Goal: Task Accomplishment & Management: Use online tool/utility

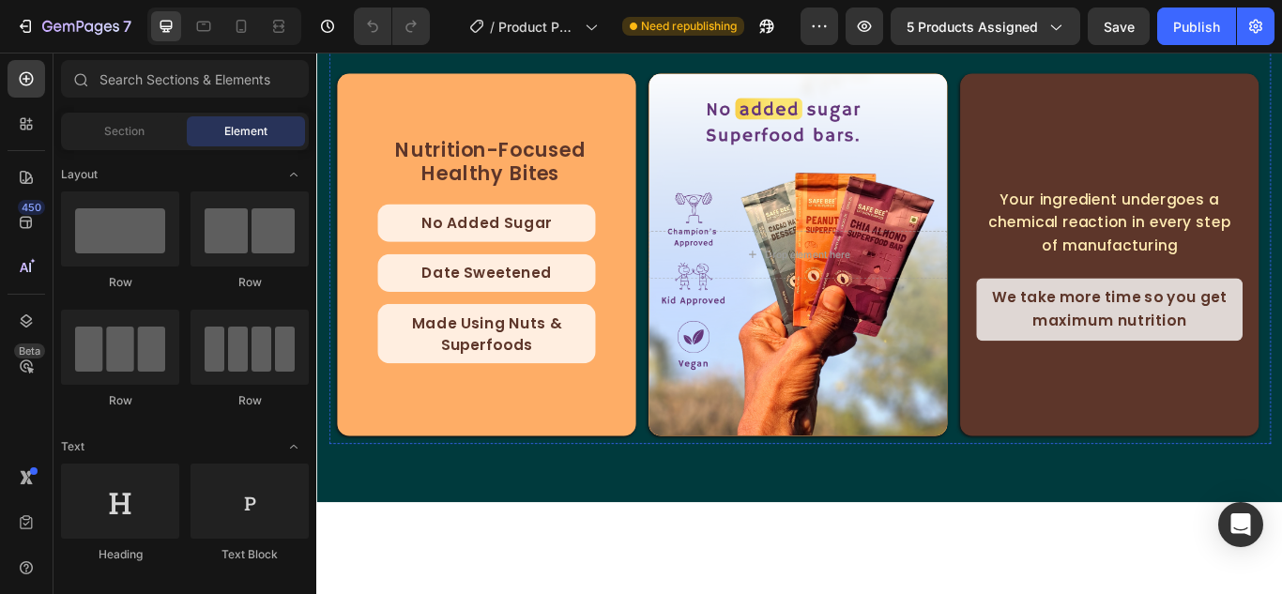
select select "552044067371156655"
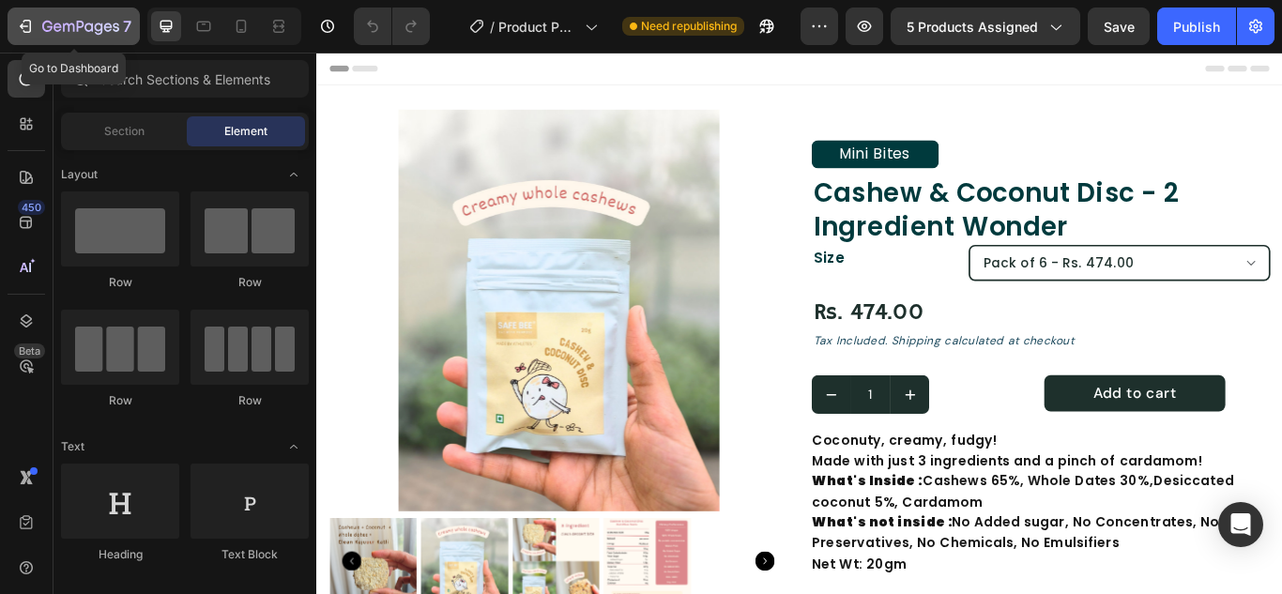
click at [18, 25] on icon "button" at bounding box center [25, 26] width 19 height 19
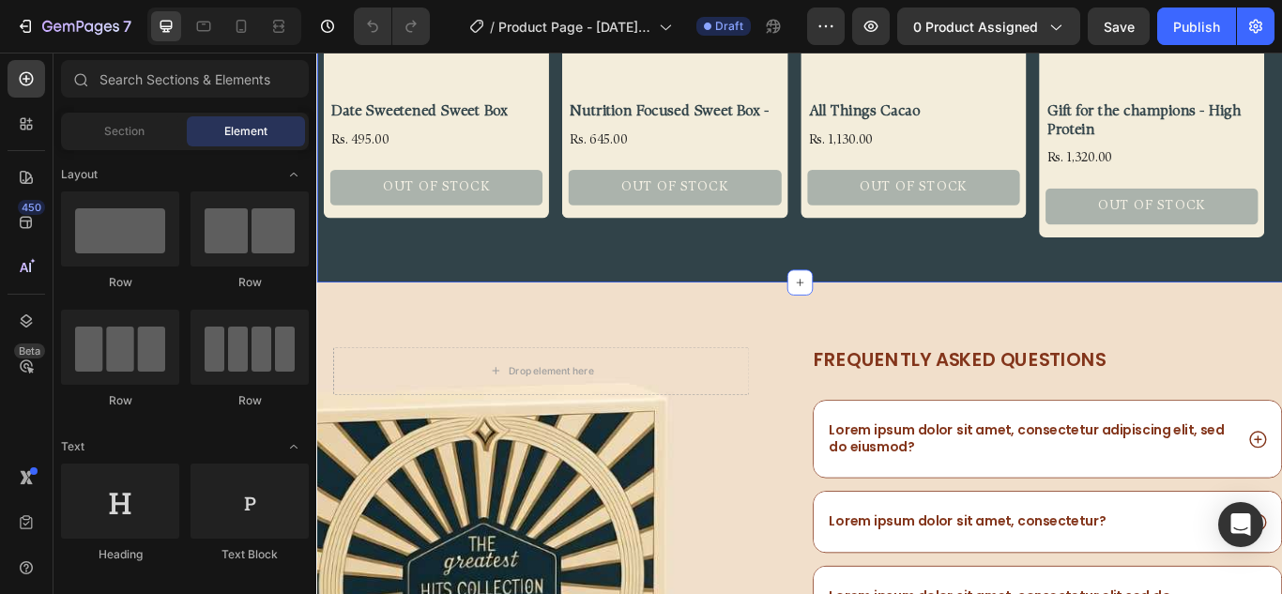
scroll to position [1314, 0]
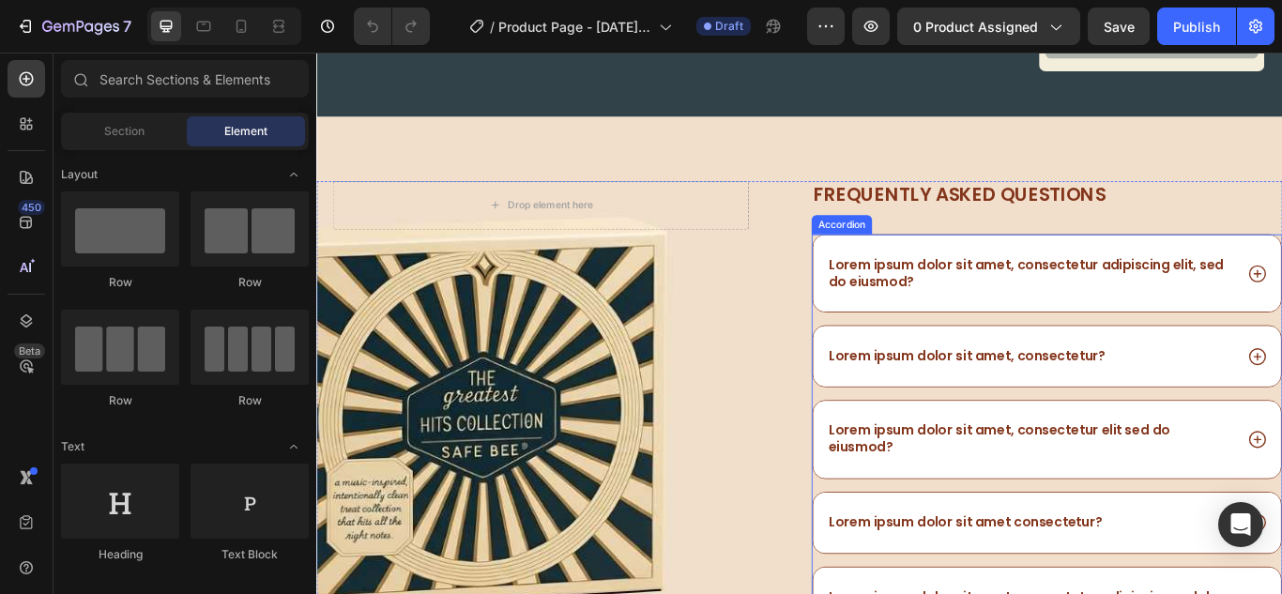
click at [1018, 323] on p "Lorem ipsum dolor sit amet, consectetur adipiscing elit, sed do eiusmod?" at bounding box center [1148, 310] width 470 height 39
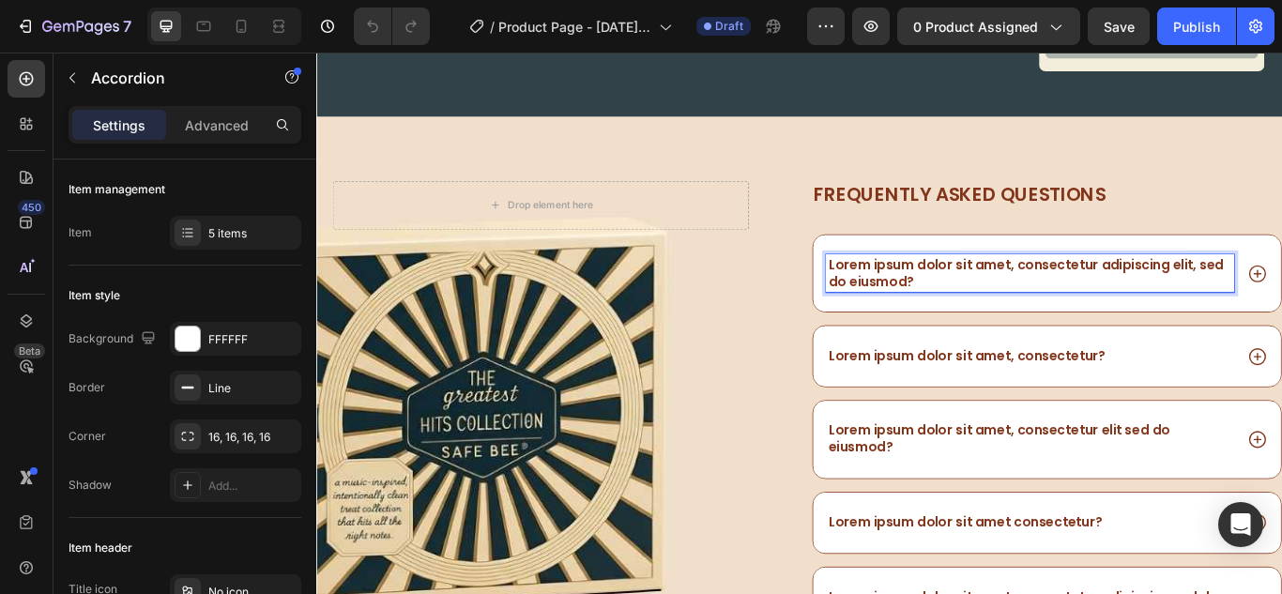
click at [1019, 314] on p "Lorem ipsum dolor sit amet, consectetur adipiscing elit, sed do eiusmod?" at bounding box center [1148, 310] width 470 height 39
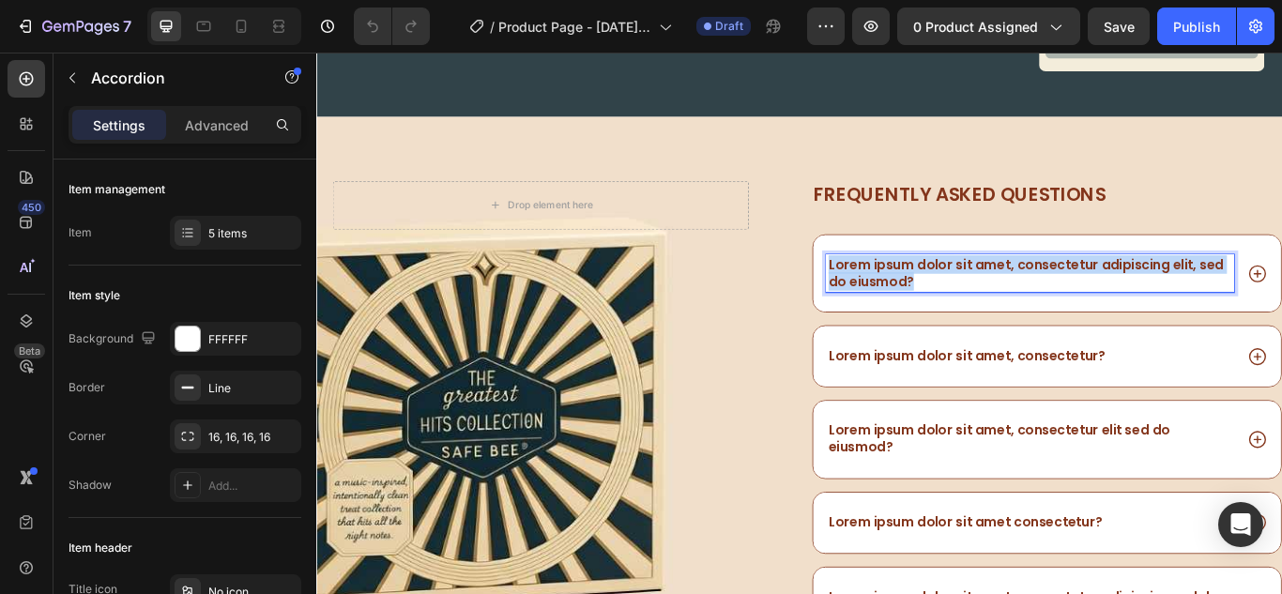
click at [1019, 314] on p "Lorem ipsum dolor sit amet, consectetur adipiscing elit, sed do eiusmod?" at bounding box center [1148, 310] width 470 height 39
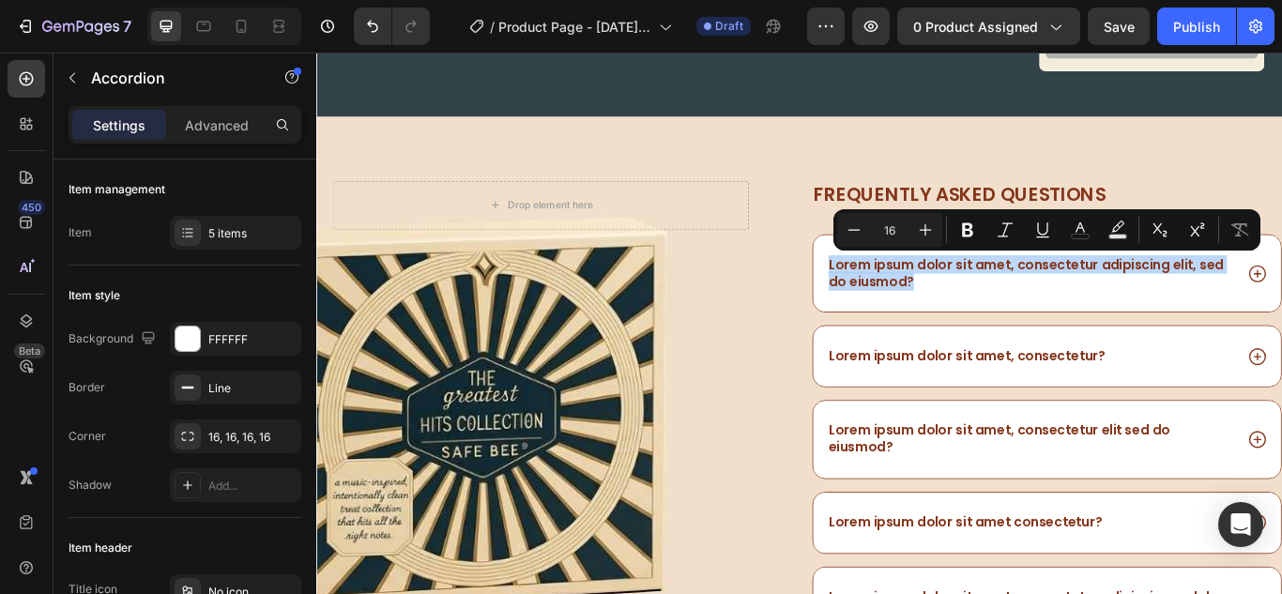
click at [1064, 345] on div "Lorem ipsum dolor sit amet, consectetur adipiscing elit, sed do eiusmod?" at bounding box center [1167, 311] width 545 height 90
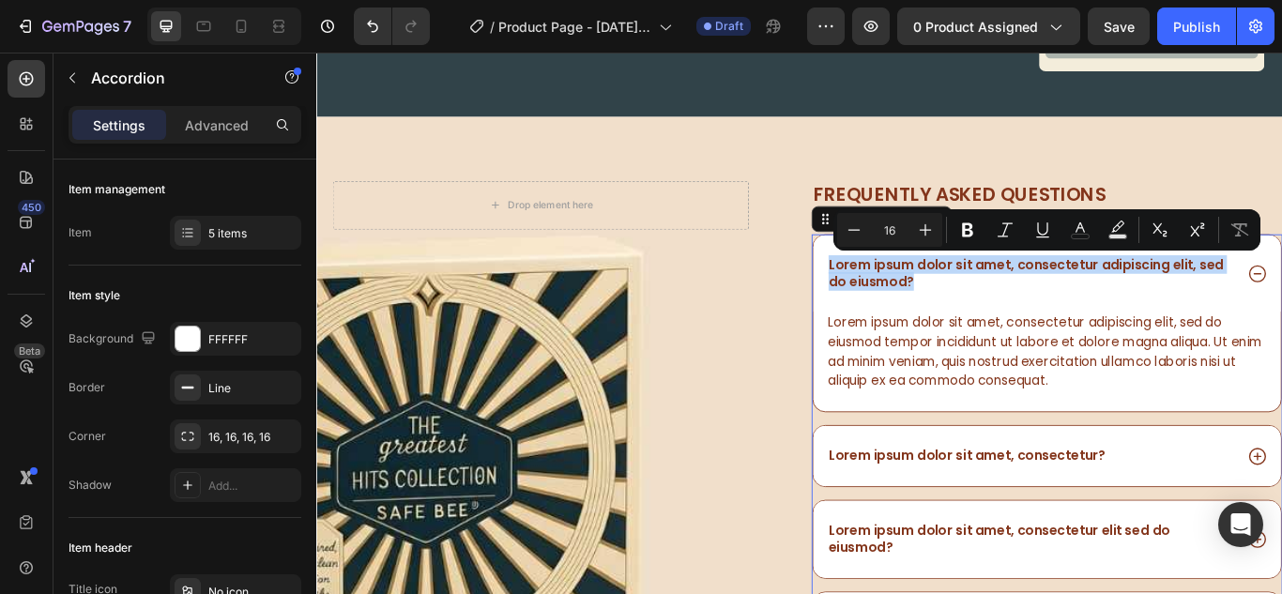
click at [1055, 305] on p "Lorem ipsum dolor sit amet, consectetur adipiscing elit, sed do eiusmod?" at bounding box center [1148, 310] width 470 height 39
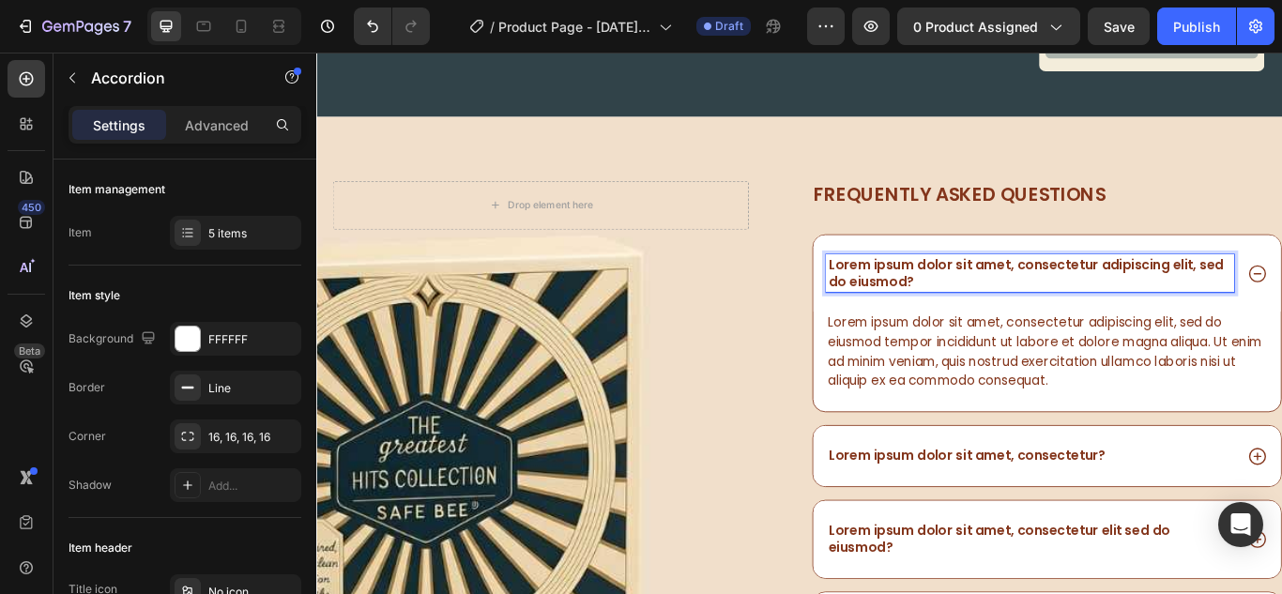
click at [1047, 318] on p "Lorem ipsum dolor sit amet, consectetur adipiscing elit, sed do eiusmod?" at bounding box center [1148, 310] width 470 height 39
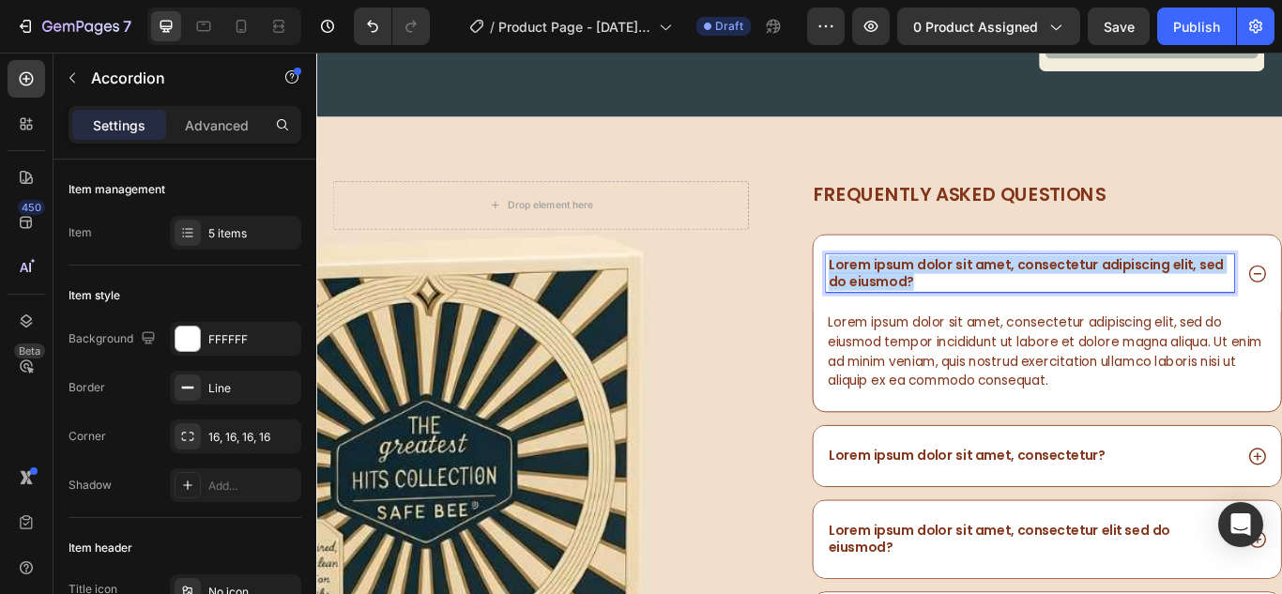
click at [1047, 318] on p "Lorem ipsum dolor sit amet, consectetur adipiscing elit, sed do eiusmod?" at bounding box center [1148, 310] width 470 height 39
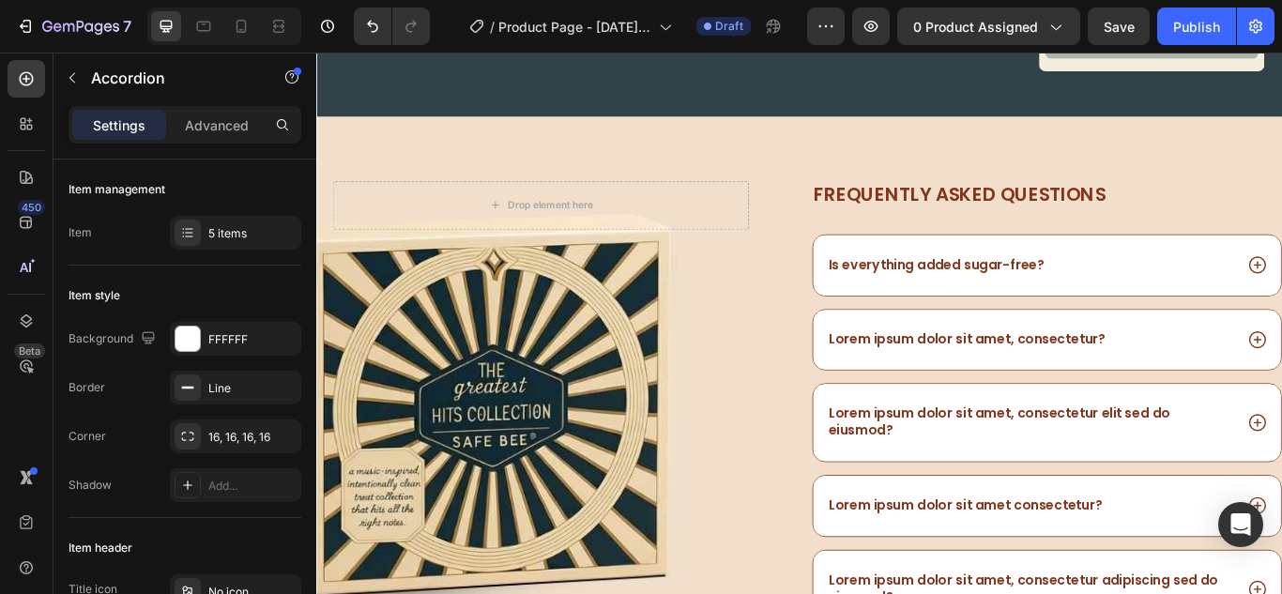
click at [1281, 304] on div "Is everything added sugar-free?" at bounding box center [1148, 300] width 476 height 25
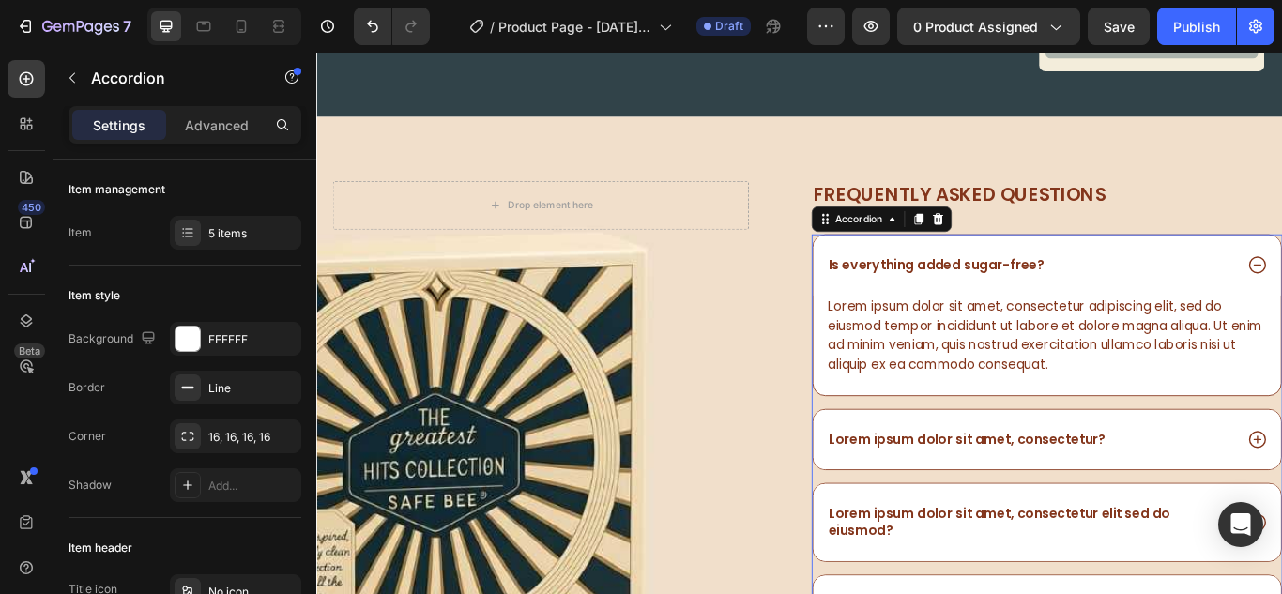
click at [1089, 390] on div "Lorem ipsum dolor sit amet, consectetur adipiscing elit, sed do eiusmod tempor …" at bounding box center [1167, 383] width 515 height 94
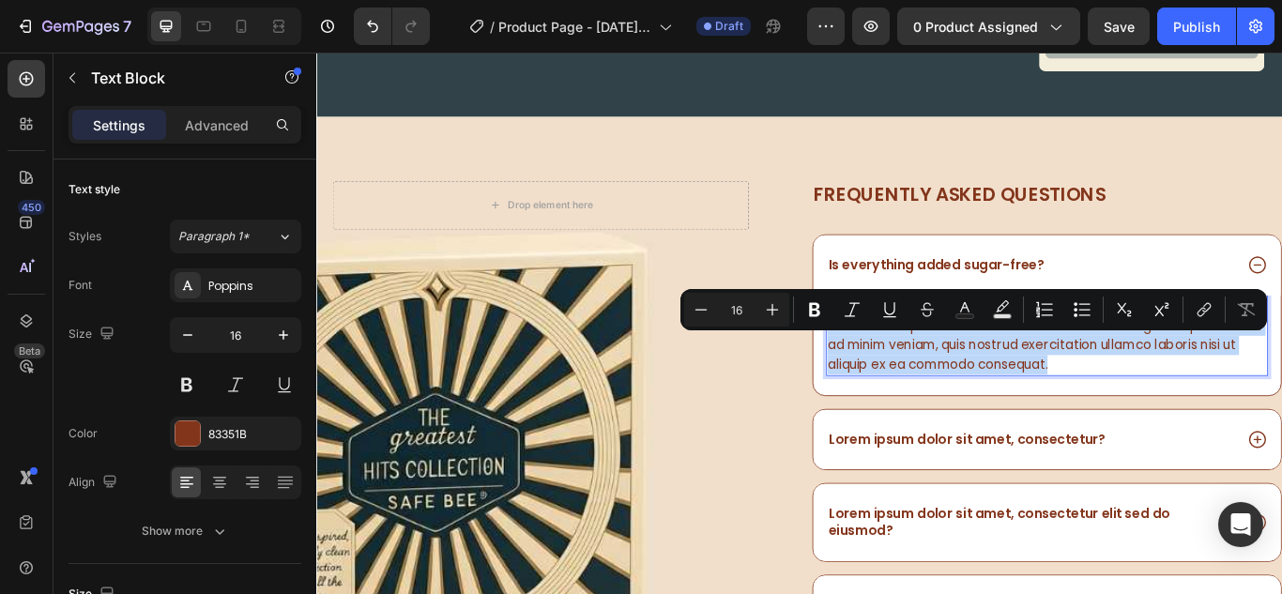
click at [1089, 390] on p "Lorem ipsum dolor sit amet, consectetur adipiscing elit, sed do eiusmod tempor …" at bounding box center [1167, 383] width 511 height 90
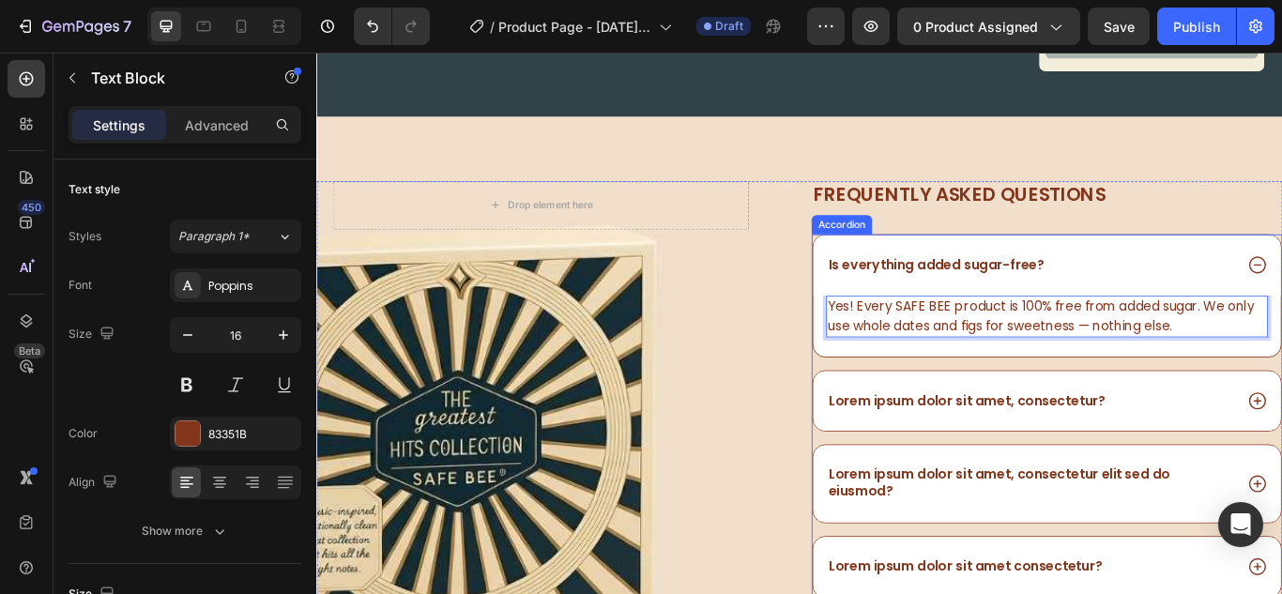
click at [1162, 404] on div "Yes! Every SAFE BEE product is 100% free from added sugar. We only use whole da…" at bounding box center [1167, 371] width 545 height 71
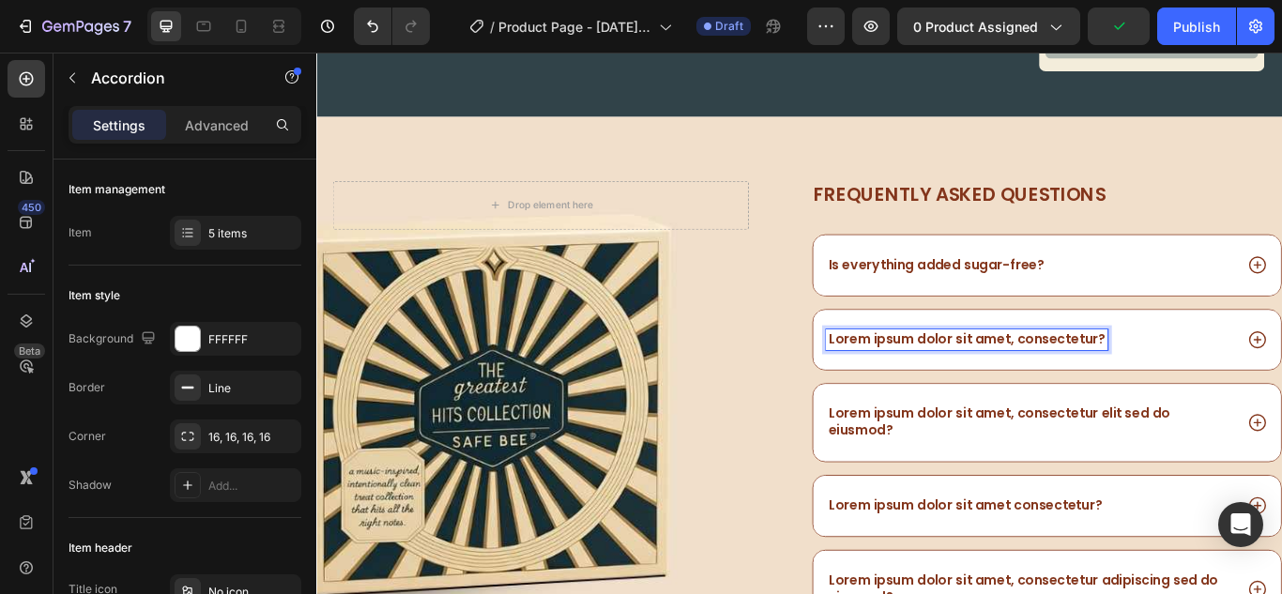
click at [1027, 380] on p "Lorem ipsum dolor sit amet, consectetur?" at bounding box center [1074, 388] width 323 height 20
click at [1028, 380] on p "Lorem ipsum dolor sit amet, consectetur?" at bounding box center [1074, 388] width 323 height 20
click at [1281, 404] on div "Do you use oil in your products?" at bounding box center [1167, 388] width 545 height 70
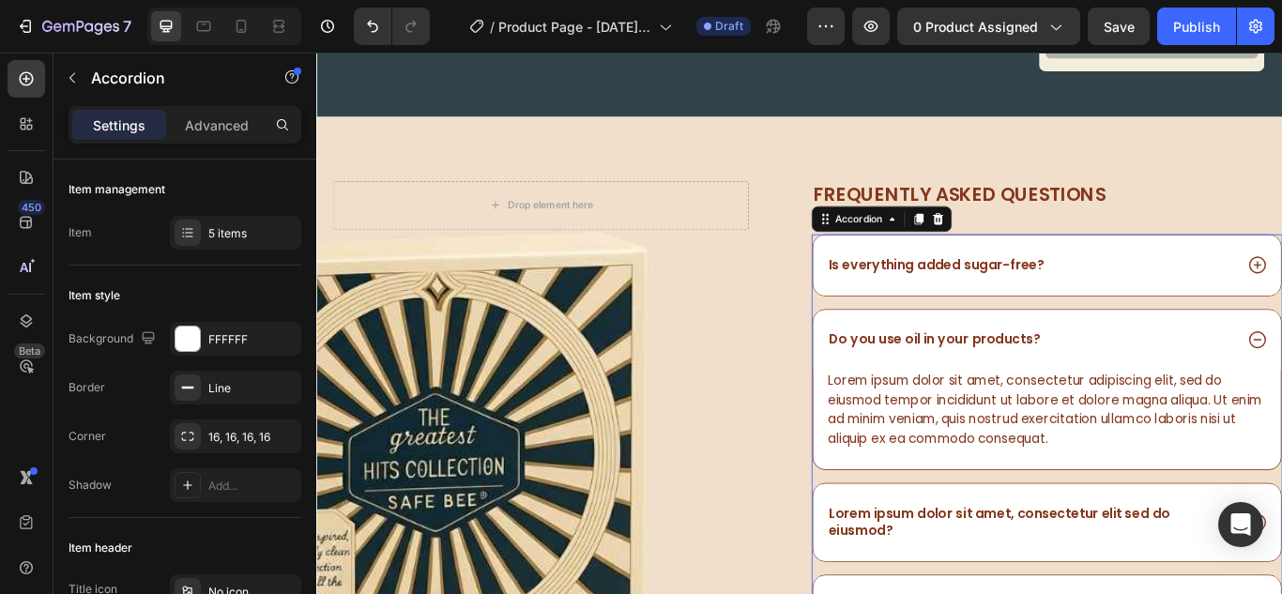
click at [1153, 525] on div "Lorem ipsum dolor sit amet, consectetur adipiscing elit, sed do eiusmod tempor …" at bounding box center [1167, 480] width 545 height 116
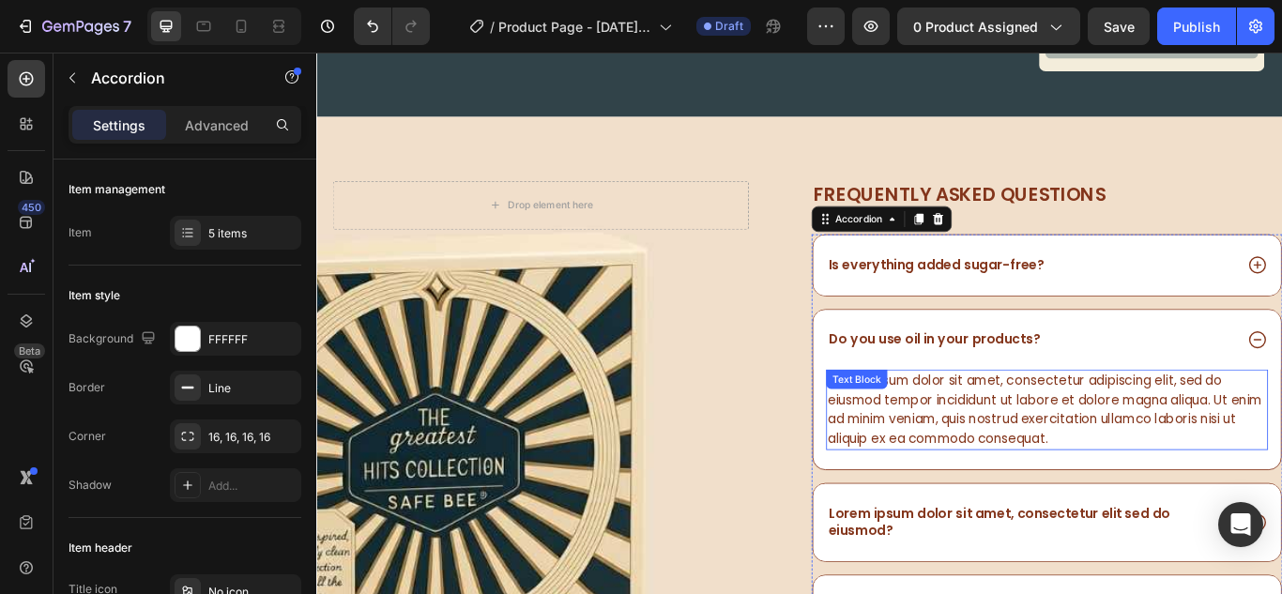
click at [1149, 496] on div "Lorem ipsum dolor sit amet, consectetur adipiscing elit, sed do eiusmod tempor …" at bounding box center [1167, 469] width 515 height 94
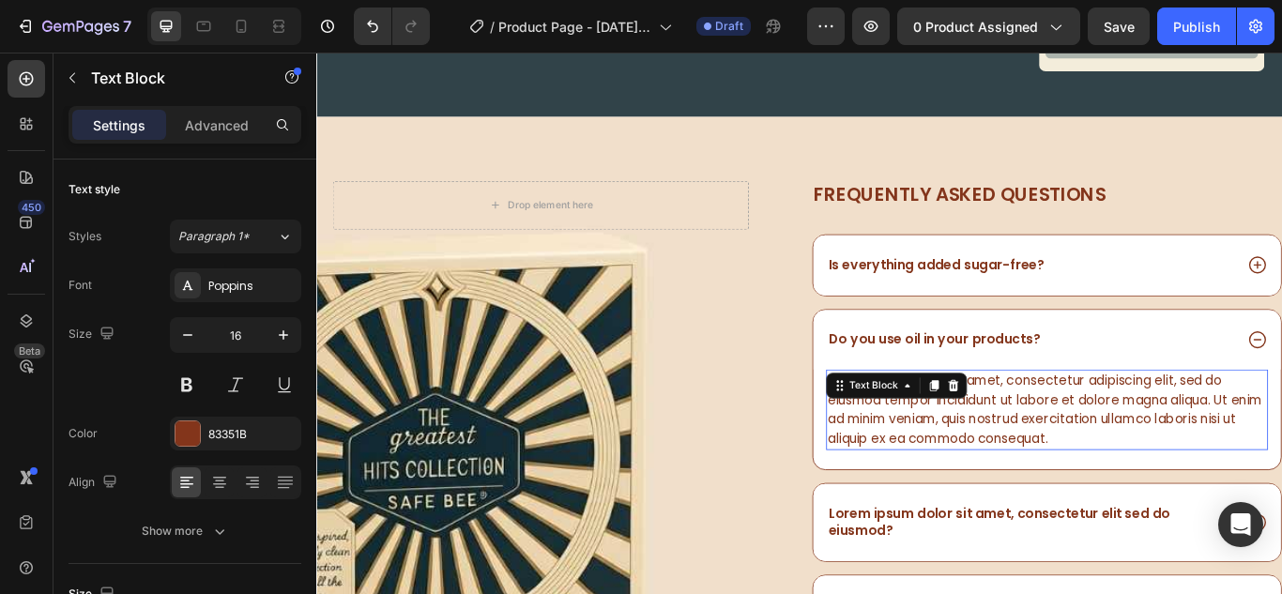
click at [1149, 496] on div "Lorem ipsum dolor sit amet, consectetur adipiscing elit, sed do eiusmod tempor …" at bounding box center [1167, 469] width 515 height 94
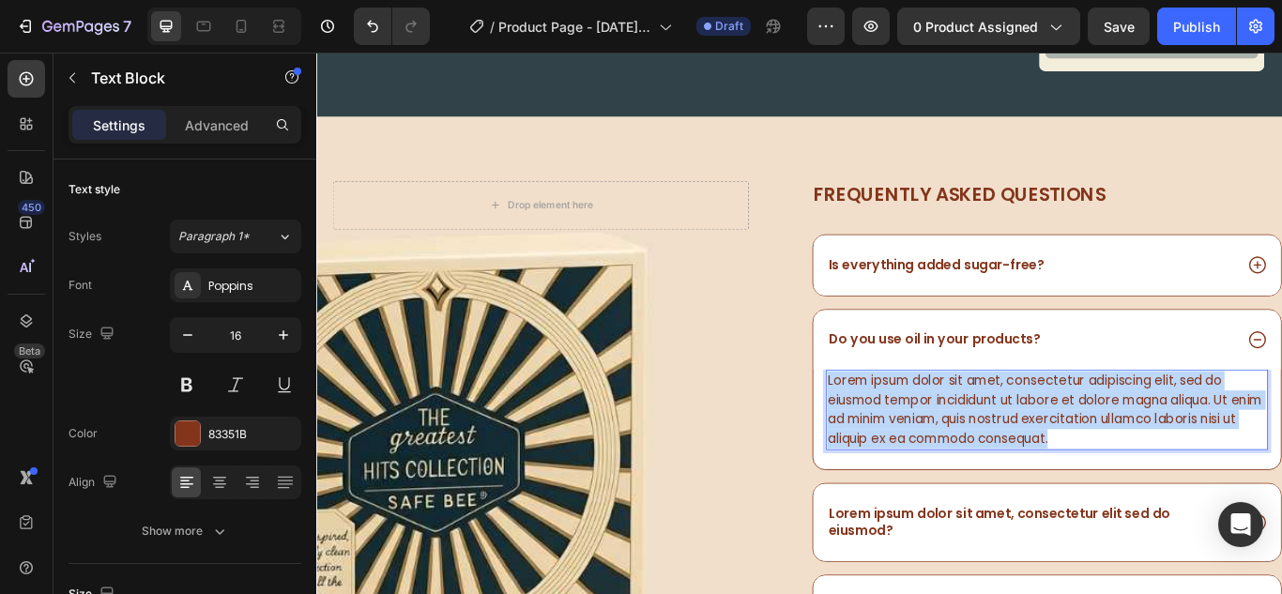
click at [1149, 496] on p "Lorem ipsum dolor sit amet, consectetur adipiscing elit, sed do eiusmod tempor …" at bounding box center [1167, 469] width 511 height 90
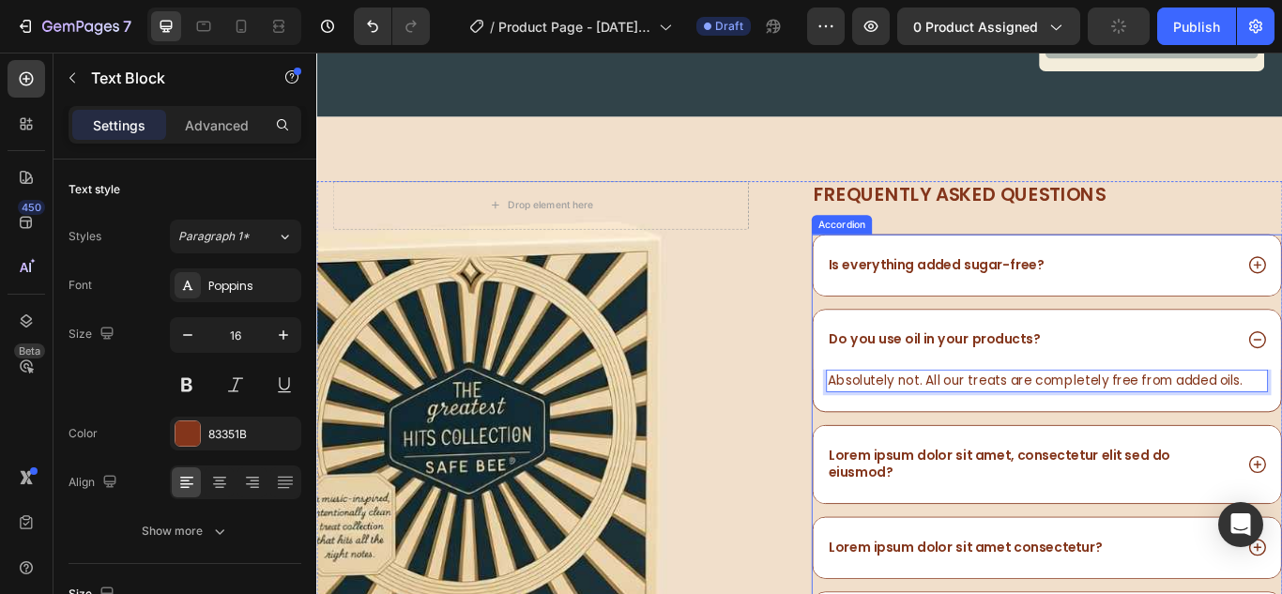
click at [1281, 373] on div "Do you use oil in your products?" at bounding box center [1167, 388] width 545 height 70
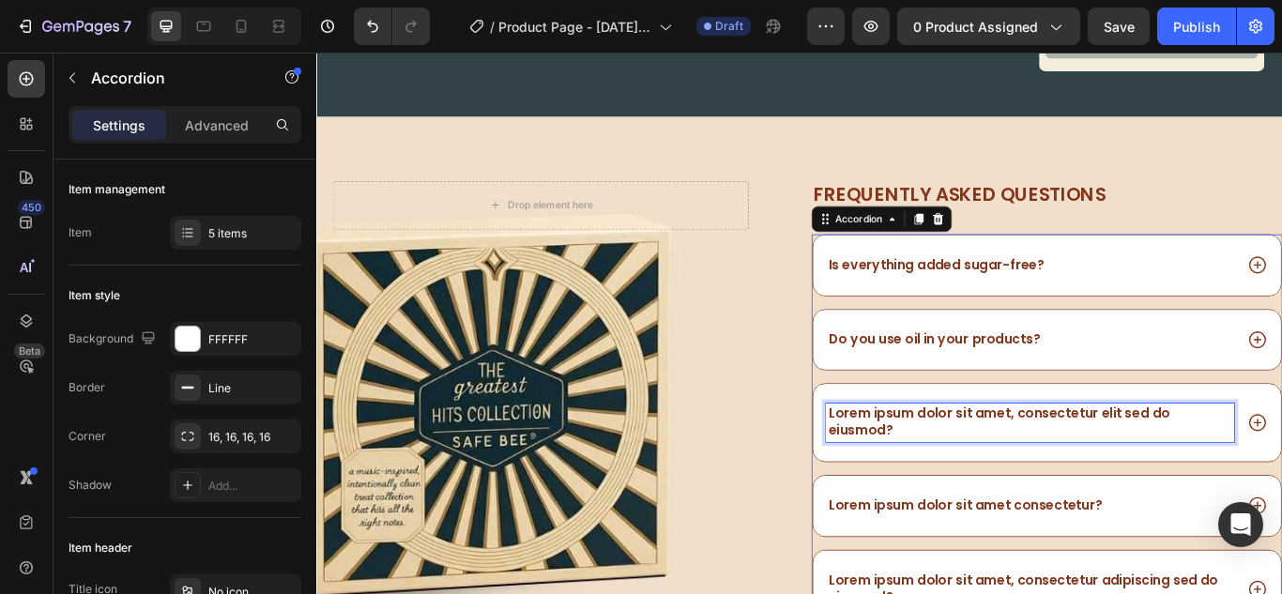
click at [1130, 497] on p "Lorem ipsum dolor sit amet, consectetur elit sed do eiusmod?" at bounding box center [1148, 483] width 470 height 39
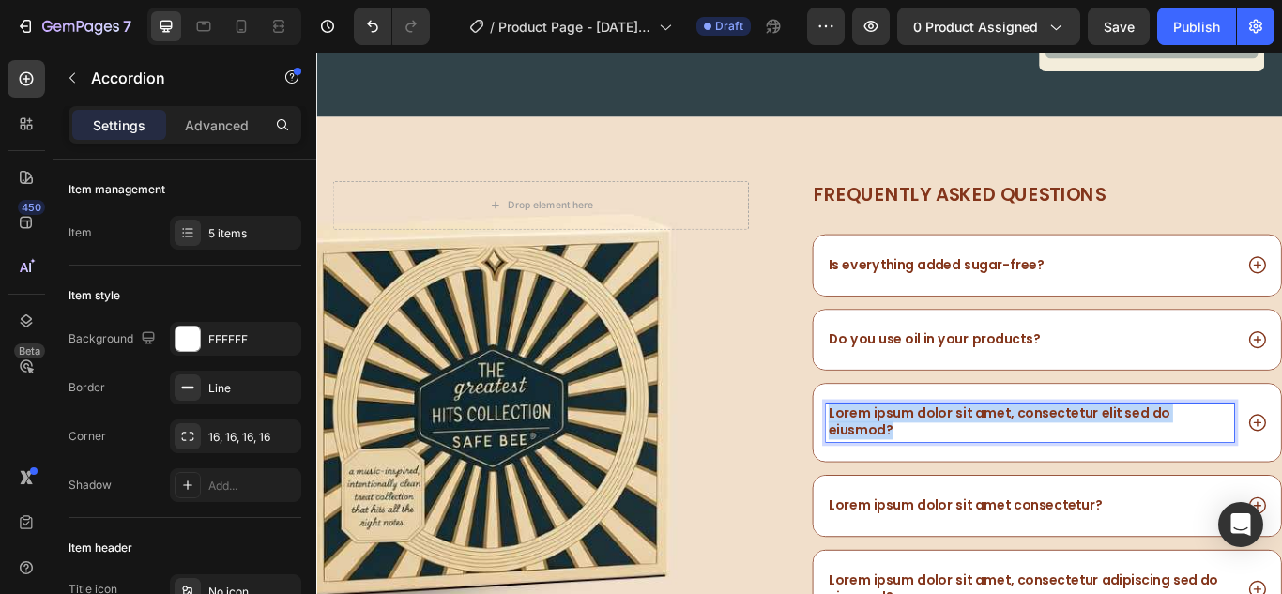
click at [1130, 497] on p "Lorem ipsum dolor sit amet, consectetur elit sed do eiusmod?" at bounding box center [1148, 483] width 470 height 39
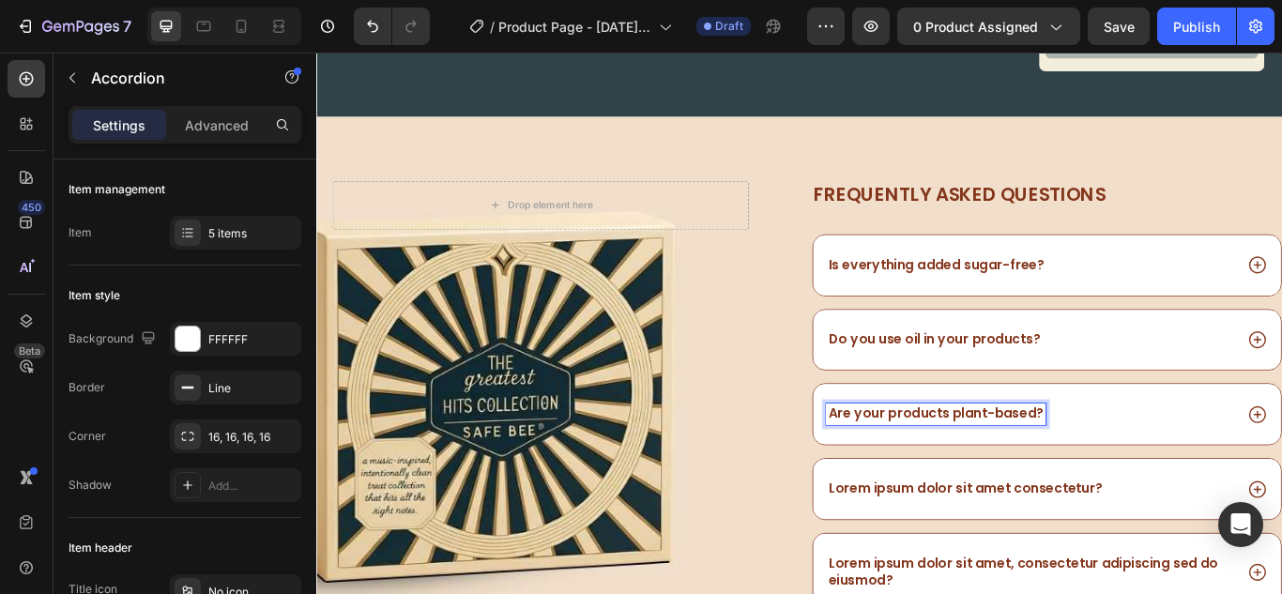
click at [1230, 486] on div "Are your products plant-based?" at bounding box center [1148, 474] width 476 height 25
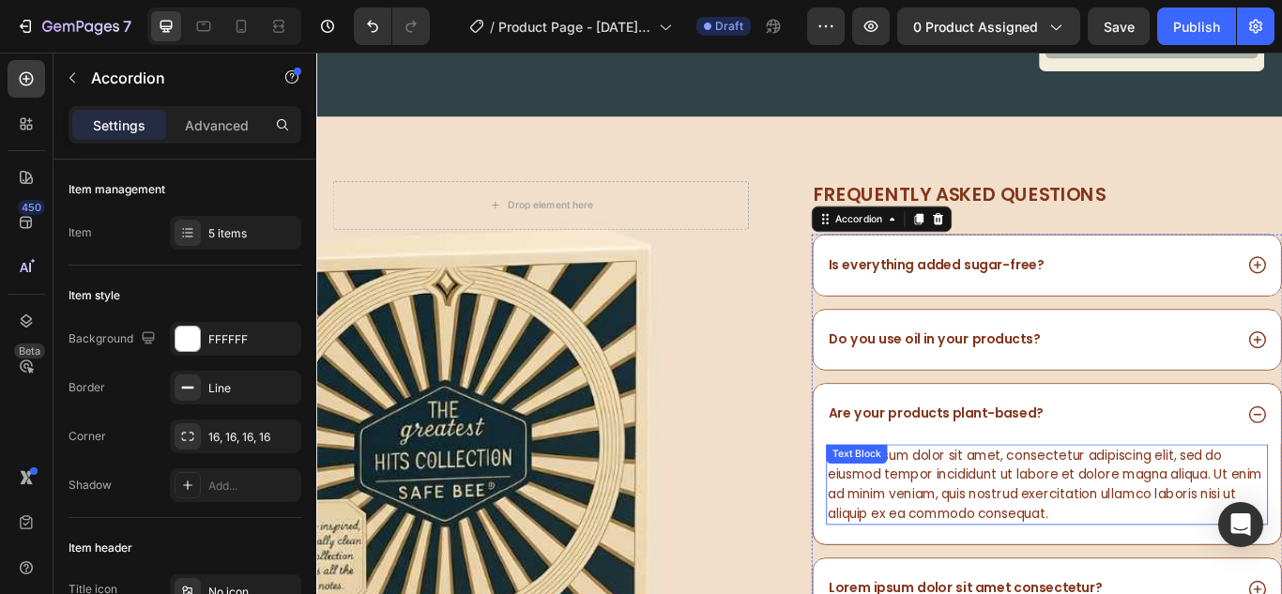
click at [1206, 528] on div "Lorem ipsum dolor sit amet, consectetur adipiscing elit, sed do eiusmod tempor …" at bounding box center [1167, 557] width 515 height 94
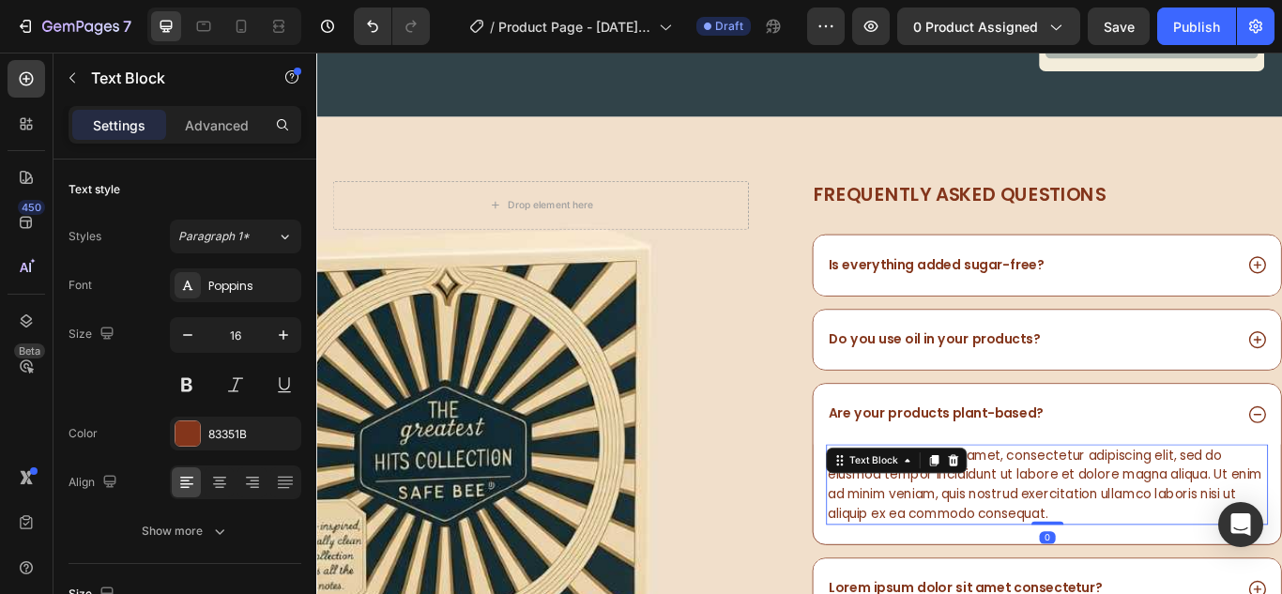
click at [1206, 528] on div "Lorem ipsum dolor sit amet, consectetur adipiscing elit, sed do eiusmod tempor …" at bounding box center [1167, 557] width 515 height 94
click at [1206, 528] on p "Lorem ipsum dolor sit amet, consectetur adipiscing elit, sed do eiusmod tempor …" at bounding box center [1167, 556] width 511 height 90
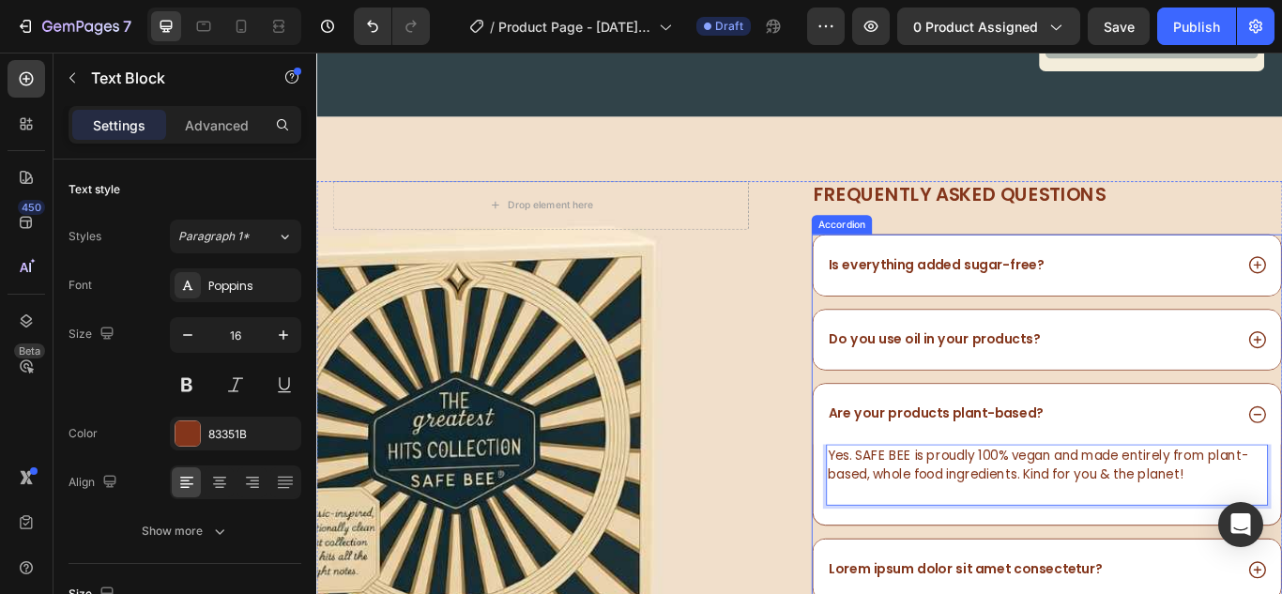
click at [1245, 473] on div "Are your products plant-based?" at bounding box center [1148, 474] width 476 height 25
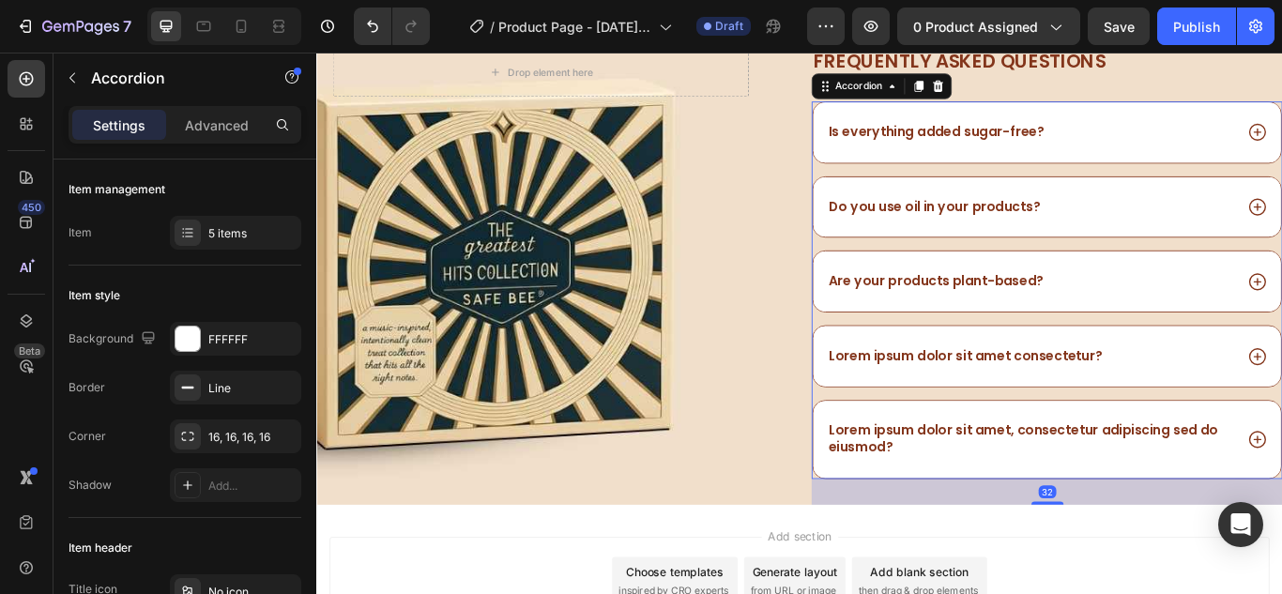
scroll to position [1501, 0]
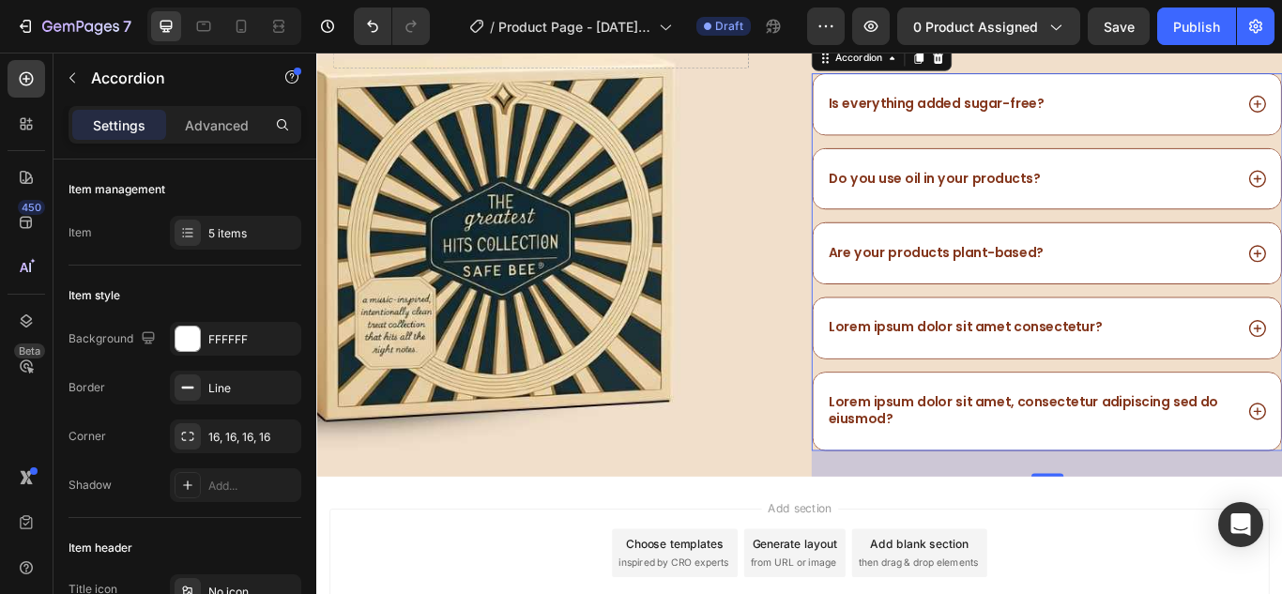
click at [1170, 386] on div "Lorem ipsum dolor sit amet consectetur?" at bounding box center [1072, 373] width 325 height 25
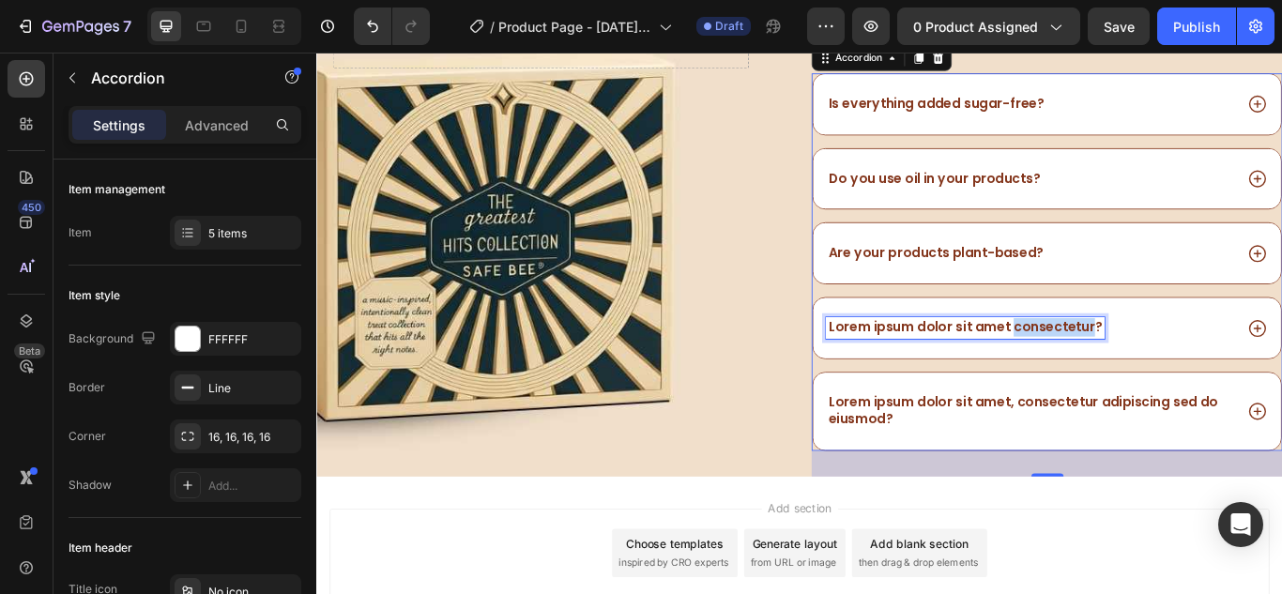
click at [1170, 385] on div "Lorem ipsum dolor sit amet consectetur?" at bounding box center [1072, 373] width 325 height 25
click at [1169, 384] on div "Lorem ipsum dolor sit amet consectetur?" at bounding box center [1072, 373] width 325 height 25
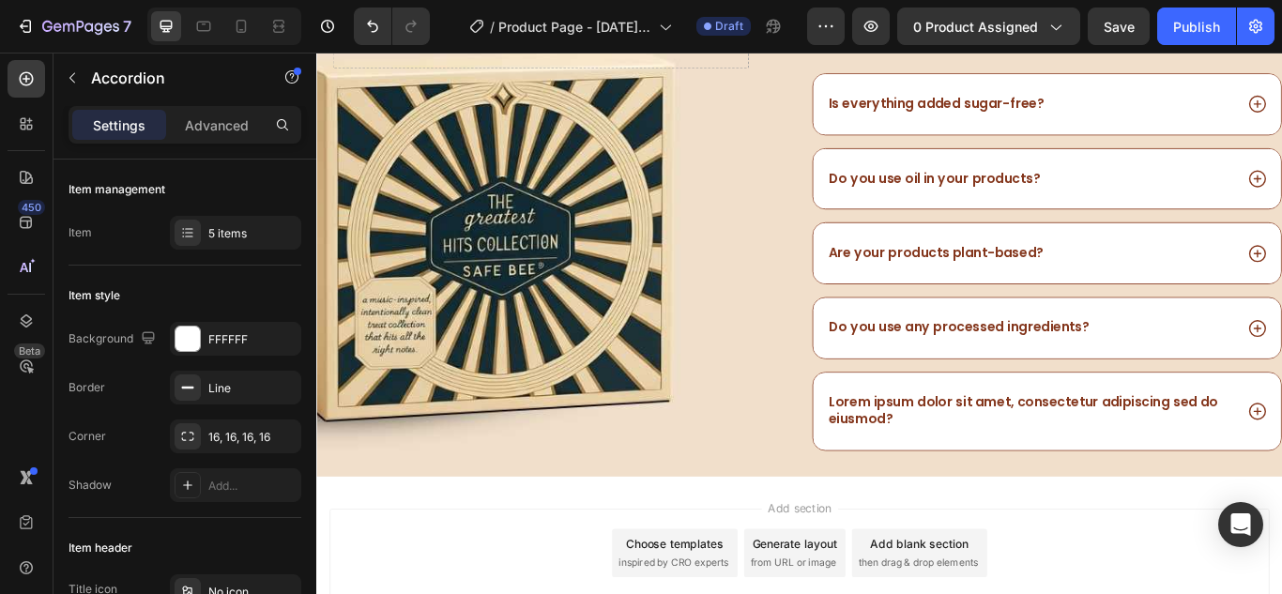
click at [1281, 377] on div "Do you use any processed ingredients?" at bounding box center [1148, 373] width 476 height 25
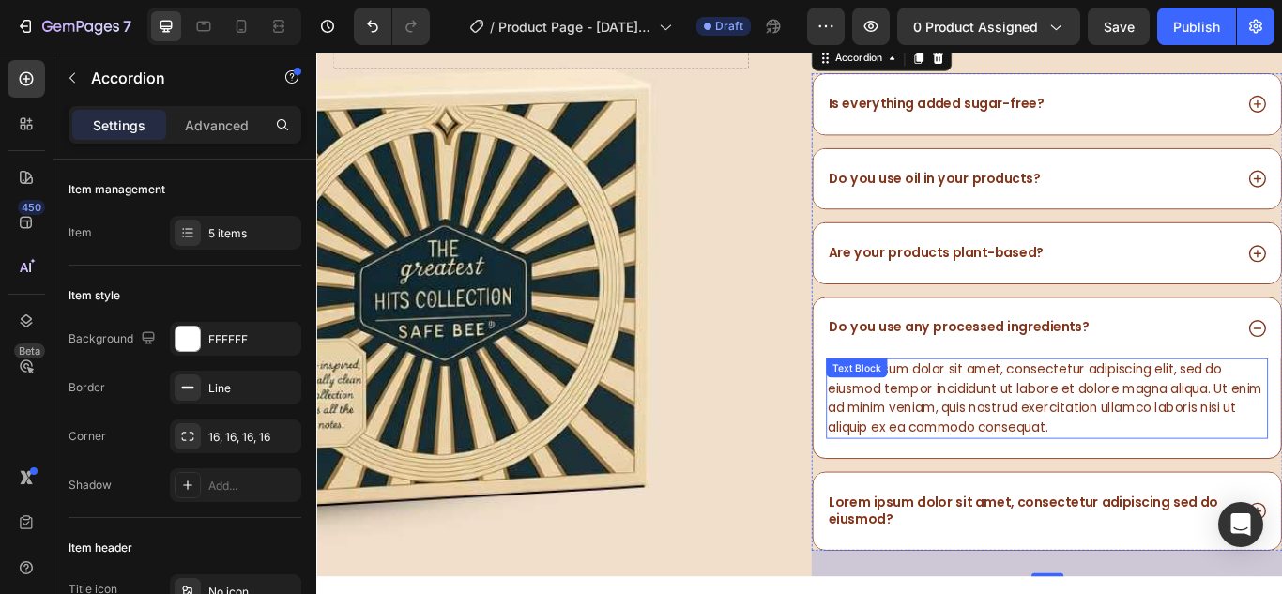
click at [1150, 495] on div "Lorem ipsum dolor sit amet, consectetur adipiscing elit, sed do eiusmod tempor …" at bounding box center [1167, 456] width 515 height 94
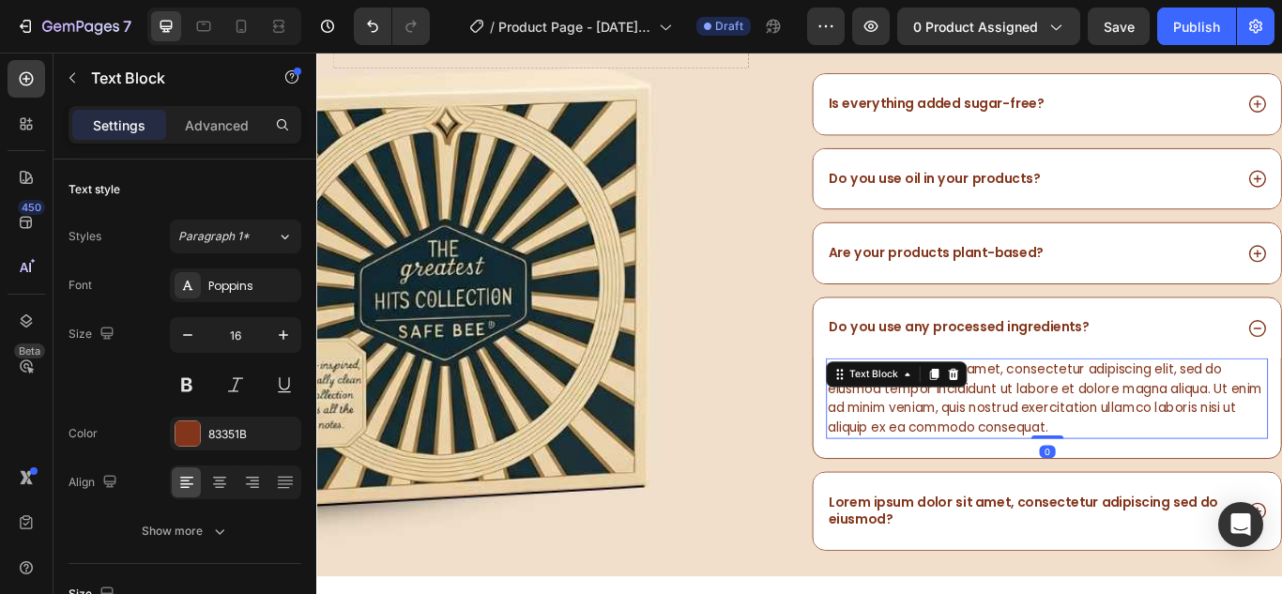
click at [1150, 495] on div "Lorem ipsum dolor sit amet, consectetur adipiscing elit, sed do eiusmod tempor …" at bounding box center [1167, 456] width 515 height 94
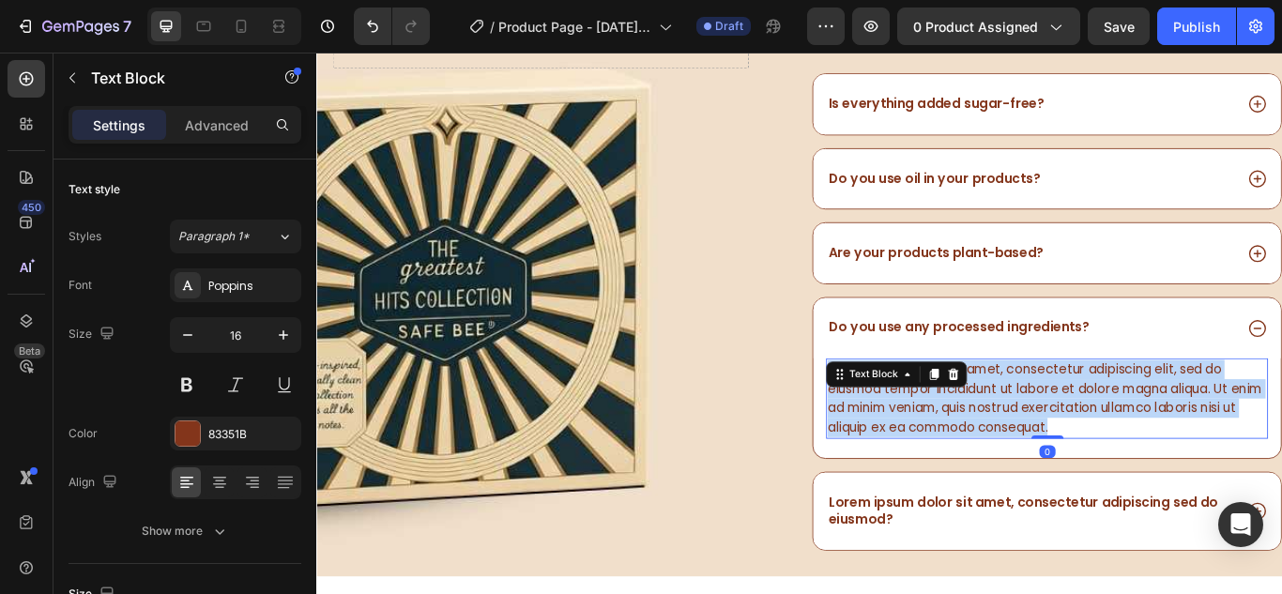
click at [1150, 495] on p "Lorem ipsum dolor sit amet, consectetur adipiscing elit, sed do eiusmod tempor …" at bounding box center [1167, 456] width 511 height 90
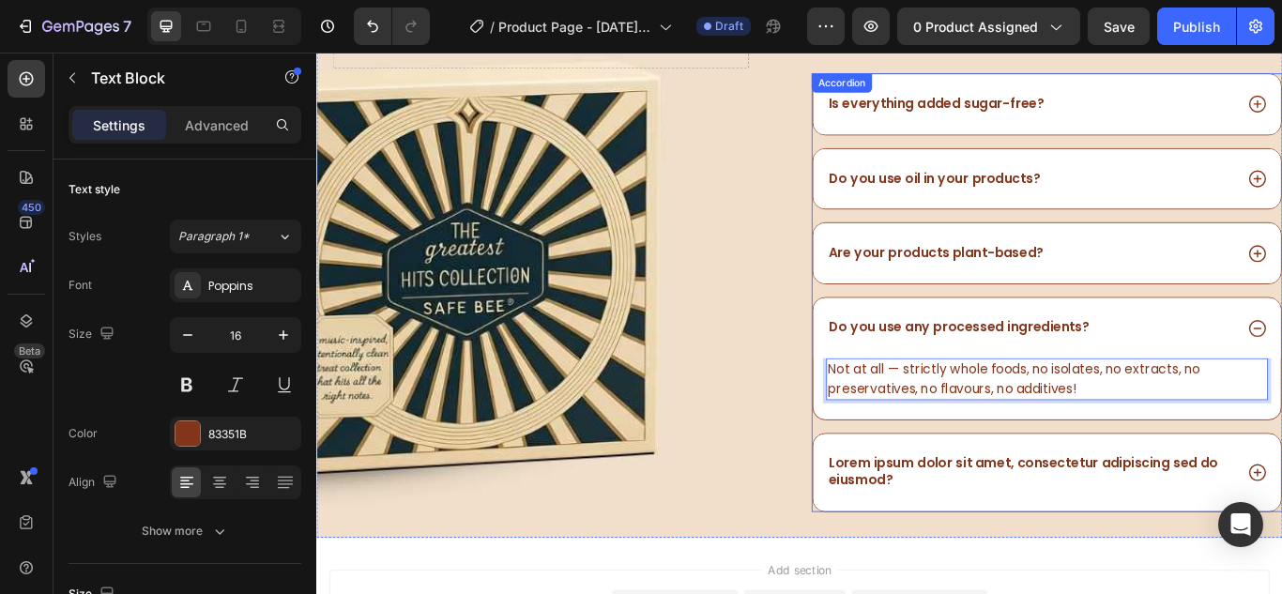
click at [1075, 540] on p "Lorem ipsum dolor sit amet, consectetur adipiscing sed do eiusmod?" at bounding box center [1148, 542] width 470 height 39
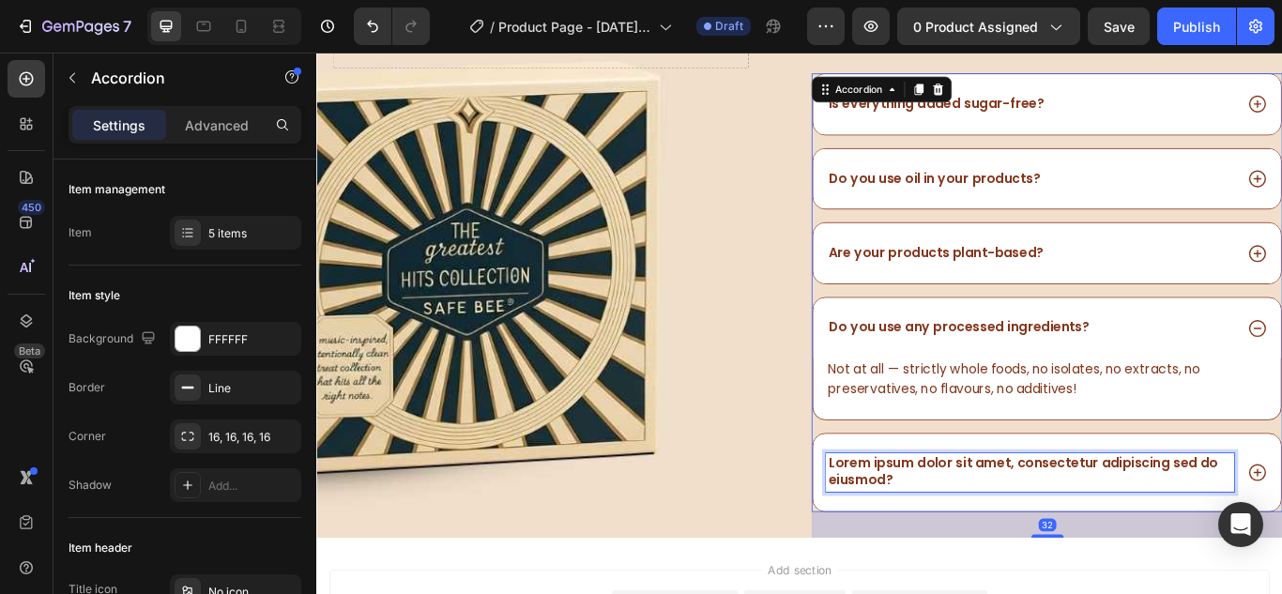
click at [1075, 540] on p "Lorem ipsum dolor sit amet, consectetur adipiscing sed do eiusmod?" at bounding box center [1148, 542] width 470 height 39
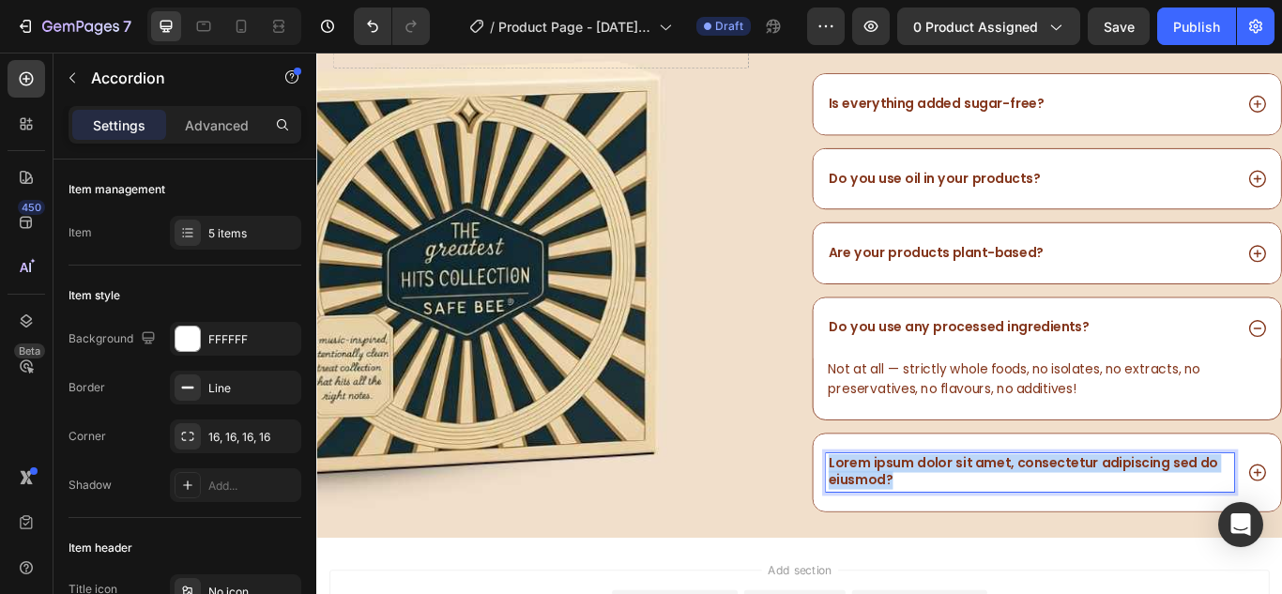
click at [1075, 540] on p "Lorem ipsum dolor sit amet, consectetur adipiscing sed do eiusmod?" at bounding box center [1148, 542] width 470 height 39
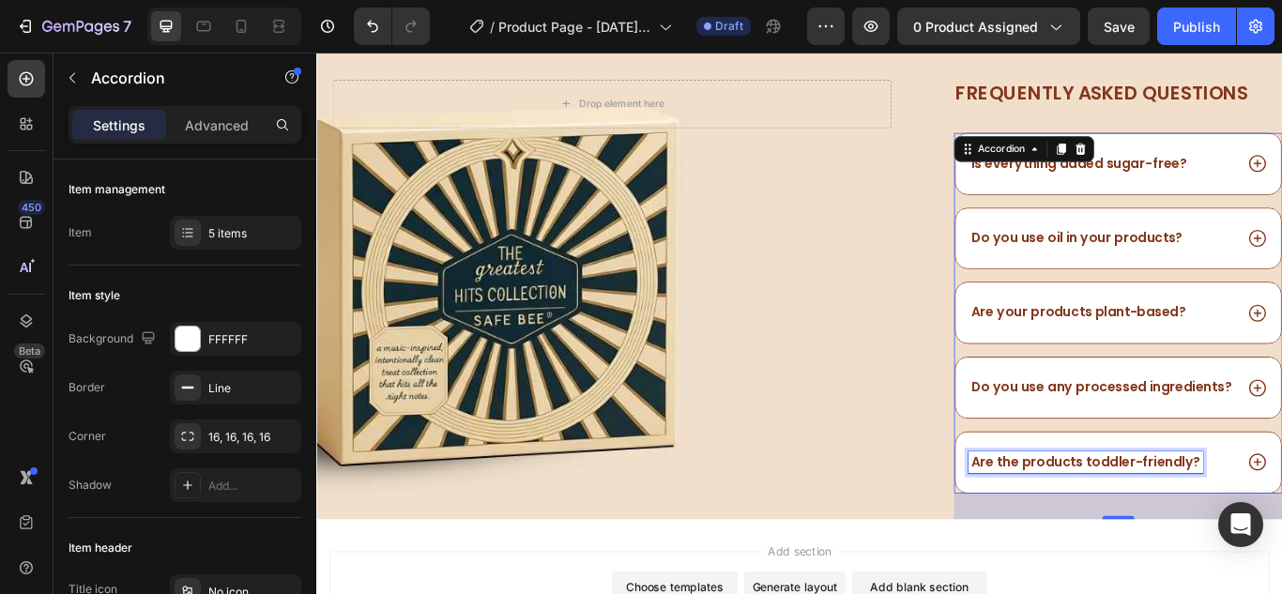
scroll to position [1430, 0]
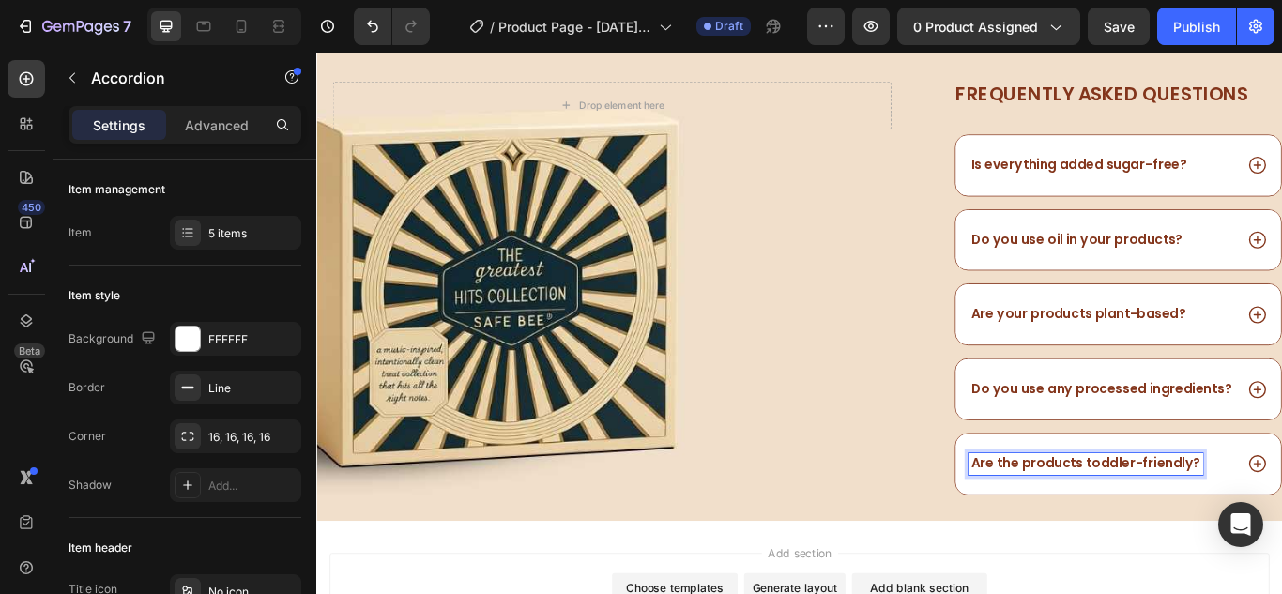
click at [1281, 548] on div "Are the products toddler-friendly?" at bounding box center [1250, 532] width 379 height 70
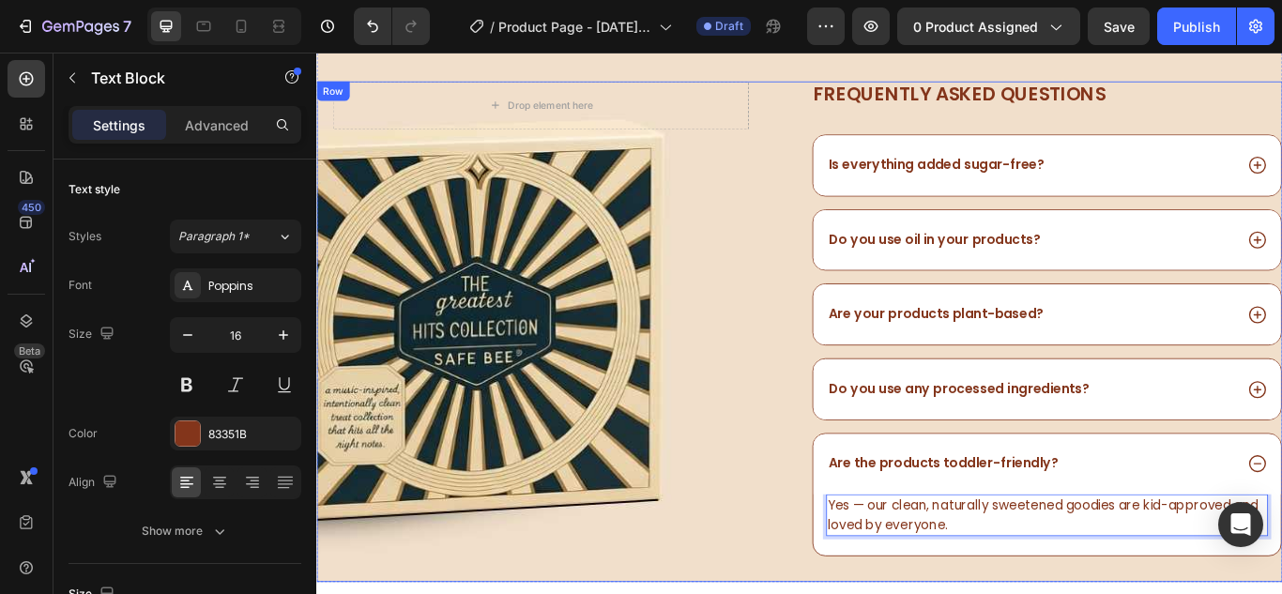
click at [851, 149] on div "Drop element here Row" at bounding box center [590, 378] width 549 height 584
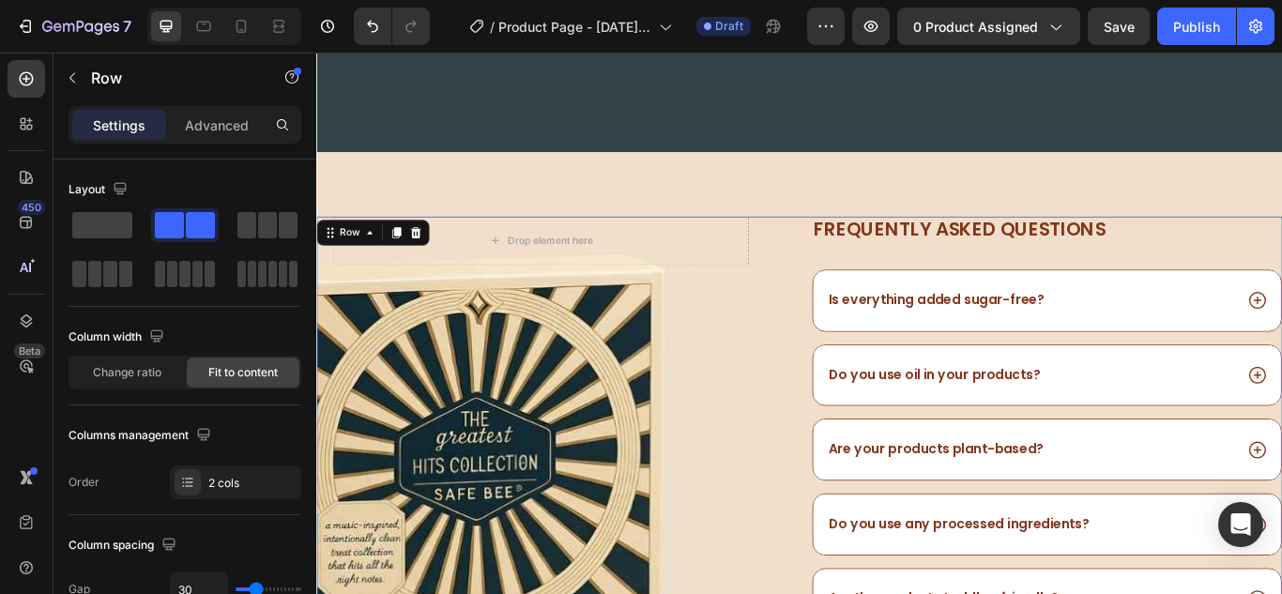
scroll to position [1242, 0]
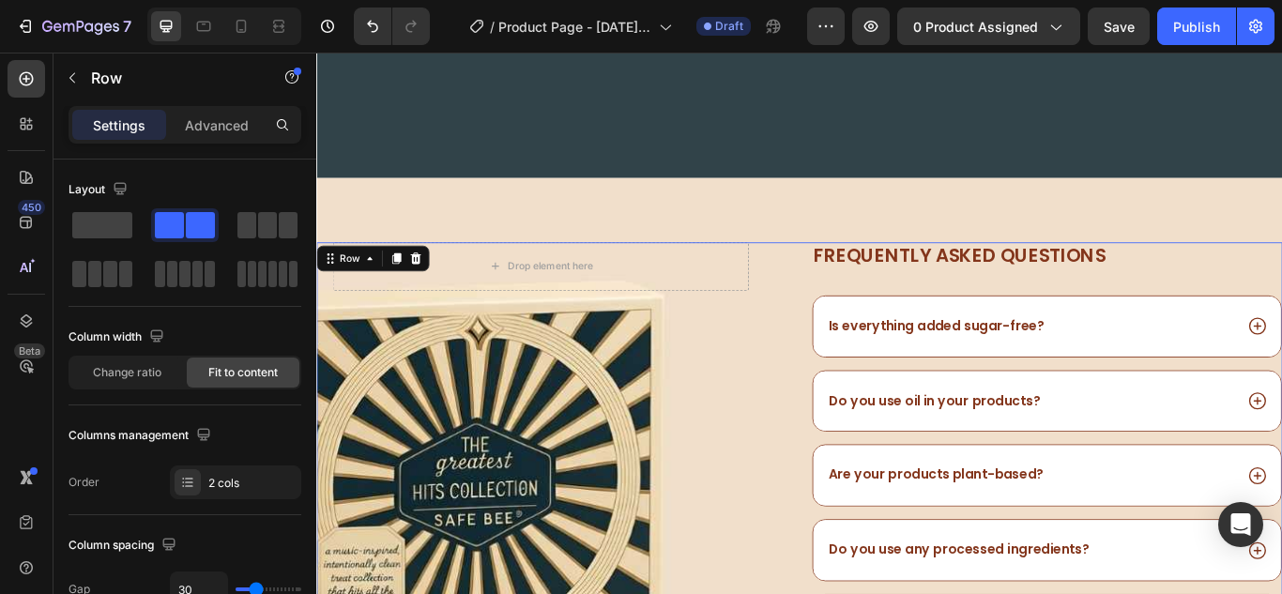
click at [867, 292] on div "Drop element here Row Image Frequently asked questions Heading Is everything ad…" at bounding box center [879, 566] width 1126 height 584
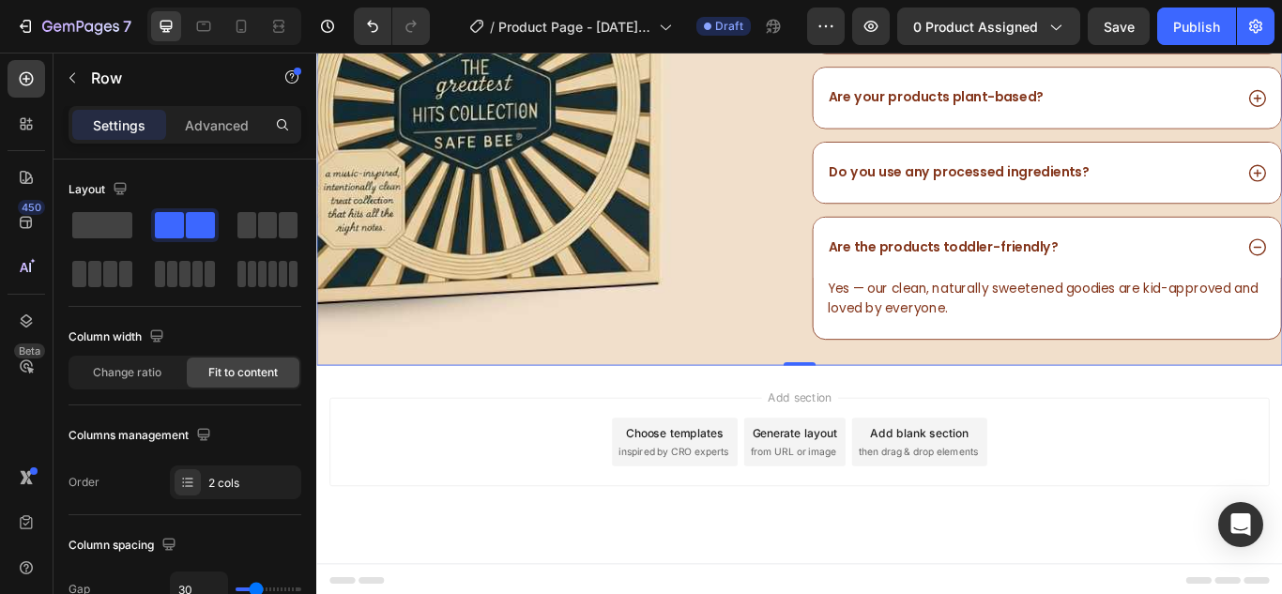
scroll to position [1686, 0]
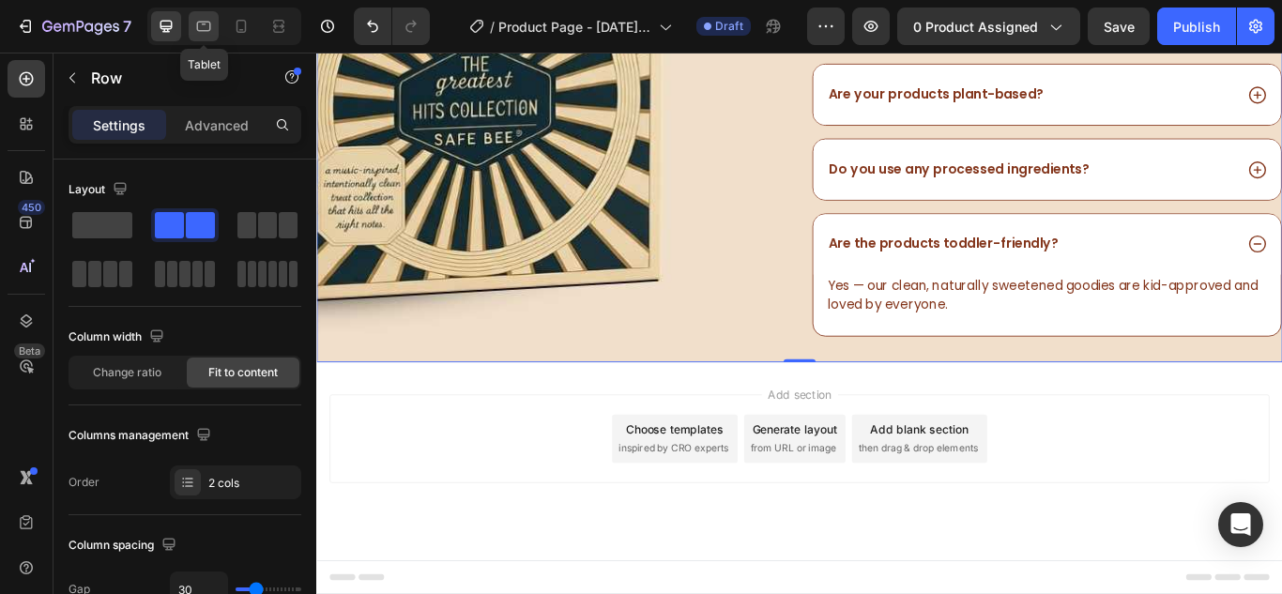
click at [215, 26] on div at bounding box center [204, 26] width 30 height 30
type input "100%"
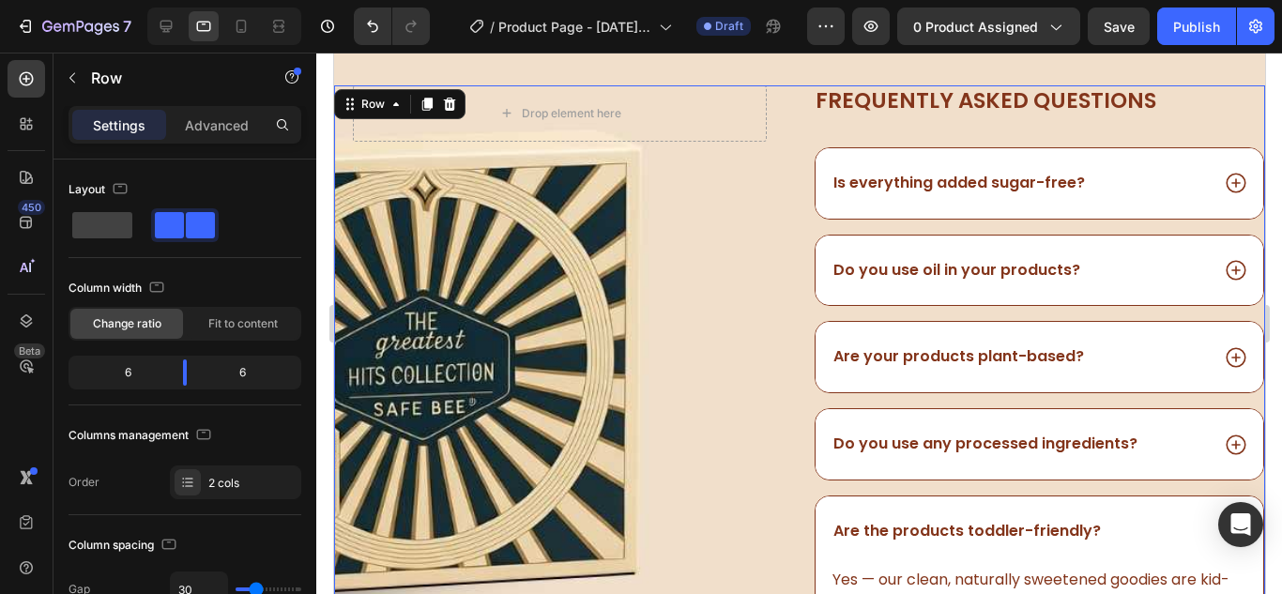
scroll to position [1398, 0]
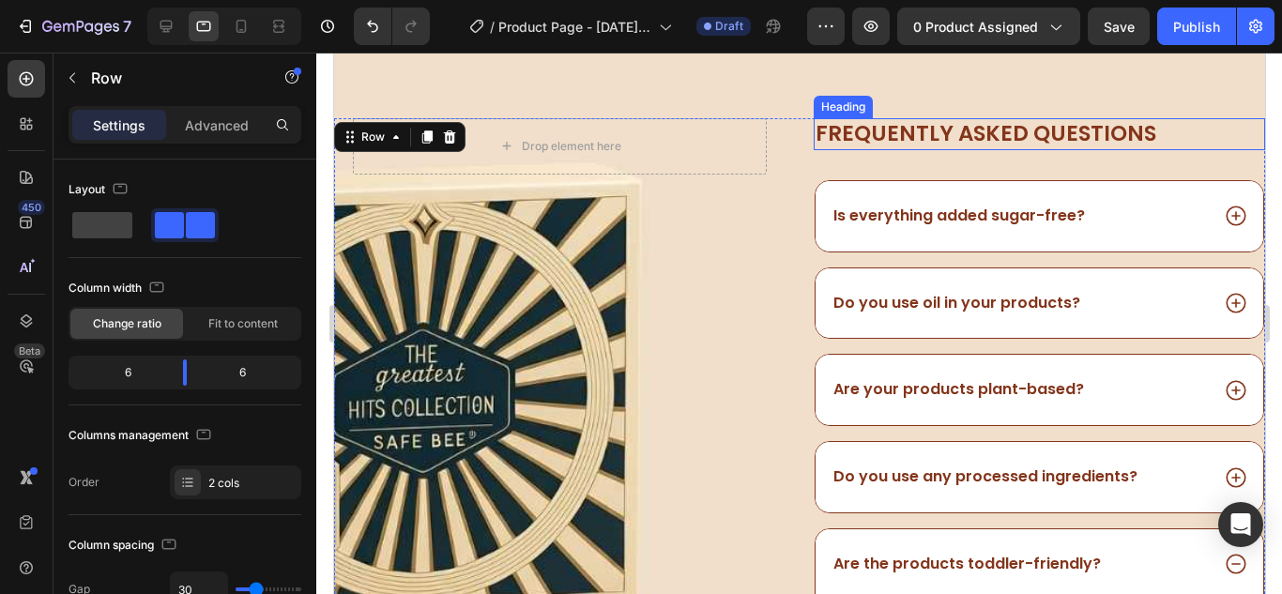
click at [931, 141] on h2 "Frequently asked questions" at bounding box center [1038, 134] width 451 height 32
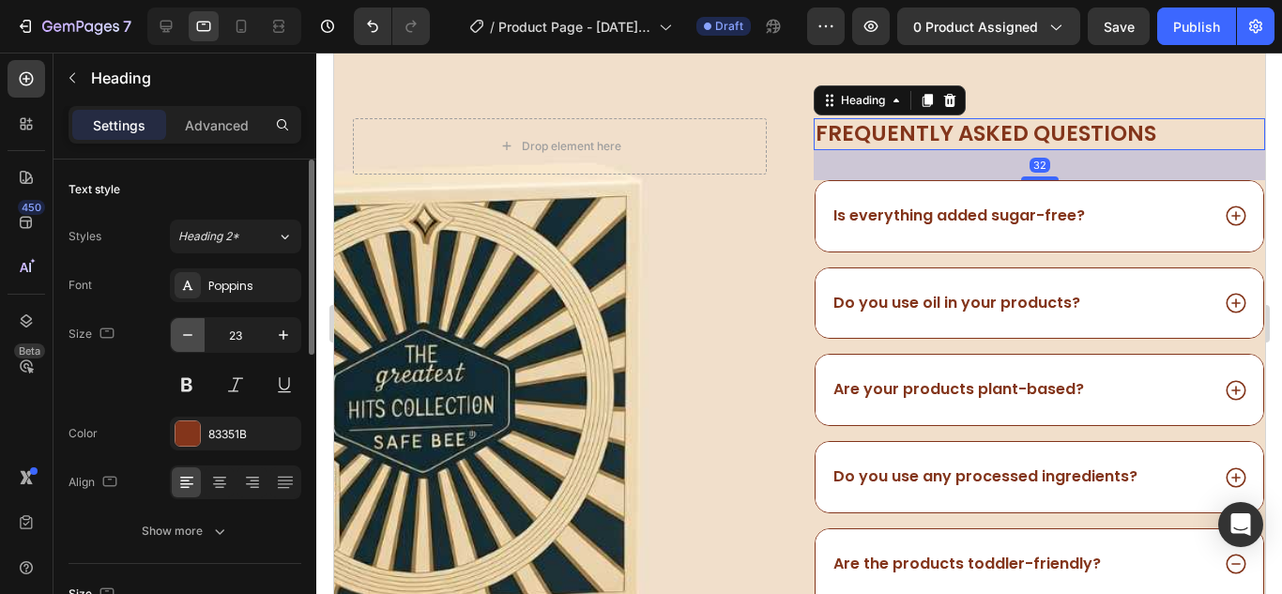
click at [193, 335] on icon "button" at bounding box center [187, 335] width 19 height 19
type input "22"
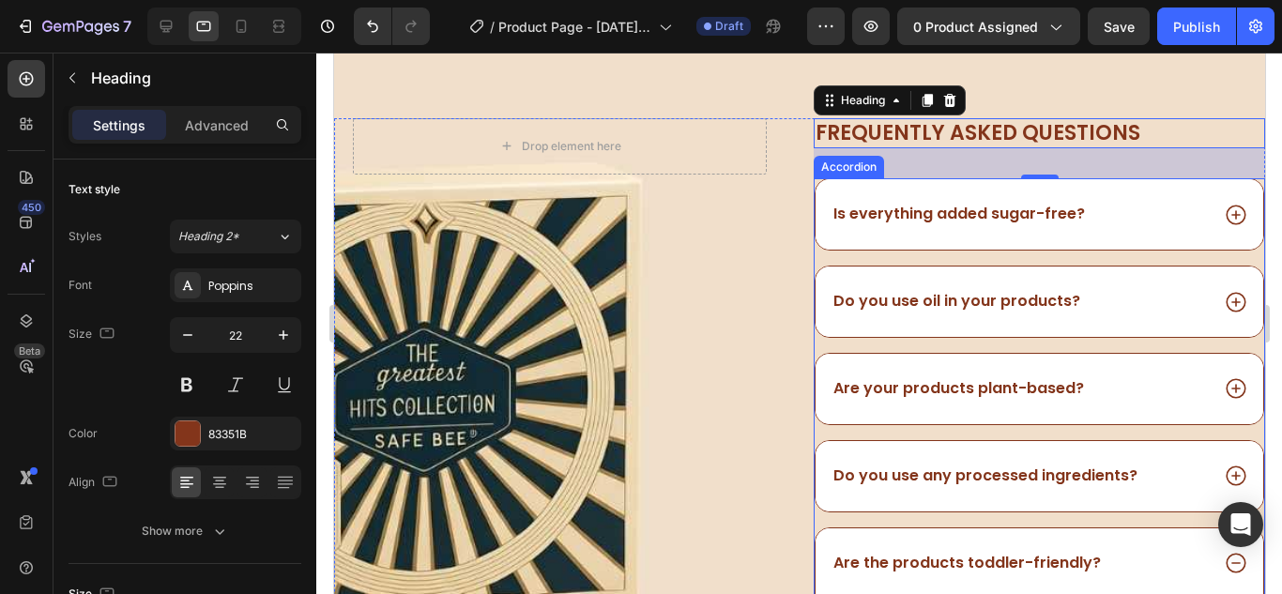
click at [1110, 208] on div "Is everything added sugar-free?" at bounding box center [1018, 214] width 378 height 25
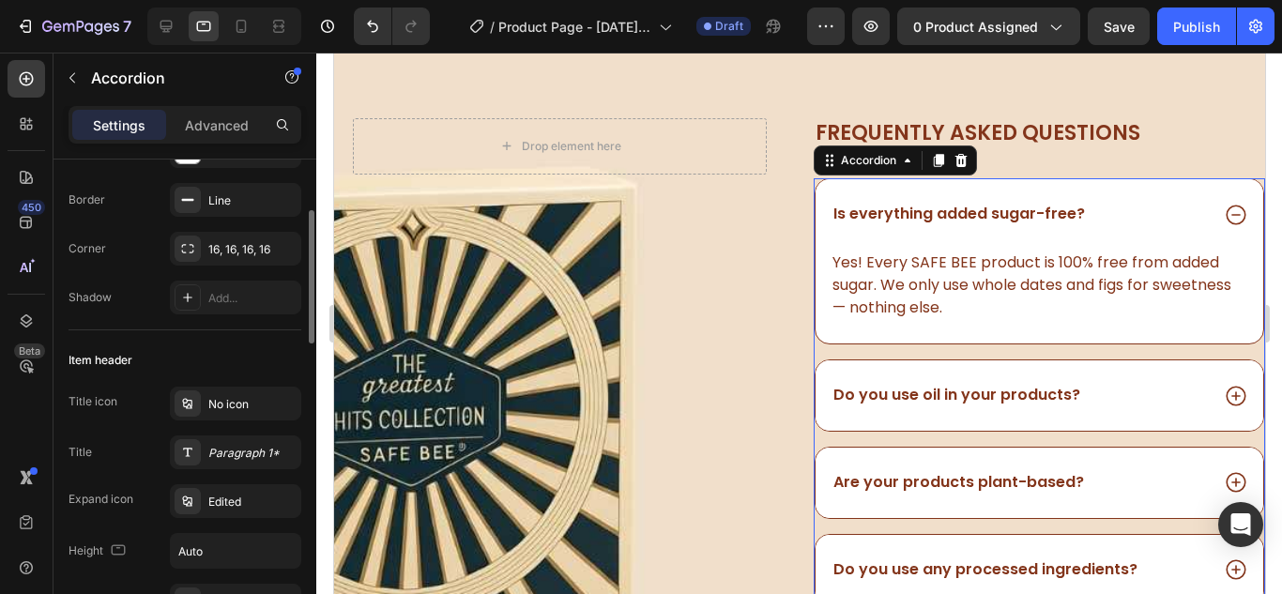
scroll to position [282, 0]
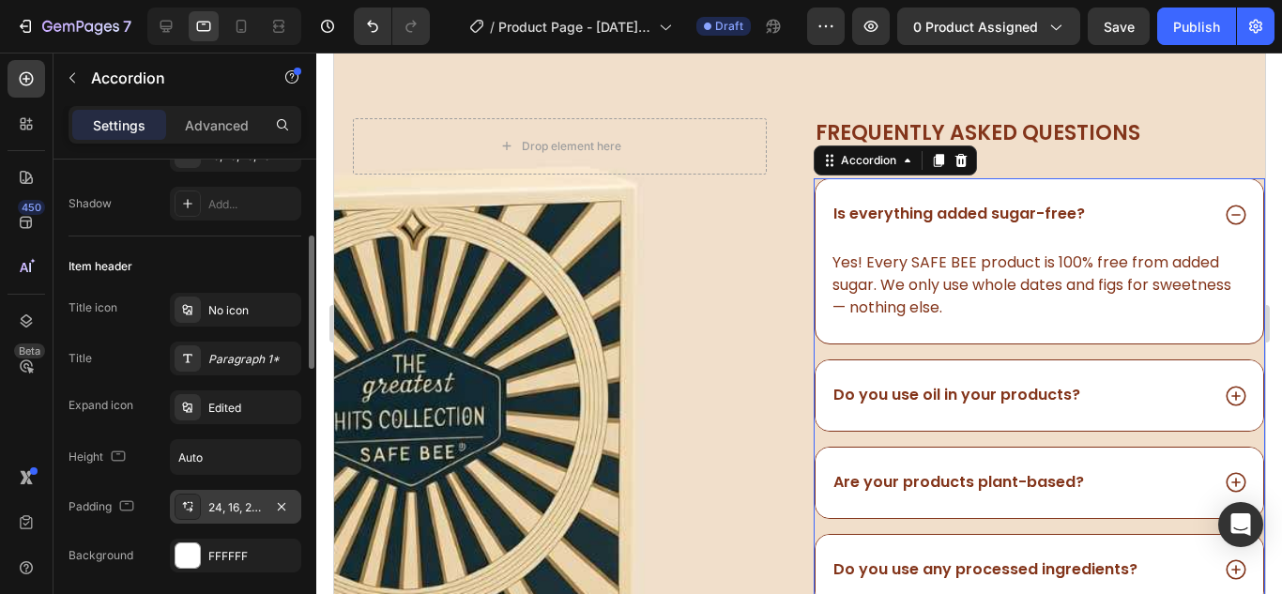
click at [250, 510] on div "24, 16, 24, 16" at bounding box center [235, 507] width 54 height 17
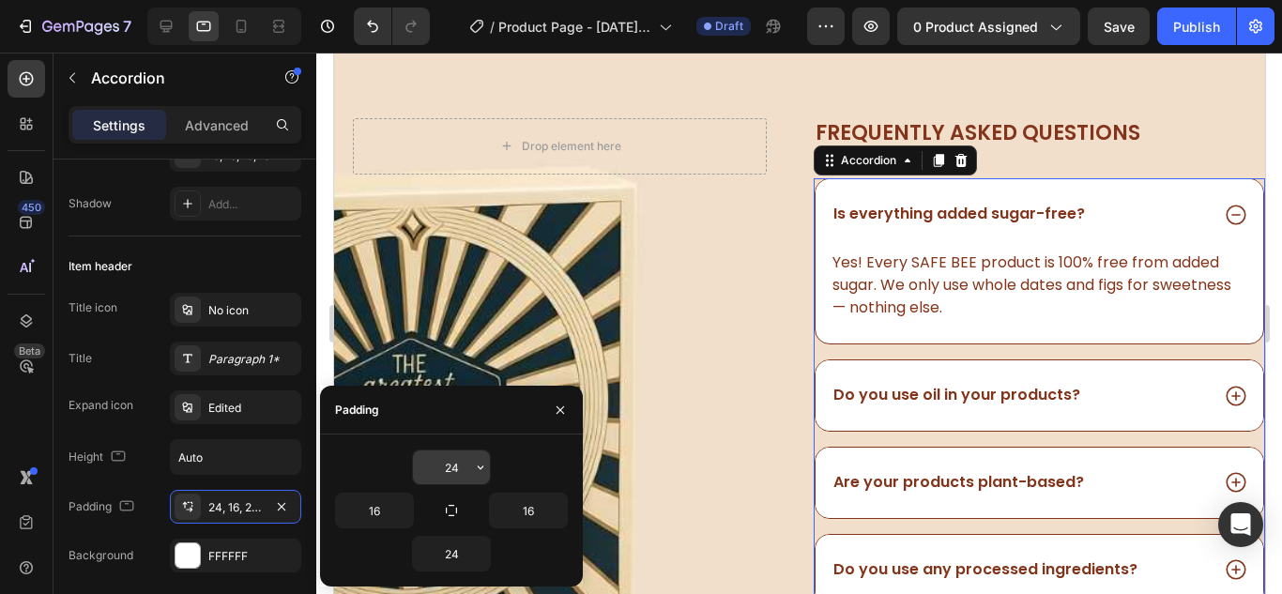
click at [447, 471] on input "24" at bounding box center [451, 467] width 77 height 34
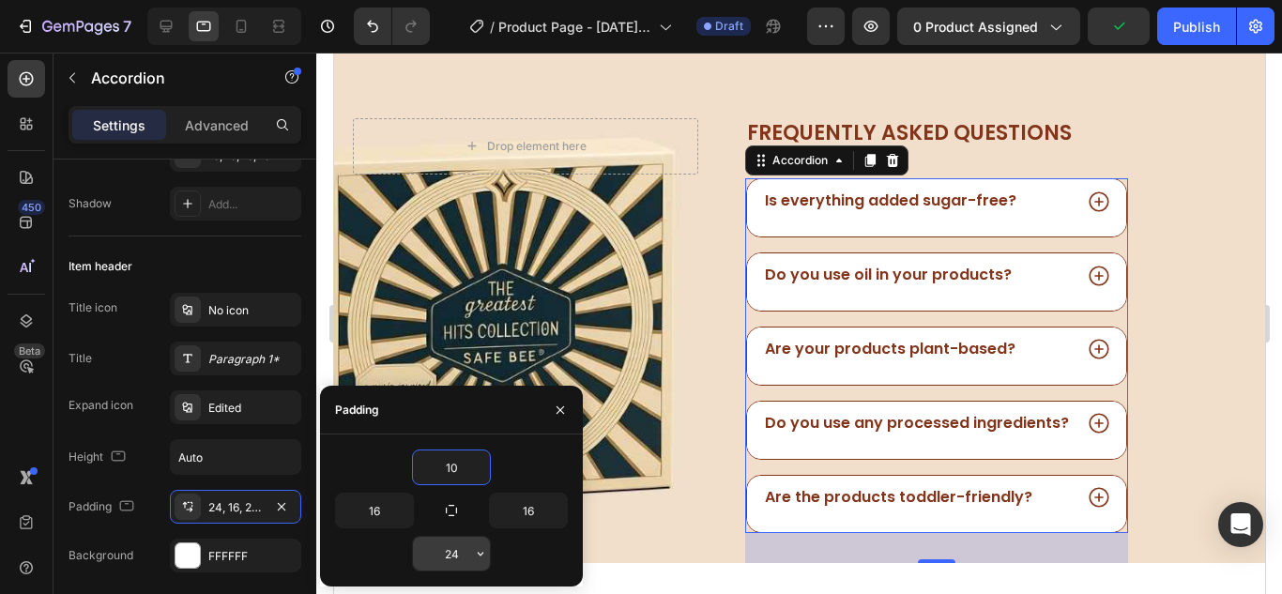
type input "10"
click at [447, 560] on input "24" at bounding box center [451, 554] width 77 height 34
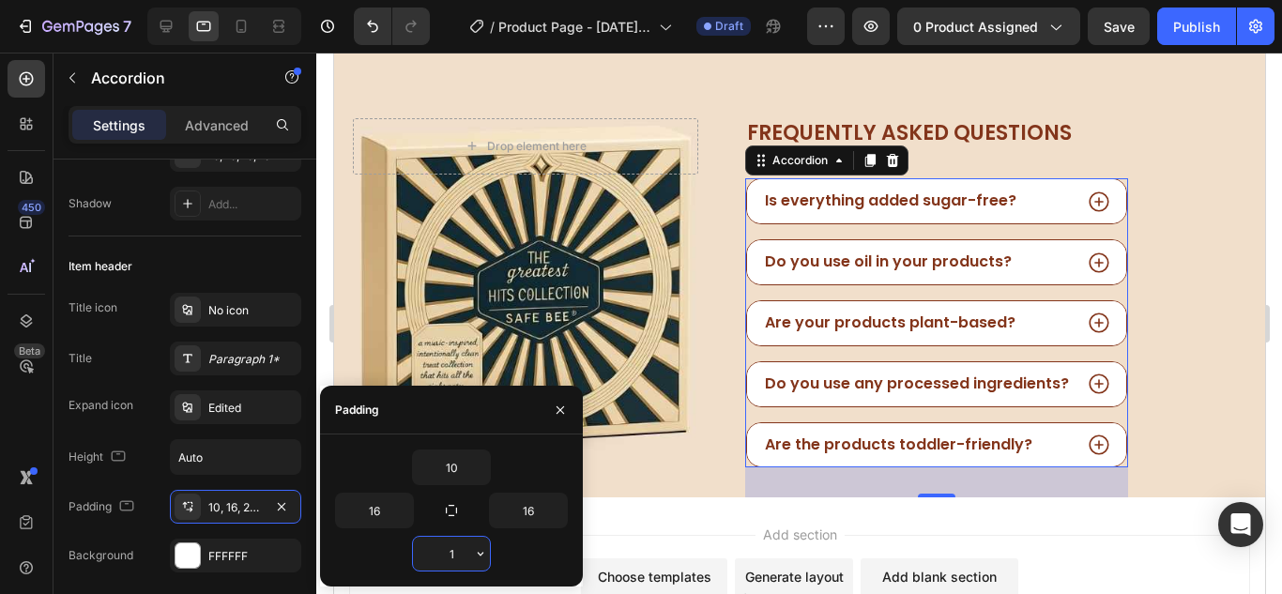
type input "10"
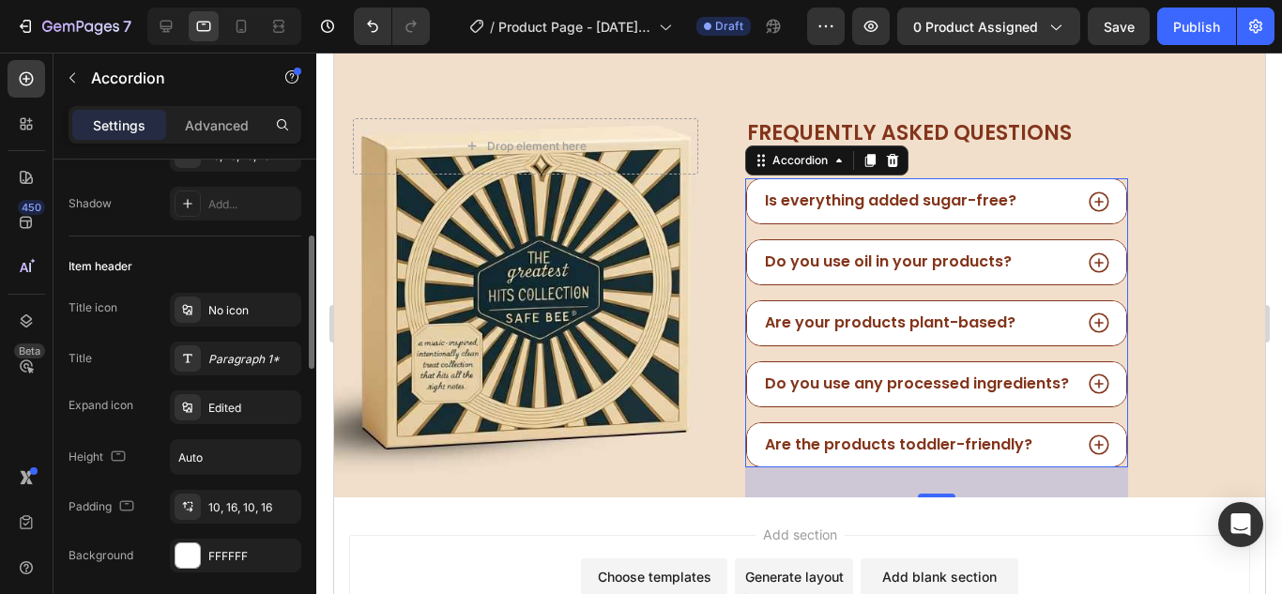
click at [147, 430] on div "Title icon No icon Title Paragraph 1* Expand icon Edited Height Auto Padding 10…" at bounding box center [184, 433] width 233 height 280
click at [276, 449] on icon "button" at bounding box center [283, 457] width 19 height 19
click at [172, 248] on div "Item header Title icon No icon Title Paragraph 1* Expand icon Edited Height Aut…" at bounding box center [184, 436] width 233 height 401
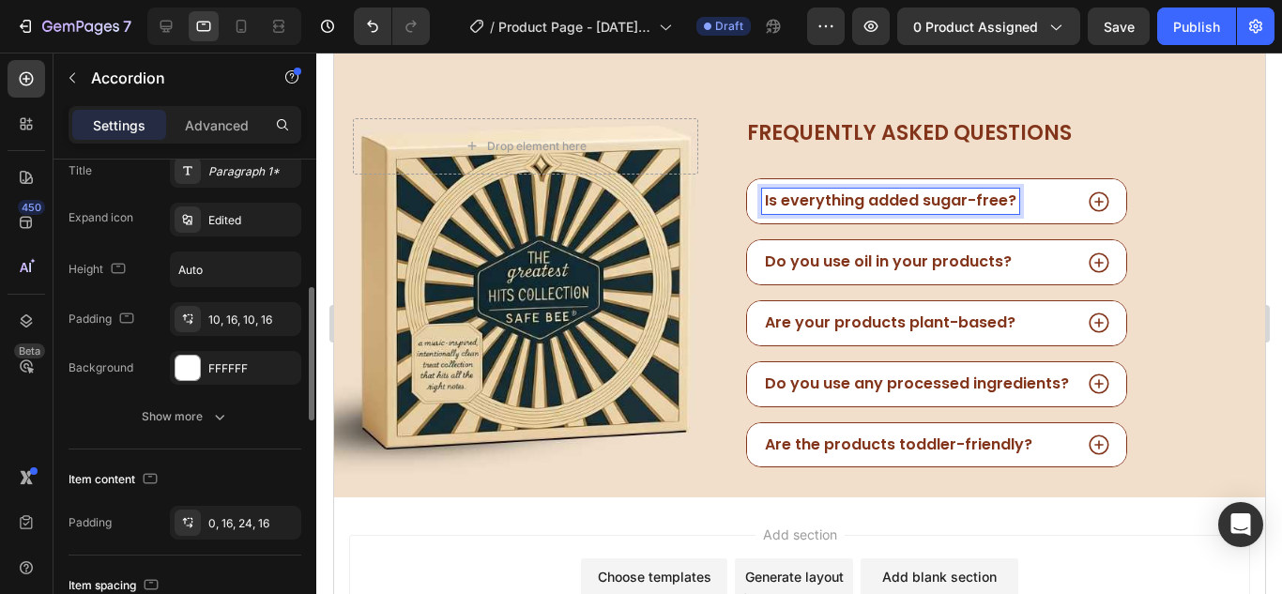
scroll to position [657, 0]
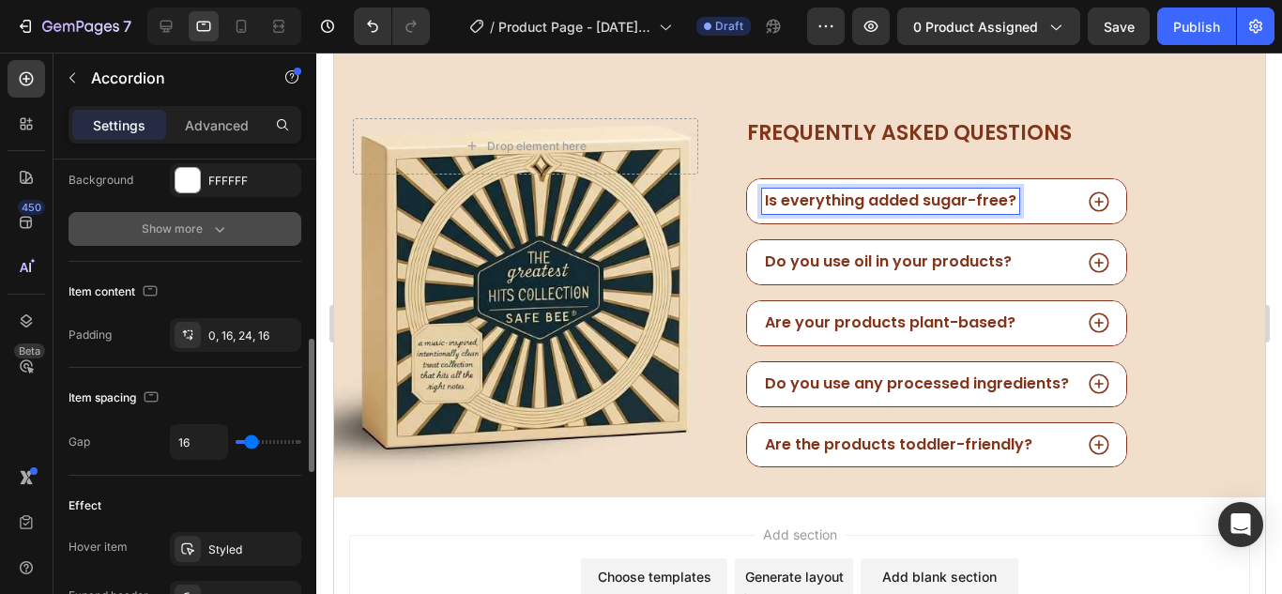
click at [201, 225] on div "Show more" at bounding box center [185, 229] width 87 height 19
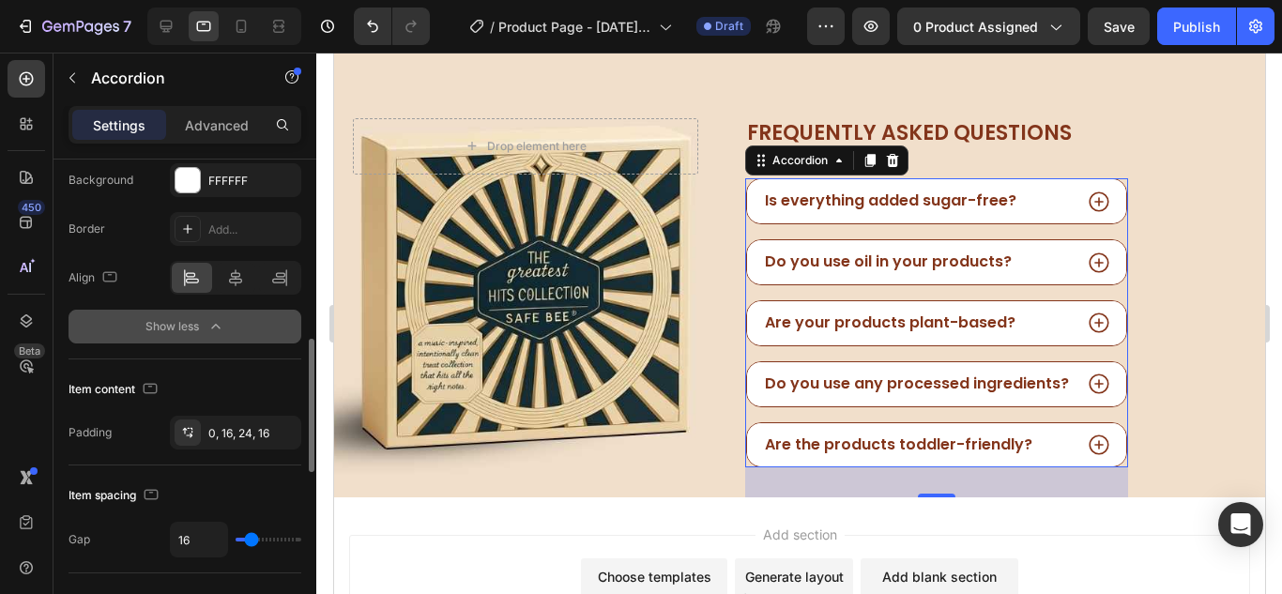
click at [223, 325] on icon "button" at bounding box center [215, 326] width 19 height 19
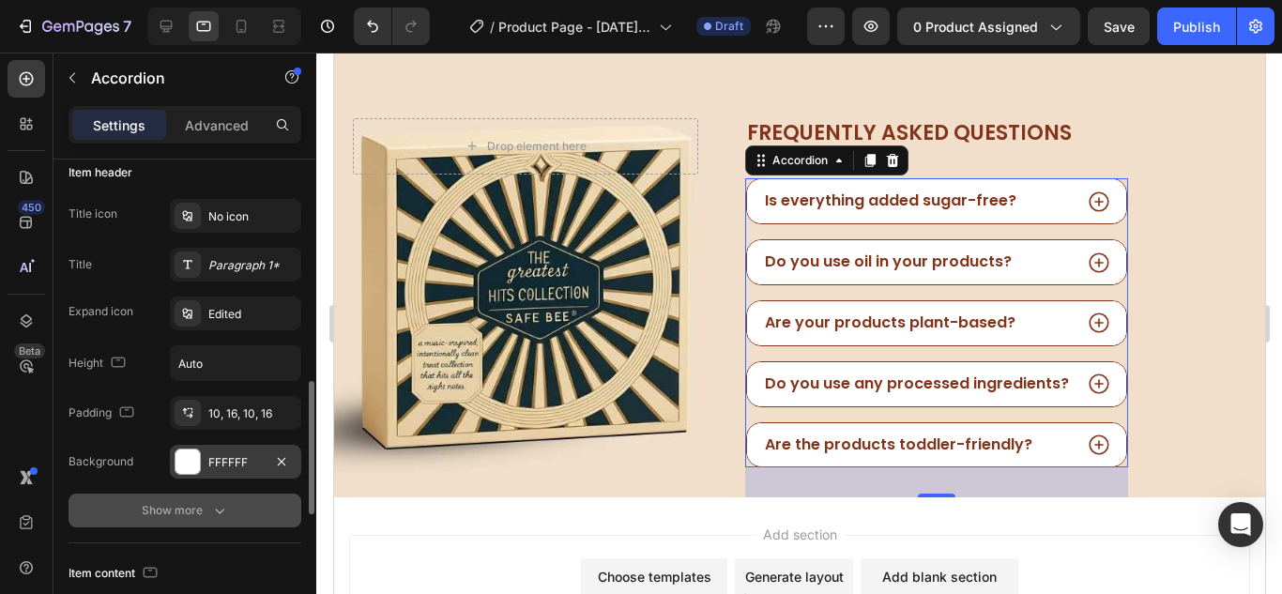
scroll to position [469, 0]
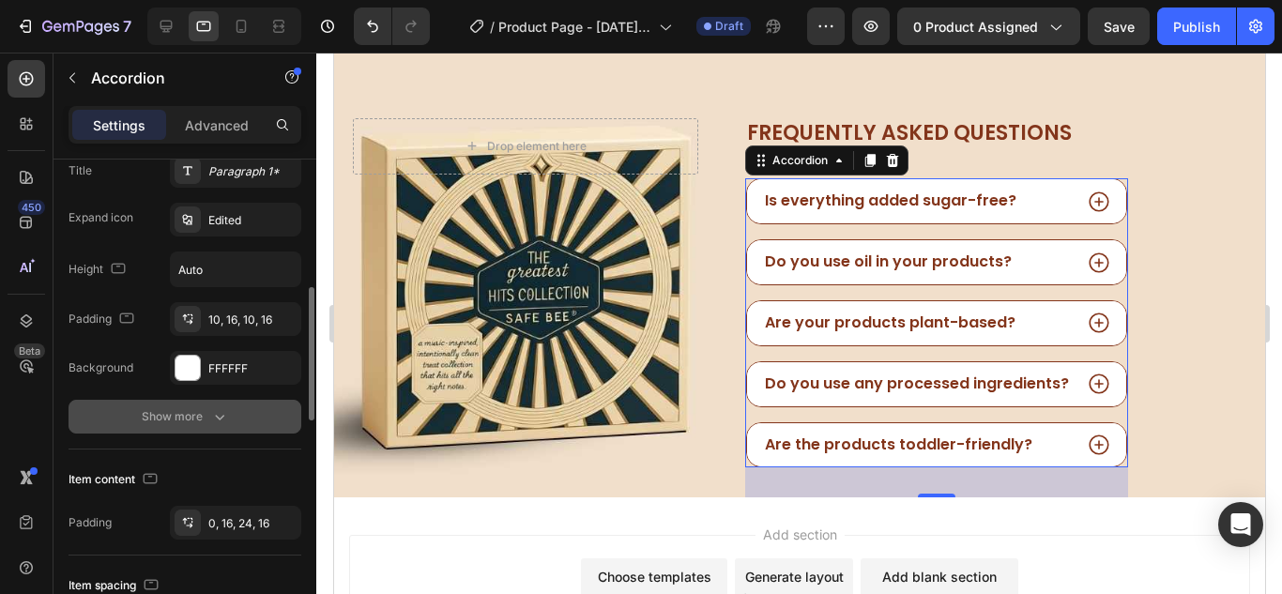
click at [191, 428] on button "Show more" at bounding box center [184, 417] width 233 height 34
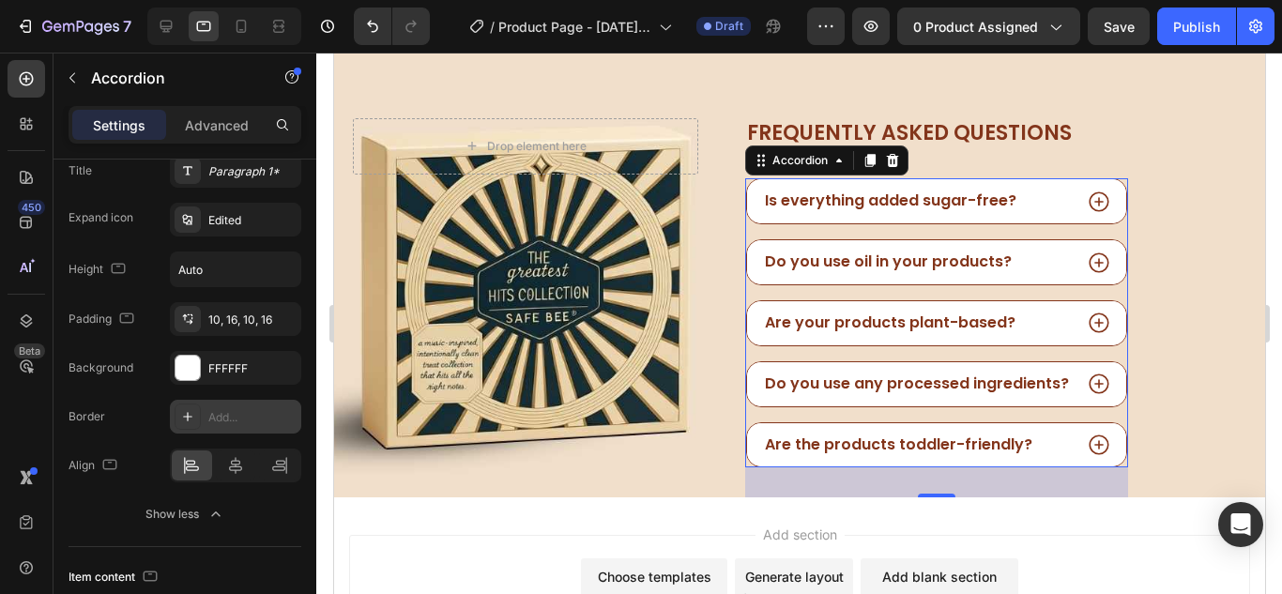
click at [223, 417] on div "Add..." at bounding box center [252, 417] width 88 height 17
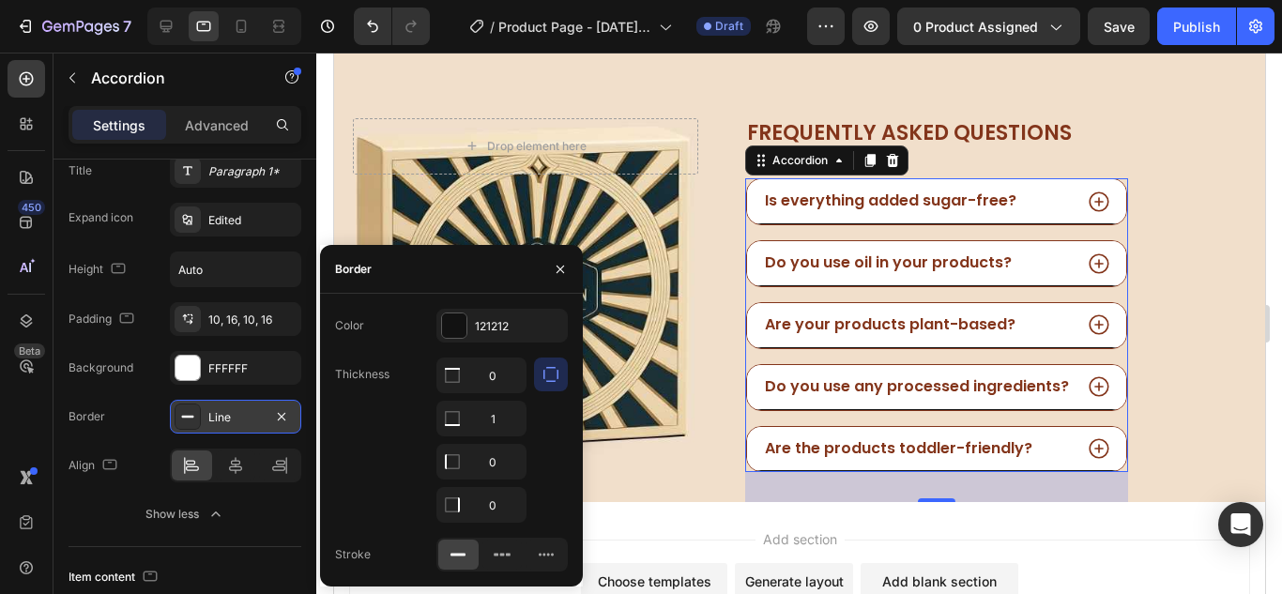
click at [137, 410] on div "Border Line" at bounding box center [184, 417] width 233 height 34
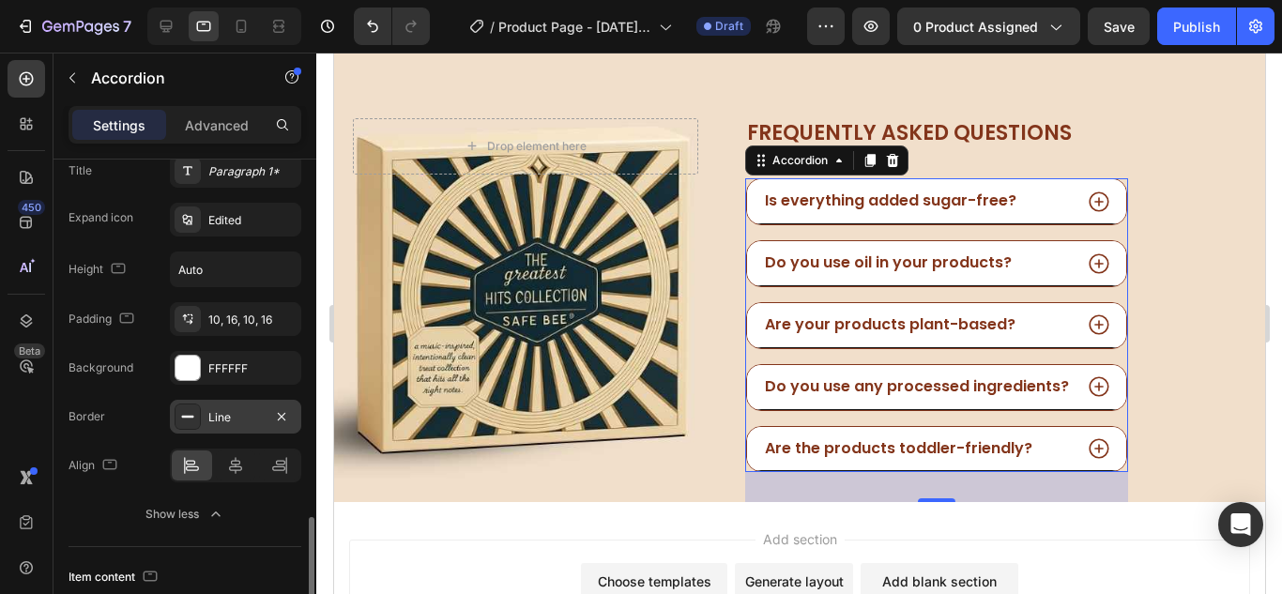
scroll to position [751, 0]
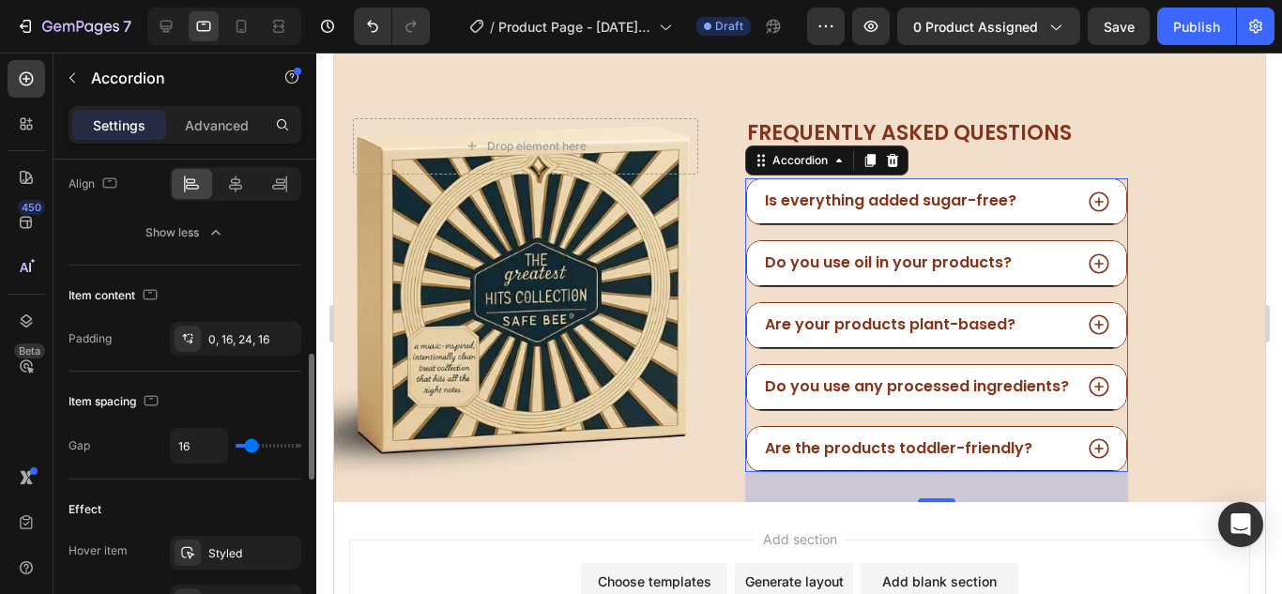
click at [183, 225] on div "Show less" at bounding box center [185, 232] width 80 height 19
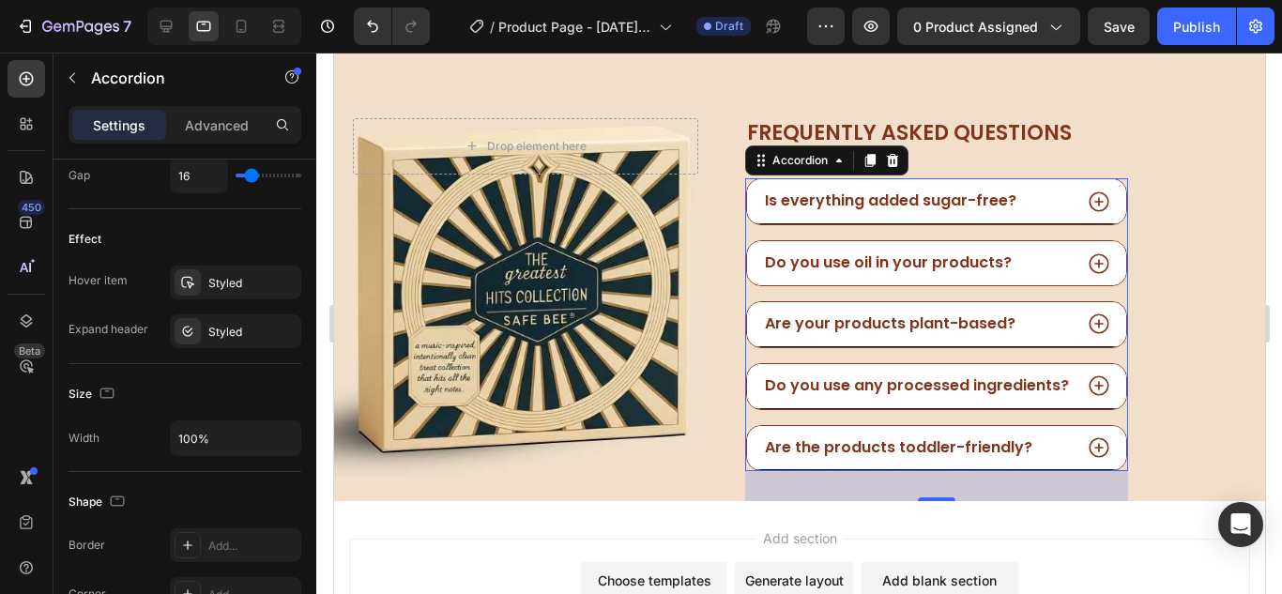
scroll to position [829, 0]
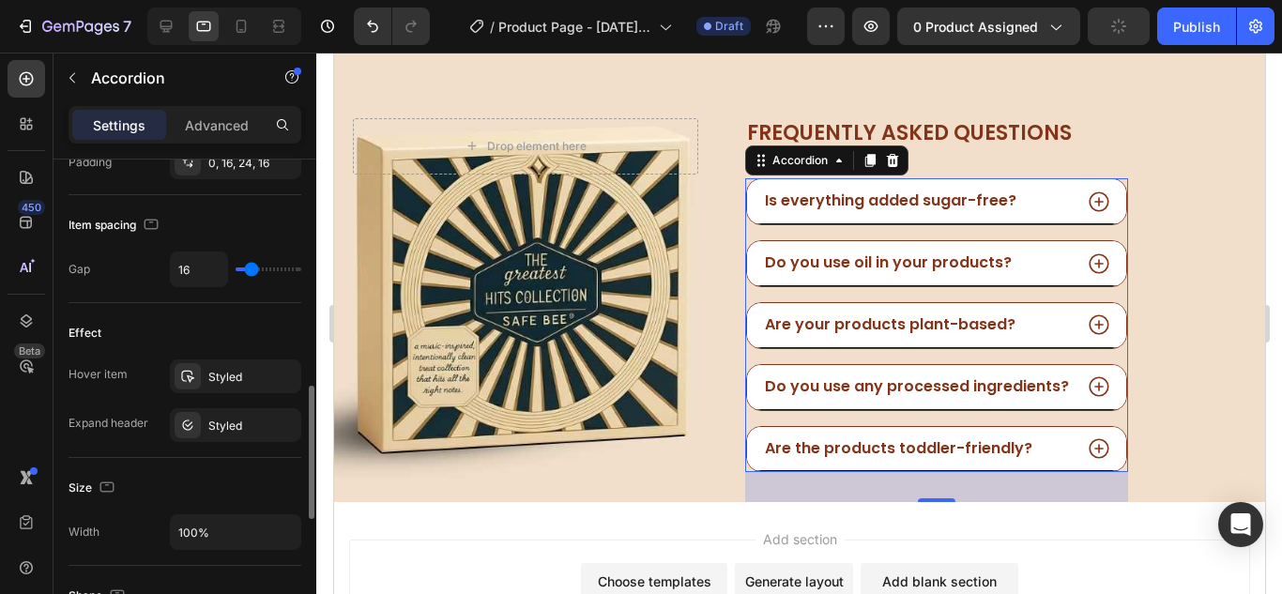
click at [998, 212] on div "Is everything added sugar-free?" at bounding box center [889, 201] width 257 height 25
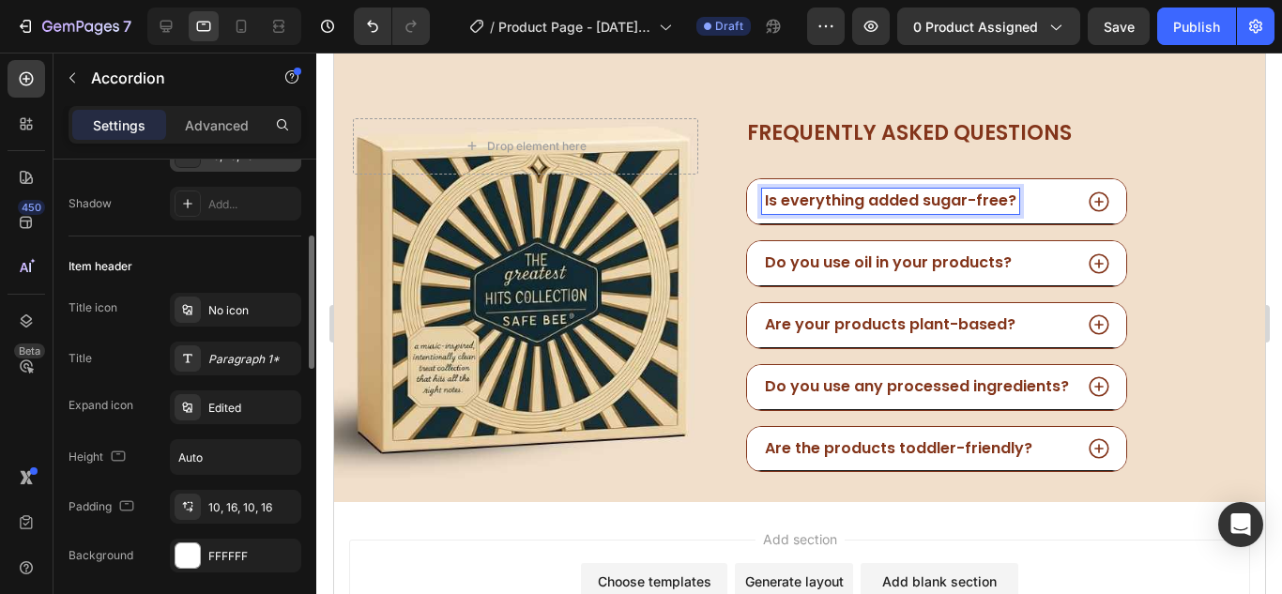
scroll to position [375, 0]
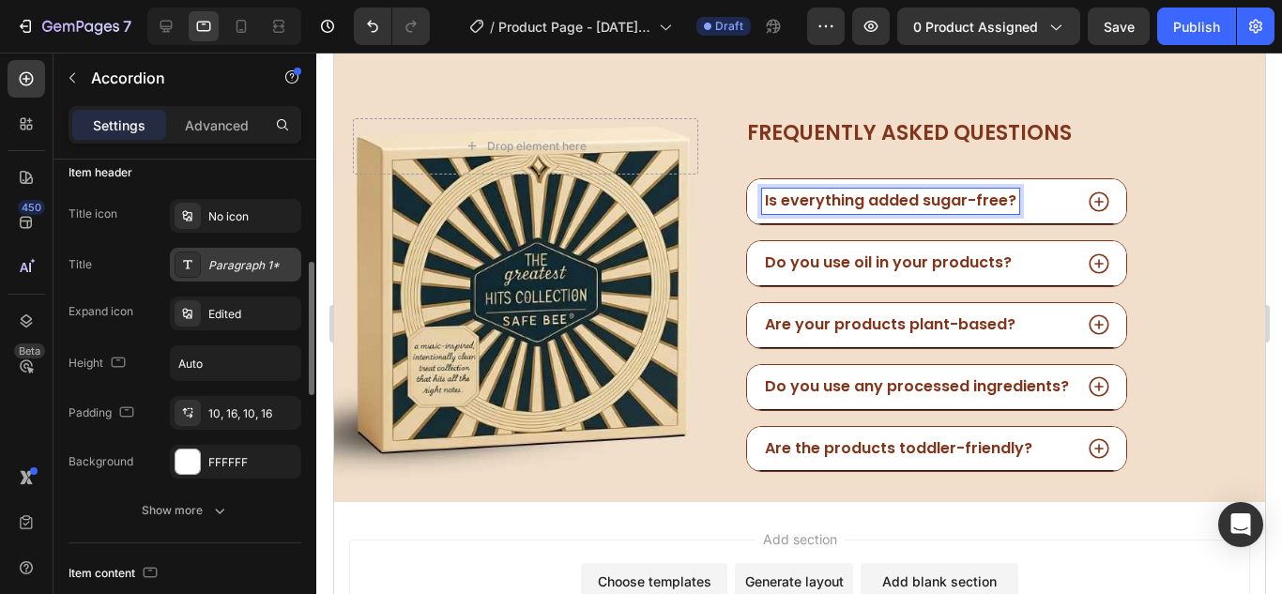
click at [223, 261] on div "Paragraph 1*" at bounding box center [252, 265] width 88 height 17
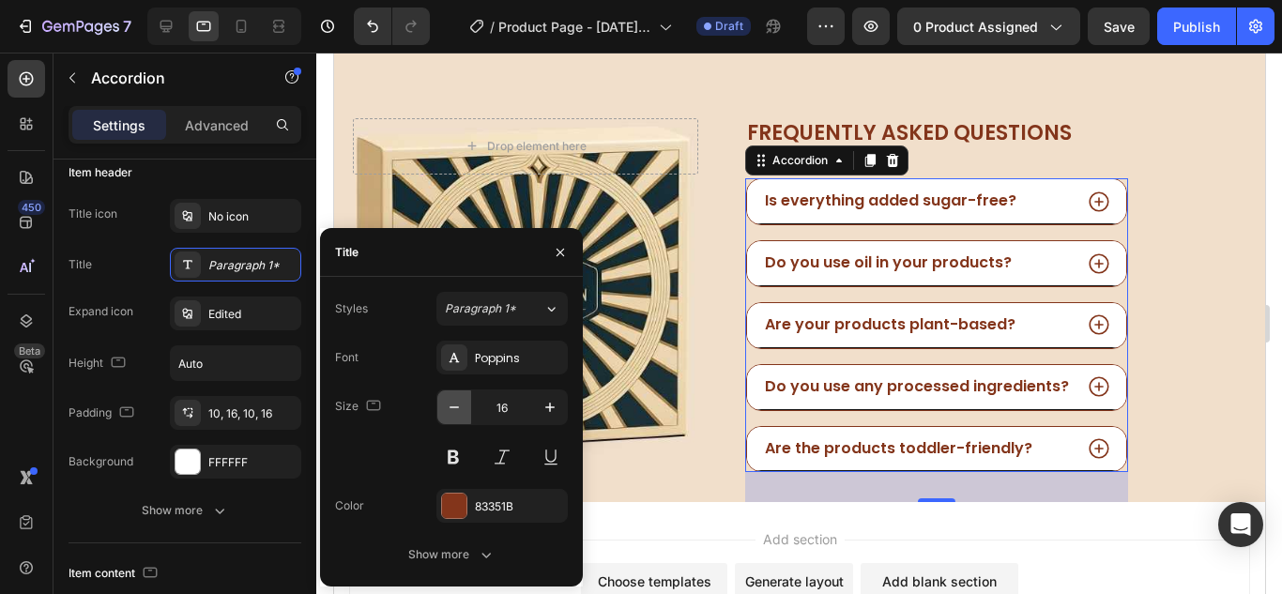
click at [464, 418] on button "button" at bounding box center [454, 407] width 34 height 34
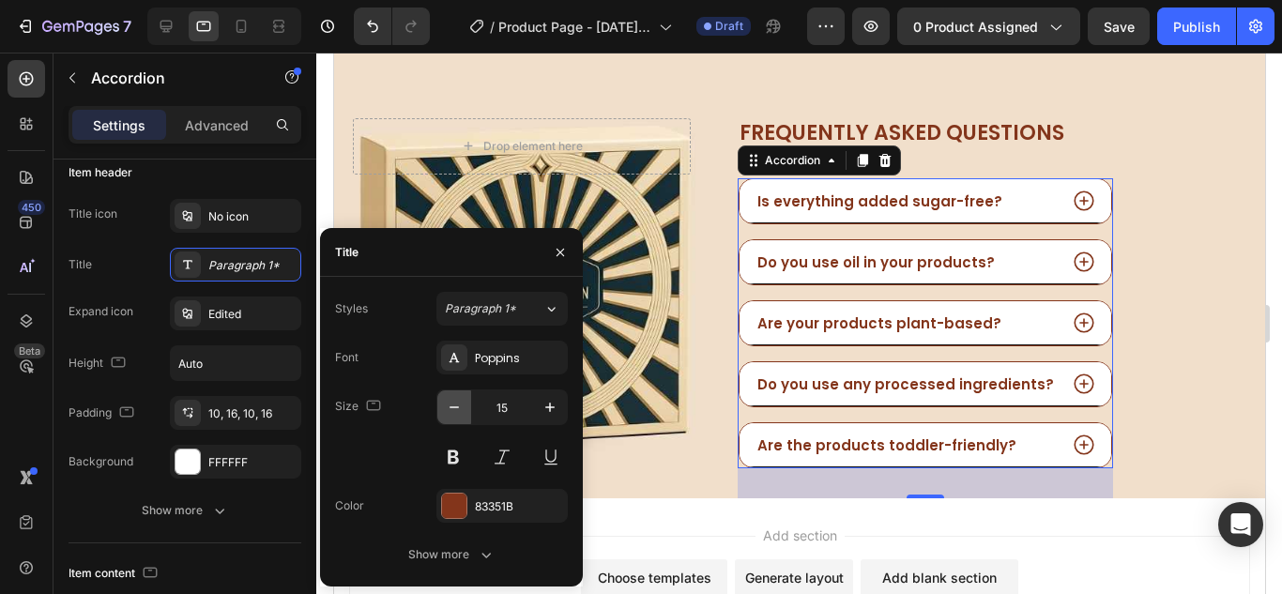
click at [464, 418] on button "button" at bounding box center [454, 407] width 34 height 34
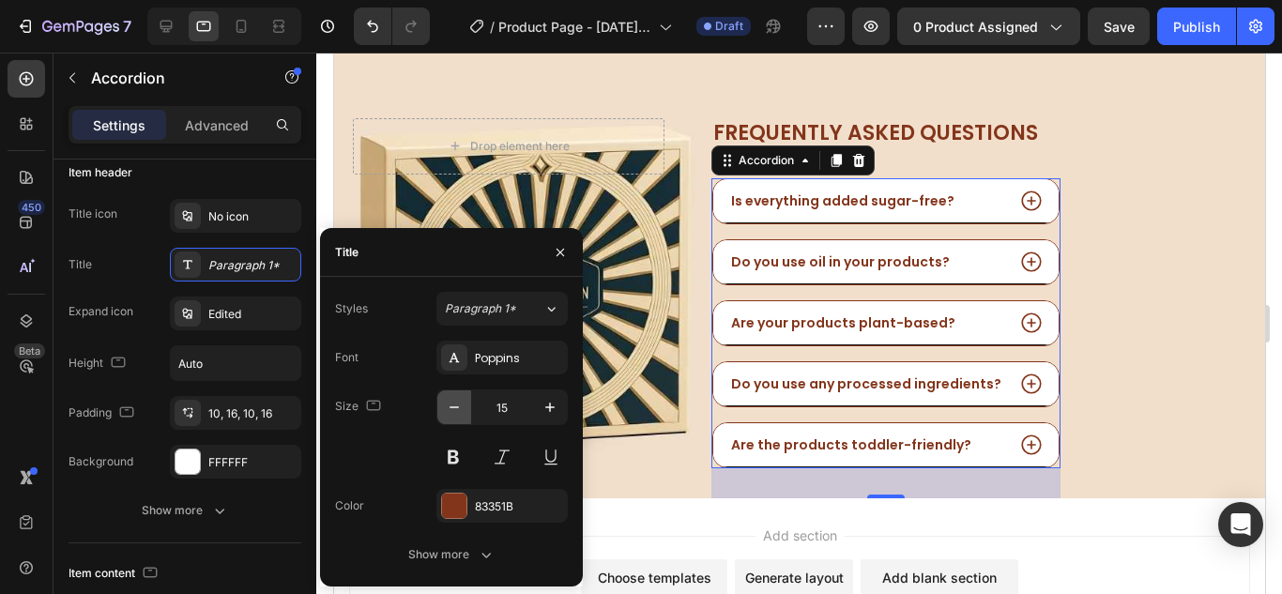
type input "14"
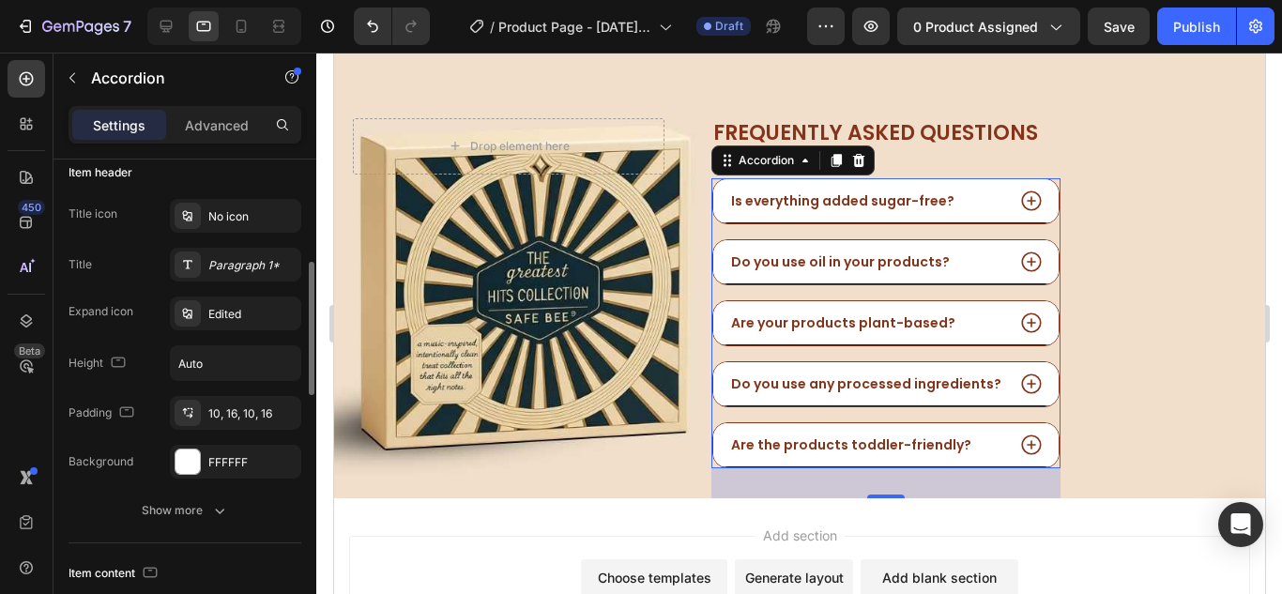
click at [273, 290] on div "Title icon No icon Title Paragraph 1* Expand icon Edited Height Auto Padding 10…" at bounding box center [184, 339] width 233 height 280
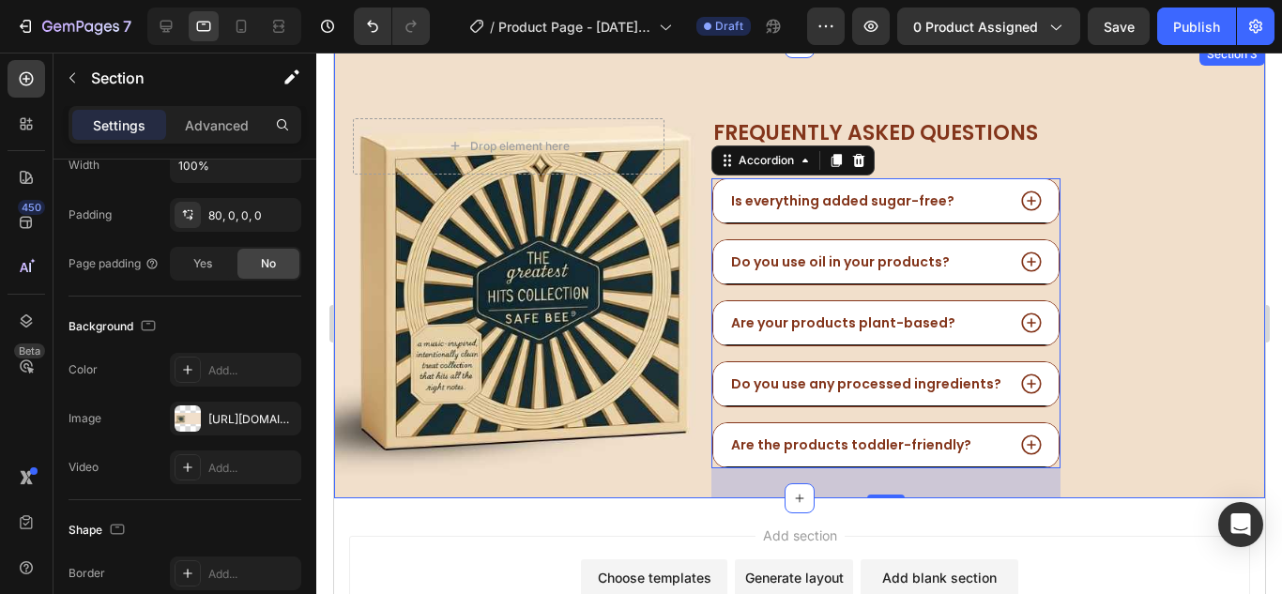
click at [1143, 307] on div "Drop element here Row Image Frequently asked questions Heading Is everything ad…" at bounding box center [798, 271] width 931 height 456
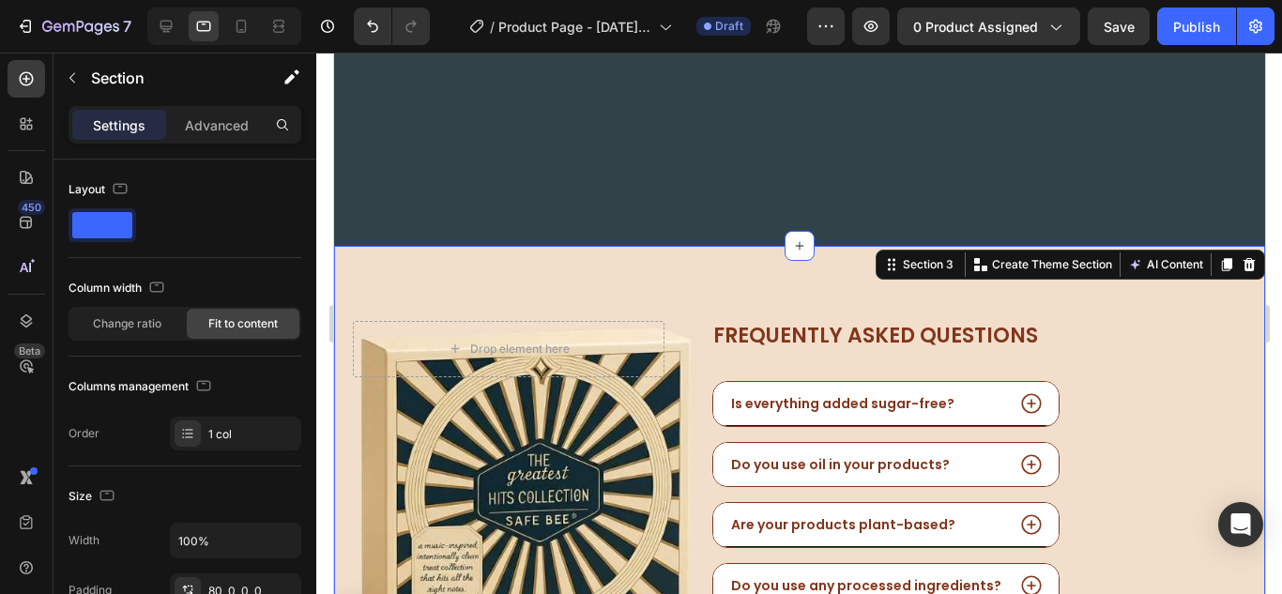
scroll to position [1304, 0]
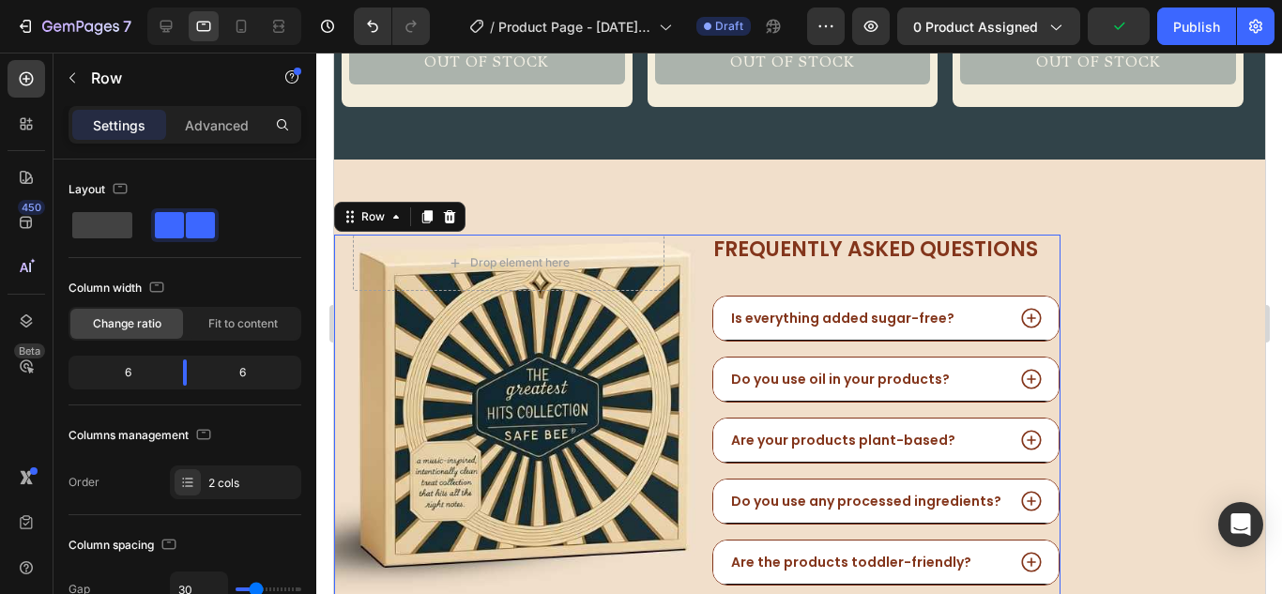
click at [685, 251] on div "Drop element here Row Image Frequently asked questions Heading Is everything ad…" at bounding box center [696, 425] width 726 height 381
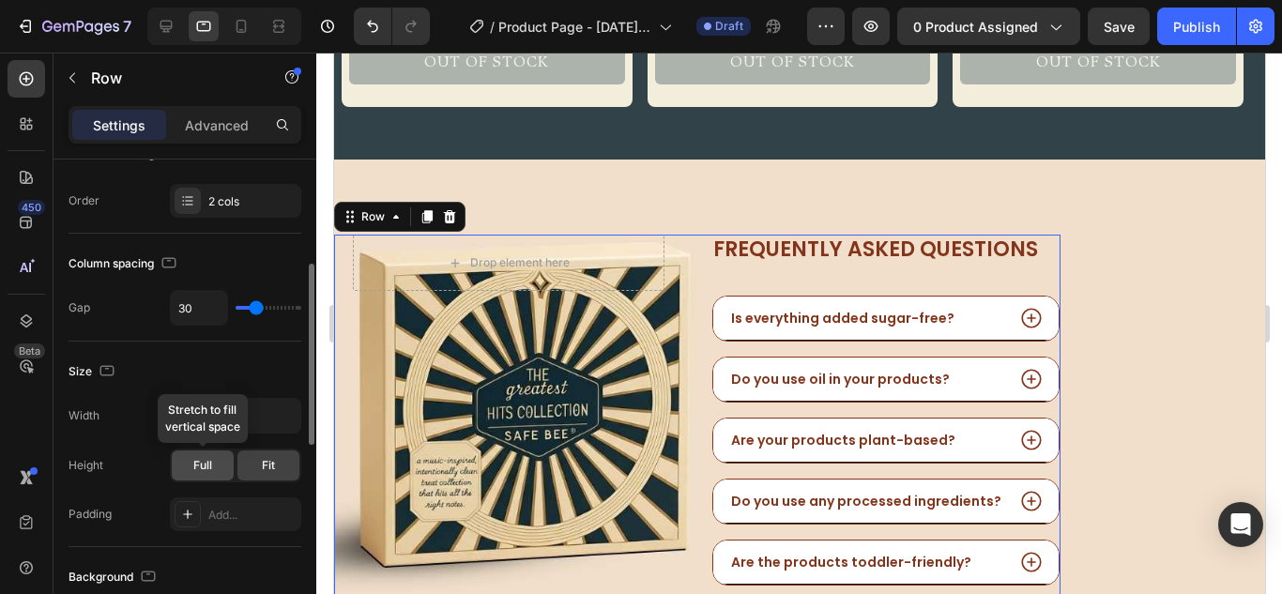
click at [217, 467] on div "Full" at bounding box center [203, 465] width 62 height 30
click at [216, 370] on div "Size" at bounding box center [184, 372] width 233 height 30
click at [230, 418] on input "100%" at bounding box center [235, 416] width 129 height 34
click at [279, 418] on icon "button" at bounding box center [283, 415] width 19 height 19
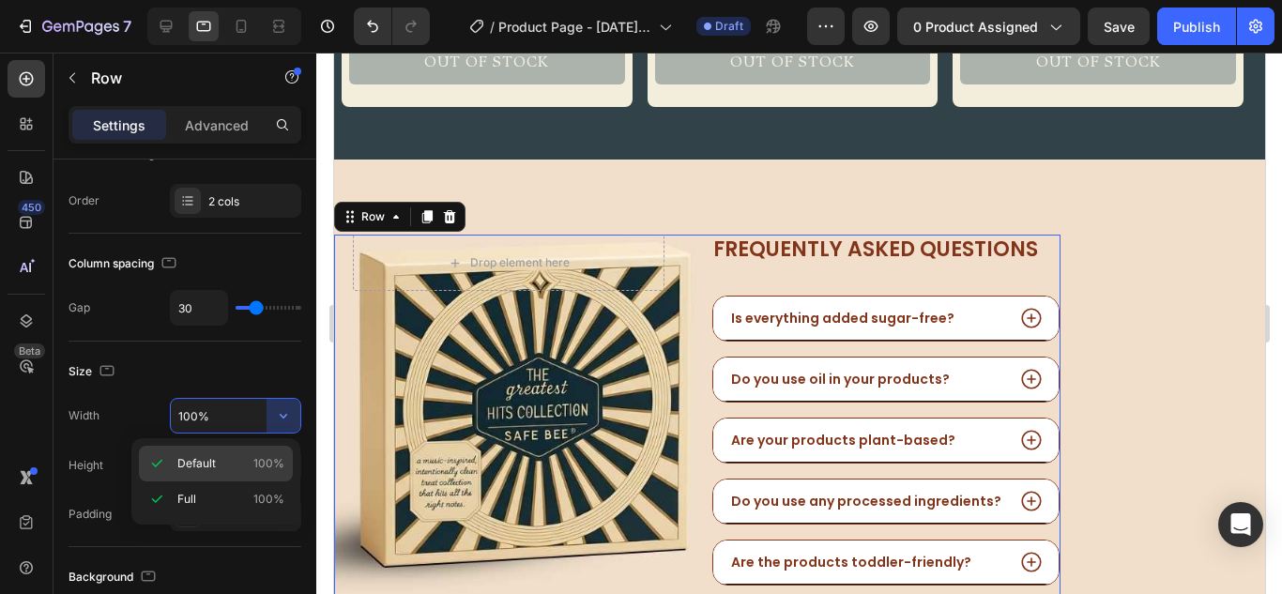
click at [228, 460] on p "Default 100%" at bounding box center [230, 463] width 107 height 17
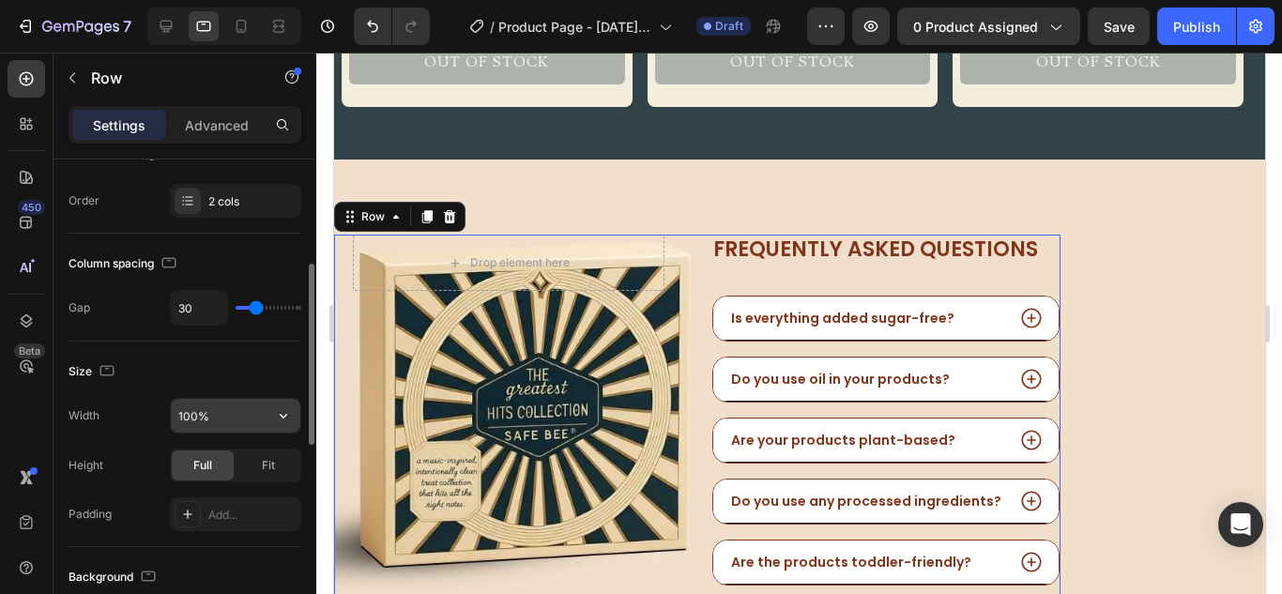
click at [284, 417] on icon "button" at bounding box center [284, 416] width 8 height 5
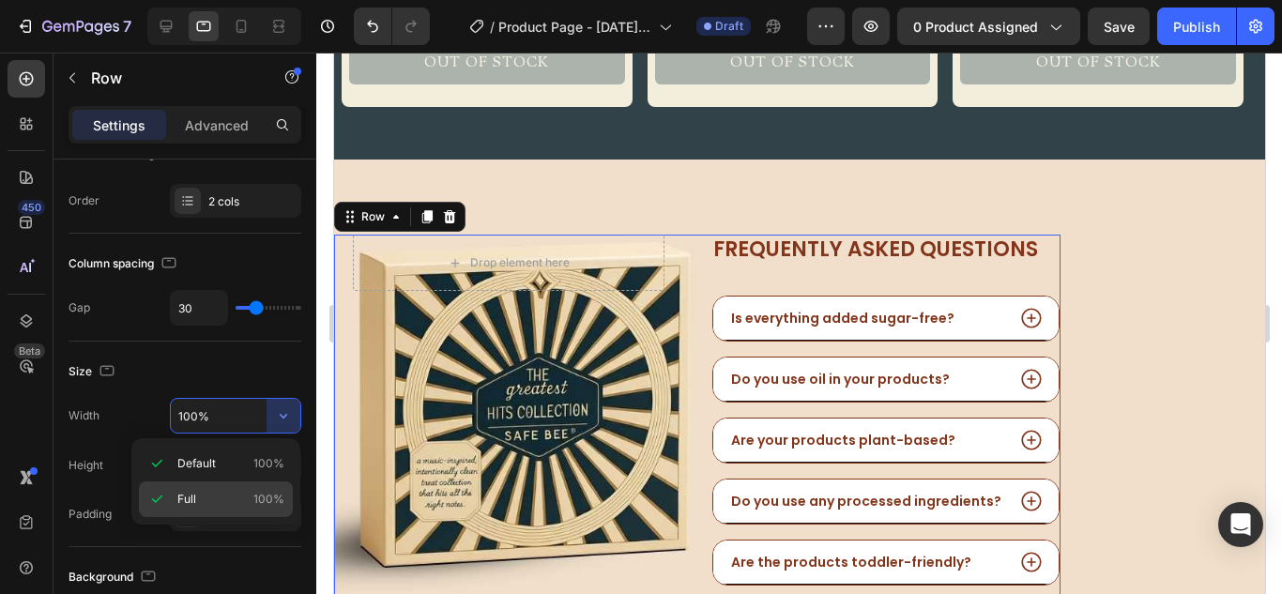
click at [253, 492] on p "Full 100%" at bounding box center [230, 499] width 107 height 17
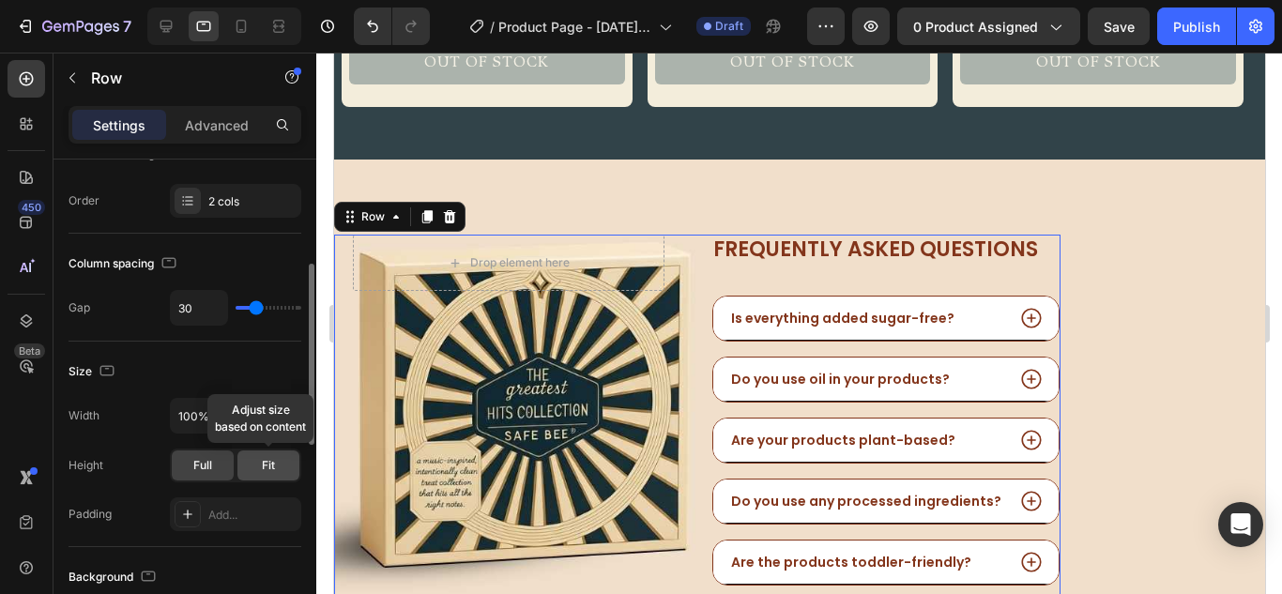
click at [243, 464] on div "Fit" at bounding box center [268, 465] width 62 height 30
click at [208, 466] on span "Full" at bounding box center [202, 465] width 19 height 17
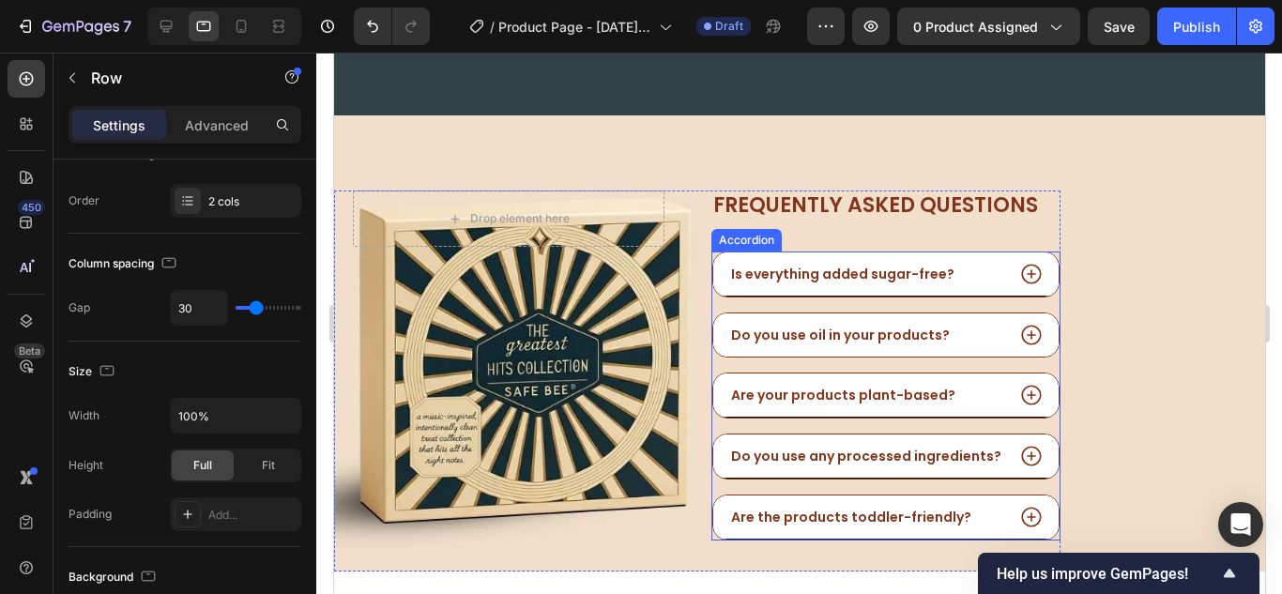
scroll to position [1408, 0]
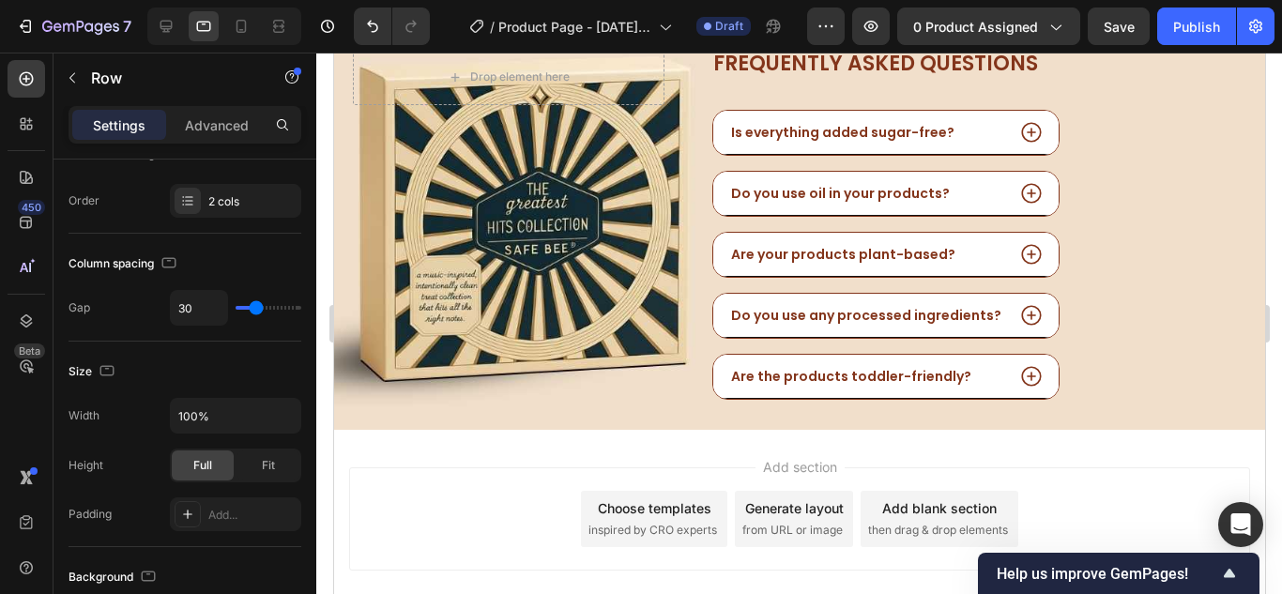
click at [690, 188] on div "Drop element here Row Image Frequently asked questions Heading Is everything ad…" at bounding box center [696, 239] width 726 height 381
drag, startPoint x: 229, startPoint y: 454, endPoint x: 255, endPoint y: 454, distance: 26.3
click at [235, 453] on div "Full Stretch to fill vertical space Fit" at bounding box center [235, 466] width 131 height 34
click at [257, 454] on div "Fit" at bounding box center [268, 465] width 62 height 30
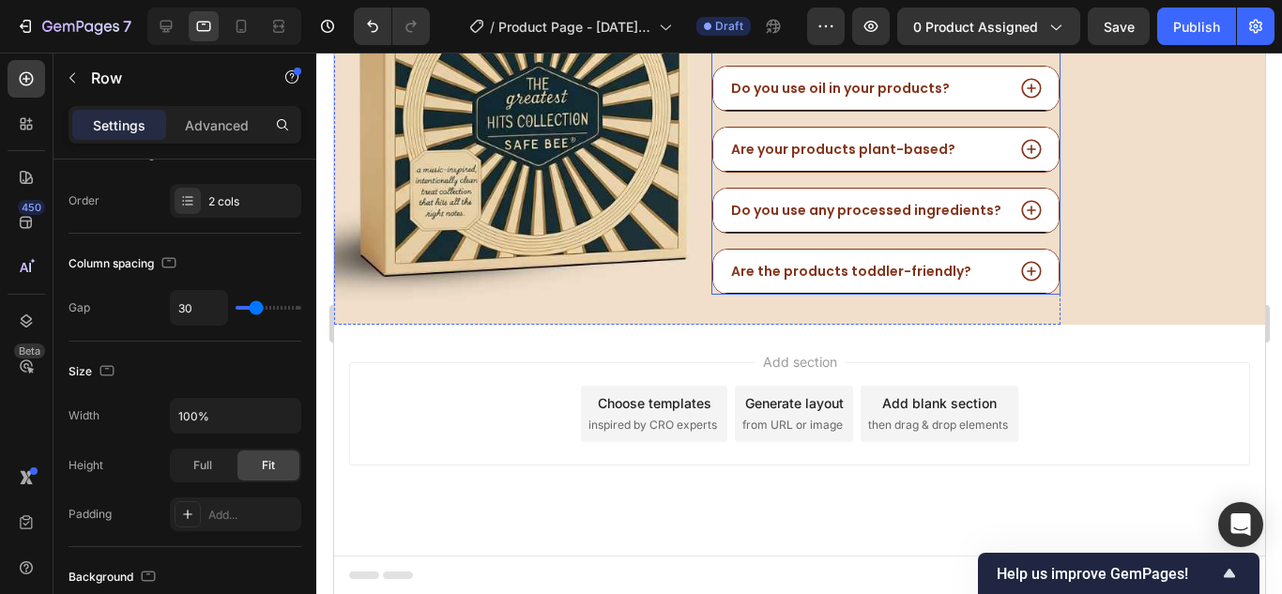
scroll to position [1089, 0]
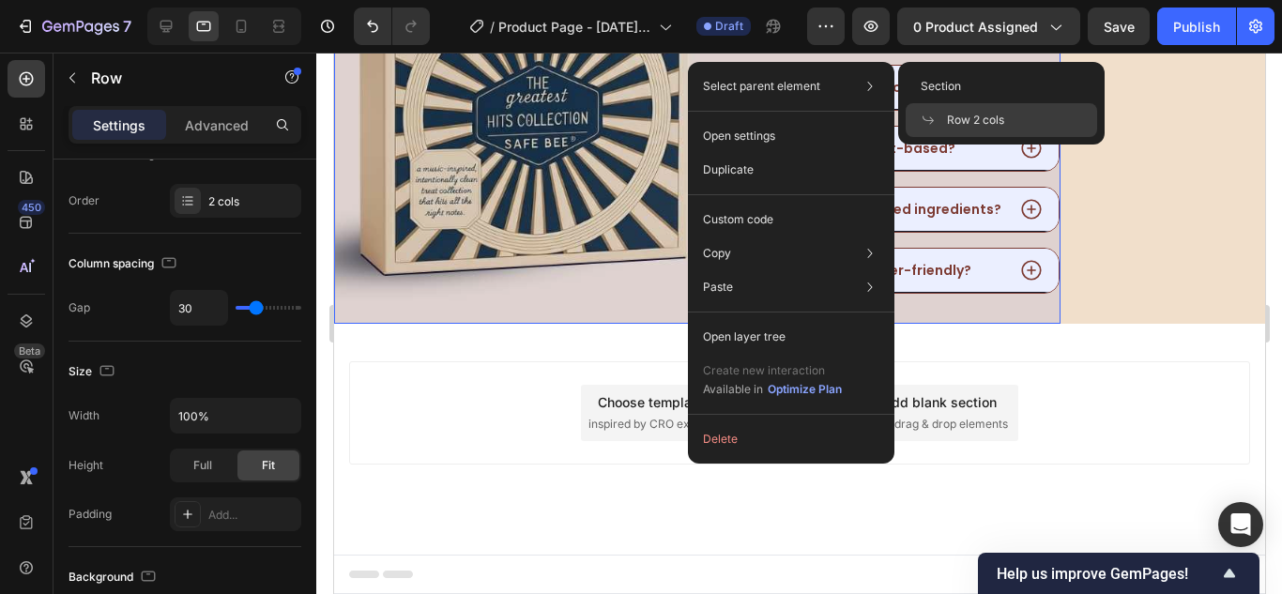
click at [962, 112] on span "Row 2 cols" at bounding box center [975, 120] width 57 height 17
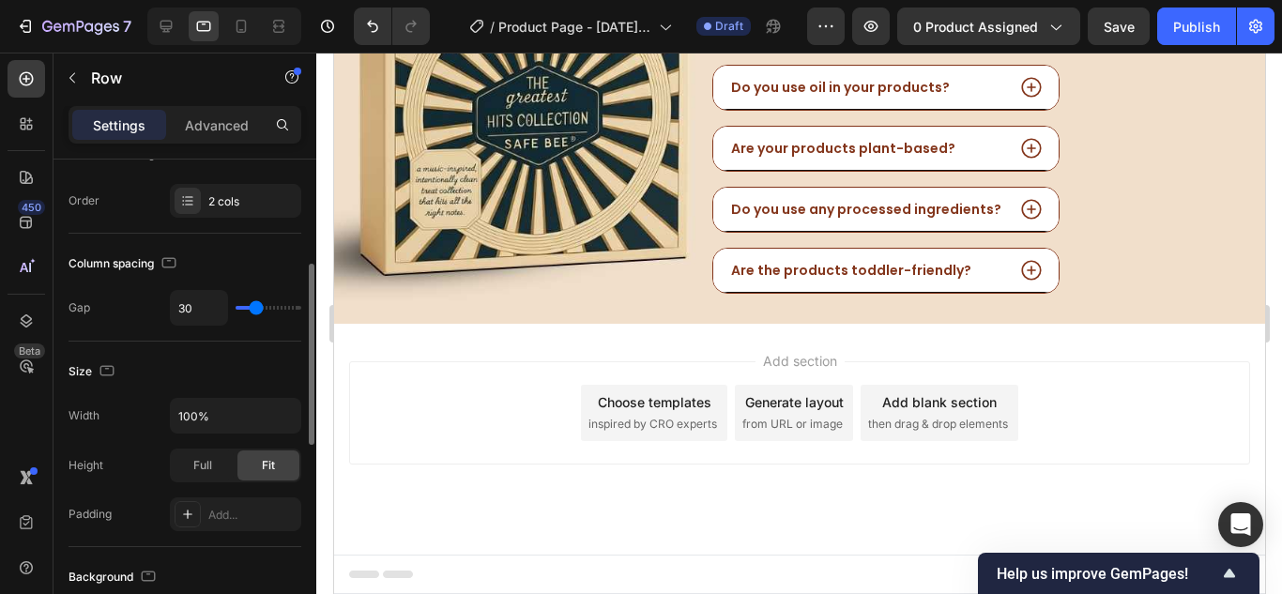
type input "120"
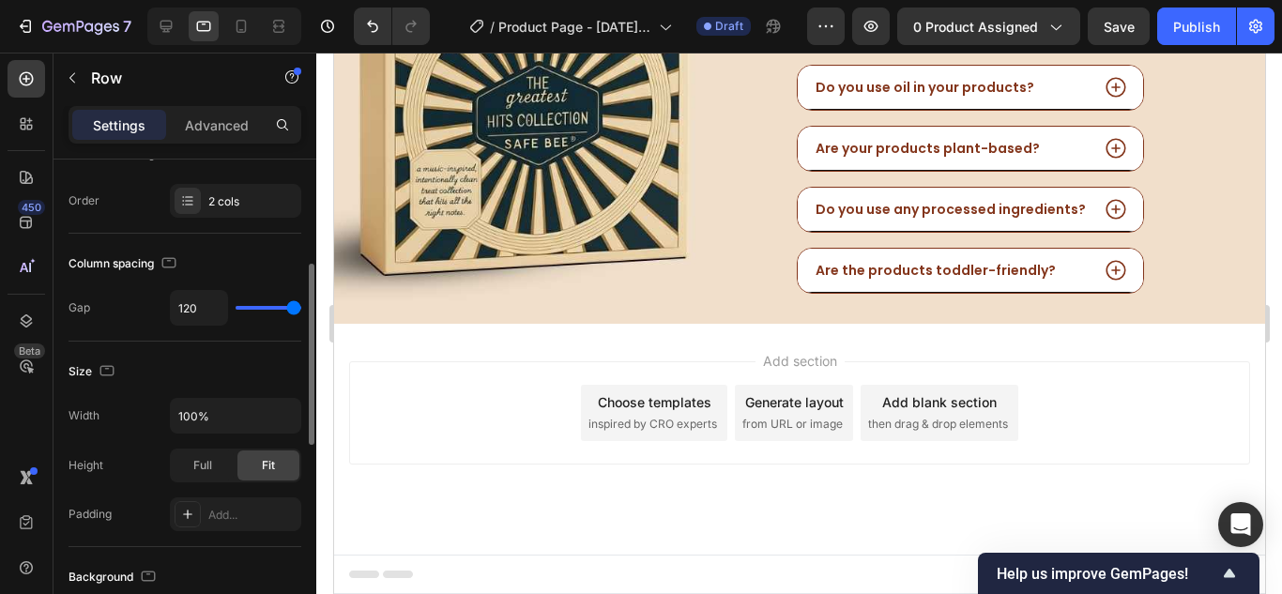
drag, startPoint x: 251, startPoint y: 312, endPoint x: 317, endPoint y: 307, distance: 65.9
type input "120"
click at [301, 307] on input "range" at bounding box center [269, 308] width 66 height 4
click at [170, 27] on icon at bounding box center [166, 27] width 12 height 12
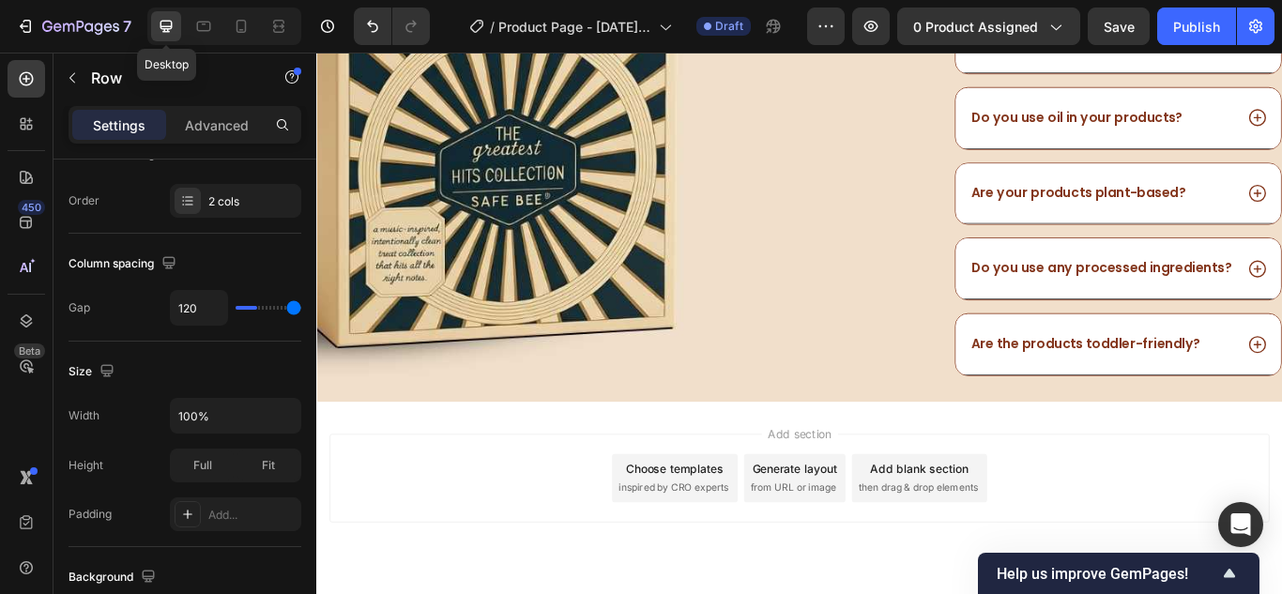
type input "30"
type input "1200"
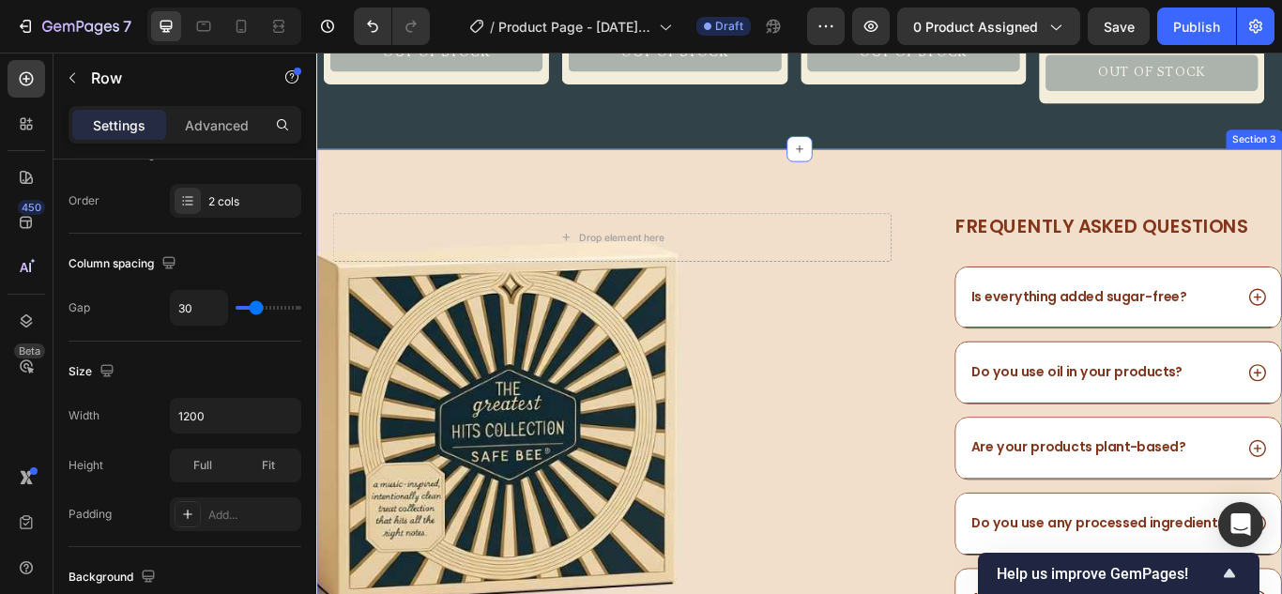
scroll to position [1195, 0]
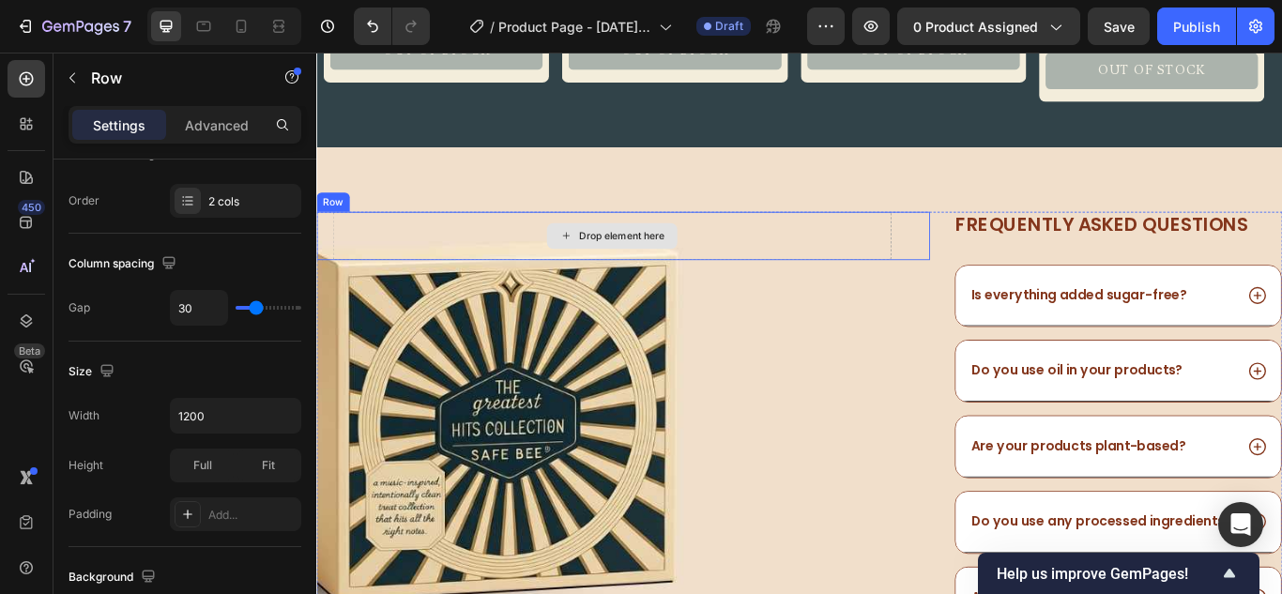
click at [947, 265] on div "Drop element here" at bounding box center [660, 266] width 651 height 56
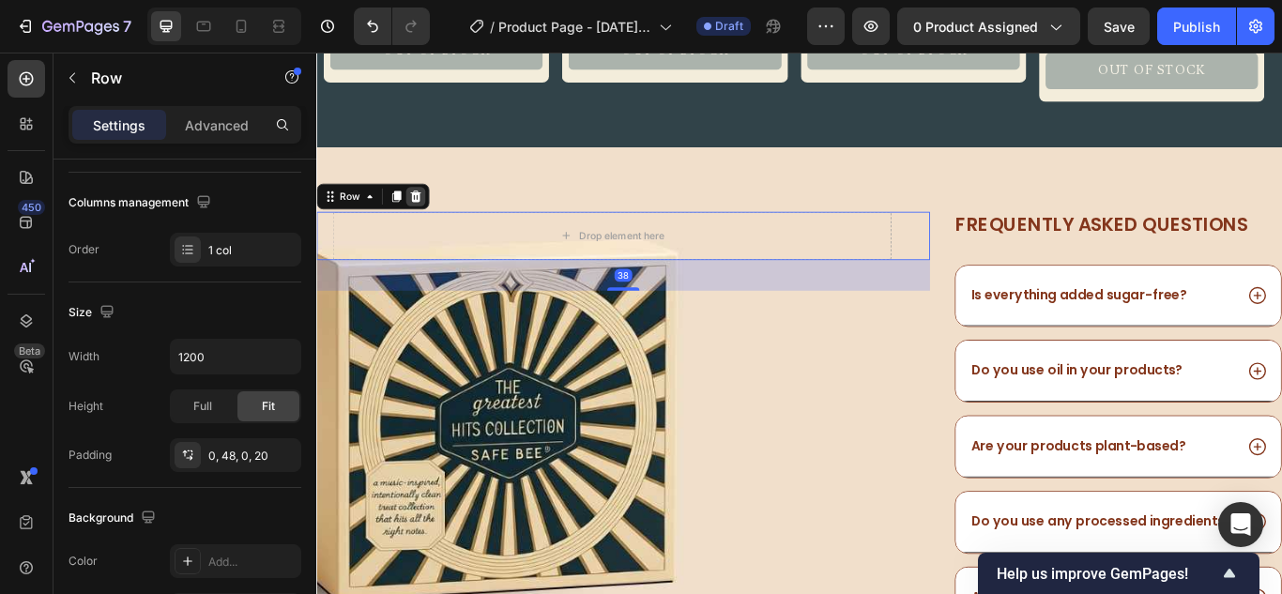
click at [433, 218] on icon at bounding box center [432, 220] width 12 height 13
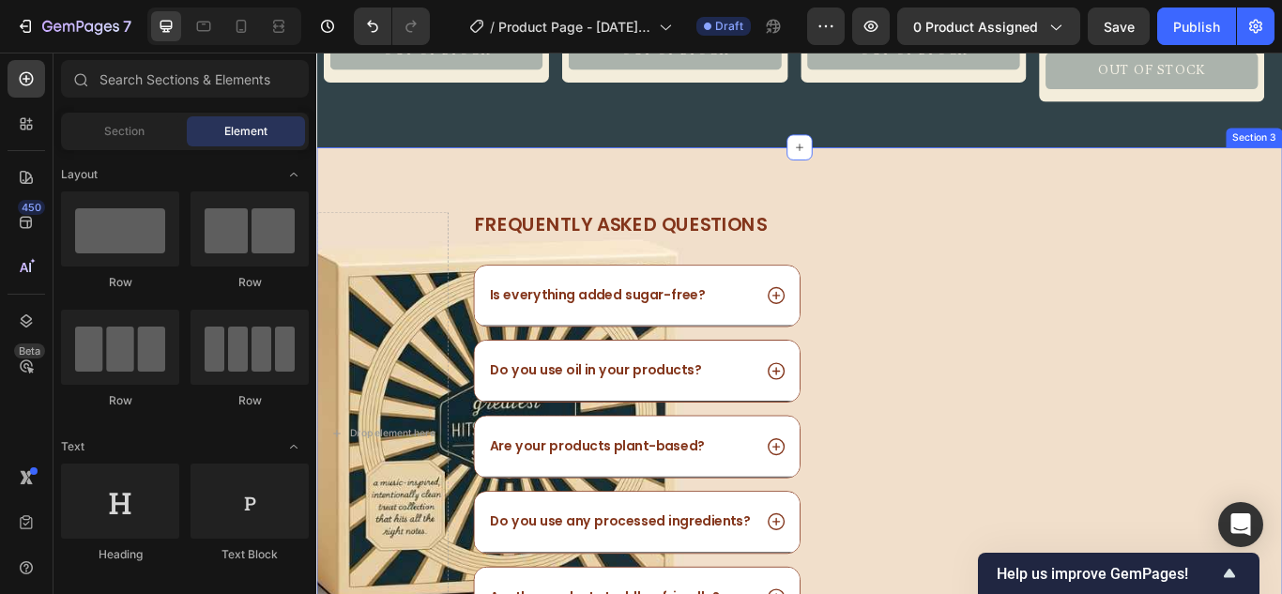
click at [550, 202] on div "Drop element here Image Frequently asked questions Heading Is everything added …" at bounding box center [879, 459] width 1126 height 592
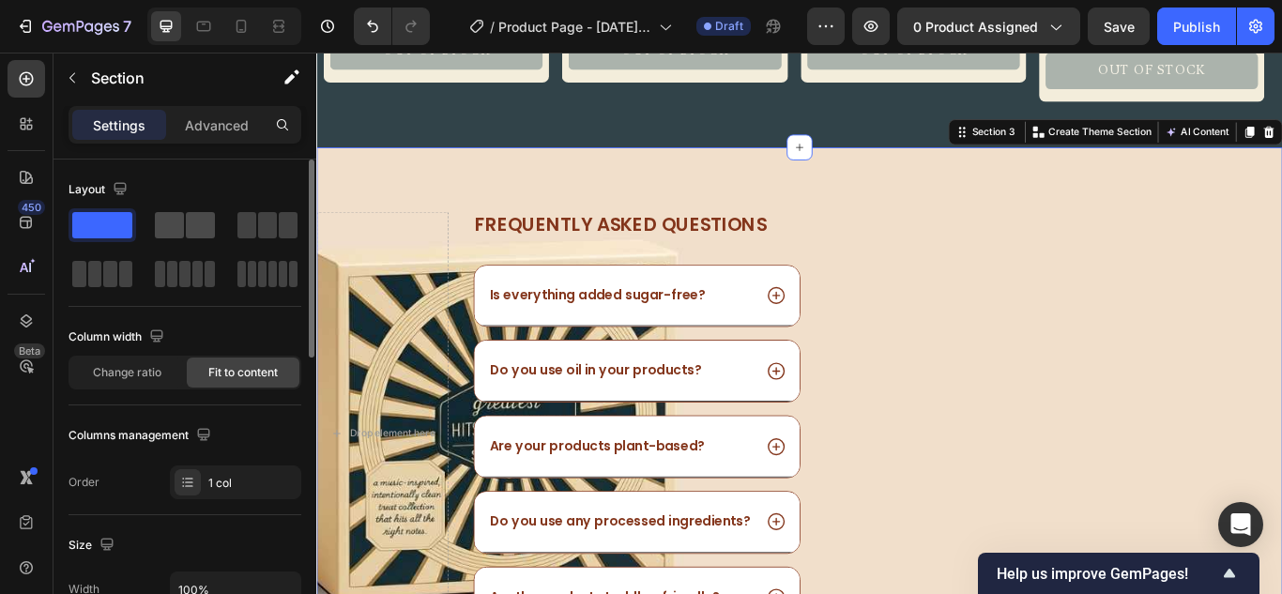
drag, startPoint x: 205, startPoint y: 230, endPoint x: 214, endPoint y: 223, distance: 11.5
click at [225, 221] on div at bounding box center [184, 249] width 233 height 83
click at [196, 226] on span at bounding box center [200, 225] width 29 height 26
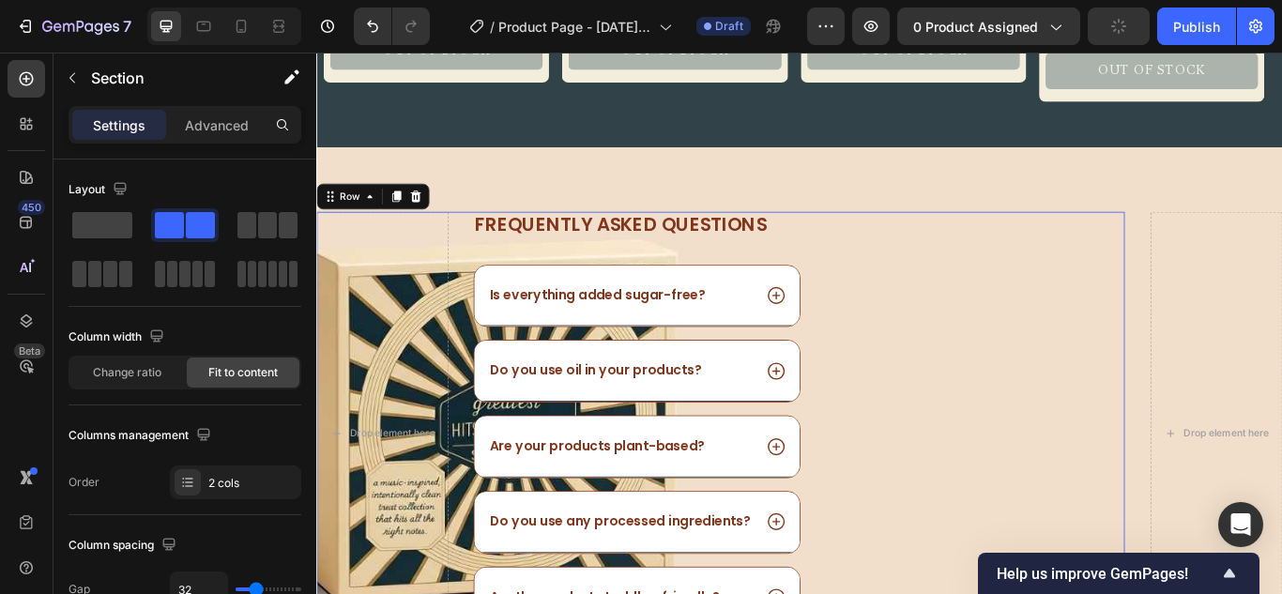
click at [1210, 446] on div "Drop element here Image Frequently asked questions Heading Is everything added …" at bounding box center [787, 496] width 942 height 517
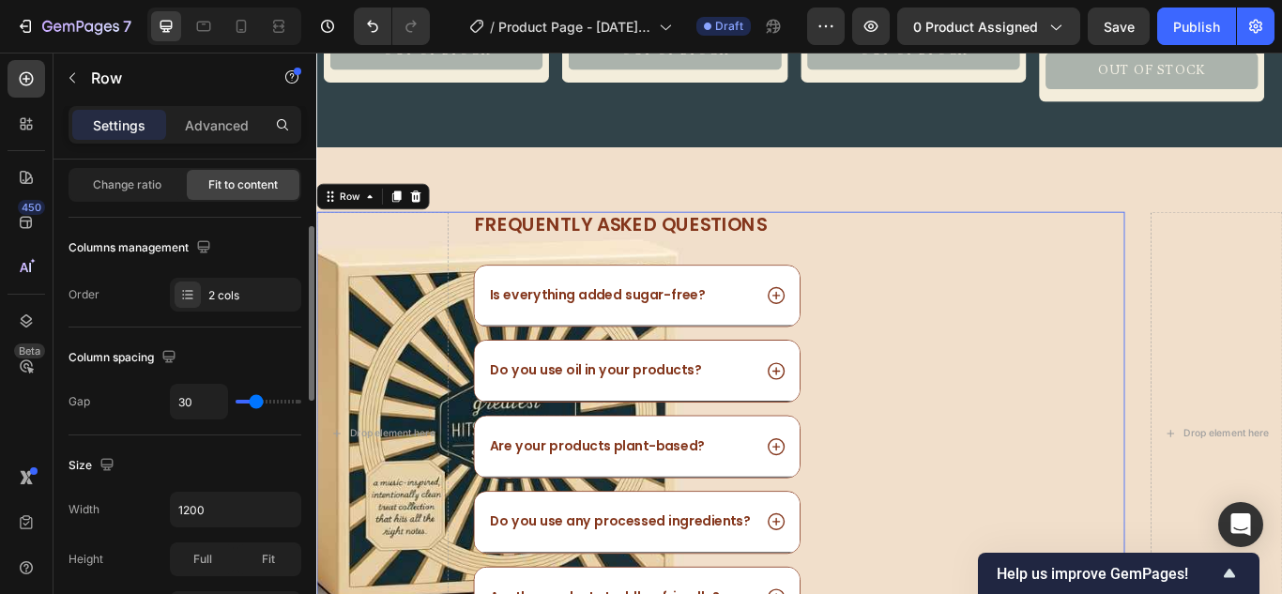
scroll to position [94, 0]
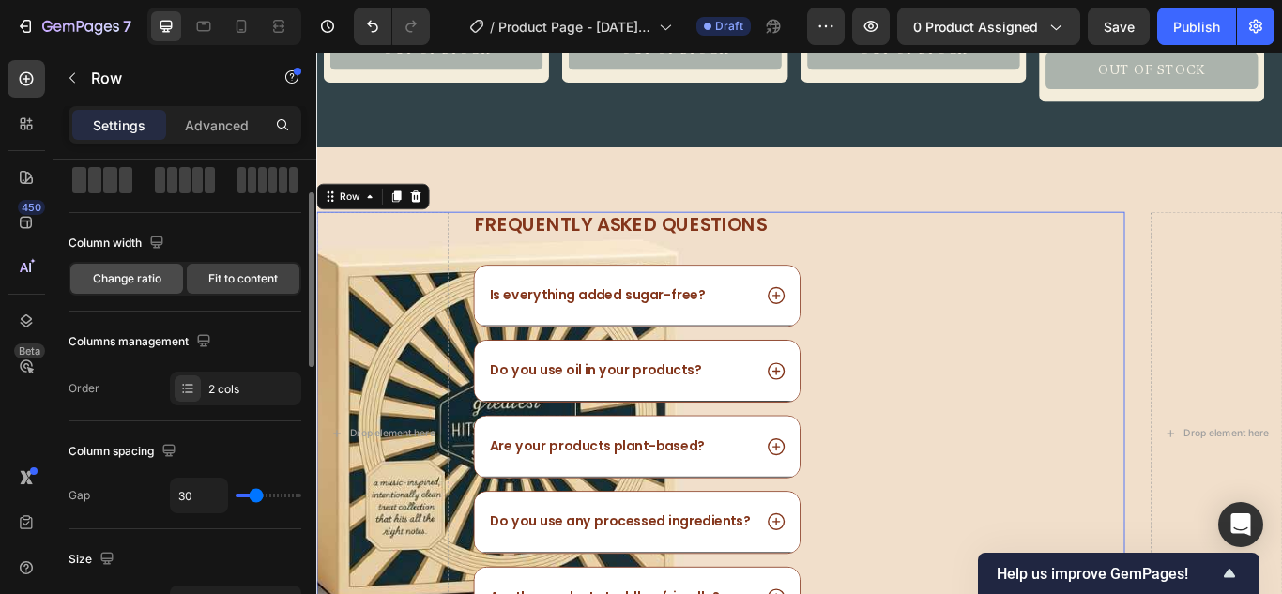
click at [152, 266] on div "Change ratio" at bounding box center [126, 279] width 113 height 30
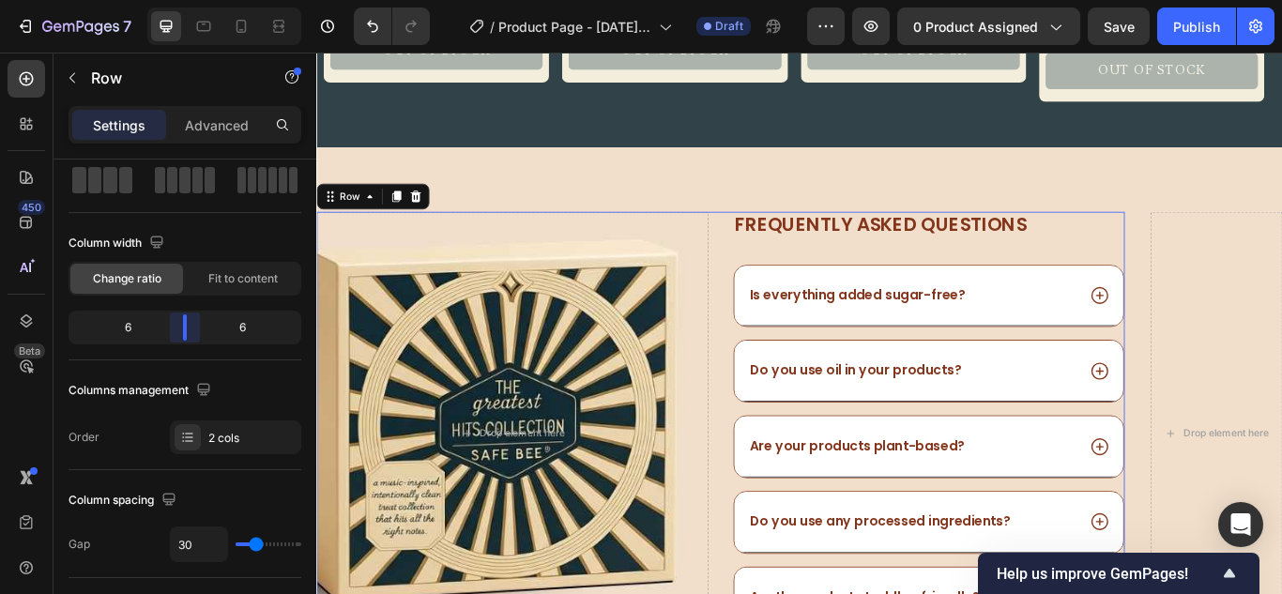
drag, startPoint x: 171, startPoint y: 328, endPoint x: 190, endPoint y: 328, distance: 18.8
click at [190, 0] on body "7 Version history / Product Page - Sep 26, 22:08:21 Draft Preview 0 product ass…" at bounding box center [641, 0] width 1282 height 0
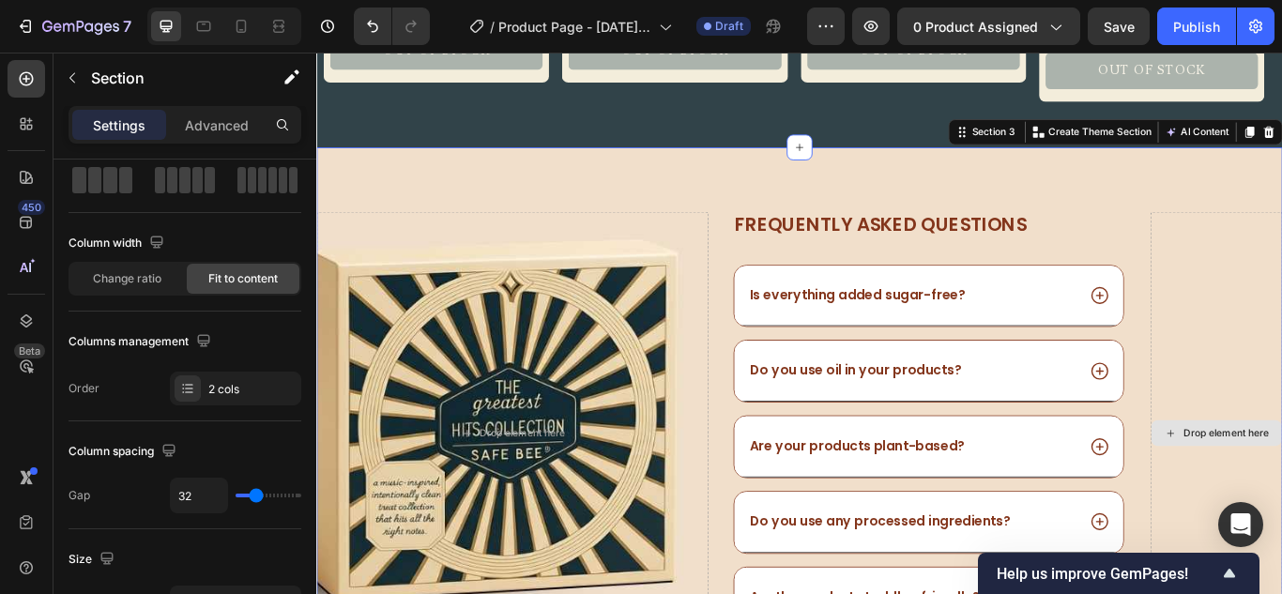
scroll to position [0, 0]
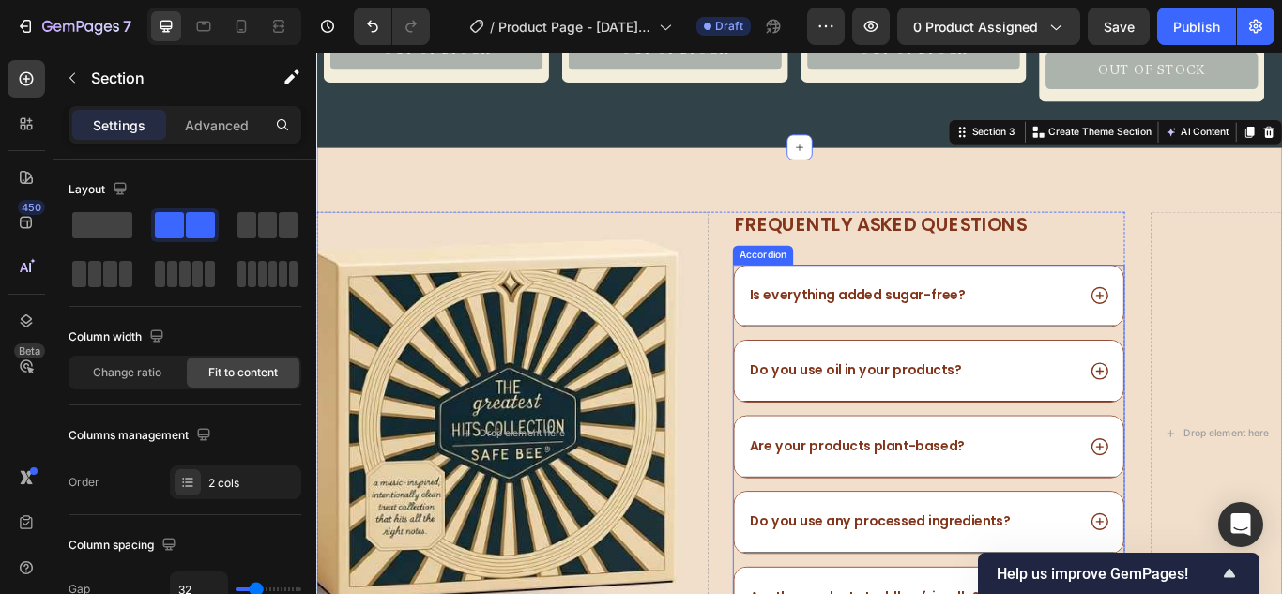
click at [885, 380] on div "Is everything added sugar-free? Do you use oil in your products? Are your produ…" at bounding box center [1029, 512] width 457 height 425
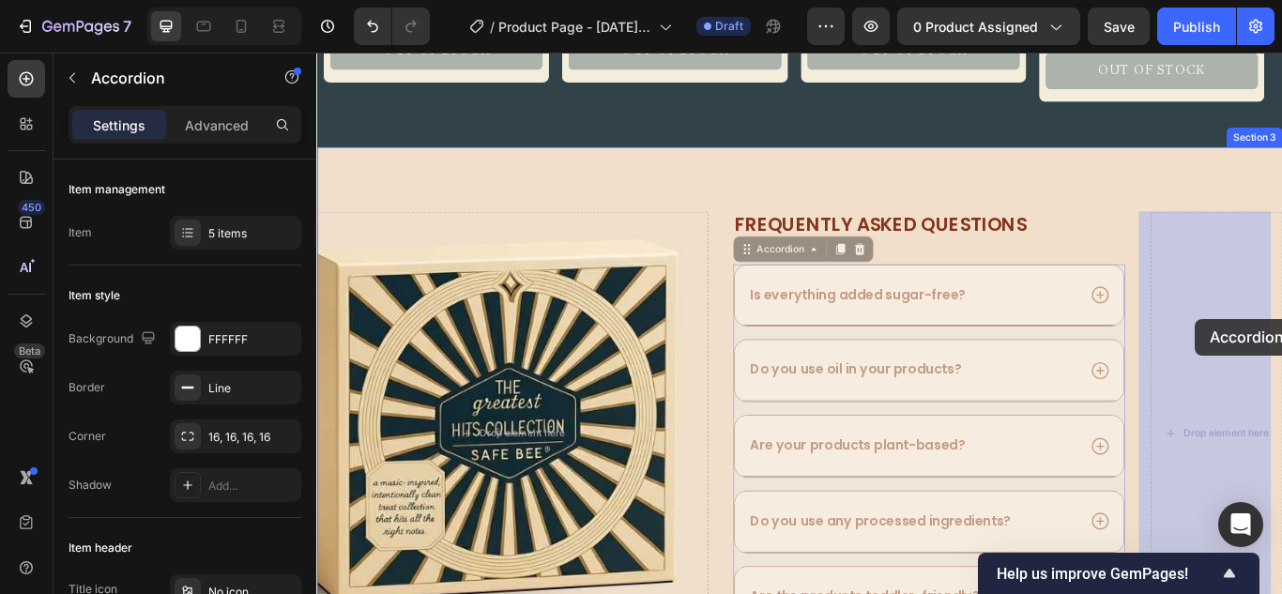
drag, startPoint x: 815, startPoint y: 284, endPoint x: 1342, endPoint y: 363, distance: 532.3
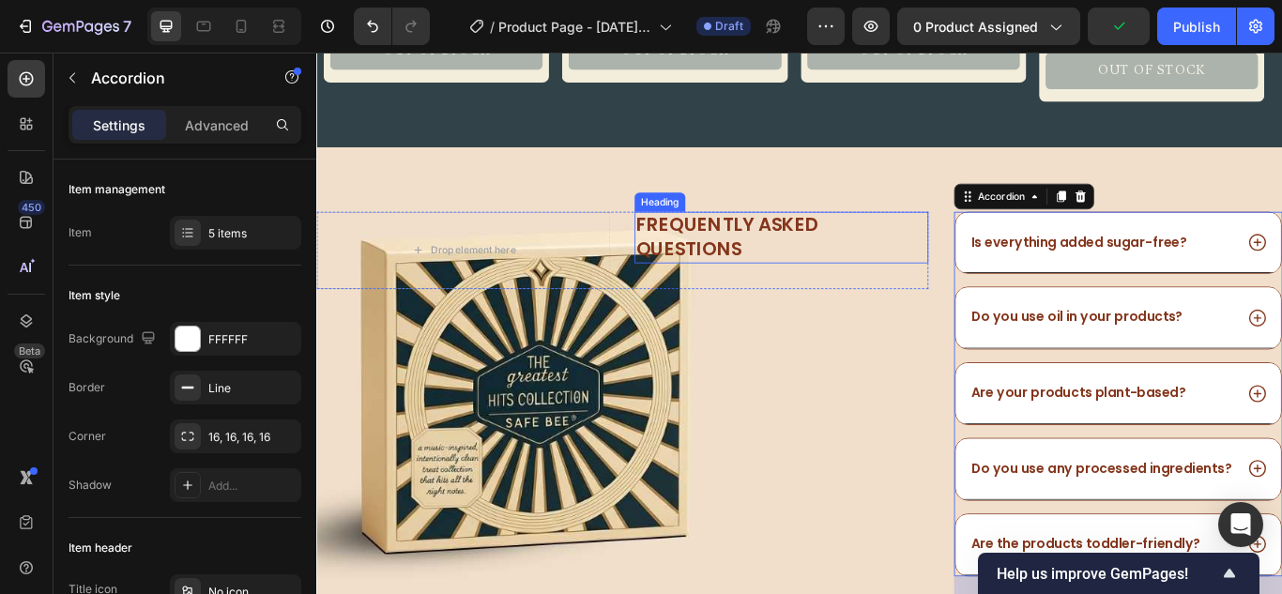
click at [932, 248] on h2 "Frequently asked questions" at bounding box center [858, 268] width 342 height 60
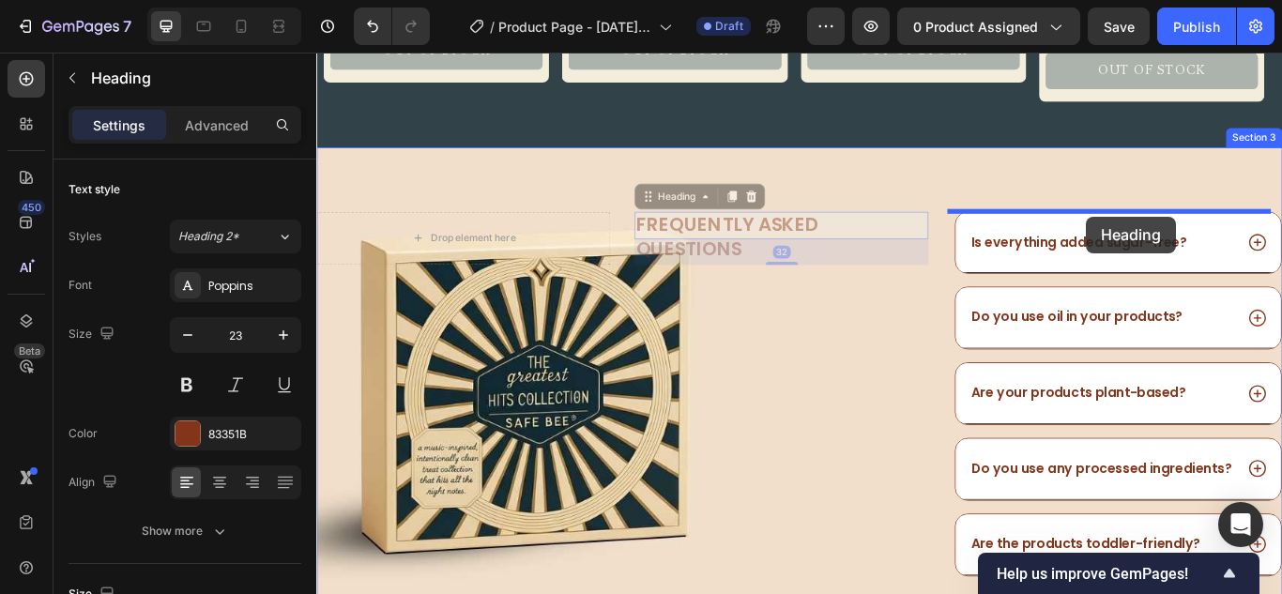
drag, startPoint x: 697, startPoint y: 220, endPoint x: 1213, endPoint y: 244, distance: 516.7
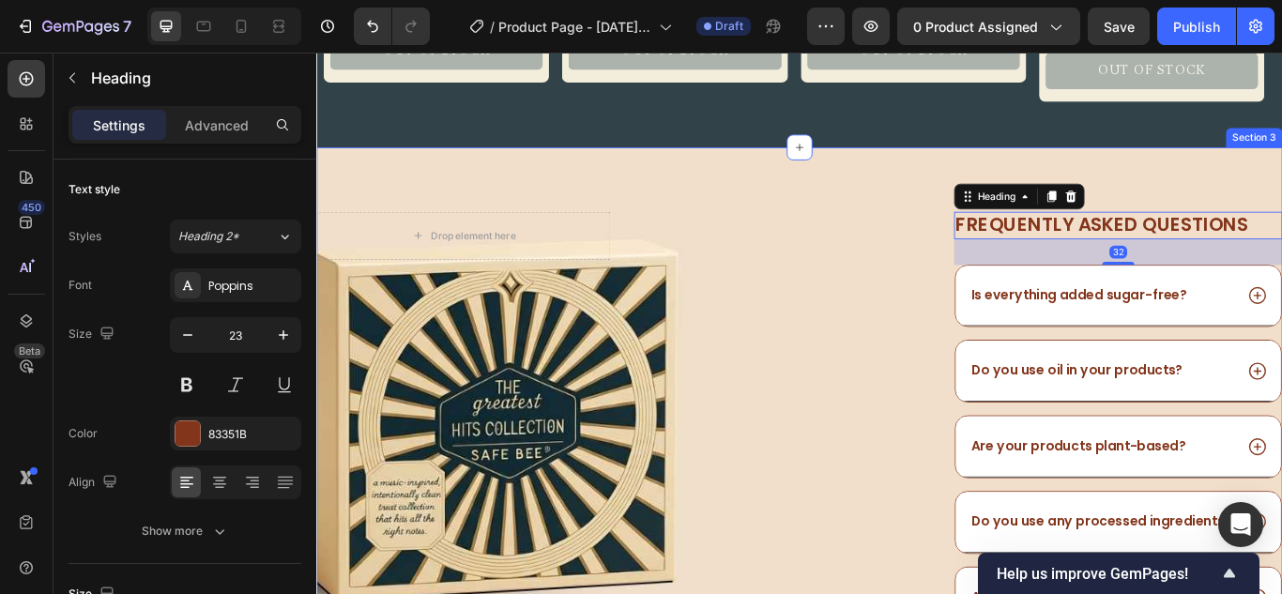
click at [838, 382] on div "Drop element here Image Row" at bounding box center [672, 496] width 713 height 517
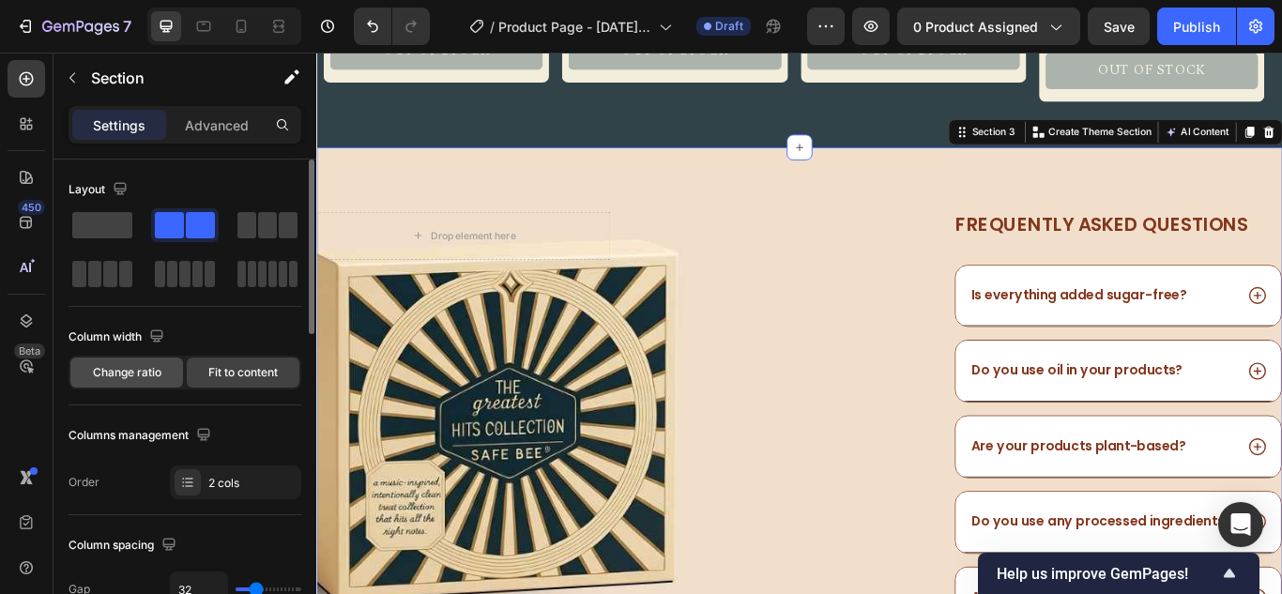
click at [158, 372] on span "Change ratio" at bounding box center [127, 372] width 68 height 17
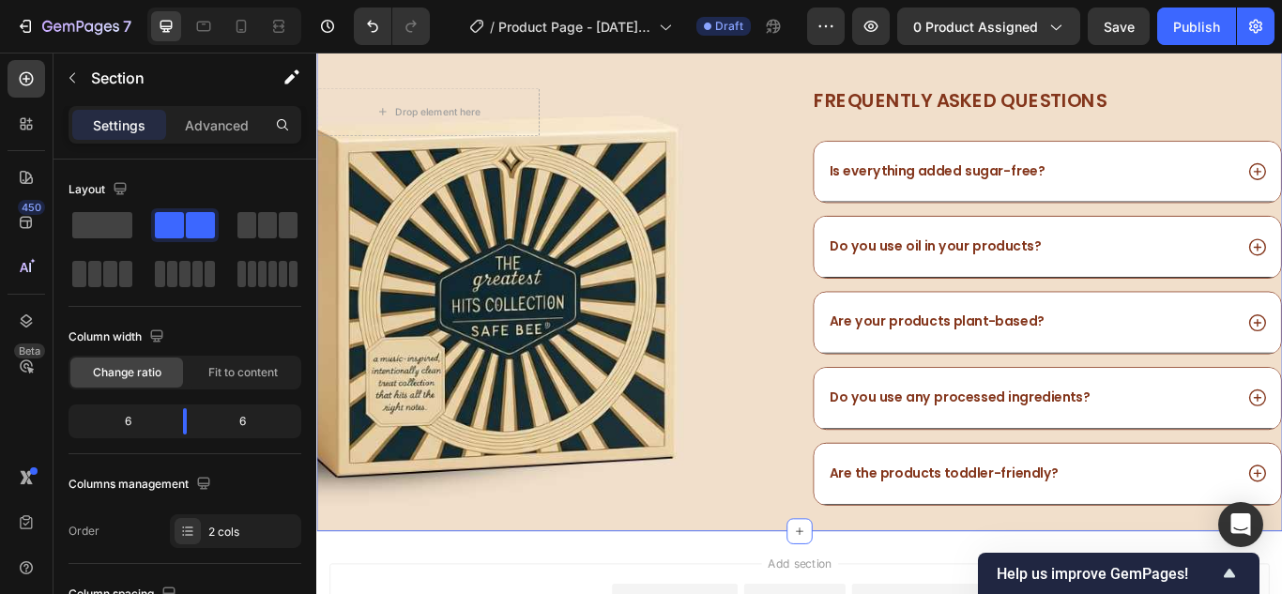
scroll to position [1289, 0]
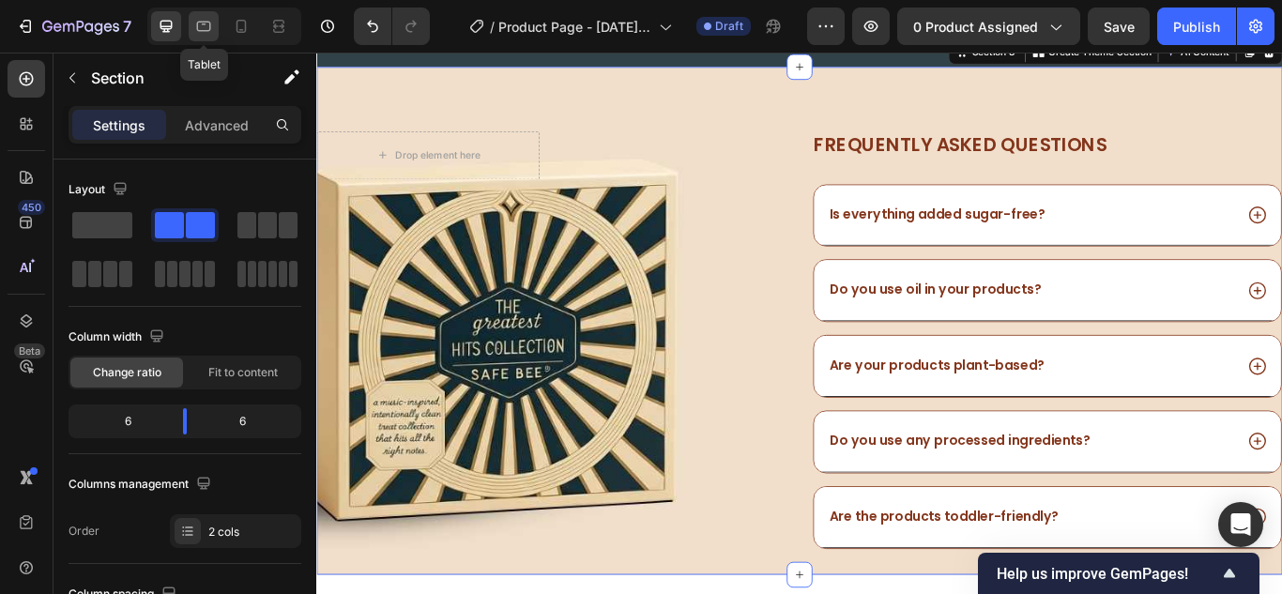
click at [192, 29] on div at bounding box center [204, 26] width 30 height 30
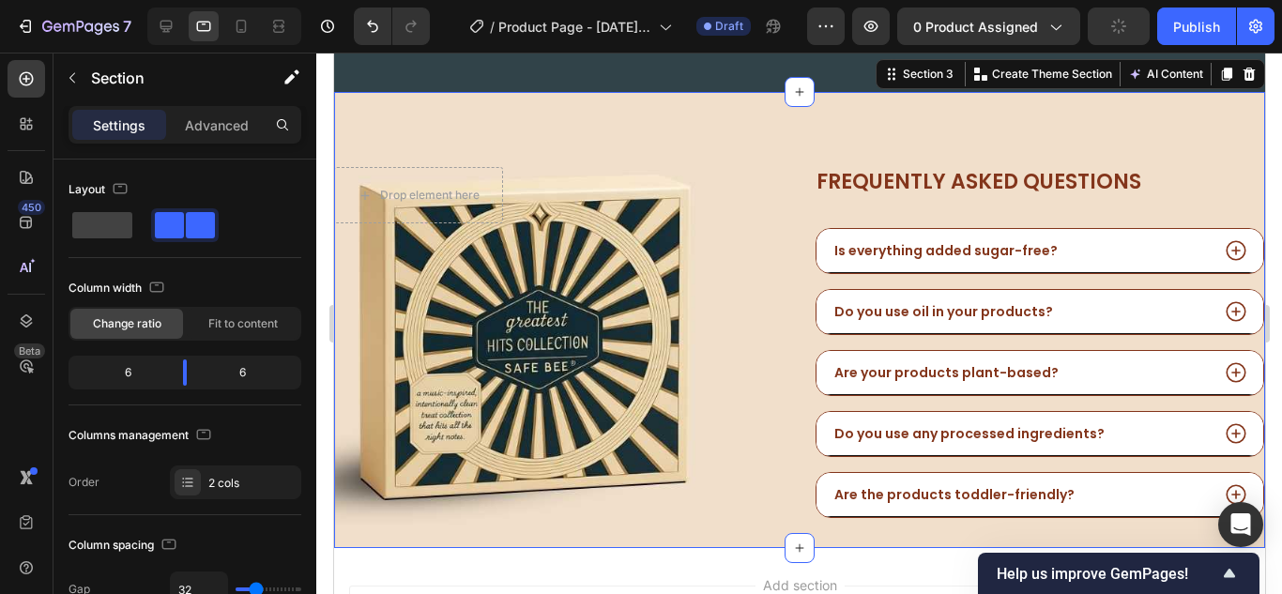
scroll to position [1263, 0]
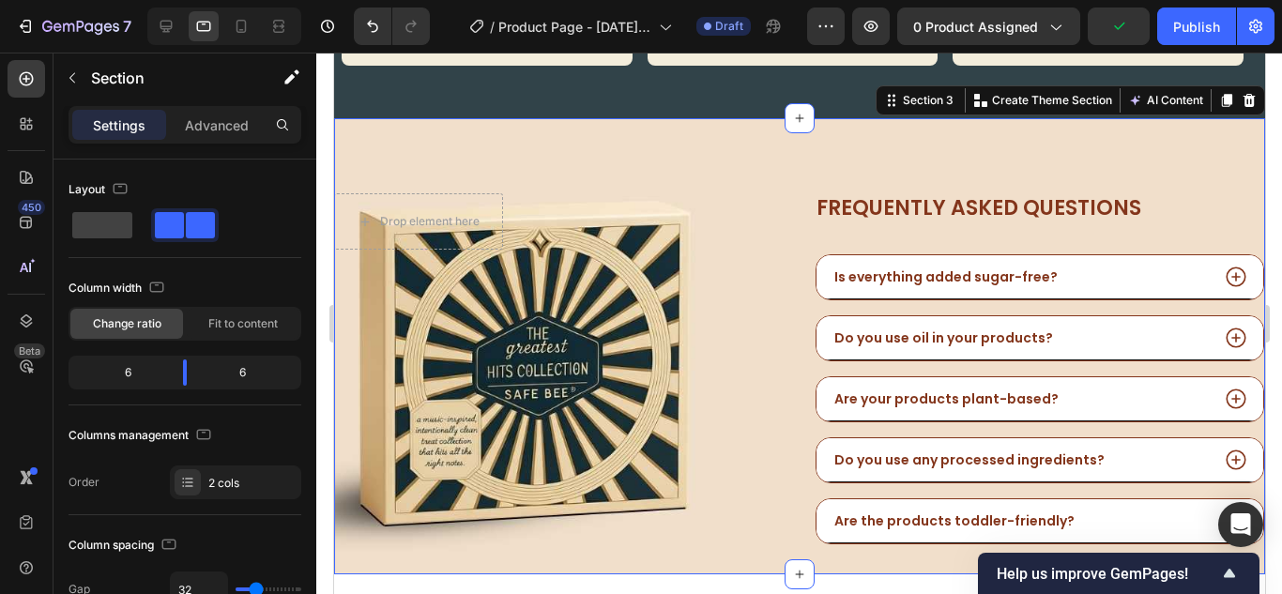
click at [786, 175] on div "Drop element here Image Row Frequently asked questions Heading Is everything ad…" at bounding box center [798, 346] width 931 height 456
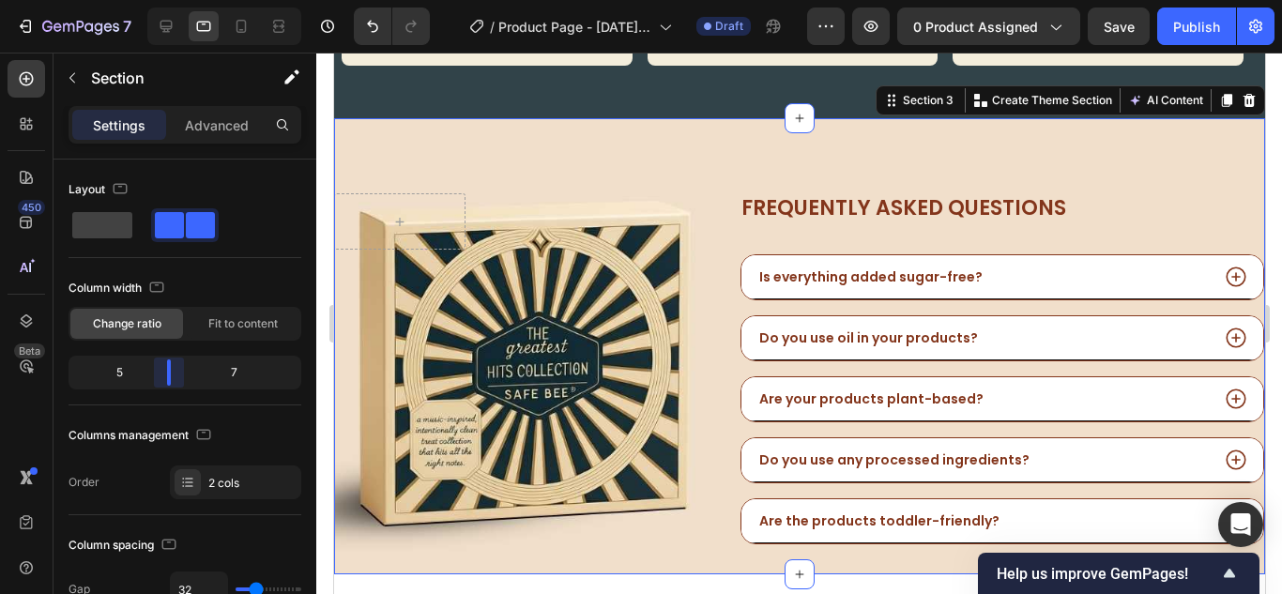
drag, startPoint x: 183, startPoint y: 376, endPoint x: 168, endPoint y: 373, distance: 15.3
click at [168, 0] on body "7 Version history / Product Page - Sep 26, 22:08:21 Draft Preview 0 product ass…" at bounding box center [641, 0] width 1282 height 0
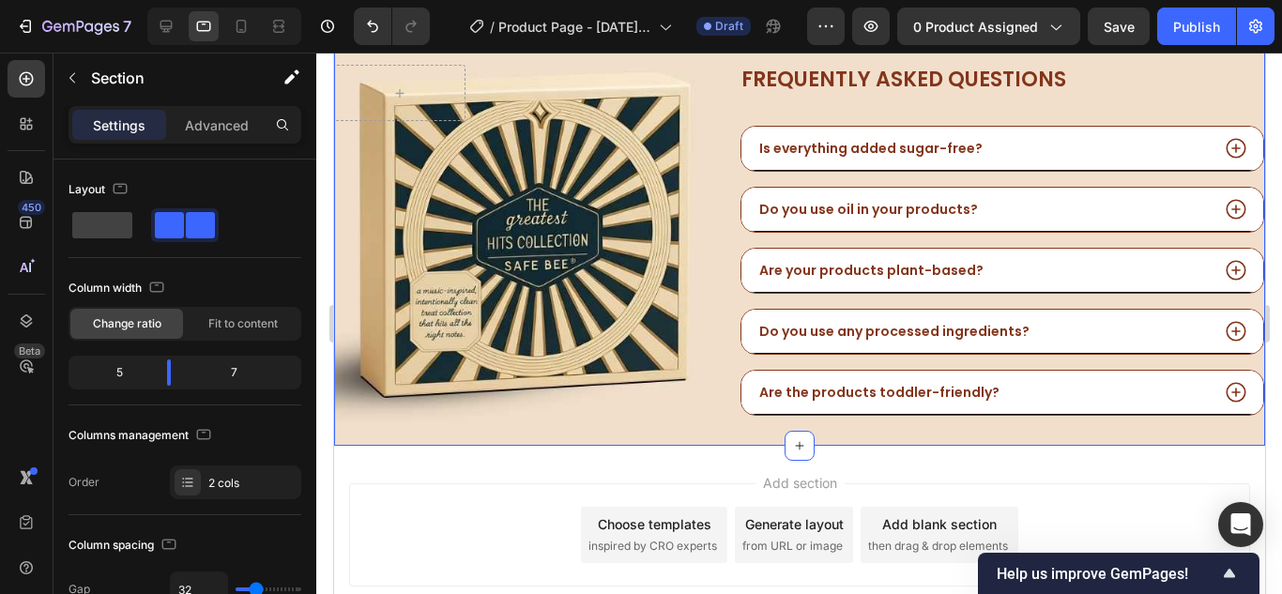
scroll to position [1169, 0]
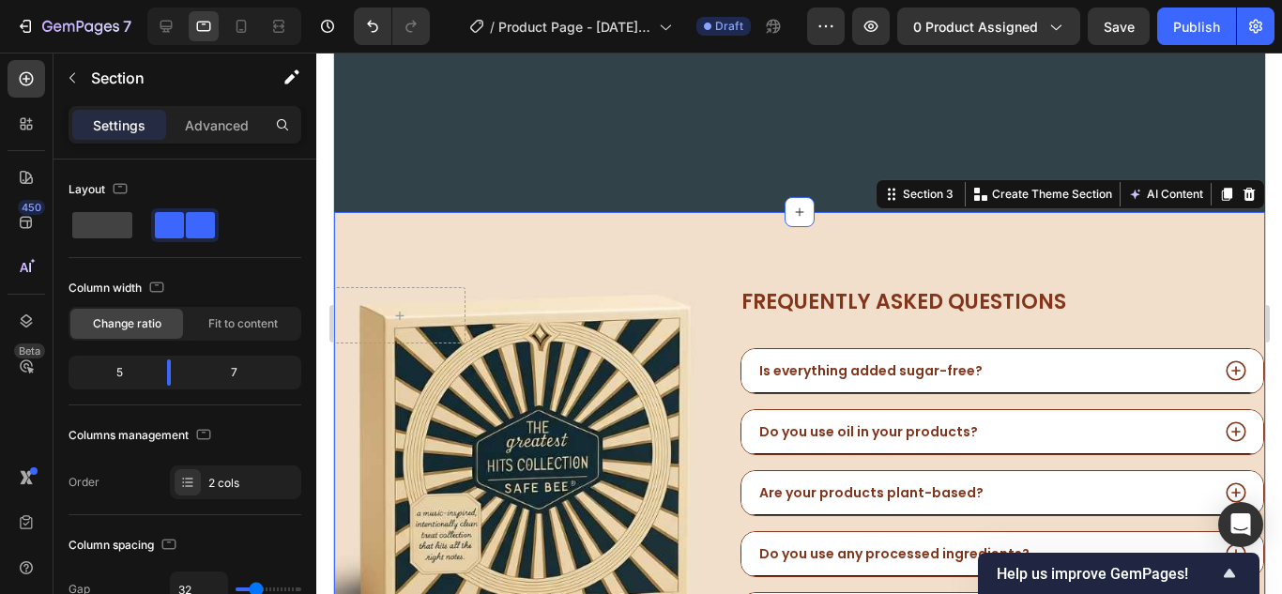
click at [739, 240] on div "Image Row Frequently asked questions Heading Is everything added sugar-free? Do…" at bounding box center [798, 440] width 931 height 456
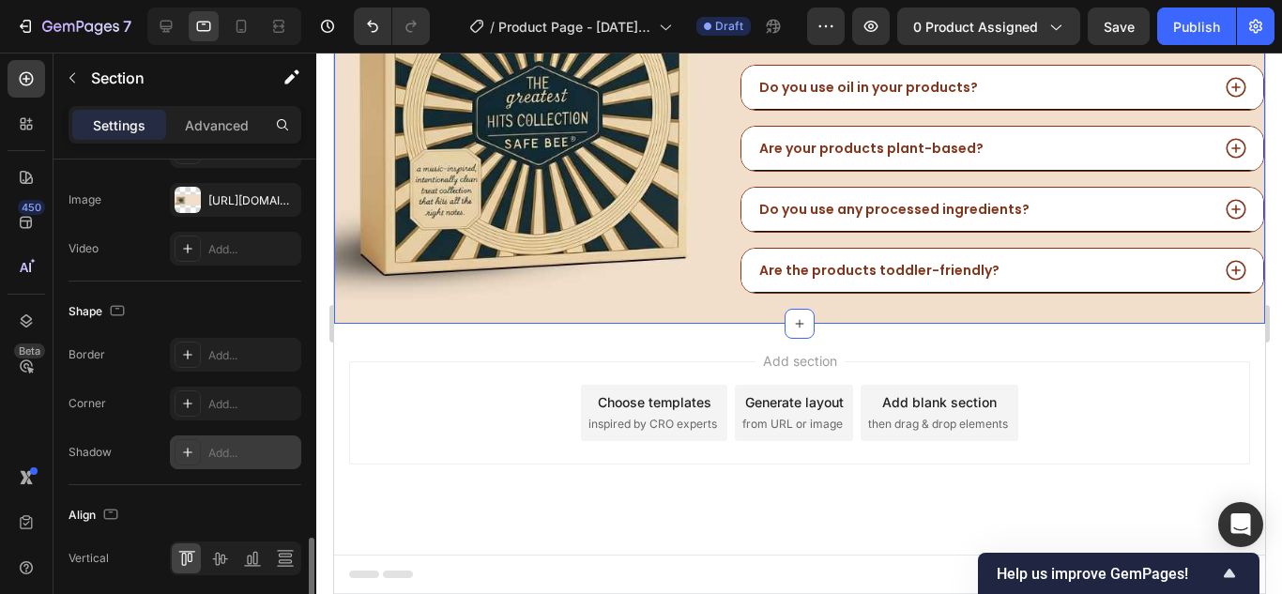
scroll to position [822, 0]
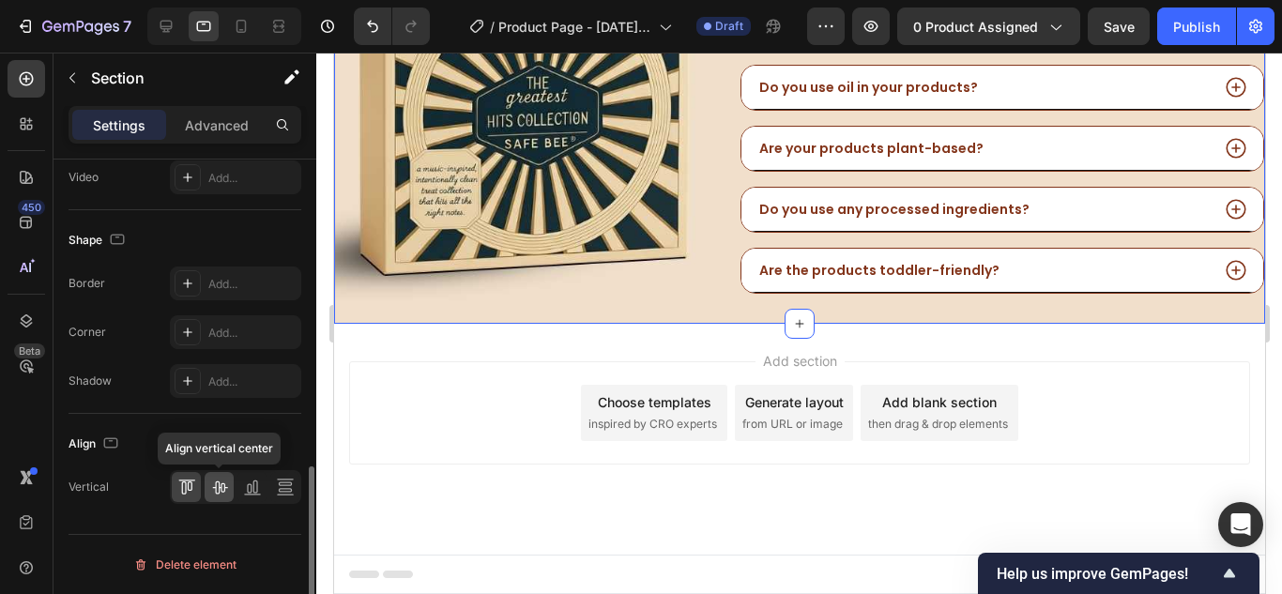
click at [227, 479] on icon at bounding box center [219, 487] width 19 height 19
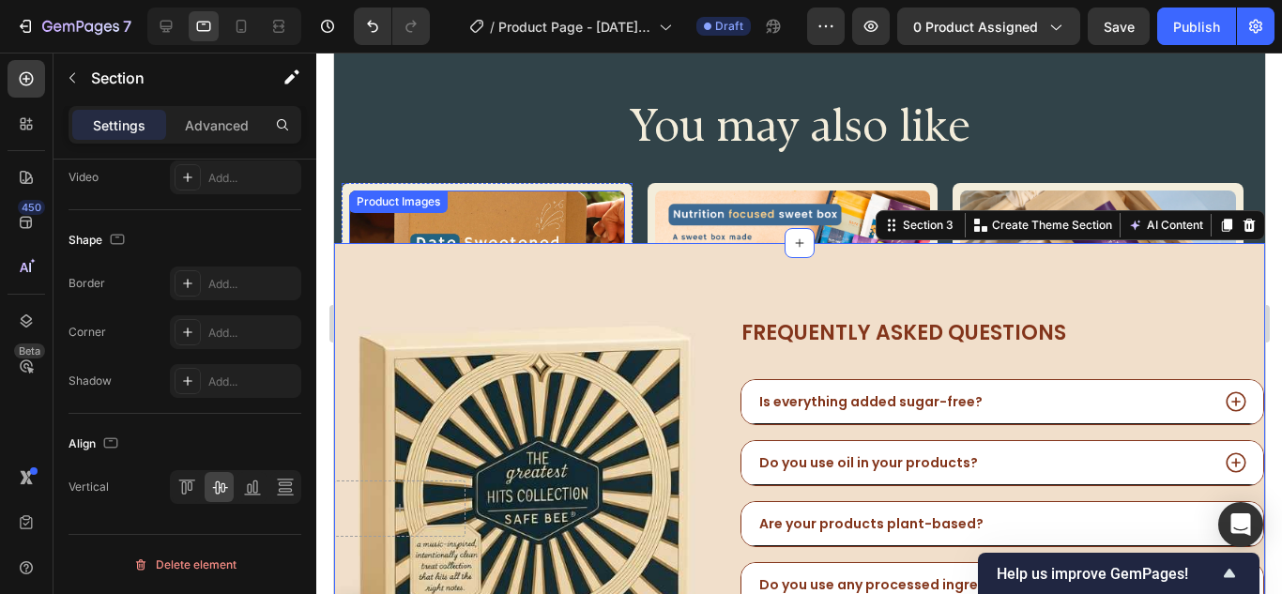
scroll to position [808, 0]
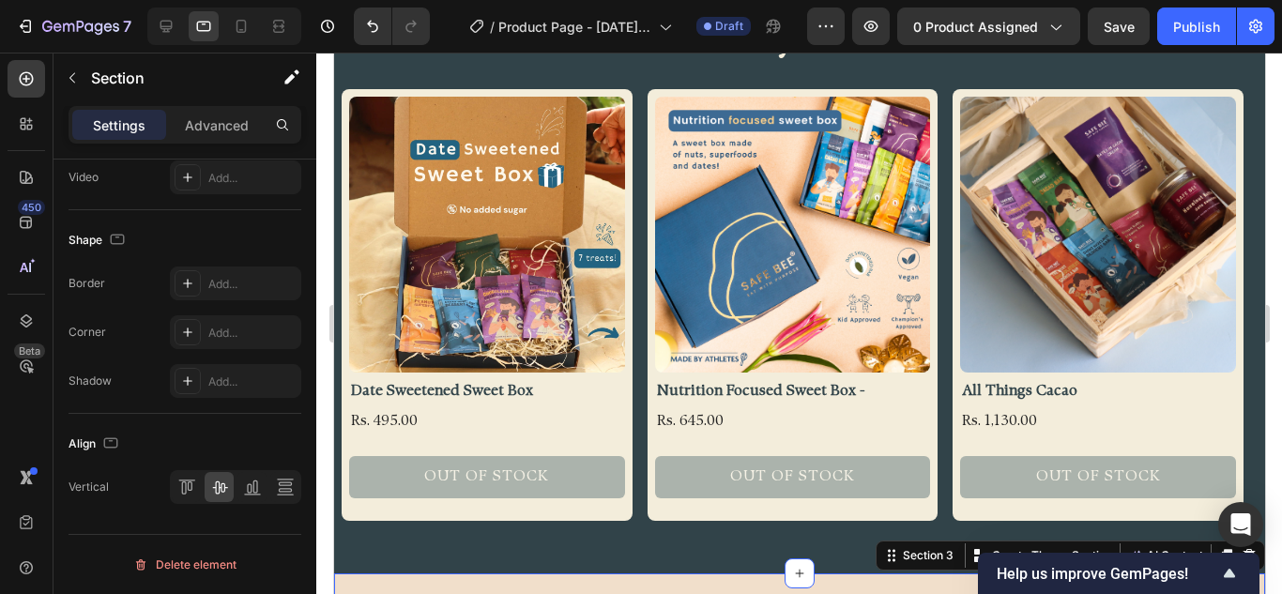
click at [187, 140] on div "Settings Advanced" at bounding box center [184, 125] width 233 height 38
click at [196, 129] on p "Advanced" at bounding box center [217, 125] width 64 height 20
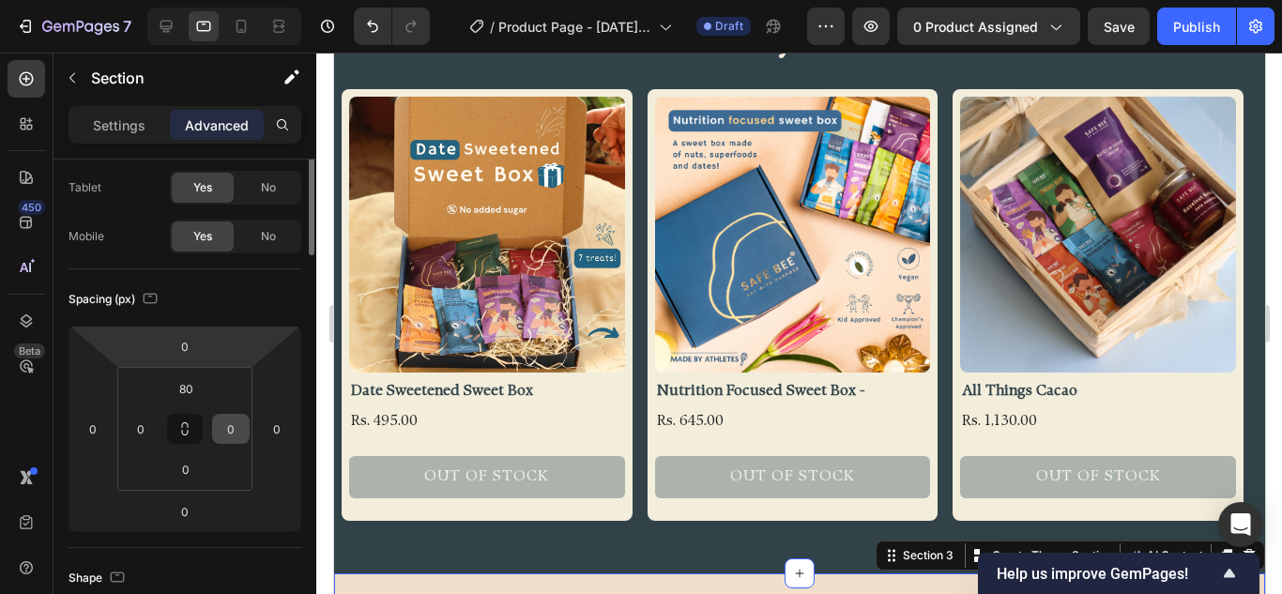
scroll to position [0, 0]
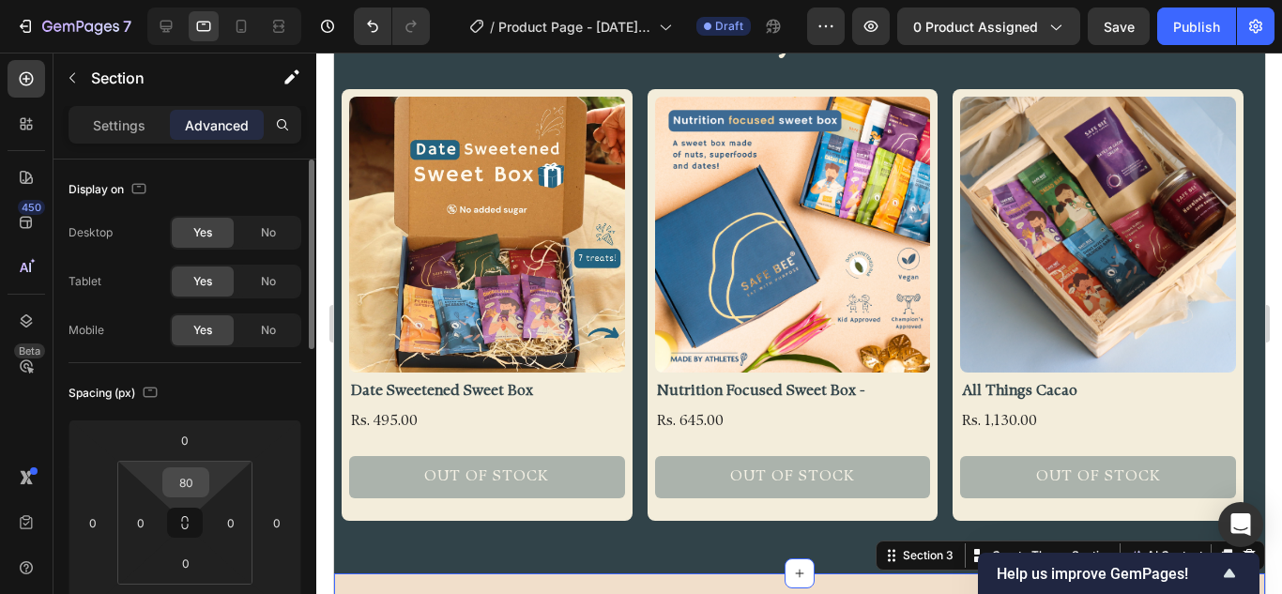
drag, startPoint x: 186, startPoint y: 485, endPoint x: 195, endPoint y: 486, distance: 9.4
click at [187, 485] on input "80" at bounding box center [186, 482] width 38 height 28
click at [263, 377] on div "Spacing (px) 0 0 0 0 0 0 0 0" at bounding box center [184, 502] width 233 height 279
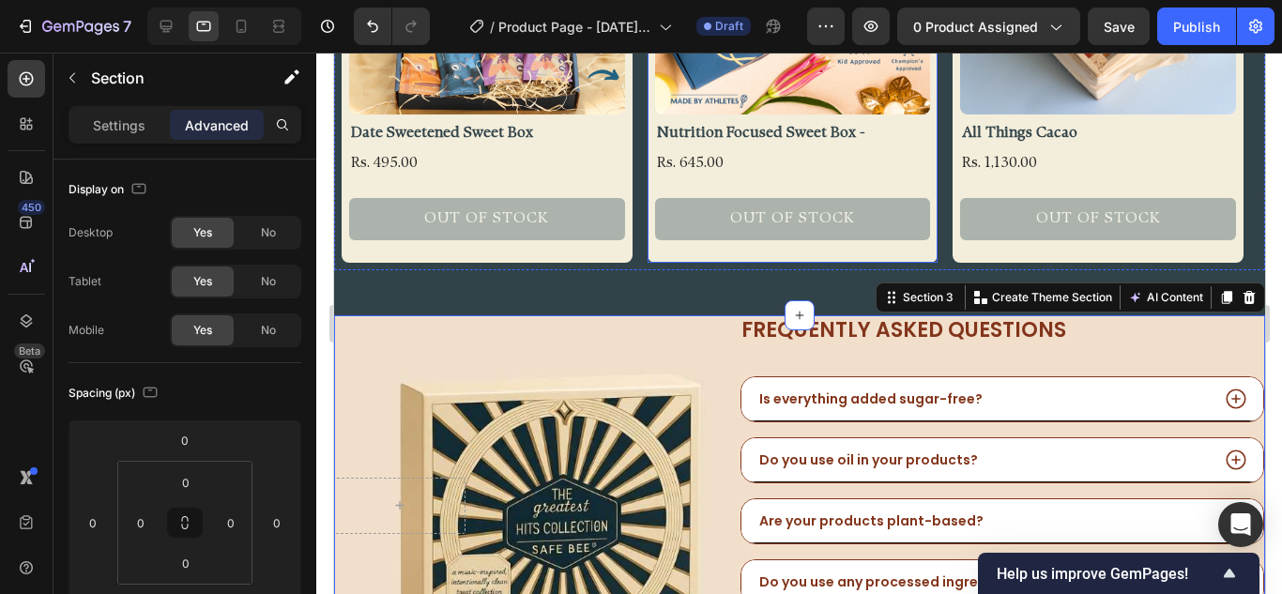
scroll to position [1089, 0]
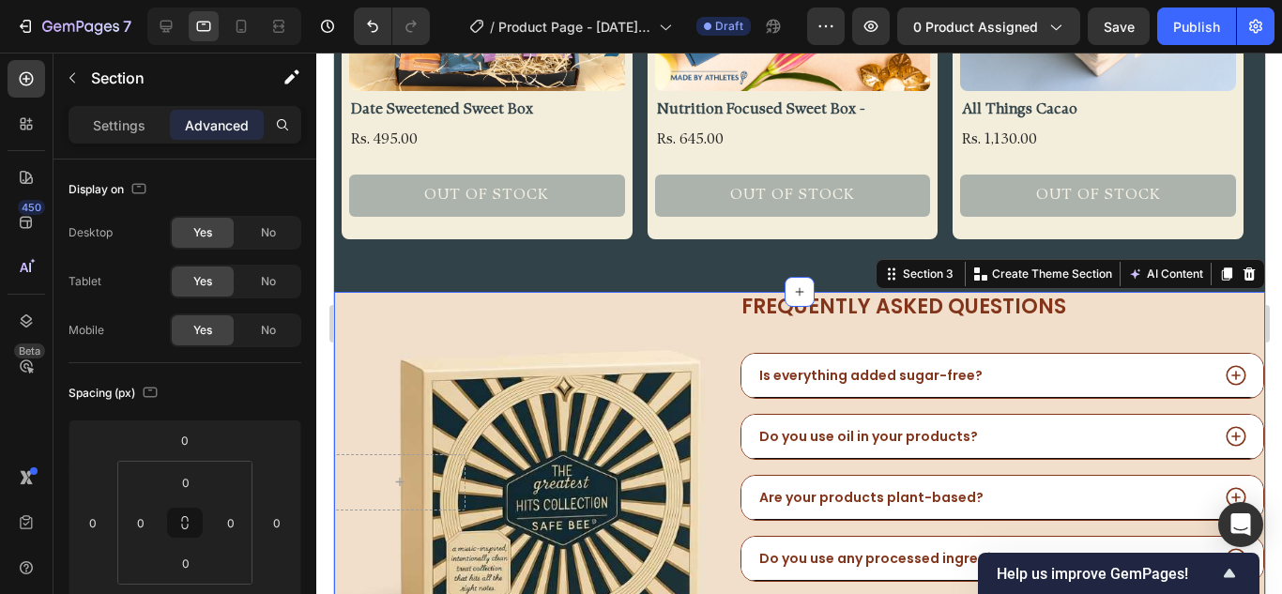
click at [705, 298] on div "Image Row Frequently asked questions Heading Is everything added sugar-free? Do…" at bounding box center [798, 482] width 931 height 381
click at [182, 481] on input "0" at bounding box center [186, 482] width 38 height 28
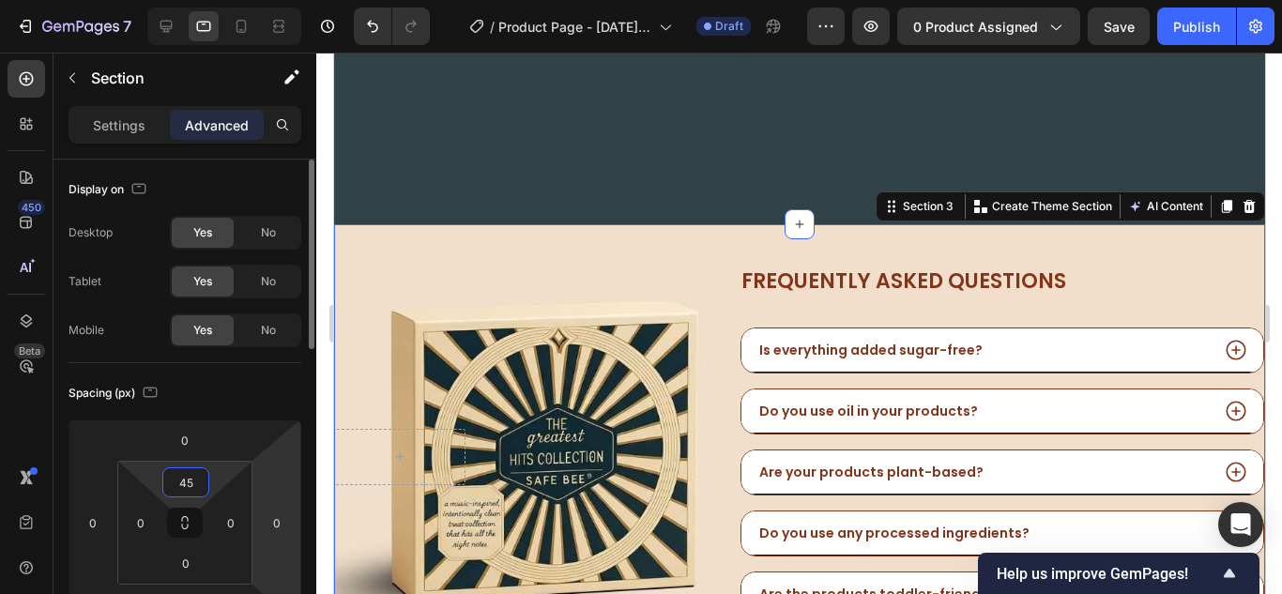
scroll to position [1371, 0]
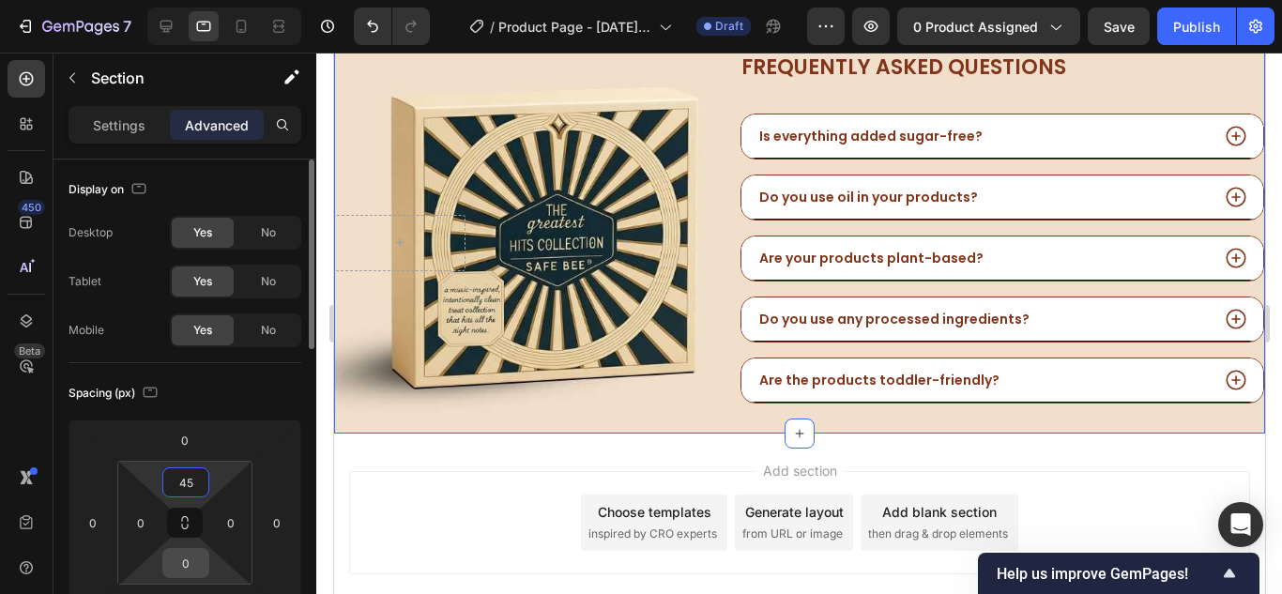
type input "45"
click at [190, 558] on input "0" at bounding box center [186, 563] width 38 height 28
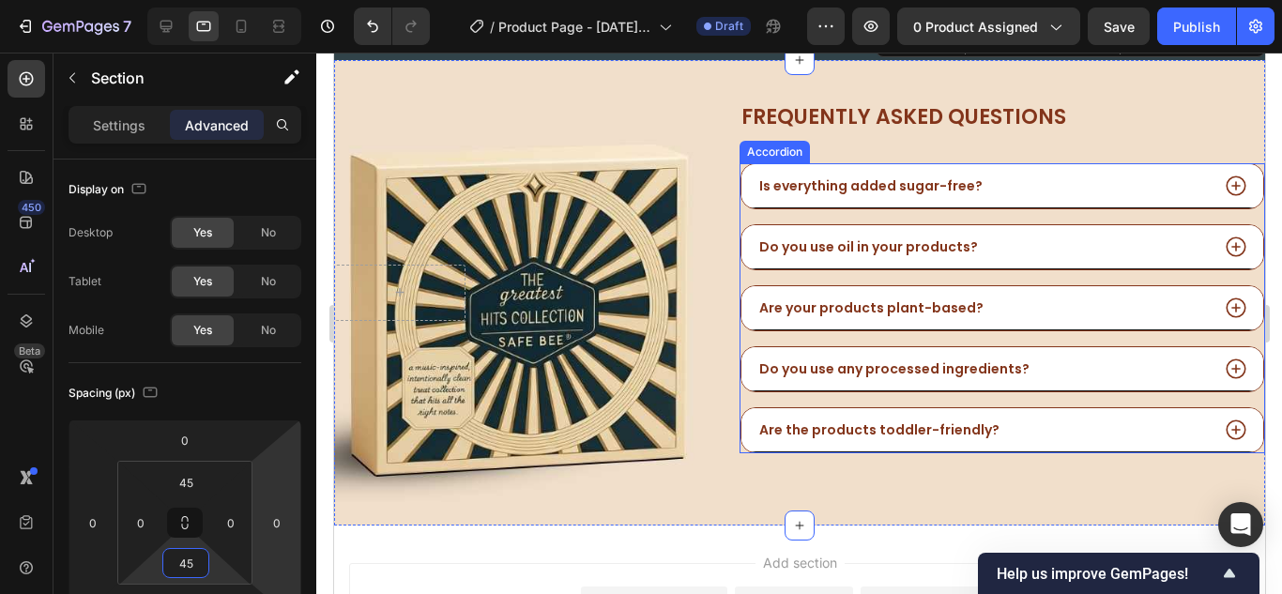
scroll to position [1183, 0]
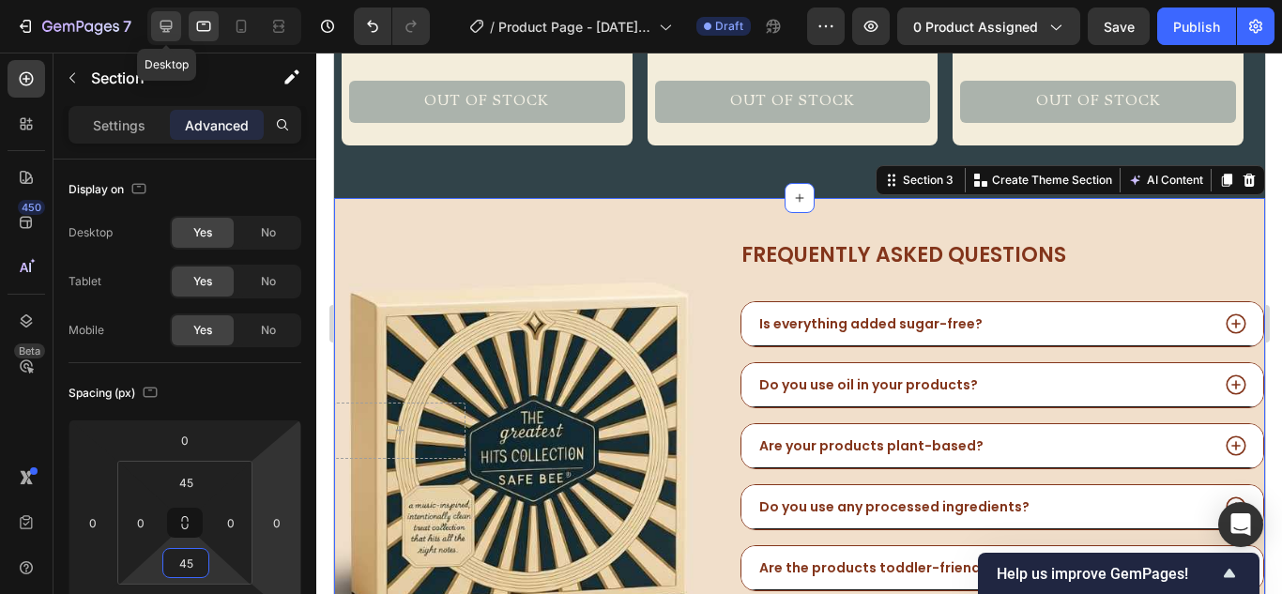
type input "45"
click at [158, 20] on icon at bounding box center [166, 26] width 19 height 19
type input "80"
type input "0"
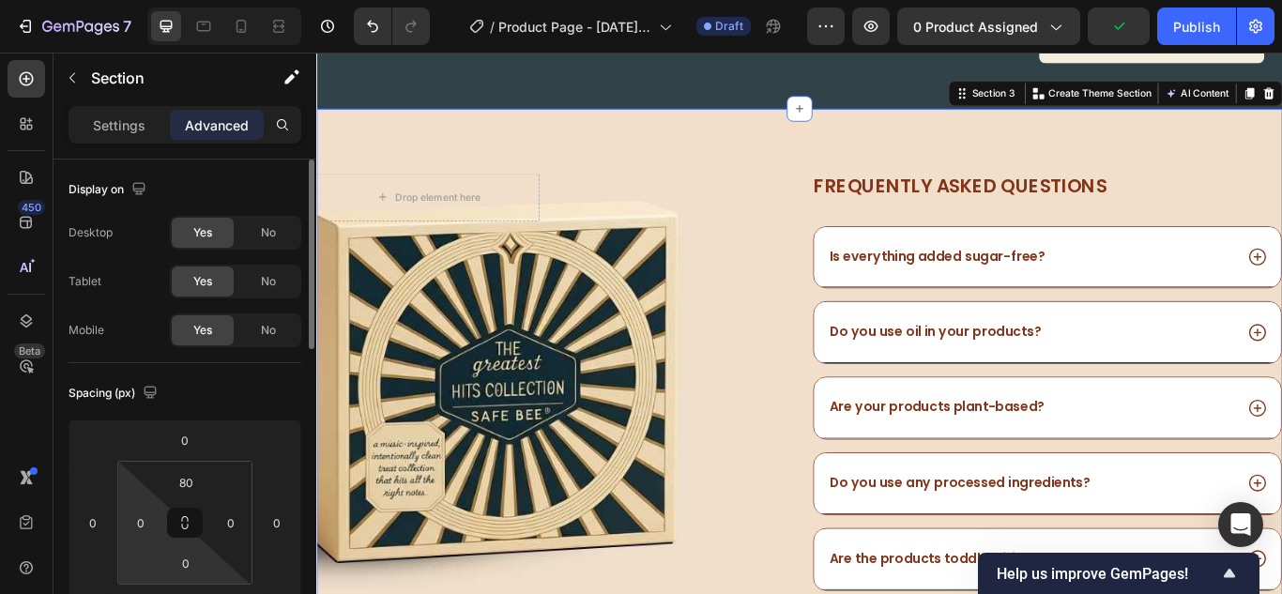
scroll to position [94, 0]
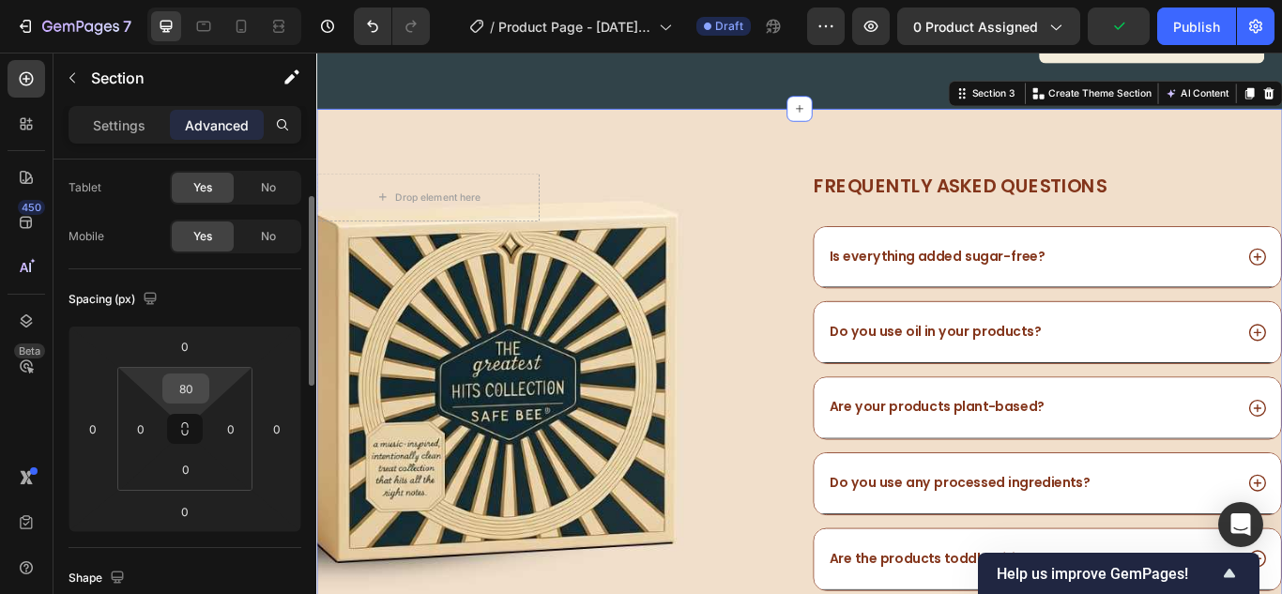
click at [188, 393] on input "80" at bounding box center [186, 388] width 38 height 28
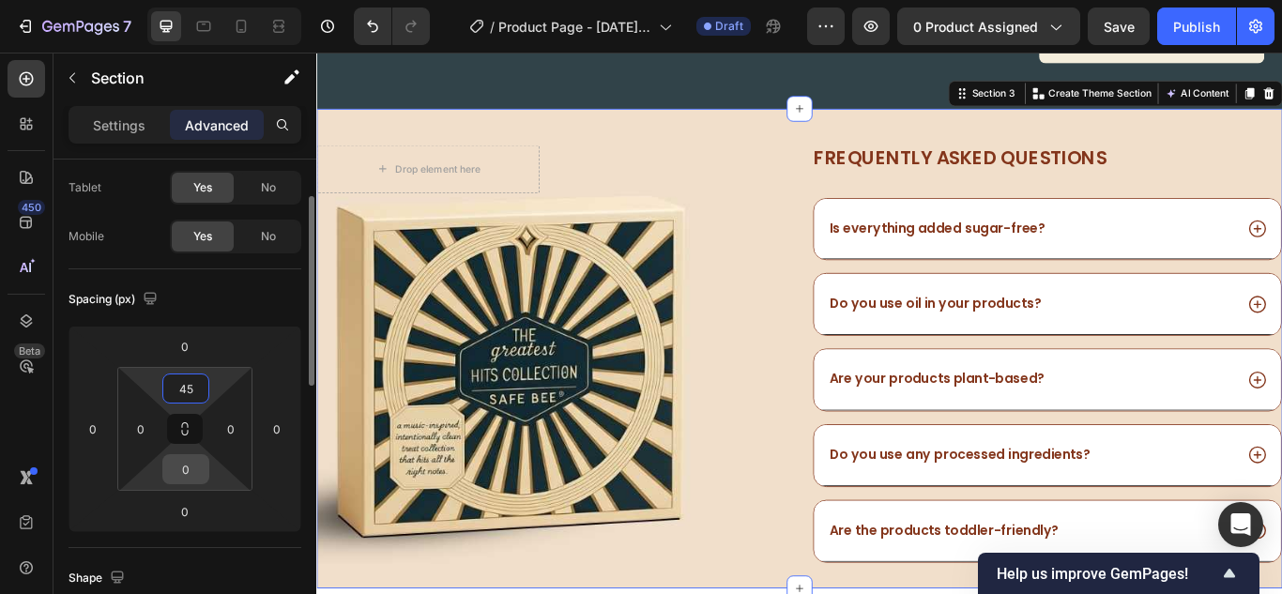
type input "45"
click at [184, 472] on input "0" at bounding box center [186, 469] width 38 height 28
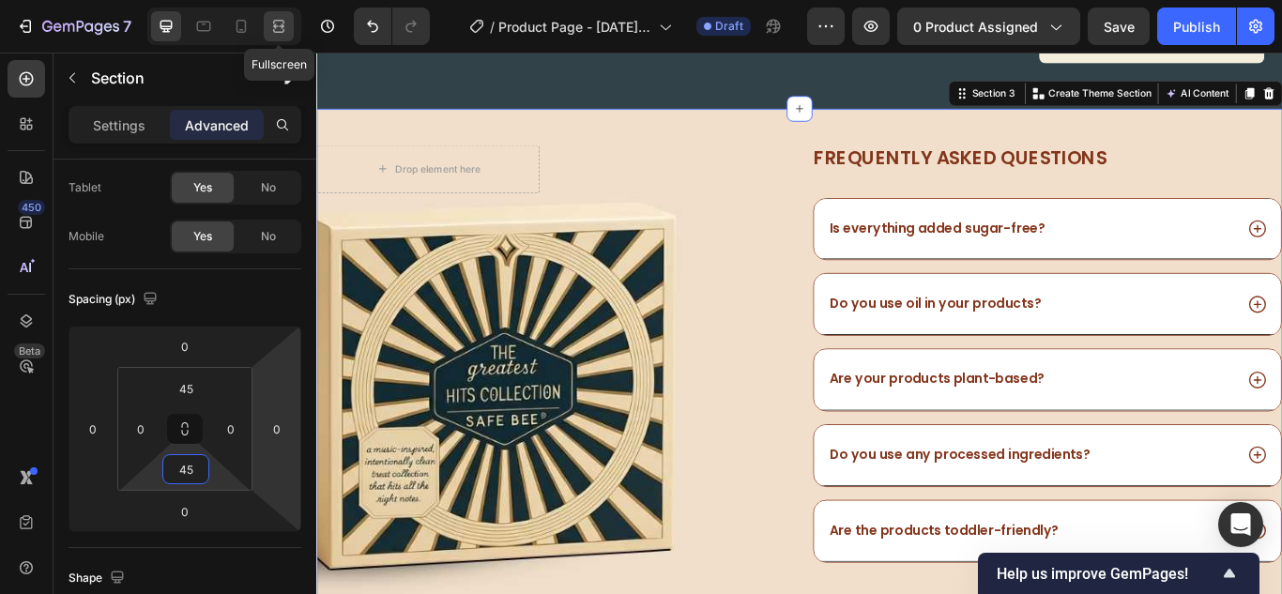
type input "45"
click at [282, 21] on icon at bounding box center [278, 22] width 11 height 4
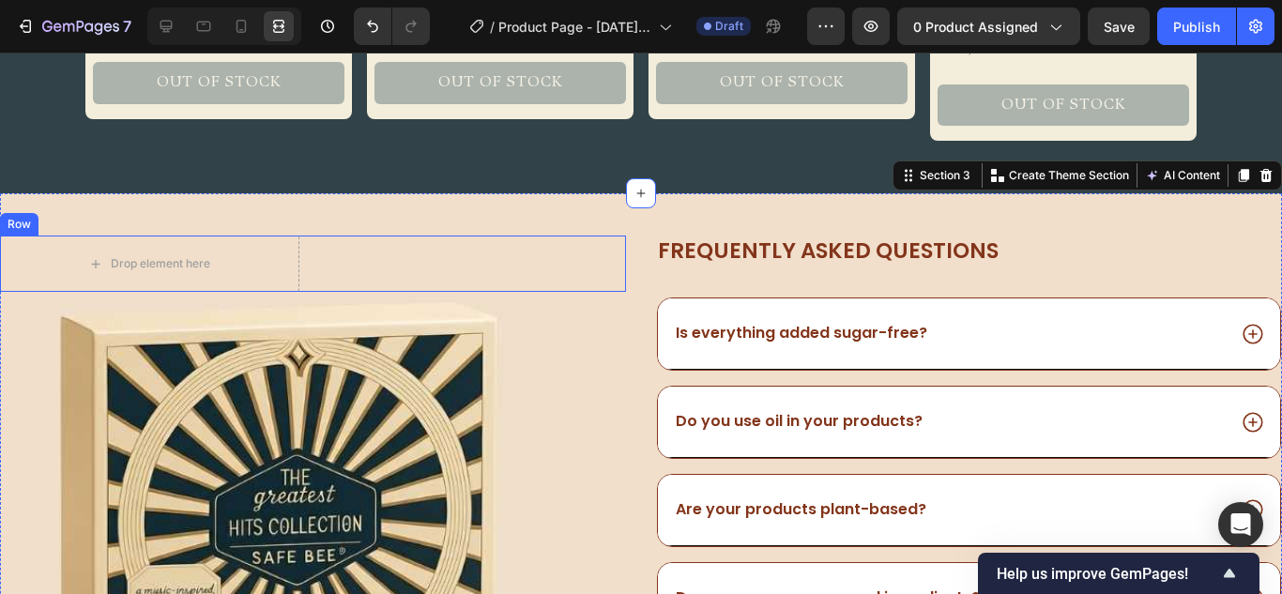
scroll to position [1147, 0]
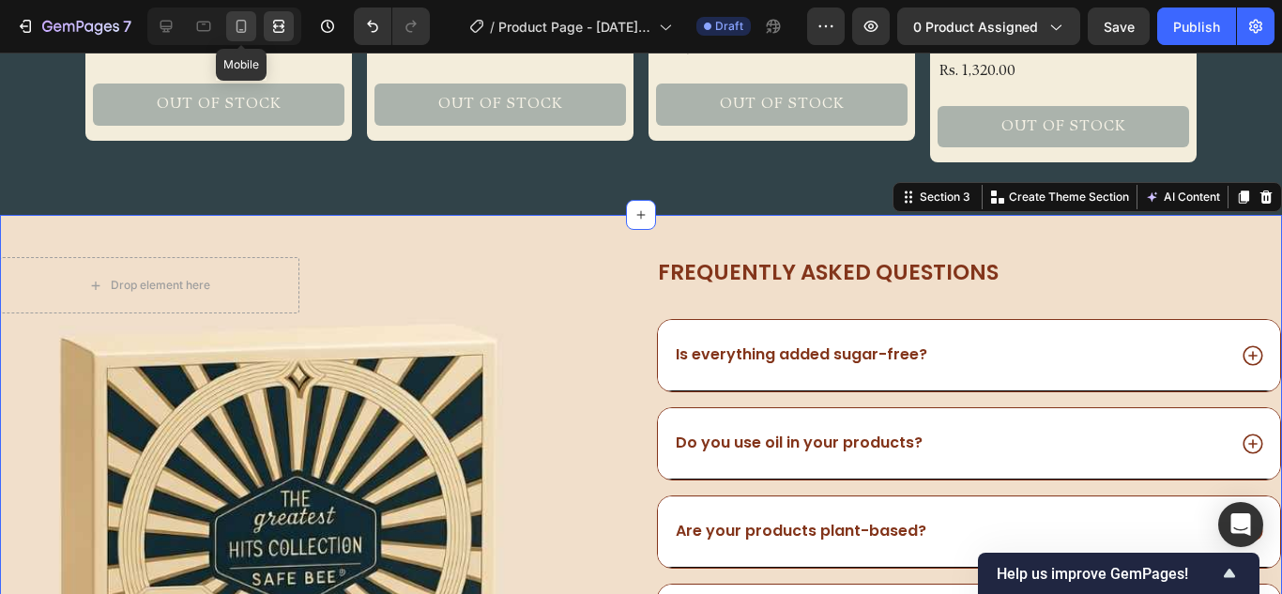
click at [233, 20] on icon at bounding box center [241, 26] width 19 height 19
type input "0"
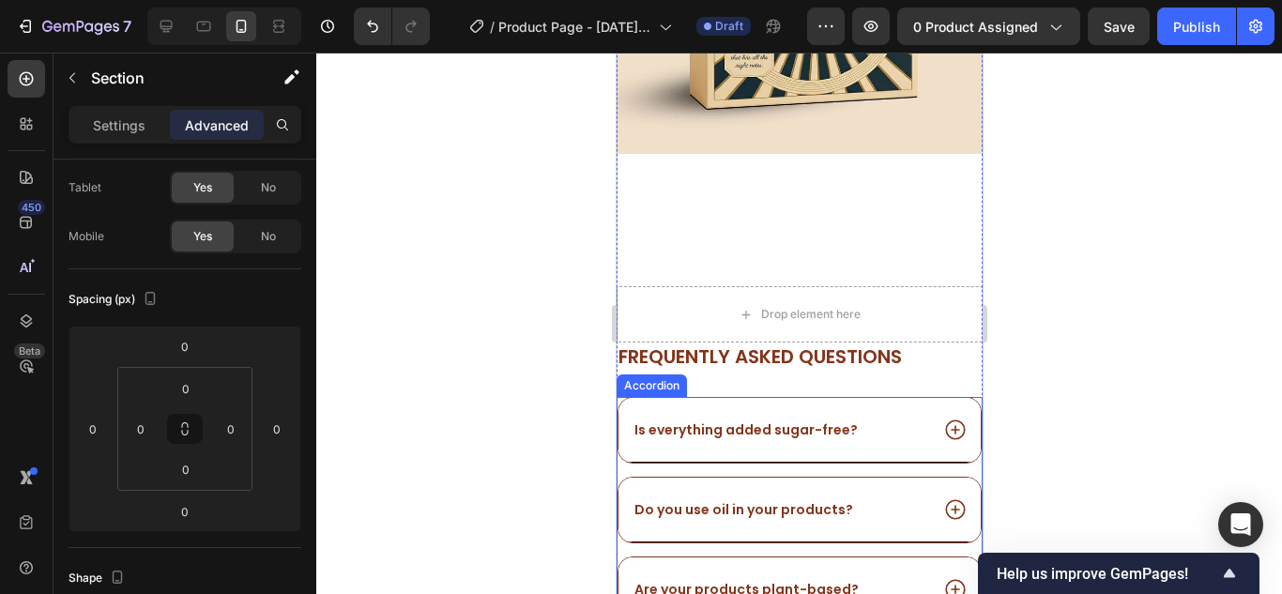
scroll to position [1407, 0]
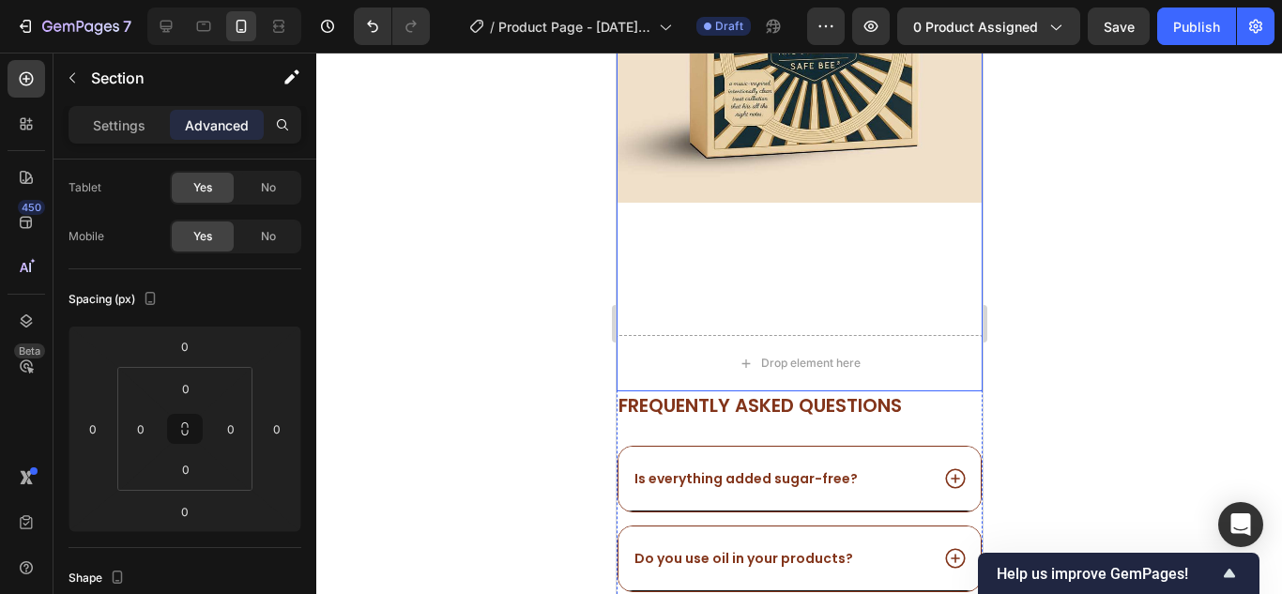
click at [780, 206] on div "Image" at bounding box center [799, 30] width 366 height 386
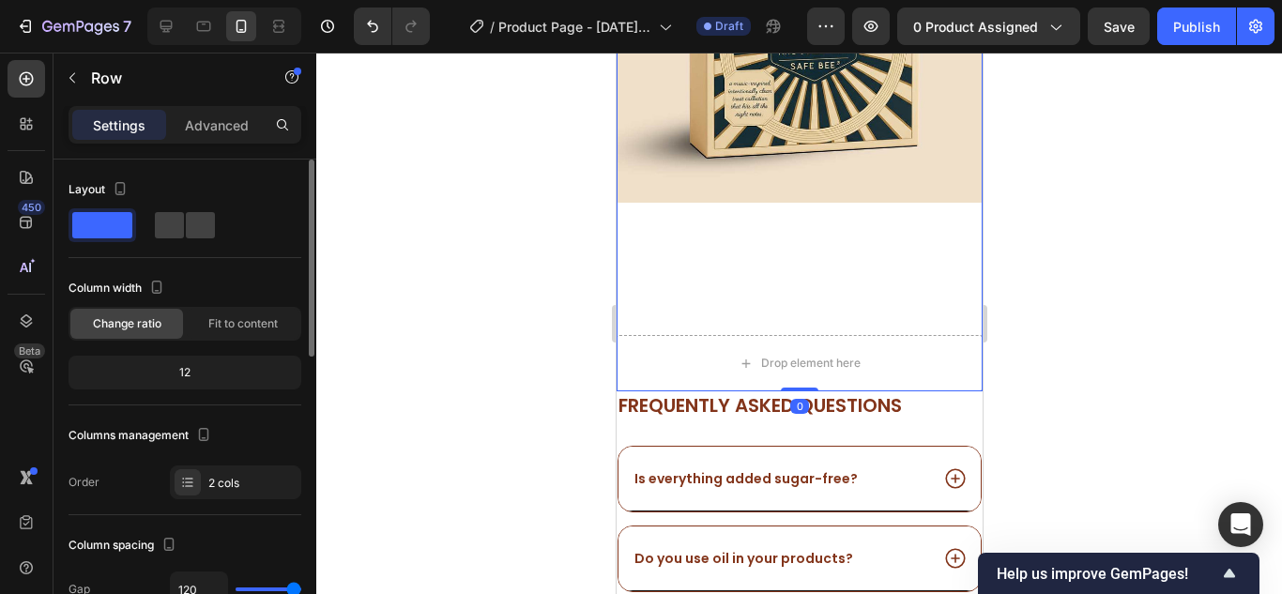
scroll to position [188, 0]
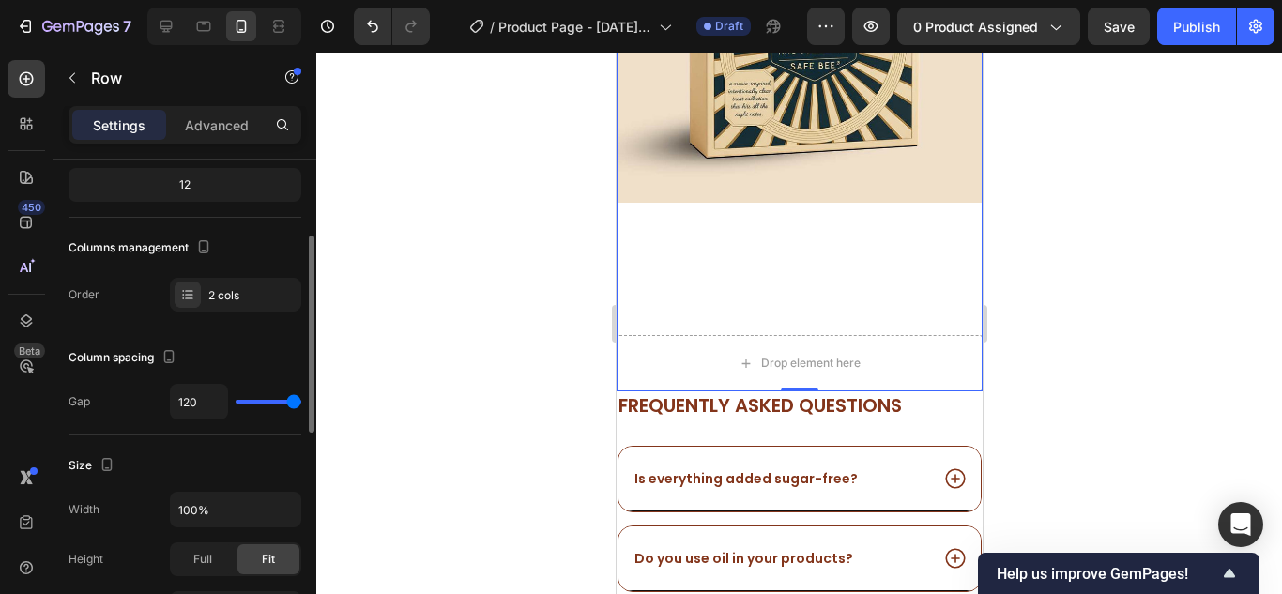
type input "91"
type input "89"
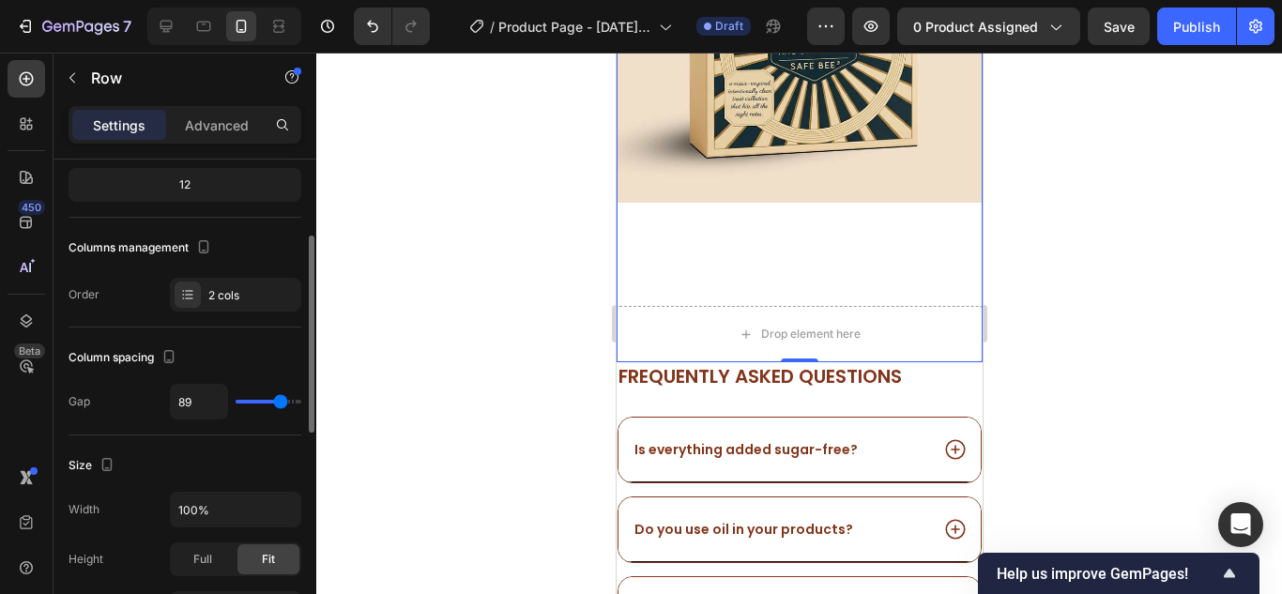
type input "84"
type input "80"
type input "51"
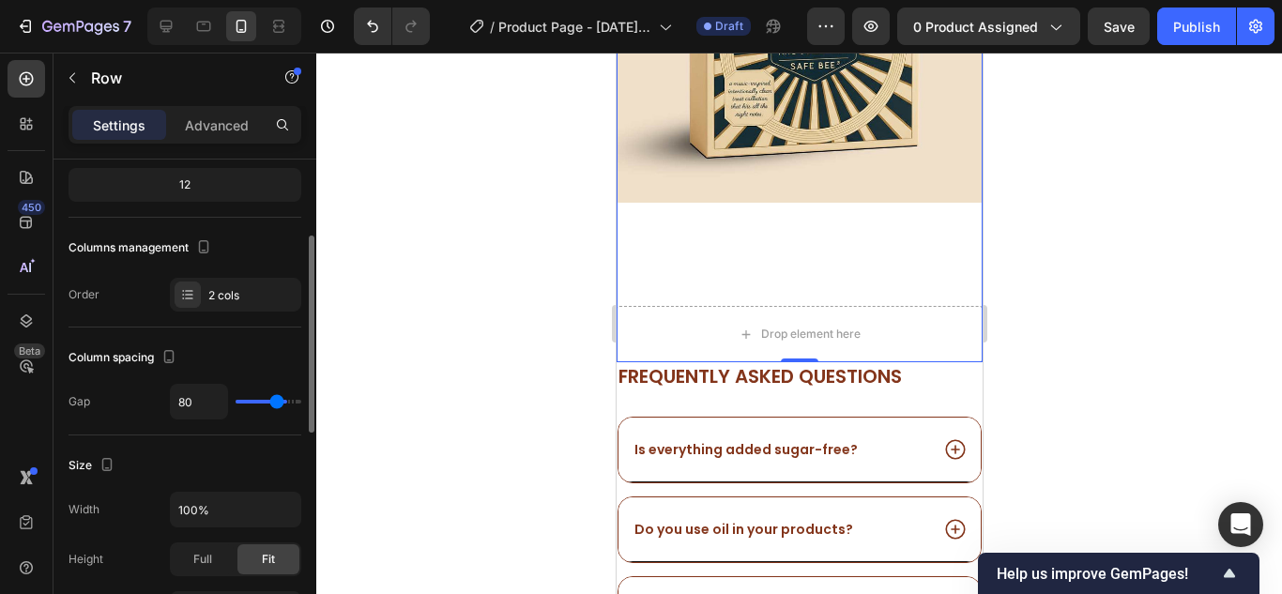
type input "51"
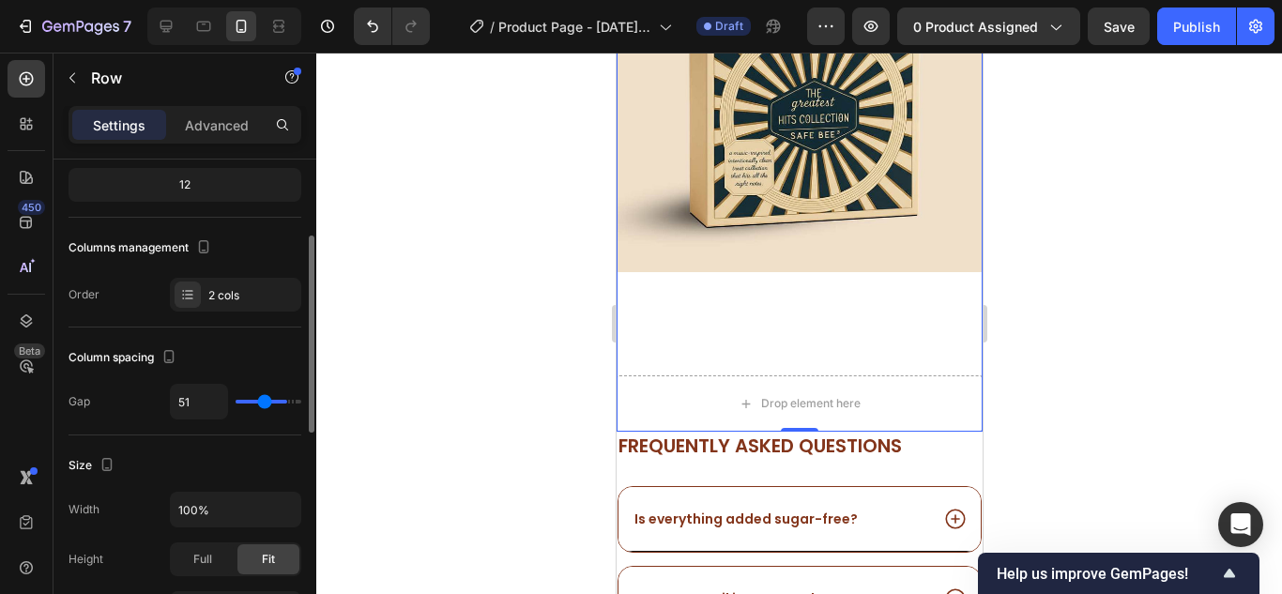
type input "40"
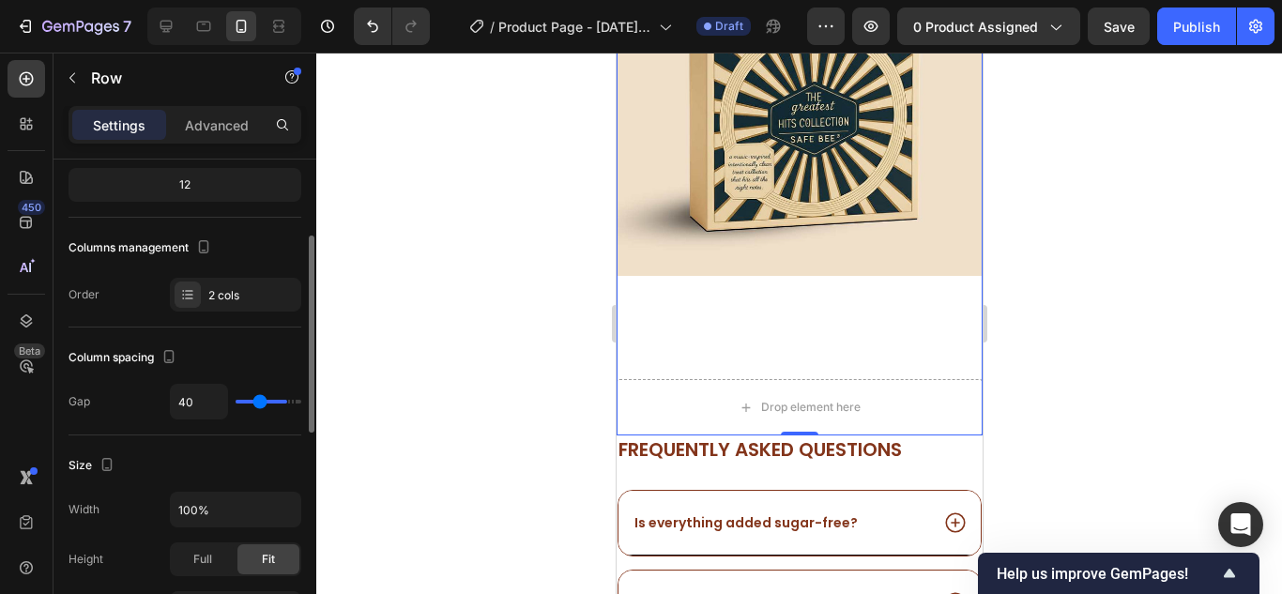
type input "36"
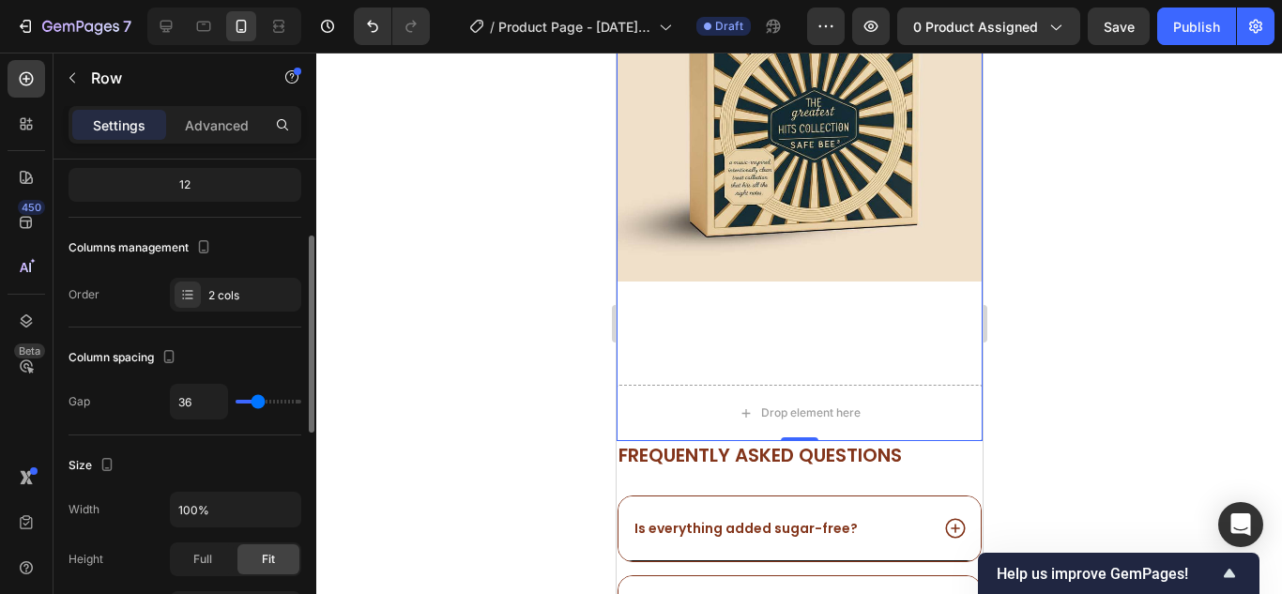
type input "29"
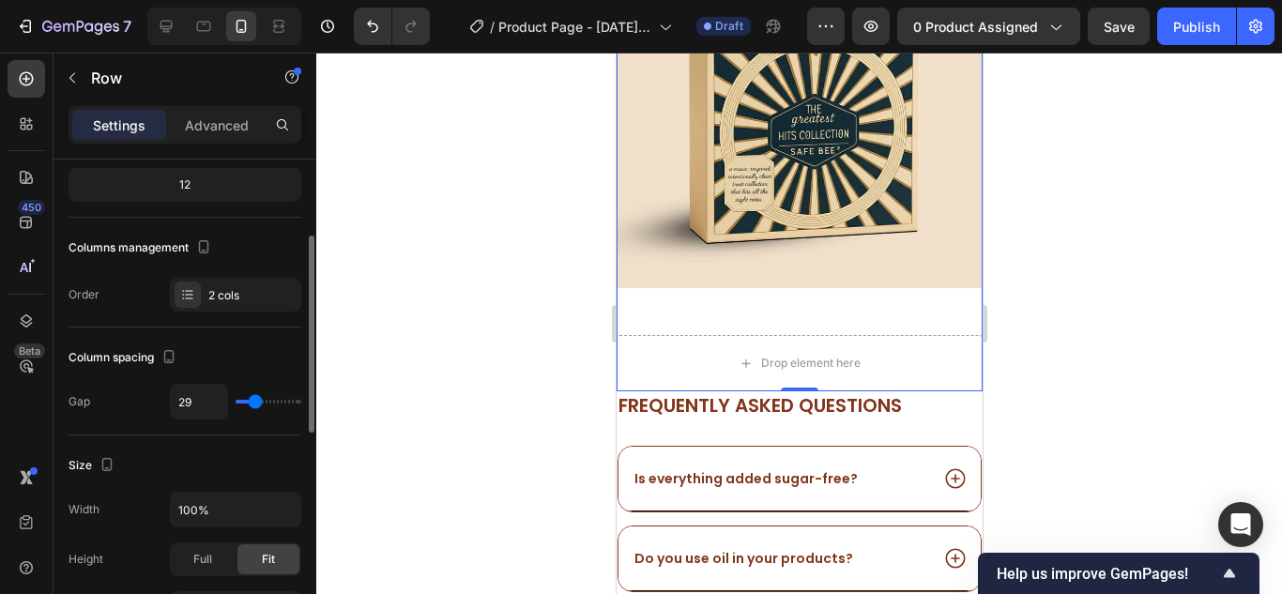
type input "27"
type input "20"
type input "16"
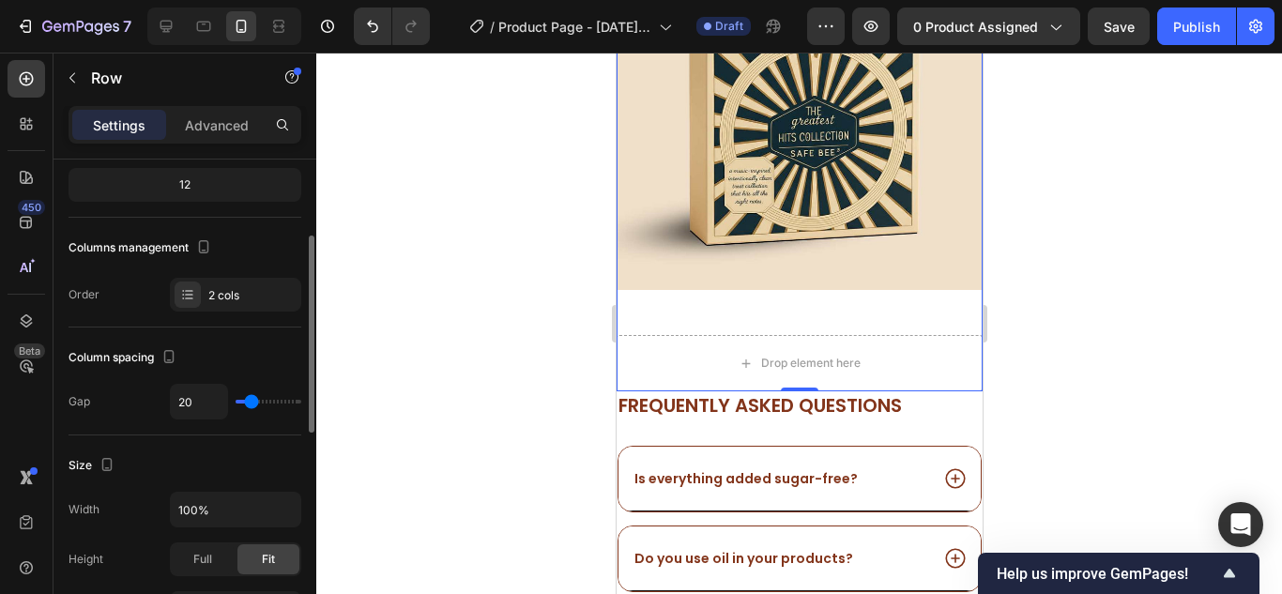
type input "16"
type input "11"
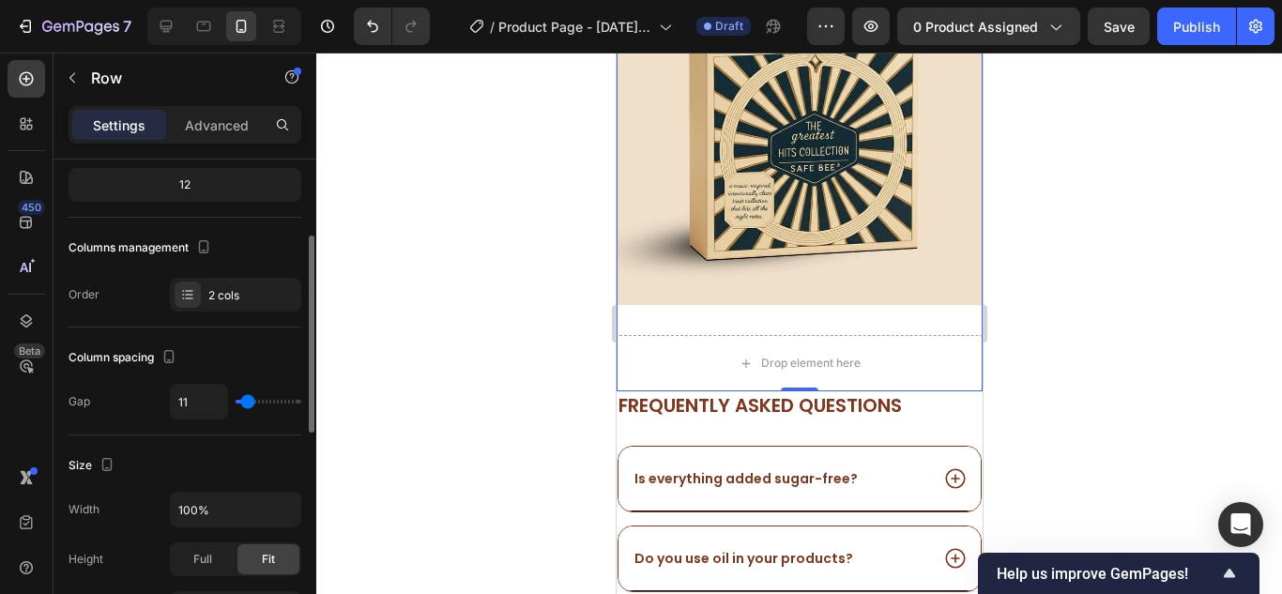
type input "0"
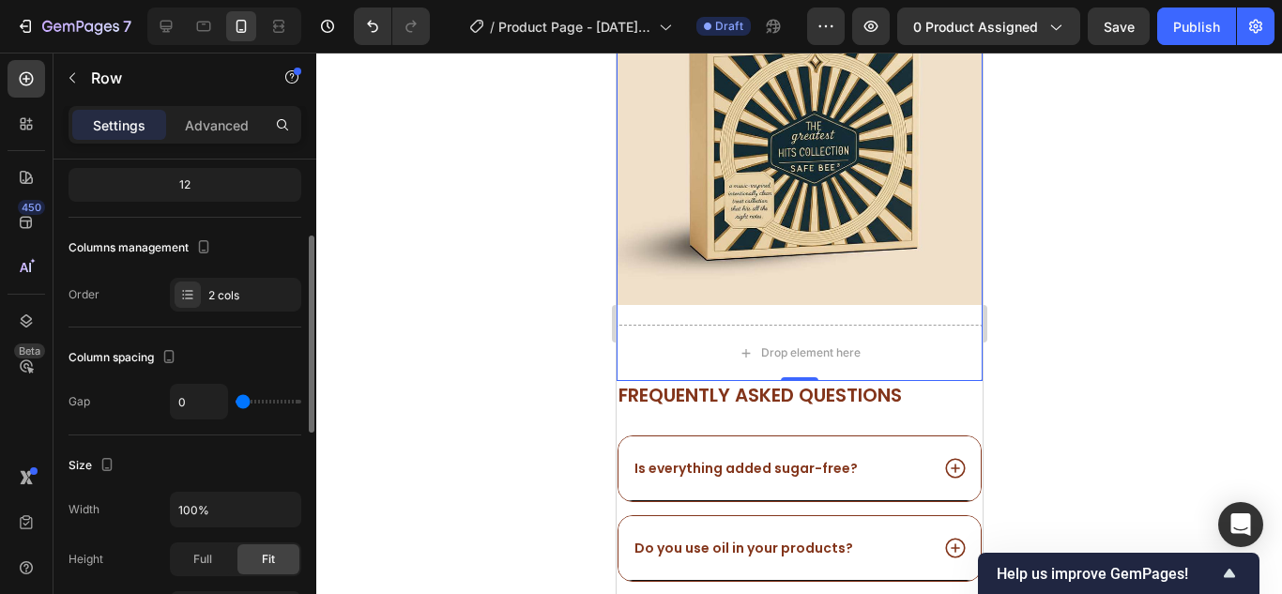
scroll to position [1294, 0]
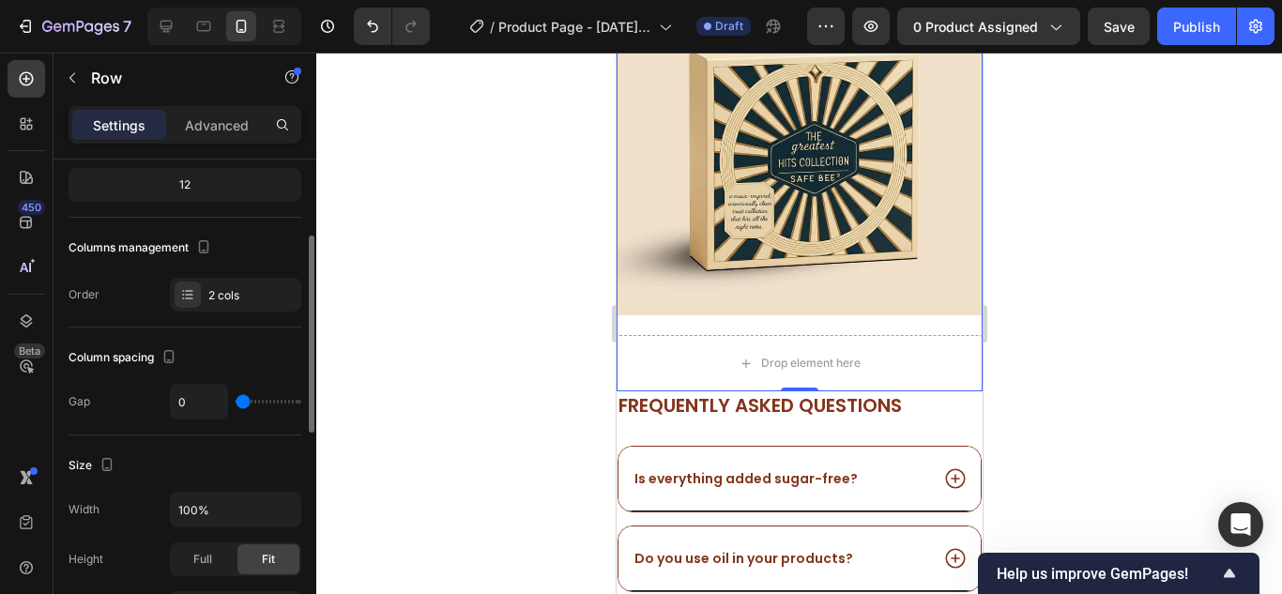
drag, startPoint x: 290, startPoint y: 403, endPoint x: 220, endPoint y: 404, distance: 70.4
type input "0"
click at [236, 403] on input "range" at bounding box center [269, 402] width 66 height 4
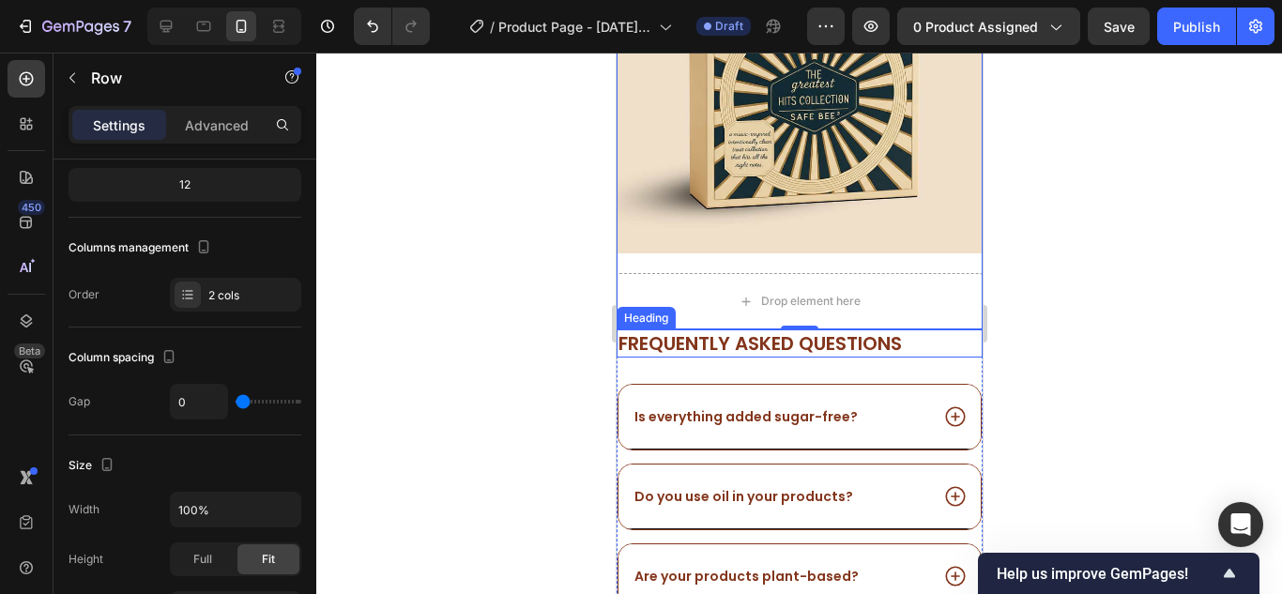
scroll to position [1388, 0]
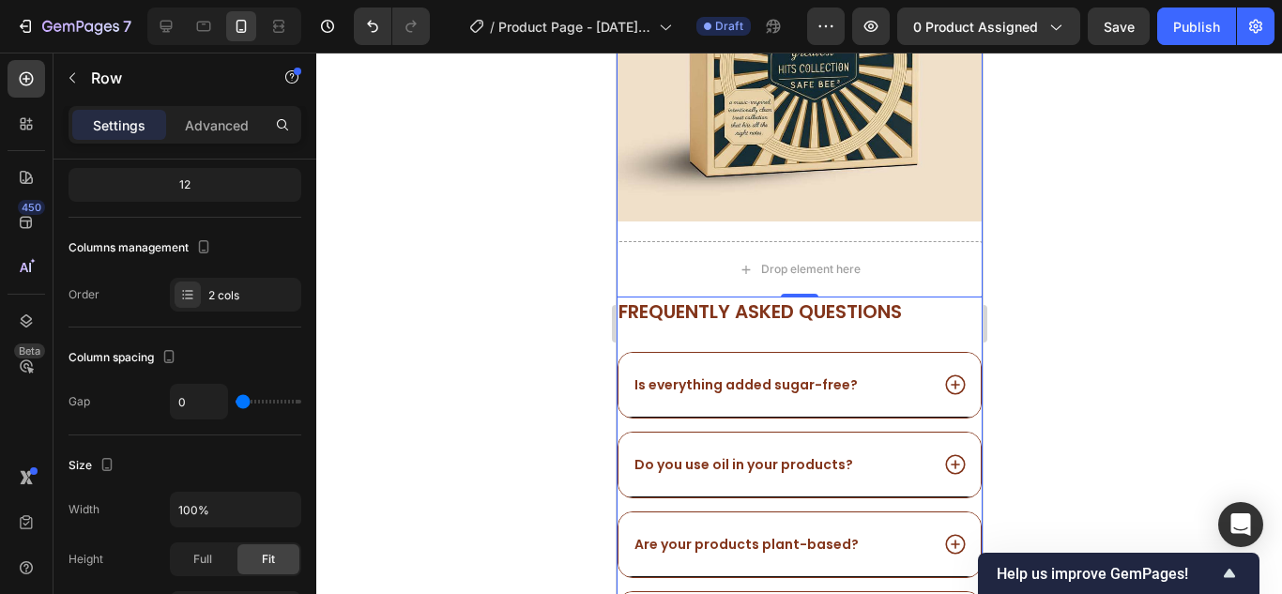
click at [916, 317] on div "Frequently asked questions Heading Is everything added sugar-free? Do you use o…" at bounding box center [799, 520] width 366 height 447
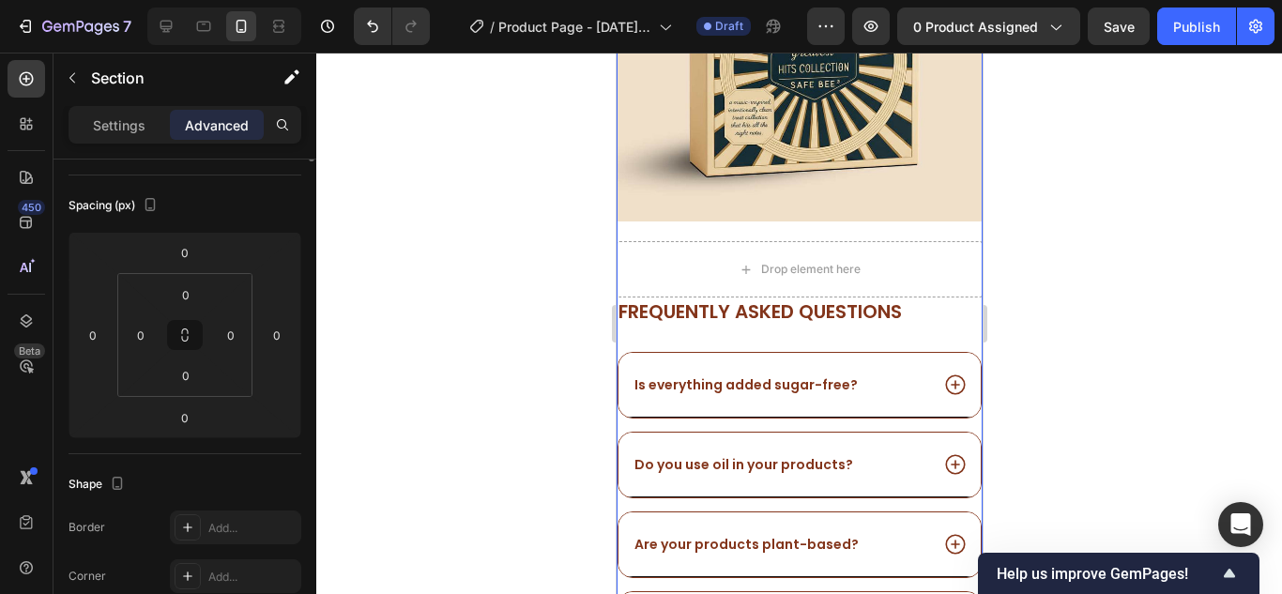
scroll to position [0, 0]
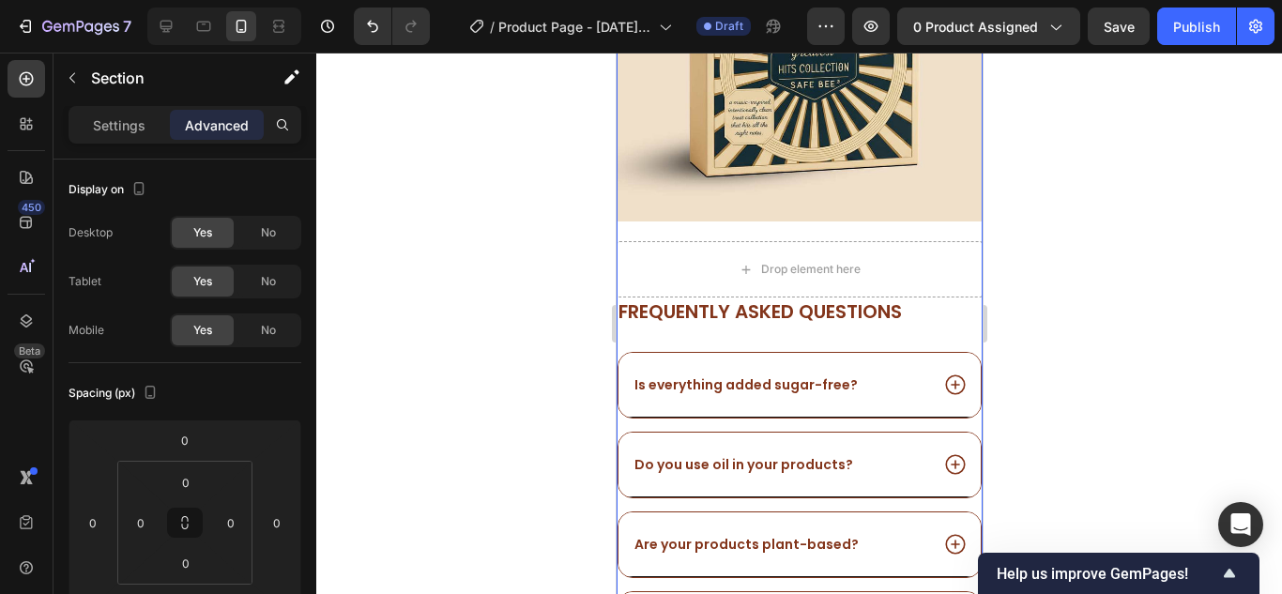
click at [726, 326] on div "Frequently asked questions Heading Is everything added sugar-free? Do you use o…" at bounding box center [799, 520] width 366 height 447
click at [201, 525] on button at bounding box center [185, 523] width 36 height 30
click at [221, 524] on input "0" at bounding box center [231, 523] width 28 height 28
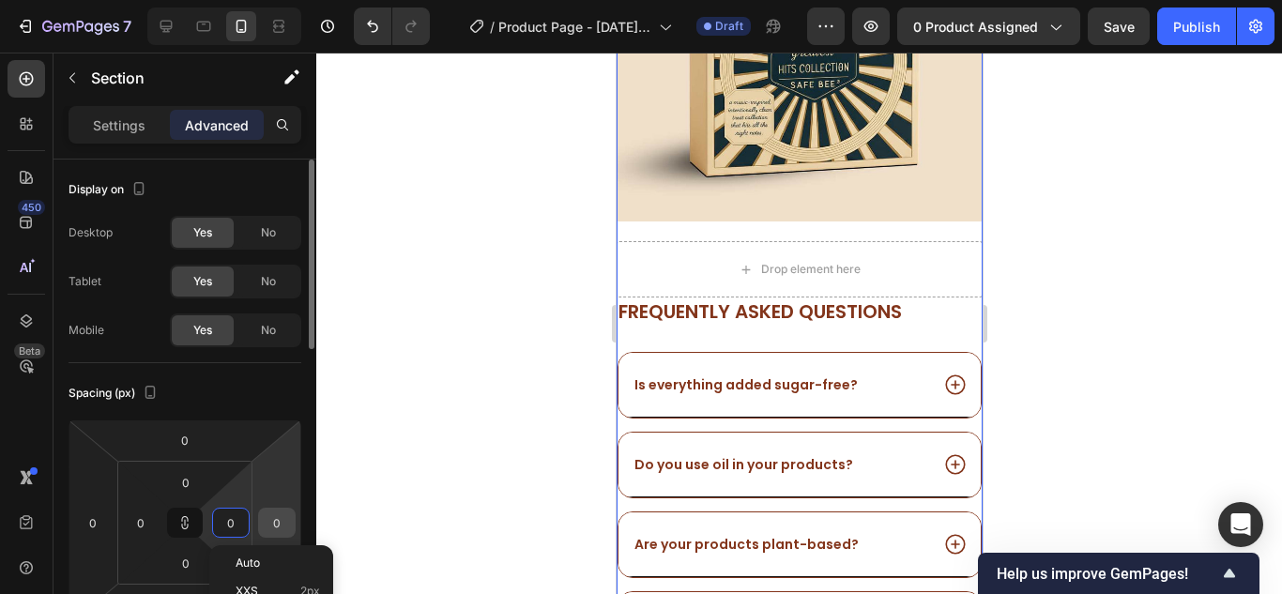
type input "1"
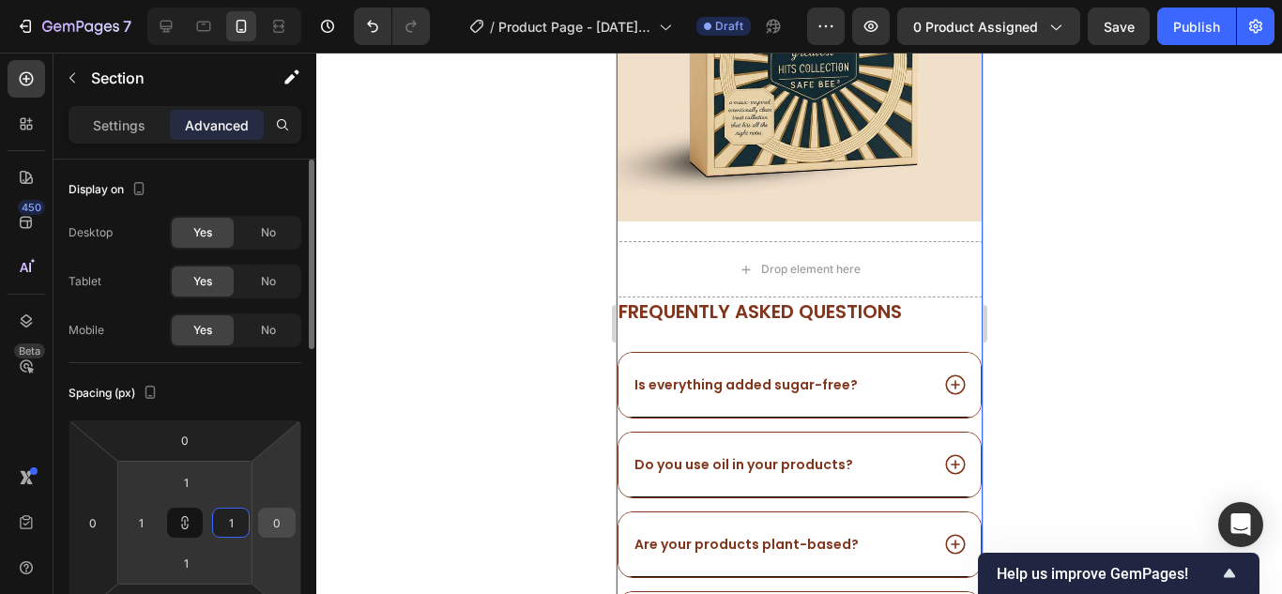
type input "12"
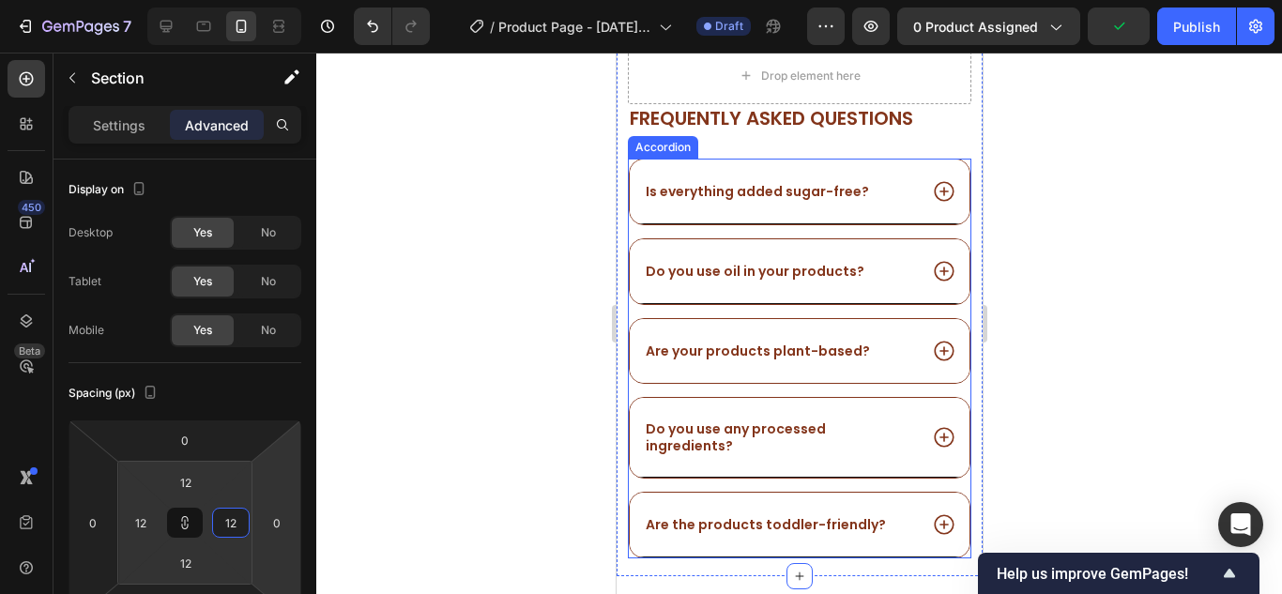
scroll to position [1294, 0]
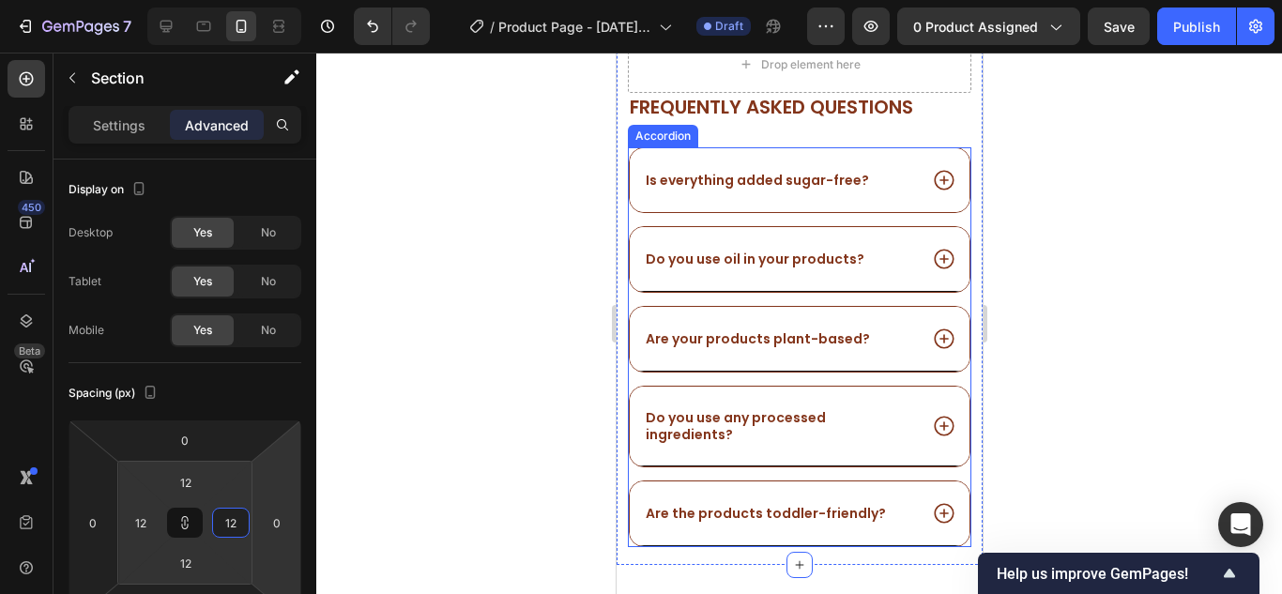
click at [848, 148] on div "Is everything added sugar-free?" at bounding box center [799, 180] width 340 height 64
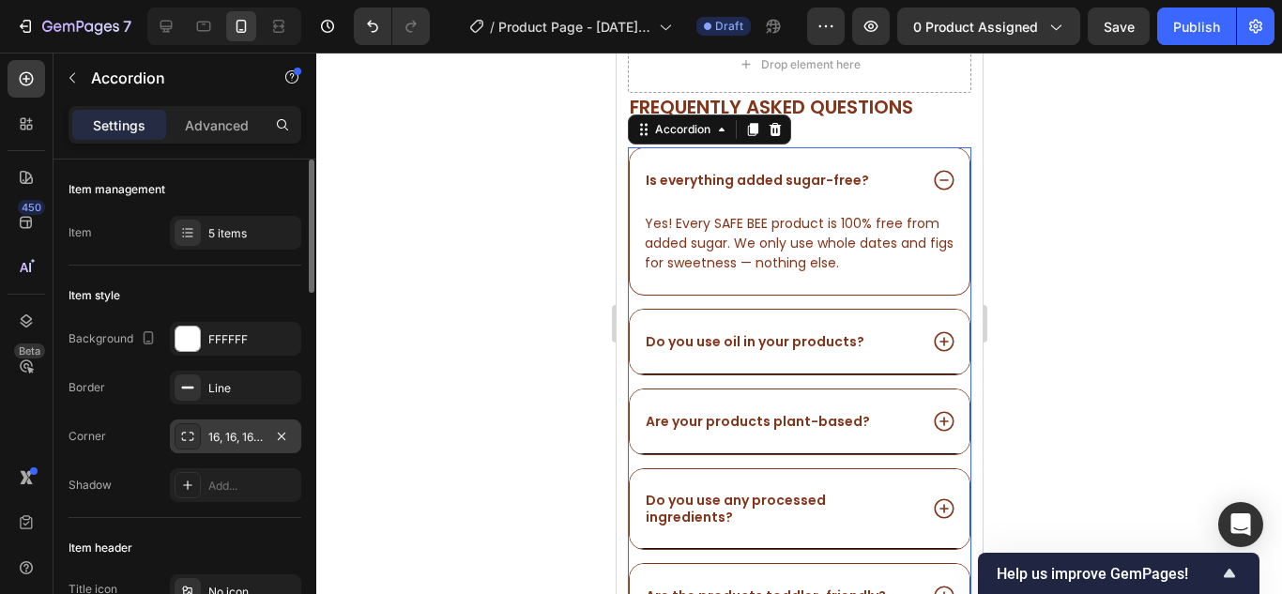
click at [251, 434] on div "16, 16, 16, 16" at bounding box center [235, 437] width 54 height 17
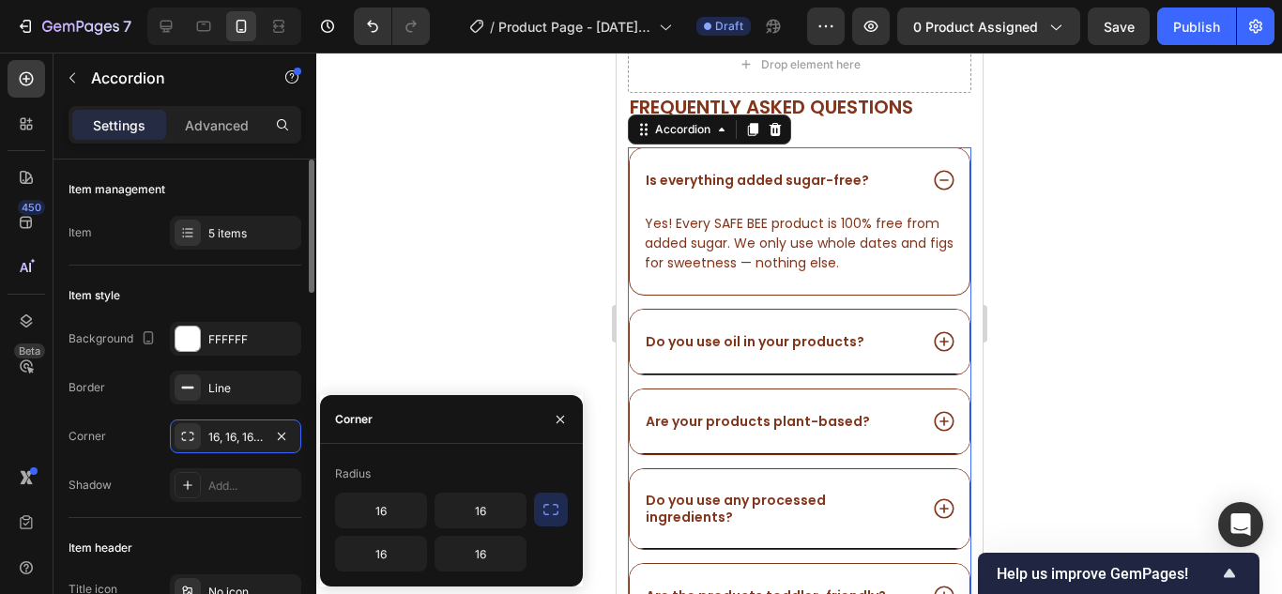
click at [141, 431] on div "Corner 16, 16, 16, 16" at bounding box center [184, 436] width 233 height 34
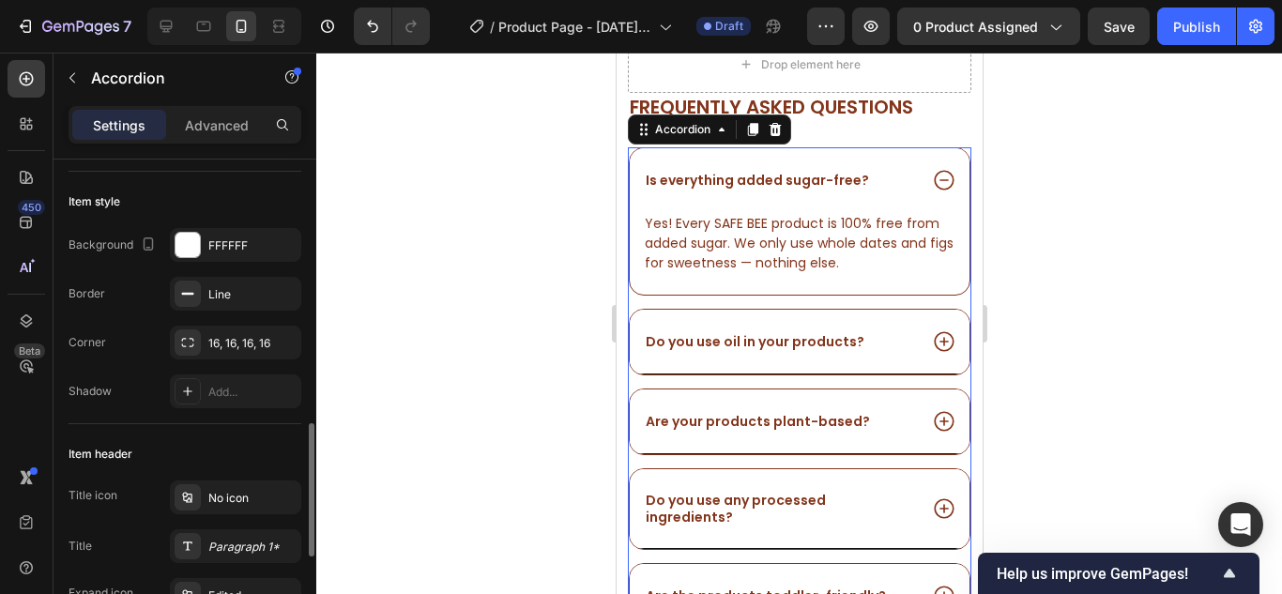
scroll to position [282, 0]
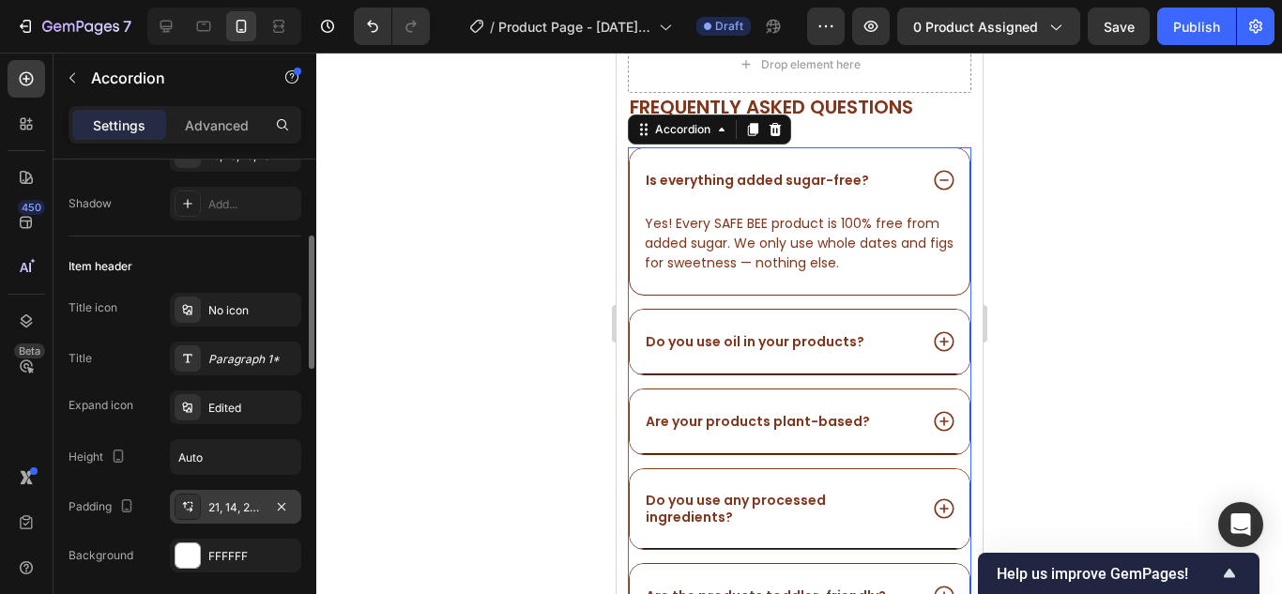
click at [242, 499] on div "21, 14, 21, 14" at bounding box center [235, 507] width 54 height 17
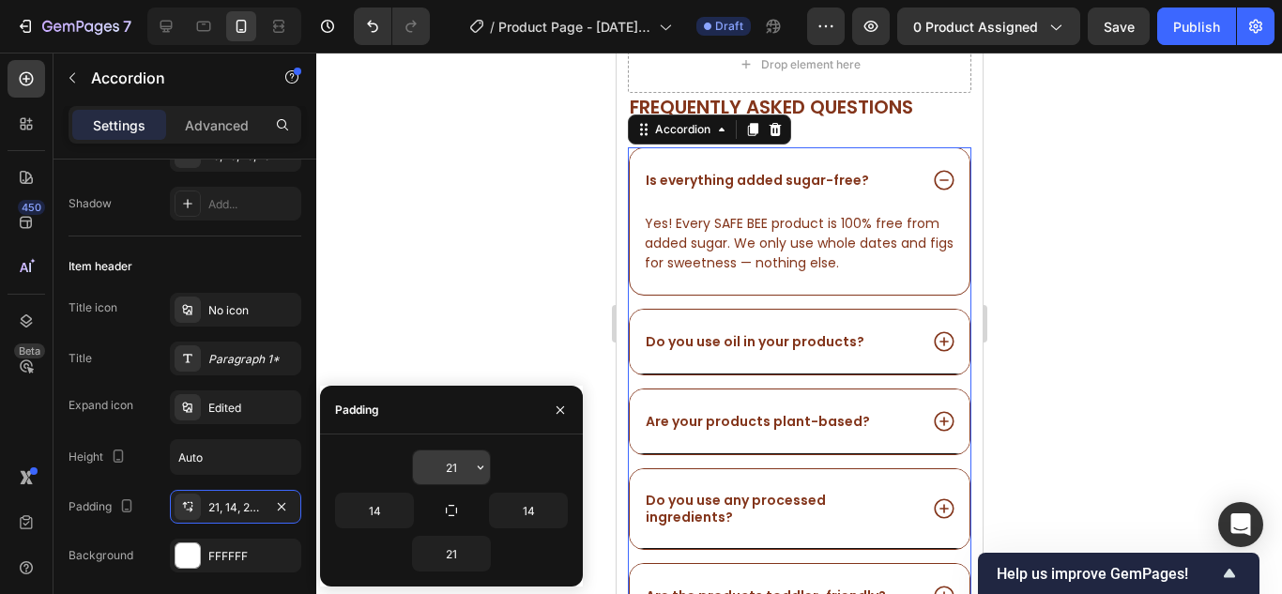
click at [448, 462] on input "21" at bounding box center [451, 467] width 77 height 34
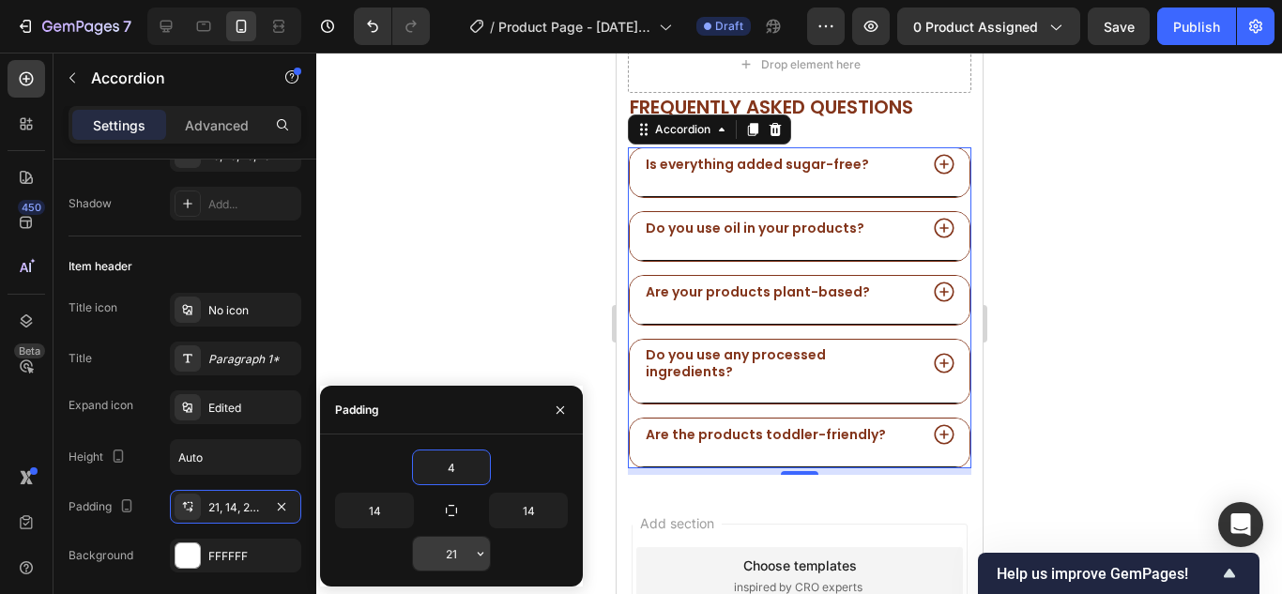
type input "4"
click at [455, 551] on input "21" at bounding box center [451, 554] width 77 height 34
type input "4"
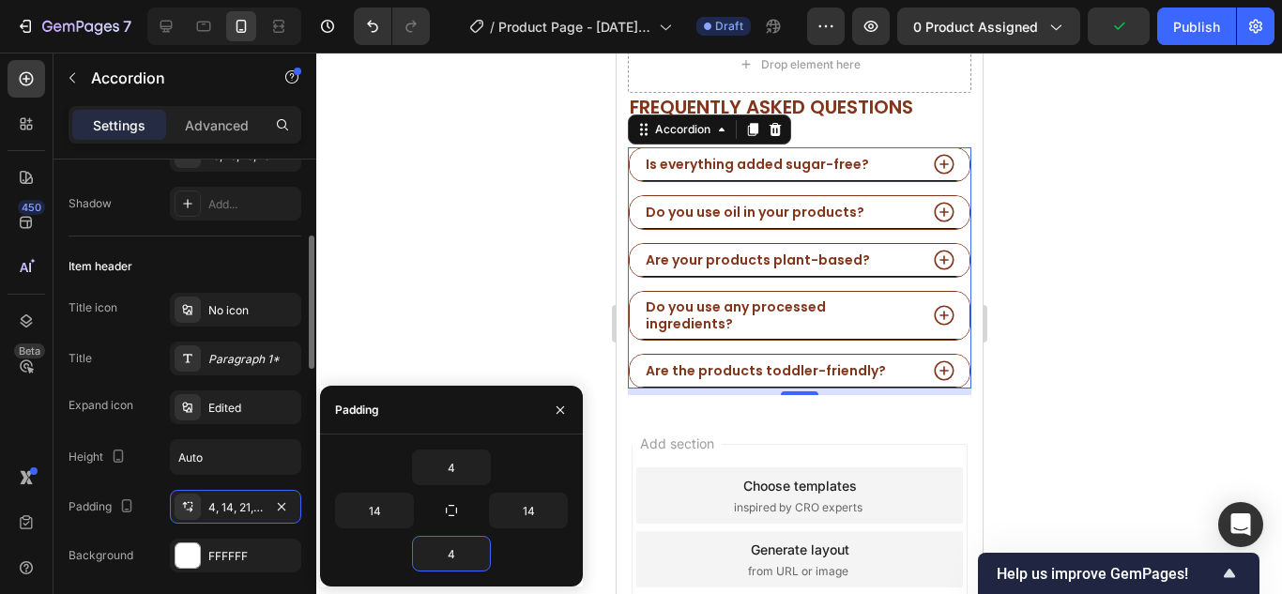
click at [148, 450] on div "Height Auto" at bounding box center [184, 457] width 233 height 36
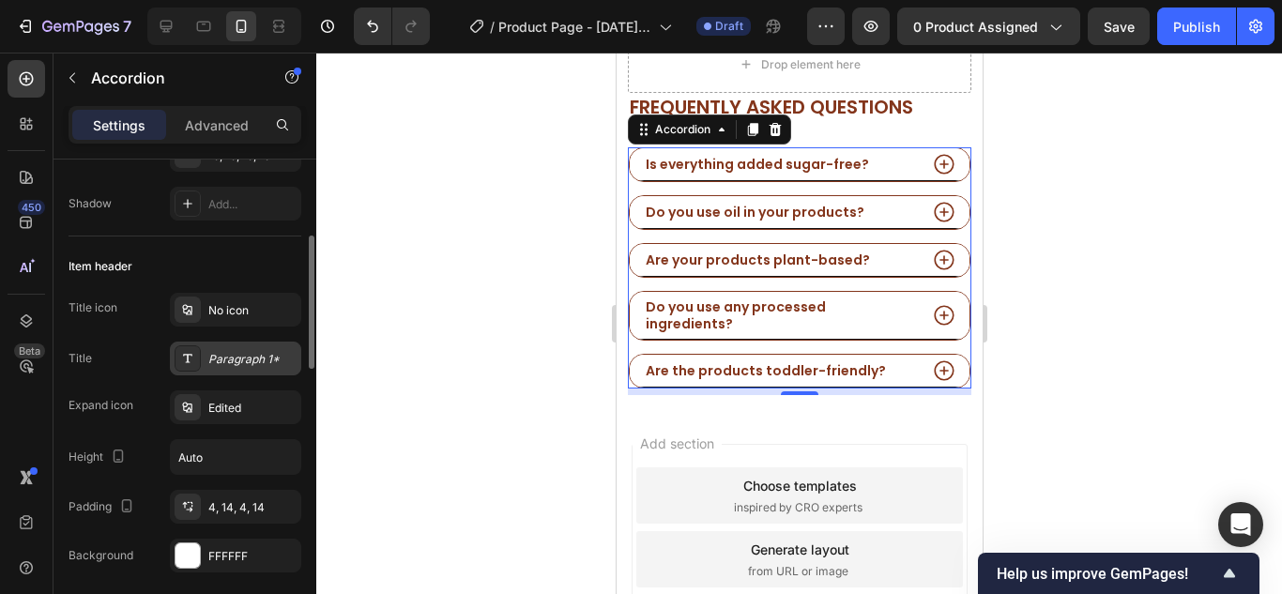
click at [224, 358] on div "Paragraph 1*" at bounding box center [252, 359] width 88 height 17
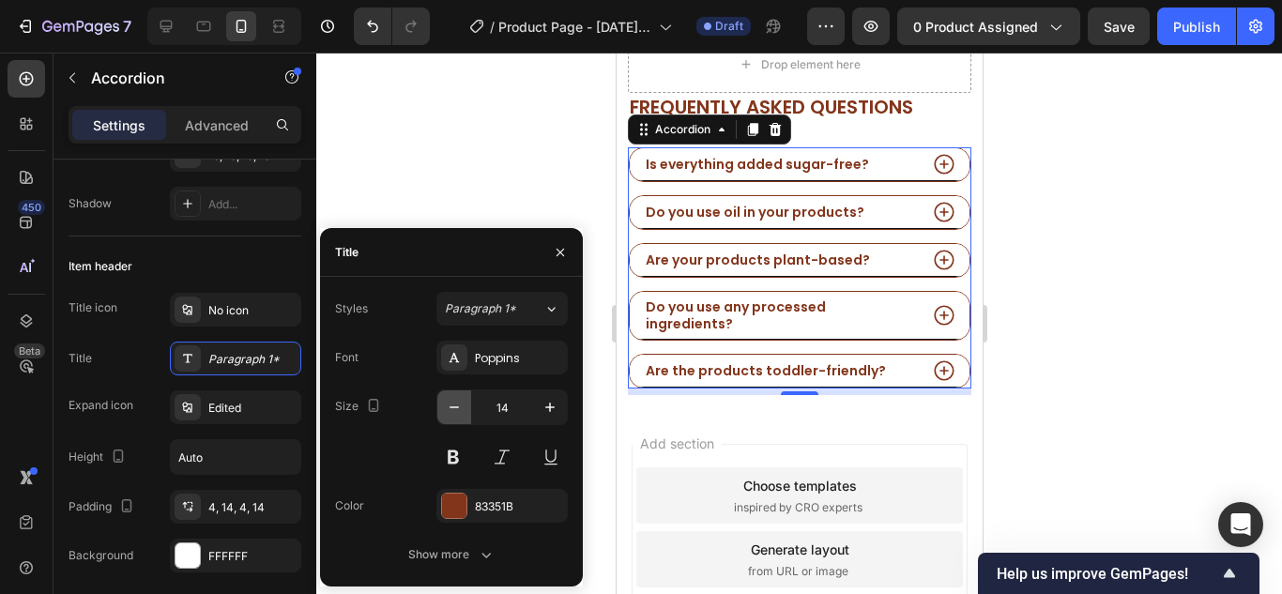
click at [455, 403] on icon "button" at bounding box center [454, 407] width 19 height 19
type input "12"
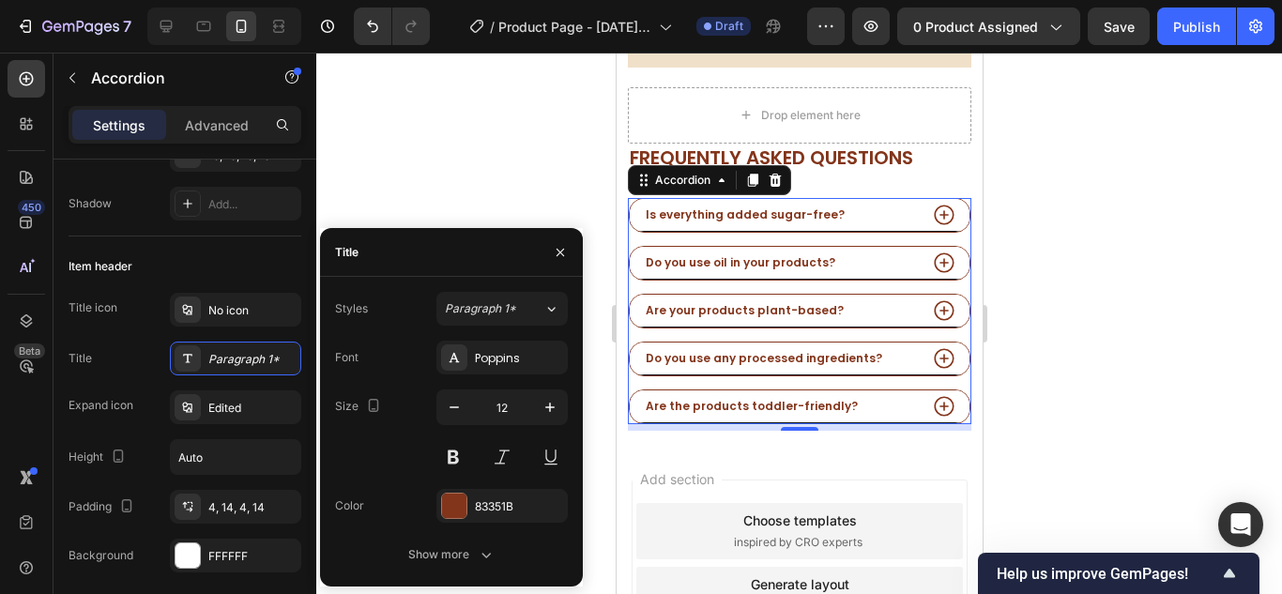
scroll to position [1200, 0]
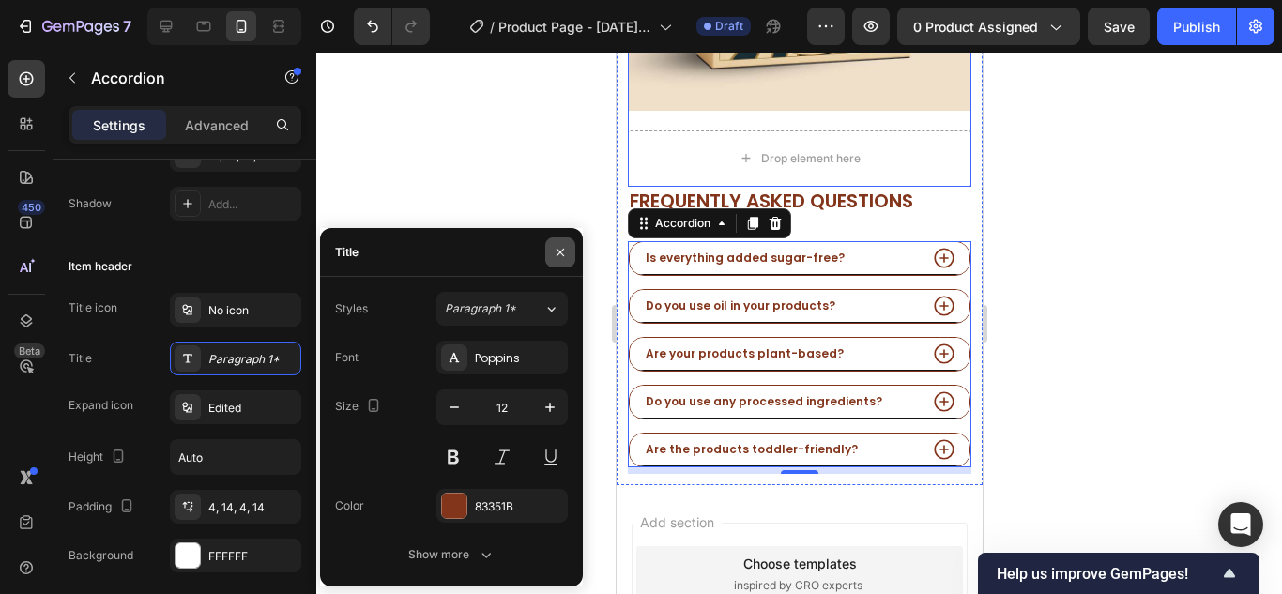
click at [566, 245] on icon "button" at bounding box center [560, 252] width 15 height 15
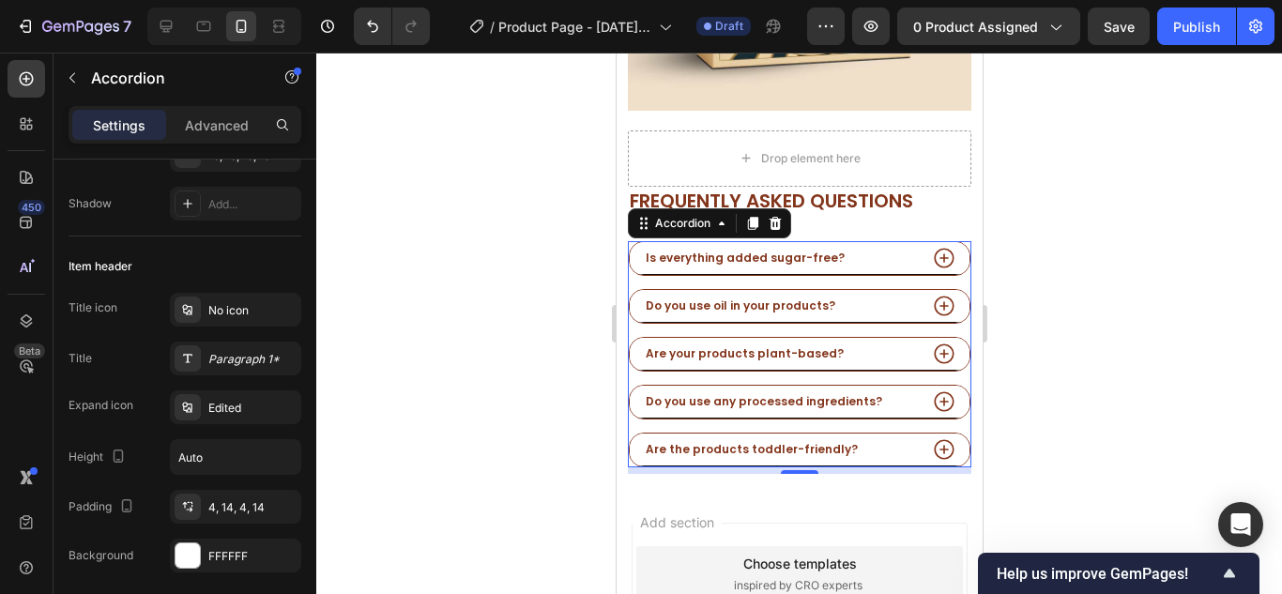
click at [709, 512] on span "Add section" at bounding box center [676, 522] width 89 height 20
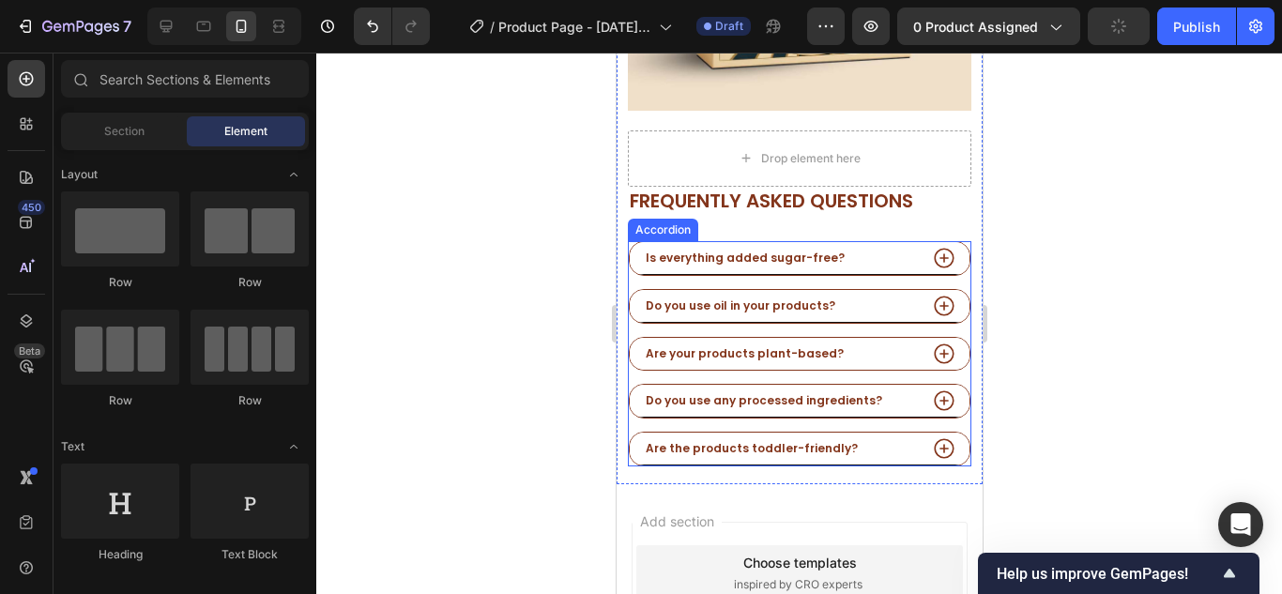
click at [868, 343] on div "Are your products plant-based?" at bounding box center [779, 353] width 274 height 21
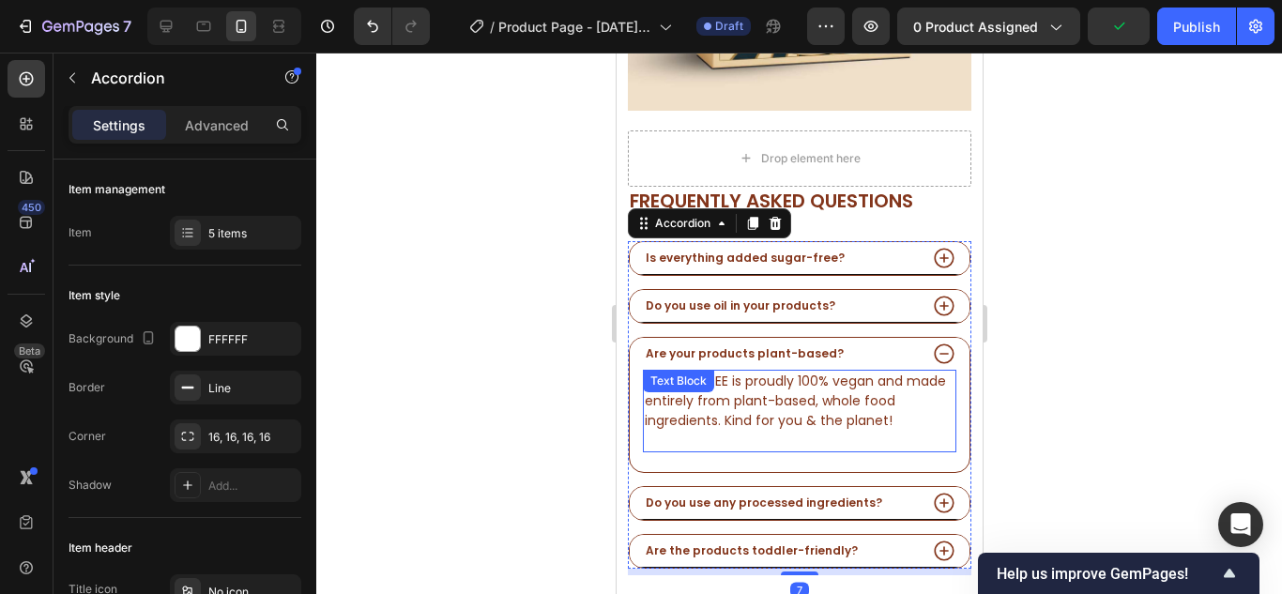
click at [832, 379] on p "Yes. SAFE BEE is proudly 100% vegan and made entirely from plant-based, whole f…" at bounding box center [799, 401] width 310 height 59
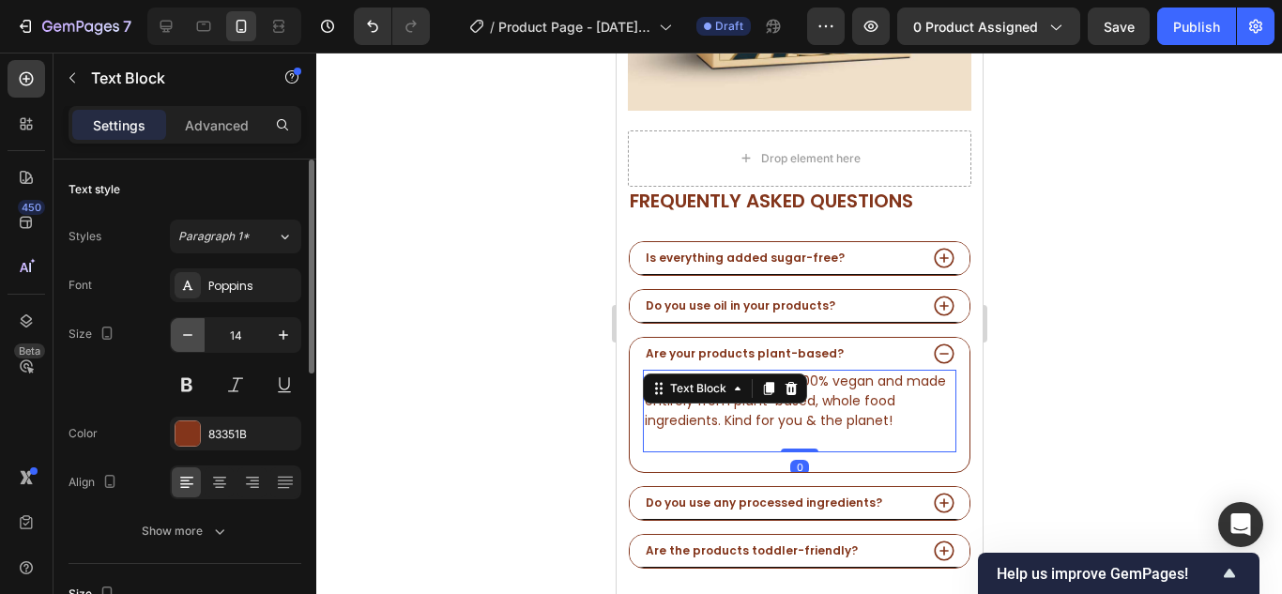
click at [196, 334] on icon "button" at bounding box center [187, 335] width 19 height 19
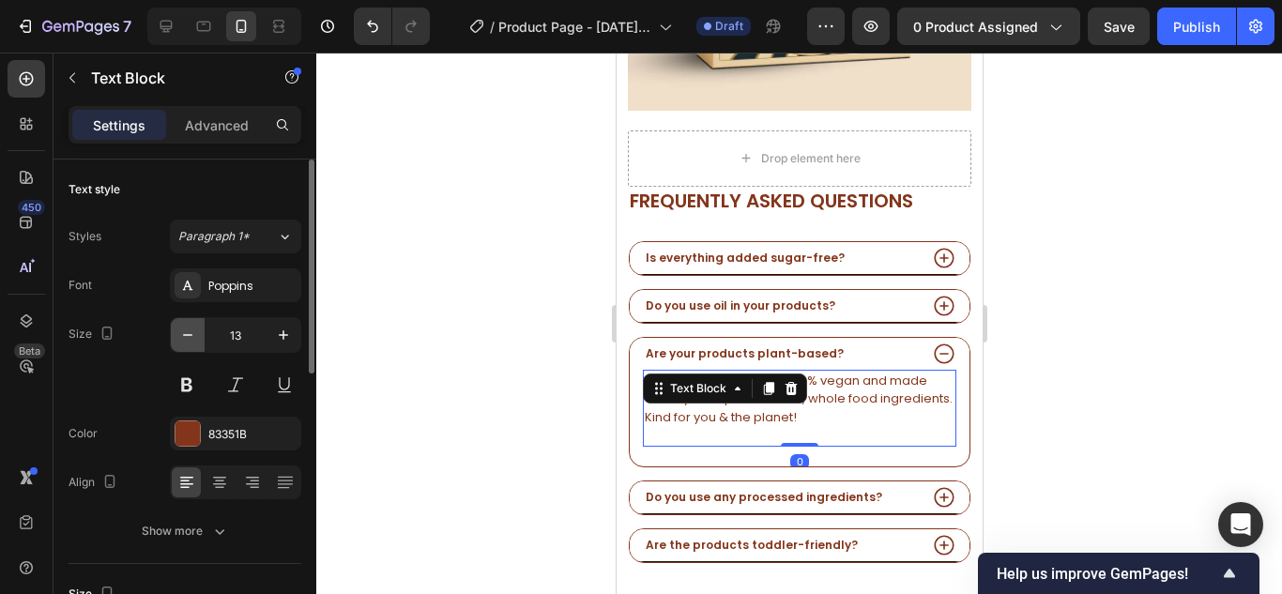
type input "12"
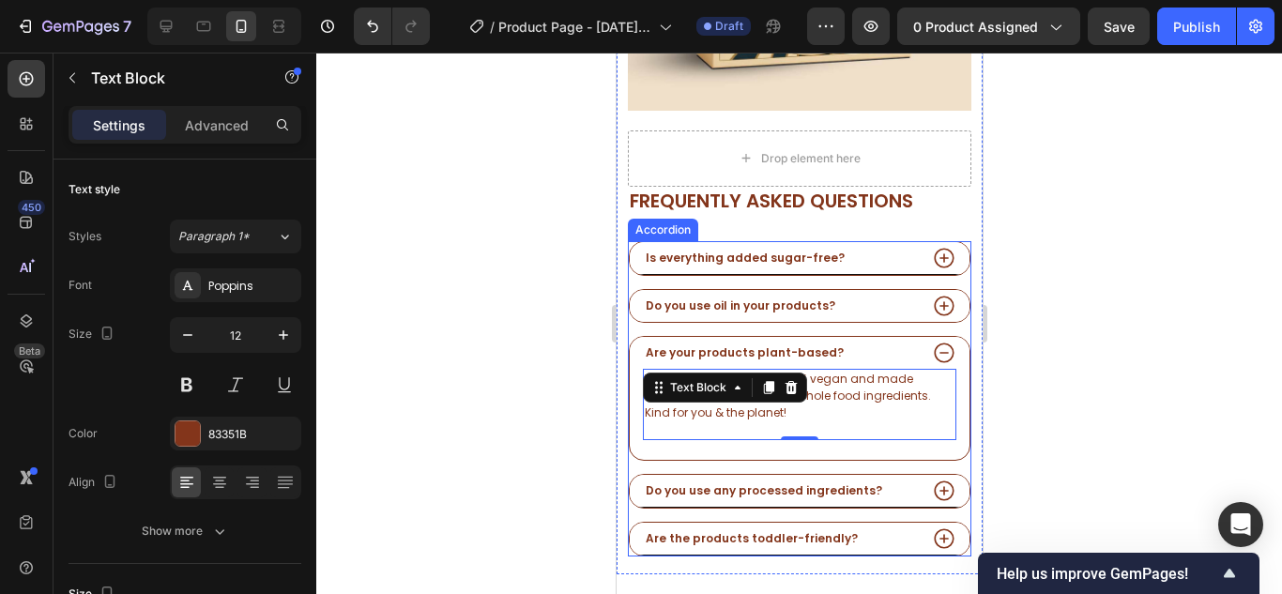
click at [845, 296] on div "Do you use oil in your products?" at bounding box center [779, 306] width 274 height 21
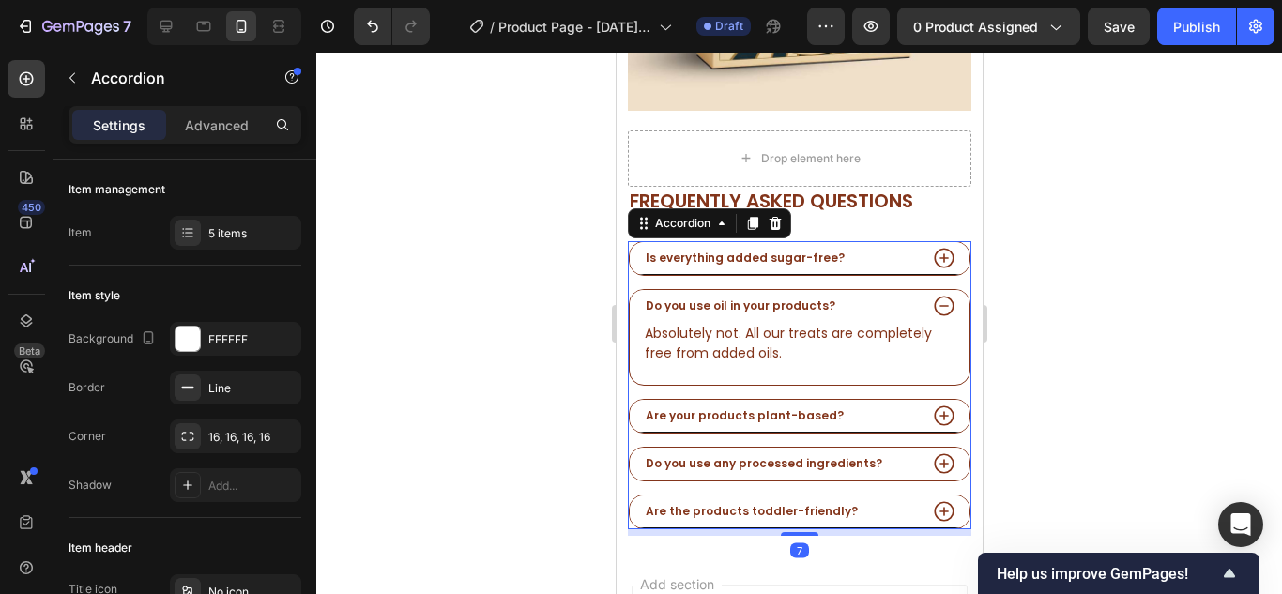
click at [808, 340] on p "Absolutely not. All our treats are completely free from added oils." at bounding box center [799, 343] width 310 height 39
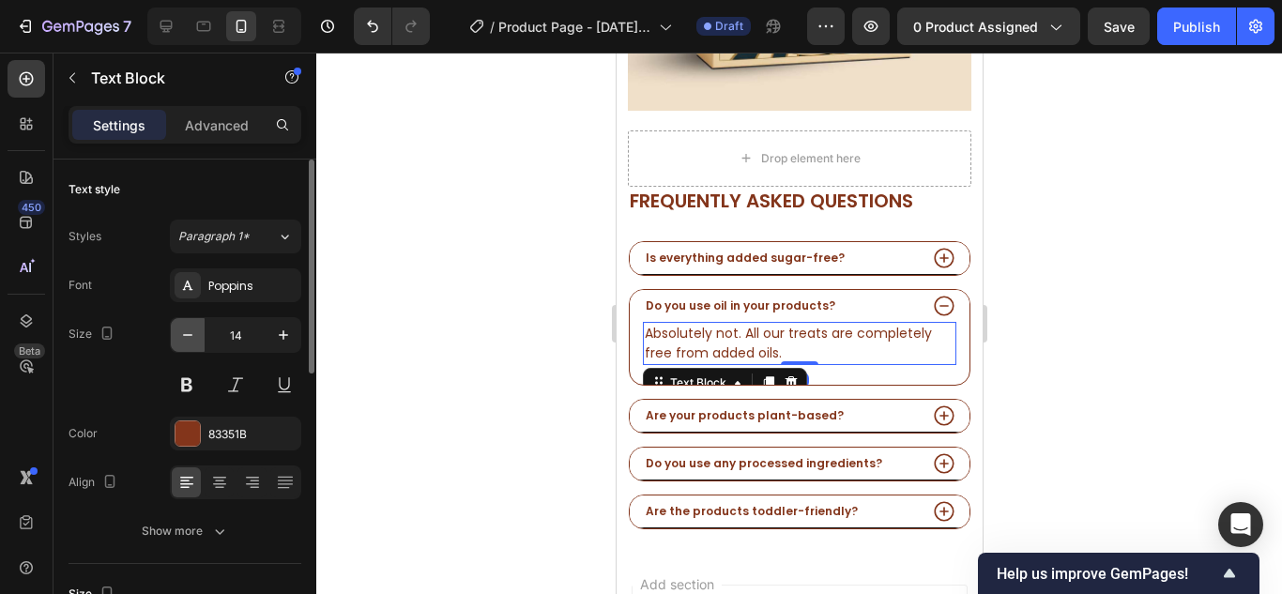
click at [173, 331] on button "button" at bounding box center [188, 335] width 34 height 34
type input "12"
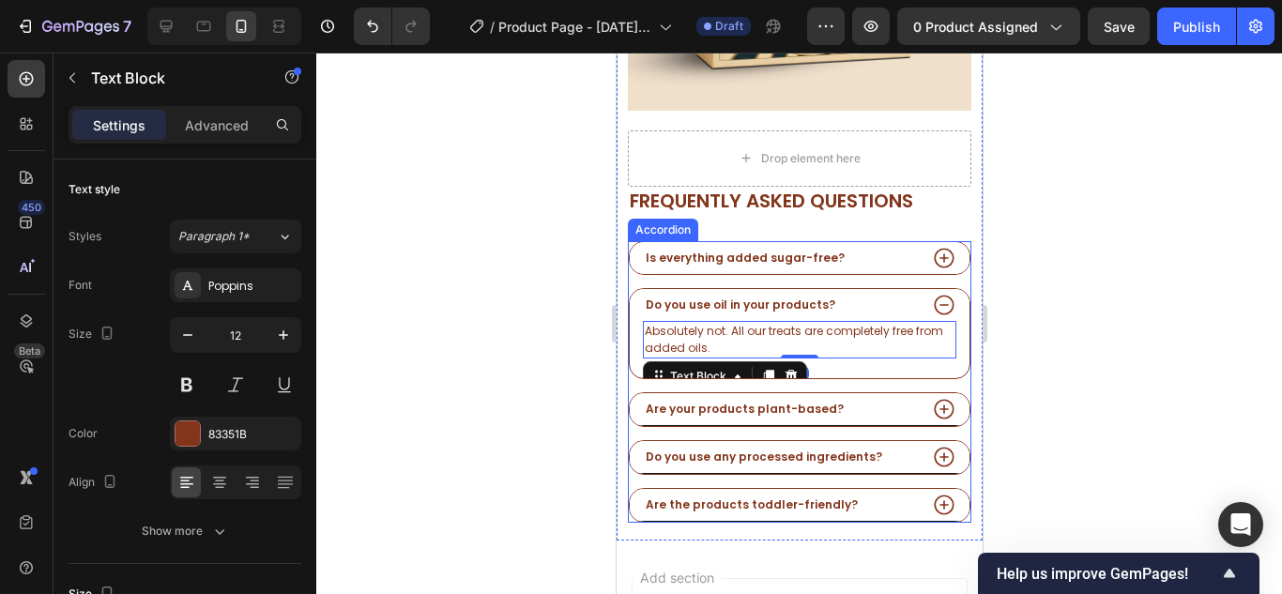
click at [859, 252] on div "Is everything added sugar-free?" at bounding box center [779, 258] width 274 height 21
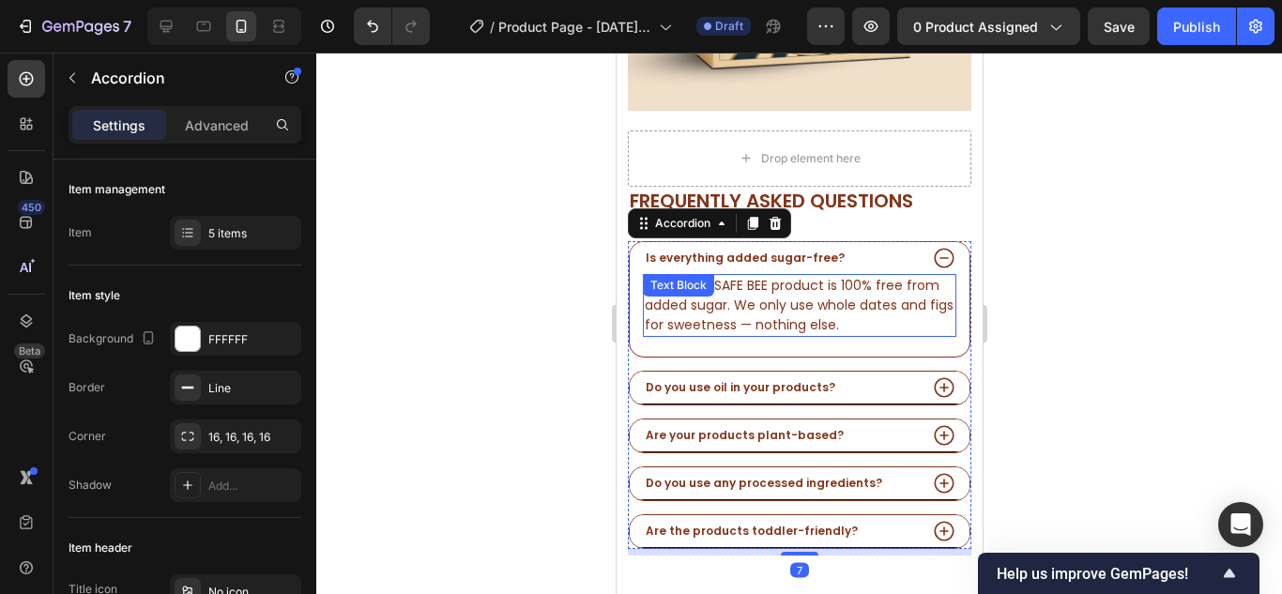
click at [836, 281] on p "Yes! Every SAFE BEE product is 100% free from added sugar. We only use whole da…" at bounding box center [799, 305] width 310 height 59
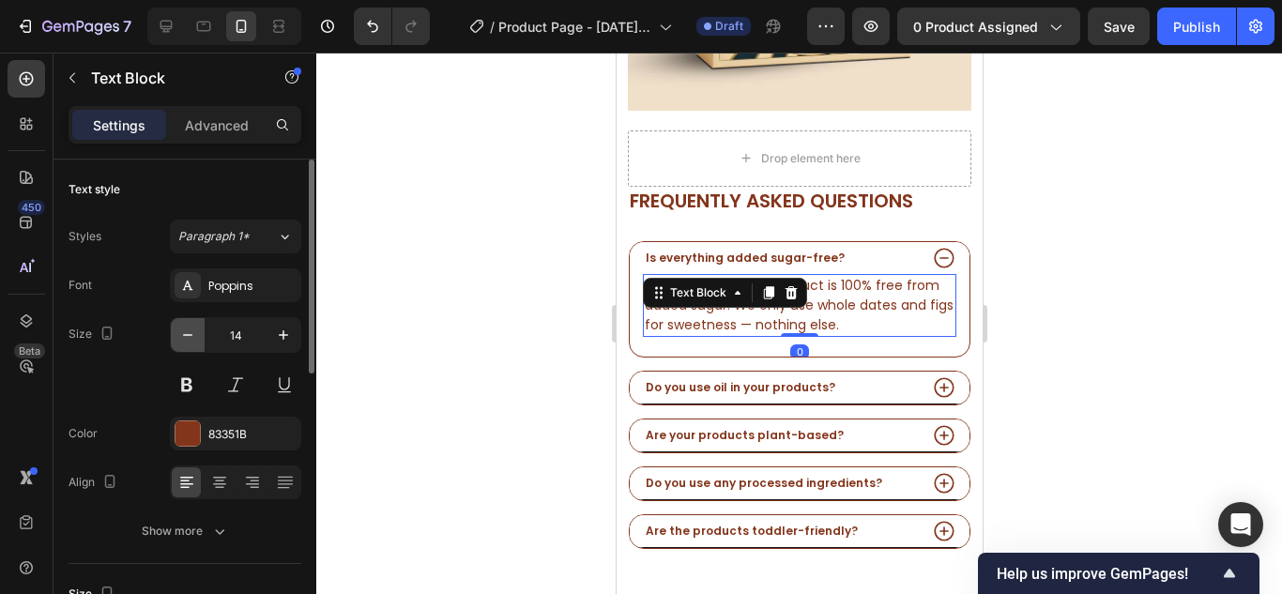
click at [178, 325] on button "button" at bounding box center [188, 335] width 34 height 34
type input "12"
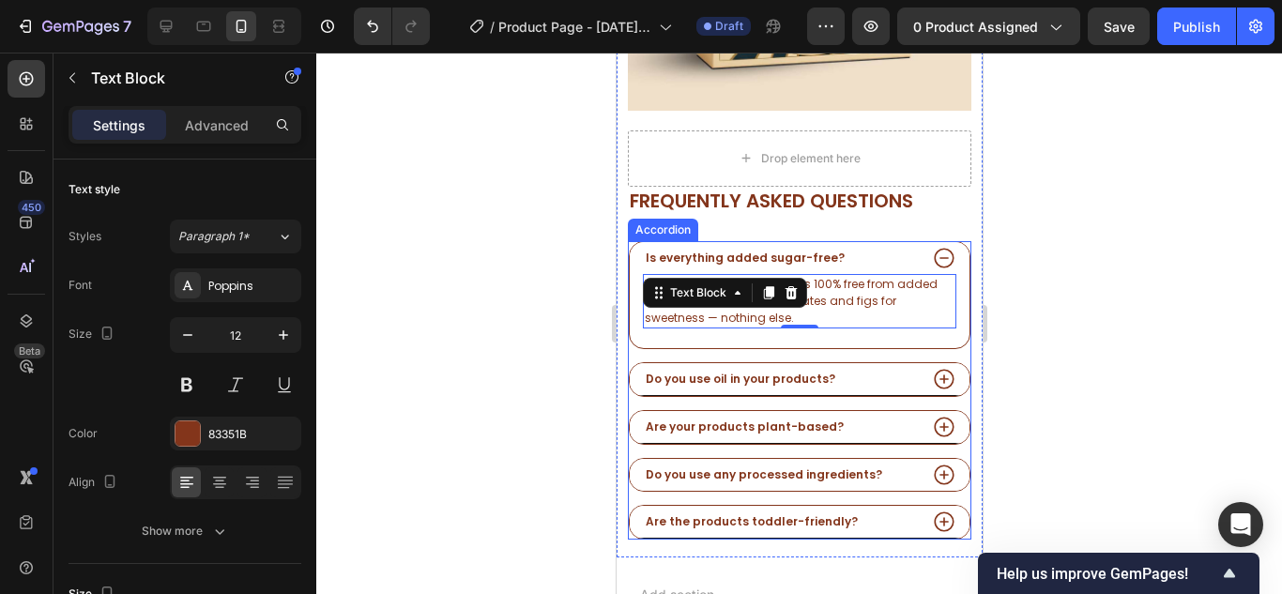
click at [896, 474] on div "Do you use any processed ingredients?" at bounding box center [799, 475] width 340 height 32
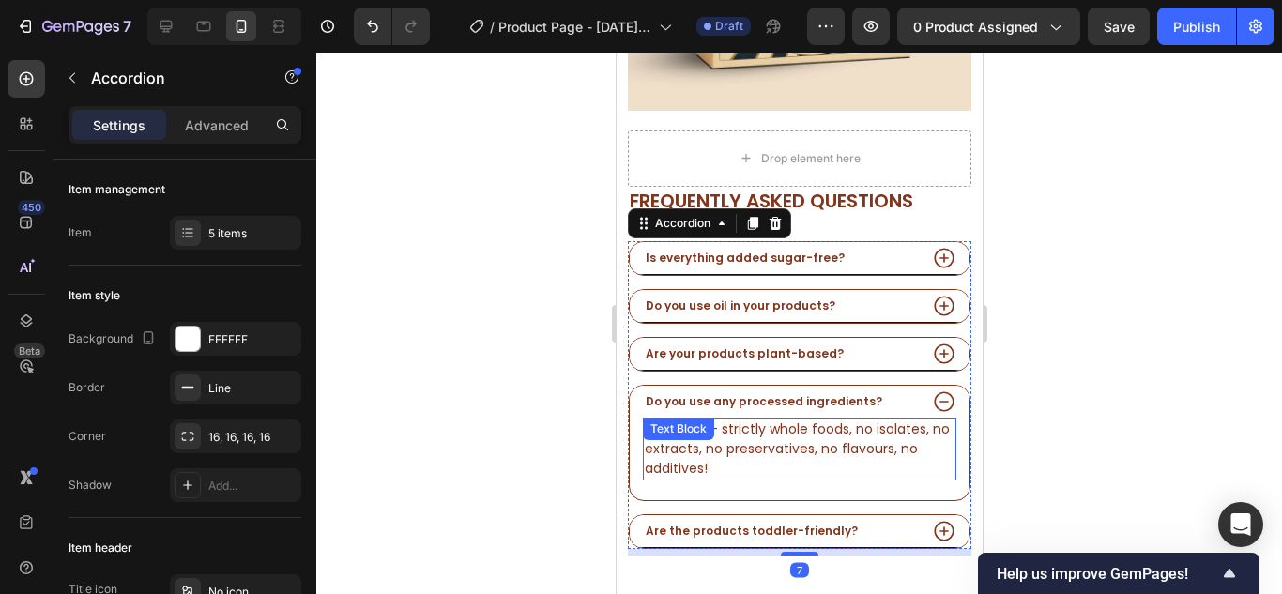
click at [797, 434] on div "Not at all — strictly whole foods, no isolates, no extracts, no preservatives, …" at bounding box center [798, 449] width 313 height 63
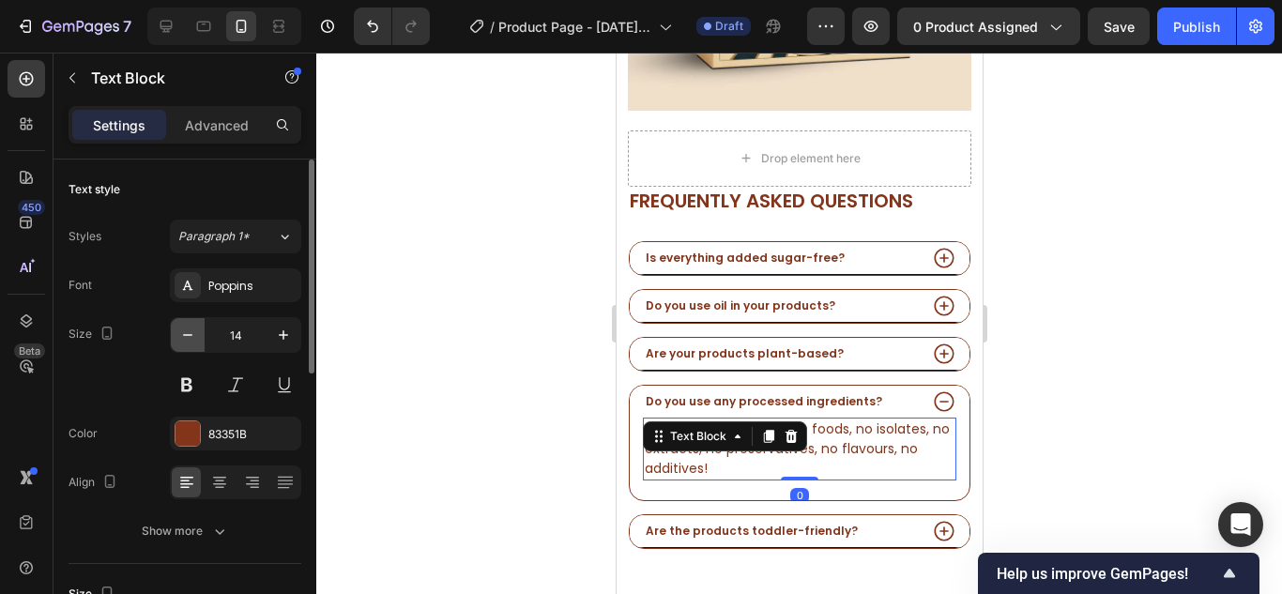
click at [182, 325] on button "button" at bounding box center [188, 335] width 34 height 34
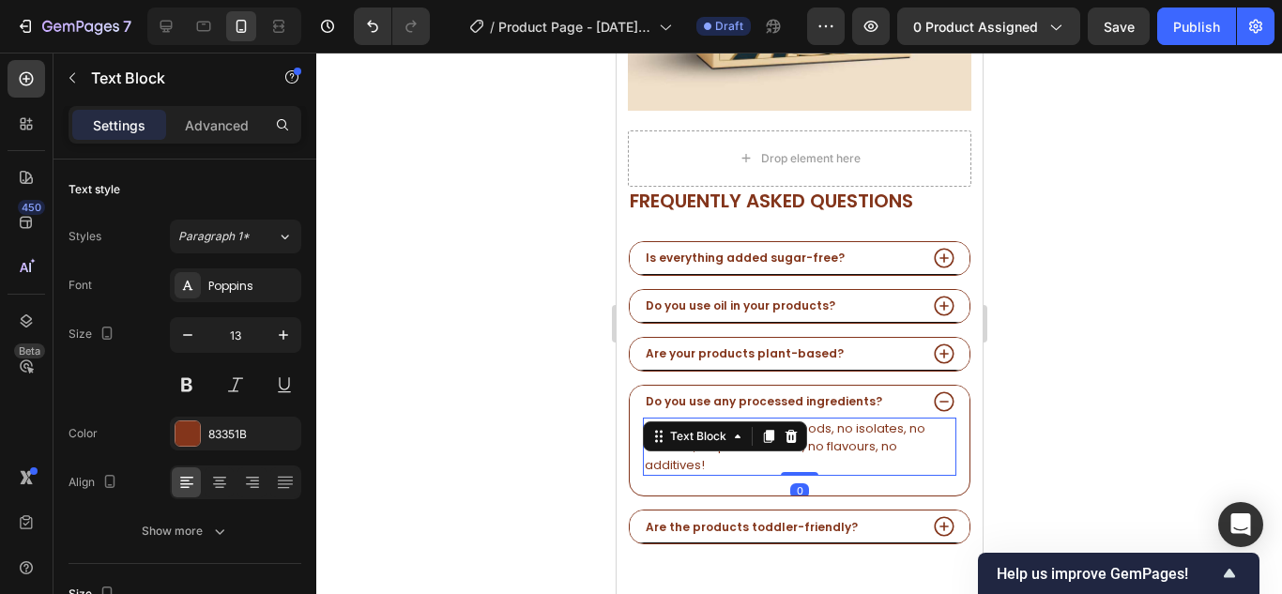
type input "12"
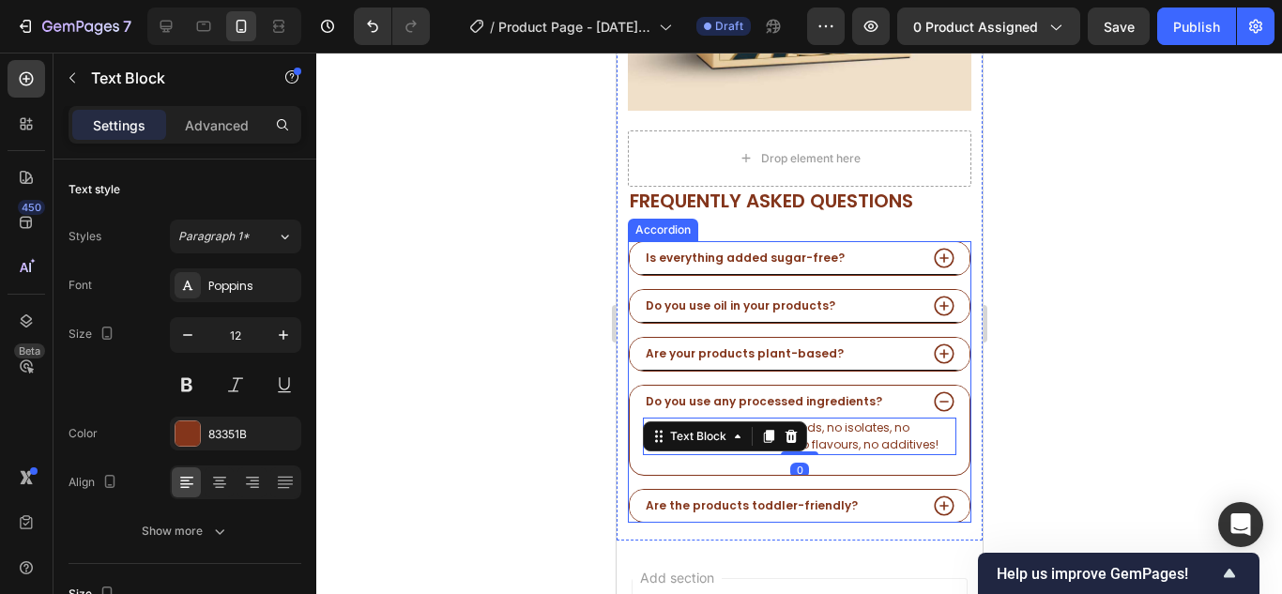
click at [881, 495] on div "Are the products toddler-friendly?" at bounding box center [779, 505] width 274 height 21
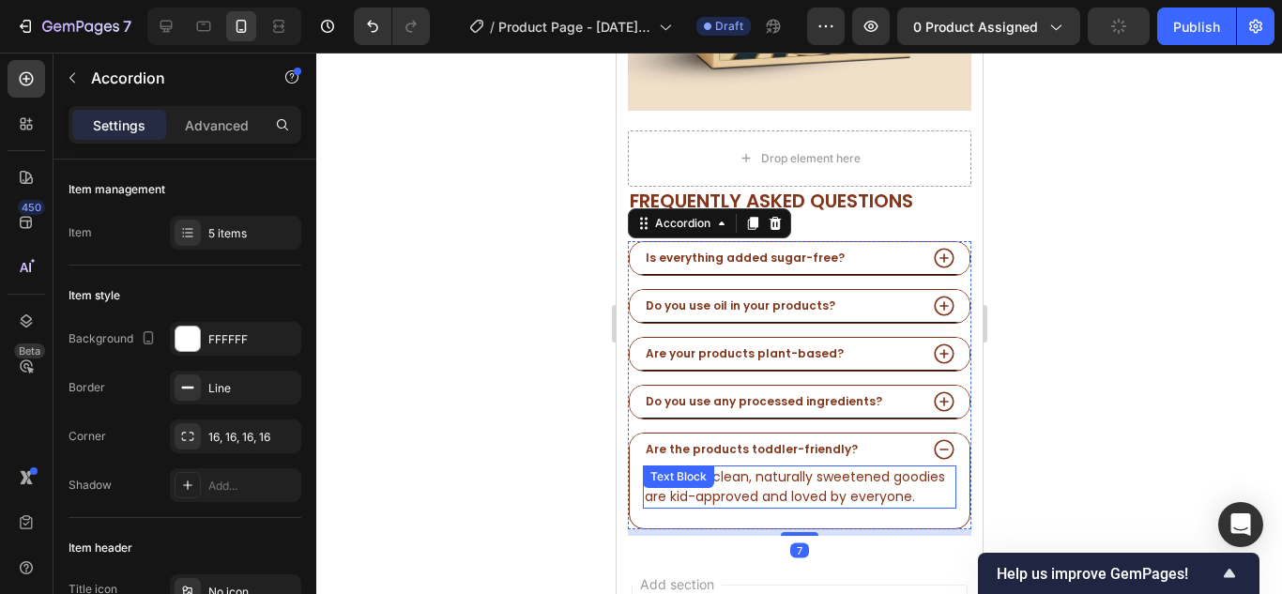
click at [829, 485] on p "Yes — our clean, naturally sweetened goodies are kid-approved and loved by ever…" at bounding box center [799, 486] width 310 height 39
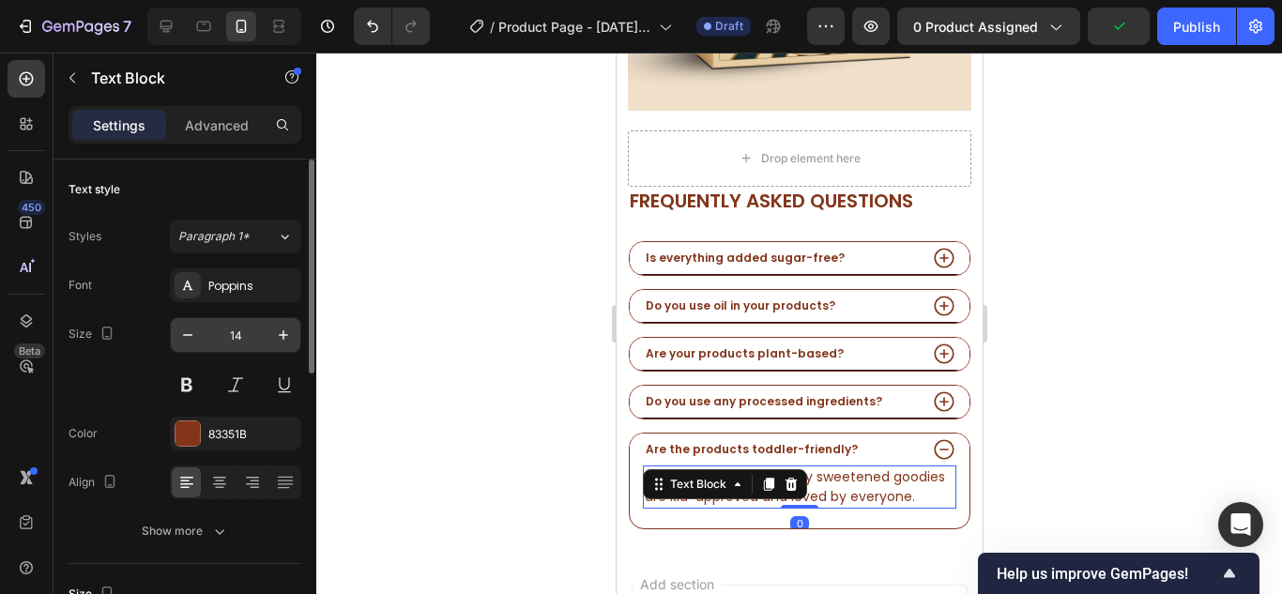
click at [205, 333] on input "14" at bounding box center [236, 335] width 62 height 34
click at [188, 335] on icon "button" at bounding box center [187, 335] width 9 height 2
type input "12"
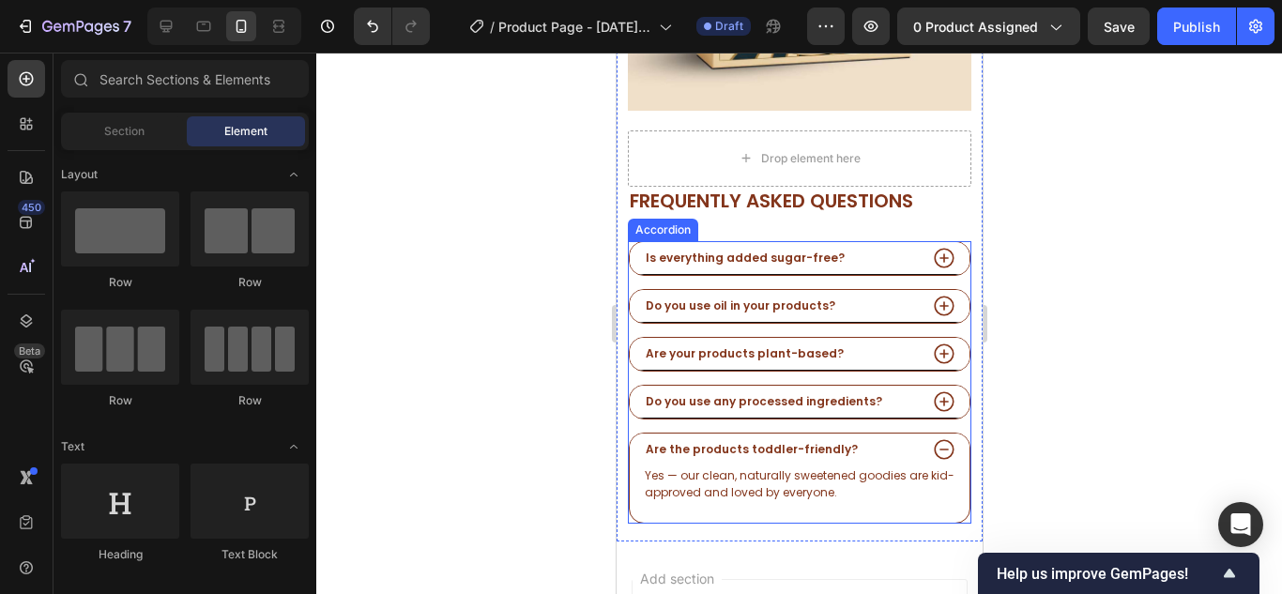
click at [854, 439] on div "Are the products toddler-friendly?" at bounding box center [779, 449] width 274 height 21
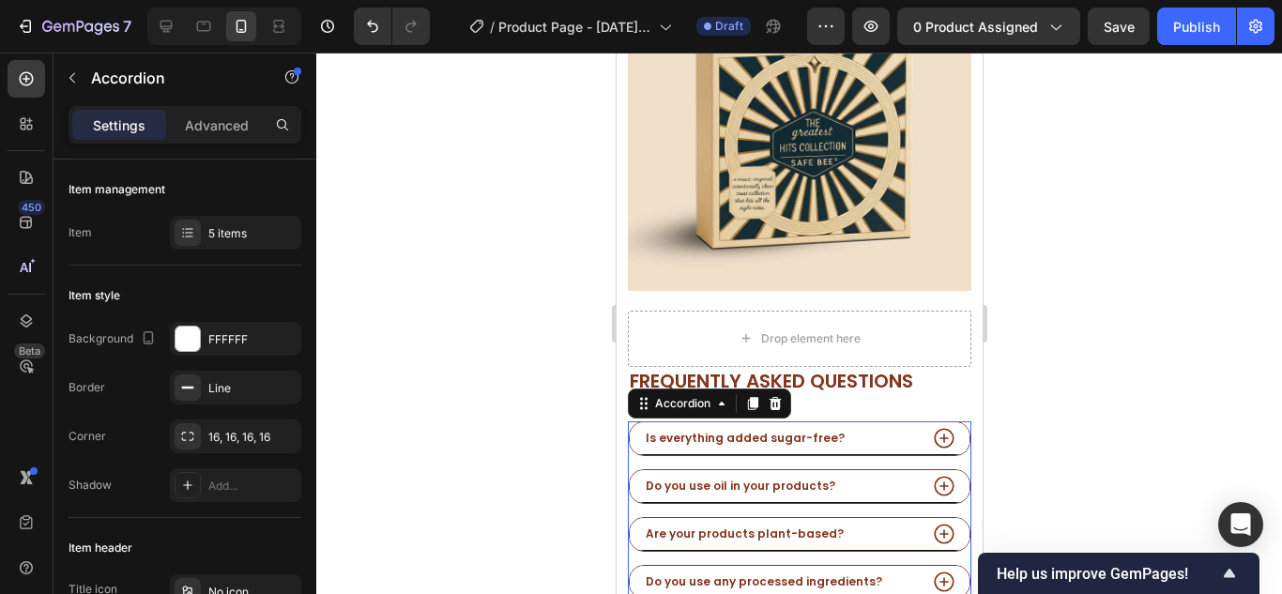
scroll to position [1012, 0]
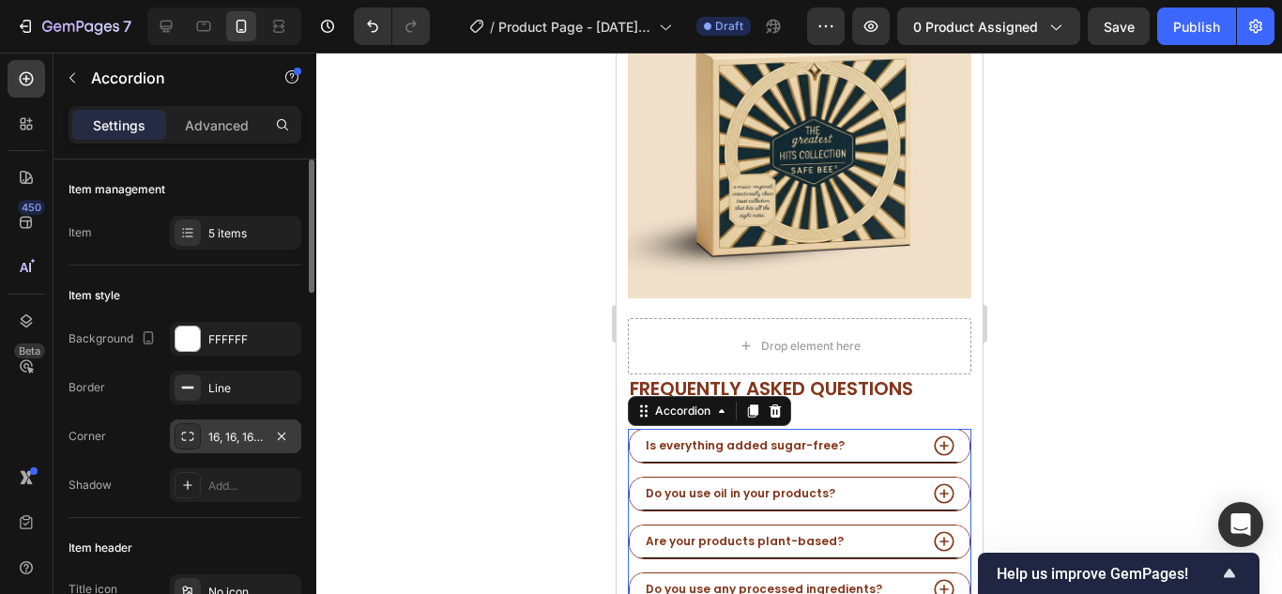
click at [227, 432] on div "16, 16, 16, 16" at bounding box center [235, 437] width 54 height 17
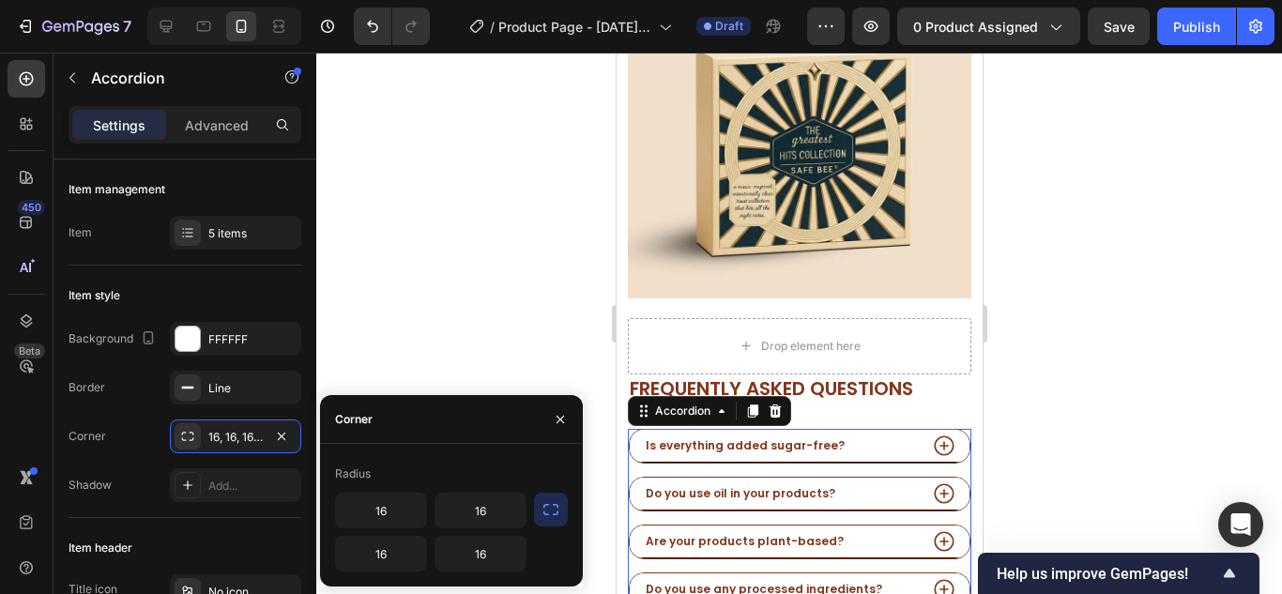
click at [555, 509] on icon "button" at bounding box center [550, 509] width 19 height 19
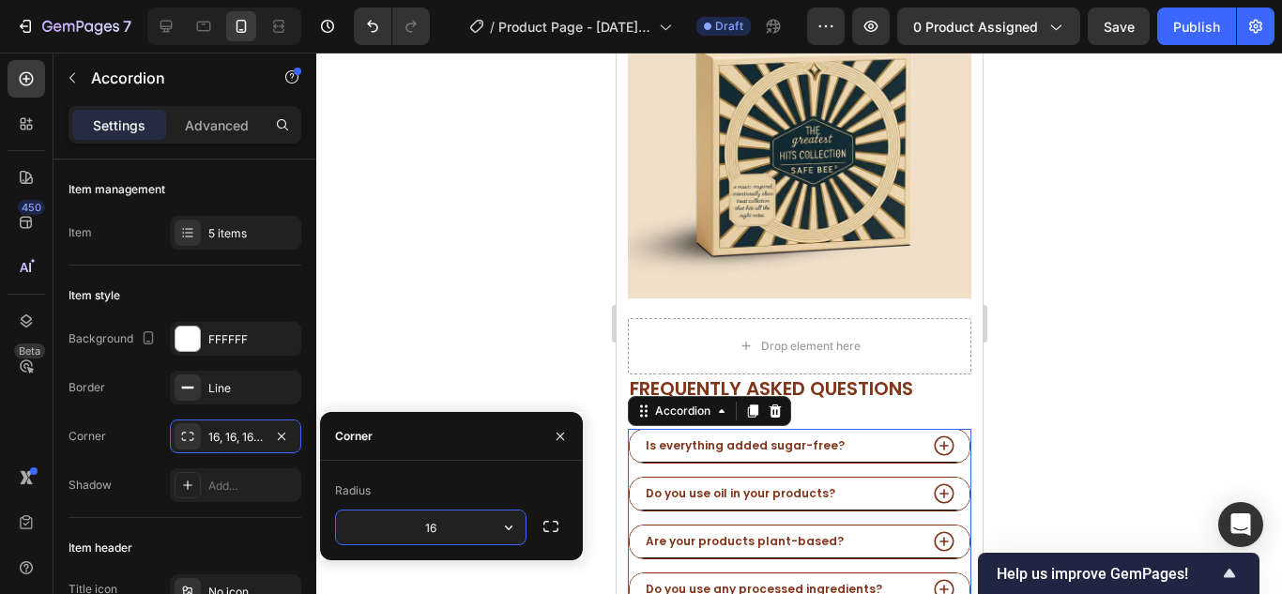
click at [425, 523] on input "16" at bounding box center [431, 527] width 190 height 34
type input "8"
click at [147, 415] on div "Background FFFFFF Border Line Corner 16, 16, 16, 16 Shadow Add..." at bounding box center [184, 412] width 233 height 180
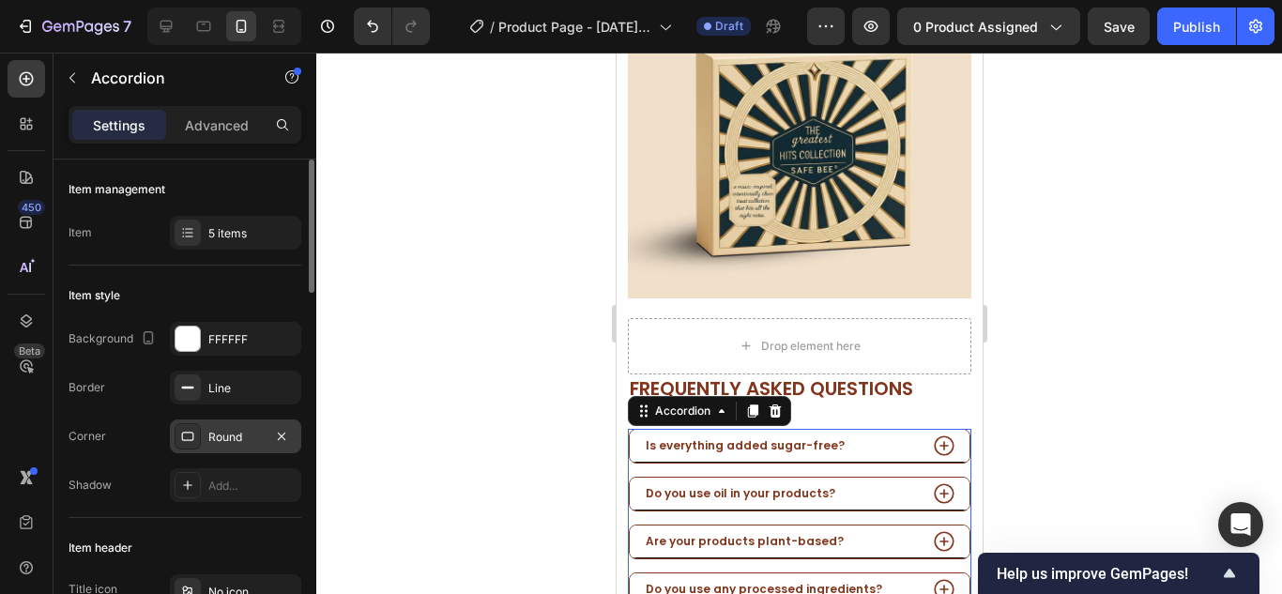
click at [238, 431] on div "Round" at bounding box center [235, 437] width 54 height 17
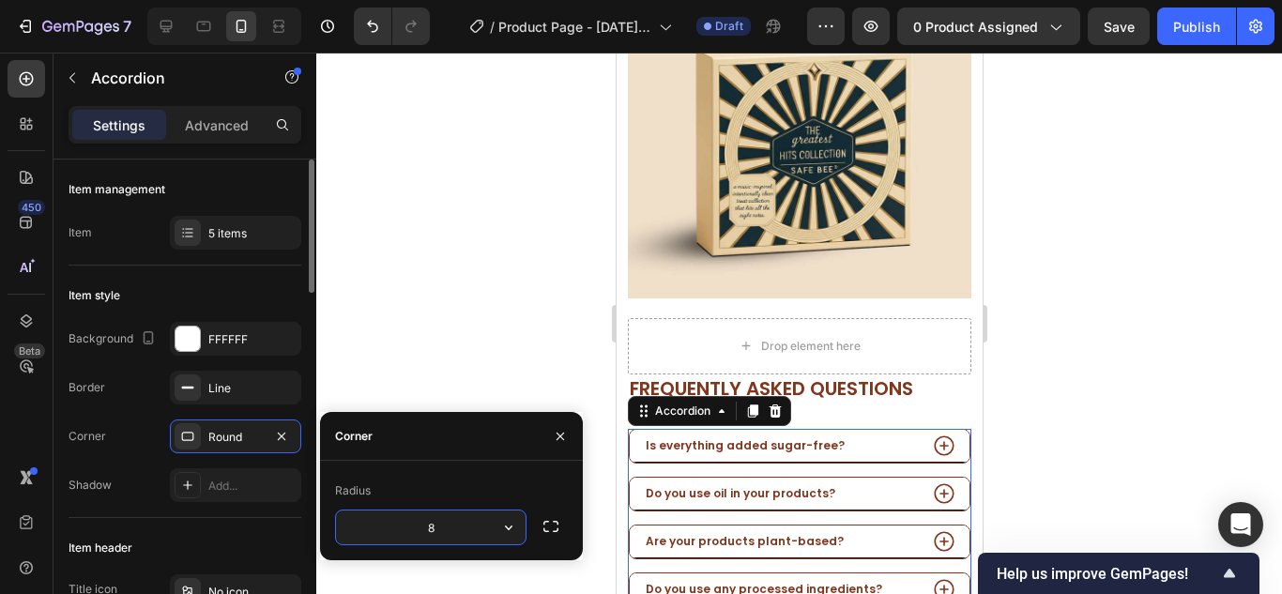
click at [152, 415] on div "Background FFFFFF Border Line Corner Round Shadow Add..." at bounding box center [184, 412] width 233 height 180
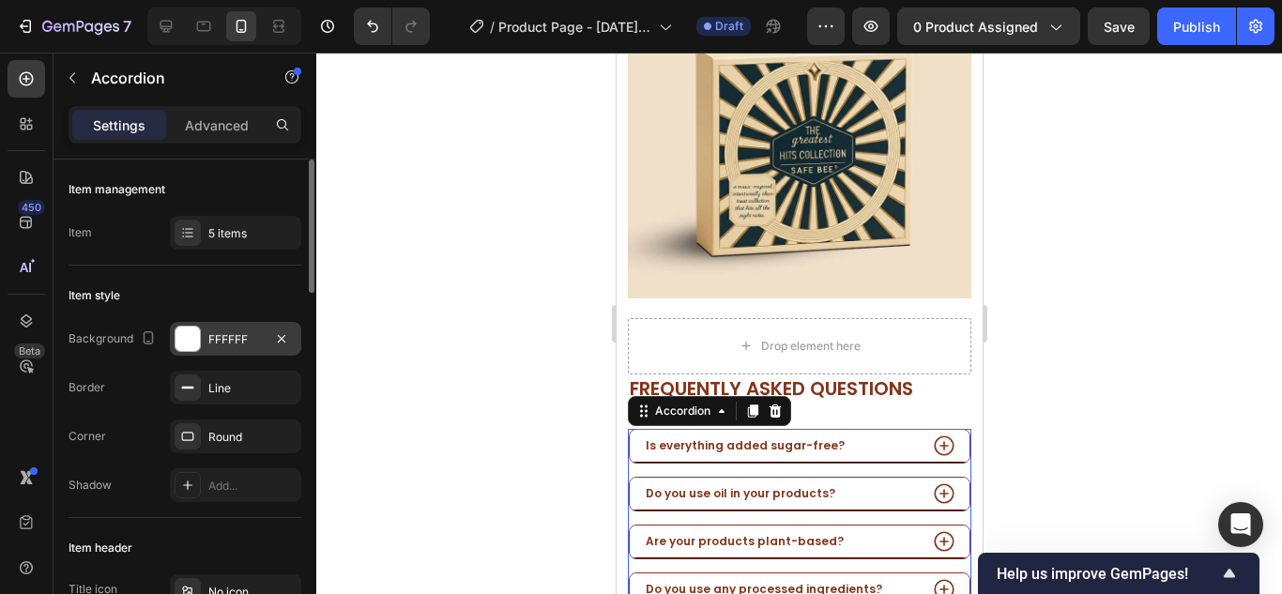
click at [197, 334] on div at bounding box center [187, 339] width 24 height 24
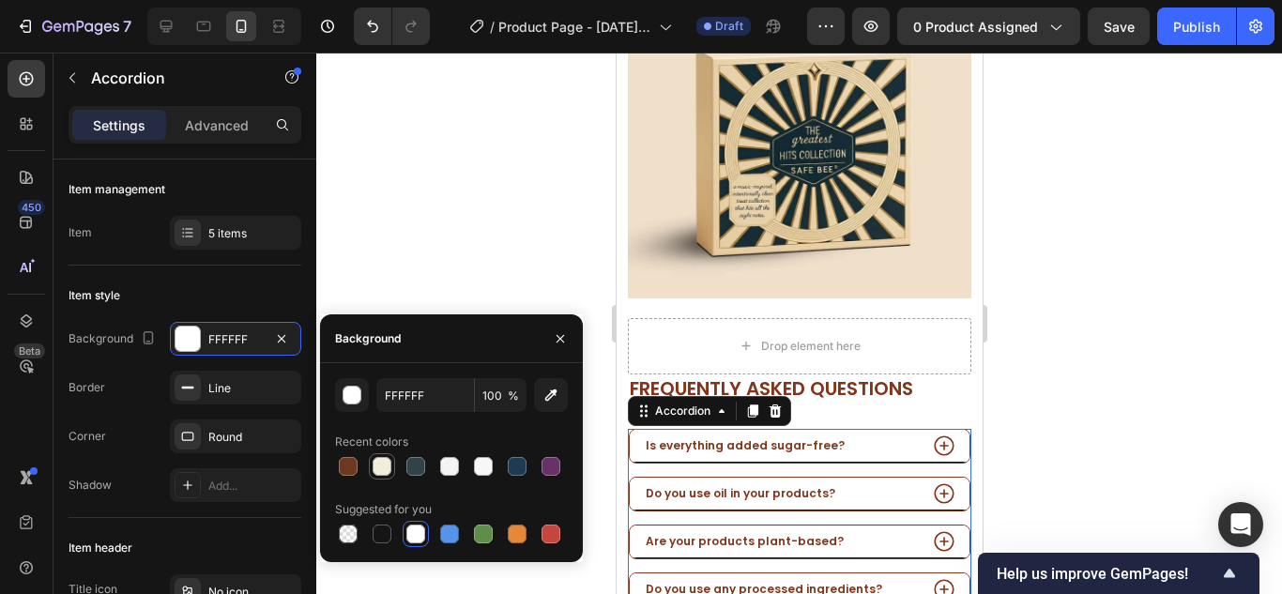
click at [381, 474] on div at bounding box center [382, 466] width 19 height 19
type input "F3EDDB"
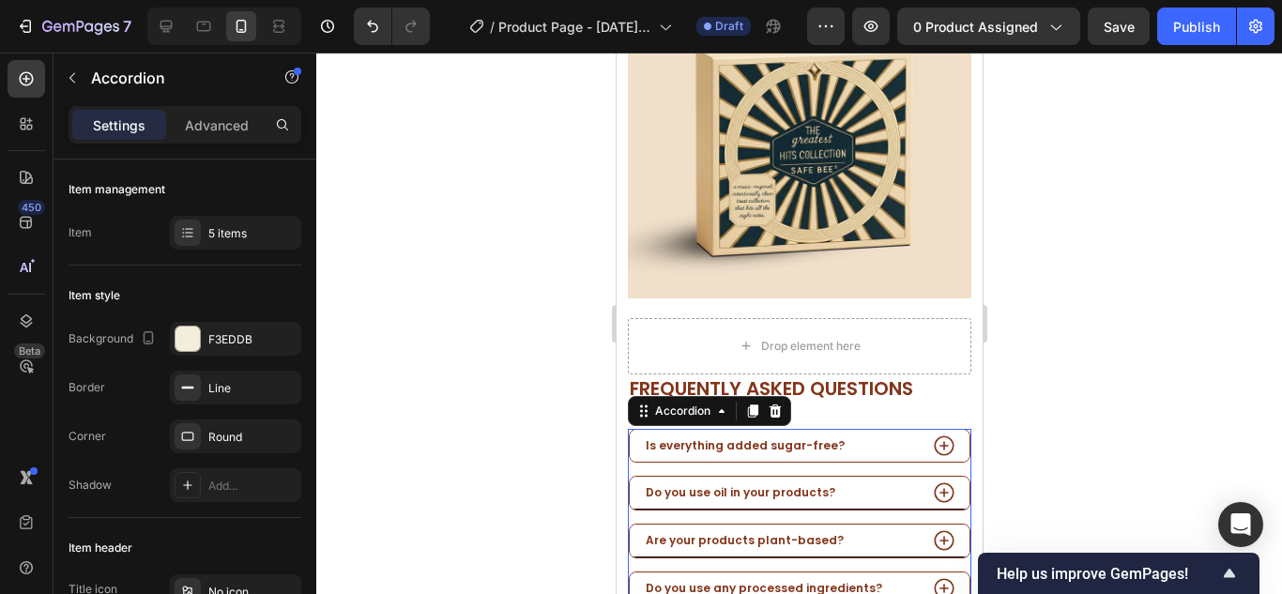
click at [850, 435] on div "Is everything added sugar-free?" at bounding box center [779, 445] width 274 height 21
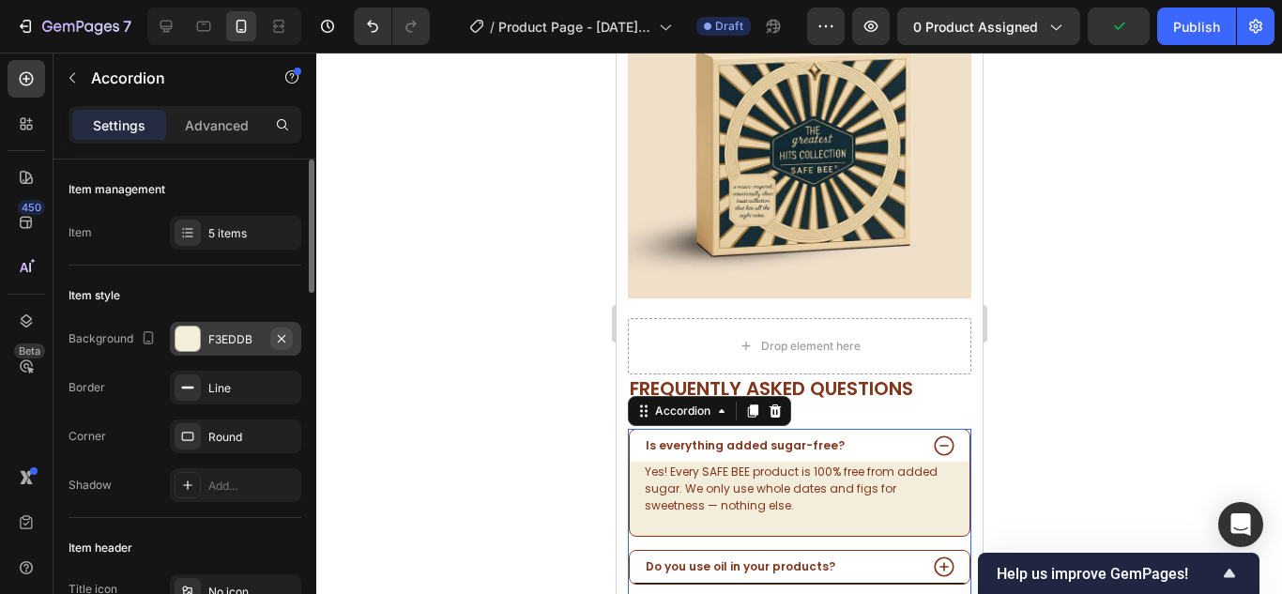
click at [283, 338] on icon "button" at bounding box center [281, 338] width 15 height 15
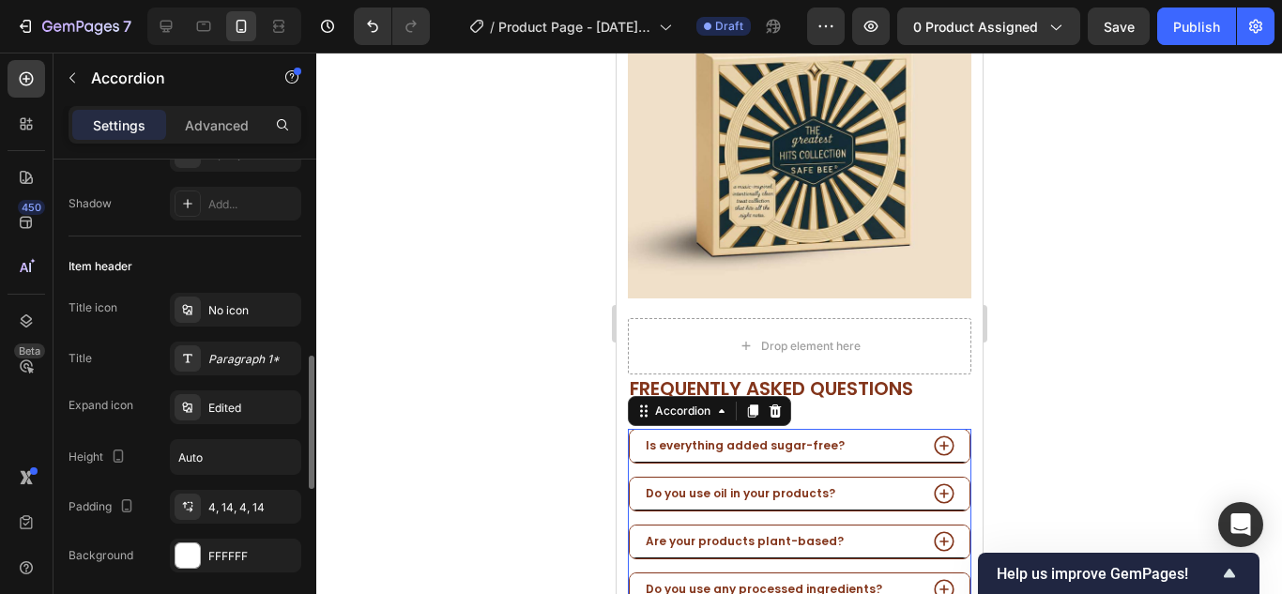
scroll to position [375, 0]
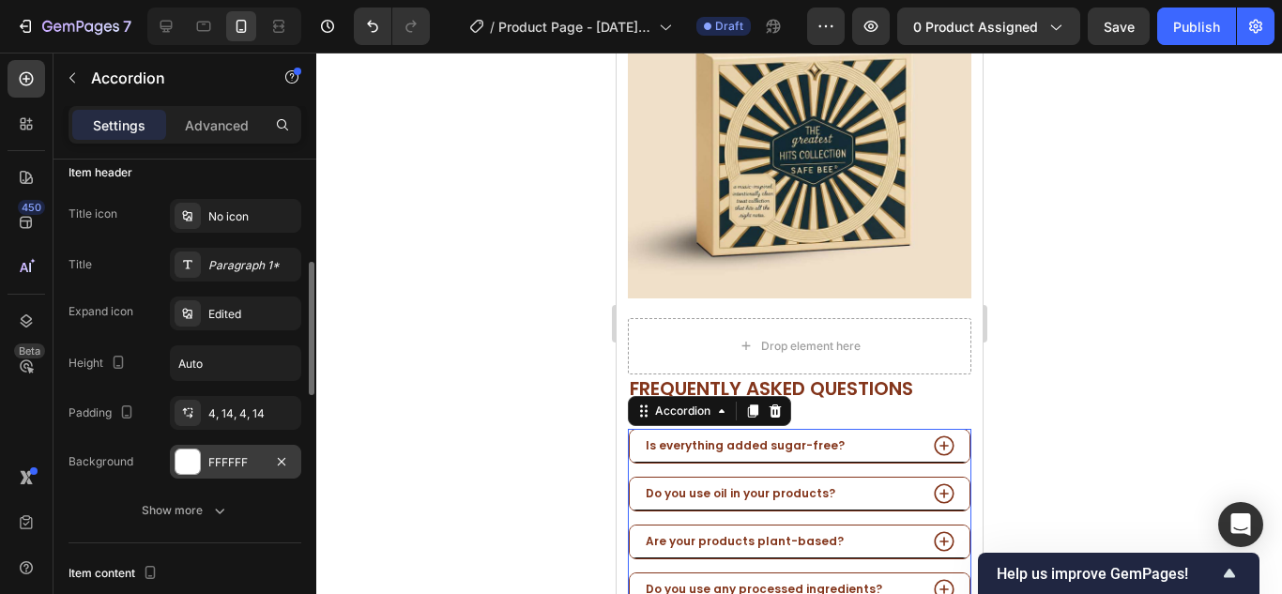
click at [192, 462] on div at bounding box center [187, 461] width 24 height 24
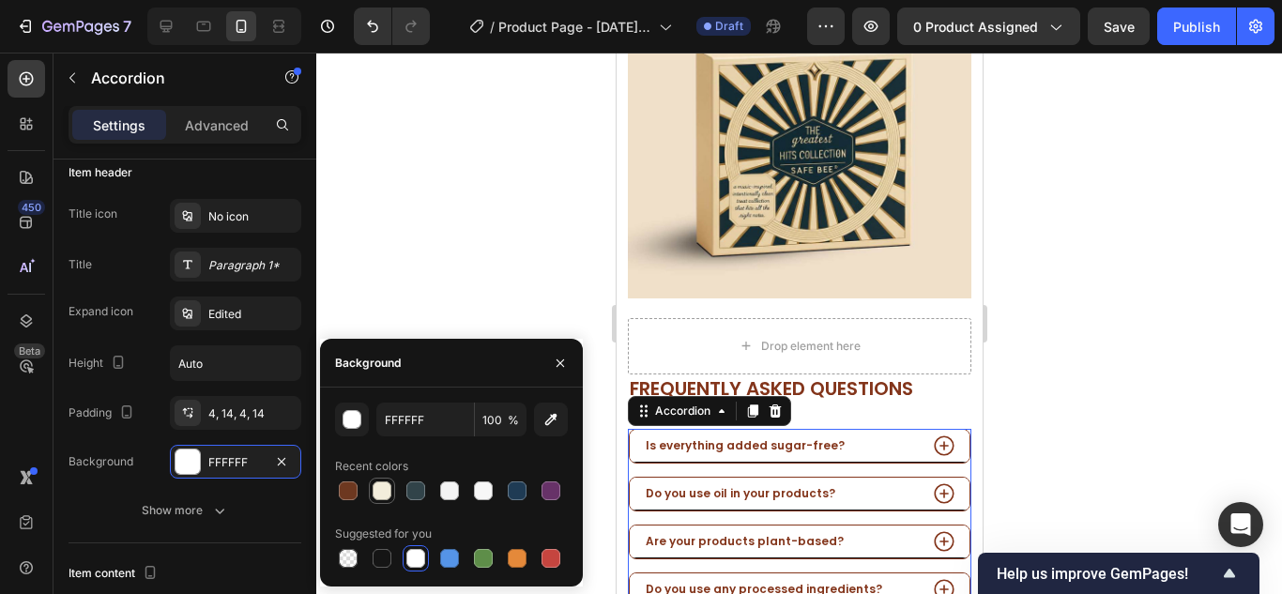
click at [376, 490] on div at bounding box center [382, 490] width 19 height 19
type input "F3EDDB"
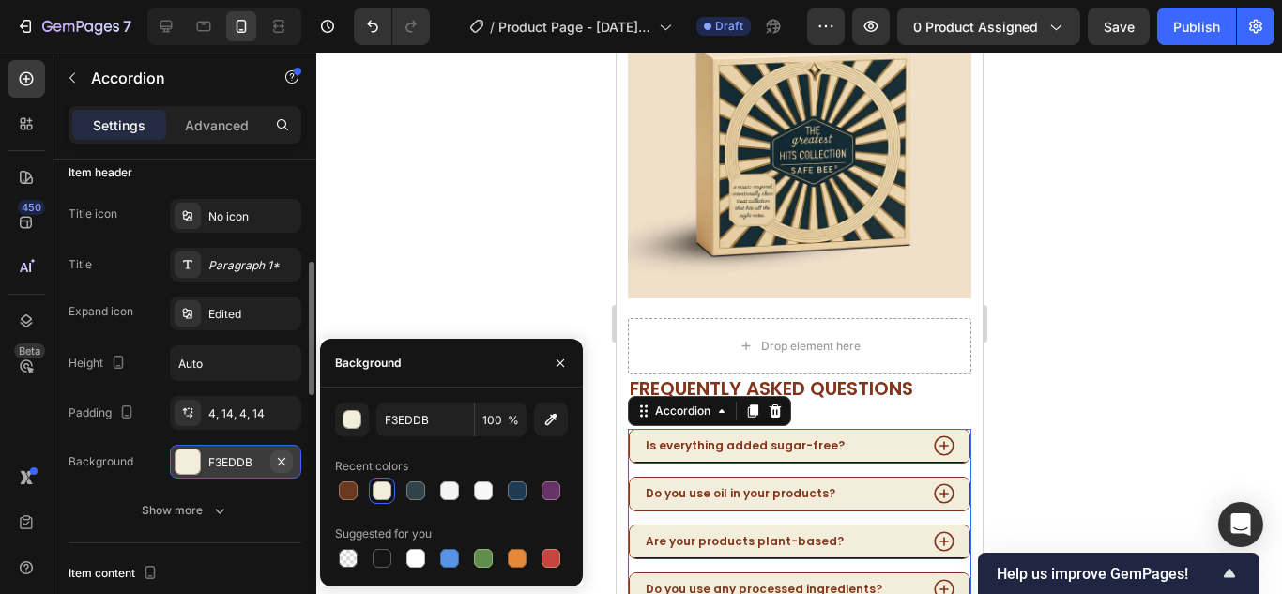
click at [283, 464] on icon "button" at bounding box center [282, 461] width 8 height 8
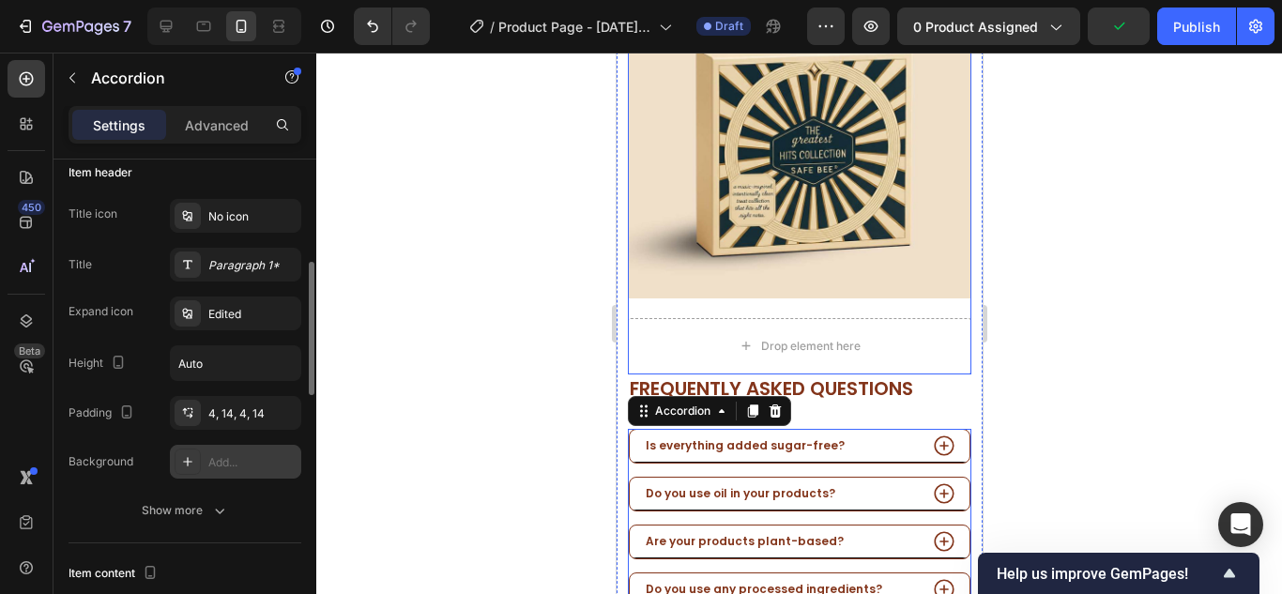
click at [723, 298] on div "Image" at bounding box center [798, 136] width 343 height 363
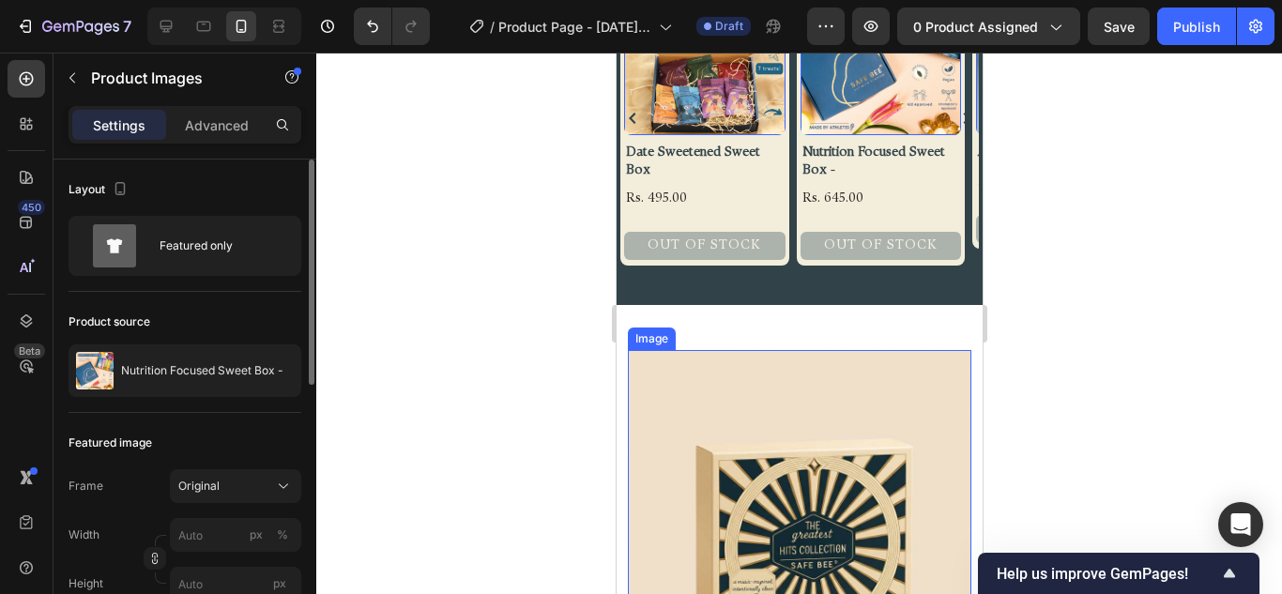
scroll to position [919, 0]
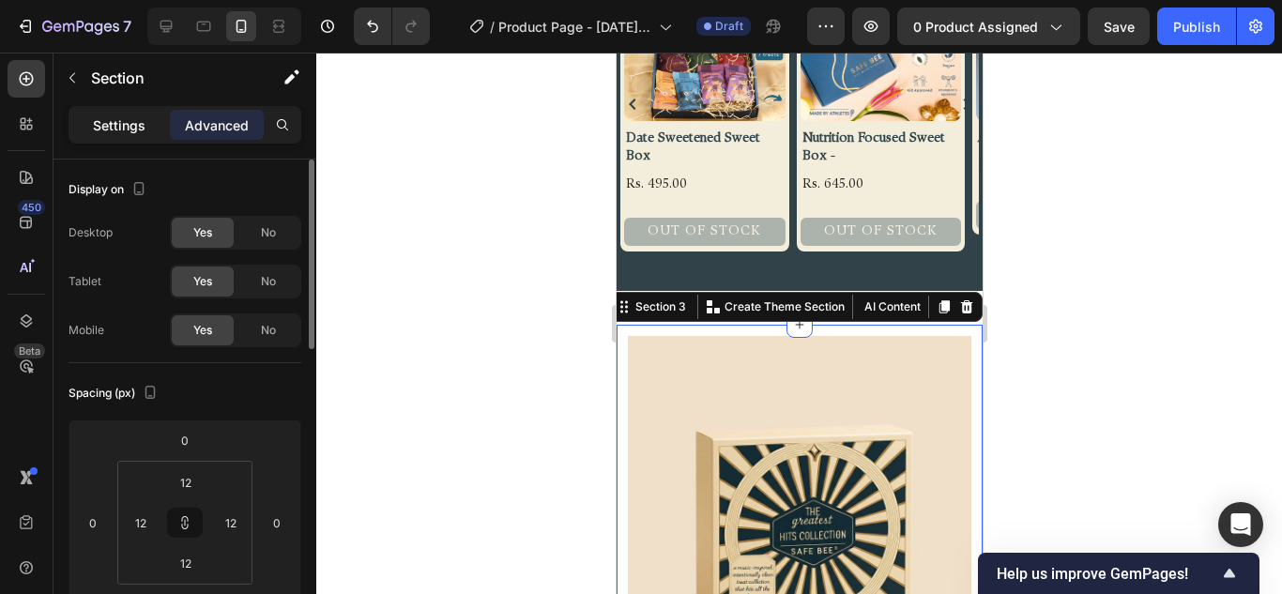
click at [145, 137] on div "Settings" at bounding box center [119, 125] width 94 height 30
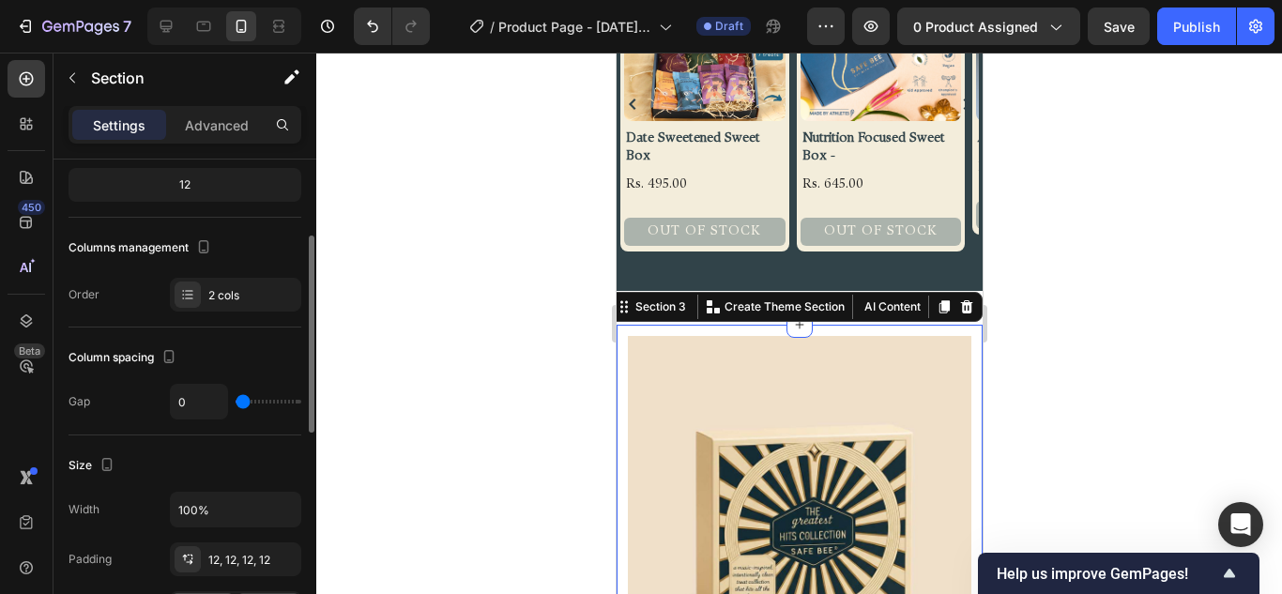
scroll to position [375, 0]
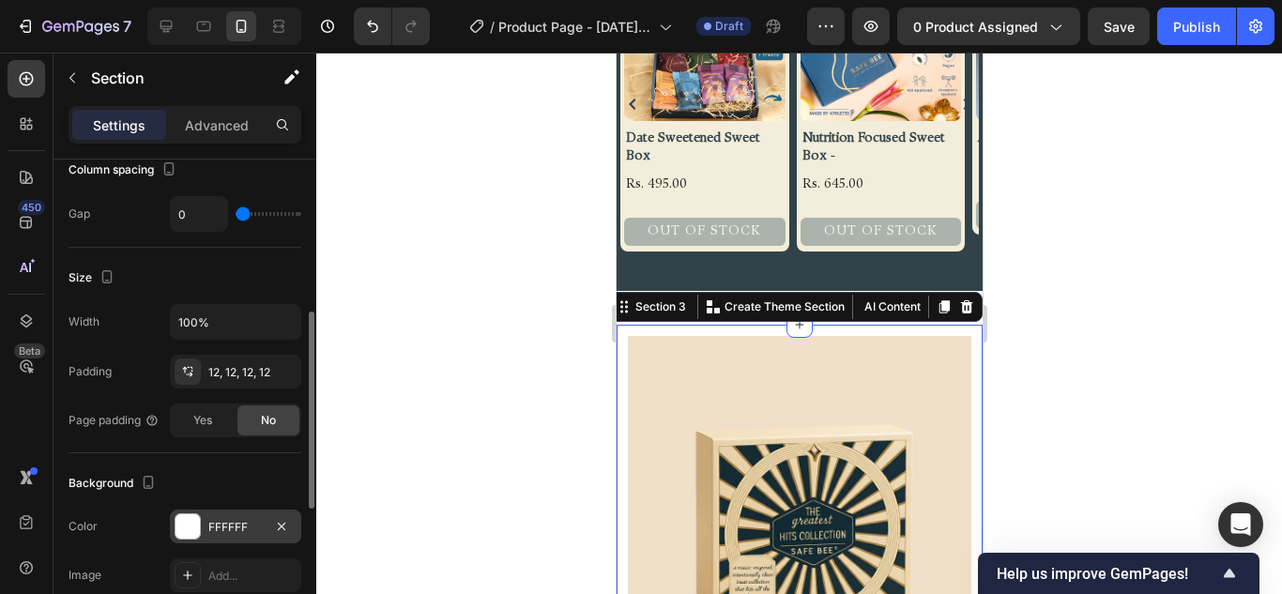
click at [183, 520] on div at bounding box center [187, 526] width 24 height 24
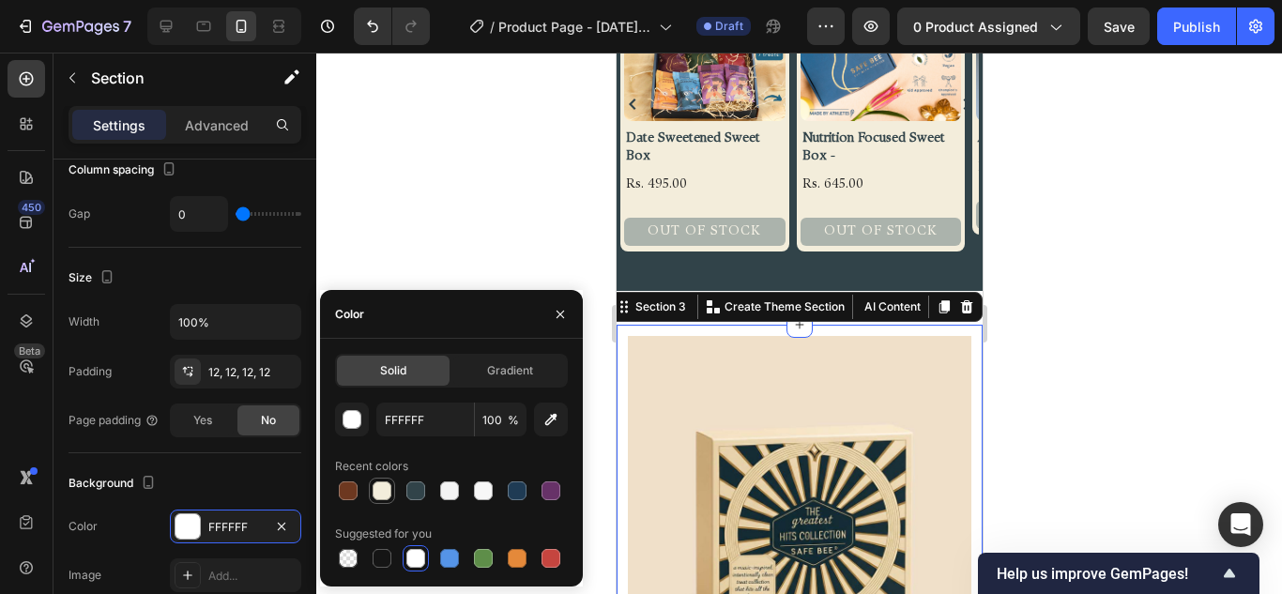
click at [378, 494] on div at bounding box center [382, 490] width 19 height 19
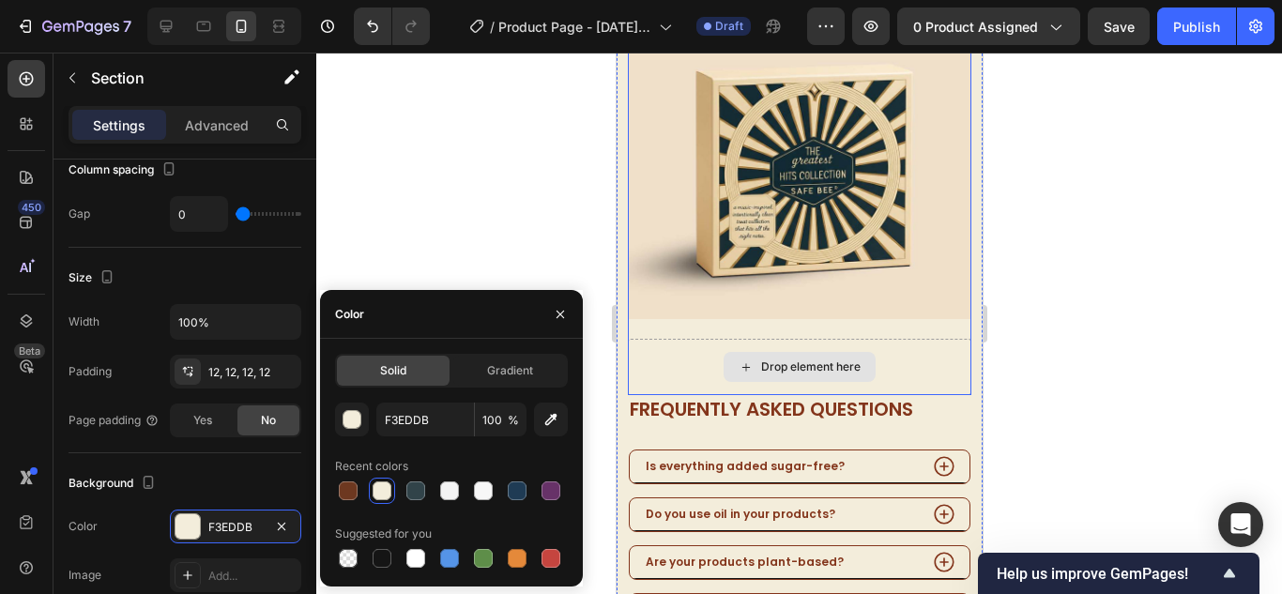
scroll to position [1200, 0]
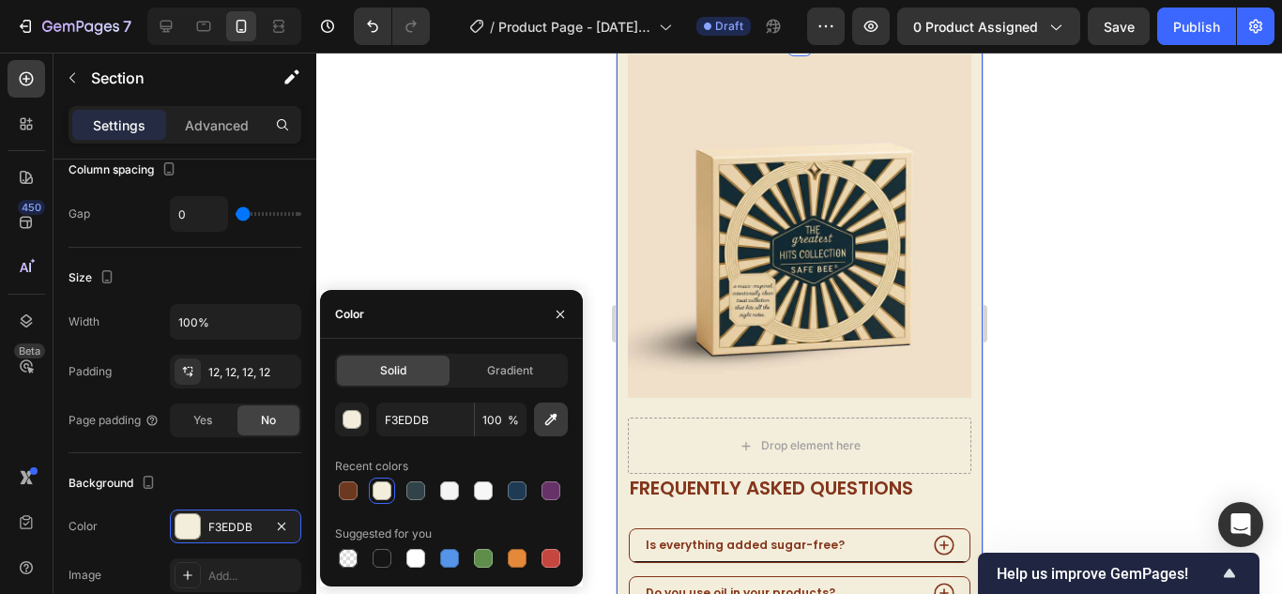
click at [552, 424] on icon "button" at bounding box center [550, 419] width 19 height 19
type input "F0DFCA"
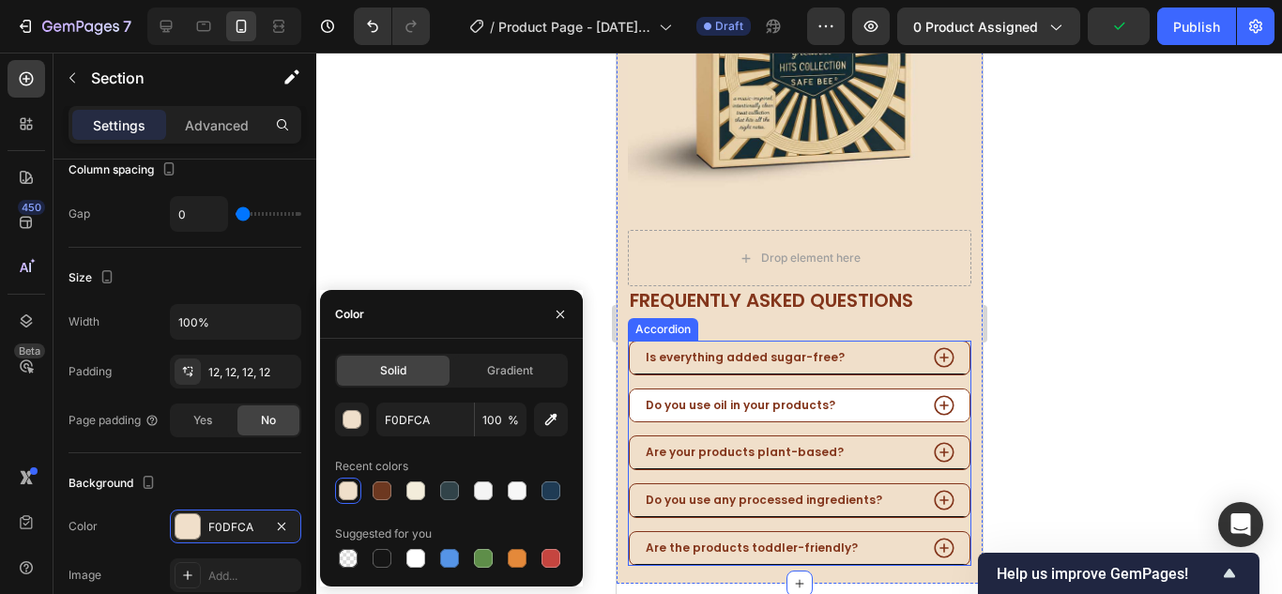
scroll to position [1575, 0]
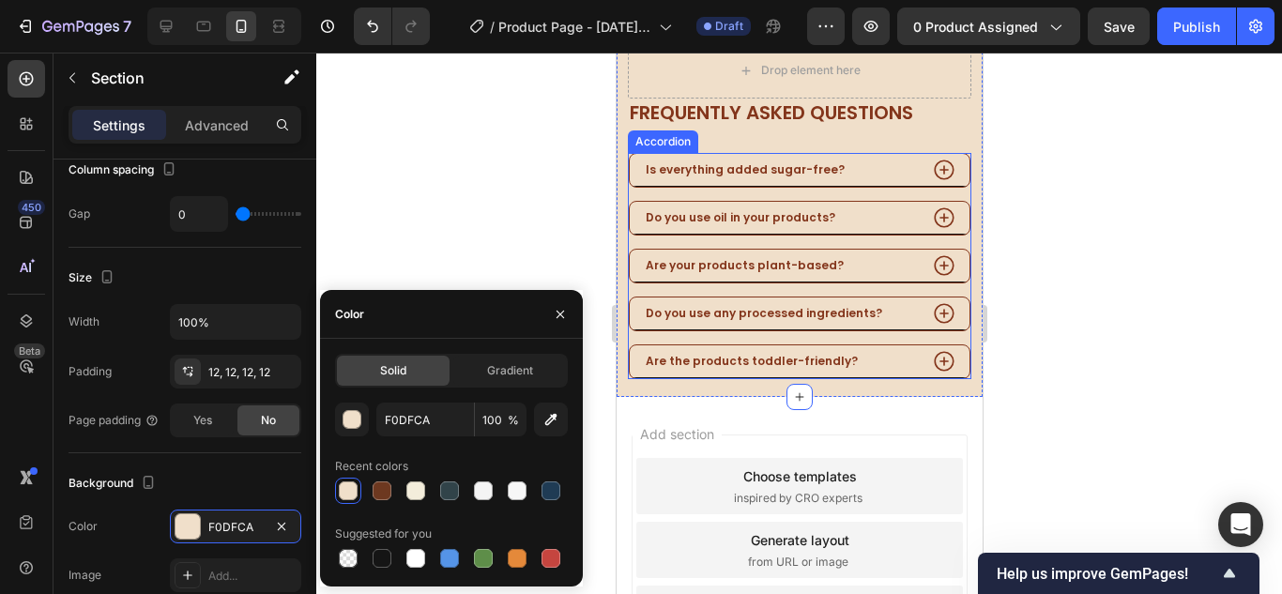
click at [874, 180] on div "Is everything added sugar-free? Do you use oil in your products? Are your produ…" at bounding box center [798, 266] width 343 height 226
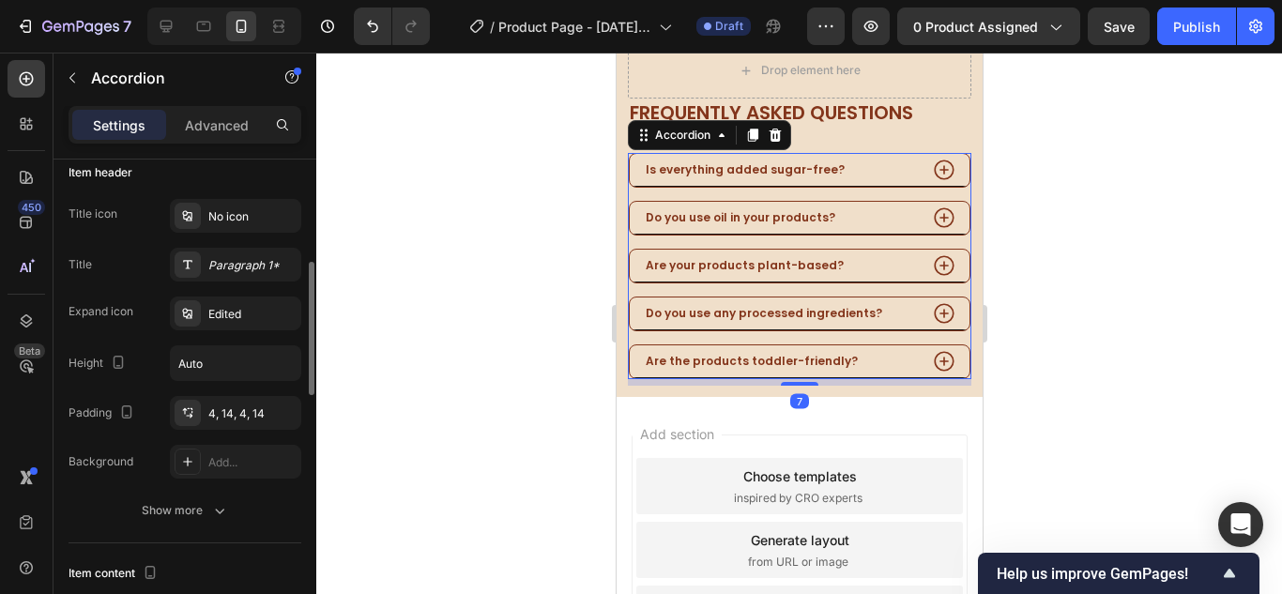
scroll to position [0, 0]
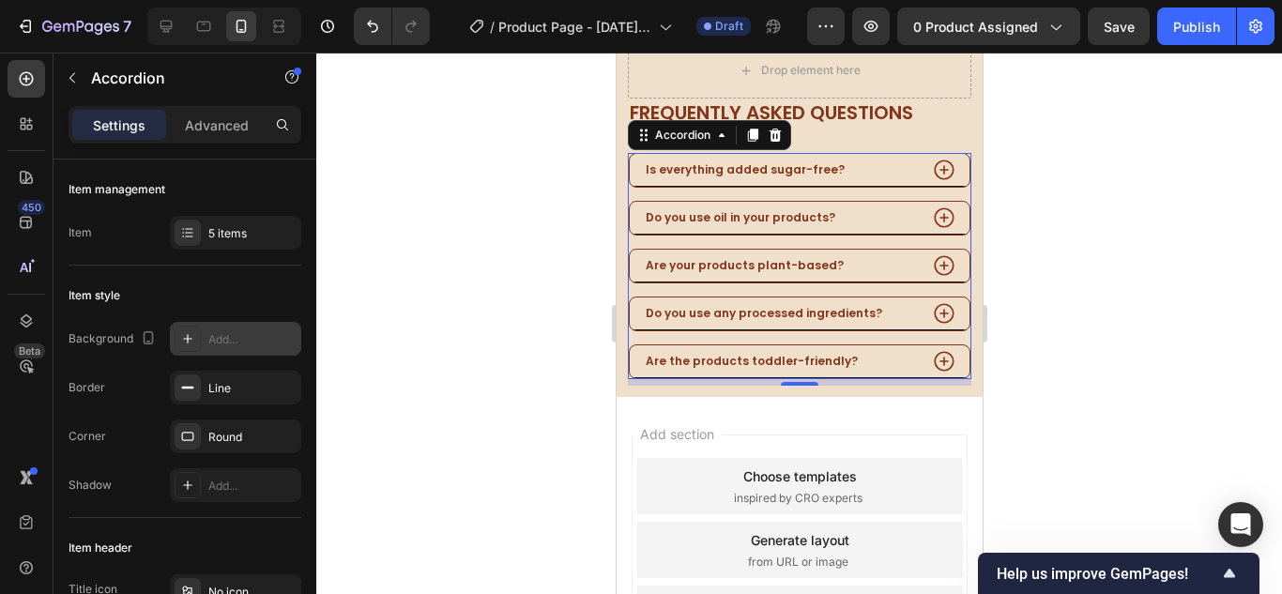
click at [241, 337] on div "Add..." at bounding box center [252, 339] width 88 height 17
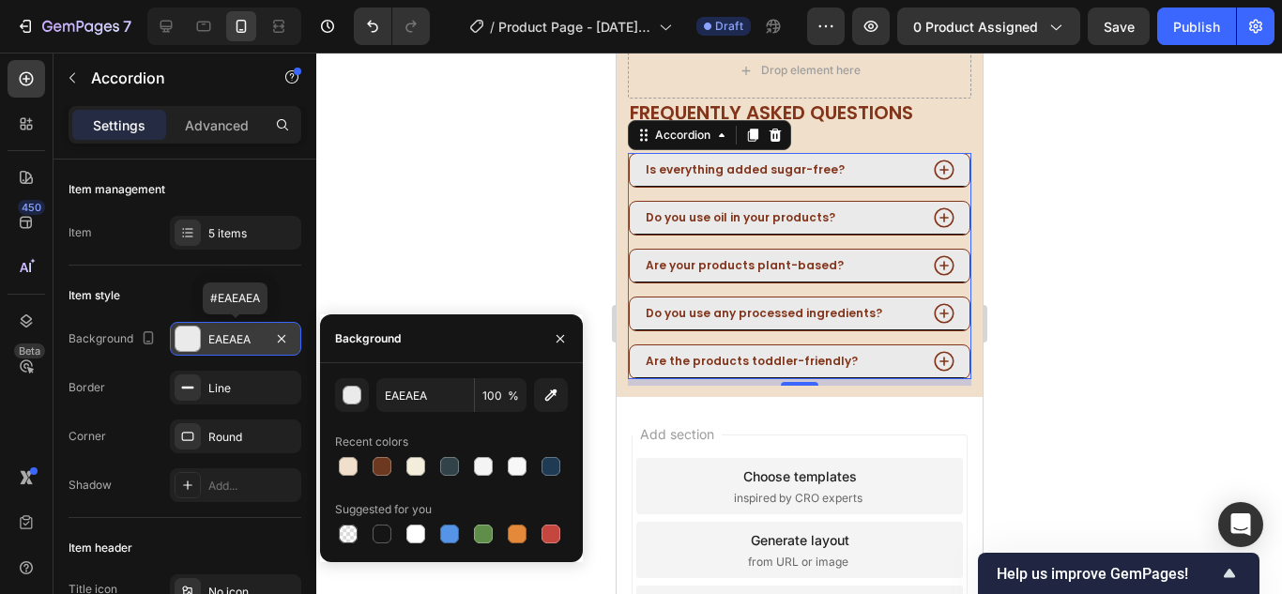
click at [241, 337] on div "EAEAEA" at bounding box center [235, 339] width 54 height 17
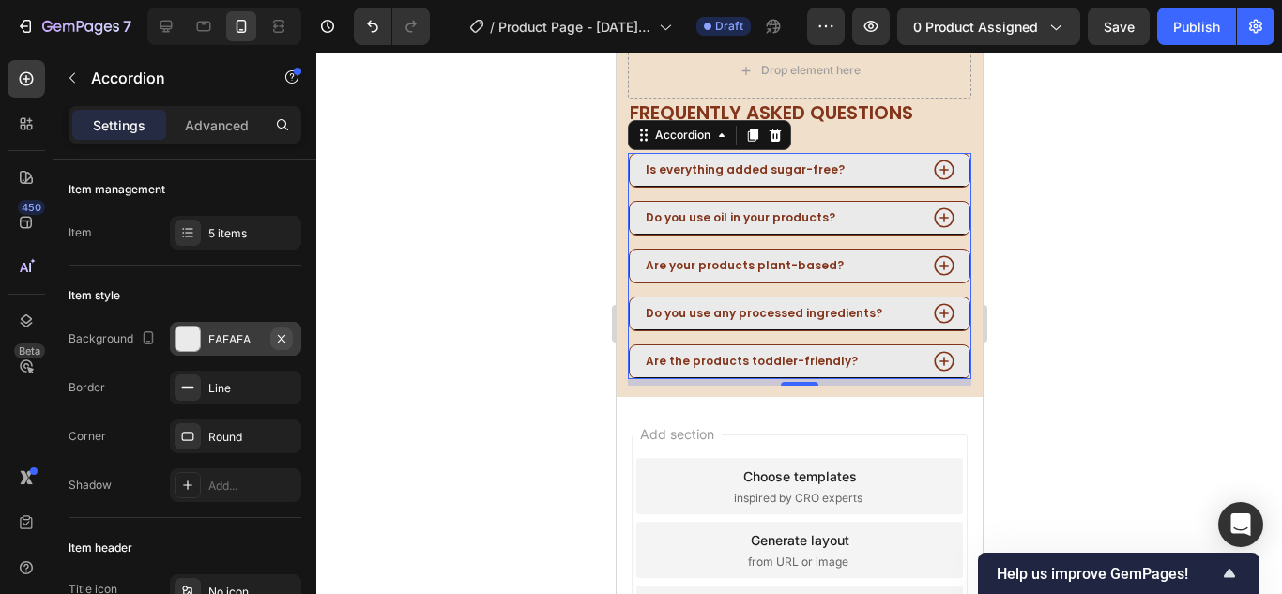
click at [278, 333] on icon "button" at bounding box center [281, 338] width 15 height 15
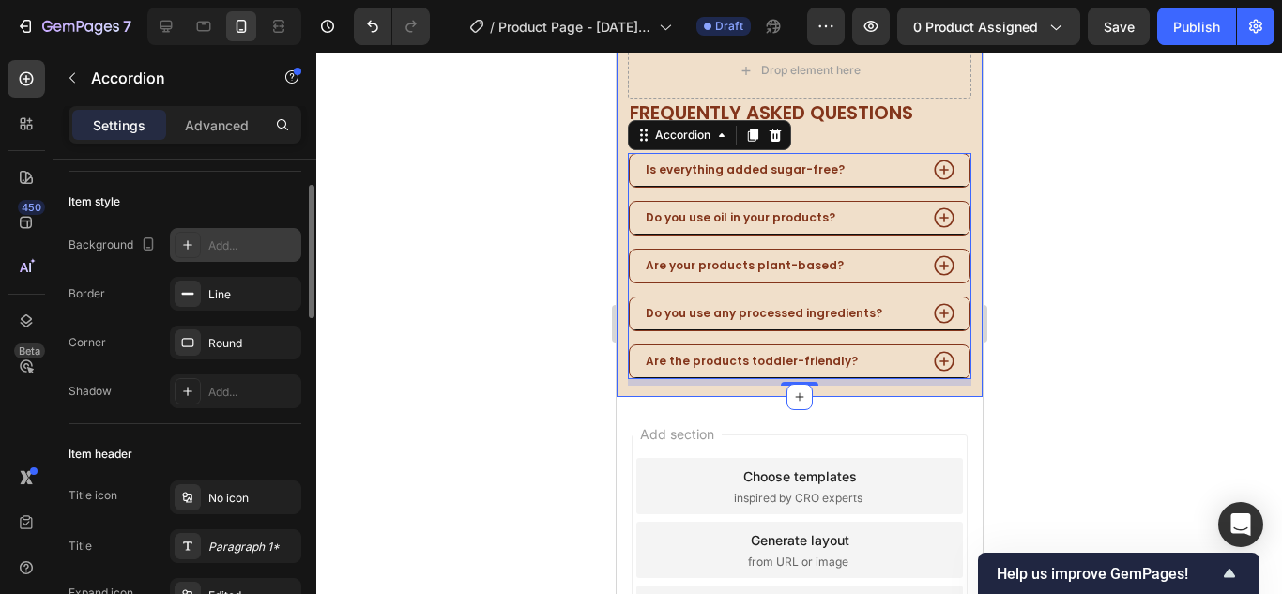
scroll to position [282, 0]
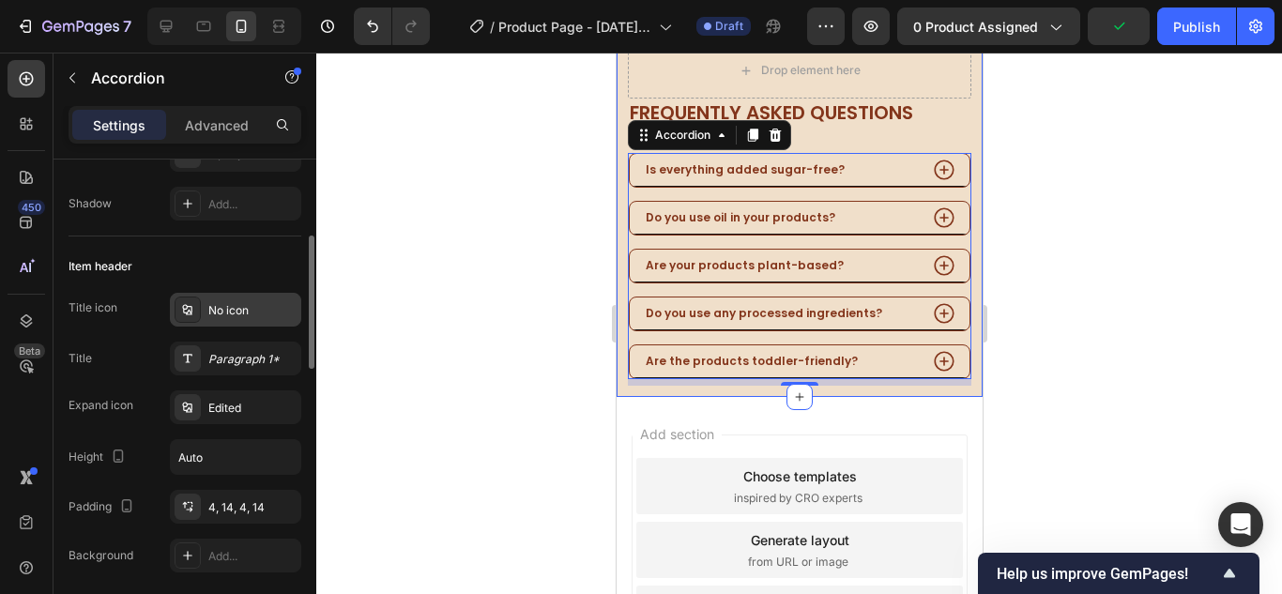
click at [242, 311] on div "No icon" at bounding box center [252, 310] width 88 height 17
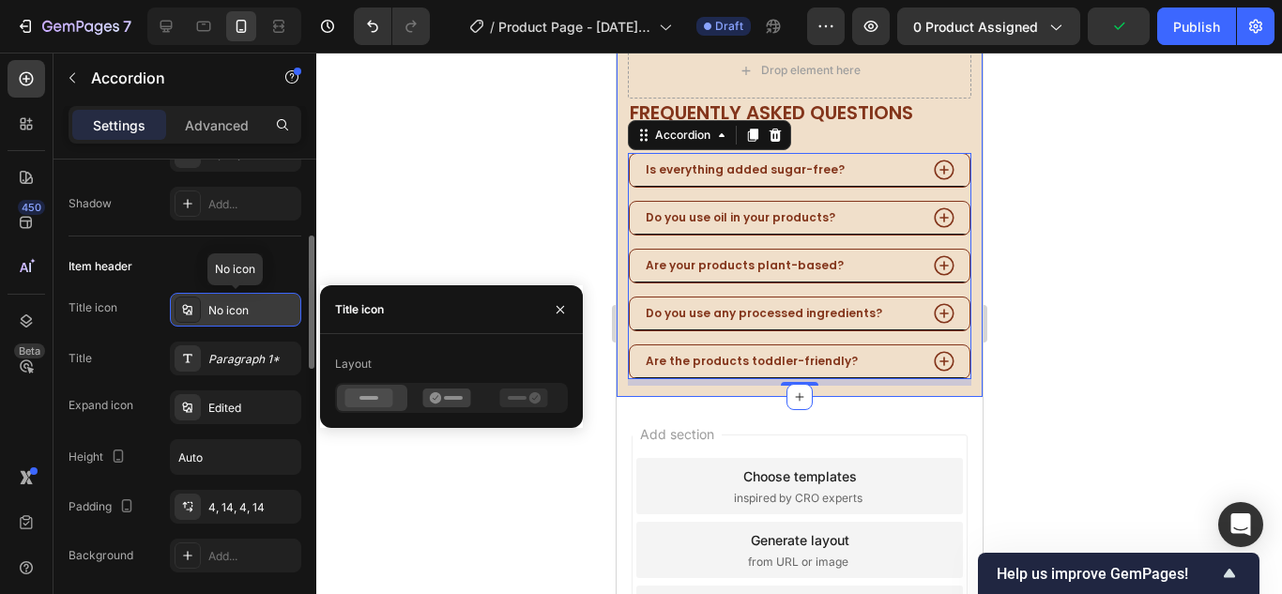
click at [242, 311] on div "No icon" at bounding box center [252, 310] width 88 height 17
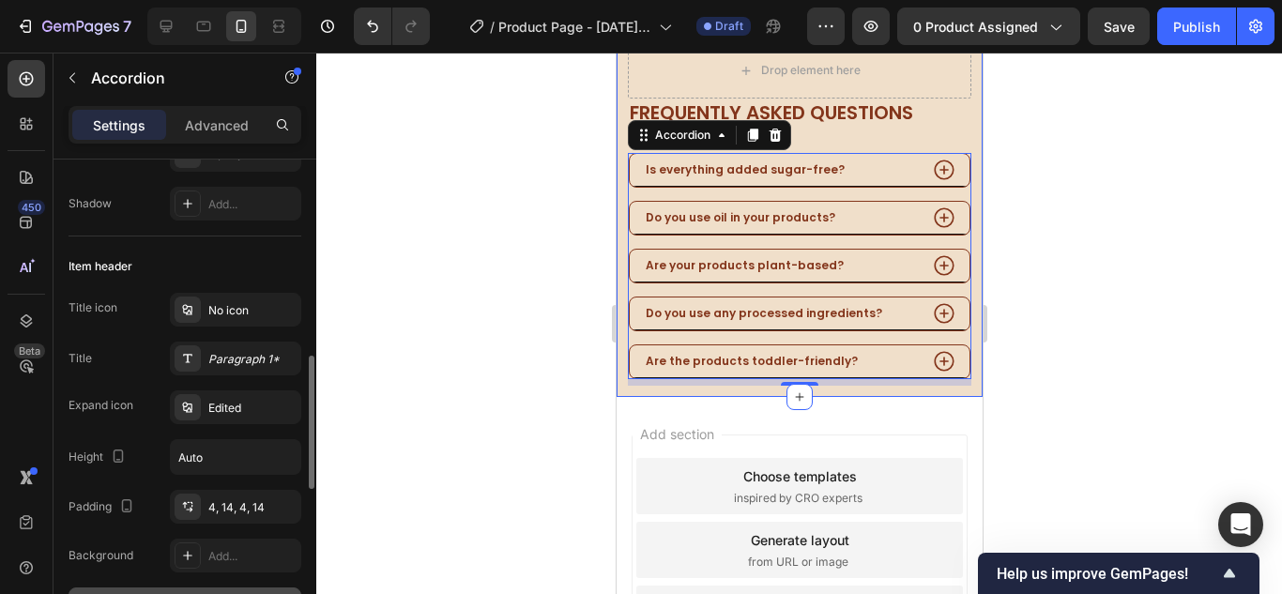
scroll to position [375, 0]
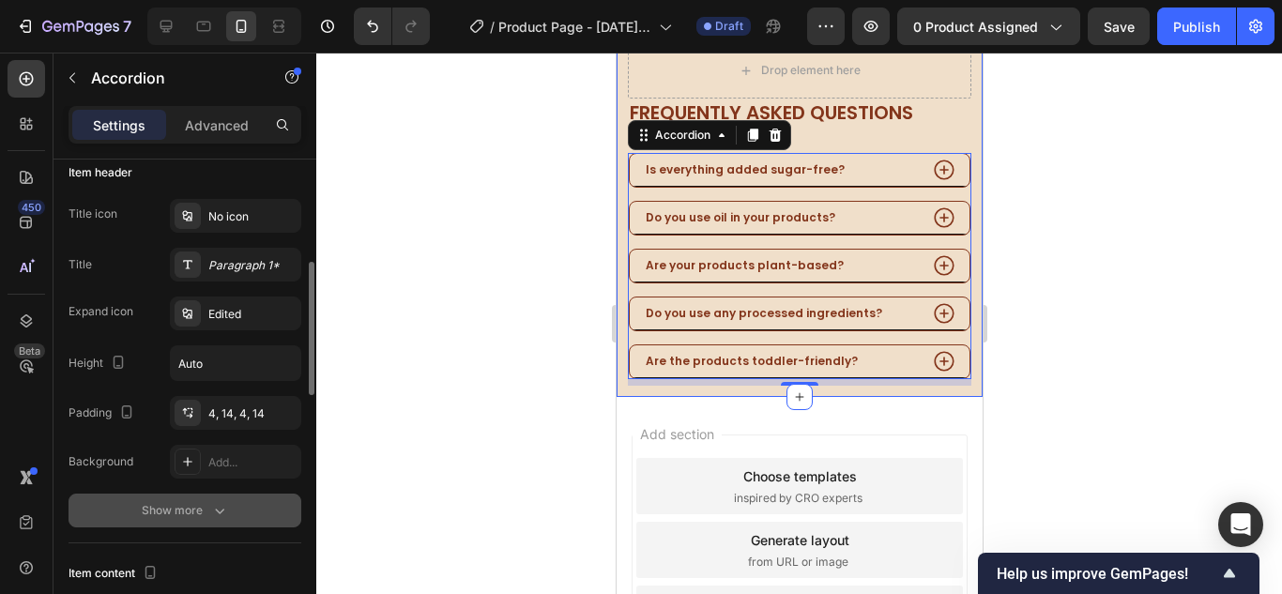
click at [234, 495] on button "Show more" at bounding box center [184, 511] width 233 height 34
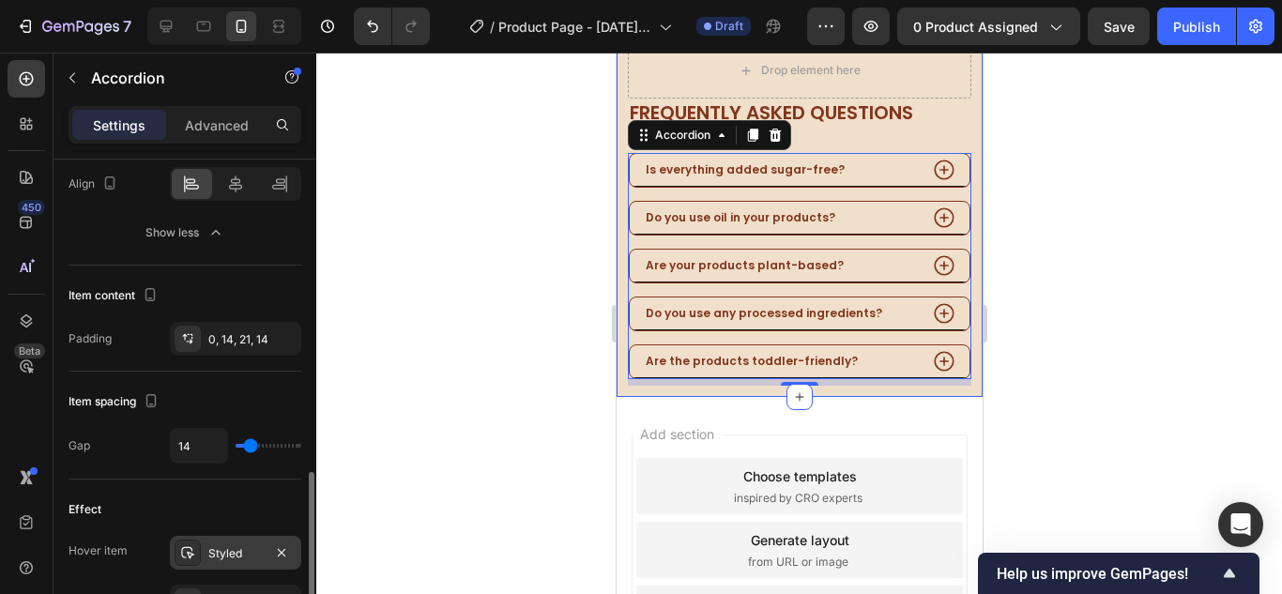
scroll to position [845, 0]
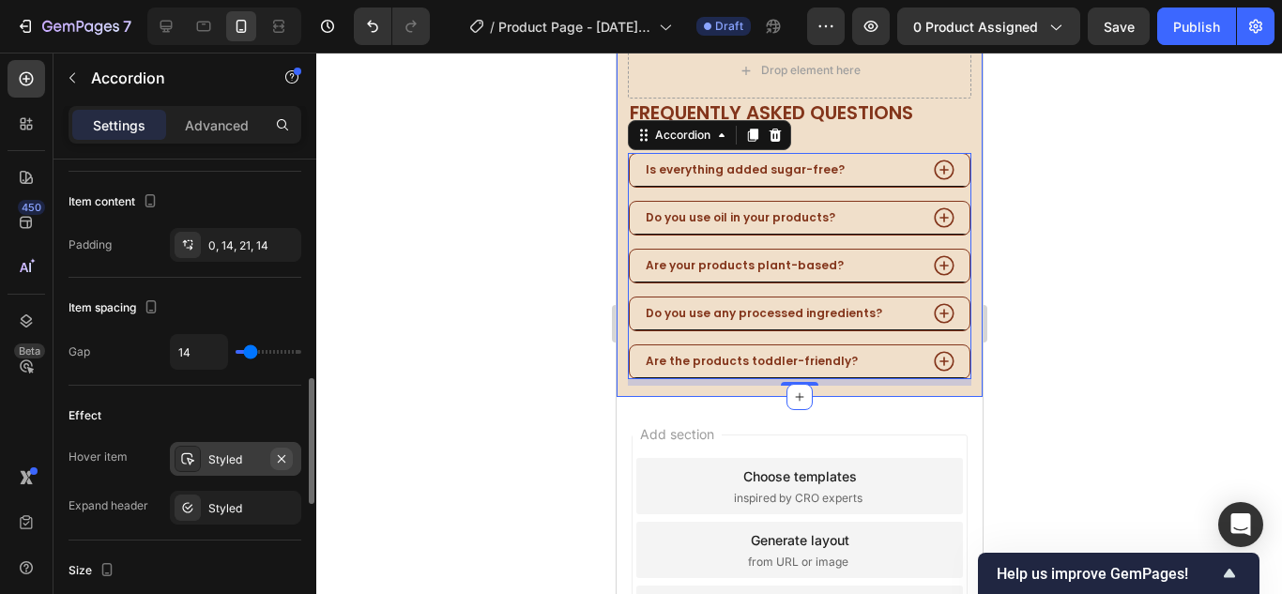
click at [280, 459] on icon "button" at bounding box center [281, 458] width 15 height 15
click at [280, 500] on icon "button" at bounding box center [281, 507] width 15 height 15
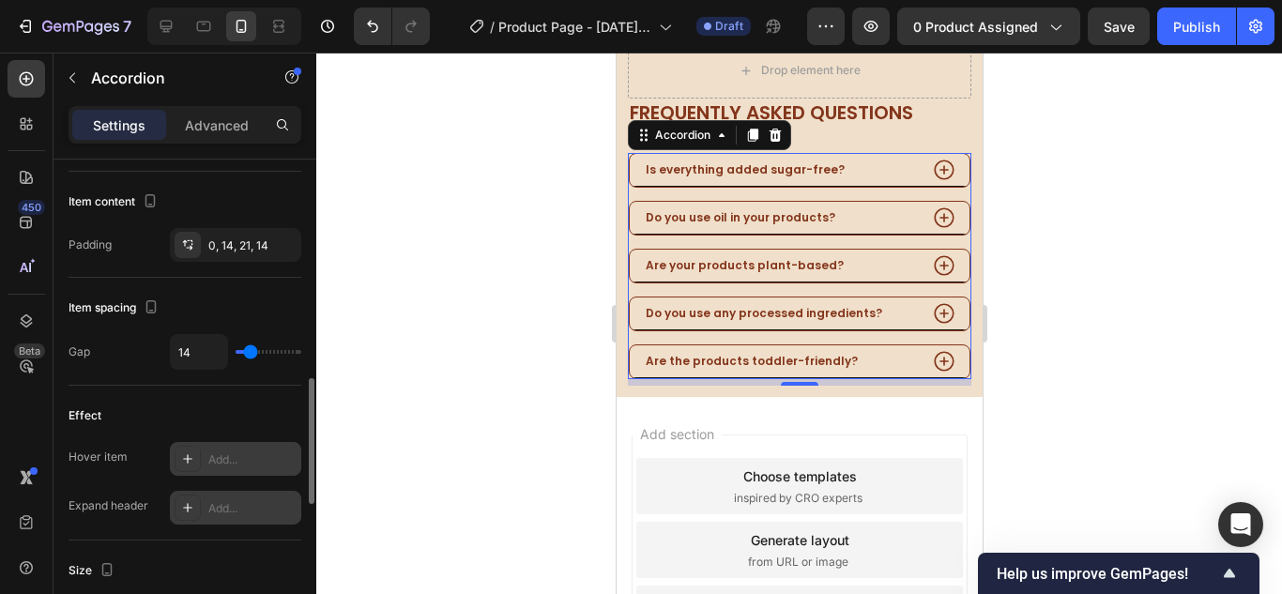
click at [882, 303] on div "Do you use any processed ingredients?" at bounding box center [779, 313] width 274 height 21
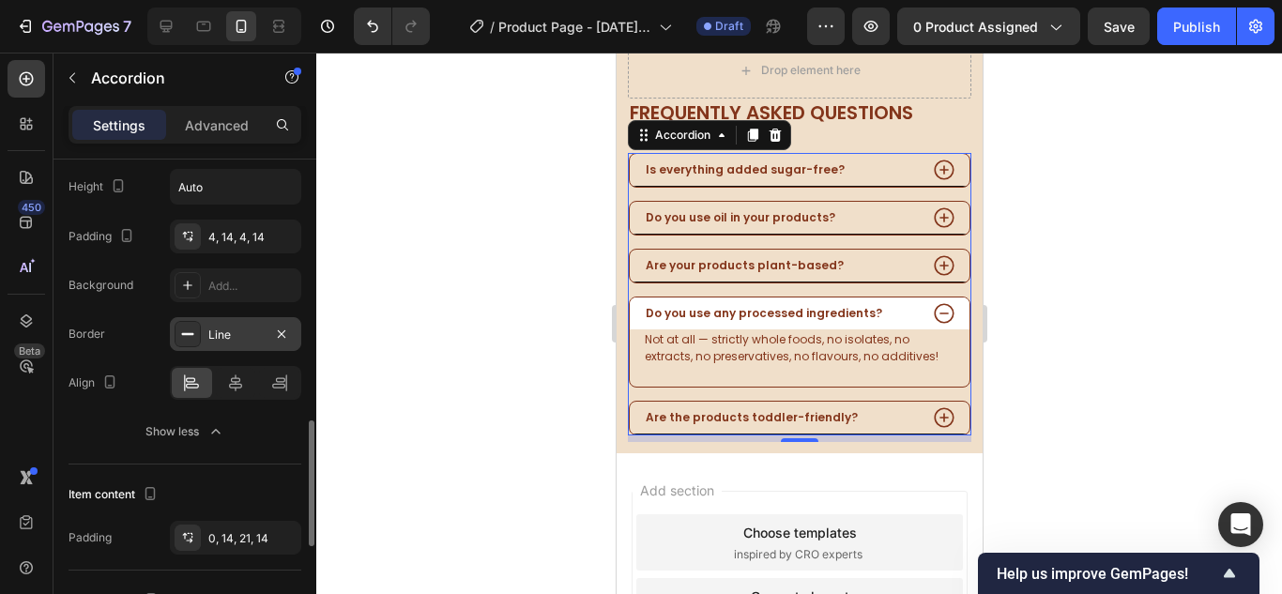
scroll to position [646, 0]
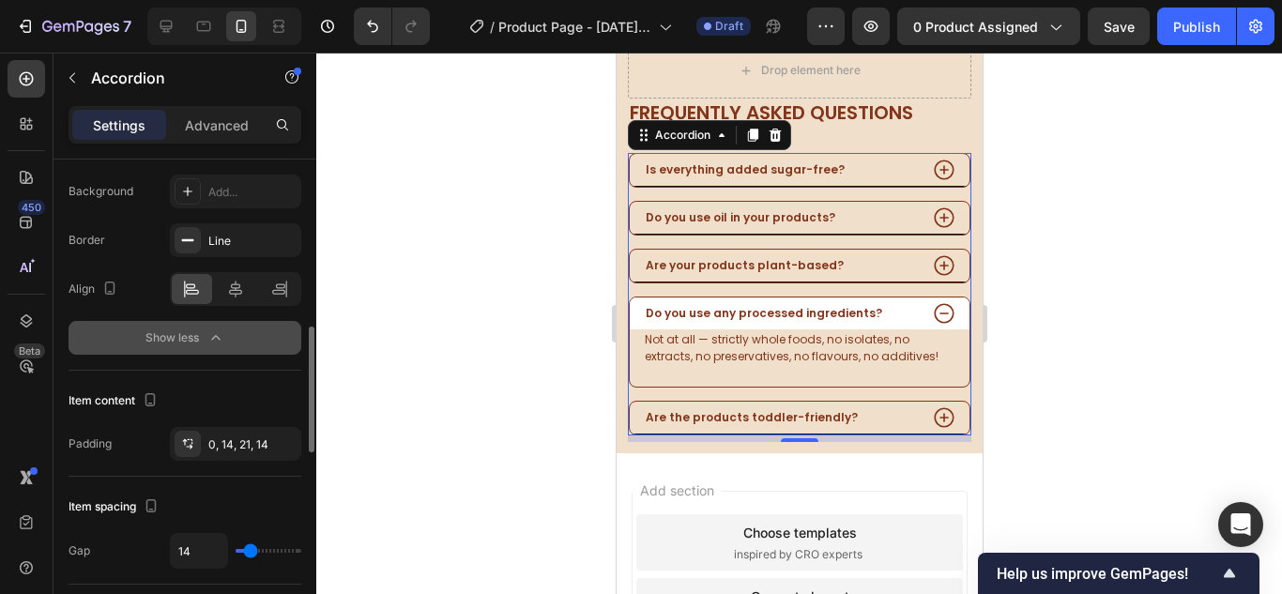
click at [216, 342] on icon "button" at bounding box center [215, 337] width 19 height 19
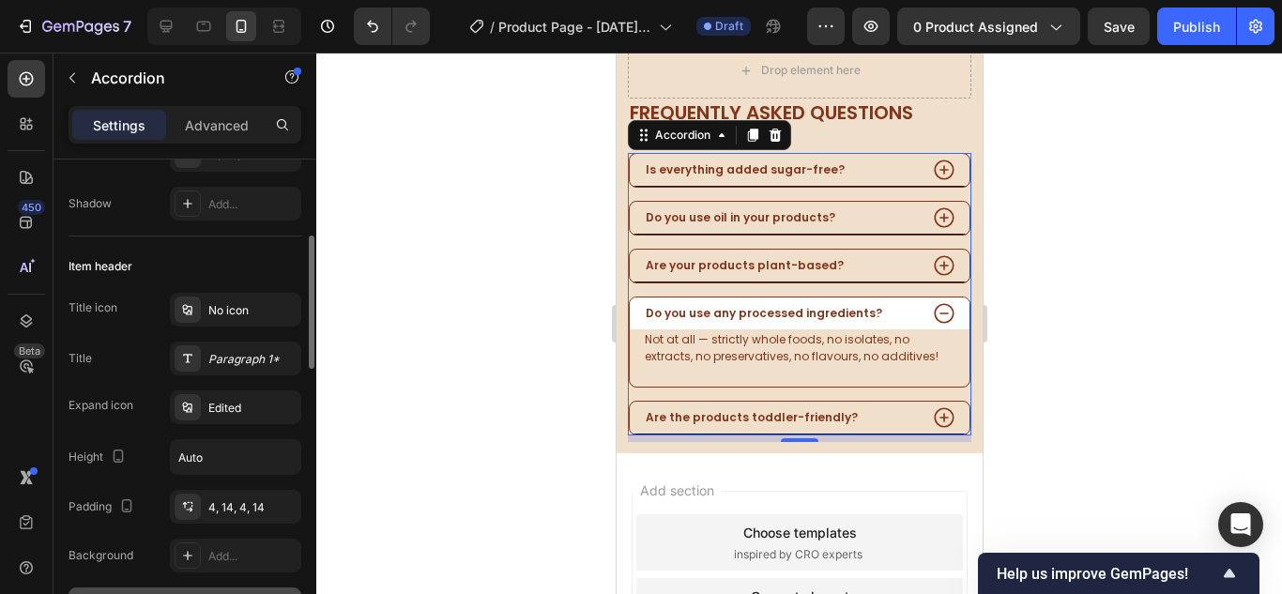
scroll to position [375, 0]
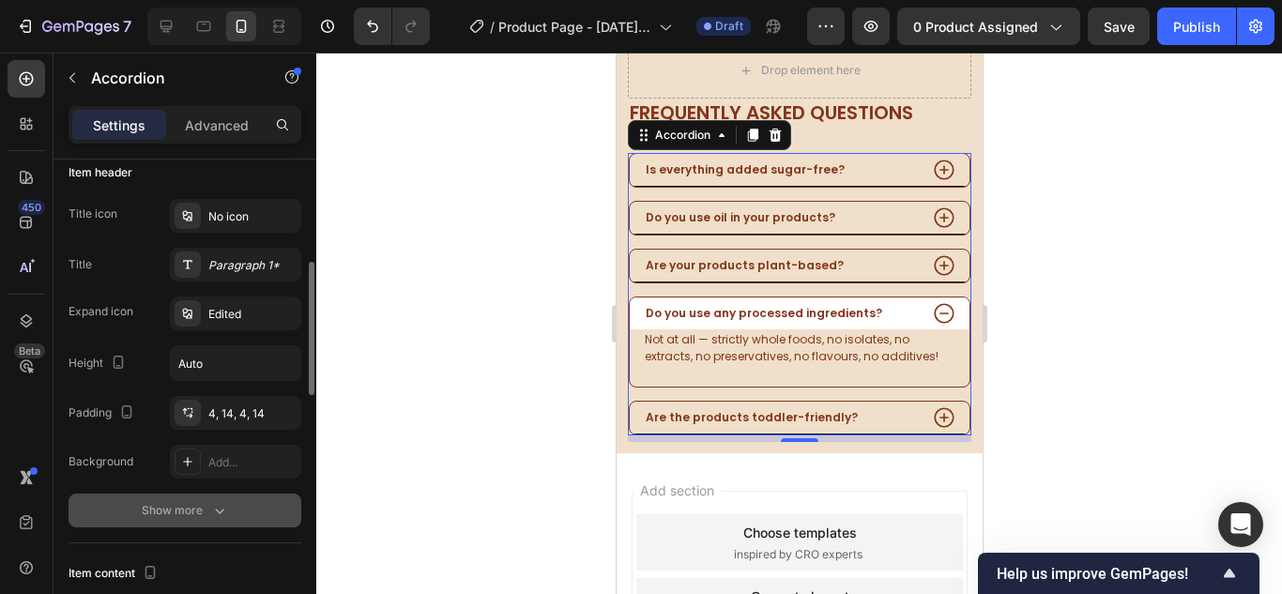
click at [228, 513] on icon "button" at bounding box center [219, 510] width 19 height 19
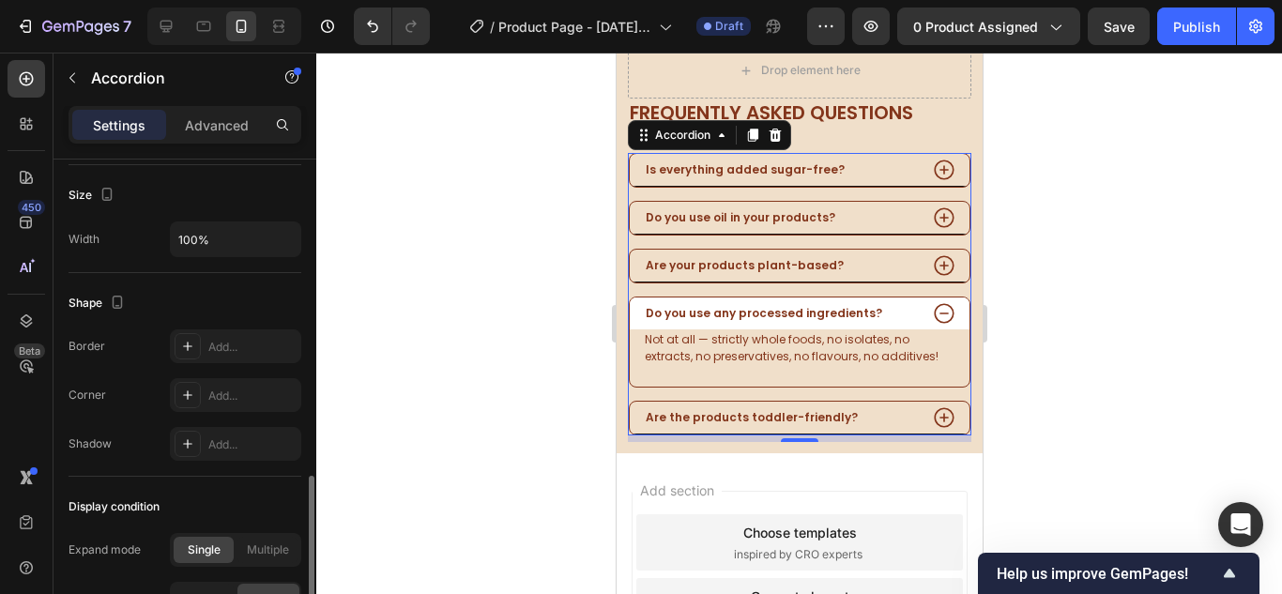
scroll to position [1396, 0]
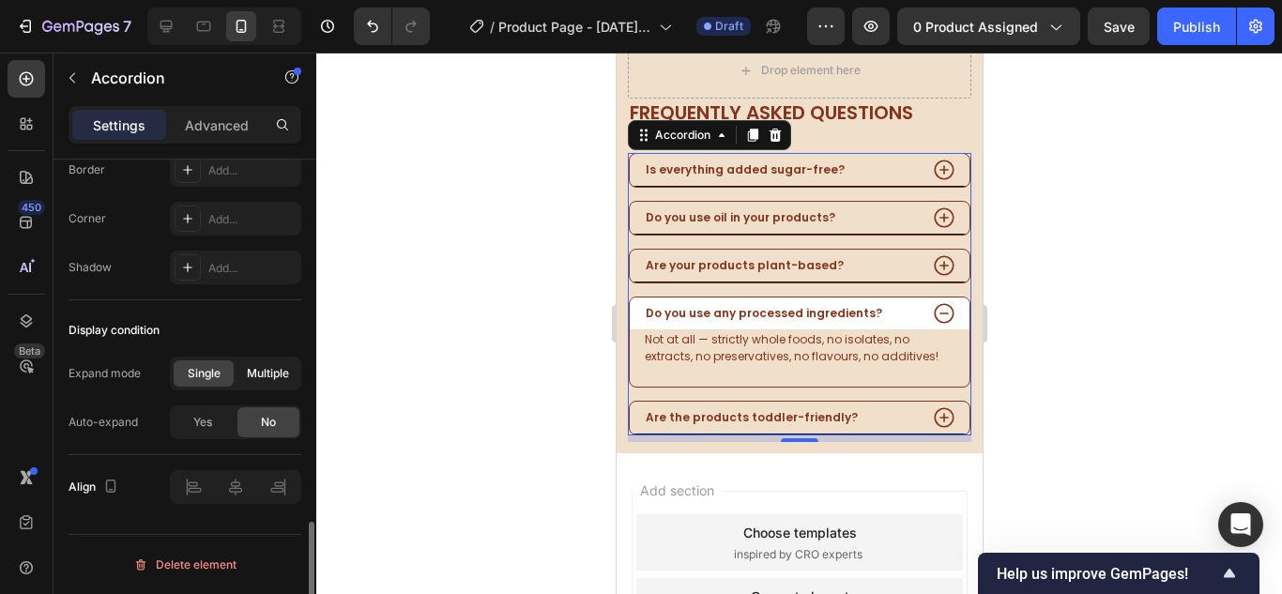
click at [261, 385] on div "Multiple" at bounding box center [267, 373] width 60 height 26
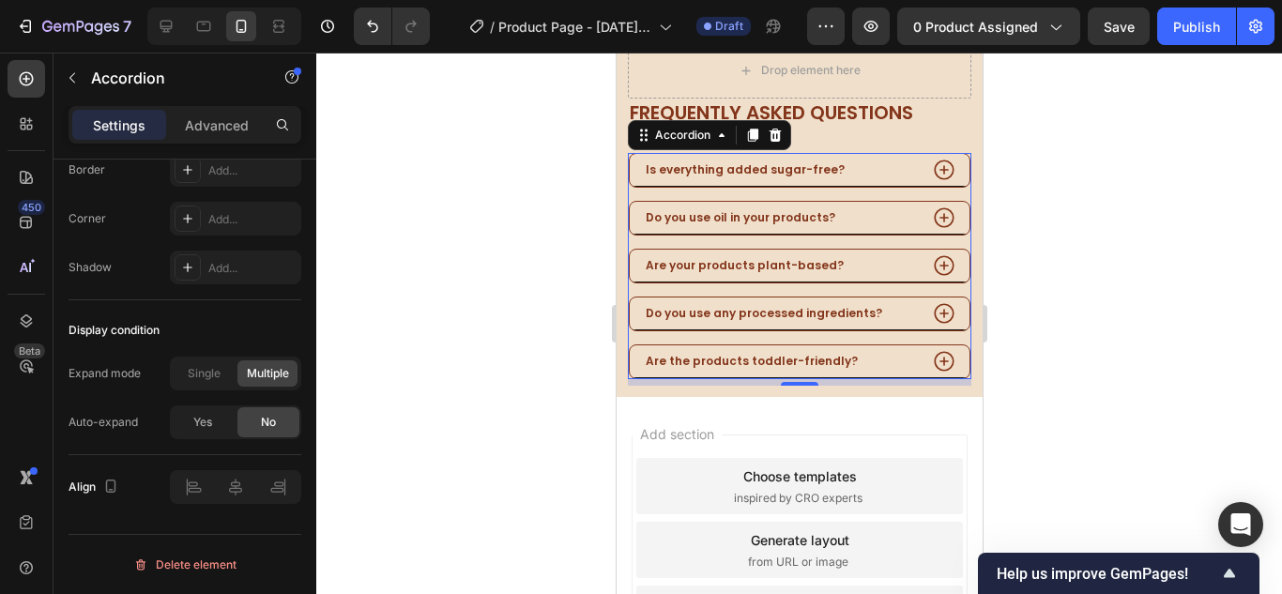
click at [892, 303] on div "Do you use any processed ingredients?" at bounding box center [779, 313] width 274 height 21
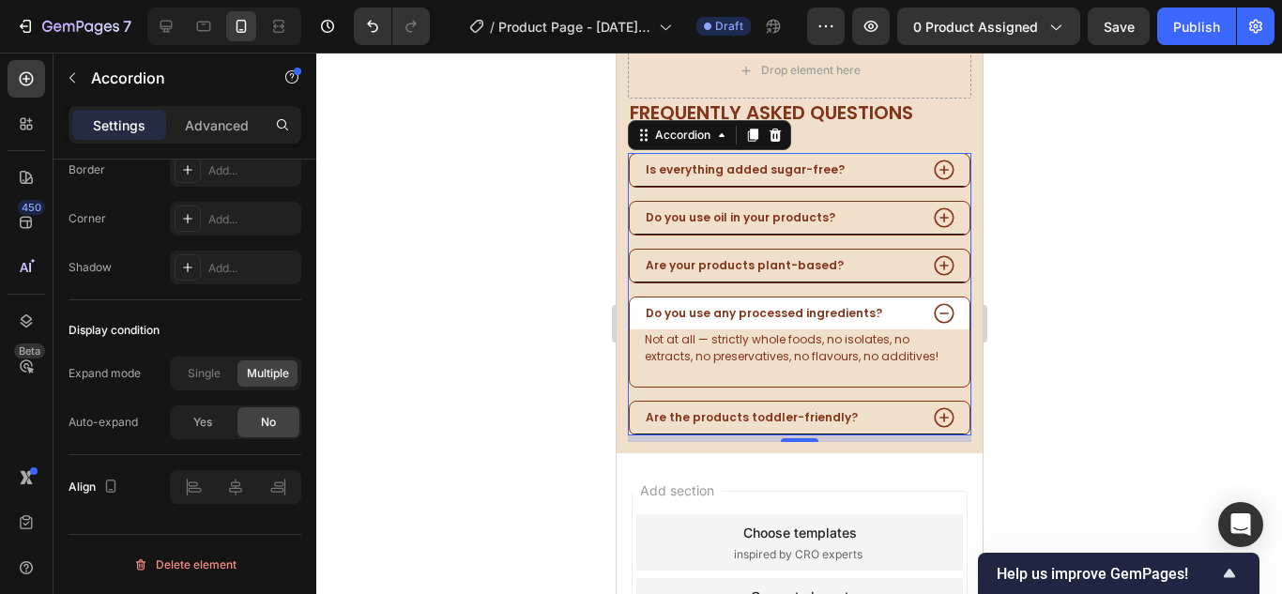
click at [872, 407] on div "Are the products toddler-friendly?" at bounding box center [779, 417] width 274 height 21
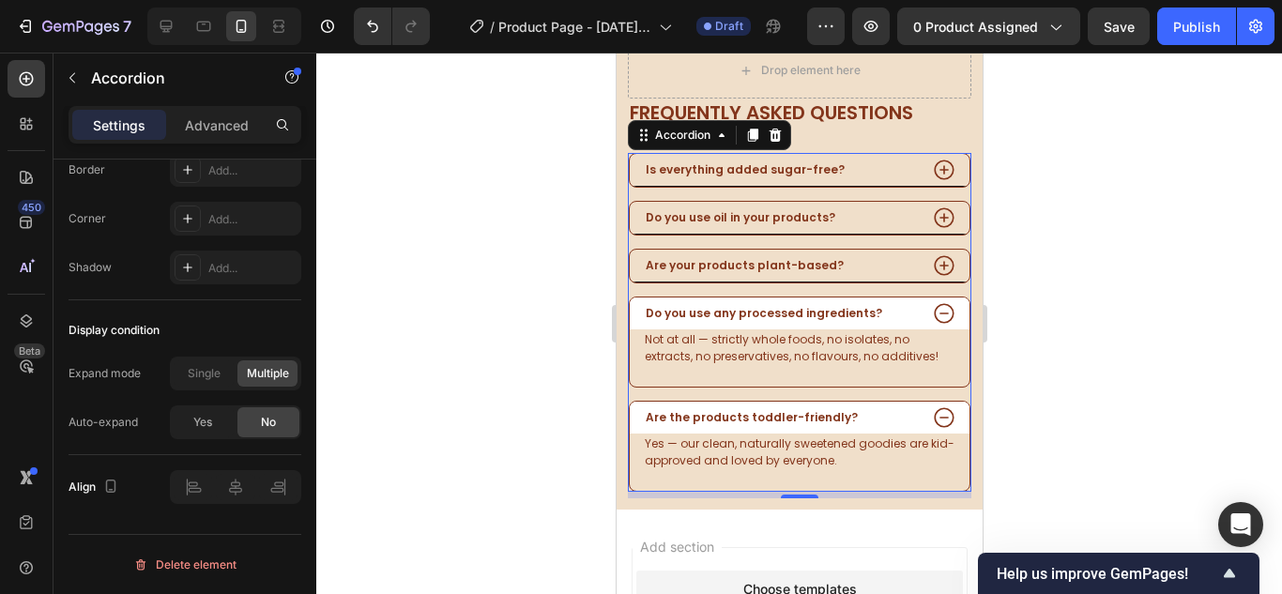
click at [885, 407] on div "Are the products toddler-friendly?" at bounding box center [779, 417] width 274 height 21
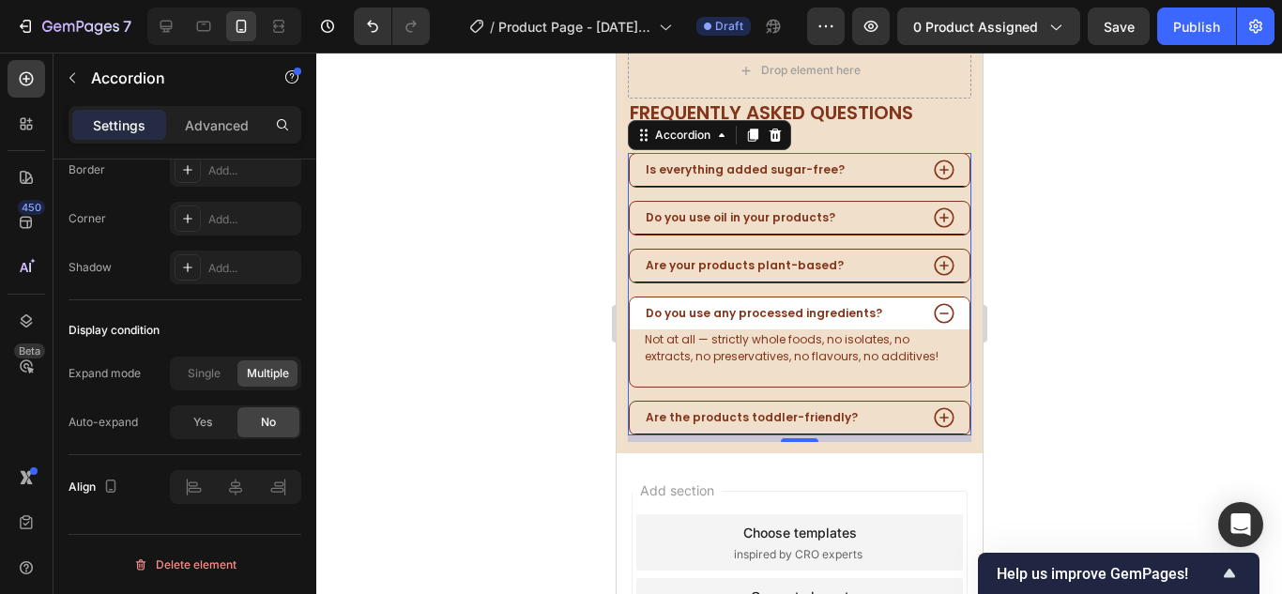
click at [883, 303] on div "Do you use any processed ingredients?" at bounding box center [779, 313] width 274 height 21
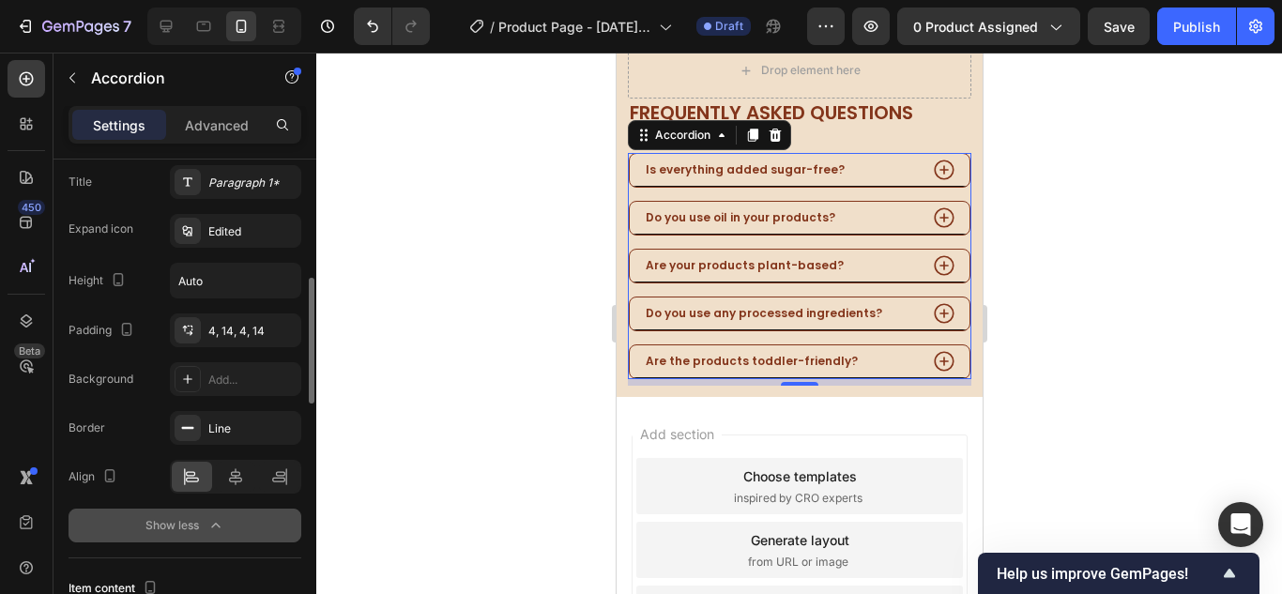
scroll to position [0, 0]
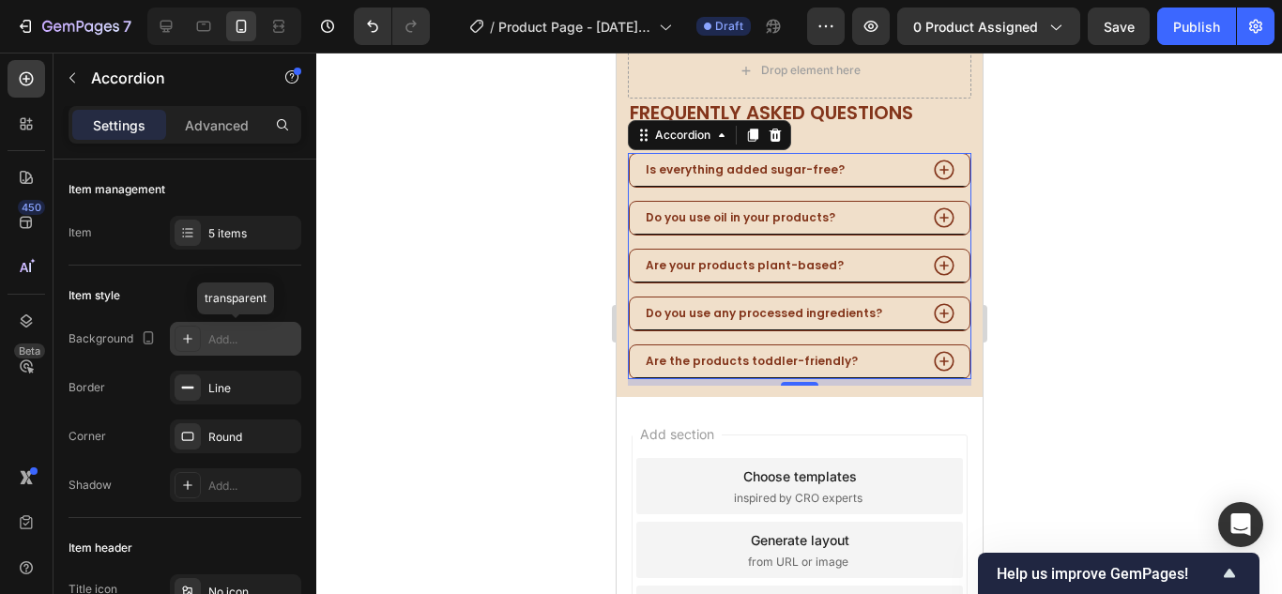
click at [220, 336] on div "Add..." at bounding box center [252, 339] width 88 height 17
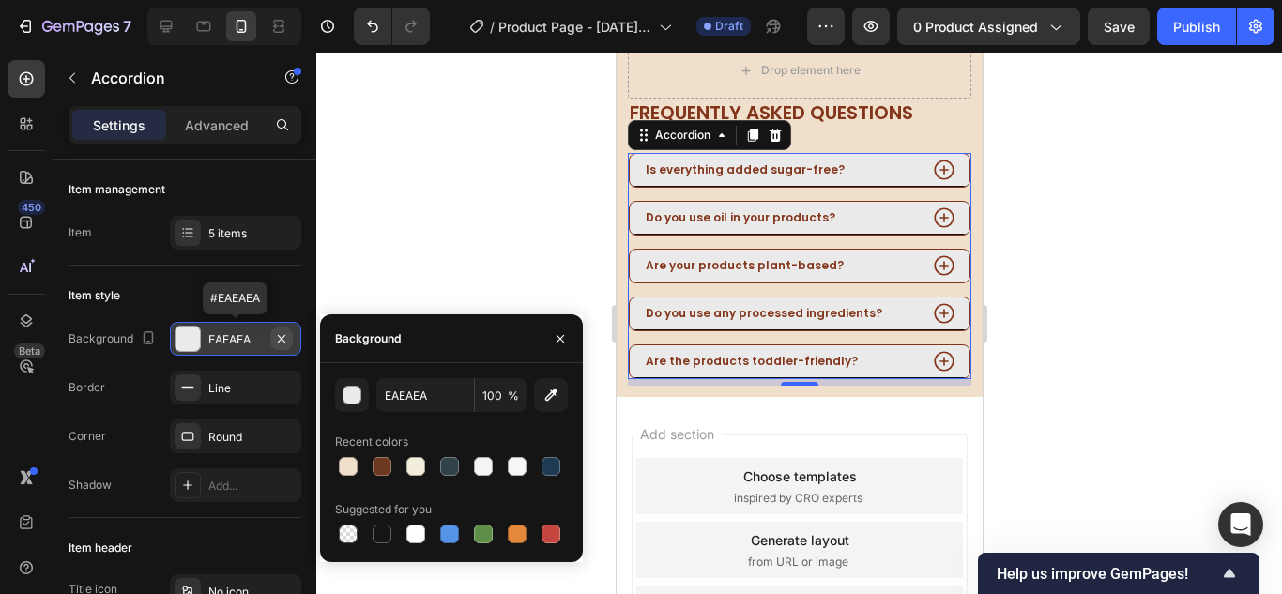
click at [275, 333] on icon "button" at bounding box center [281, 338] width 15 height 15
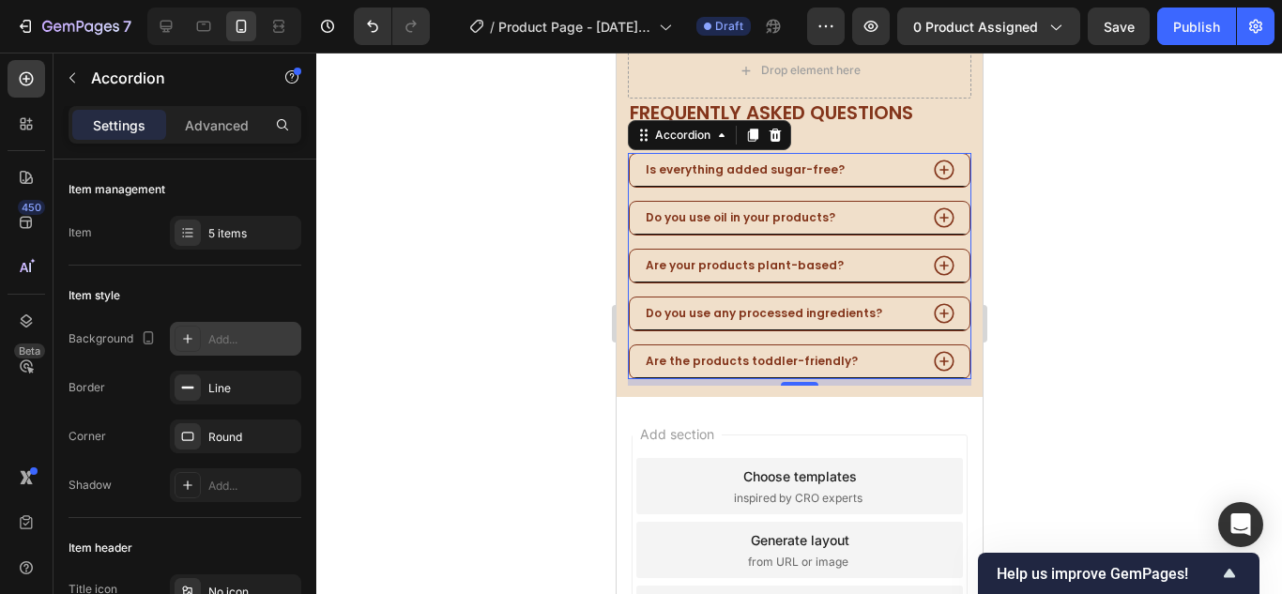
click at [229, 338] on div "Add..." at bounding box center [252, 339] width 88 height 17
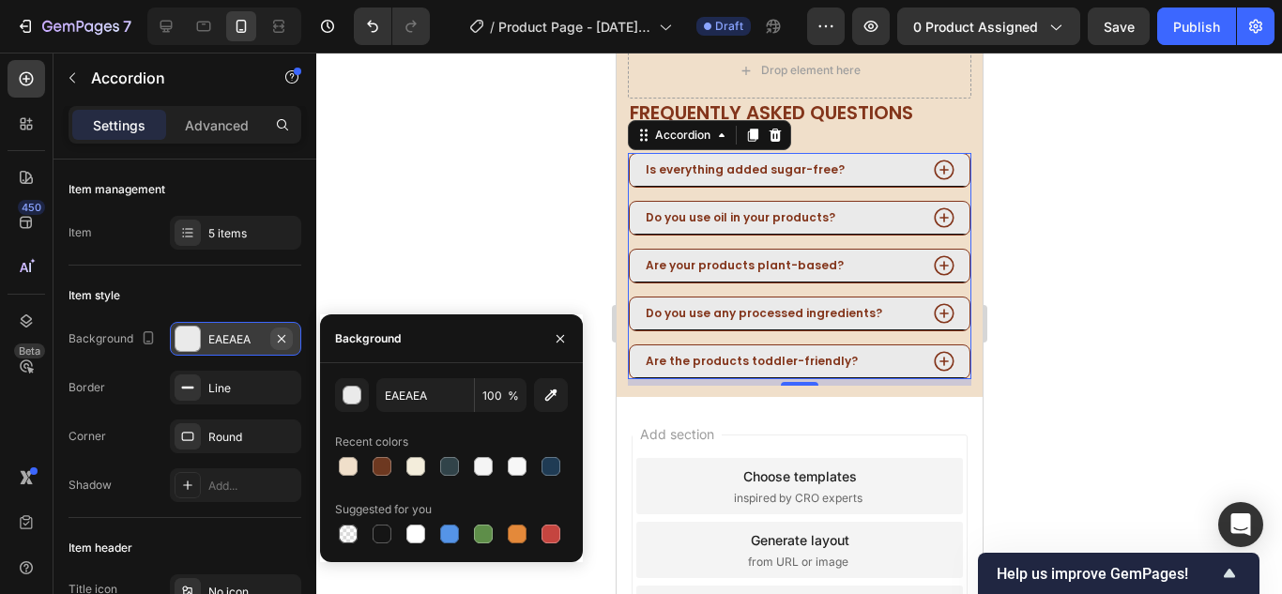
click at [280, 333] on icon "button" at bounding box center [281, 338] width 15 height 15
type input "000000"
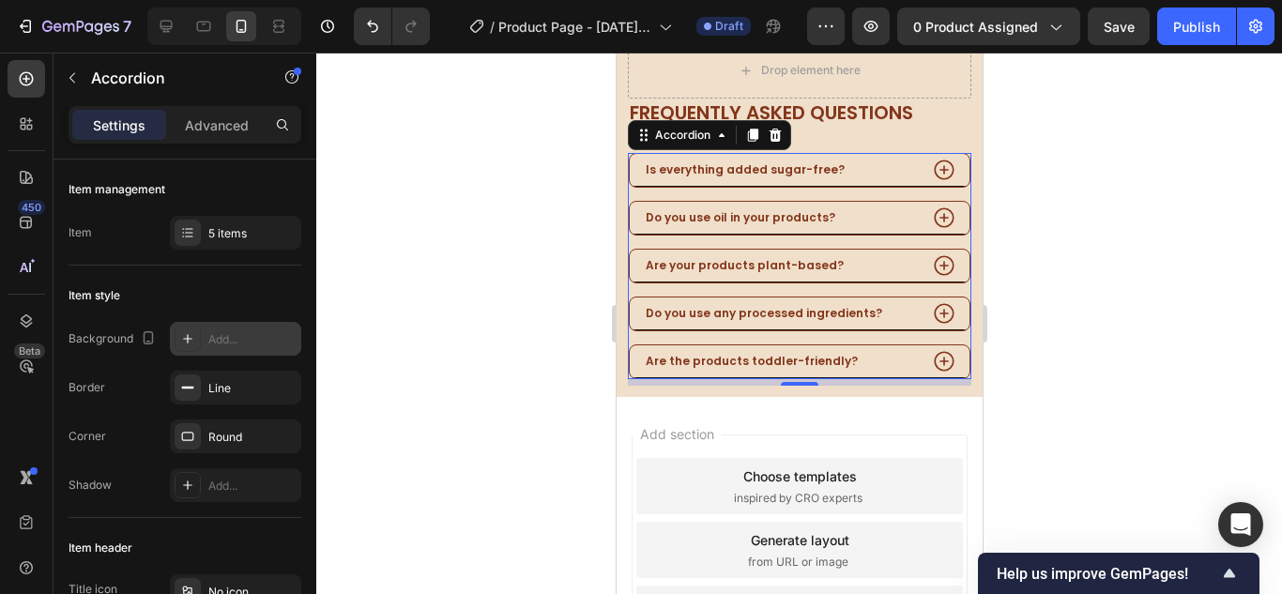
click at [867, 264] on div "Are your products plant-based?" at bounding box center [799, 266] width 340 height 33
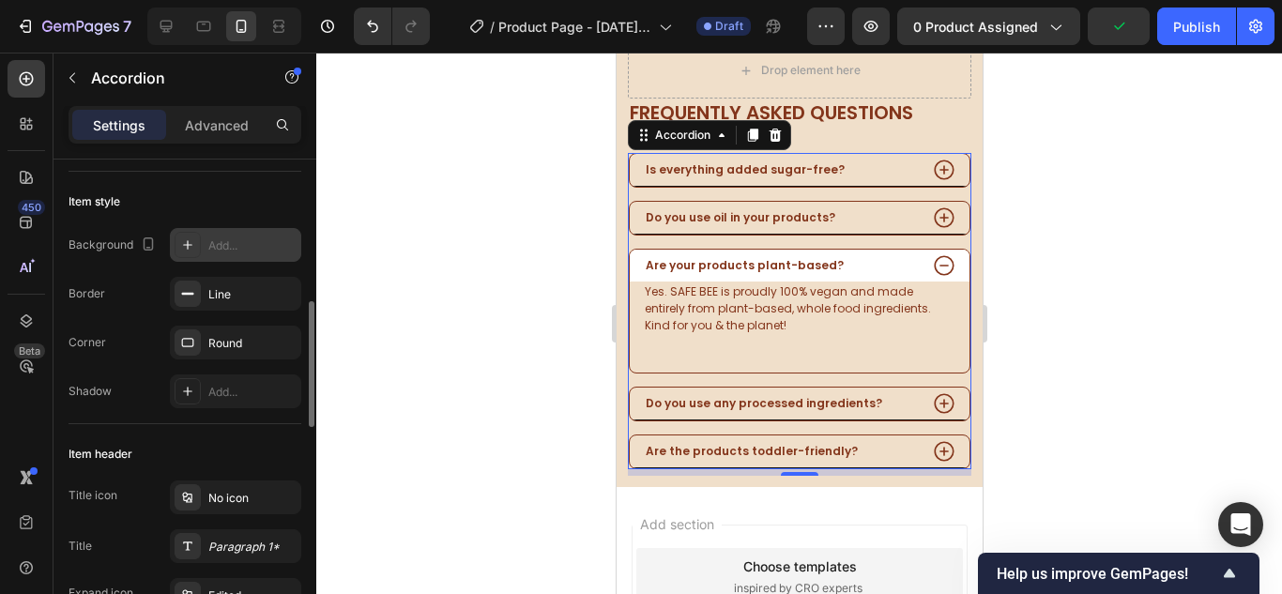
scroll to position [282, 0]
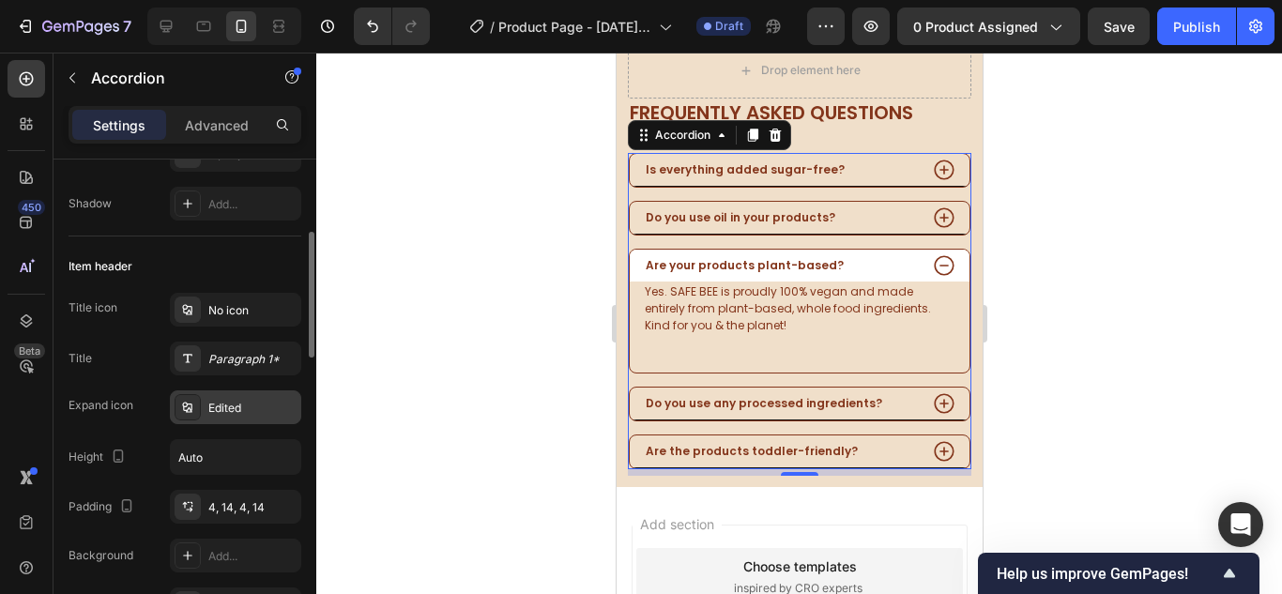
click at [223, 394] on div "Edited" at bounding box center [235, 407] width 131 height 34
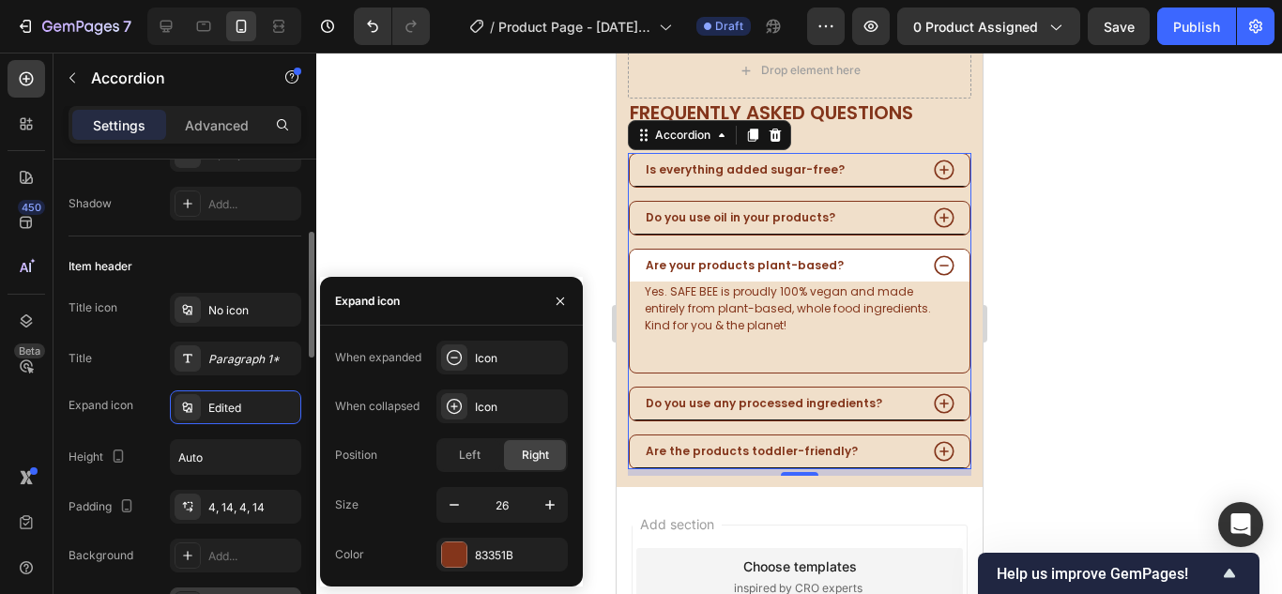
scroll to position [375, 0]
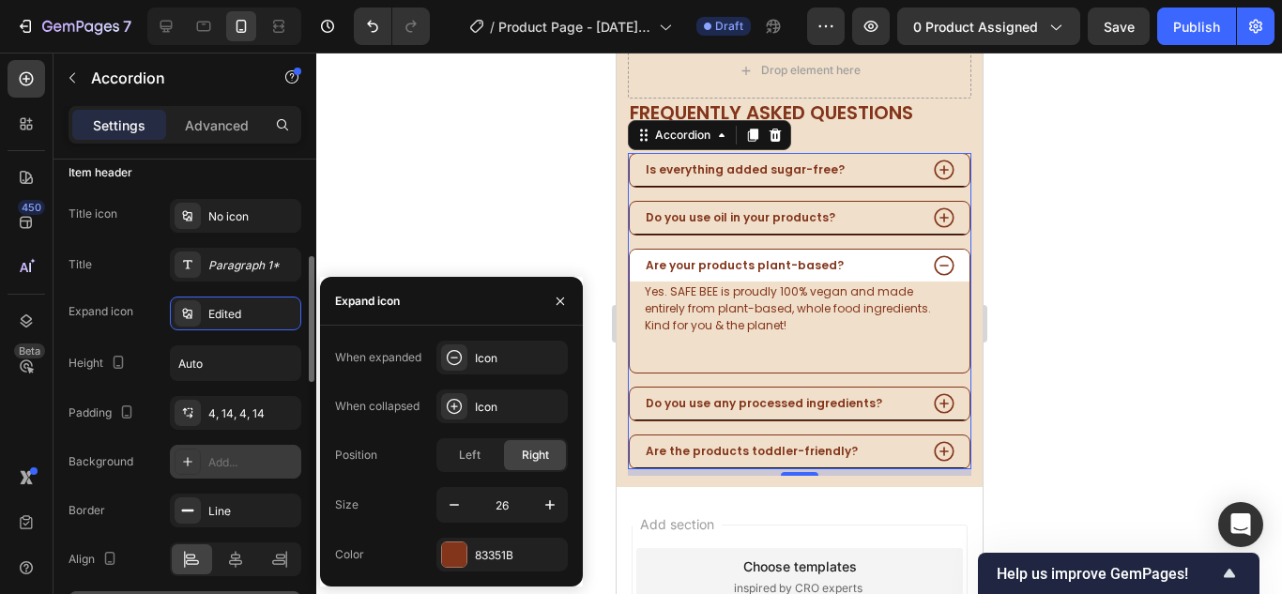
click at [236, 461] on div "Add..." at bounding box center [252, 462] width 88 height 17
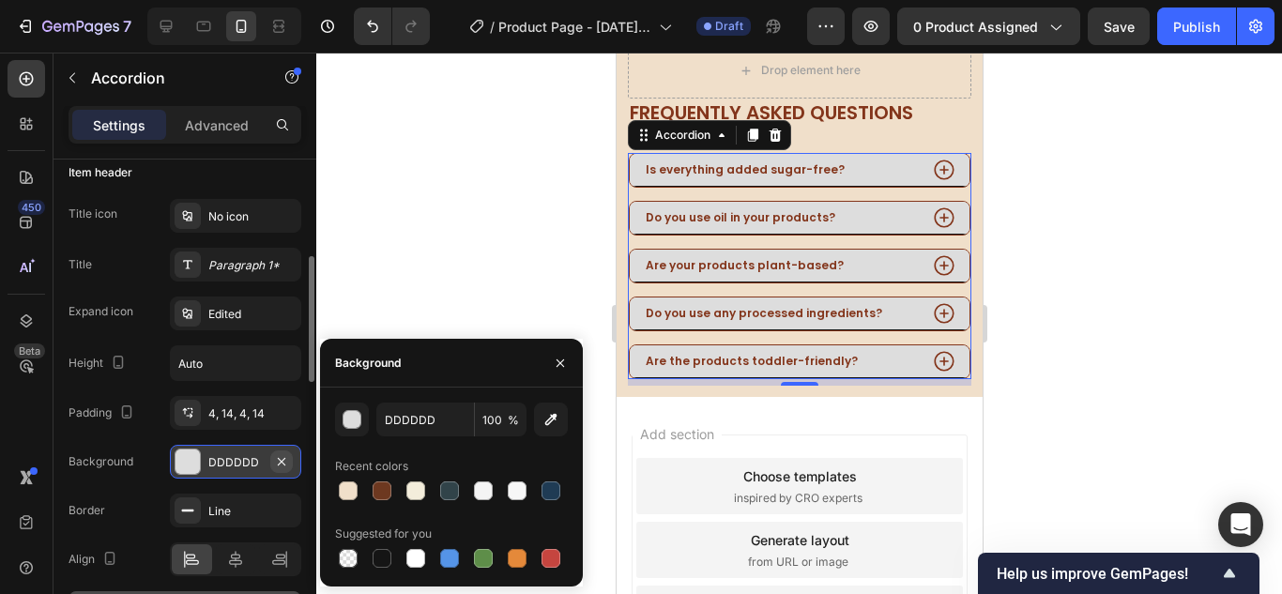
click at [282, 456] on icon "button" at bounding box center [281, 461] width 15 height 15
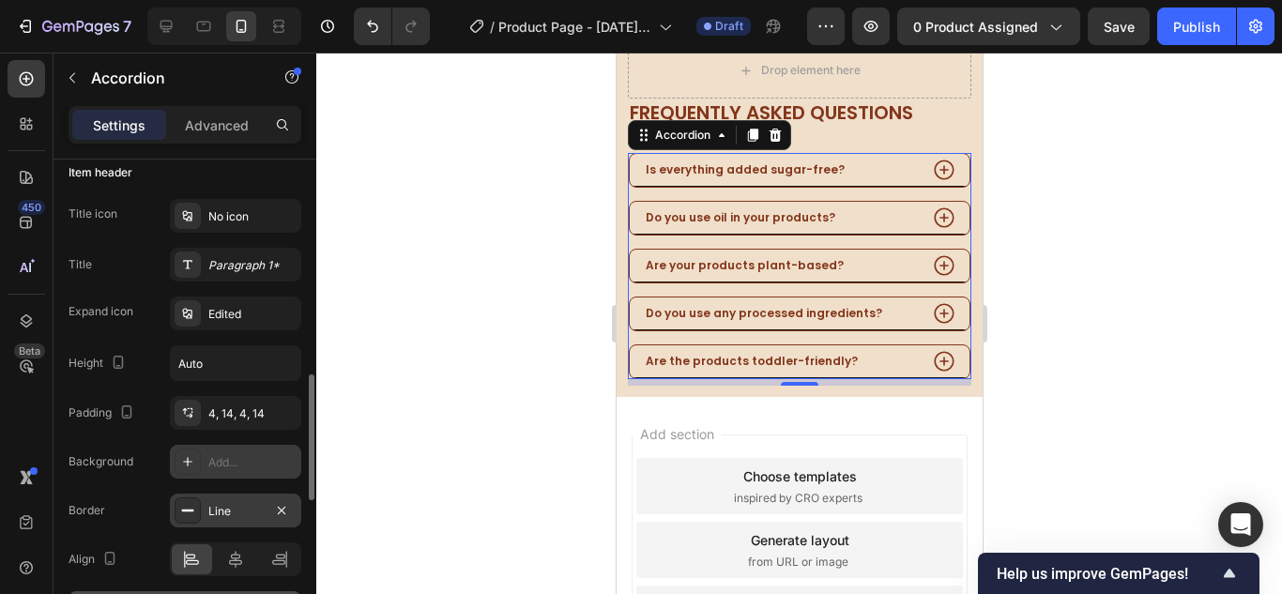
scroll to position [469, 0]
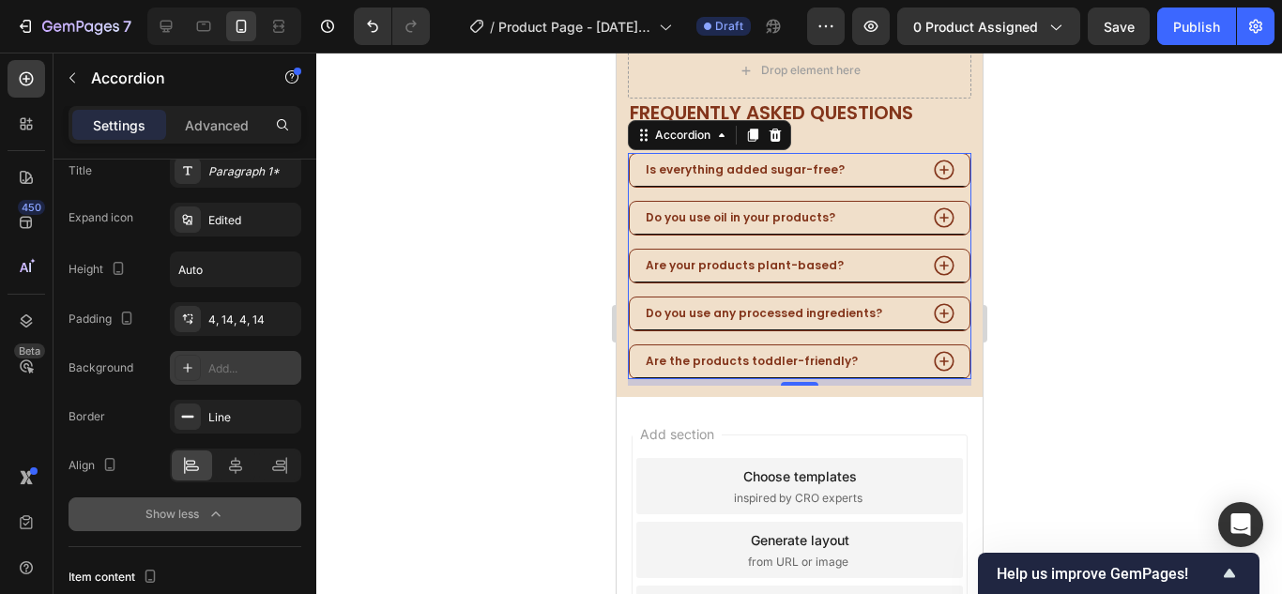
click at [915, 297] on div "Do you use any processed ingredients?" at bounding box center [799, 313] width 340 height 33
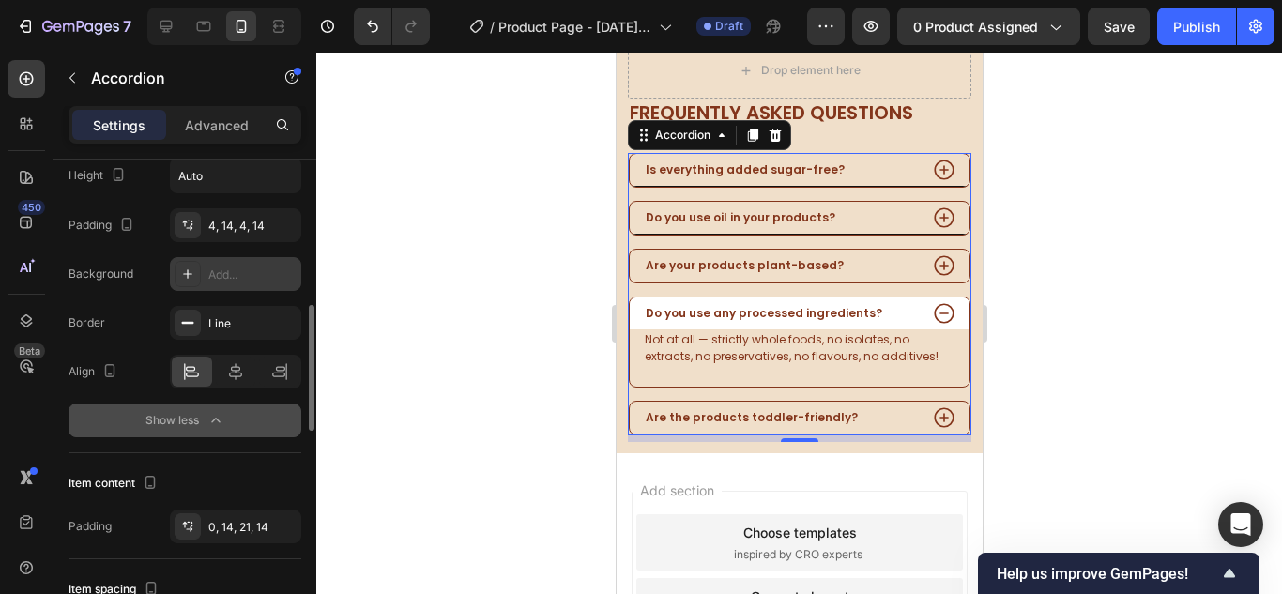
scroll to position [751, 0]
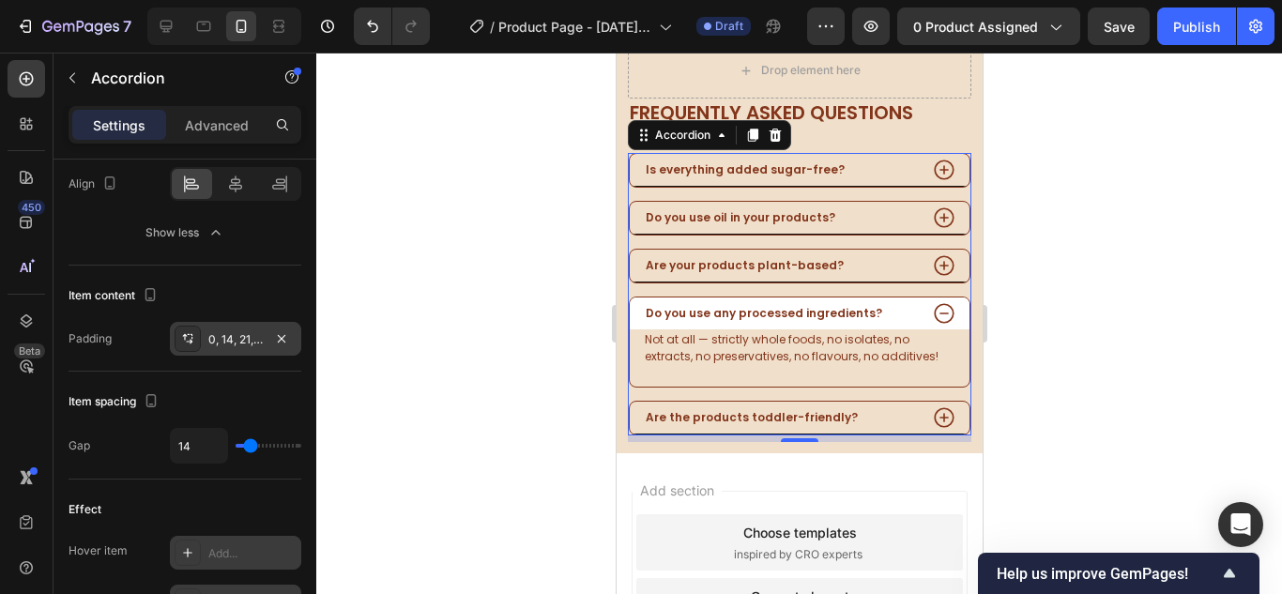
click at [263, 342] on div "0, 14, 21, 14" at bounding box center [235, 339] width 131 height 34
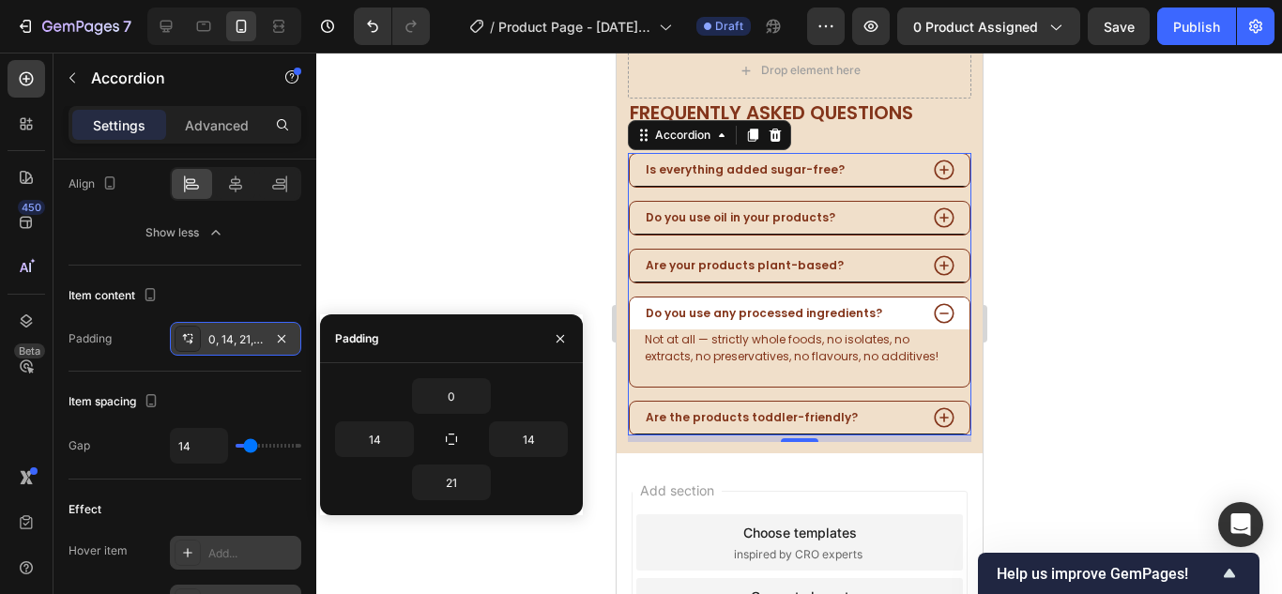
click at [263, 342] on div "0, 14, 21, 14" at bounding box center [235, 339] width 131 height 34
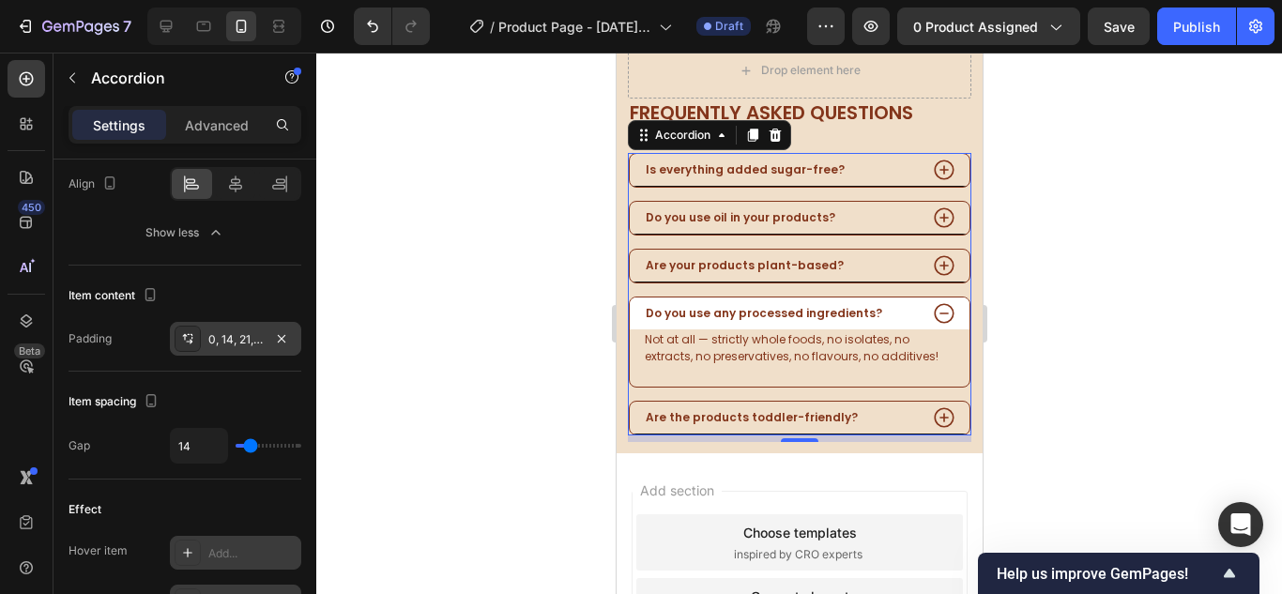
click at [242, 348] on div "0, 14, 21, 14" at bounding box center [235, 339] width 131 height 34
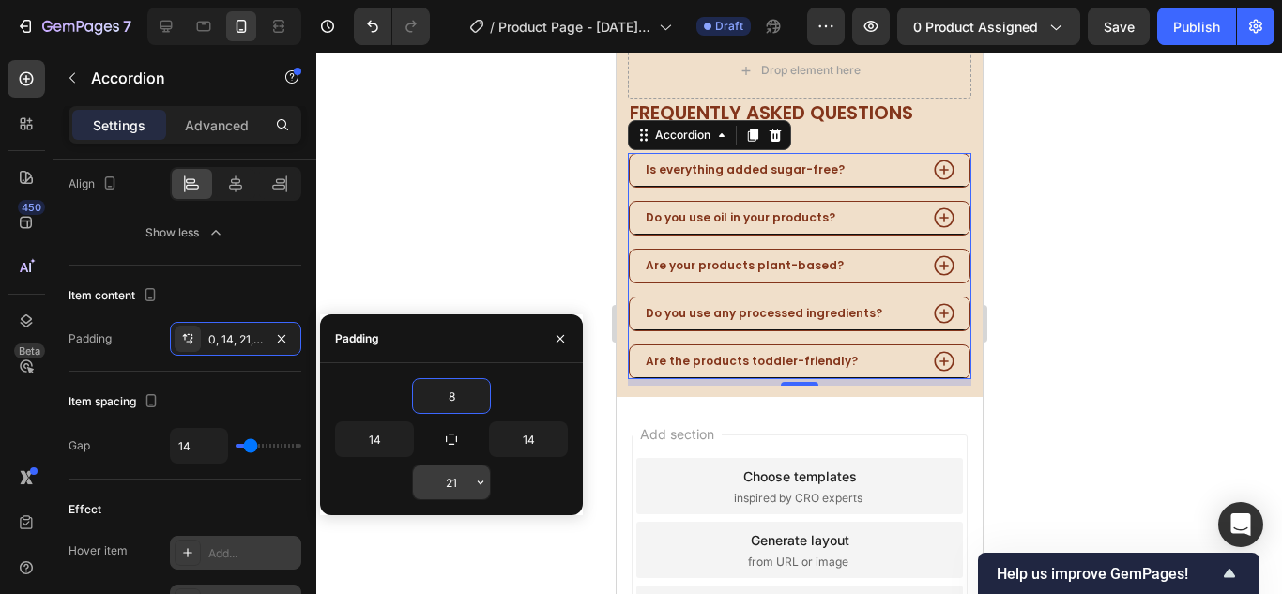
type input "8"
click at [456, 479] on input "21" at bounding box center [451, 482] width 77 height 34
type input "8"
click at [889, 303] on div "Do you use any processed ingredients?" at bounding box center [779, 313] width 274 height 21
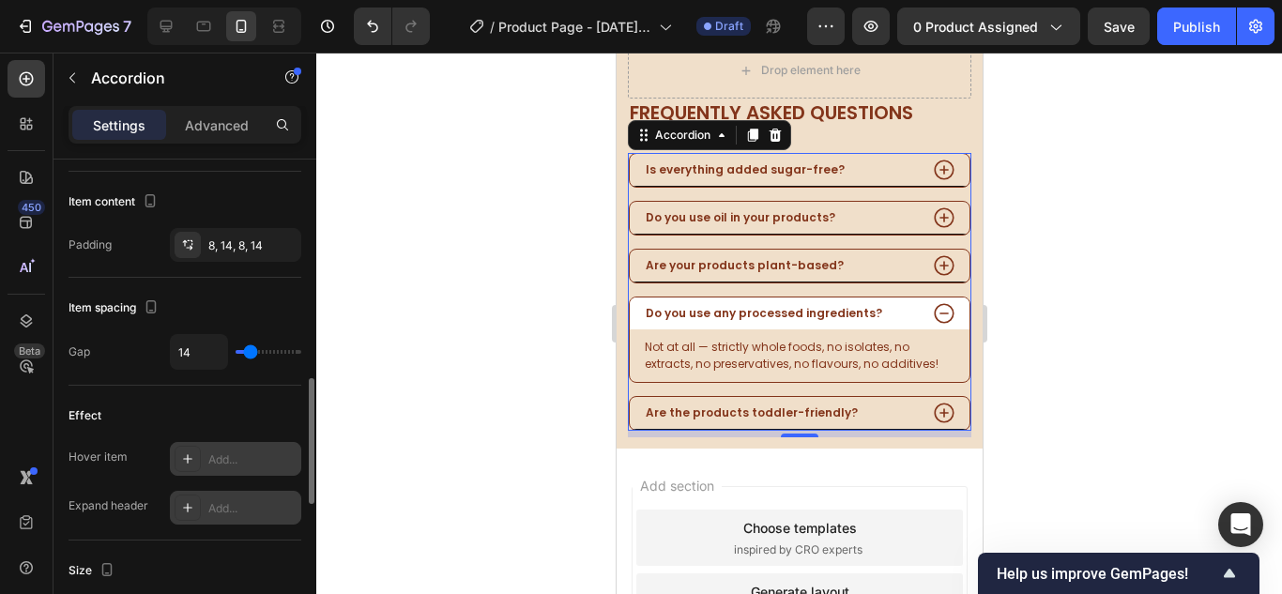
scroll to position [469, 0]
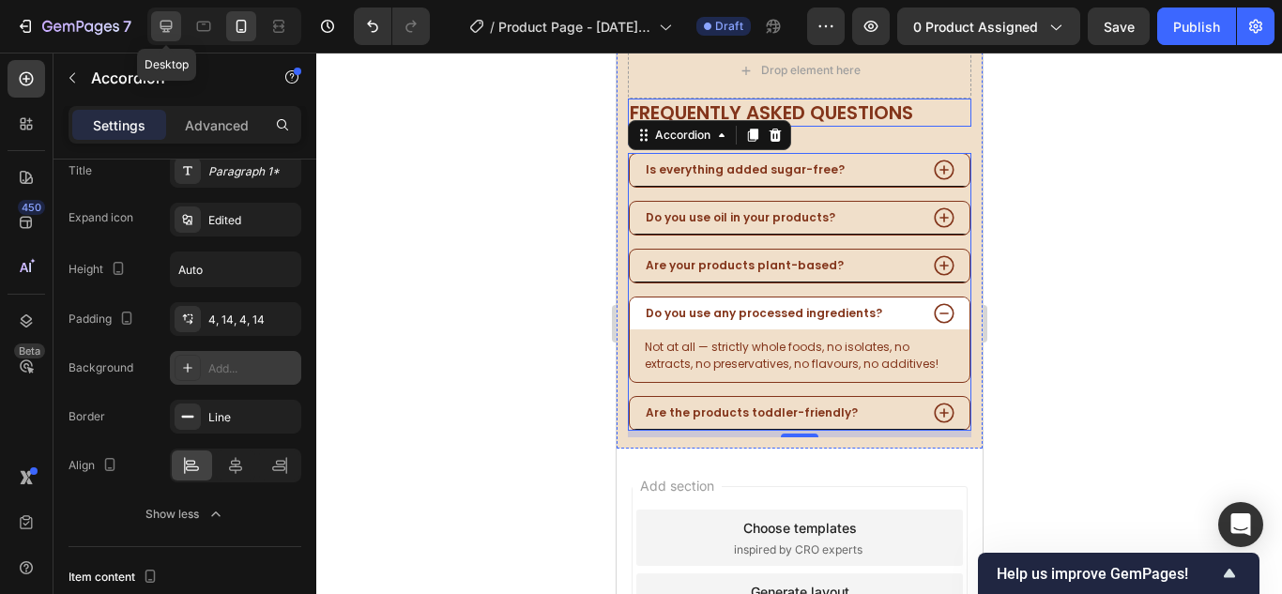
click at [171, 24] on icon at bounding box center [166, 26] width 19 height 19
type input "16"
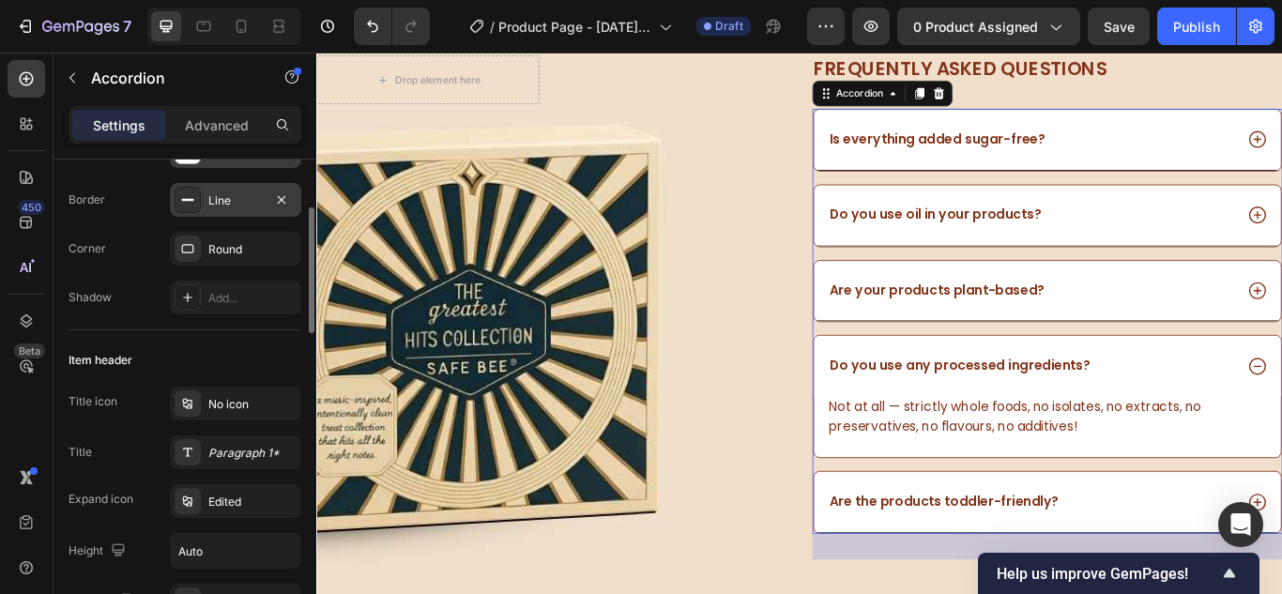
scroll to position [94, 0]
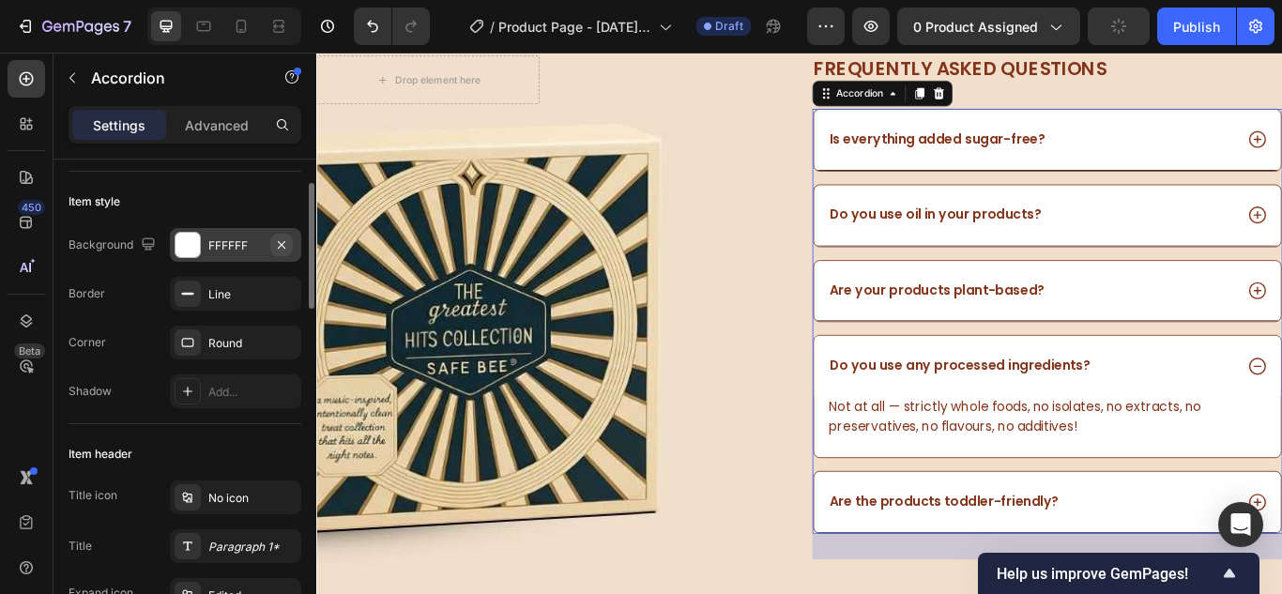
click at [286, 246] on icon "button" at bounding box center [281, 244] width 15 height 15
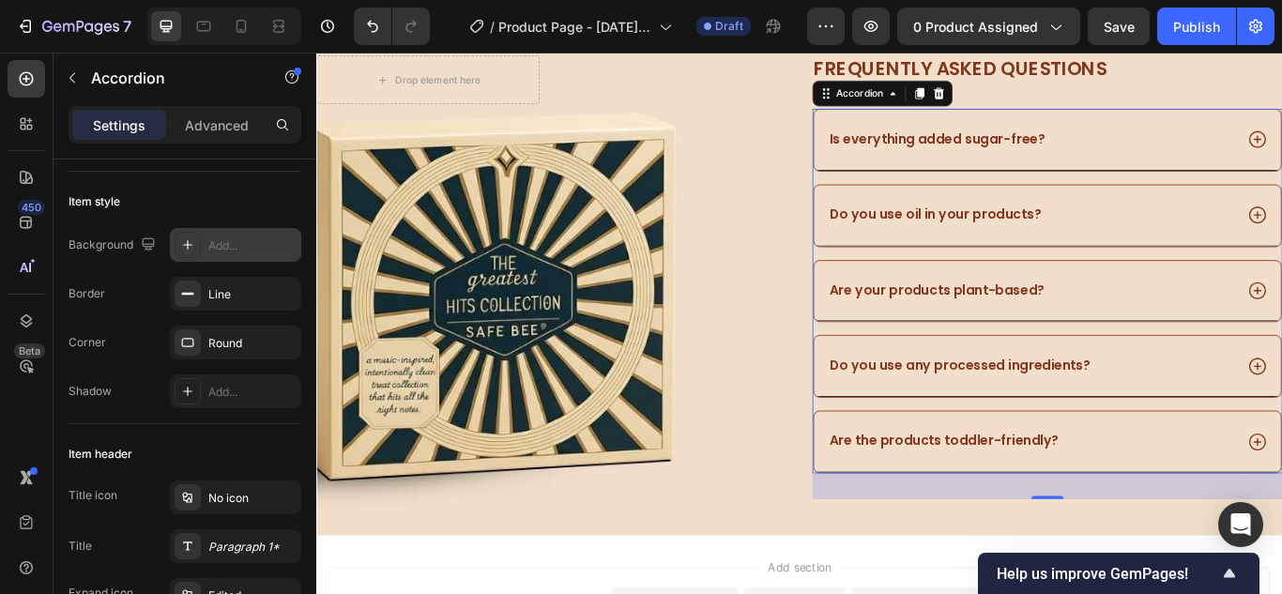
click at [233, 243] on div "Add..." at bounding box center [252, 245] width 88 height 17
type input "EAEAEA"
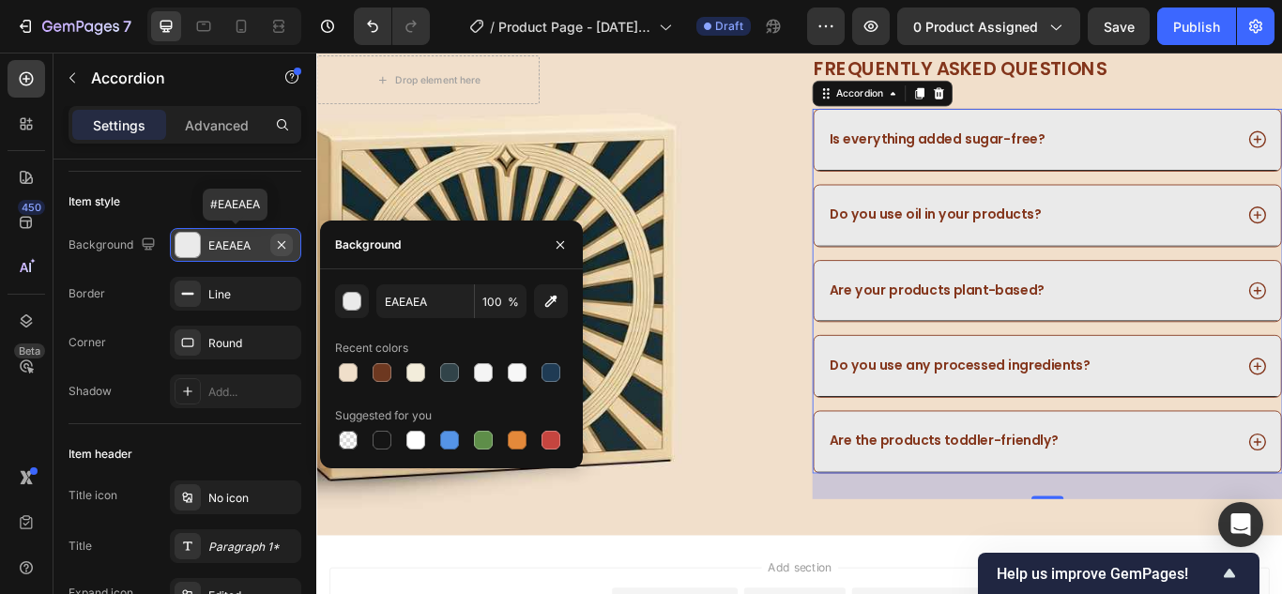
click at [279, 243] on icon "button" at bounding box center [281, 244] width 15 height 15
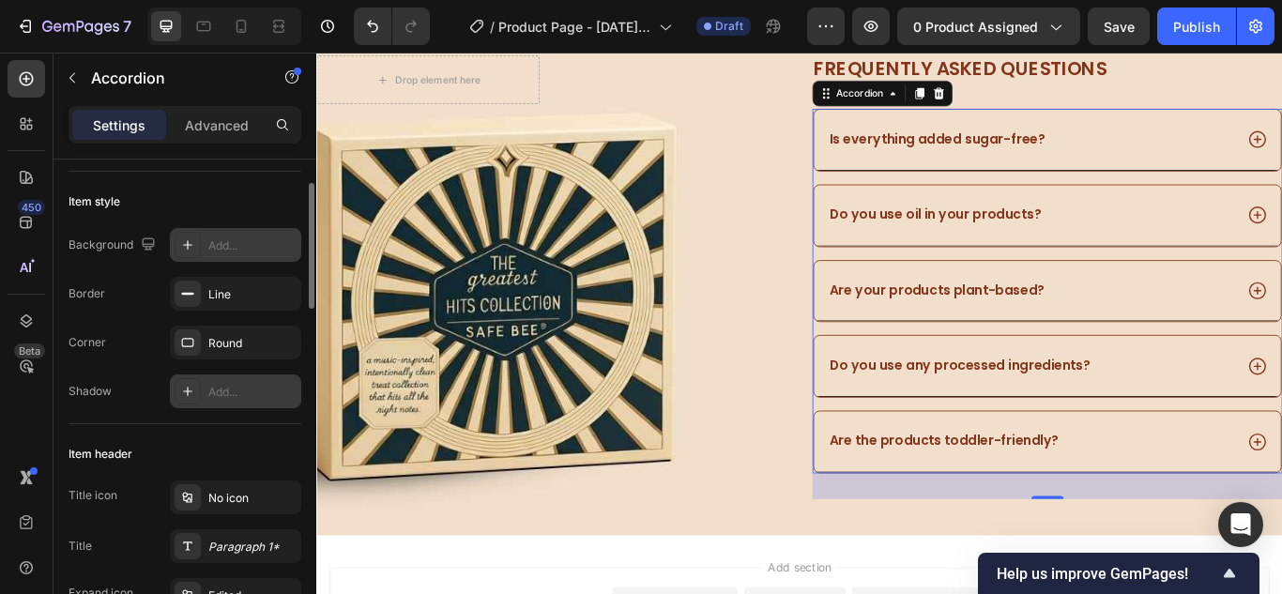
scroll to position [188, 0]
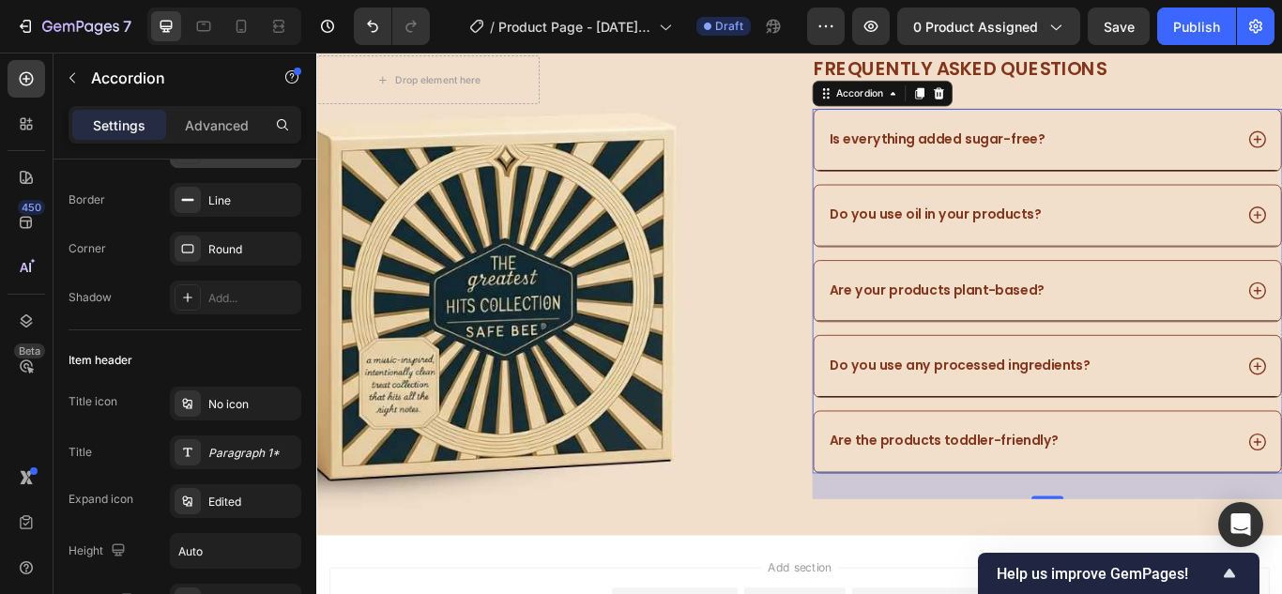
click at [1206, 237] on div "Do you use oil in your products?" at bounding box center [1148, 242] width 475 height 25
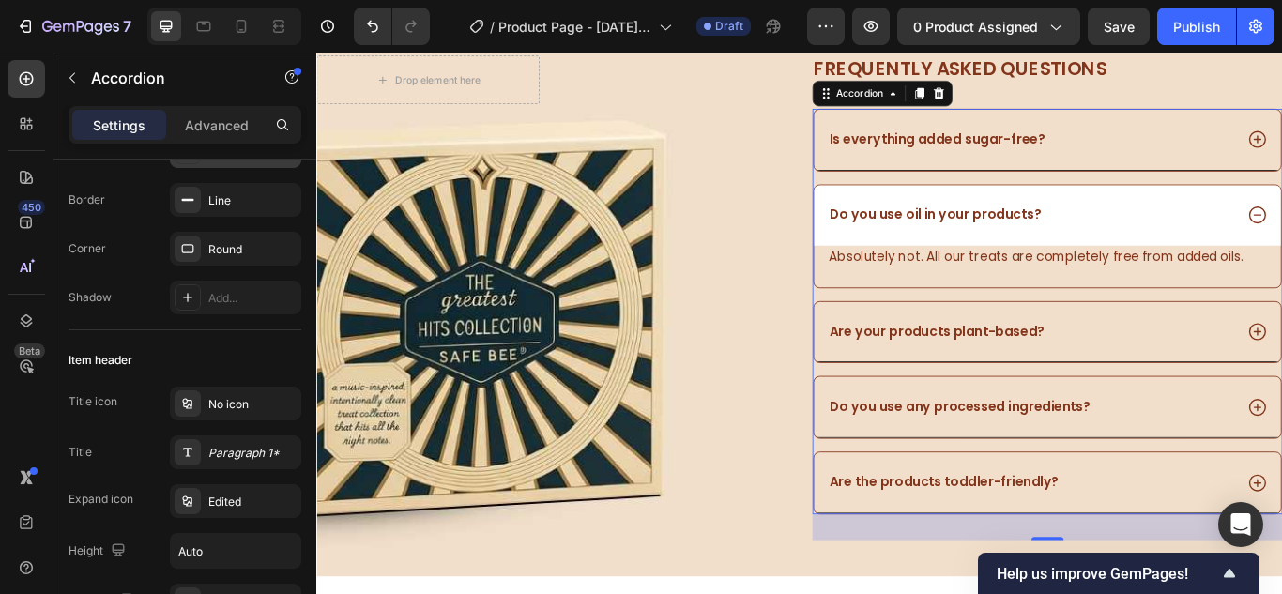
click at [1262, 235] on div "Do you use oil in your products?" at bounding box center [1148, 242] width 475 height 25
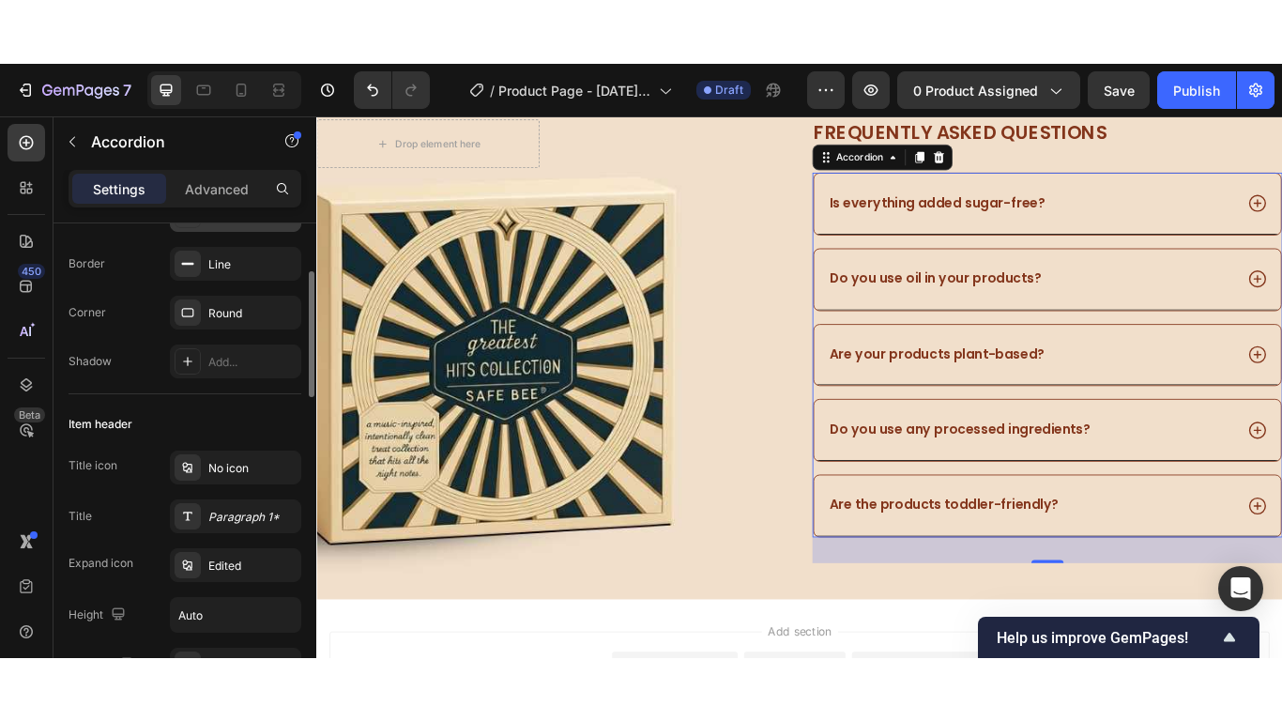
scroll to position [375, 0]
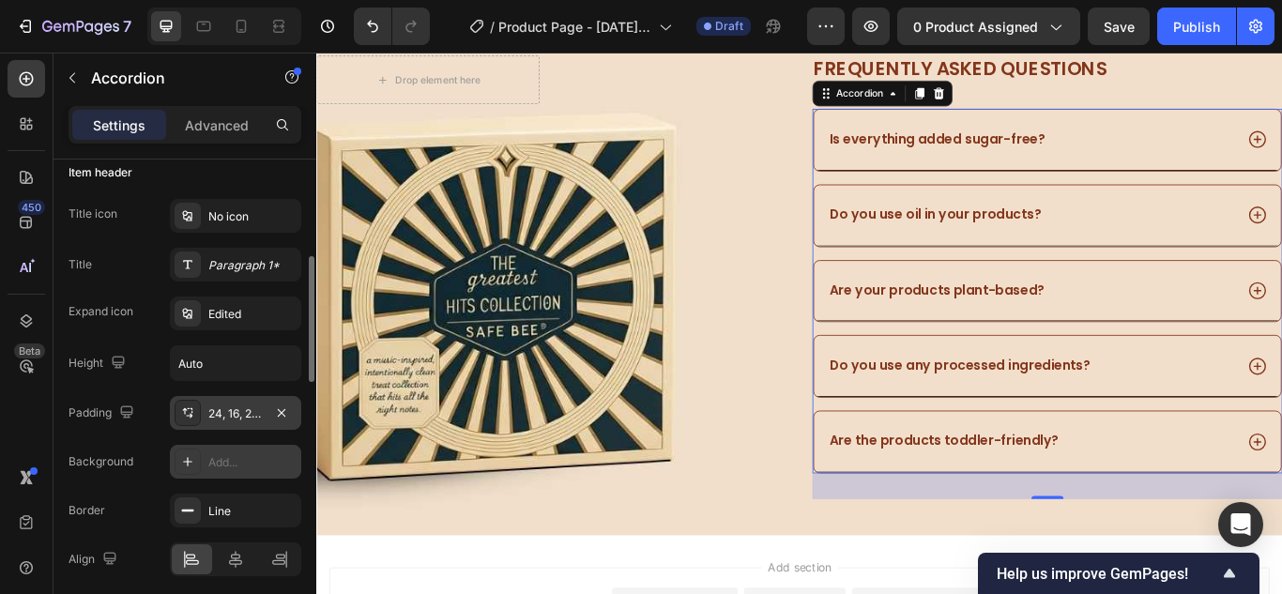
click at [251, 408] on div "24, 16, 24, 16" at bounding box center [235, 413] width 54 height 17
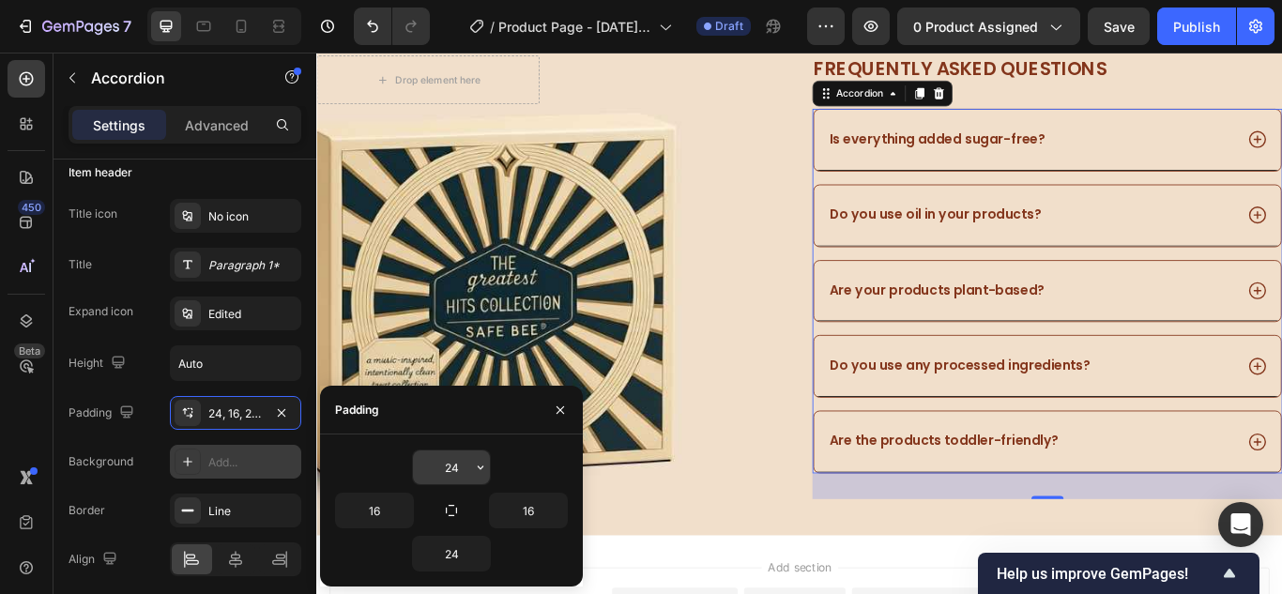
click at [460, 461] on input "24" at bounding box center [451, 467] width 77 height 34
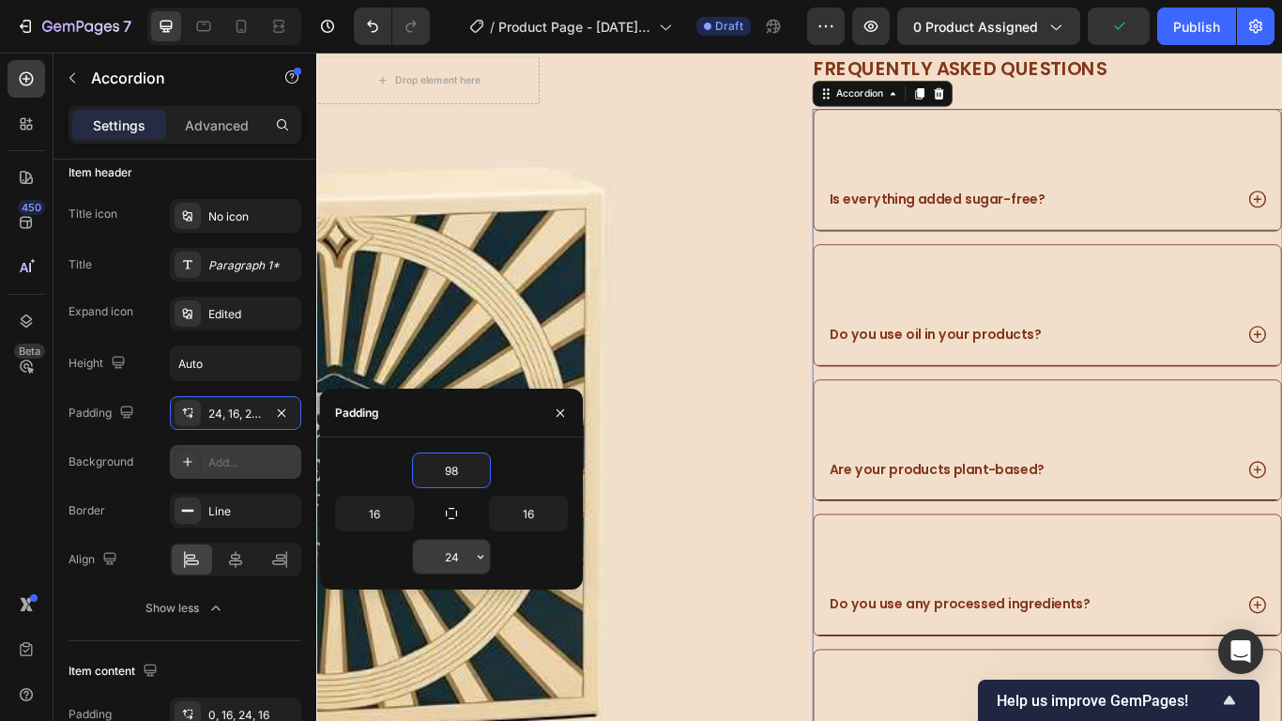
type input "9"
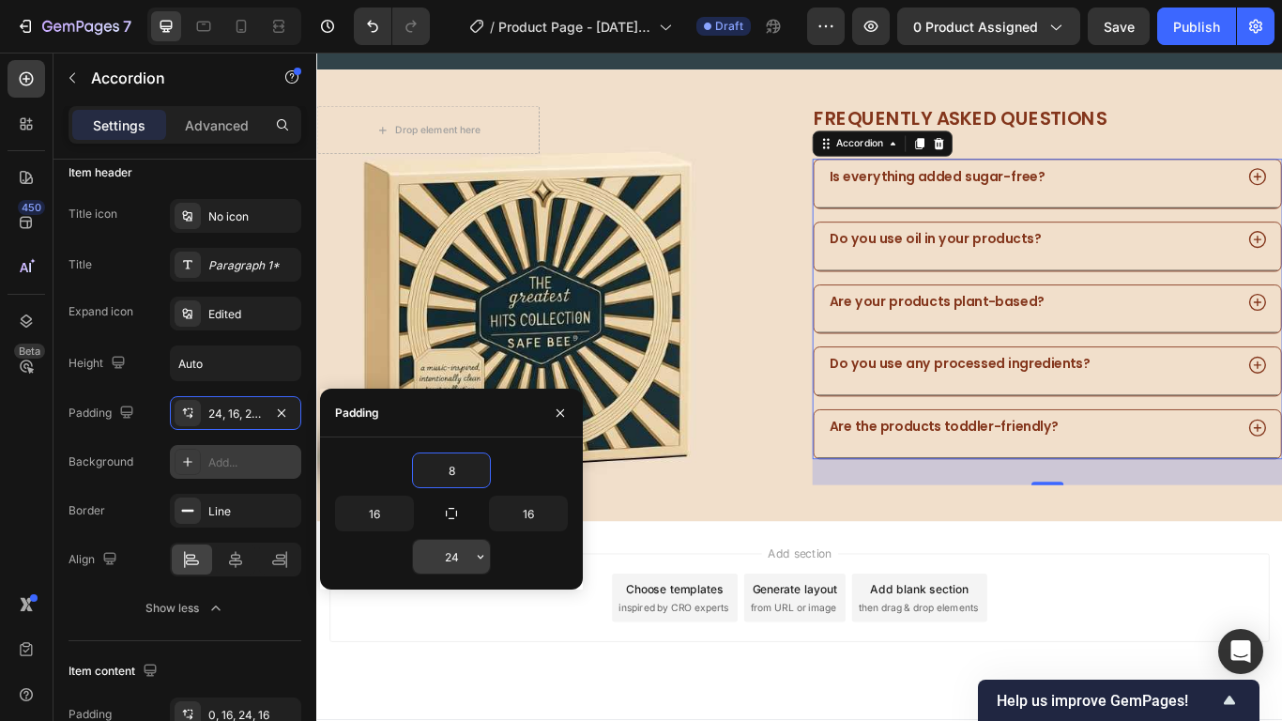
scroll to position [1141, 0]
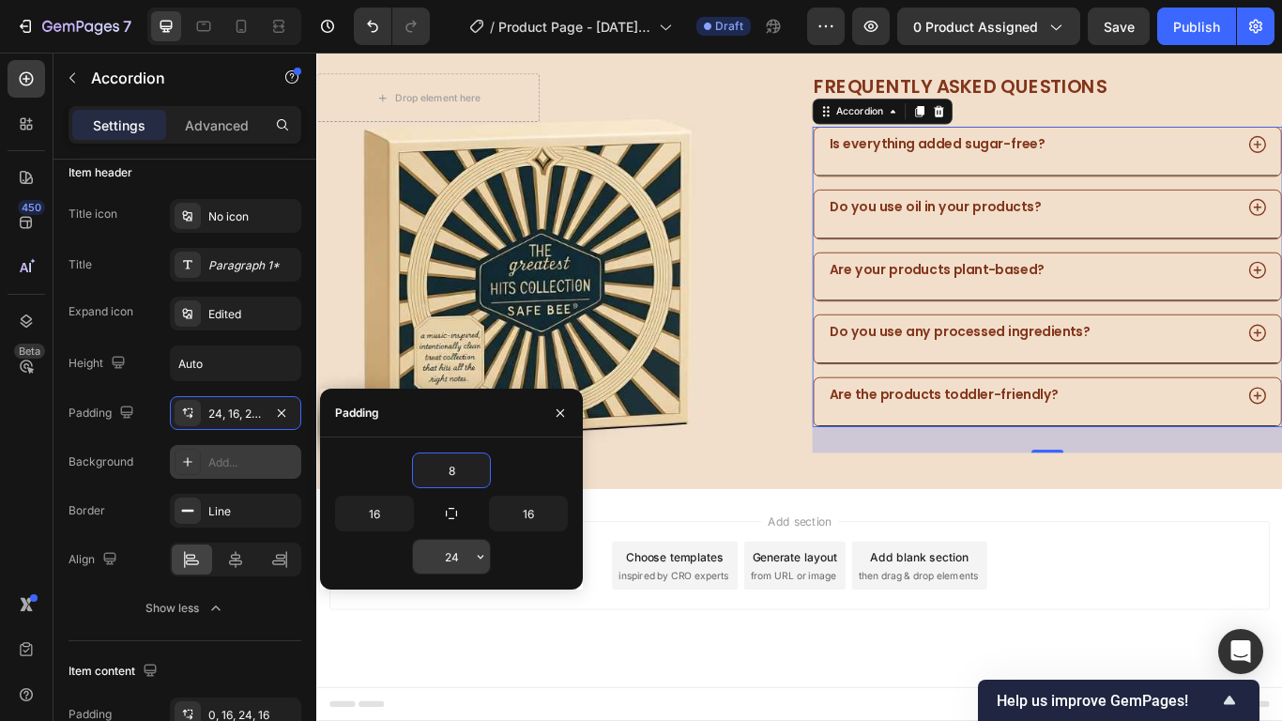
type input "8"
click at [453, 563] on input "24" at bounding box center [451, 557] width 77 height 34
type input "8"
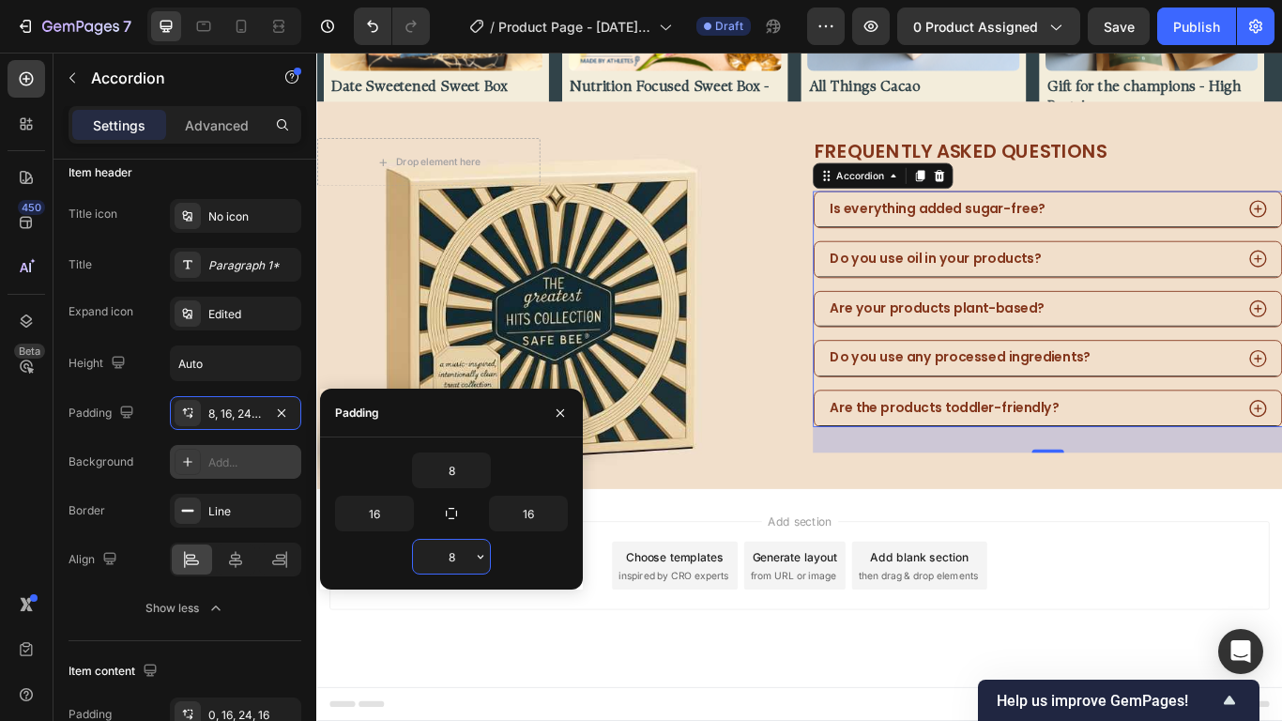
scroll to position [1066, 0]
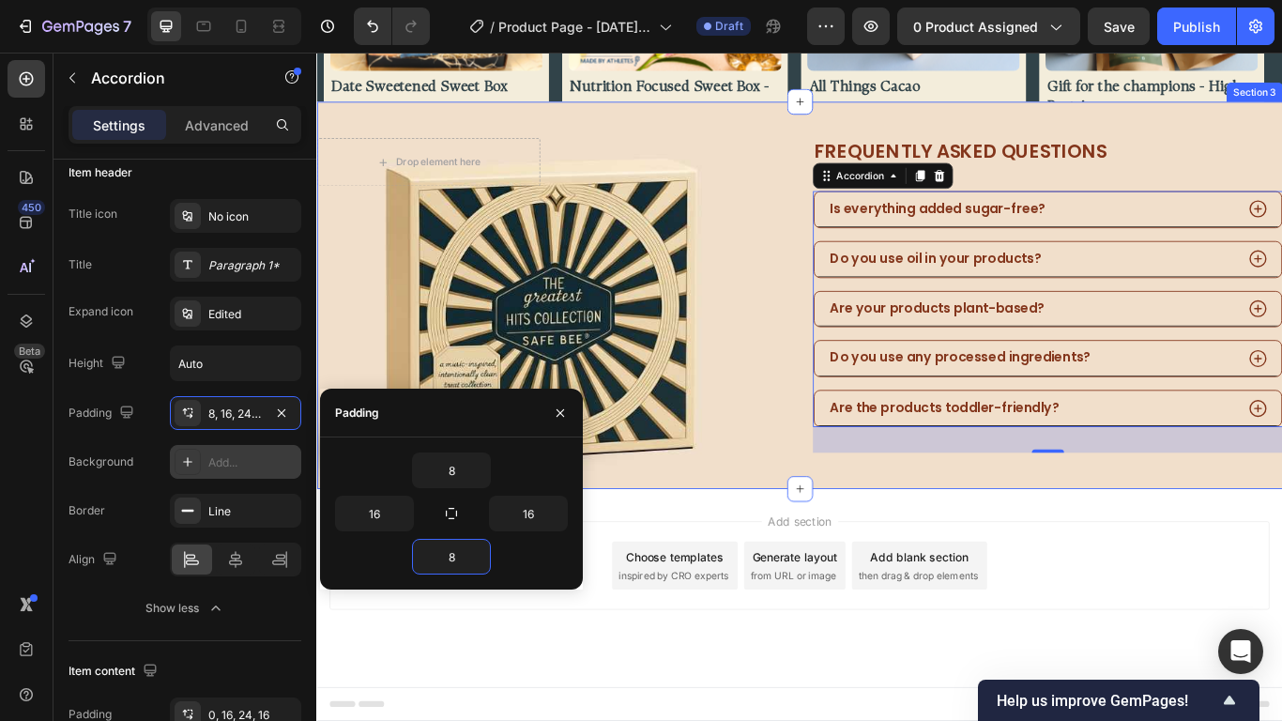
click at [879, 528] on div "Drop element here Image Row Frequently asked questions Heading Is everything ad…" at bounding box center [879, 335] width 1126 height 451
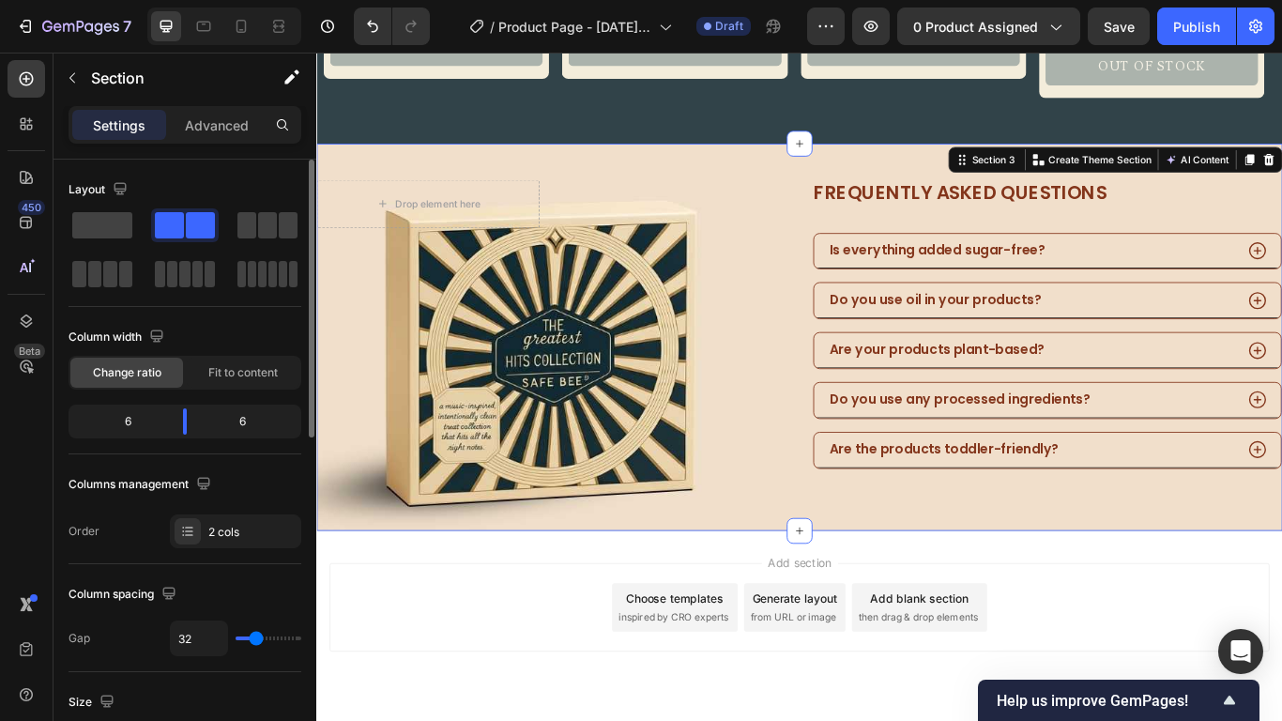
scroll to position [1155, 0]
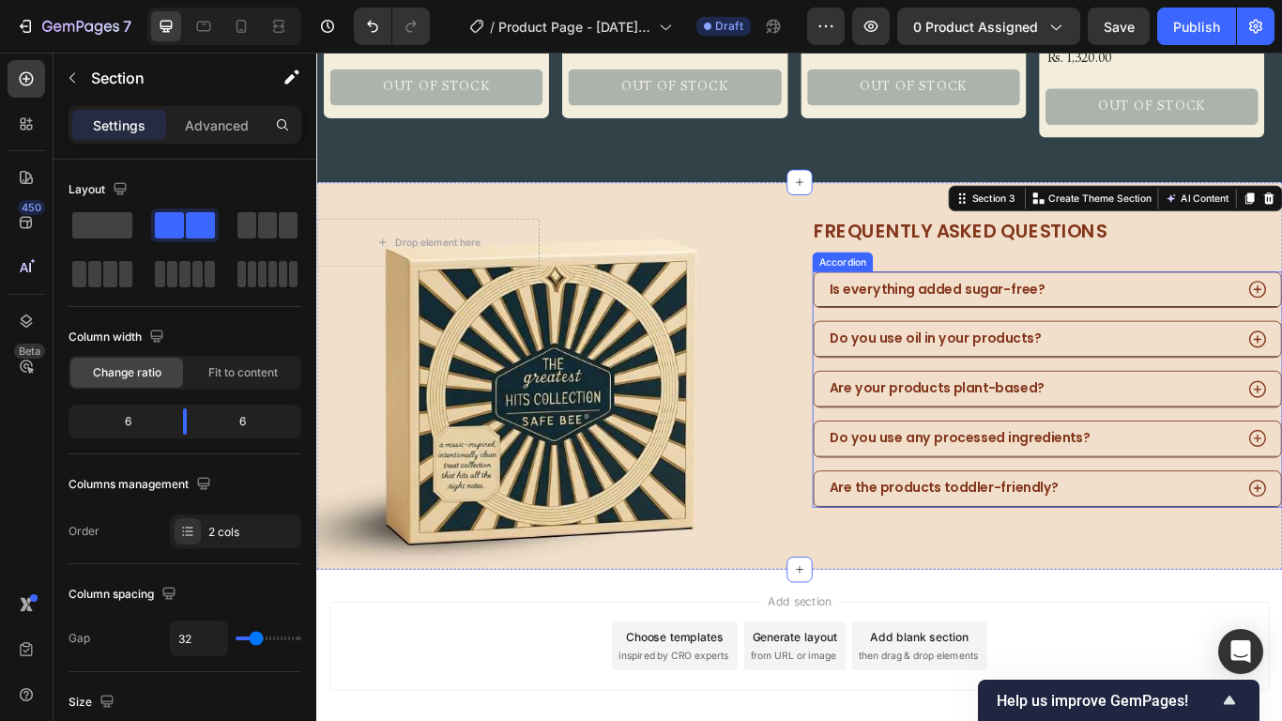
click at [1084, 529] on div "Is everything added sugar-free? Do you use oil in your products? Are your produ…" at bounding box center [1168, 445] width 548 height 275
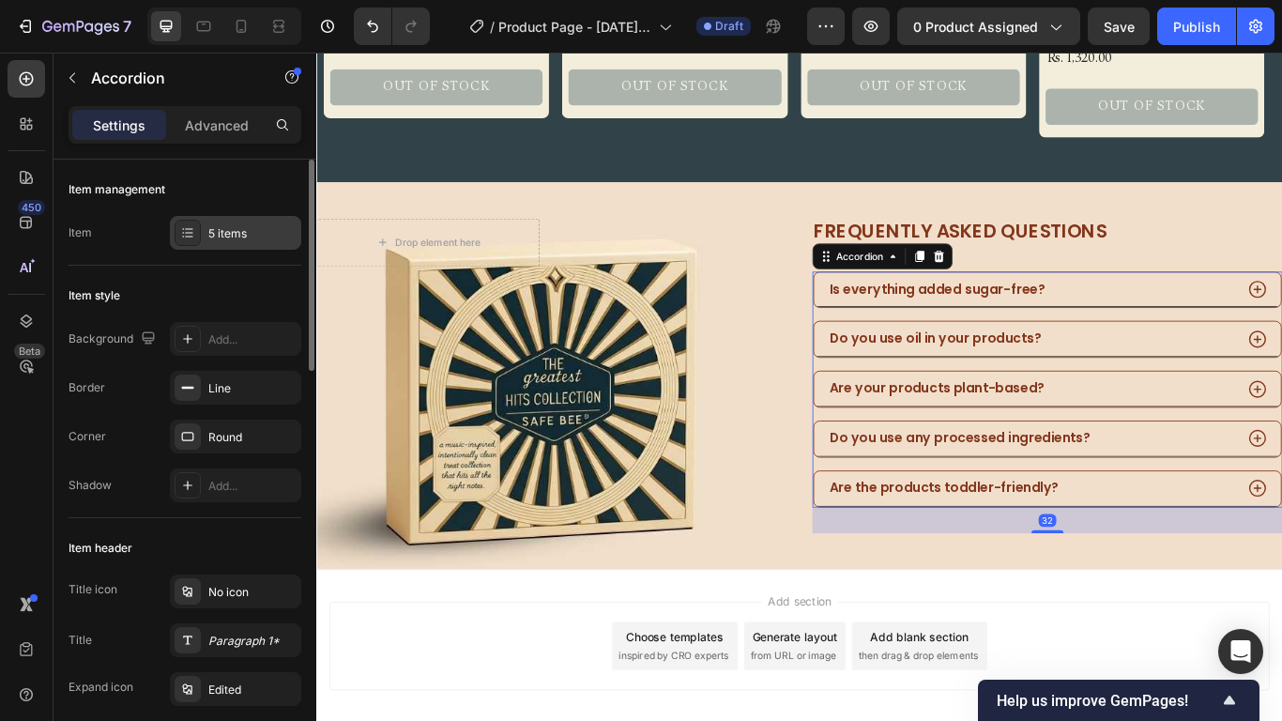
click at [240, 238] on div "5 items" at bounding box center [252, 233] width 88 height 17
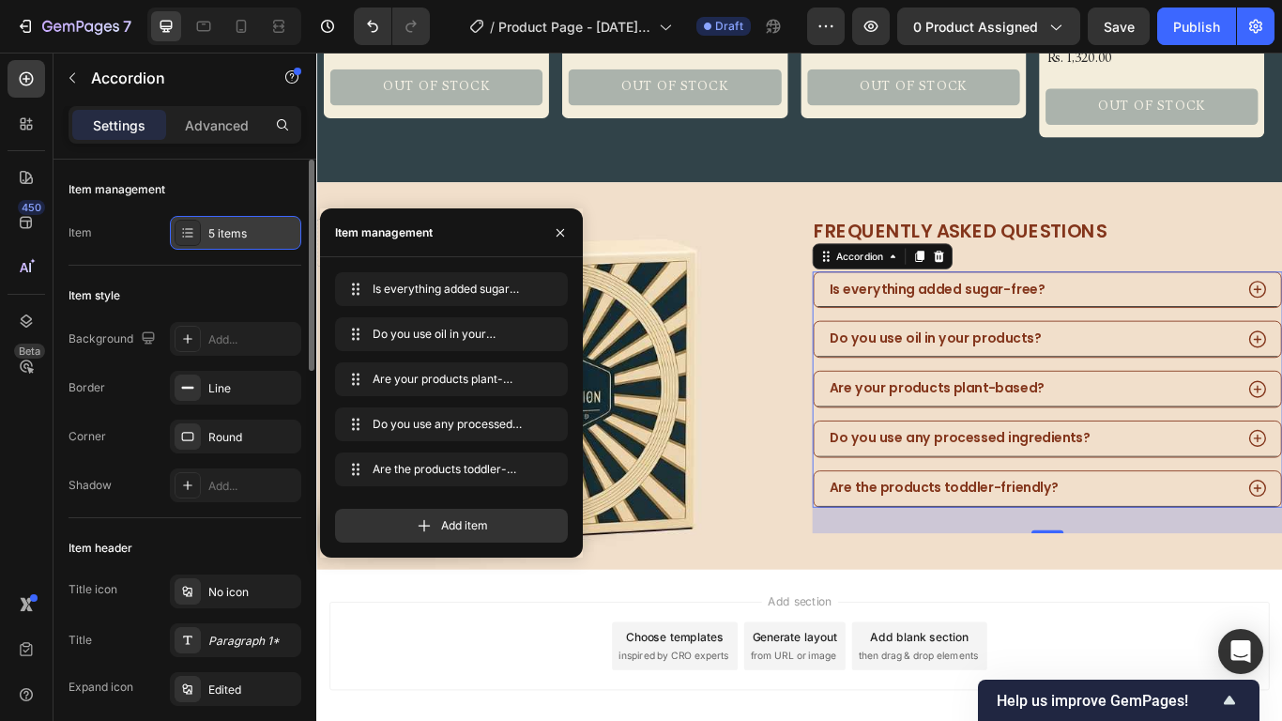
click at [236, 232] on div "5 items" at bounding box center [252, 233] width 88 height 17
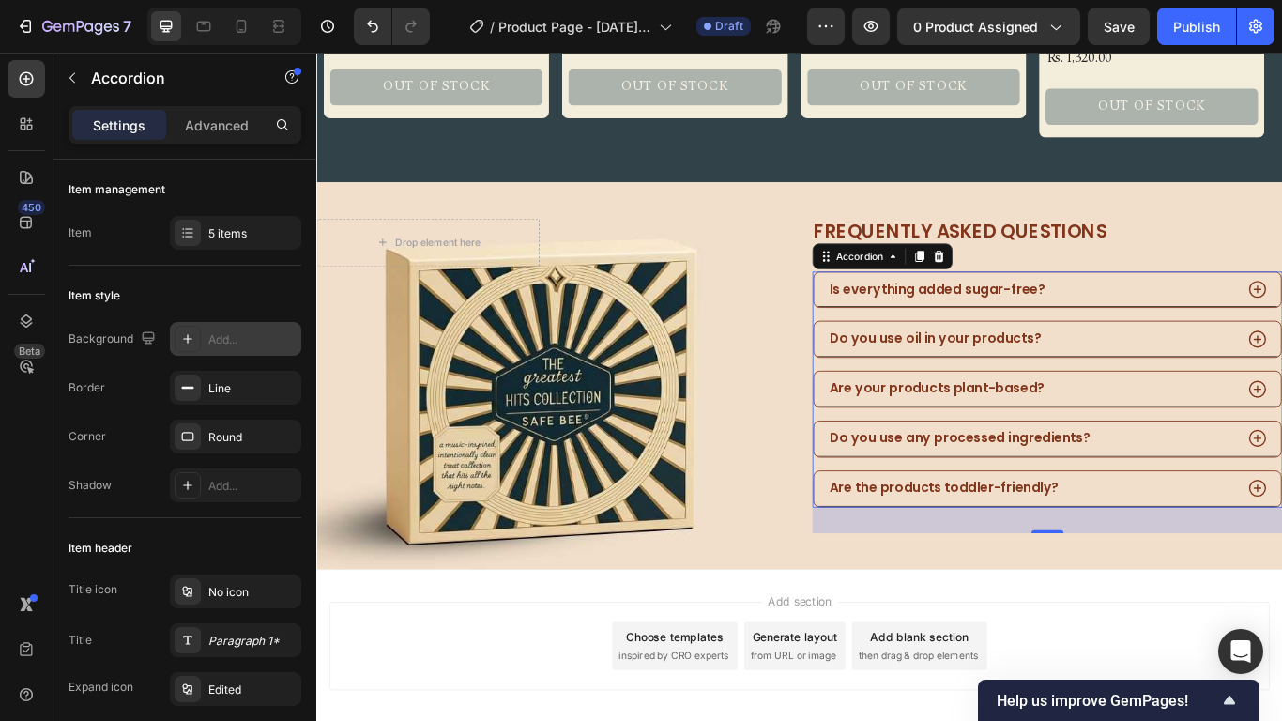
click at [248, 335] on div "Add..." at bounding box center [252, 339] width 88 height 17
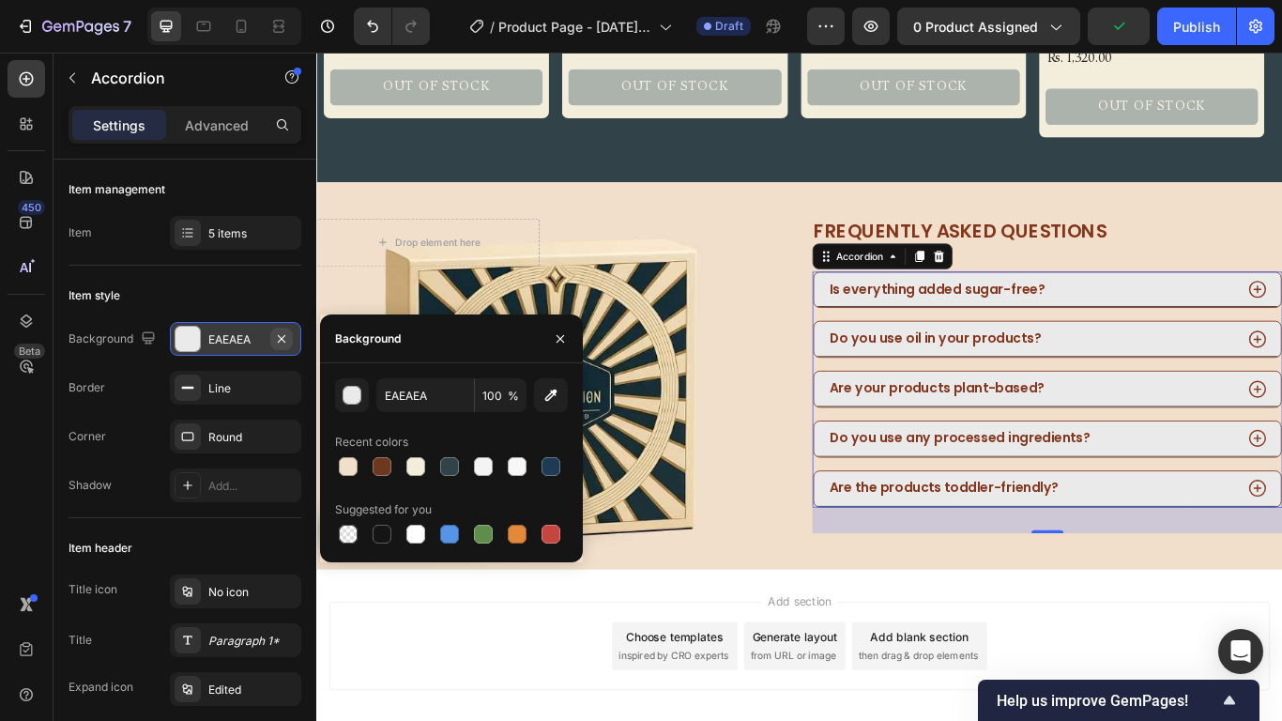
click at [275, 335] on icon "button" at bounding box center [281, 338] width 15 height 15
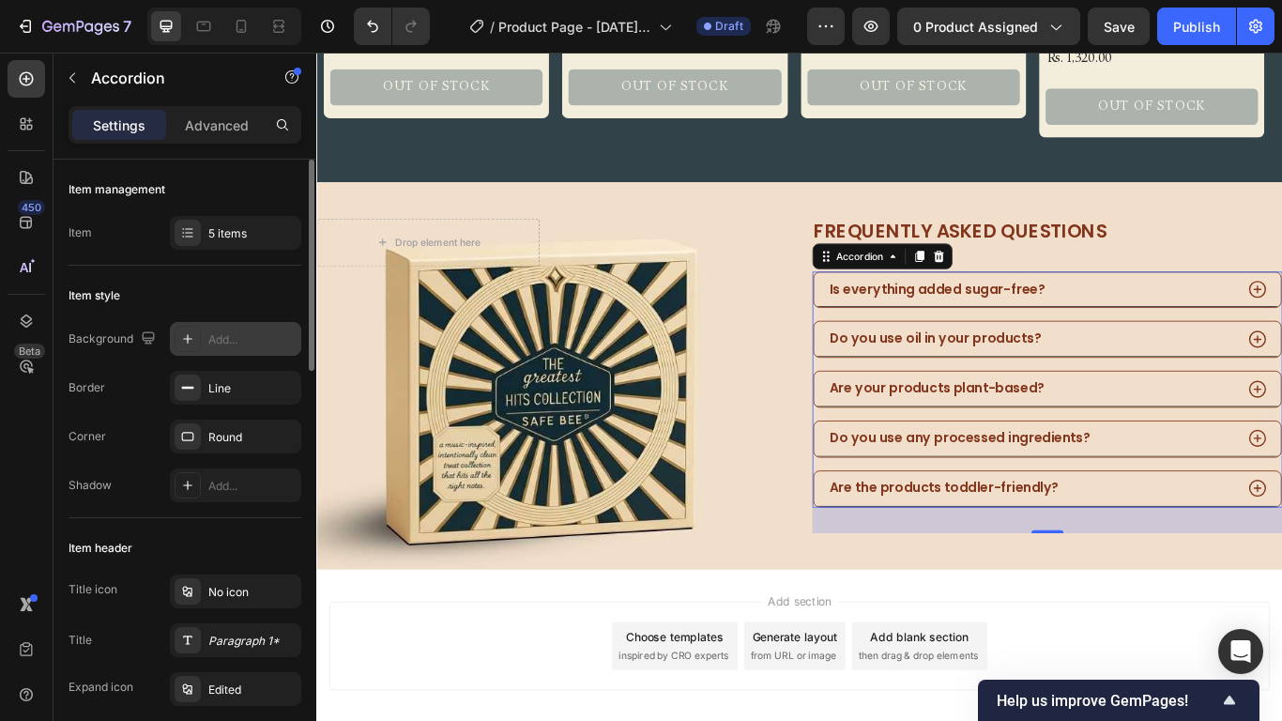
scroll to position [188, 0]
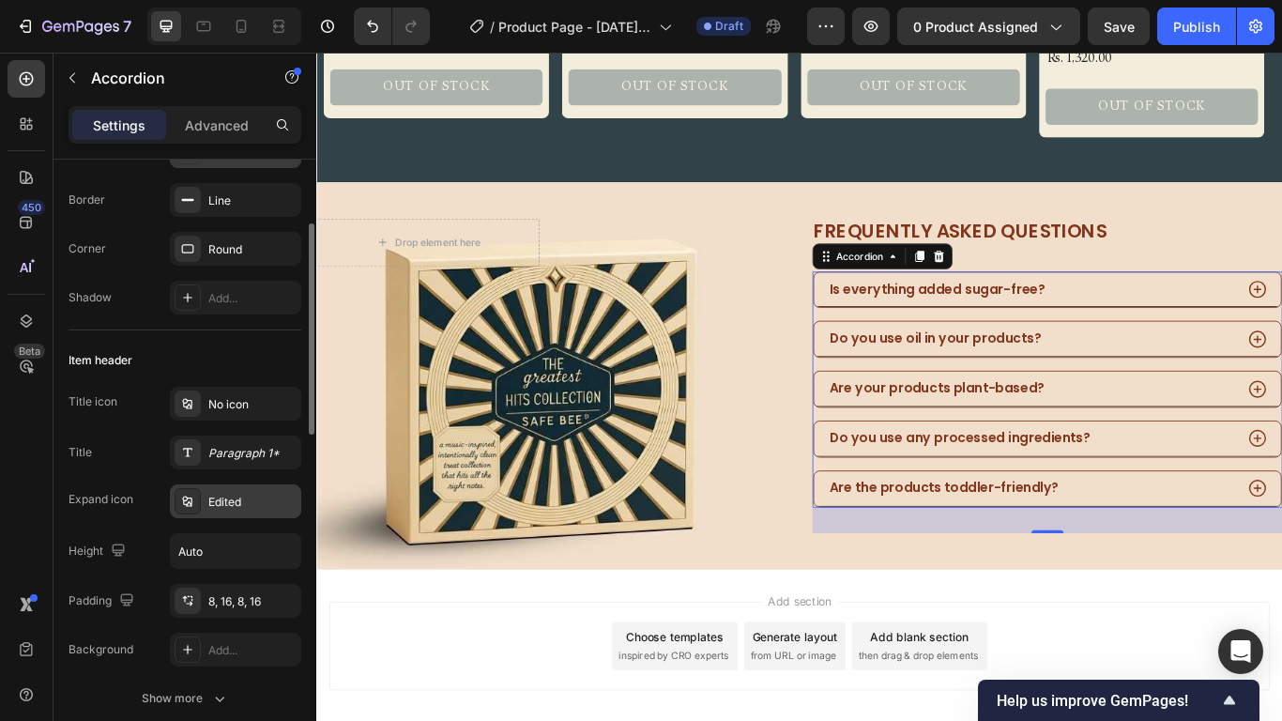
click at [258, 504] on div "Edited" at bounding box center [252, 502] width 88 height 17
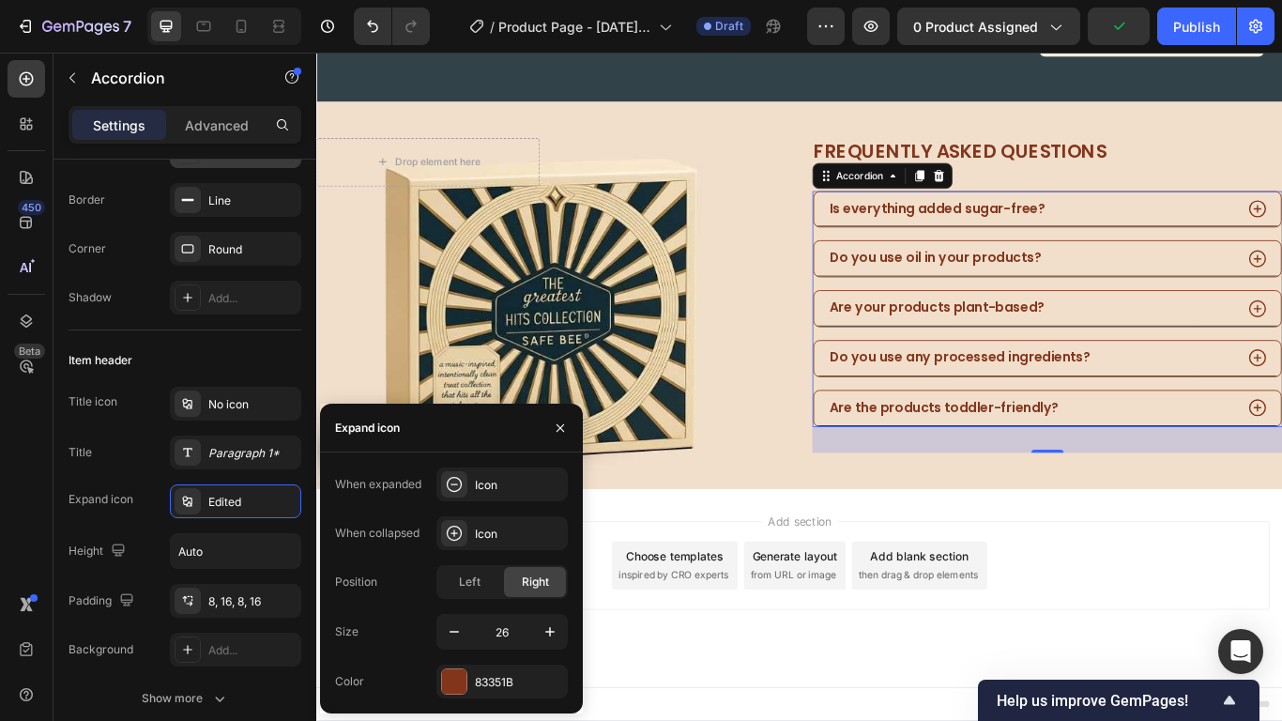
scroll to position [1155, 0]
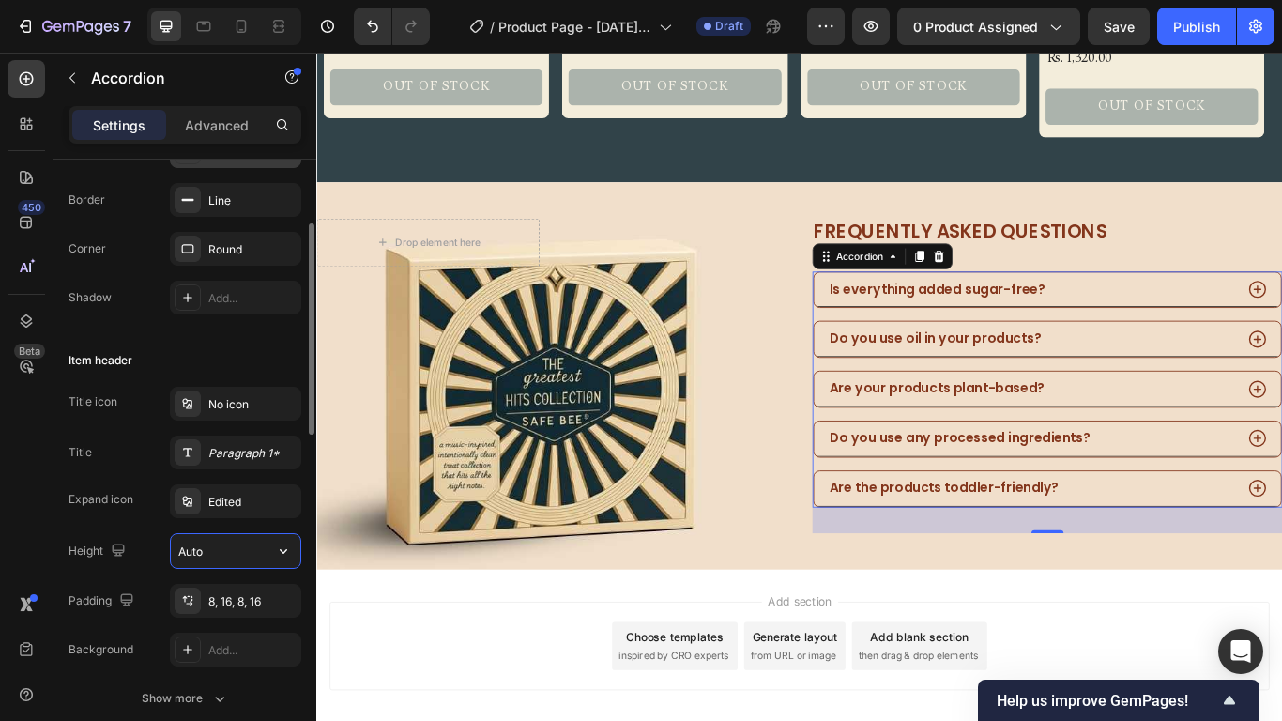
click at [244, 549] on input "Auto" at bounding box center [235, 551] width 129 height 34
drag, startPoint x: 266, startPoint y: 548, endPoint x: 277, endPoint y: 560, distance: 16.6
click at [268, 551] on div "Auto" at bounding box center [235, 551] width 129 height 34
click at [282, 554] on icon "button" at bounding box center [283, 550] width 19 height 19
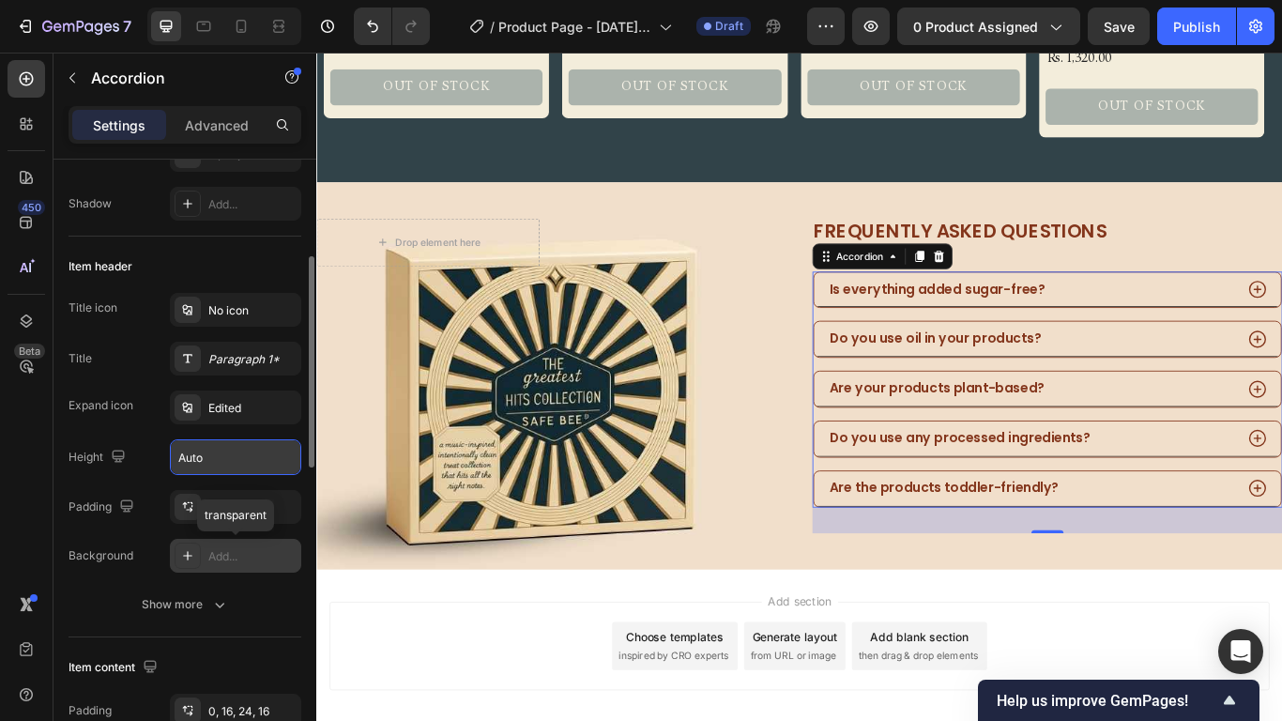
click at [244, 549] on div "Add..." at bounding box center [252, 556] width 88 height 17
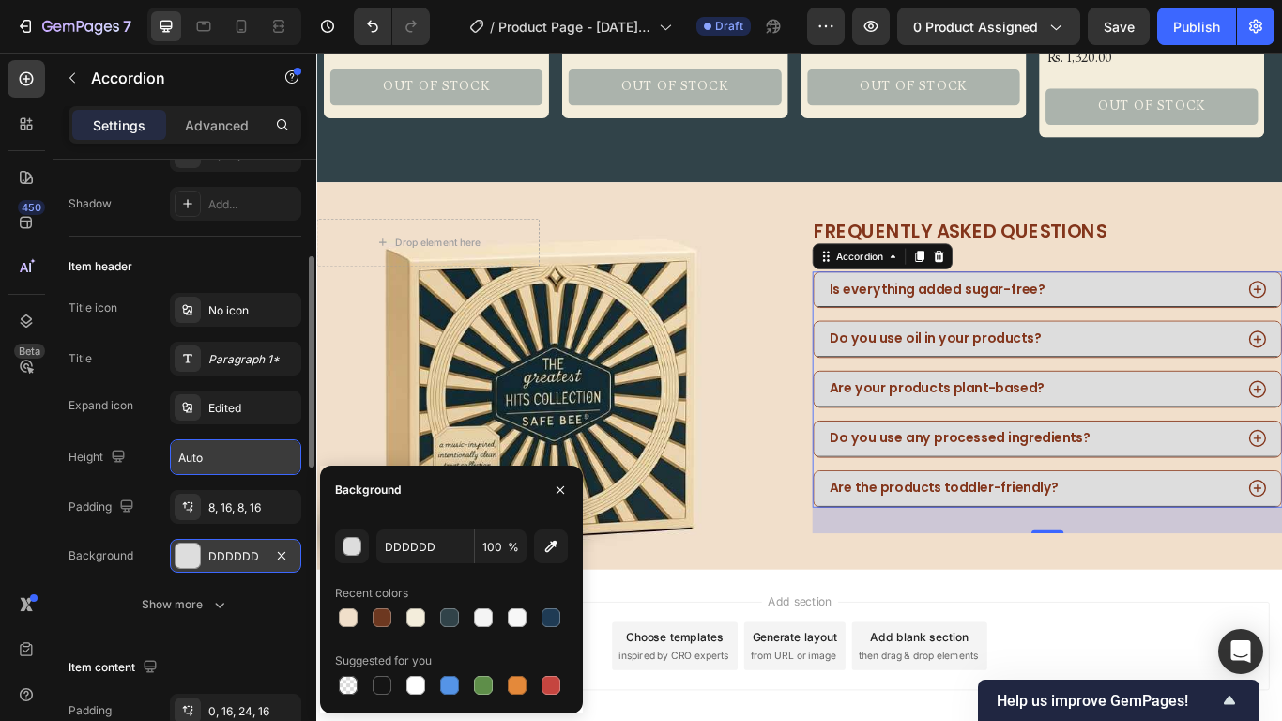
click at [1267, 506] on div "Do you use any processed ingredients?" at bounding box center [1148, 502] width 475 height 25
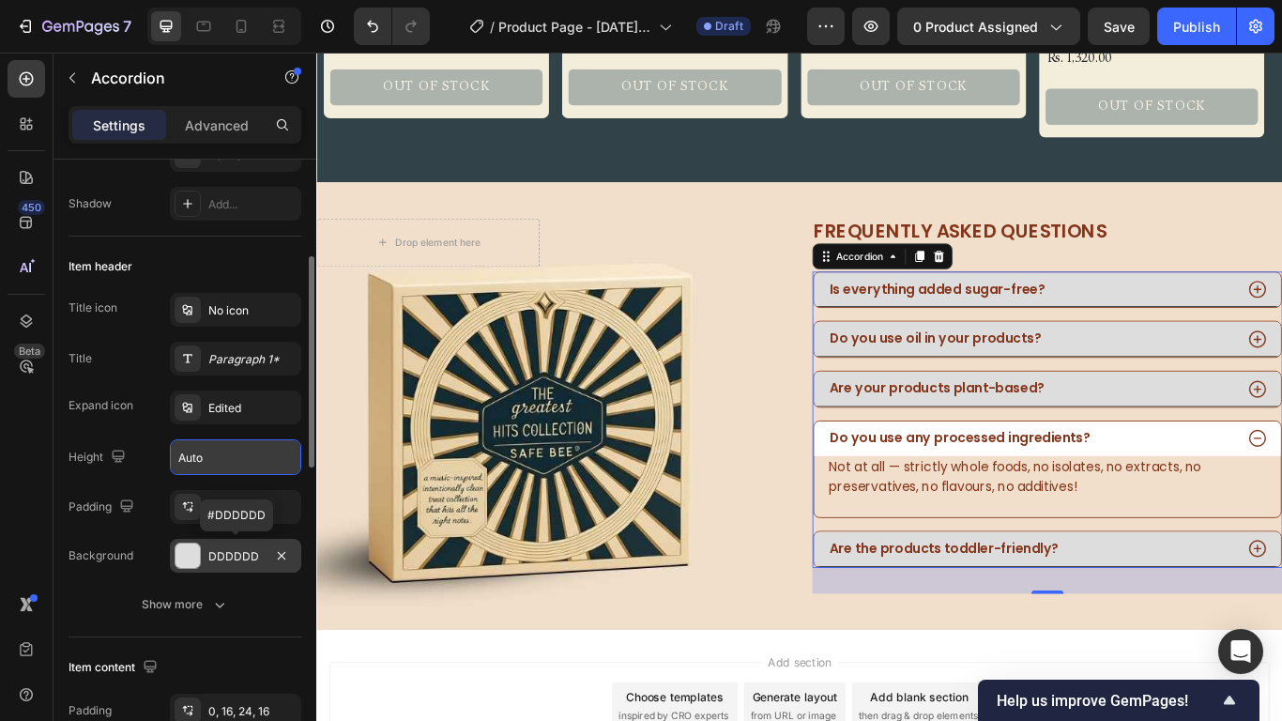
click at [253, 556] on div "DDDDDD" at bounding box center [235, 556] width 54 height 17
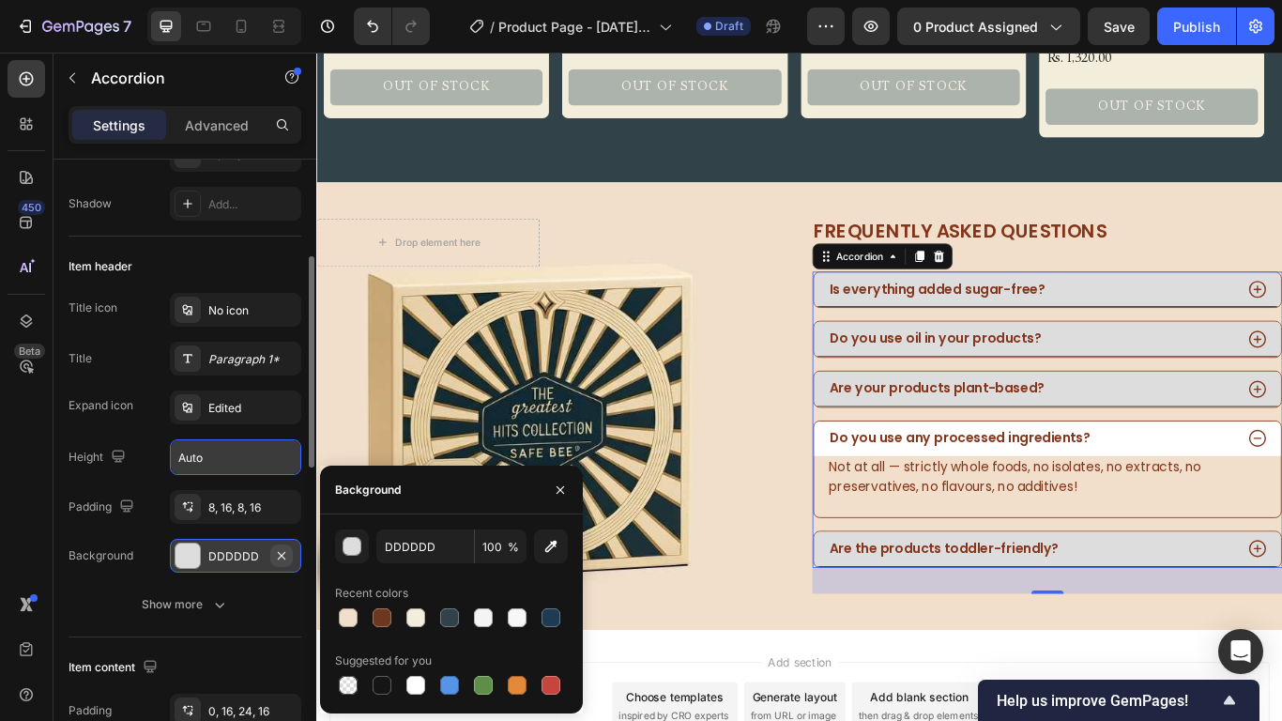
click at [288, 555] on icon "button" at bounding box center [281, 555] width 15 height 15
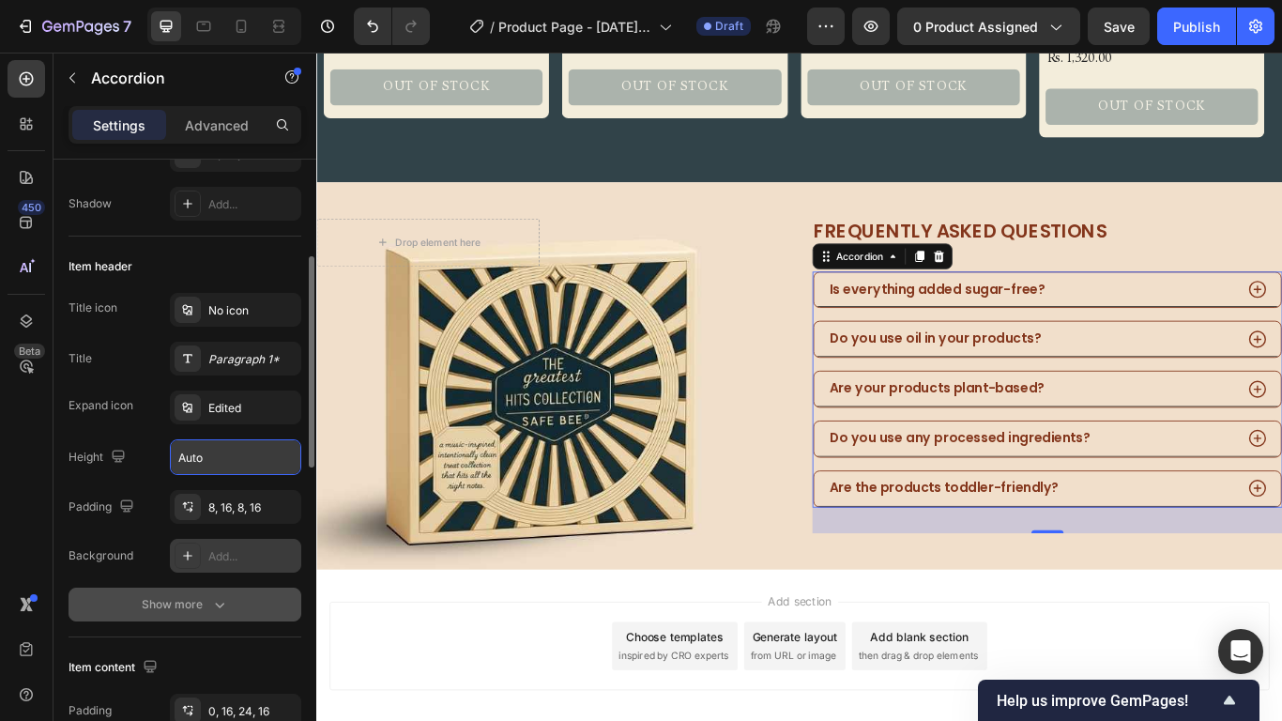
click at [211, 593] on icon "button" at bounding box center [219, 604] width 19 height 19
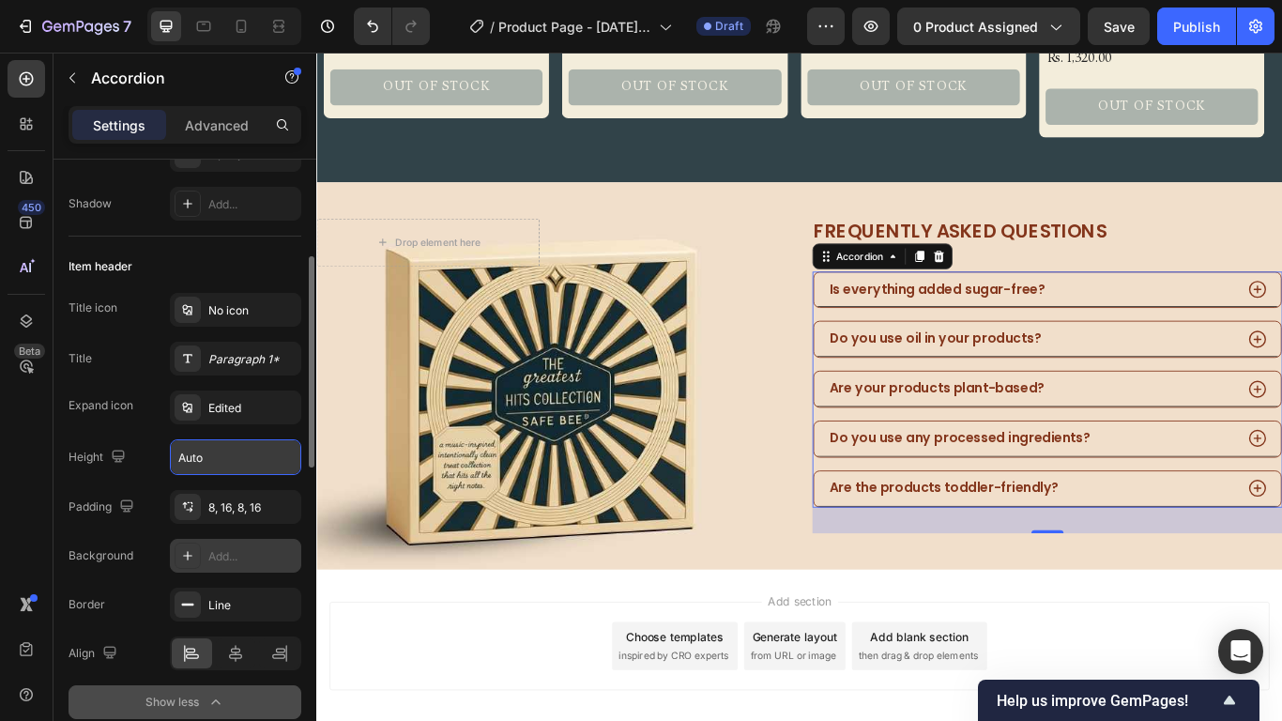
click at [249, 551] on div "Add..." at bounding box center [252, 556] width 88 height 17
type input "DDDDDD"
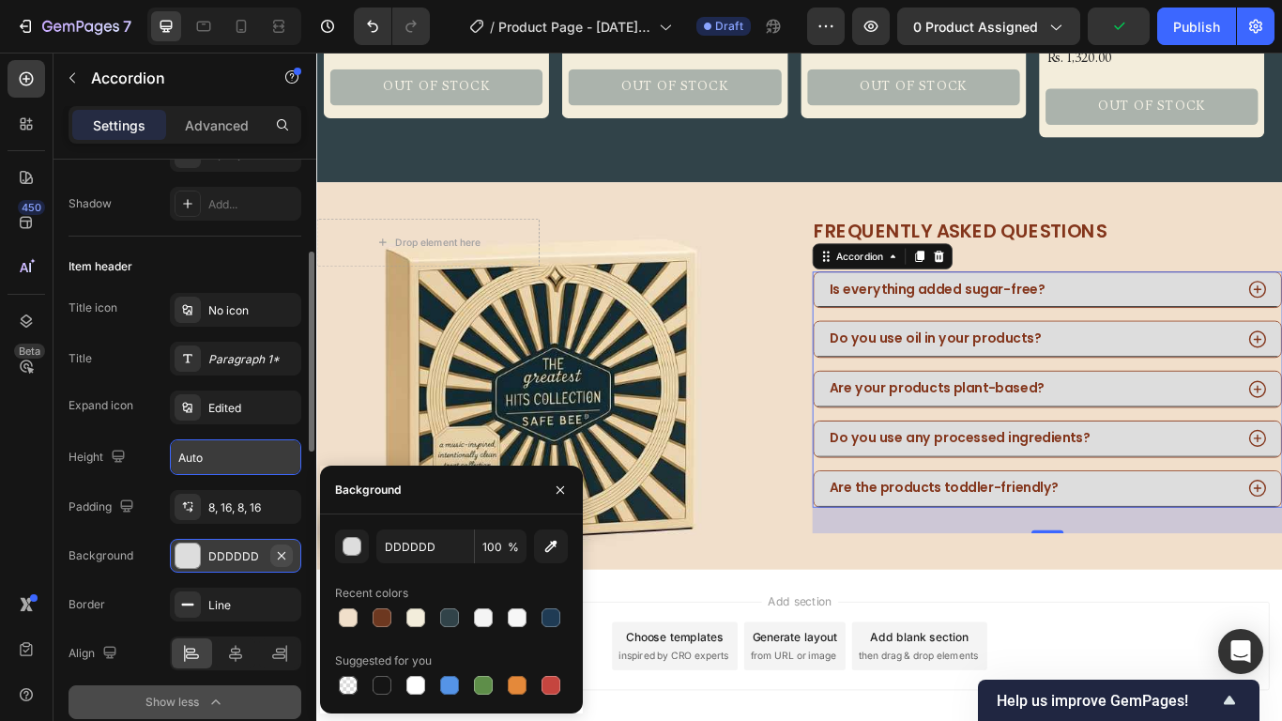
click at [286, 544] on button "button" at bounding box center [281, 555] width 23 height 23
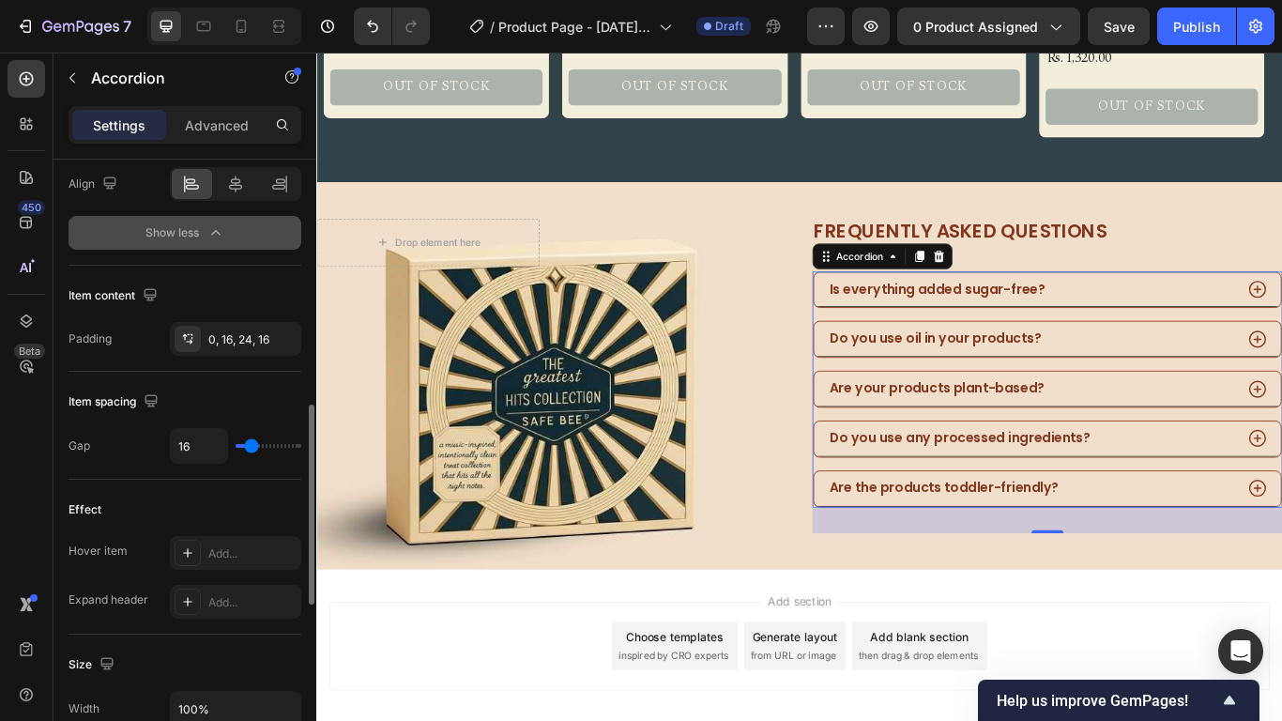
scroll to position [845, 0]
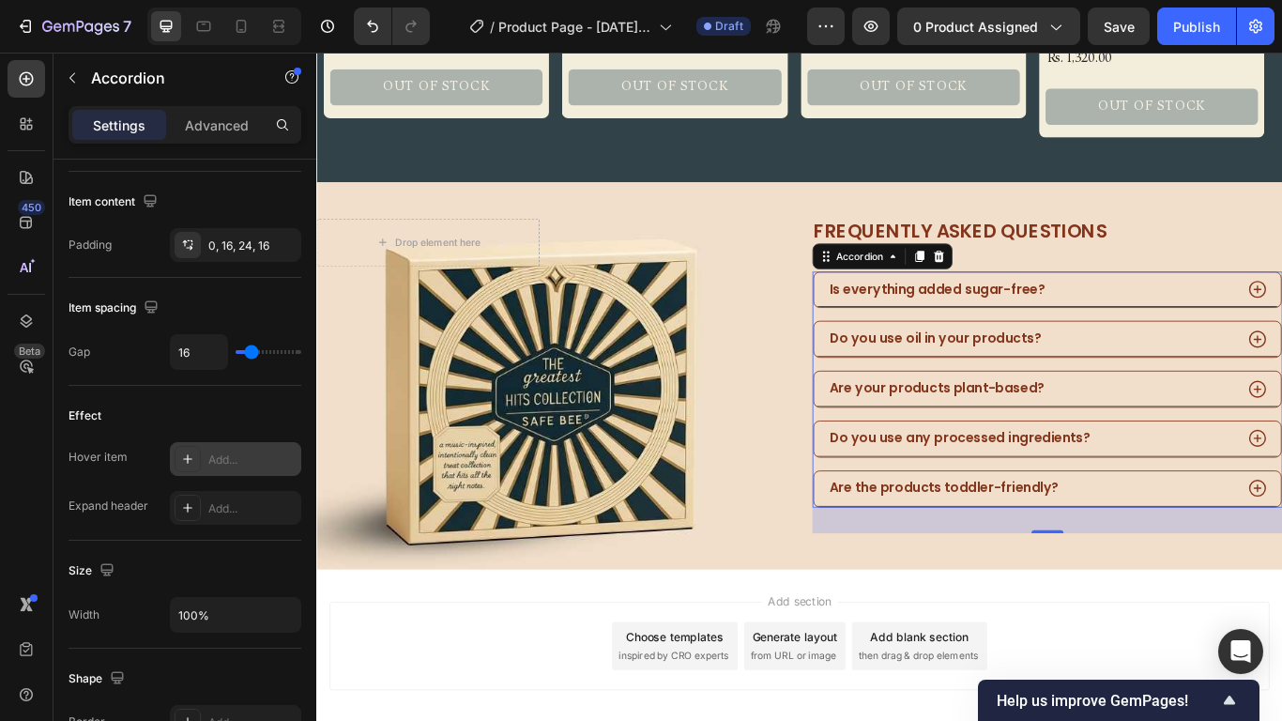
click at [239, 464] on div "Add..." at bounding box center [252, 459] width 88 height 17
click at [1245, 426] on div "Are your products plant-based?" at bounding box center [1168, 444] width 544 height 41
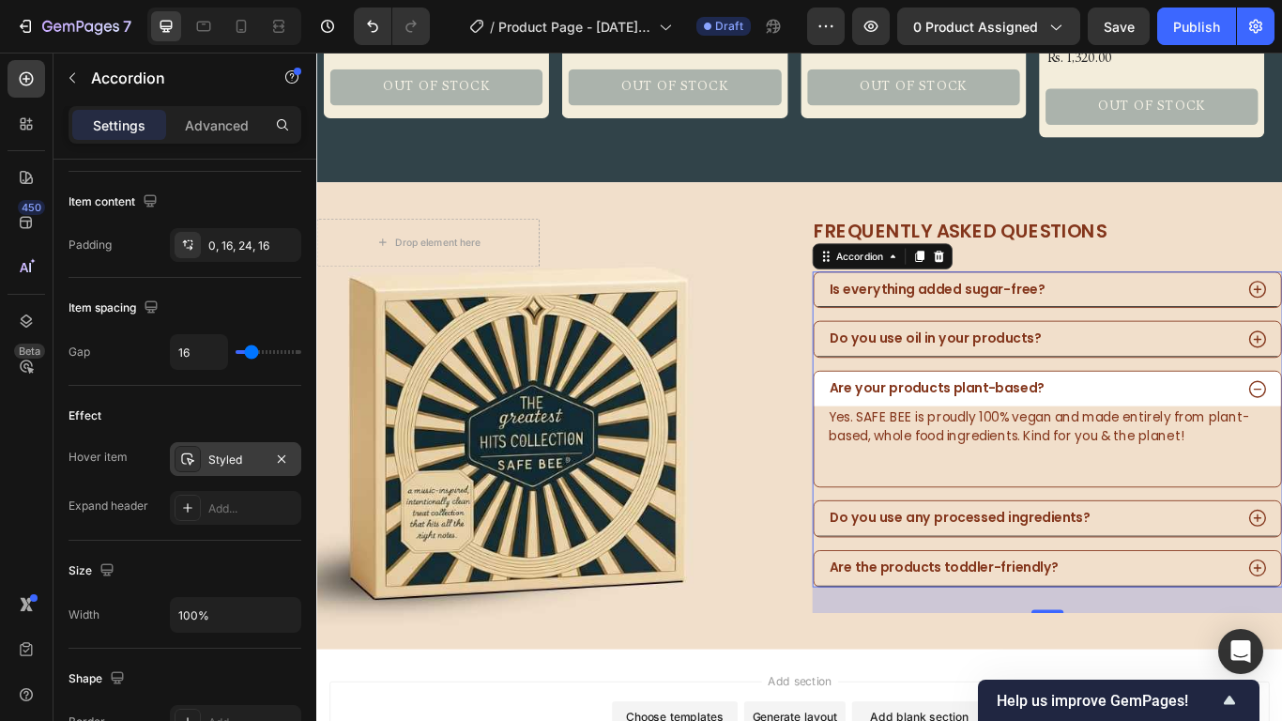
click at [225, 472] on div "Styled" at bounding box center [235, 459] width 131 height 34
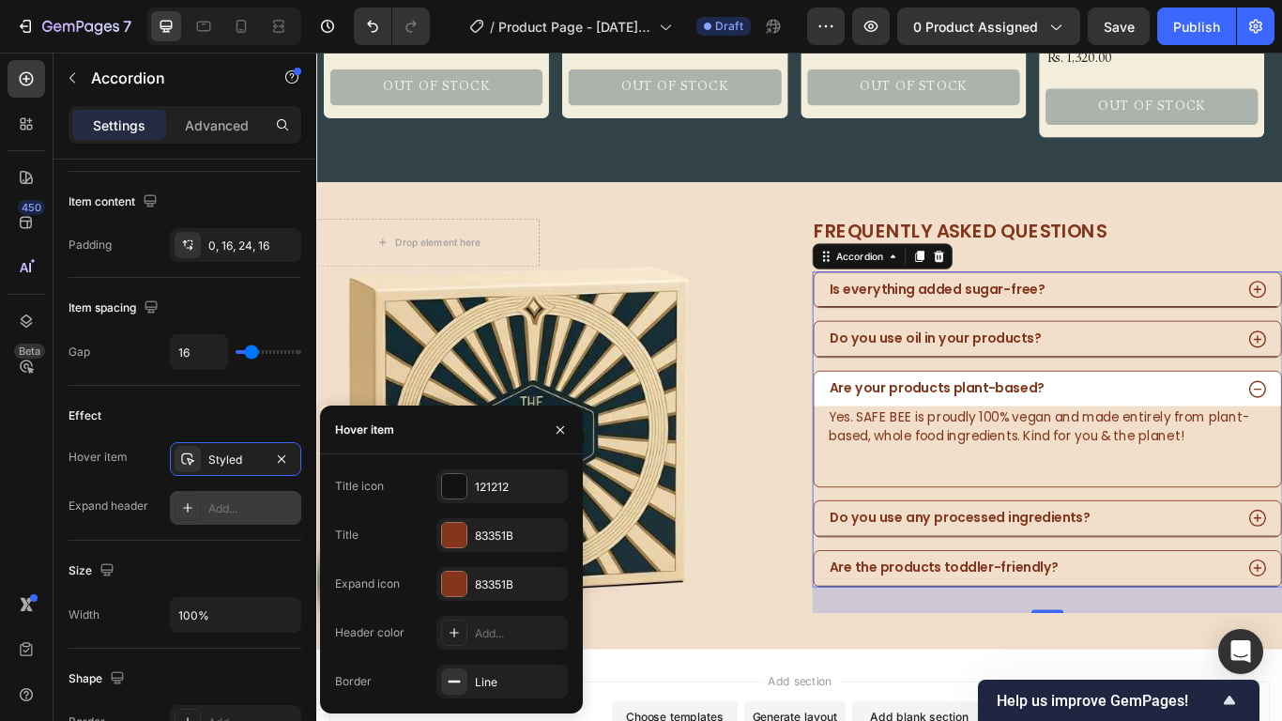
click at [218, 509] on div "Add..." at bounding box center [252, 508] width 88 height 17
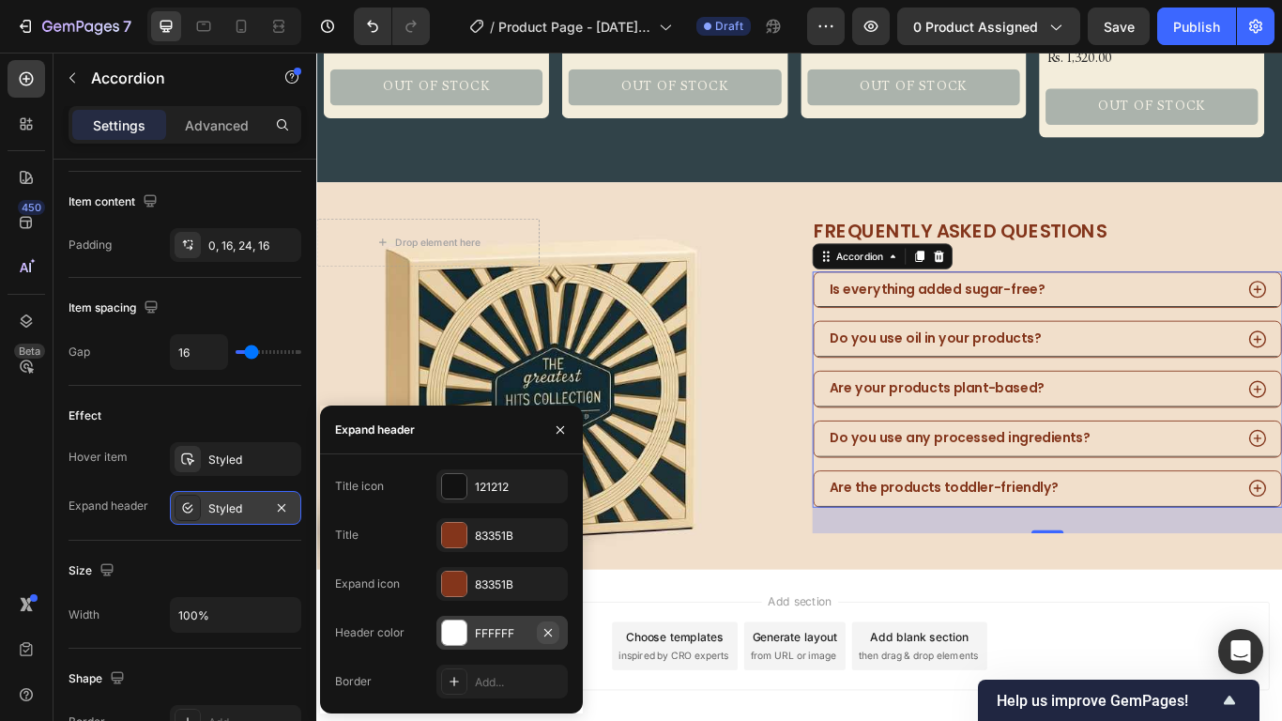
click at [542, 593] on icon "button" at bounding box center [547, 632] width 15 height 15
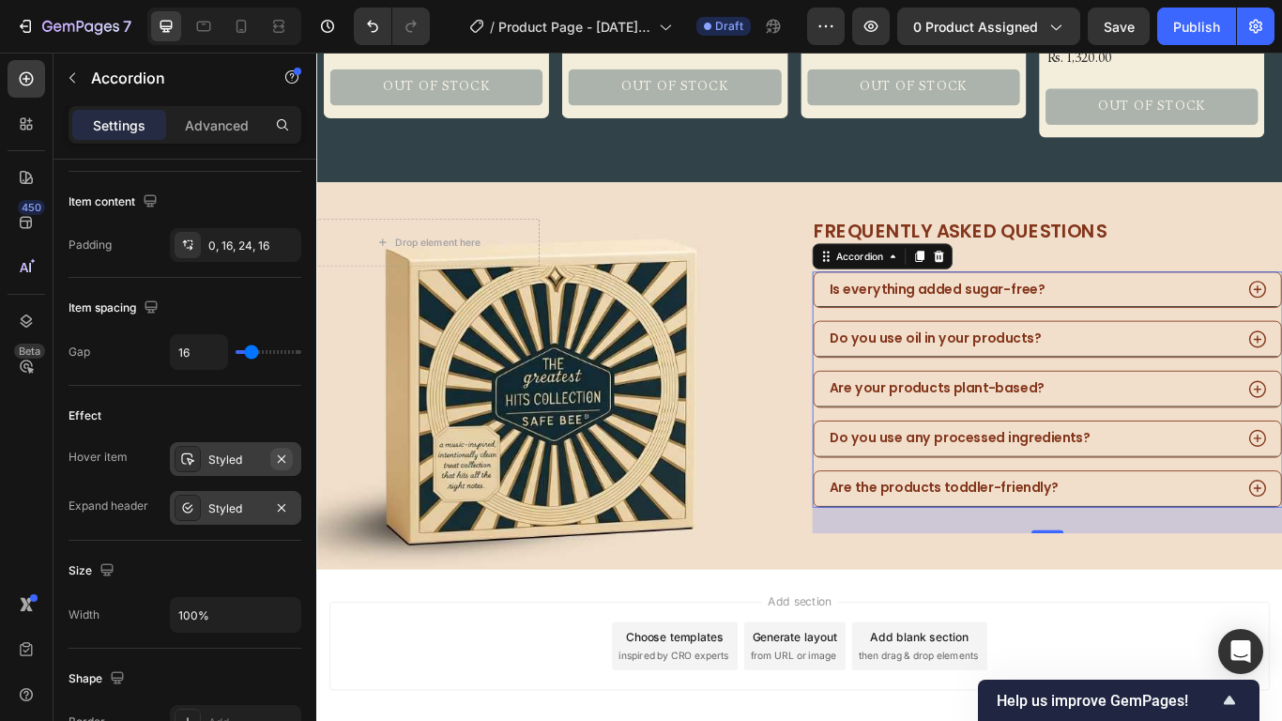
click at [281, 458] on icon "button" at bounding box center [282, 458] width 8 height 8
click at [280, 508] on icon "button" at bounding box center [281, 507] width 15 height 15
click at [1259, 484] on div "Do you use any processed ingredients?" at bounding box center [1168, 502] width 544 height 41
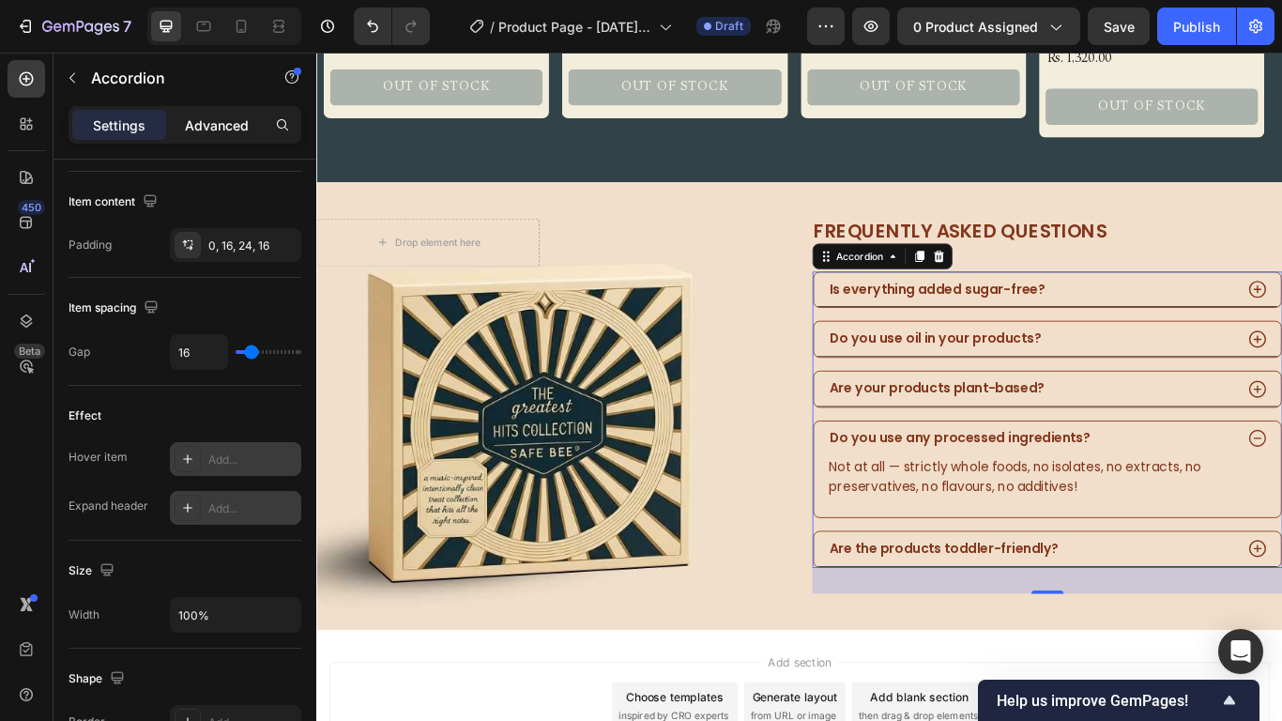
click at [227, 128] on p "Advanced" at bounding box center [217, 125] width 64 height 20
type input "100%"
type input "100"
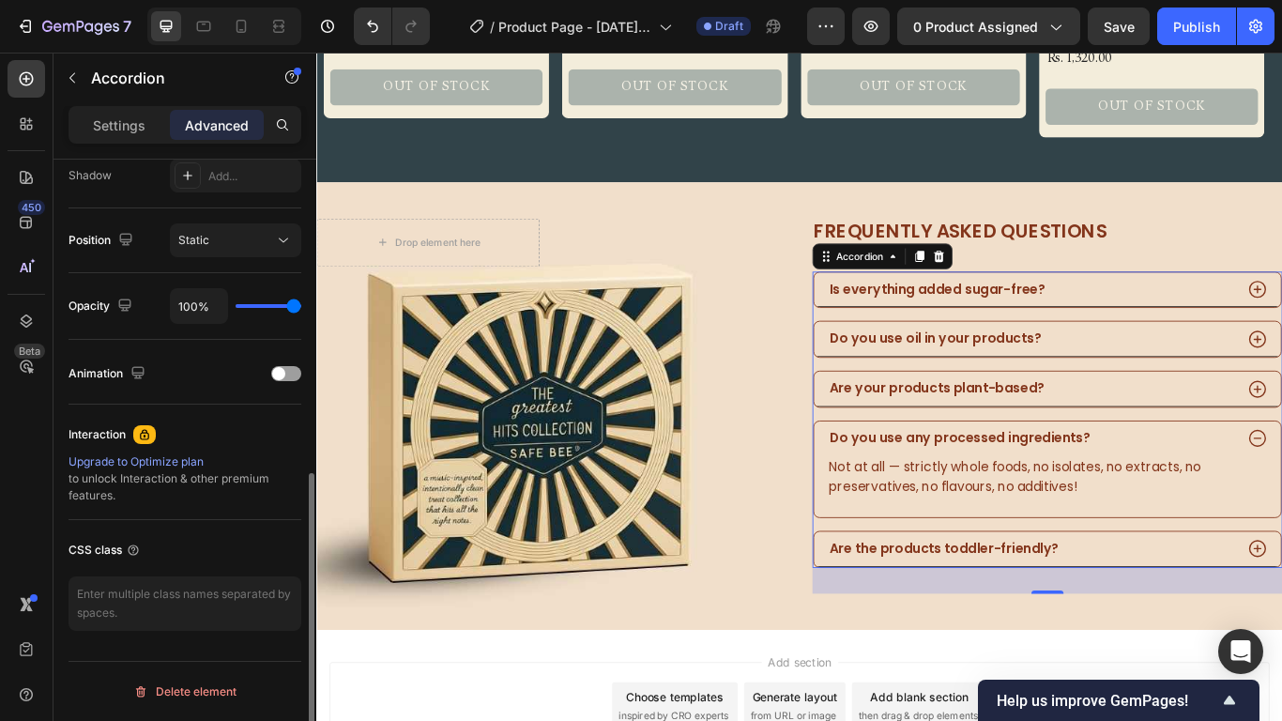
scroll to position [637, 0]
click at [130, 126] on p "Settings" at bounding box center [119, 125] width 53 height 20
type input "16"
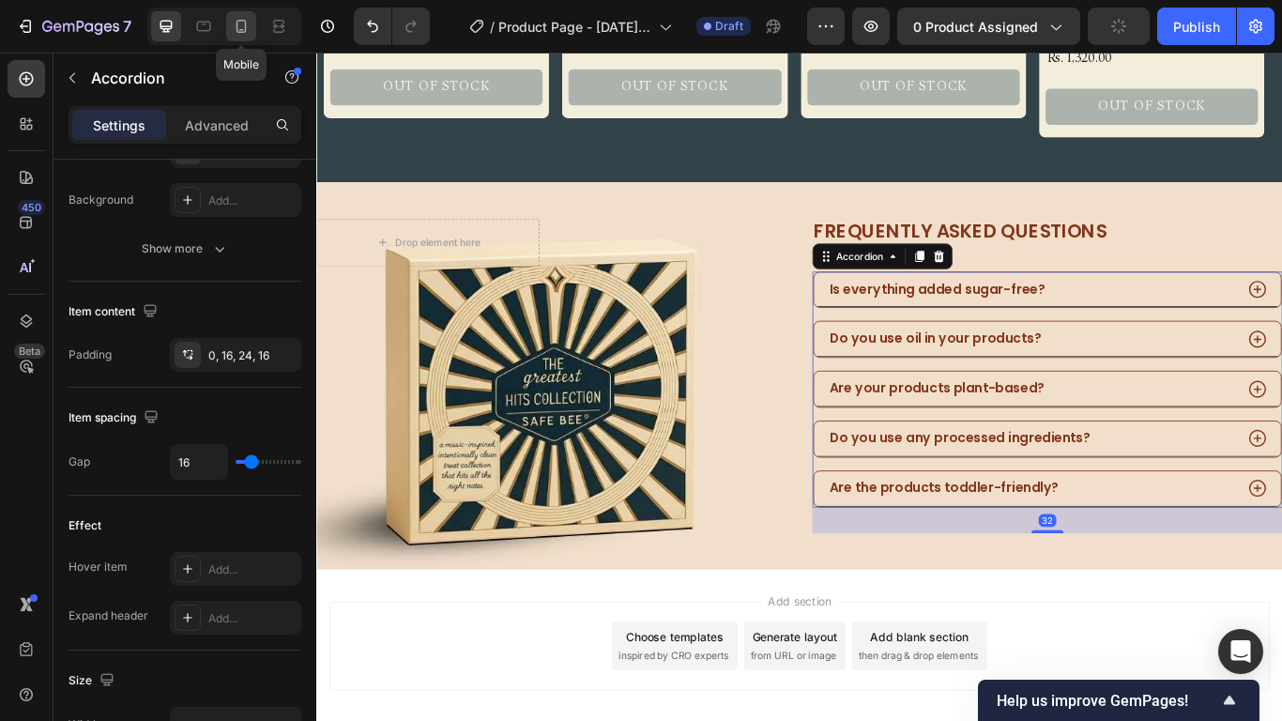
click at [248, 16] on div at bounding box center [241, 26] width 30 height 30
type input "14"
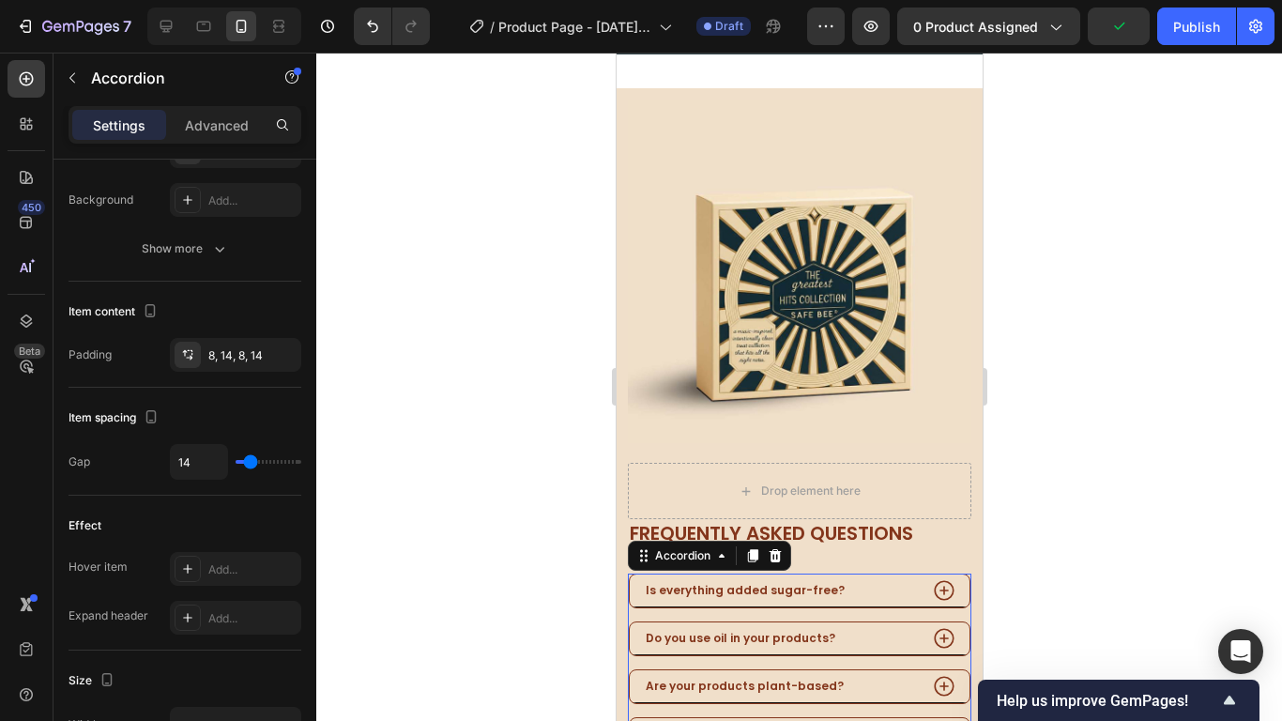
scroll to position [1596, 0]
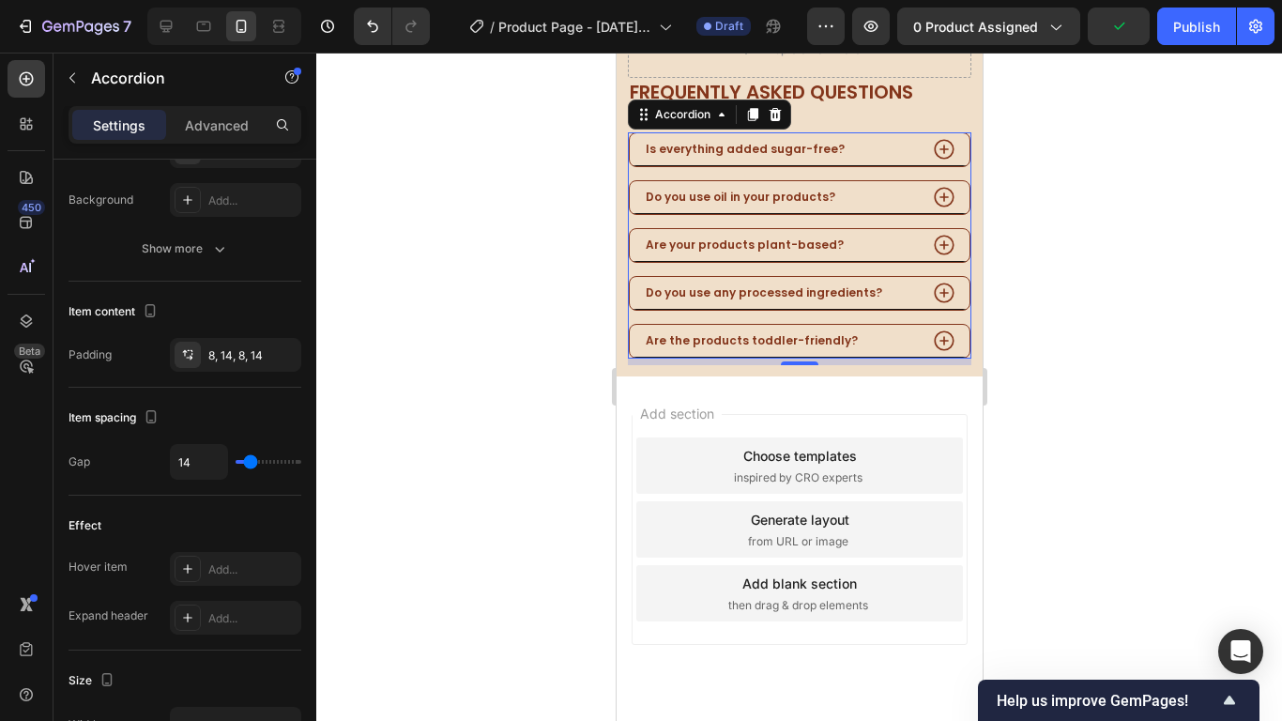
click at [872, 330] on div "Are the products toddler-friendly?" at bounding box center [779, 340] width 274 height 21
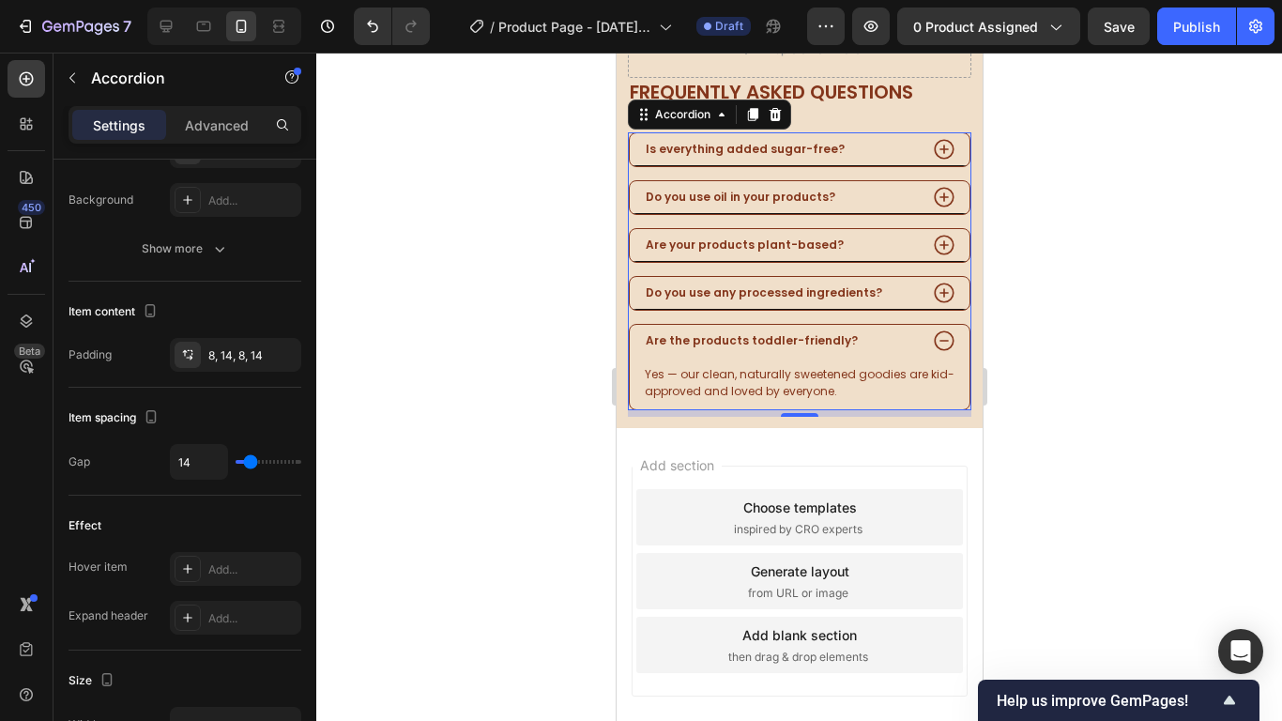
click at [866, 330] on div "Are the products toddler-friendly?" at bounding box center [779, 340] width 274 height 21
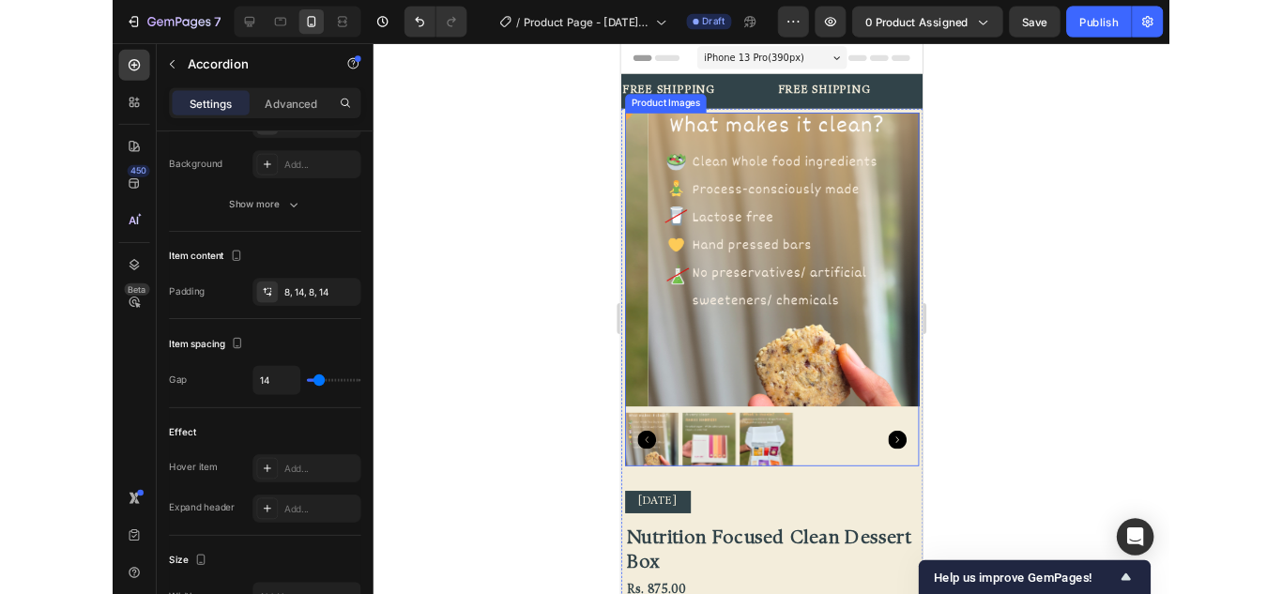
scroll to position [0, 0]
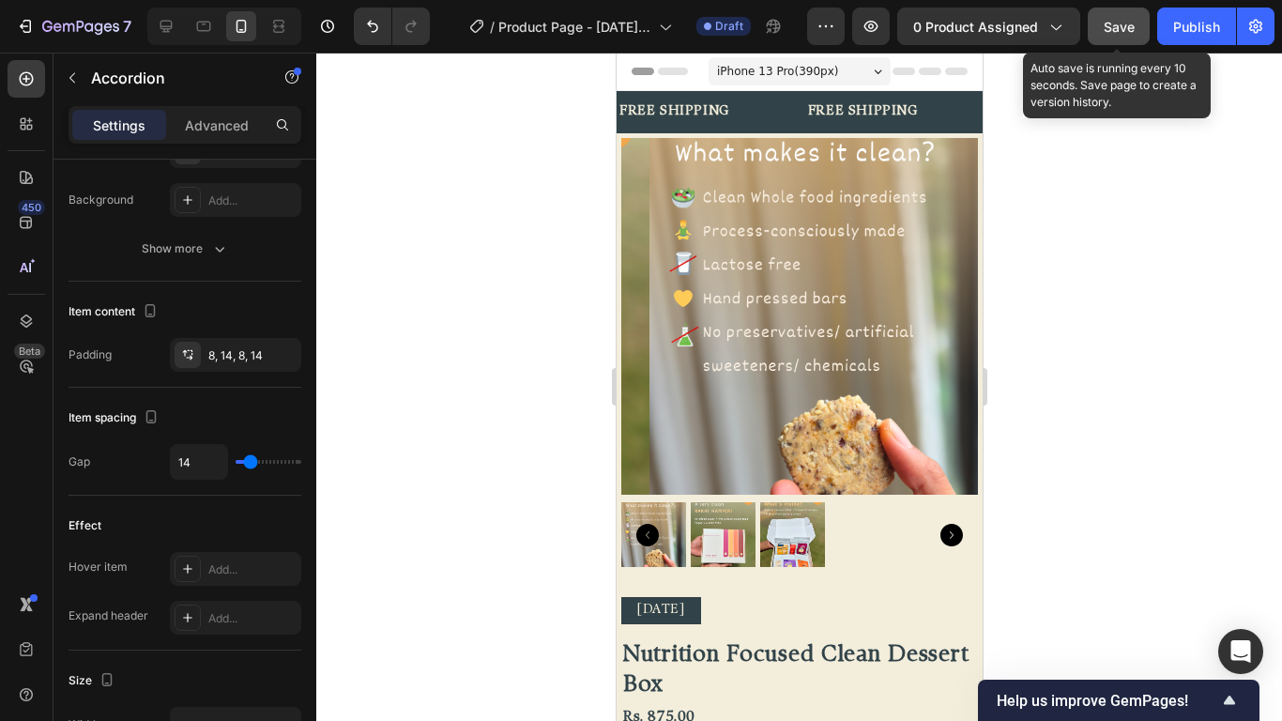
click at [1119, 30] on span "Save" at bounding box center [1118, 27] width 31 height 16
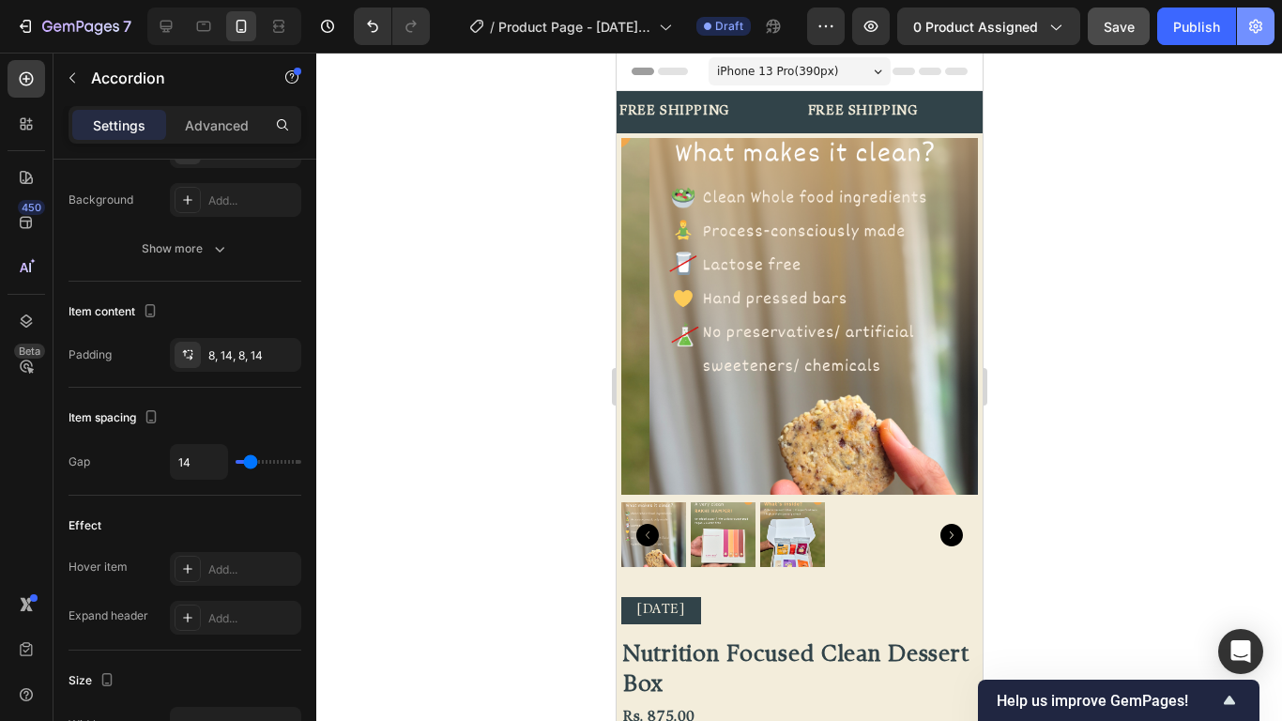
drag, startPoint x: 1281, startPoint y: 0, endPoint x: 1260, endPoint y: 24, distance: 32.0
drag, startPoint x: 1876, startPoint y: 77, endPoint x: 633, endPoint y: 62, distance: 1242.4
click at [638, 68] on div "Header" at bounding box center [799, 72] width 336 height 38
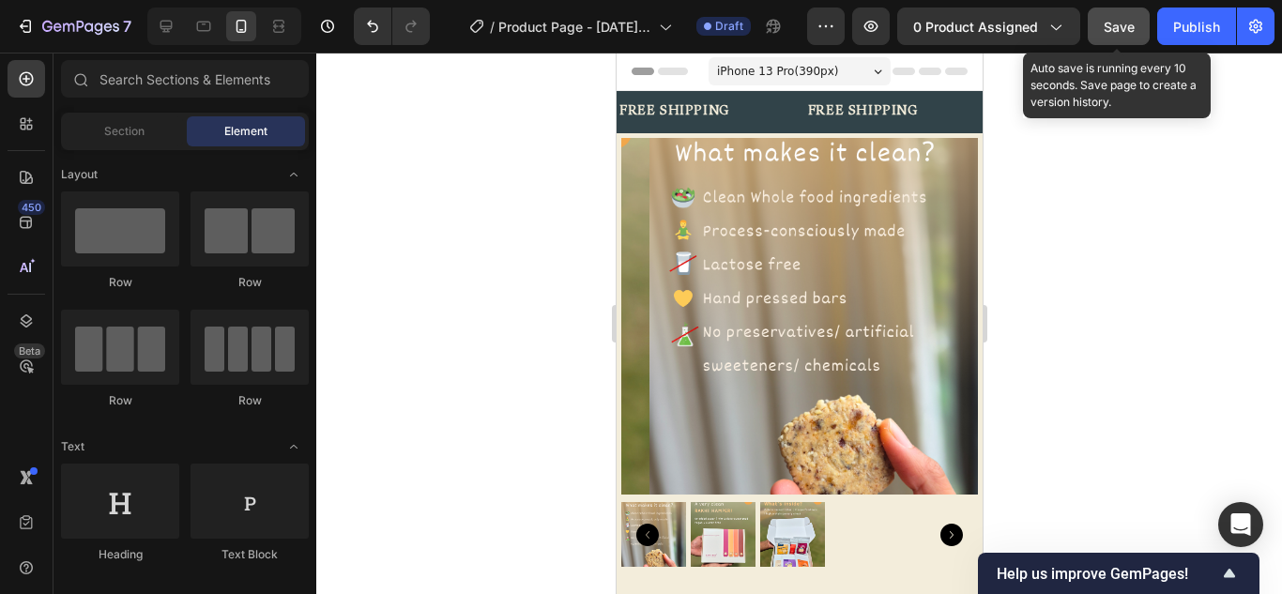
click at [1097, 33] on button "Save" at bounding box center [1119, 27] width 62 height 38
click at [1123, 31] on span "Save" at bounding box center [1118, 27] width 31 height 16
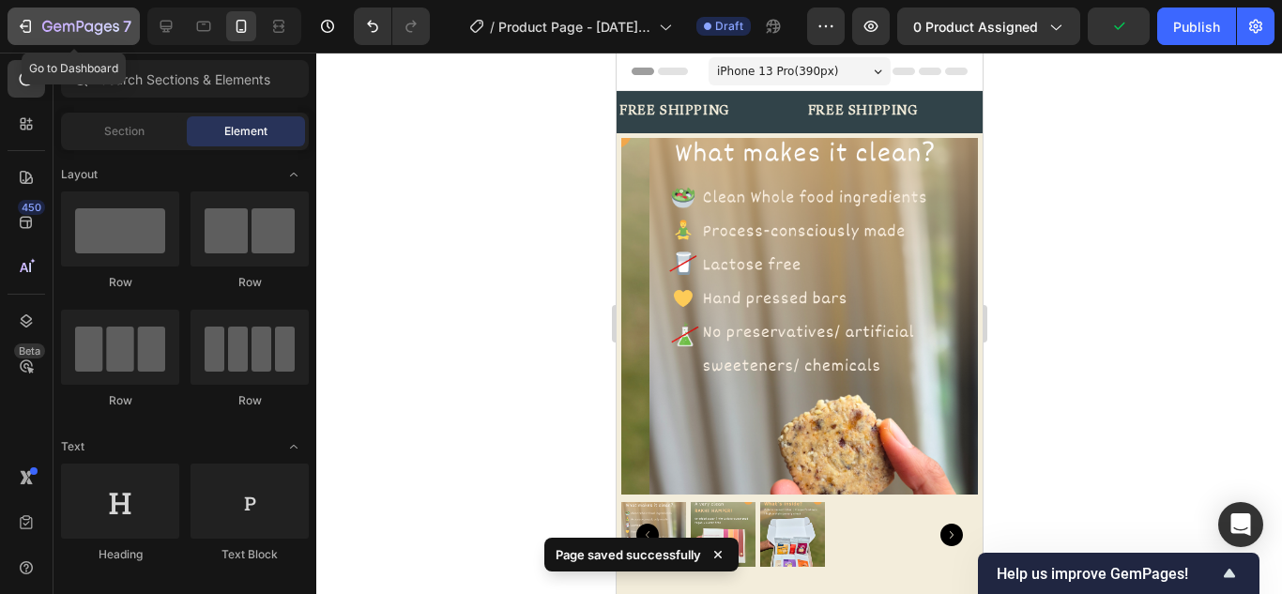
click at [31, 22] on icon "button" at bounding box center [25, 26] width 19 height 19
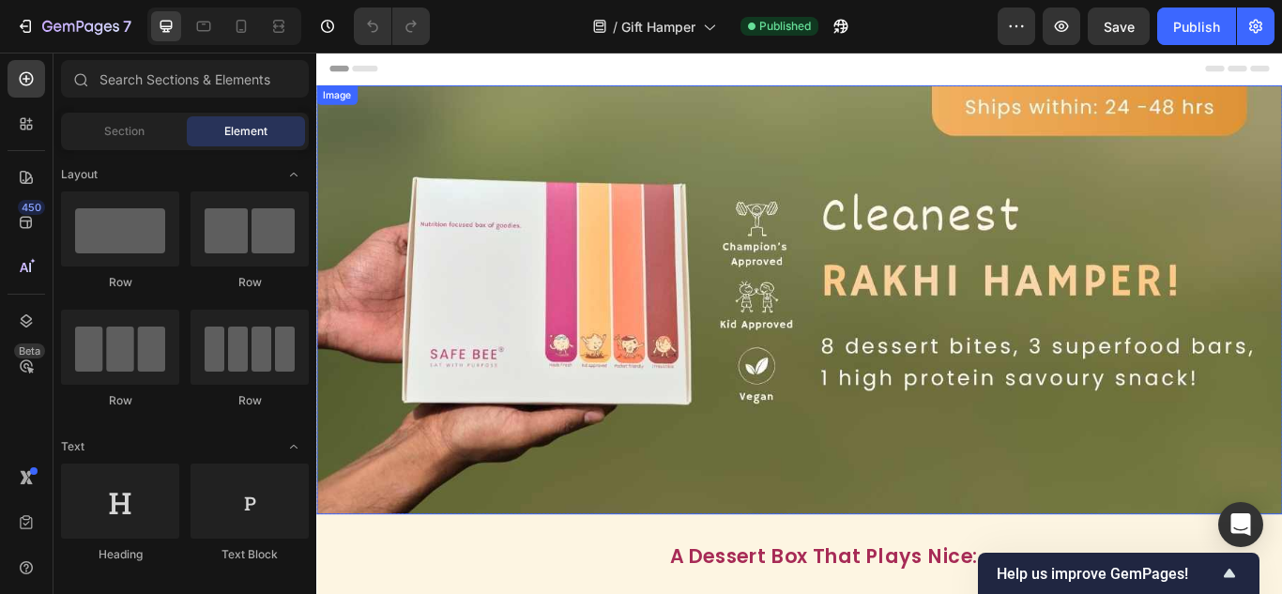
drag, startPoint x: 674, startPoint y: 270, endPoint x: 682, endPoint y: 281, distance: 13.3
click at [675, 270] on img at bounding box center [879, 341] width 1126 height 500
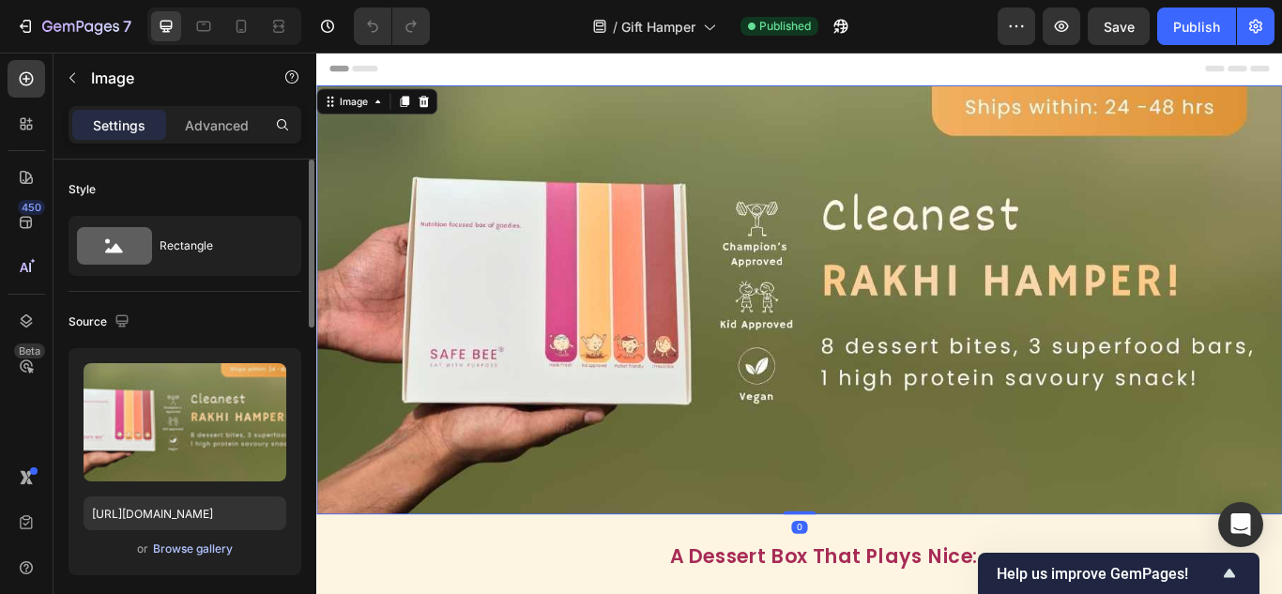
click at [210, 549] on div "Browse gallery" at bounding box center [193, 548] width 80 height 17
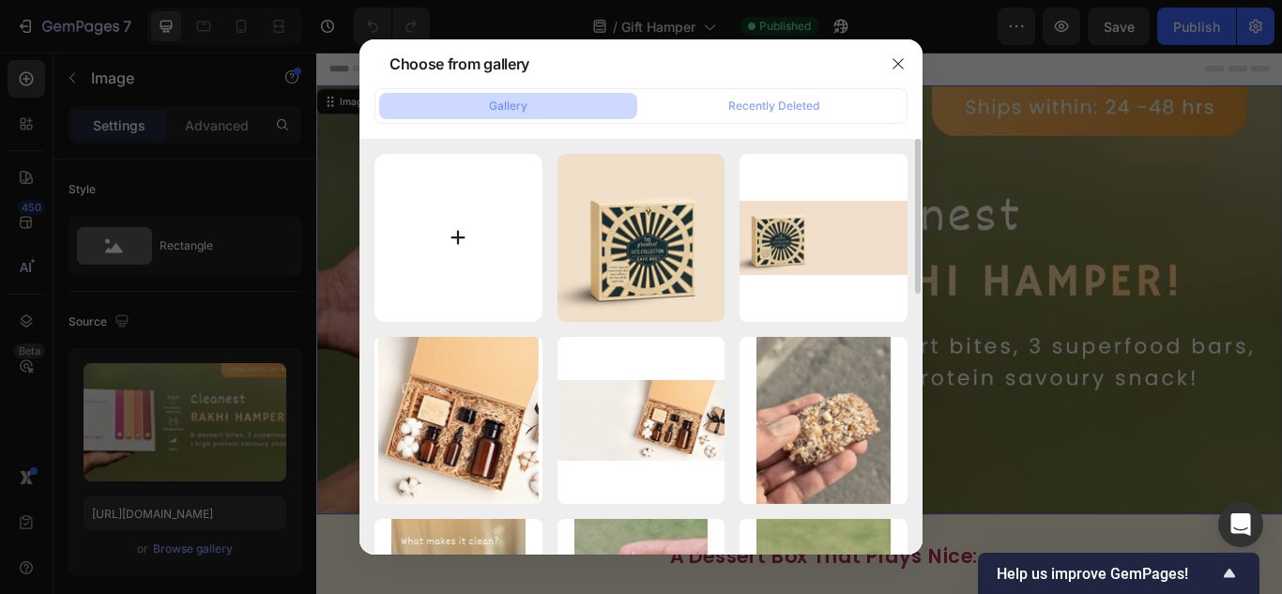
click at [442, 222] on input "file" at bounding box center [458, 238] width 168 height 168
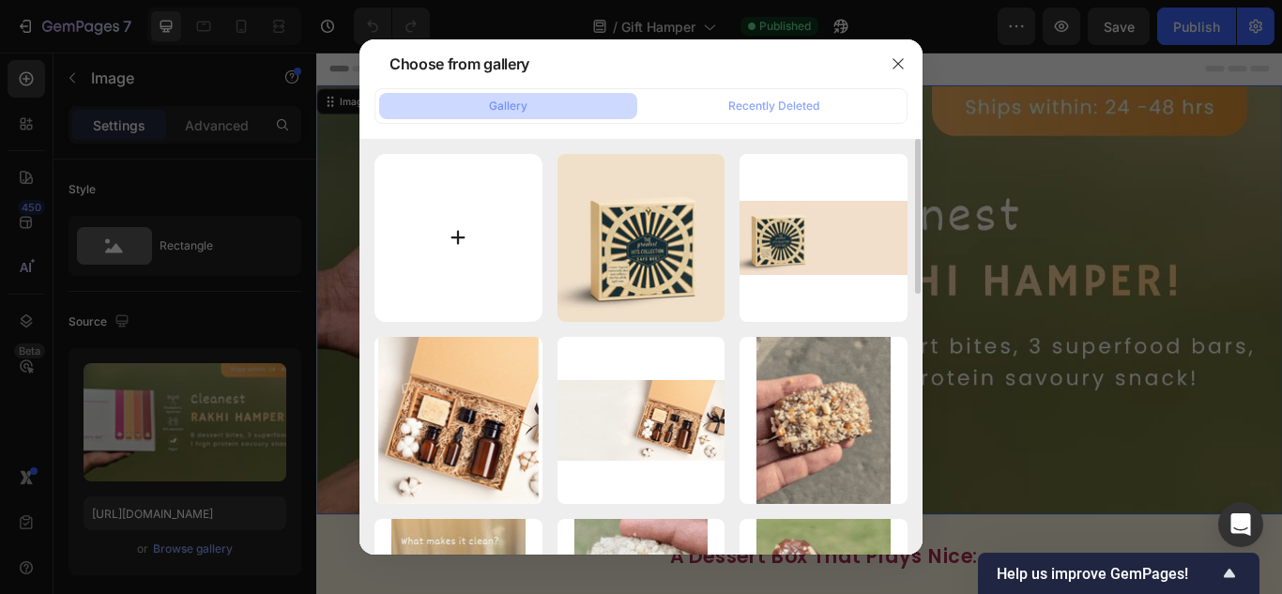
type input "C:\fakepath\Website - desktop version (4).jpg"
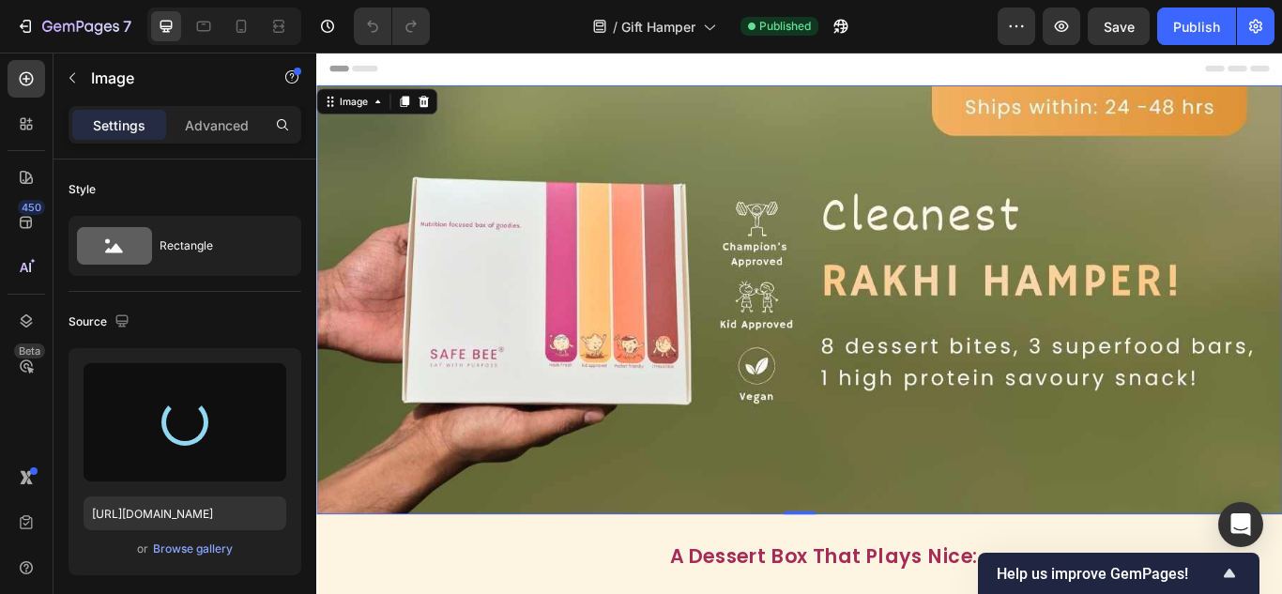
type input "[URL][DOMAIN_NAME]"
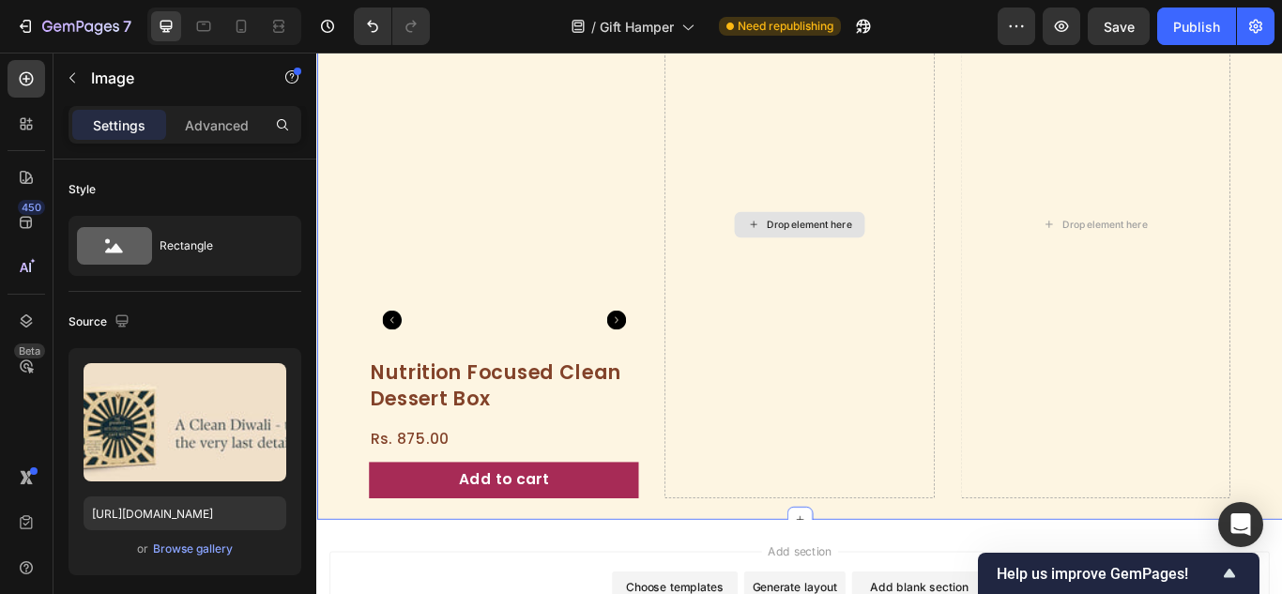
scroll to position [1783, 0]
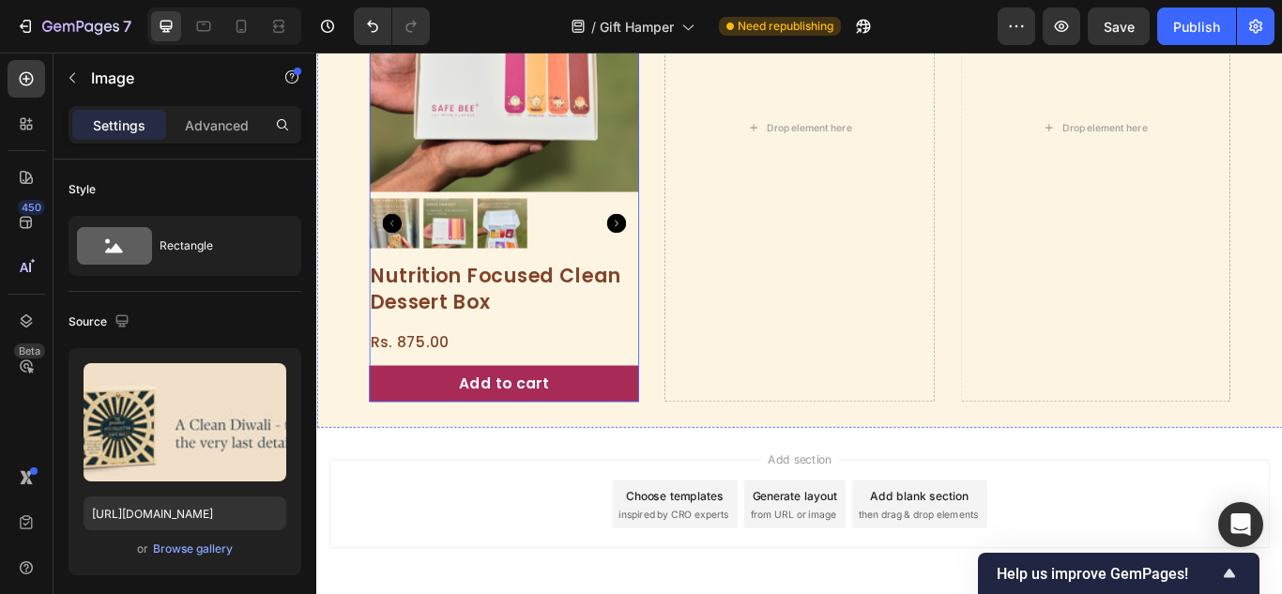
click at [624, 404] on div "Nutrition Focused Clean Dessert Box Product Title Rs. 875.00 Product Price Prod…" at bounding box center [534, 378] width 314 height 164
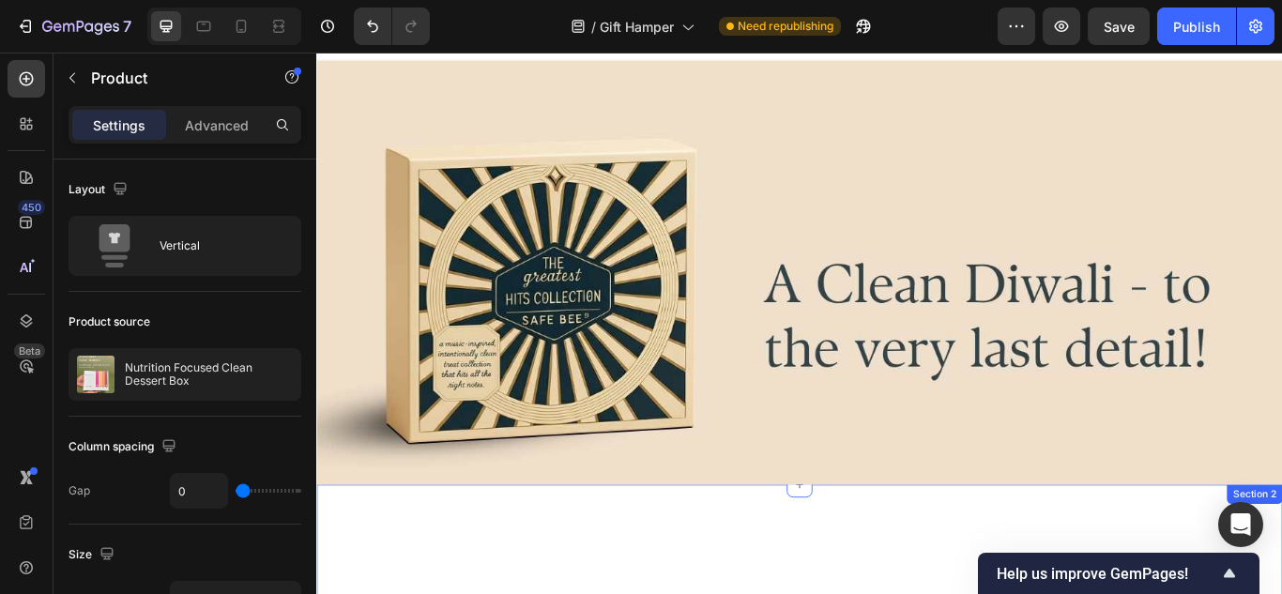
scroll to position [0, 0]
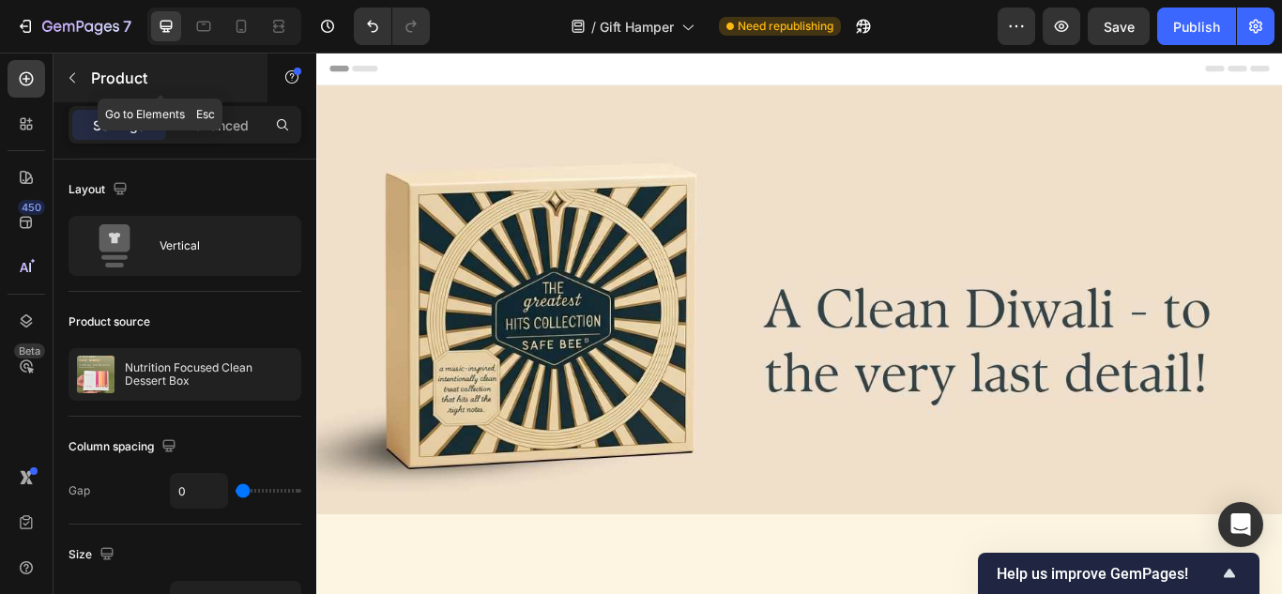
click at [77, 81] on icon "button" at bounding box center [72, 77] width 15 height 15
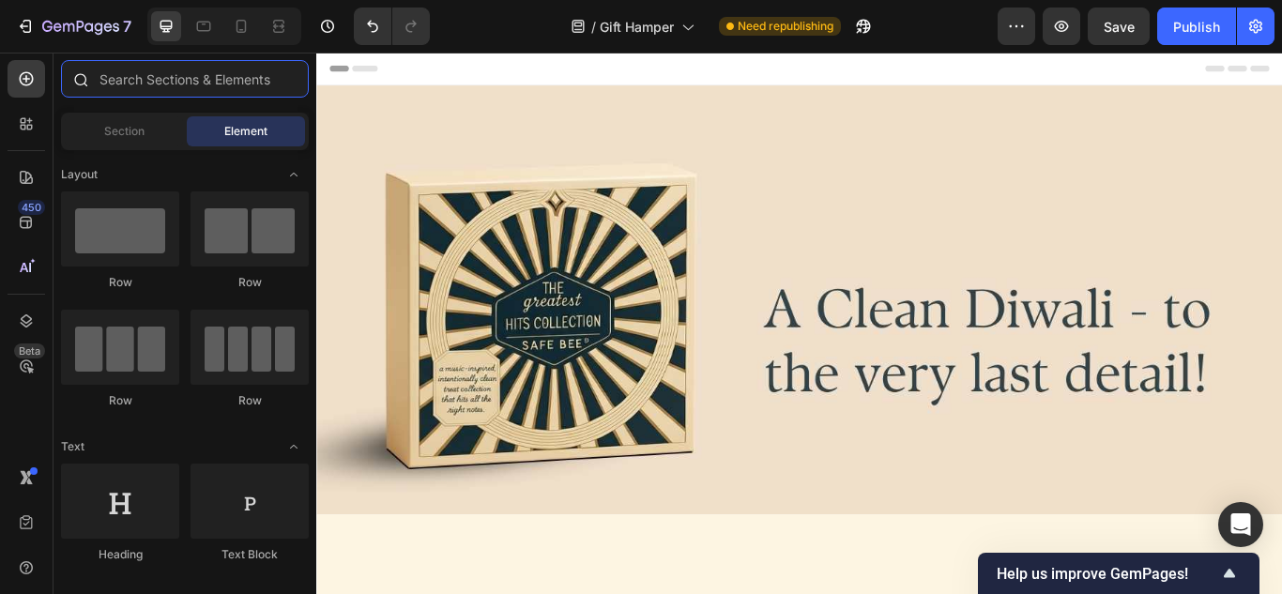
click at [128, 75] on input "text" at bounding box center [185, 79] width 248 height 38
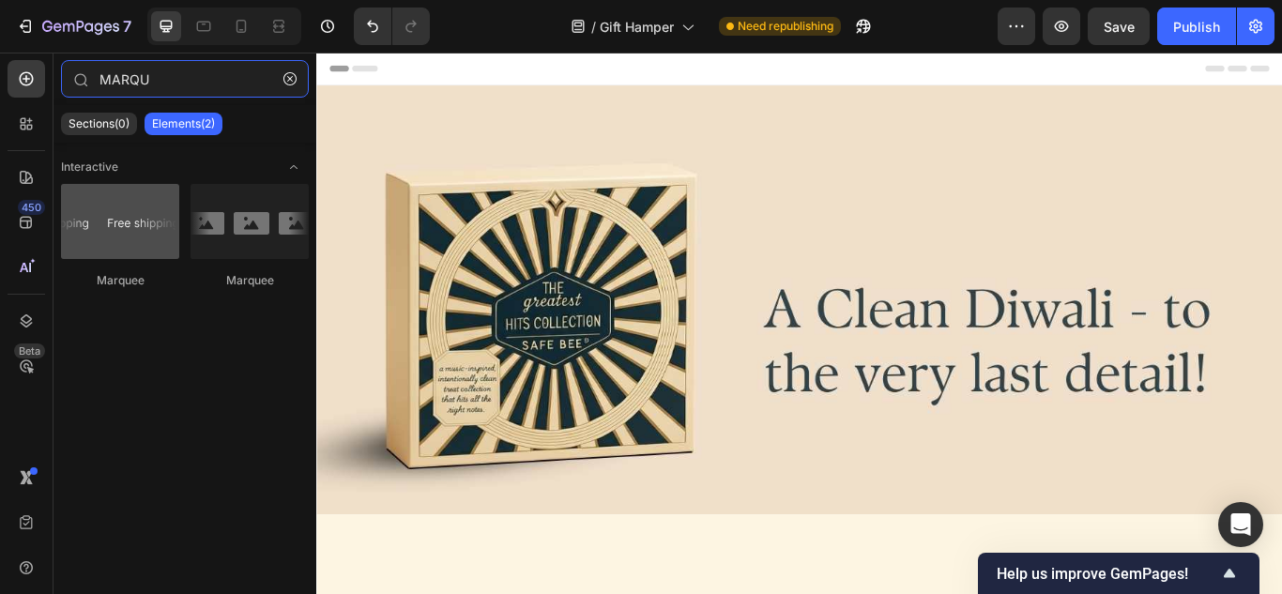
type input "MARQU"
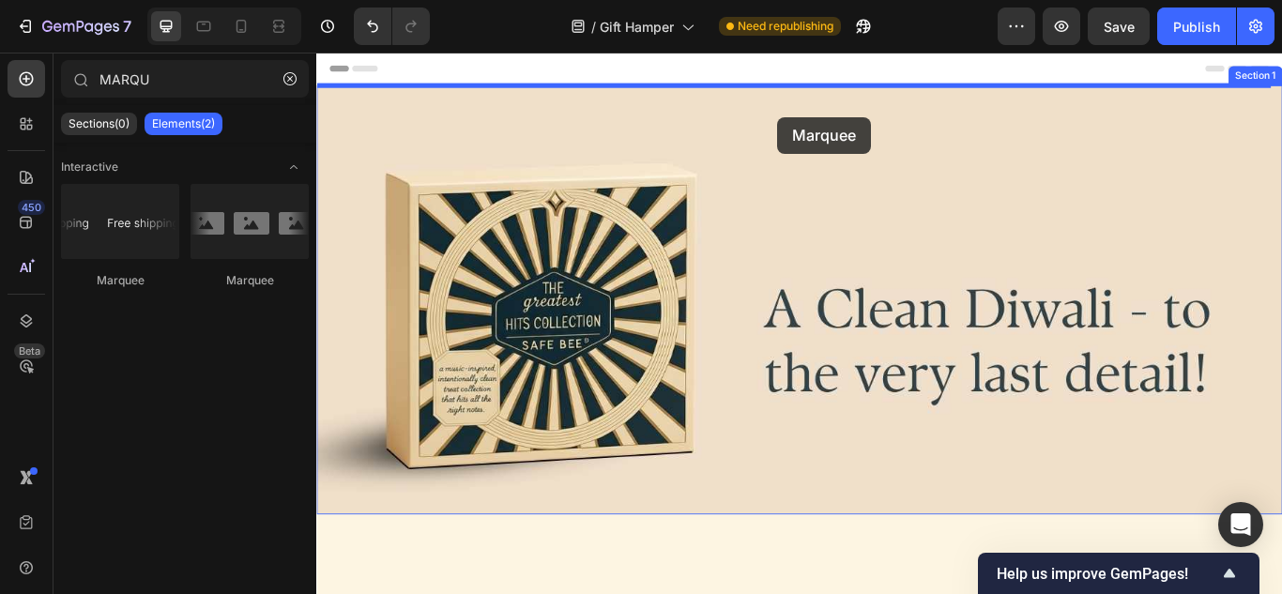
drag, startPoint x: 418, startPoint y: 290, endPoint x: 854, endPoint y: 128, distance: 465.5
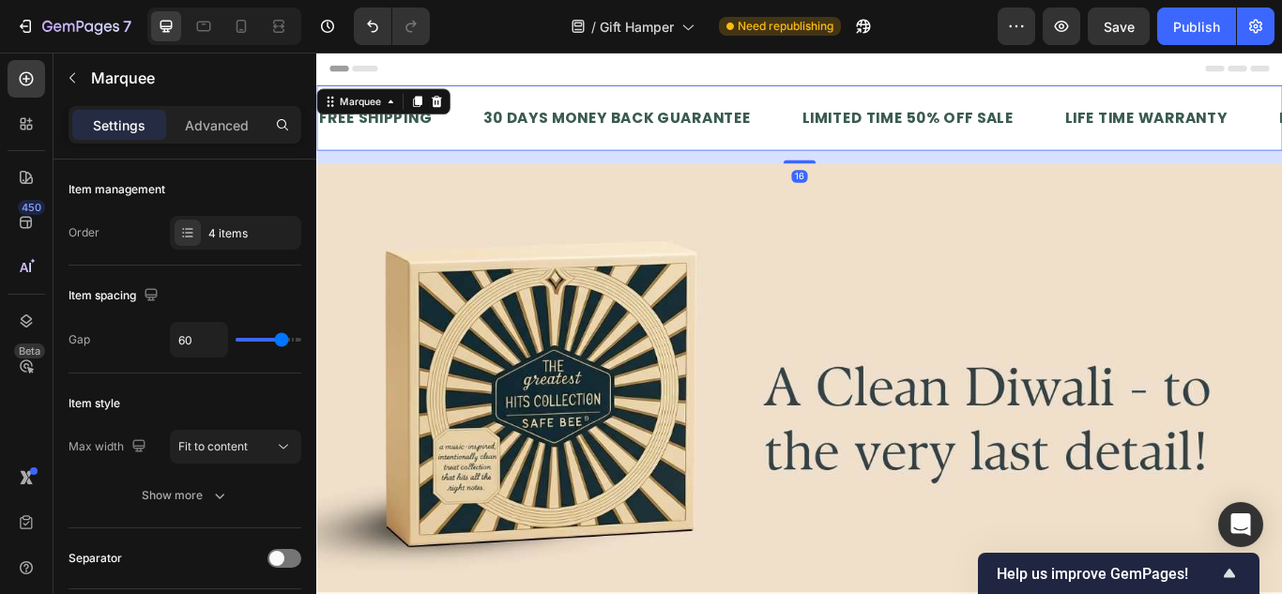
click at [1003, 176] on div "16" at bounding box center [879, 174] width 1126 height 15
type input "34"
type input "16"
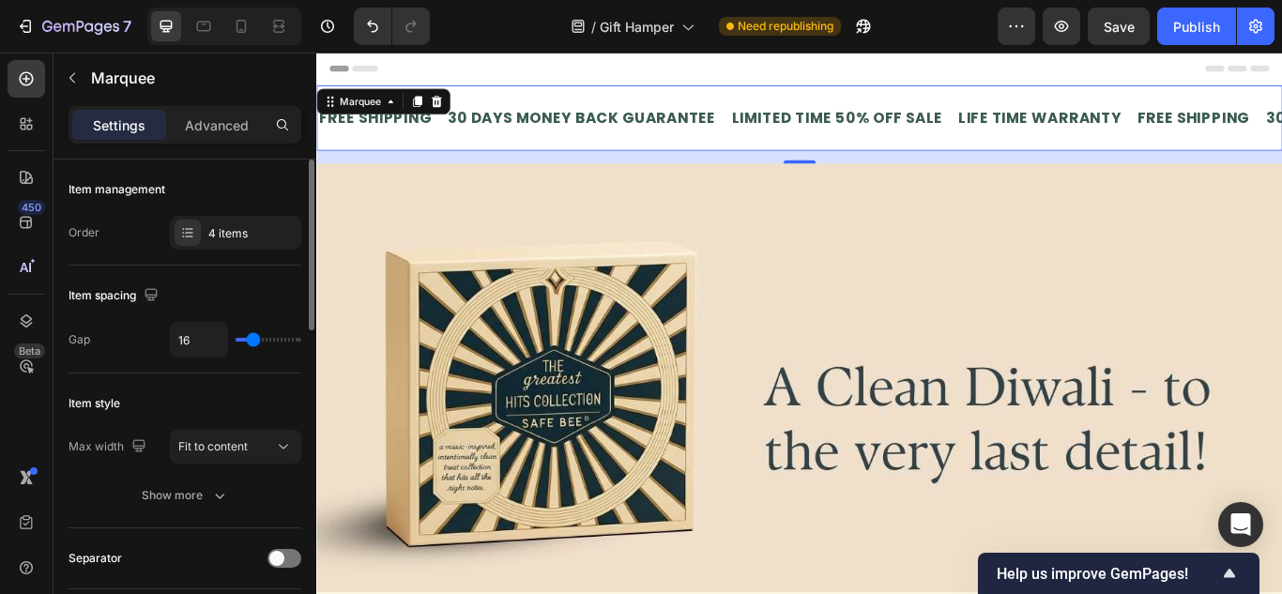
type input "0"
type input "7"
type input "15"
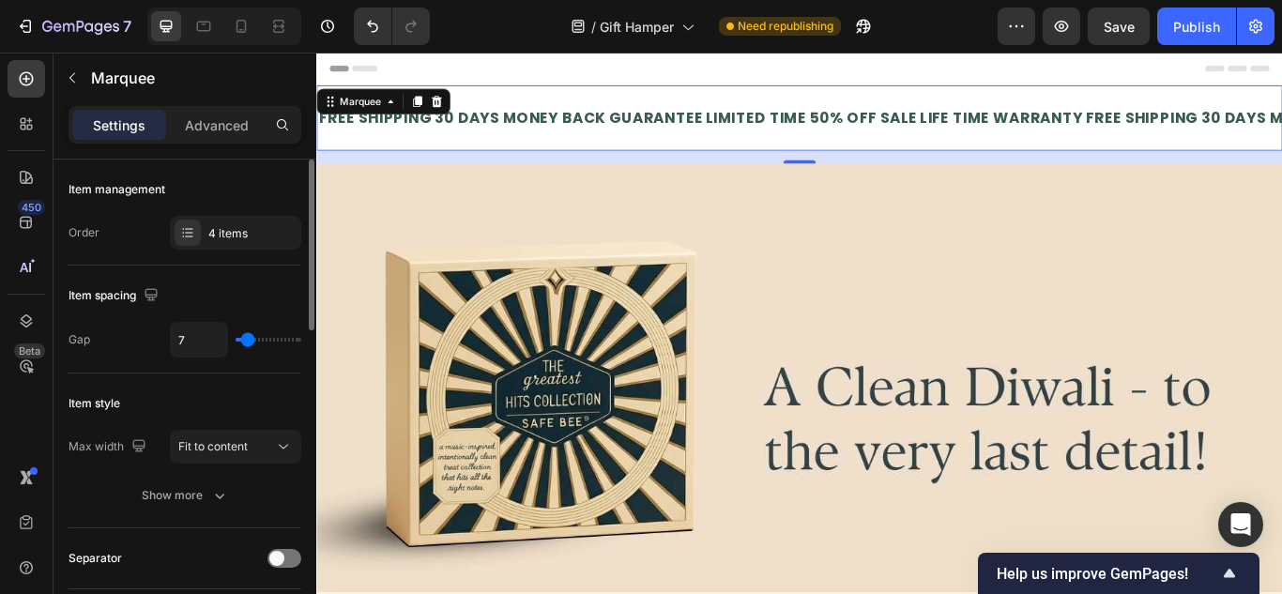
type input "15"
type input "34"
type input "44"
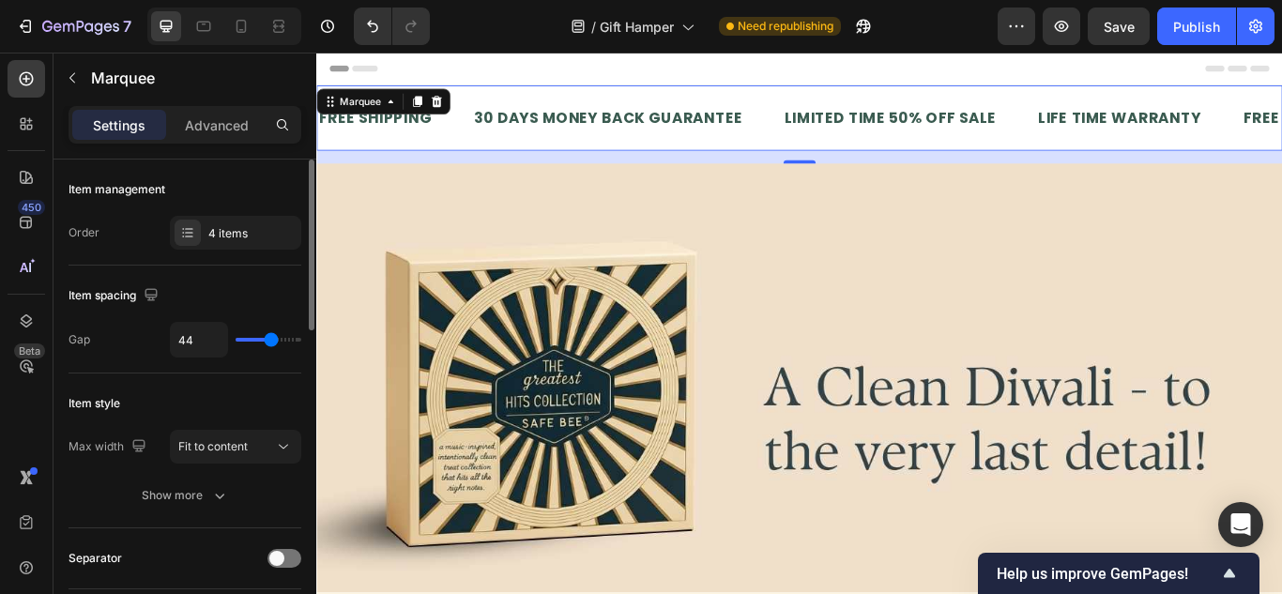
type input "49"
type input "52"
type input "55"
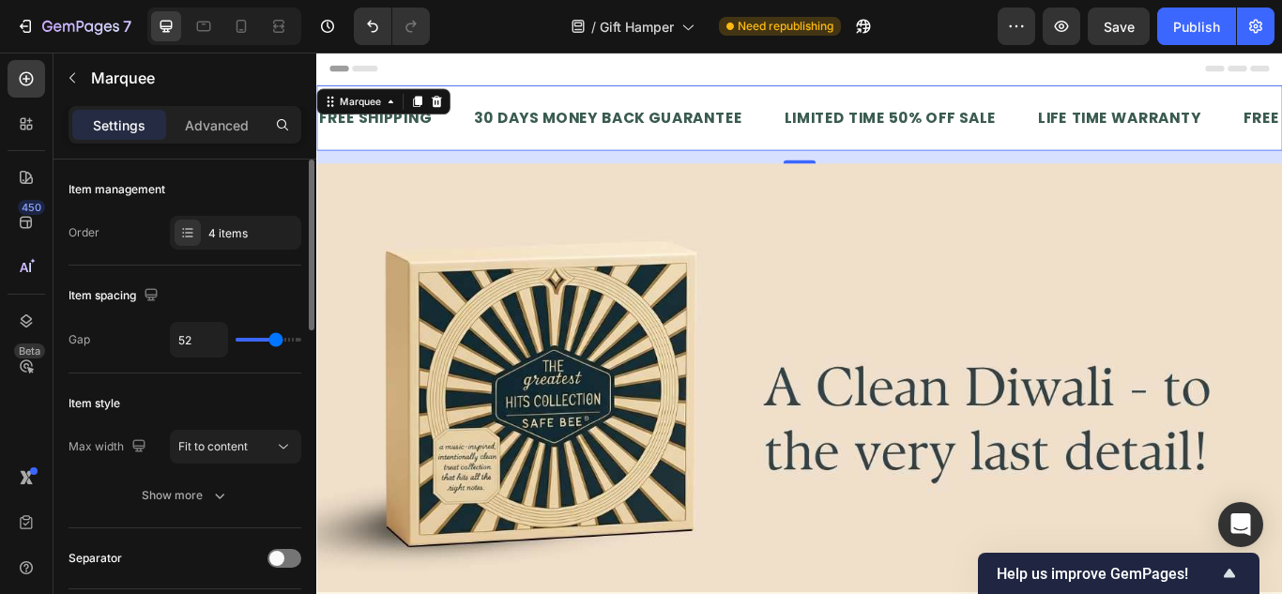
type input "55"
type input "61"
type input "64"
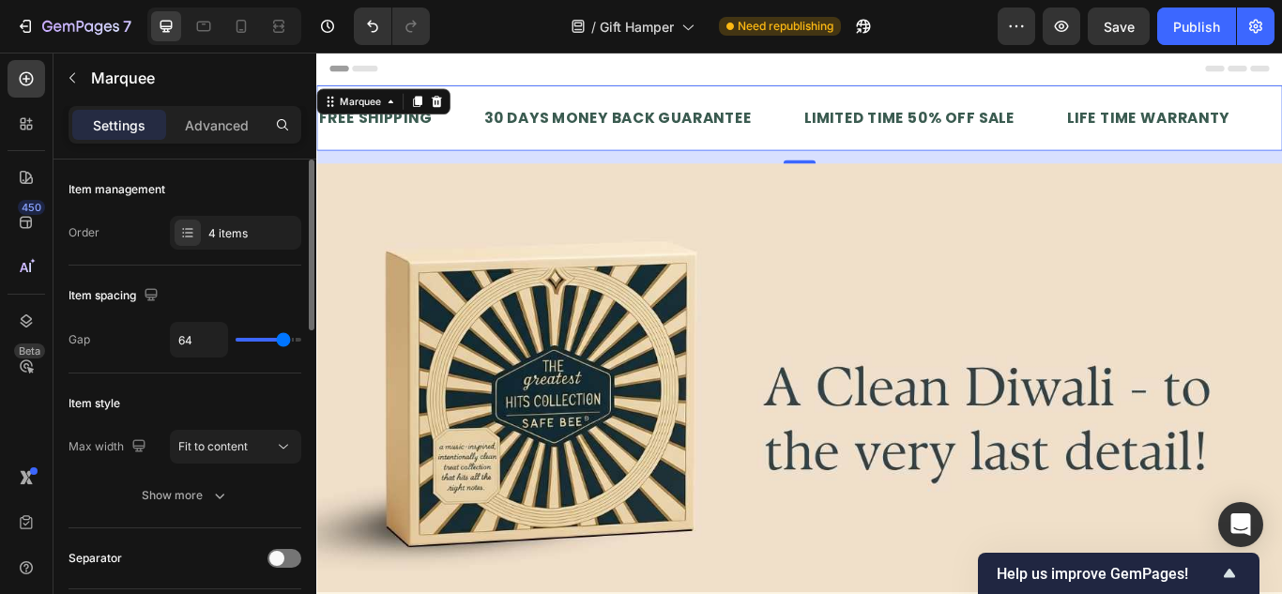
type input "73"
type input "74"
type input "77"
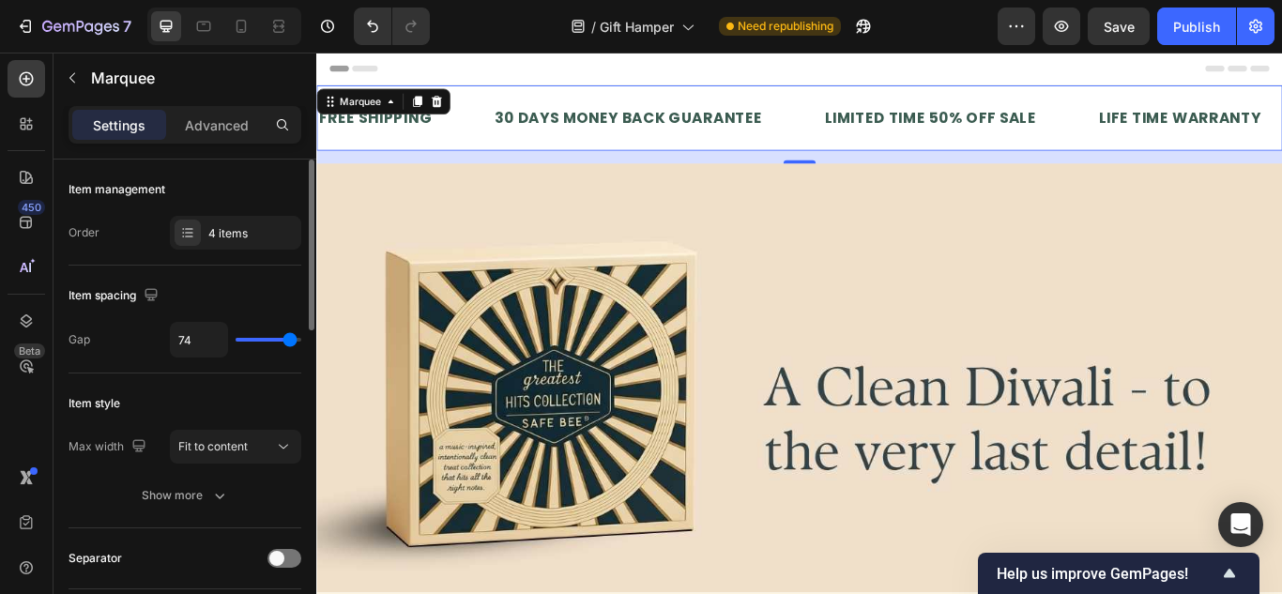
type input "77"
type input "79"
type input "80"
drag, startPoint x: 276, startPoint y: 336, endPoint x: 2, endPoint y: 373, distance: 276.6
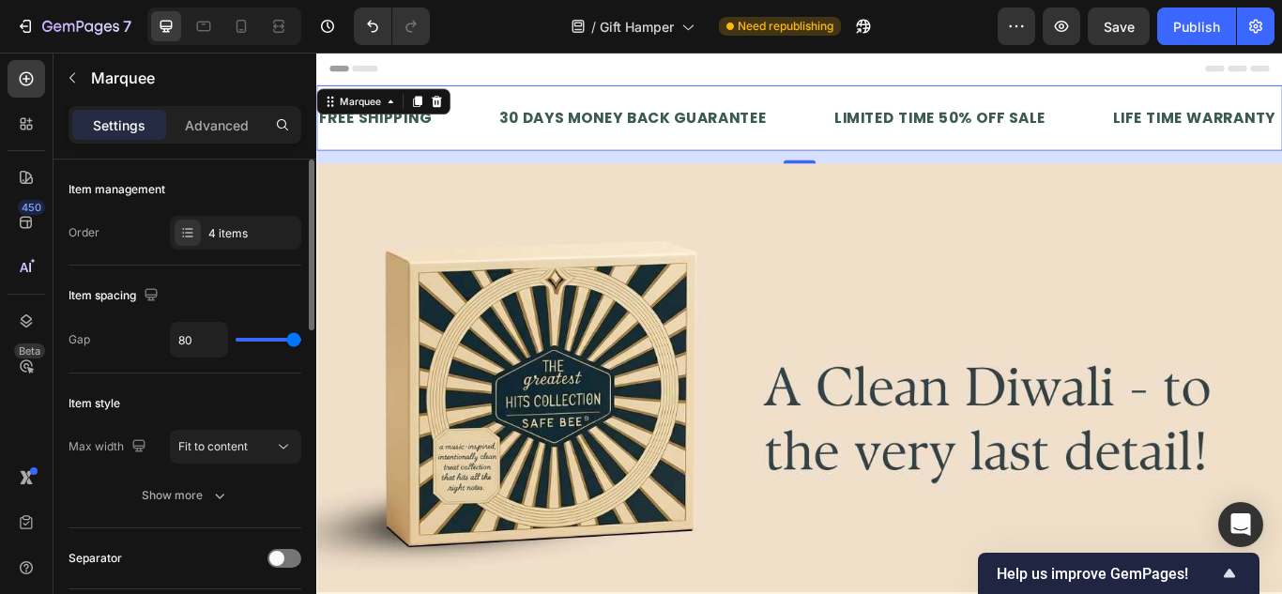
type input "80"
click at [301, 338] on input "range" at bounding box center [269, 340] width 66 height 4
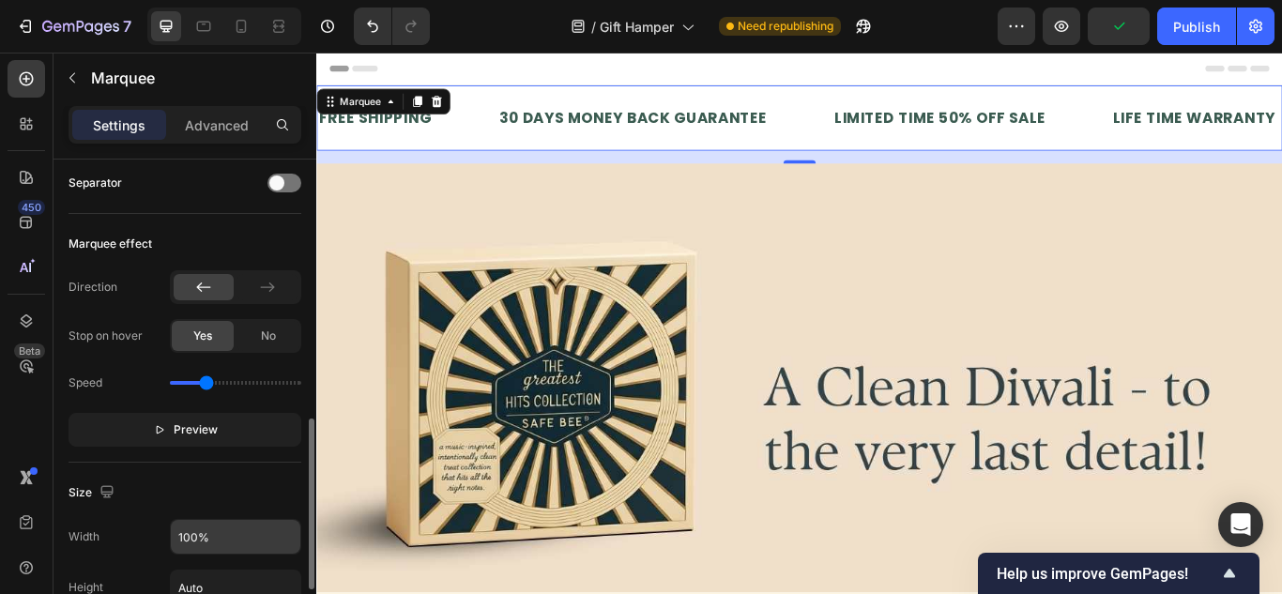
scroll to position [469, 0]
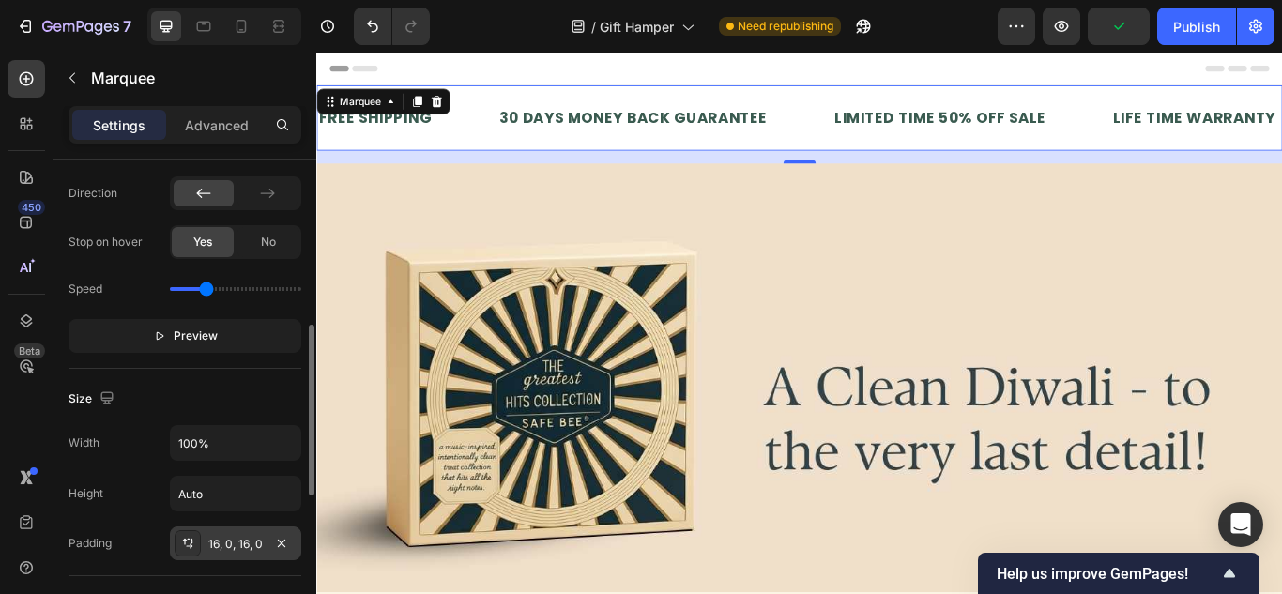
click at [246, 534] on div "16, 0, 16, 0" at bounding box center [235, 543] width 131 height 34
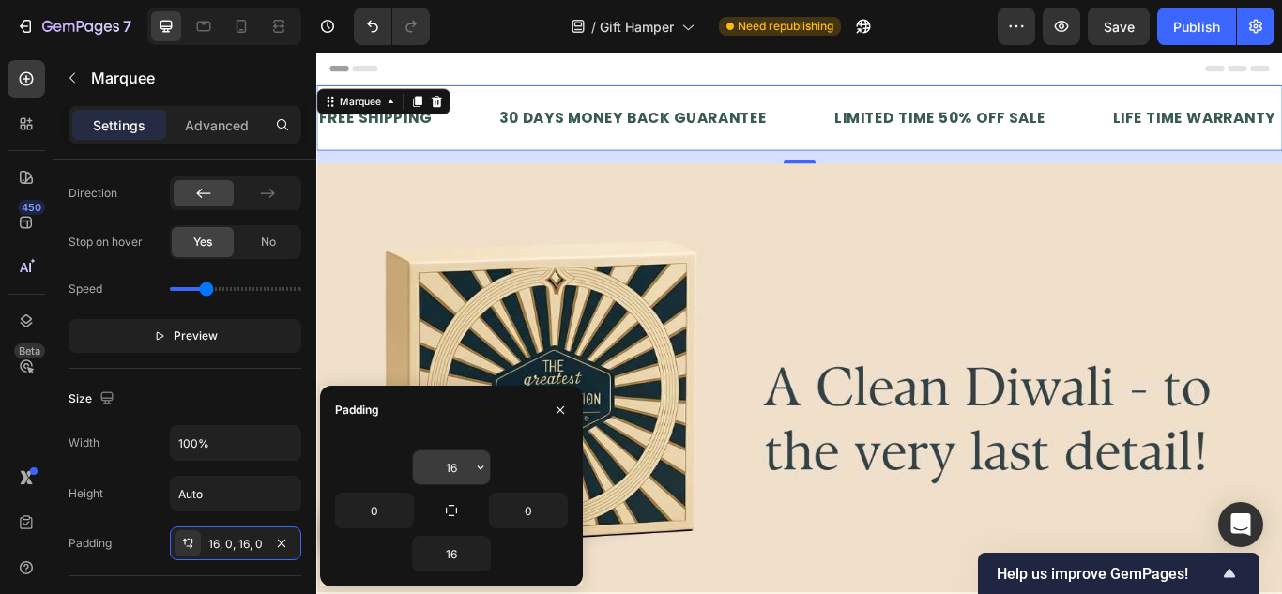
click at [440, 471] on input "16" at bounding box center [451, 467] width 77 height 34
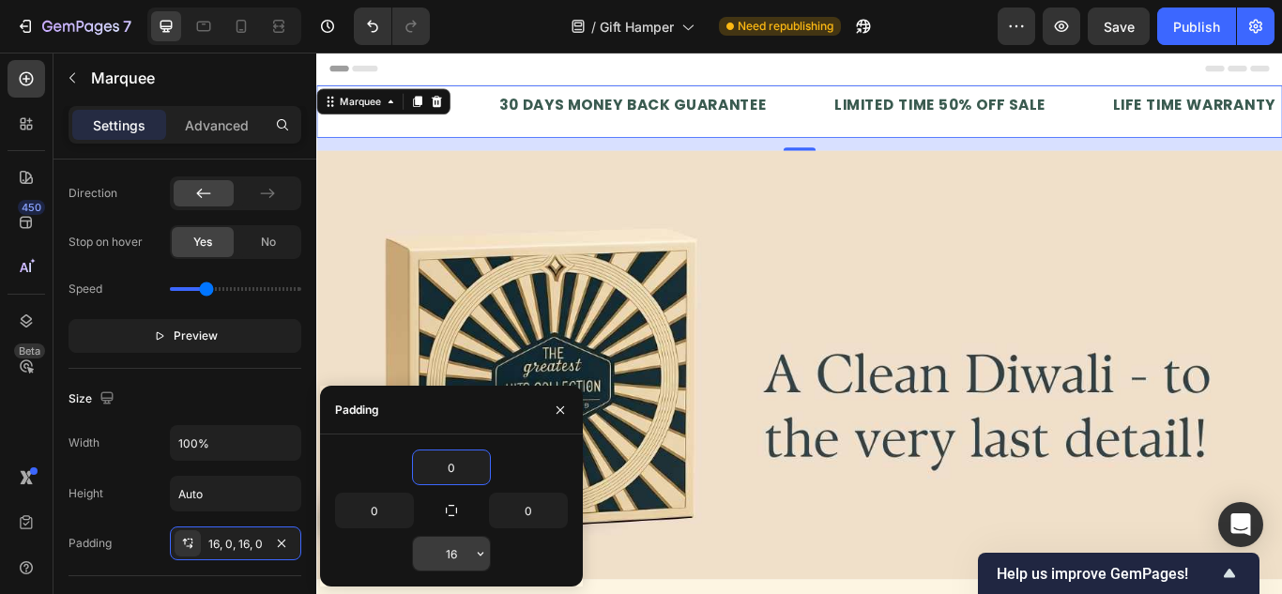
type input "0"
click at [442, 558] on input "16" at bounding box center [451, 554] width 77 height 34
type input "0"
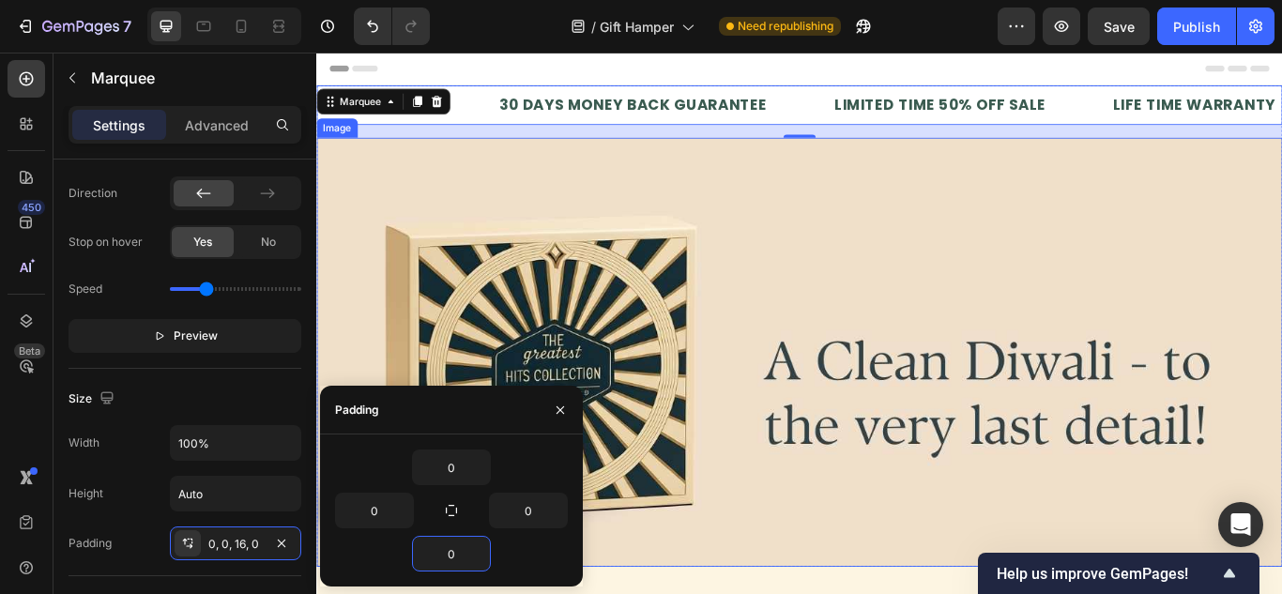
click at [1116, 266] on img at bounding box center [879, 402] width 1126 height 500
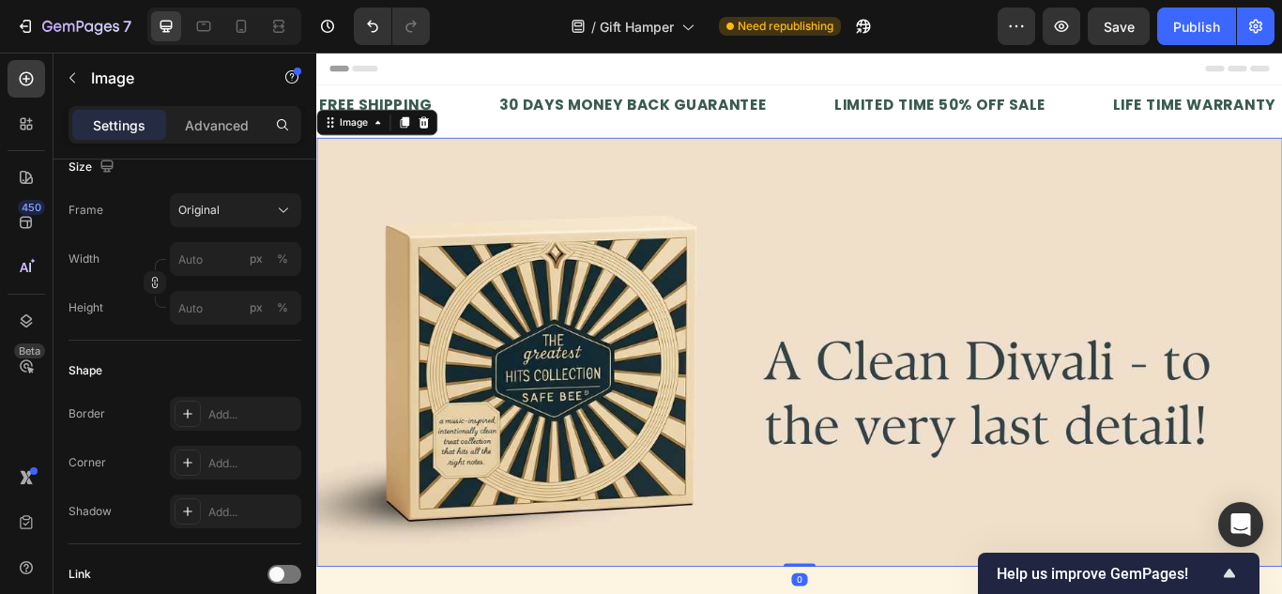
scroll to position [0, 0]
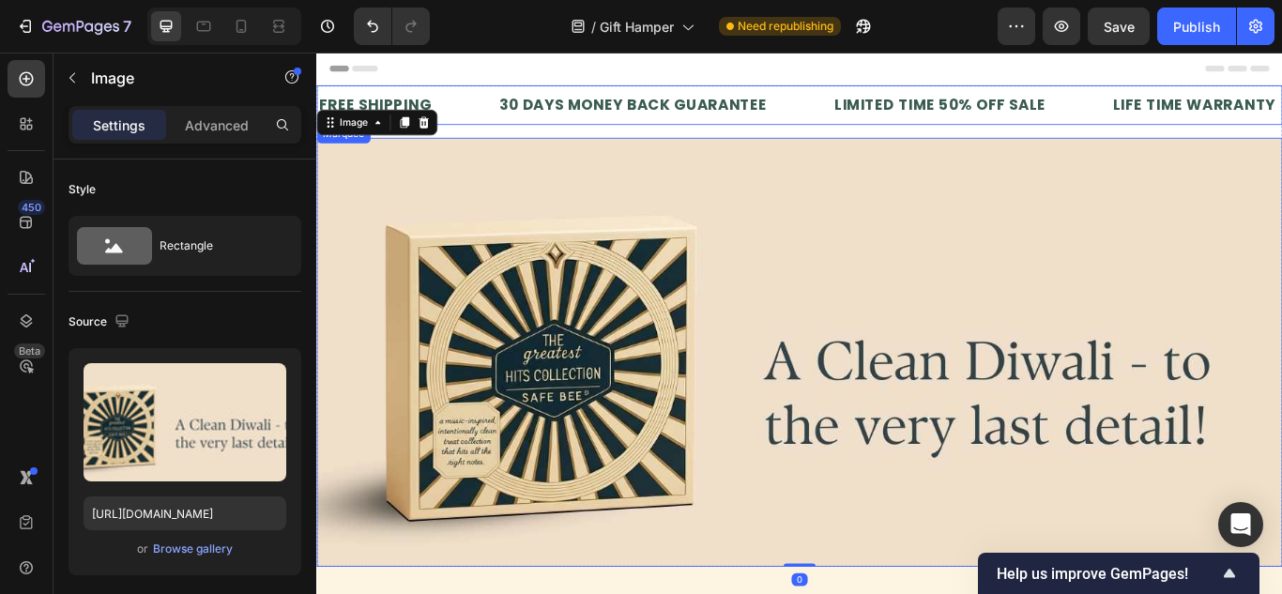
click at [868, 111] on div "30 DAYS MONEY BACK GUARANTEE Text Block" at bounding box center [722, 114] width 391 height 46
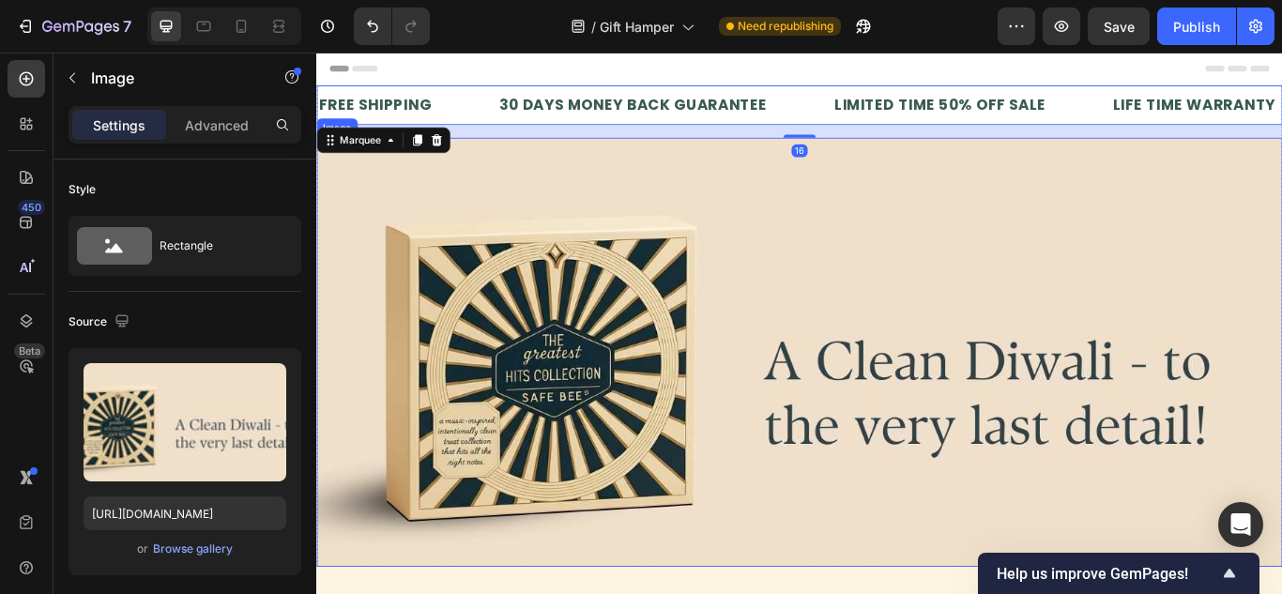
click at [888, 227] on img at bounding box center [879, 402] width 1126 height 500
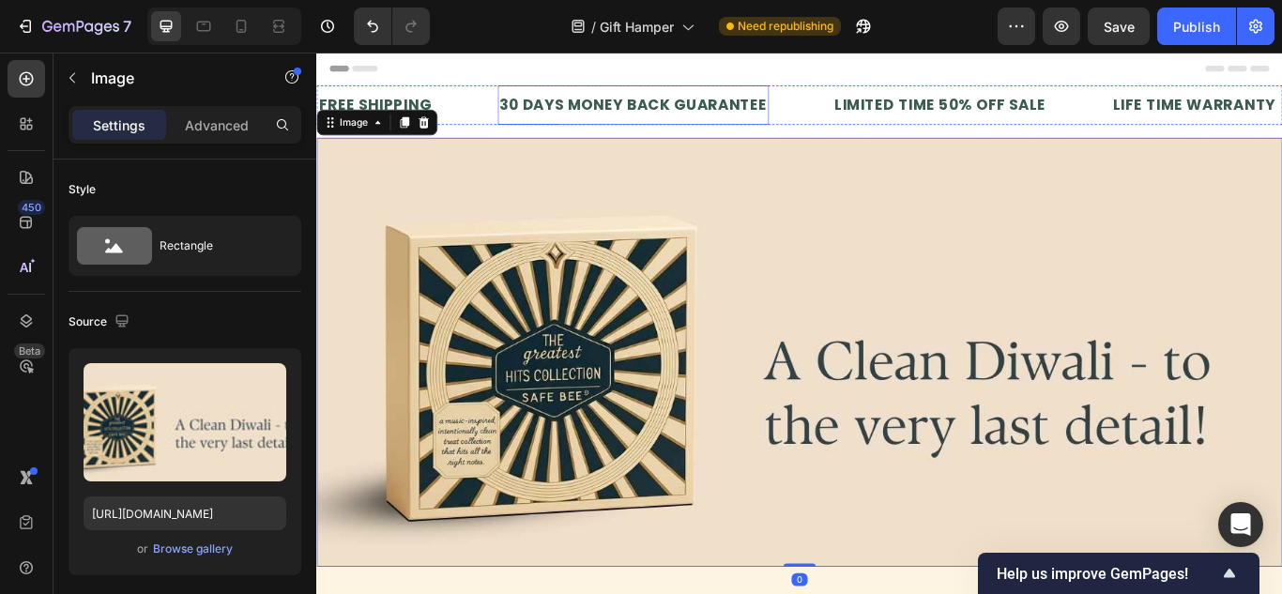
click at [799, 106] on div "30 DAYS MONEY BACK GUARANTEE" at bounding box center [685, 114] width 316 height 31
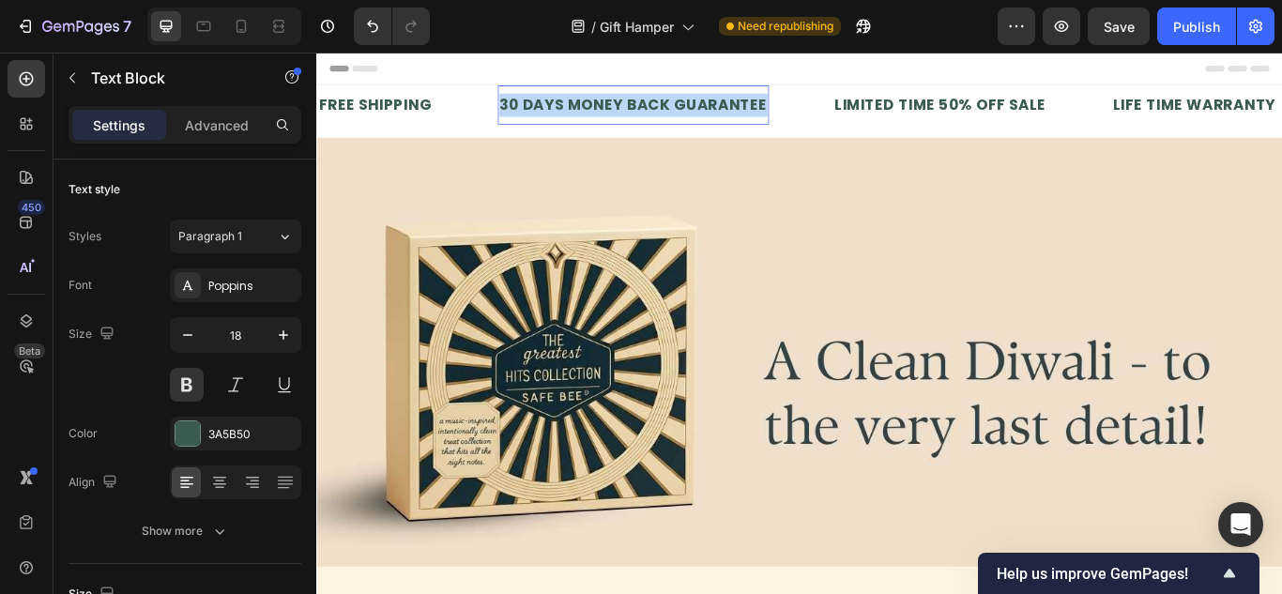
click at [799, 106] on p "30 DAYS MONEY BACK GUARANTEE" at bounding box center [685, 113] width 312 height 27
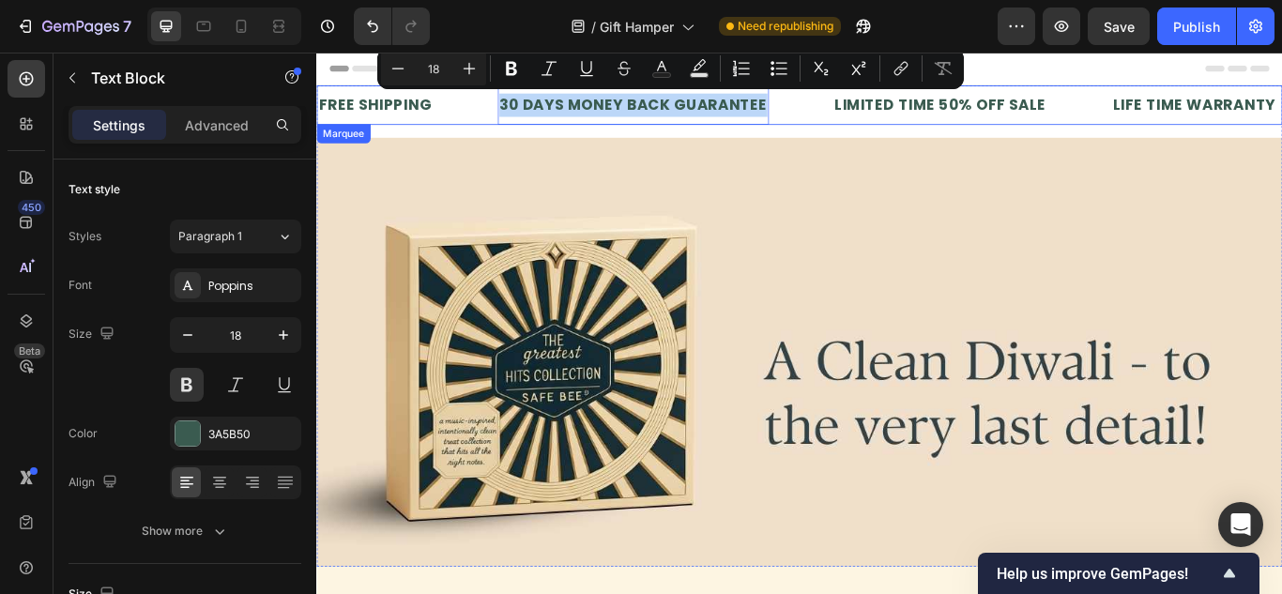
click at [479, 96] on div "FREE SHIPPING Text Block" at bounding box center [422, 114] width 210 height 46
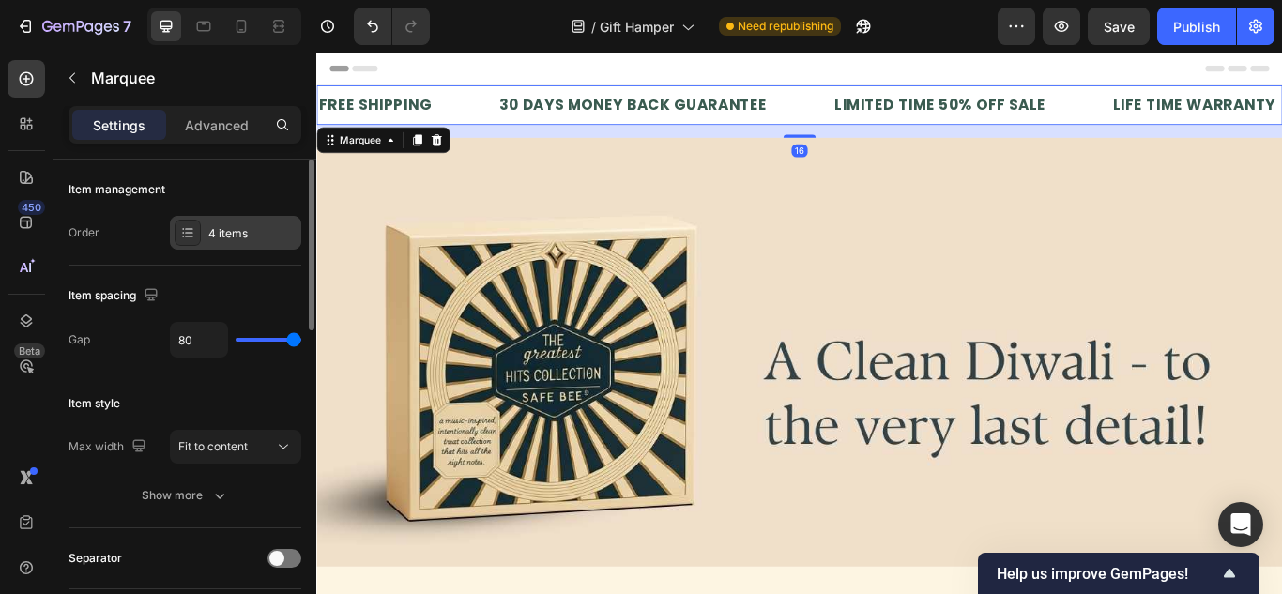
click at [229, 231] on div "4 items" at bounding box center [252, 233] width 88 height 17
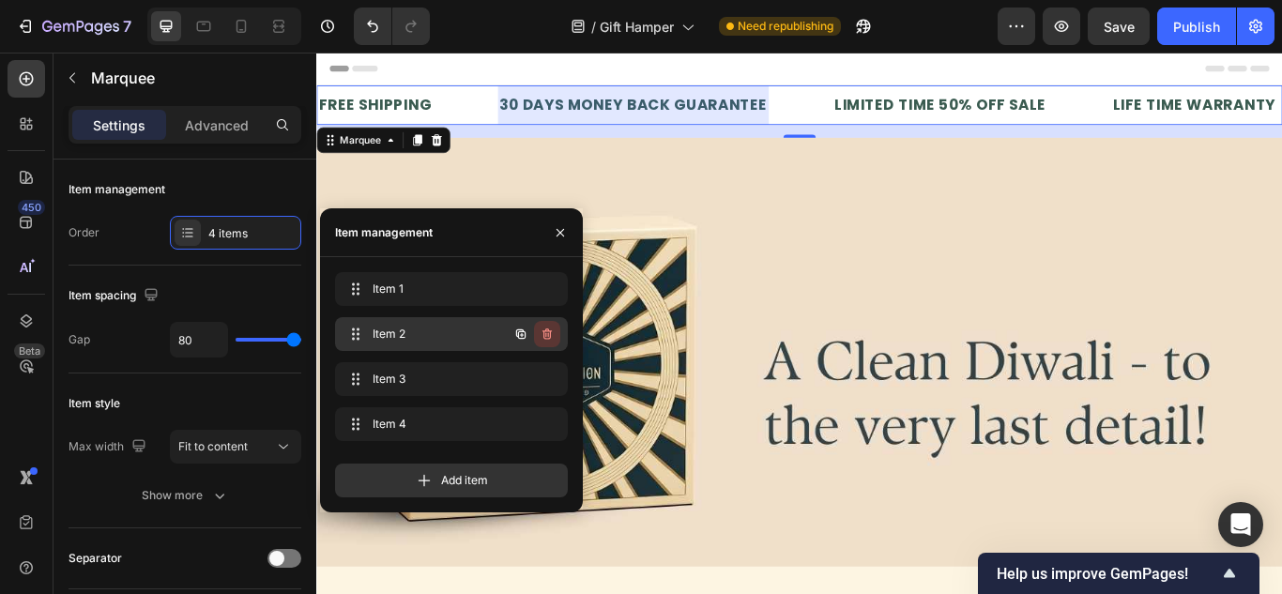
click at [549, 327] on icon "button" at bounding box center [547, 334] width 15 height 15
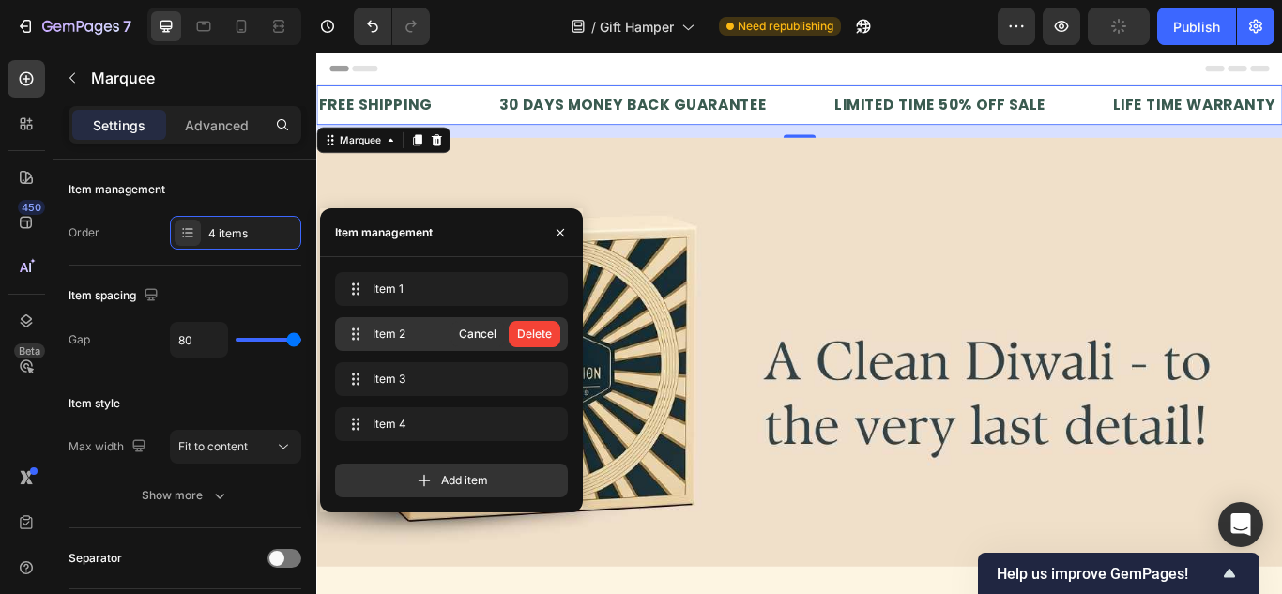
click at [549, 327] on div "Delete" at bounding box center [534, 334] width 35 height 17
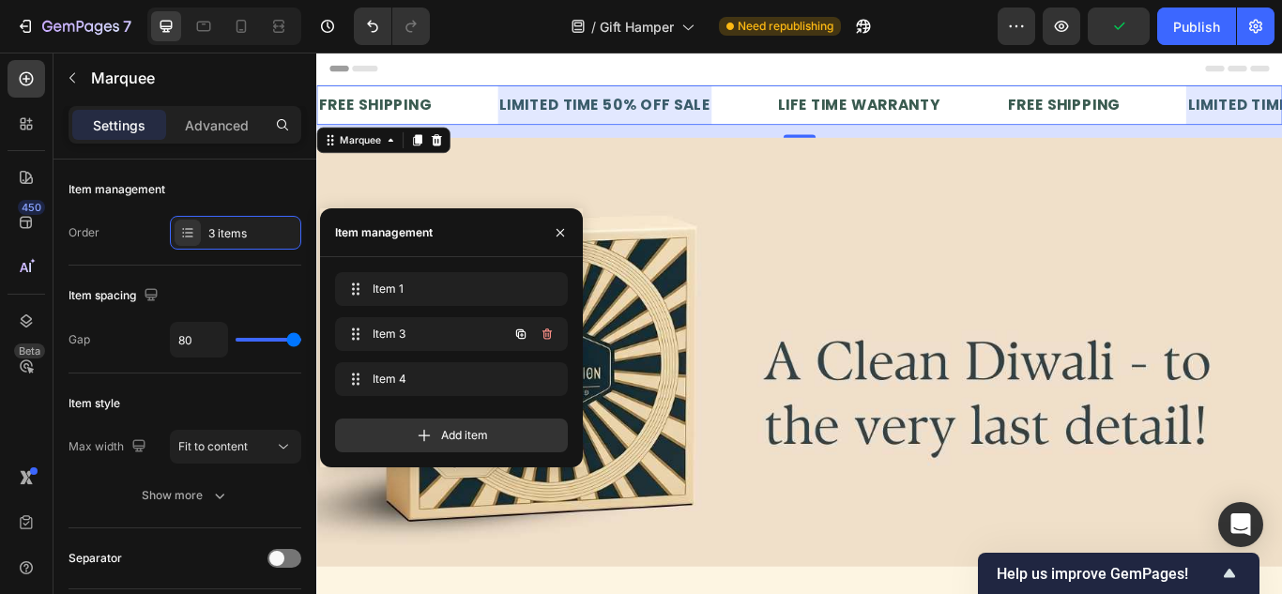
click at [543, 330] on icon "button" at bounding box center [547, 334] width 15 height 15
click at [543, 330] on div "Delete" at bounding box center [534, 334] width 35 height 17
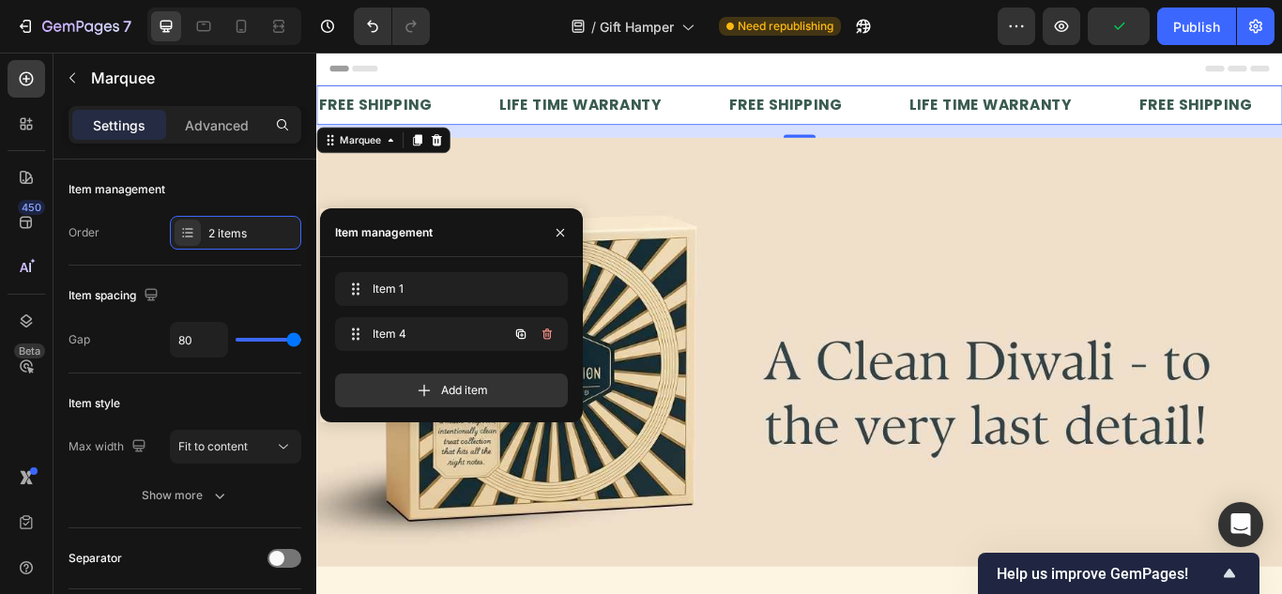
click at [543, 330] on icon "button" at bounding box center [547, 334] width 15 height 15
click at [543, 330] on div "Delete" at bounding box center [534, 334] width 35 height 17
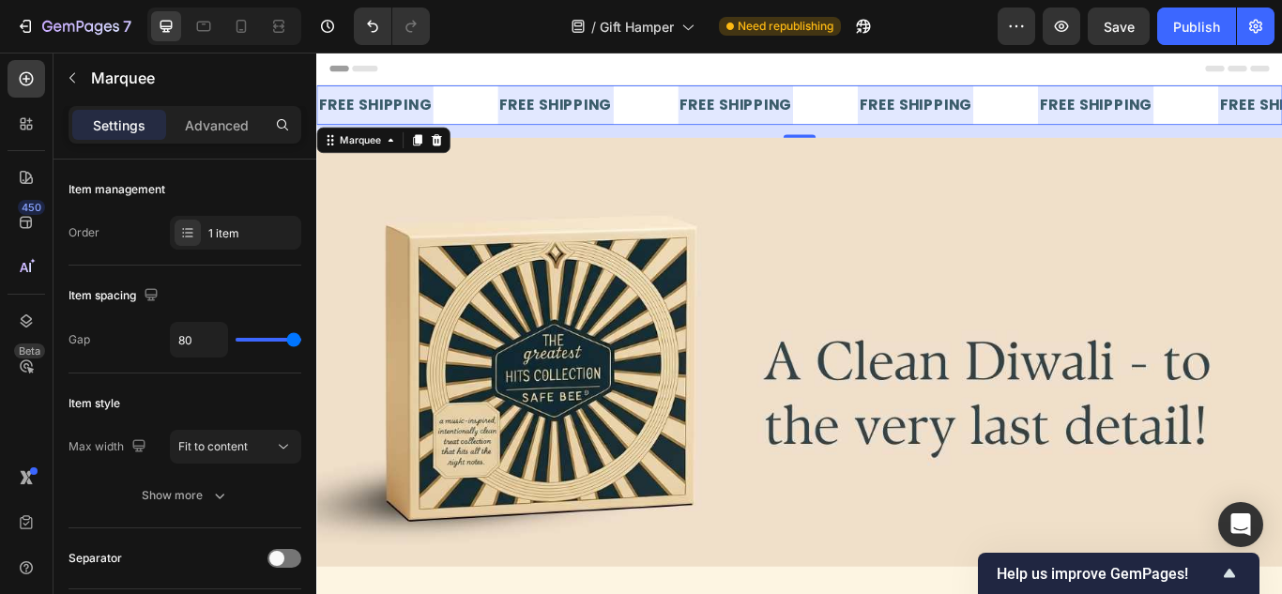
click at [574, 104] on div at bounding box center [594, 114] width 135 height 46
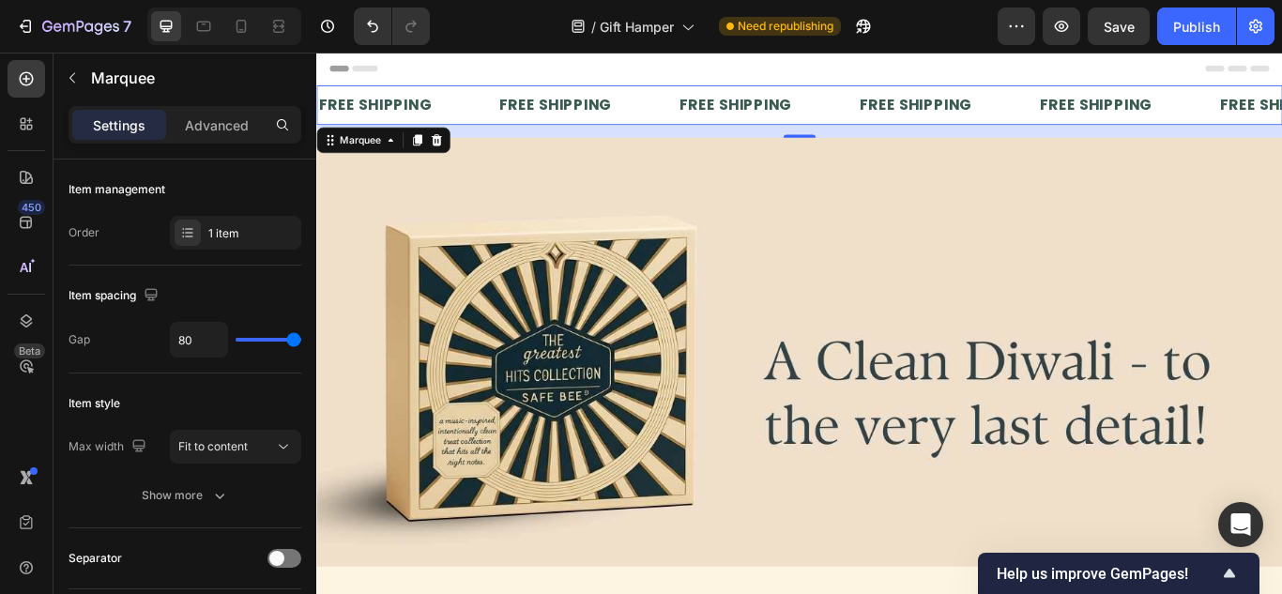
click at [574, 104] on div "FREE SHIPPING" at bounding box center [594, 114] width 135 height 31
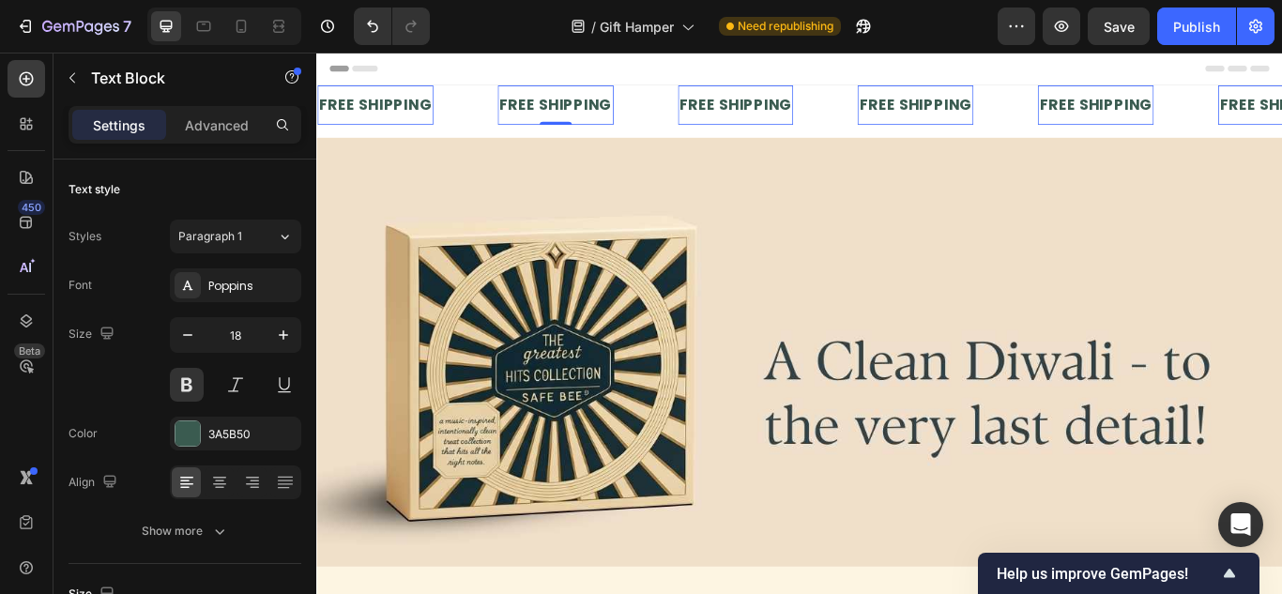
click at [574, 104] on div "FREE SHIPPING" at bounding box center [594, 114] width 135 height 31
click at [574, 104] on p "FREE SHIPPING" at bounding box center [594, 113] width 131 height 27
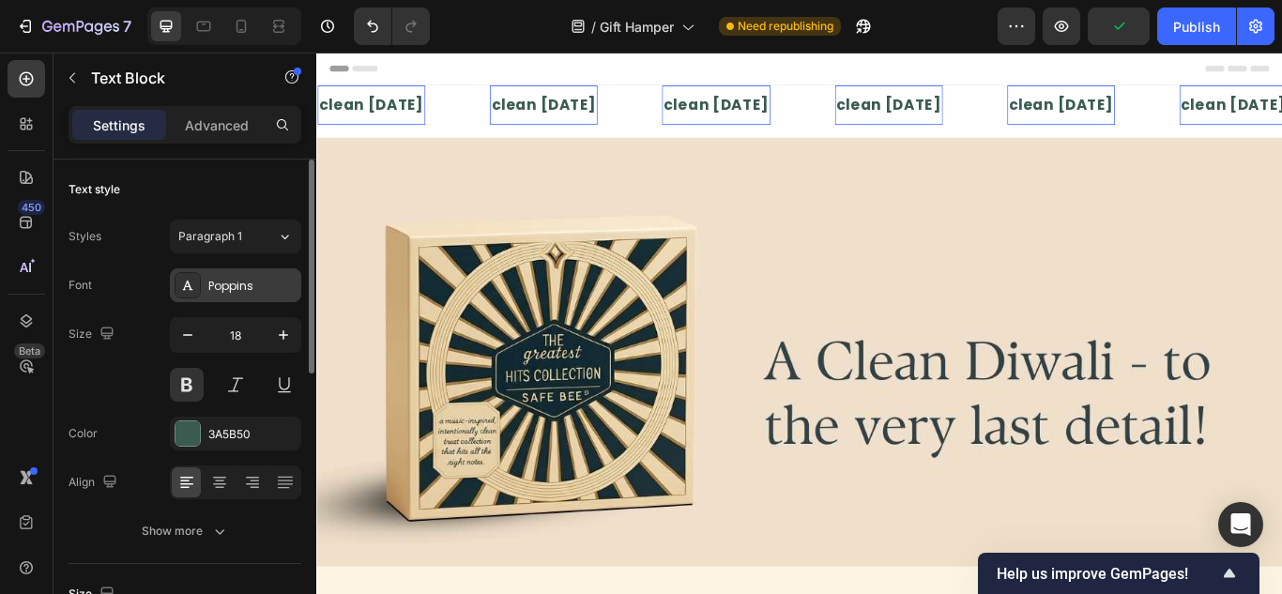
click at [245, 280] on div "Poppins" at bounding box center [252, 286] width 88 height 17
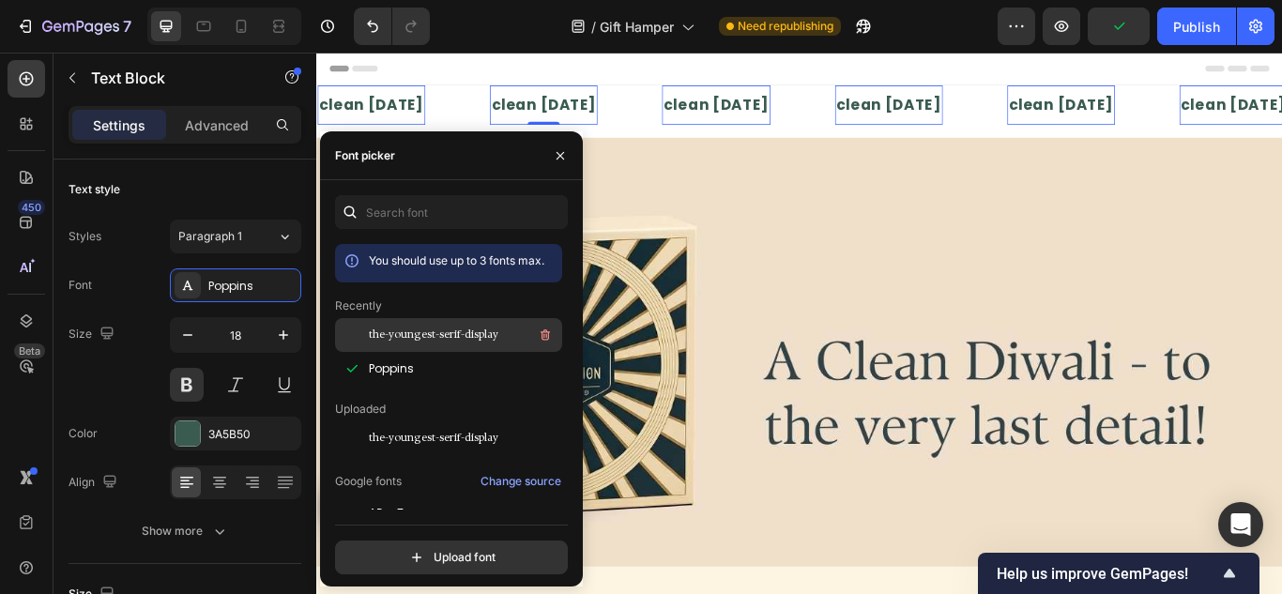
click at [438, 332] on span "the-youngest-serif-display" at bounding box center [433, 335] width 129 height 17
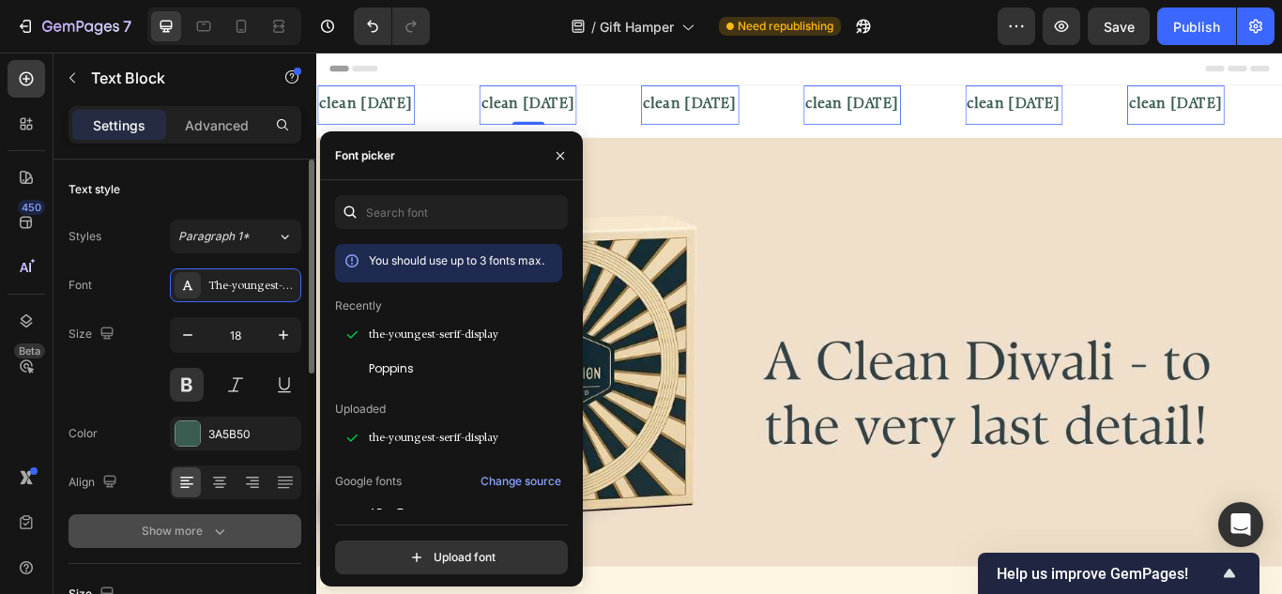
click at [206, 535] on div "Show more" at bounding box center [185, 531] width 87 height 19
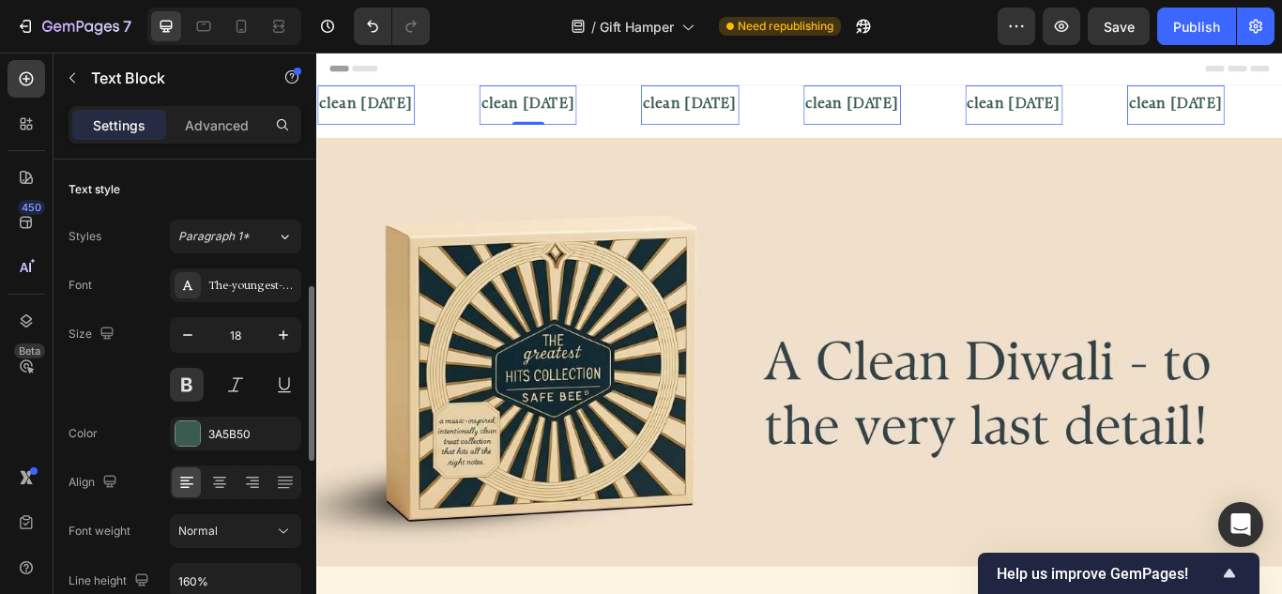
scroll to position [188, 0]
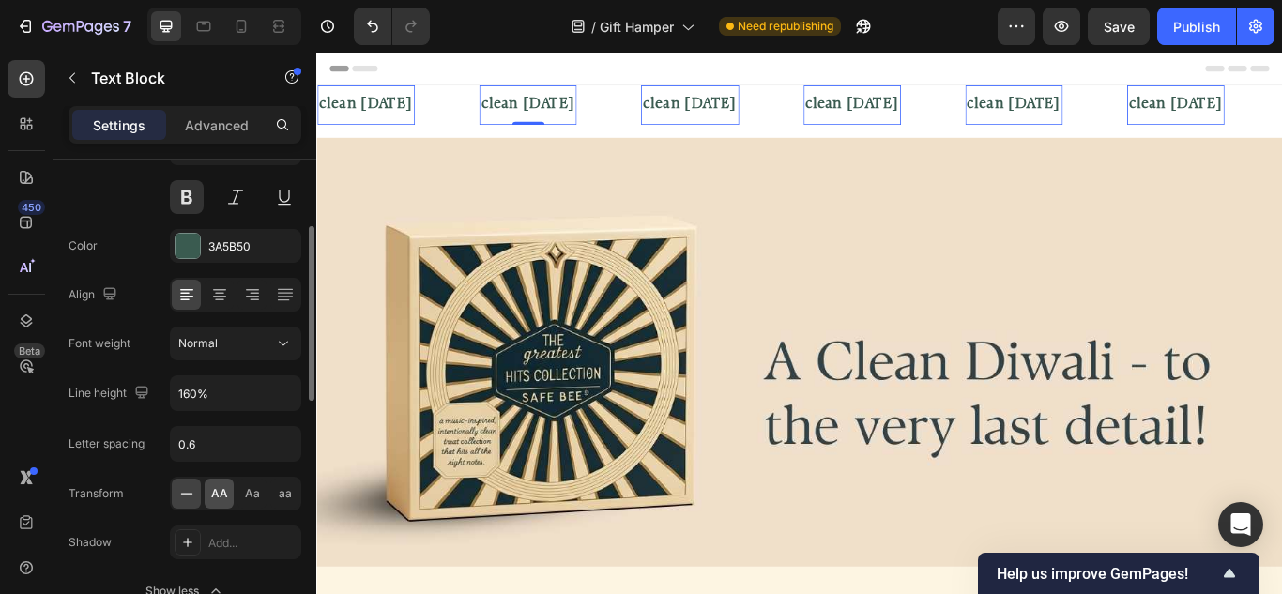
click at [215, 496] on span "AA" at bounding box center [219, 493] width 17 height 17
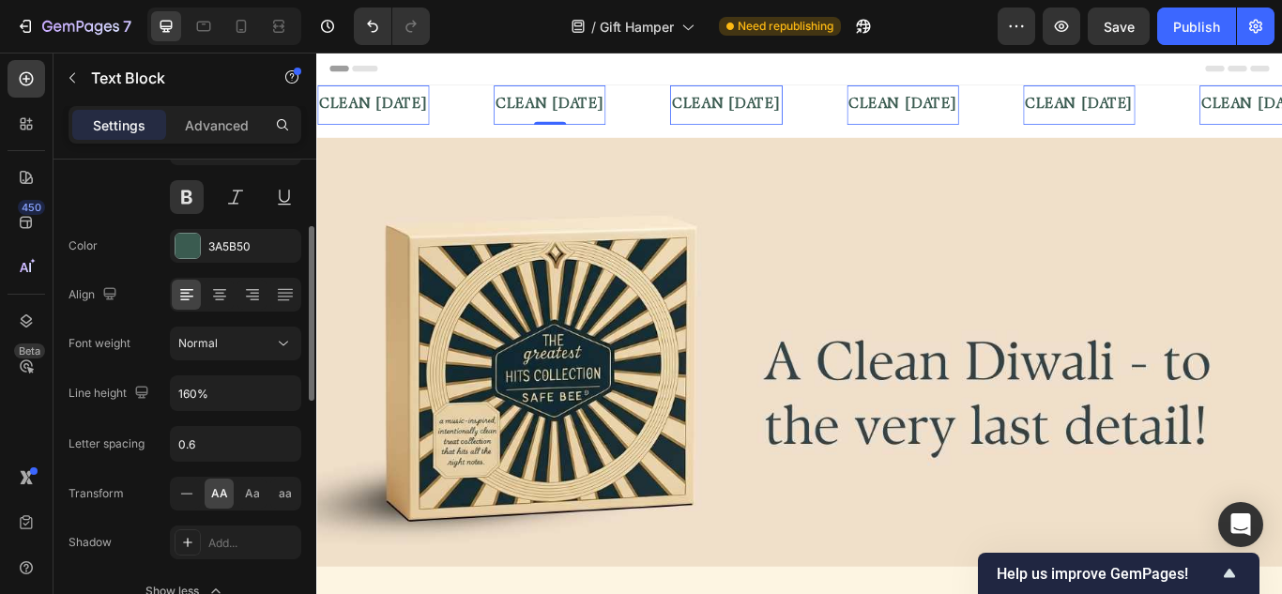
scroll to position [282, 0]
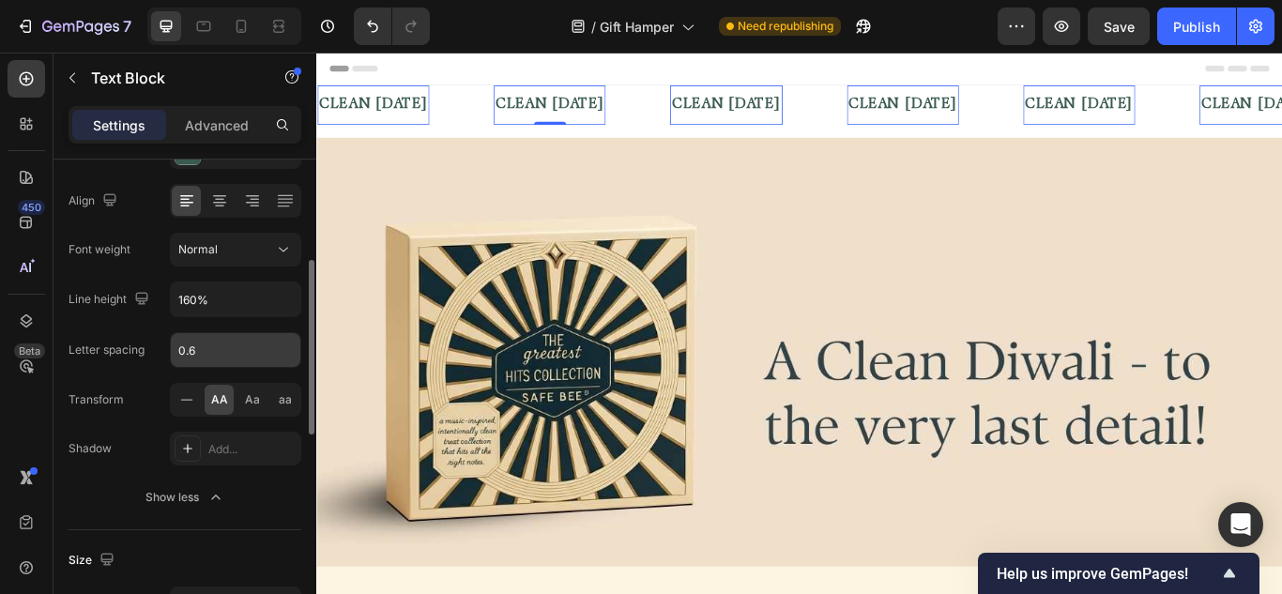
click at [200, 336] on input "0.6" at bounding box center [235, 350] width 129 height 34
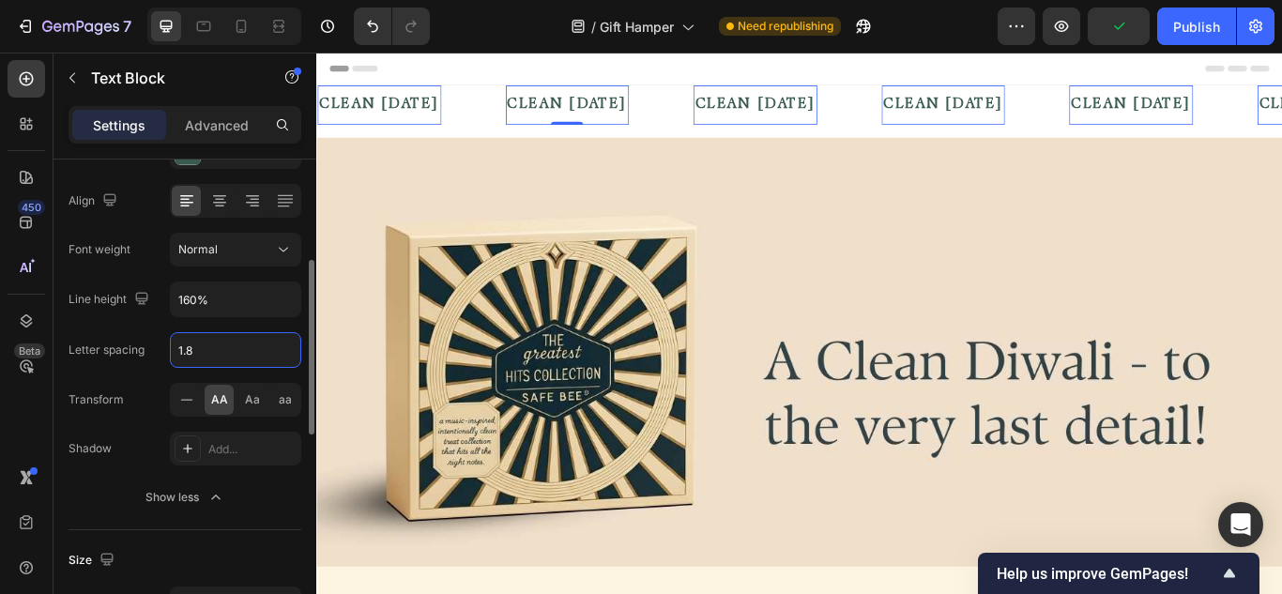
type input "1.8"
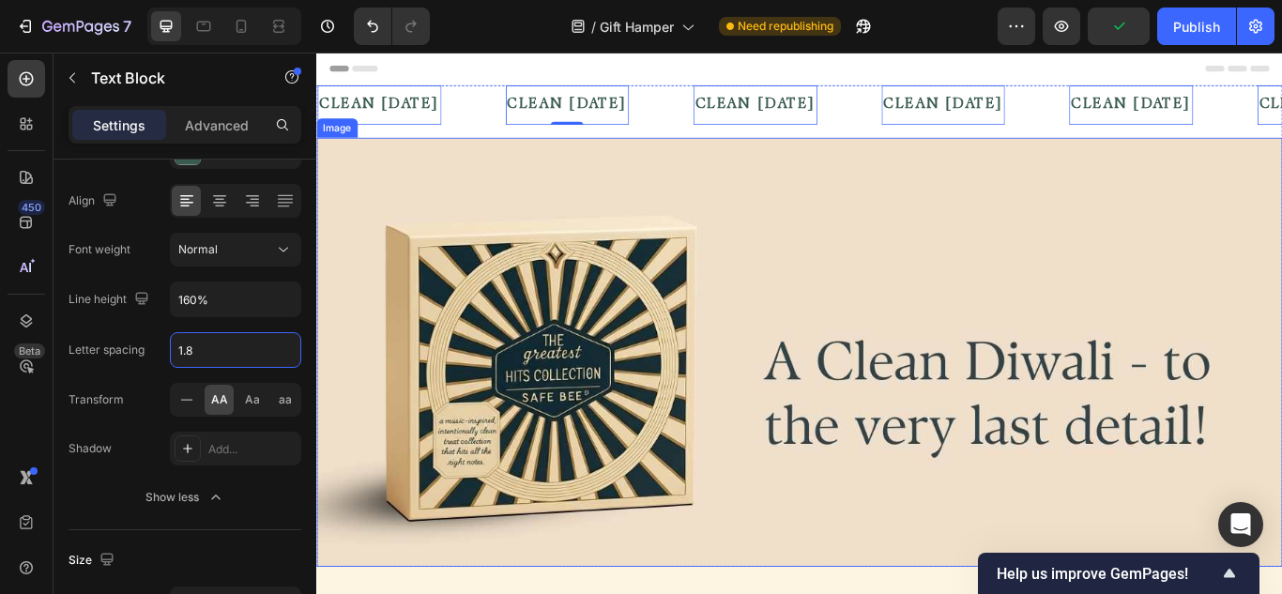
click at [1070, 233] on img at bounding box center [879, 402] width 1126 height 500
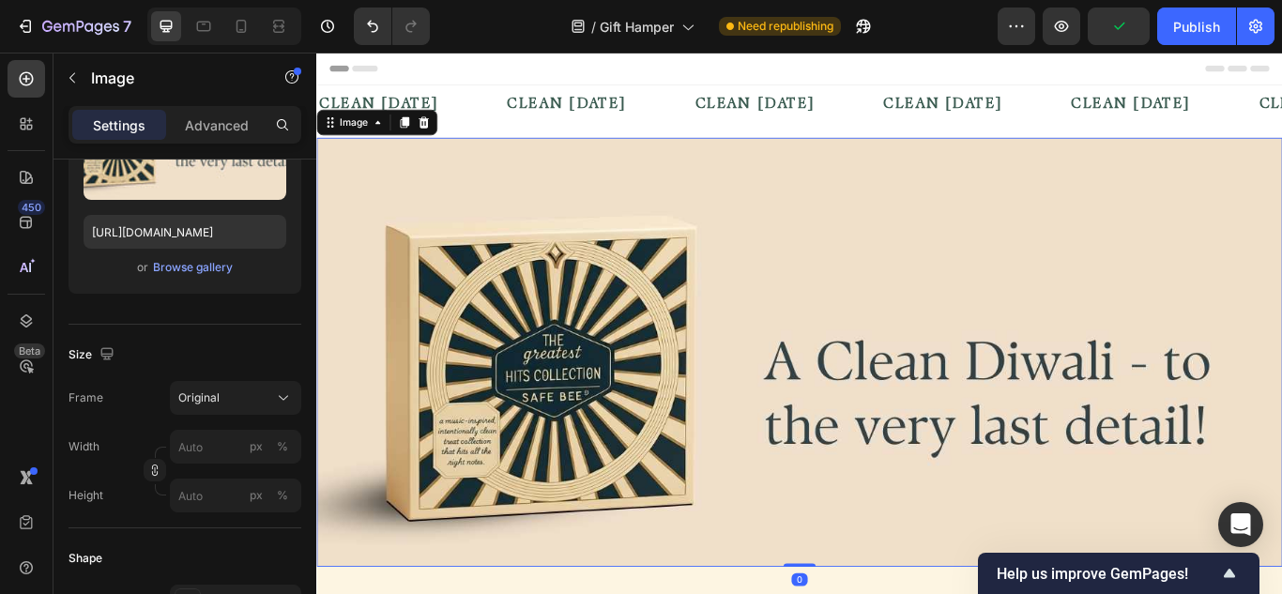
scroll to position [0, 0]
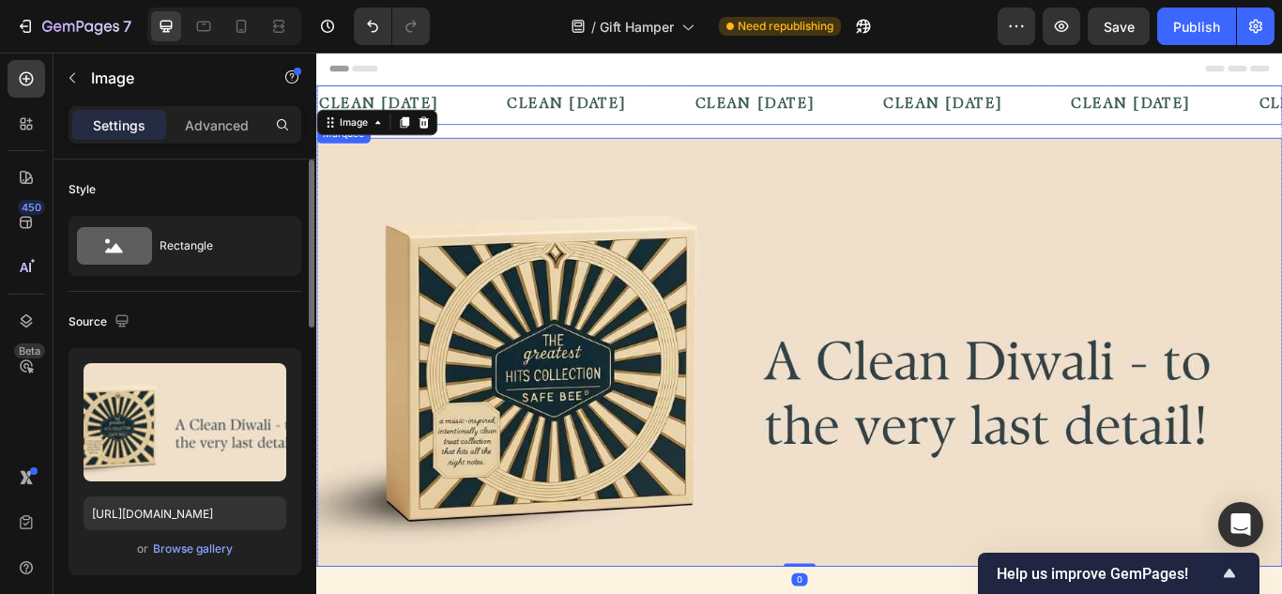
click at [946, 114] on div "clean diwali Text Block" at bounding box center [865, 114] width 220 height 46
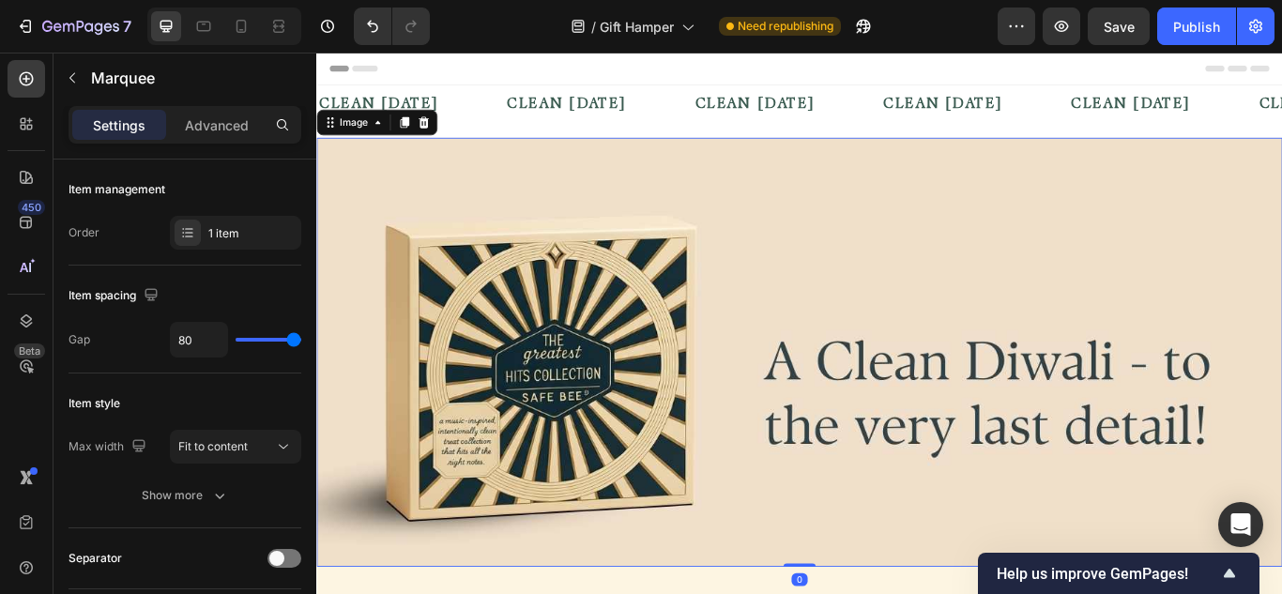
click at [885, 152] on img at bounding box center [879, 402] width 1126 height 500
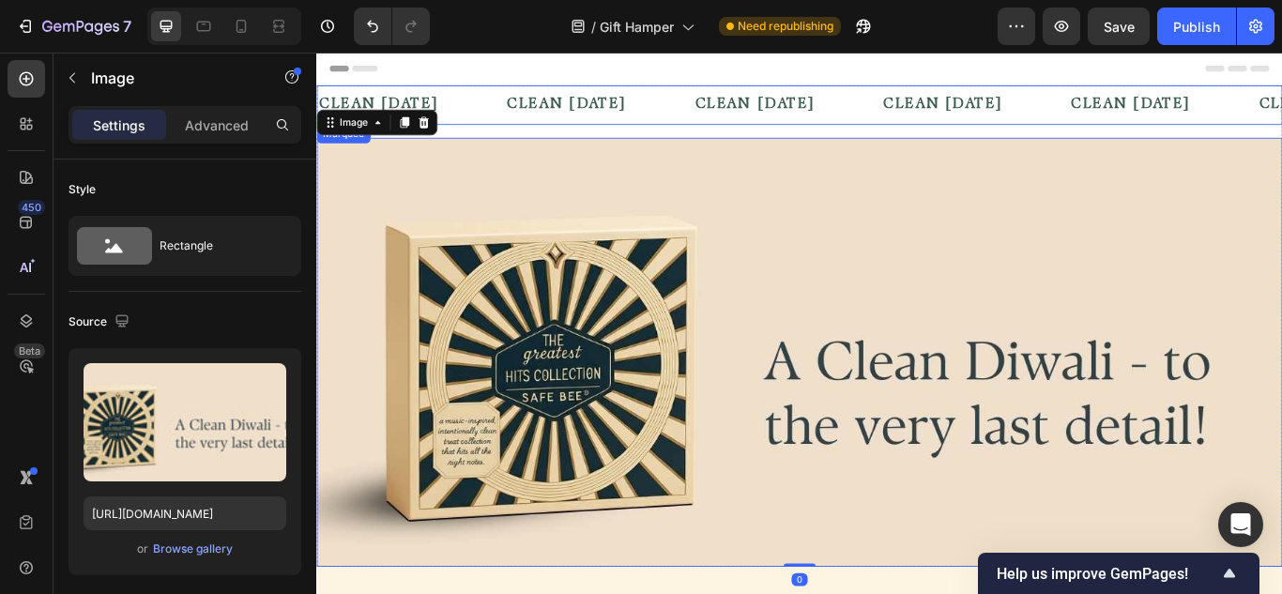
click at [911, 122] on div "clean diwali Text Block" at bounding box center [865, 114] width 220 height 46
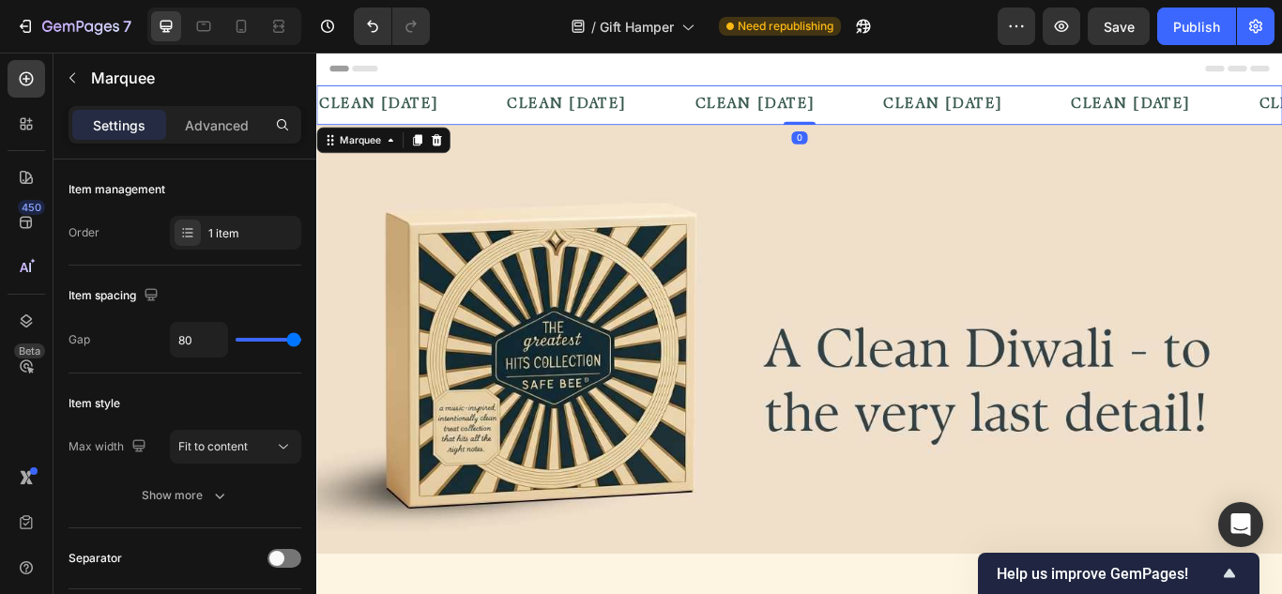
drag, startPoint x: 878, startPoint y: 148, endPoint x: 884, endPoint y: 111, distance: 38.0
click at [884, 111] on div "clean diwali Text Block clean diwali Text Block clean diwali Text Block clean d…" at bounding box center [879, 114] width 1126 height 46
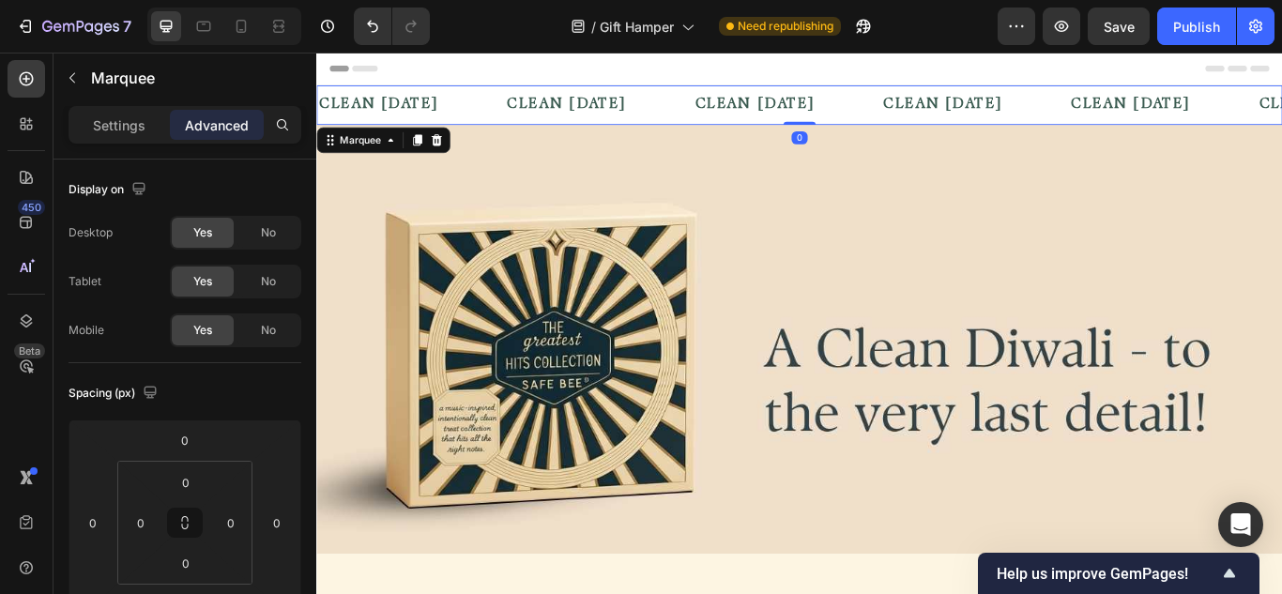
click at [945, 110] on div "clean diwali Text Block" at bounding box center [865, 114] width 220 height 46
click at [111, 129] on p "Settings" at bounding box center [119, 125] width 53 height 20
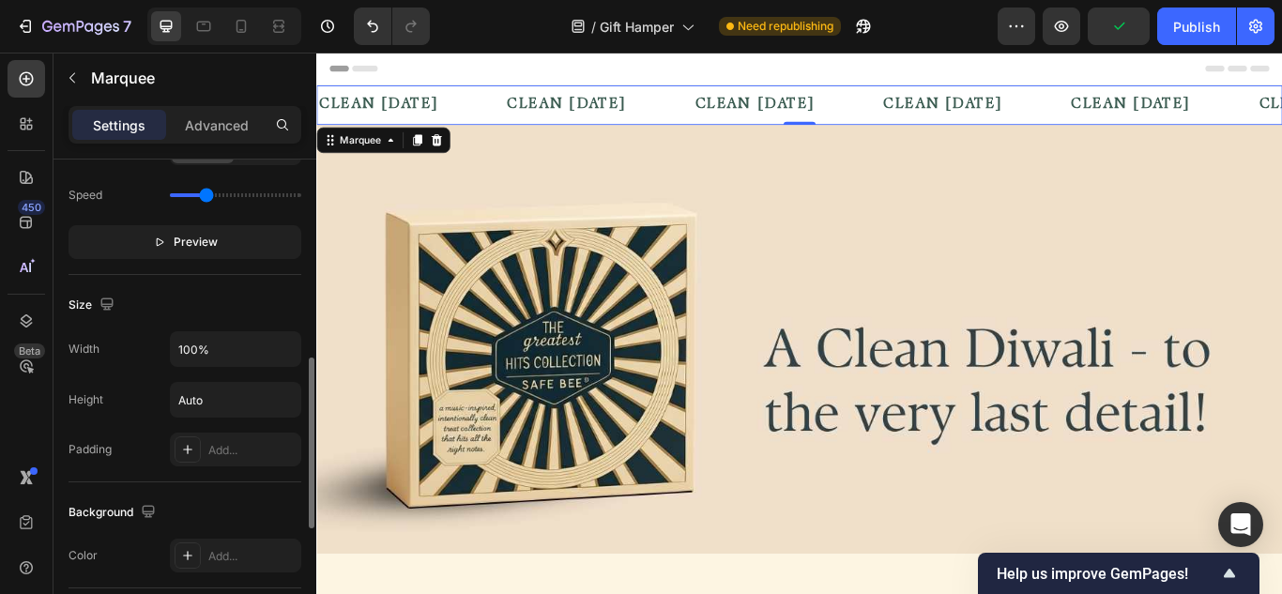
scroll to position [845, 0]
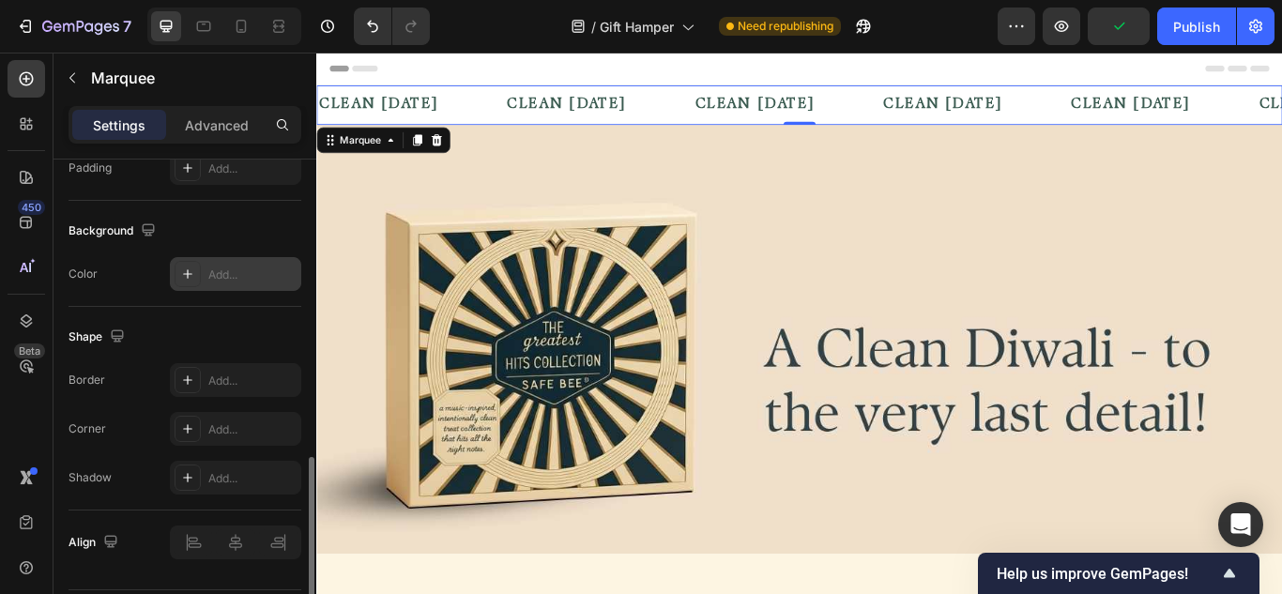
click at [204, 267] on div "Add..." at bounding box center [235, 274] width 131 height 34
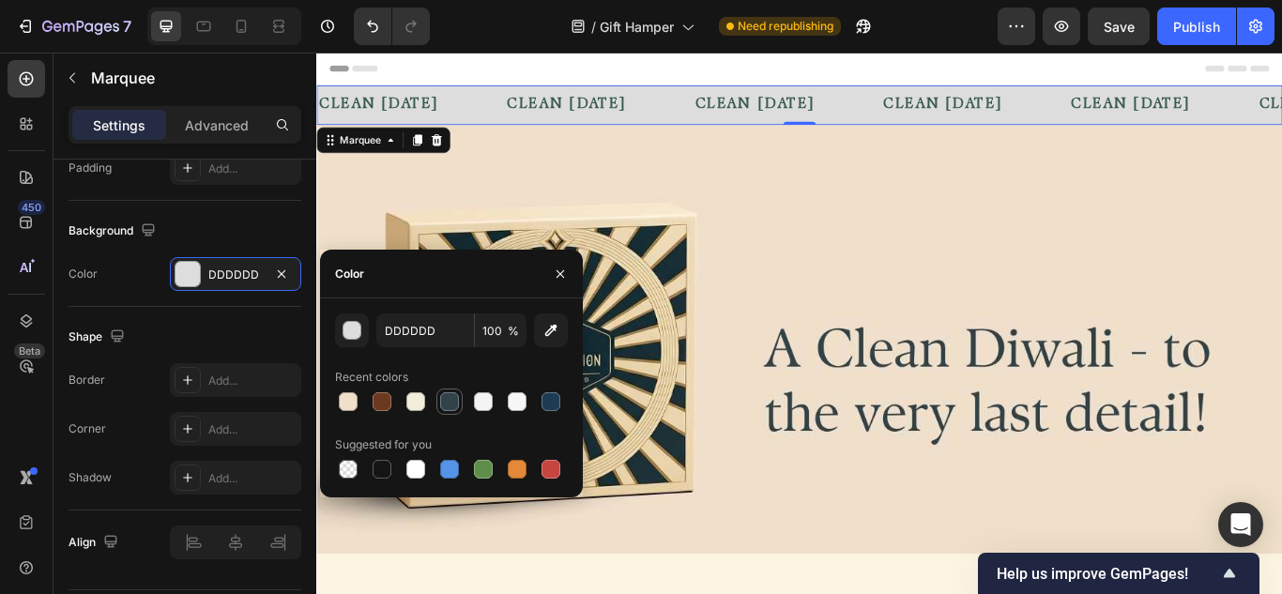
click at [440, 402] on div at bounding box center [449, 401] width 19 height 19
type input "314349"
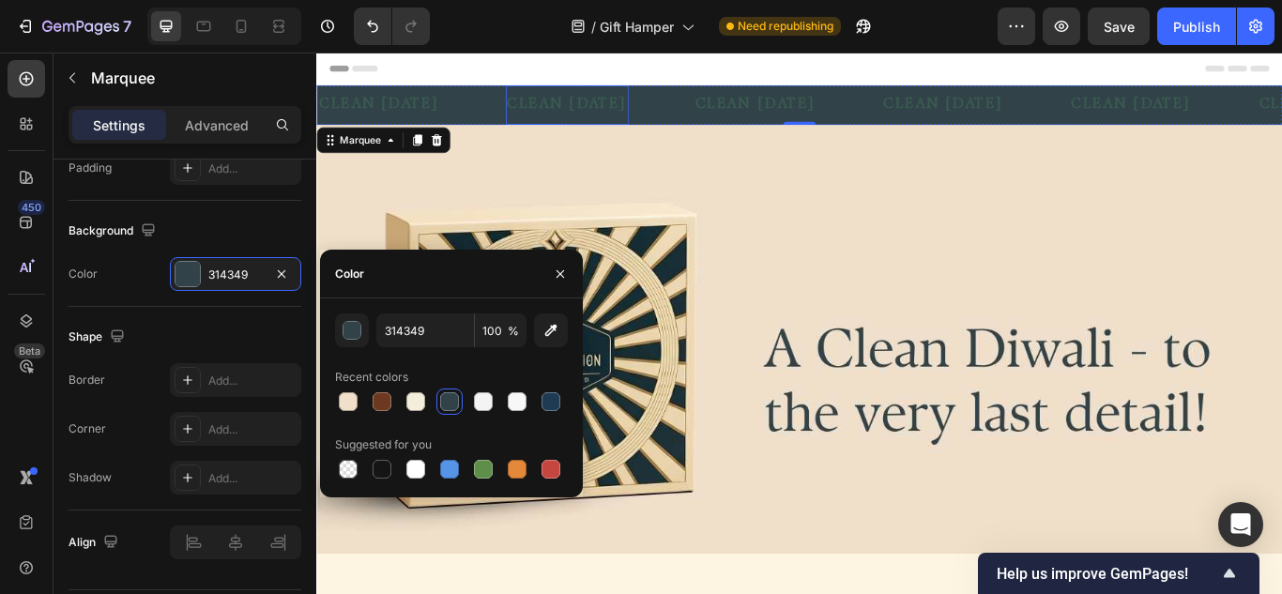
click at [640, 106] on p "clean [DATE]" at bounding box center [609, 113] width 141 height 27
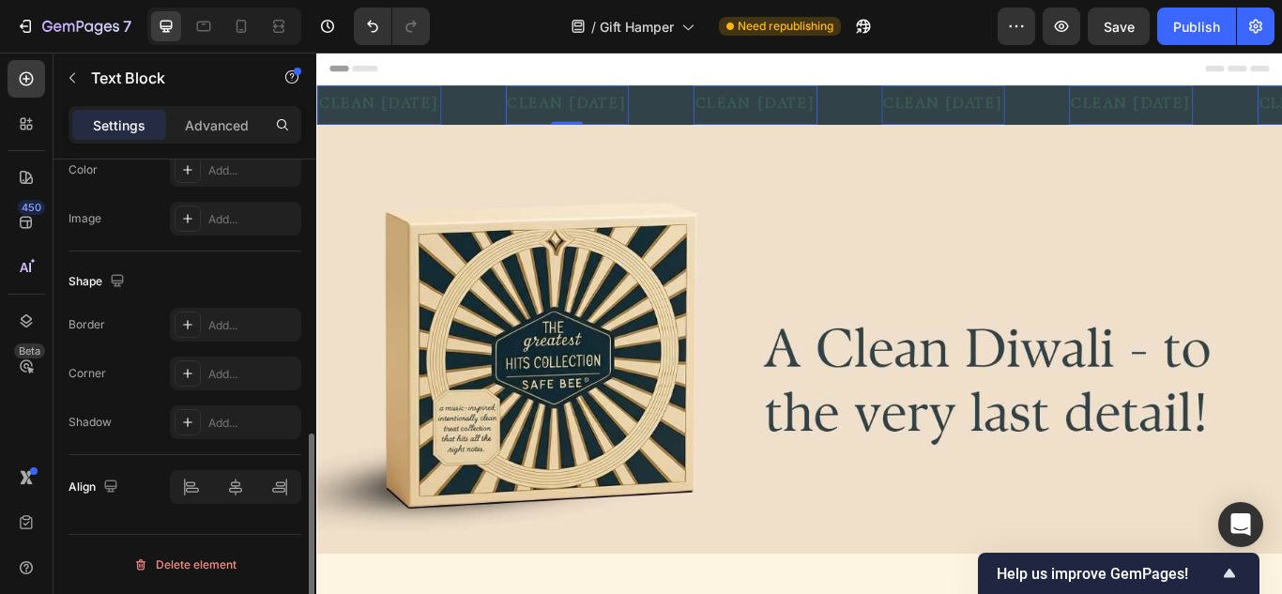
scroll to position [0, 0]
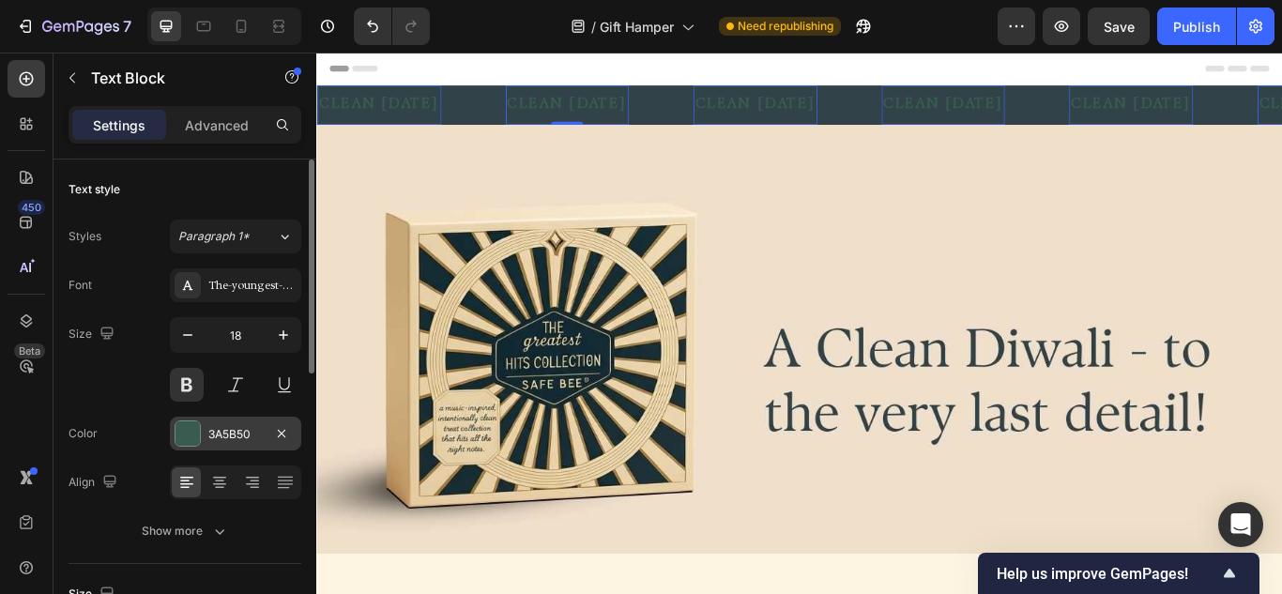
click at [185, 433] on div at bounding box center [187, 433] width 24 height 24
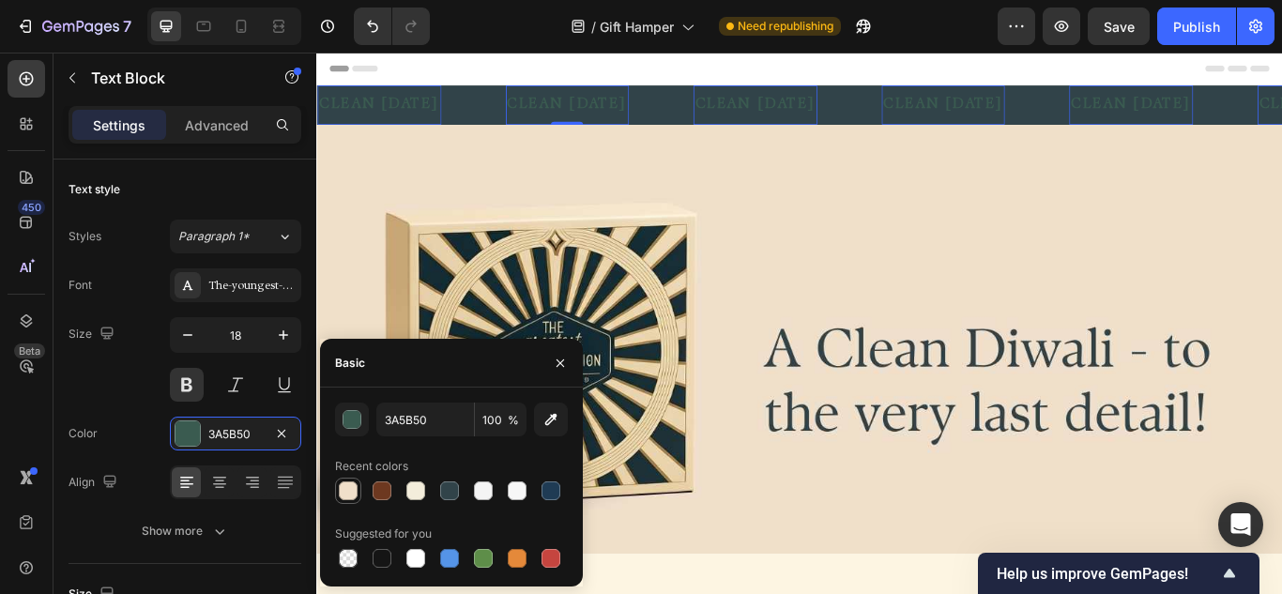
click at [349, 482] on div at bounding box center [348, 490] width 19 height 19
type input "F0DFCA"
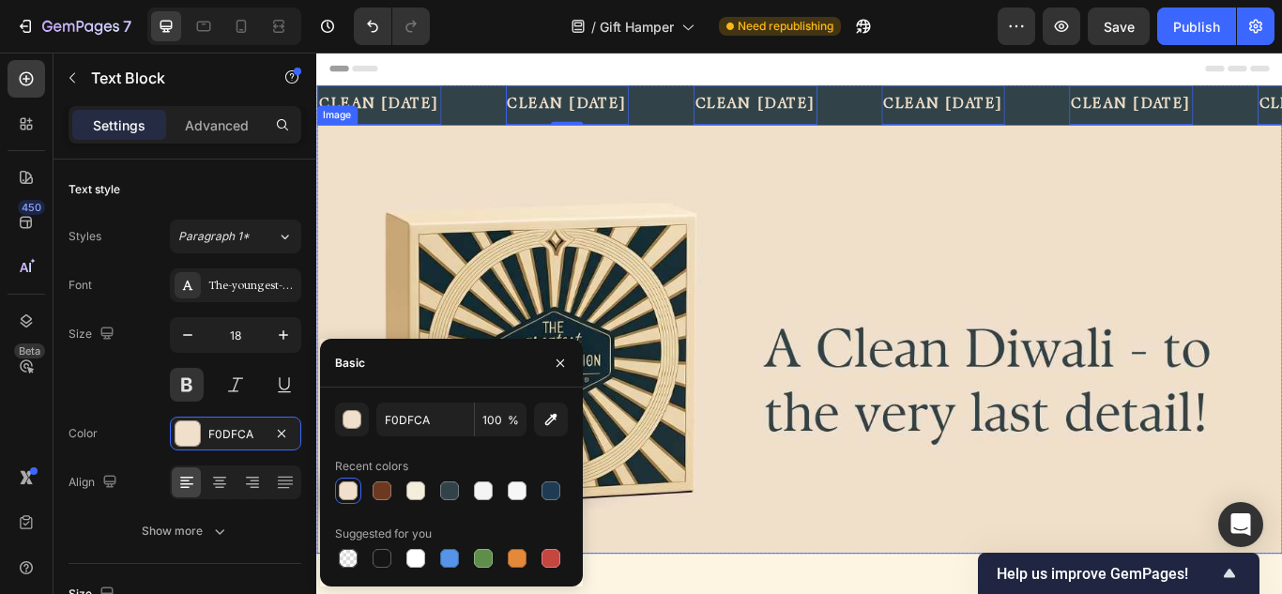
click at [899, 221] on img at bounding box center [879, 387] width 1126 height 500
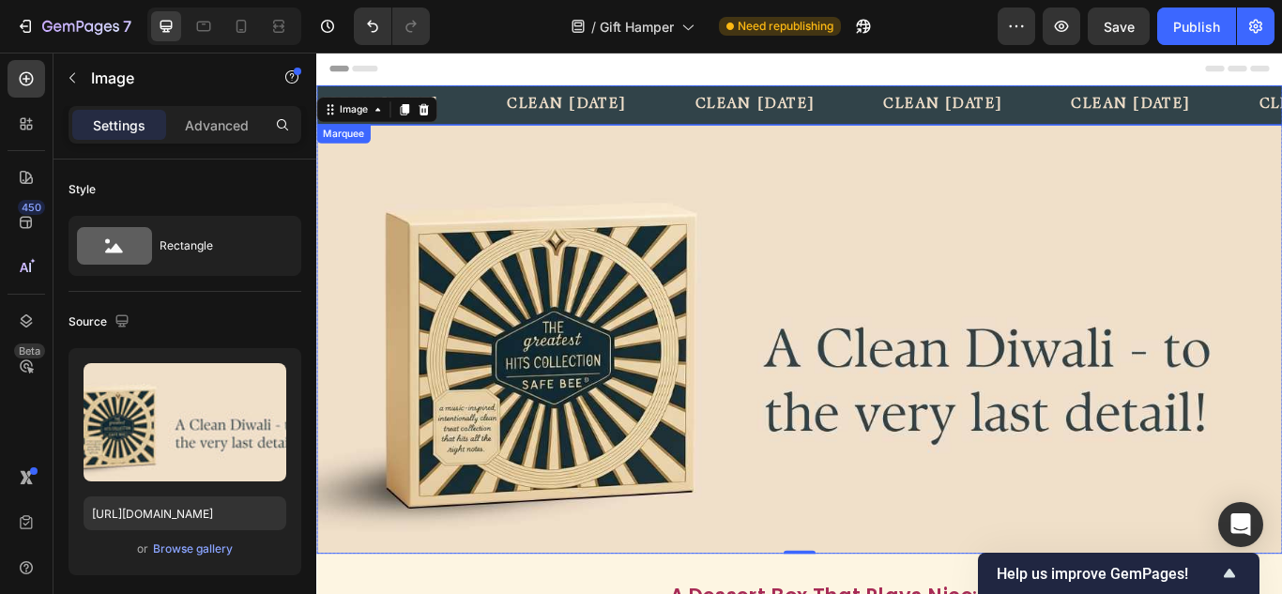
click at [932, 127] on div "clean diwali Text Block" at bounding box center [865, 114] width 220 height 46
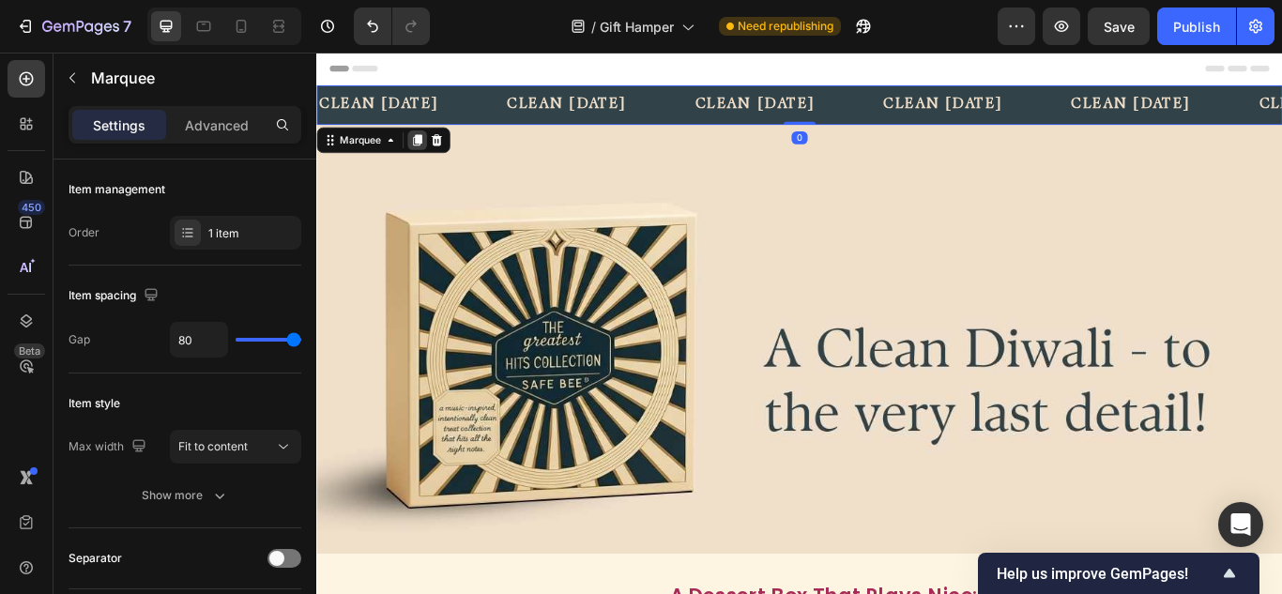
click at [431, 157] on icon at bounding box center [434, 154] width 10 height 13
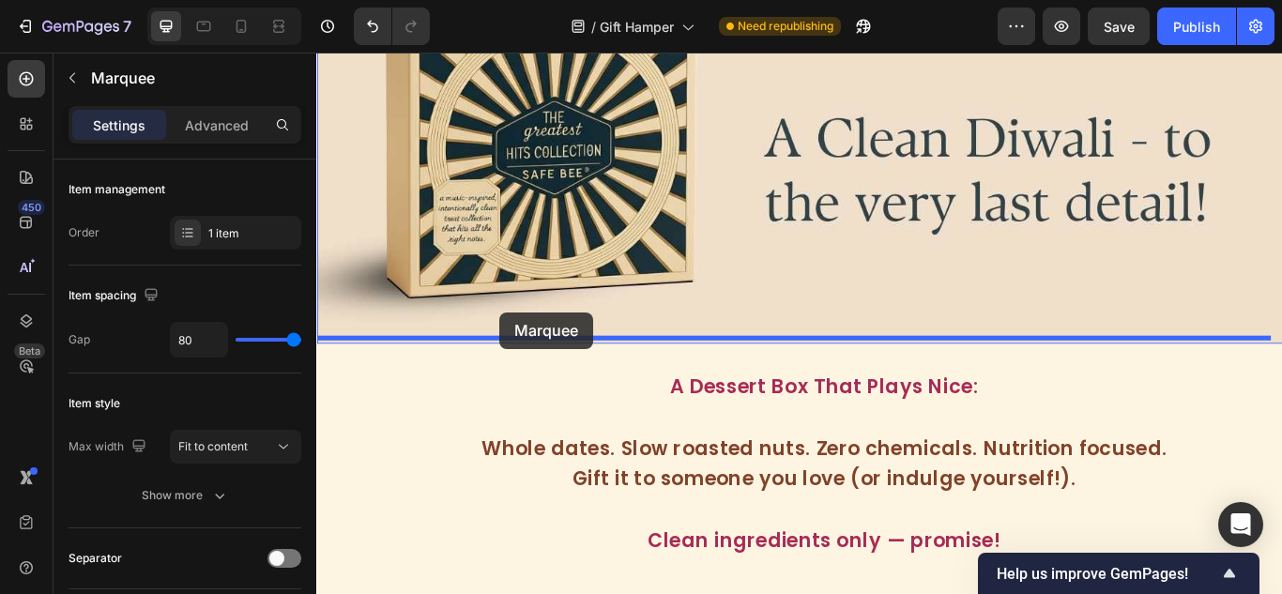
drag, startPoint x: 339, startPoint y: 119, endPoint x: 529, endPoint y: 357, distance: 304.4
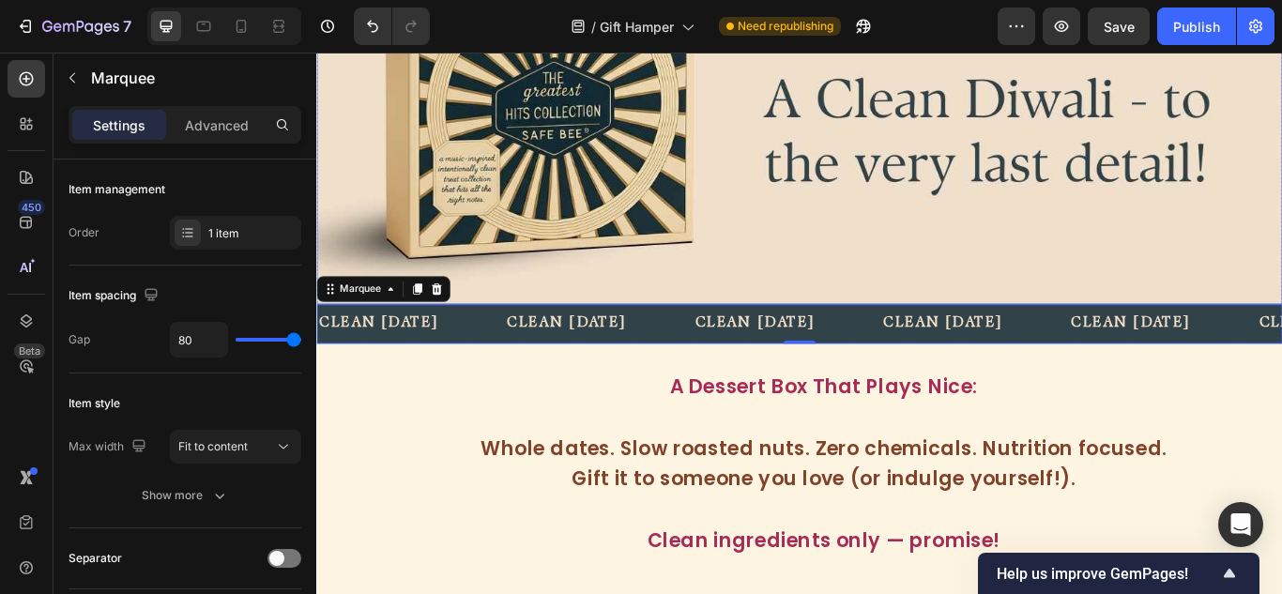
scroll to position [245, 0]
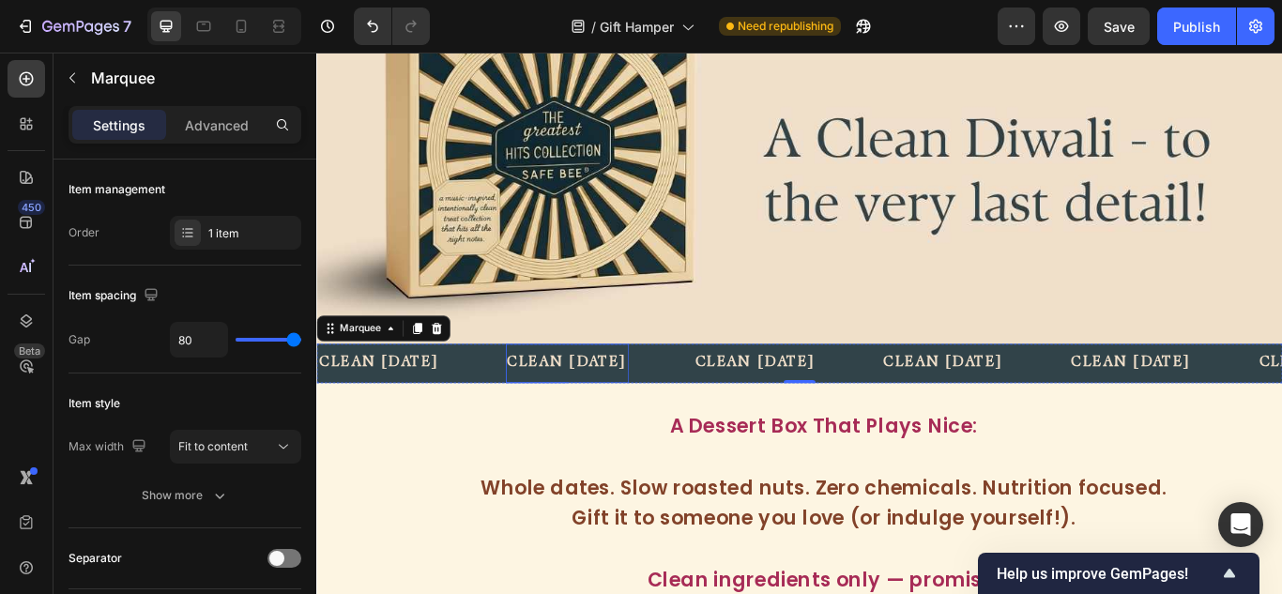
click at [634, 406] on p "clean [DATE]" at bounding box center [609, 415] width 141 height 27
click at [633, 406] on p "clean [DATE]" at bounding box center [609, 415] width 141 height 27
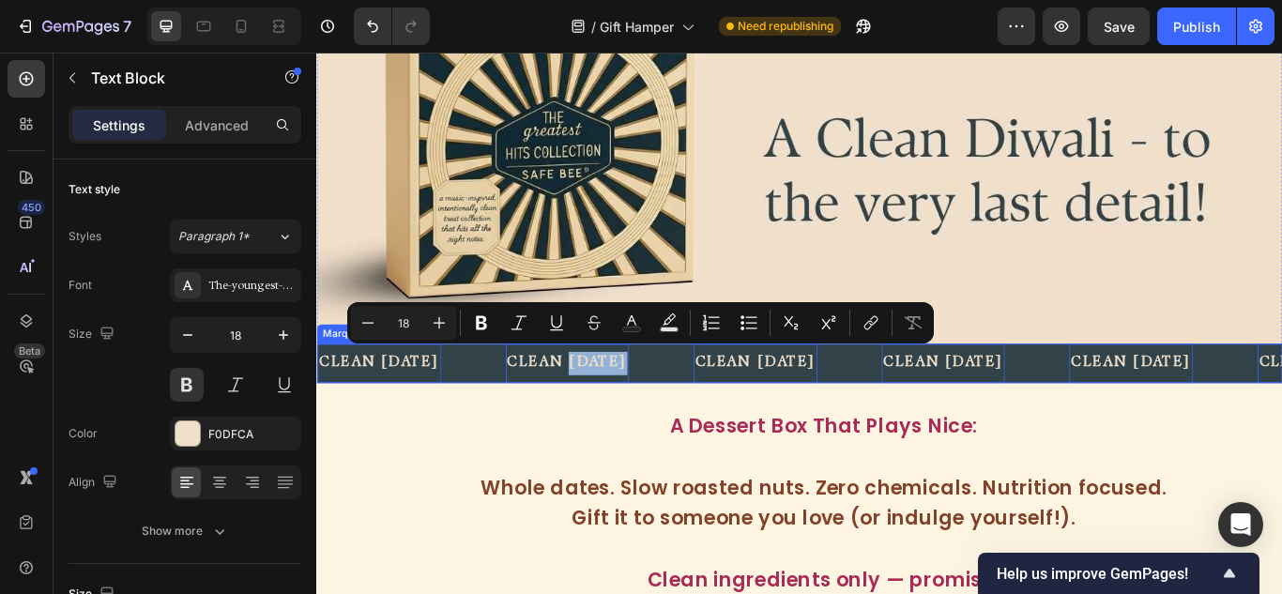
click at [492, 410] on div "clean diwali Text Block 0" at bounding box center [427, 415] width 220 height 46
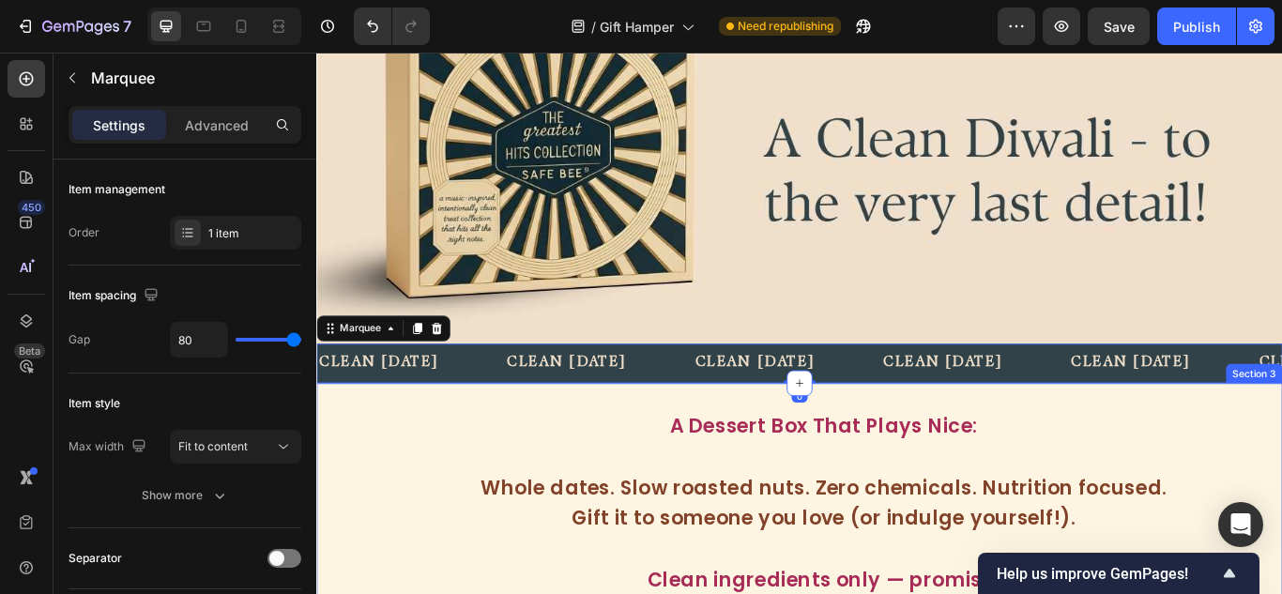
click at [643, 410] on p "clean [DATE]" at bounding box center [609, 415] width 141 height 27
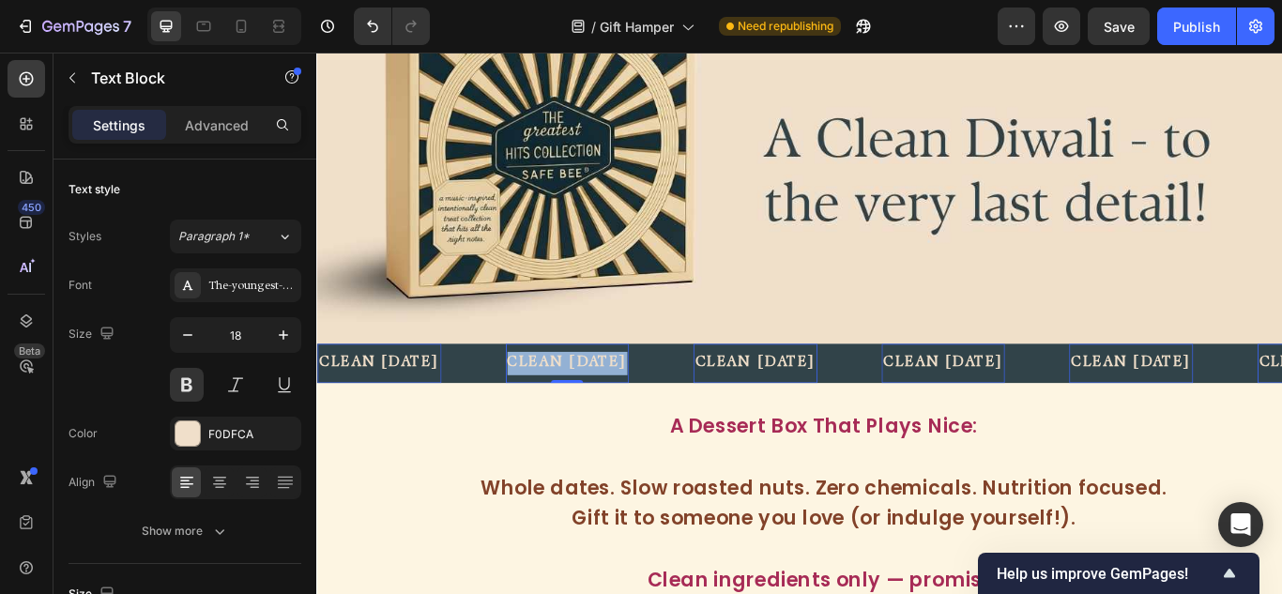
click at [643, 410] on p "clean [DATE]" at bounding box center [609, 415] width 141 height 27
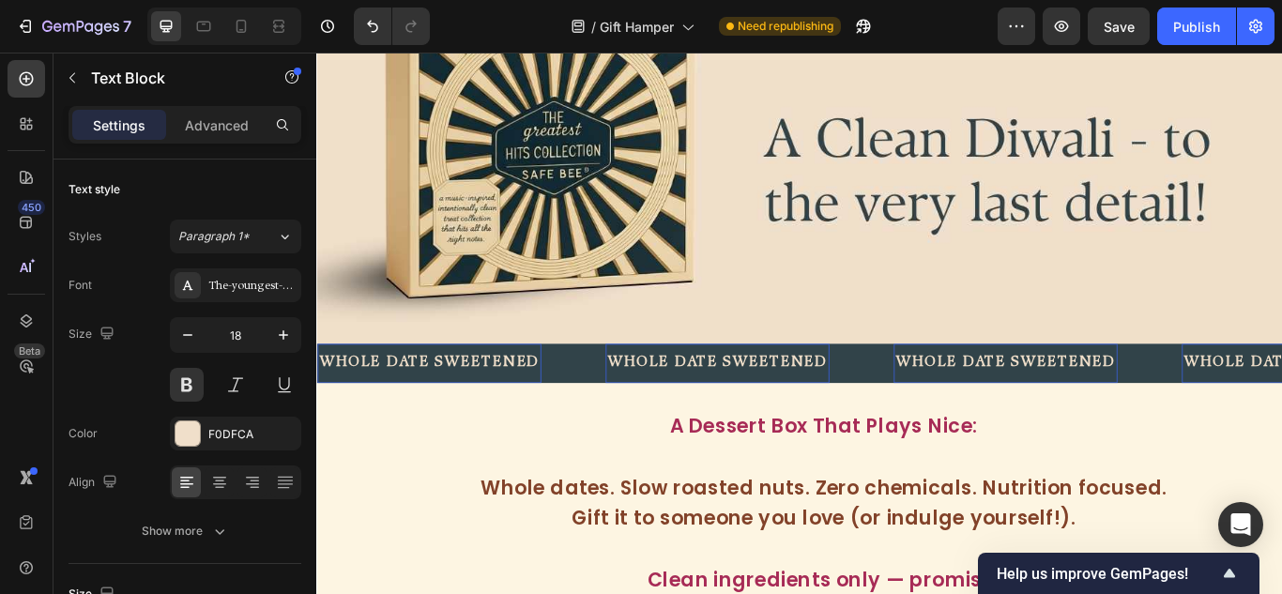
click at [617, 398] on div "WHOLE DATE SWEETENED Text Block 0" at bounding box center [485, 415] width 336 height 46
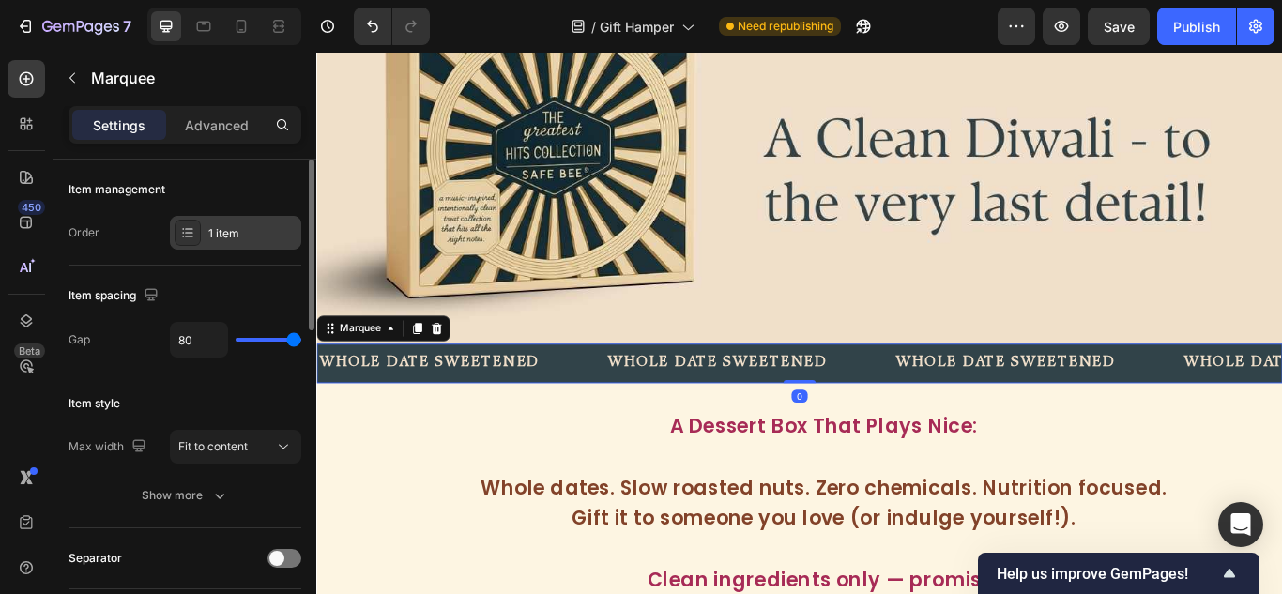
click at [215, 241] on div "1 item" at bounding box center [252, 233] width 88 height 17
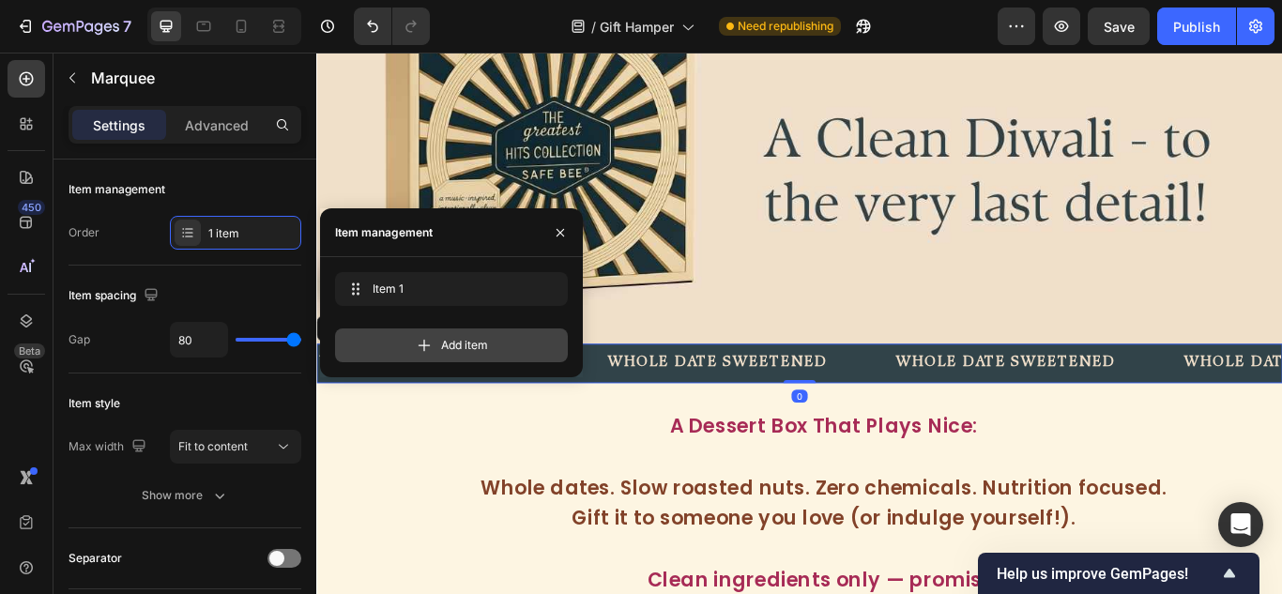
click at [430, 343] on icon at bounding box center [424, 345] width 19 height 19
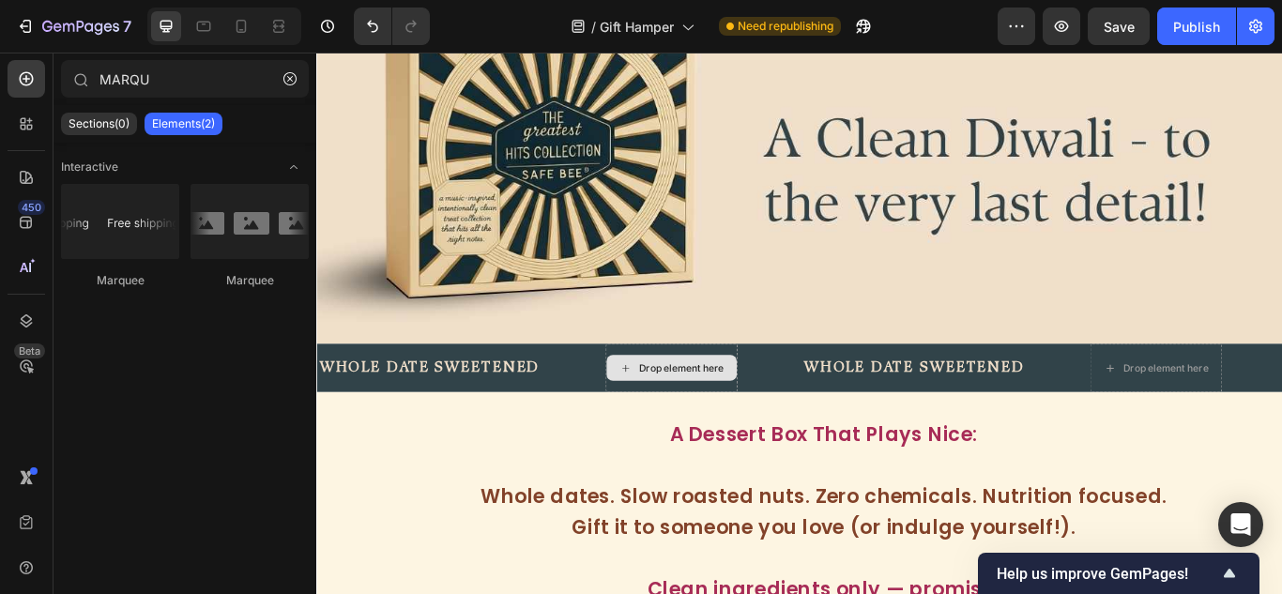
click at [745, 413] on div "Drop element here" at bounding box center [741, 420] width 99 height 15
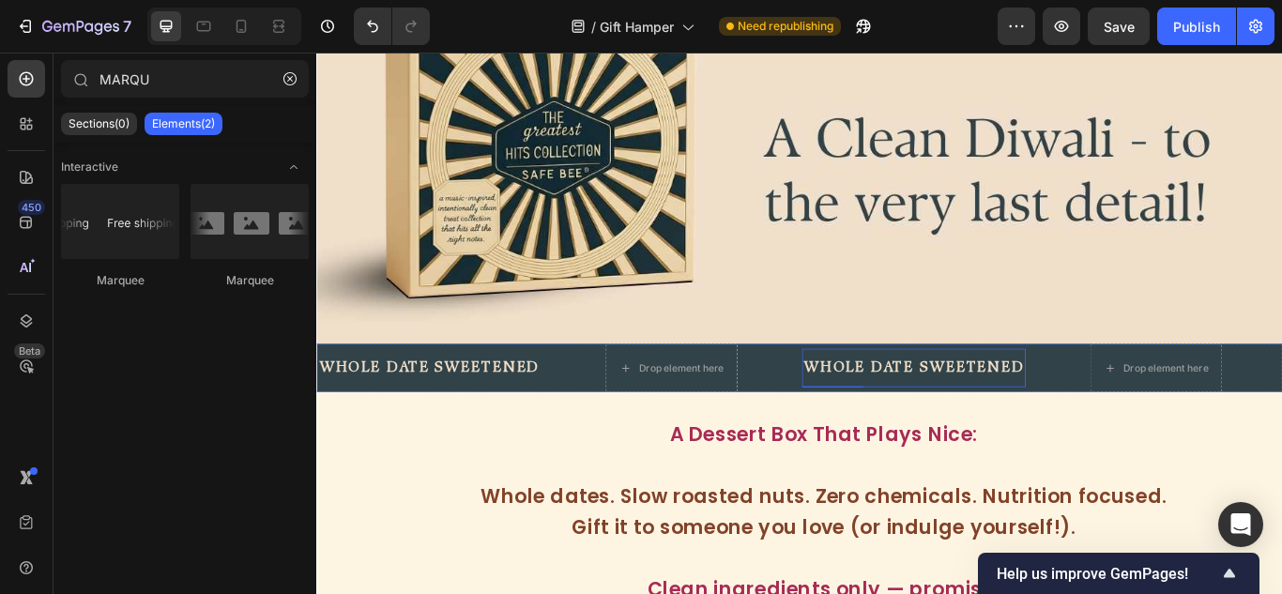
click at [953, 419] on p "WHOLE DATE SWEETENED" at bounding box center [1012, 420] width 257 height 27
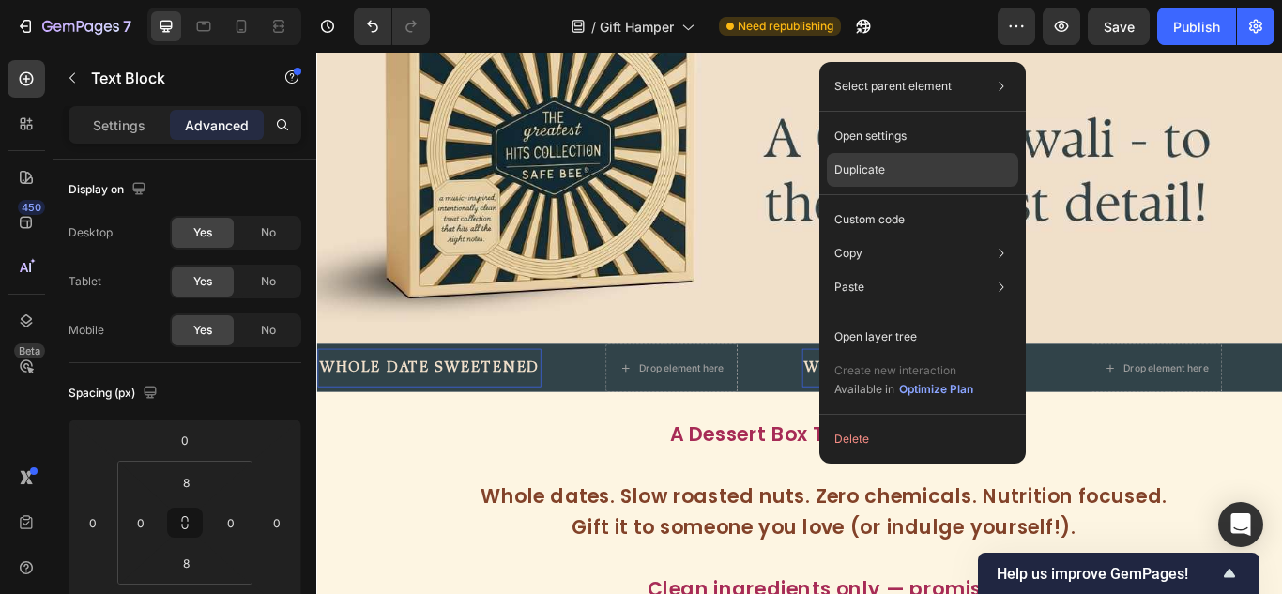
click at [872, 169] on p "Duplicate" at bounding box center [859, 169] width 51 height 17
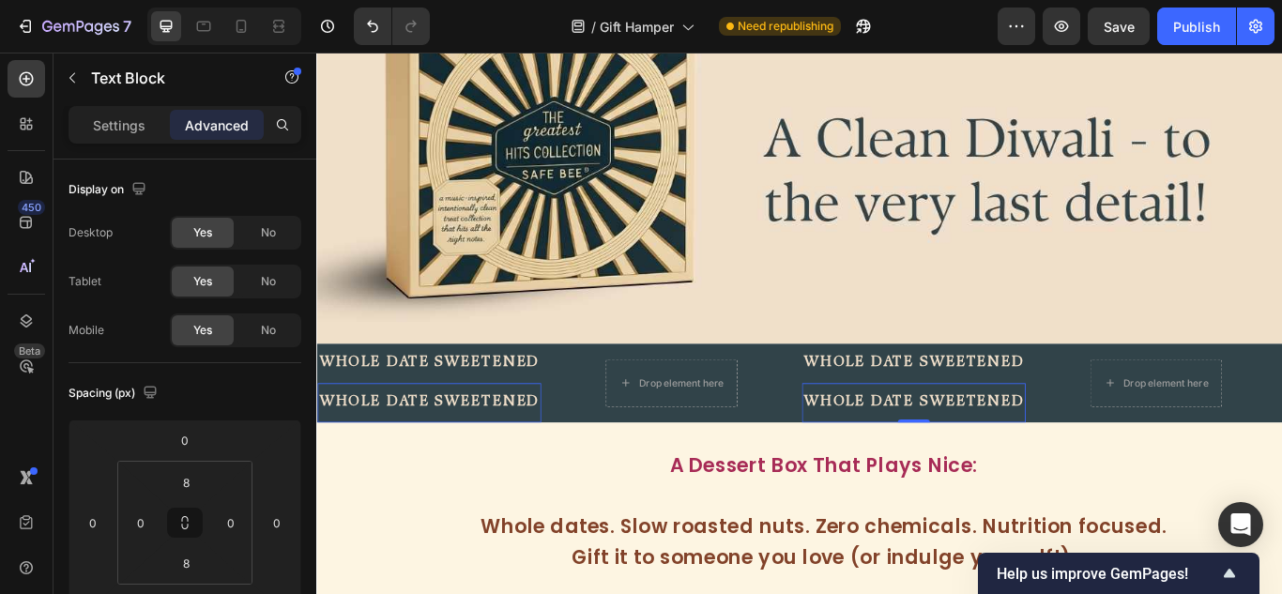
click at [1008, 448] on p "WHOLE DATE SWEETENED" at bounding box center [1012, 461] width 257 height 27
drag, startPoint x: 957, startPoint y: 452, endPoint x: 881, endPoint y: 450, distance: 76.0
click at [884, 450] on p "WHOLE DATE SWEETENED" at bounding box center [1012, 461] width 257 height 27
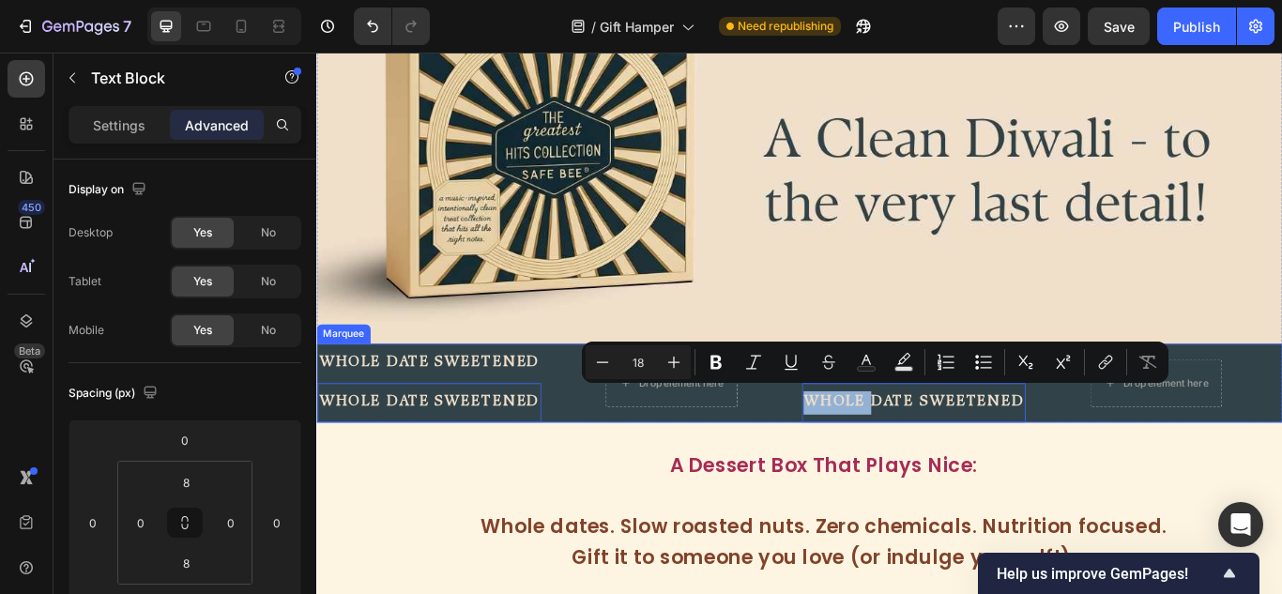
click at [1167, 453] on div "WHOLE DATE SWEETENED Text Block WHOLE DATE SWEETENED Text Block 0" at bounding box center [1050, 438] width 336 height 92
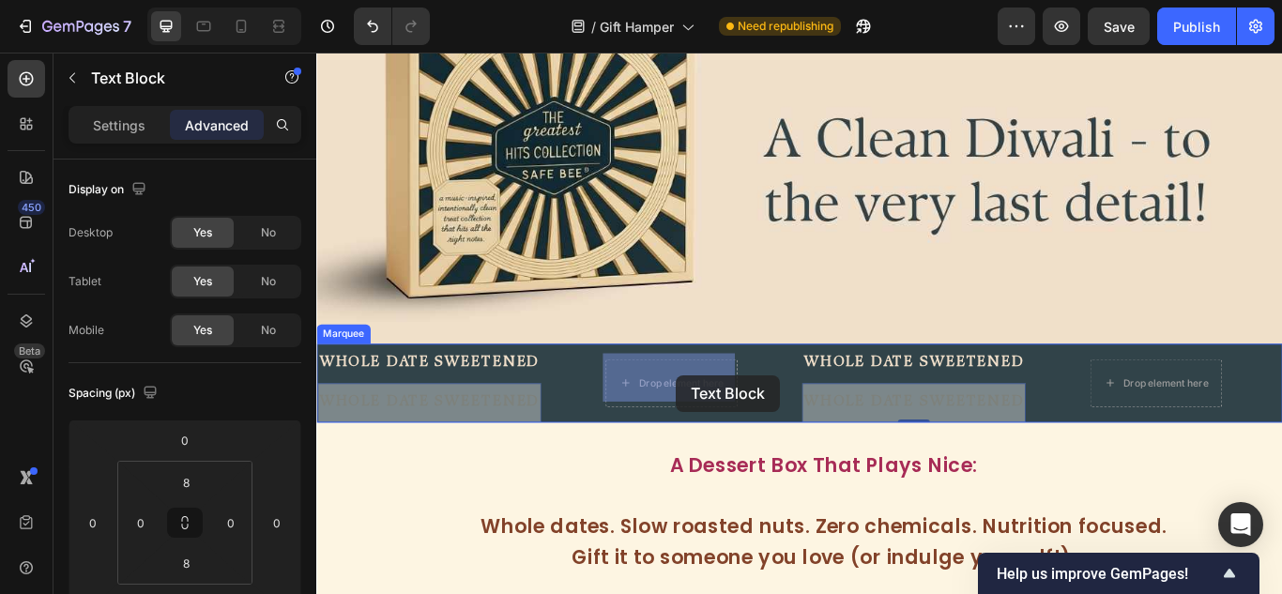
drag, startPoint x: 1127, startPoint y: 453, endPoint x: 736, endPoint y: 429, distance: 392.0
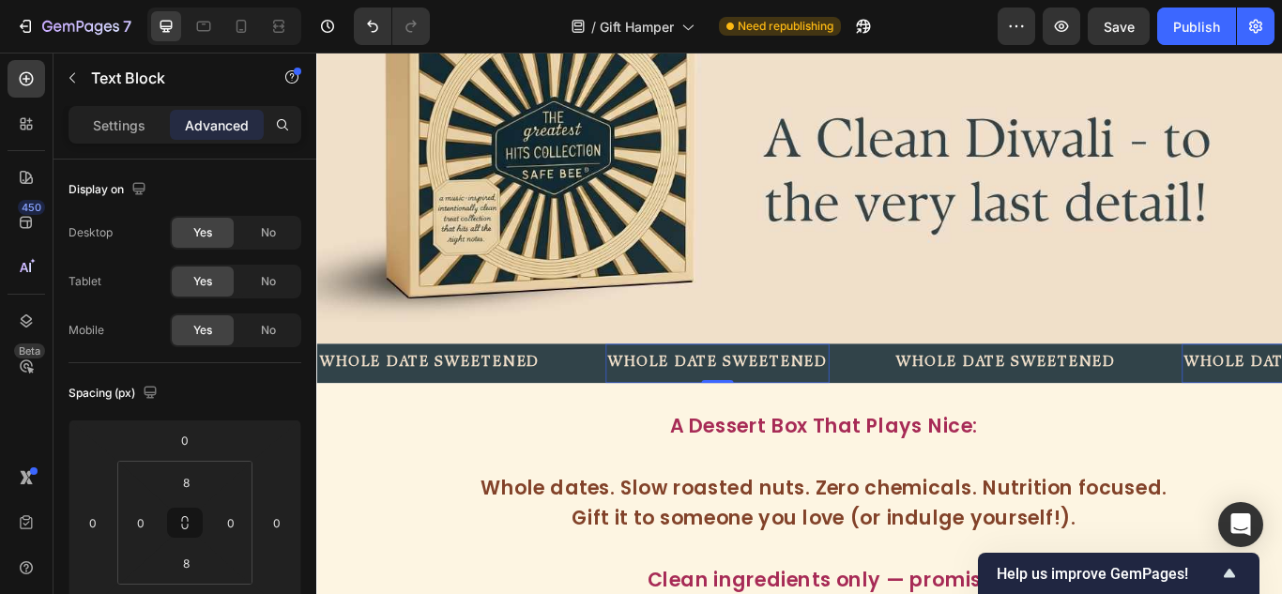
click at [739, 408] on p "WHOLE DATE SWEETENED" at bounding box center [783, 415] width 257 height 27
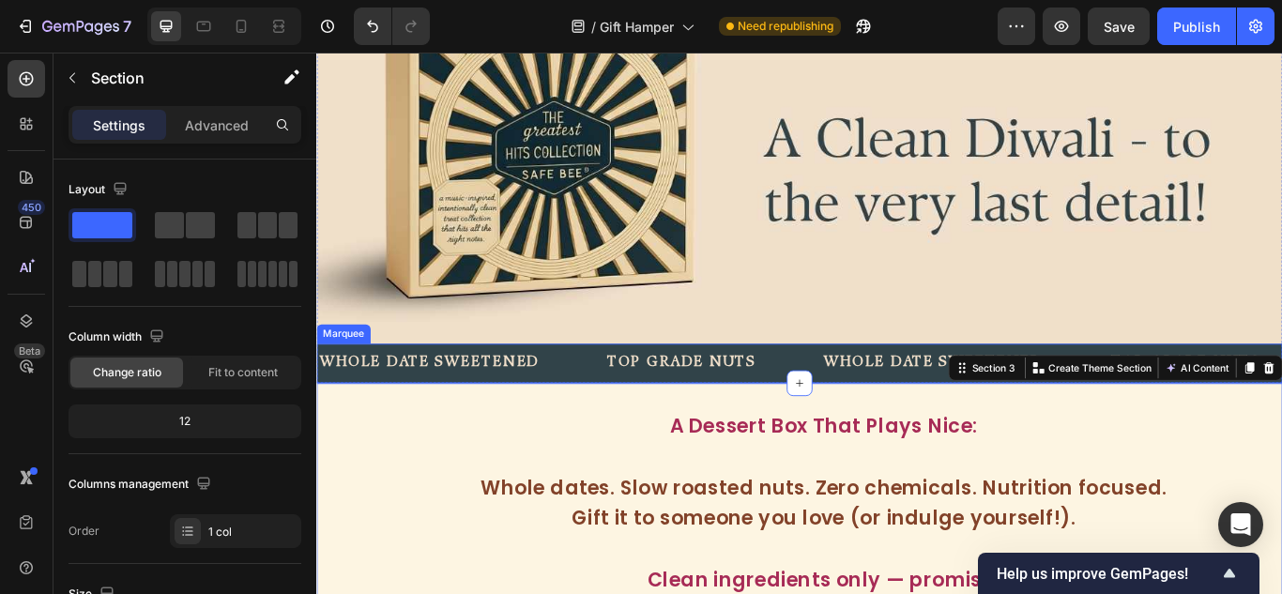
click at [621, 405] on div "WHOLE DATE SWEETENED Text Block" at bounding box center [485, 415] width 336 height 46
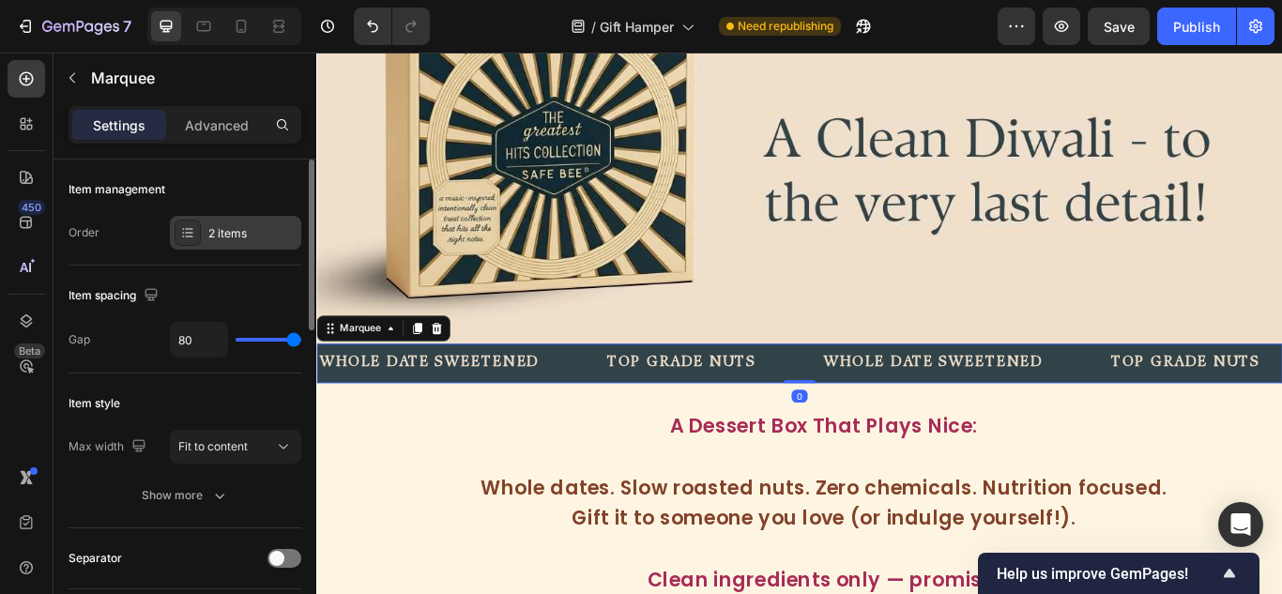
click at [222, 233] on div "2 items" at bounding box center [252, 233] width 88 height 17
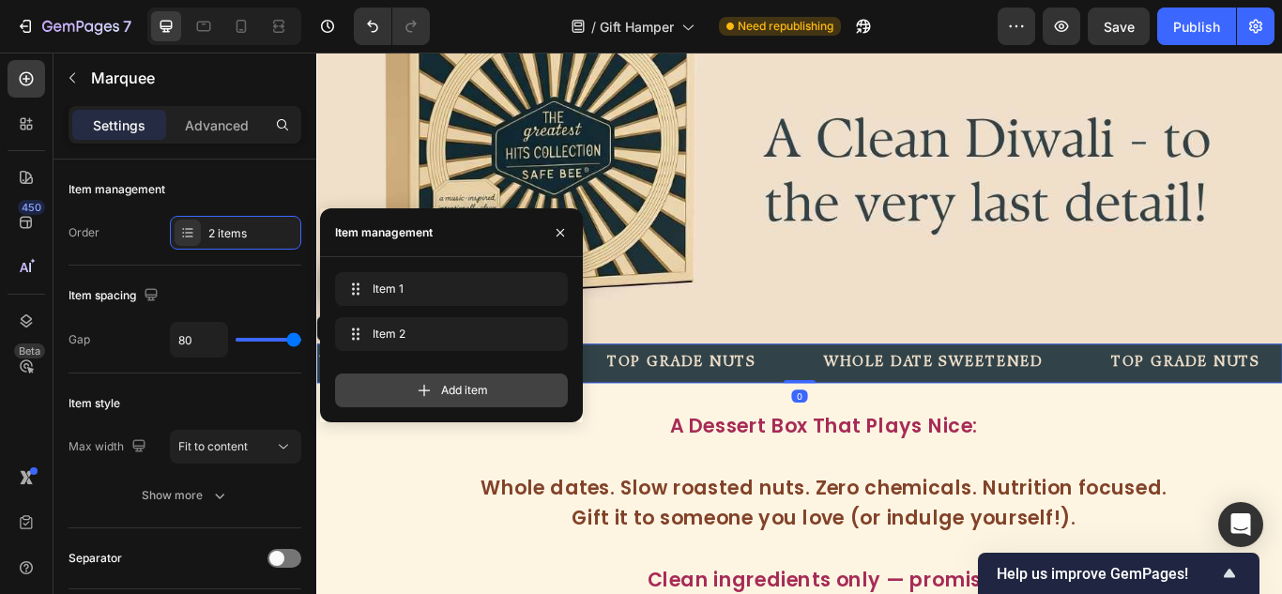
drag, startPoint x: 478, startPoint y: 392, endPoint x: 457, endPoint y: 409, distance: 26.7
click at [478, 392] on span "Add item" at bounding box center [464, 390] width 47 height 17
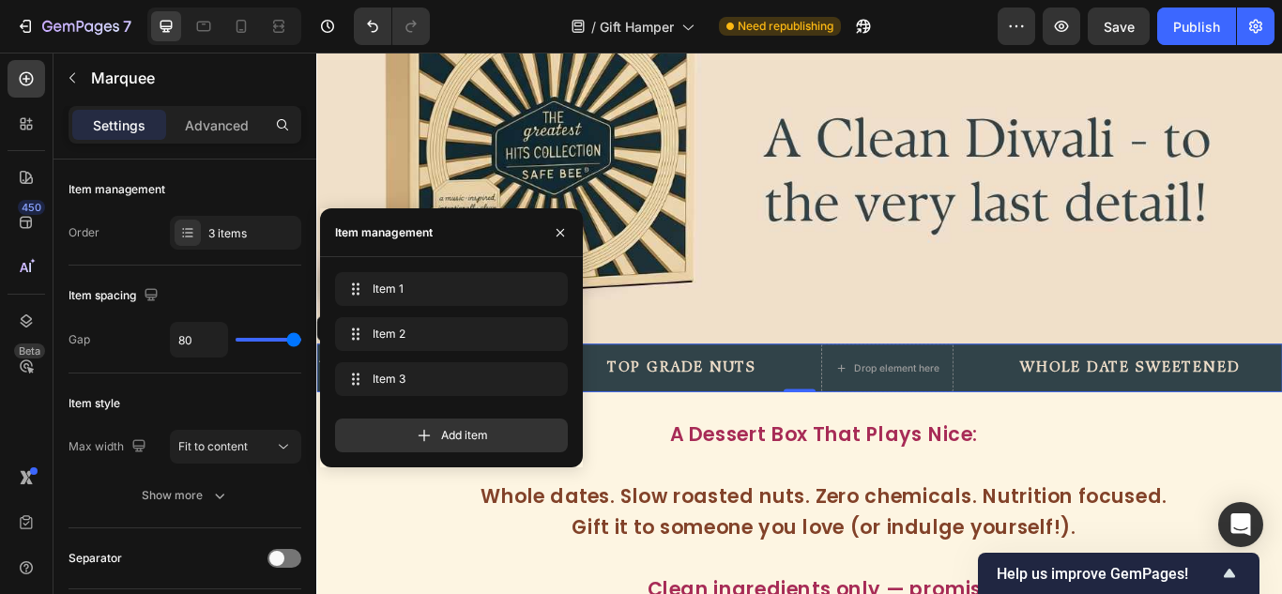
click at [806, 417] on div "TOP GRADE NUTS Text Block" at bounding box center [778, 421] width 251 height 46
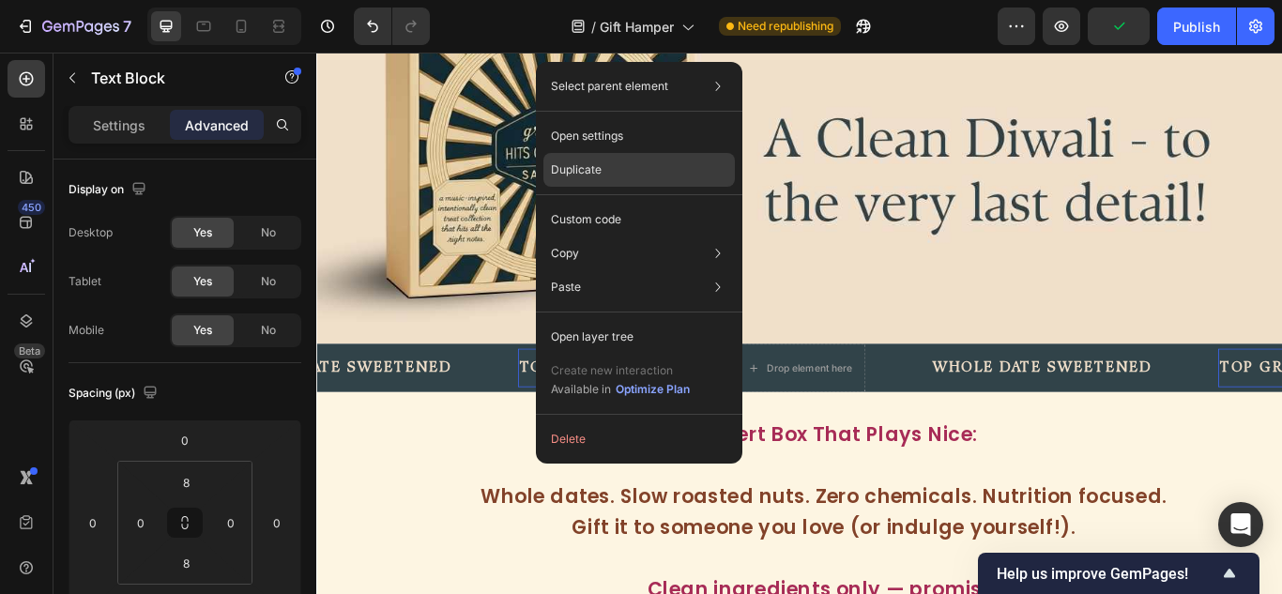
click at [568, 170] on p "Duplicate" at bounding box center [576, 169] width 51 height 17
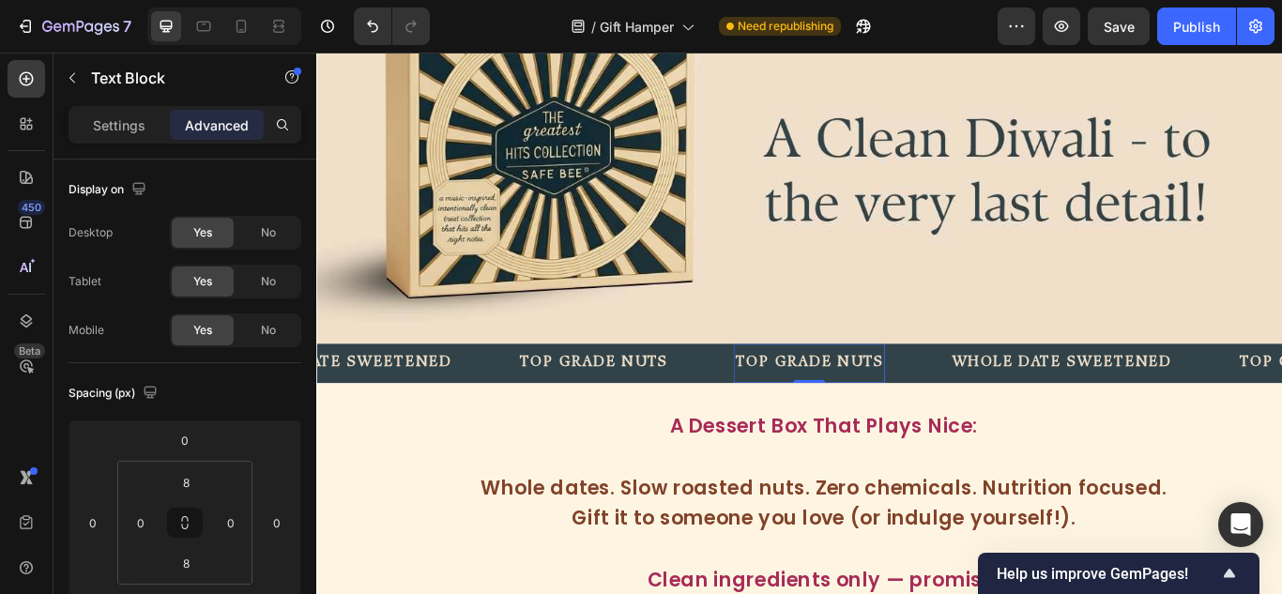
click at [841, 409] on p "TOP GRADE NUTS" at bounding box center [890, 415] width 173 height 27
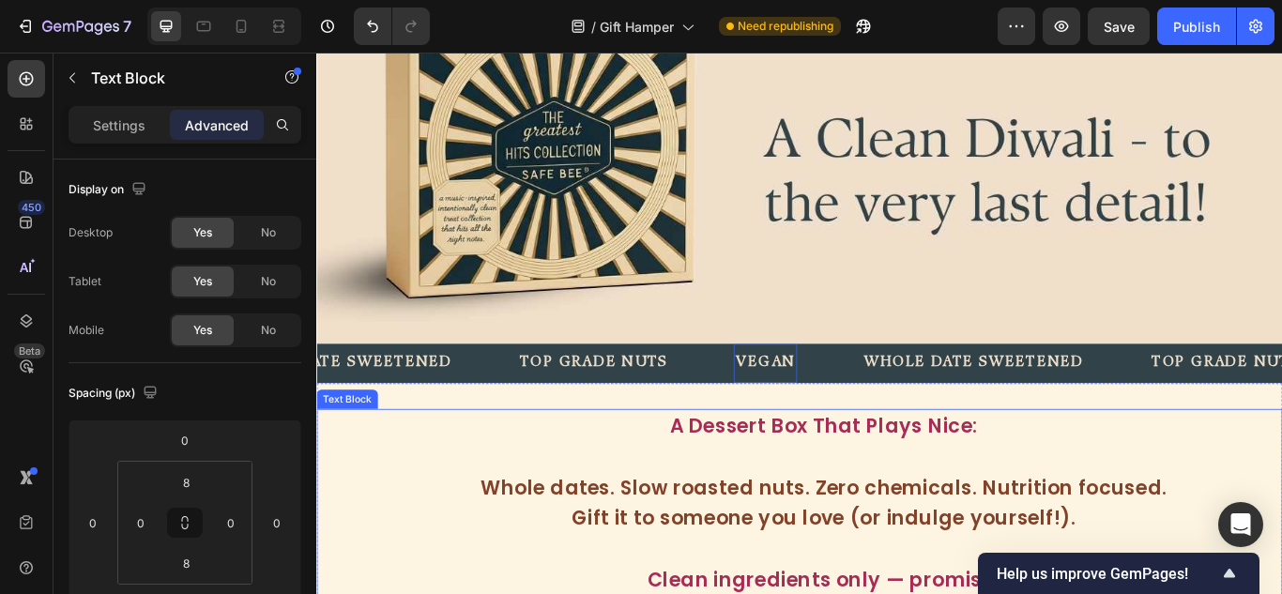
click at [584, 506] on p at bounding box center [907, 524] width 1057 height 36
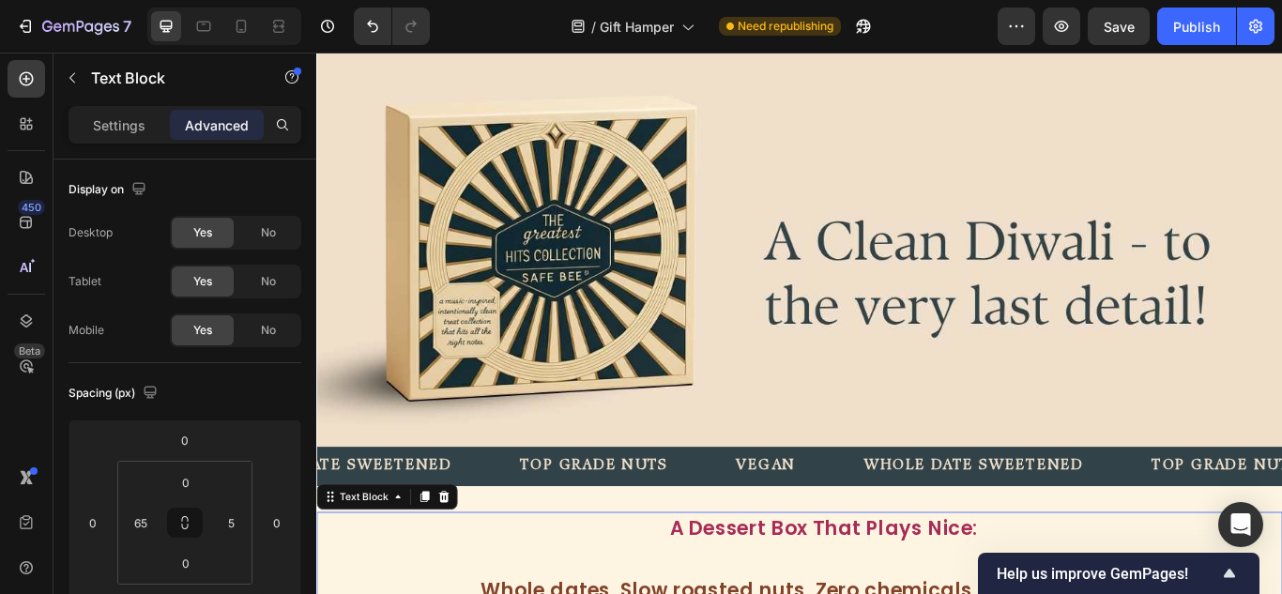
scroll to position [0, 0]
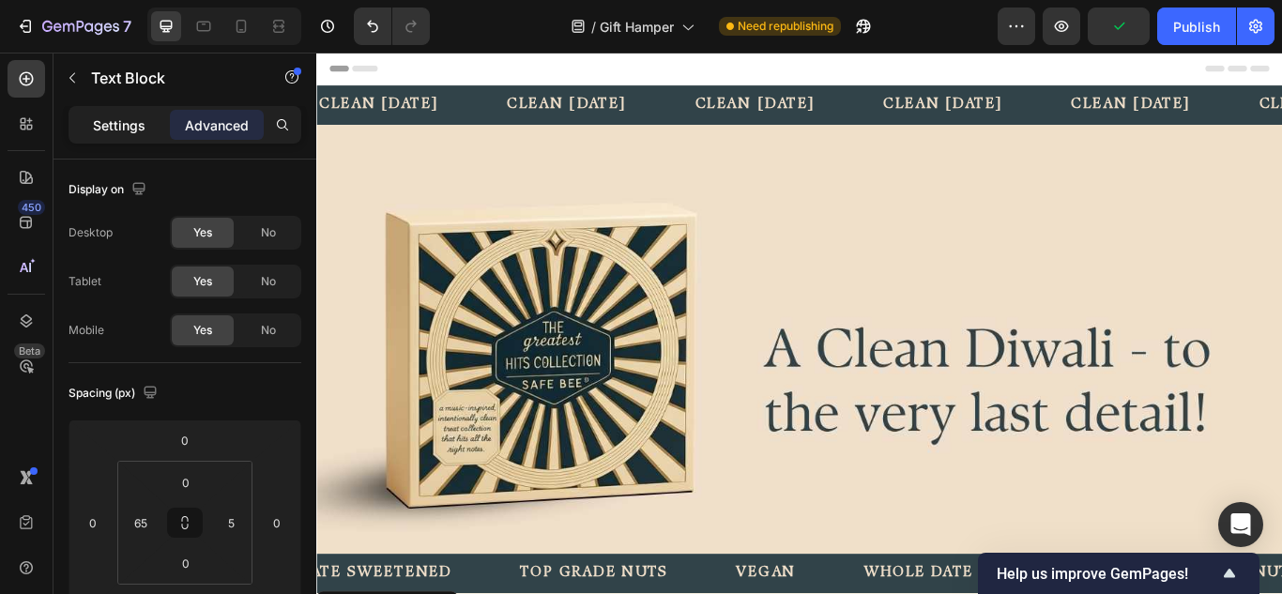
click at [92, 130] on div "Settings" at bounding box center [119, 125] width 94 height 30
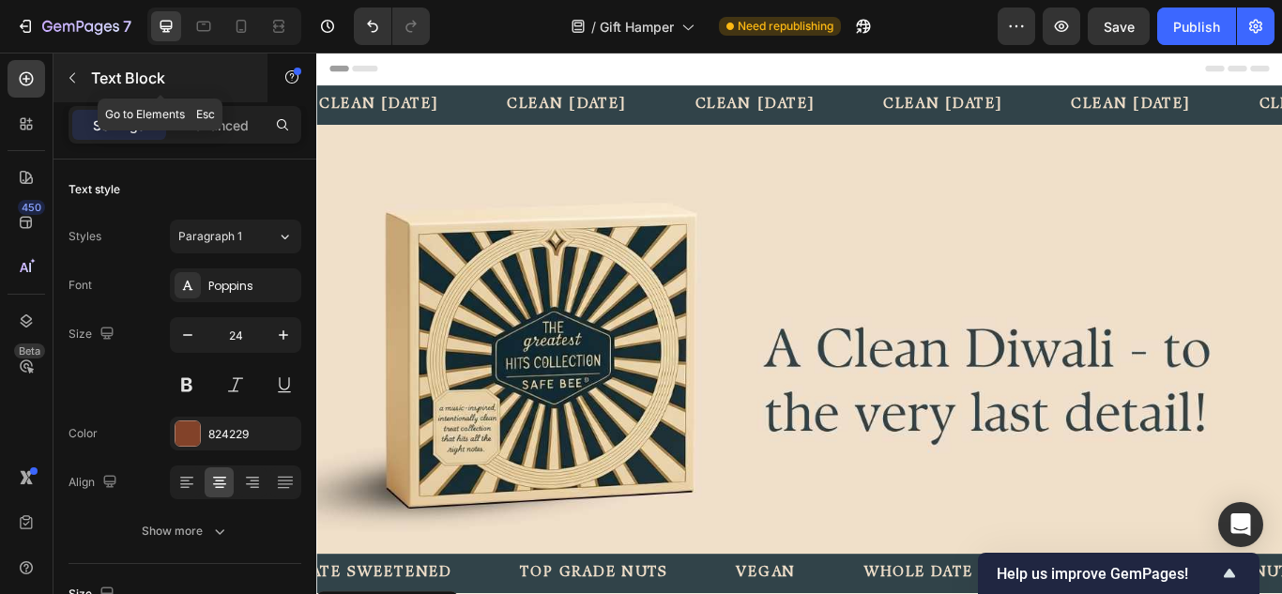
click at [68, 78] on icon "button" at bounding box center [72, 77] width 15 height 15
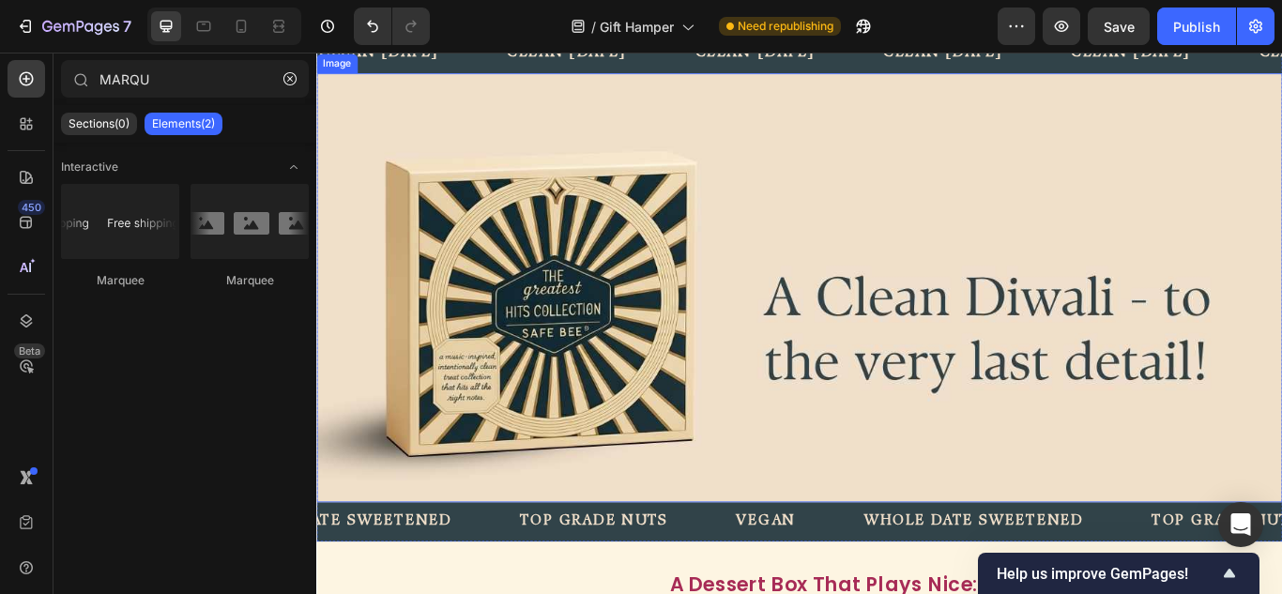
scroll to position [188, 0]
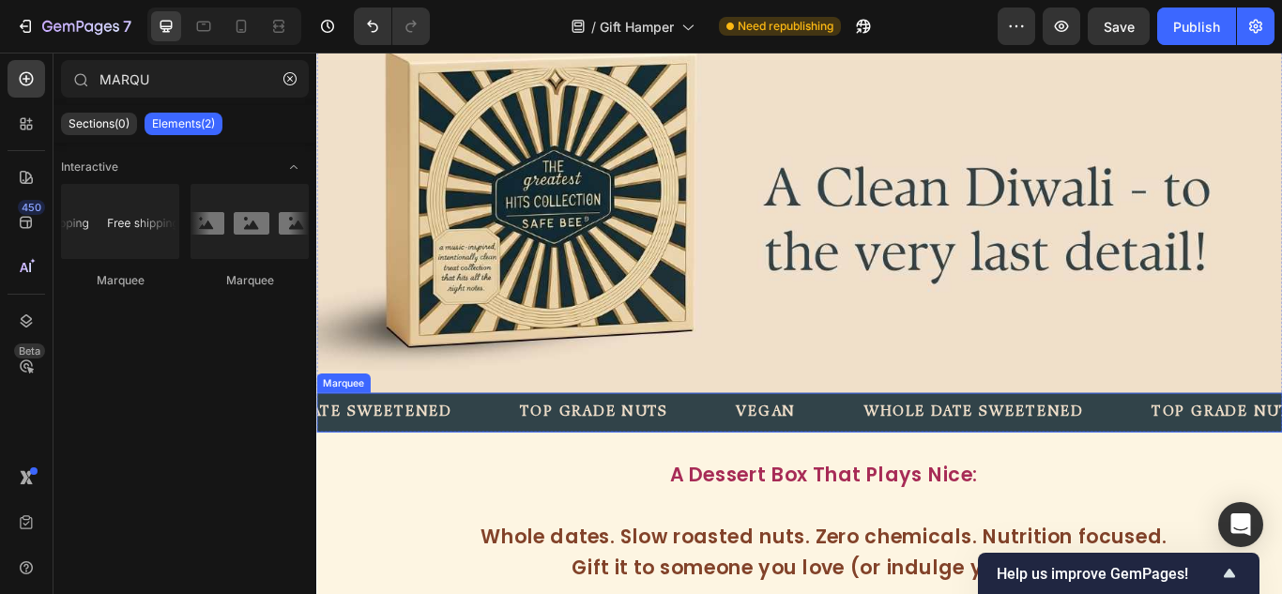
click at [905, 452] on div "VEGAN Text Block" at bounding box center [876, 472] width 149 height 46
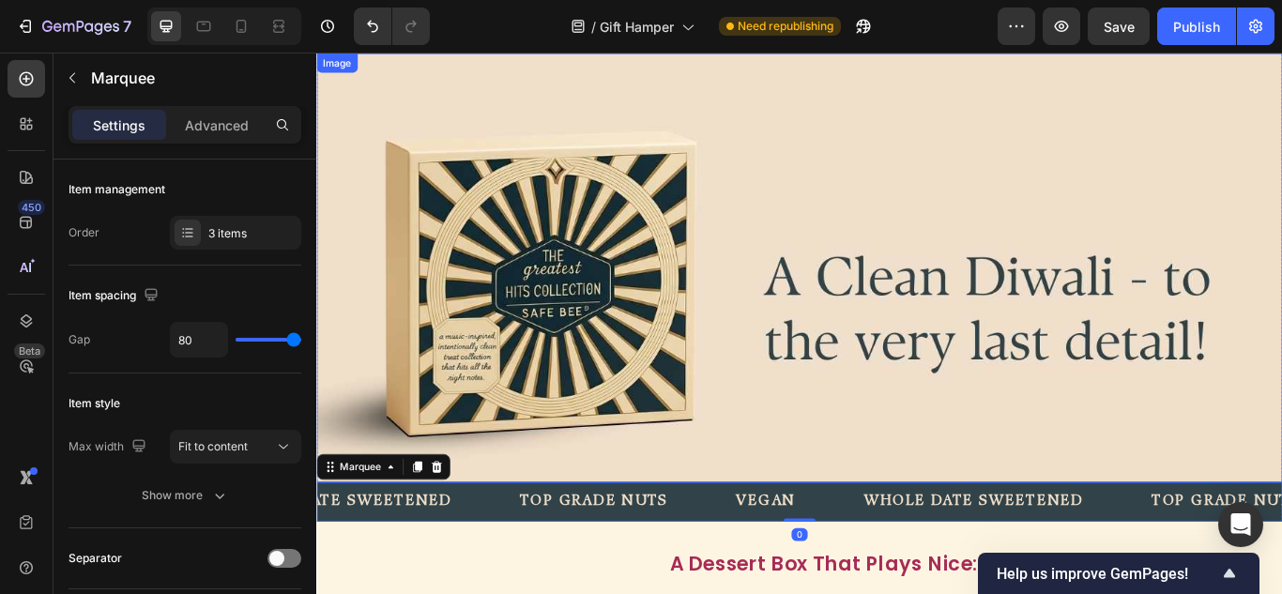
scroll to position [0, 0]
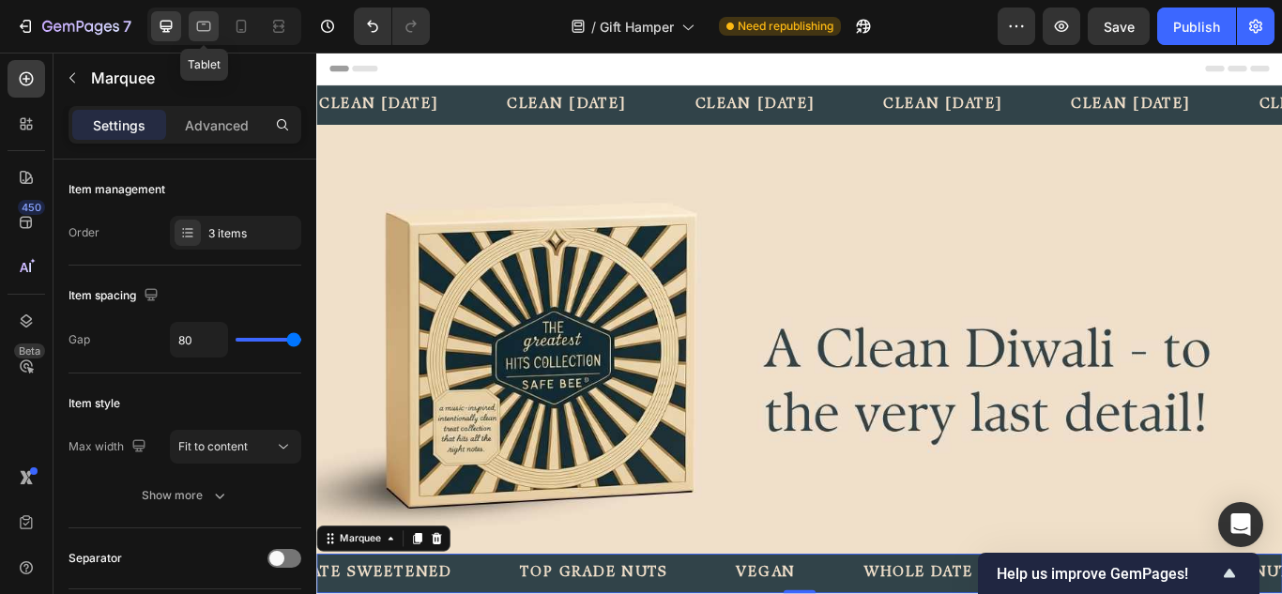
click at [204, 24] on icon at bounding box center [204, 24] width 5 height 2
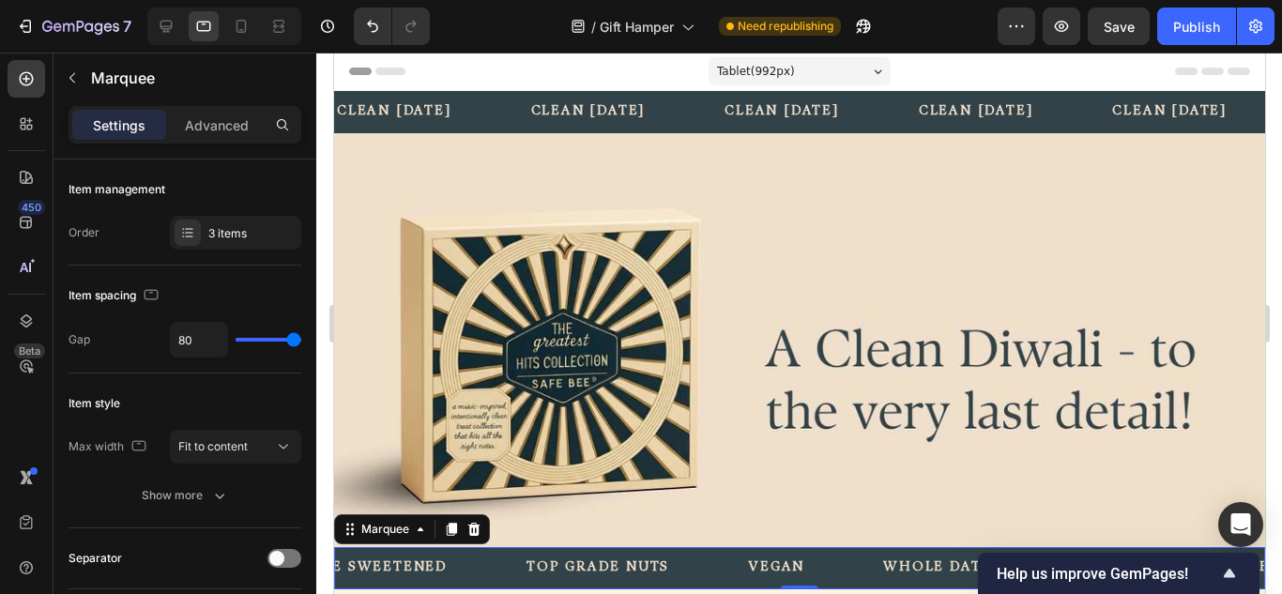
click at [686, 108] on div "clean diwali Text Block" at bounding box center [625, 112] width 194 height 42
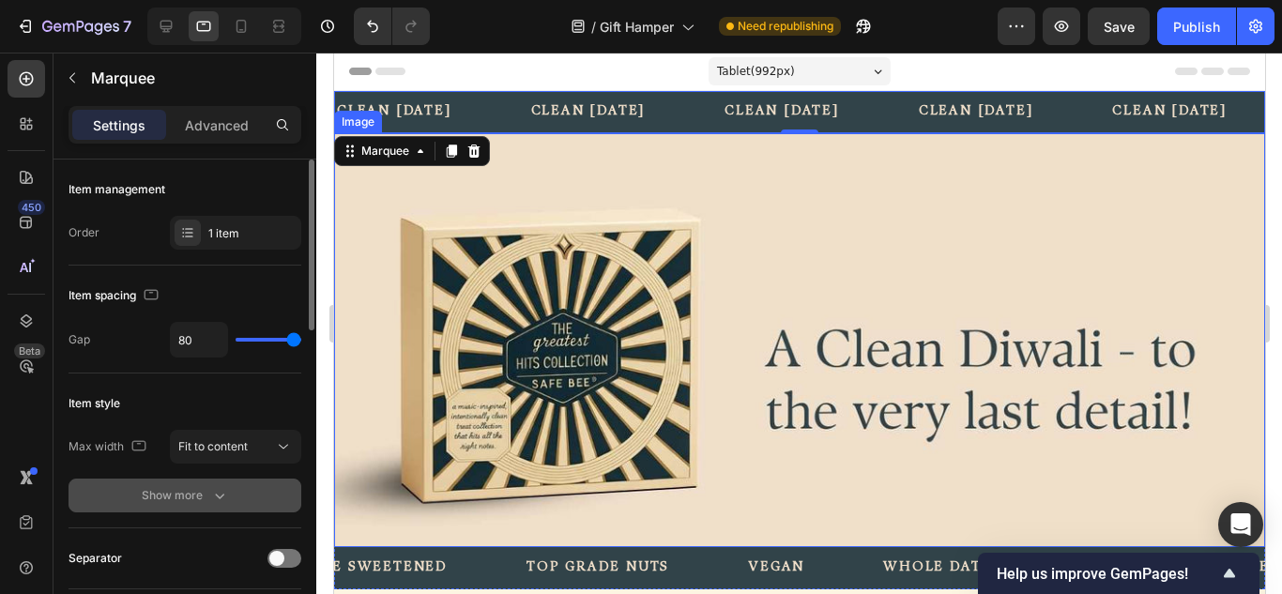
click at [221, 490] on icon "button" at bounding box center [219, 495] width 19 height 19
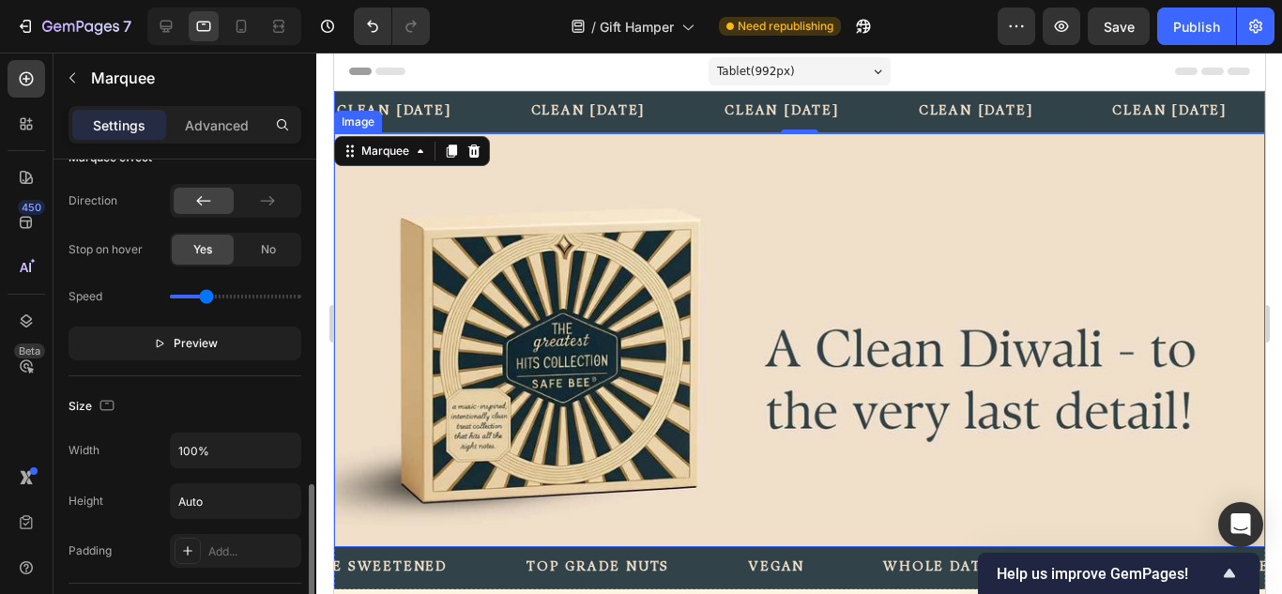
scroll to position [751, 0]
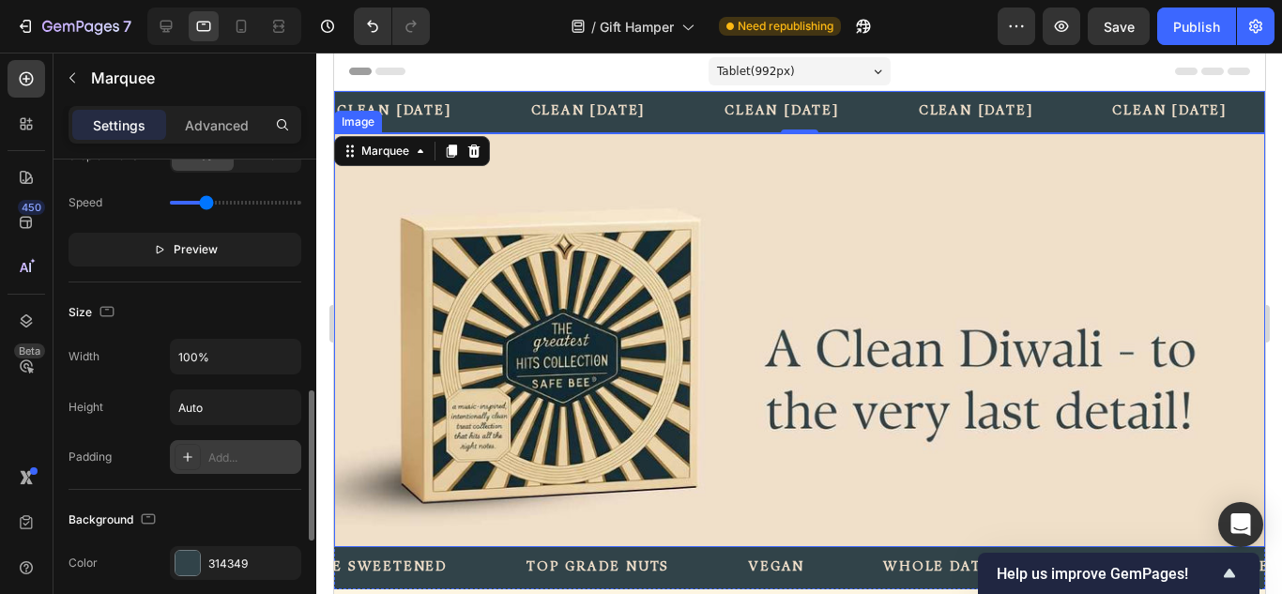
click at [214, 451] on div "Add..." at bounding box center [252, 457] width 88 height 17
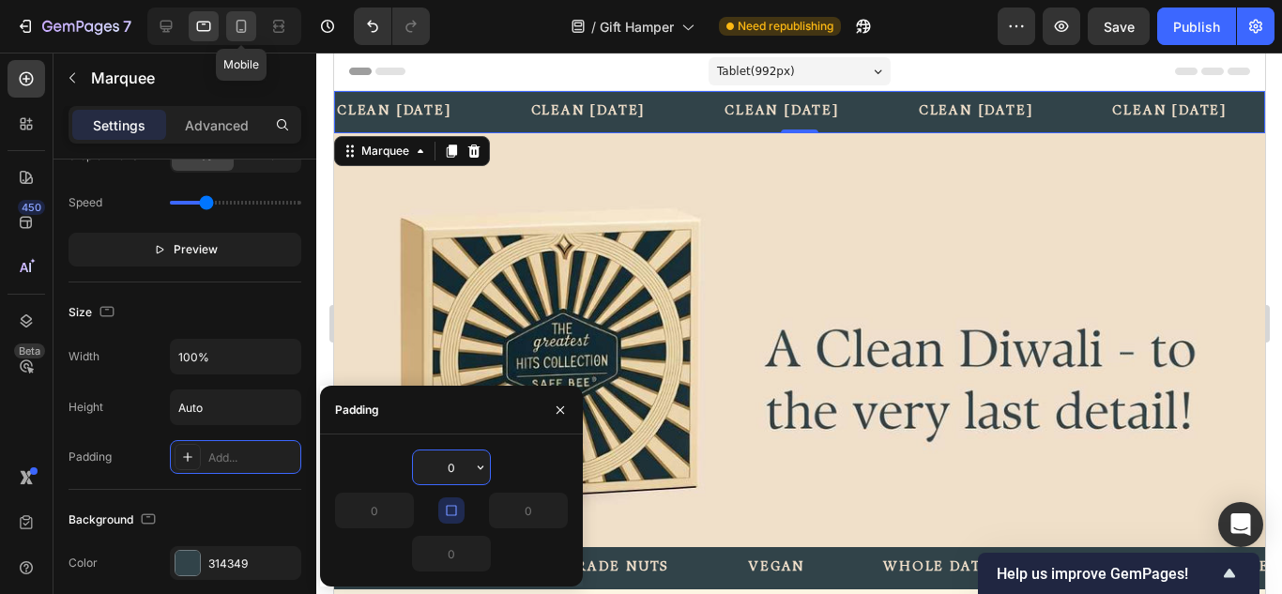
click at [255, 30] on div at bounding box center [241, 26] width 30 height 30
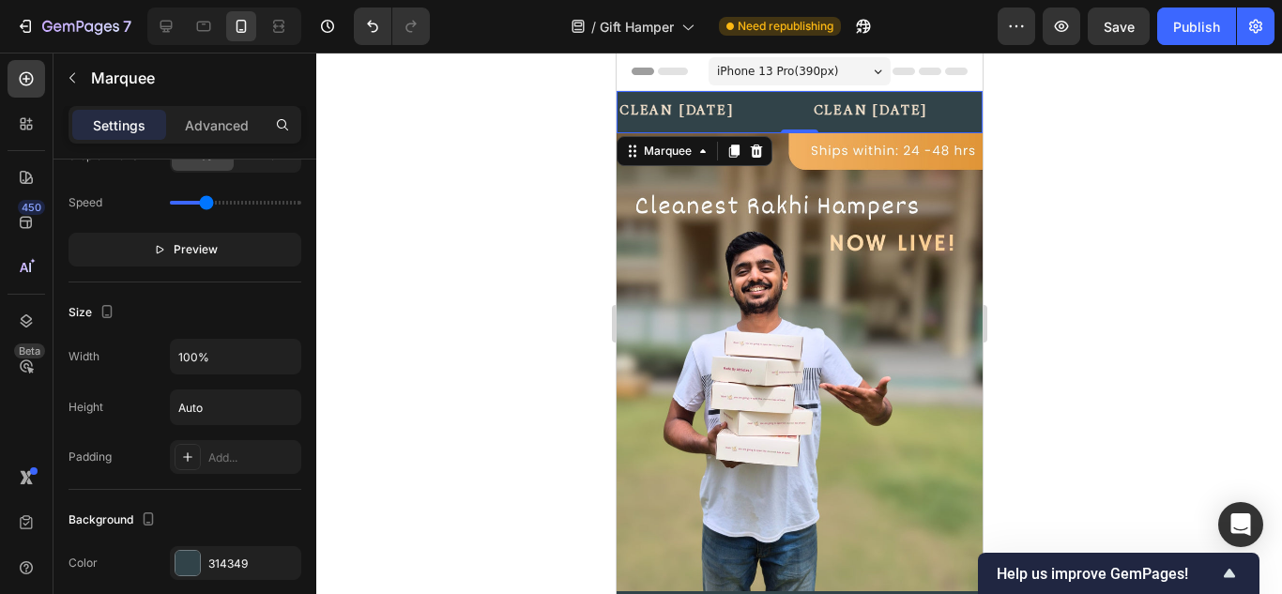
click at [785, 100] on div "clean diwali Text Block" at bounding box center [713, 112] width 194 height 42
click at [204, 465] on div "Add..." at bounding box center [235, 457] width 131 height 34
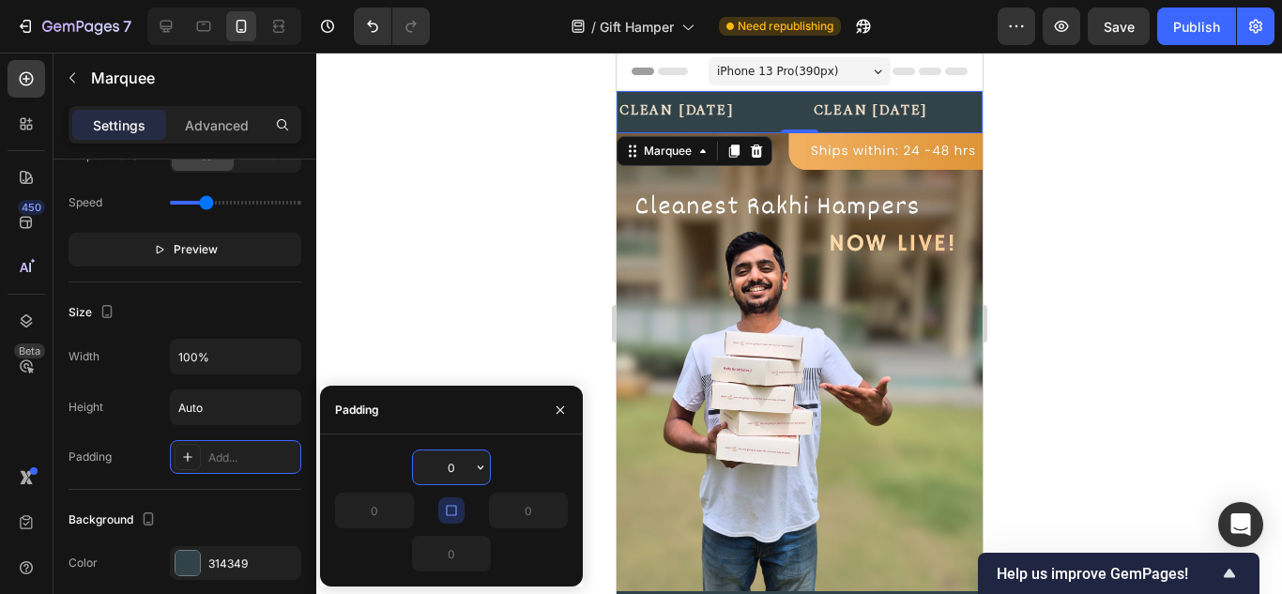
click at [457, 463] on input "0" at bounding box center [451, 467] width 77 height 34
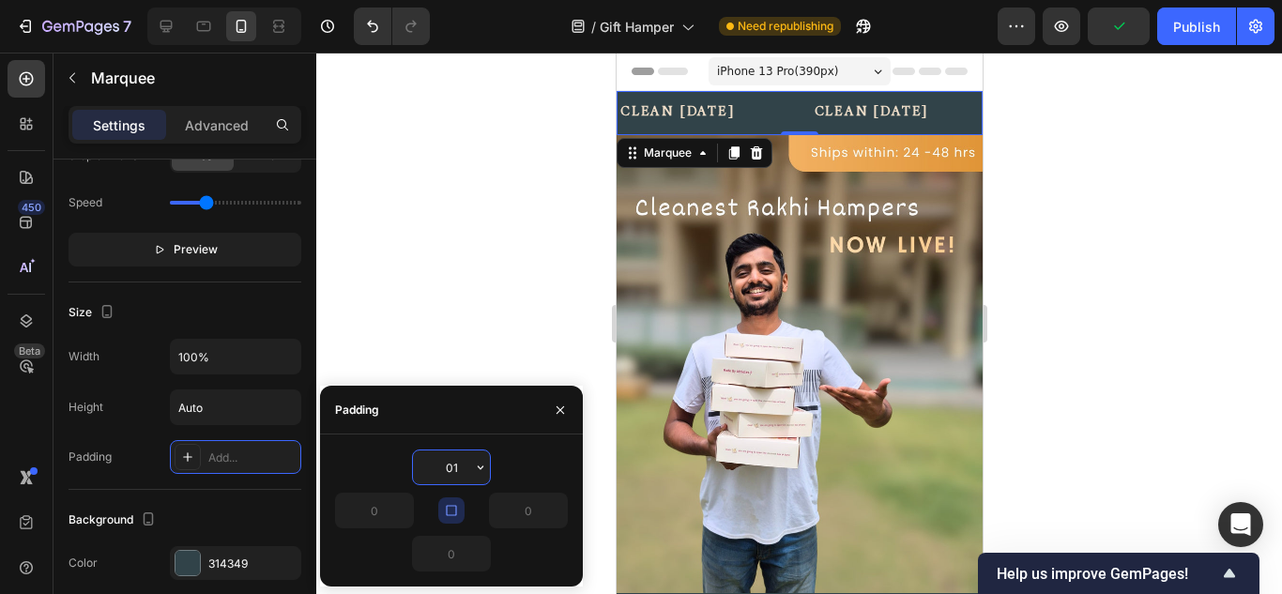
type input "0"
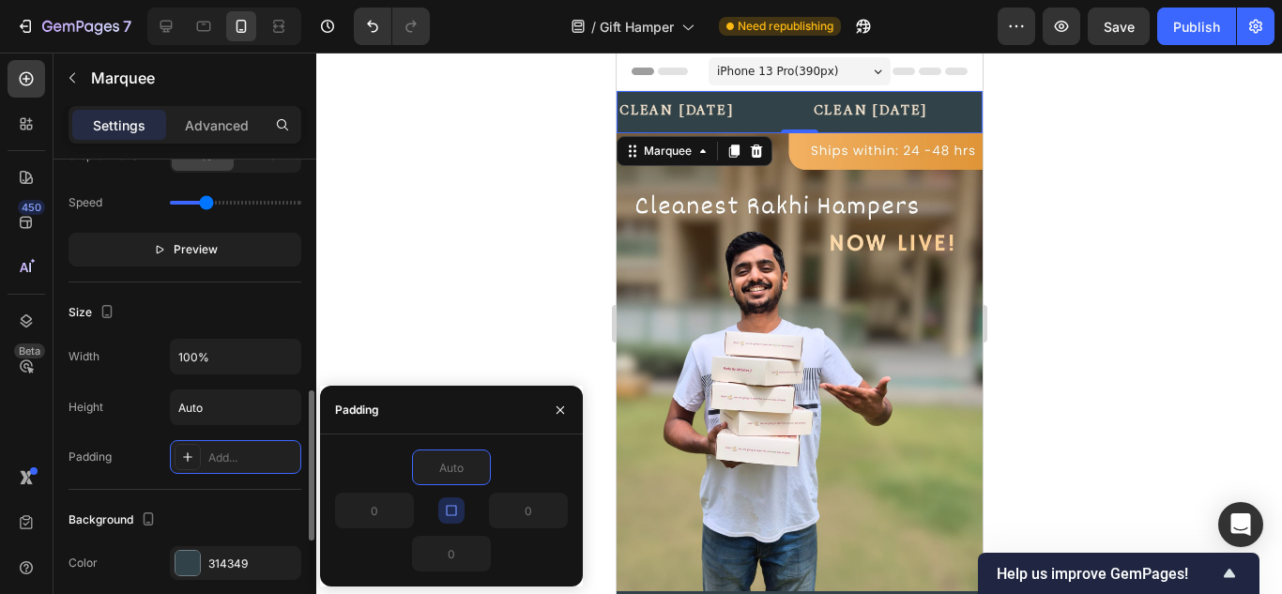
click at [205, 294] on div "Size Width 100% Height Auto Padding Add..." at bounding box center [184, 385] width 233 height 207
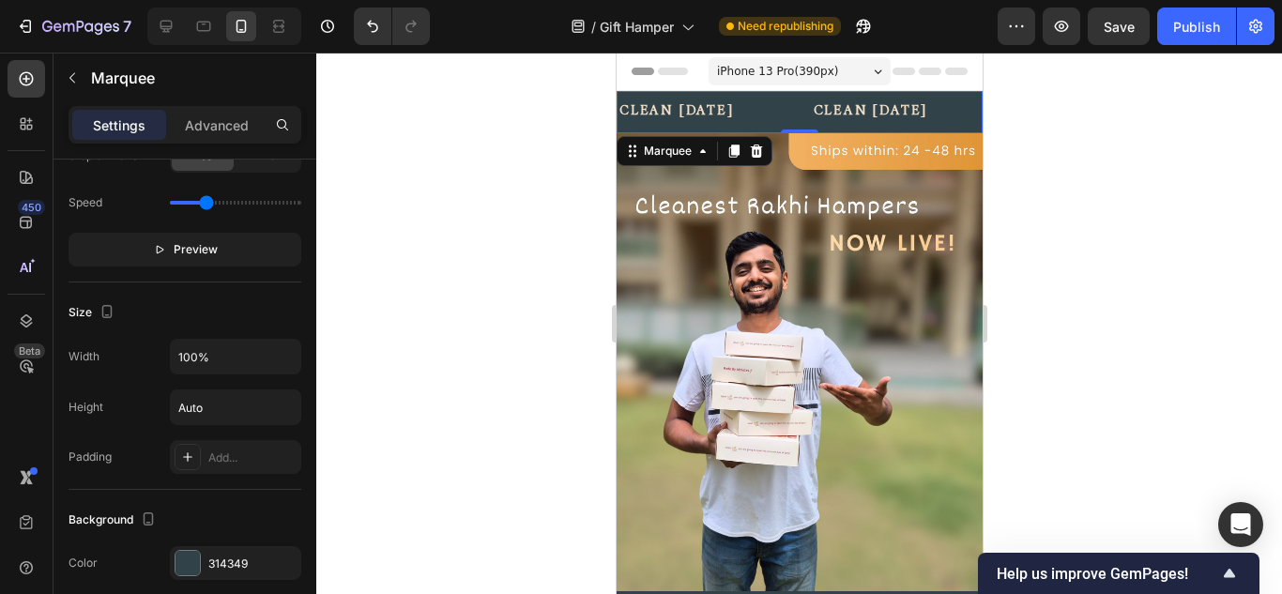
click at [696, 85] on div "Header" at bounding box center [799, 72] width 336 height 38
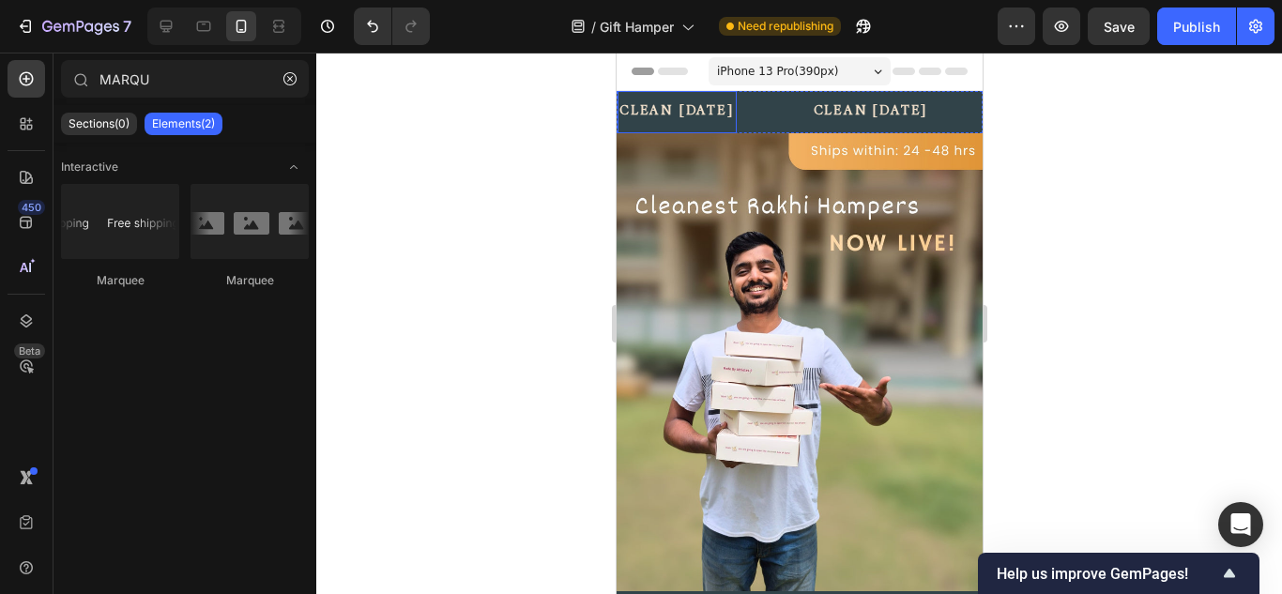
click at [697, 111] on p "clean [DATE]" at bounding box center [675, 111] width 115 height 23
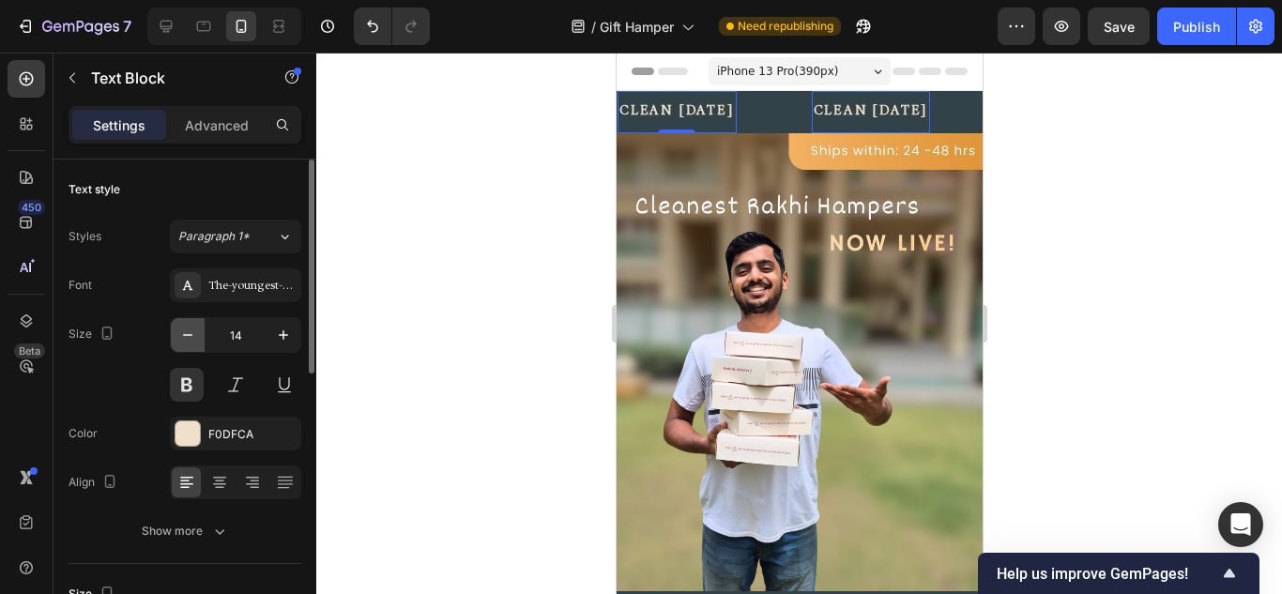
click at [182, 335] on icon "button" at bounding box center [187, 335] width 19 height 19
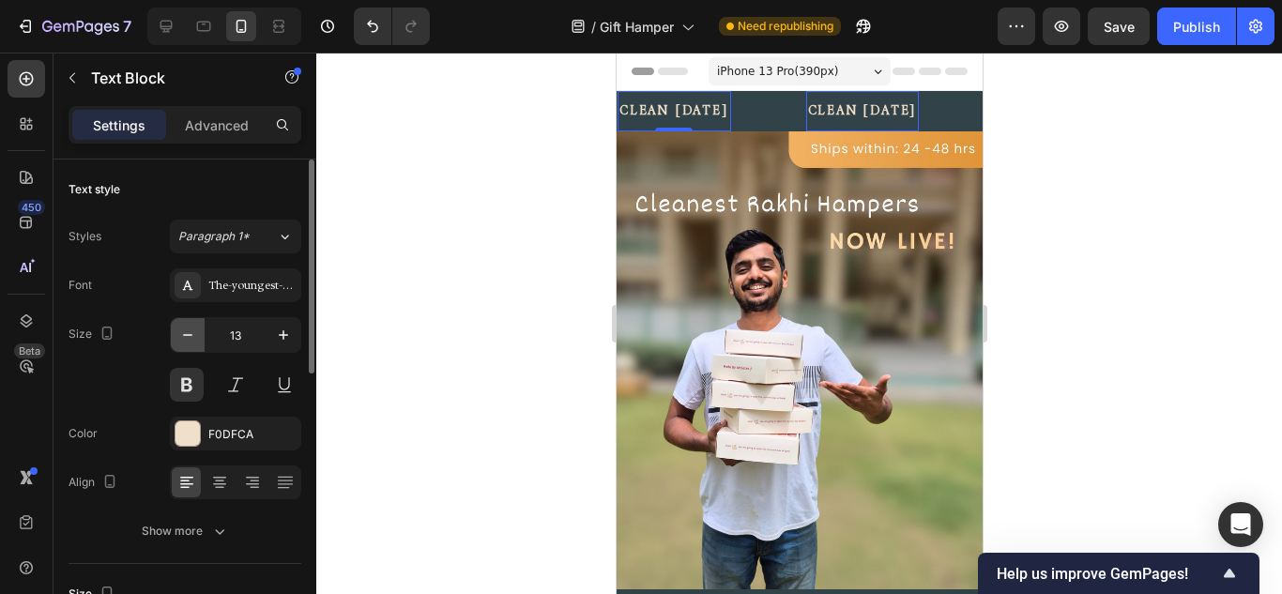
click at [180, 337] on icon "button" at bounding box center [187, 335] width 19 height 19
type input "12"
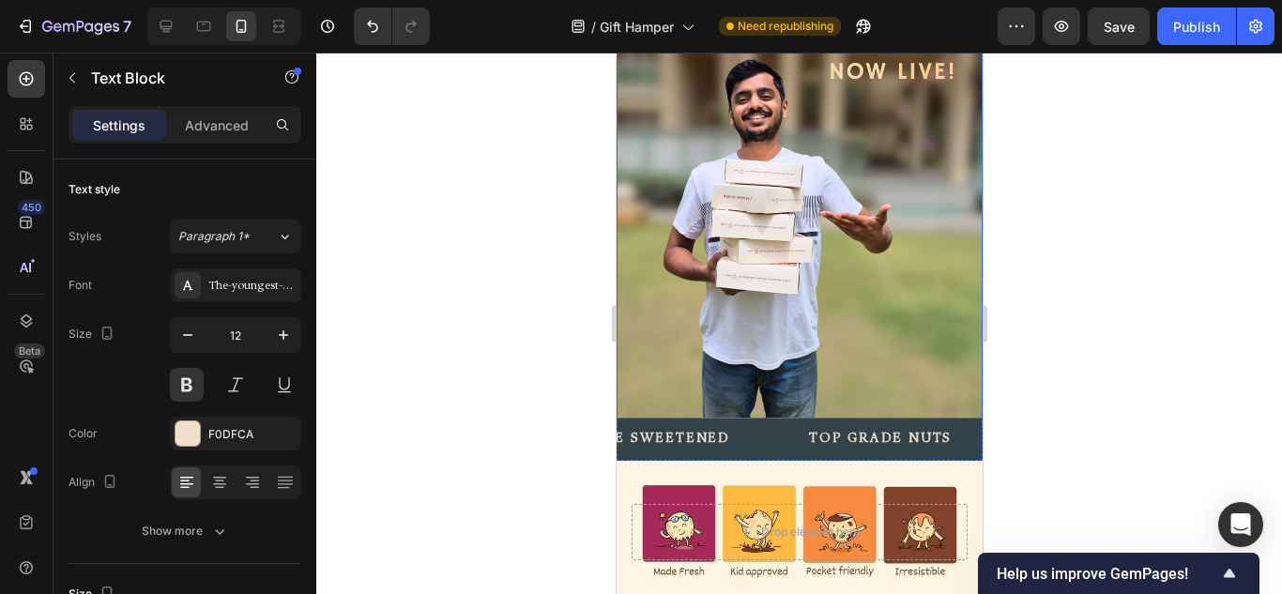
scroll to position [282, 0]
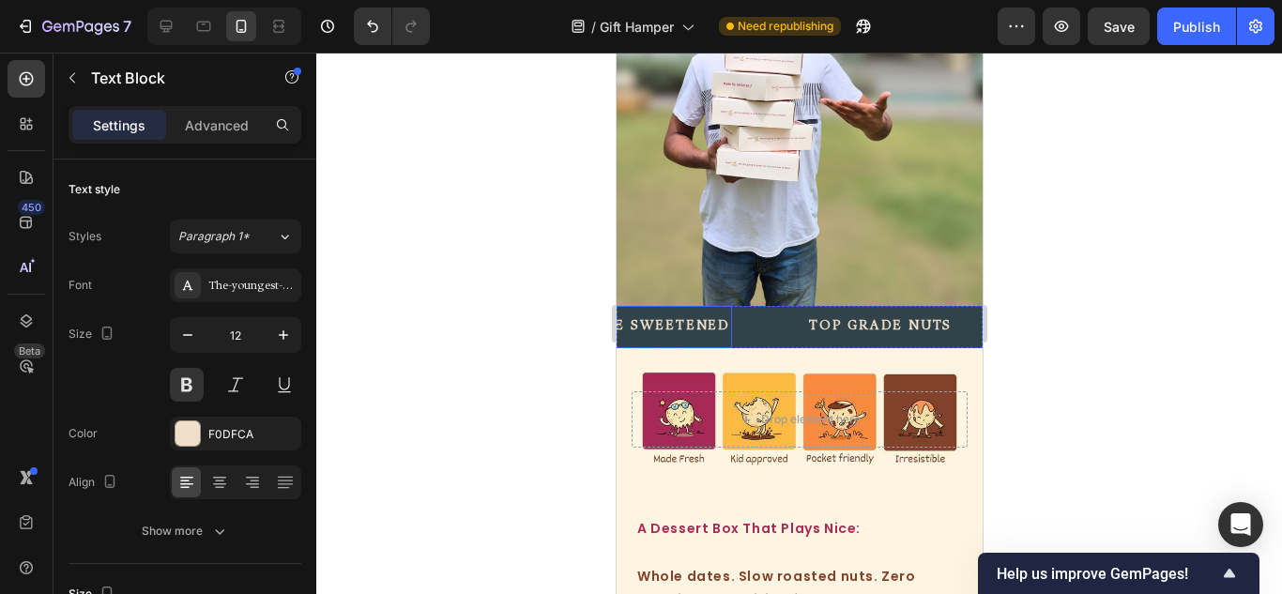
click at [686, 315] on p "WHOLE DATE SWEETENED" at bounding box center [622, 326] width 213 height 23
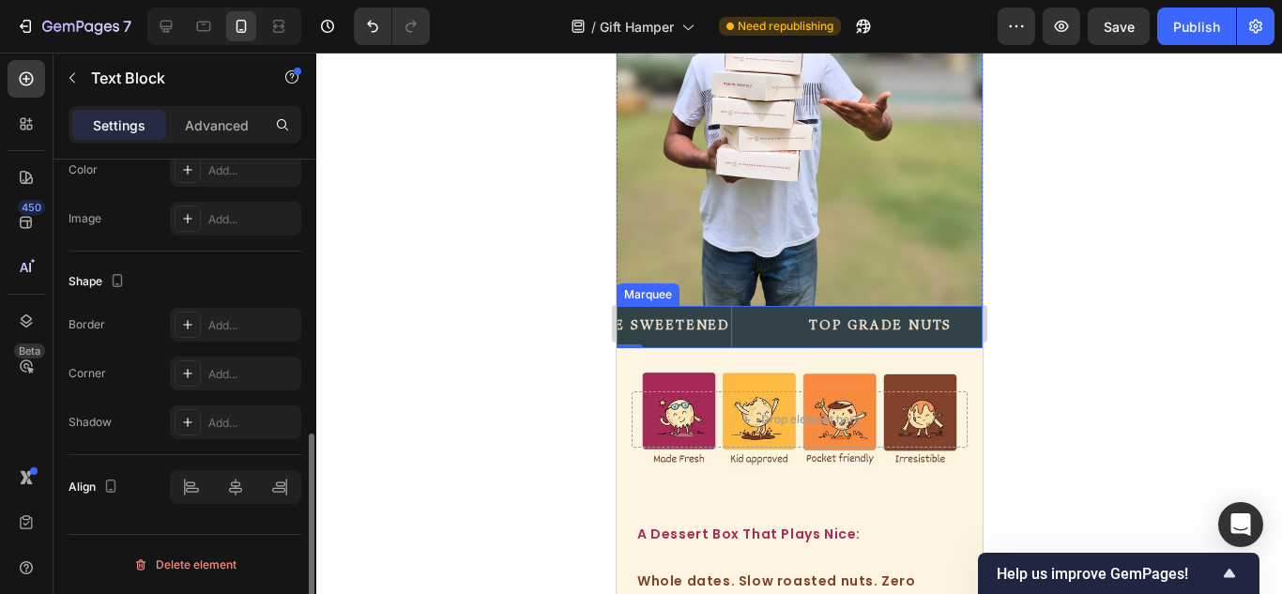
click at [770, 306] on div "WHOLE DATE SWEETENED Text Block 0" at bounding box center [660, 327] width 292 height 42
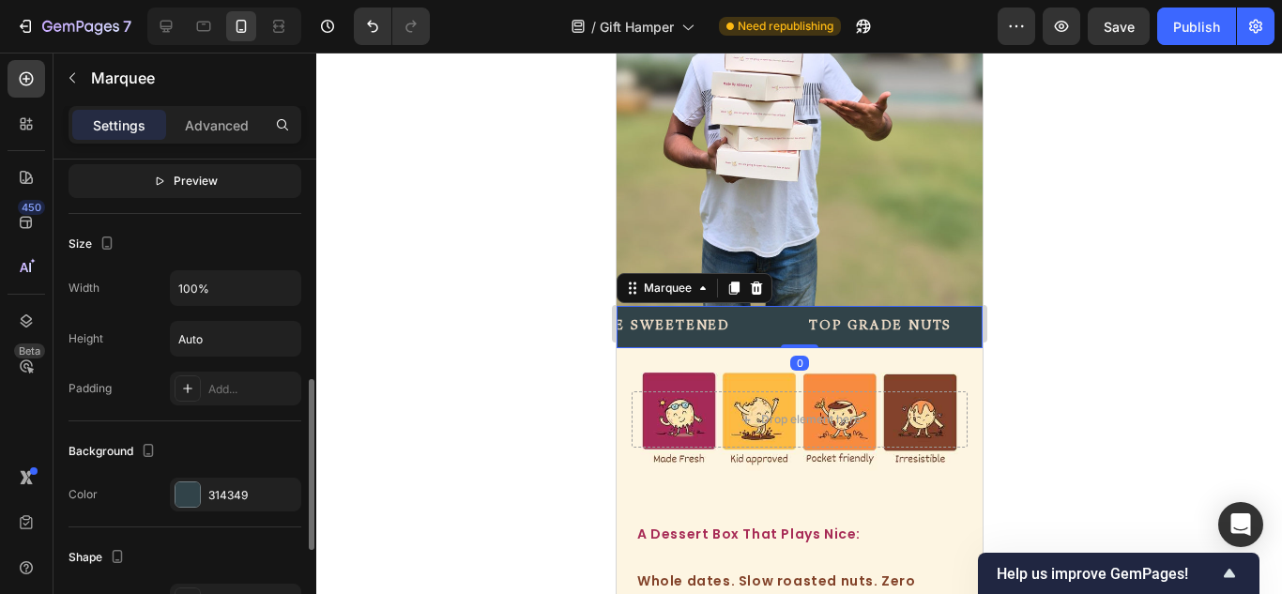
scroll to position [0, 0]
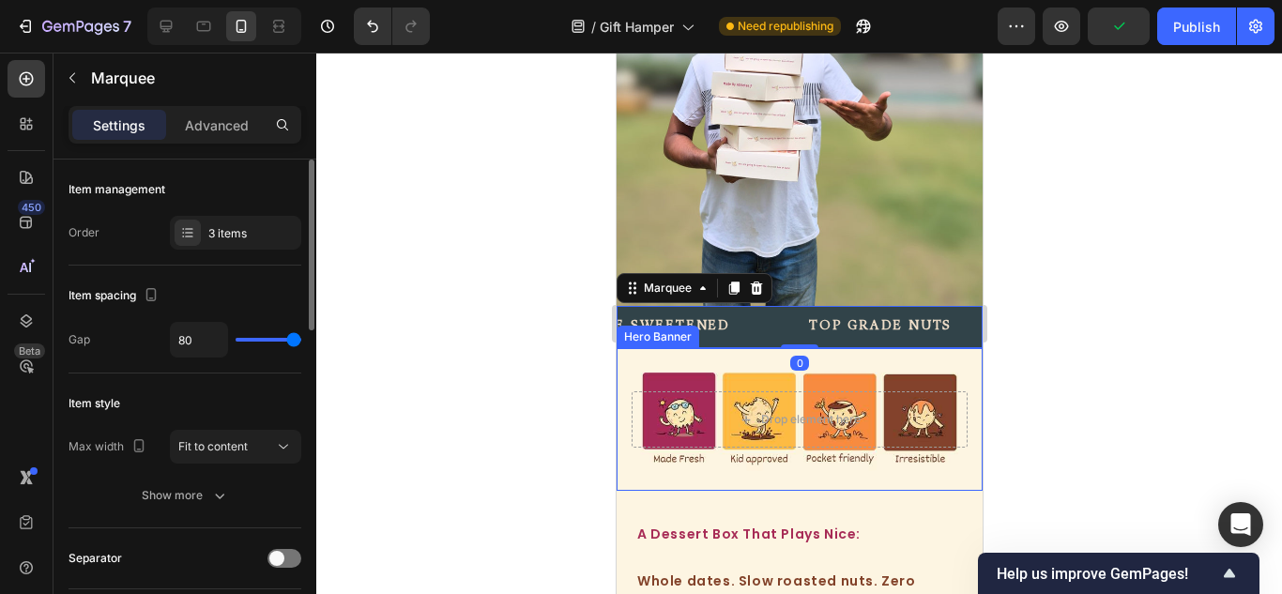
type input "33"
type input "21"
type input "19"
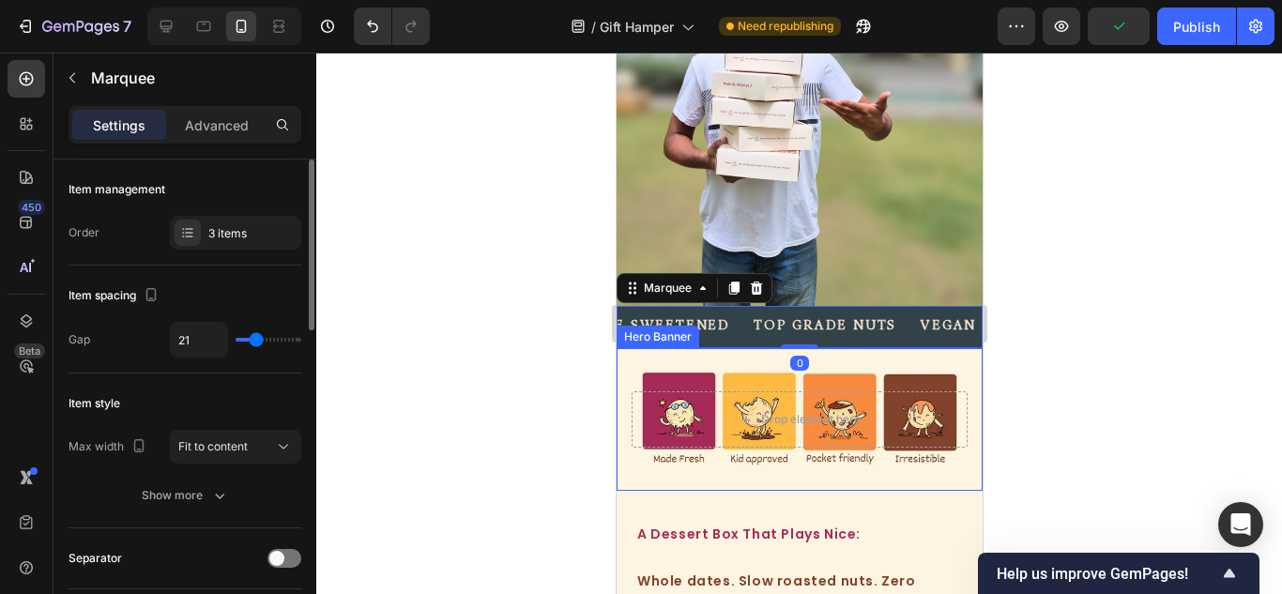
type input "19"
type input "10"
type input "9"
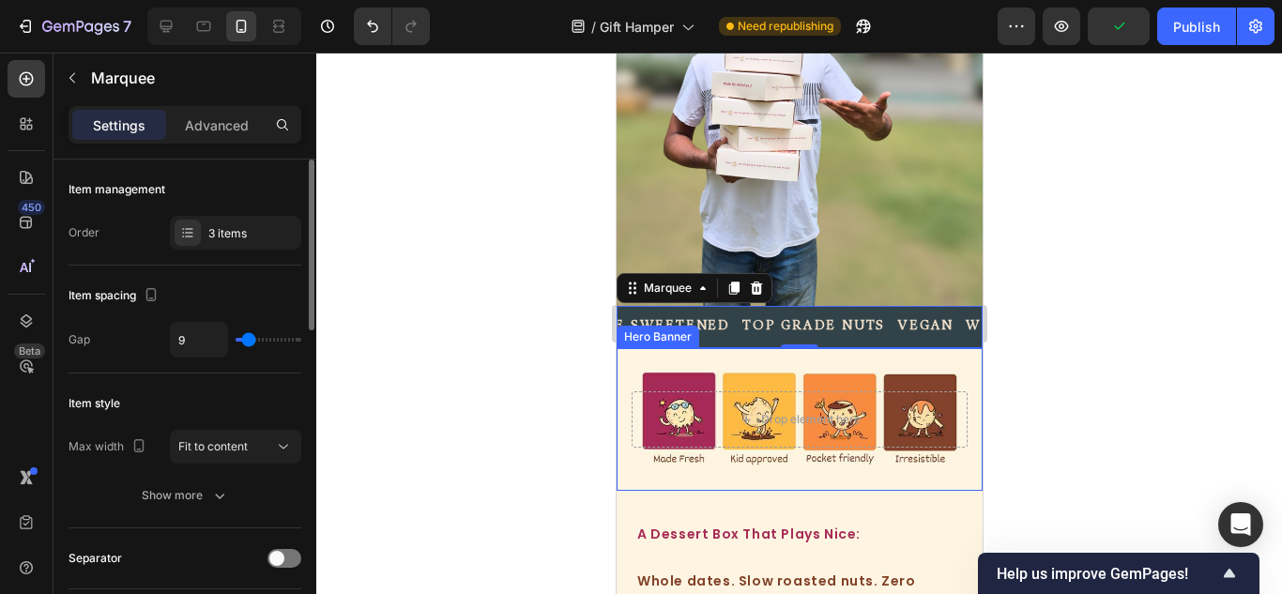
type input "27"
type input "33"
type input "34"
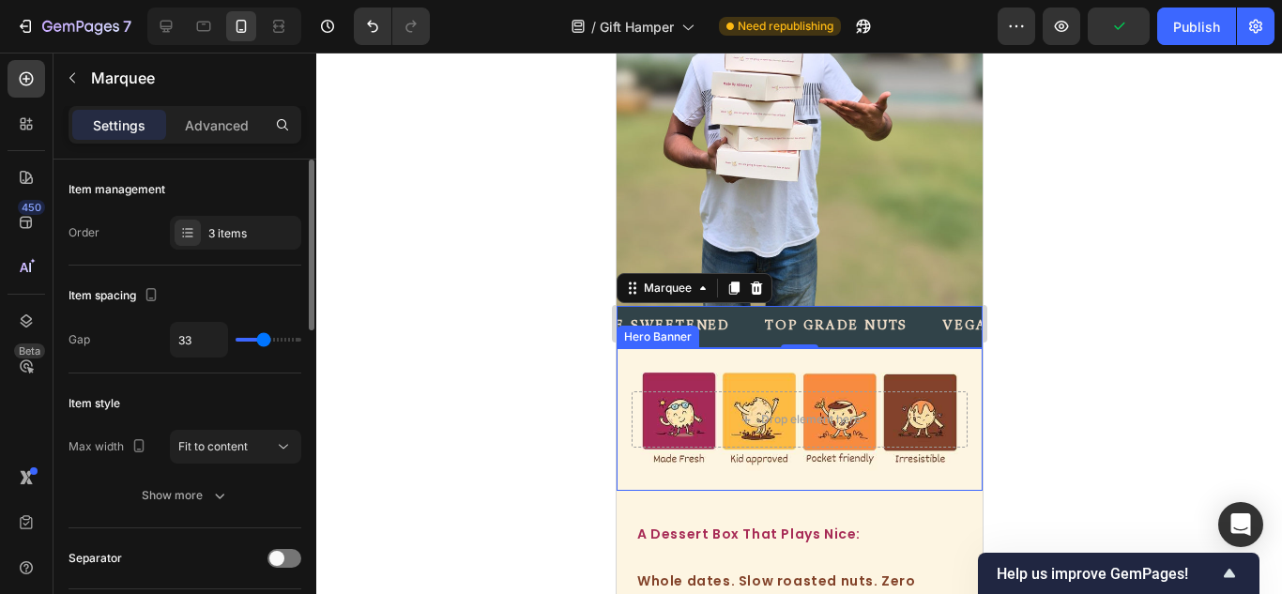
type input "34"
type input "36"
drag, startPoint x: 290, startPoint y: 339, endPoint x: 266, endPoint y: 335, distance: 24.7
type input "36"
click at [266, 338] on input "range" at bounding box center [269, 340] width 66 height 4
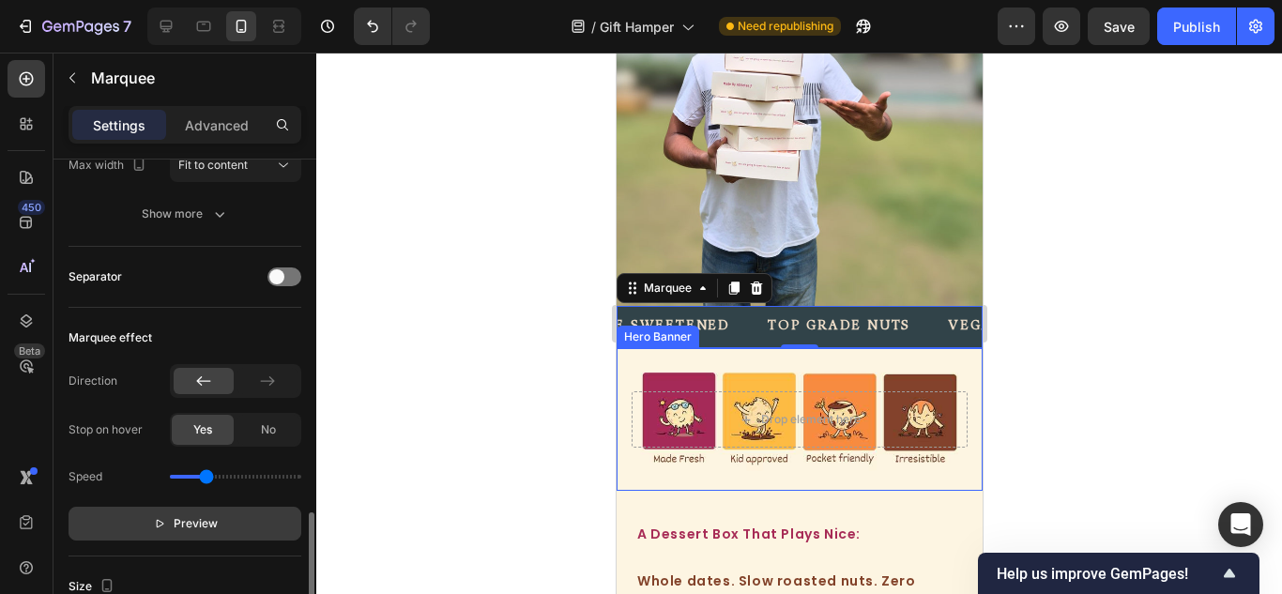
scroll to position [469, 0]
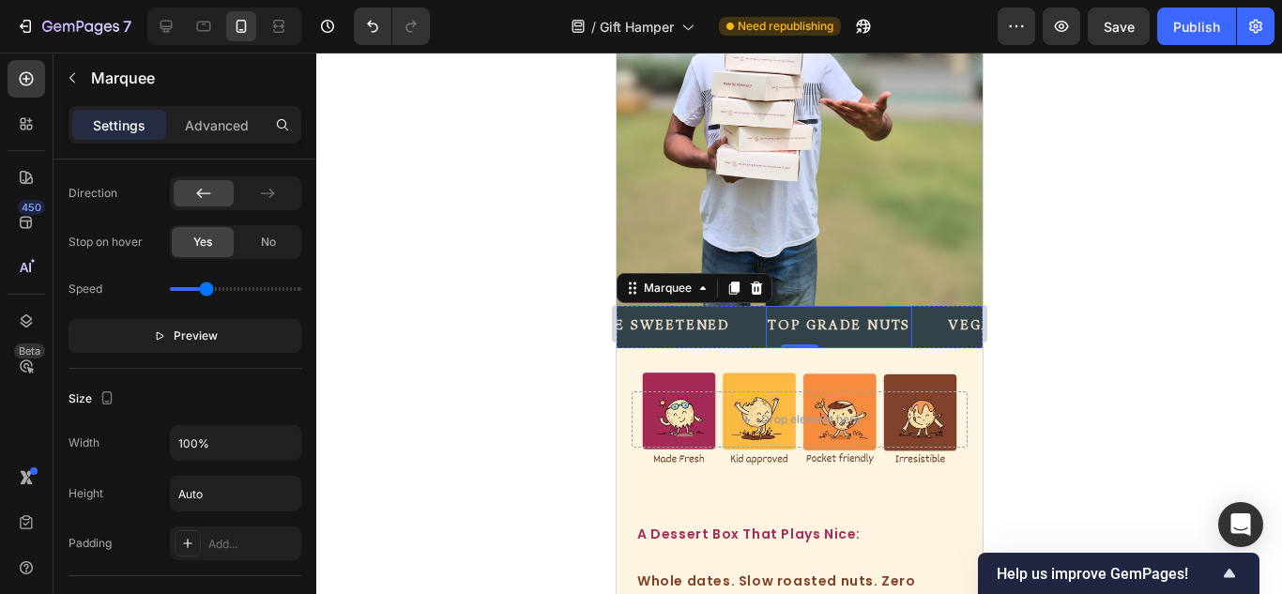
click at [781, 315] on p "TOP GRADE NUTS" at bounding box center [838, 326] width 143 height 23
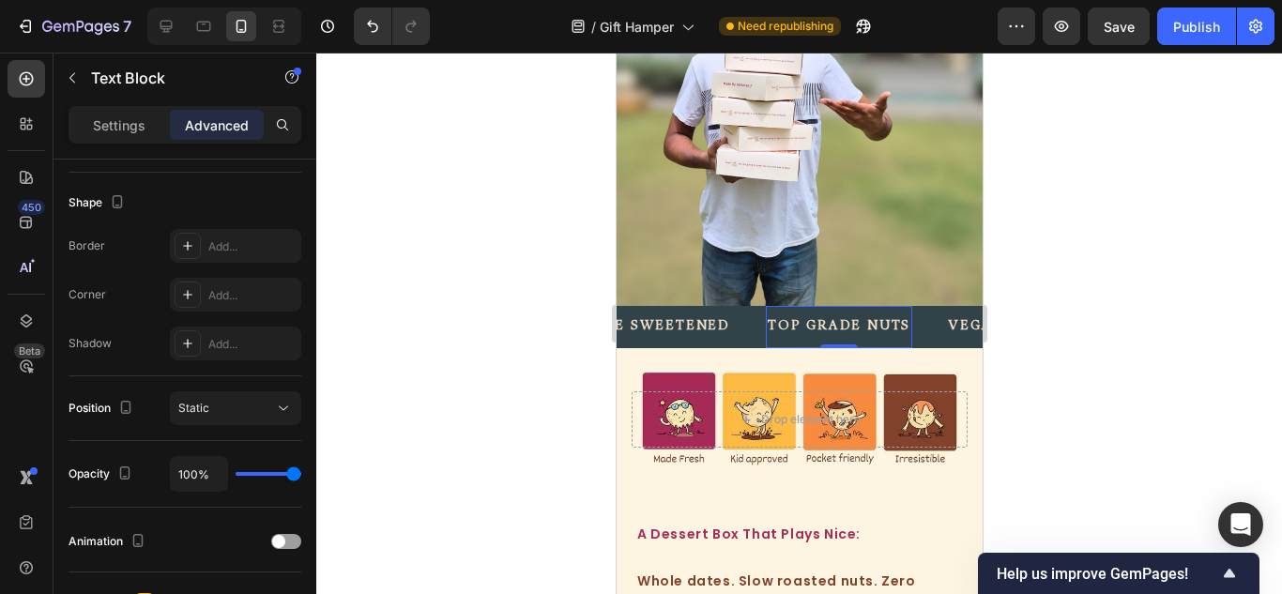
scroll to position [0, 0]
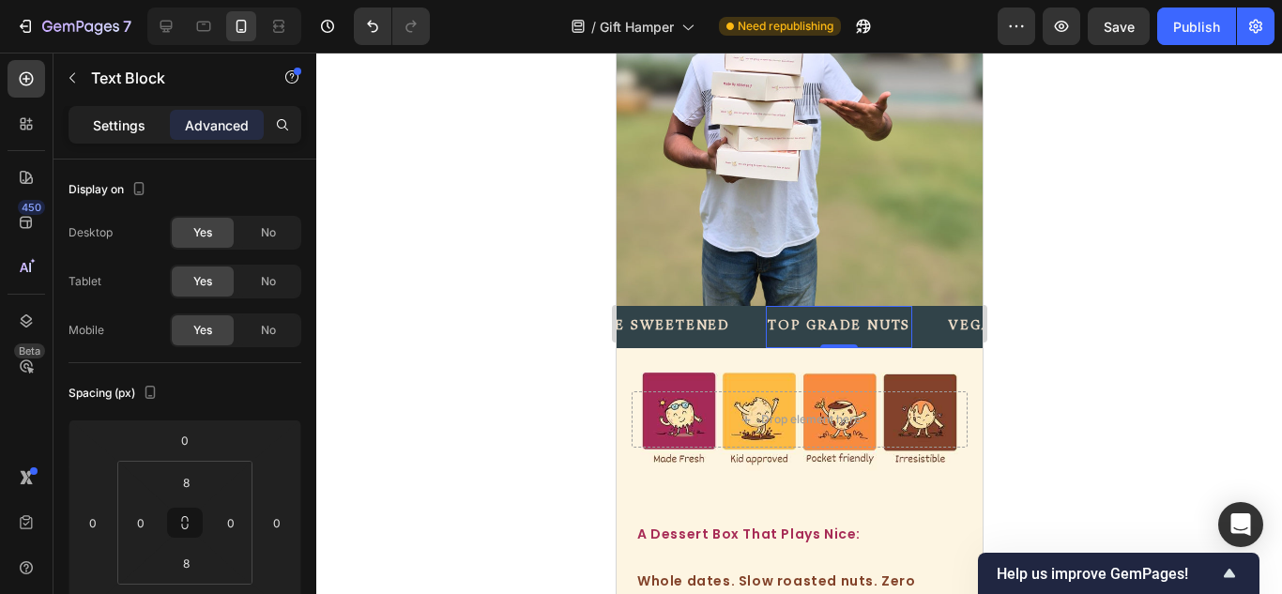
click at [126, 139] on div "Settings" at bounding box center [119, 125] width 94 height 30
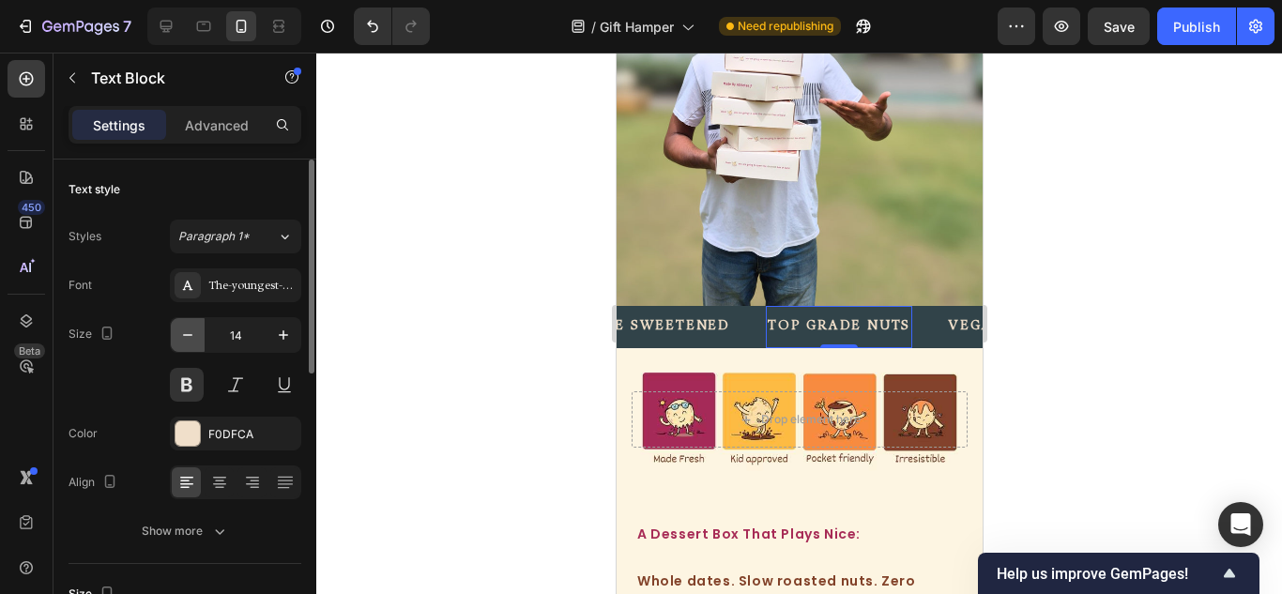
click at [188, 329] on icon "button" at bounding box center [187, 335] width 19 height 19
type input "12"
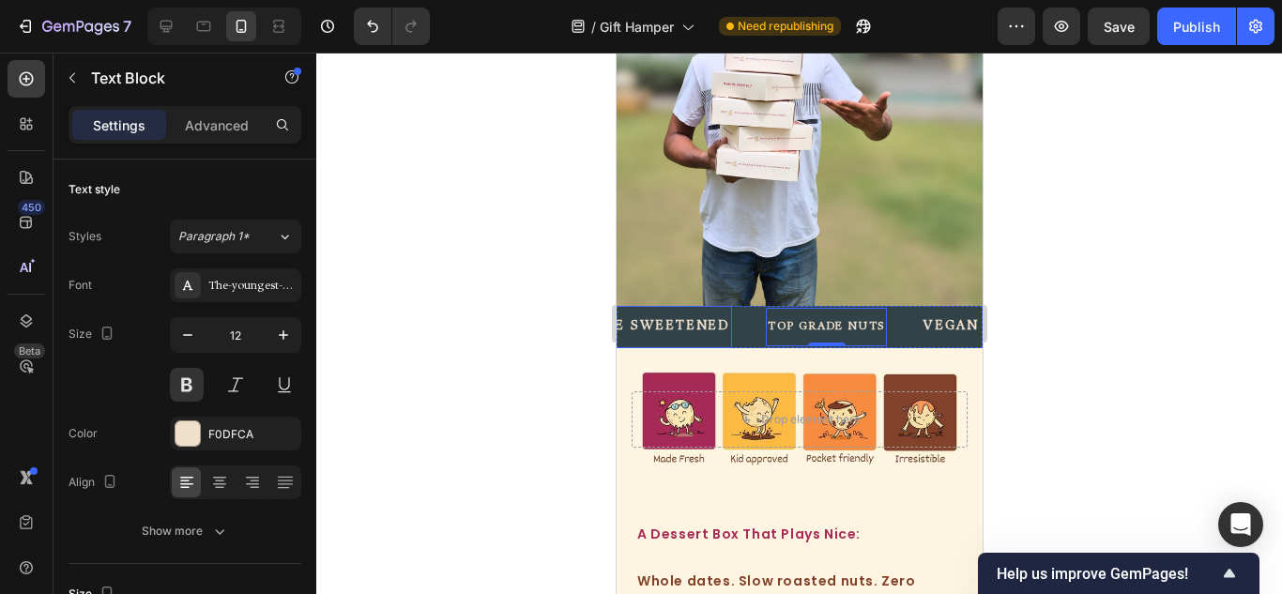
click at [701, 315] on p "WHOLE DATE SWEETENED" at bounding box center [622, 326] width 213 height 23
click at [193, 340] on icon "button" at bounding box center [187, 335] width 19 height 19
click at [193, 338] on icon "button" at bounding box center [187, 335] width 19 height 19
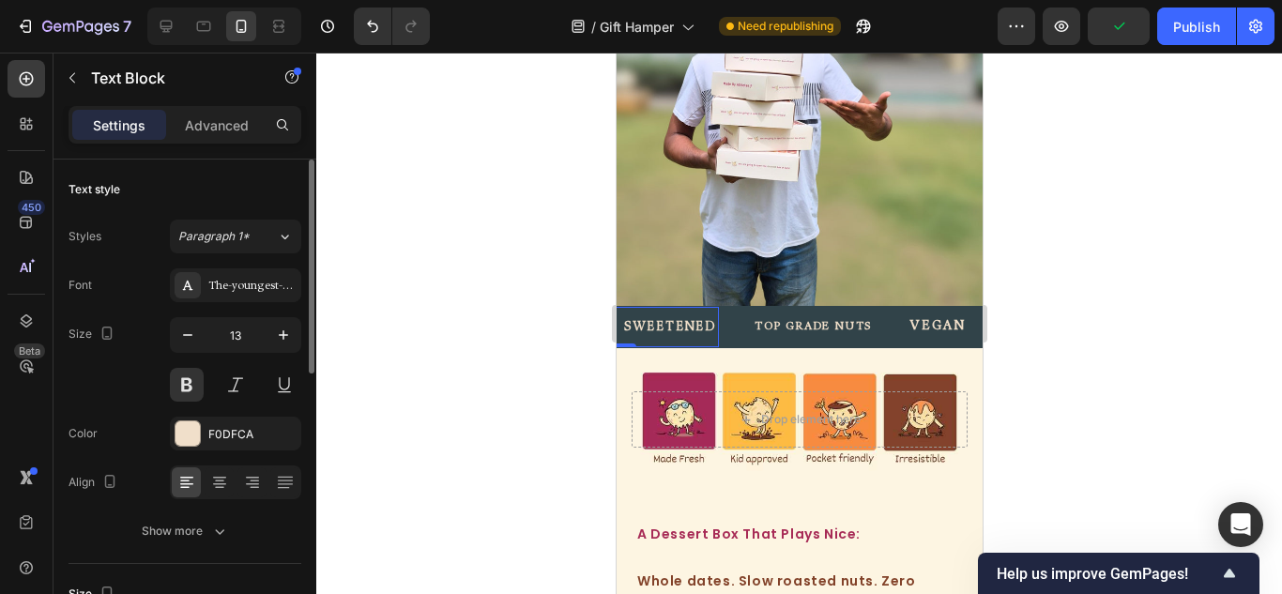
type input "12"
click at [901, 315] on p "VEGAN" at bounding box center [913, 326] width 56 height 23
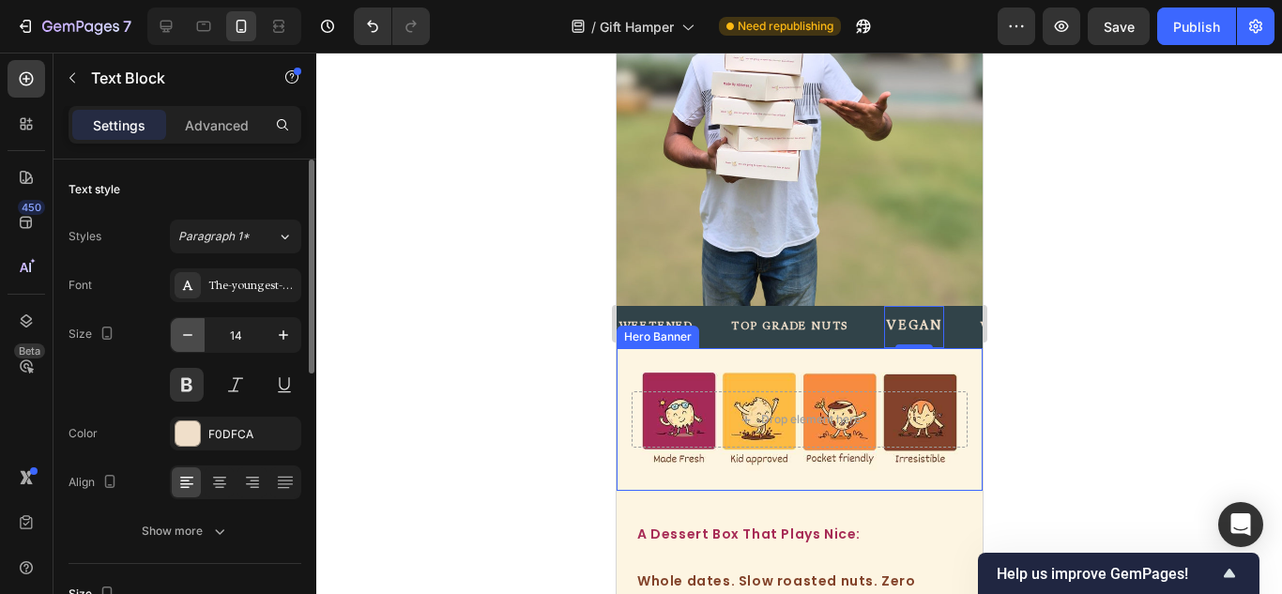
click at [179, 330] on icon "button" at bounding box center [187, 335] width 19 height 19
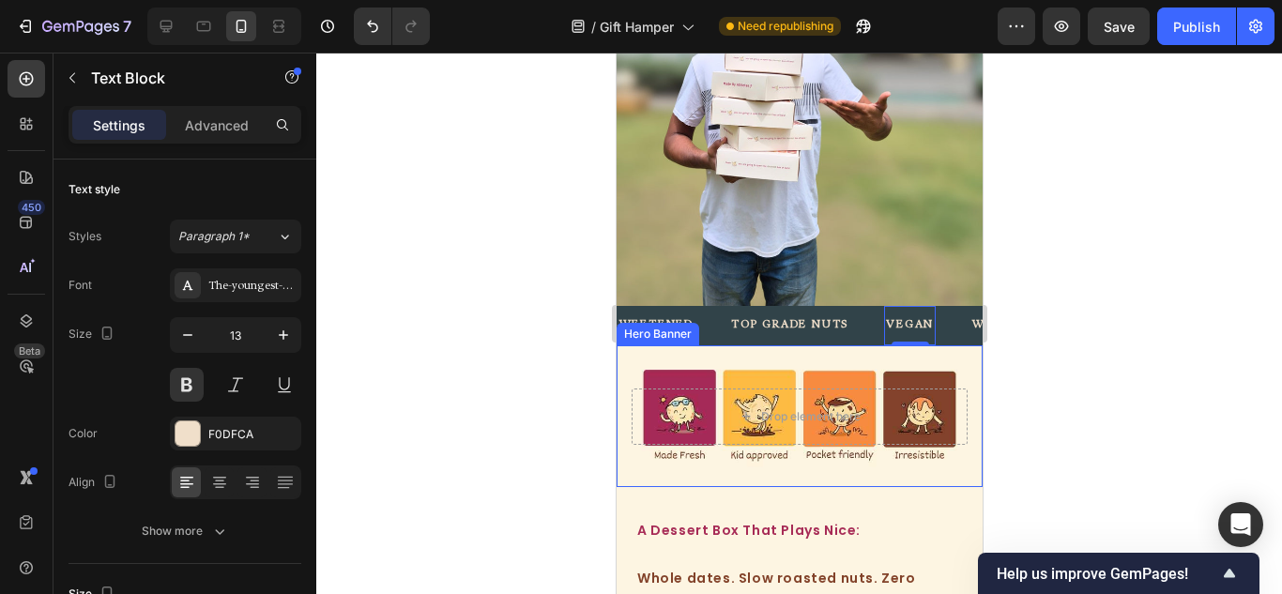
type input "12"
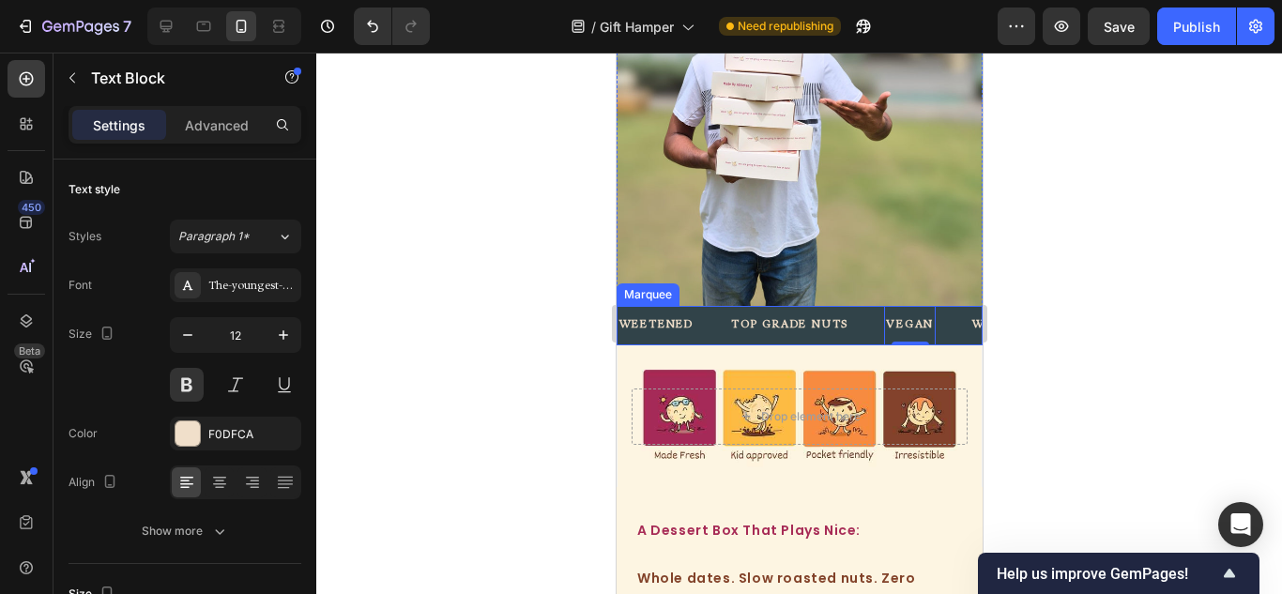
click at [868, 319] on div "TOP GRADE NUTS Text Block" at bounding box center [805, 325] width 155 height 39
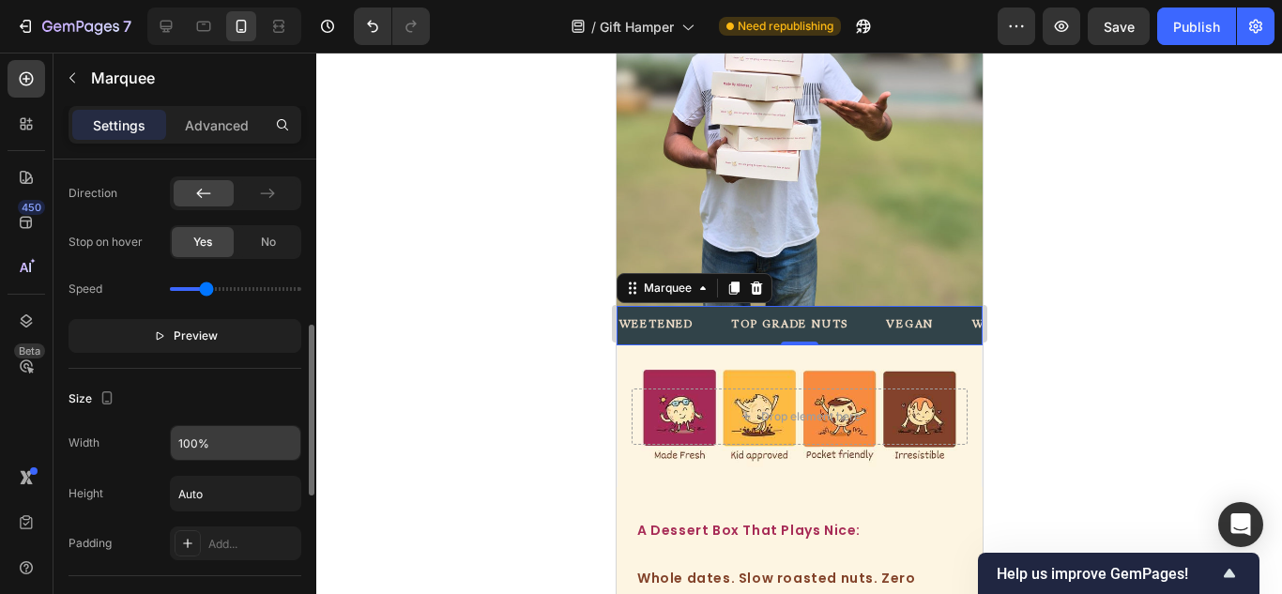
scroll to position [563, 0]
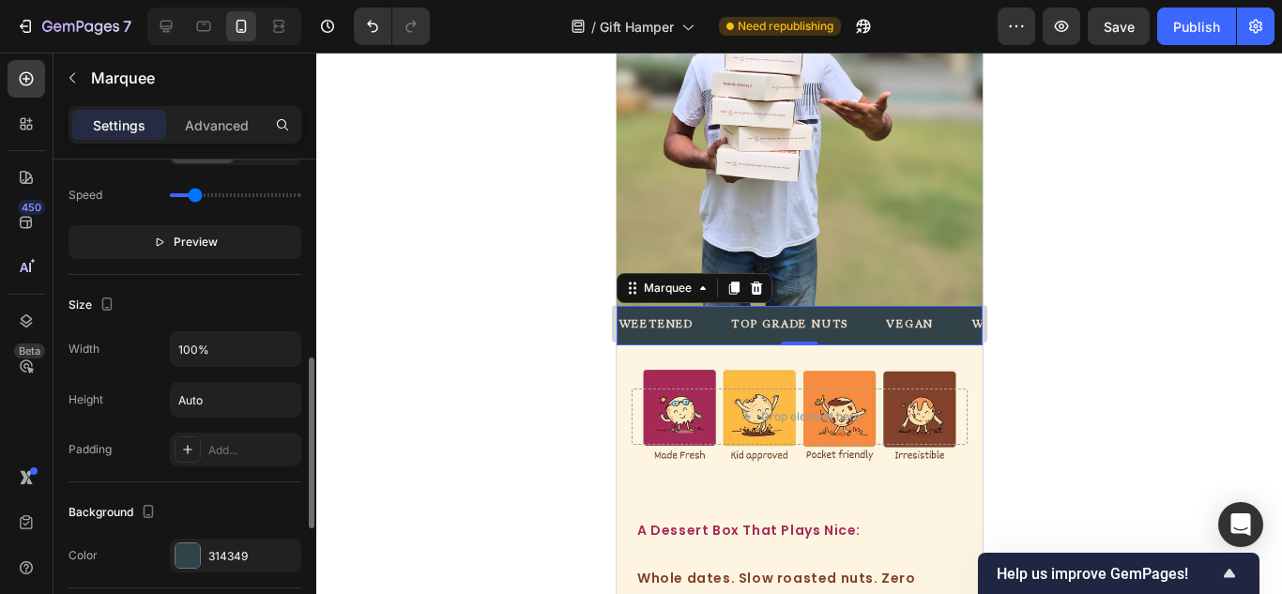
drag, startPoint x: 205, startPoint y: 194, endPoint x: 194, endPoint y: 201, distance: 12.2
type input "0.6"
click at [194, 197] on input "range" at bounding box center [235, 195] width 131 height 4
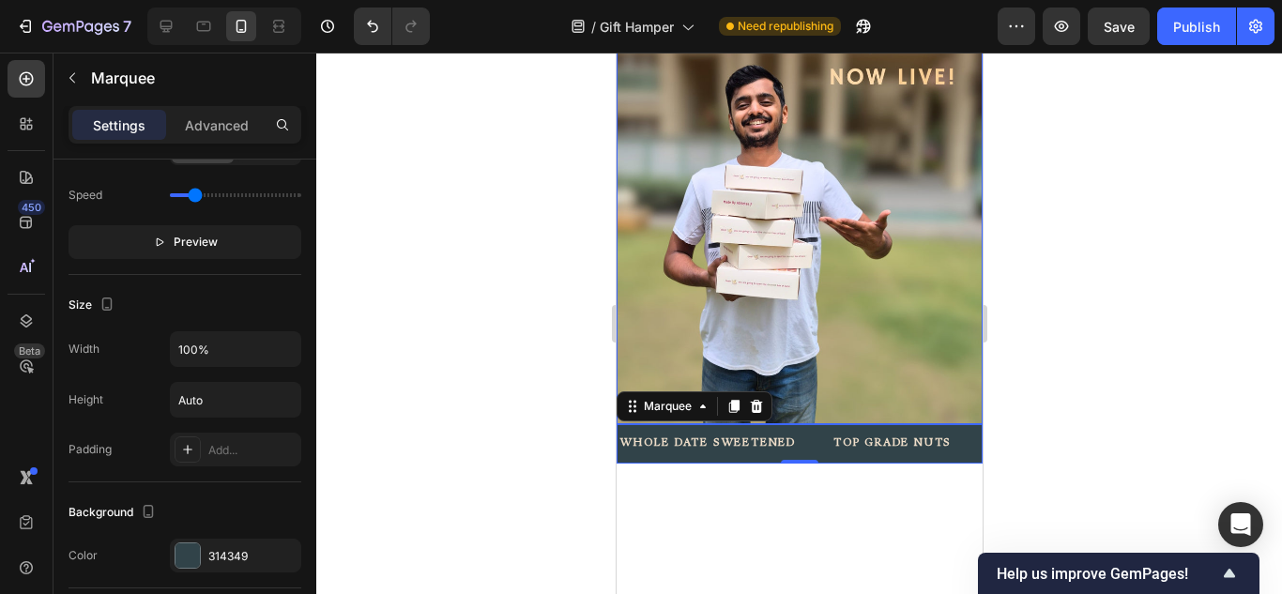
scroll to position [0, 0]
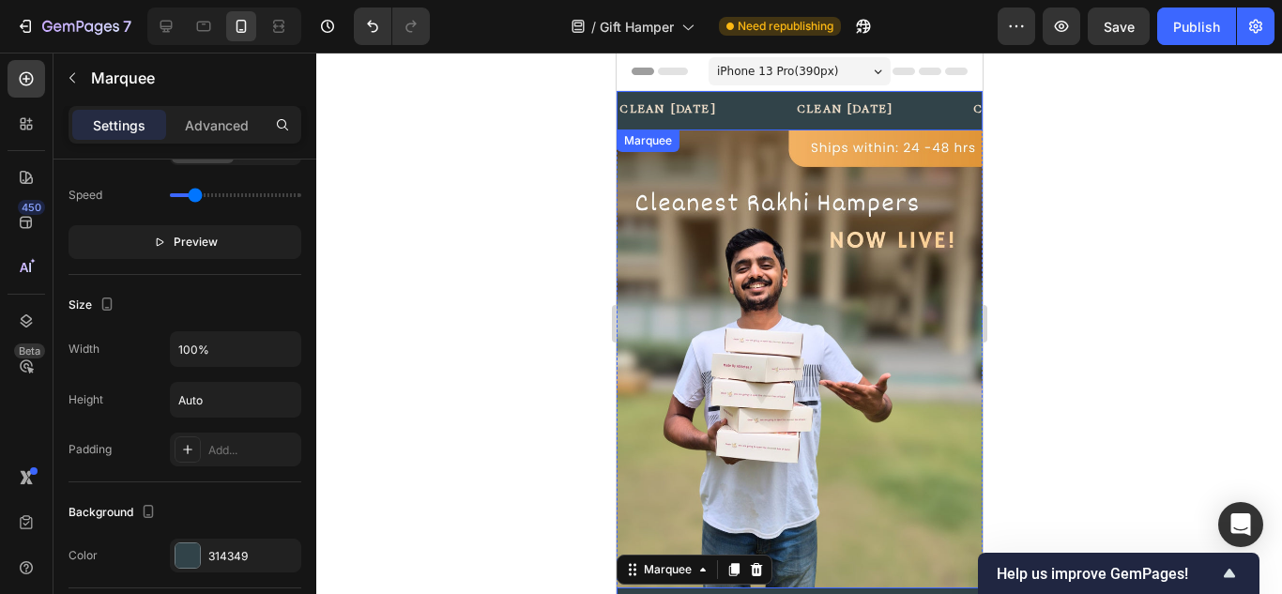
click at [741, 110] on div "clean diwali Text Block" at bounding box center [704, 110] width 177 height 39
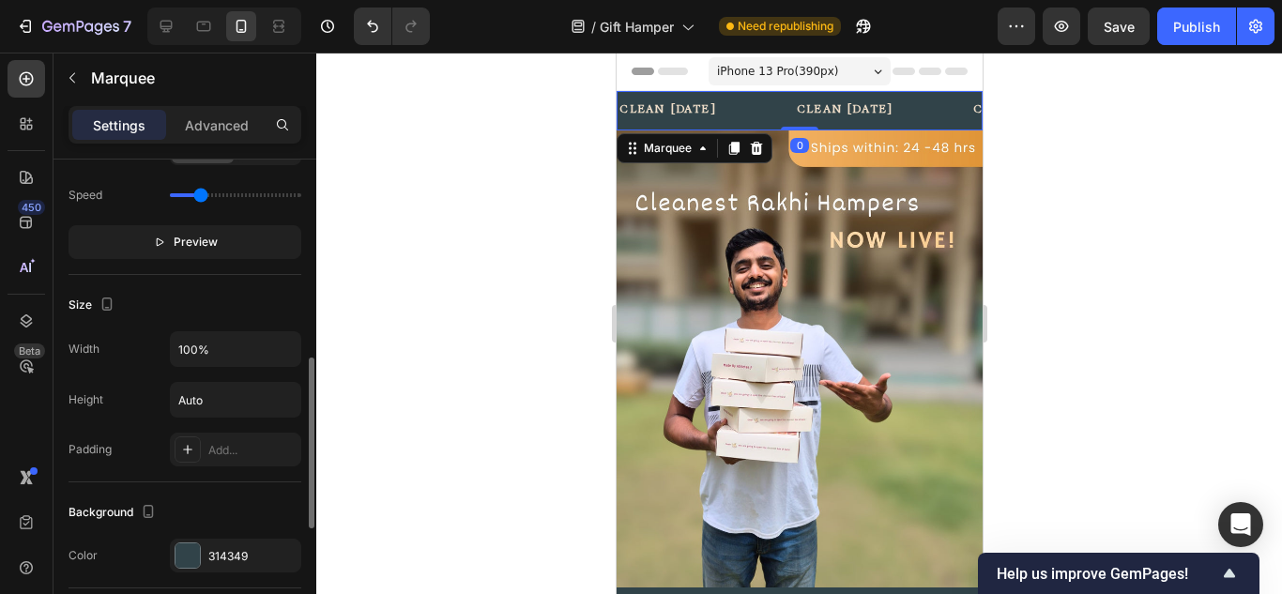
drag, startPoint x: 209, startPoint y: 198, endPoint x: 200, endPoint y: 197, distance: 9.4
type input "0.8"
click at [200, 197] on input "range" at bounding box center [235, 195] width 131 height 4
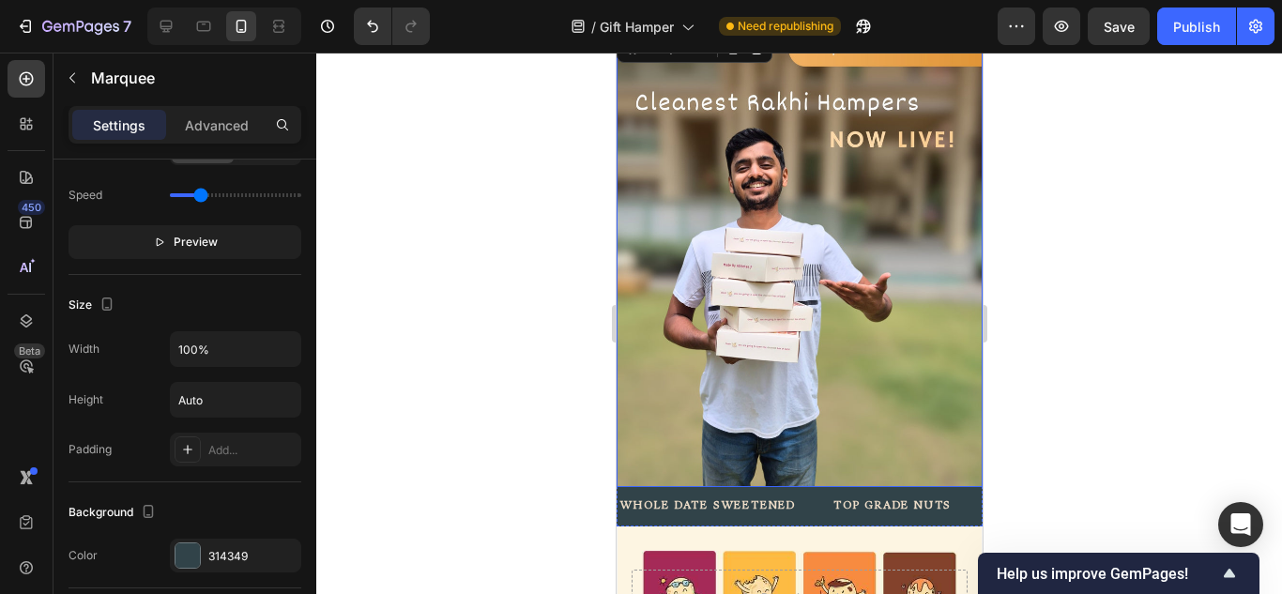
scroll to position [38, 0]
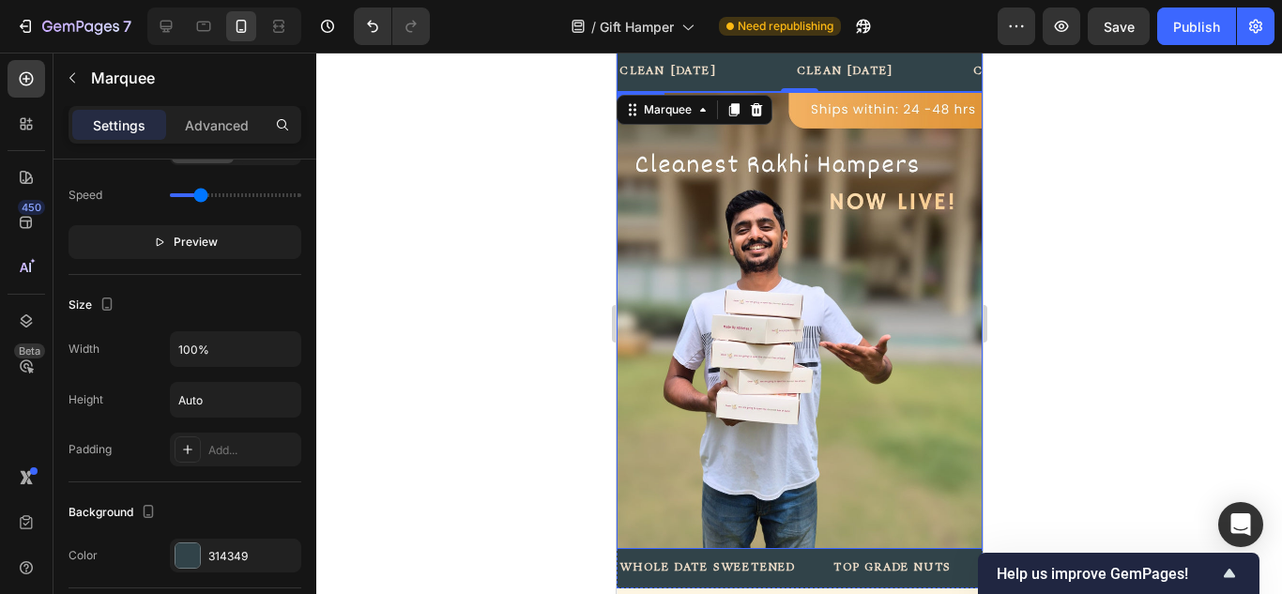
click at [819, 331] on img at bounding box center [799, 321] width 366 height 458
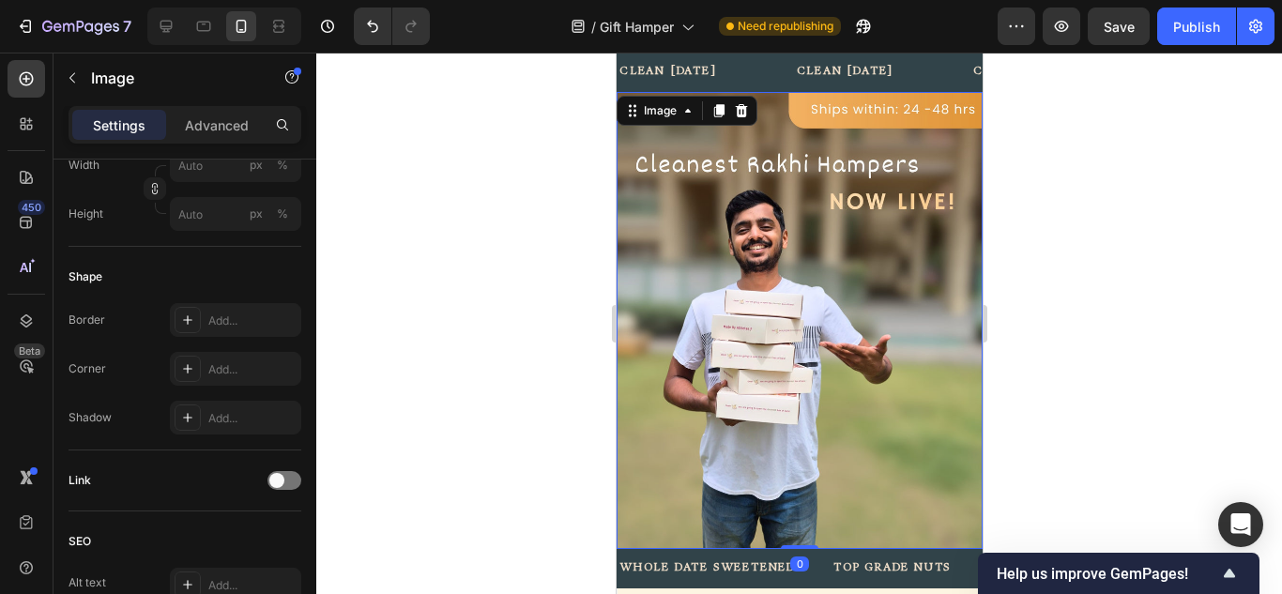
scroll to position [0, 0]
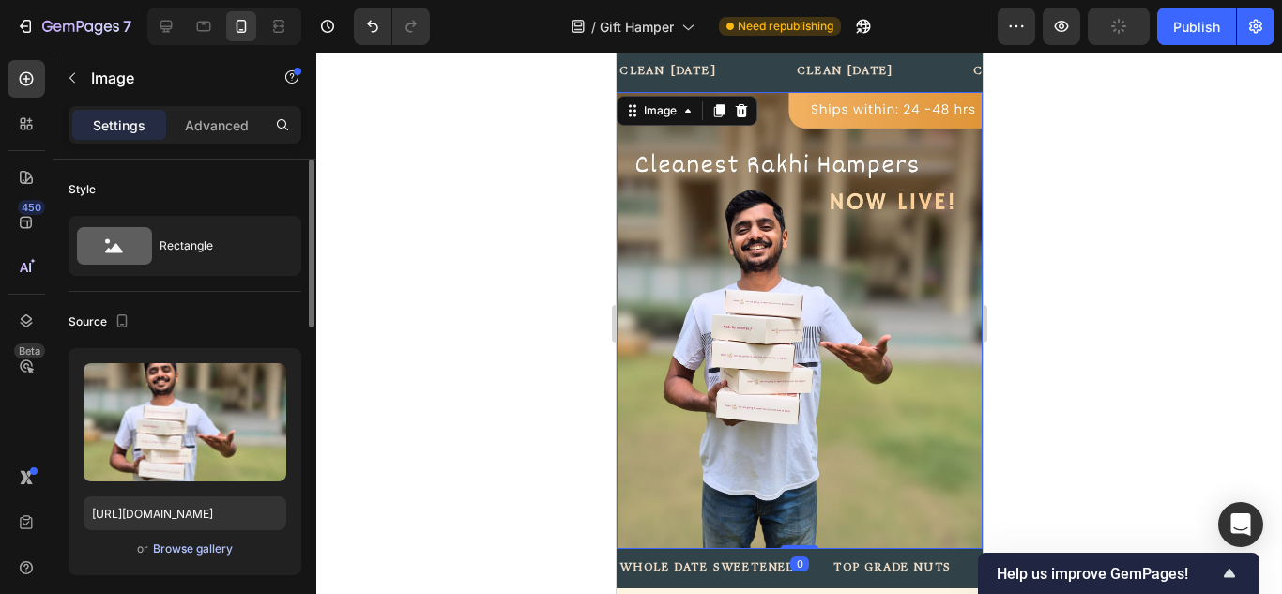
click at [188, 549] on div "Browse gallery" at bounding box center [193, 548] width 80 height 17
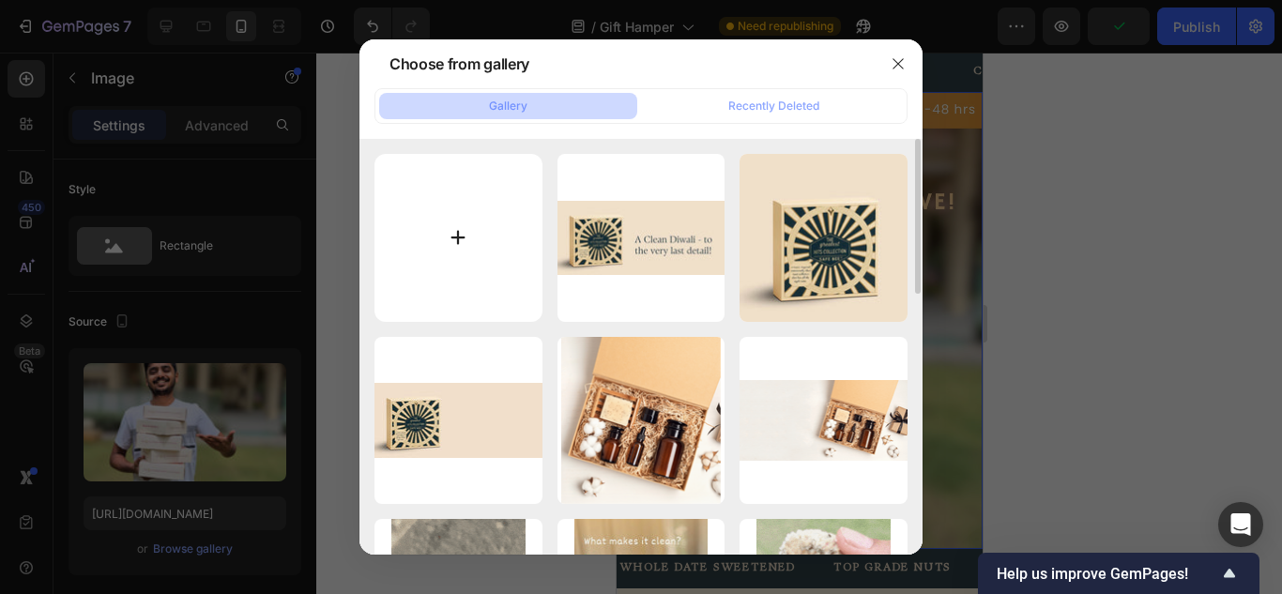
click at [476, 247] on input "file" at bounding box center [458, 238] width 168 height 168
type input "C:\fakepath\Ad Creatives 1350 1080 Safe Bee (1).jpg"
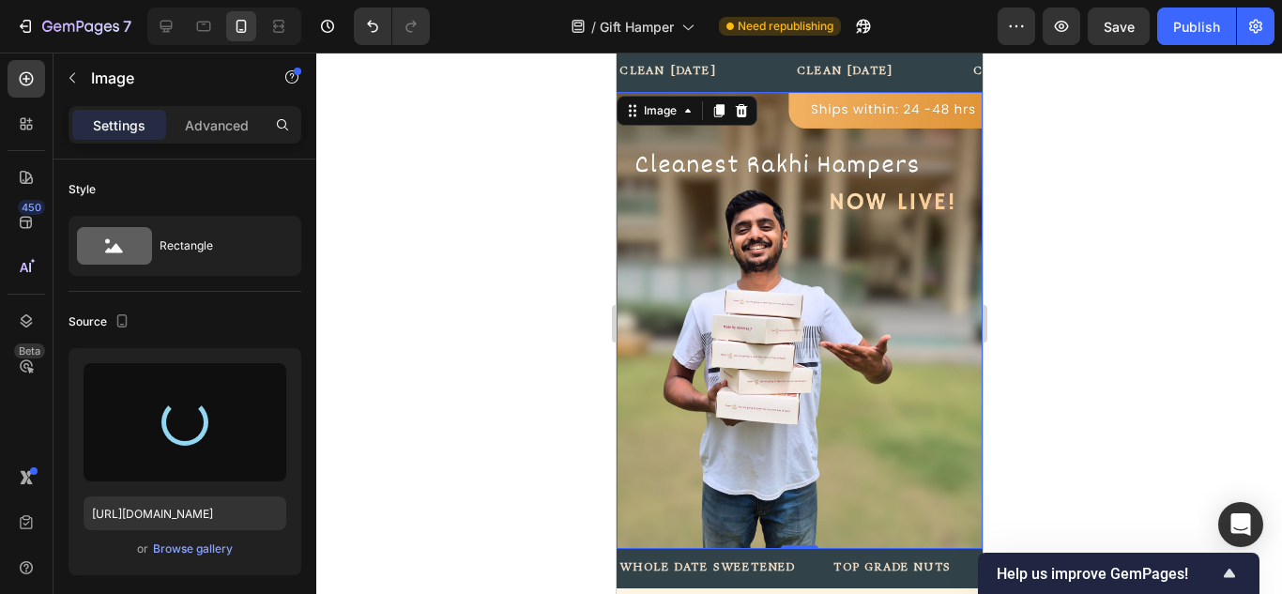
type input "[URL][DOMAIN_NAME]"
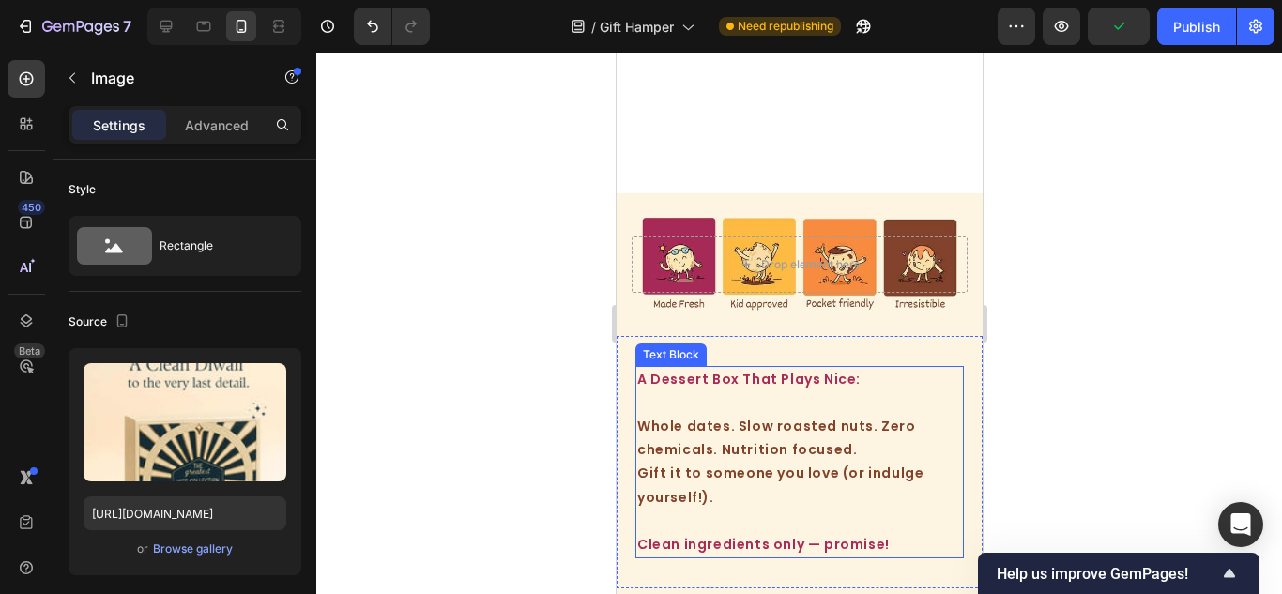
scroll to position [414, 0]
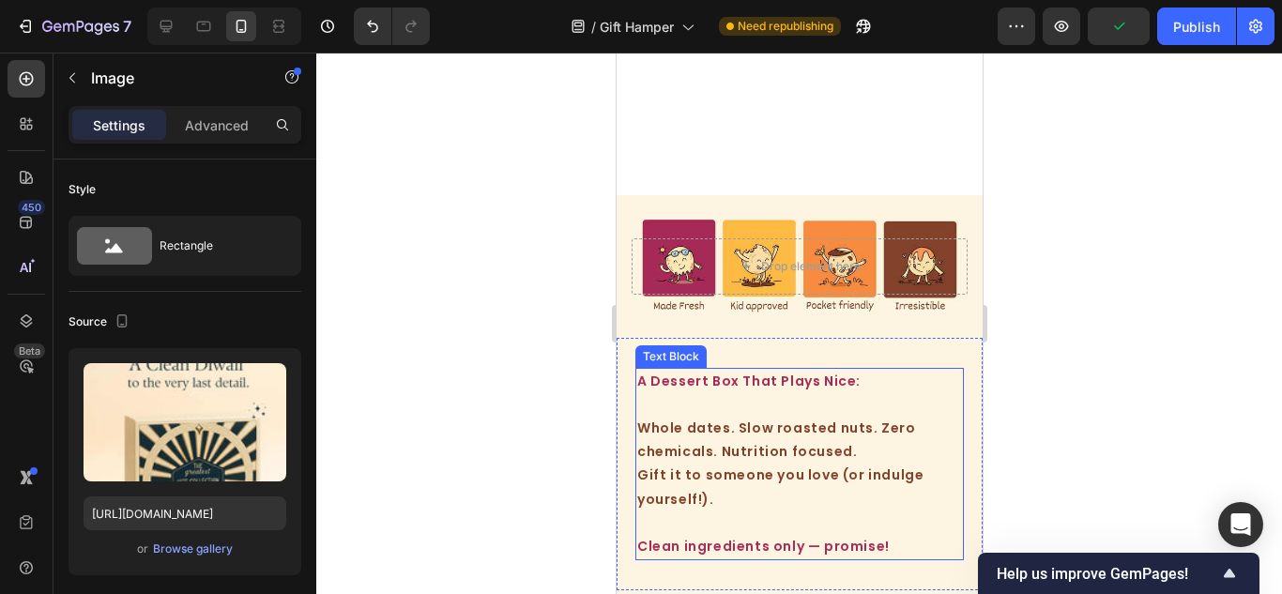
click at [840, 379] on span "A Dessert Box That Plays Nice:" at bounding box center [747, 381] width 223 height 19
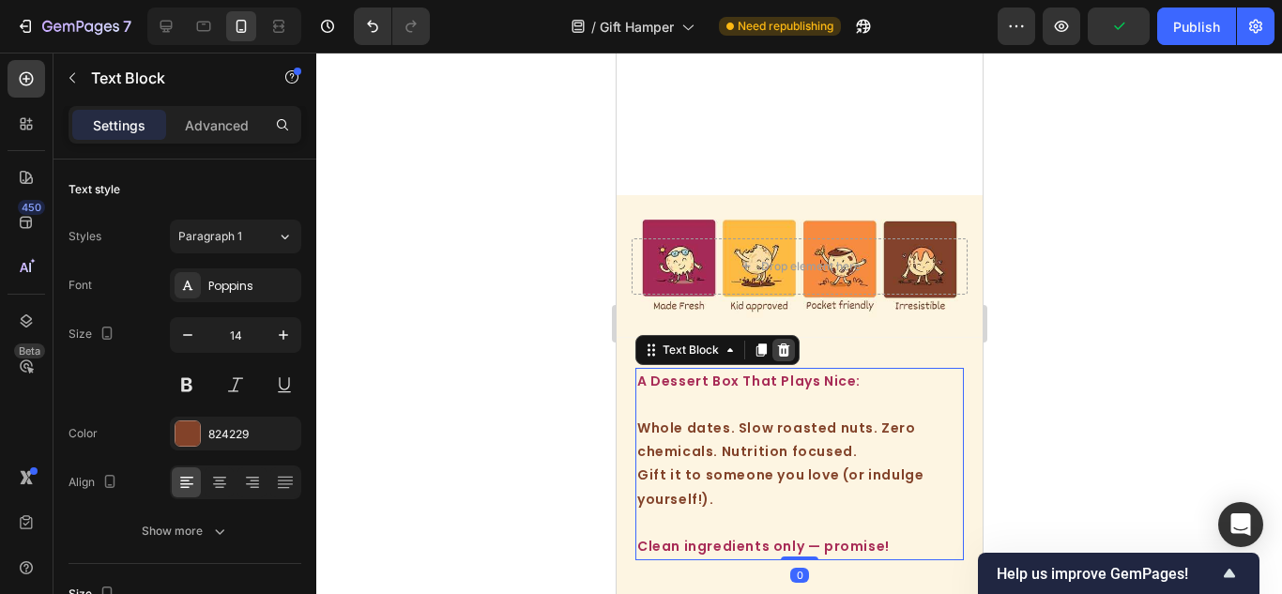
click at [784, 356] on div "Text Block" at bounding box center [716, 350] width 164 height 30
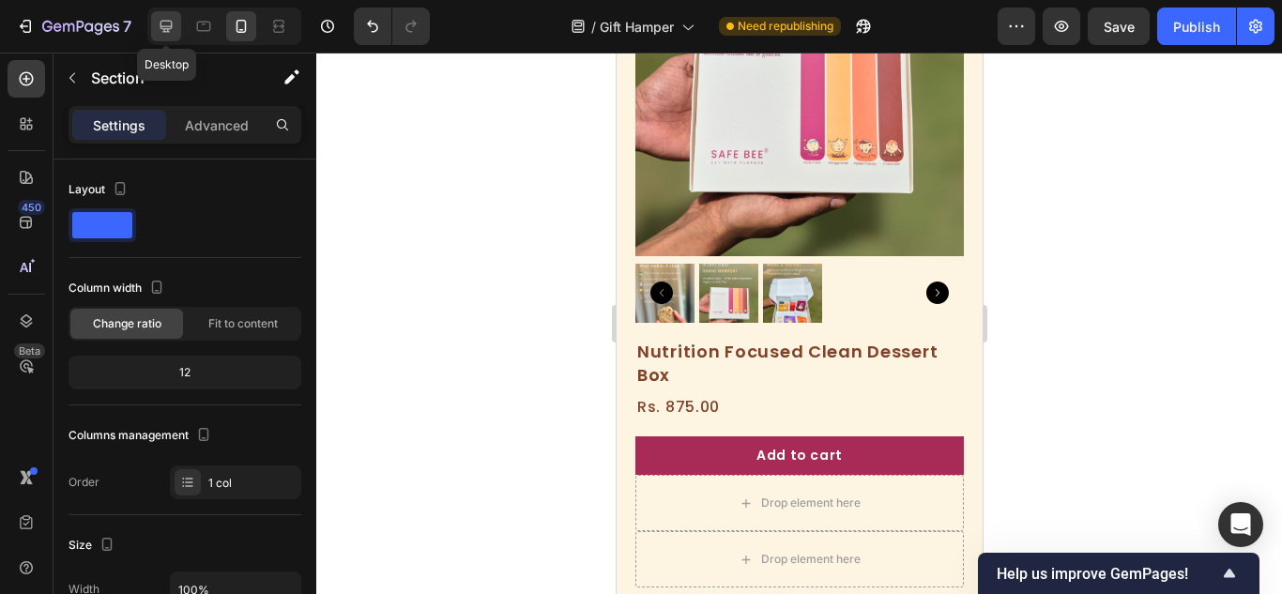
click at [171, 33] on icon at bounding box center [166, 26] width 19 height 19
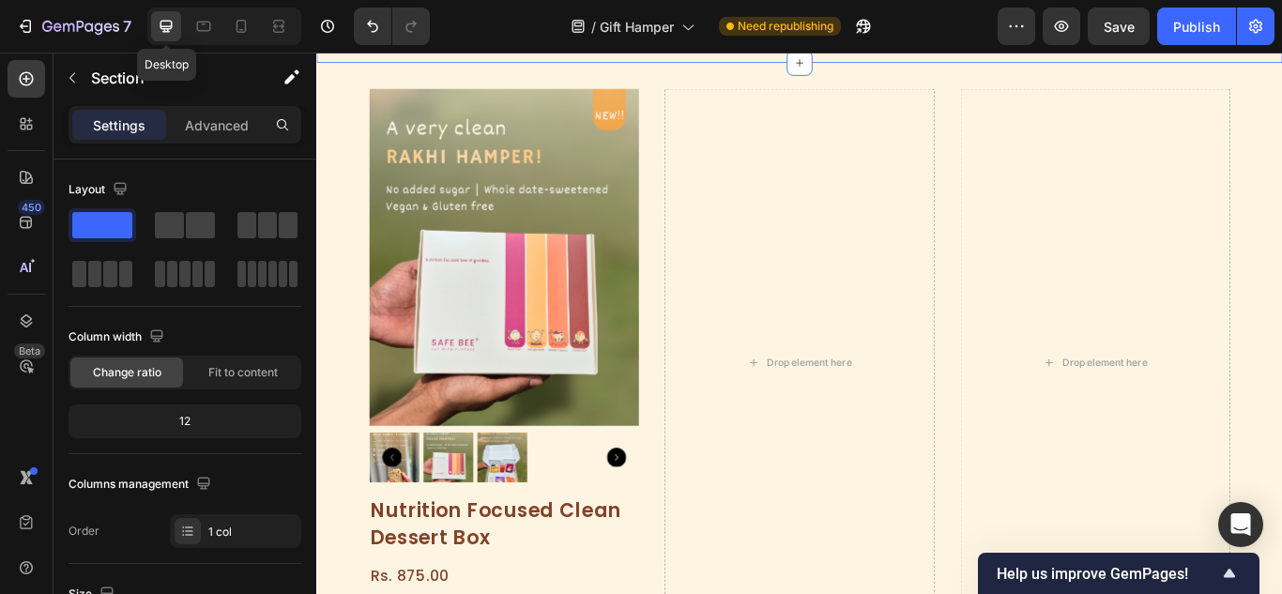
scroll to position [558, 0]
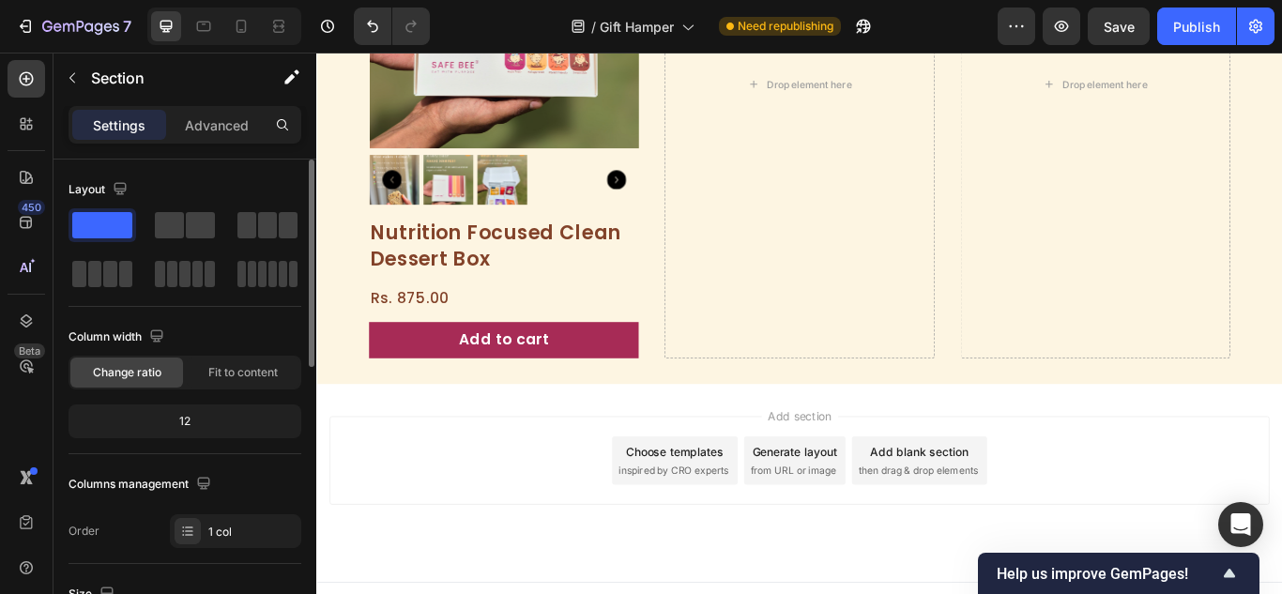
scroll to position [188, 0]
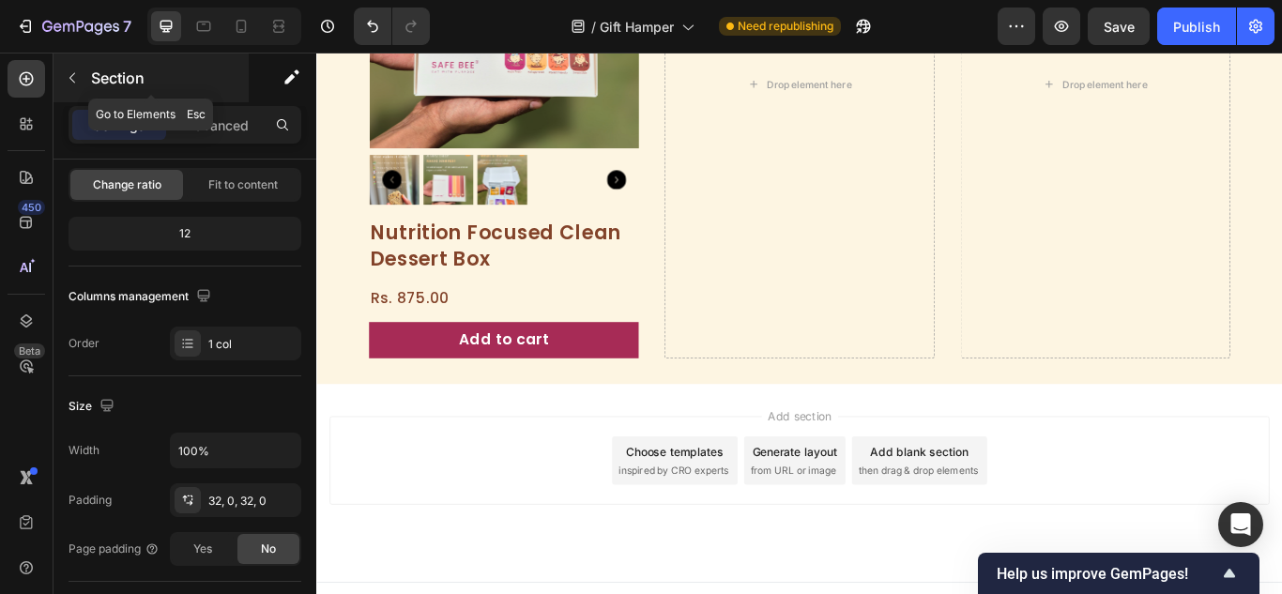
click at [77, 86] on button "button" at bounding box center [72, 78] width 30 height 30
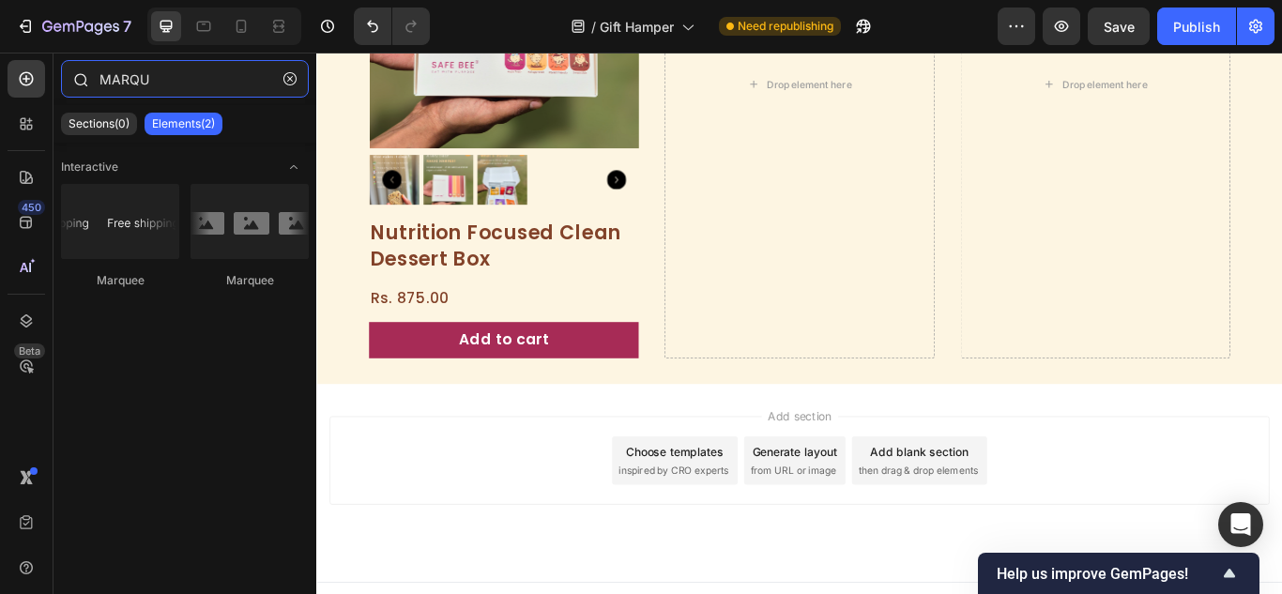
click at [166, 97] on input "MARQU" at bounding box center [185, 79] width 248 height 38
click at [167, 87] on input "MARQU" at bounding box center [185, 79] width 248 height 38
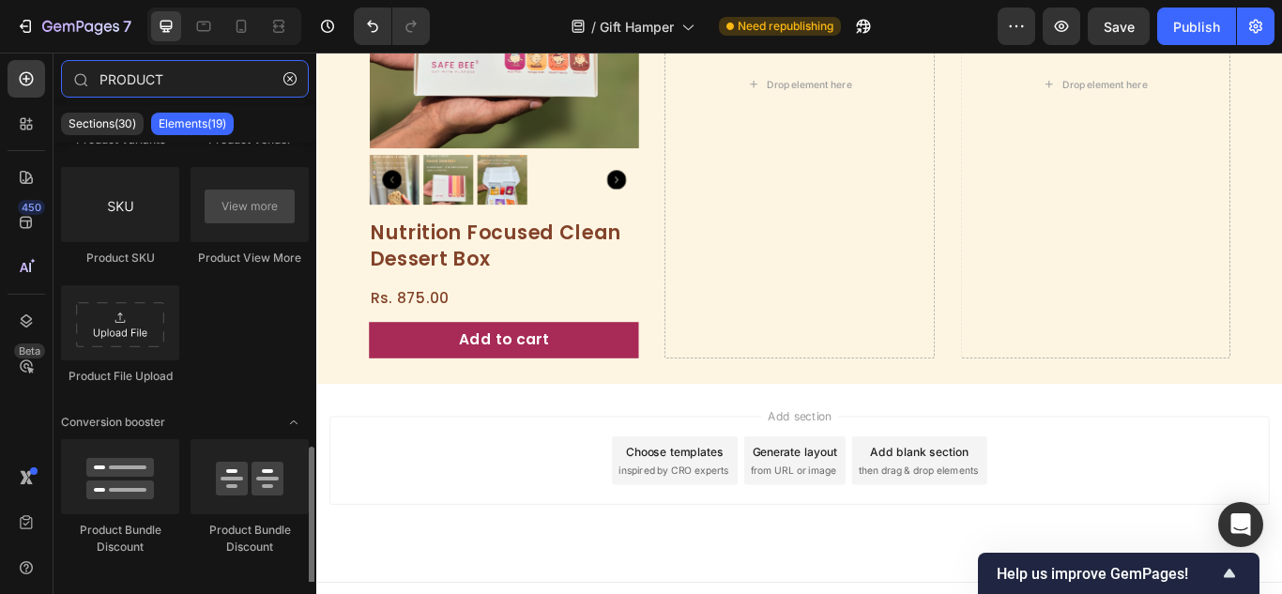
scroll to position [858, 0]
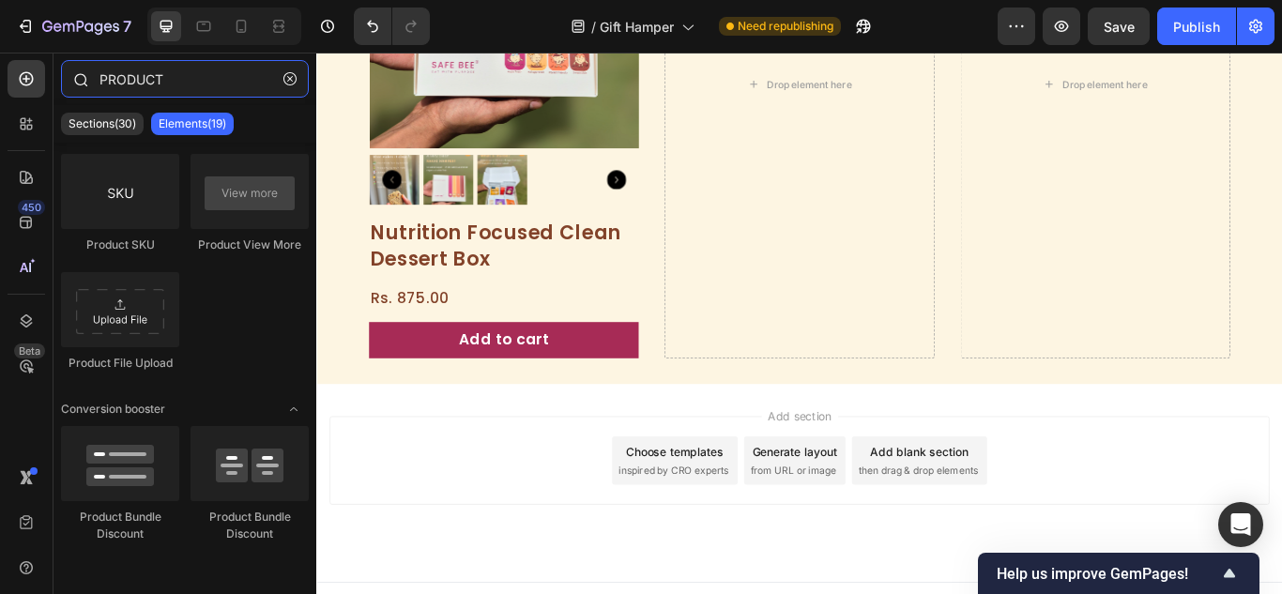
click at [206, 82] on input "PRODUCT" at bounding box center [185, 79] width 248 height 38
click at [205, 80] on input "PRODUCT" at bounding box center [185, 79] width 248 height 38
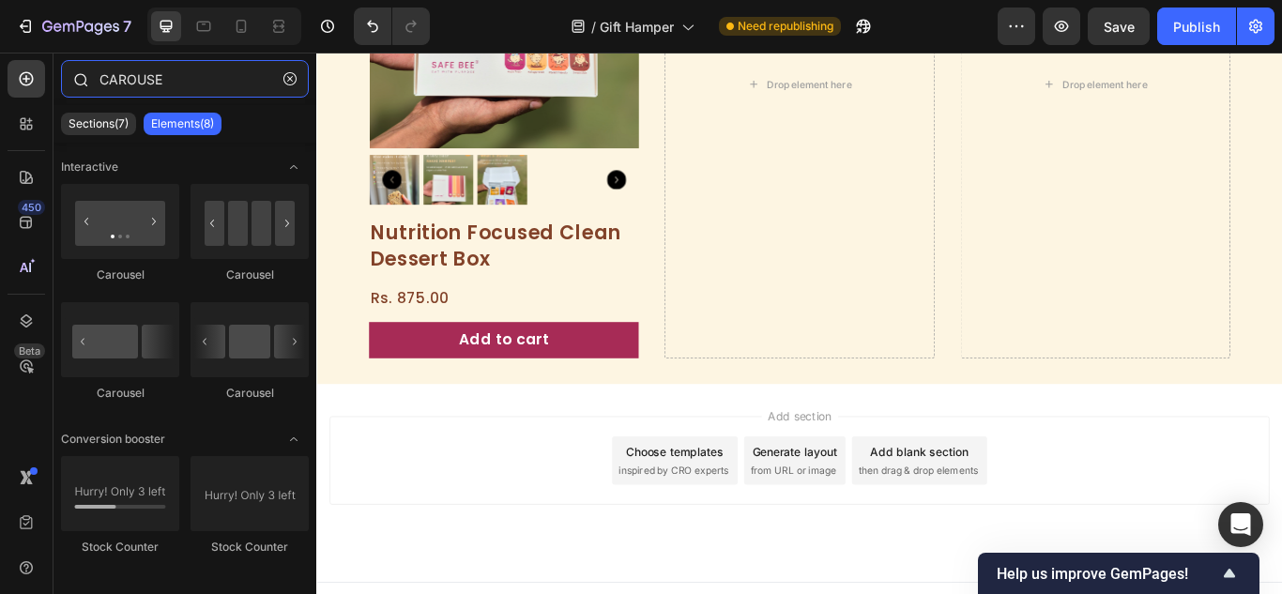
click at [195, 72] on input "CAROUSE" at bounding box center [185, 79] width 248 height 38
click at [195, 70] on input "CAROUSE" at bounding box center [185, 79] width 248 height 38
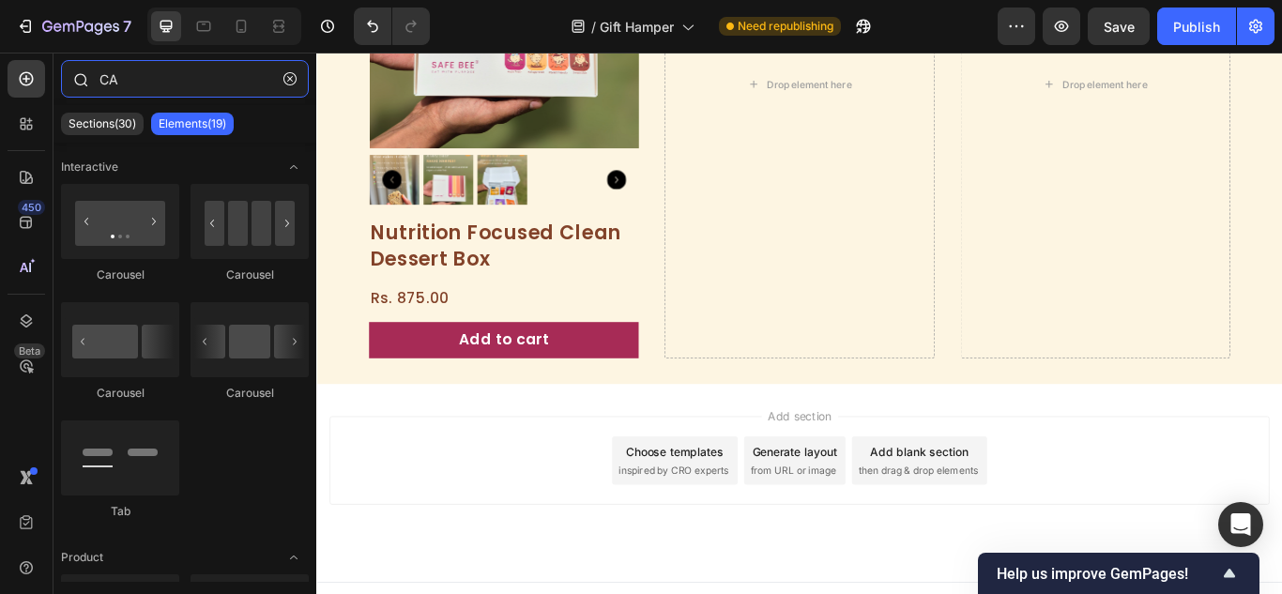
click at [166, 82] on input "CA" at bounding box center [185, 79] width 248 height 38
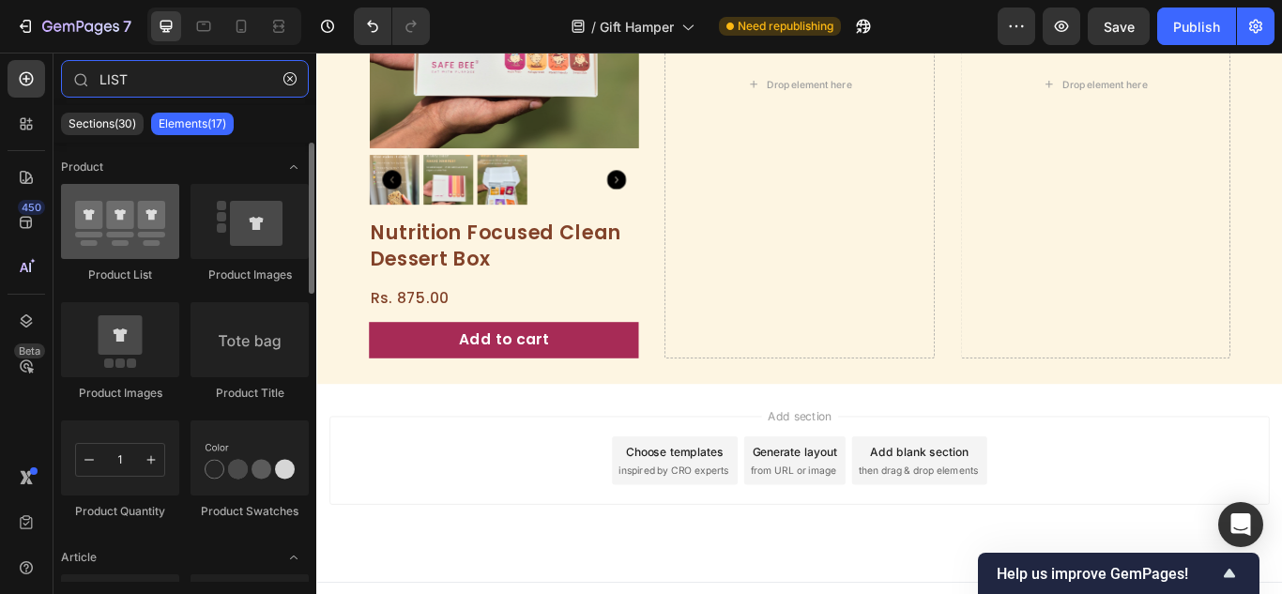
type input "LIST"
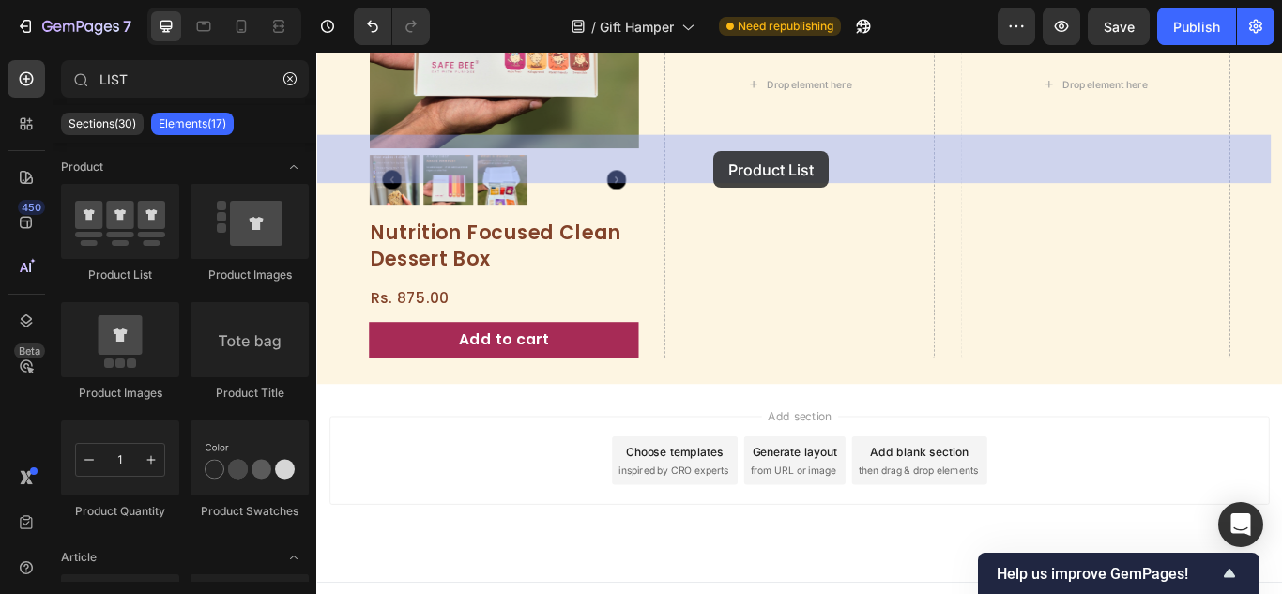
drag, startPoint x: 434, startPoint y: 264, endPoint x: 779, endPoint y: 168, distance: 357.4
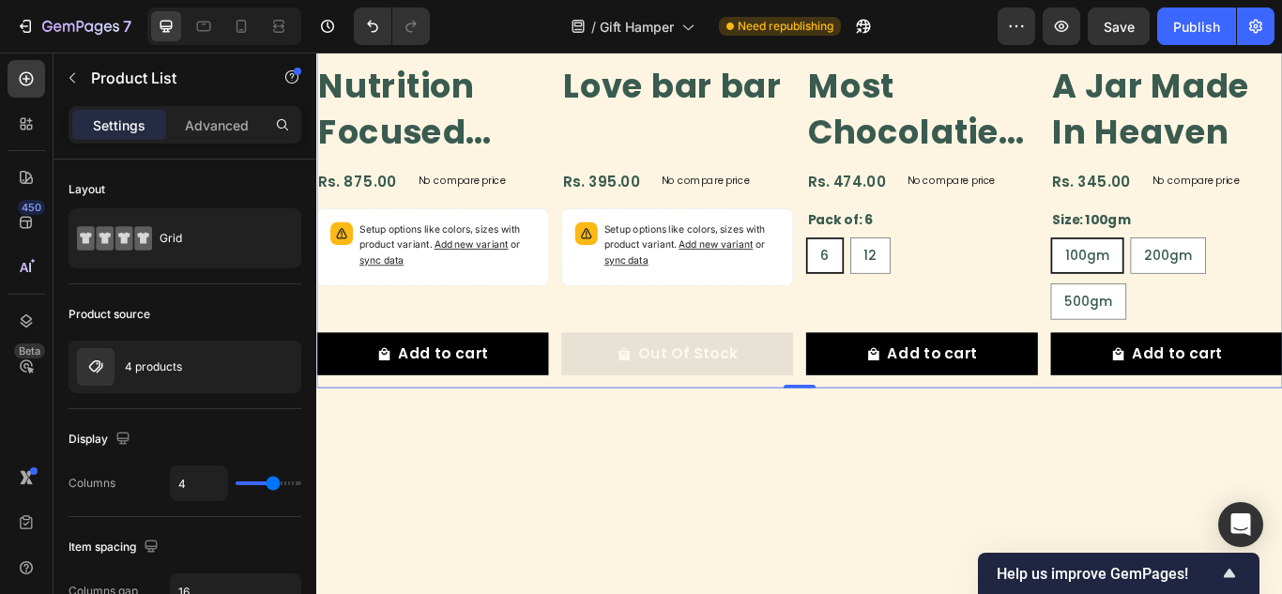
scroll to position [464, 0]
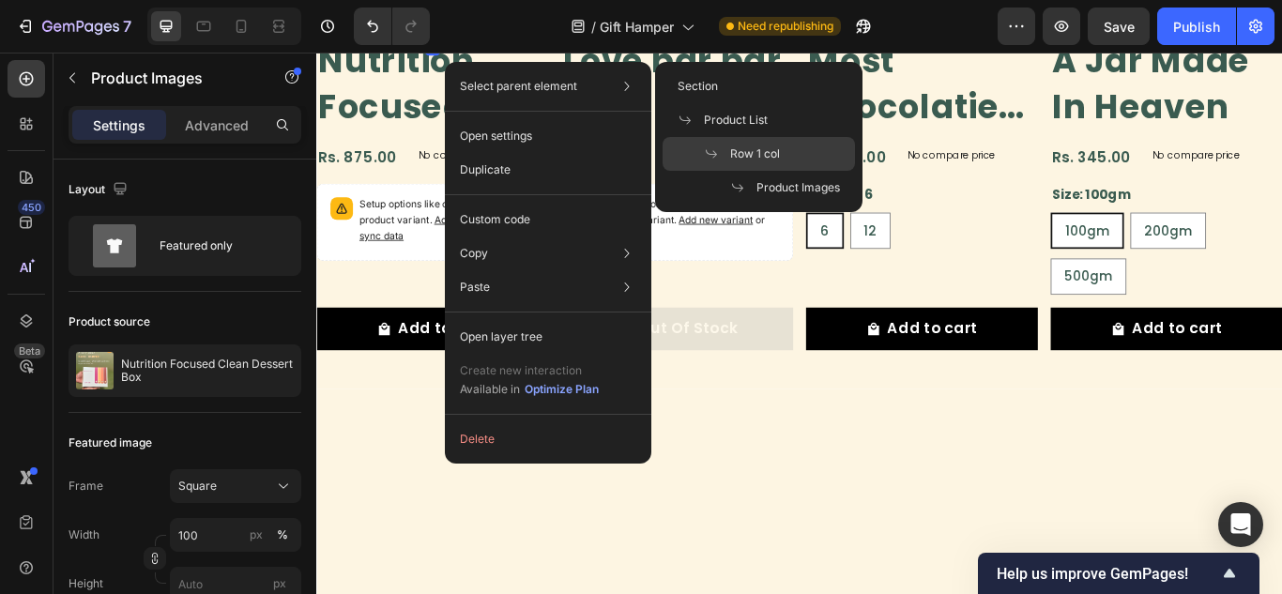
click at [740, 150] on span "Row 1 col" at bounding box center [755, 153] width 50 height 17
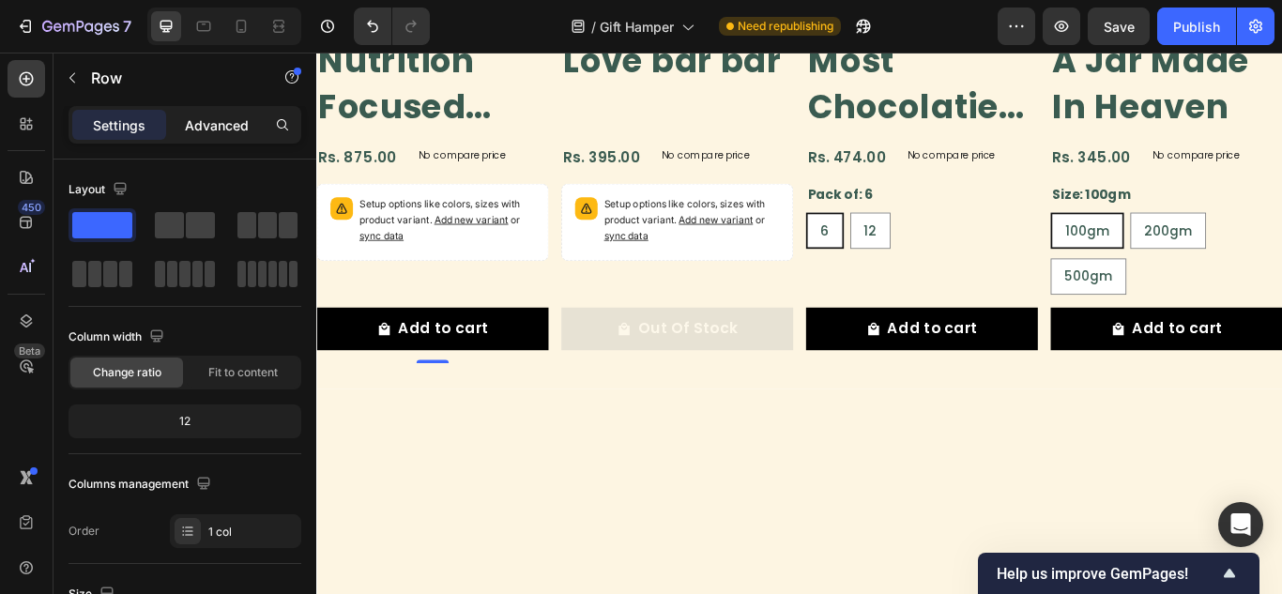
click at [205, 133] on p "Advanced" at bounding box center [217, 125] width 64 height 20
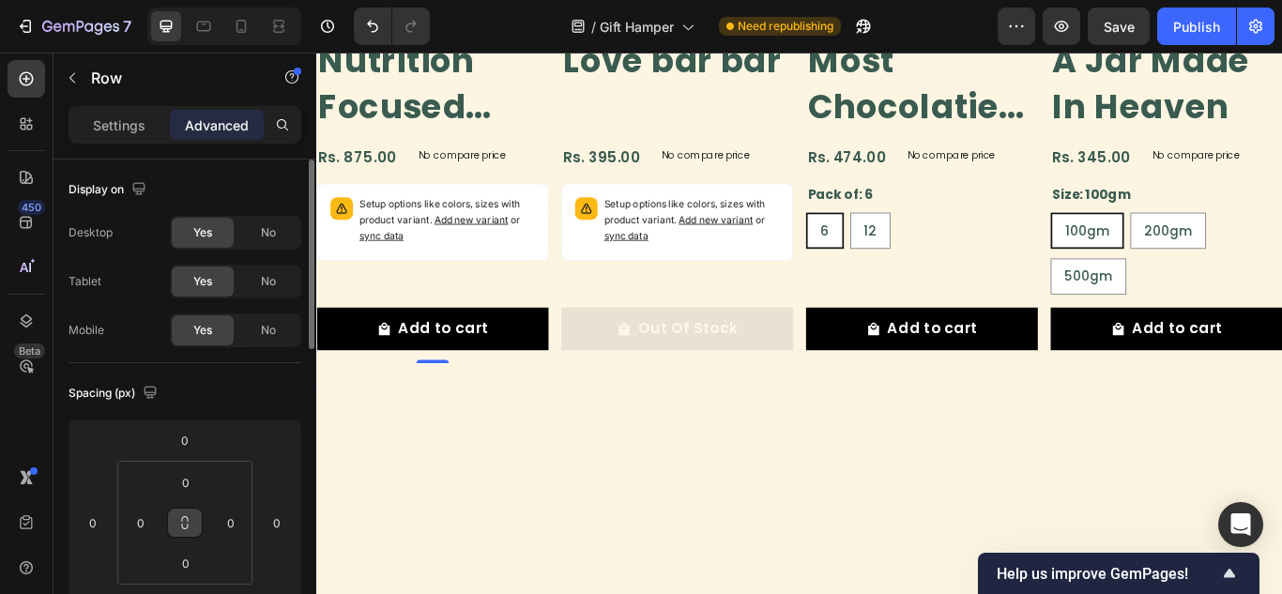
click at [186, 525] on icon at bounding box center [184, 522] width 15 height 15
click at [232, 515] on input "0" at bounding box center [231, 523] width 28 height 28
type input "1"
type input "12"
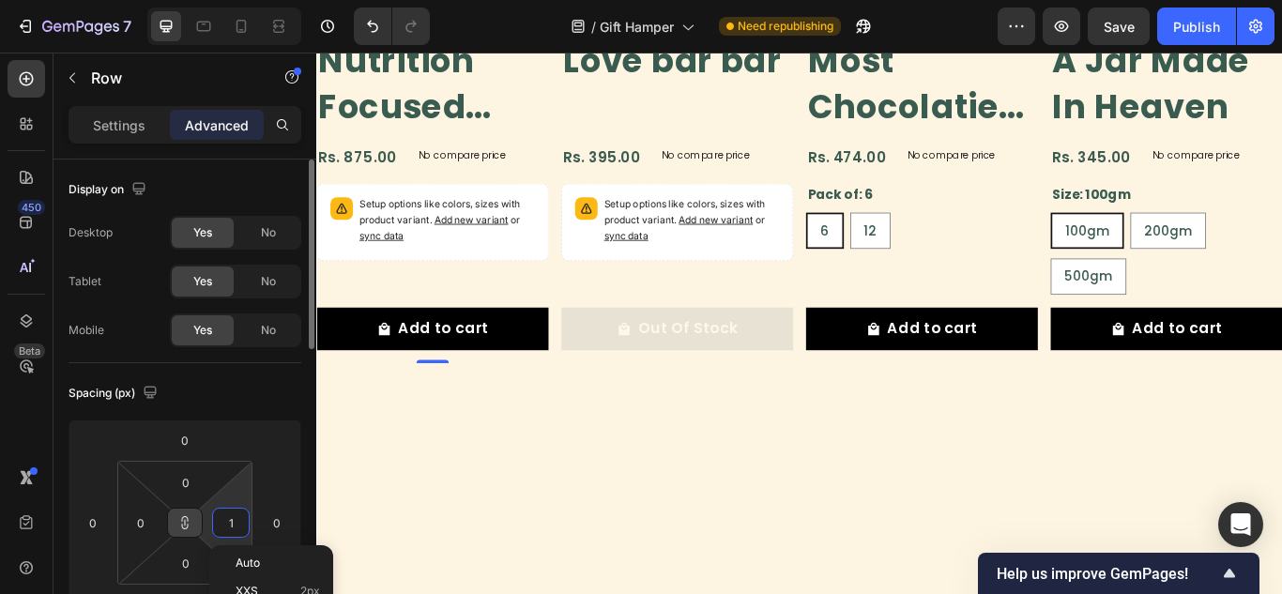
type input "12"
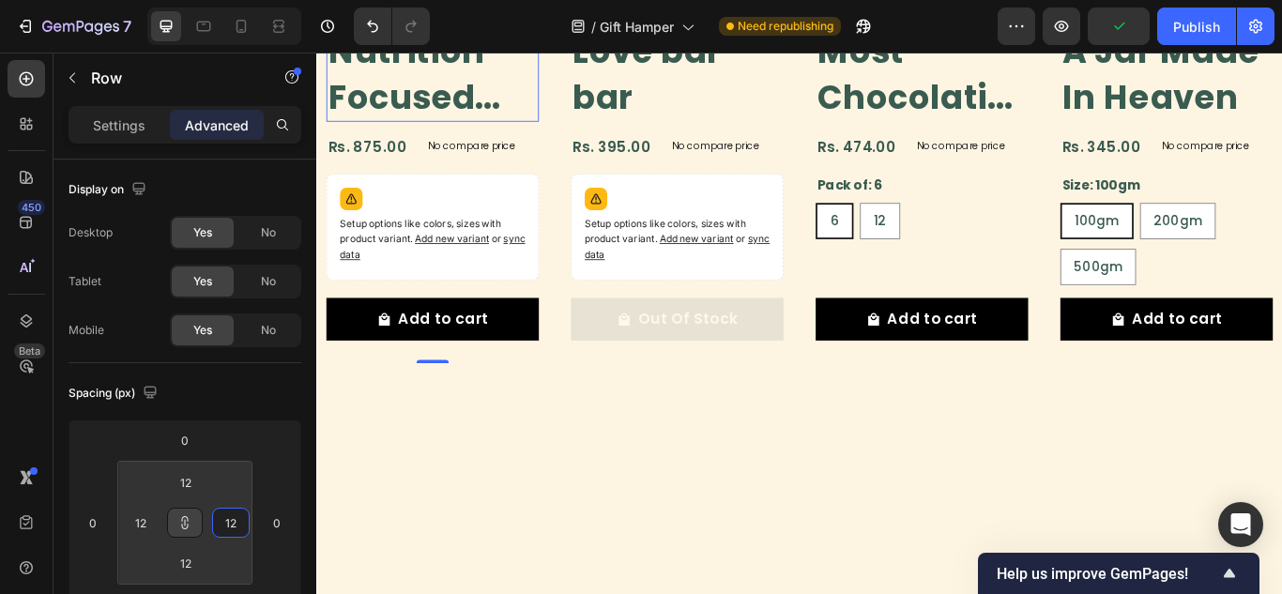
click at [429, 134] on h2 "Nutrition Focused Clean Dessert Box" at bounding box center [451, 79] width 248 height 112
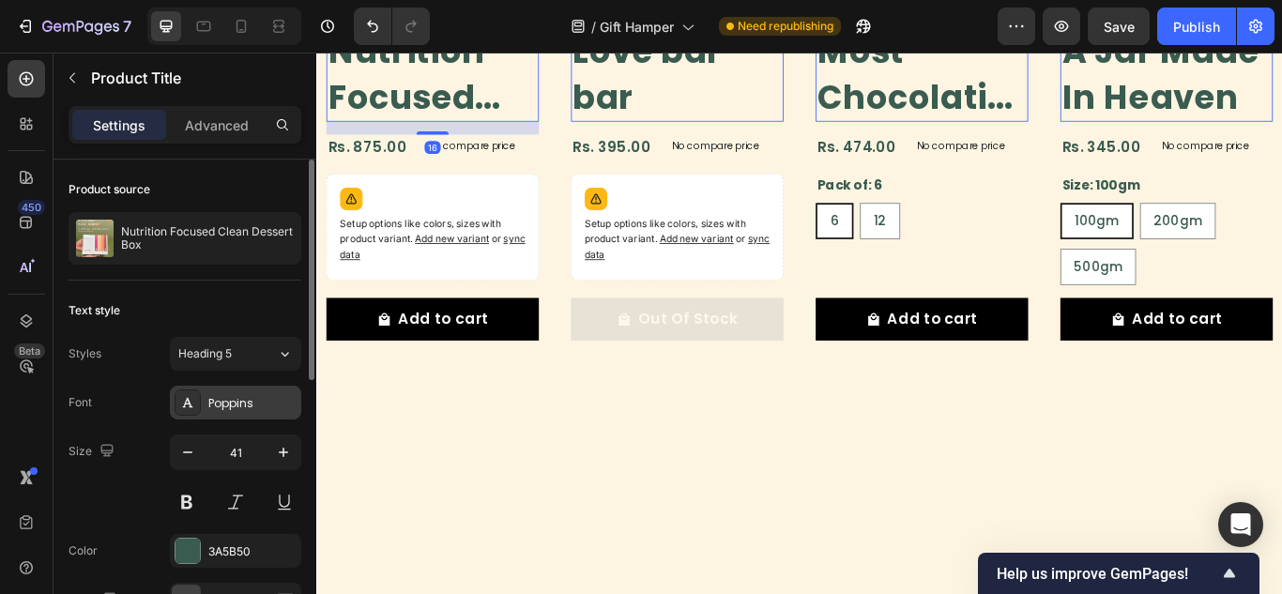
click at [228, 408] on div "Poppins" at bounding box center [252, 403] width 88 height 17
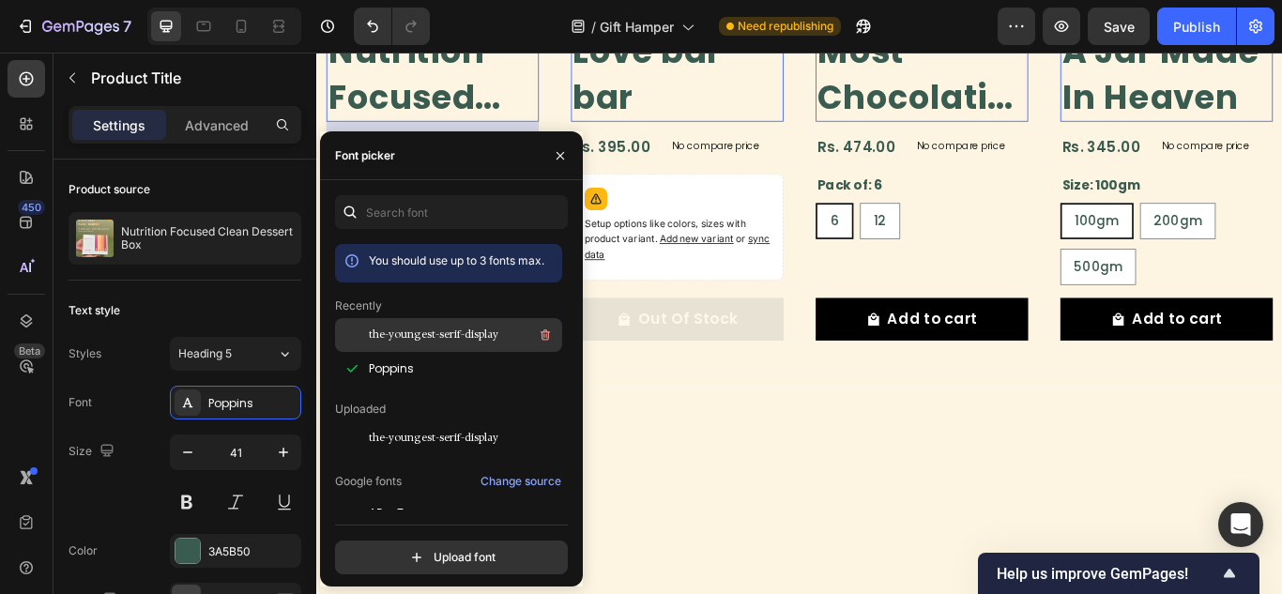
click at [427, 327] on span "the-youngest-serif-display" at bounding box center [433, 335] width 129 height 17
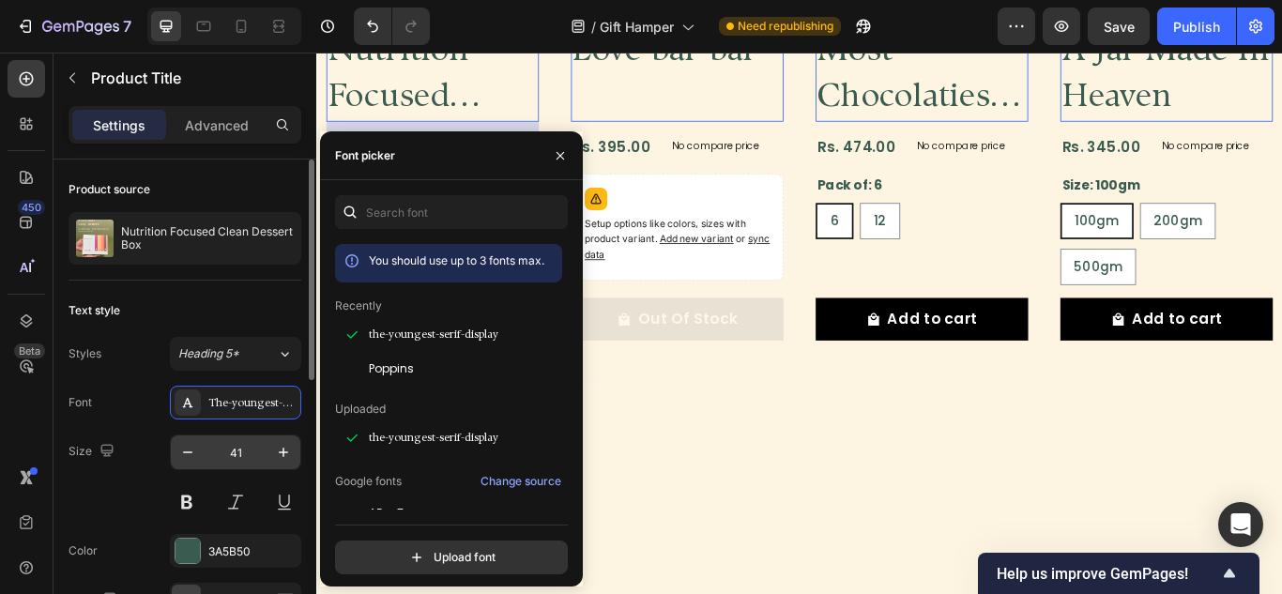
click at [254, 451] on input "41" at bounding box center [236, 452] width 62 height 34
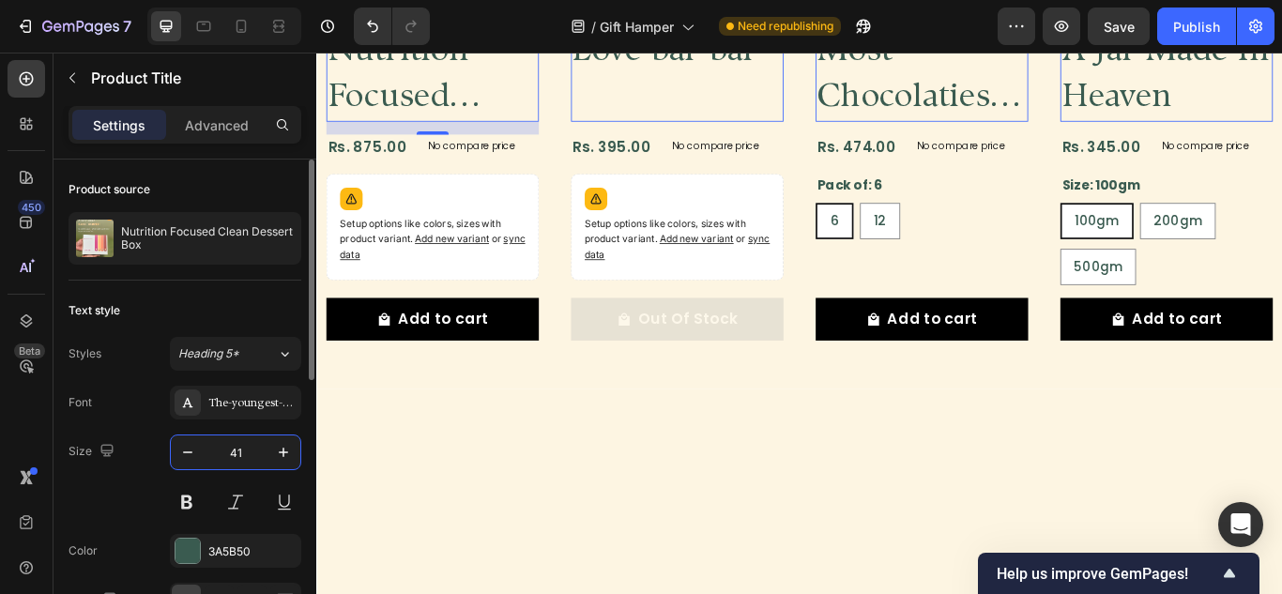
click at [254, 451] on input "41" at bounding box center [236, 452] width 62 height 34
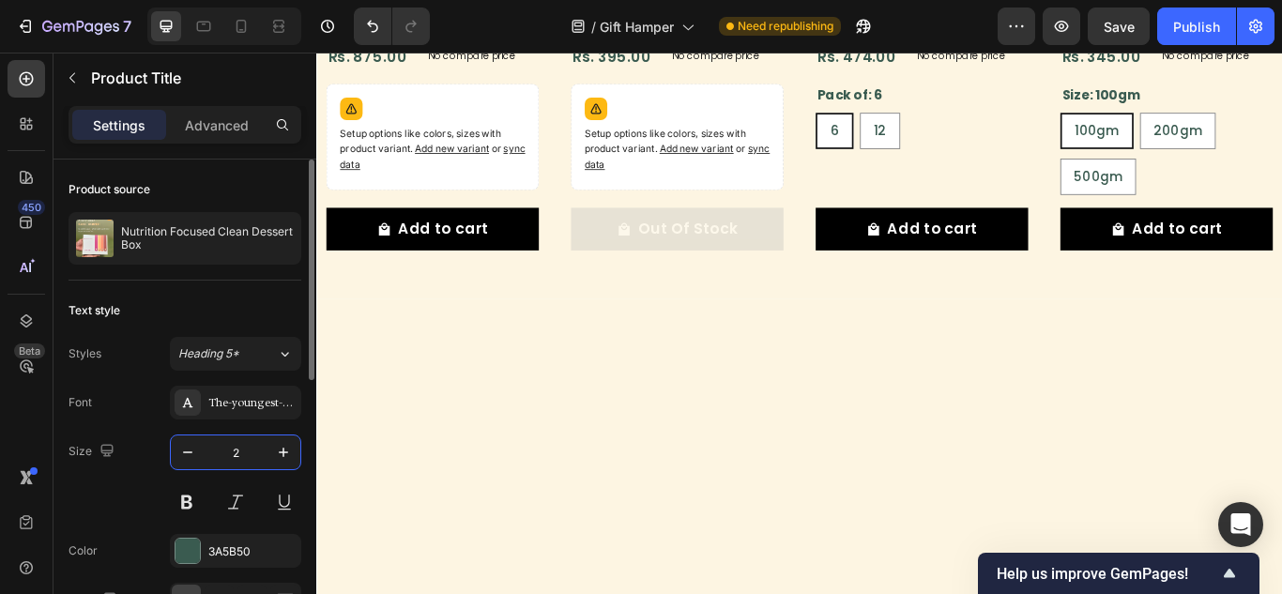
type input "24"
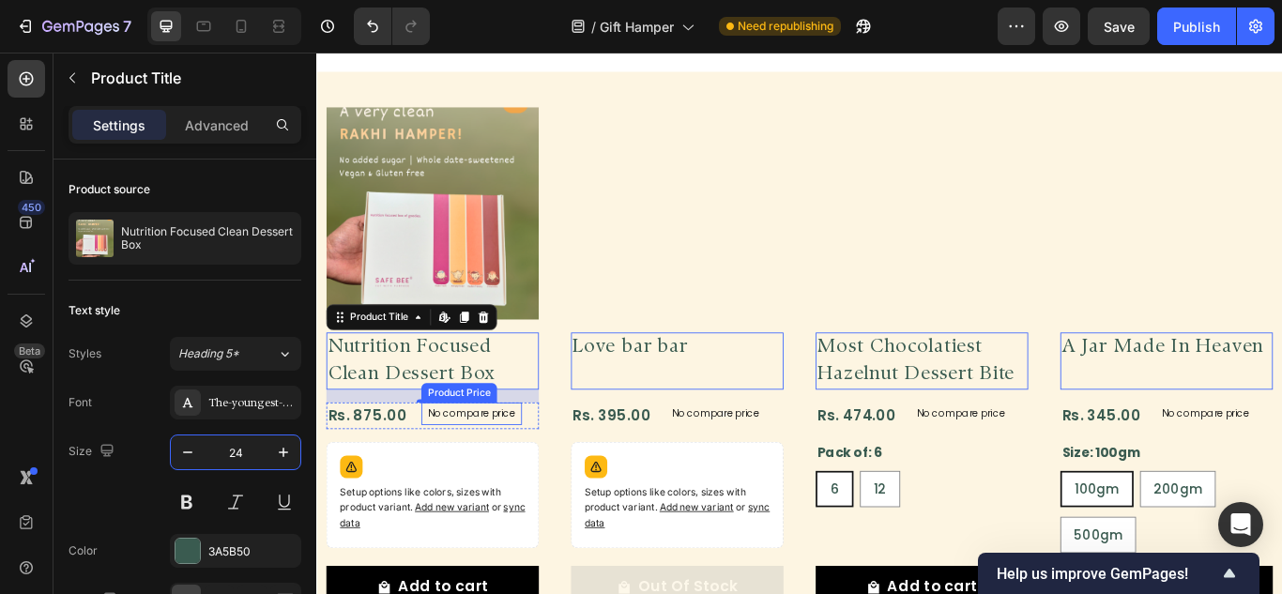
scroll to position [558, 0]
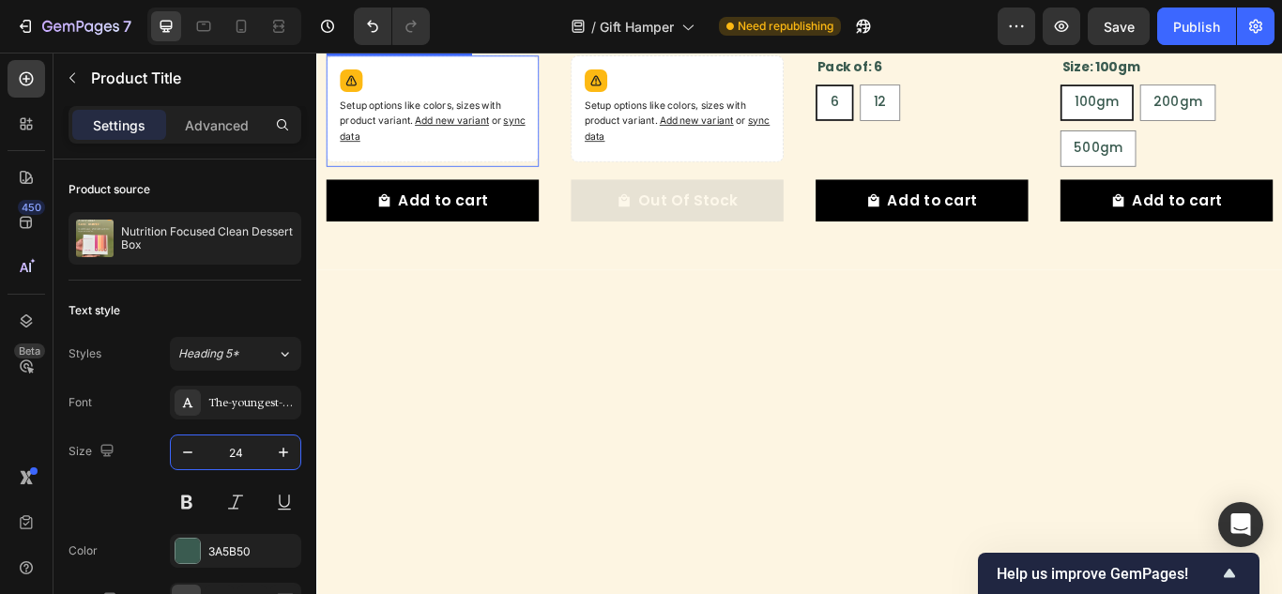
click at [439, 172] on div "Setup options like colors, sizes with product variant. Add new variant or sync …" at bounding box center [451, 118] width 231 height 107
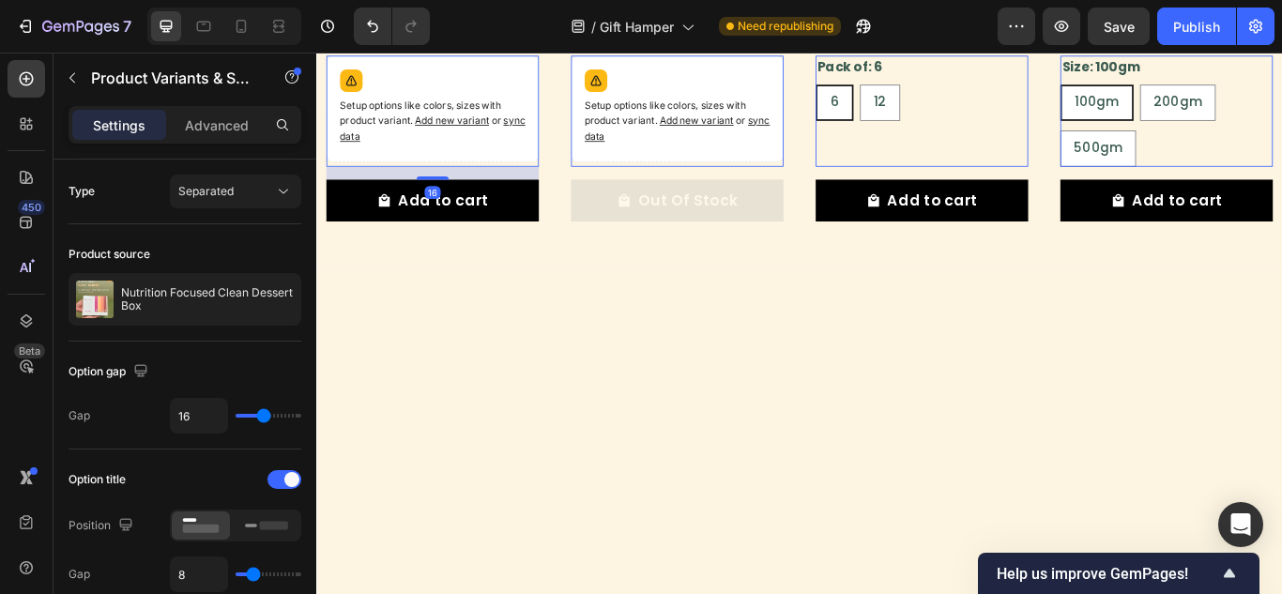
click at [574, 44] on icon at bounding box center [575, 37] width 12 height 13
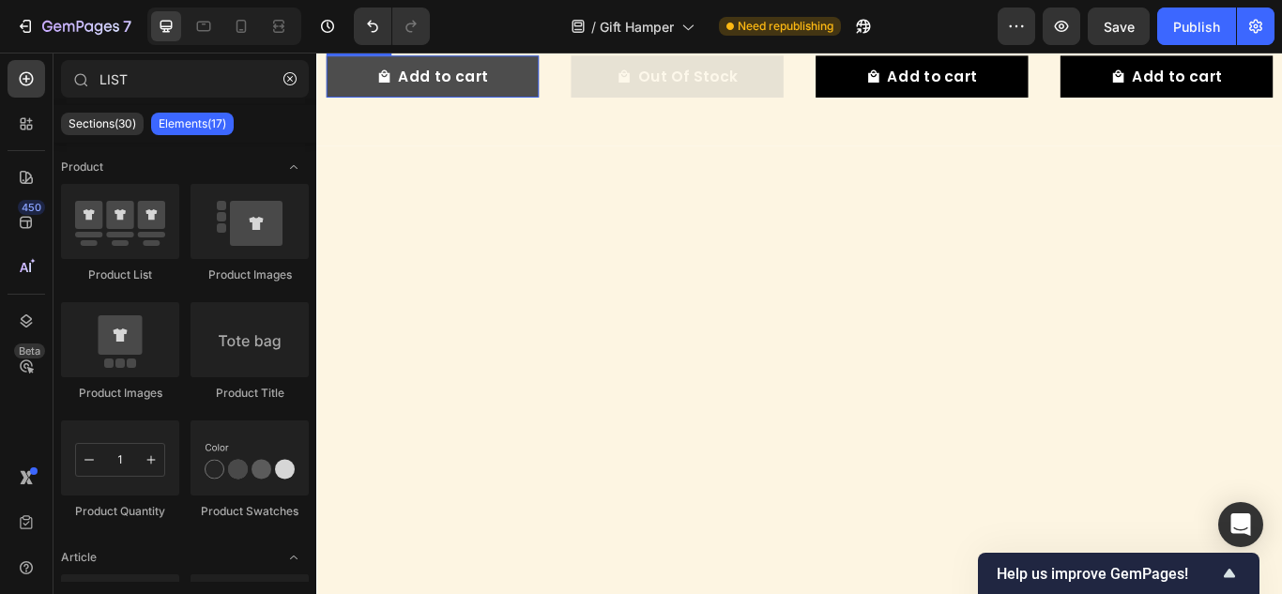
click at [542, 106] on button "Add to cart" at bounding box center [451, 81] width 248 height 50
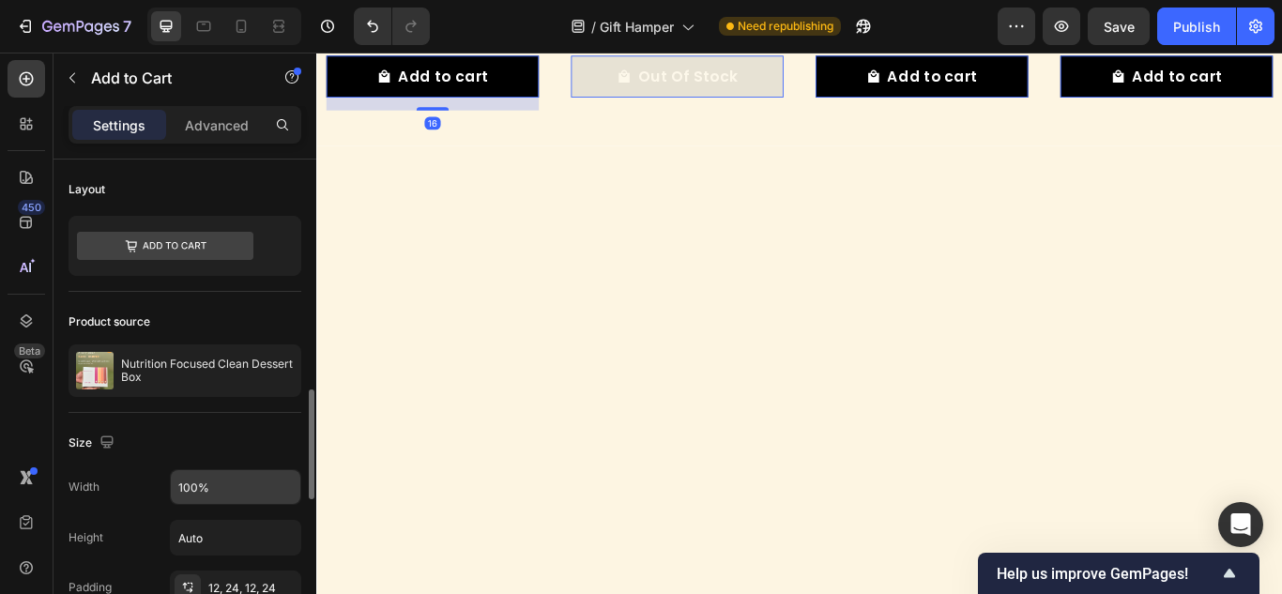
scroll to position [188, 0]
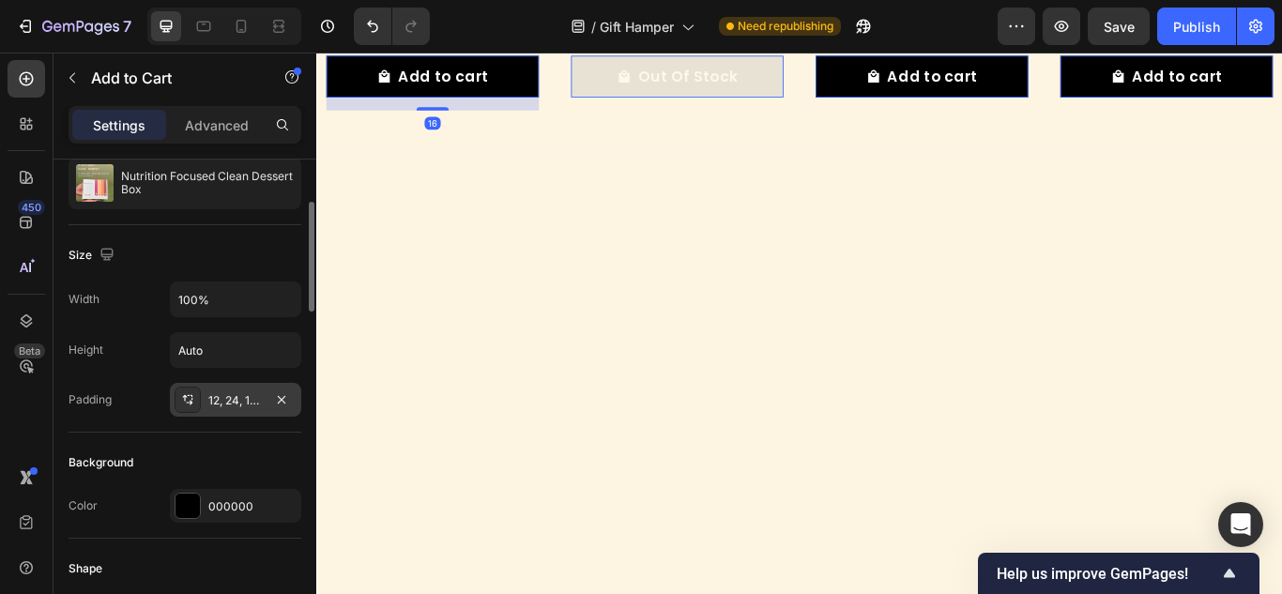
click at [241, 396] on div "12, 24, 12, 24" at bounding box center [235, 400] width 54 height 17
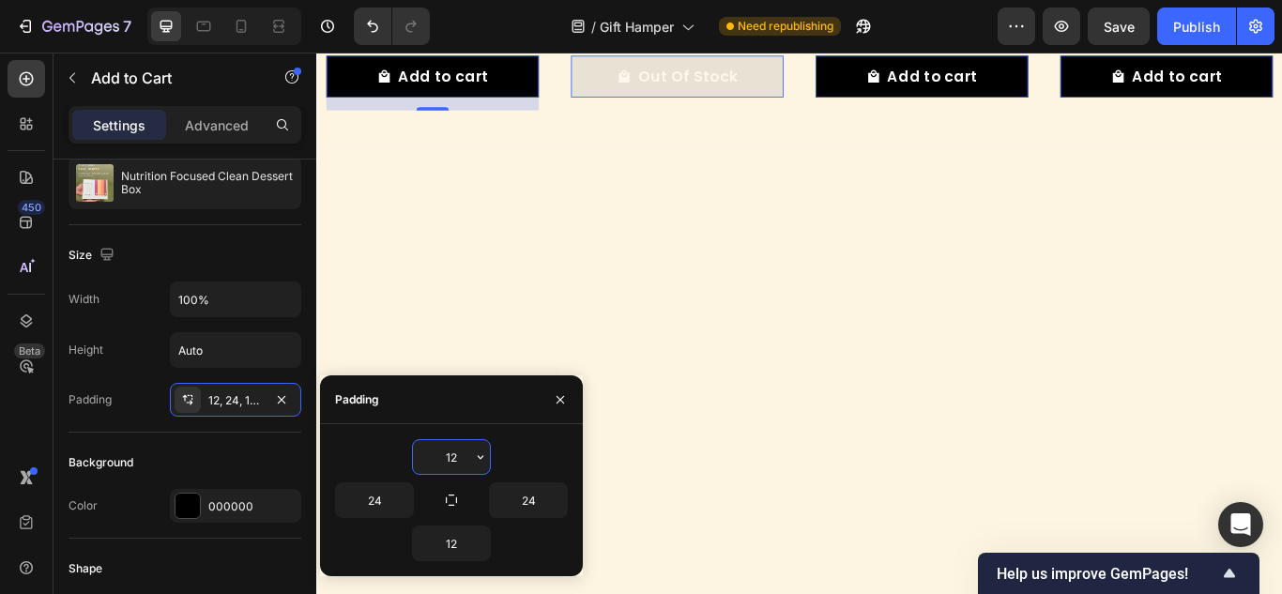
click at [452, 453] on input "12" at bounding box center [451, 457] width 77 height 34
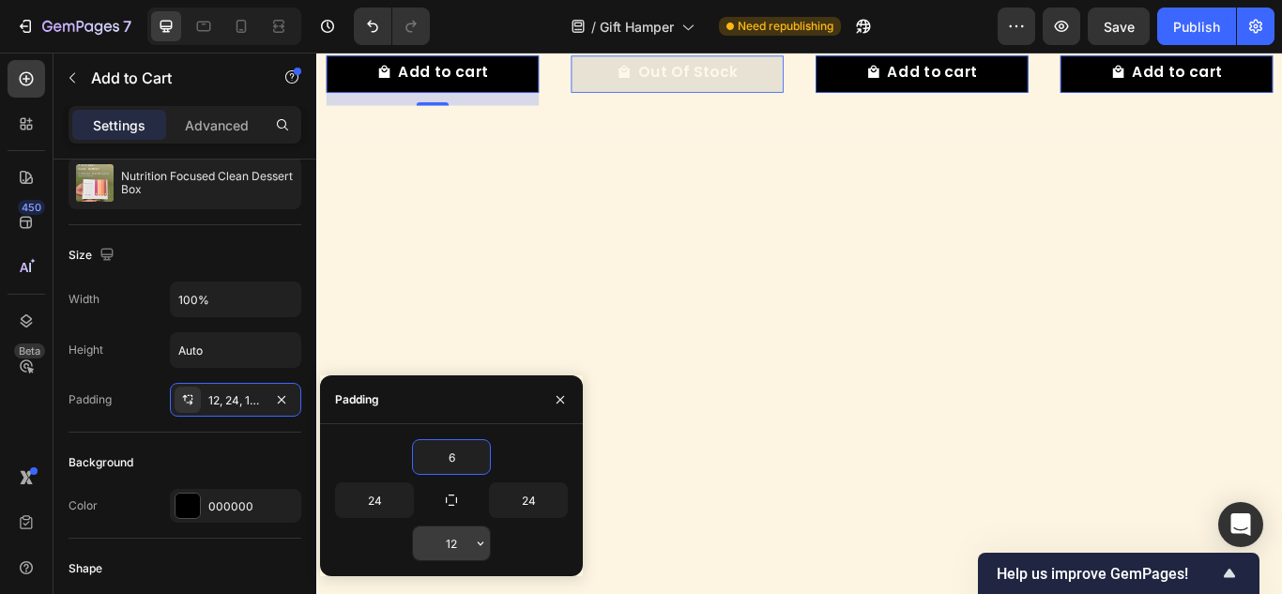
type input "6"
click at [450, 540] on input "12" at bounding box center [451, 543] width 77 height 34
type input "6"
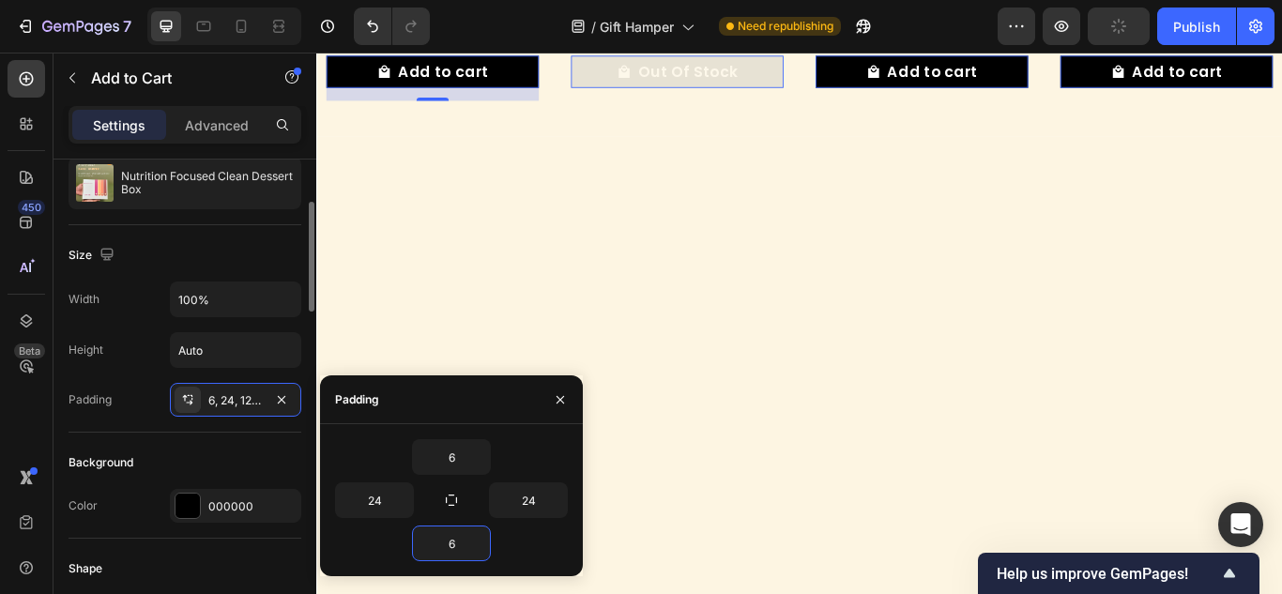
click at [215, 448] on div "Background" at bounding box center [184, 463] width 233 height 30
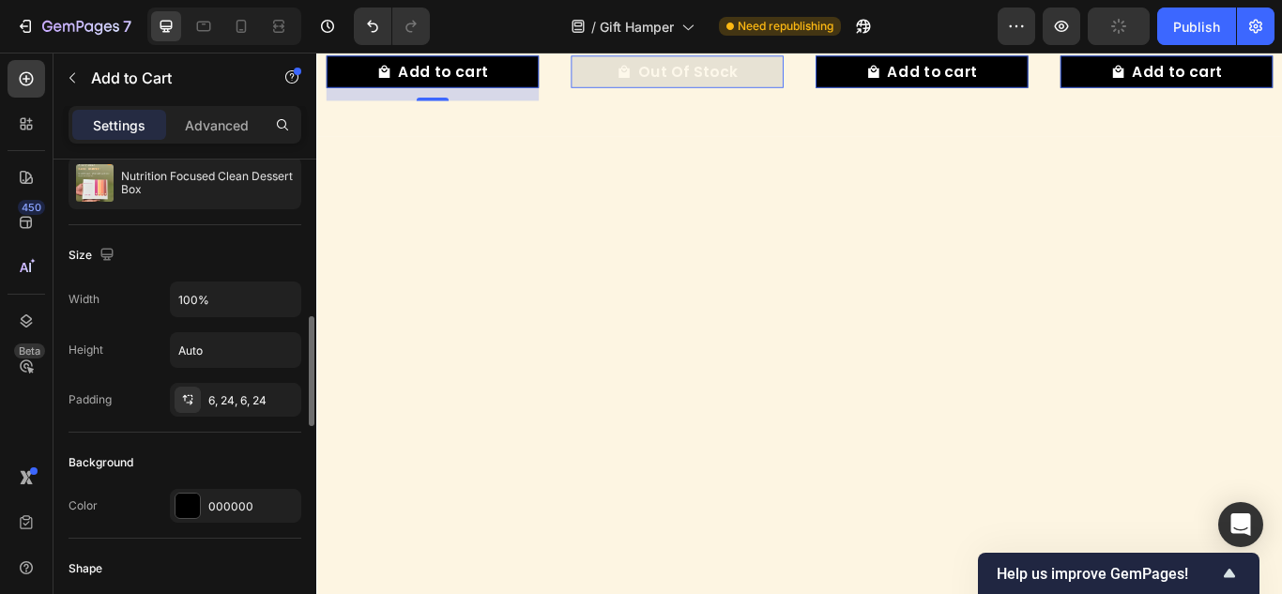
scroll to position [282, 0]
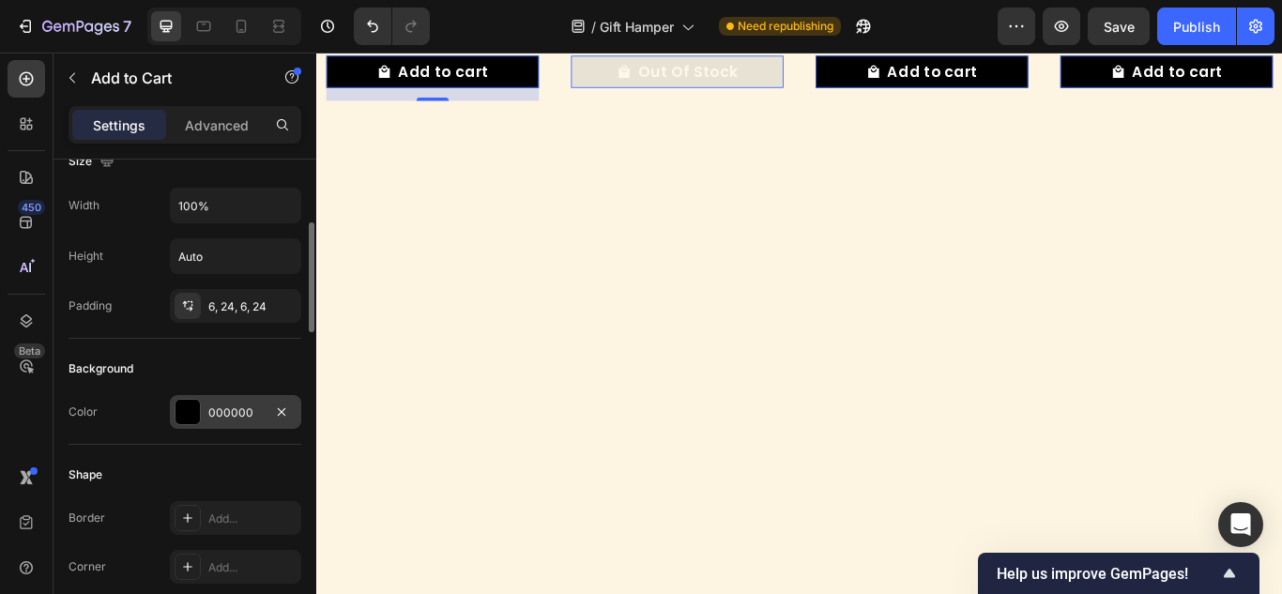
click at [180, 407] on div at bounding box center [187, 412] width 24 height 24
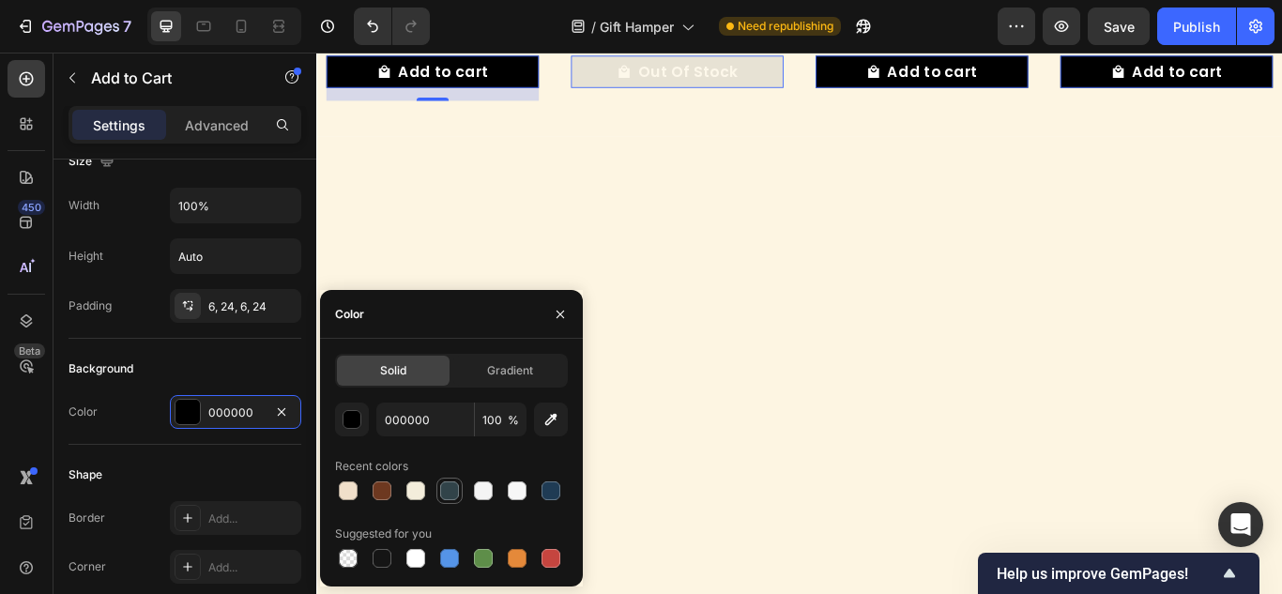
click at [444, 490] on div at bounding box center [449, 490] width 19 height 19
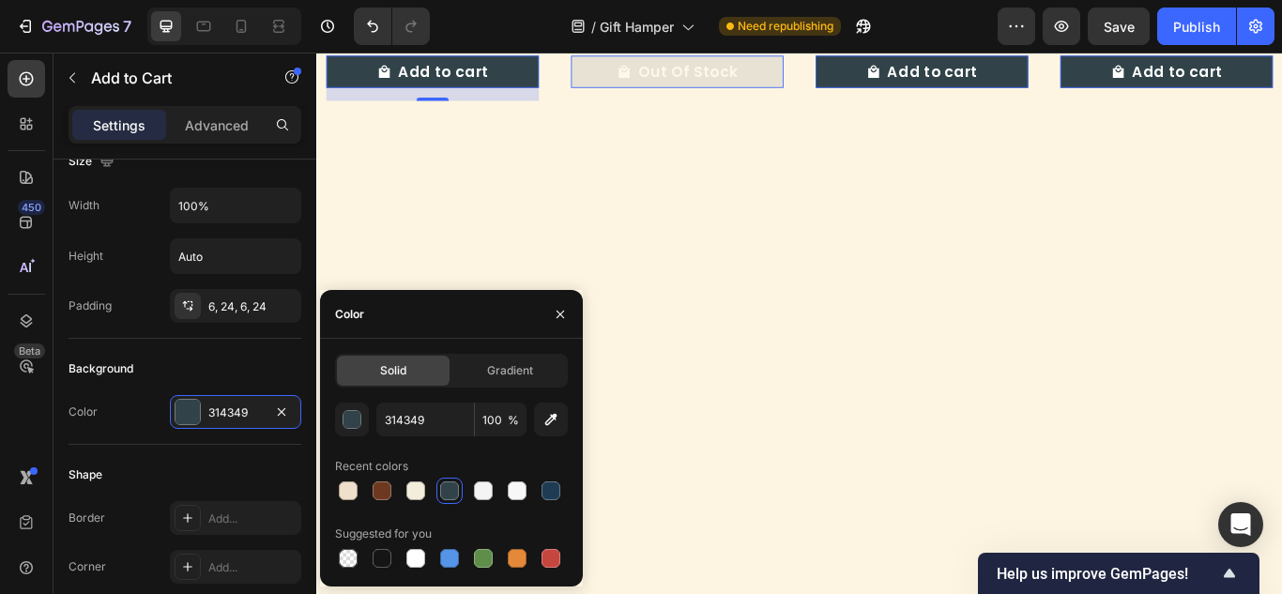
click at [363, 489] on div at bounding box center [451, 491] width 233 height 26
click at [327, 496] on div "Solid Gradient 314349 100 % Recent colors Suggested for you" at bounding box center [451, 463] width 263 height 218
click at [334, 493] on div "Solid Gradient 314349 100 % Recent colors Suggested for you" at bounding box center [451, 463] width 263 height 218
click at [408, 493] on div at bounding box center [415, 490] width 19 height 19
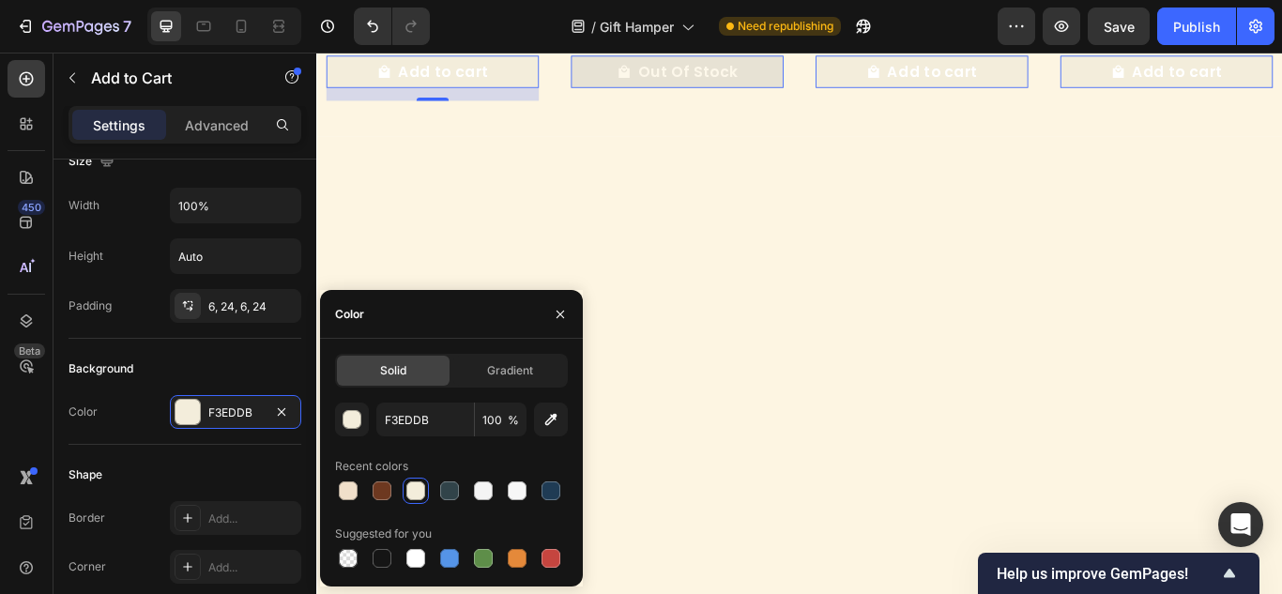
click at [334, 488] on div "Solid Gradient F3EDDB 100 % Recent colors Suggested for you" at bounding box center [451, 463] width 263 height 218
click at [341, 488] on div at bounding box center [348, 490] width 19 height 19
type input "F0DFCA"
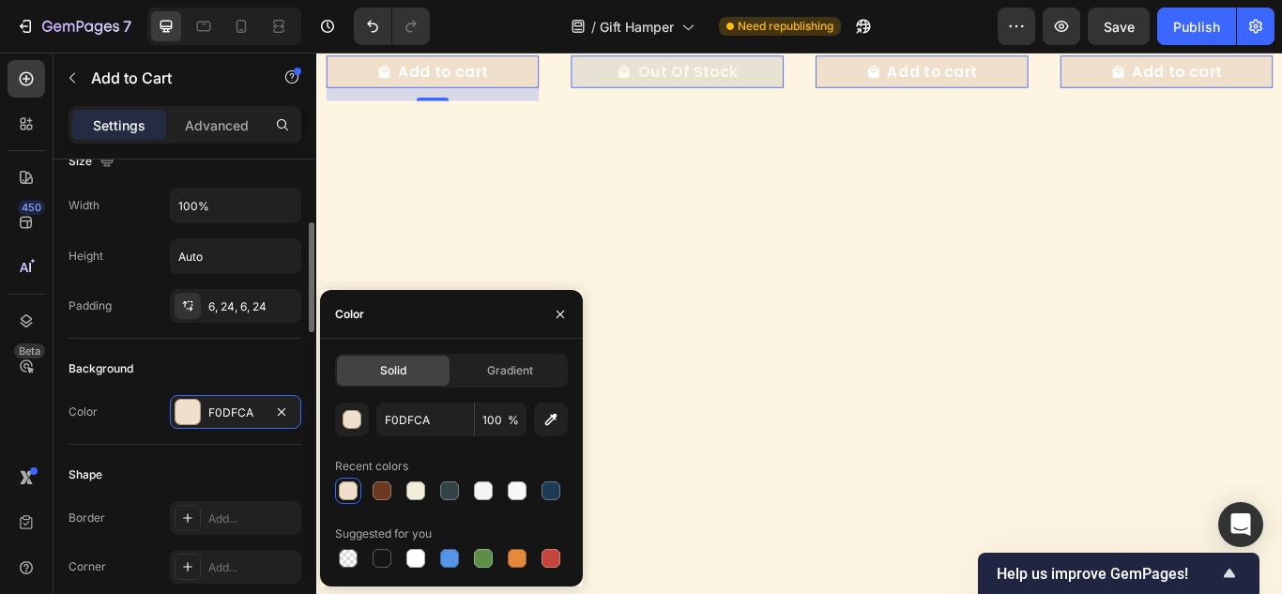
click at [246, 362] on div "Background" at bounding box center [184, 369] width 233 height 30
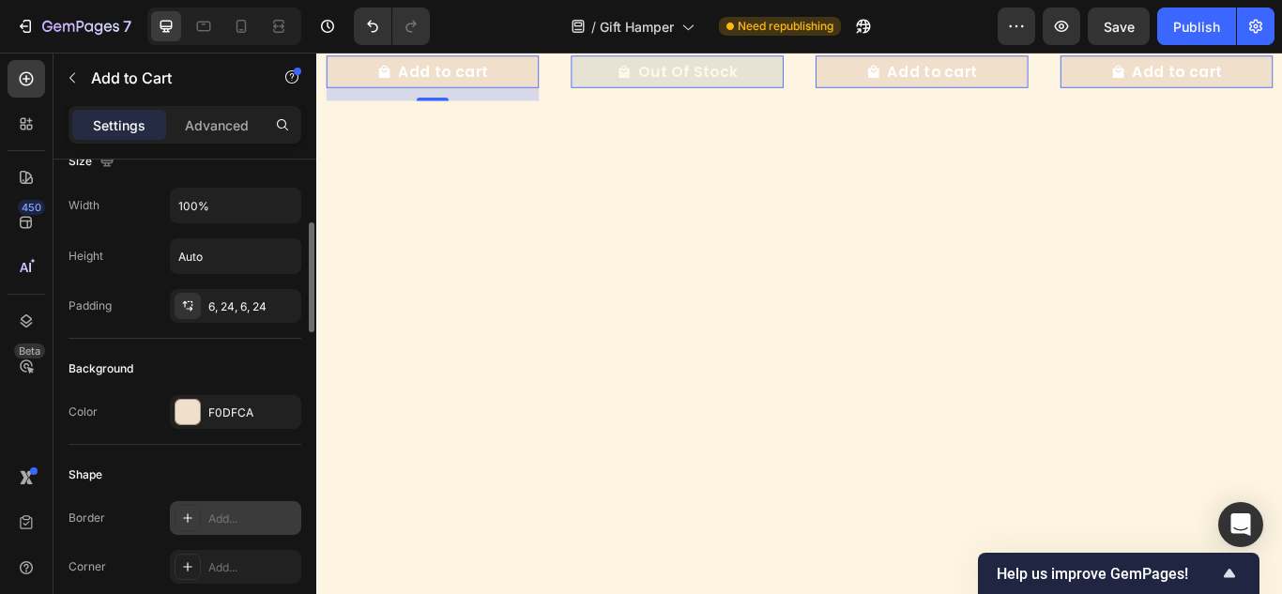
scroll to position [375, 0]
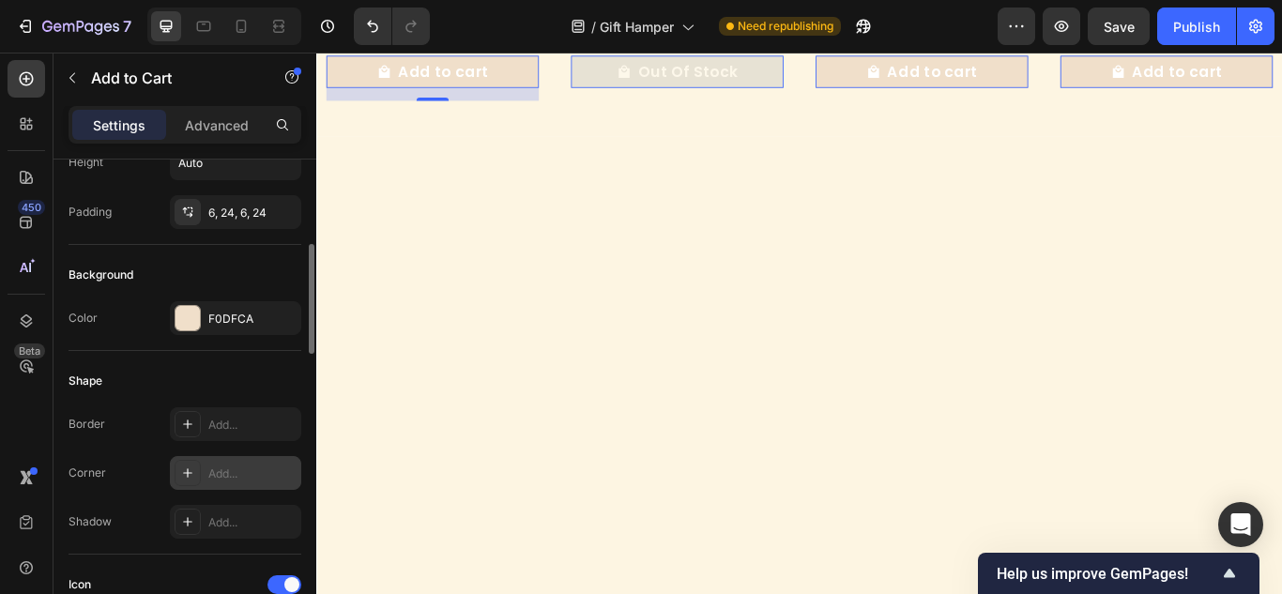
click at [205, 464] on div "Add..." at bounding box center [235, 473] width 131 height 34
click at [250, 384] on div "Shape" at bounding box center [184, 381] width 233 height 30
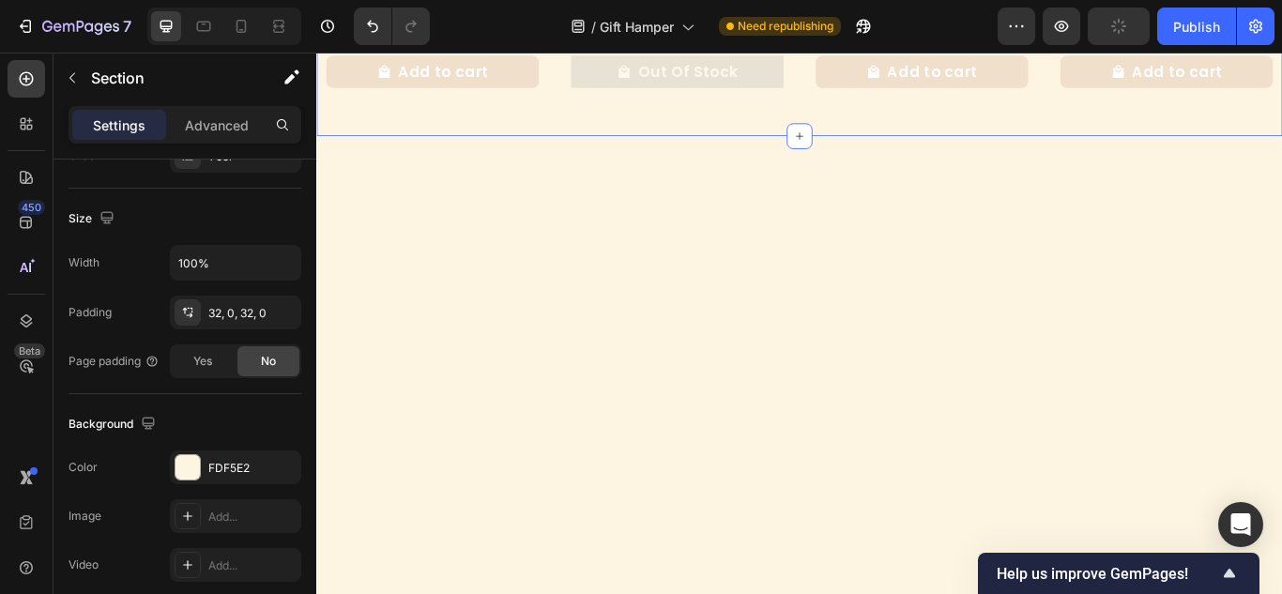
scroll to position [0, 0]
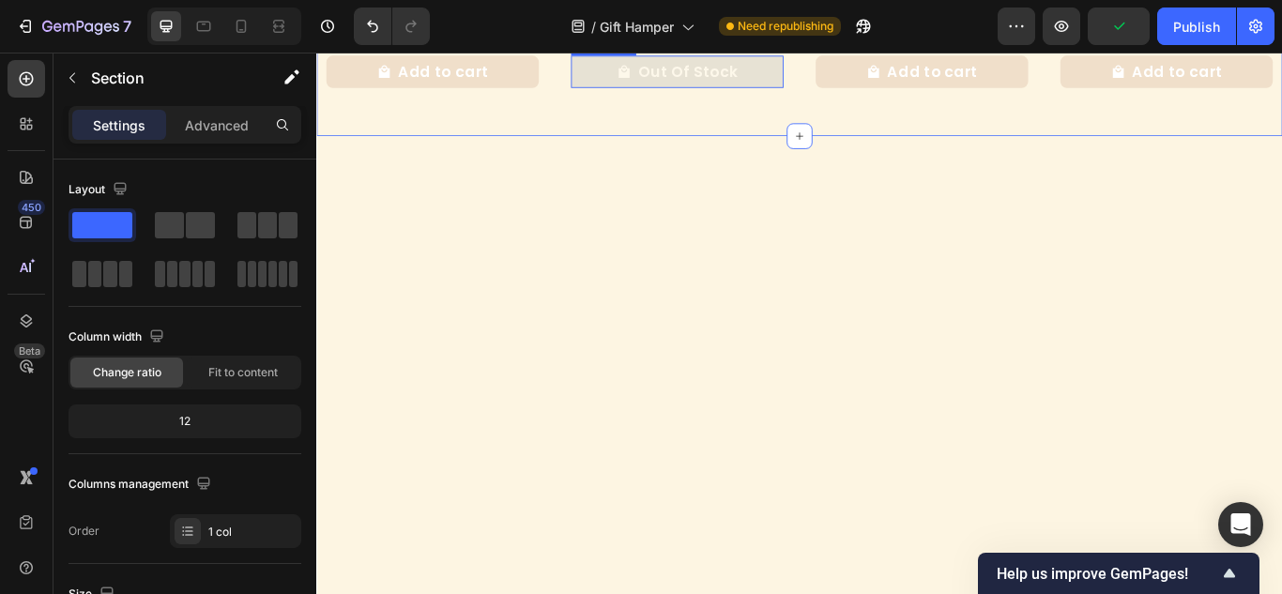
click at [617, 95] on button "Out Of Stock" at bounding box center [737, 75] width 248 height 38
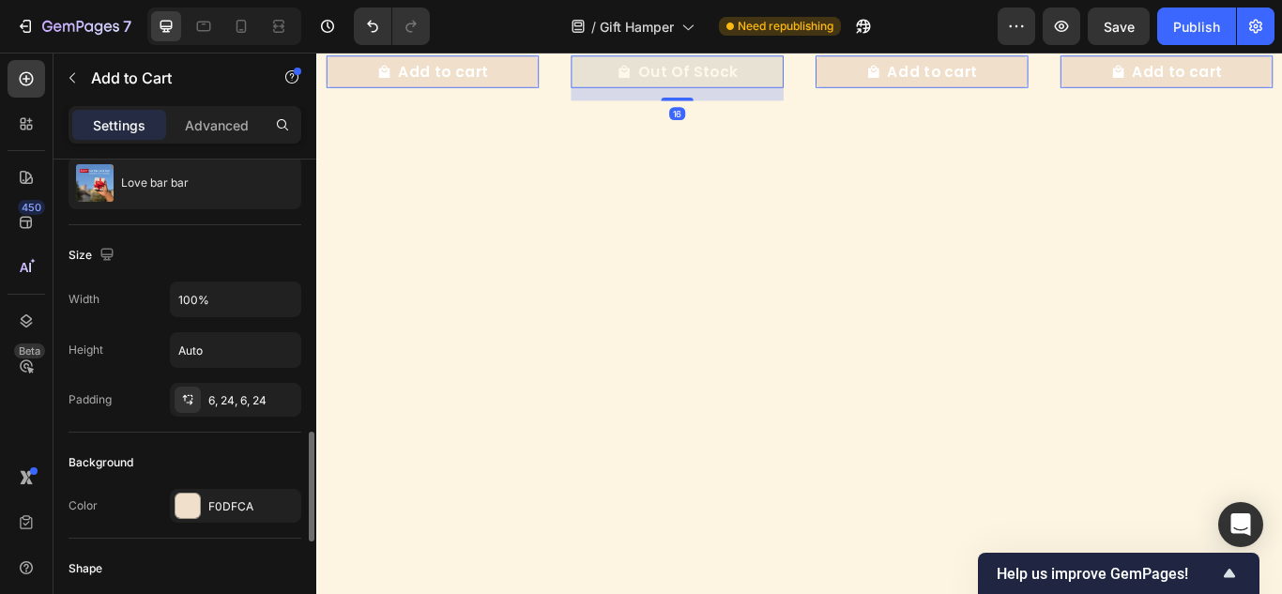
scroll to position [375, 0]
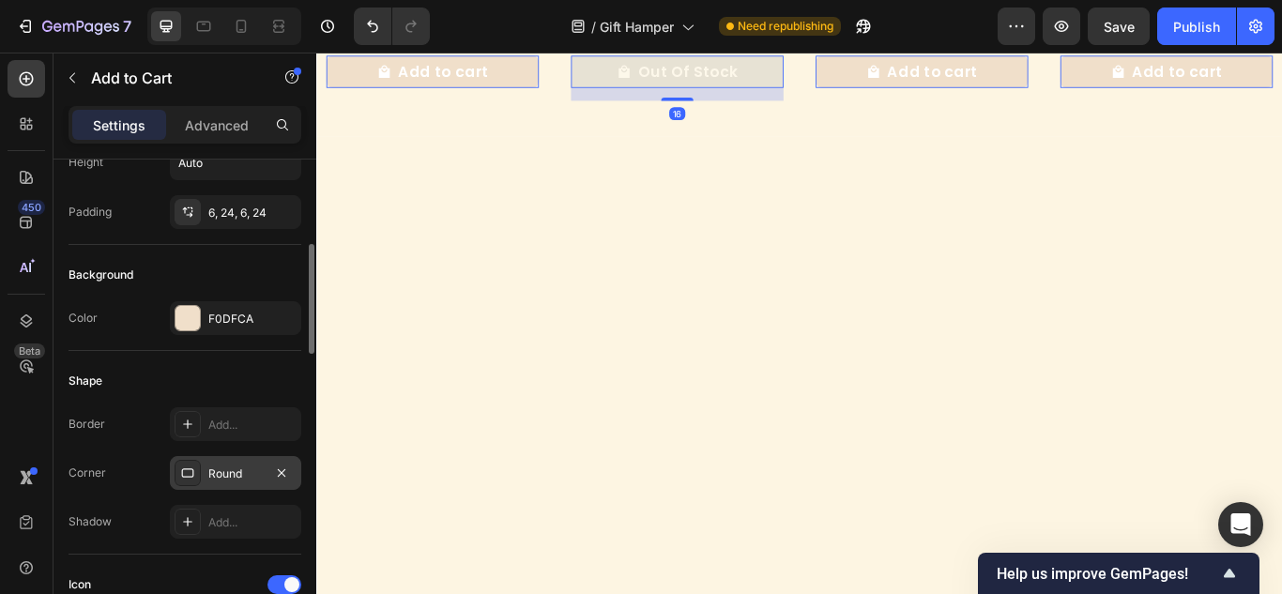
click at [238, 479] on div "Round" at bounding box center [235, 473] width 54 height 17
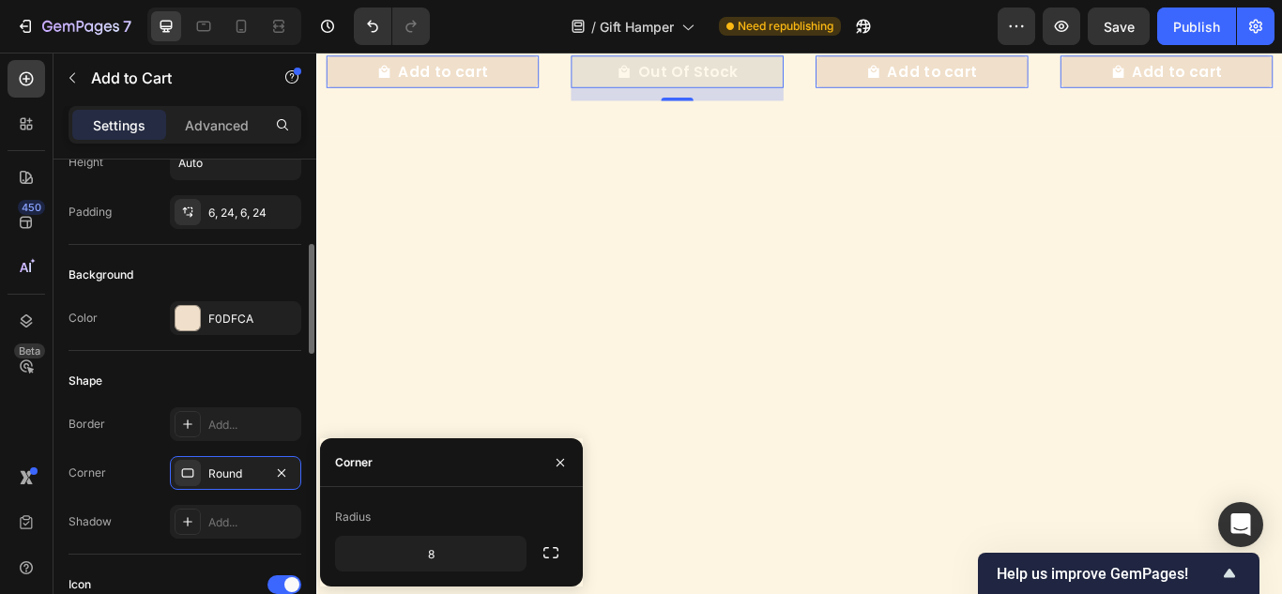
click at [236, 383] on div "Shape" at bounding box center [184, 381] width 233 height 30
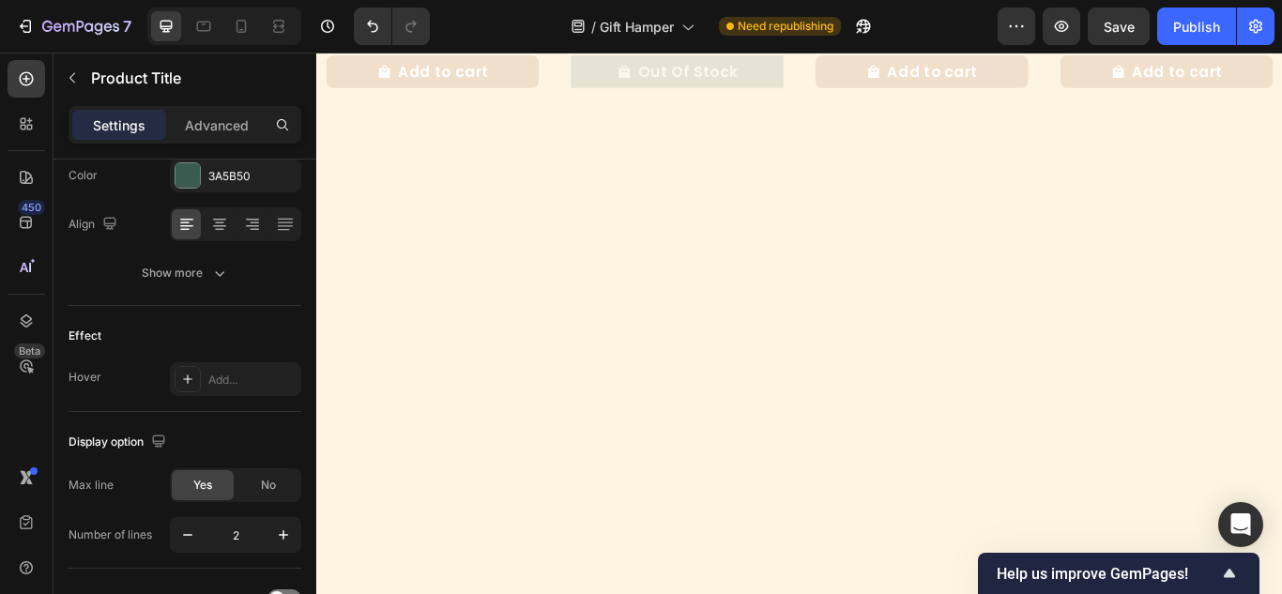
scroll to position [0, 0]
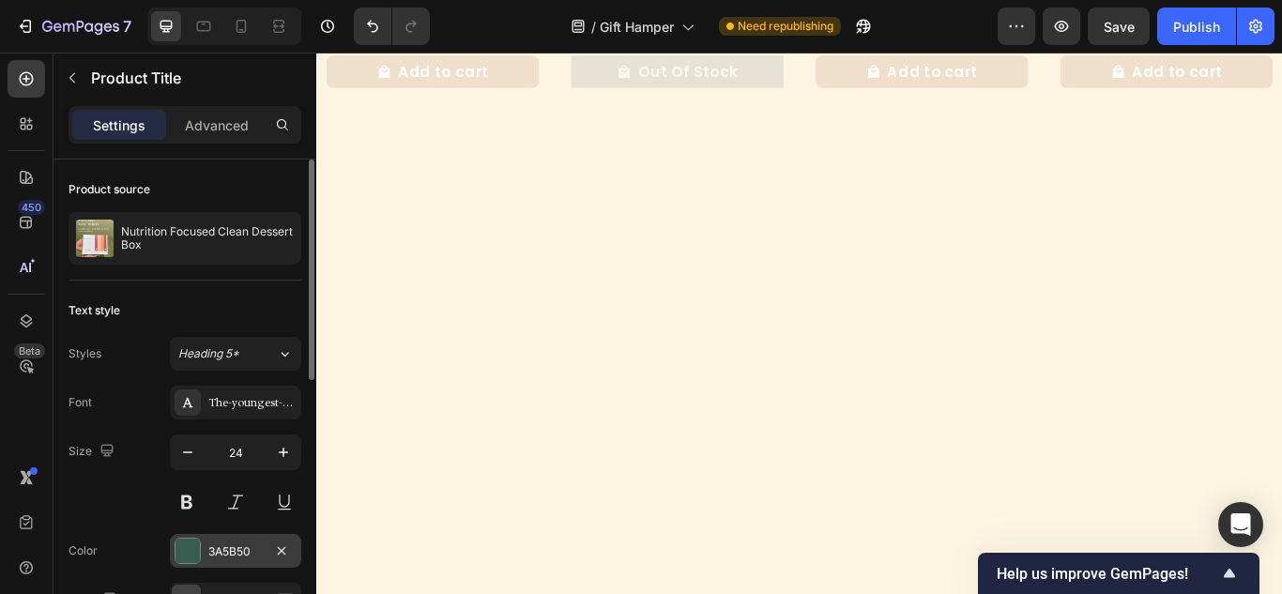
click at [191, 544] on div at bounding box center [187, 551] width 24 height 24
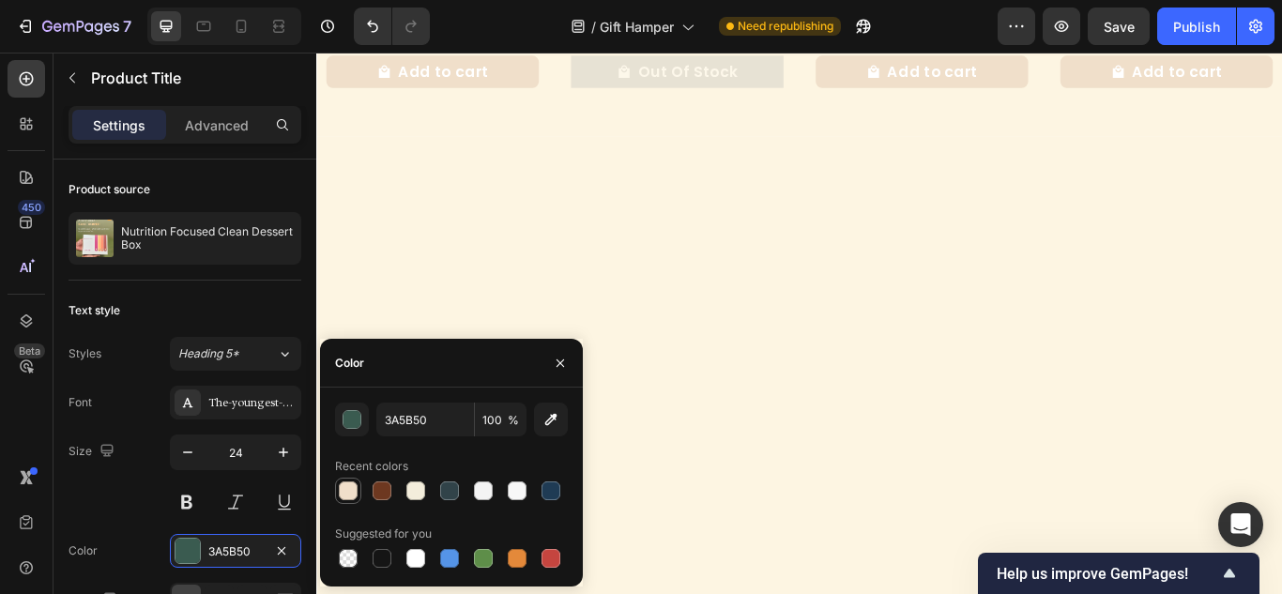
click at [340, 489] on div at bounding box center [348, 490] width 19 height 19
type input "F0DFCA"
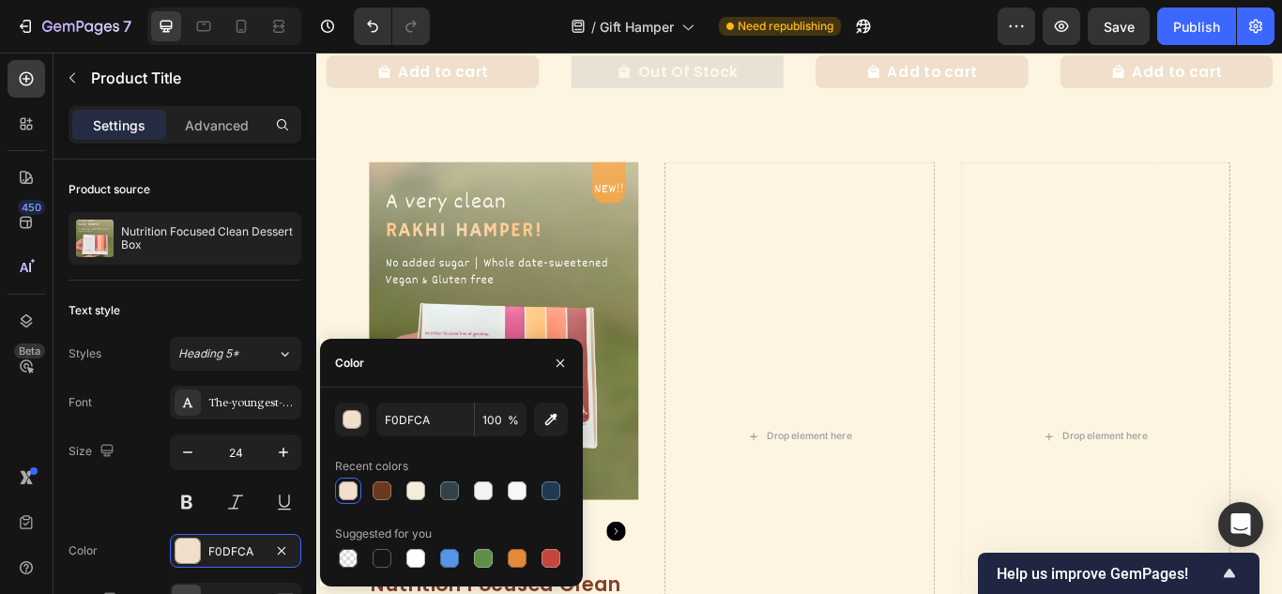
scroll to position [464, 0]
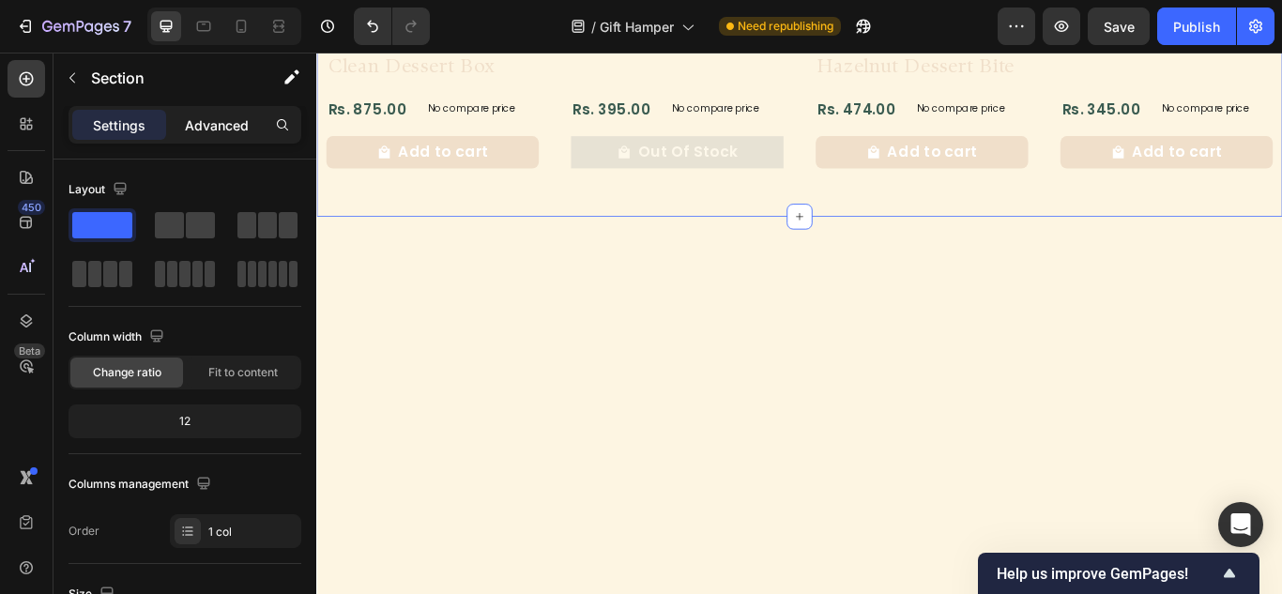
click at [212, 116] on p "Advanced" at bounding box center [217, 125] width 64 height 20
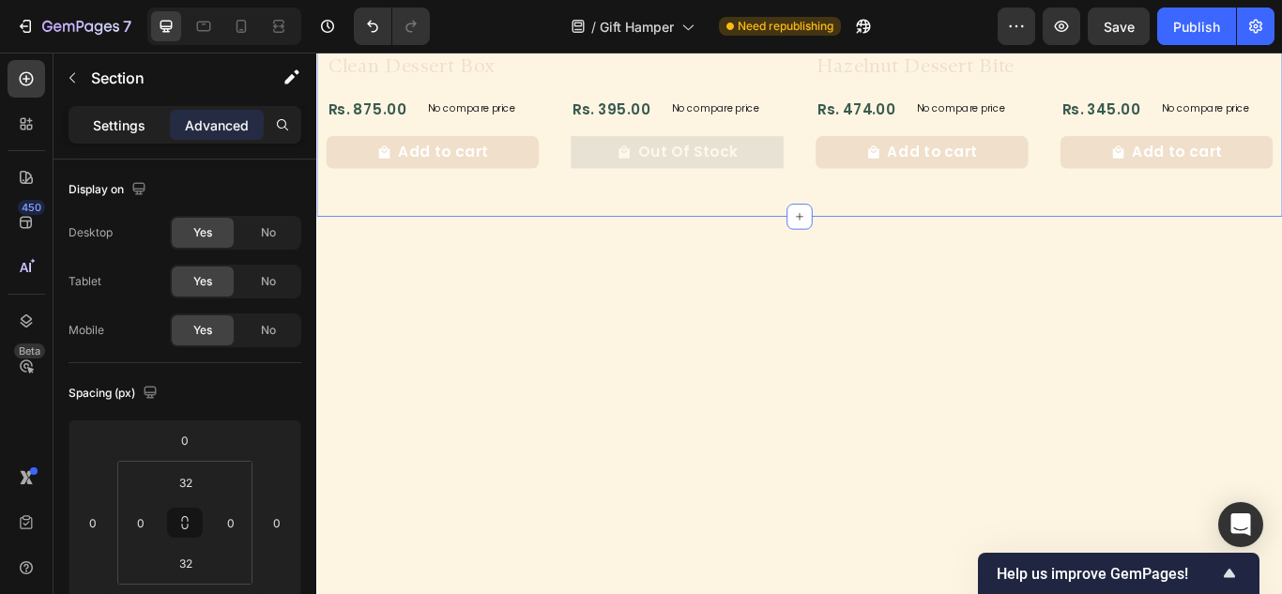
click at [128, 125] on p "Settings" at bounding box center [119, 125] width 53 height 20
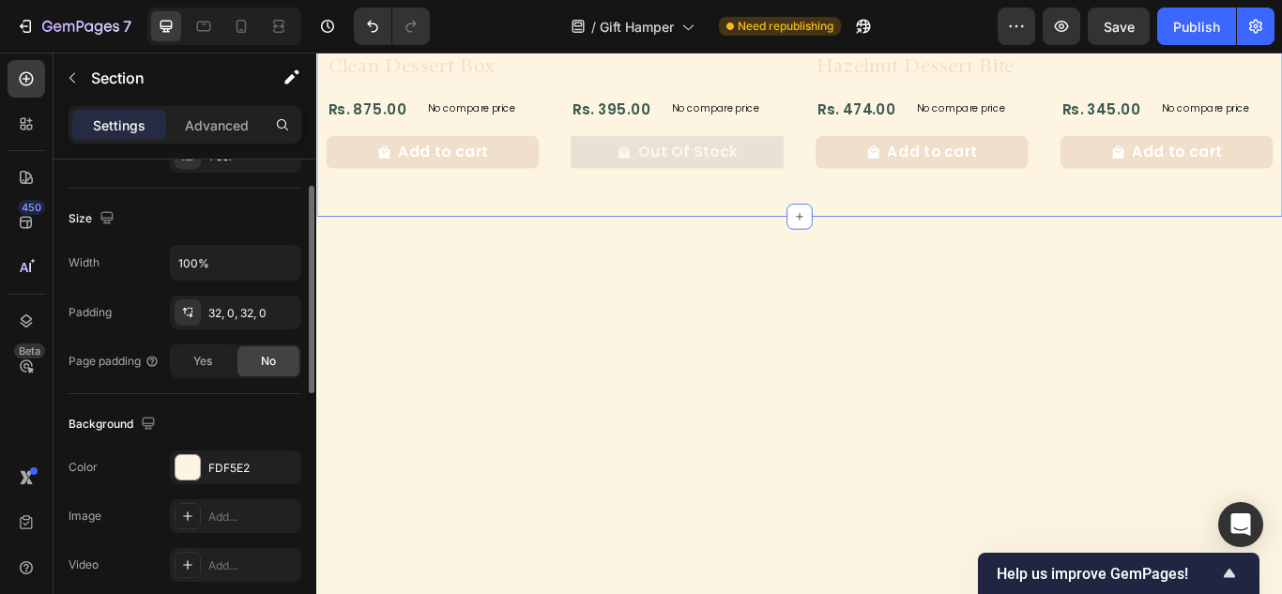
scroll to position [469, 0]
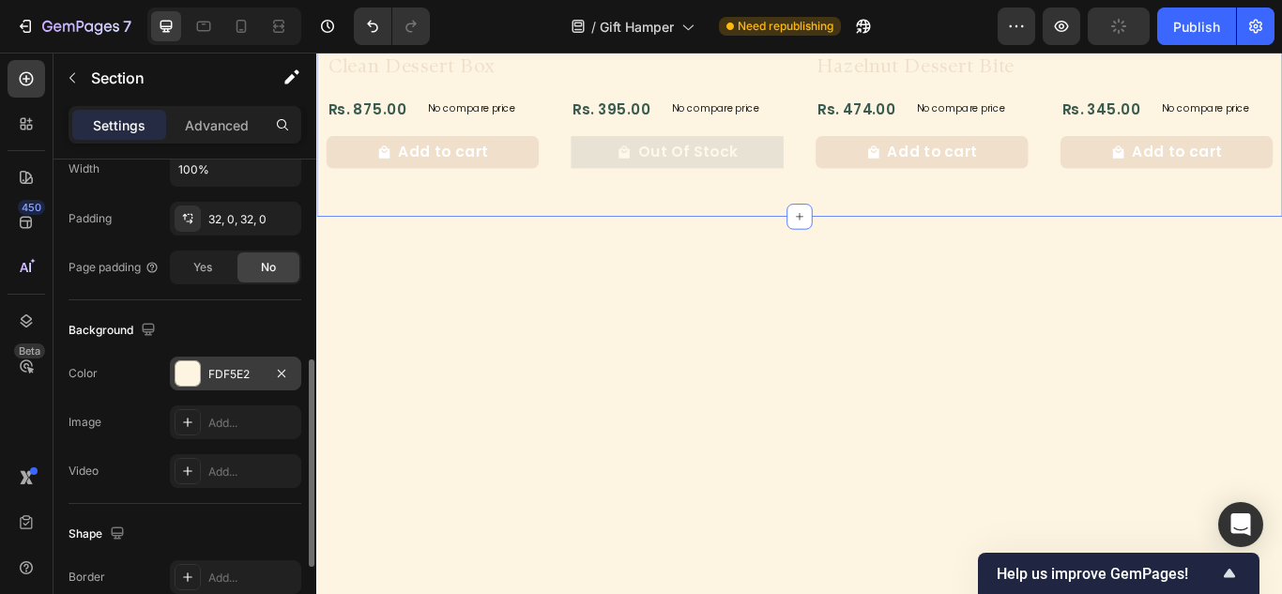
click at [194, 380] on div at bounding box center [187, 373] width 24 height 24
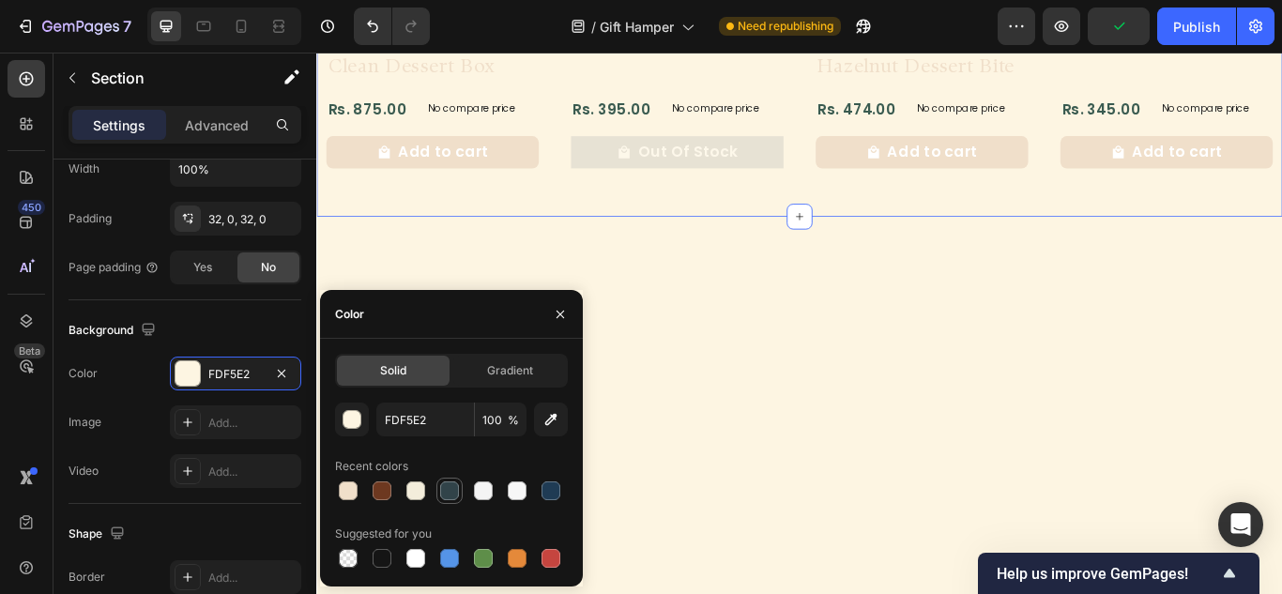
click at [455, 486] on div at bounding box center [449, 490] width 19 height 19
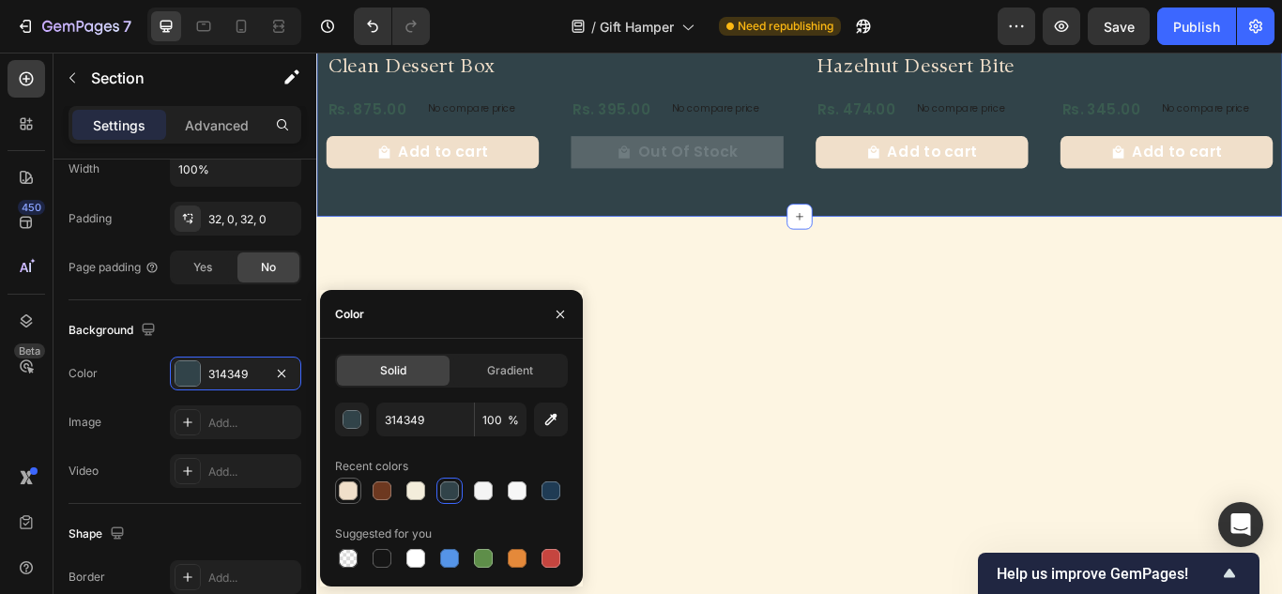
click at [349, 494] on div at bounding box center [348, 490] width 19 height 19
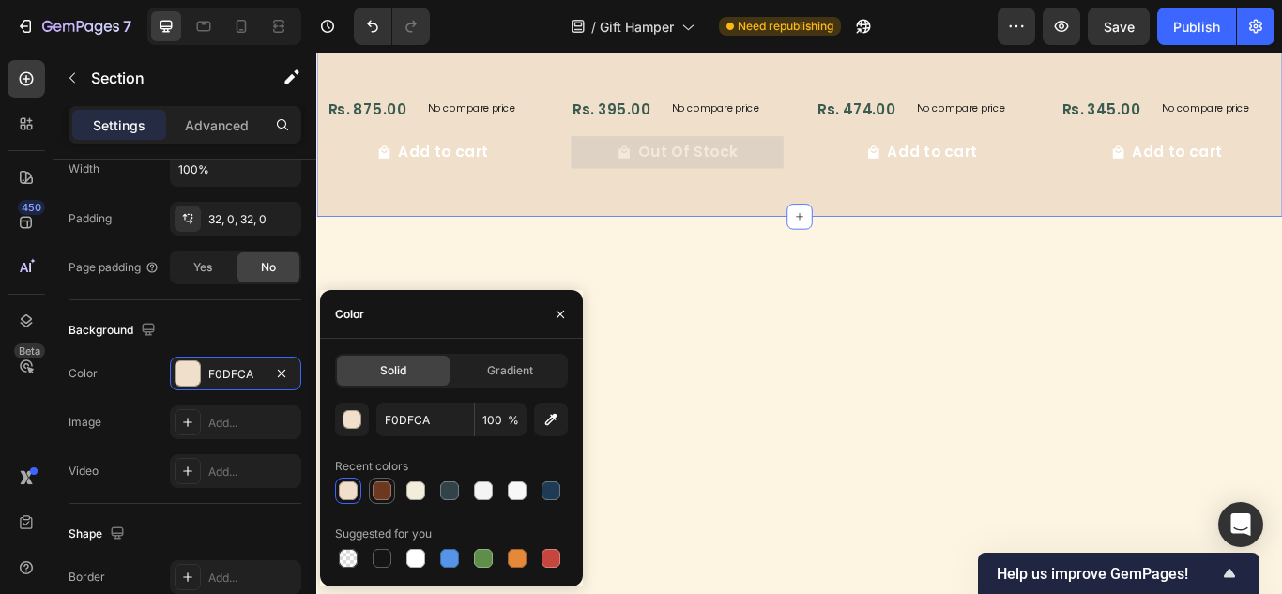
click at [392, 491] on div at bounding box center [382, 490] width 23 height 23
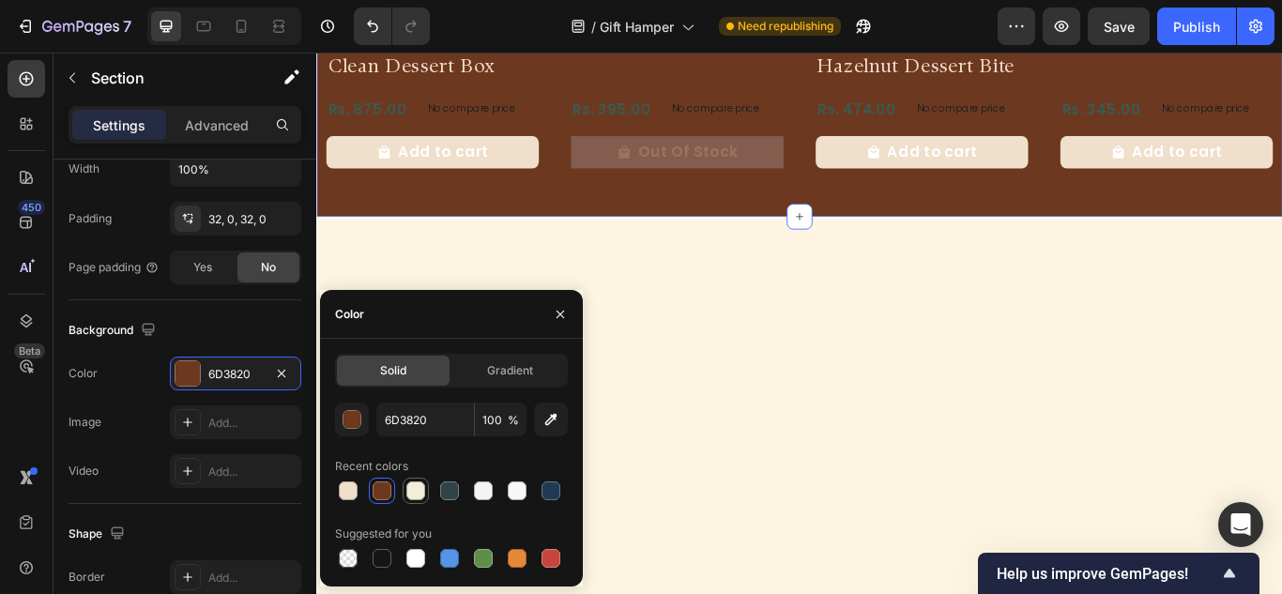
click at [408, 489] on div at bounding box center [415, 490] width 19 height 19
type input "F3EDDB"
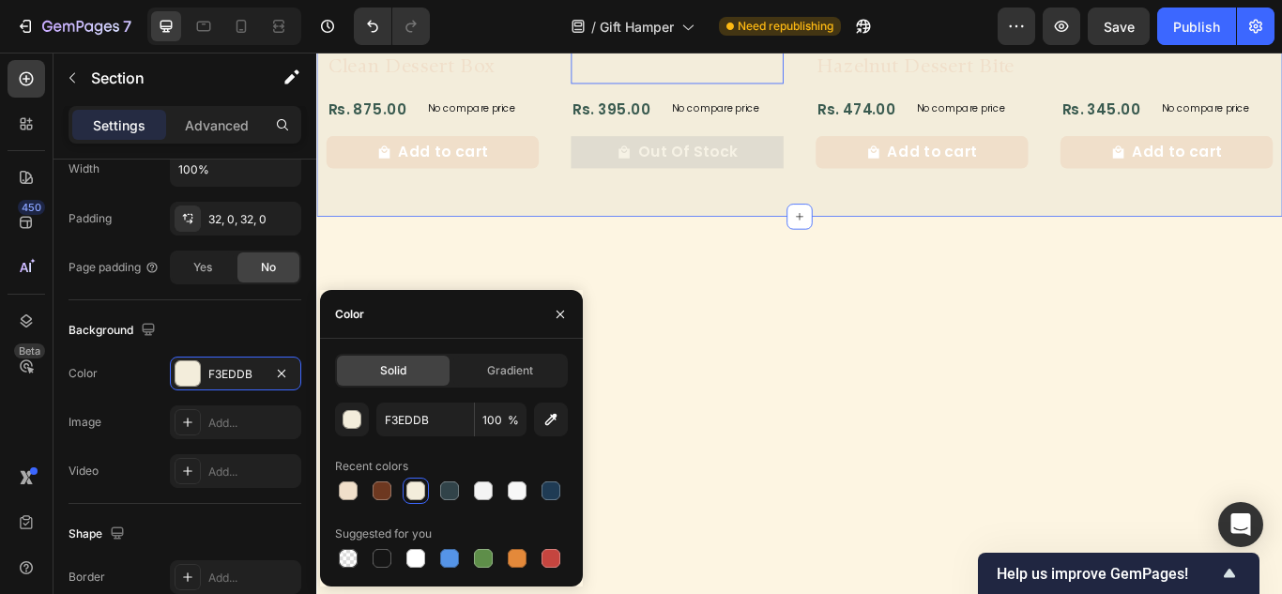
click at [692, 58] on h2 "Love bar bar" at bounding box center [737, 41] width 248 height 36
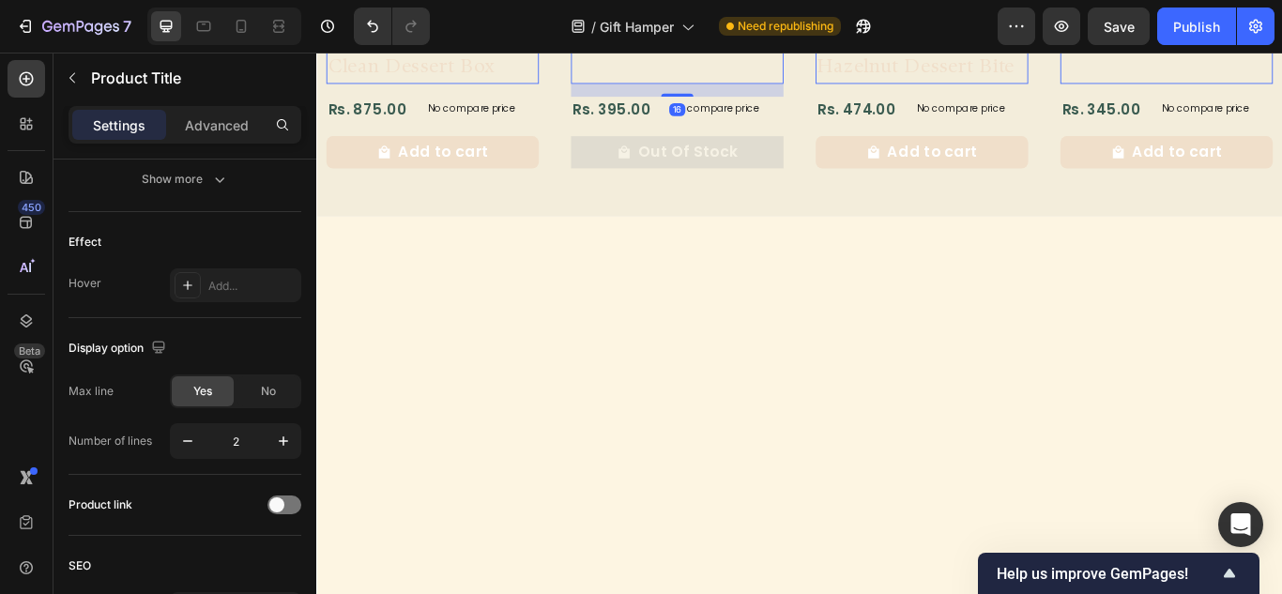
scroll to position [0, 0]
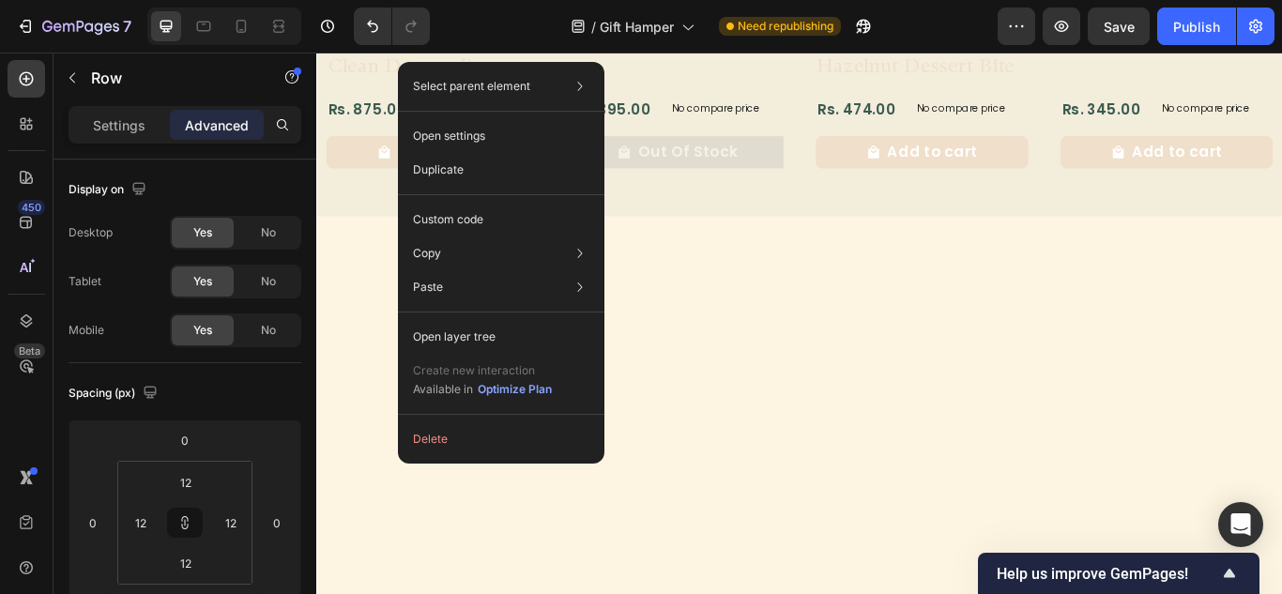
drag, startPoint x: 472, startPoint y: 587, endPoint x: 453, endPoint y: 596, distance: 20.6
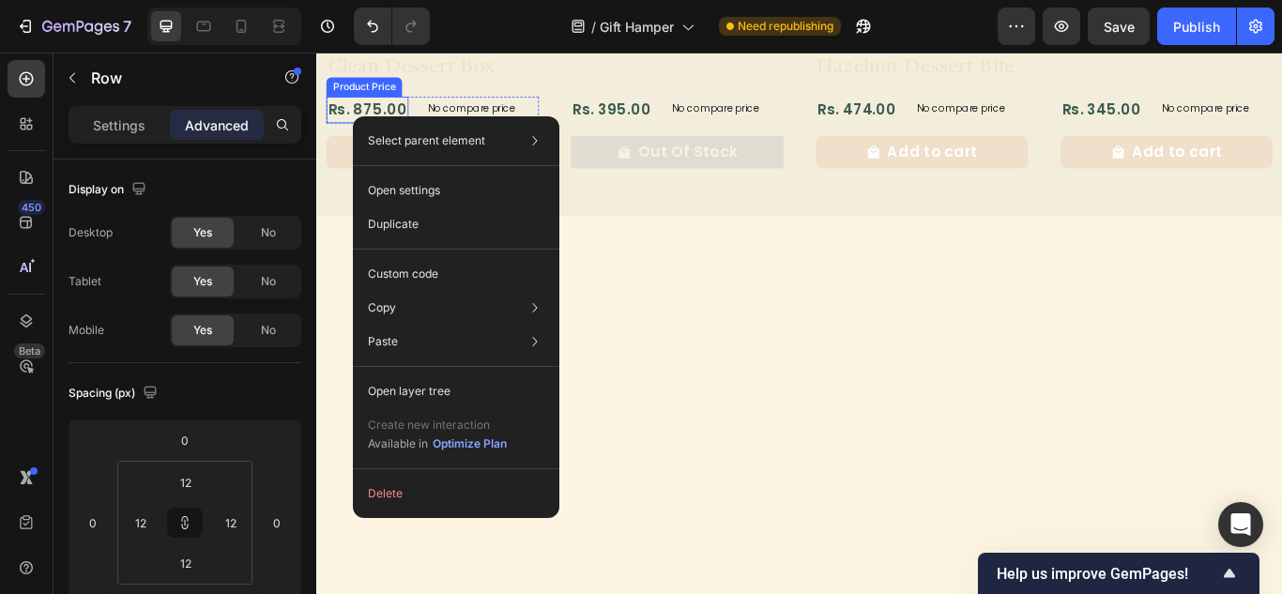
click at [388, 135] on div "Rs. 875.00" at bounding box center [375, 119] width 96 height 31
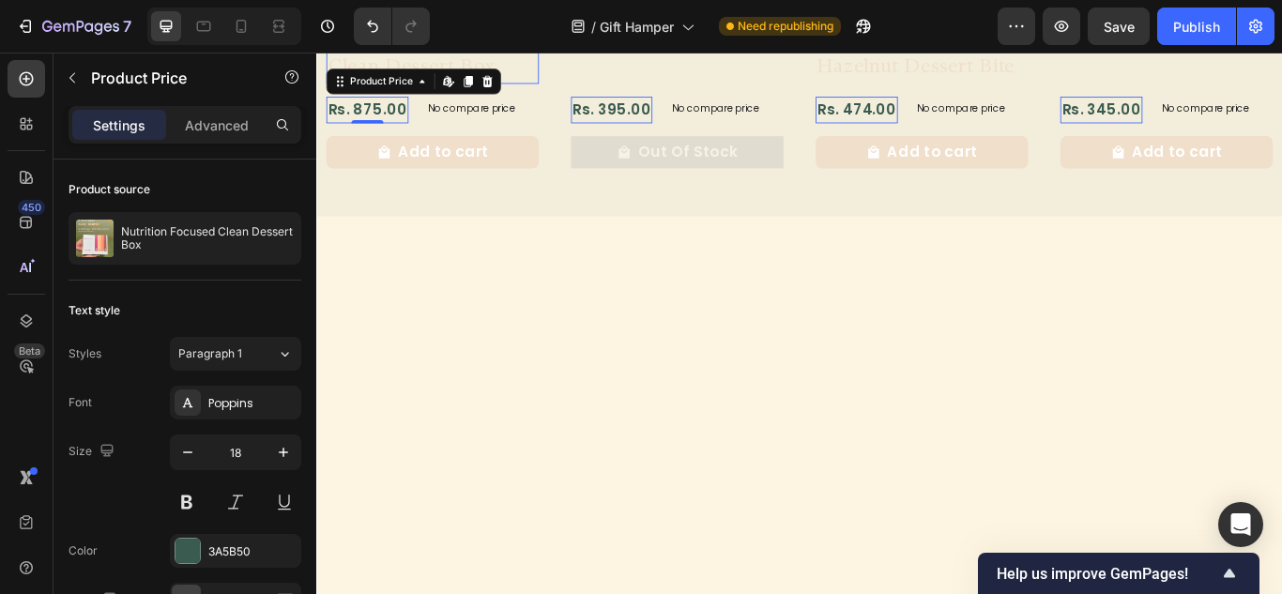
click at [465, 89] on h2 "Nutrition Focused Clean Dessert Box" at bounding box center [451, 56] width 248 height 67
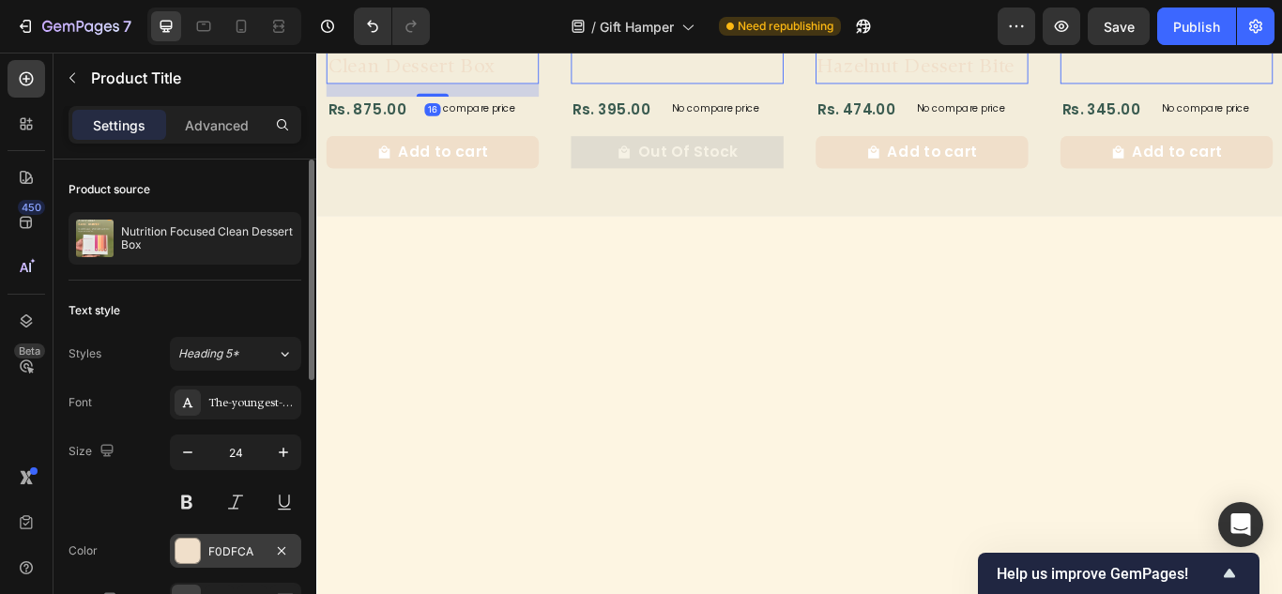
click at [193, 540] on div at bounding box center [187, 551] width 24 height 24
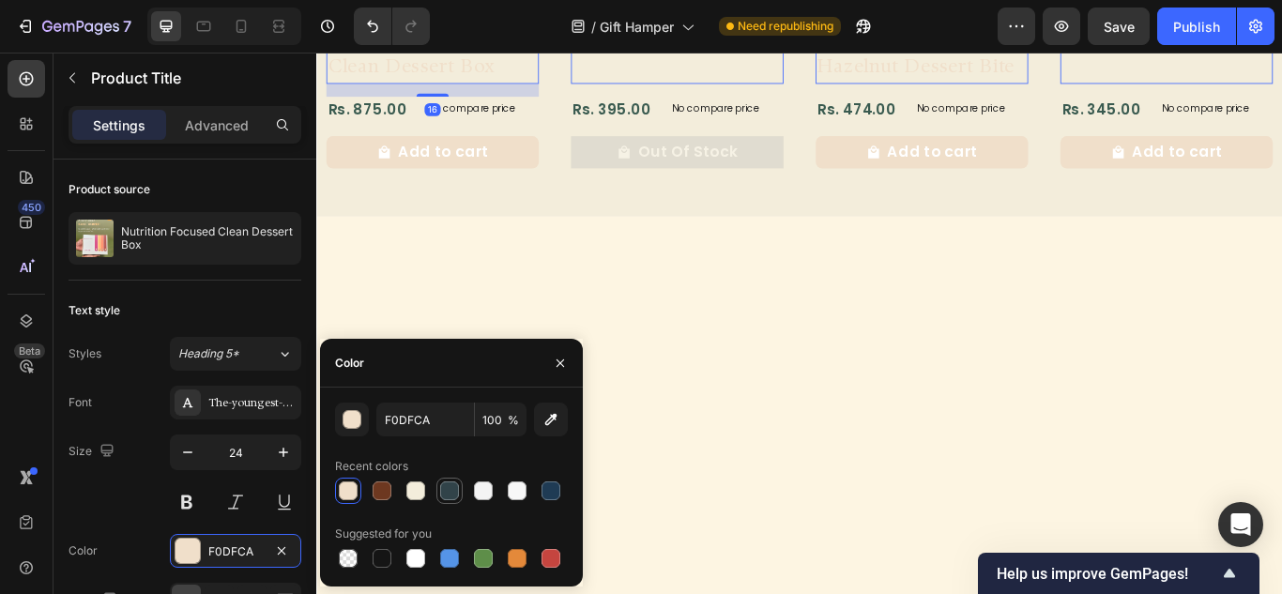
click at [441, 497] on div at bounding box center [449, 490] width 19 height 19
type input "314349"
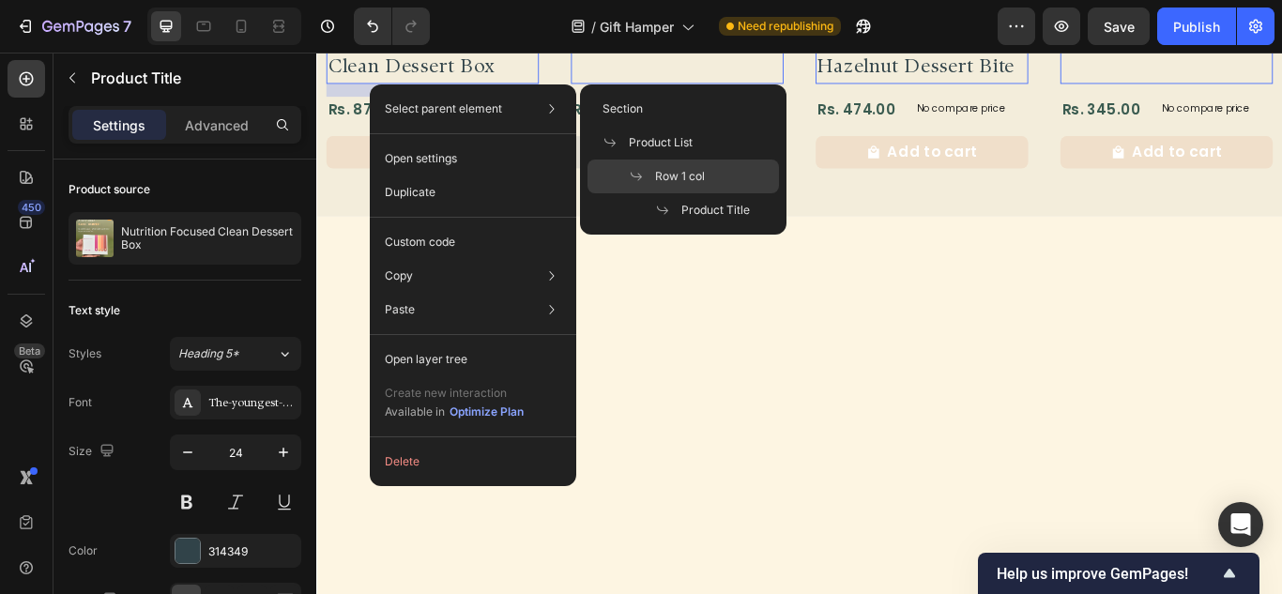
click at [680, 169] on span "Row 1 col" at bounding box center [680, 176] width 50 height 17
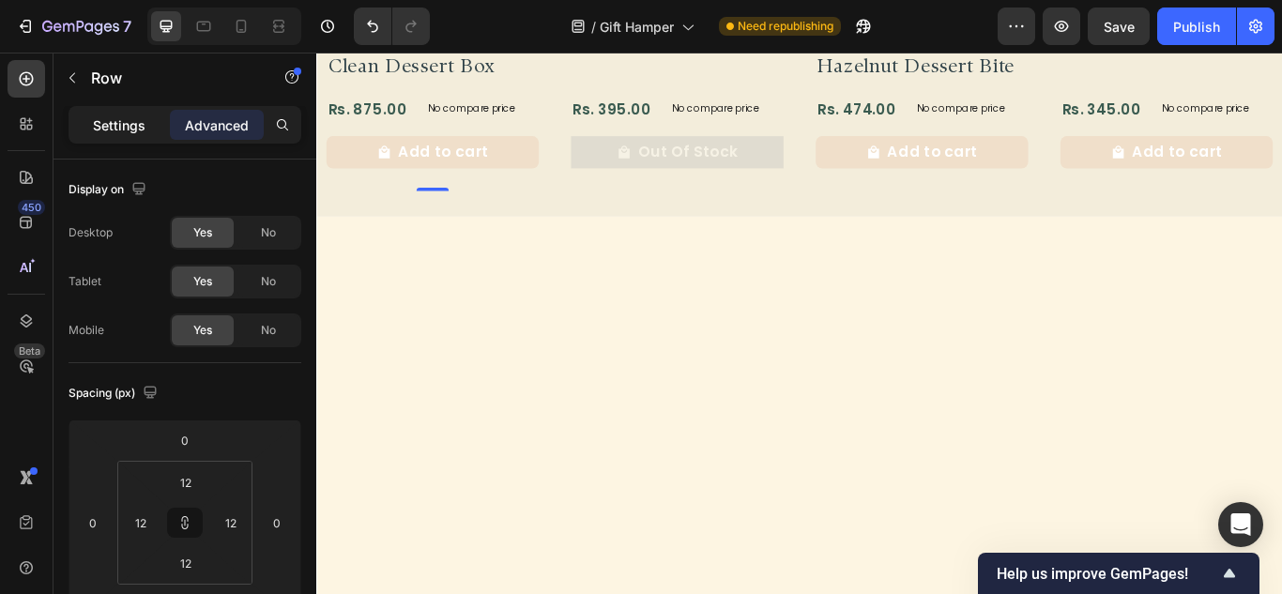
click at [107, 128] on p "Settings" at bounding box center [119, 125] width 53 height 20
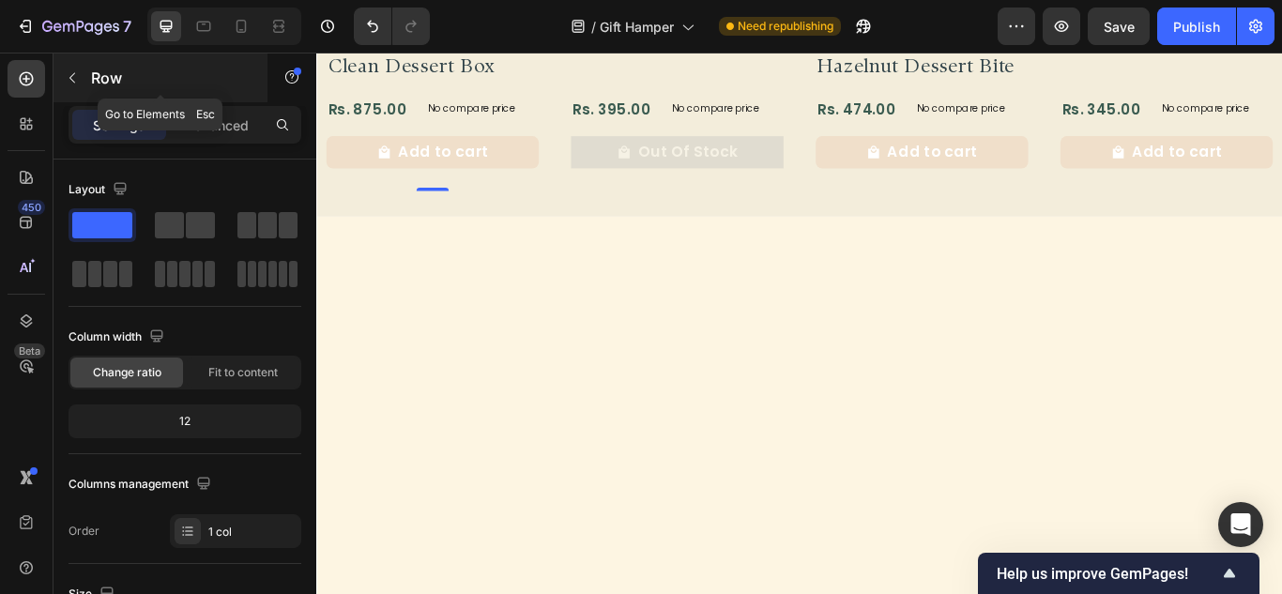
click at [68, 66] on button "button" at bounding box center [72, 78] width 30 height 30
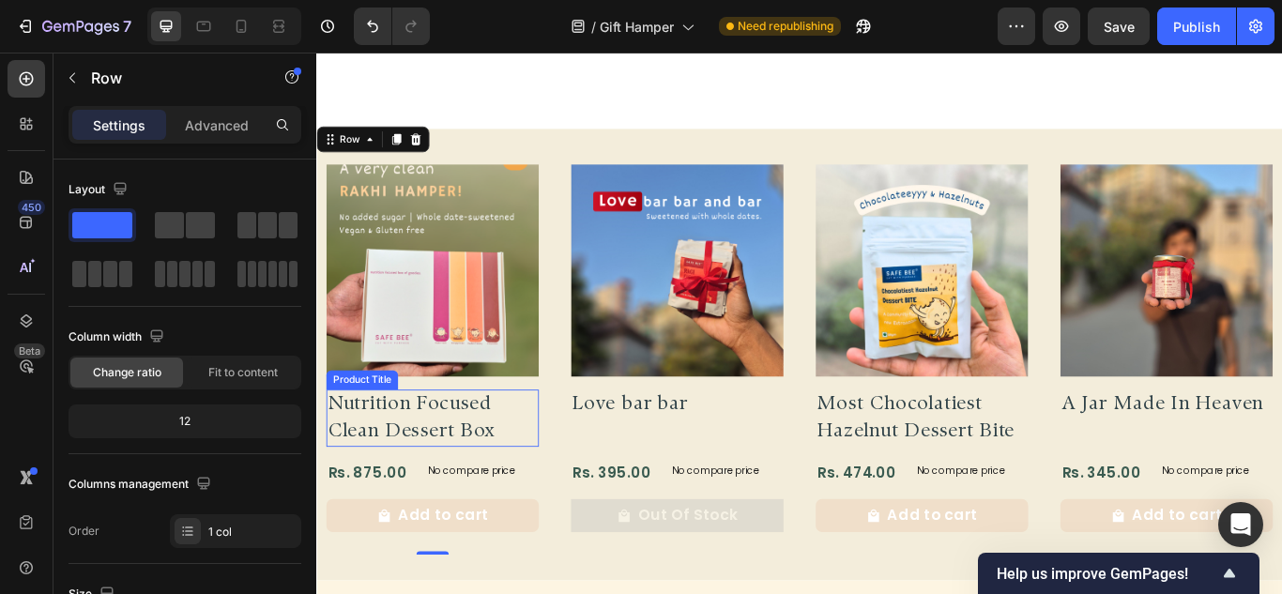
scroll to position [652, 0]
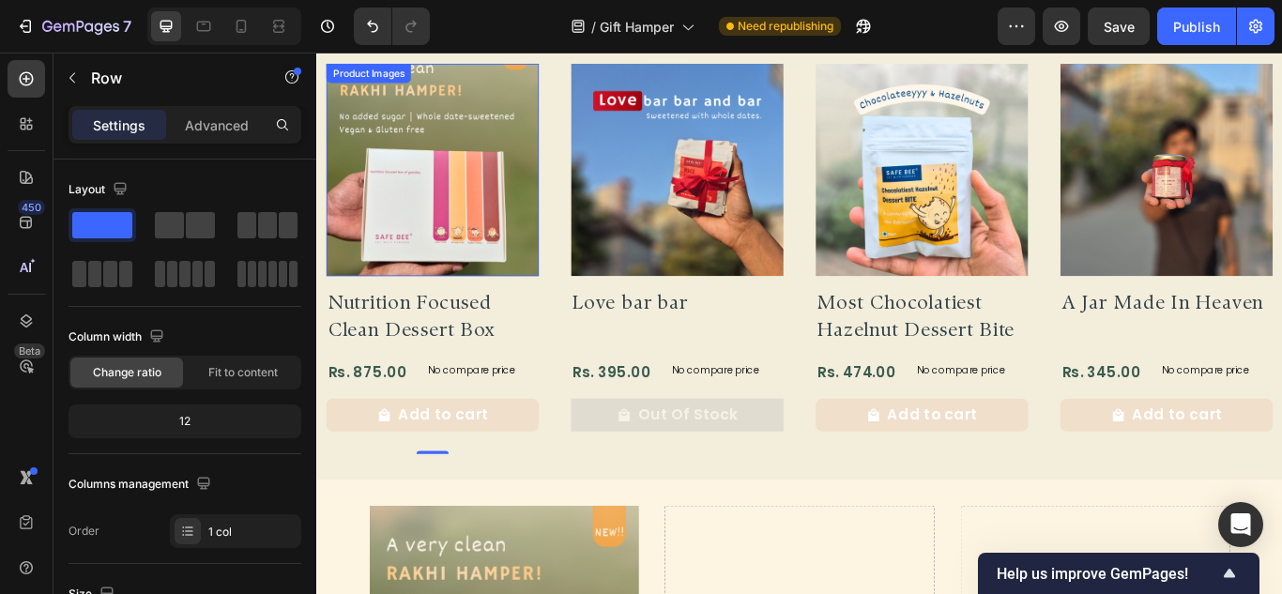
click at [473, 241] on img at bounding box center [451, 190] width 248 height 248
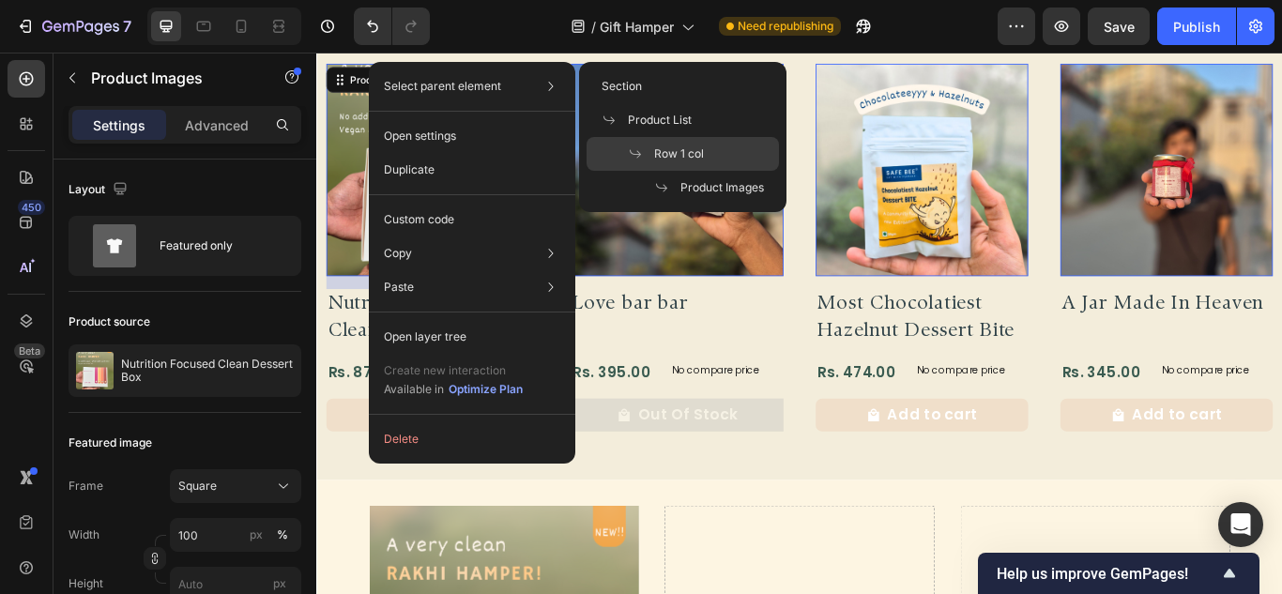
click at [686, 159] on span "Row 1 col" at bounding box center [679, 153] width 50 height 17
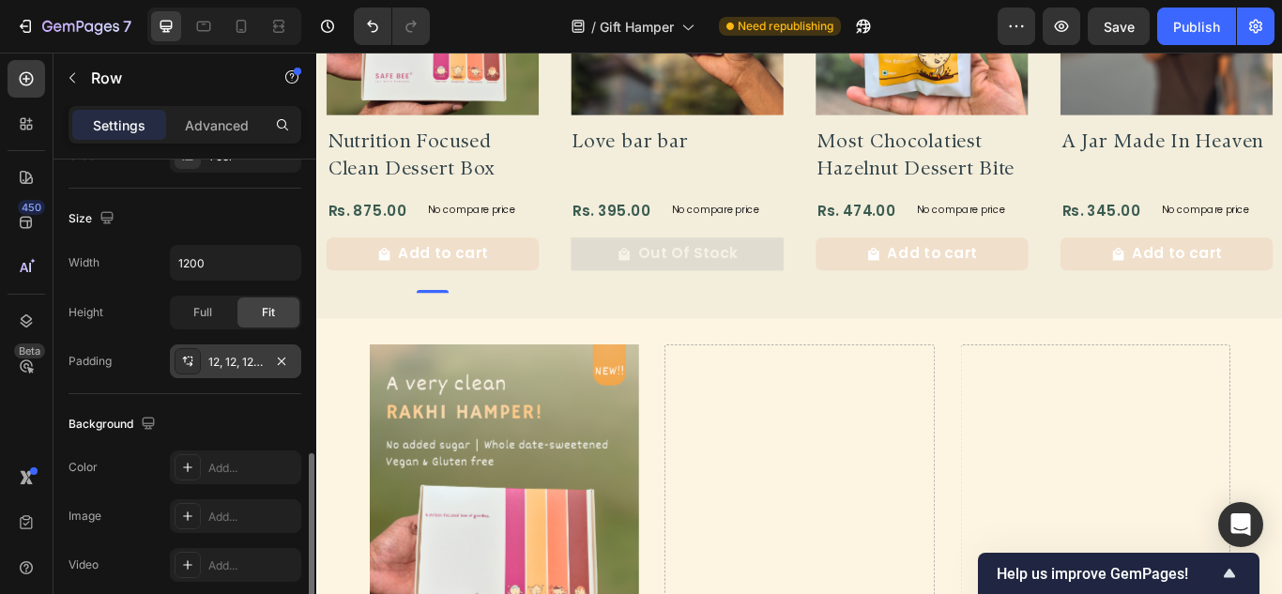
scroll to position [469, 0]
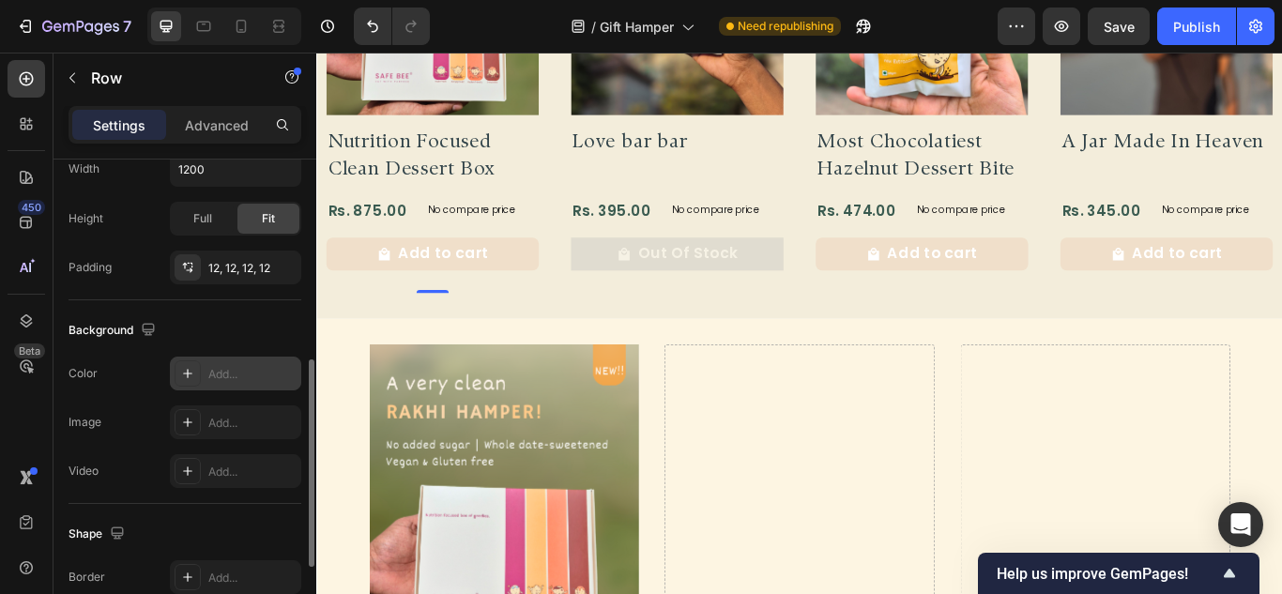
click at [191, 373] on icon at bounding box center [187, 373] width 9 height 9
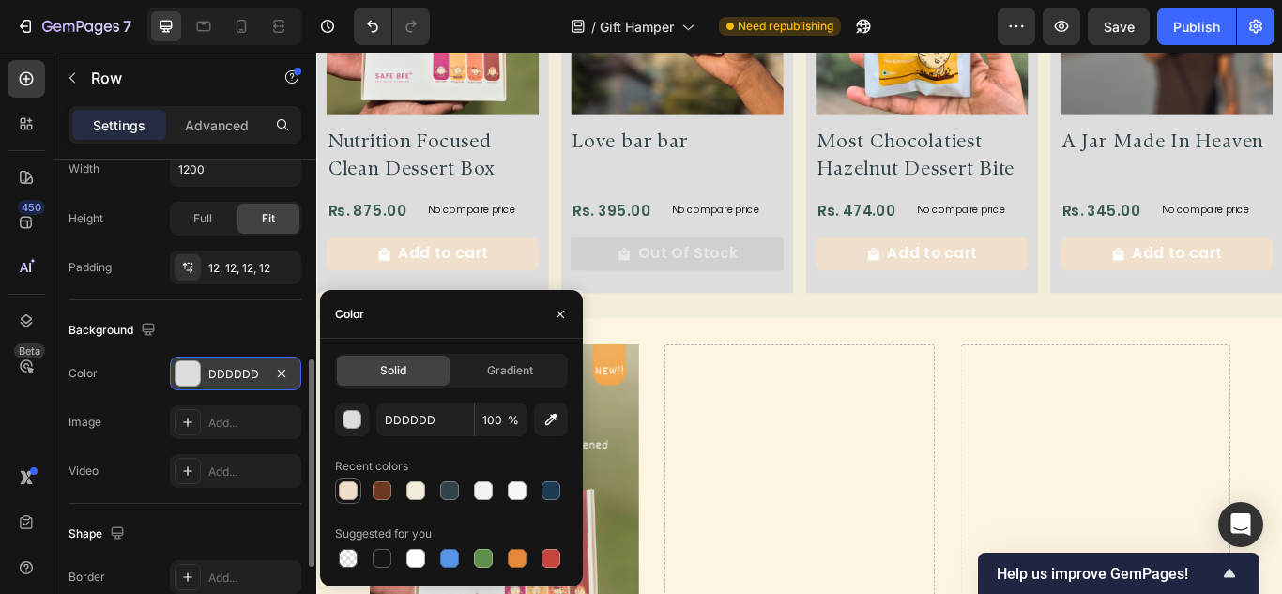
click at [346, 484] on div at bounding box center [348, 490] width 19 height 19
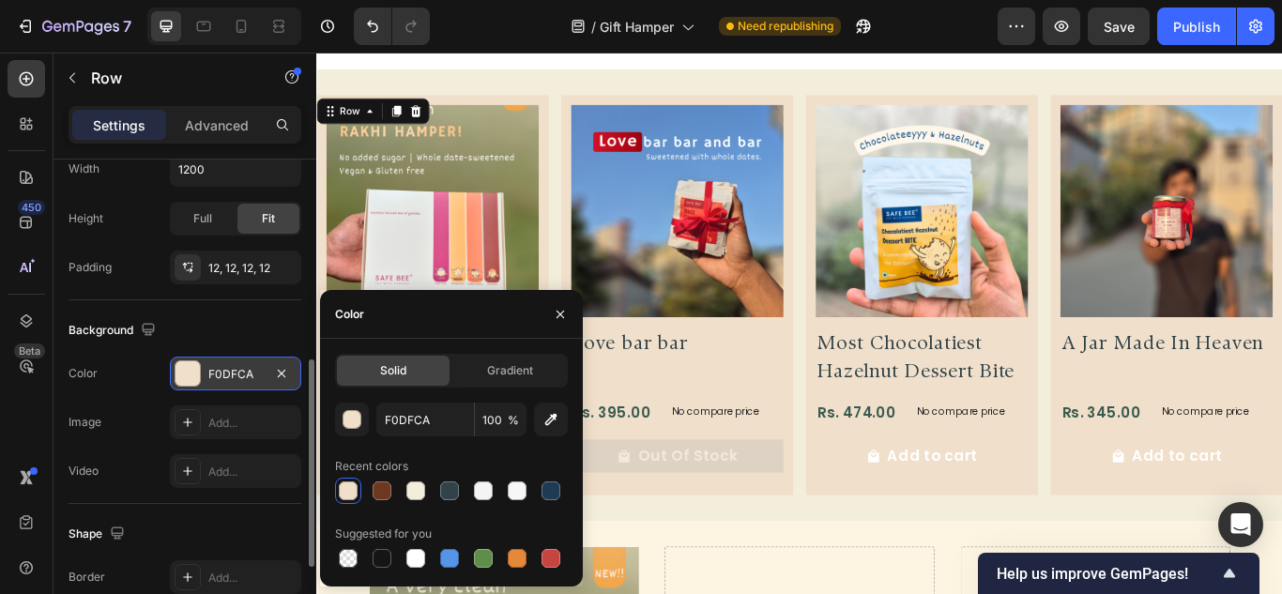
scroll to position [558, 0]
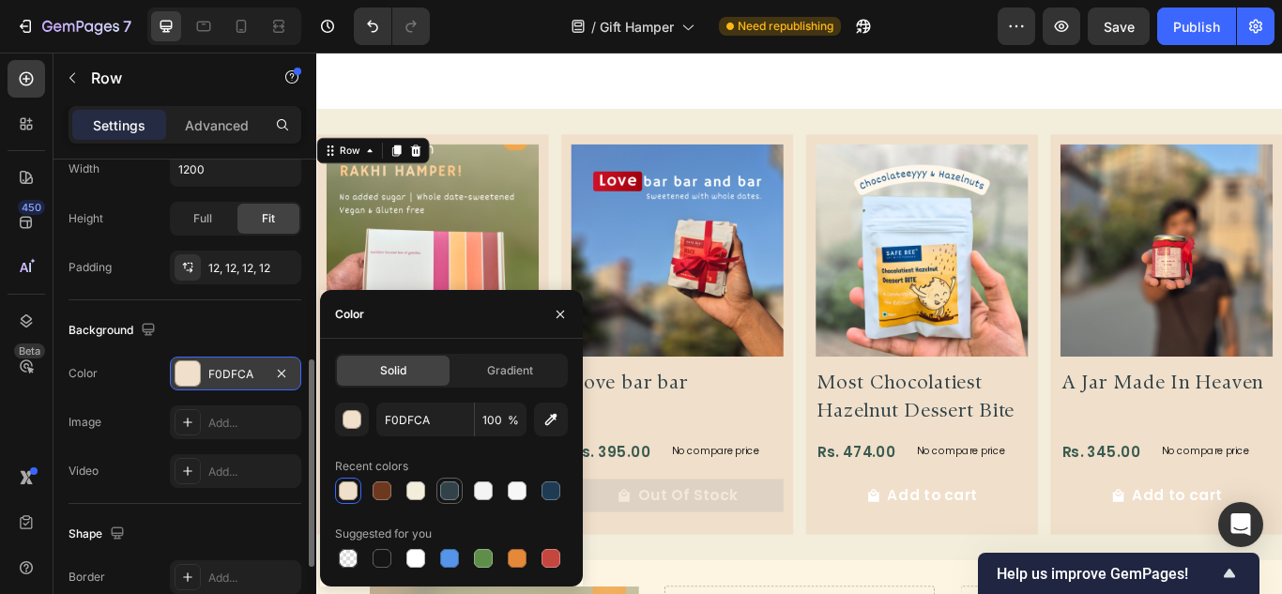
click at [444, 500] on div at bounding box center [449, 490] width 23 height 23
type input "314349"
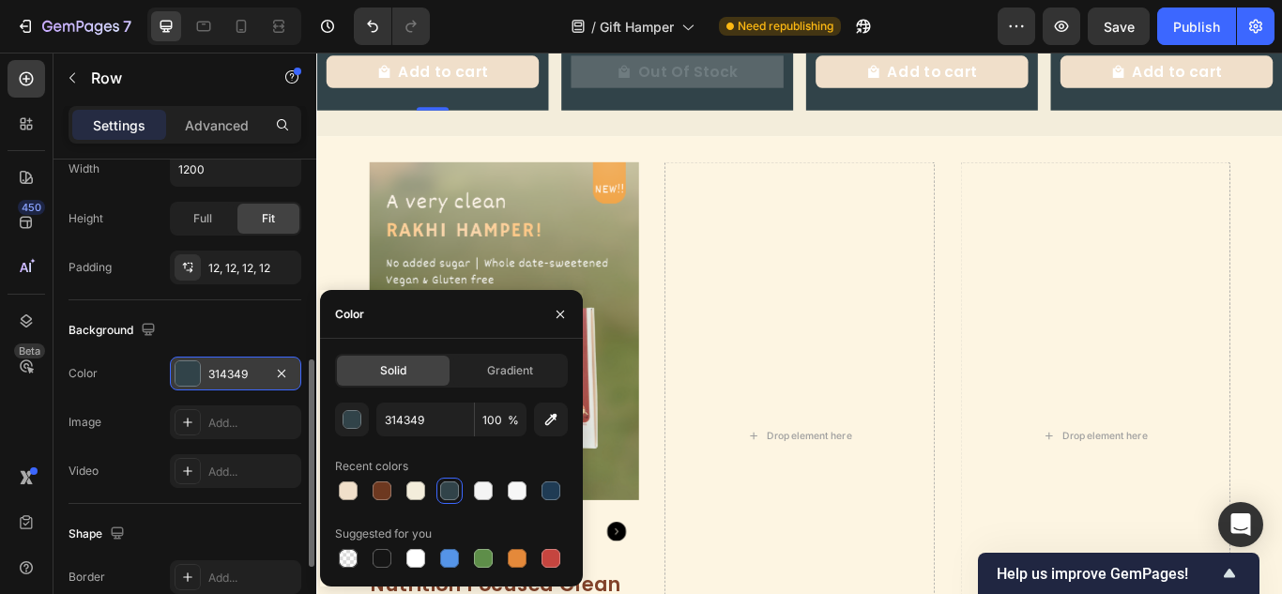
click at [237, 327] on div "Background" at bounding box center [184, 330] width 233 height 30
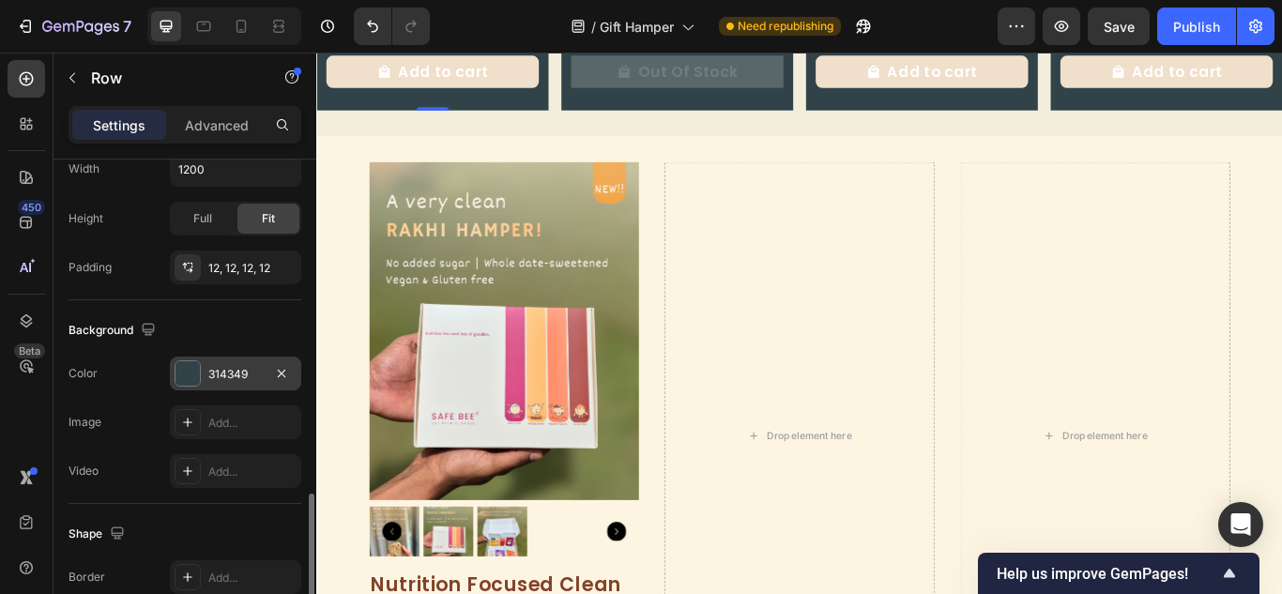
scroll to position [563, 0]
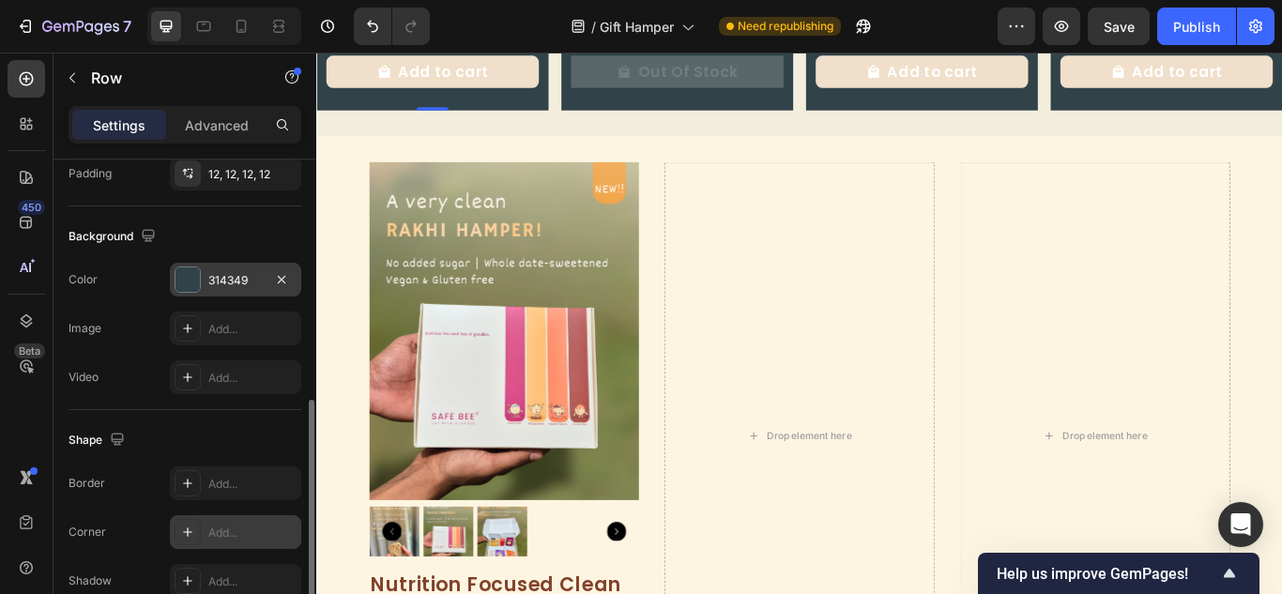
click at [201, 522] on div "Add..." at bounding box center [235, 532] width 131 height 34
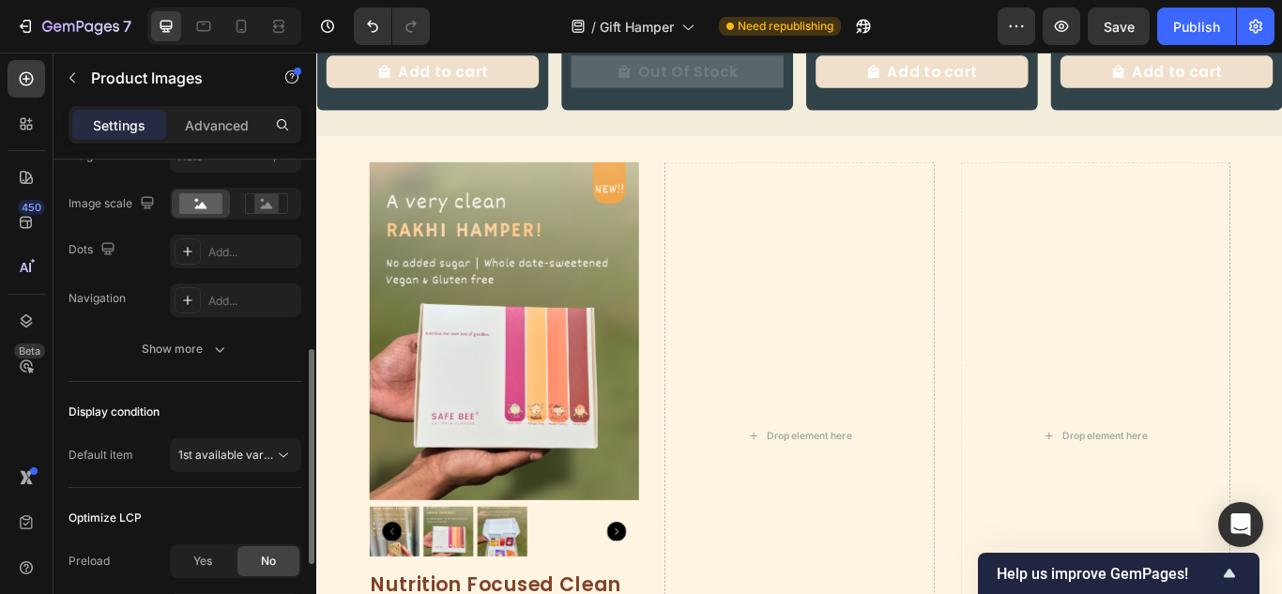
scroll to position [334, 0]
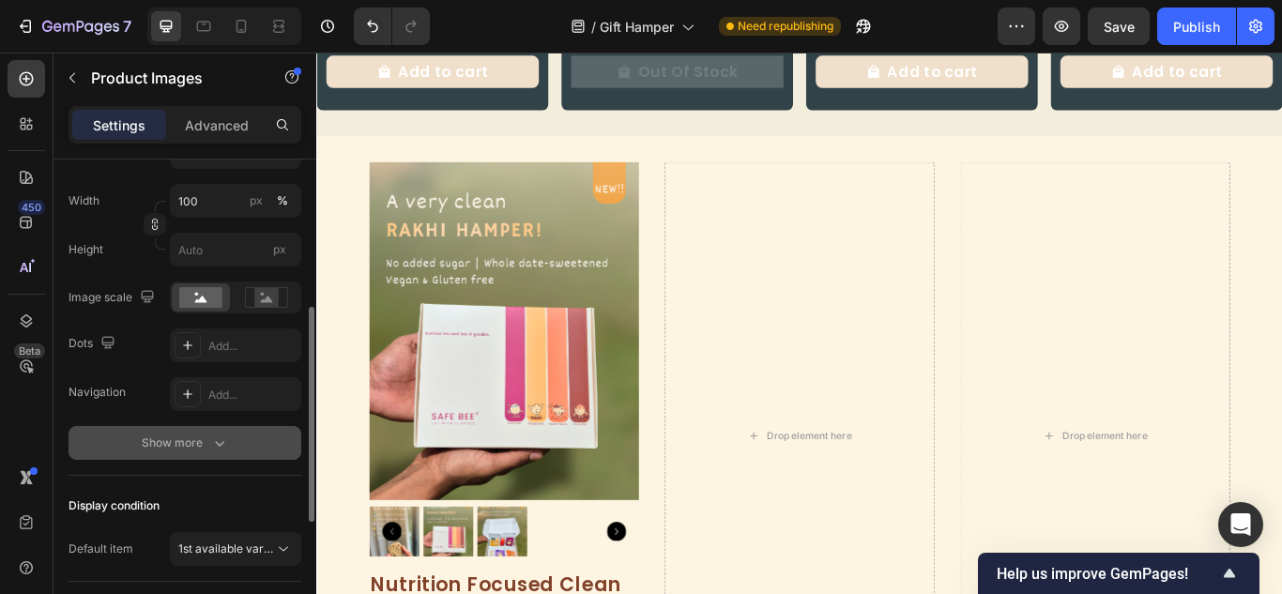
click at [205, 448] on div "Show more" at bounding box center [185, 443] width 87 height 19
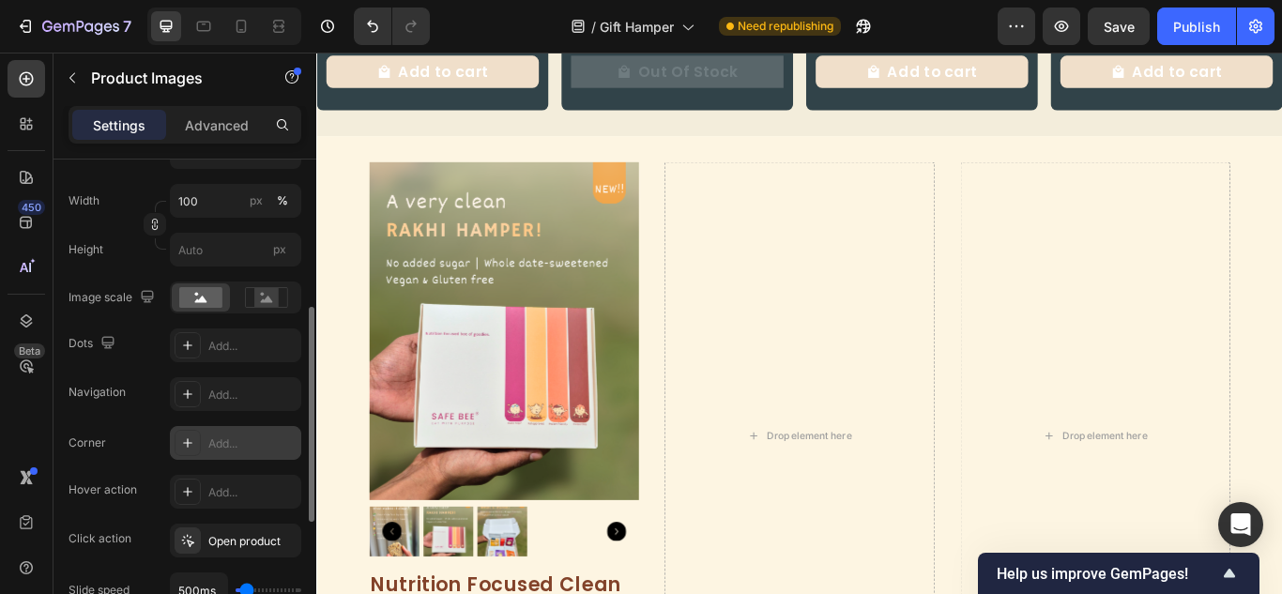
click at [219, 440] on div "Add..." at bounding box center [252, 443] width 88 height 17
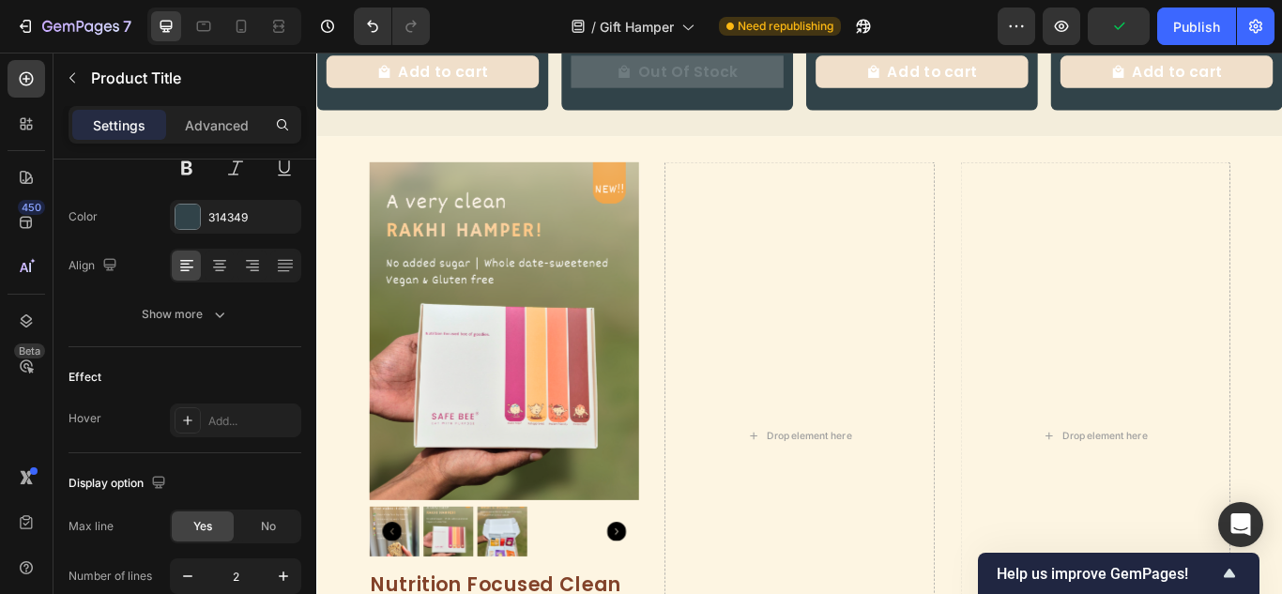
scroll to position [0, 0]
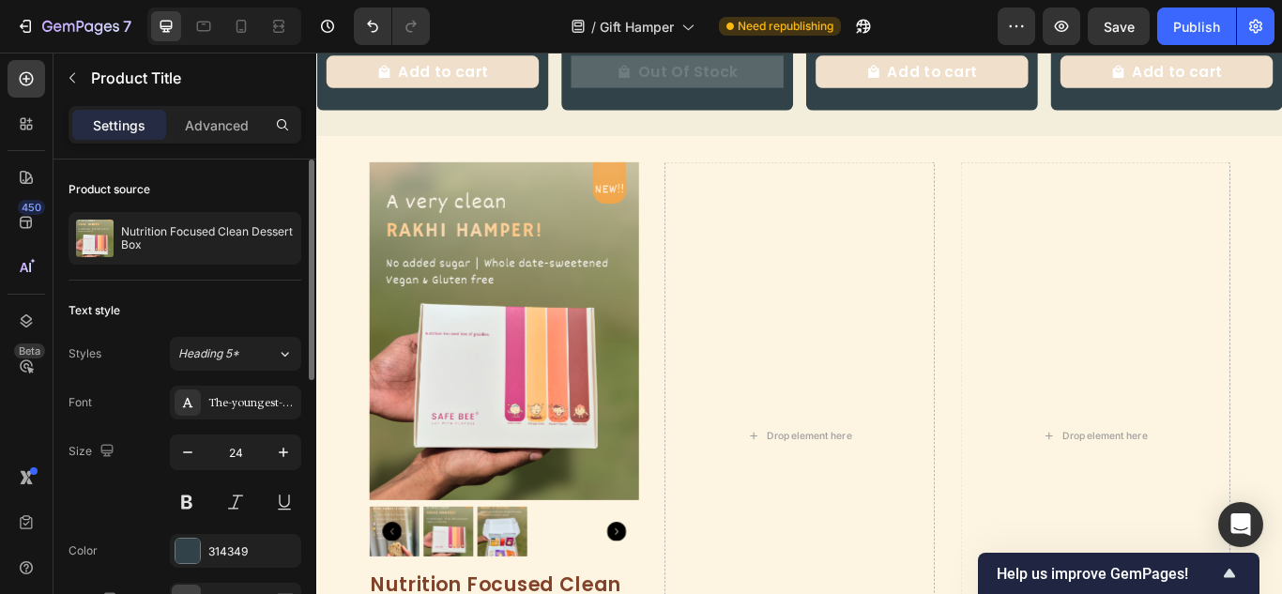
click at [188, 533] on div "Font The-youngest-serif-display Size 24 Color 314349 Align Show more" at bounding box center [184, 526] width 233 height 280
click at [192, 555] on div at bounding box center [187, 551] width 24 height 24
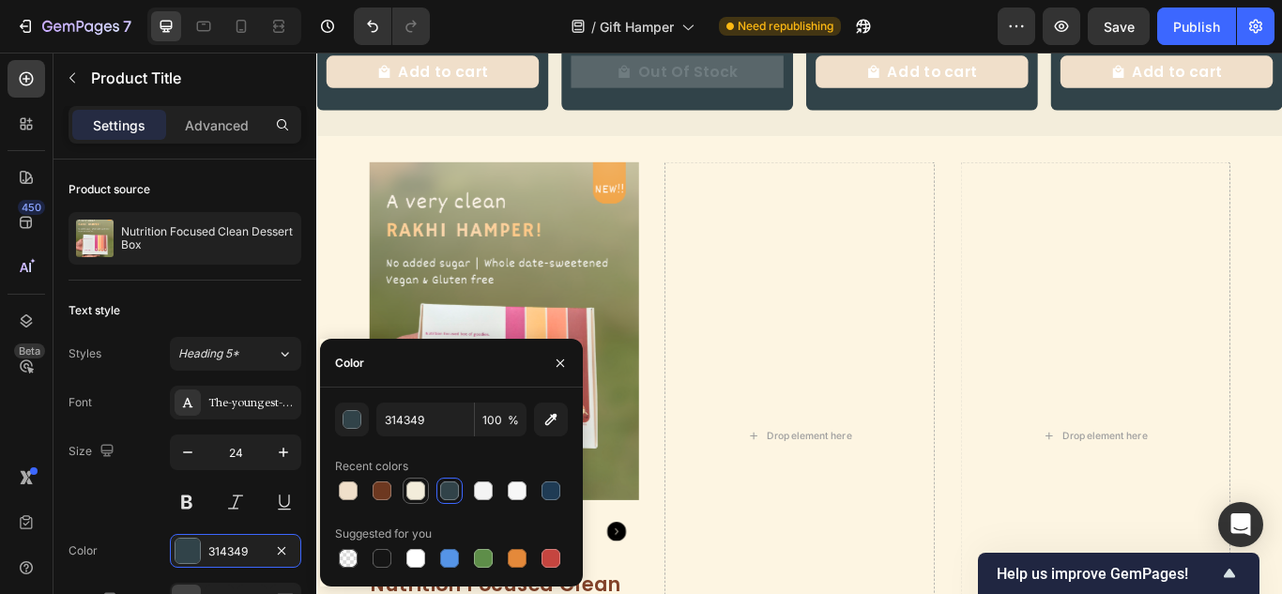
click at [408, 487] on div at bounding box center [415, 490] width 19 height 19
type input "F3EDDB"
click at [679, 41] on div "Rs. 395.00" at bounding box center [660, 25] width 95 height 31
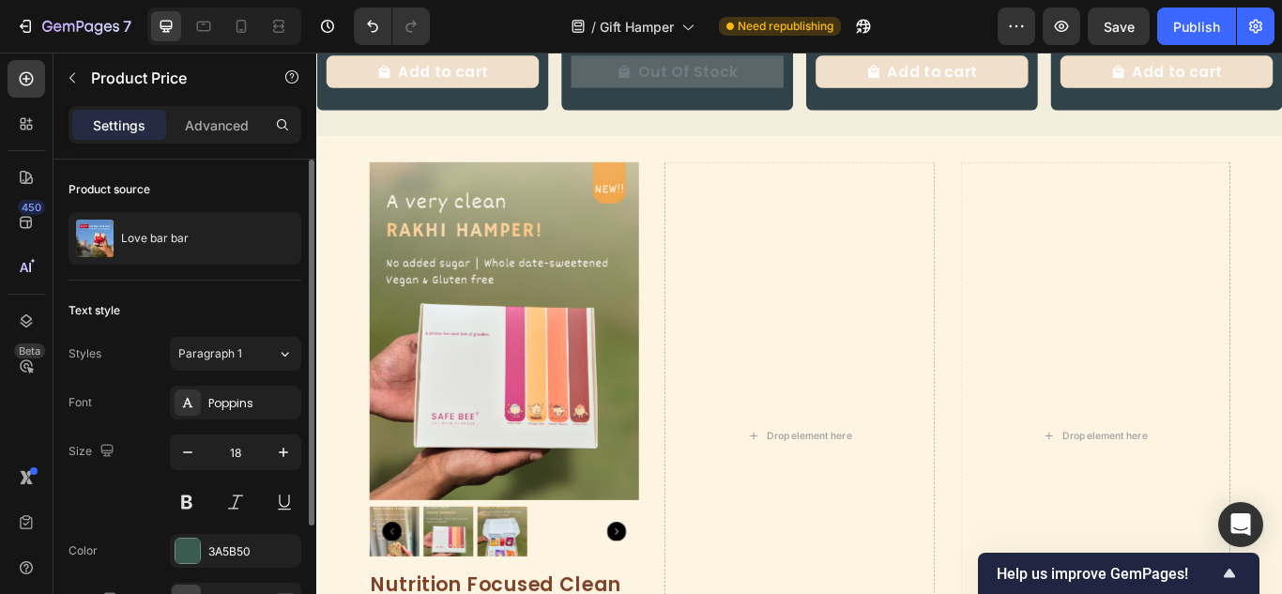
click at [193, 533] on div "Font Poppins Size 18 Color 3A5B50 Align Show more" at bounding box center [184, 526] width 233 height 280
click at [192, 546] on div at bounding box center [187, 551] width 24 height 24
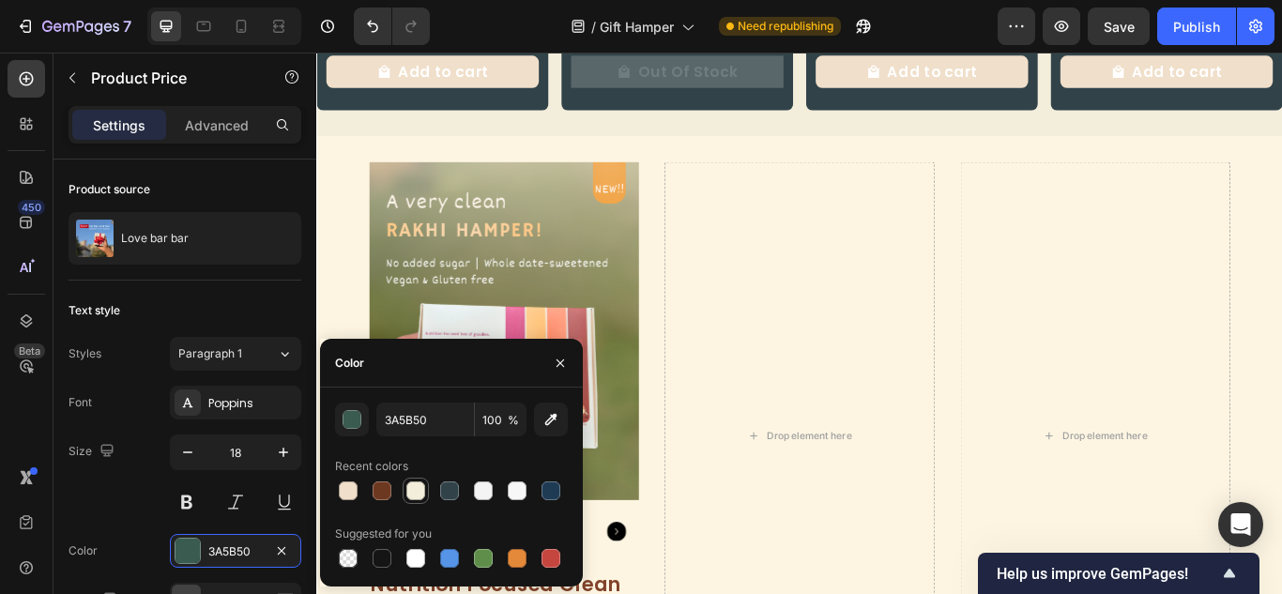
click at [415, 499] on div at bounding box center [415, 490] width 19 height 19
type input "F3EDDB"
click at [768, 29] on p "No compare price" at bounding box center [781, 23] width 102 height 11
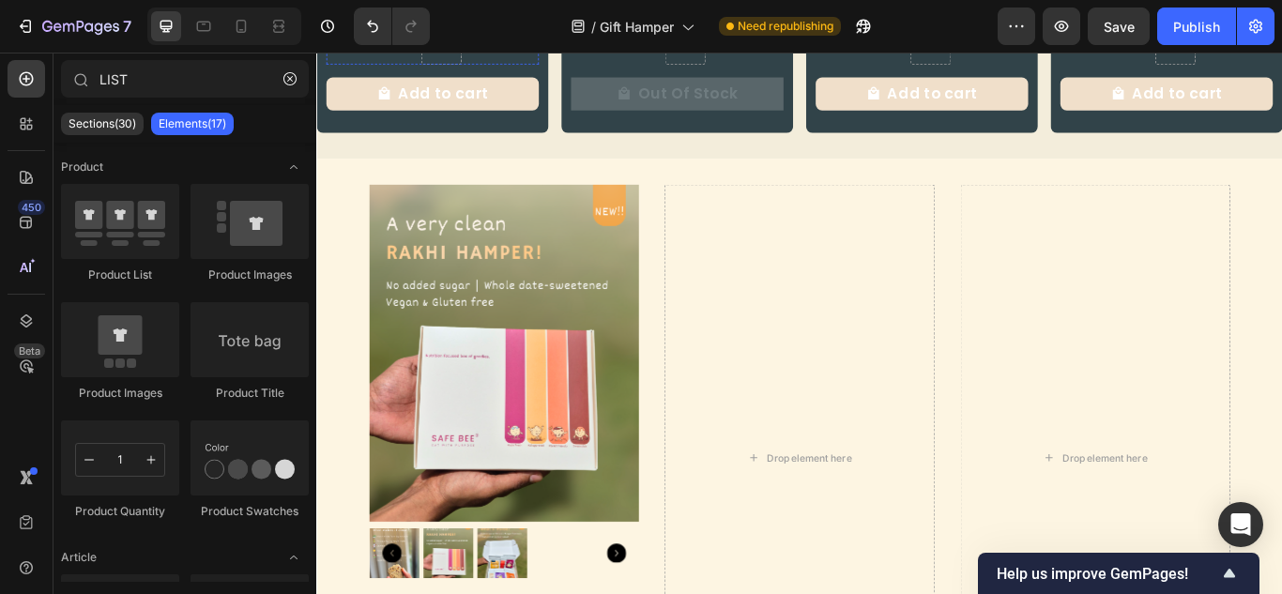
click at [398, 41] on div "Rs. 875.00" at bounding box center [375, 25] width 96 height 31
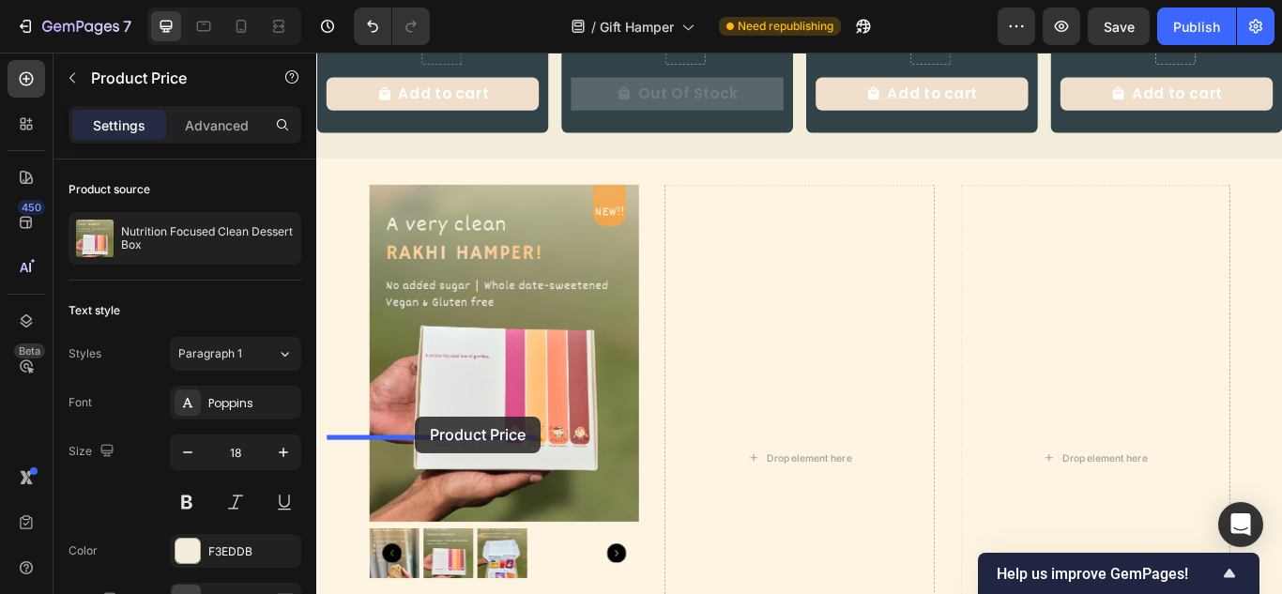
drag, startPoint x: 345, startPoint y: 482, endPoint x: 431, endPoint y: 477, distance: 85.6
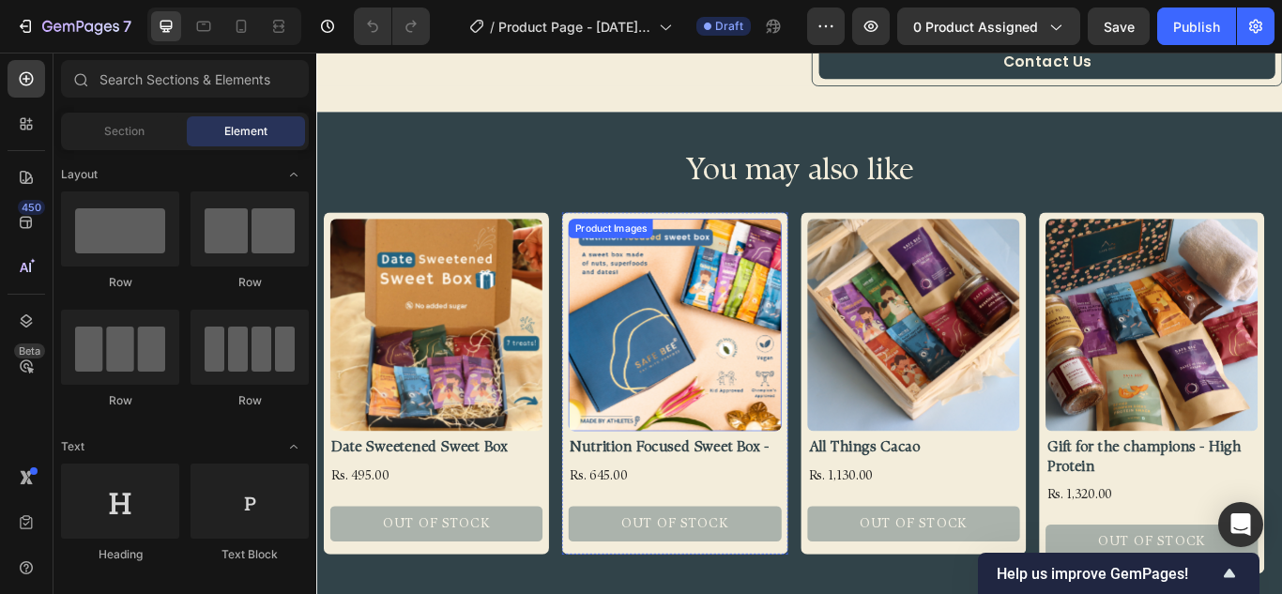
scroll to position [845, 0]
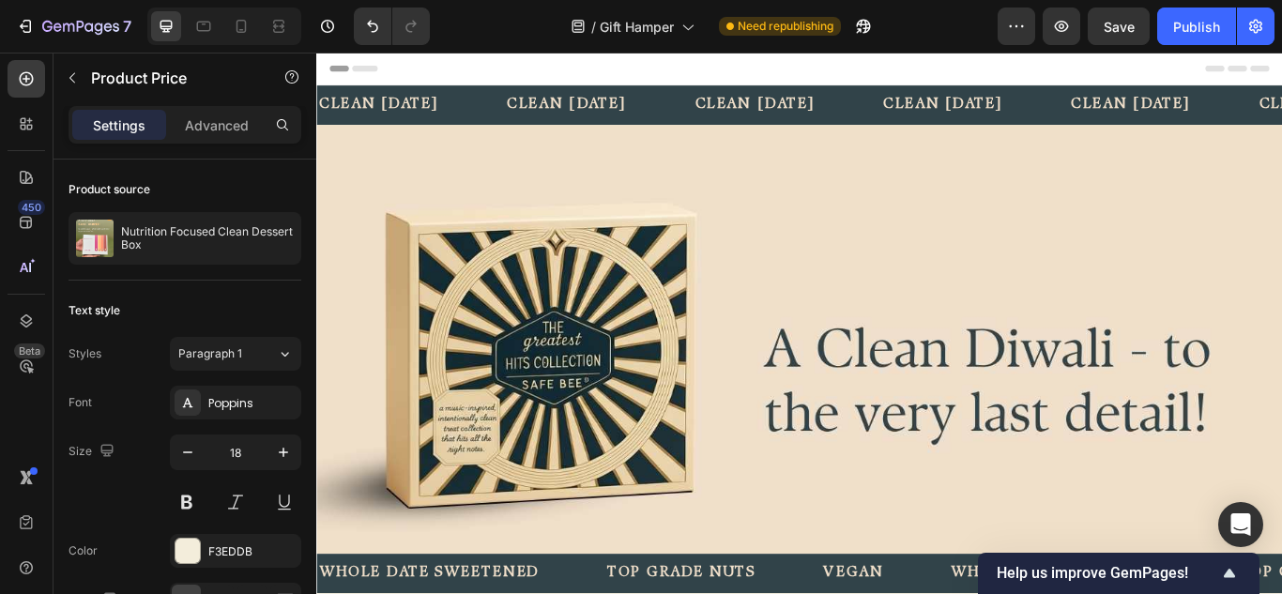
scroll to position [558, 0]
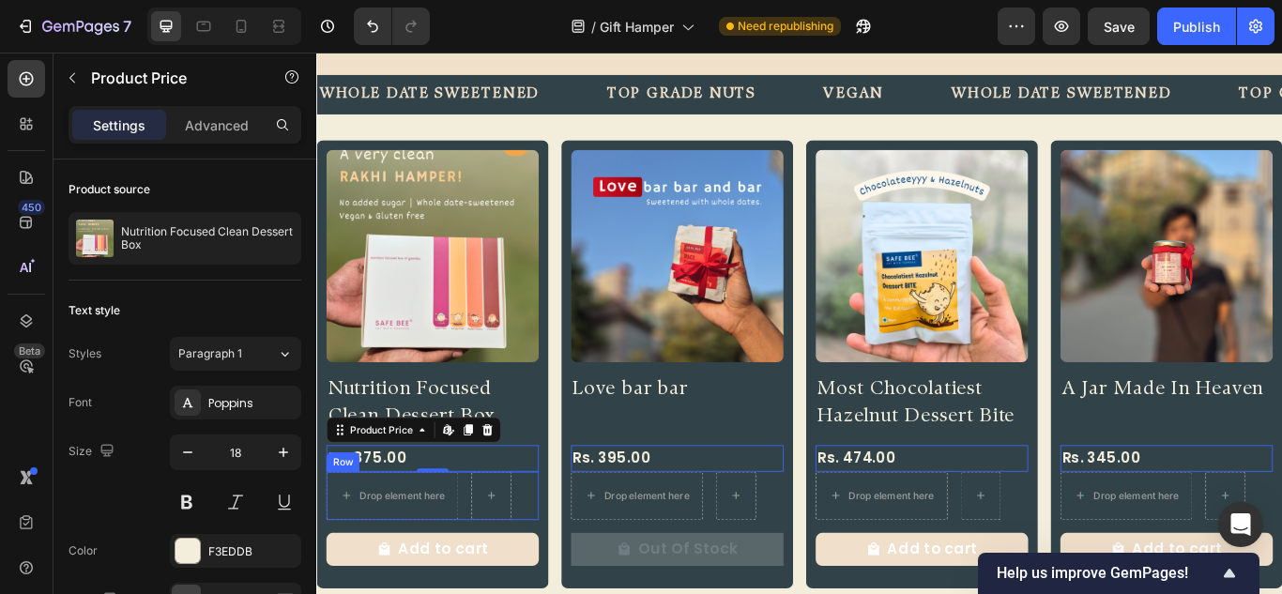
drag, startPoint x: 316, startPoint y: 53, endPoint x: 484, endPoint y: 562, distance: 536.5
click at [484, 562] on div "Drop element here Row" at bounding box center [451, 569] width 248 height 56
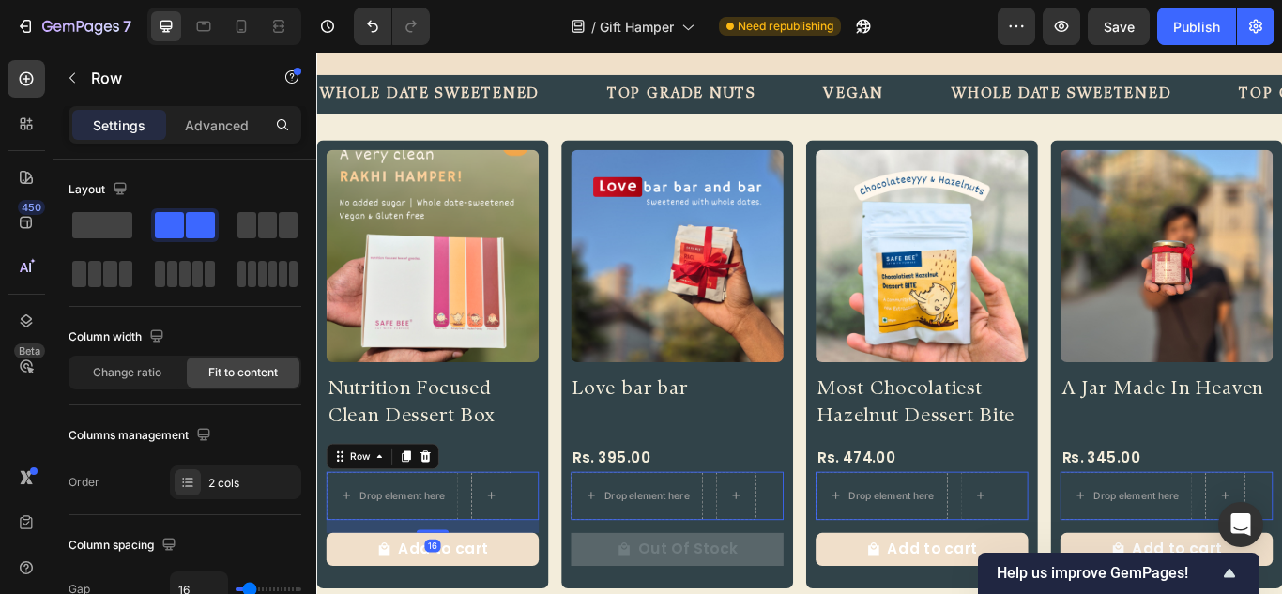
click at [453, 510] on div "Row" at bounding box center [392, 524] width 131 height 30
click at [446, 517] on icon at bounding box center [443, 523] width 12 height 13
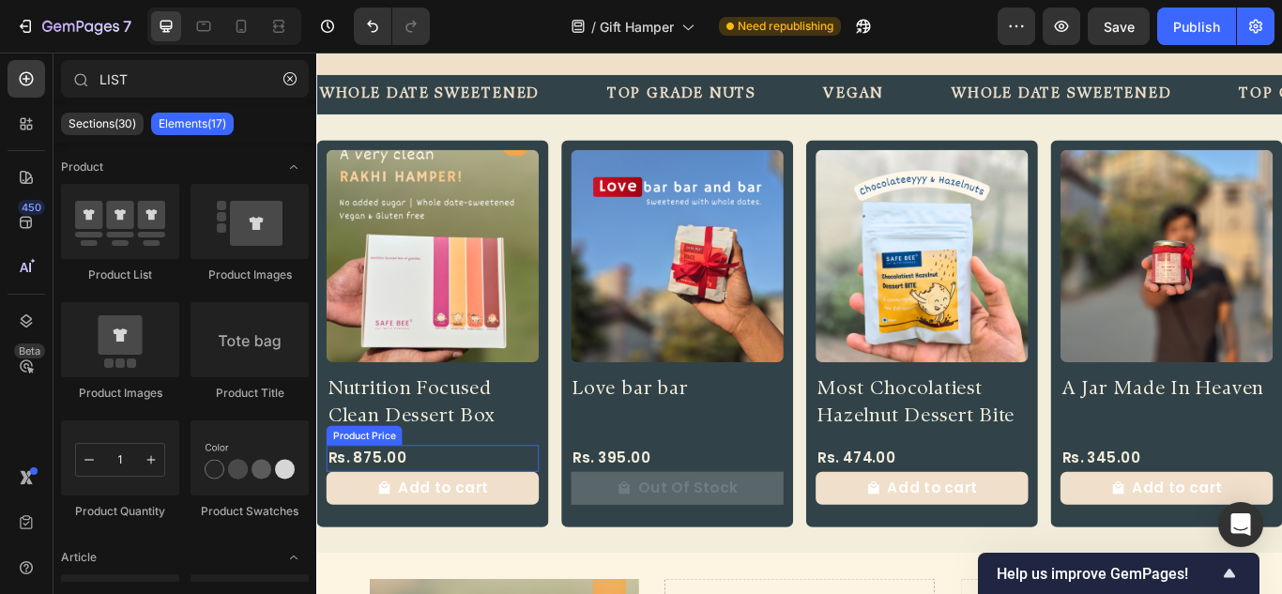
click at [432, 510] on div "Rs. 875.00" at bounding box center [451, 525] width 248 height 31
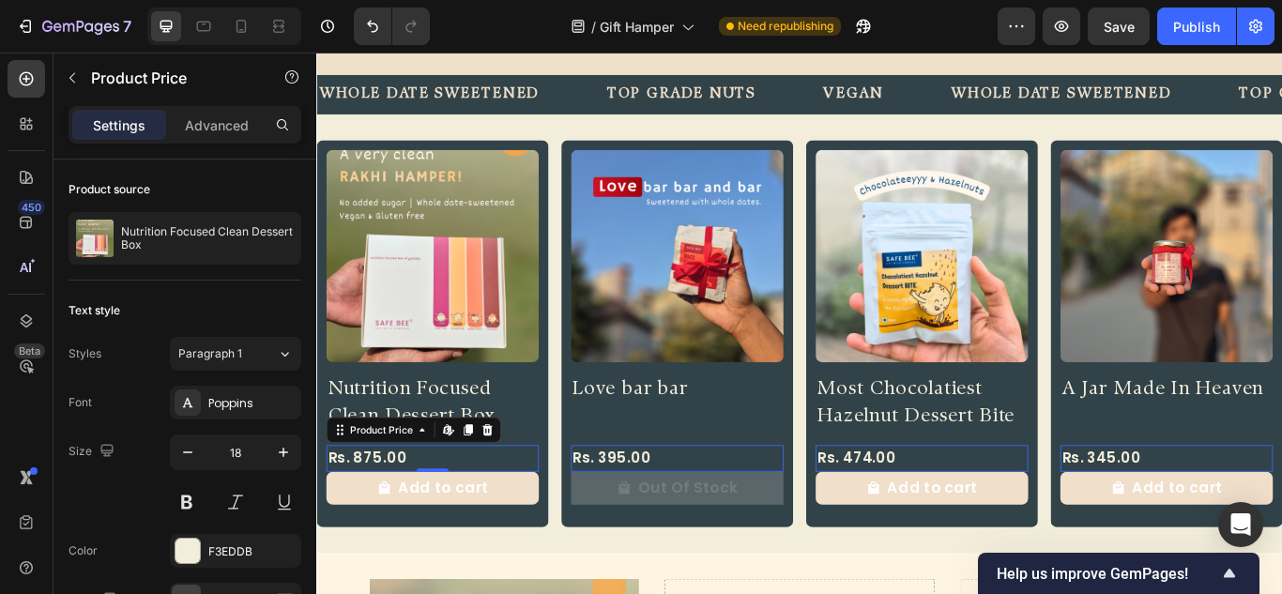
click at [497, 460] on h2 "Nutrition Focused Clean Dessert Box" at bounding box center [451, 462] width 248 height 67
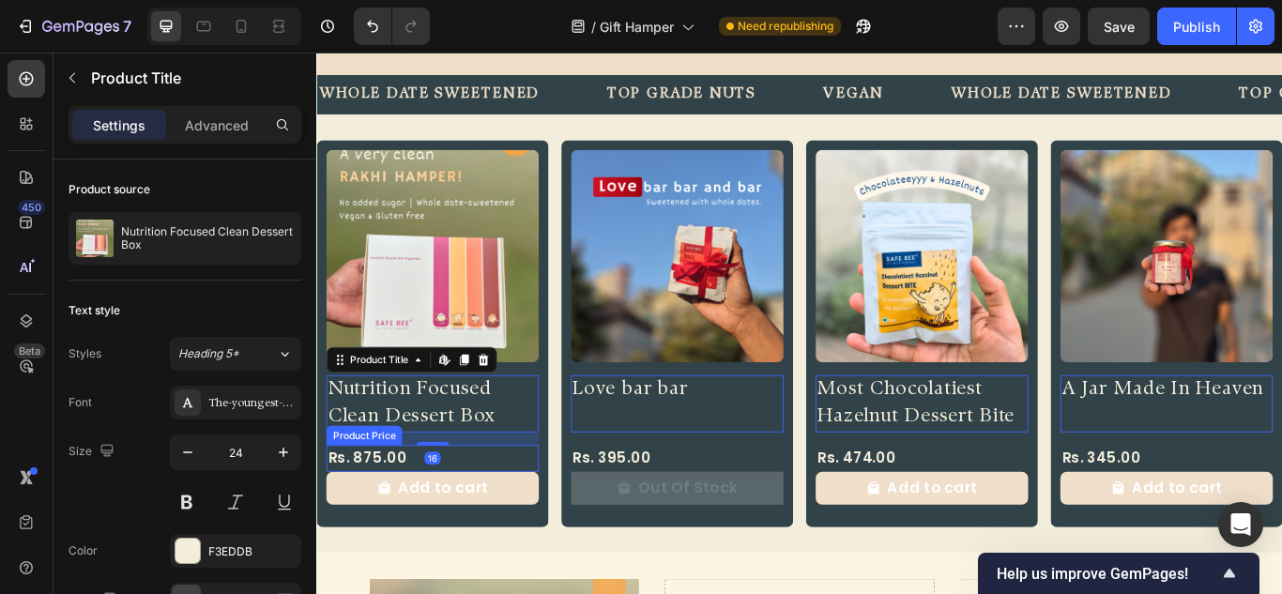
click at [481, 517] on div "Rs. 875.00" at bounding box center [451, 525] width 248 height 31
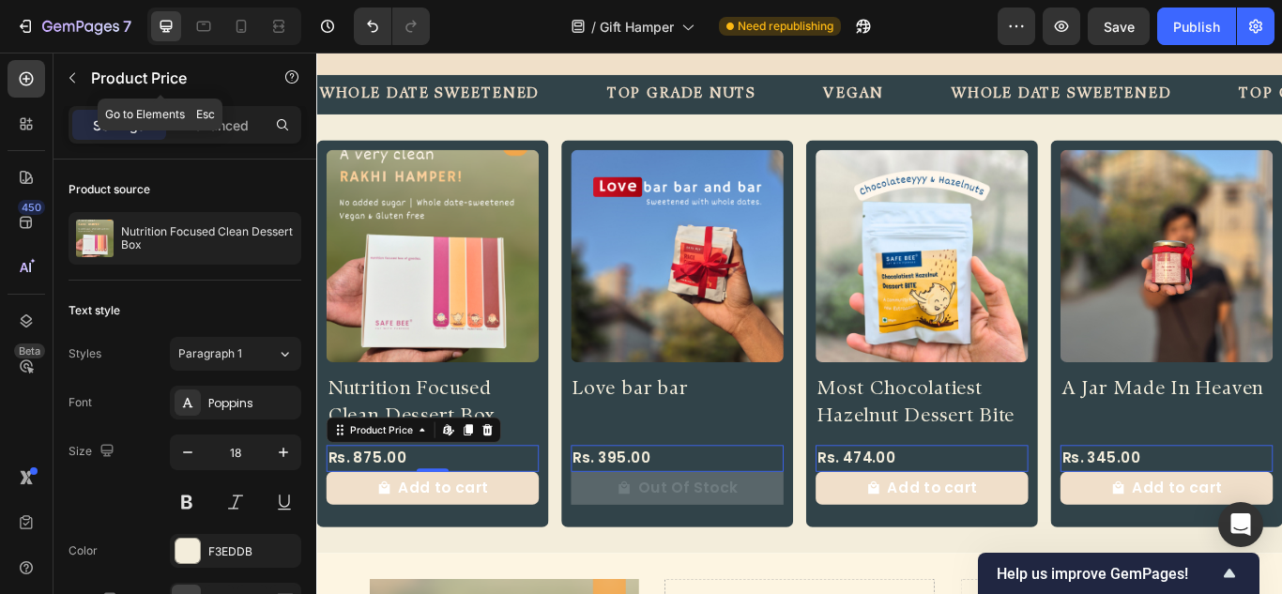
click at [235, 105] on div "Product Price" at bounding box center [160, 79] width 214 height 53
click at [225, 121] on p "Advanced" at bounding box center [217, 125] width 64 height 20
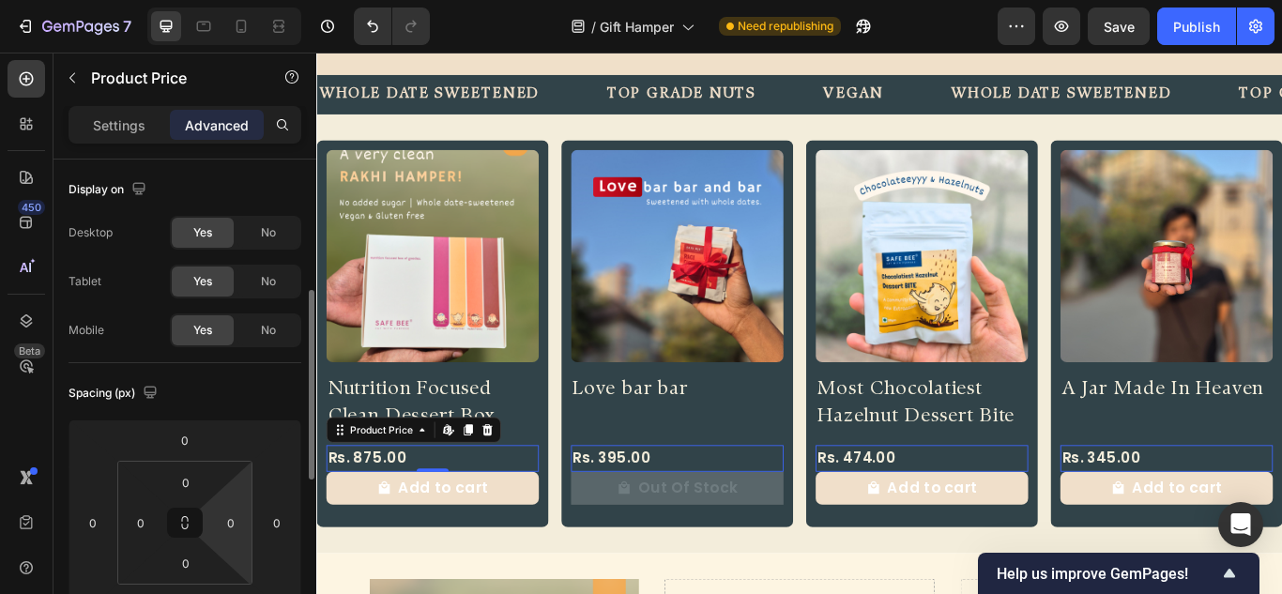
scroll to position [94, 0]
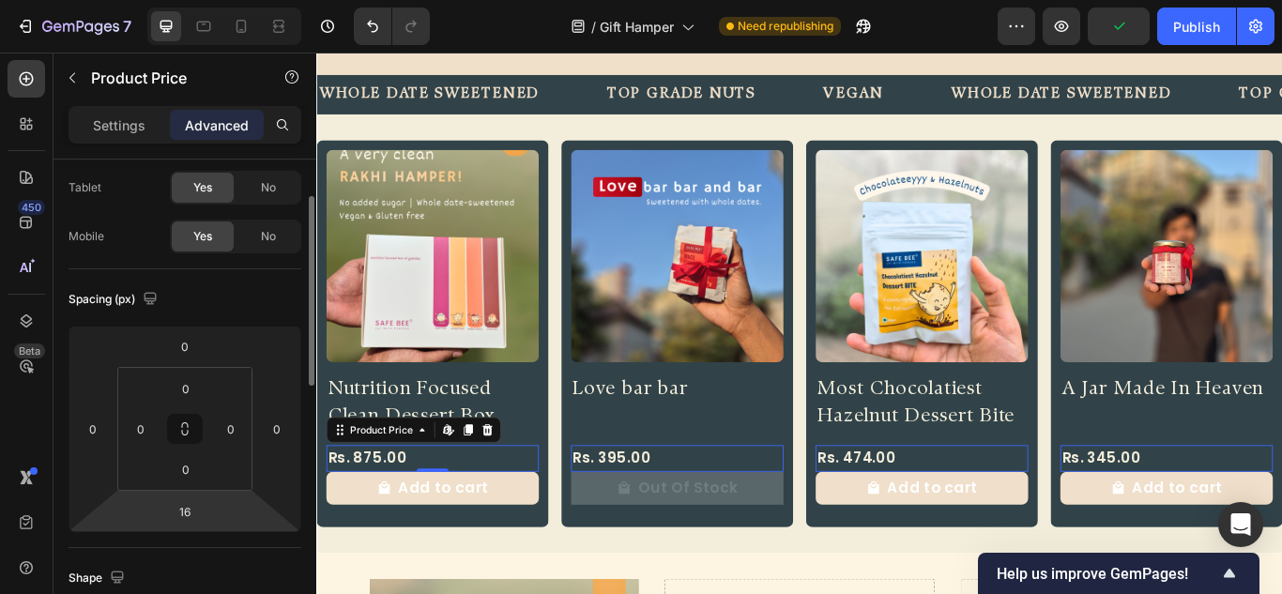
click at [197, 0] on html "7 Version history / Gift Hamper Need republishing Preview Publish 450 Beta LIST…" at bounding box center [641, 0] width 1282 height 0
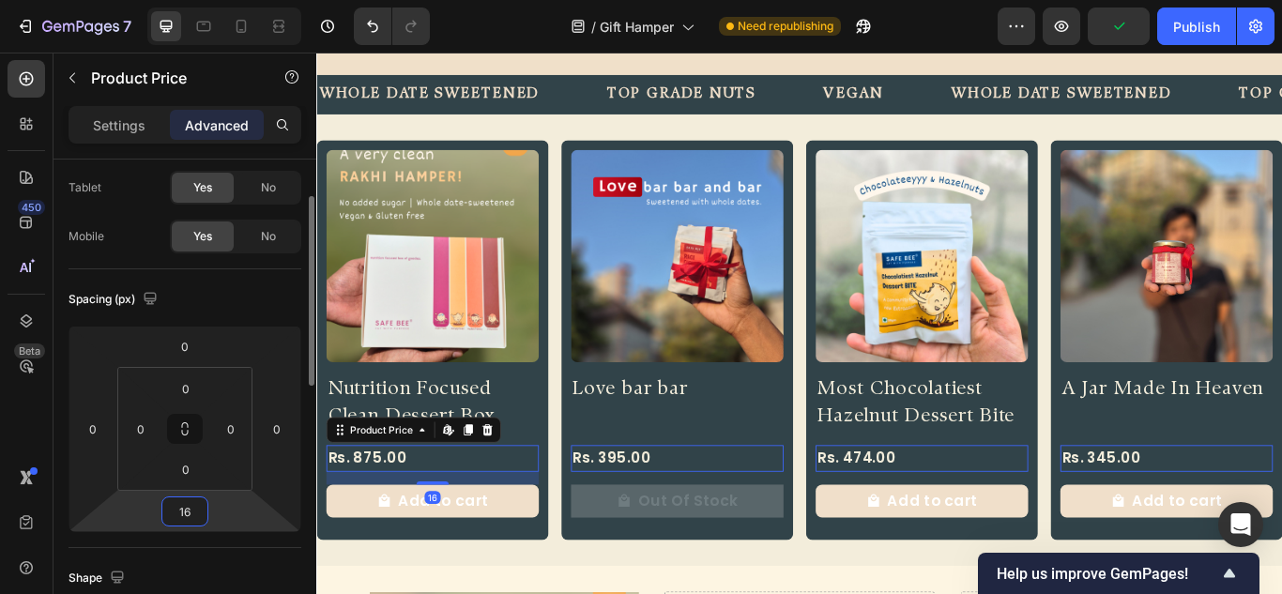
click at [195, 515] on input "16" at bounding box center [185, 511] width 38 height 28
click at [514, 456] on h2 "Nutrition Focused Clean Dessert Box" at bounding box center [451, 462] width 248 height 67
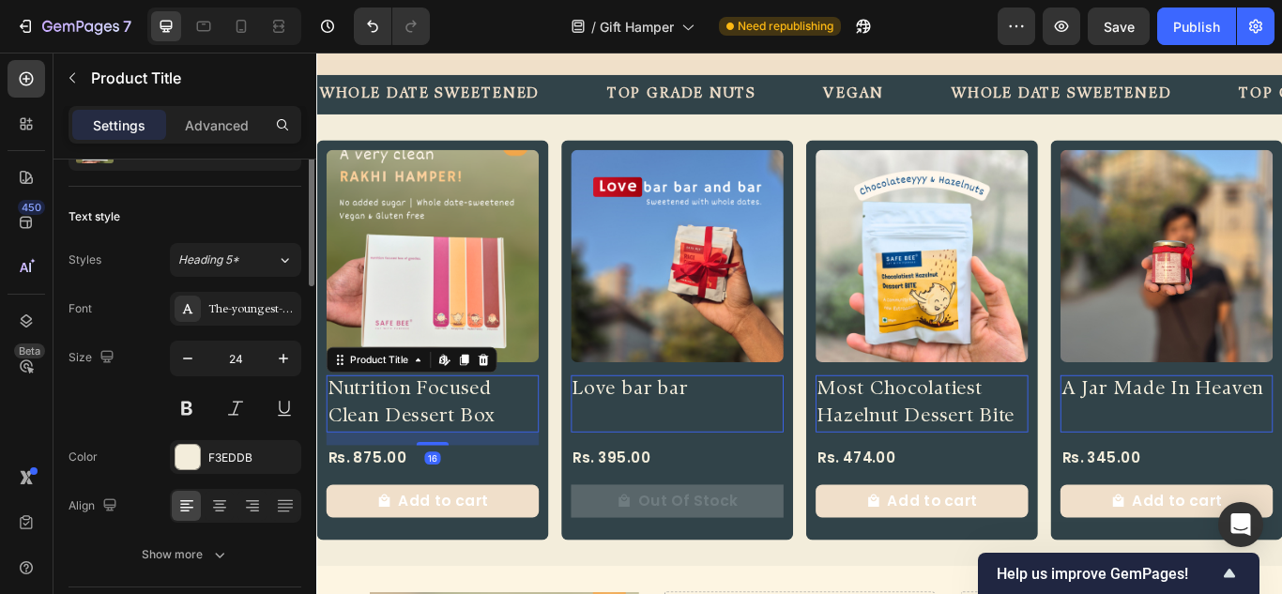
scroll to position [0, 0]
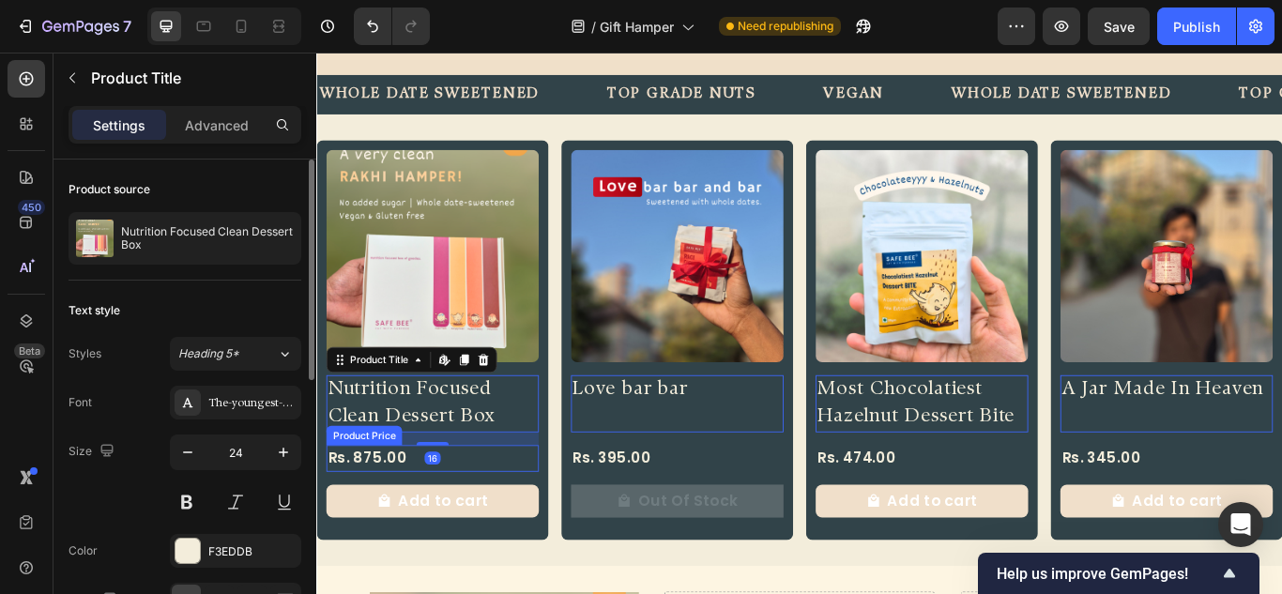
click at [514, 514] on div "Rs. 875.00" at bounding box center [451, 525] width 248 height 31
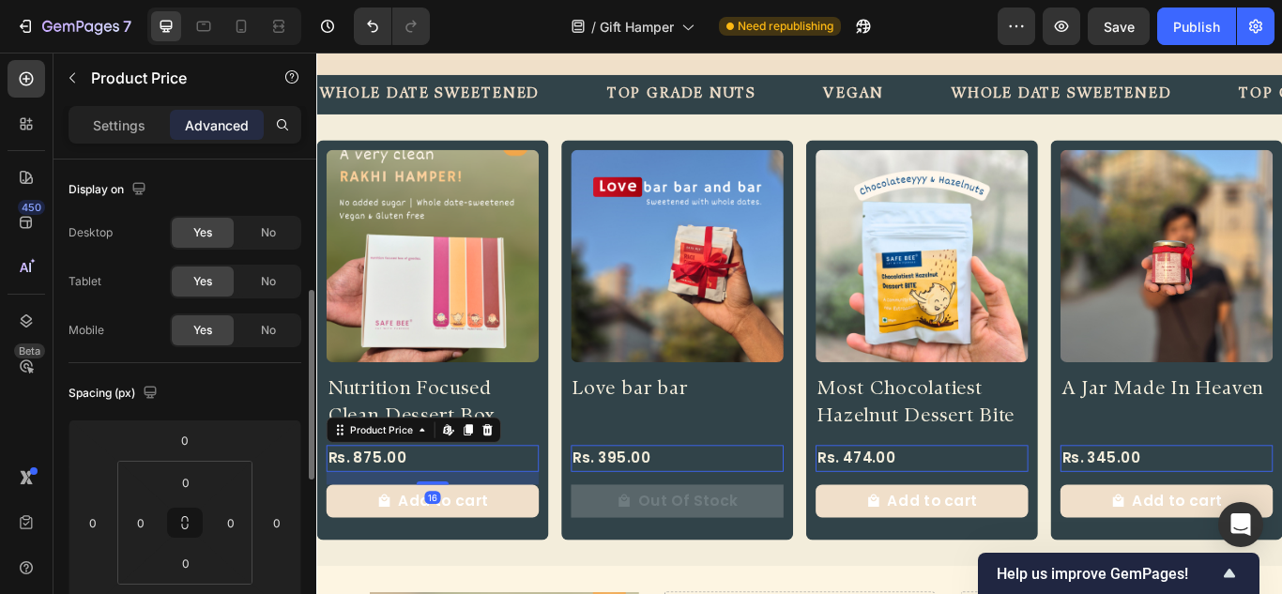
scroll to position [188, 0]
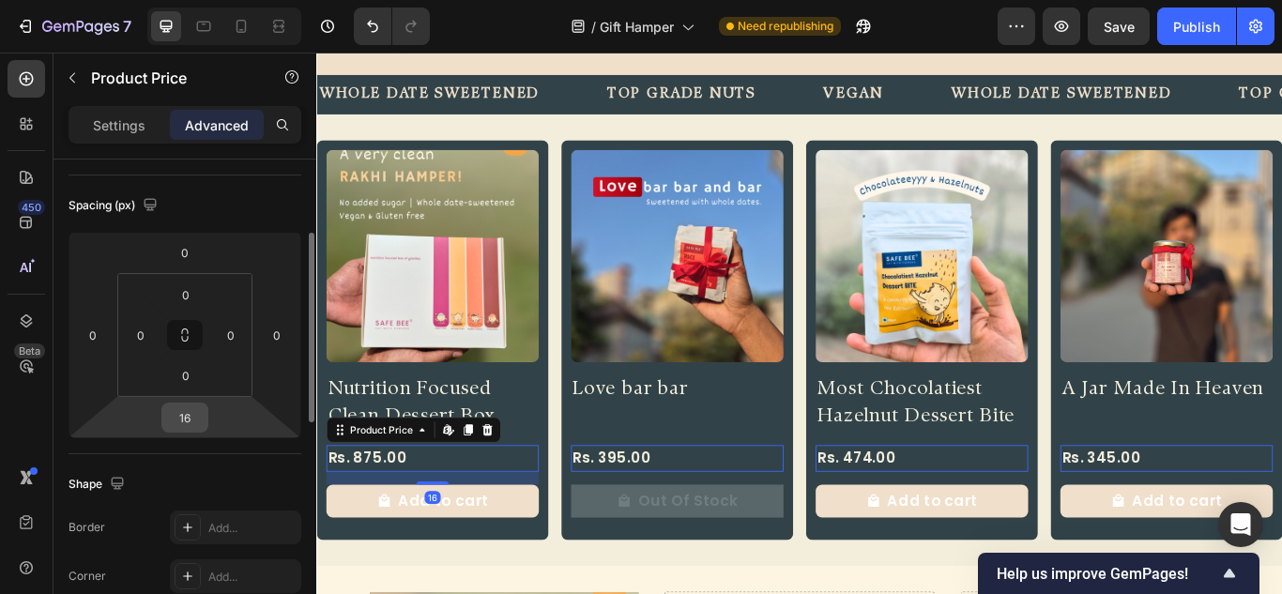
click at [196, 405] on input "16" at bounding box center [185, 417] width 38 height 28
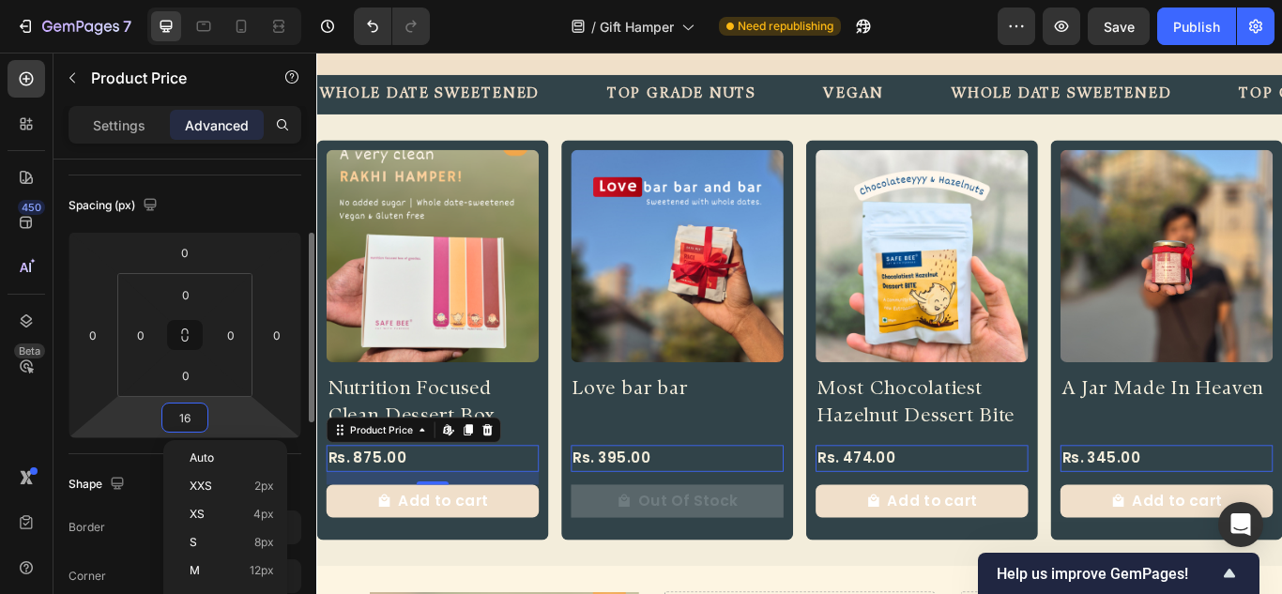
click at [194, 406] on input "16" at bounding box center [185, 417] width 38 height 28
click at [192, 420] on input "16" at bounding box center [185, 417] width 38 height 28
click at [1011, 491] on div "Product Images Most Chocolatiest Hazelnut Dessert Bite Product Title Rs. 474.00…" at bounding box center [1022, 388] width 270 height 466
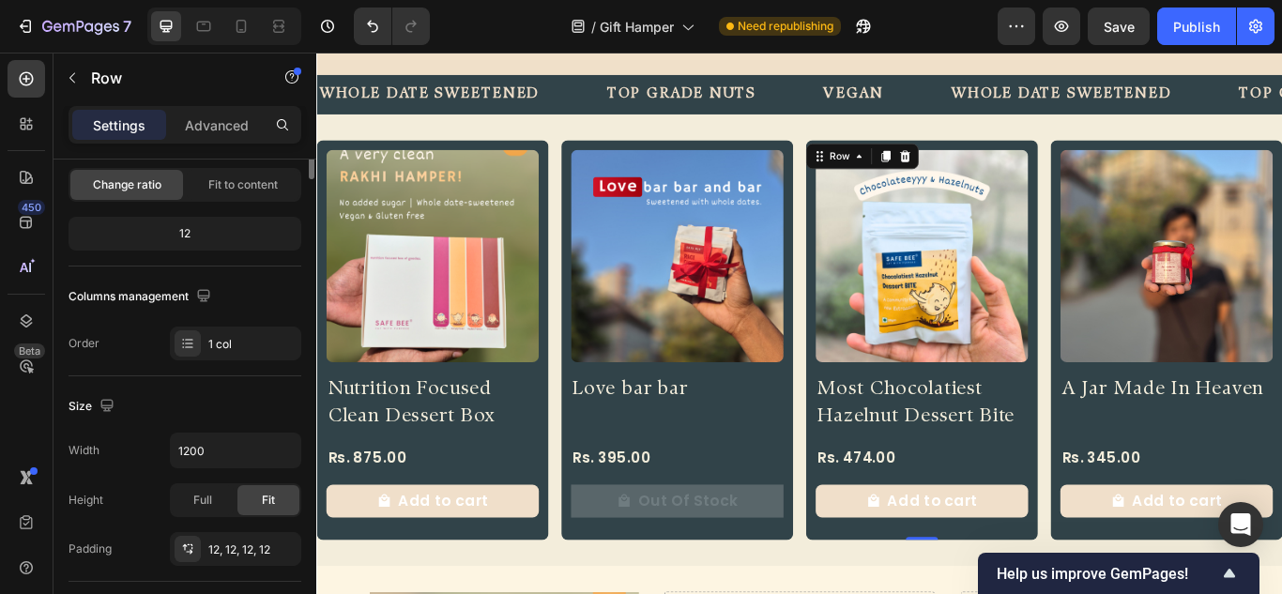
scroll to position [0, 0]
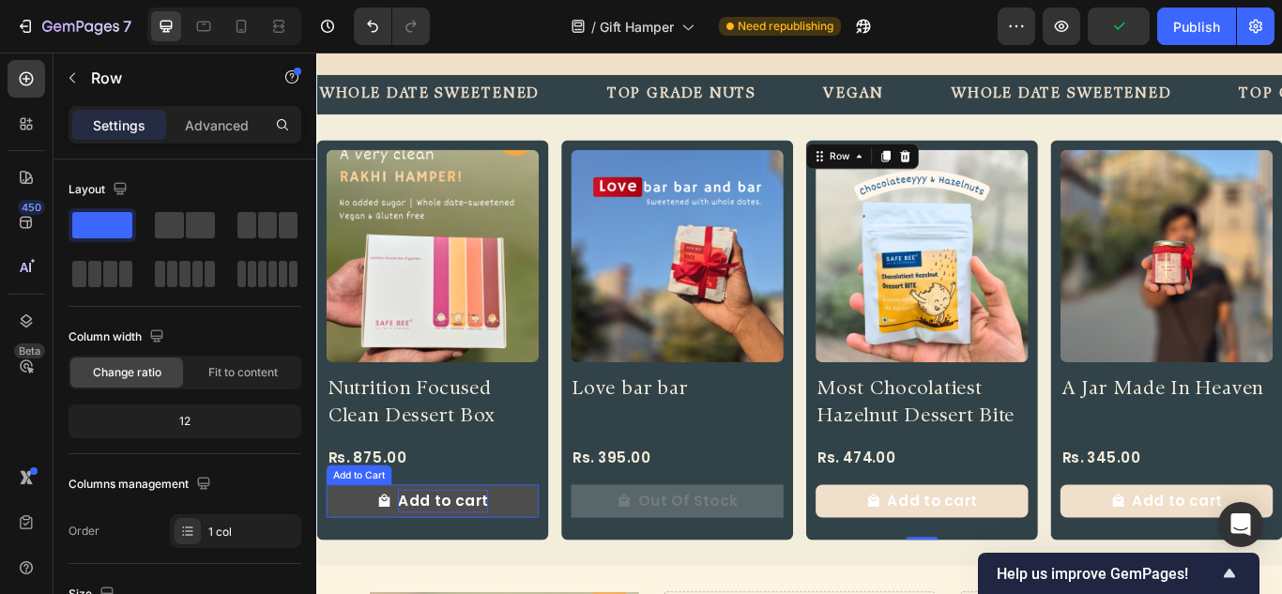
click at [449, 562] on div "Add to cart" at bounding box center [464, 575] width 106 height 27
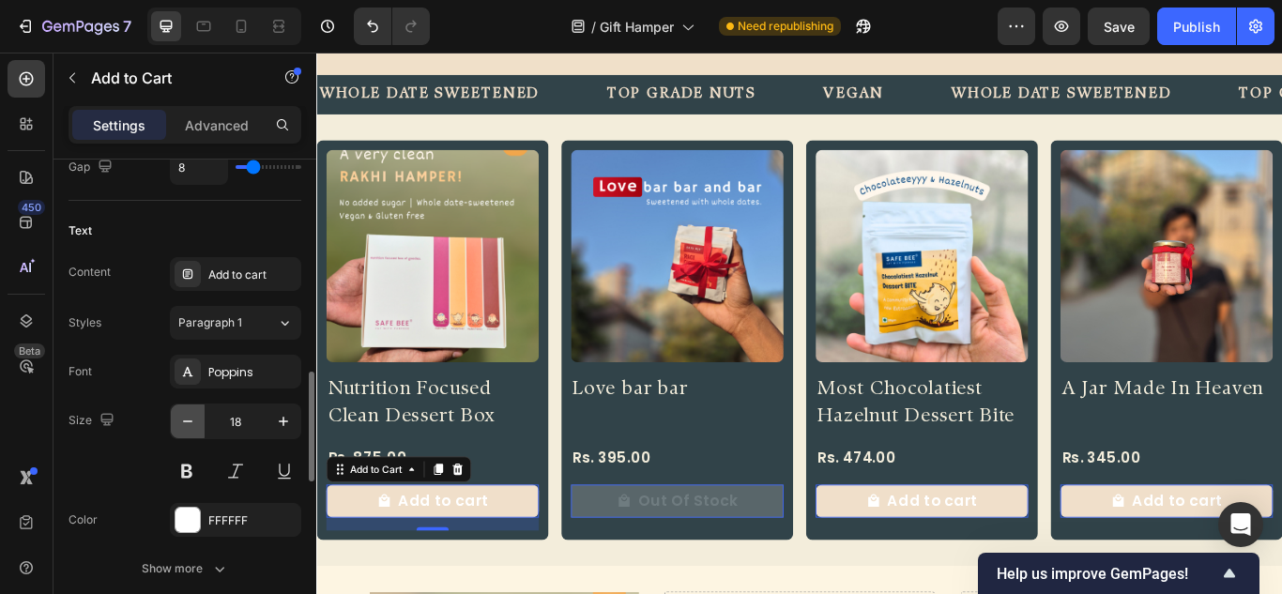
scroll to position [1032, 0]
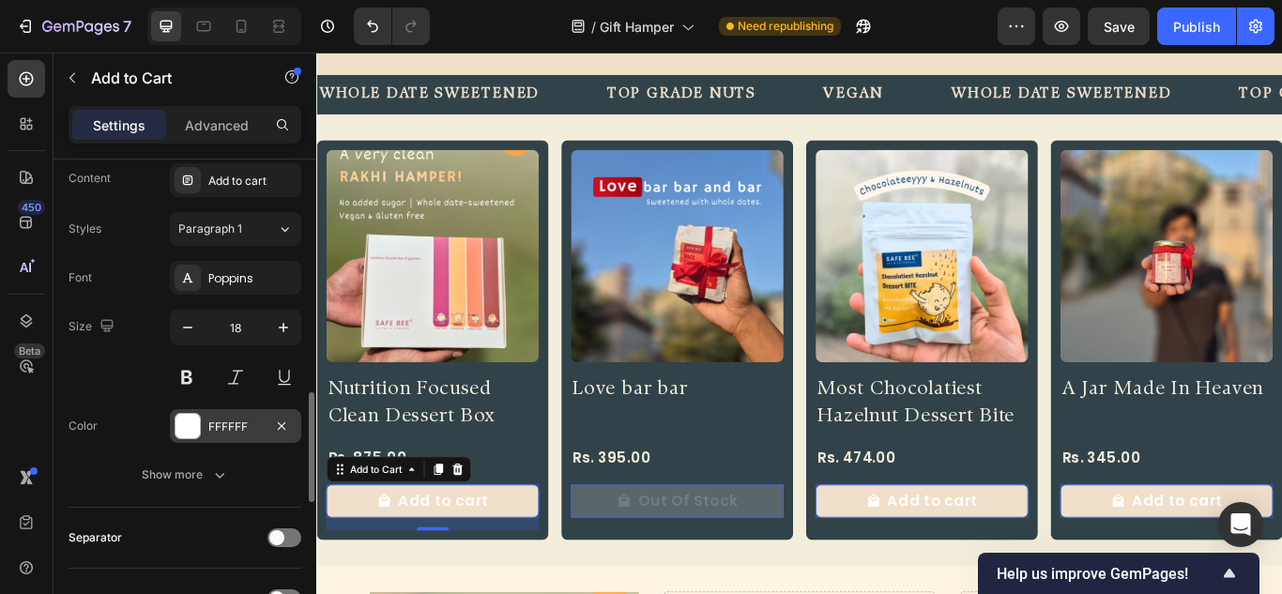
click at [201, 430] on div "FFFFFF" at bounding box center [235, 426] width 131 height 34
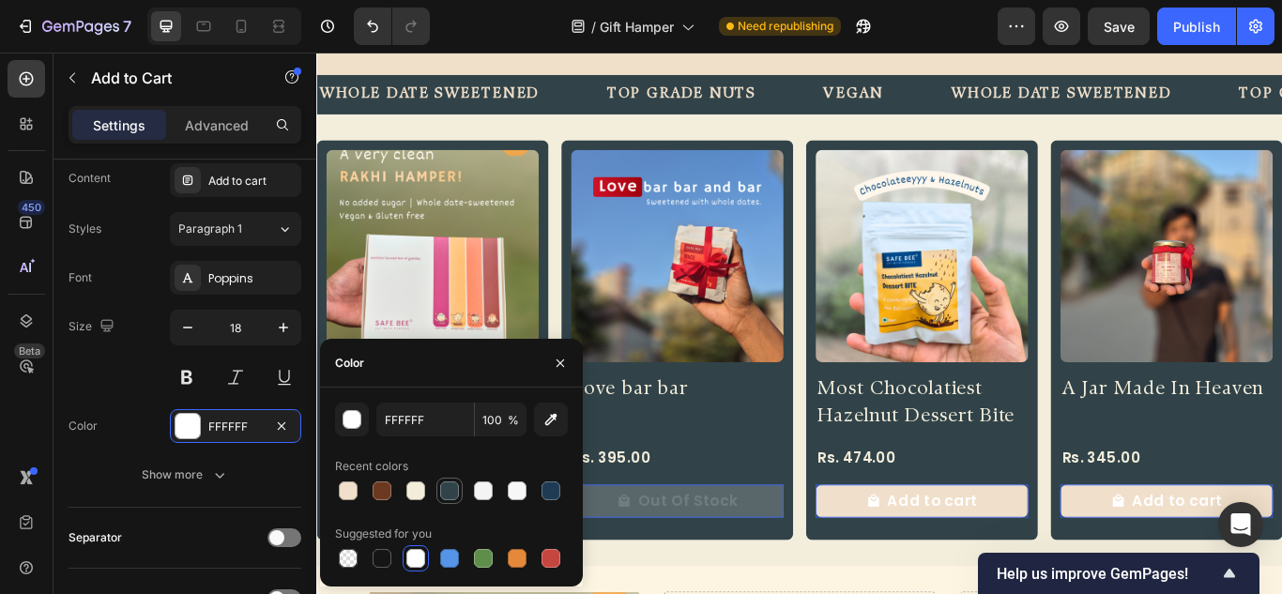
click at [450, 492] on div at bounding box center [449, 490] width 19 height 19
type input "314349"
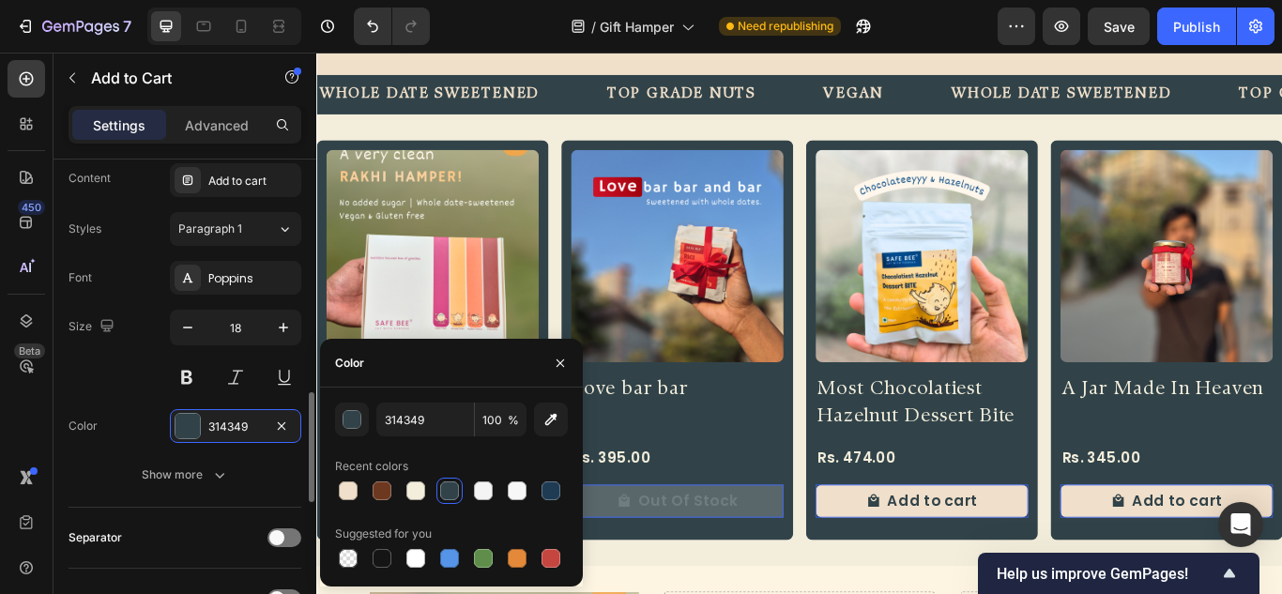
click at [146, 428] on div "Color 314349" at bounding box center [184, 426] width 233 height 34
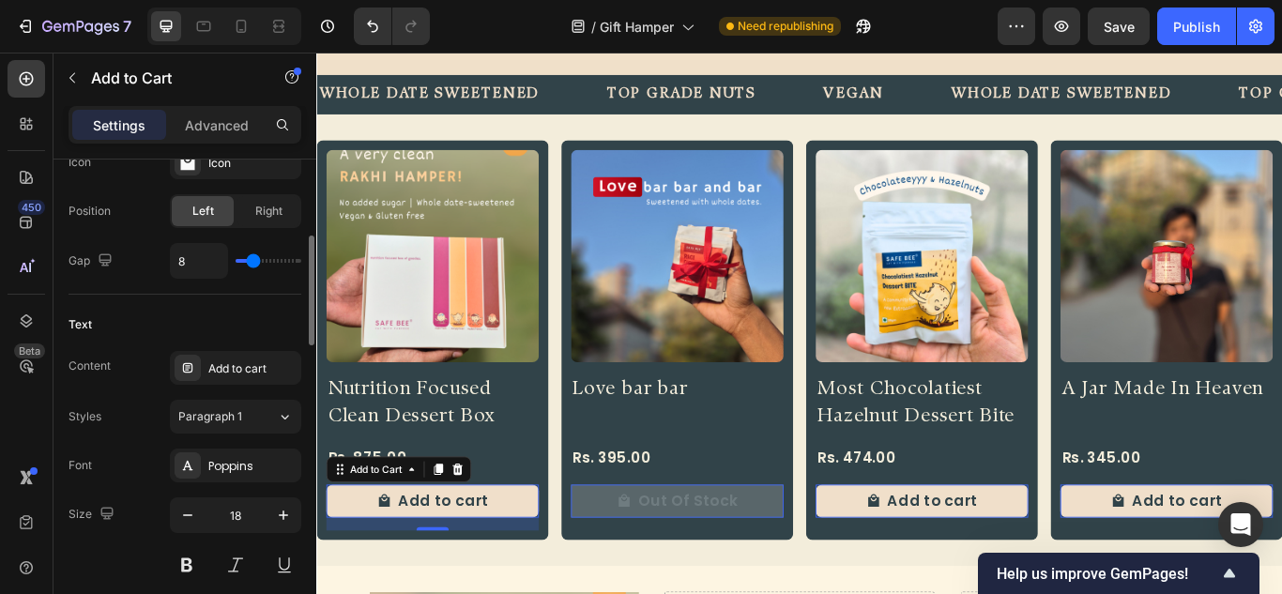
scroll to position [751, 0]
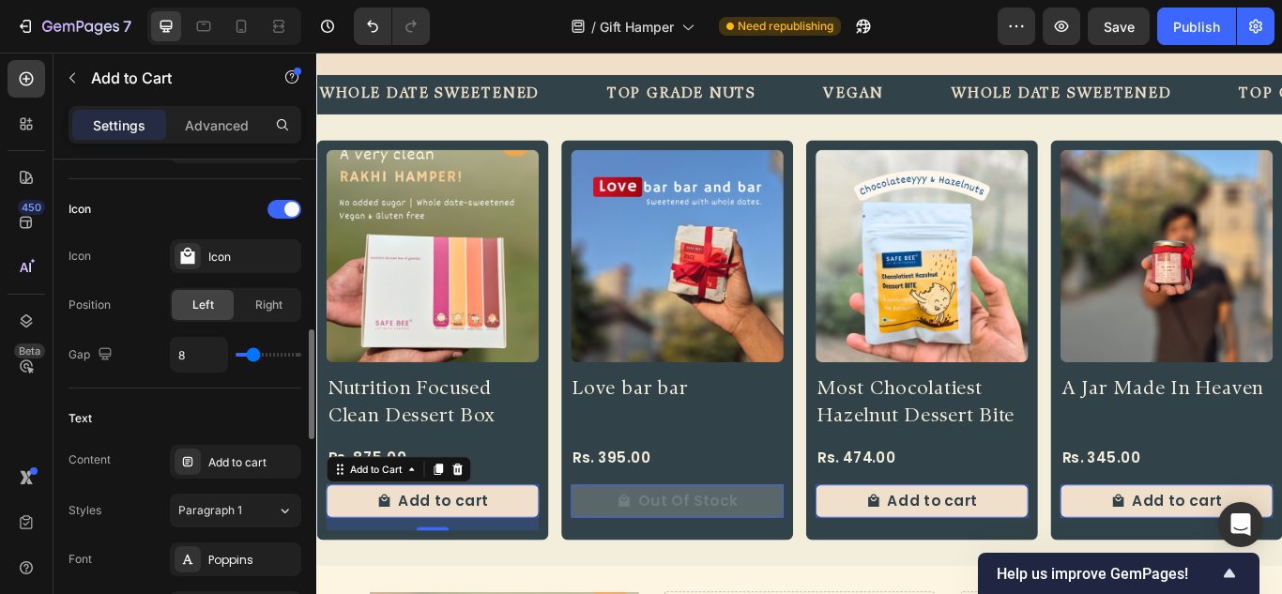
click at [285, 199] on div "Icon" at bounding box center [184, 209] width 233 height 30
click at [278, 205] on div at bounding box center [284, 209] width 34 height 19
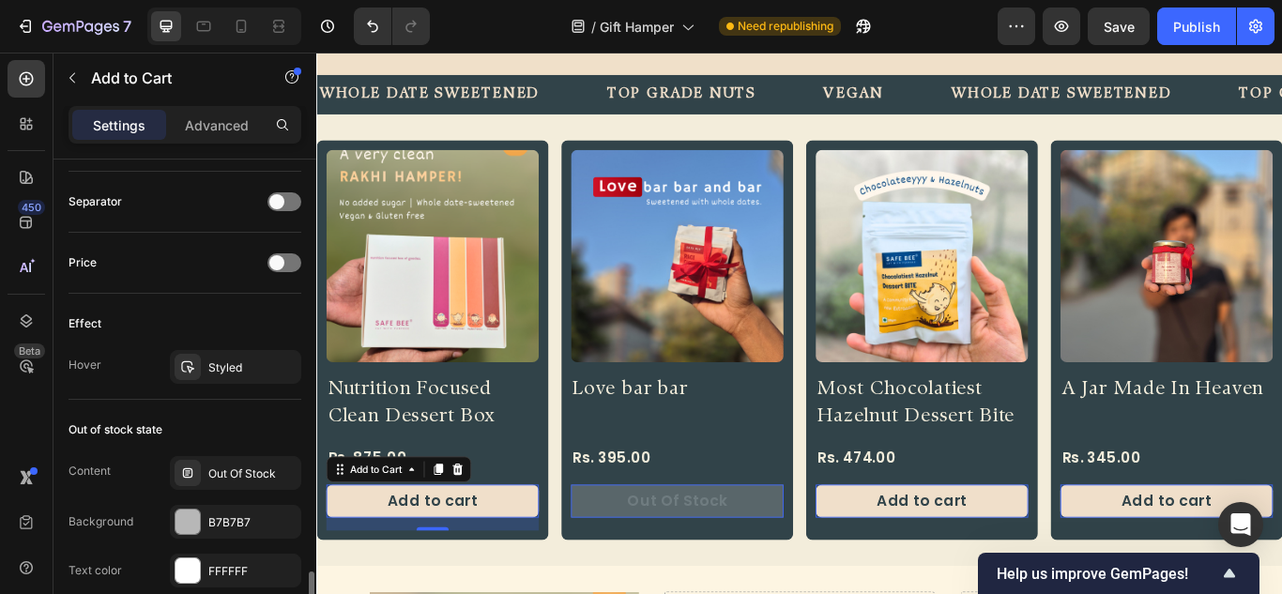
scroll to position [1314, 0]
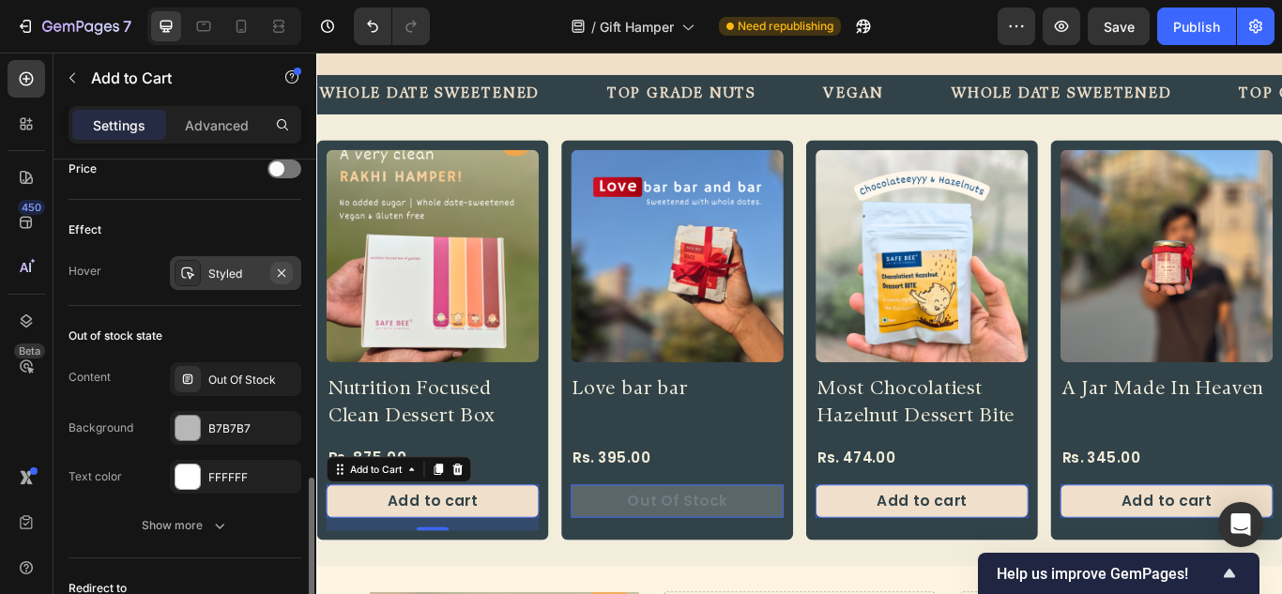
click at [281, 276] on icon "button" at bounding box center [281, 273] width 15 height 15
click at [237, 270] on div "Add..." at bounding box center [252, 274] width 88 height 17
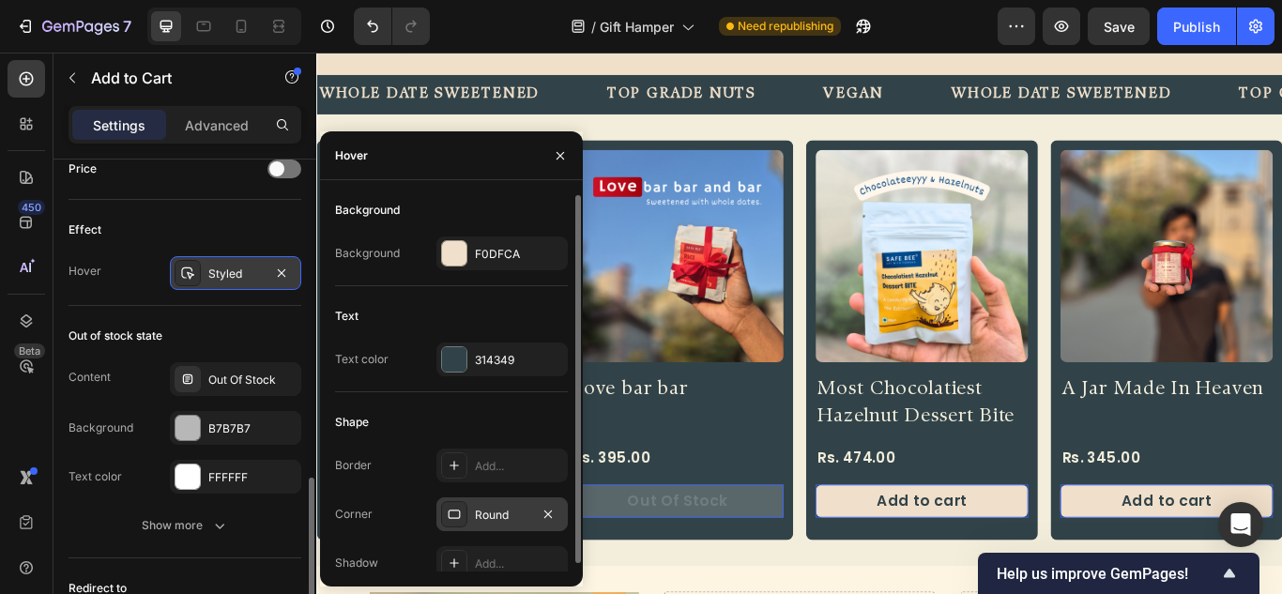
scroll to position [8, 0]
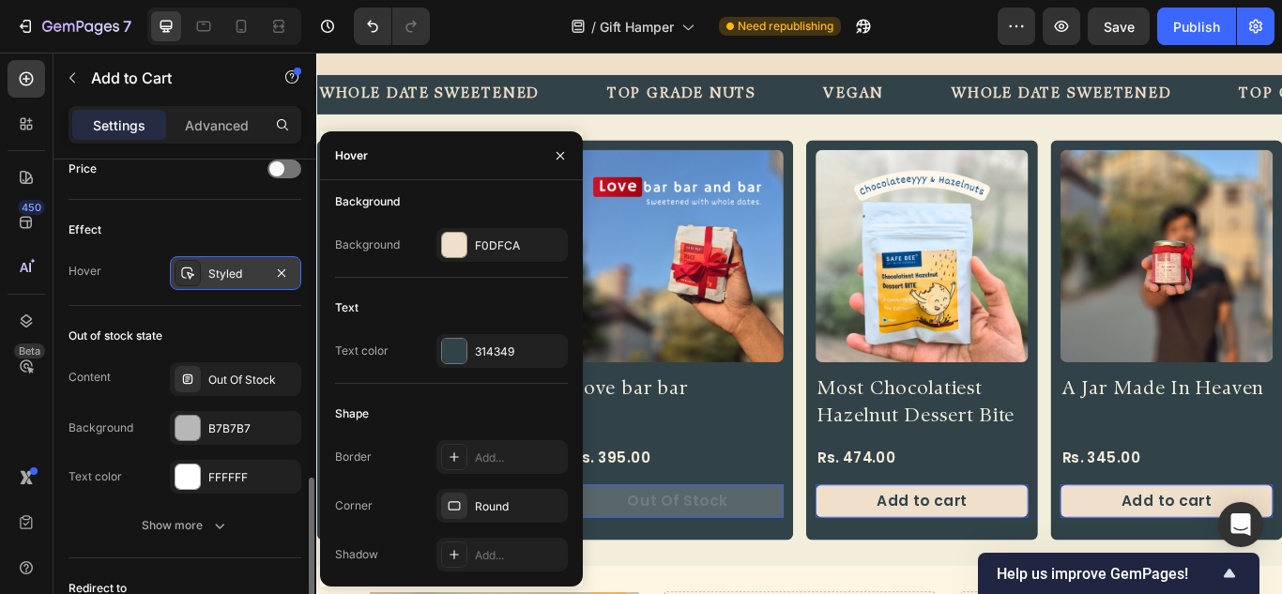
click at [229, 315] on div "Out of stock state Content Out Of Stock Background B7B7B7 Text color FFFFFF Sho…" at bounding box center [184, 432] width 233 height 252
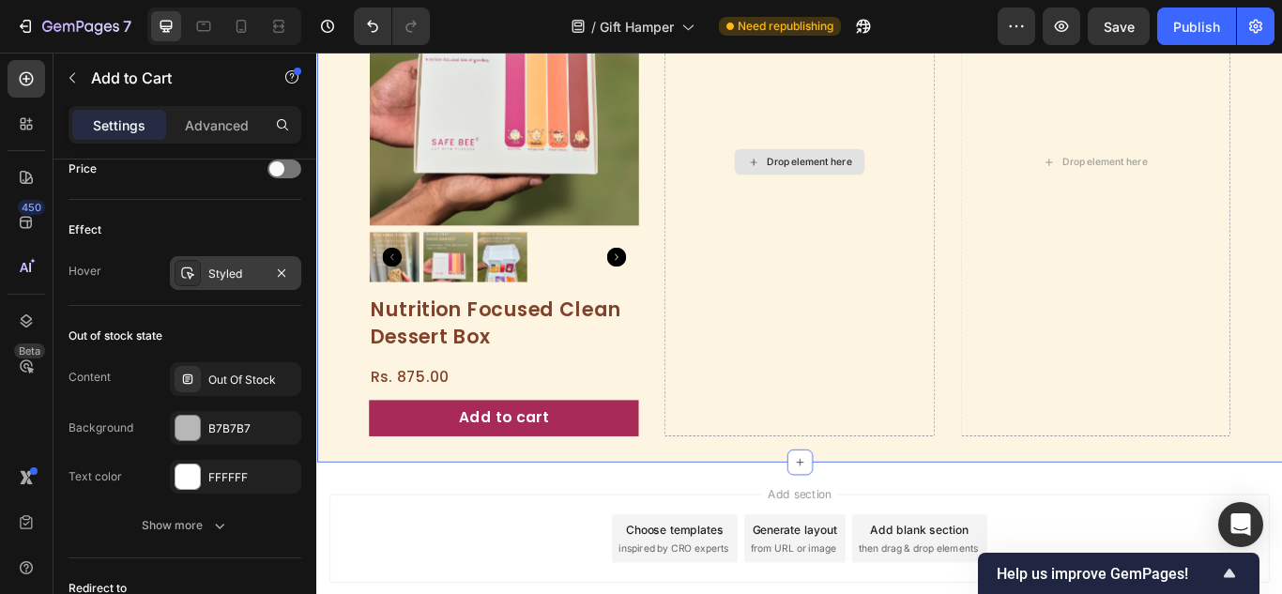
scroll to position [1103, 0]
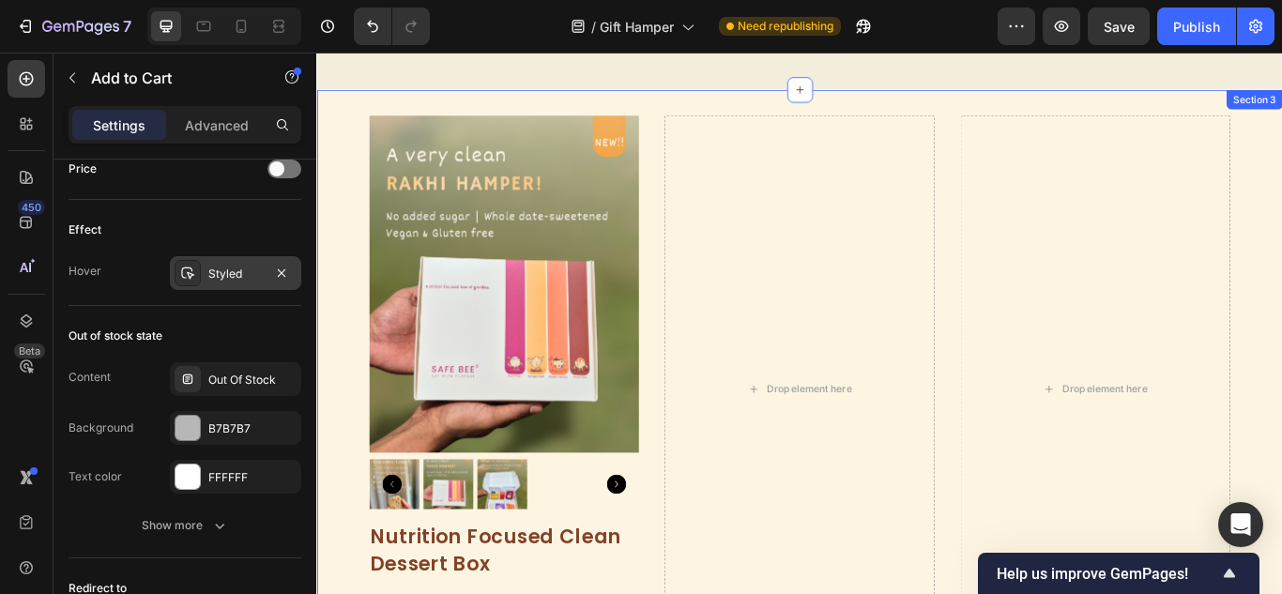
click at [1036, 114] on div "Product Images Nutrition Focused Clean Dessert Box Product Title Rs. 875.00 Pro…" at bounding box center [879, 445] width 1126 height 699
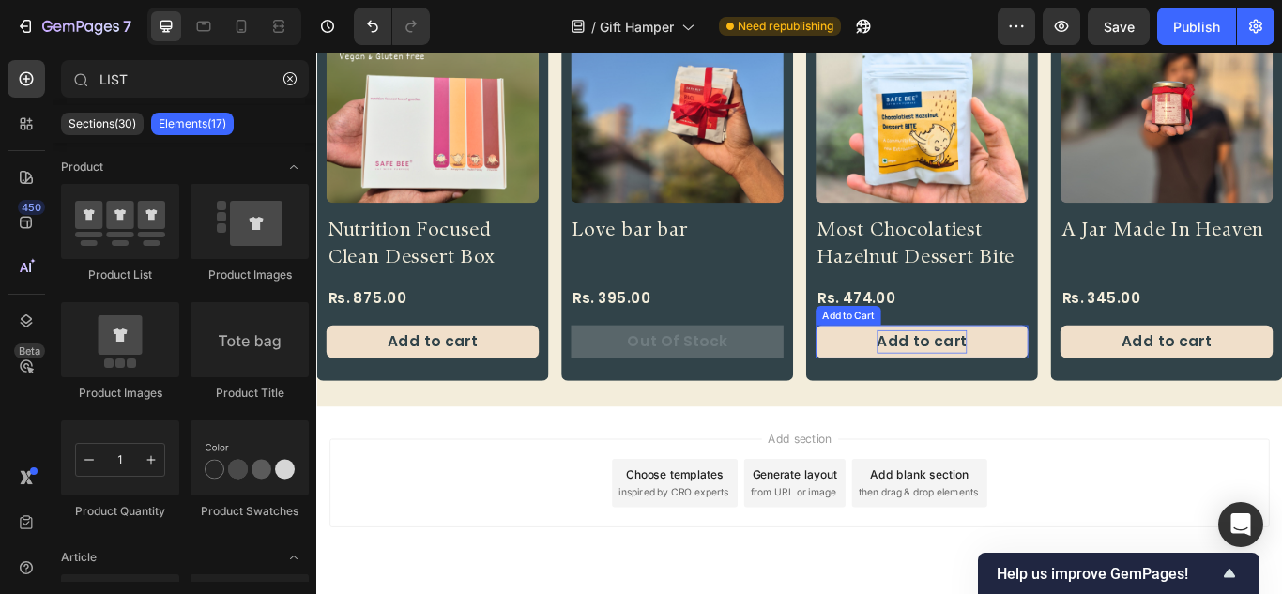
scroll to position [410, 0]
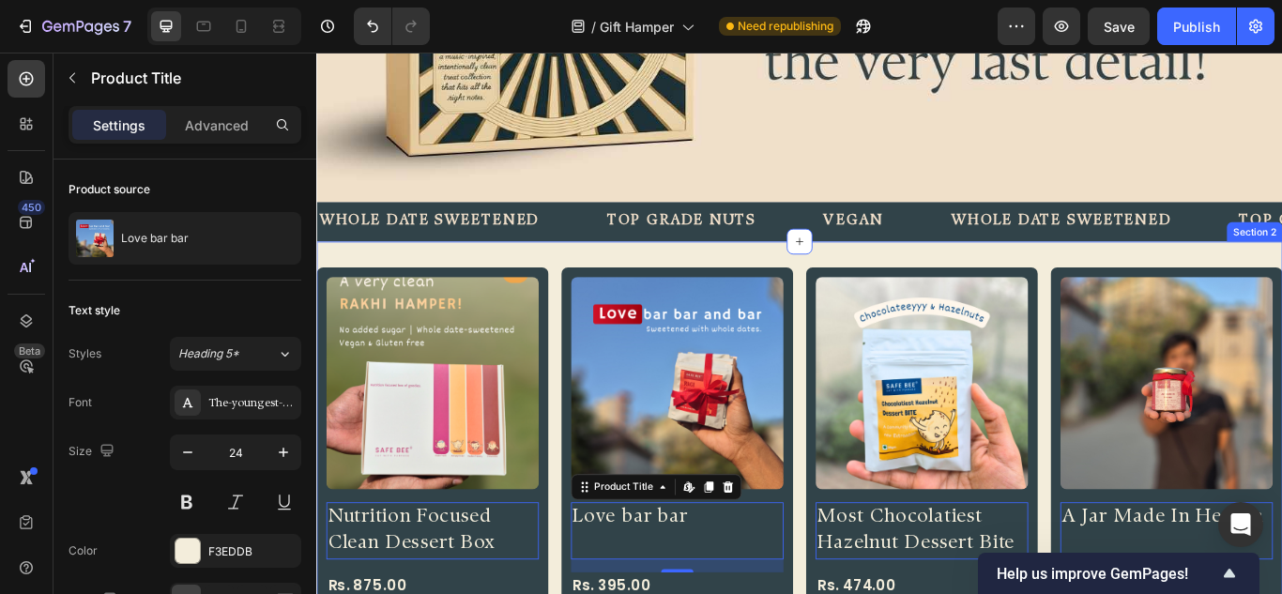
click at [589, 274] on div "Product Images Nutrition Focused Clean Dessert Box Product Title Edit content i…" at bounding box center [879, 536] width 1126 height 526
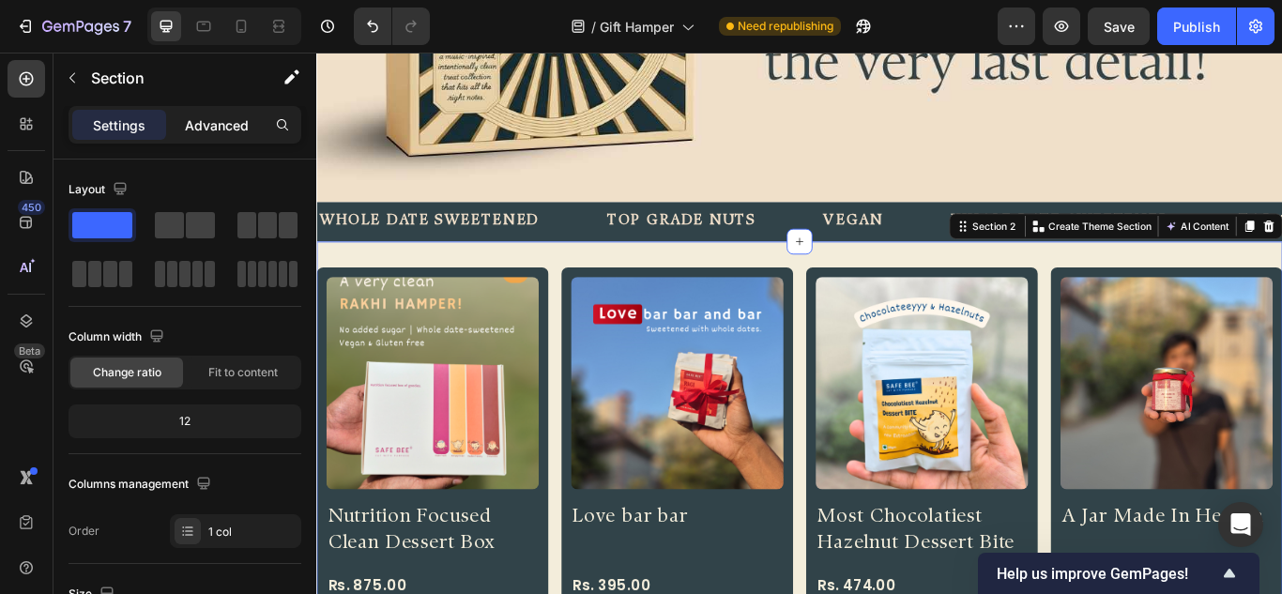
click at [211, 131] on p "Advanced" at bounding box center [217, 125] width 64 height 20
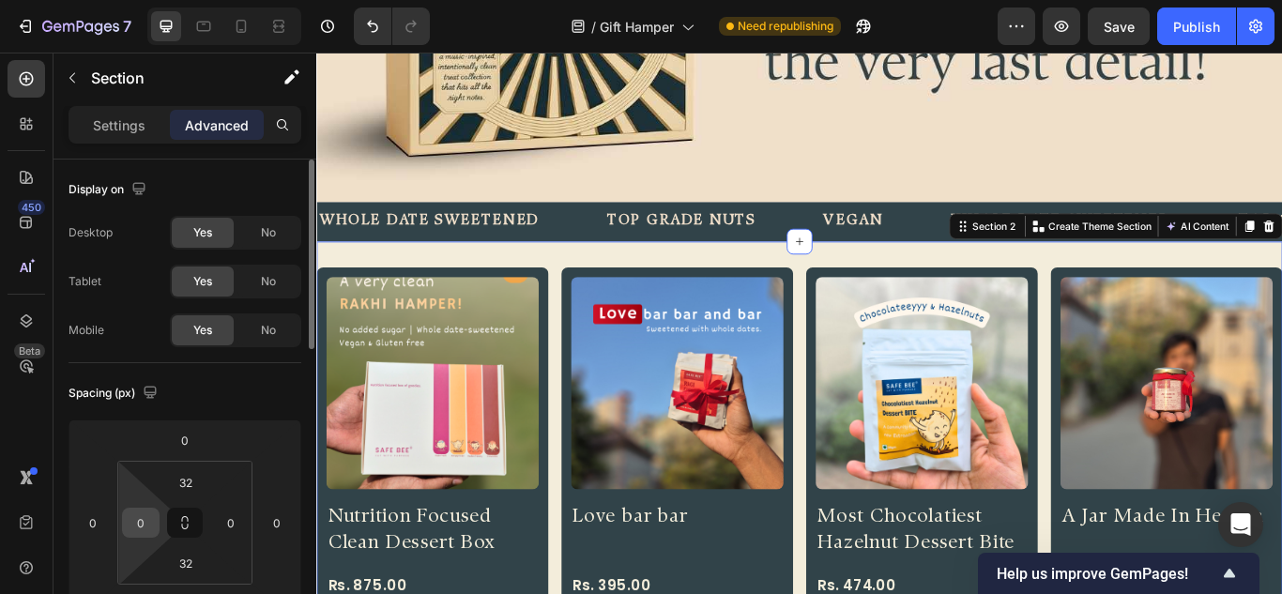
click at [145, 529] on input "0" at bounding box center [141, 523] width 28 height 28
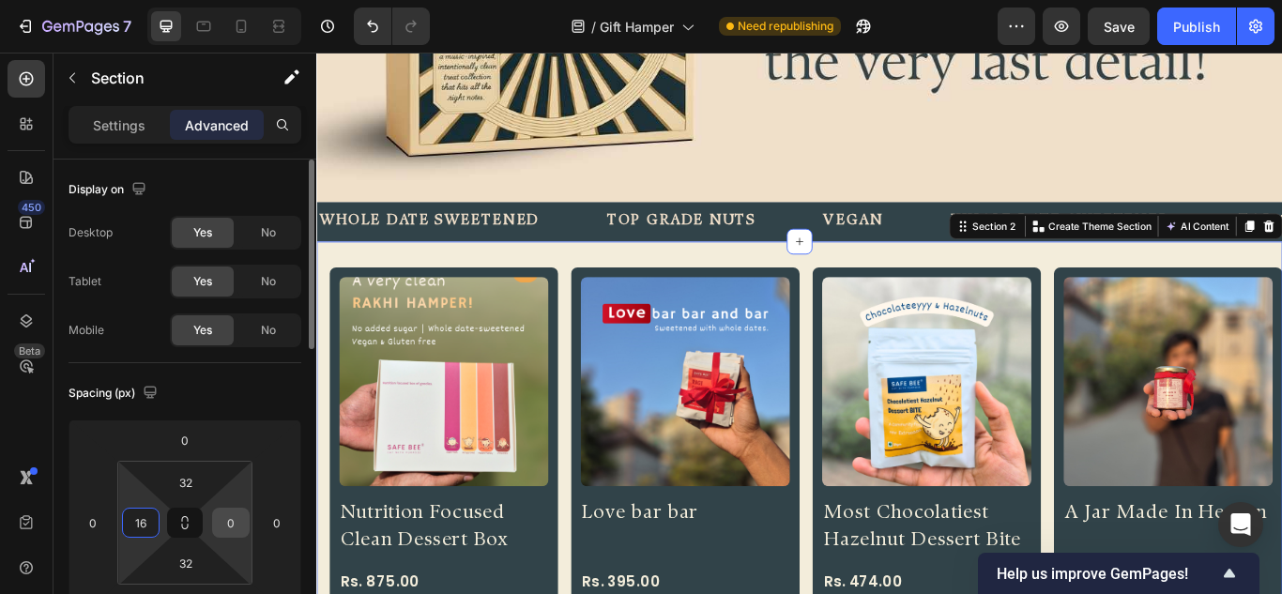
type input "16"
click at [226, 523] on input "0" at bounding box center [231, 523] width 28 height 28
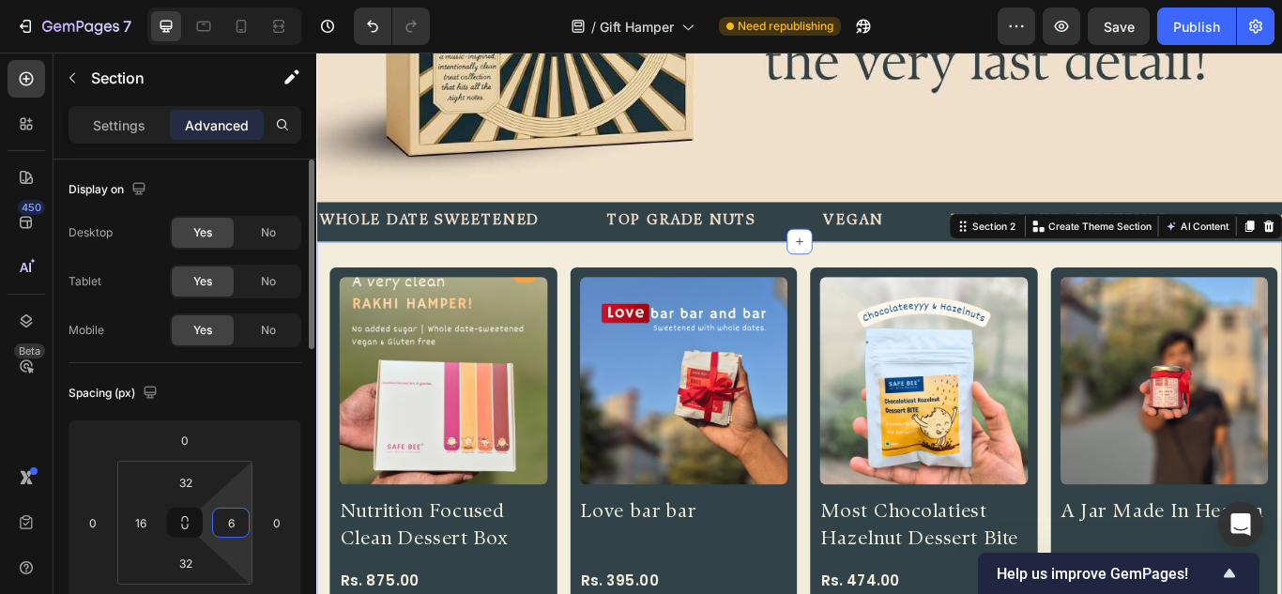
type input "16"
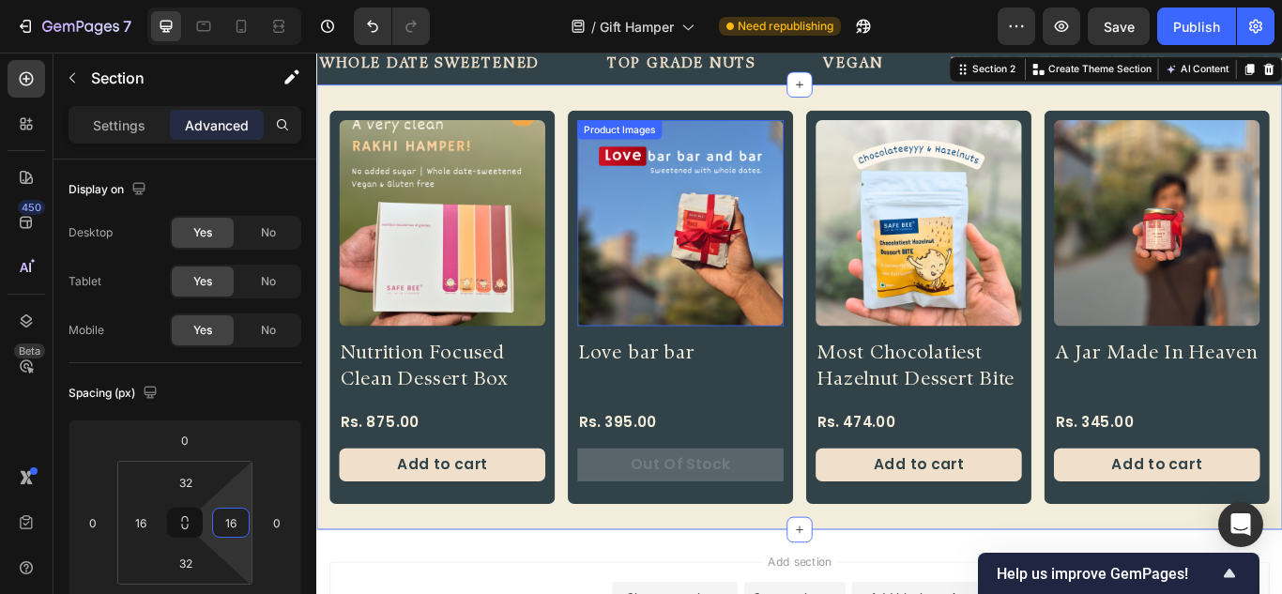
scroll to position [598, 0]
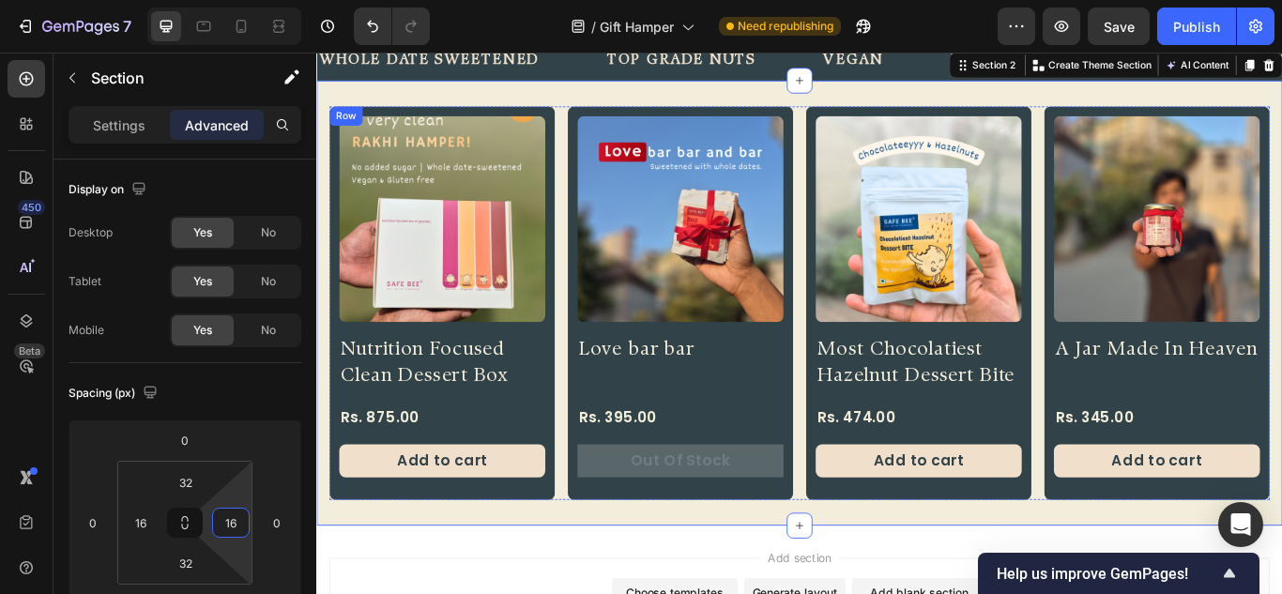
click at [345, 118] on div "Row" at bounding box center [350, 126] width 31 height 17
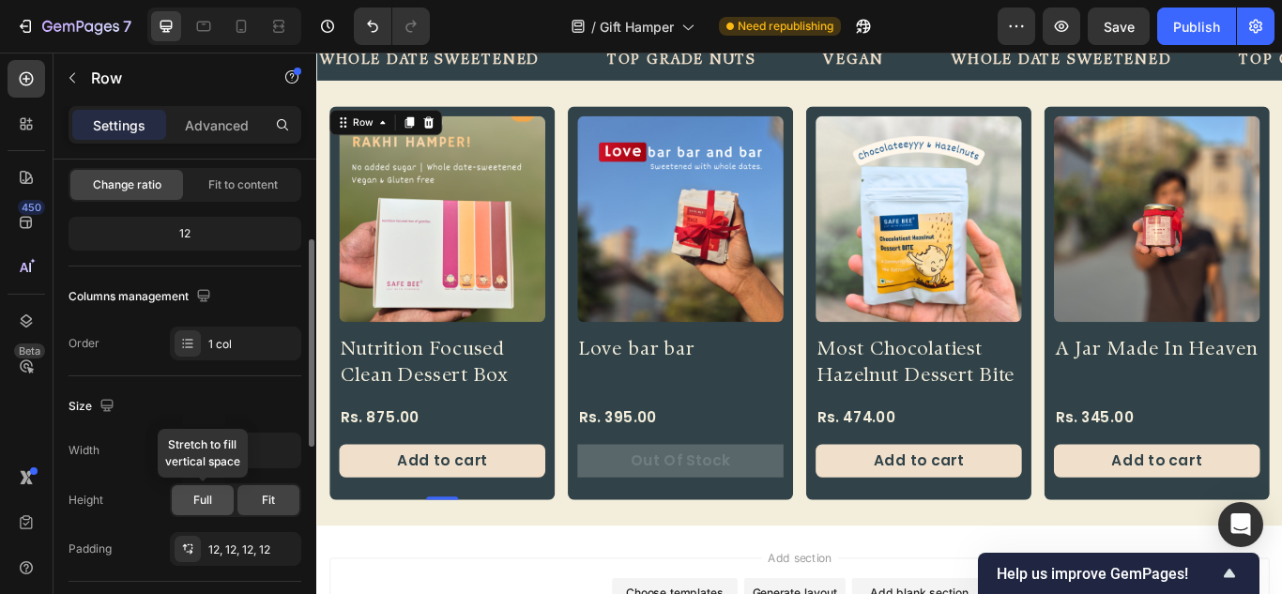
scroll to position [469, 0]
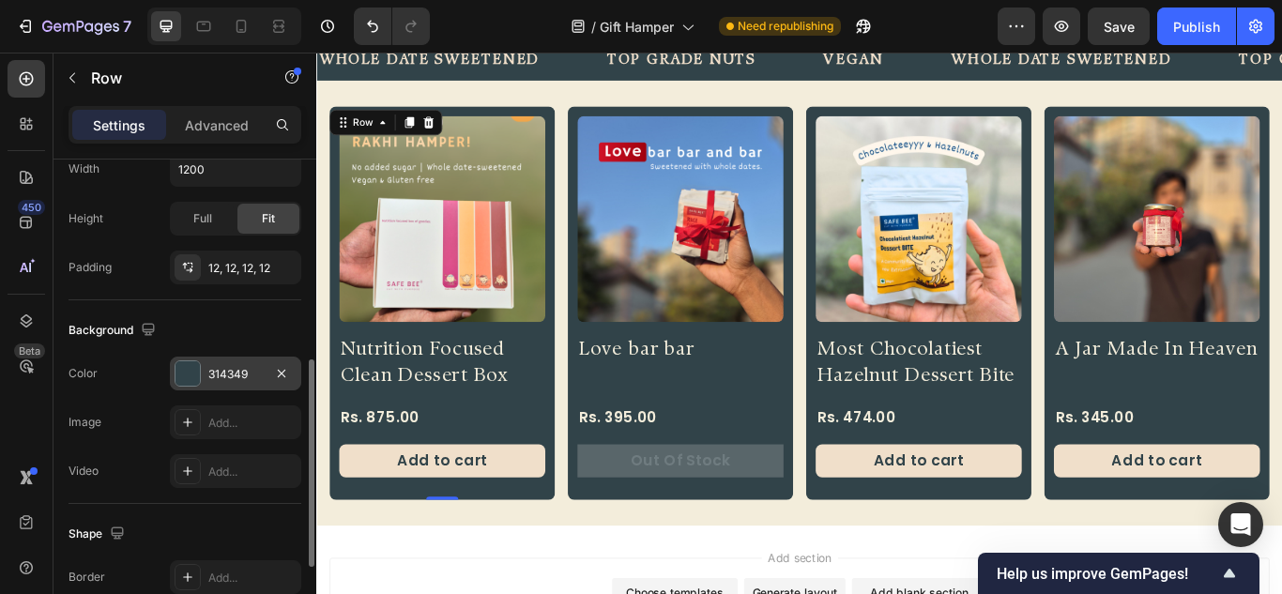
click at [192, 367] on div at bounding box center [187, 373] width 24 height 24
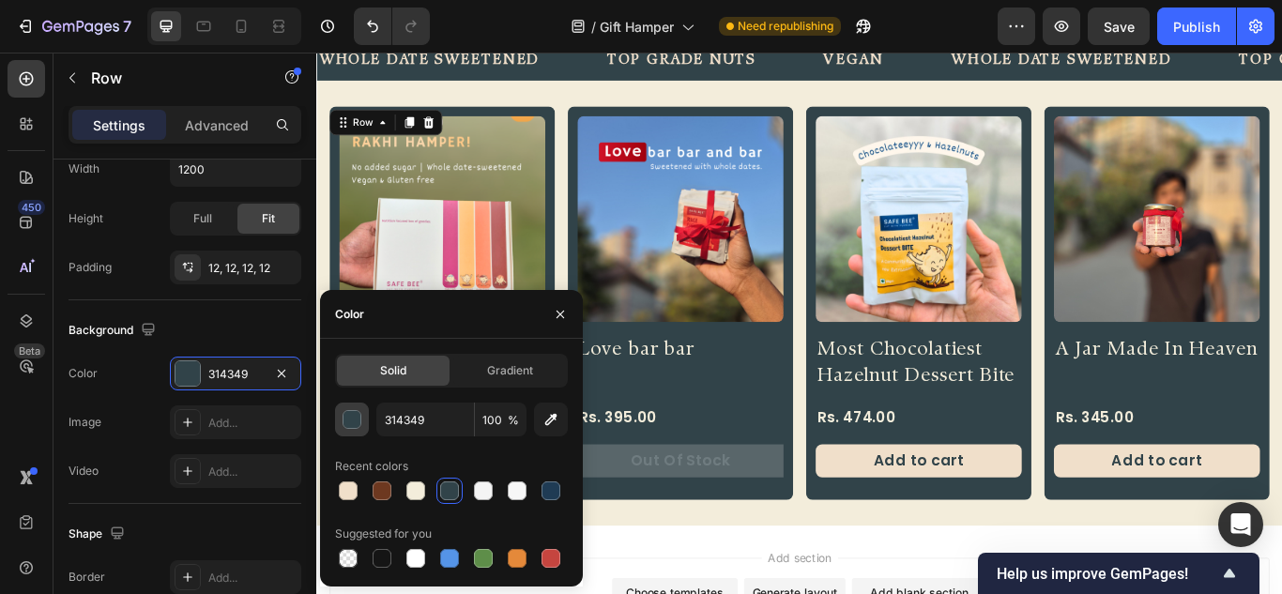
click at [355, 424] on div "button" at bounding box center [352, 420] width 19 height 19
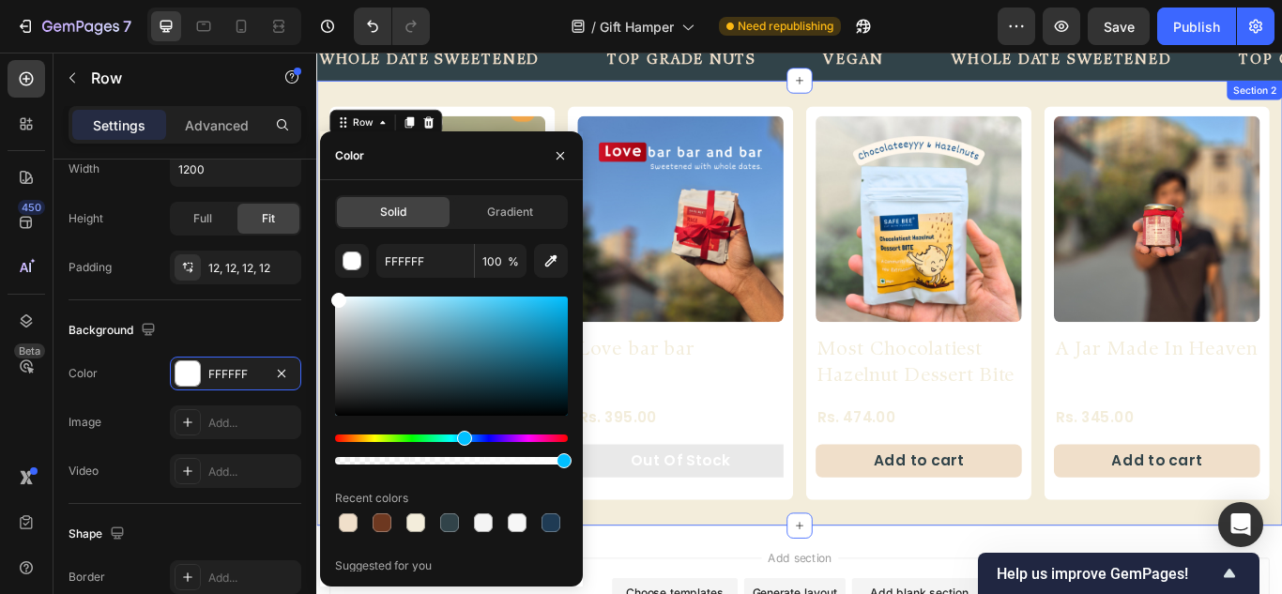
drag, startPoint x: 694, startPoint y: 367, endPoint x: 319, endPoint y: 319, distance: 378.4
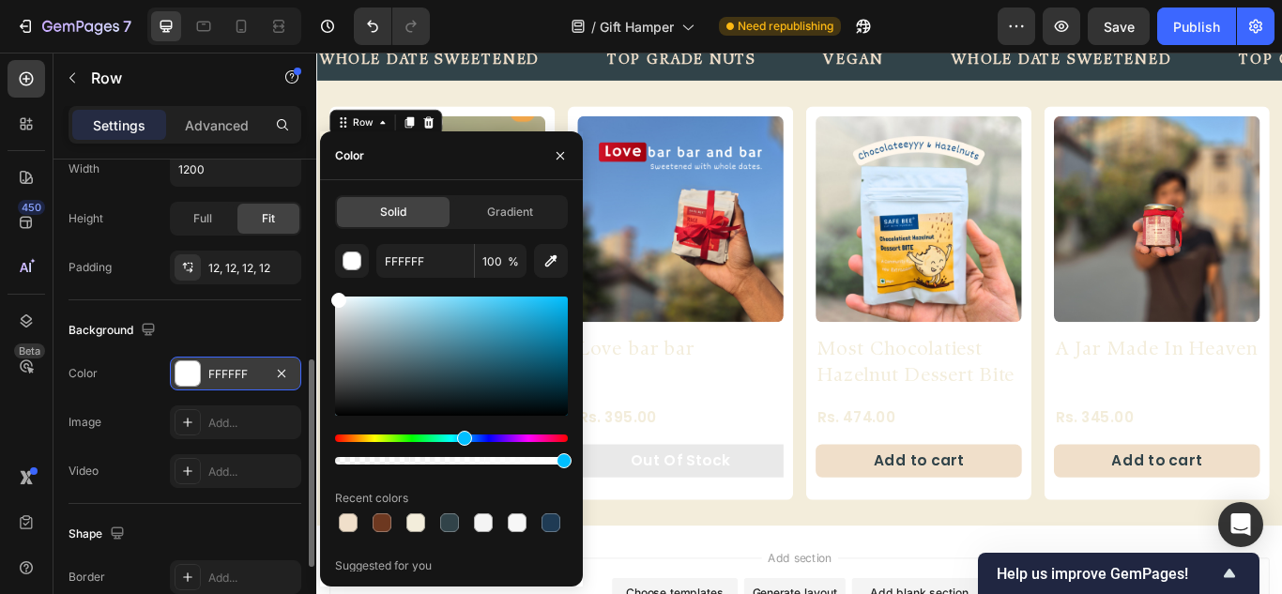
click at [232, 376] on div "FFFFFF" at bounding box center [235, 374] width 54 height 17
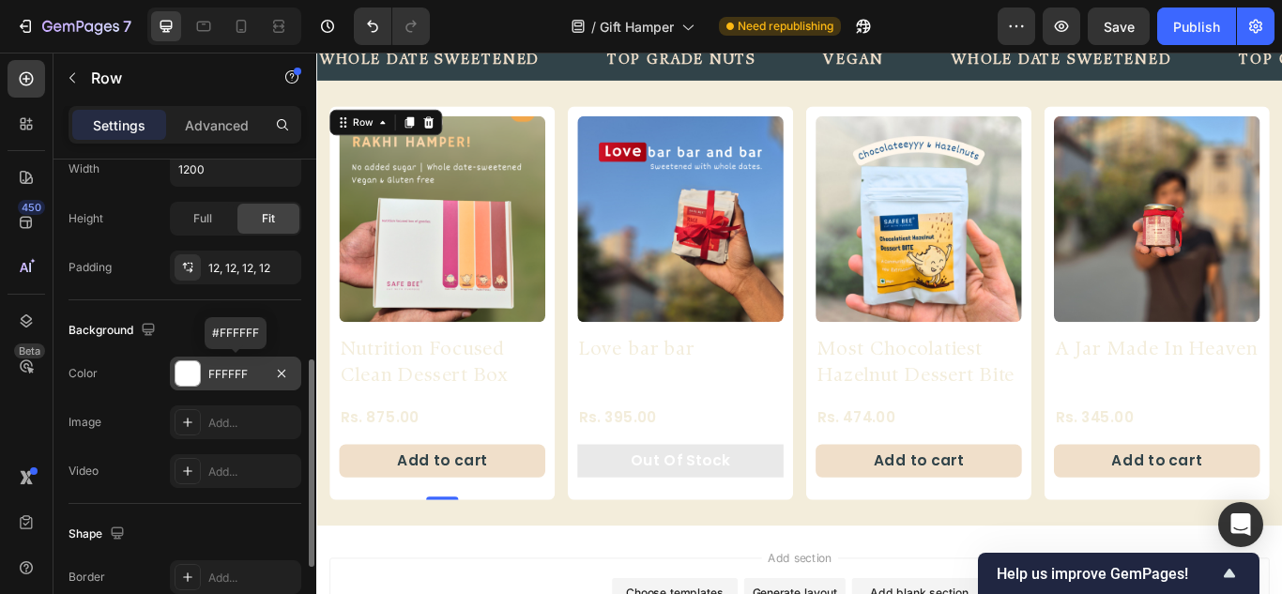
click at [241, 376] on div "FFFFFF" at bounding box center [235, 374] width 54 height 17
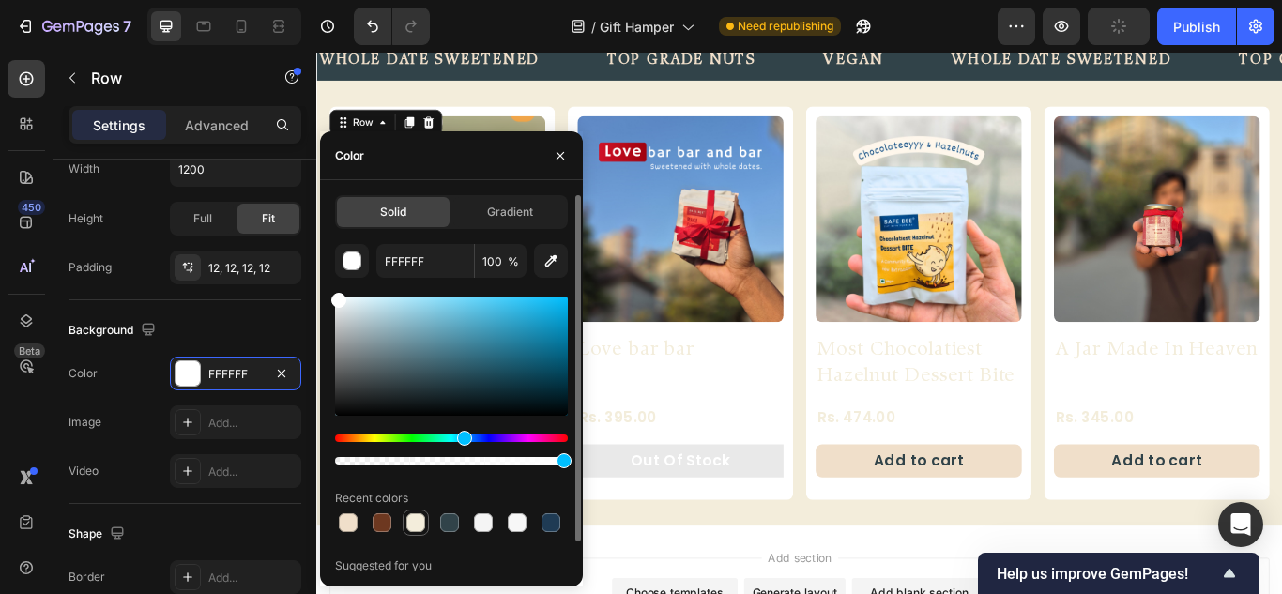
click at [413, 521] on div at bounding box center [415, 522] width 19 height 19
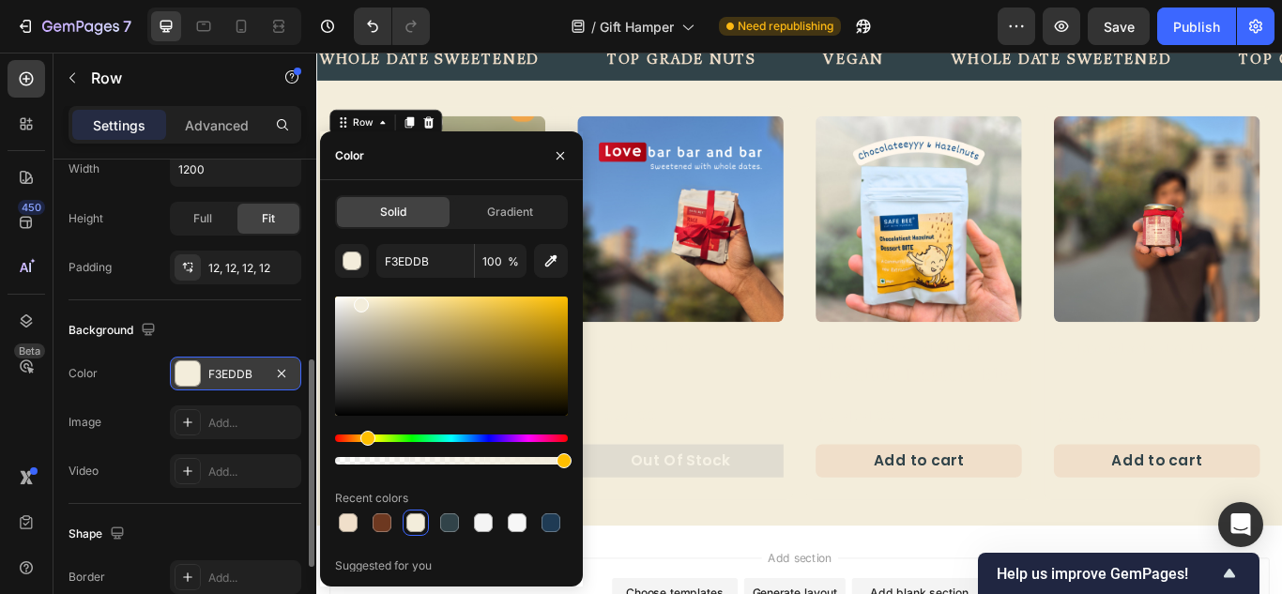
click at [192, 364] on div at bounding box center [187, 373] width 24 height 24
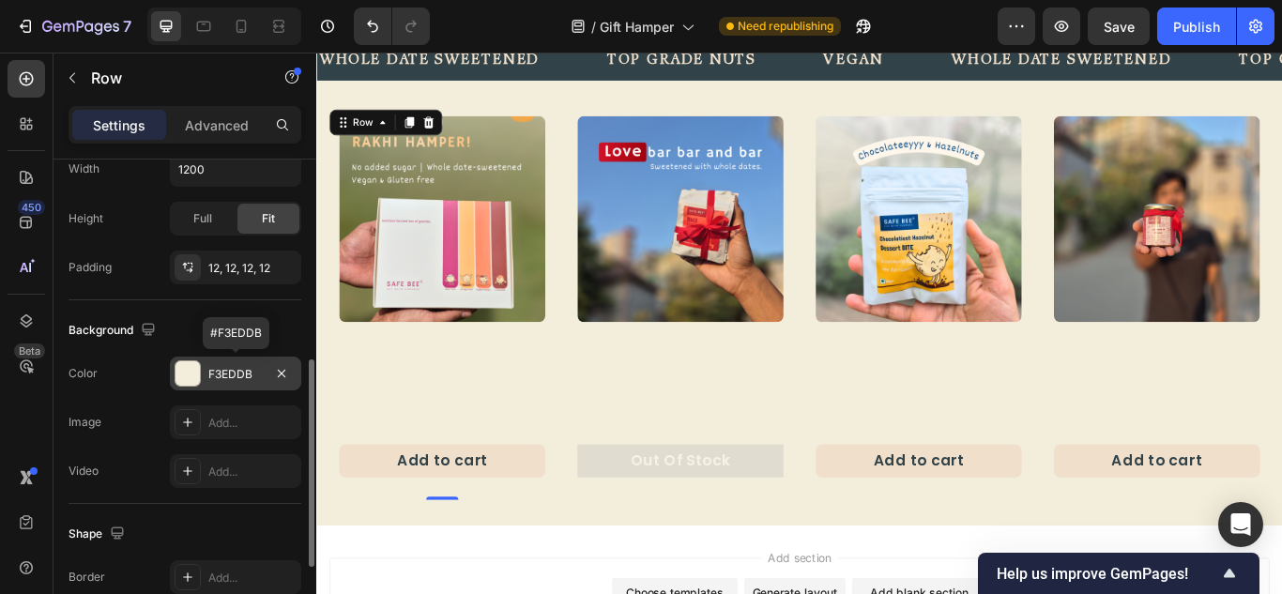
click at [192, 364] on div at bounding box center [187, 373] width 24 height 24
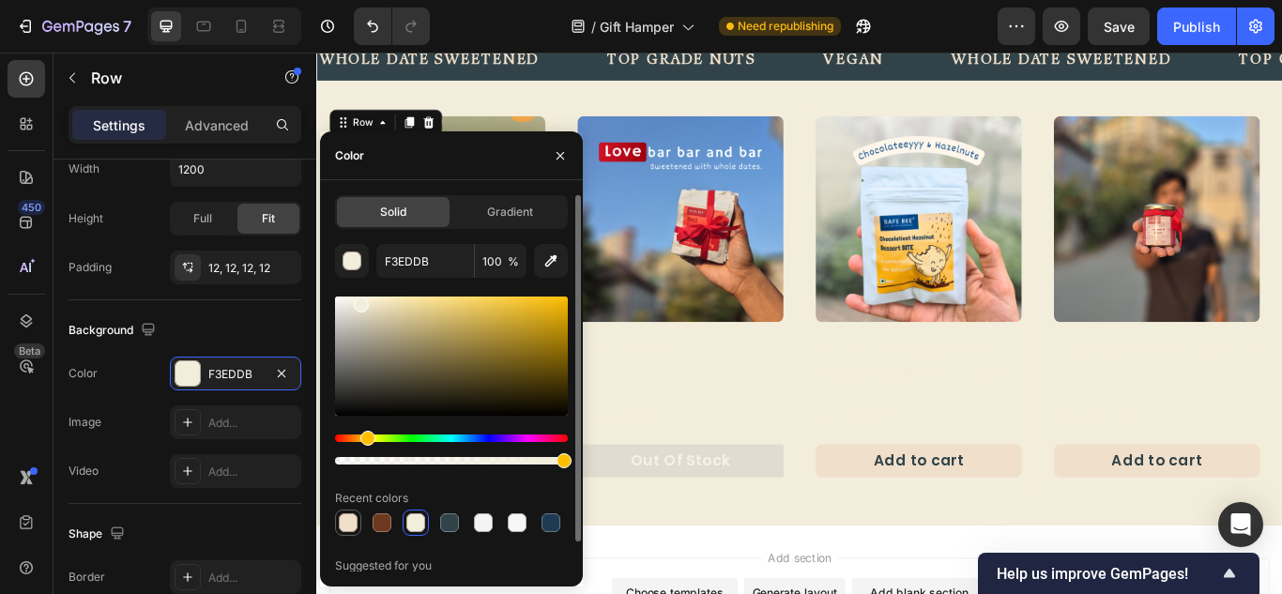
click at [353, 526] on div at bounding box center [348, 522] width 19 height 19
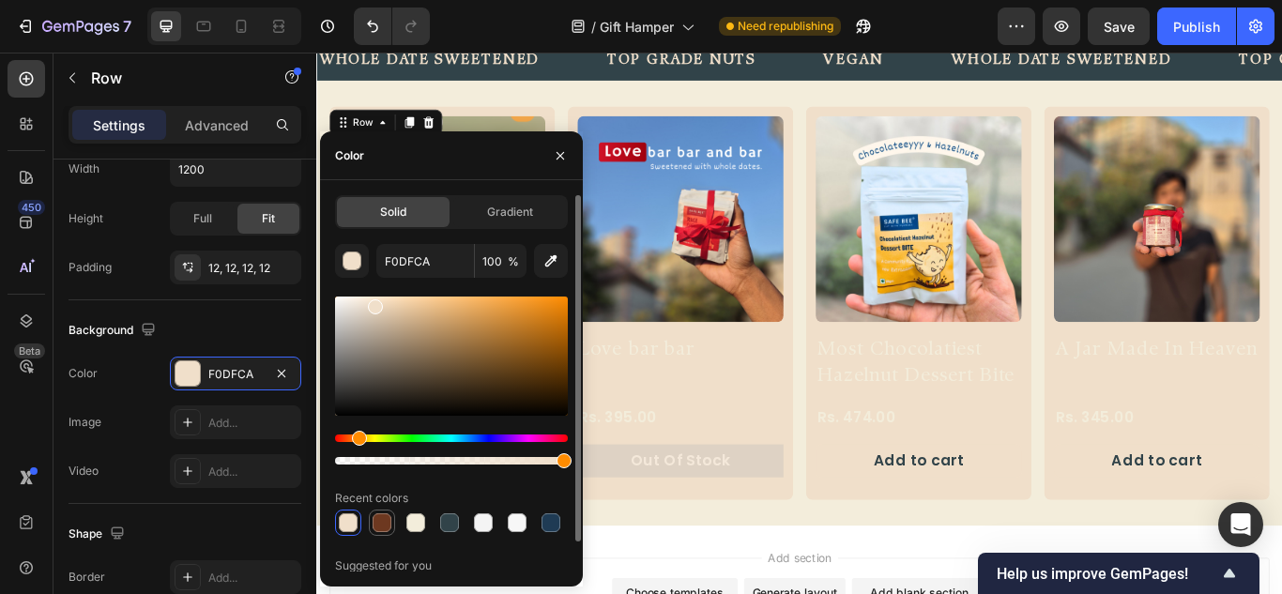
click at [393, 520] on div at bounding box center [382, 523] width 26 height 26
type input "6D3820"
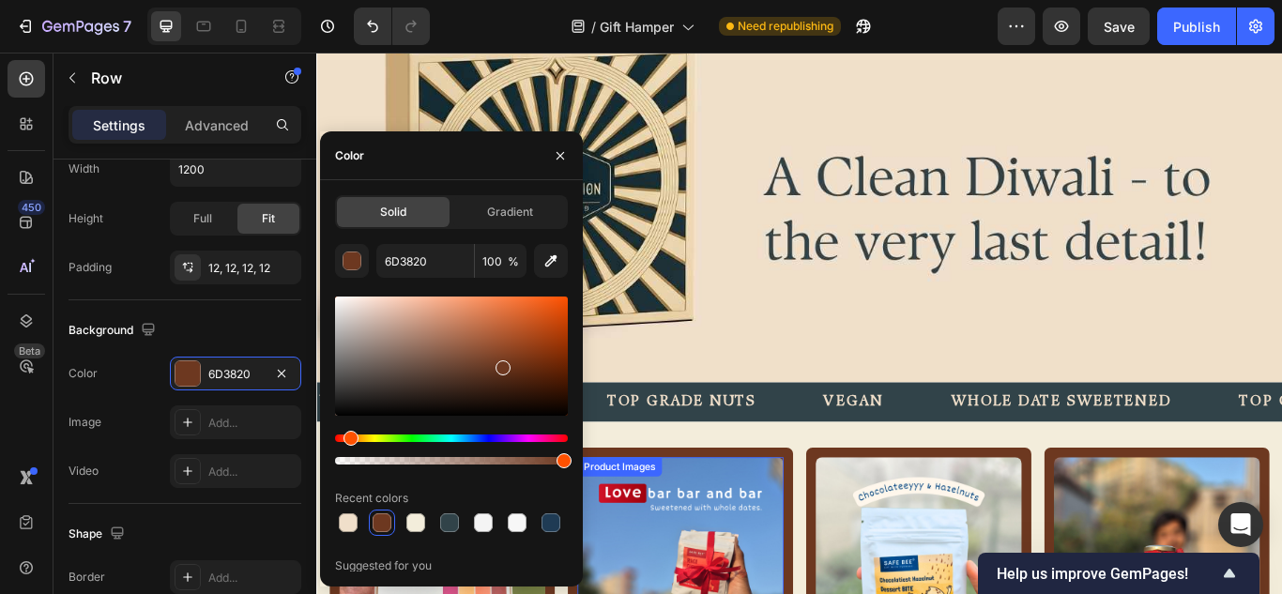
scroll to position [316, 0]
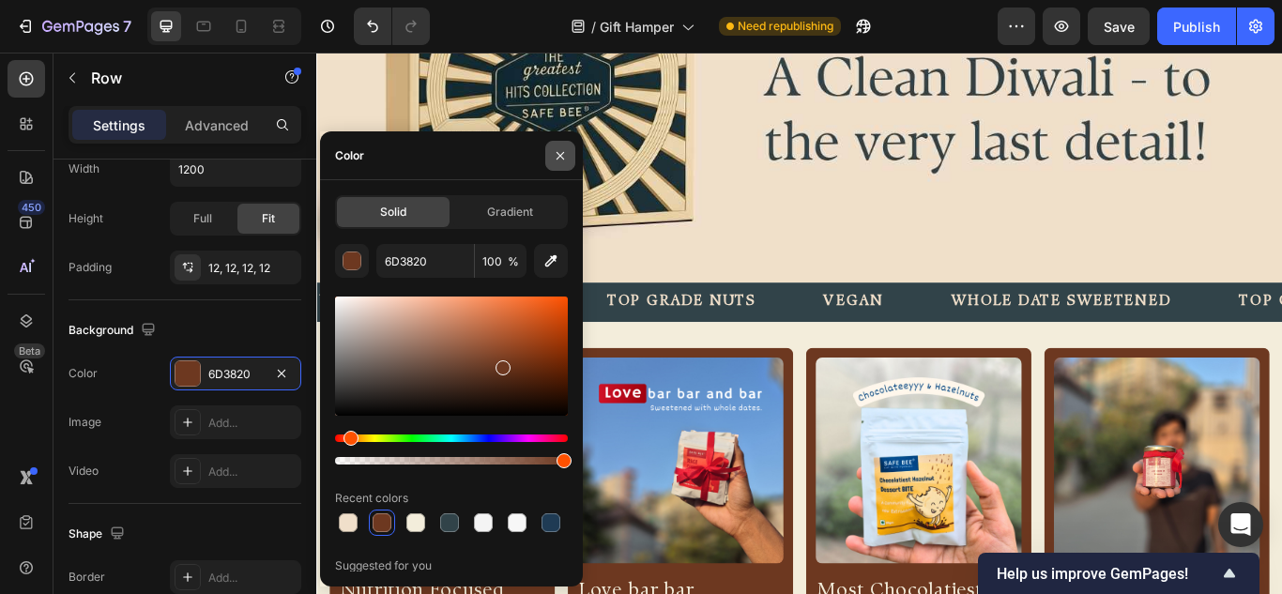
drag, startPoint x: 553, startPoint y: 150, endPoint x: 378, endPoint y: 333, distance: 252.9
click at [553, 150] on icon "button" at bounding box center [560, 155] width 15 height 15
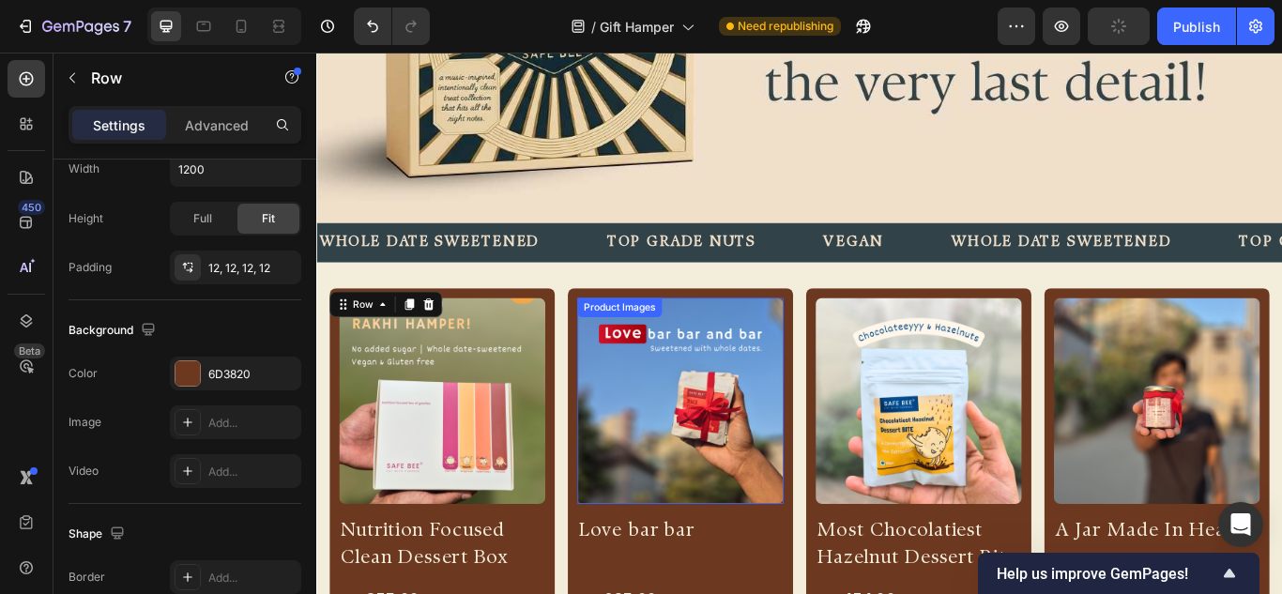
scroll to position [598, 0]
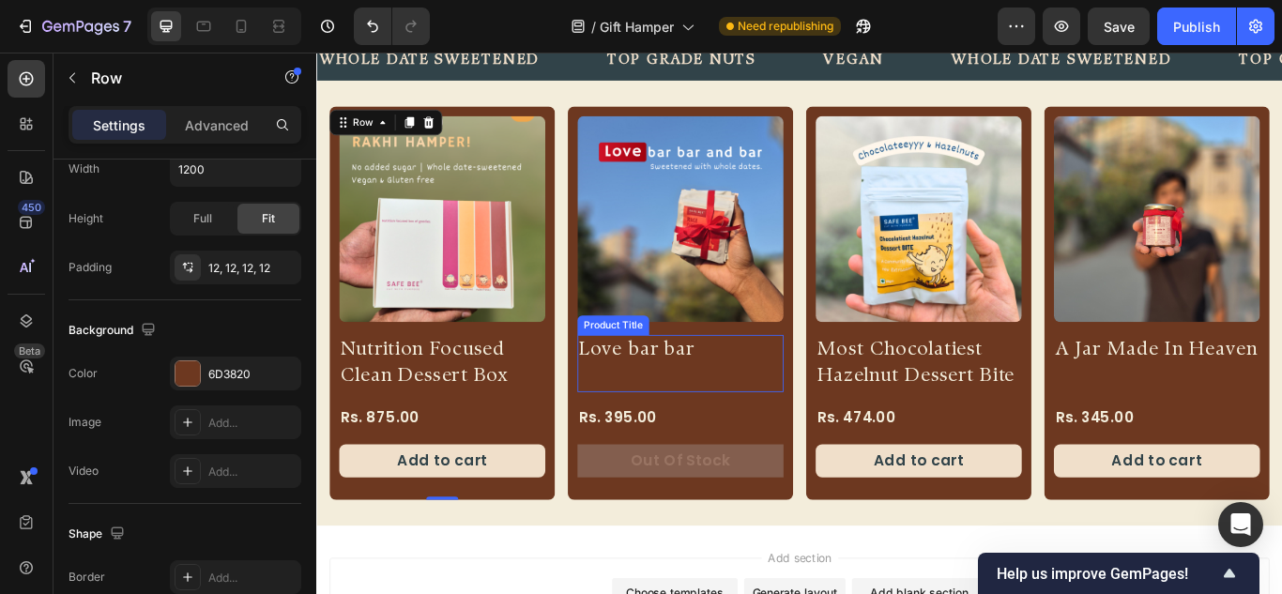
click at [712, 400] on h2 "Love bar bar" at bounding box center [740, 400] width 240 height 36
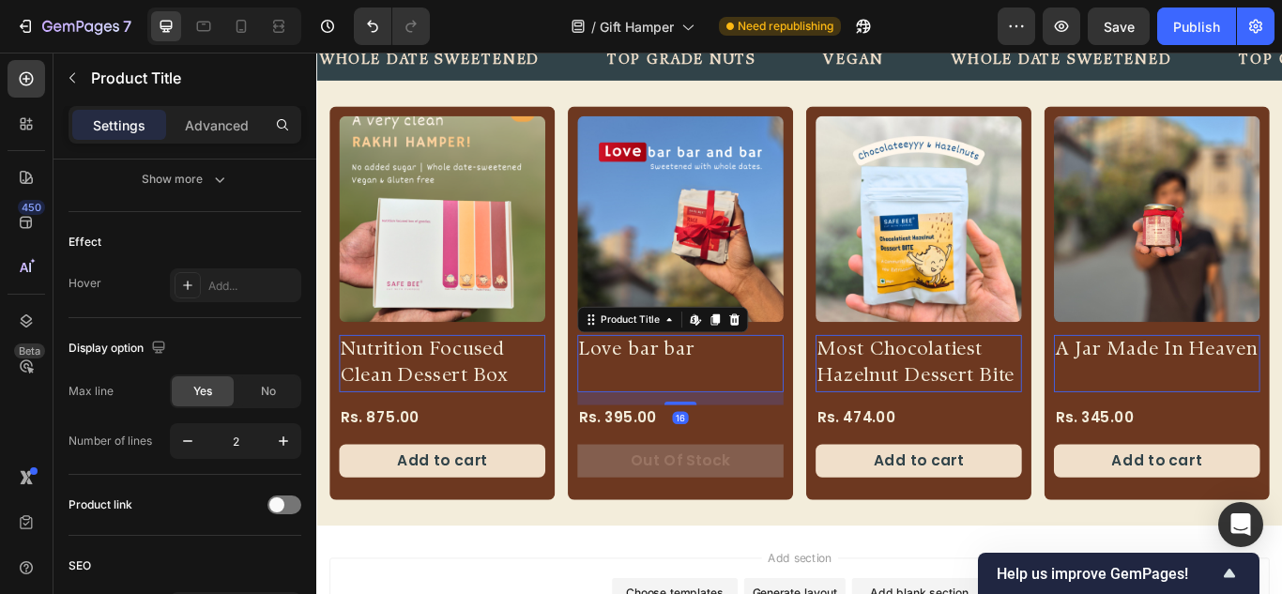
scroll to position [0, 0]
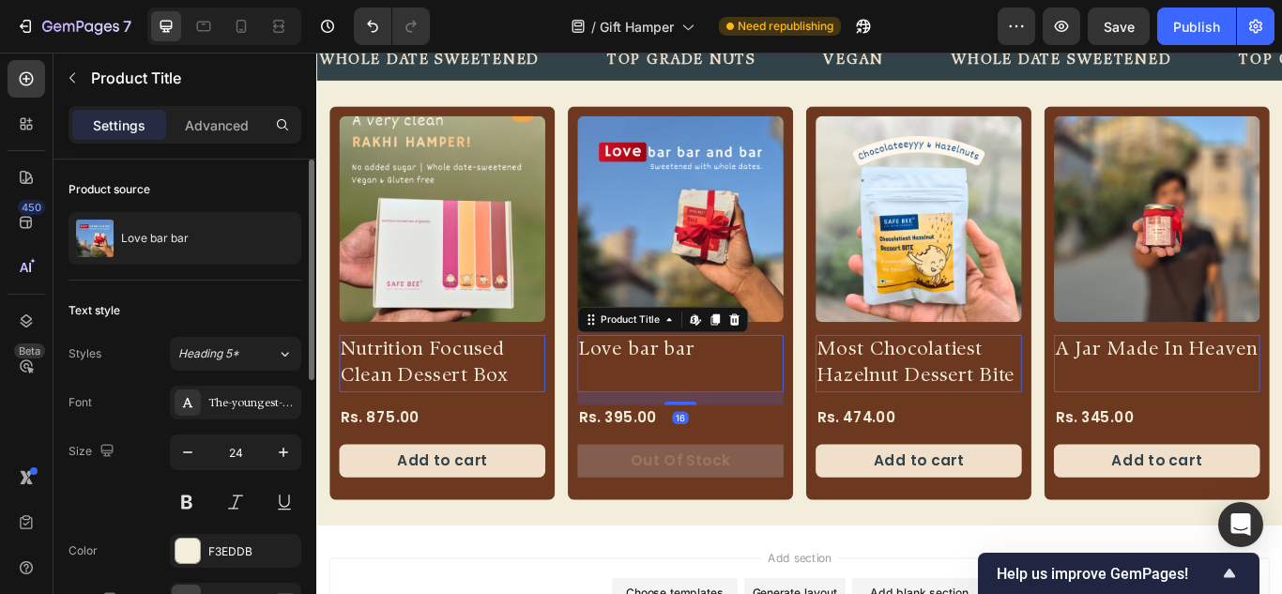
click at [492, 408] on h2 "Nutrition Focused Clean Dessert Box" at bounding box center [462, 415] width 240 height 67
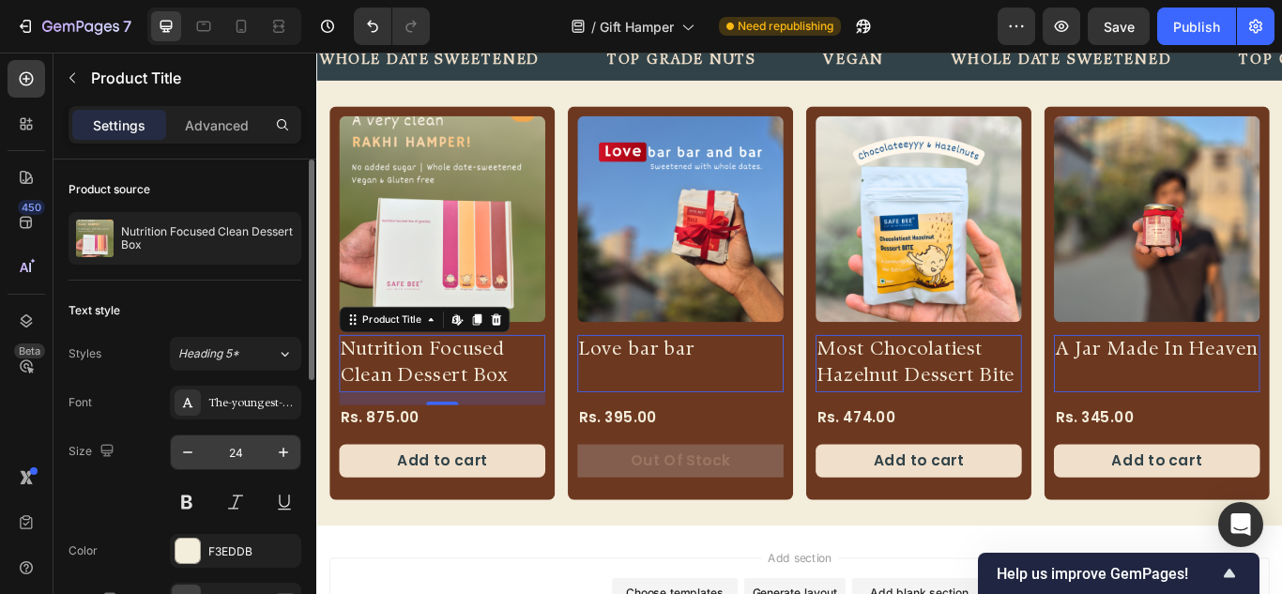
click at [238, 459] on input "24" at bounding box center [236, 452] width 62 height 34
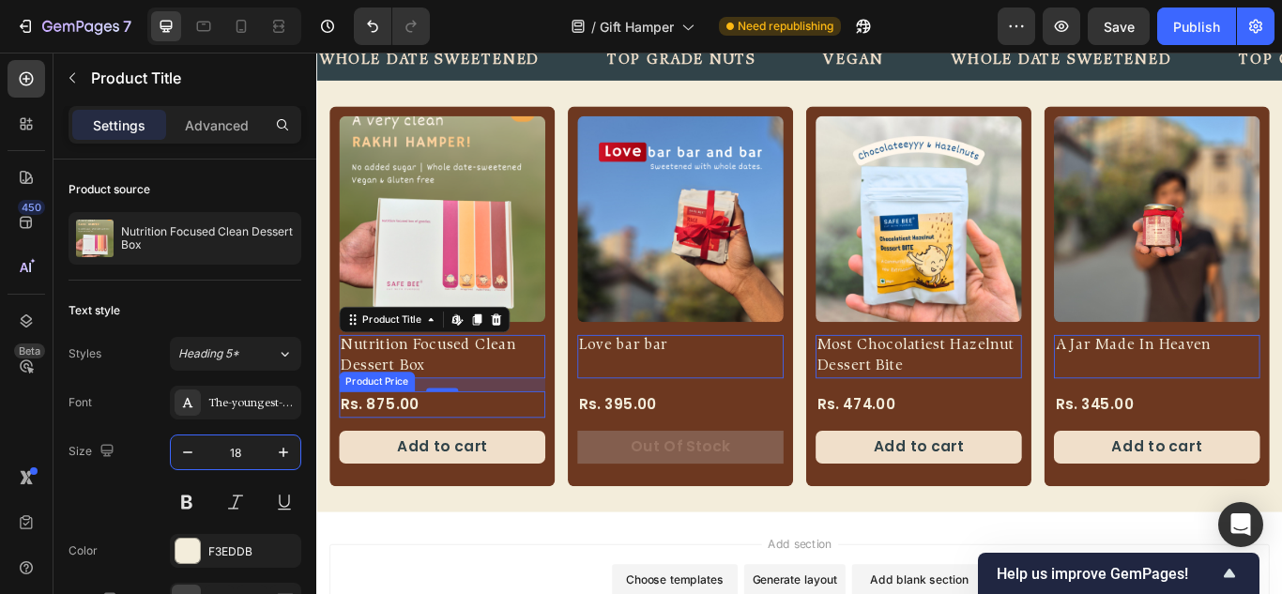
type input "1"
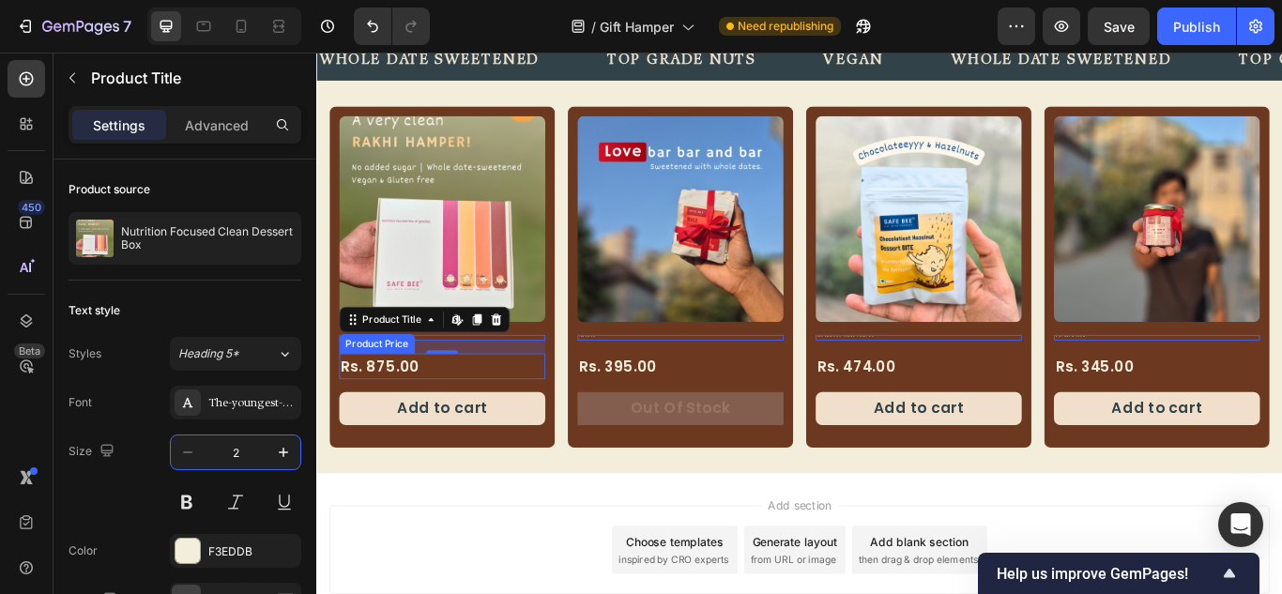
type input "24"
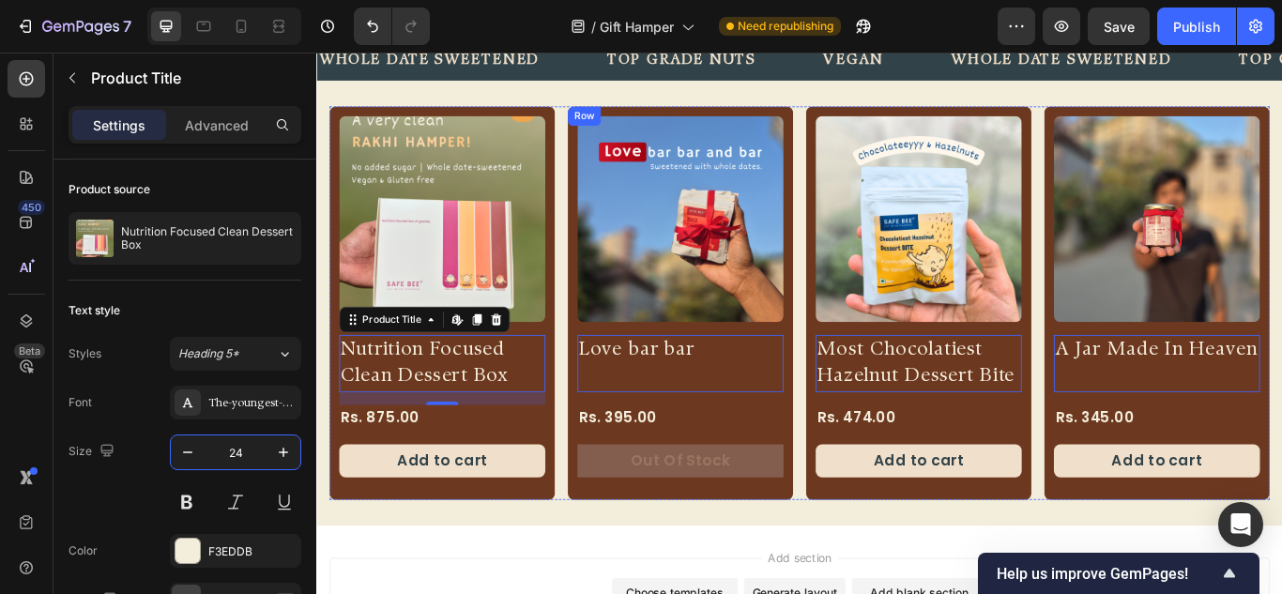
click at [685, 464] on div "Rs. 395.00" at bounding box center [740, 479] width 240 height 31
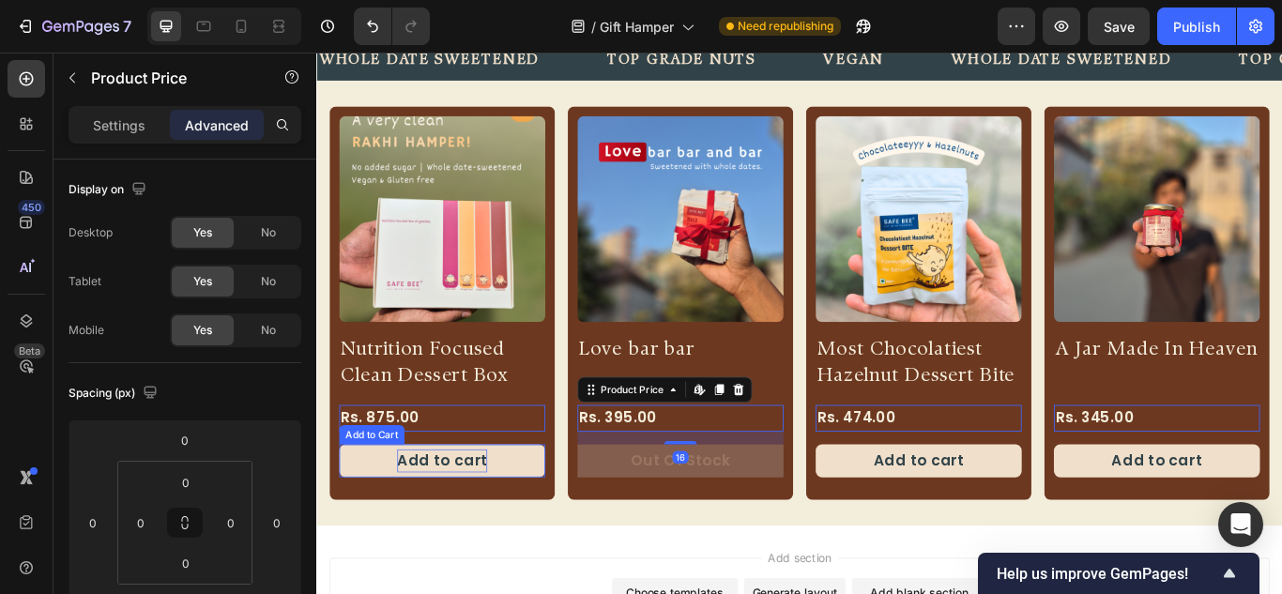
click at [502, 515] on div "Add to cart" at bounding box center [463, 528] width 106 height 27
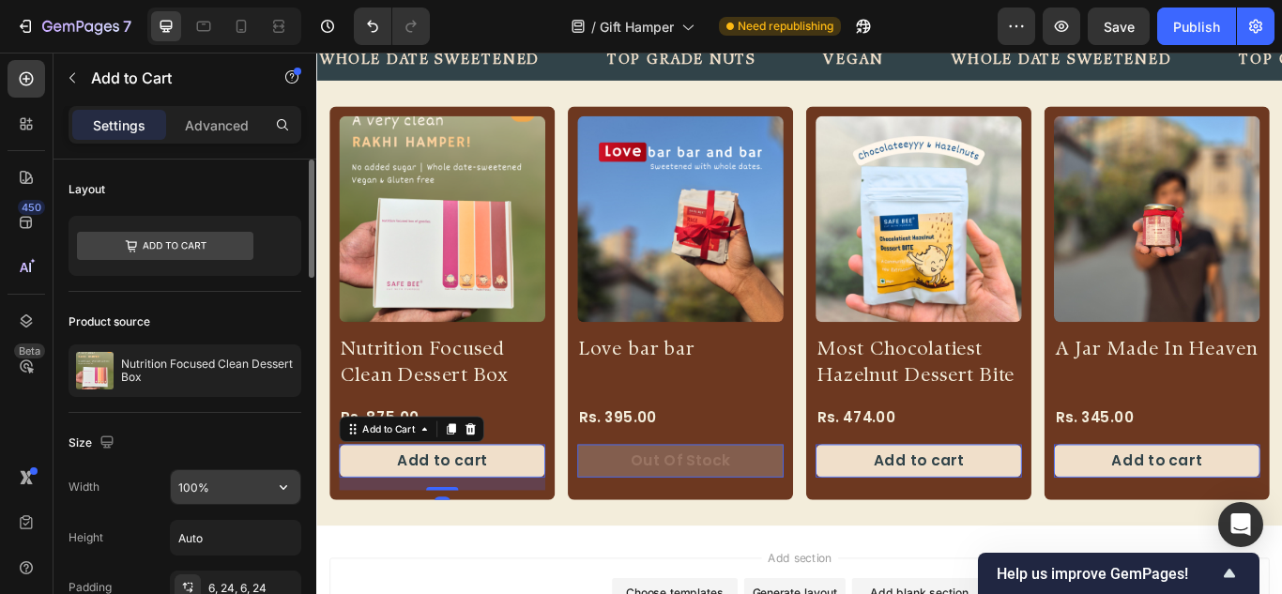
scroll to position [188, 0]
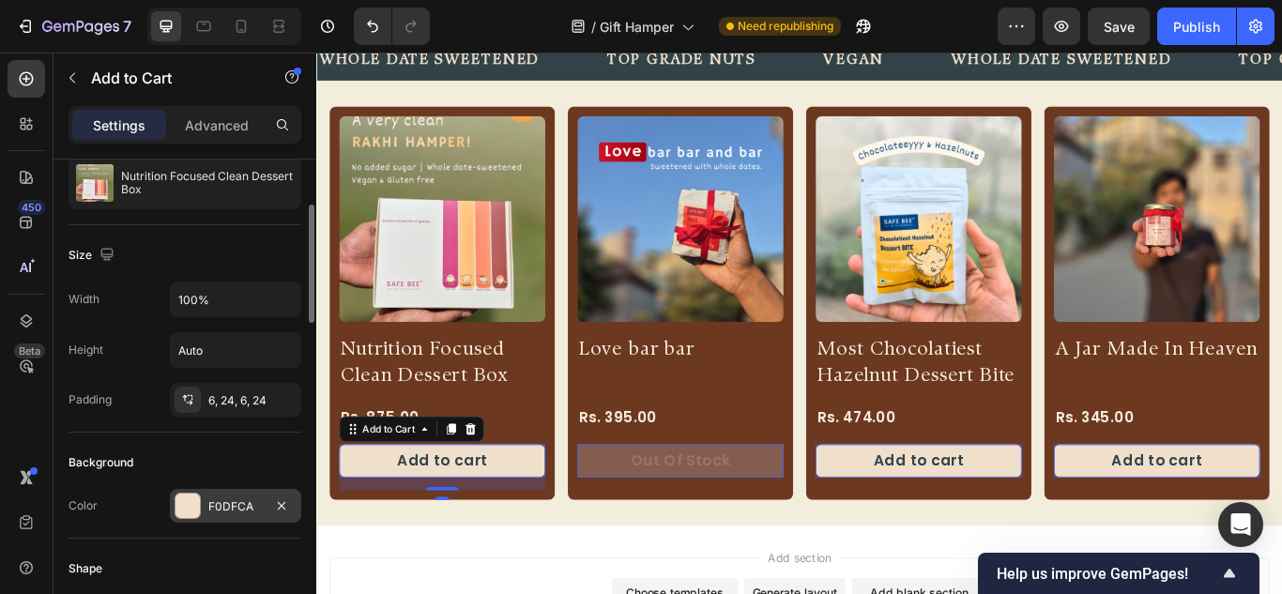
click at [186, 505] on div at bounding box center [187, 506] width 24 height 24
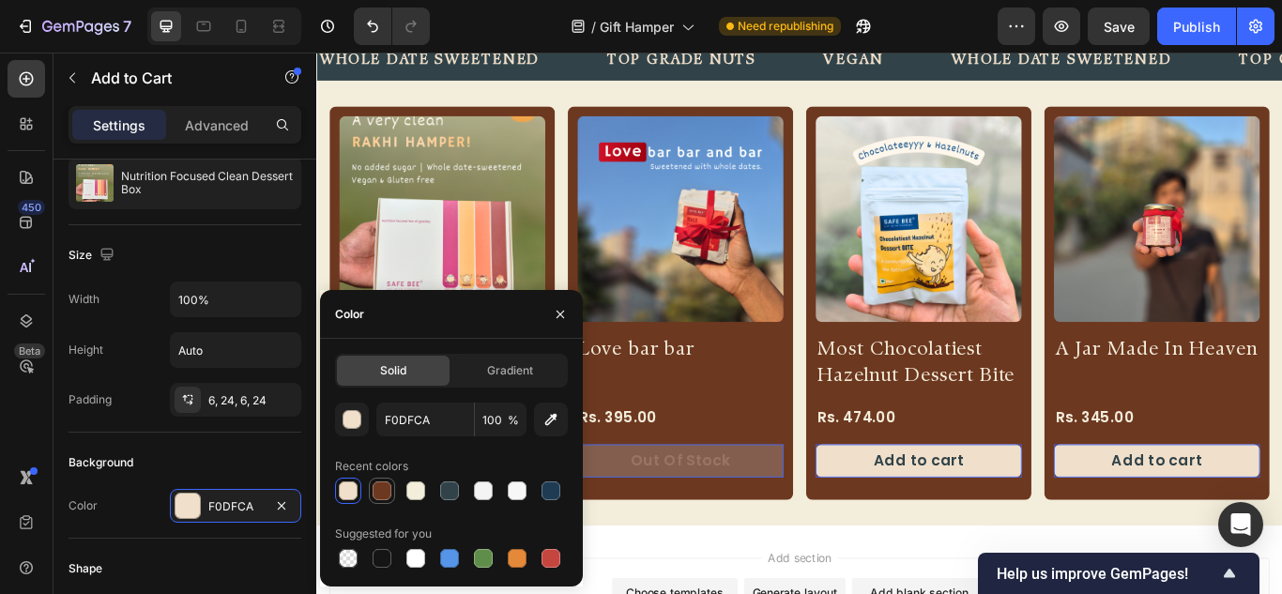
click at [388, 479] on div at bounding box center [382, 490] width 23 height 23
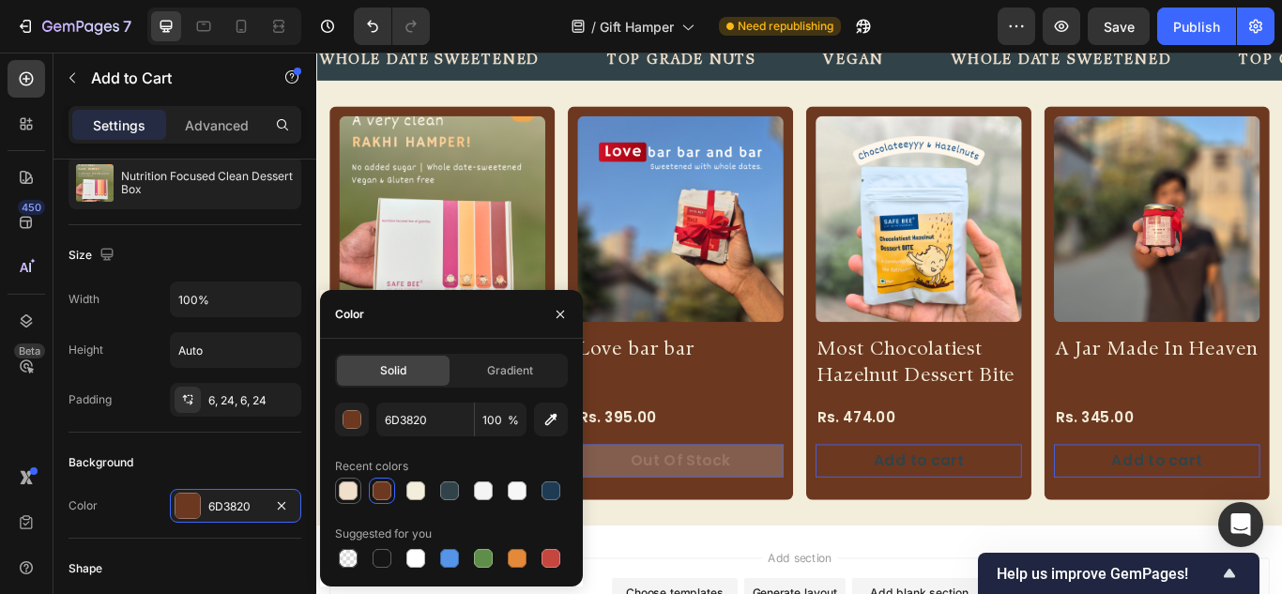
click at [339, 492] on div at bounding box center [348, 490] width 19 height 19
type input "F0DFCA"
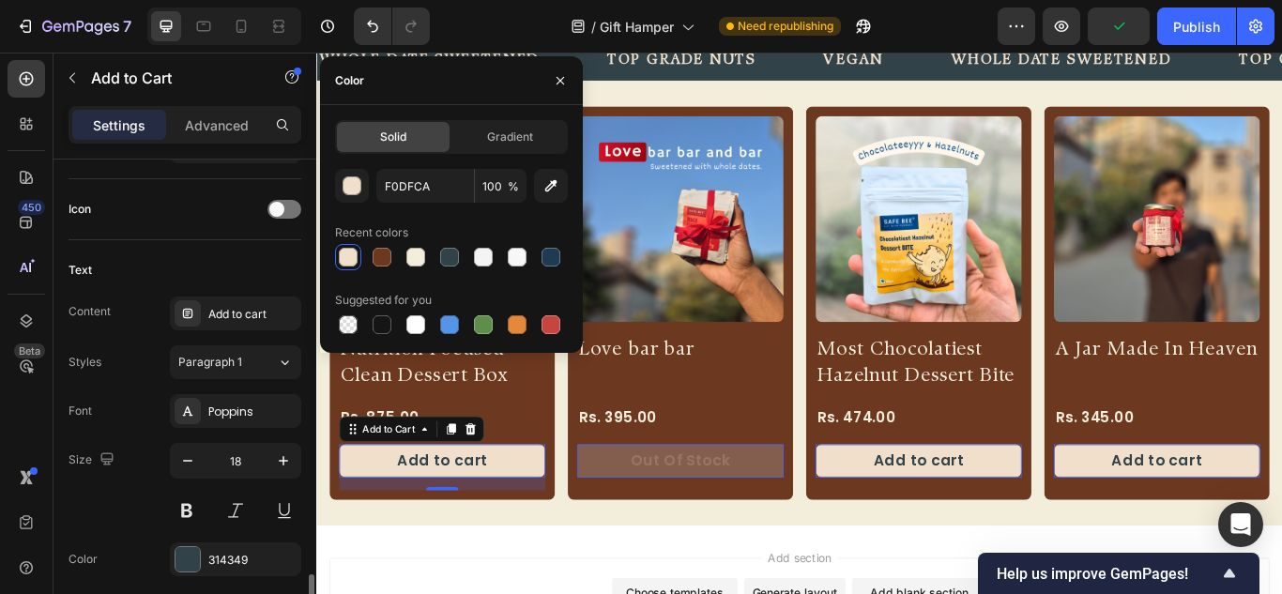
scroll to position [938, 0]
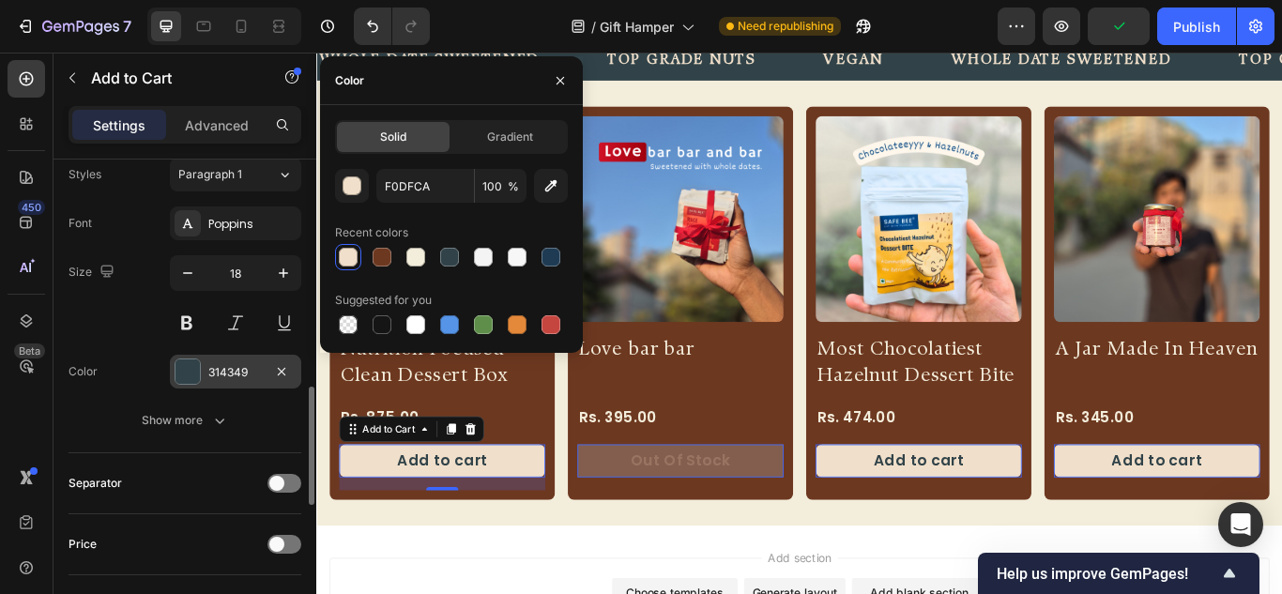
click at [177, 362] on div at bounding box center [187, 371] width 24 height 24
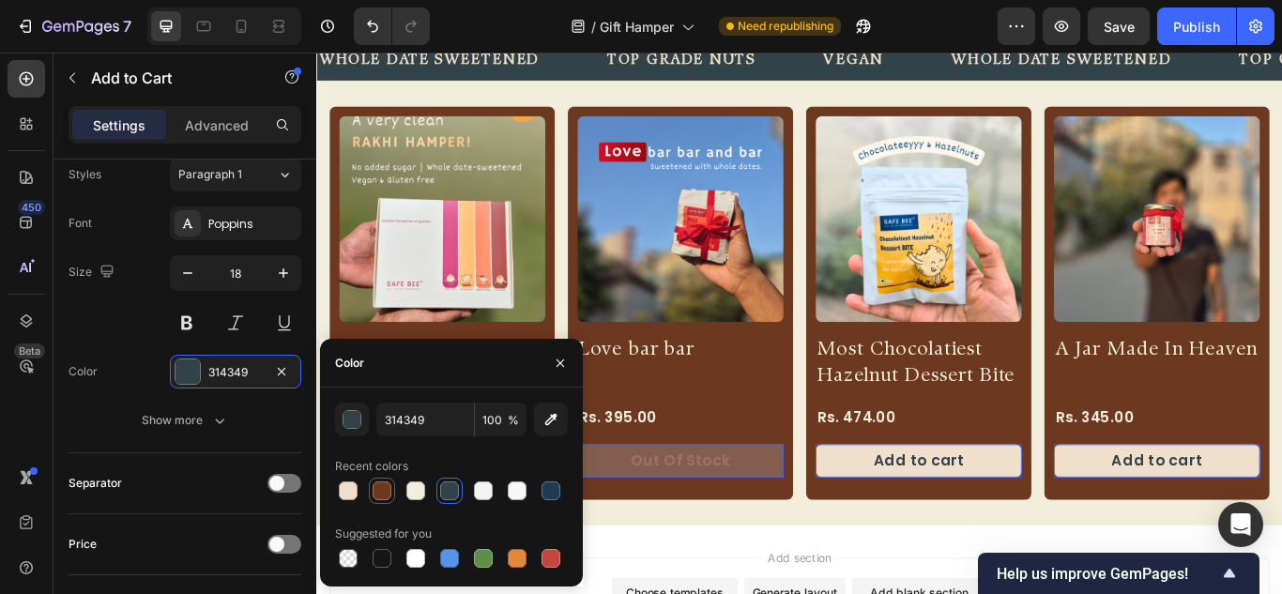
click at [383, 489] on div at bounding box center [382, 490] width 19 height 19
type input "6D3820"
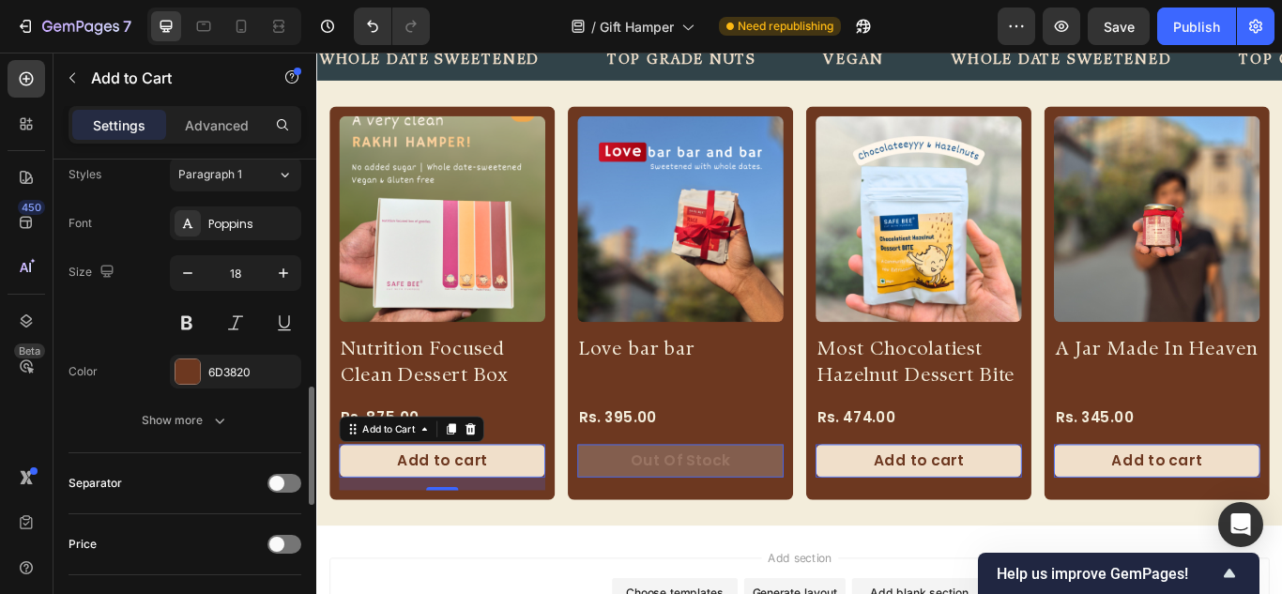
click at [126, 326] on div "Size 18" at bounding box center [184, 297] width 233 height 84
click at [669, 465] on div "Rs. 395.00" at bounding box center [740, 479] width 240 height 31
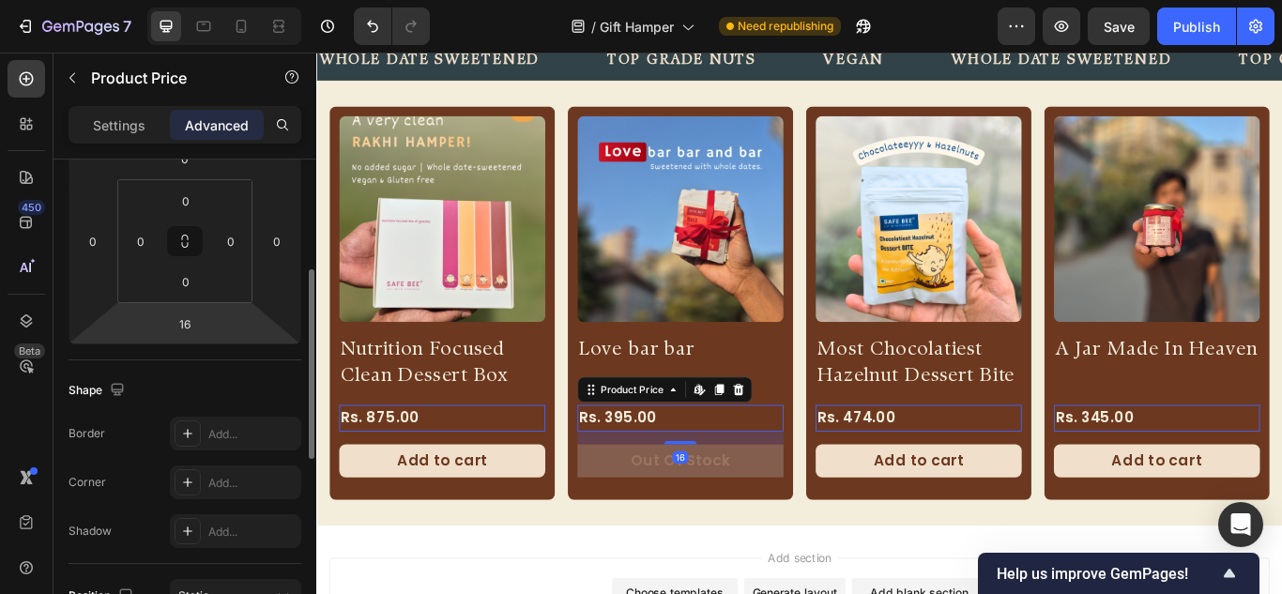
scroll to position [0, 0]
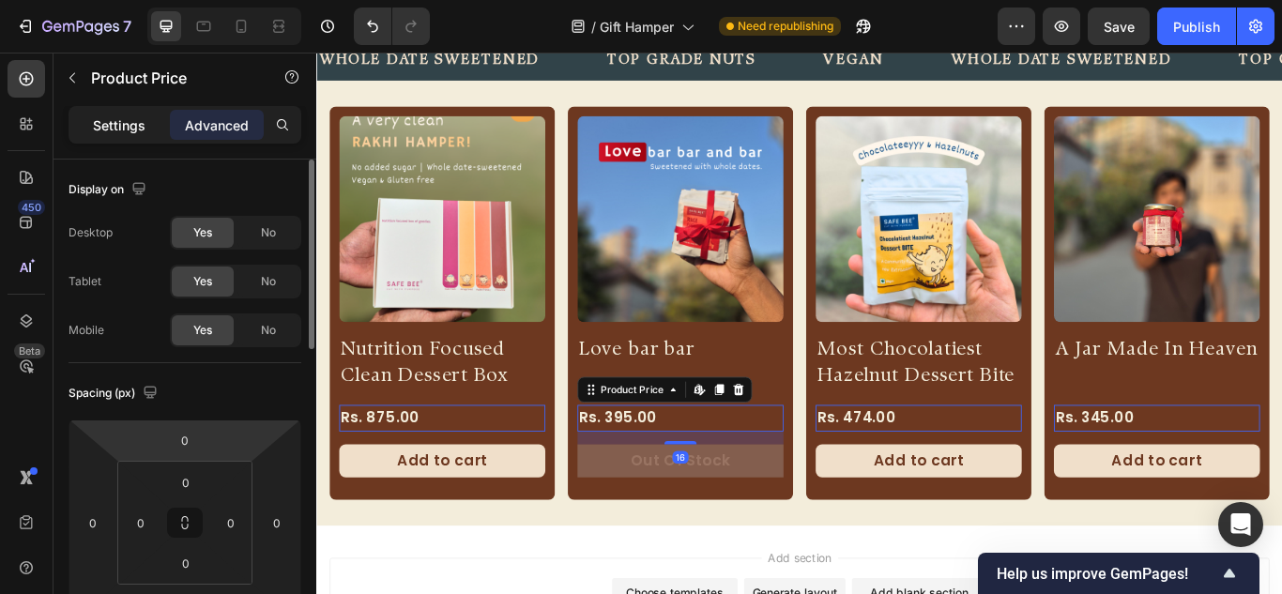
click at [130, 127] on p "Settings" at bounding box center [119, 125] width 53 height 20
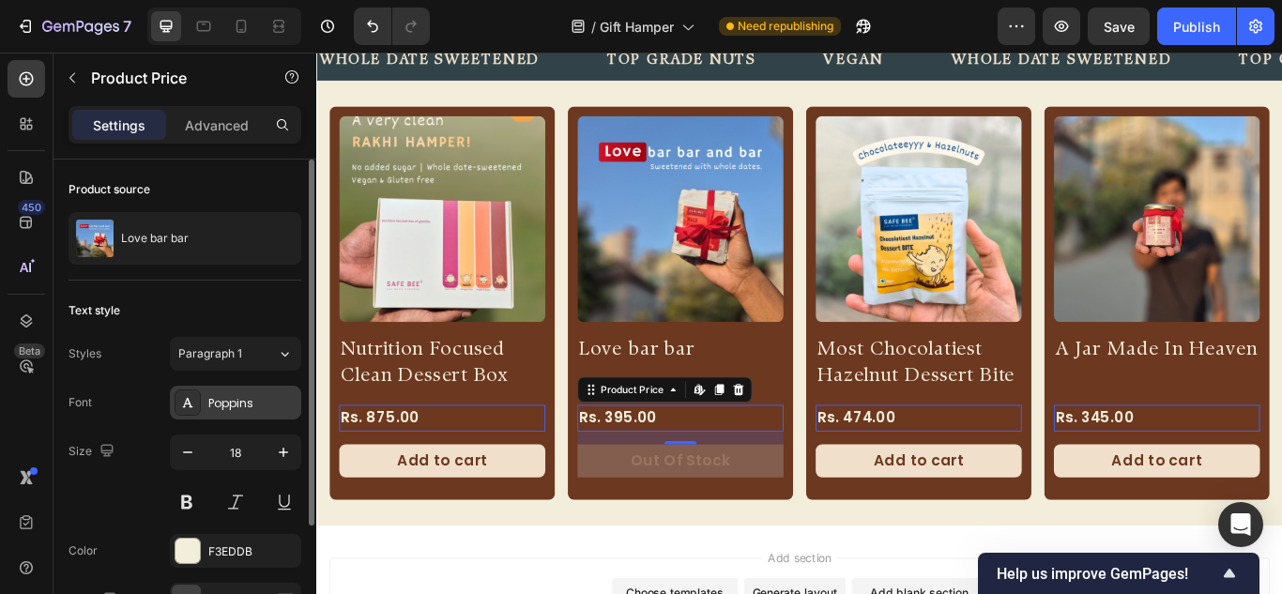
click at [231, 405] on div "Poppins" at bounding box center [252, 403] width 88 height 17
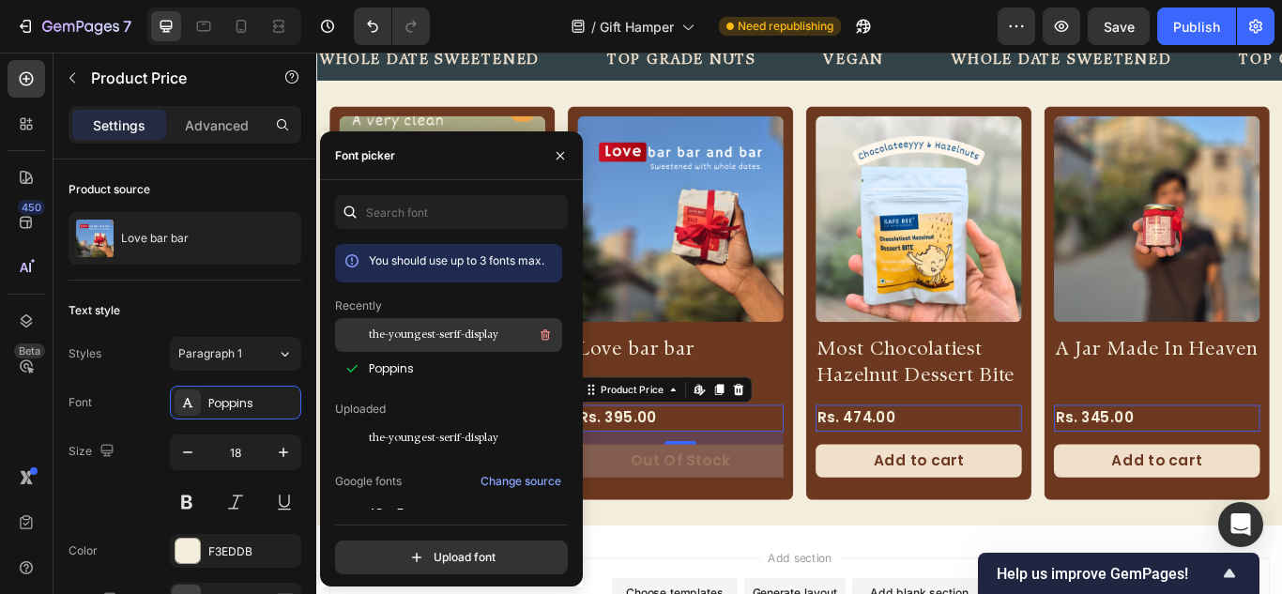
click at [427, 342] on span "the-youngest-serif-display" at bounding box center [433, 335] width 129 height 17
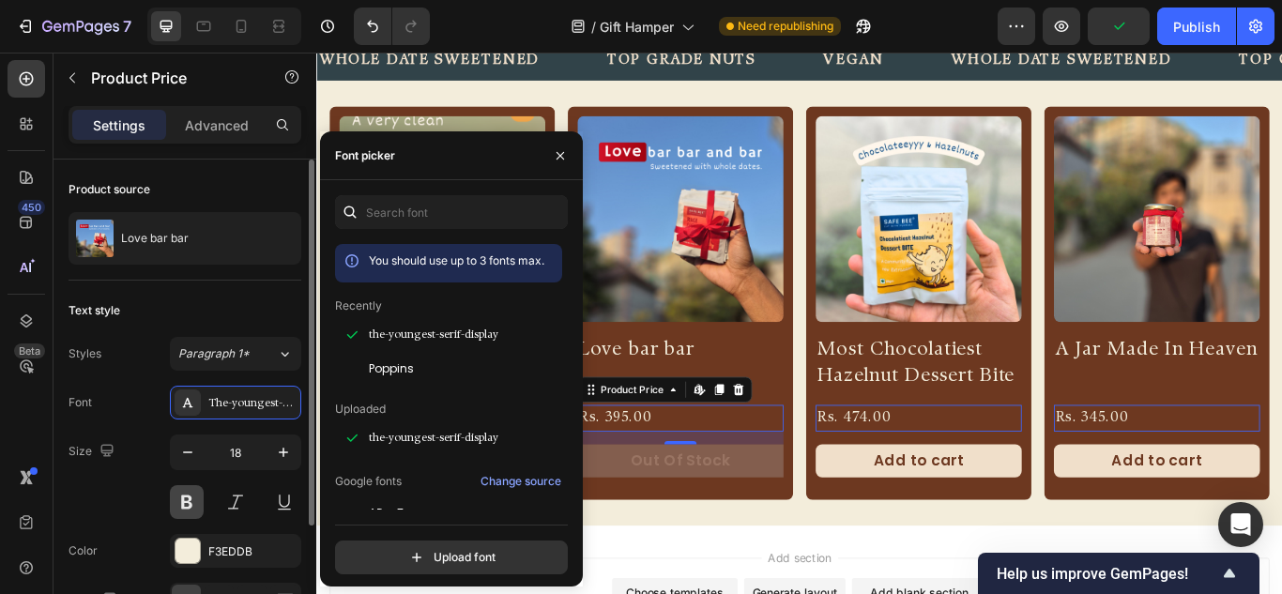
click at [190, 507] on button at bounding box center [187, 502] width 34 height 34
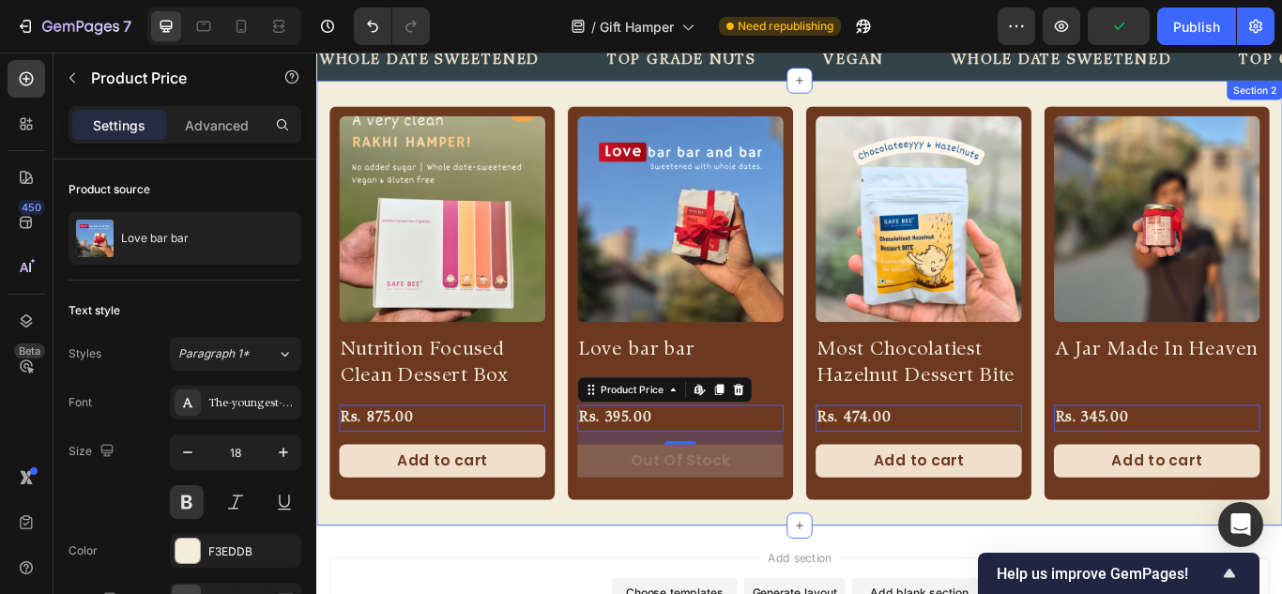
click at [601, 586] on div "Product Images Nutrition Focused Clean Dessert Box Product Title Rs. 875.00 Pro…" at bounding box center [879, 344] width 1126 height 519
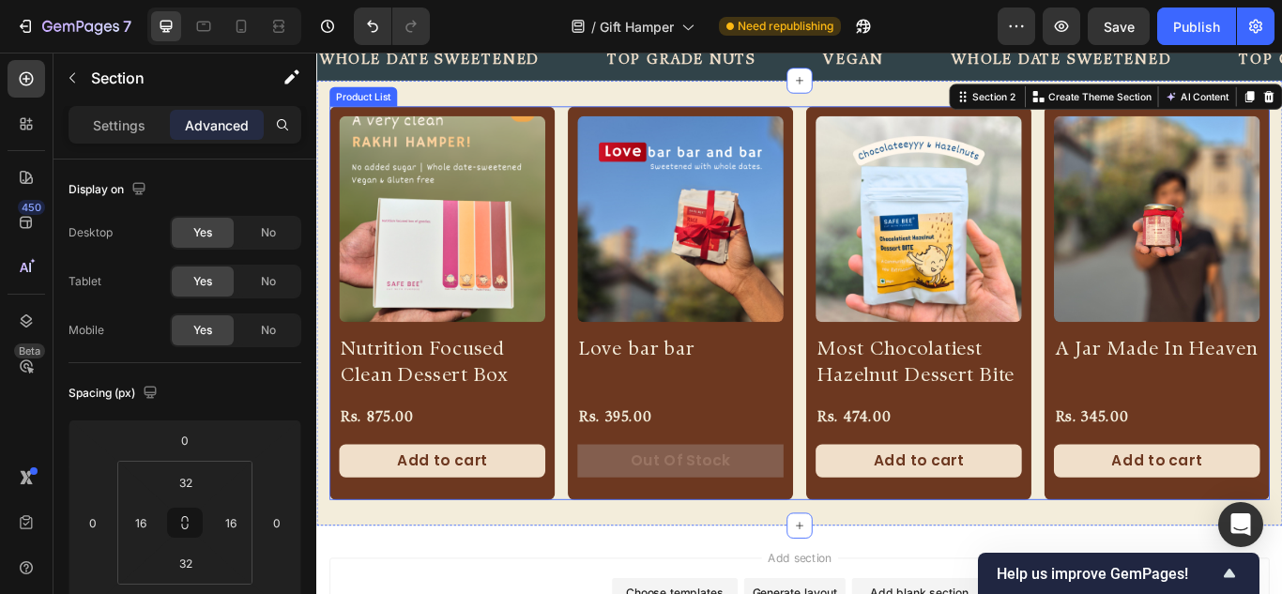
click at [600, 264] on div "Product Images Nutrition Focused Clean Dessert Box Product Title Rs. 875.00 Pro…" at bounding box center [879, 344] width 1096 height 459
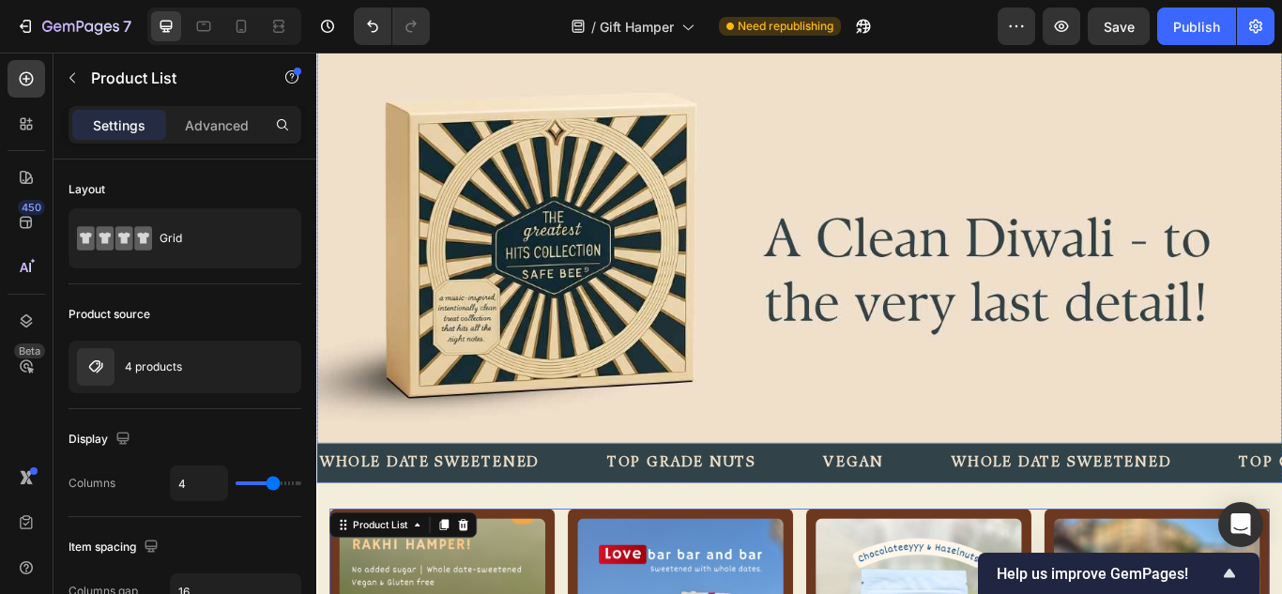
scroll to position [316, 0]
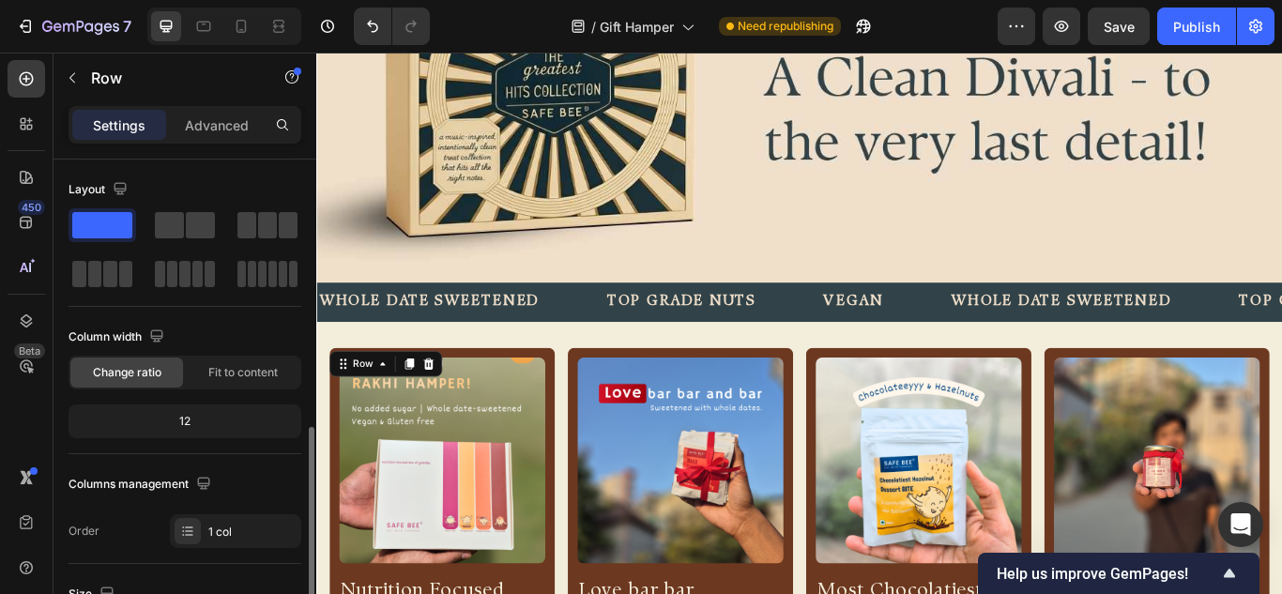
scroll to position [375, 0]
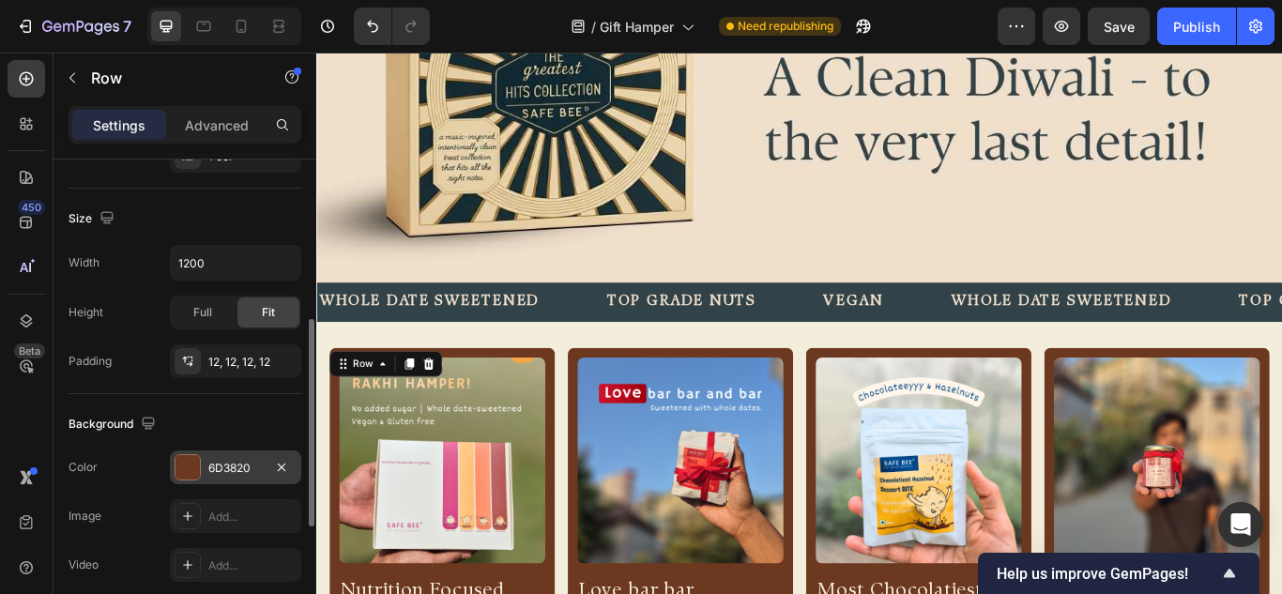
click at [189, 465] on div at bounding box center [187, 467] width 24 height 24
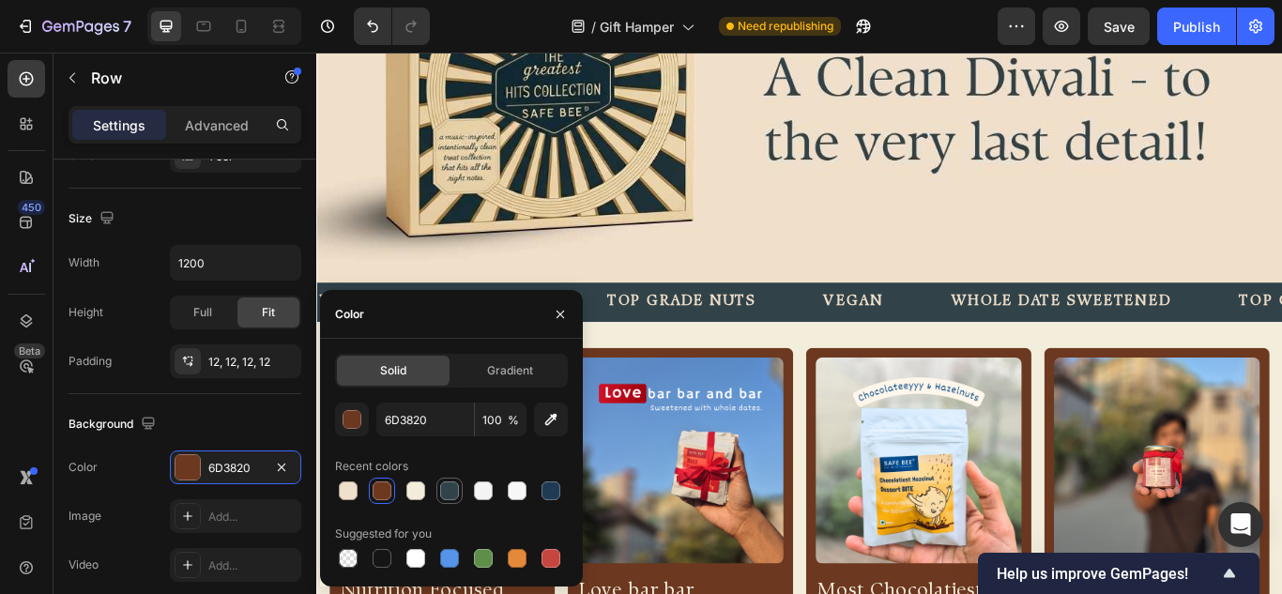
click at [441, 484] on div at bounding box center [449, 490] width 19 height 19
type input "314349"
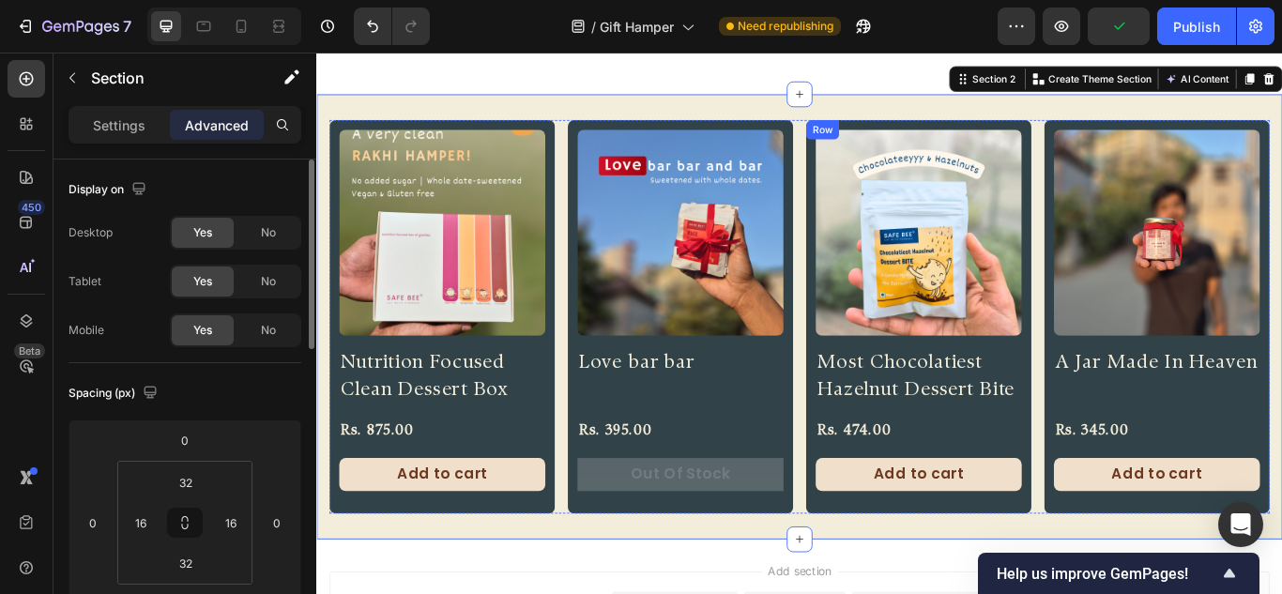
scroll to position [692, 0]
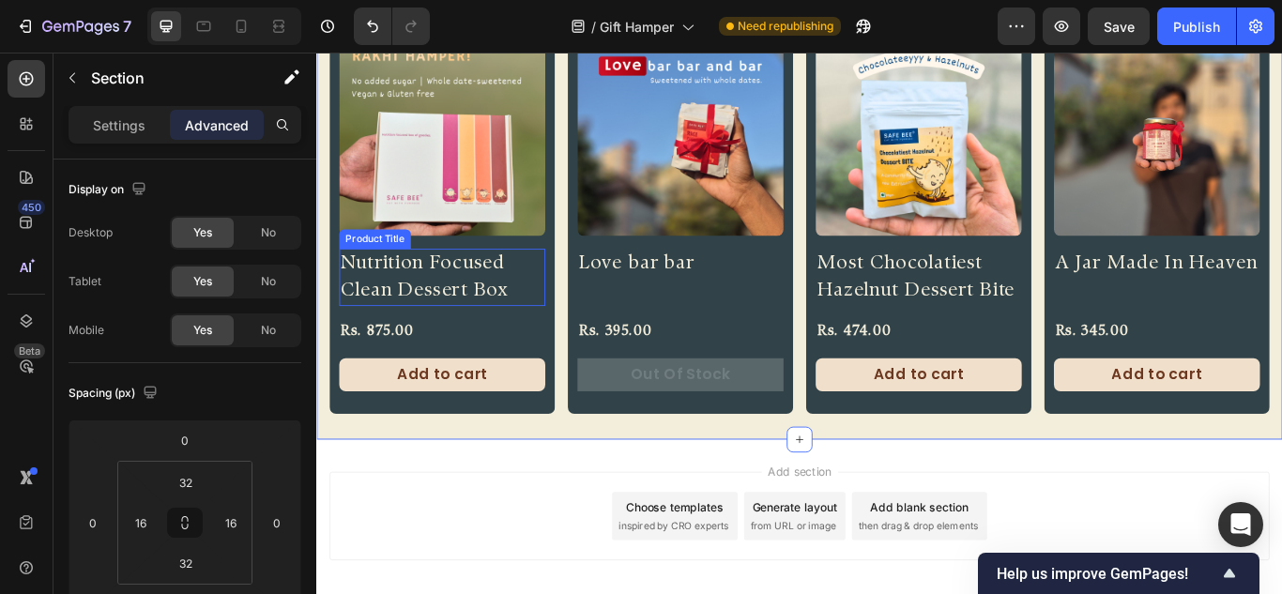
click at [443, 298] on h2 "Nutrition Focused Clean Dessert Box" at bounding box center [462, 315] width 240 height 67
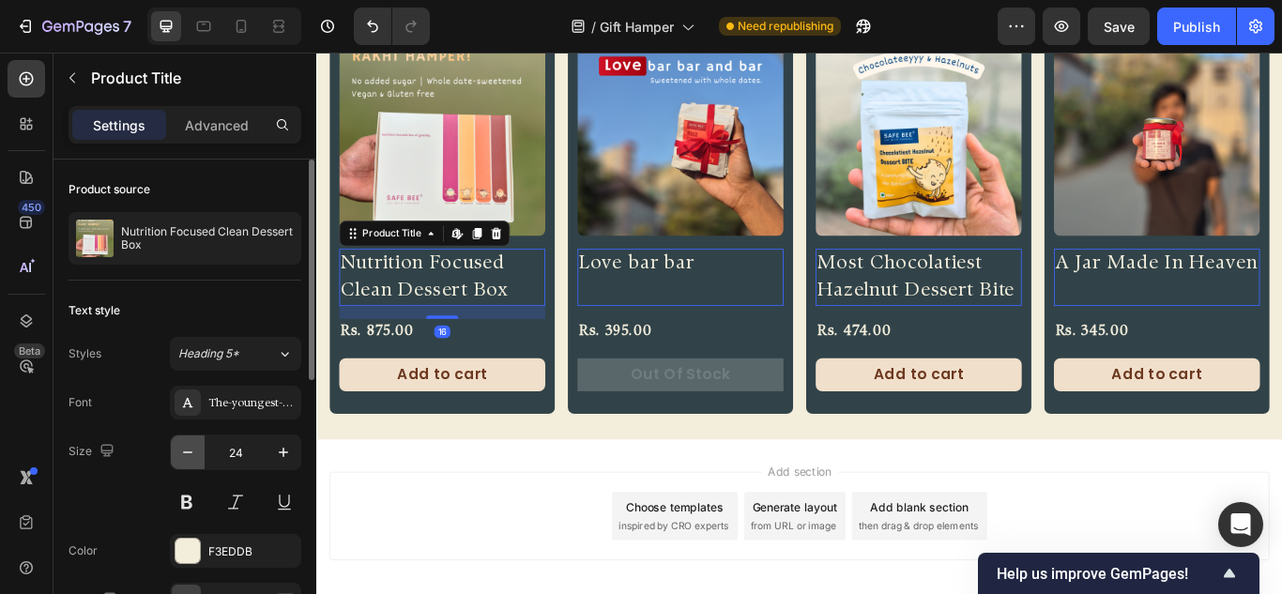
click at [192, 460] on icon "button" at bounding box center [187, 452] width 19 height 19
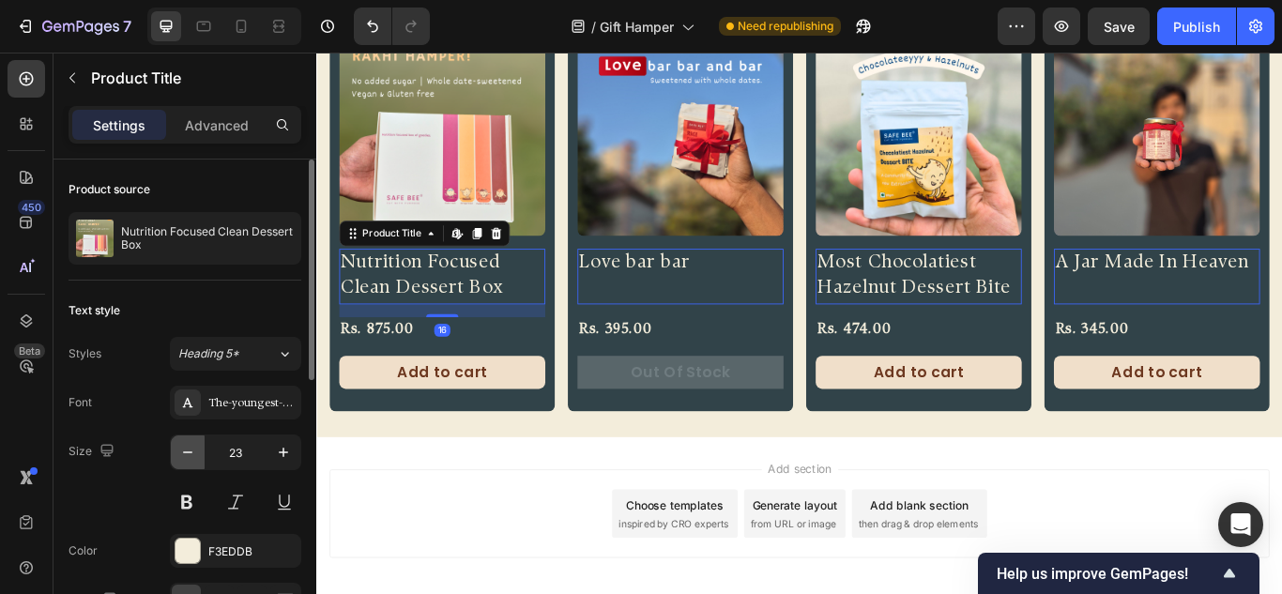
click at [192, 460] on icon "button" at bounding box center [187, 452] width 19 height 19
type input "22"
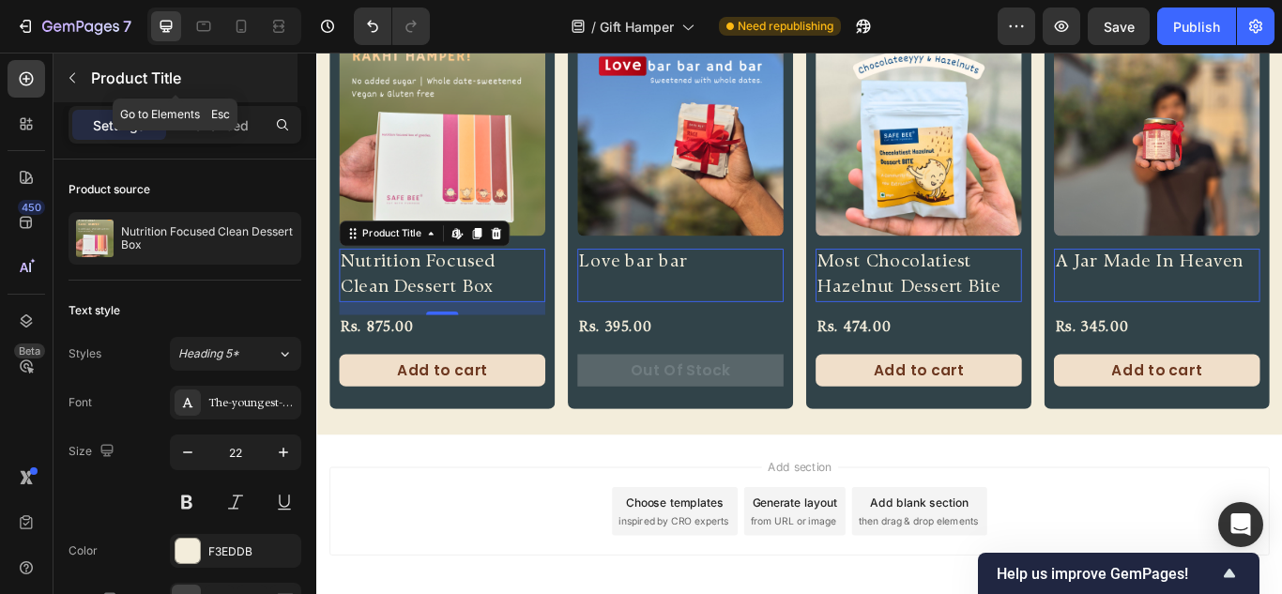
click at [83, 78] on button "button" at bounding box center [72, 78] width 30 height 30
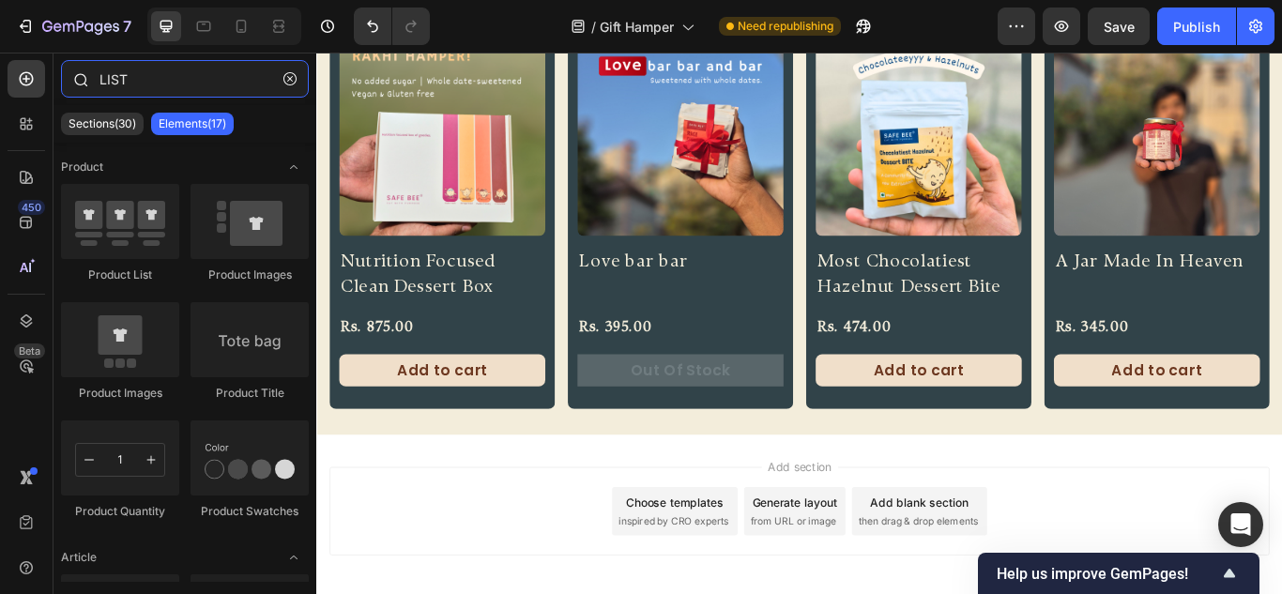
click at [145, 71] on input "LIST" at bounding box center [185, 79] width 248 height 38
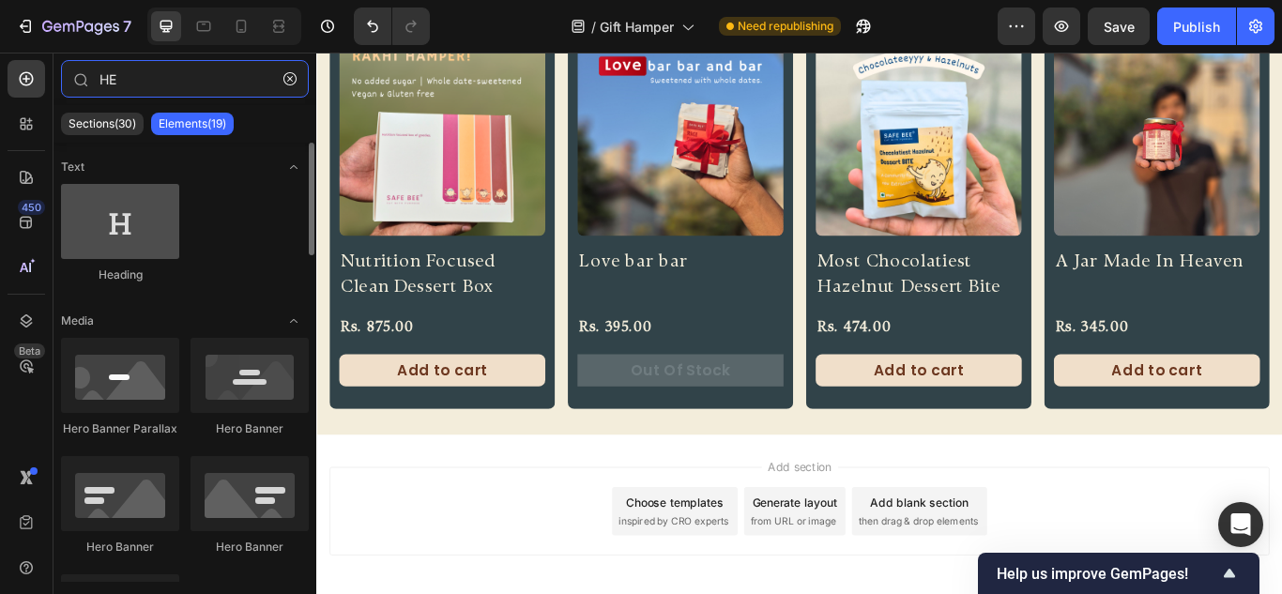
type input "HE"
drag, startPoint x: 148, startPoint y: 215, endPoint x: 109, endPoint y: 205, distance: 40.5
click at [126, 212] on div at bounding box center [120, 221] width 118 height 75
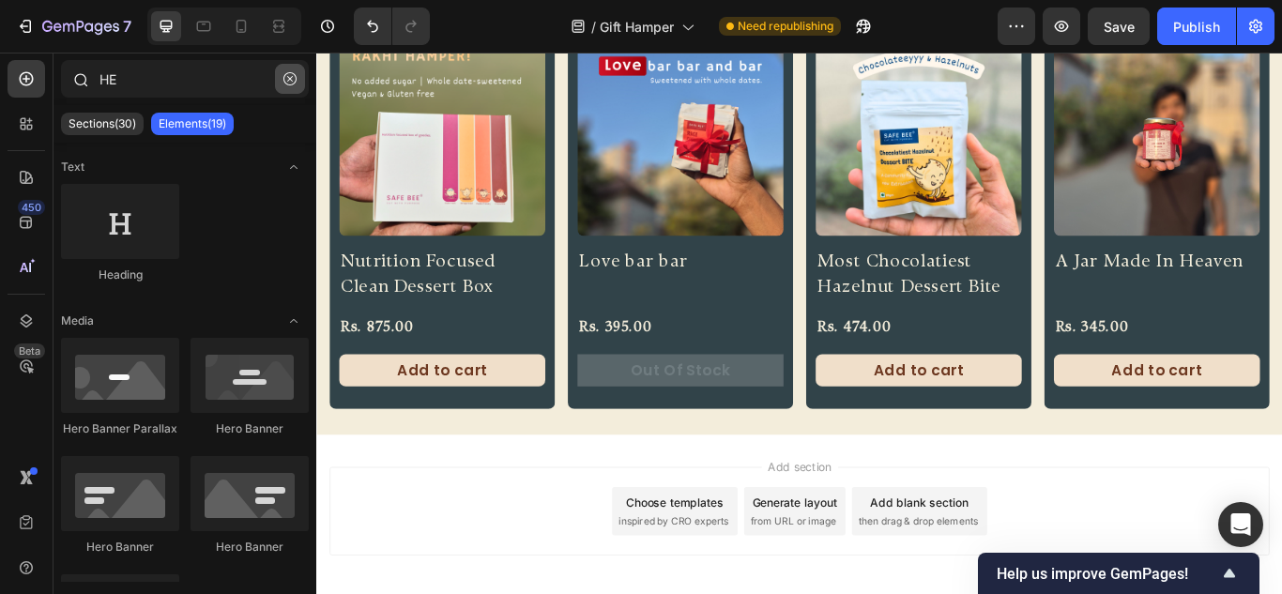
click at [292, 70] on button "button" at bounding box center [290, 79] width 30 height 30
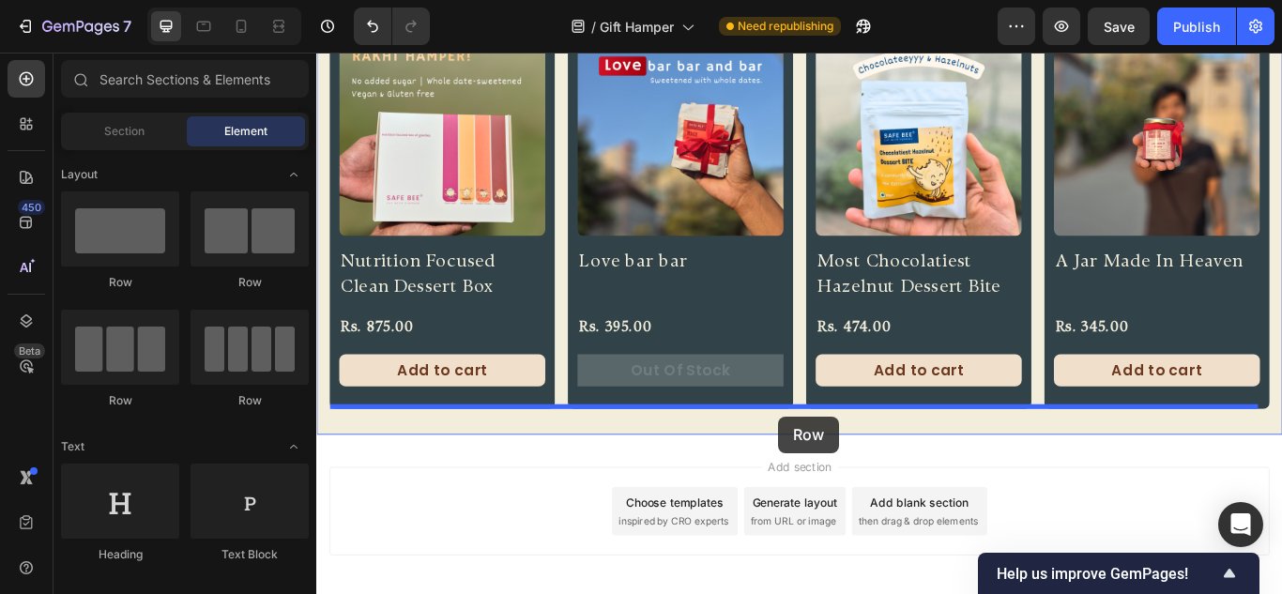
drag, startPoint x: 443, startPoint y: 305, endPoint x: 855, endPoint y: 477, distance: 446.3
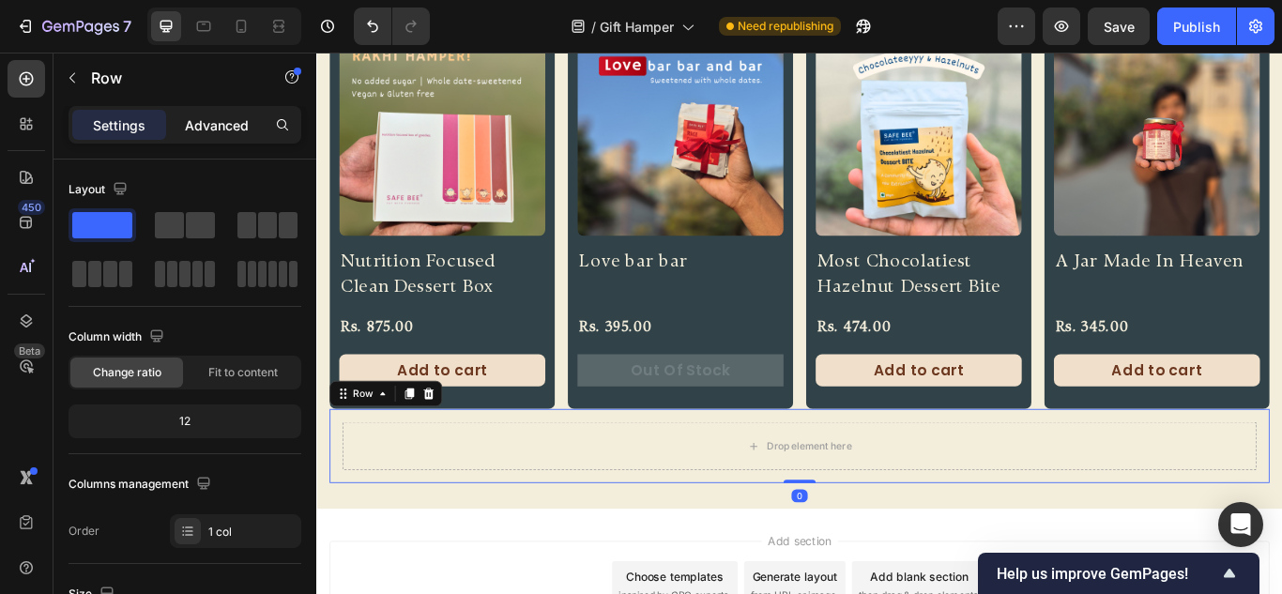
click at [237, 120] on p "Advanced" at bounding box center [217, 125] width 64 height 20
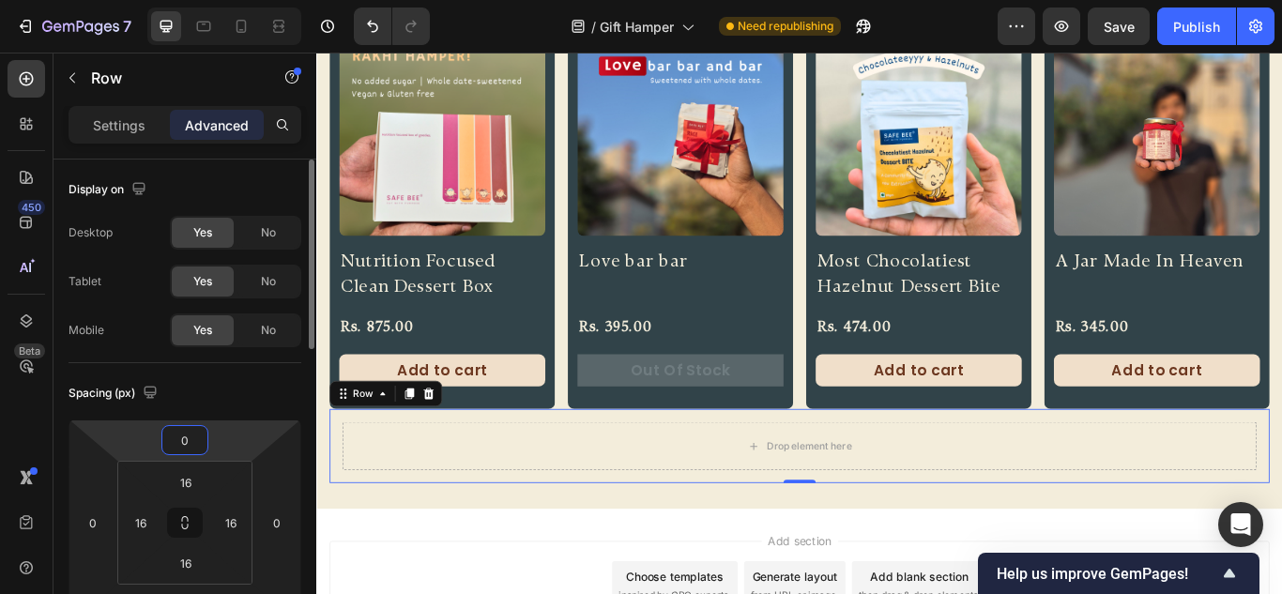
click at [186, 444] on input "0" at bounding box center [185, 440] width 38 height 28
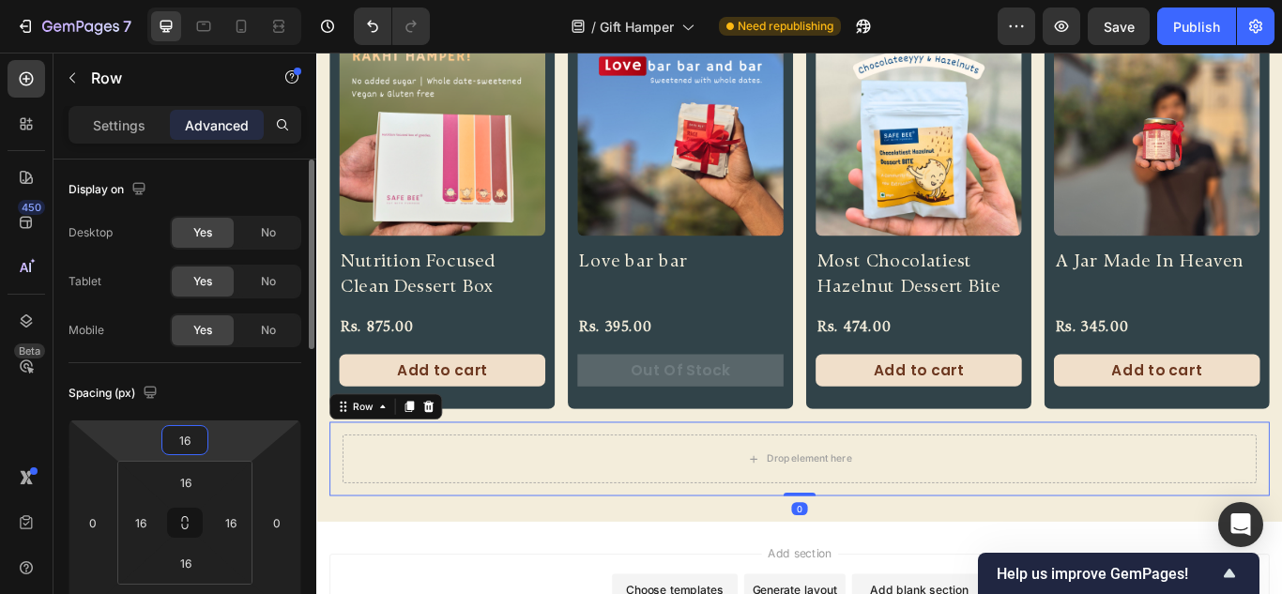
type input "1"
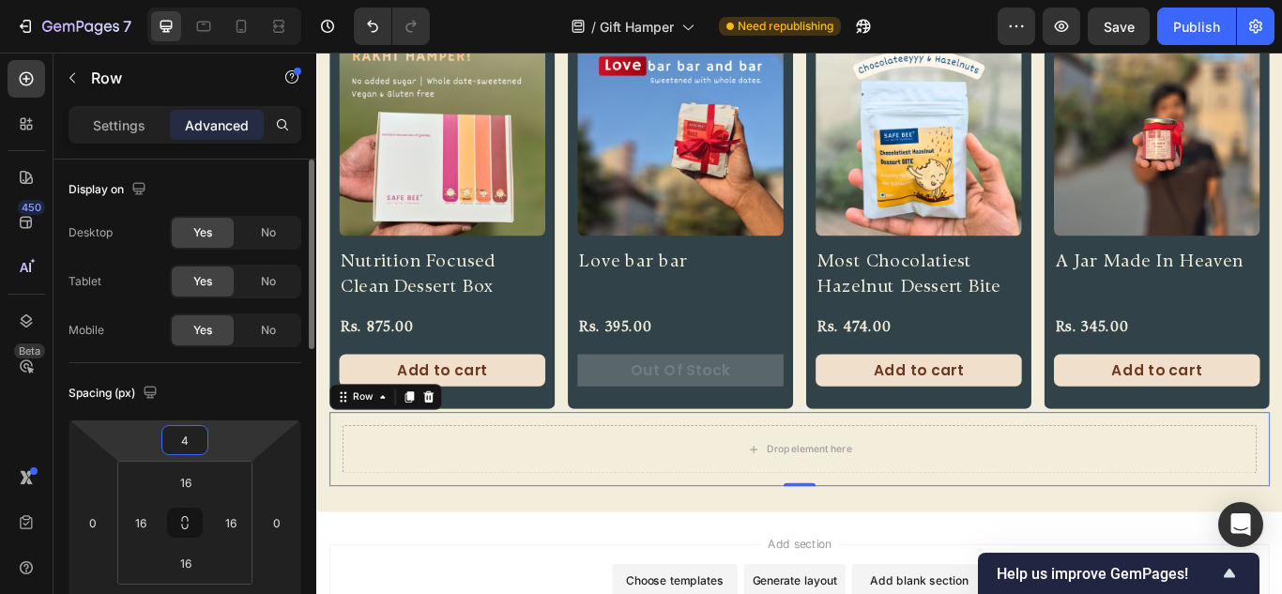
type input "48"
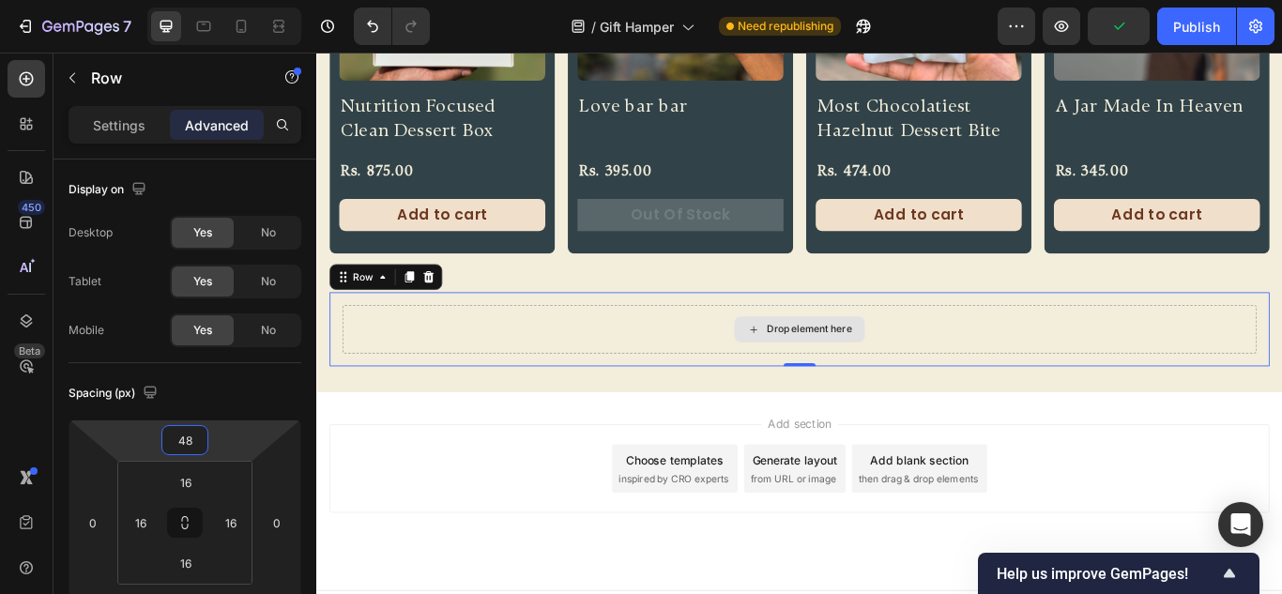
scroll to position [879, 0]
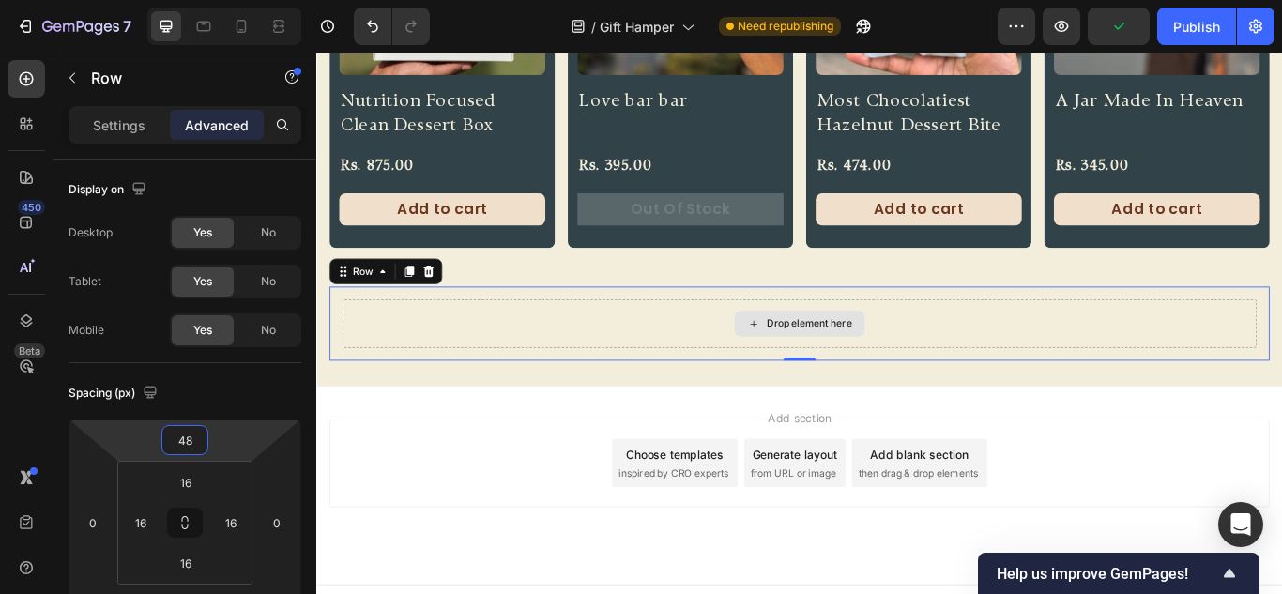
click at [873, 372] on div "Drop element here" at bounding box center [890, 368] width 99 height 15
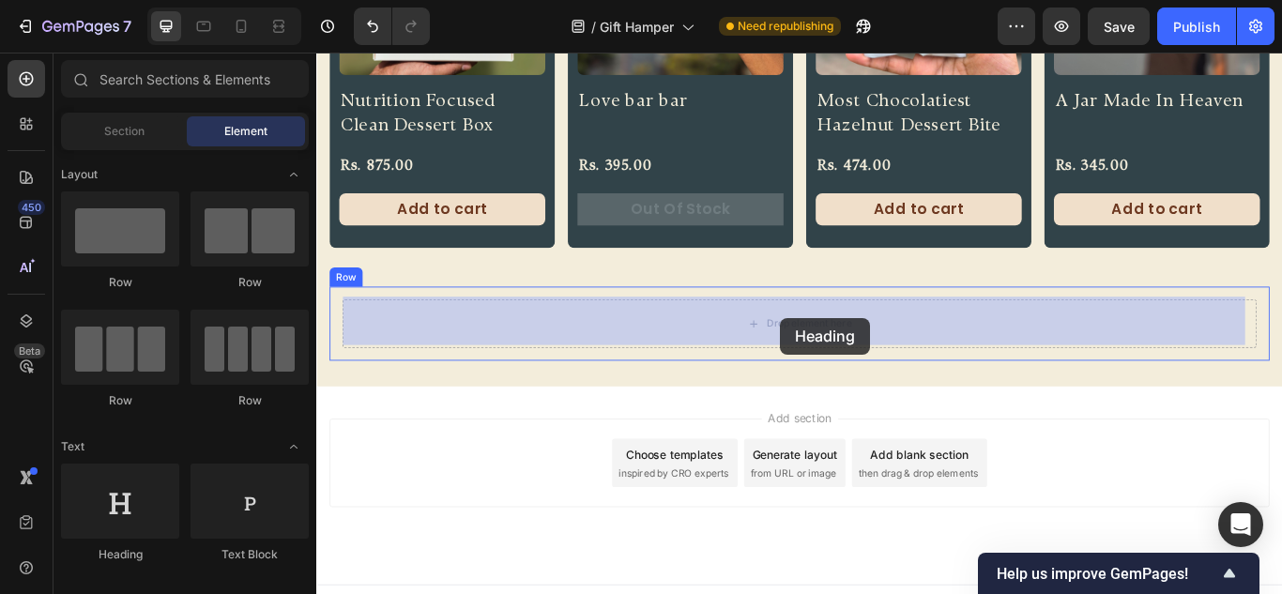
drag, startPoint x: 459, startPoint y: 577, endPoint x: 857, endPoint y: 362, distance: 452.2
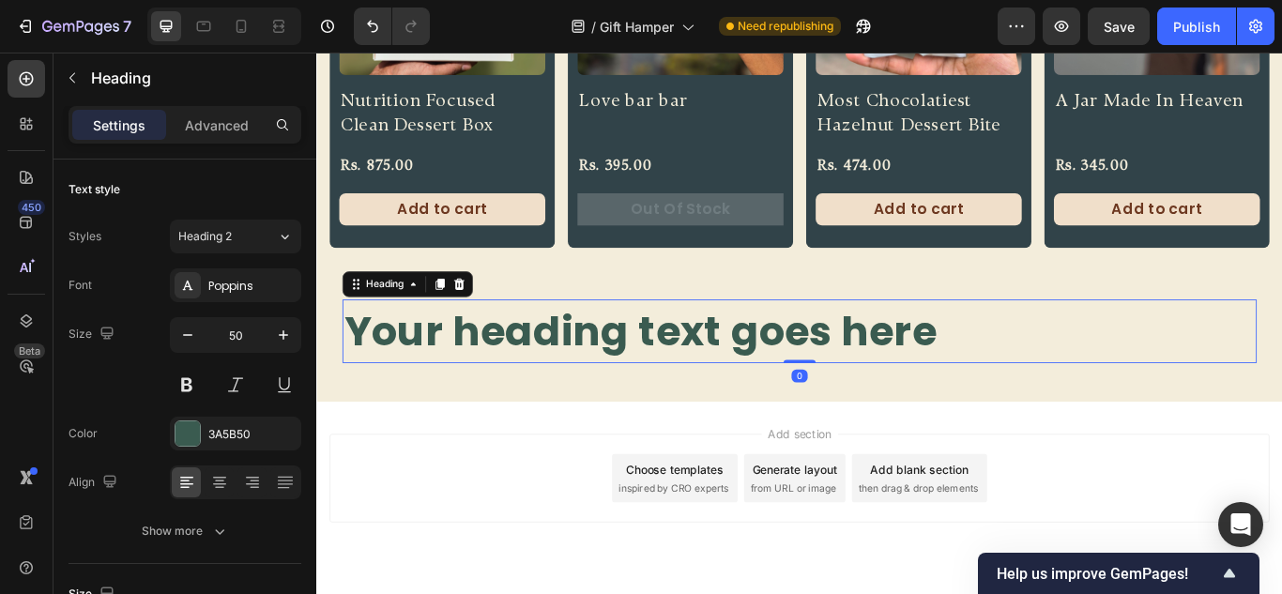
click at [799, 367] on h2 "Your heading text goes here" at bounding box center [879, 378] width 1066 height 74
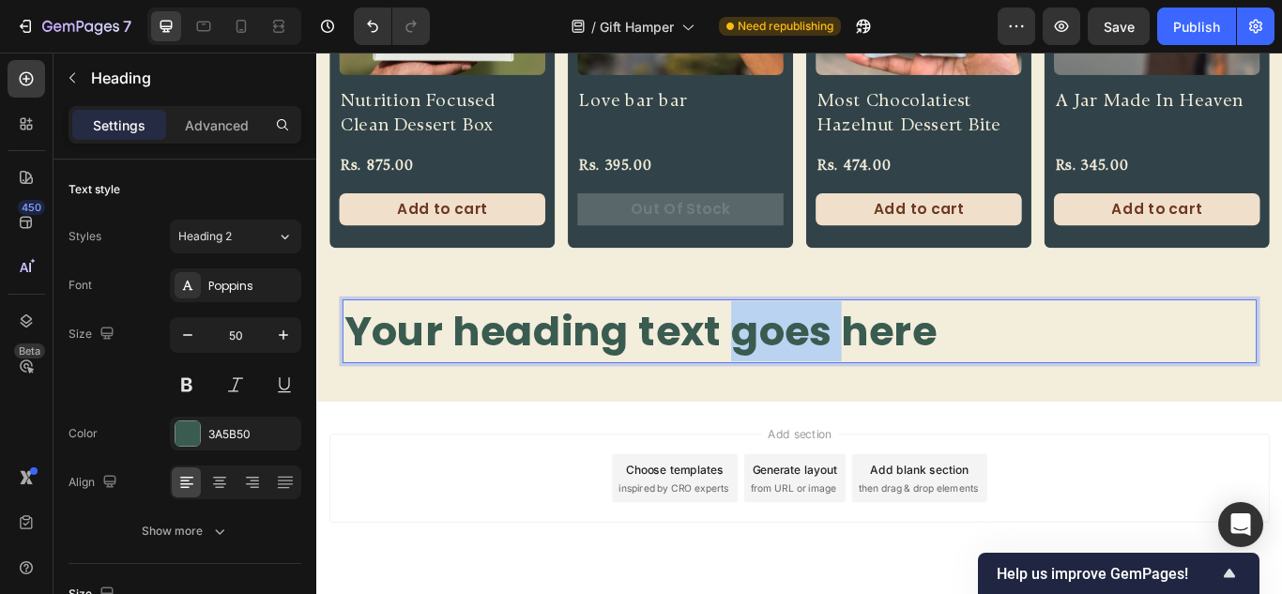
click at [799, 366] on p "Your heading text goes here" at bounding box center [879, 377] width 1062 height 70
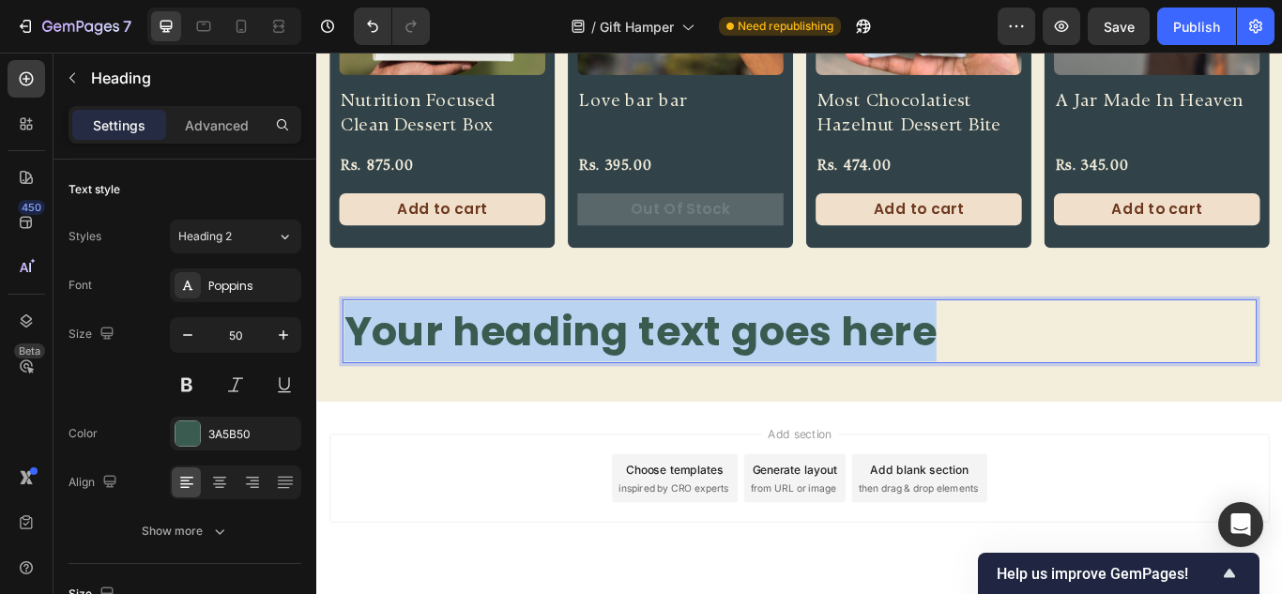
click at [799, 366] on p "Your heading text goes here" at bounding box center [879, 377] width 1062 height 70
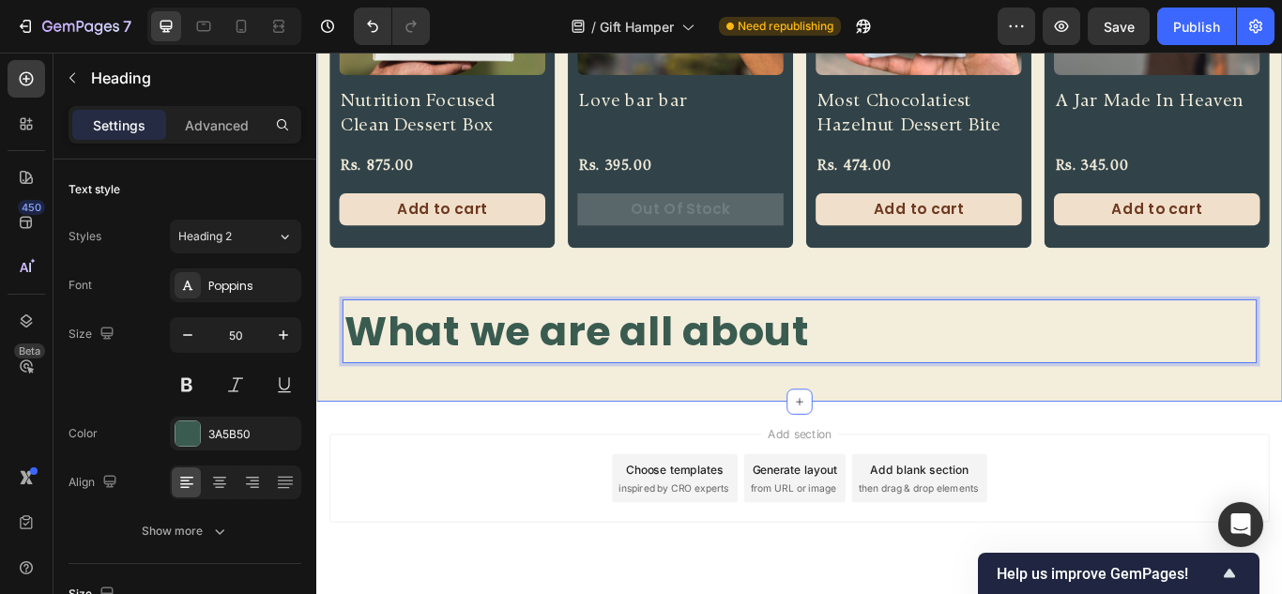
click at [672, 434] on div "Product Images Nutrition Focused Clean Dessert Box Product Title Rs. 875.00 Pro…" at bounding box center [879, 128] width 1126 height 662
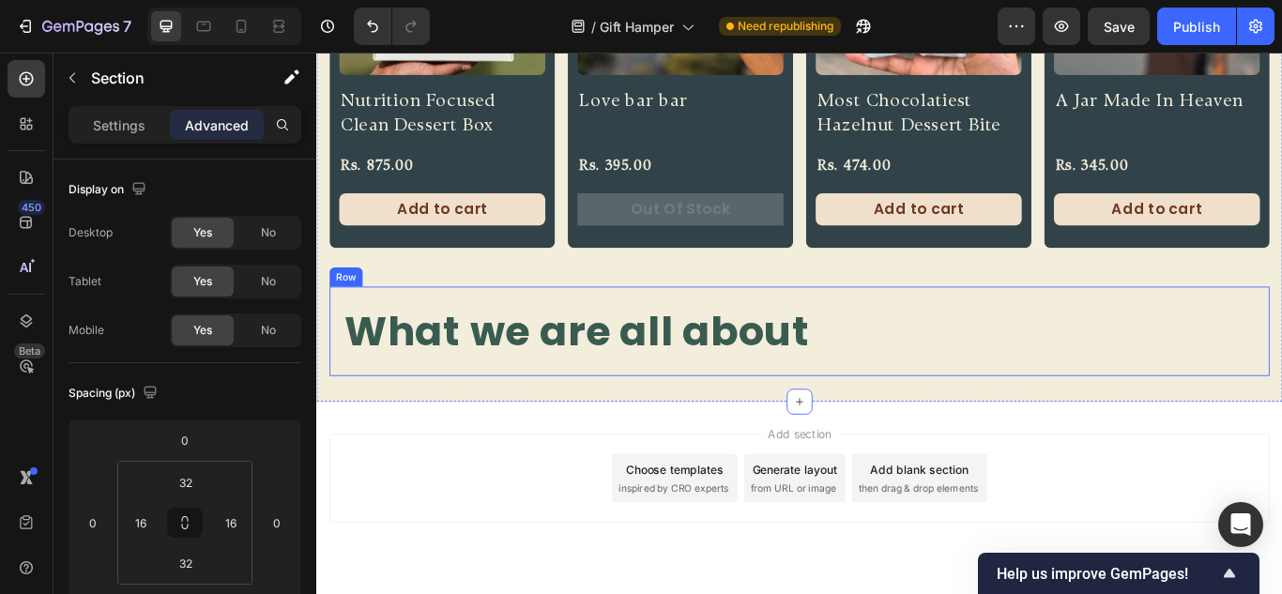
click at [775, 376] on p "What we are all about" at bounding box center [879, 377] width 1062 height 70
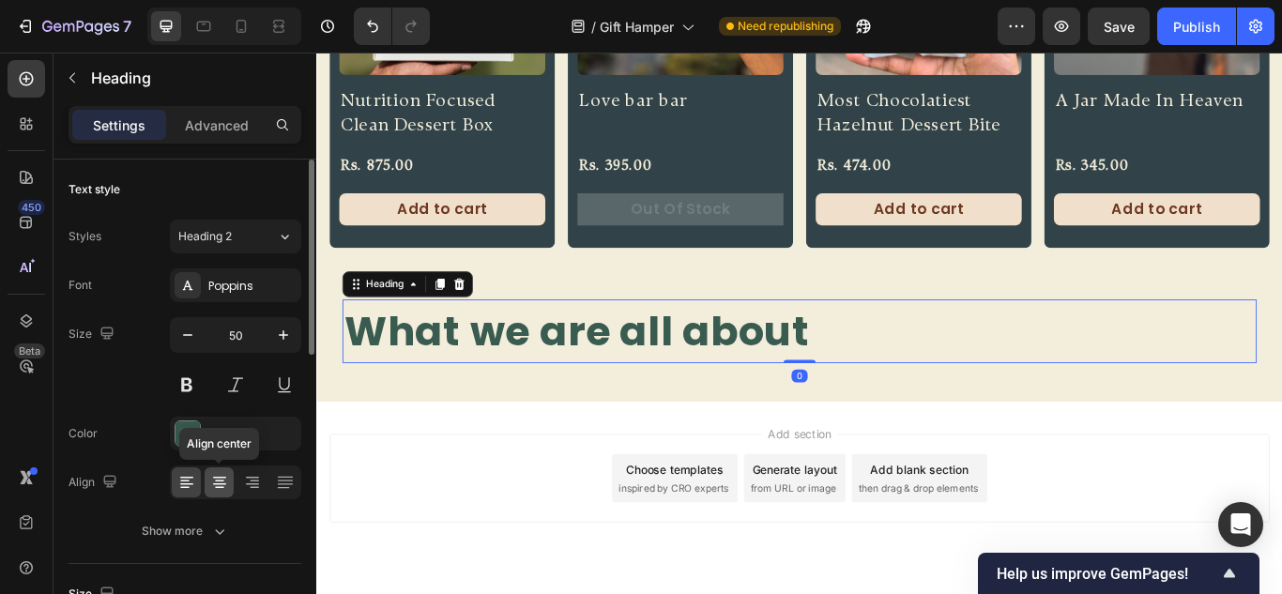
click at [223, 484] on icon at bounding box center [219, 484] width 13 height 2
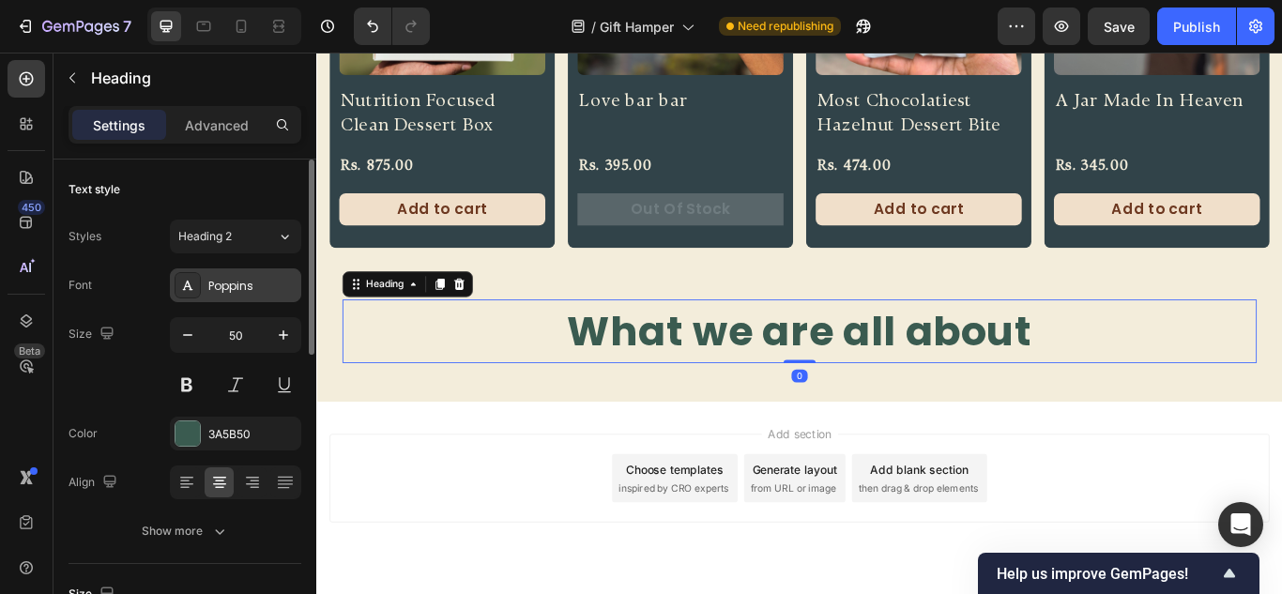
click at [233, 288] on div "Poppins" at bounding box center [252, 286] width 88 height 17
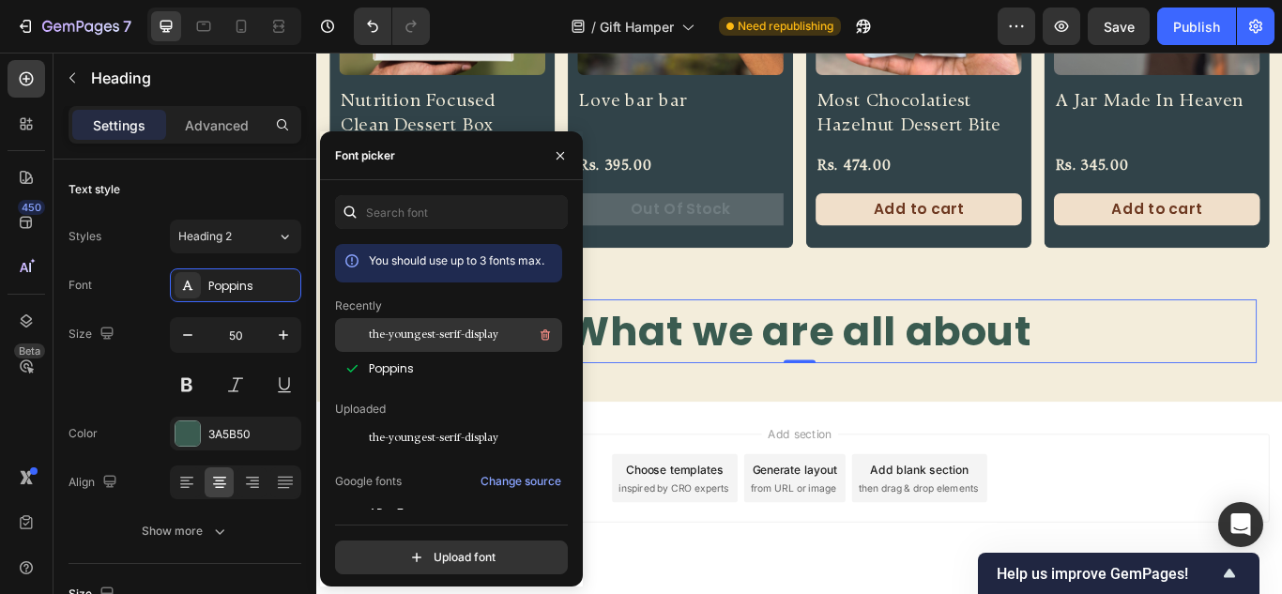
click at [377, 334] on span "the-youngest-serif-display" at bounding box center [433, 335] width 129 height 17
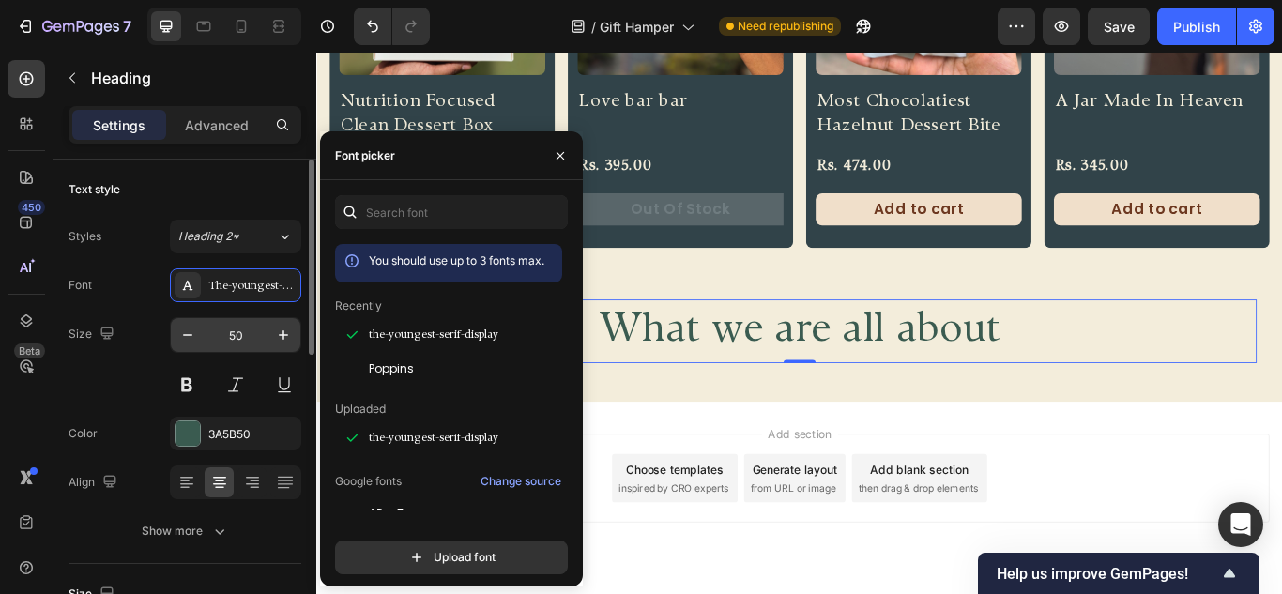
click at [243, 338] on input "50" at bounding box center [236, 335] width 62 height 34
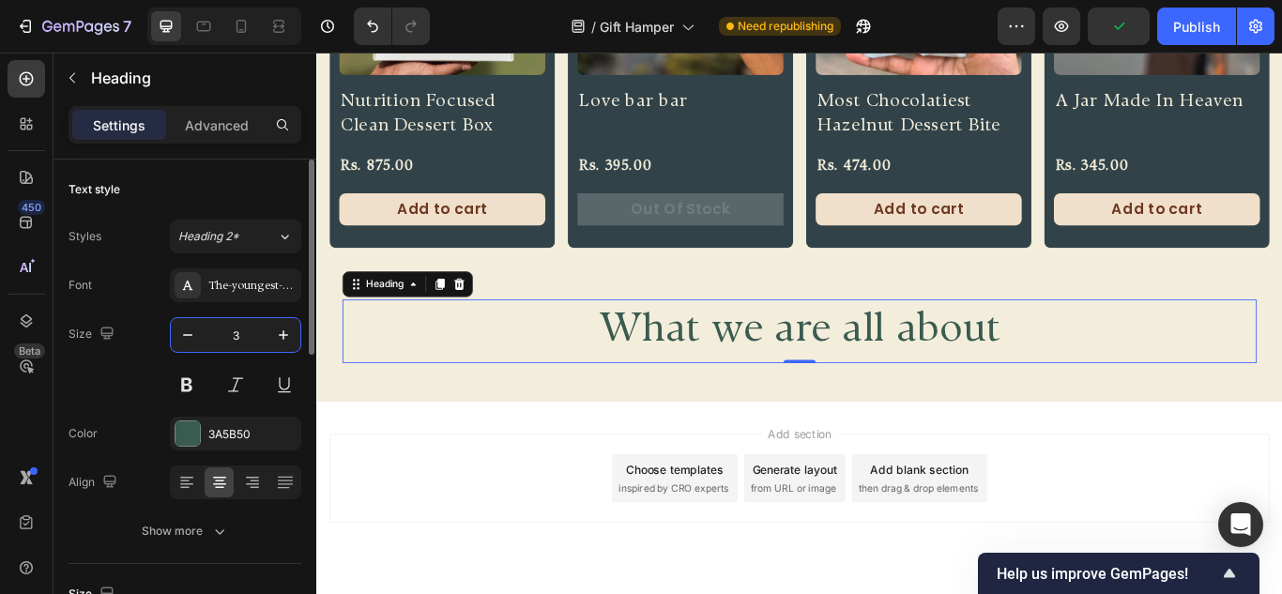
type input "38"
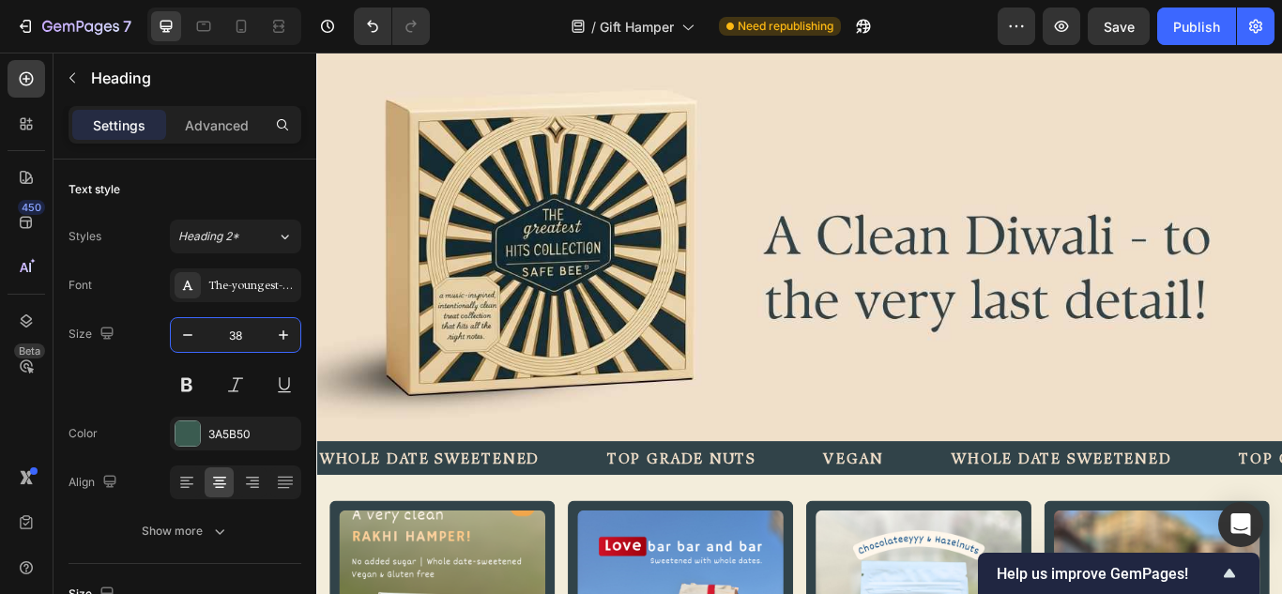
scroll to position [129, 0]
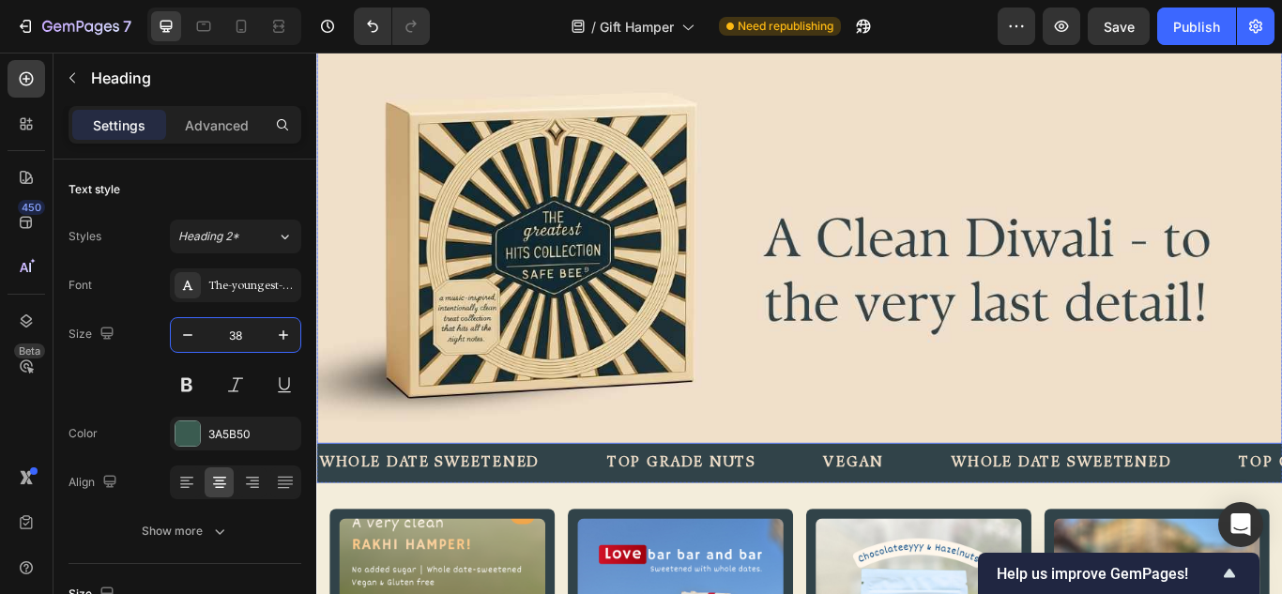
click at [937, 294] on img at bounding box center [879, 258] width 1126 height 500
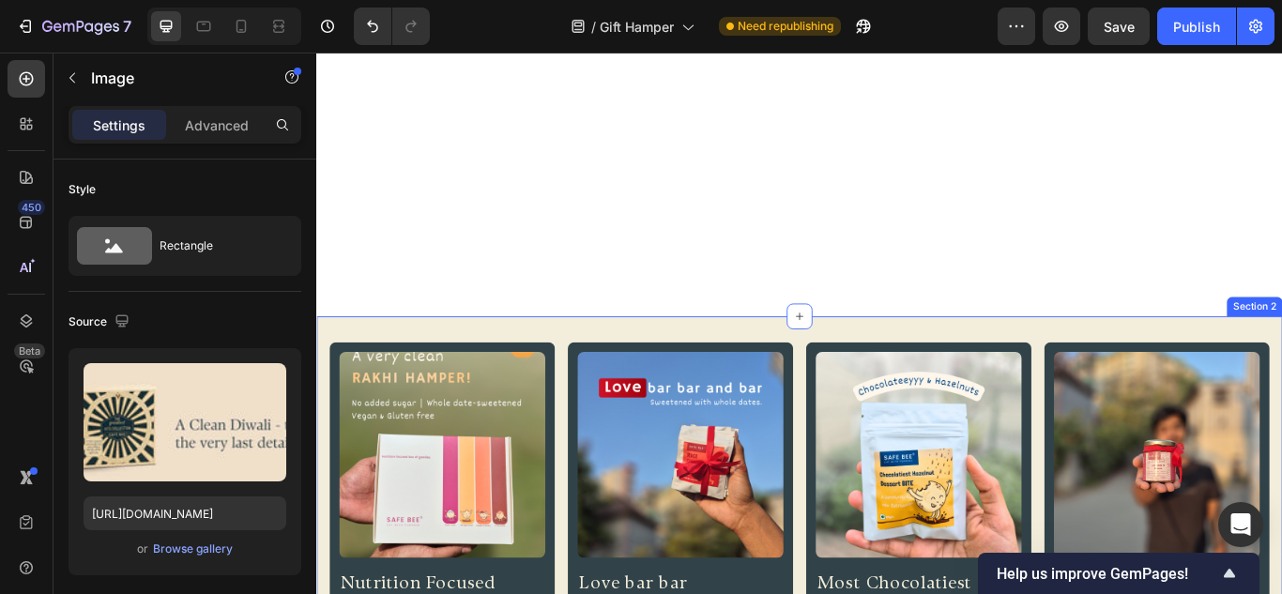
scroll to position [692, 0]
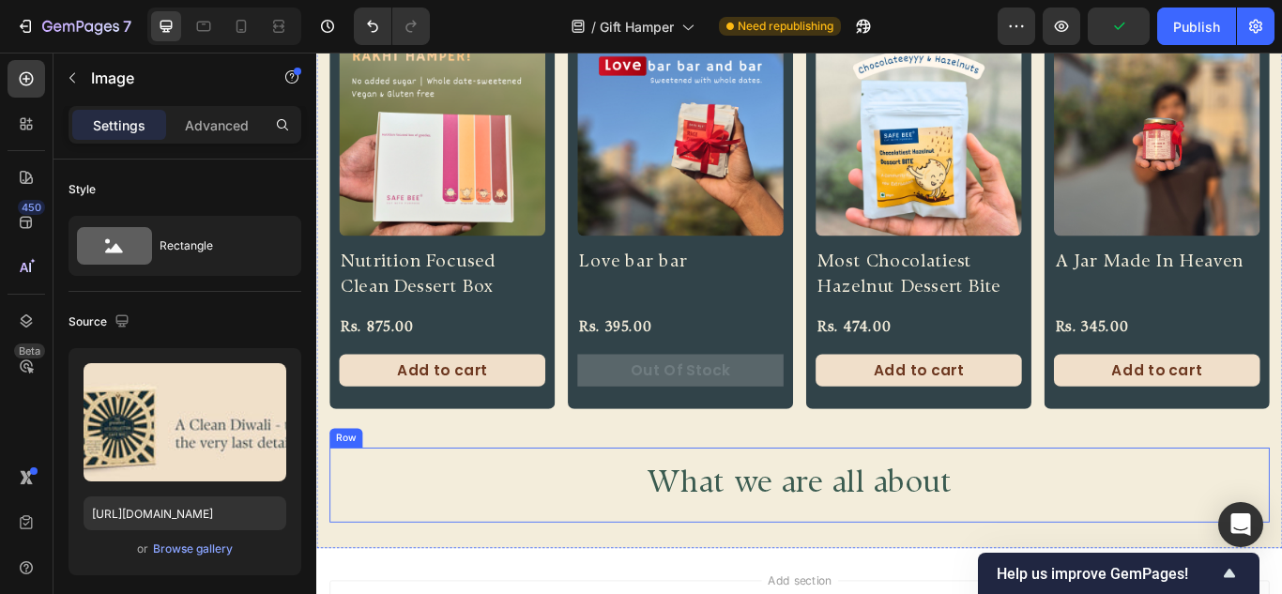
click at [977, 542] on p "What we are all about" at bounding box center [879, 556] width 1062 height 53
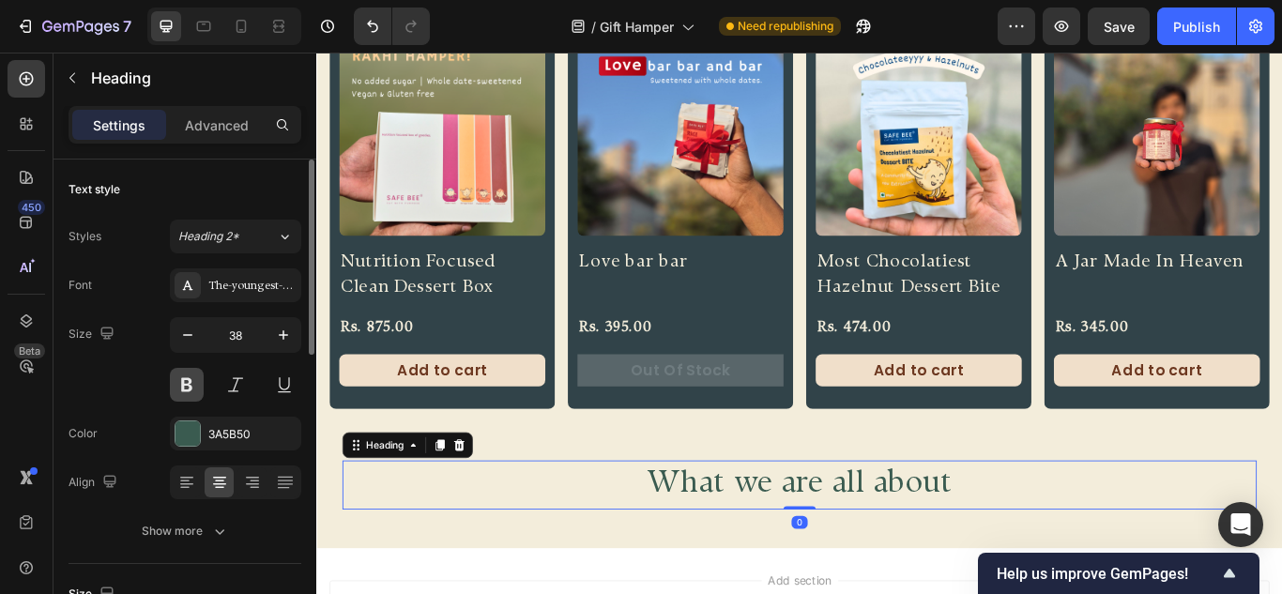
click at [189, 388] on button at bounding box center [187, 385] width 34 height 34
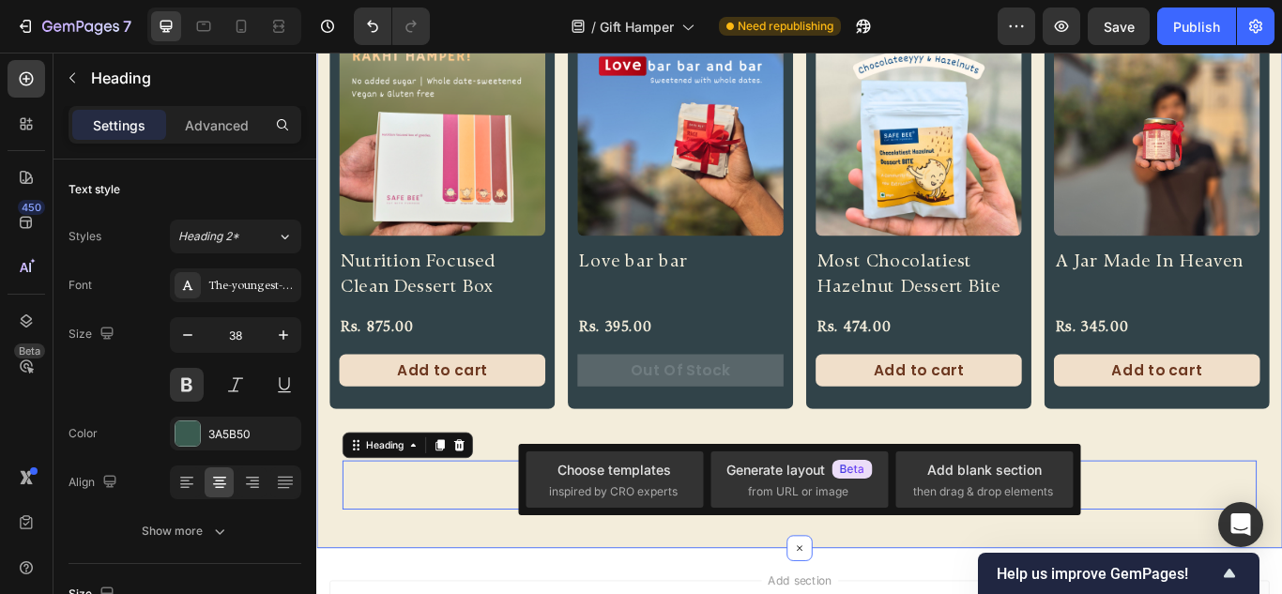
click at [1022, 593] on div "Product Images Nutrition Focused Clean Dessert Box Product Title Rs. 875.00 Pro…" at bounding box center [879, 308] width 1126 height 646
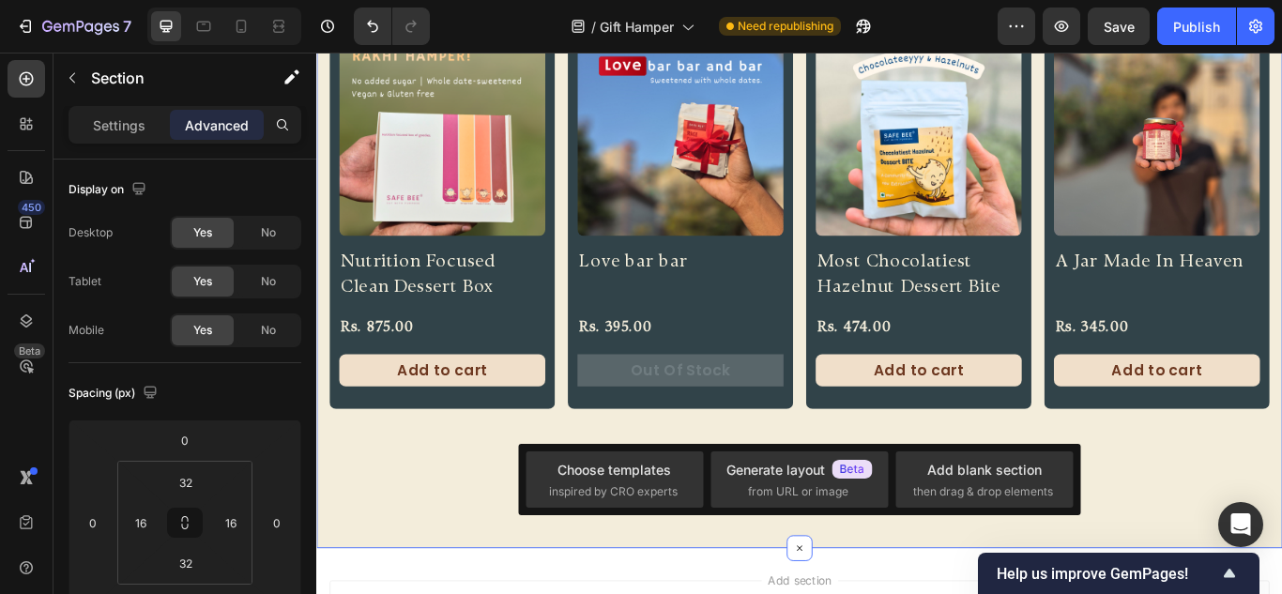
click at [390, 593] on div "Product Images Nutrition Focused Clean Dessert Box Product Title Rs. 875.00 Pro…" at bounding box center [879, 308] width 1126 height 646
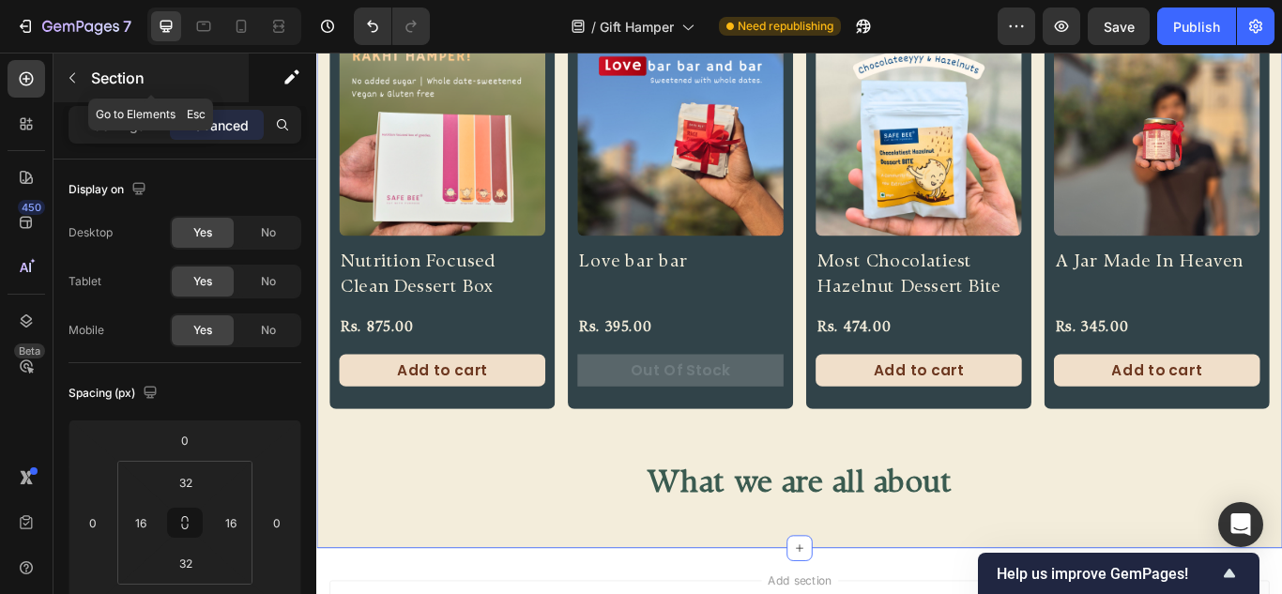
click at [74, 86] on button "button" at bounding box center [72, 78] width 30 height 30
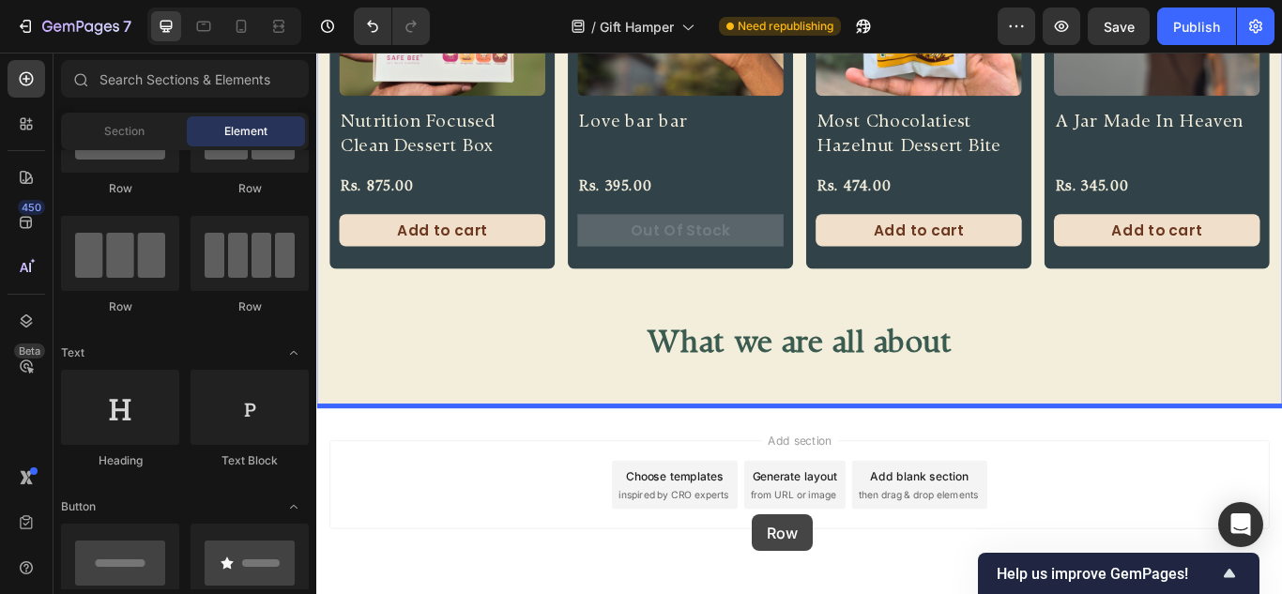
scroll to position [905, 0]
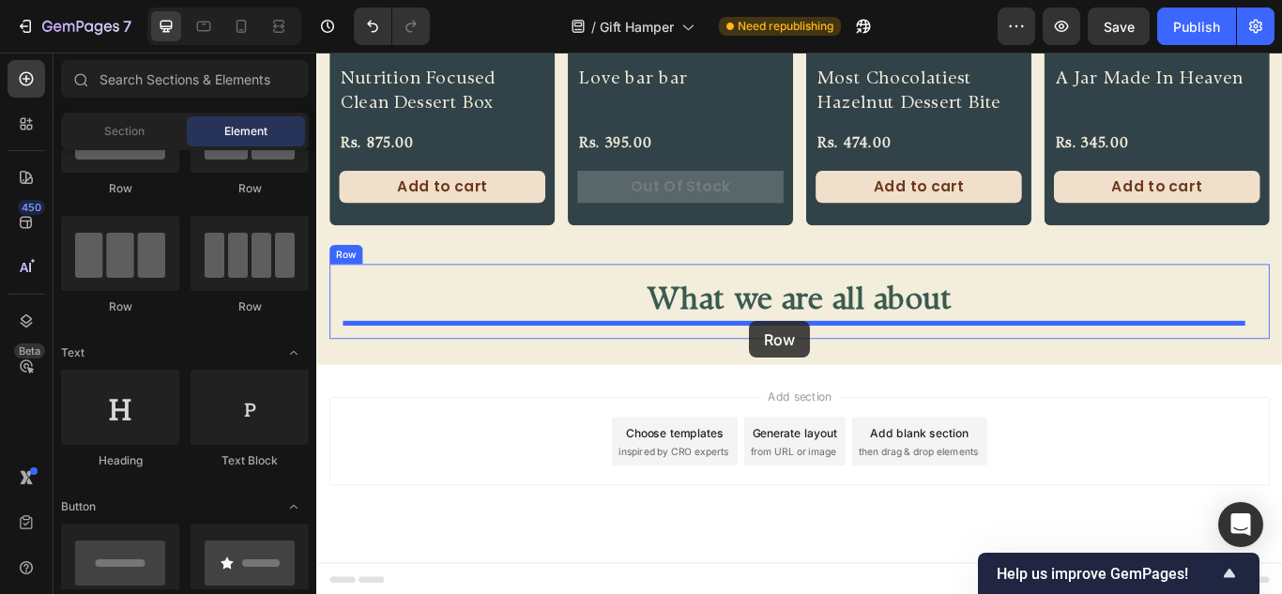
drag, startPoint x: 561, startPoint y: 325, endPoint x: 821, endPoint y: 366, distance: 263.2
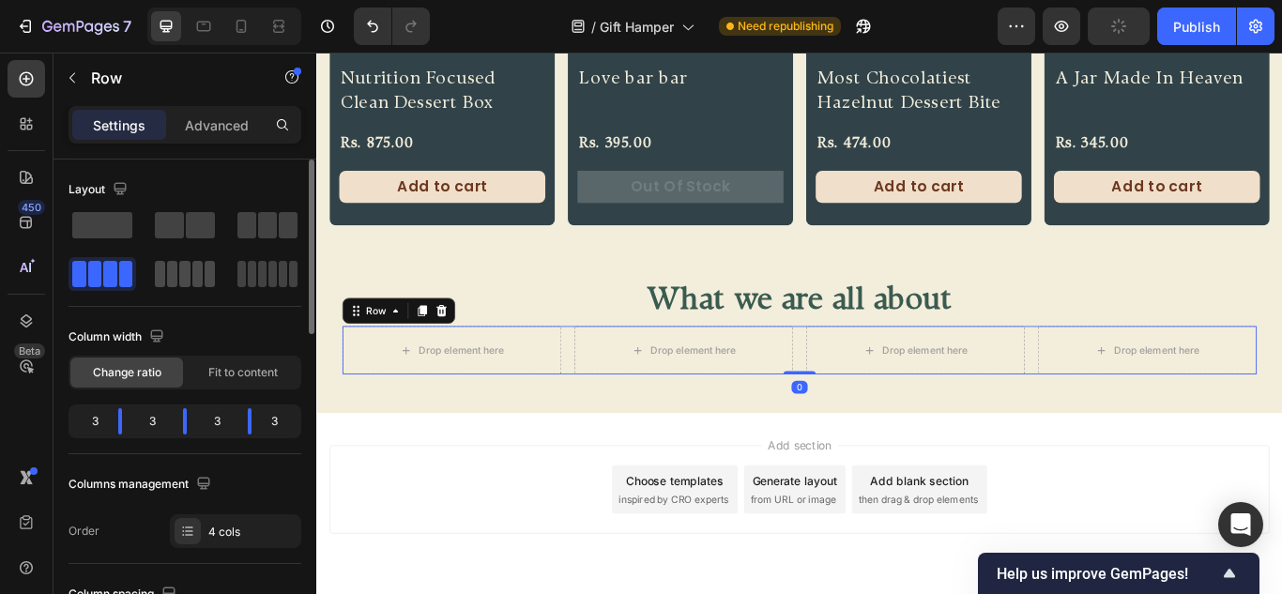
click at [164, 283] on span at bounding box center [160, 274] width 10 height 26
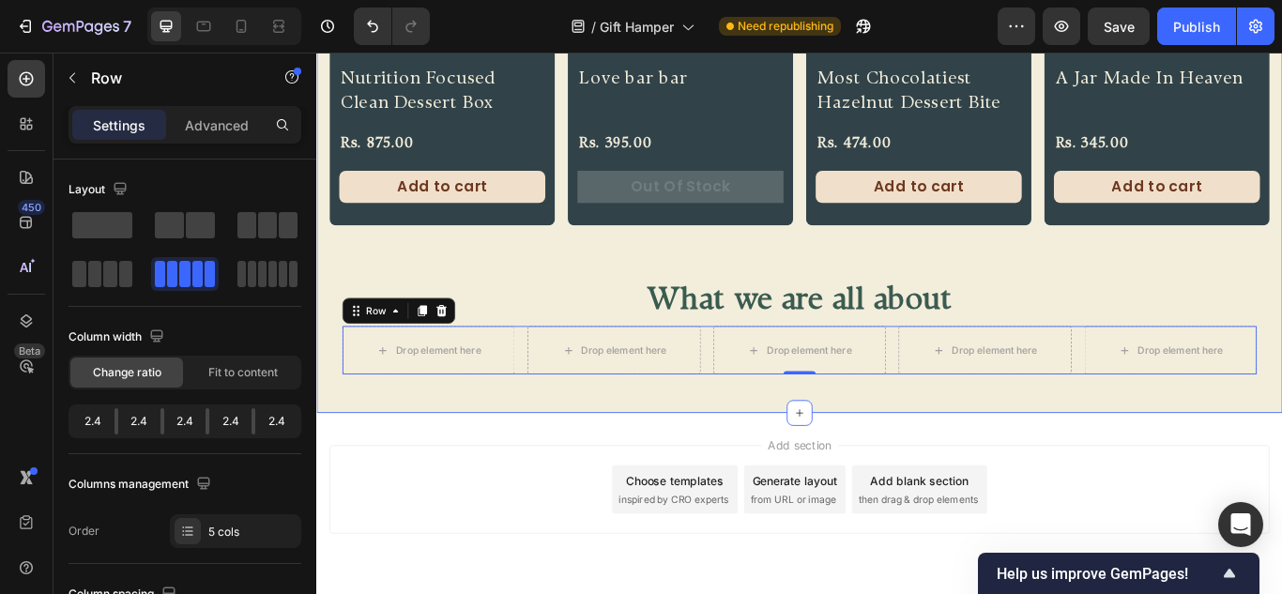
click at [1034, 450] on div "Product Images Nutrition Focused Clean Dessert Box Product Title Rs. 875.00 Pro…" at bounding box center [879, 122] width 1126 height 702
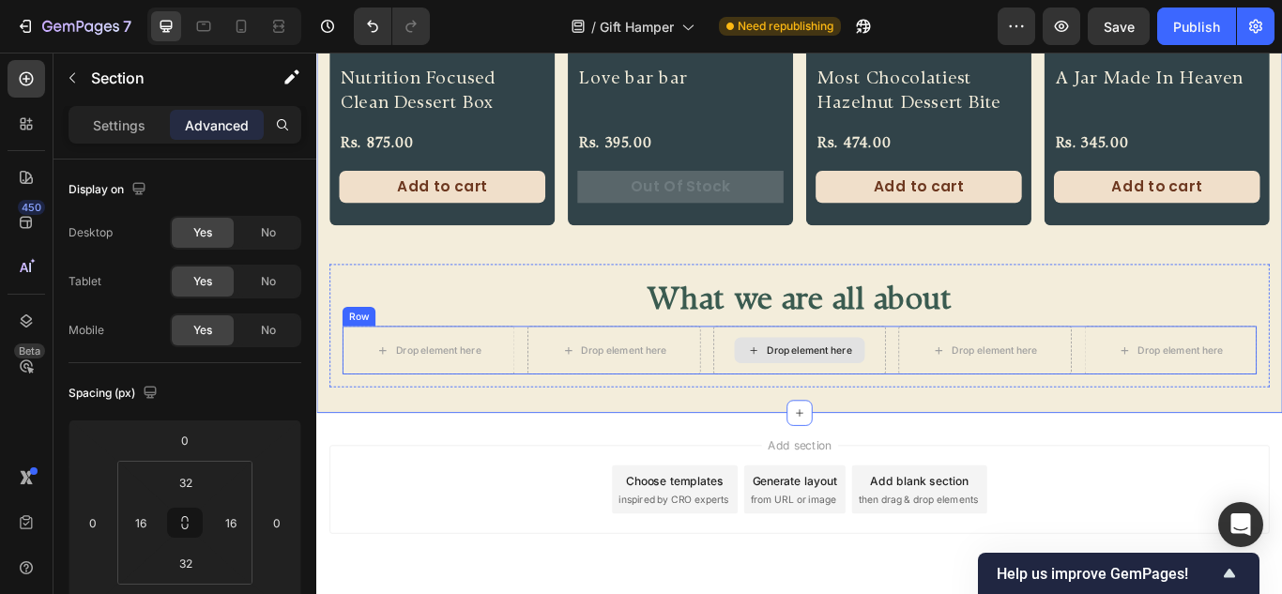
click at [779, 403] on div "Drop element here" at bounding box center [879, 400] width 201 height 56
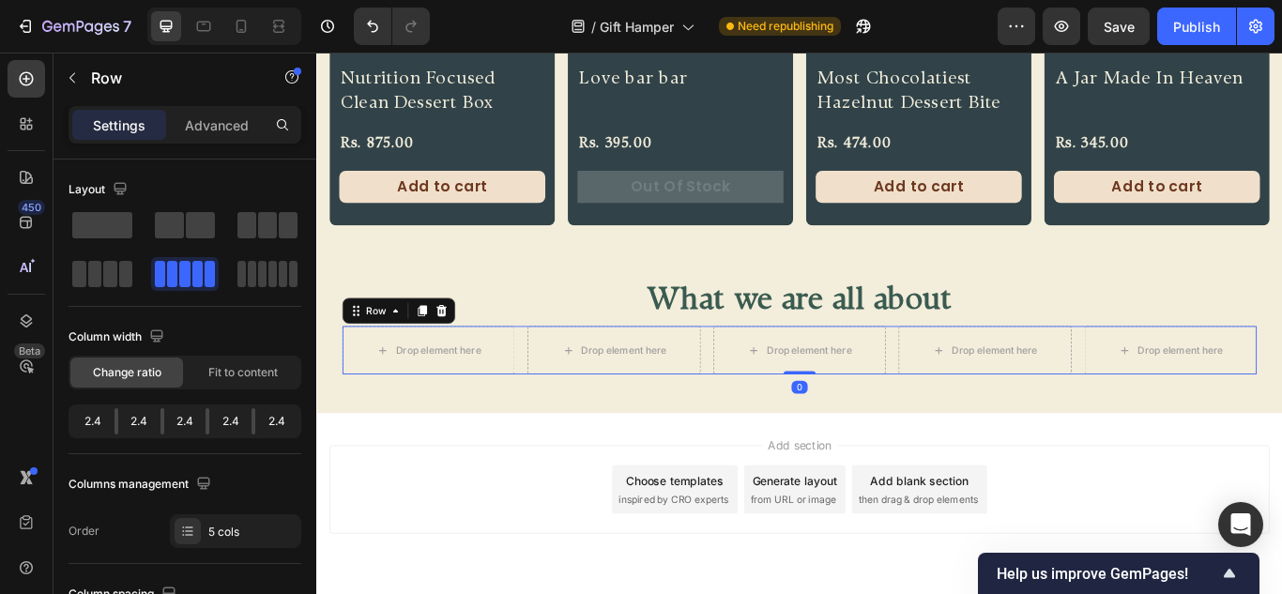
click at [236, 147] on div "Settings Advanced" at bounding box center [184, 132] width 263 height 53
click at [229, 133] on p "Advanced" at bounding box center [217, 125] width 64 height 20
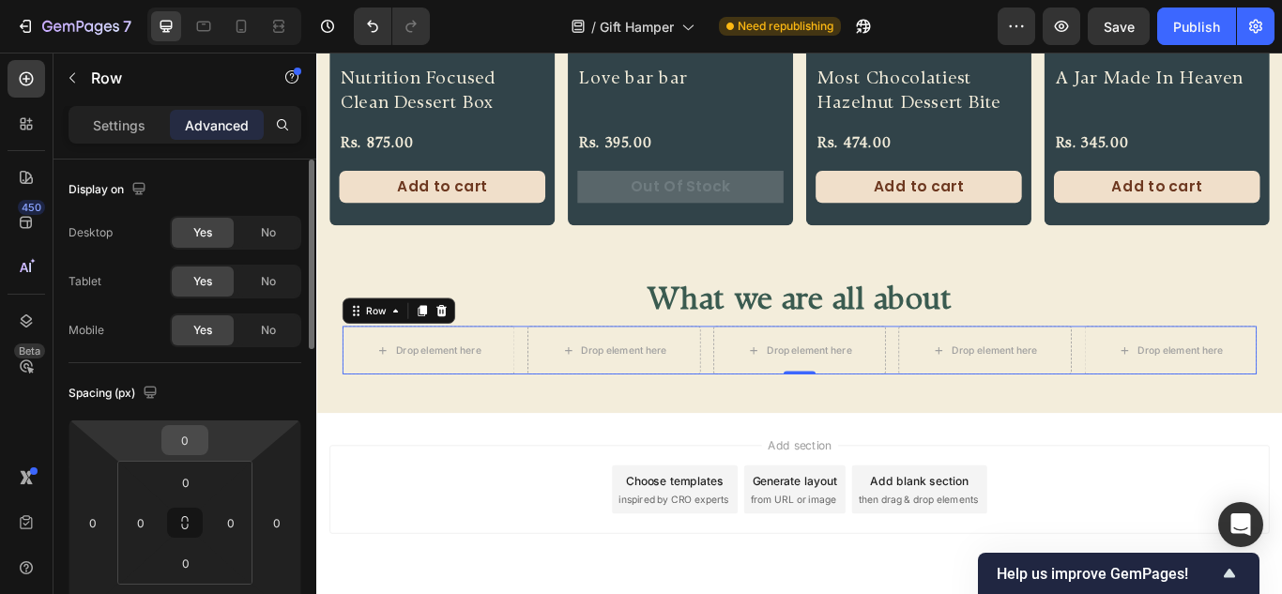
click at [189, 449] on input "0" at bounding box center [185, 440] width 38 height 28
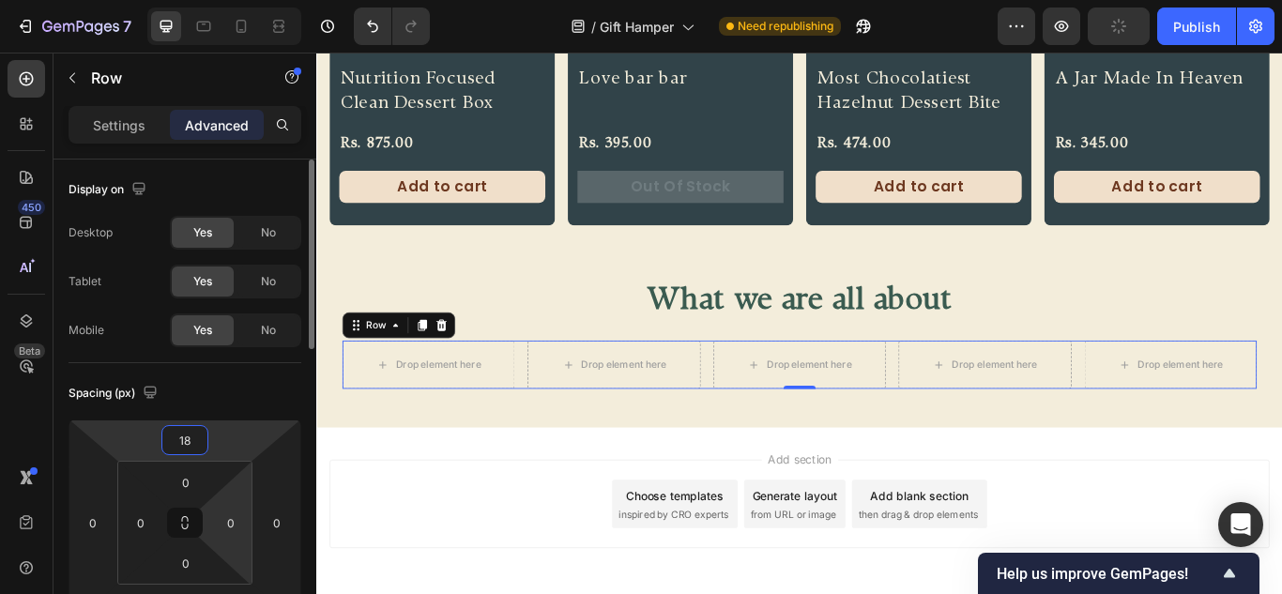
scroll to position [188, 0]
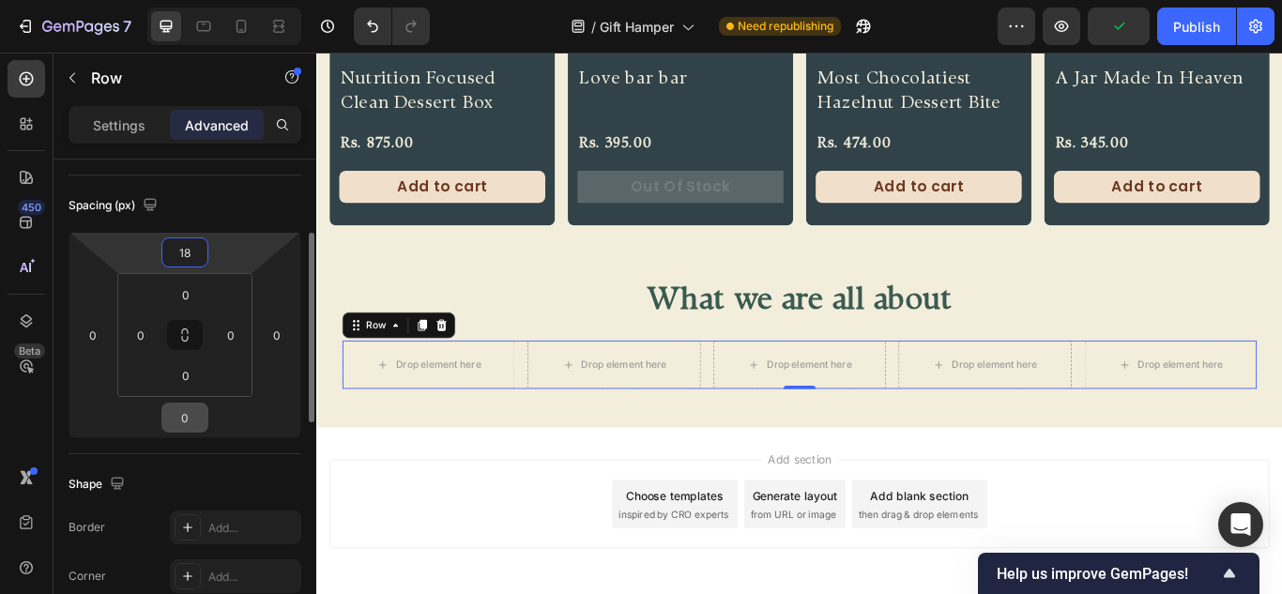
type input "18"
click at [179, 422] on input "0" at bounding box center [185, 417] width 38 height 28
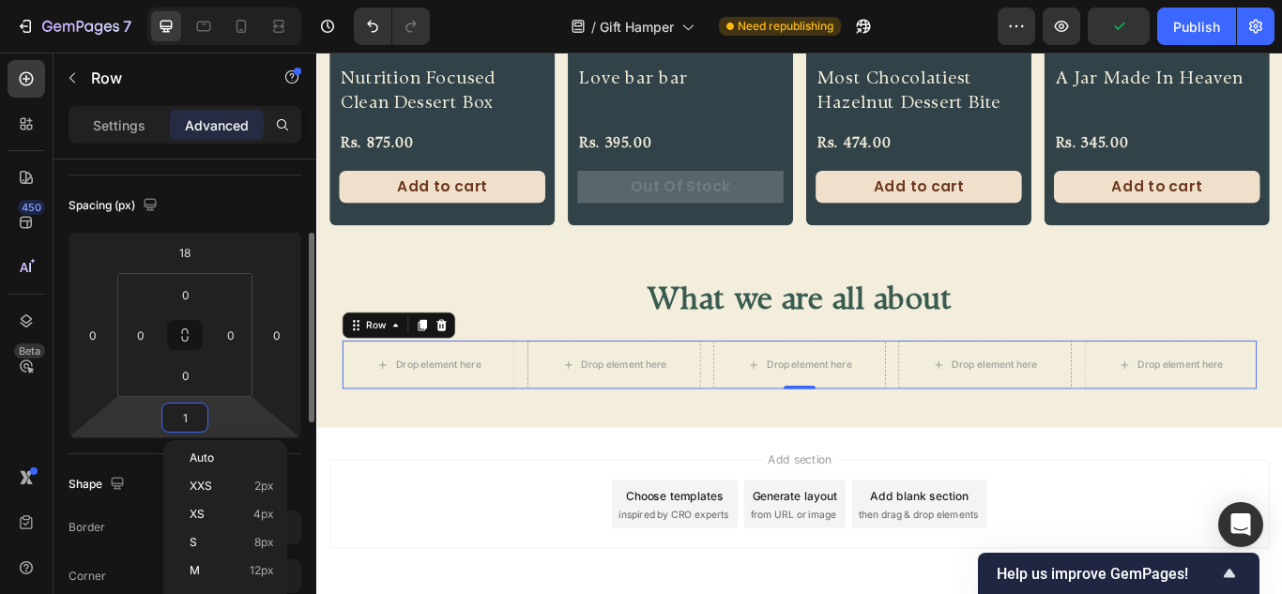
type input "18"
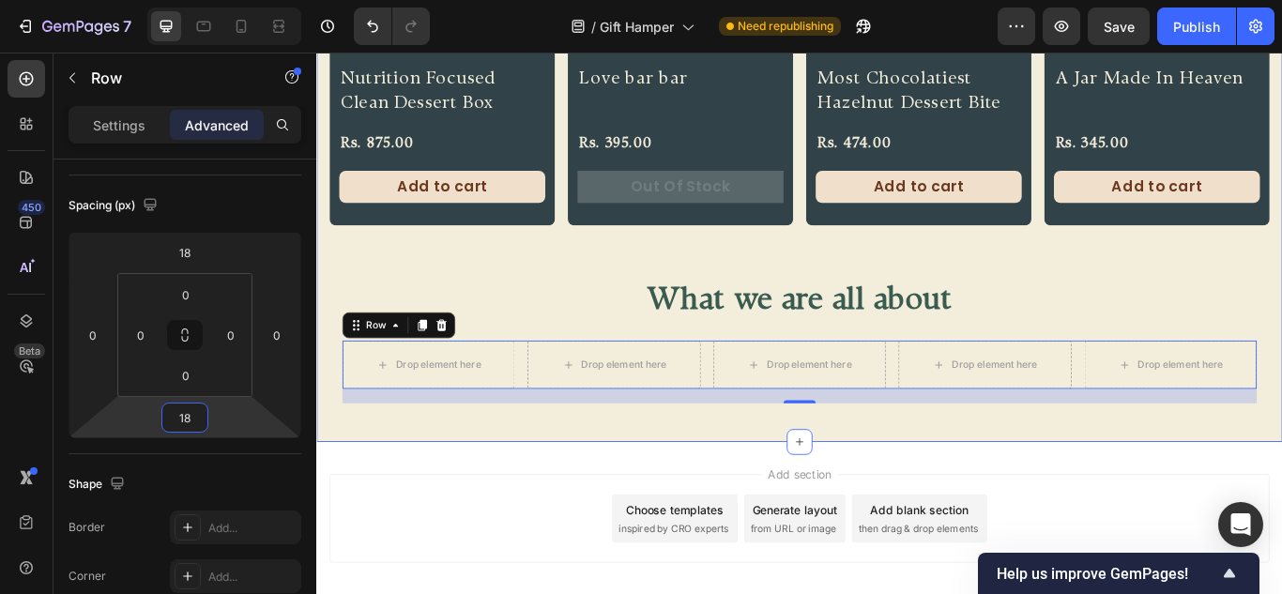
click at [796, 495] on div "Product Images Nutrition Focused Clean Dessert Box Product Title Rs. 875.00 Pro…" at bounding box center [879, 139] width 1126 height 736
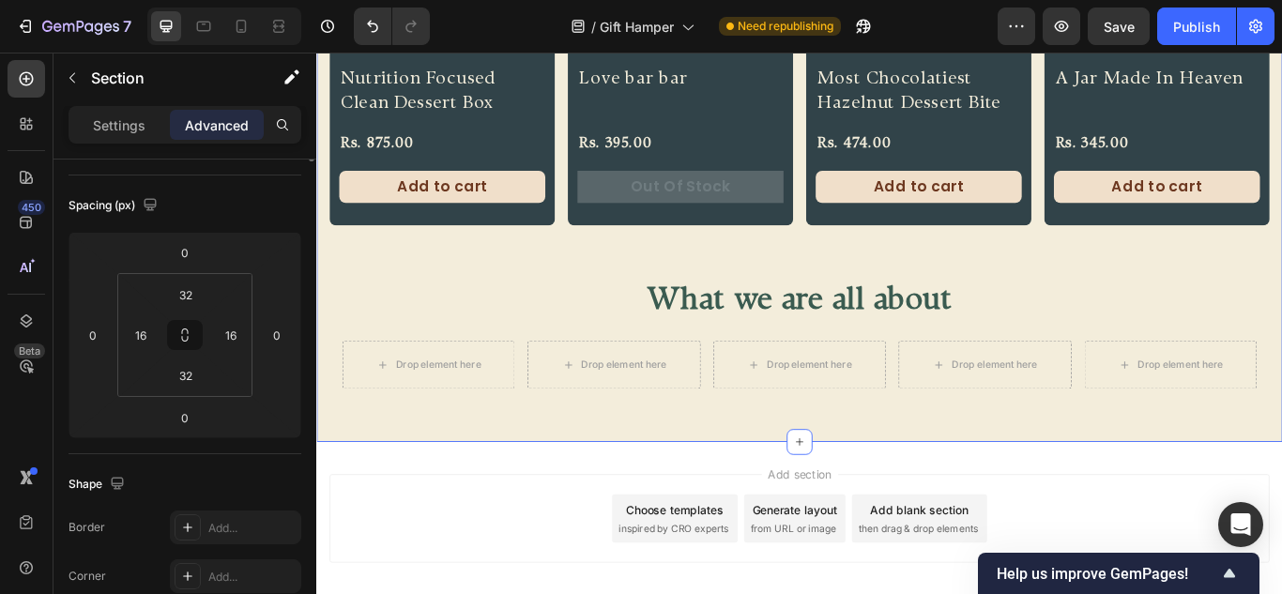
scroll to position [0, 0]
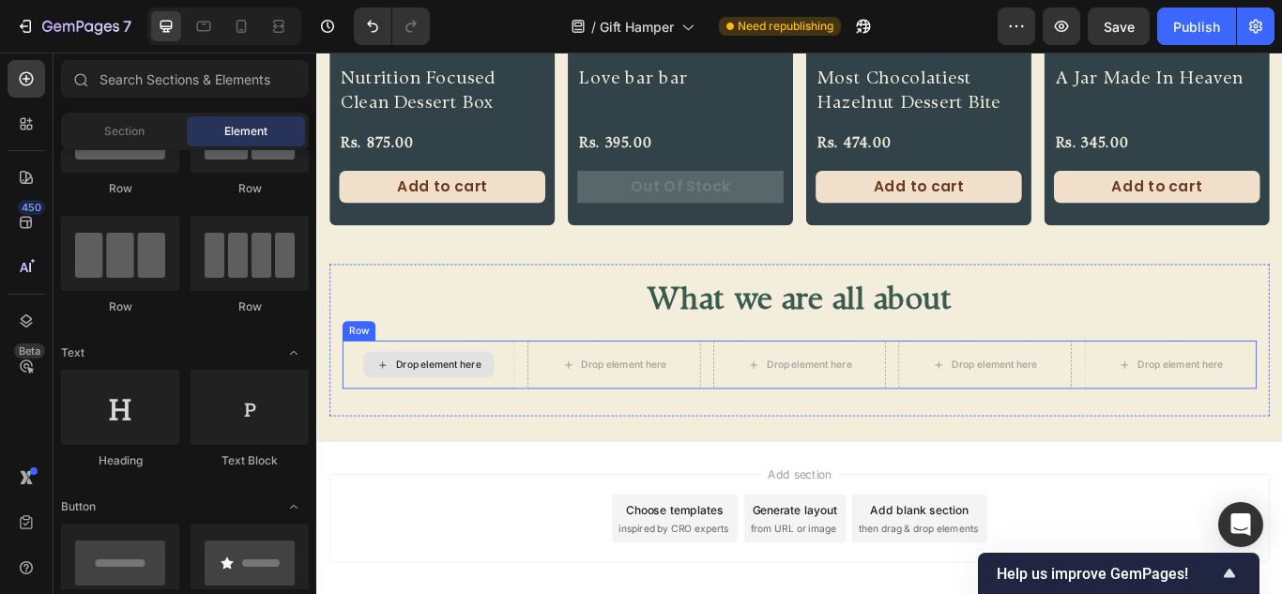
click at [488, 410] on div "Drop element here" at bounding box center [457, 416] width 99 height 15
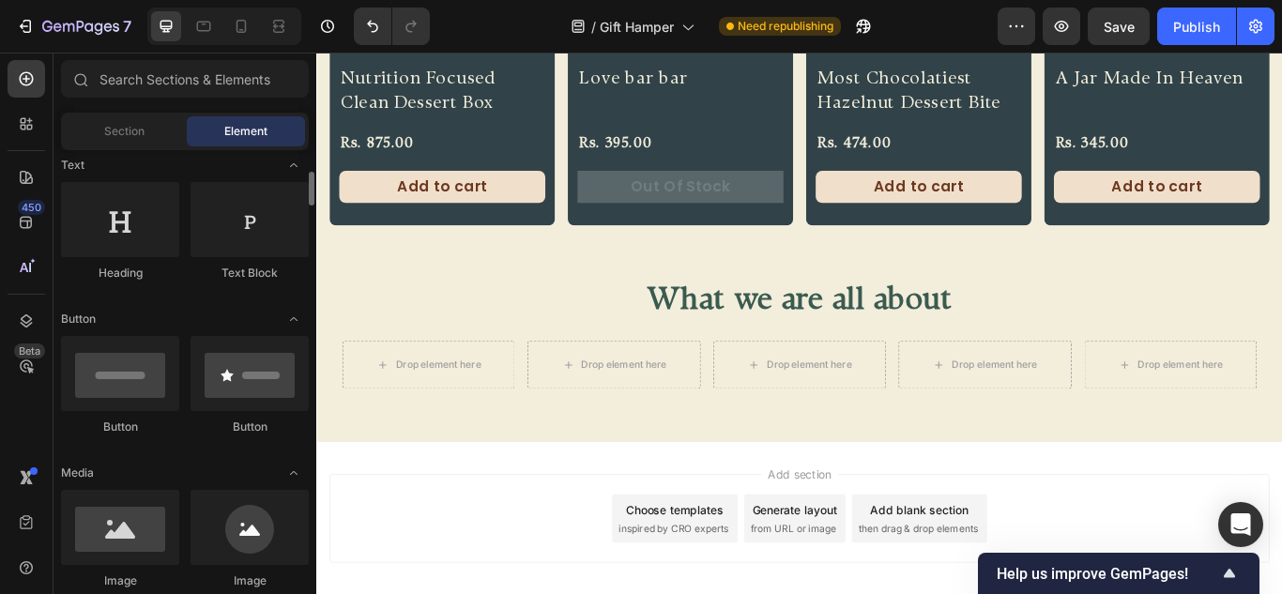
scroll to position [469, 0]
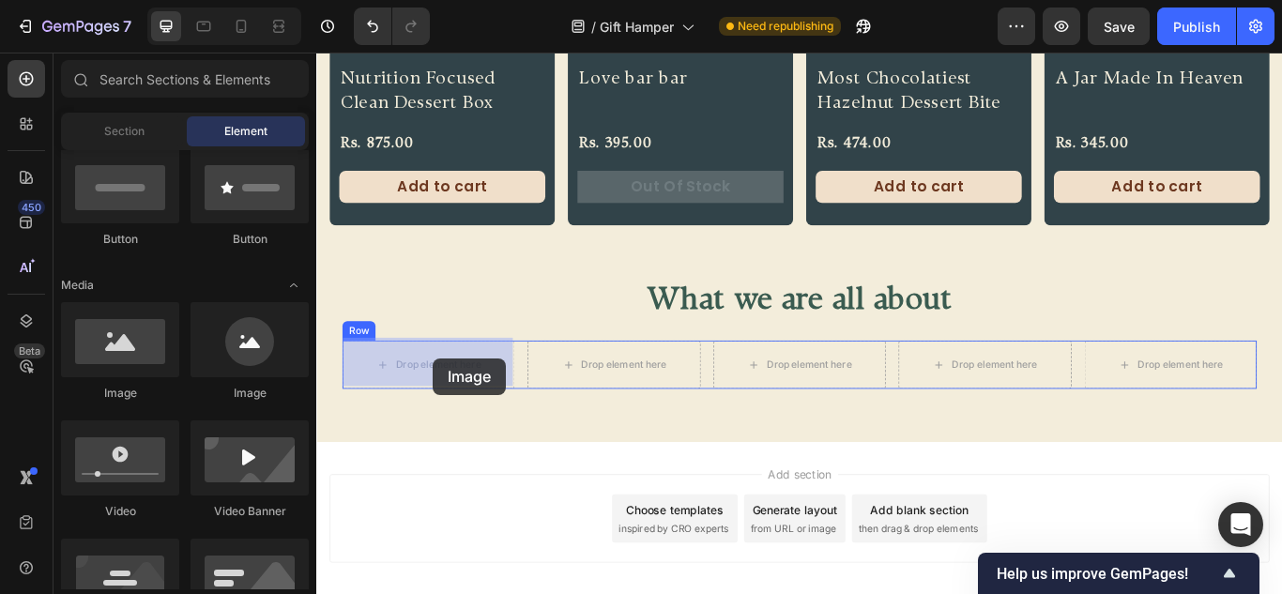
drag, startPoint x: 433, startPoint y: 404, endPoint x: 452, endPoint y: 409, distance: 20.3
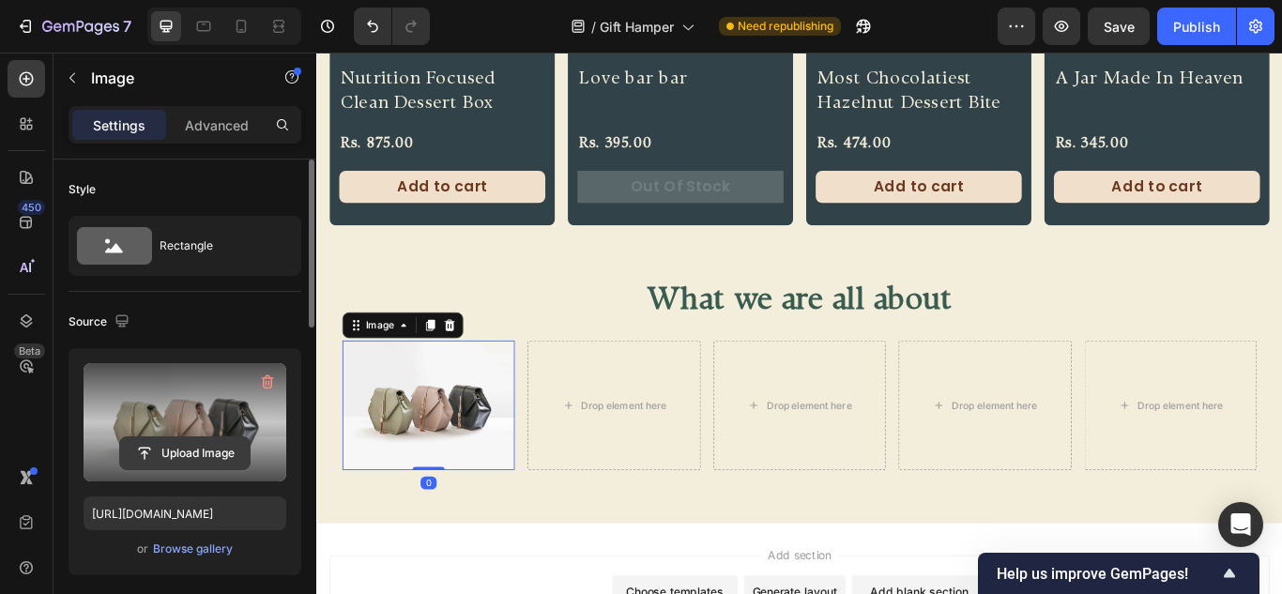
click at [168, 458] on input "file" at bounding box center [184, 453] width 129 height 32
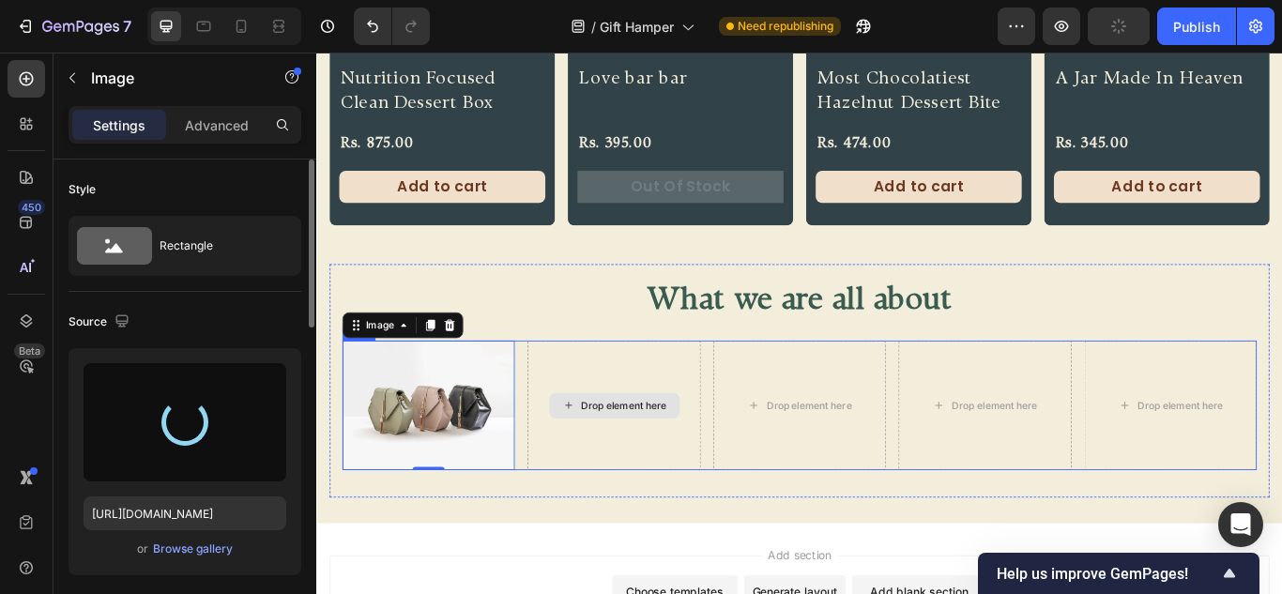
type input "[URL][DOMAIN_NAME]"
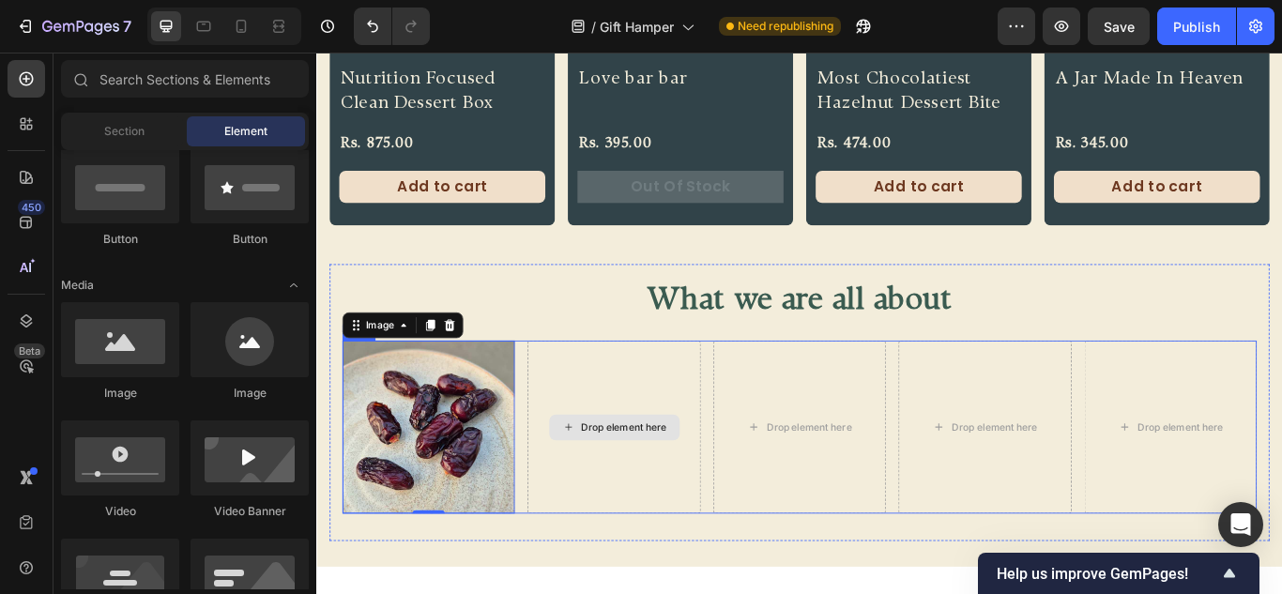
click at [636, 482] on div "Drop element here" at bounding box center [674, 489] width 99 height 15
click at [518, 450] on img at bounding box center [446, 488] width 201 height 201
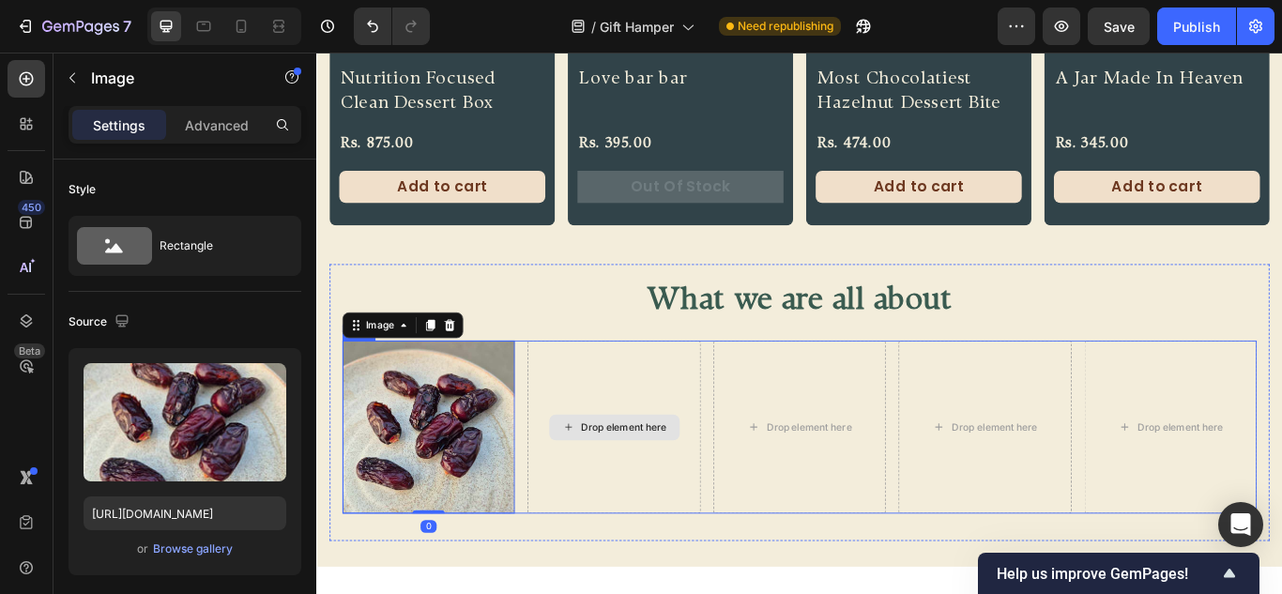
click at [601, 445] on div "Drop element here" at bounding box center [662, 488] width 201 height 201
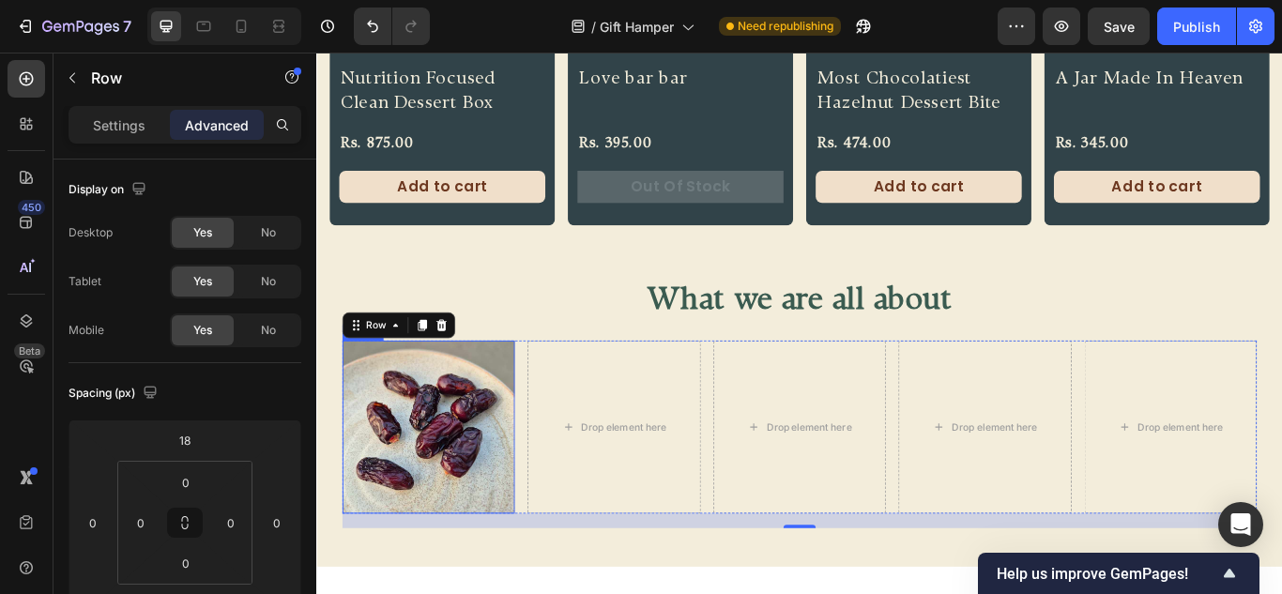
click at [495, 436] on img at bounding box center [446, 488] width 201 height 201
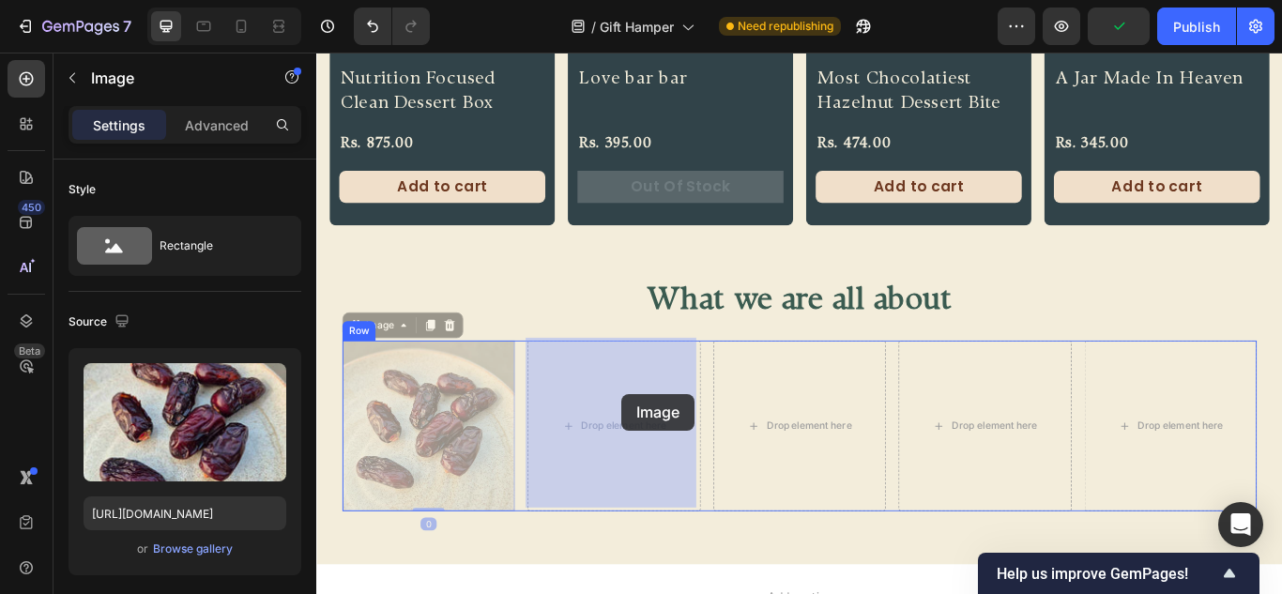
drag, startPoint x: 370, startPoint y: 370, endPoint x: 672, endPoint y: 450, distance: 312.7
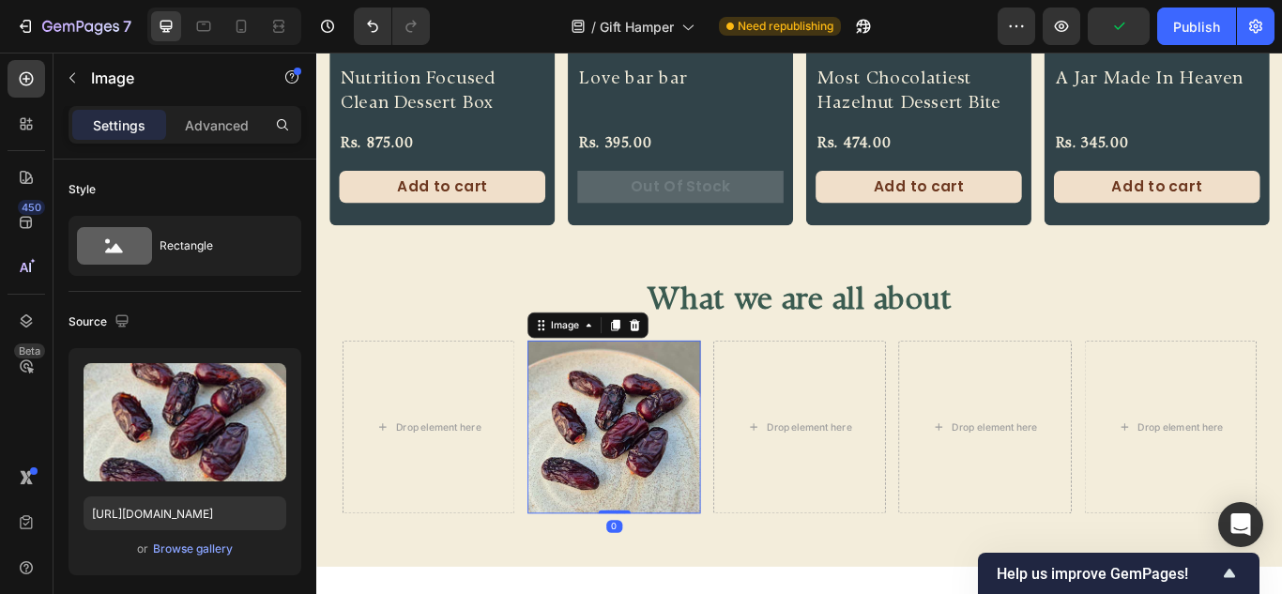
click at [459, 453] on div "Drop element here" at bounding box center [446, 488] width 201 height 201
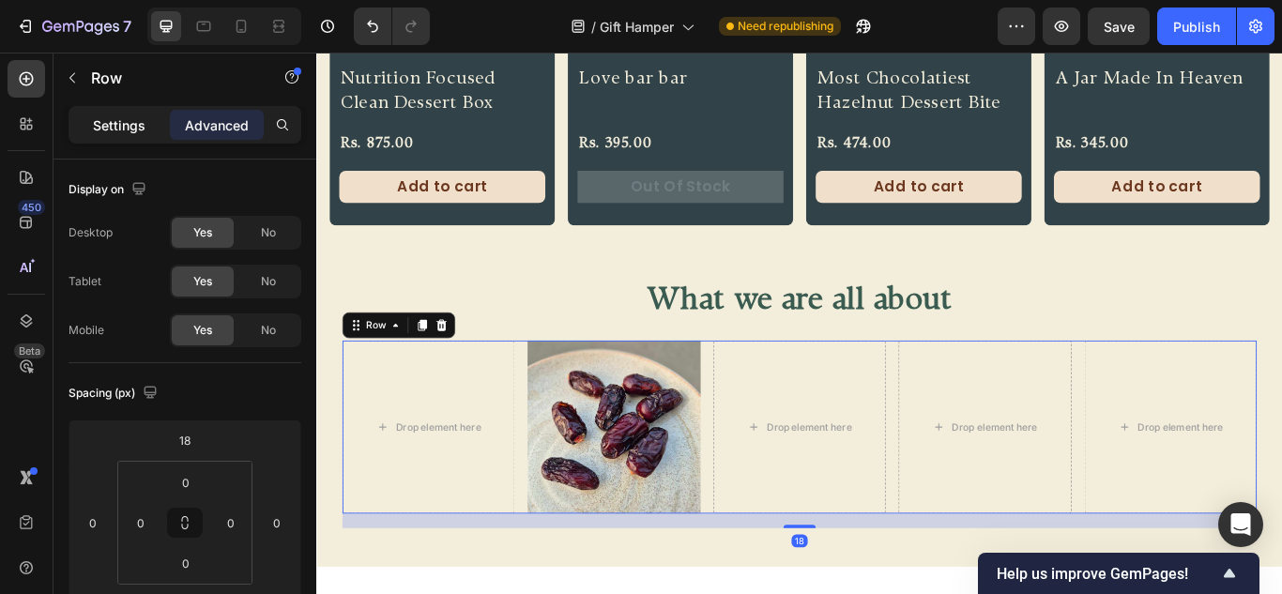
click at [115, 116] on p "Settings" at bounding box center [119, 125] width 53 height 20
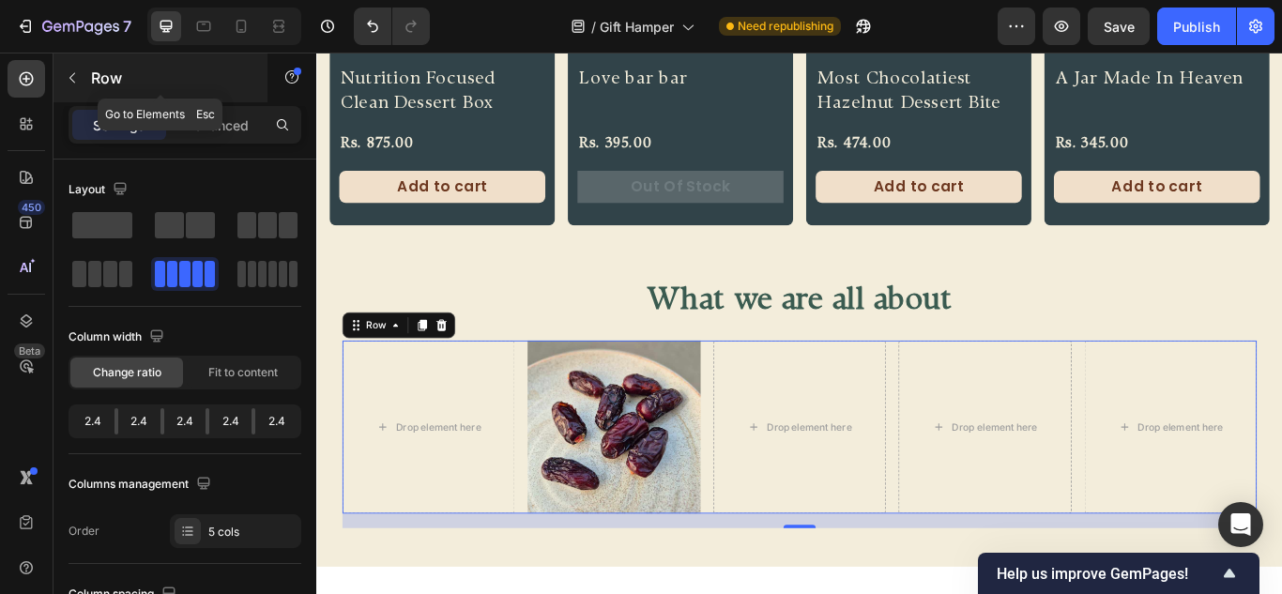
click at [80, 74] on button "button" at bounding box center [72, 78] width 30 height 30
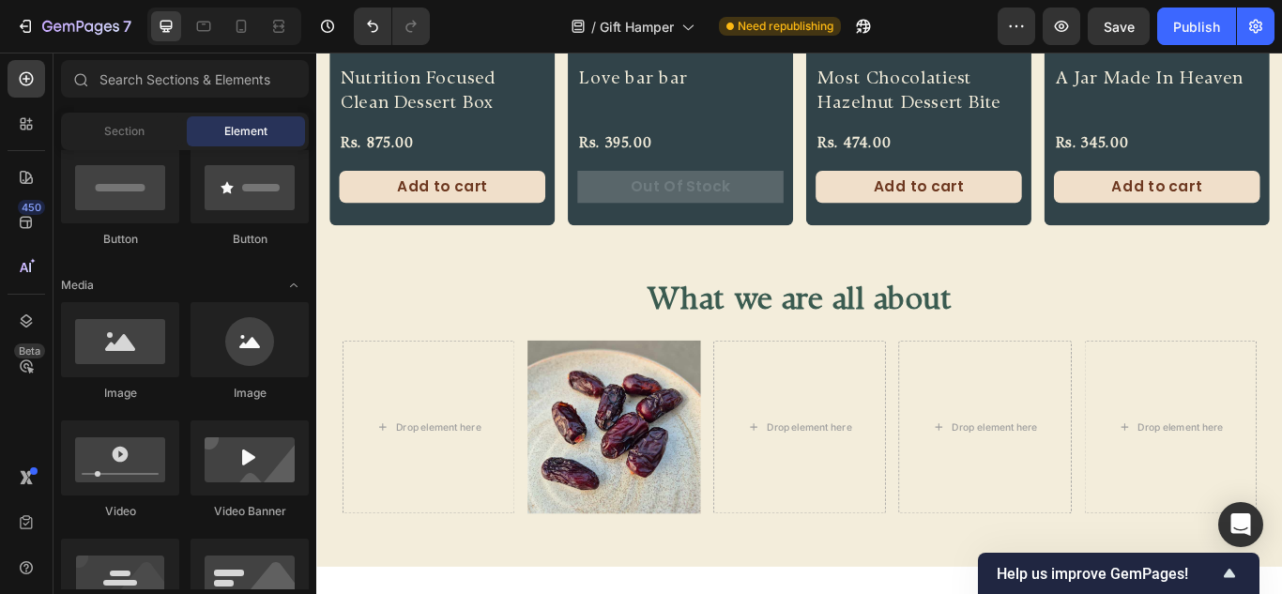
scroll to position [0, 0]
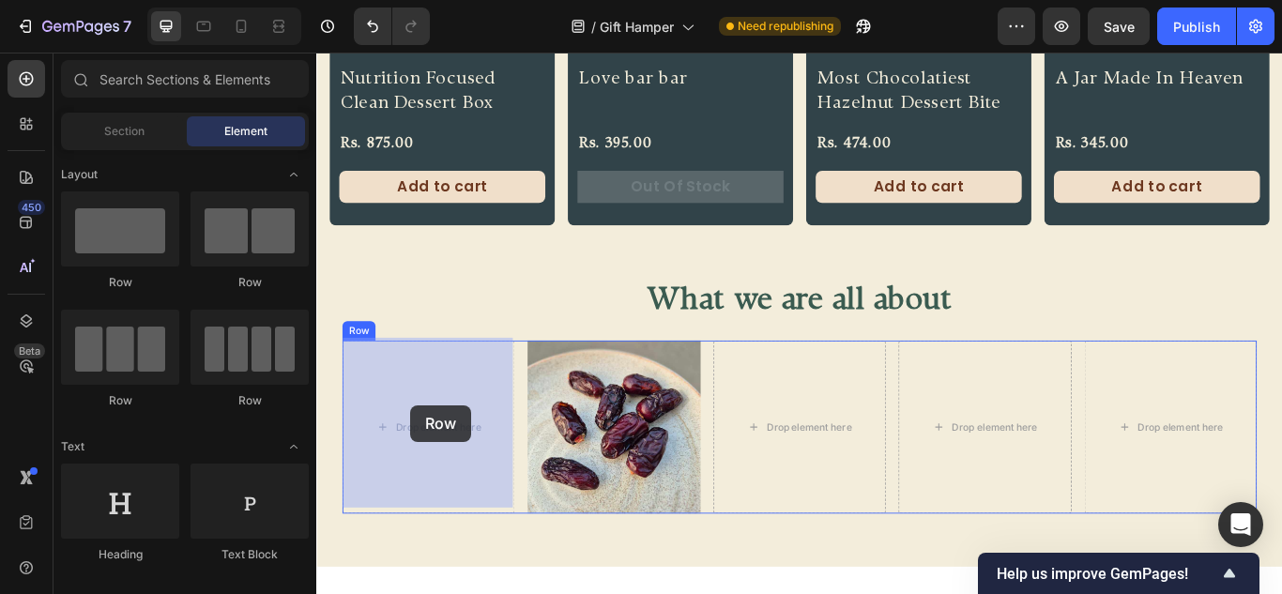
drag, startPoint x: 446, startPoint y: 308, endPoint x: 426, endPoint y: 464, distance: 157.0
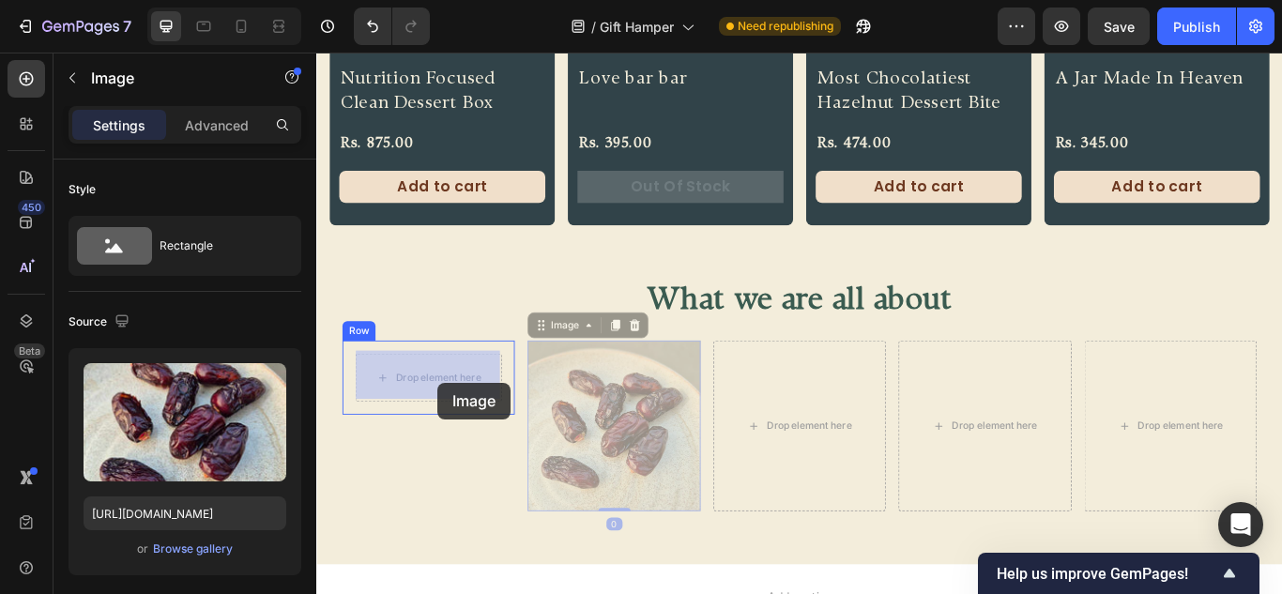
drag, startPoint x: 642, startPoint y: 466, endPoint x: 457, endPoint y: 437, distance: 187.1
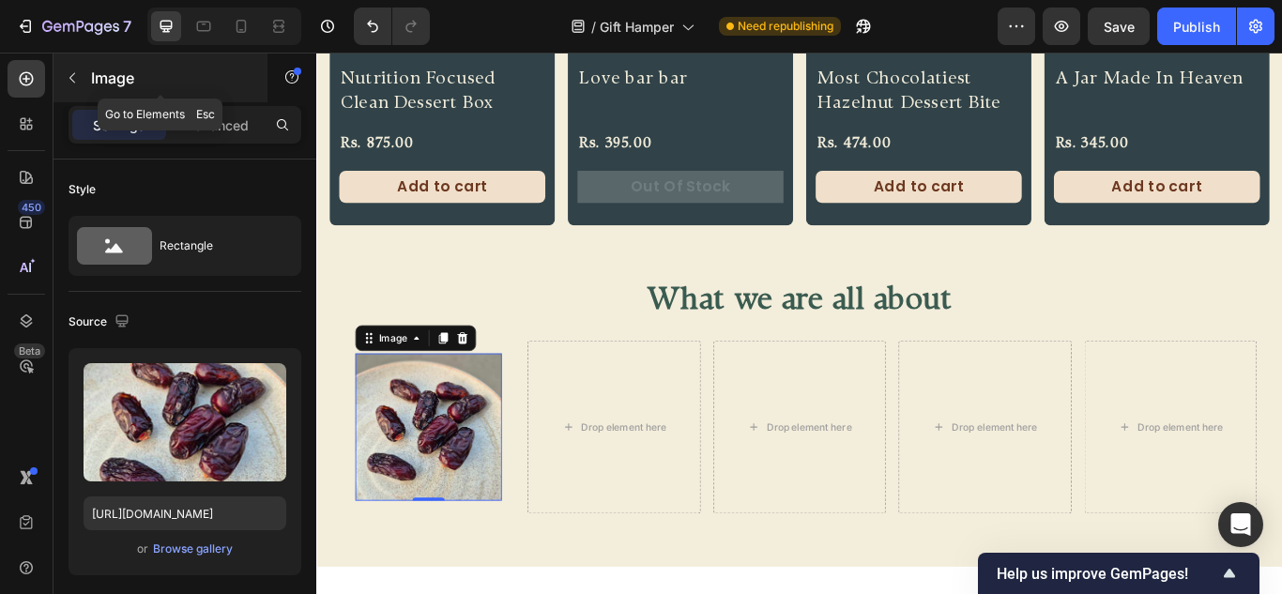
click at [83, 84] on button "button" at bounding box center [72, 78] width 30 height 30
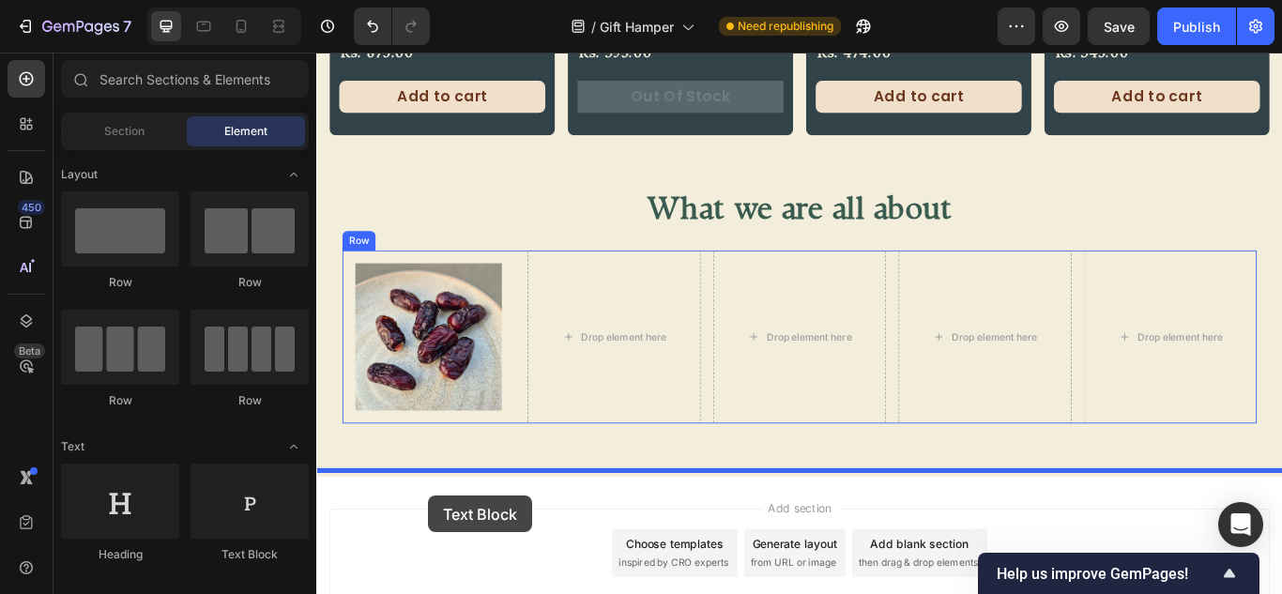
scroll to position [1137, 0]
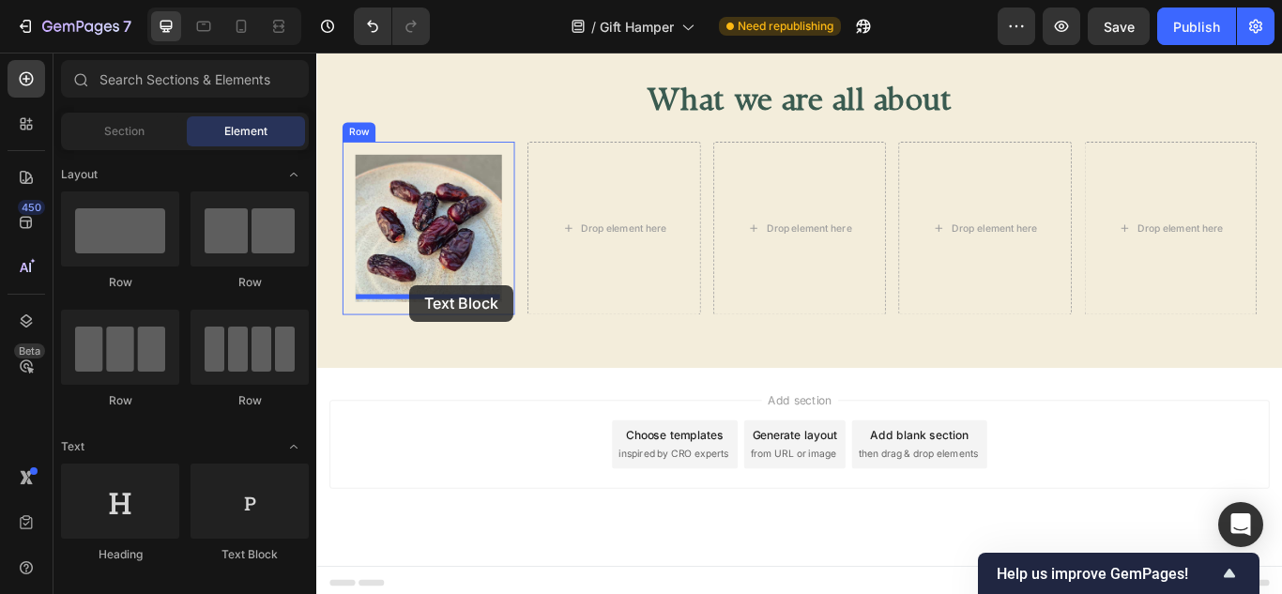
drag, startPoint x: 571, startPoint y: 553, endPoint x: 424, endPoint y: 324, distance: 272.3
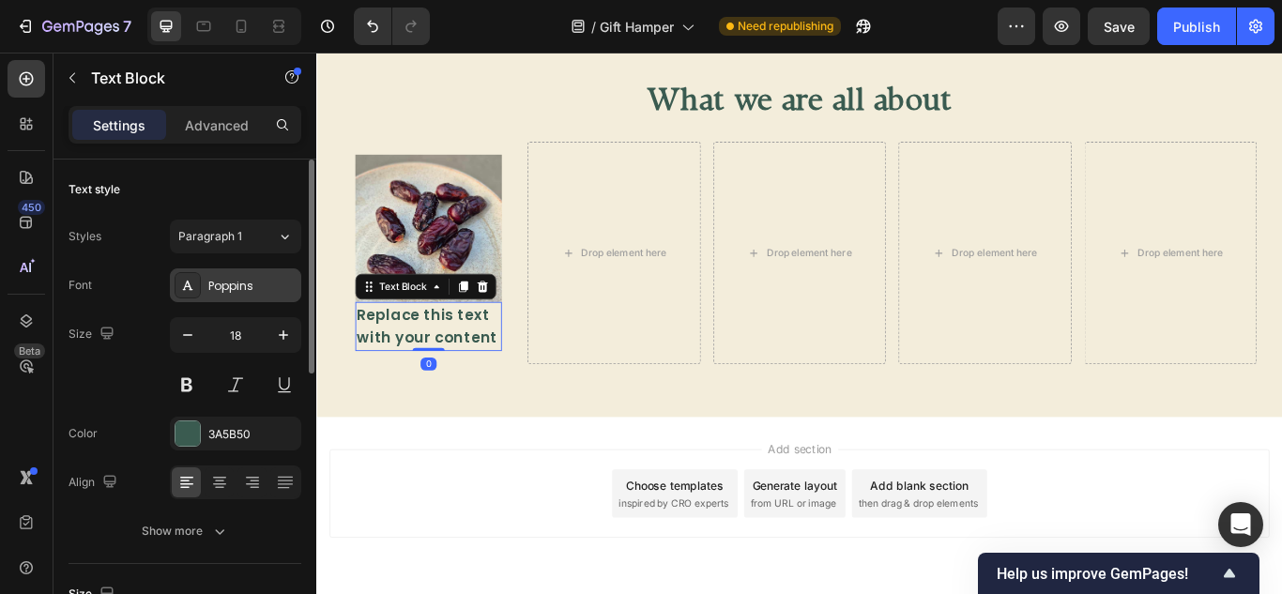
click at [221, 289] on div "Poppins" at bounding box center [252, 286] width 88 height 17
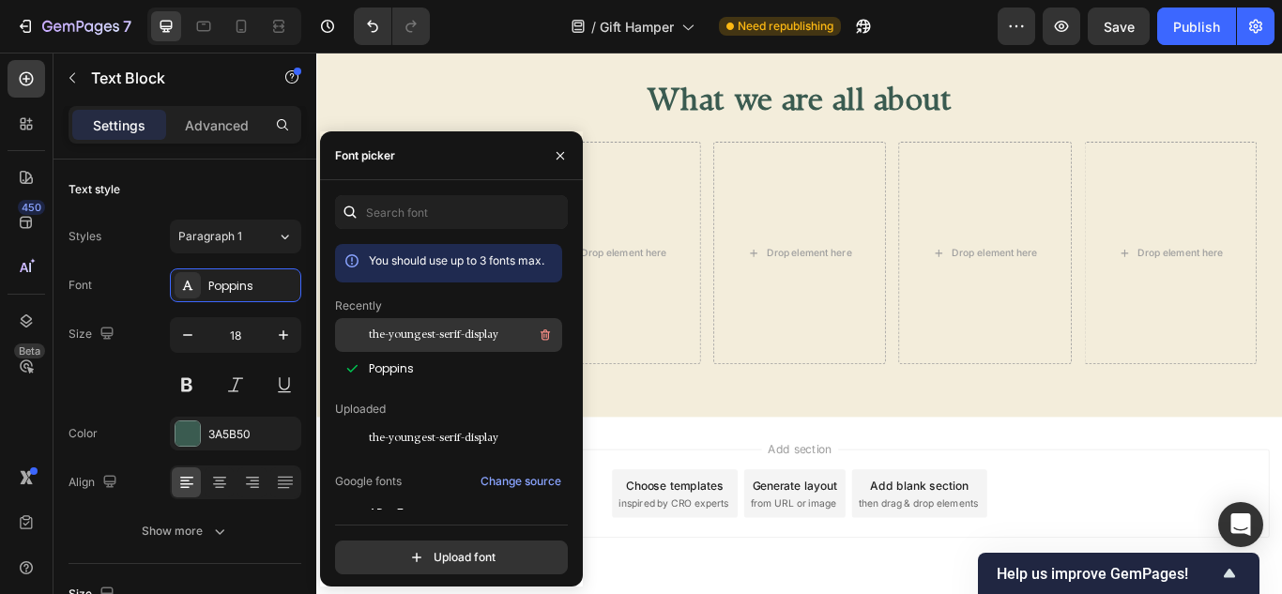
click at [406, 331] on span "the-youngest-serif-display" at bounding box center [433, 335] width 129 height 17
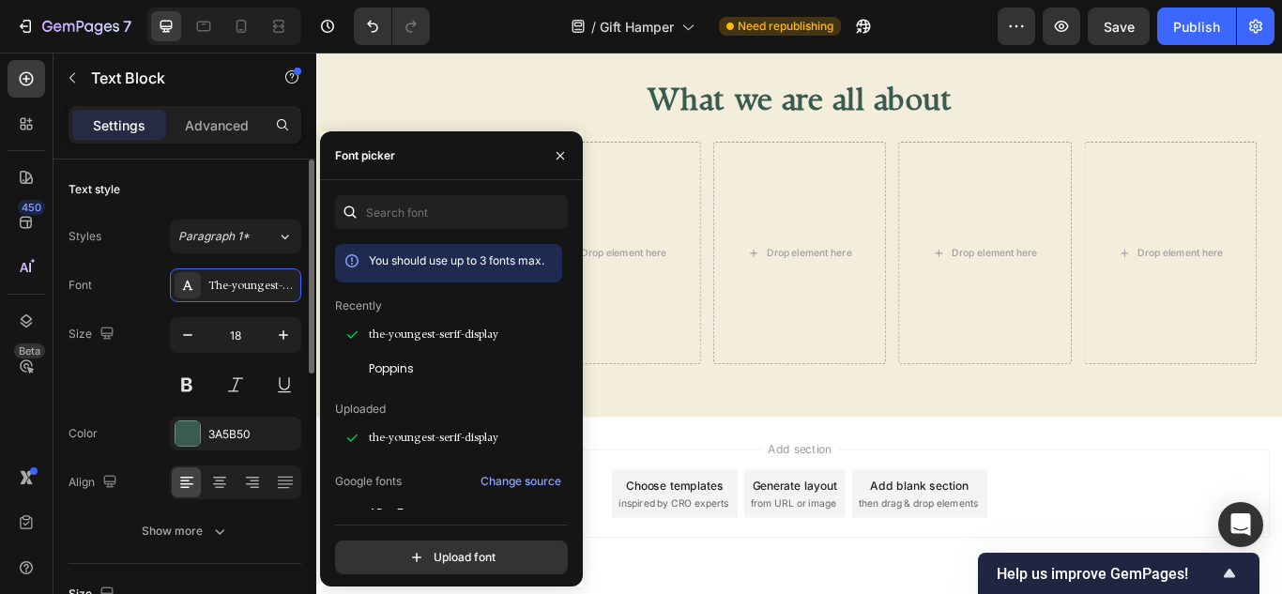
click at [135, 303] on div "Font The-youngest-serif-display Size 18 Color 3A5B50 Align Show more" at bounding box center [184, 408] width 233 height 280
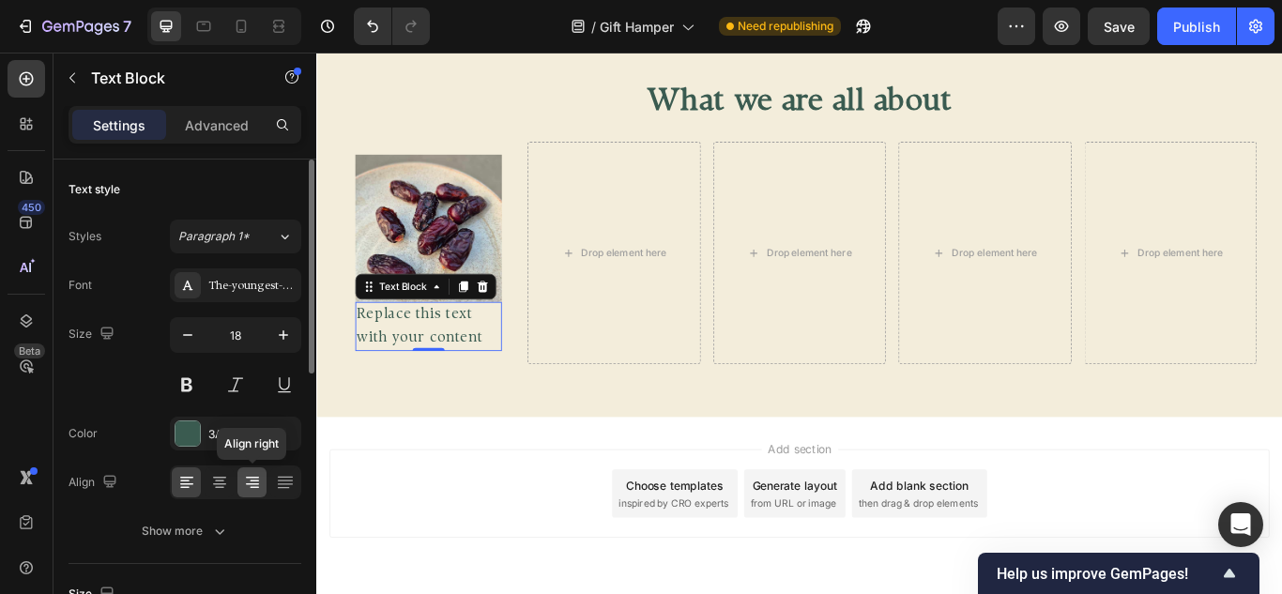
scroll to position [94, 0]
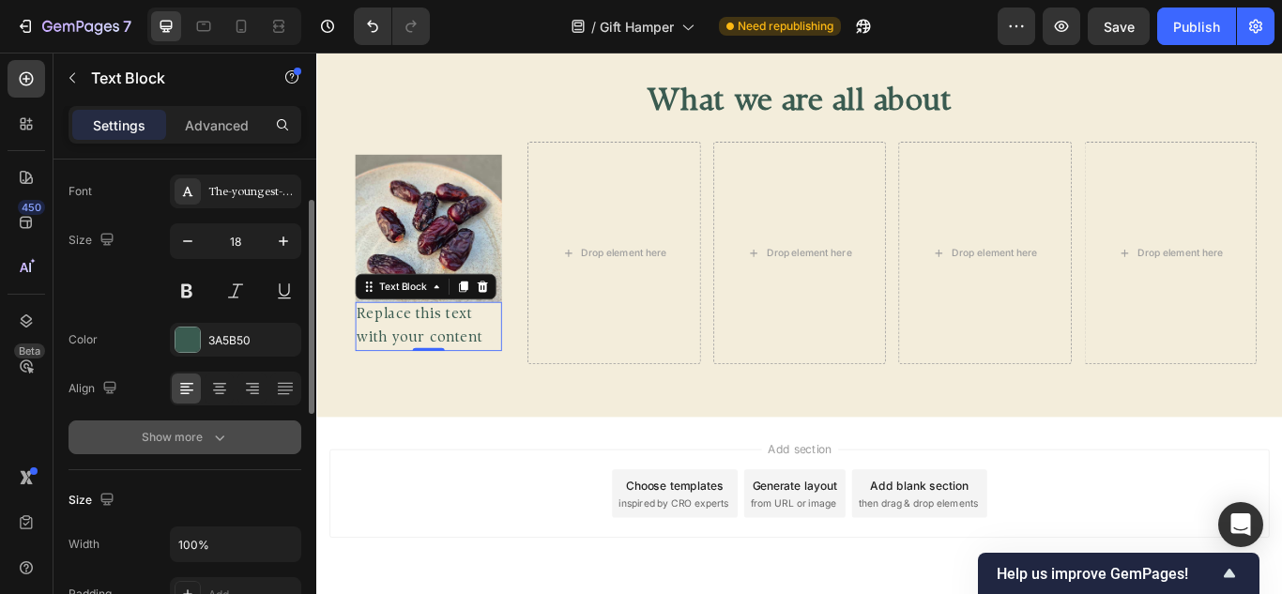
click at [200, 429] on div "Show more" at bounding box center [185, 437] width 87 height 19
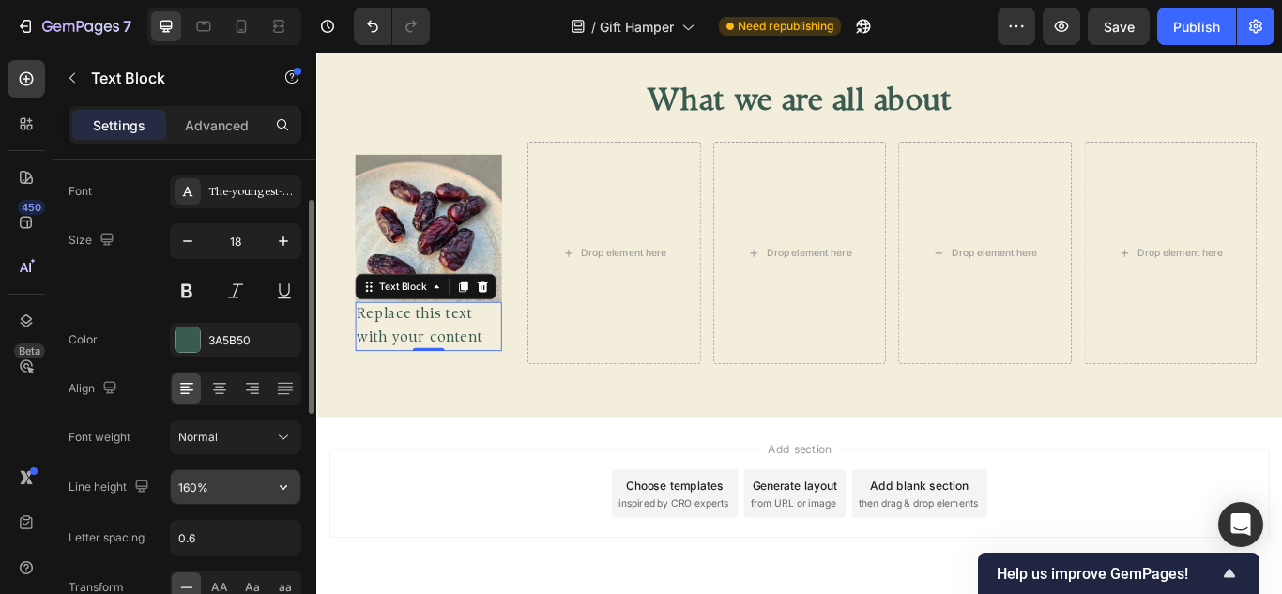
click at [210, 487] on input "160%" at bounding box center [235, 487] width 129 height 34
click at [288, 485] on icon "button" at bounding box center [283, 487] width 19 height 19
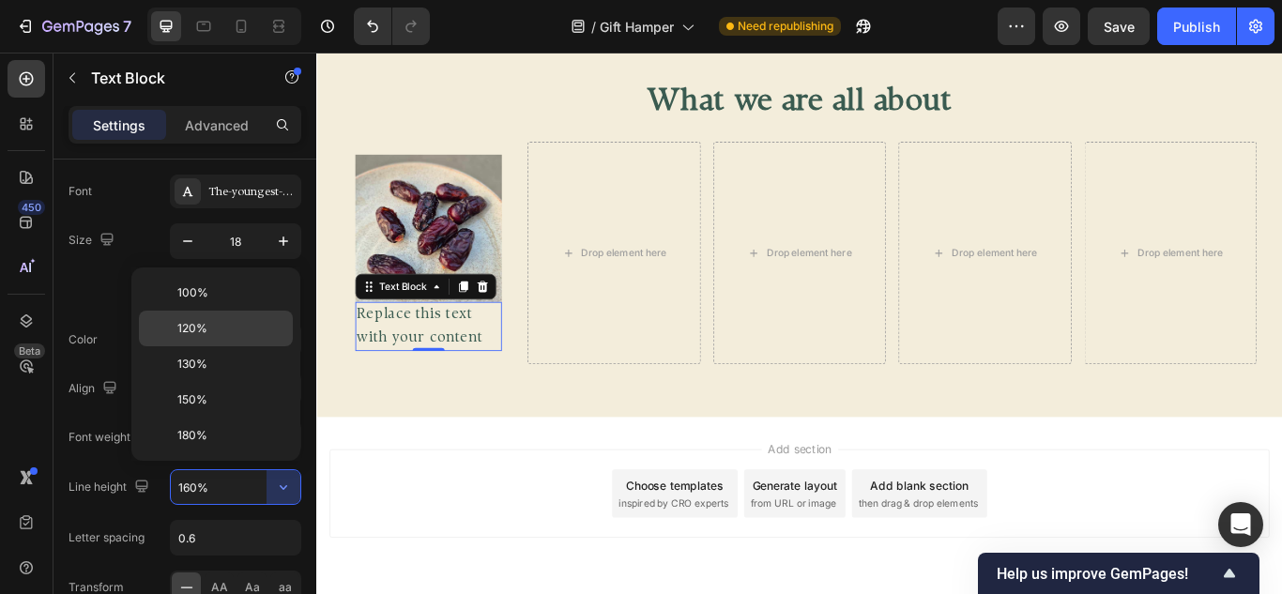
click at [211, 335] on p "120%" at bounding box center [230, 328] width 107 height 17
type input "120%"
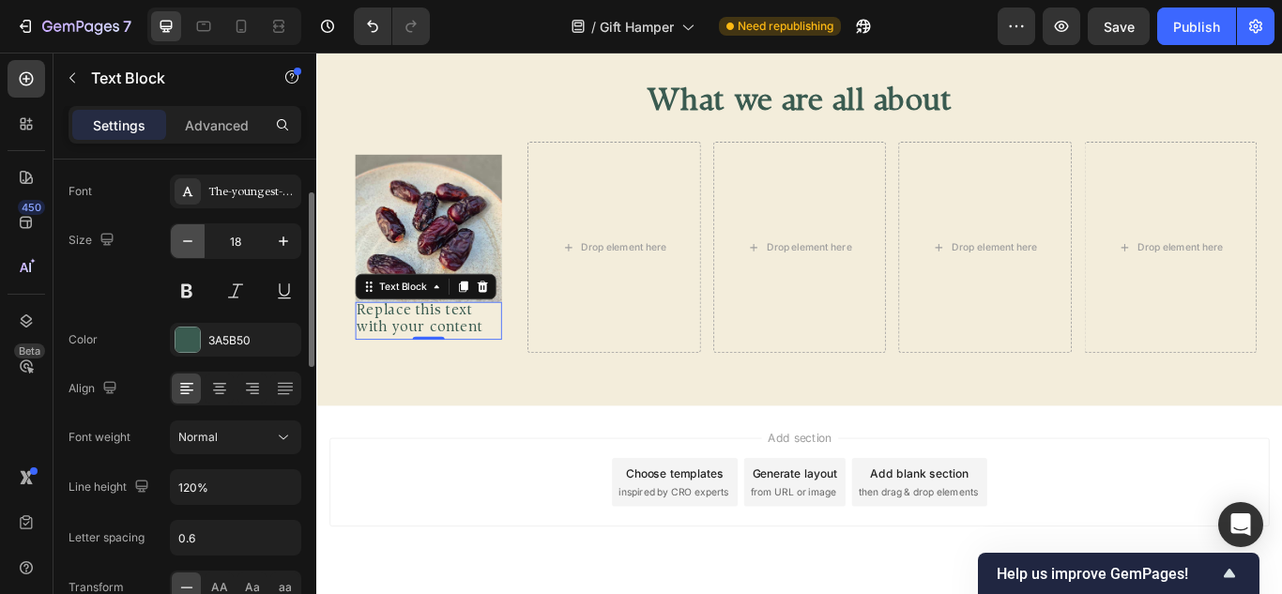
click at [197, 249] on button "button" at bounding box center [188, 241] width 34 height 34
type input "16"
click at [235, 383] on div at bounding box center [235, 389] width 131 height 34
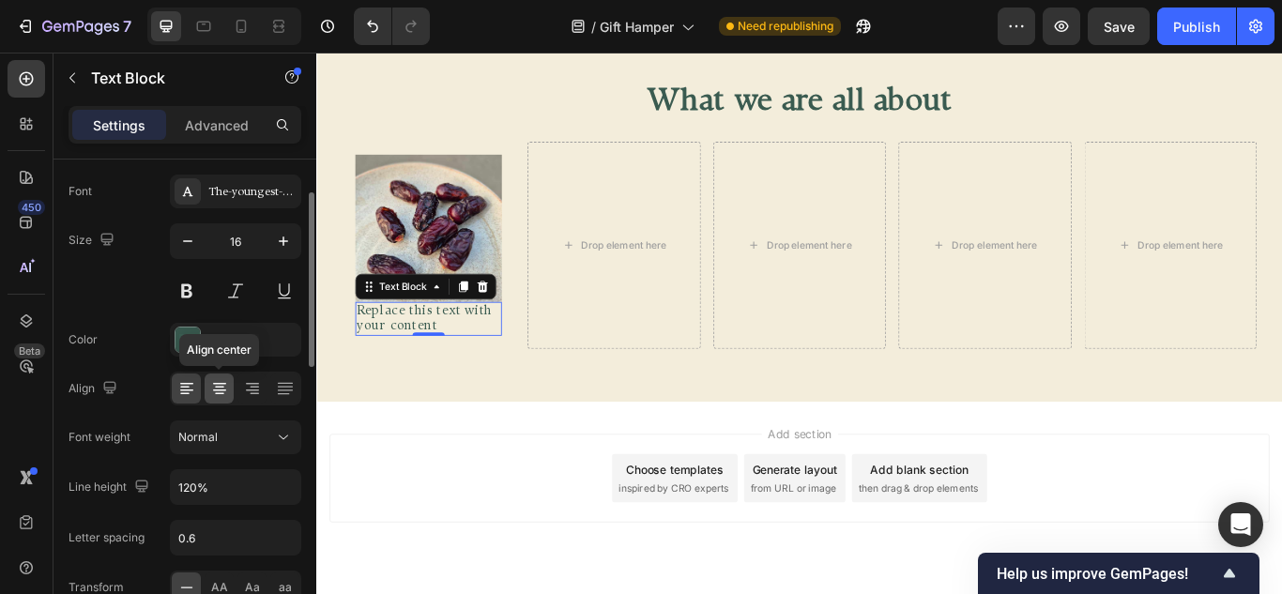
click at [230, 383] on div at bounding box center [219, 388] width 29 height 30
click at [437, 353] on p "Replace this text with your content" at bounding box center [446, 363] width 167 height 36
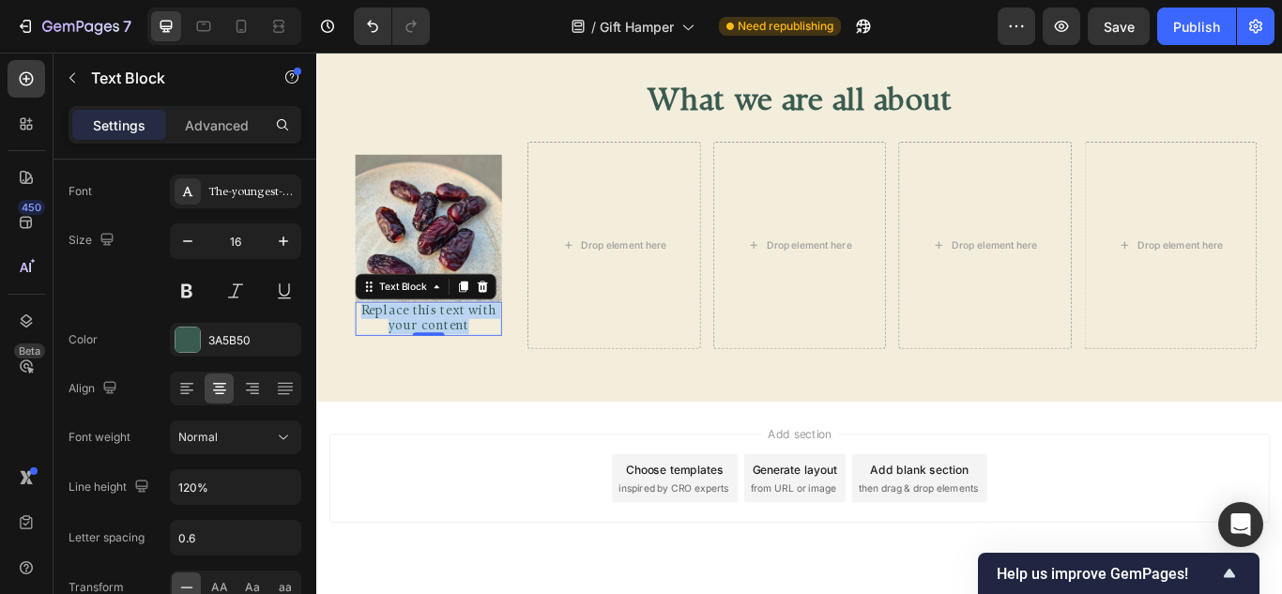
click at [437, 353] on p "Replace this text with your content" at bounding box center [446, 363] width 167 height 36
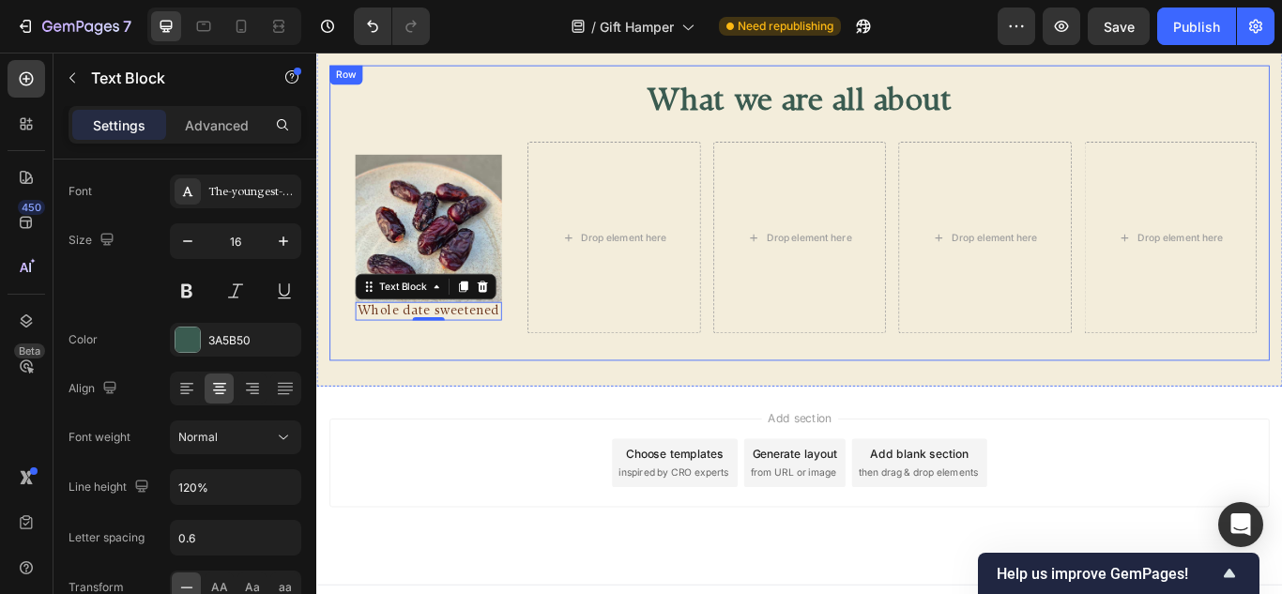
click at [495, 382] on div "What we are all about Heading Image Whole date sweetened Text Block 0 Row Drop …" at bounding box center [879, 240] width 1066 height 314
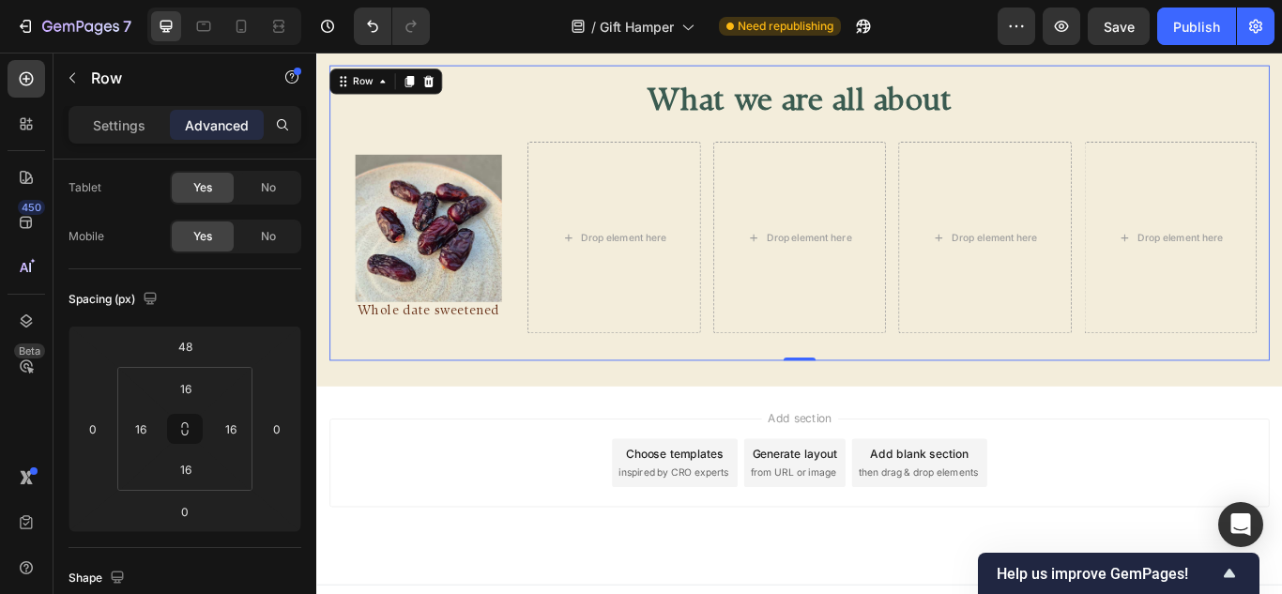
scroll to position [0, 0]
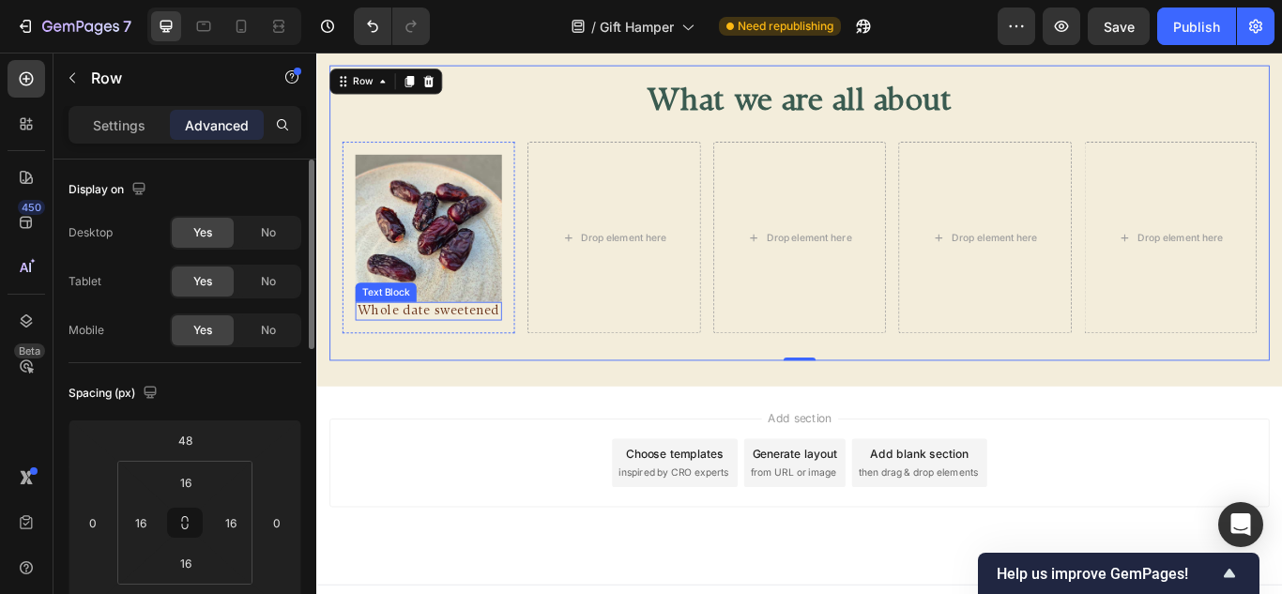
click at [464, 346] on span "Whole date sweetened" at bounding box center [446, 353] width 165 height 15
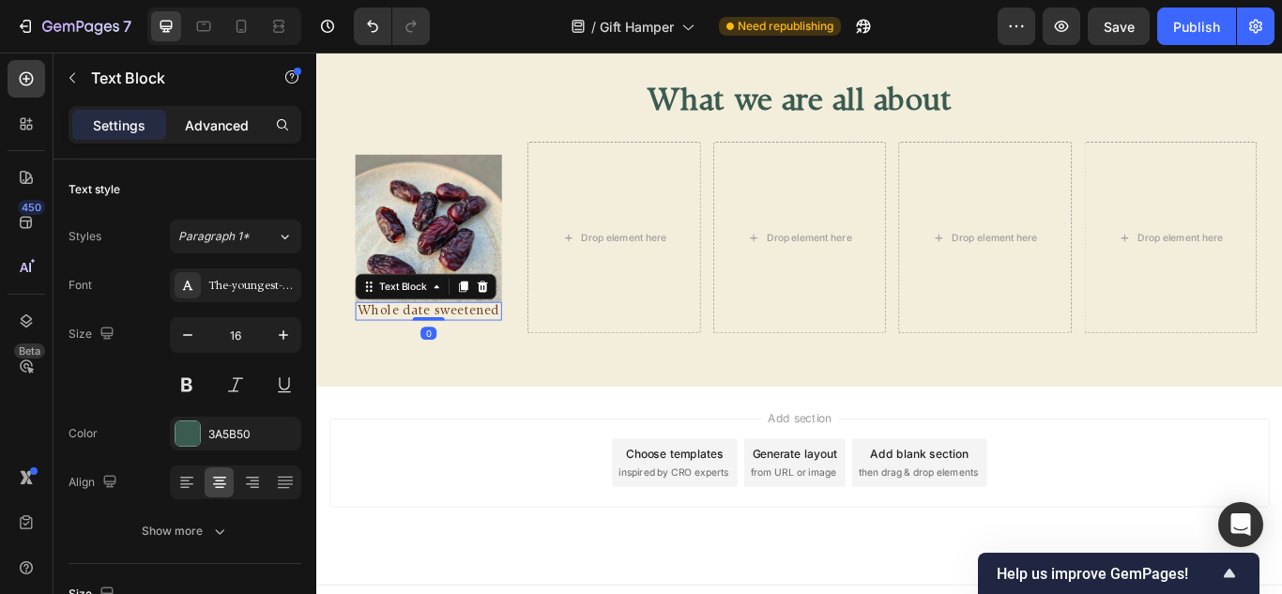
click at [211, 114] on div "Advanced" at bounding box center [217, 125] width 94 height 30
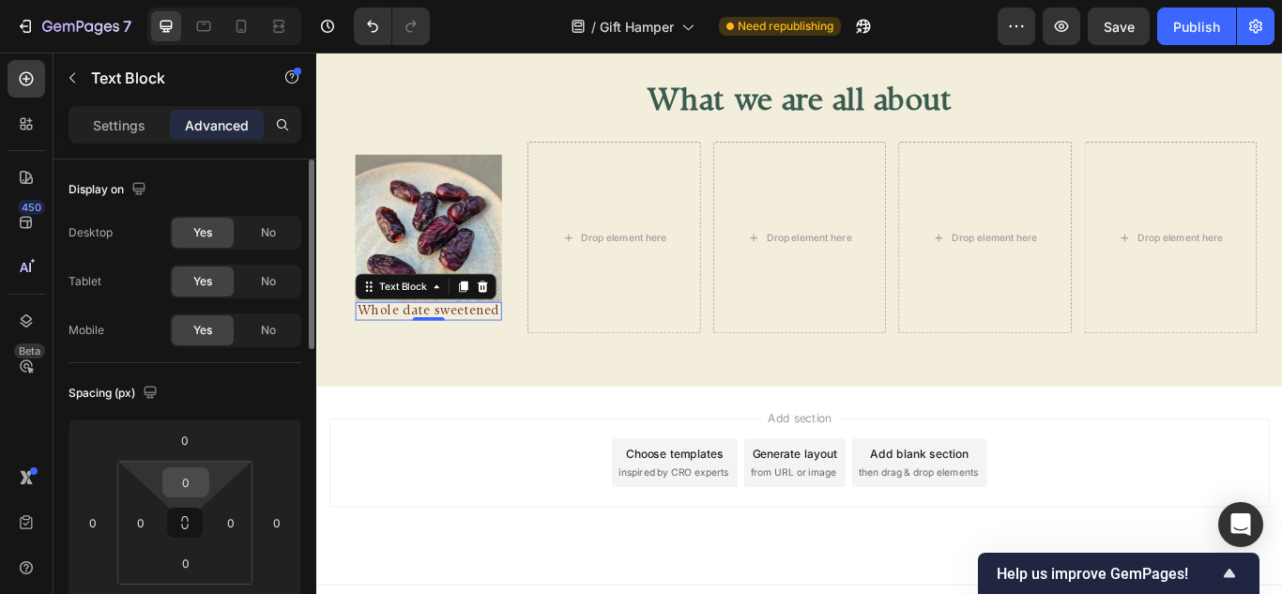
click at [181, 479] on input "0" at bounding box center [186, 482] width 38 height 28
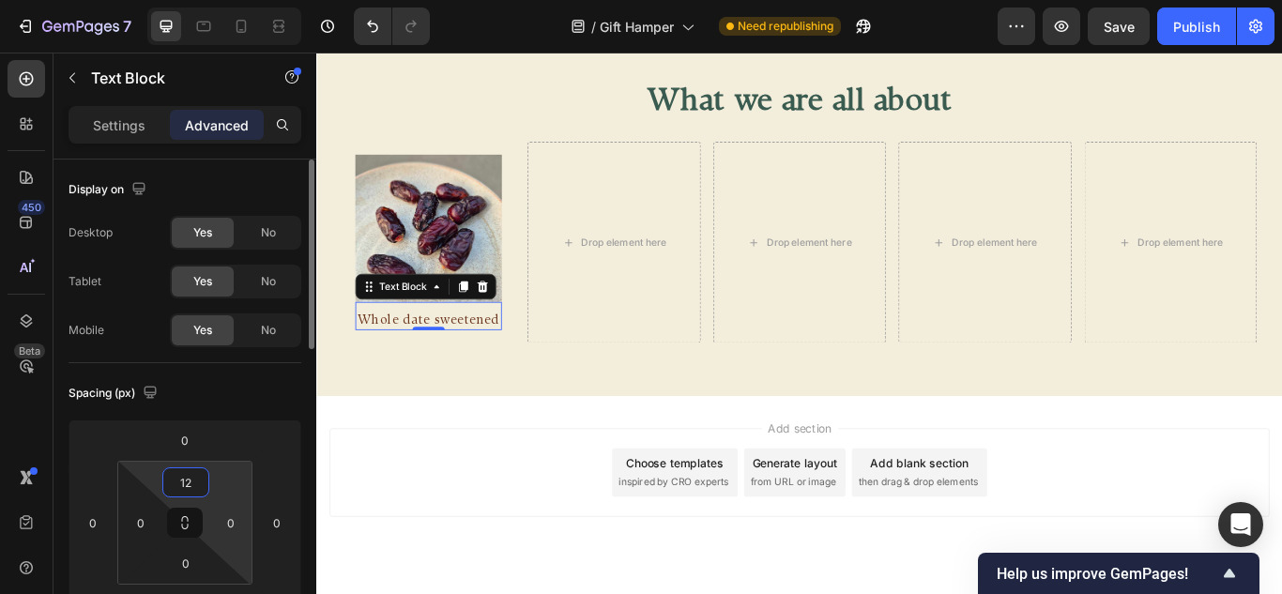
type input "1"
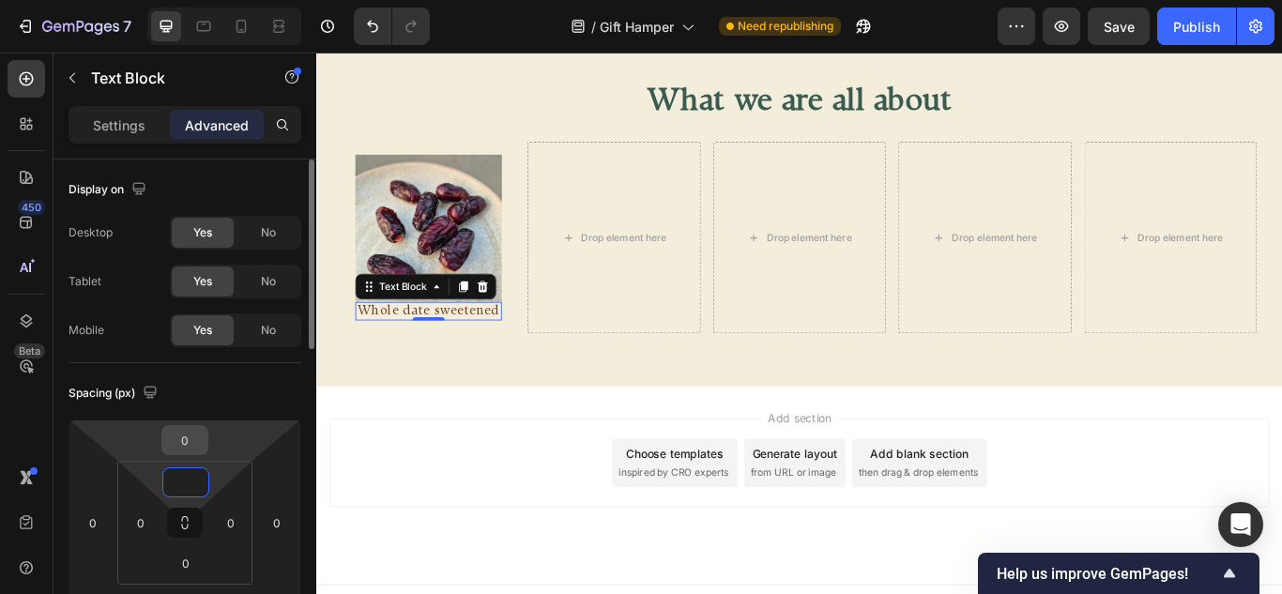
click at [185, 445] on input "0" at bounding box center [185, 440] width 38 height 28
type input "0"
type input "12"
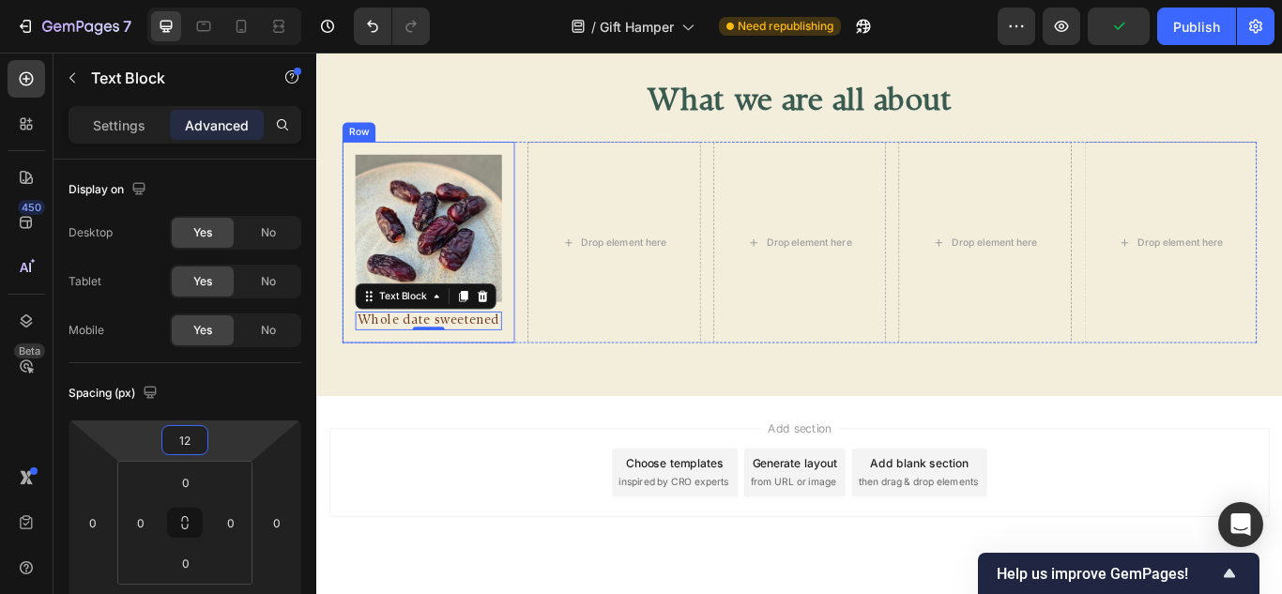
click at [456, 398] on div "What we are all about Heading Image Whole date sweetened Text Block 0 Row Drop …" at bounding box center [879, 246] width 1066 height 326
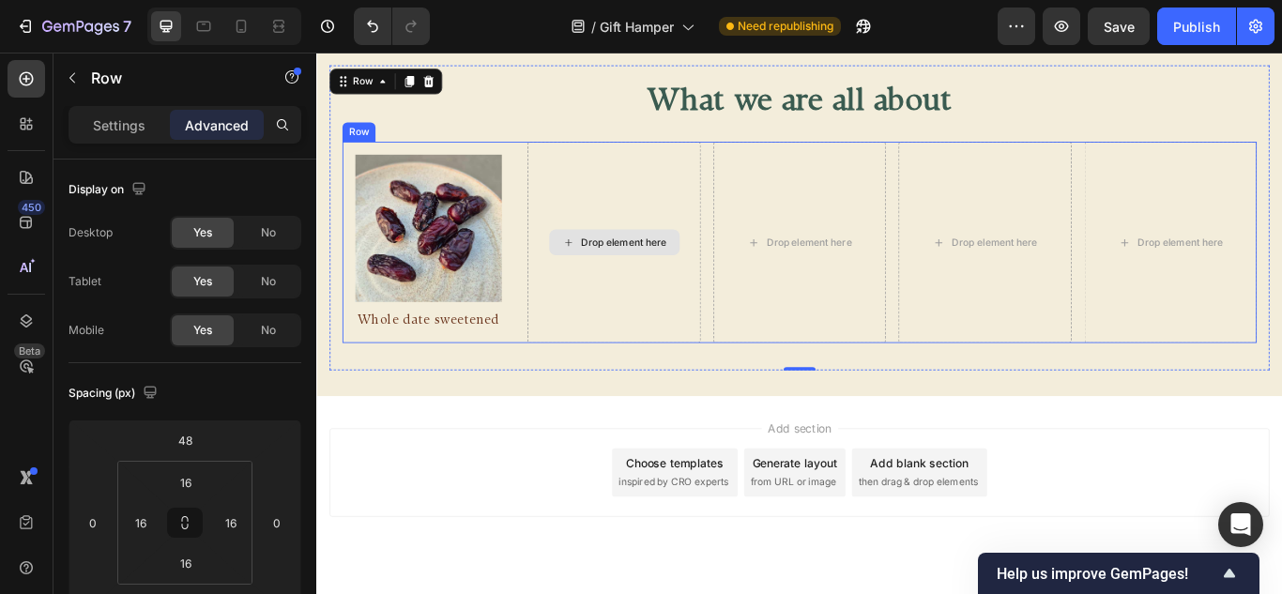
scroll to position [1043, 0]
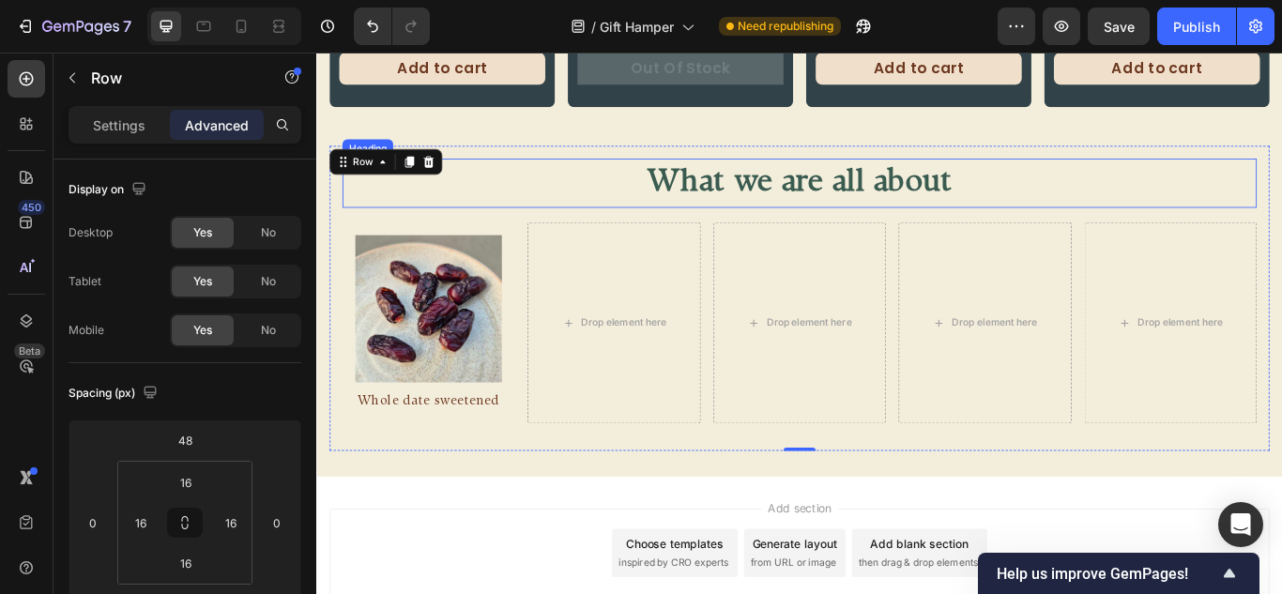
click at [789, 179] on p "What we are all about" at bounding box center [879, 204] width 1062 height 53
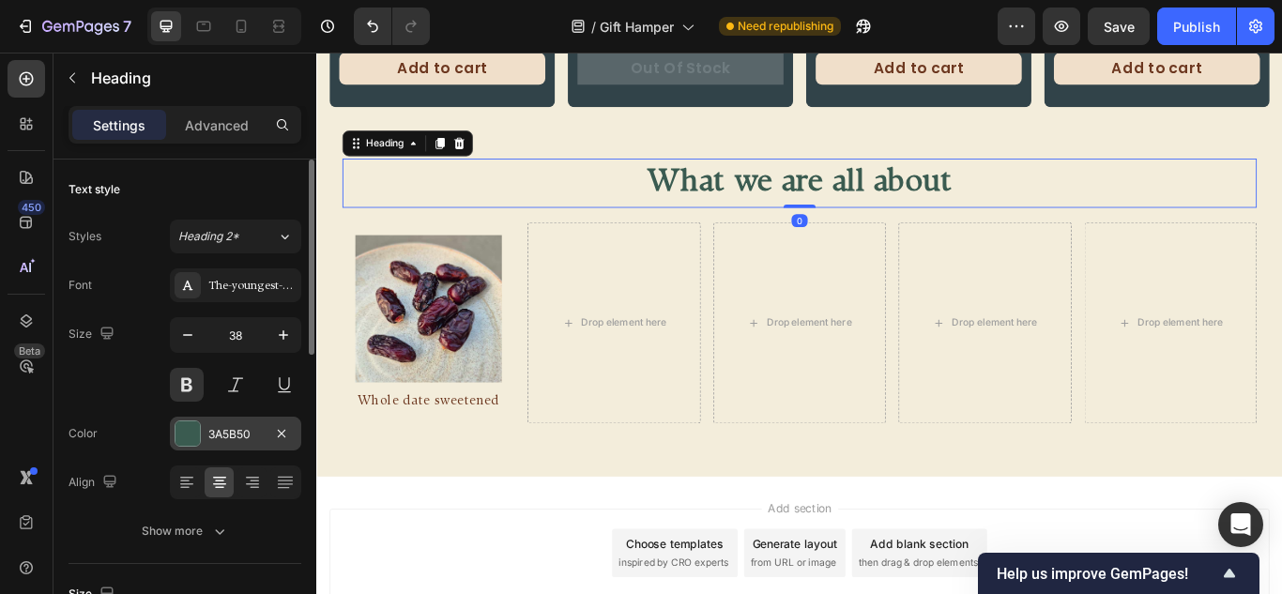
click at [183, 429] on div at bounding box center [187, 433] width 24 height 24
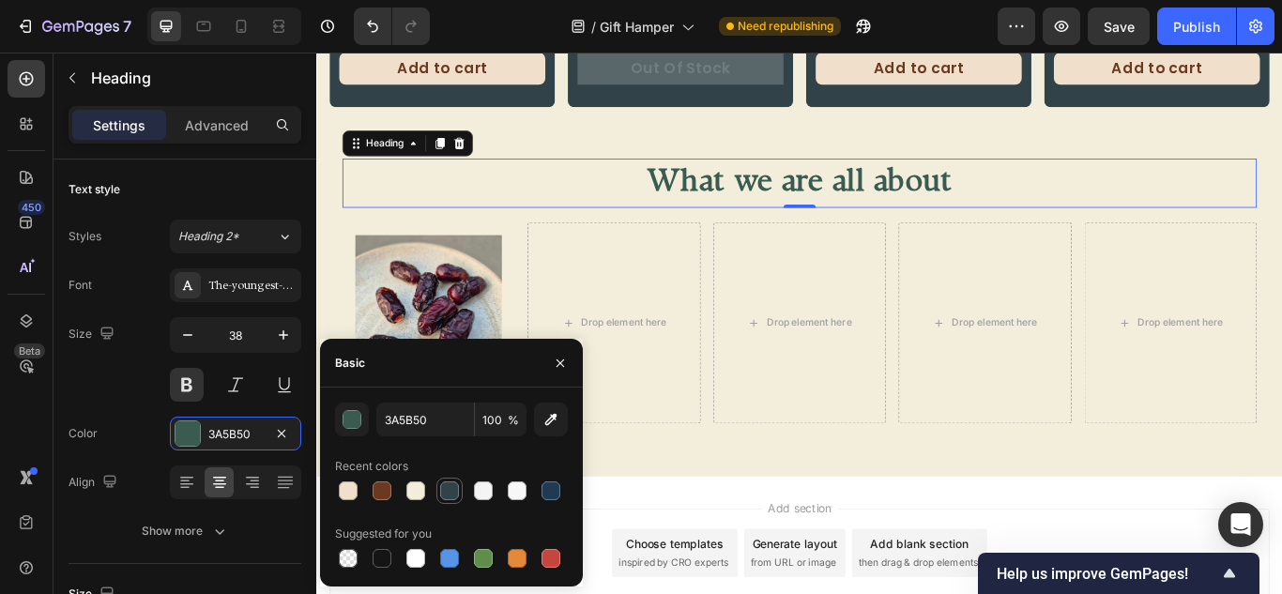
click at [458, 479] on div at bounding box center [449, 490] width 23 height 23
type input "314349"
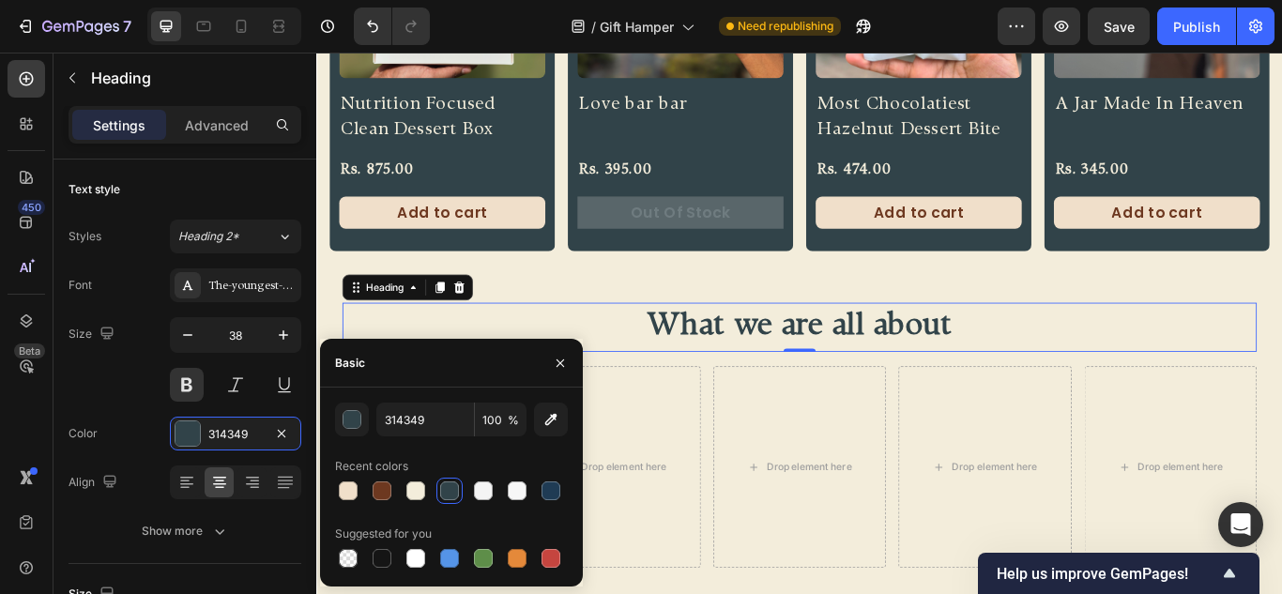
scroll to position [856, 0]
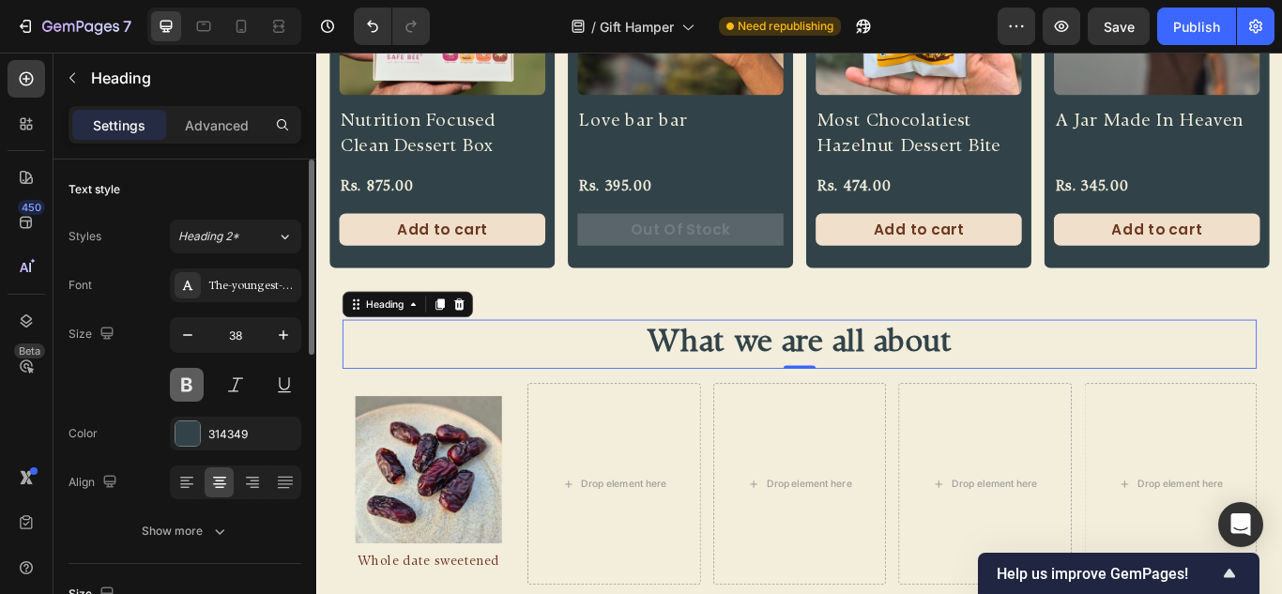
click at [198, 388] on button at bounding box center [187, 385] width 34 height 34
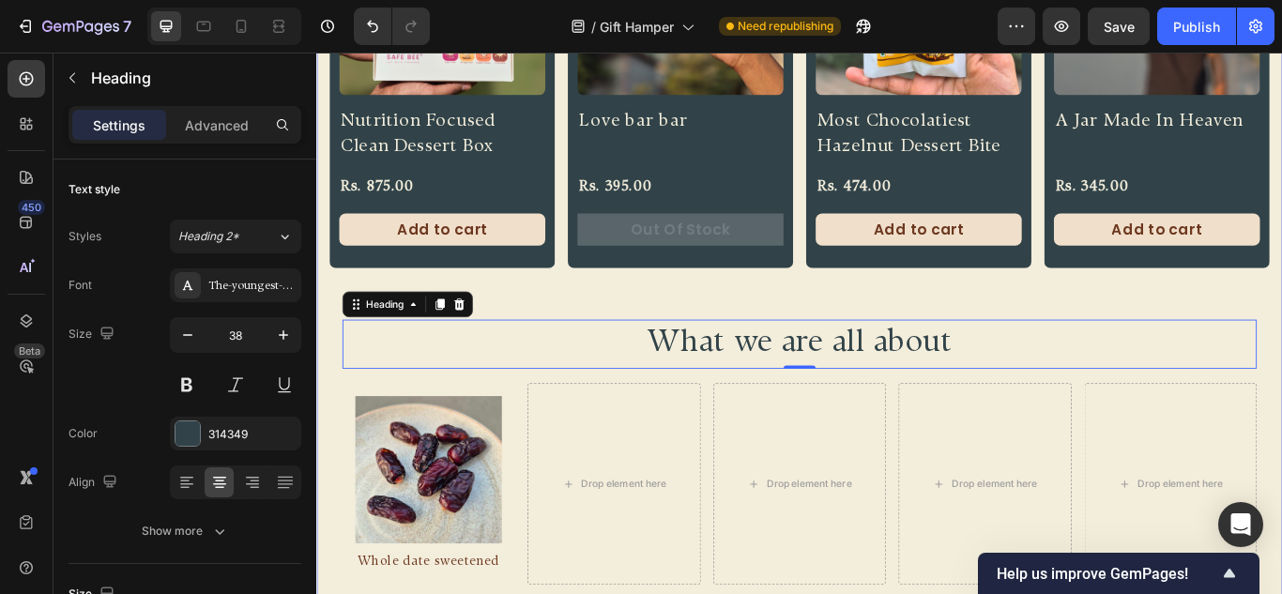
click at [829, 332] on div "Product Images Nutrition Focused Clean Dessert Box Product Title Rs. 875.00 Pro…" at bounding box center [879, 278] width 1096 height 854
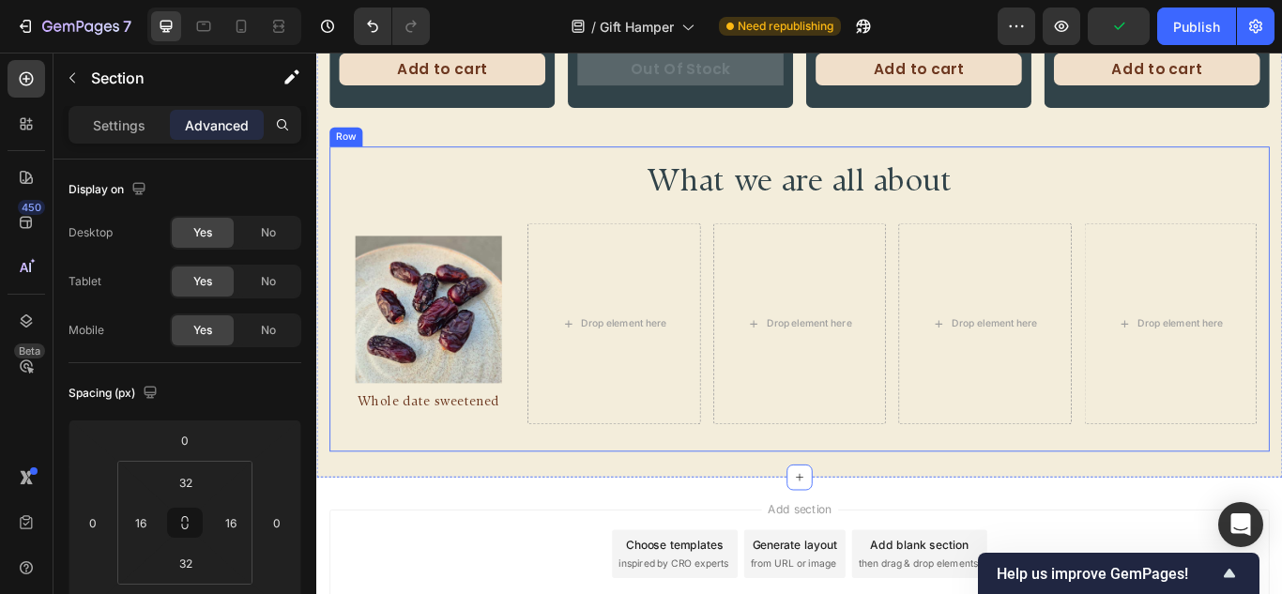
scroll to position [1043, 0]
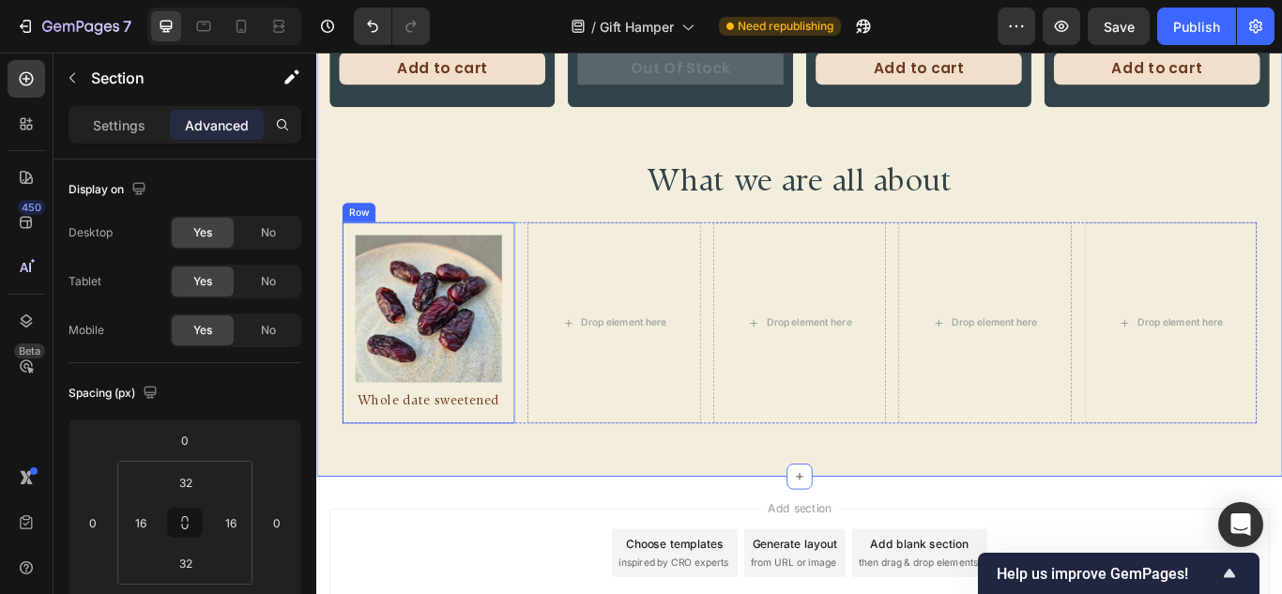
click at [534, 254] on div "Image Whole date sweetened Text Block Row" at bounding box center [446, 368] width 201 height 235
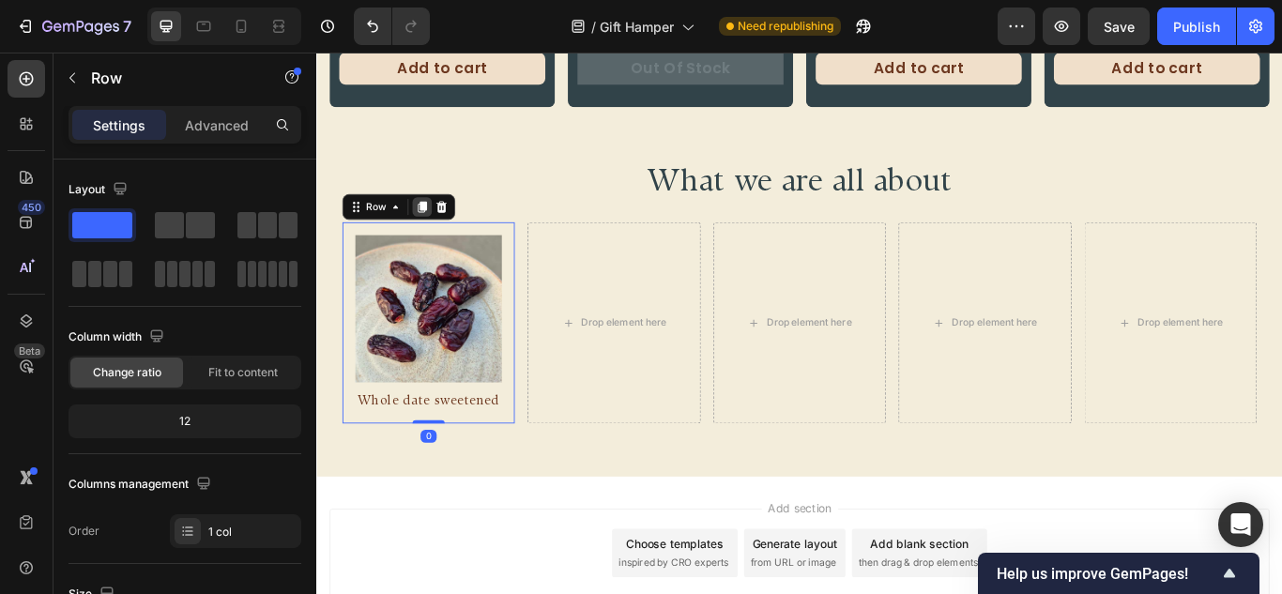
click at [436, 229] on icon at bounding box center [439, 233] width 10 height 13
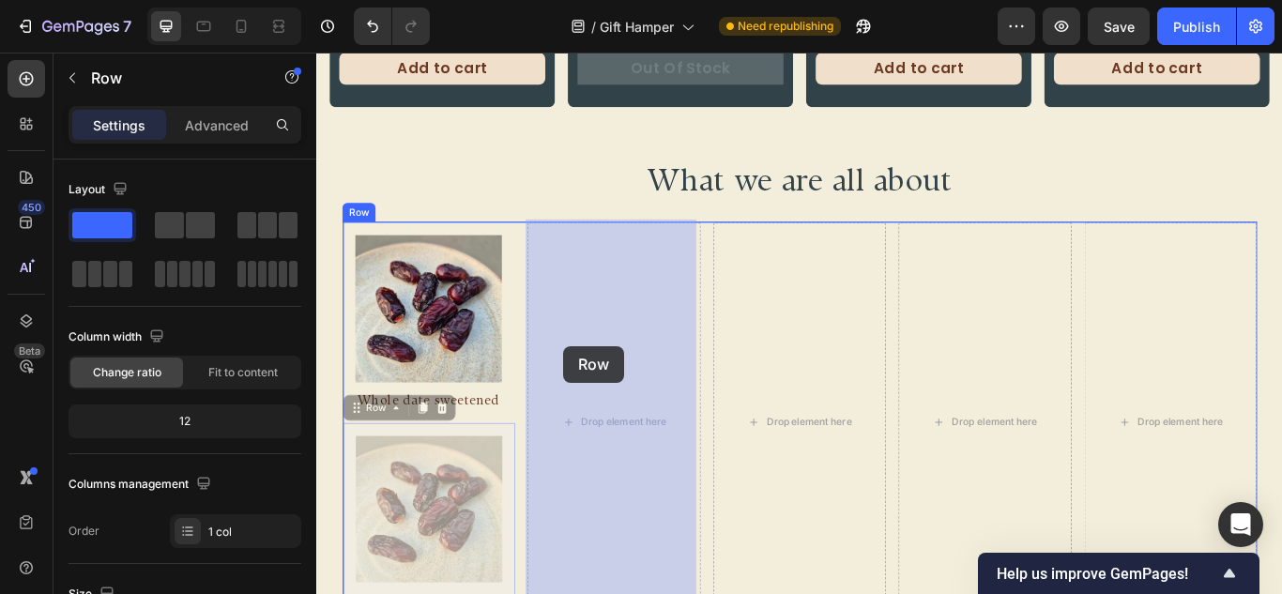
drag, startPoint x: 528, startPoint y: 419, endPoint x: 604, endPoint y: 395, distance: 79.8
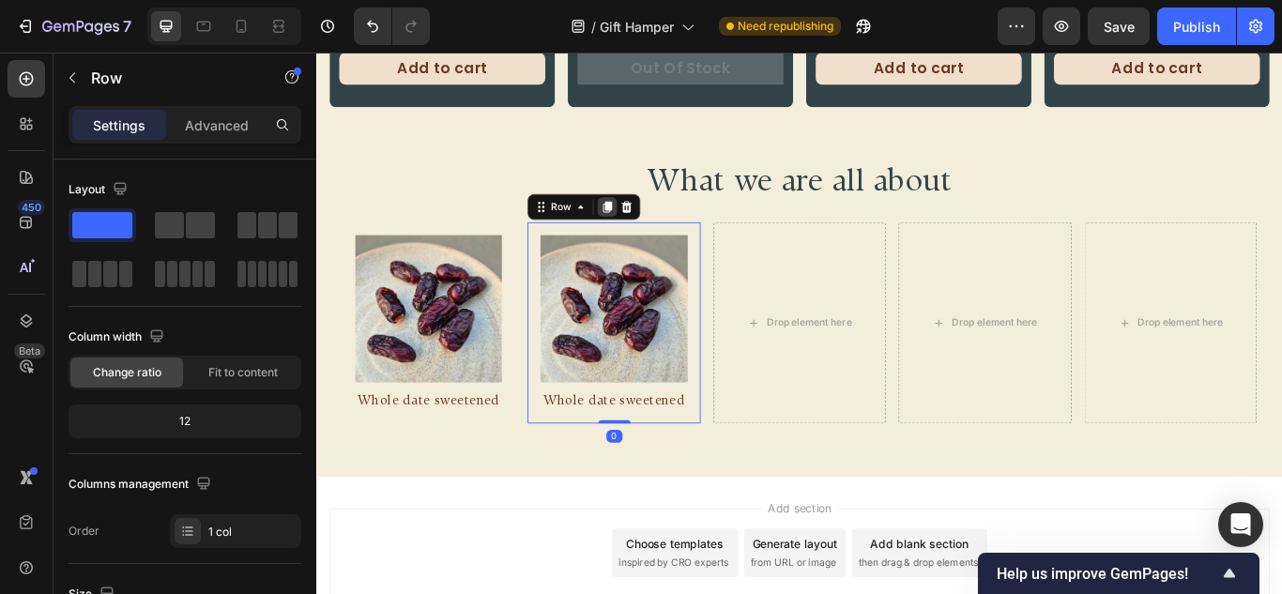
click at [646, 221] on div at bounding box center [655, 232] width 23 height 23
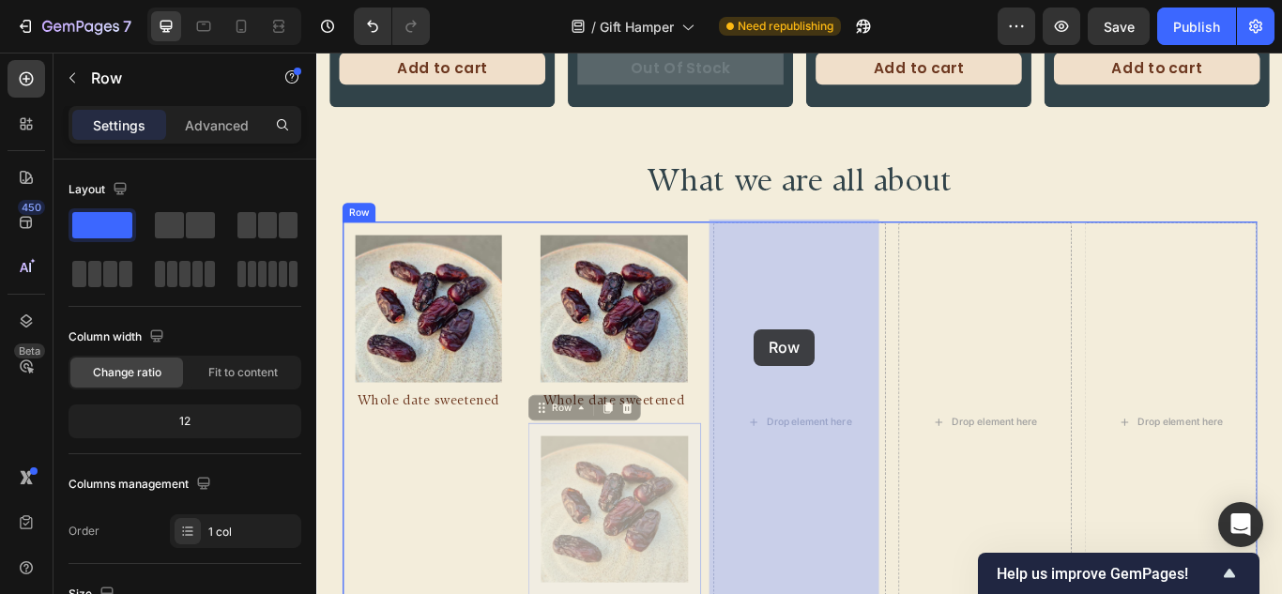
drag, startPoint x: 570, startPoint y: 456, endPoint x: 826, endPoint y: 375, distance: 268.6
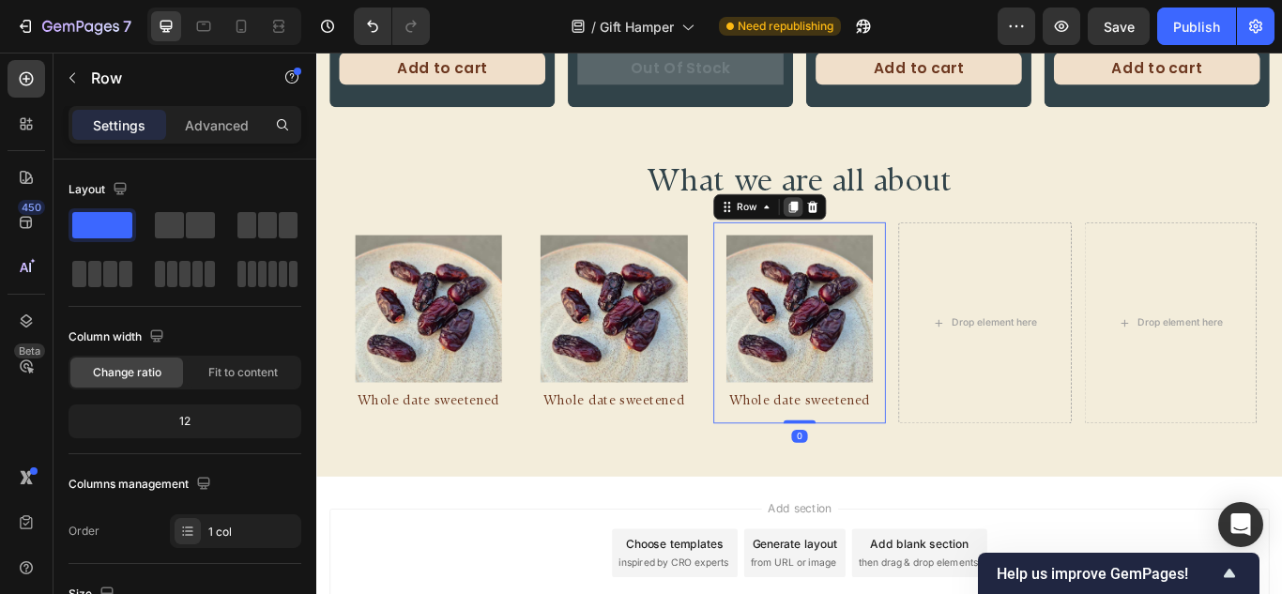
click at [868, 227] on icon at bounding box center [872, 233] width 10 height 13
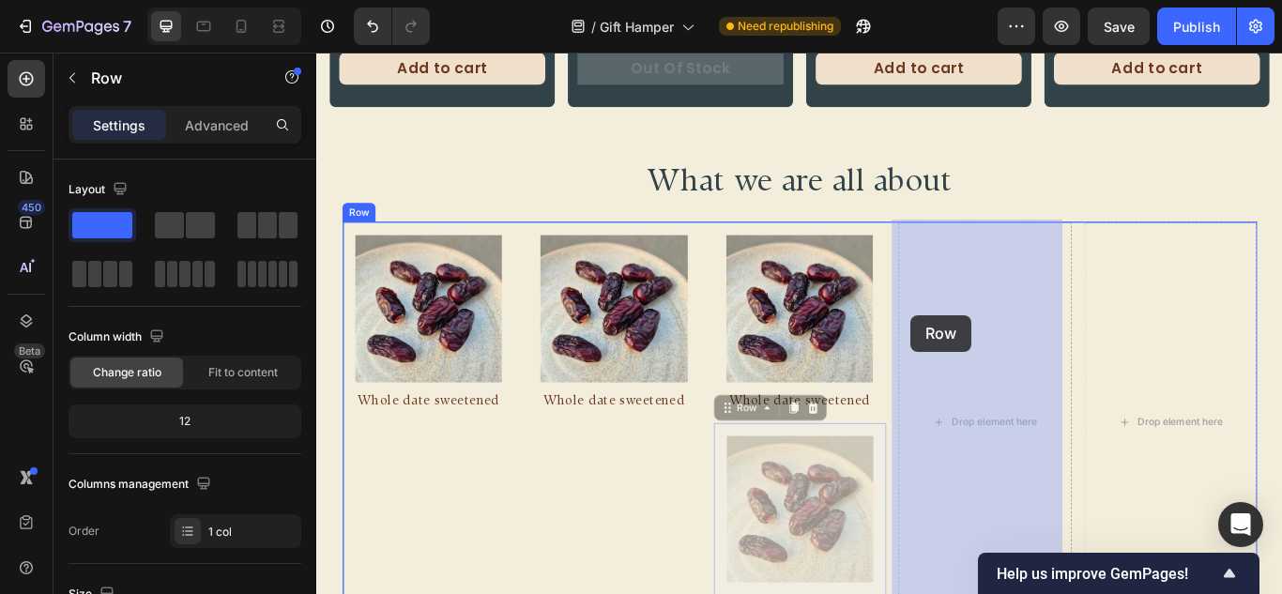
drag, startPoint x: 783, startPoint y: 459, endPoint x: 1006, endPoint y: 364, distance: 242.6
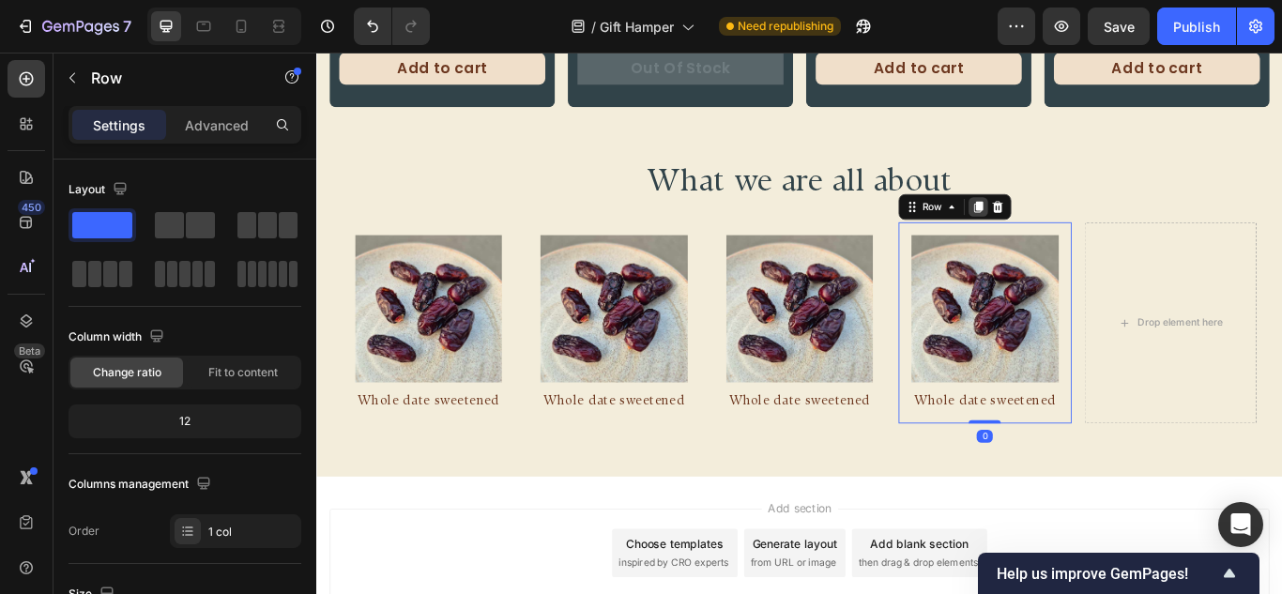
click at [1076, 221] on div at bounding box center [1087, 232] width 23 height 23
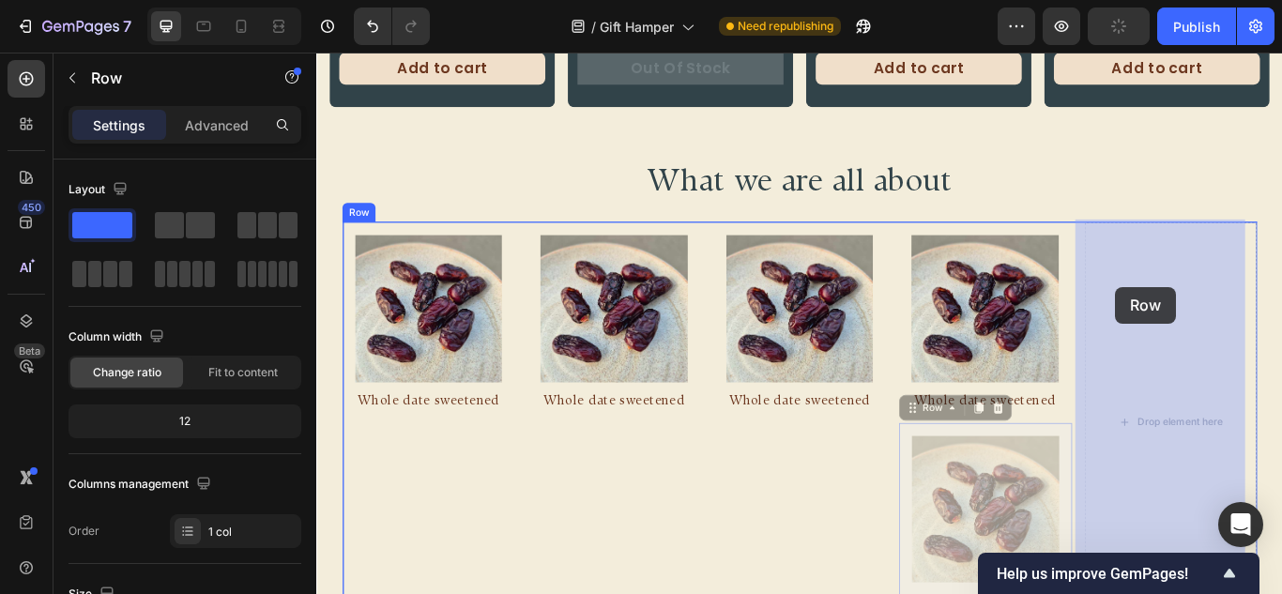
drag, startPoint x: 1005, startPoint y: 466, endPoint x: 1247, endPoint y: 326, distance: 280.0
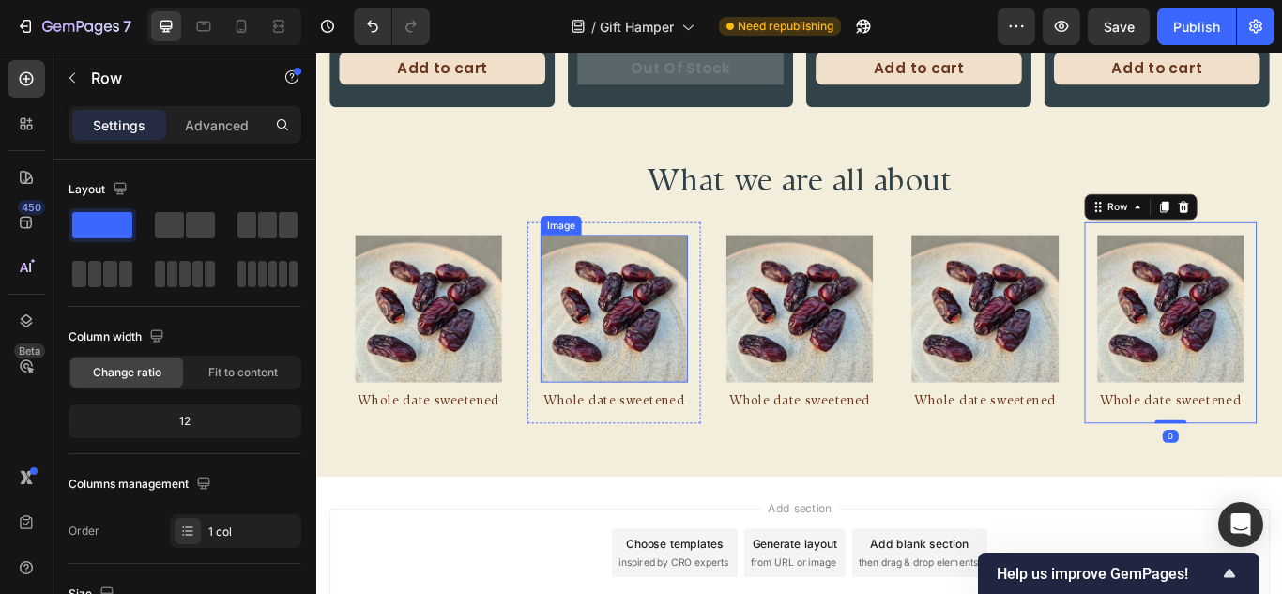
click at [626, 347] on img at bounding box center [662, 351] width 171 height 171
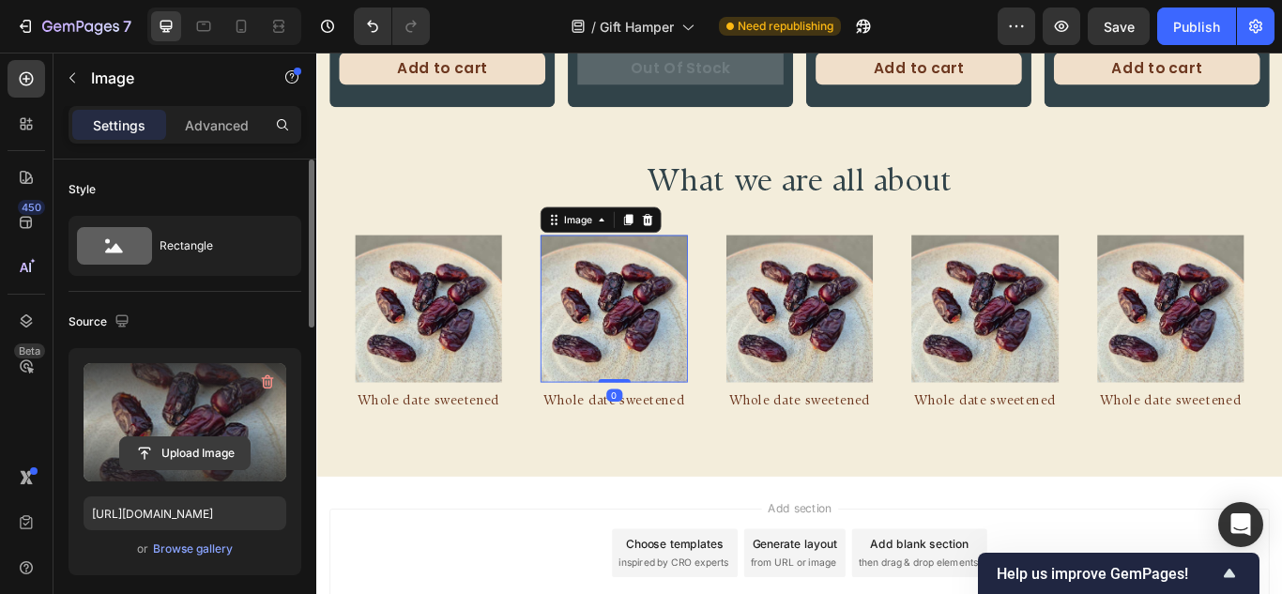
click at [171, 453] on input "file" at bounding box center [184, 453] width 129 height 32
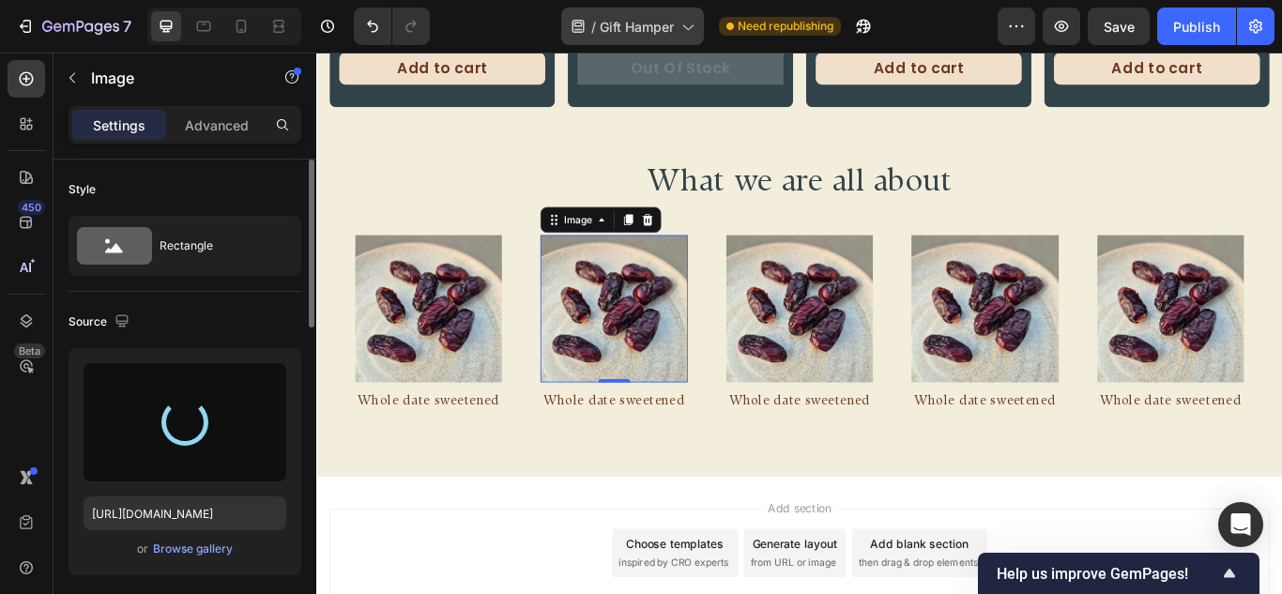
type input "https://cdn.shopify.com/s/files/1/0567/0889/0675/files/gempages_473620353990525…"
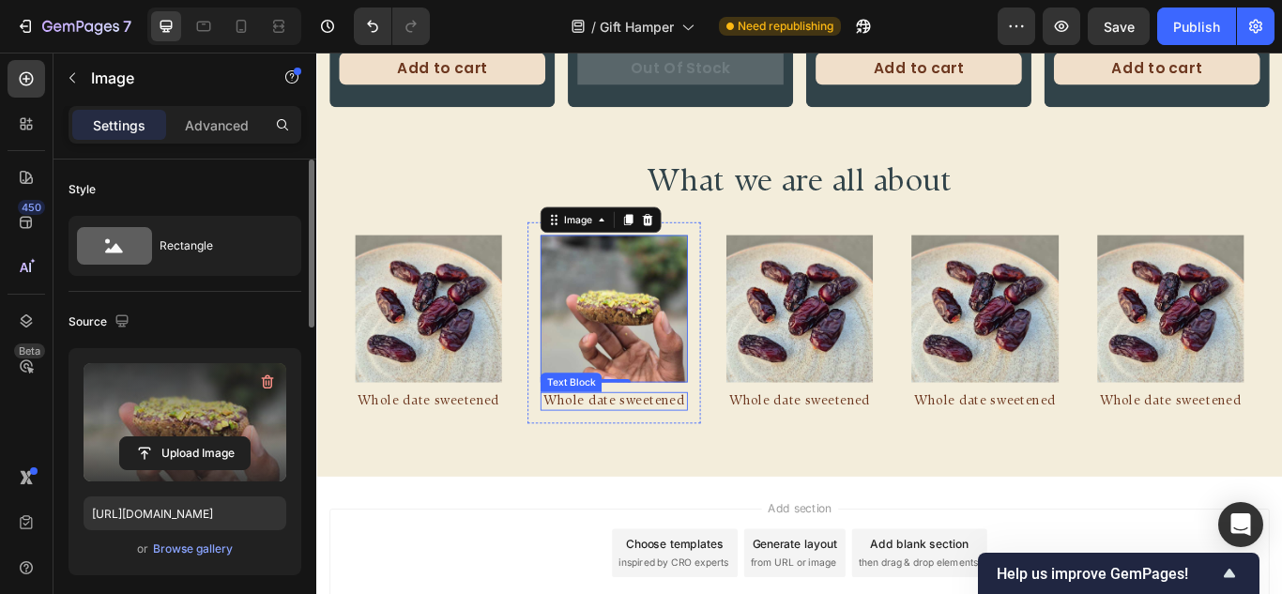
click at [690, 451] on span "Whole date sweetened" at bounding box center [663, 458] width 165 height 15
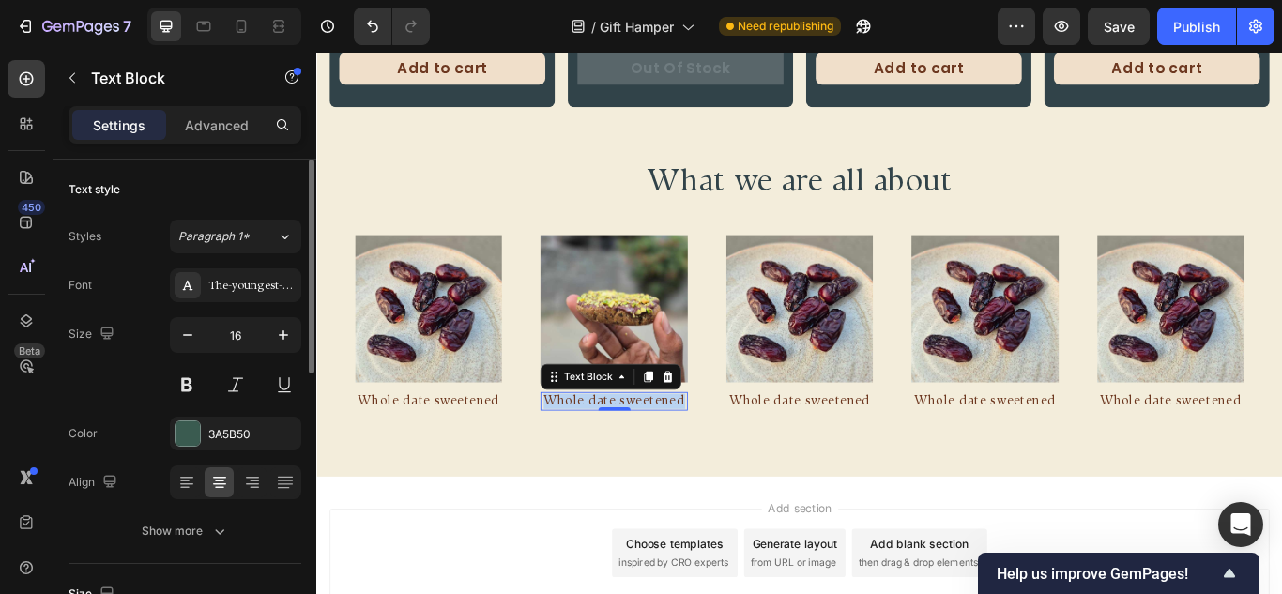
click at [690, 451] on span "Whole date sweetened" at bounding box center [663, 458] width 165 height 15
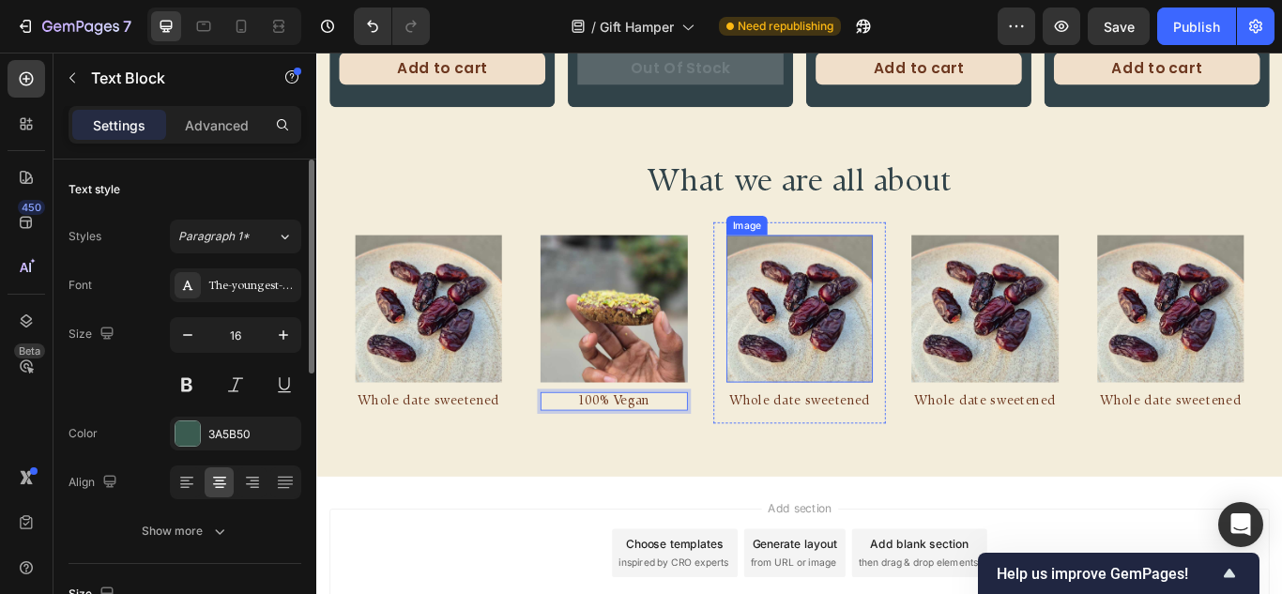
click at [879, 350] on img at bounding box center [879, 351] width 171 height 171
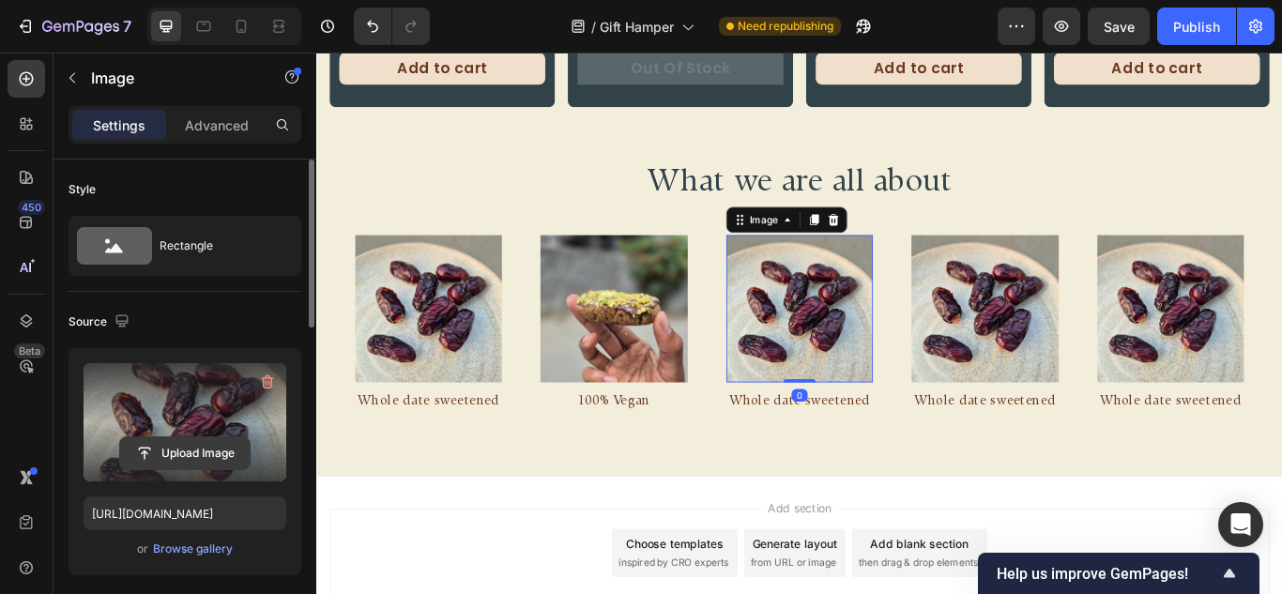
click at [145, 460] on input "file" at bounding box center [184, 453] width 129 height 32
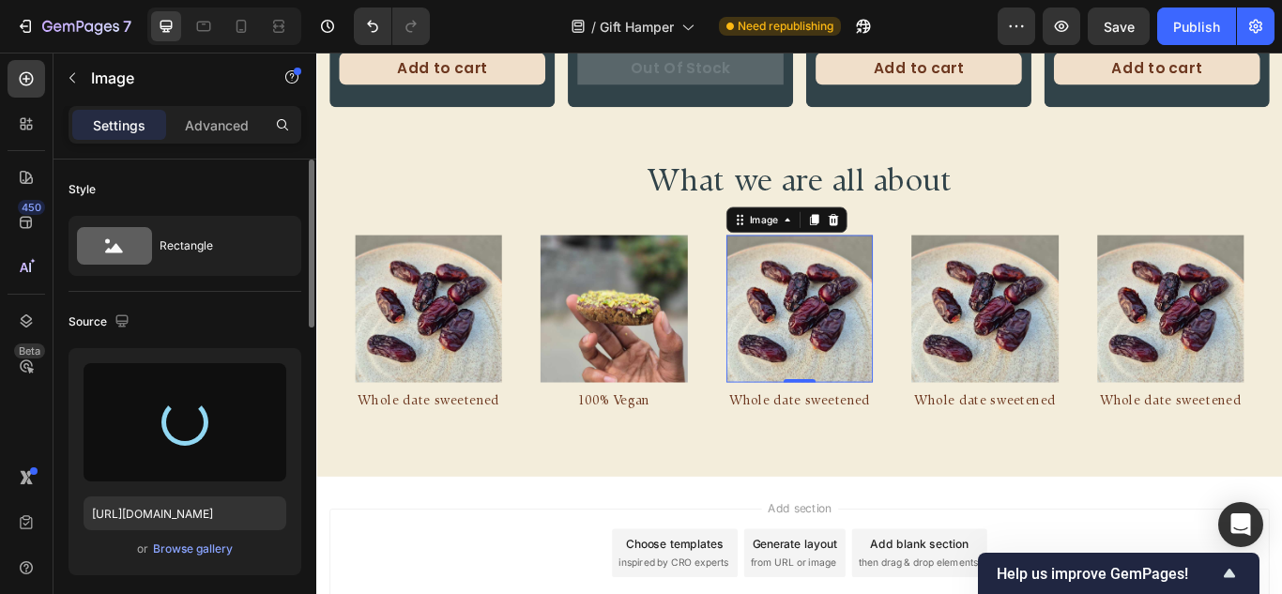
type input "https://cdn.shopify.com/s/files/1/0567/0889/0675/files/gempages_473620353990525…"
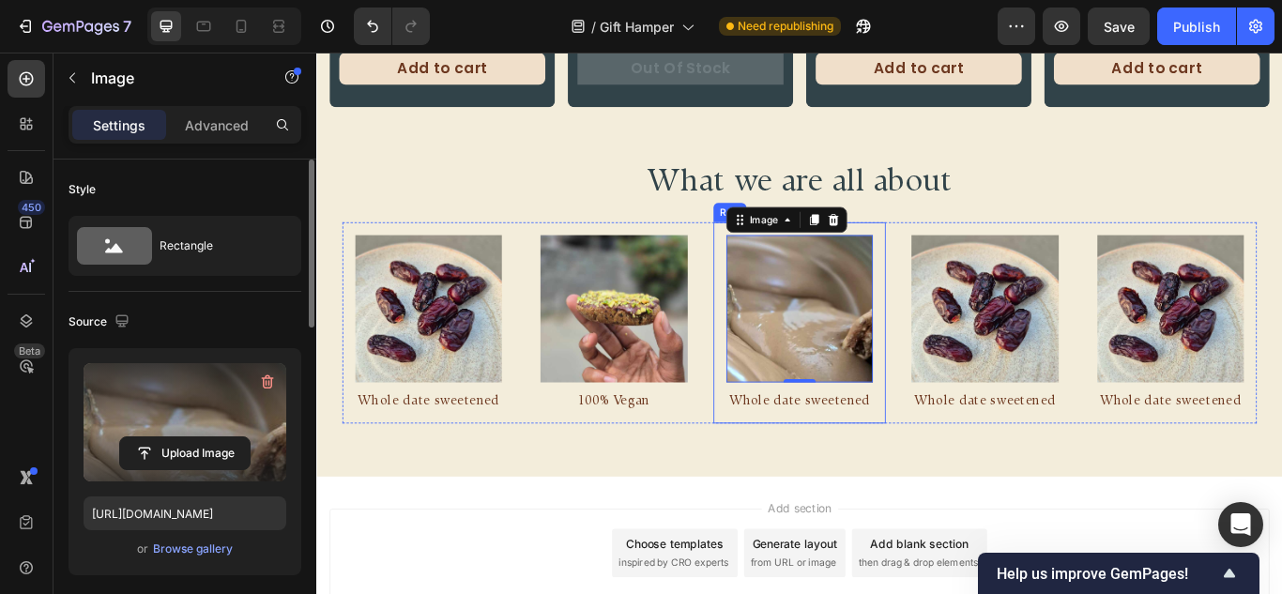
click at [885, 466] on div "Image 0 Whole date sweetened Text Block Row" at bounding box center [879, 368] width 201 height 235
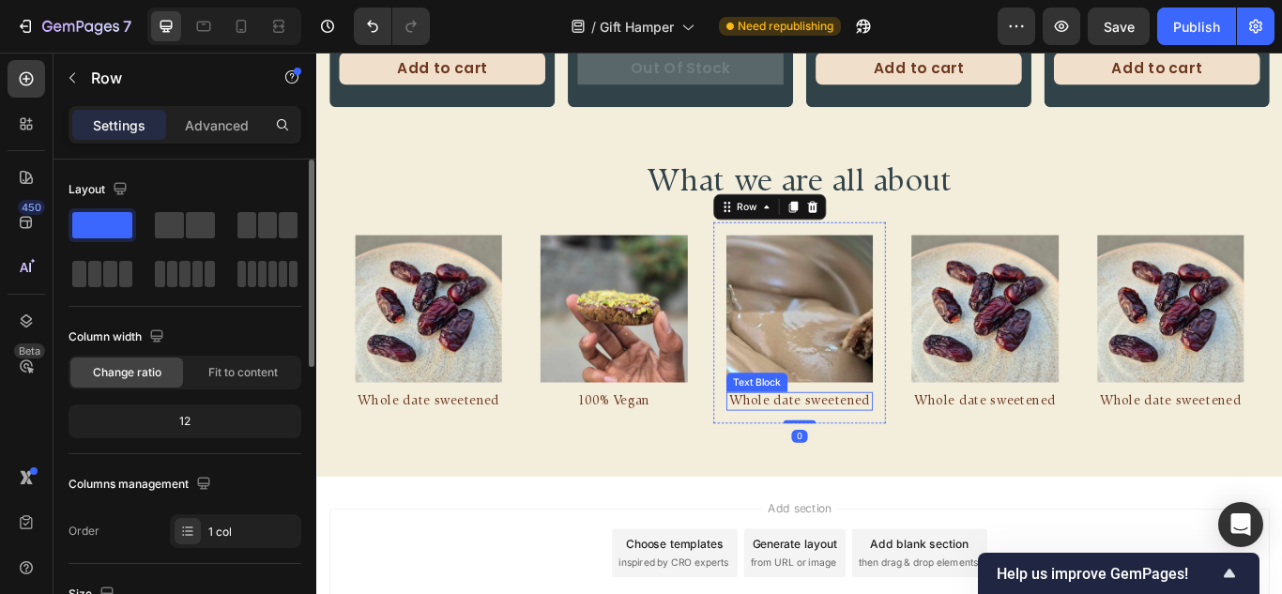
click at [885, 459] on span "Whole date sweetened" at bounding box center [879, 458] width 165 height 15
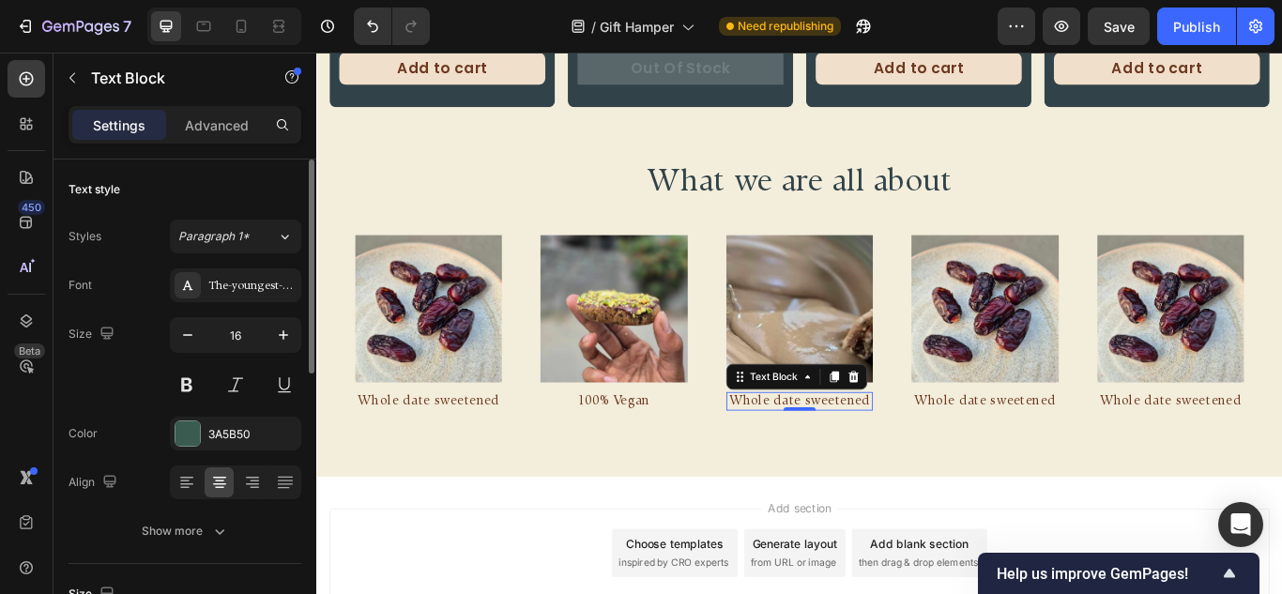
click at [885, 466] on div at bounding box center [879, 468] width 38 height 4
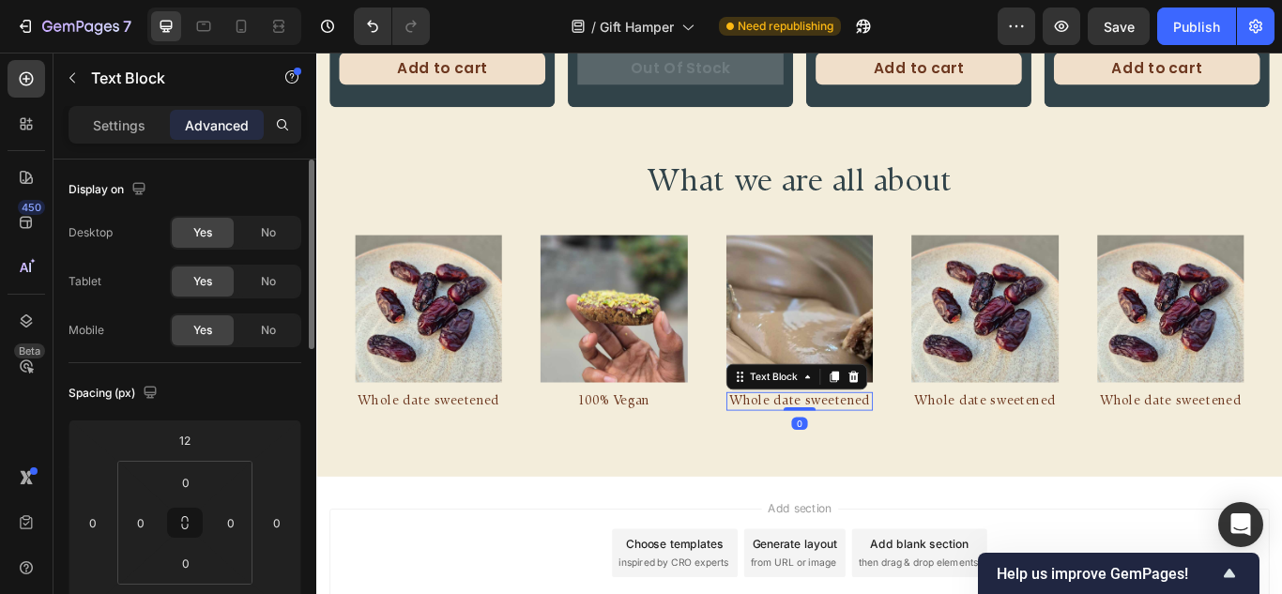
click at [900, 451] on span "Whole date sweetened" at bounding box center [879, 458] width 165 height 15
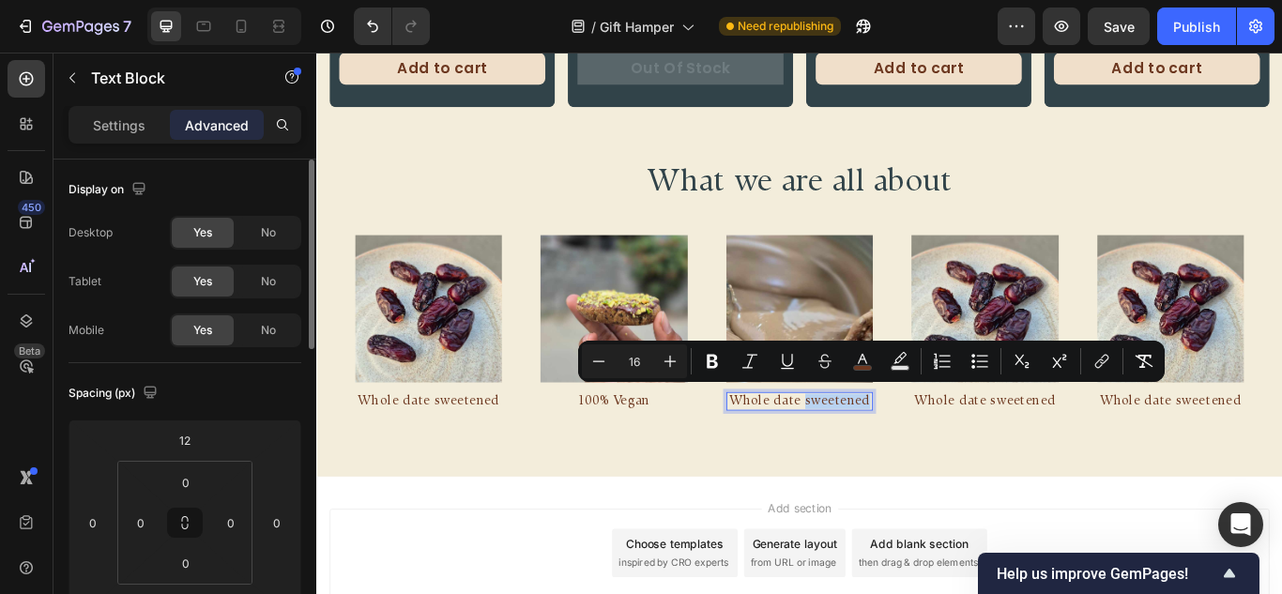
click at [900, 451] on span "Whole date sweetened" at bounding box center [879, 458] width 165 height 15
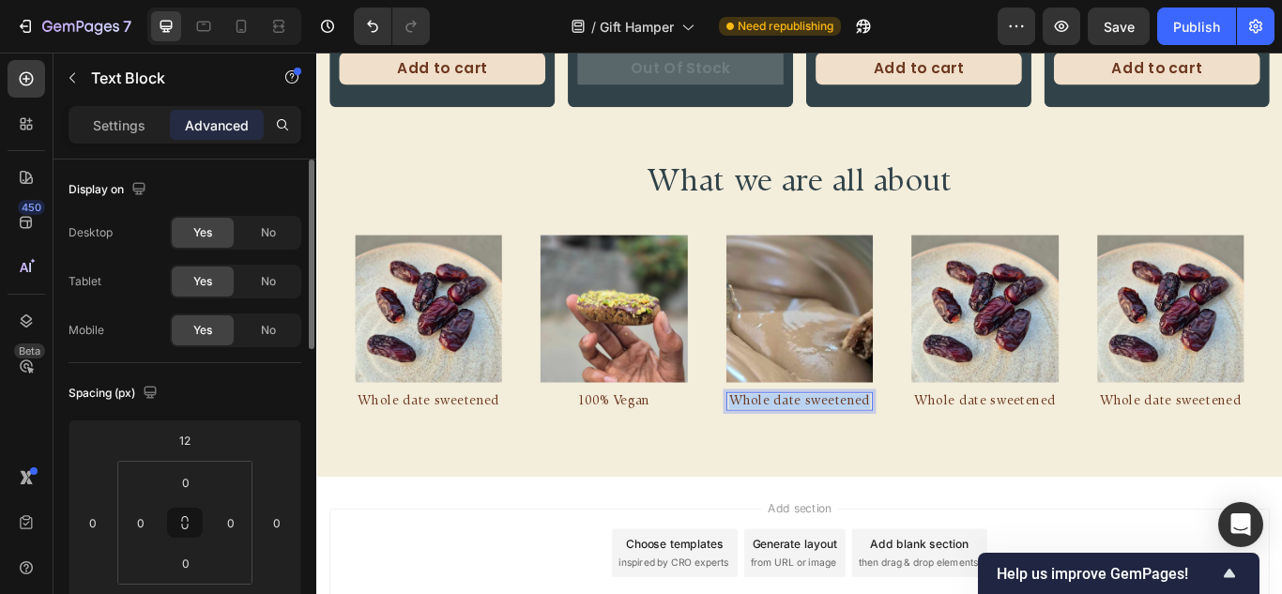
click at [900, 451] on span "Whole date sweetened" at bounding box center [879, 458] width 165 height 15
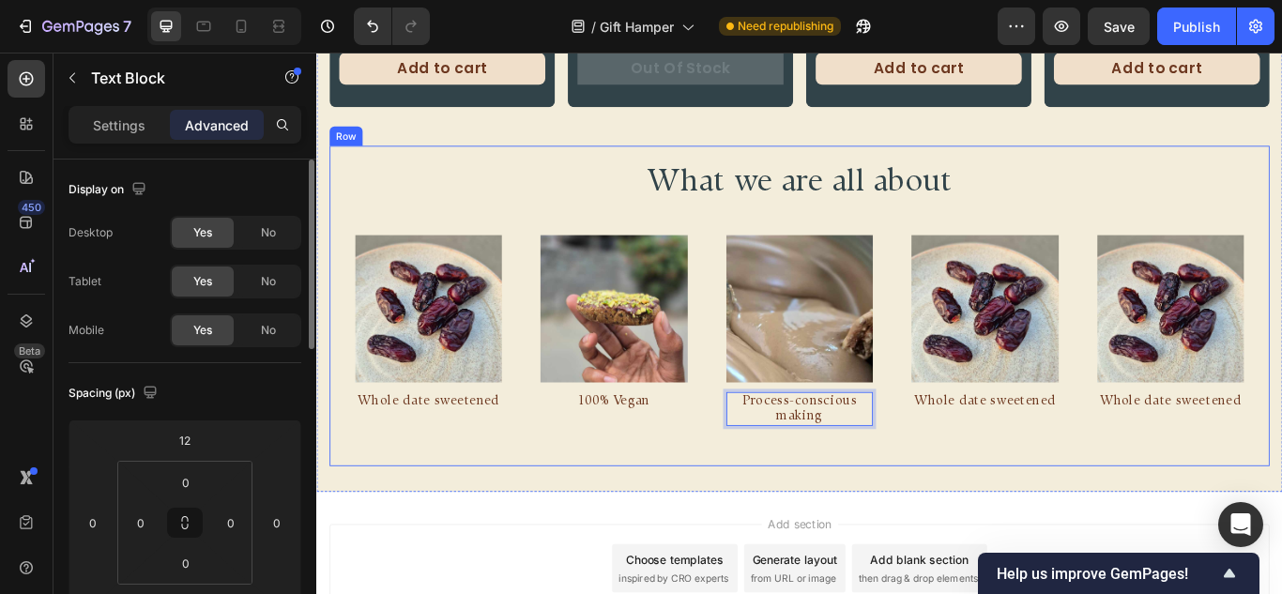
click at [923, 525] on div "What we are all about Heading Image Whole date sweetened Text Block Row Image 1…" at bounding box center [879, 347] width 1096 height 373
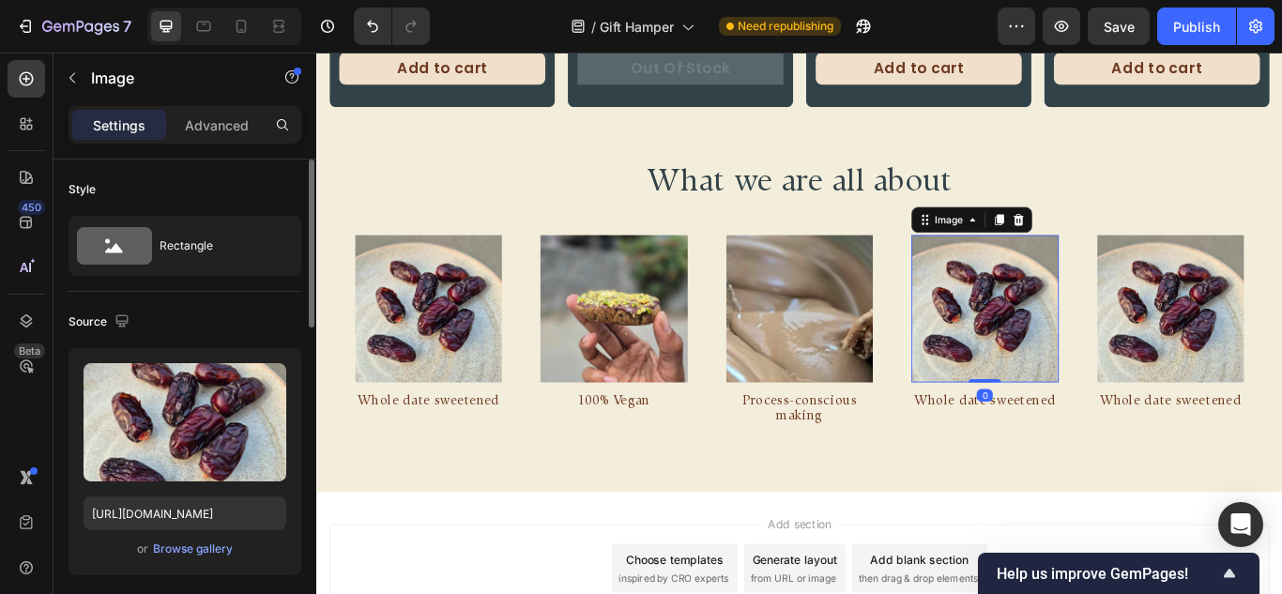
click at [1101, 384] on img at bounding box center [1095, 351] width 171 height 171
click at [1073, 451] on span "Whole date sweetened" at bounding box center [1094, 458] width 165 height 15
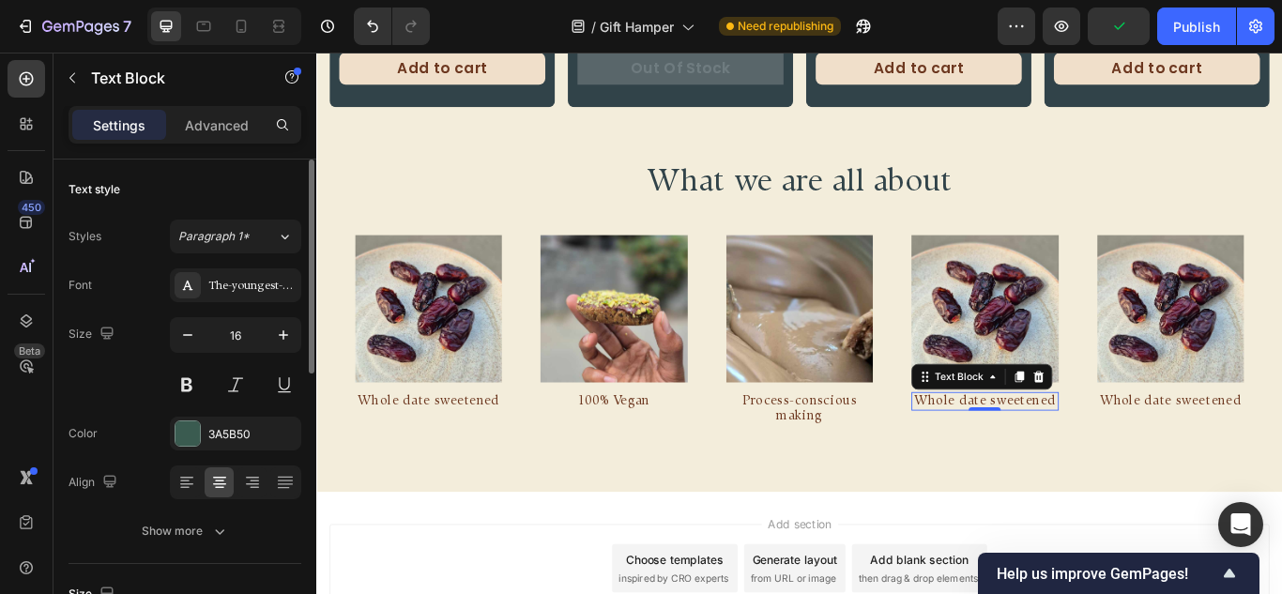
click at [1073, 451] on span "Whole date sweetened" at bounding box center [1094, 458] width 165 height 15
click at [1134, 366] on img at bounding box center [1095, 351] width 171 height 171
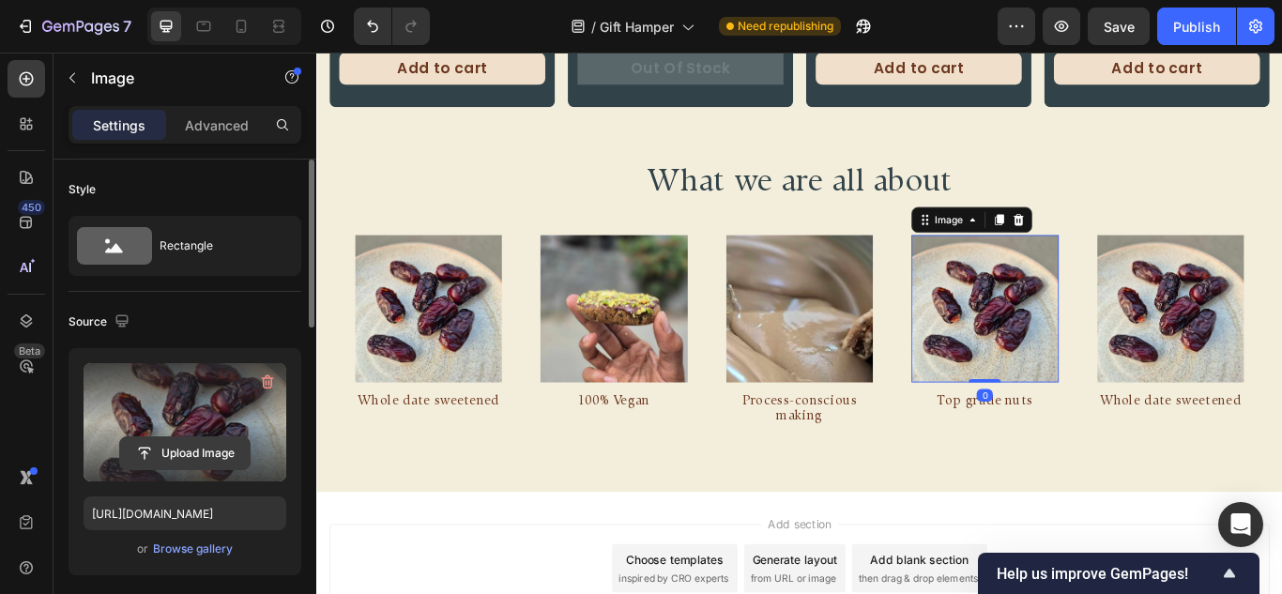
click at [164, 451] on input "file" at bounding box center [184, 453] width 129 height 32
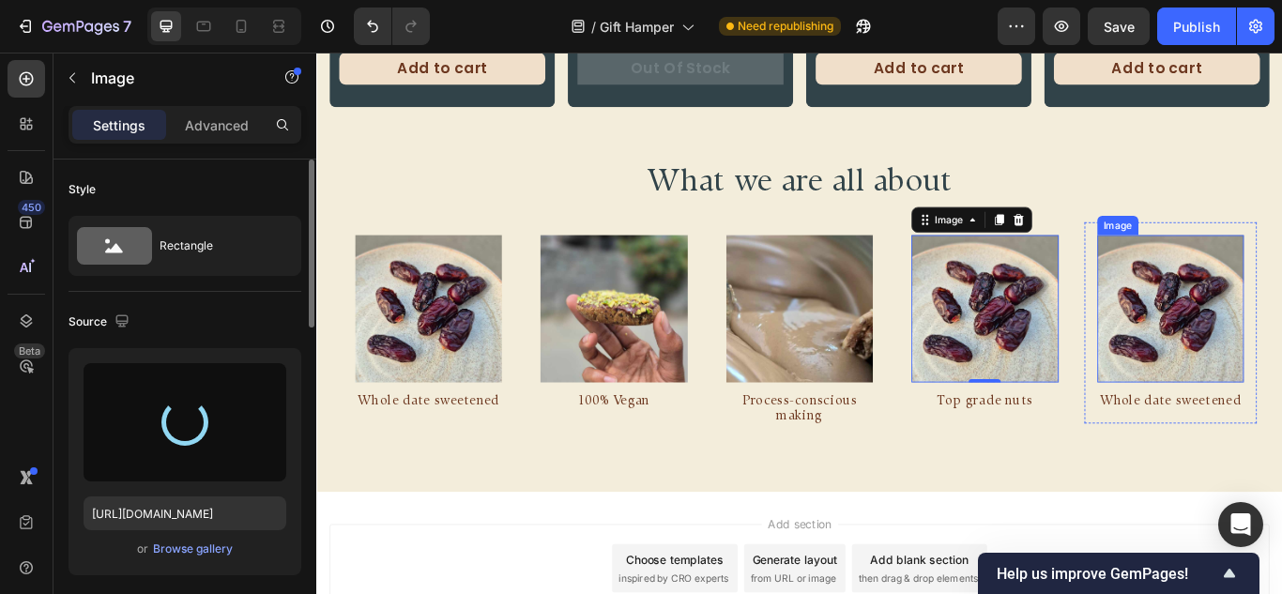
type input "https://cdn.shopify.com/s/files/1/0567/0889/0675/files/gempages_473620353990525…"
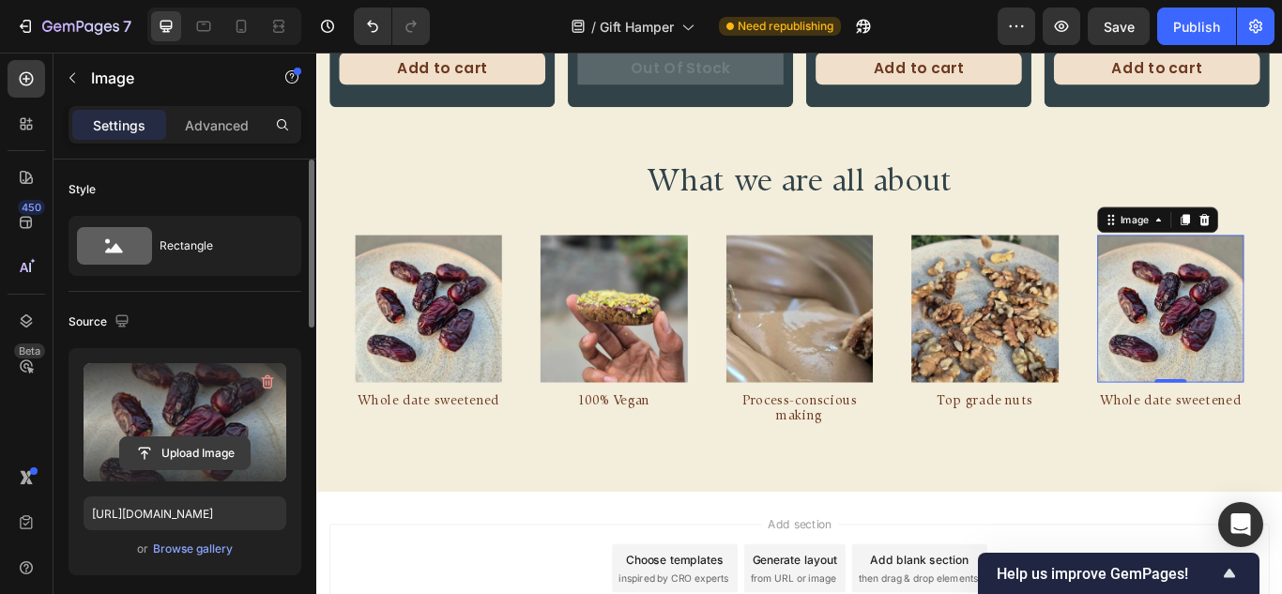
click at [145, 453] on input "file" at bounding box center [184, 453] width 129 height 32
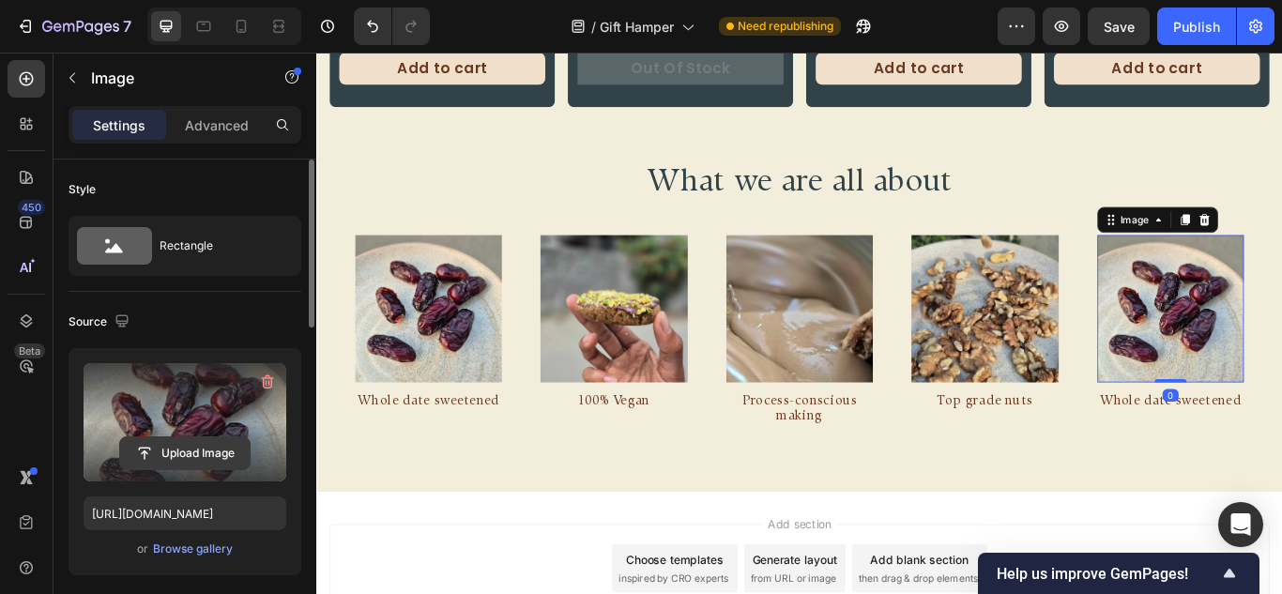
click at [174, 453] on input "file" at bounding box center [184, 453] width 129 height 32
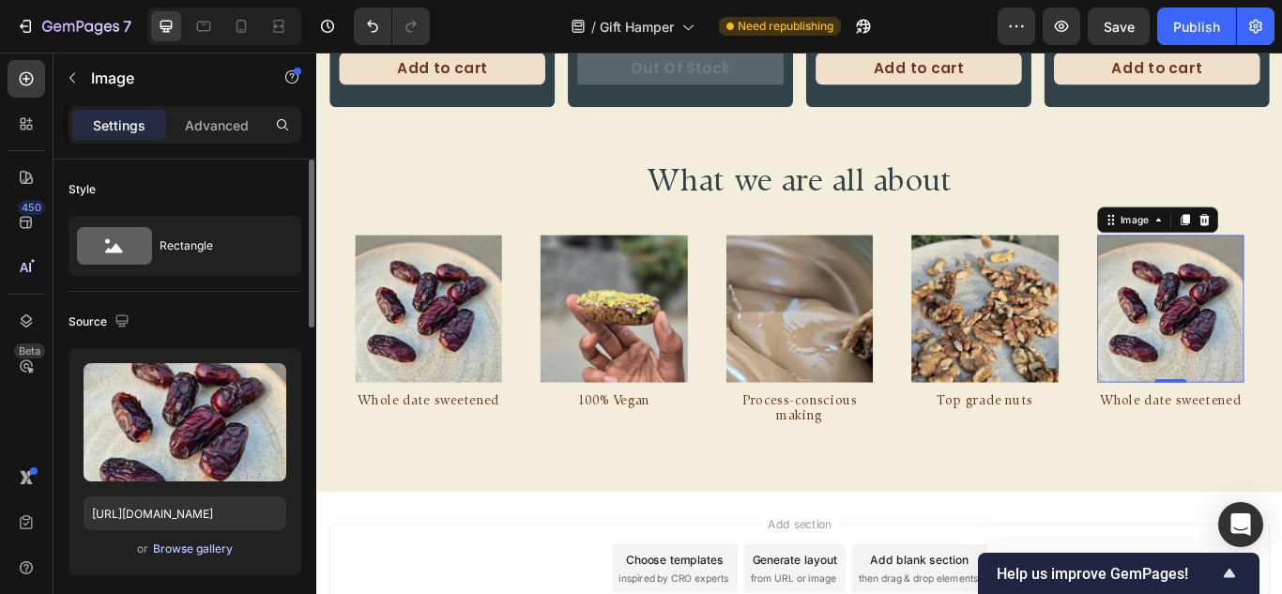
click at [182, 553] on div "Browse gallery" at bounding box center [193, 548] width 80 height 17
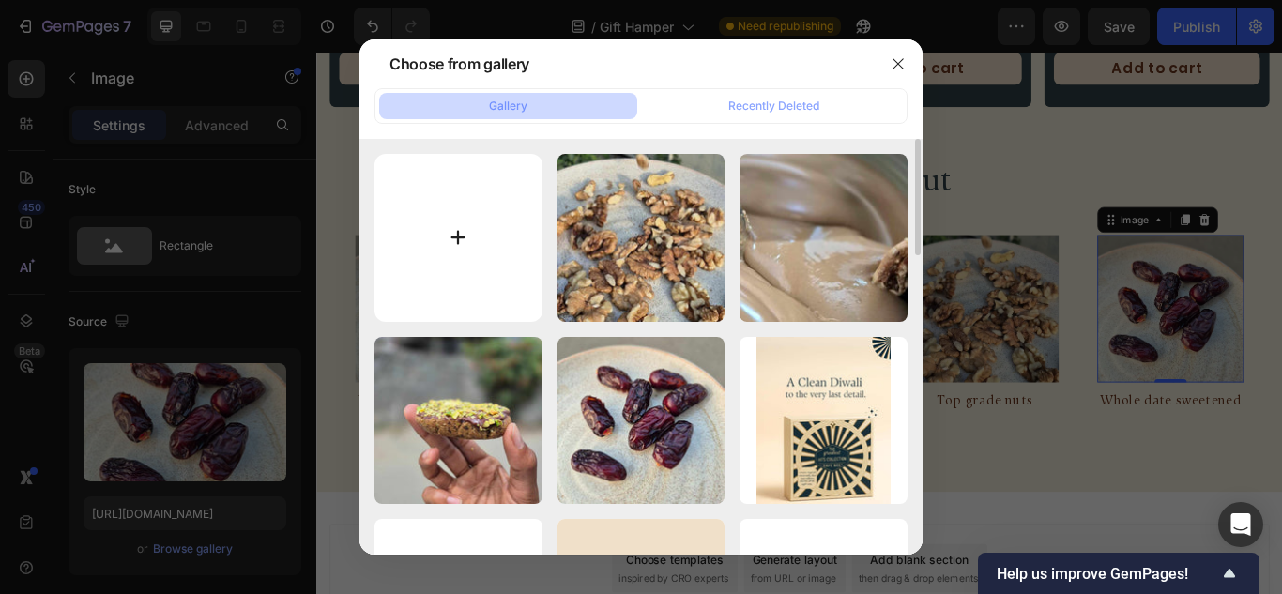
click at [413, 240] on input "file" at bounding box center [458, 238] width 168 height 168
type input "C:\fakepath\98.jpg"
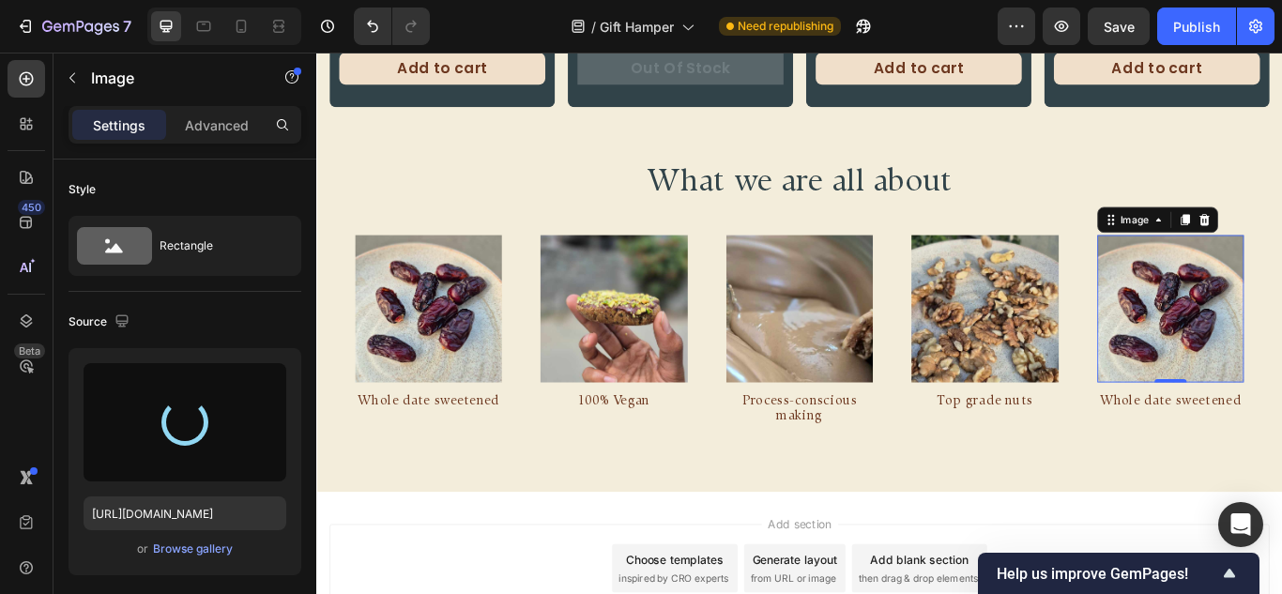
type input "https://cdn.shopify.com/s/files/1/0567/0889/0675/files/gempages_473620353990525…"
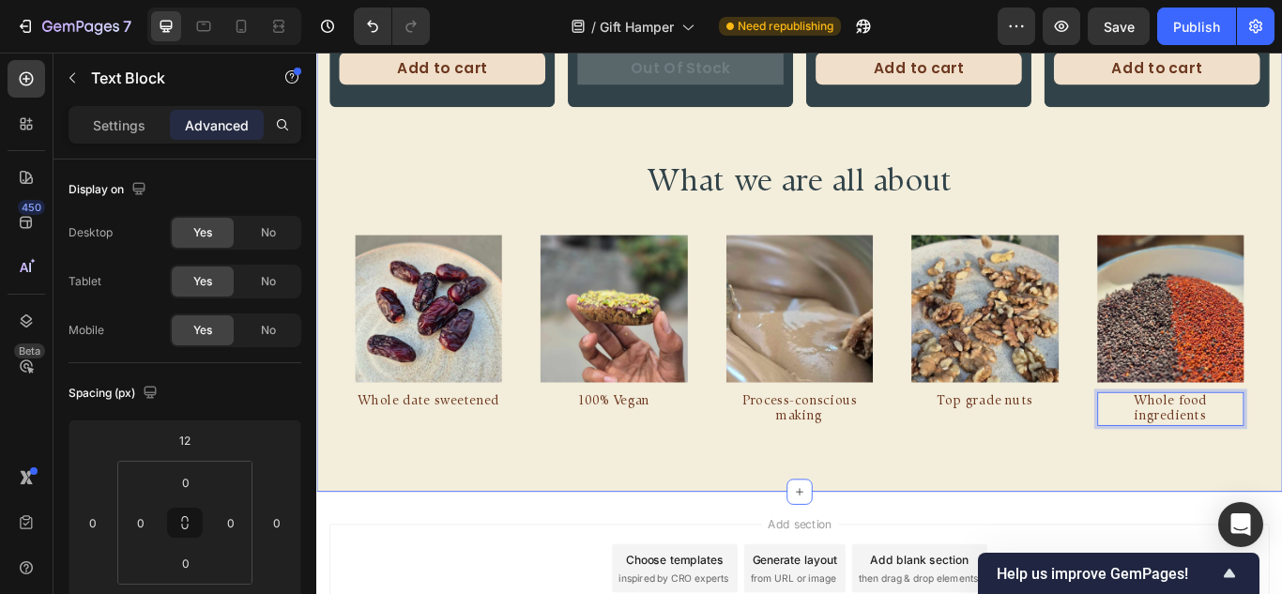
drag, startPoint x: 909, startPoint y: 531, endPoint x: 938, endPoint y: 529, distance: 29.1
click at [910, 531] on div "Product Images Nutrition Focused Clean Dessert Box Product Title Rs. 875.00 Pro…" at bounding box center [879, 99] width 1126 height 932
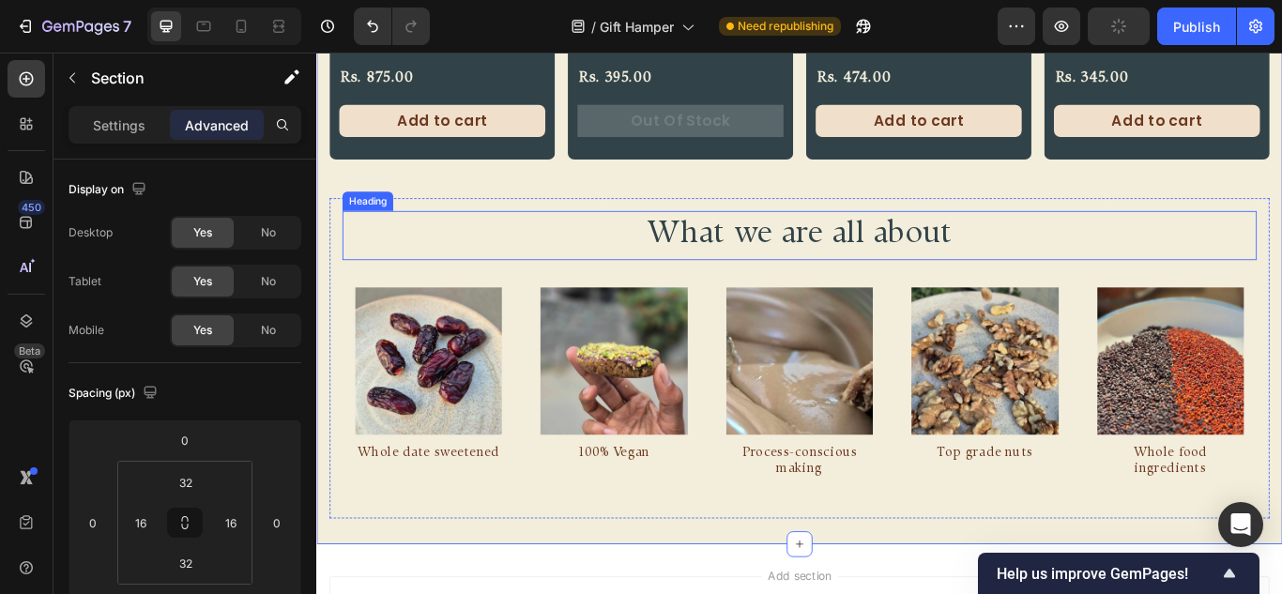
scroll to position [950, 0]
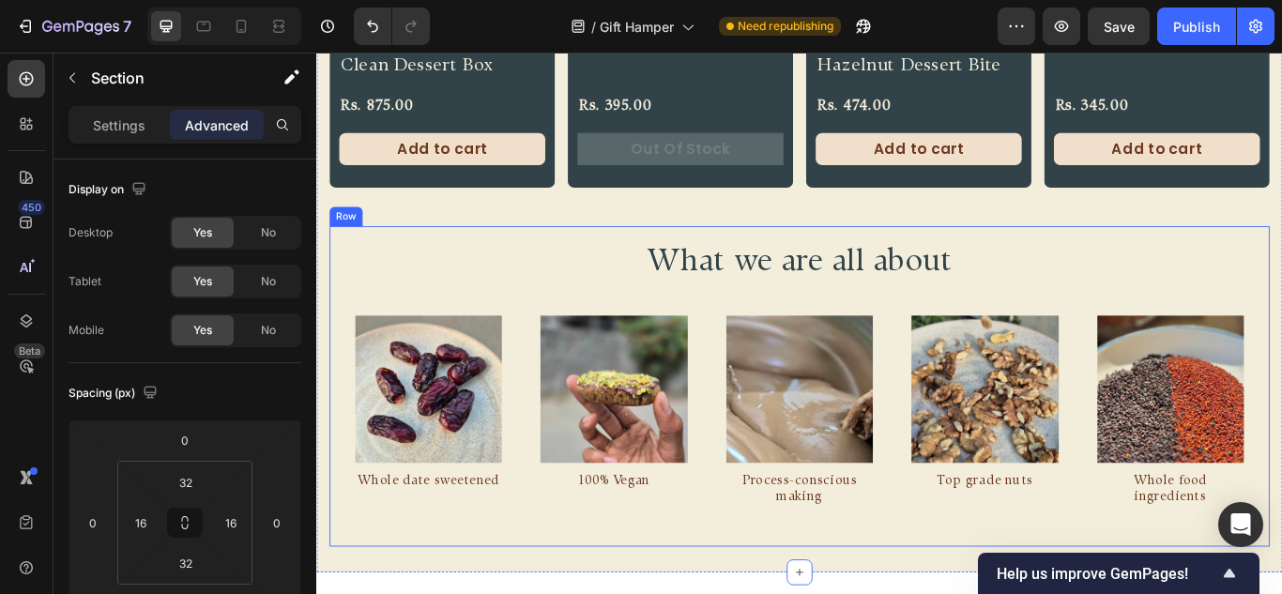
click at [340, 261] on div "What we are all about Heading Image Whole date sweetened Text Block Row Image 1…" at bounding box center [879, 441] width 1096 height 373
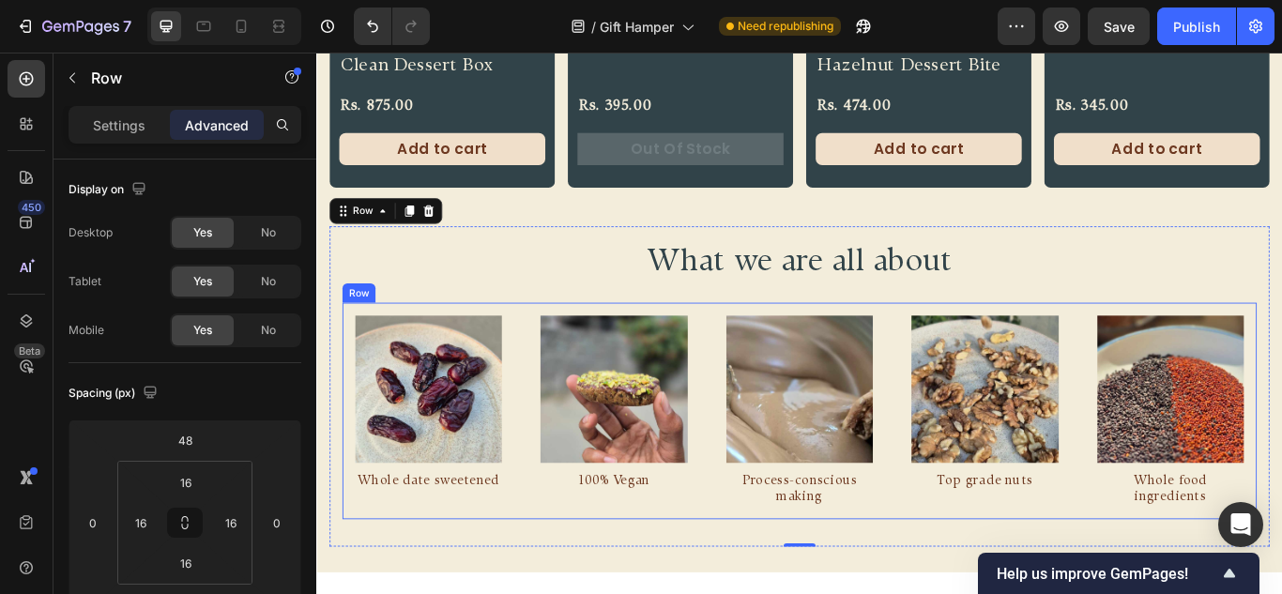
click at [769, 357] on div "Image Whole date sweetened Text Block Row Image 100% Vegan Text Block Row Image…" at bounding box center [879, 470] width 1066 height 252
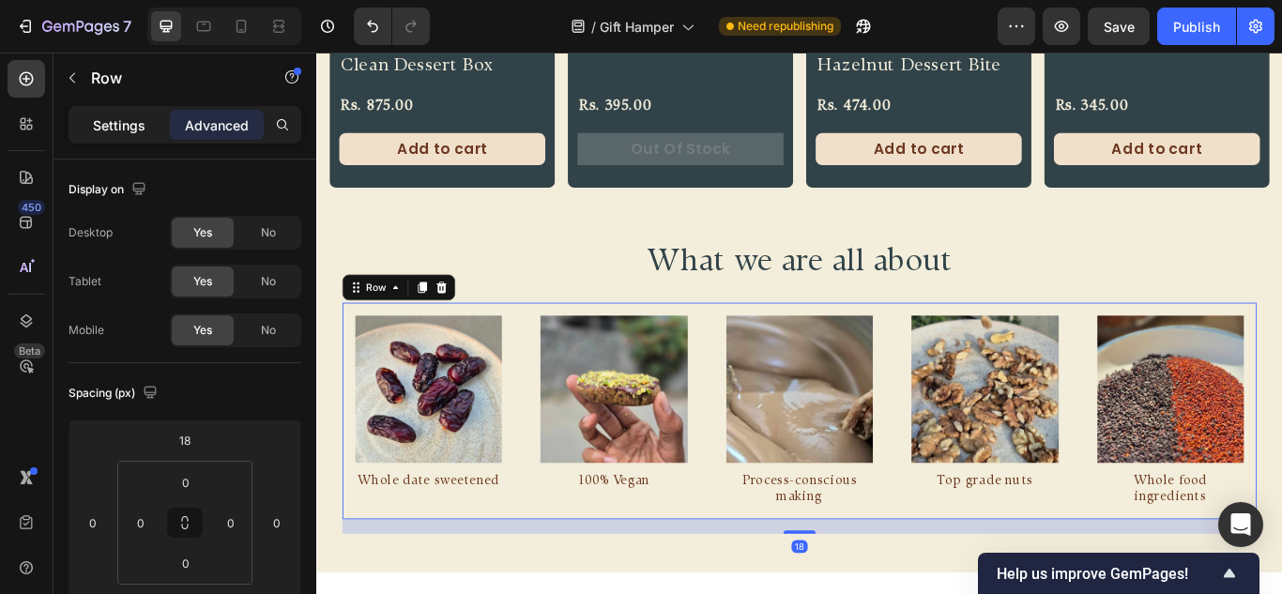
click at [103, 114] on div "Settings" at bounding box center [119, 125] width 94 height 30
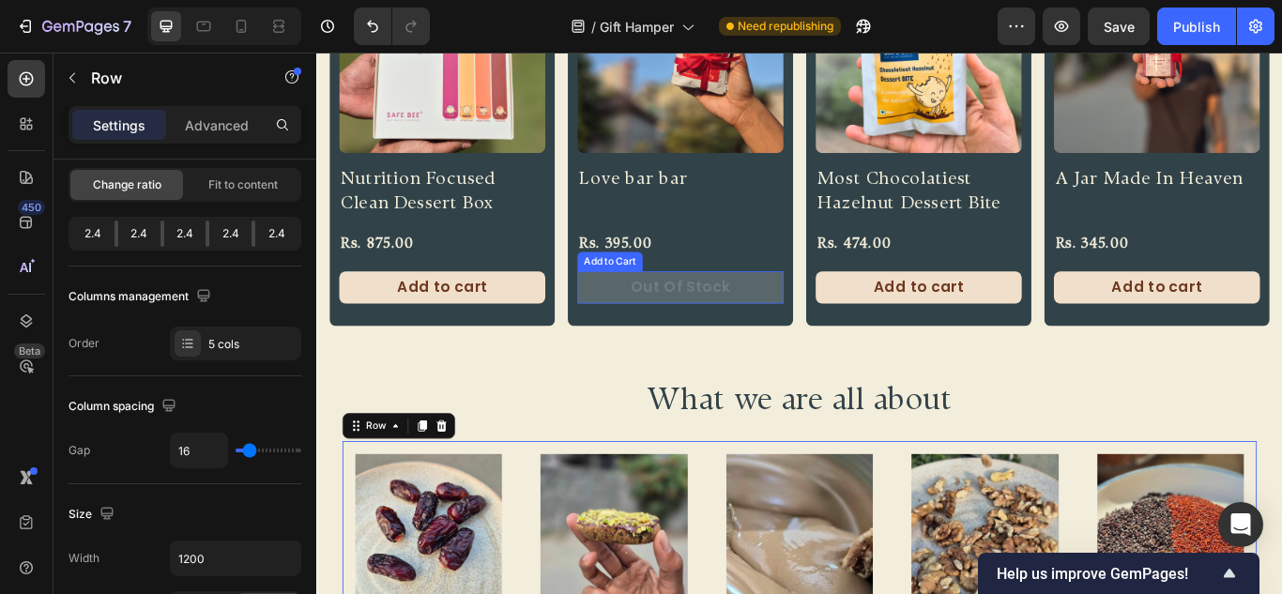
scroll to position [856, 0]
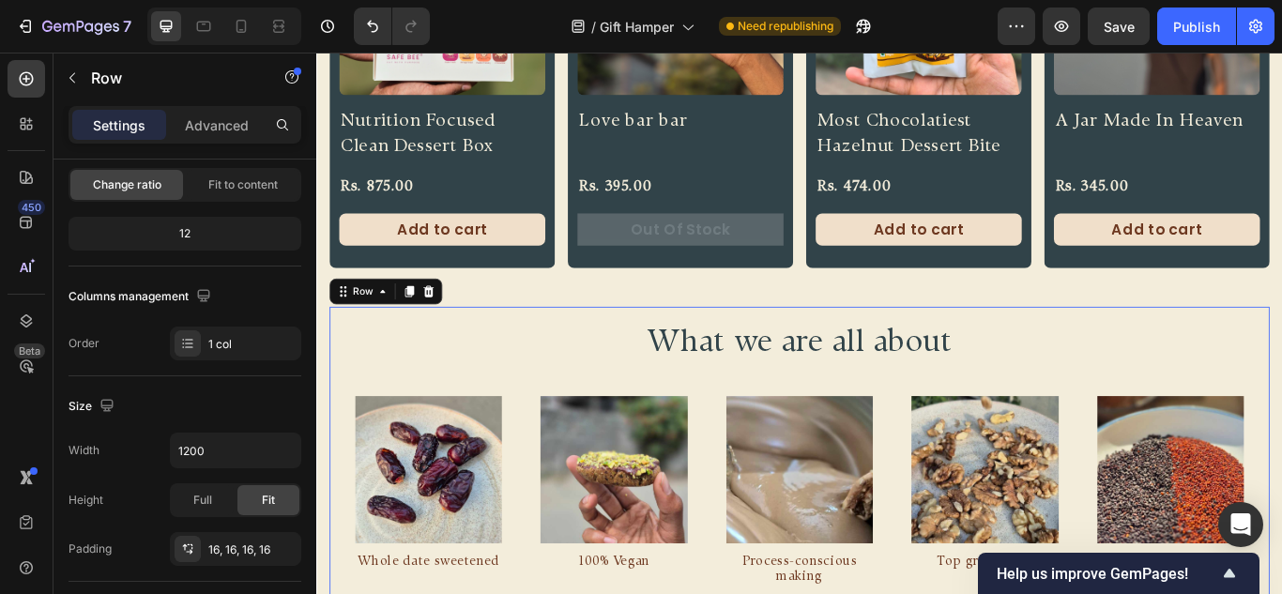
click at [865, 354] on div "What we are all about Heading Image Whole date sweetened Text Block Row Image 1…" at bounding box center [879, 535] width 1096 height 373
click at [657, 321] on div "Product Images Nutrition Focused Clean Dessert Box Product Title Rs. 875.00 Pro…" at bounding box center [879, 287] width 1096 height 872
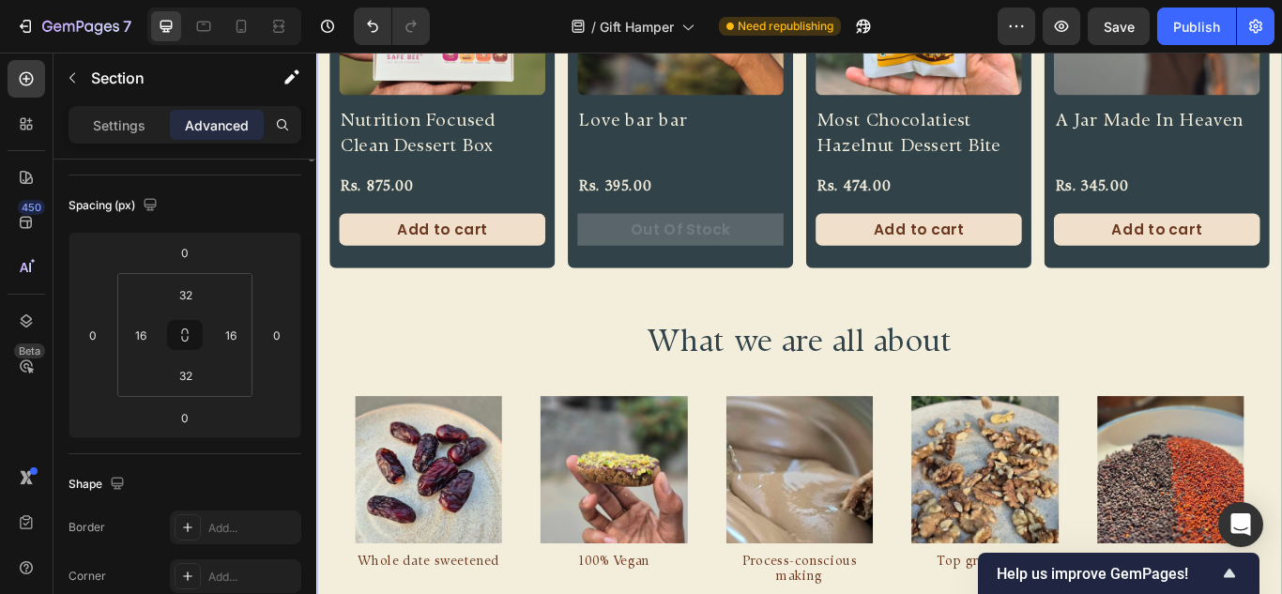
scroll to position [0, 0]
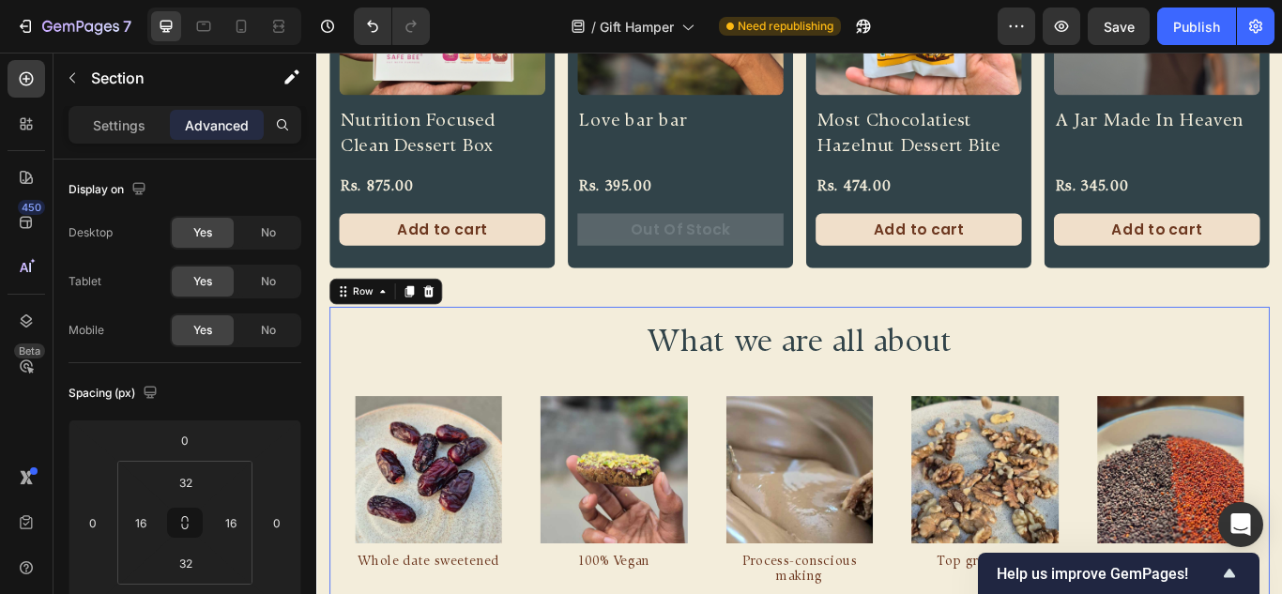
click at [597, 349] on div "What we are all about Heading Image Whole date sweetened Text Block Row Image 1…" at bounding box center [879, 535] width 1096 height 373
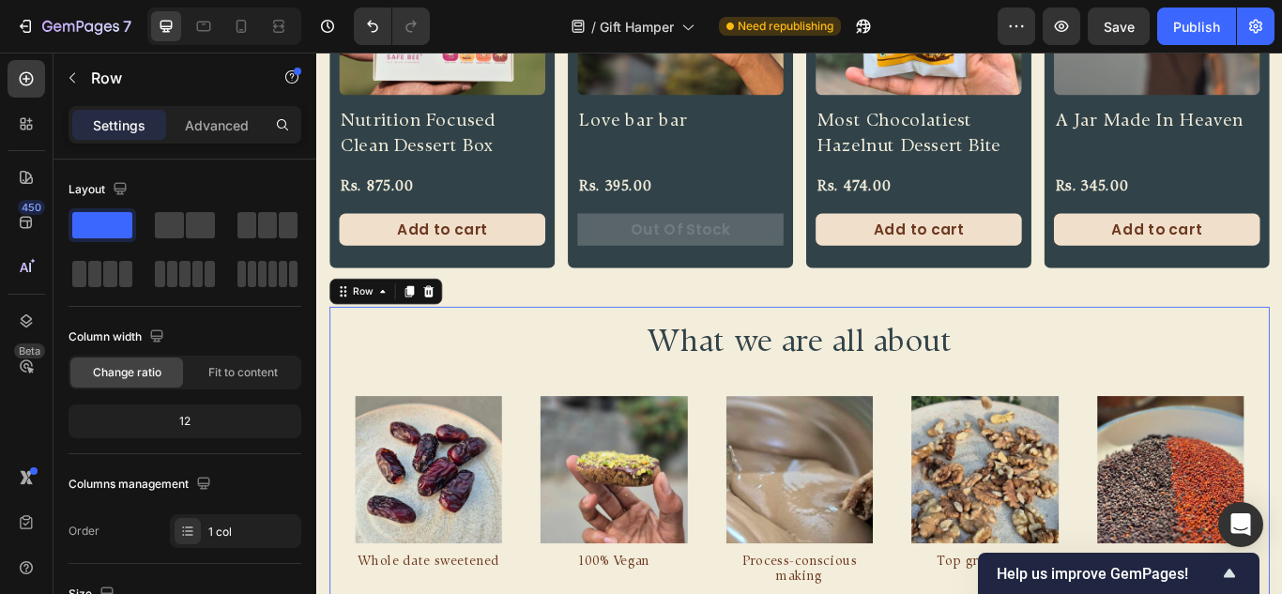
click at [239, 146] on div "Settings Advanced" at bounding box center [184, 132] width 263 height 53
click at [241, 139] on div "Advanced" at bounding box center [217, 125] width 94 height 30
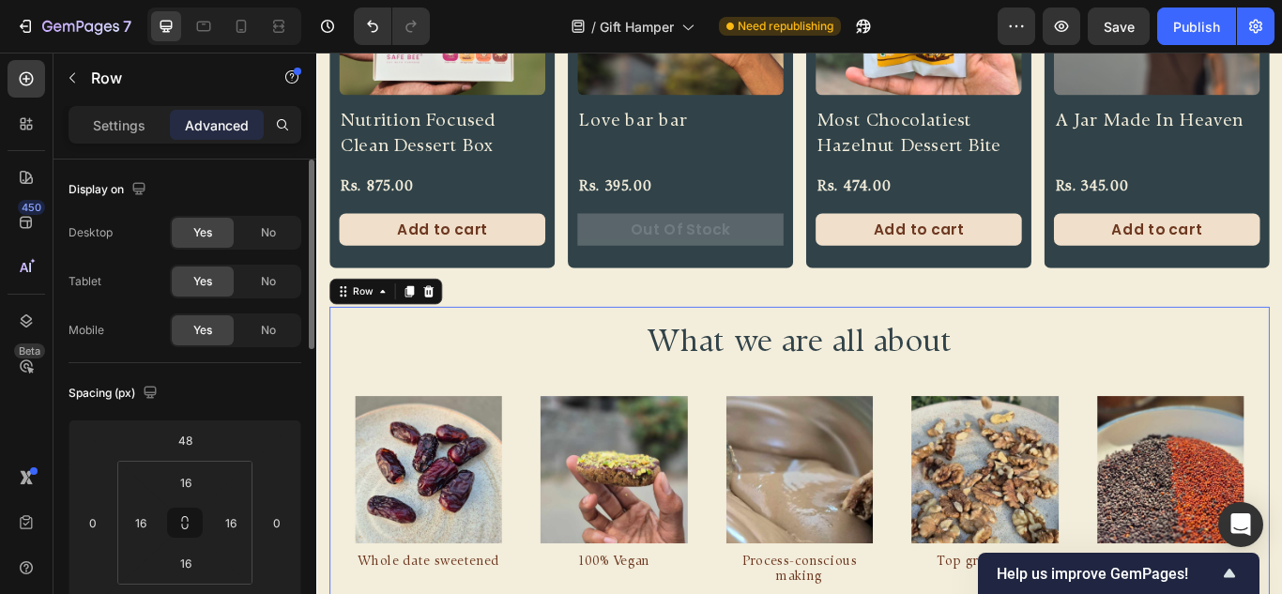
scroll to position [188, 0]
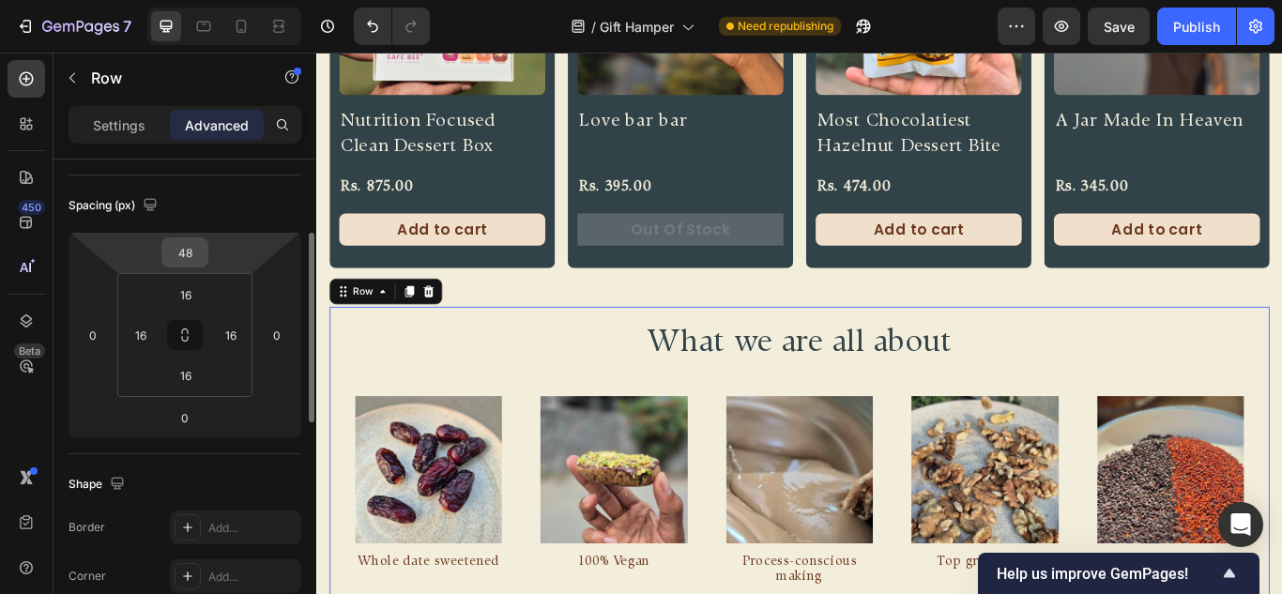
click at [195, 253] on input "48" at bounding box center [185, 252] width 38 height 28
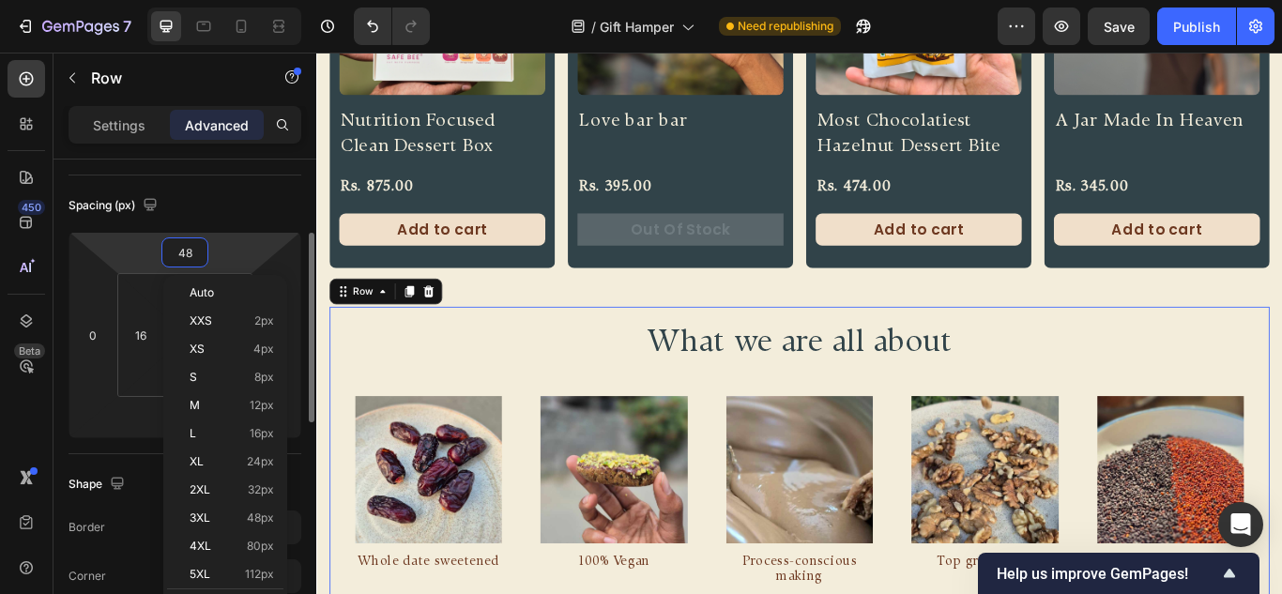
type input "0"
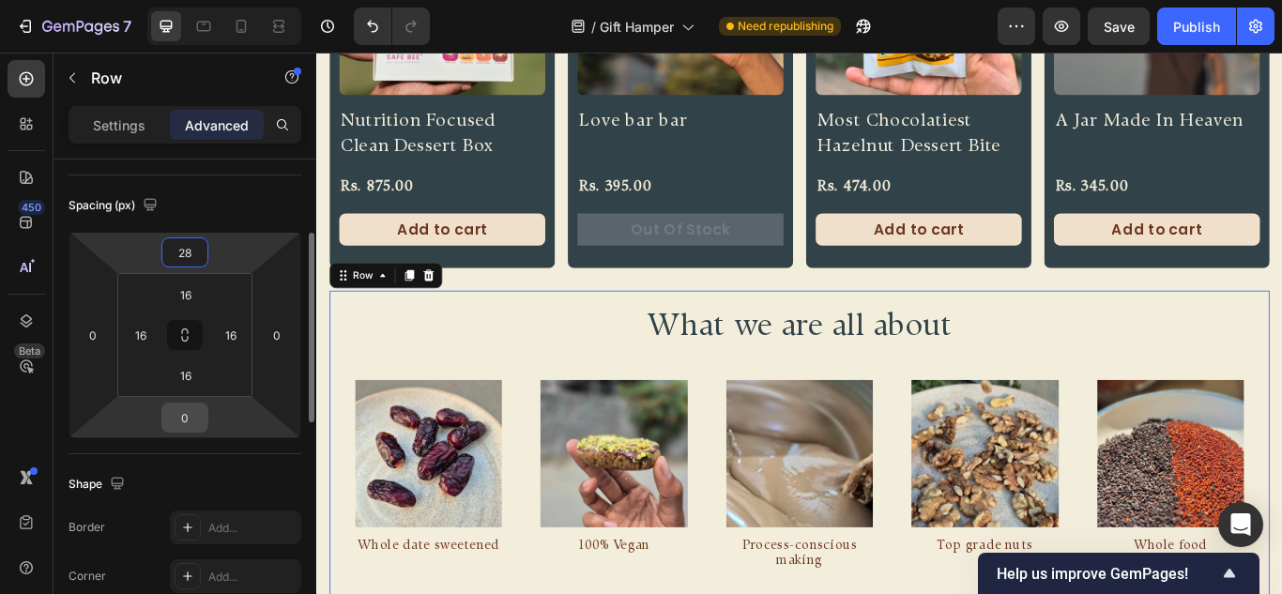
type input "28"
click at [191, 415] on input "0" at bounding box center [185, 417] width 38 height 28
type input "28"
click at [233, 186] on div "Spacing (px) 28 0 28 0 16 16 16 16" at bounding box center [184, 314] width 233 height 279
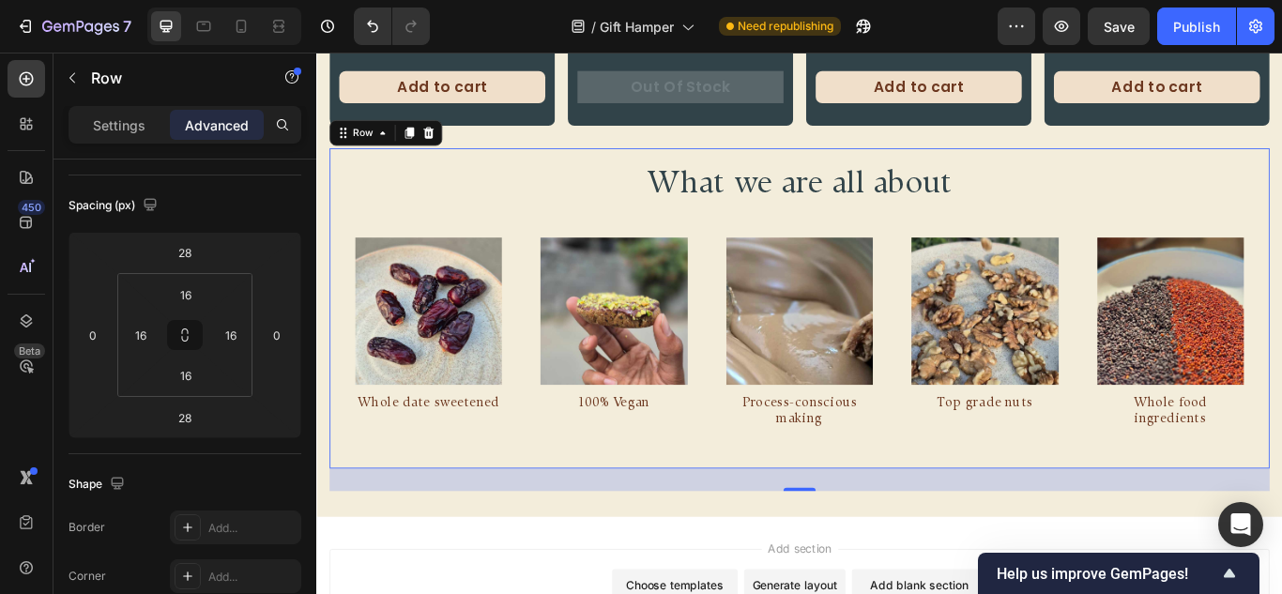
scroll to position [1043, 0]
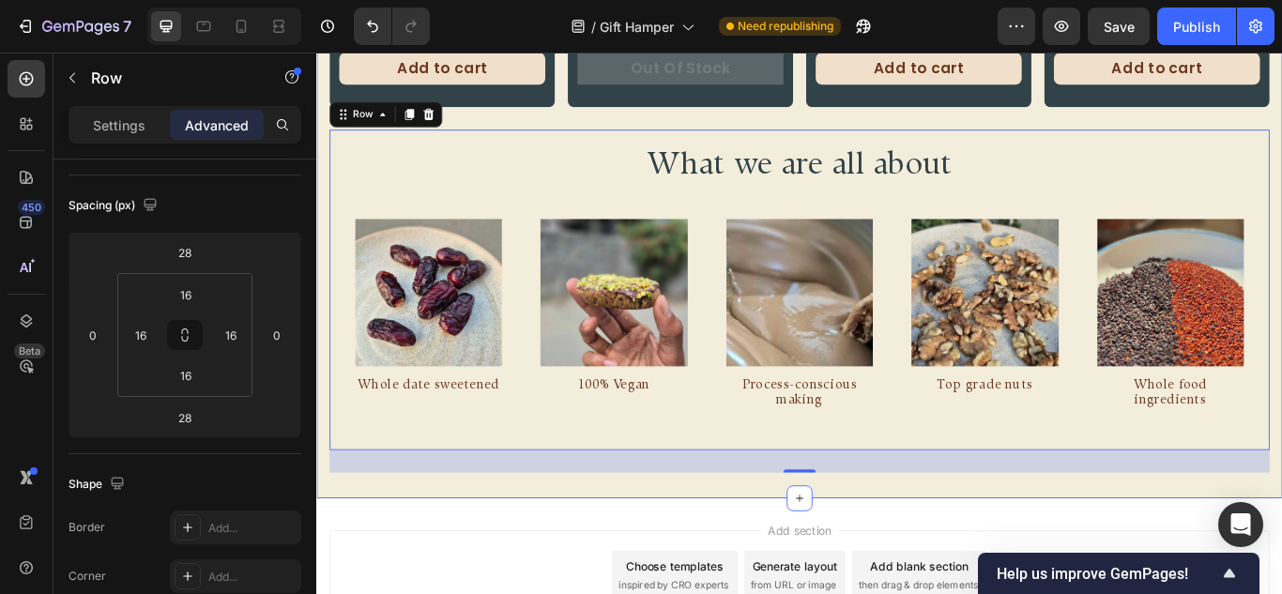
click at [1008, 561] on div "Product Images Nutrition Focused Clean Dessert Box Product Title Rs. 875.00 Pro…" at bounding box center [879, 102] width 1126 height 939
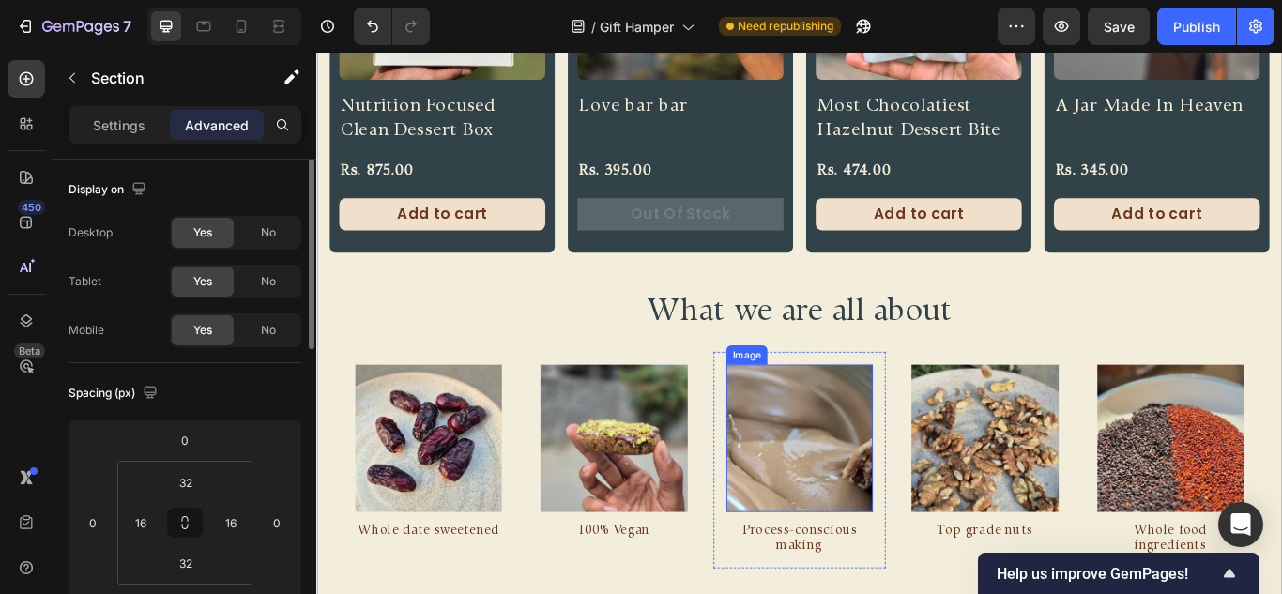
scroll to position [856, 0]
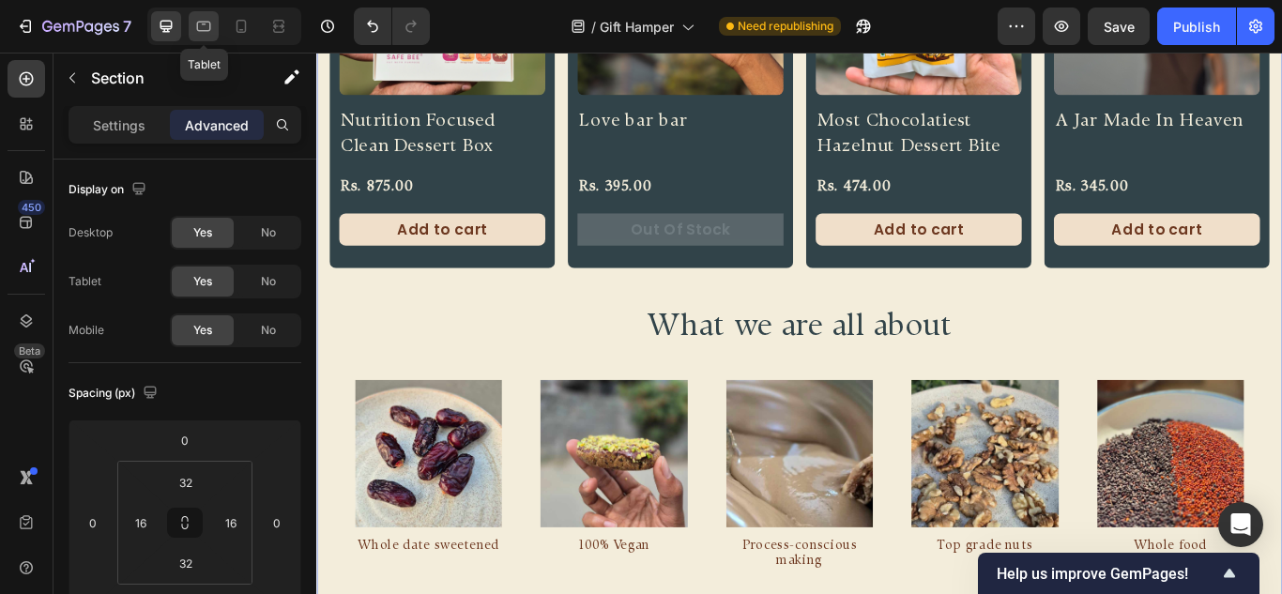
click at [199, 24] on icon at bounding box center [203, 26] width 19 height 19
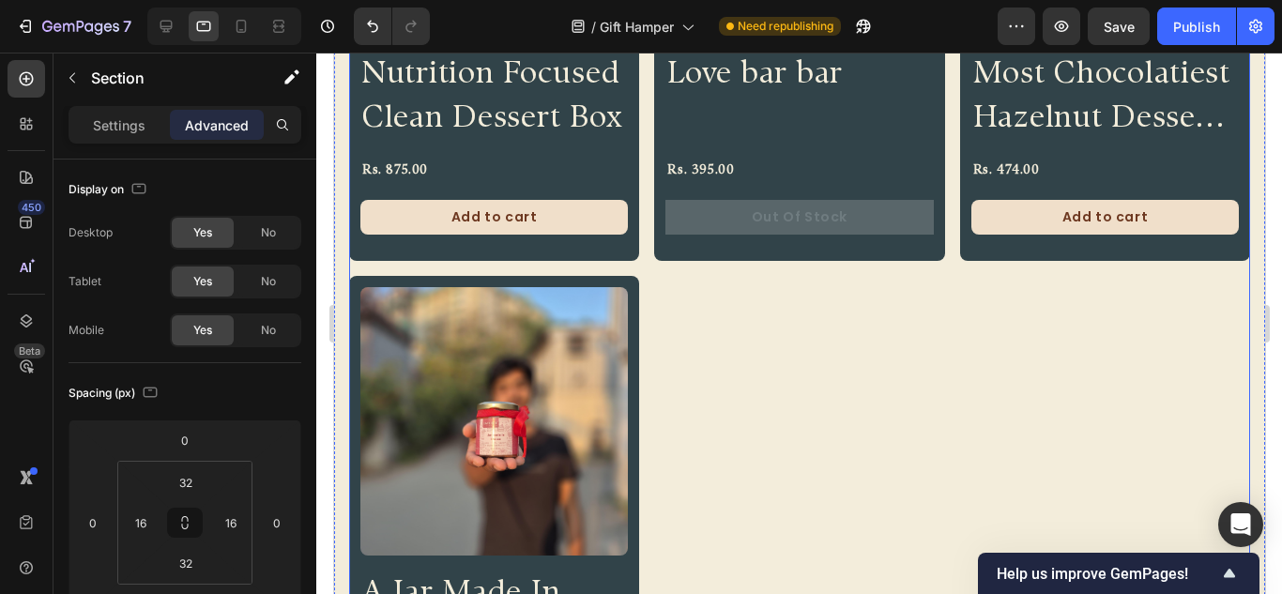
scroll to position [612, 0]
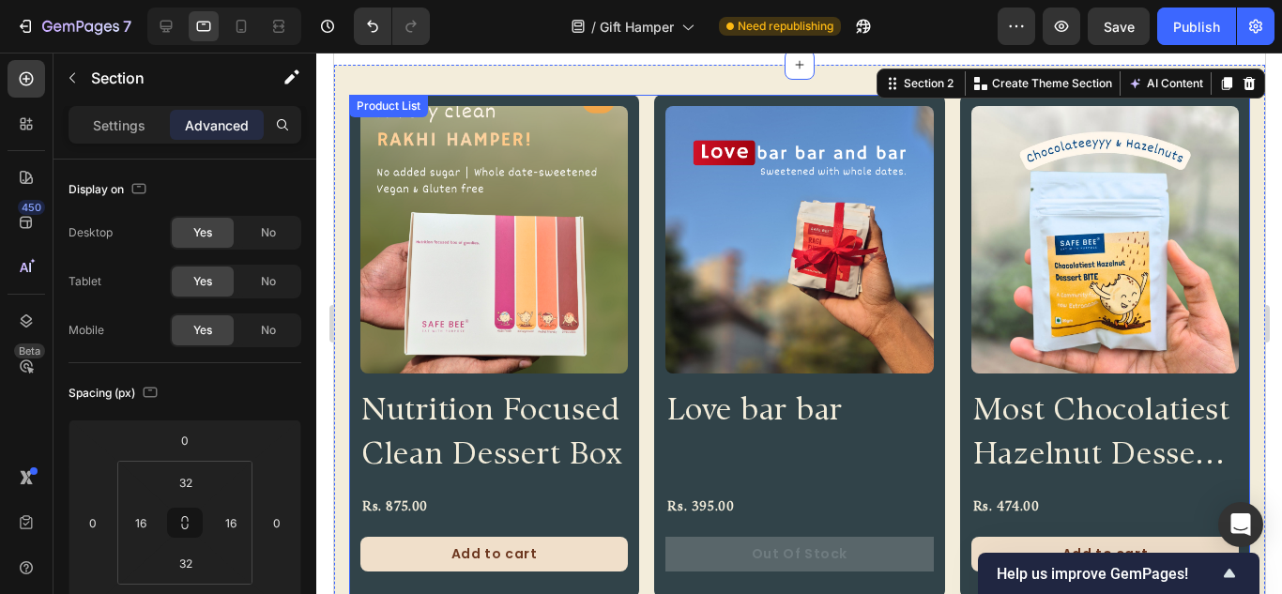
drag, startPoint x: 642, startPoint y: 237, endPoint x: 706, endPoint y: 286, distance: 80.3
click at [642, 237] on div "Product Images Nutrition Focused Clean Dessert Box Product Title Rs. 875.00 Pro…" at bounding box center [798, 605] width 901 height 1021
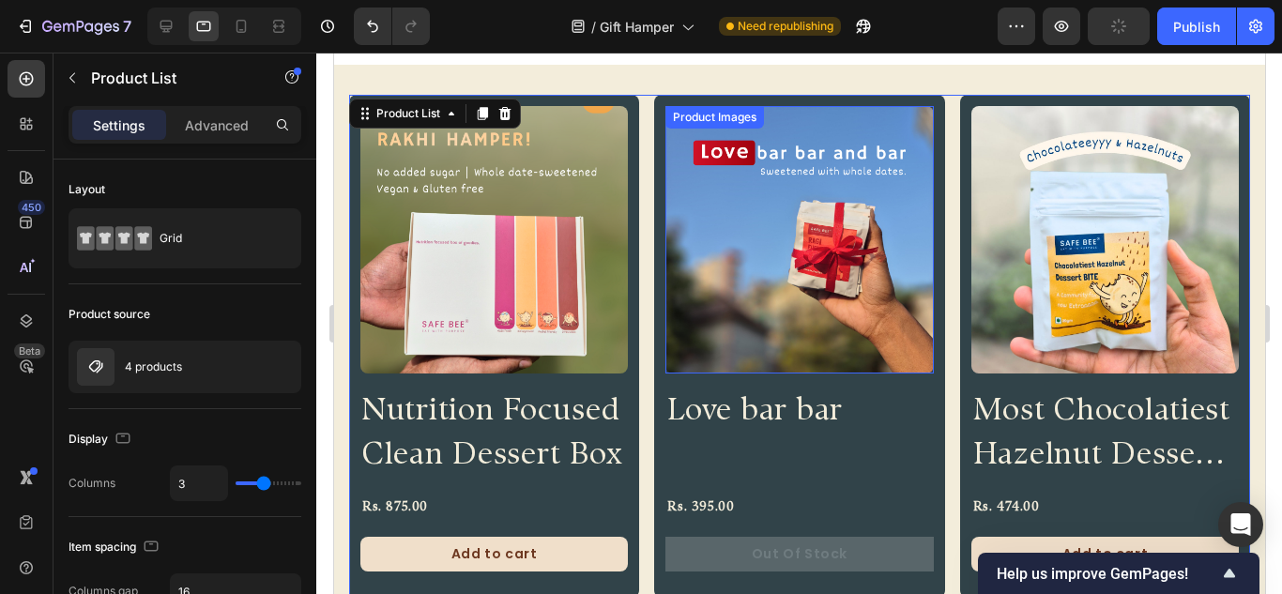
scroll to position [236, 0]
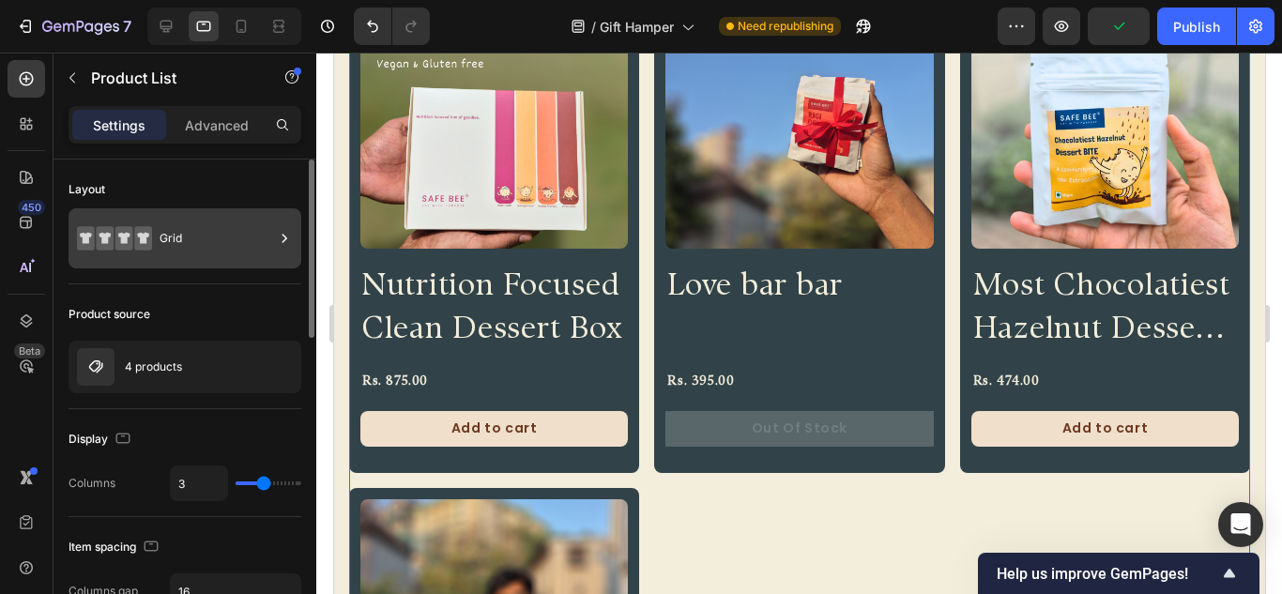
click at [221, 239] on div "Grid" at bounding box center [217, 238] width 114 height 43
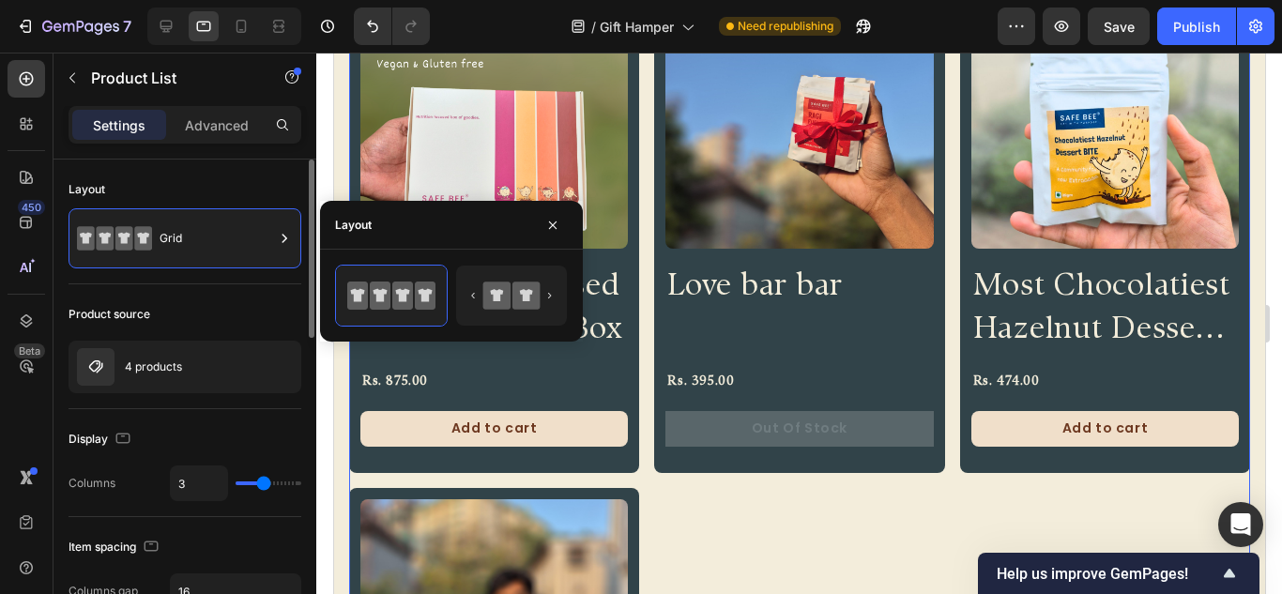
type input "4"
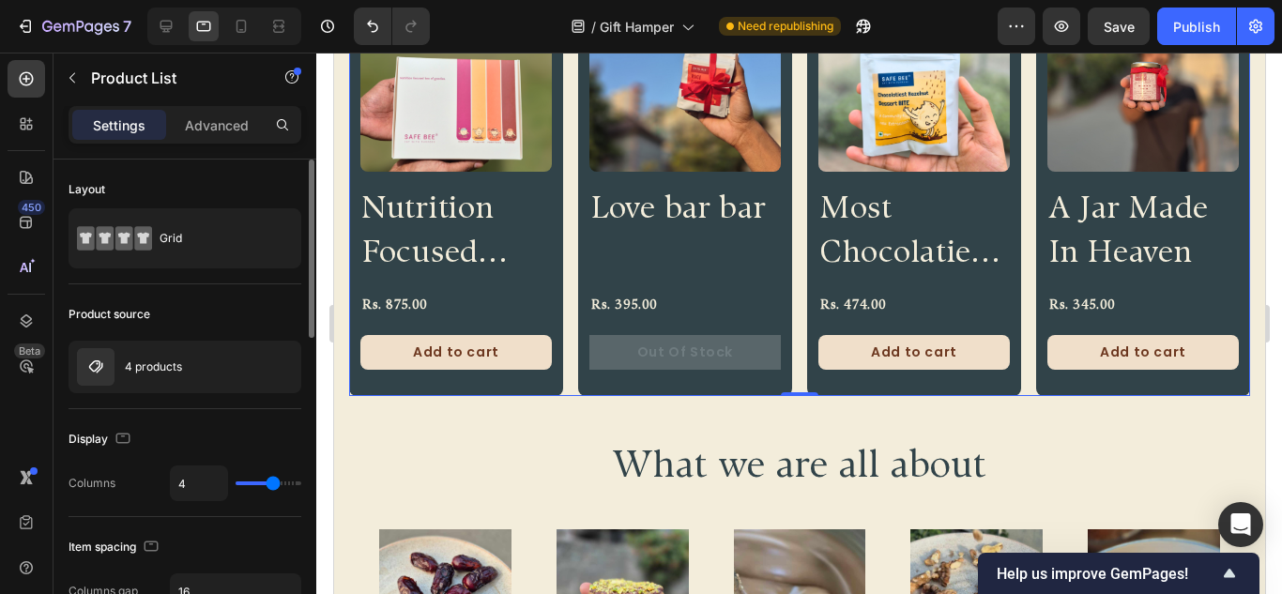
type input "4"
click at [273, 481] on input "range" at bounding box center [269, 483] width 66 height 4
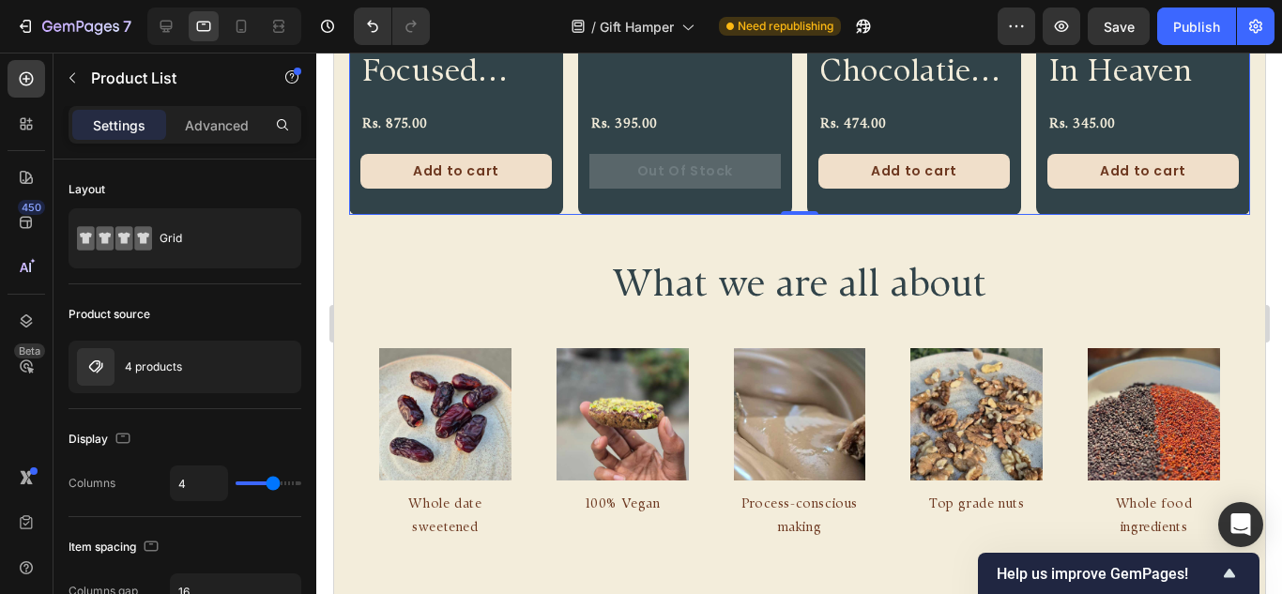
scroll to position [518, 0]
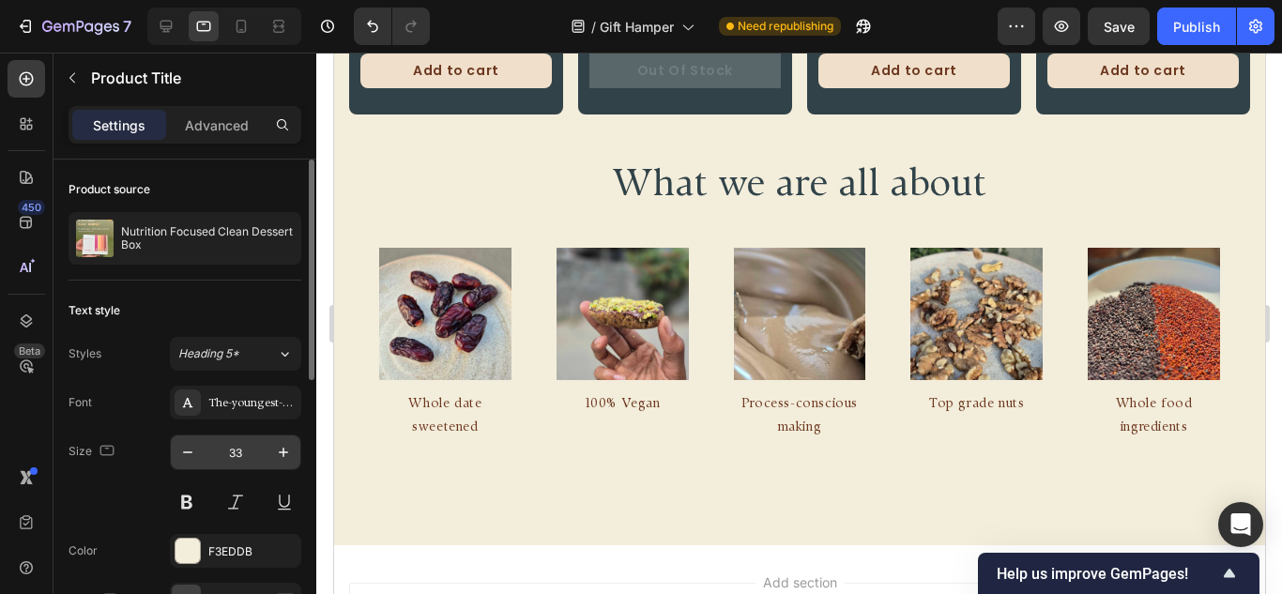
click at [253, 450] on input "33" at bounding box center [236, 452] width 62 height 34
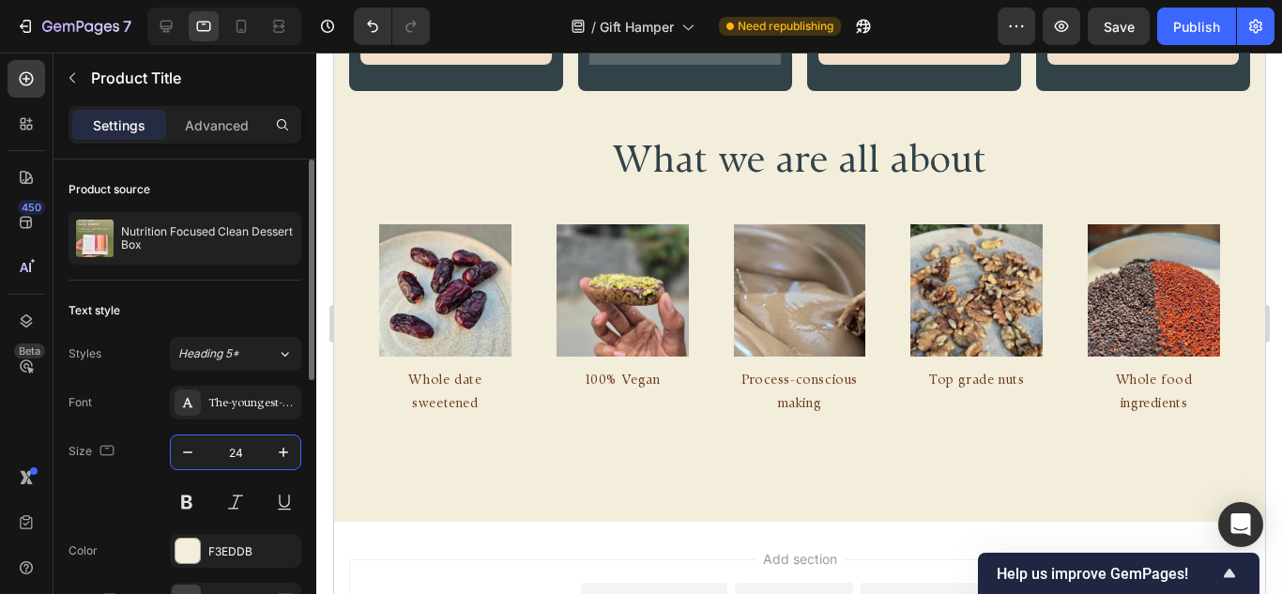
type input "2"
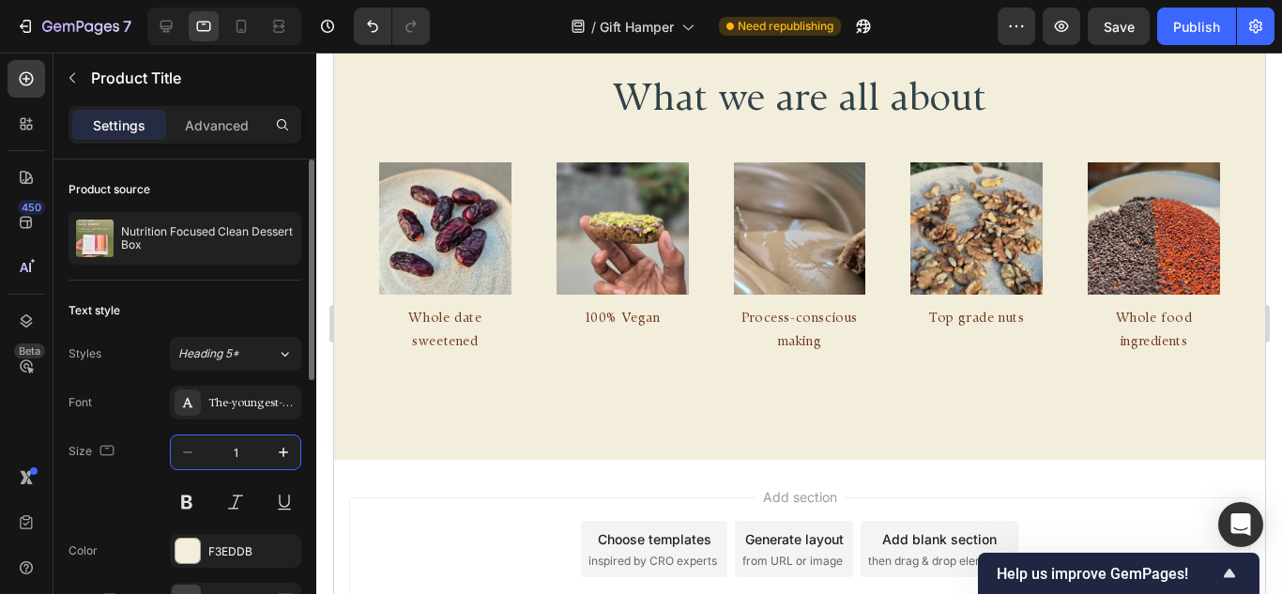
type input "18"
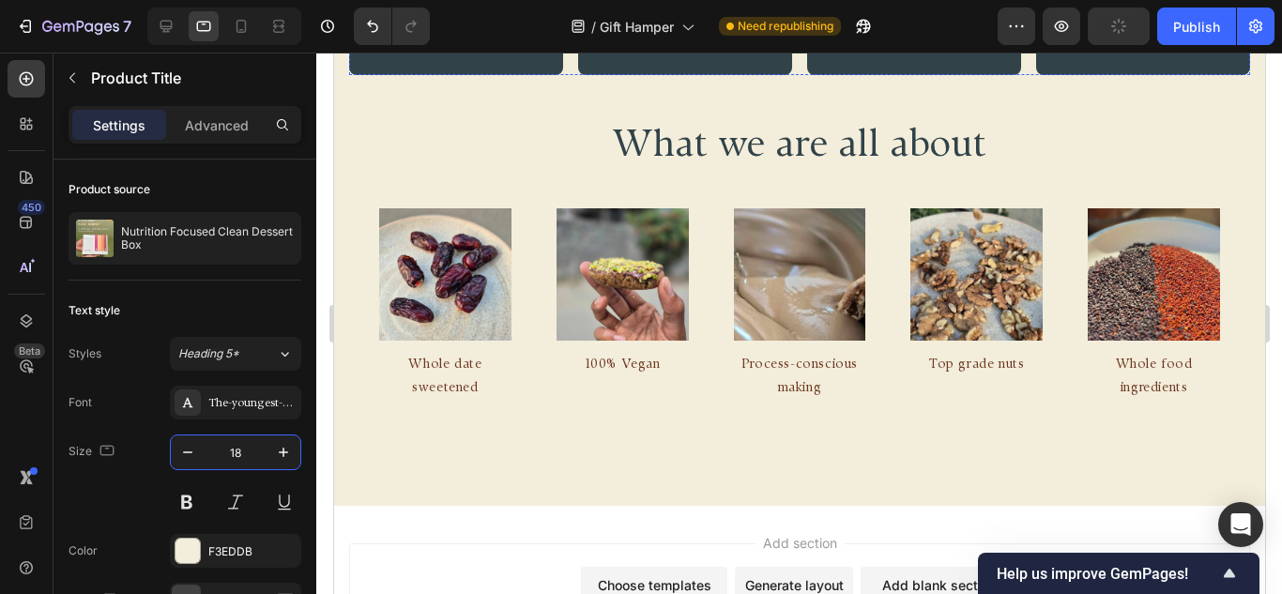
click at [647, 43] on div "Out Of Stock" at bounding box center [684, 31] width 96 height 23
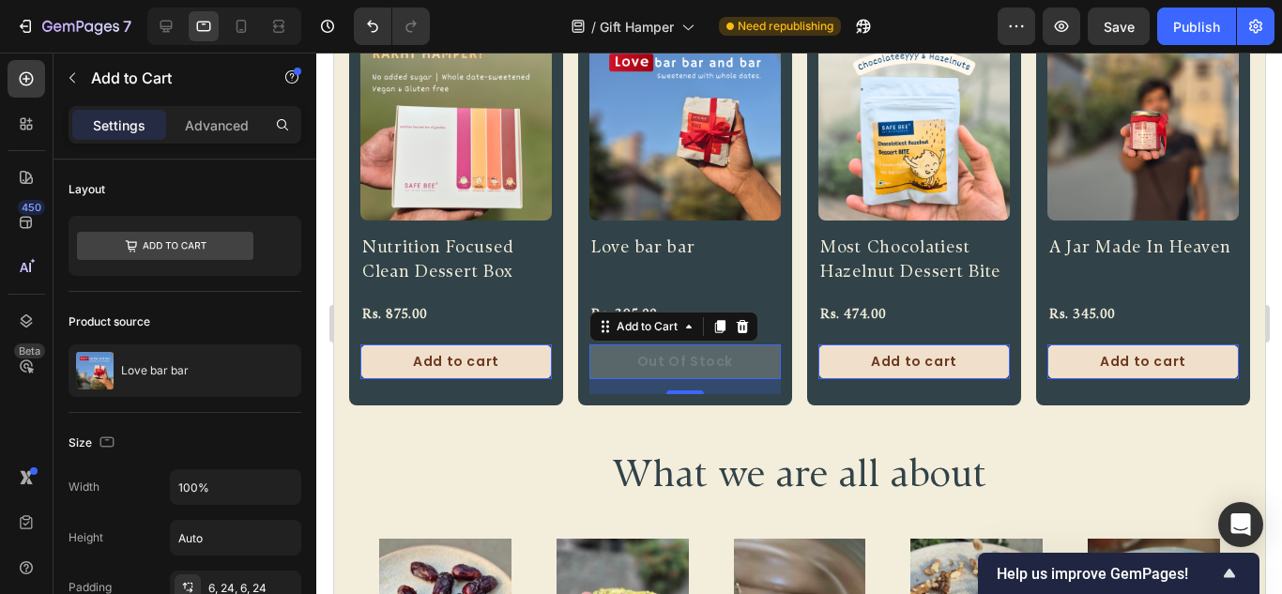
scroll to position [0, 0]
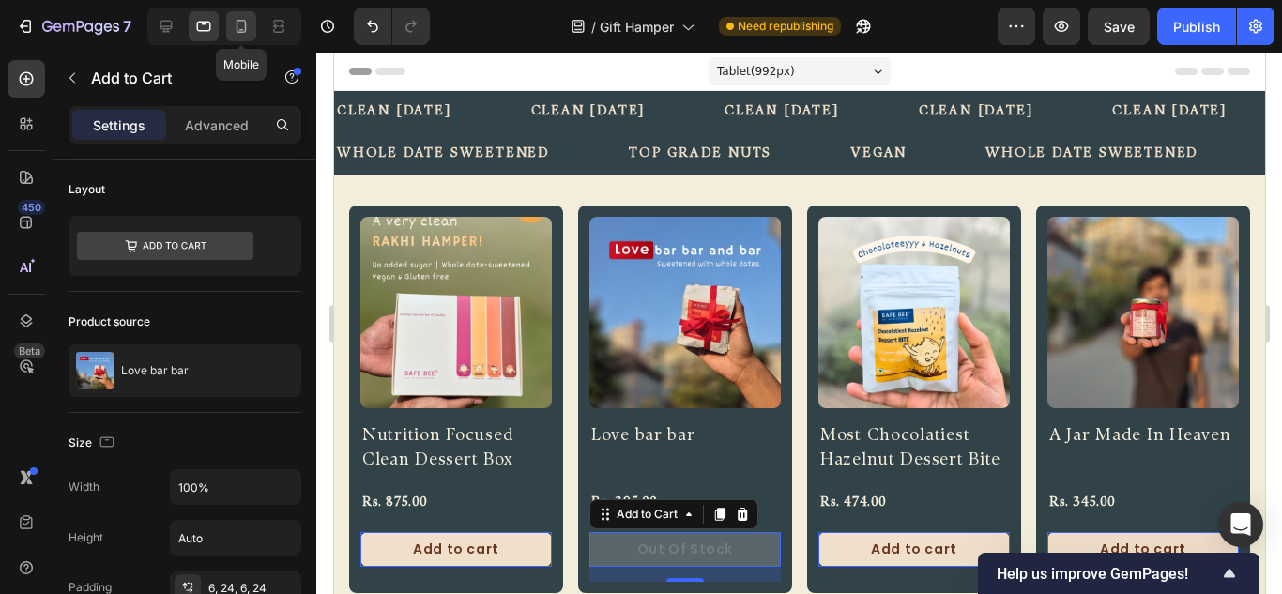
click at [240, 30] on icon at bounding box center [241, 30] width 5 height 2
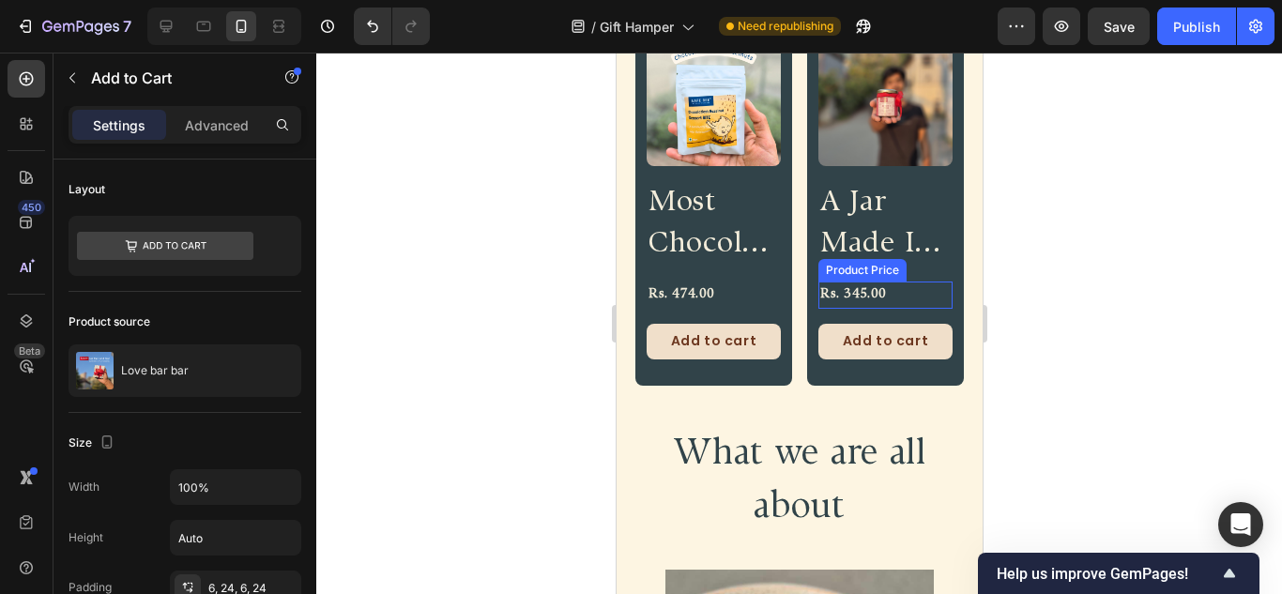
scroll to position [1020, 0]
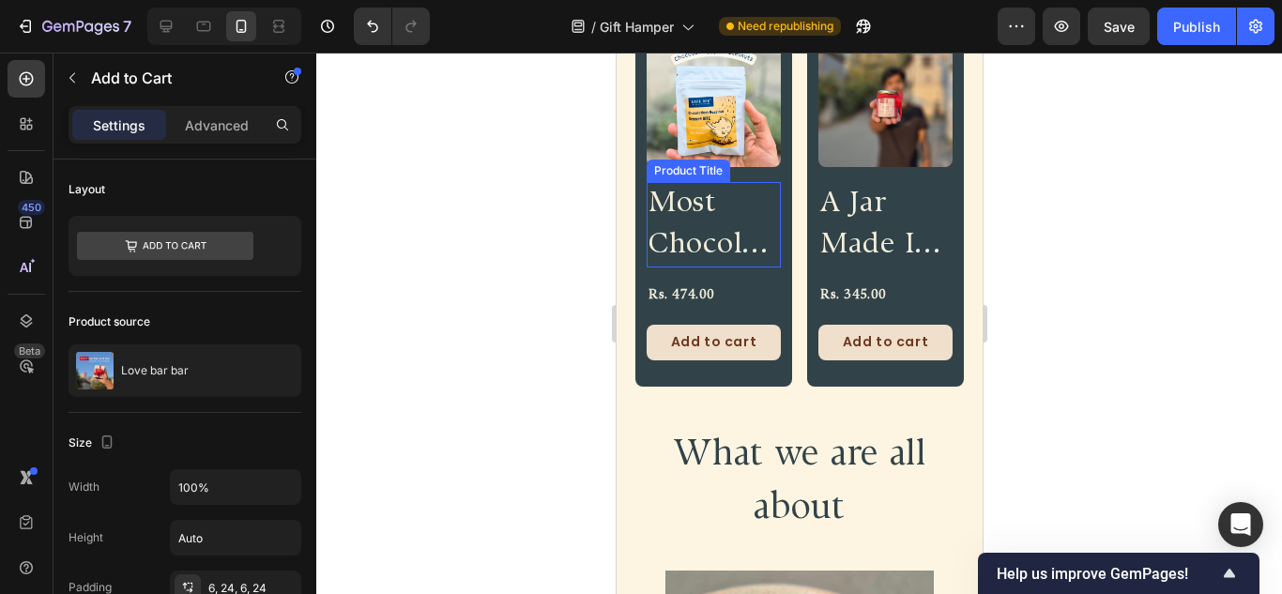
click at [702, 212] on h2 "Most Chocolatiest Hazelnut Dessert Bite" at bounding box center [713, 224] width 134 height 85
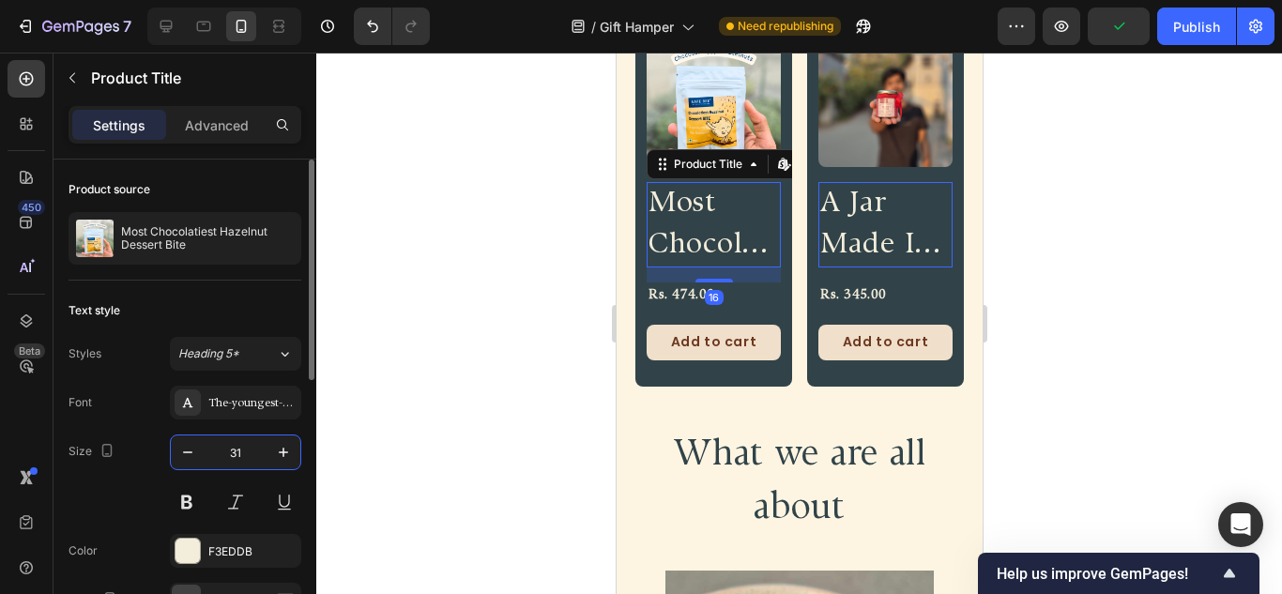
click at [249, 451] on input "31" at bounding box center [236, 452] width 62 height 34
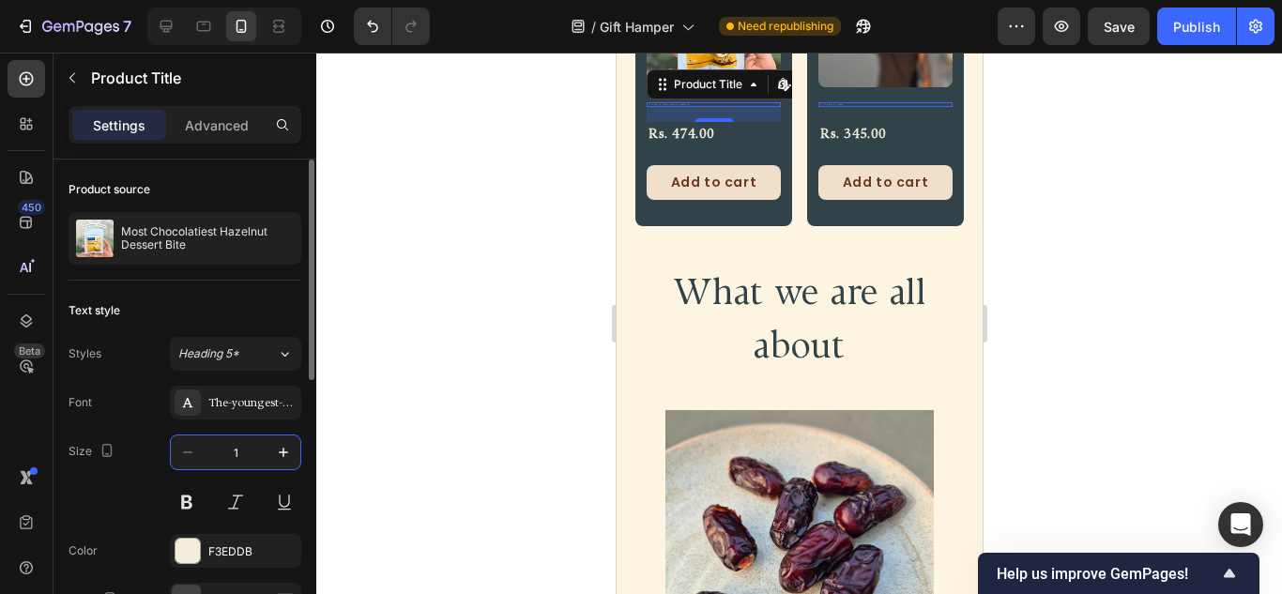
type input "12"
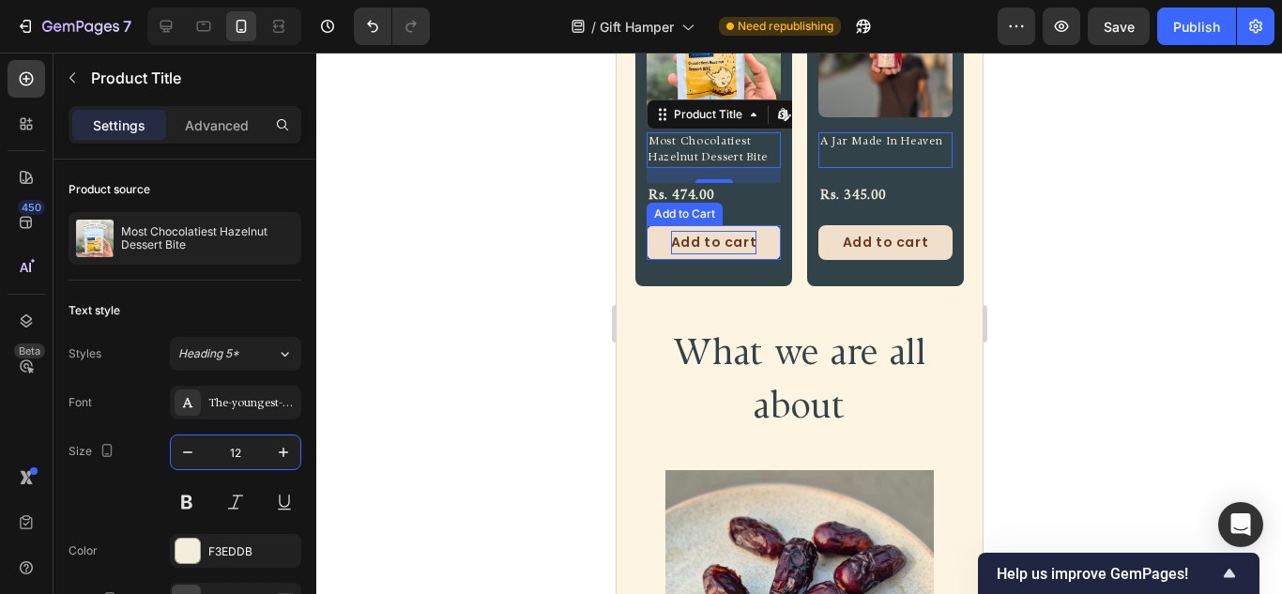
click at [696, 231] on div "Add to cart" at bounding box center [713, 242] width 86 height 23
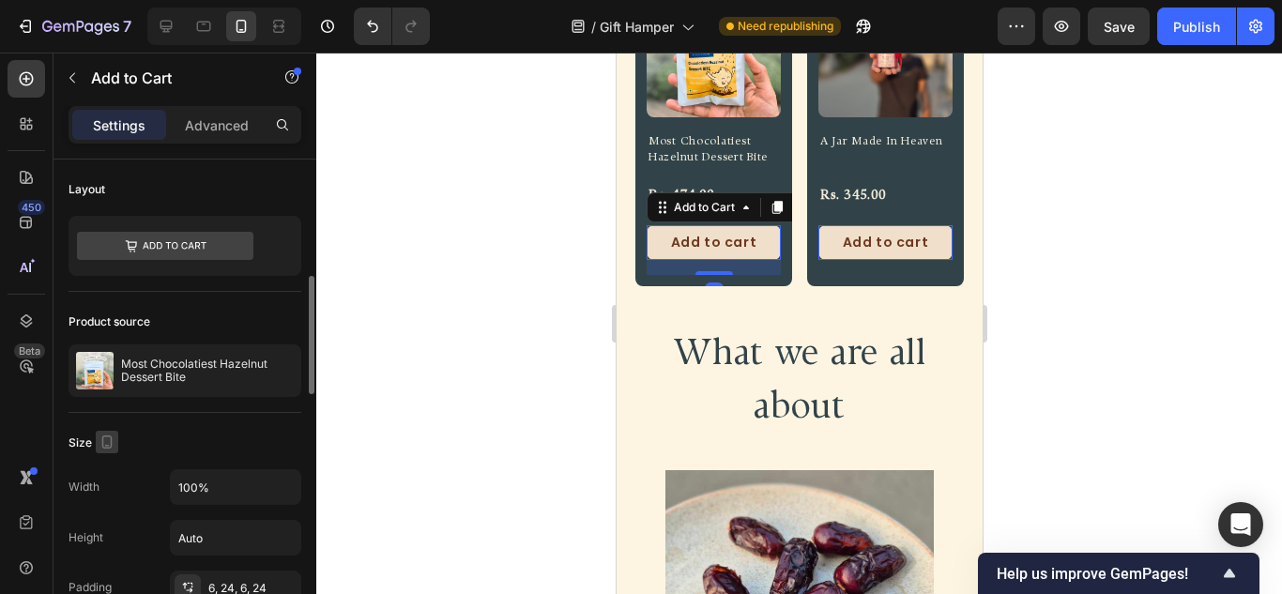
scroll to position [188, 0]
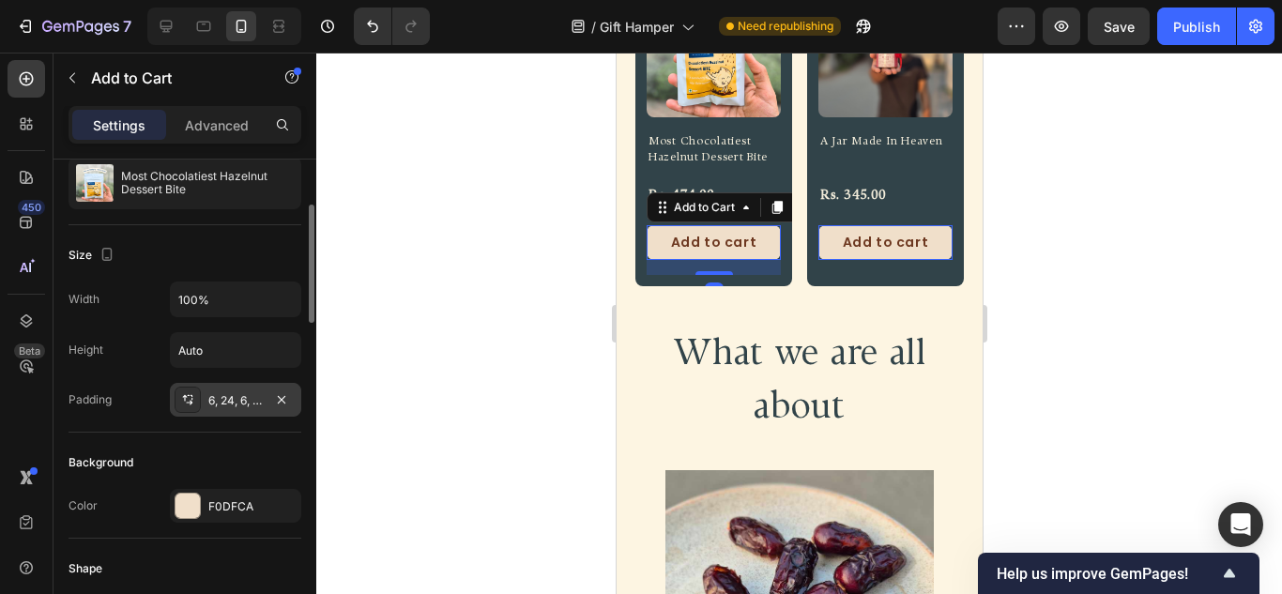
click at [227, 401] on div "6, 24, 6, 24" at bounding box center [235, 400] width 54 height 17
click at [179, 430] on div "Size Width 100% Height Auto Padding 6, 24, 6, 24" at bounding box center [184, 328] width 233 height 207
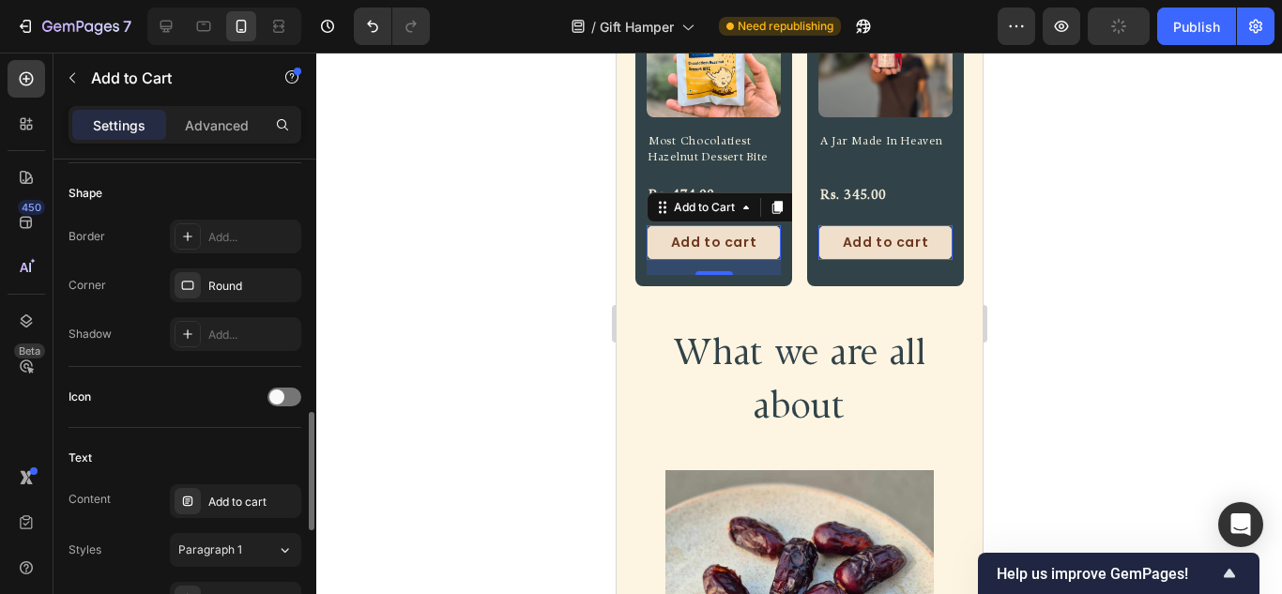
scroll to position [751, 0]
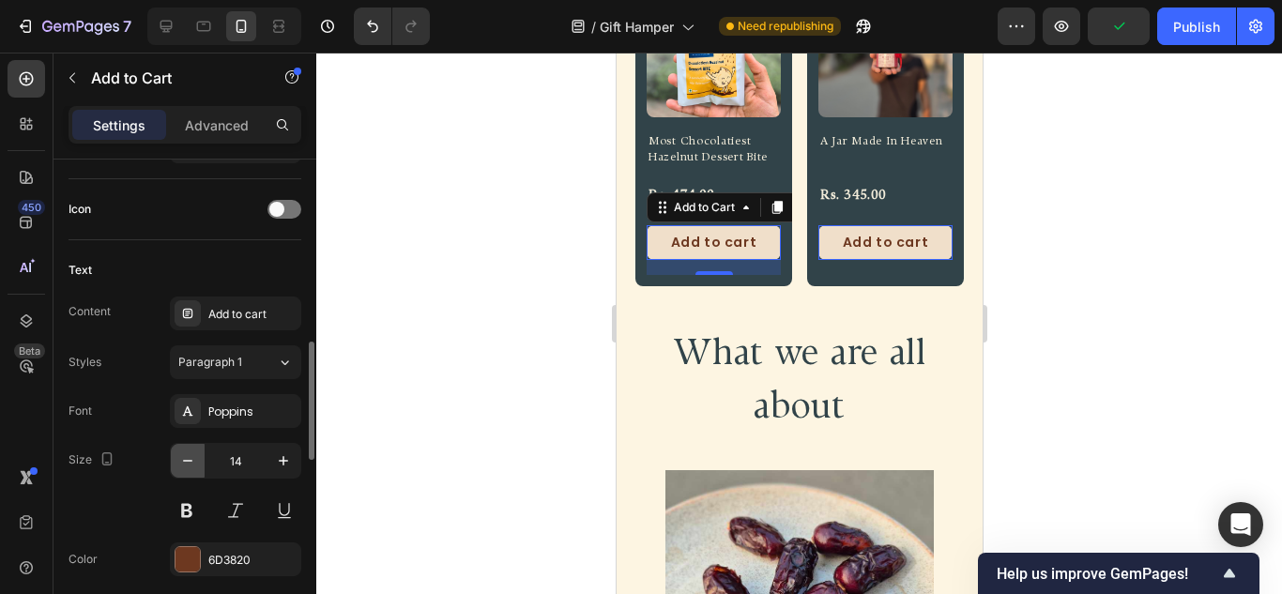
click at [185, 461] on icon "button" at bounding box center [187, 461] width 9 height 2
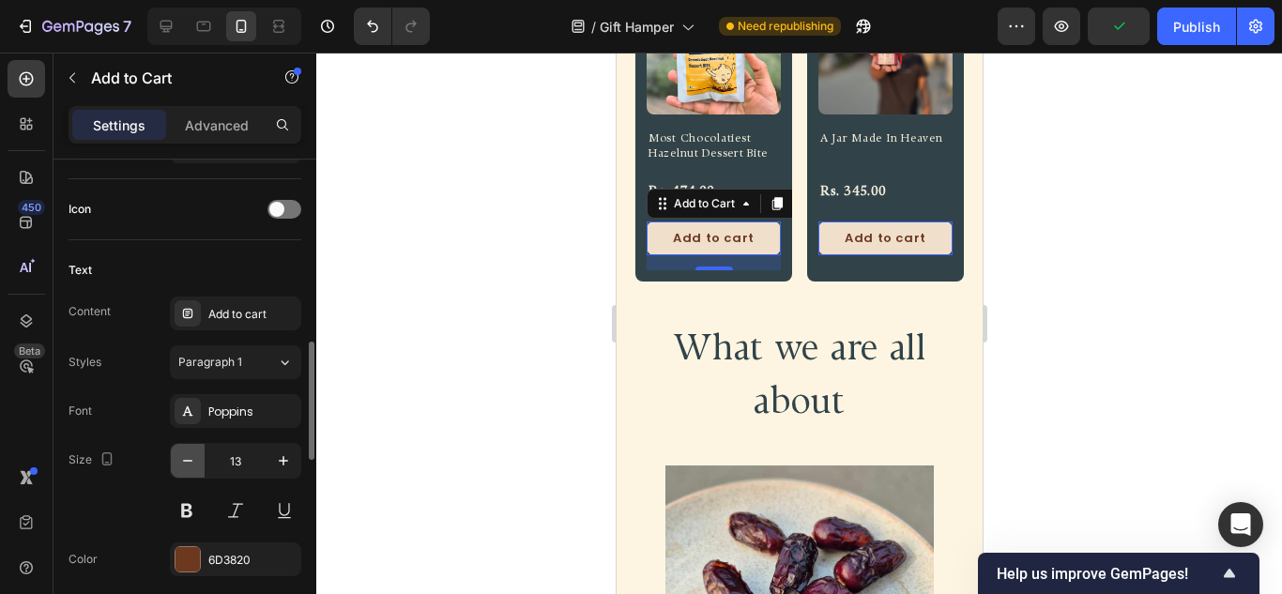
type input "12"
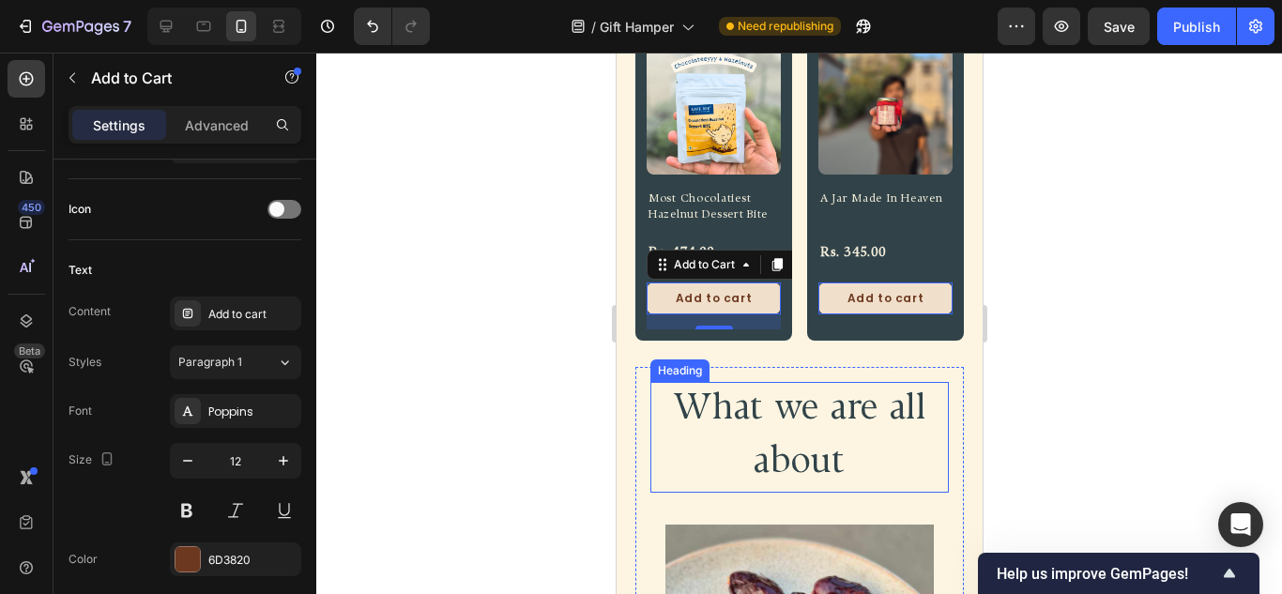
scroll to position [832, 0]
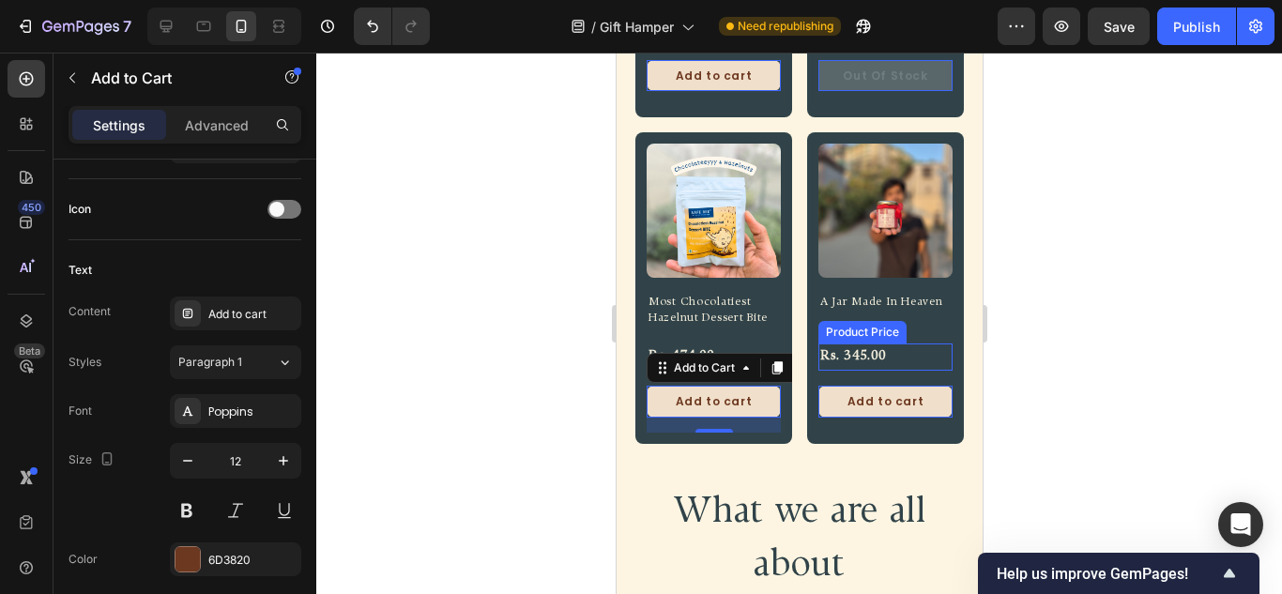
click at [870, 298] on h2 "A Jar Made In Heaven" at bounding box center [884, 303] width 134 height 20
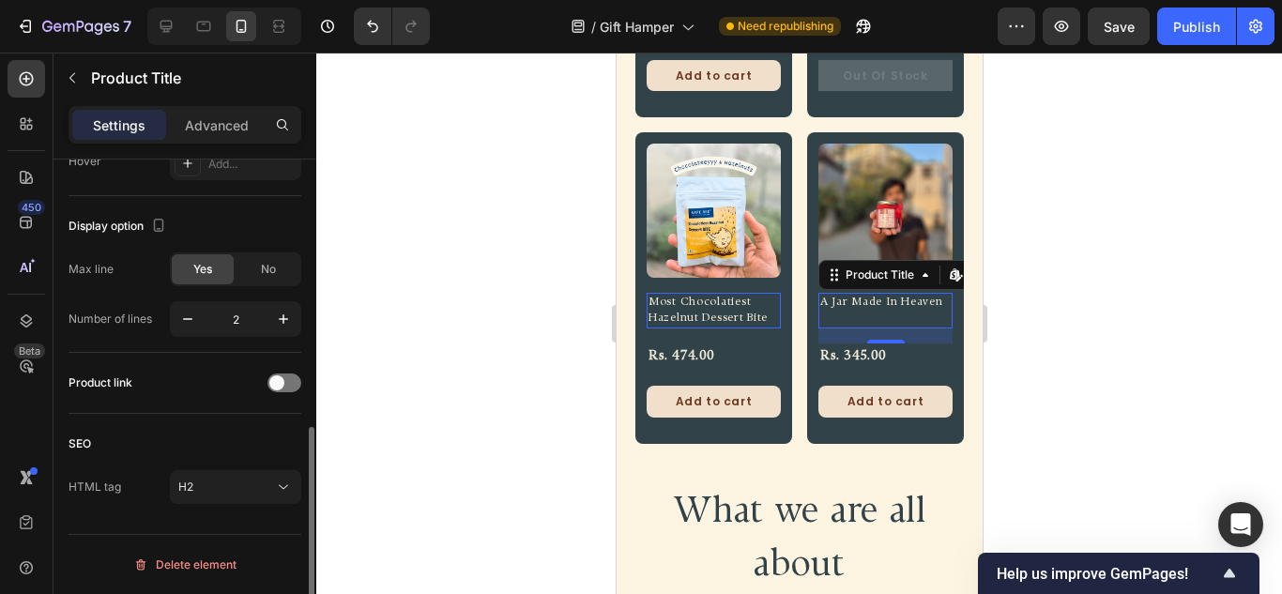
scroll to position [0, 0]
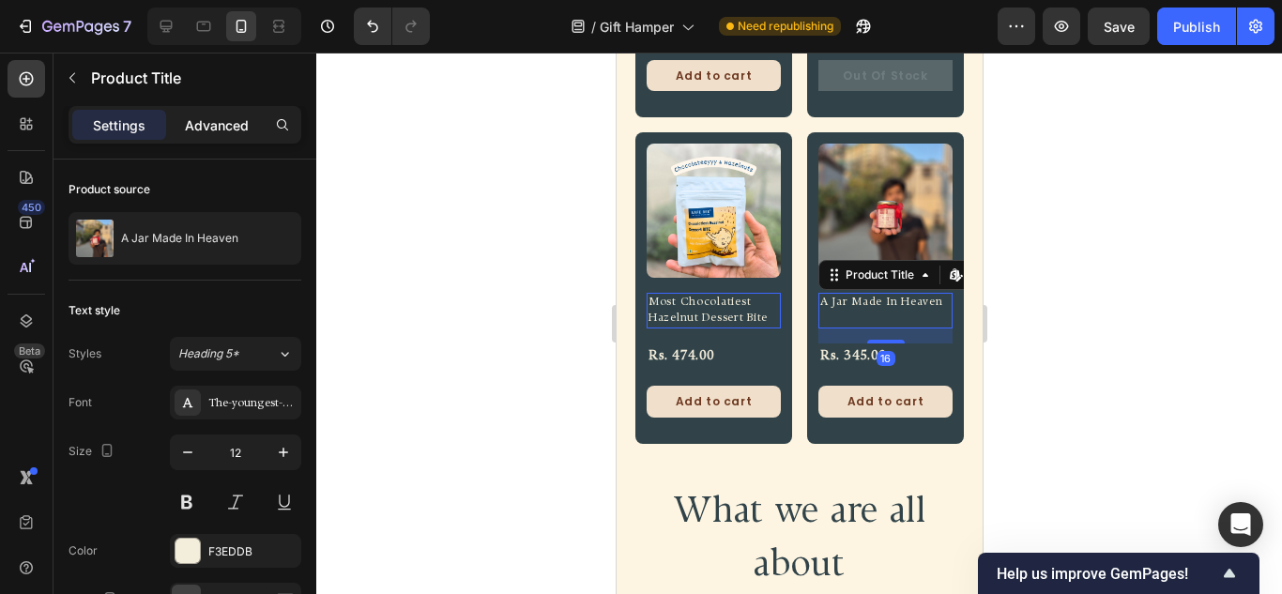
click at [231, 130] on p "Advanced" at bounding box center [217, 125] width 64 height 20
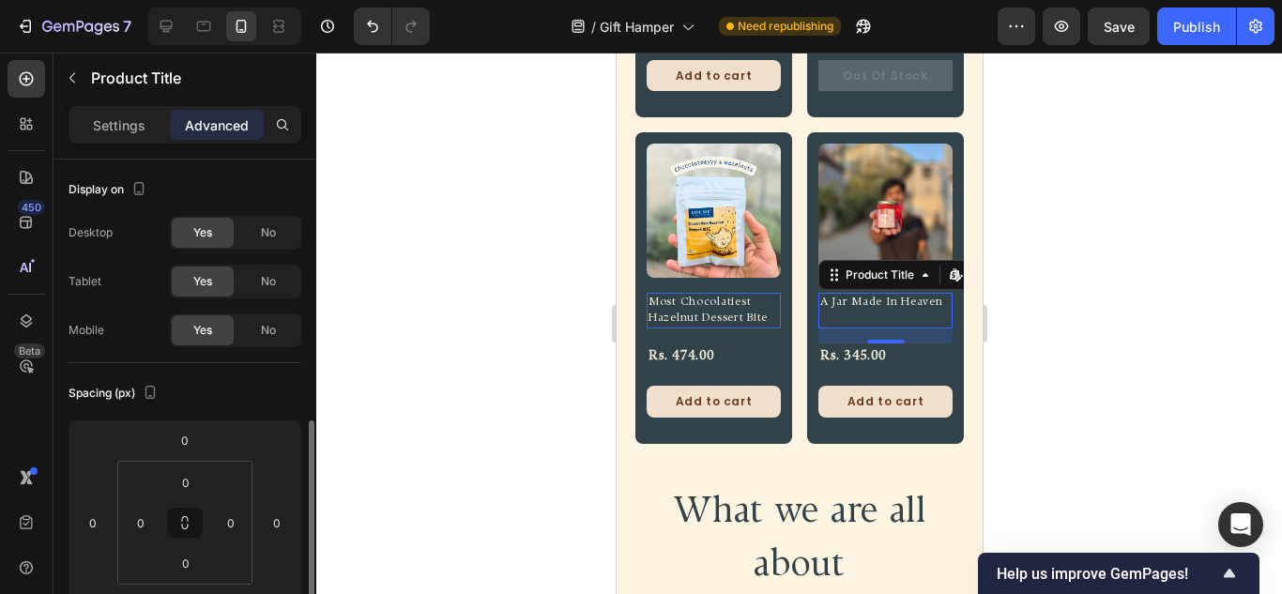
scroll to position [188, 0]
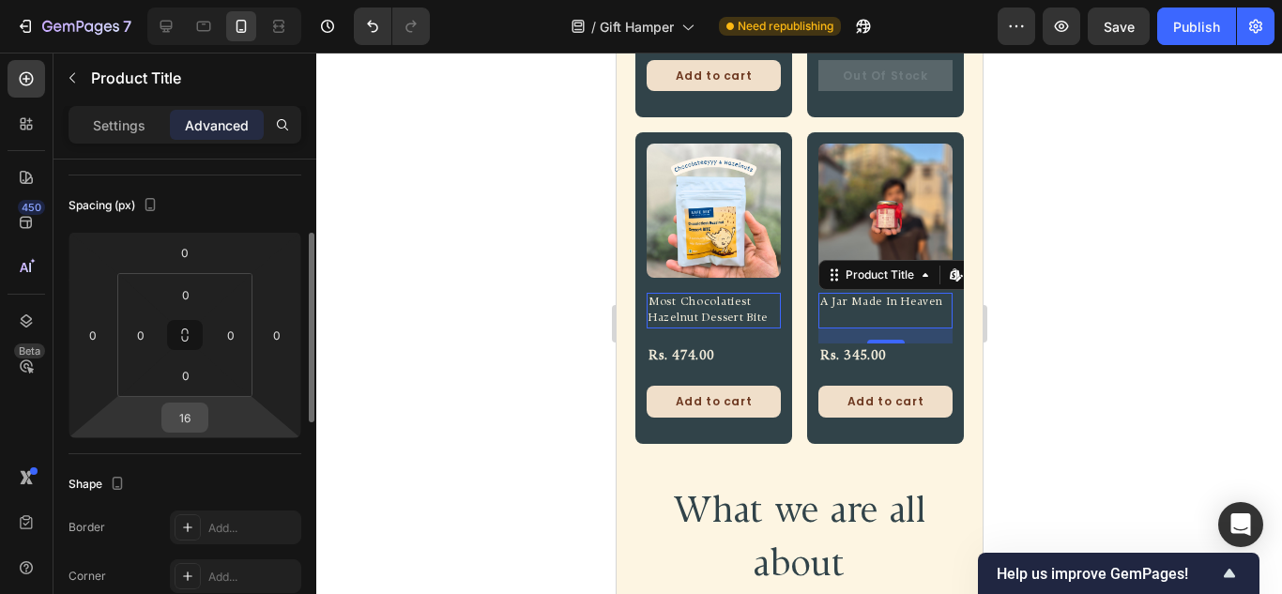
click at [187, 413] on input "16" at bounding box center [185, 417] width 38 height 28
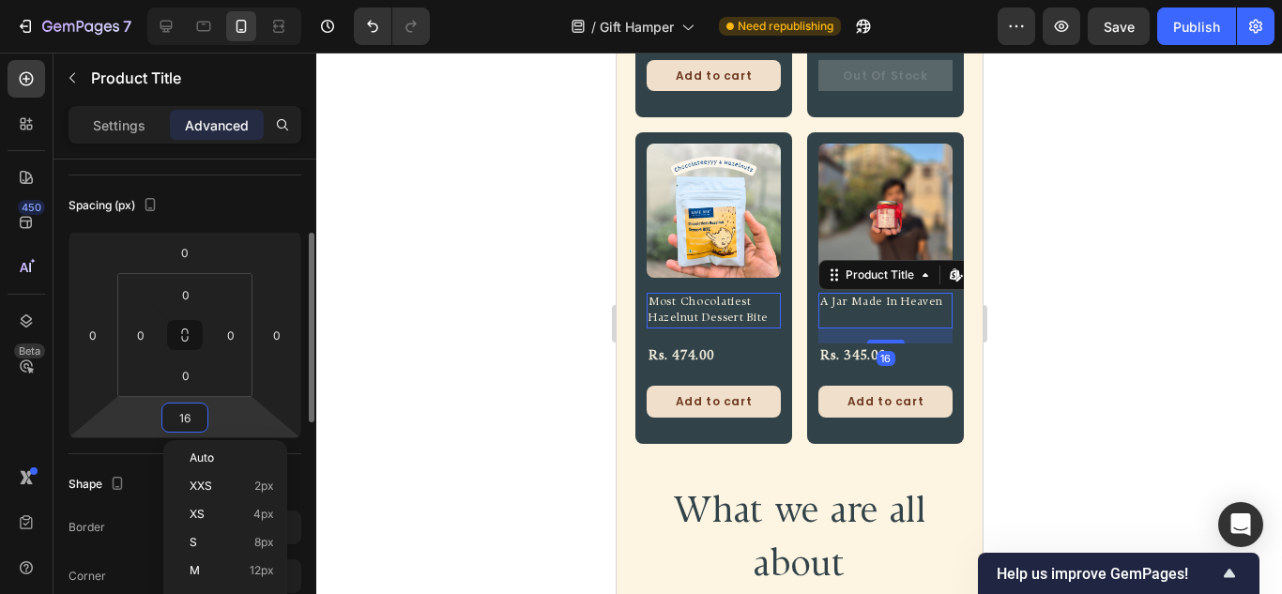
type input "8"
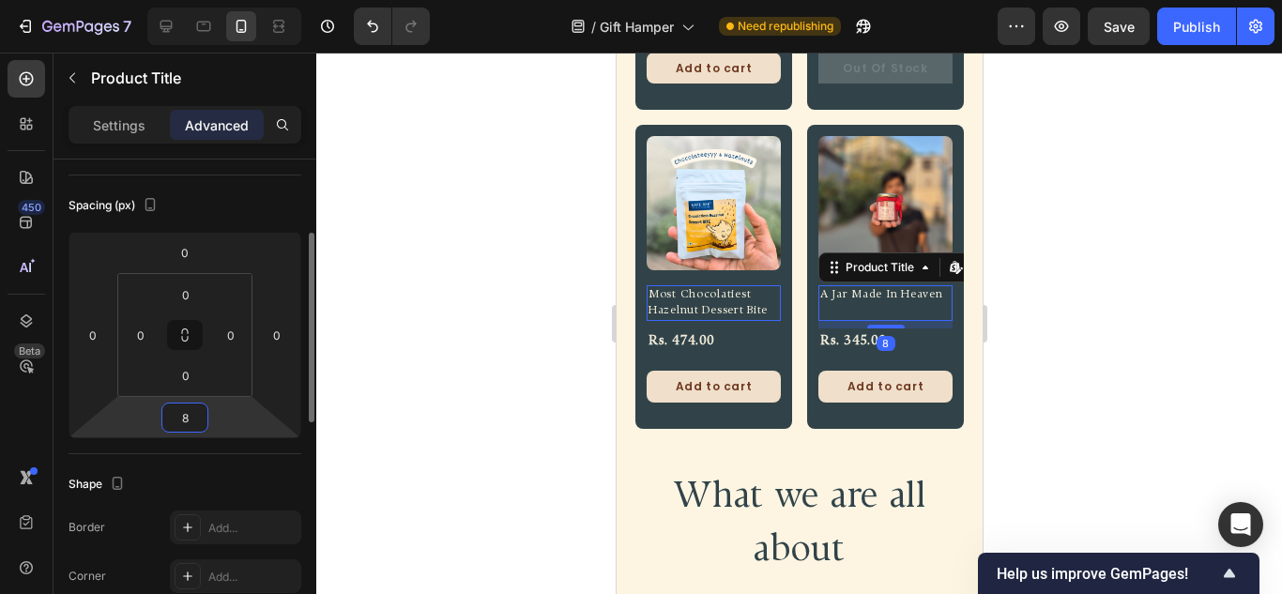
scroll to position [825, 0]
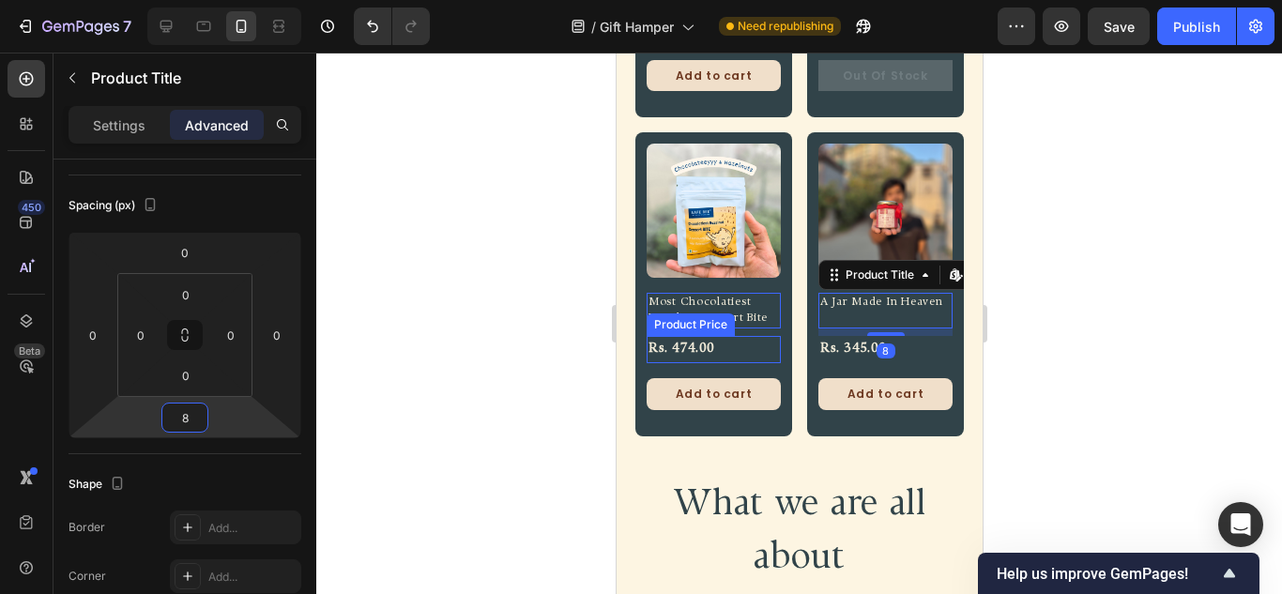
click at [689, 336] on div "Rs. 474.00" at bounding box center [713, 349] width 134 height 27
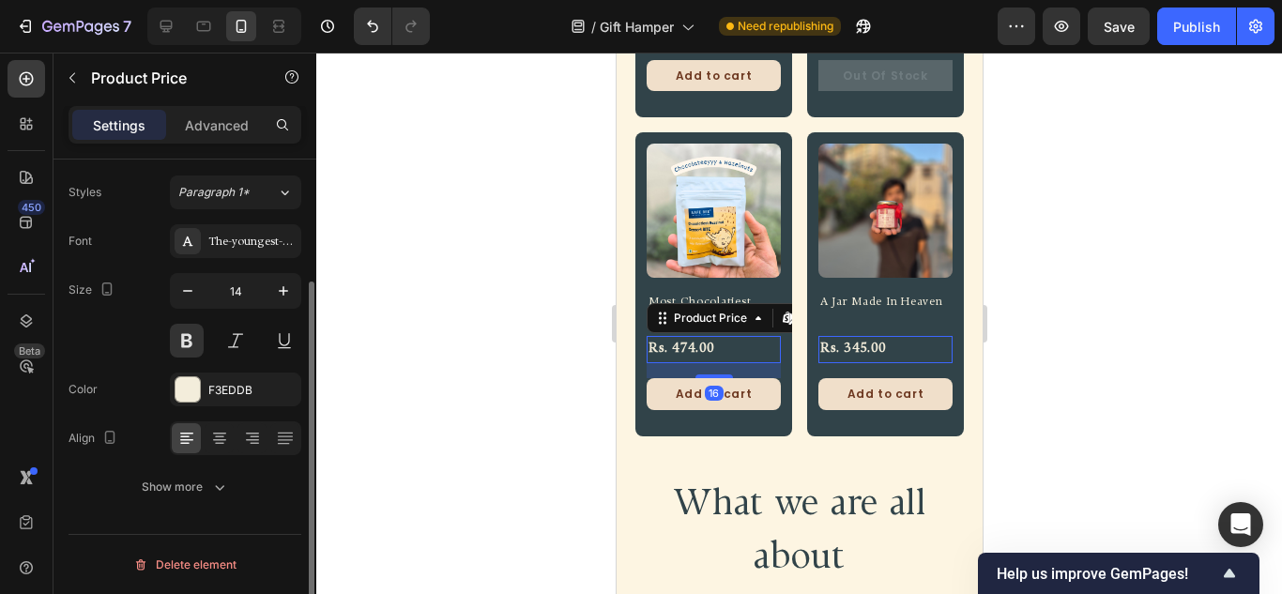
scroll to position [0, 0]
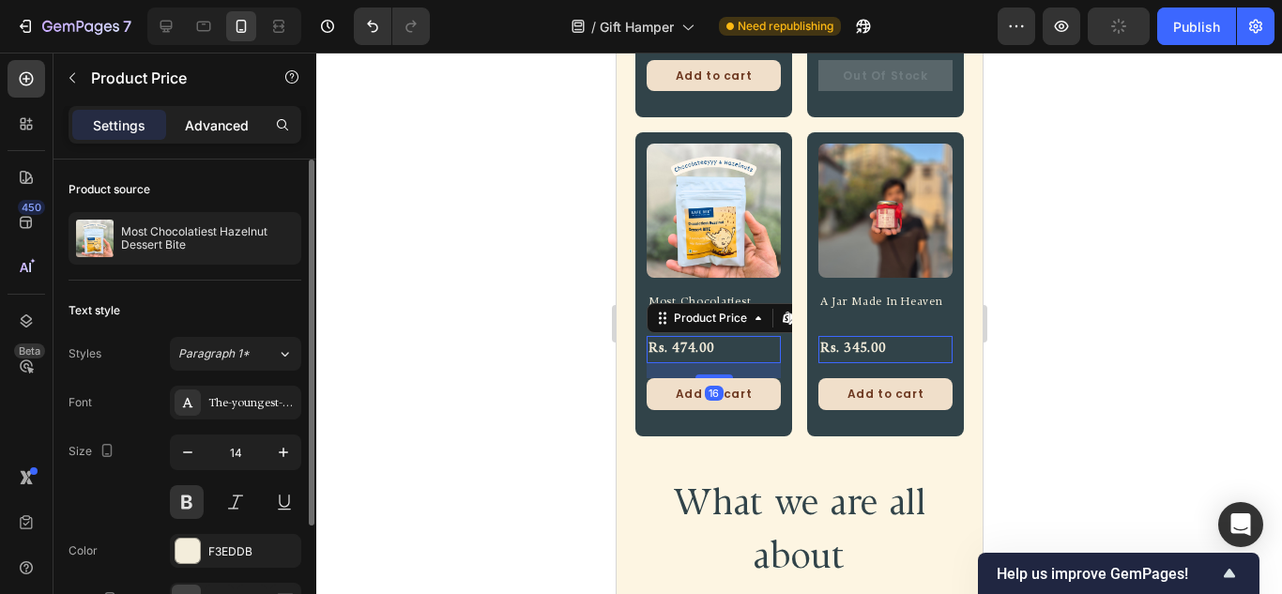
click at [236, 121] on p "Advanced" at bounding box center [217, 125] width 64 height 20
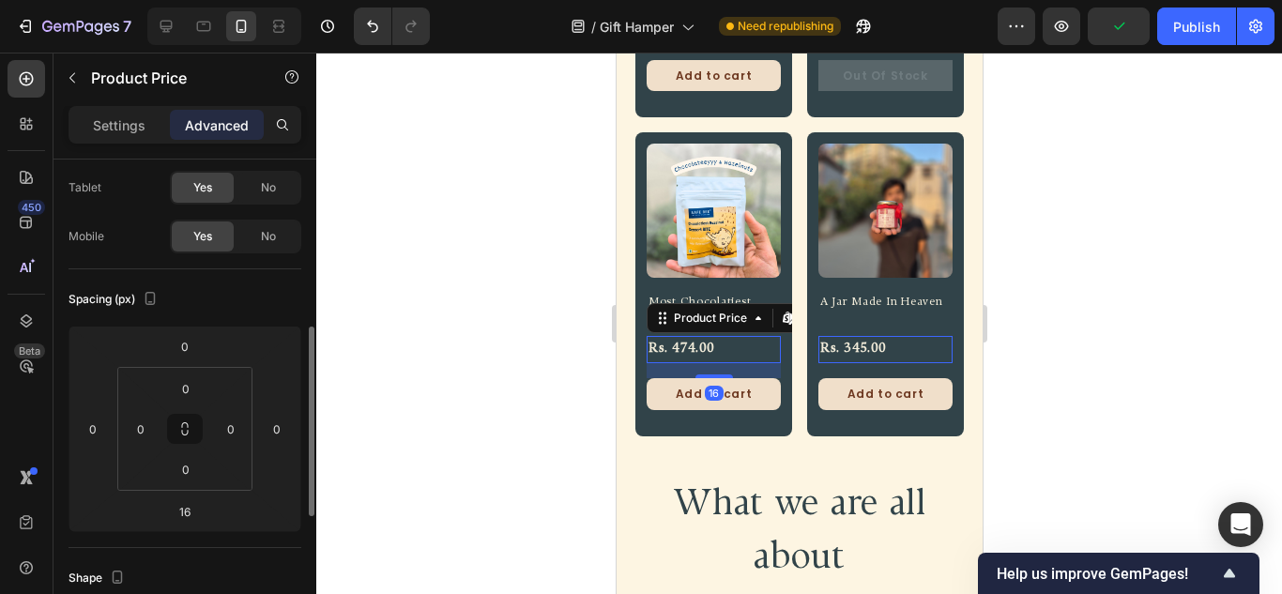
scroll to position [188, 0]
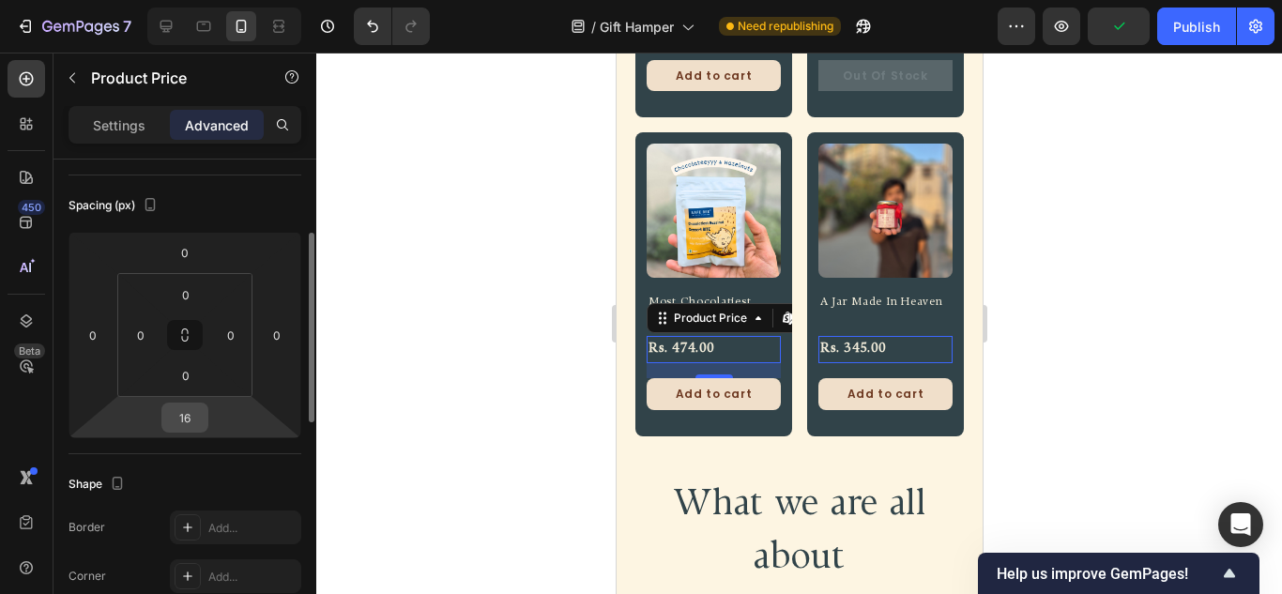
click at [193, 423] on input "16" at bounding box center [185, 417] width 38 height 28
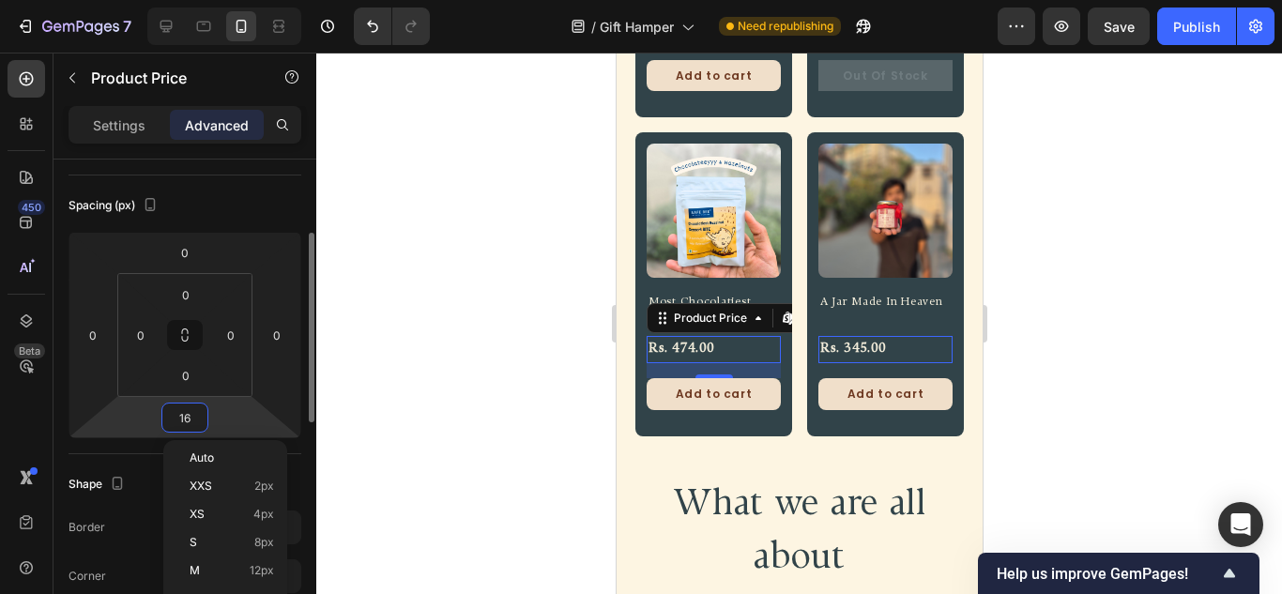
type input "8"
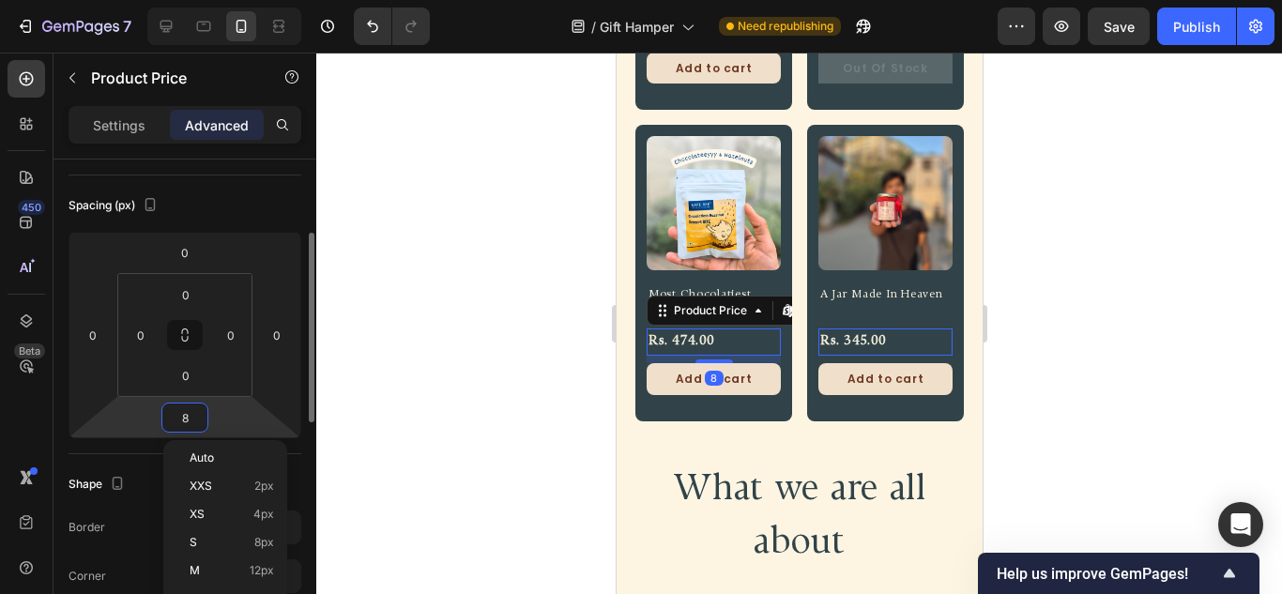
scroll to position [817, 0]
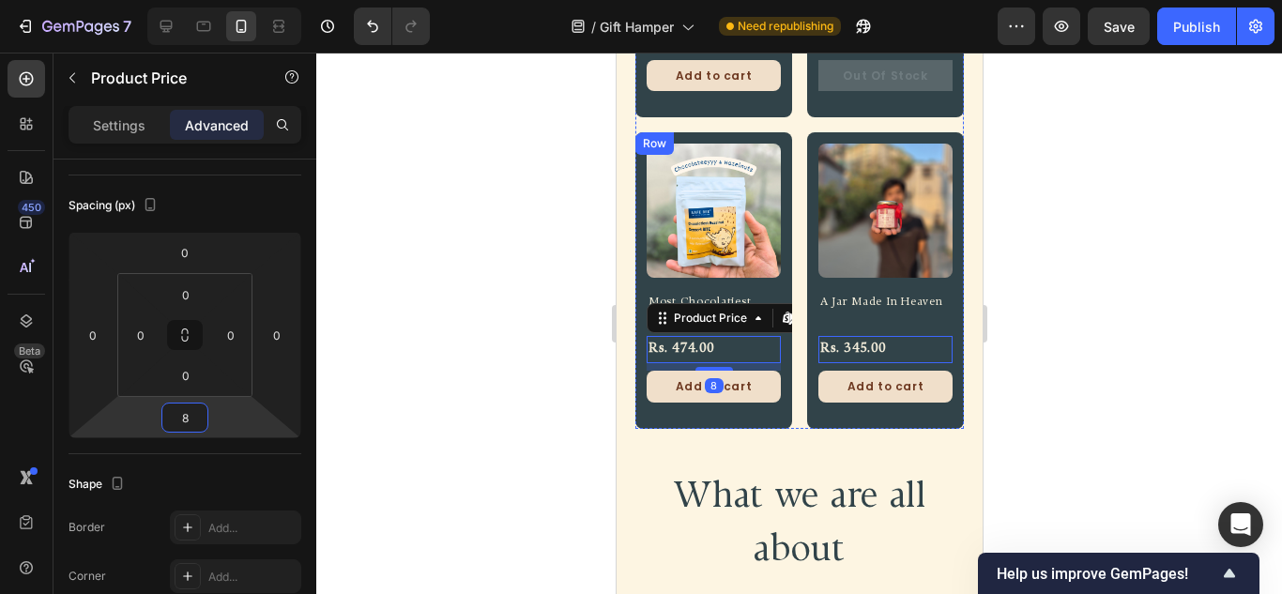
click at [704, 404] on div "Product Images Most Chocolatiest Hazelnut Dessert Bite Product Title Rs. 474.00…" at bounding box center [712, 280] width 157 height 296
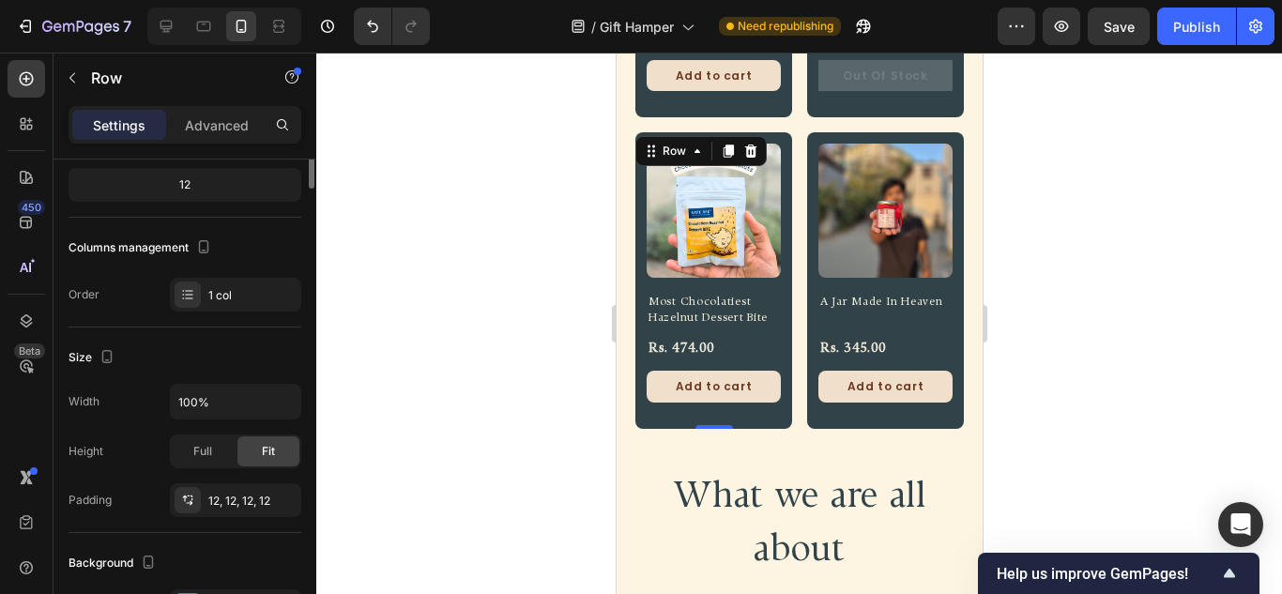
scroll to position [0, 0]
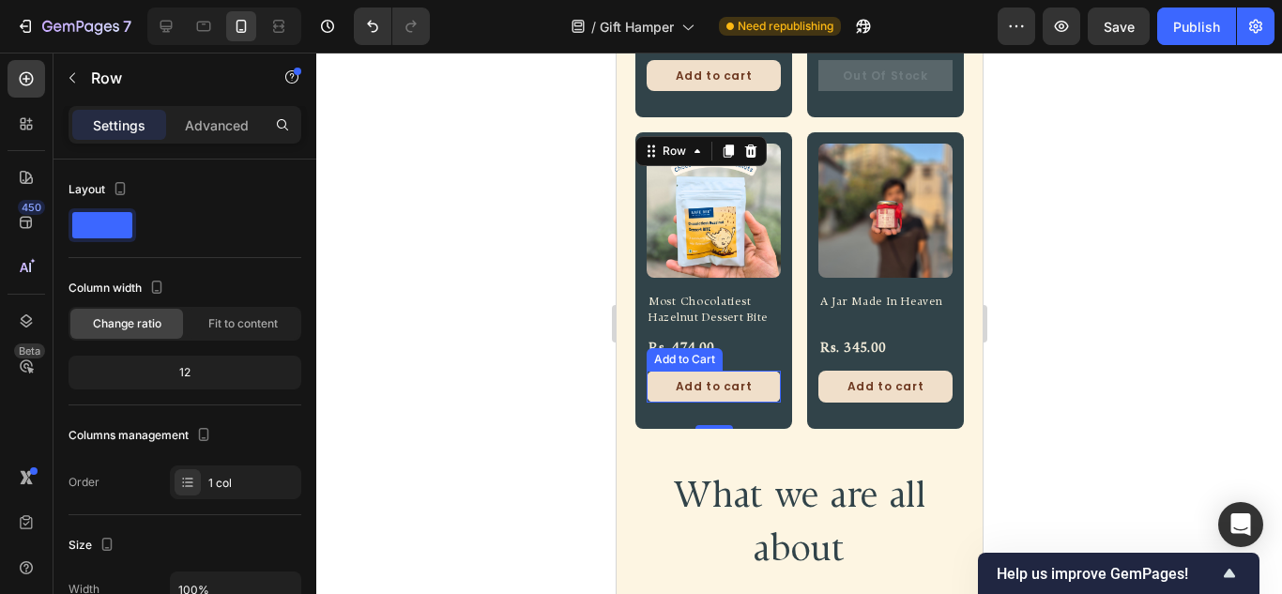
click at [756, 371] on button "Add to cart" at bounding box center [713, 387] width 134 height 32
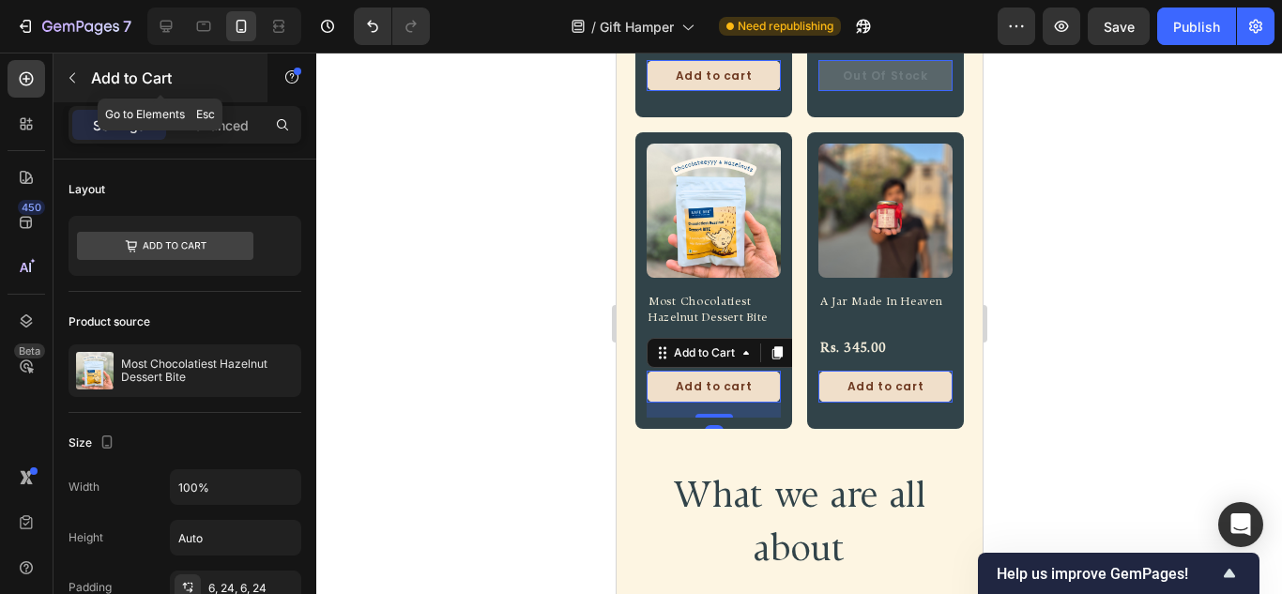
click at [205, 99] on div "Add to Cart" at bounding box center [160, 77] width 214 height 49
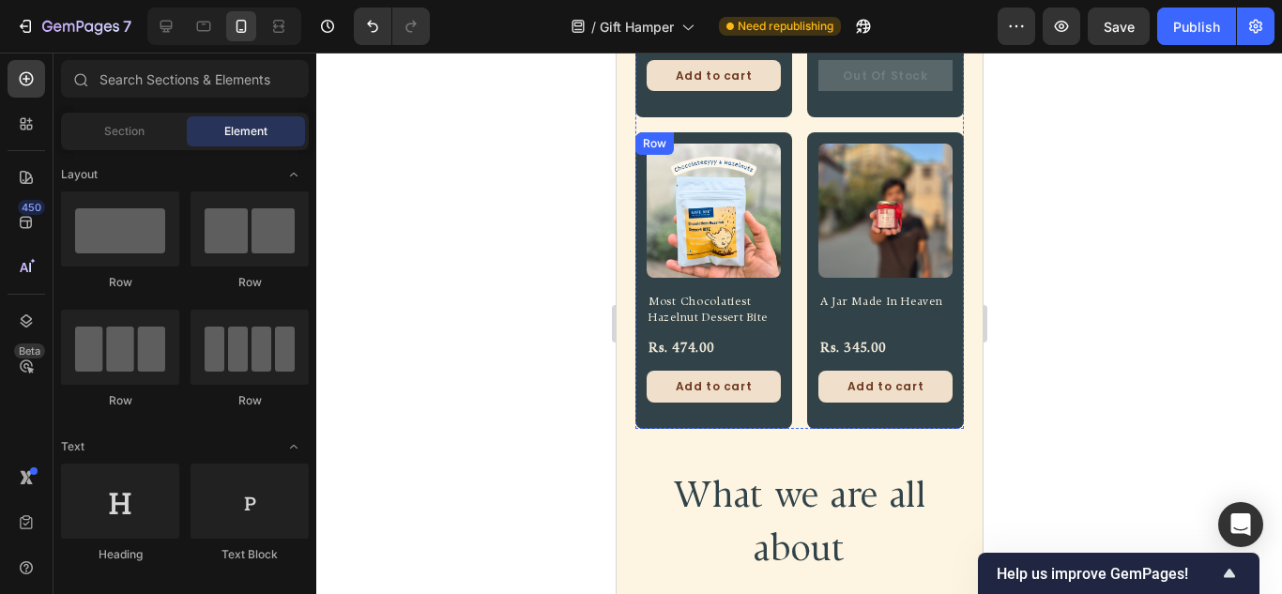
click at [726, 393] on div "Add to cart Add to Cart" at bounding box center [713, 394] width 134 height 47
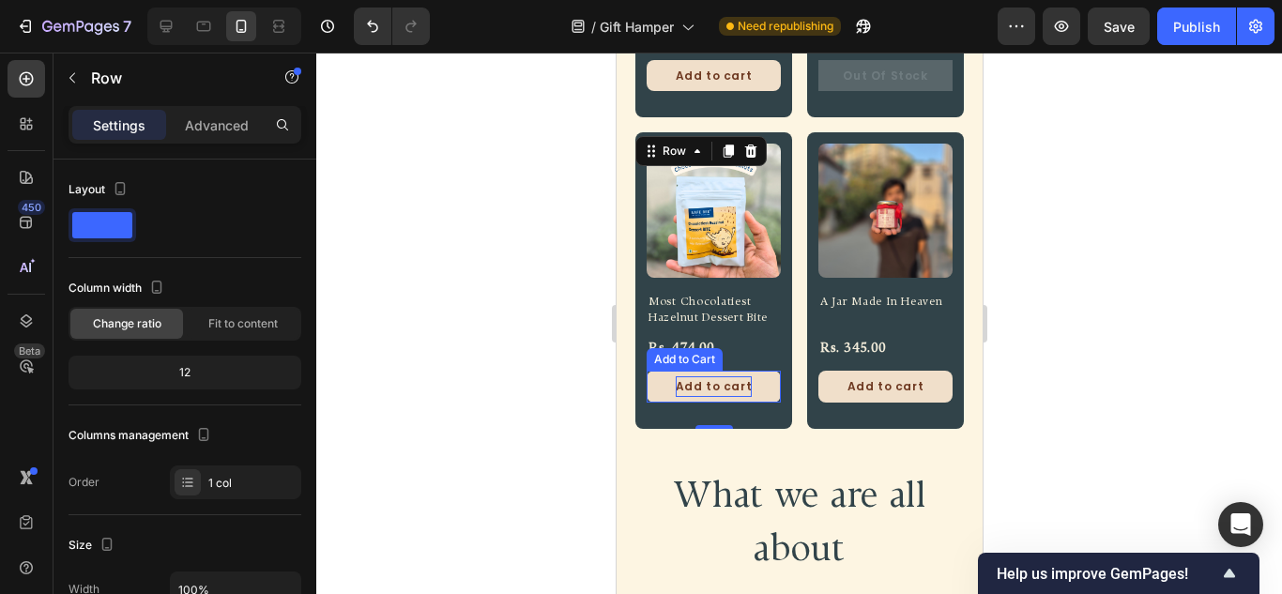
click at [727, 379] on div "Add to cart" at bounding box center [713, 386] width 77 height 21
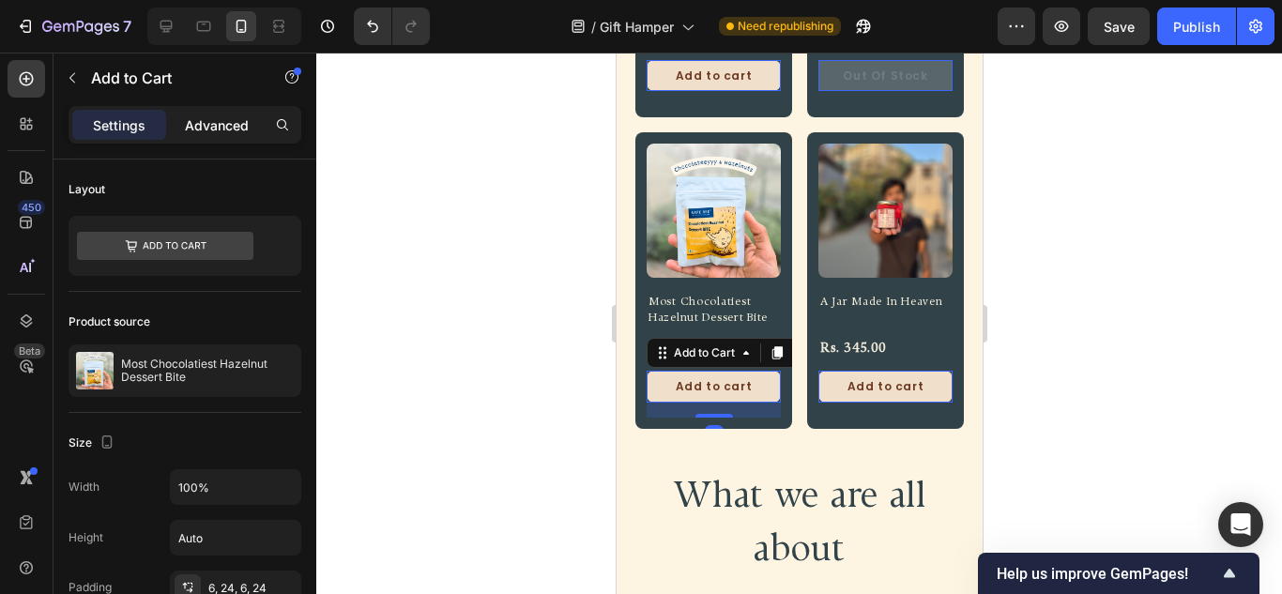
click at [215, 119] on p "Advanced" at bounding box center [217, 125] width 64 height 20
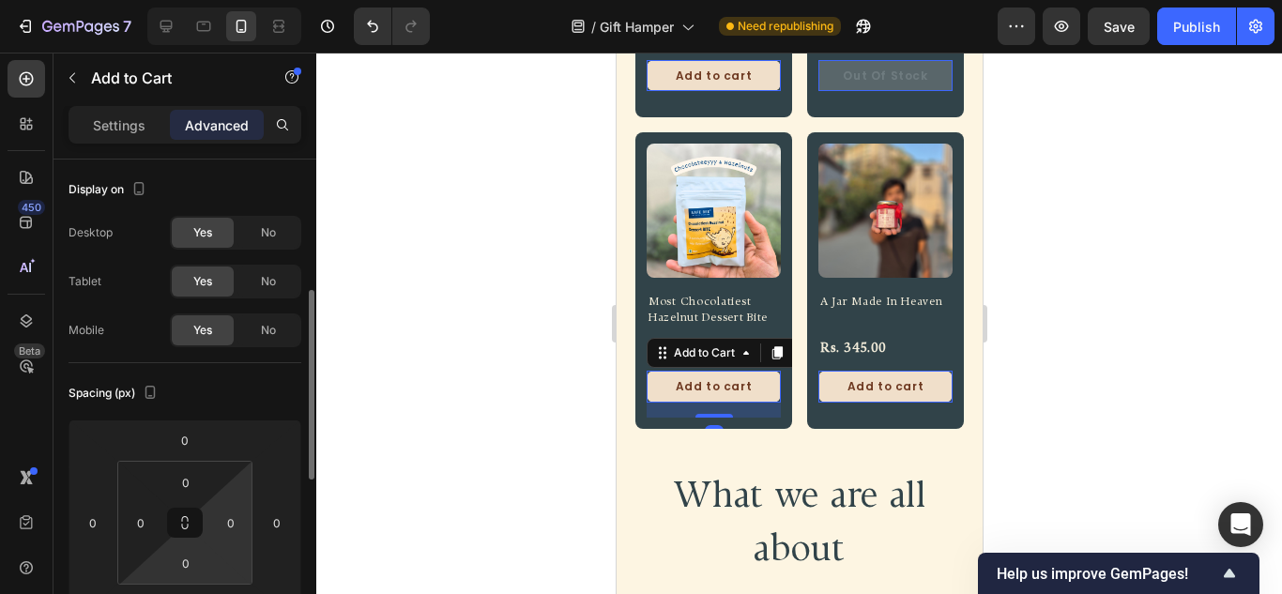
scroll to position [94, 0]
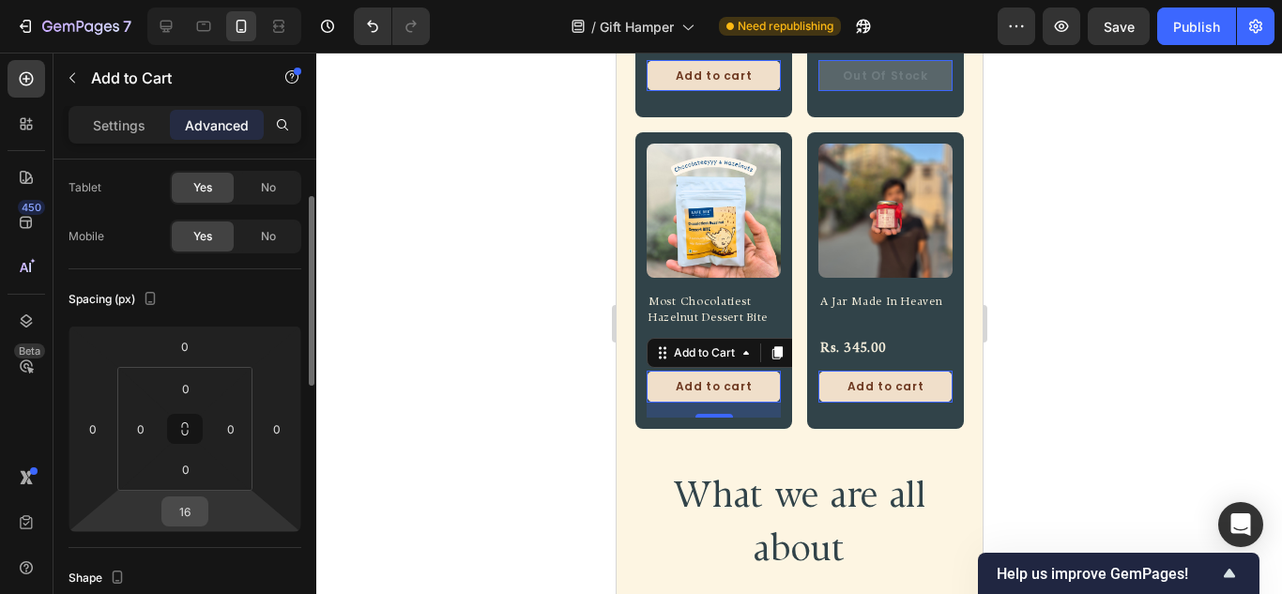
click at [191, 509] on input "16" at bounding box center [185, 511] width 38 height 28
type input "8"
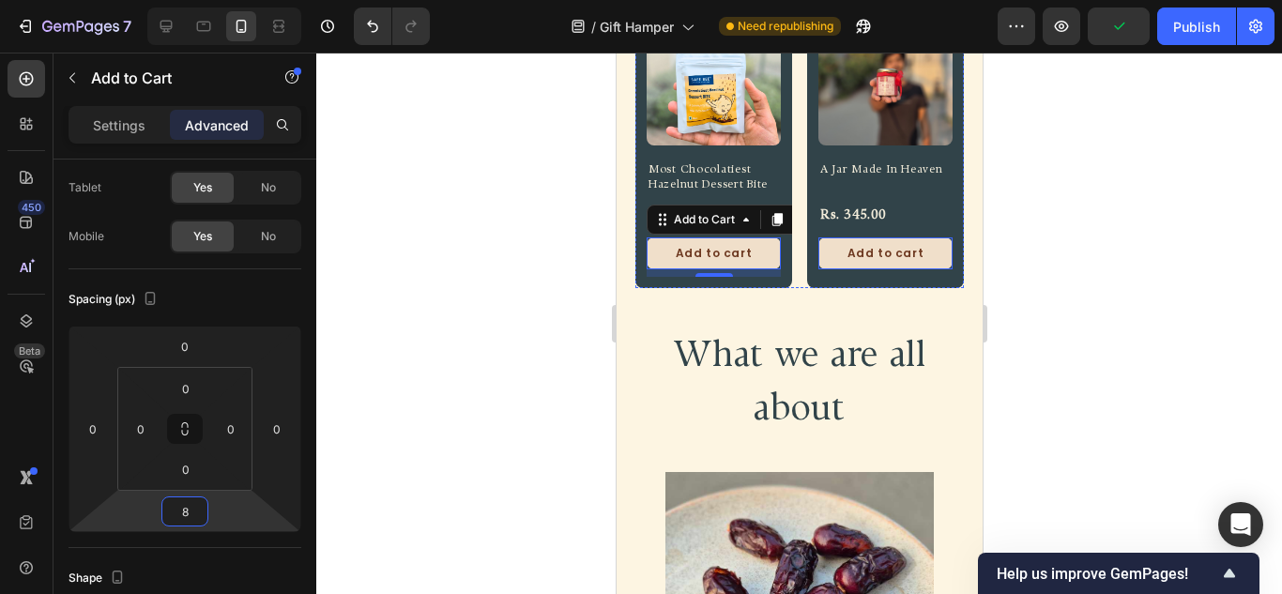
scroll to position [536, 0]
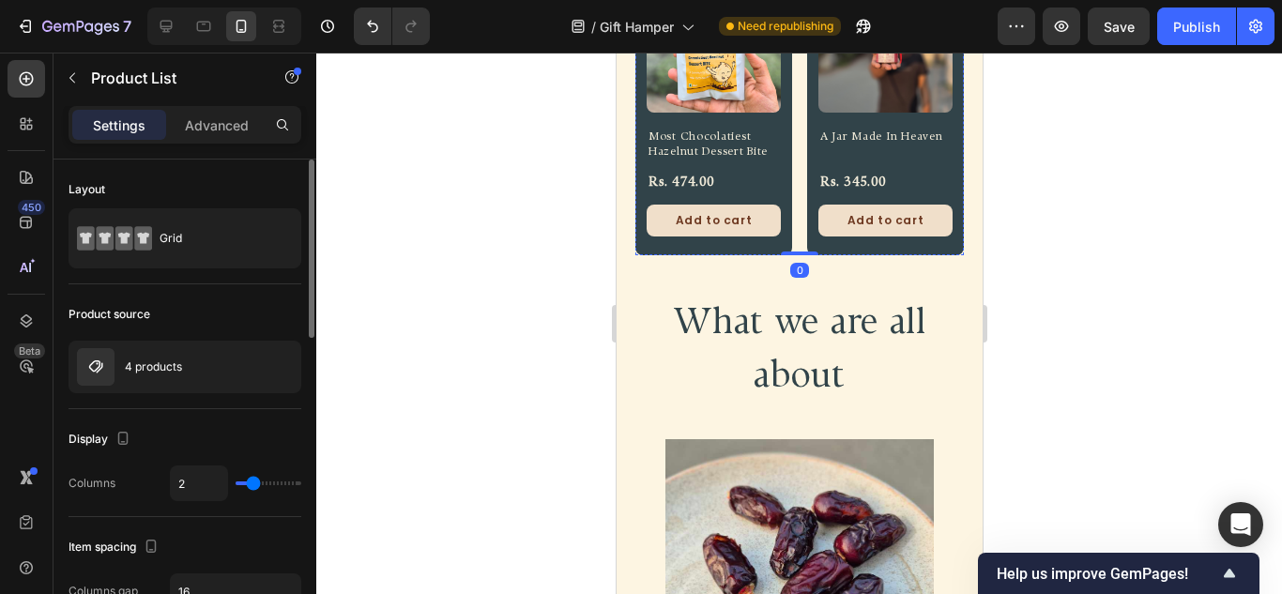
scroll to position [188, 0]
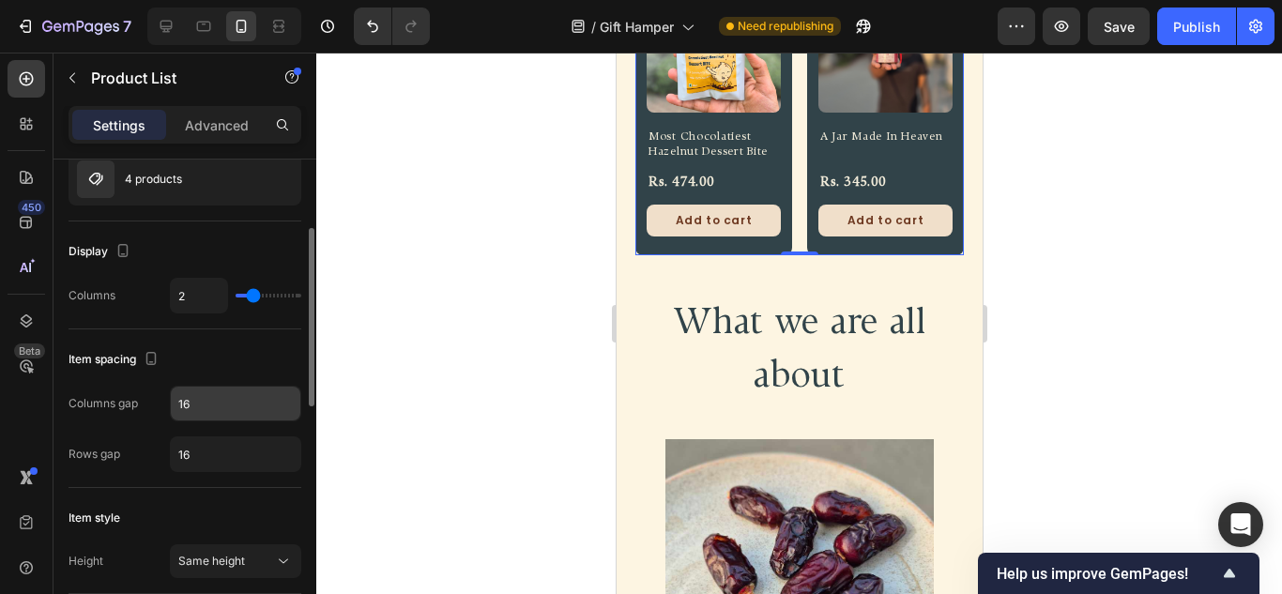
click at [192, 396] on input "16" at bounding box center [235, 404] width 129 height 34
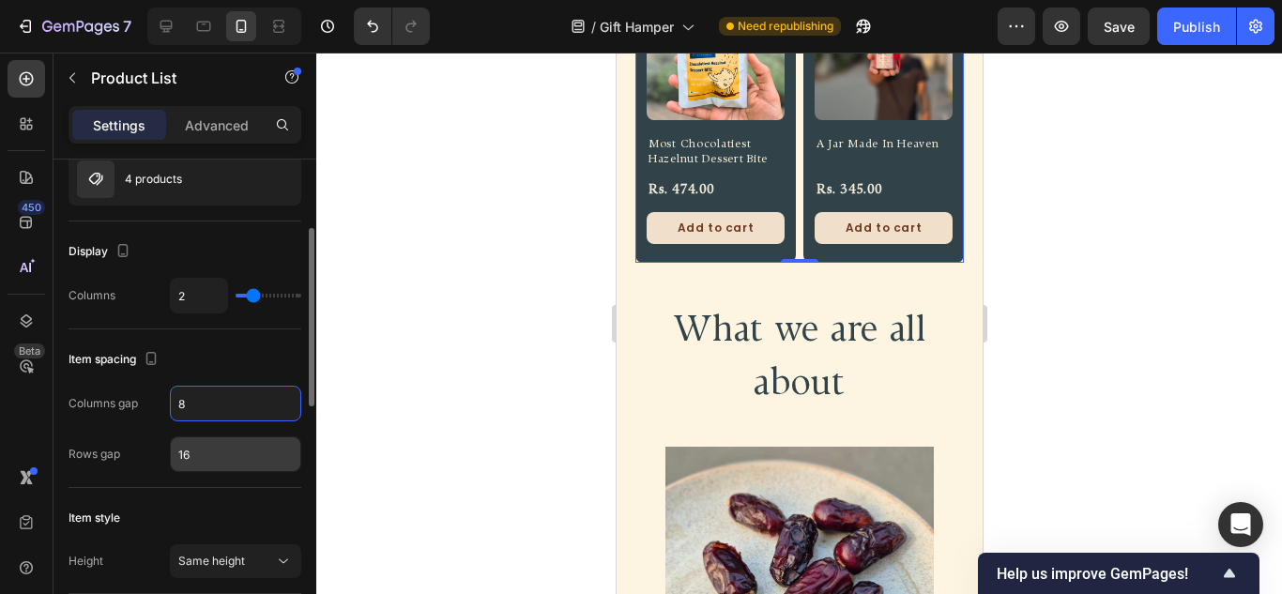
type input "8"
click at [189, 465] on input "16" at bounding box center [235, 454] width 129 height 34
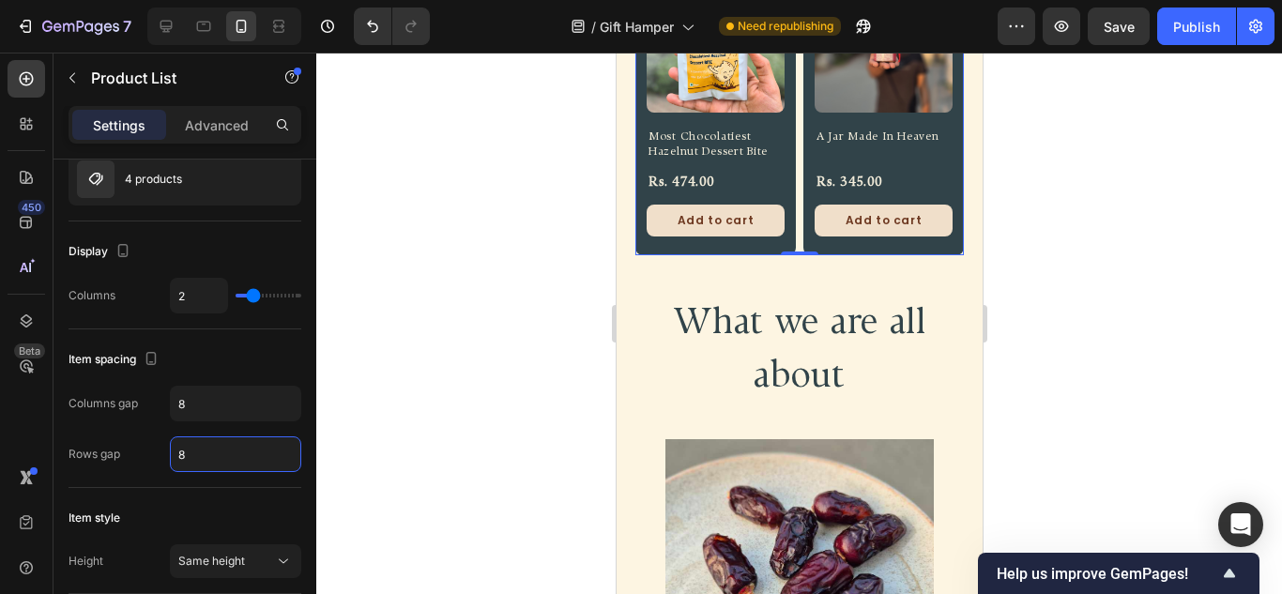
type input "8"
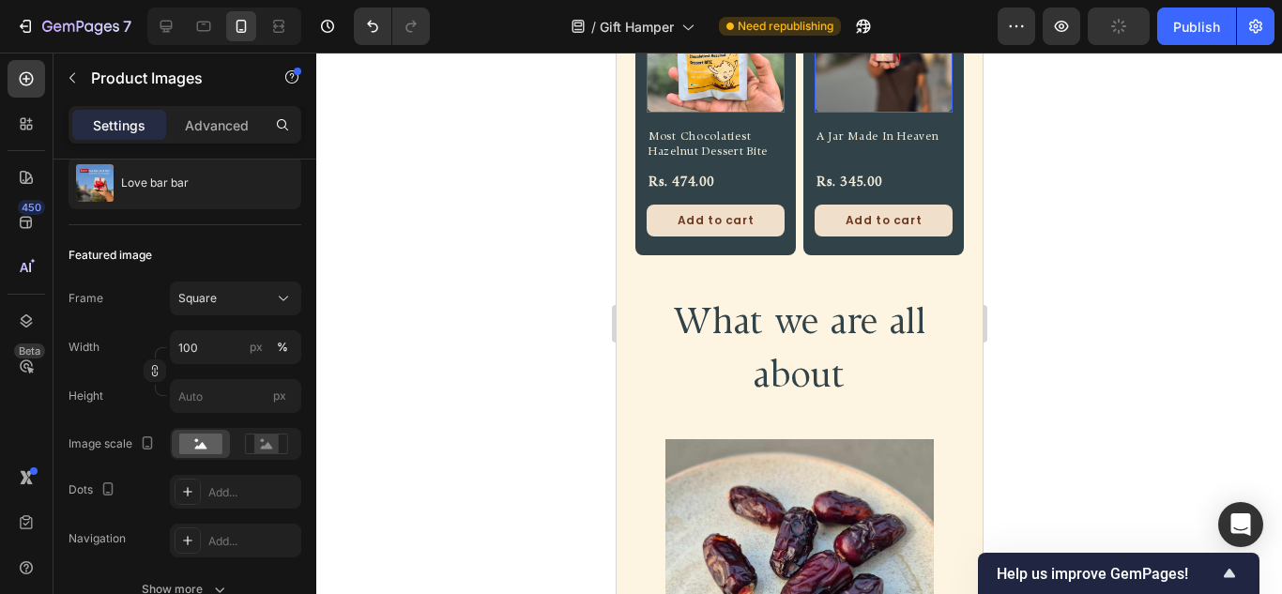
scroll to position [0, 0]
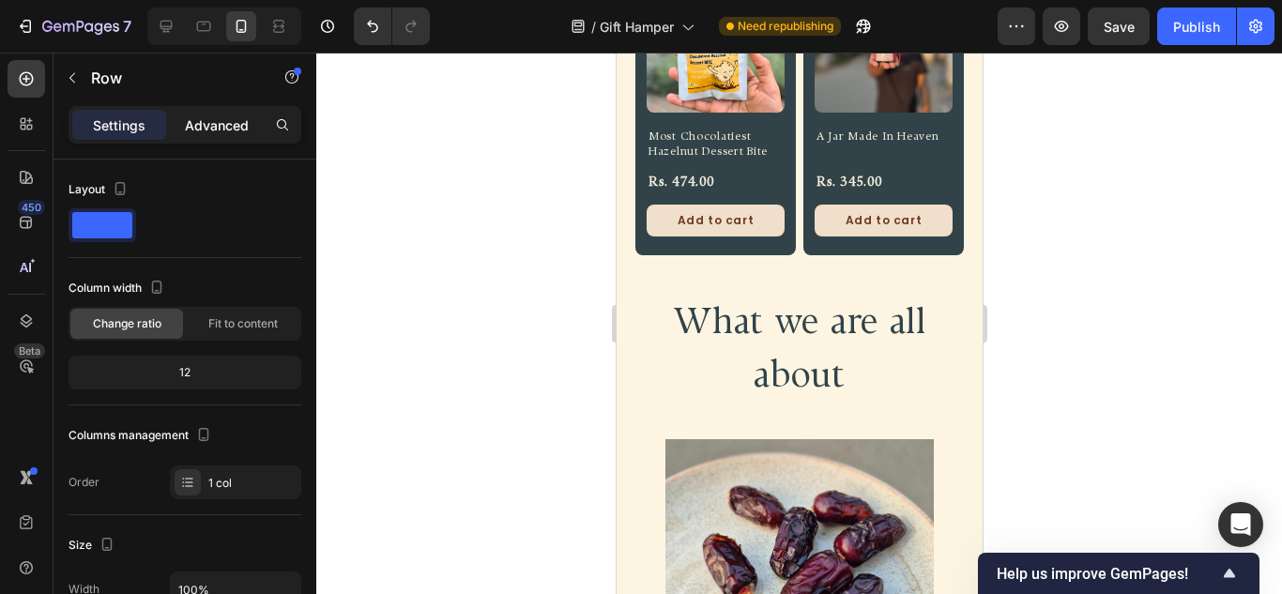
click at [199, 130] on p "Advanced" at bounding box center [217, 125] width 64 height 20
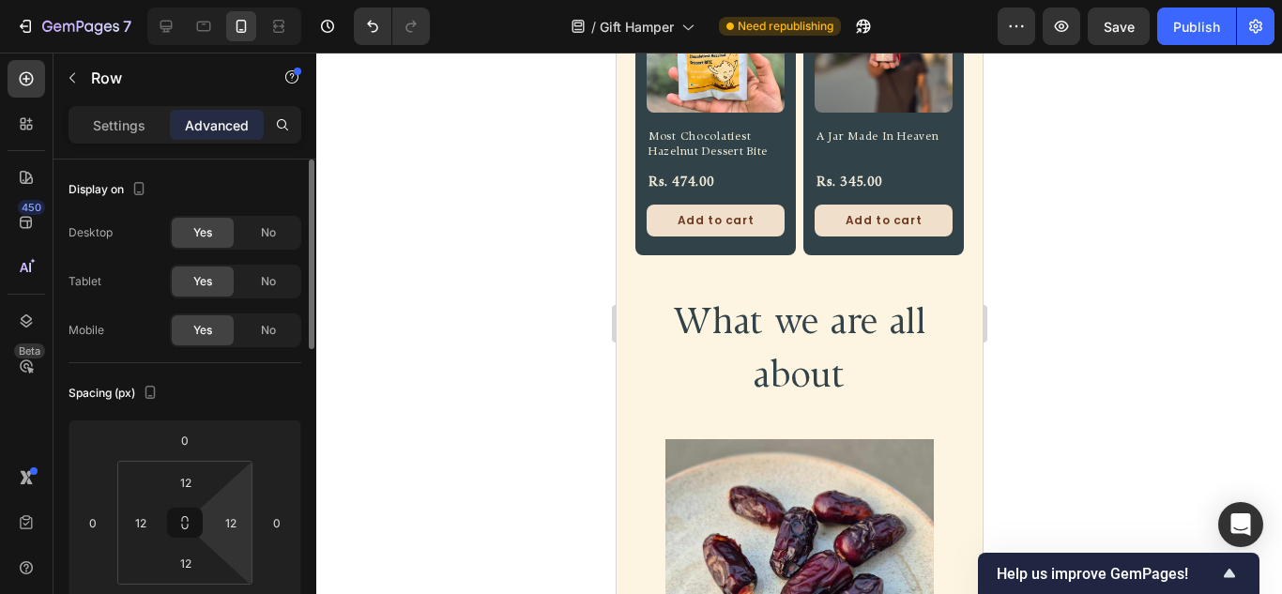
drag, startPoint x: 190, startPoint y: 525, endPoint x: 208, endPoint y: 525, distance: 17.9
click at [190, 526] on icon at bounding box center [184, 522] width 15 height 15
click at [243, 523] on input "12" at bounding box center [231, 523] width 28 height 28
type input "6"
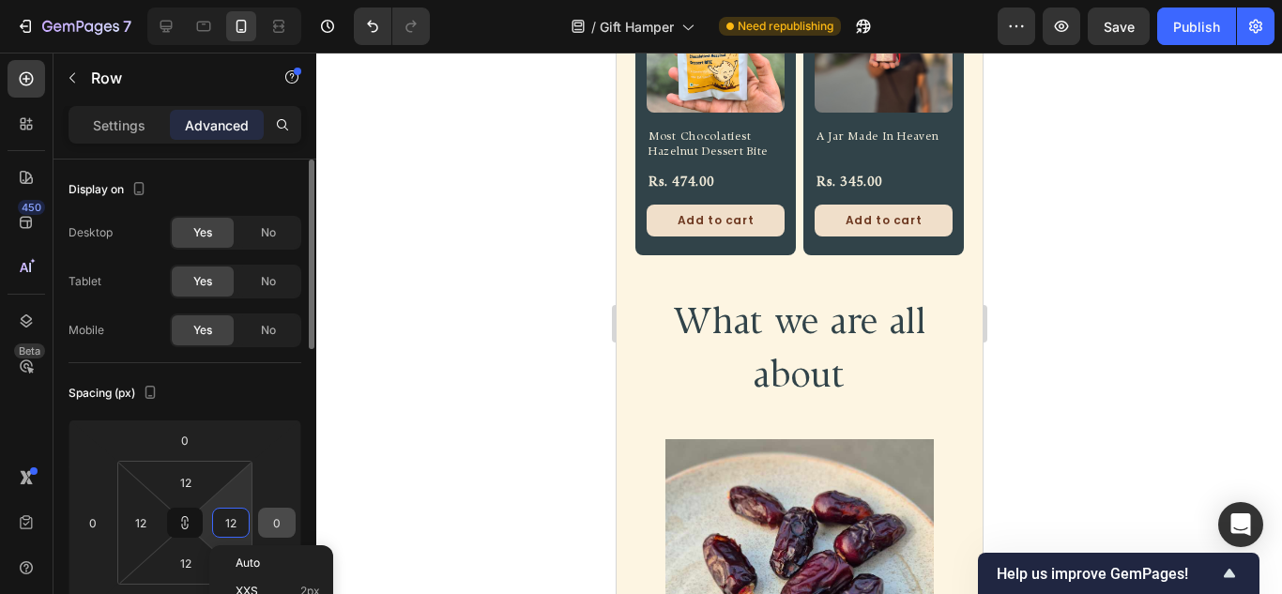
type input "6"
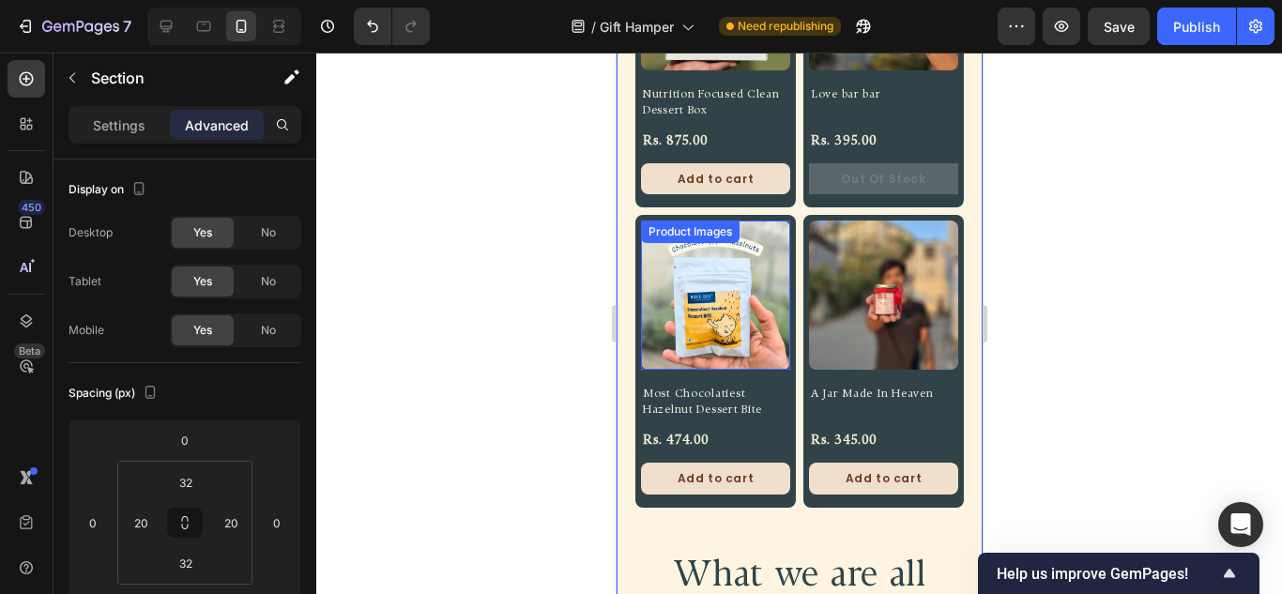
scroll to position [911, 0]
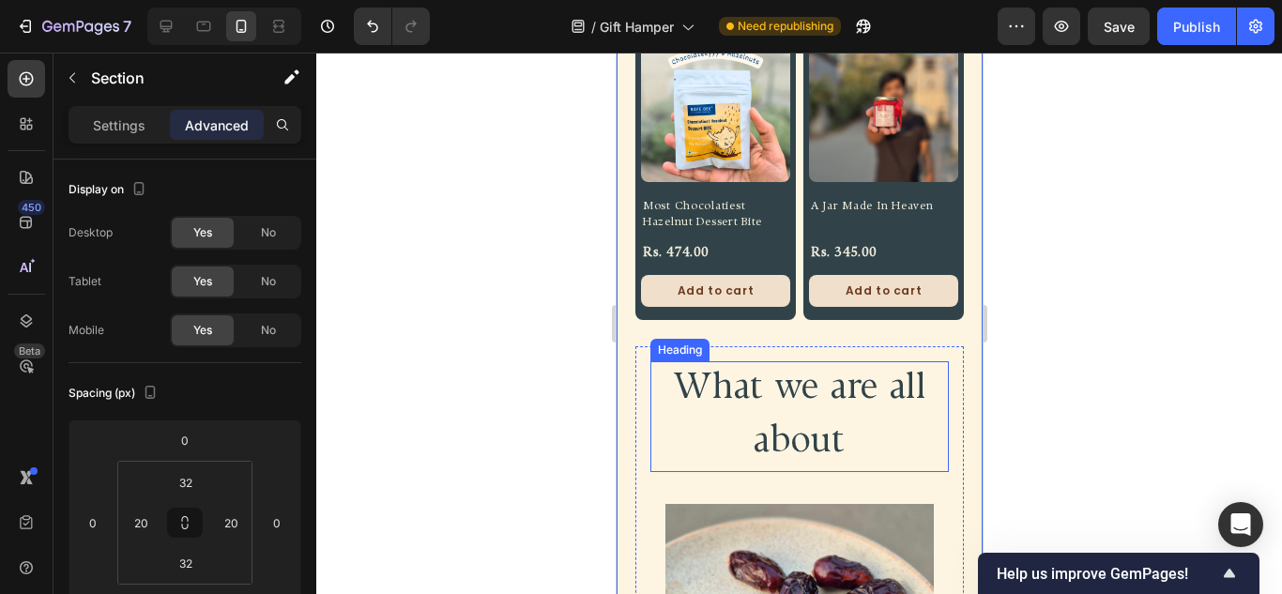
click at [818, 390] on h2 "What we are all about" at bounding box center [798, 416] width 298 height 111
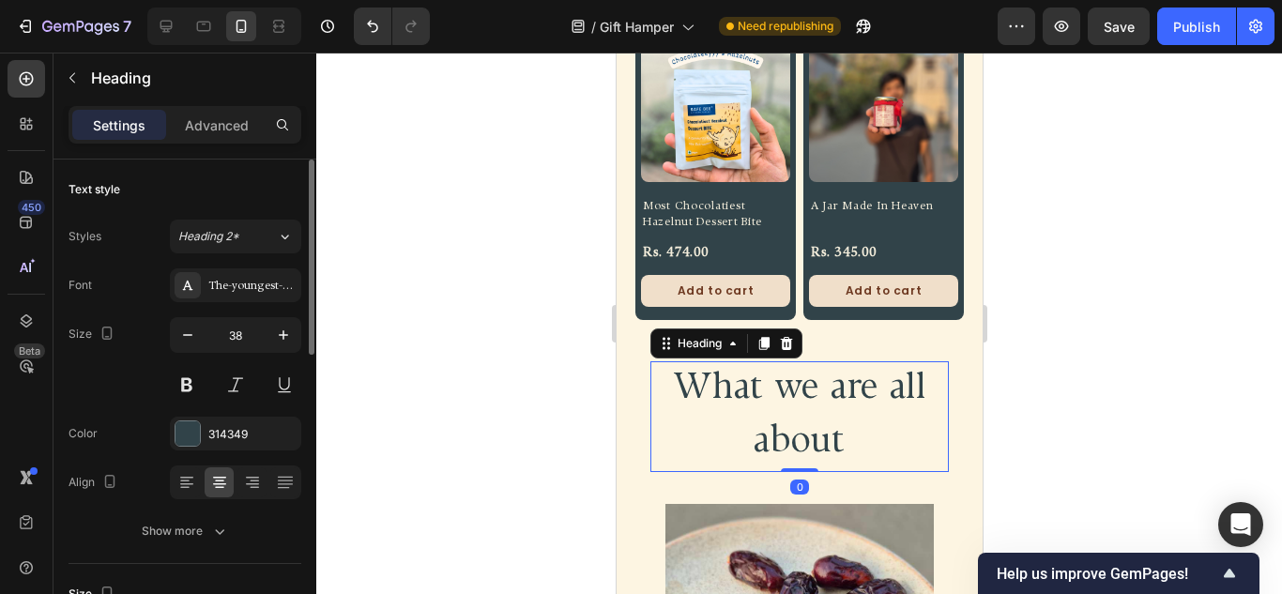
click at [256, 358] on div "38" at bounding box center [235, 359] width 131 height 84
click at [251, 342] on input "38" at bounding box center [236, 335] width 62 height 34
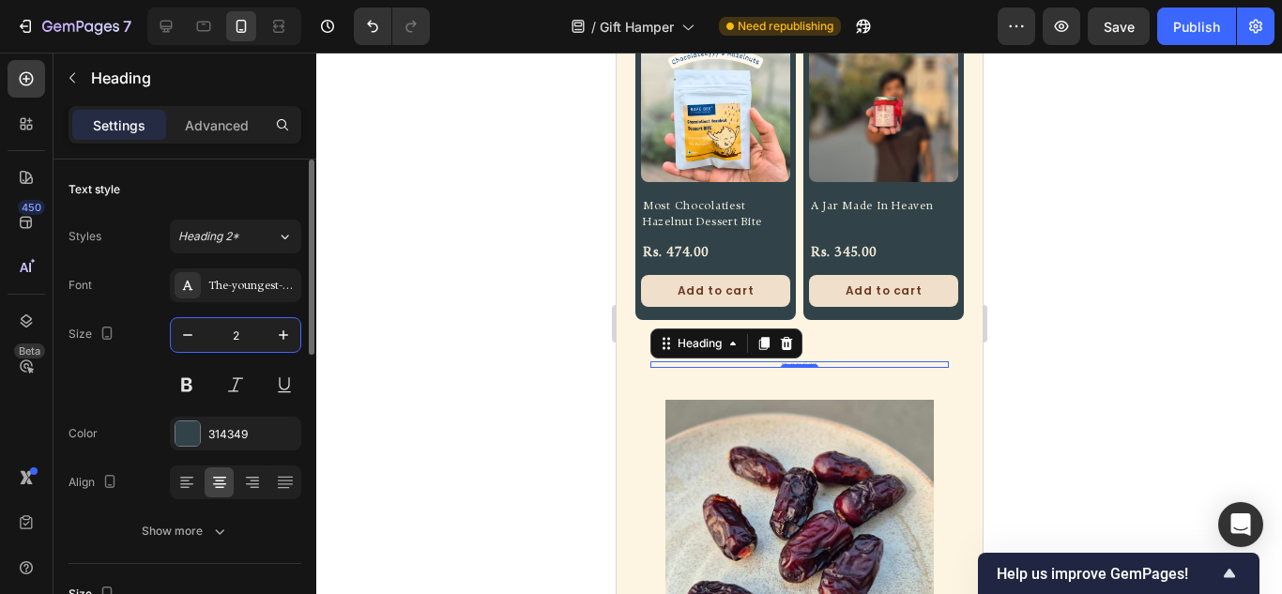
type input "24"
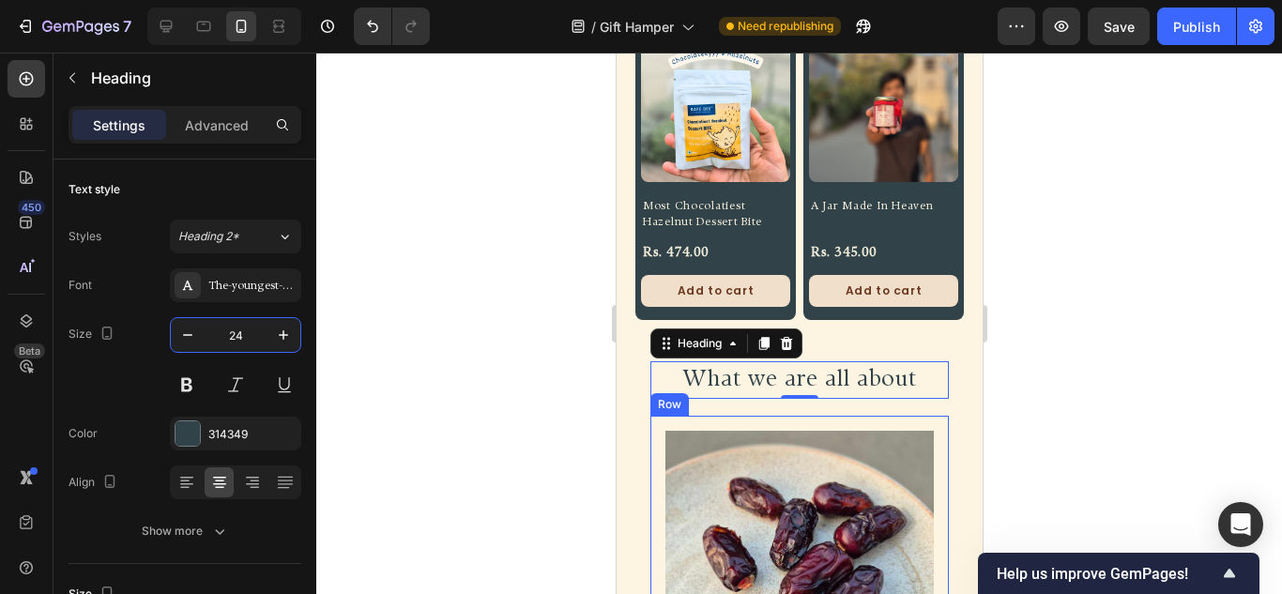
click at [660, 416] on div "Image Whole date sweetened Text Block Row" at bounding box center [798, 584] width 298 height 337
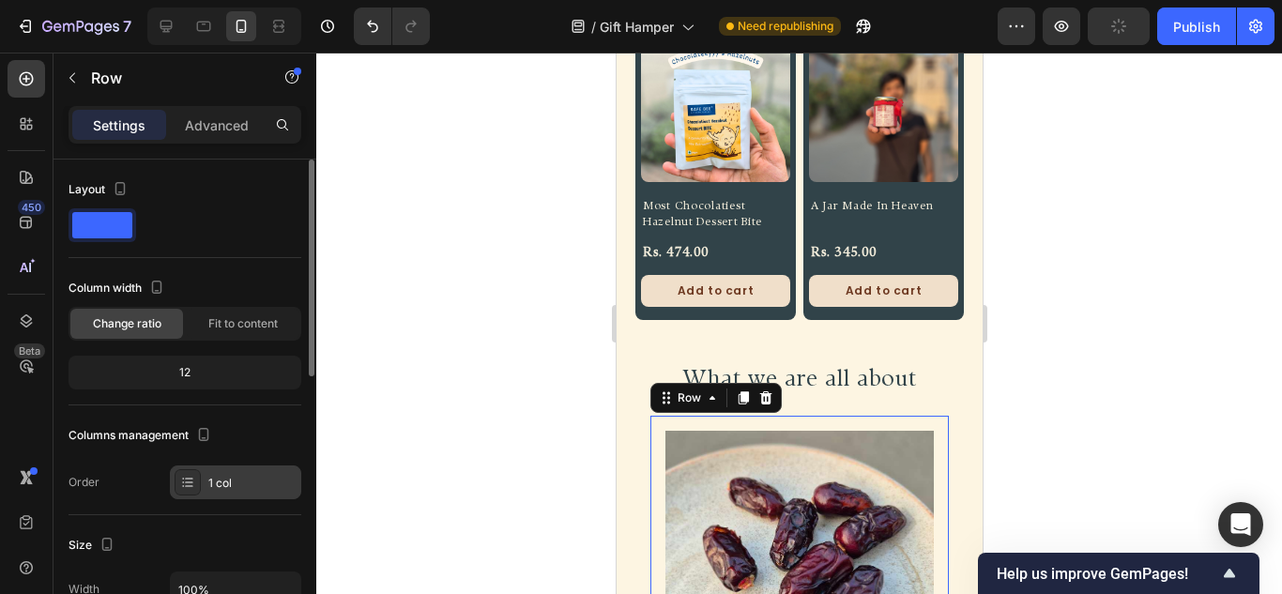
scroll to position [188, 0]
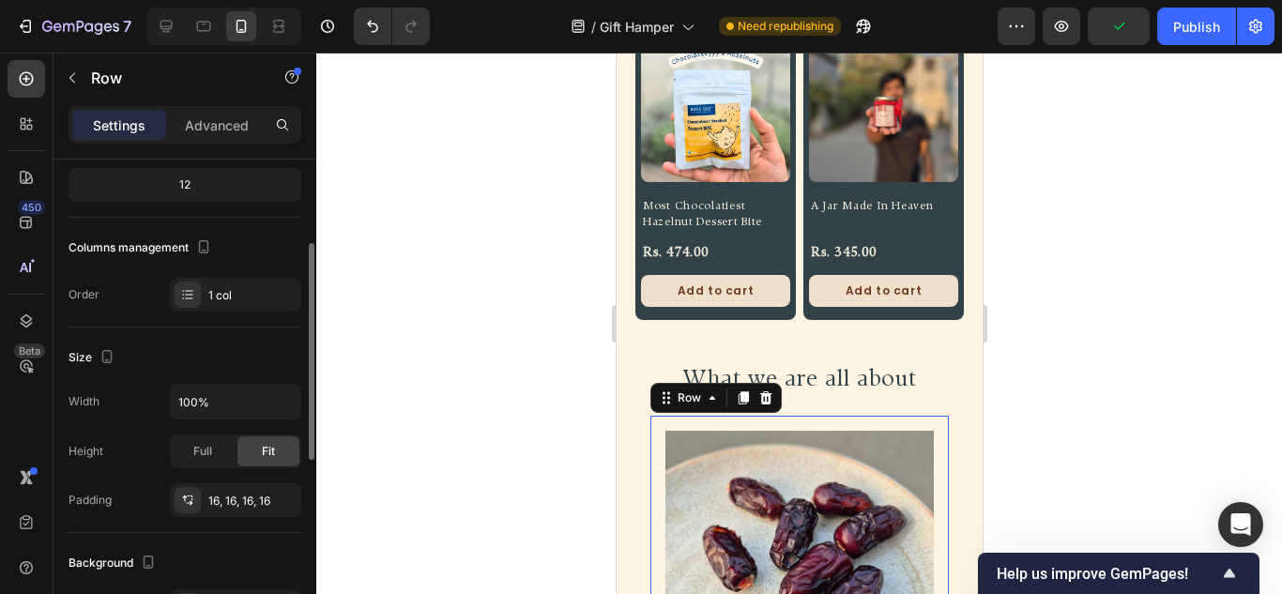
click at [219, 258] on div "Columns management" at bounding box center [184, 248] width 233 height 30
click at [233, 297] on div "1 col" at bounding box center [252, 295] width 88 height 17
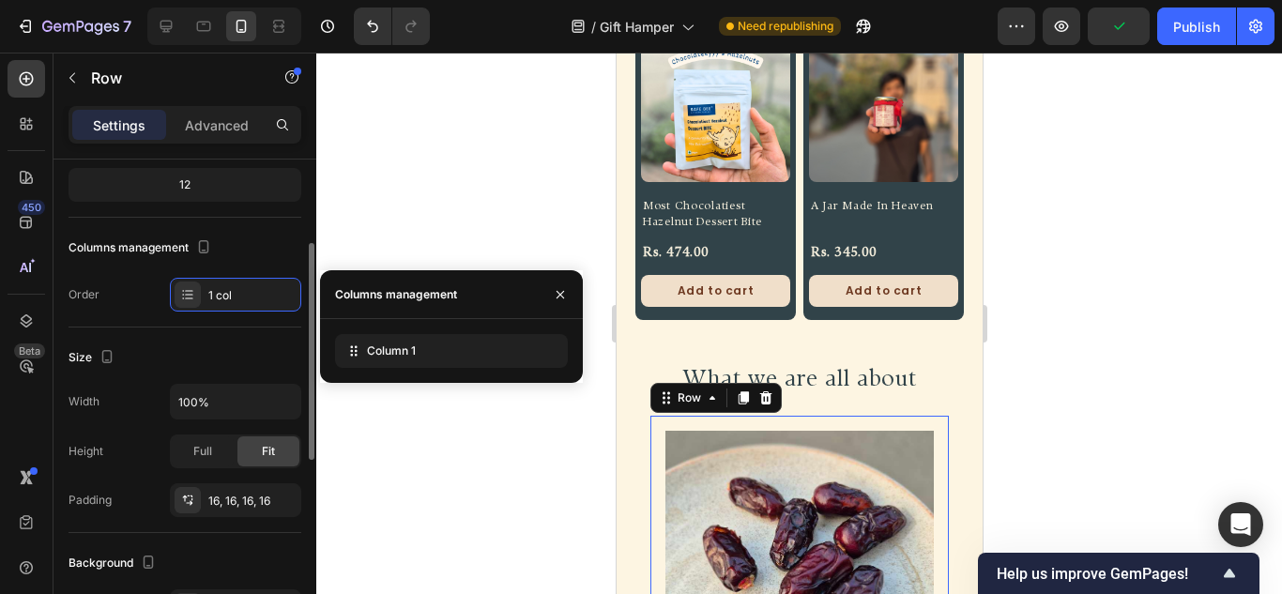
click at [150, 360] on div "Size" at bounding box center [184, 357] width 233 height 30
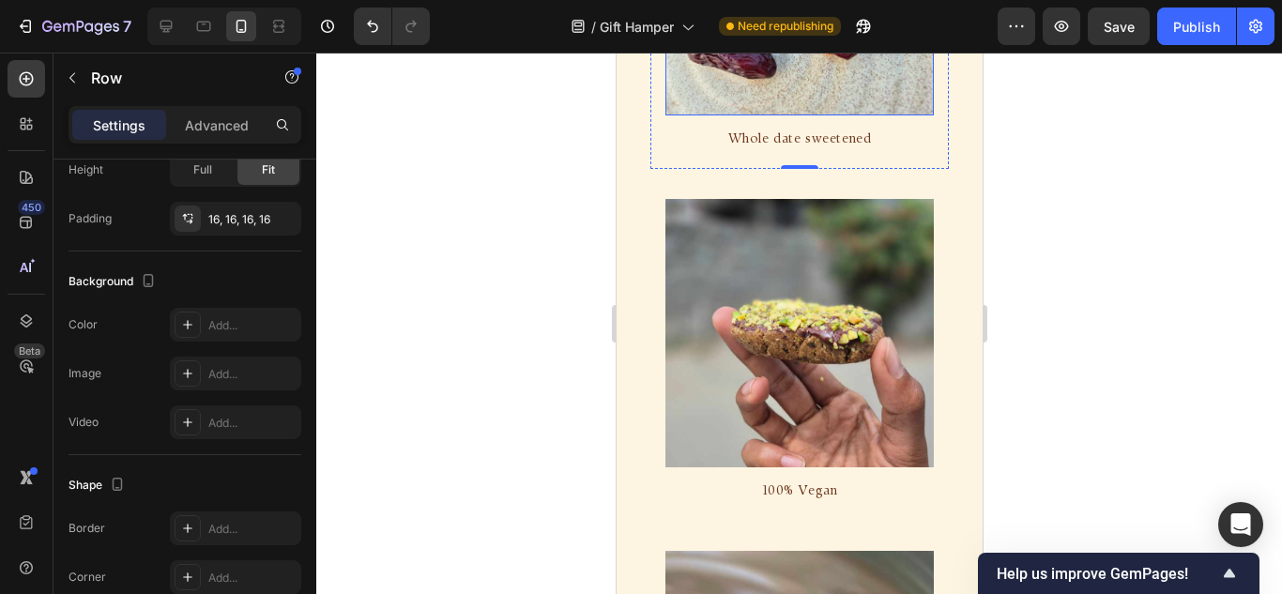
scroll to position [1193, 0]
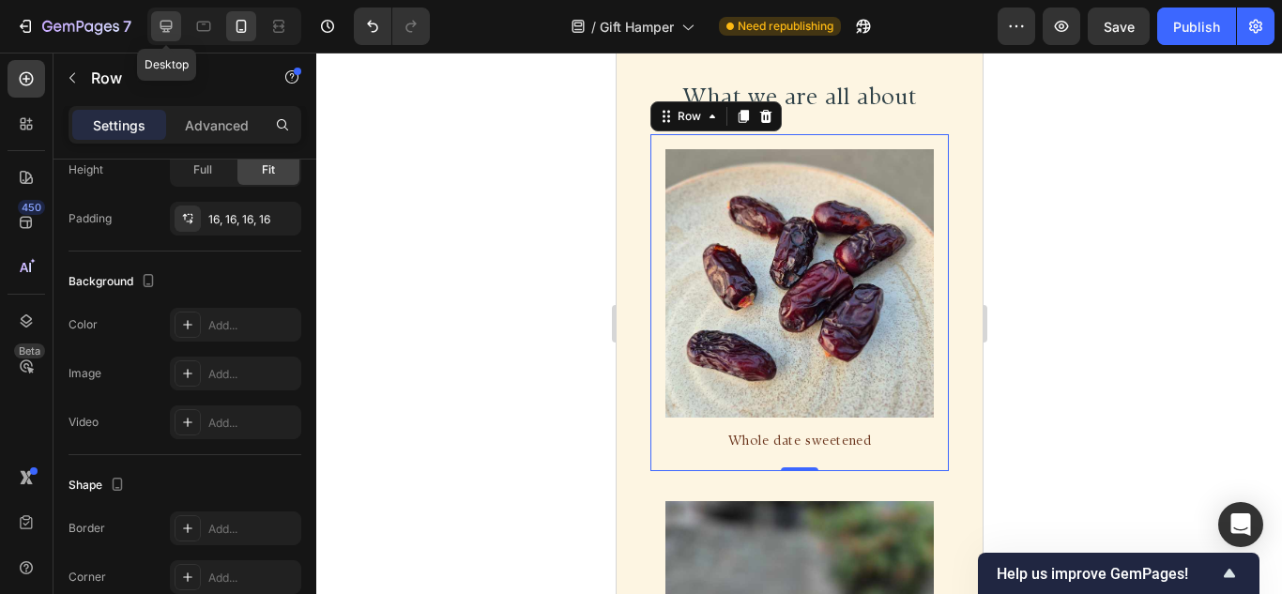
click at [151, 23] on div at bounding box center [166, 26] width 30 height 30
type input "1200"
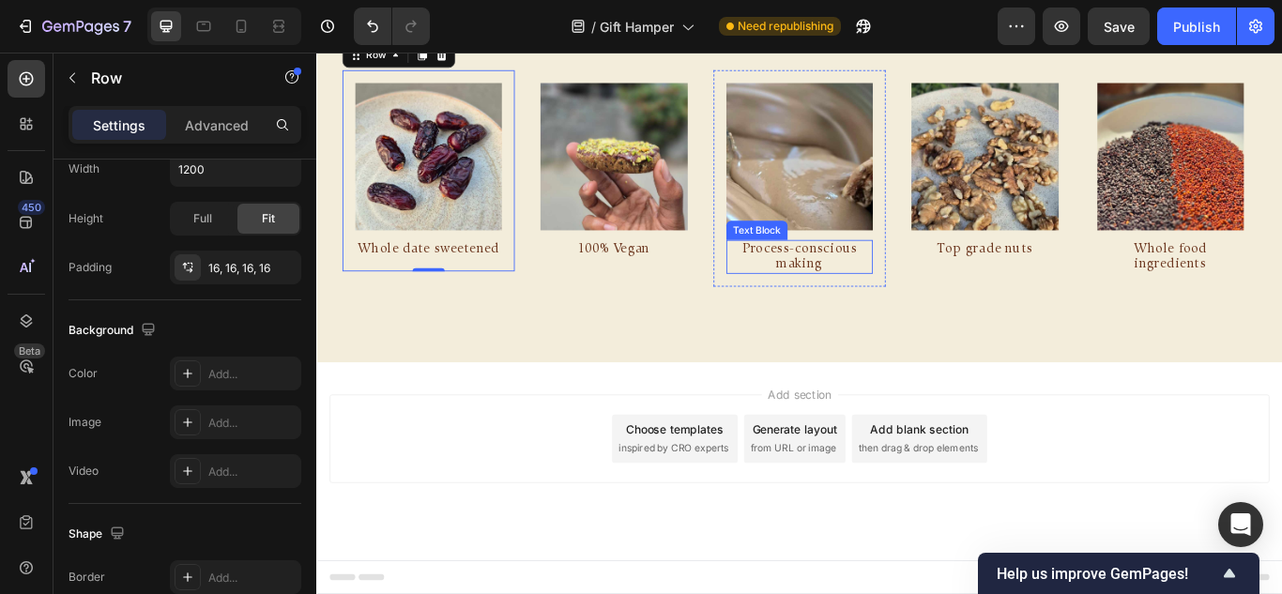
scroll to position [1128, 0]
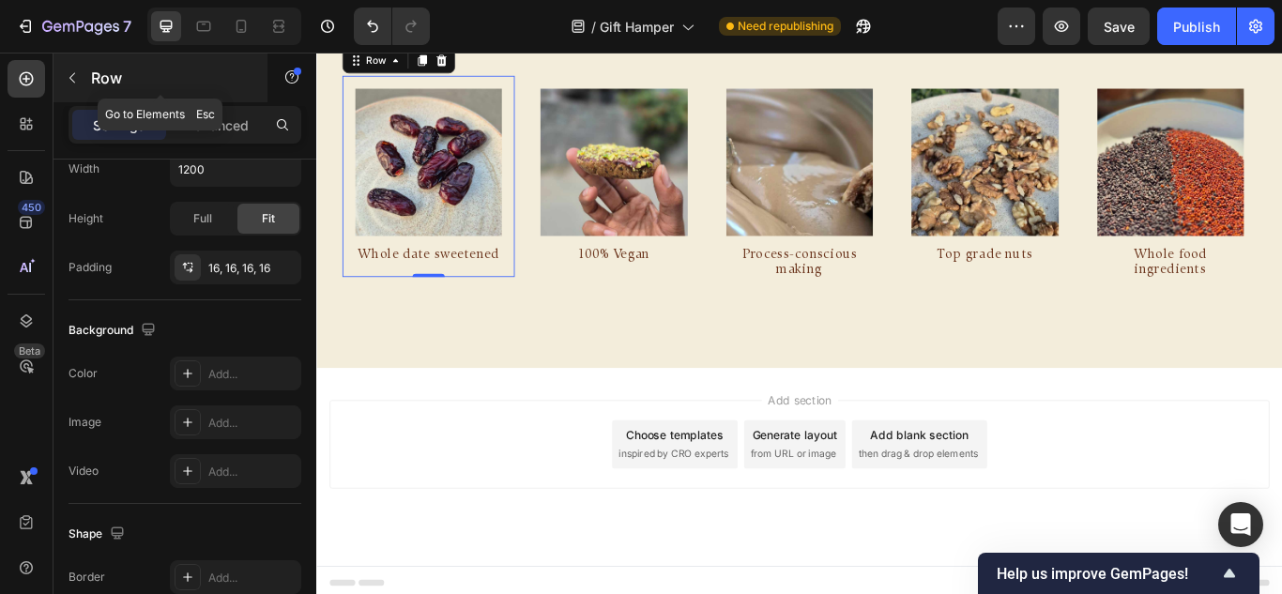
click at [55, 81] on div "Row" at bounding box center [160, 77] width 214 height 49
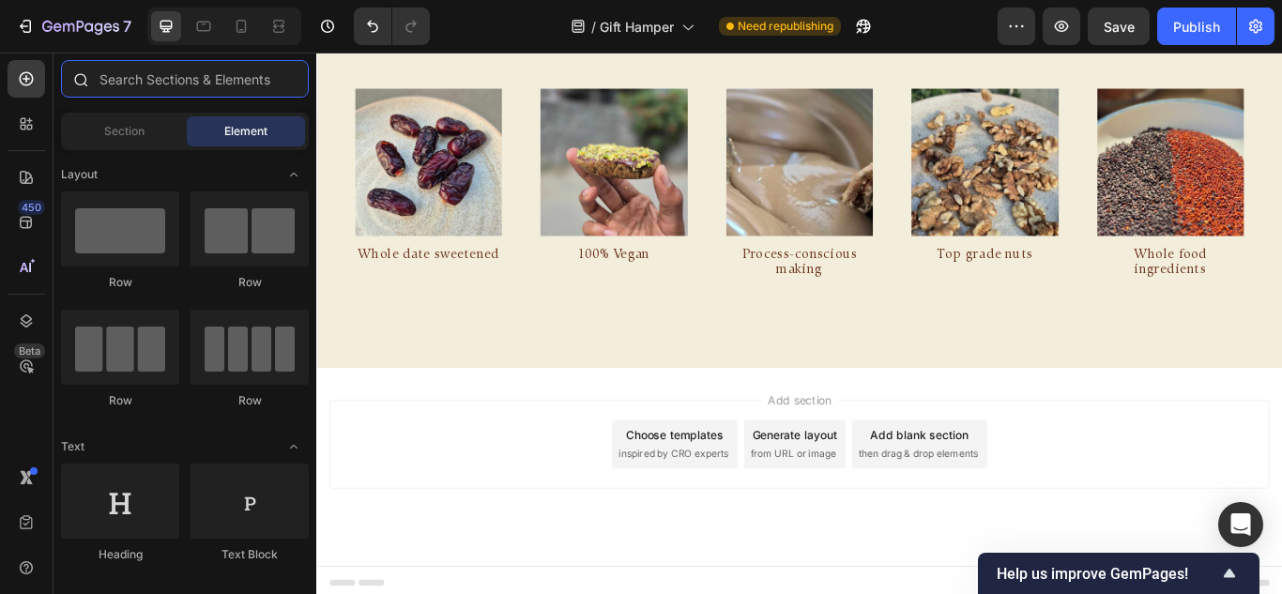
click at [146, 95] on input "text" at bounding box center [185, 79] width 248 height 38
click at [144, 94] on input "text" at bounding box center [185, 79] width 248 height 38
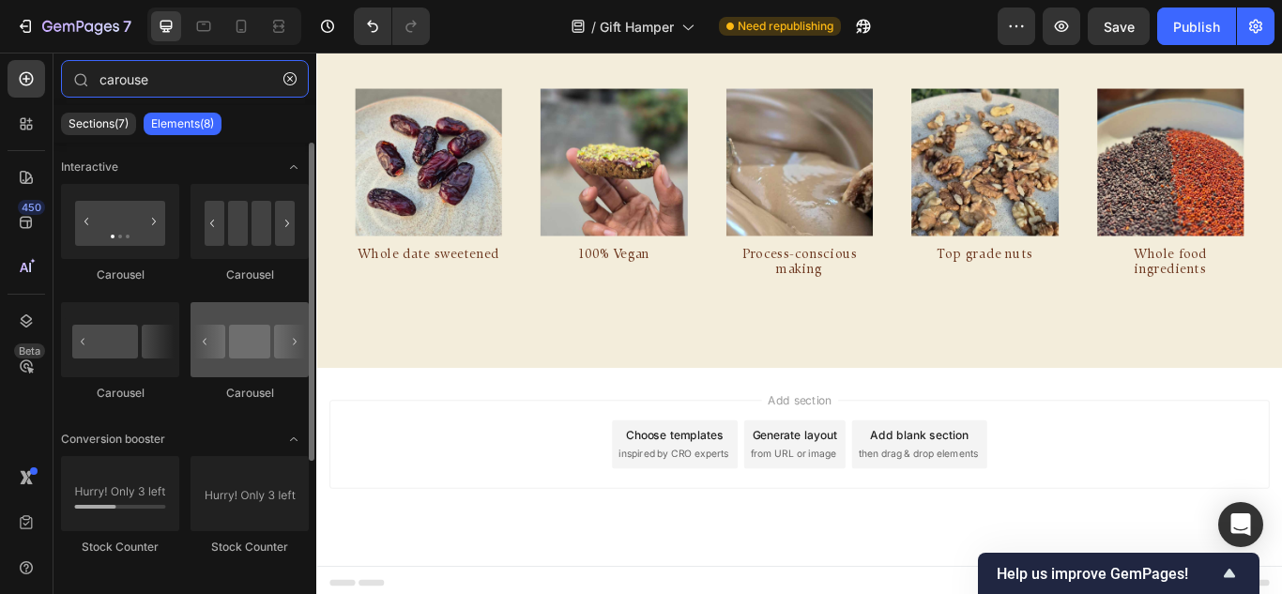
type input "carouse"
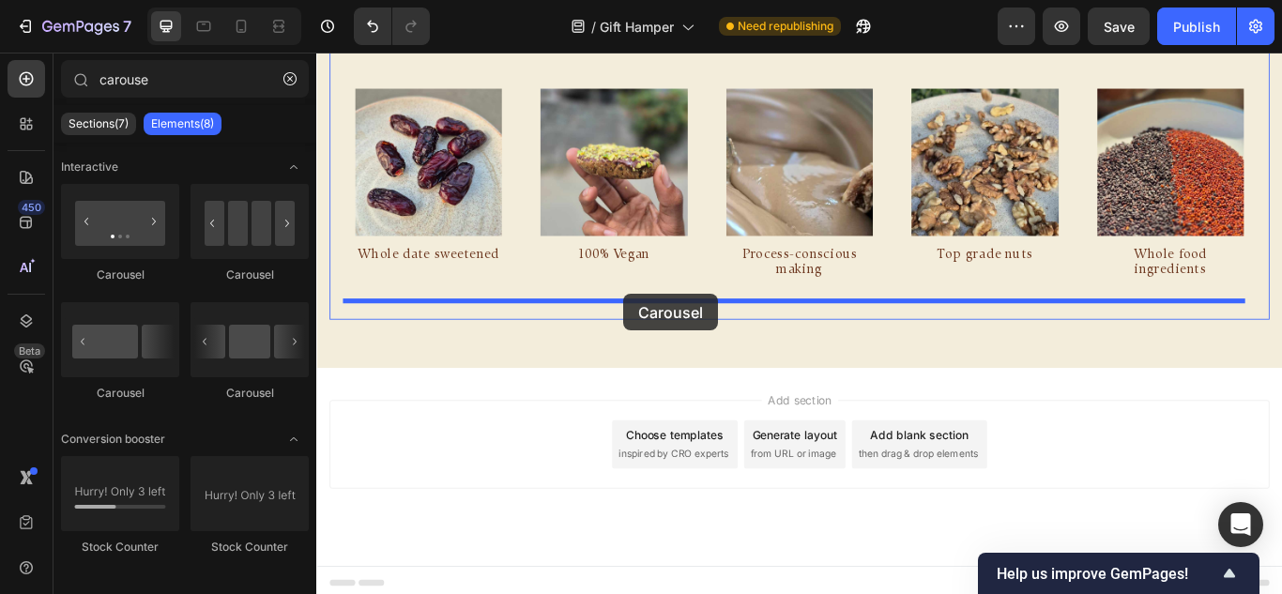
drag, startPoint x: 572, startPoint y: 396, endPoint x: 674, endPoint y: 334, distance: 118.8
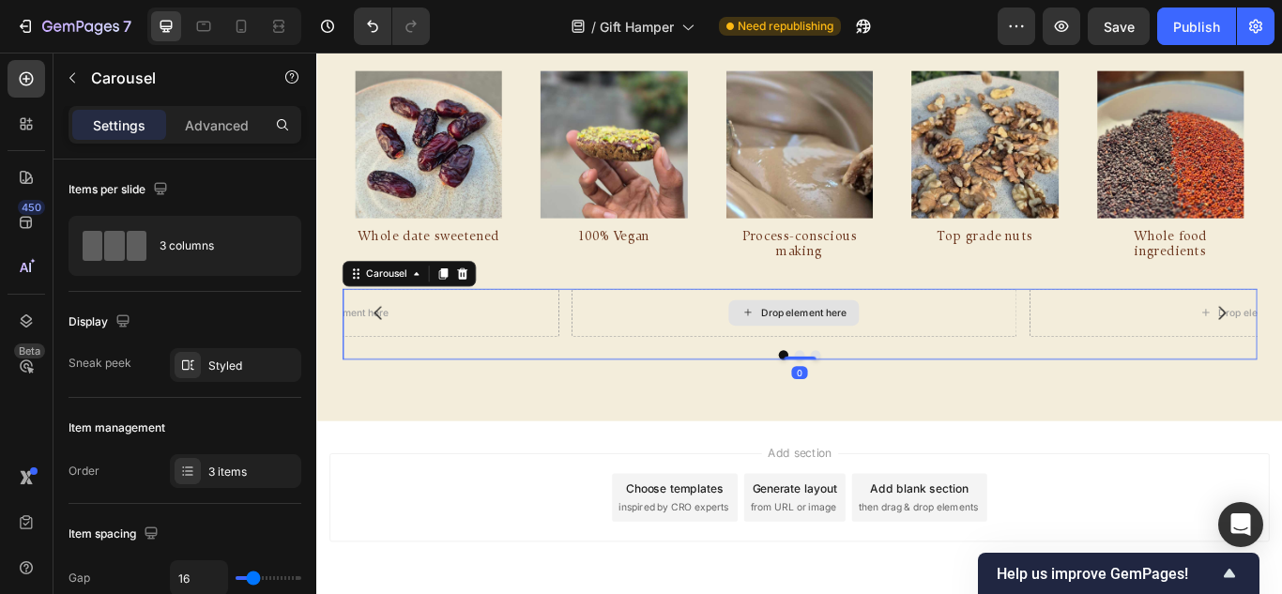
scroll to position [1117, 0]
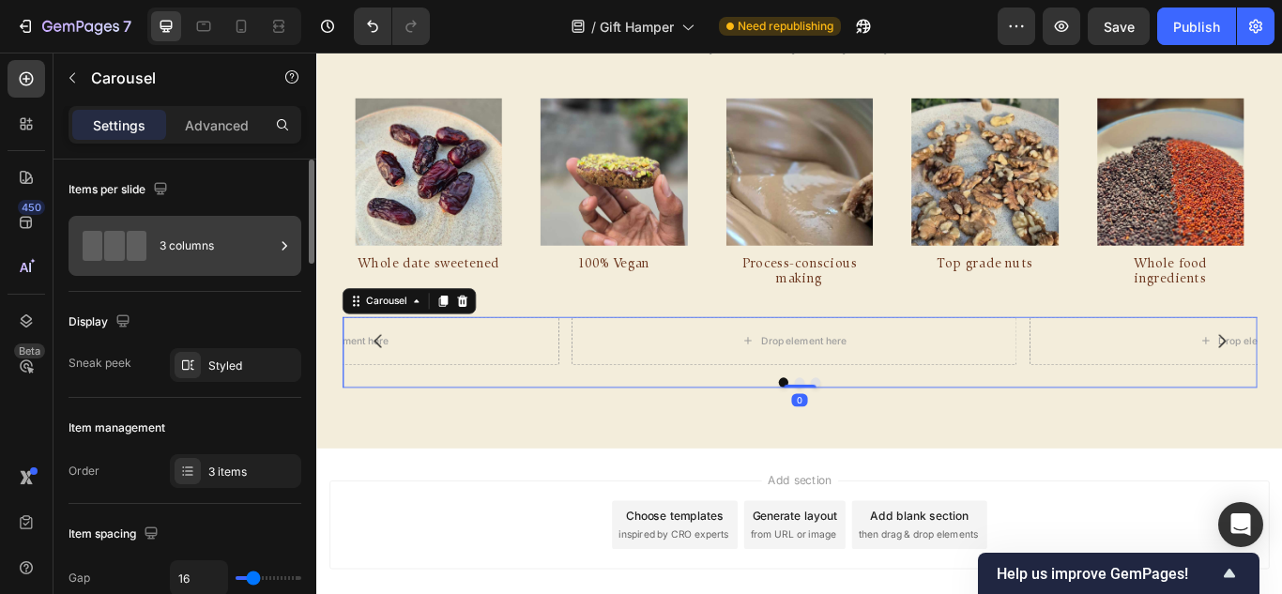
click at [156, 246] on div "3 columns" at bounding box center [184, 246] width 233 height 60
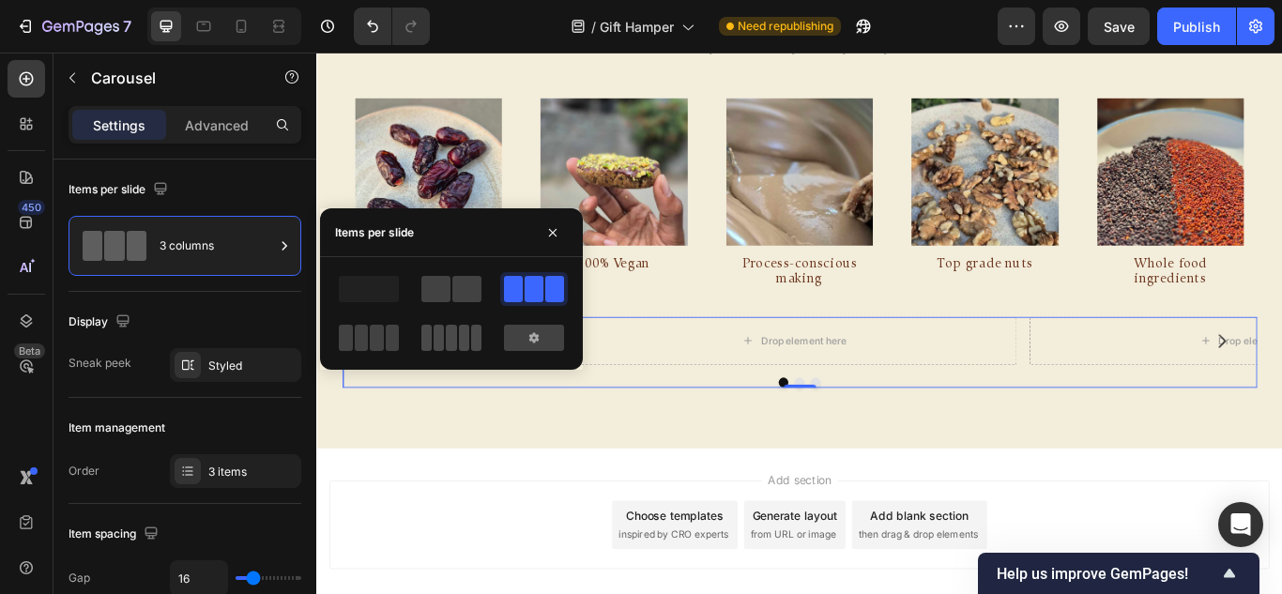
click at [463, 348] on span at bounding box center [464, 338] width 10 height 26
click at [546, 229] on icon "button" at bounding box center [552, 232] width 15 height 15
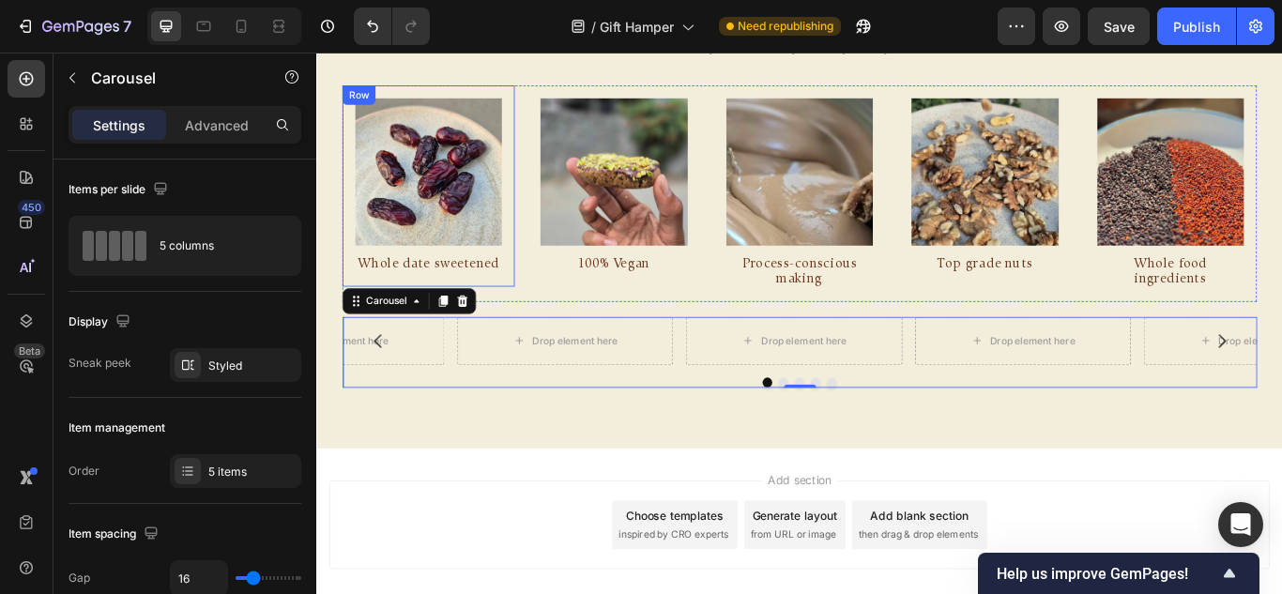
click at [535, 102] on div "Image Whole date sweetened Text Block Row" at bounding box center [446, 208] width 201 height 235
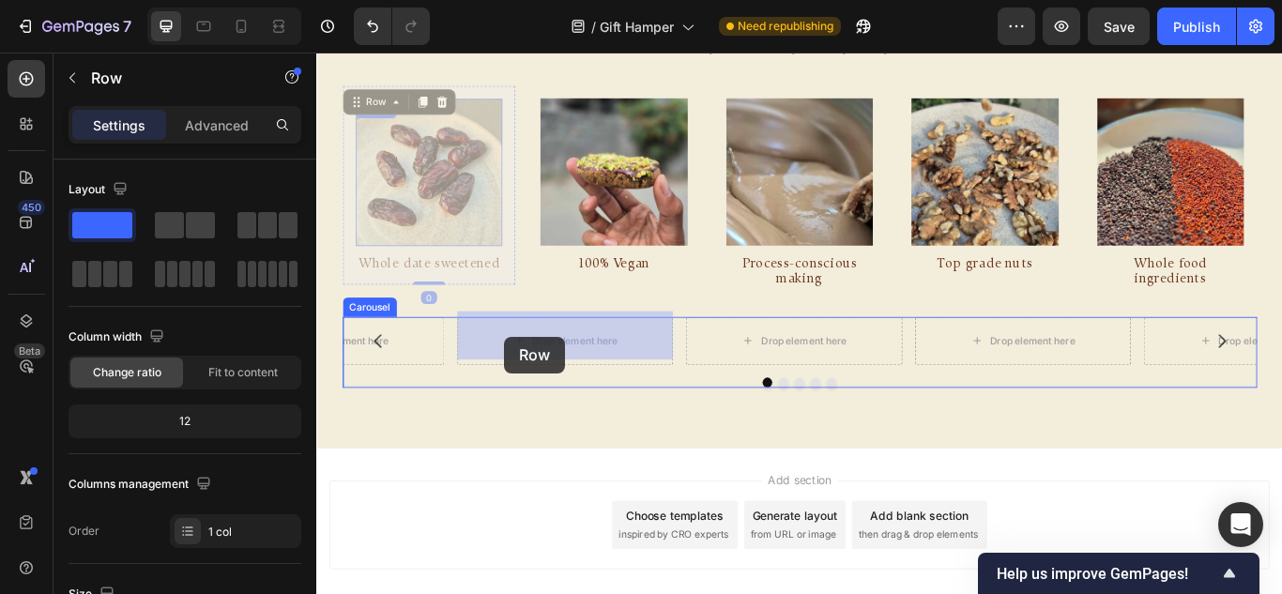
drag, startPoint x: 355, startPoint y: 99, endPoint x: 535, endPoint y: 384, distance: 336.6
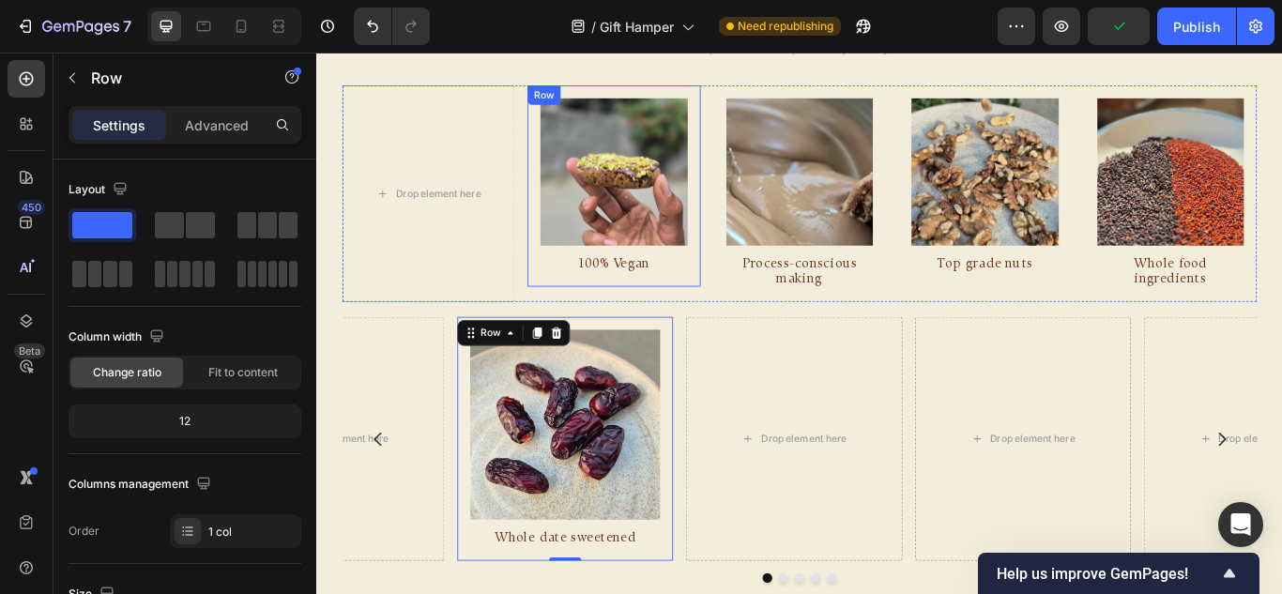
click at [573, 114] on div "Image 100% Vegan Text Block Row" at bounding box center [662, 208] width 201 height 235
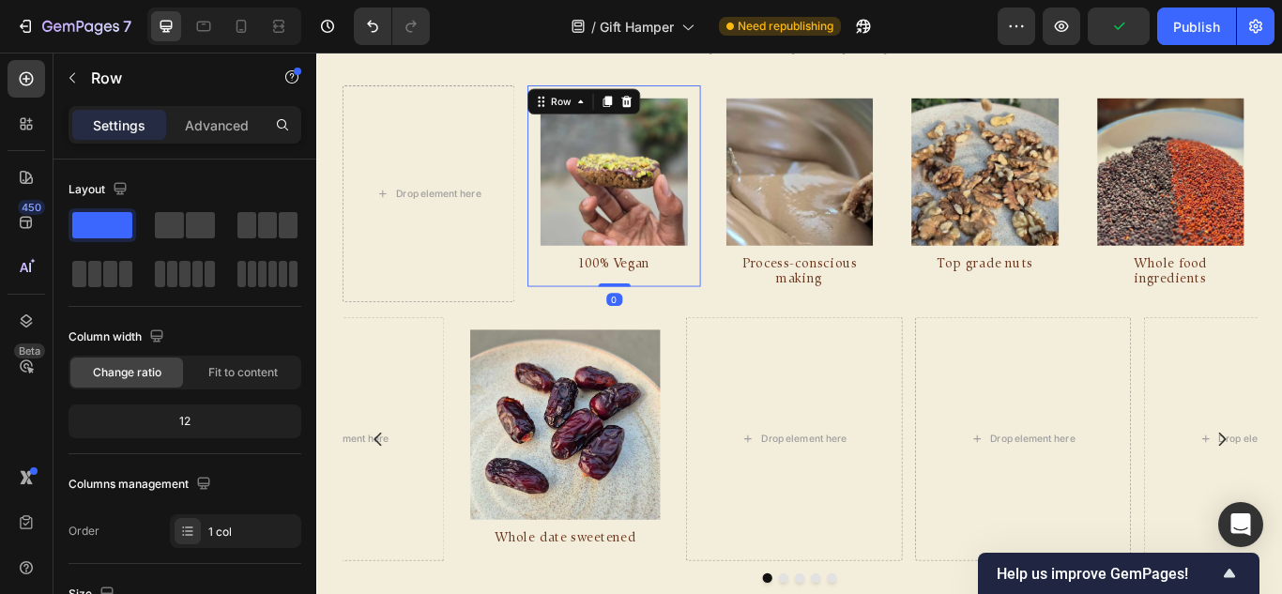
scroll to position [469, 0]
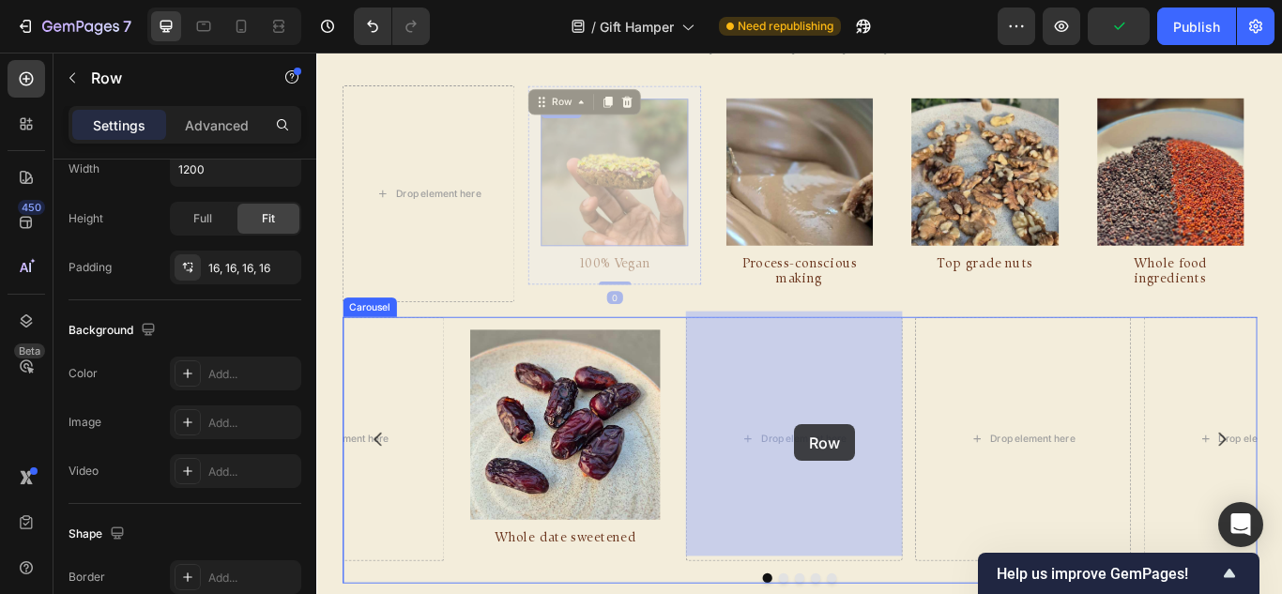
drag, startPoint x: 571, startPoint y: 103, endPoint x: 873, endPoint y: 486, distance: 487.1
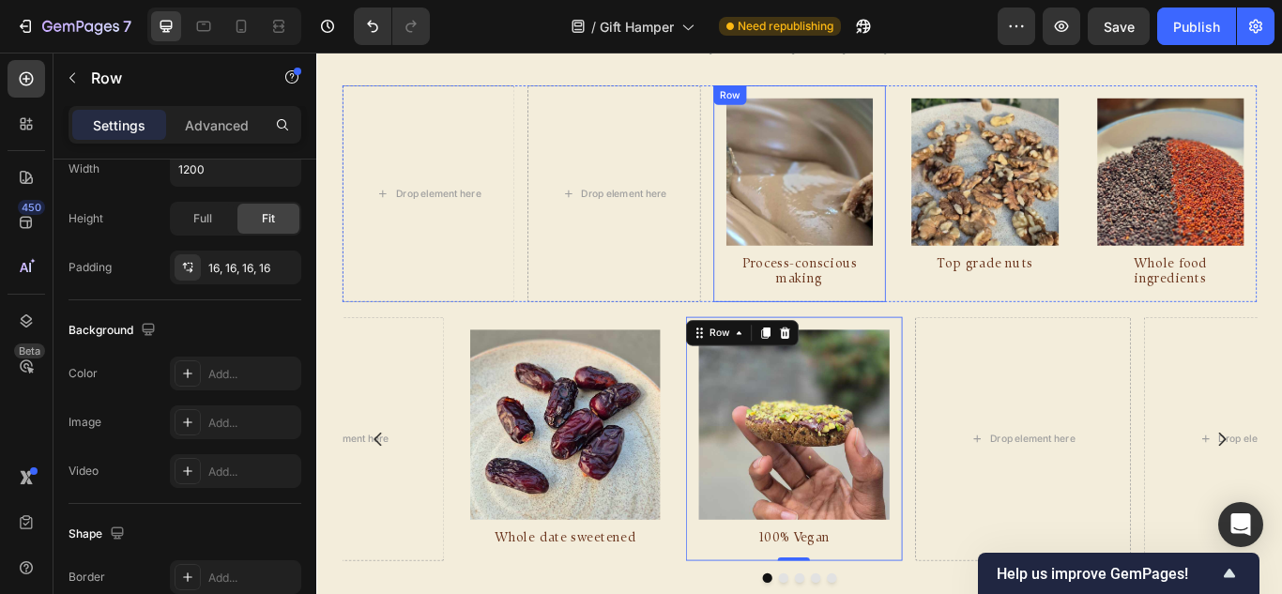
click at [779, 169] on div "Image Process-conscious making Text Block Row" at bounding box center [879, 217] width 201 height 252
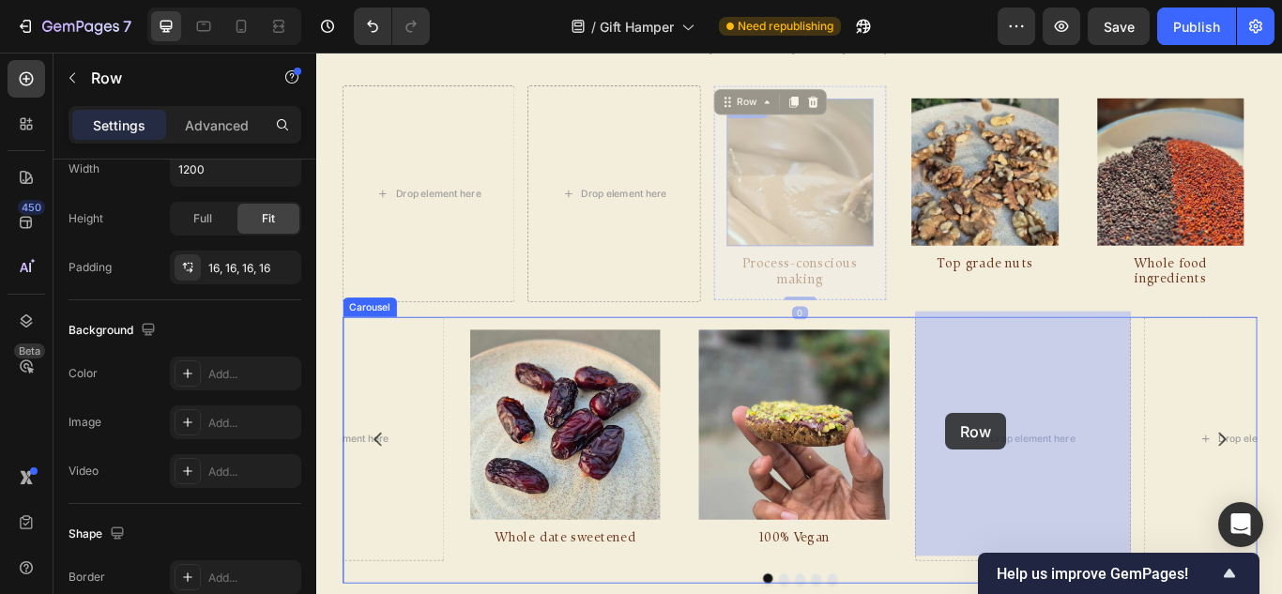
drag, startPoint x: 785, startPoint y: 106, endPoint x: 1049, endPoint y: 473, distance: 451.8
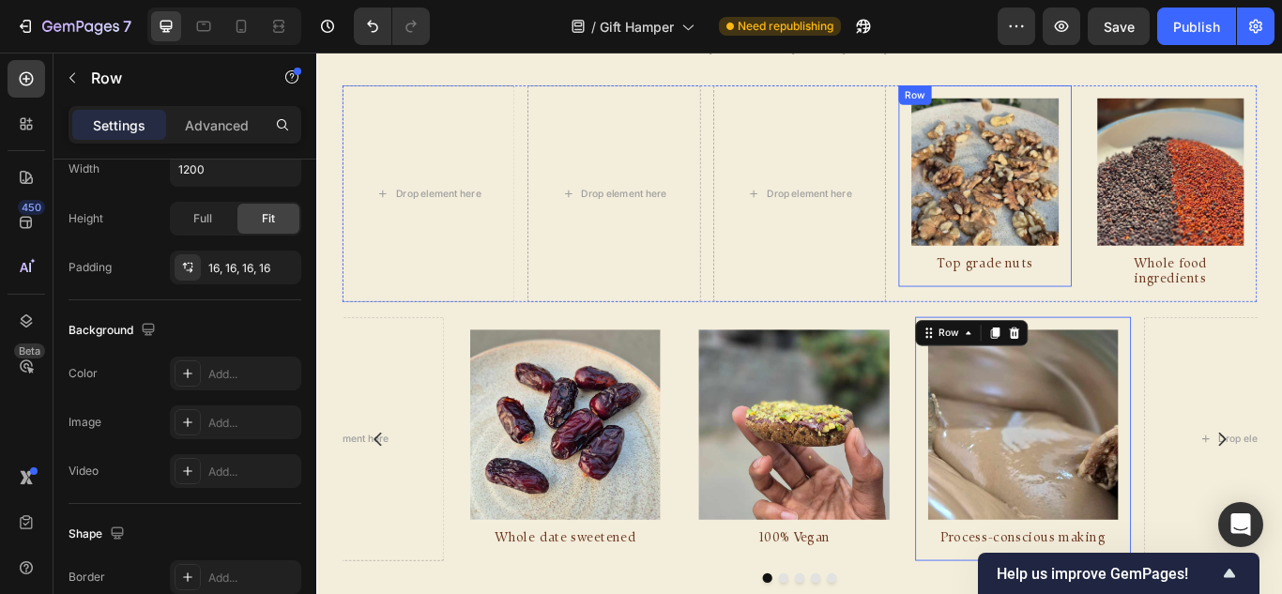
click at [997, 238] on div "Image Top grade nuts Text Block Row" at bounding box center [1095, 208] width 201 height 235
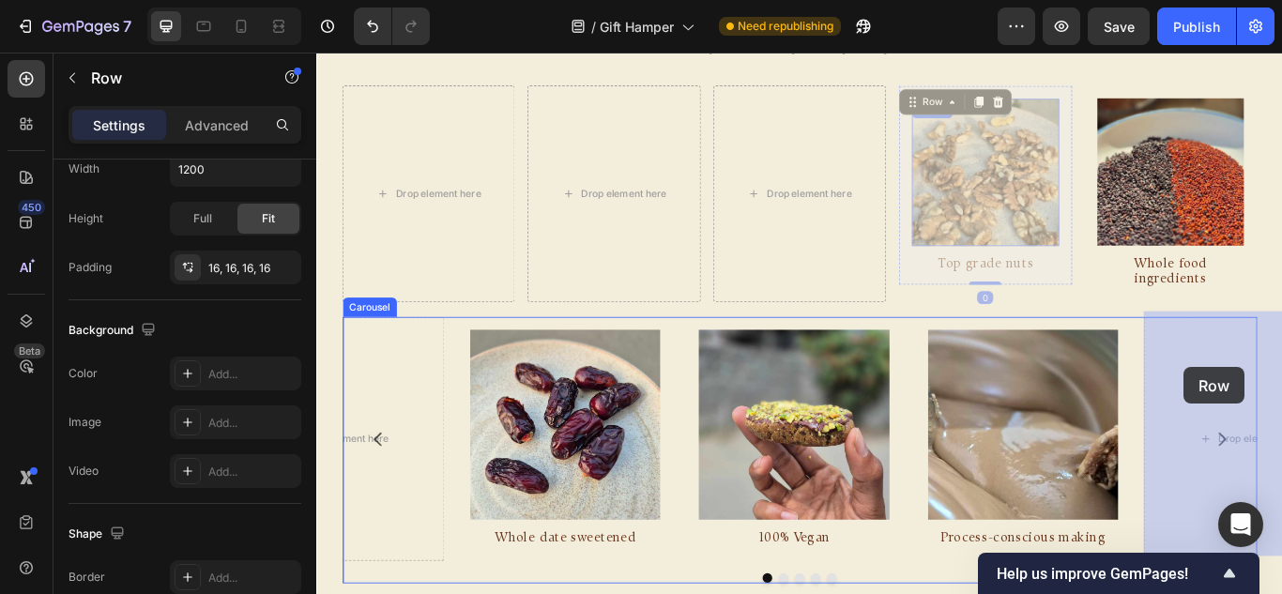
drag, startPoint x: 1002, startPoint y: 107, endPoint x: 1327, endPoint y: 419, distance: 450.6
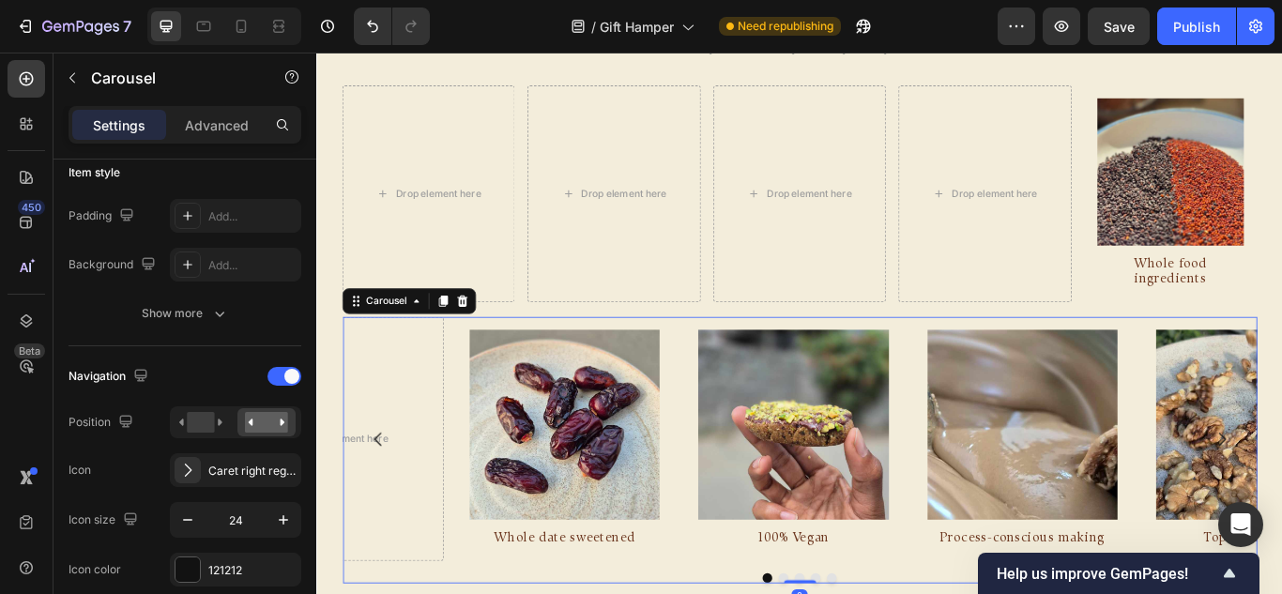
scroll to position [0, 0]
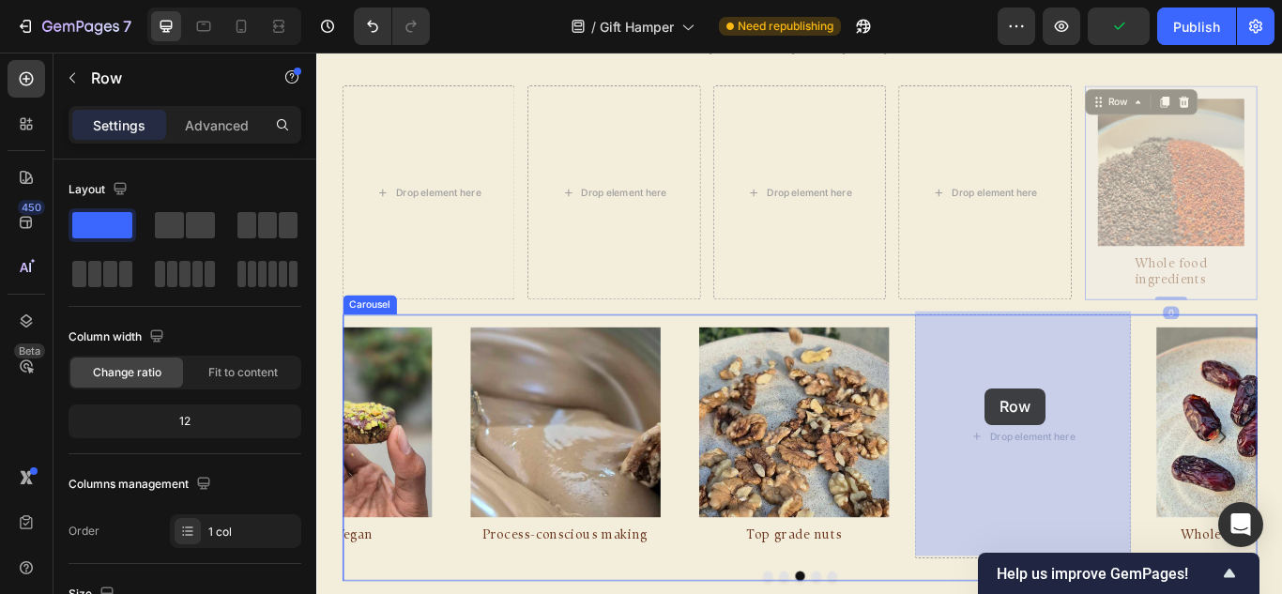
drag, startPoint x: 1210, startPoint y: 101, endPoint x: 1095, endPoint y: 443, distance: 360.5
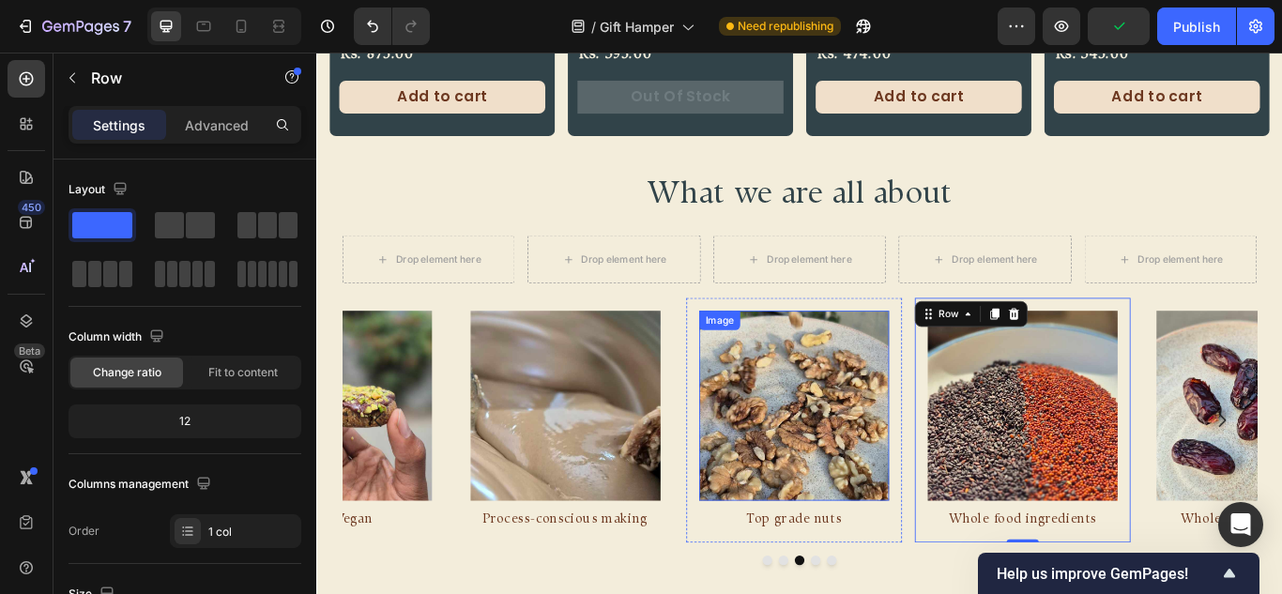
scroll to position [1023, 0]
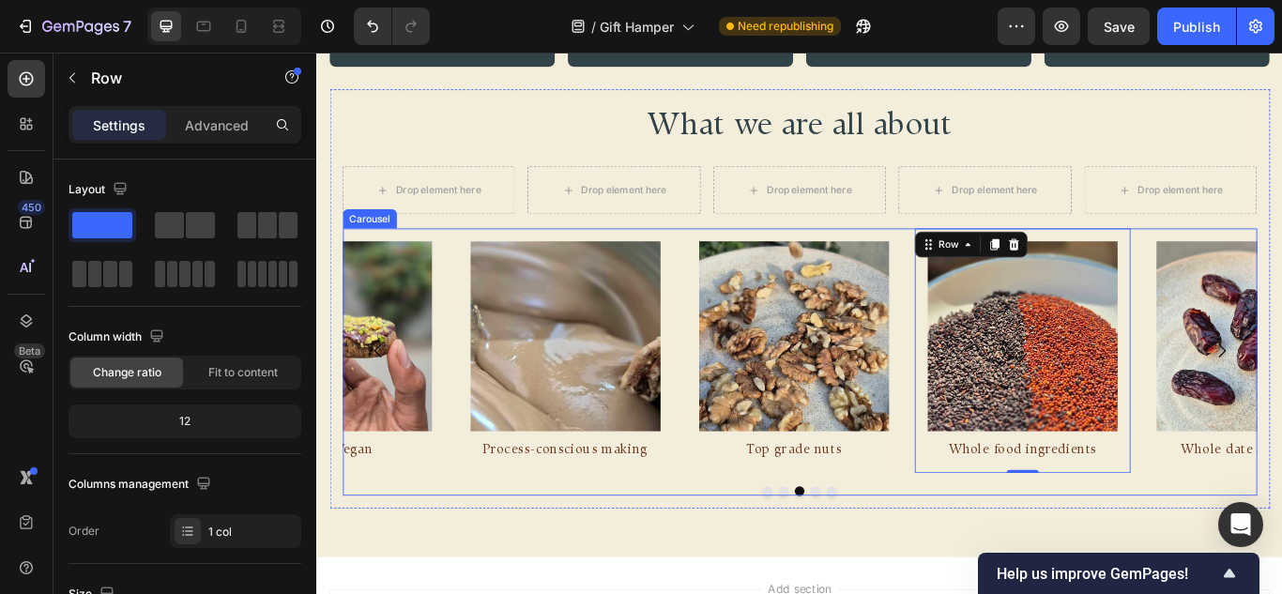
click at [749, 545] on div "Image Whole date sweetened Text Block Row Image 100% Vegan Text Block Row Image…" at bounding box center [879, 413] width 1066 height 311
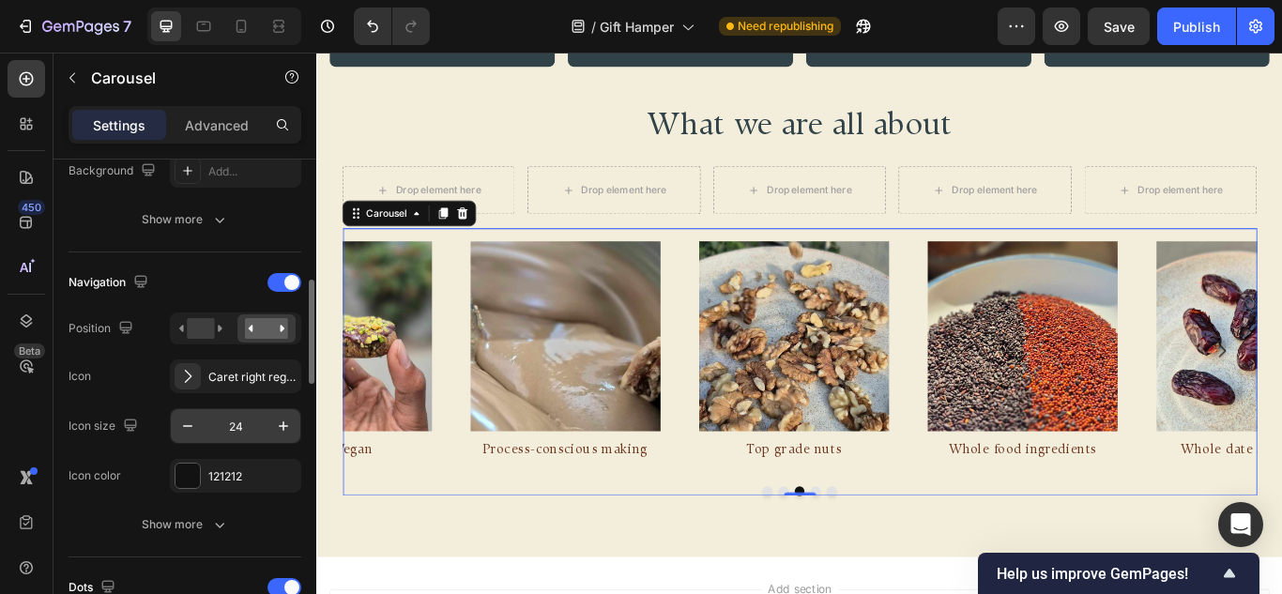
scroll to position [657, 0]
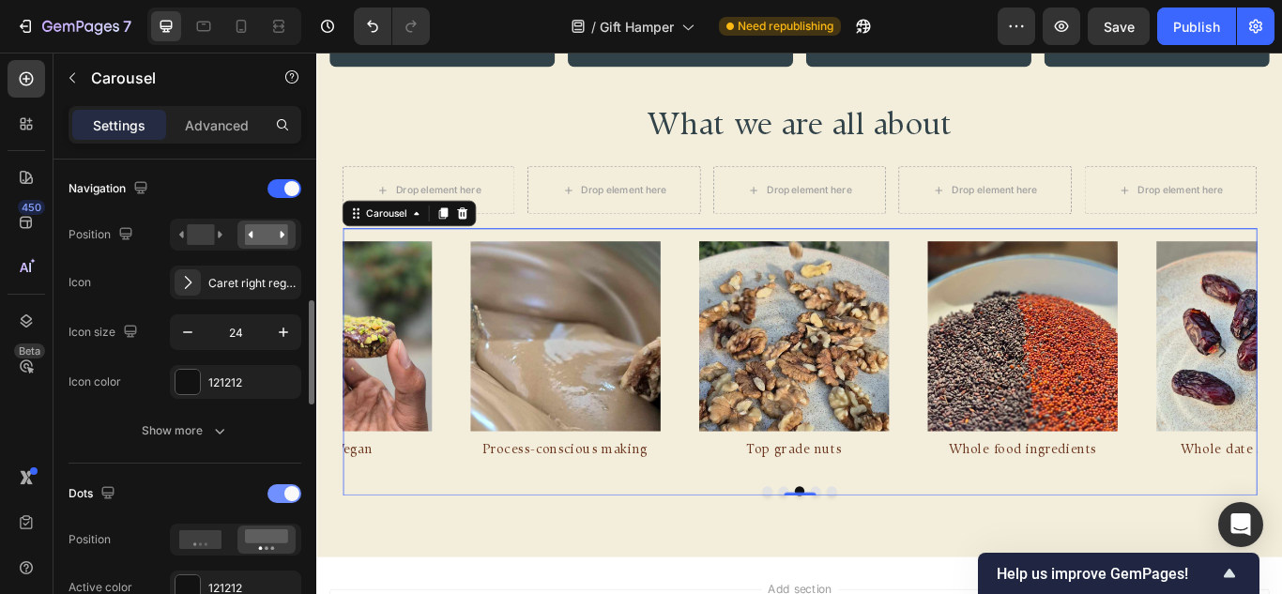
click at [282, 495] on div at bounding box center [284, 493] width 34 height 19
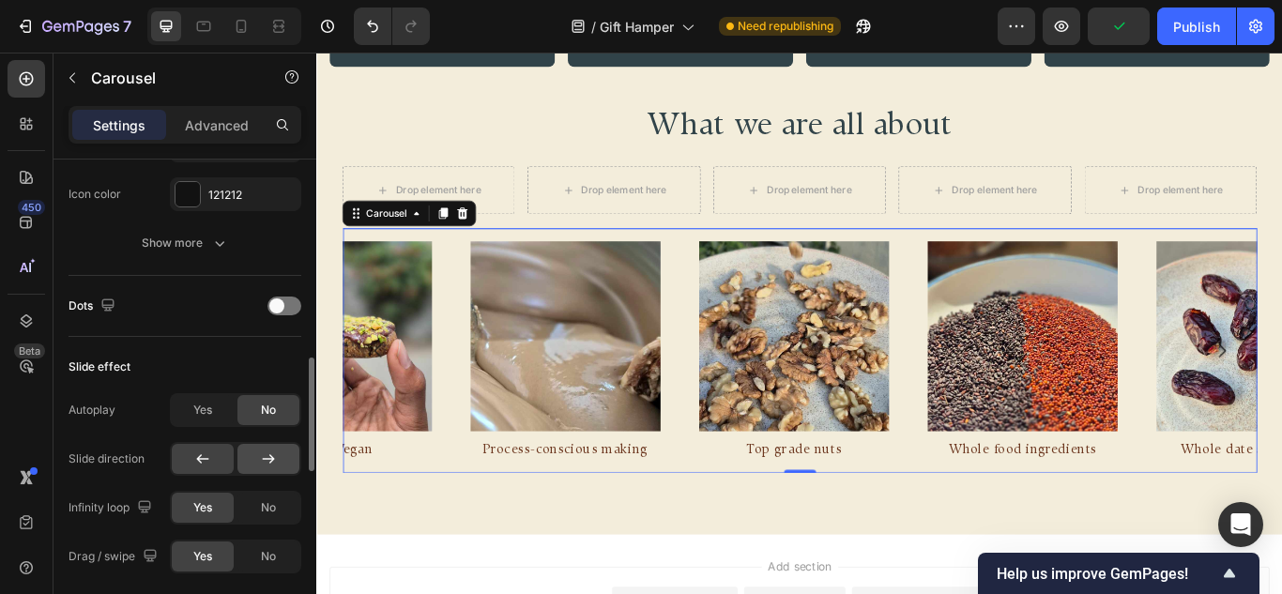
scroll to position [938, 0]
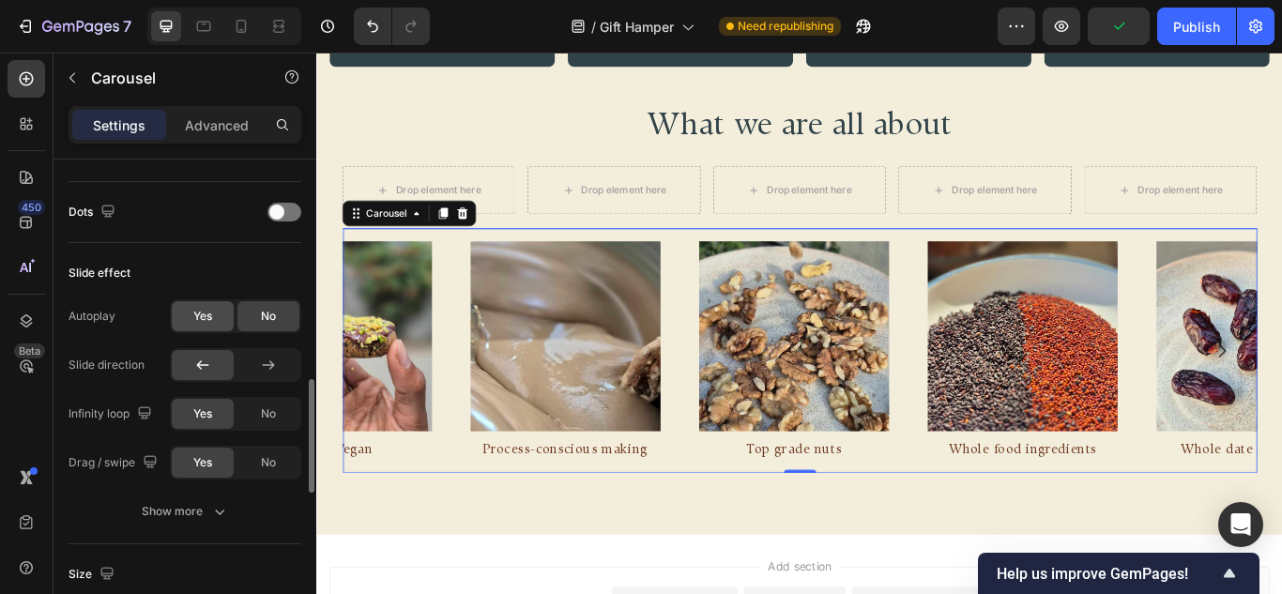
click at [199, 316] on span "Yes" at bounding box center [202, 316] width 19 height 17
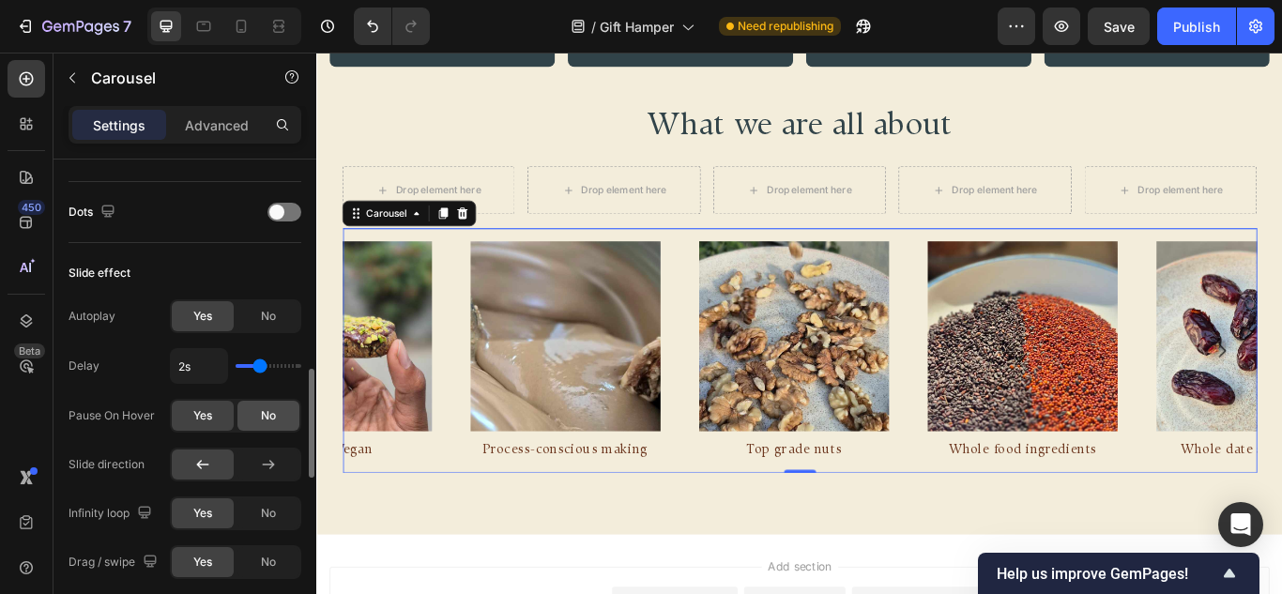
click at [262, 411] on span "No" at bounding box center [268, 415] width 15 height 17
click at [267, 467] on icon at bounding box center [268, 464] width 19 height 19
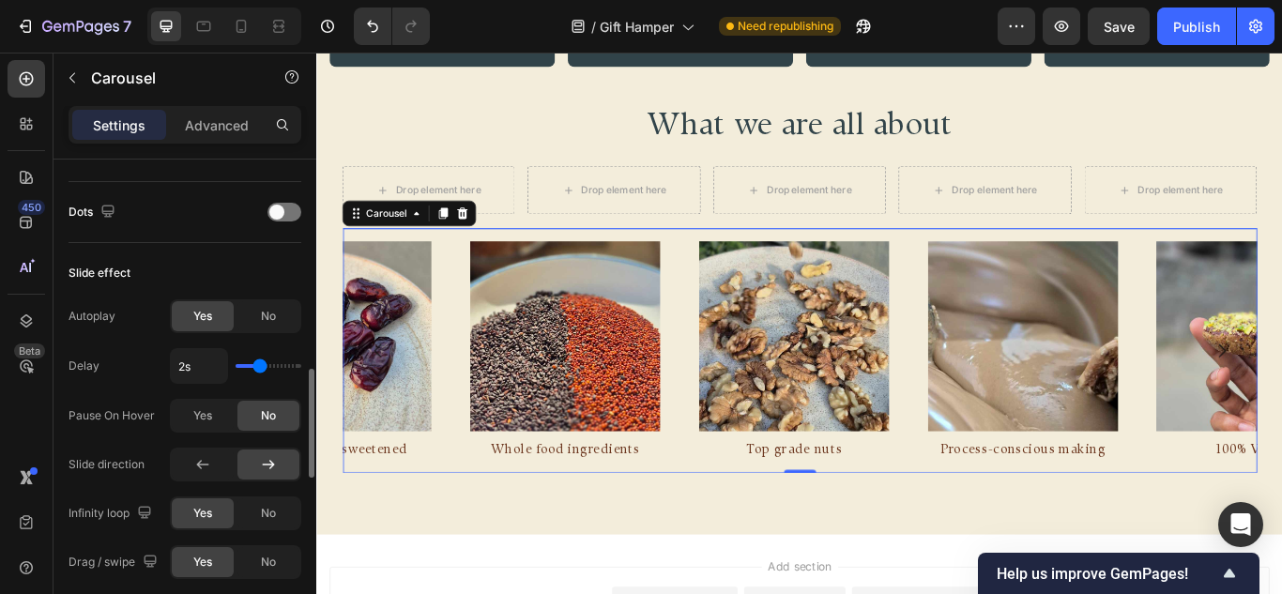
scroll to position [1126, 0]
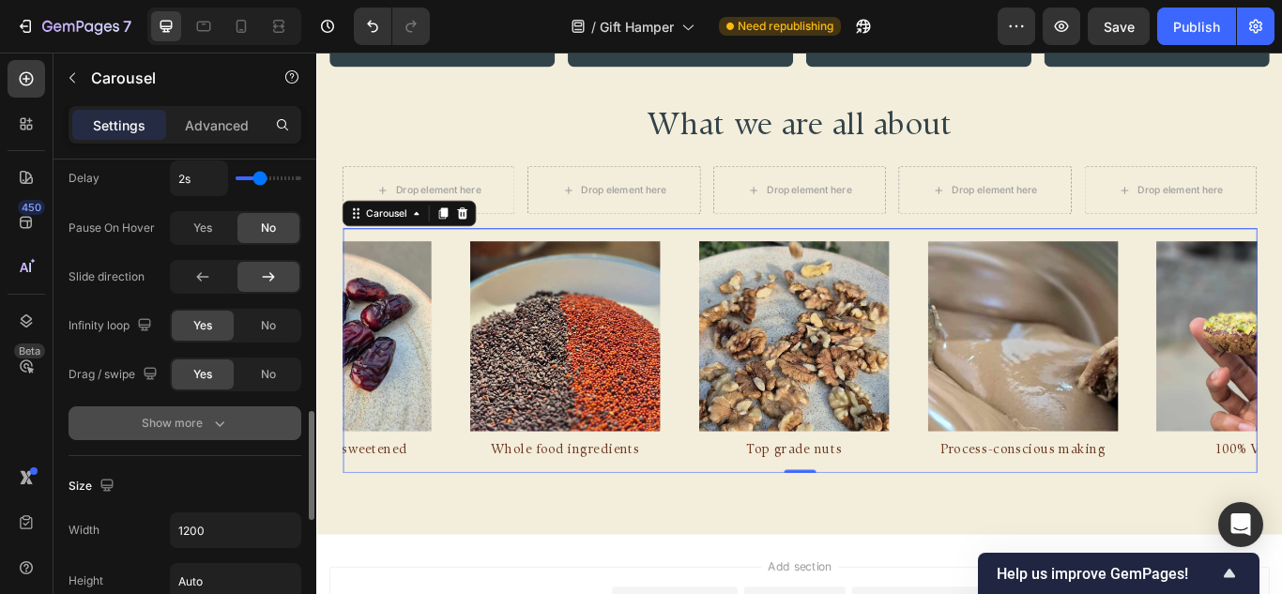
click at [270, 434] on button "Show more" at bounding box center [184, 423] width 233 height 34
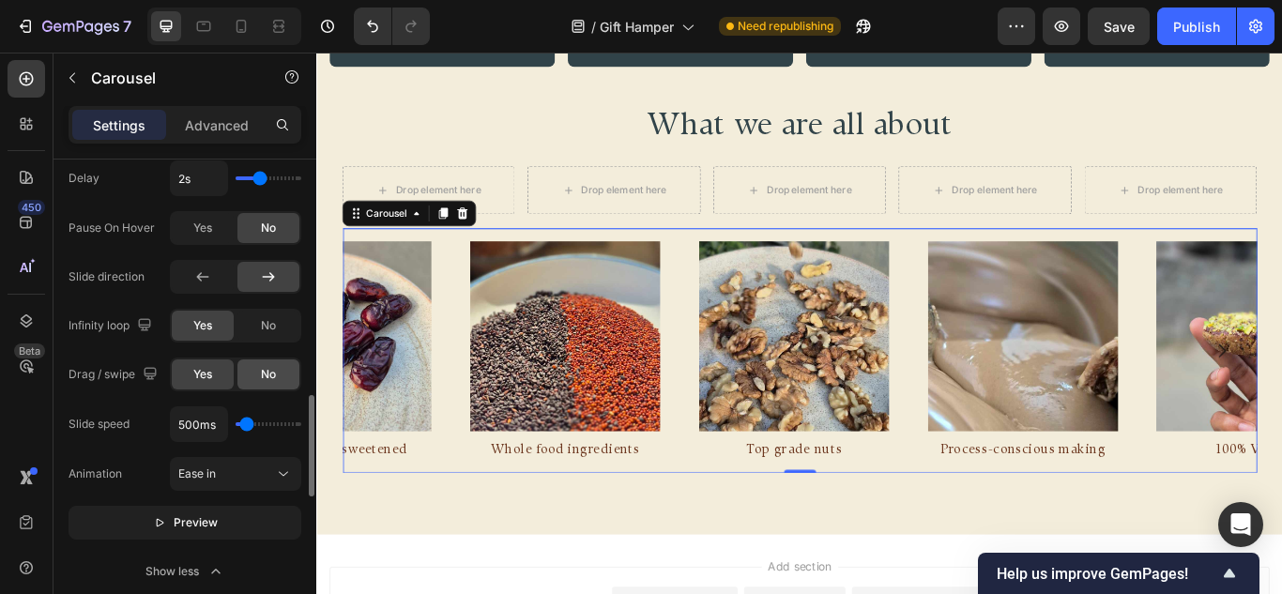
click at [264, 387] on div "No" at bounding box center [268, 374] width 62 height 30
type input "1300ms"
type input "1300"
type input "1650ms"
type input "1650"
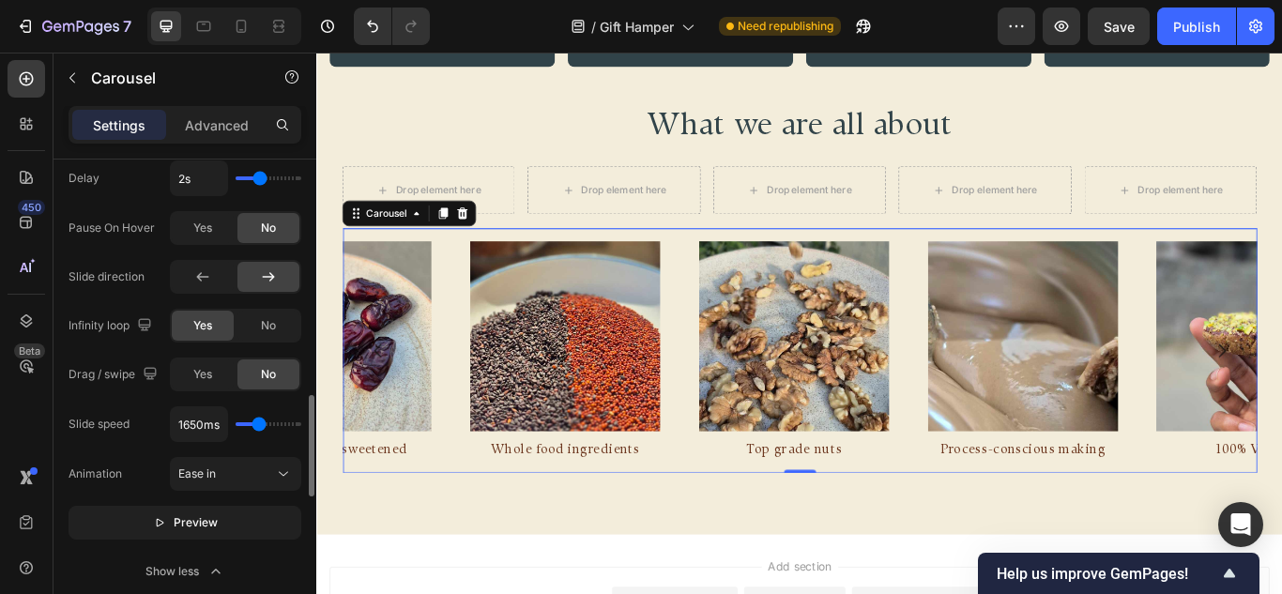
type input "900ms"
type input "900"
type input "350ms"
type input "350"
click at [246, 426] on input "range" at bounding box center [269, 424] width 66 height 4
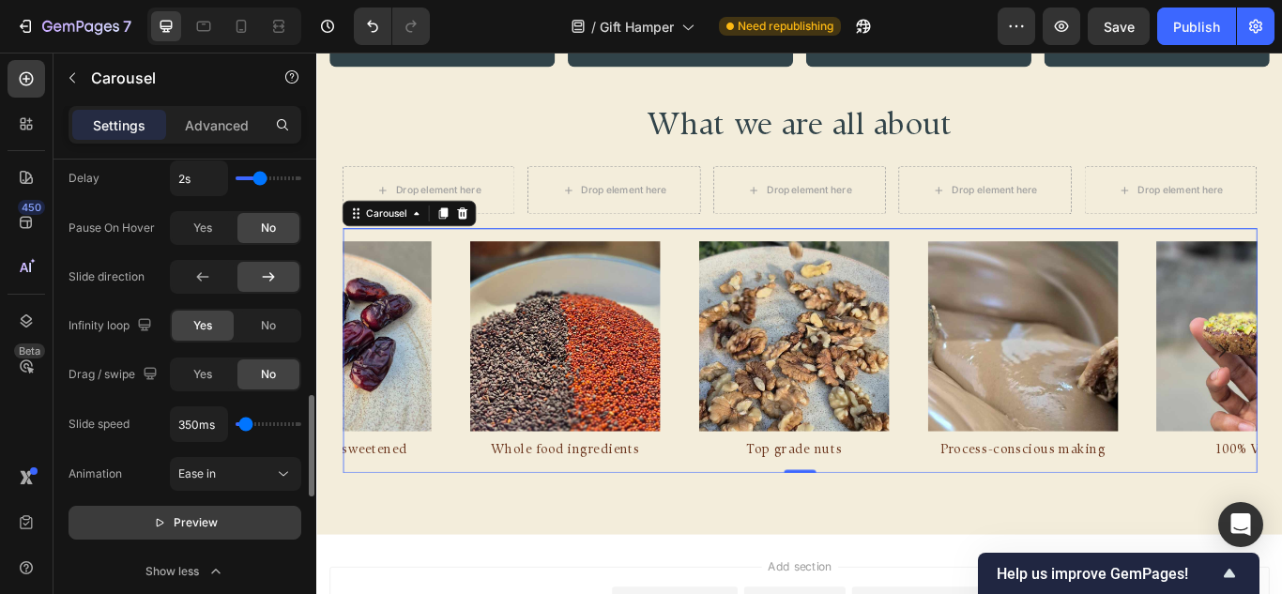
click at [217, 526] on button "Preview" at bounding box center [184, 523] width 233 height 34
type input "100ms"
type input "100"
click at [240, 424] on input "range" at bounding box center [269, 424] width 66 height 4
click at [239, 518] on button "Pause" at bounding box center [184, 523] width 233 height 34
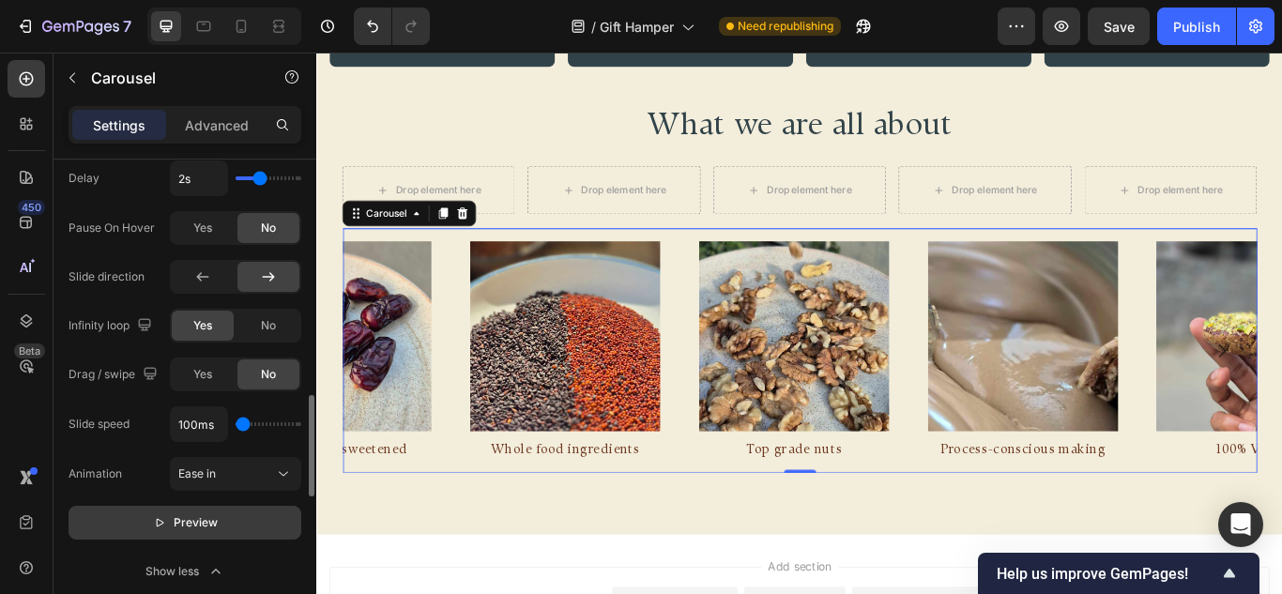
click at [239, 518] on button "Preview" at bounding box center [184, 523] width 233 height 34
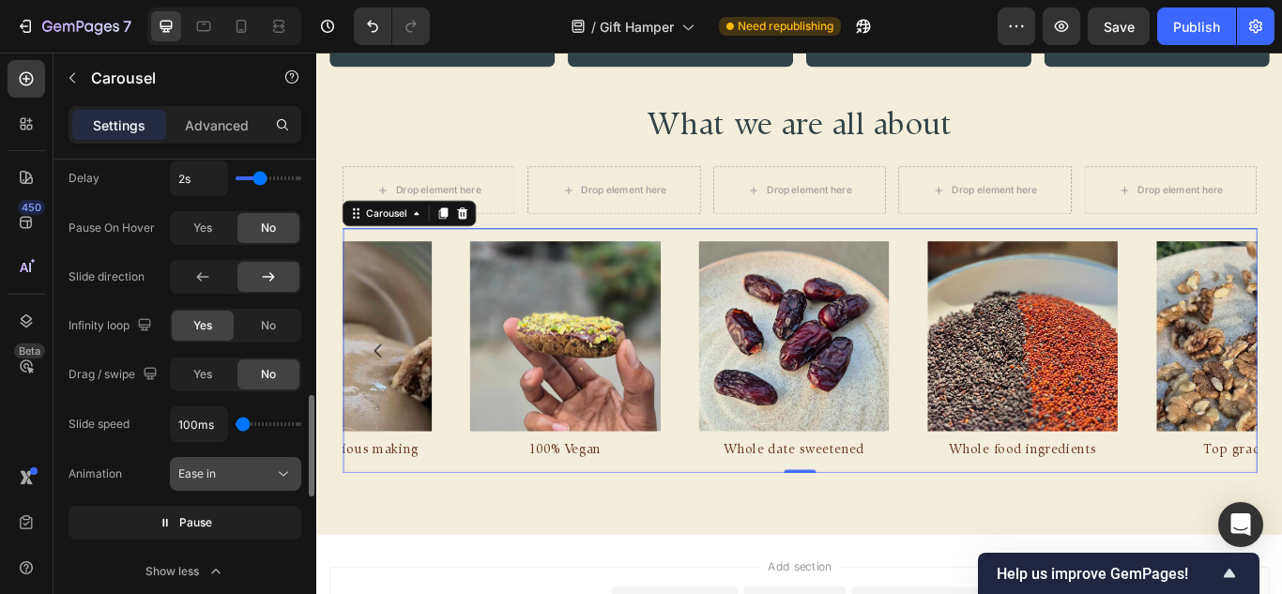
click at [248, 467] on div "Ease in" at bounding box center [226, 473] width 96 height 17
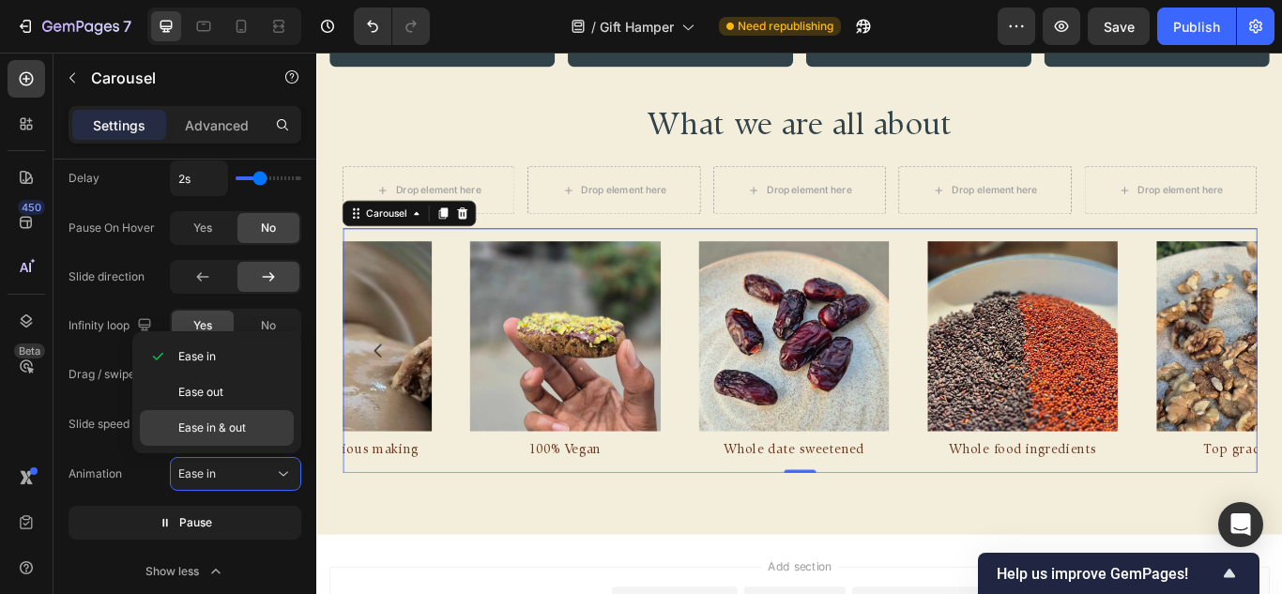
click at [214, 431] on span "Ease in & out" at bounding box center [212, 427] width 68 height 17
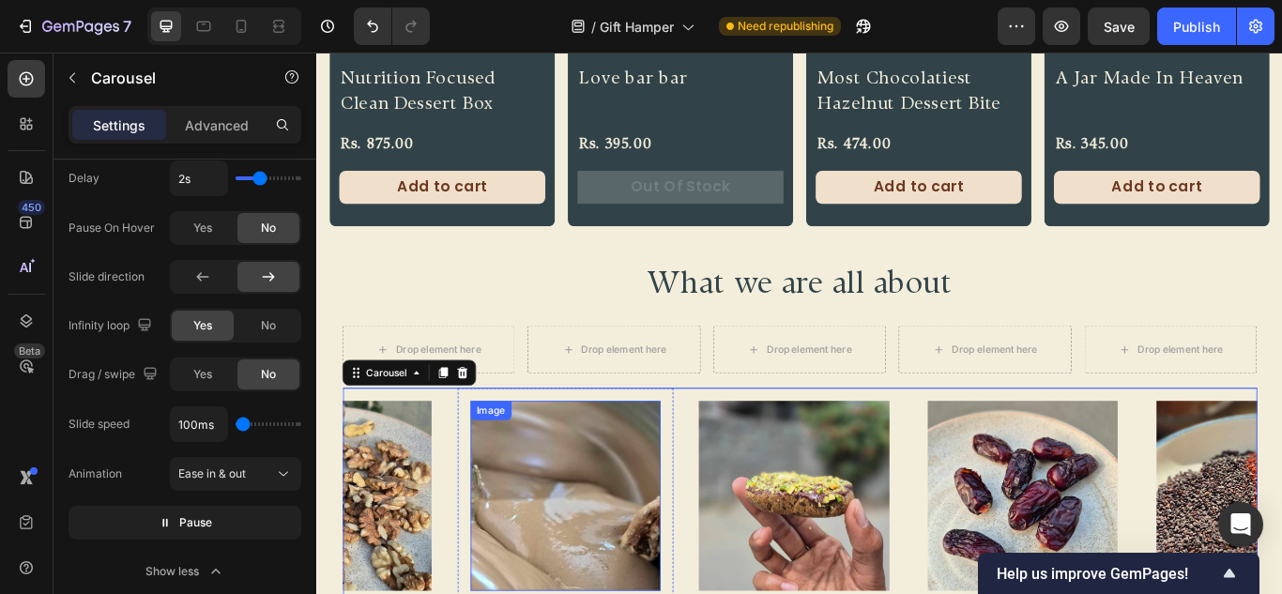
scroll to position [835, 0]
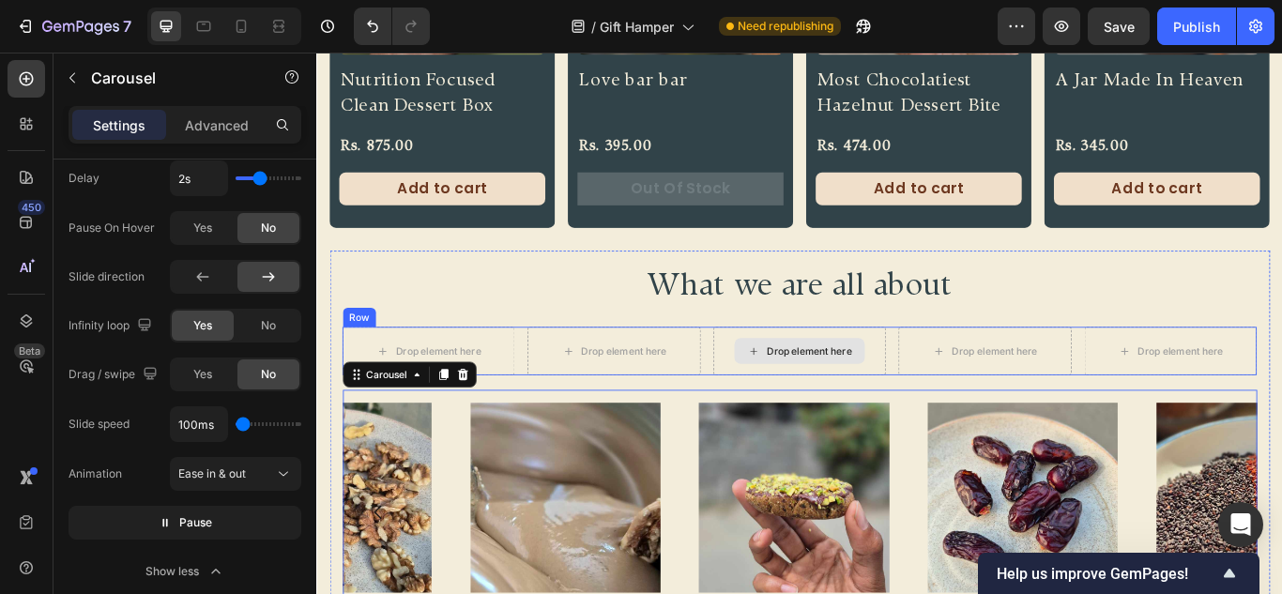
click at [779, 388] on div "Drop element here" at bounding box center [879, 401] width 201 height 56
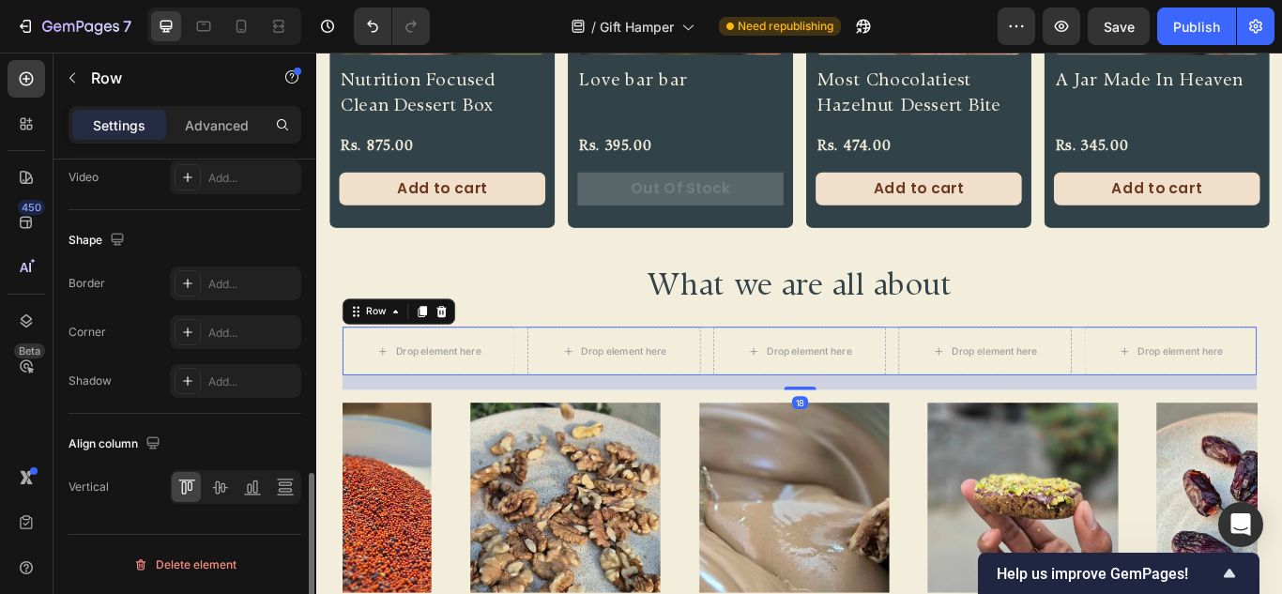
scroll to position [0, 0]
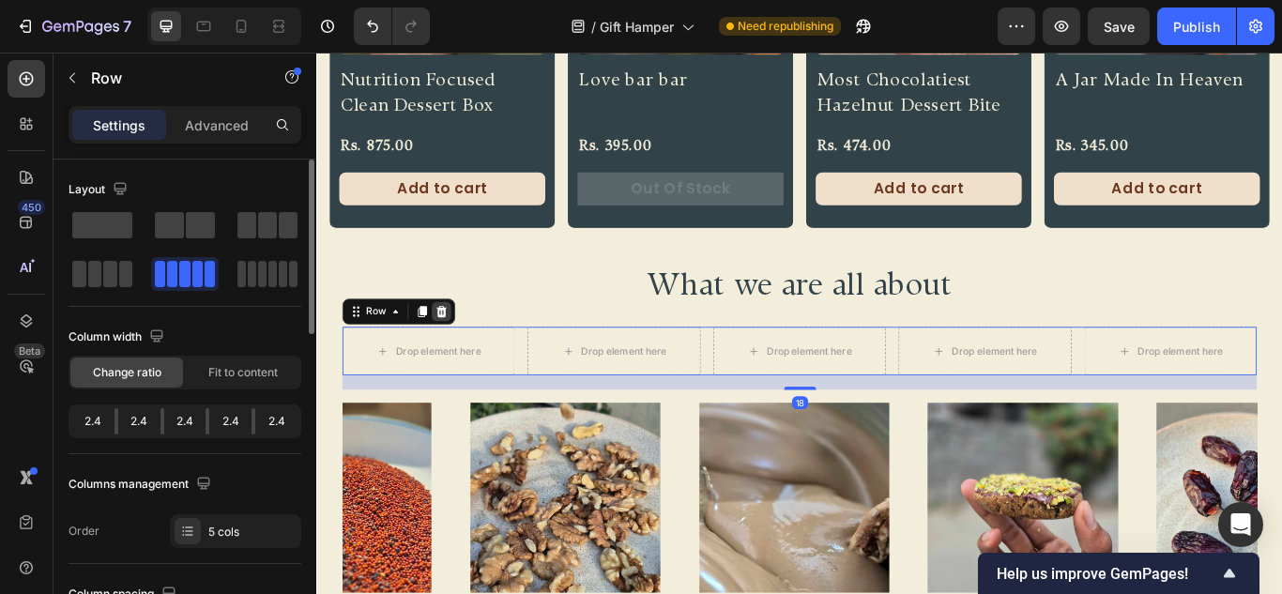
click at [471, 358] on div at bounding box center [461, 354] width 23 height 23
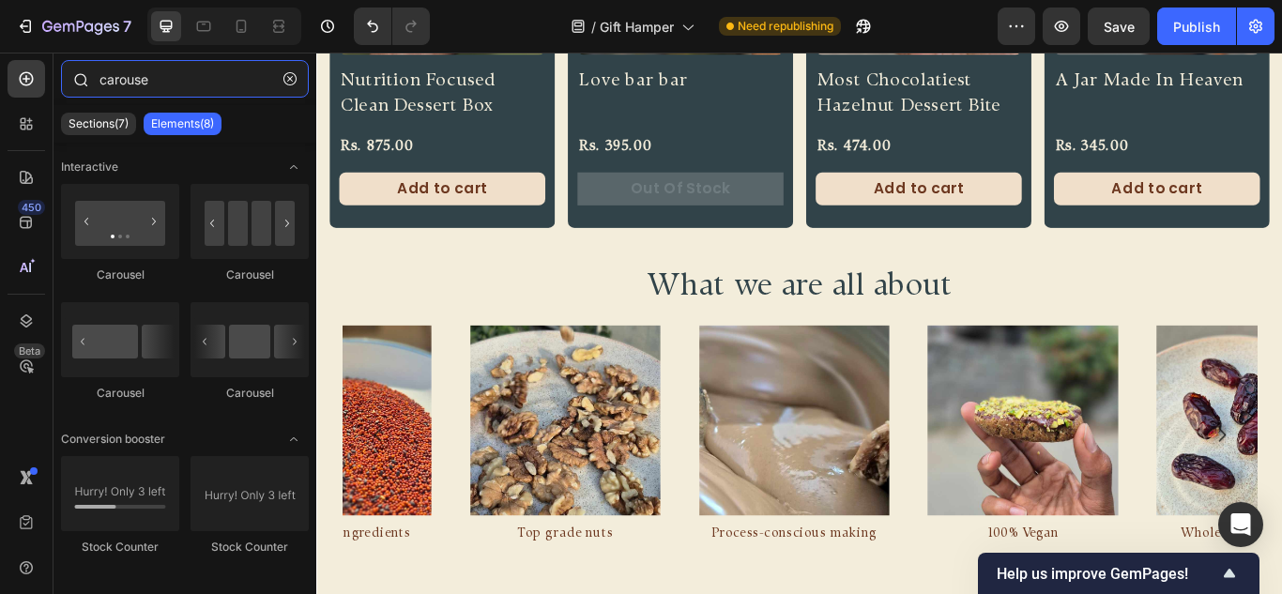
click at [101, 85] on input "carouse" at bounding box center [185, 79] width 248 height 38
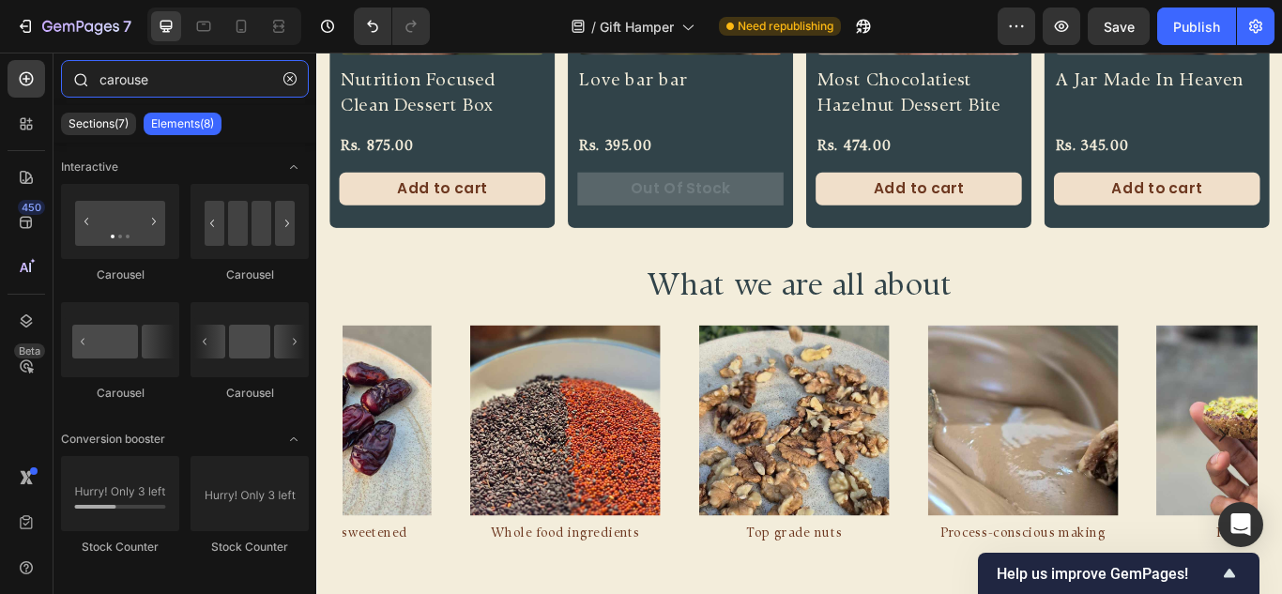
click at [166, 87] on input "carouse" at bounding box center [185, 79] width 248 height 38
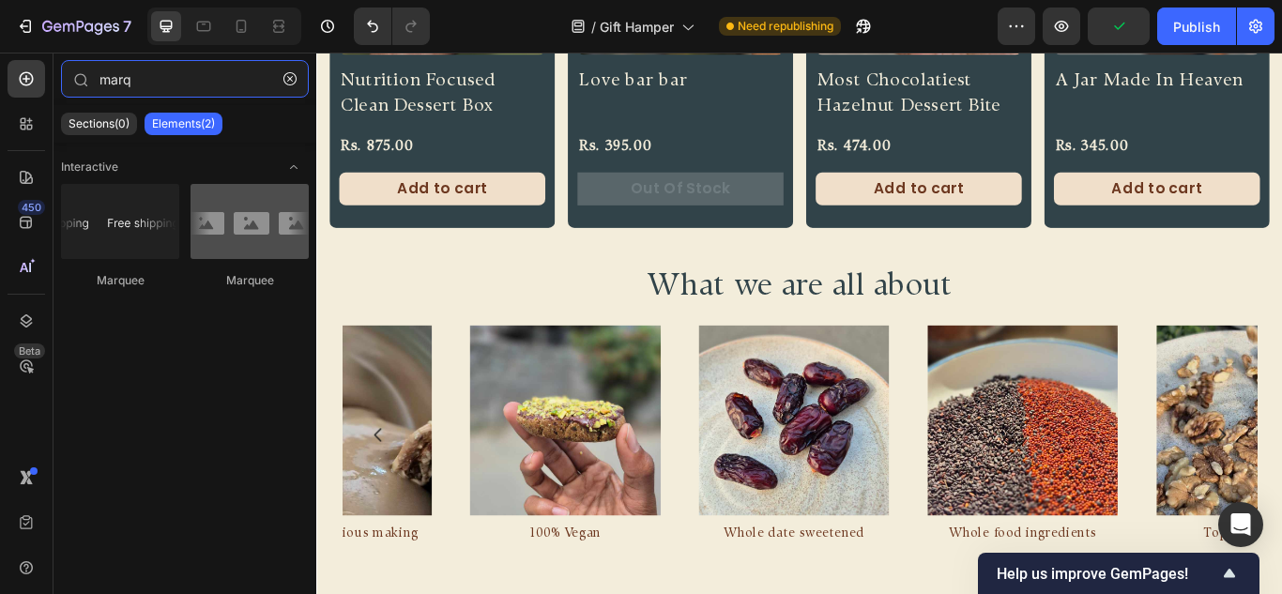
type input "marq"
click at [249, 212] on div at bounding box center [249, 221] width 118 height 75
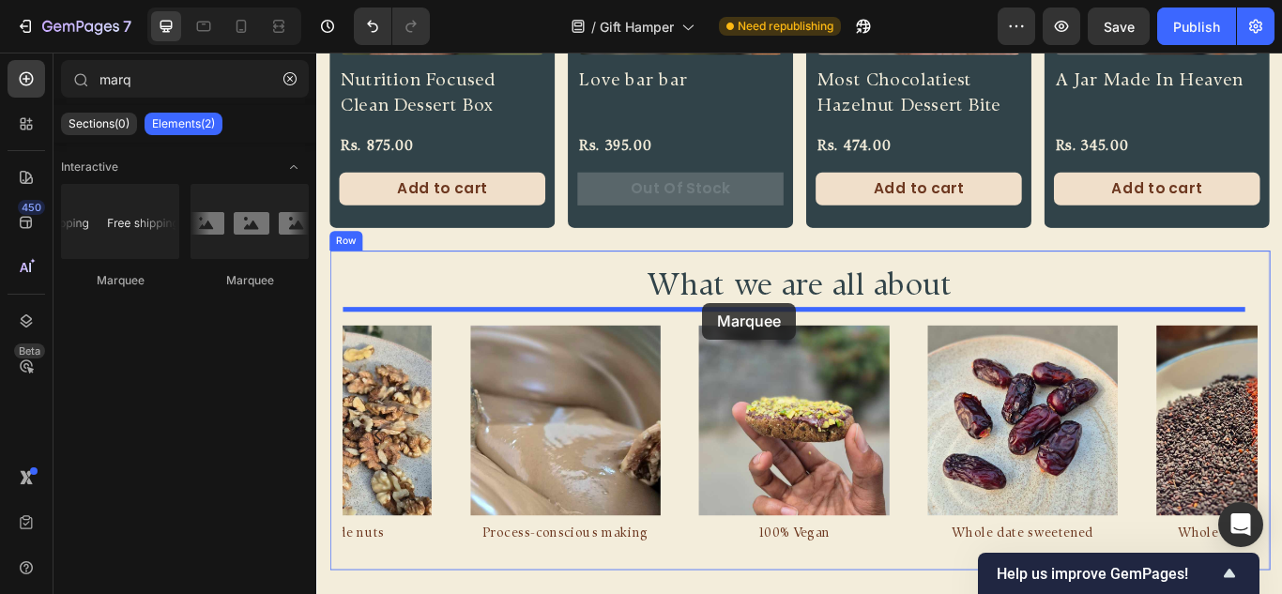
drag, startPoint x: 536, startPoint y: 271, endPoint x: 766, endPoint y: 344, distance: 241.3
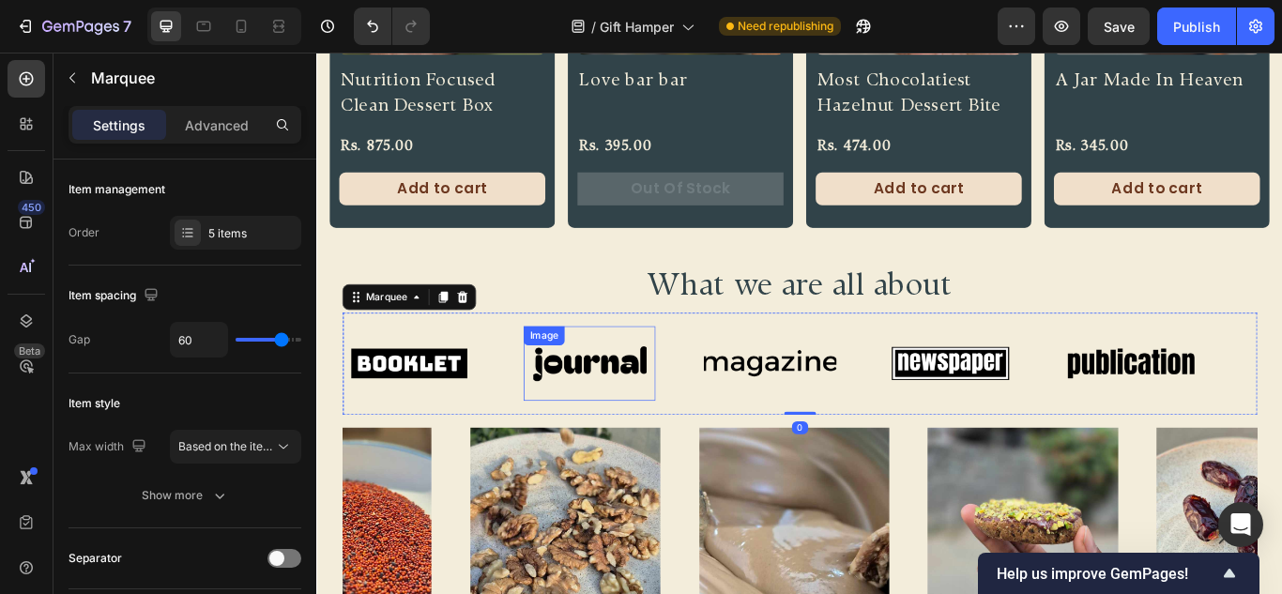
click at [648, 412] on img at bounding box center [634, 415] width 154 height 65
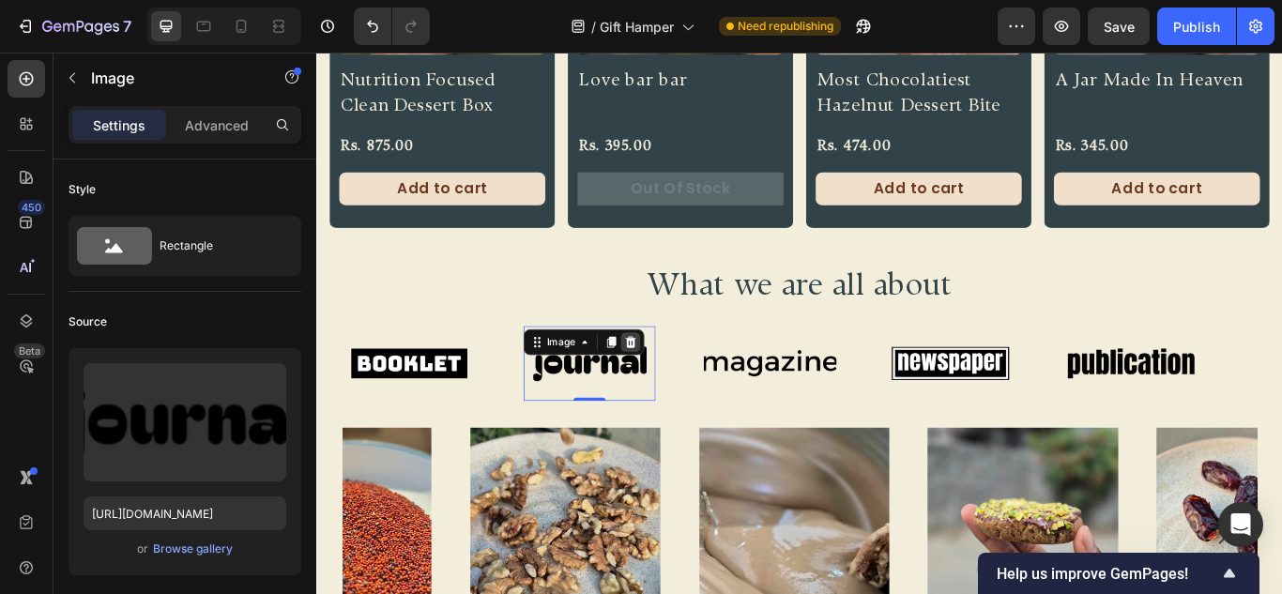
click at [692, 386] on div at bounding box center [682, 390] width 23 height 23
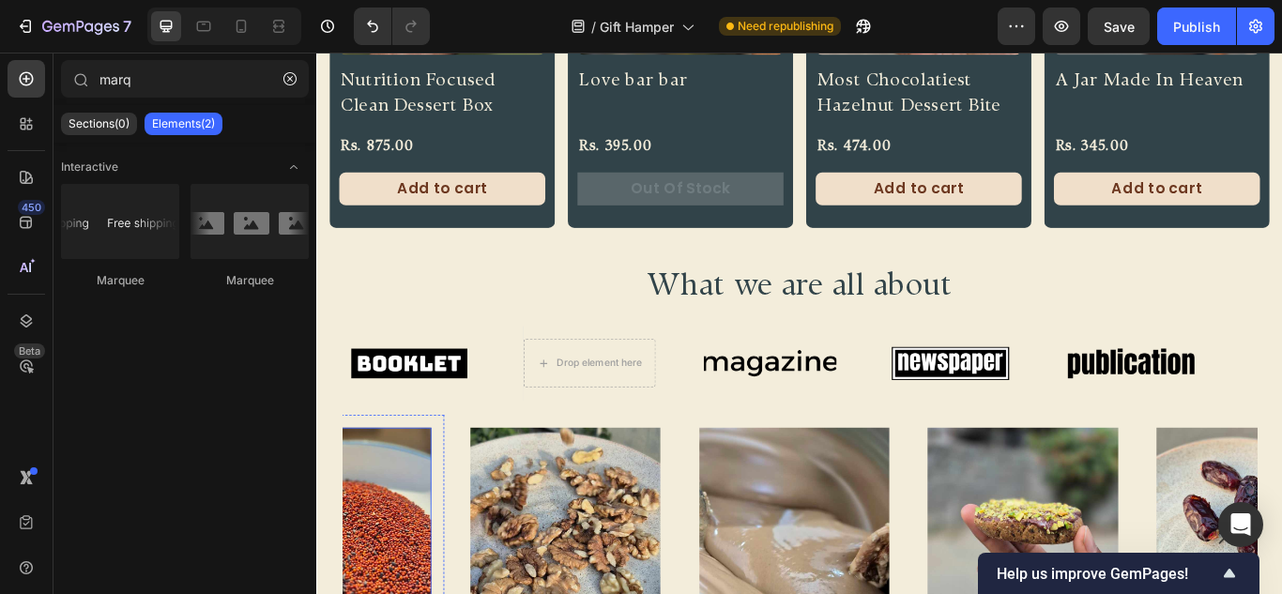
click at [389, 543] on img at bounding box center [338, 600] width 221 height 221
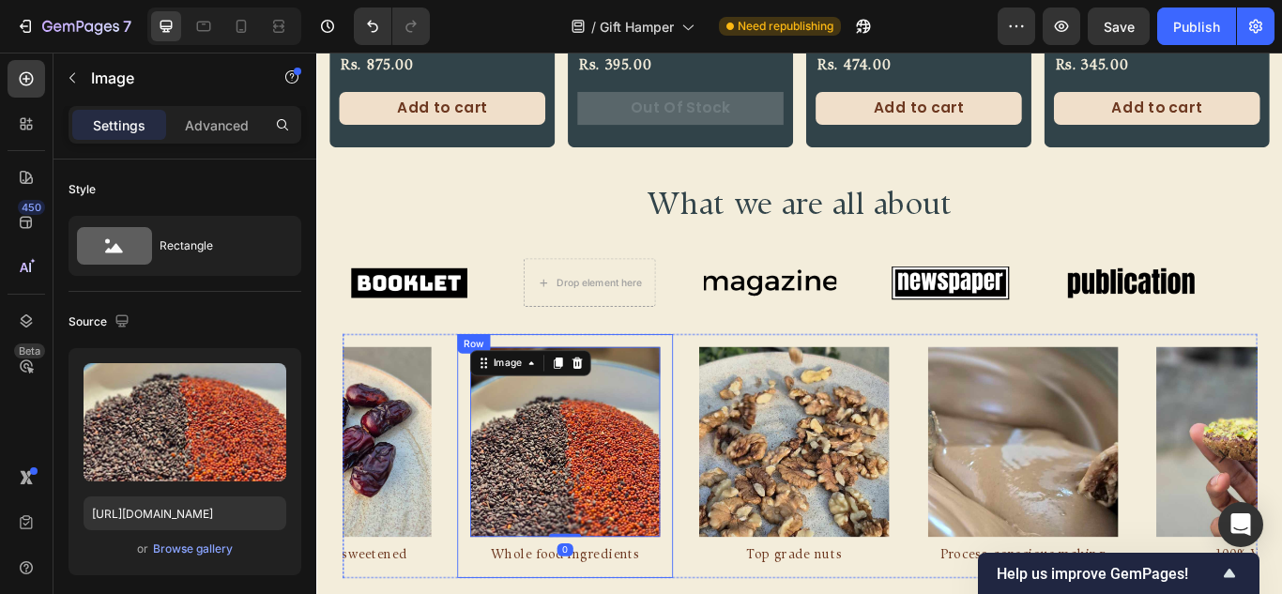
scroll to position [1023, 0]
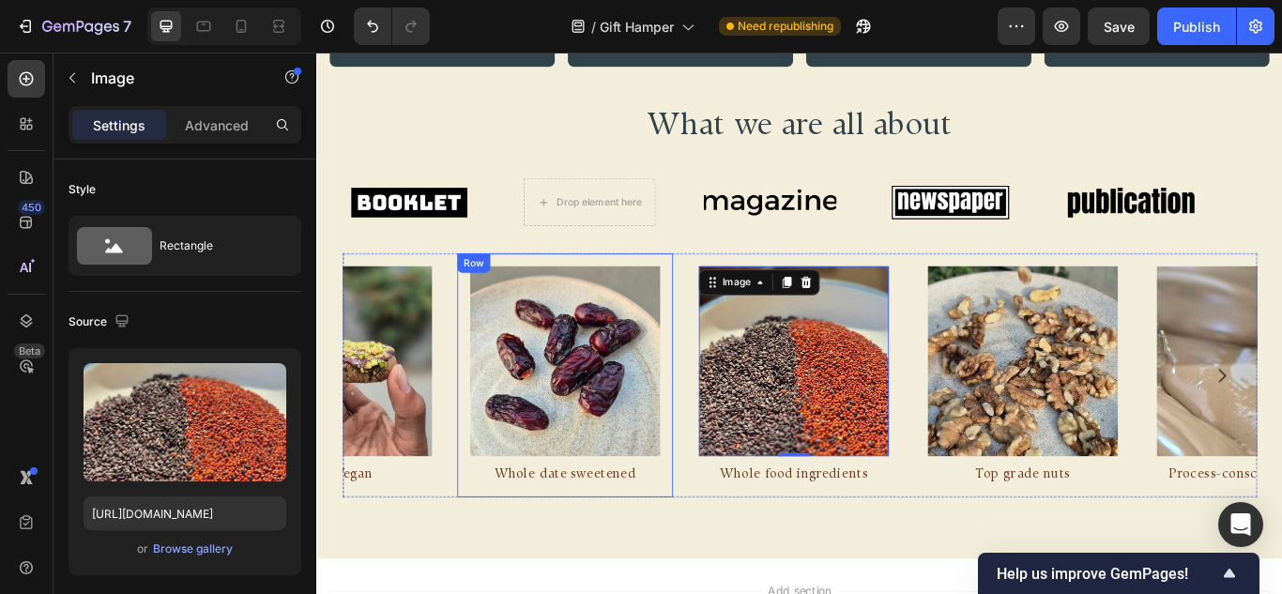
click at [492, 413] on div "Image Whole date sweetened Text Block Row" at bounding box center [604, 429] width 251 height 284
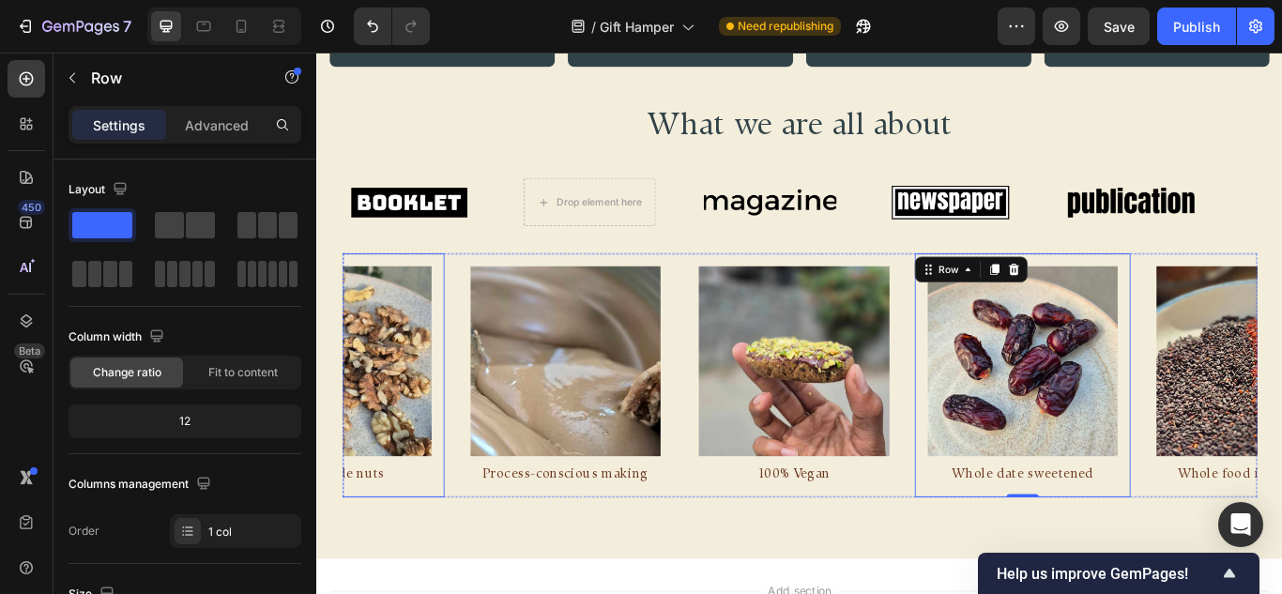
click at [459, 353] on div "Image Top grade nuts Text Block Row" at bounding box center [338, 429] width 251 height 284
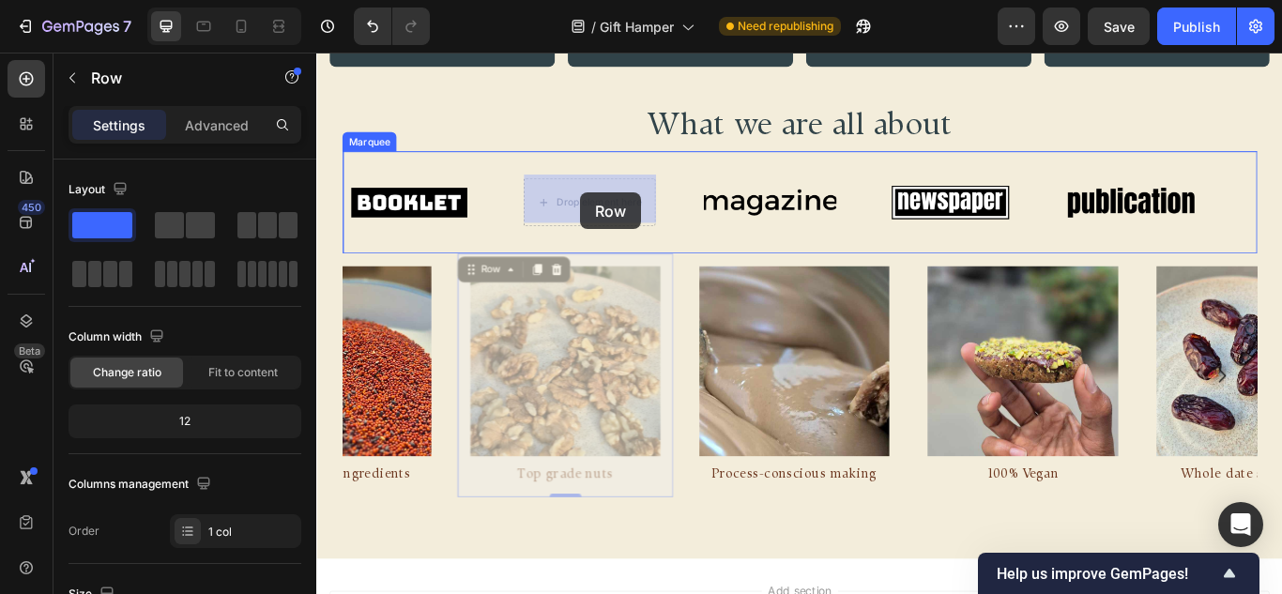
drag, startPoint x: 498, startPoint y: 306, endPoint x: 624, endPoint y: 216, distance: 154.7
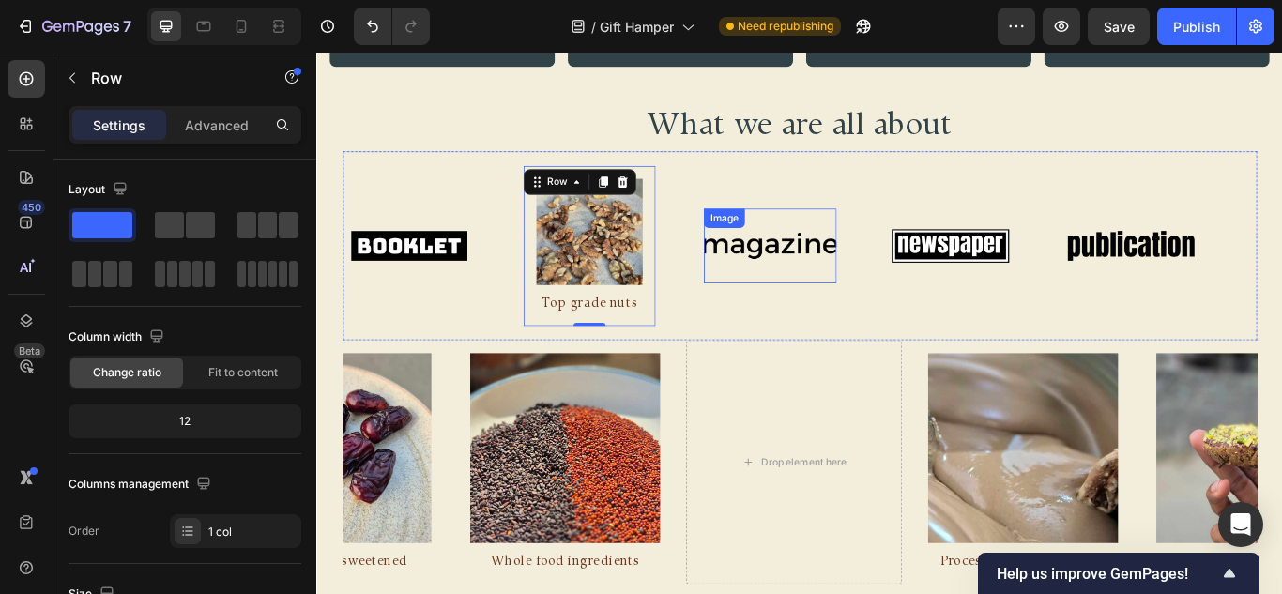
click at [795, 261] on div "Image" at bounding box center [845, 278] width 154 height 87
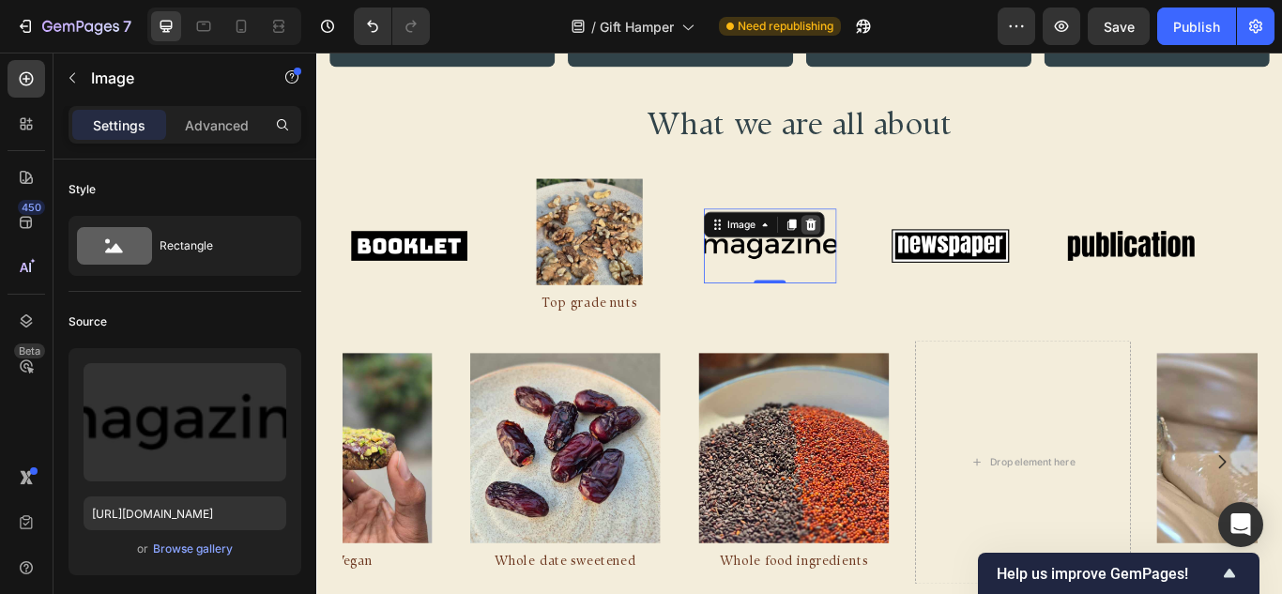
click at [894, 251] on icon at bounding box center [892, 253] width 15 height 15
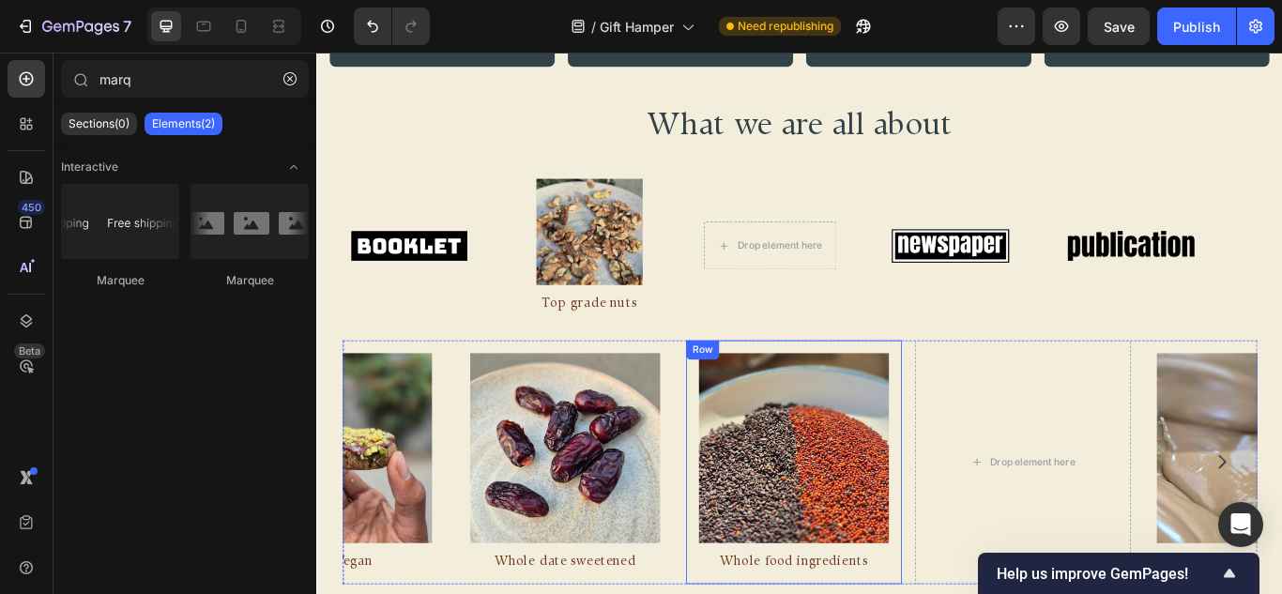
click at [759, 444] on div "Image Whole food ingredients Text Block Row" at bounding box center [871, 530] width 251 height 284
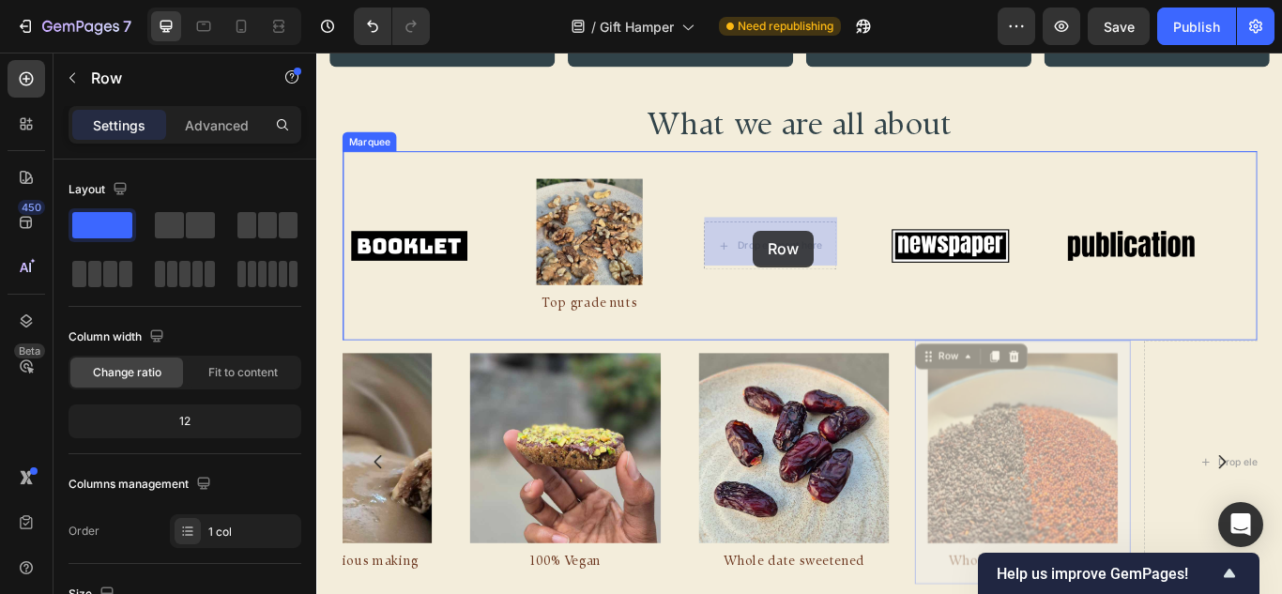
drag, startPoint x: 1028, startPoint y: 402, endPoint x: 837, endPoint y: 297, distance: 218.4
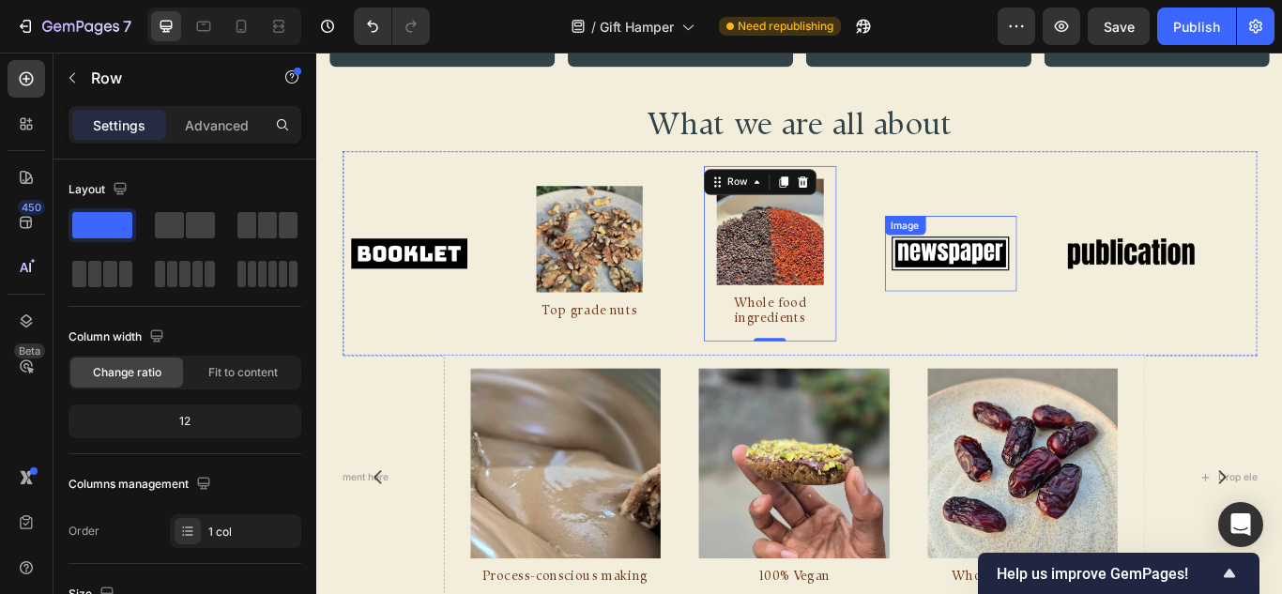
click at [1027, 244] on div "Image" at bounding box center [1056, 286] width 154 height 87
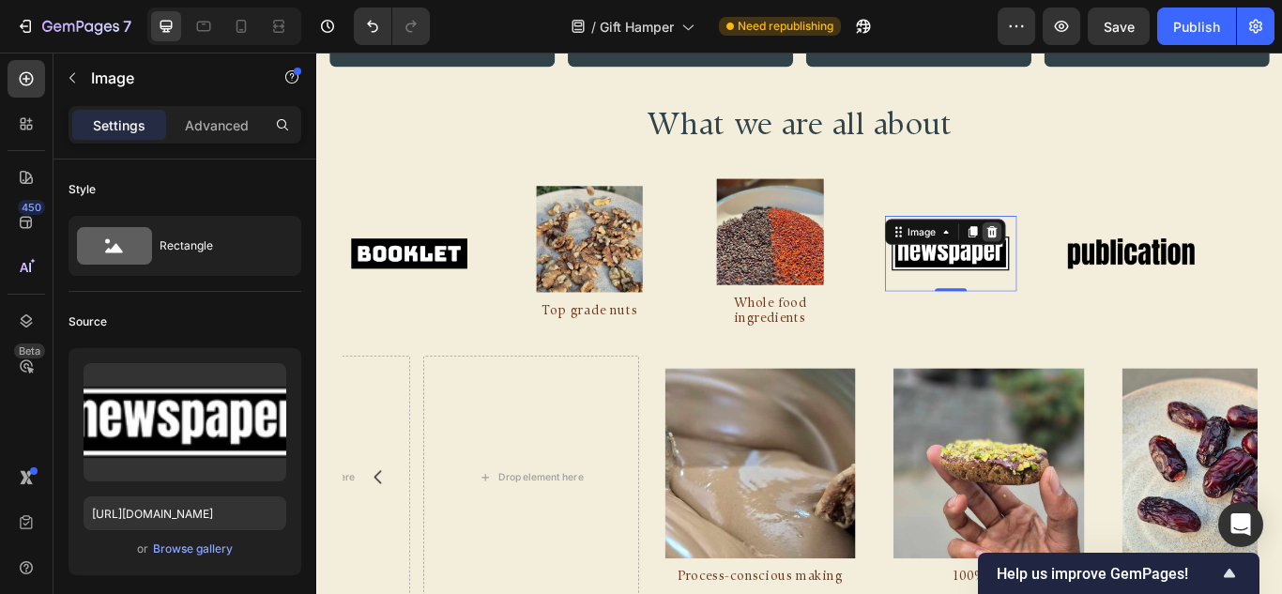
click at [1103, 255] on icon at bounding box center [1103, 261] width 12 height 13
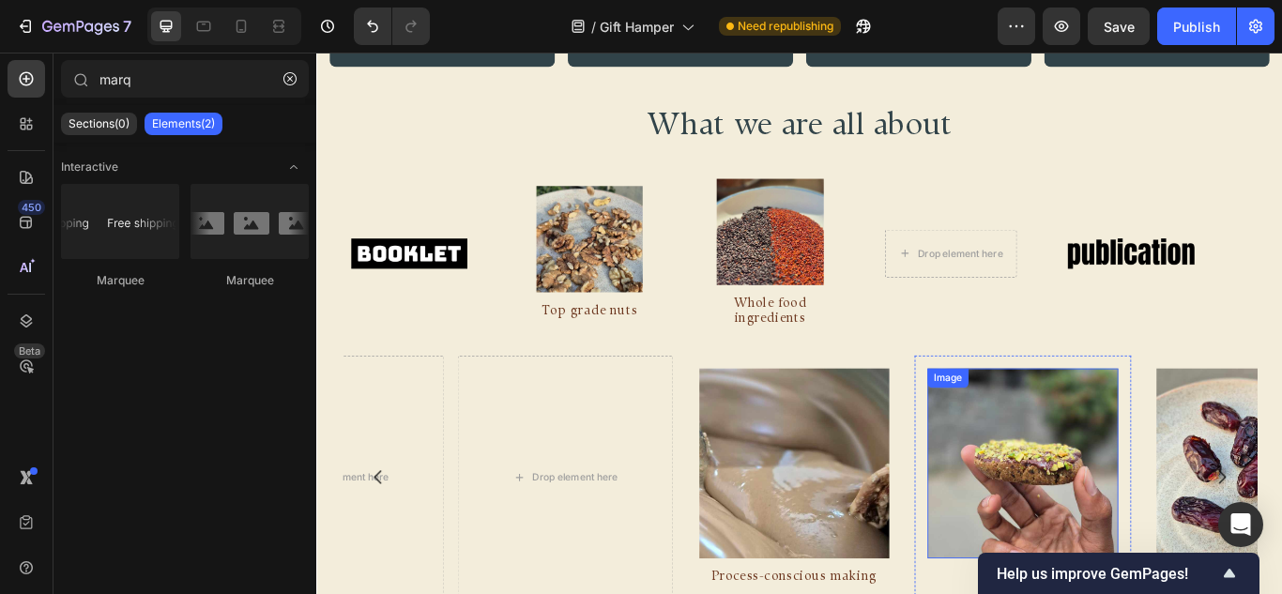
click at [1073, 452] on img at bounding box center [1138, 531] width 221 height 221
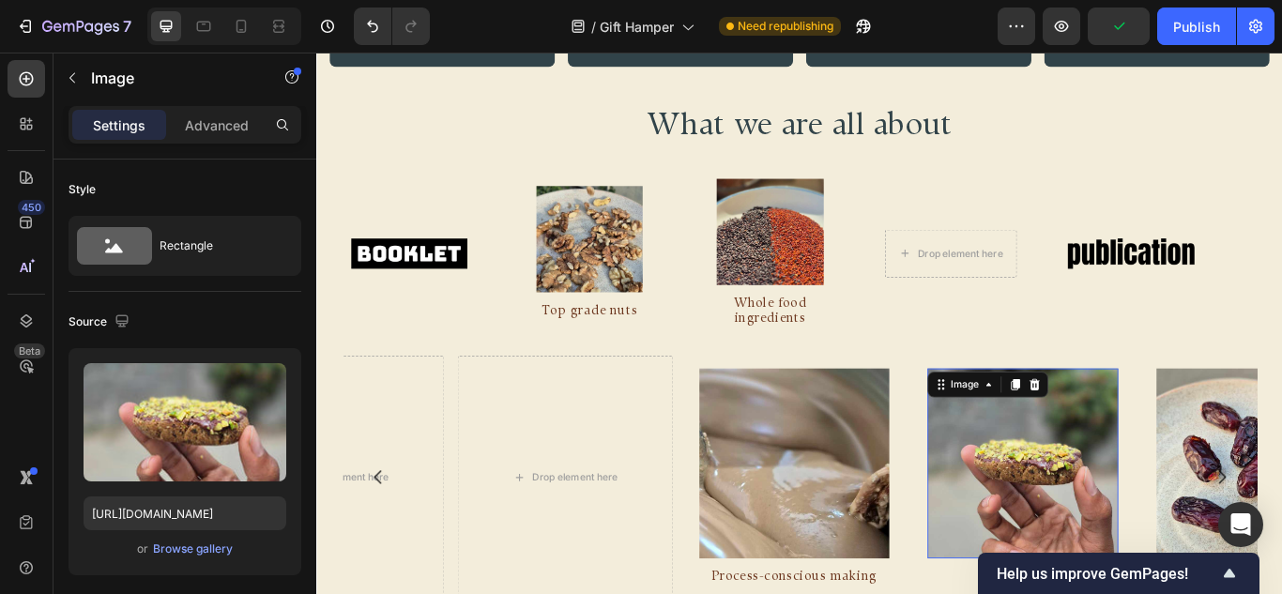
click at [1028, 442] on div "Image 0 100% Vegan Text Block Row" at bounding box center [1138, 548] width 251 height 284
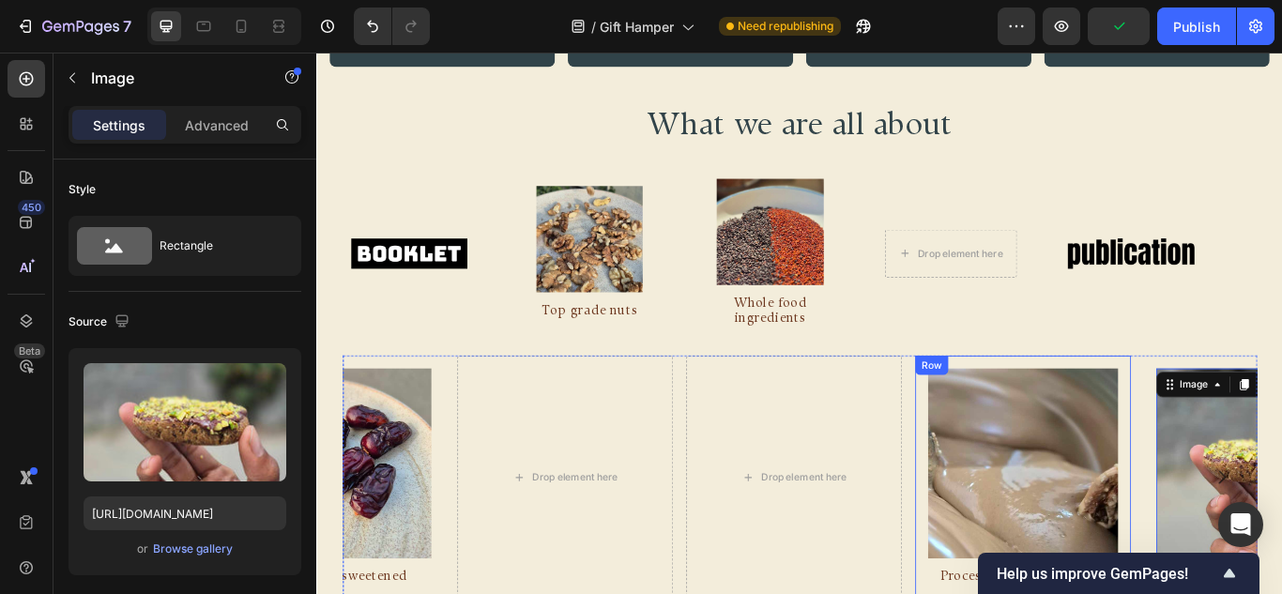
click at [1024, 442] on div "Image Process-conscious making Text Block Row" at bounding box center [1138, 548] width 251 height 284
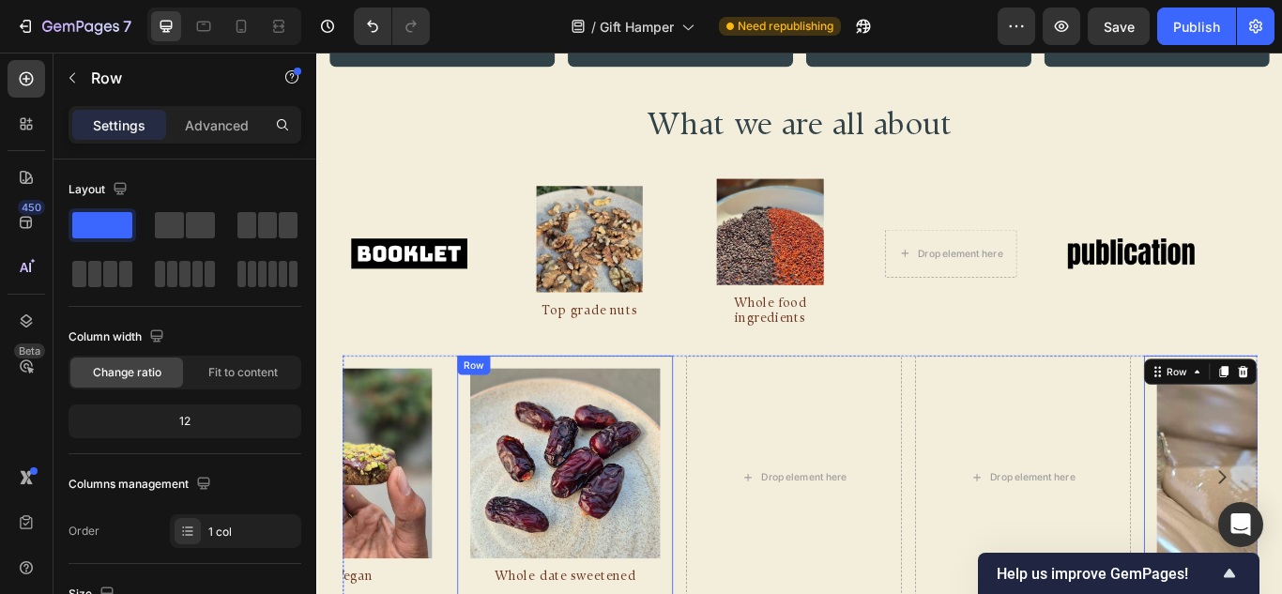
click at [729, 450] on div "Image Whole date sweetened Text Block Row" at bounding box center [604, 548] width 251 height 284
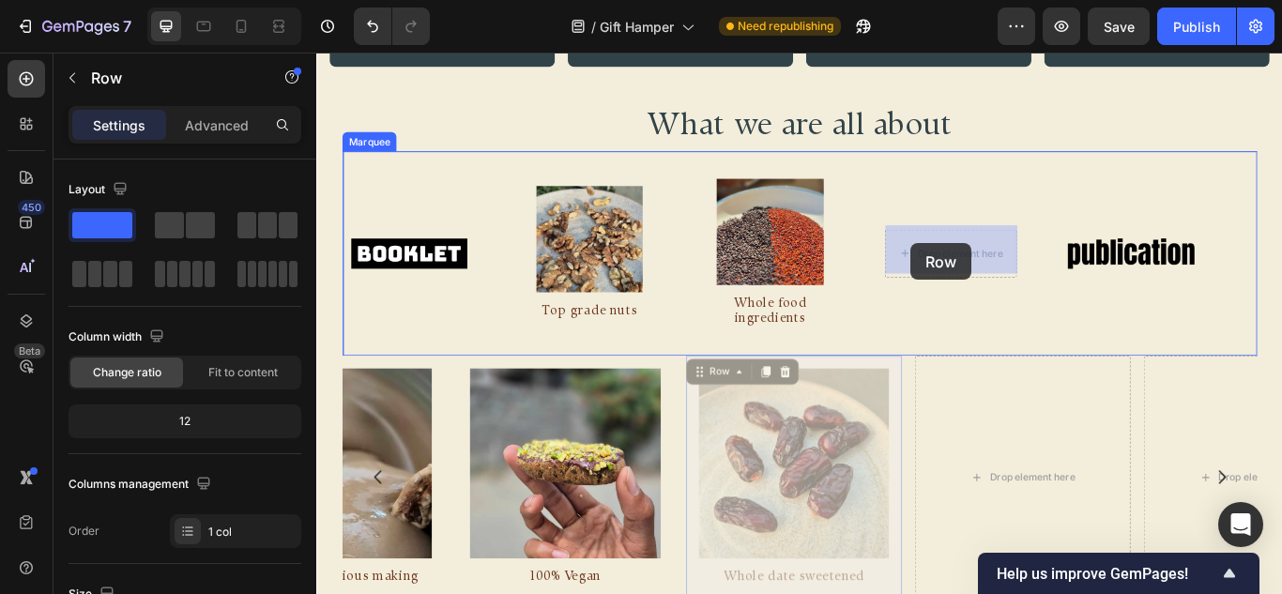
drag, startPoint x: 763, startPoint y: 422, endPoint x: 997, endPoint y: 286, distance: 270.4
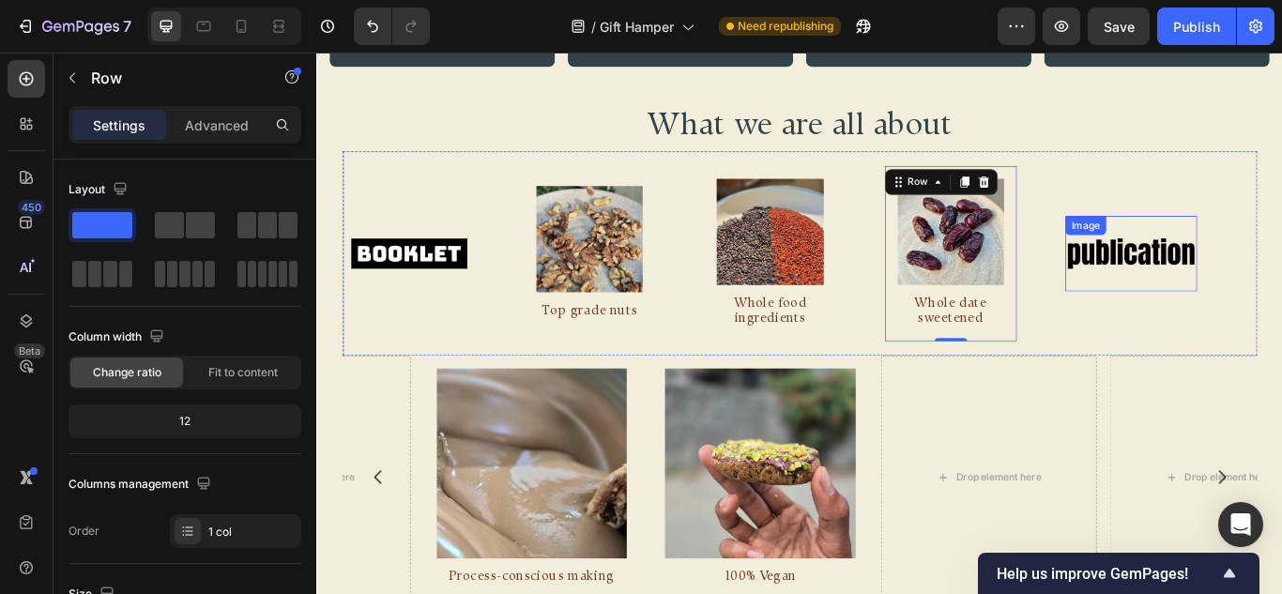
click at [1234, 273] on img at bounding box center [1266, 286] width 154 height 65
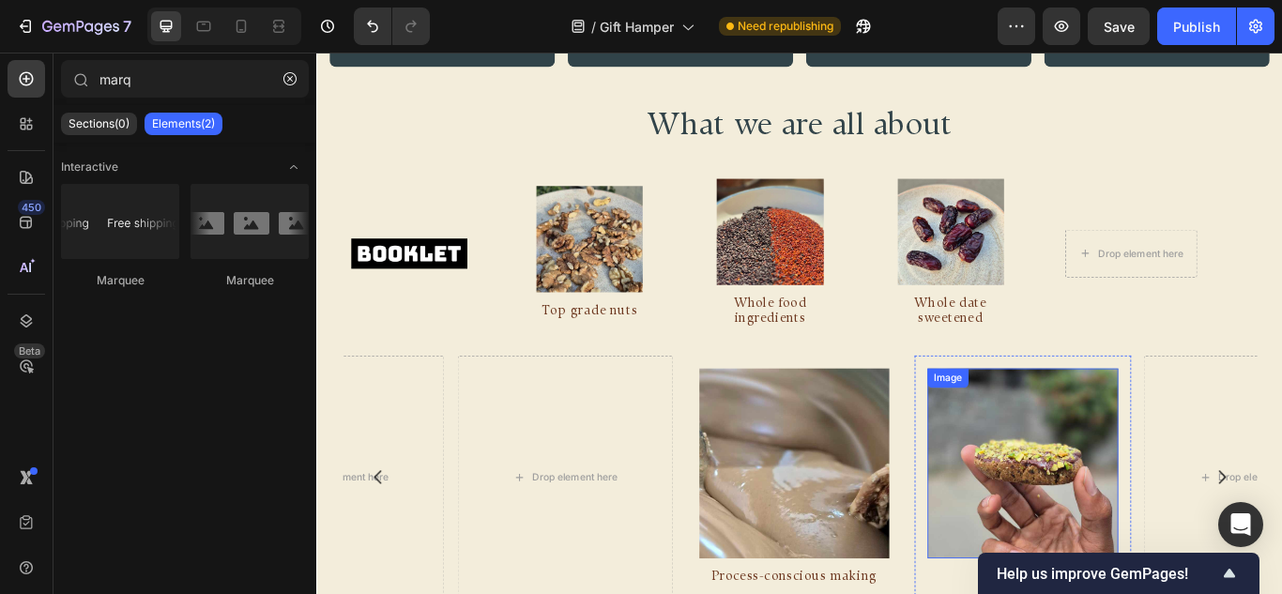
click at [1029, 452] on img at bounding box center [1138, 531] width 221 height 221
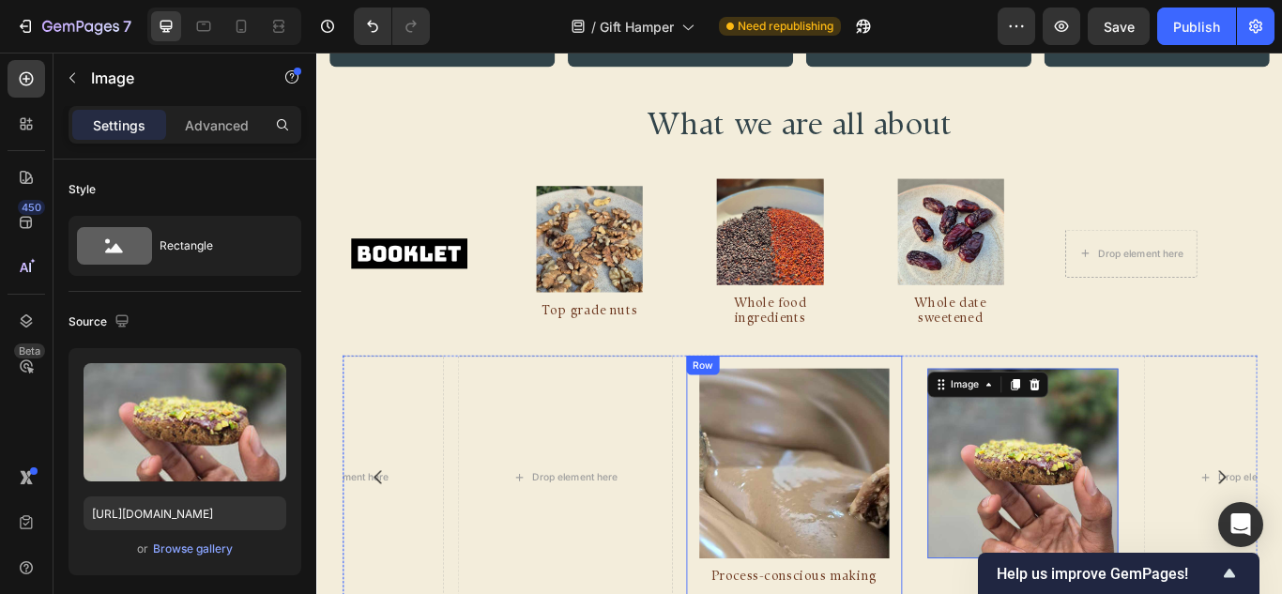
click at [993, 456] on div "Image Process-conscious making Text Block Row" at bounding box center [871, 548] width 251 height 284
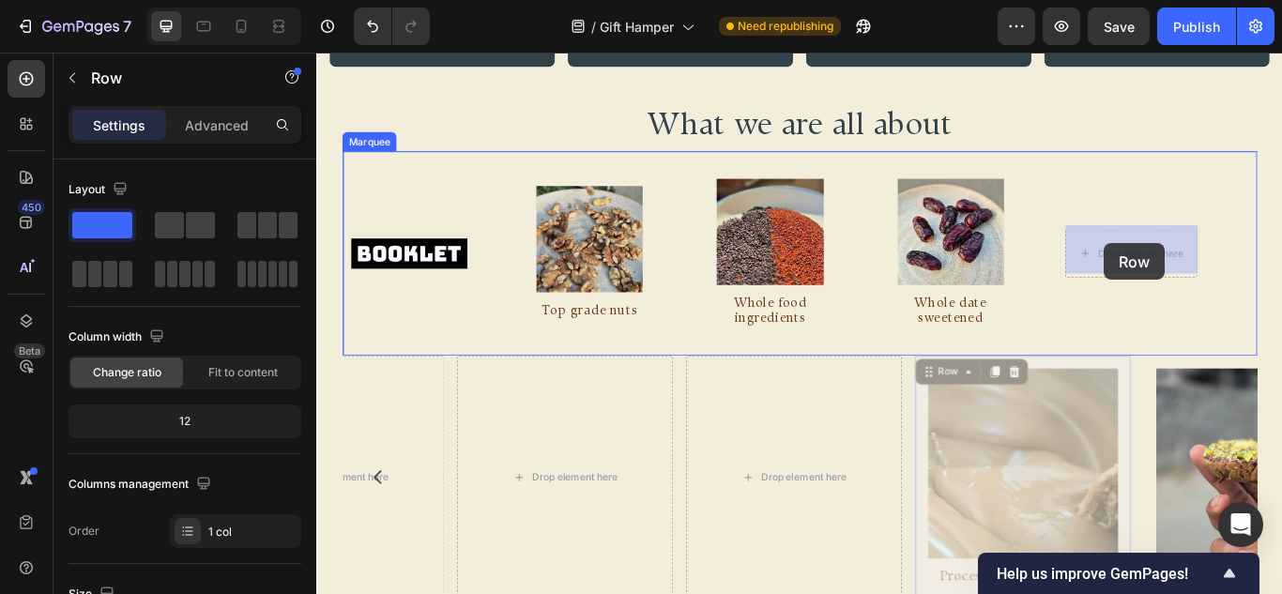
drag, startPoint x: 1031, startPoint y: 424, endPoint x: 1235, endPoint y: 275, distance: 252.4
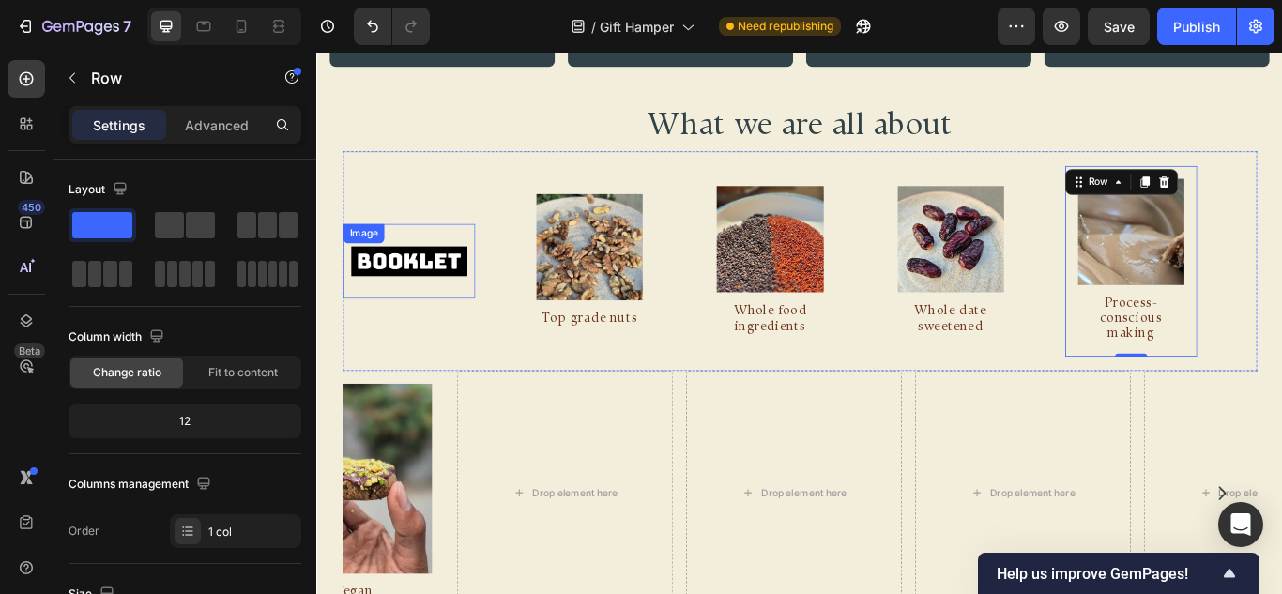
click at [413, 283] on img at bounding box center [424, 296] width 154 height 65
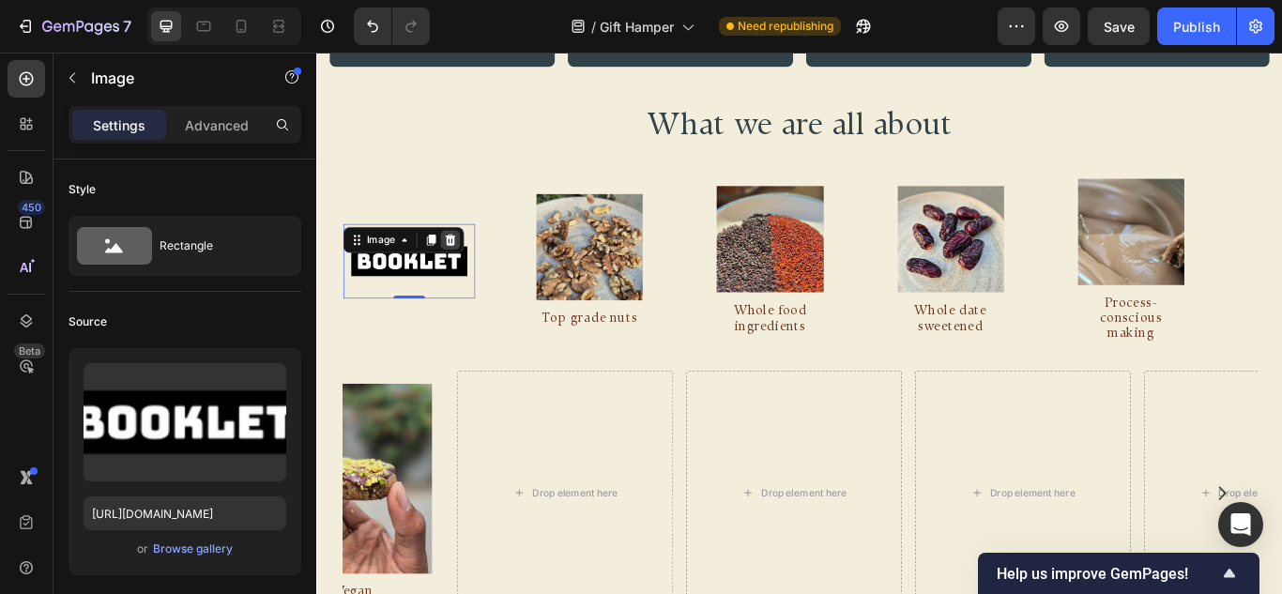
click at [466, 264] on icon at bounding box center [471, 271] width 15 height 15
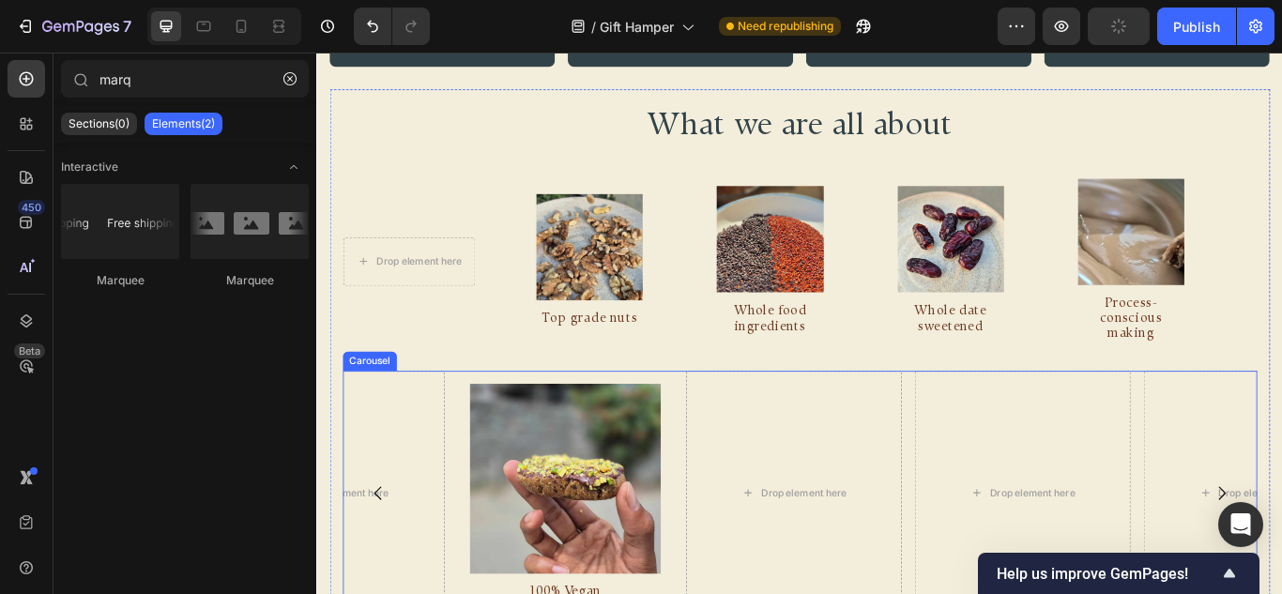
click at [732, 477] on div "Drop element here Image 100% Vegan Text Block Row Drop element here Drop elemen…" at bounding box center [879, 566] width 1066 height 284
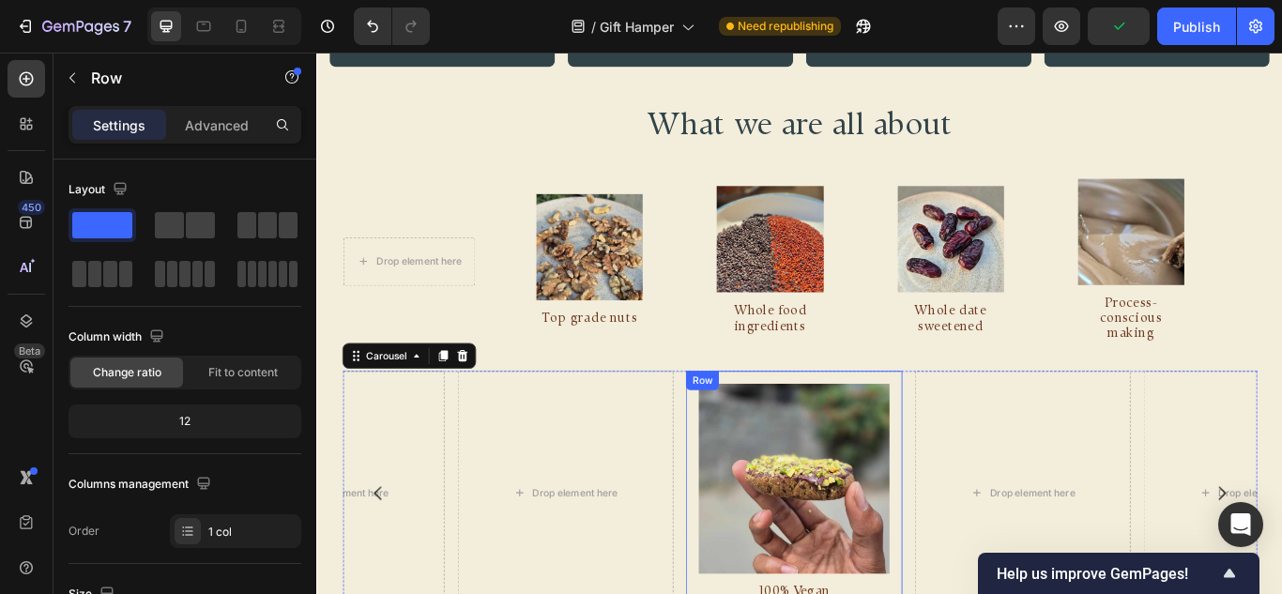
click at [754, 476] on div "Image 100% Vegan Text Block Row" at bounding box center [871, 566] width 251 height 284
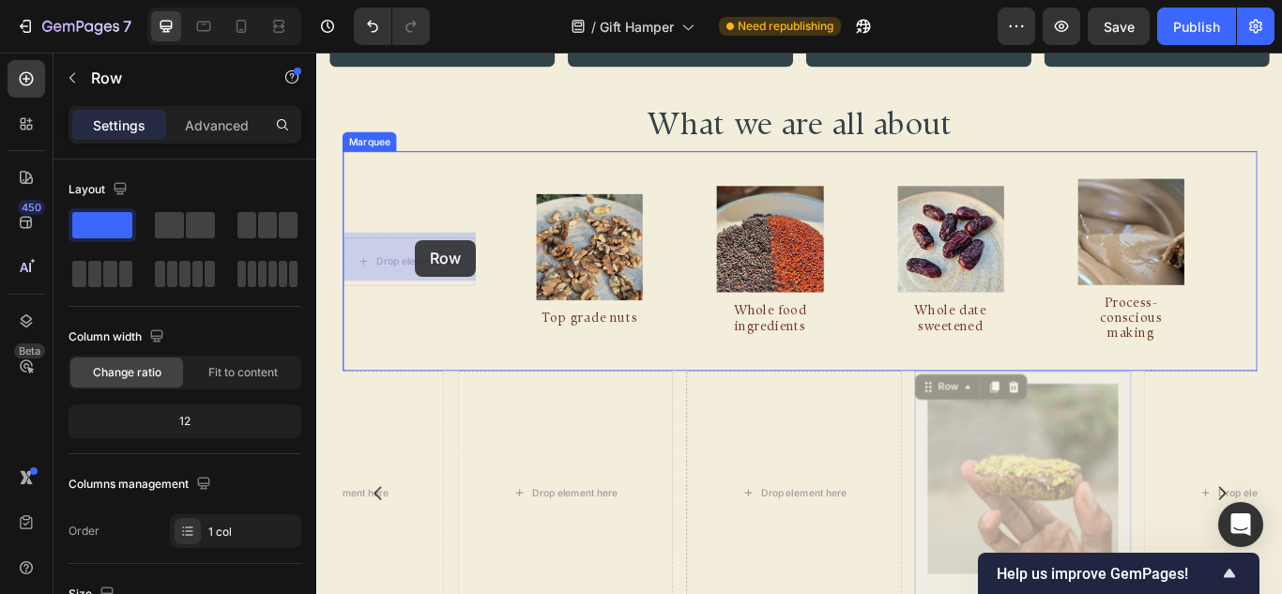
drag, startPoint x: 1028, startPoint y: 433, endPoint x: 431, endPoint y: 271, distance: 619.1
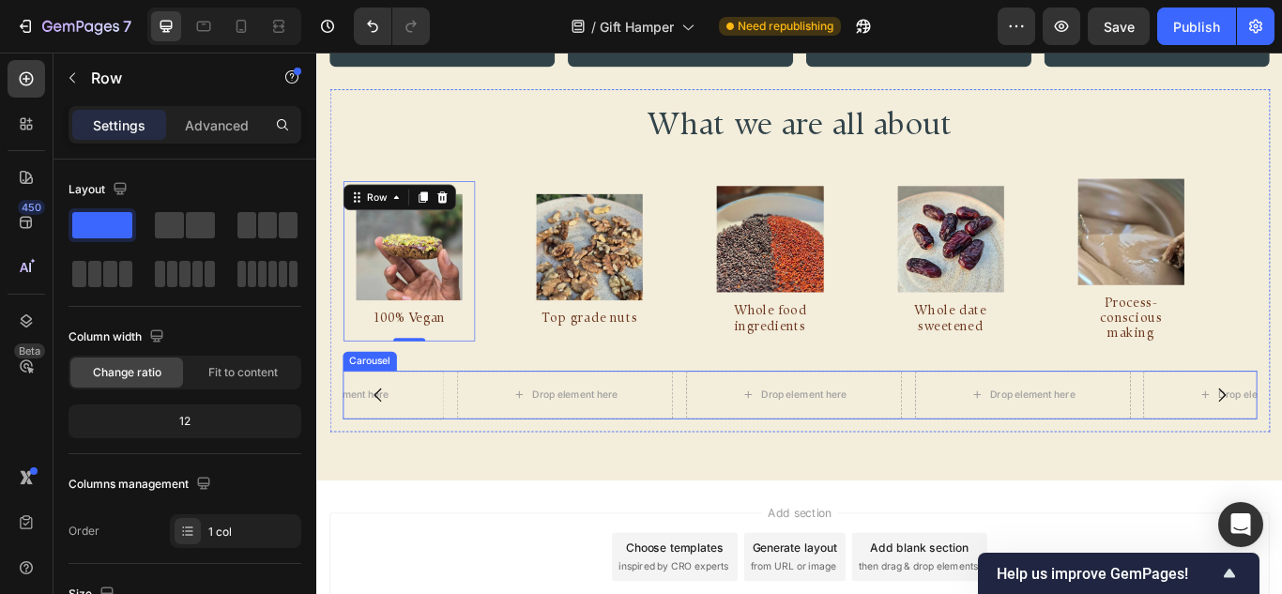
click at [741, 437] on div "Drop element here Drop element here Drop element here Drop element here Drop el…" at bounding box center [879, 452] width 1066 height 56
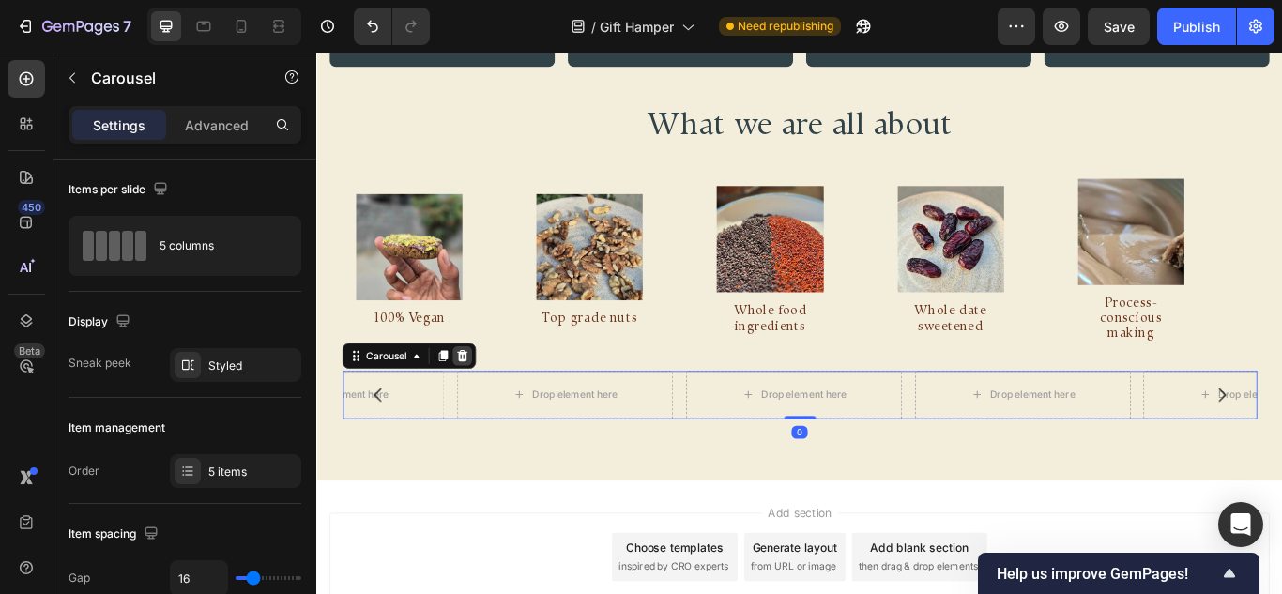
click at [493, 400] on icon at bounding box center [486, 406] width 15 height 15
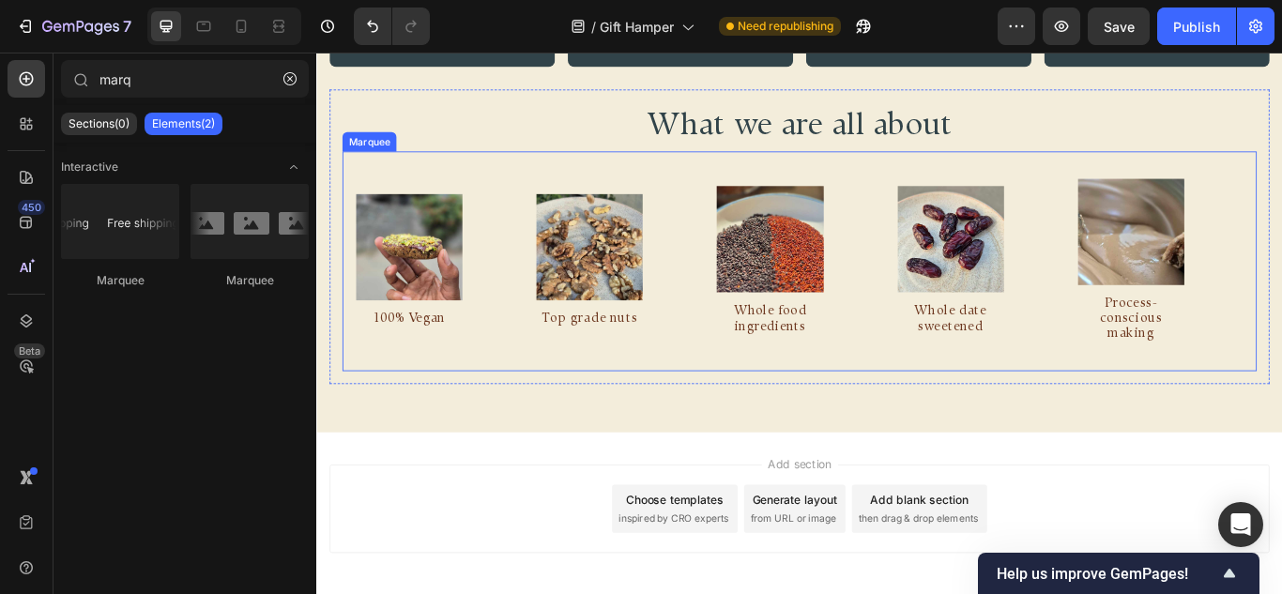
click at [517, 321] on div "Image 100% Vegan Text Block Row" at bounding box center [452, 296] width 210 height 187
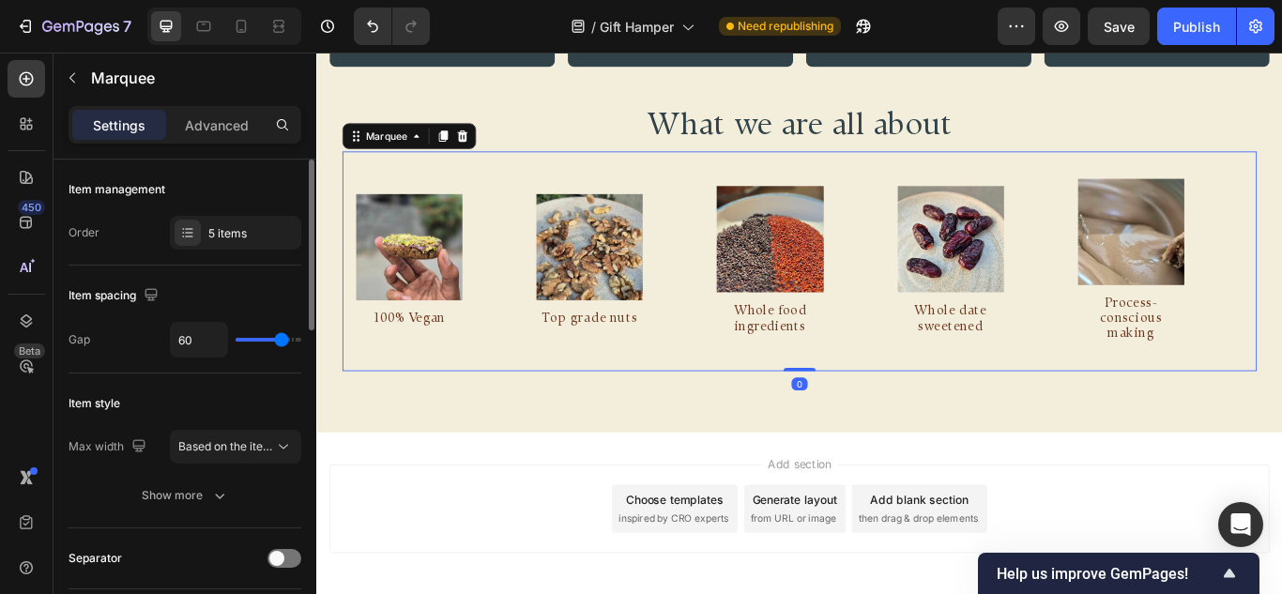
type input "40"
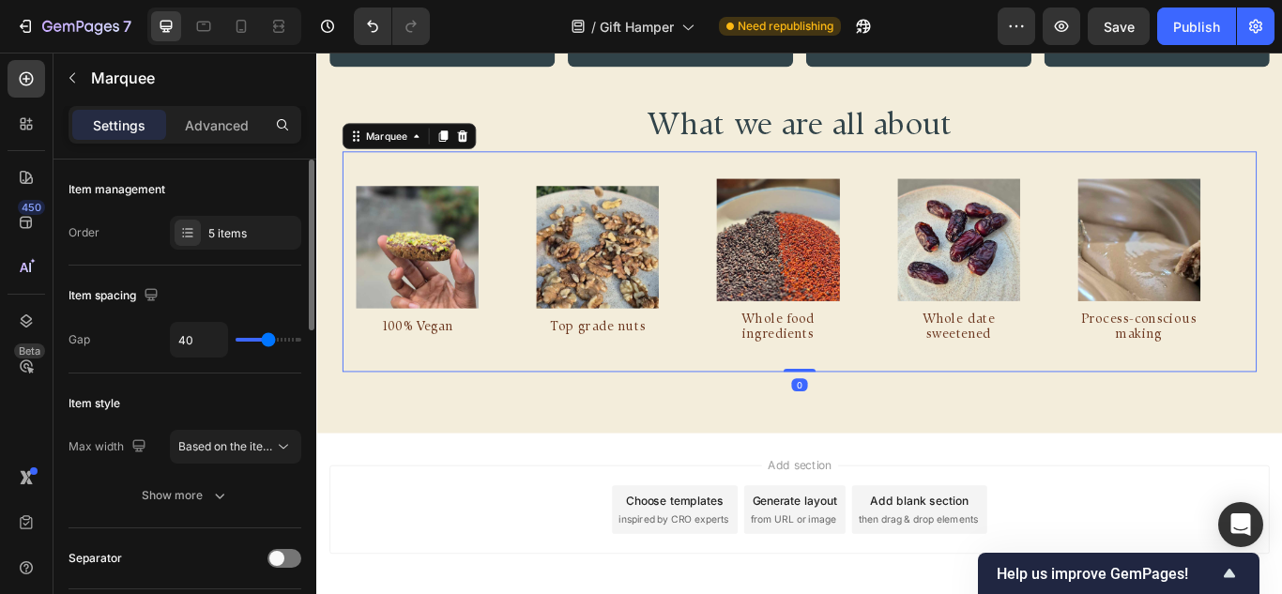
type input "34"
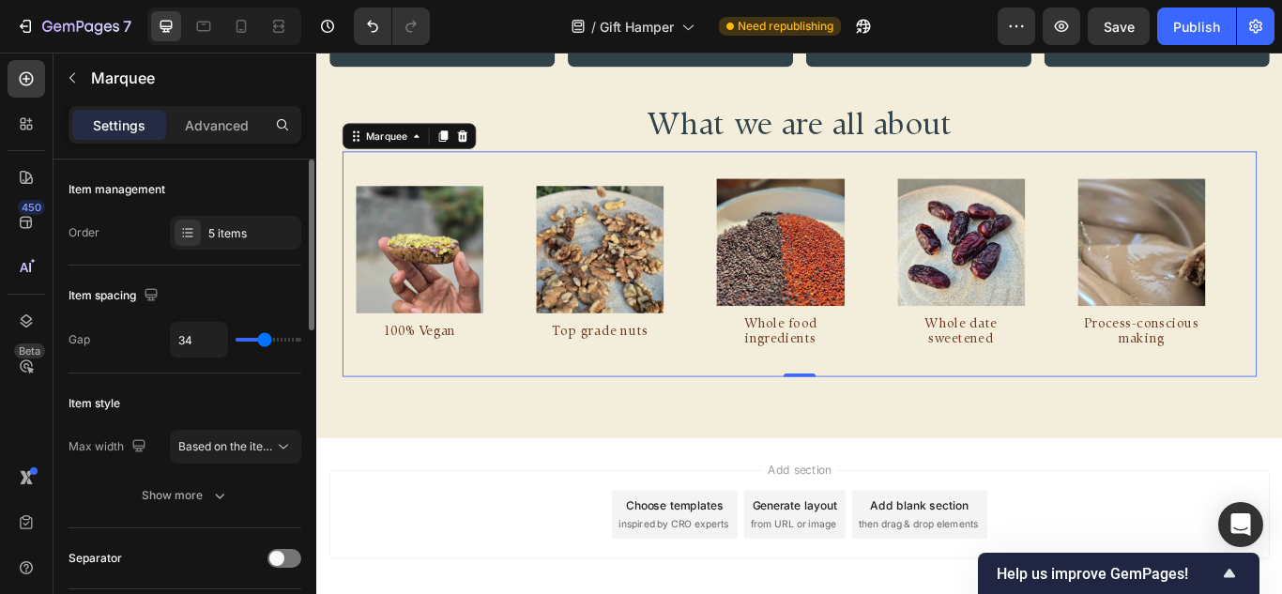
drag, startPoint x: 276, startPoint y: 345, endPoint x: 265, endPoint y: 345, distance: 11.3
type input "34"
click at [265, 342] on input "range" at bounding box center [269, 340] width 66 height 4
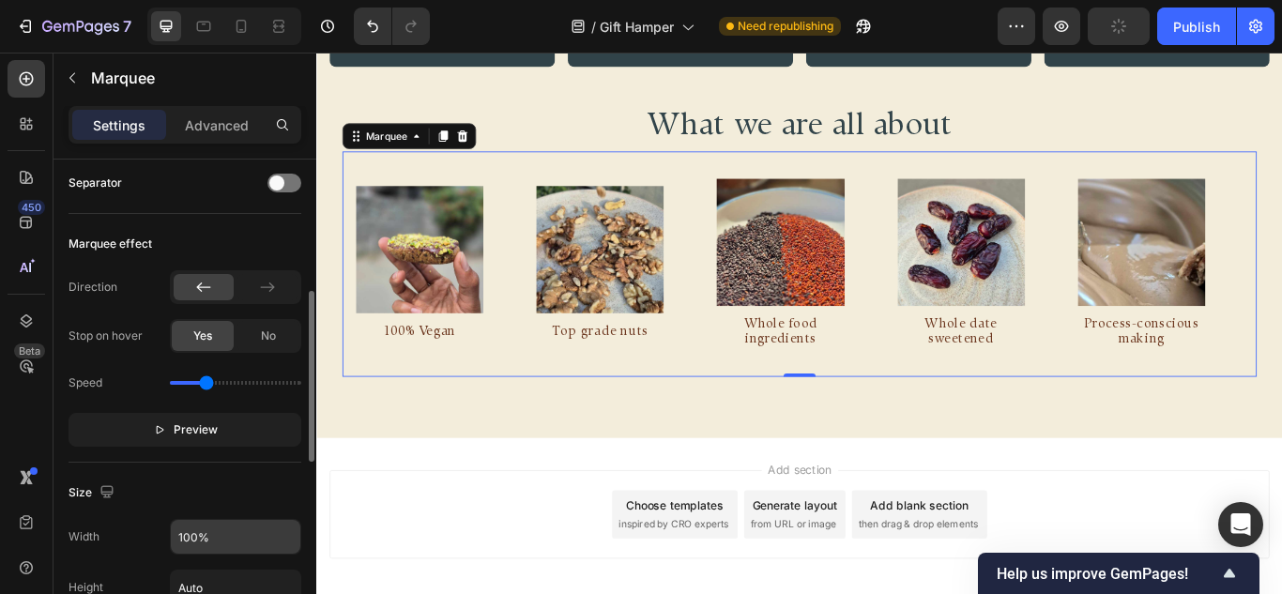
scroll to position [563, 0]
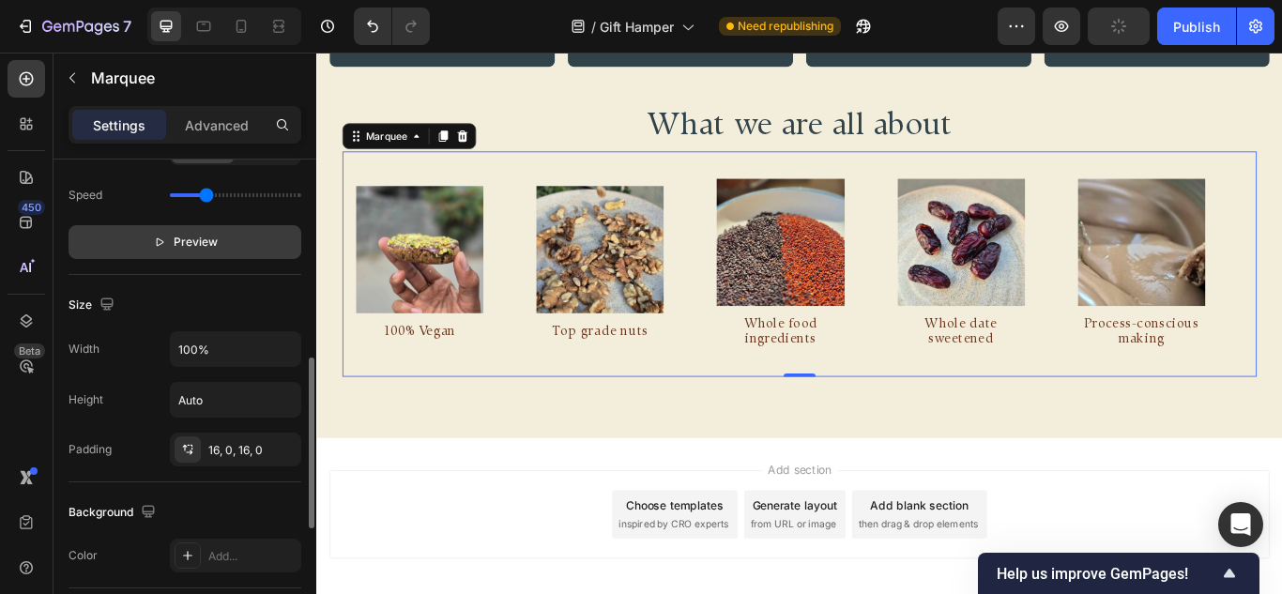
click at [209, 245] on span "Preview" at bounding box center [196, 242] width 44 height 19
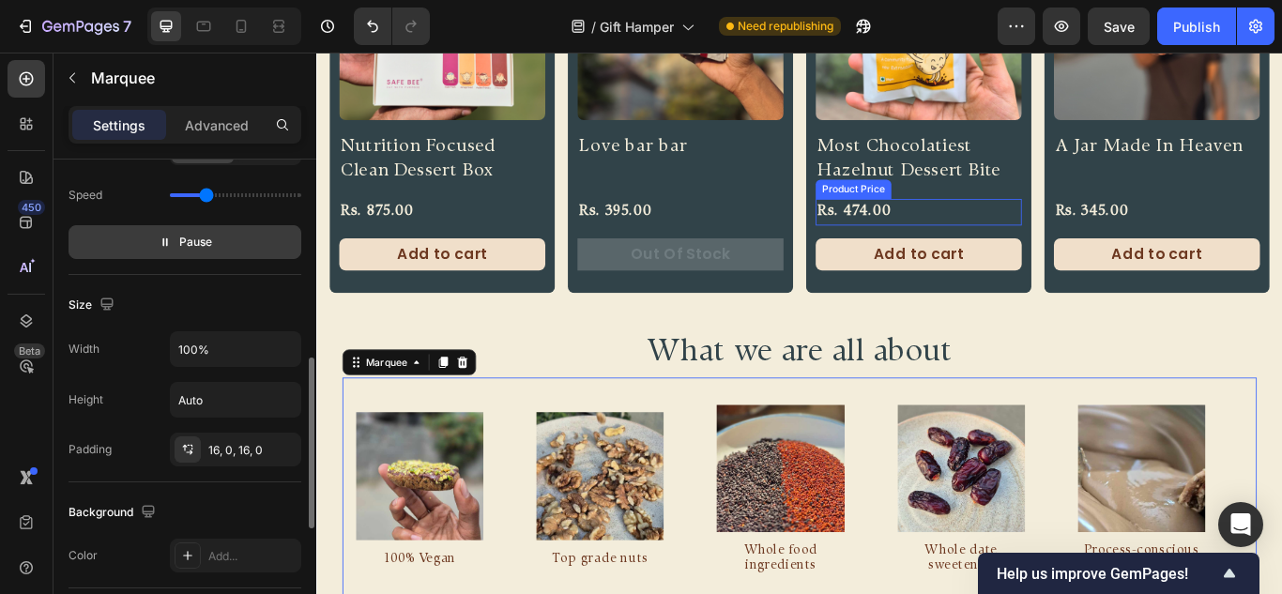
scroll to position [1032, 0]
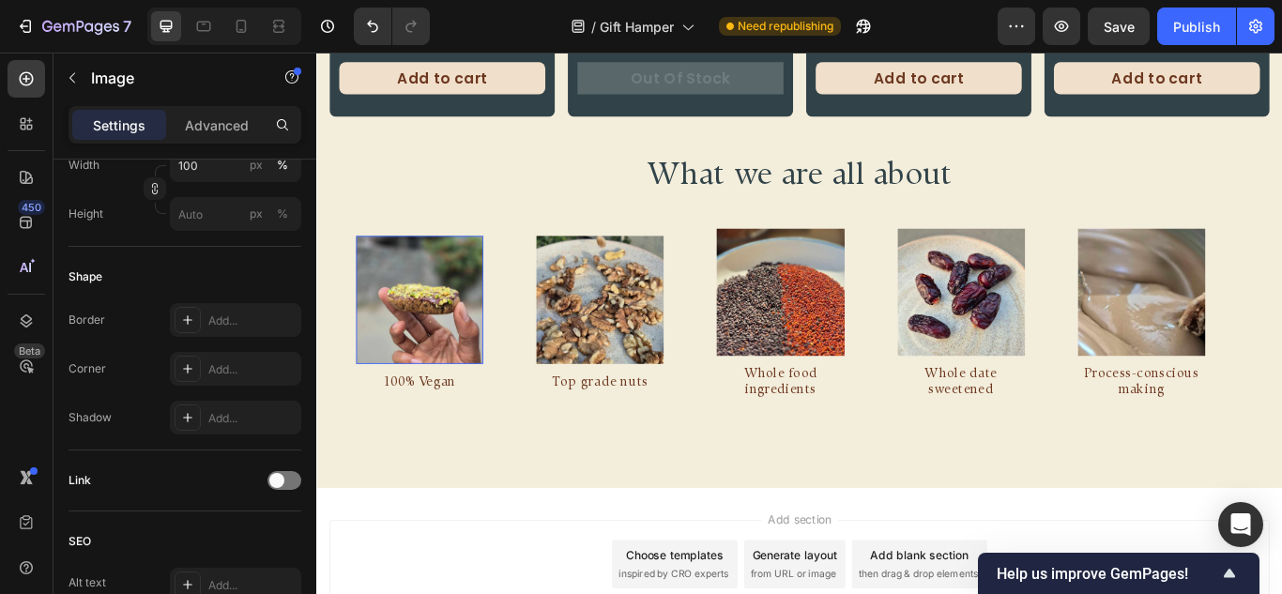
scroll to position [0, 0]
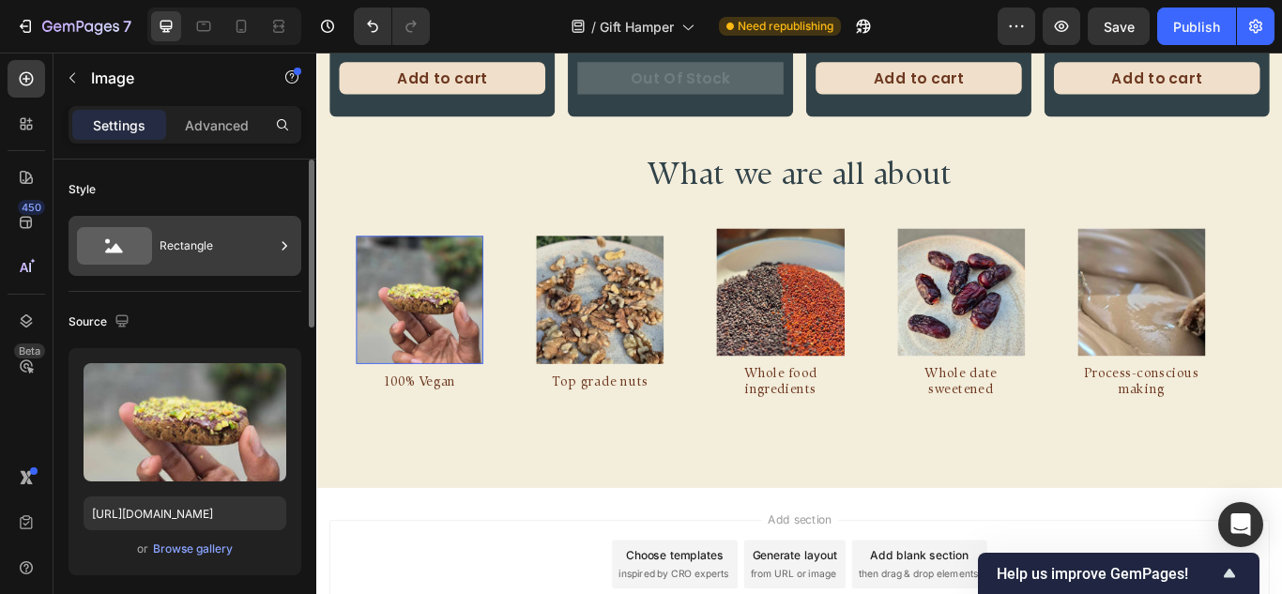
click at [144, 266] on icon at bounding box center [114, 245] width 75 height 43
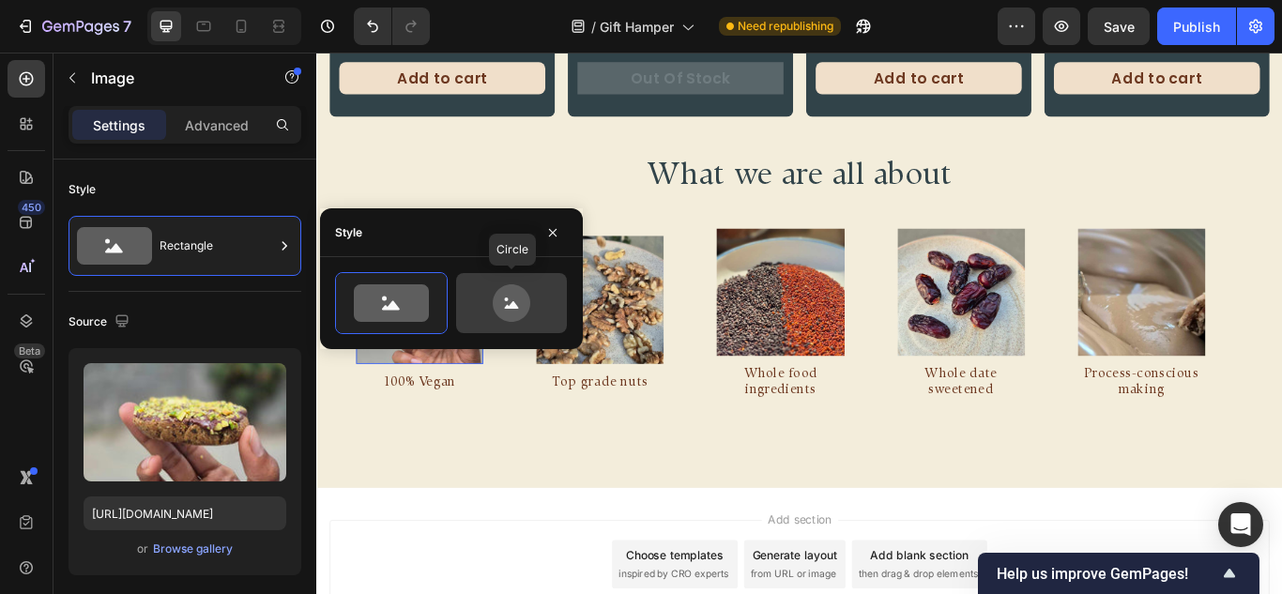
click at [523, 305] on icon at bounding box center [512, 303] width 38 height 38
type input "80"
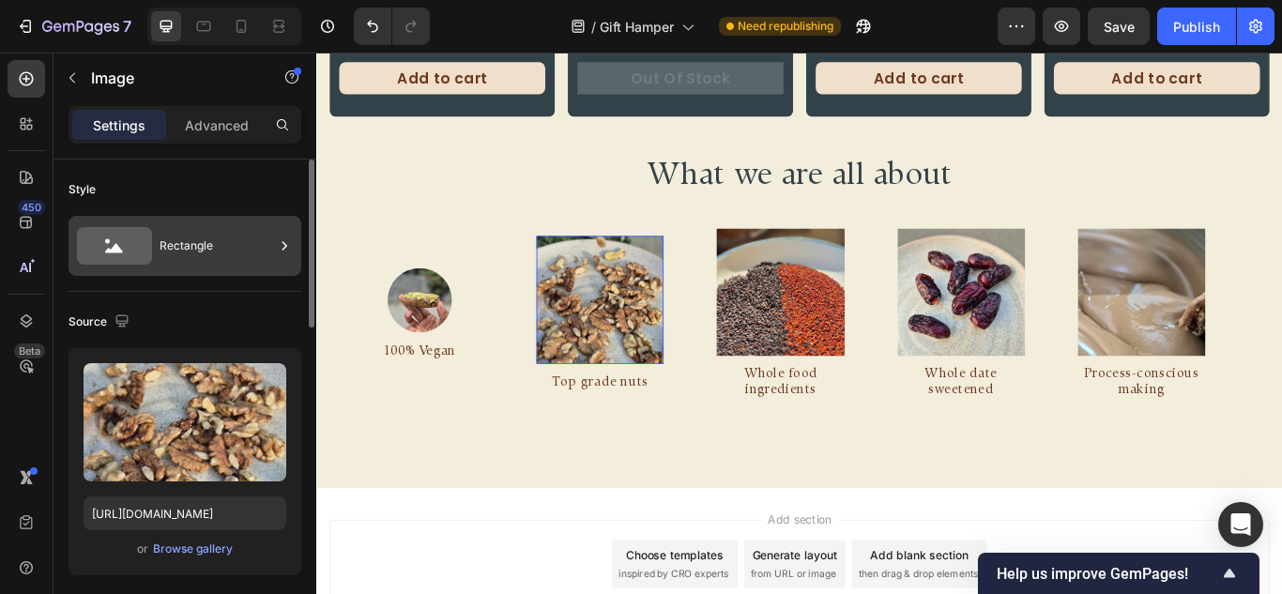
click at [203, 257] on div "Rectangle" at bounding box center [217, 245] width 114 height 43
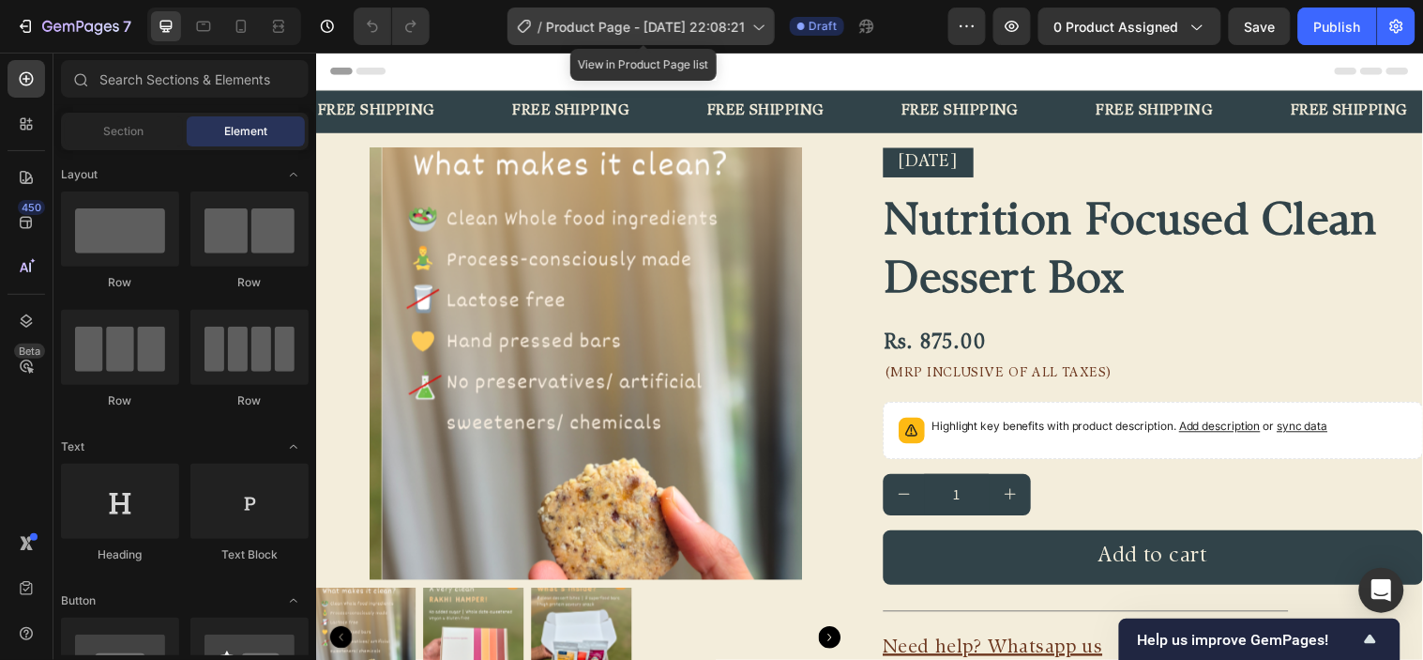
click at [762, 24] on icon at bounding box center [758, 26] width 19 height 19
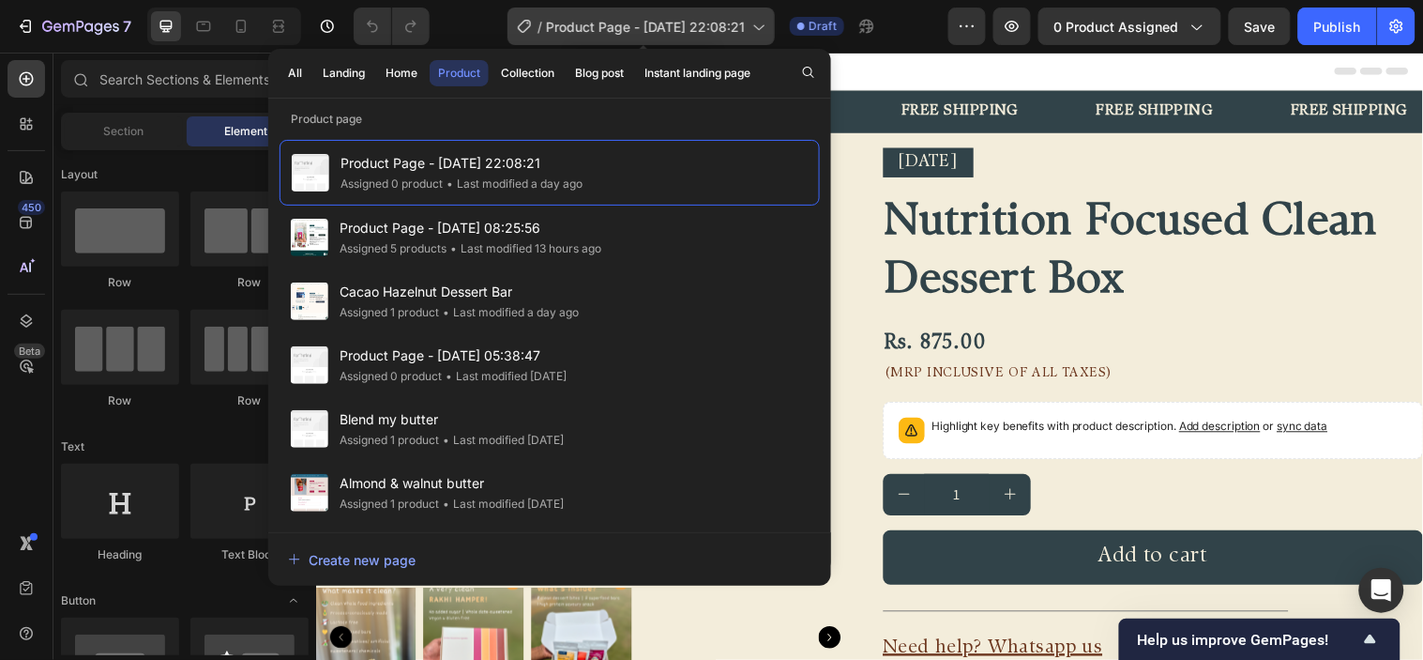
click at [593, 23] on span "Product Page - [DATE] 22:08:21" at bounding box center [645, 27] width 199 height 20
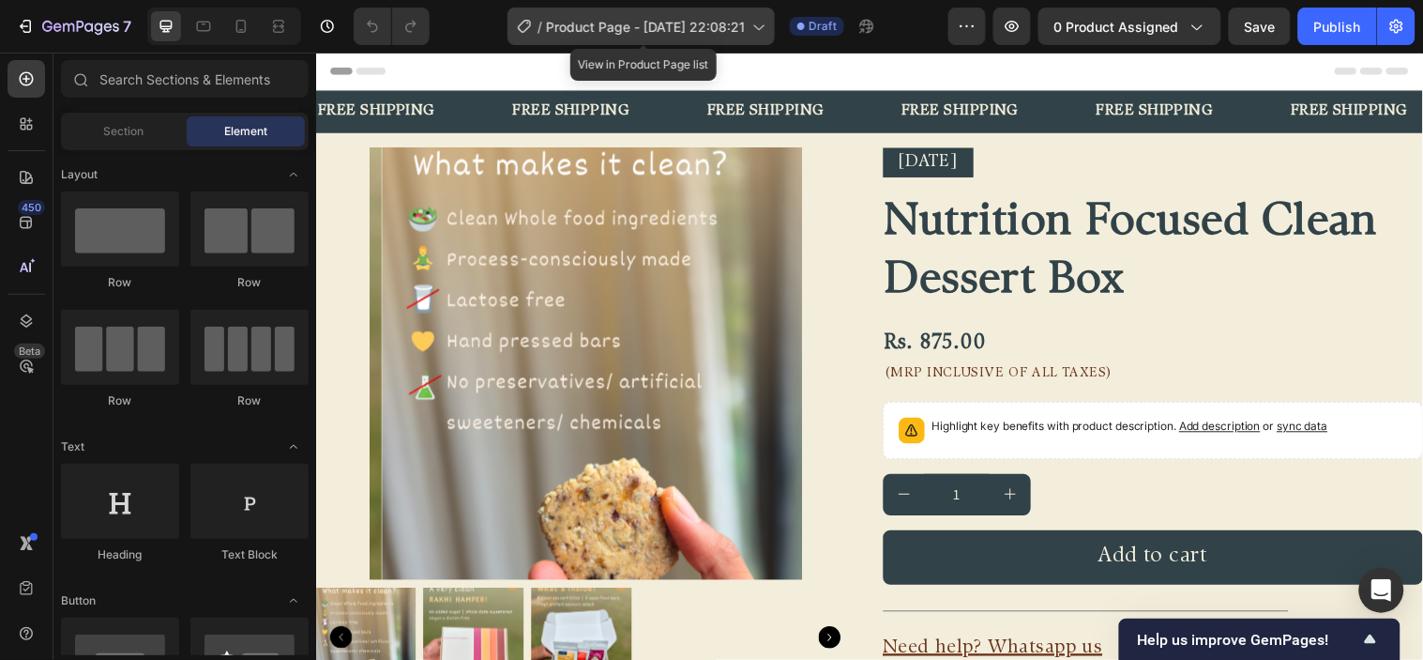
click at [593, 23] on span "Product Page - [DATE] 22:08:21" at bounding box center [645, 27] width 199 height 20
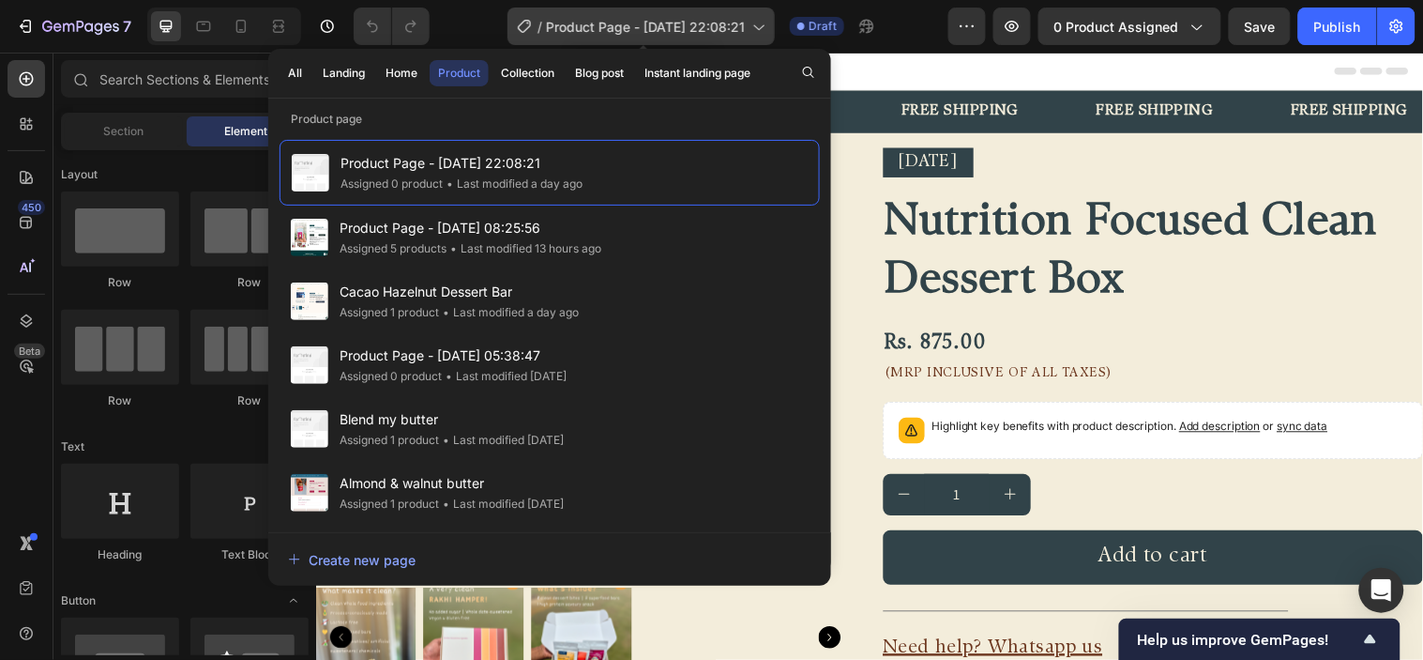
click at [758, 23] on icon at bounding box center [758, 26] width 19 height 19
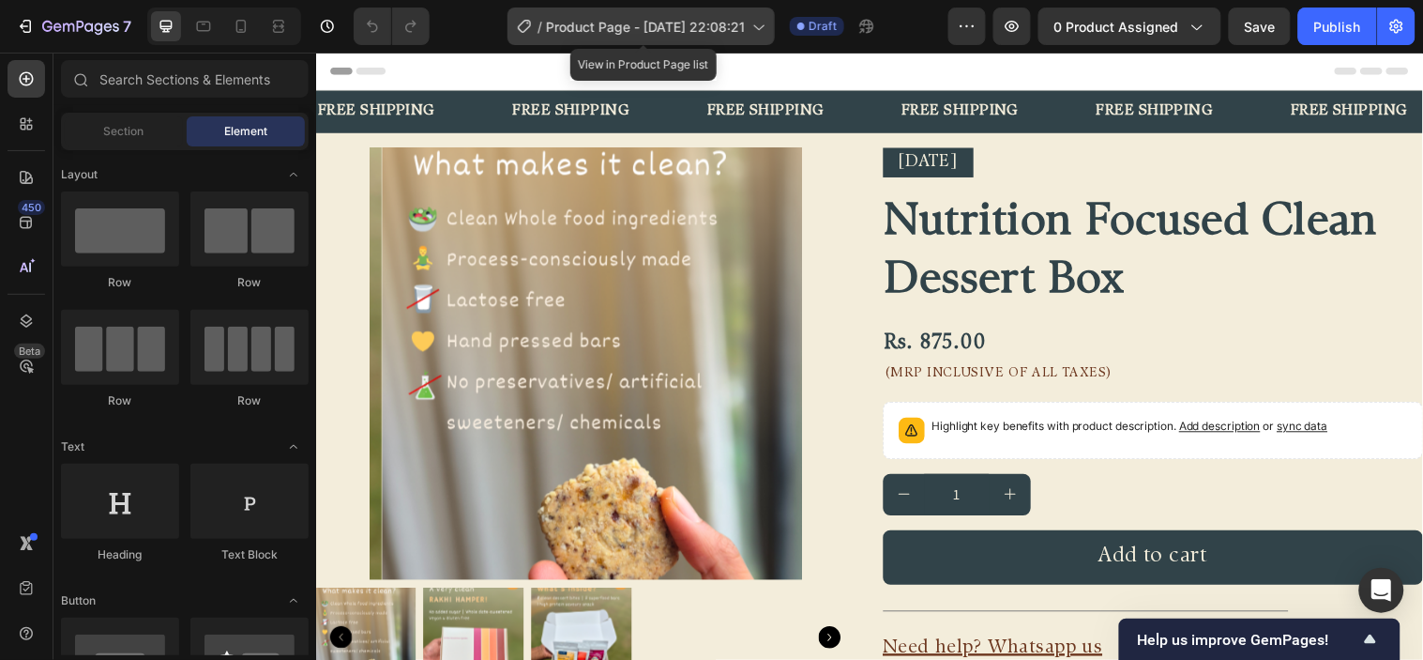
click at [635, 20] on span "Product Page - [DATE] 22:08:21" at bounding box center [645, 27] width 199 height 20
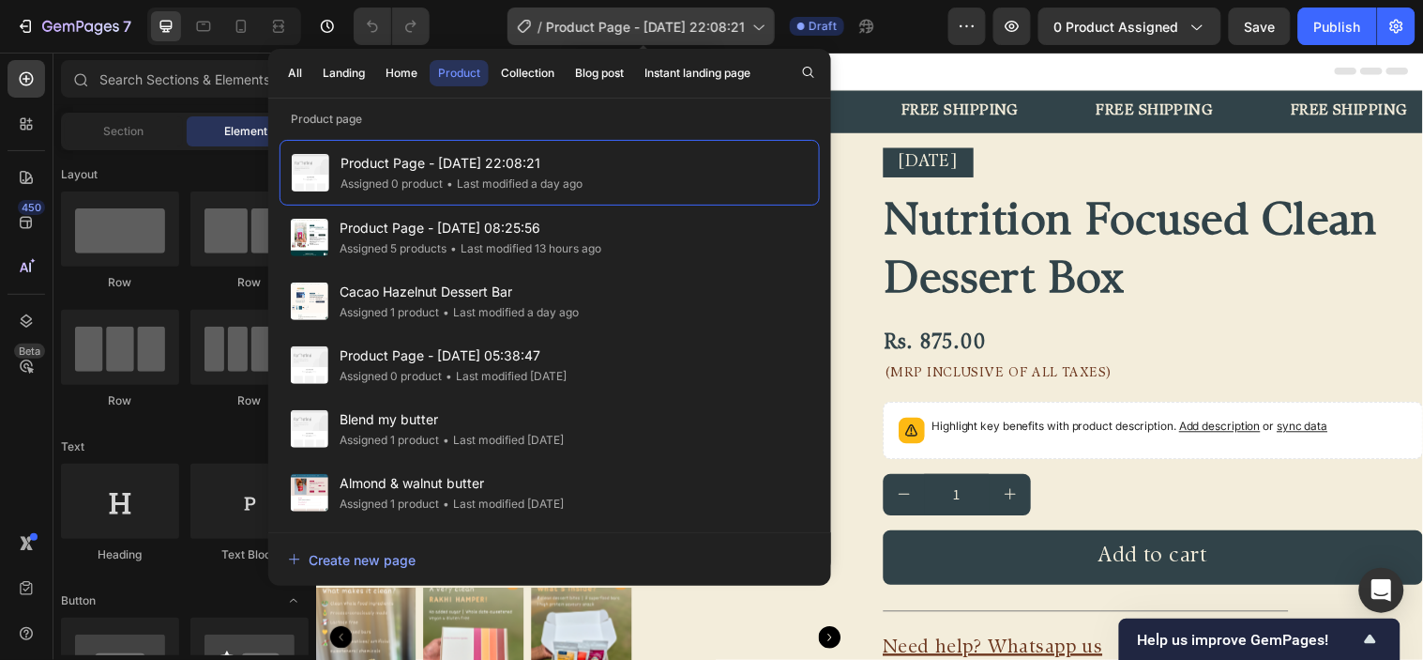
click at [635, 20] on span "Product Page - [DATE] 22:08:21" at bounding box center [645, 27] width 199 height 20
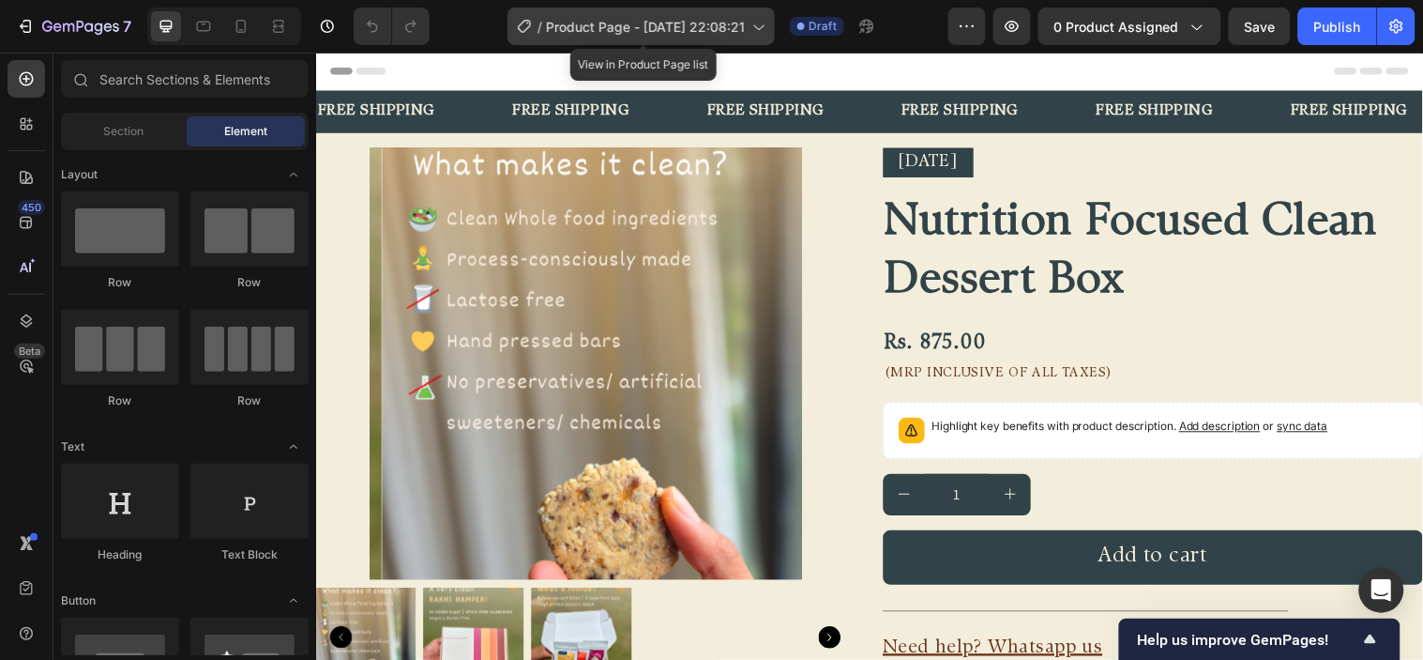
click at [635, 20] on span "Product Page - [DATE] 22:08:21" at bounding box center [645, 27] width 199 height 20
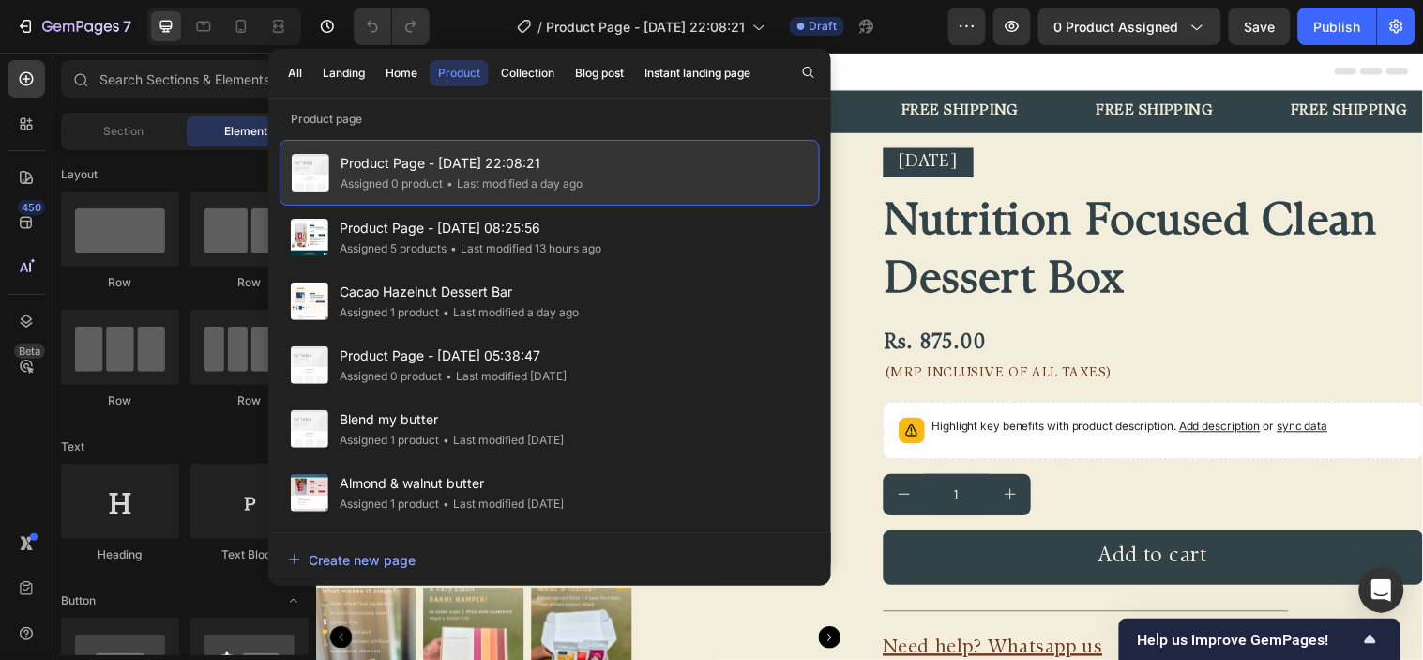
click at [443, 157] on span "Product Page - [DATE] 22:08:21" at bounding box center [462, 163] width 242 height 23
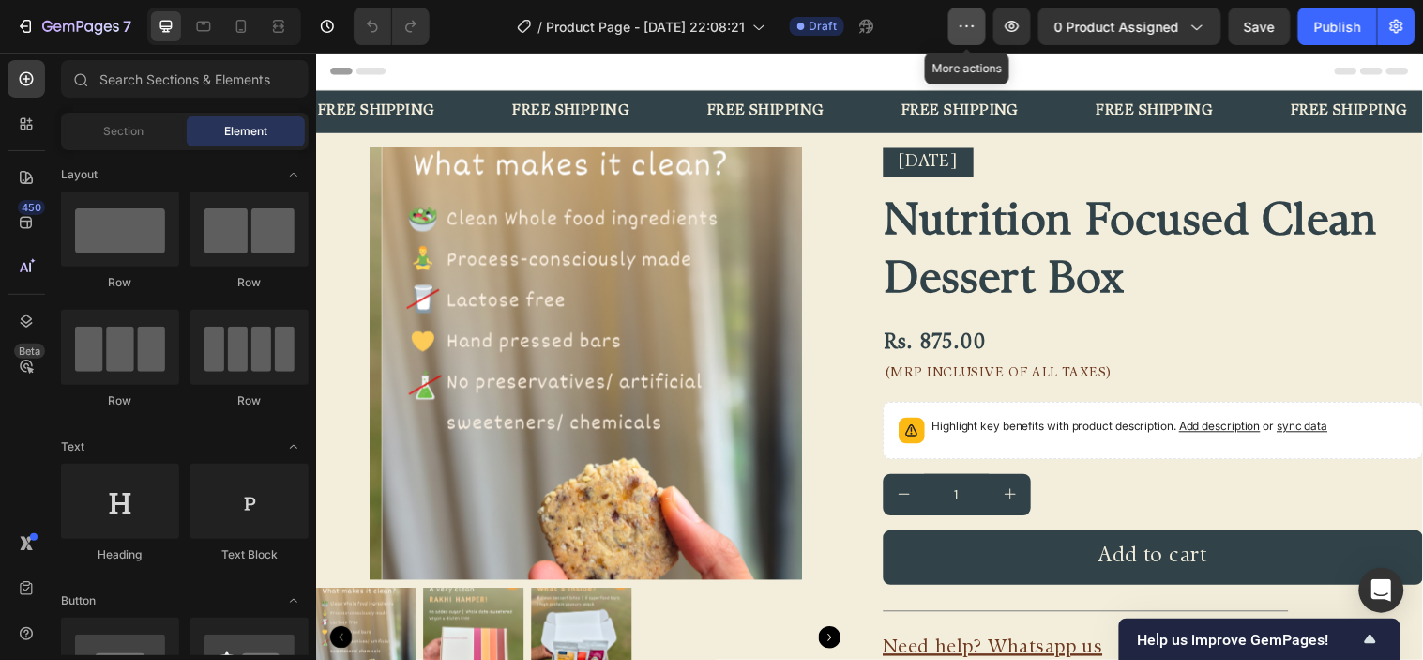
click at [963, 23] on icon "button" at bounding box center [967, 26] width 19 height 19
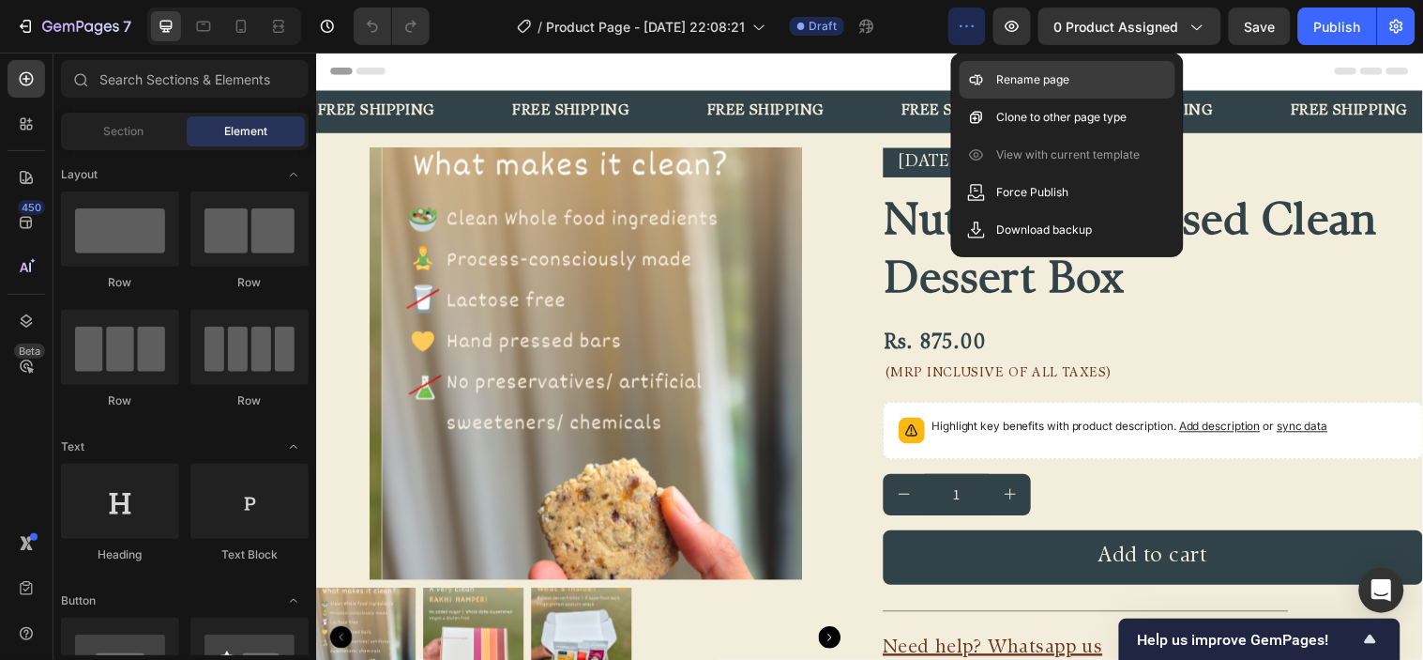
click at [1027, 79] on p "Rename page" at bounding box center [1033, 79] width 73 height 19
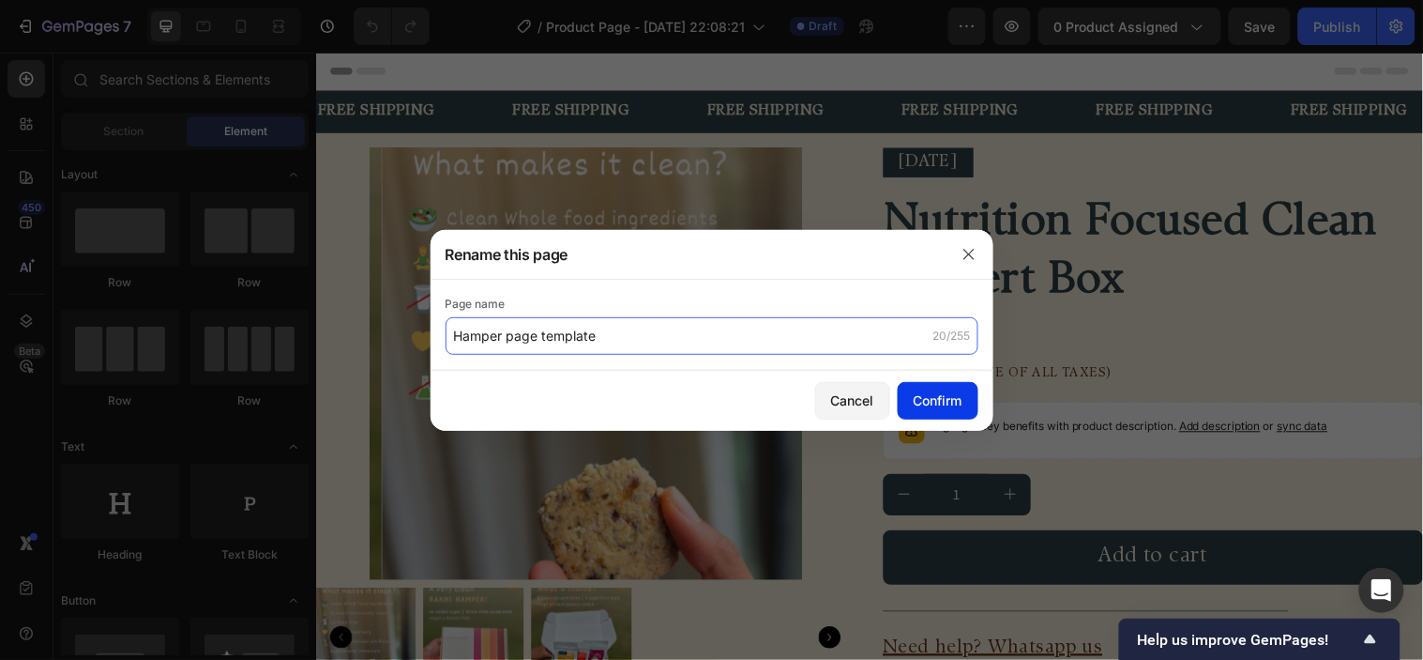
type input "Hamper page template"
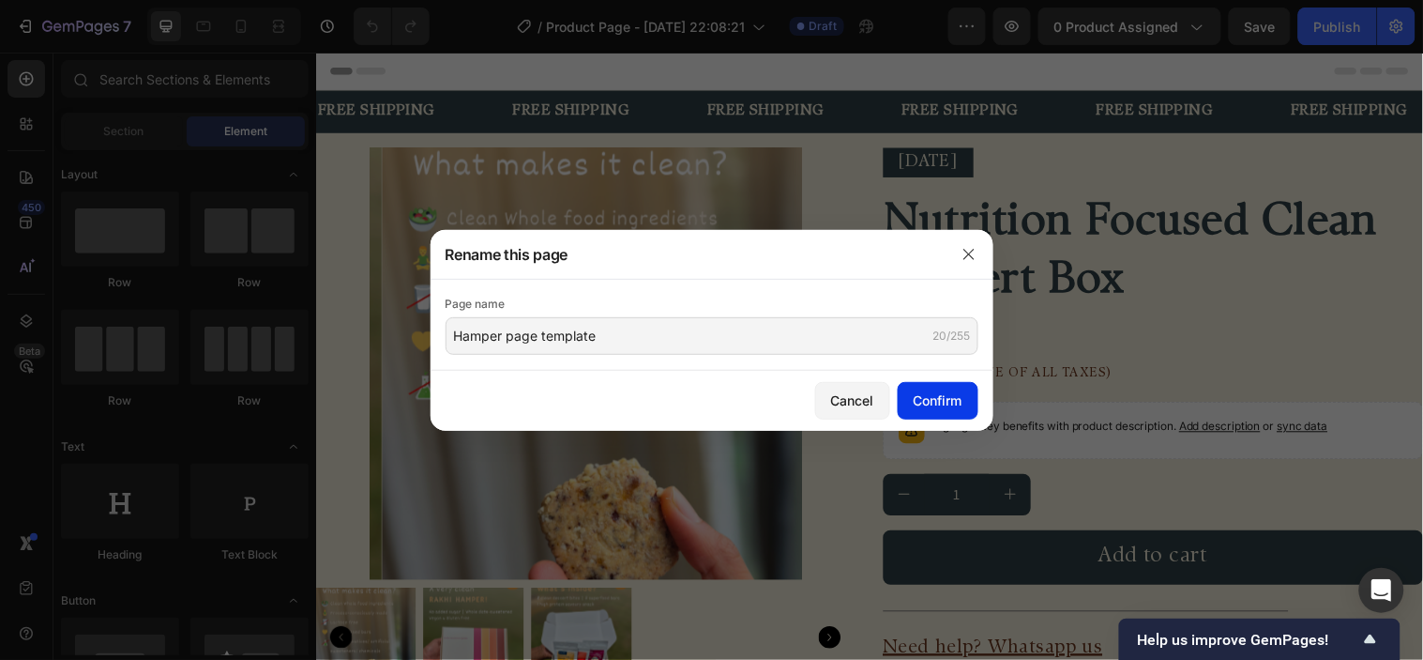
click at [962, 404] on div "Confirm" at bounding box center [938, 400] width 49 height 20
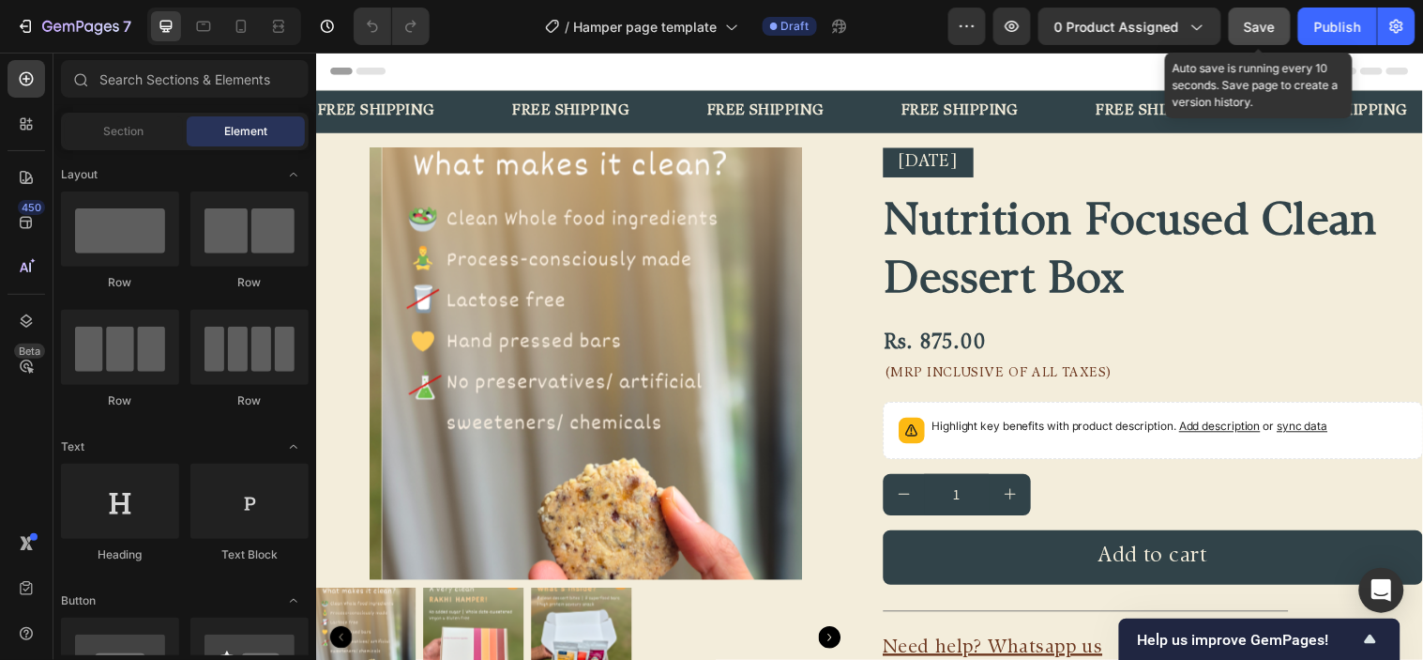
click at [1279, 21] on button "Save" at bounding box center [1260, 27] width 62 height 38
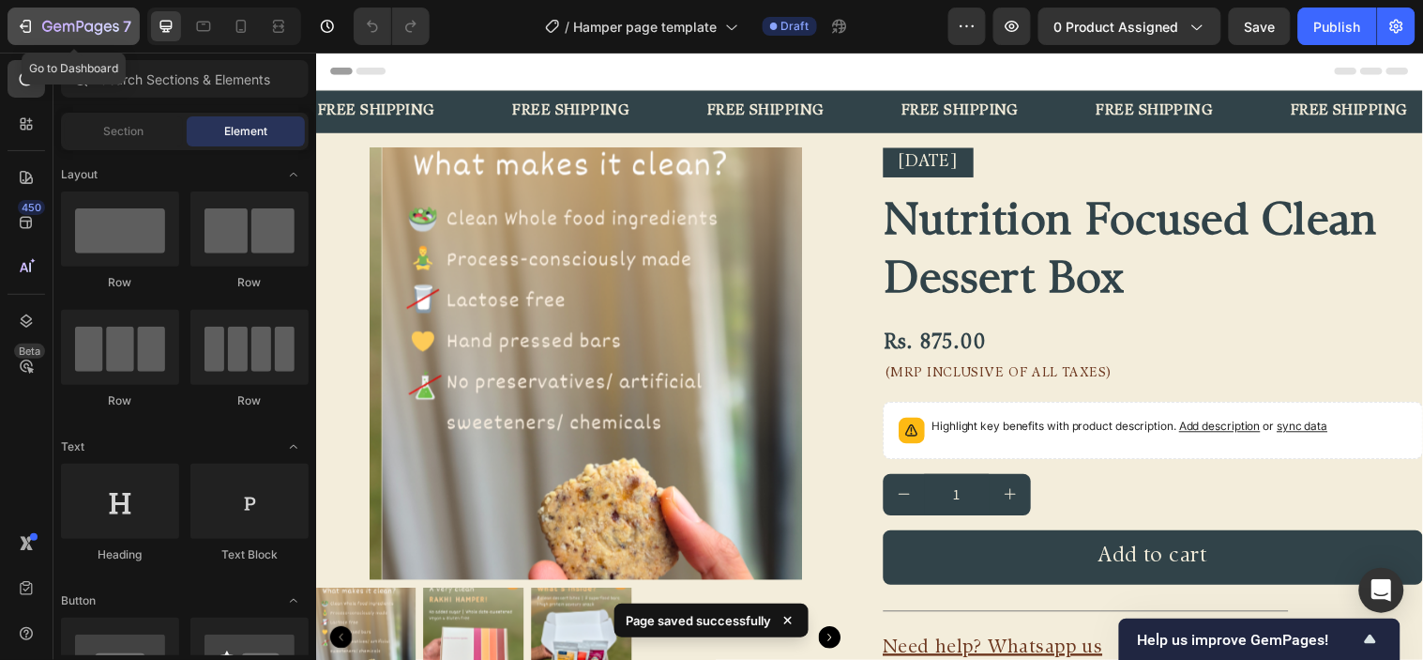
click at [8, 25] on button "7" at bounding box center [74, 27] width 132 height 38
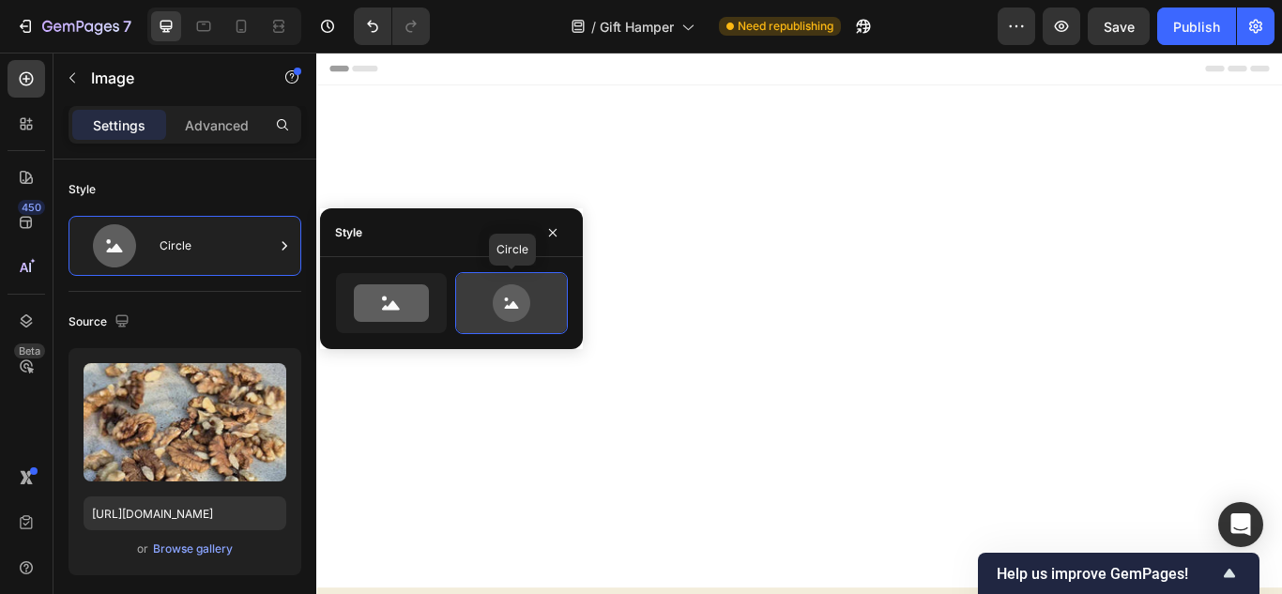
scroll to position [1032, 0]
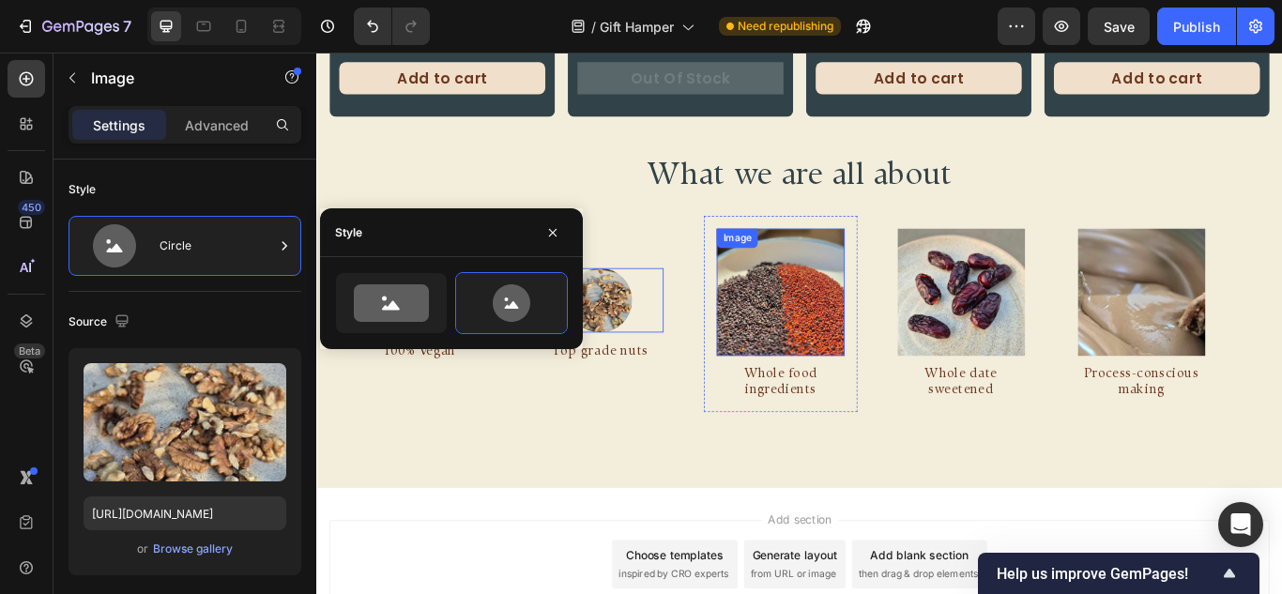
click at [777, 339] on img at bounding box center [851, 332] width 148 height 148
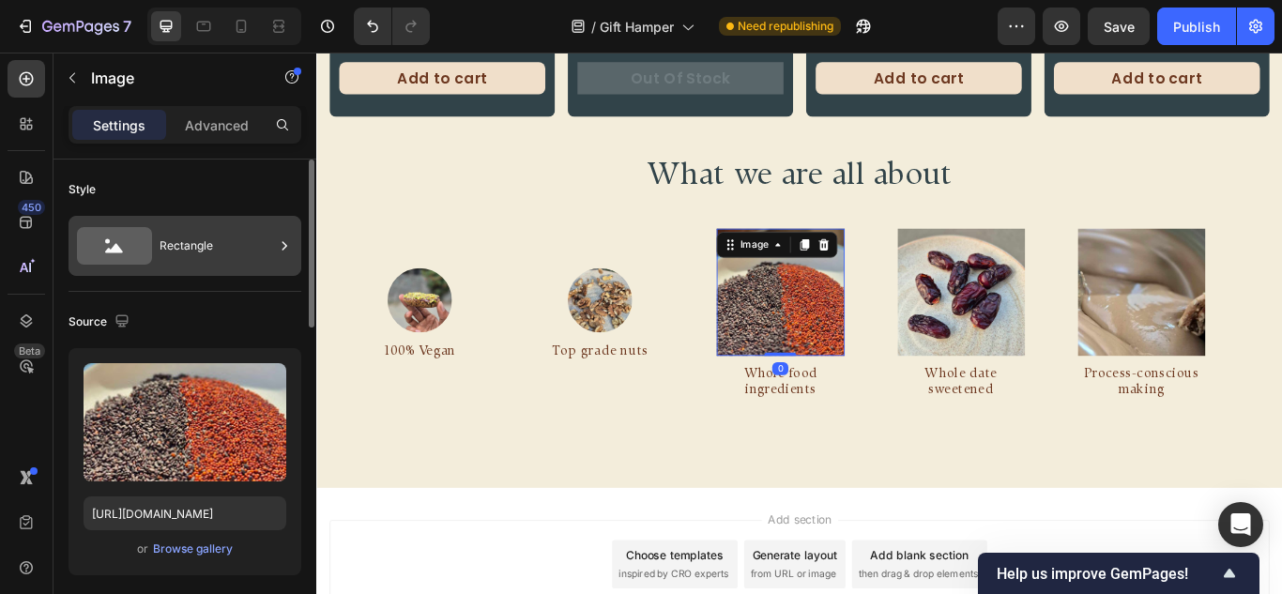
click at [202, 252] on div "Rectangle" at bounding box center [217, 245] width 114 height 43
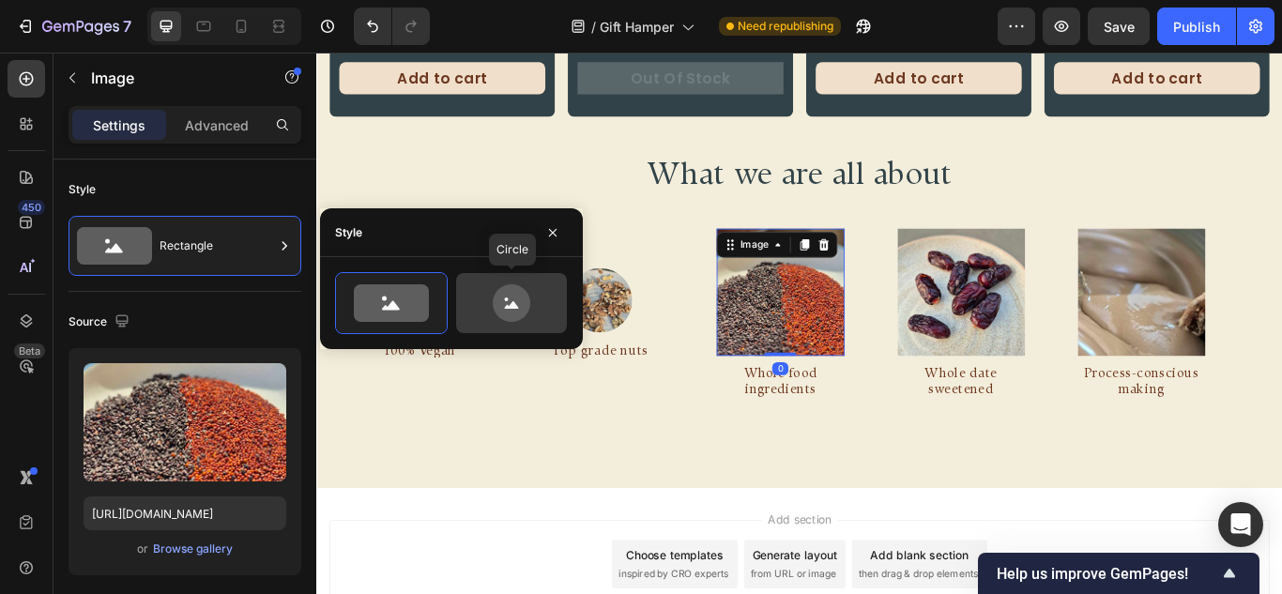
click at [532, 310] on icon at bounding box center [511, 303] width 88 height 38
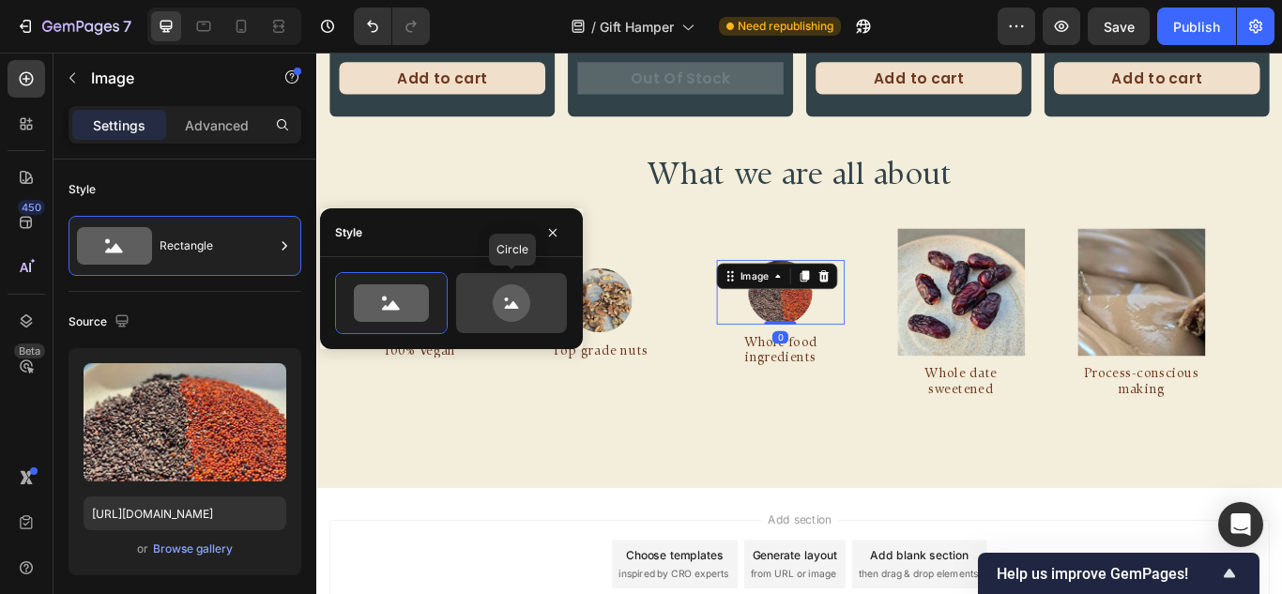
type input "80"
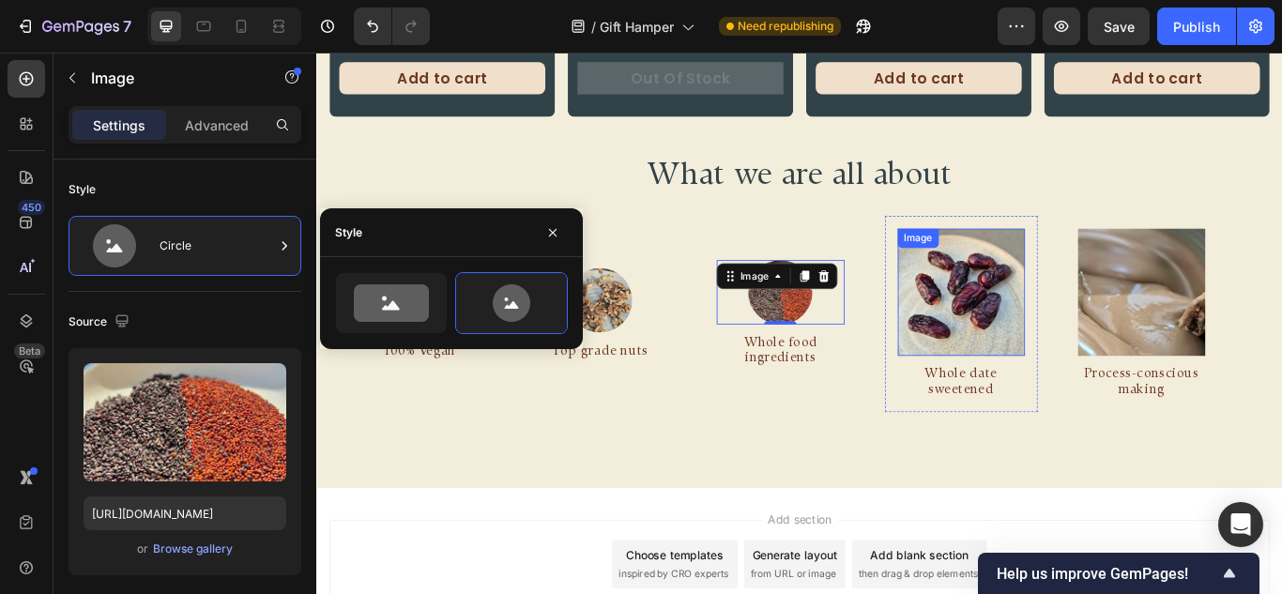
click at [992, 352] on img at bounding box center [1066, 332] width 148 height 148
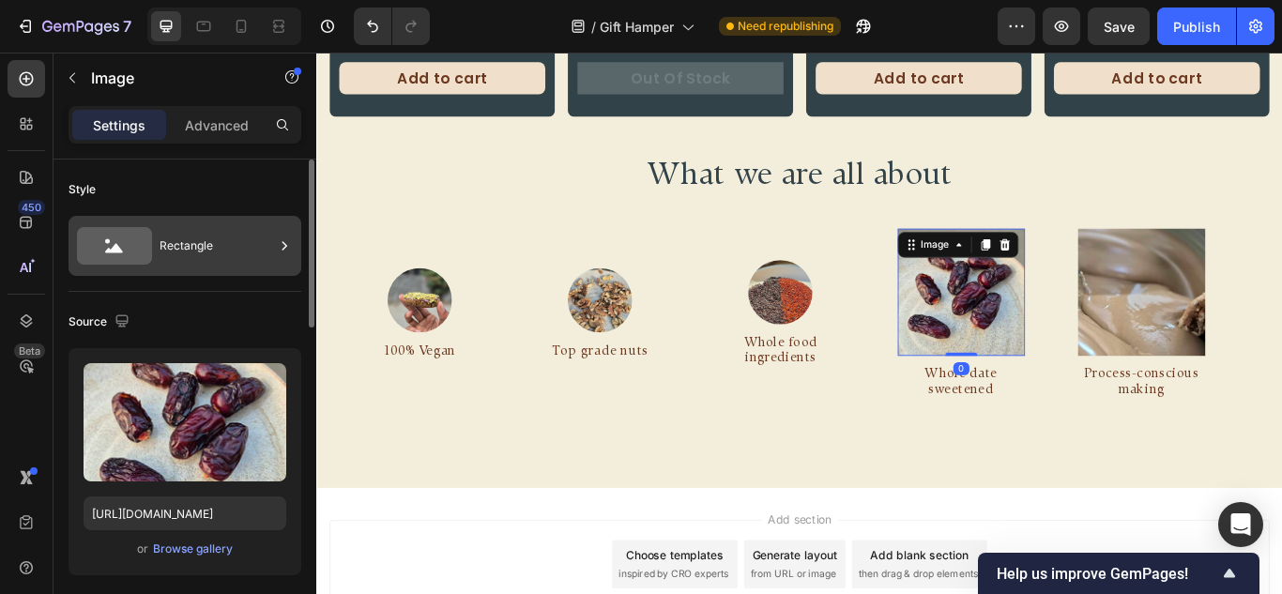
drag, startPoint x: 188, startPoint y: 263, endPoint x: 203, endPoint y: 262, distance: 15.0
click at [188, 262] on div "Rectangle" at bounding box center [217, 245] width 114 height 43
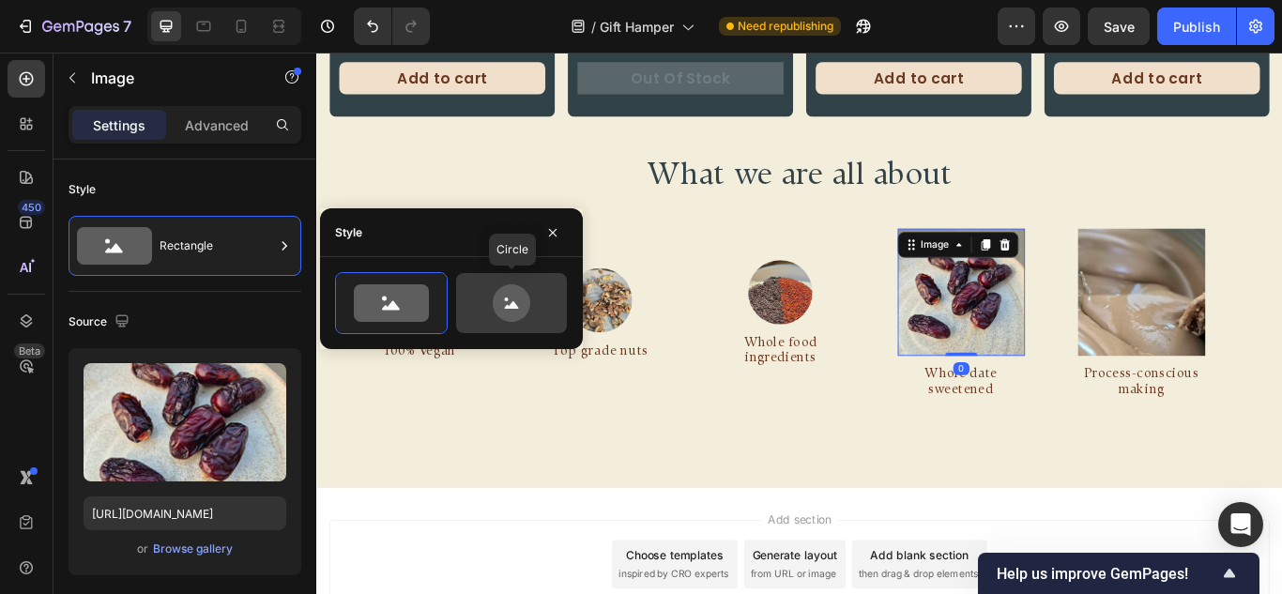
click at [511, 298] on icon at bounding box center [512, 303] width 38 height 38
type input "80"
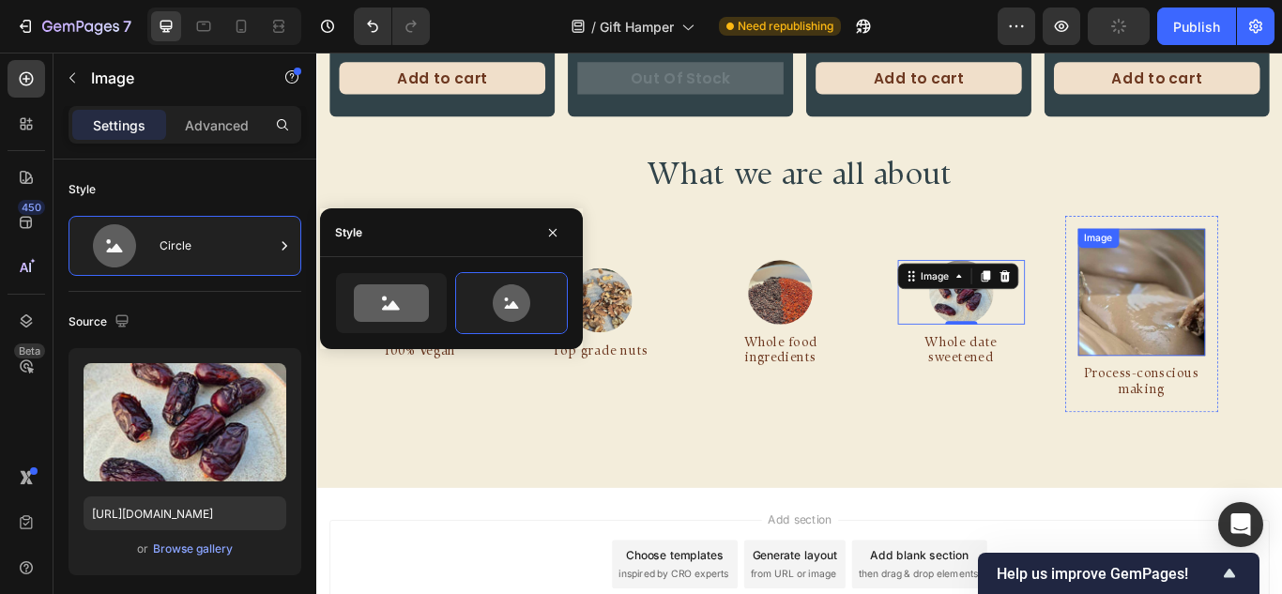
click at [1167, 340] on img at bounding box center [1241, 332] width 148 height 148
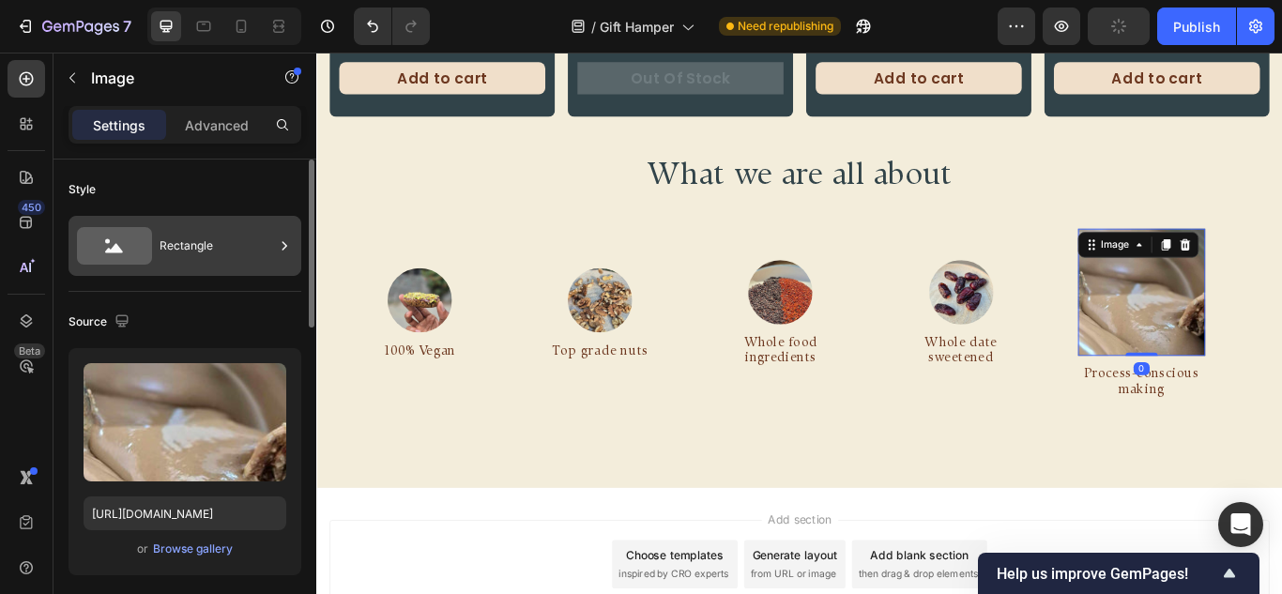
click at [185, 234] on div "Rectangle" at bounding box center [217, 245] width 114 height 43
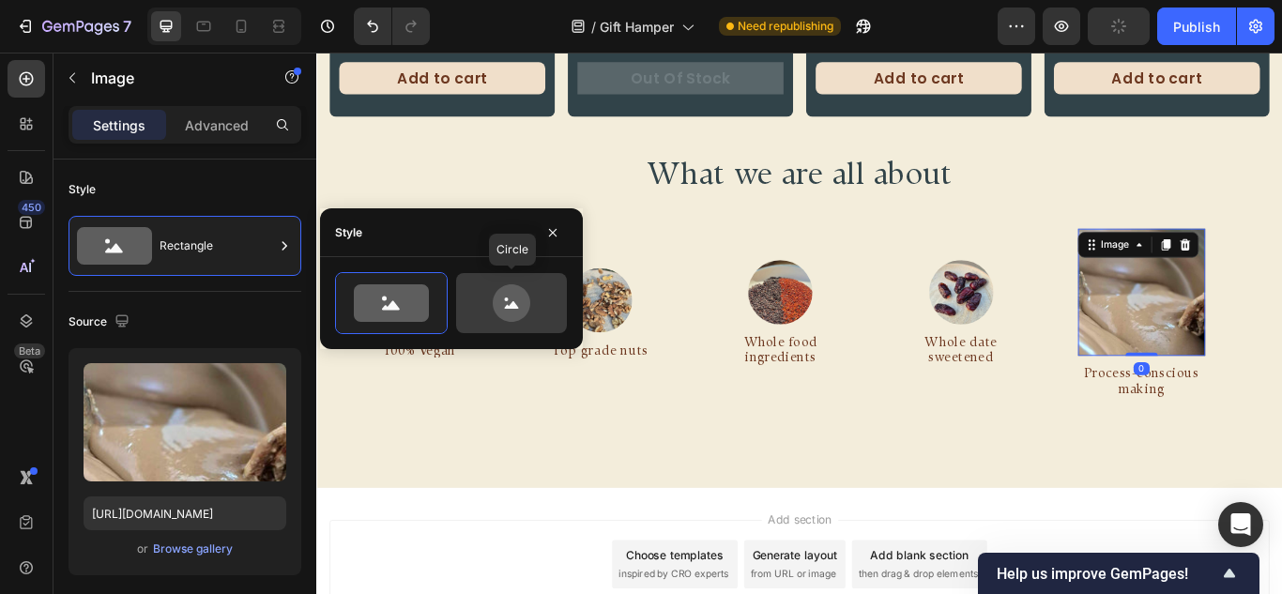
click at [532, 304] on icon at bounding box center [511, 303] width 88 height 38
type input "80"
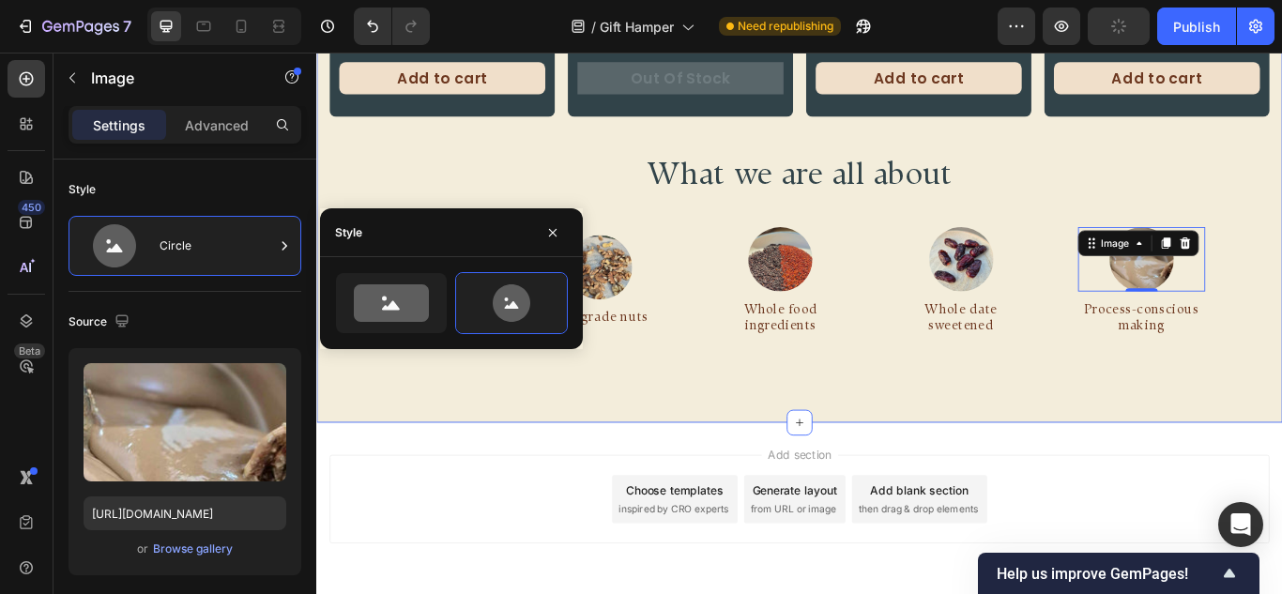
click at [818, 440] on div "Product Images Nutrition Focused Clean Dessert Box Product Title Rs. 875.00 Pro…" at bounding box center [879, 64] width 1096 height 780
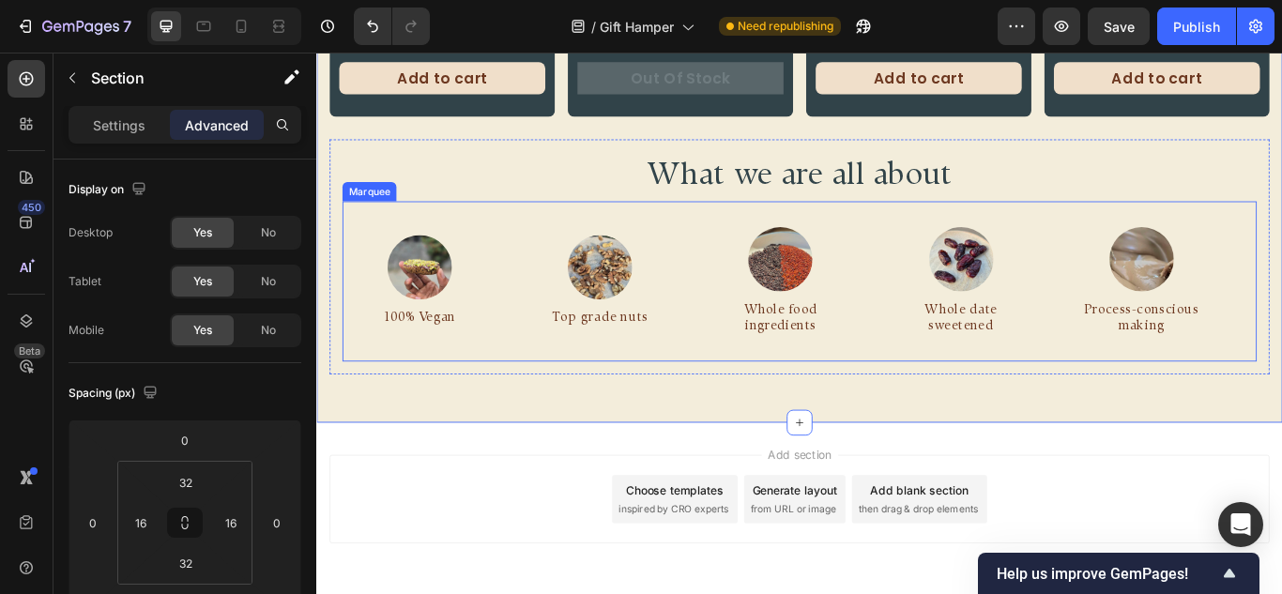
click at [1185, 307] on div "Image Process-conscious making Text Block Row" at bounding box center [1290, 319] width 210 height 156
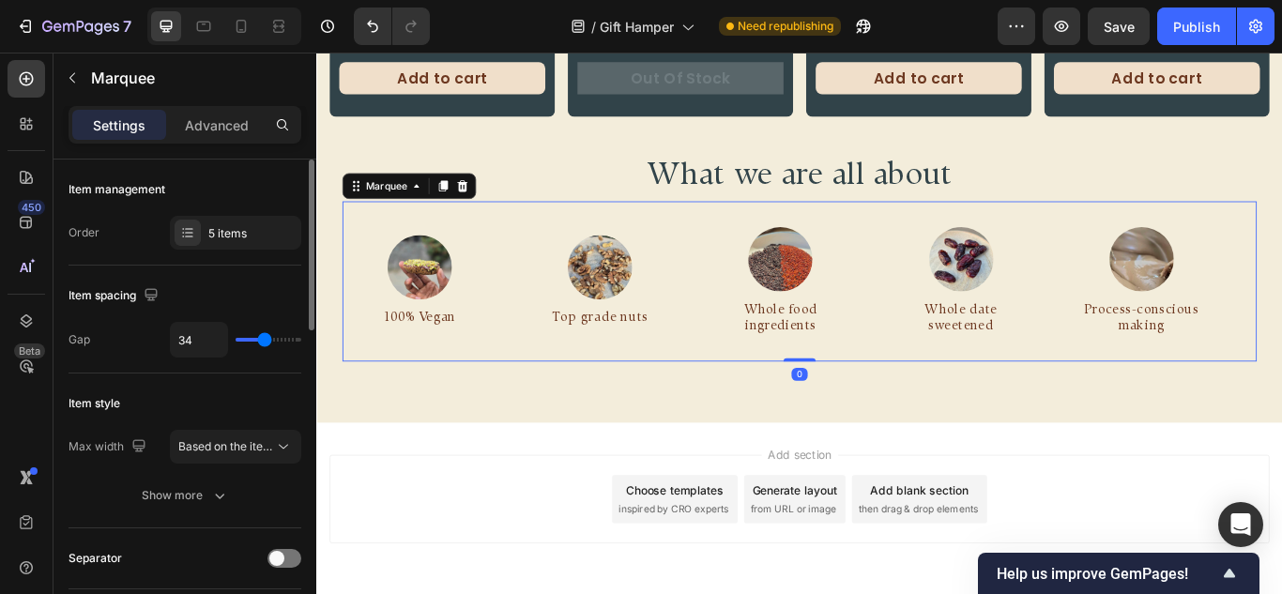
type input "18"
type input "0"
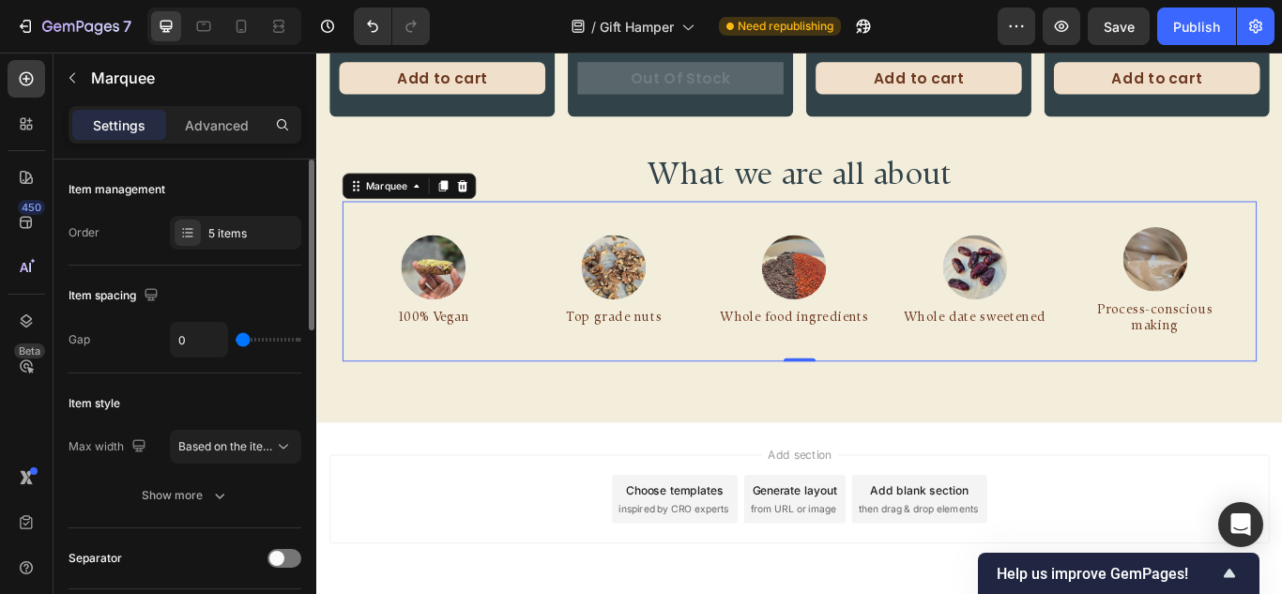
type input "27"
type input "80"
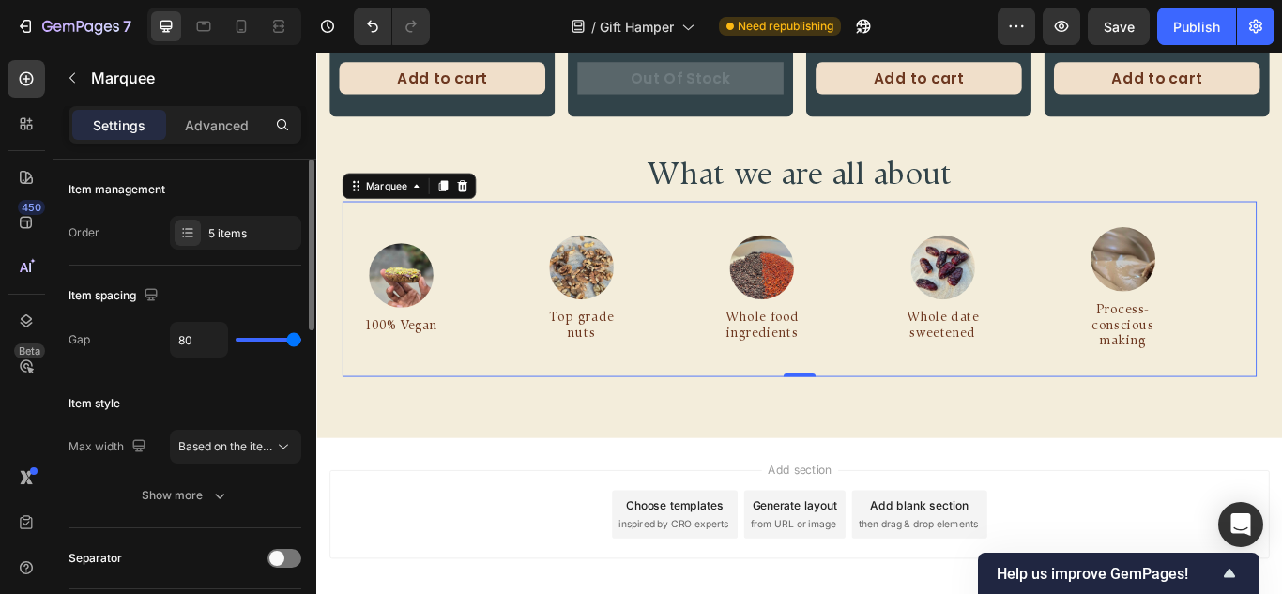
type input "12"
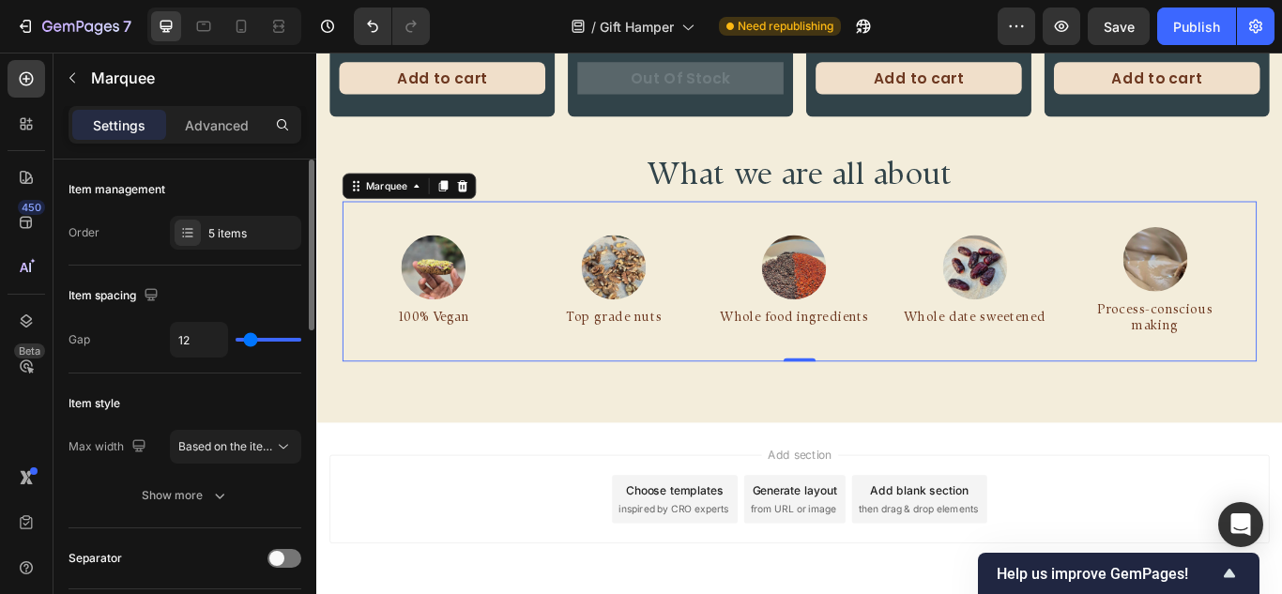
type input "0"
type input "16"
type input "21"
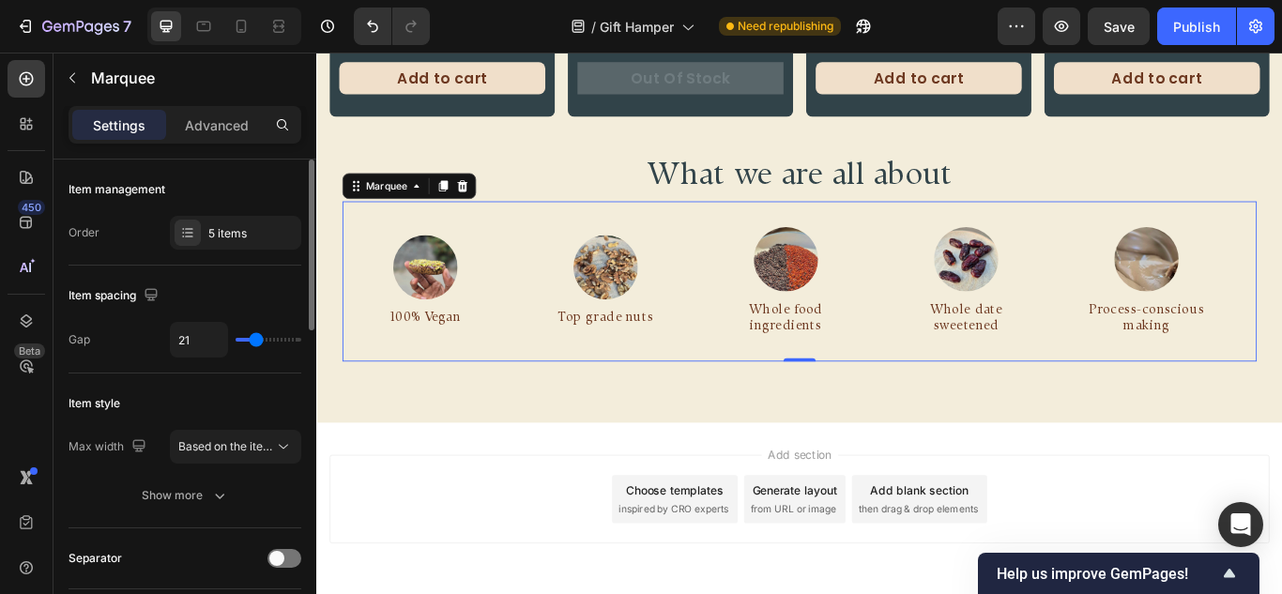
drag, startPoint x: 264, startPoint y: 336, endPoint x: 256, endPoint y: 343, distance: 10.6
type input "21"
click at [256, 342] on input "range" at bounding box center [269, 340] width 66 height 4
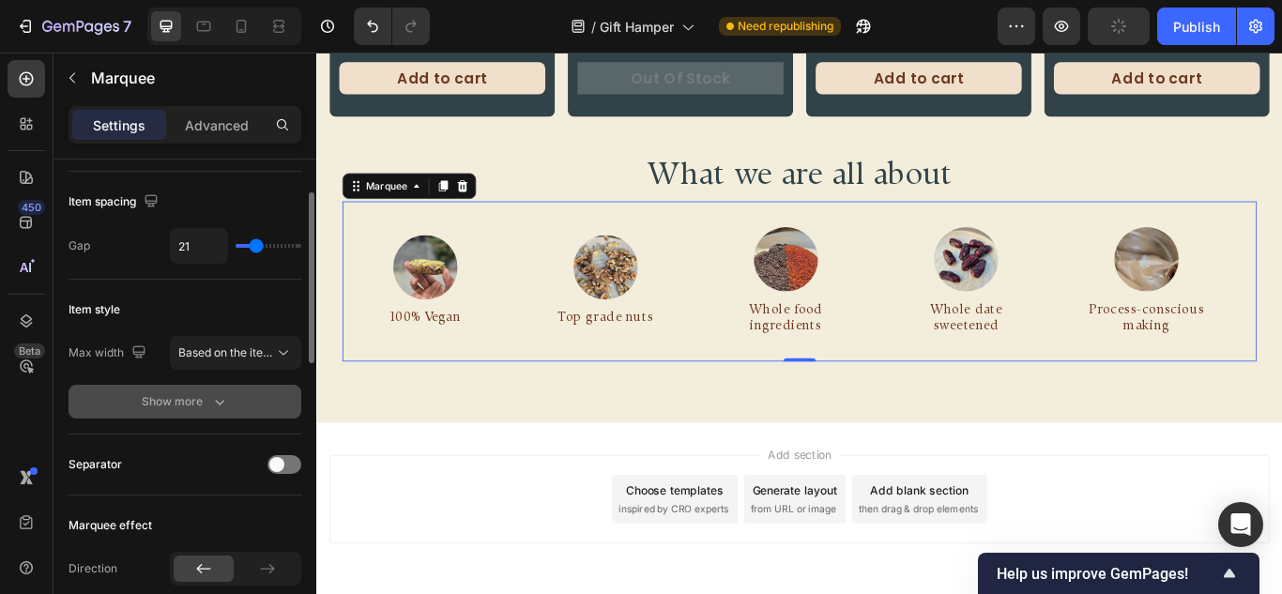
scroll to position [282, 0]
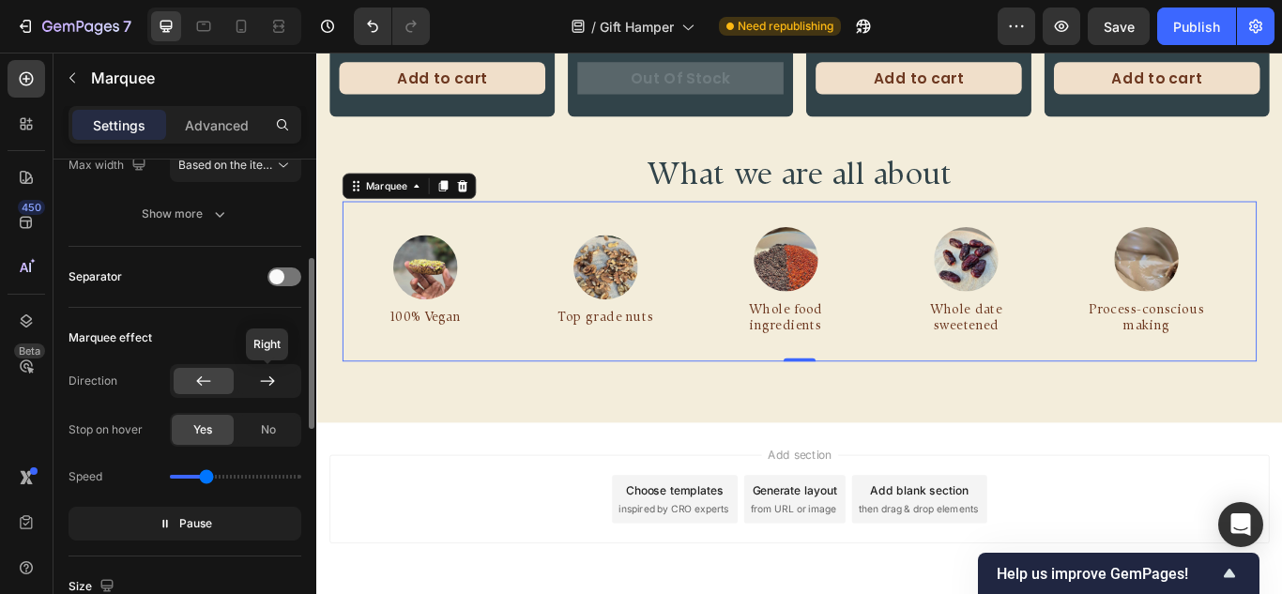
click at [278, 373] on div at bounding box center [267, 381] width 60 height 26
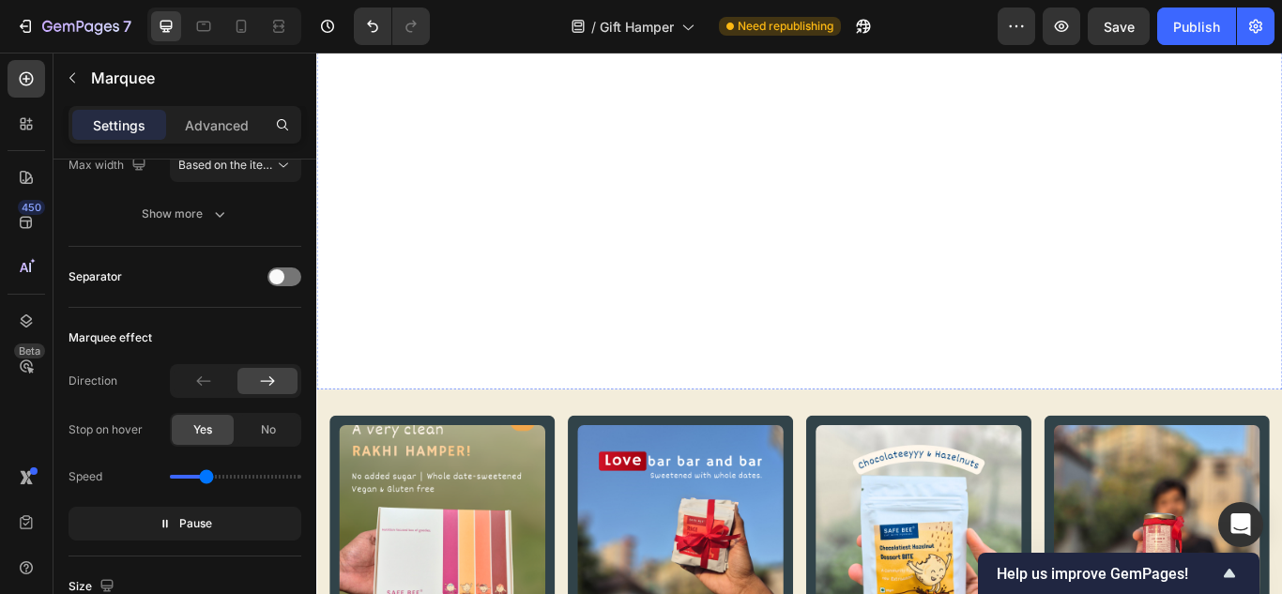
scroll to position [188, 0]
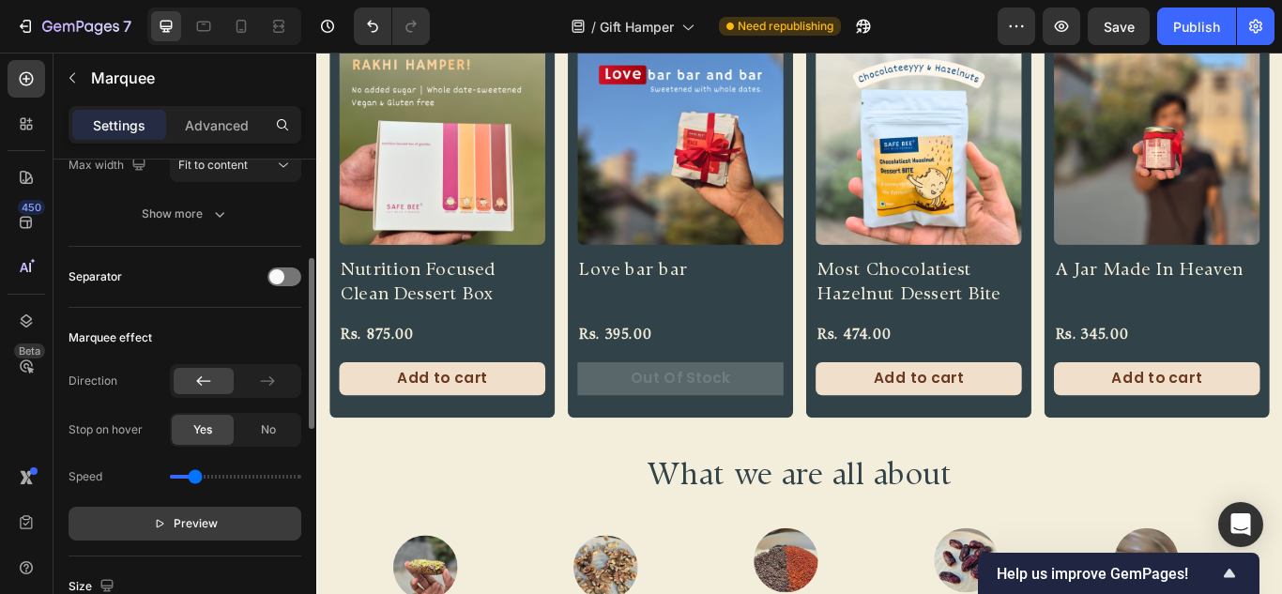
click at [266, 515] on button "Preview" at bounding box center [184, 524] width 233 height 34
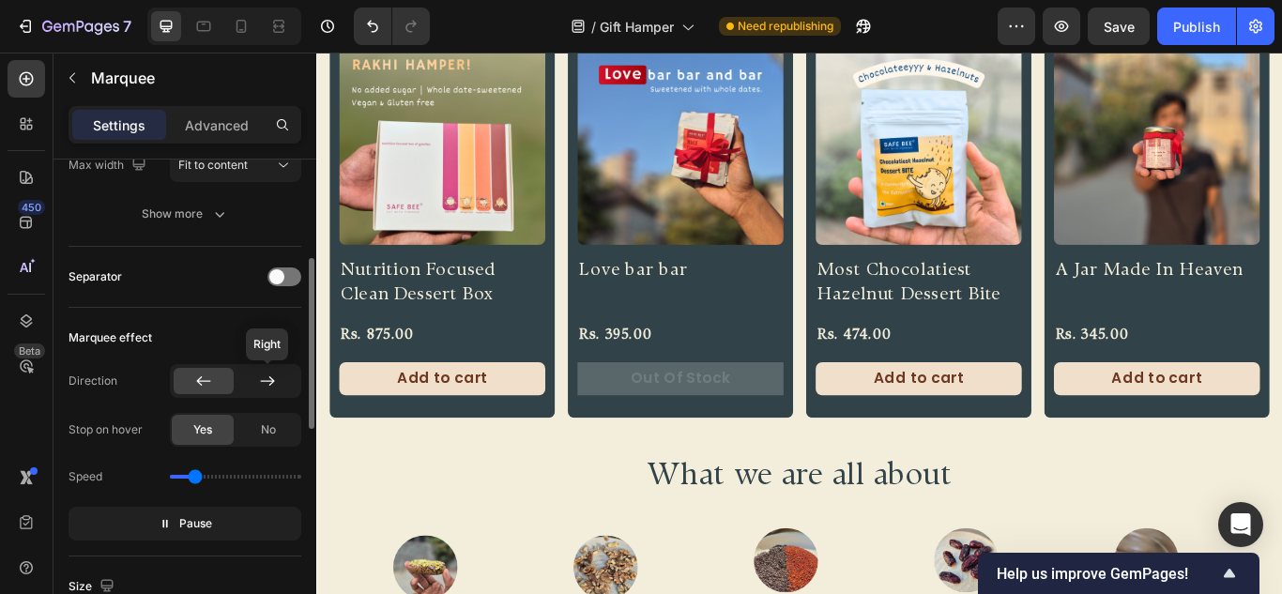
click at [266, 385] on icon at bounding box center [267, 381] width 19 height 19
click at [216, 386] on div at bounding box center [204, 381] width 60 height 26
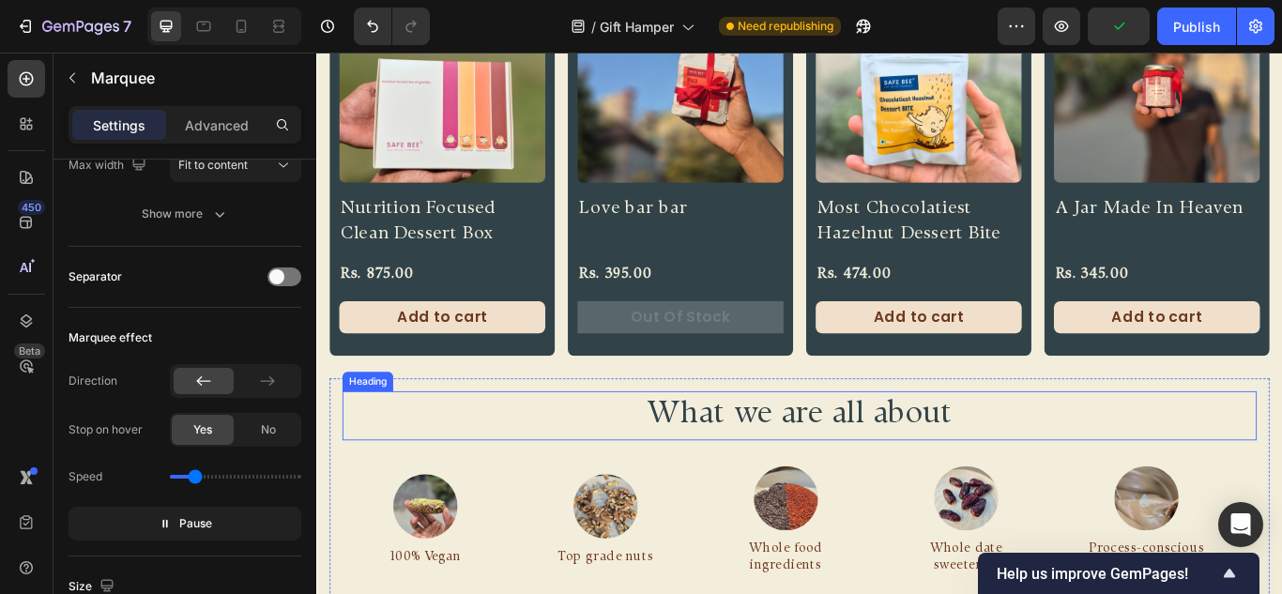
scroll to position [938, 0]
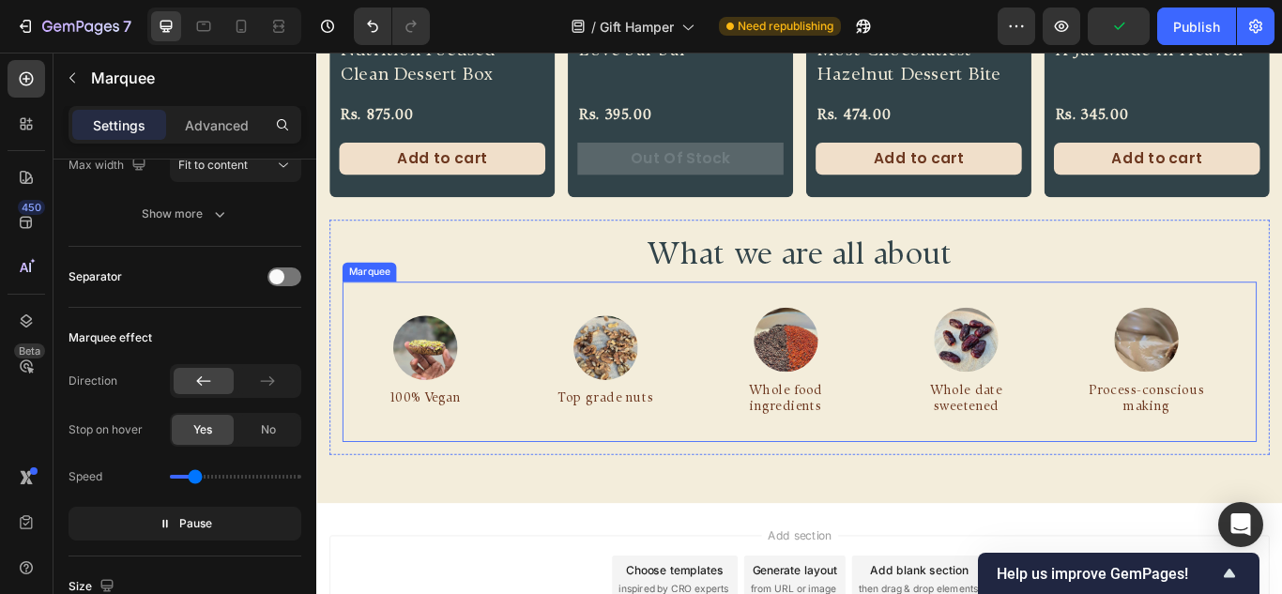
click at [340, 392] on div "Image Process-conscious making Text Block Row" at bounding box center [234, 413] width 210 height 156
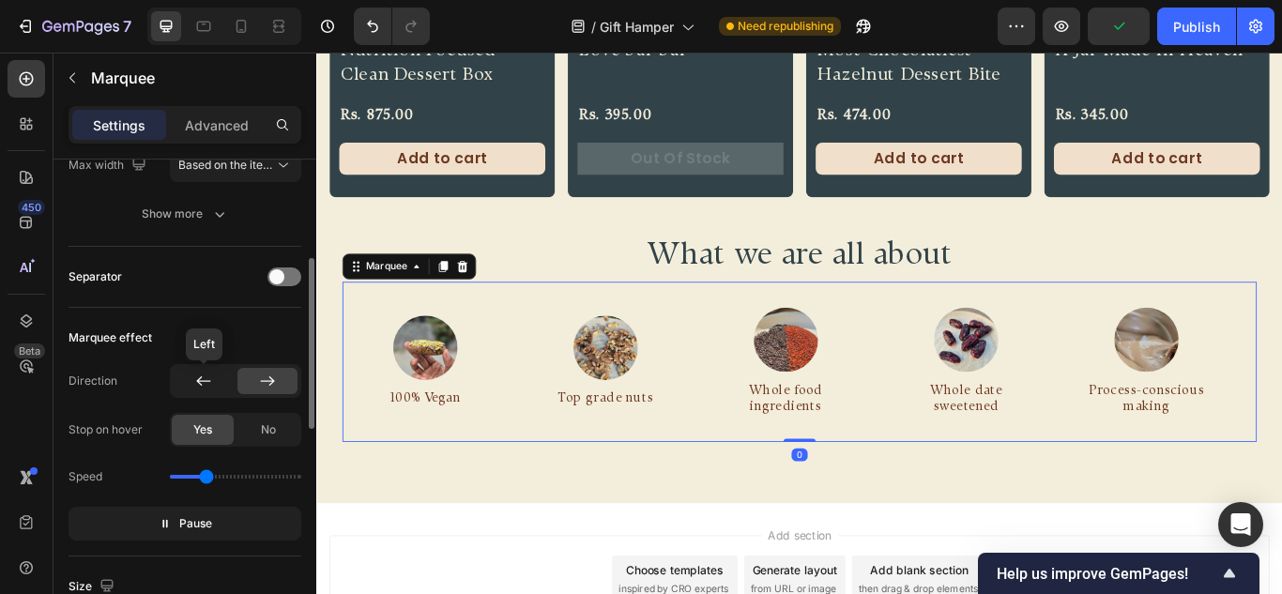
click at [187, 371] on div at bounding box center [204, 381] width 60 height 26
drag, startPoint x: 242, startPoint y: 420, endPoint x: 308, endPoint y: 437, distance: 67.8
click at [243, 420] on div "No" at bounding box center [268, 430] width 62 height 30
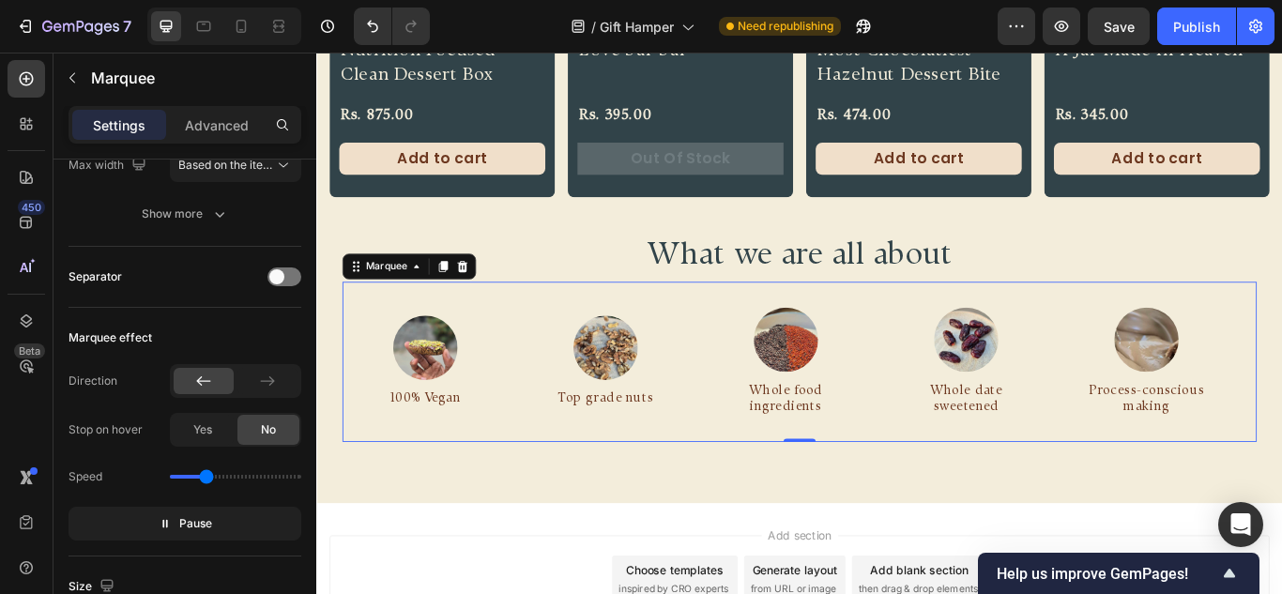
click at [701, 326] on div "Image 100% Vegan Text Block Row Image Top grade nuts Text Block Row Image Whole…" at bounding box center [879, 413] width 1066 height 186
click at [216, 115] on p "Advanced" at bounding box center [217, 125] width 64 height 20
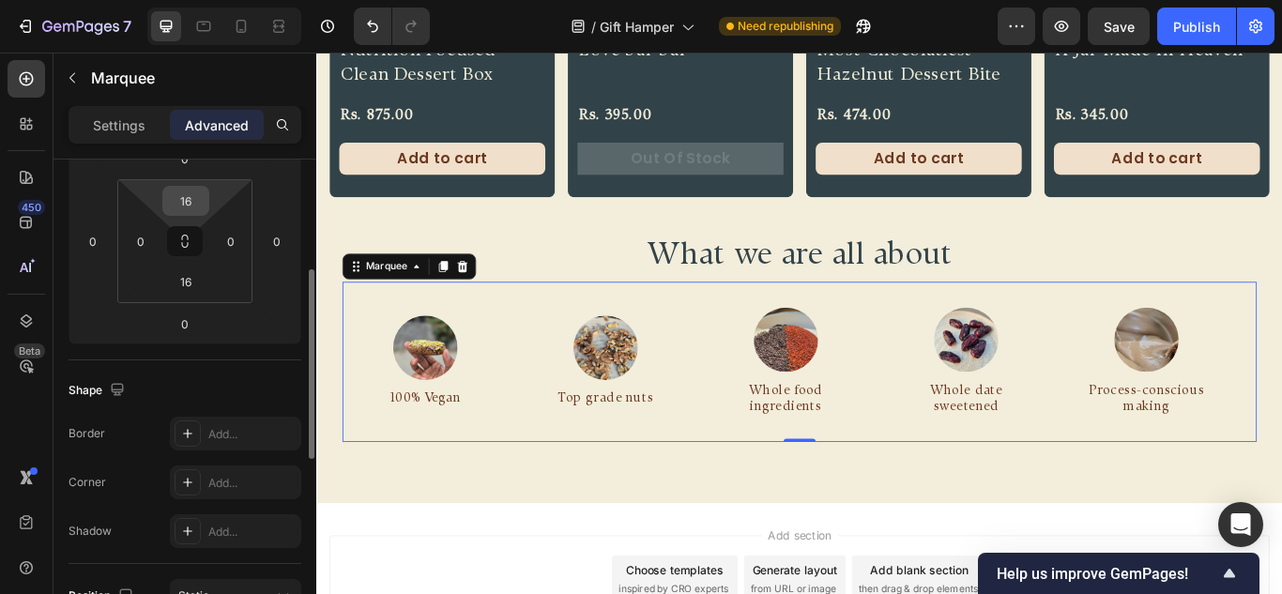
click at [187, 207] on input "16" at bounding box center [186, 201] width 38 height 28
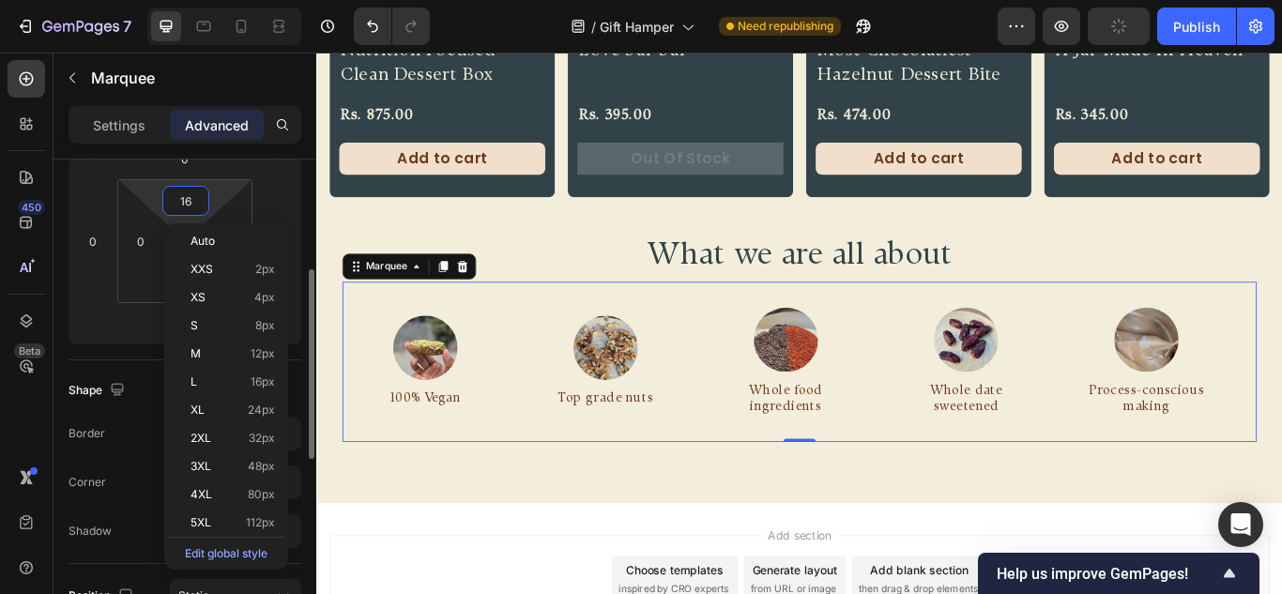
type input "0"
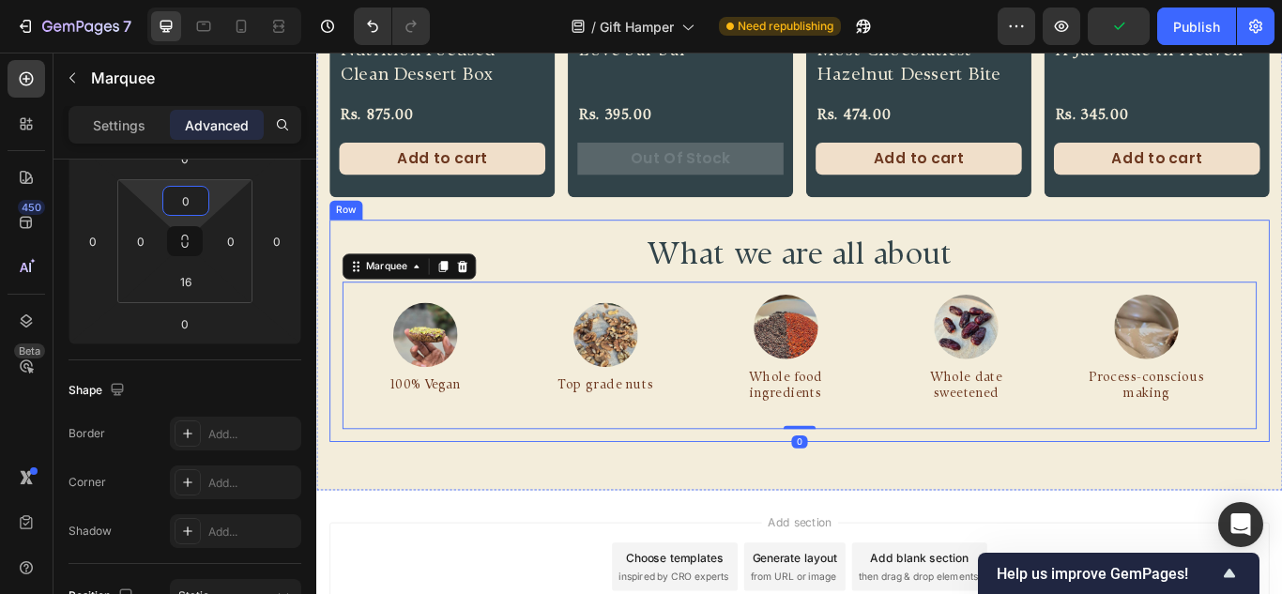
click at [538, 501] on div "What we are all about Heading Image 100% Vegan Text Block Row Image Top grade n…" at bounding box center [879, 377] width 1096 height 258
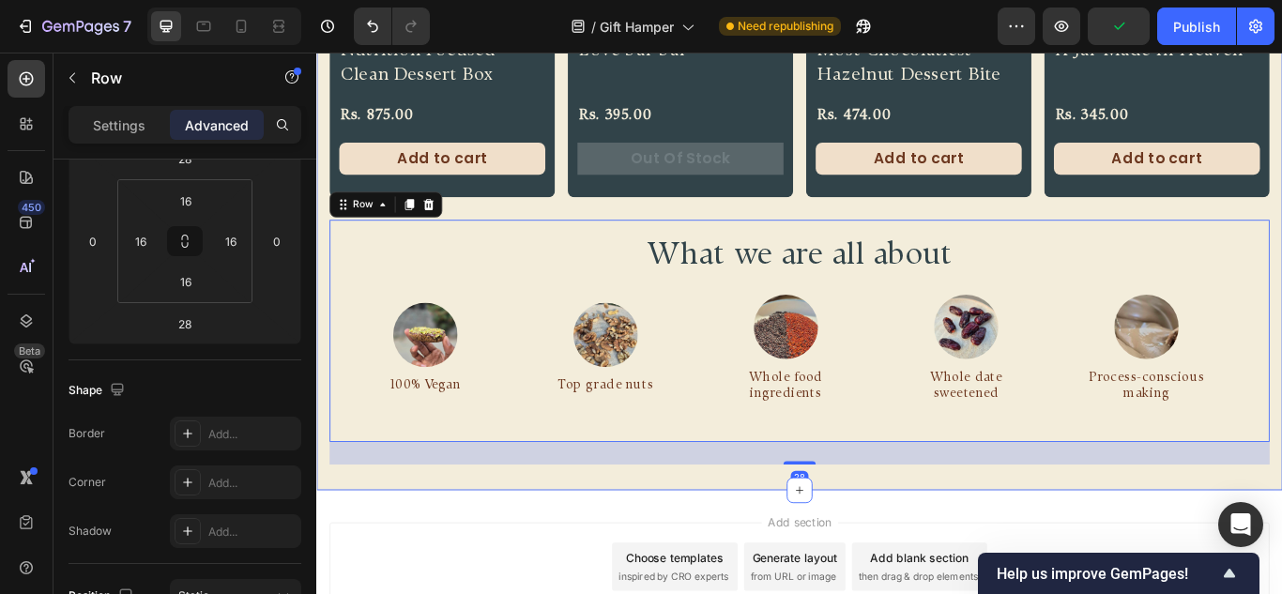
scroll to position [0, 0]
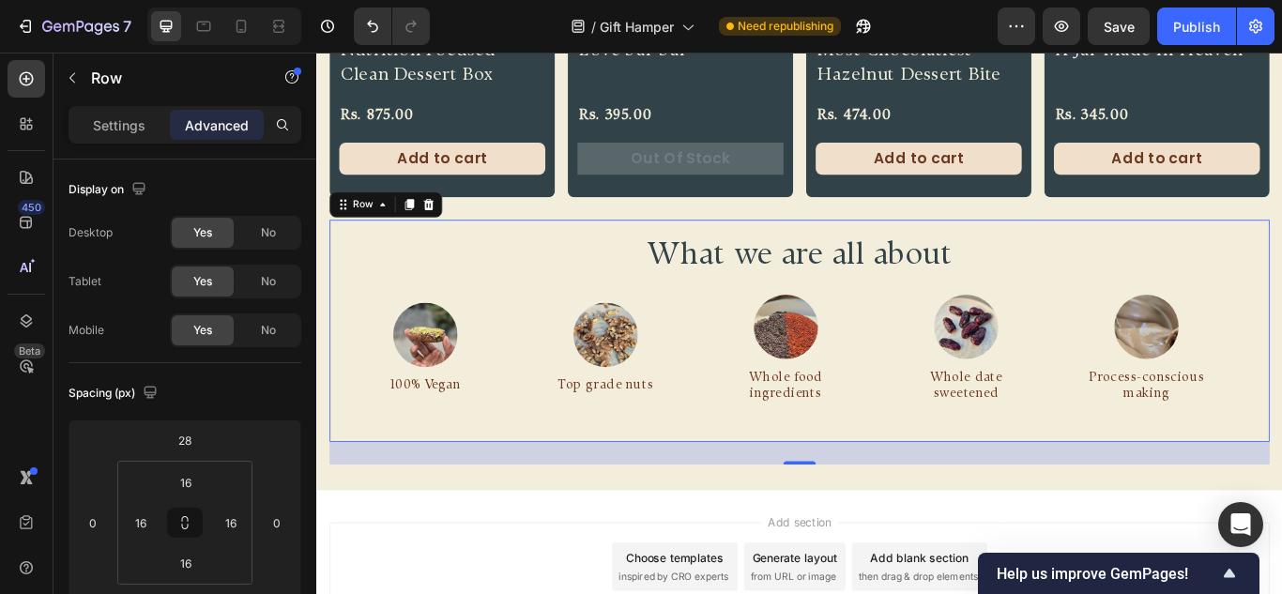
click at [863, 518] on div "28" at bounding box center [879, 520] width 1096 height 26
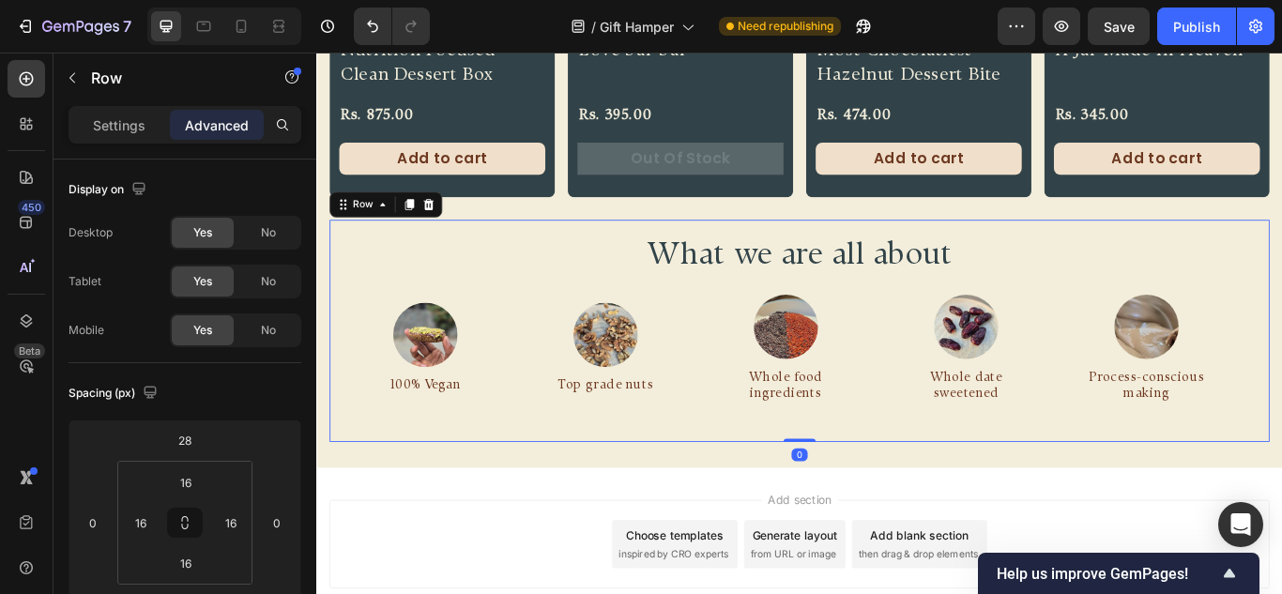
drag, startPoint x: 866, startPoint y: 527, endPoint x: 872, endPoint y: 488, distance: 39.8
click at [872, 488] on div "What we are all about Heading Image 100% Vegan Text Block Row Image Top grade n…" at bounding box center [879, 377] width 1096 height 258
type input "0"
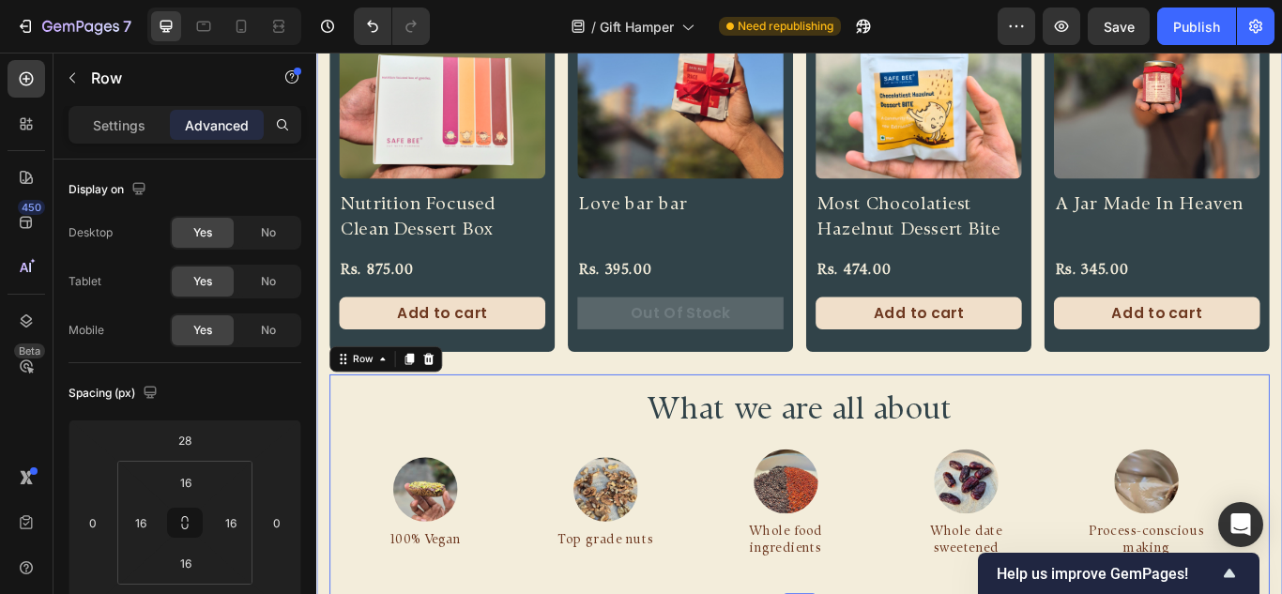
scroll to position [751, 0]
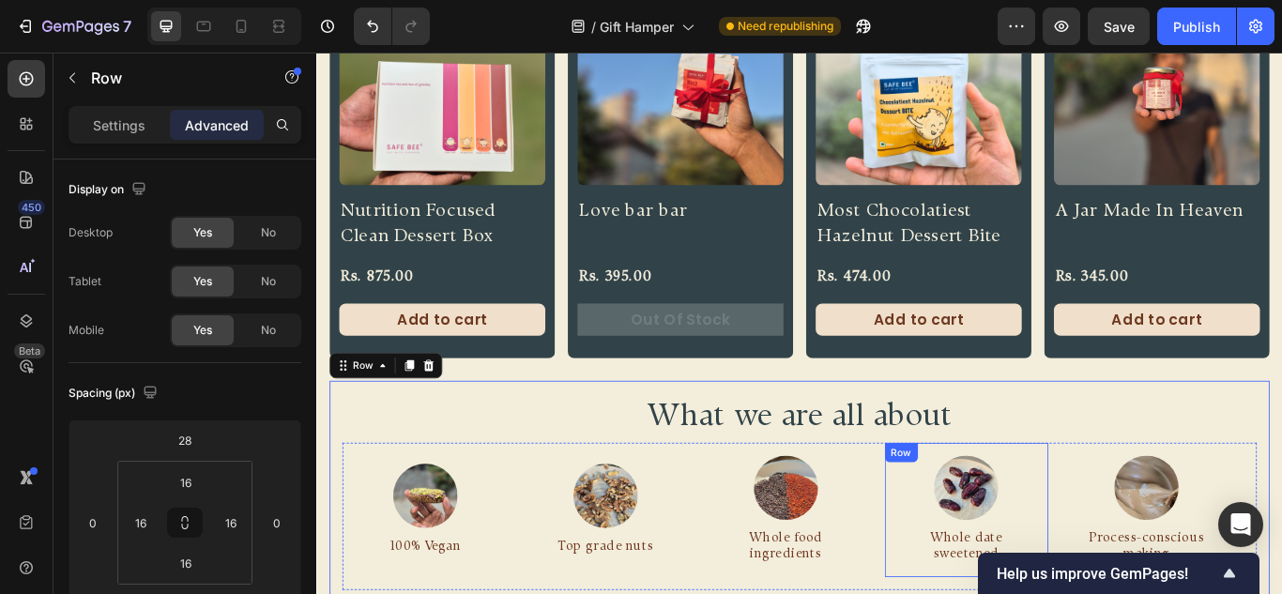
click at [983, 539] on div "Image" at bounding box center [1063, 560] width 160 height 75
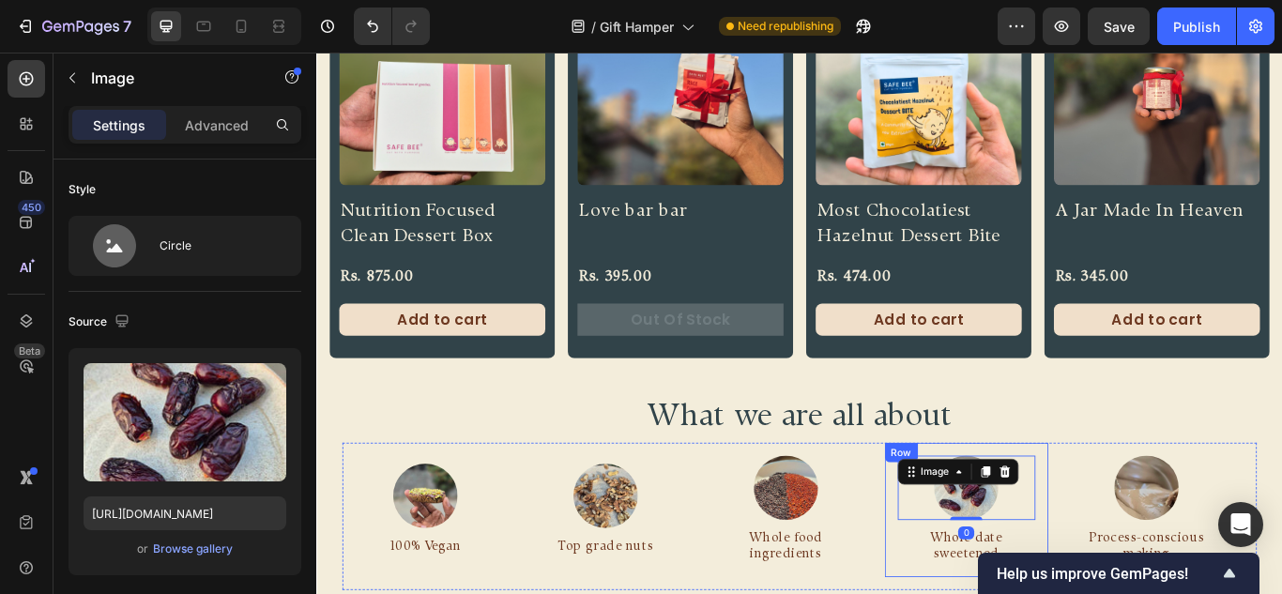
click at [977, 593] on div "Image 0 Whole date sweetened Text Block Row" at bounding box center [1072, 586] width 190 height 156
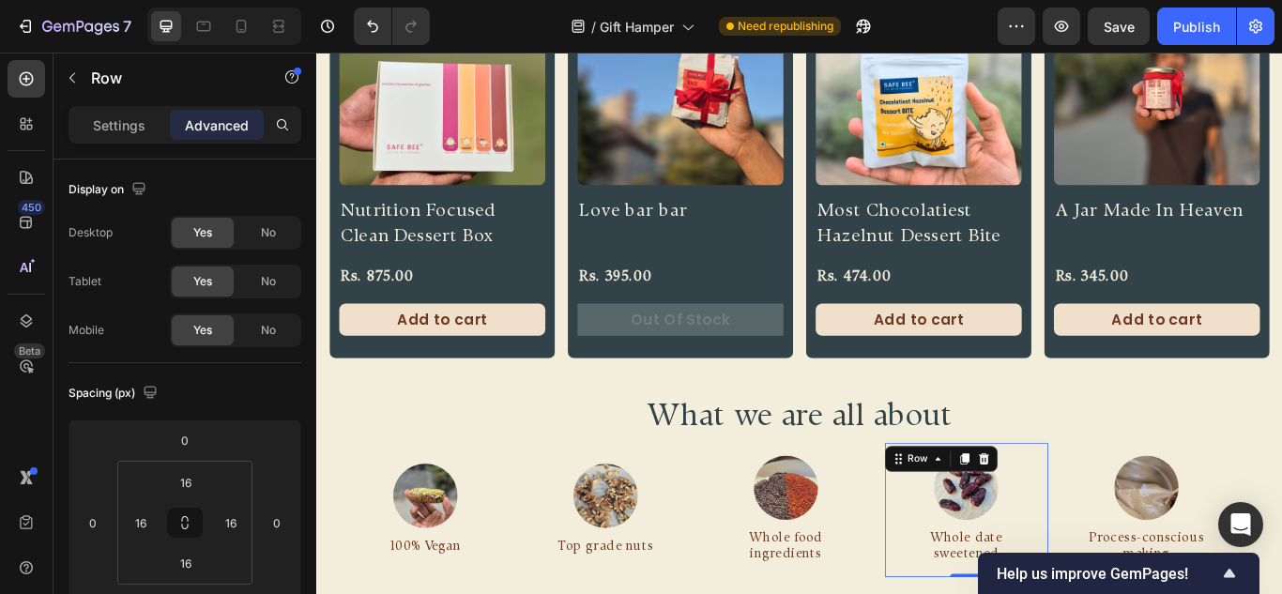
click at [1185, 593] on div "Image Process-conscious making Text Block Row" at bounding box center [1280, 586] width 190 height 156
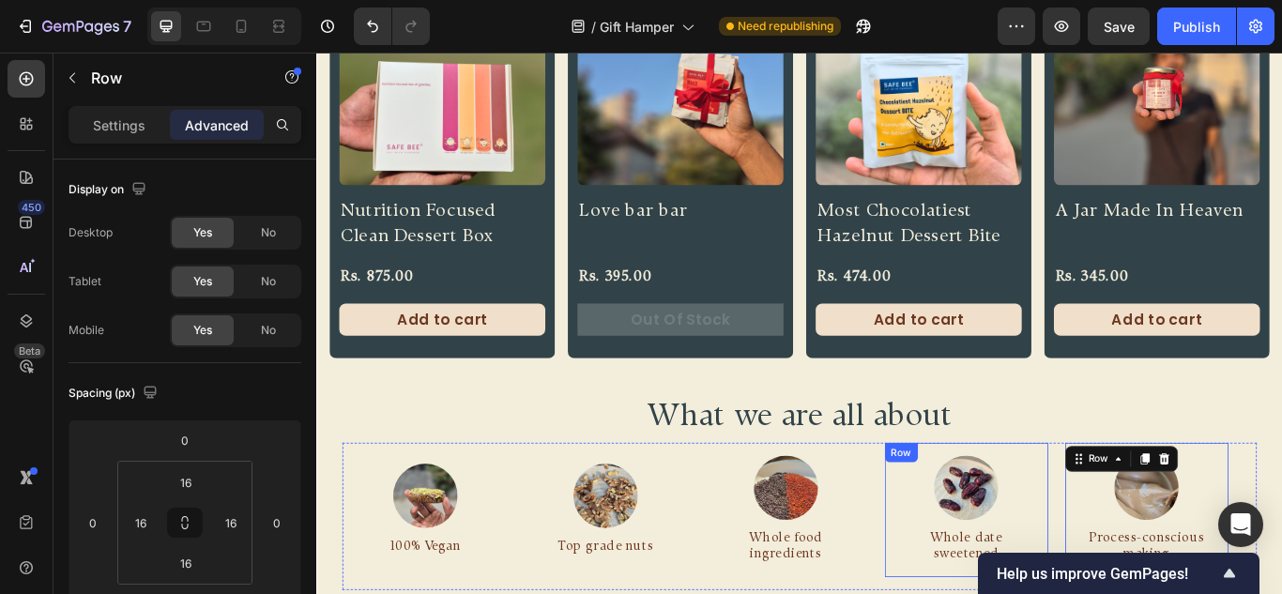
click at [701, 593] on div "Image 100% Vegan Text Block Row Image Top grade nuts Text Block Row Image Whole…" at bounding box center [868, 586] width 1052 height 156
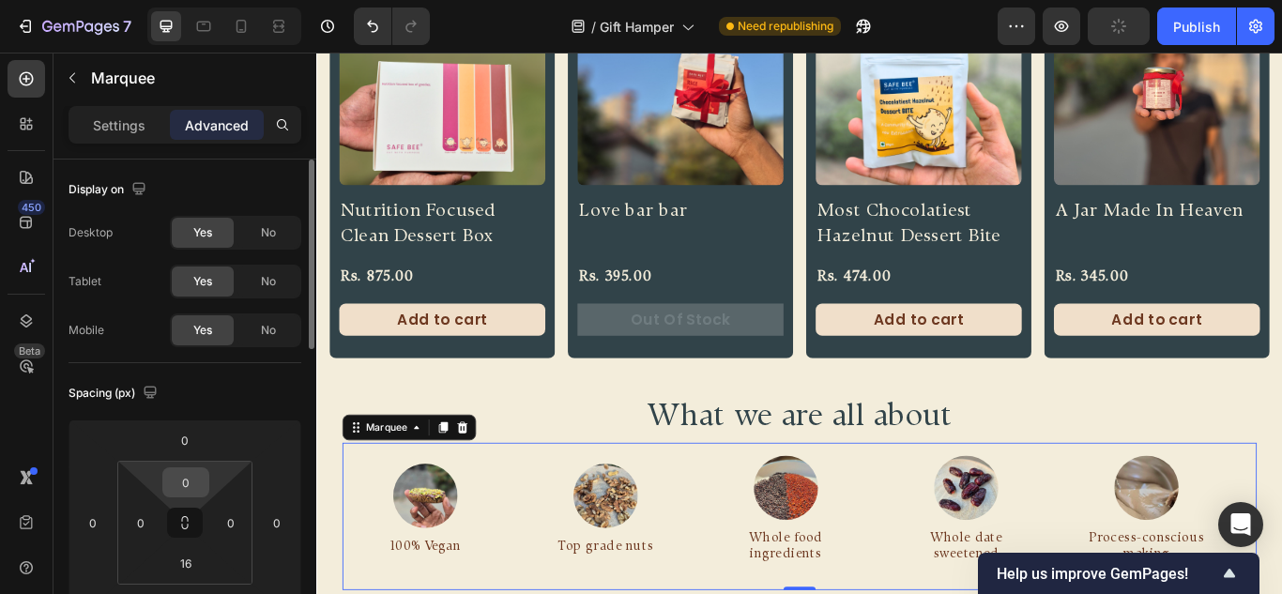
click at [177, 484] on input "0" at bounding box center [186, 482] width 38 height 28
type input "16"
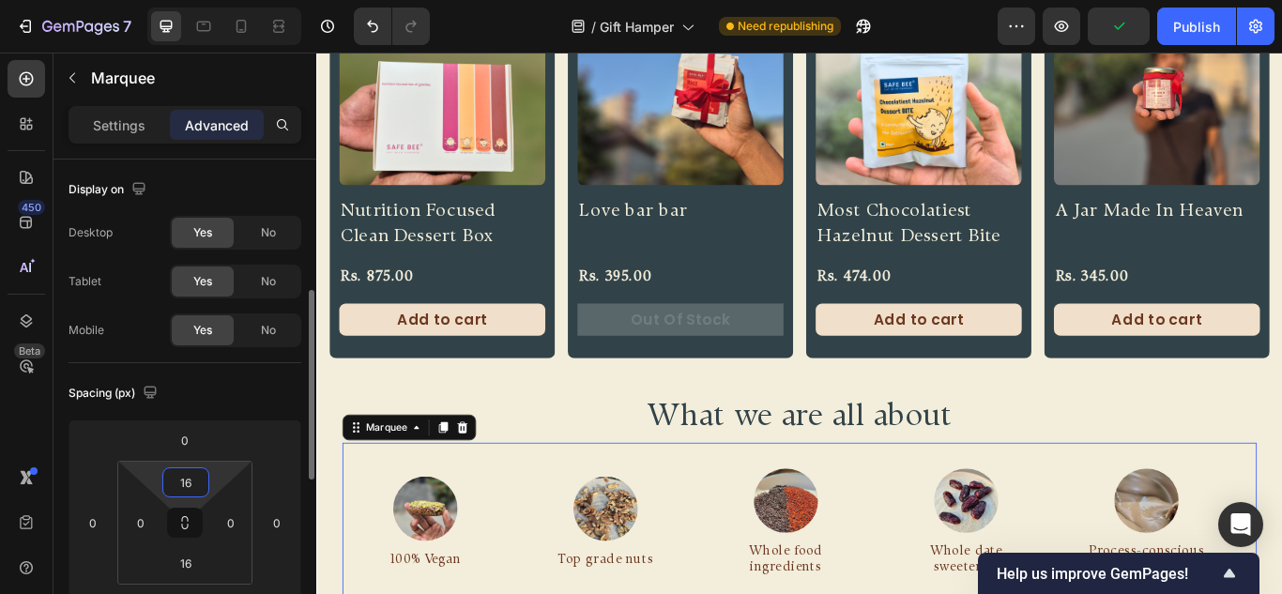
scroll to position [188, 0]
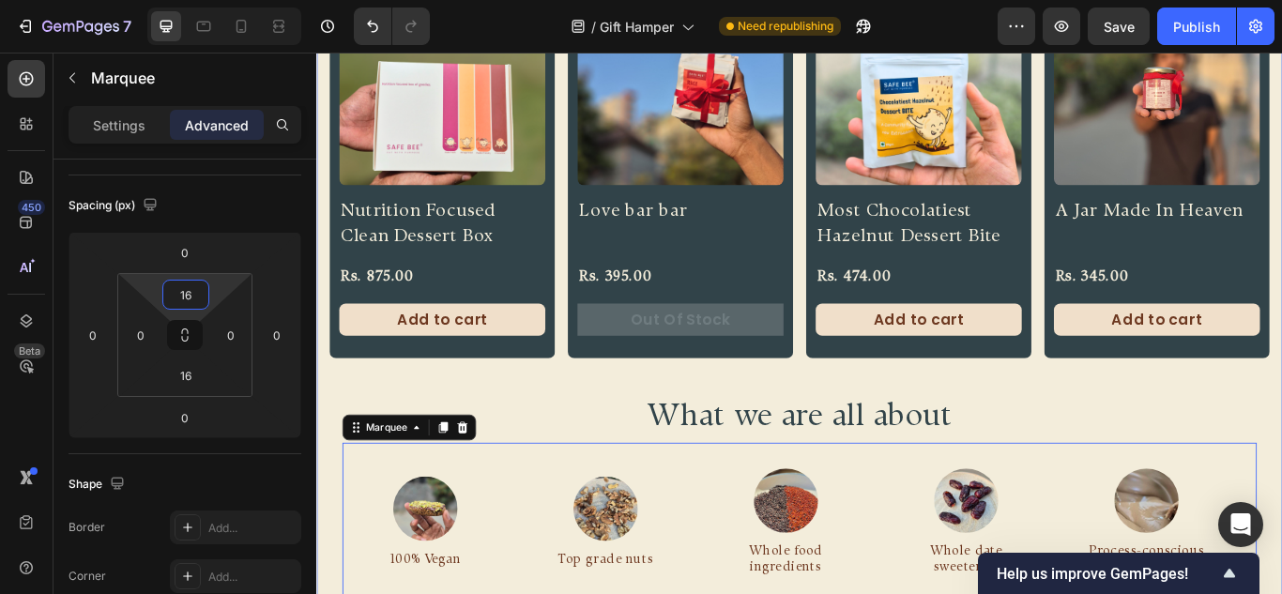
click at [1088, 424] on div "Product Images Nutrition Focused Clean Dessert Box Product Title Rs. 875.00 Pro…" at bounding box center [879, 332] width 1096 height 753
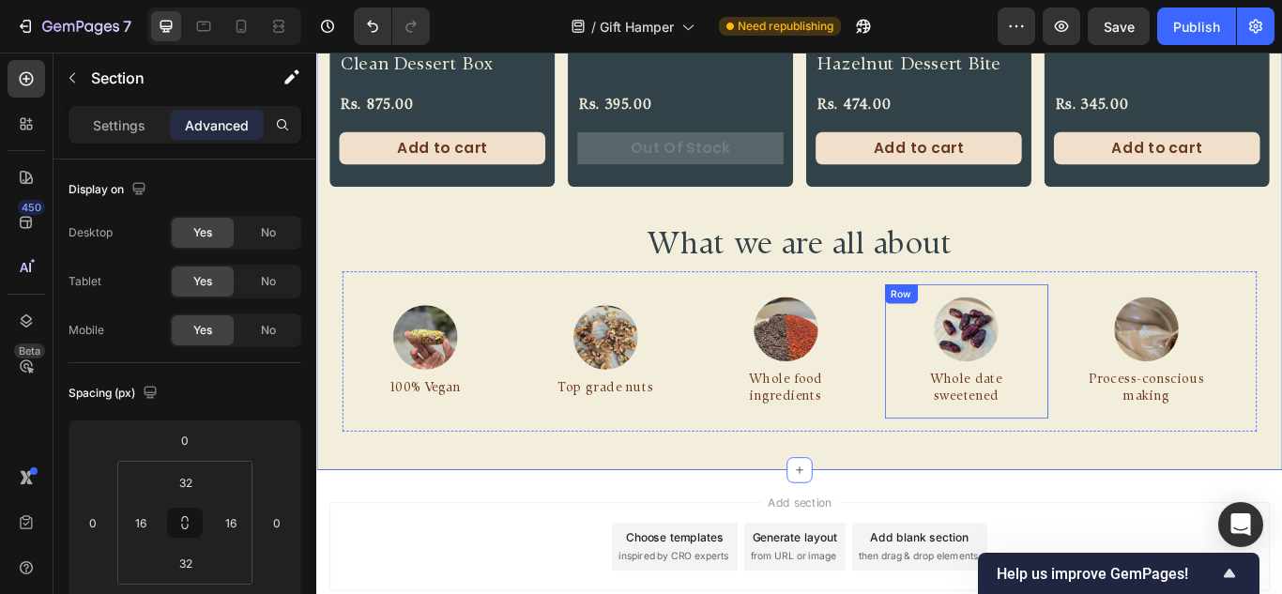
scroll to position [1032, 0]
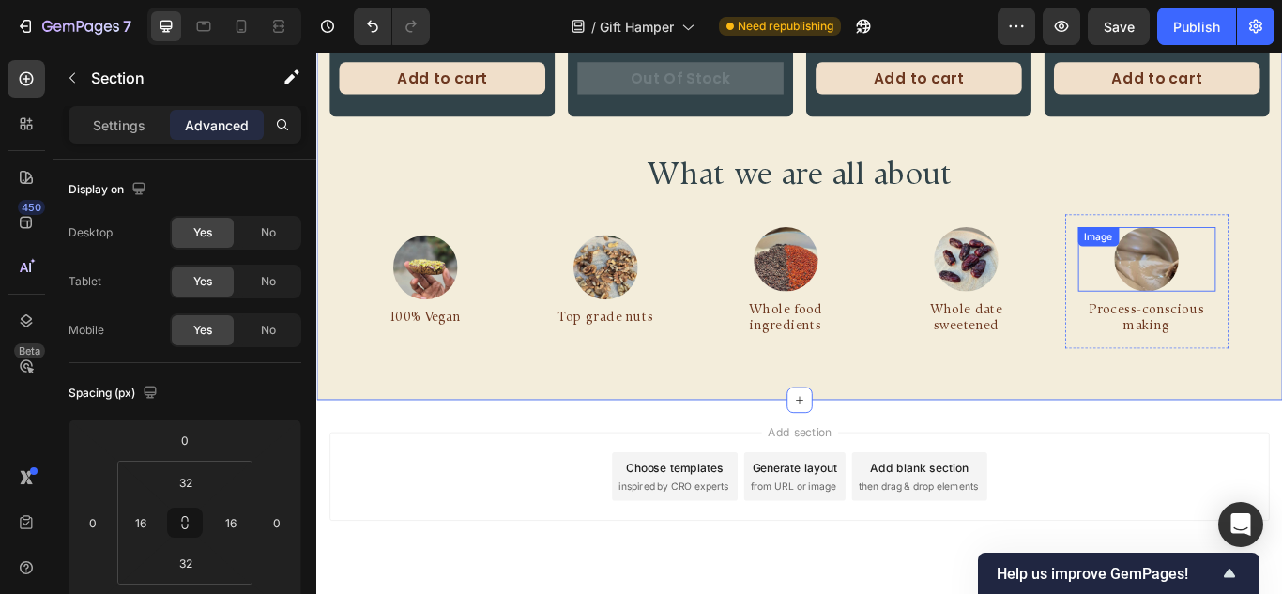
click at [1245, 286] on img at bounding box center [1282, 293] width 75 height 75
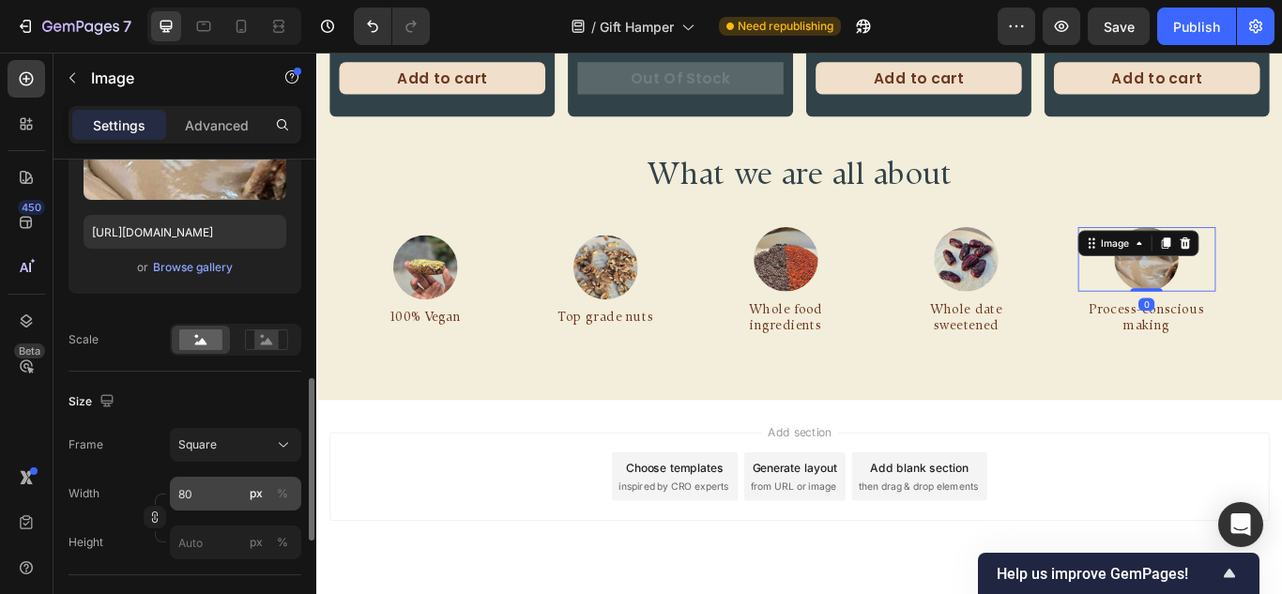
scroll to position [469, 0]
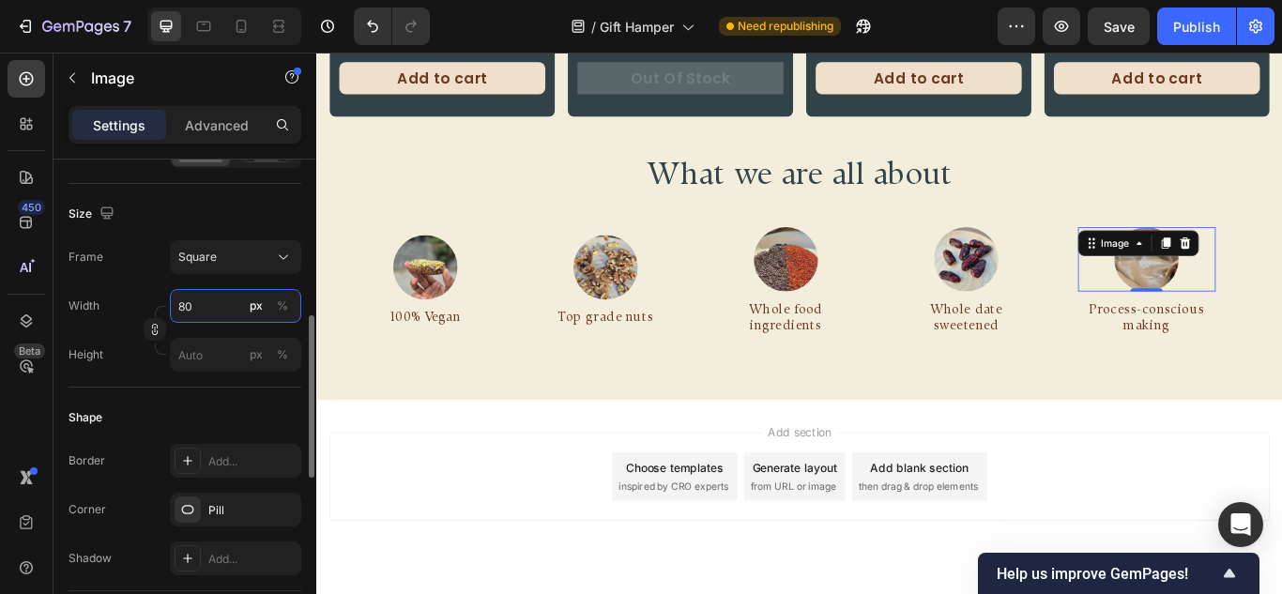
click at [210, 307] on input "80" at bounding box center [235, 306] width 131 height 34
type input "1"
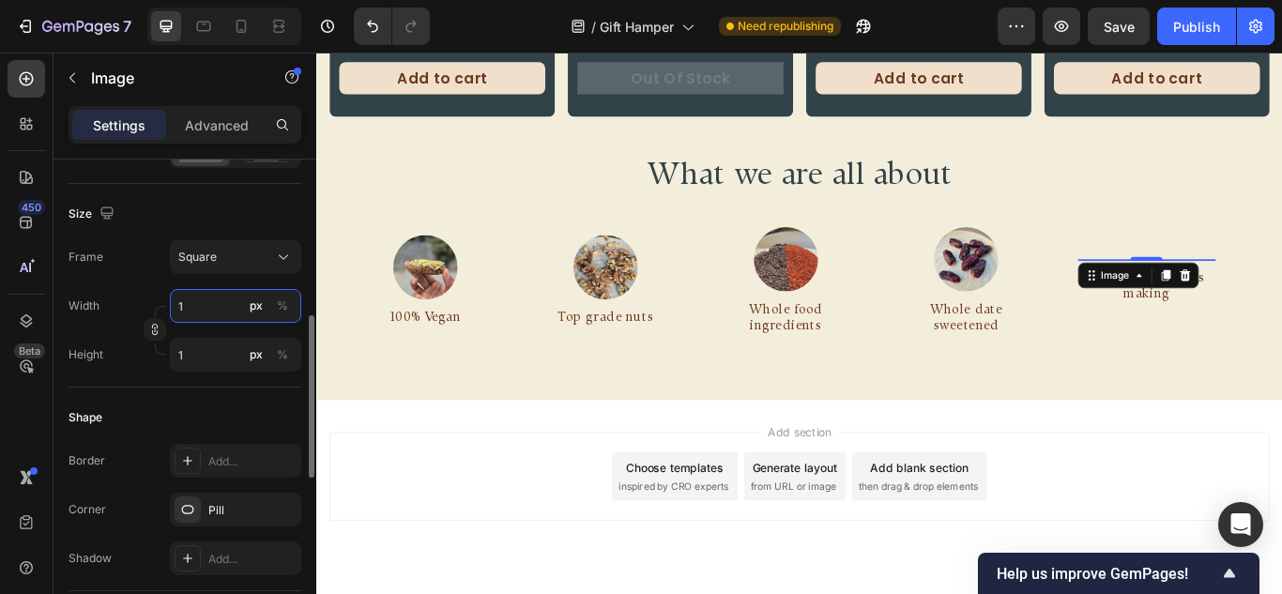
type input "10"
type input "100"
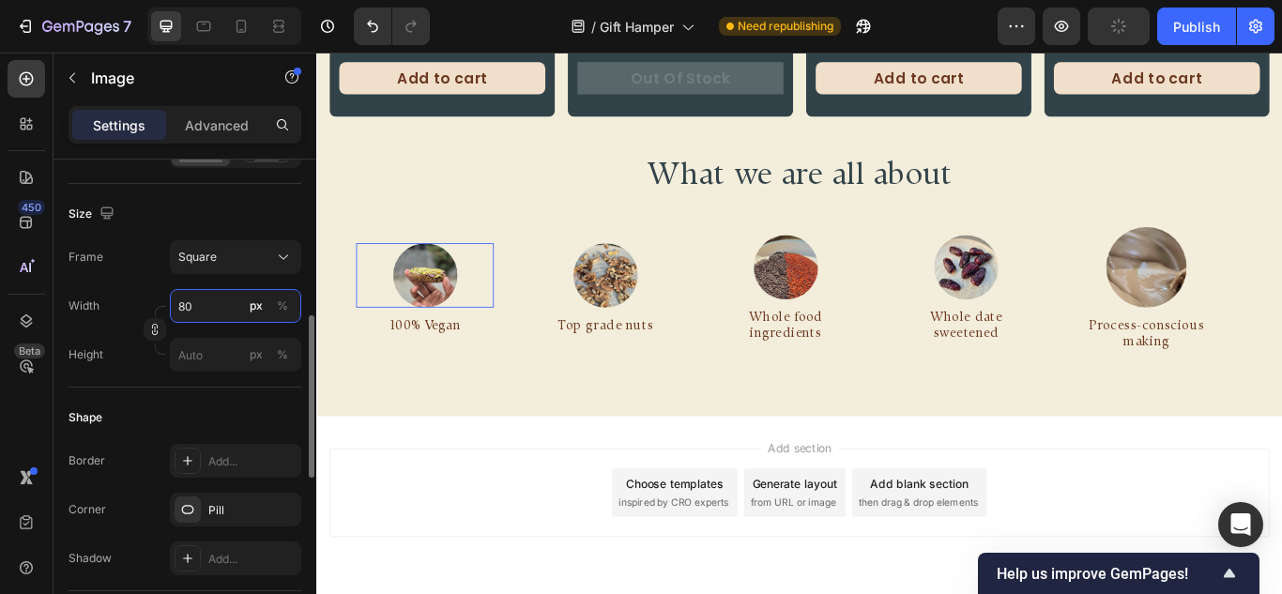
click at [173, 305] on input "80" at bounding box center [235, 306] width 131 height 34
click at [173, 304] on input "80" at bounding box center [235, 306] width 131 height 34
type input "1"
type input "10"
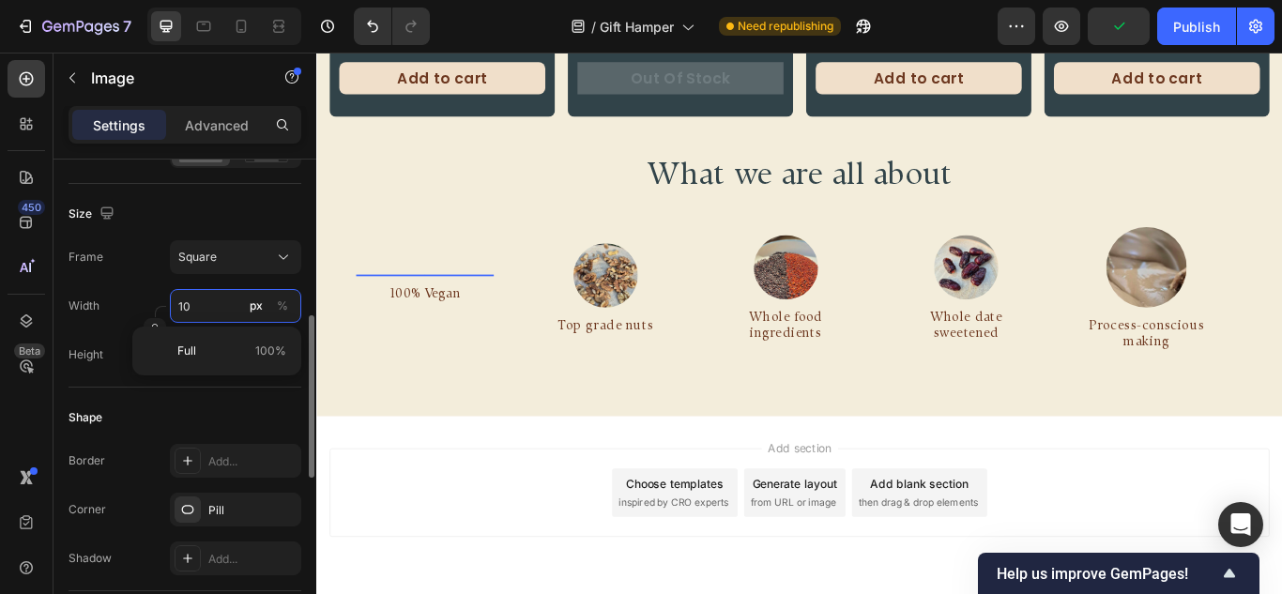
type input "10"
type input "100"
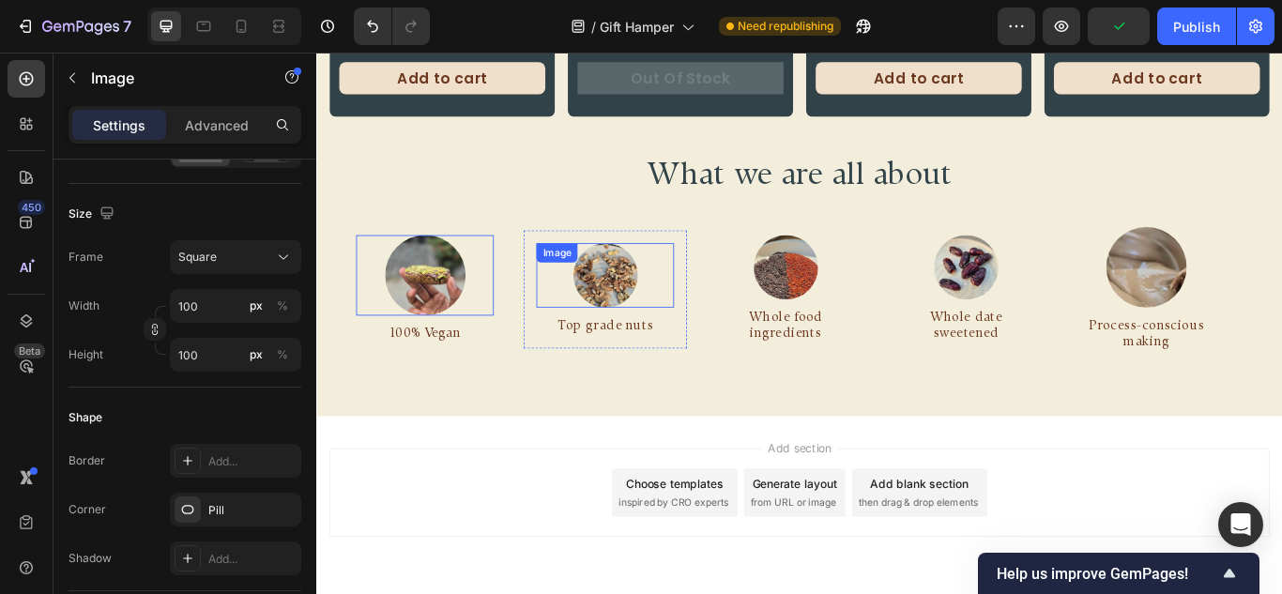
click at [612, 298] on img at bounding box center [649, 312] width 75 height 75
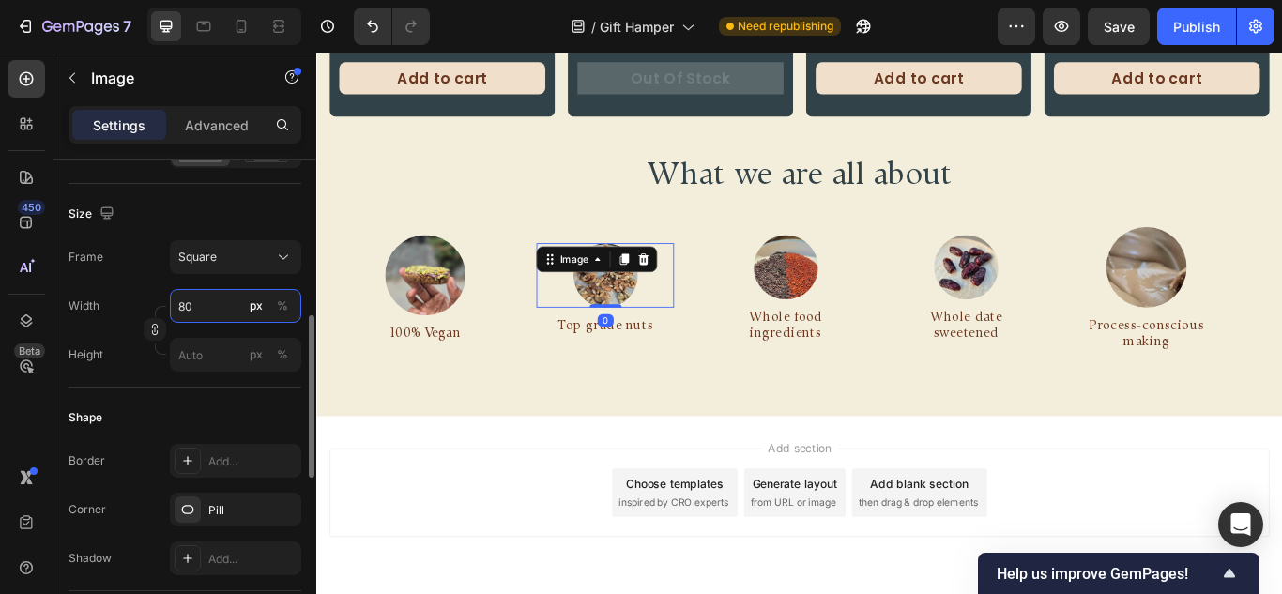
click at [200, 312] on input "80" at bounding box center [235, 306] width 131 height 34
type input "1"
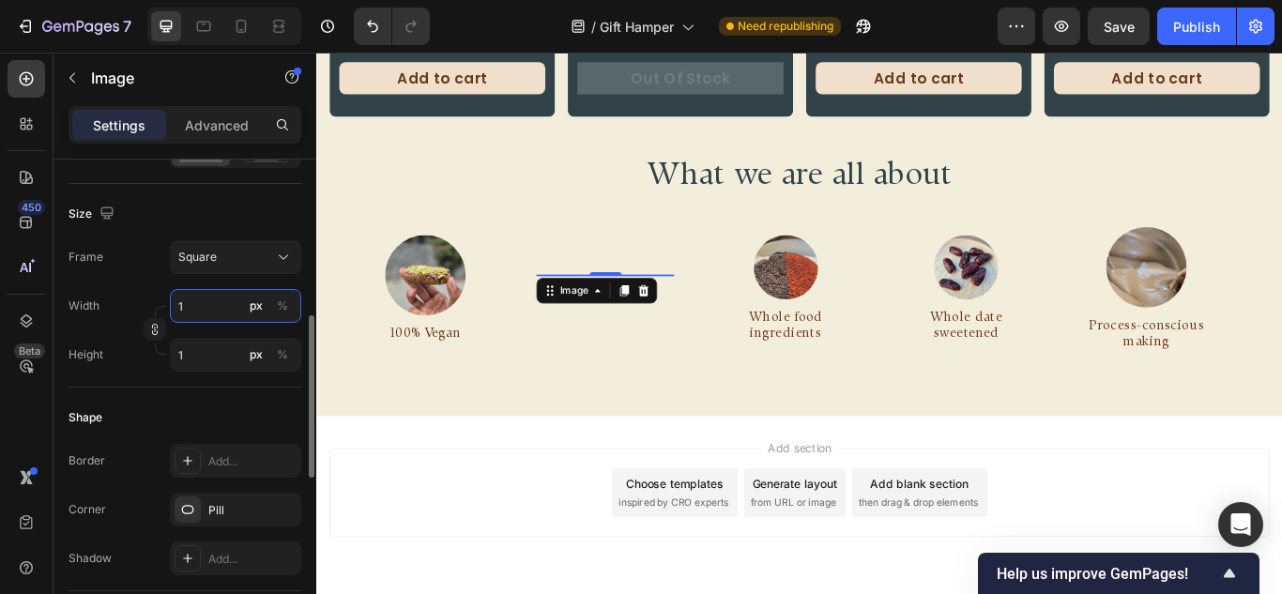
type input "10"
type input "100"
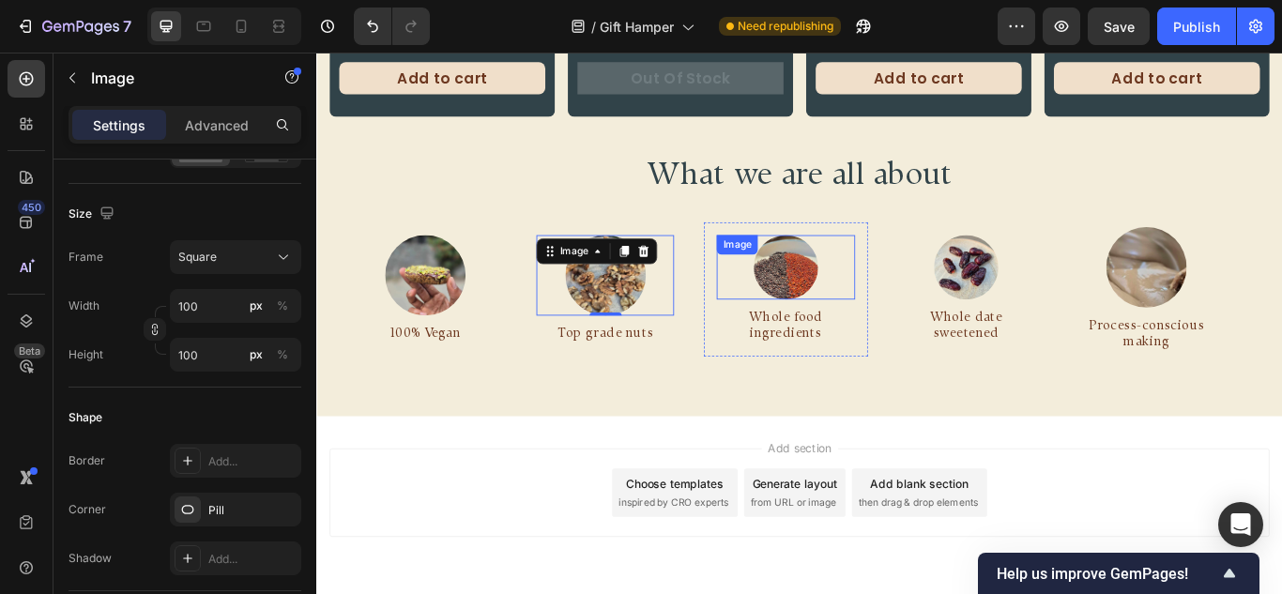
click at [782, 278] on div at bounding box center [862, 303] width 160 height 75
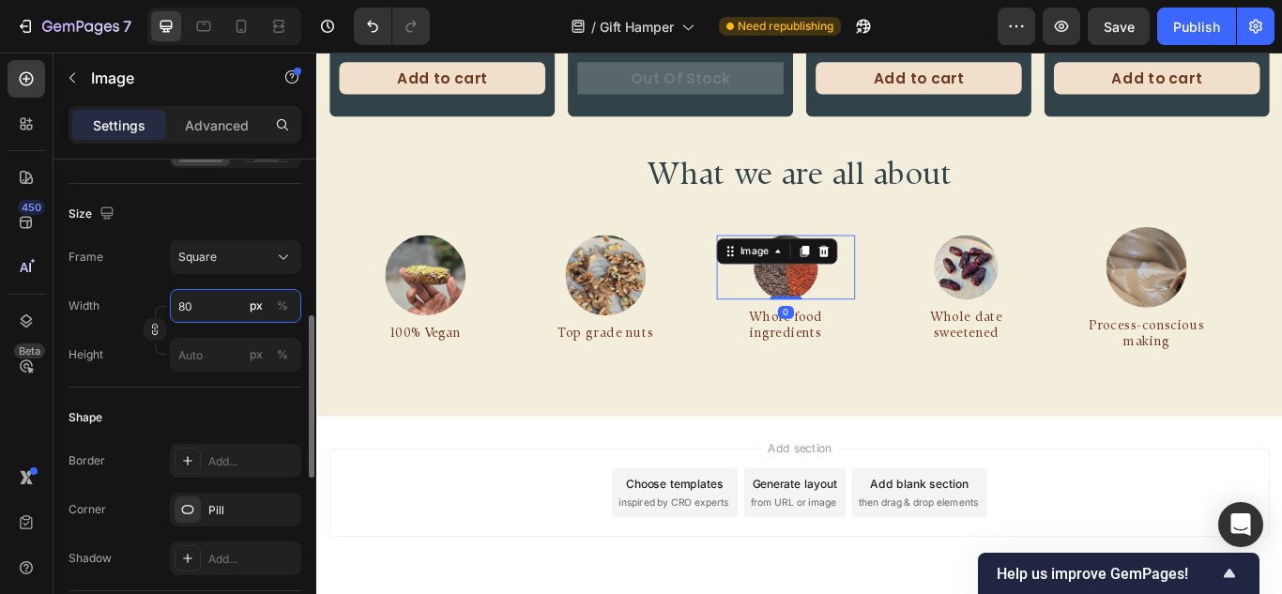
click at [191, 308] on input "80" at bounding box center [235, 306] width 131 height 34
type input "1"
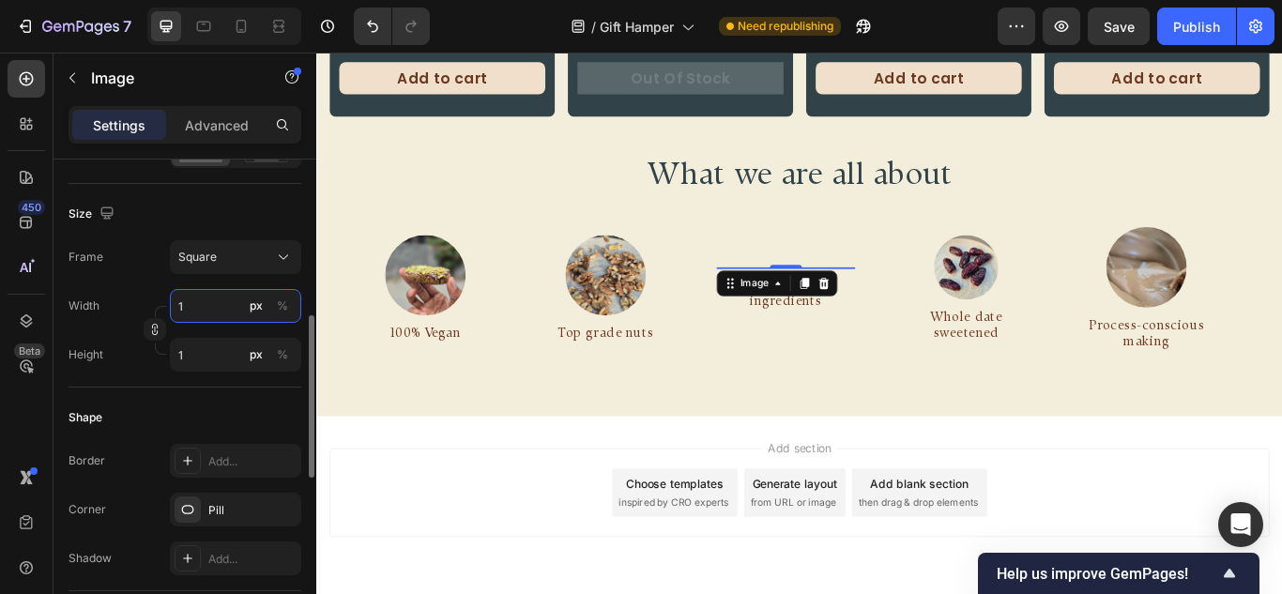
type input "10"
type input "100"
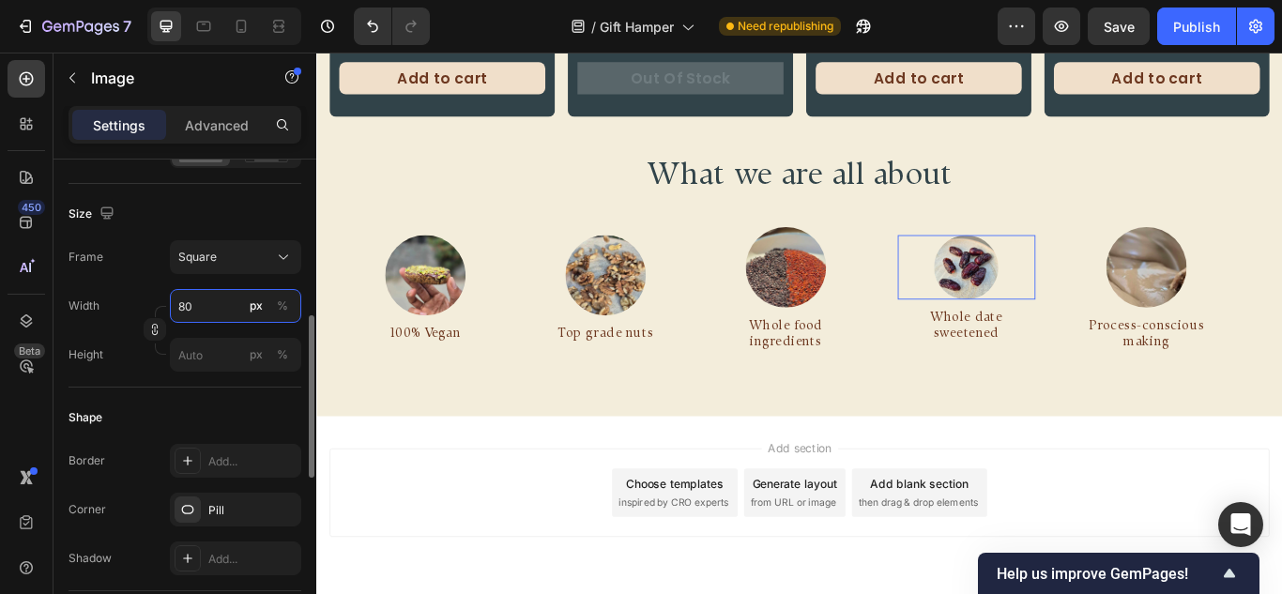
click at [196, 314] on input "80" at bounding box center [235, 306] width 131 height 34
type input "1"
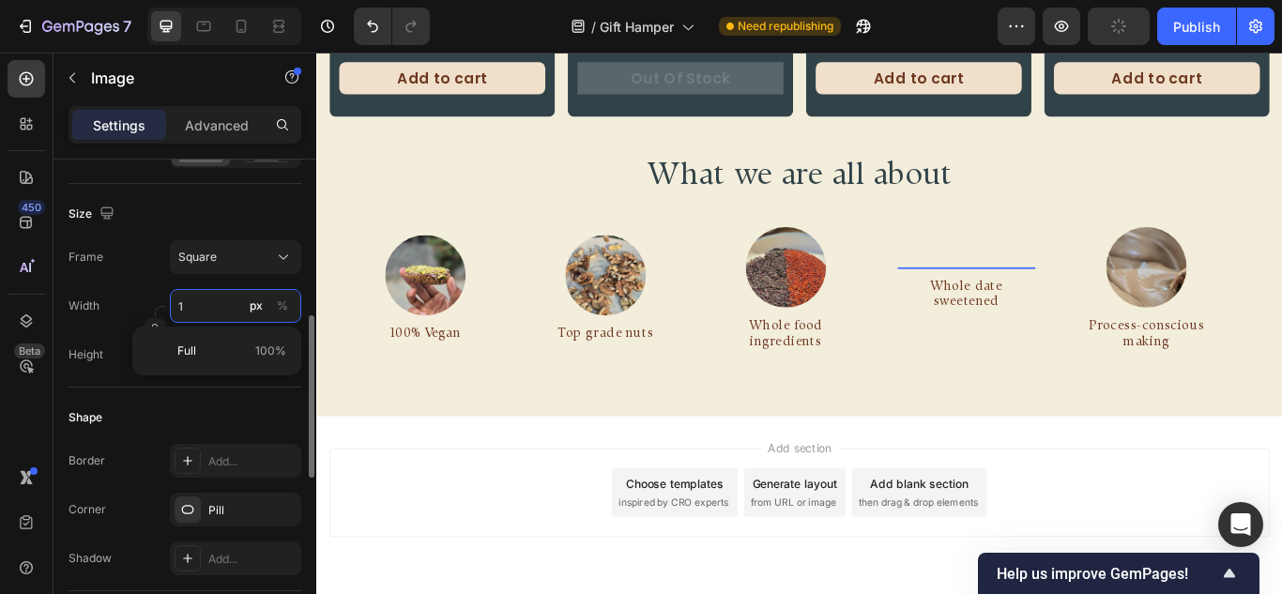
type input "10"
type input "100"
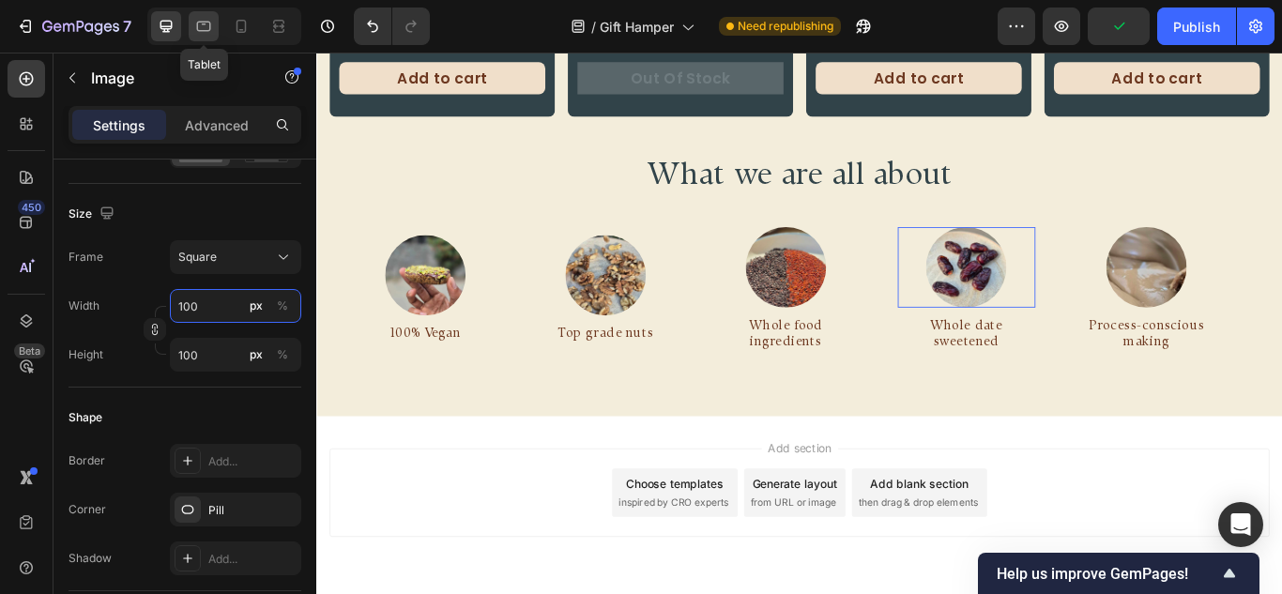
type input "100"
click at [207, 26] on icon at bounding box center [203, 26] width 19 height 19
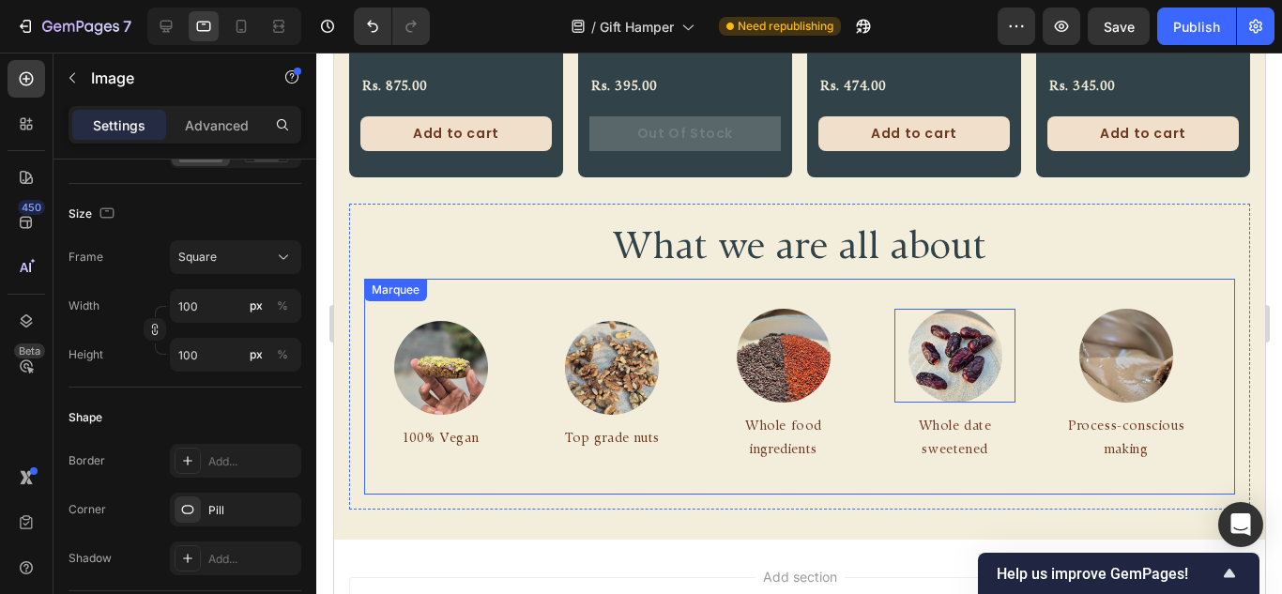
scroll to position [916, 0]
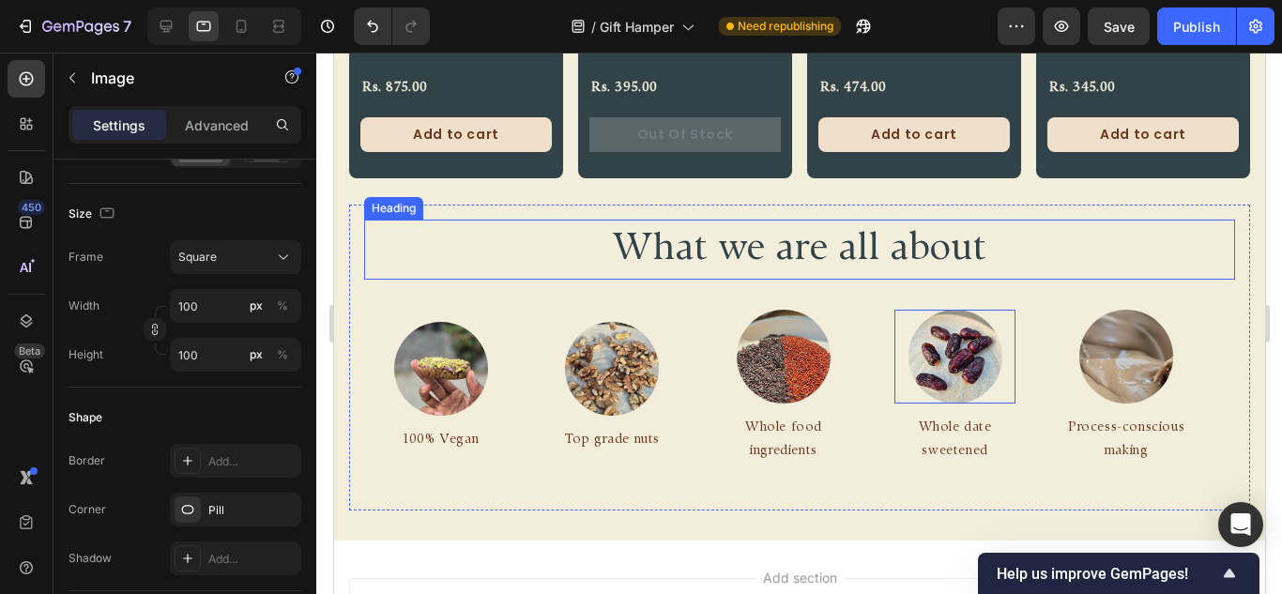
click at [731, 237] on h2 "What we are all about" at bounding box center [798, 250] width 871 height 60
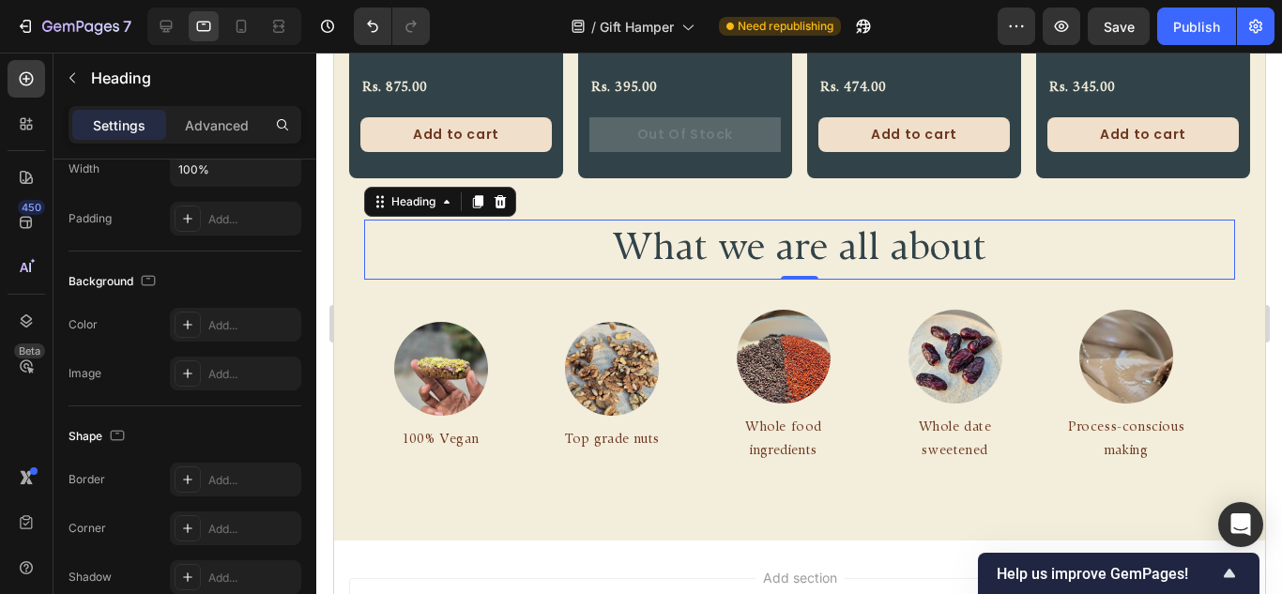
scroll to position [0, 0]
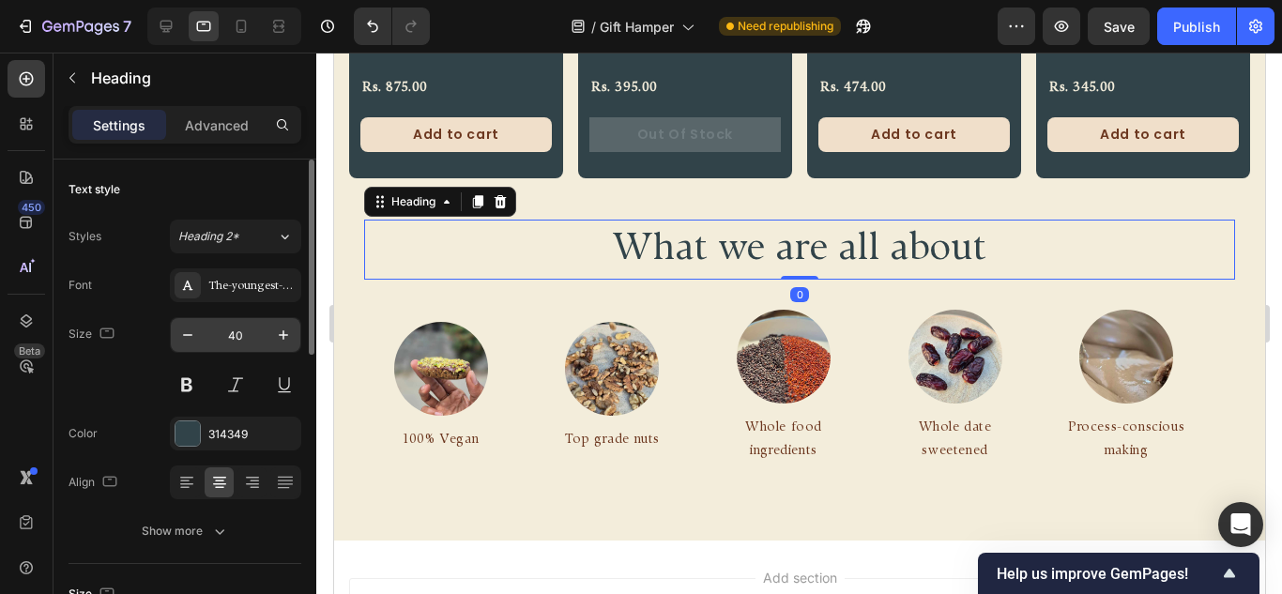
click at [256, 329] on input "40" at bounding box center [236, 335] width 62 height 34
type input "1"
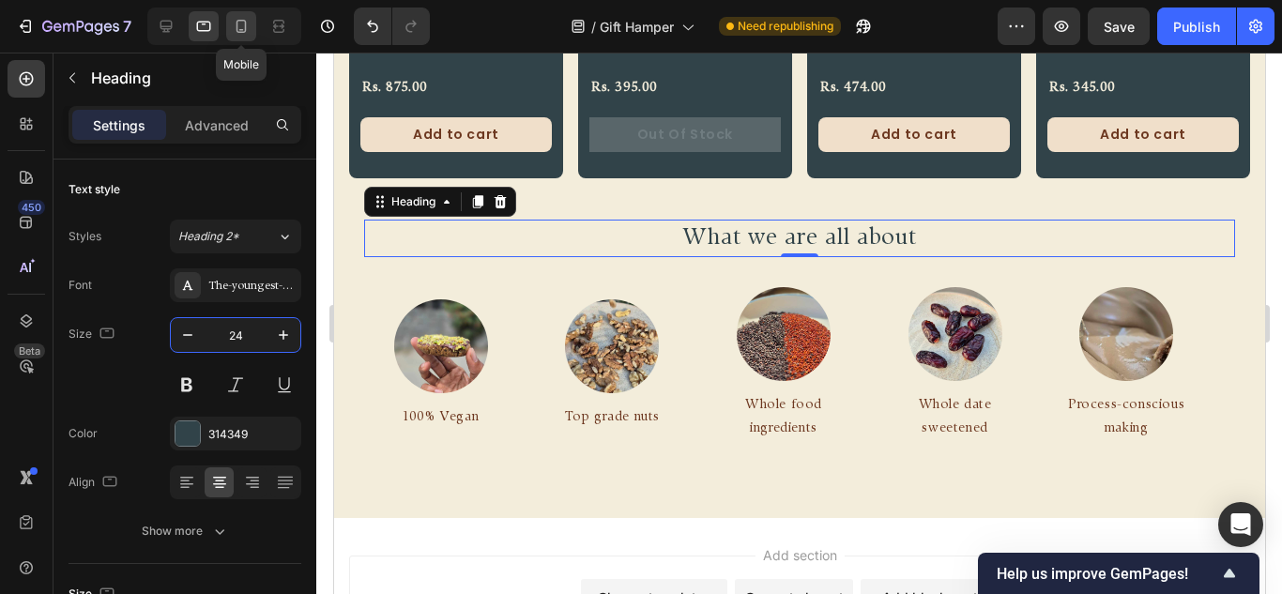
type input "24"
click at [254, 16] on div at bounding box center [241, 26] width 30 height 30
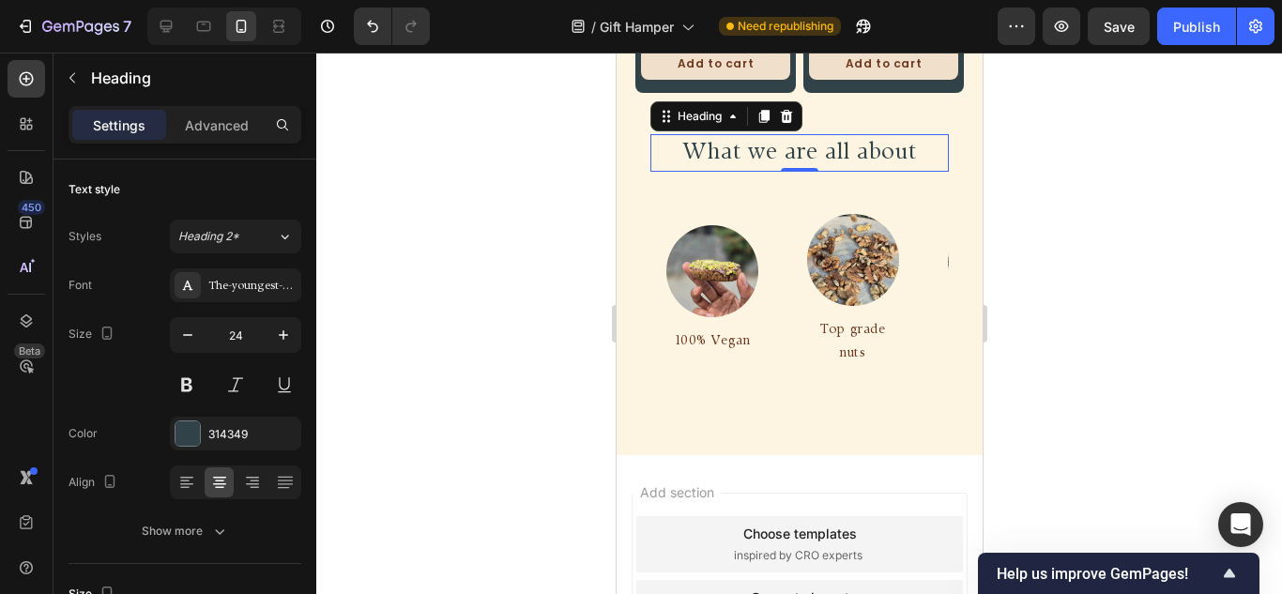
scroll to position [1208, 0]
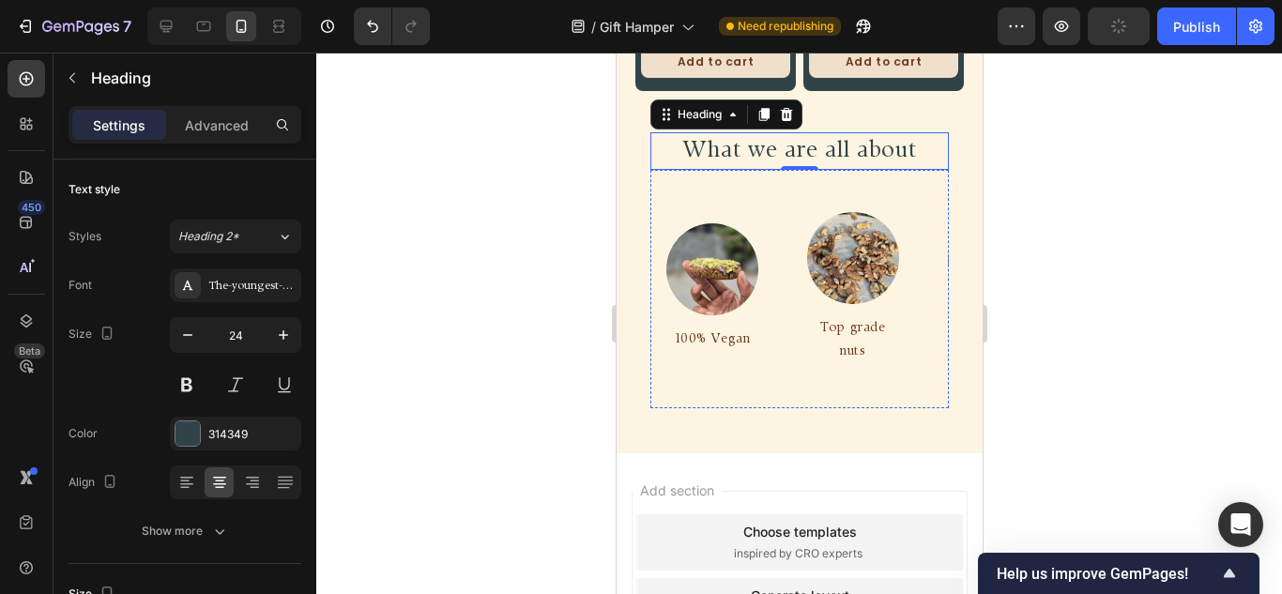
click at [812, 262] on div "Image 100% Vegan Text Block Row Image Top grade nuts Text Block Row Image Whole…" at bounding box center [799, 289] width 298 height 208
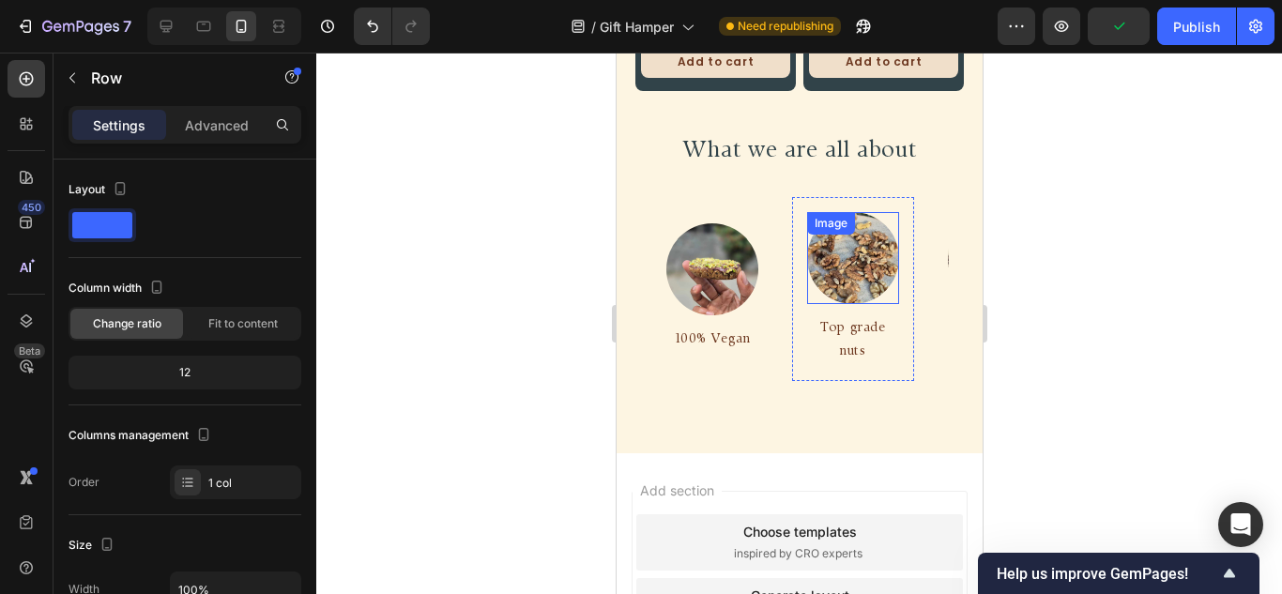
click at [801, 252] on img at bounding box center [847, 258] width 92 height 92
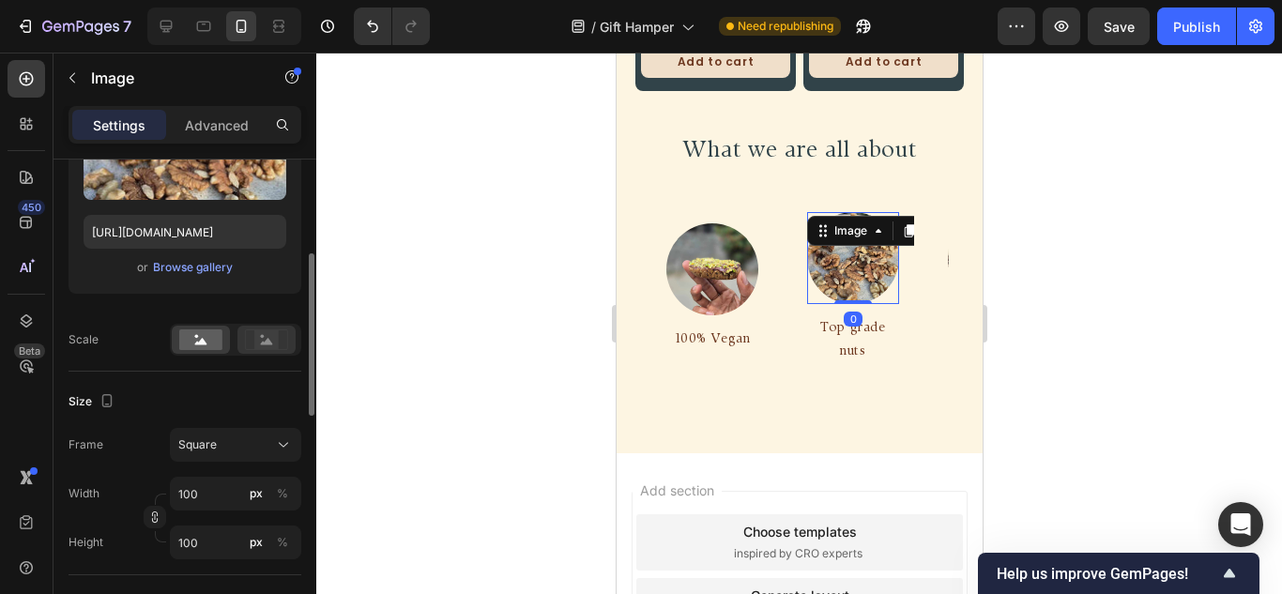
scroll to position [375, 0]
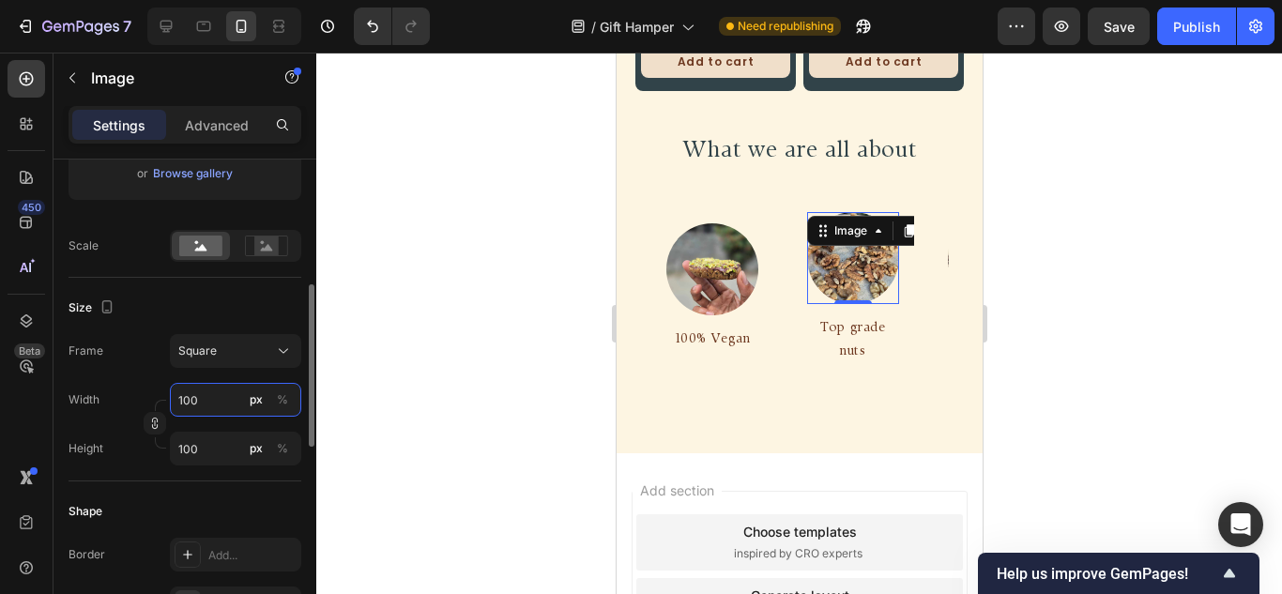
click at [195, 400] on input "100" at bounding box center [235, 400] width 131 height 34
type input "5"
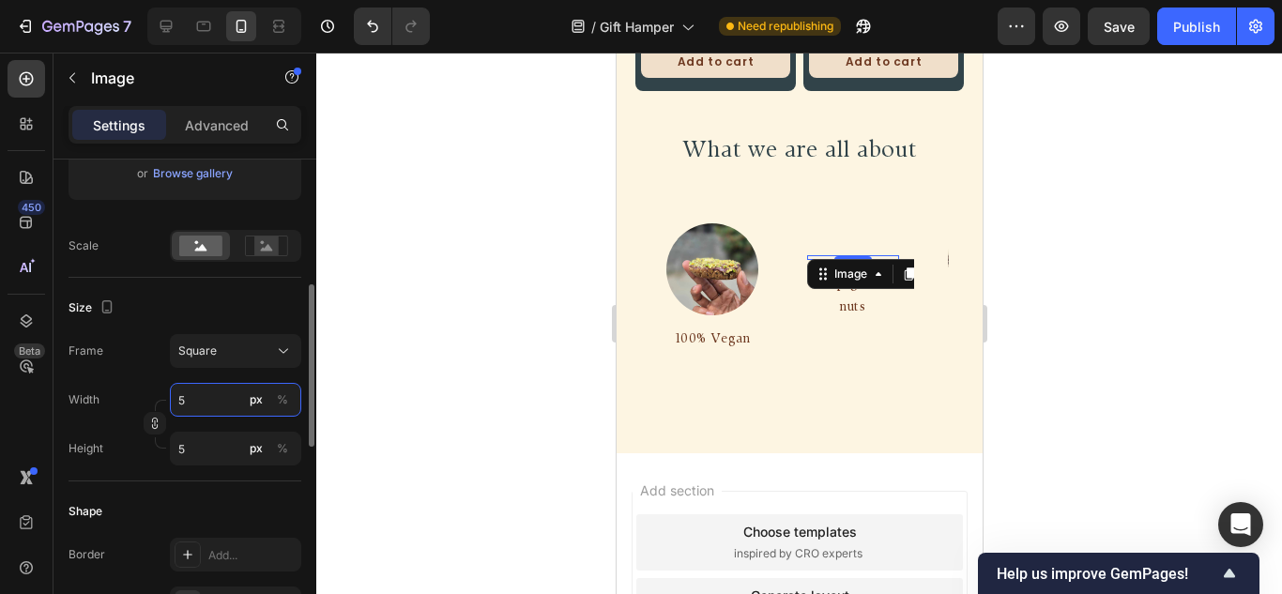
type input "50"
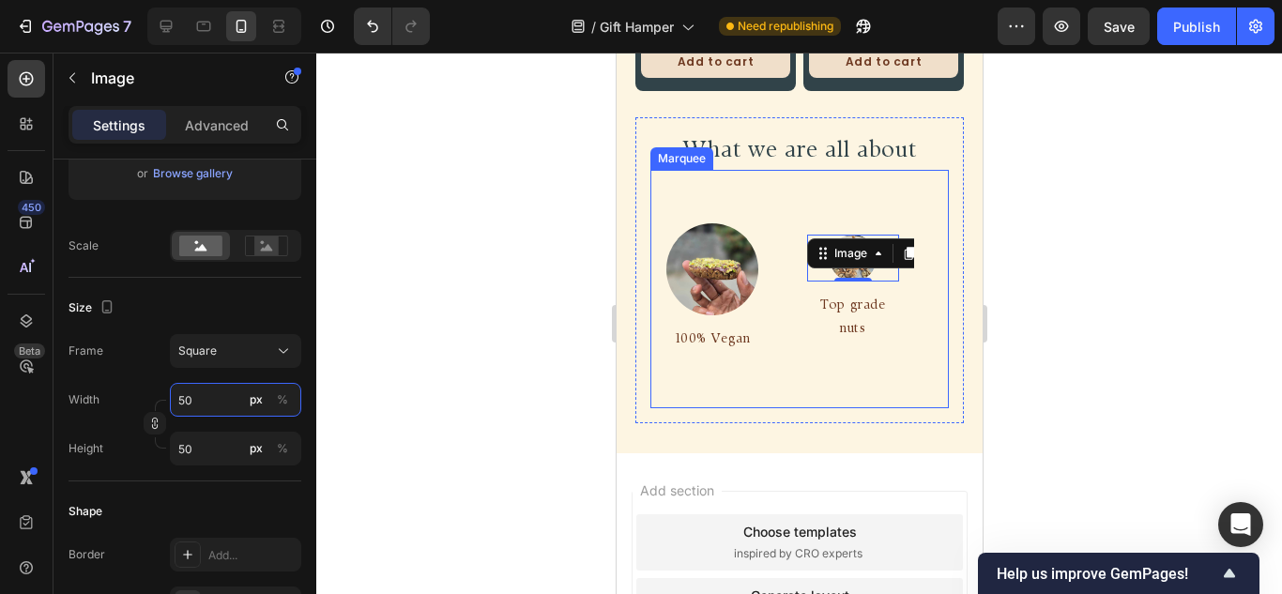
type input "5"
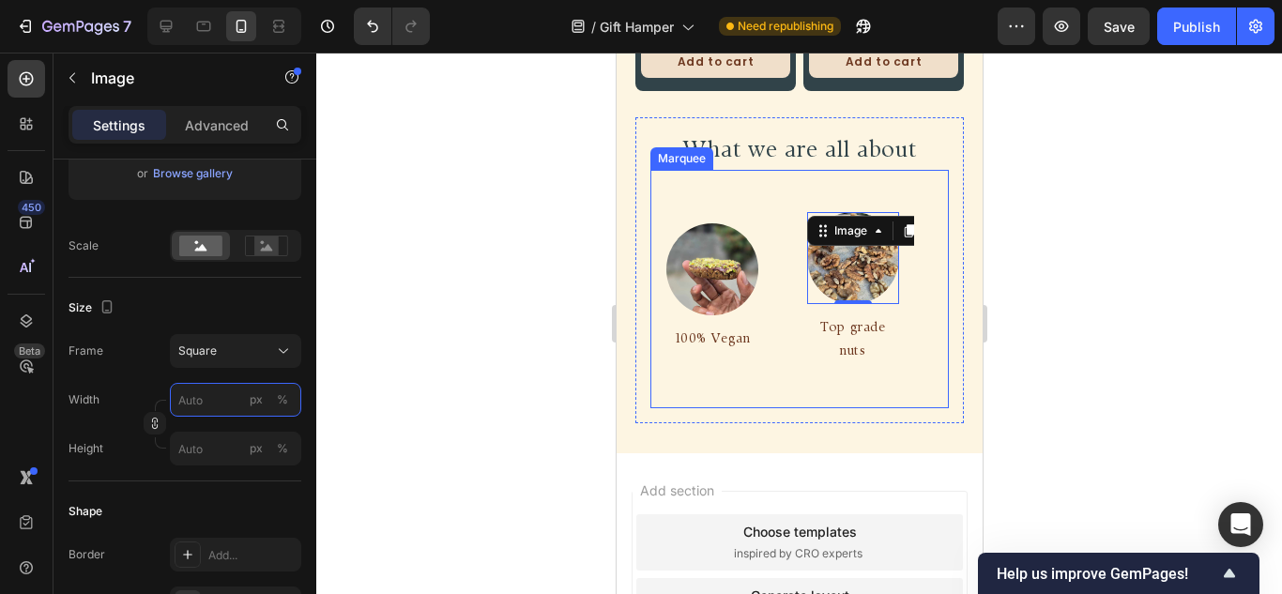
type input "5"
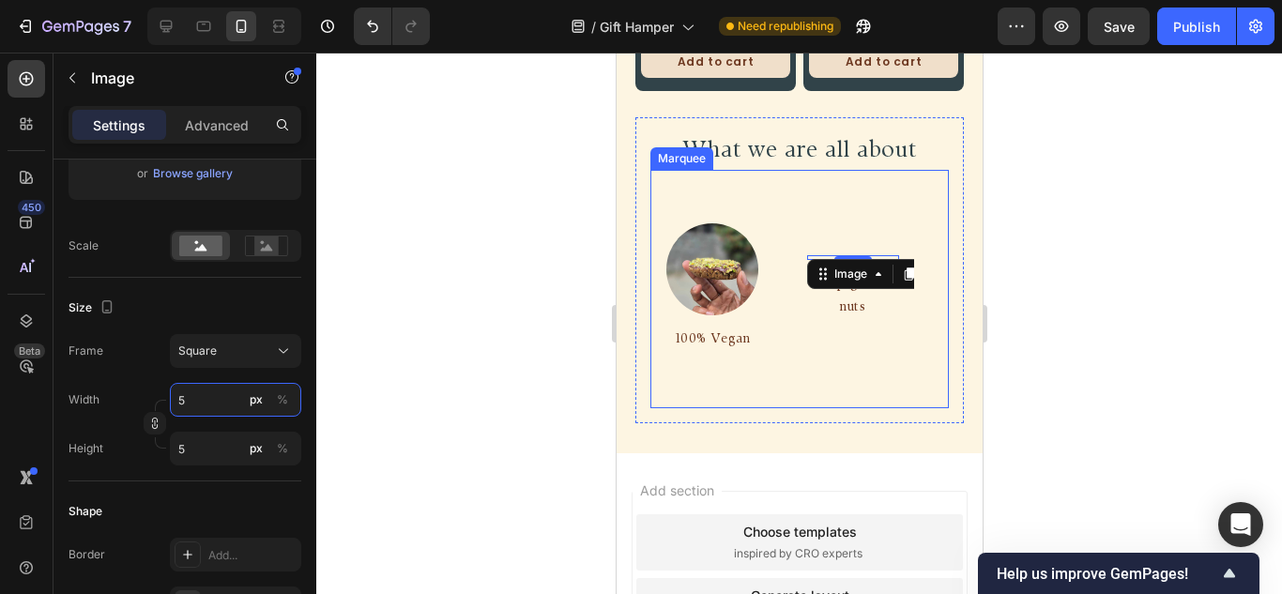
type input "57"
type input "575"
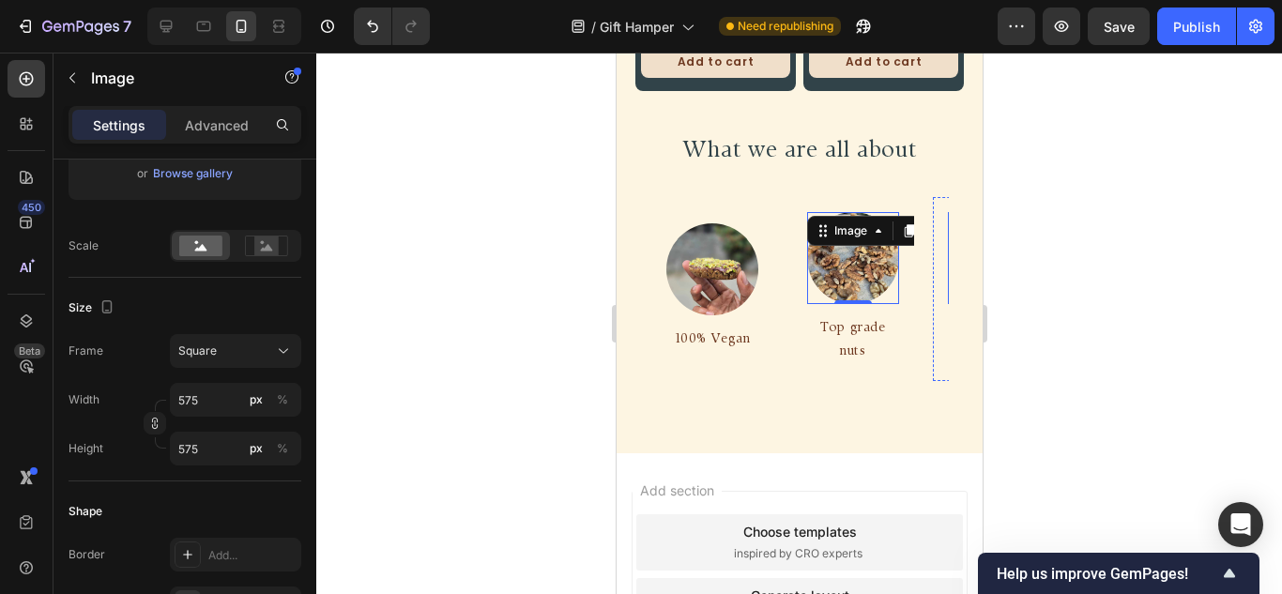
click at [906, 246] on img at bounding box center [952, 258] width 92 height 92
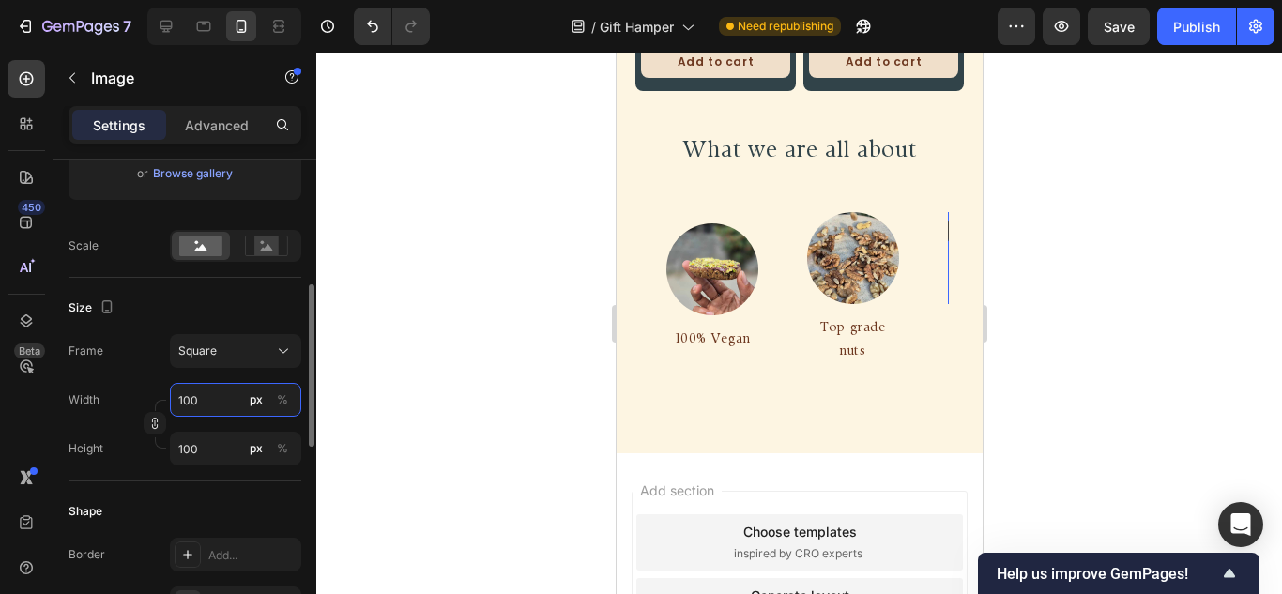
click at [216, 391] on input "100" at bounding box center [235, 400] width 131 height 34
type input "7"
type input "75"
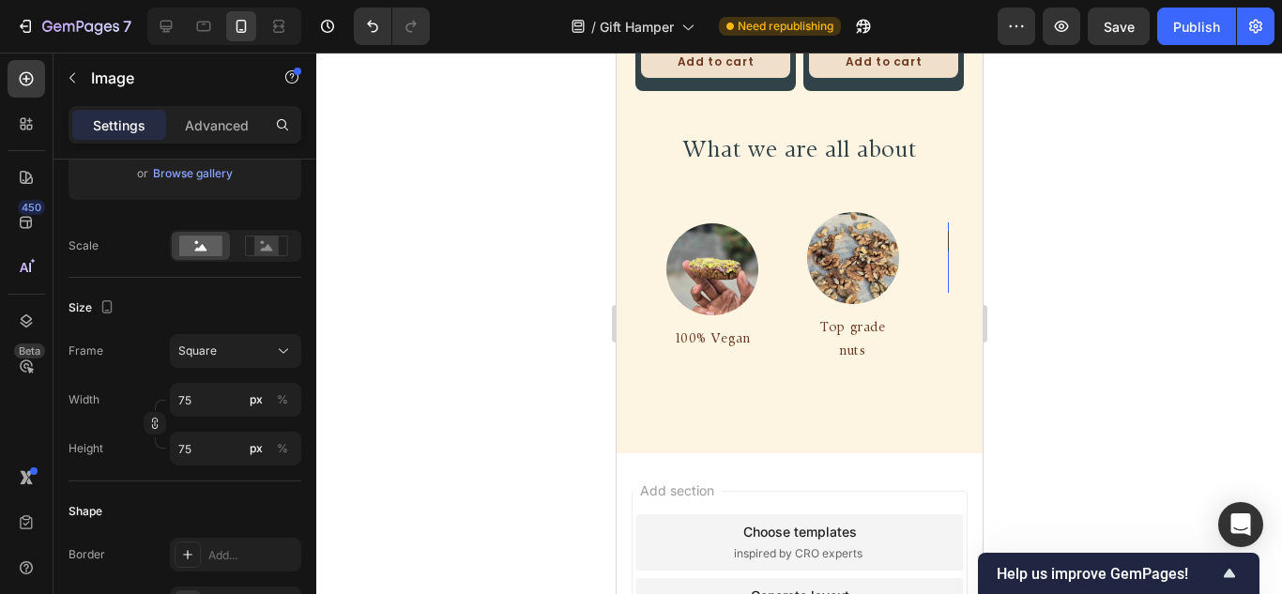
click at [1085, 244] on img at bounding box center [1131, 258] width 92 height 92
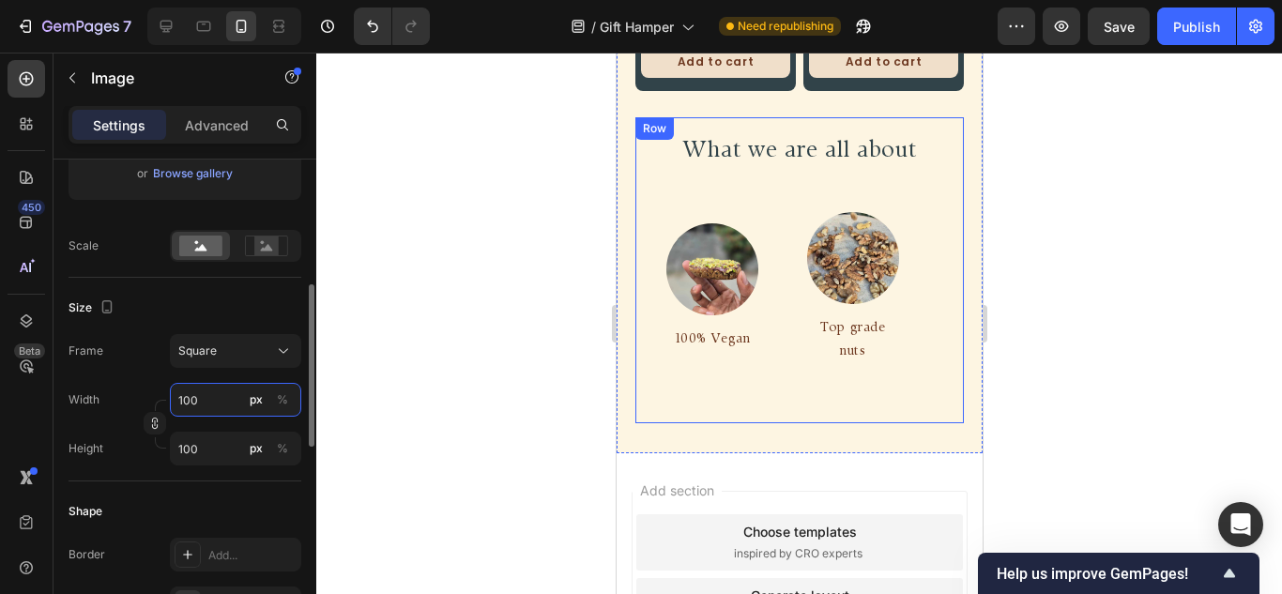
click at [205, 402] on input "100" at bounding box center [235, 400] width 131 height 34
type input "7"
type input "75"
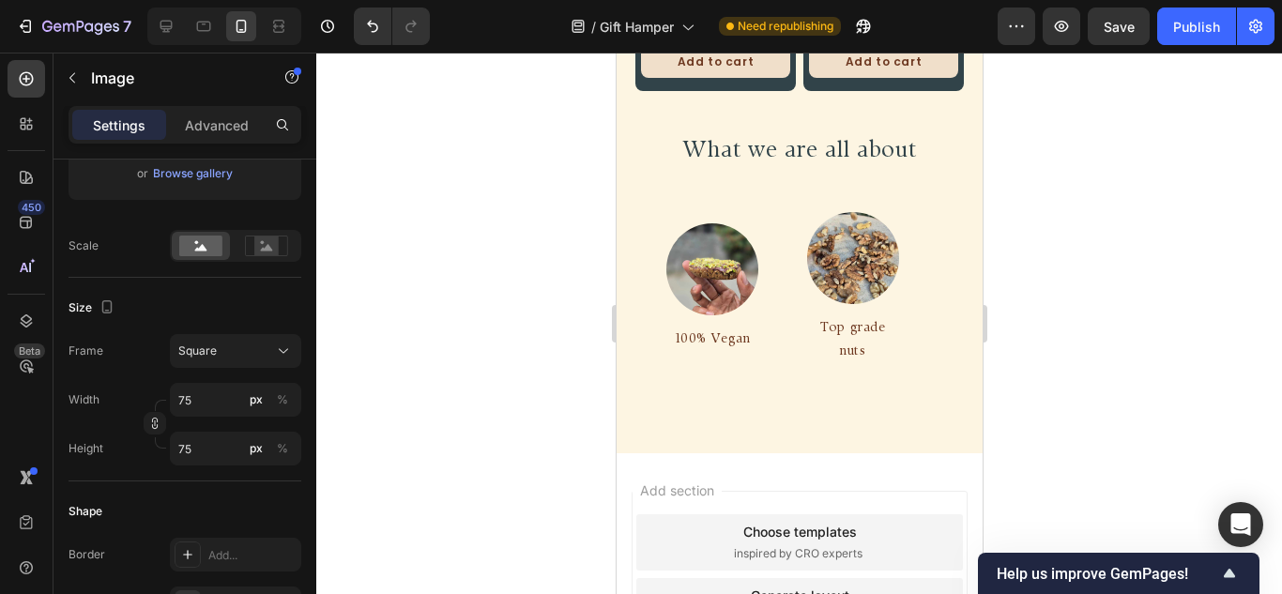
click at [1221, 236] on img at bounding box center [1267, 246] width 92 height 92
click at [186, 404] on input "100" at bounding box center [235, 400] width 131 height 34
type input "7"
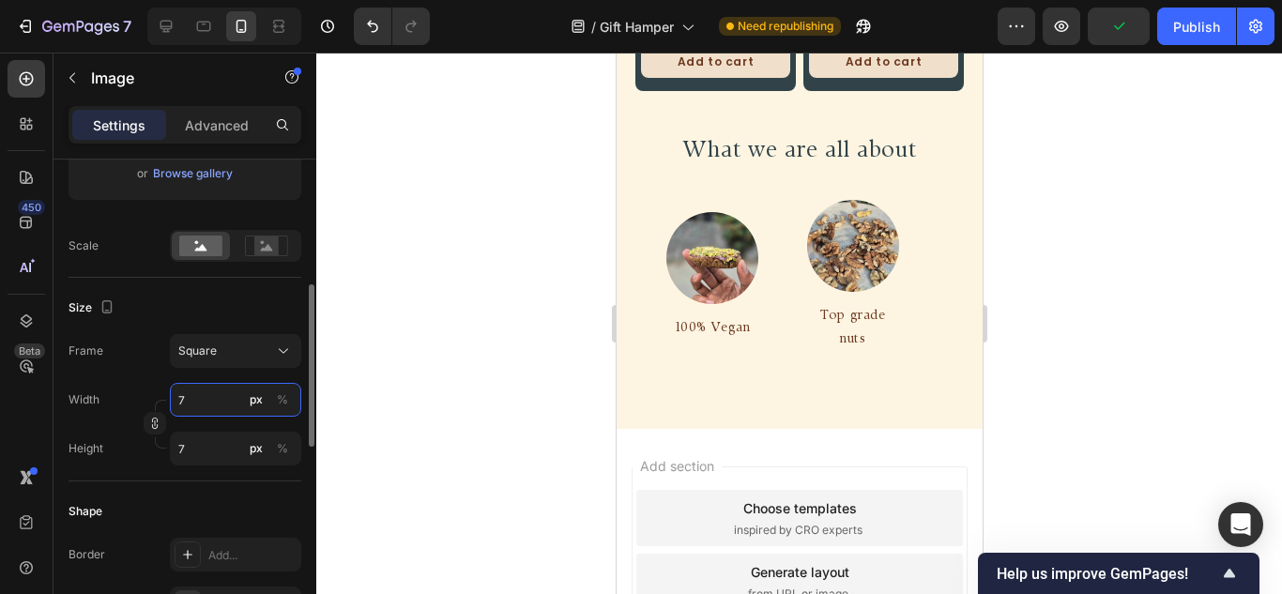
type input "75"
click at [176, 400] on input "100" at bounding box center [235, 400] width 131 height 34
type input "7"
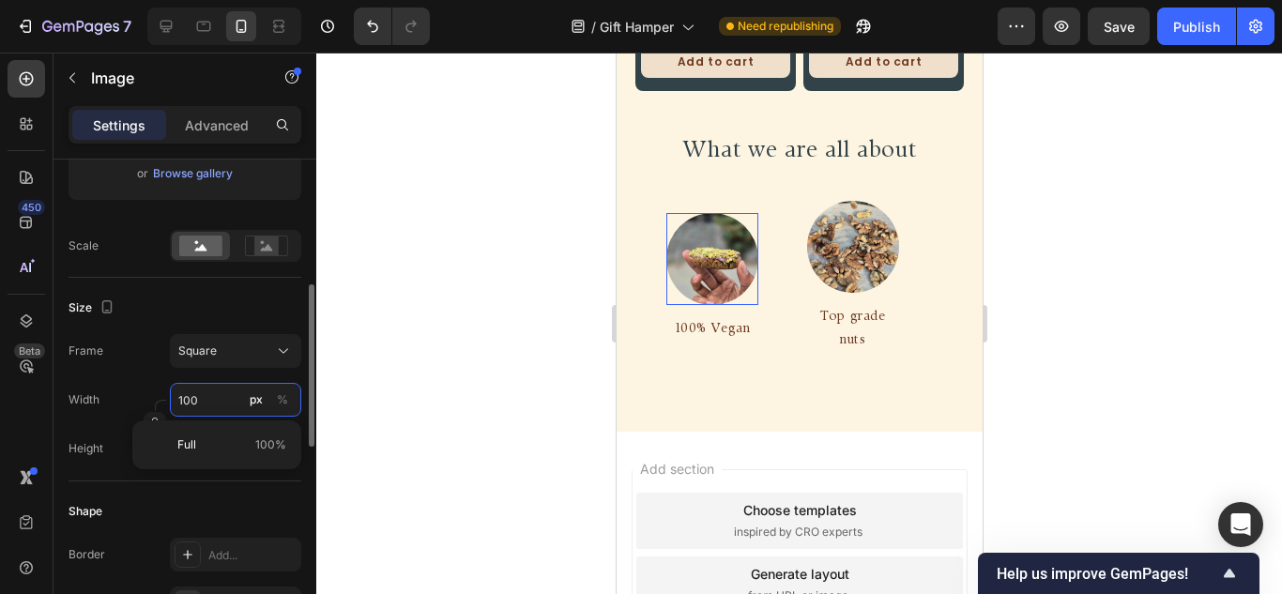
type input "7"
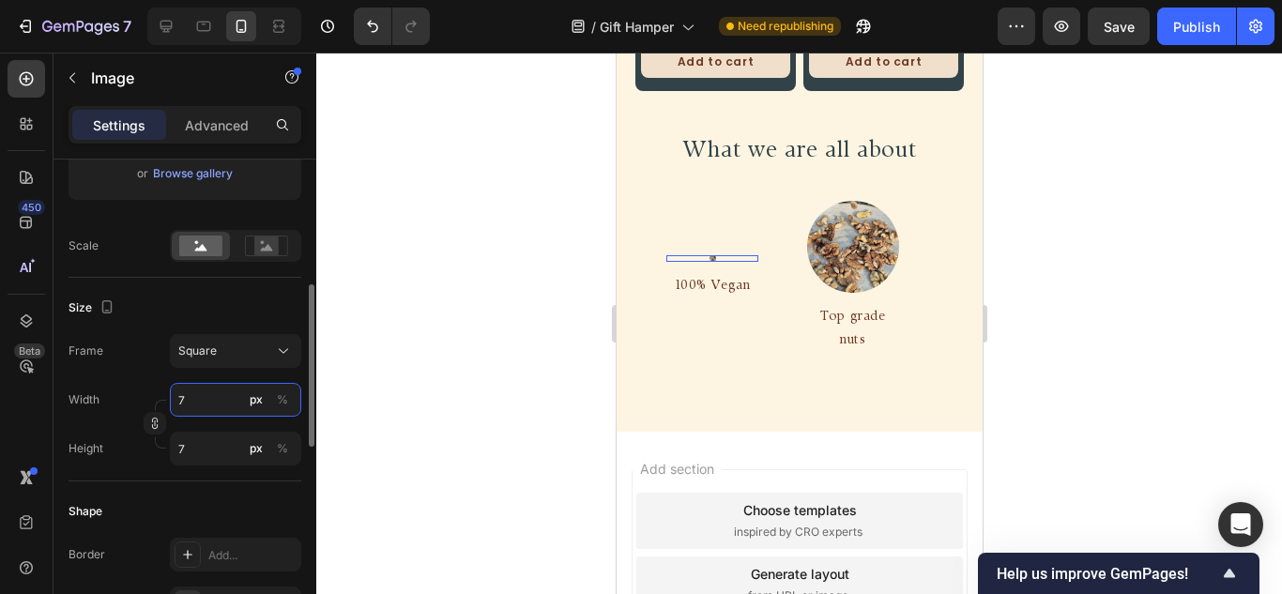
type input "75"
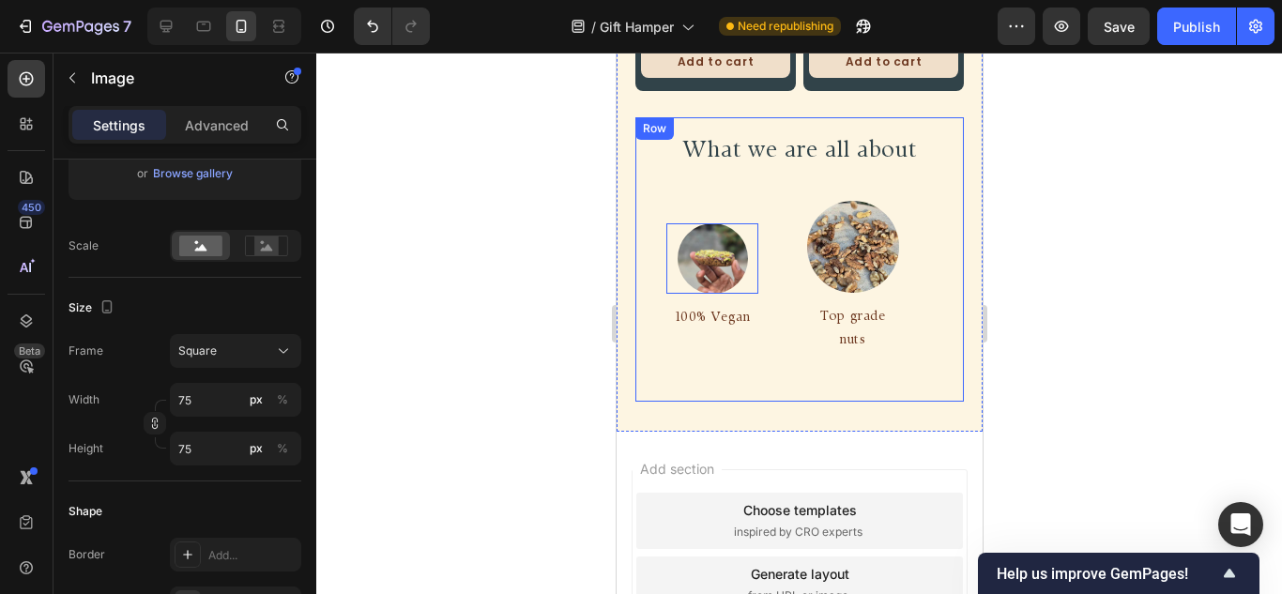
click at [728, 378] on div "What we are all about Heading Image 0 100% Vegan Text Block Row Image Top grade…" at bounding box center [798, 259] width 328 height 284
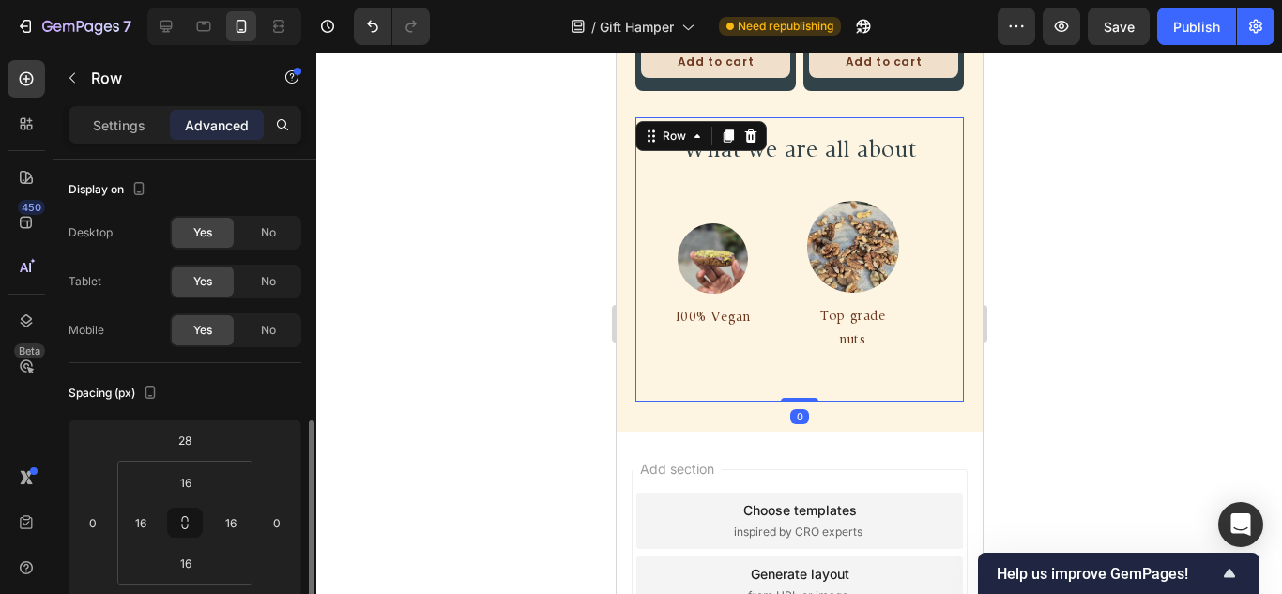
scroll to position [188, 0]
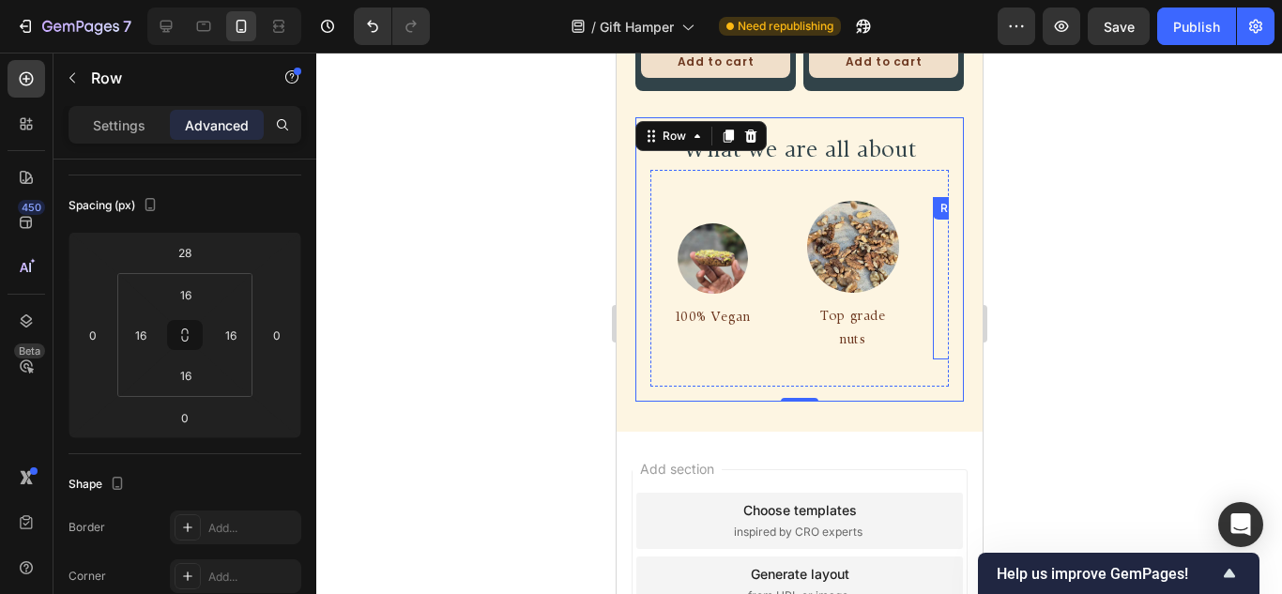
click at [925, 334] on div "Image Whole food ingredients Text Block Row" at bounding box center [986, 278] width 122 height 162
click at [930, 335] on div "Image Whole food ingredients Text Block Row" at bounding box center [991, 278] width 122 height 162
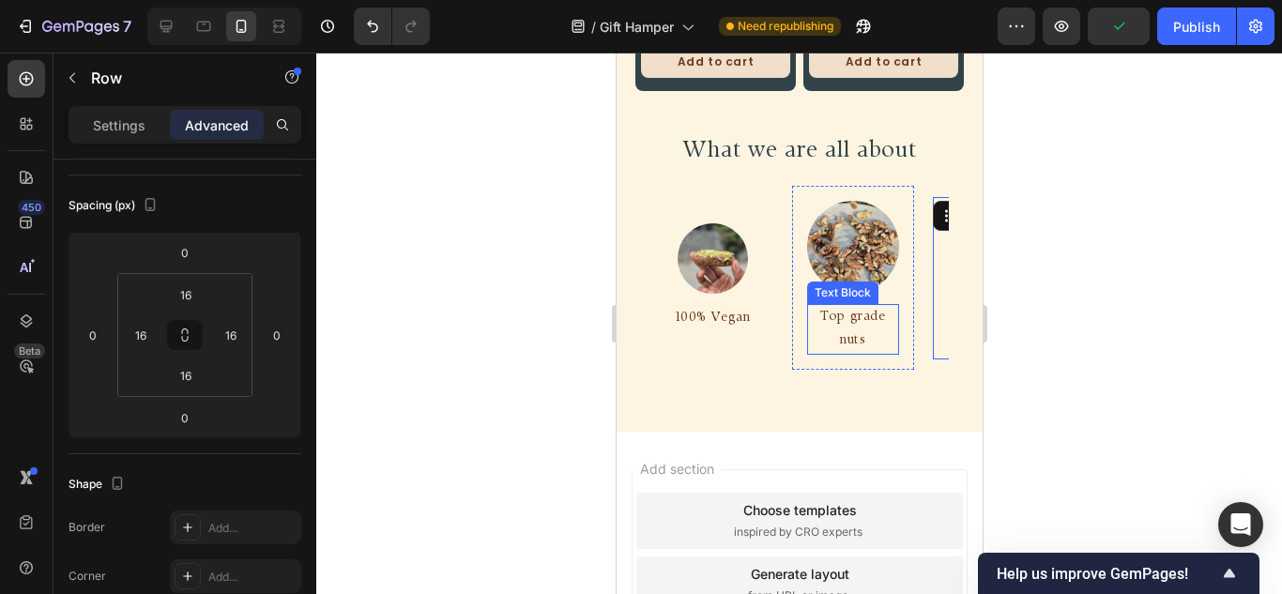
click at [930, 327] on div "Image Whole food ingredients Text Block Row 0" at bounding box center [991, 278] width 122 height 162
click at [721, 313] on div "Image 100% Vegan Text Block Row Image Top grade nuts Text Block Row Image Whole…" at bounding box center [1000, 278] width 704 height 187
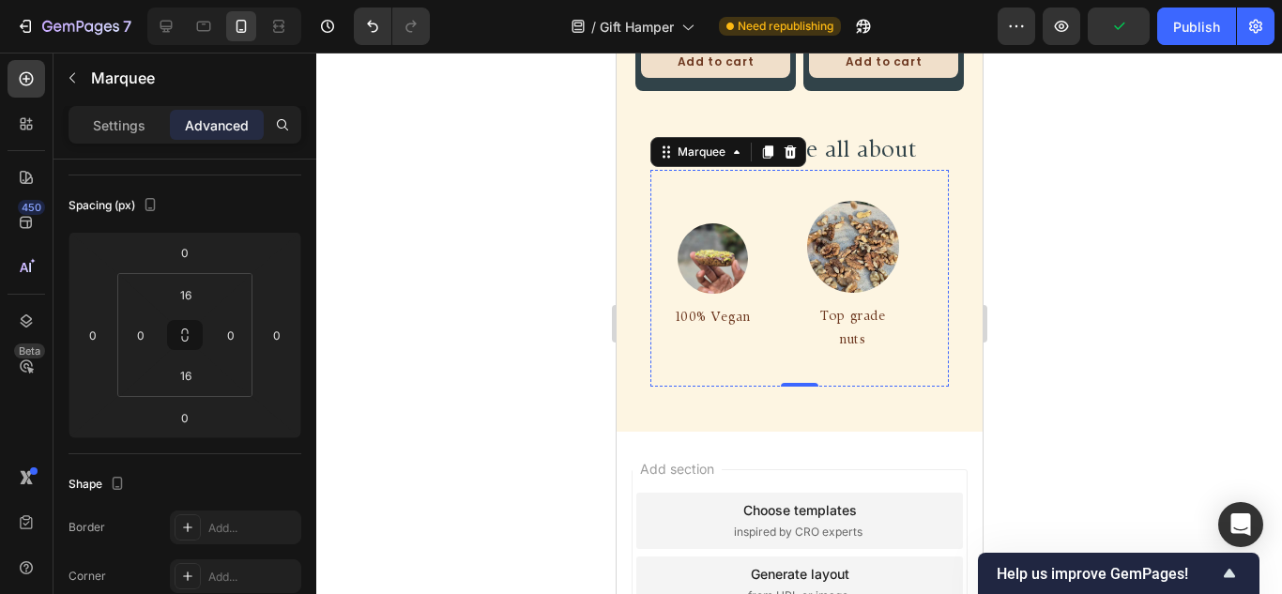
scroll to position [0, 0]
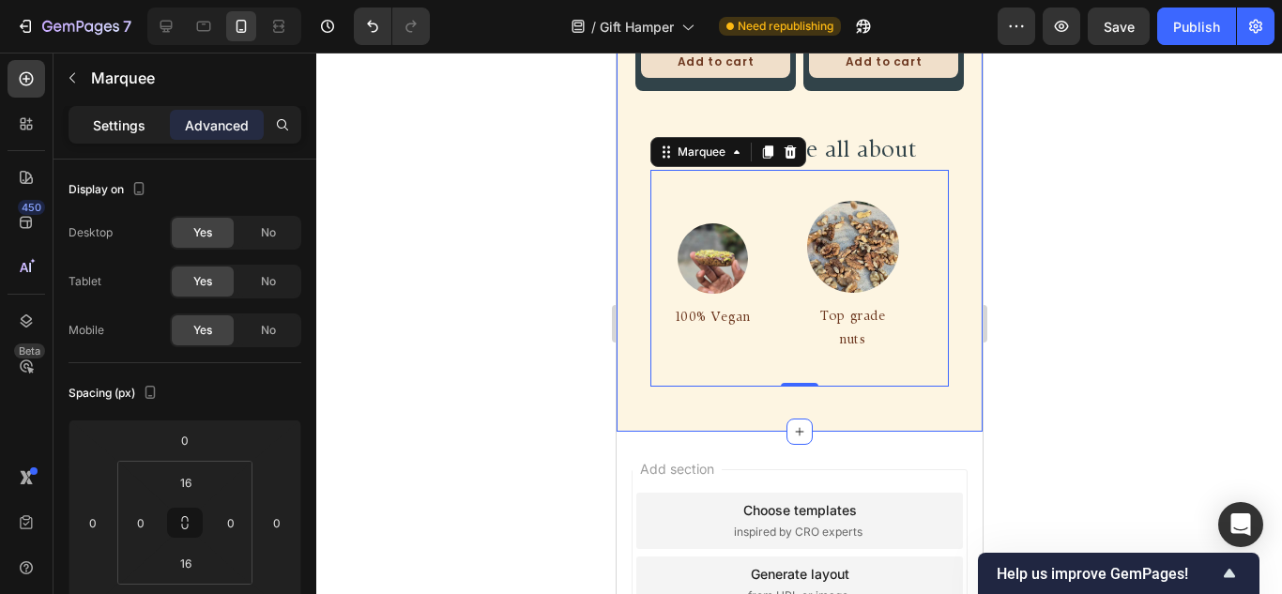
click at [109, 130] on p "Settings" at bounding box center [119, 125] width 53 height 20
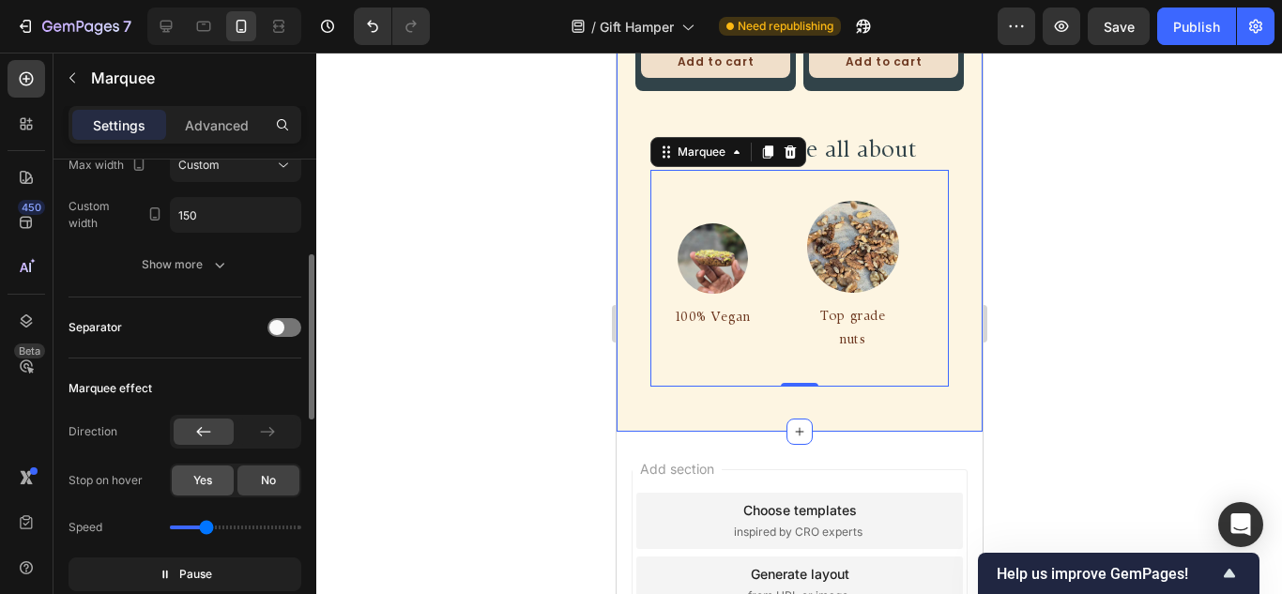
scroll to position [375, 0]
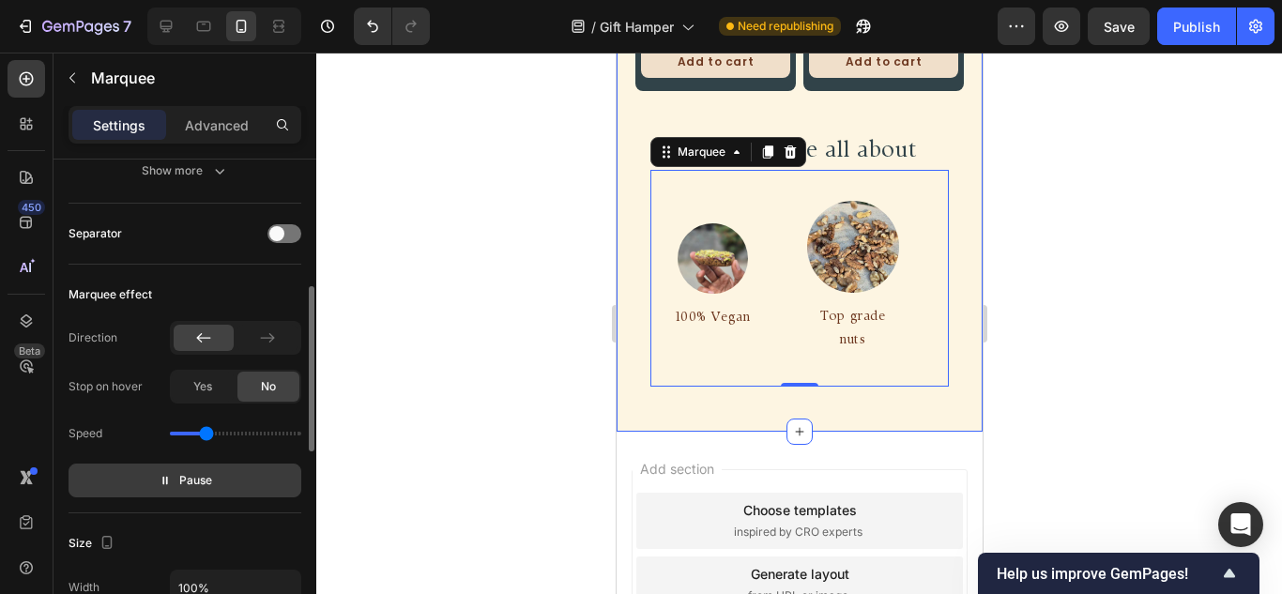
click at [213, 474] on button "Pause" at bounding box center [184, 481] width 233 height 34
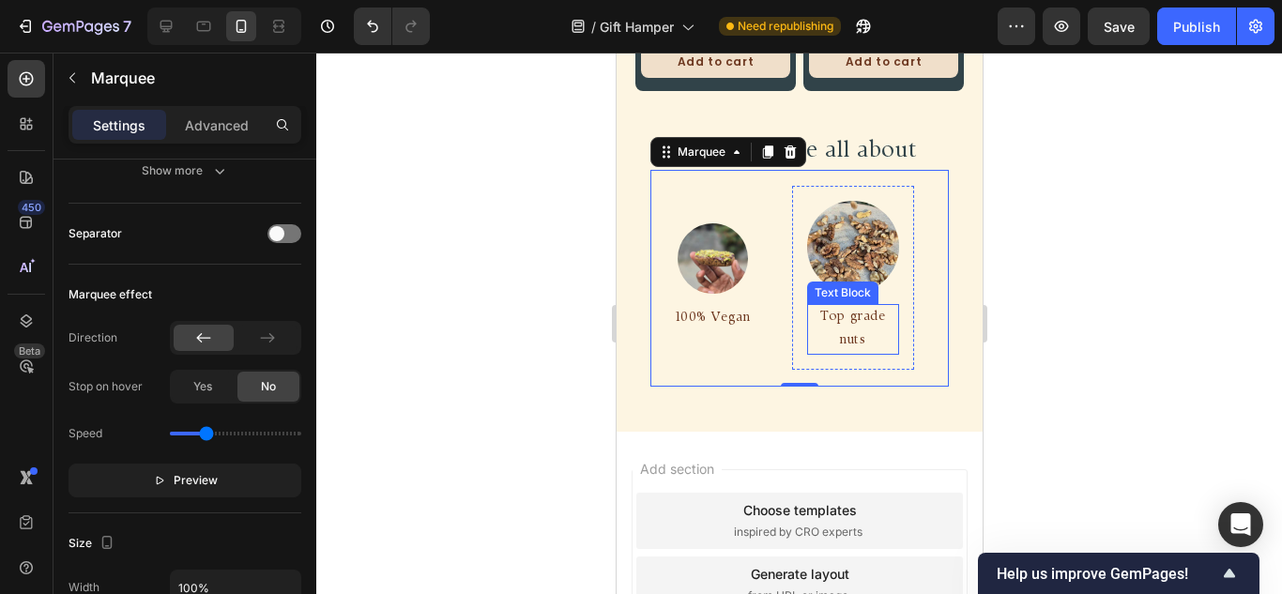
click at [875, 315] on p "Top grade nuts" at bounding box center [849, 329] width 88 height 47
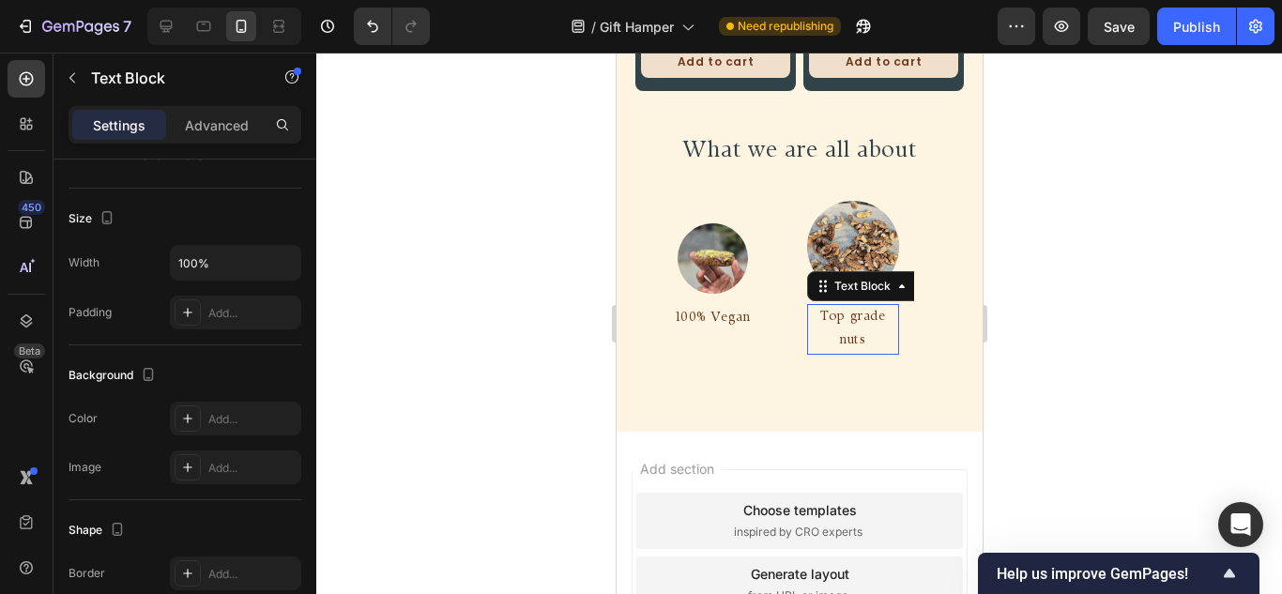
scroll to position [0, 0]
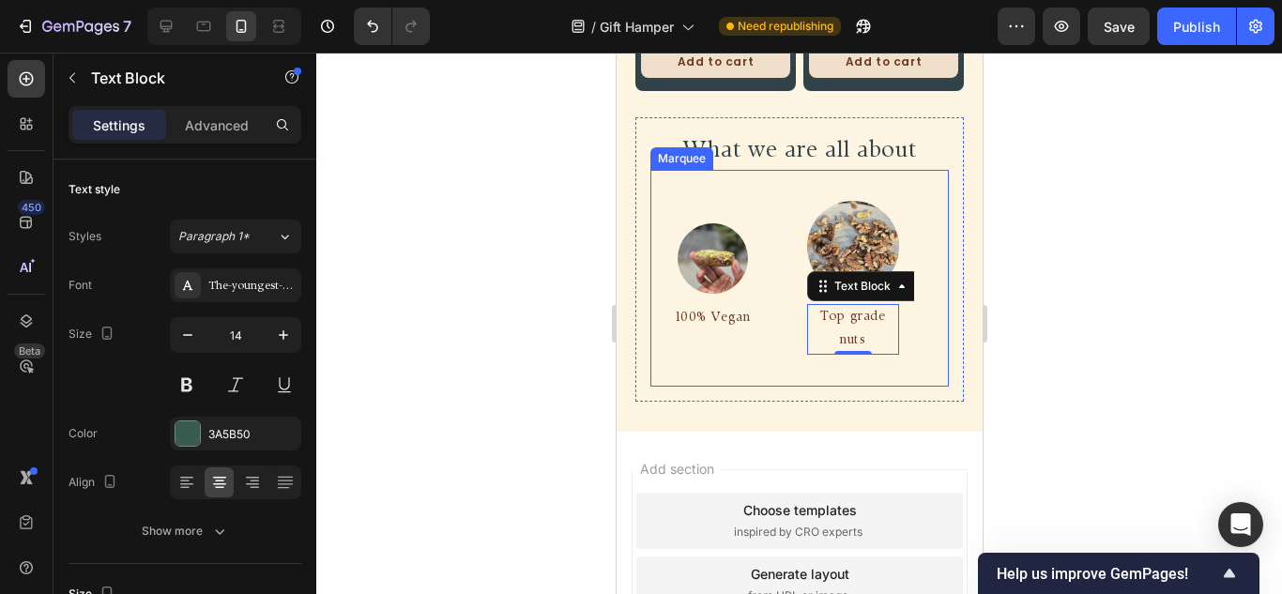
click at [772, 242] on div "Image 100% Vegan Text Block Row" at bounding box center [717, 277] width 141 height 139
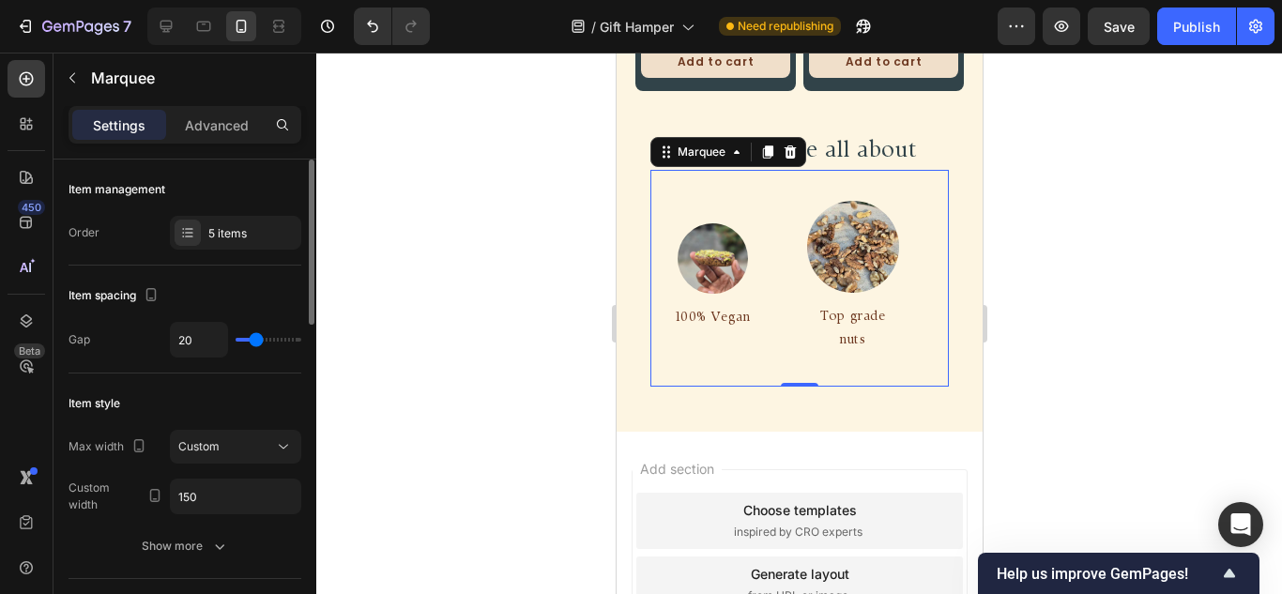
type input "0"
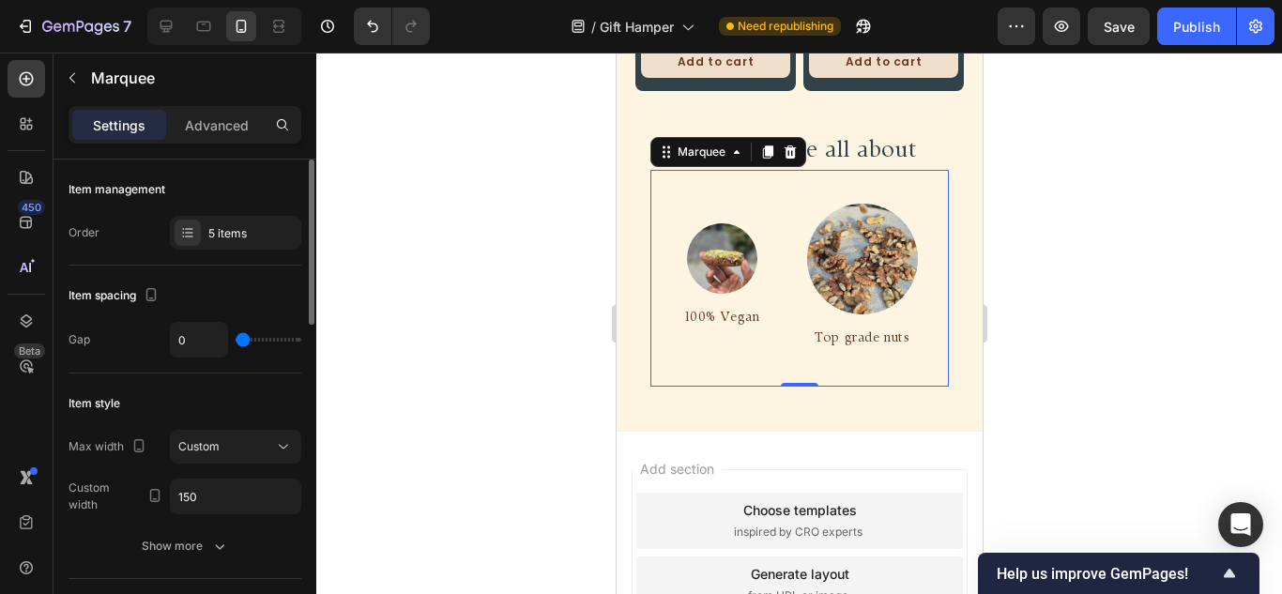
type input "30"
type input "80"
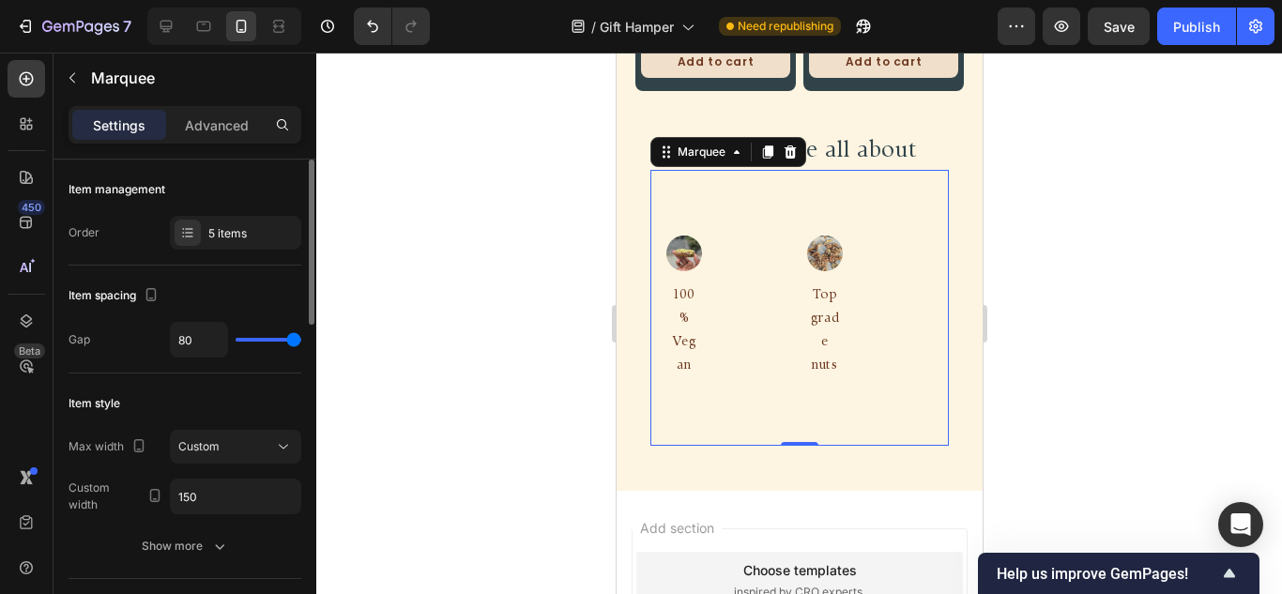
type input "67"
type input "41"
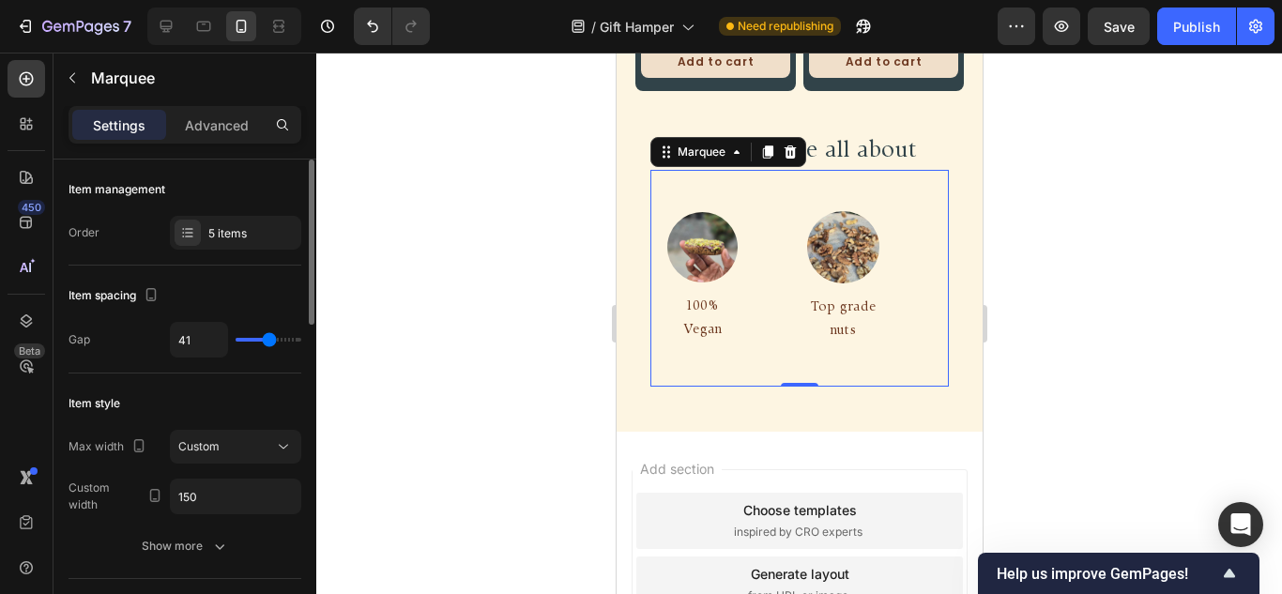
type input "31"
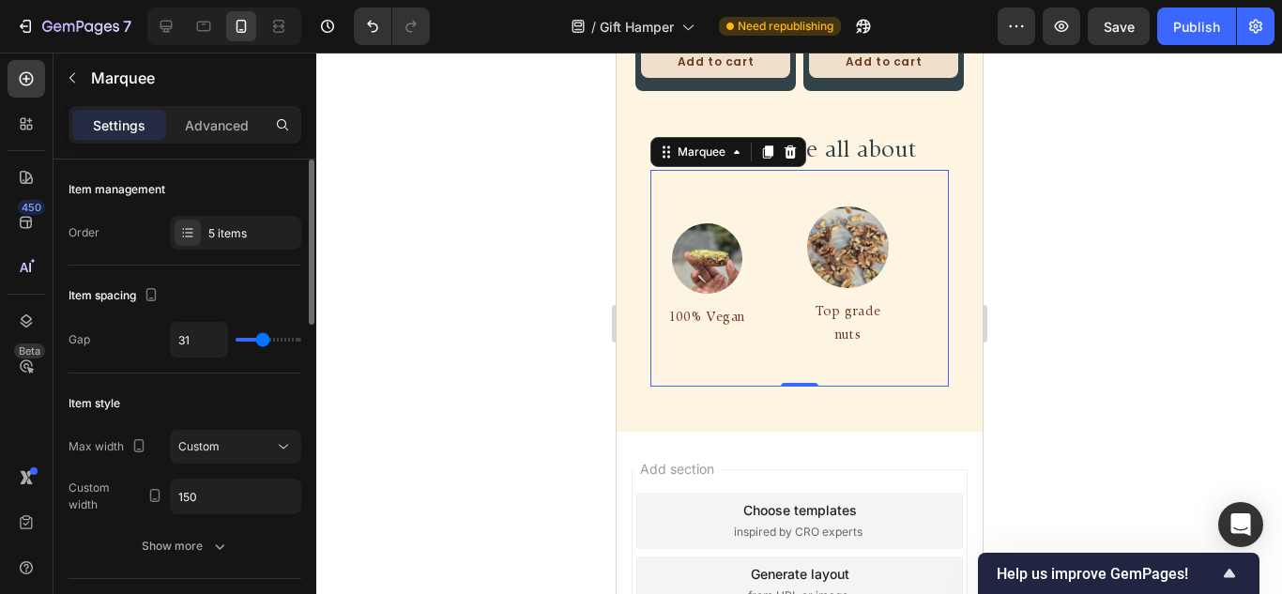
type input "46"
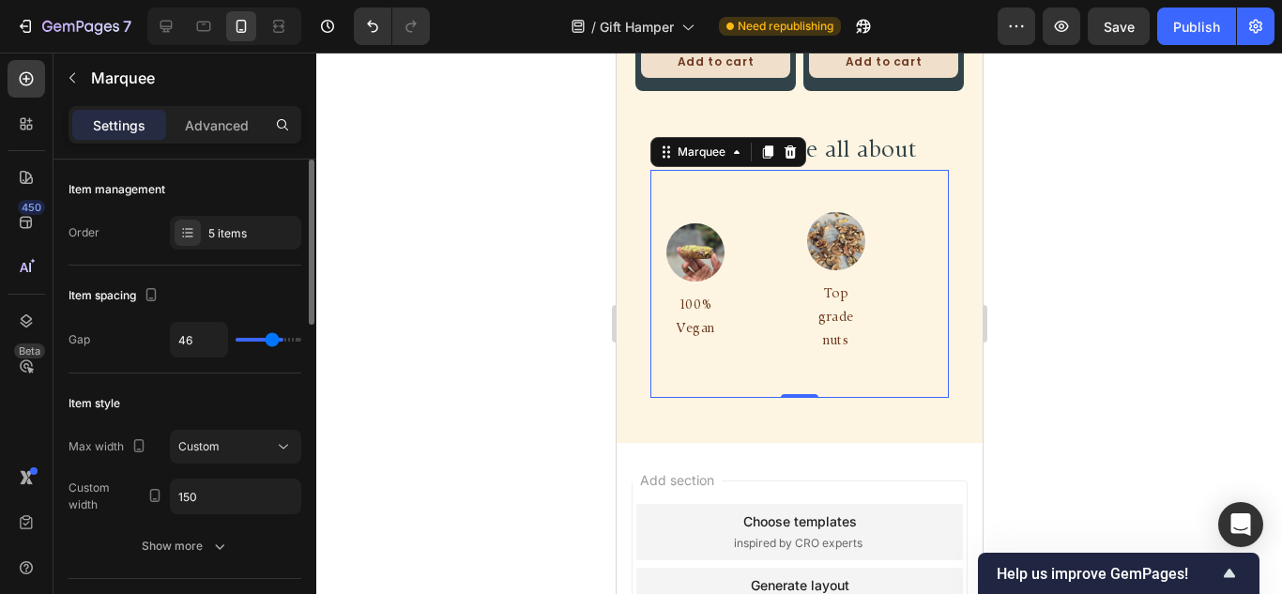
type input "56"
type input "44"
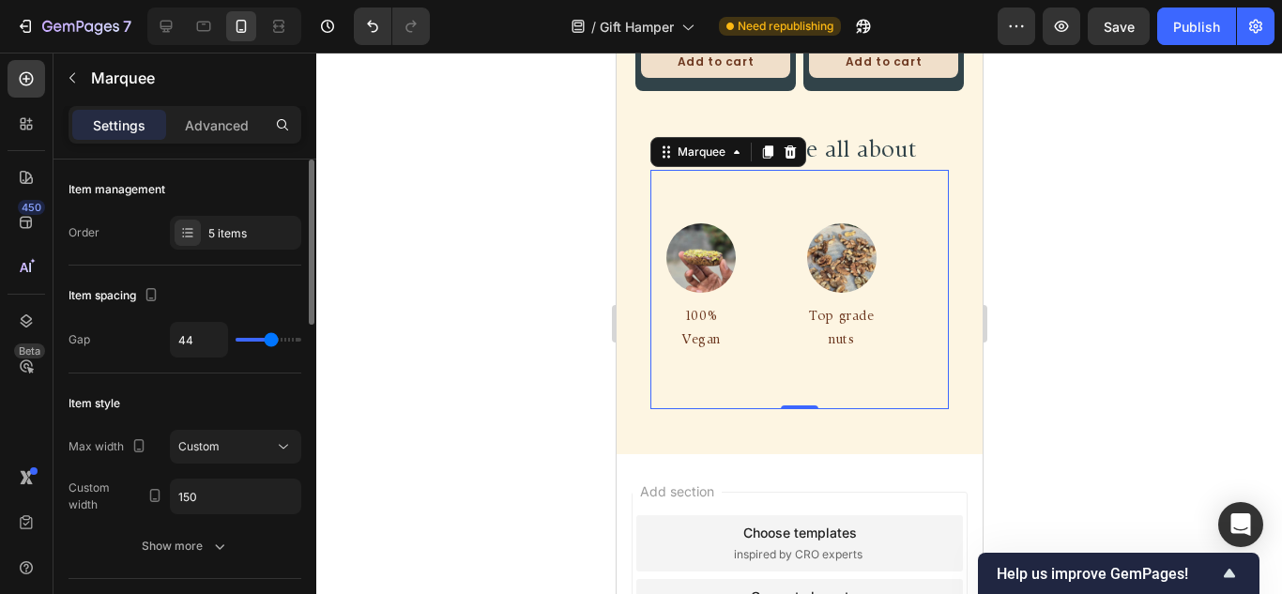
type input "43"
drag, startPoint x: 249, startPoint y: 337, endPoint x: 270, endPoint y: 337, distance: 21.6
type input "43"
click at [270, 338] on input "range" at bounding box center [269, 340] width 66 height 4
click at [857, 334] on p "Top grade nuts" at bounding box center [833, 330] width 67 height 47
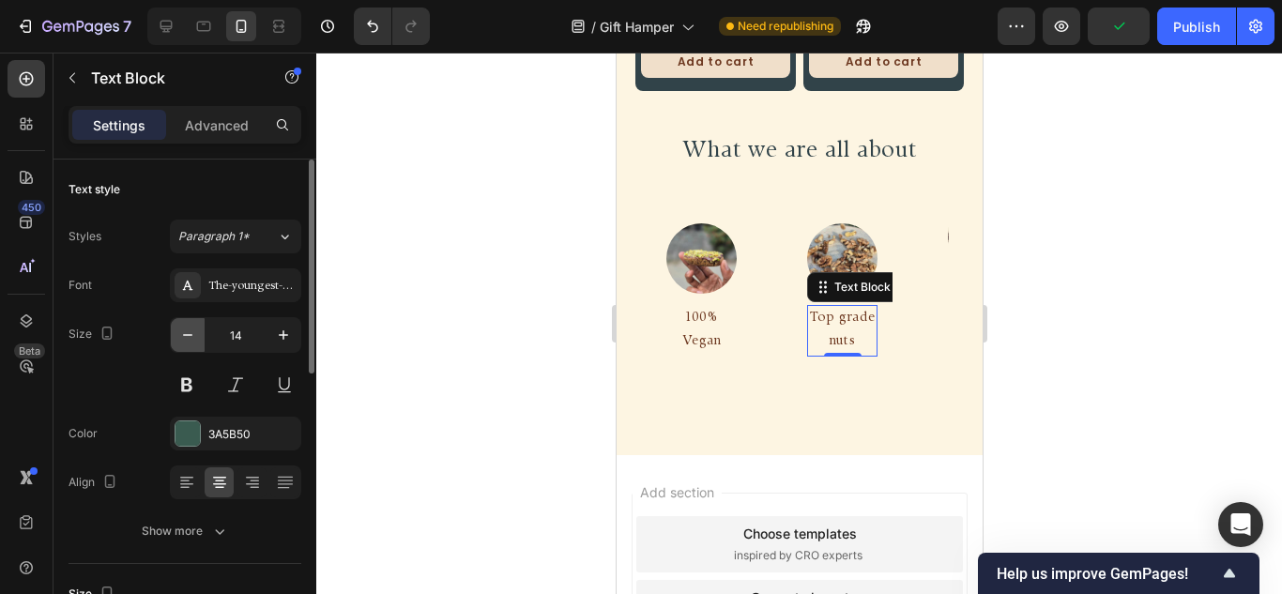
click at [200, 345] on button "button" at bounding box center [188, 335] width 34 height 34
type input "12"
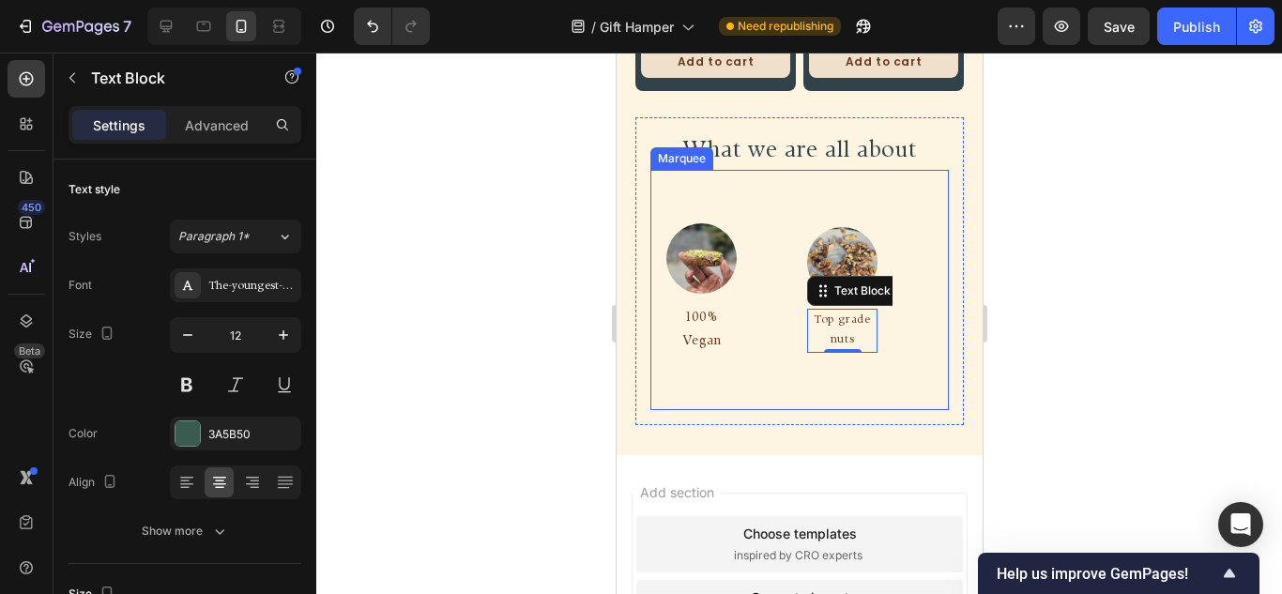
click at [771, 285] on div "Image 100% Vegan Text Block Row" at bounding box center [709, 289] width 141 height 162
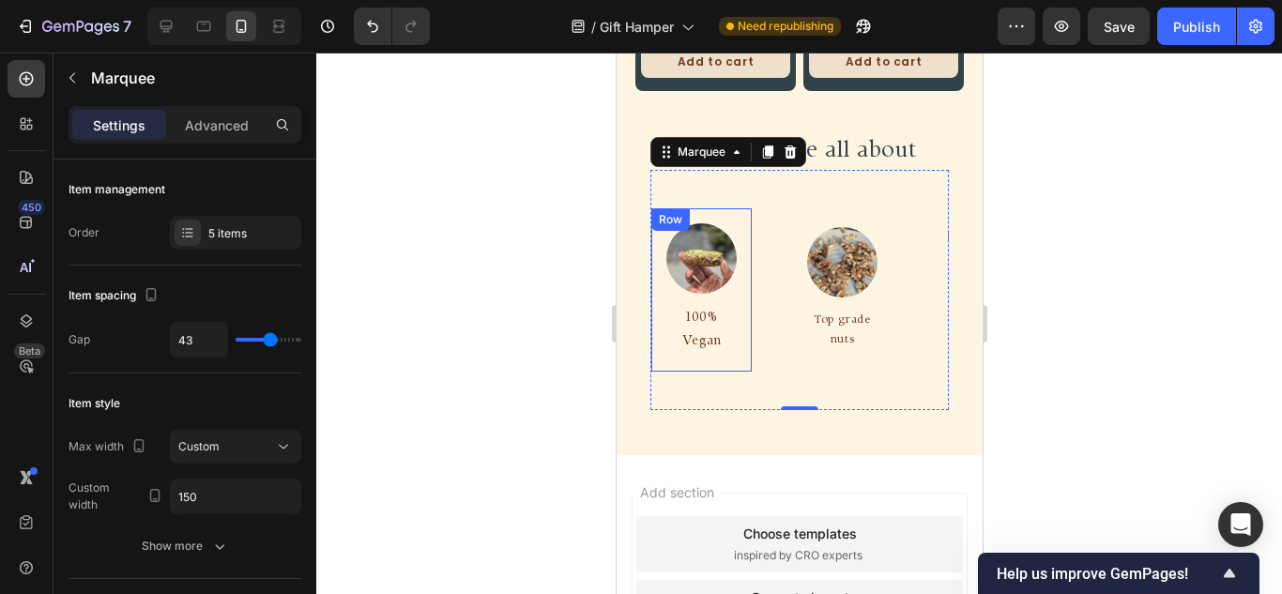
click at [741, 254] on div "Image 100% Vegan Text Block Row" at bounding box center [694, 289] width 100 height 162
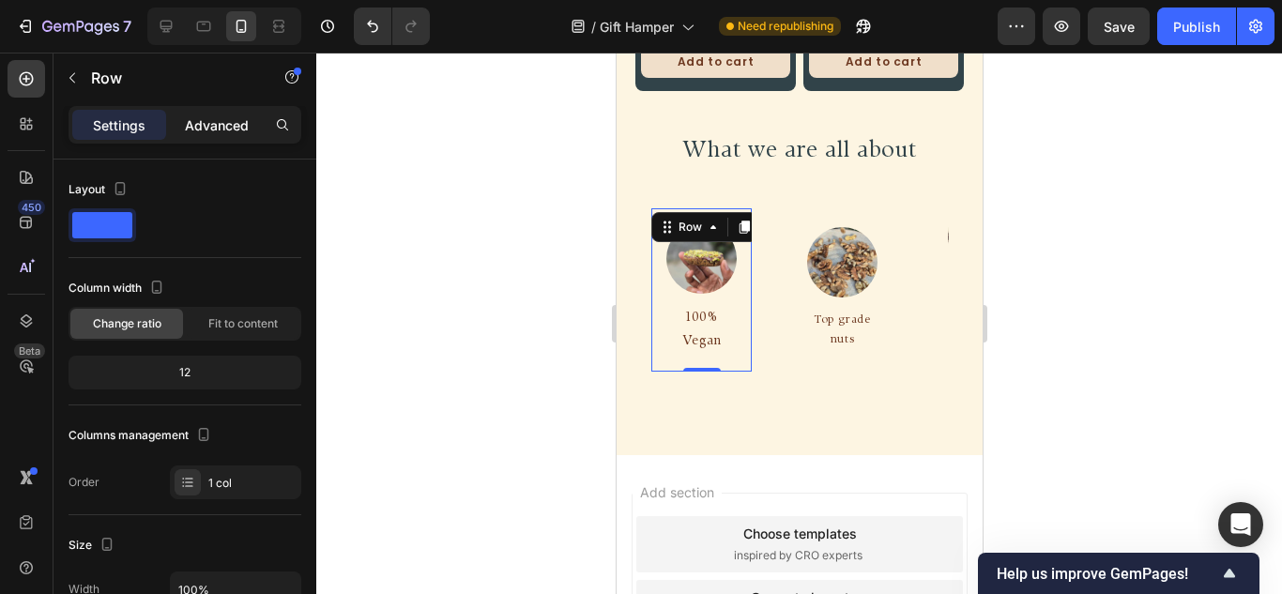
click at [218, 113] on div "Advanced" at bounding box center [217, 125] width 94 height 30
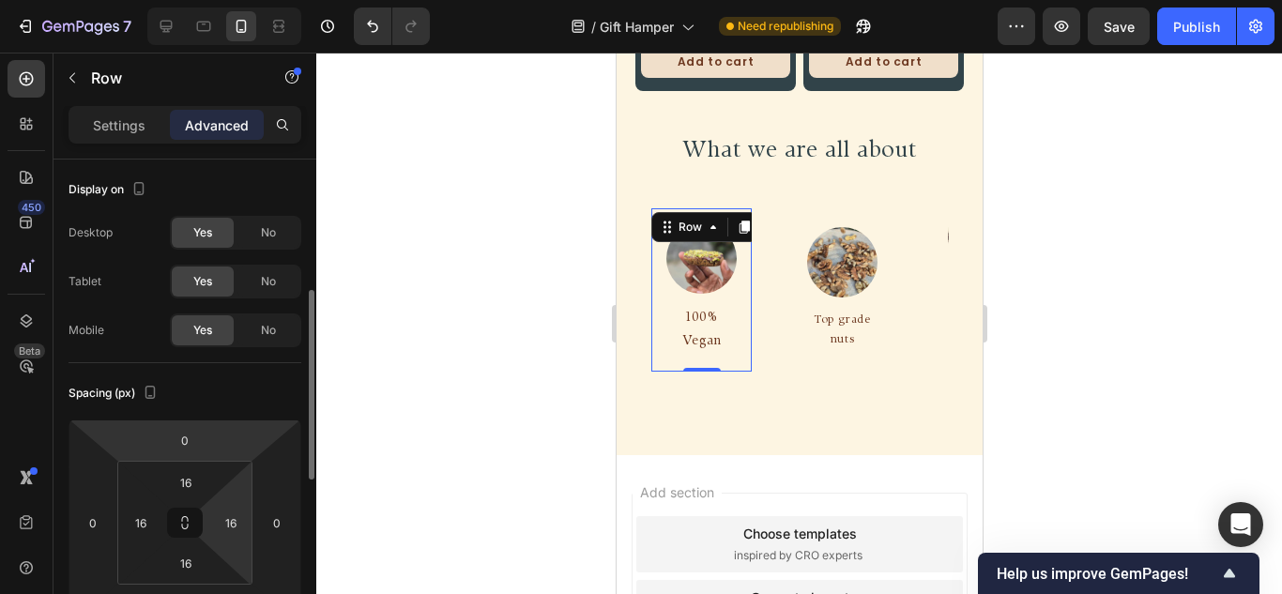
scroll to position [94, 0]
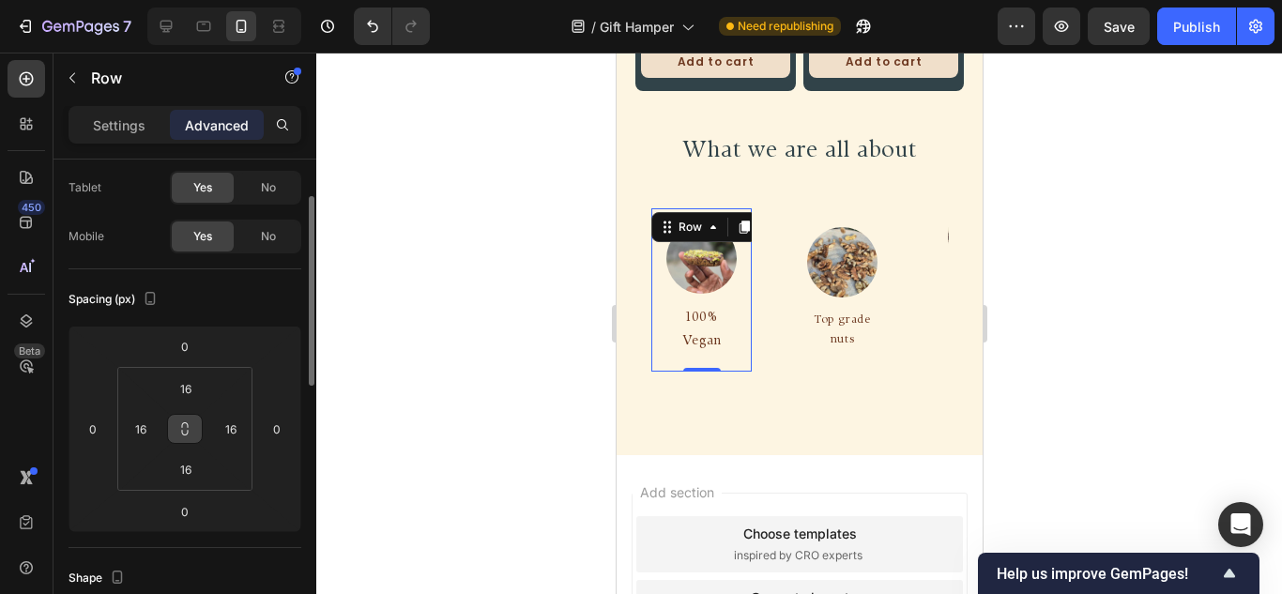
click at [181, 429] on icon at bounding box center [184, 428] width 15 height 15
click at [235, 422] on input "16" at bounding box center [231, 429] width 28 height 28
type input "0"
click at [264, 291] on div "Spacing (px)" at bounding box center [184, 299] width 233 height 30
type input "0"
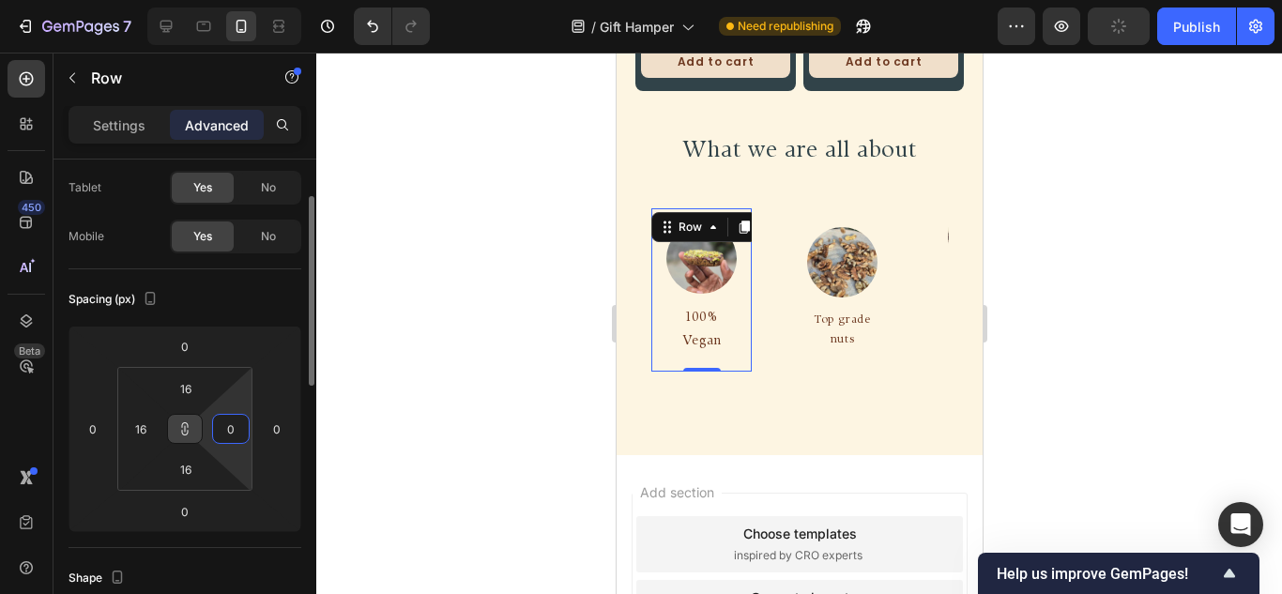
type input "0"
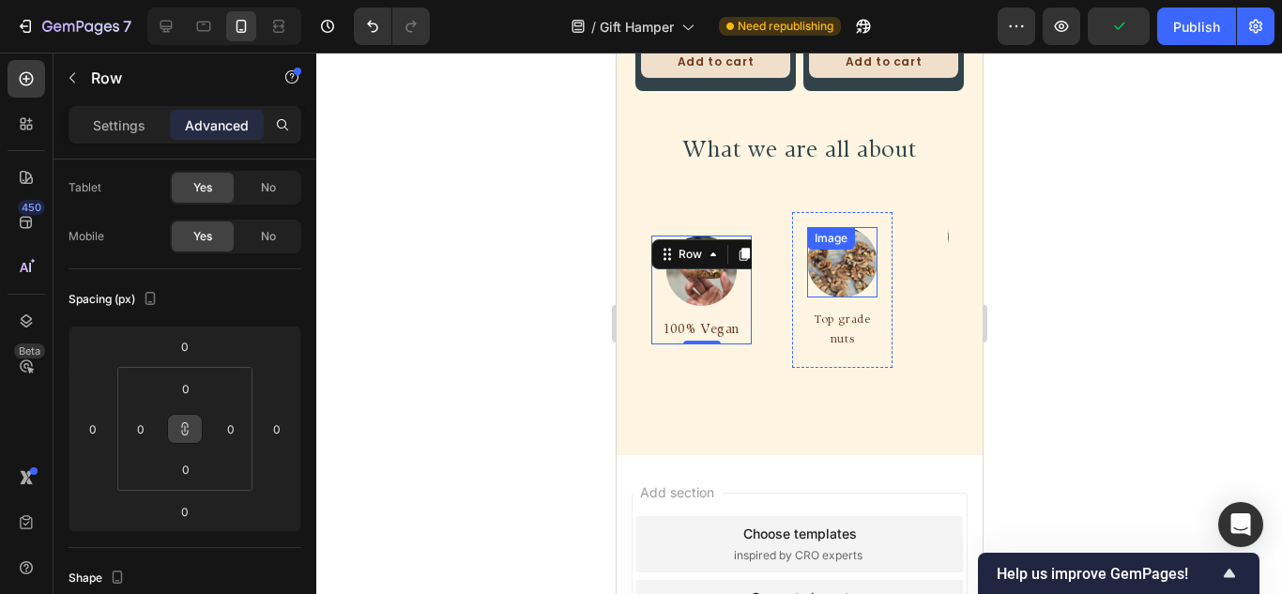
click at [858, 274] on img at bounding box center [839, 262] width 70 height 70
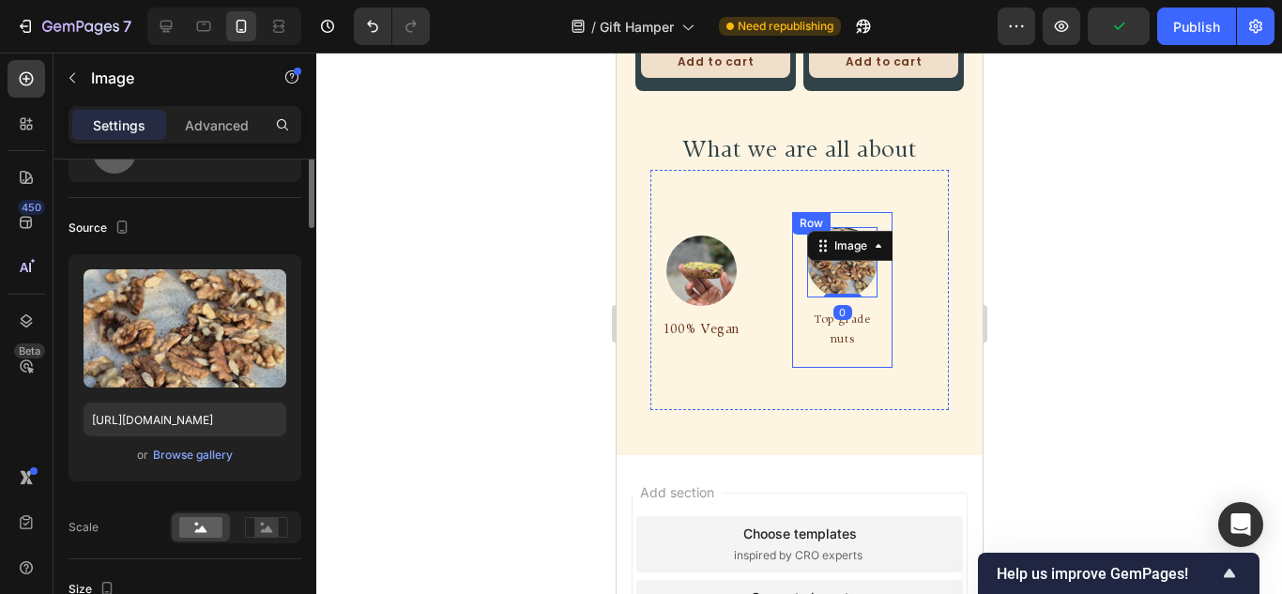
scroll to position [0, 0]
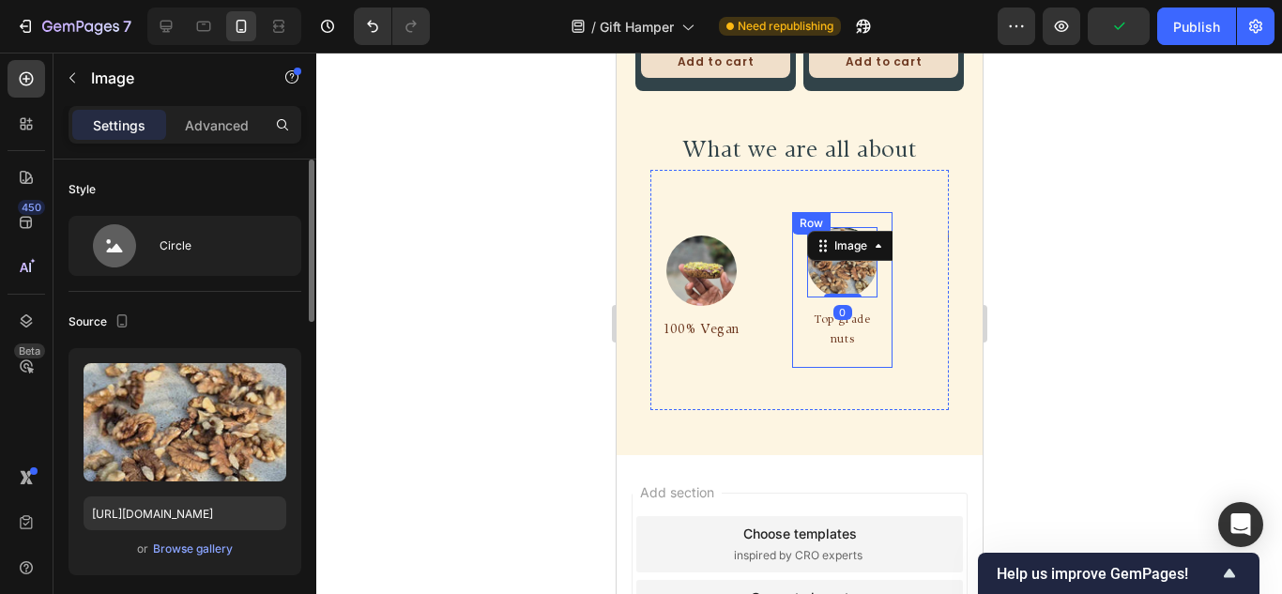
click at [797, 287] on div "Image 0 Top grade nuts Text Block Row" at bounding box center [838, 290] width 100 height 156
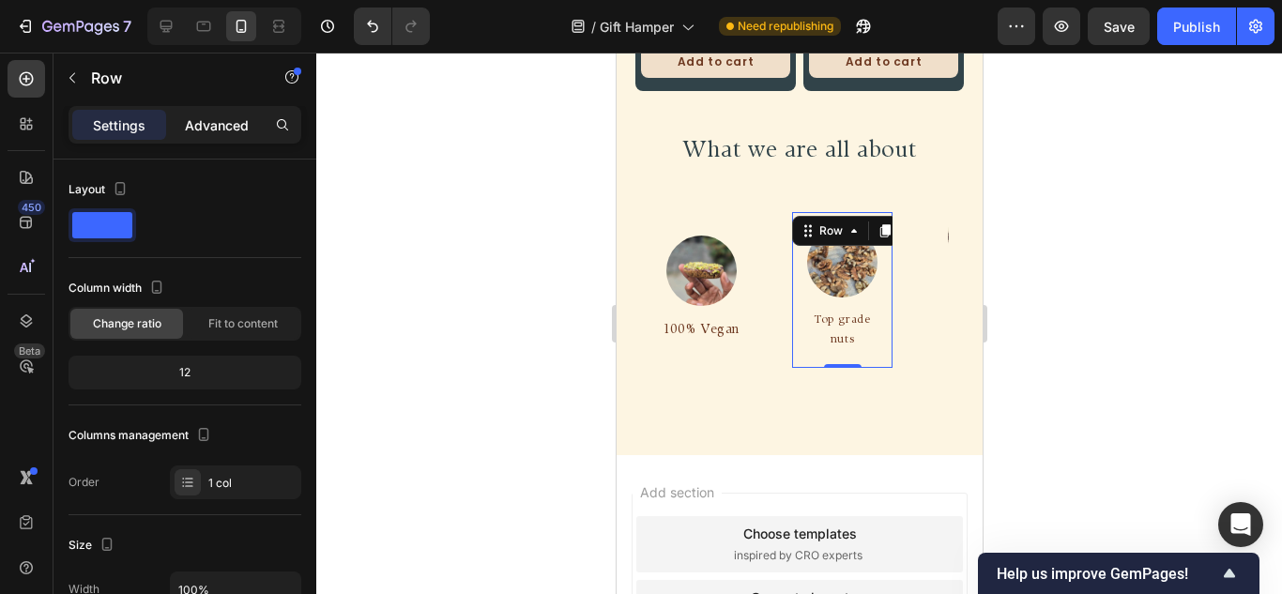
drag, startPoint x: 224, startPoint y: 126, endPoint x: 221, endPoint y: 144, distance: 18.2
click at [223, 126] on p "Advanced" at bounding box center [217, 125] width 64 height 20
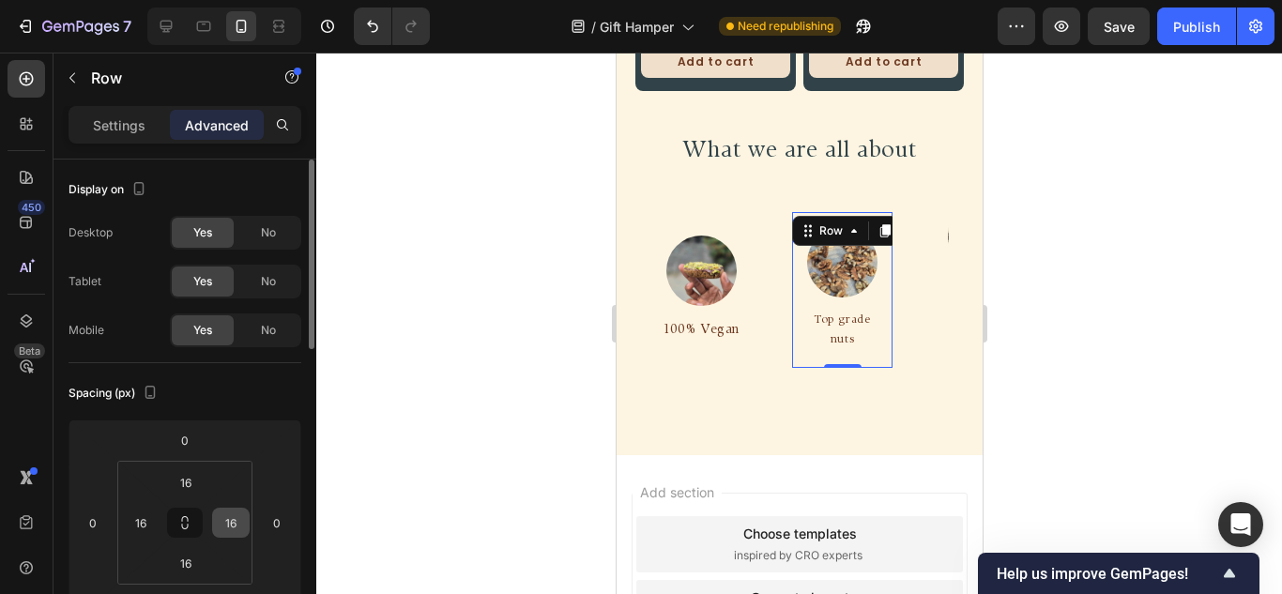
drag, startPoint x: 190, startPoint y: 531, endPoint x: 221, endPoint y: 525, distance: 31.5
click at [190, 530] on button at bounding box center [185, 523] width 36 height 30
click at [232, 521] on input "16" at bounding box center [231, 523] width 28 height 28
type input "0"
click at [236, 391] on div "Spacing (px)" at bounding box center [184, 393] width 233 height 30
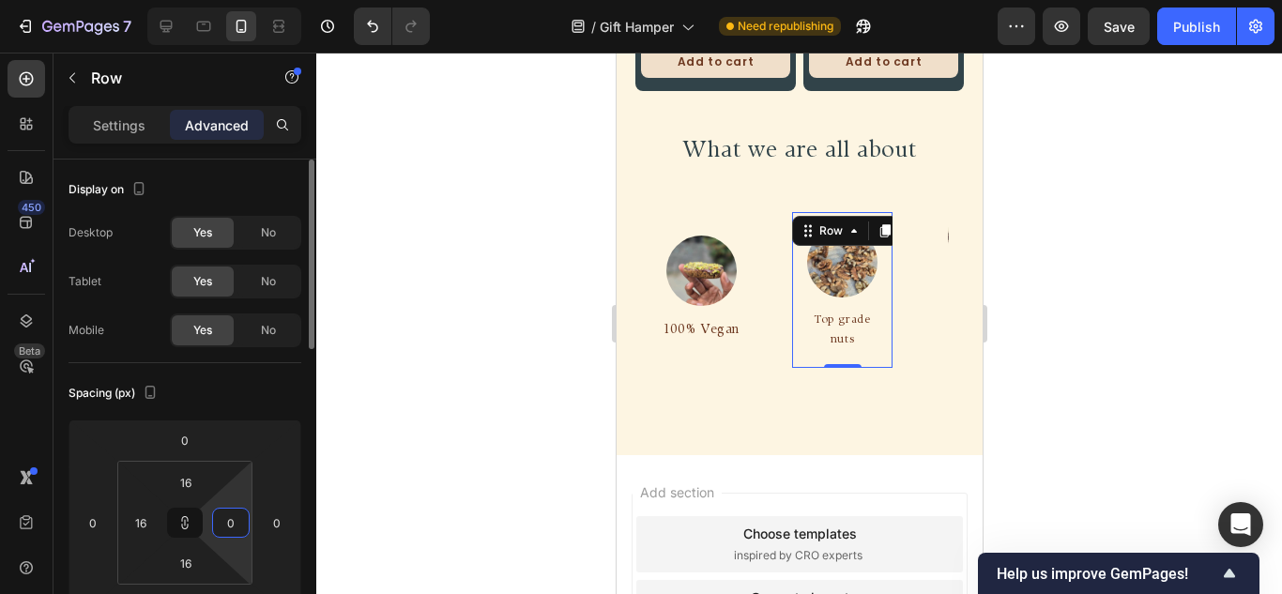
type input "0"
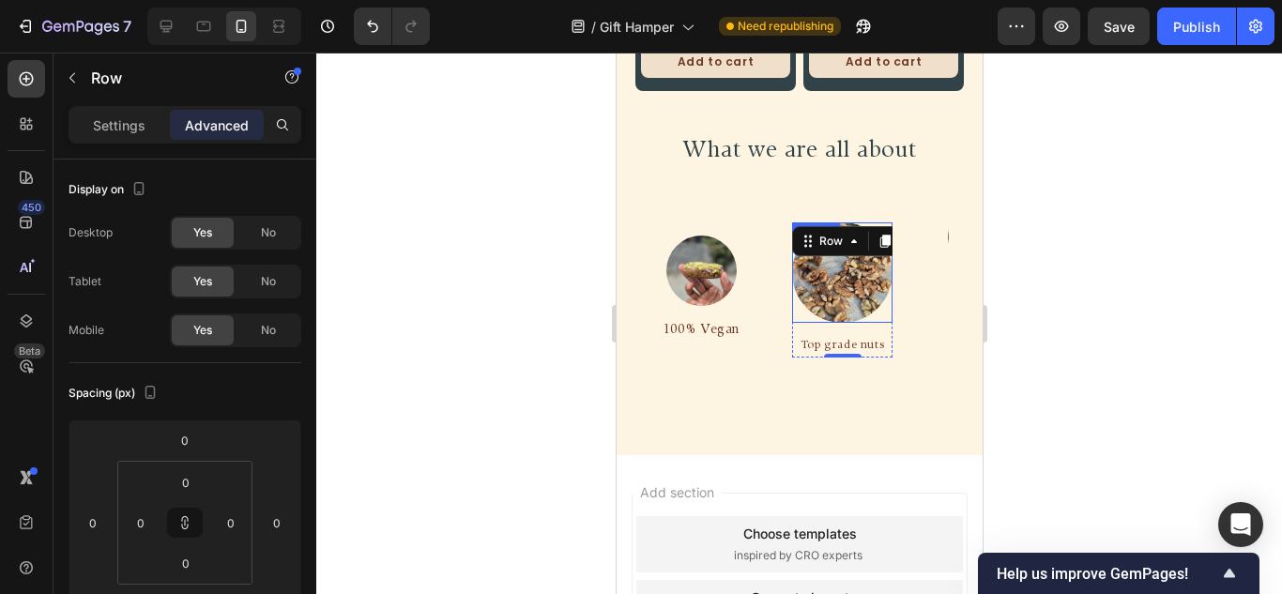
click at [845, 282] on img at bounding box center [836, 272] width 100 height 100
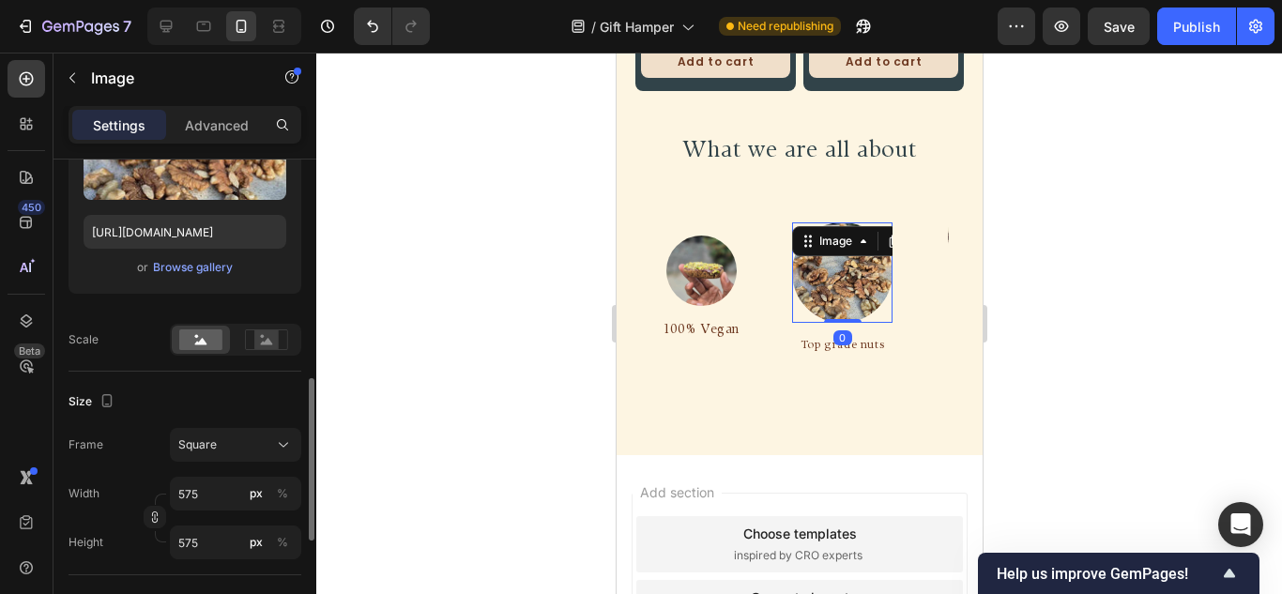
scroll to position [375, 0]
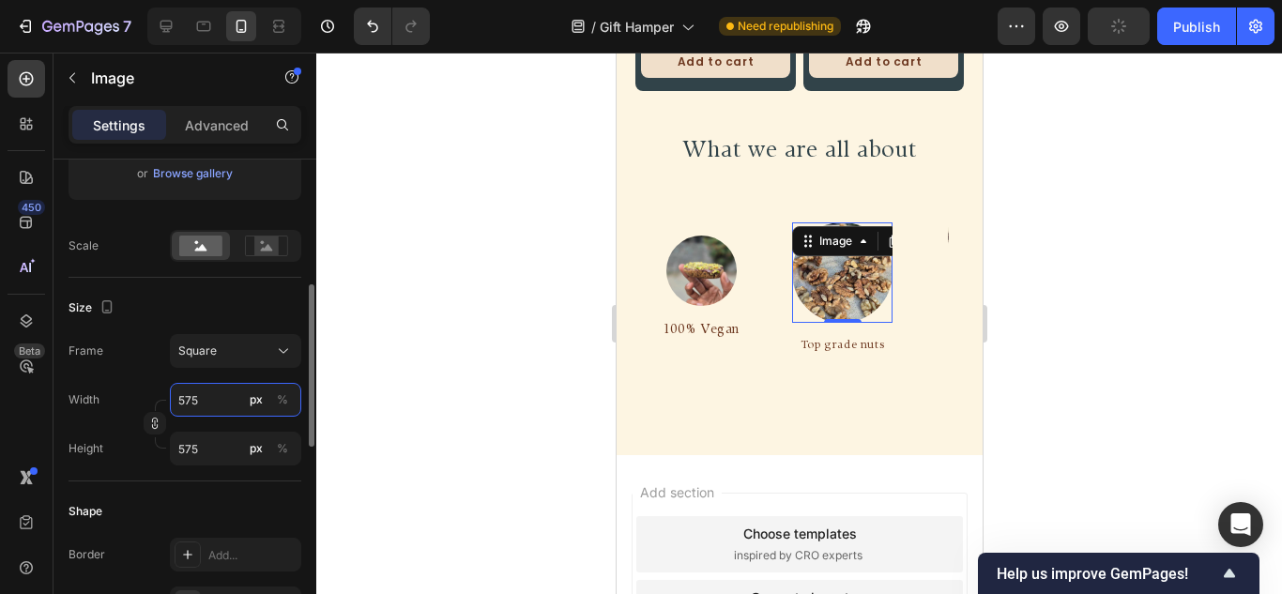
click at [209, 405] on input "575" at bounding box center [235, 400] width 131 height 34
type input "7"
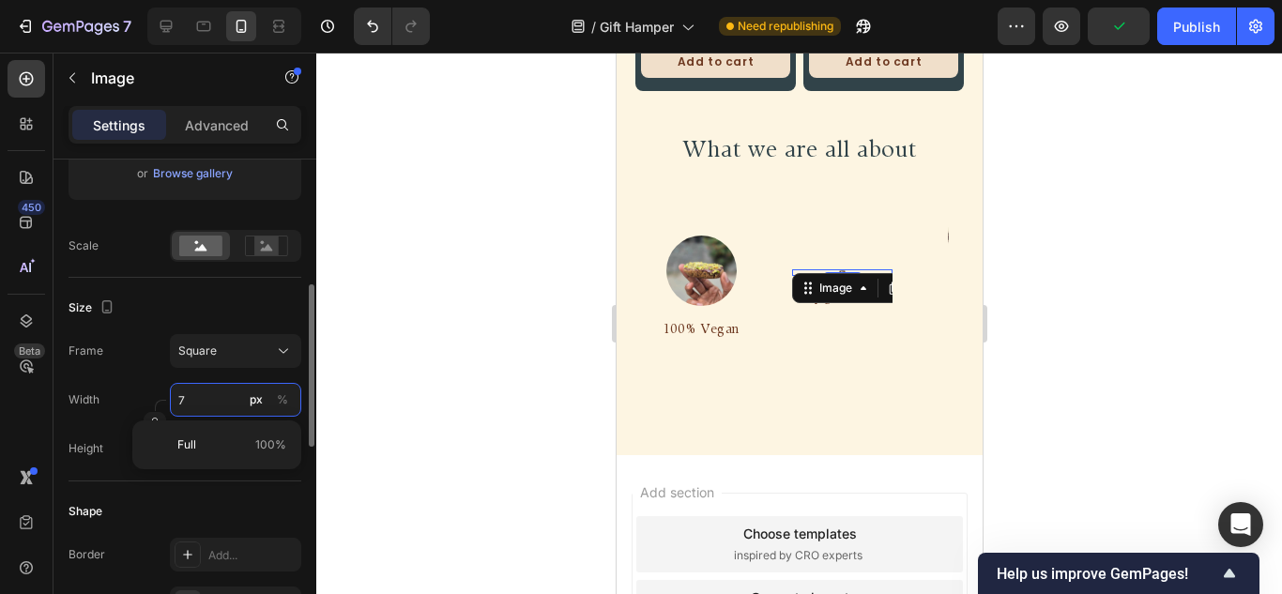
type input "75"
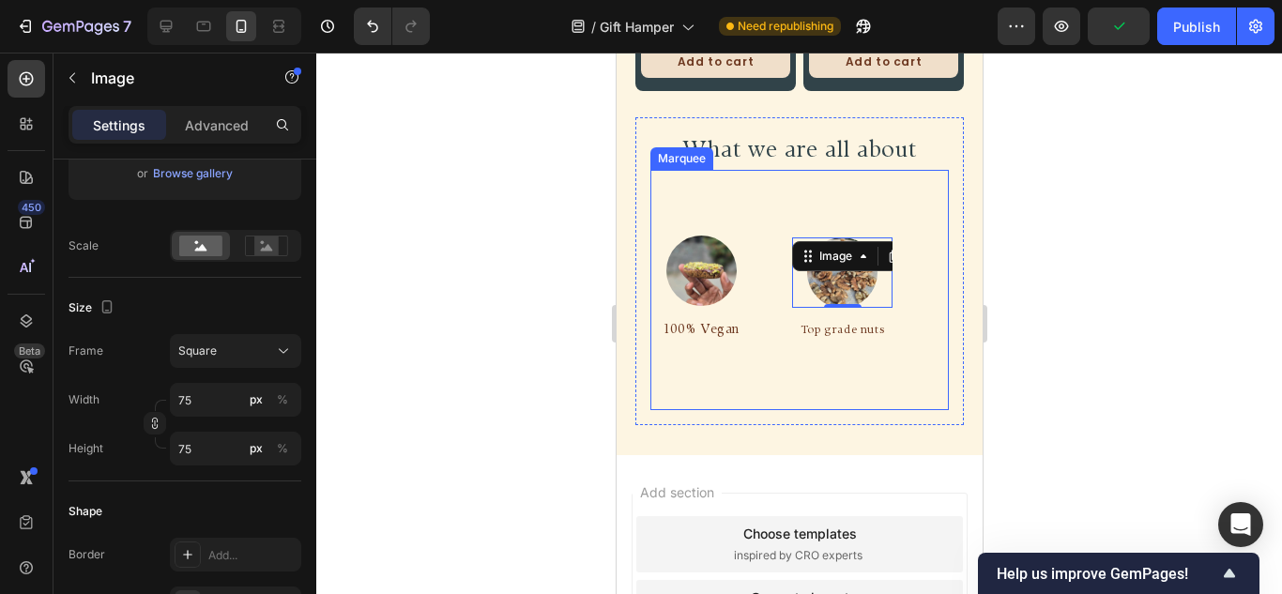
click at [816, 359] on div "Image 100% Vegan Text Block Row Image 0 Top grade nuts Text Block Row Image Who…" at bounding box center [999, 290] width 704 height 210
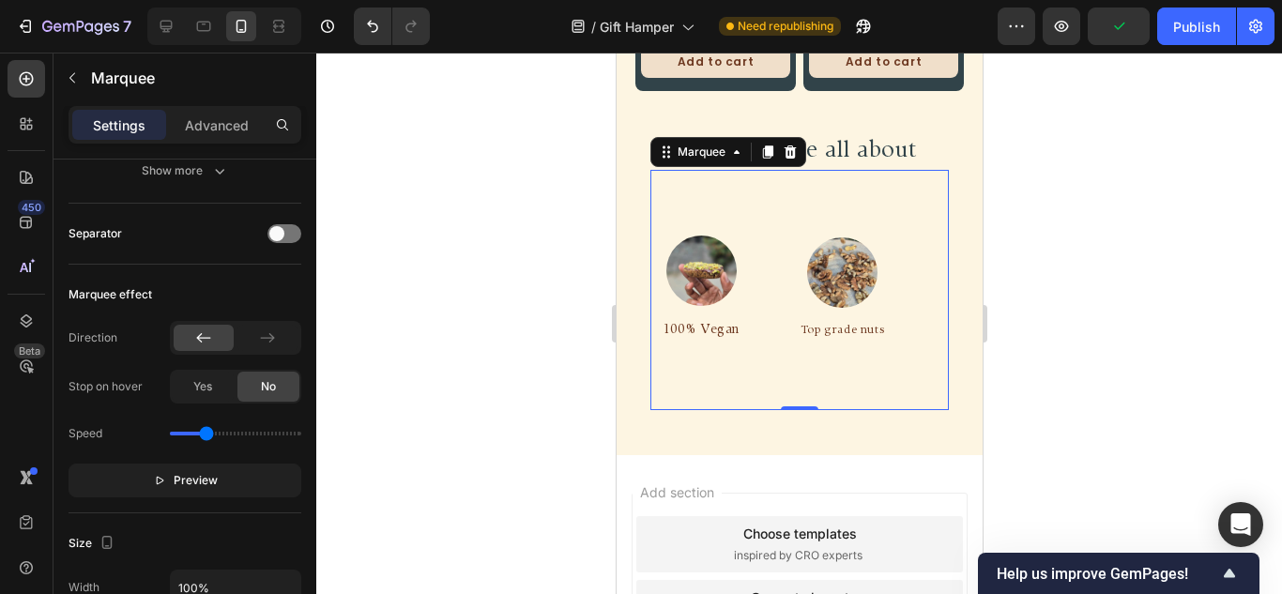
scroll to position [0, 0]
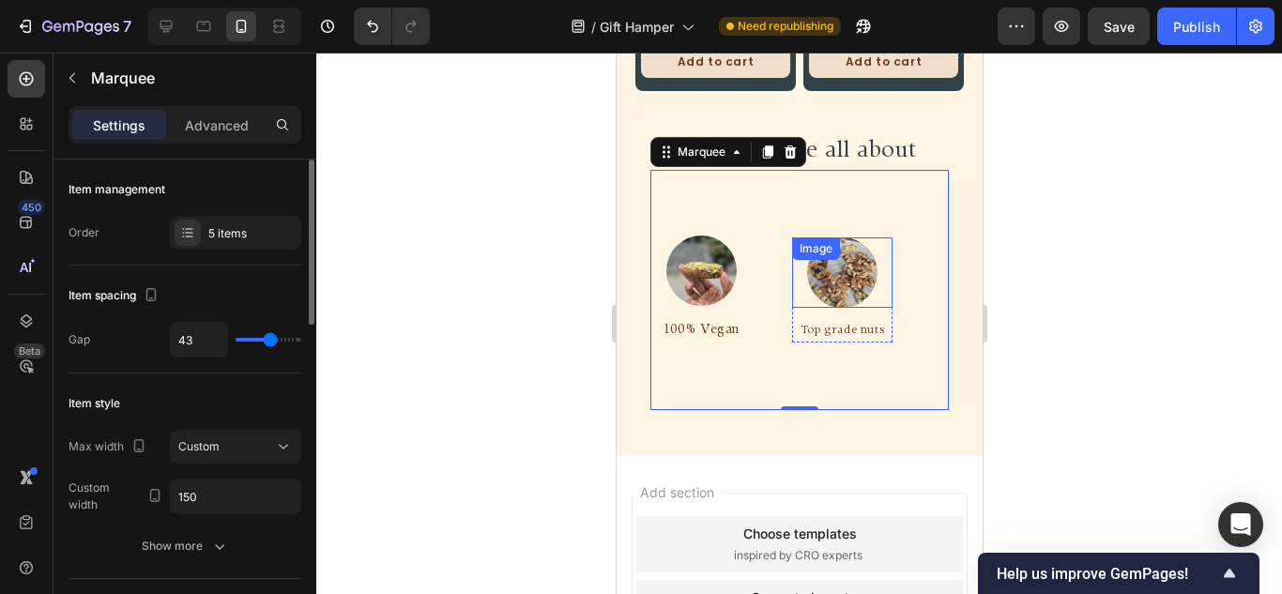
click at [889, 273] on div at bounding box center [838, 272] width 100 height 70
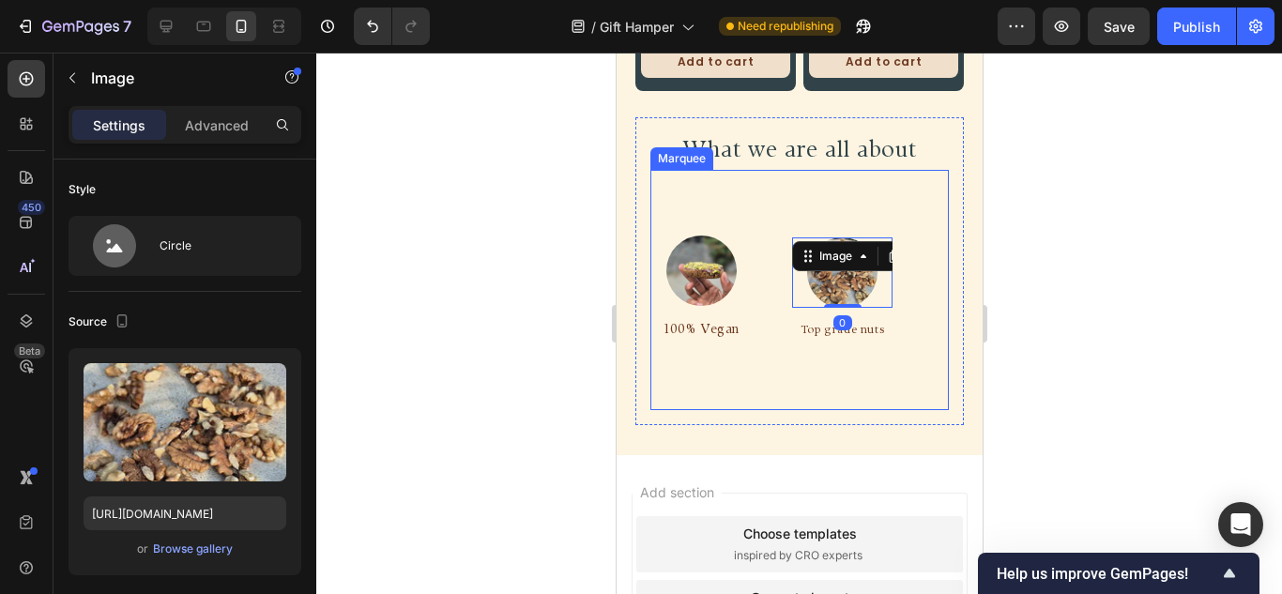
click at [906, 273] on div "Image 0 Top grade nuts Text Block Row" at bounding box center [854, 290] width 141 height 106
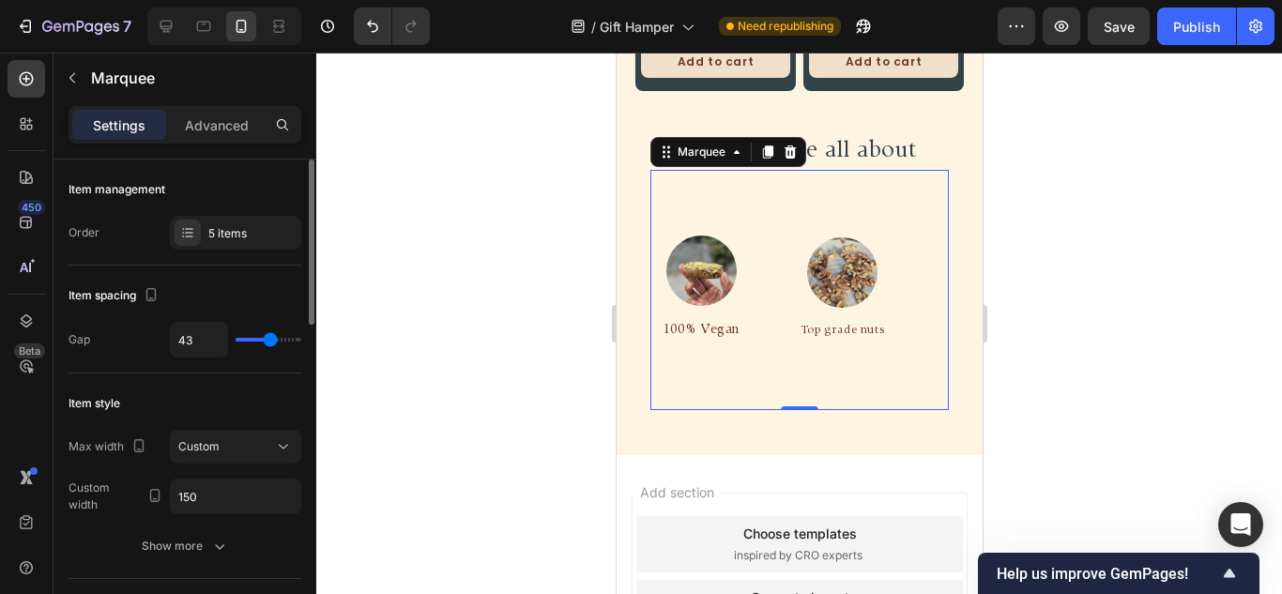
type input "34"
type input "19"
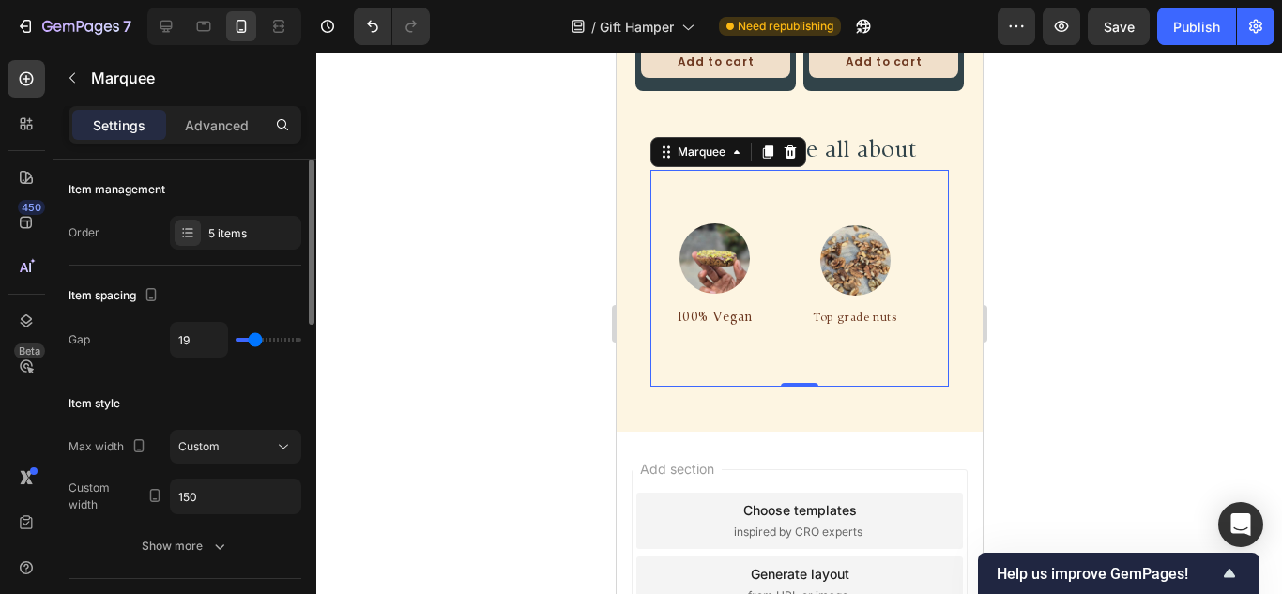
type input "16"
type input "7"
type input "1"
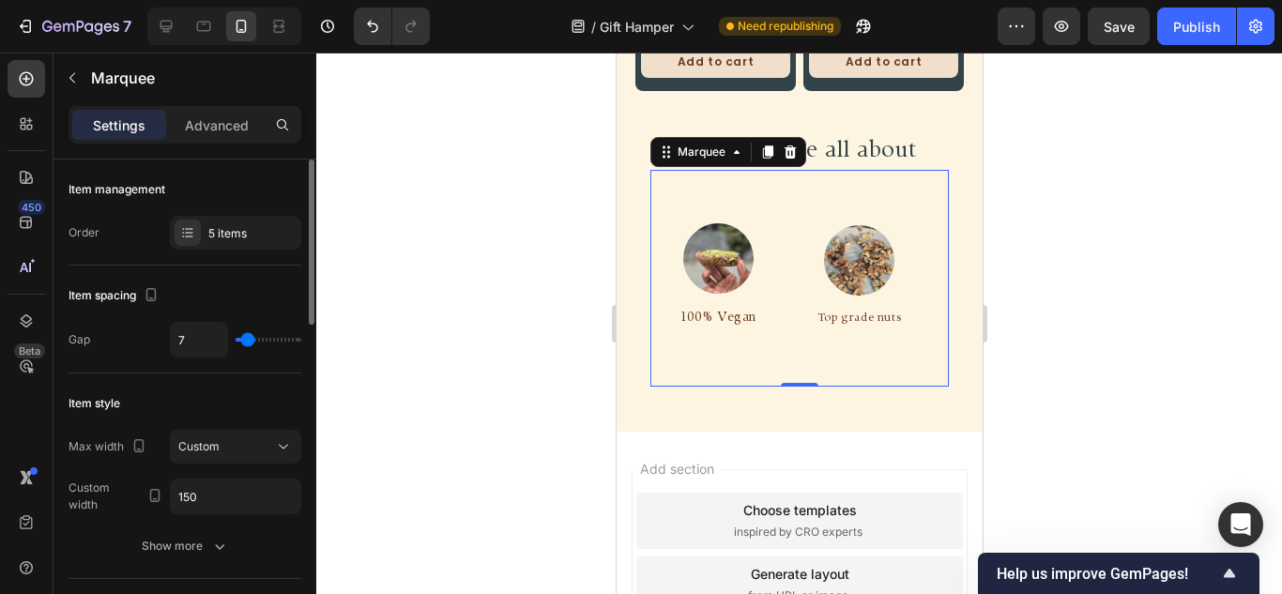
type input "1"
type input "0"
drag, startPoint x: 267, startPoint y: 341, endPoint x: 242, endPoint y: 335, distance: 26.0
type input "0"
click at [242, 338] on input "range" at bounding box center [269, 340] width 66 height 4
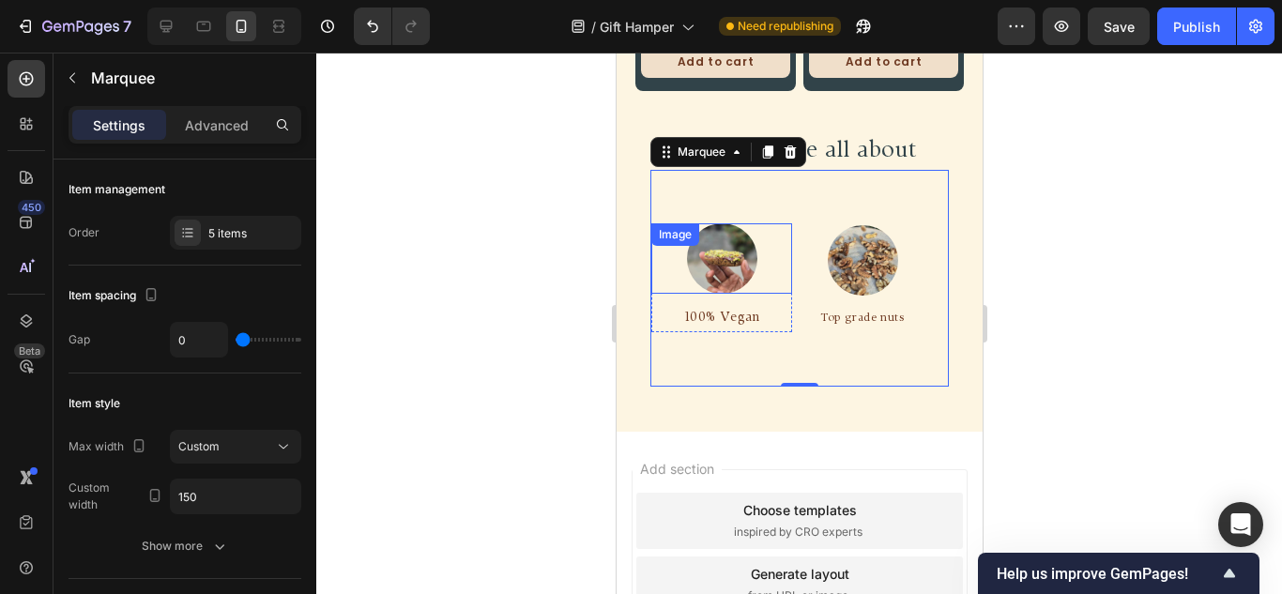
click at [789, 265] on div at bounding box center [720, 258] width 141 height 70
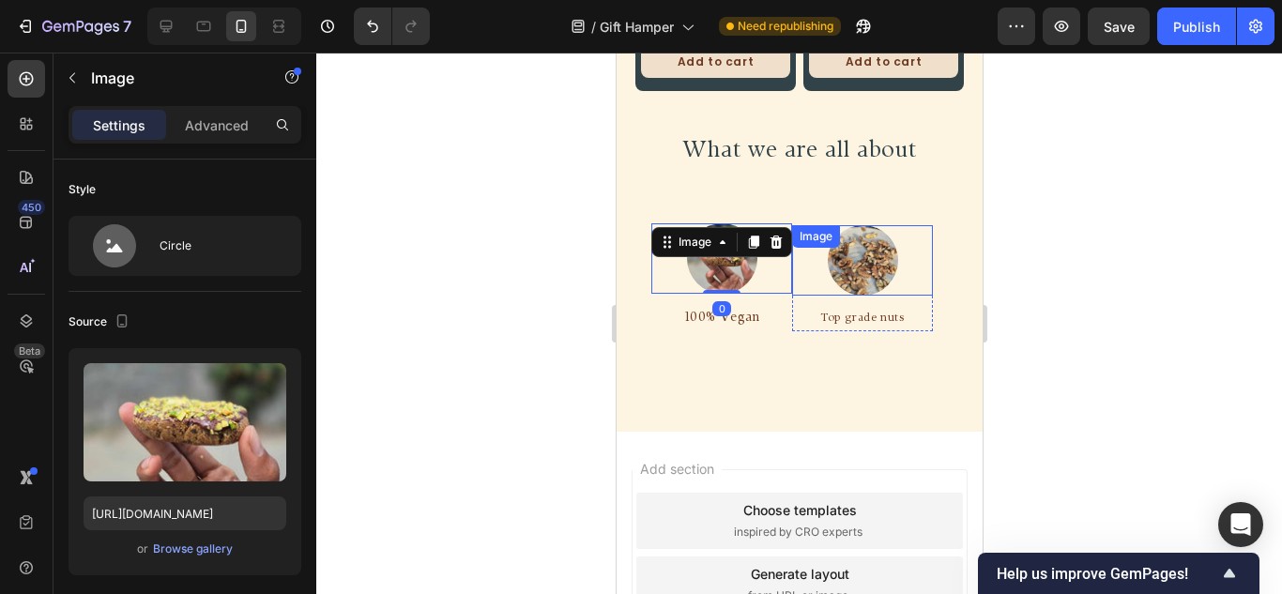
click at [797, 265] on div at bounding box center [856, 260] width 141 height 70
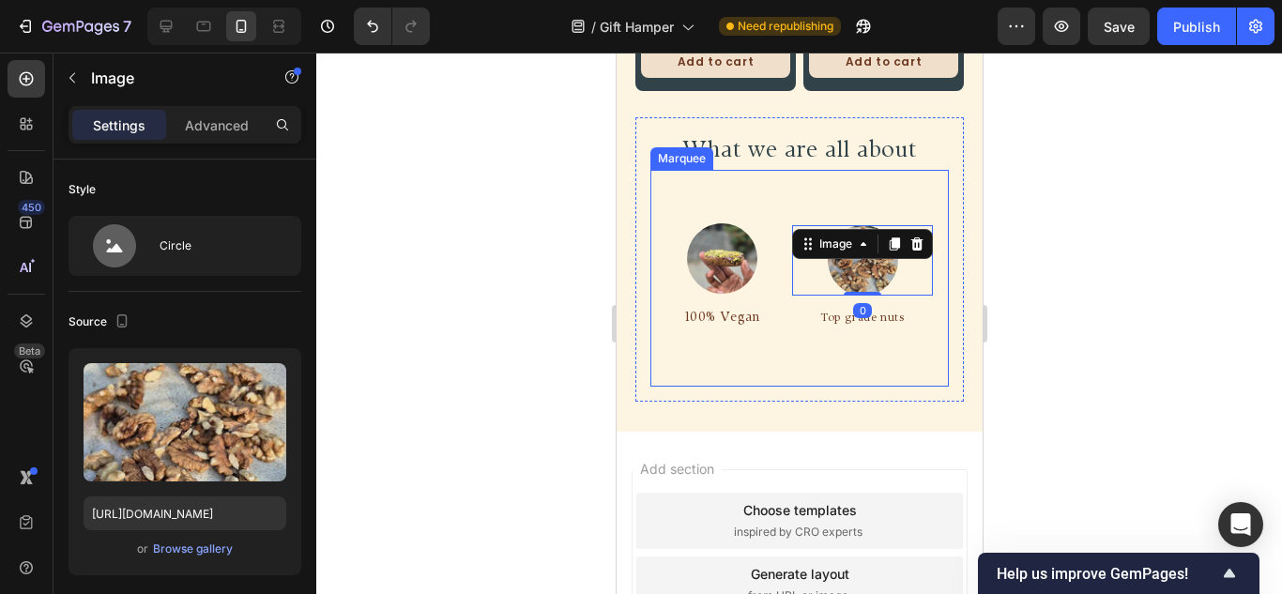
click at [784, 335] on div "Image 100% Vegan Text Block Row Image 0 Top grade nuts Text Block Row Image Who…" at bounding box center [1000, 278] width 704 height 187
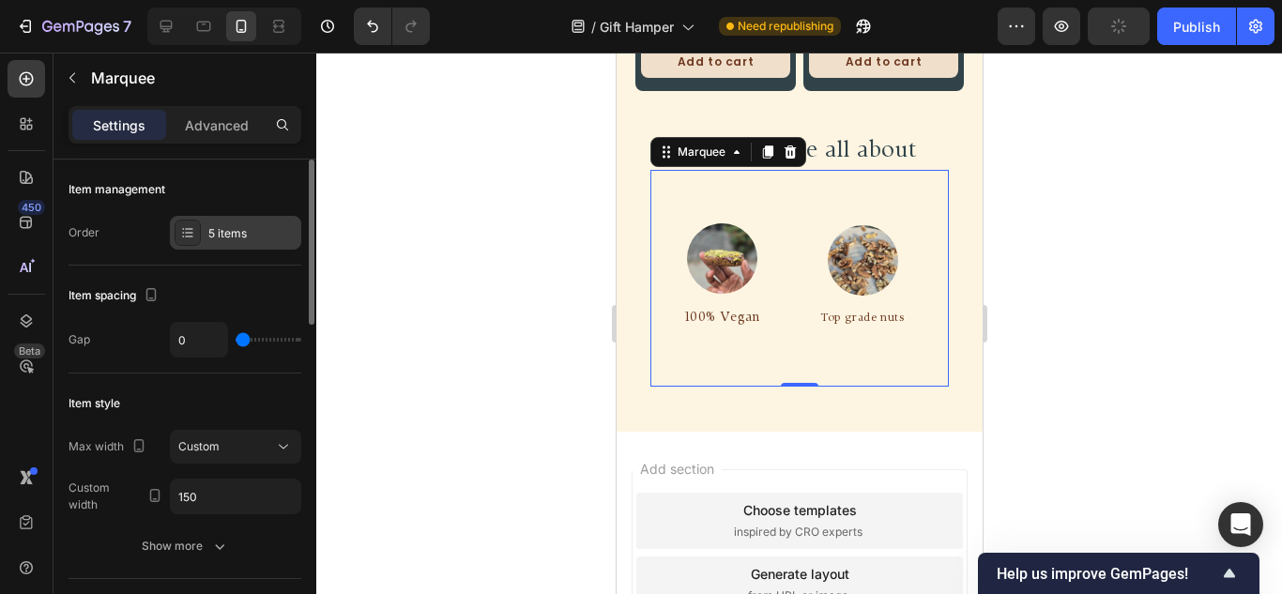
click at [209, 246] on div "5 items" at bounding box center [235, 233] width 131 height 34
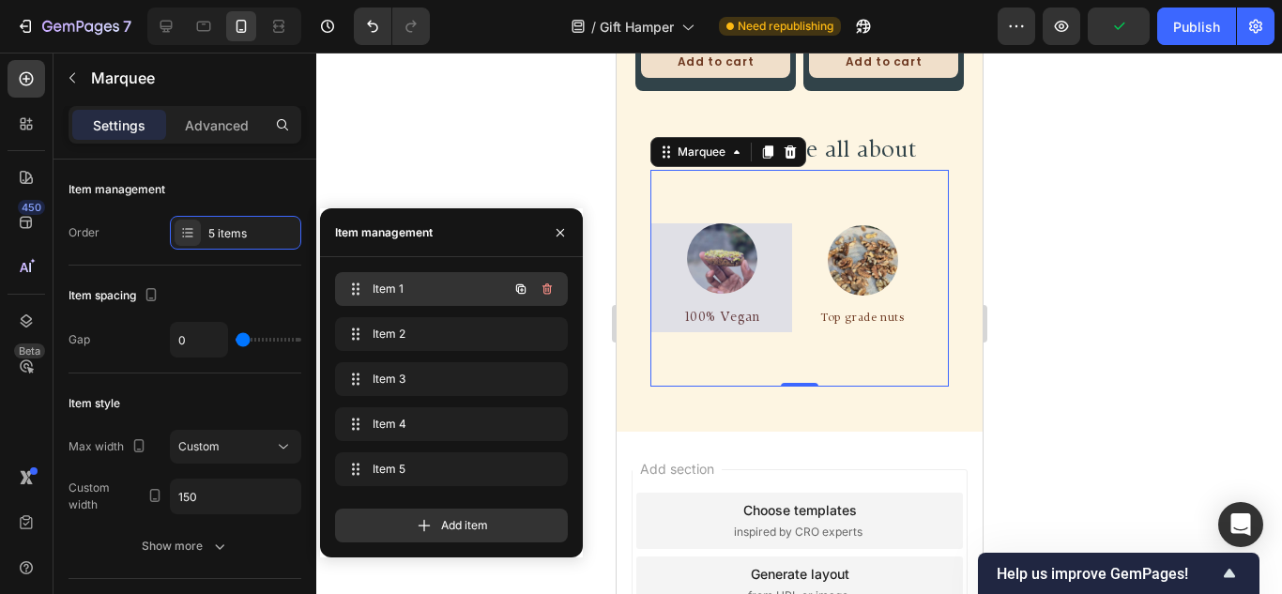
click at [435, 295] on span "Item 1" at bounding box center [426, 289] width 106 height 17
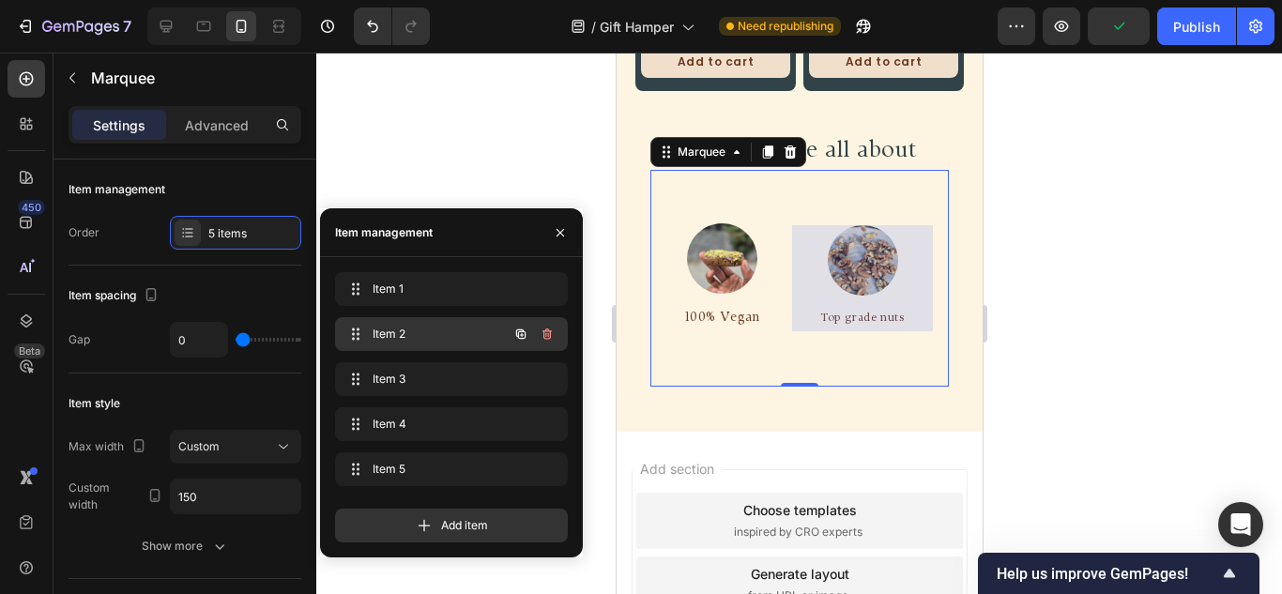
click at [453, 328] on span "Item 2" at bounding box center [426, 334] width 106 height 17
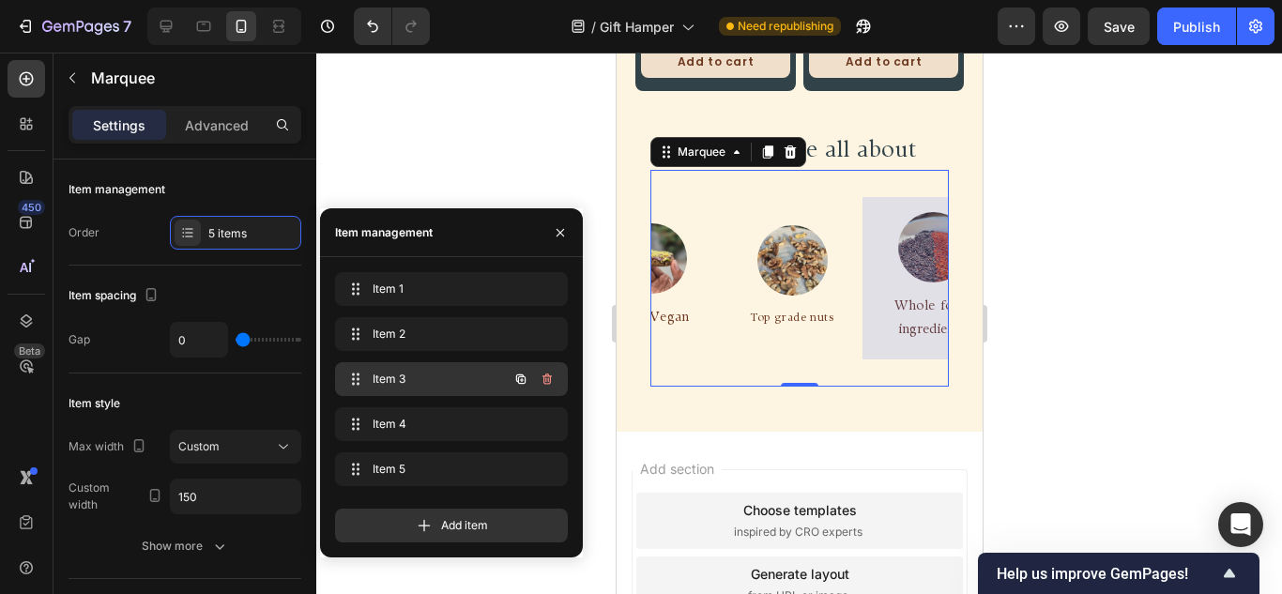
click at [439, 382] on span "Item 3" at bounding box center [426, 379] width 106 height 17
click at [475, 373] on span "Item 3" at bounding box center [426, 379] width 106 height 17
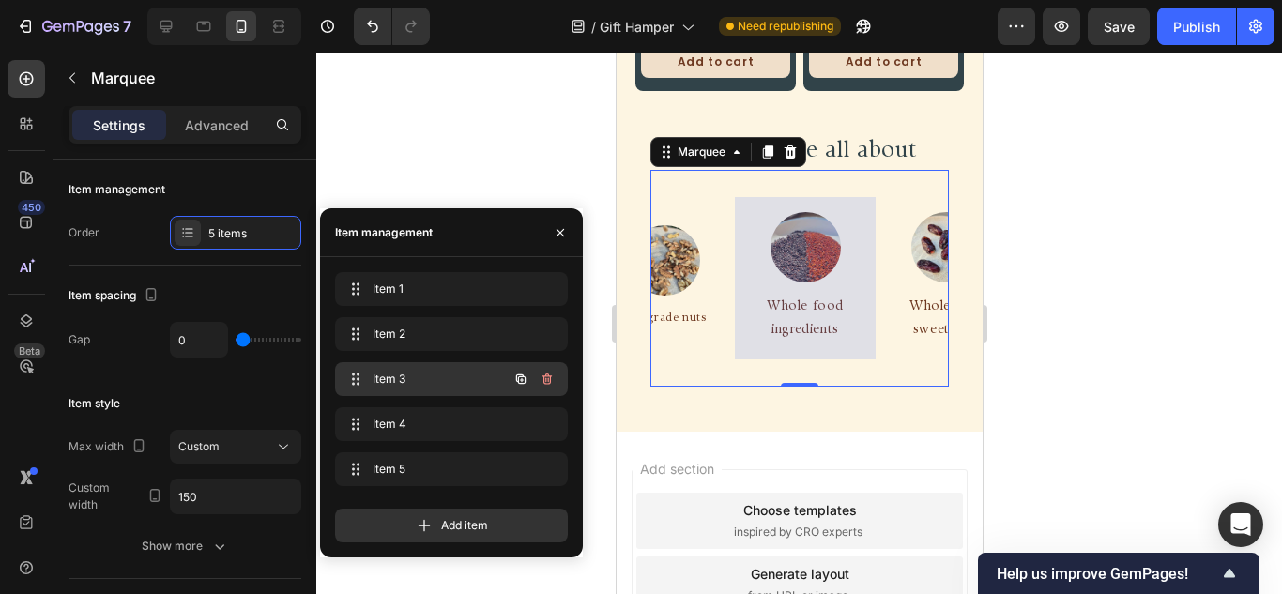
scroll to position [0, 211]
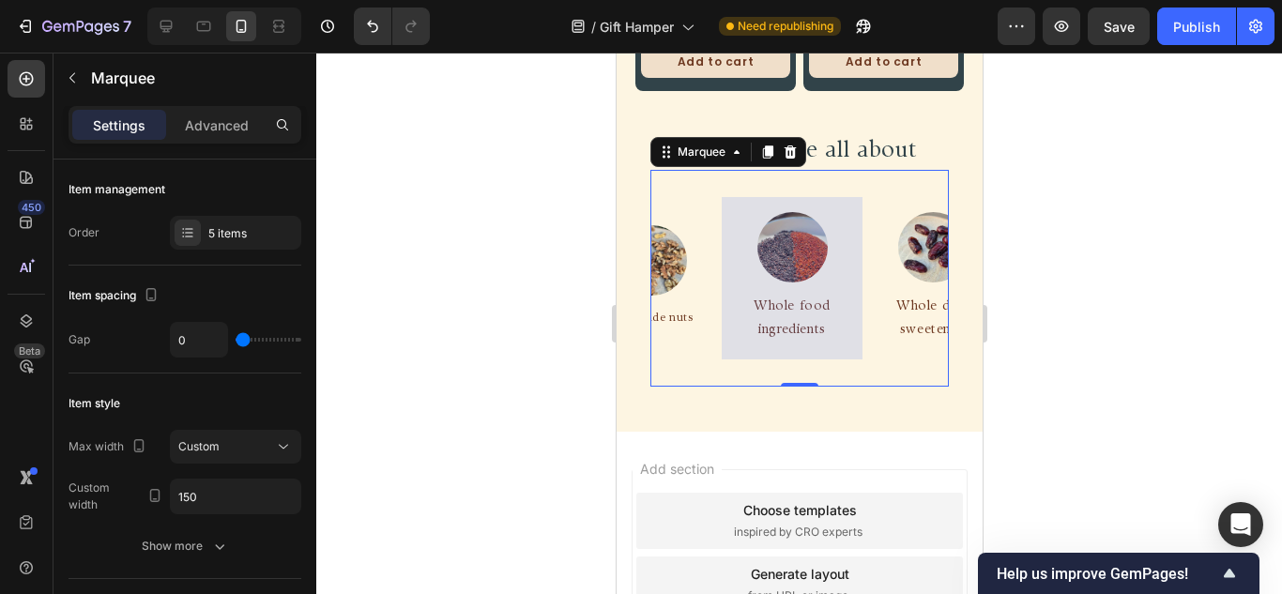
click at [802, 230] on div at bounding box center [788, 278] width 141 height 162
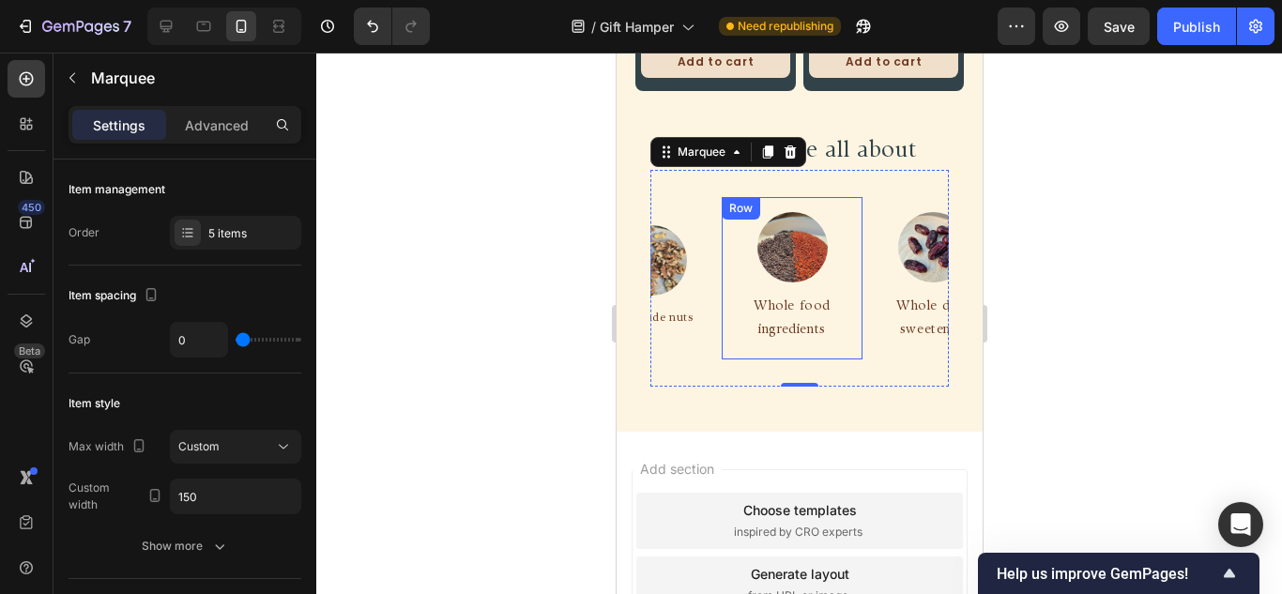
click at [726, 244] on div "Image Whole food ingredients Text Block Row" at bounding box center [789, 278] width 141 height 162
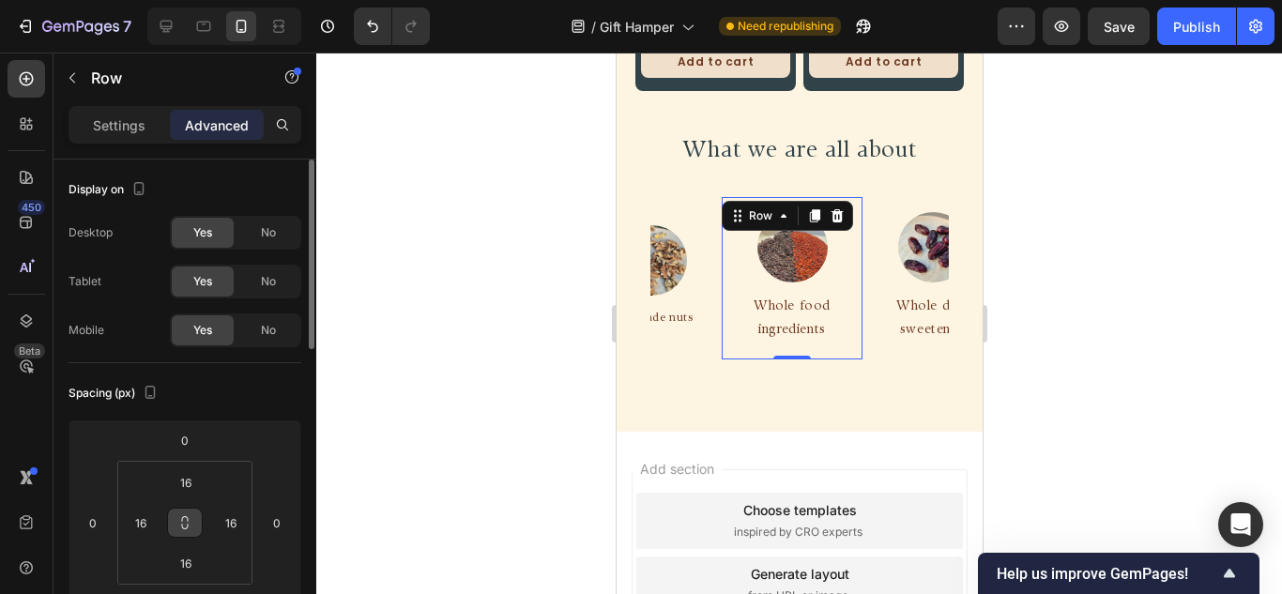
click at [187, 528] on icon at bounding box center [185, 527] width 7 height 6
click at [239, 522] on input "16" at bounding box center [231, 523] width 28 height 28
type input "0"
click at [234, 388] on div "Spacing (px)" at bounding box center [184, 393] width 233 height 30
type input "0"
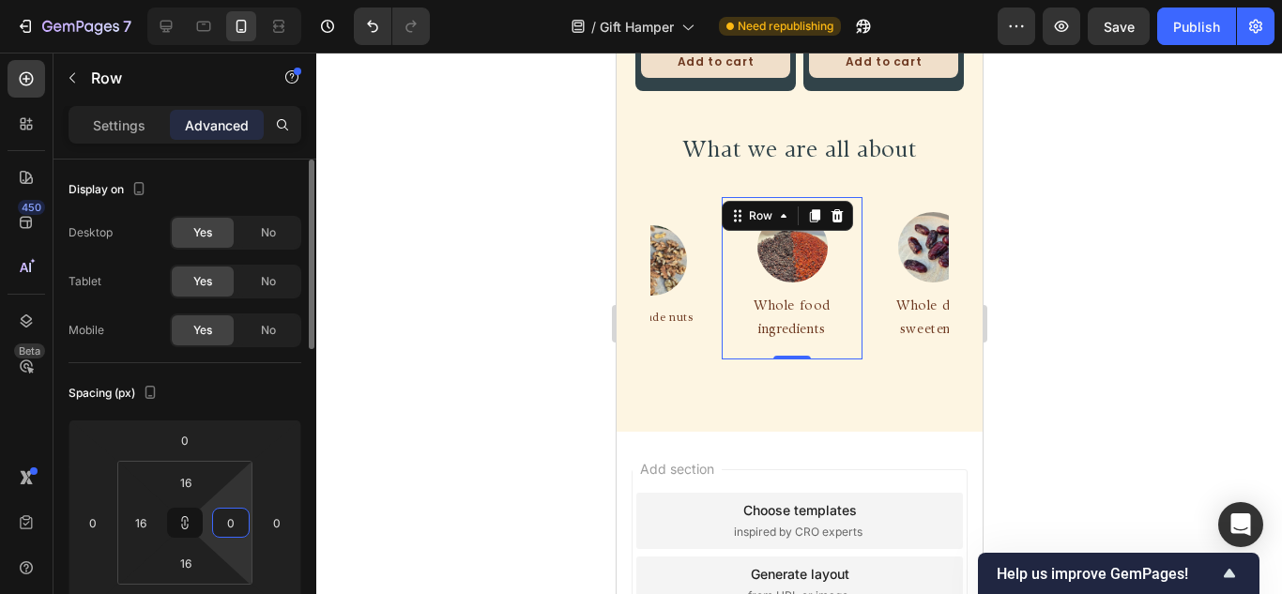
type input "0"
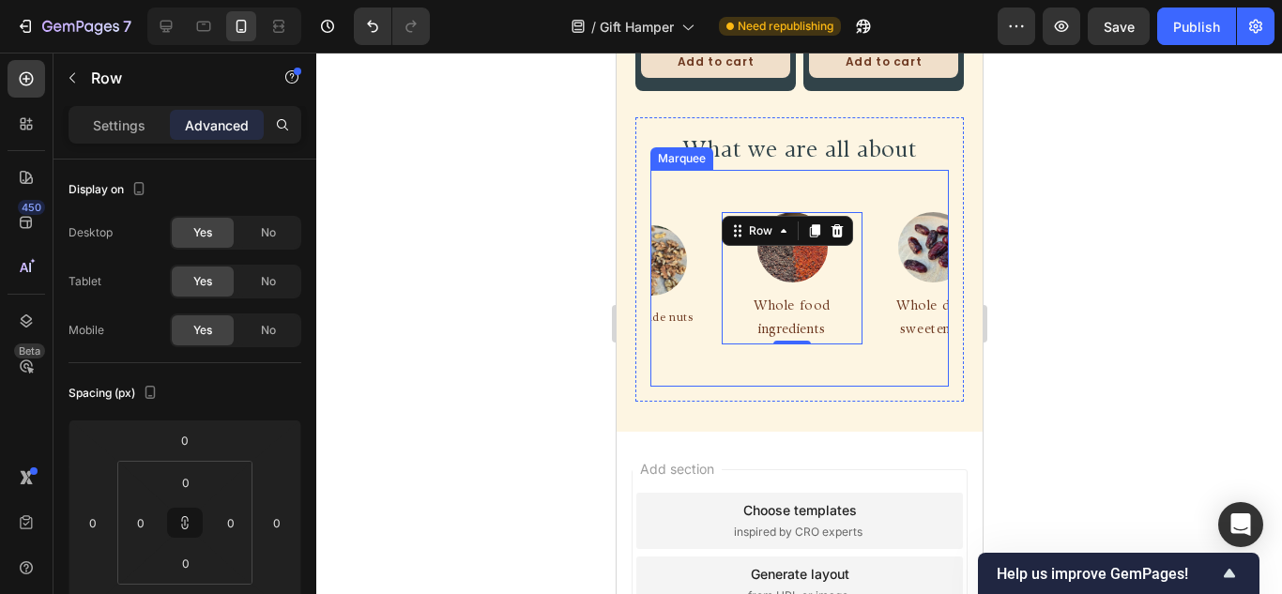
click at [873, 372] on div "Image 100% Vegan Text Block Row Image Top grade nuts Text Block Row Image Whole…" at bounding box center [798, 278] width 298 height 217
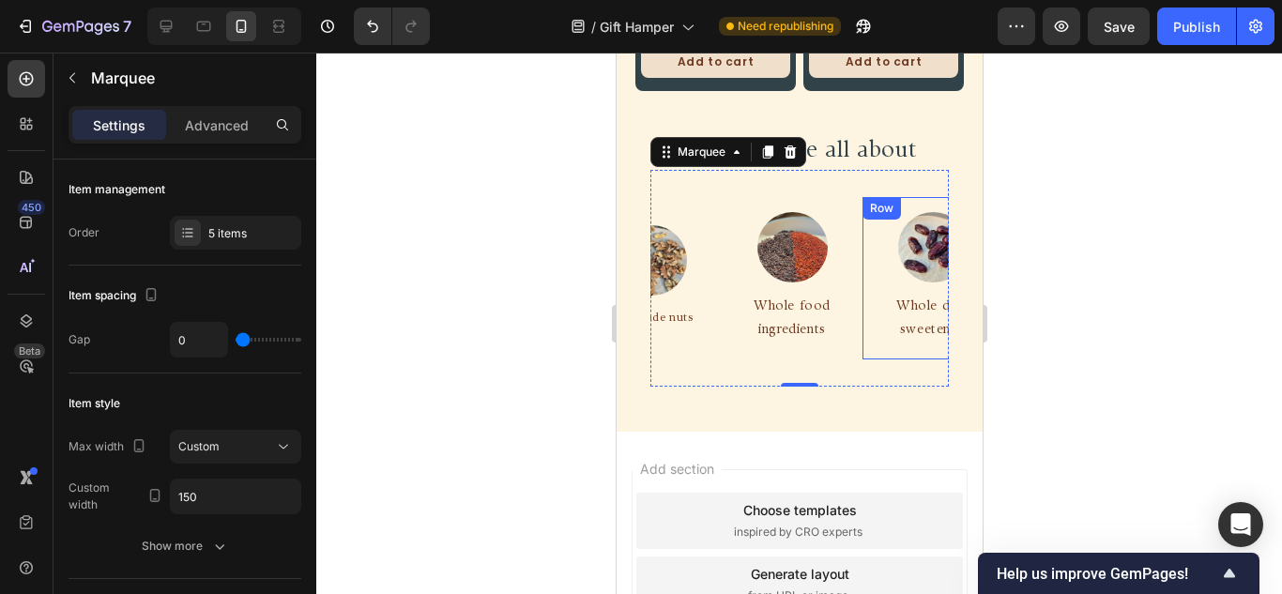
click at [867, 279] on div "Image Whole date sweetened Text Block Row" at bounding box center [927, 278] width 141 height 162
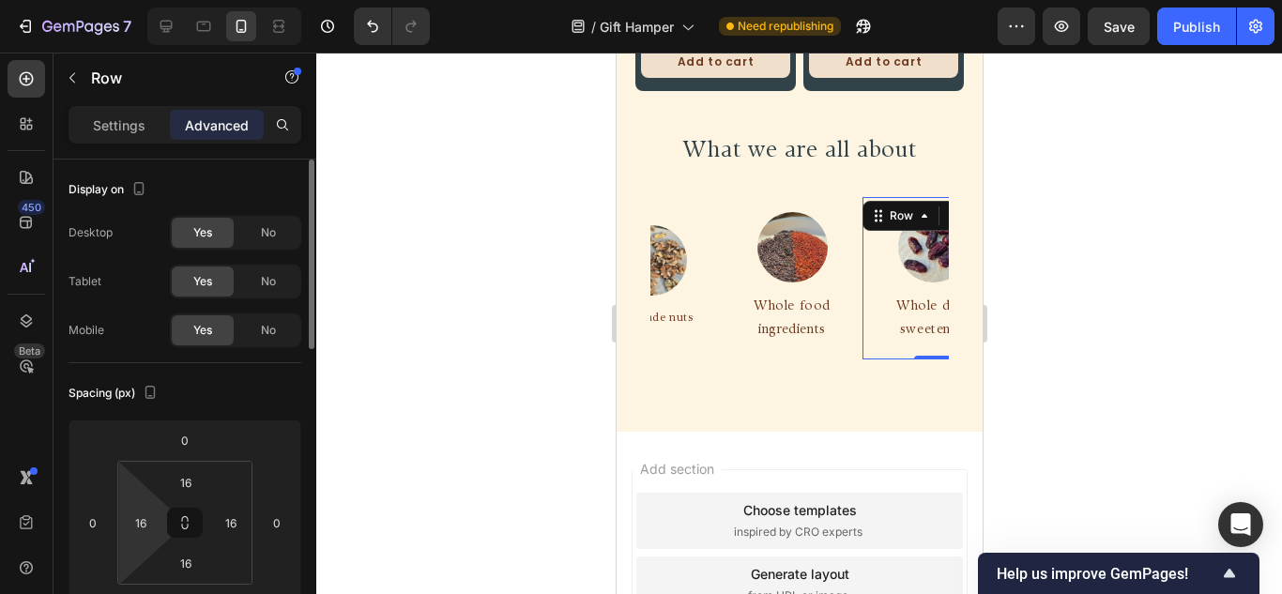
click at [167, 0] on html "7 Version history / Gift Hamper Need republishing Preview Save Publish 450 Beta…" at bounding box center [641, 0] width 1282 height 0
click at [193, 533] on button at bounding box center [185, 523] width 36 height 30
click at [236, 525] on input "16" at bounding box center [231, 523] width 28 height 28
type input "0"
click at [274, 400] on div "Spacing (px)" at bounding box center [184, 393] width 233 height 30
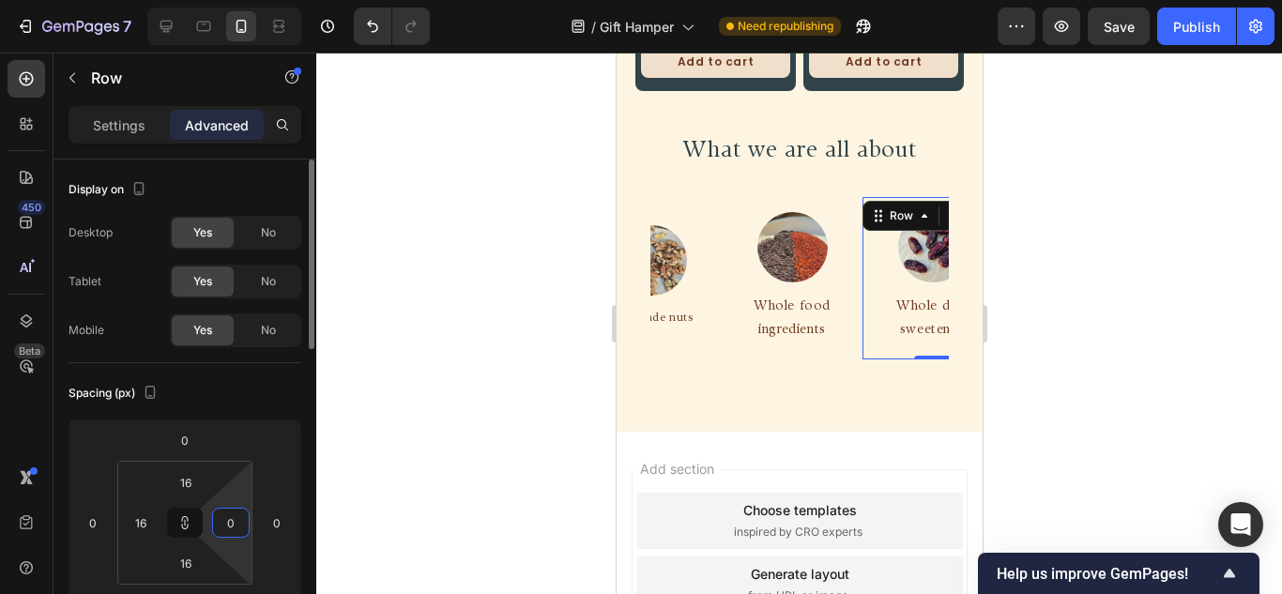
type input "0"
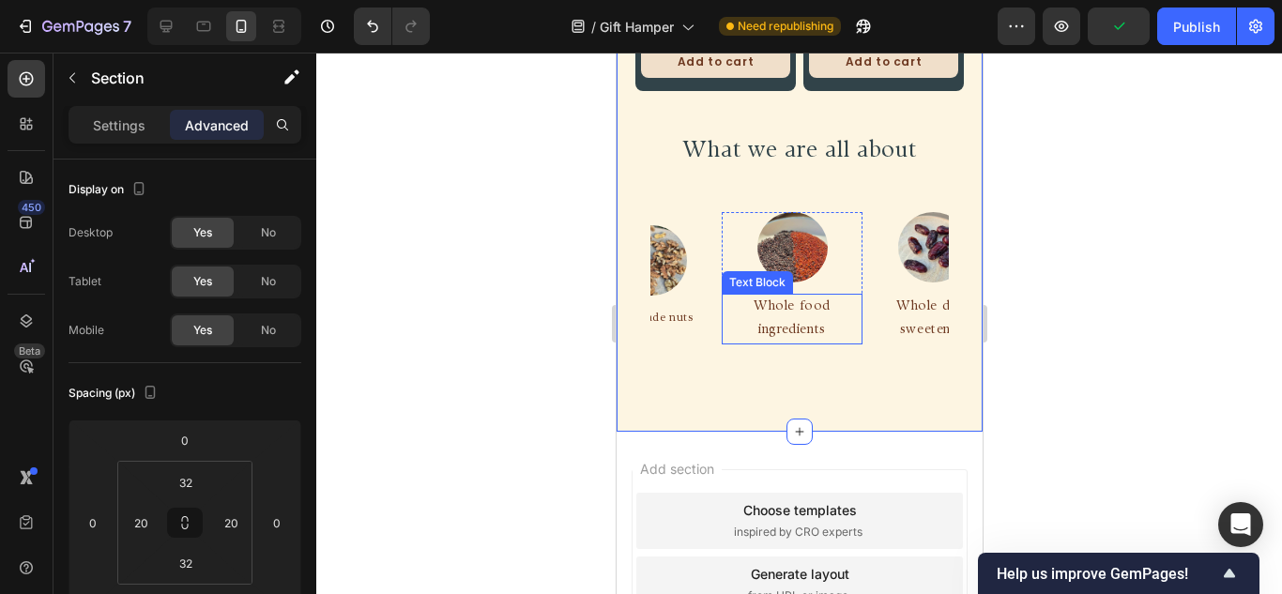
click at [784, 307] on span "Whole food ingredients" at bounding box center [746, 318] width 77 height 37
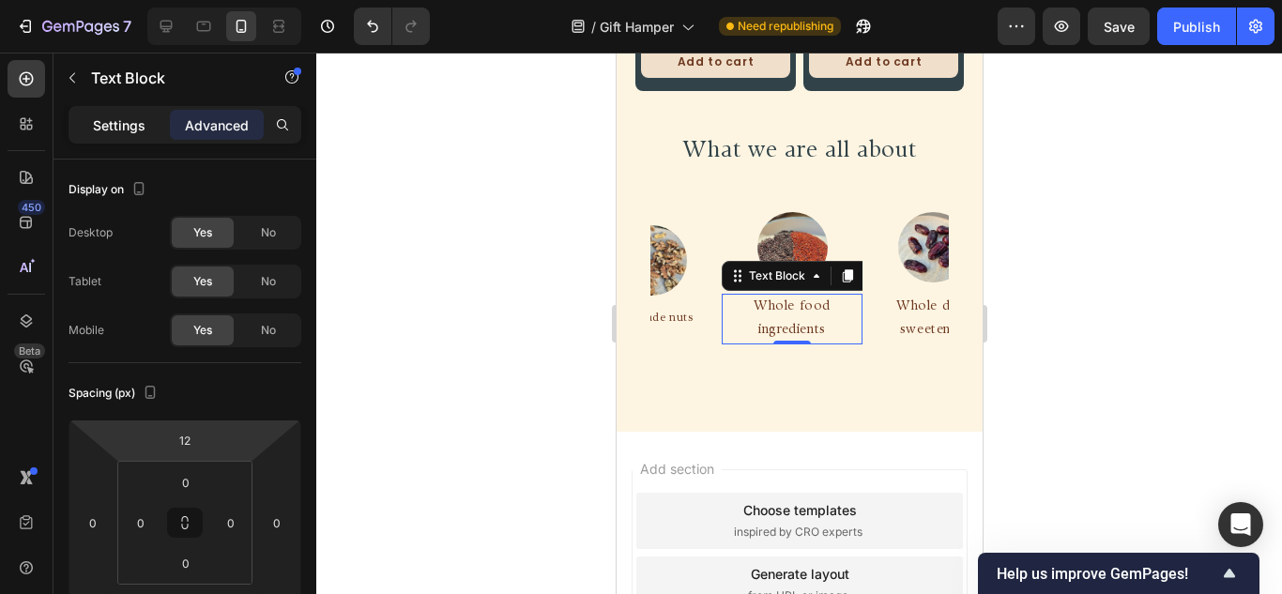
click at [109, 132] on p "Settings" at bounding box center [119, 125] width 53 height 20
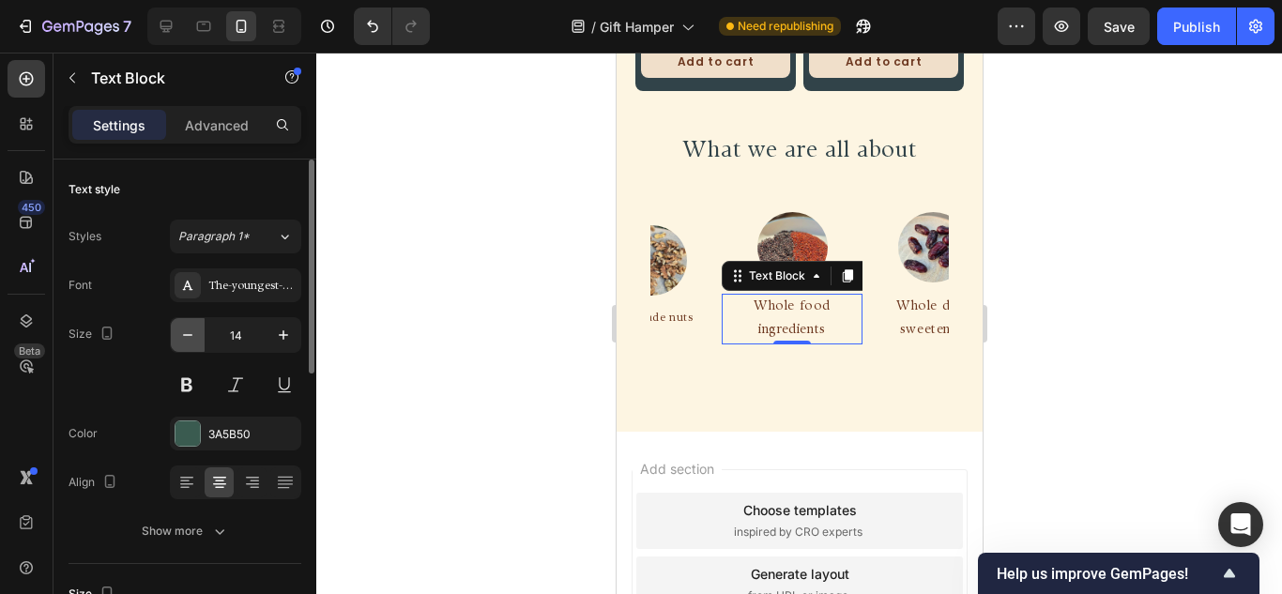
click at [187, 327] on icon "button" at bounding box center [187, 335] width 19 height 19
type input "12"
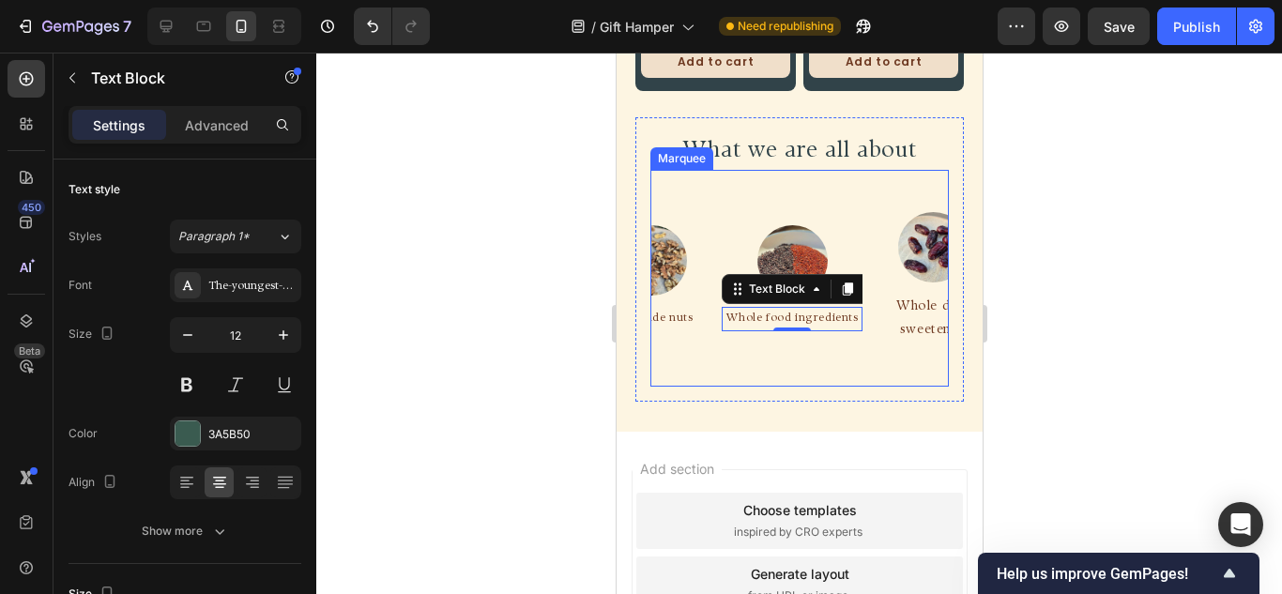
click at [826, 338] on div "Image 100% Vegan Text Block Row Image Top grade nuts Text Block Row Image Whole…" at bounding box center [774, 278] width 704 height 187
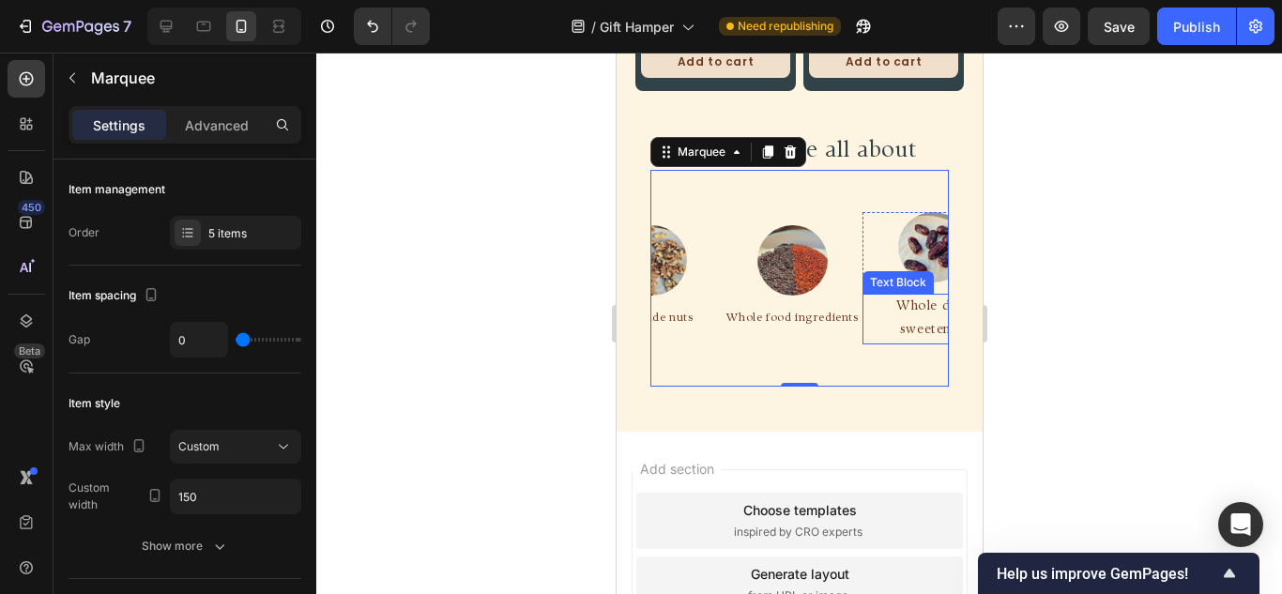
click at [940, 307] on div "What we are all about Heading Image 100% Vegan Text Block Row Image Top grade n…" at bounding box center [798, 259] width 328 height 284
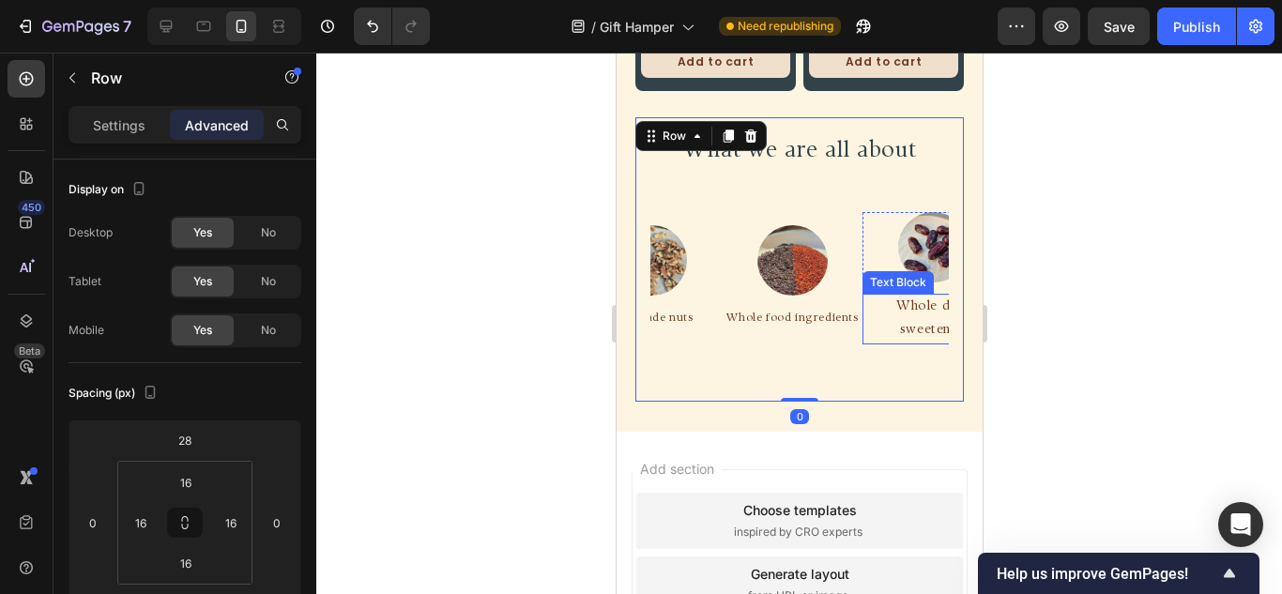
click at [903, 301] on span "Whole date sweetened" at bounding box center [929, 318] width 73 height 37
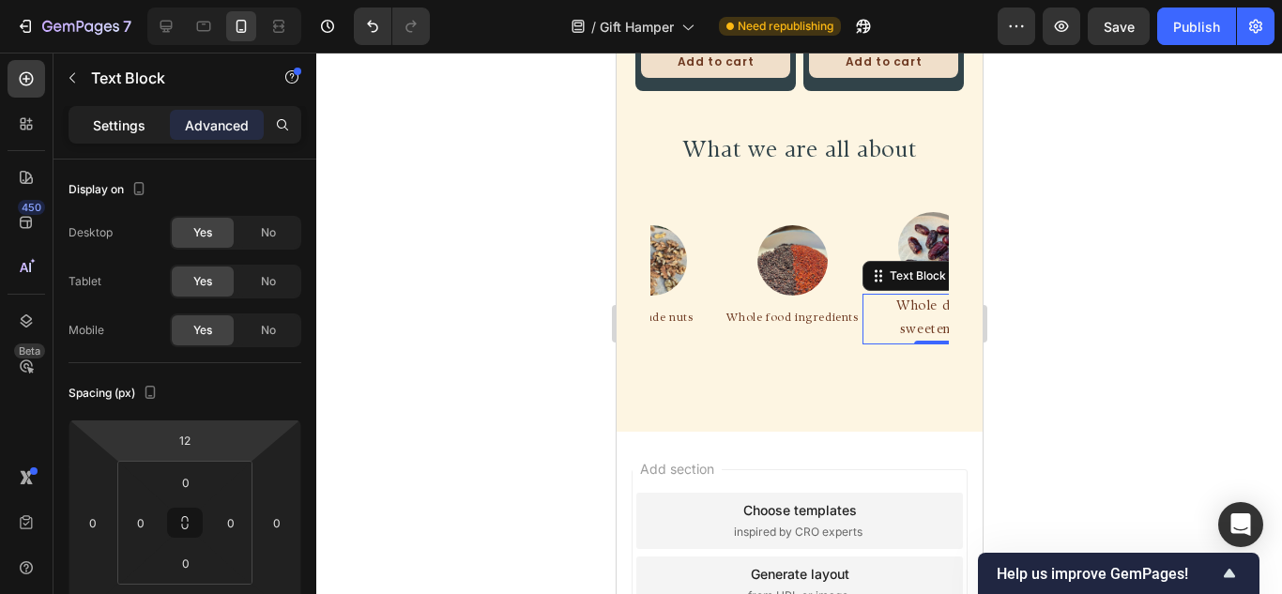
click at [111, 126] on p "Settings" at bounding box center [119, 125] width 53 height 20
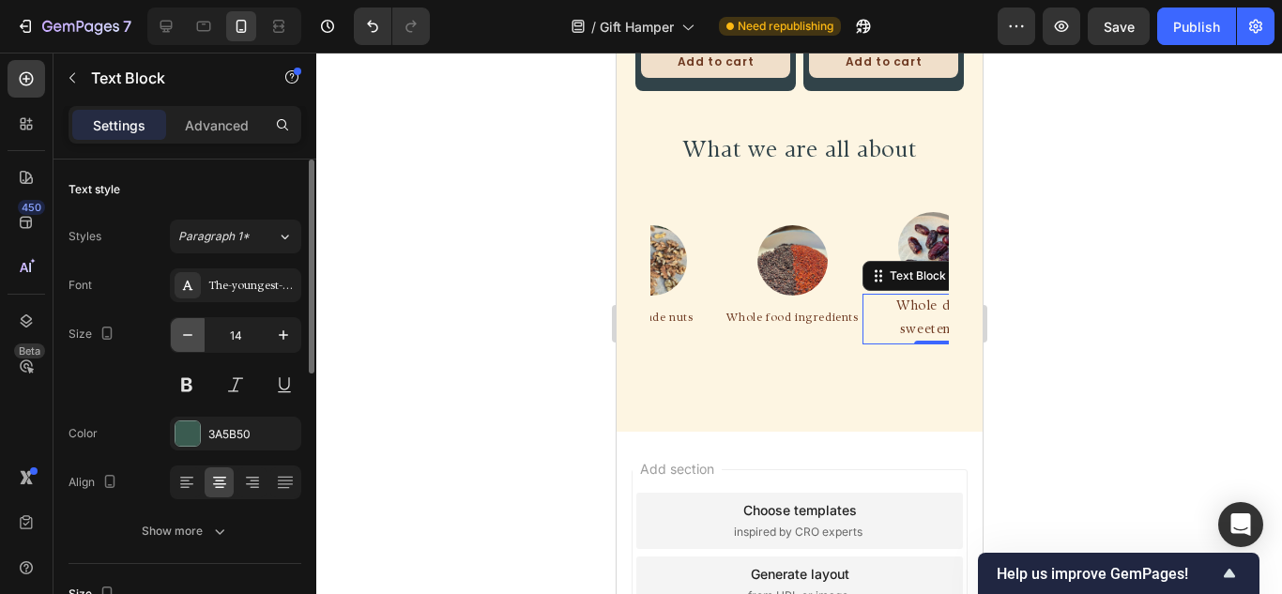
click at [183, 327] on icon "button" at bounding box center [187, 335] width 19 height 19
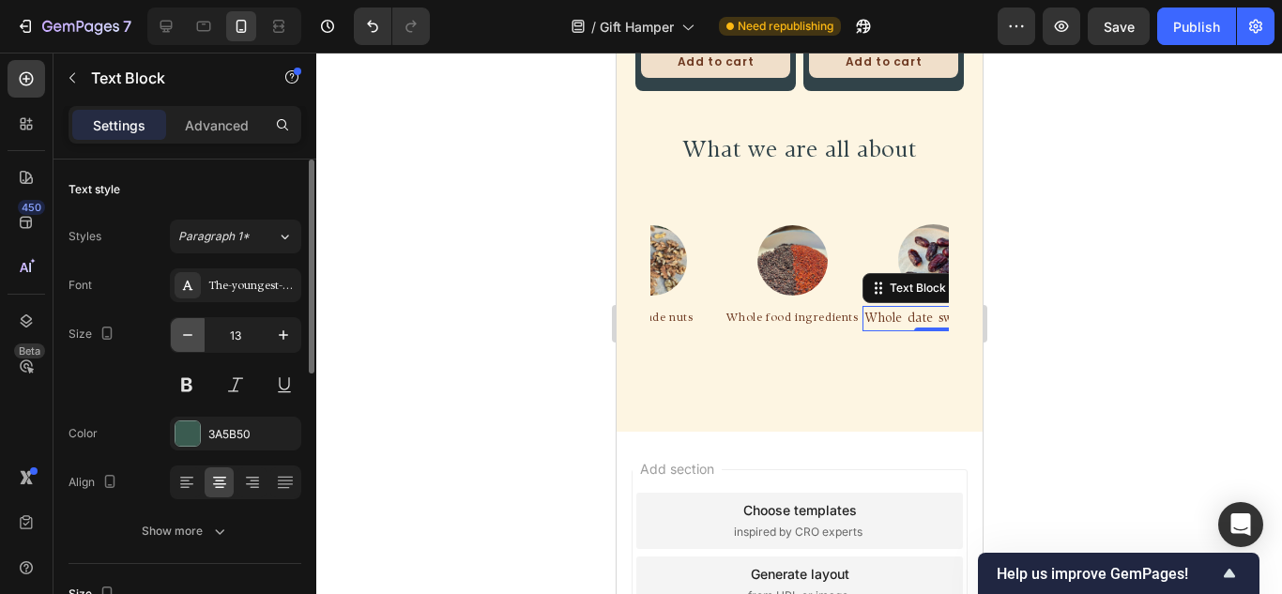
type input "12"
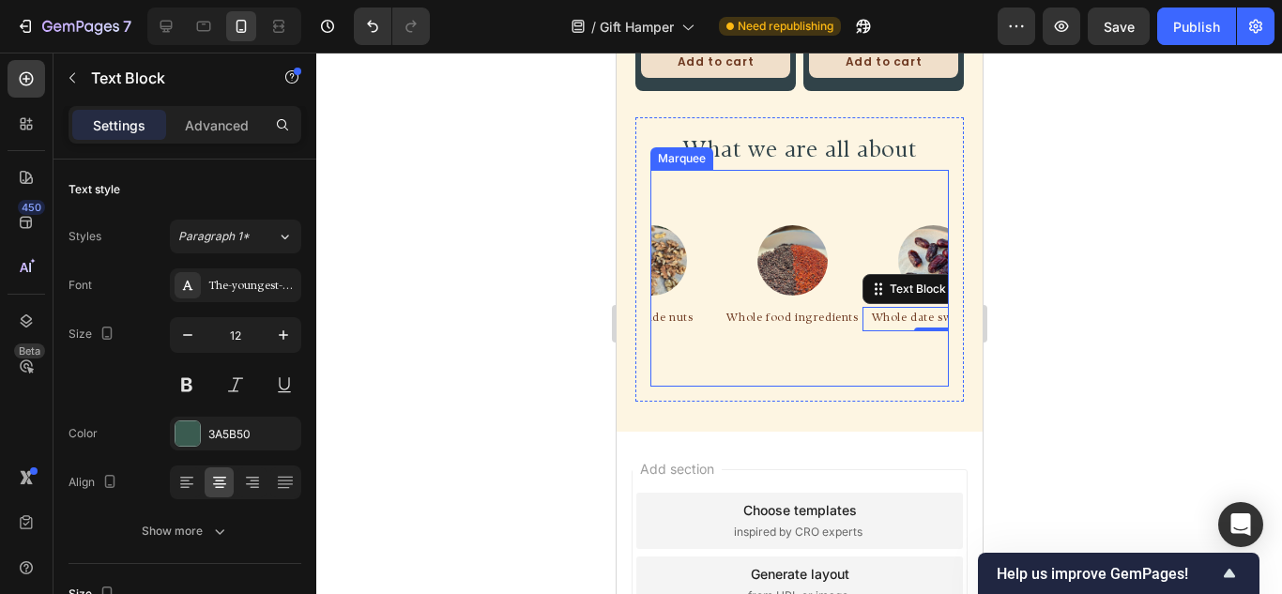
click at [830, 353] on div "Image 100% Vegan Text Block Row Image Top grade nuts Text Block Row Image Whole…" at bounding box center [789, 278] width 704 height 187
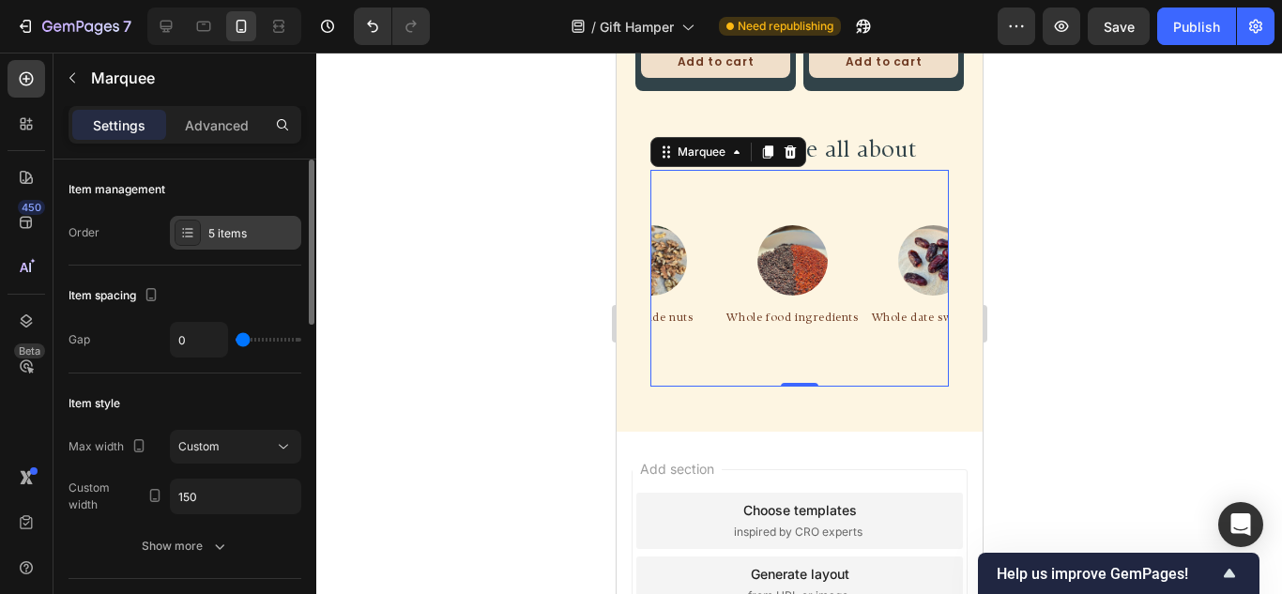
click at [233, 232] on div "5 items" at bounding box center [252, 233] width 88 height 17
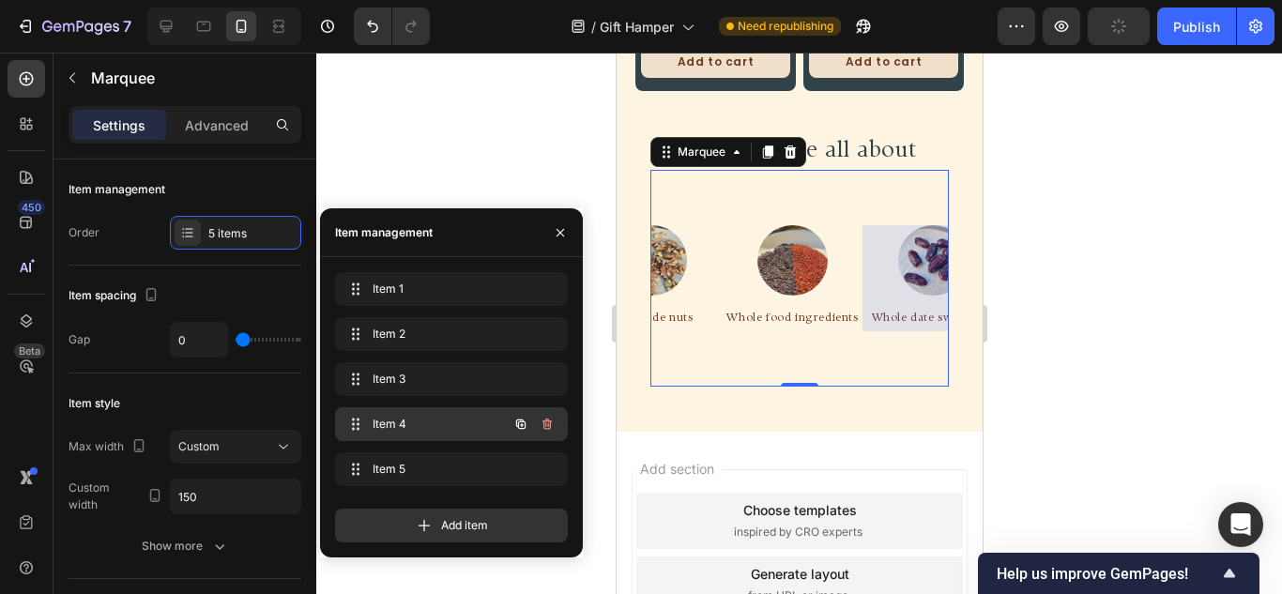
click at [437, 417] on span "Item 4" at bounding box center [426, 424] width 106 height 17
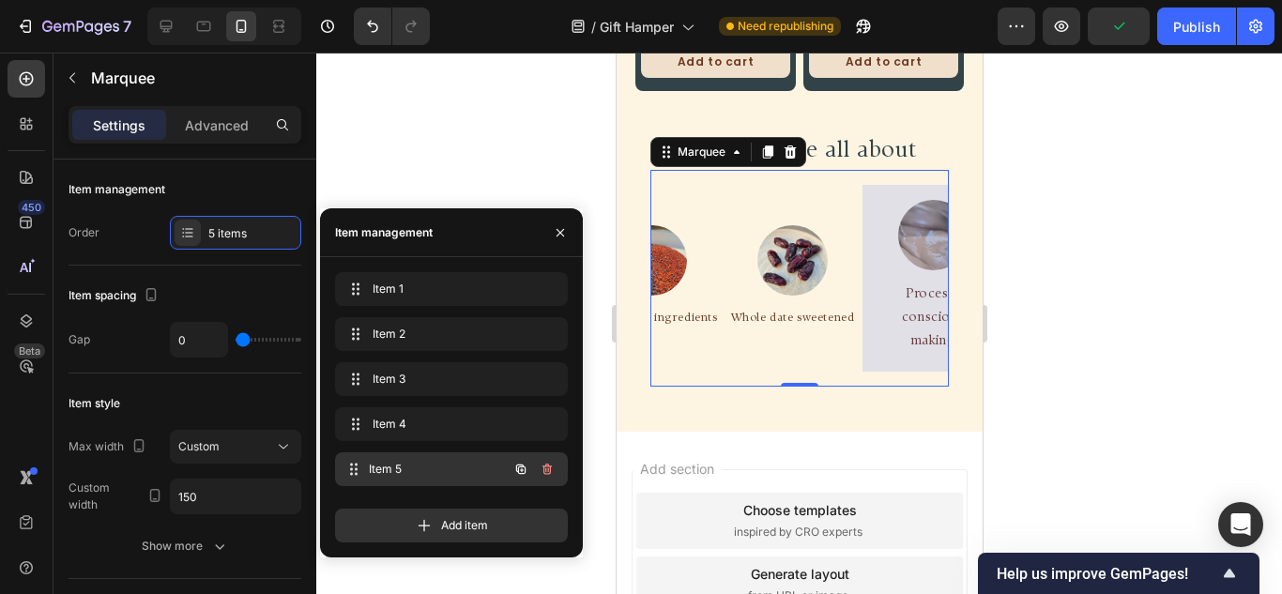
click at [455, 468] on span "Item 5" at bounding box center [438, 469] width 139 height 17
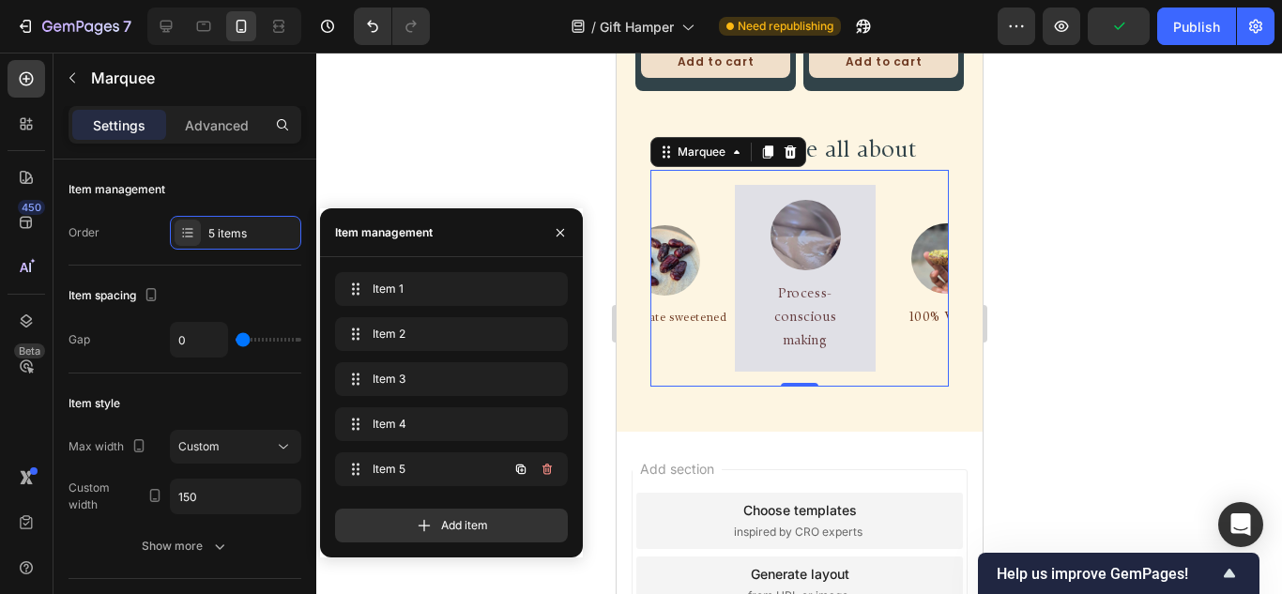
scroll to position [0, 493]
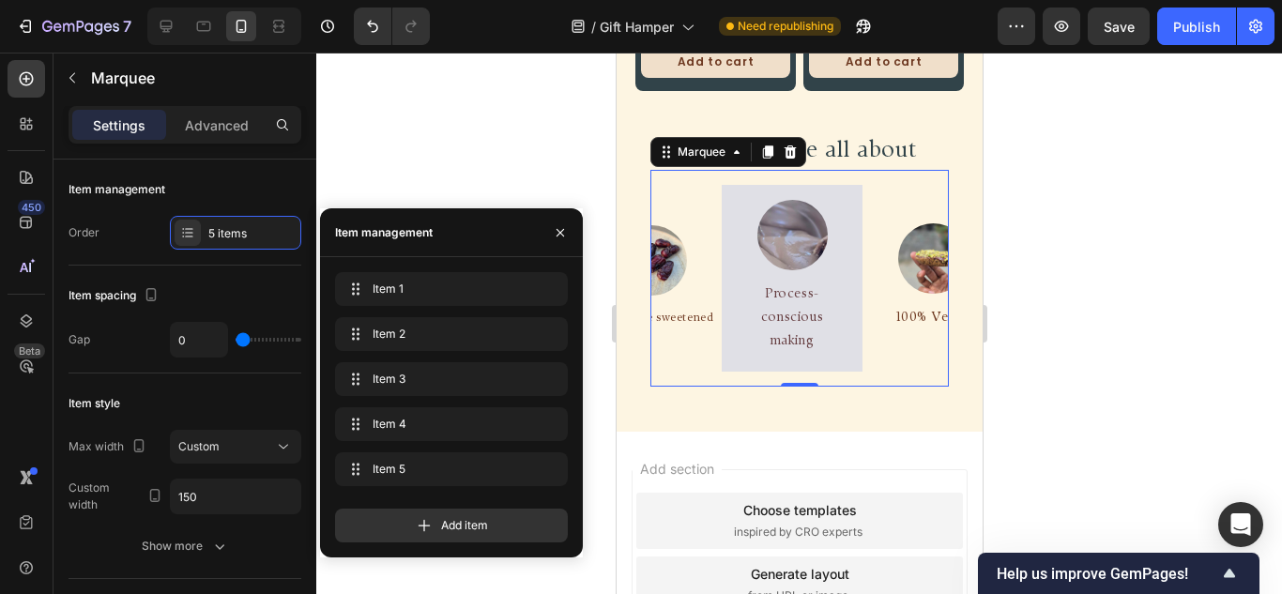
click at [730, 278] on div at bounding box center [786, 278] width 141 height 187
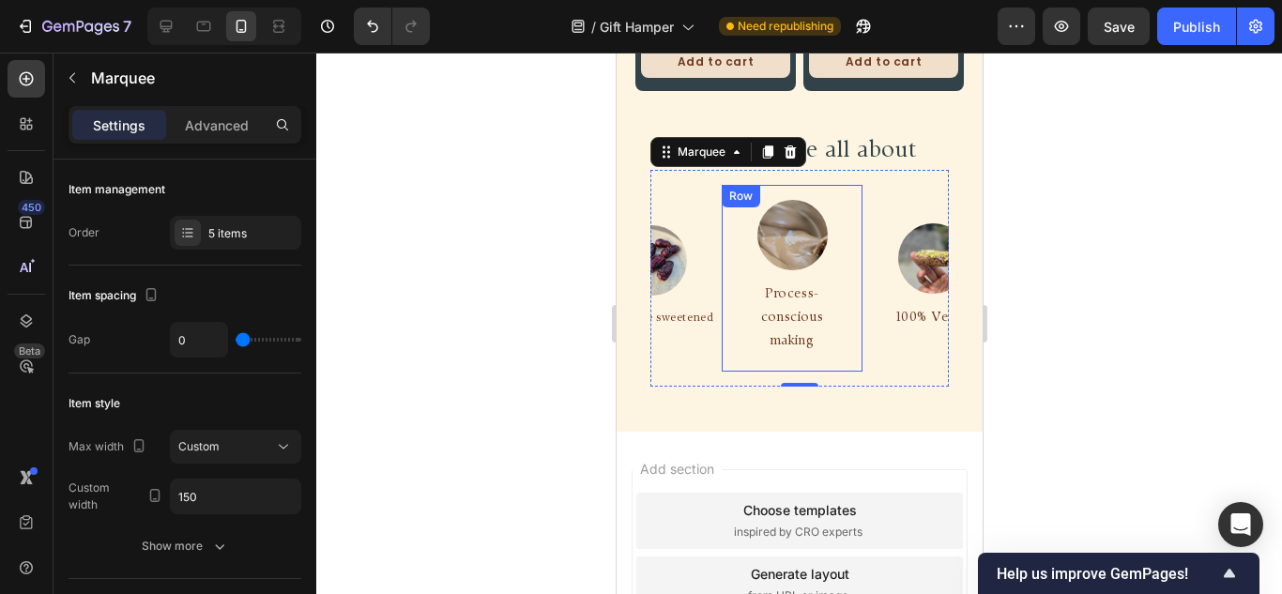
click at [726, 258] on div "Image Process-conscious making Text Block Row" at bounding box center [789, 278] width 141 height 187
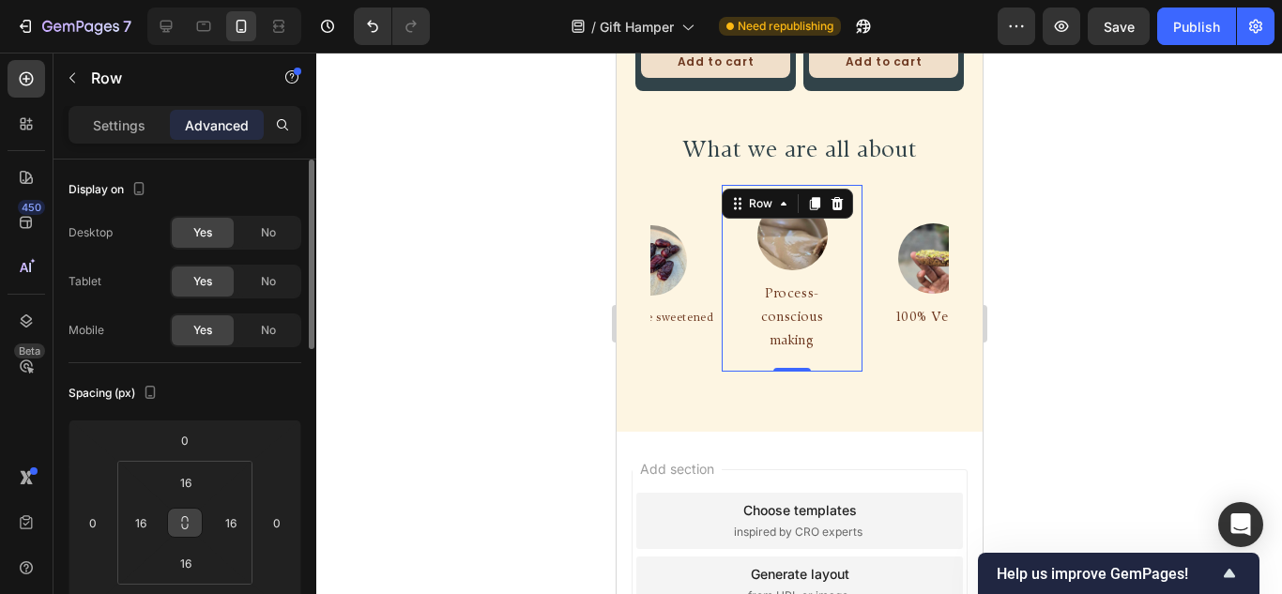
click at [179, 525] on icon at bounding box center [184, 522] width 15 height 15
click at [222, 522] on input "16" at bounding box center [231, 523] width 28 height 28
type input "0"
click at [236, 389] on div "Spacing (px)" at bounding box center [184, 393] width 233 height 30
type input "0"
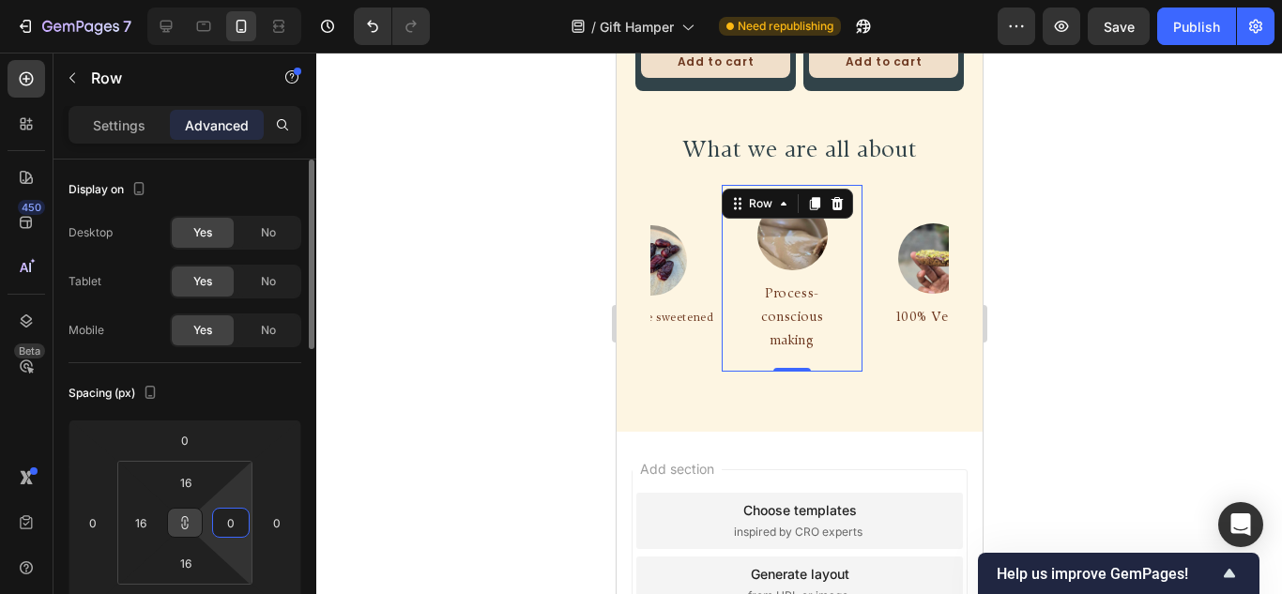
type input "0"
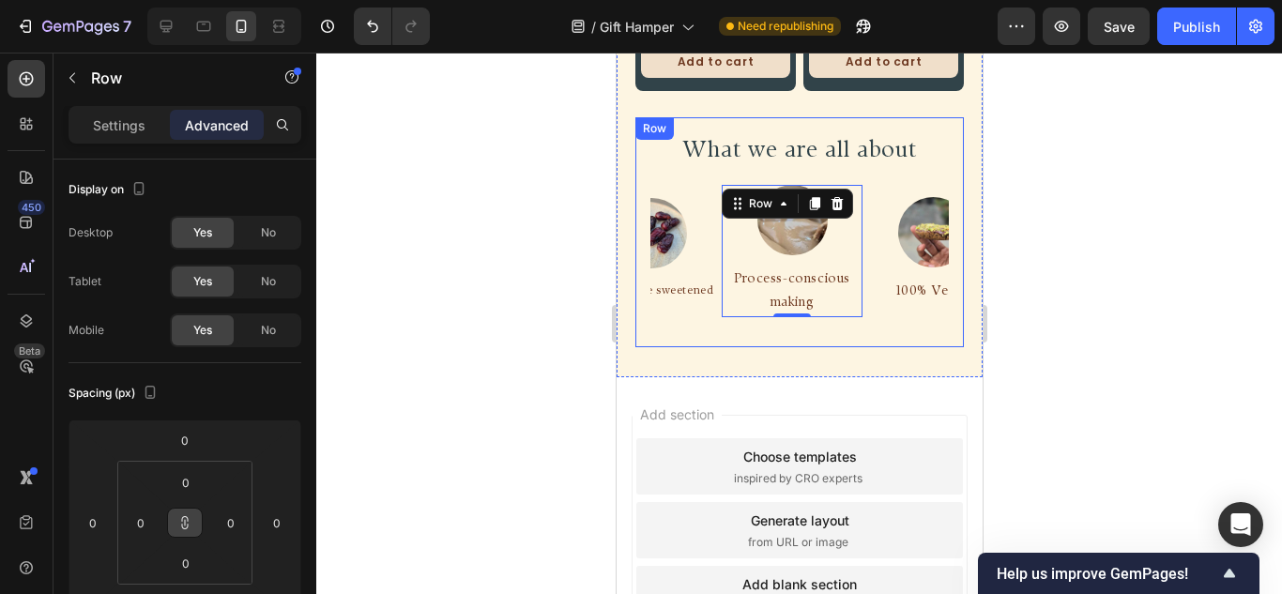
click at [824, 301] on p "Process-conscious making" at bounding box center [788, 291] width 137 height 47
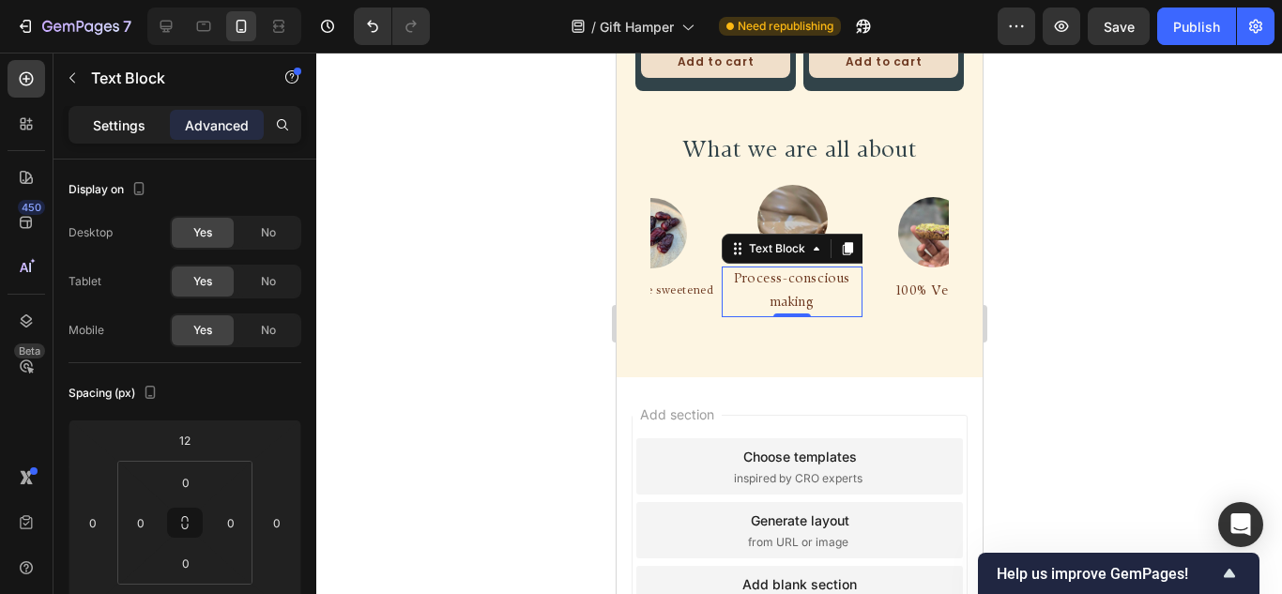
click at [100, 129] on p "Settings" at bounding box center [119, 125] width 53 height 20
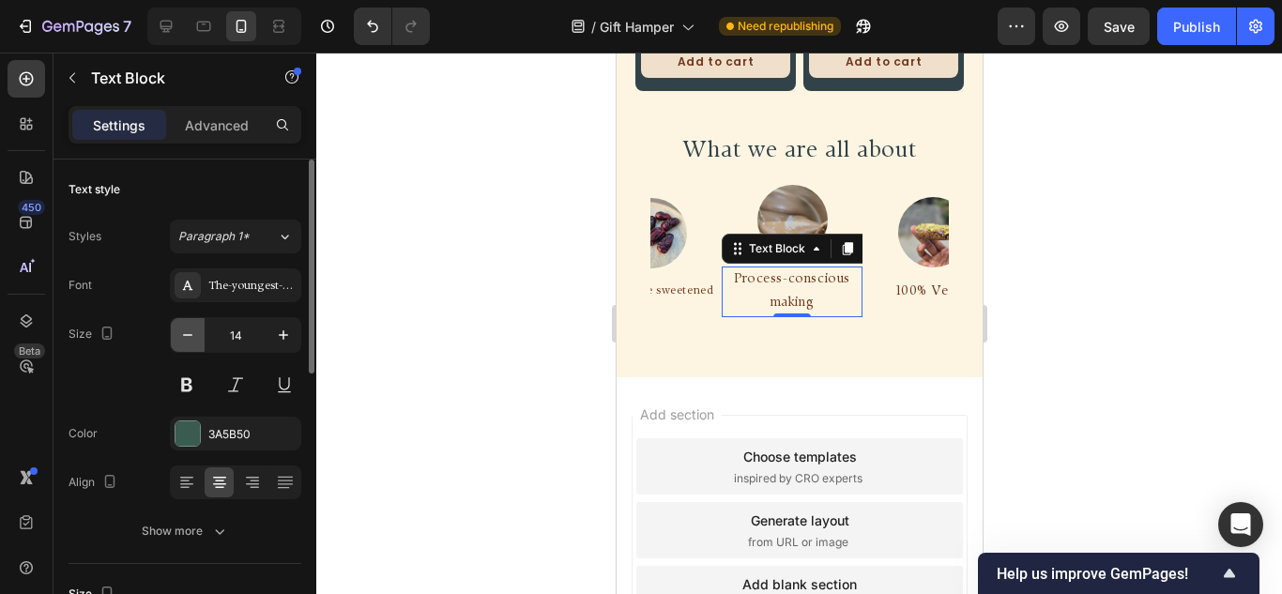
click at [178, 341] on icon "button" at bounding box center [187, 335] width 19 height 19
click at [178, 340] on icon "button" at bounding box center [187, 335] width 19 height 19
type input "12"
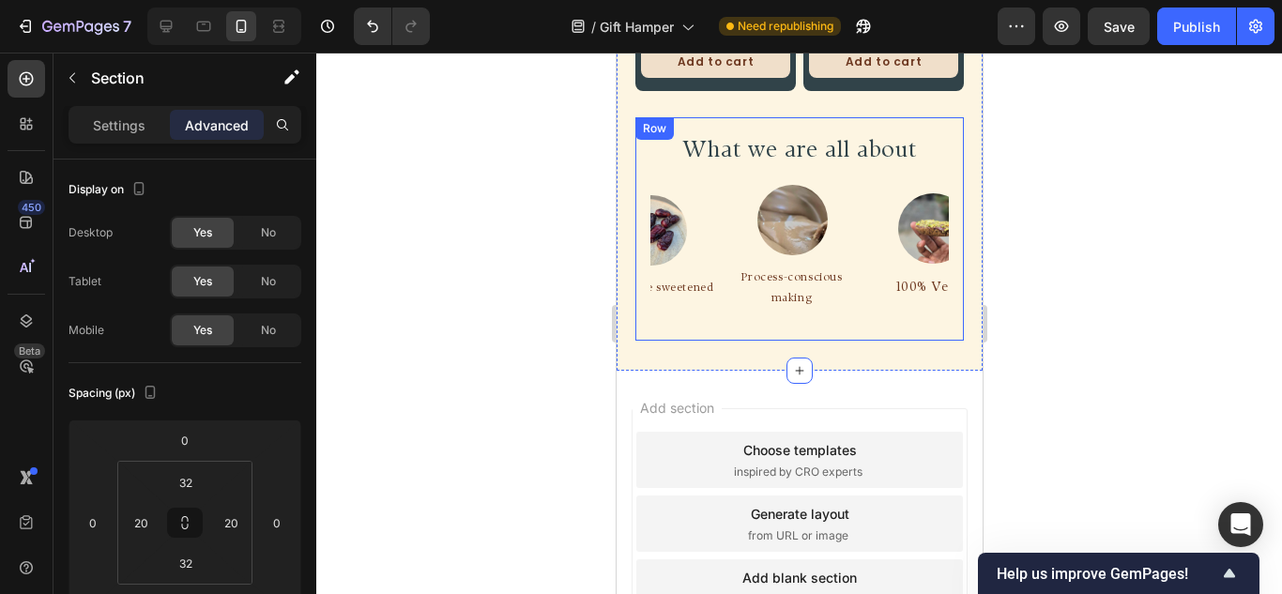
scroll to position [1114, 0]
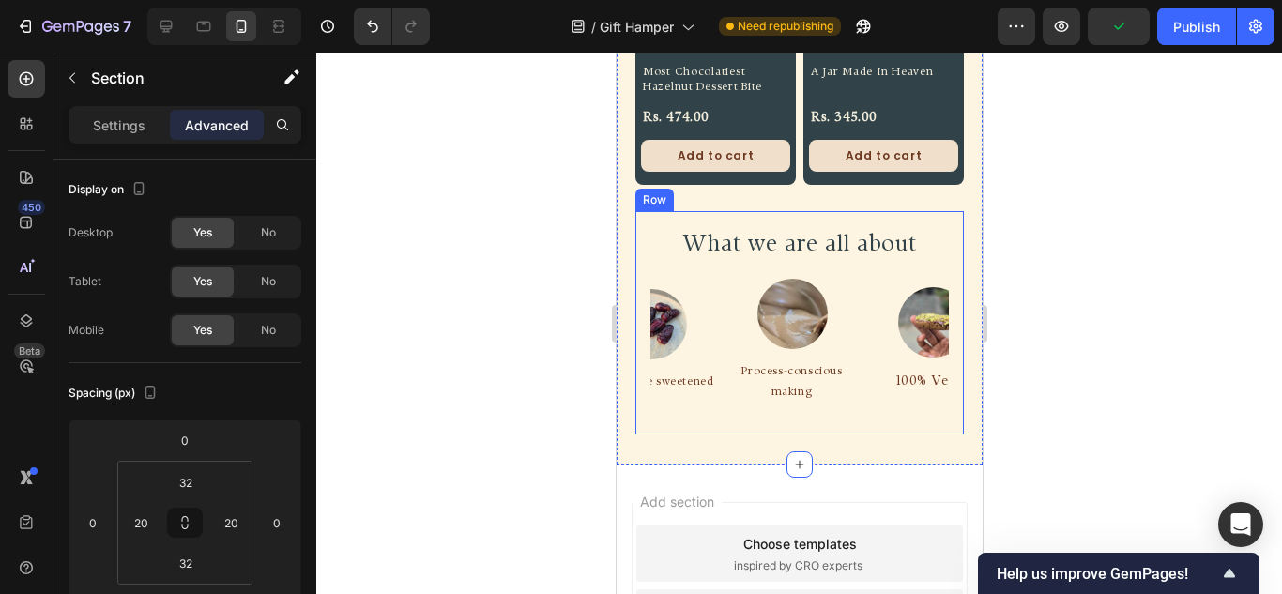
click at [864, 408] on div "What we are all about Heading Image 100% Vegan Text Block Row Image Top grade n…" at bounding box center [798, 322] width 328 height 223
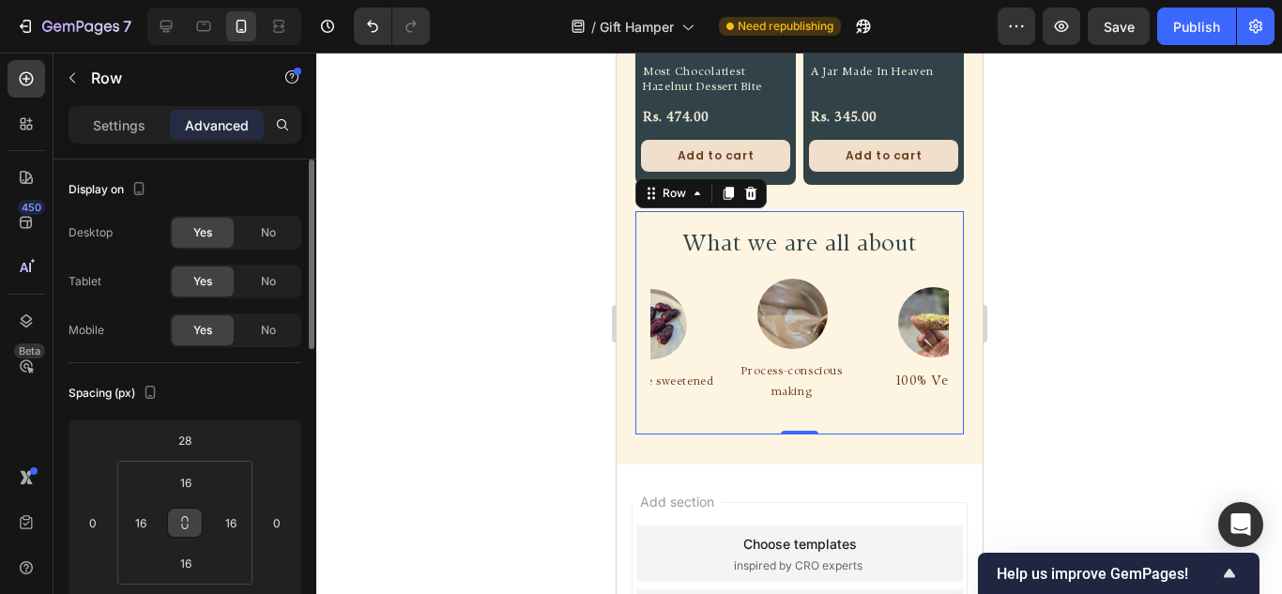
click at [176, 516] on button at bounding box center [185, 523] width 36 height 30
click at [190, 563] on input "16" at bounding box center [186, 563] width 38 height 28
type input "0"
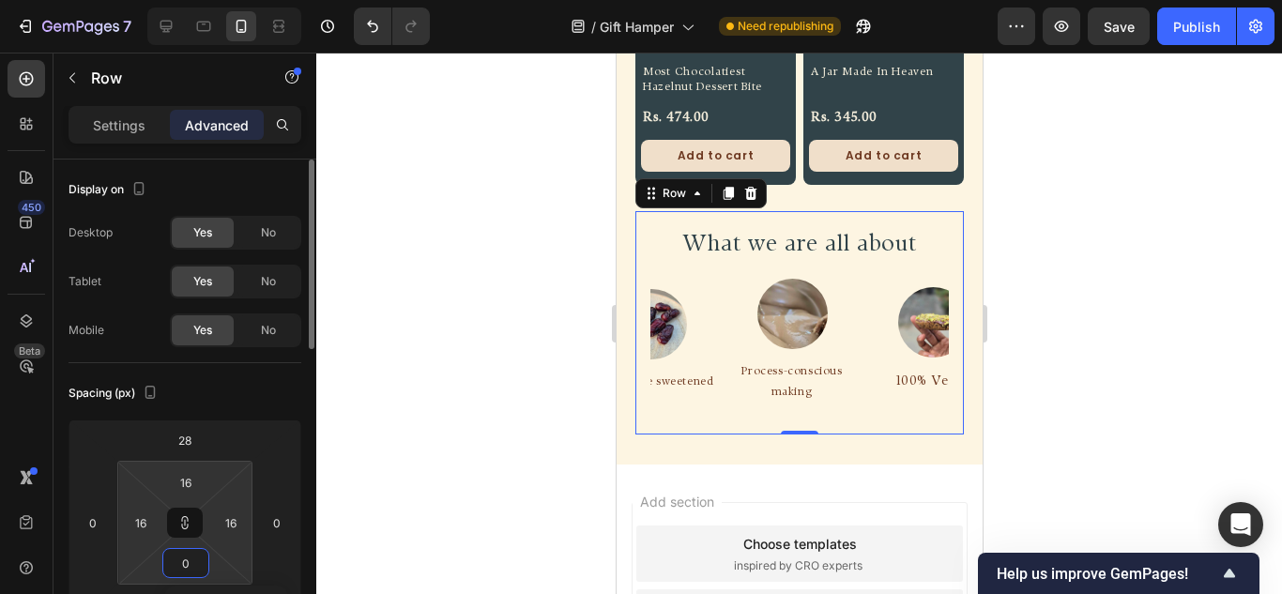
type input "0"
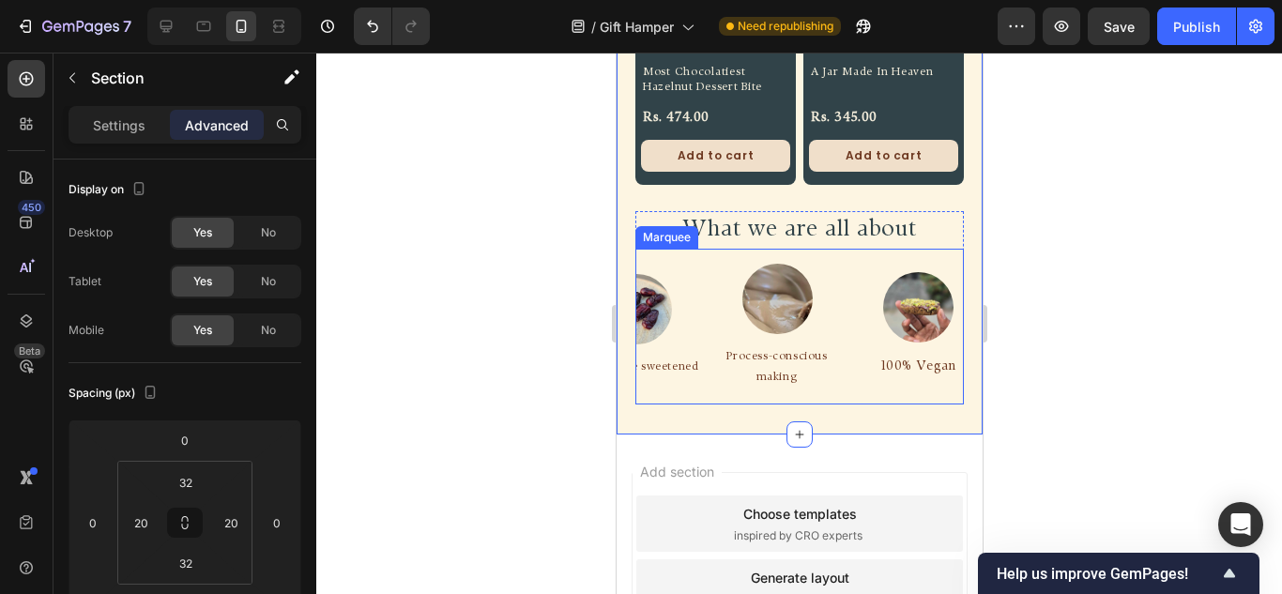
click at [695, 373] on div "Image 100% Vegan Text Block Row Image Top grade nuts Text Block Row Image Whole…" at bounding box center [492, 327] width 704 height 126
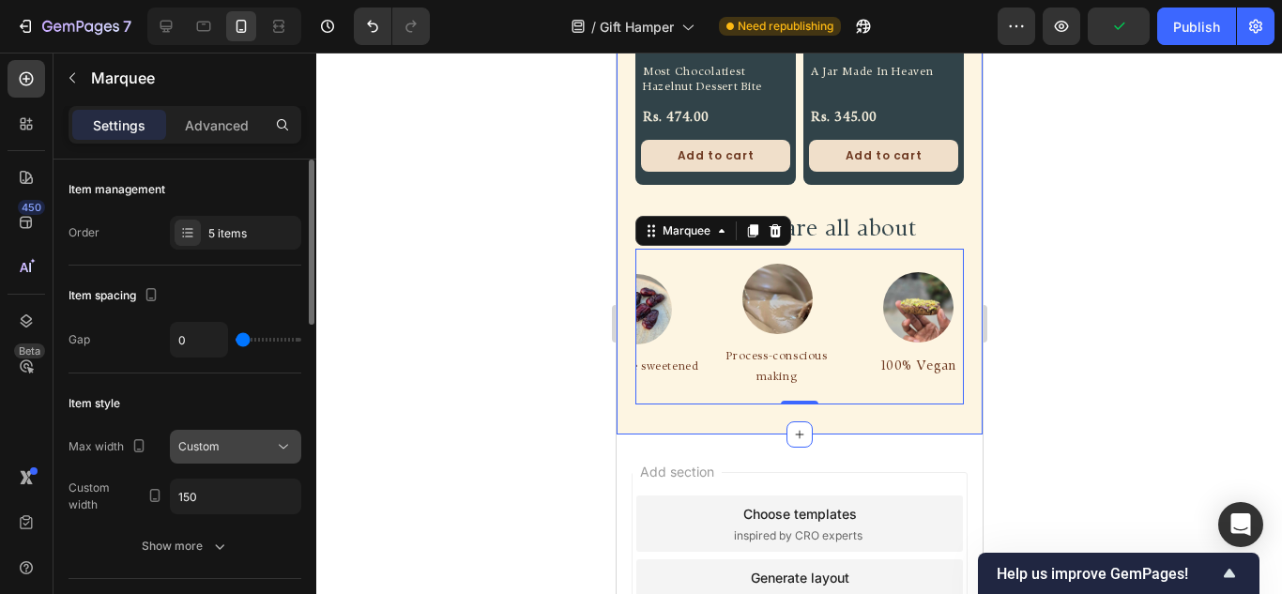
click at [221, 449] on div "Custom" at bounding box center [226, 446] width 96 height 17
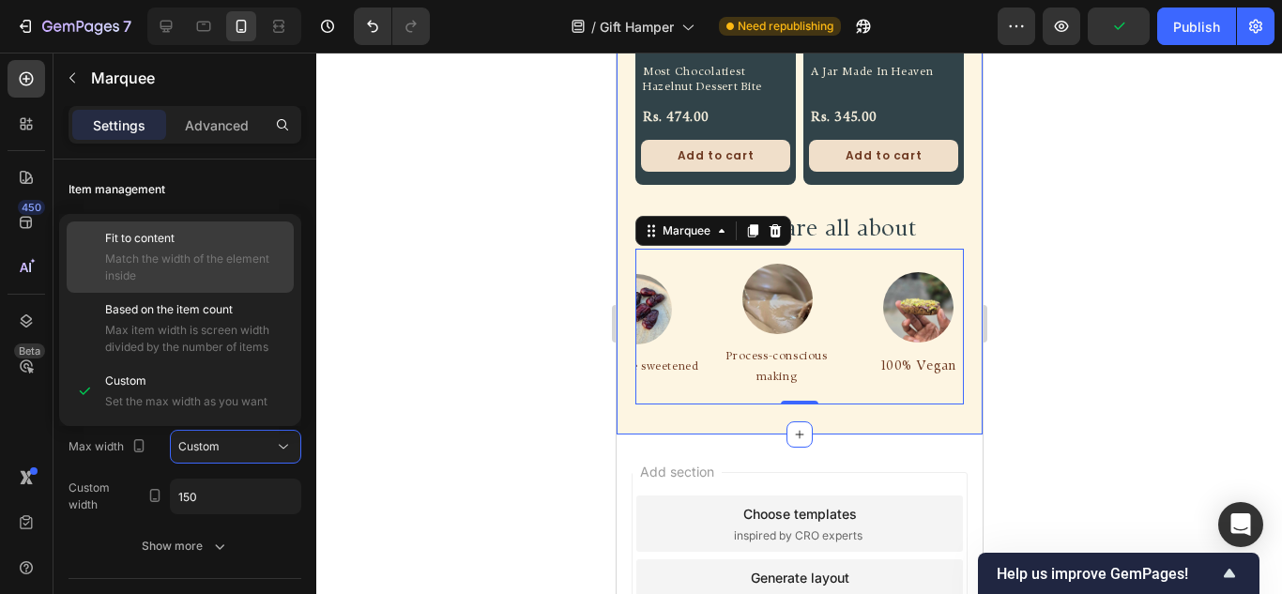
click at [199, 244] on p "Fit to content" at bounding box center [195, 238] width 180 height 17
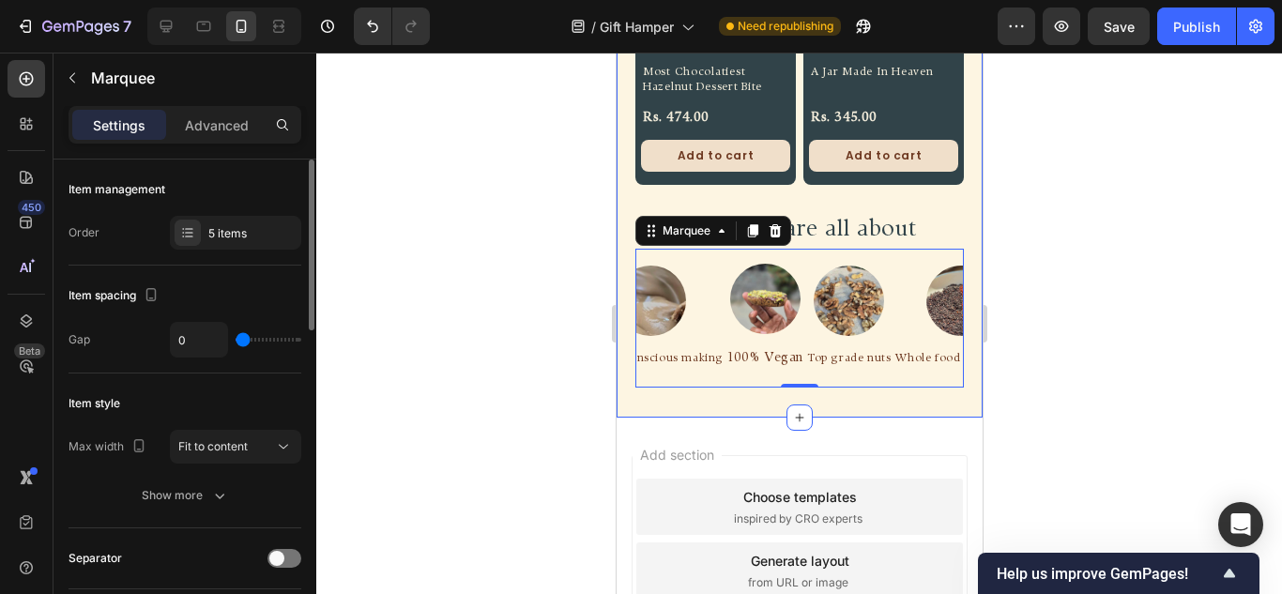
click at [199, 252] on div "Item management Order 5 items" at bounding box center [184, 213] width 233 height 106
click at [224, 449] on span "Fit to content" at bounding box center [212, 446] width 69 height 14
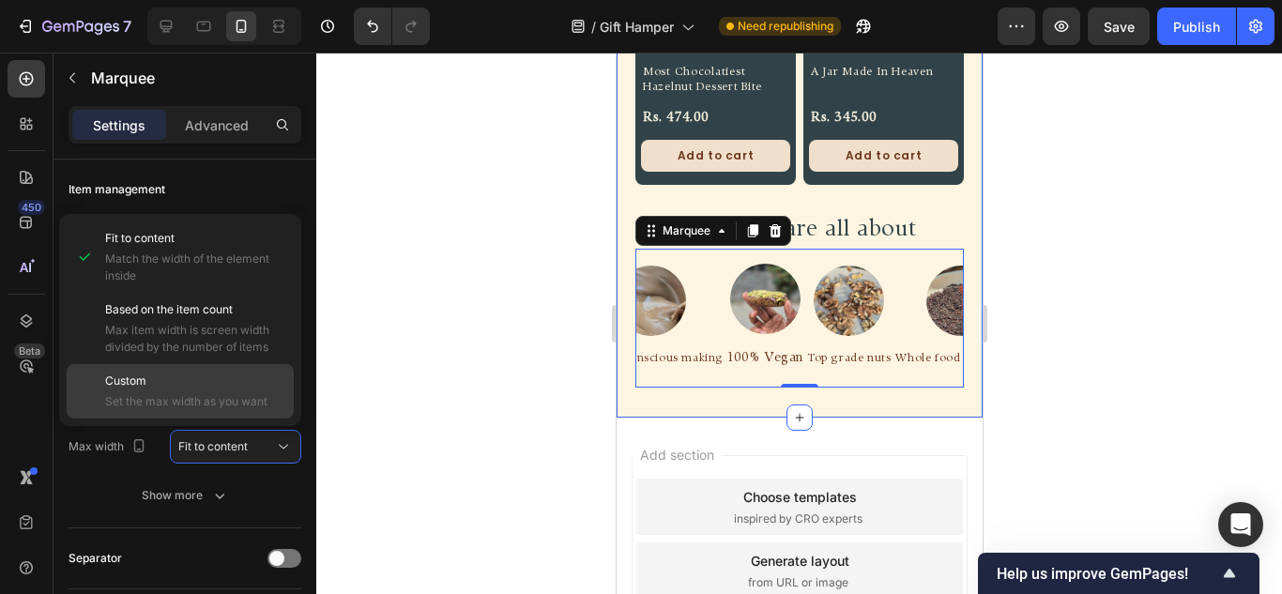
click at [219, 380] on p "Custom" at bounding box center [195, 381] width 180 height 17
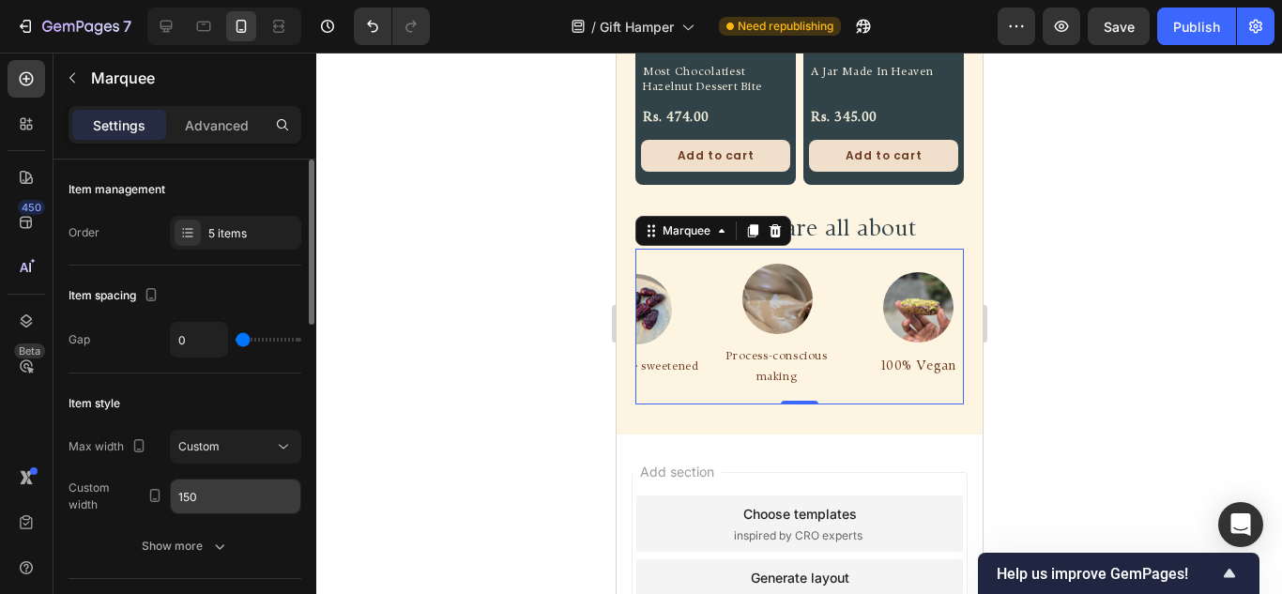
scroll to position [0, 0]
click at [221, 503] on input "150" at bounding box center [235, 496] width 129 height 34
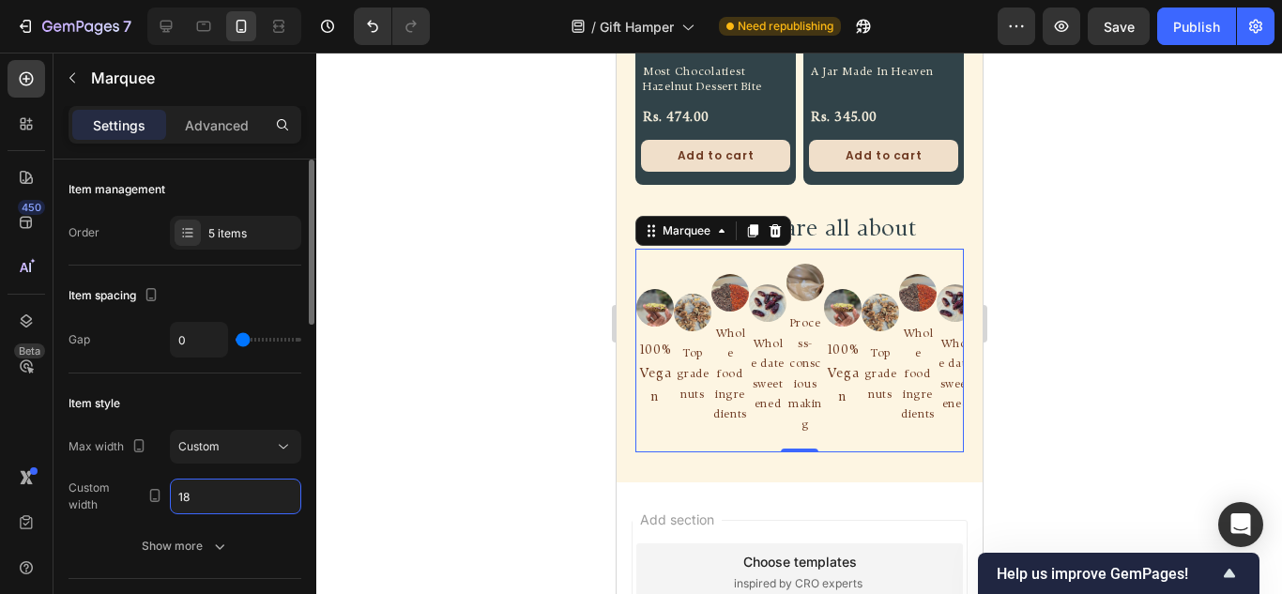
type input "1"
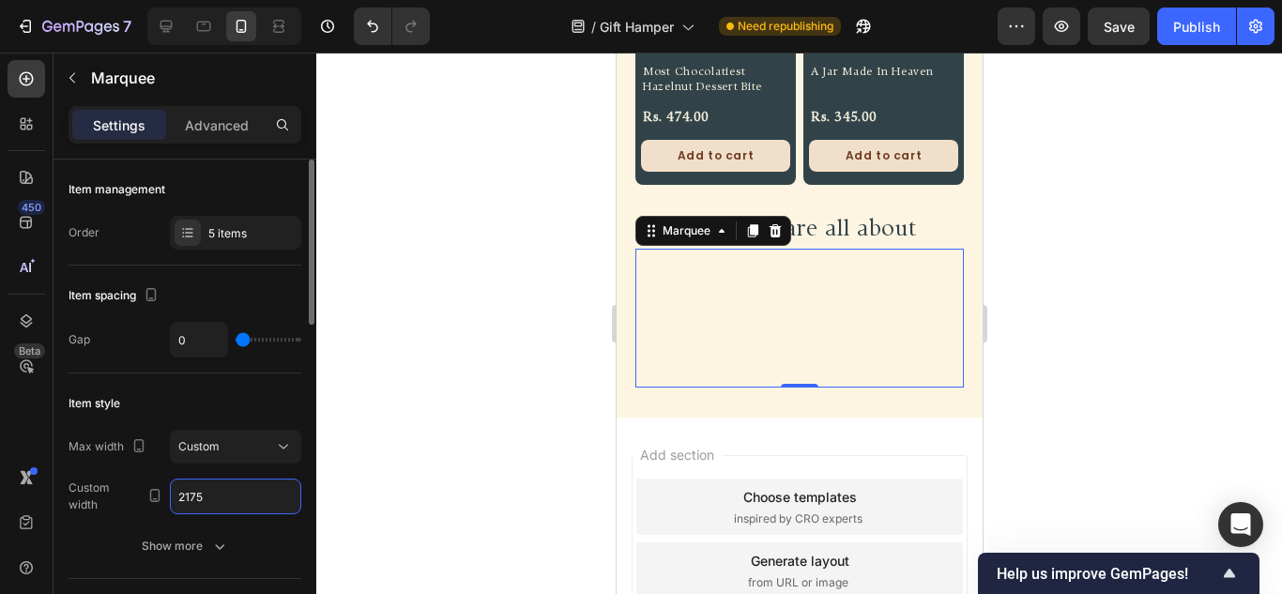
type input "175"
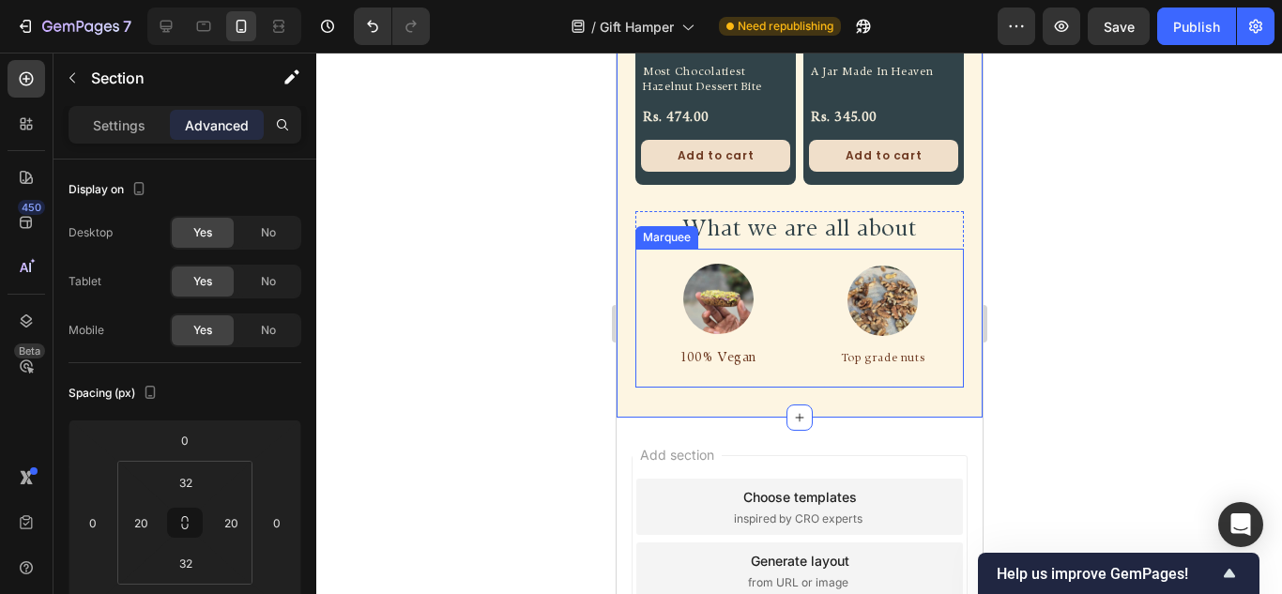
click at [818, 365] on div "Image 100% Vegan Text Block Row Image Top grade nuts Text Block Row Image Whole…" at bounding box center [798, 318] width 328 height 139
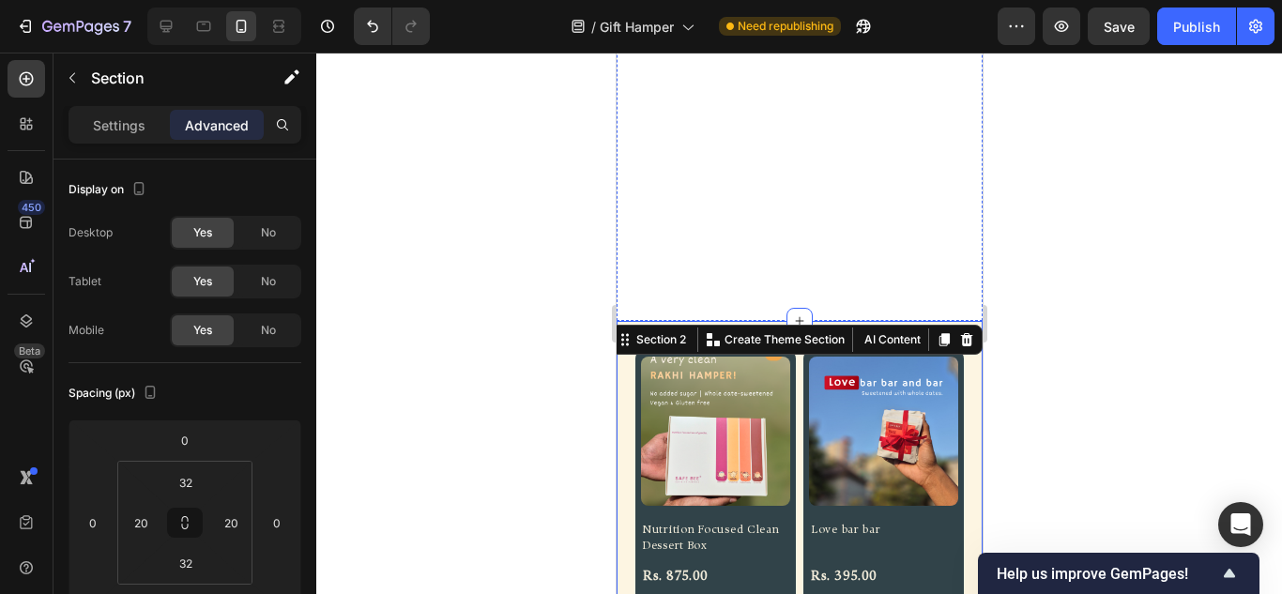
scroll to position [175, 0]
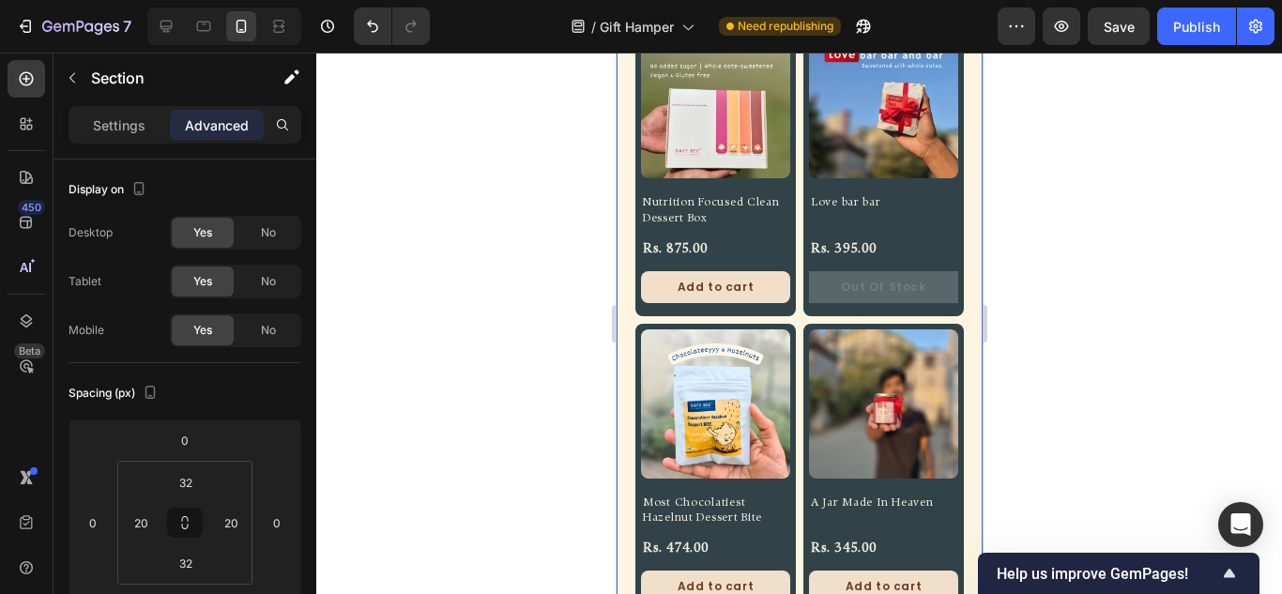
drag, startPoint x: 921, startPoint y: 270, endPoint x: 930, endPoint y: 266, distance: 10.5
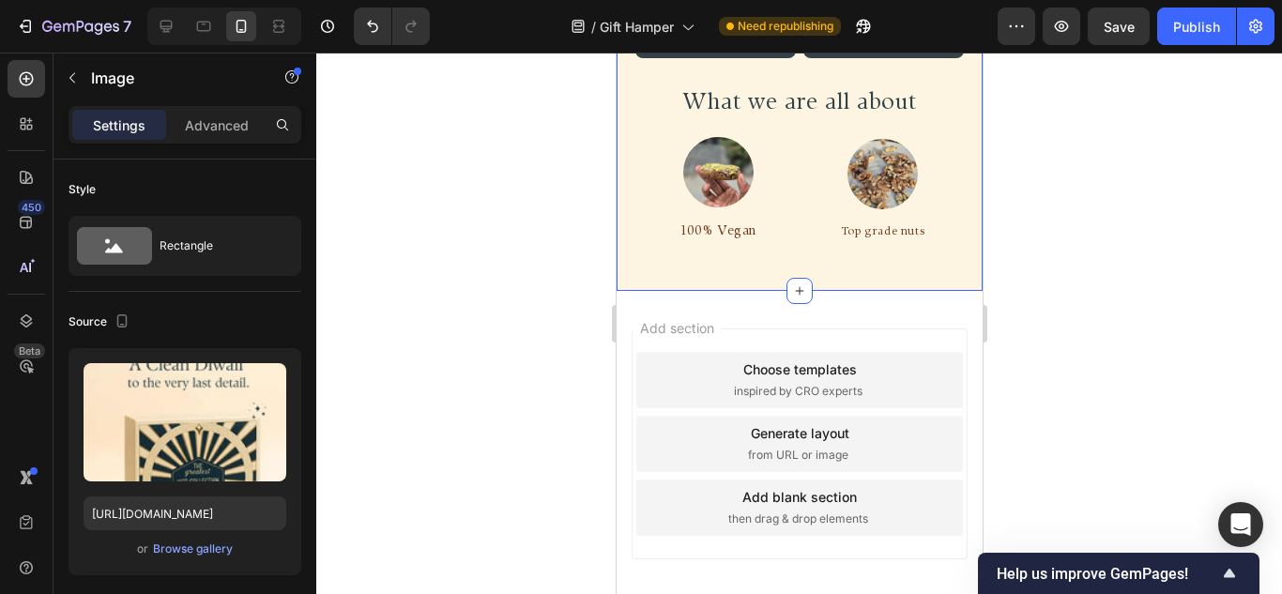
scroll to position [1254, 0]
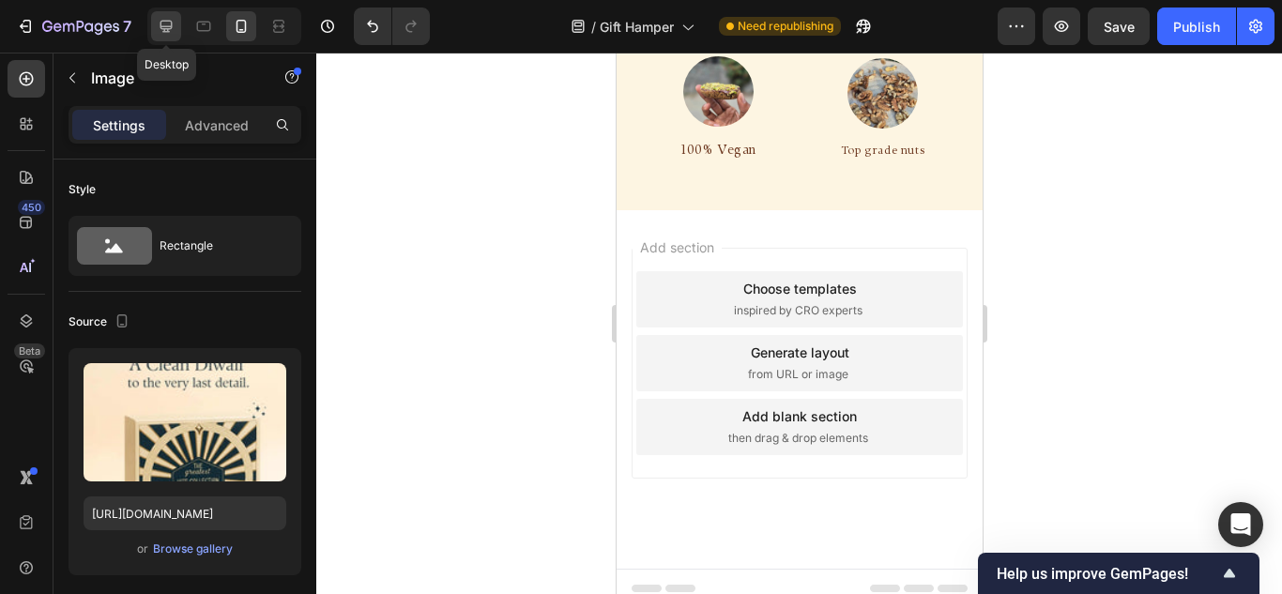
click at [160, 18] on icon at bounding box center [166, 26] width 19 height 19
type input "https://cdn.shopify.com/s/files/1/0567/0889/0675/files/gempages_473620353990525…"
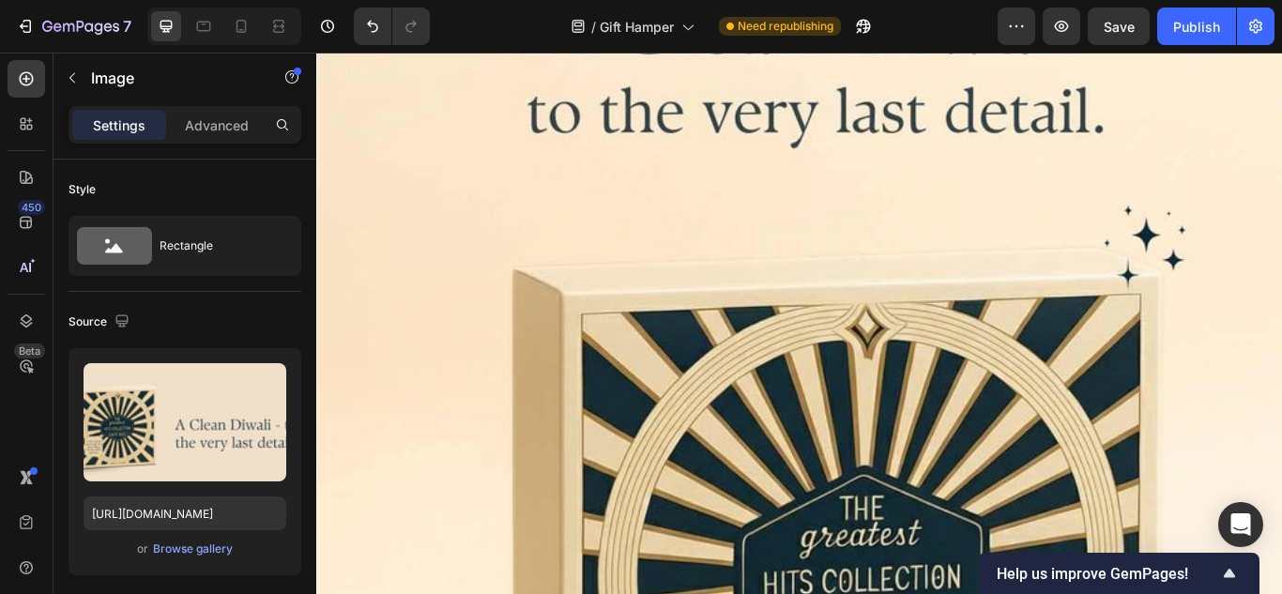
scroll to position [648, 0]
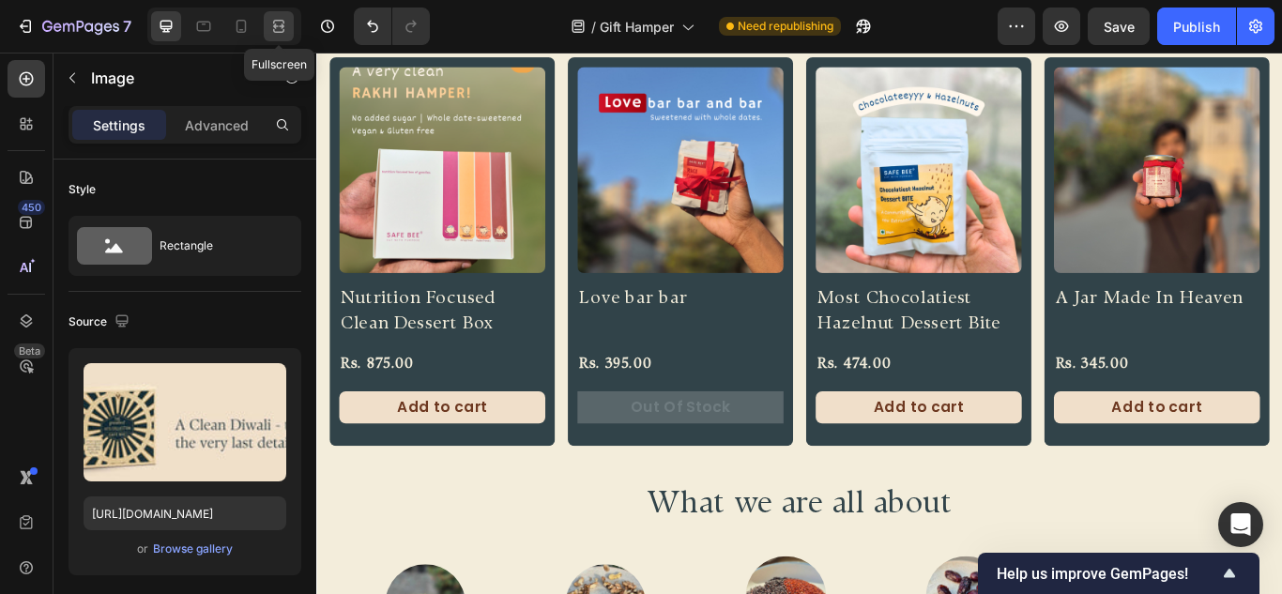
click at [281, 35] on icon at bounding box center [278, 26] width 19 height 19
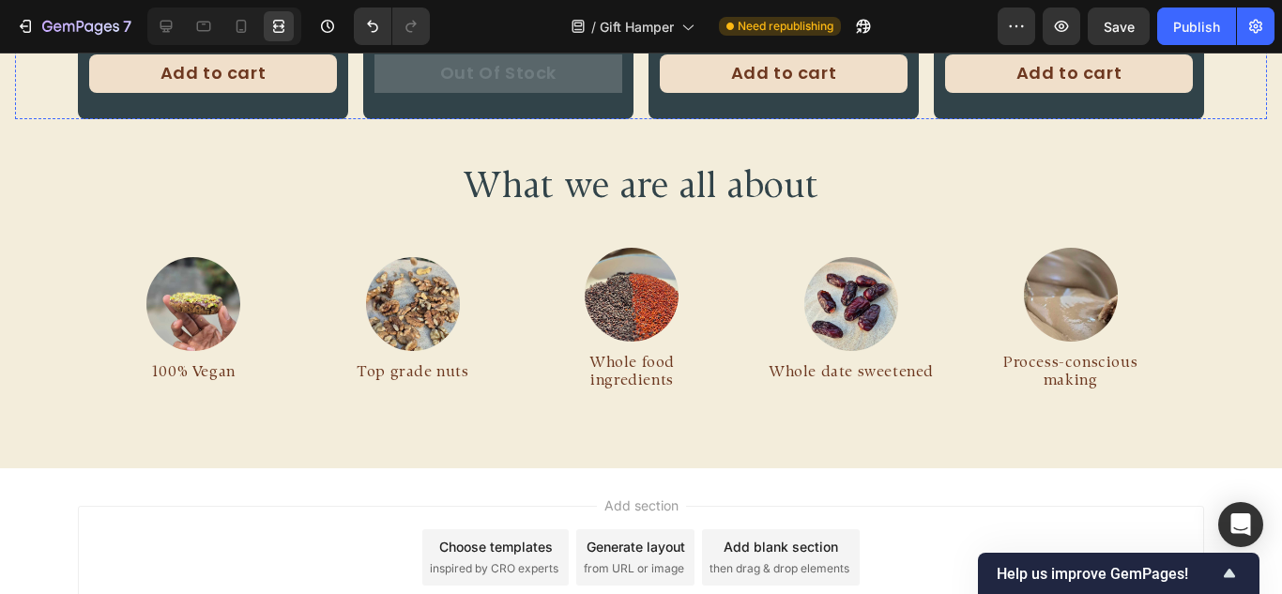
scroll to position [1126, 0]
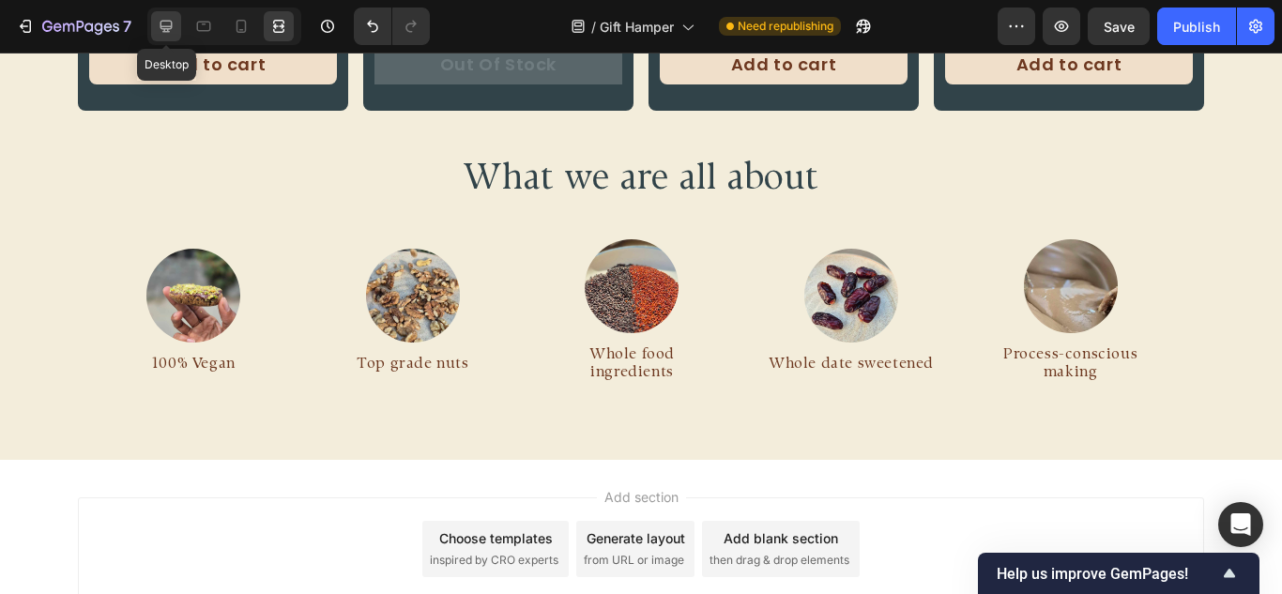
click at [164, 26] on icon at bounding box center [166, 27] width 12 height 12
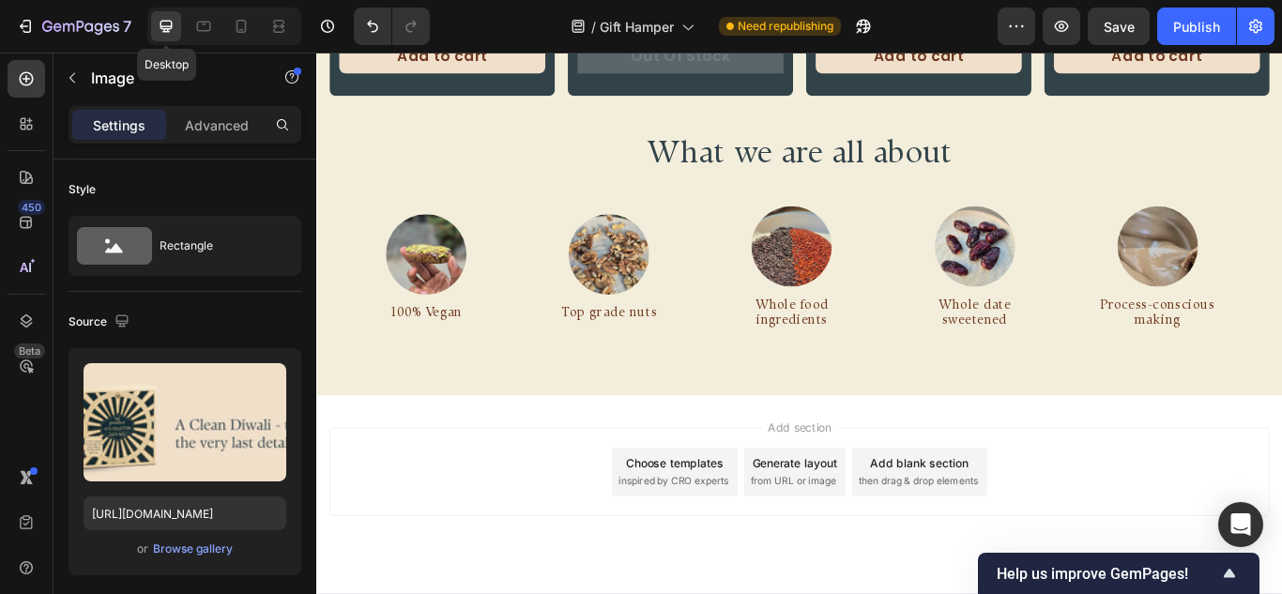
scroll to position [1116, 0]
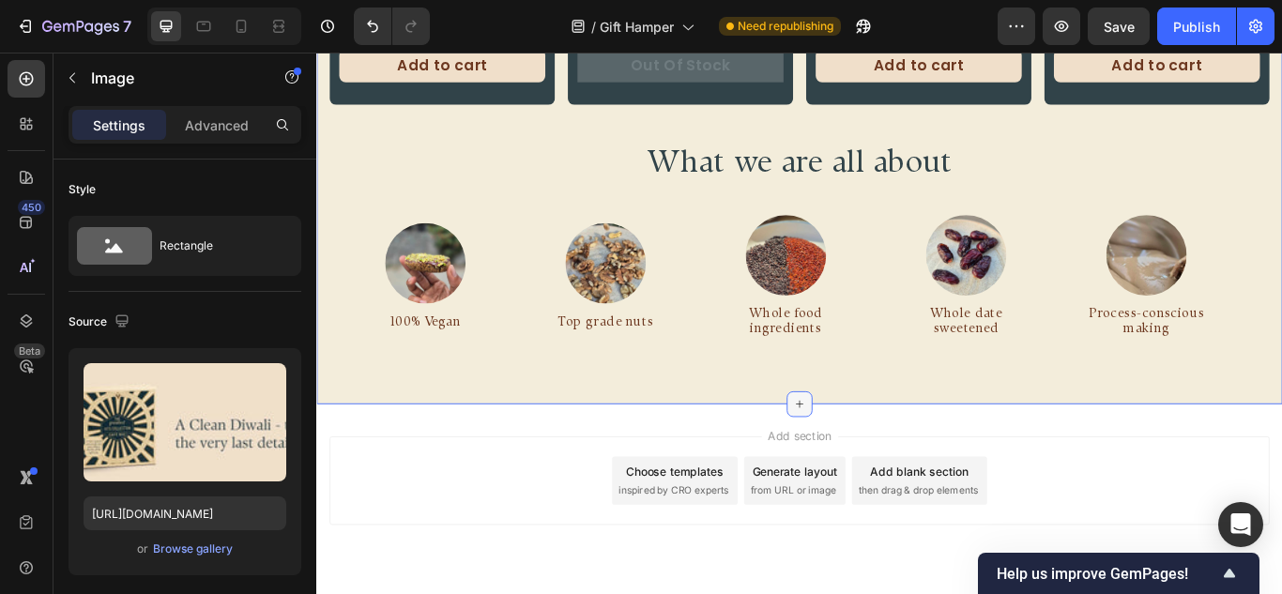
click at [872, 463] on icon at bounding box center [879, 462] width 15 height 15
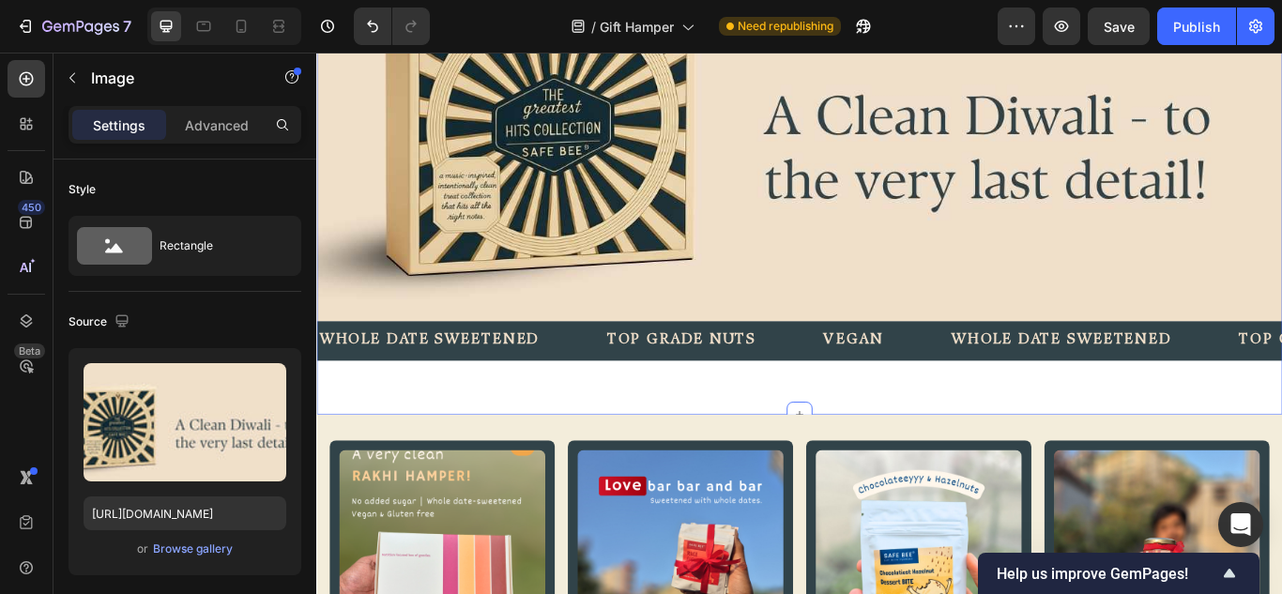
scroll to position [1161, 0]
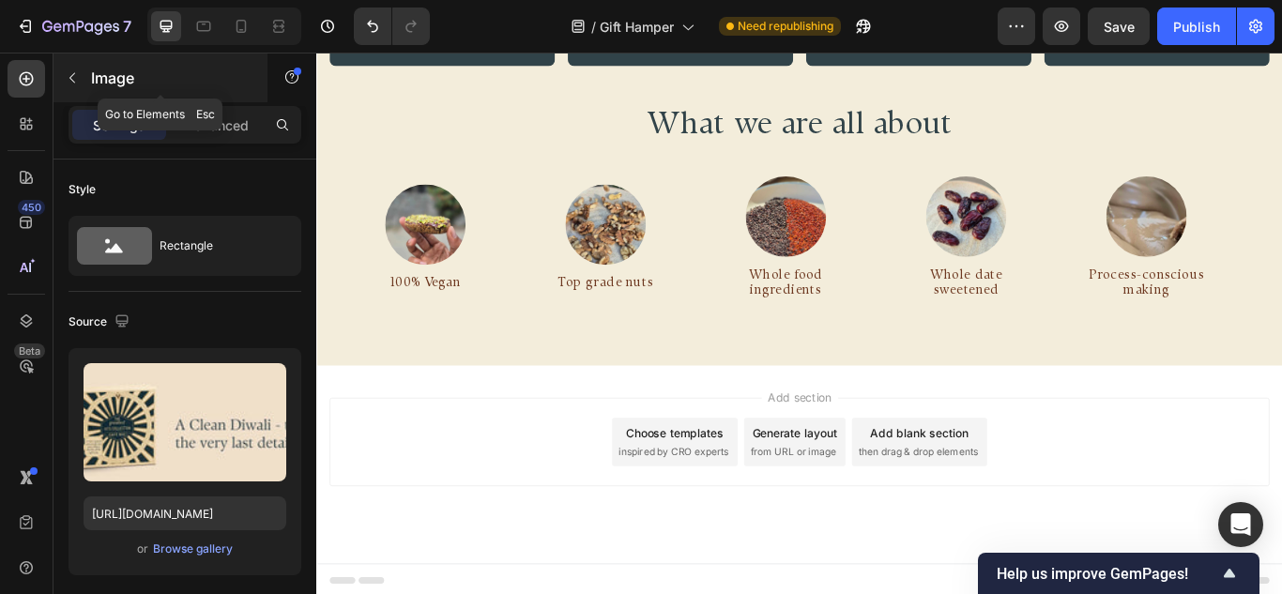
click at [85, 81] on button "button" at bounding box center [72, 78] width 30 height 30
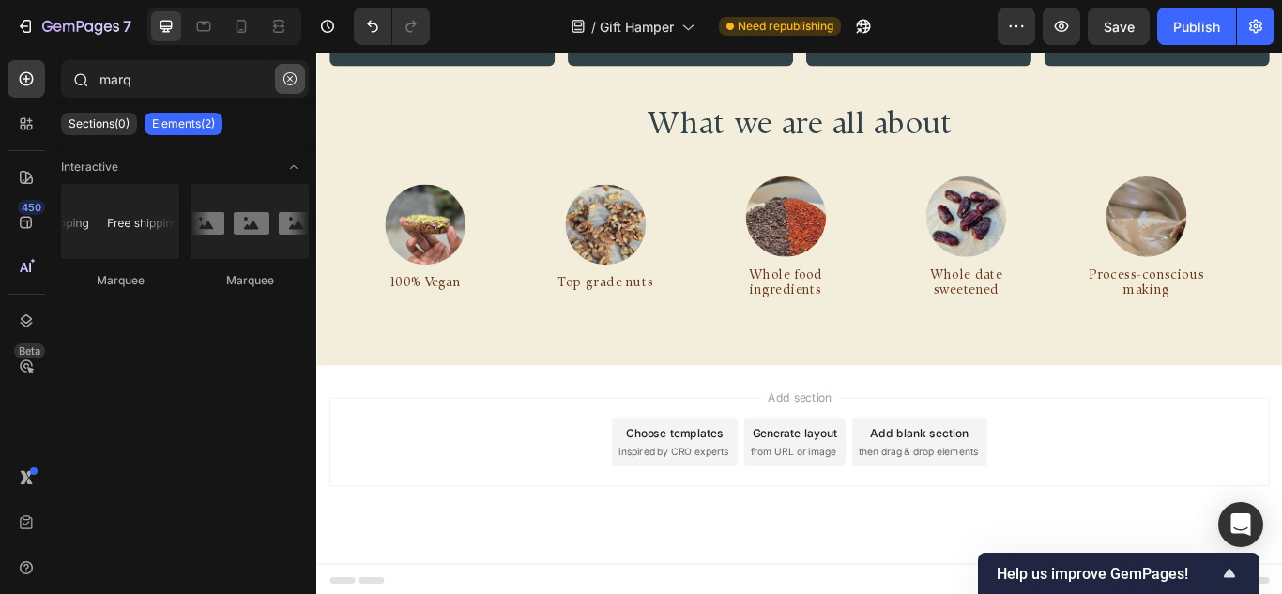
click at [286, 84] on icon "button" at bounding box center [289, 78] width 13 height 13
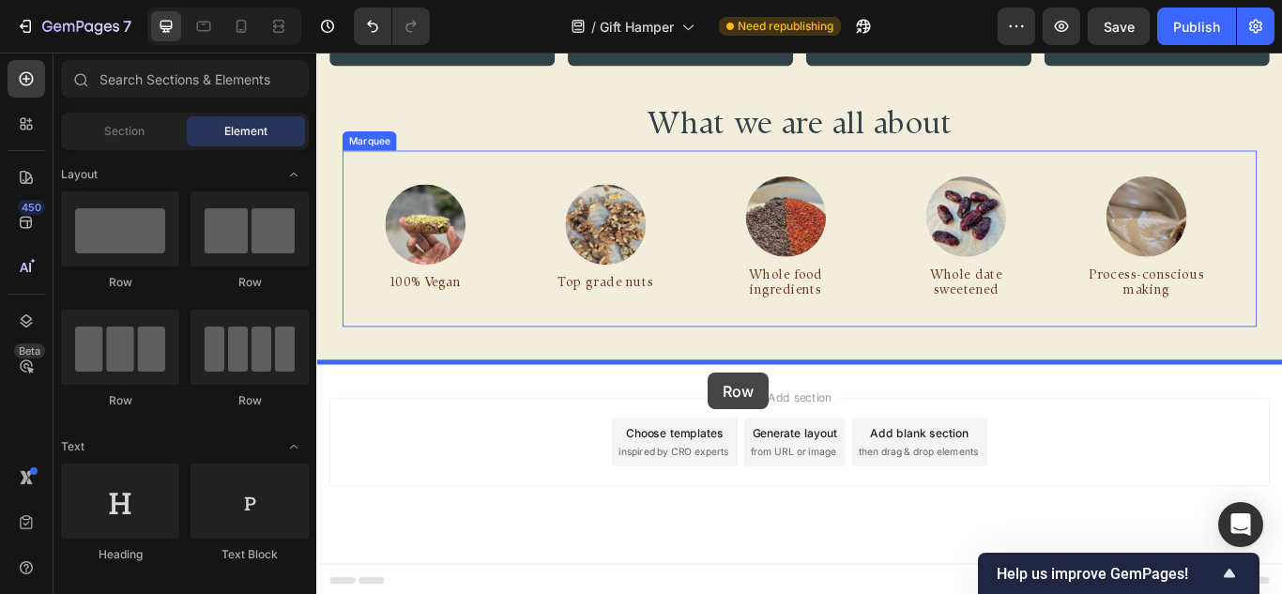
drag, startPoint x: 522, startPoint y: 291, endPoint x: 772, endPoint y: 426, distance: 284.7
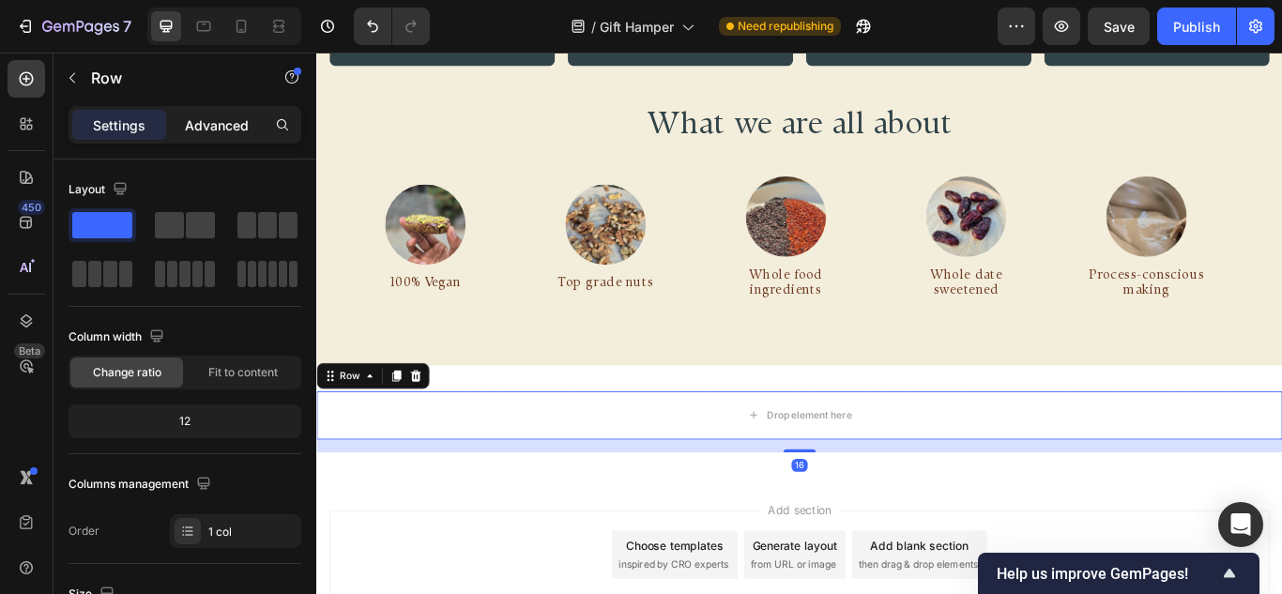
click at [188, 118] on p "Advanced" at bounding box center [217, 125] width 64 height 20
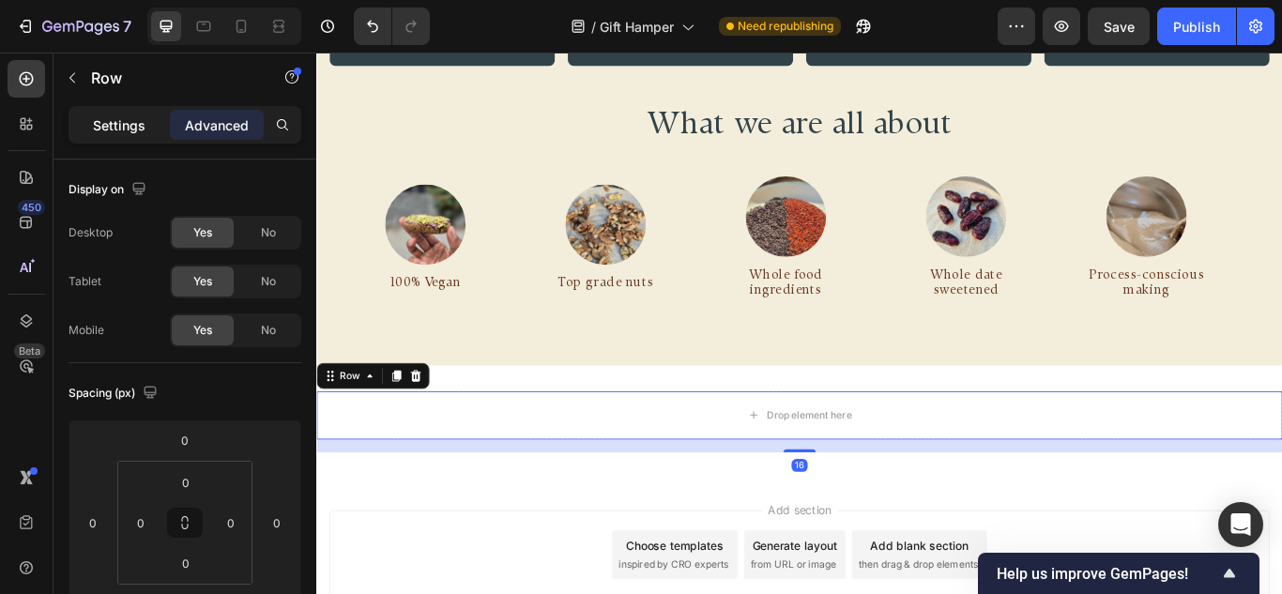
click at [145, 121] on div "Settings" at bounding box center [119, 125] width 94 height 30
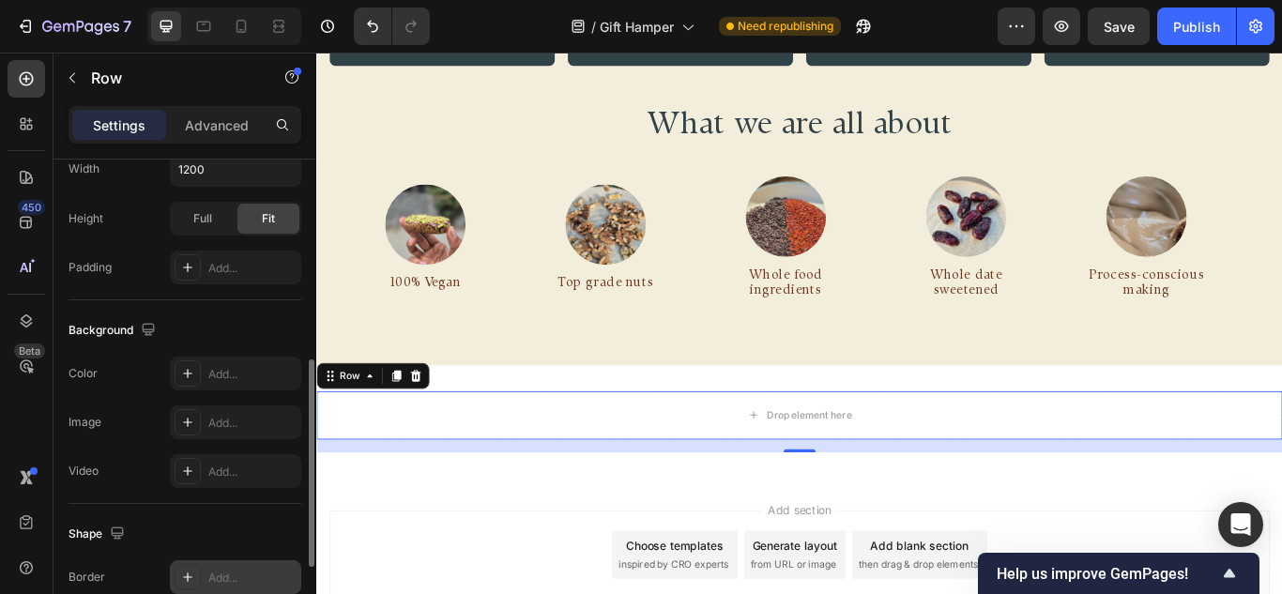
scroll to position [563, 0]
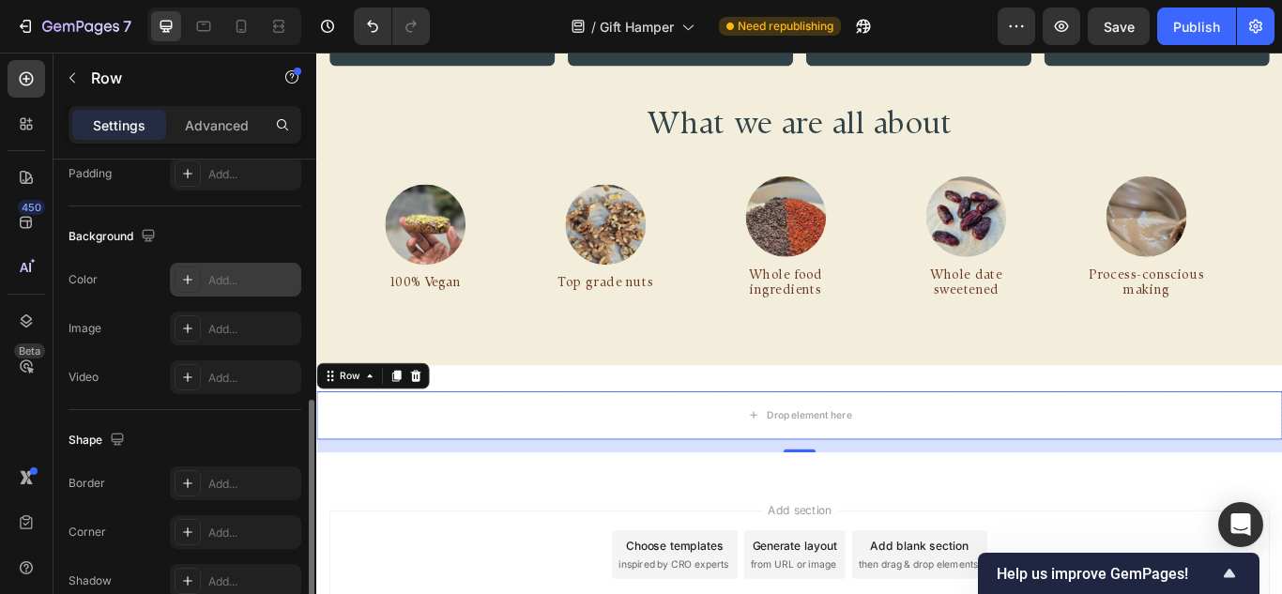
click at [188, 280] on icon at bounding box center [187, 279] width 9 height 9
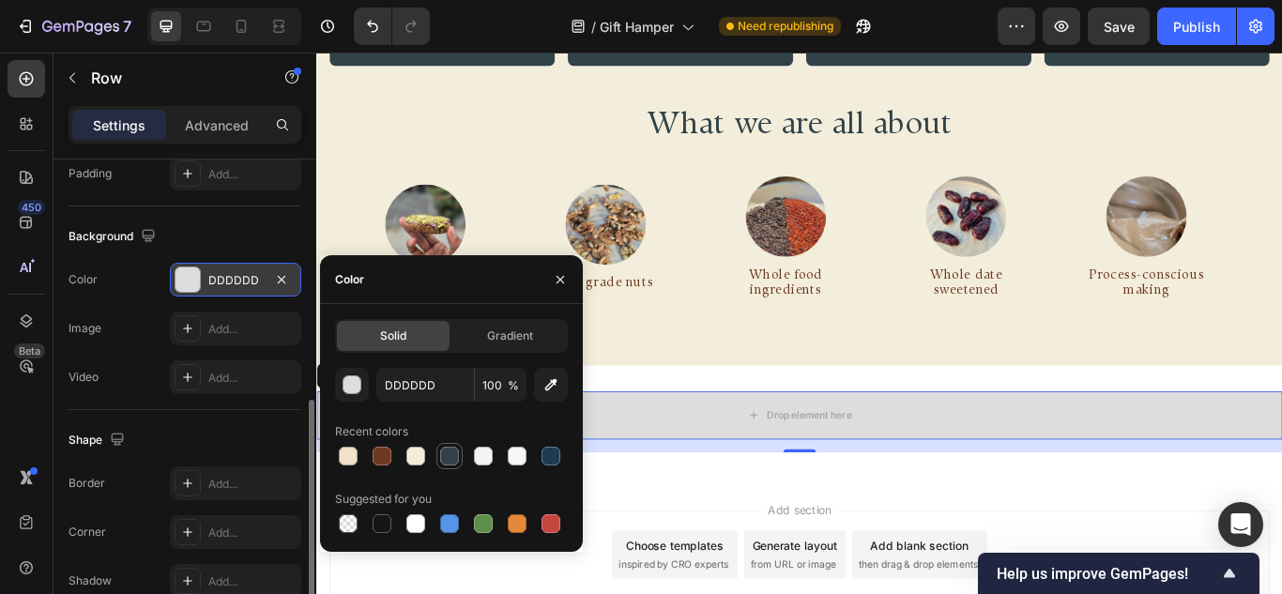
click at [454, 463] on div at bounding box center [449, 456] width 19 height 19
type input "314349"
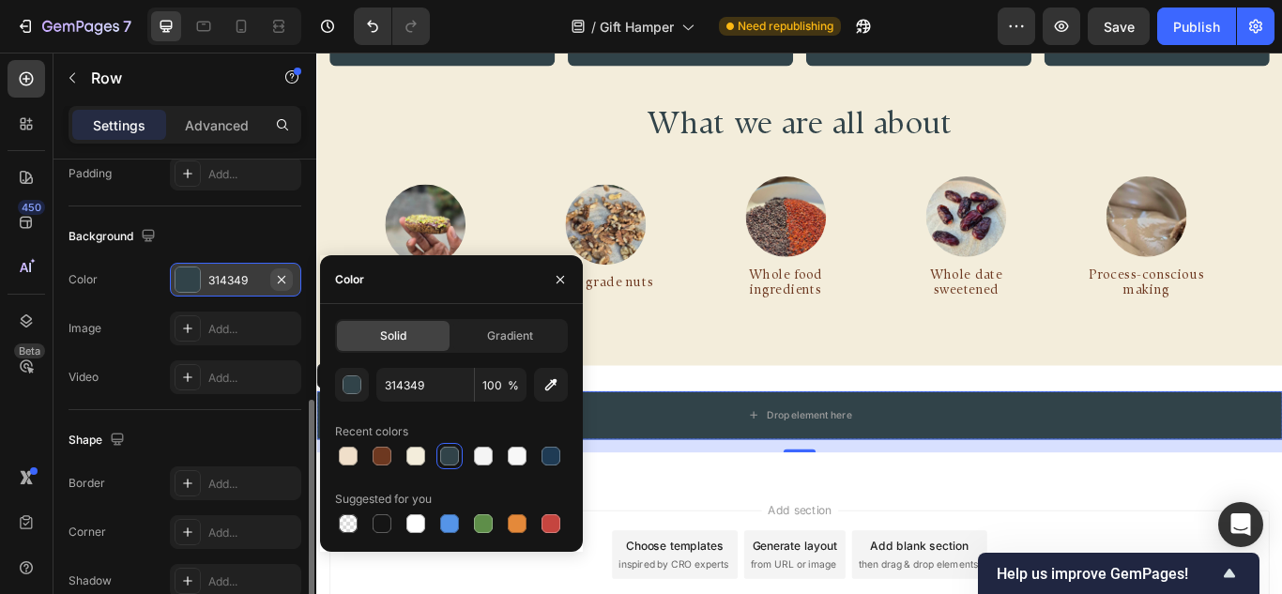
click at [285, 278] on icon "button" at bounding box center [281, 279] width 15 height 15
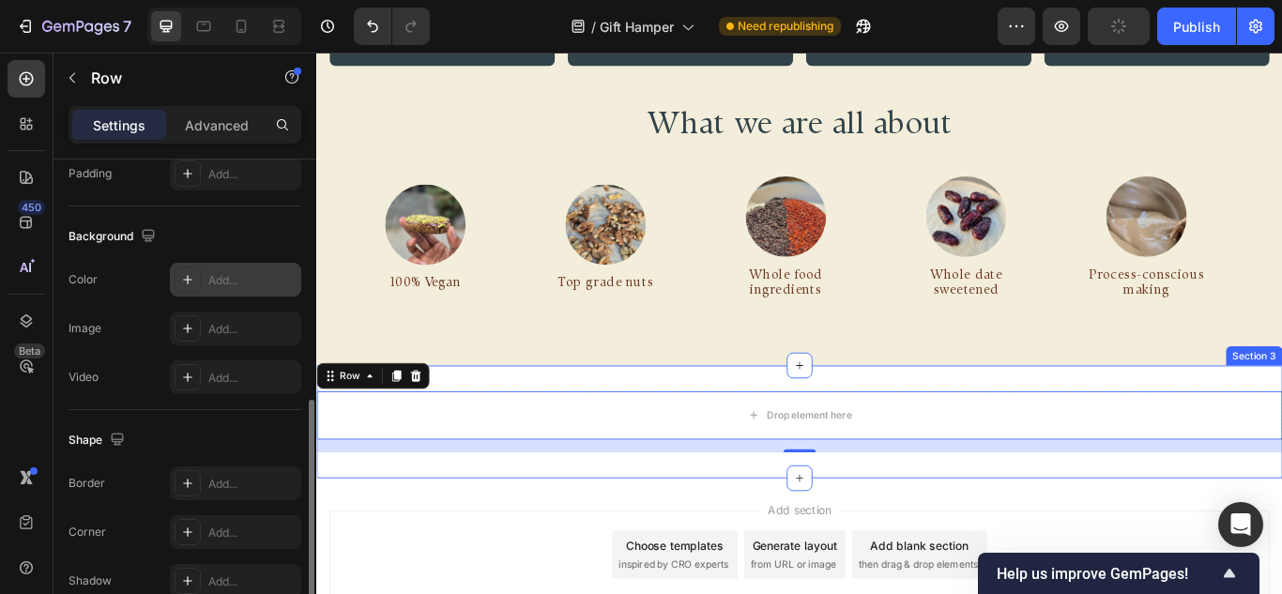
click at [786, 418] on div "Drop element here Row 16 Section 3" at bounding box center [879, 483] width 1126 height 131
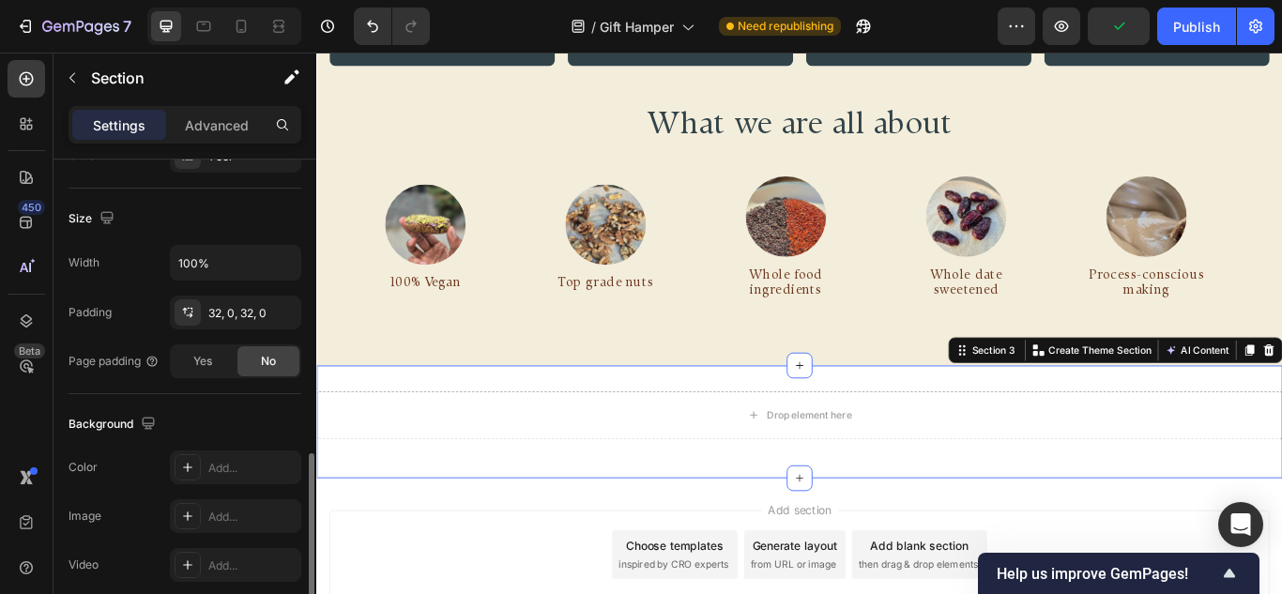
scroll to position [469, 0]
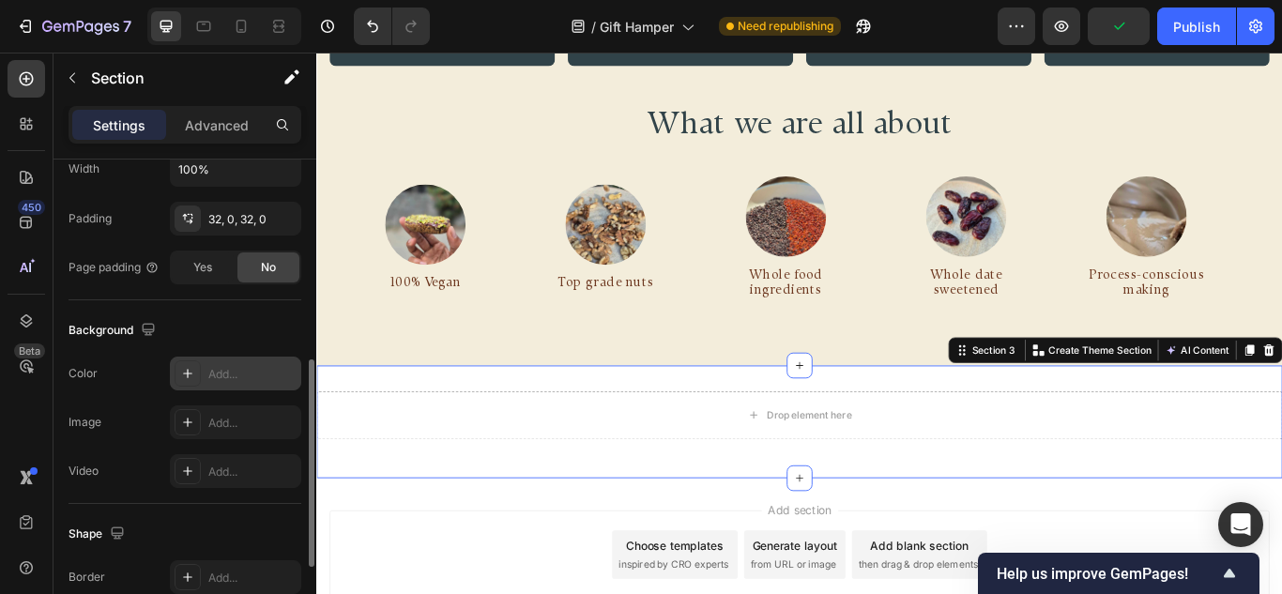
click at [178, 371] on div at bounding box center [188, 373] width 26 height 26
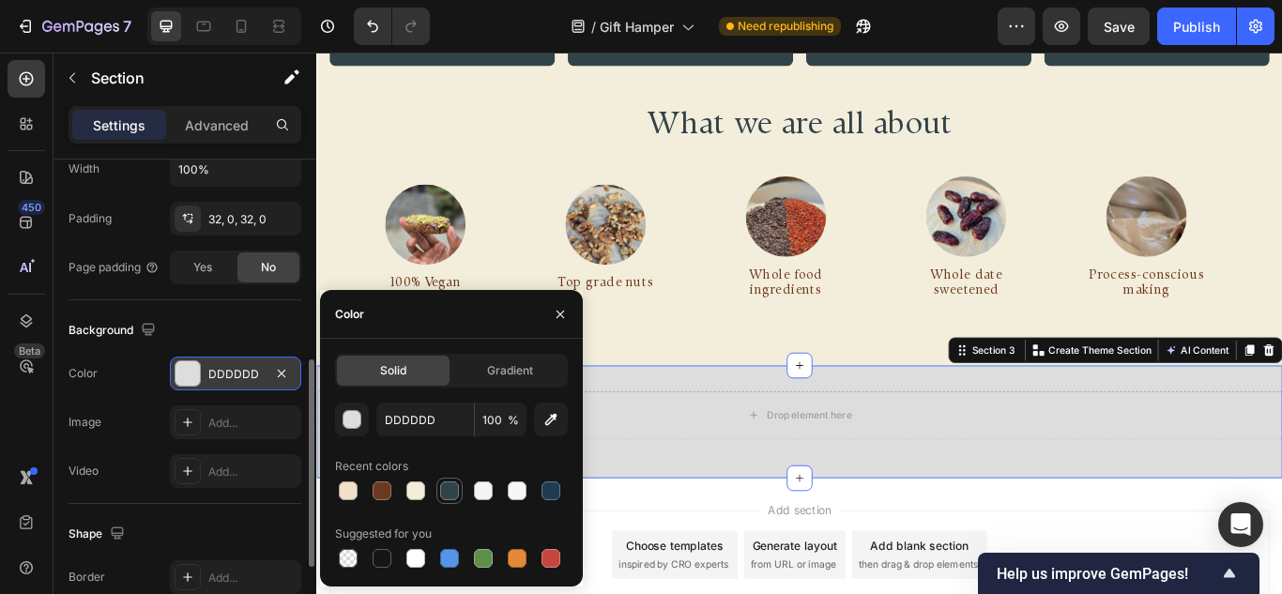
click at [448, 498] on div at bounding box center [449, 490] width 19 height 19
type input "314349"
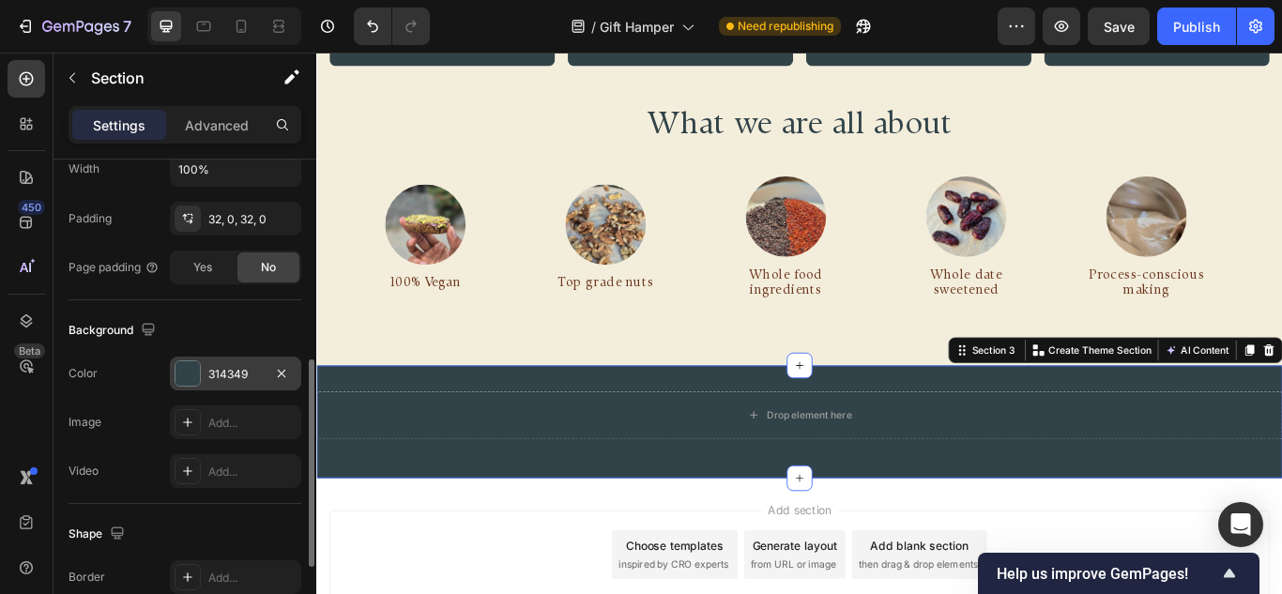
click at [993, 530] on div "Drop element here Row Section 3 Create Theme Section AI Content Write with GemA…" at bounding box center [879, 483] width 1126 height 131
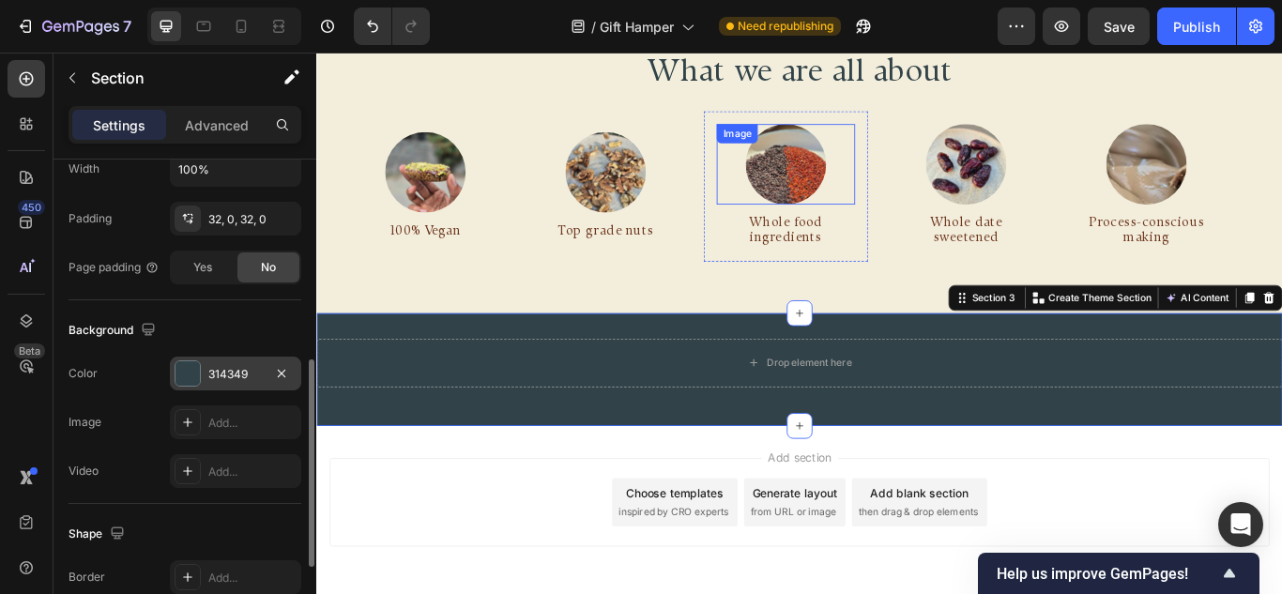
scroll to position [1255, 0]
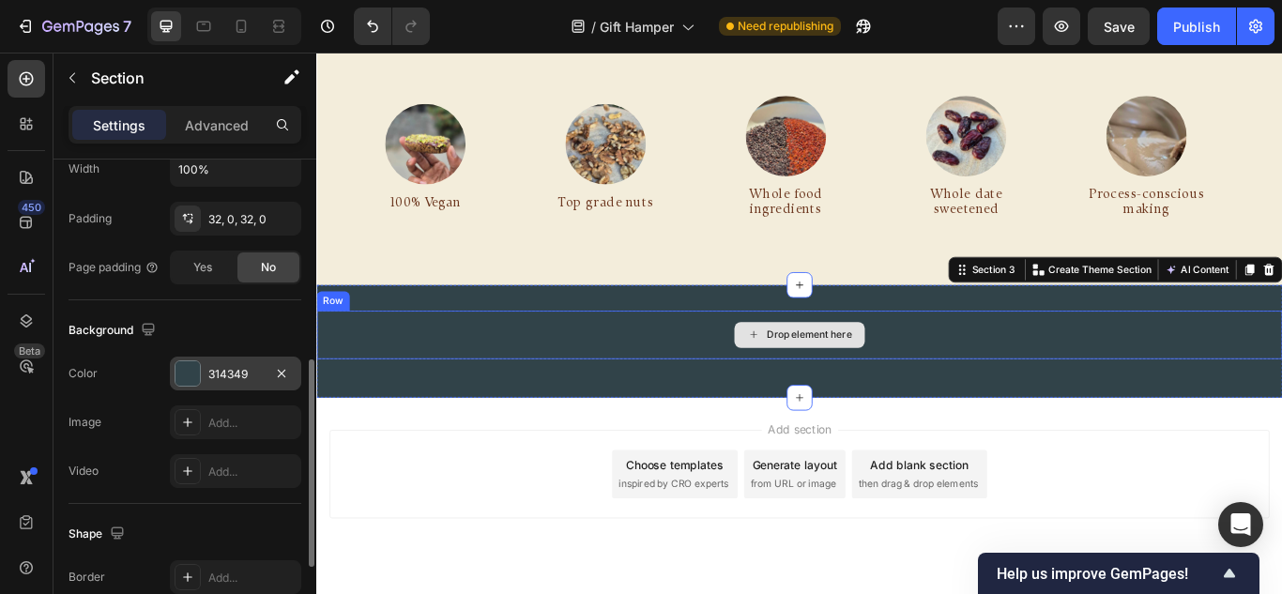
click at [701, 372] on div "Drop element here" at bounding box center [879, 382] width 1126 height 56
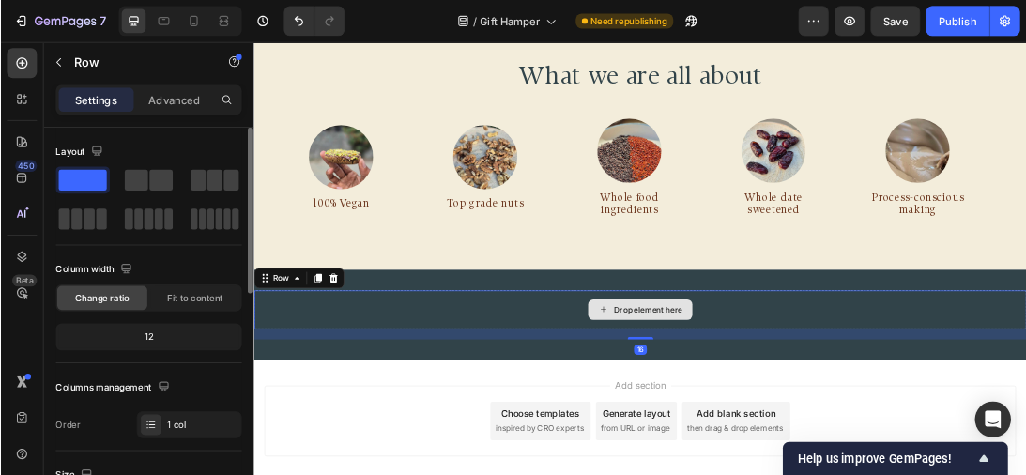
scroll to position [1161, 0]
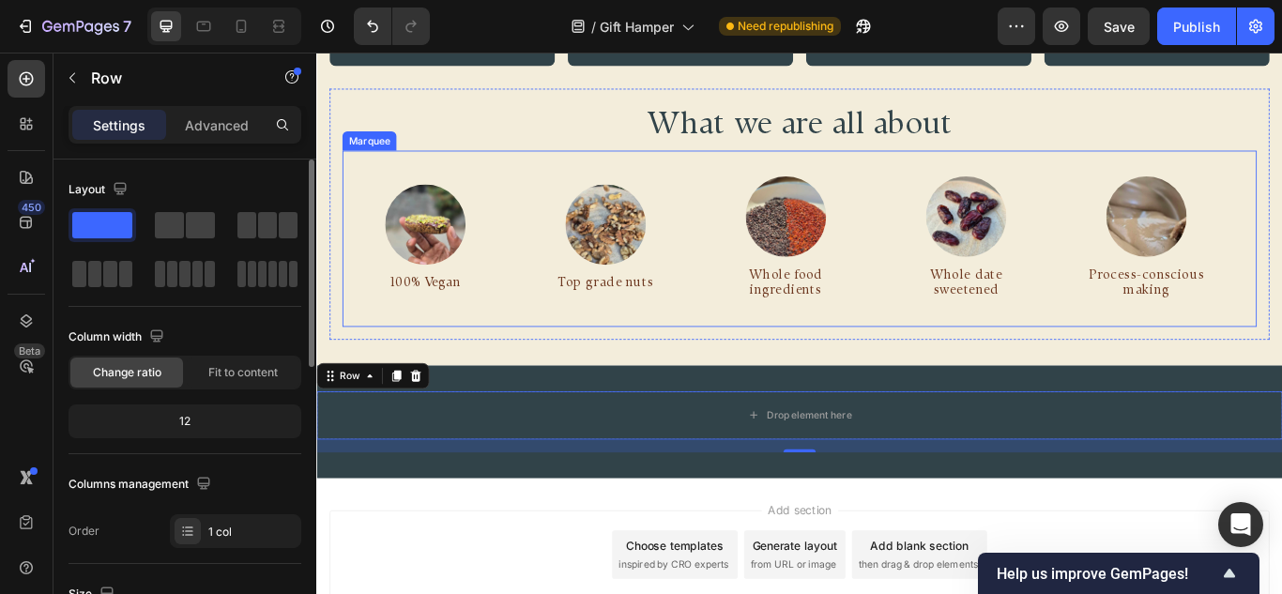
click at [765, 266] on div "Image Top grade nuts Text Block Row" at bounding box center [662, 269] width 210 height 157
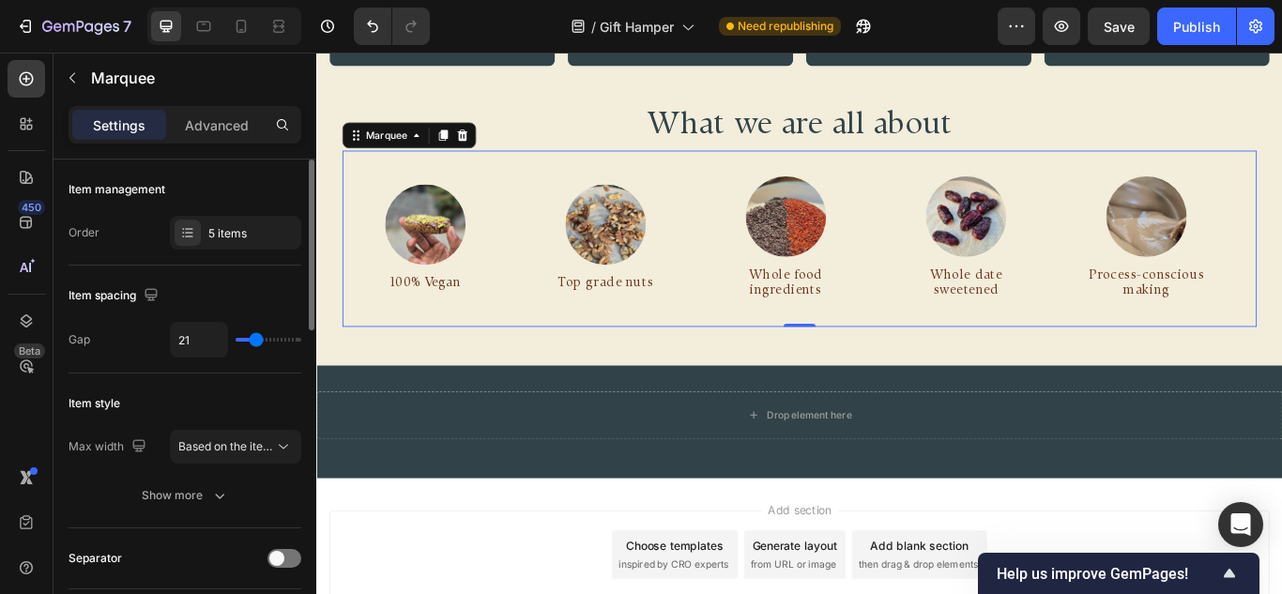
type input "0"
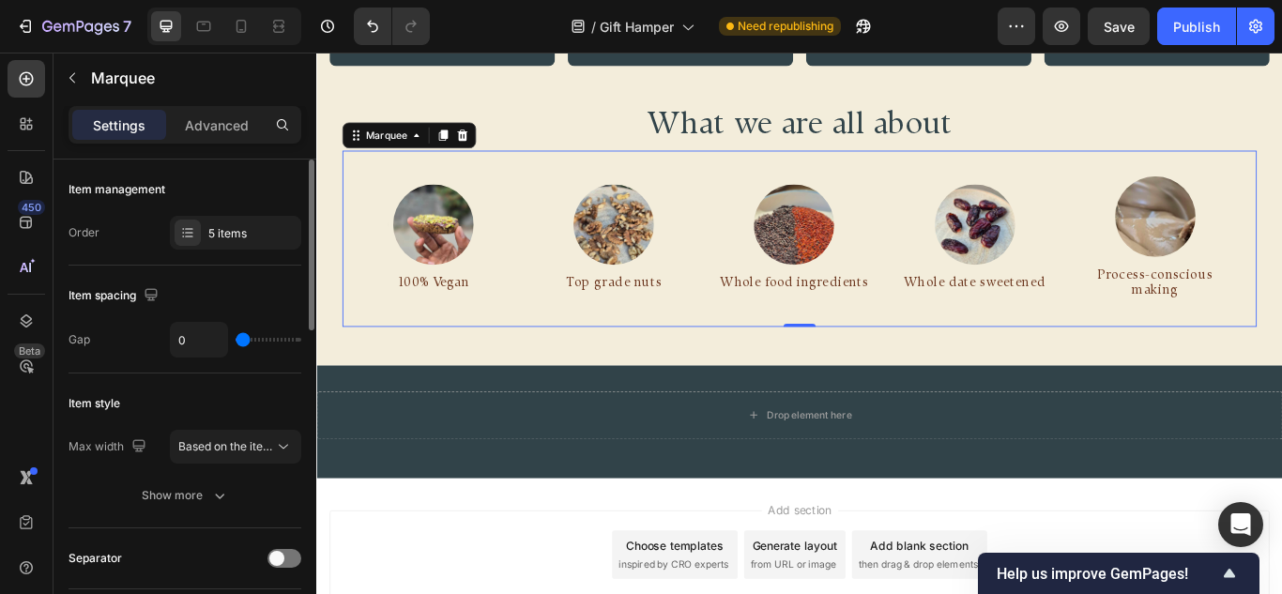
type input "3"
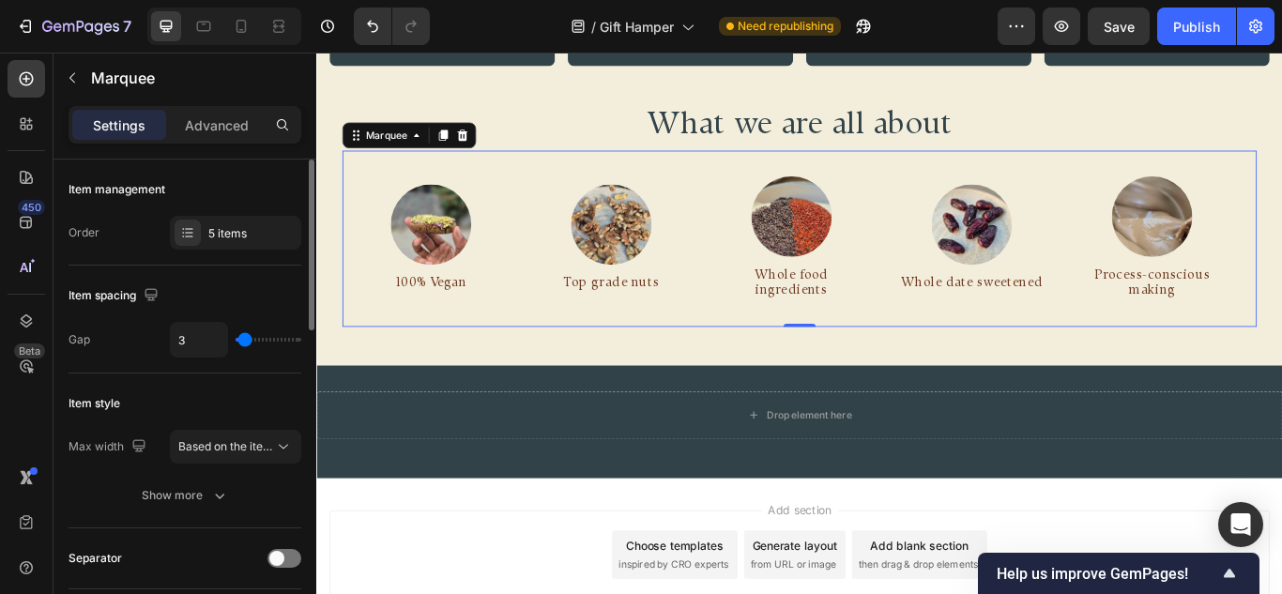
type input "7"
type input "12"
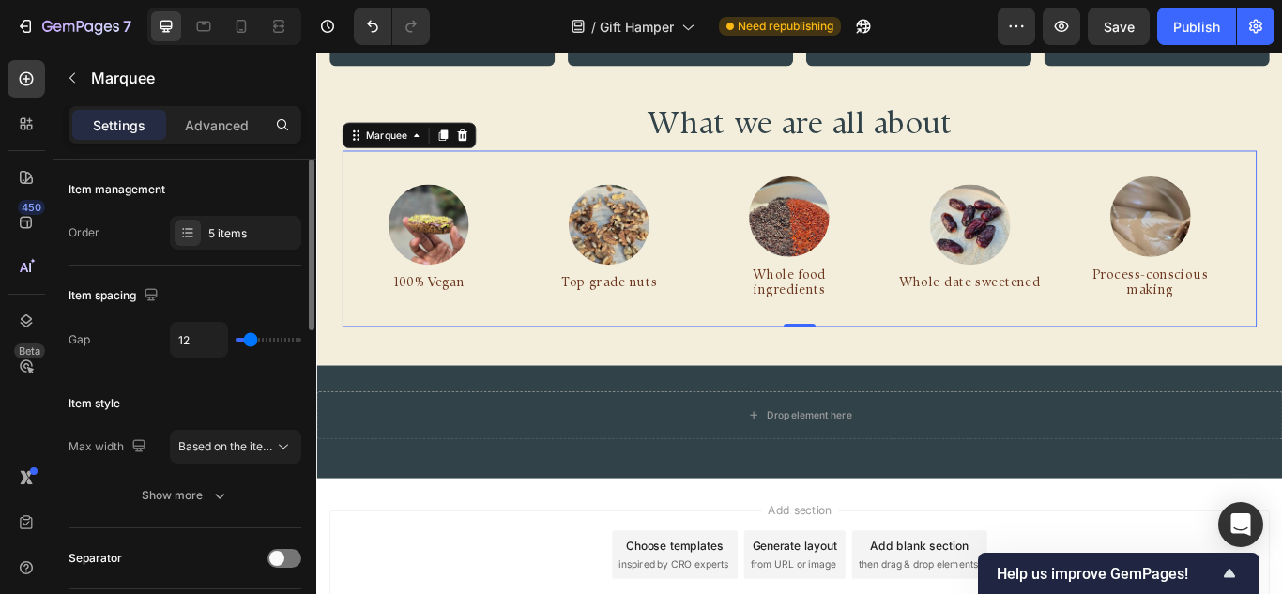
type input "15"
type input "16"
type input "18"
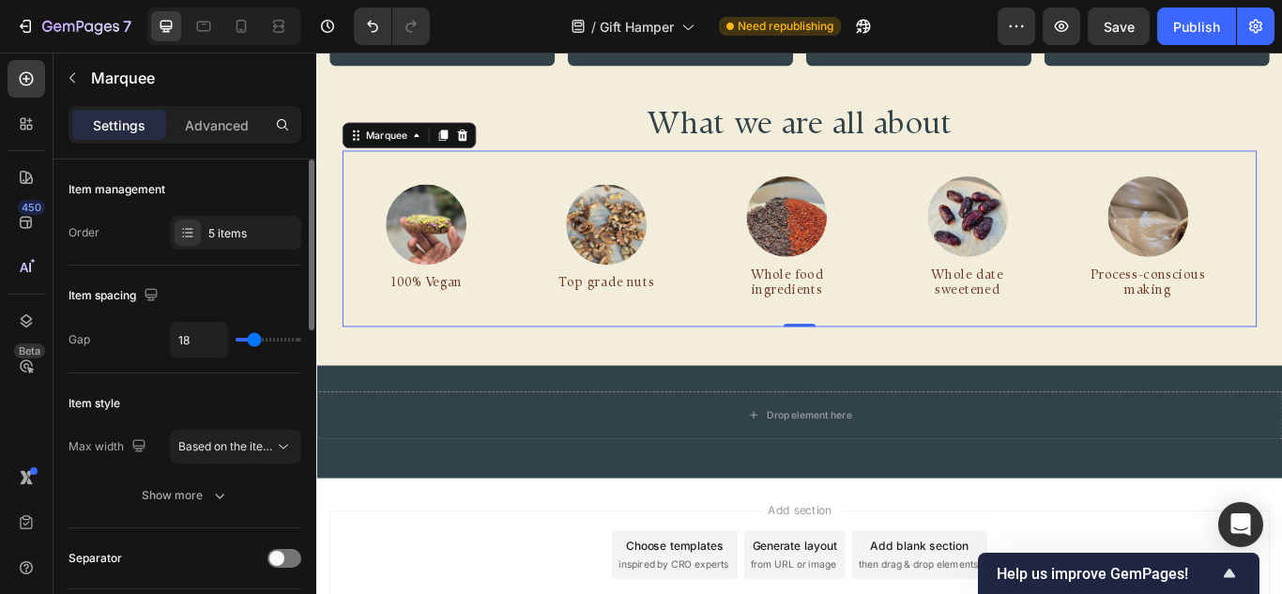
drag, startPoint x: 251, startPoint y: 340, endPoint x: 129, endPoint y: 331, distance: 122.3
type input "18"
click at [254, 339] on input "range" at bounding box center [269, 340] width 66 height 4
click at [890, 427] on div "Drop element here Row Section 3" at bounding box center [879, 483] width 1126 height 131
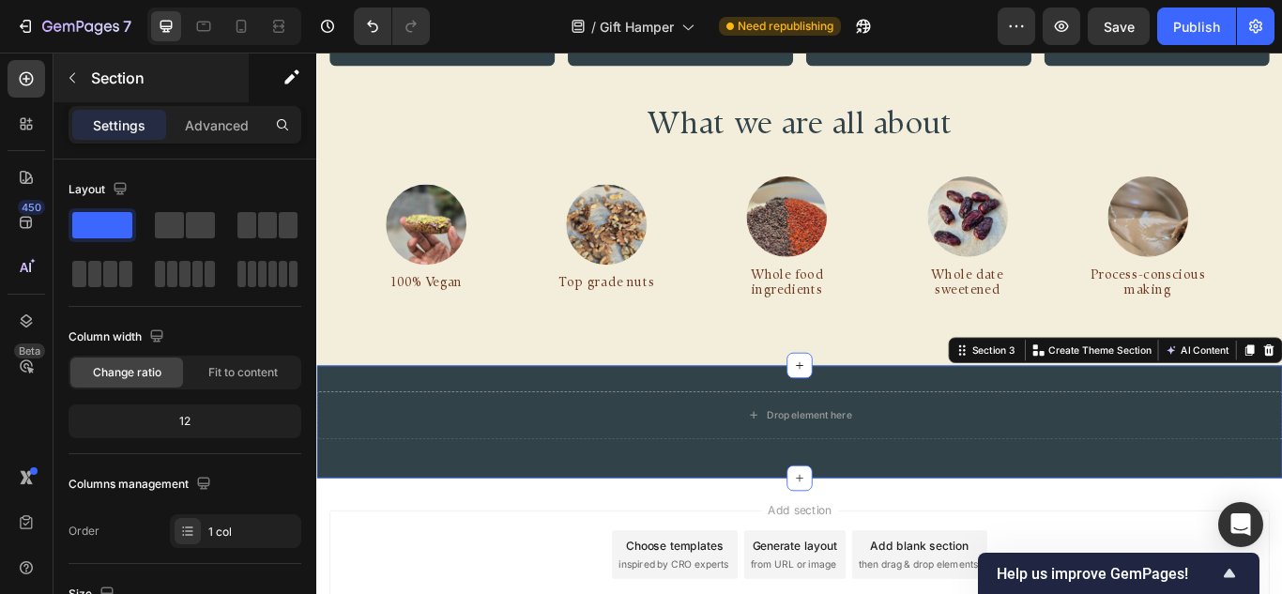
drag, startPoint x: 221, startPoint y: 84, endPoint x: 219, endPoint y: 96, distance: 11.6
click at [221, 85] on p "Section" at bounding box center [168, 78] width 154 height 23
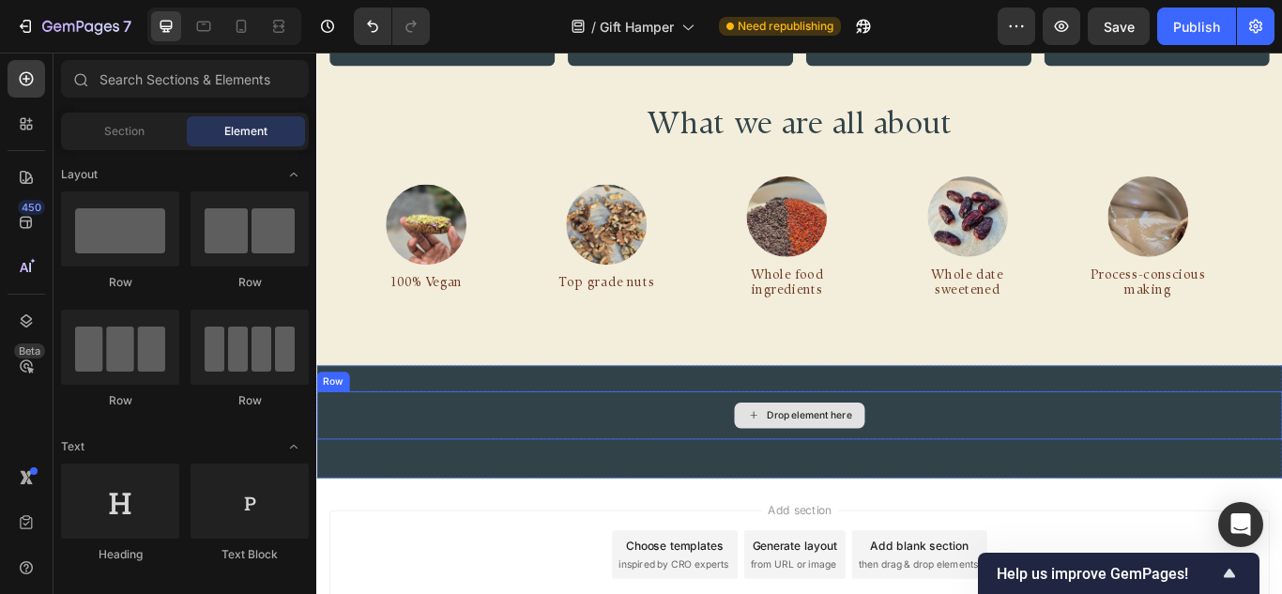
click at [646, 432] on div "Drop element here Row Section 3" at bounding box center [879, 483] width 1126 height 131
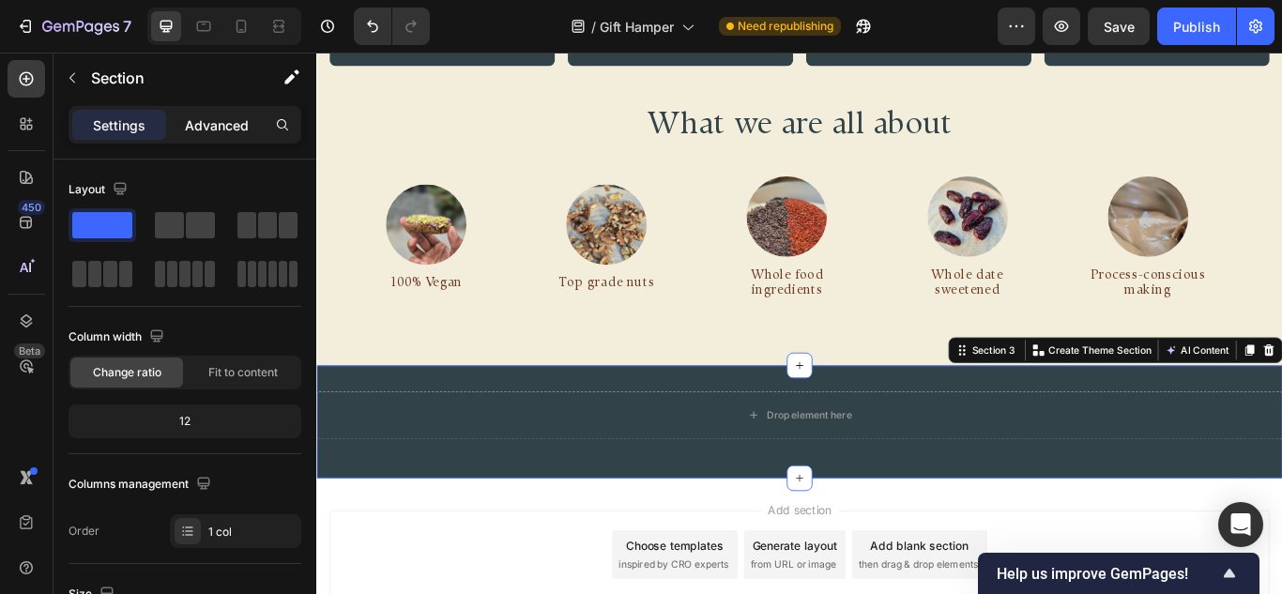
click at [203, 117] on p "Advanced" at bounding box center [217, 125] width 64 height 20
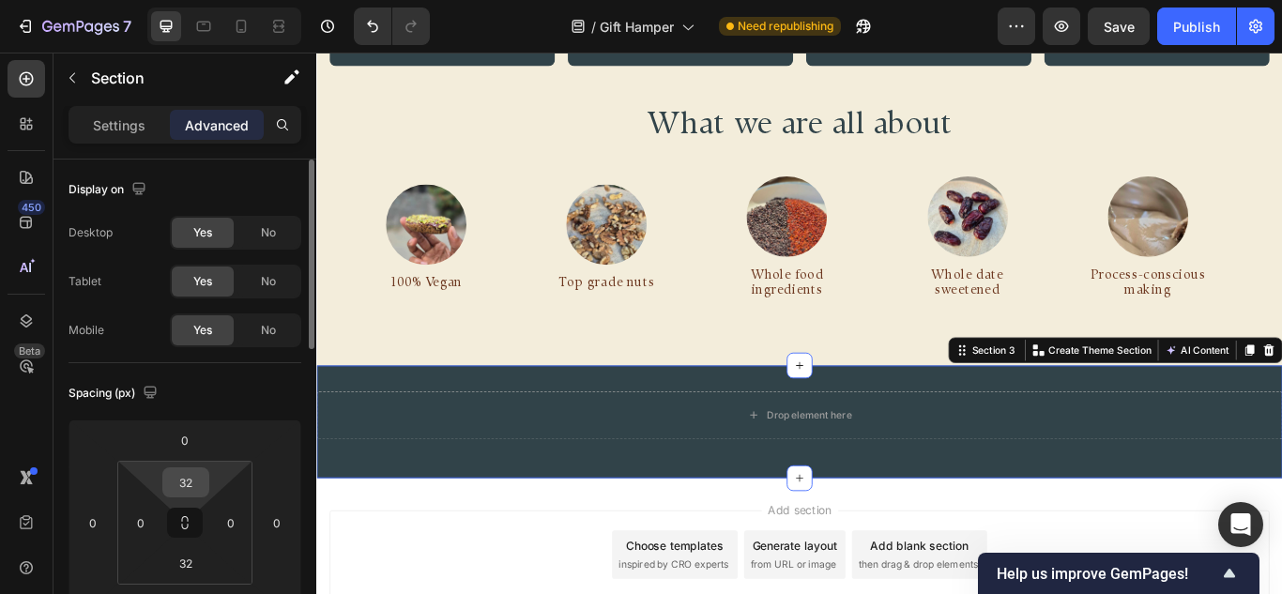
click at [187, 485] on input "32" at bounding box center [186, 482] width 38 height 28
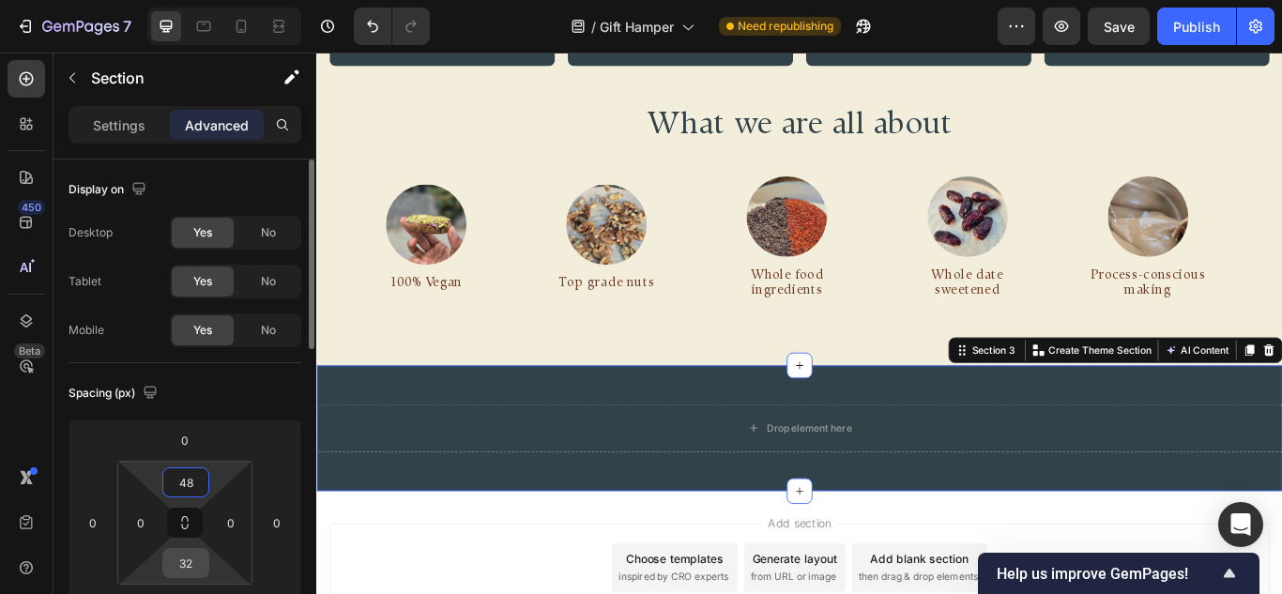
type input "48"
click at [196, 567] on input "32" at bounding box center [186, 563] width 38 height 28
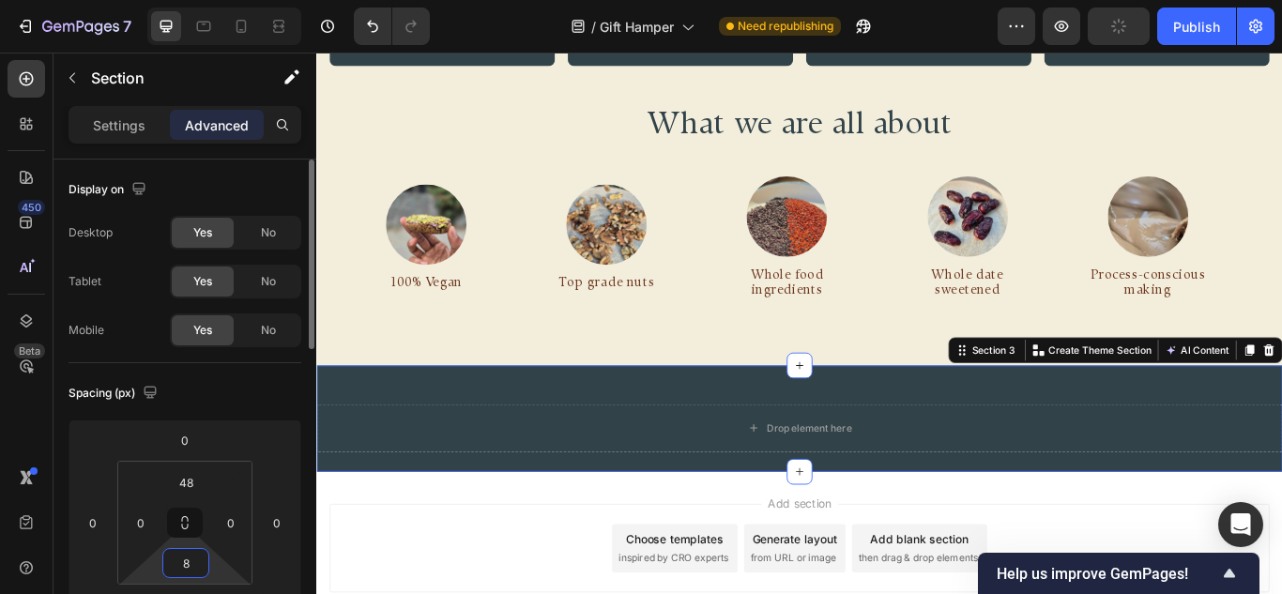
click at [175, 567] on input "8" at bounding box center [186, 563] width 38 height 28
click at [178, 566] on input "8" at bounding box center [186, 563] width 38 height 28
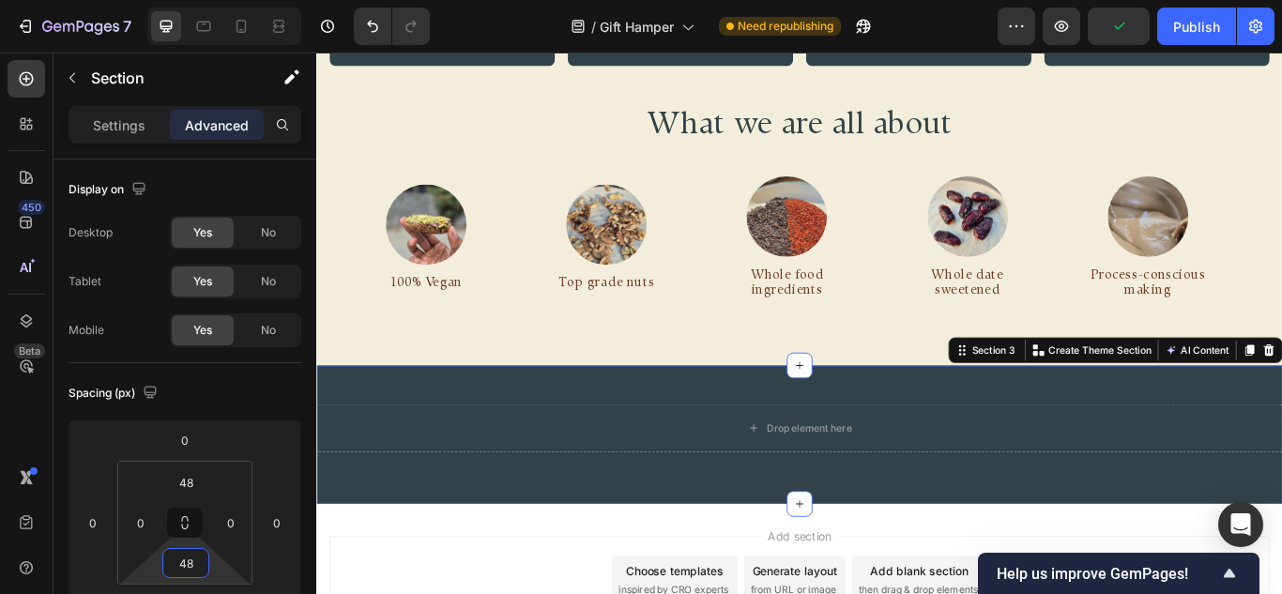
type input "48"
click at [637, 544] on div "Drop element here Row Section 3 Create Theme Section AI Content Write with GemA…" at bounding box center [879, 498] width 1126 height 161
click at [723, 479] on div "Drop element here" at bounding box center [879, 491] width 1126 height 56
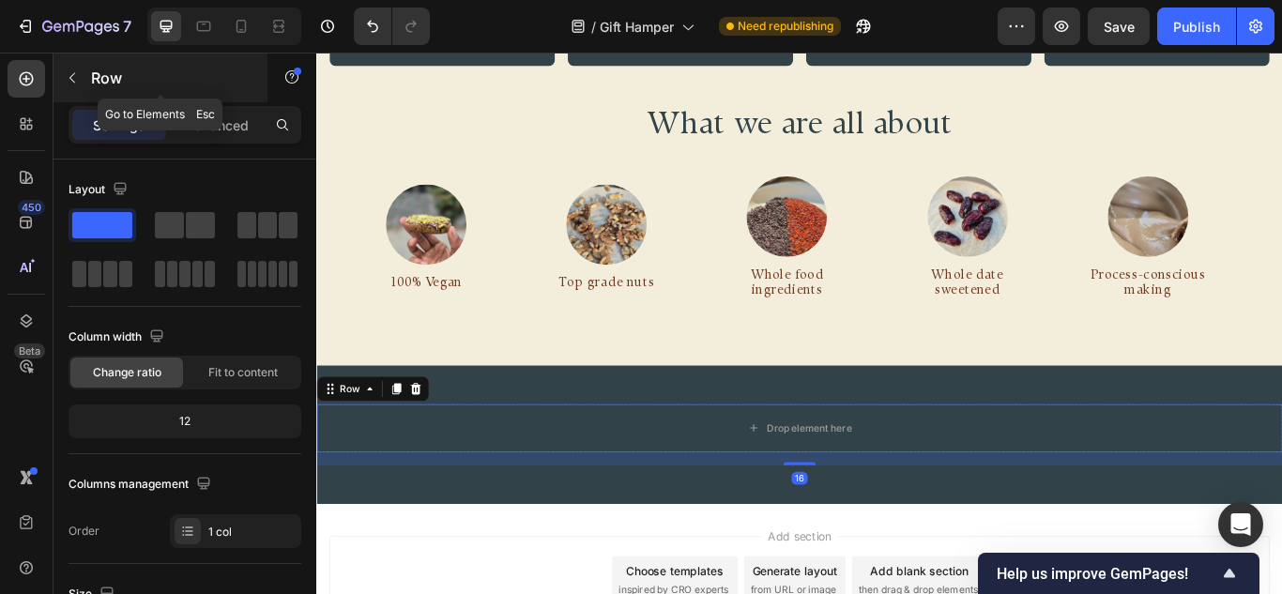
click at [82, 75] on button "button" at bounding box center [72, 78] width 30 height 30
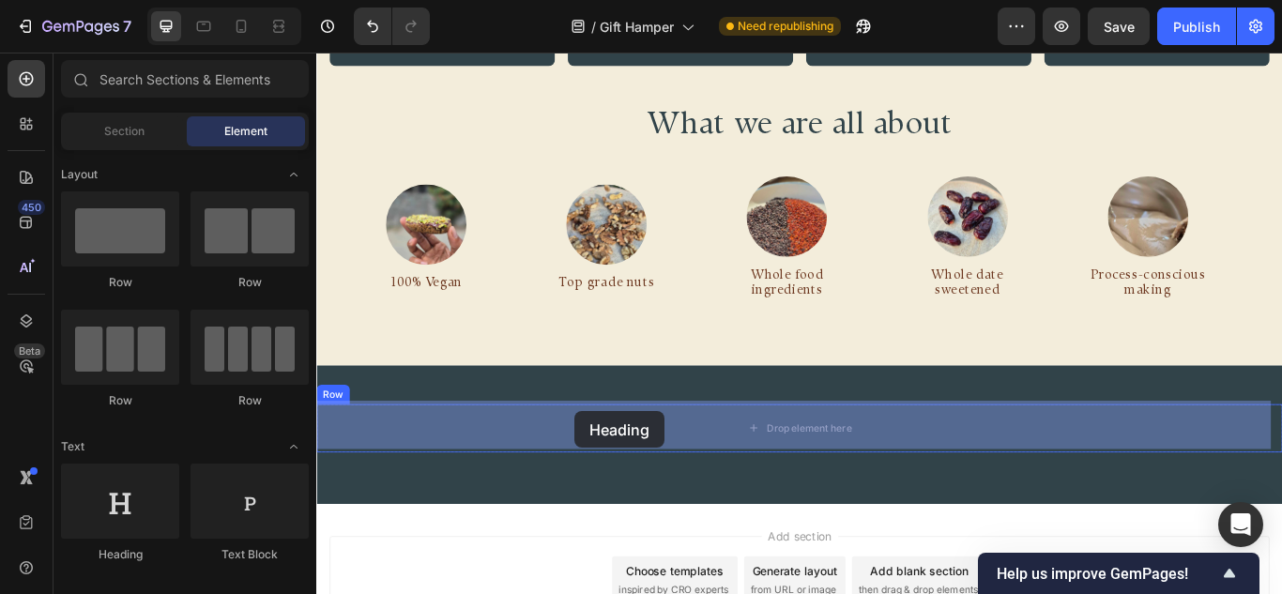
drag, startPoint x: 433, startPoint y: 571, endPoint x: 617, endPoint y: 471, distance: 210.4
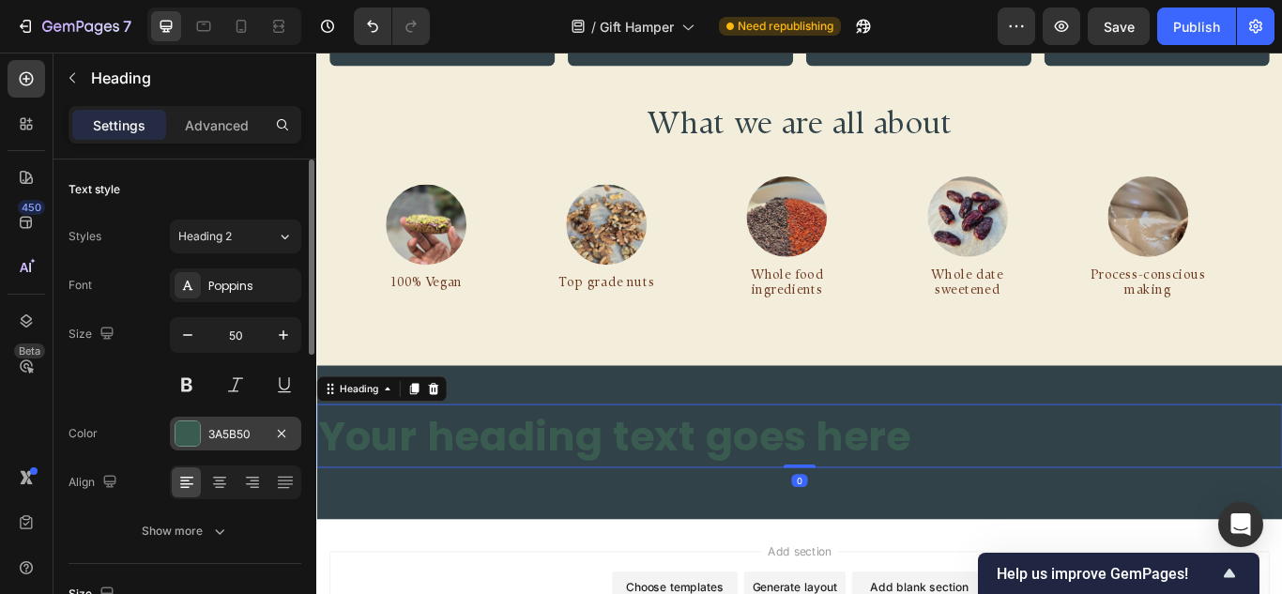
click at [191, 430] on div at bounding box center [187, 433] width 24 height 24
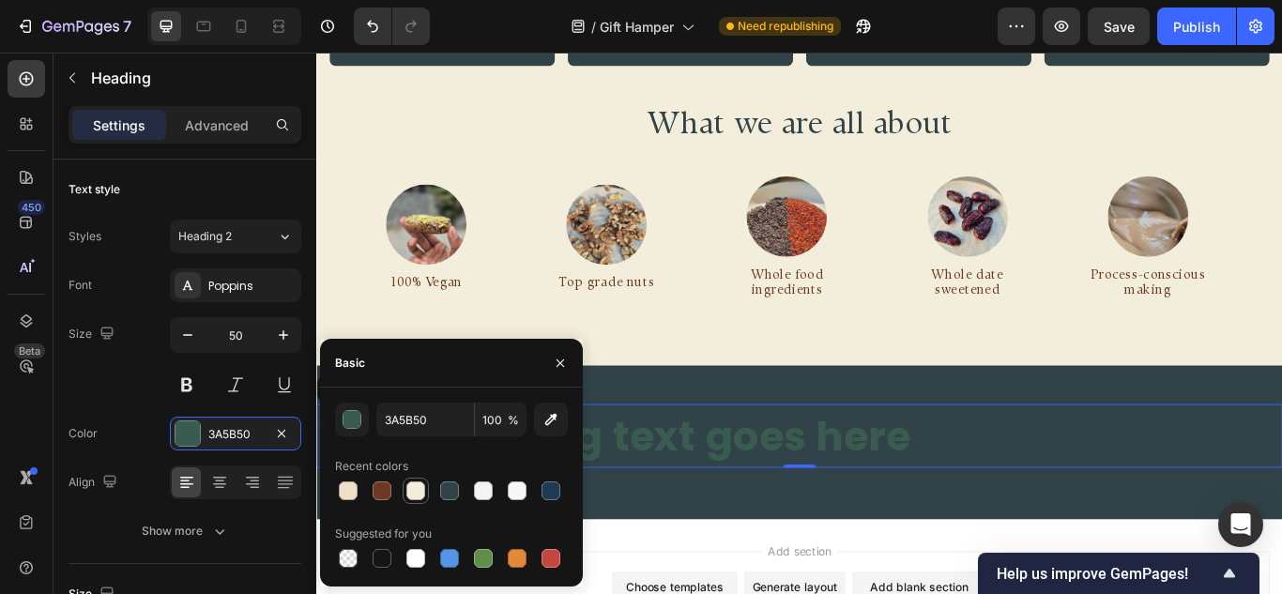
click at [407, 483] on div at bounding box center [415, 490] width 19 height 19
type input "F3EDDB"
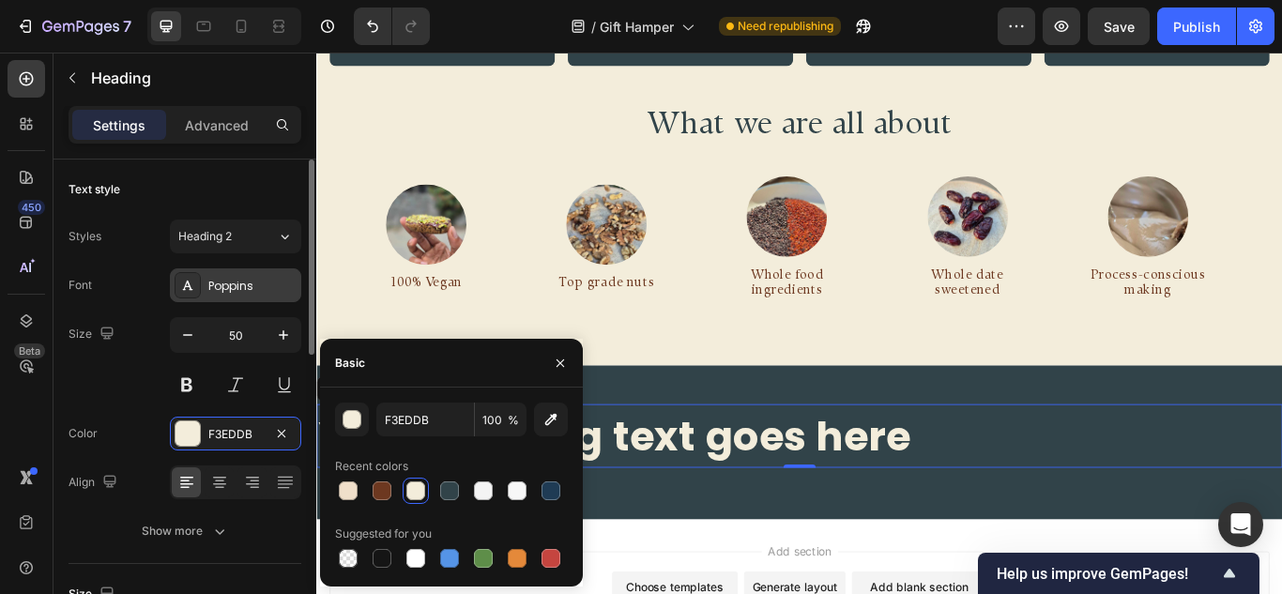
click at [213, 288] on div "Poppins" at bounding box center [252, 286] width 88 height 17
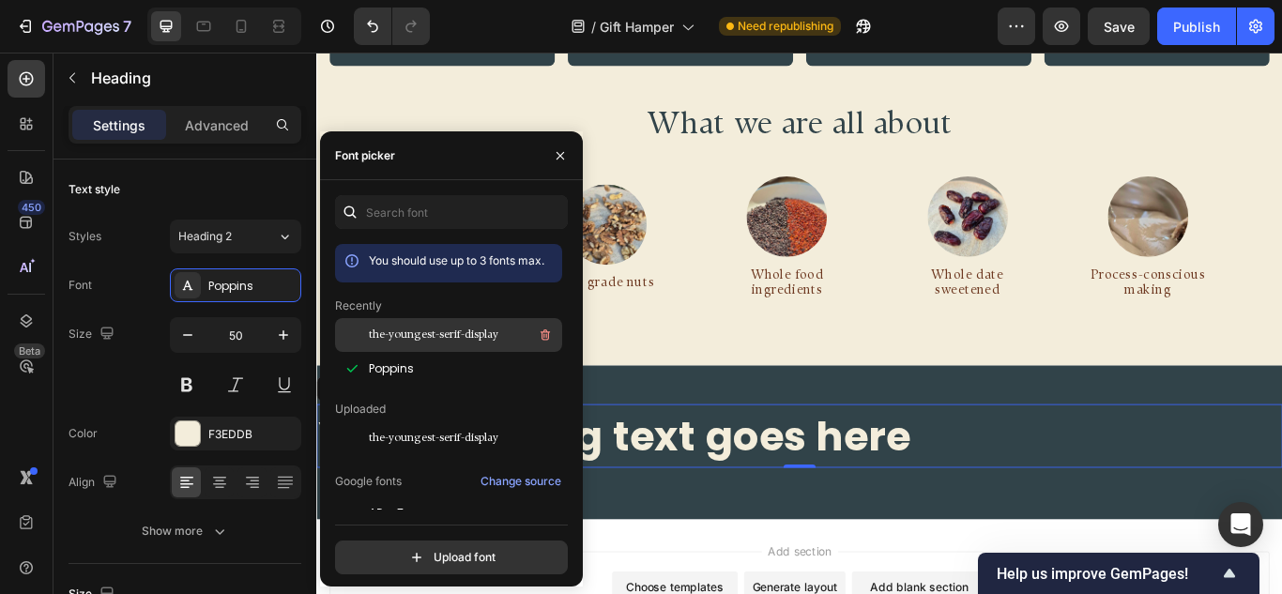
click at [402, 329] on span "the-youngest-serif-display" at bounding box center [433, 335] width 129 height 17
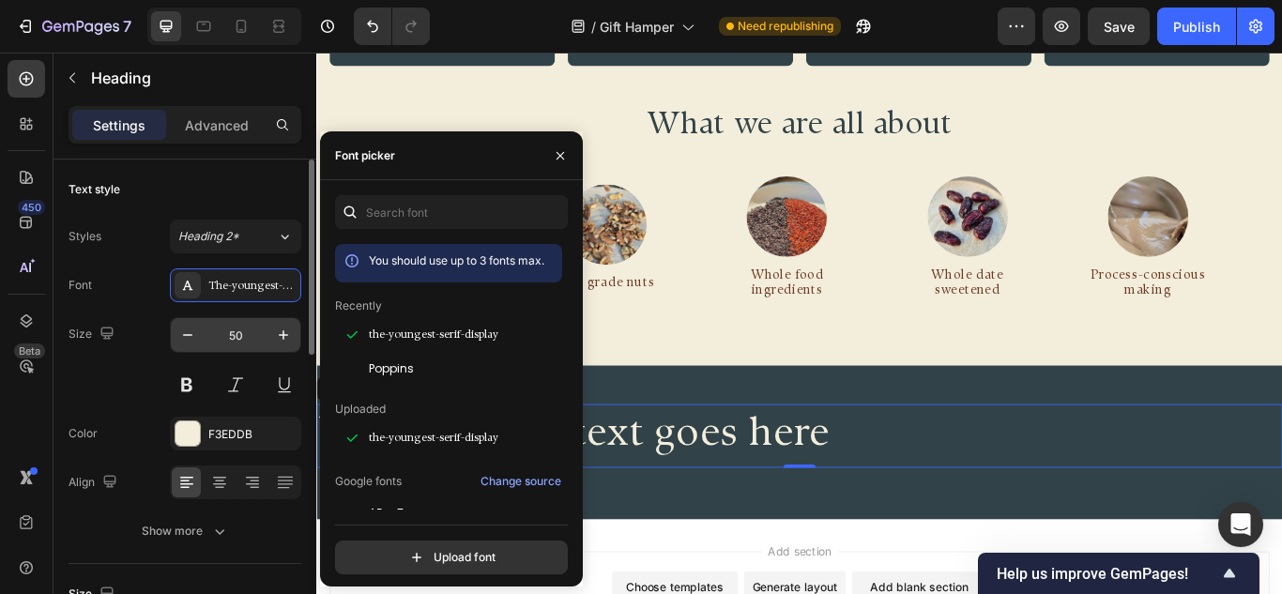
click at [226, 331] on input "50" at bounding box center [236, 335] width 62 height 34
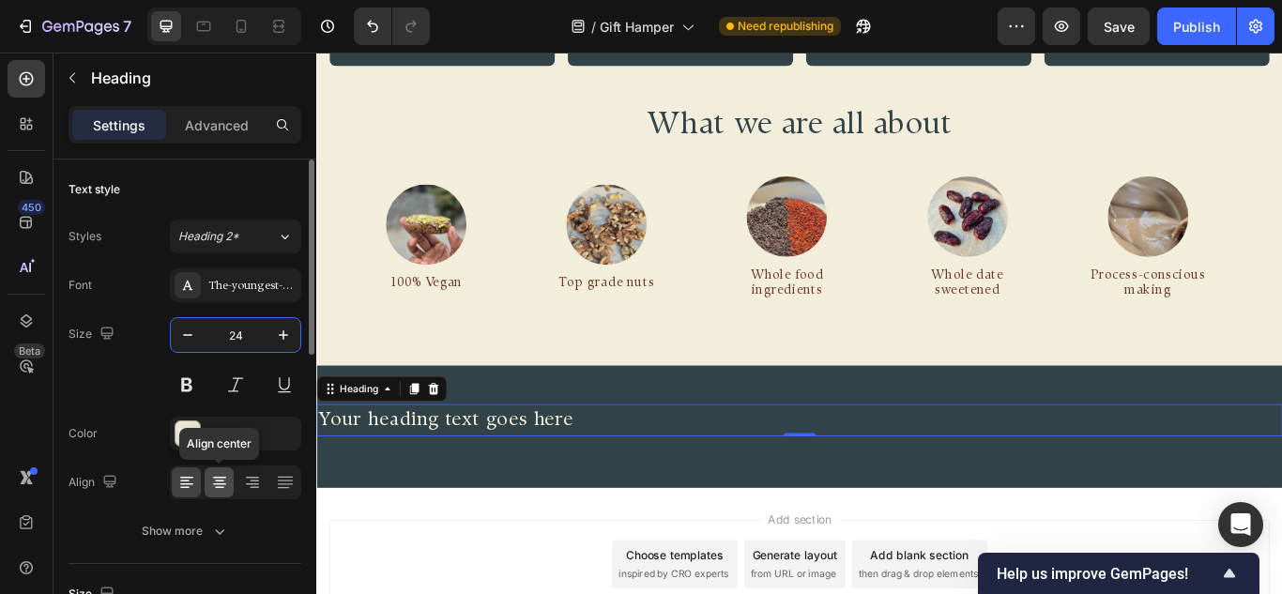
type input "24"
click at [218, 489] on icon at bounding box center [219, 482] width 19 height 19
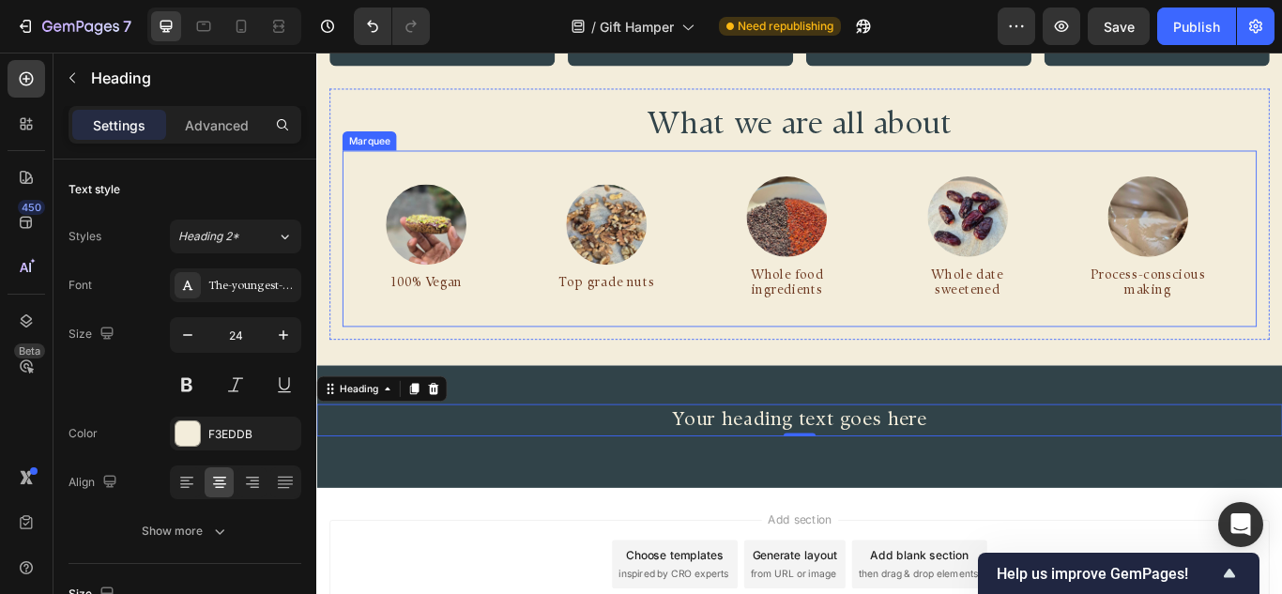
click at [838, 139] on h2 "What we are all about" at bounding box center [879, 138] width 1066 height 57
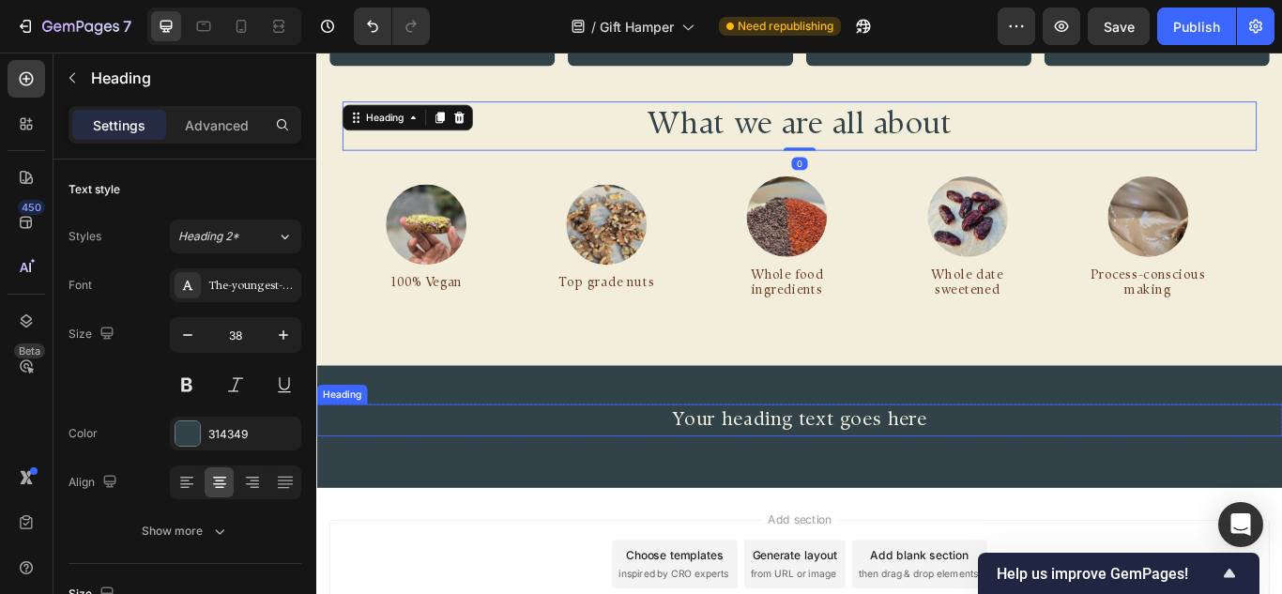
click at [844, 464] on h2 "Your heading text goes here" at bounding box center [879, 482] width 1126 height 38
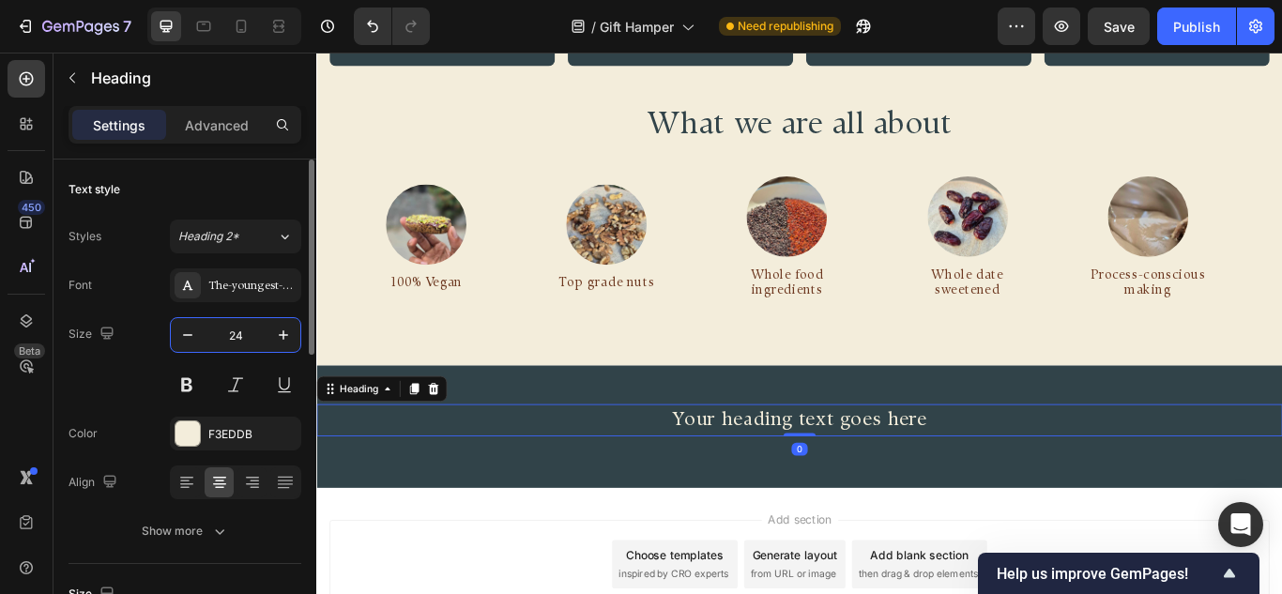
click at [235, 327] on input "24" at bounding box center [236, 335] width 62 height 34
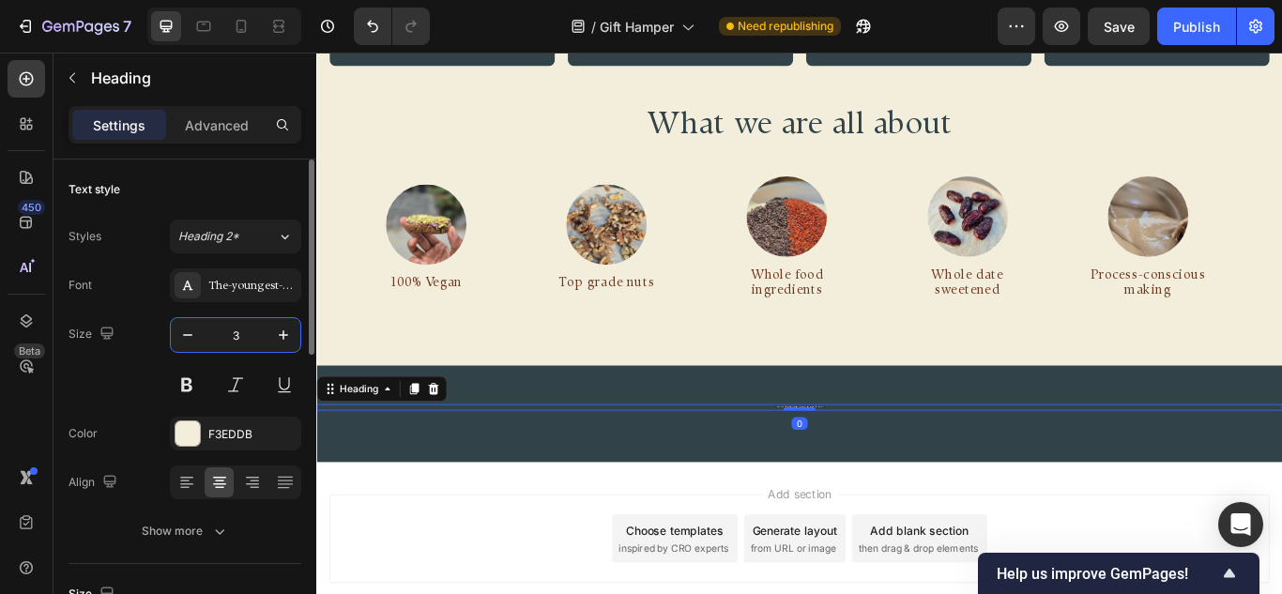
type input "38"
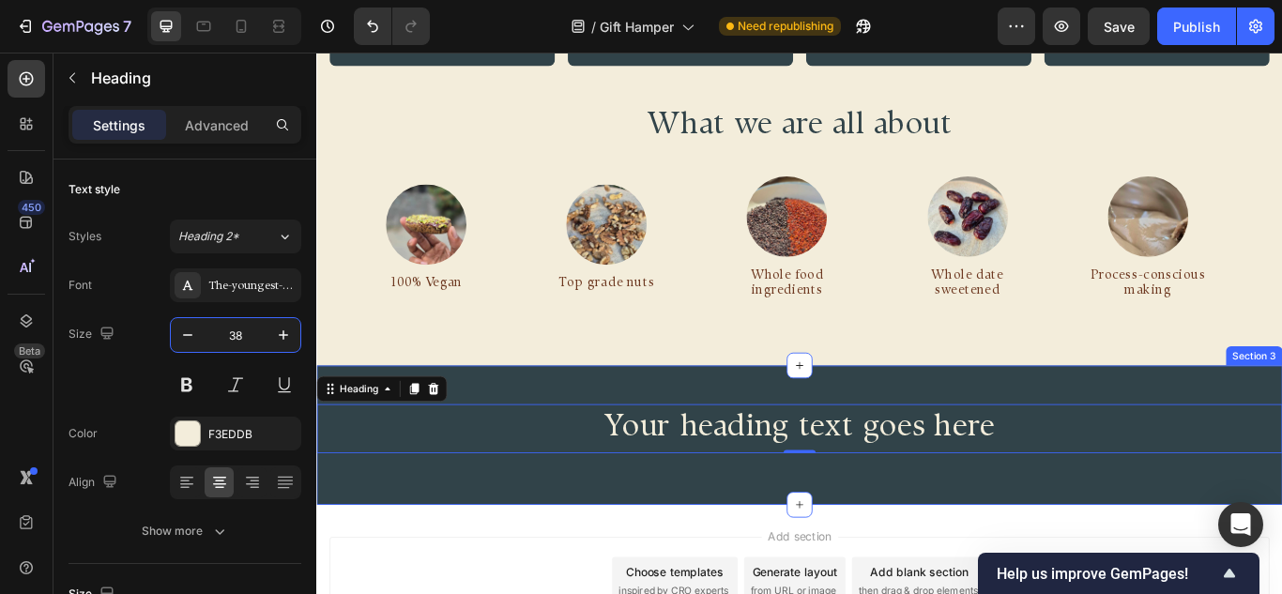
click at [703, 527] on div "Your heading text goes here Heading 0 Row" at bounding box center [879, 499] width 1126 height 72
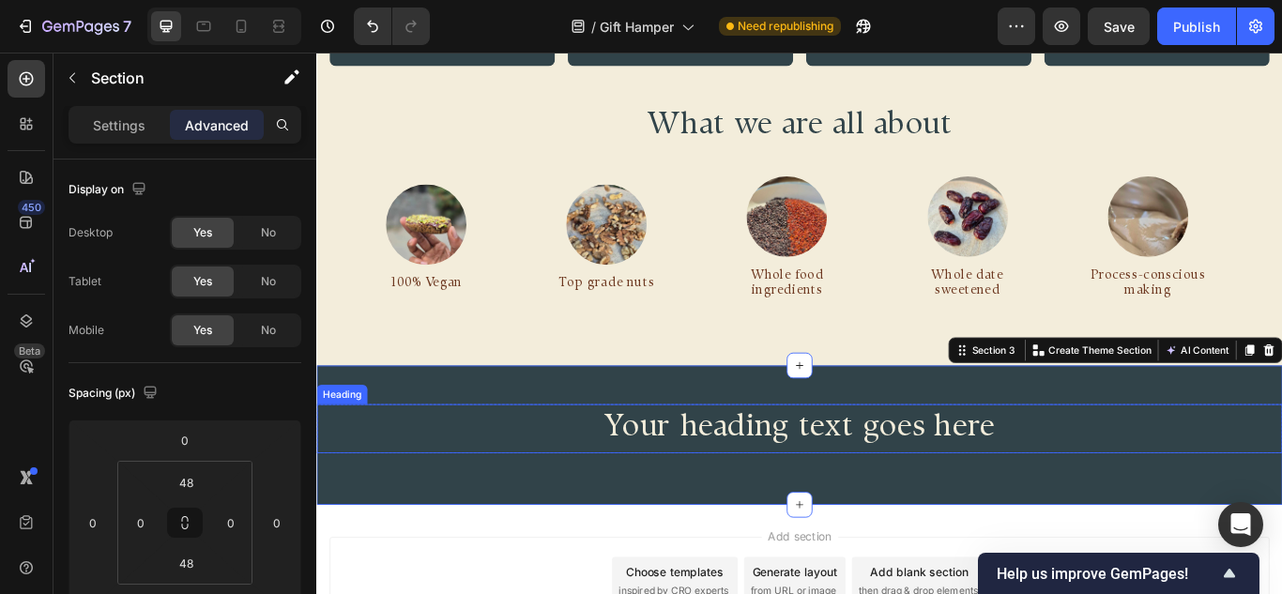
click at [754, 499] on h2 "Your heading text goes here" at bounding box center [879, 491] width 1126 height 57
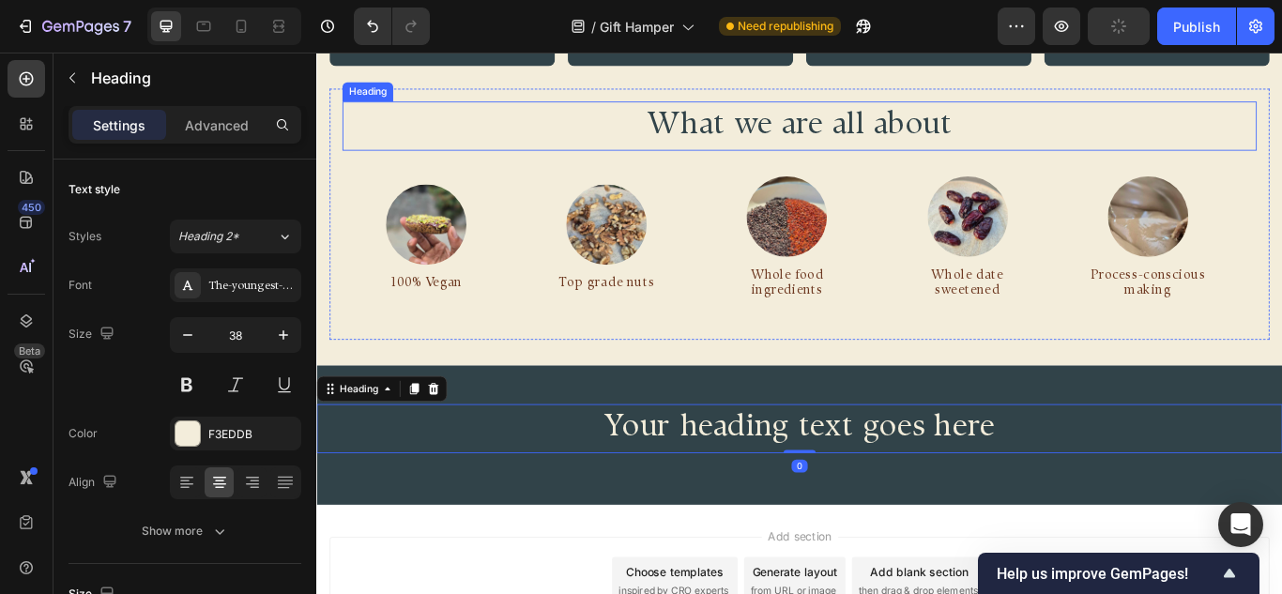
click at [841, 129] on h2 "What we are all about" at bounding box center [879, 138] width 1066 height 57
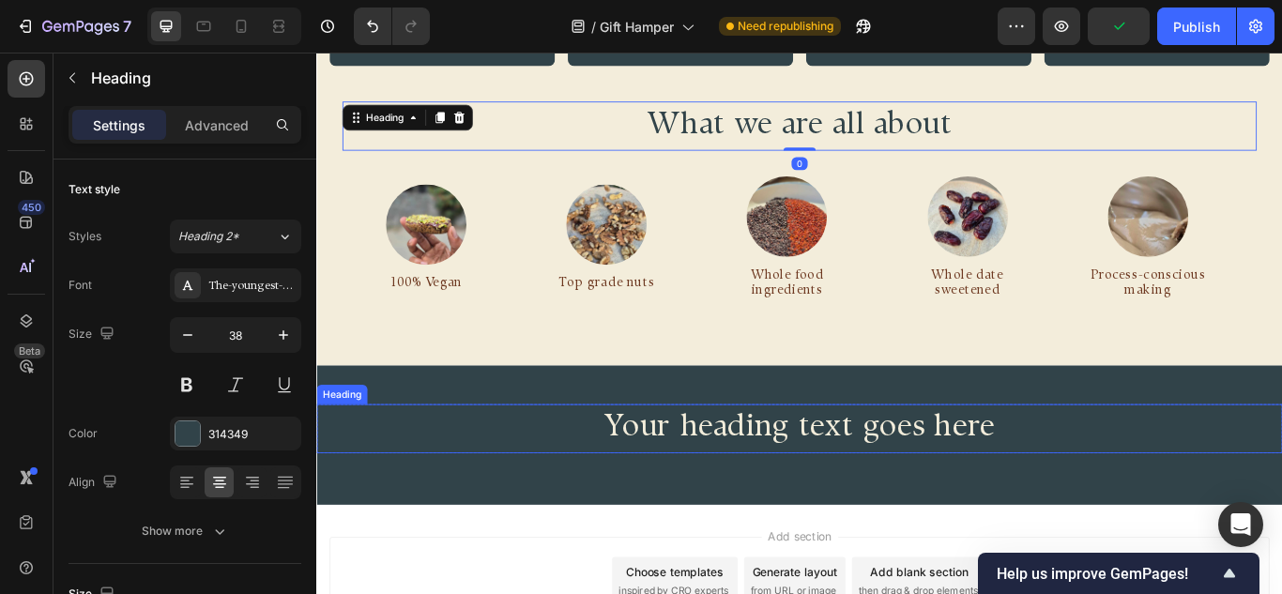
click at [826, 479] on h2 "Your heading text goes here" at bounding box center [879, 491] width 1126 height 57
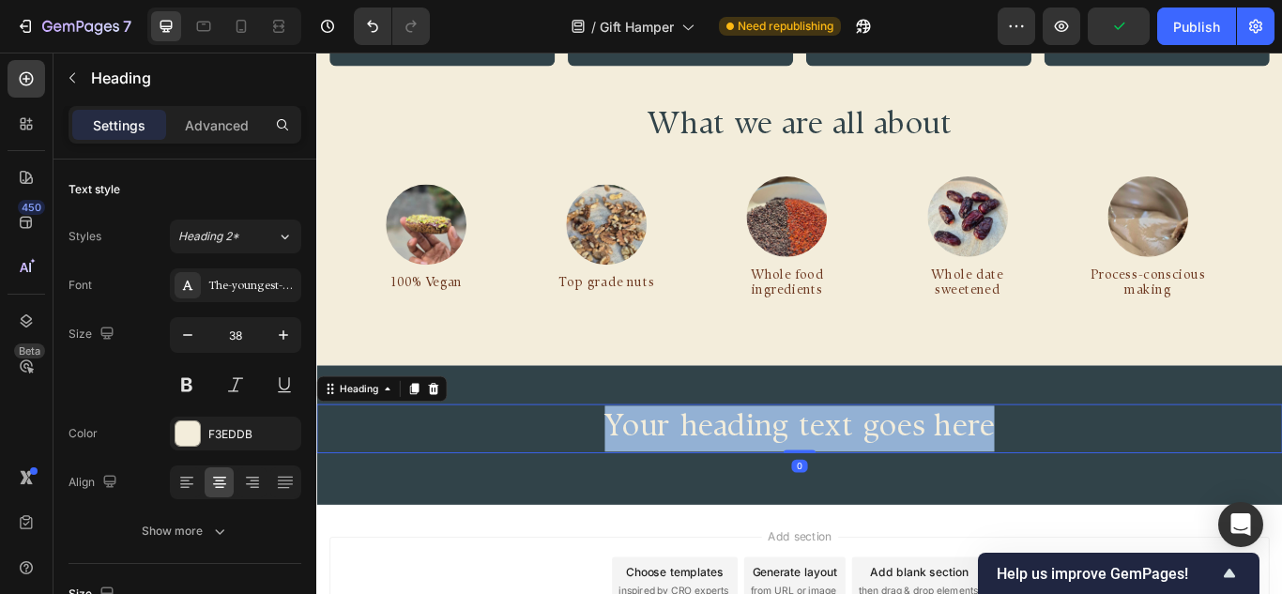
click at [826, 479] on p "Your heading text goes here" at bounding box center [879, 490] width 1122 height 53
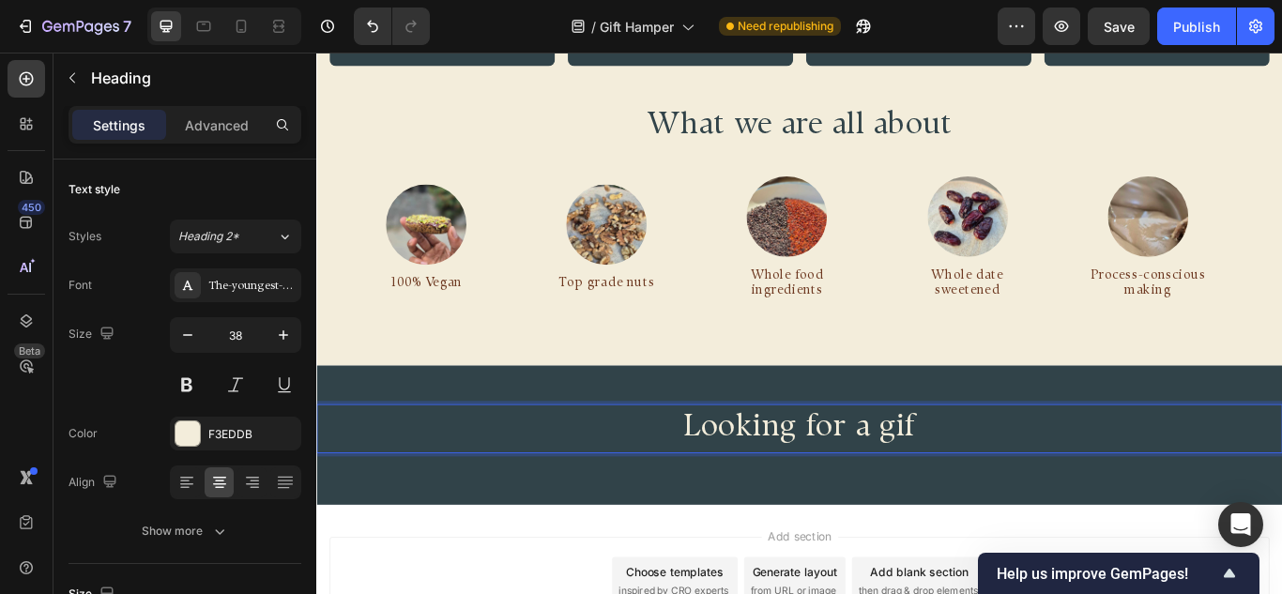
click at [1009, 490] on p "Looking for a gif" at bounding box center [879, 490] width 1122 height 53
click at [1008, 489] on p "Looking for a gif" at bounding box center [879, 490] width 1122 height 53
click at [220, 115] on p "Advanced" at bounding box center [217, 125] width 64 height 20
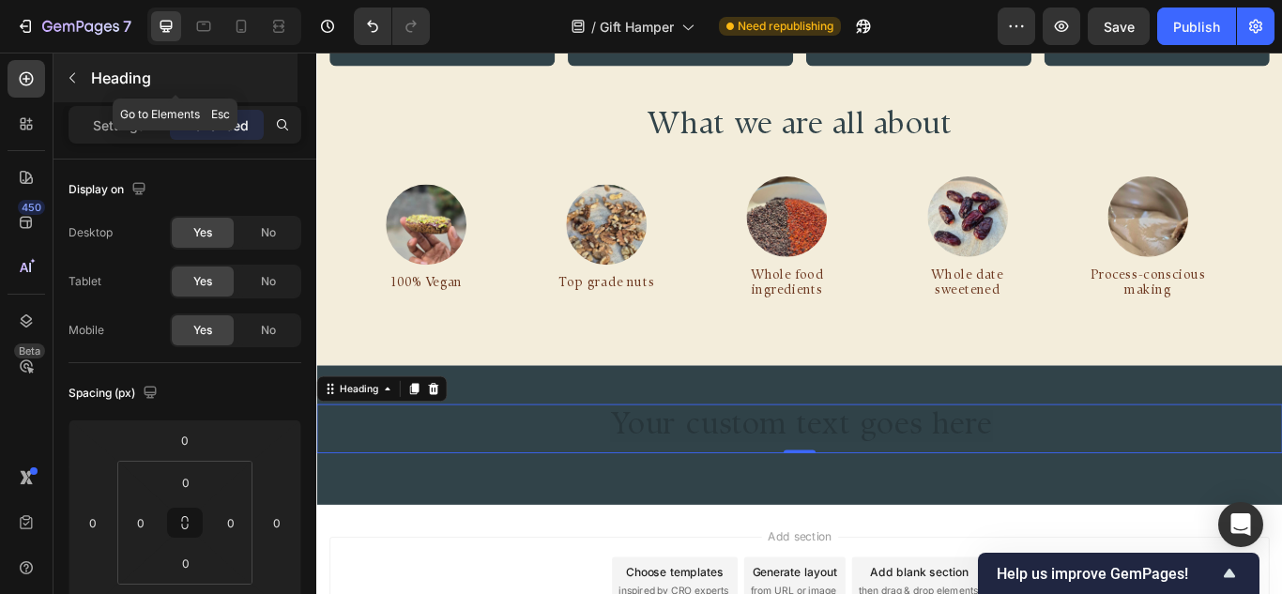
click at [73, 76] on icon "button" at bounding box center [72, 77] width 15 height 15
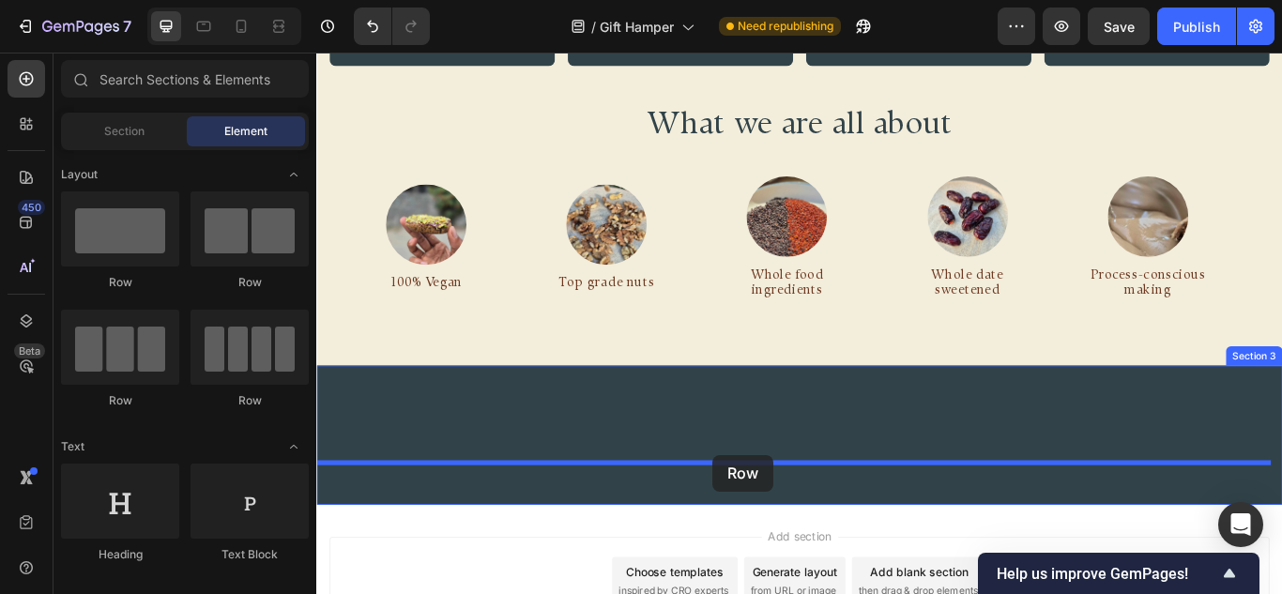
drag, startPoint x: 555, startPoint y: 388, endPoint x: 778, endPoint y: 522, distance: 259.2
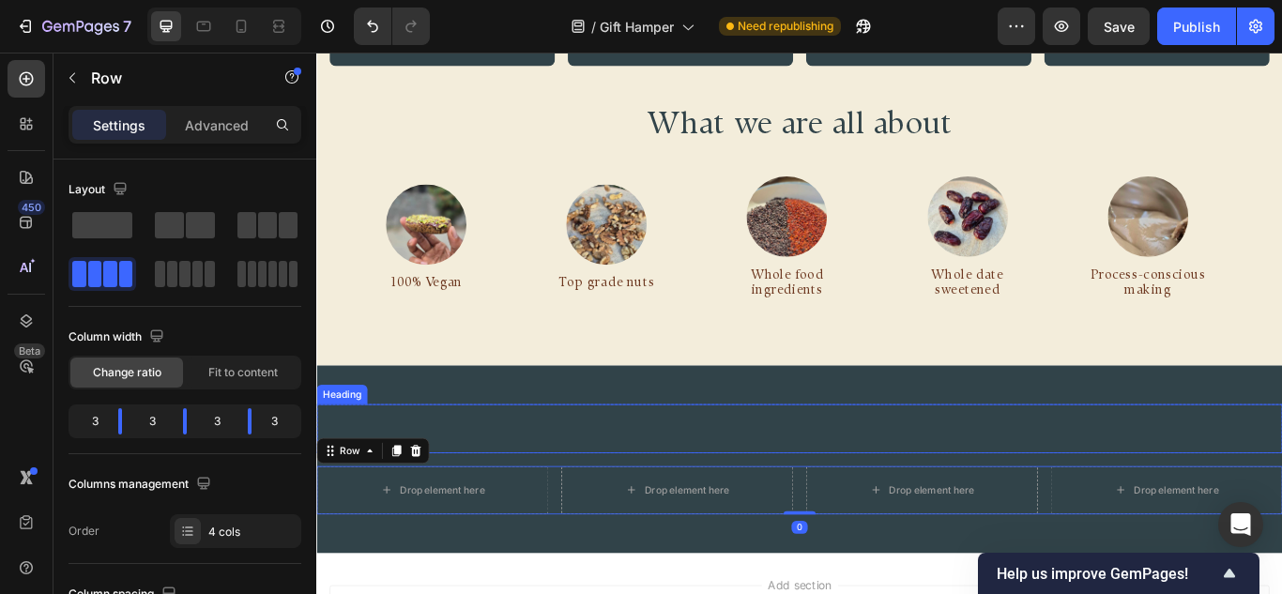
click at [781, 478] on p "Rich Text Editor. Editing area: main" at bounding box center [879, 490] width 1122 height 53
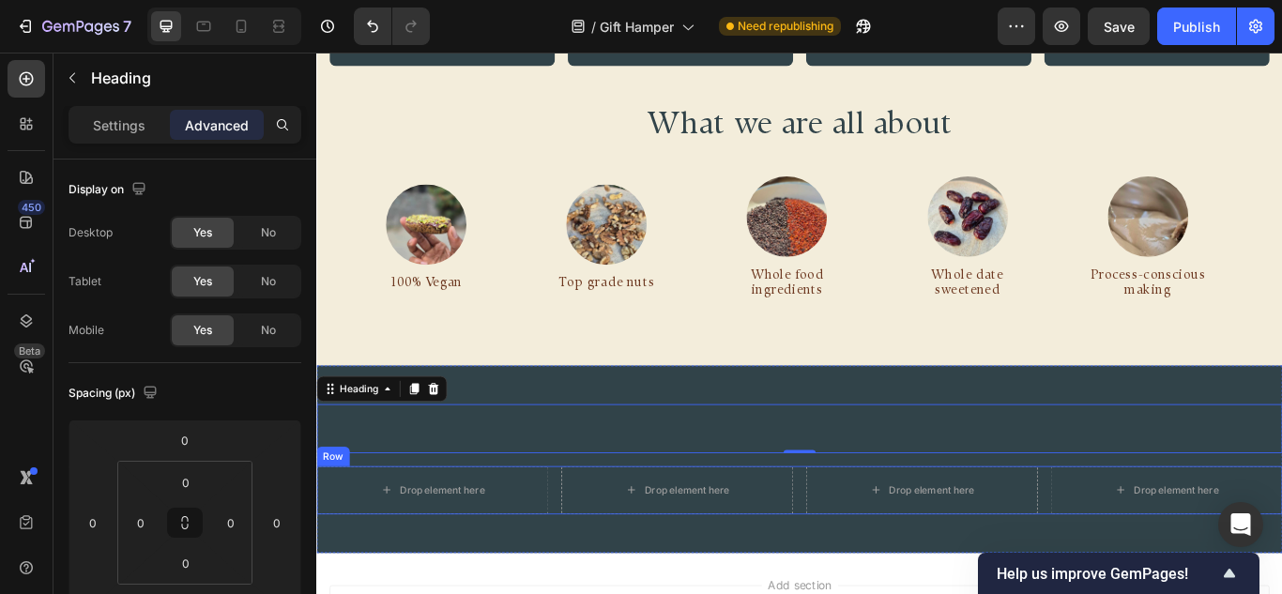
click at [591, 541] on div "Drop element here Drop element here Drop element here Drop element here Row" at bounding box center [879, 563] width 1126 height 56
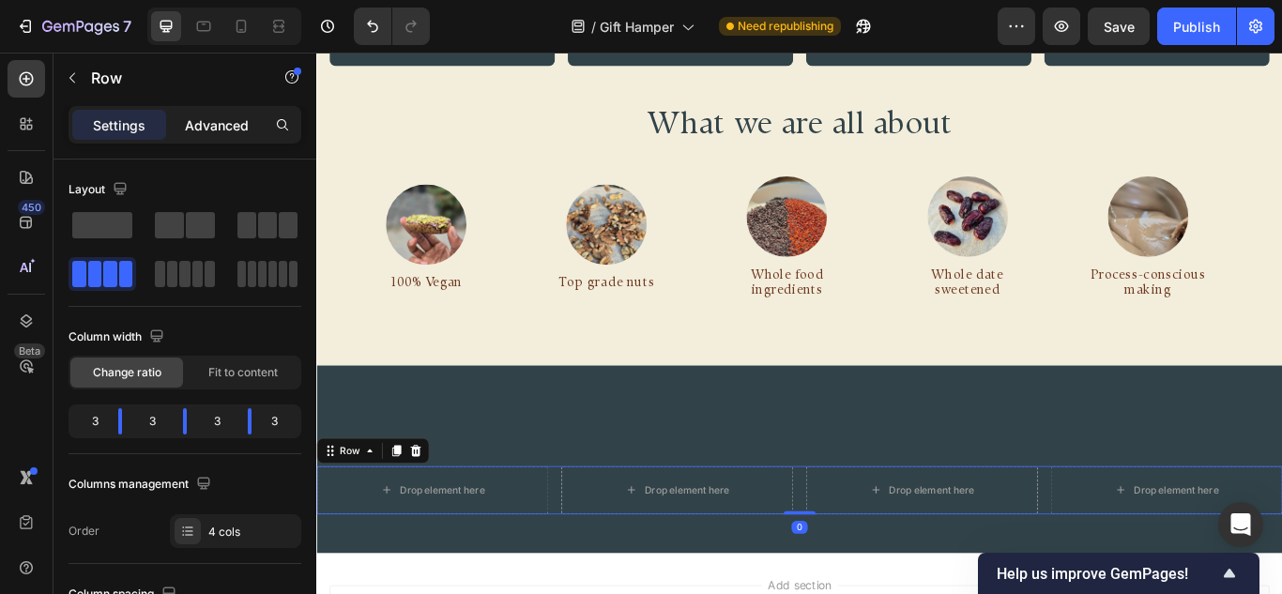
click at [212, 128] on p "Advanced" at bounding box center [217, 125] width 64 height 20
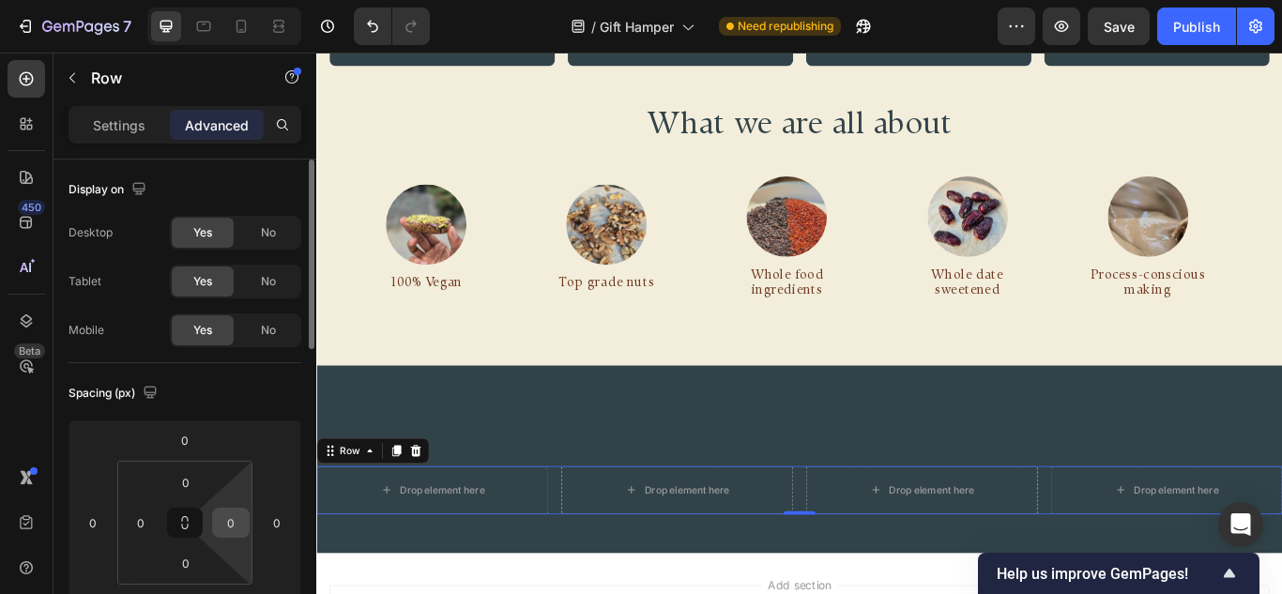
click at [222, 522] on input "0" at bounding box center [231, 523] width 28 height 28
type input "16"
click at [129, 522] on input "0" at bounding box center [141, 523] width 28 height 28
type input "16"
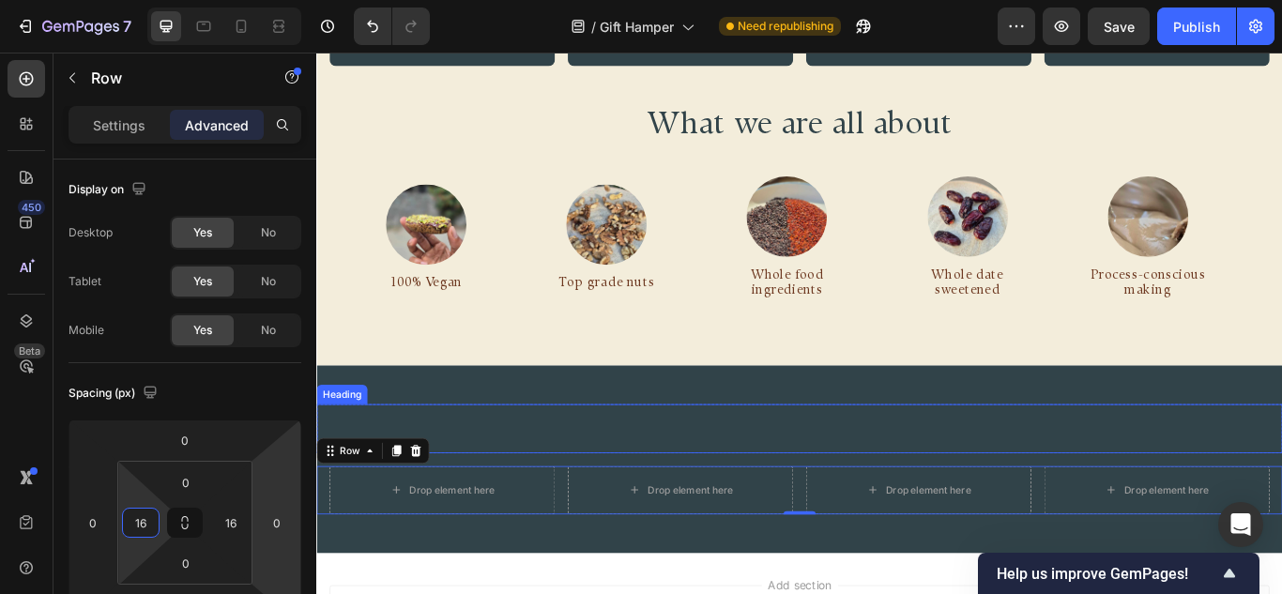
click at [750, 482] on p "Rich Text Editor. Editing area: main" at bounding box center [879, 490] width 1122 height 53
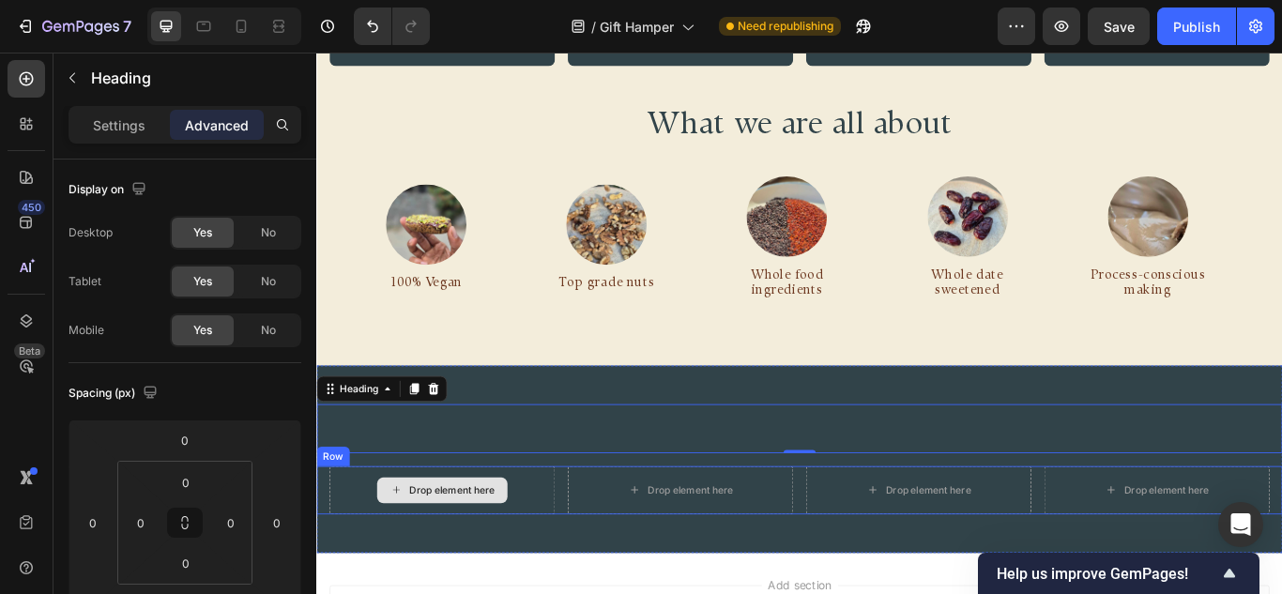
click at [462, 555] on div "Drop element here" at bounding box center [473, 562] width 99 height 15
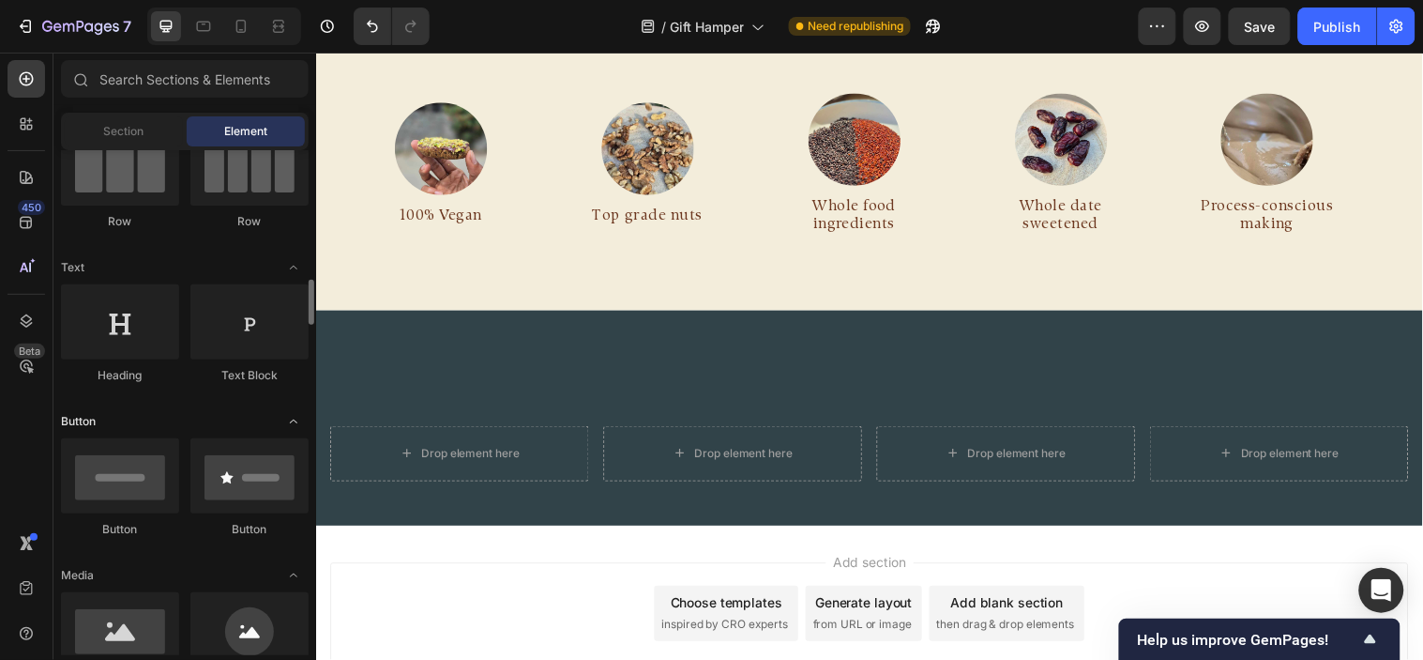
scroll to position [283, 0]
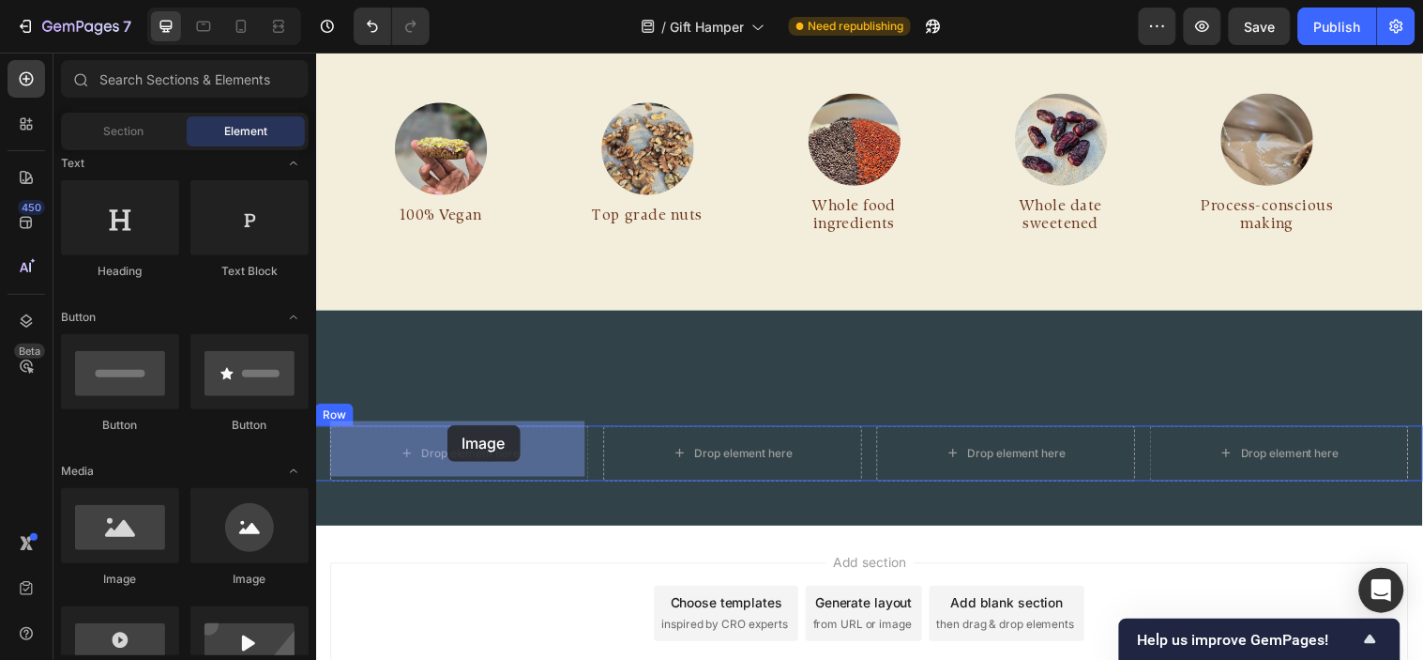
drag, startPoint x: 434, startPoint y: 570, endPoint x: 449, endPoint y: 430, distance: 140.5
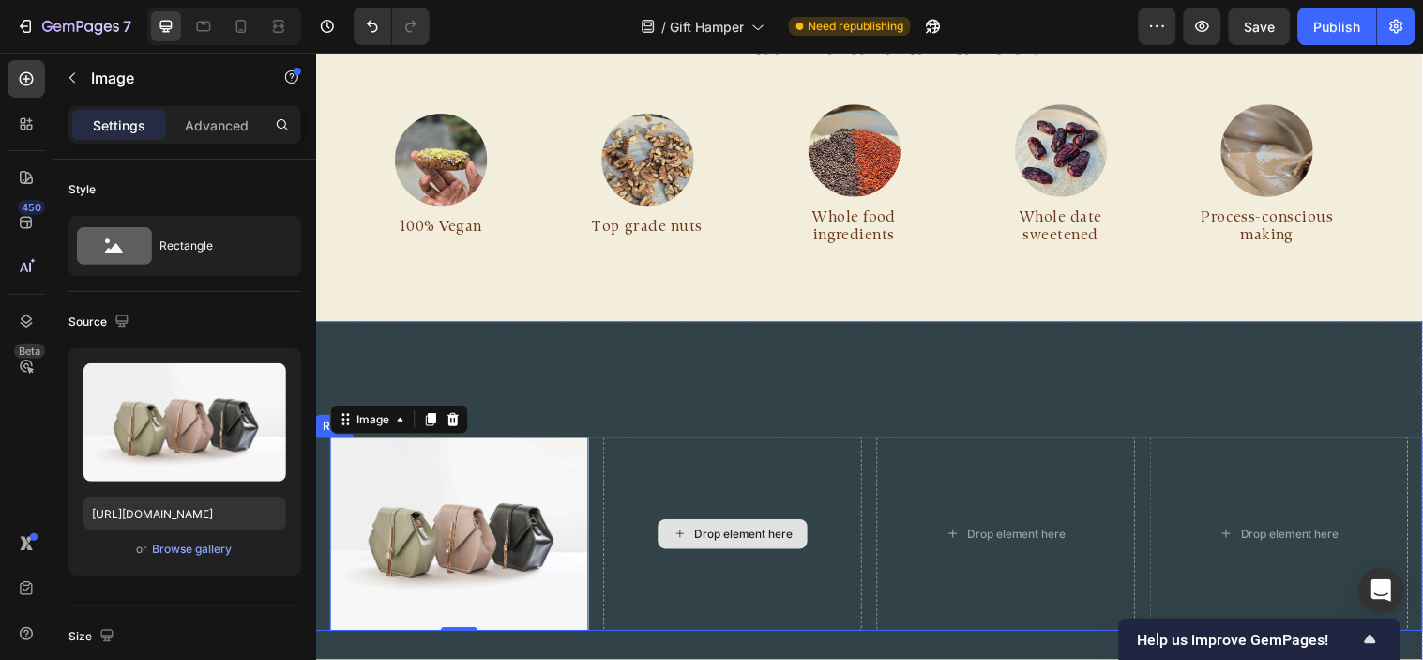
scroll to position [1160, 0]
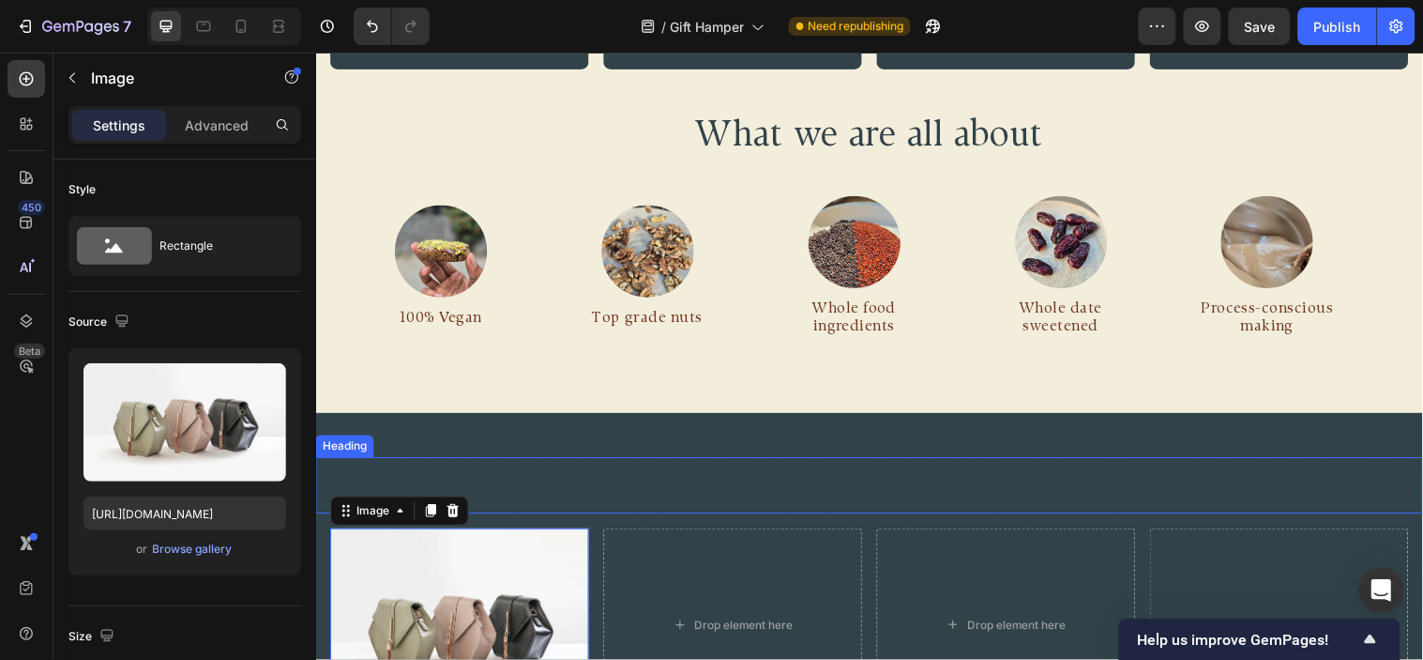
click at [858, 469] on p "Rich Text Editor. Editing area: main" at bounding box center [878, 490] width 1122 height 53
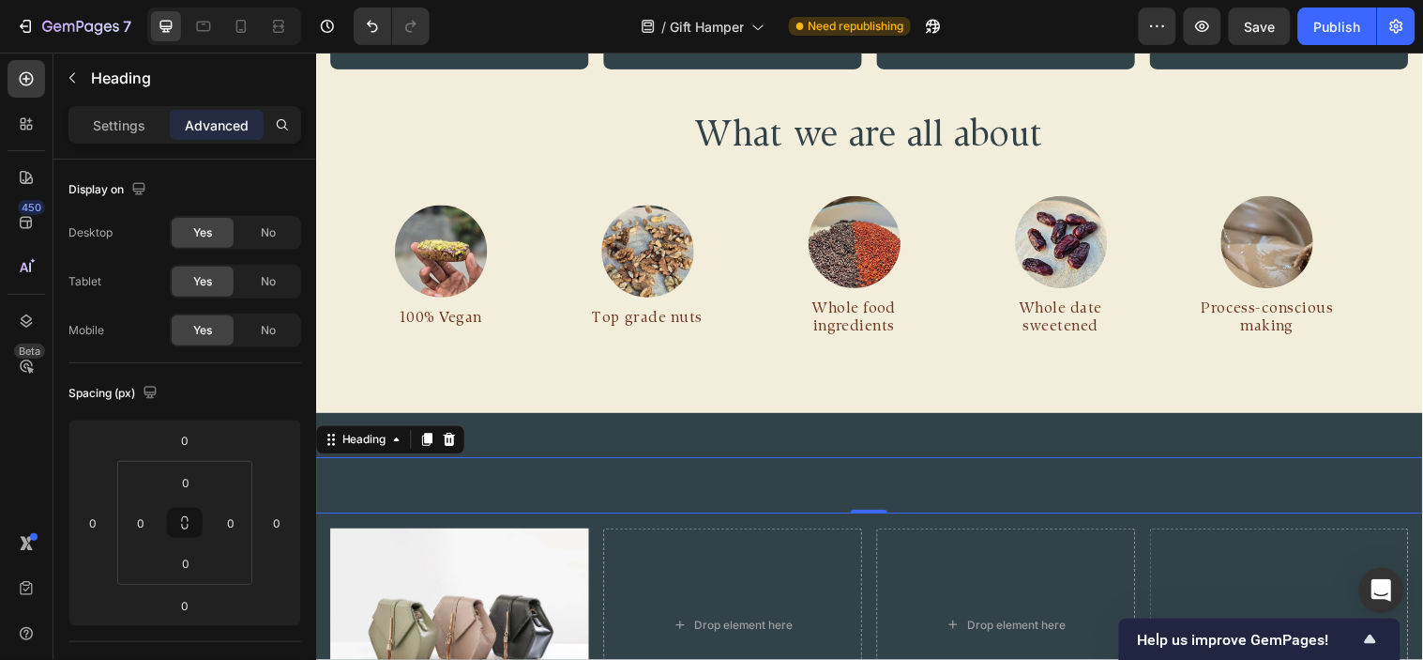
click at [858, 469] on h2 "Rich Text Editor. Editing area: main" at bounding box center [878, 491] width 1126 height 57
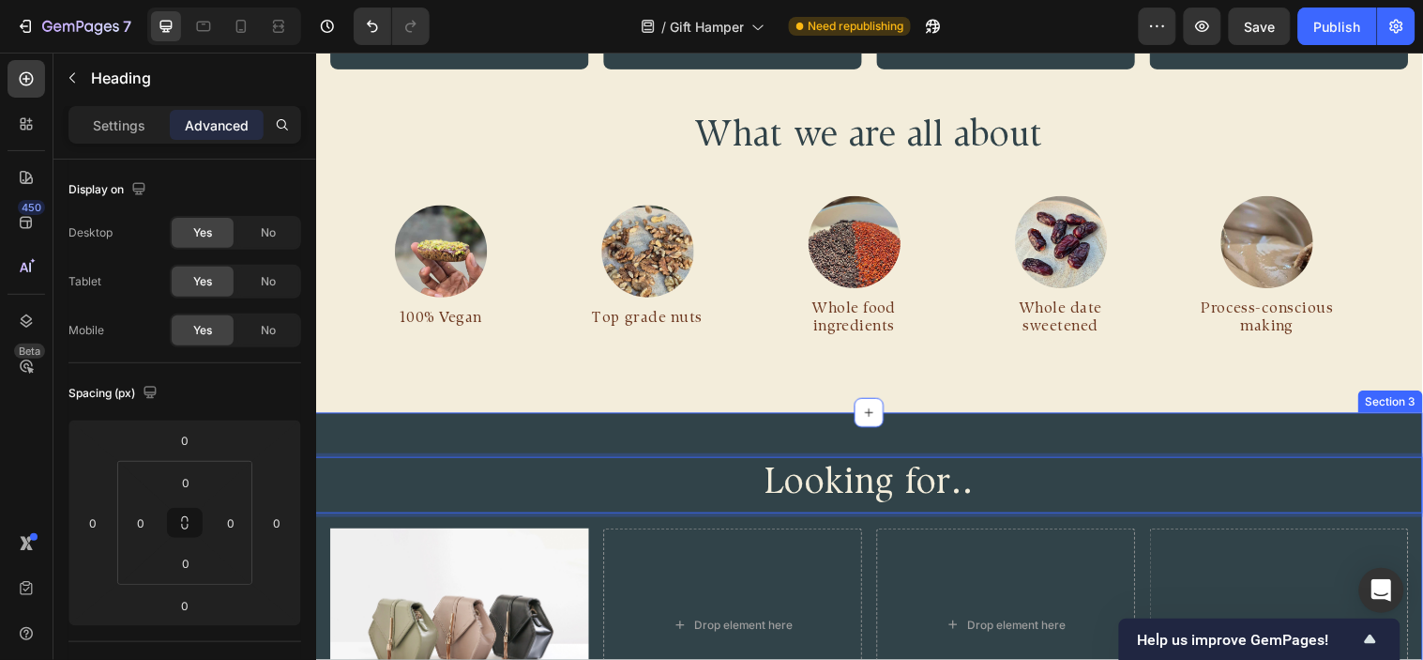
click at [1190, 418] on div "Looking for.. Heading 0 Row Image Drop element here Drop element here Drop elem…" at bounding box center [878, 597] width 1126 height 359
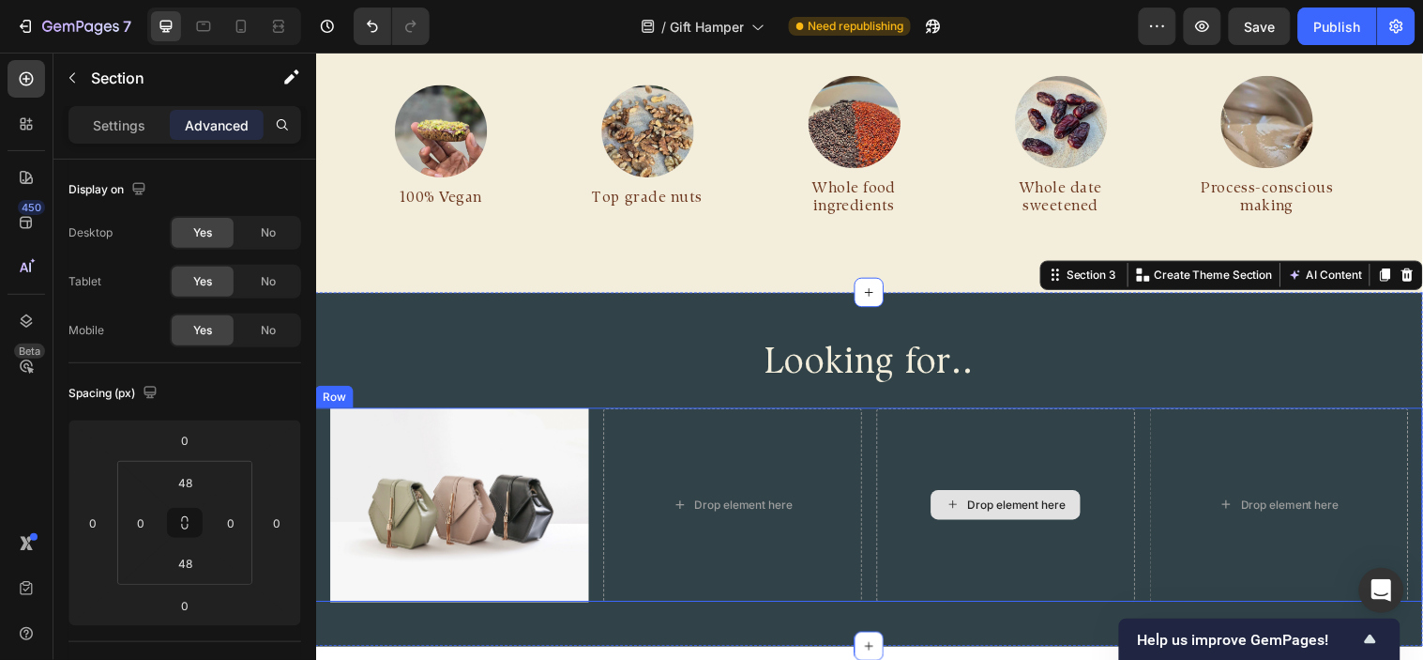
scroll to position [1368, 0]
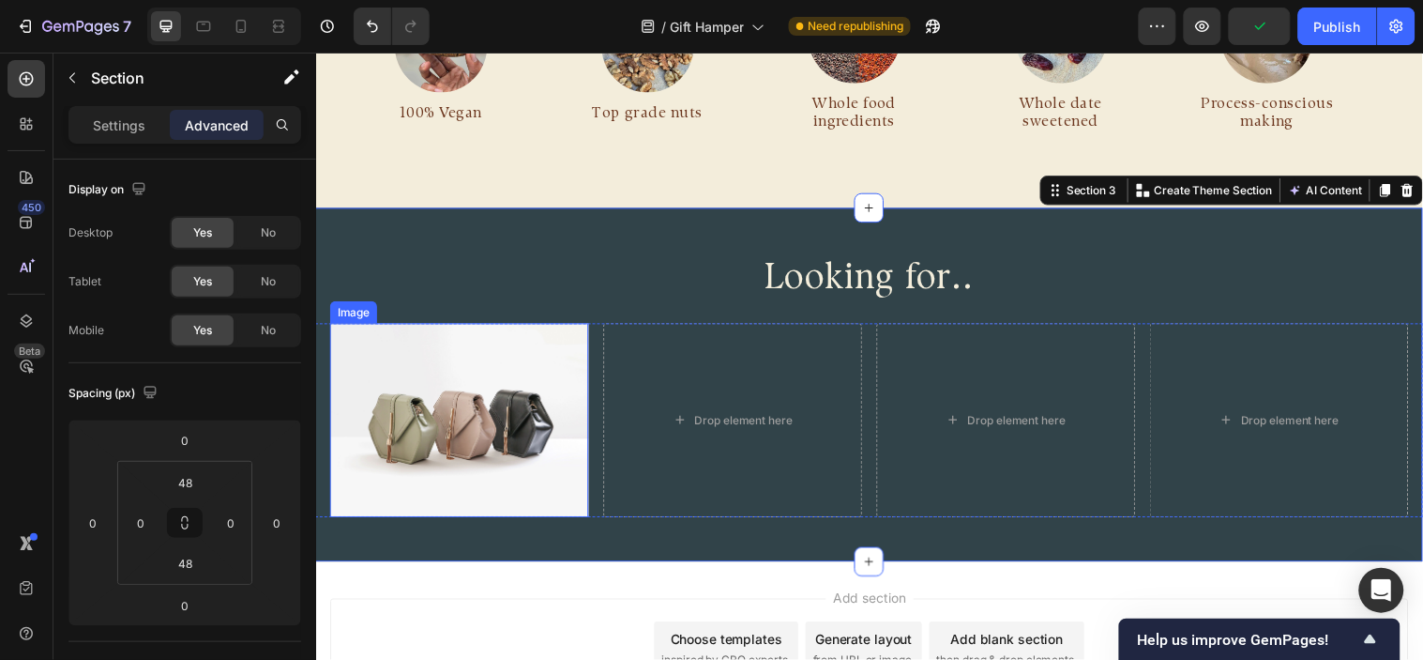
click at [430, 412] on img at bounding box center [461, 425] width 263 height 197
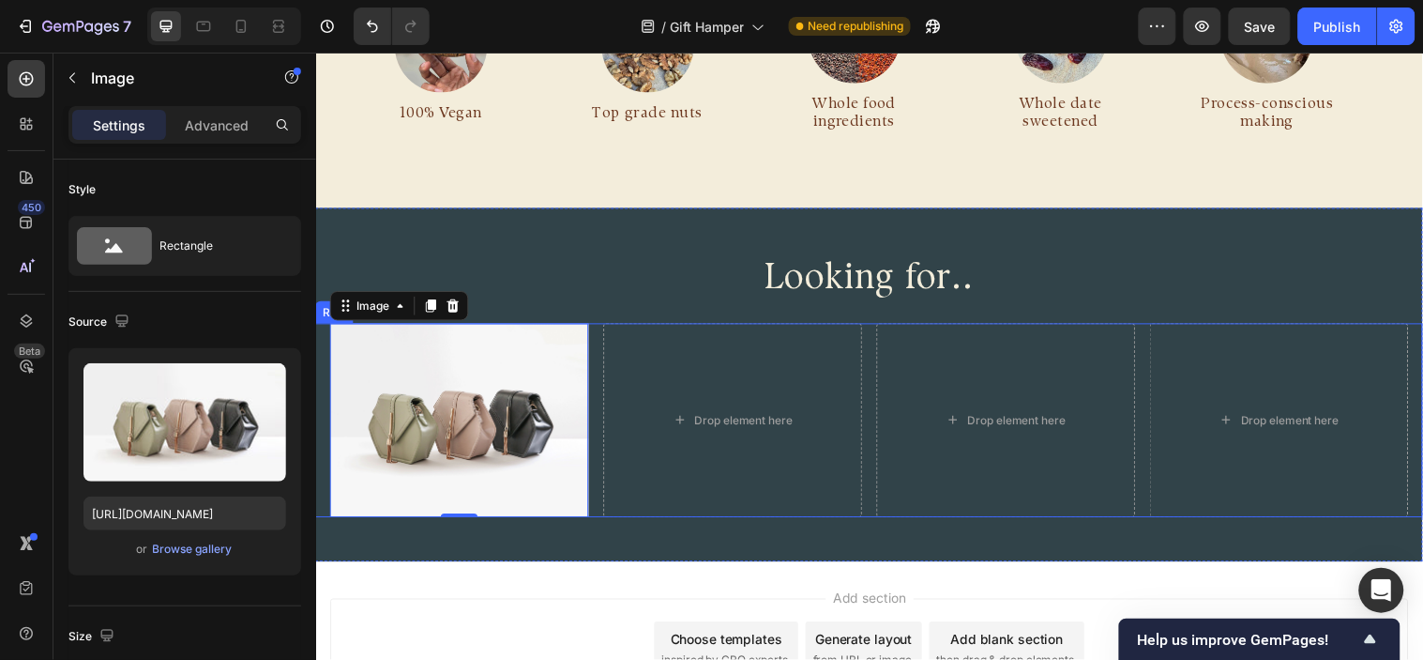
click at [868, 376] on div "Image 0 Drop element here Drop element here Drop element here Row" at bounding box center [878, 425] width 1126 height 197
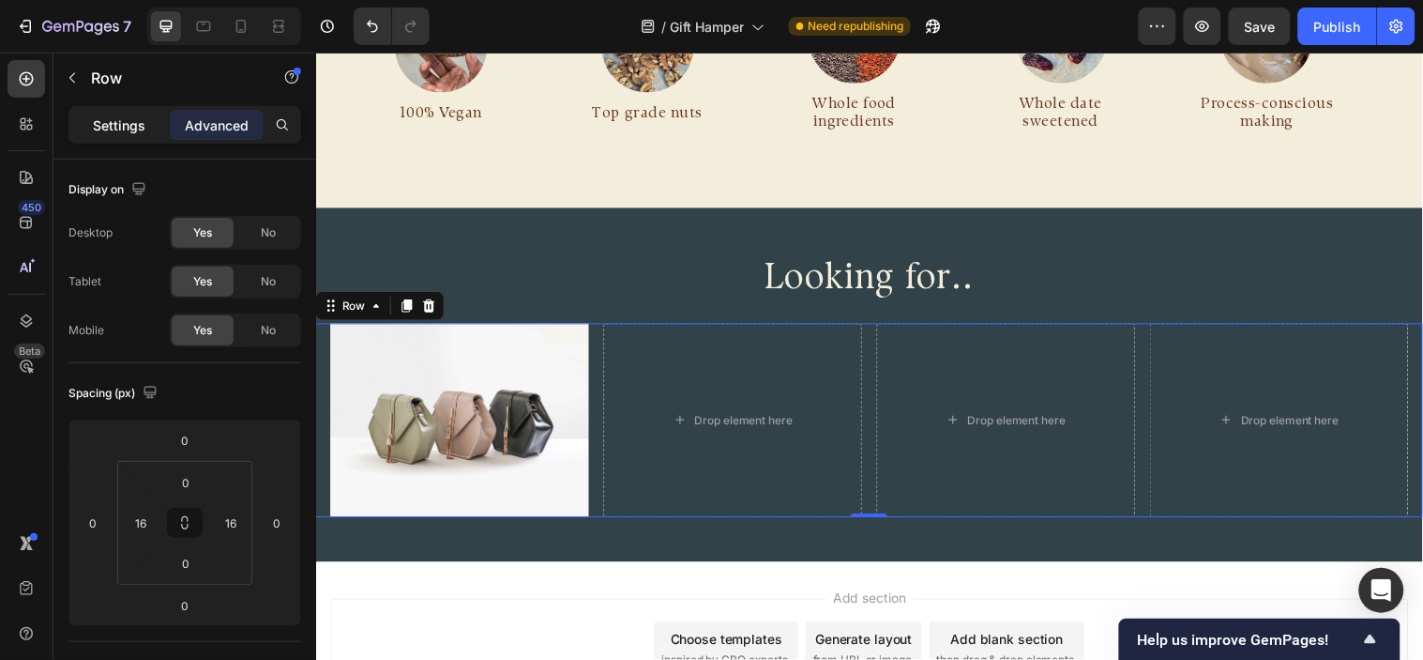
click at [132, 132] on p "Settings" at bounding box center [119, 125] width 53 height 20
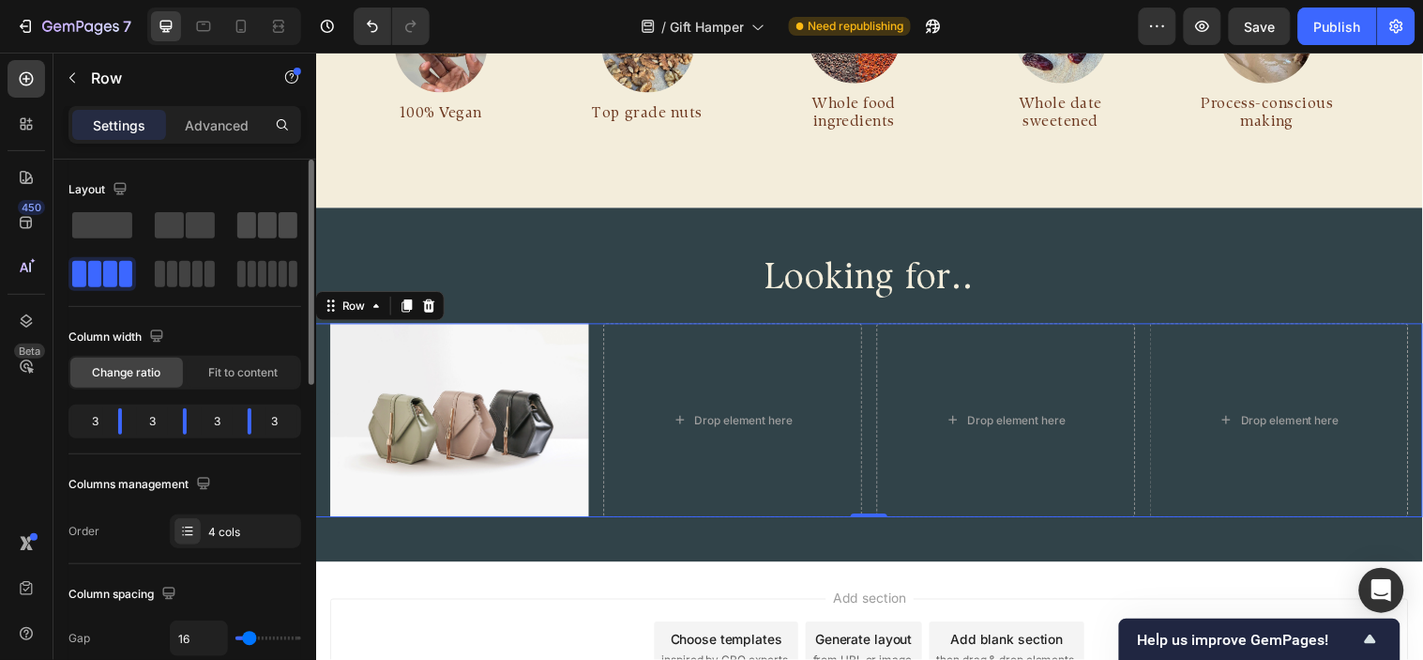
click at [237, 226] on span at bounding box center [246, 225] width 19 height 26
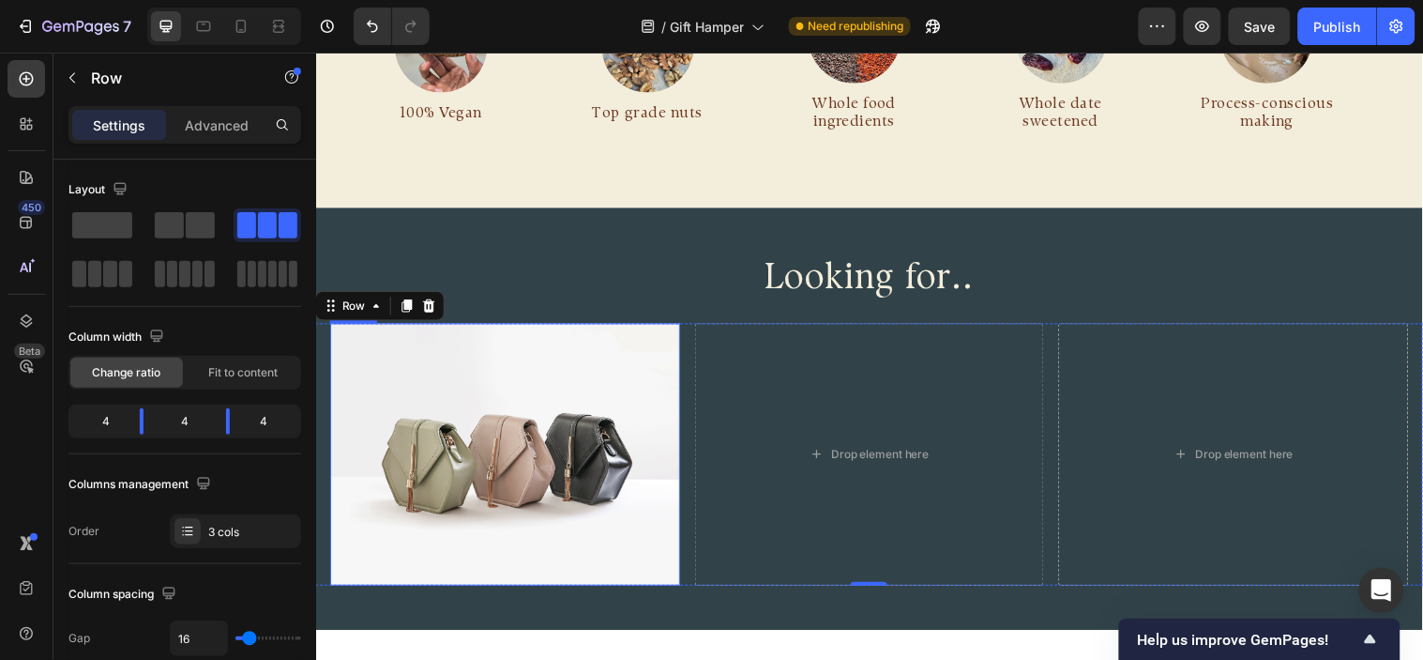
click at [542, 423] on img at bounding box center [508, 460] width 356 height 266
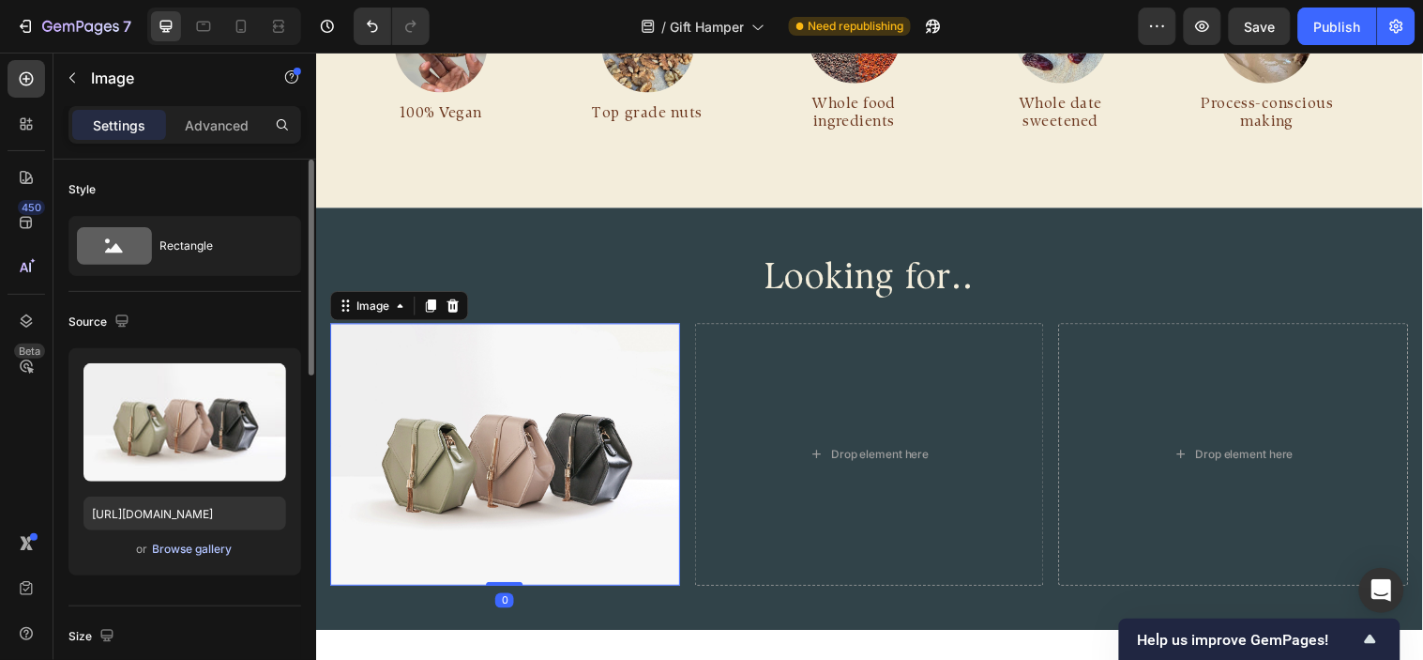
click at [210, 552] on div "Browse gallery" at bounding box center [193, 548] width 80 height 17
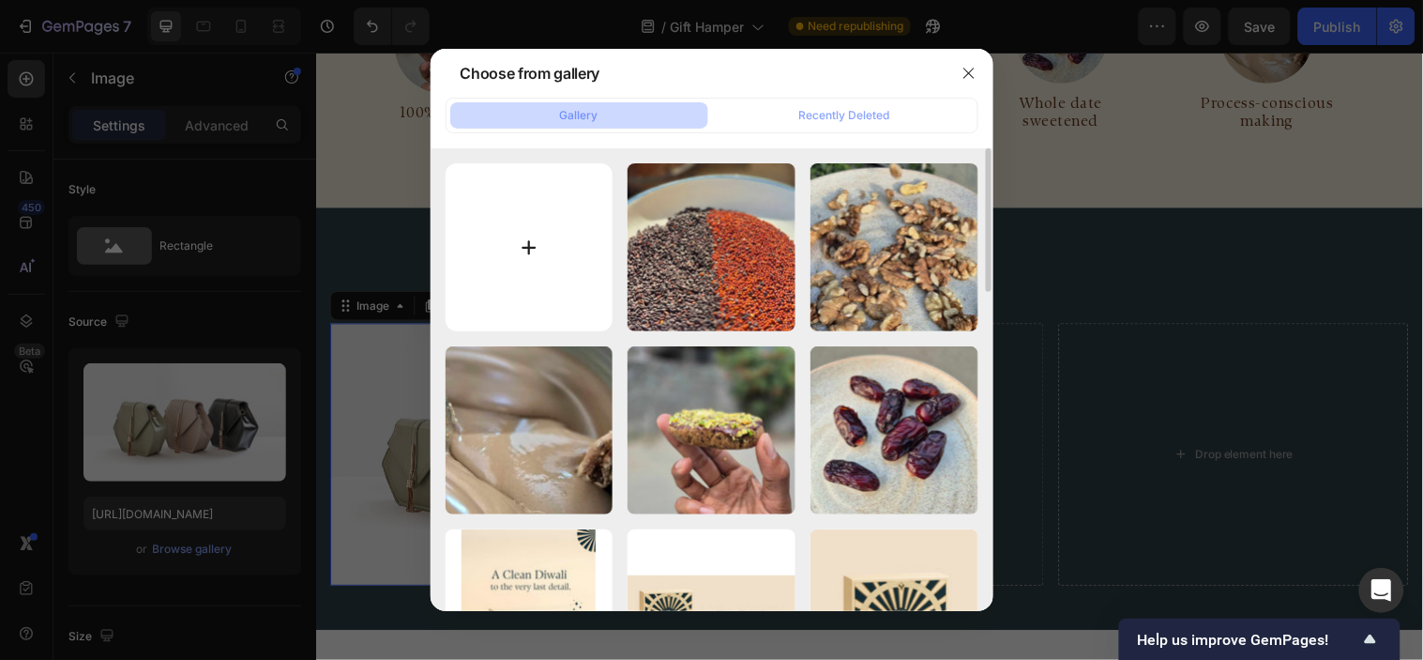
click at [533, 232] on input "file" at bounding box center [530, 247] width 168 height 168
type input "C:\fakepath\17.jpg"
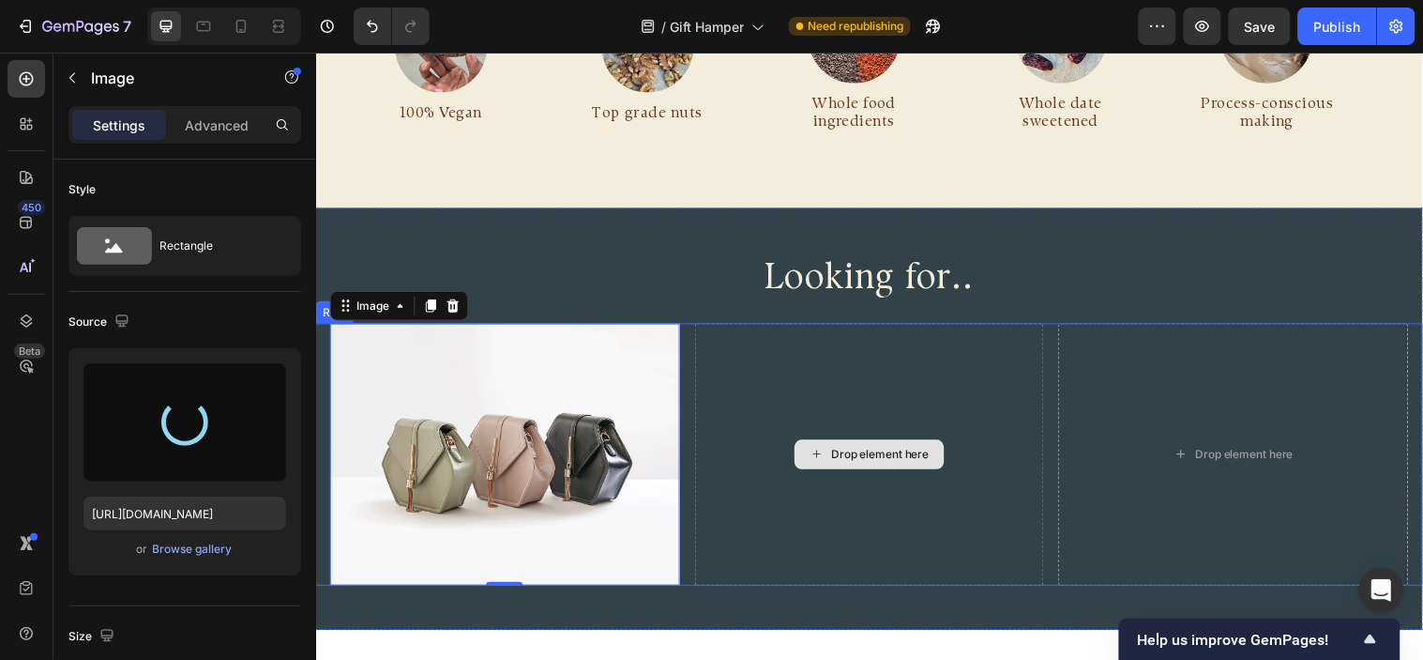
type input "https://cdn.shopify.com/s/files/1/0567/0889/0675/files/gempages_473620353990525…"
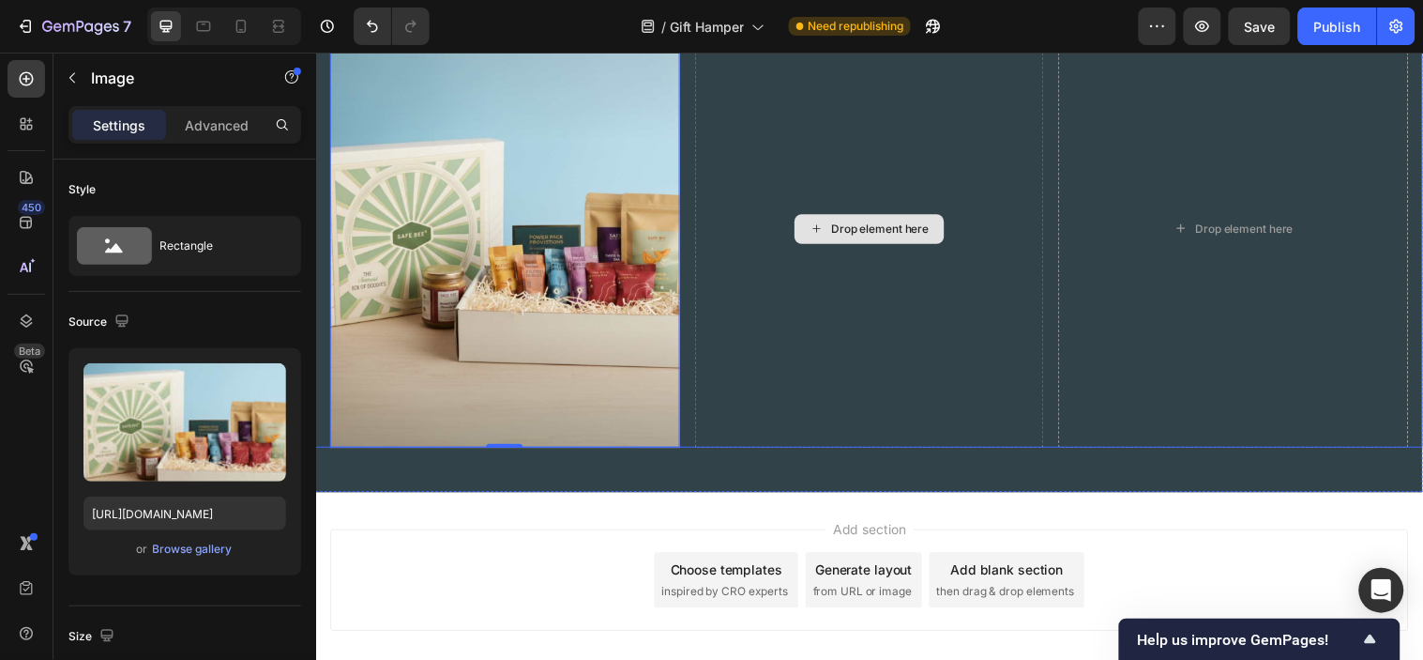
scroll to position [1577, 0]
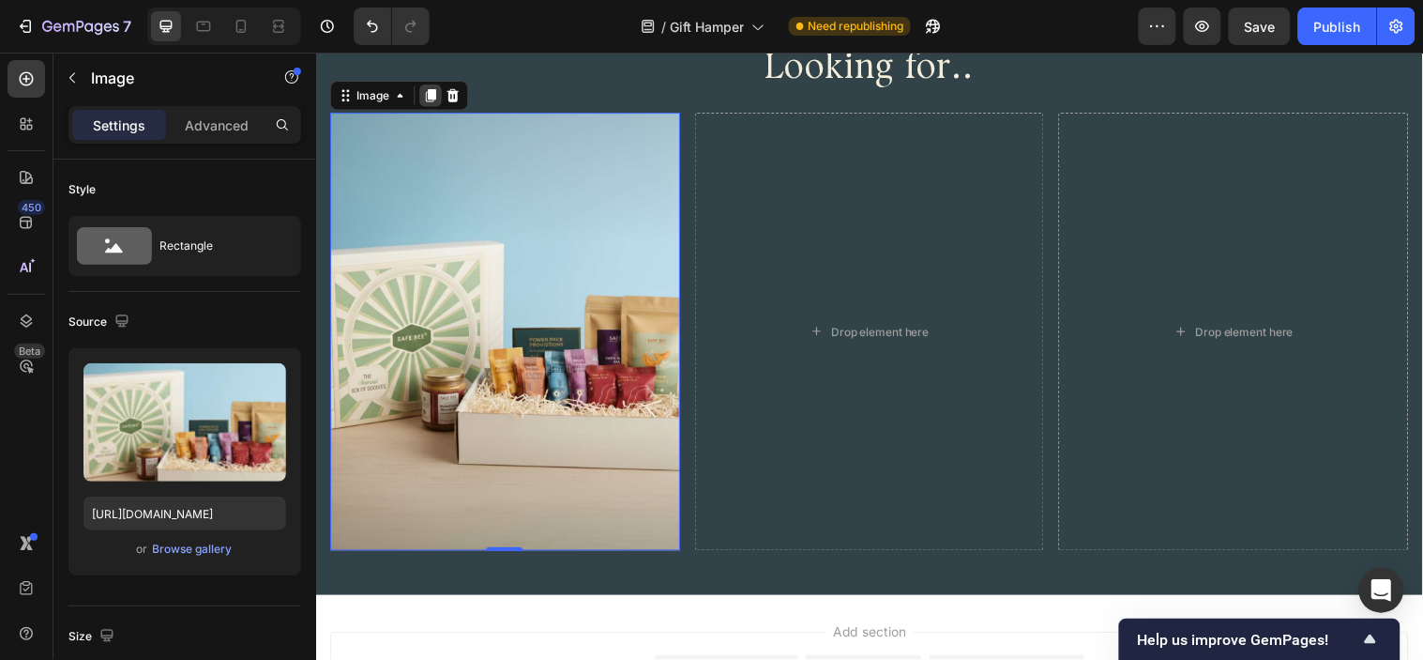
click at [438, 99] on icon at bounding box center [432, 94] width 15 height 15
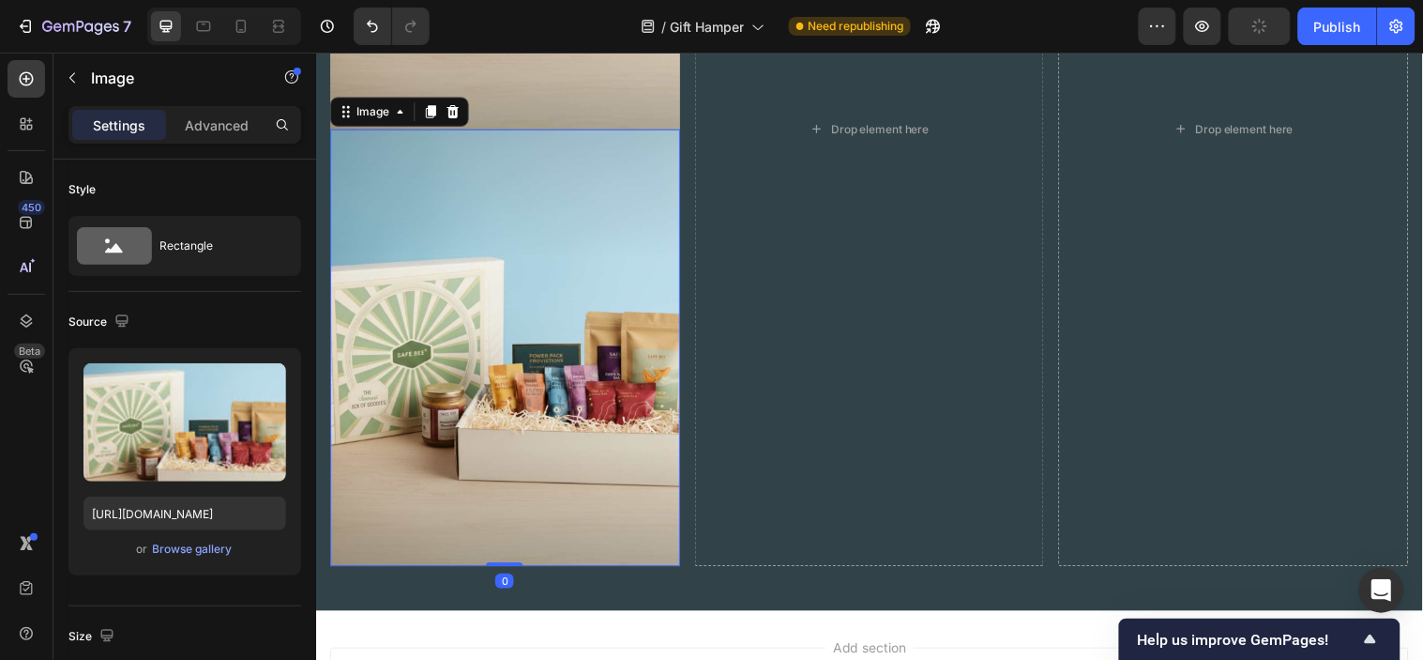
scroll to position [2010, 0]
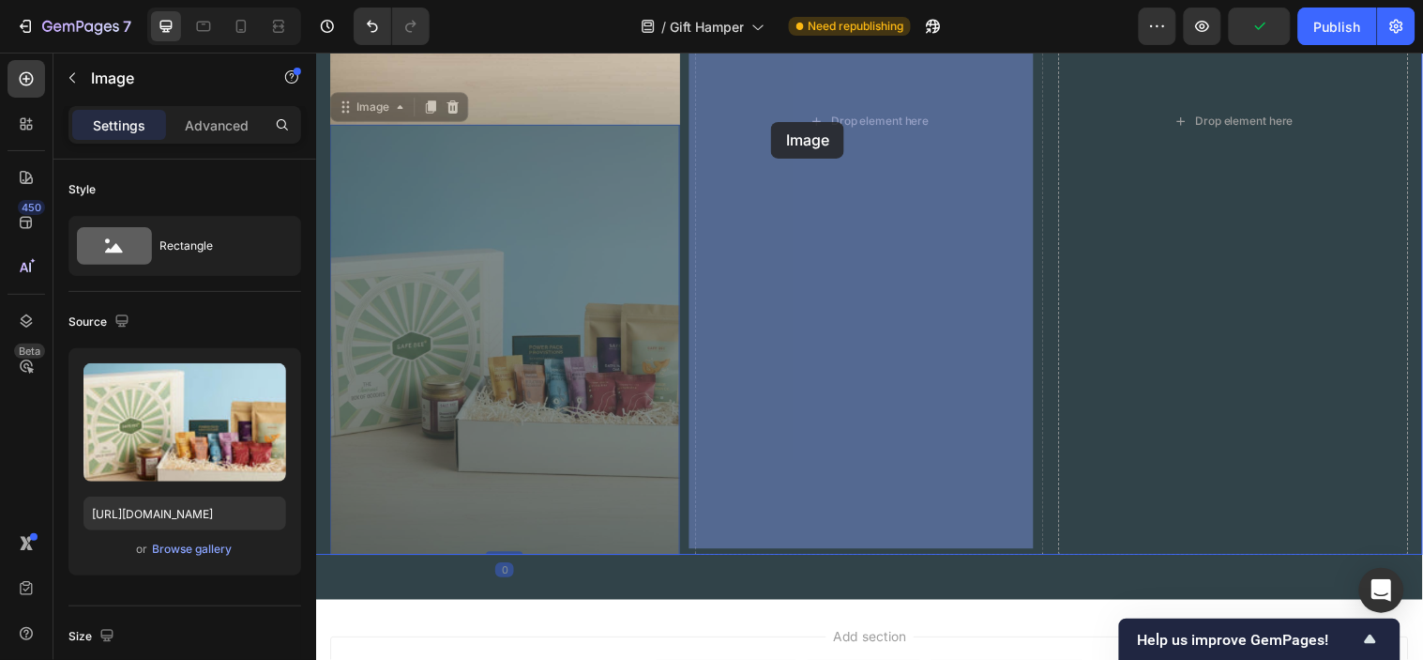
drag, startPoint x: 346, startPoint y: 100, endPoint x: 766, endPoint y: 123, distance: 420.0
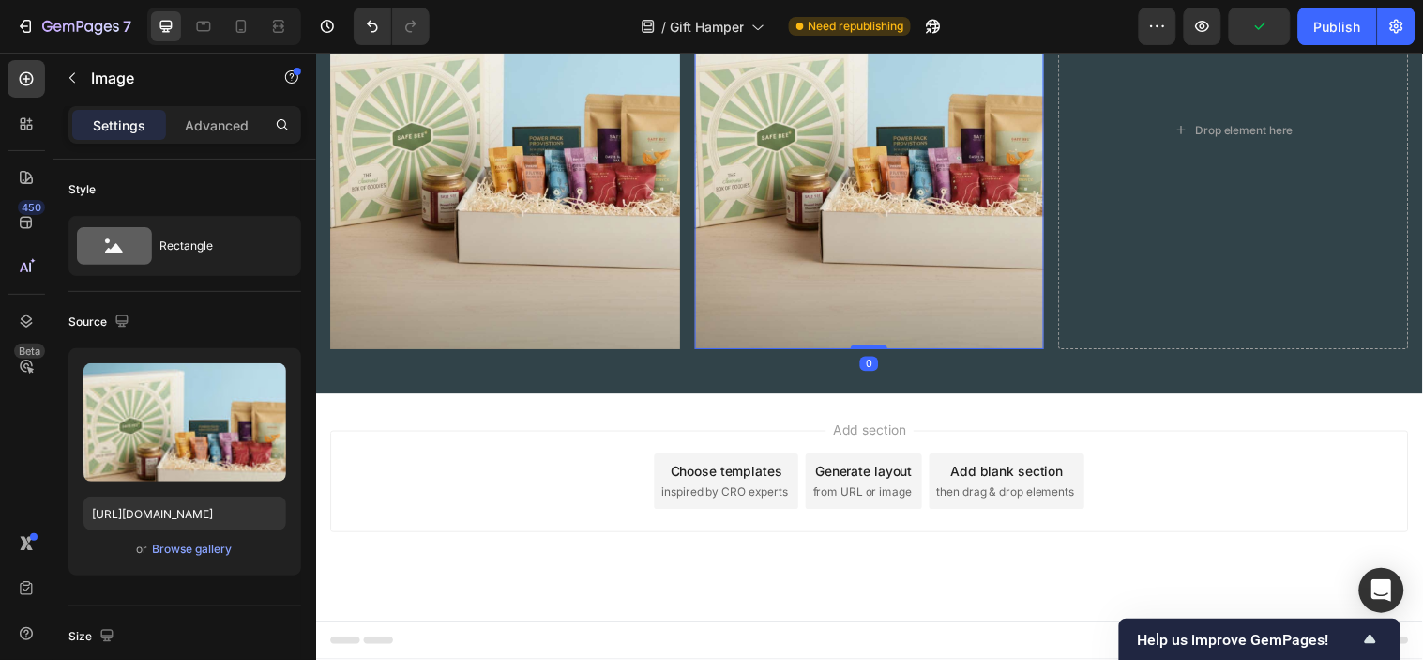
scroll to position [1774, 0]
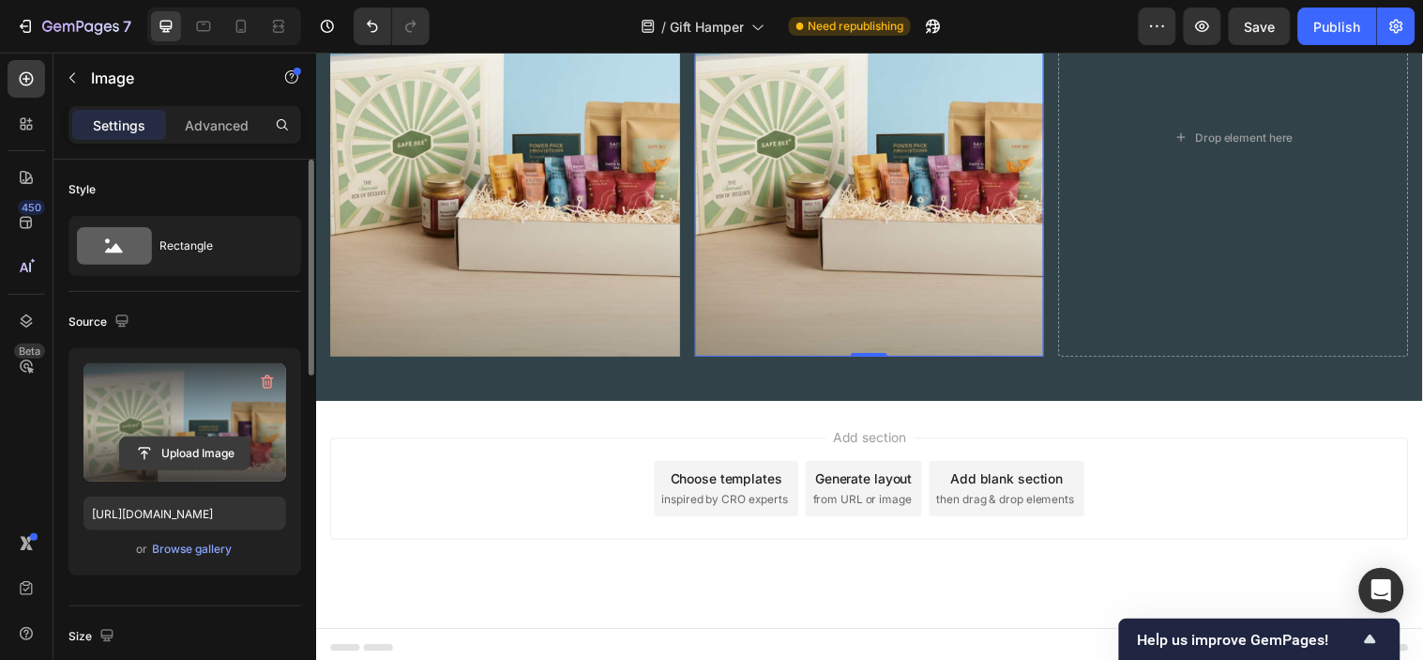
click at [175, 456] on input "file" at bounding box center [184, 453] width 129 height 32
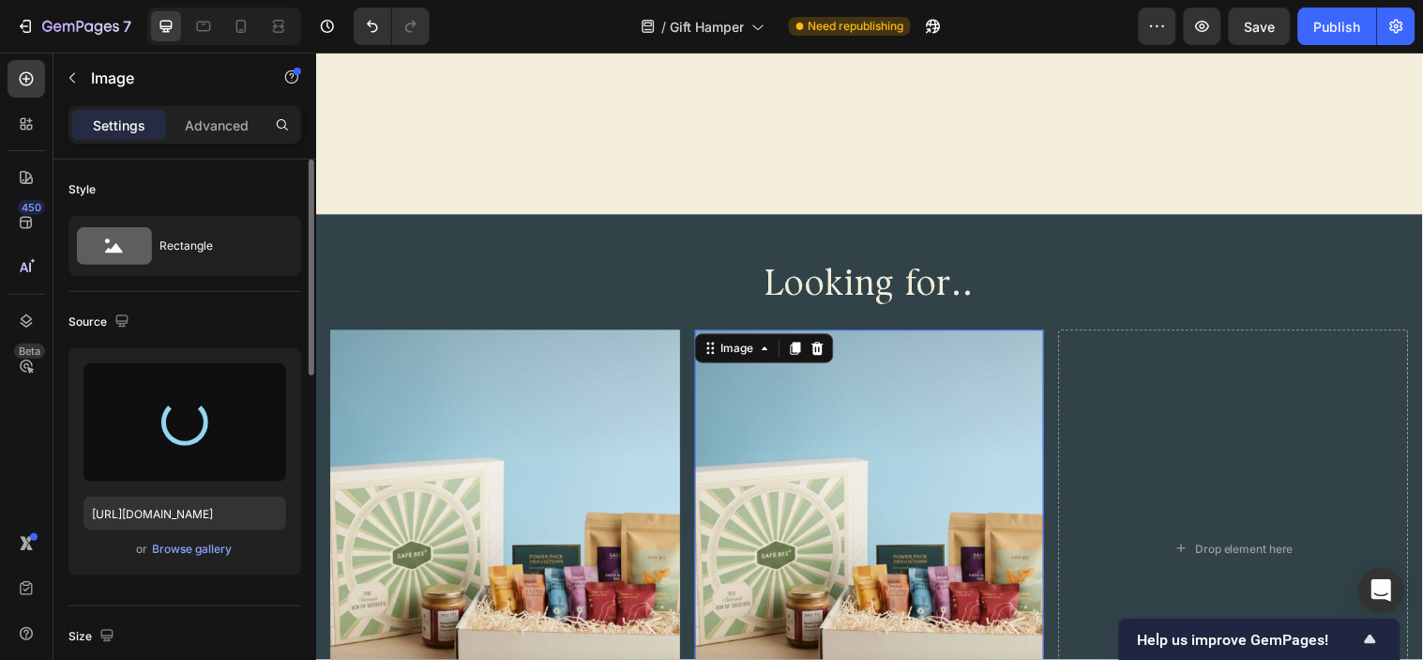
scroll to position [1339, 0]
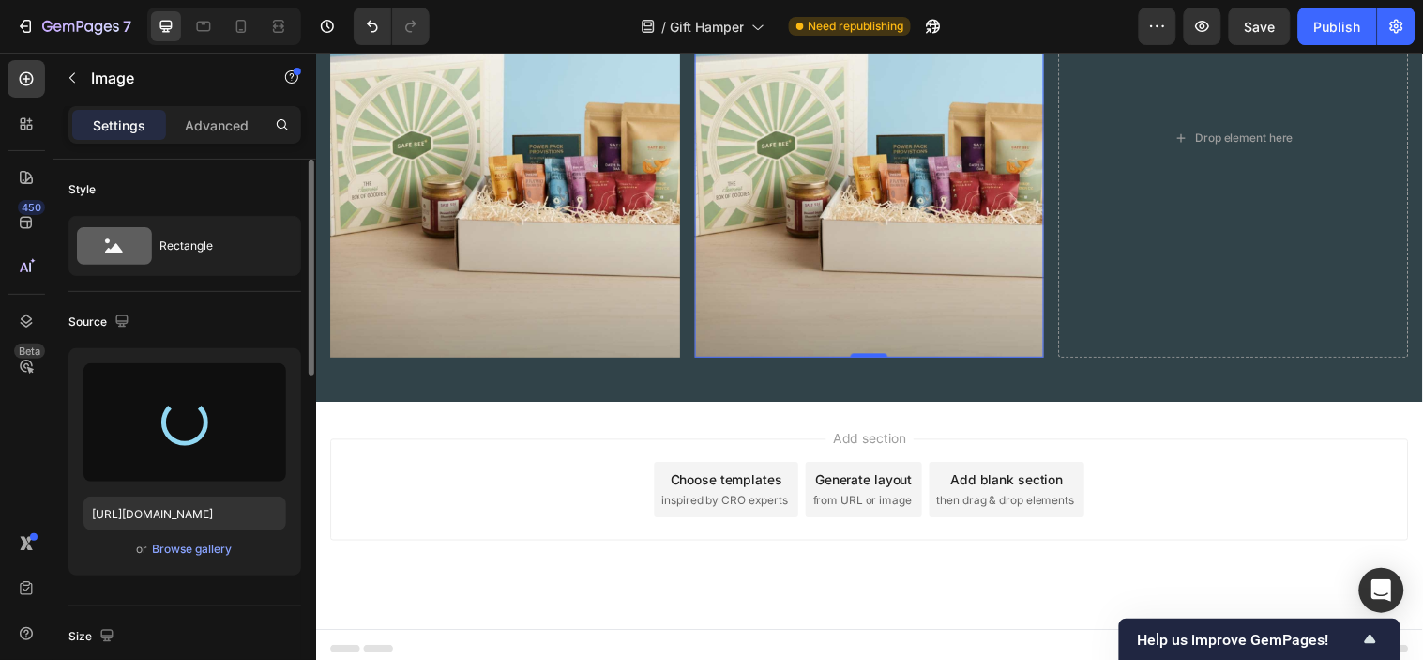
type input "https://cdn.shopify.com/s/files/1/0567/0889/0675/files/gempages_473620353990525…"
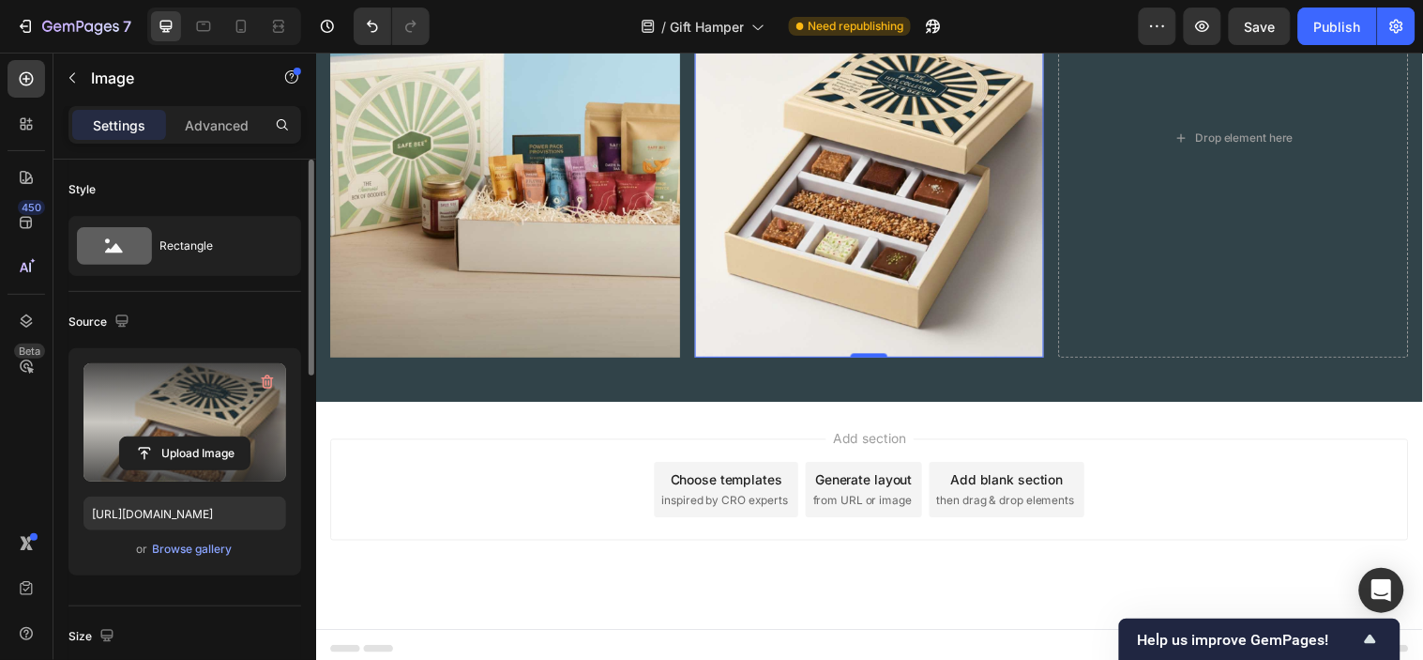
scroll to position [1131, 0]
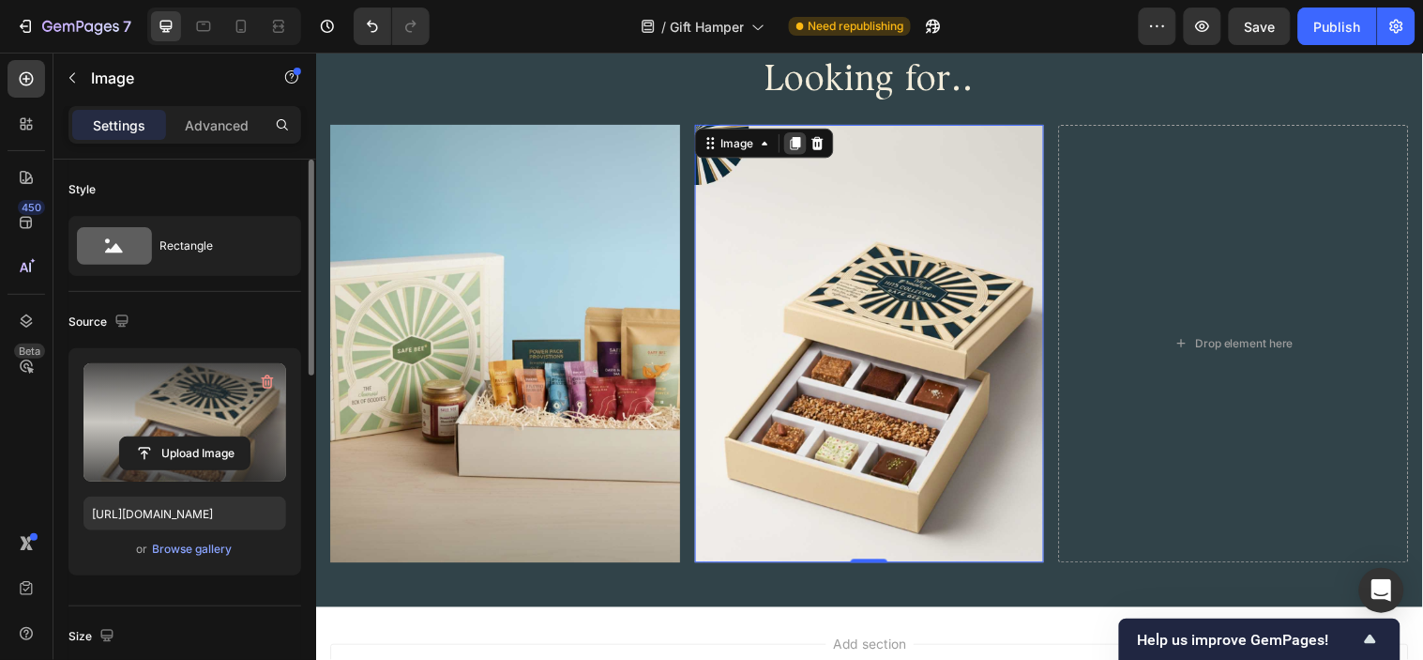
click at [798, 151] on div at bounding box center [803, 143] width 23 height 23
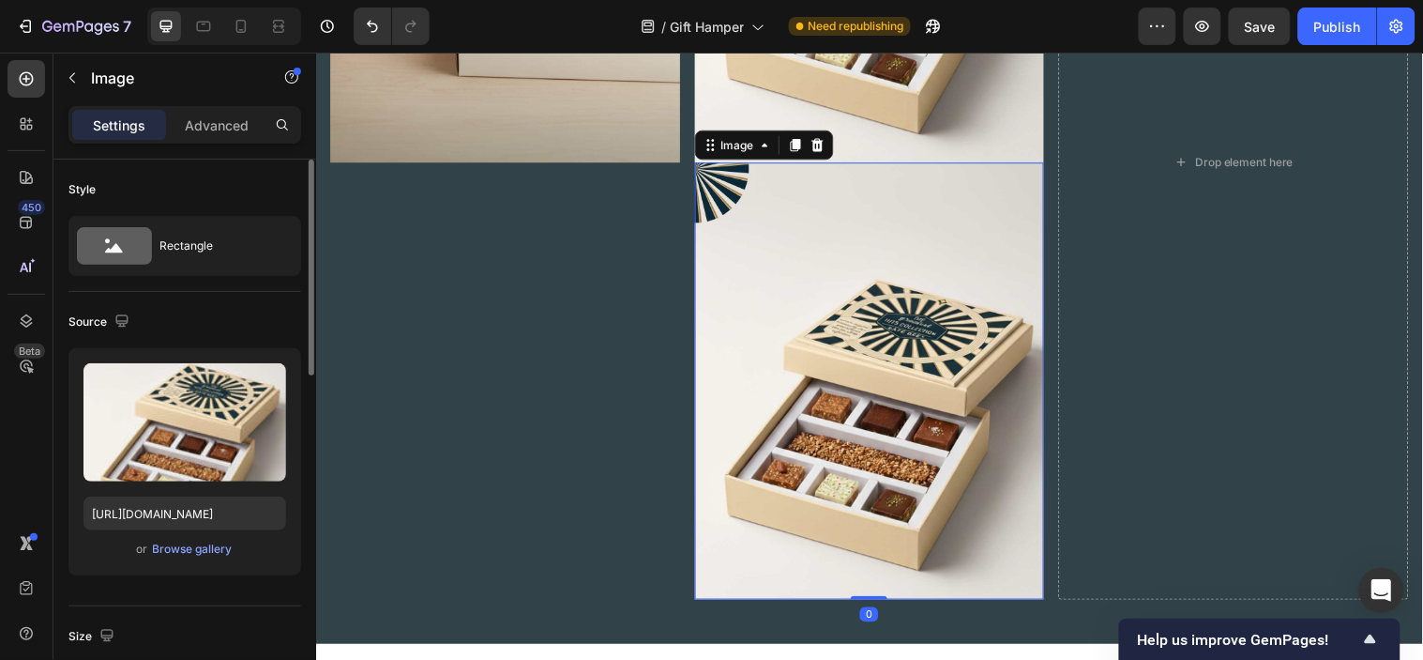
scroll to position [1576, 0]
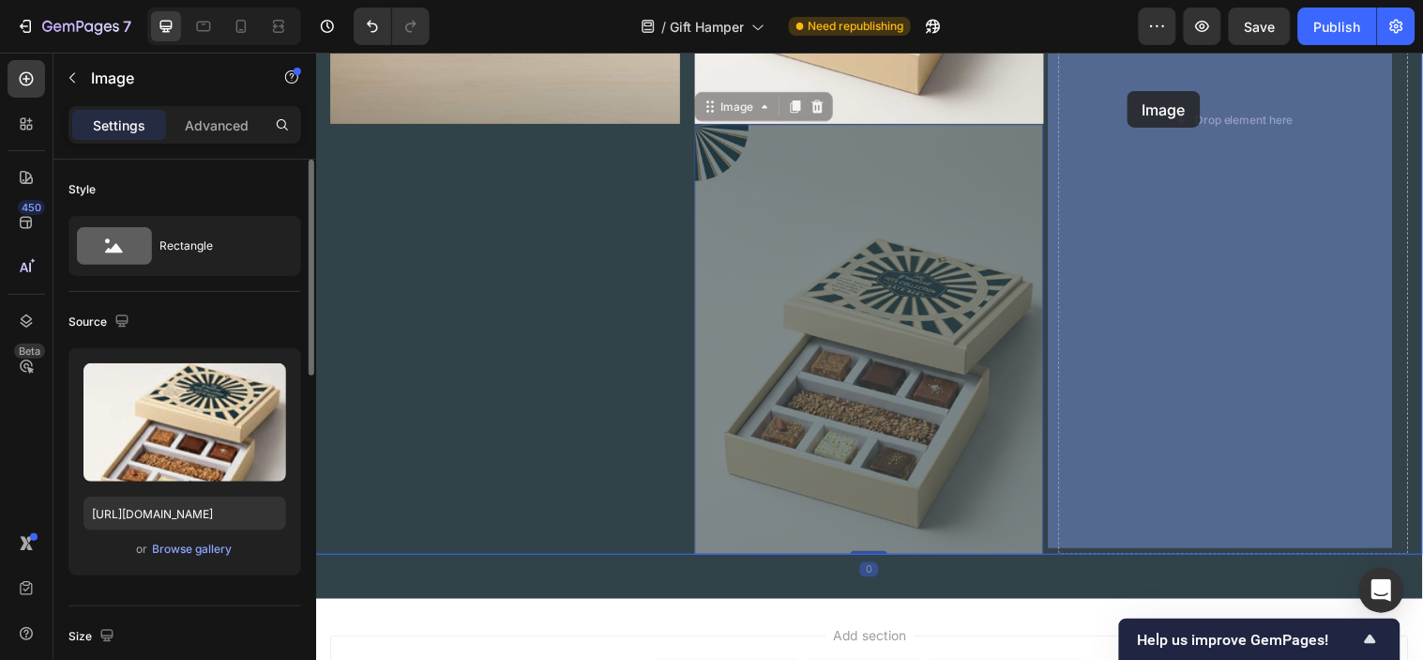
drag, startPoint x: 709, startPoint y: 101, endPoint x: 1140, endPoint y: 91, distance: 430.8
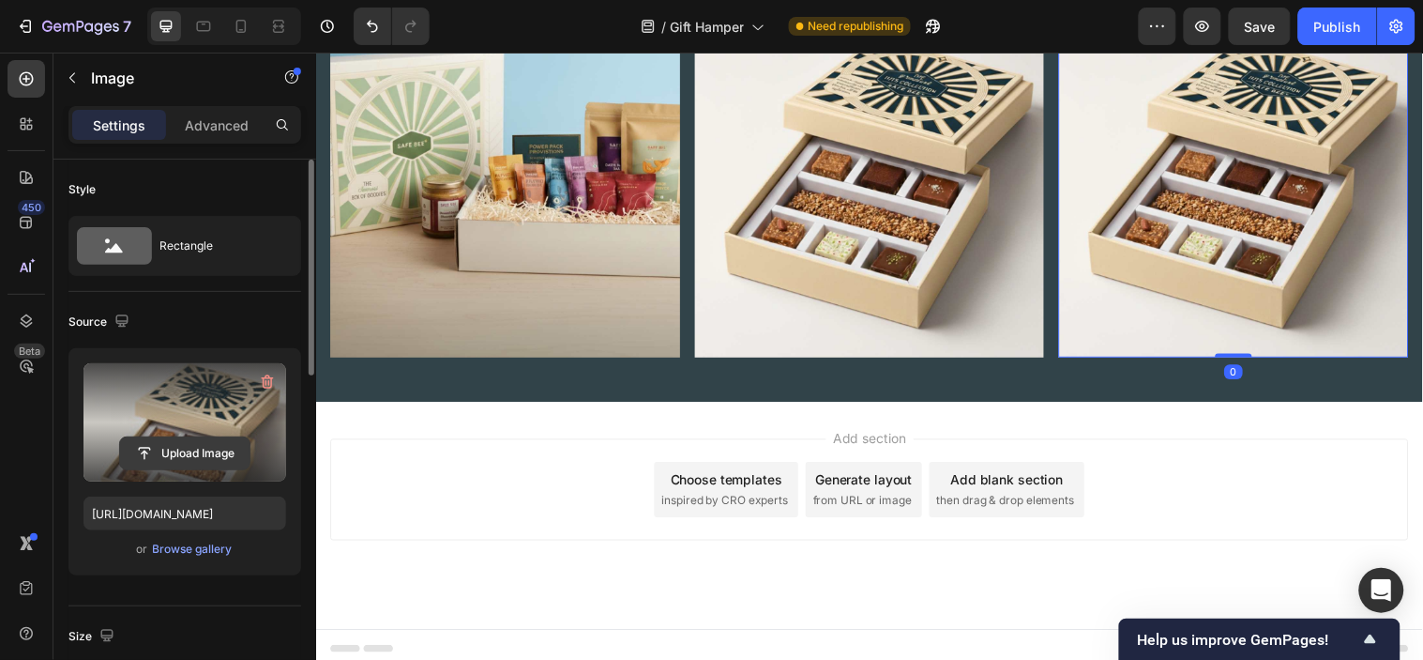
click at [191, 458] on input "file" at bounding box center [184, 453] width 129 height 32
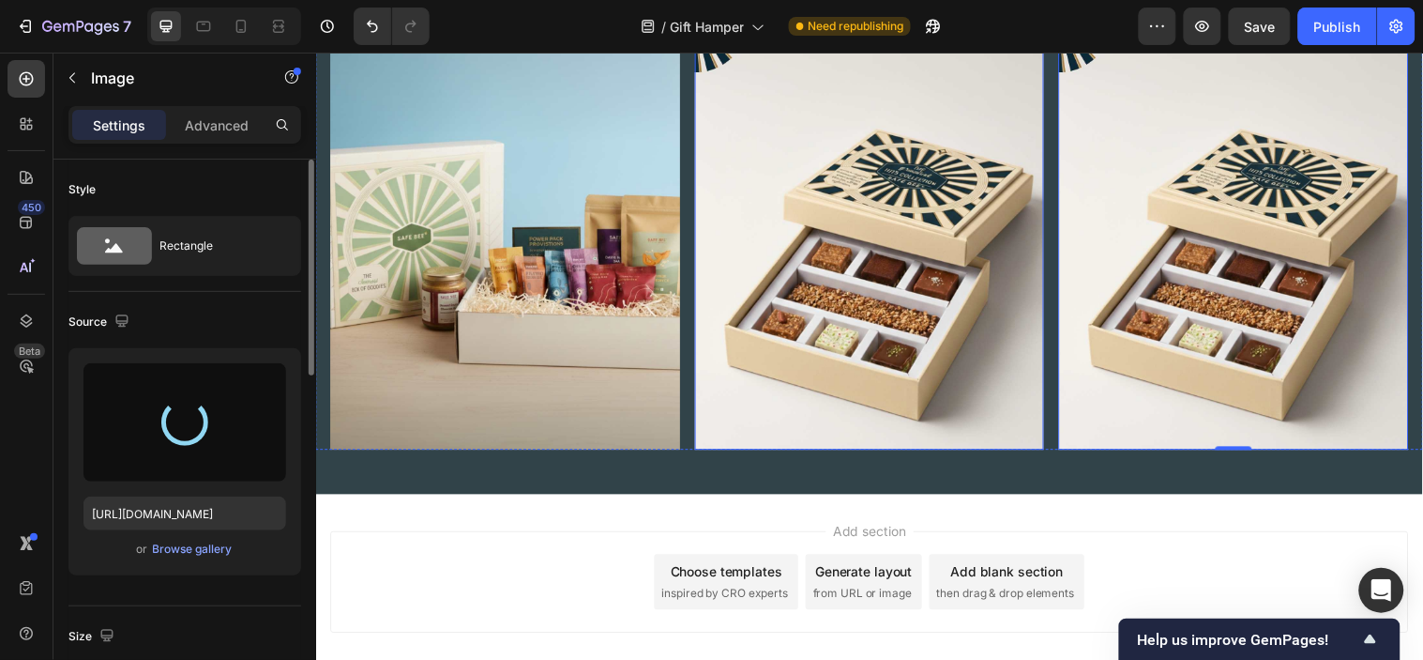
scroll to position [1131, 0]
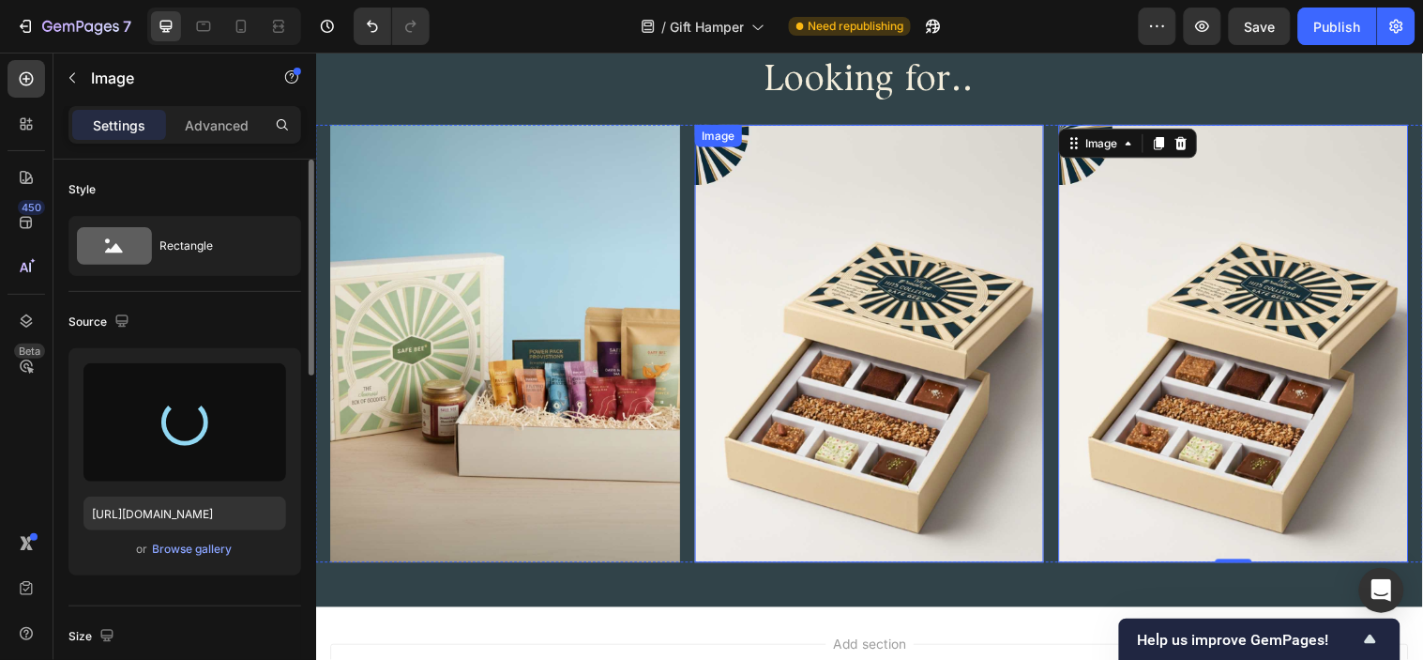
type input "https://cdn.shopify.com/s/files/1/0567/0889/0675/files/gempages_473620353990525…"
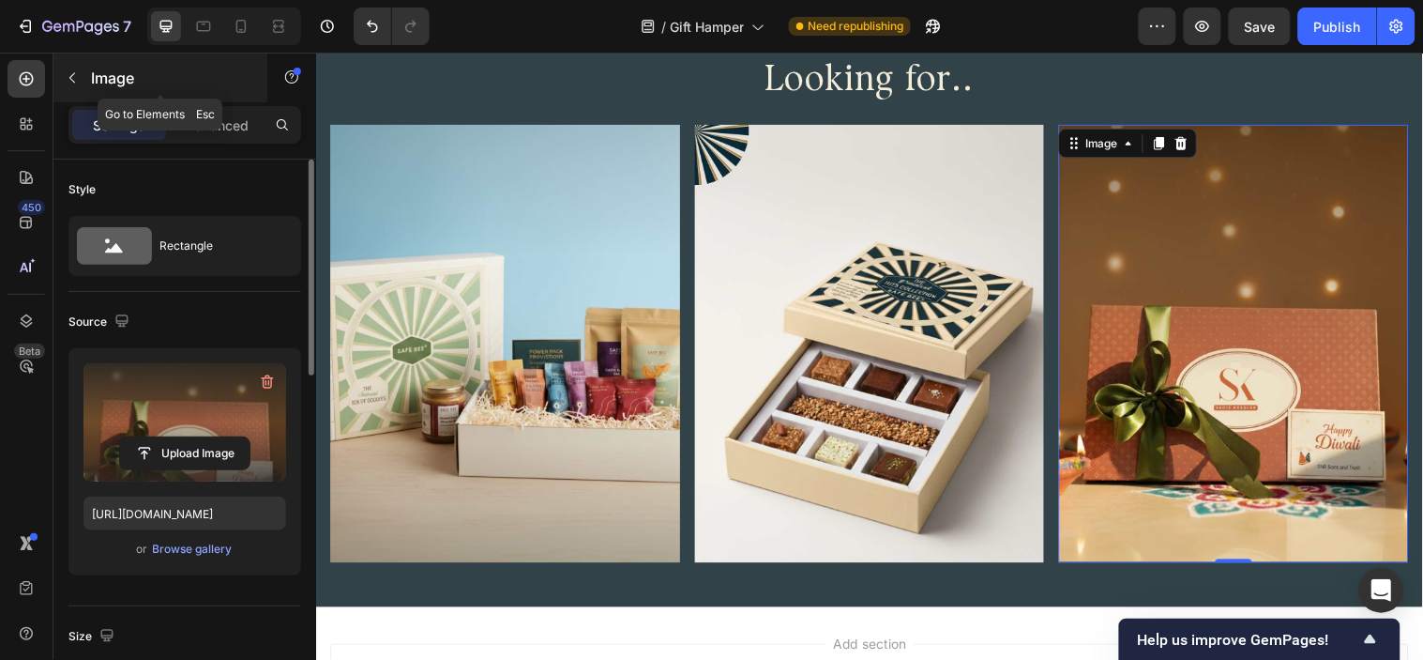
click at [73, 87] on button "button" at bounding box center [72, 78] width 30 height 30
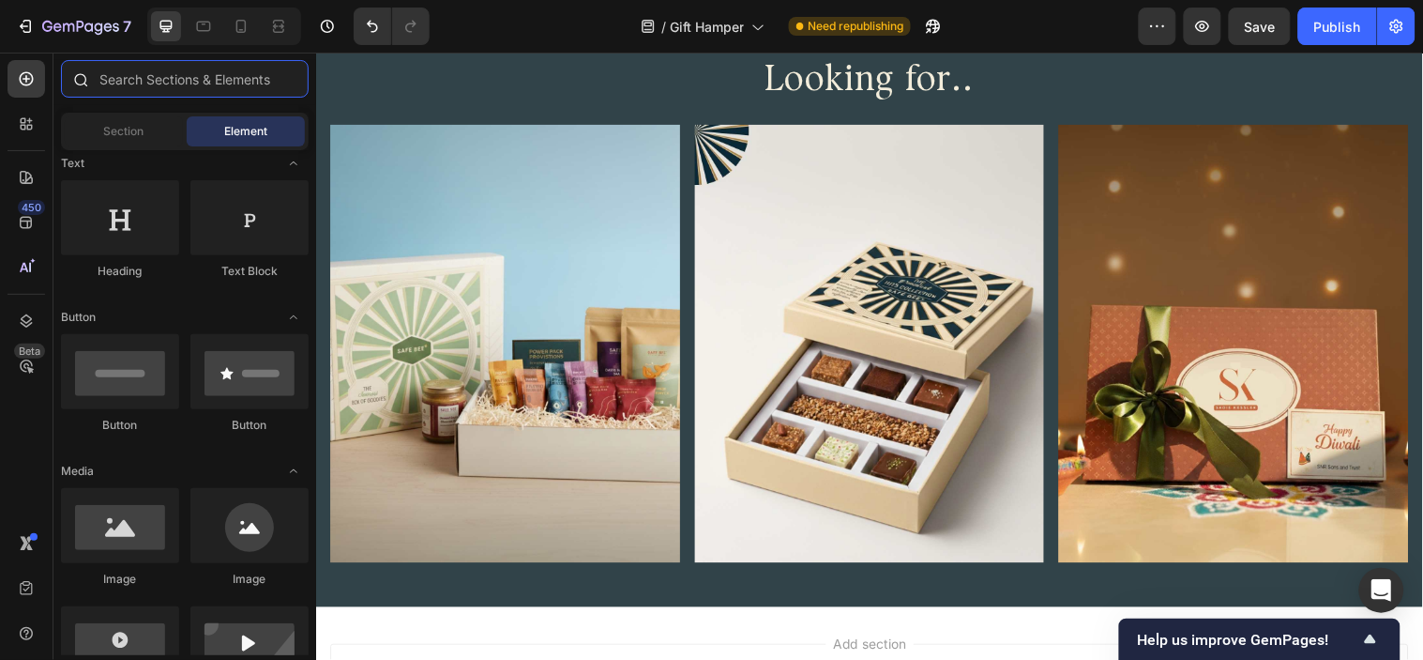
click at [173, 78] on input "text" at bounding box center [185, 79] width 248 height 38
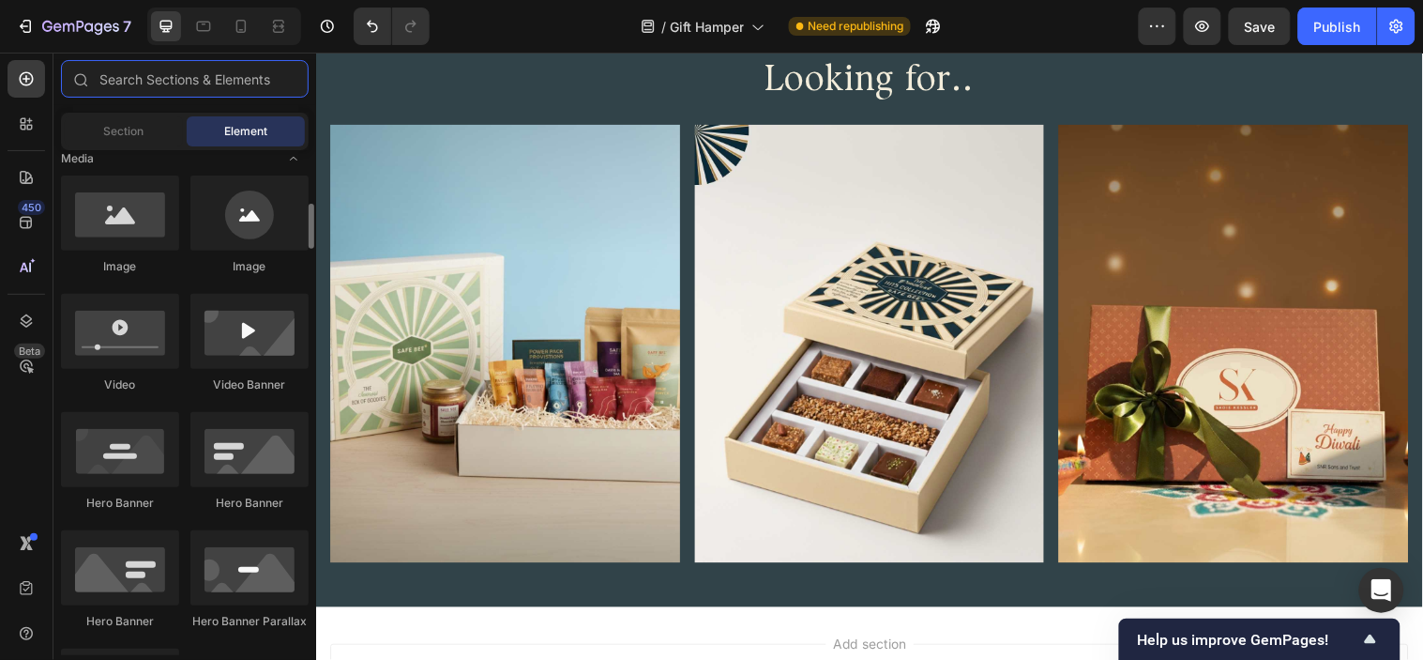
scroll to position [700, 0]
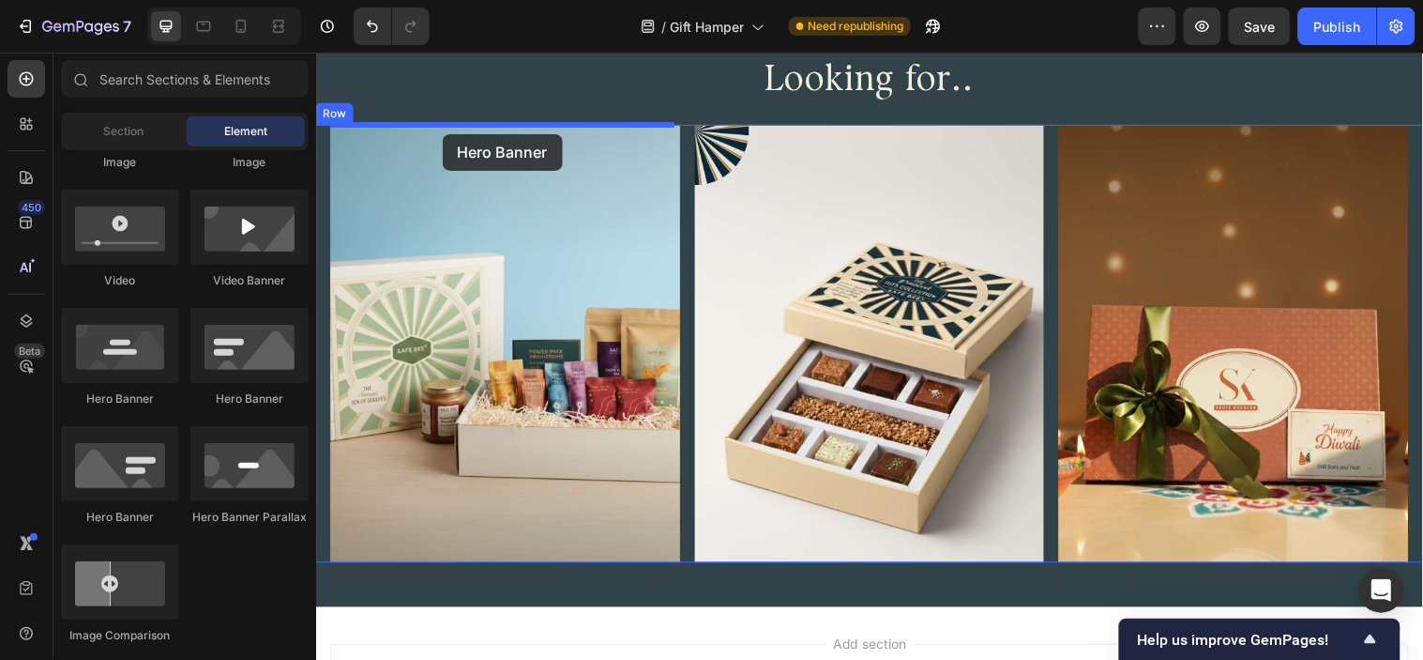
drag, startPoint x: 437, startPoint y: 425, endPoint x: 444, endPoint y: 134, distance: 291.0
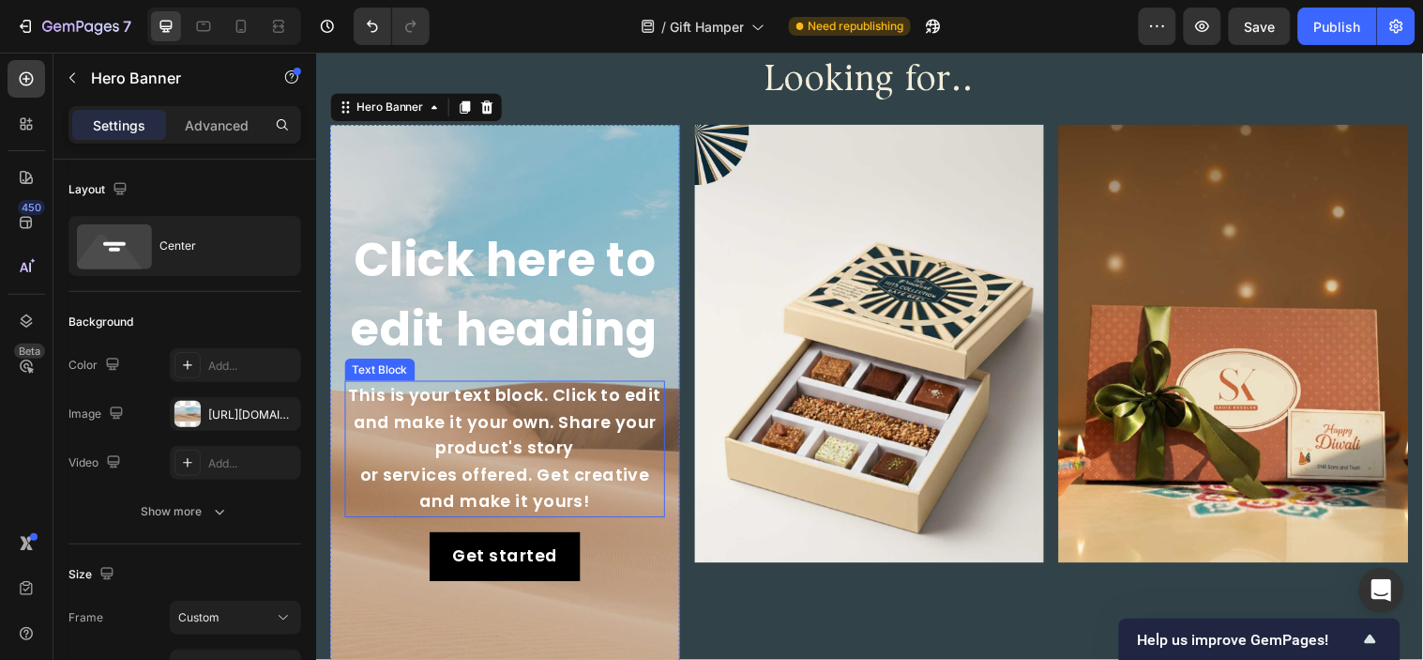
click at [537, 449] on div "This is your text block. Click to edit and make it your own. Share your product…" at bounding box center [508, 454] width 326 height 139
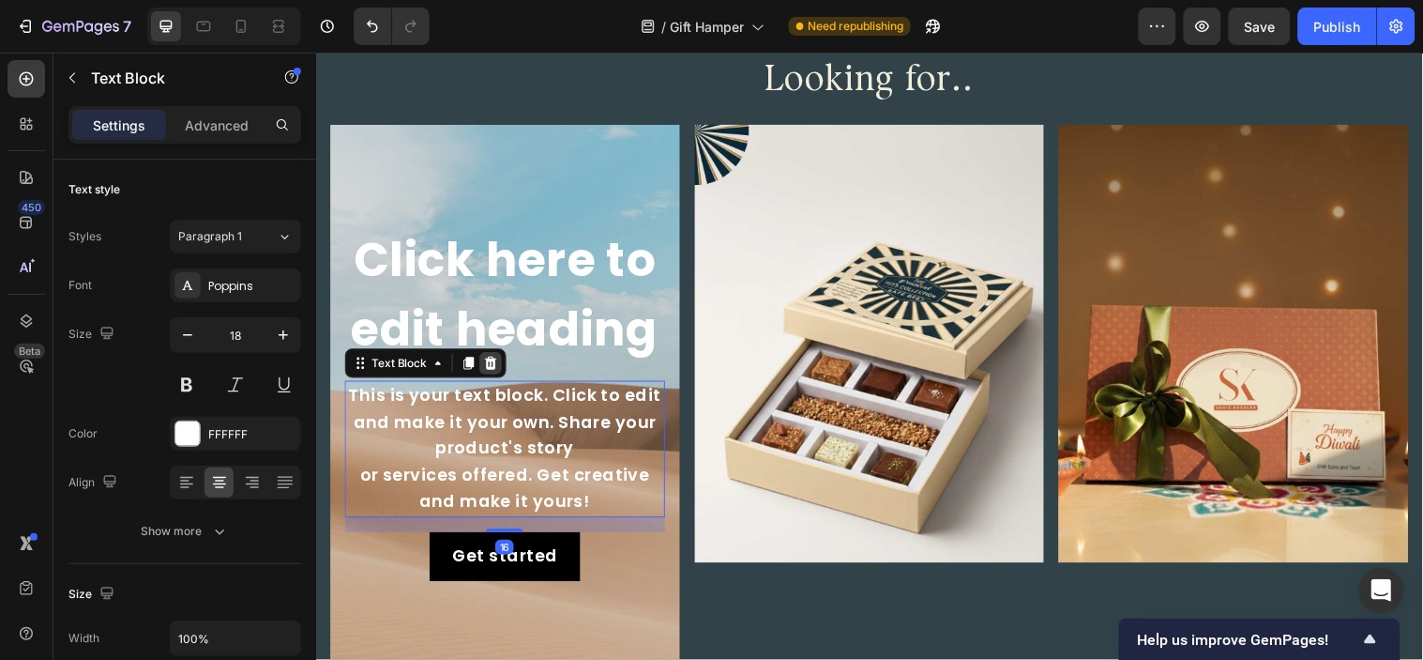
click at [495, 365] on icon at bounding box center [493, 366] width 15 height 15
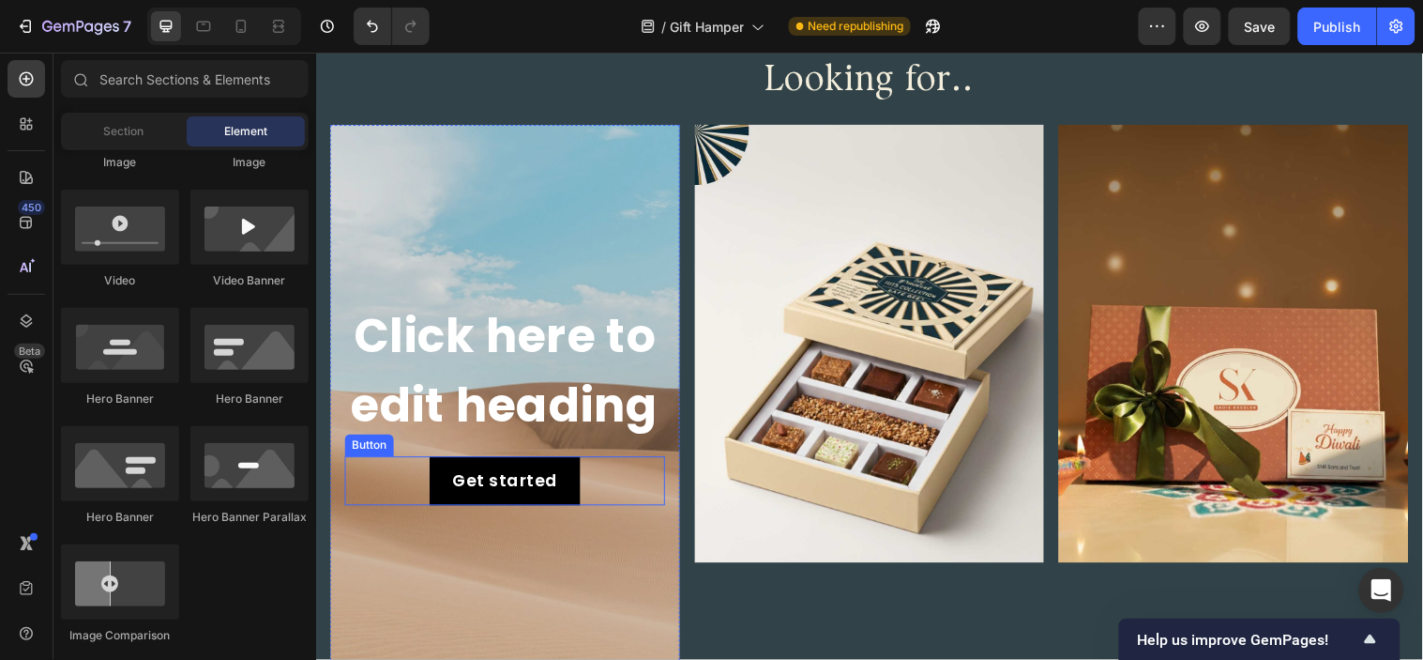
click at [590, 474] on div "Get started Button" at bounding box center [508, 487] width 326 height 50
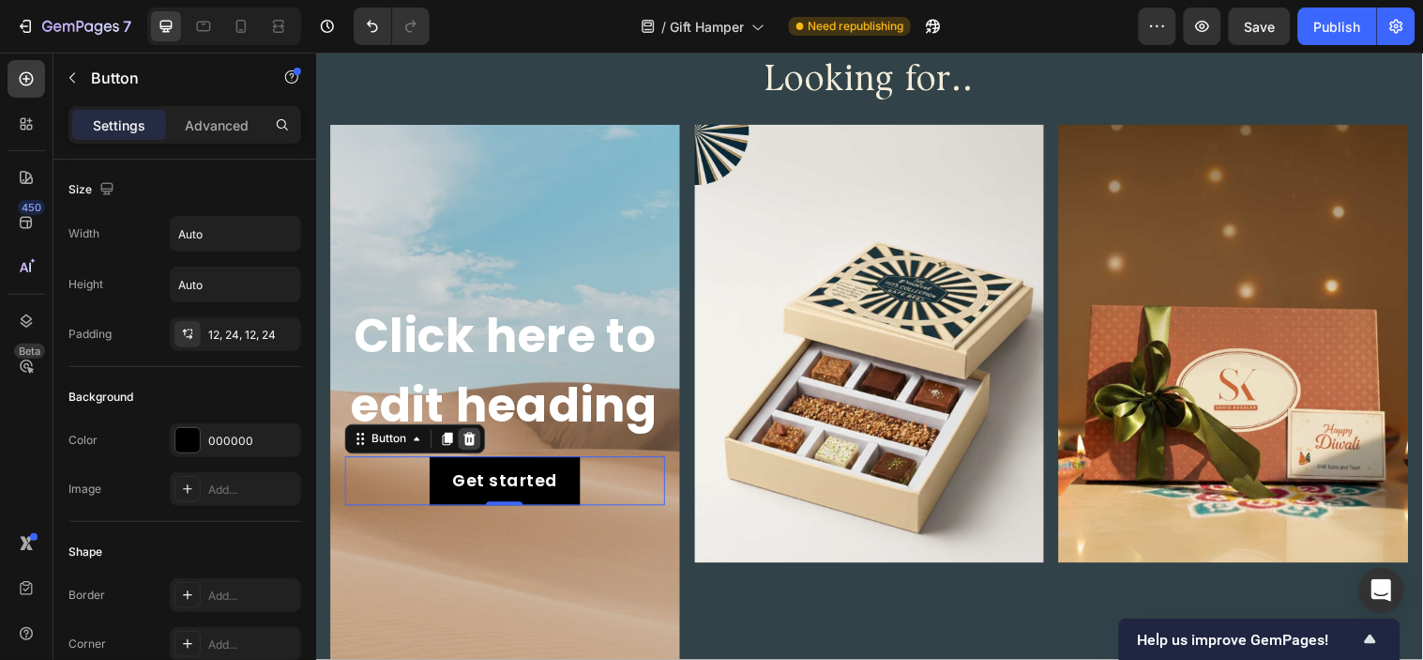
click at [478, 447] on icon at bounding box center [471, 443] width 15 height 15
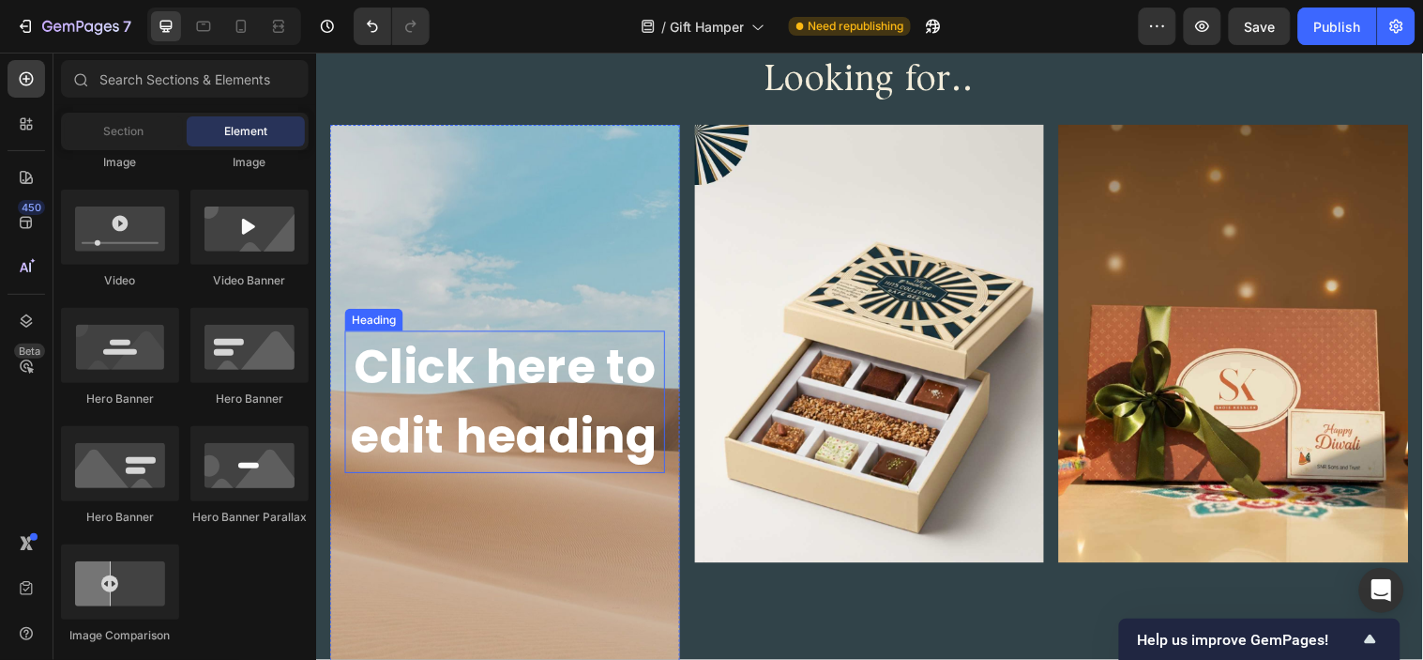
click at [496, 347] on h2 "Click here to edit heading" at bounding box center [508, 406] width 326 height 145
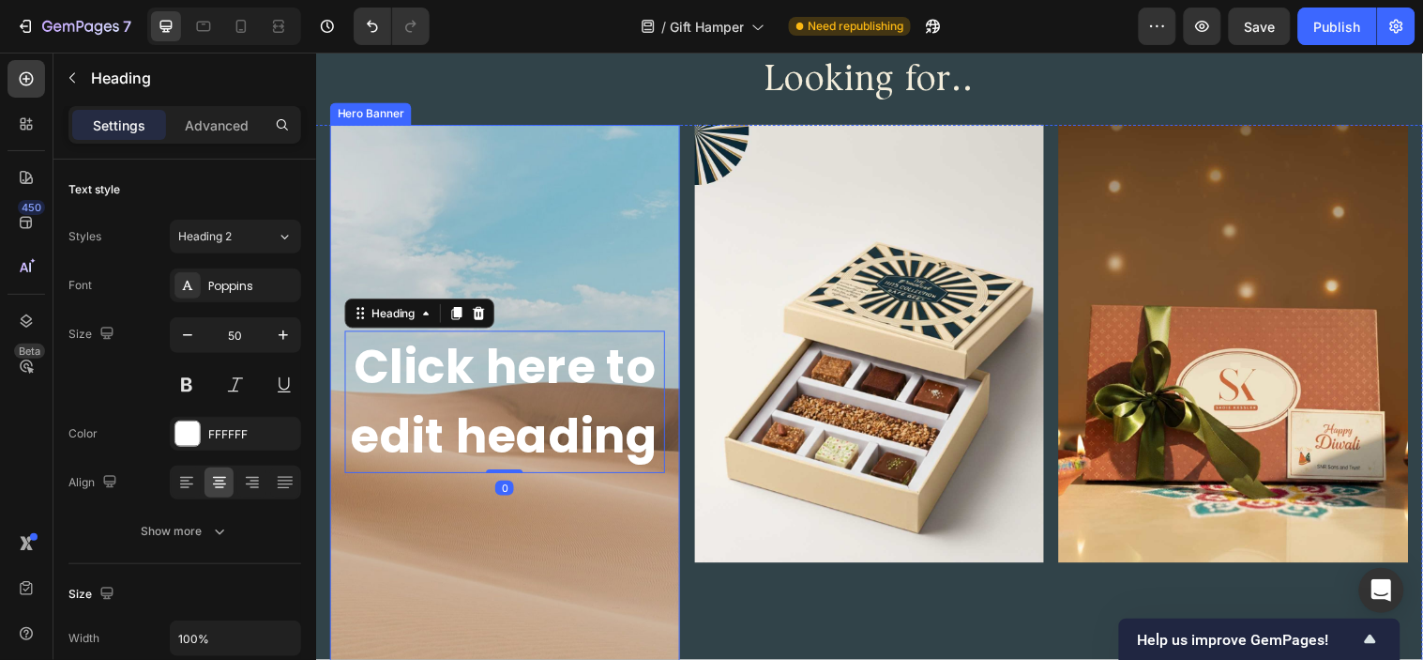
click at [506, 265] on div "Background Image" at bounding box center [508, 406] width 356 height 563
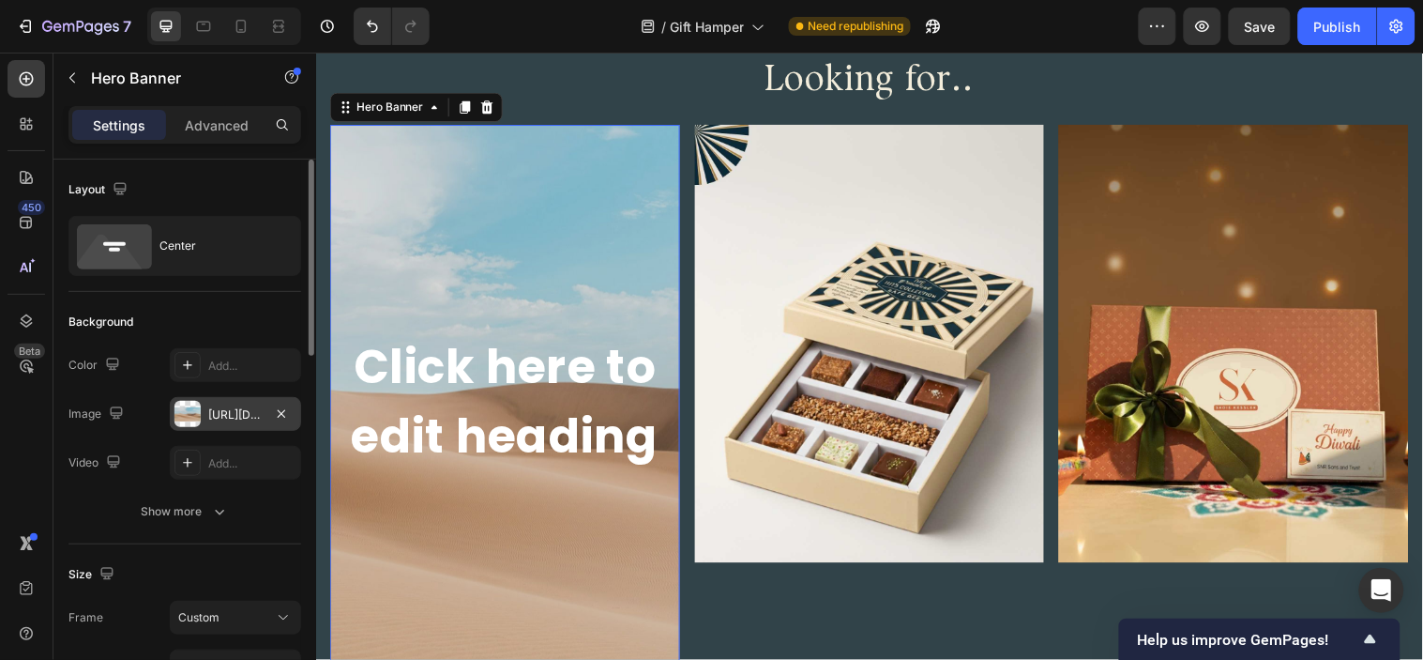
click at [235, 400] on div "https://cdn.shopify.com/s/files/1/2005/9307/files/background_settings.jpg" at bounding box center [235, 414] width 131 height 34
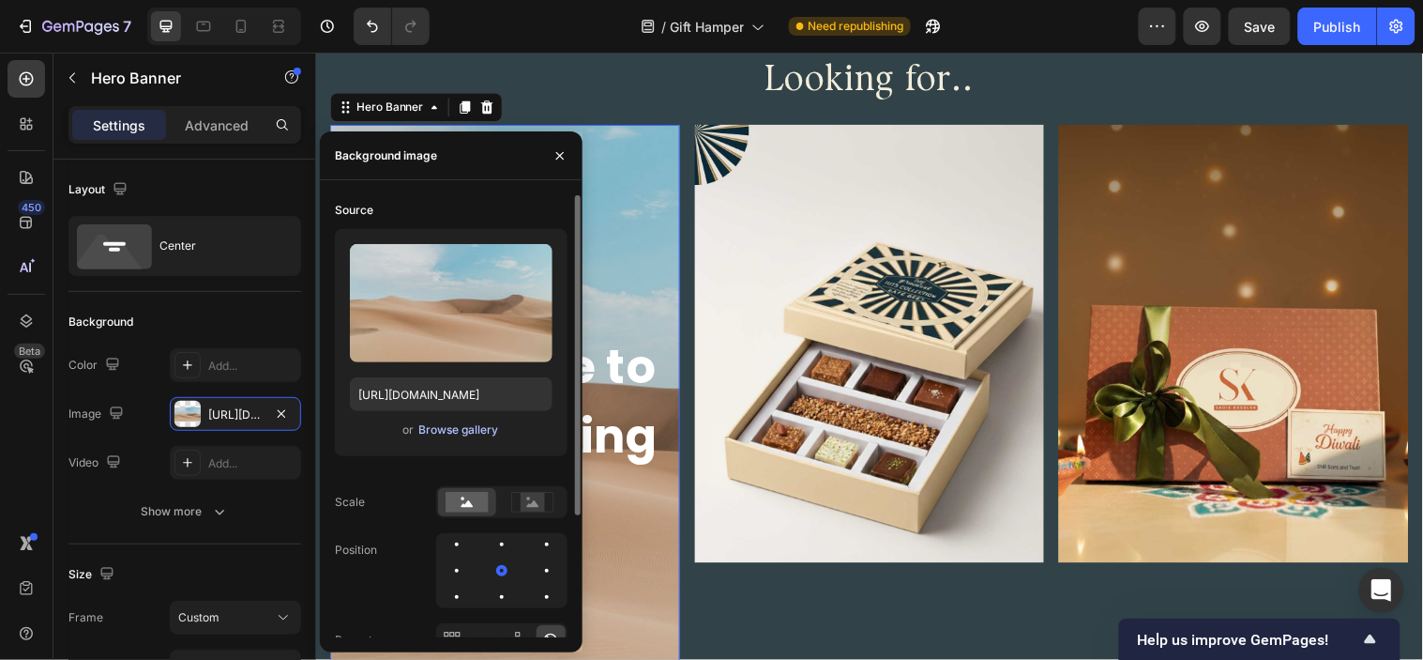
click at [447, 437] on div "Browse gallery" at bounding box center [458, 429] width 80 height 17
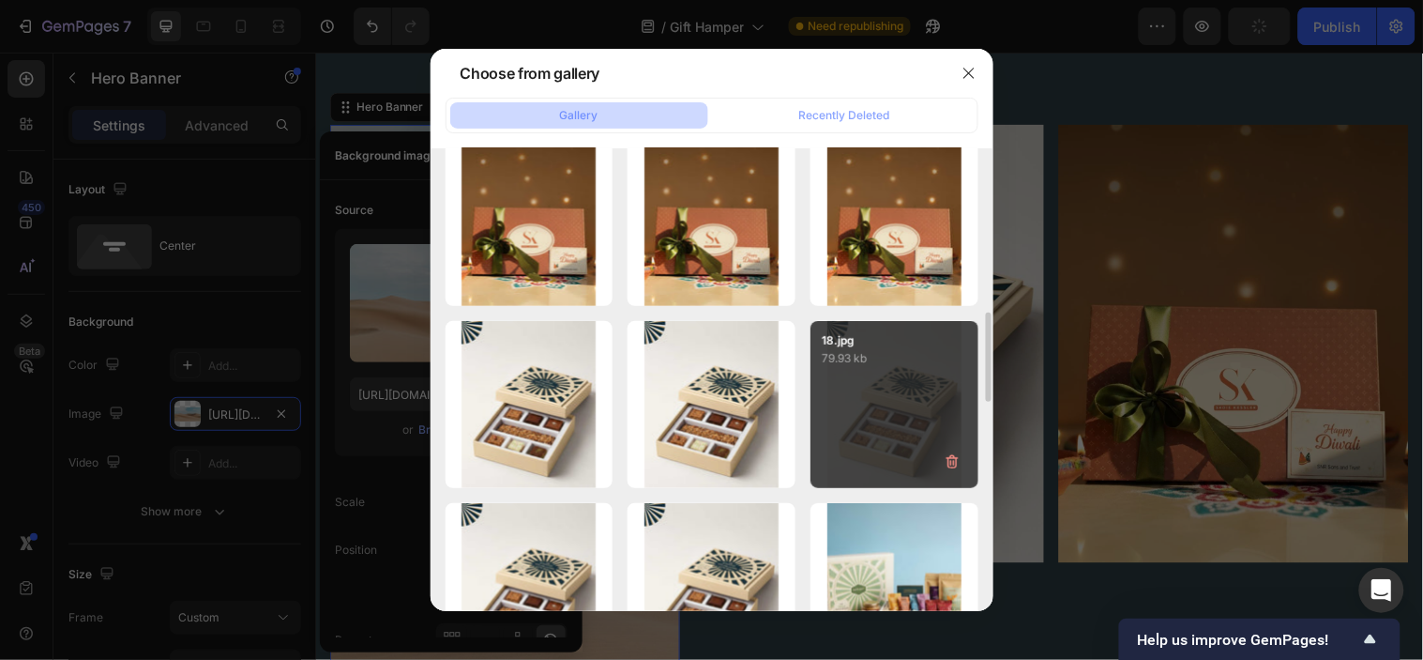
scroll to position [417, 0]
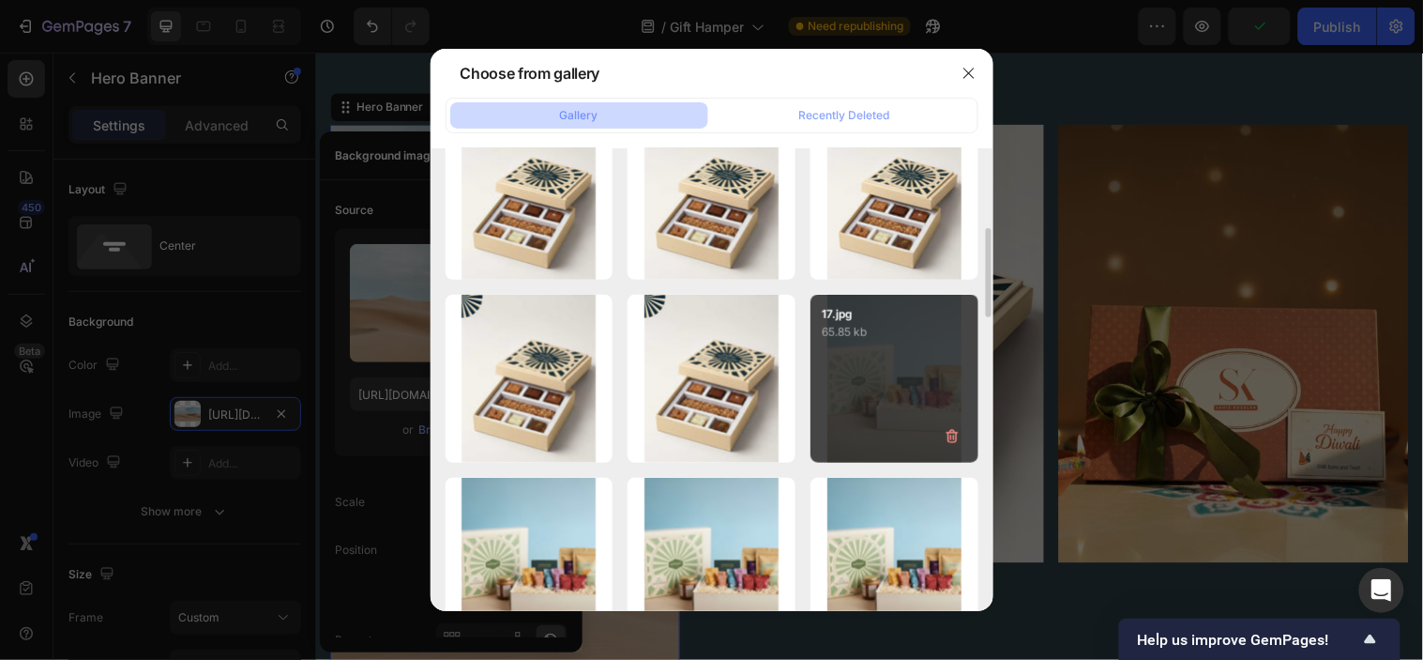
click at [833, 434] on div "17.jpg 65.85 kb" at bounding box center [895, 379] width 168 height 168
type input "[URL][DOMAIN_NAME]"
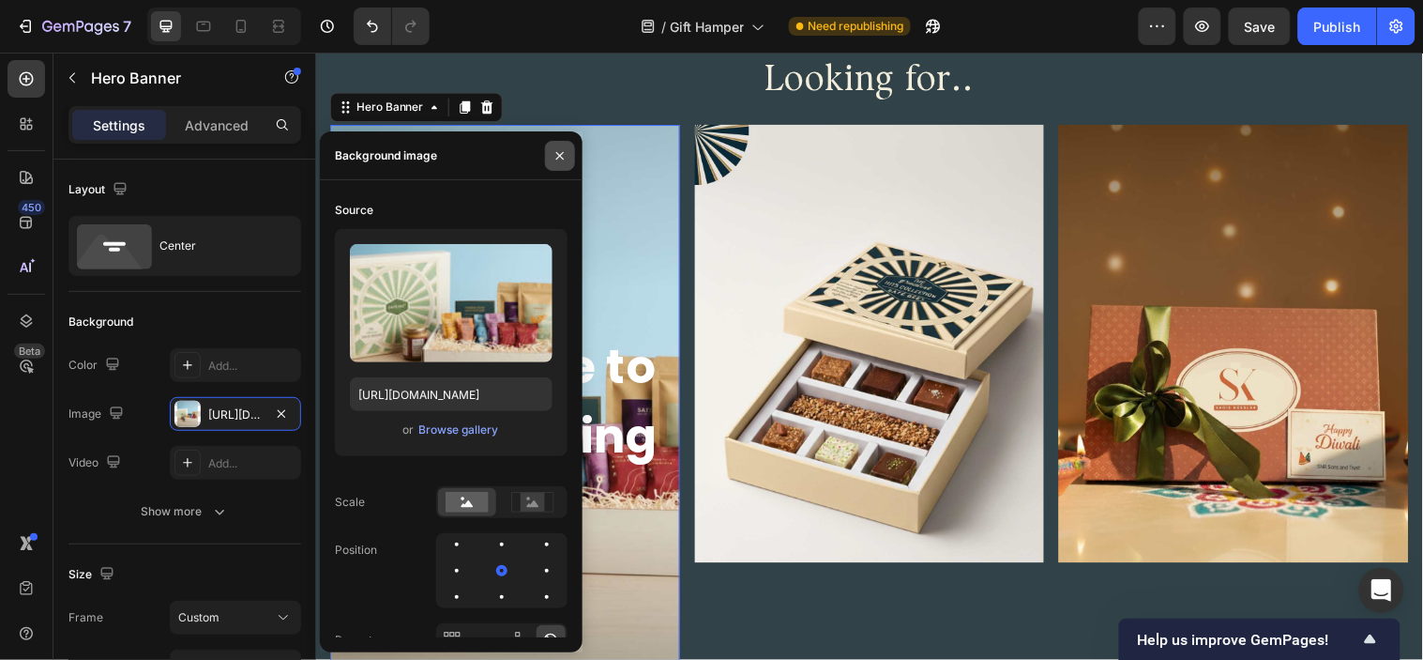
click at [564, 156] on icon "button" at bounding box center [560, 155] width 15 height 15
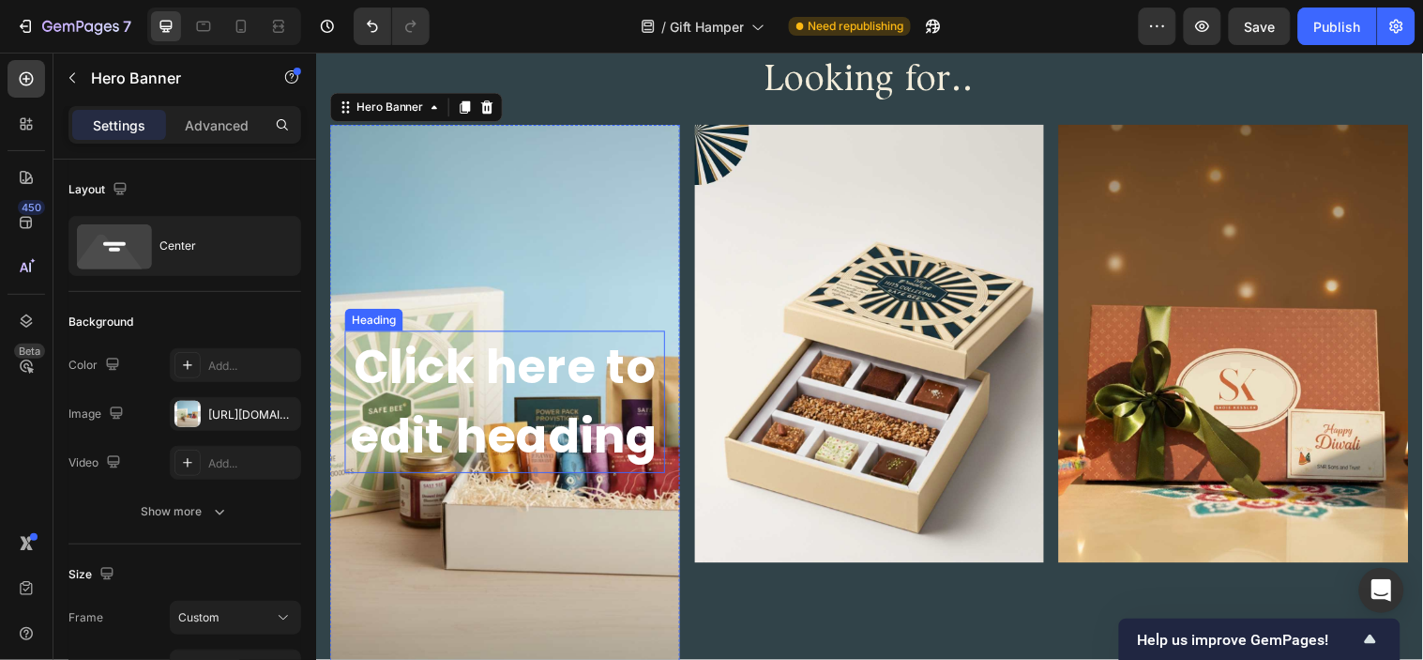
click at [564, 404] on h2 "Click here to edit heading" at bounding box center [508, 406] width 326 height 145
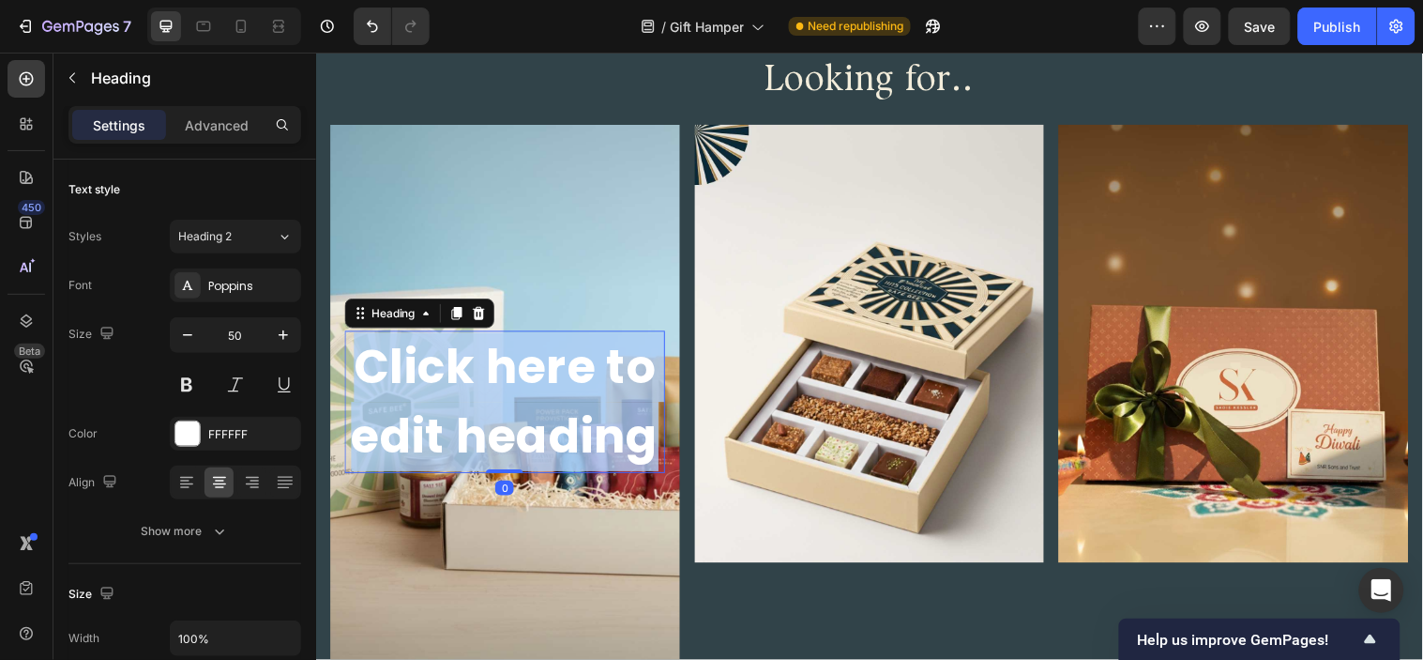
click at [564, 404] on p "Click here to edit heading" at bounding box center [508, 406] width 322 height 141
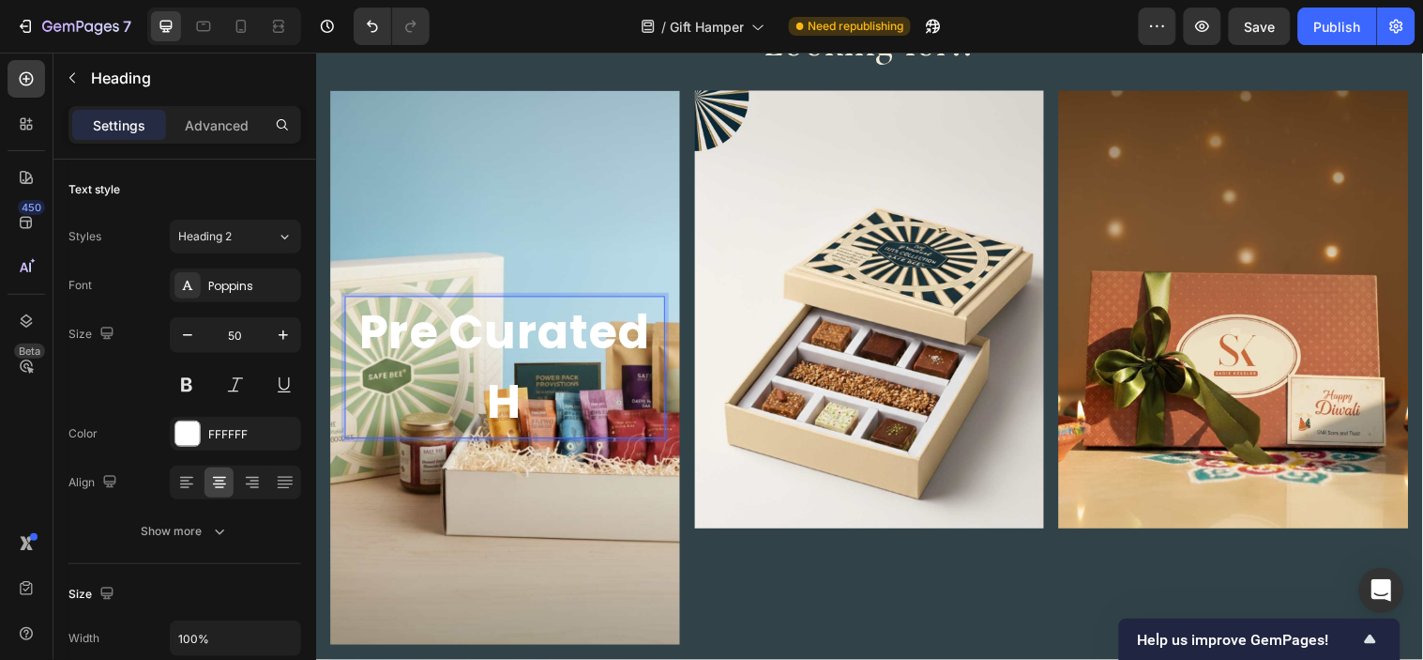
scroll to position [1131, 0]
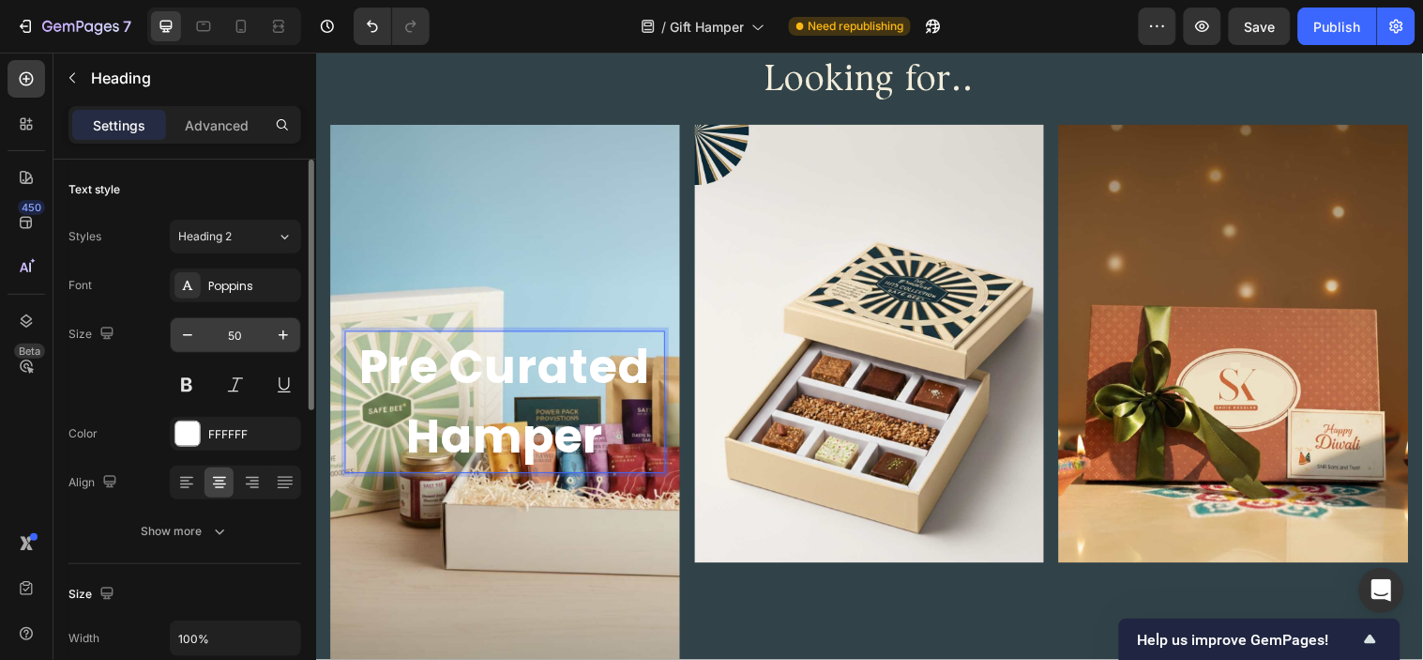
click at [228, 332] on input "50" at bounding box center [236, 335] width 62 height 34
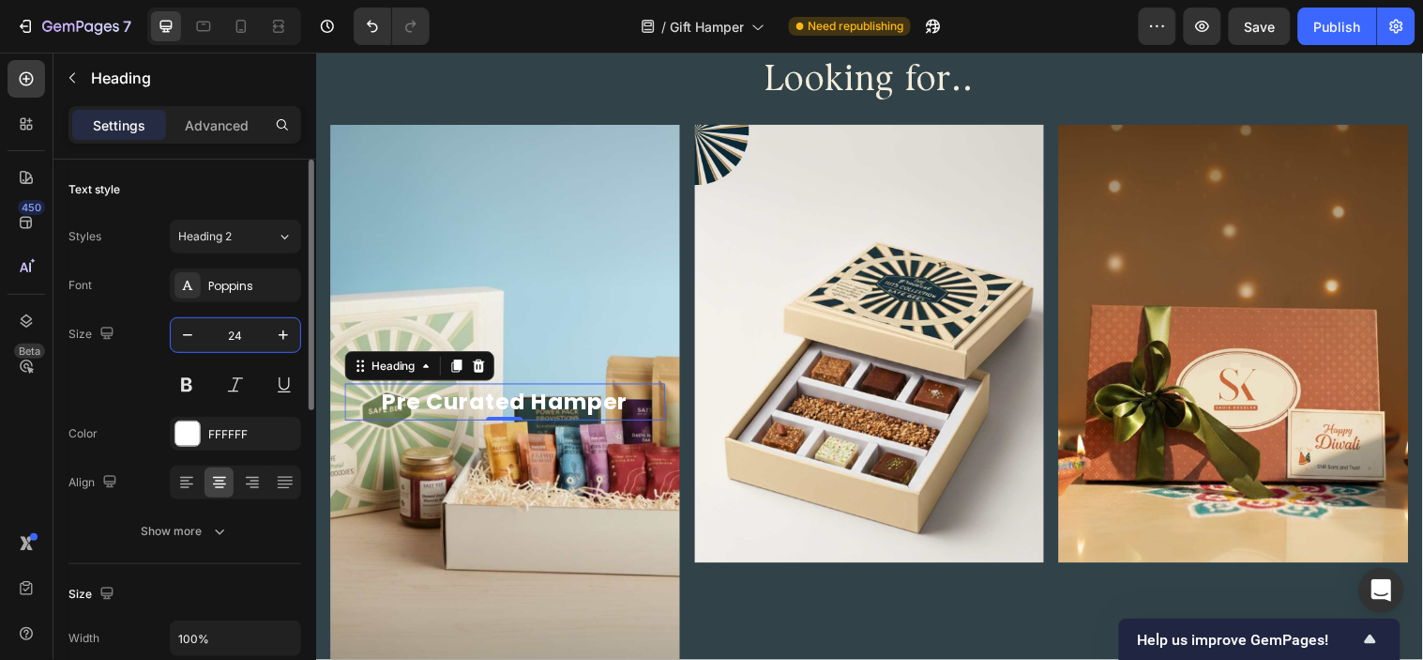
type input "24"
click at [143, 399] on div "Size 24" at bounding box center [184, 359] width 233 height 84
click at [185, 428] on div at bounding box center [187, 433] width 24 height 24
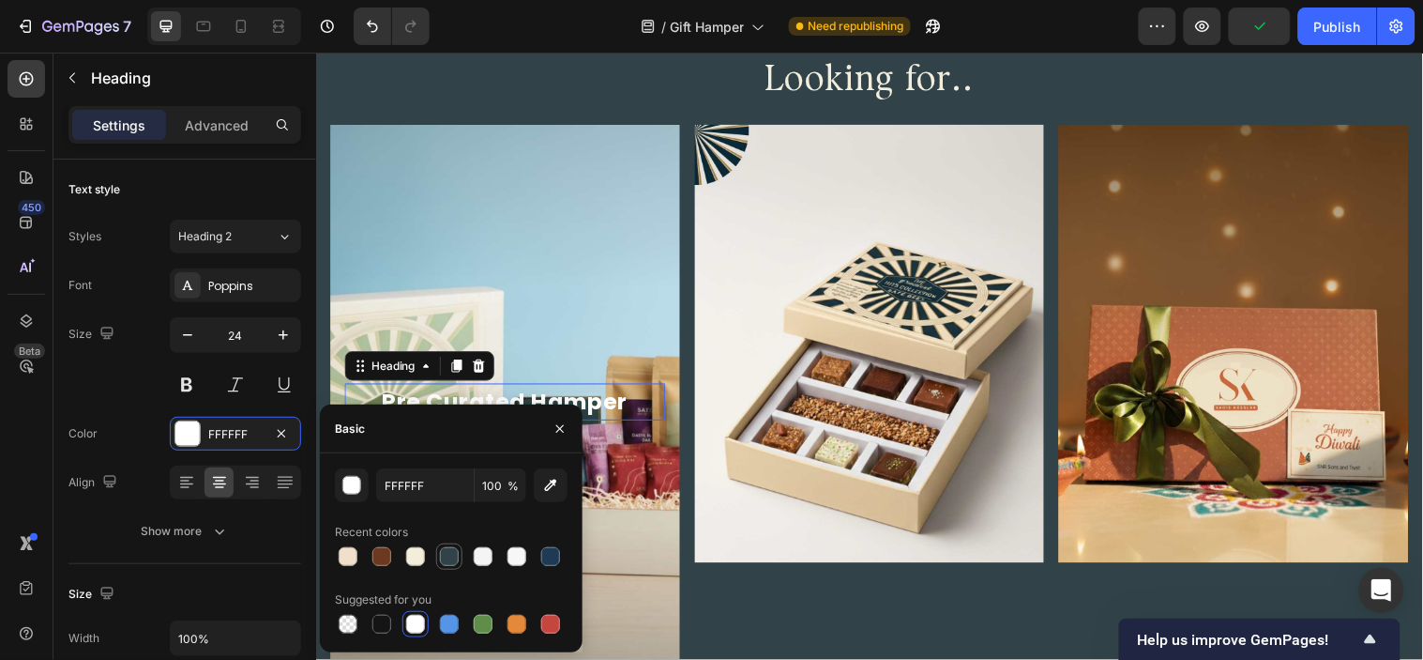
click at [442, 551] on div at bounding box center [449, 556] width 19 height 19
type input "314349"
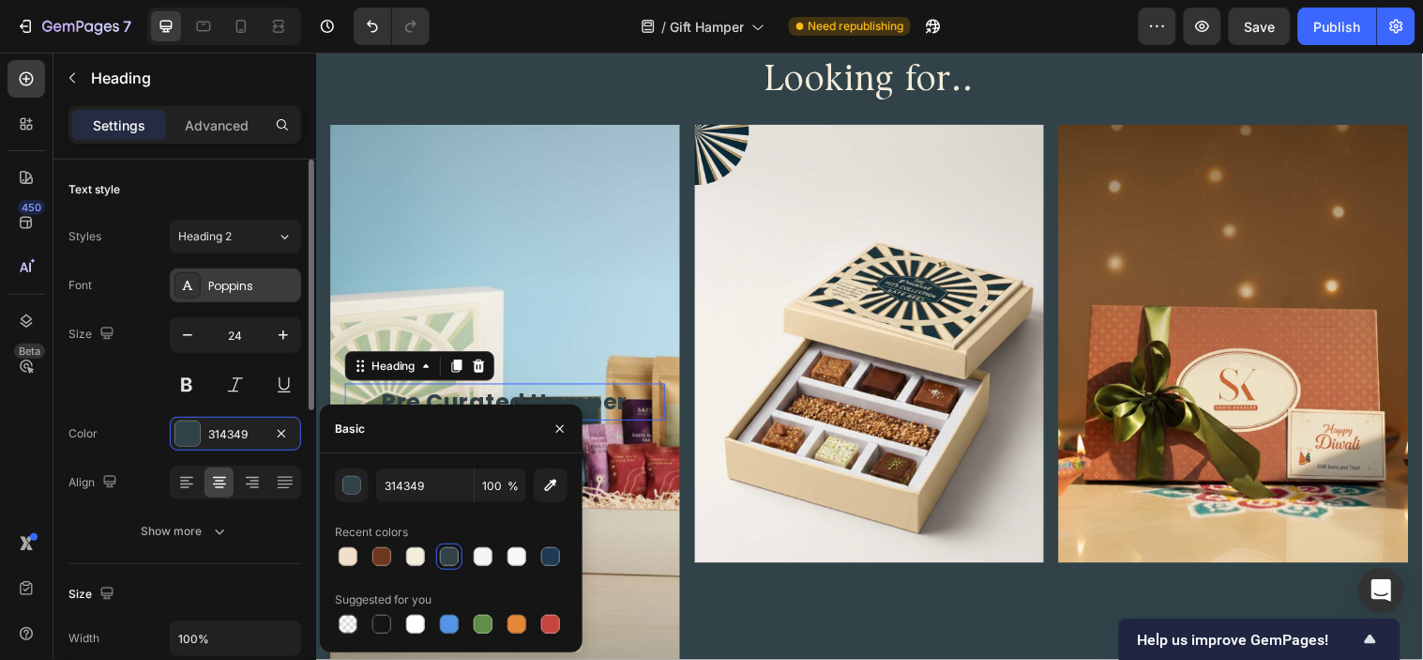
click at [242, 278] on div "Poppins" at bounding box center [252, 286] width 88 height 17
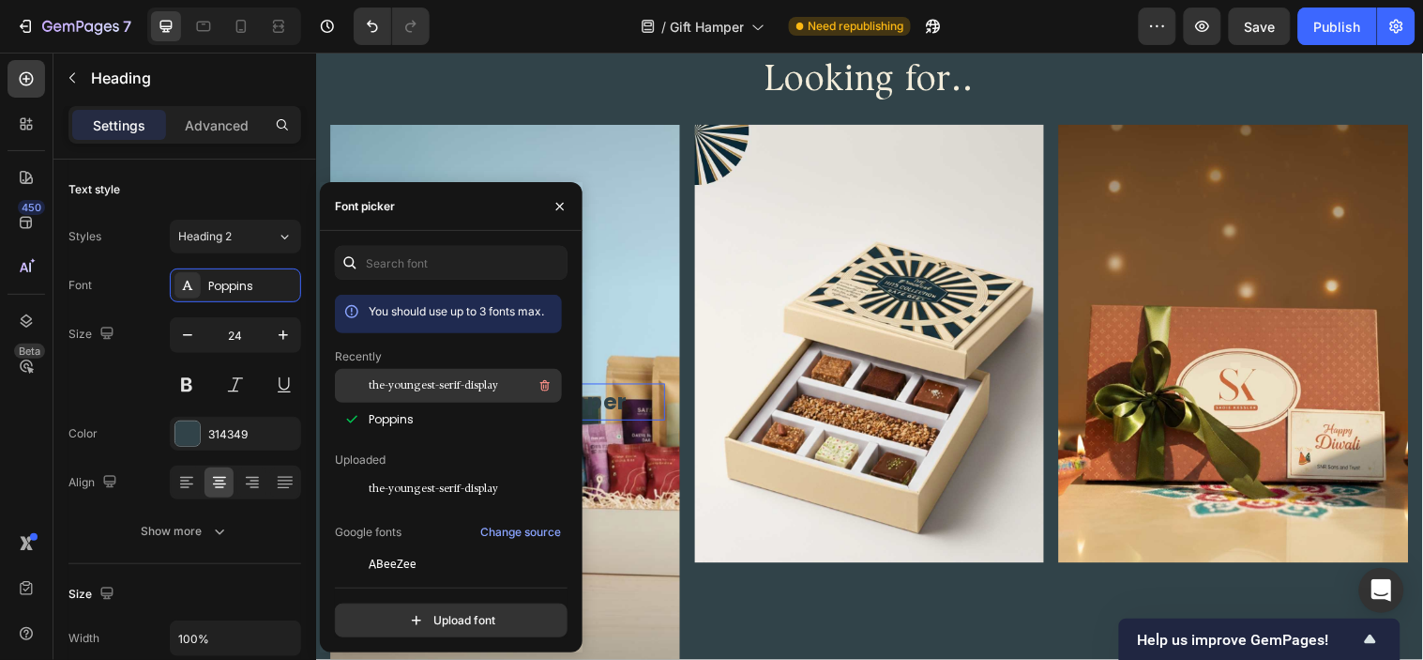
click at [427, 397] on div "the-youngest-serif-display" at bounding box center [464, 385] width 190 height 23
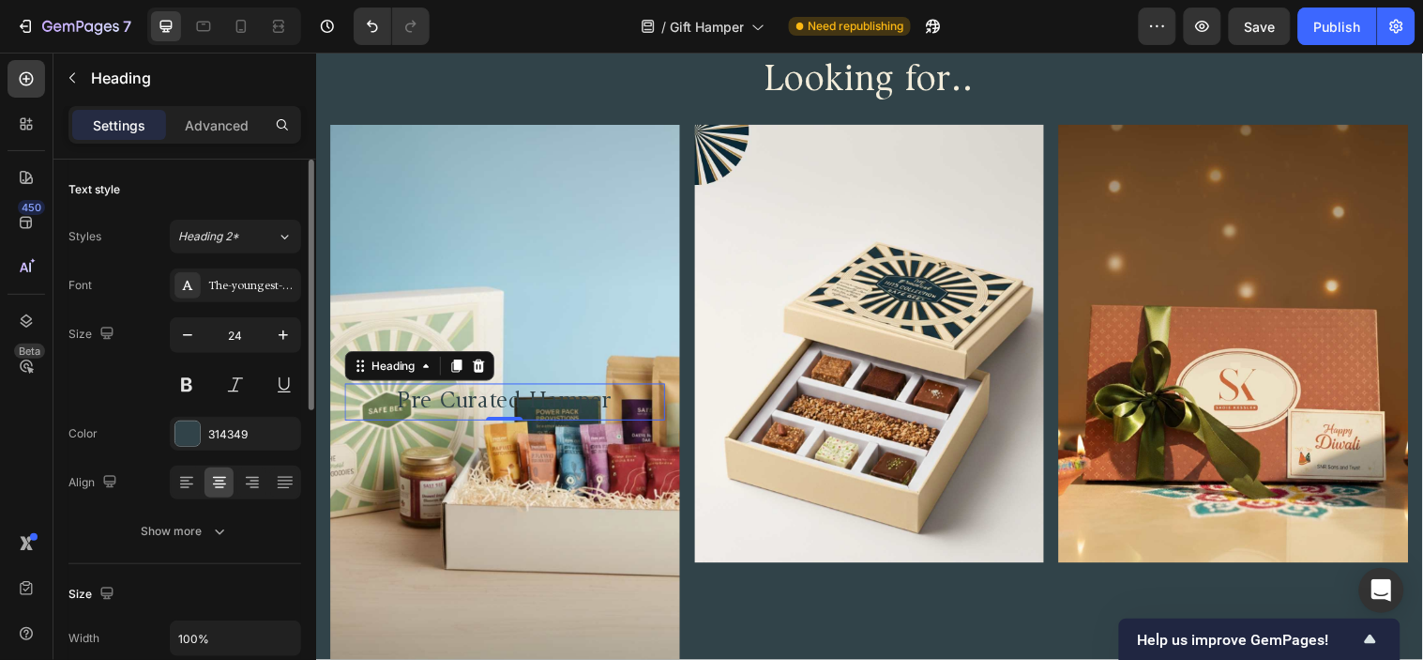
click at [133, 378] on div "Size 24" at bounding box center [184, 359] width 233 height 84
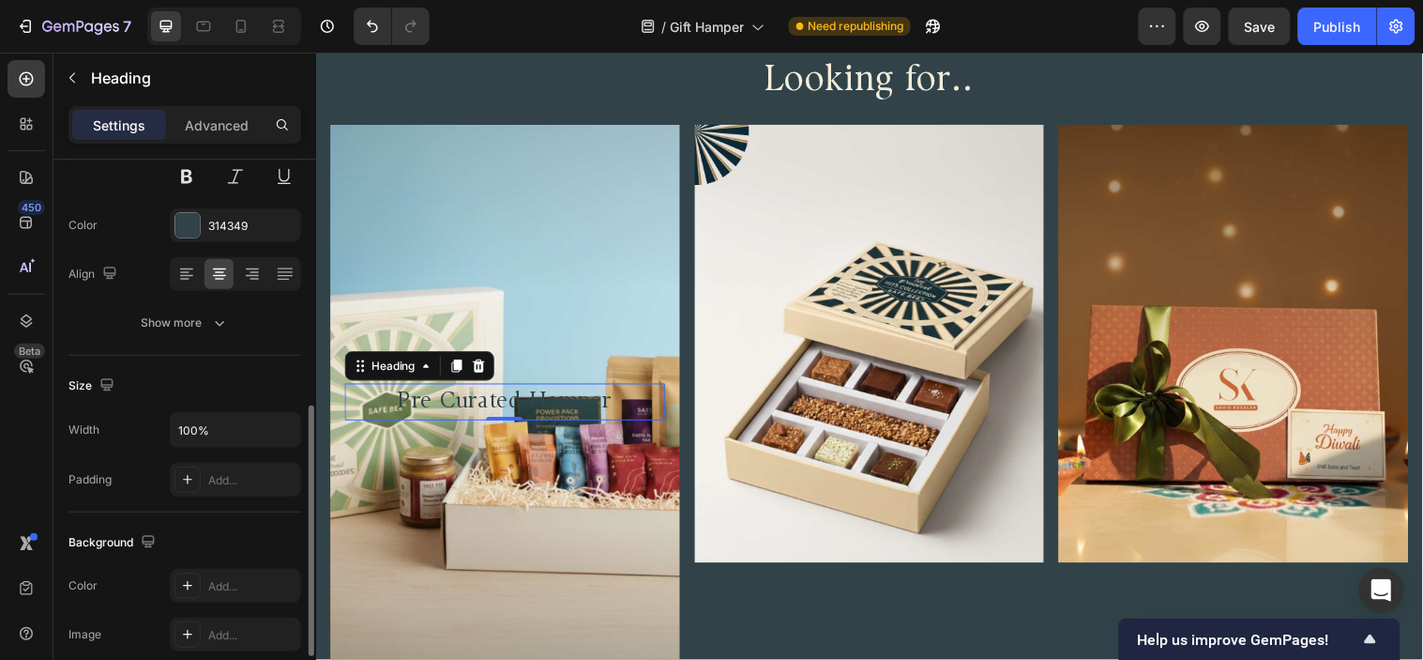
scroll to position [312, 0]
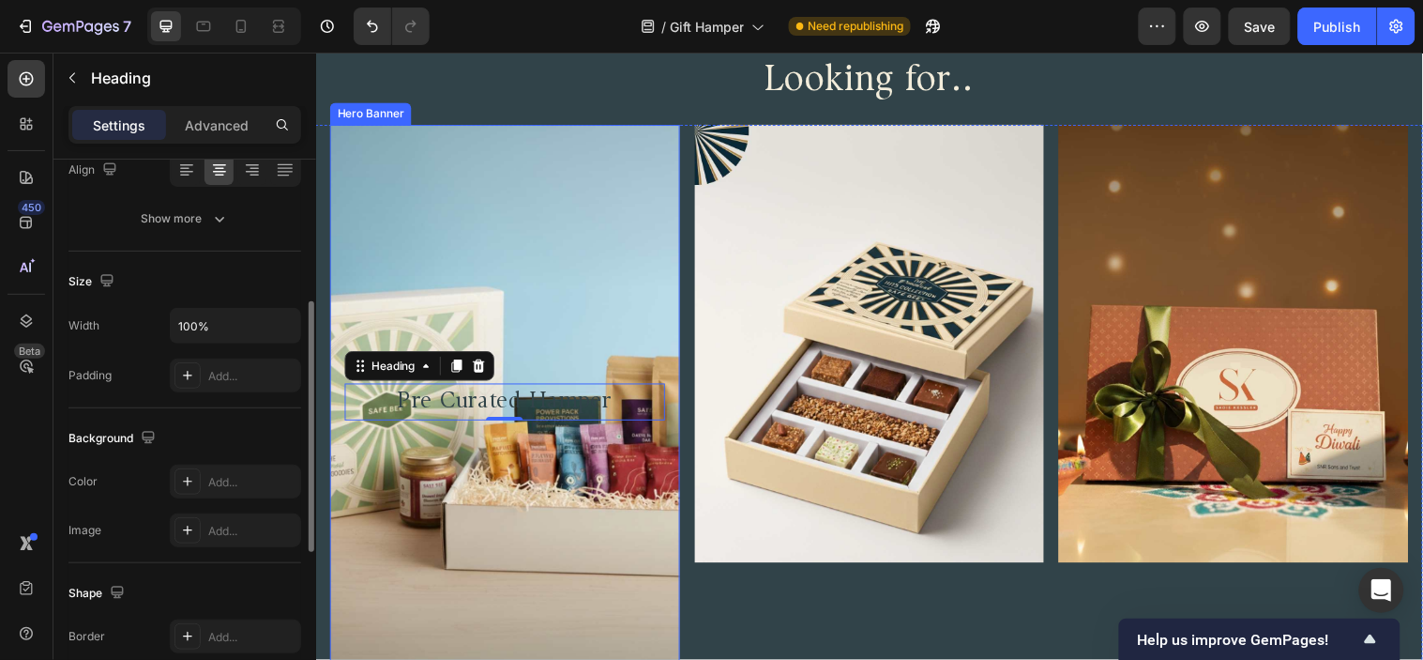
click at [507, 288] on div "Background Image" at bounding box center [508, 406] width 356 height 563
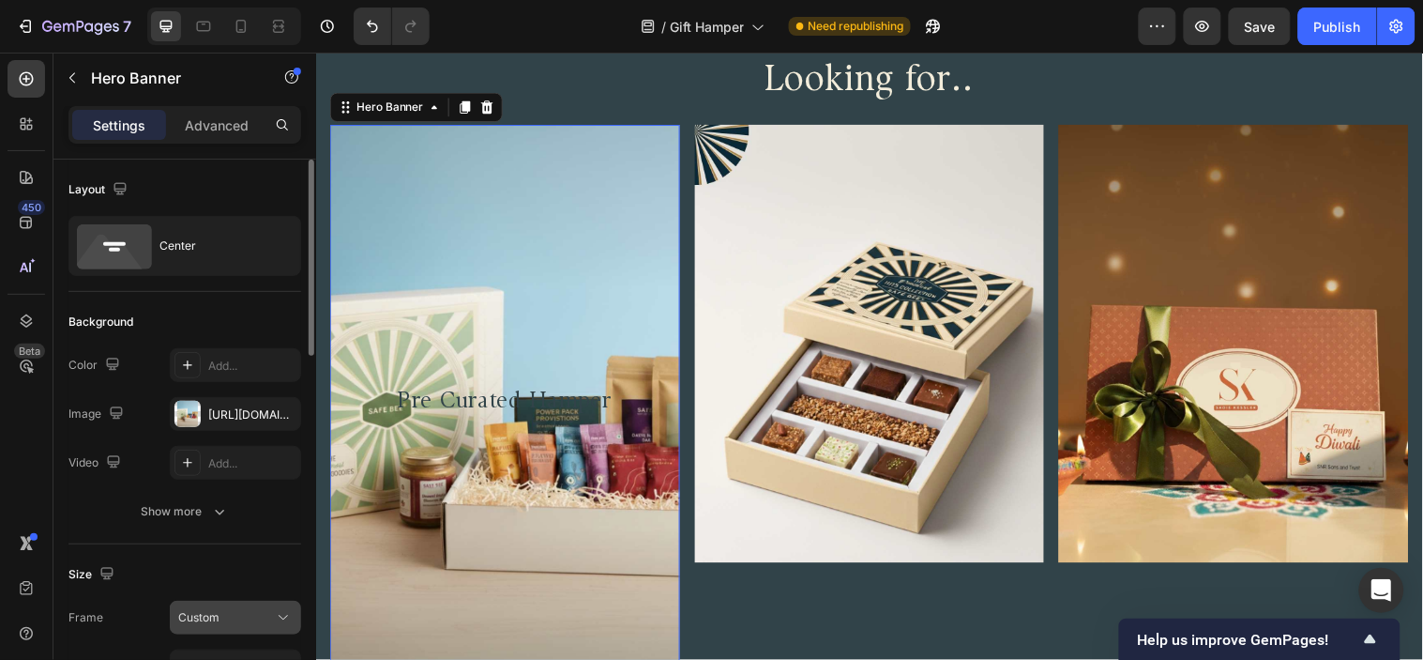
scroll to position [417, 0]
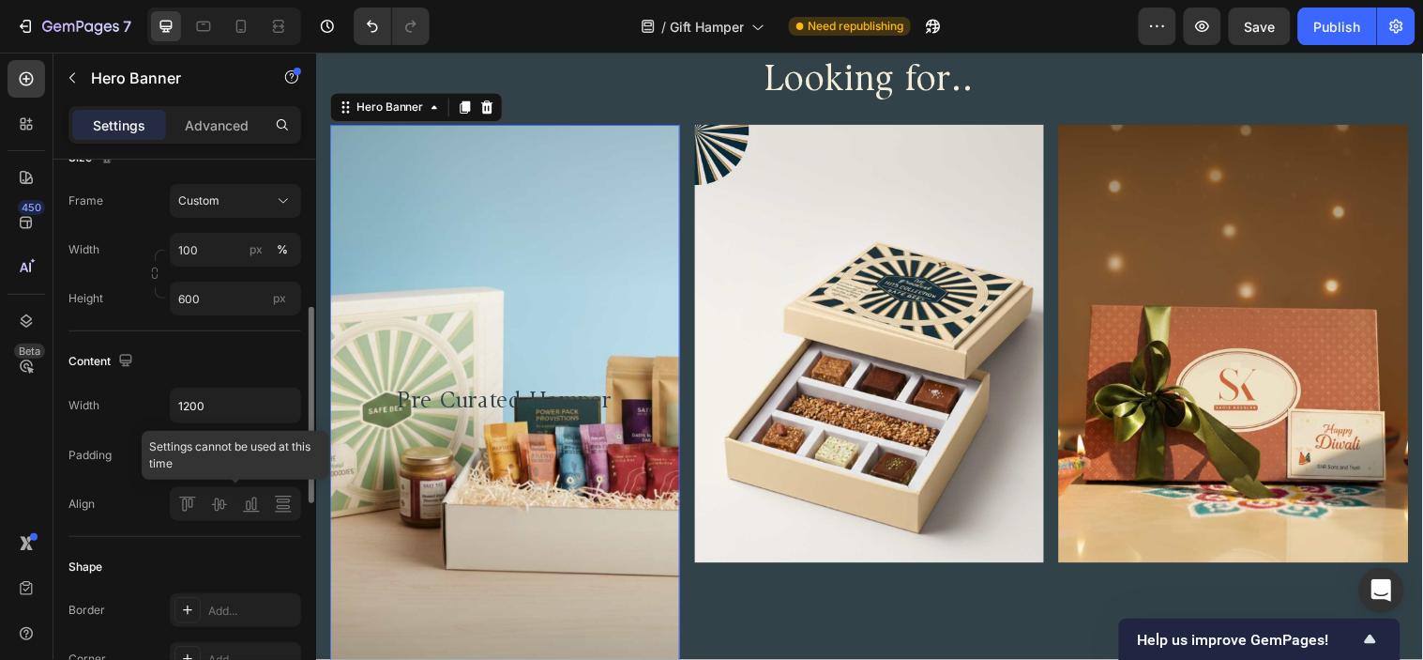
click at [181, 509] on div at bounding box center [235, 504] width 131 height 34
click at [231, 442] on div "4, 16, 4, 16" at bounding box center [235, 455] width 131 height 34
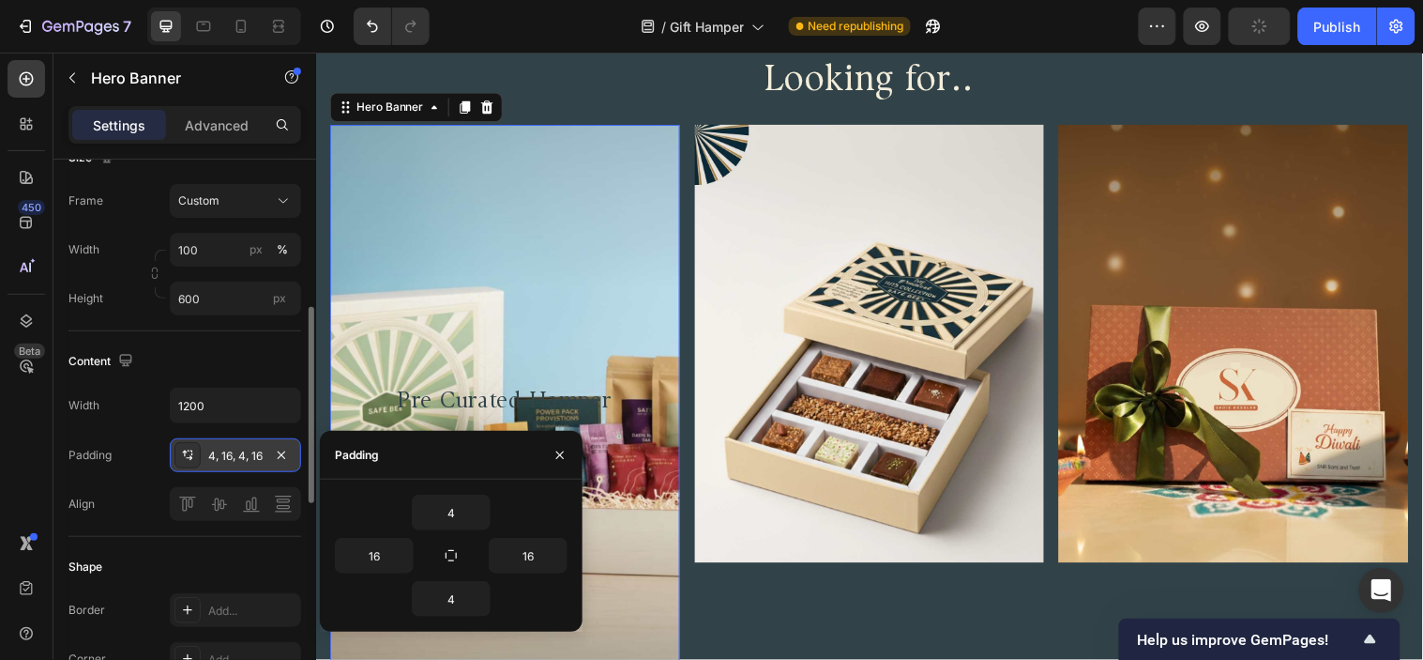
click at [231, 442] on div "4, 16, 4, 16" at bounding box center [235, 455] width 131 height 34
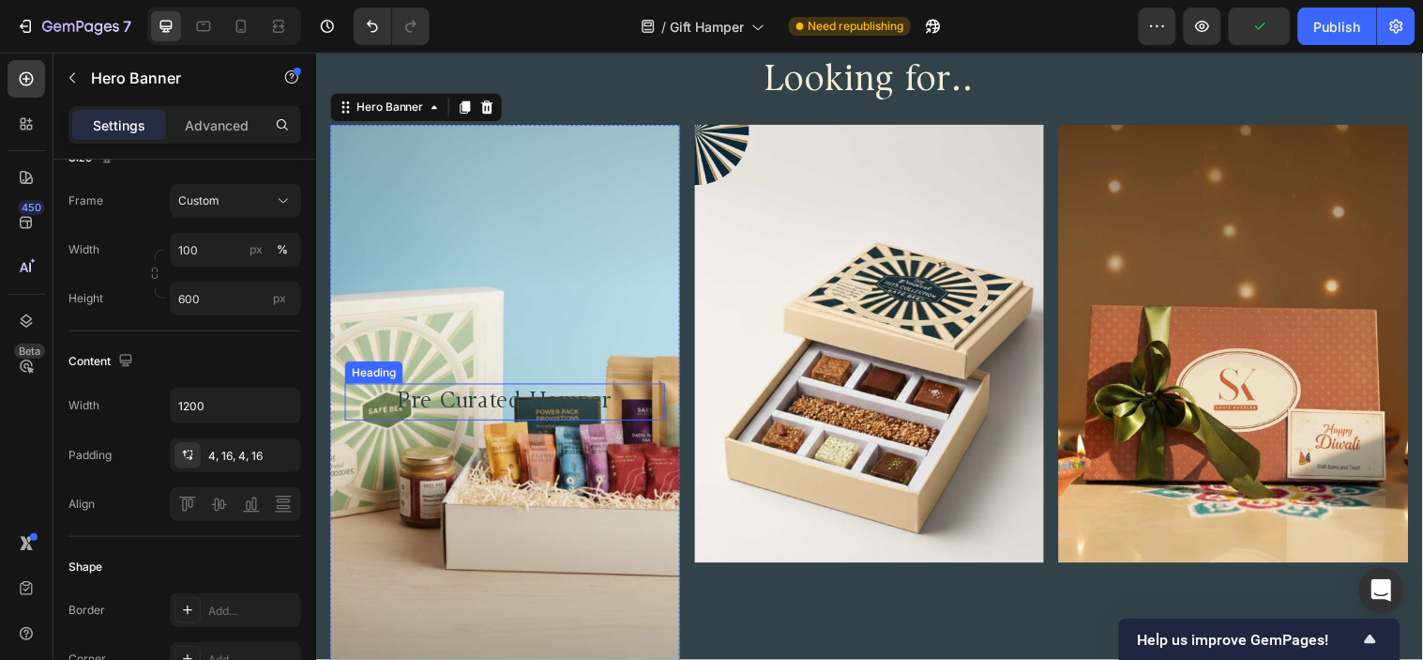
click at [609, 397] on p "Pre Curated Hamper" at bounding box center [508, 406] width 322 height 34
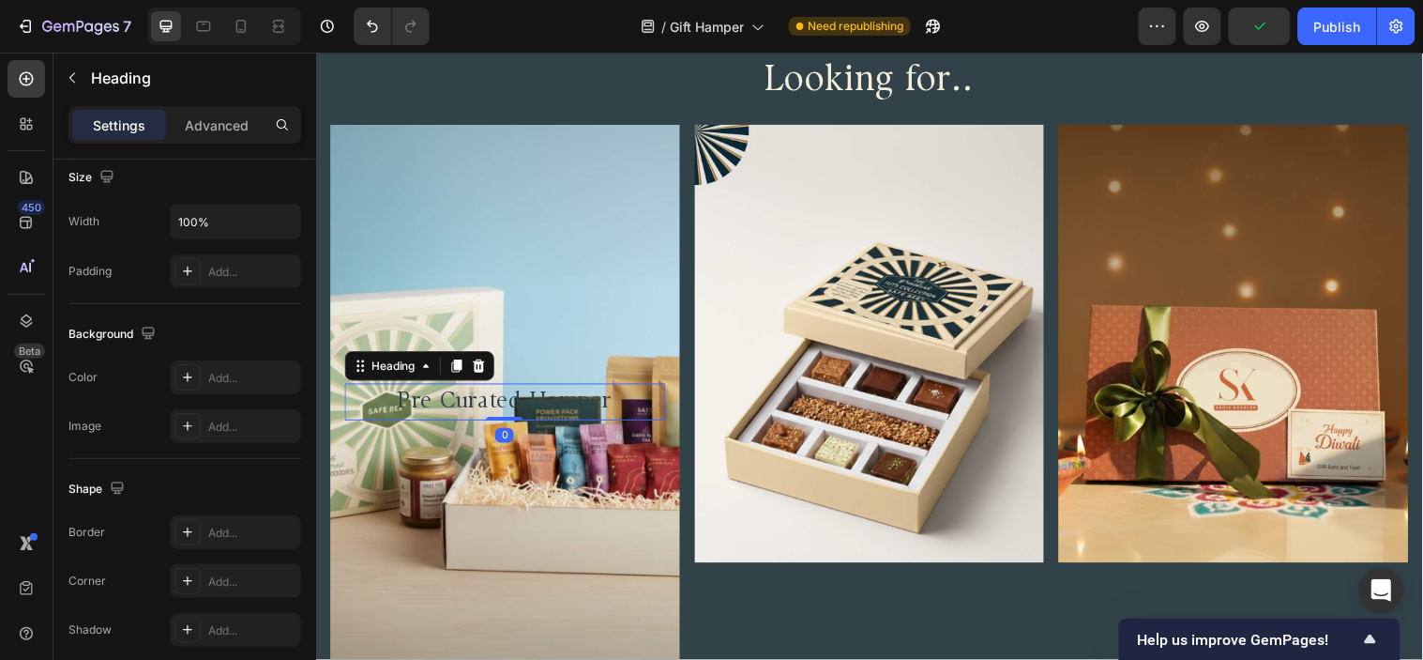
scroll to position [0, 0]
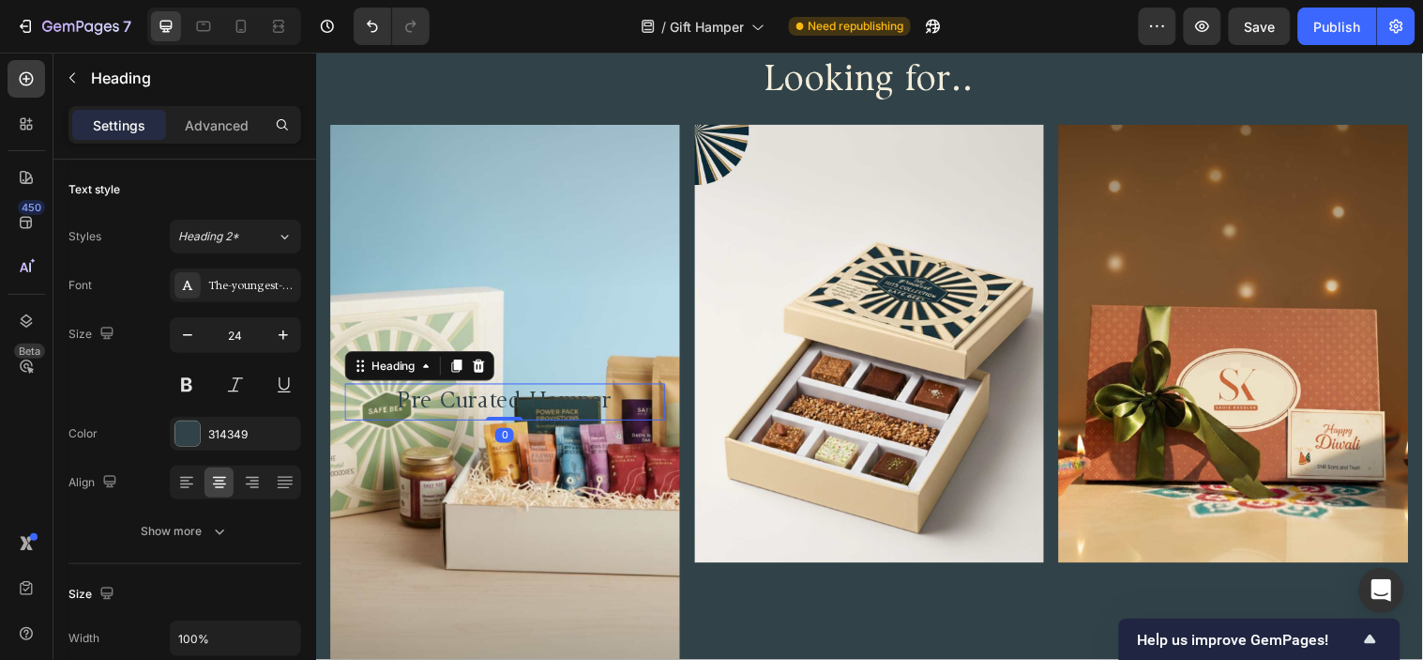
click at [519, 273] on div "Background Image" at bounding box center [508, 406] width 356 height 563
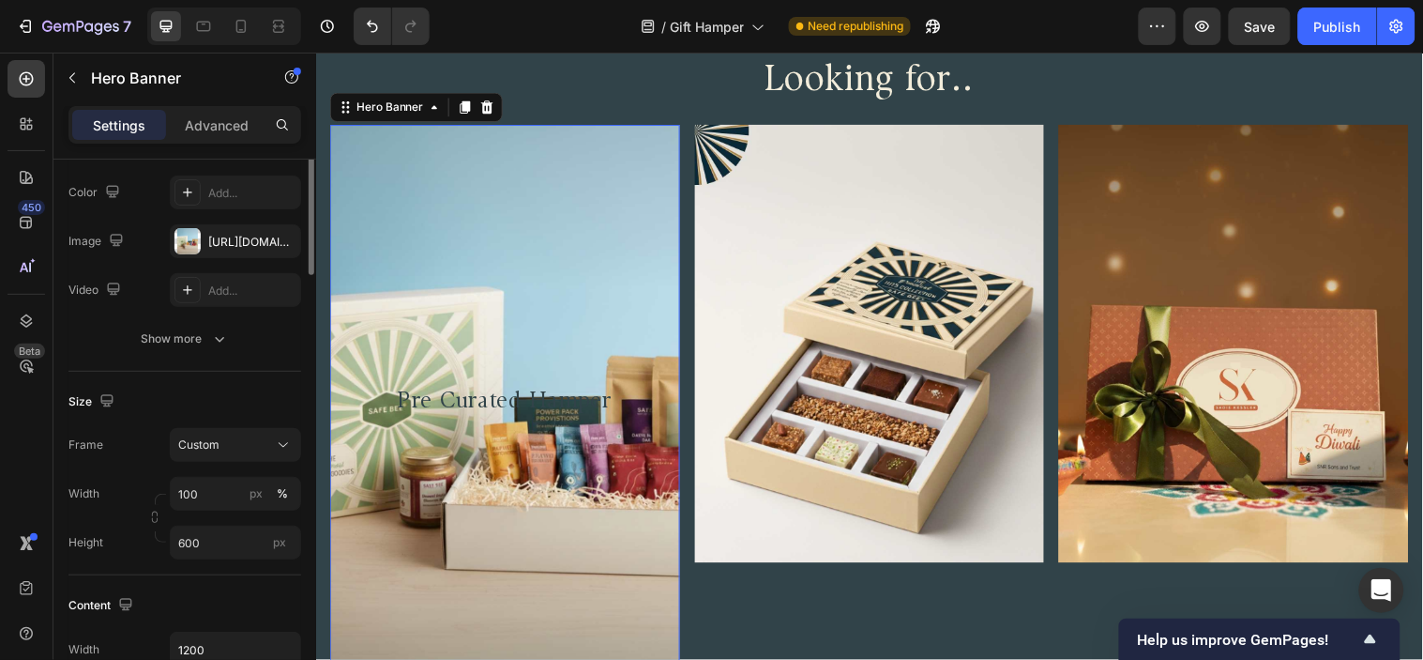
scroll to position [68, 0]
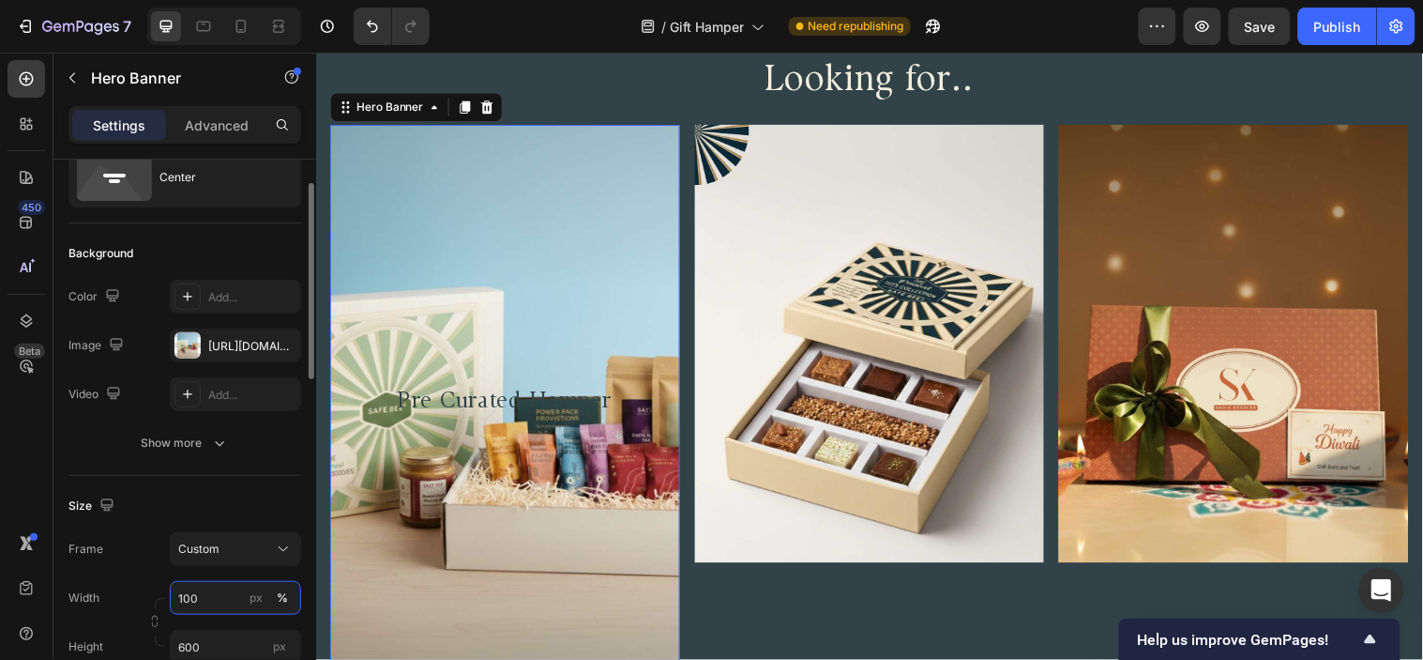
click at [235, 588] on input "100" at bounding box center [235, 598] width 131 height 34
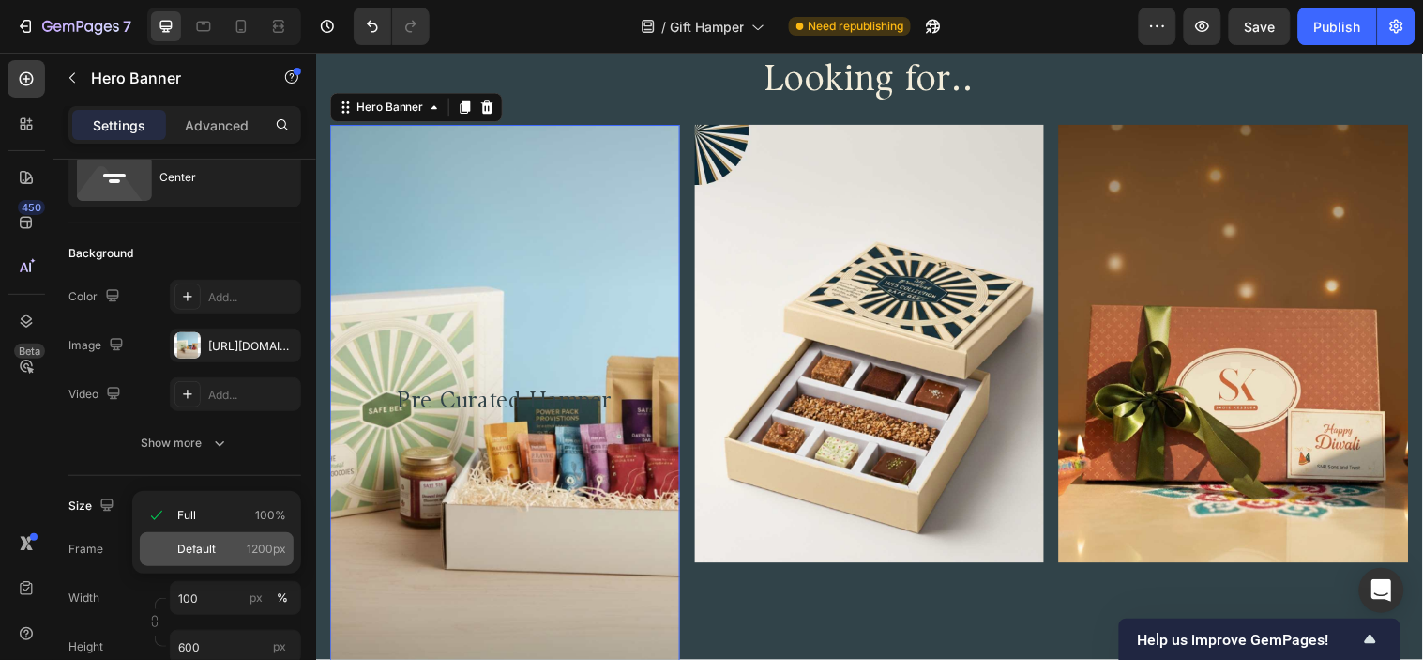
click at [183, 550] on span "Default" at bounding box center [196, 548] width 38 height 17
type input "1200"
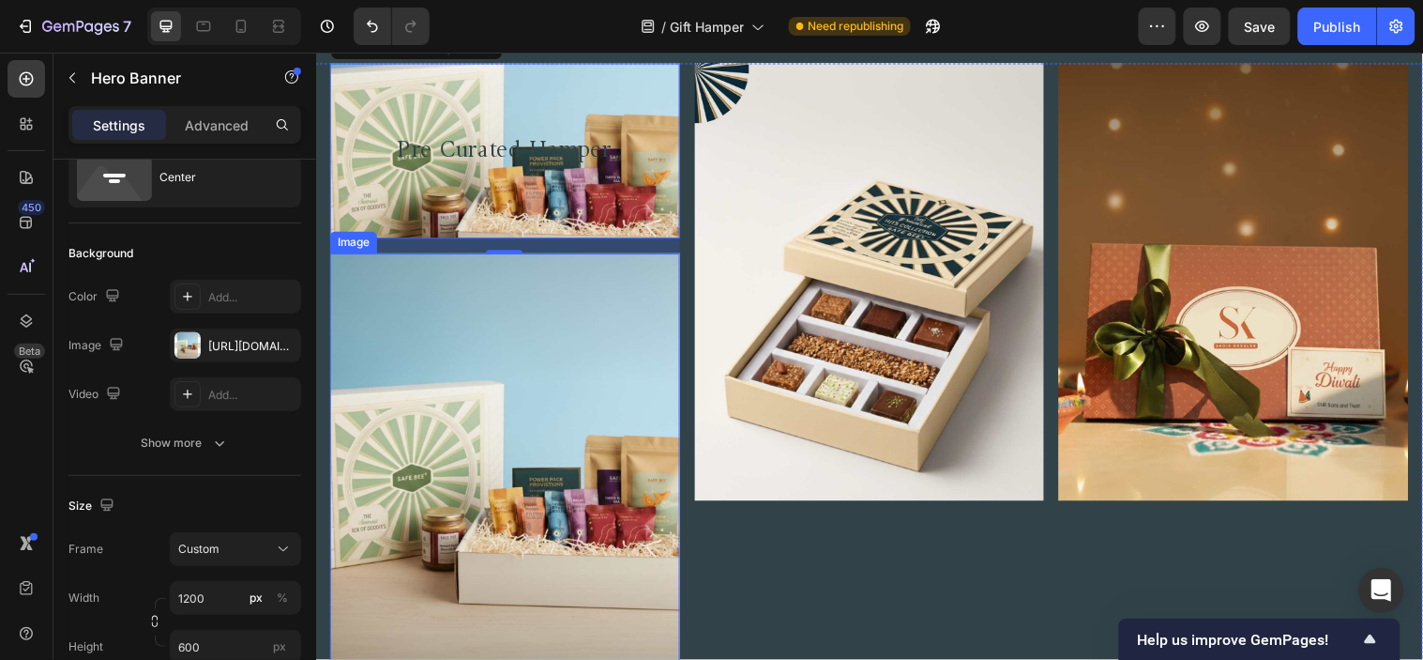
scroll to position [1548, 0]
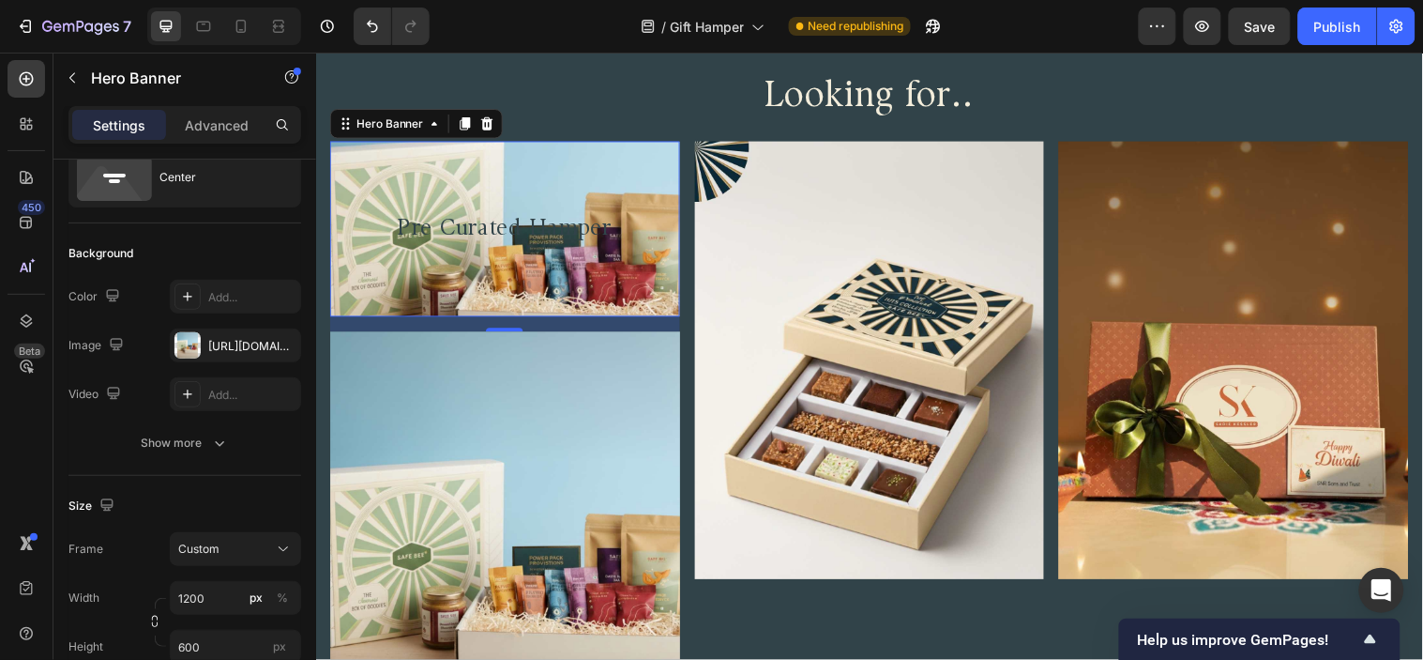
click at [580, 193] on div "Background Image" at bounding box center [508, 230] width 356 height 177
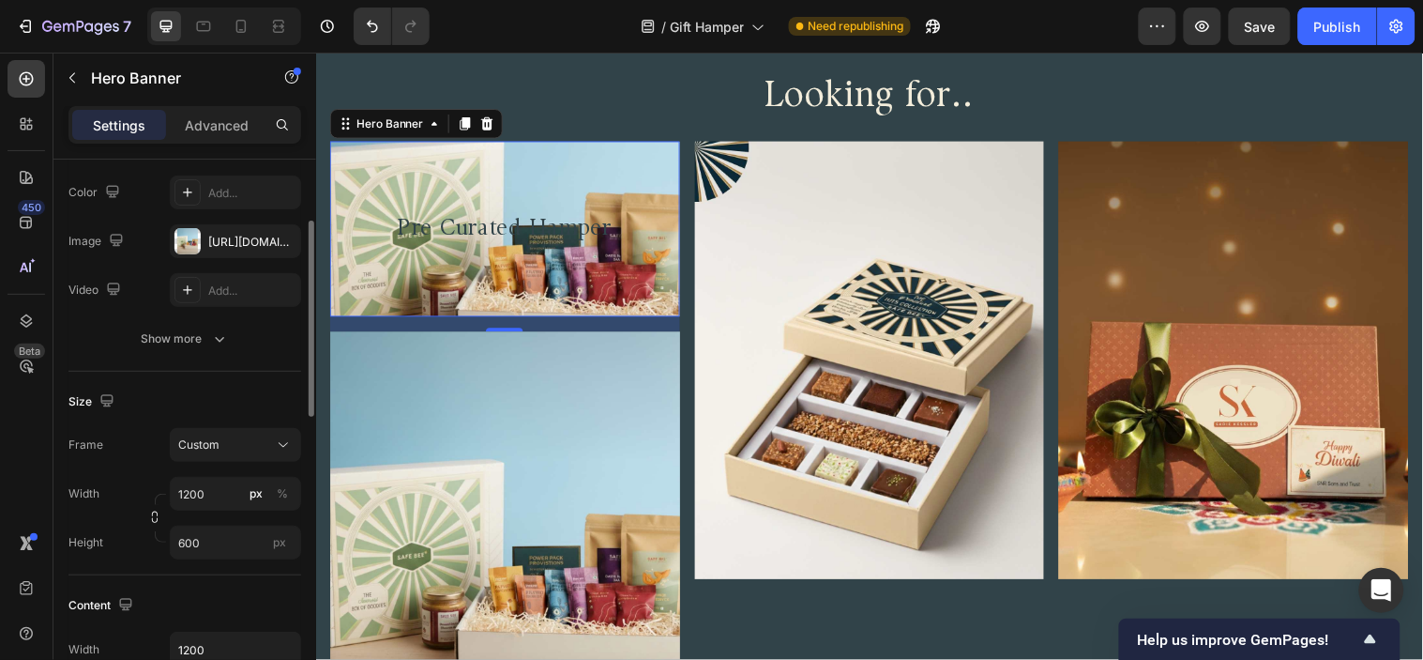
scroll to position [381, 0]
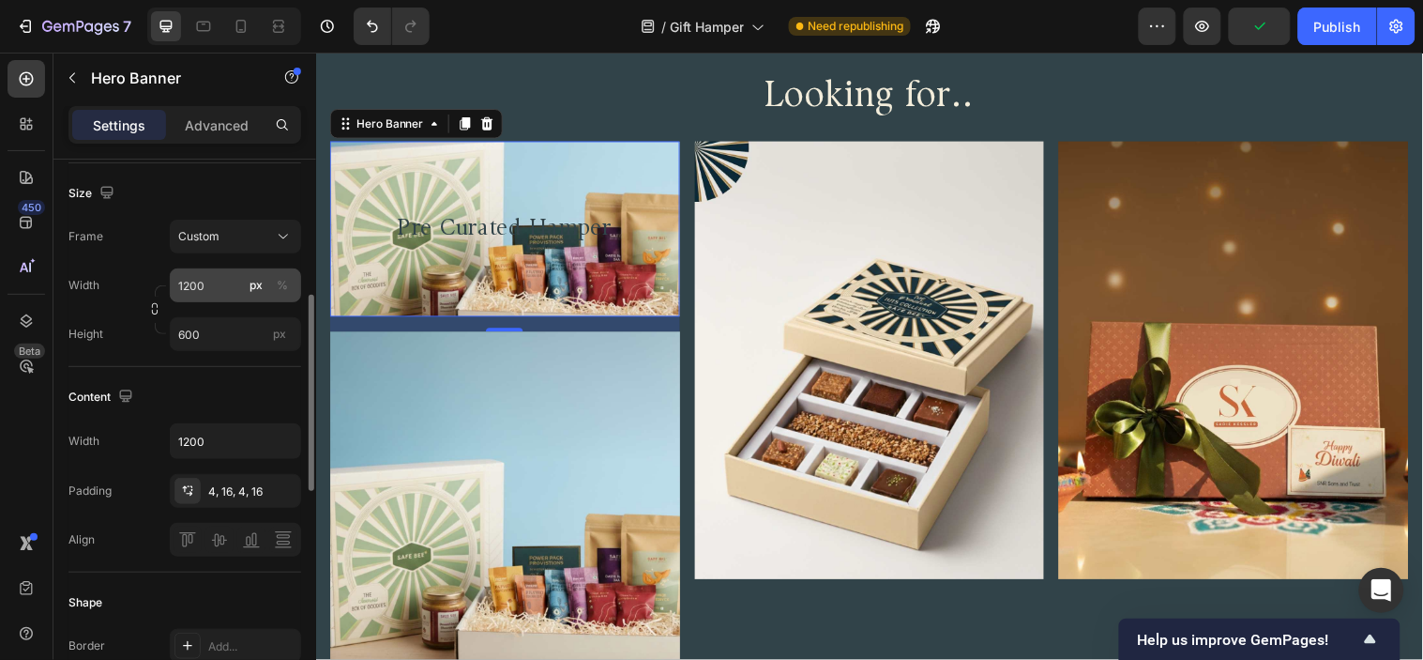
click at [268, 278] on div "px %" at bounding box center [269, 285] width 49 height 34
click at [268, 278] on input "1200" at bounding box center [235, 285] width 131 height 34
click at [254, 239] on div "Custom" at bounding box center [224, 236] width 92 height 17
click at [248, 274] on span "As banner source" at bounding box center [223, 281] width 93 height 17
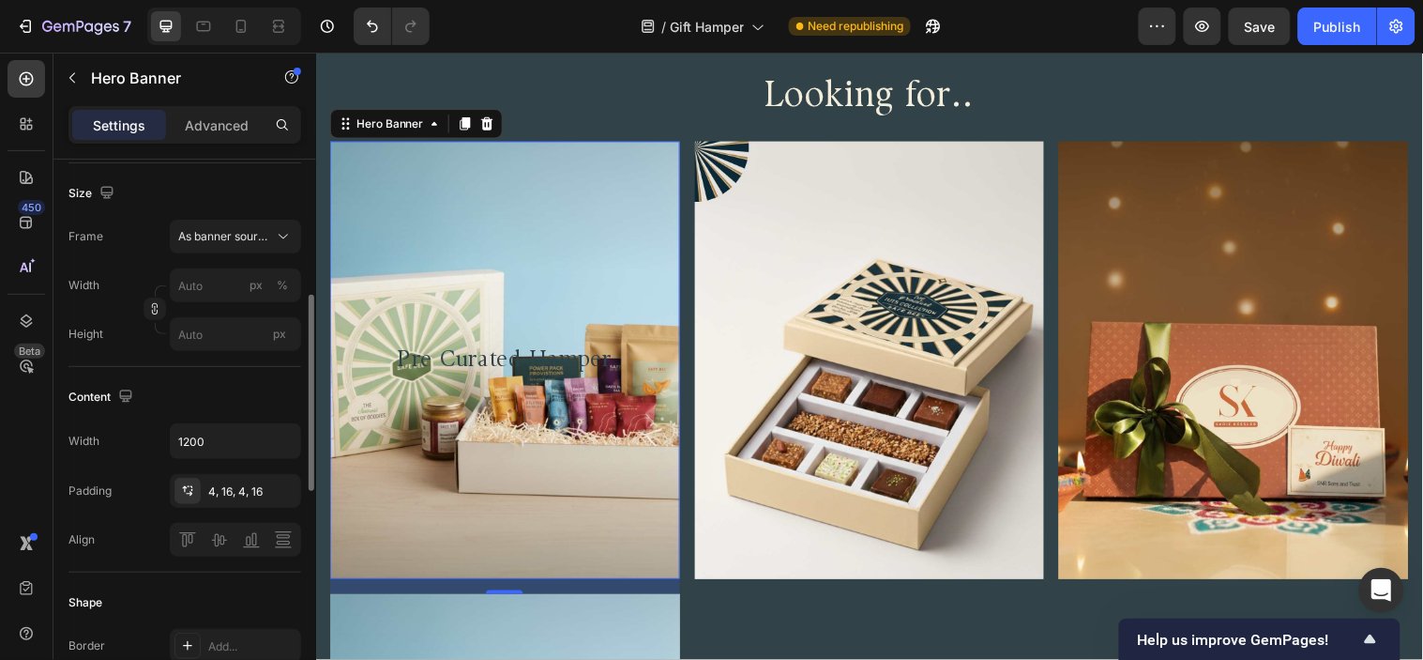
click at [485, 519] on div "Background Image" at bounding box center [508, 364] width 356 height 444
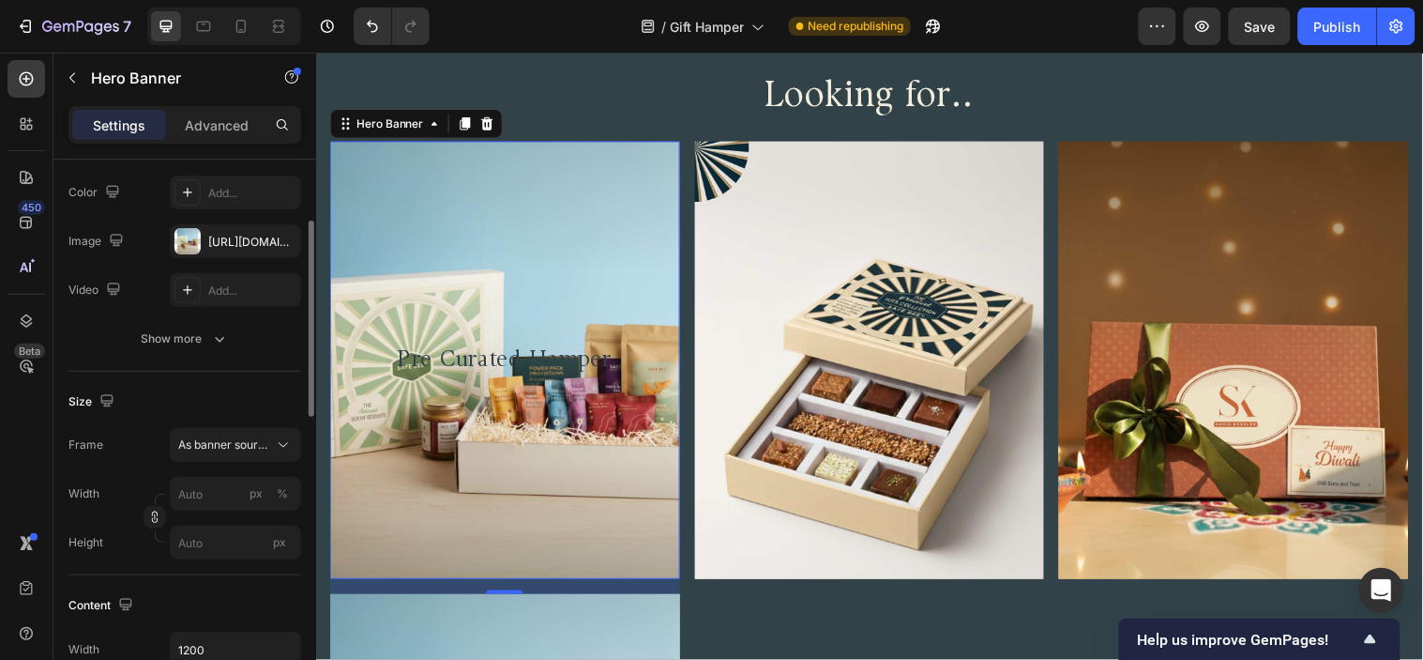
scroll to position [0, 0]
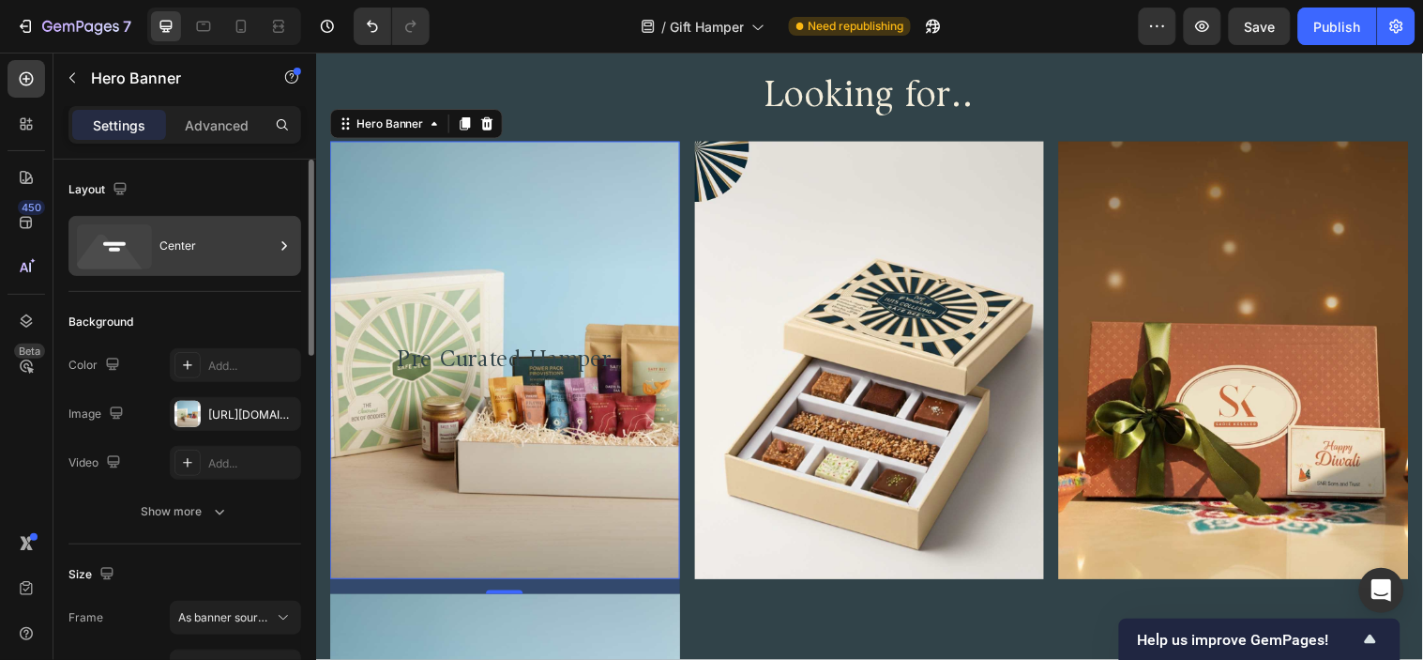
click at [194, 242] on div "Center" at bounding box center [217, 245] width 114 height 43
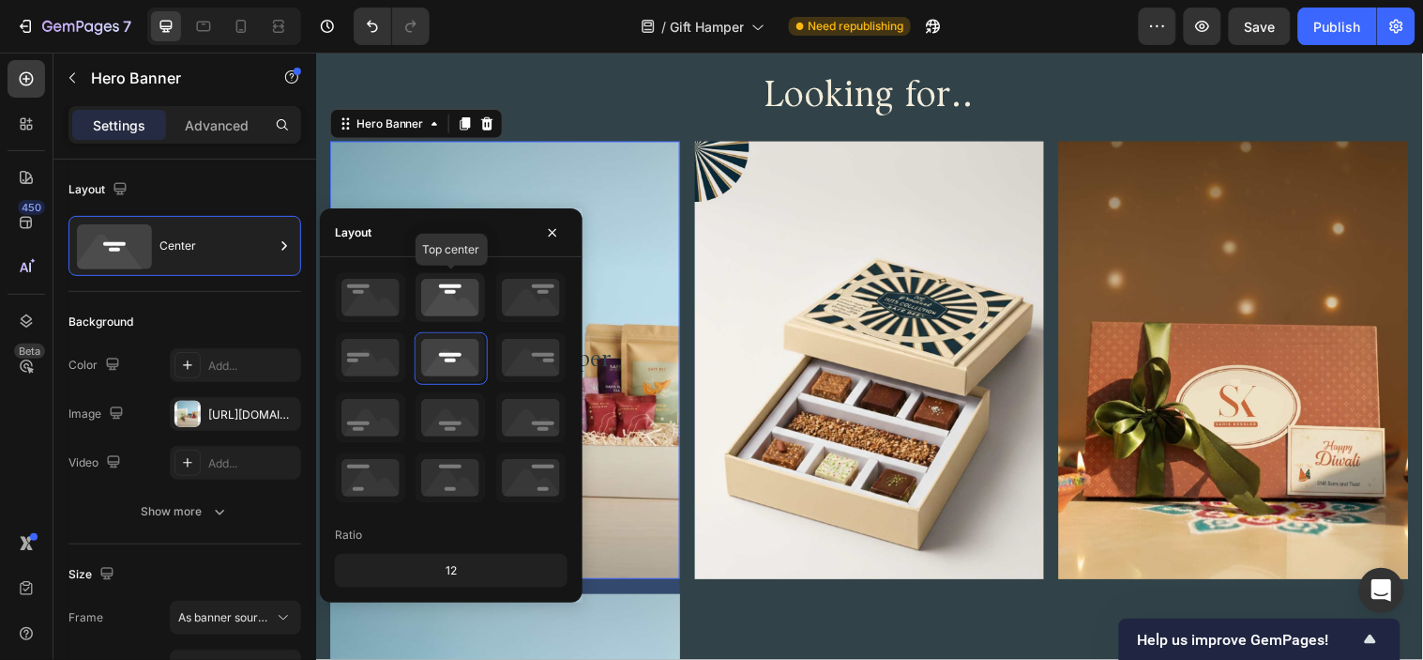
click at [456, 294] on icon at bounding box center [450, 297] width 69 height 49
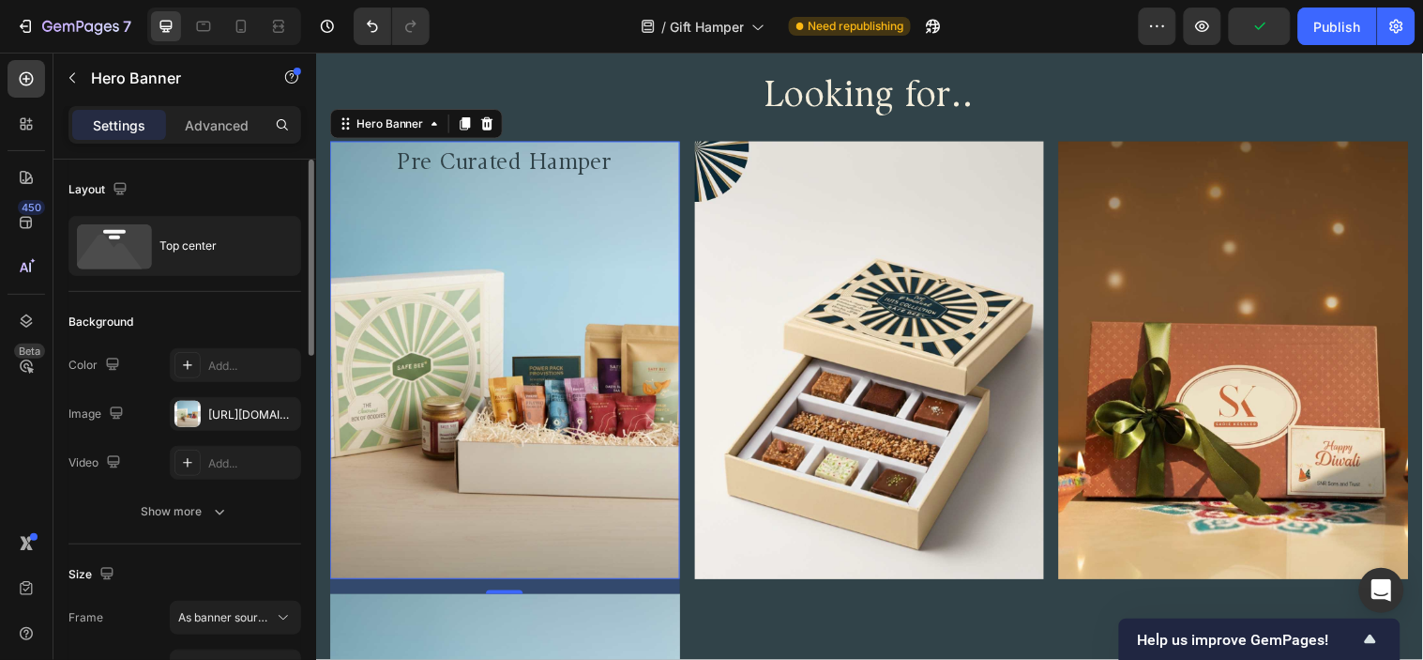
click at [195, 204] on div "Layout" at bounding box center [184, 190] width 233 height 30
click at [447, 160] on p "Pre Curated Hamper" at bounding box center [508, 164] width 322 height 34
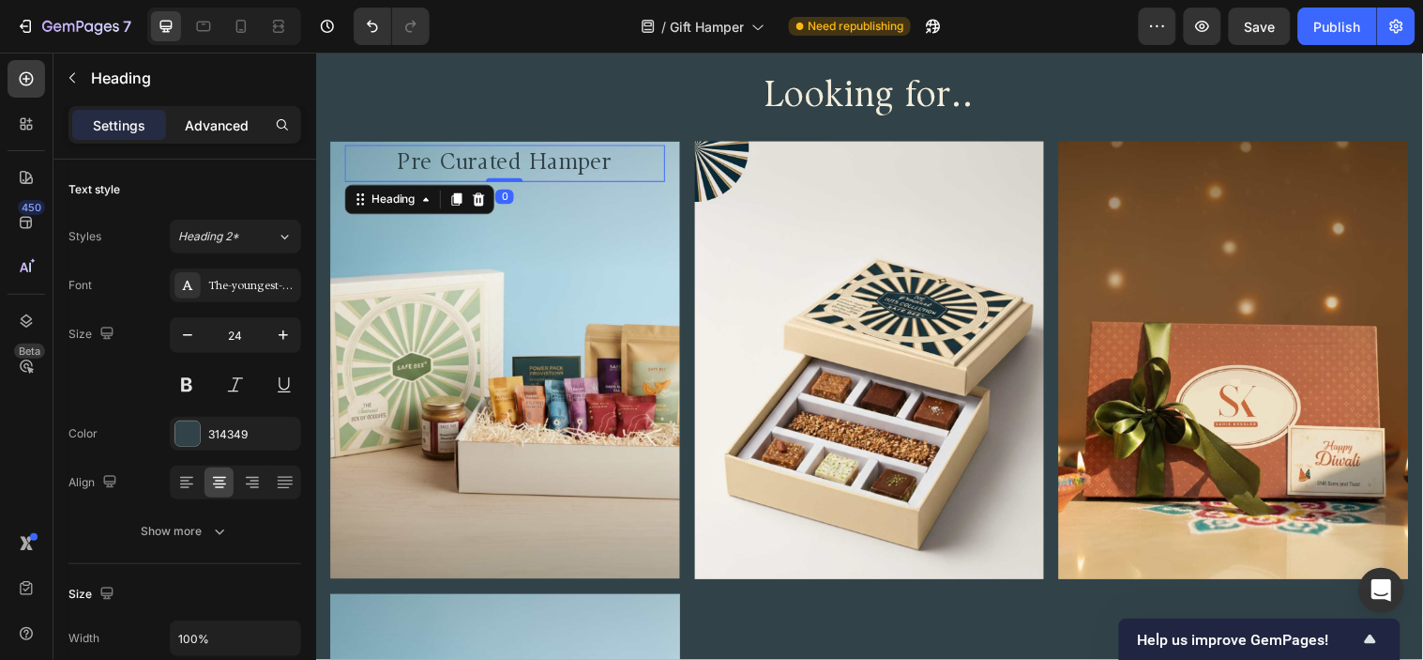
click at [248, 124] on p "Advanced" at bounding box center [217, 125] width 64 height 20
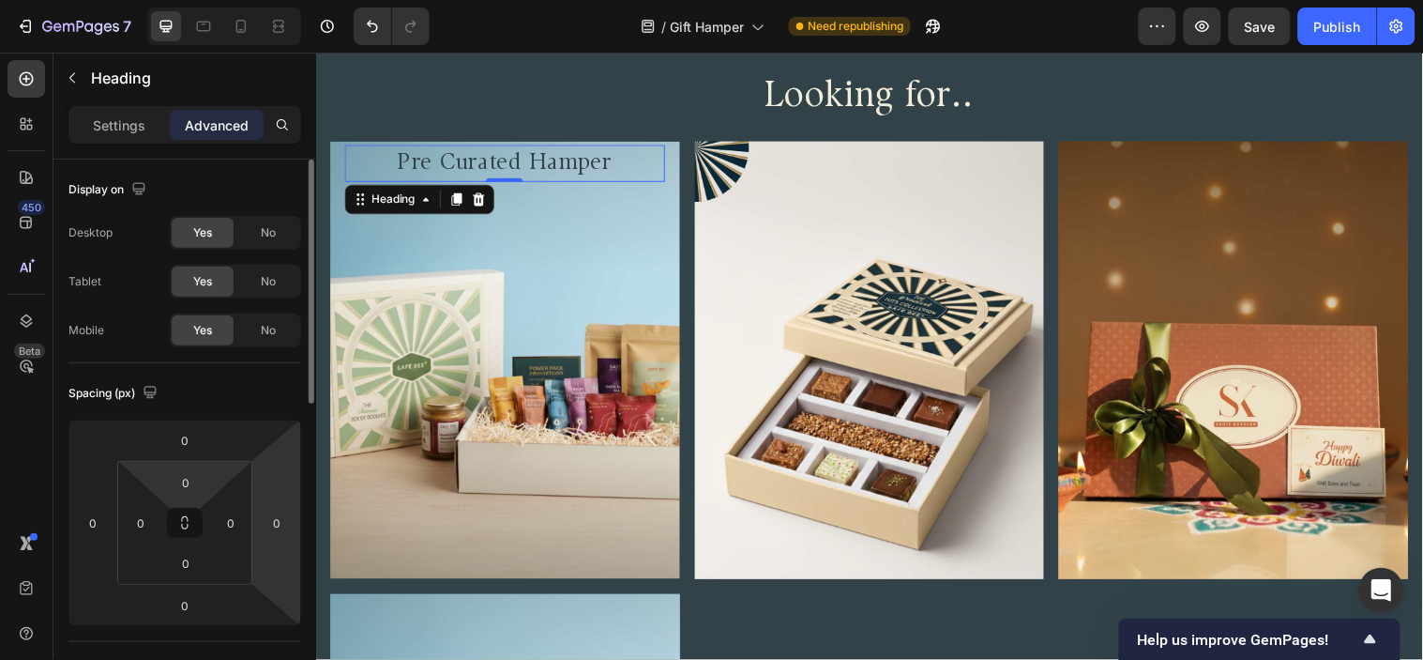
click at [183, 482] on input "0" at bounding box center [186, 482] width 38 height 28
type input "24"
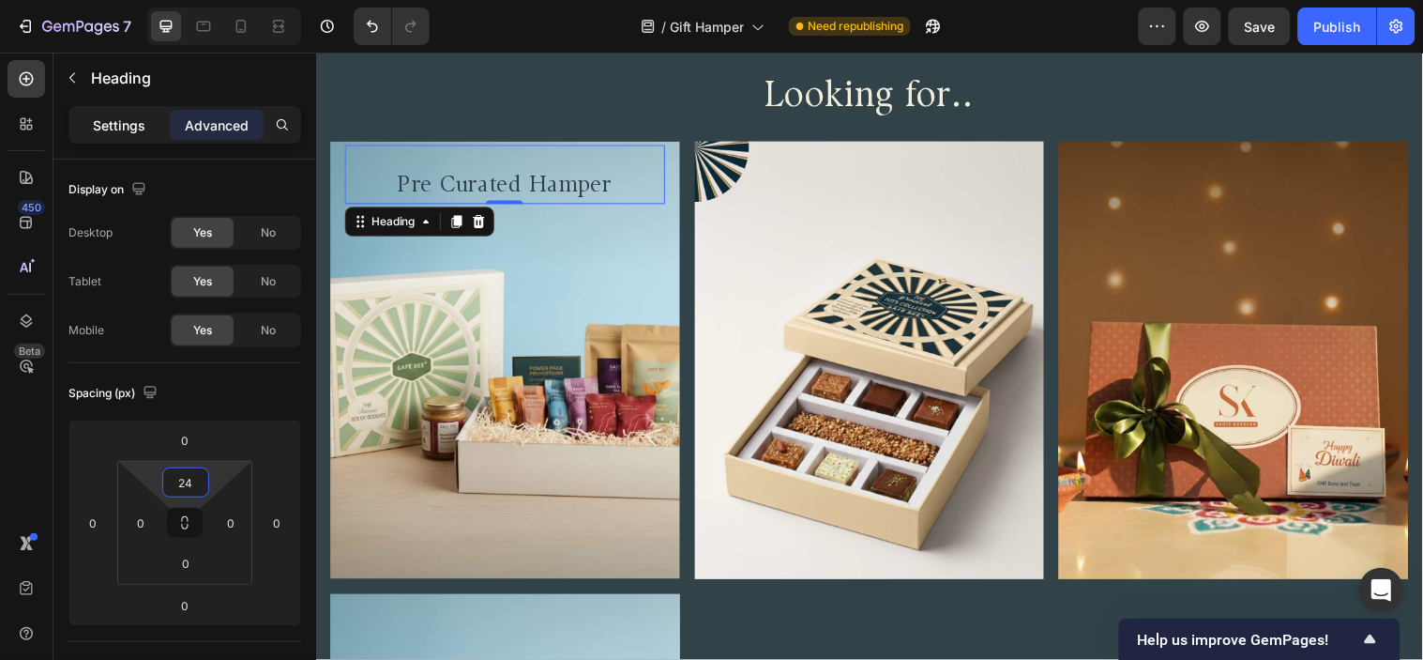
click at [95, 110] on div "Settings" at bounding box center [119, 125] width 94 height 30
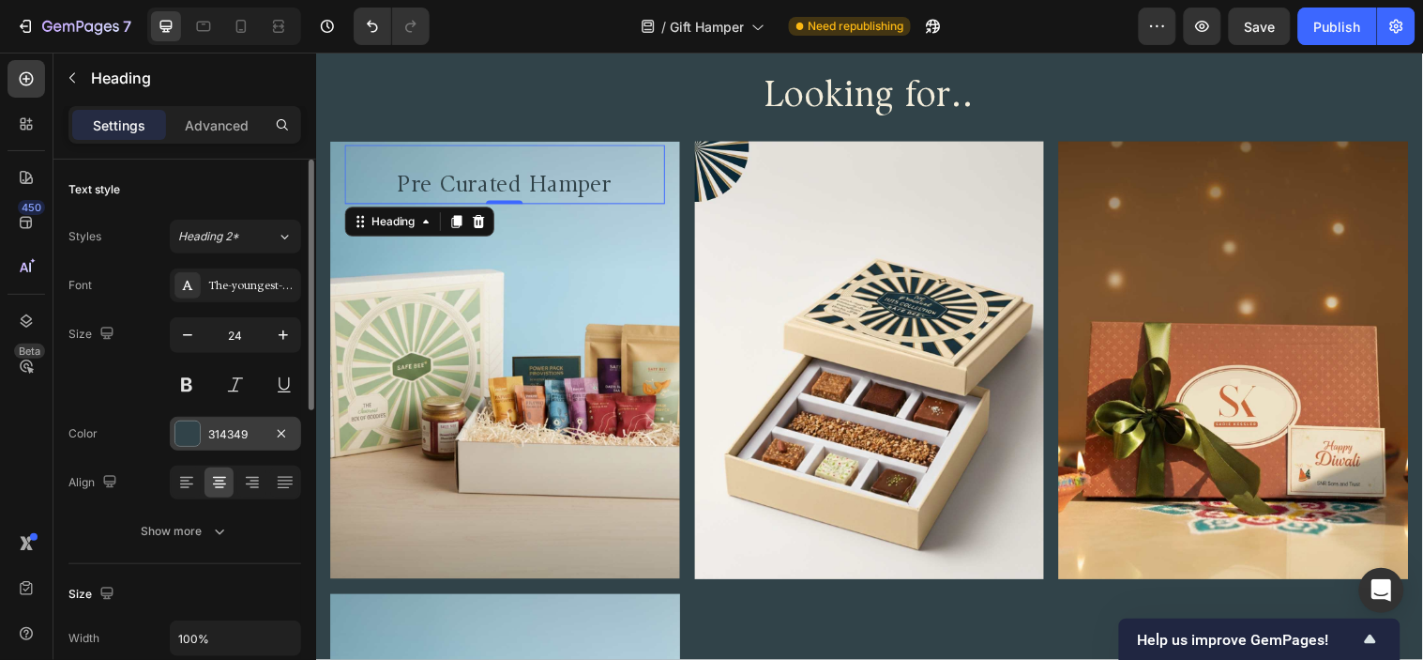
scroll to position [104, 0]
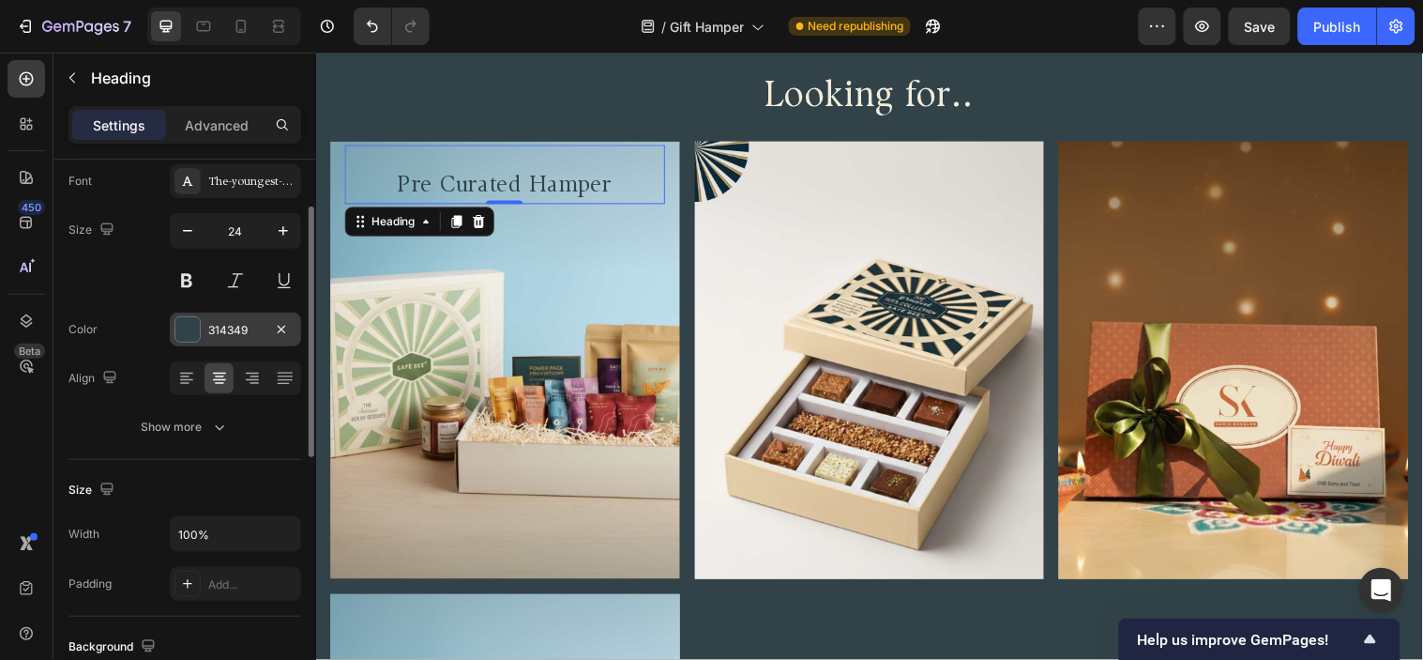
click at [185, 324] on div at bounding box center [187, 329] width 24 height 24
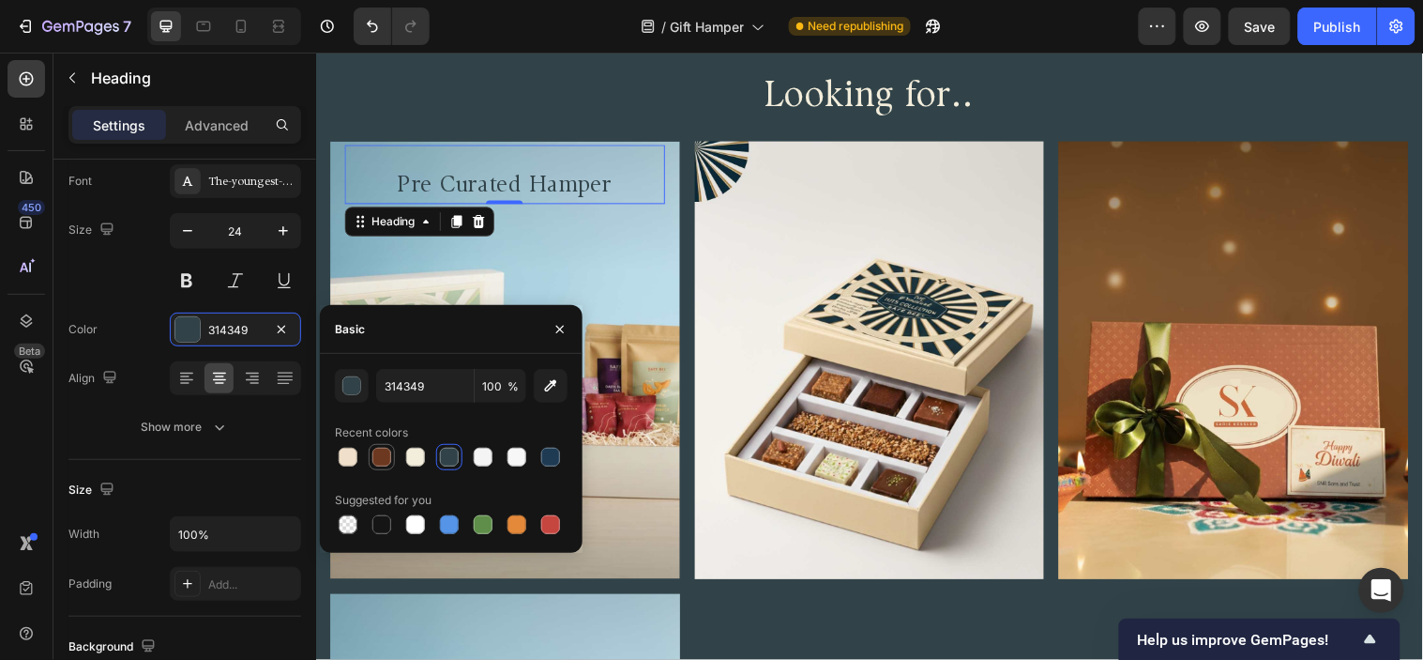
click at [379, 450] on div at bounding box center [382, 457] width 19 height 19
type input "6D3820"
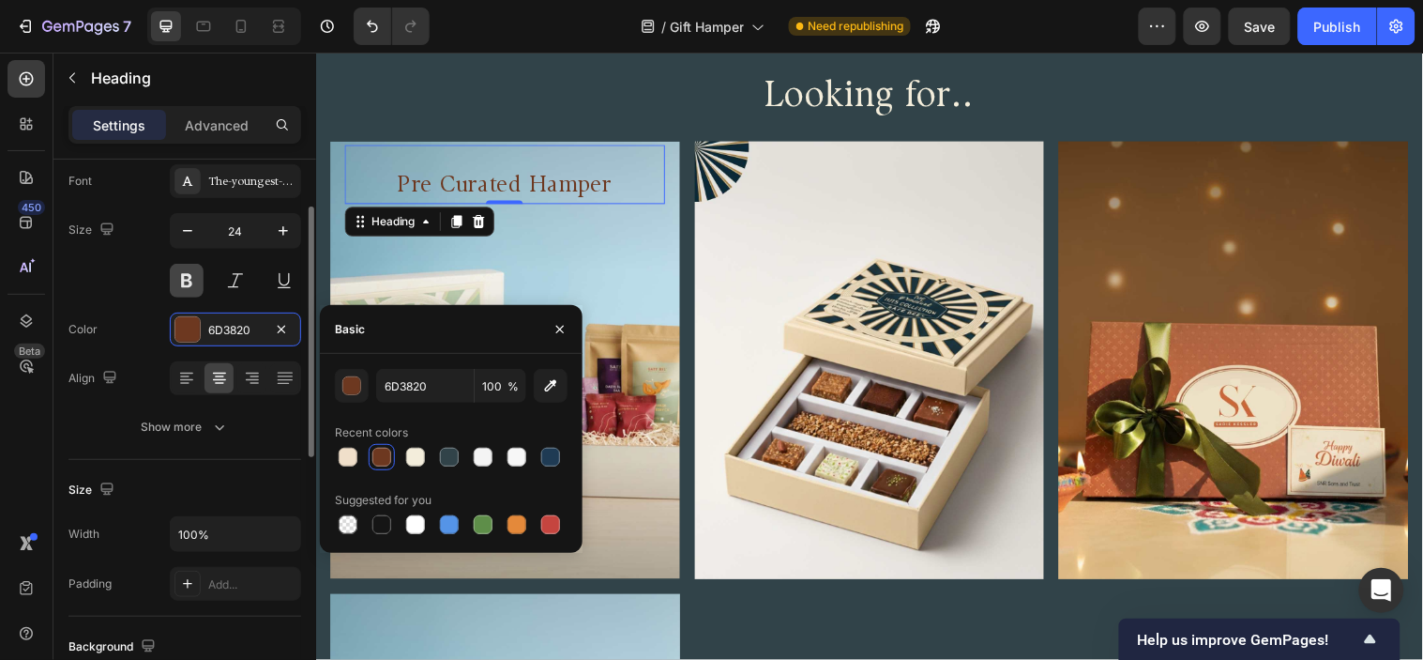
click at [181, 282] on button at bounding box center [187, 281] width 34 height 34
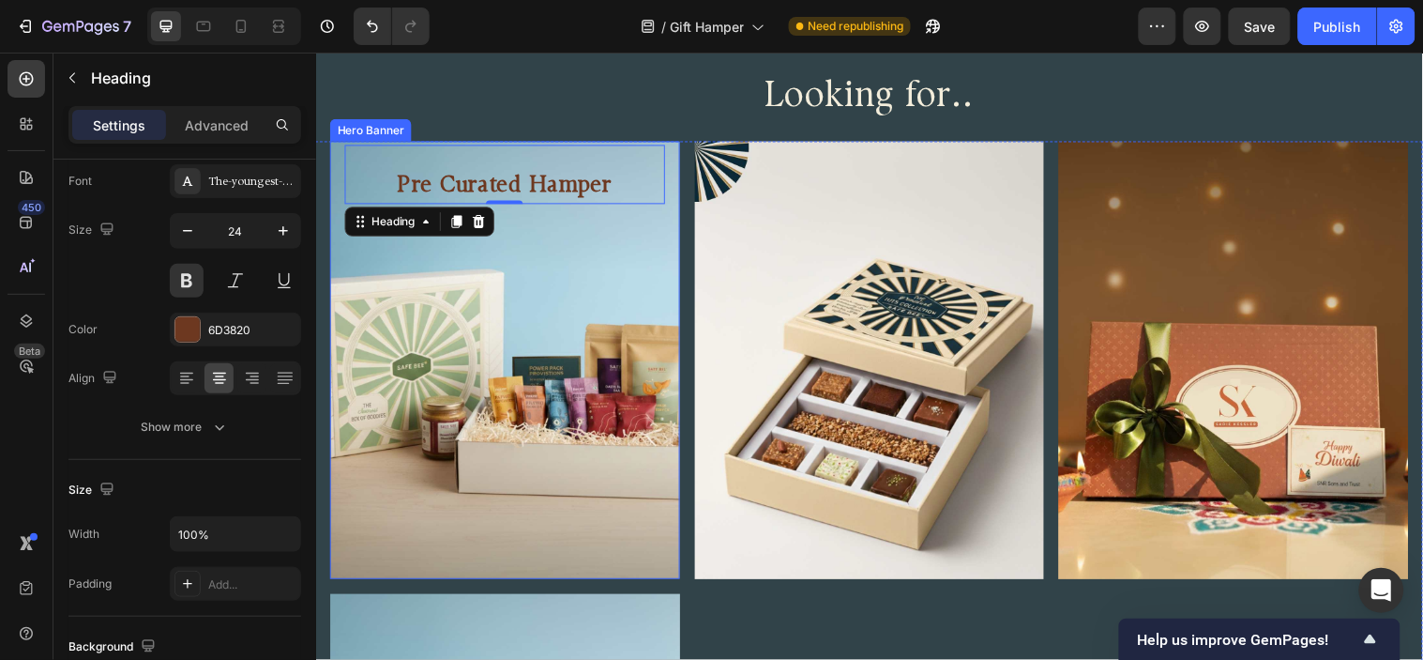
click at [617, 267] on div "Background Image" at bounding box center [508, 364] width 356 height 444
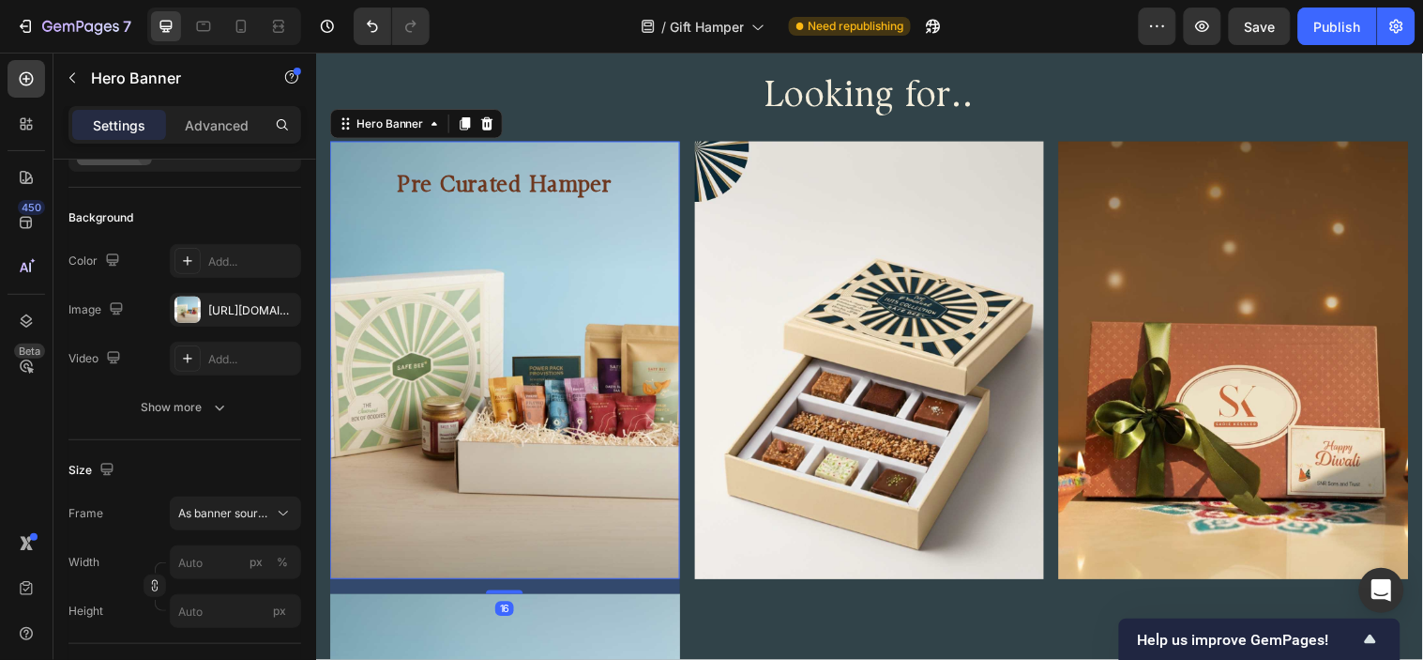
scroll to position [0, 0]
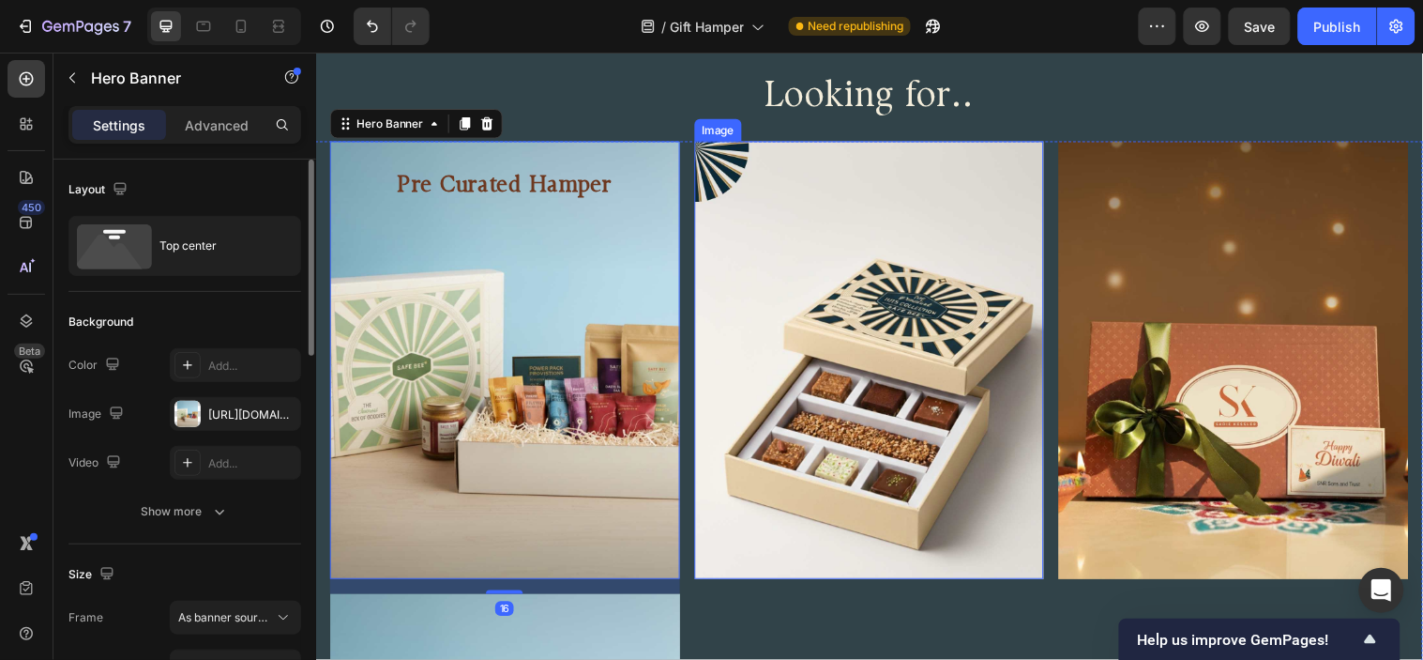
click at [840, 294] on img at bounding box center [879, 364] width 356 height 444
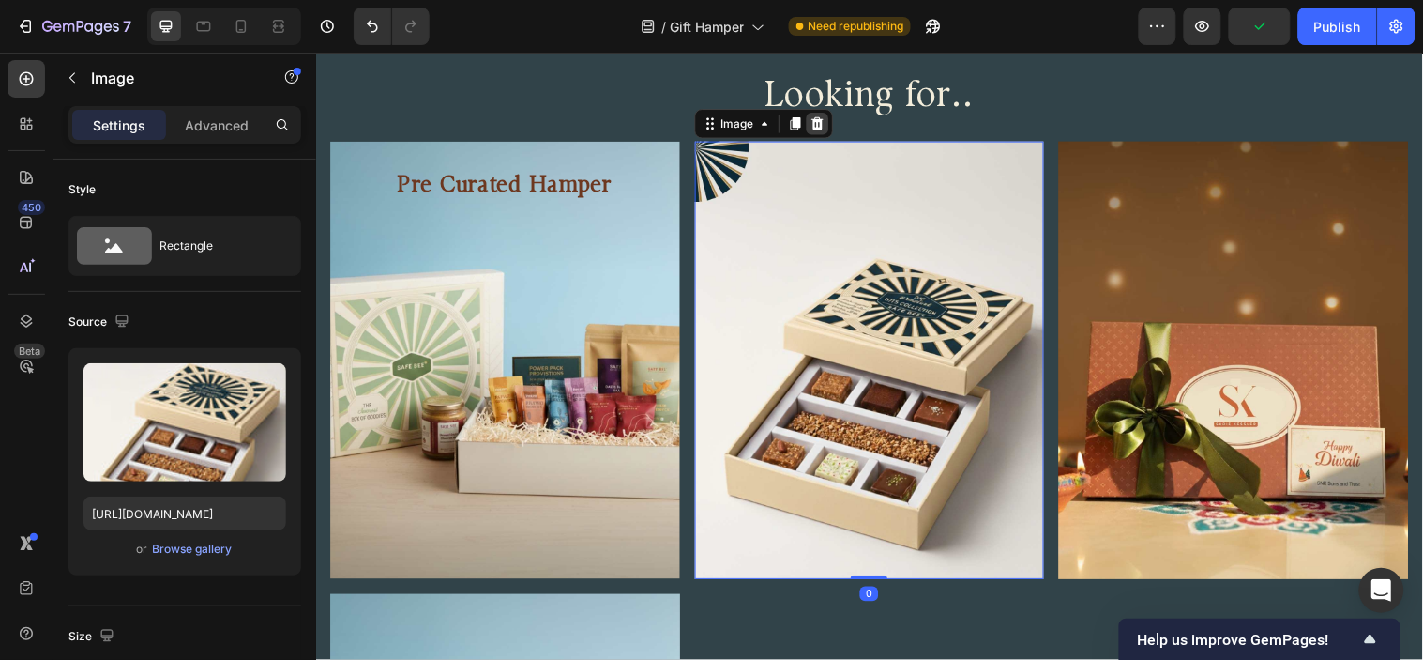
click at [822, 121] on icon at bounding box center [825, 123] width 12 height 13
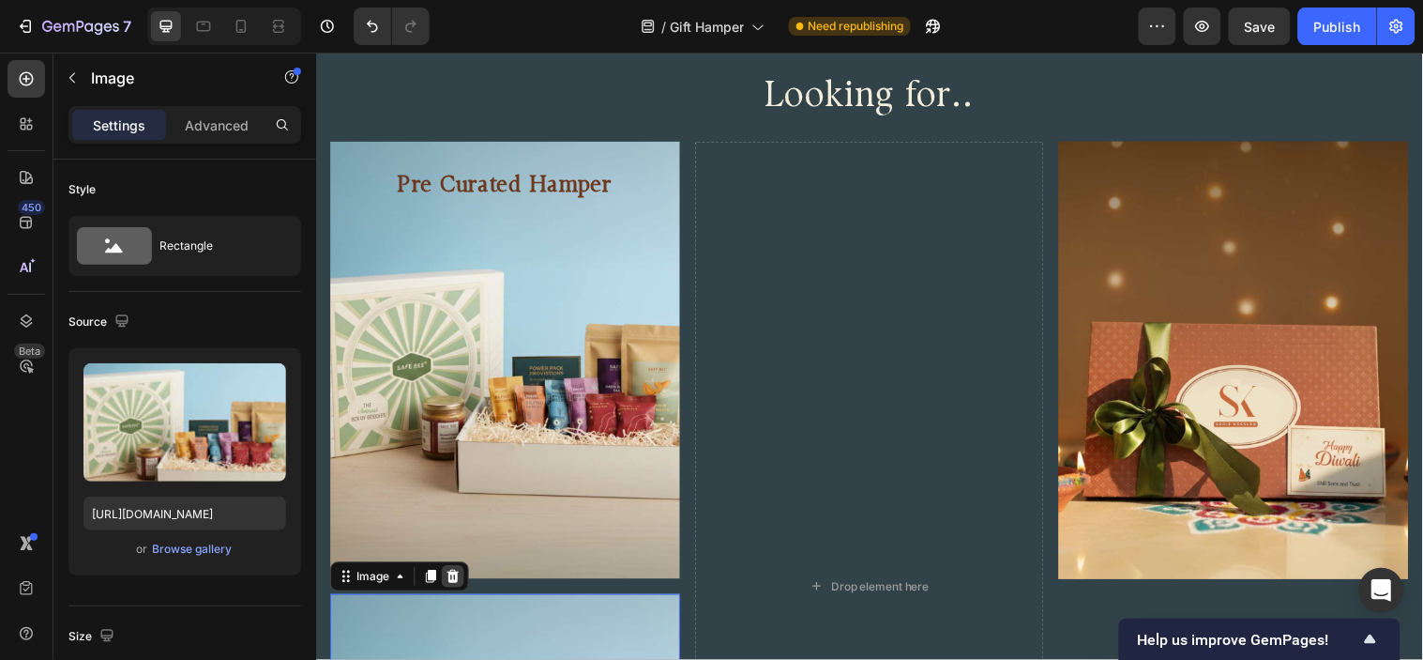
click at [454, 576] on icon at bounding box center [455, 582] width 12 height 13
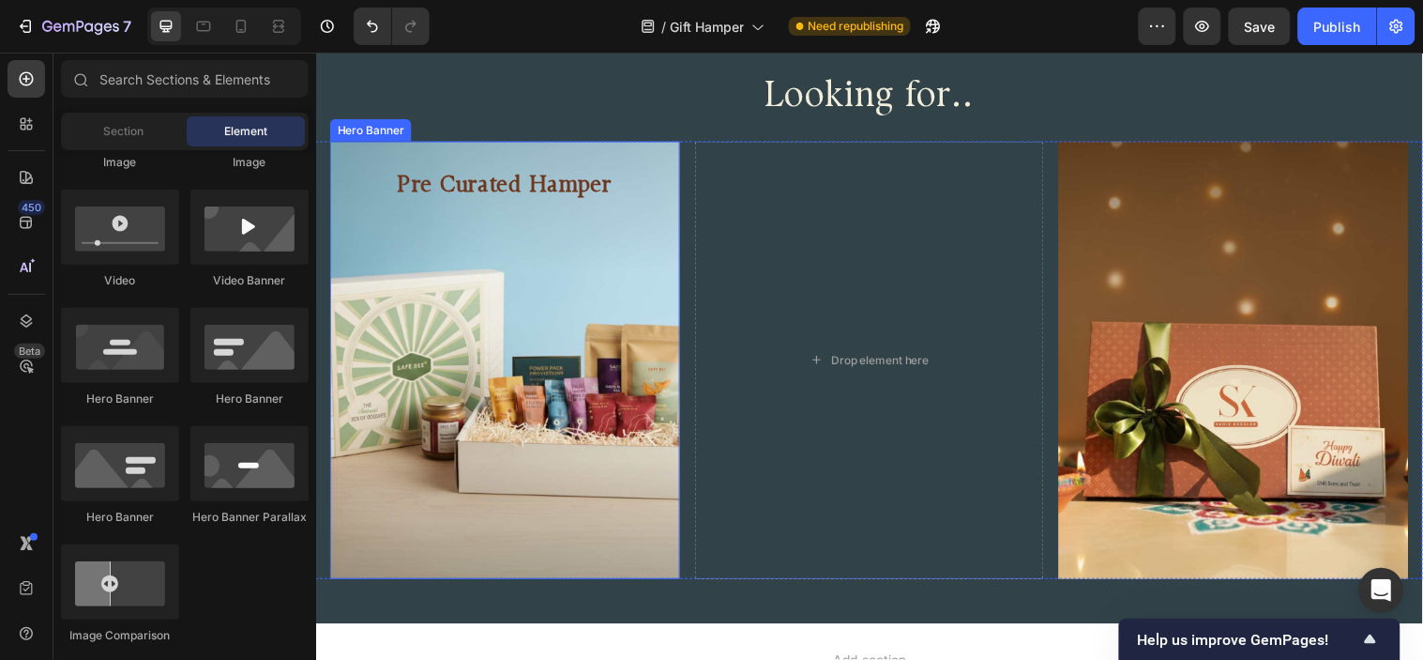
click at [504, 327] on div "Background Image" at bounding box center [508, 364] width 356 height 444
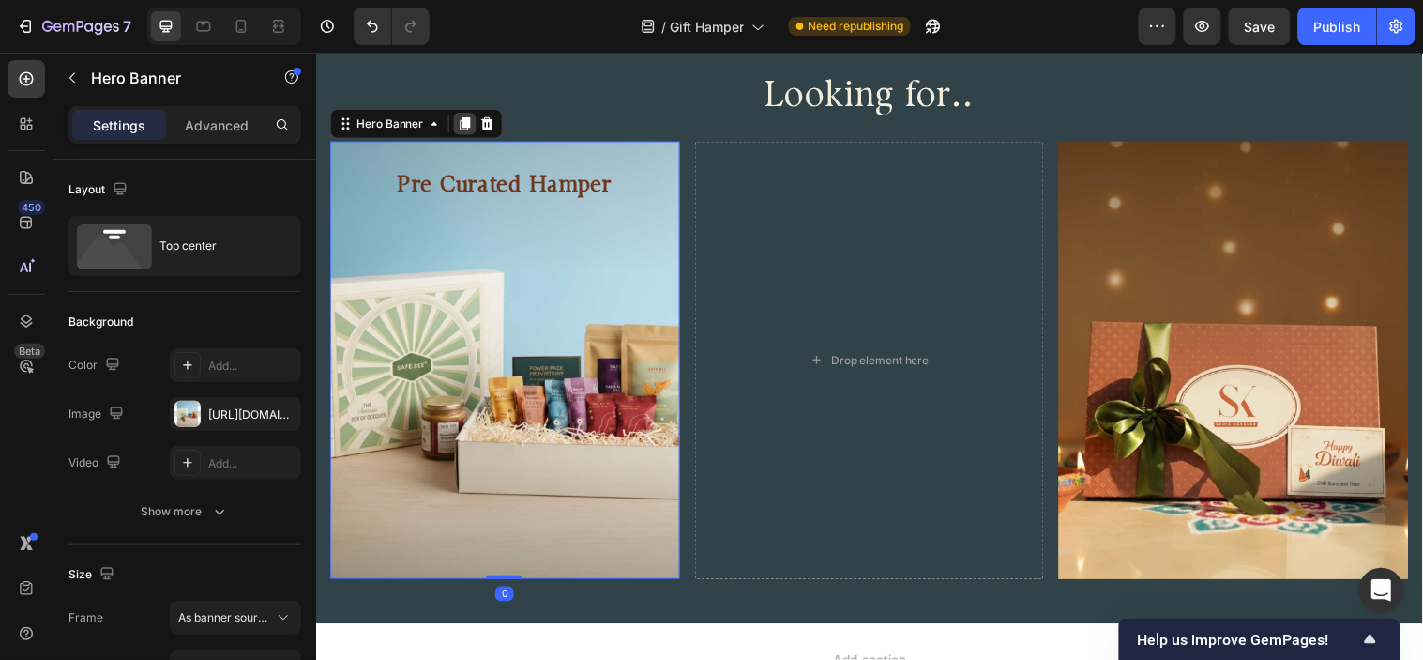
click at [467, 124] on icon at bounding box center [468, 123] width 10 height 13
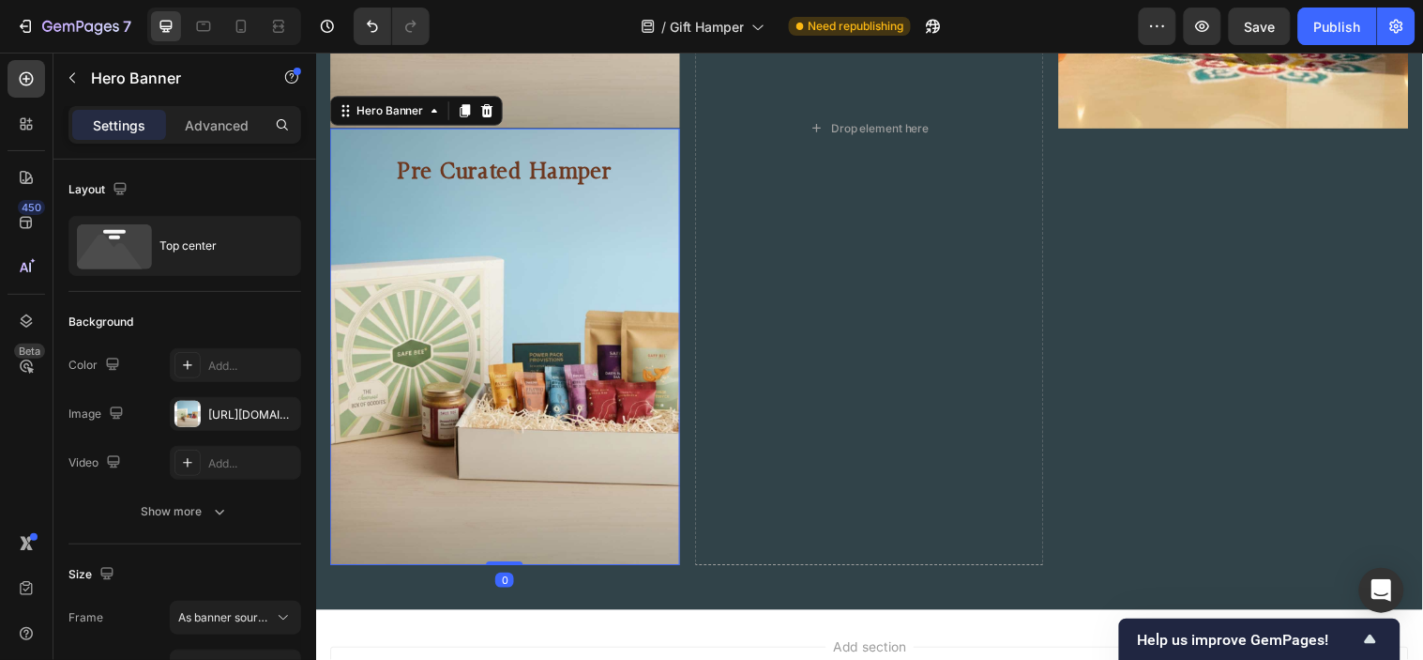
scroll to position [2010, 0]
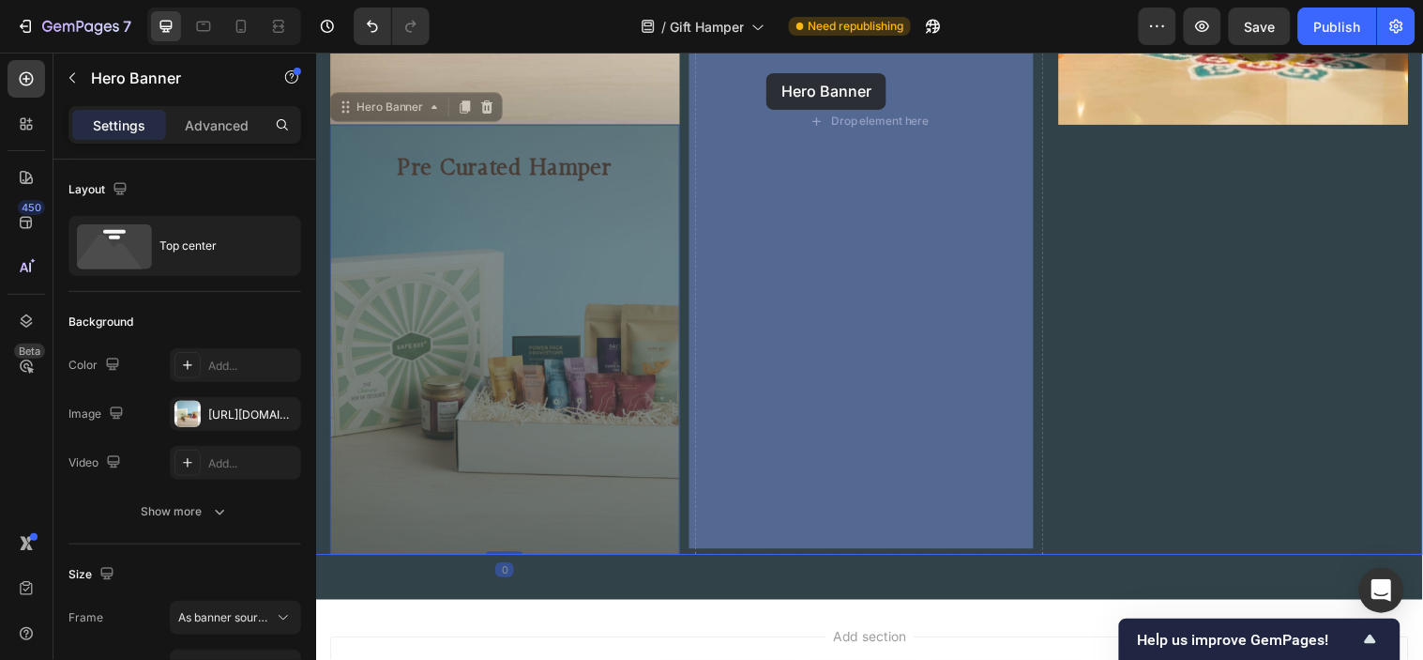
drag, startPoint x: 357, startPoint y: 102, endPoint x: 773, endPoint y: 72, distance: 417.7
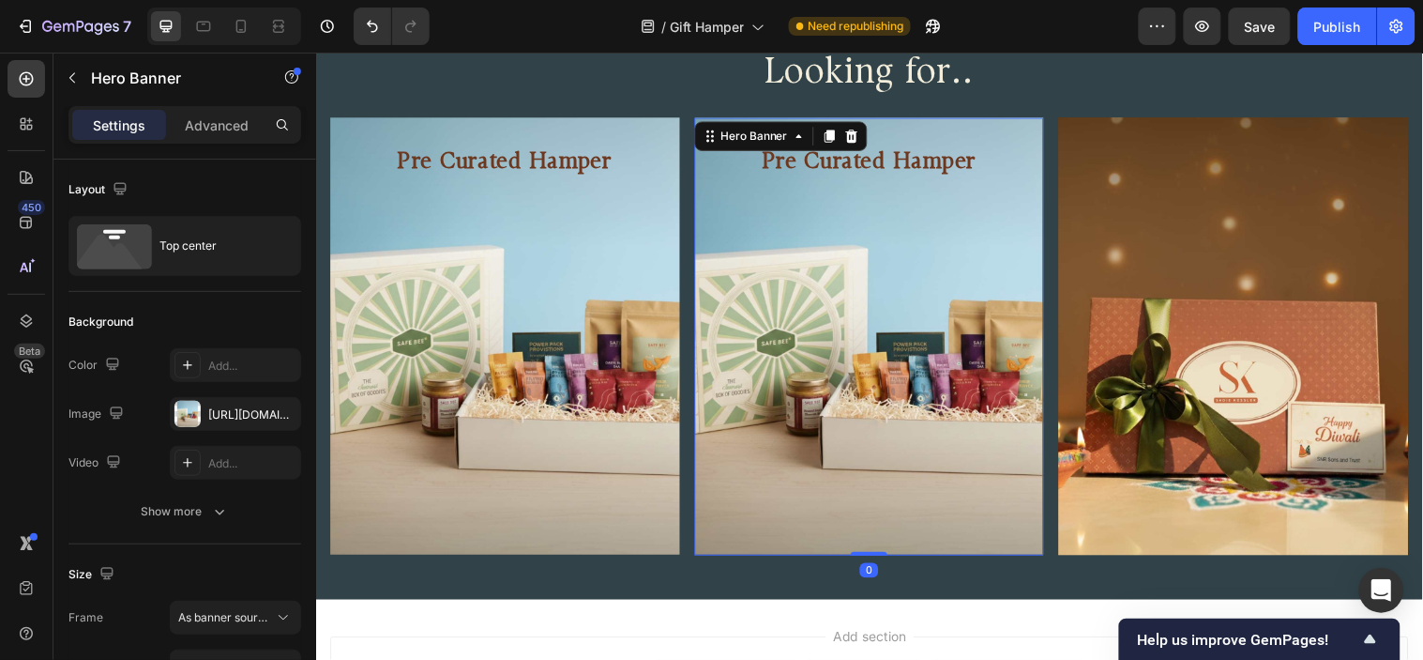
scroll to position [1565, 0]
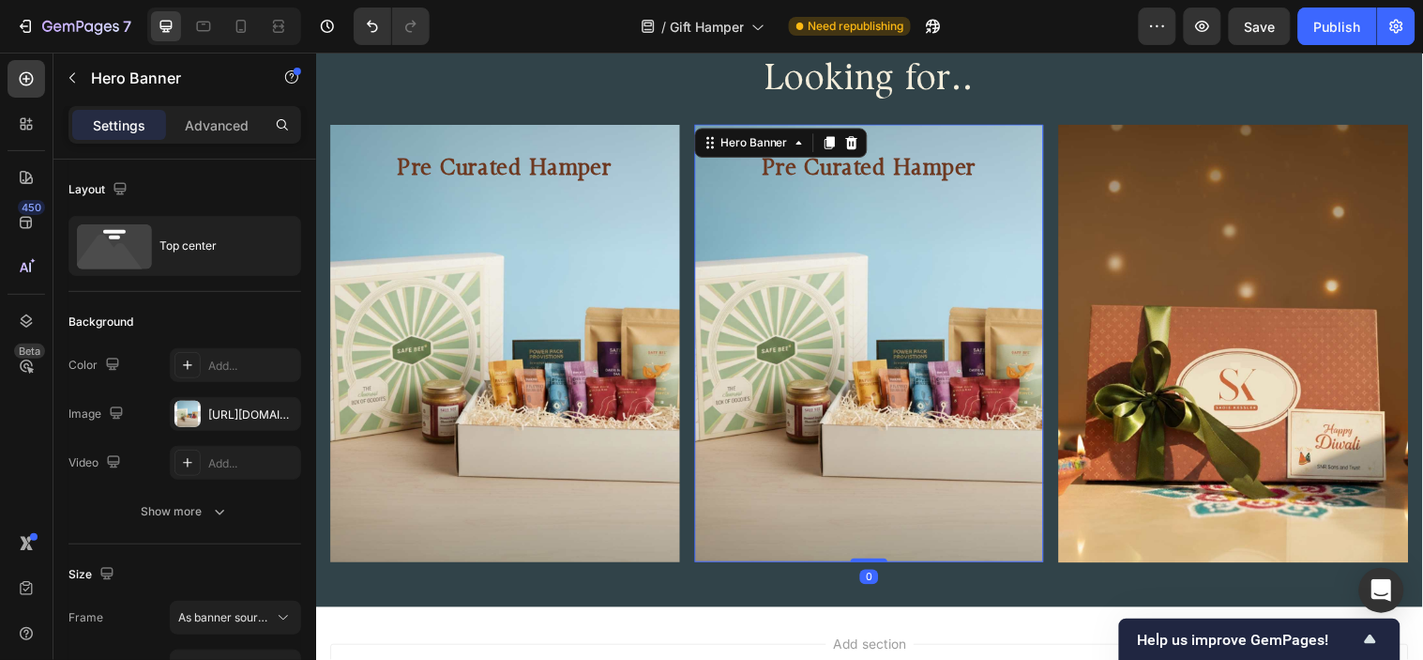
click at [779, 385] on div "Background Image" at bounding box center [879, 347] width 356 height 444
click at [244, 419] on div "https://cdn.shopify.com/s/files/1/0567/0889/0675/files/gempages_473620353990525…" at bounding box center [235, 414] width 54 height 17
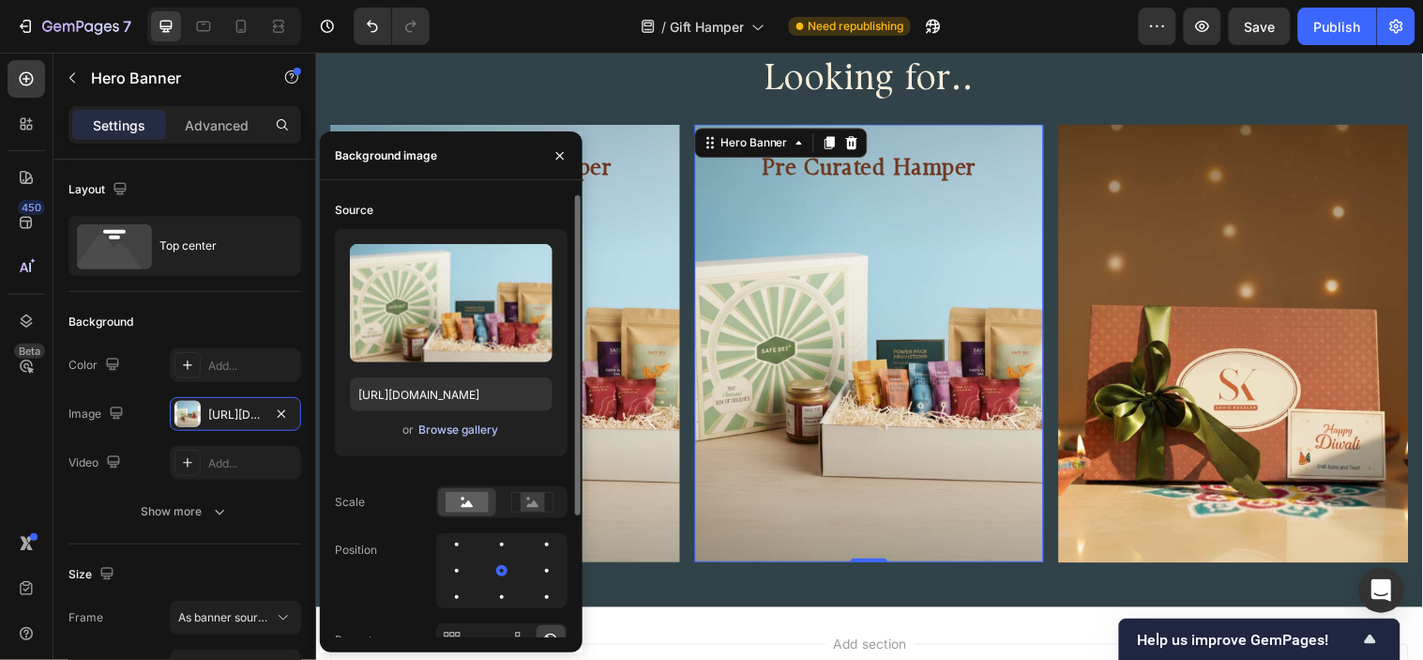
click at [479, 436] on div "Browse gallery" at bounding box center [458, 429] width 80 height 17
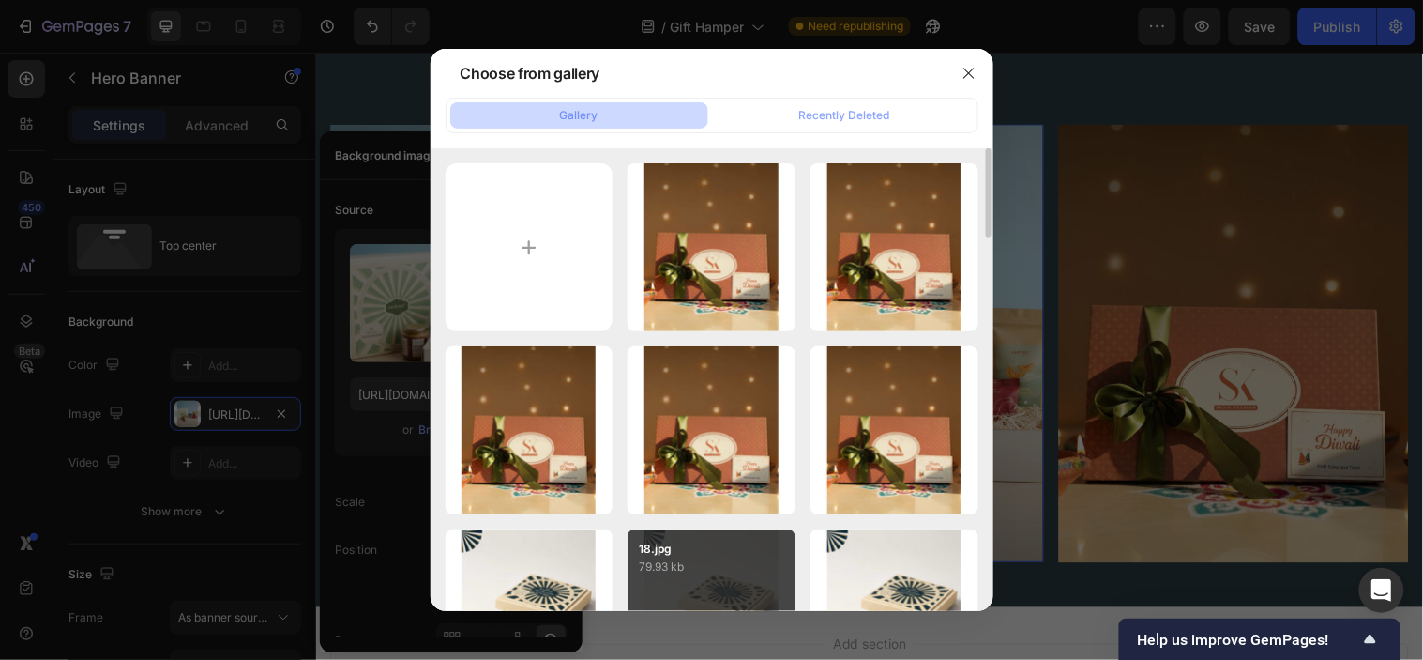
scroll to position [208, 0]
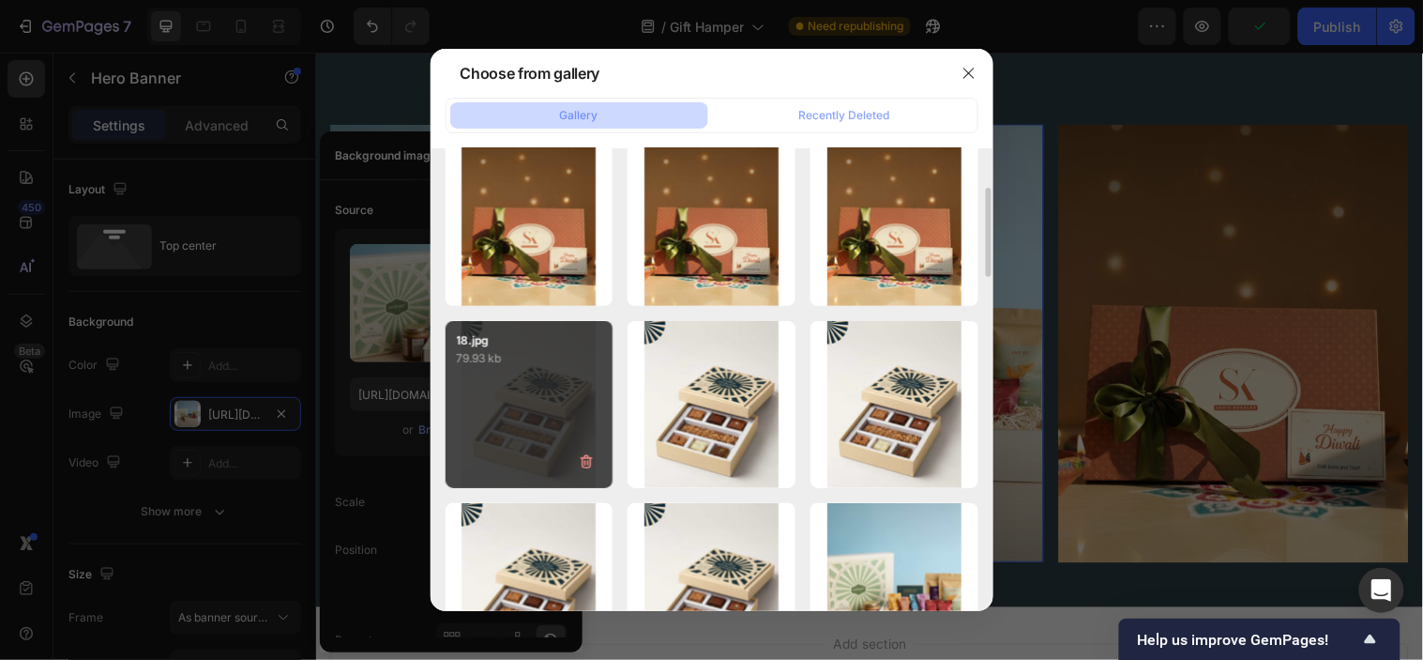
click at [500, 417] on div "18.jpg 79.93 kb" at bounding box center [530, 405] width 168 height 168
type input "https://cdn.shopify.com/s/files/1/0567/0889/0675/files/gempages_473620353990525…"
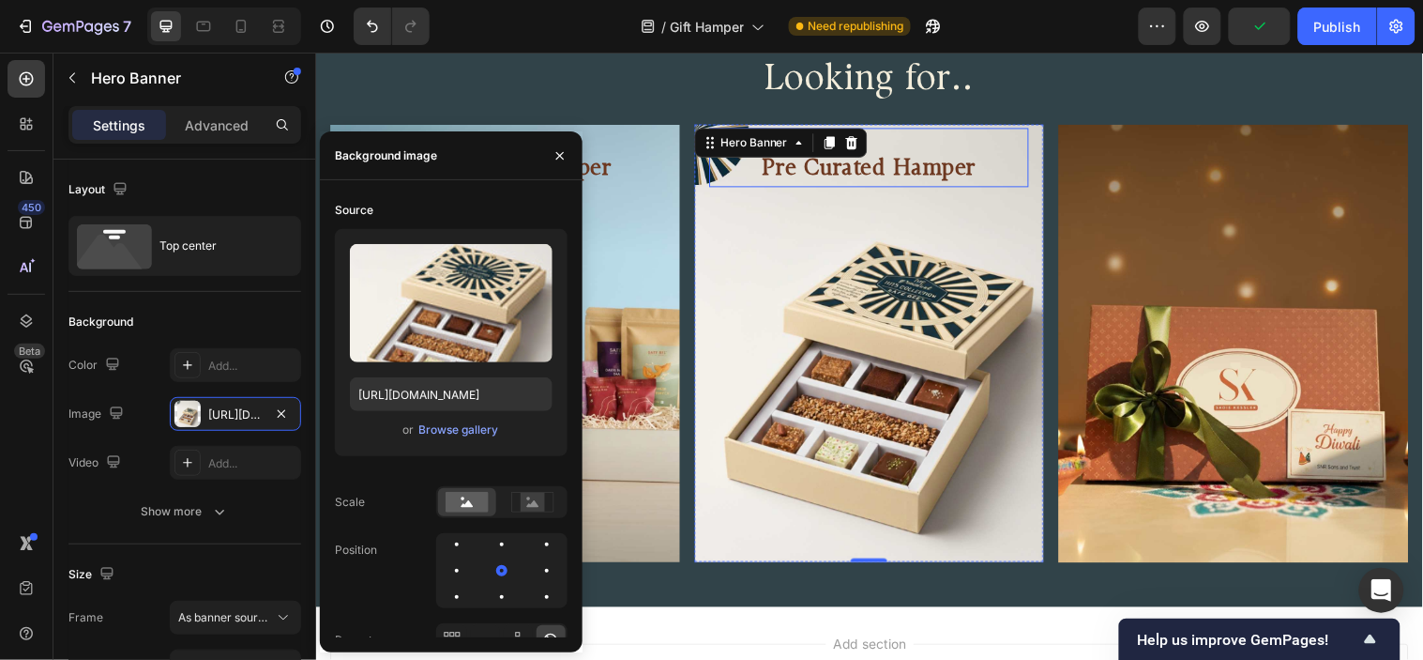
click at [888, 166] on h2 "Pre Curated Hamper" at bounding box center [879, 170] width 326 height 38
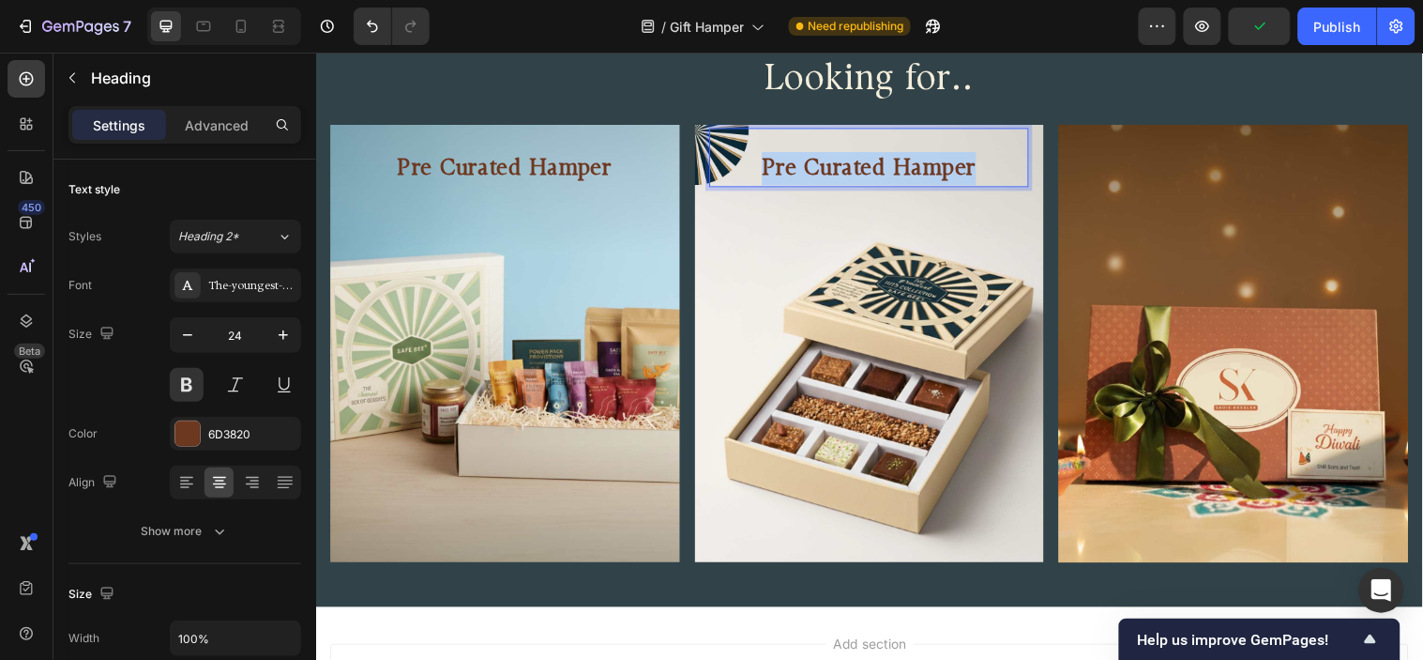
click at [888, 166] on p "Pre Curated Hamper" at bounding box center [879, 170] width 322 height 34
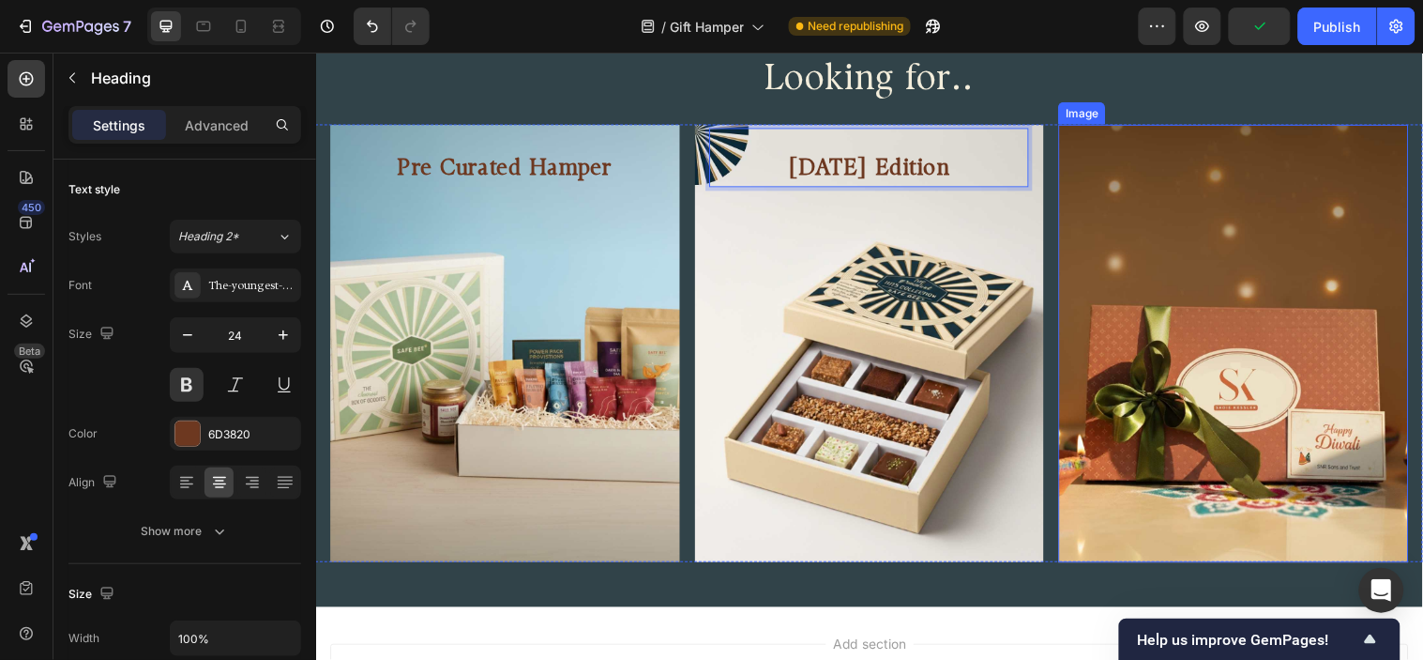
click at [1179, 288] on img at bounding box center [1249, 347] width 356 height 444
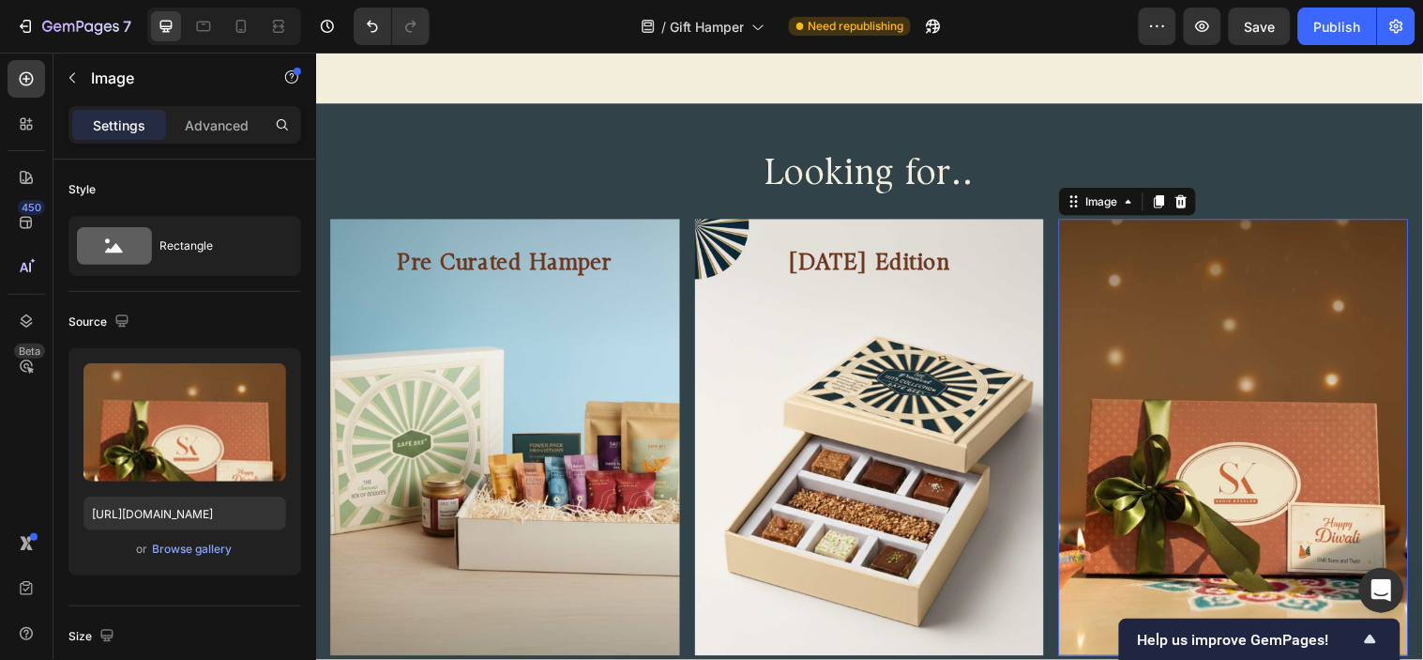
scroll to position [1565, 0]
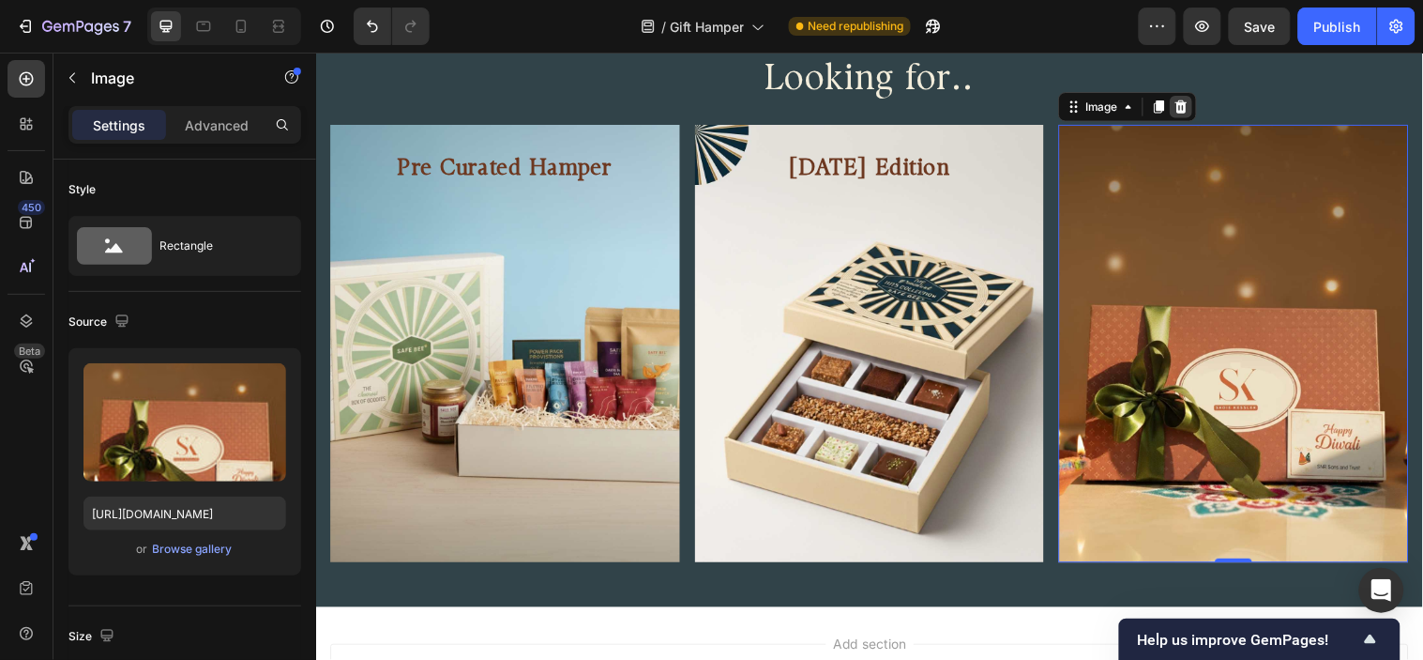
click at [1188, 100] on icon at bounding box center [1195, 106] width 15 height 15
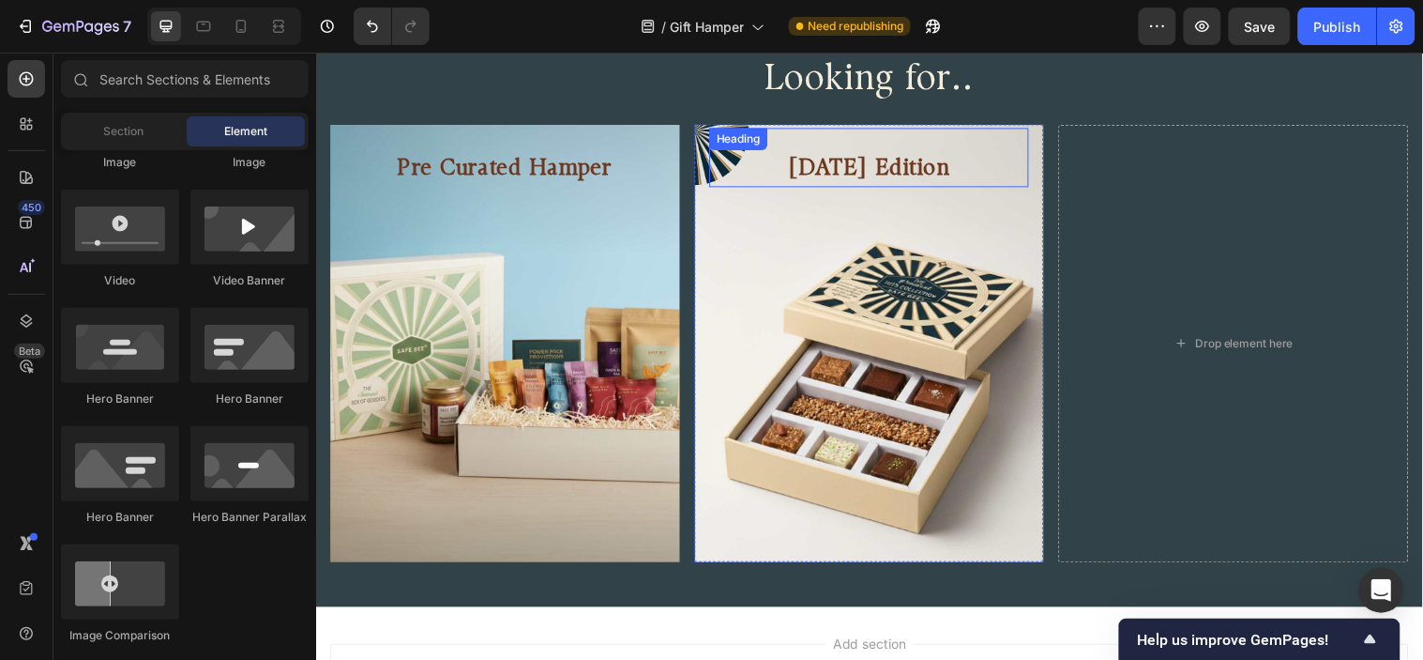
click at [866, 169] on p "Diwali Edition" at bounding box center [879, 170] width 322 height 34
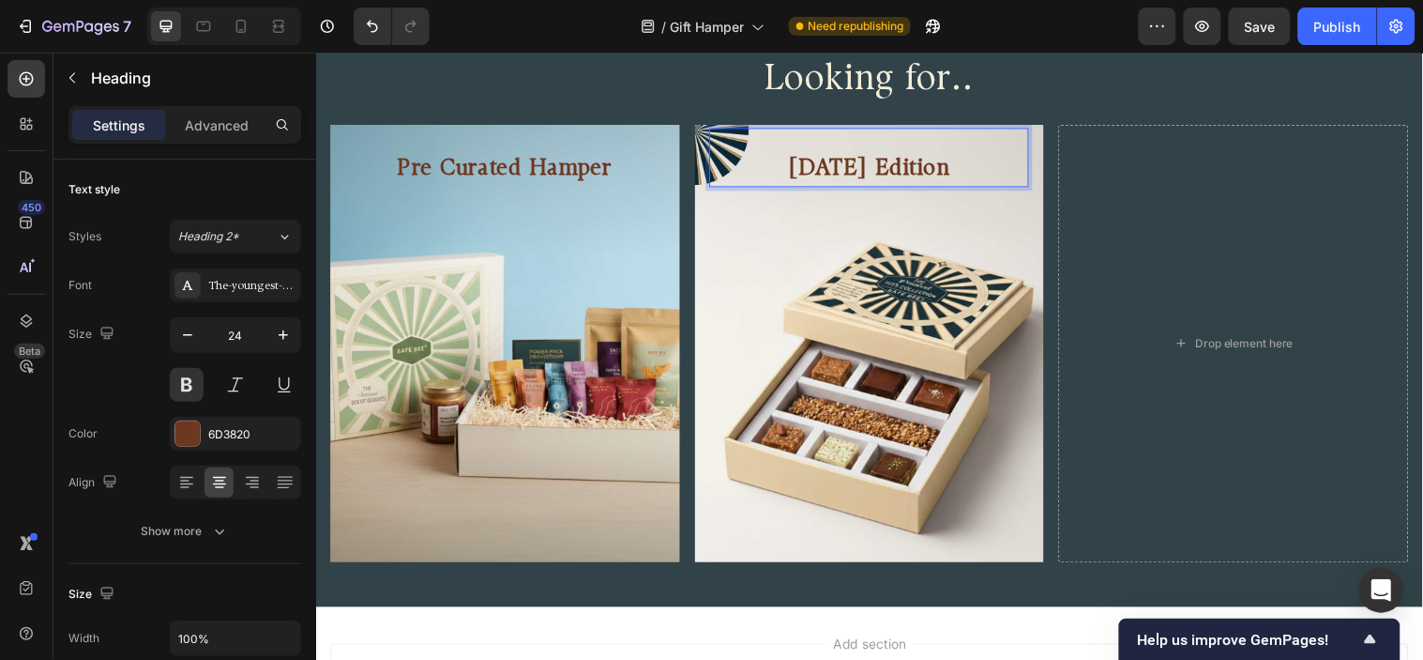
click at [871, 168] on p "Diwali Edition" at bounding box center [879, 170] width 322 height 34
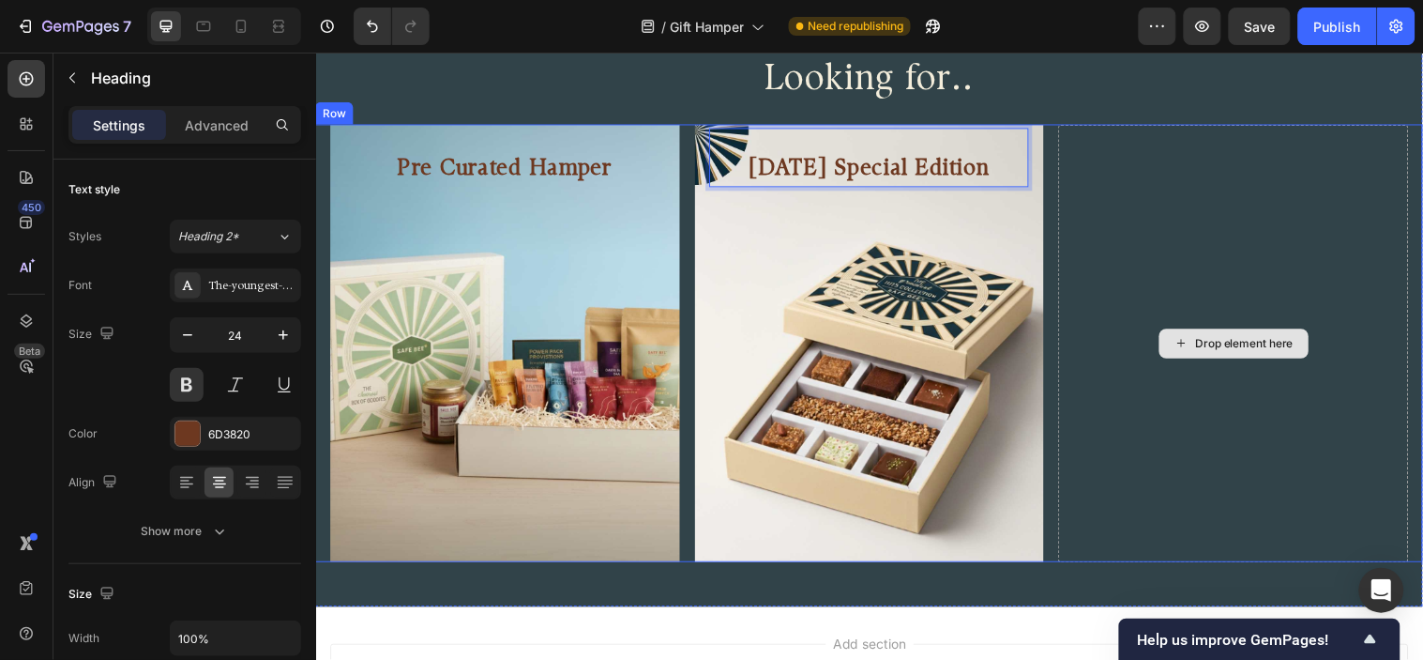
click at [1264, 266] on div "Drop element here" at bounding box center [1249, 347] width 356 height 444
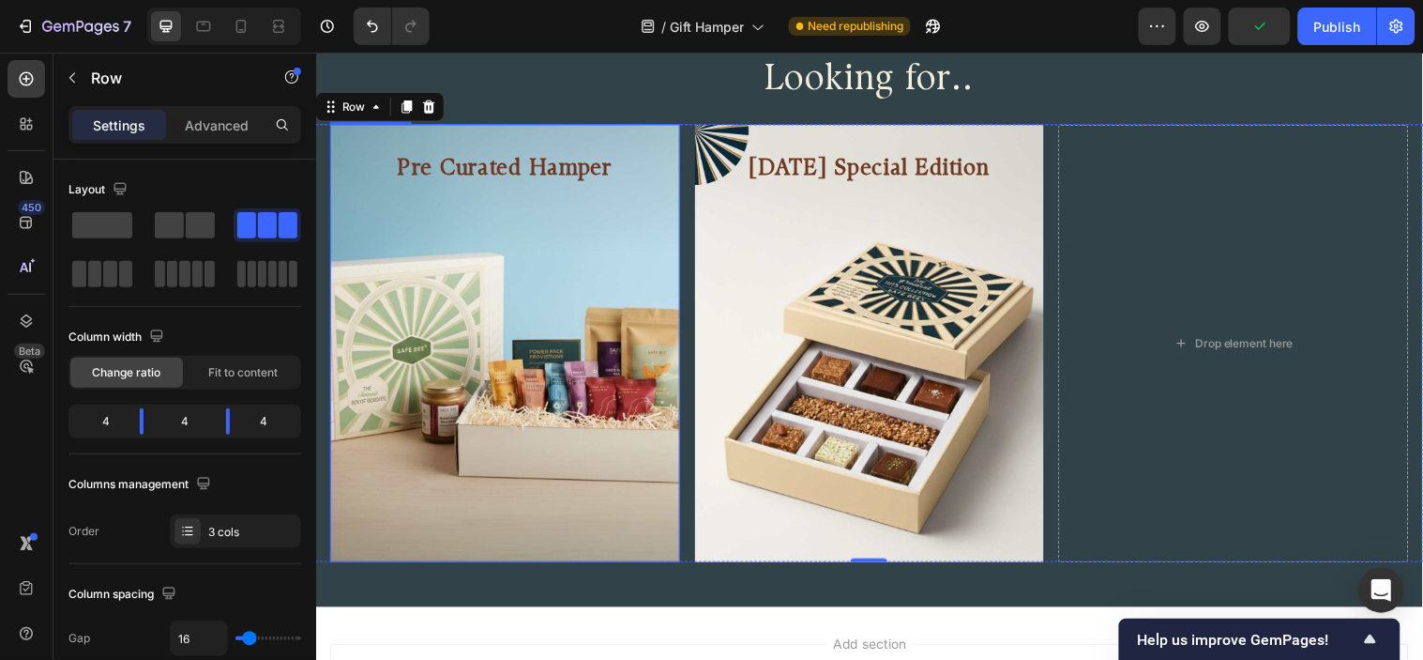
click at [486, 387] on div "Background Image" at bounding box center [508, 347] width 356 height 444
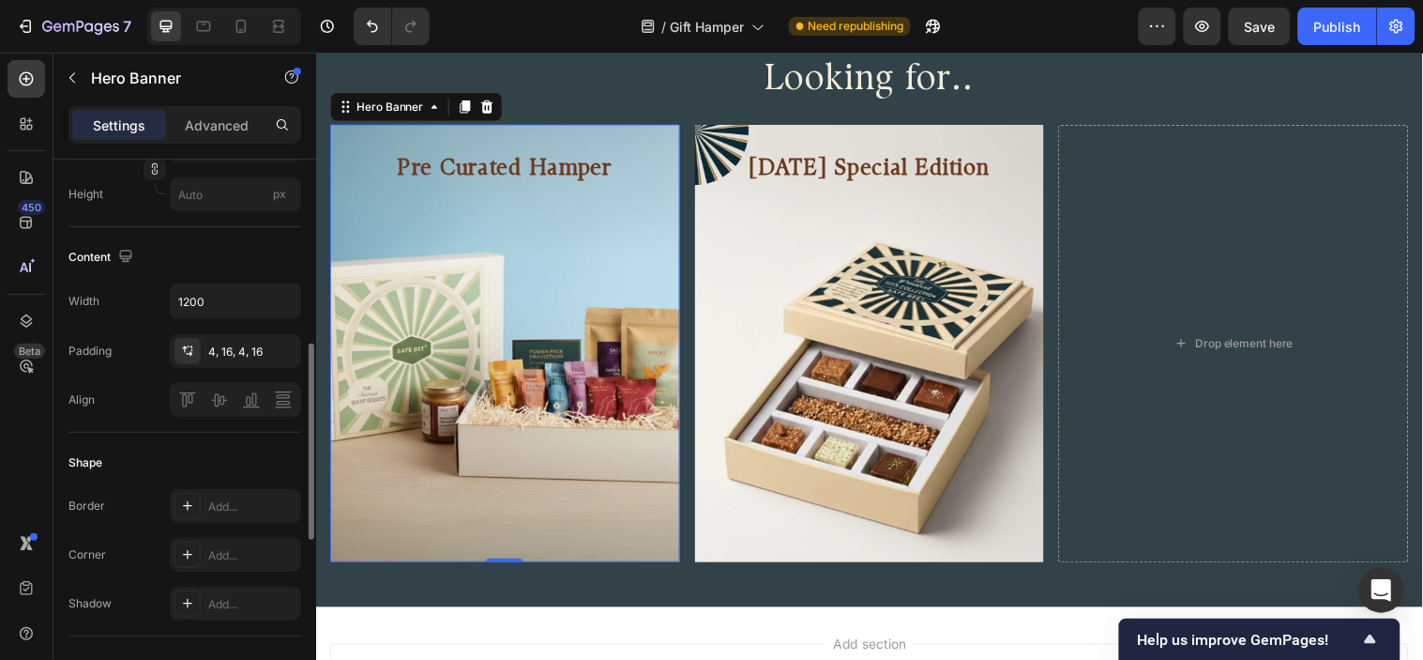
scroll to position [625, 0]
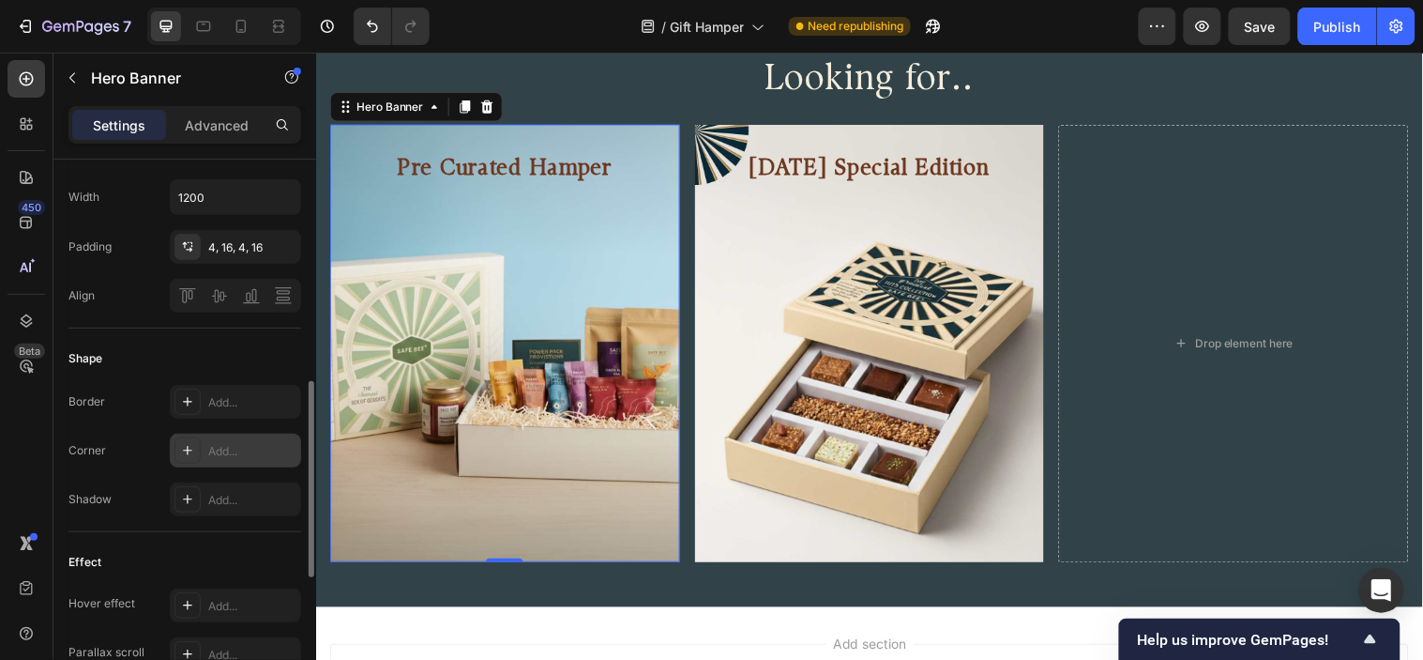
click at [197, 450] on div at bounding box center [188, 450] width 26 height 26
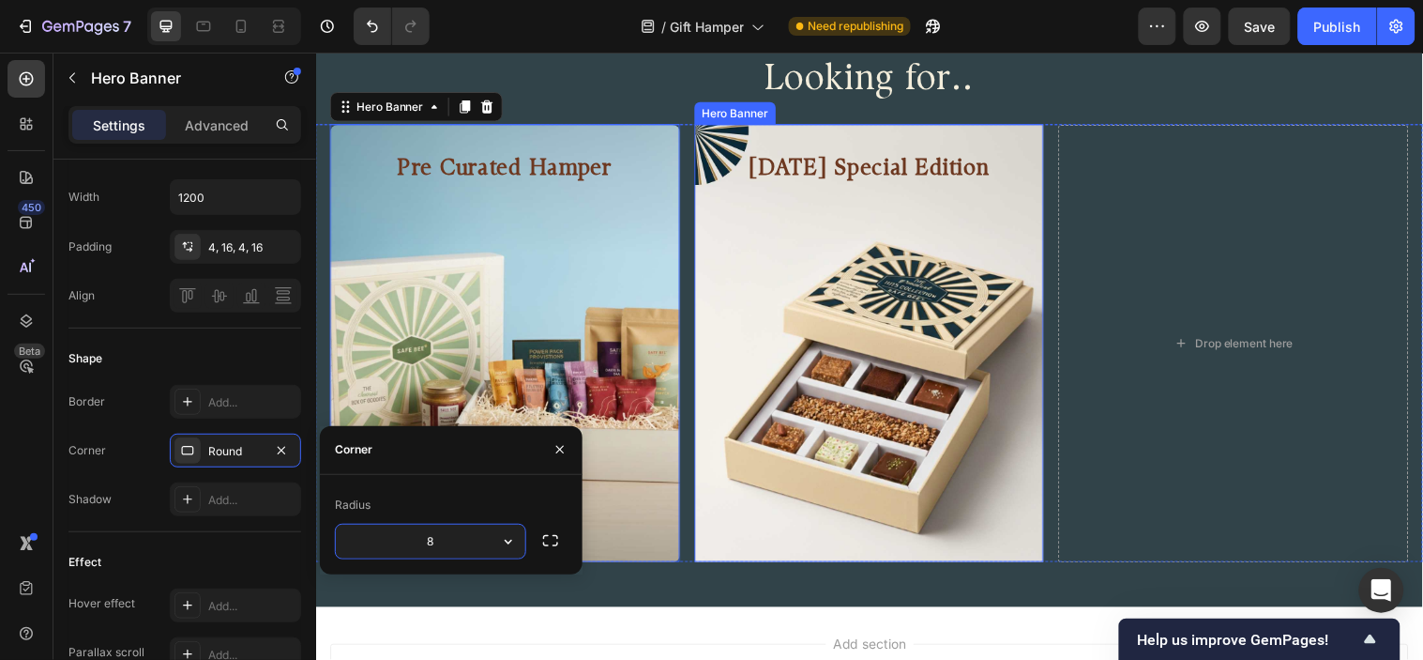
click at [803, 285] on div "Background Image" at bounding box center [879, 347] width 356 height 444
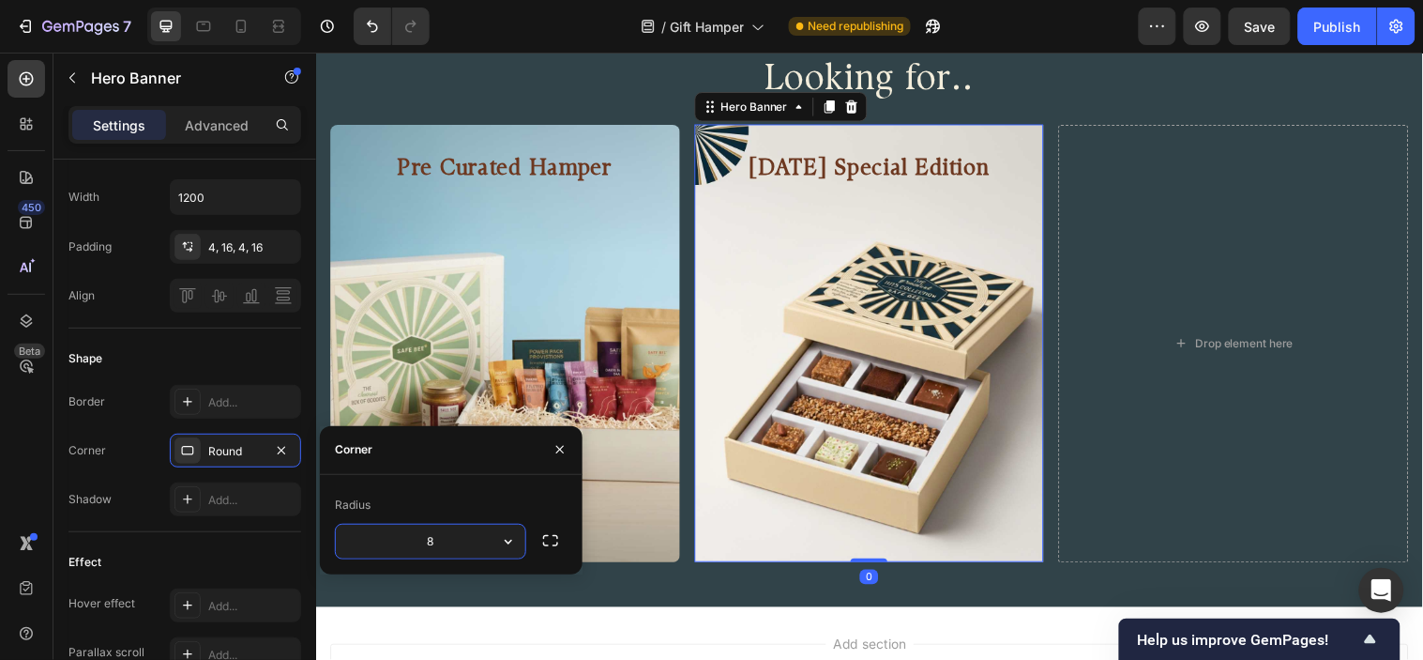
scroll to position [624, 0]
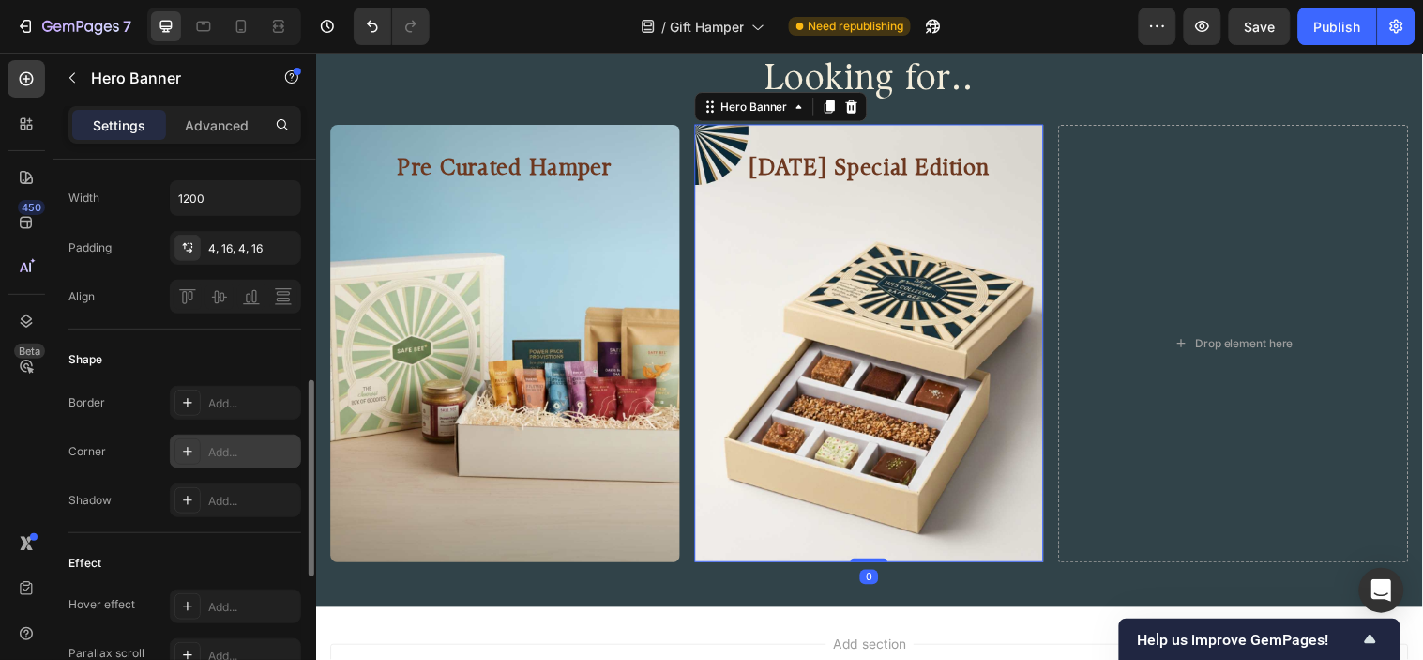
click at [206, 448] on div "Add..." at bounding box center [235, 451] width 131 height 34
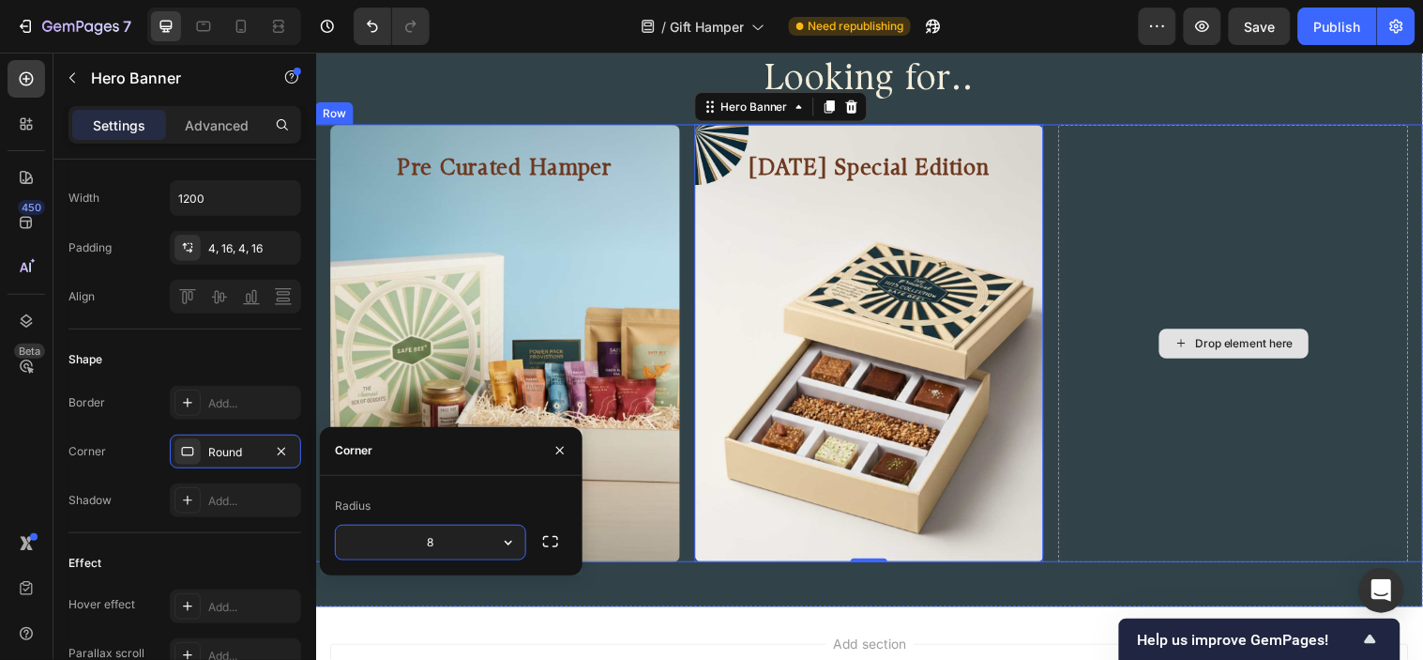
click at [1099, 269] on div "Drop element here" at bounding box center [1249, 347] width 356 height 444
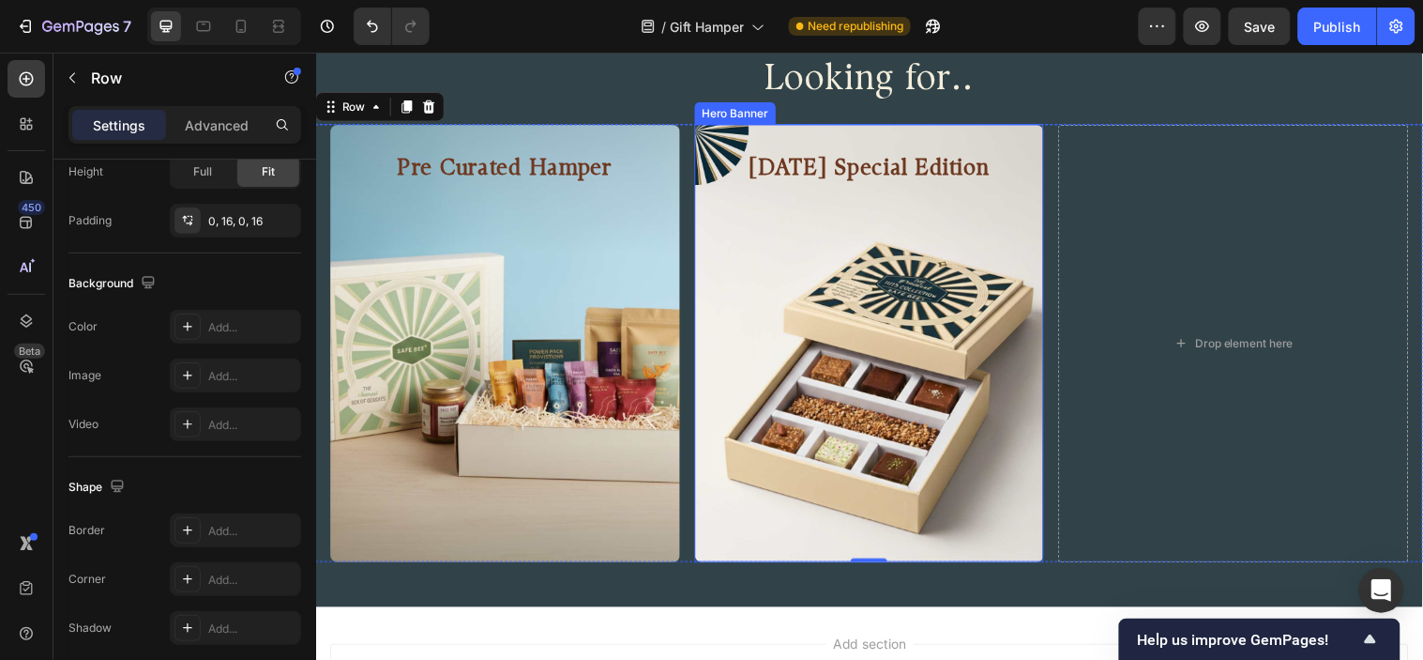
scroll to position [0, 0]
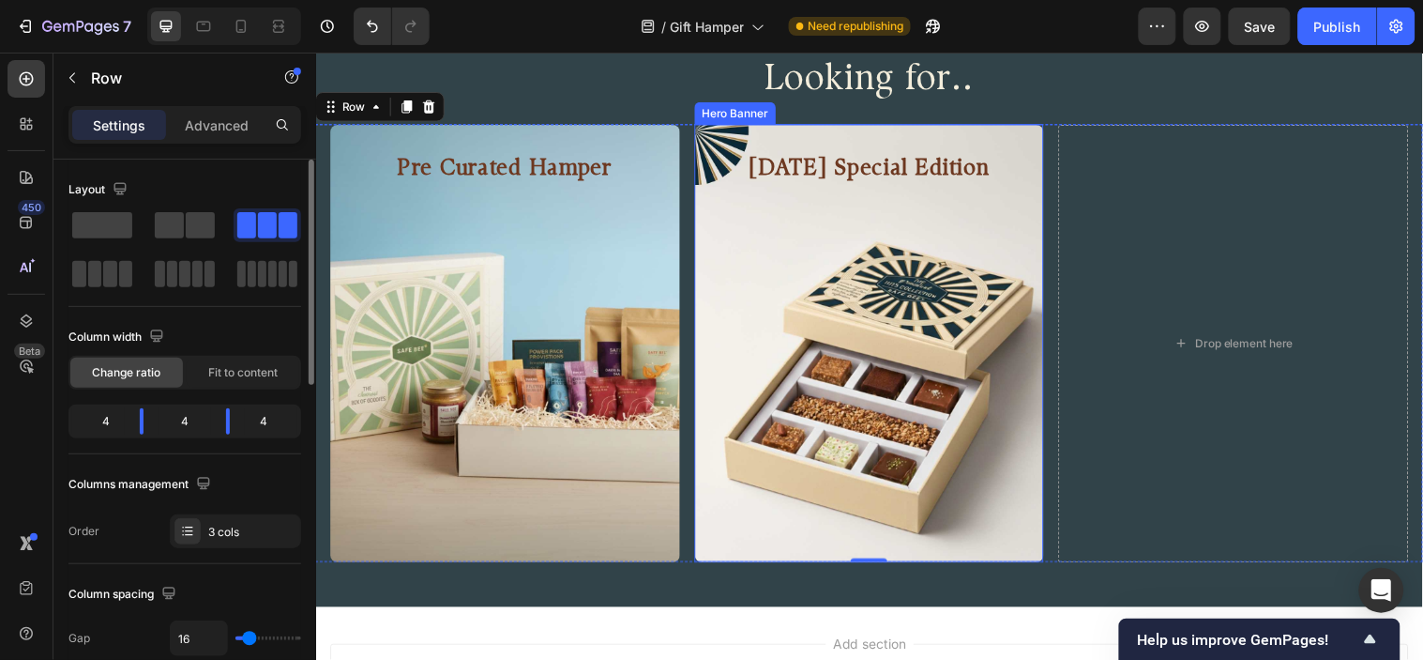
click at [976, 269] on div "Background Image" at bounding box center [879, 347] width 356 height 444
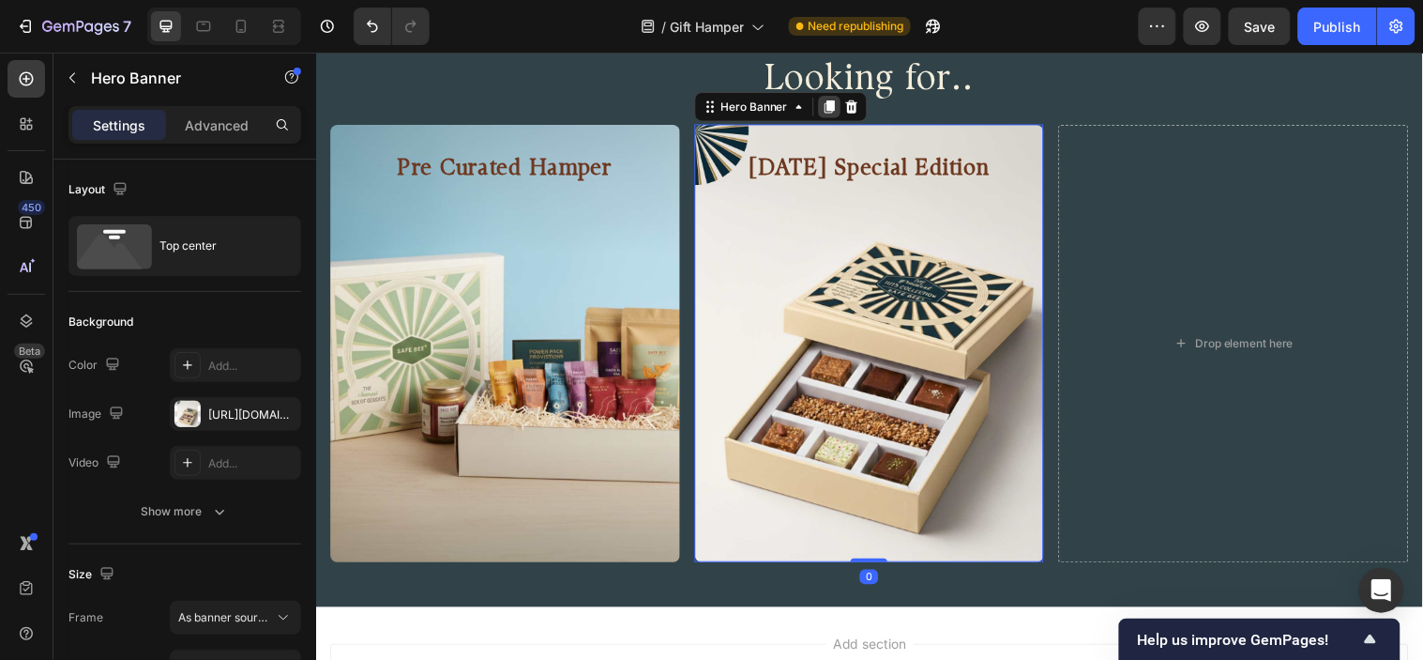
click at [838, 105] on icon at bounding box center [837, 106] width 15 height 15
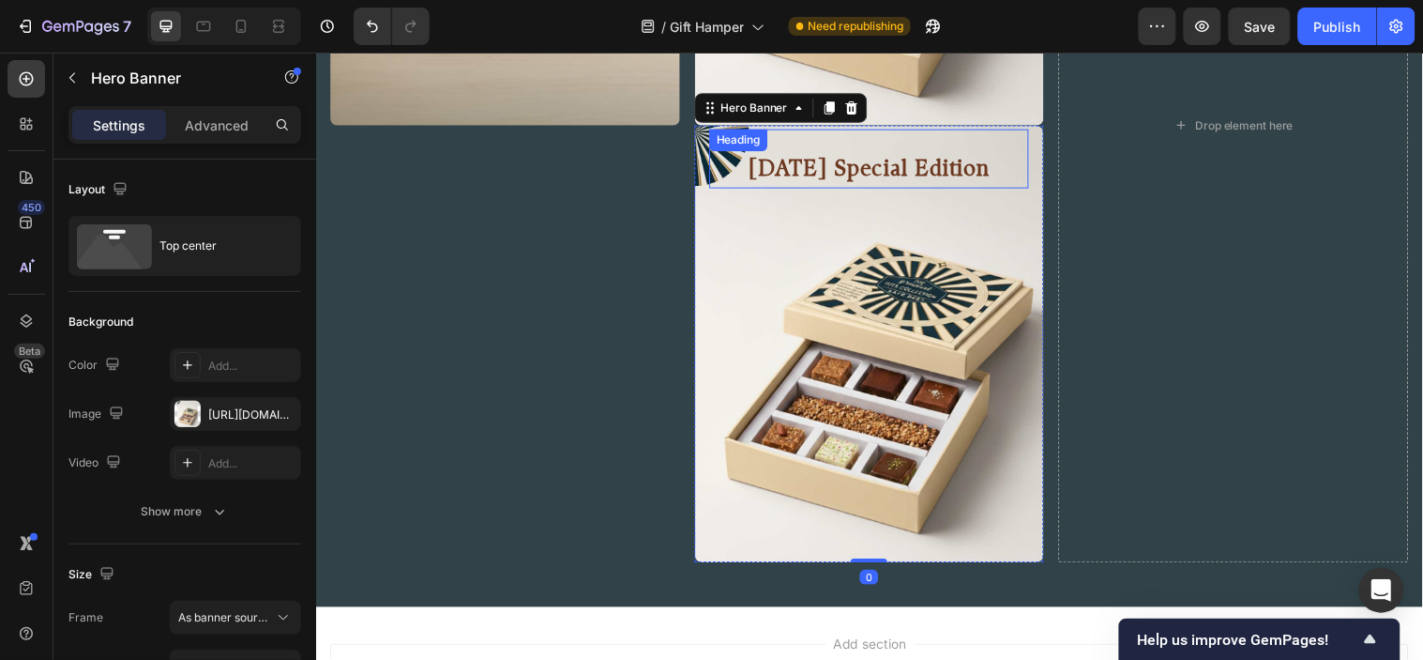
scroll to position [2010, 0]
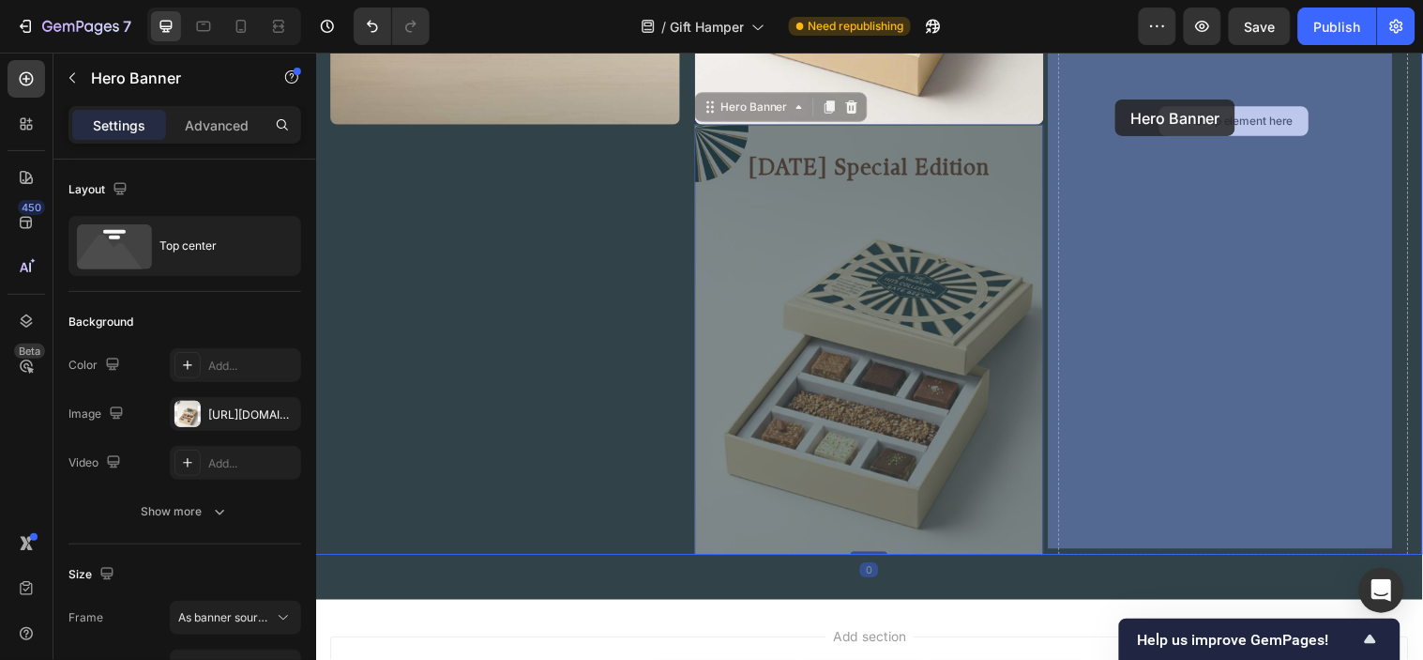
drag, startPoint x: 714, startPoint y: 101, endPoint x: 1128, endPoint y: 99, distance: 413.8
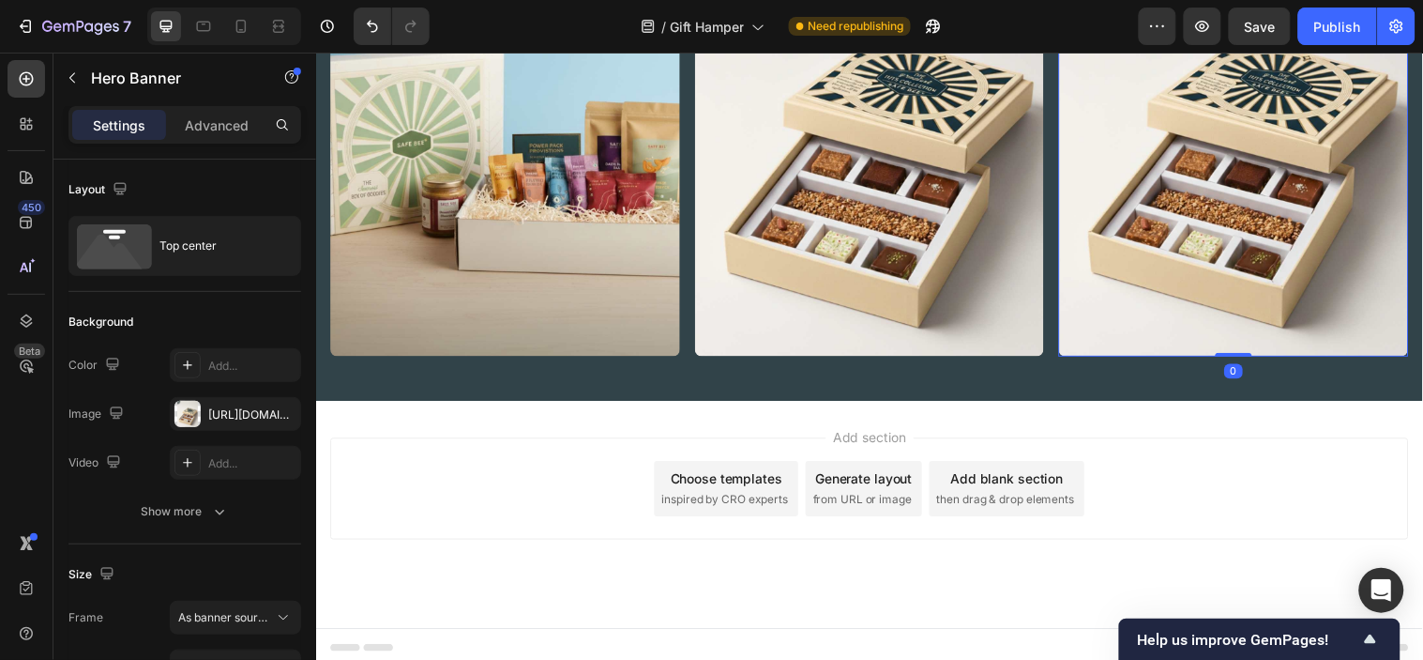
scroll to position [1680, 0]
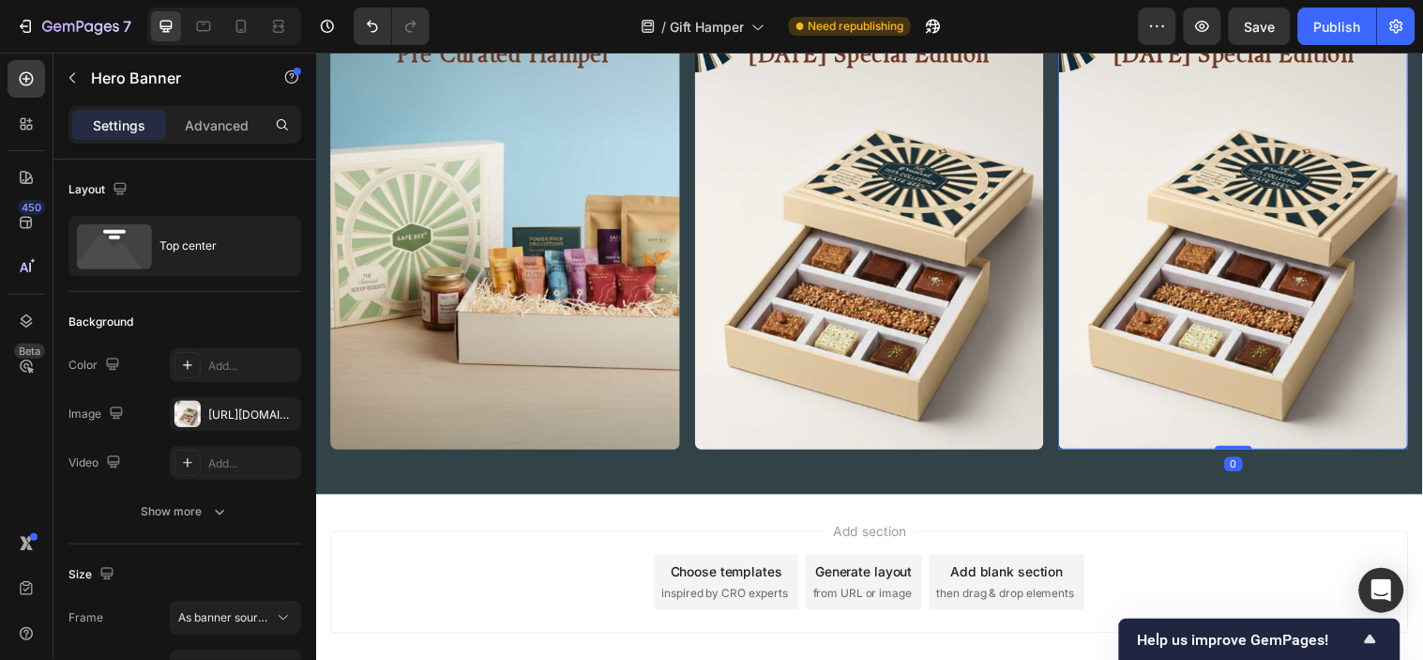
click at [1226, 411] on div "Background Image" at bounding box center [1249, 232] width 356 height 444
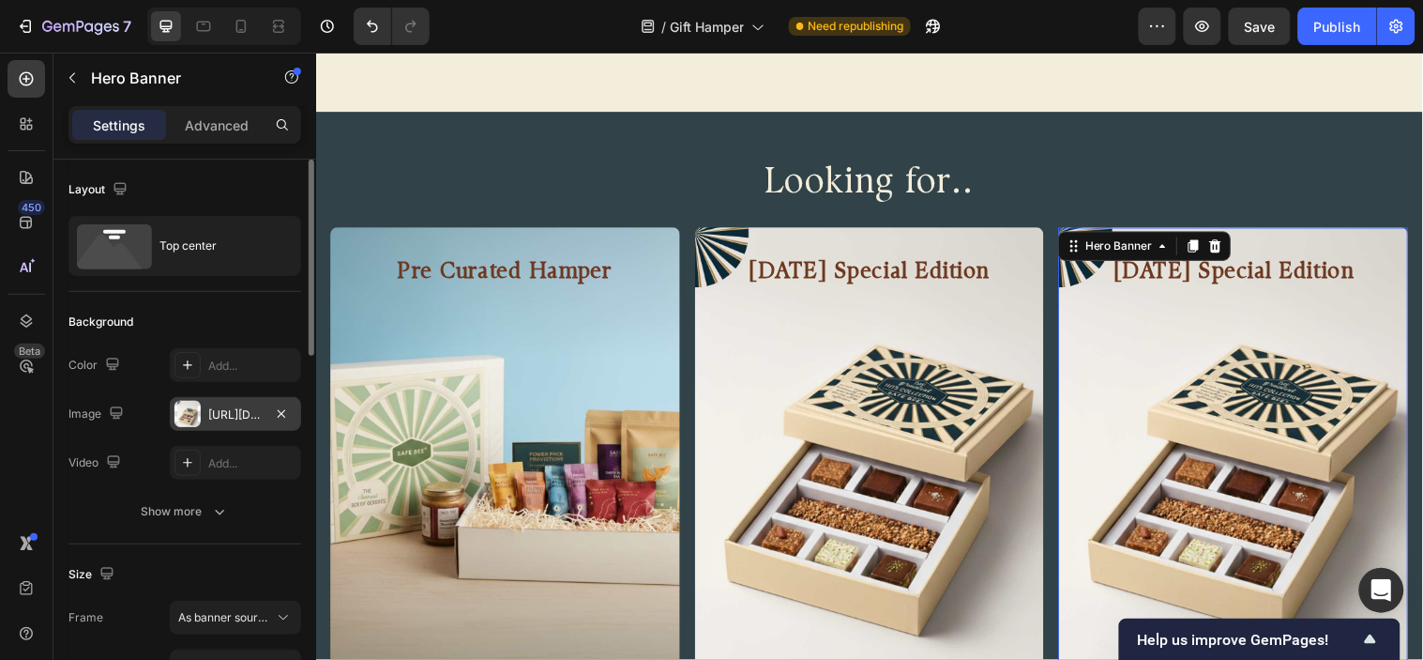
click at [194, 414] on div at bounding box center [188, 414] width 26 height 26
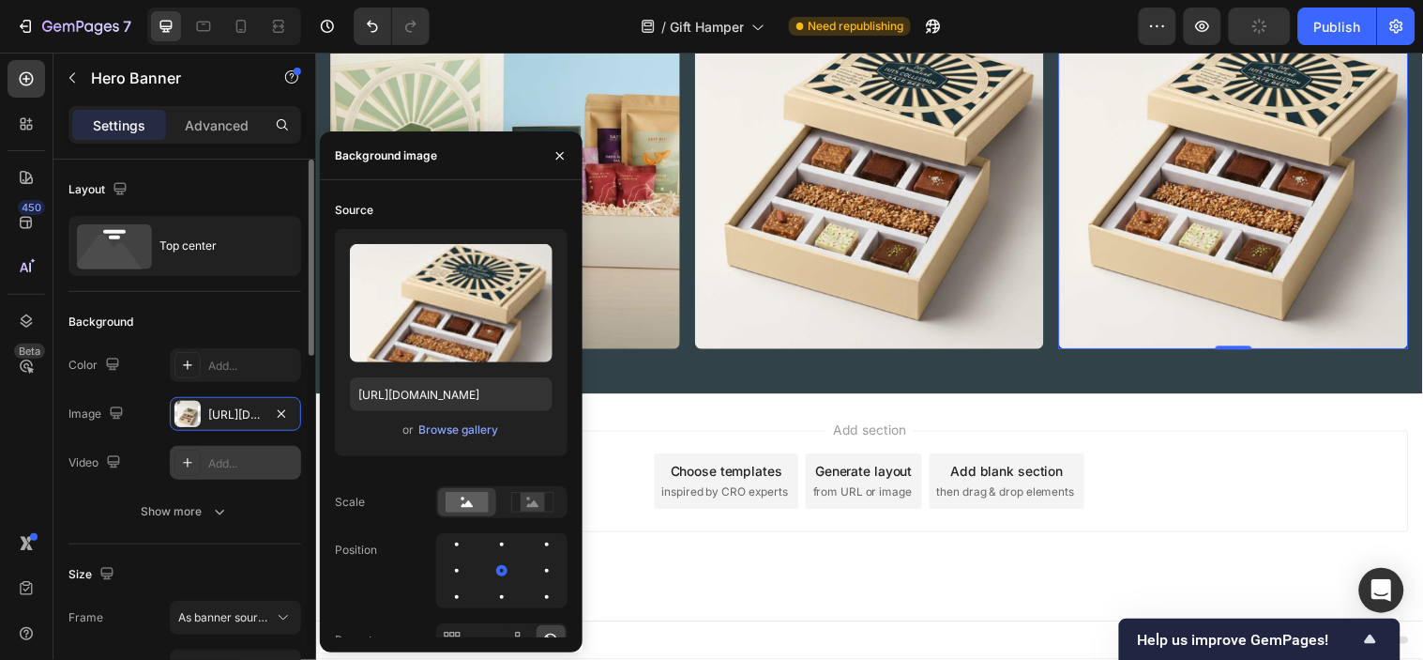
scroll to position [1339, 0]
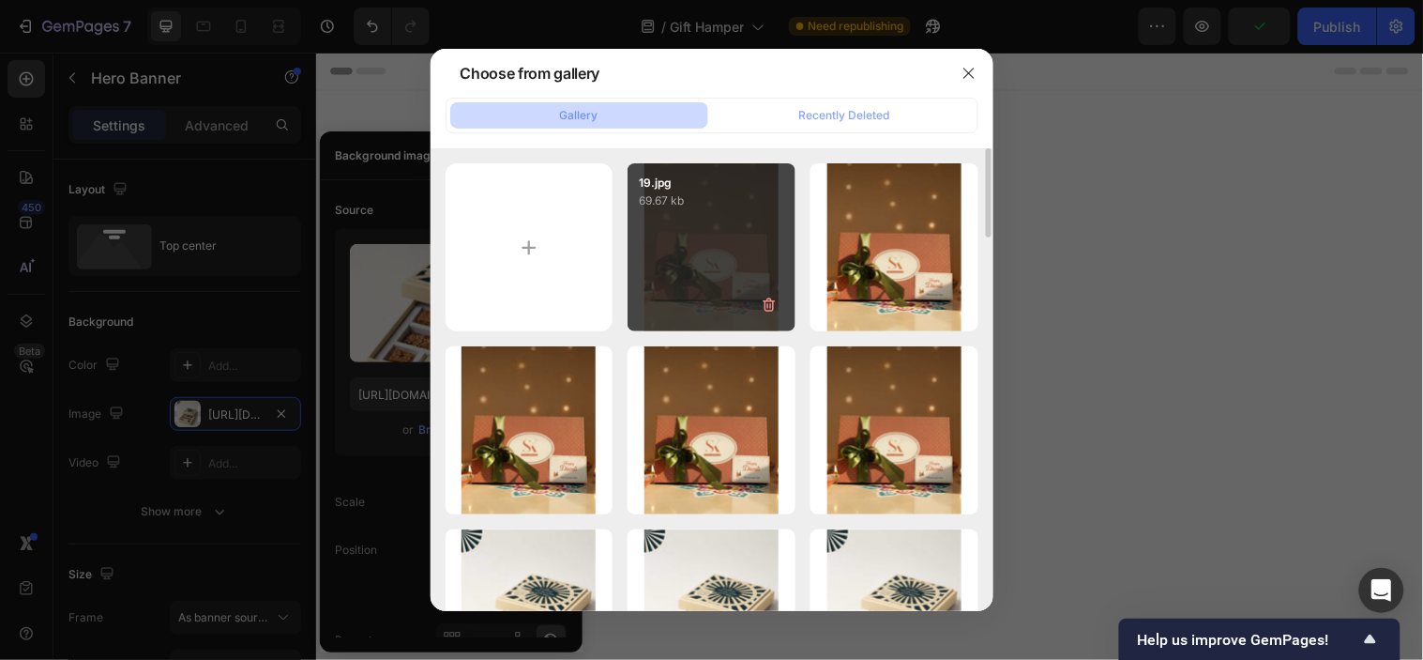
scroll to position [1339, 0]
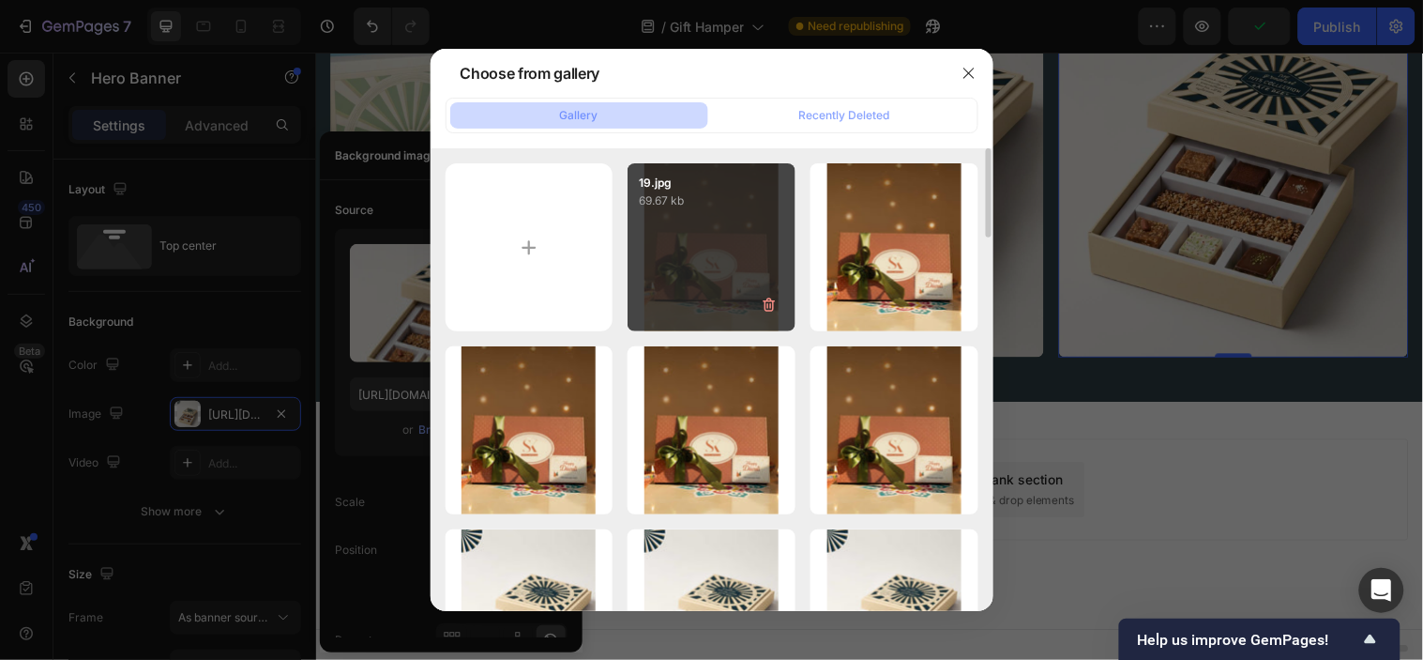
click at [698, 308] on div "19.jpg 69.67 kb" at bounding box center [712, 247] width 168 height 168
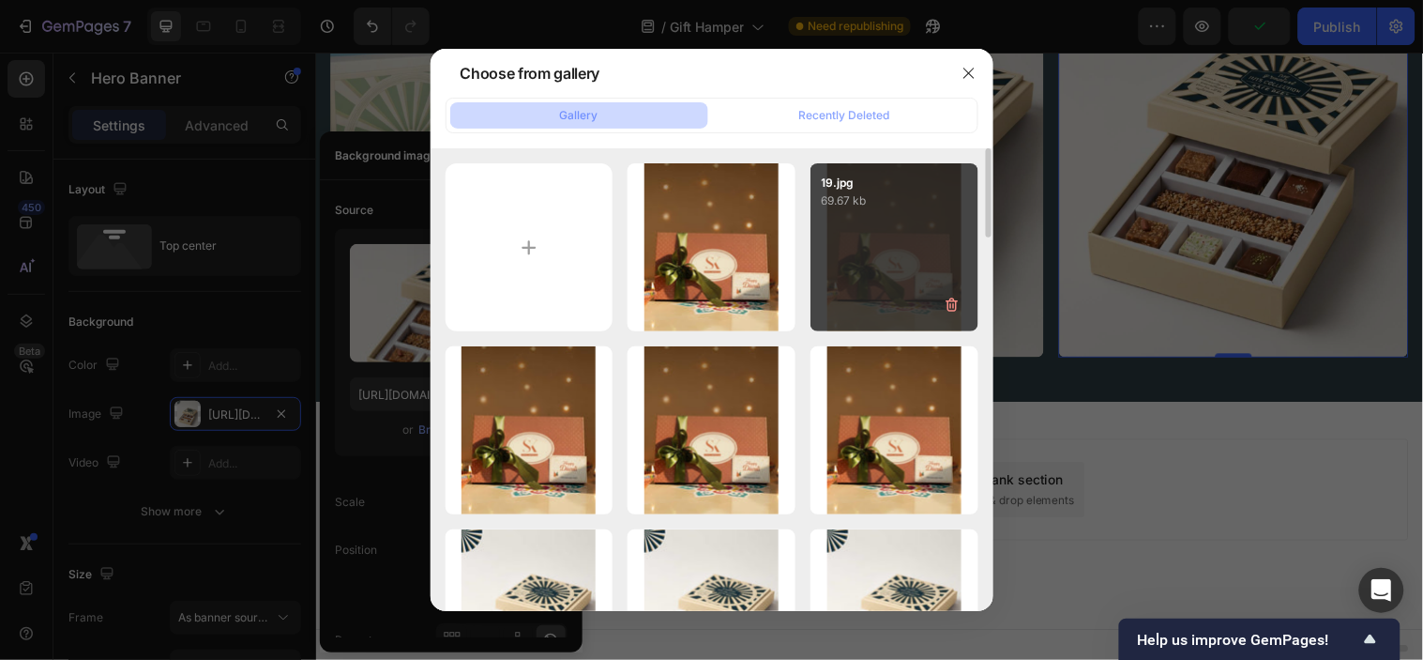
type input "[URL][DOMAIN_NAME]"
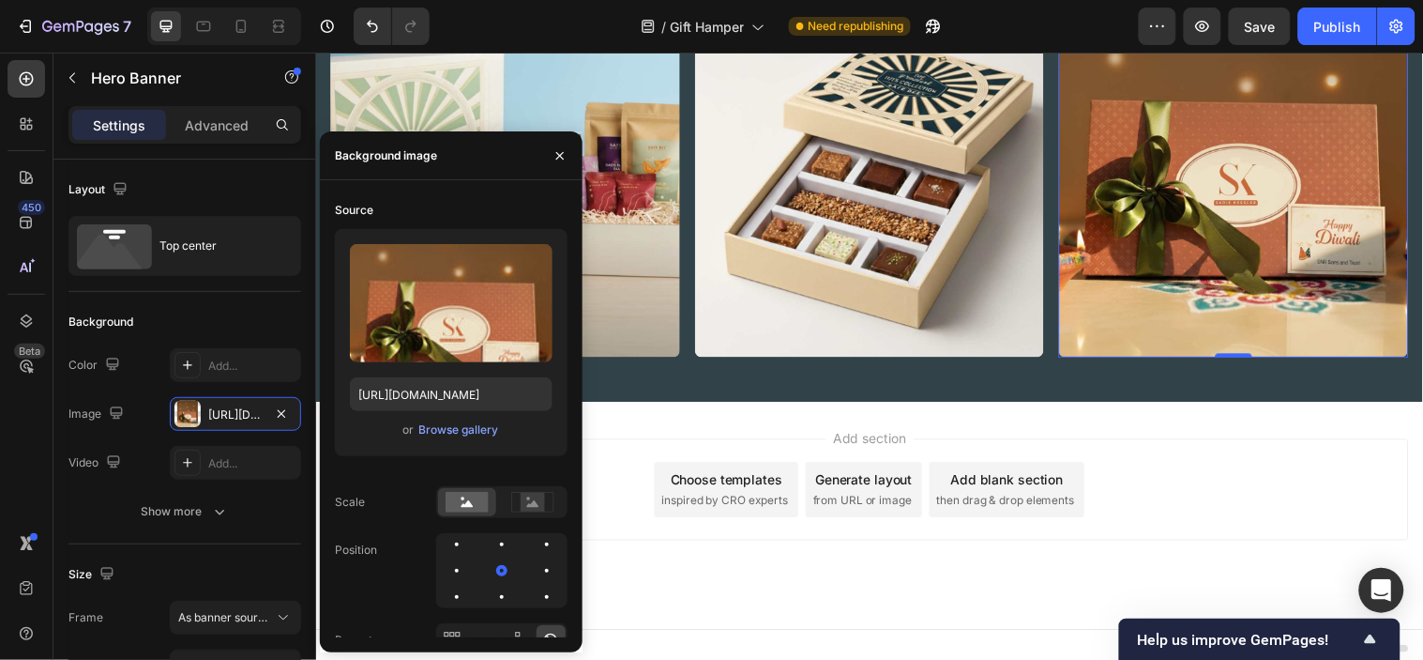
scroll to position [1111, 0]
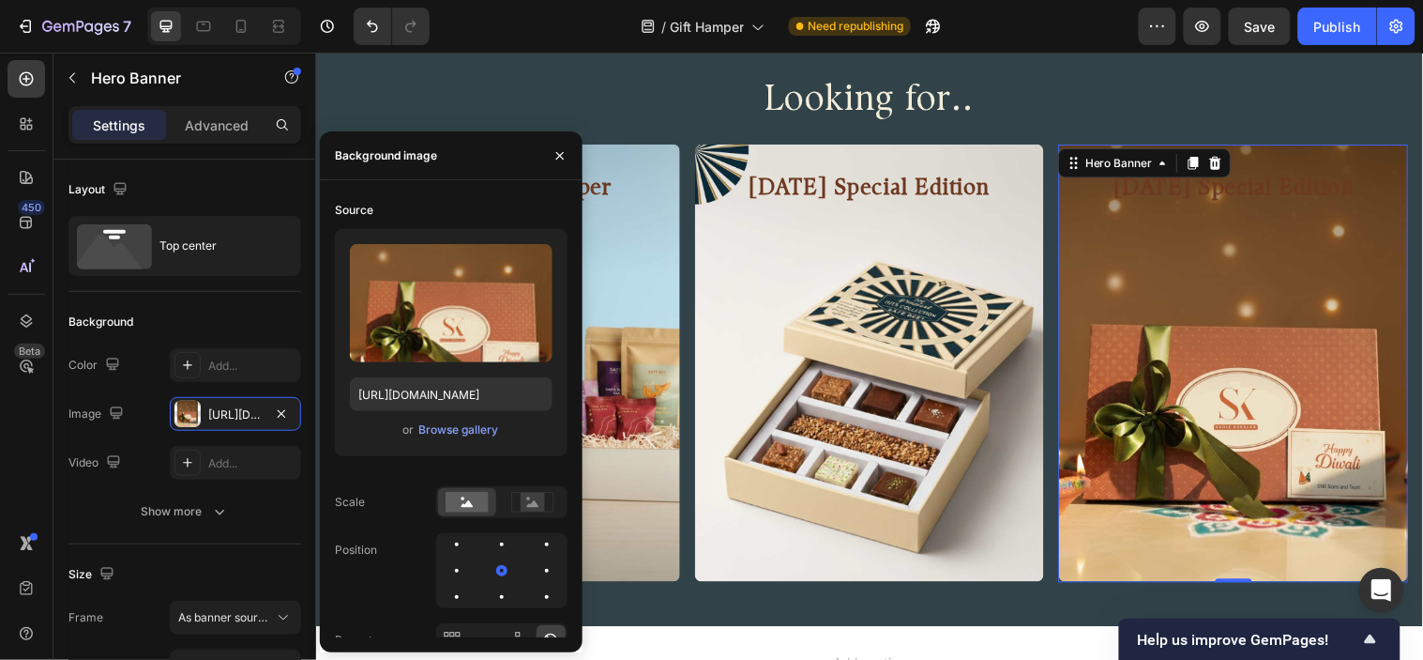
click at [1241, 208] on h2 "[DATE] Special Edition" at bounding box center [1249, 190] width 326 height 38
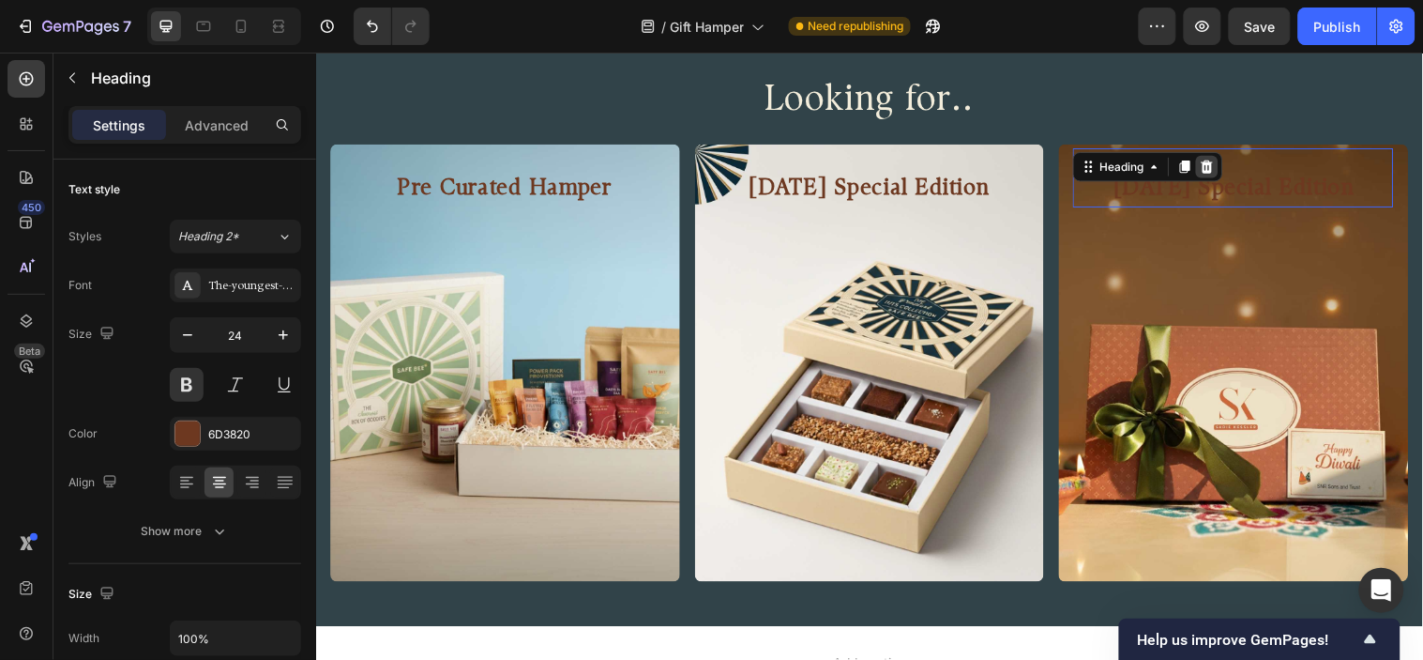
click at [1210, 259] on div "Background Image" at bounding box center [1249, 367] width 356 height 444
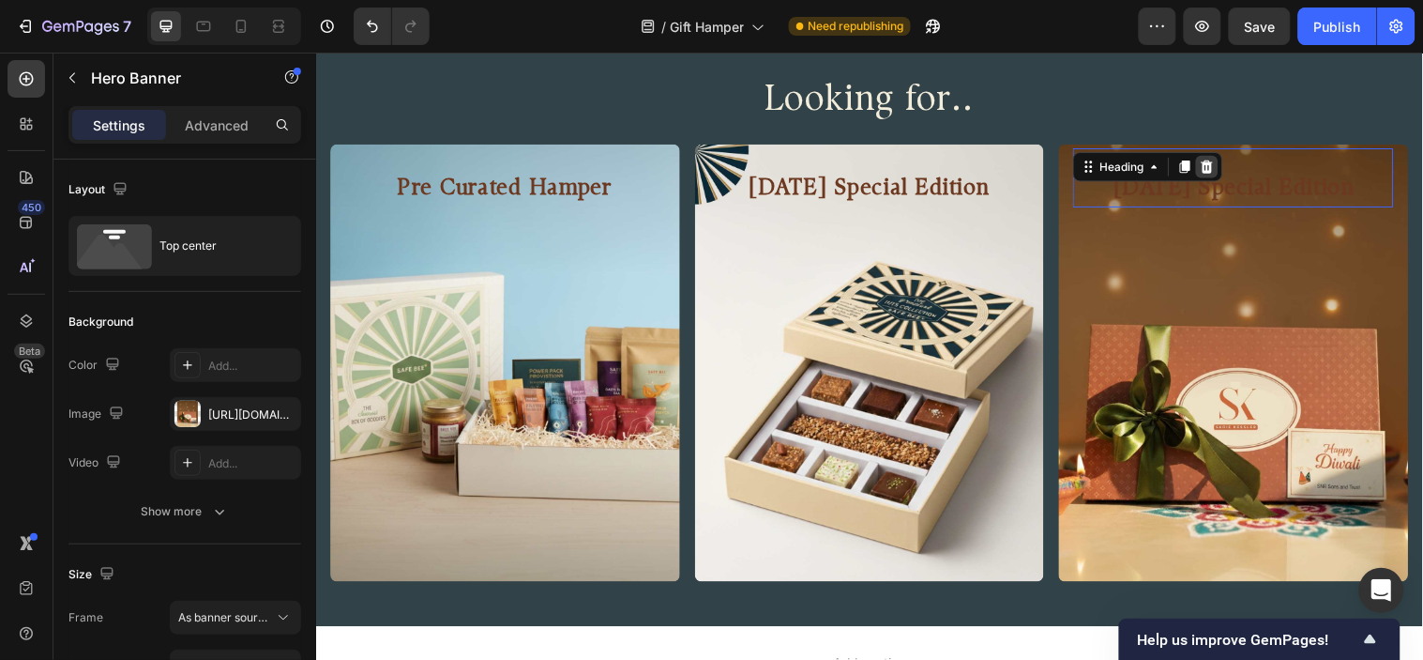
scroll to position [1203, 0]
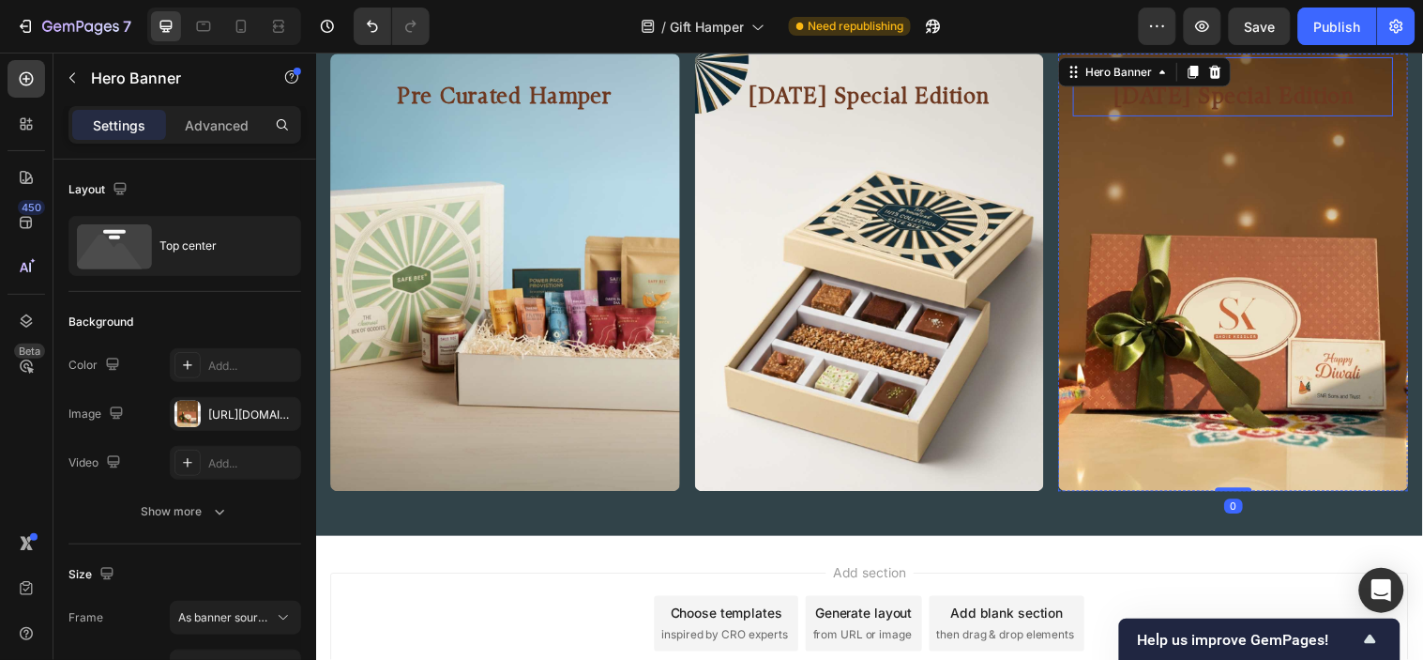
click at [1217, 95] on h2 "[DATE] Special Edition" at bounding box center [1249, 98] width 326 height 38
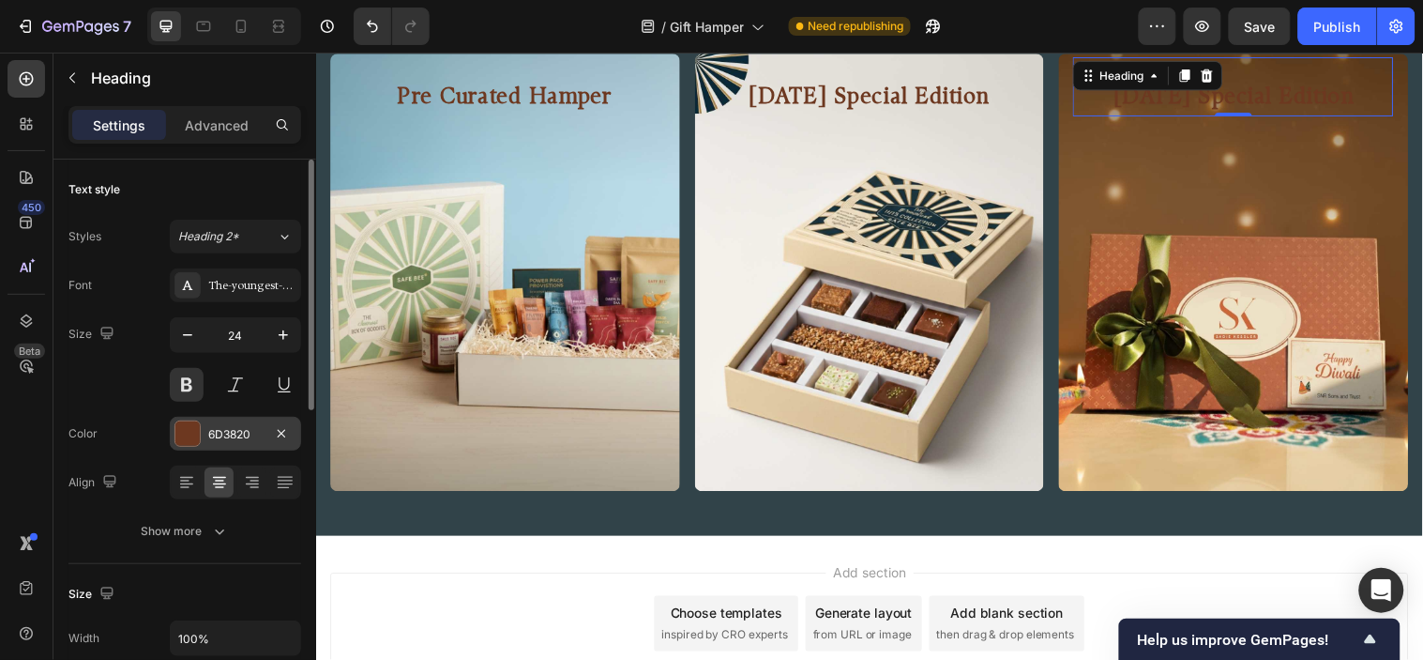
click at [180, 441] on div at bounding box center [187, 433] width 24 height 24
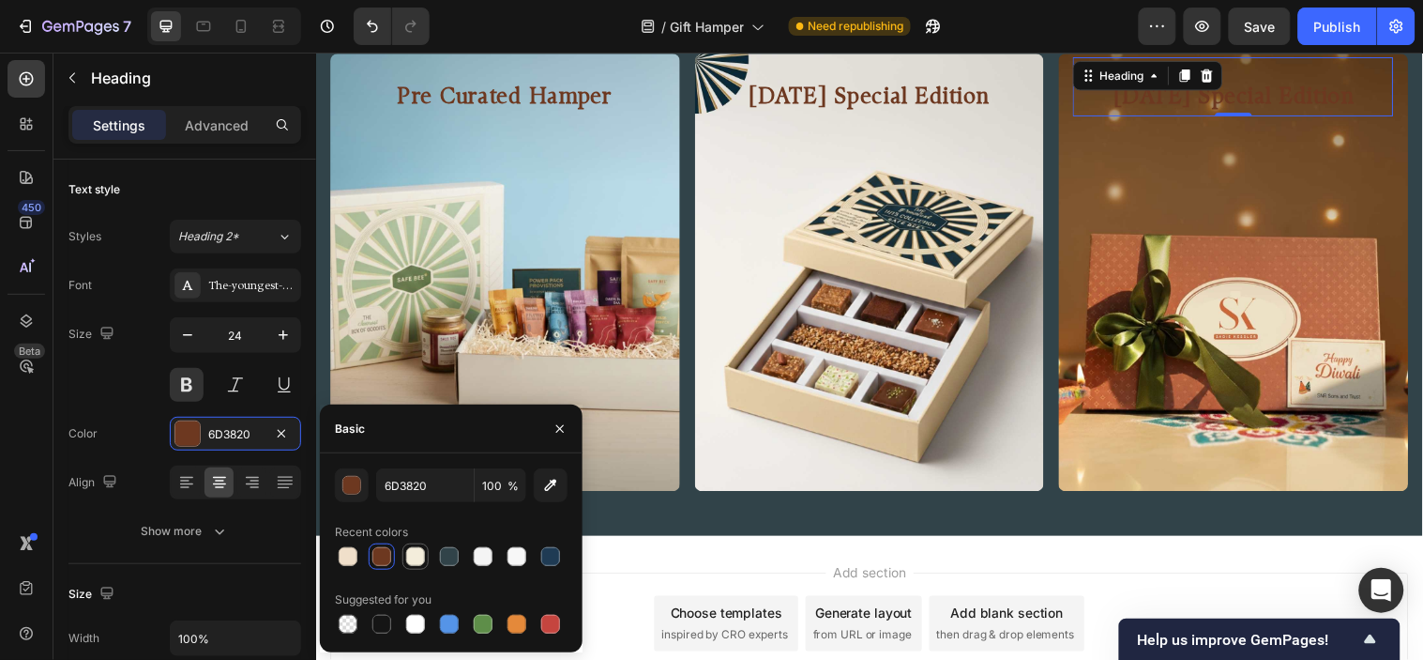
click at [404, 556] on div at bounding box center [415, 556] width 23 height 23
type input "F3EDDB"
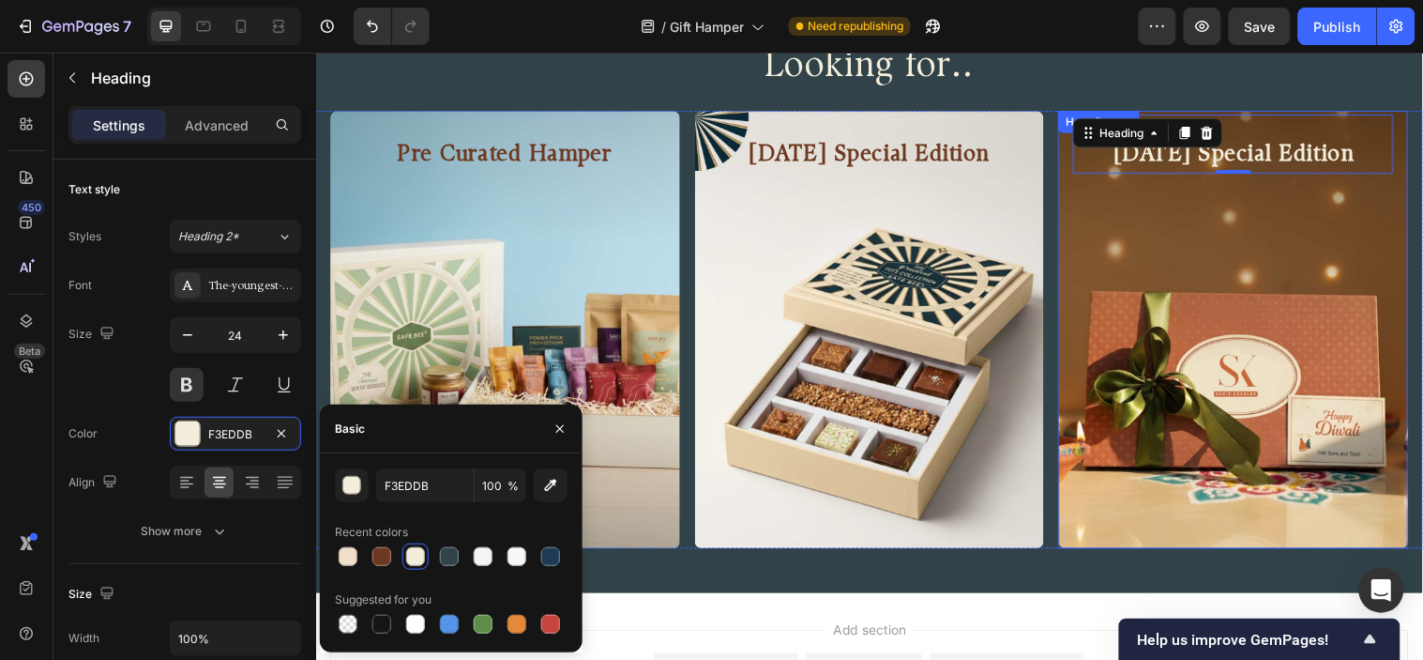
scroll to position [1099, 0]
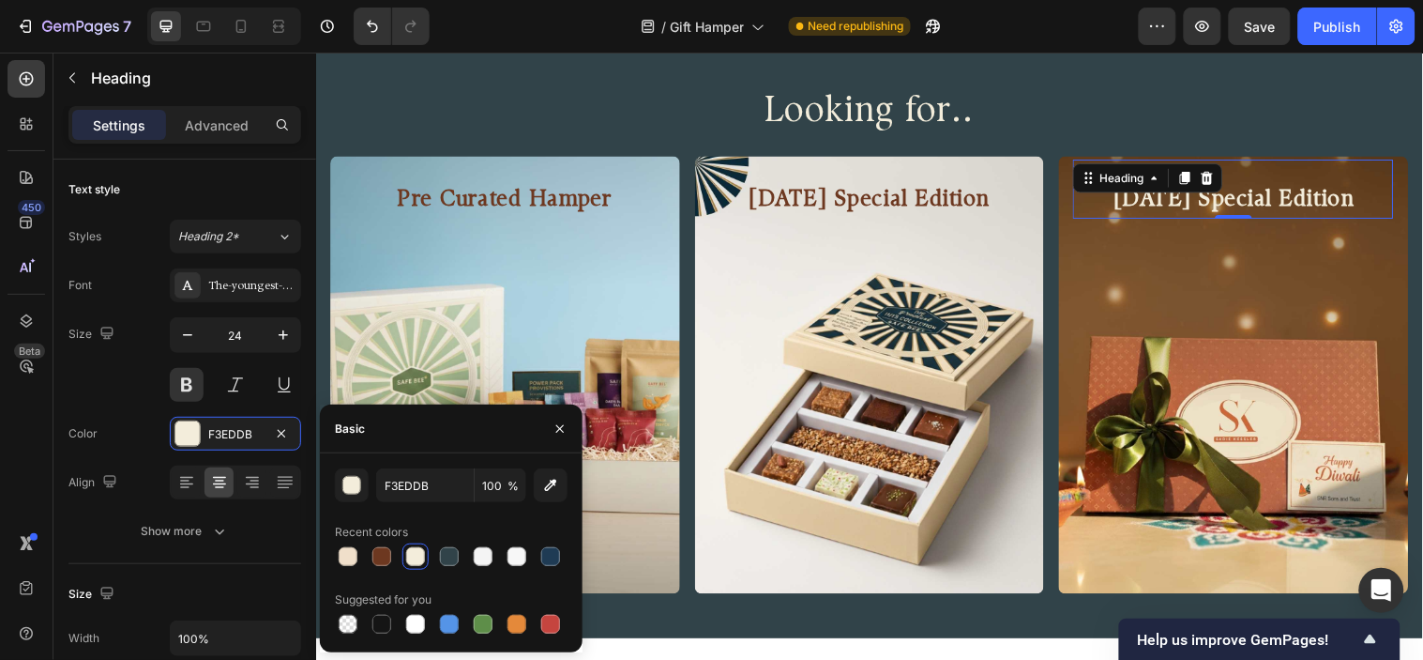
click at [1235, 198] on h2 "[DATE] Special Edition" at bounding box center [1249, 202] width 326 height 38
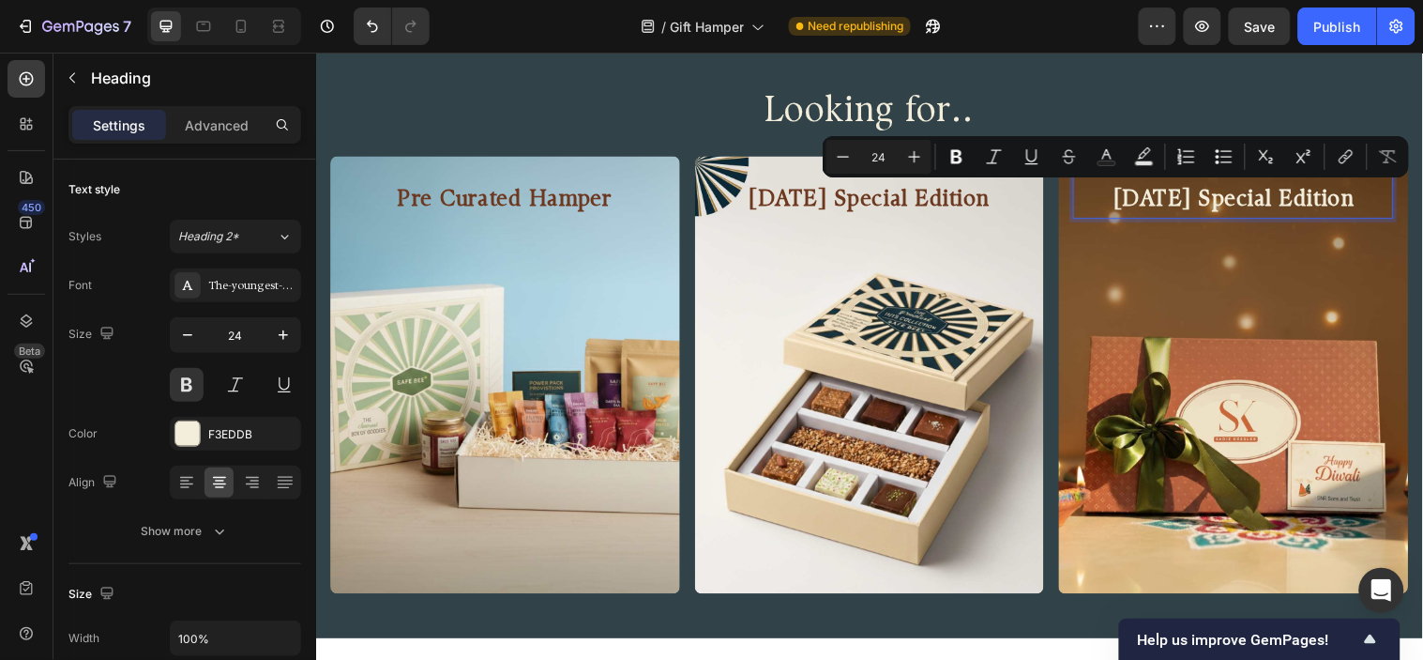
click at [1235, 198] on p "[DATE] Special Edition" at bounding box center [1249, 202] width 322 height 34
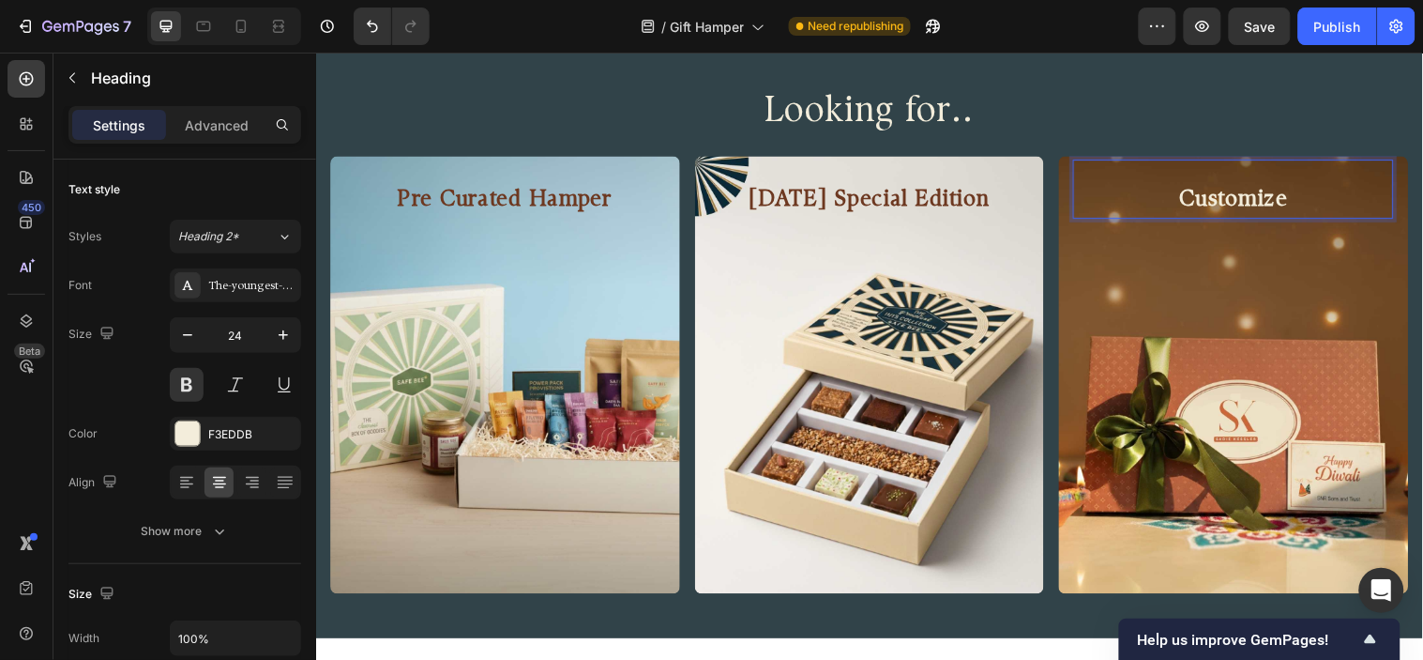
click at [1272, 204] on p "Customize" at bounding box center [1249, 202] width 322 height 34
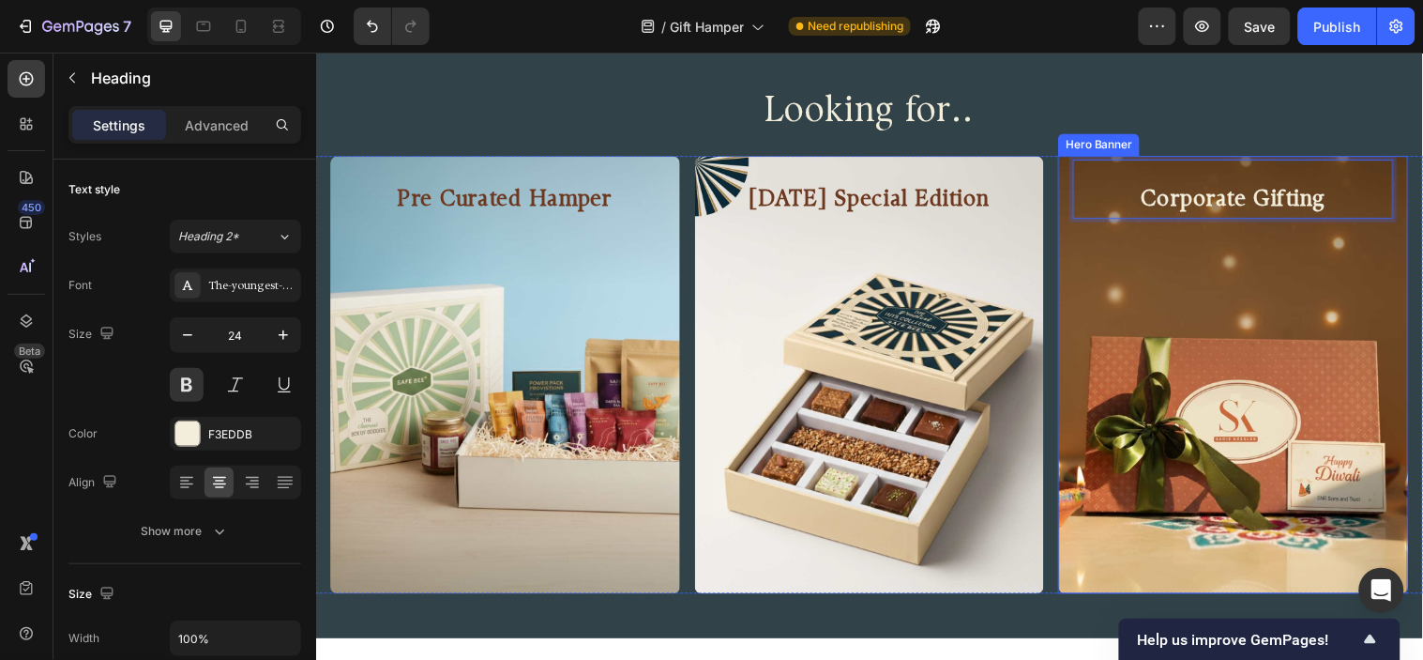
click at [1214, 267] on div "Background Image" at bounding box center [1249, 379] width 356 height 444
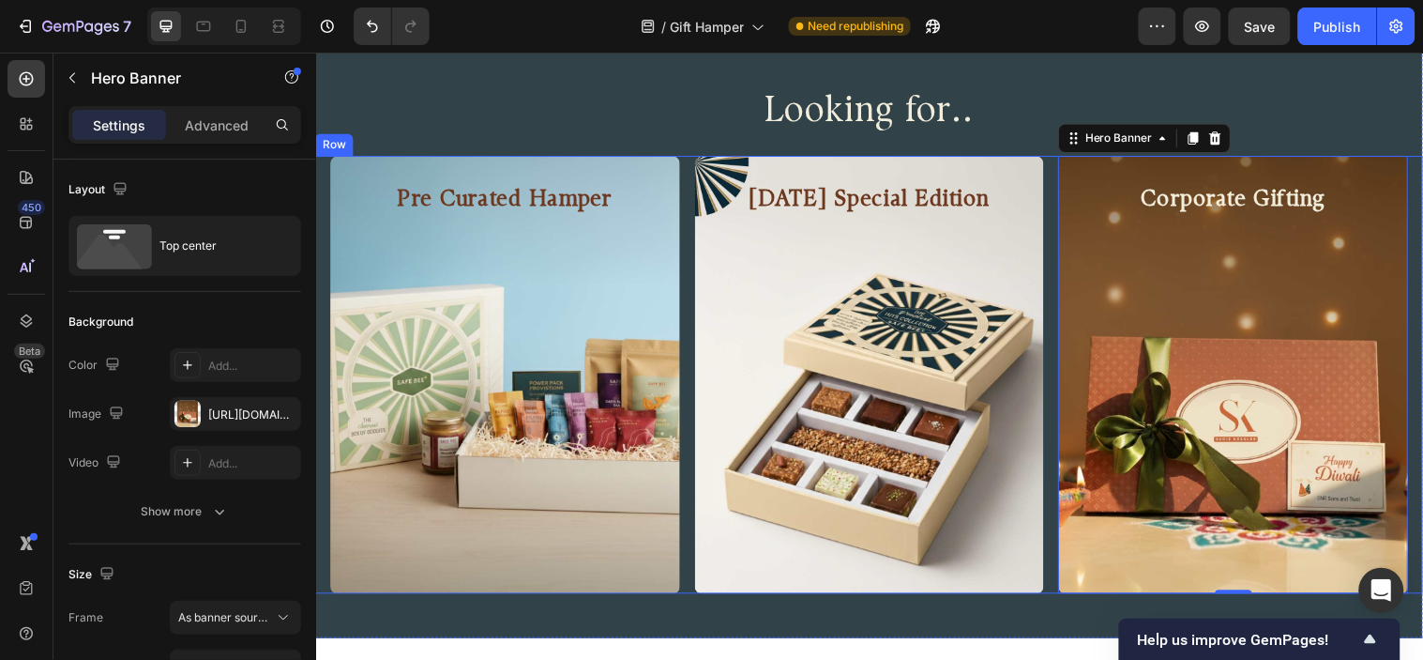
click at [1045, 200] on div "Pre Curated Hamper Heading Hero Banner [DATE] Special Edition Heading Hero Bann…" at bounding box center [878, 379] width 1126 height 444
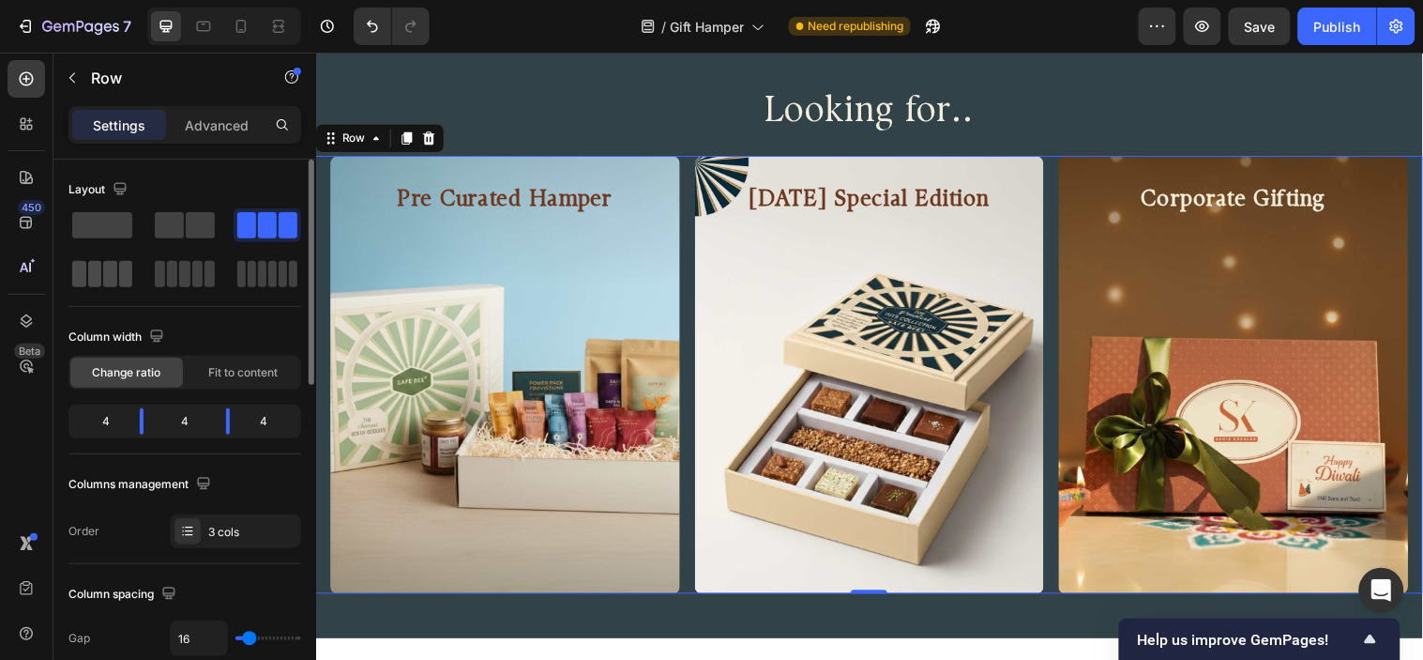
click at [103, 272] on span at bounding box center [110, 274] width 14 height 26
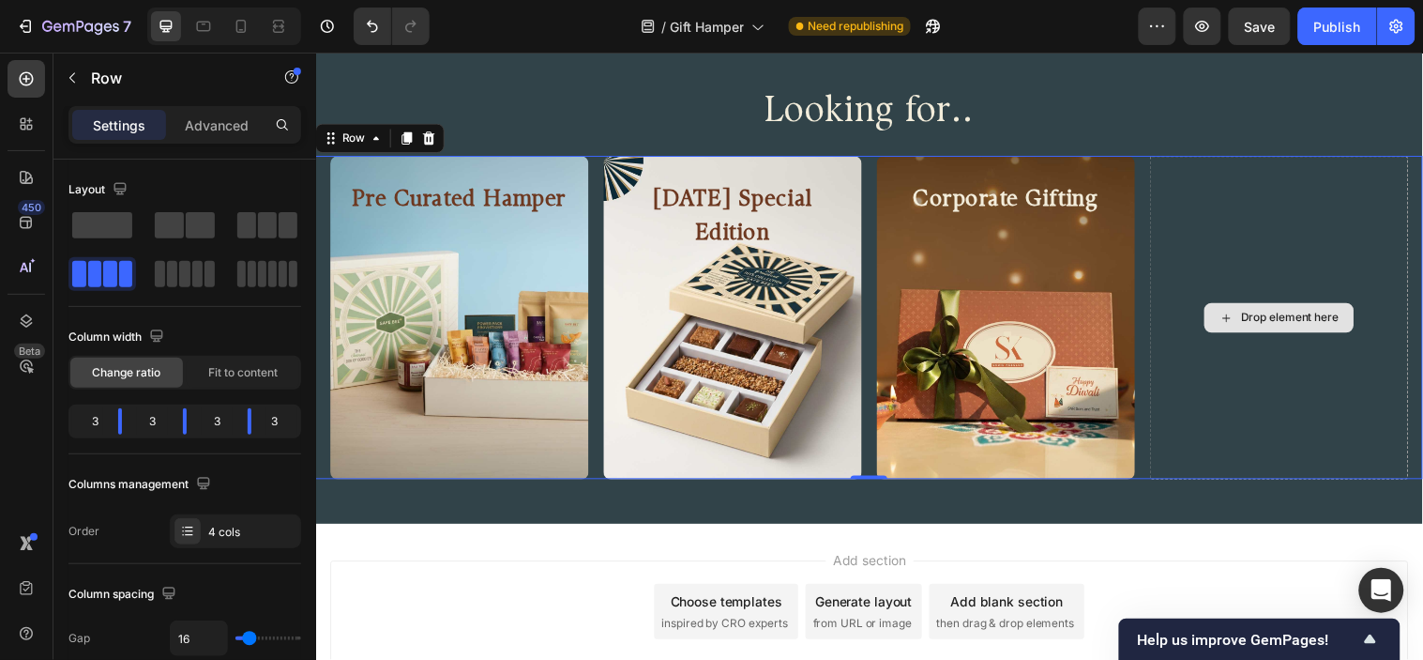
click at [1198, 195] on div "Drop element here" at bounding box center [1295, 321] width 263 height 328
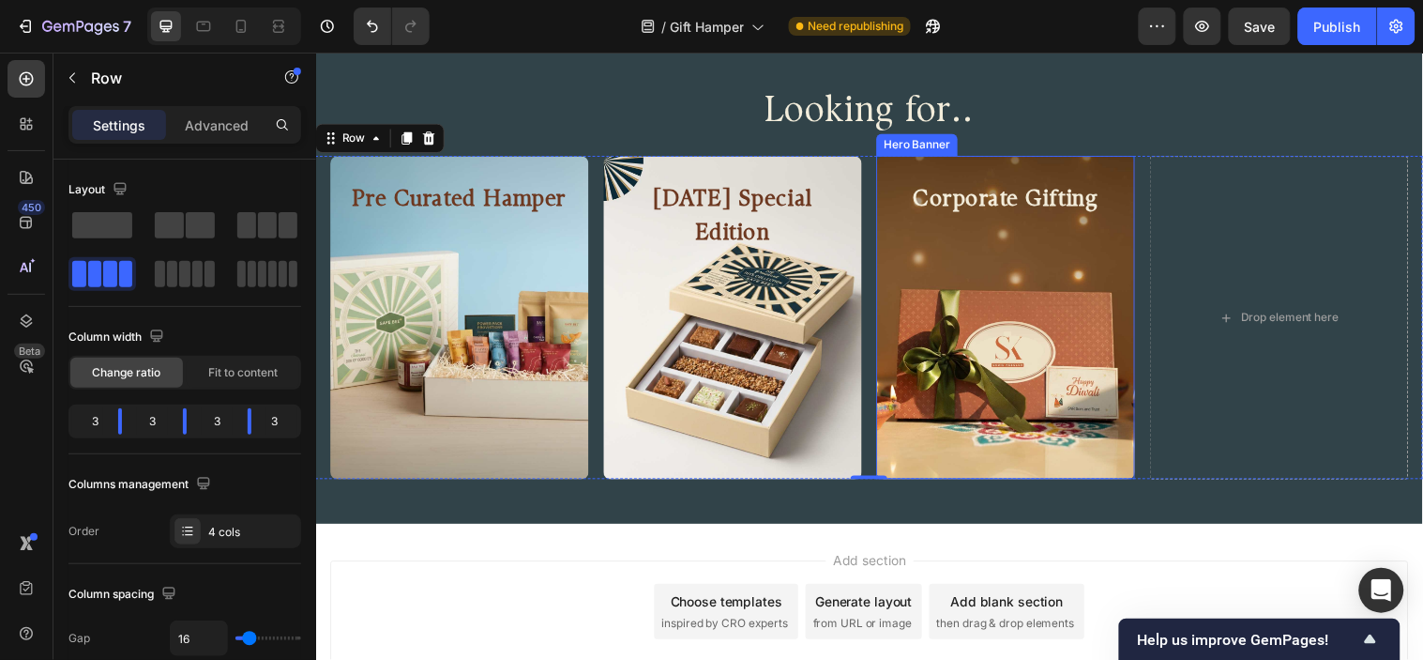
click at [886, 247] on div "Background Image" at bounding box center [1017, 321] width 263 height 328
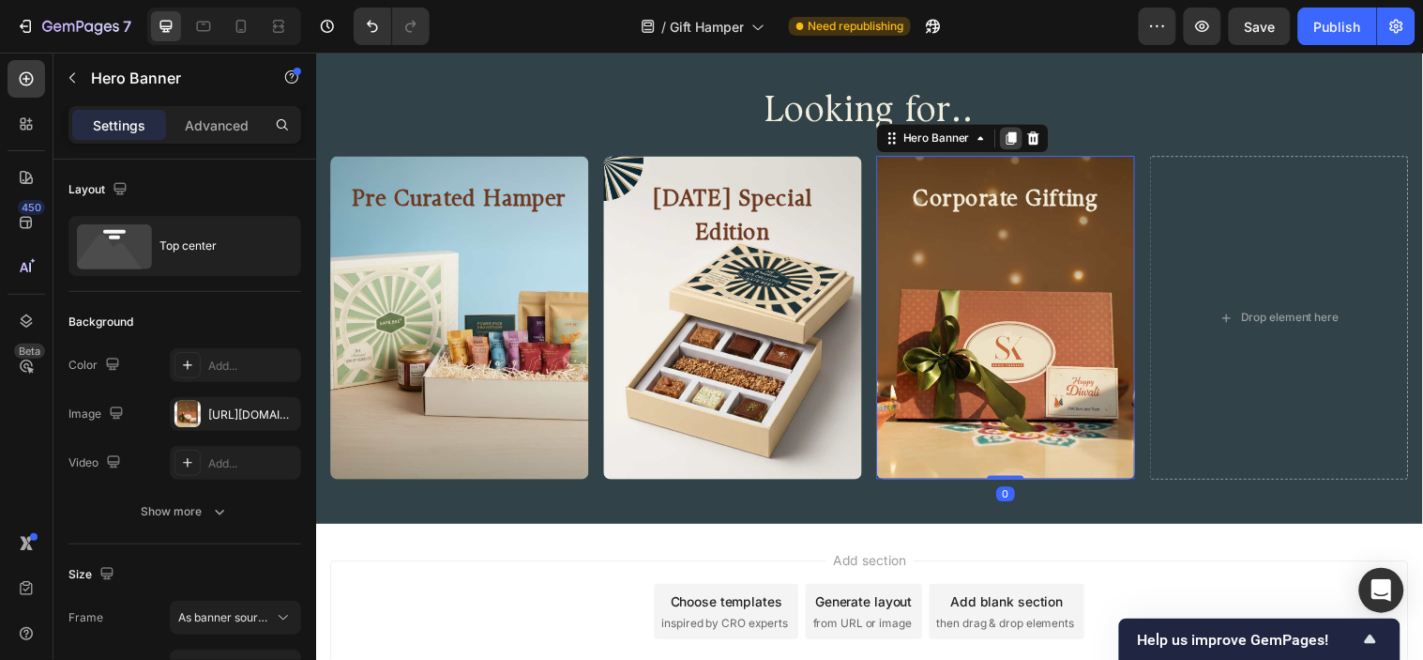
click at [1018, 138] on icon at bounding box center [1023, 138] width 10 height 13
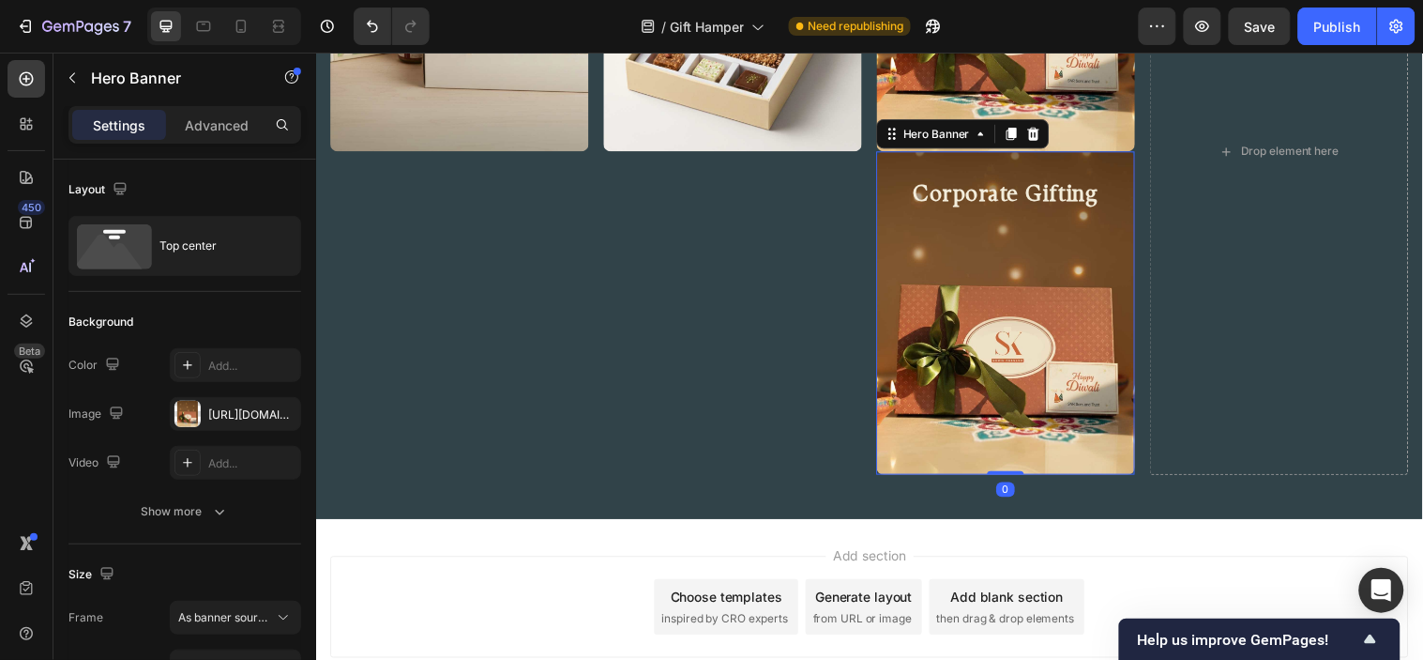
scroll to position [1461, 0]
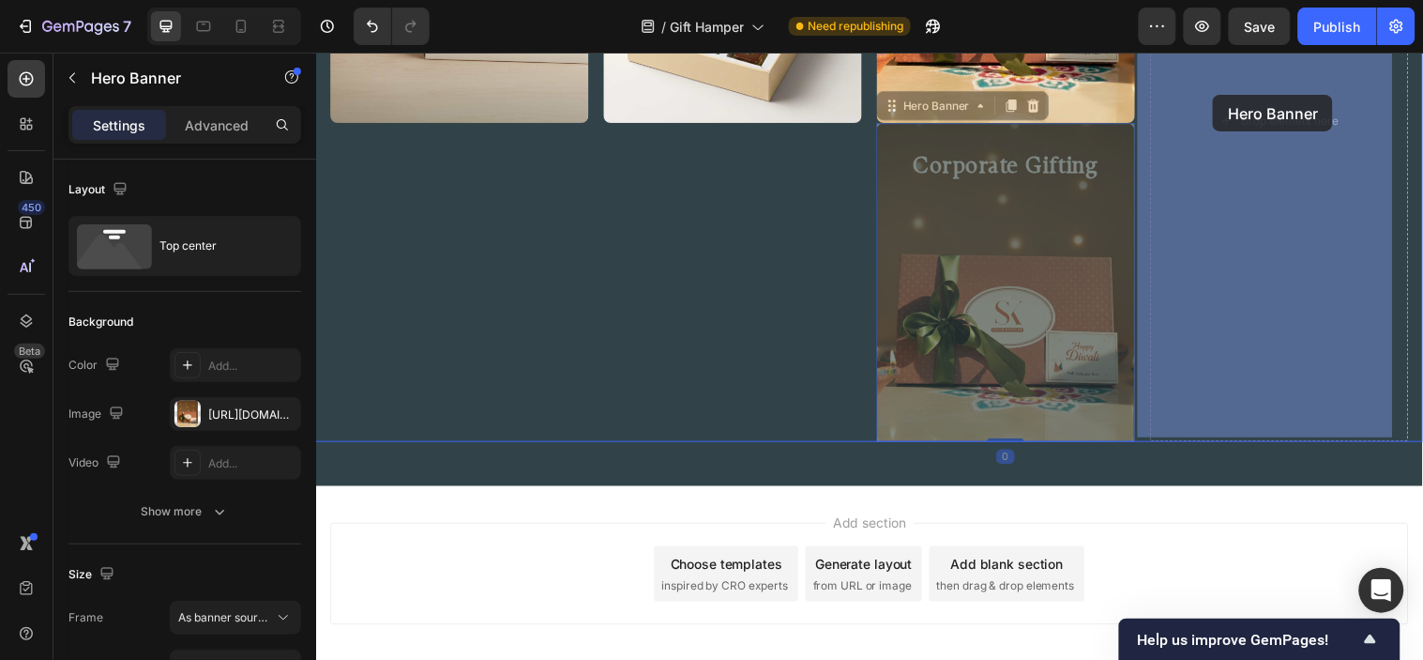
drag, startPoint x: 897, startPoint y: 108, endPoint x: 1227, endPoint y: 95, distance: 330.6
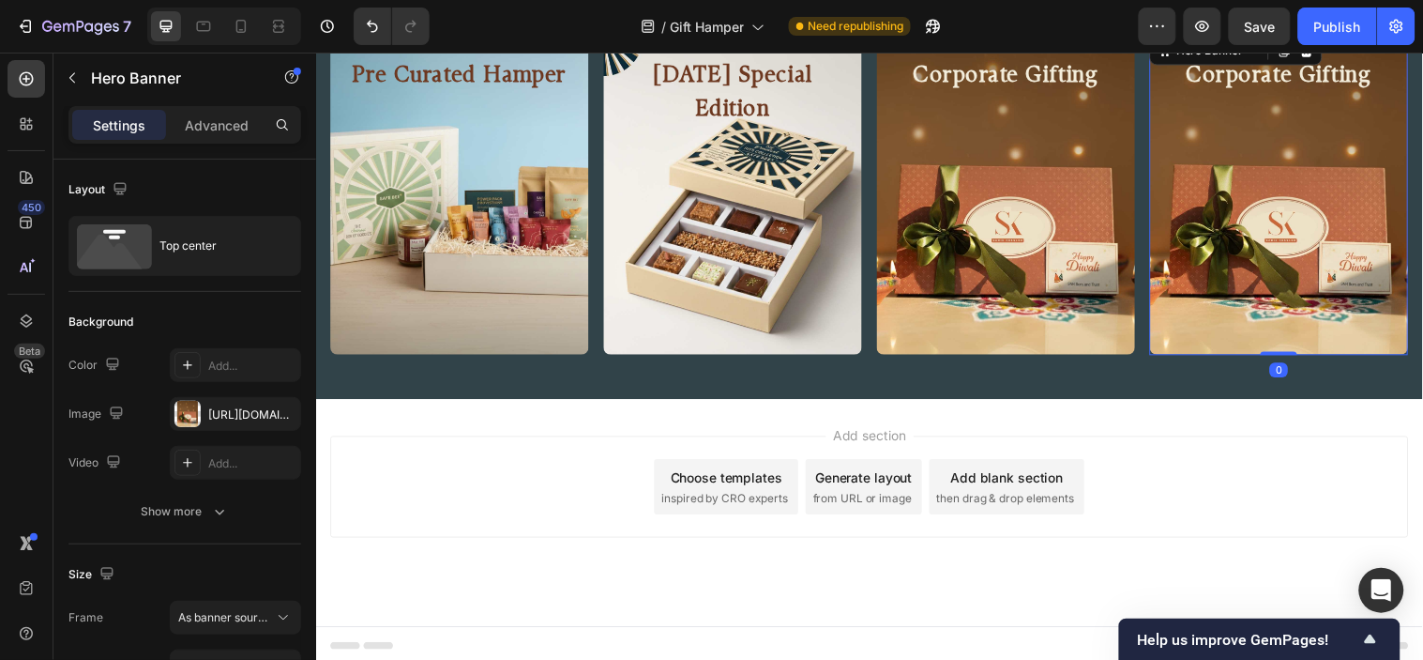
scroll to position [1199, 0]
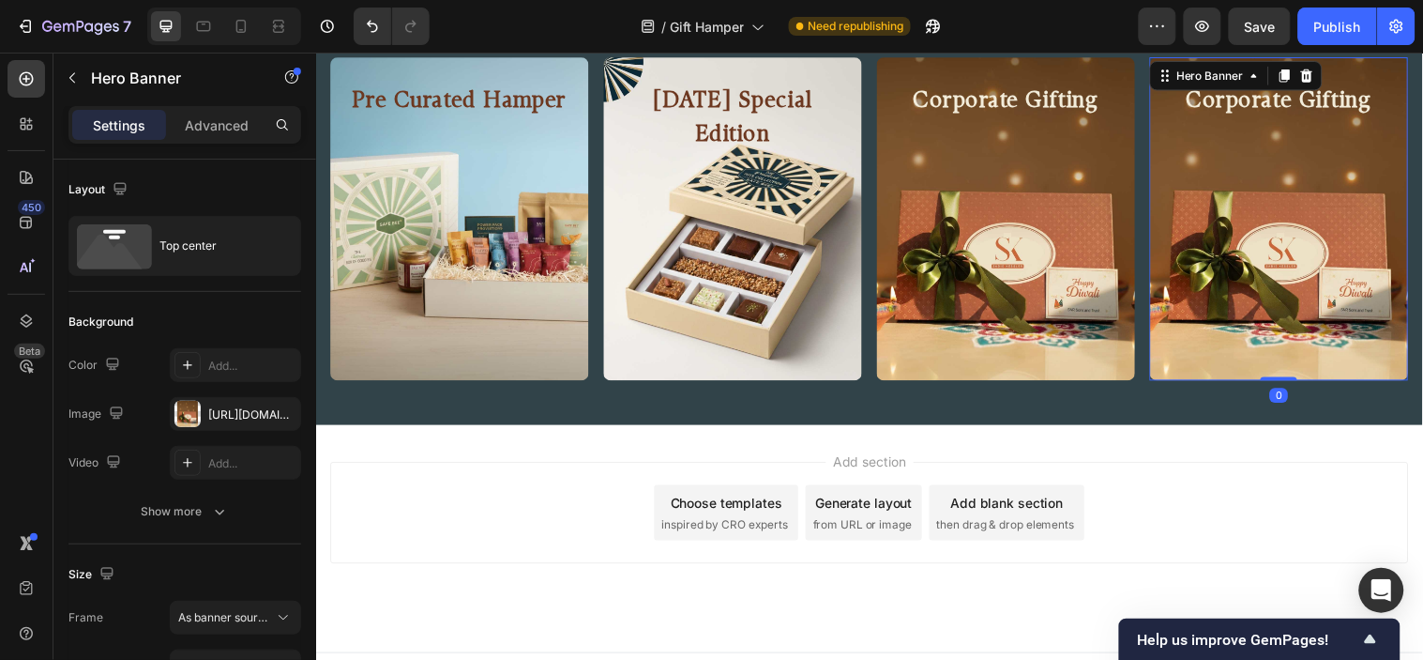
click at [1268, 120] on h2 "Corporate Gifting" at bounding box center [1295, 102] width 233 height 38
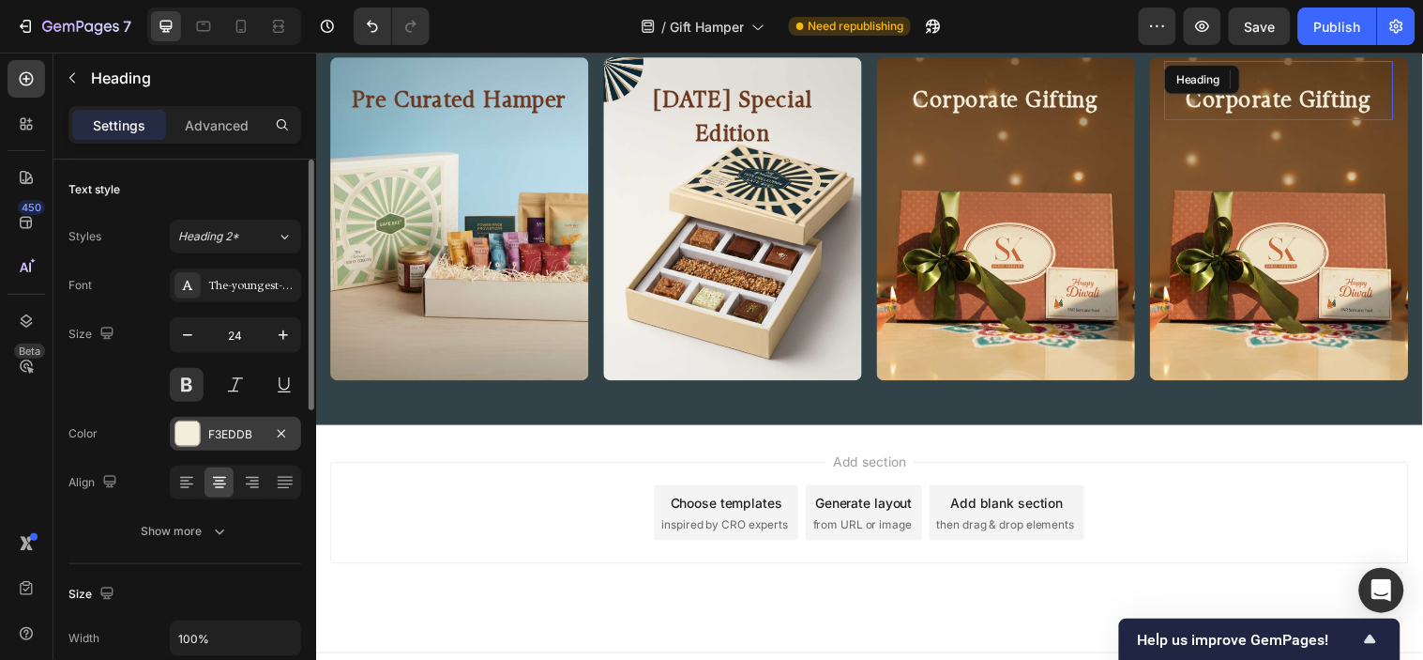
scroll to position [809, 0]
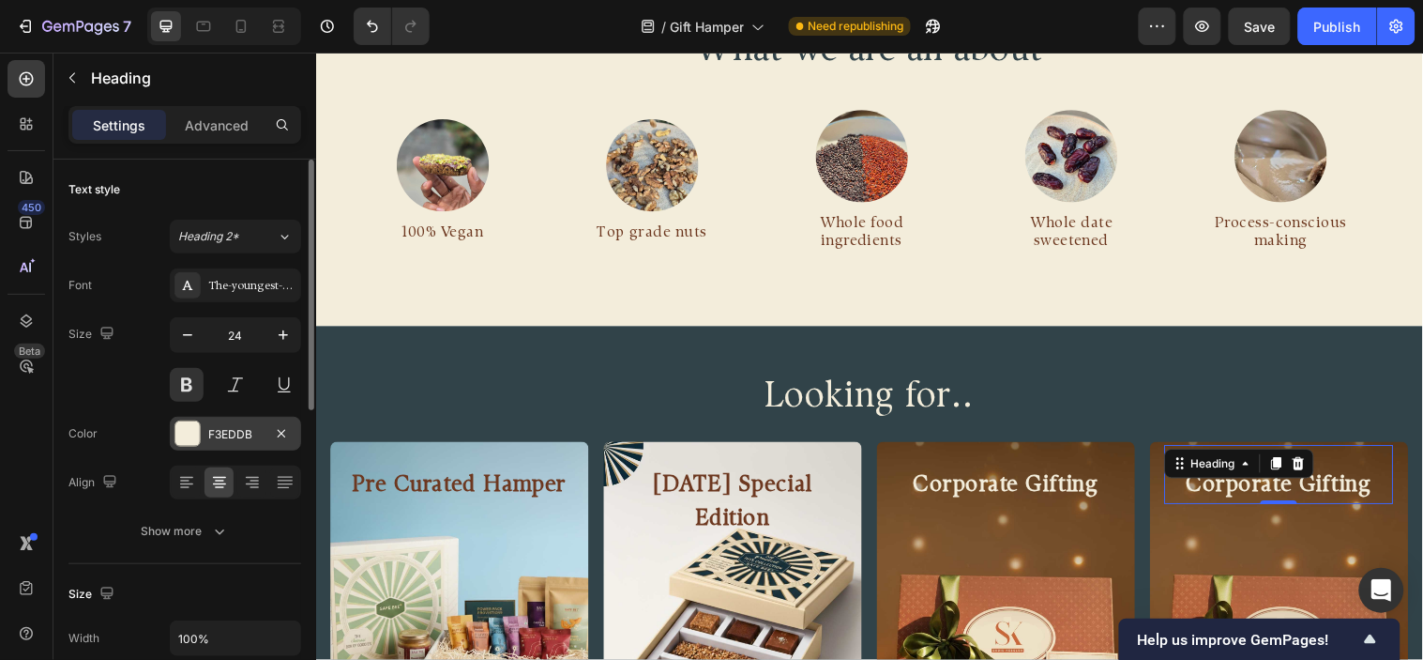
click at [236, 418] on div "F3EDDB" at bounding box center [235, 434] width 131 height 34
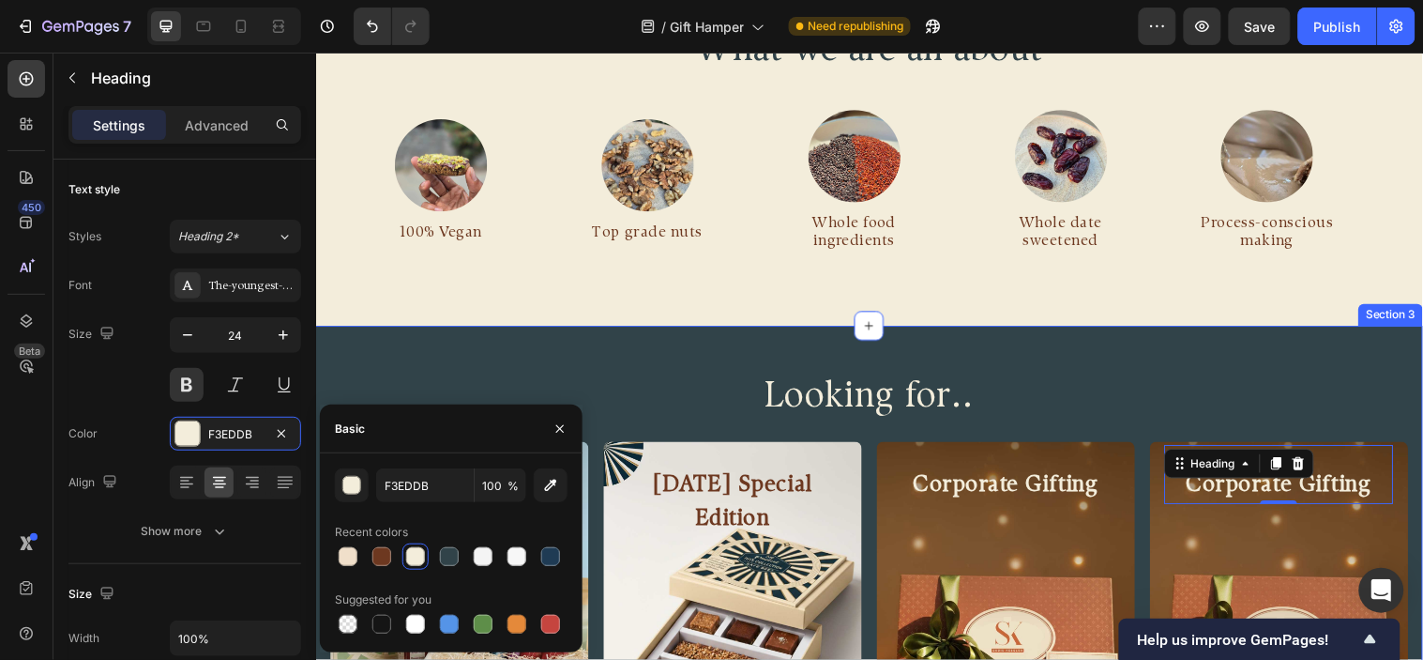
click at [1194, 329] on div "Product List What we are all about Heading Image 100% Vegan Text Block Row Imag…" at bounding box center [878, 132] width 1126 height 393
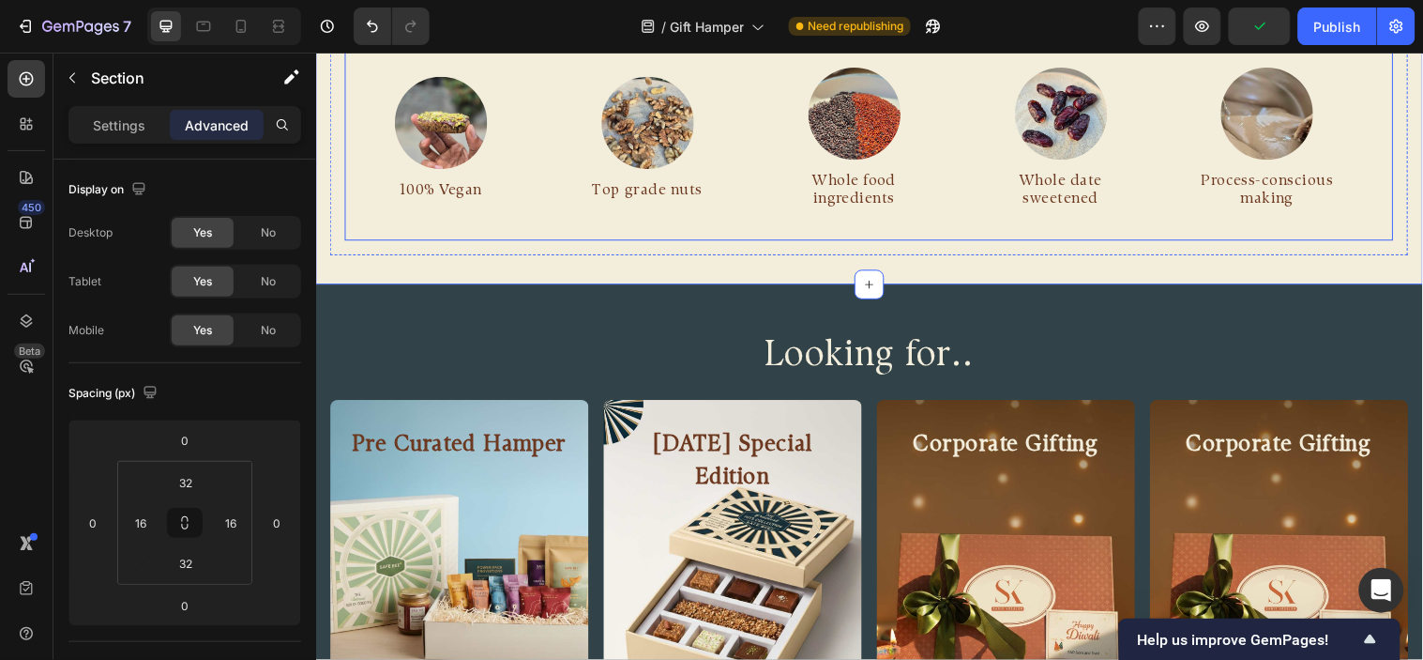
scroll to position [1434, 0]
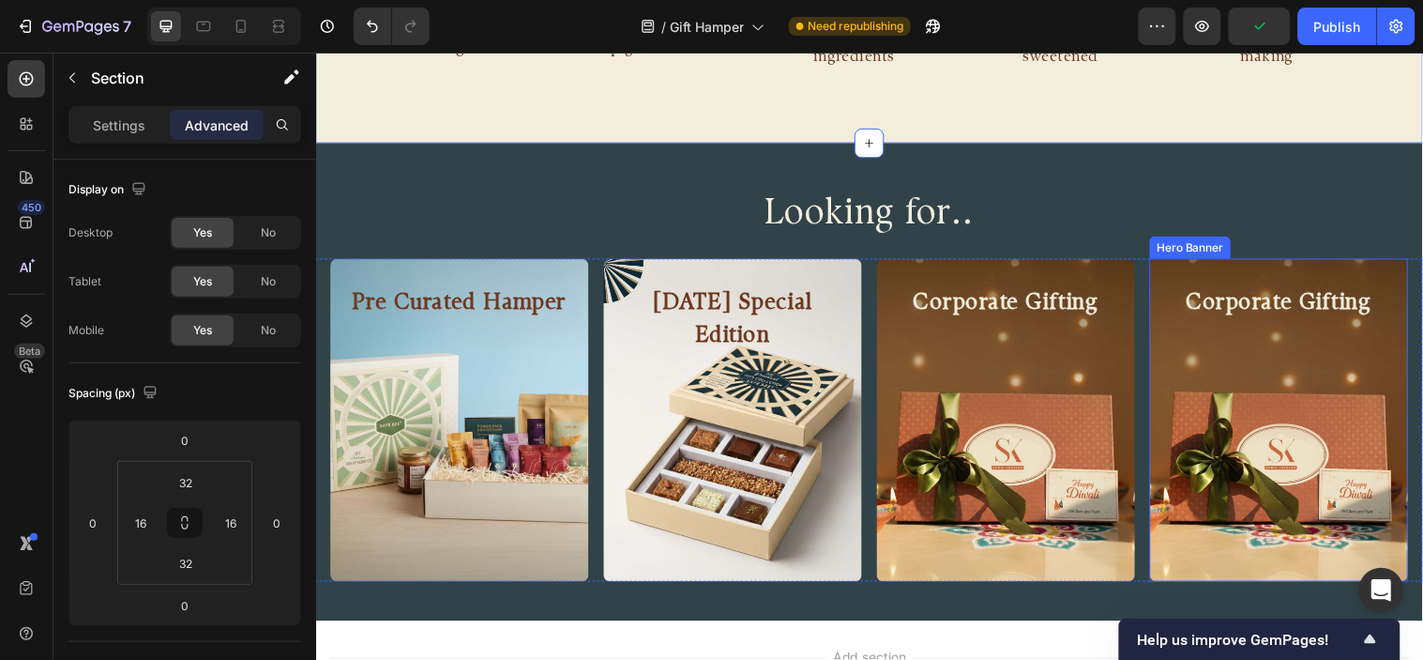
click at [1212, 353] on div "Background Image" at bounding box center [1295, 425] width 263 height 328
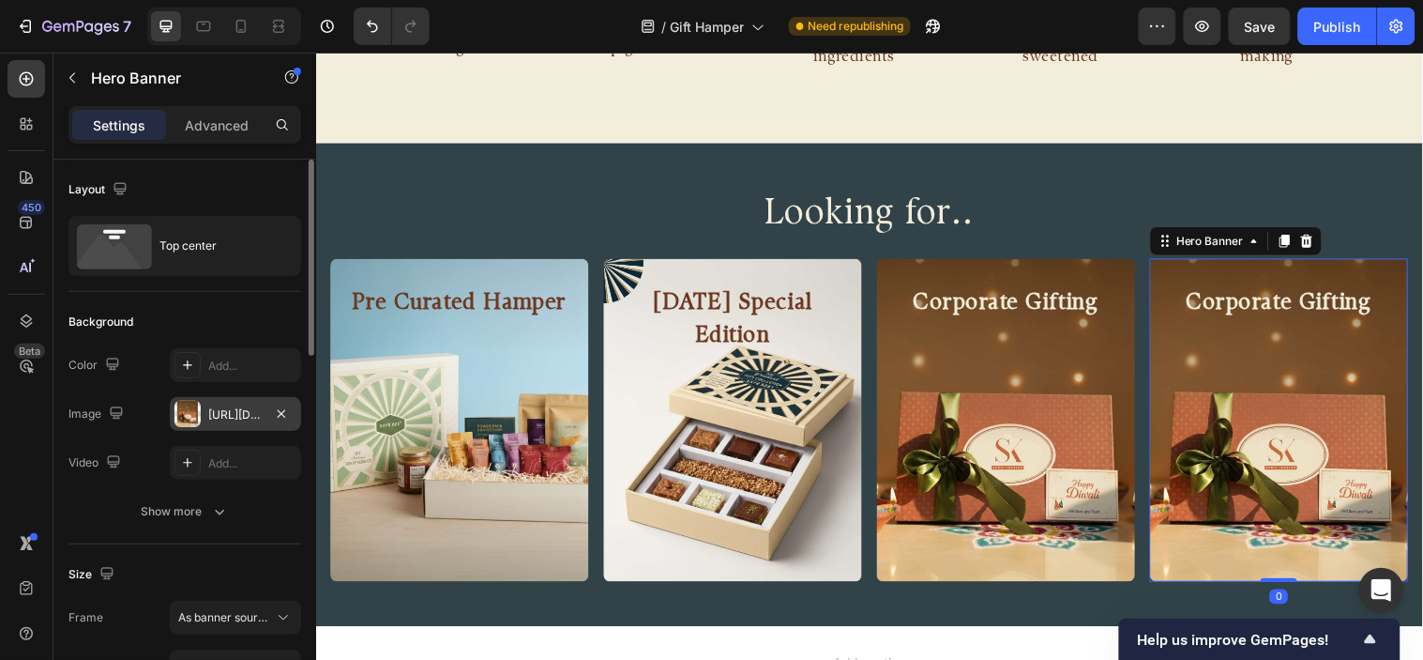
click at [227, 416] on div "[URL][DOMAIN_NAME]" at bounding box center [235, 414] width 54 height 17
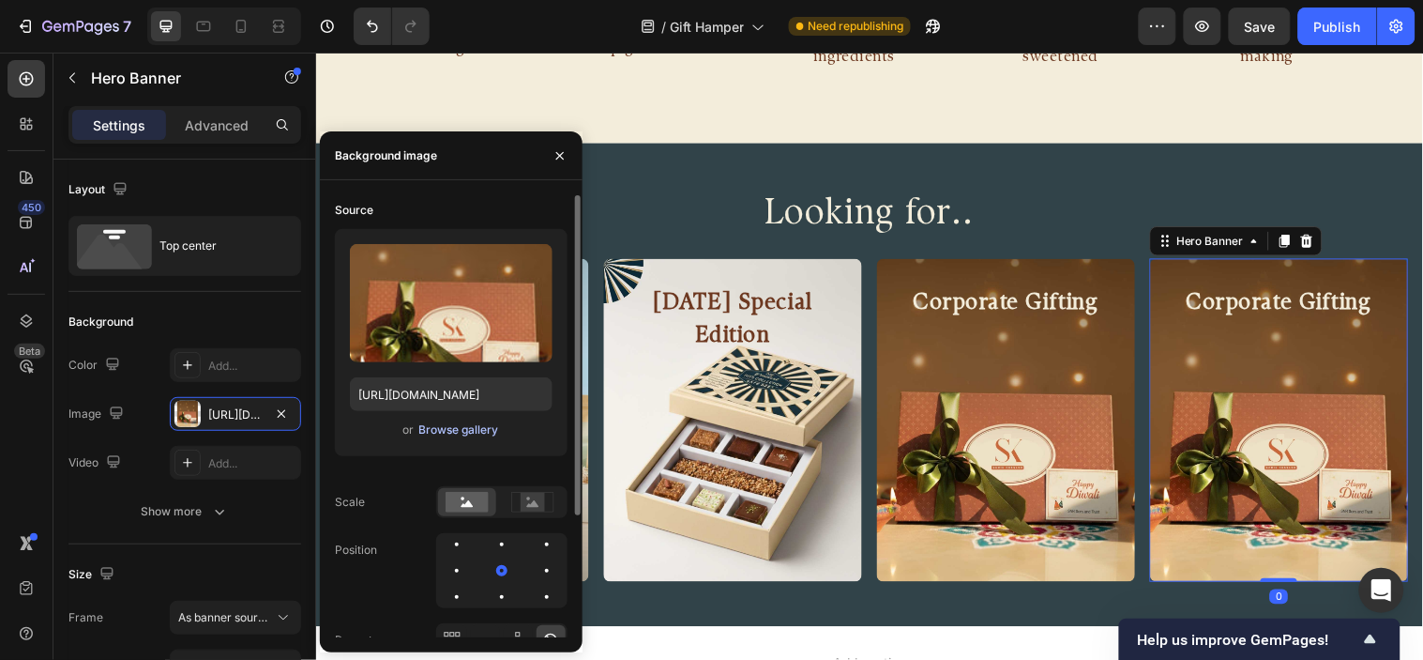
click at [444, 427] on div "Browse gallery" at bounding box center [458, 429] width 80 height 17
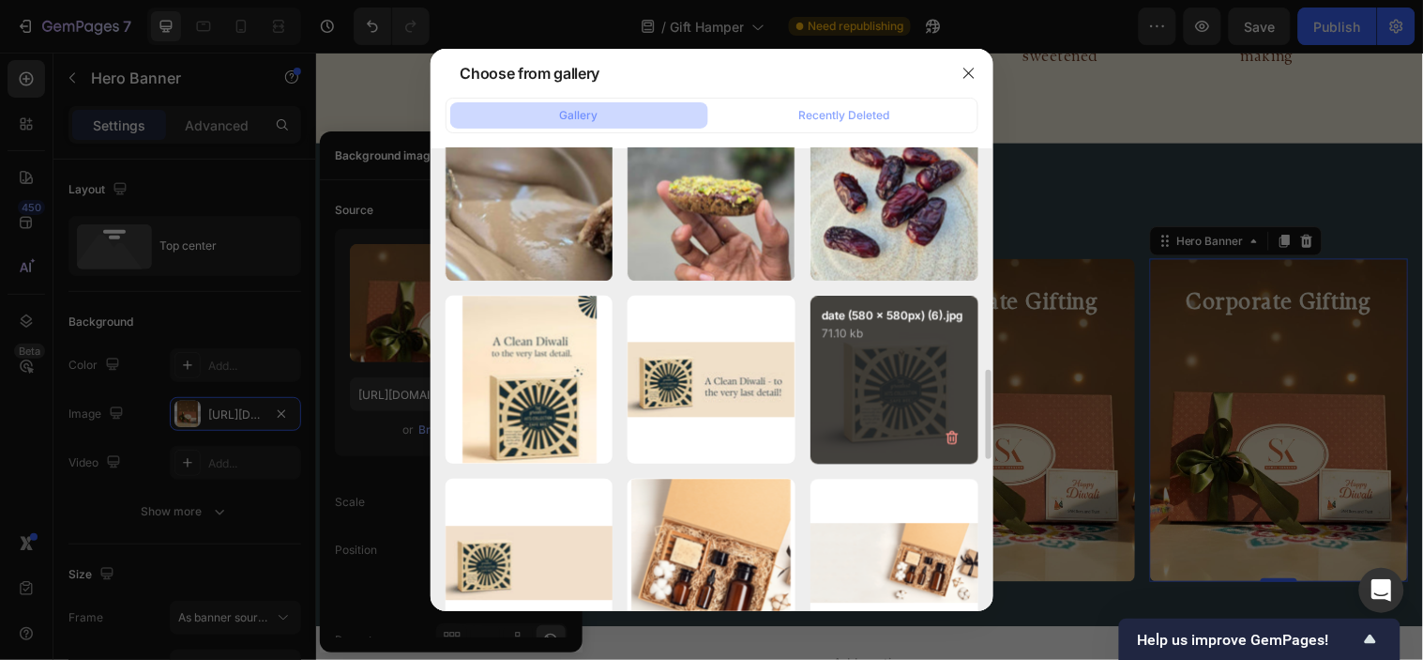
scroll to position [1251, 0]
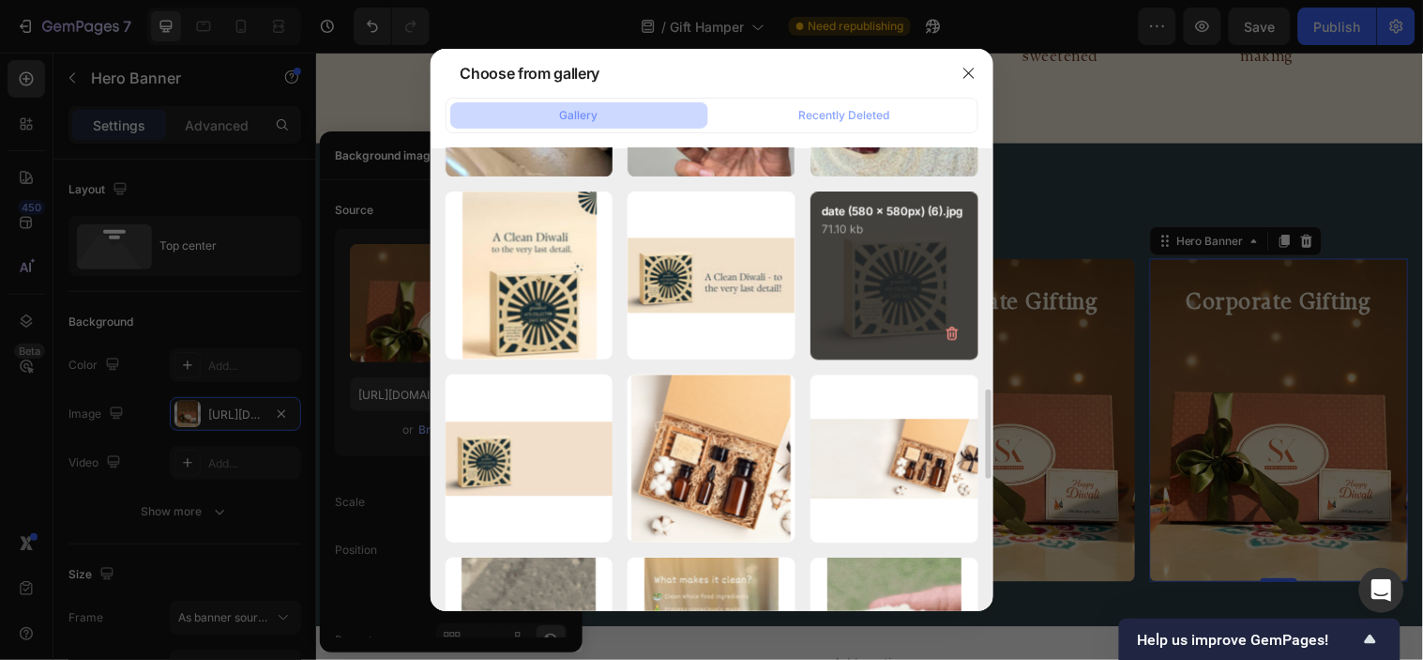
click at [880, 304] on div "date (580 × 580px) (6).jpg 71.10 kb" at bounding box center [895, 275] width 168 height 168
type input "[URL][DOMAIN_NAME]"
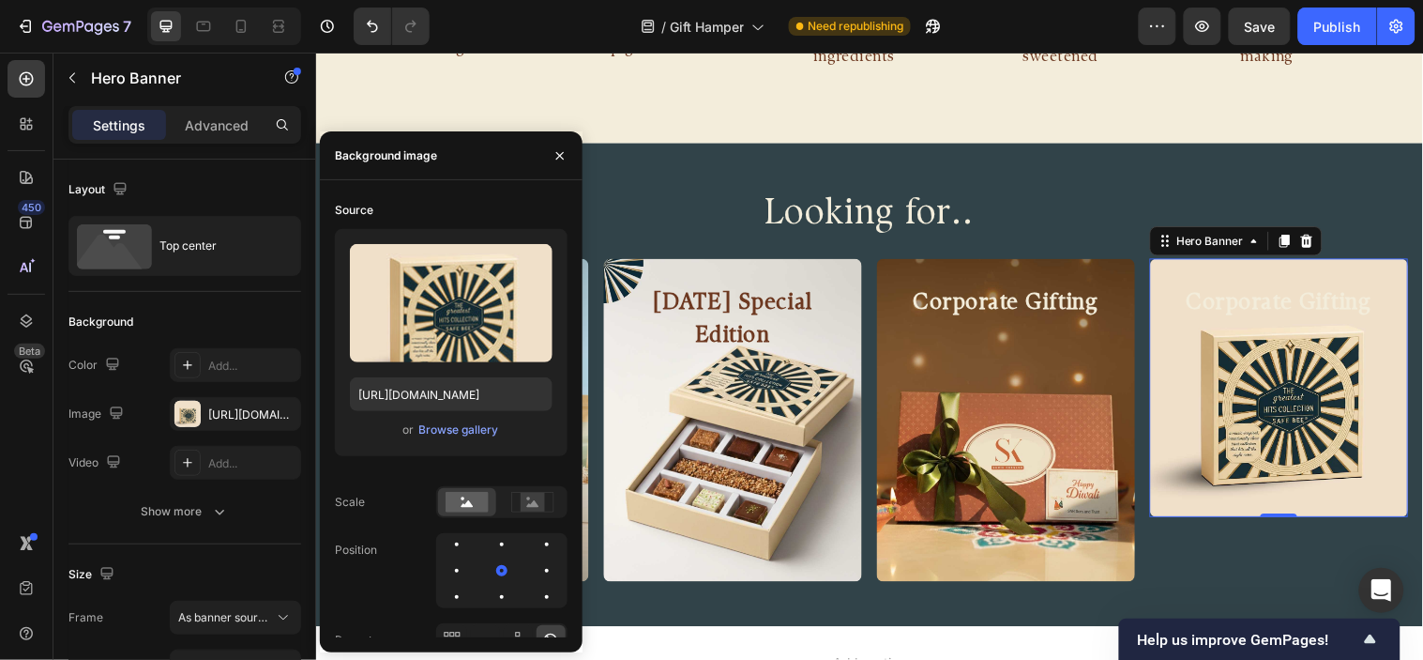
click at [1391, 492] on div "Background Image" at bounding box center [1295, 392] width 263 height 263
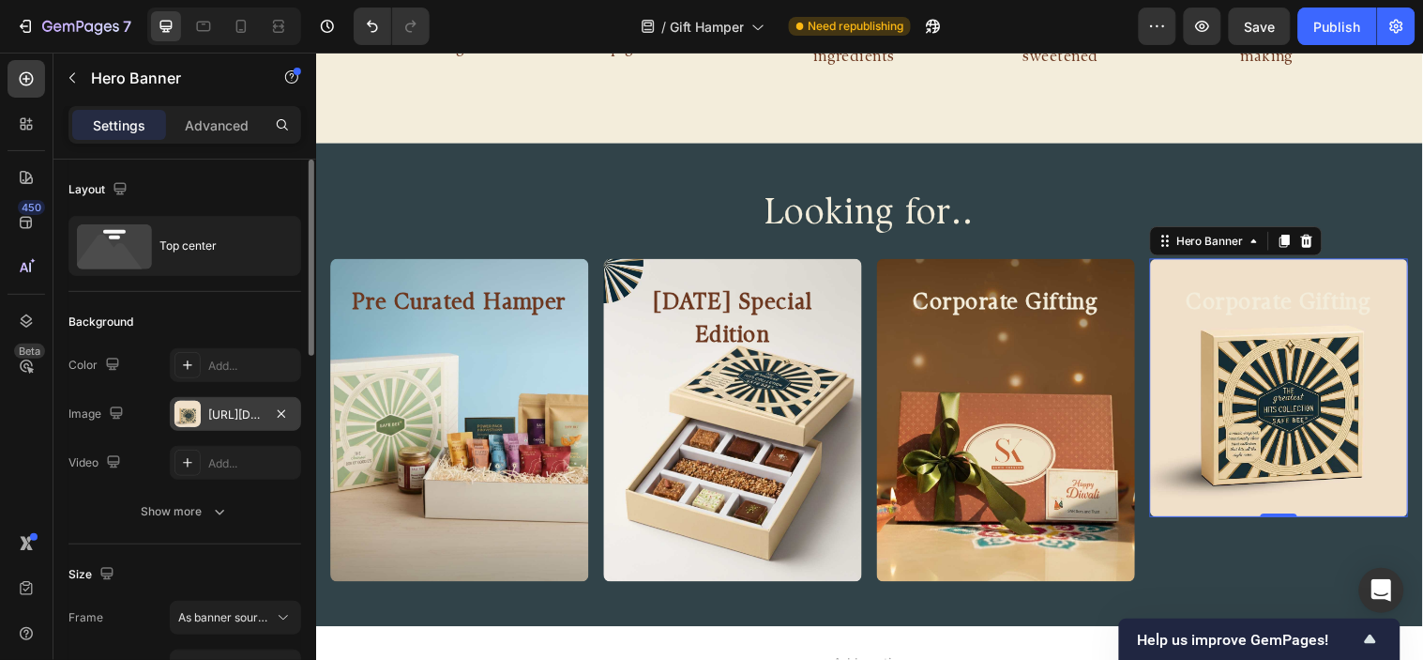
click at [258, 416] on div "[URL][DOMAIN_NAME]" at bounding box center [235, 414] width 54 height 17
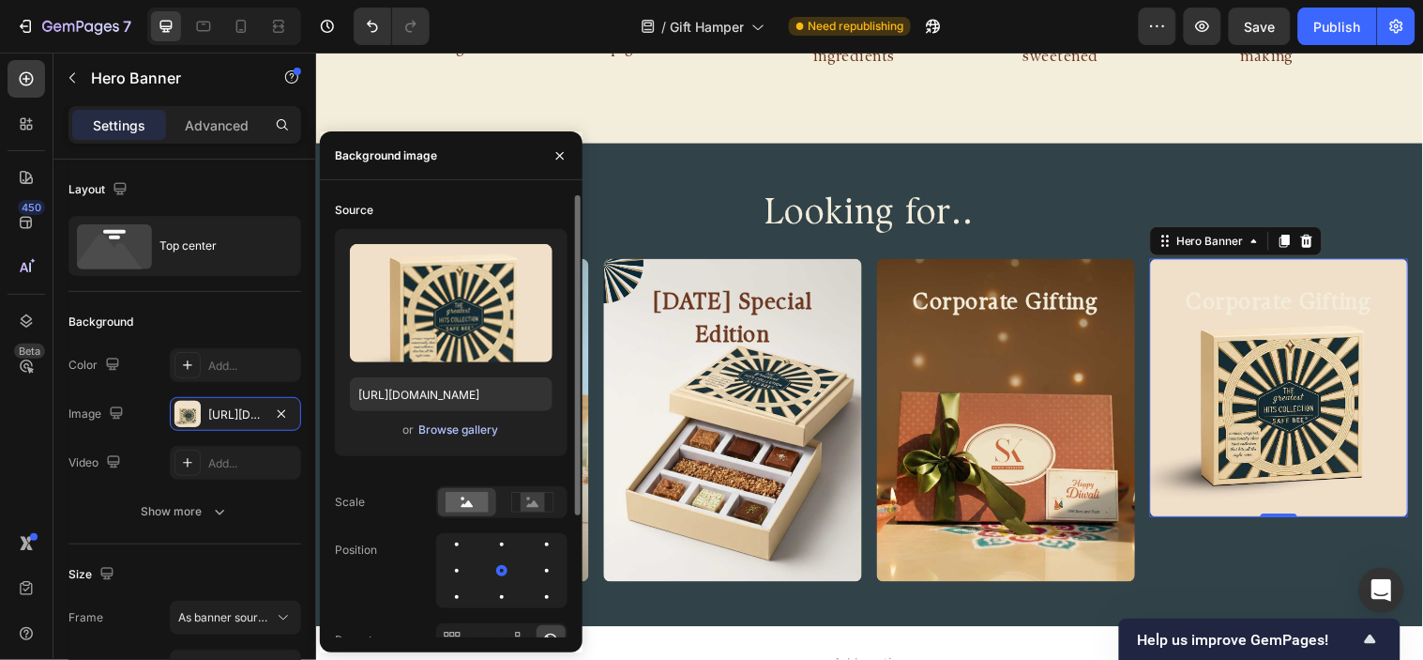
click at [463, 428] on div "Browse gallery" at bounding box center [458, 429] width 80 height 17
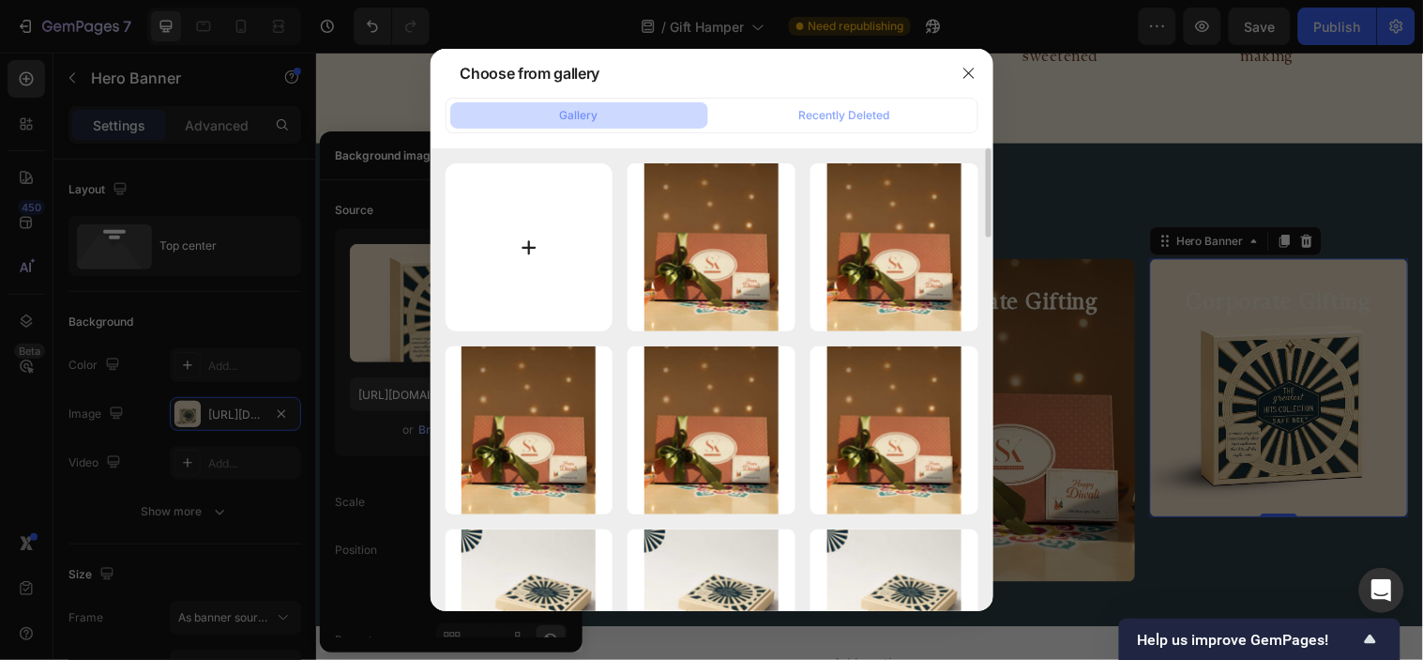
click at [526, 253] on input "file" at bounding box center [530, 247] width 168 height 168
type input "C:\fakepath\Ad Creatives 1350 1080 Safe Bee (1).jpg"
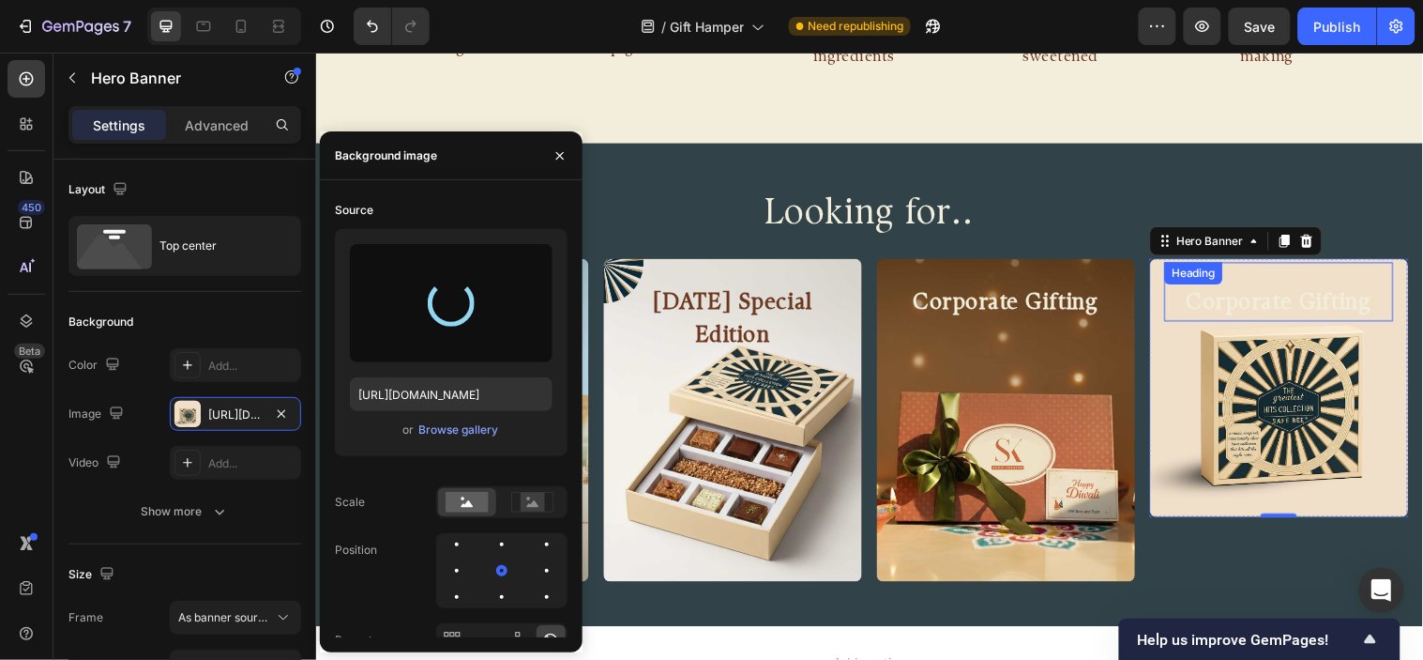
type input "[URL][DOMAIN_NAME]"
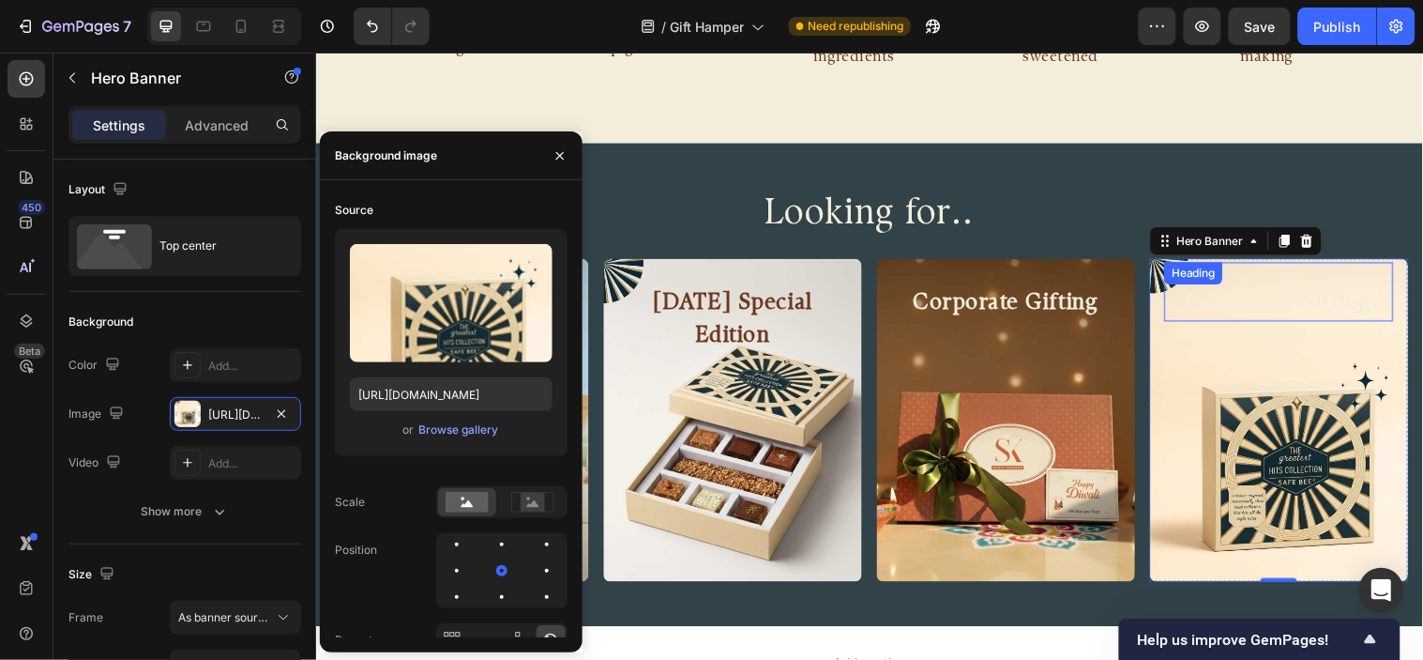
click at [1332, 310] on h2 "Corporate Gifting" at bounding box center [1295, 306] width 233 height 38
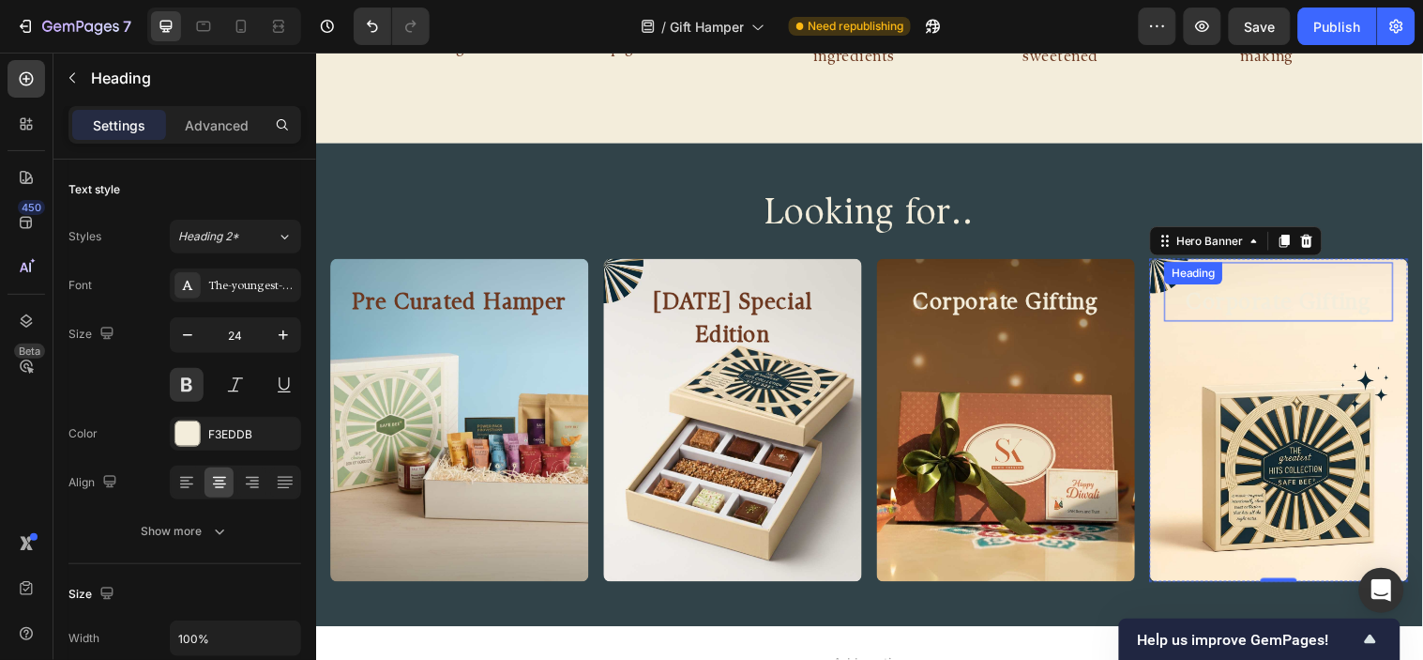
click at [1332, 310] on h2 "Corporate Gifting" at bounding box center [1295, 306] width 233 height 38
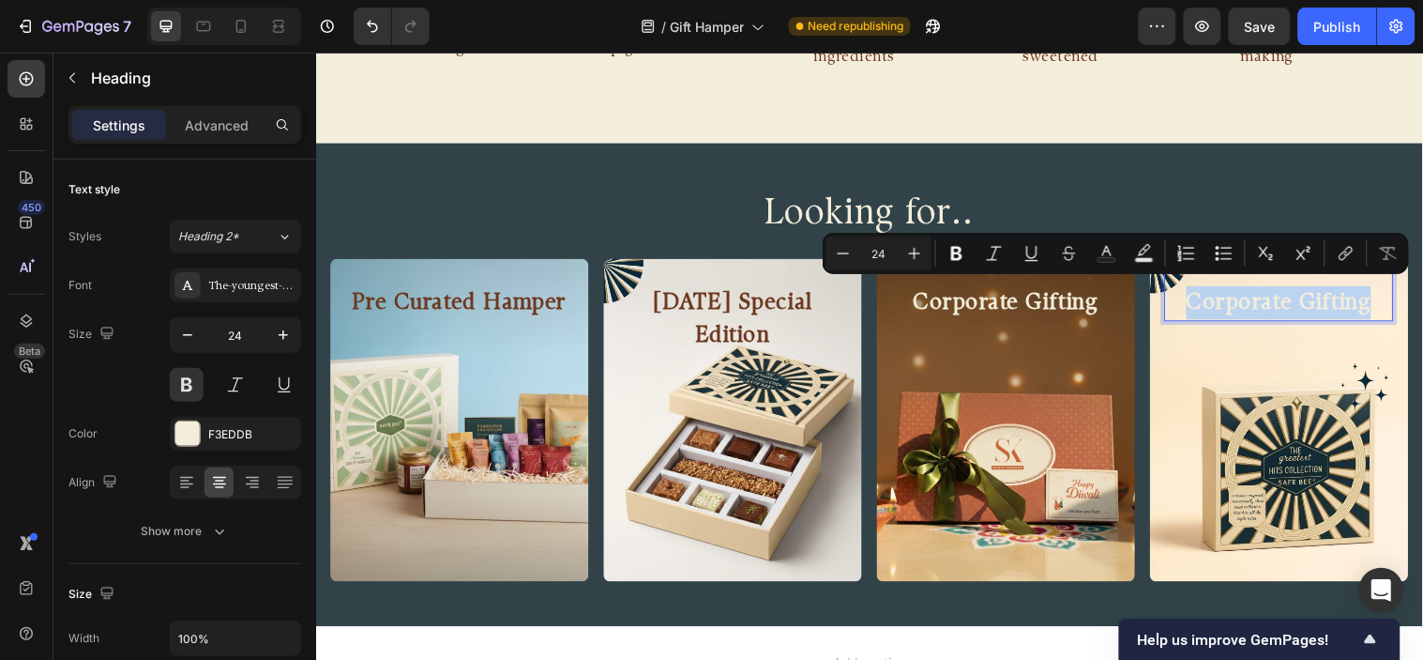
click at [1332, 310] on p "Corporate Gifting" at bounding box center [1294, 306] width 229 height 34
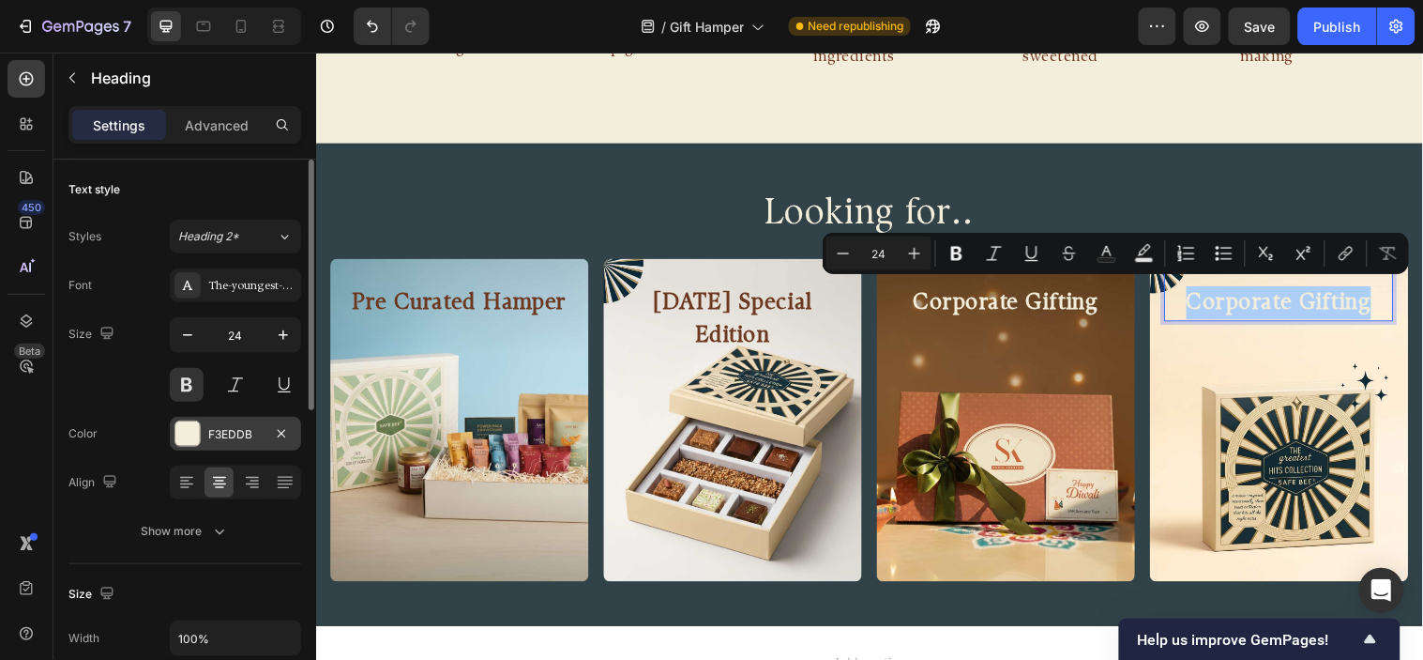
click at [184, 435] on div at bounding box center [187, 433] width 24 height 24
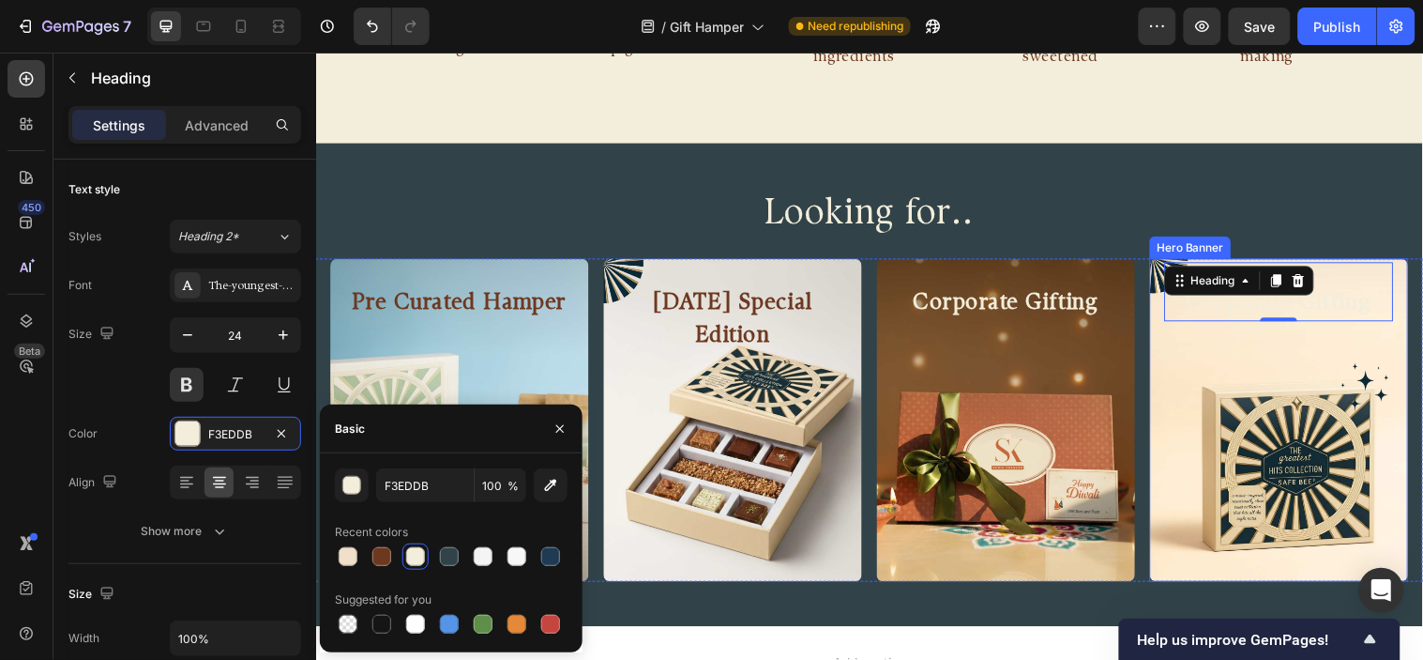
click at [1164, 348] on div "Background Image" at bounding box center [1295, 425] width 263 height 328
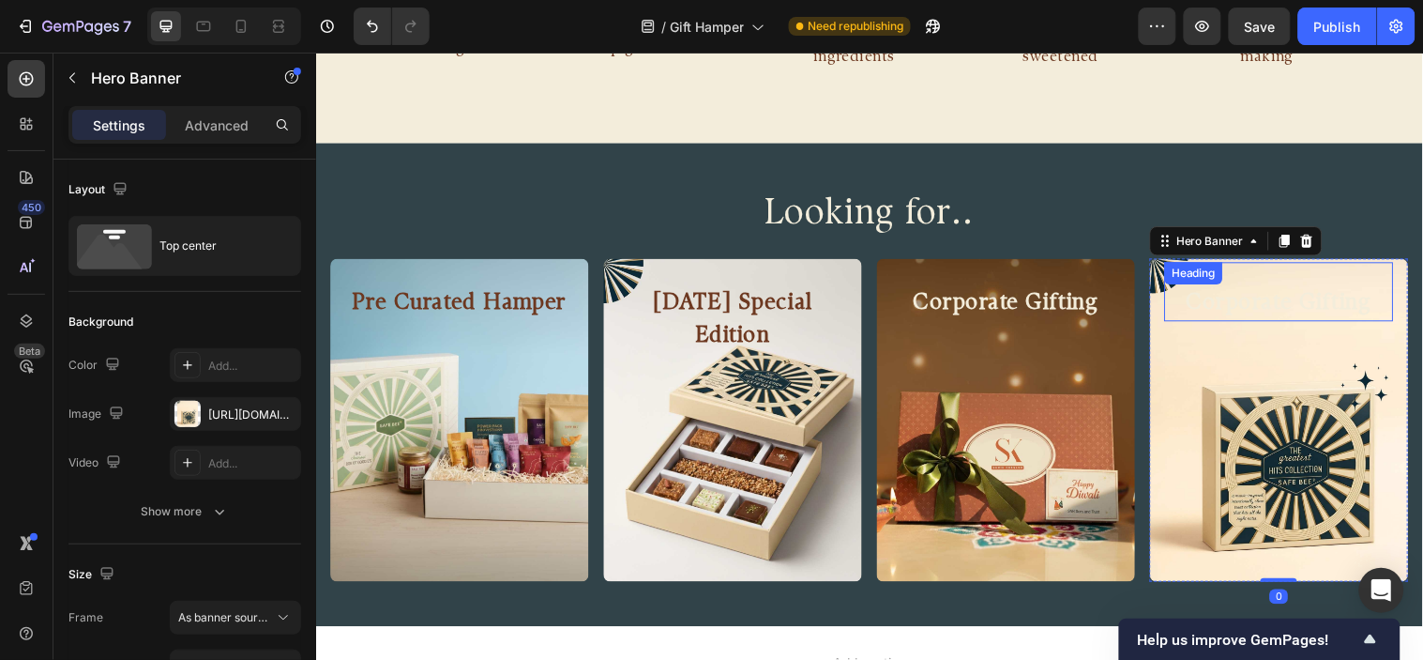
click at [1222, 299] on p "Corporate Gifting" at bounding box center [1294, 306] width 229 height 34
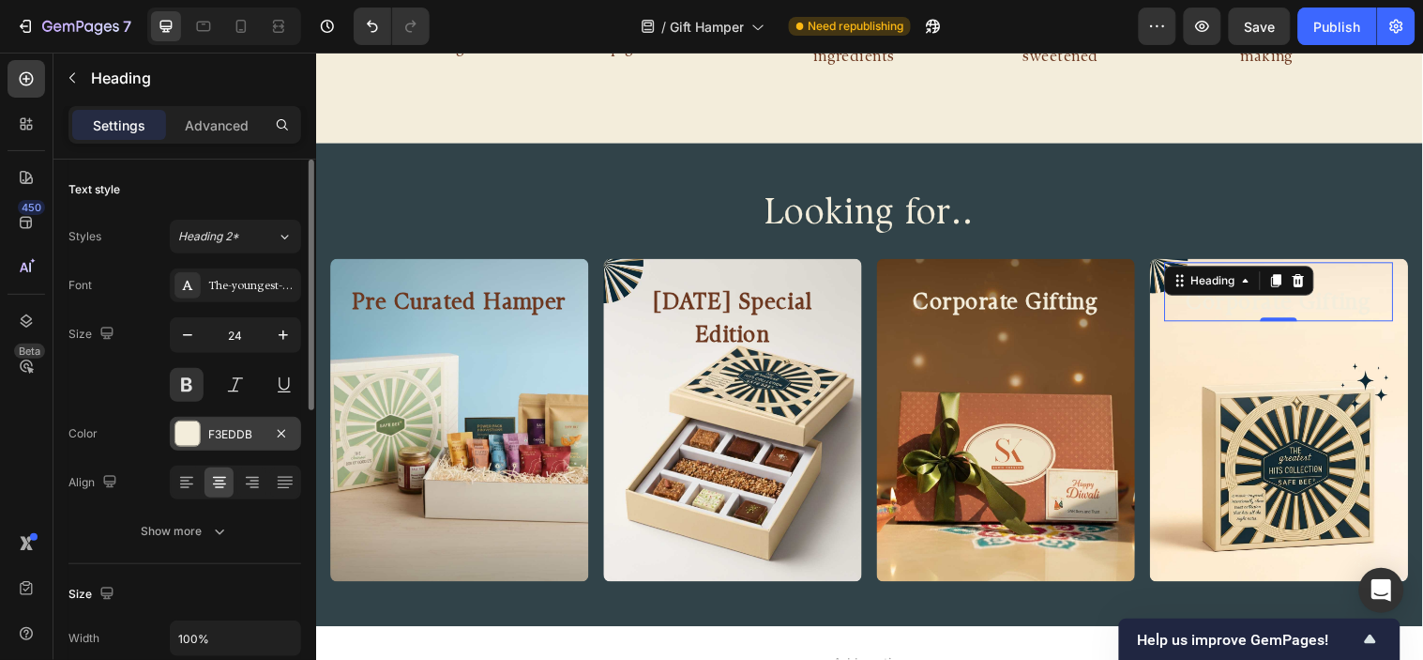
click at [179, 428] on div at bounding box center [187, 433] width 24 height 24
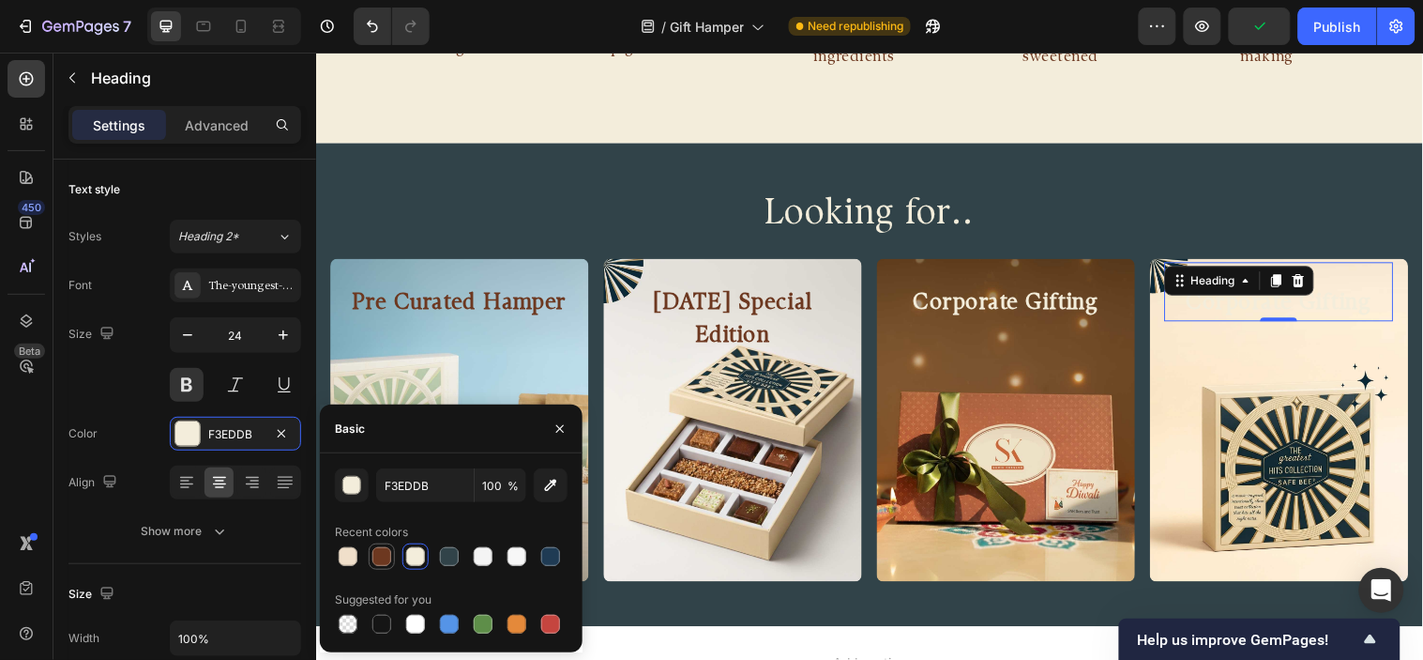
click at [381, 555] on div at bounding box center [382, 556] width 19 height 19
type input "6D3820"
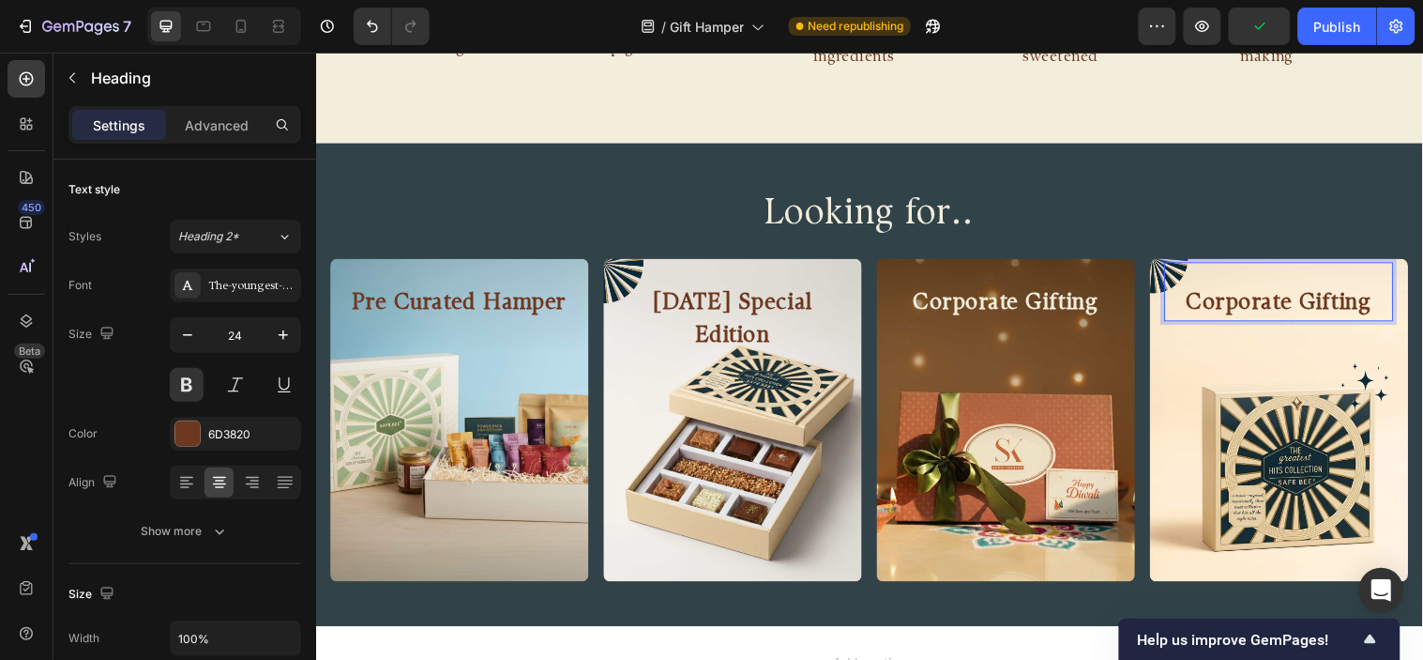
click at [1260, 313] on p "Corporate Gifting" at bounding box center [1294, 306] width 229 height 34
click at [1217, 163] on div "Looking for.. Heading Row Pre Curated Hamper Heading Hero Banner [DATE] Special…" at bounding box center [878, 389] width 1126 height 491
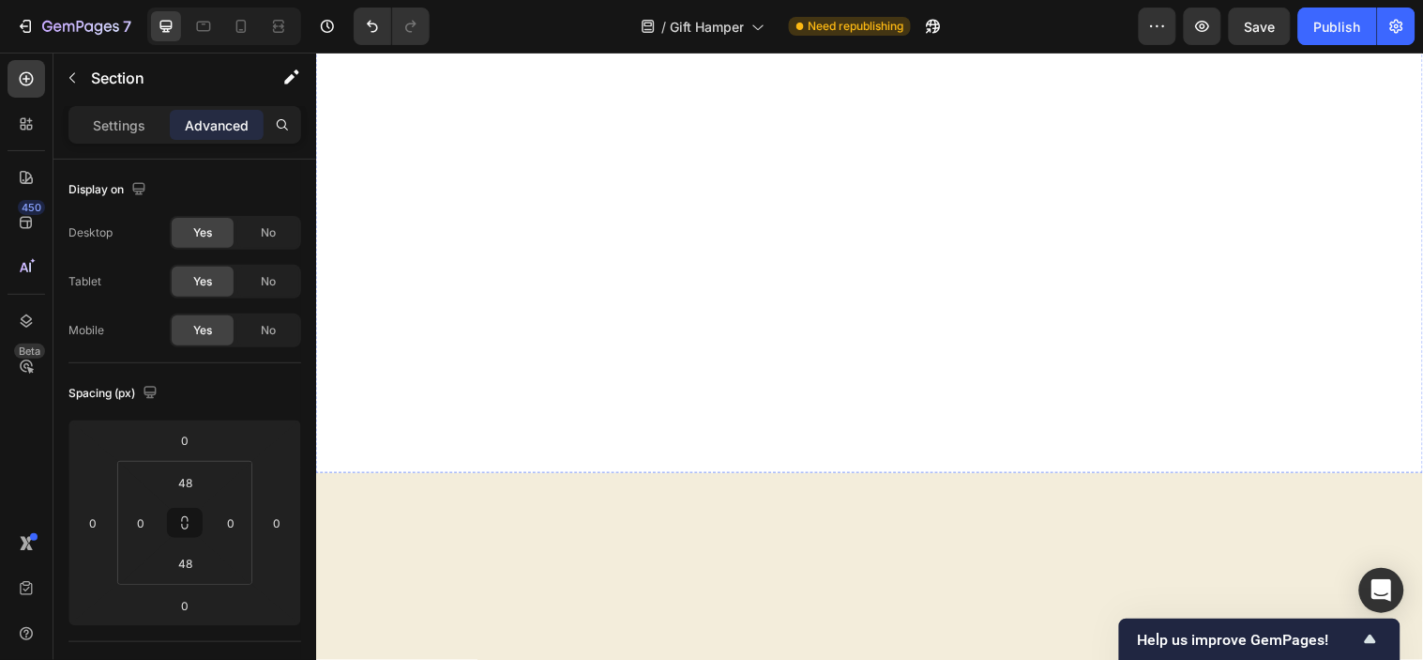
scroll to position [0, 0]
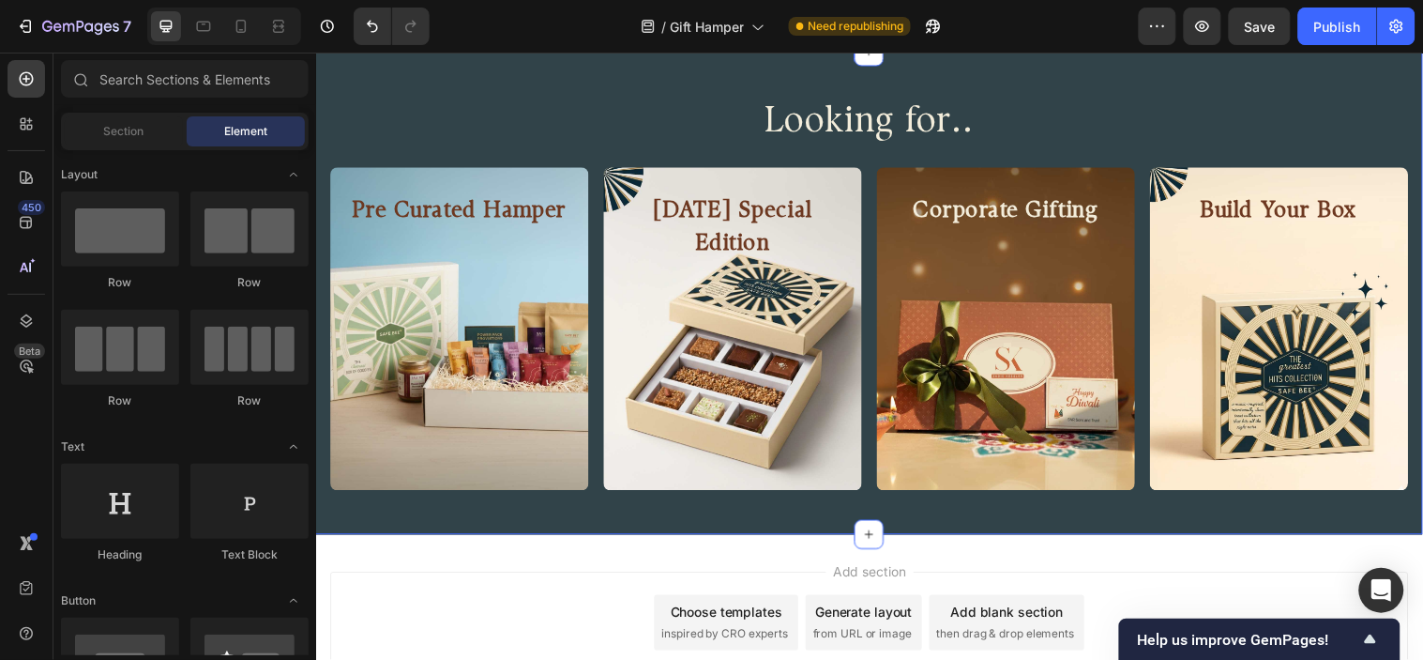
scroll to position [1372, 0]
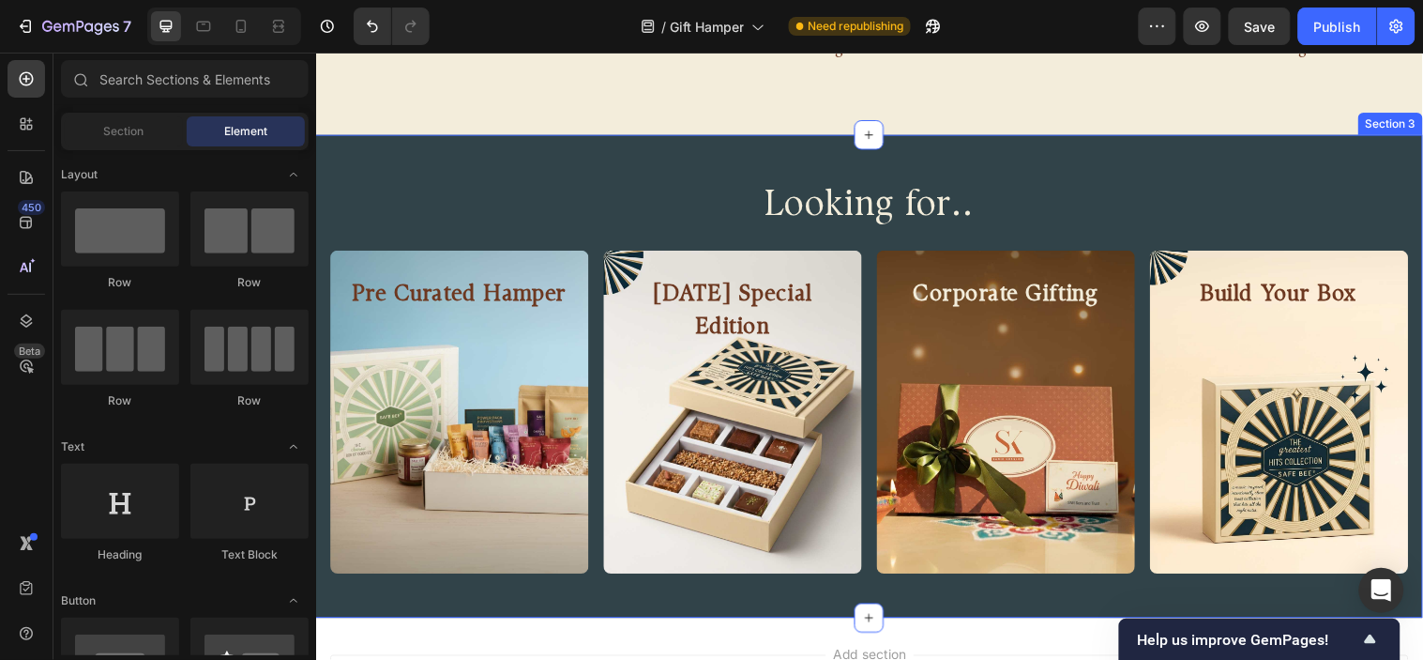
click at [912, 578] on div "Looking for.. Heading Row Pre Curated Hamper Heading Hero Banner [DATE] Special…" at bounding box center [878, 380] width 1126 height 491
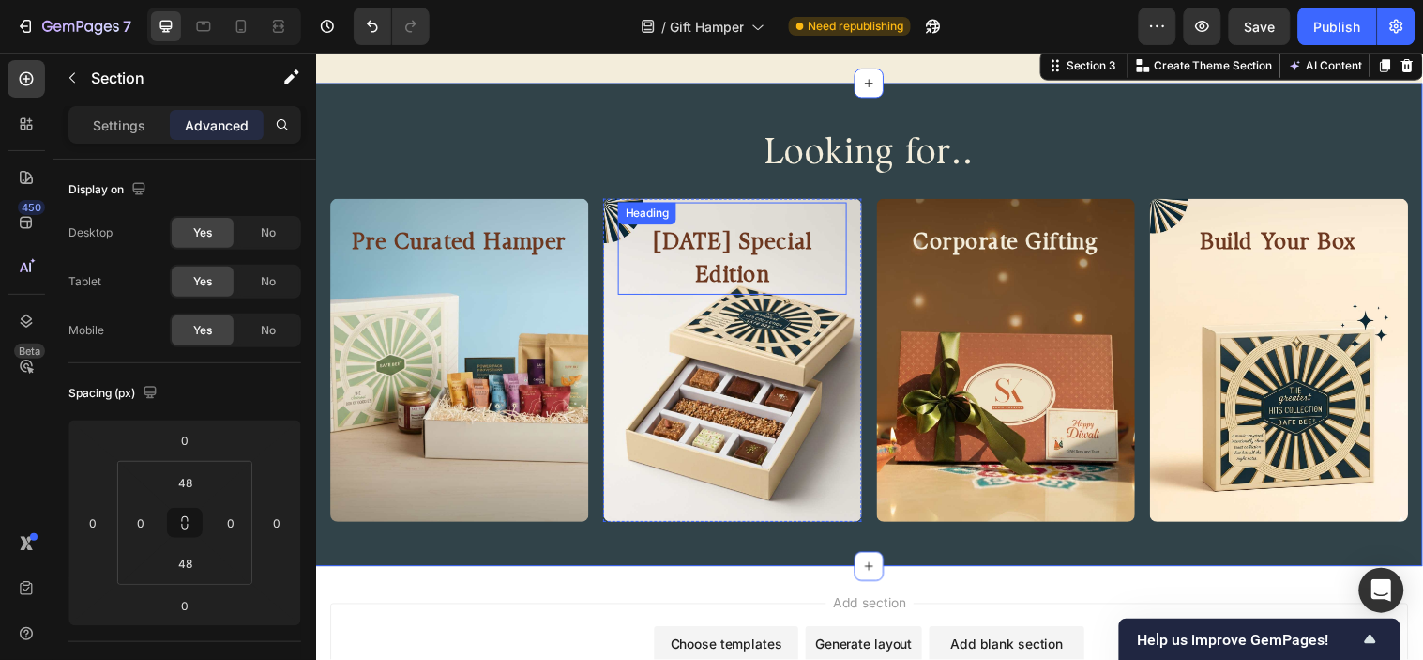
scroll to position [1468, 0]
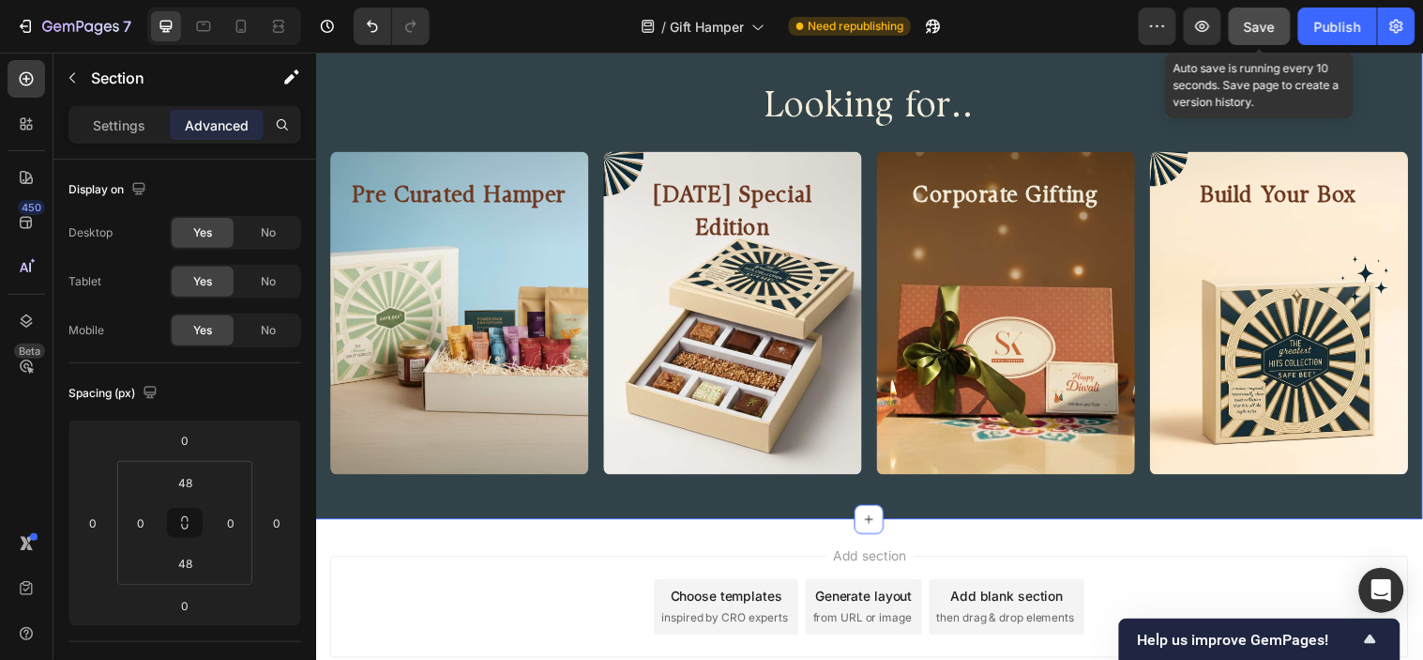
click at [1268, 17] on div "Save" at bounding box center [1260, 27] width 31 height 20
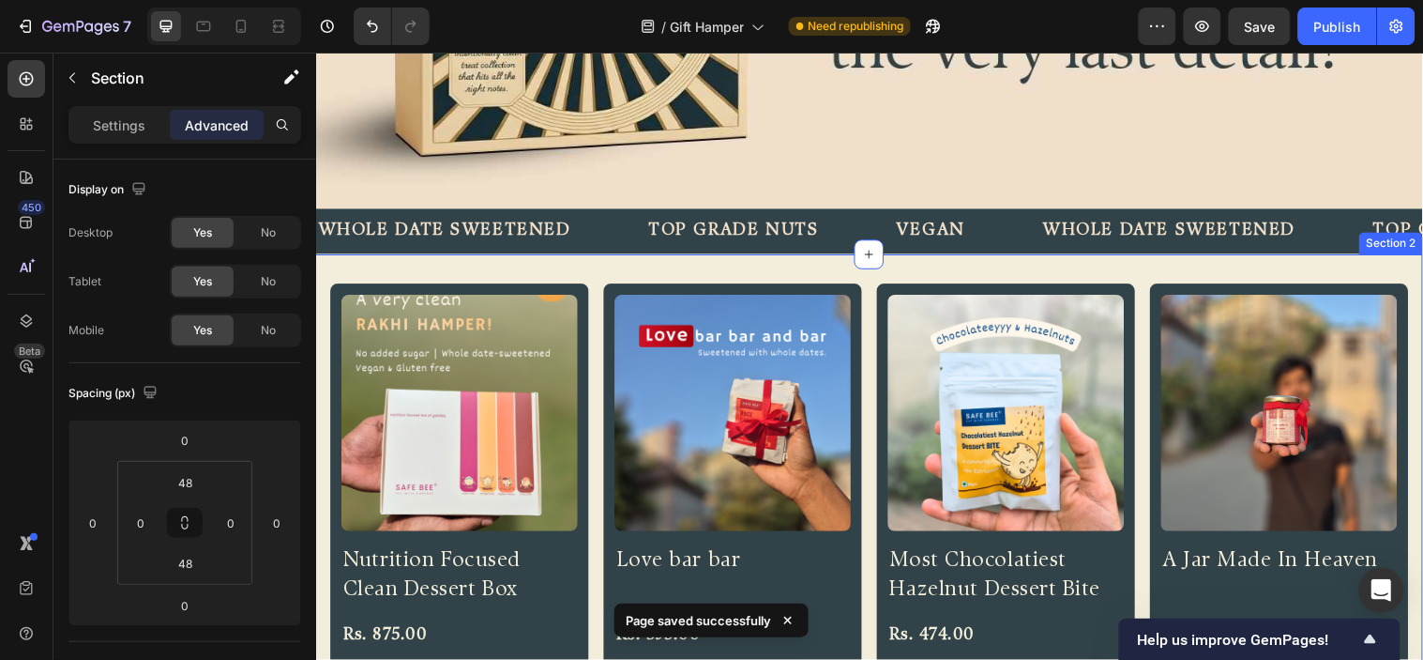
scroll to position [738, 0]
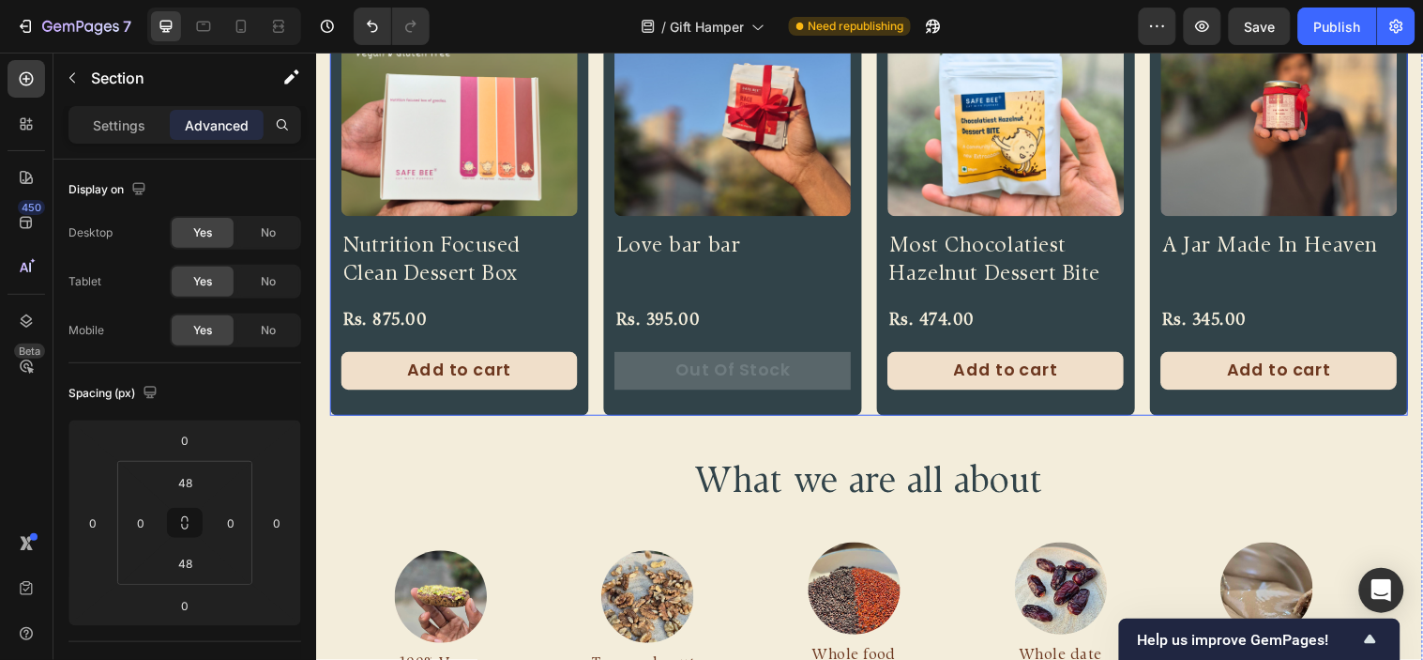
click at [591, 246] on div "Product Images Nutrition Focused Clean Dessert Box Product Title Rs. 875.00 Pro…" at bounding box center [878, 192] width 1096 height 453
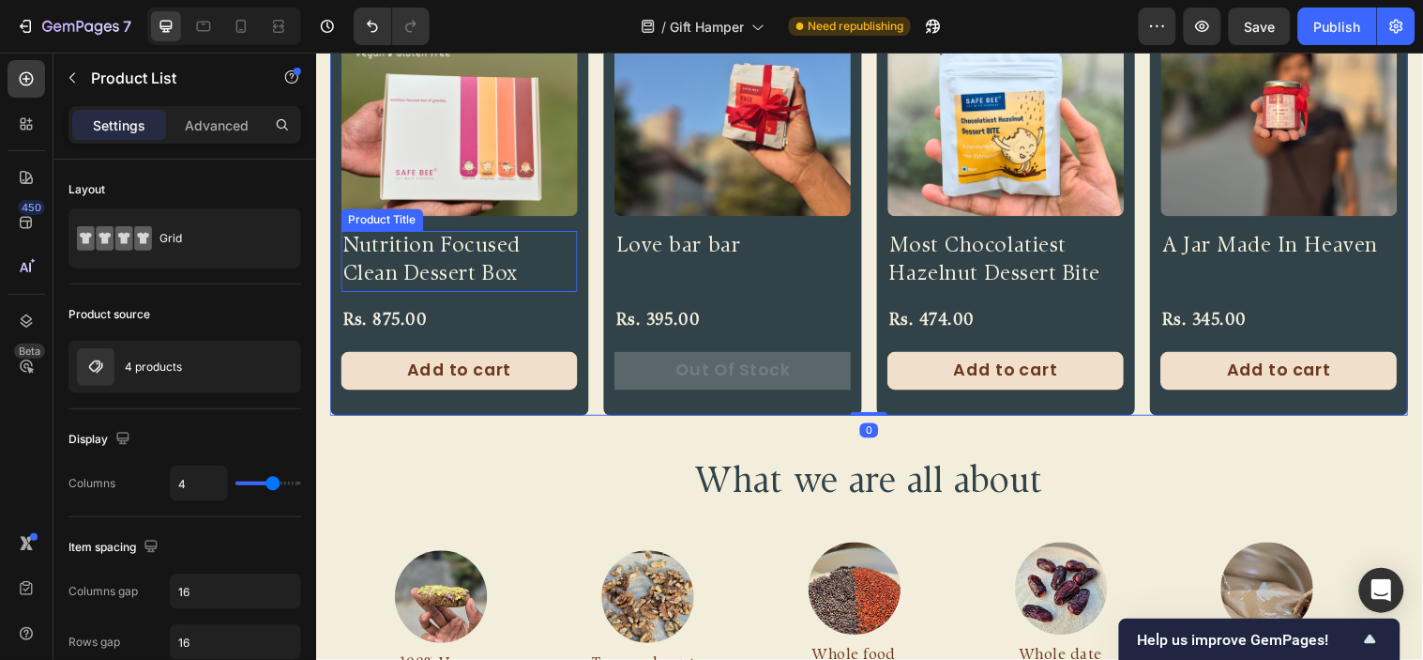
click at [544, 233] on h2 "Nutrition Focused Clean Dessert Box" at bounding box center [462, 264] width 240 height 62
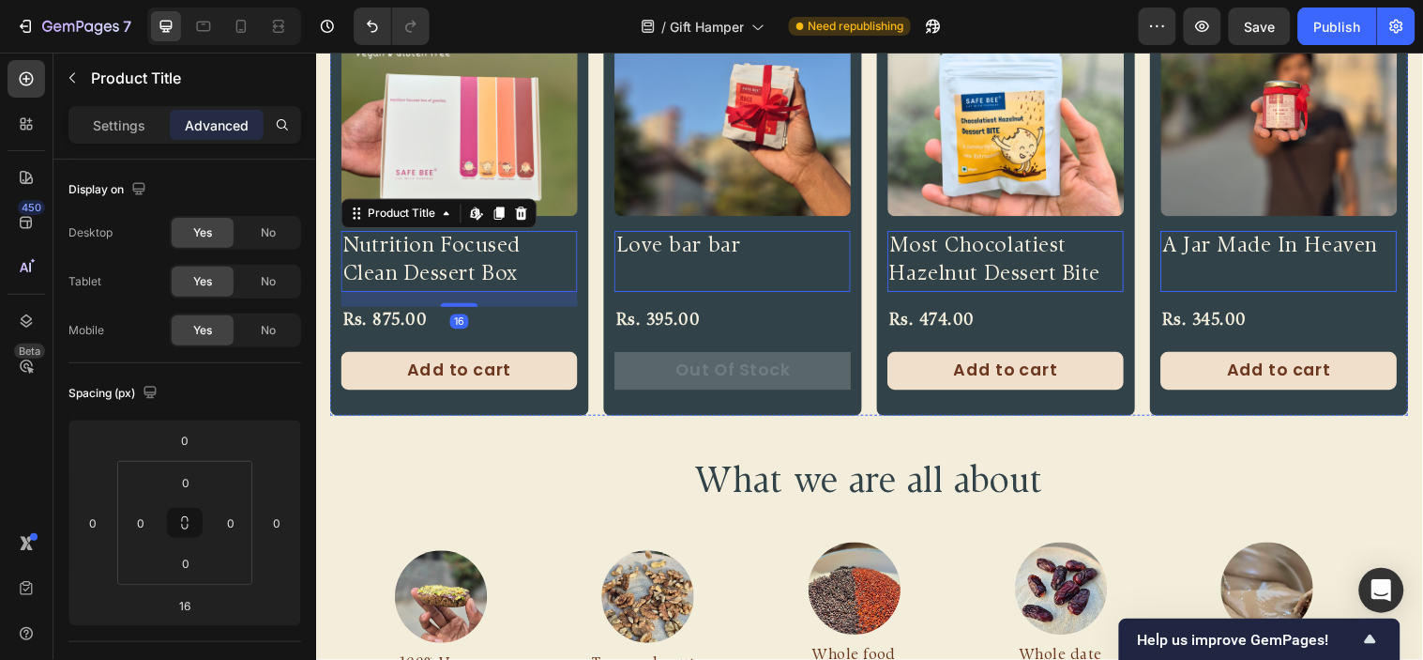
click at [544, 218] on div "Product Images Nutrition Focused Clean Dessert Box Product Title Edit content i…" at bounding box center [461, 192] width 263 height 453
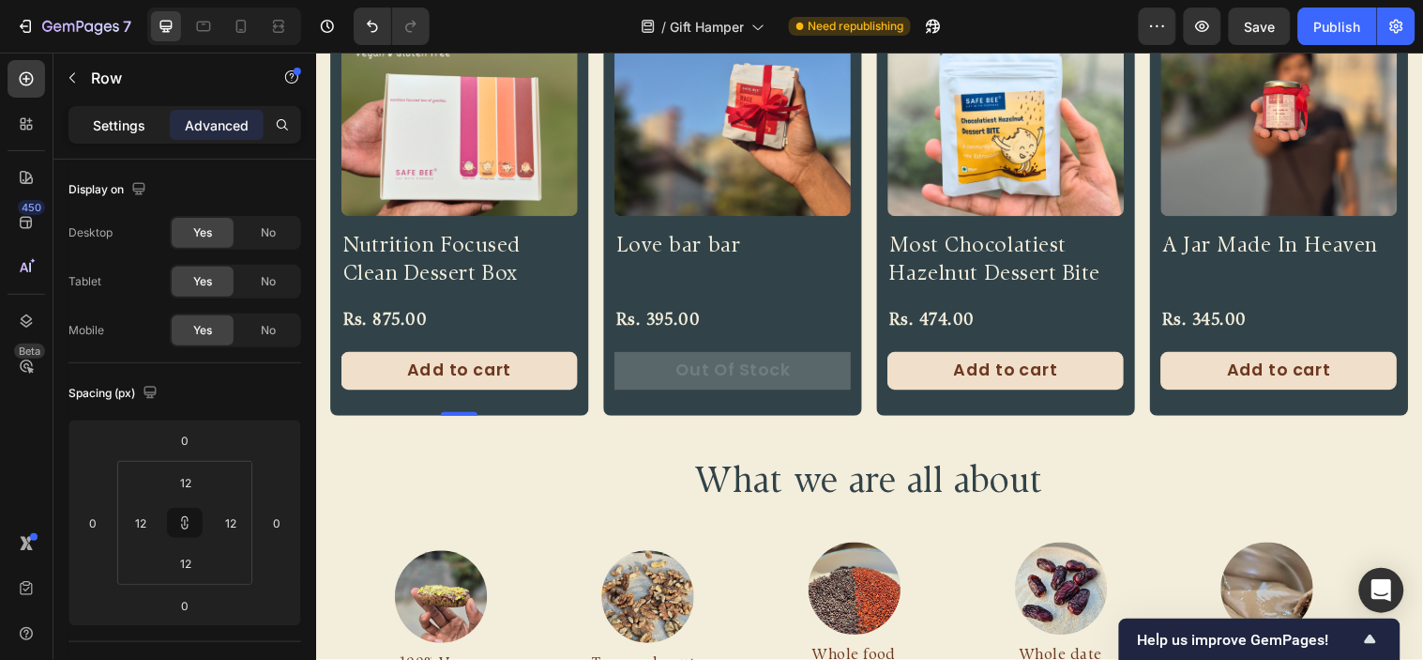
click at [120, 119] on p "Settings" at bounding box center [119, 125] width 53 height 20
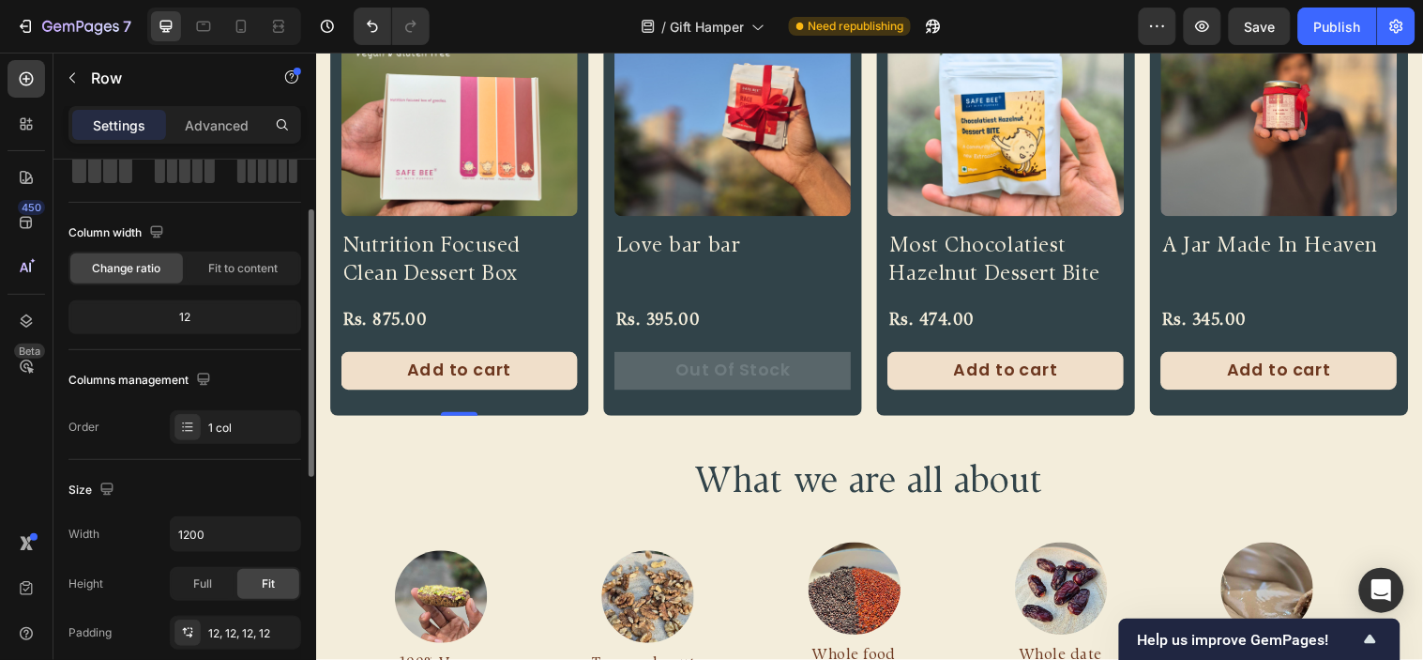
scroll to position [312, 0]
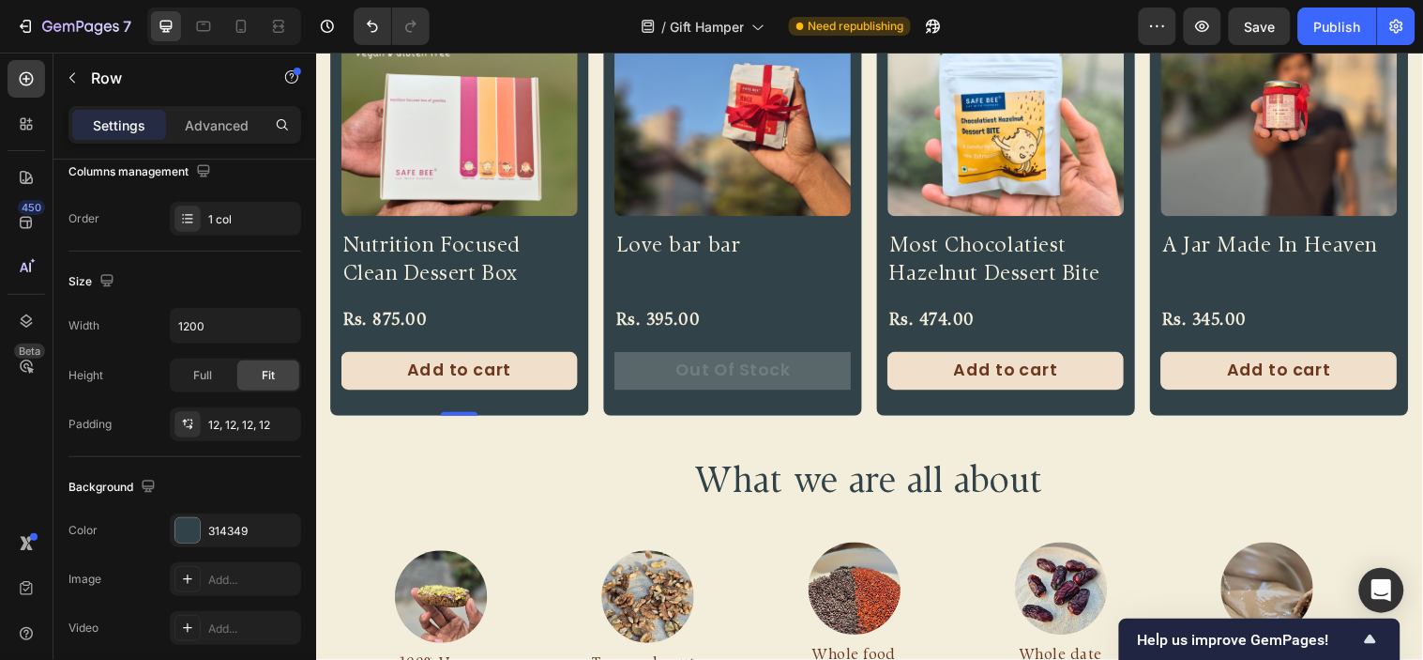
click at [471, 221] on div "Product Images Nutrition Focused Clean Dessert Box Product Title Rs. 875.00 Pro…" at bounding box center [461, 192] width 263 height 453
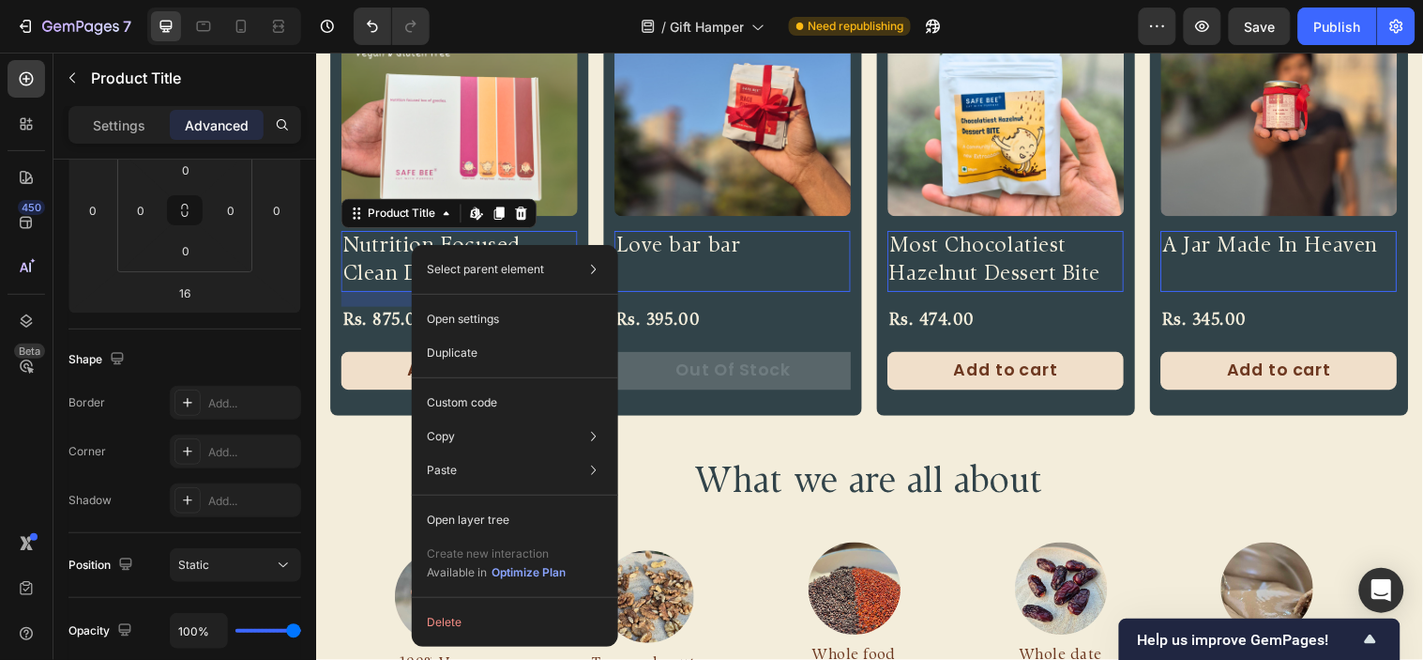
scroll to position [0, 0]
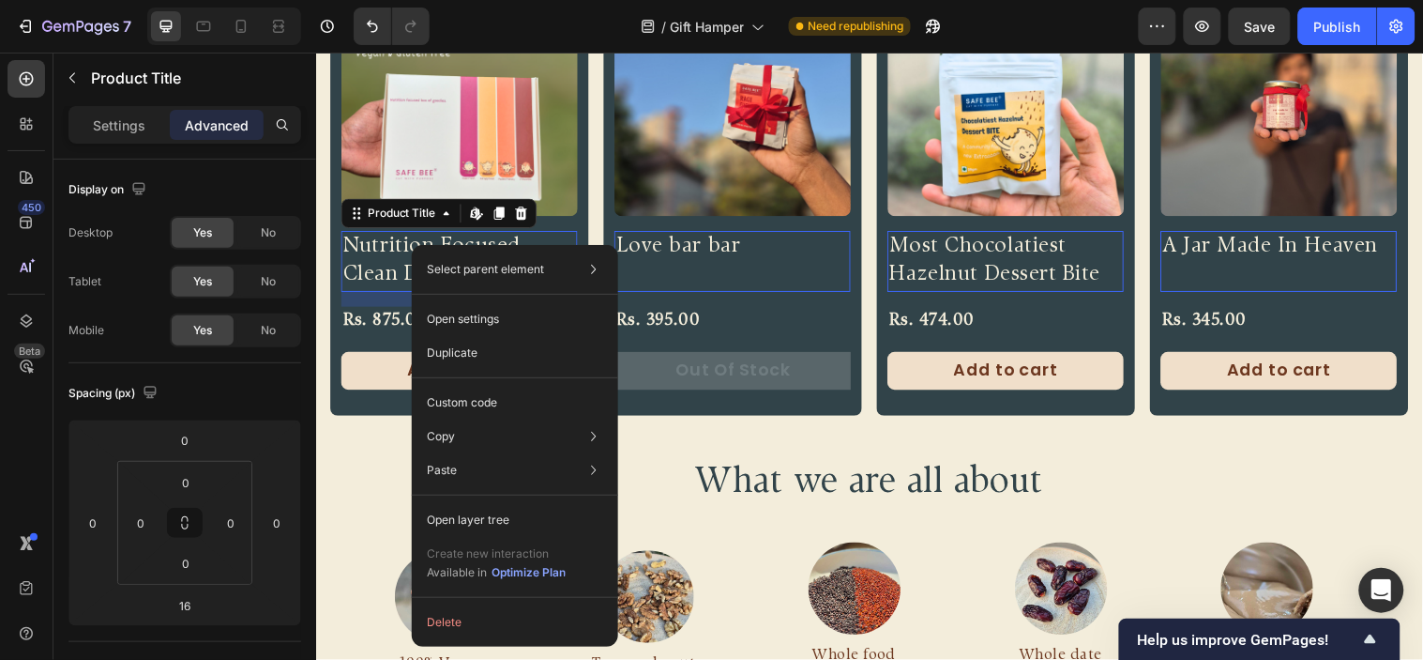
click at [359, 295] on div "16" at bounding box center [462, 302] width 240 height 15
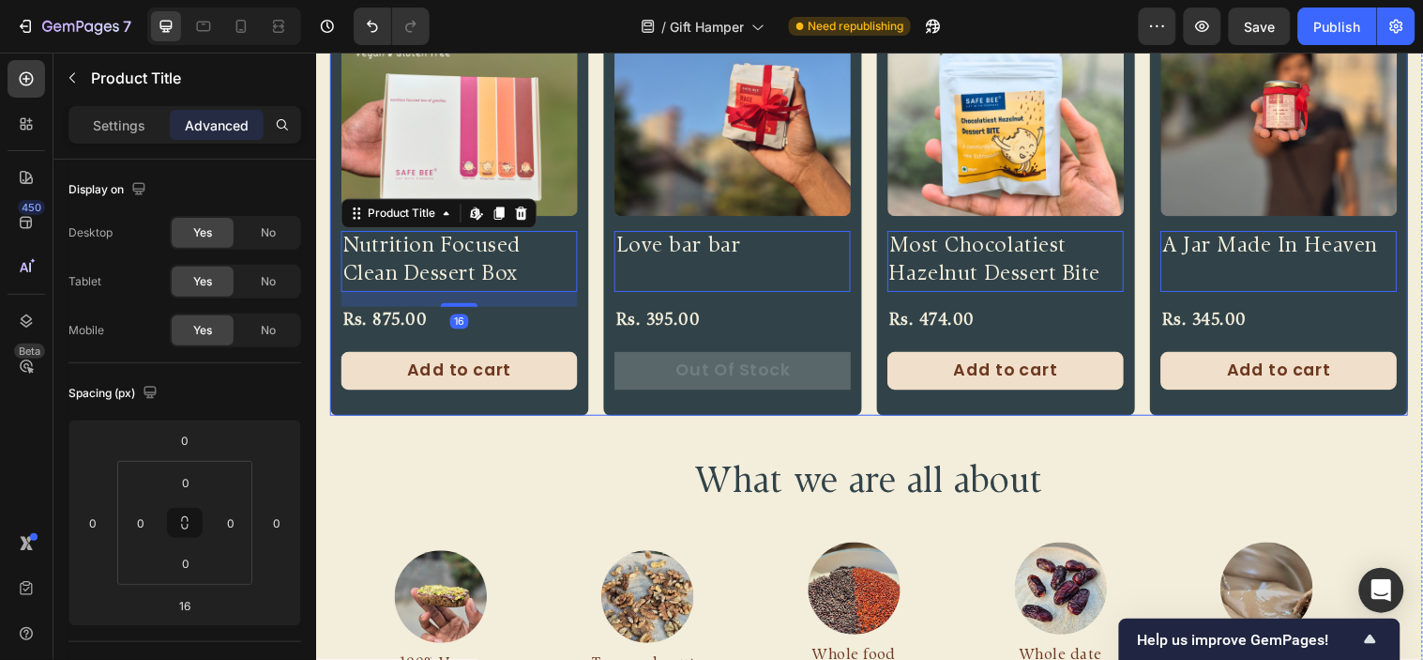
click at [590, 208] on div "Product Images Nutrition Focused Clean Dessert Box Product Title Edit content i…" at bounding box center [878, 192] width 1096 height 453
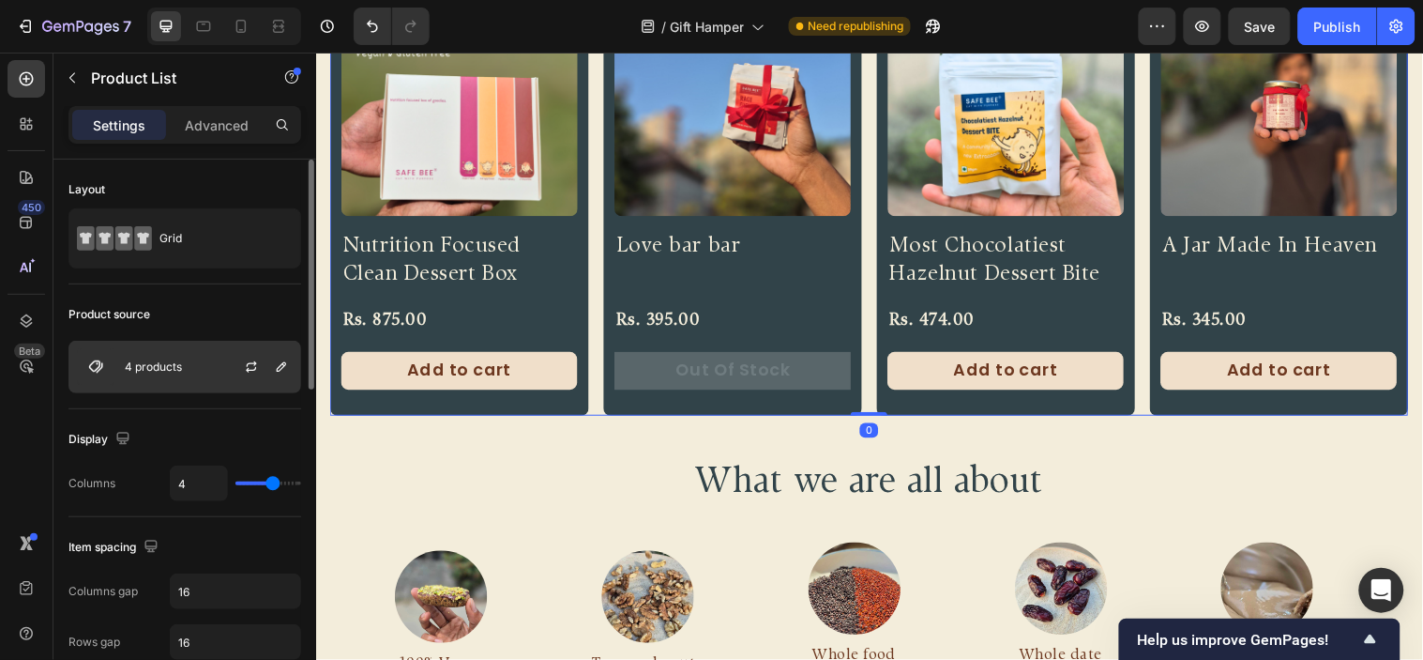
click at [167, 364] on p "4 products" at bounding box center [153, 366] width 57 height 13
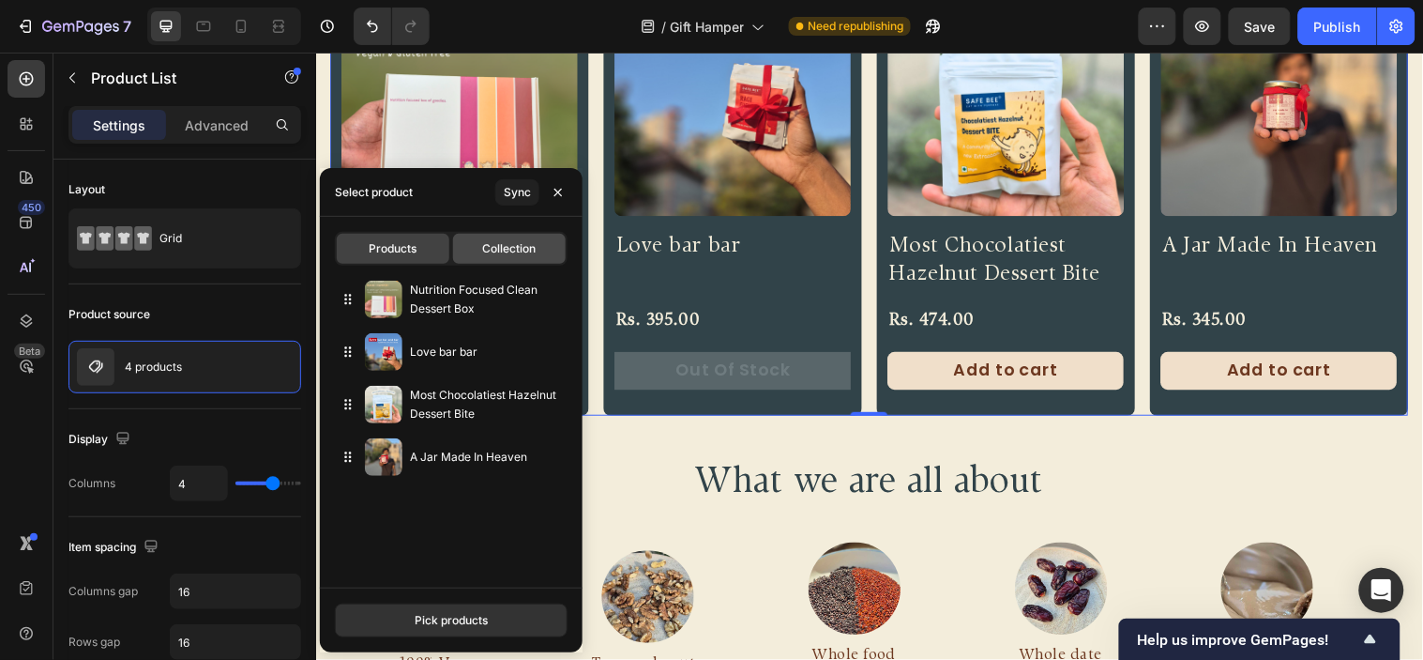
click at [458, 244] on div "Collection" at bounding box center [509, 249] width 113 height 30
type input "10"
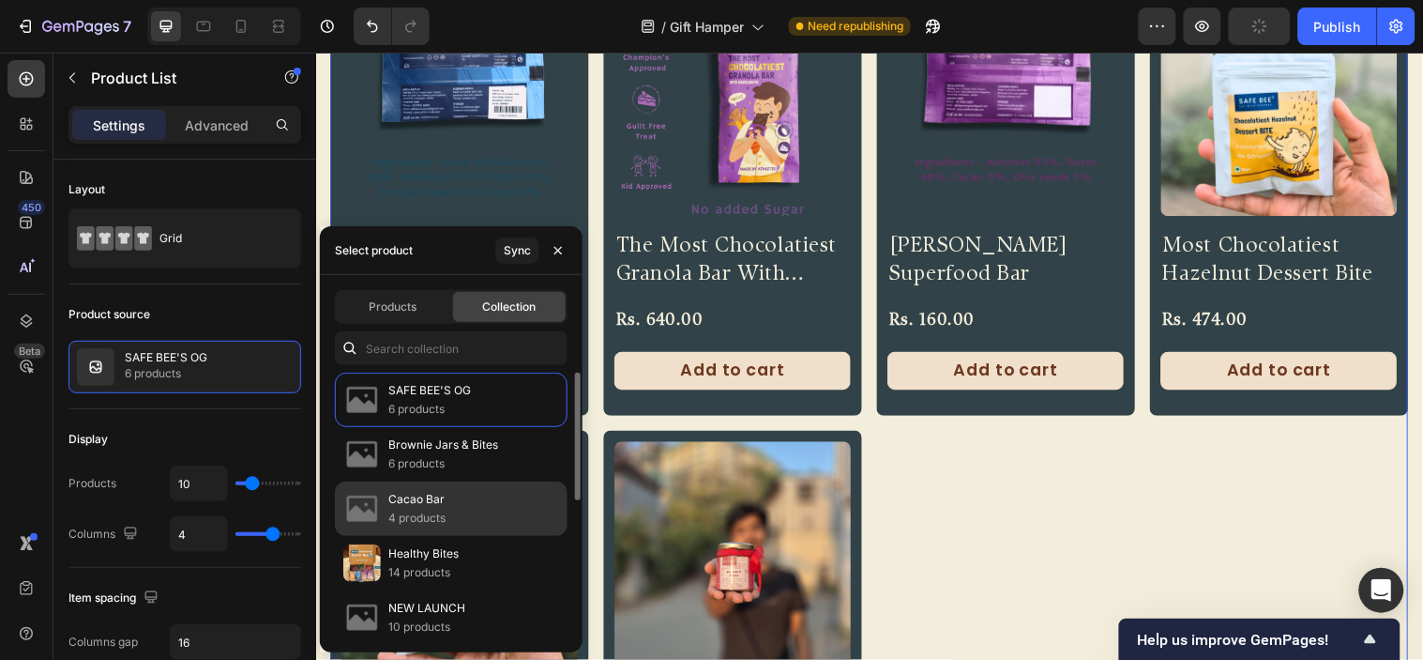
scroll to position [104, 0]
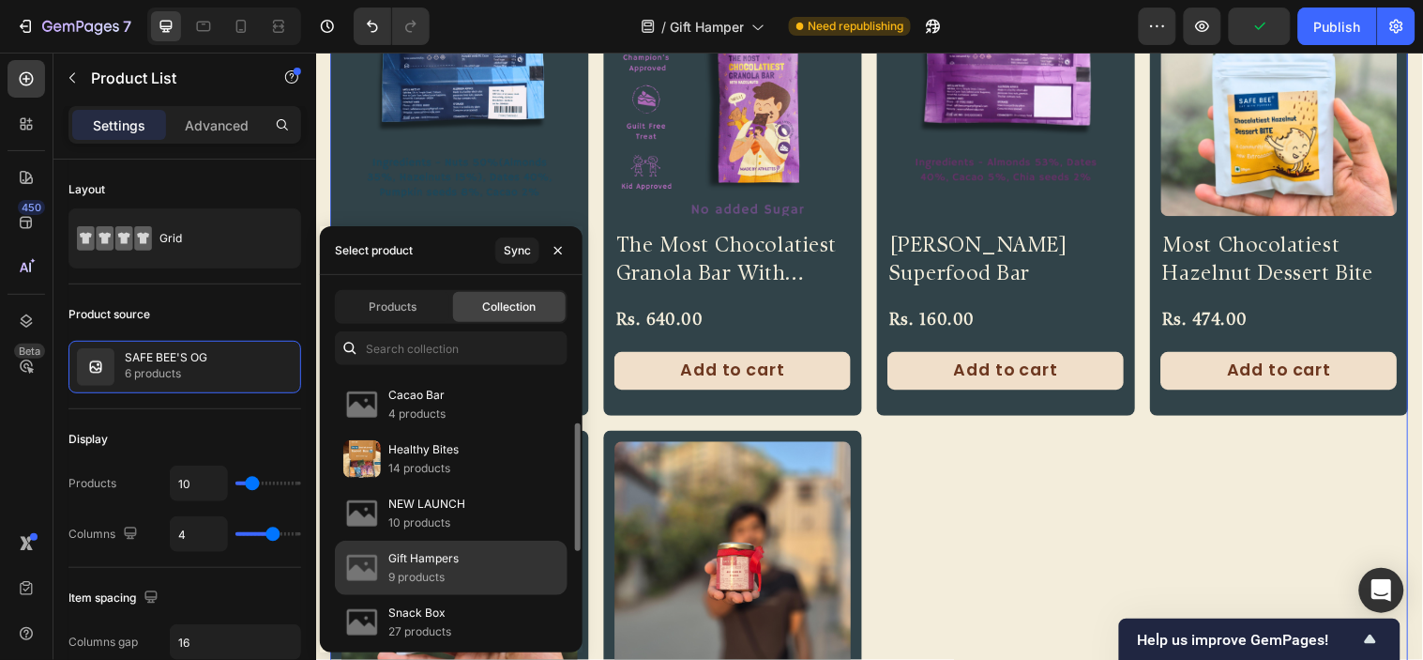
click at [444, 583] on p "9 products" at bounding box center [423, 577] width 70 height 19
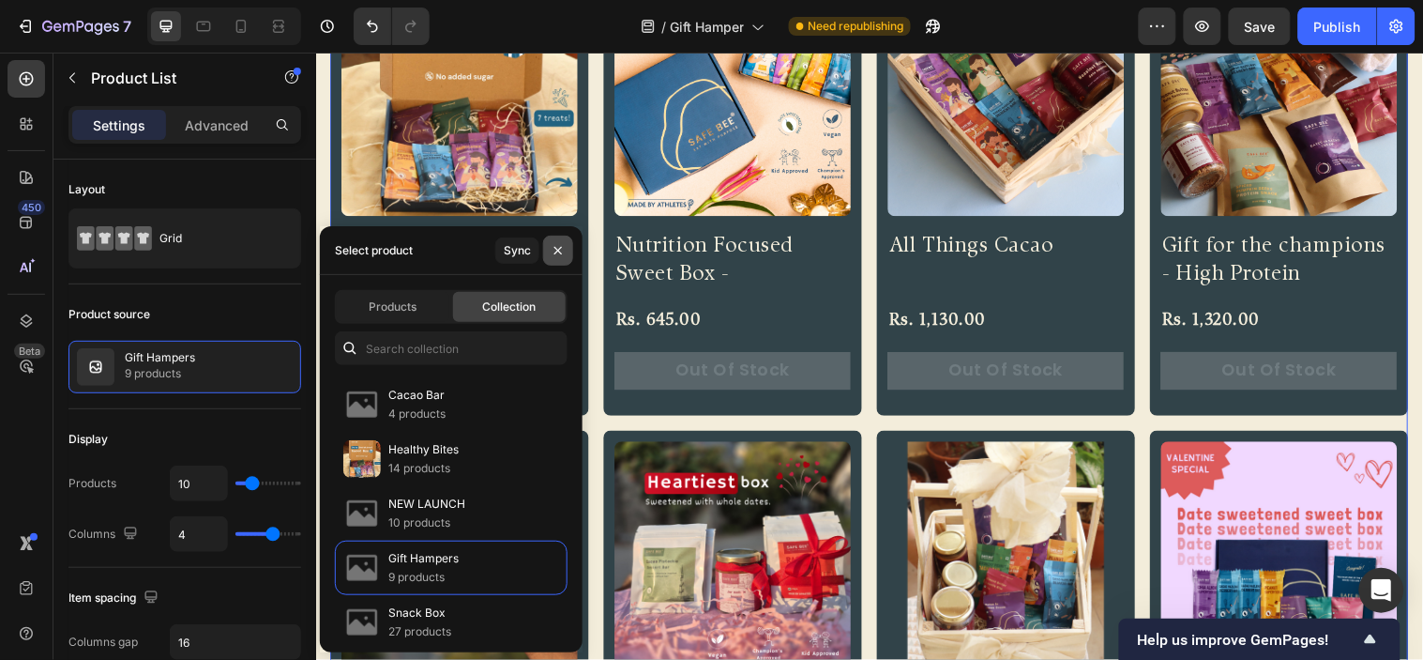
click at [557, 249] on icon "button" at bounding box center [559, 251] width 8 height 8
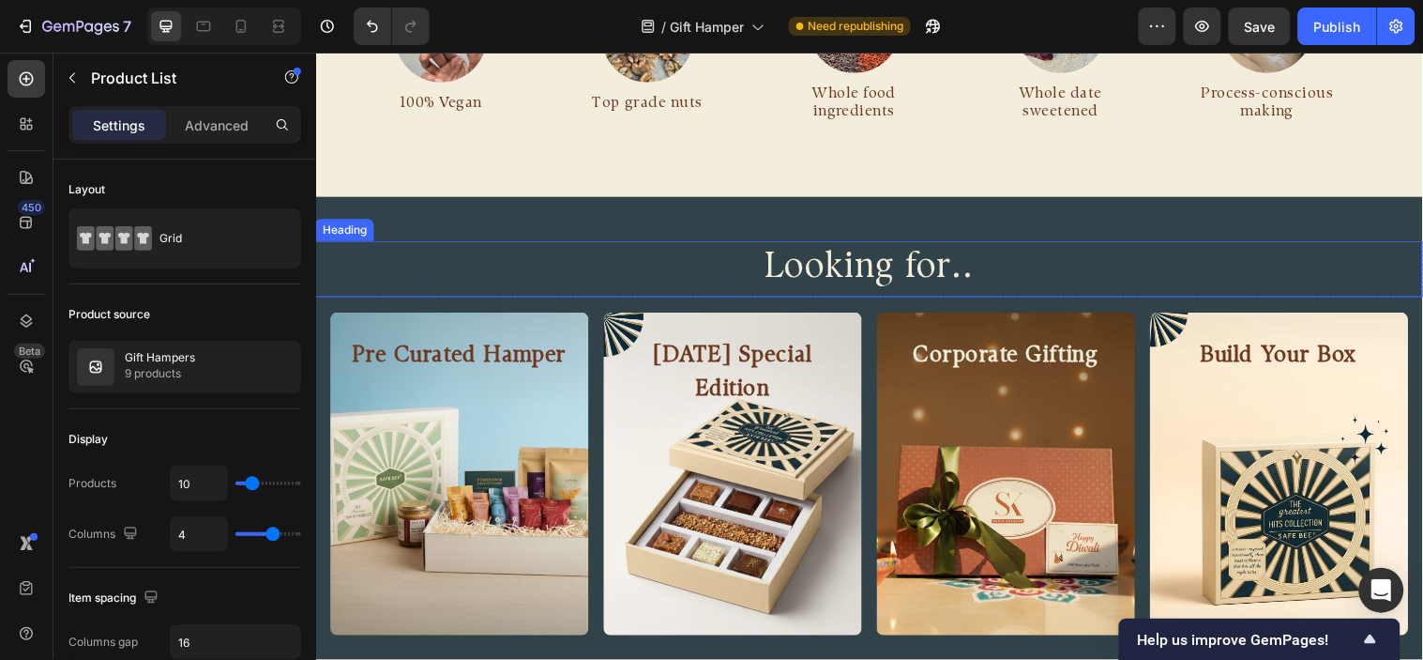
scroll to position [2303, 0]
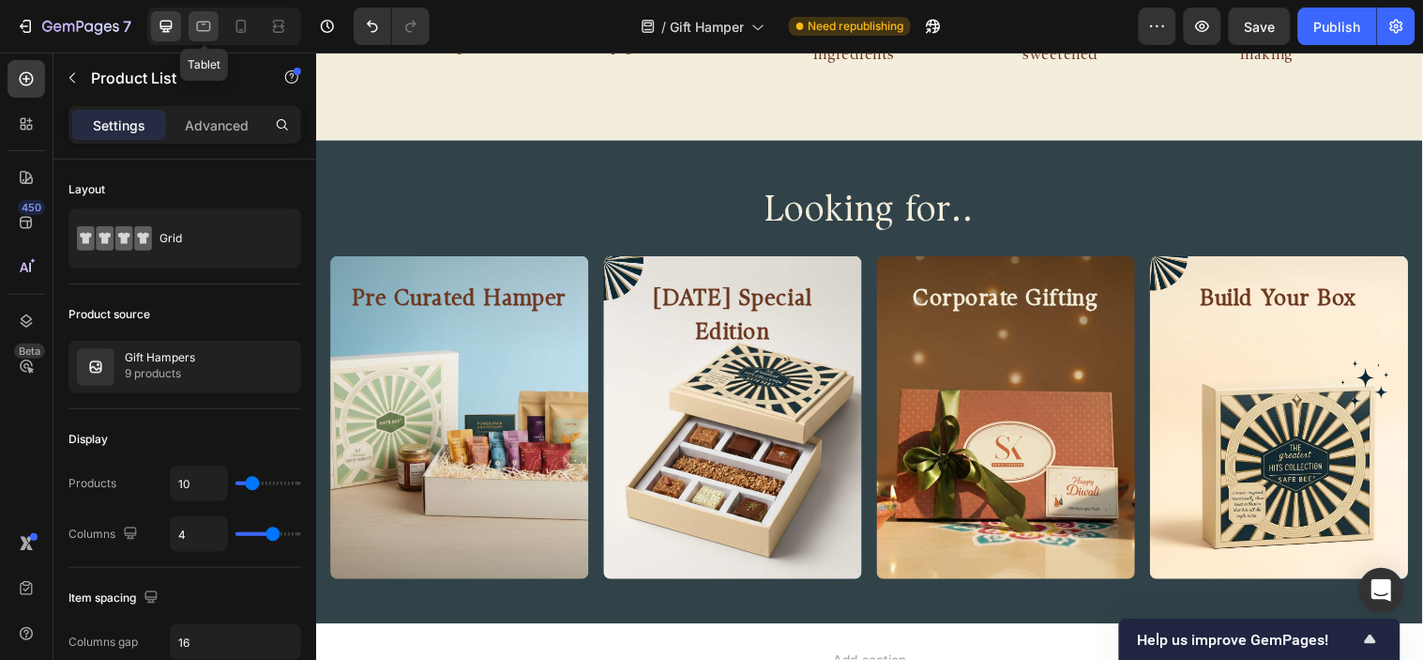
click at [205, 22] on icon at bounding box center [204, 27] width 14 height 10
type input "100%"
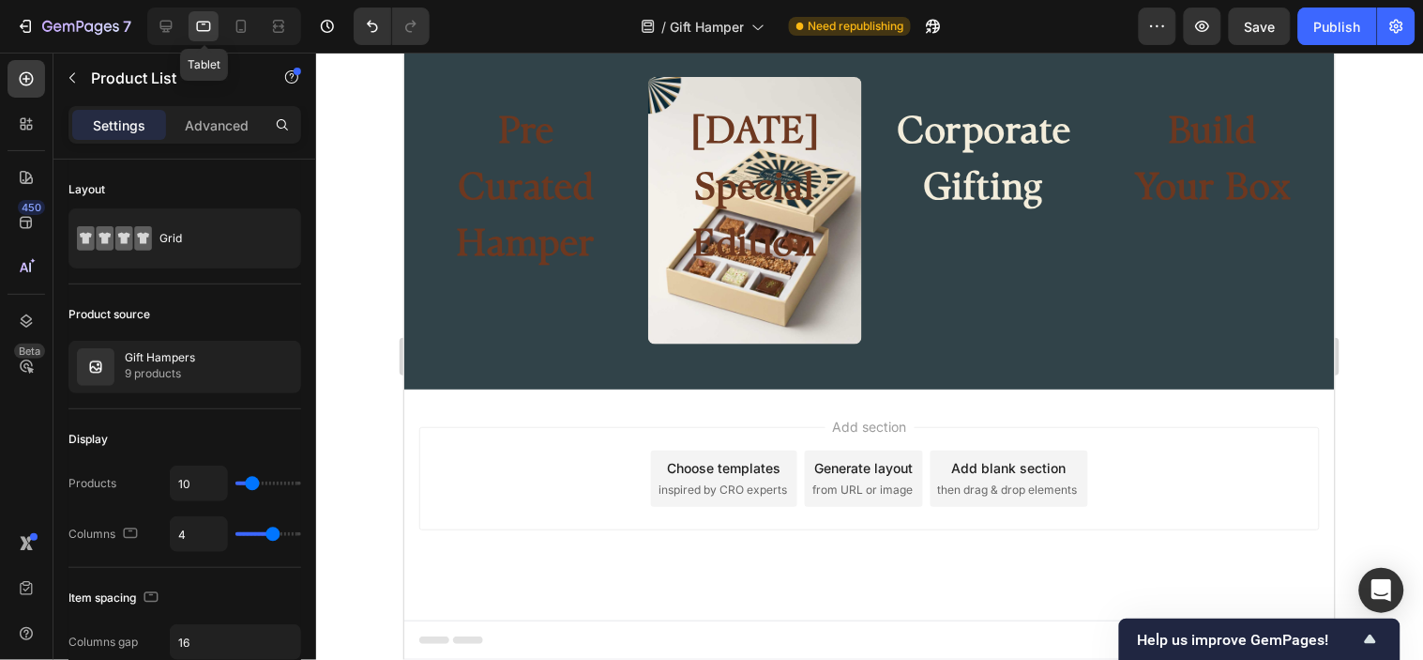
scroll to position [2271, 0]
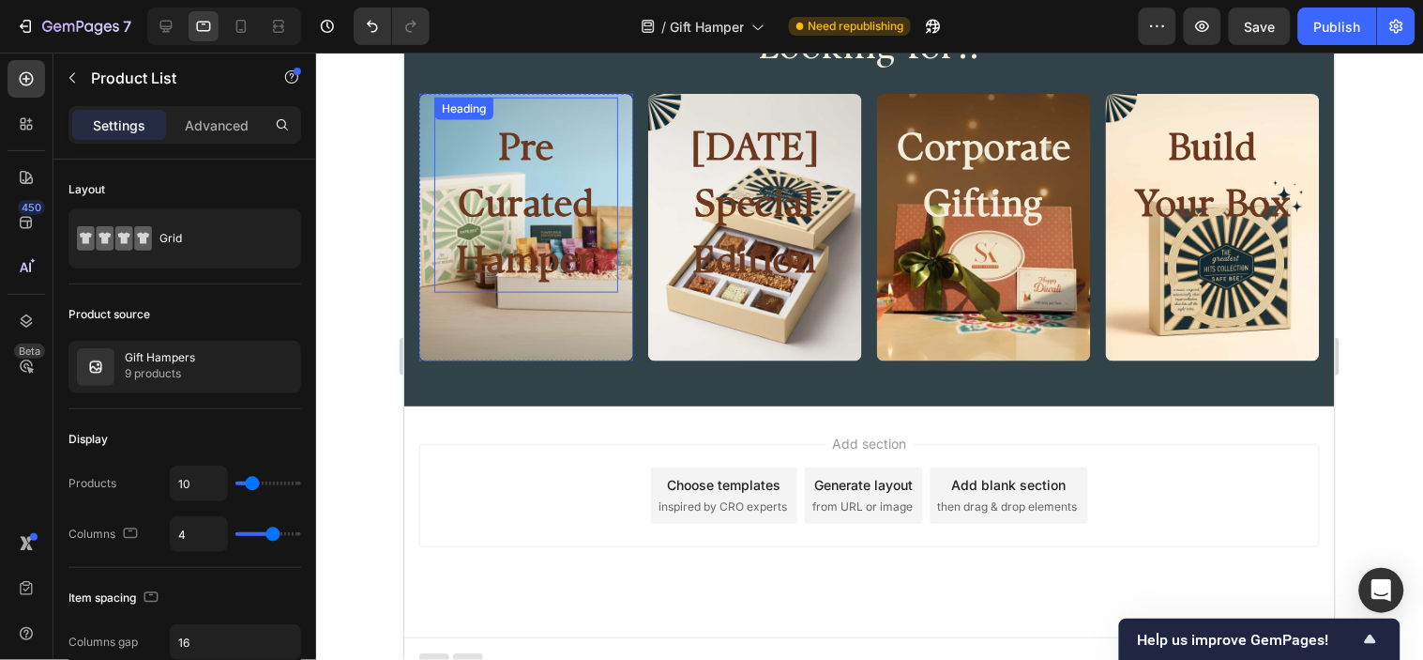
click at [525, 191] on h2 "Pre Curated Hamper" at bounding box center [526, 205] width 184 height 173
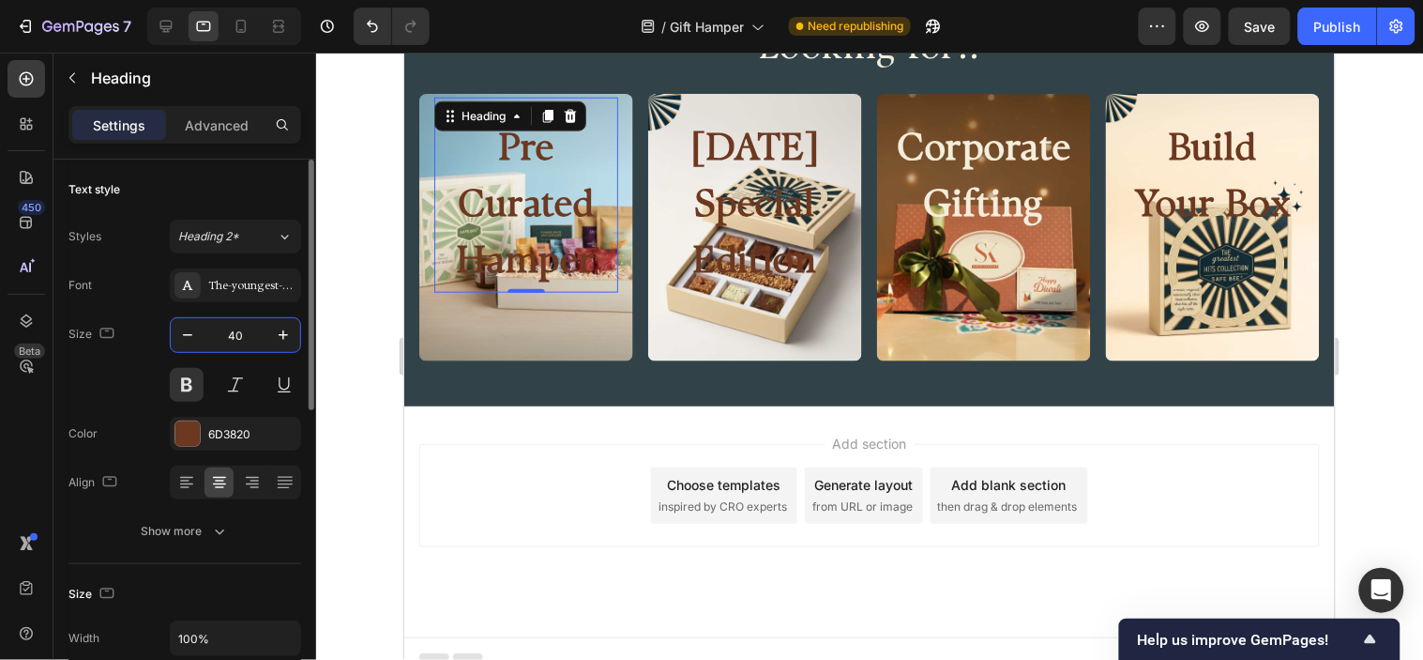
click at [236, 342] on input "40" at bounding box center [236, 335] width 62 height 34
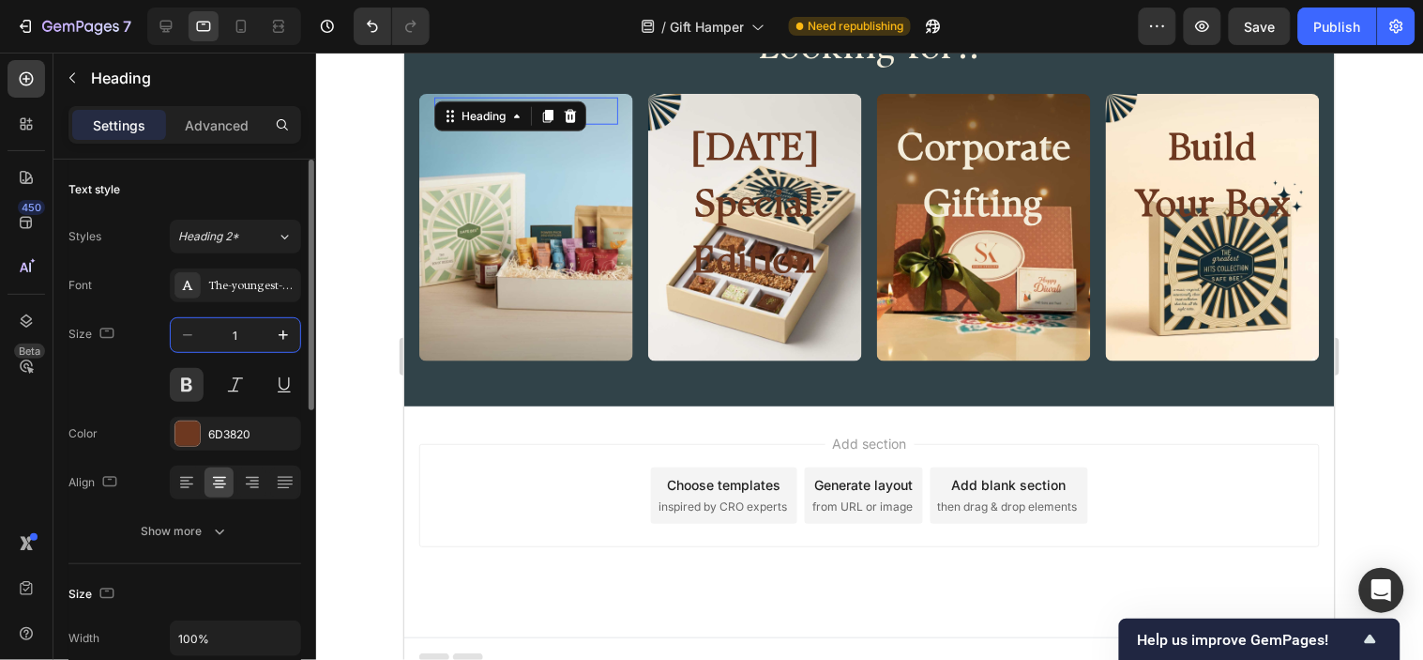
type input "14"
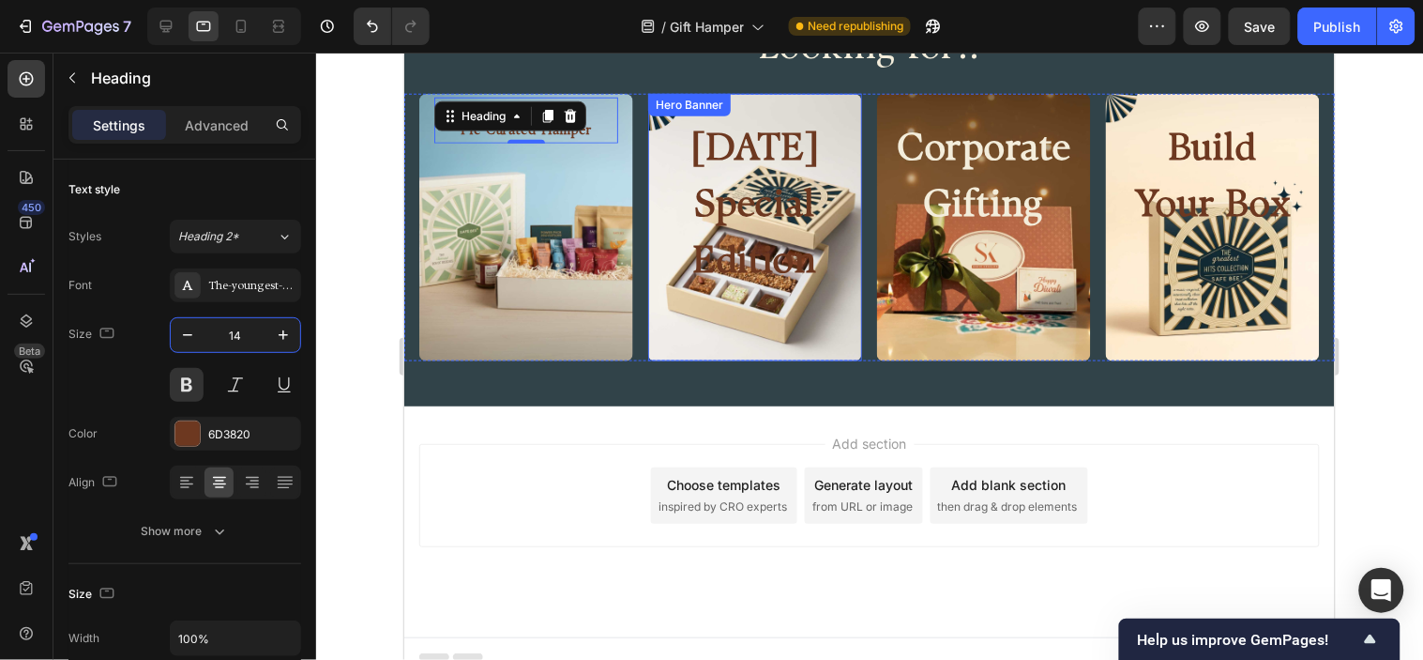
click at [725, 155] on h2 "[DATE] Special Edition" at bounding box center [754, 205] width 184 height 173
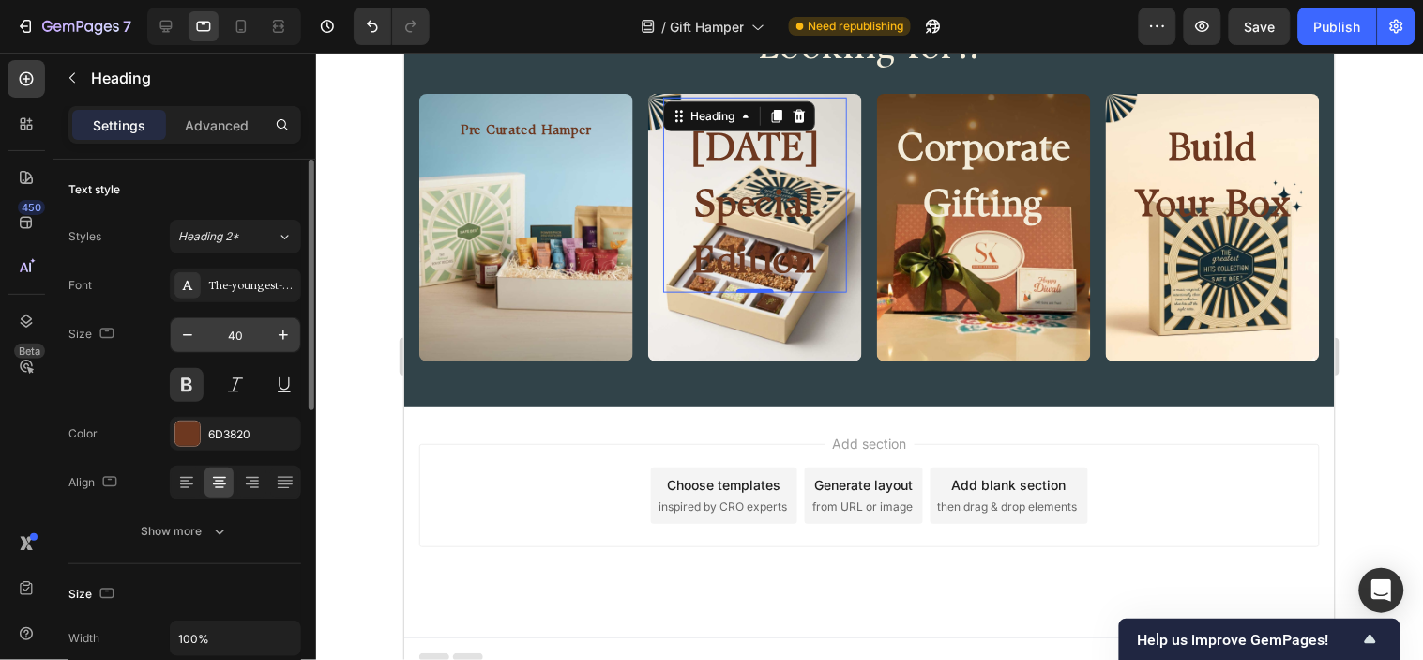
click at [241, 333] on input "40" at bounding box center [236, 335] width 62 height 34
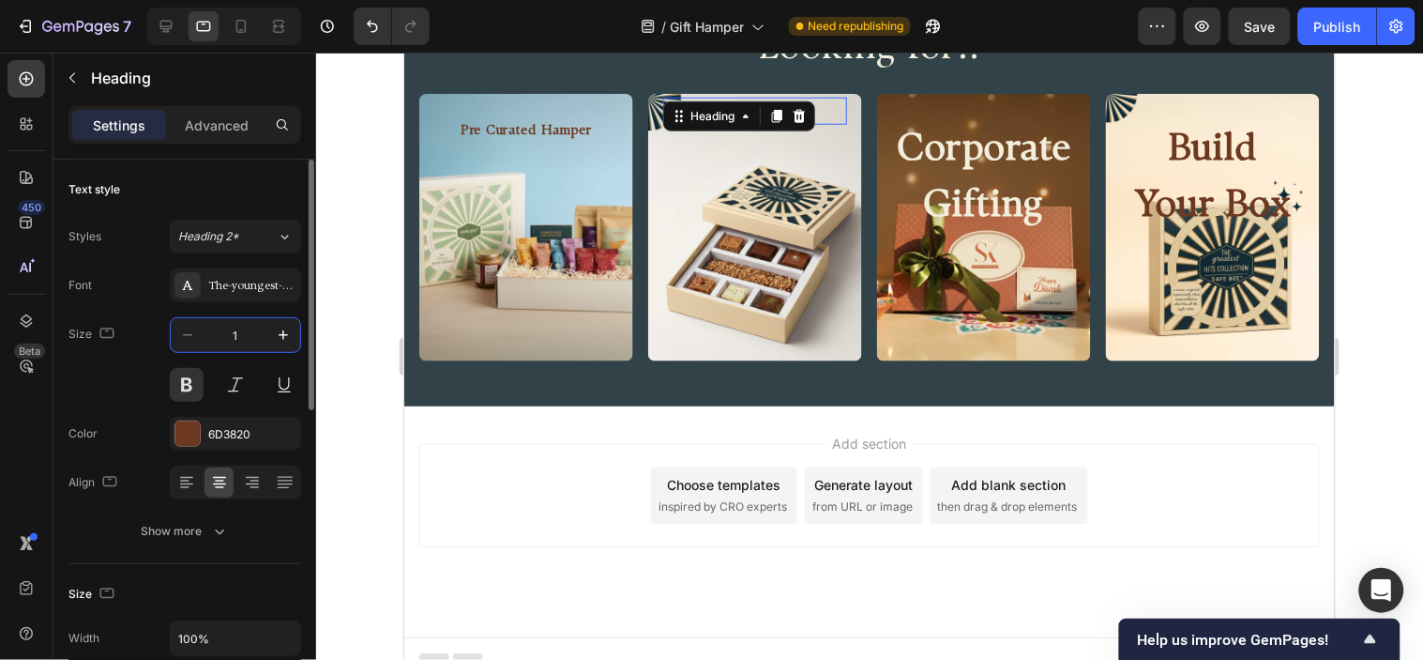
type input "14"
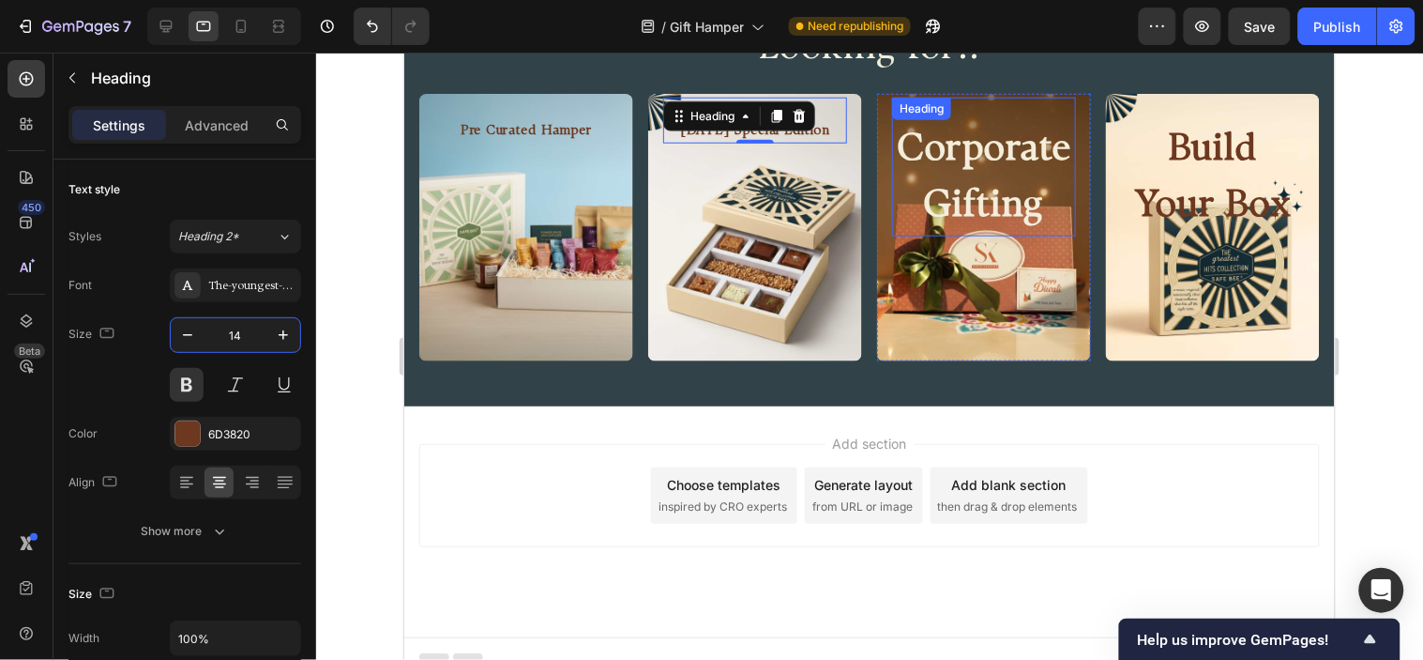
click at [938, 194] on h2 "Corporate Gifting" at bounding box center [983, 177] width 184 height 116
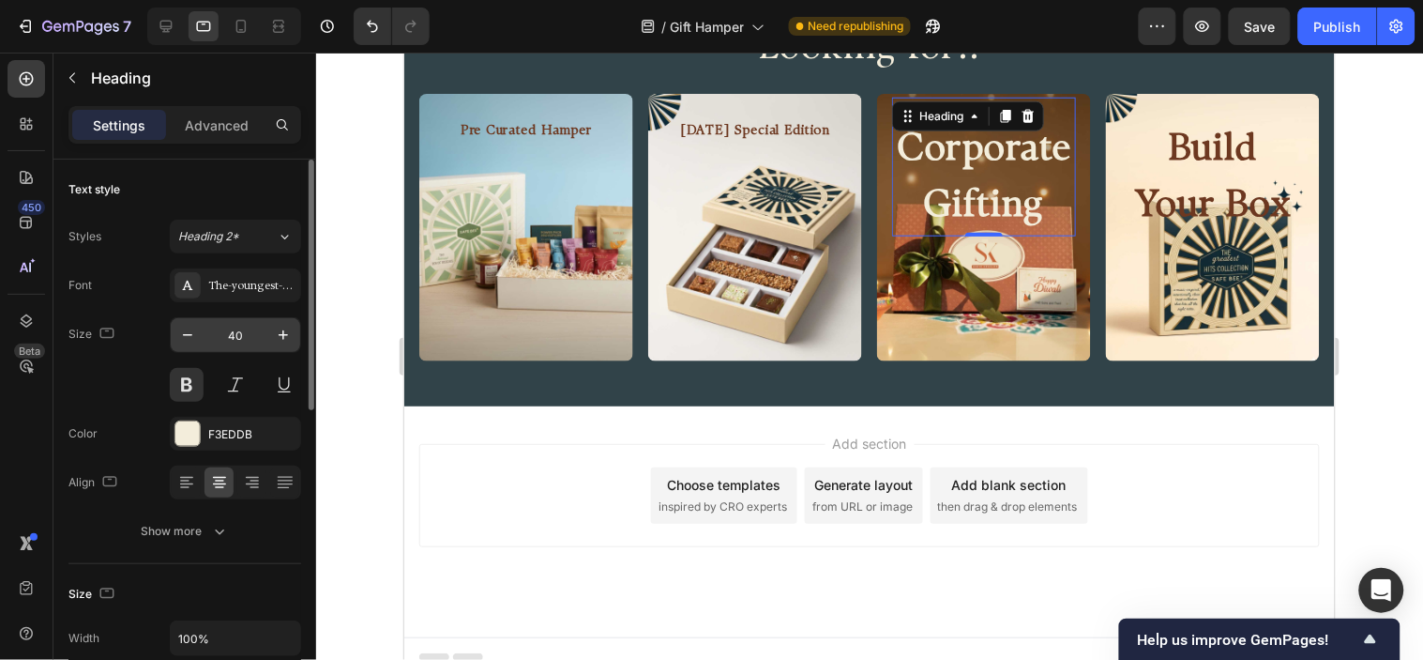
click at [247, 335] on input "40" at bounding box center [236, 335] width 62 height 34
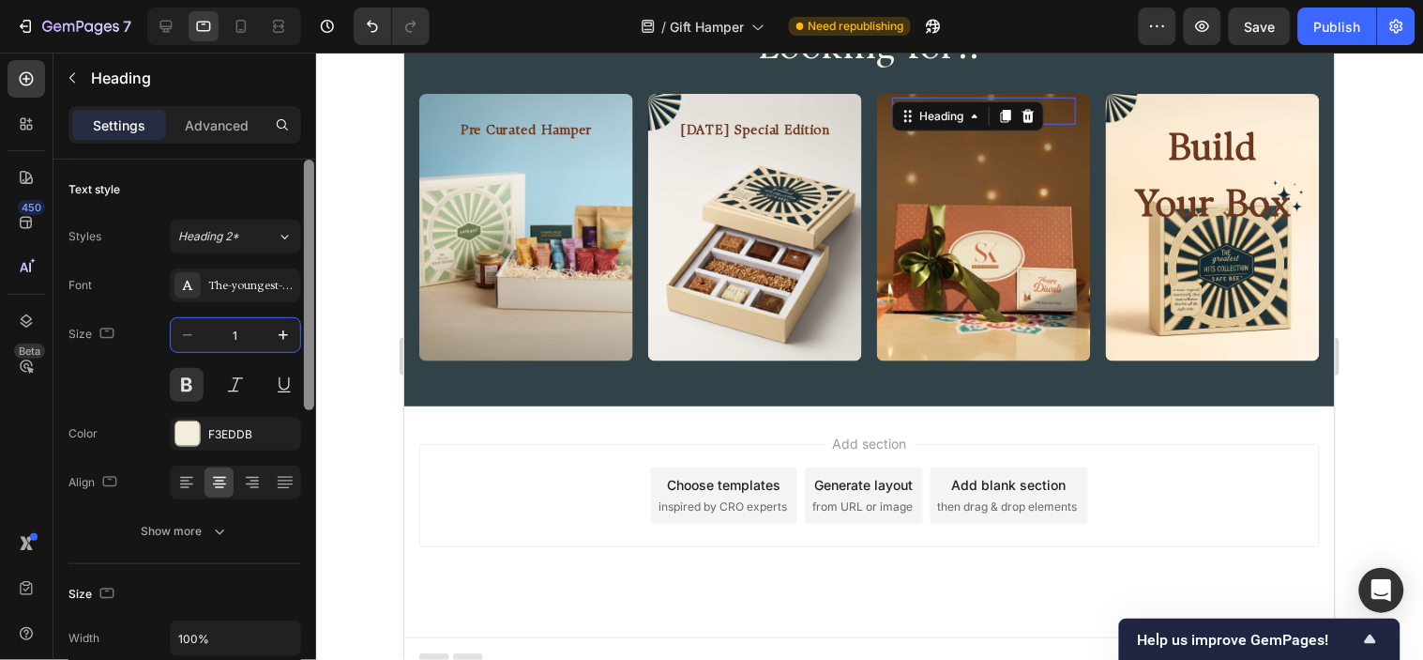
type input "14"
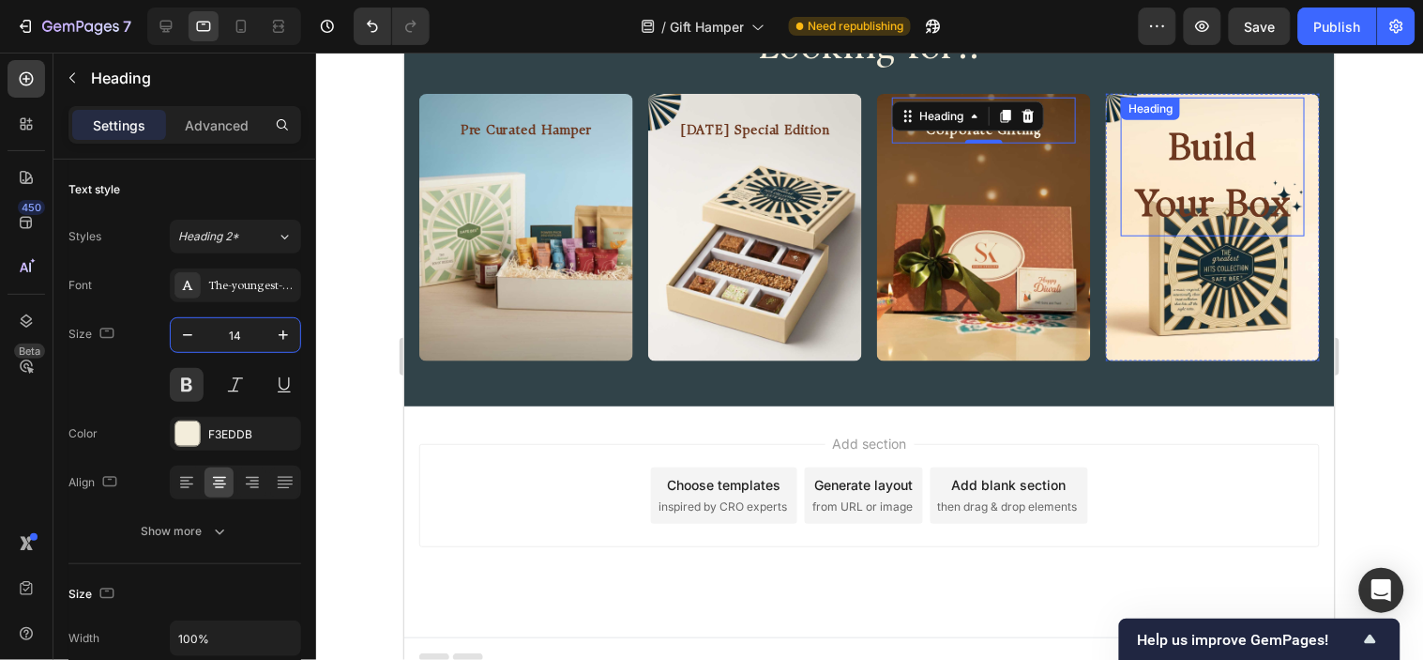
click at [1190, 151] on h2 "Build Your Box" at bounding box center [1212, 177] width 184 height 116
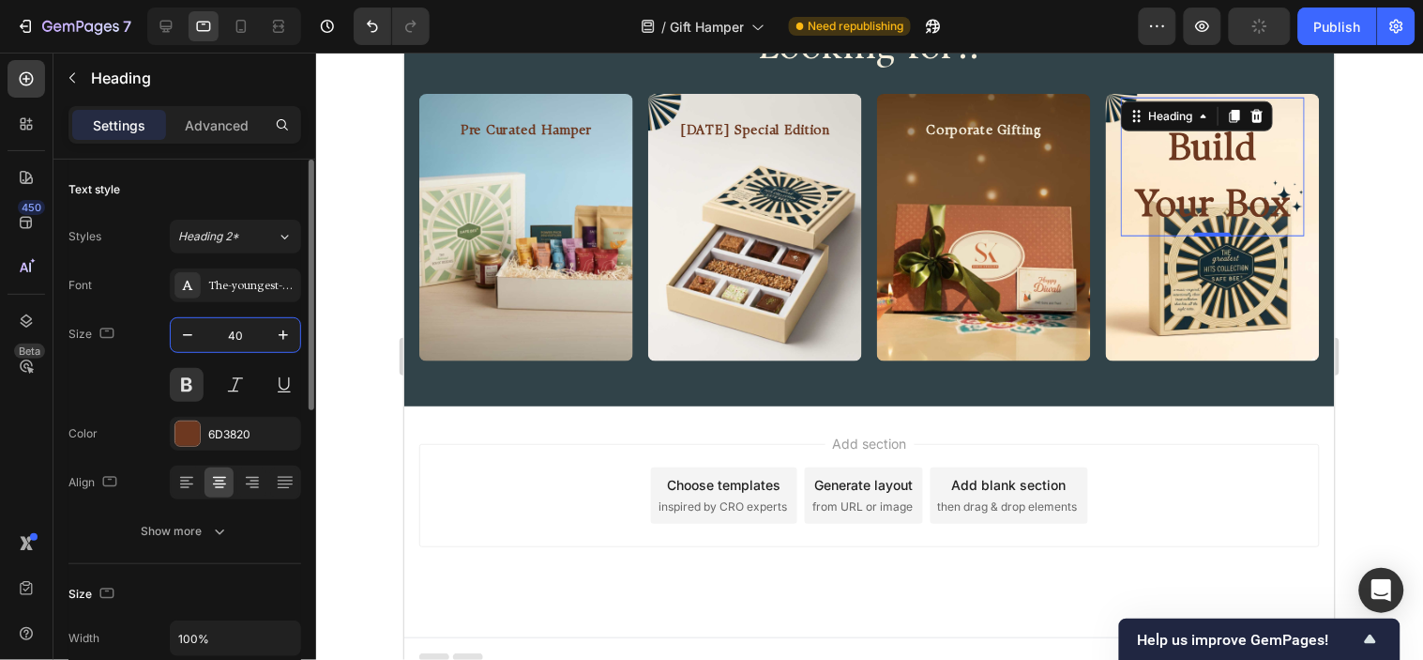
click at [251, 338] on input "40" at bounding box center [236, 335] width 62 height 34
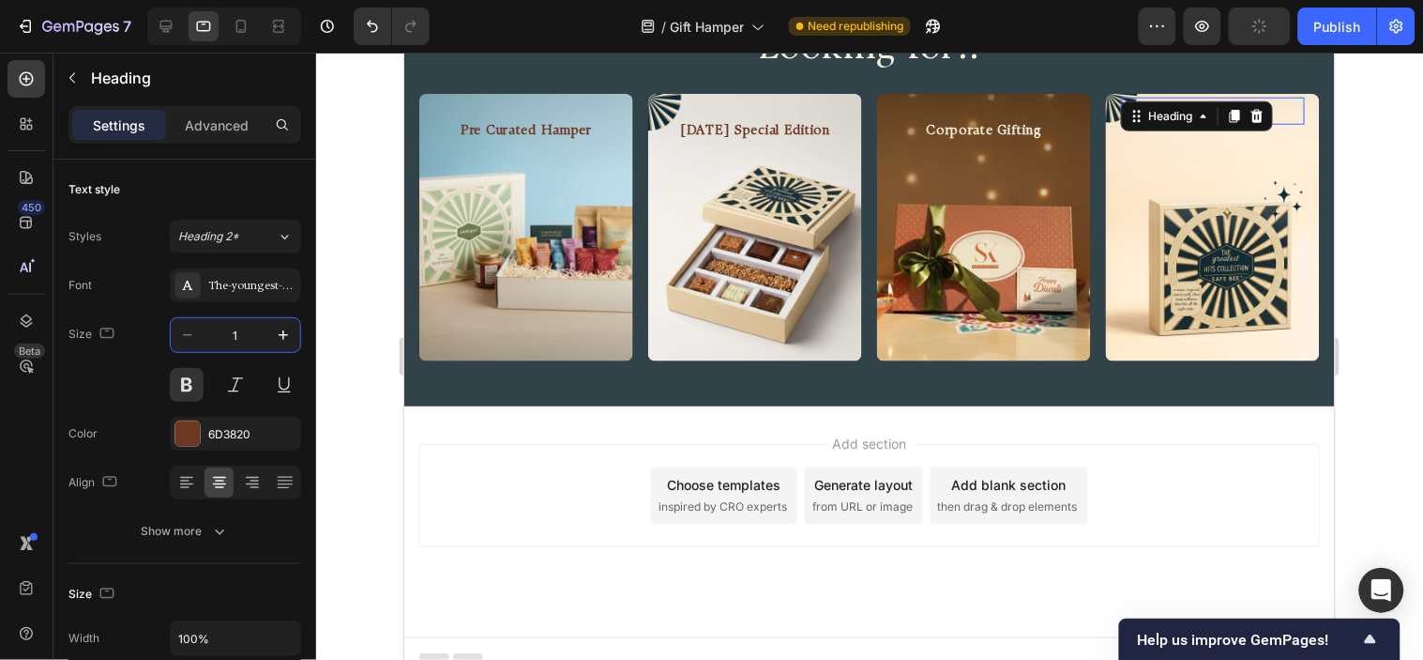
type input "14"
click at [761, 376] on div "Looking for.. Heading Row Pre Curated Hamper Heading Hero Banner [DATE] Special…" at bounding box center [868, 189] width 931 height 433
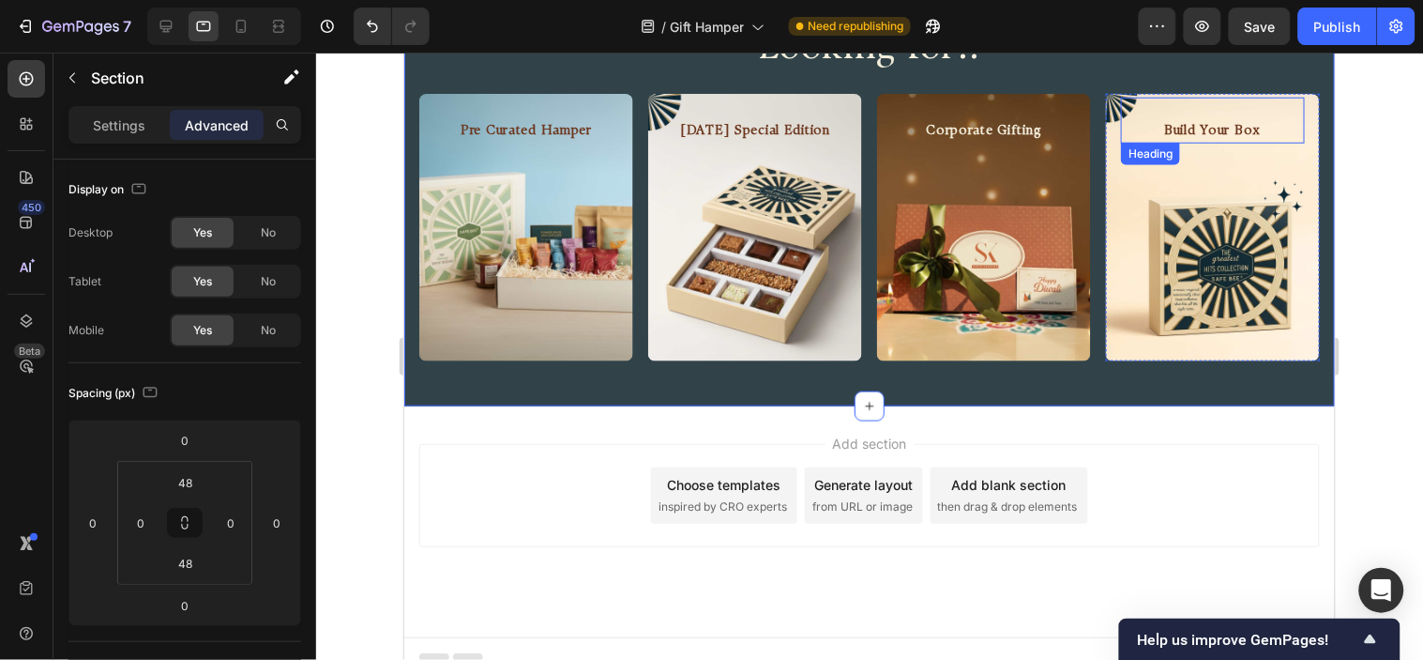
click at [1202, 122] on h2 "Build Your Box" at bounding box center [1212, 130] width 184 height 23
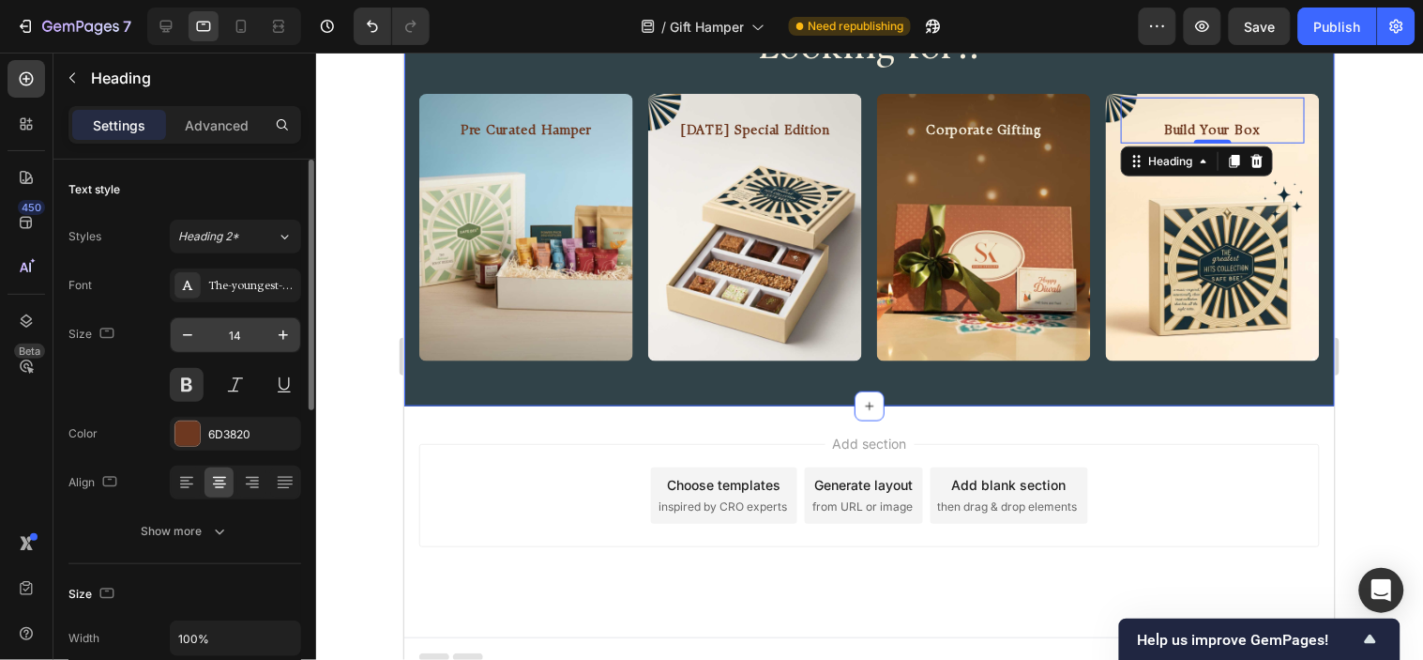
click at [231, 332] on input "14" at bounding box center [236, 335] width 62 height 34
type input "16"
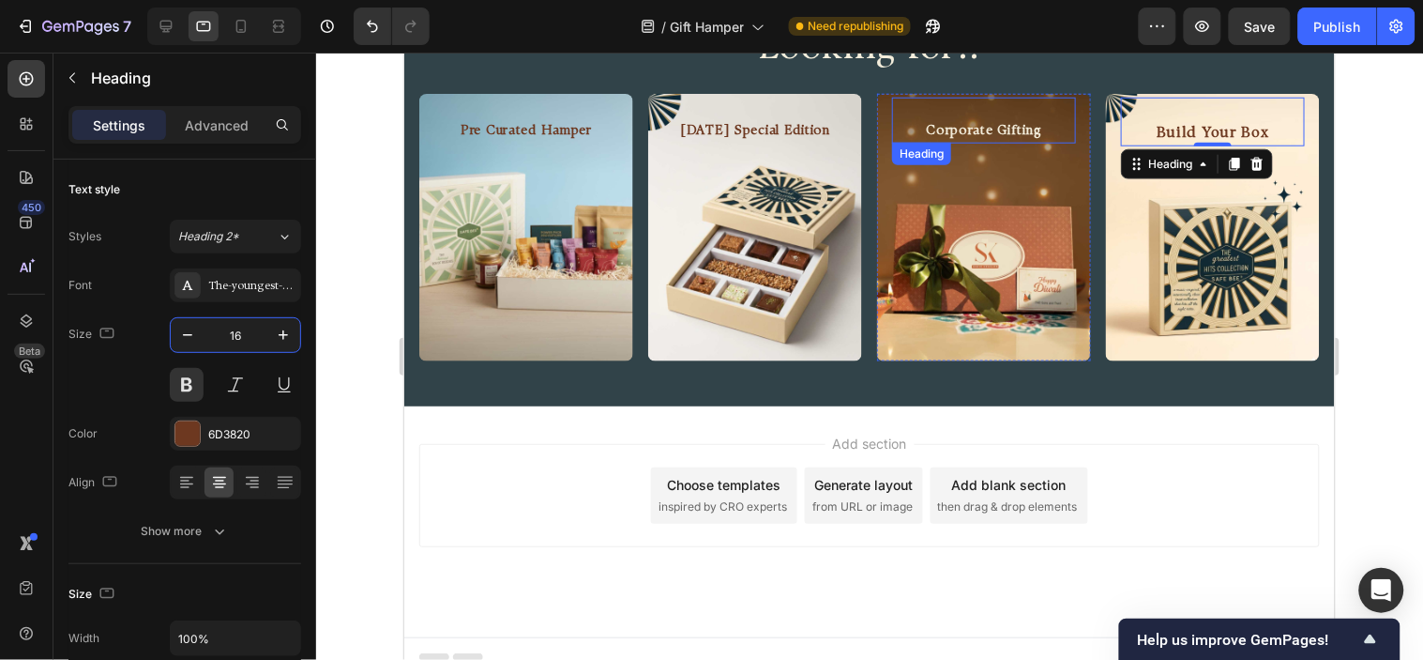
click at [951, 130] on h2 "Corporate Gifting" at bounding box center [983, 130] width 184 height 23
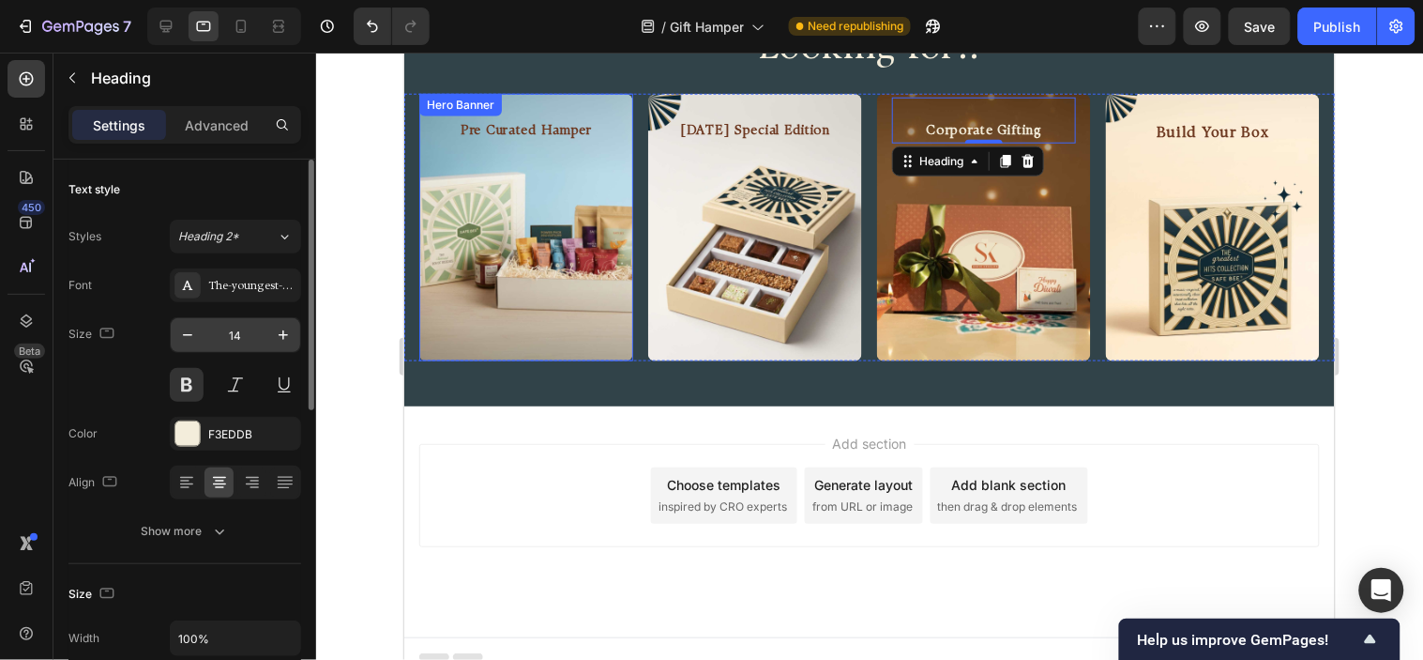
click at [231, 339] on input "14" at bounding box center [236, 335] width 62 height 34
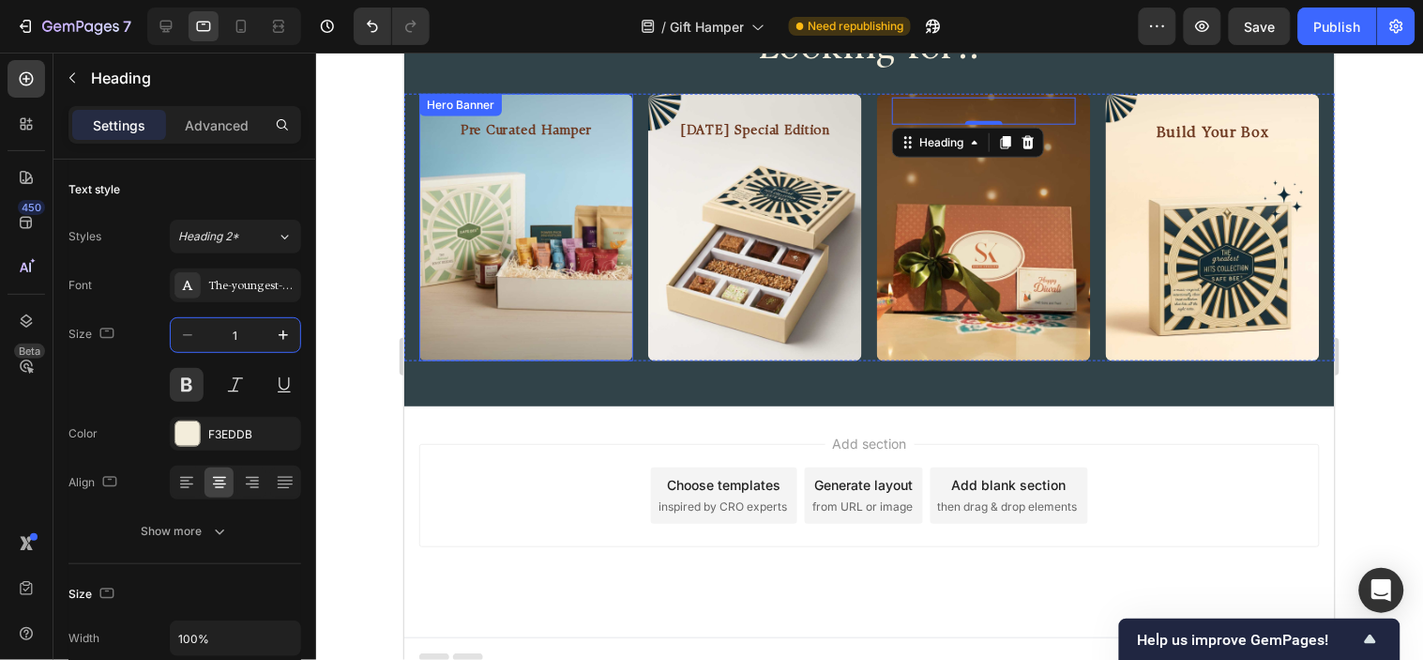
type input "16"
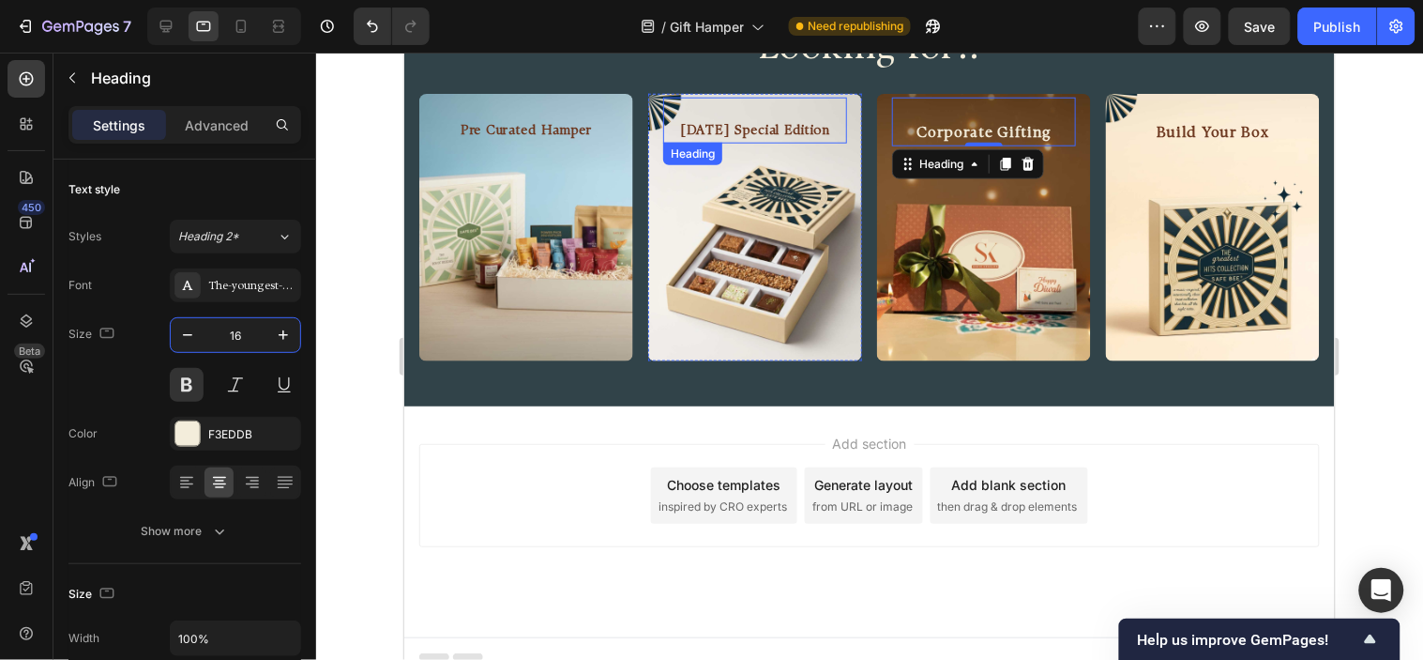
click at [697, 119] on h2 "[DATE] Special Edition" at bounding box center [754, 130] width 184 height 23
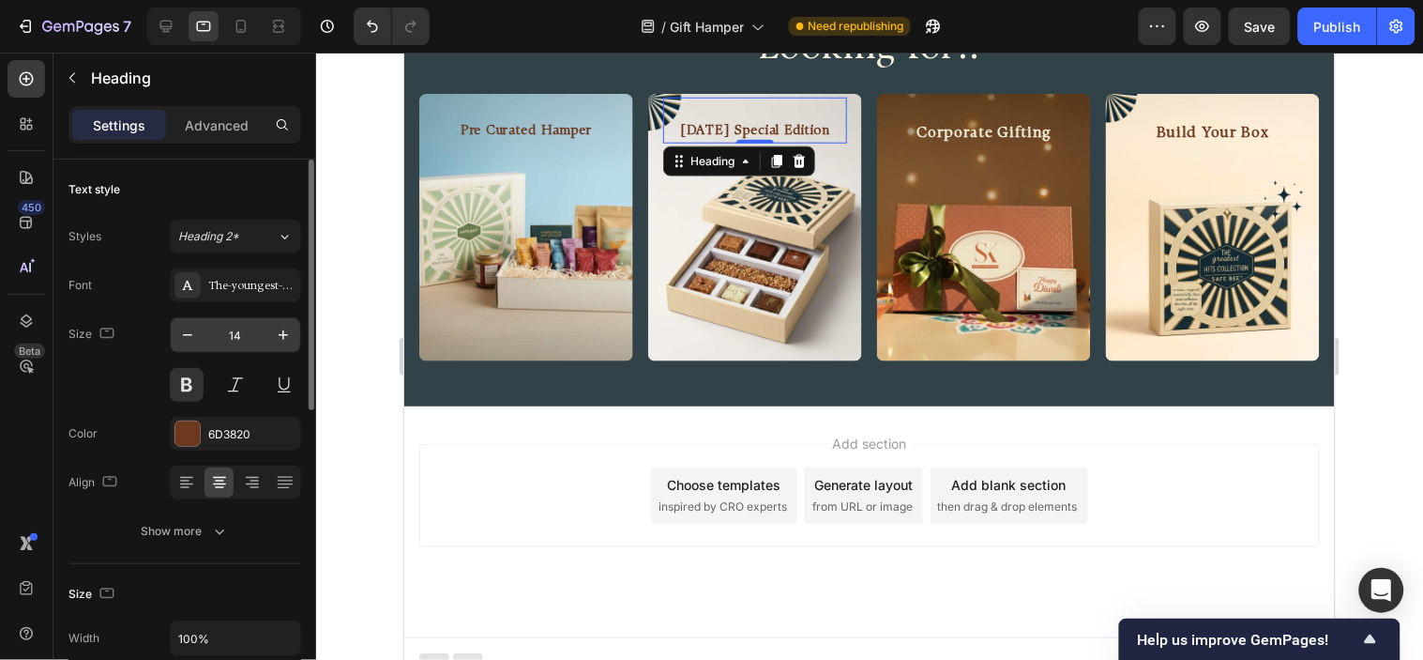
click at [223, 330] on input "14" at bounding box center [236, 335] width 62 height 34
type input "16"
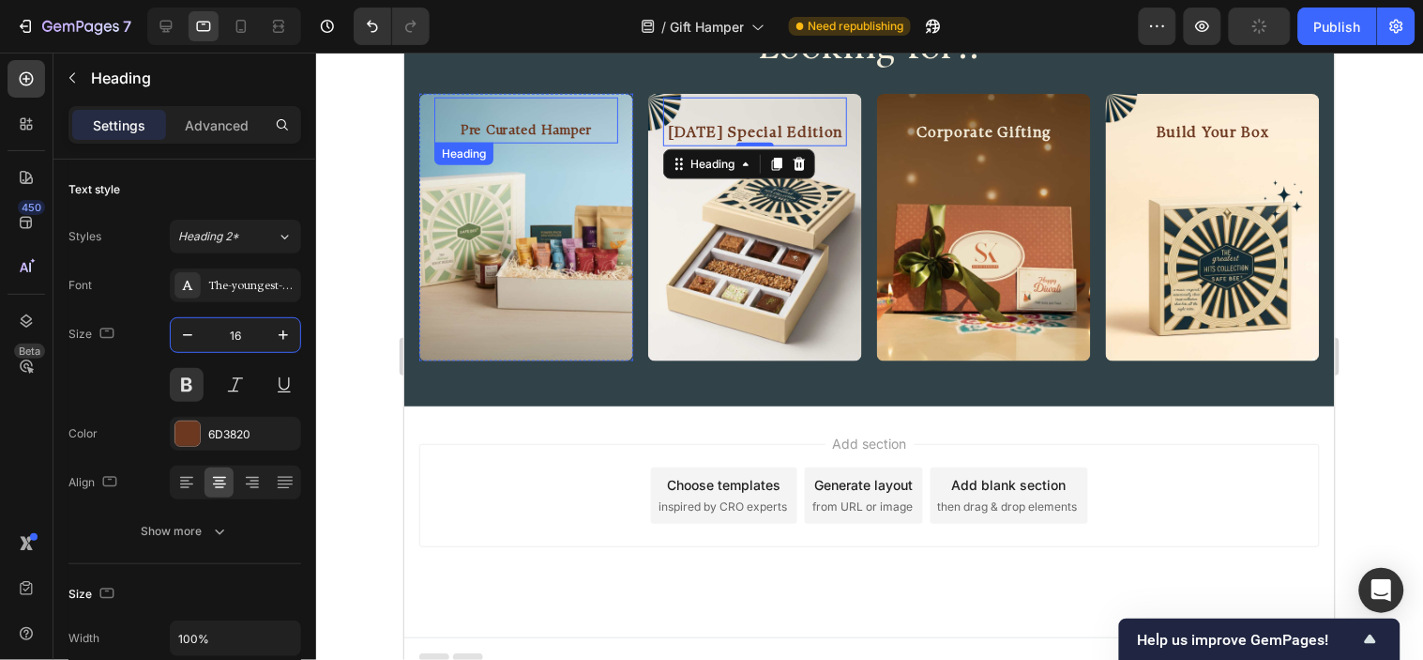
click at [558, 104] on div "Pre Curated Hamper Heading" at bounding box center [526, 120] width 184 height 46
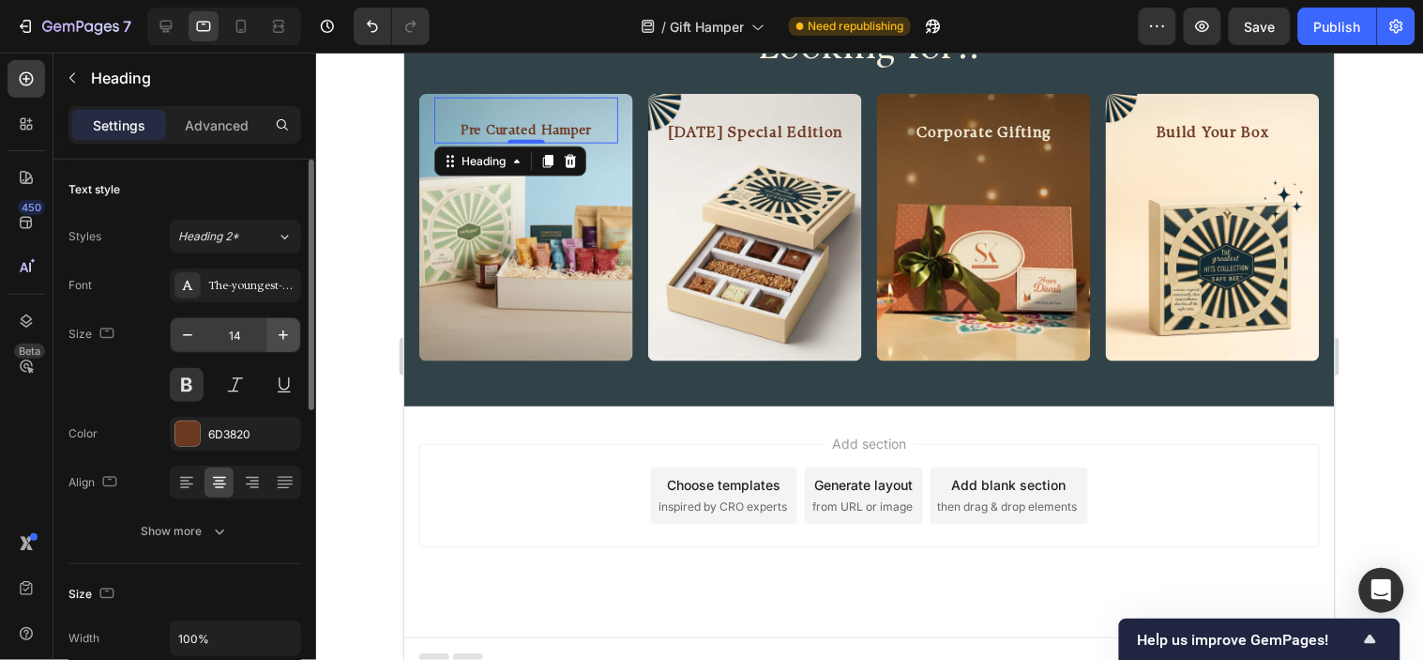
drag, startPoint x: 239, startPoint y: 335, endPoint x: 279, endPoint y: 332, distance: 39.5
click at [240, 335] on input "14" at bounding box center [236, 335] width 62 height 34
type input "16"
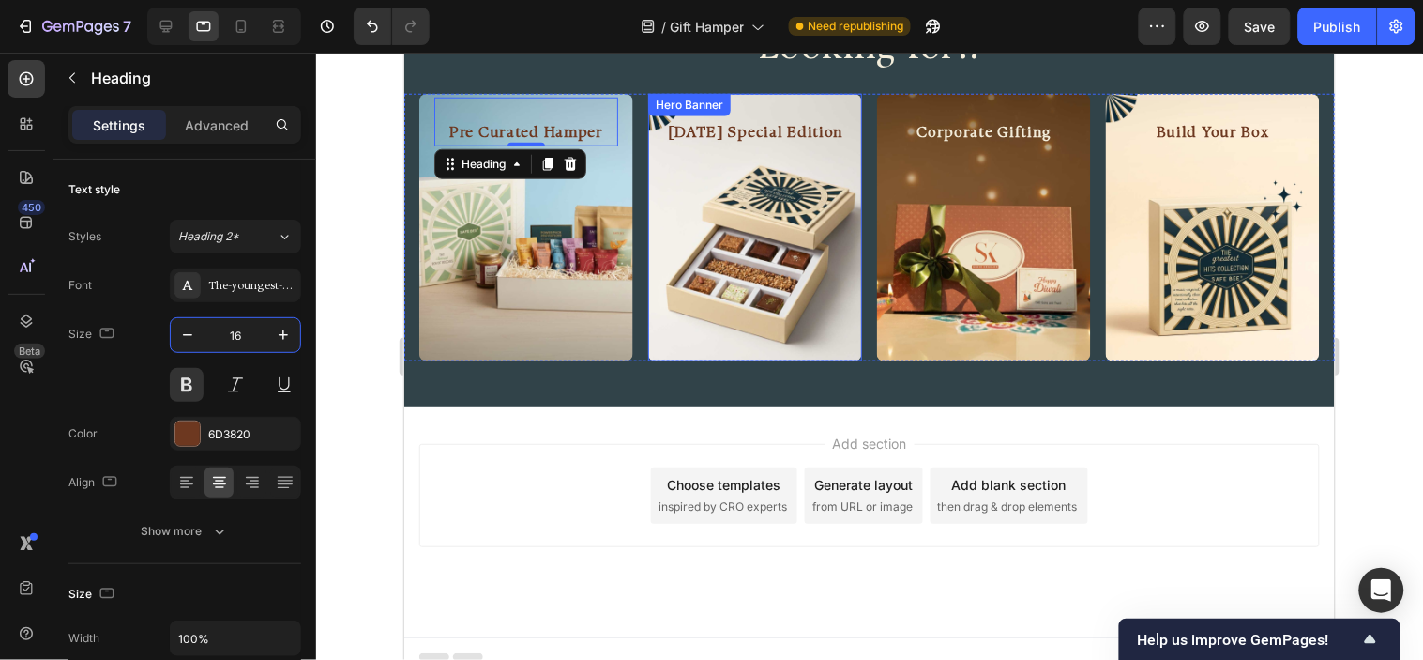
click at [695, 312] on div "Background Image" at bounding box center [754, 226] width 214 height 267
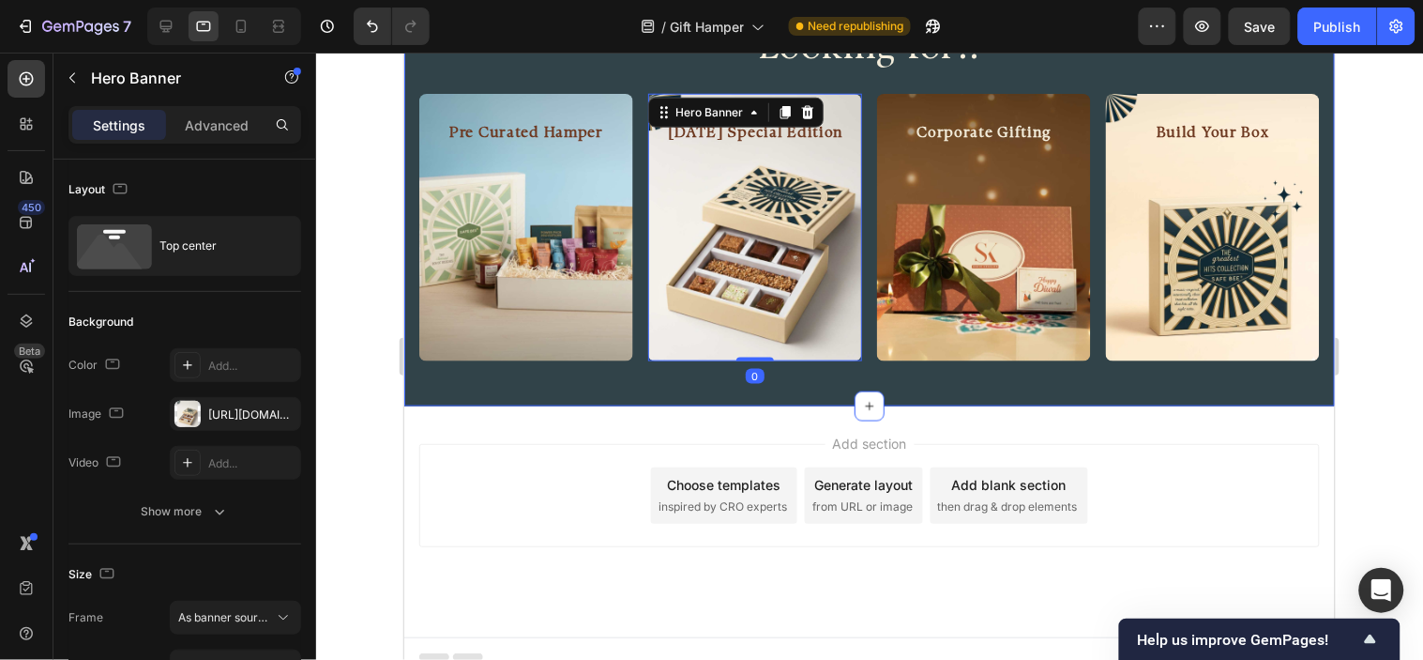
click at [777, 78] on h2 "Looking for.." at bounding box center [868, 48] width 931 height 60
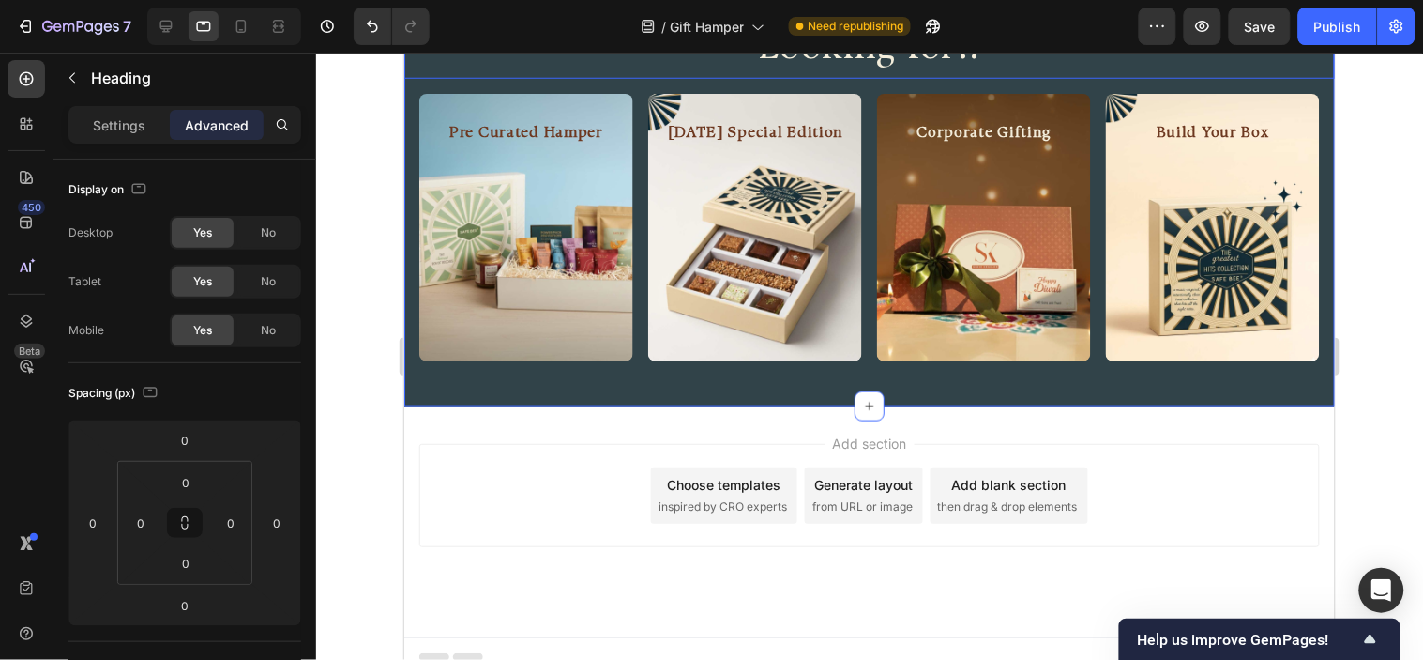
scroll to position [1099, 0]
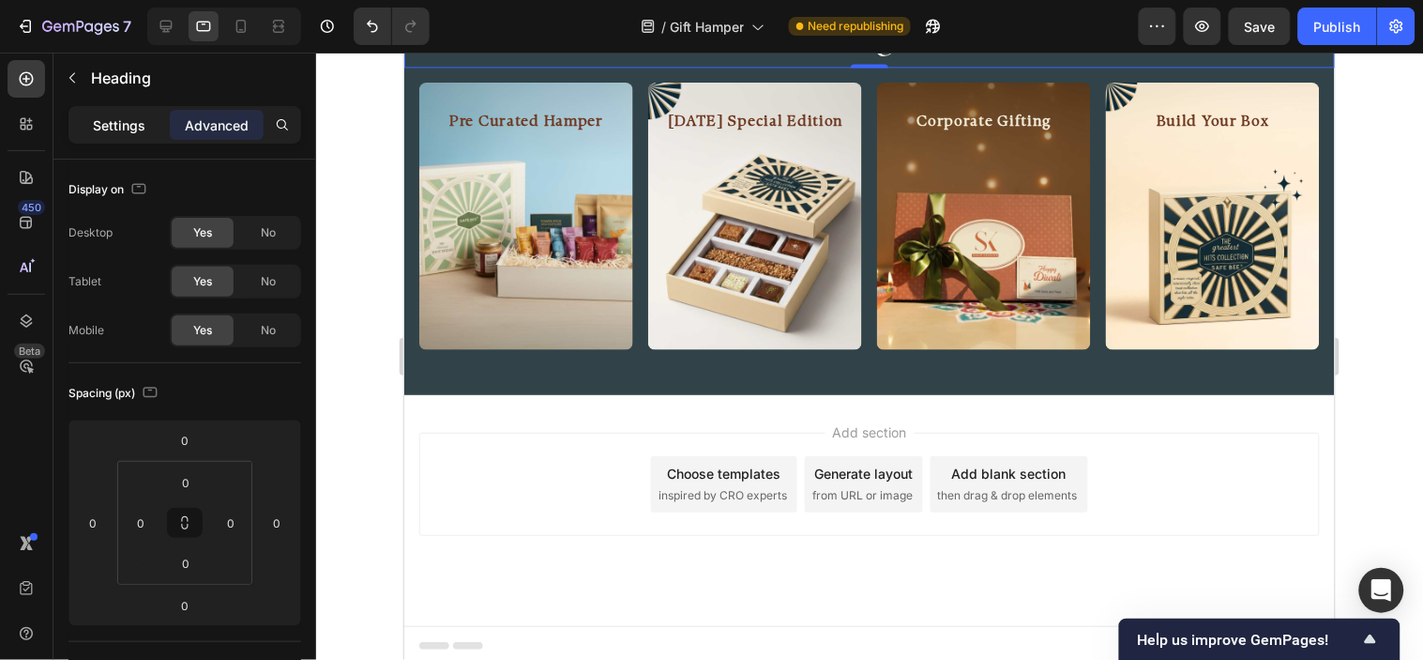
click at [114, 123] on p "Settings" at bounding box center [119, 125] width 53 height 20
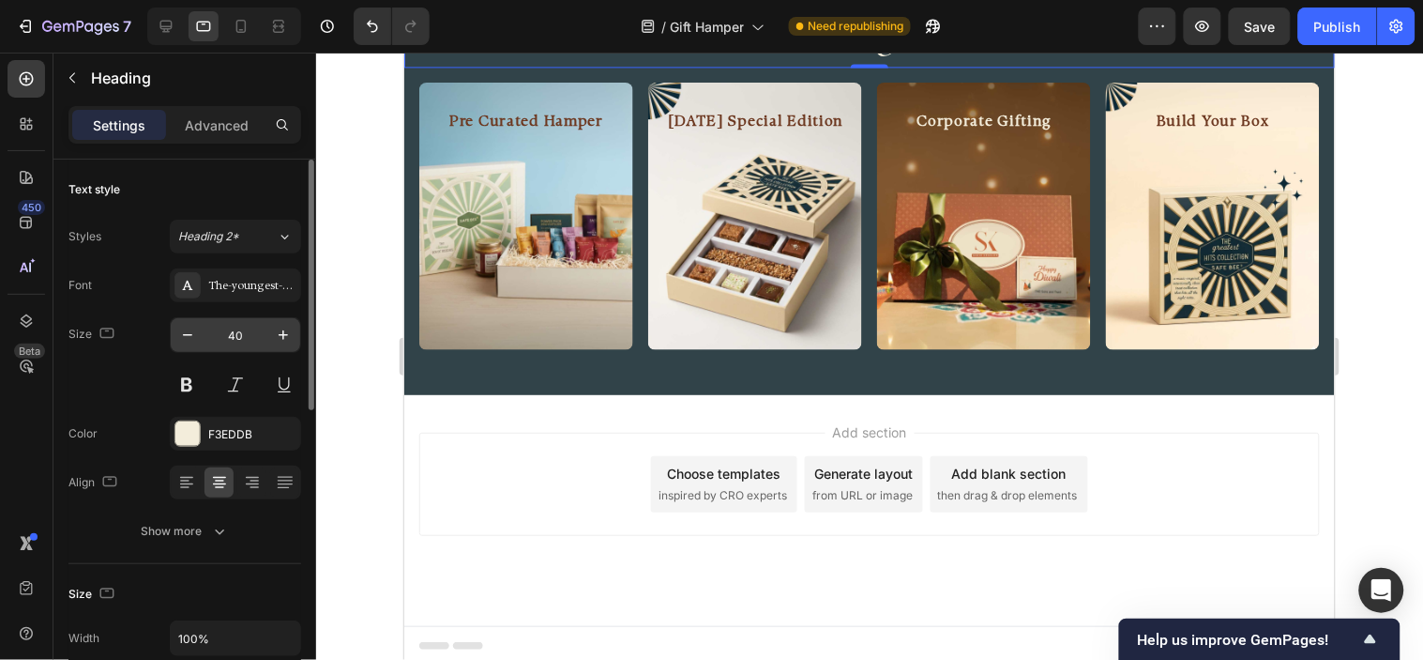
click at [235, 336] on input "40" at bounding box center [236, 335] width 62 height 34
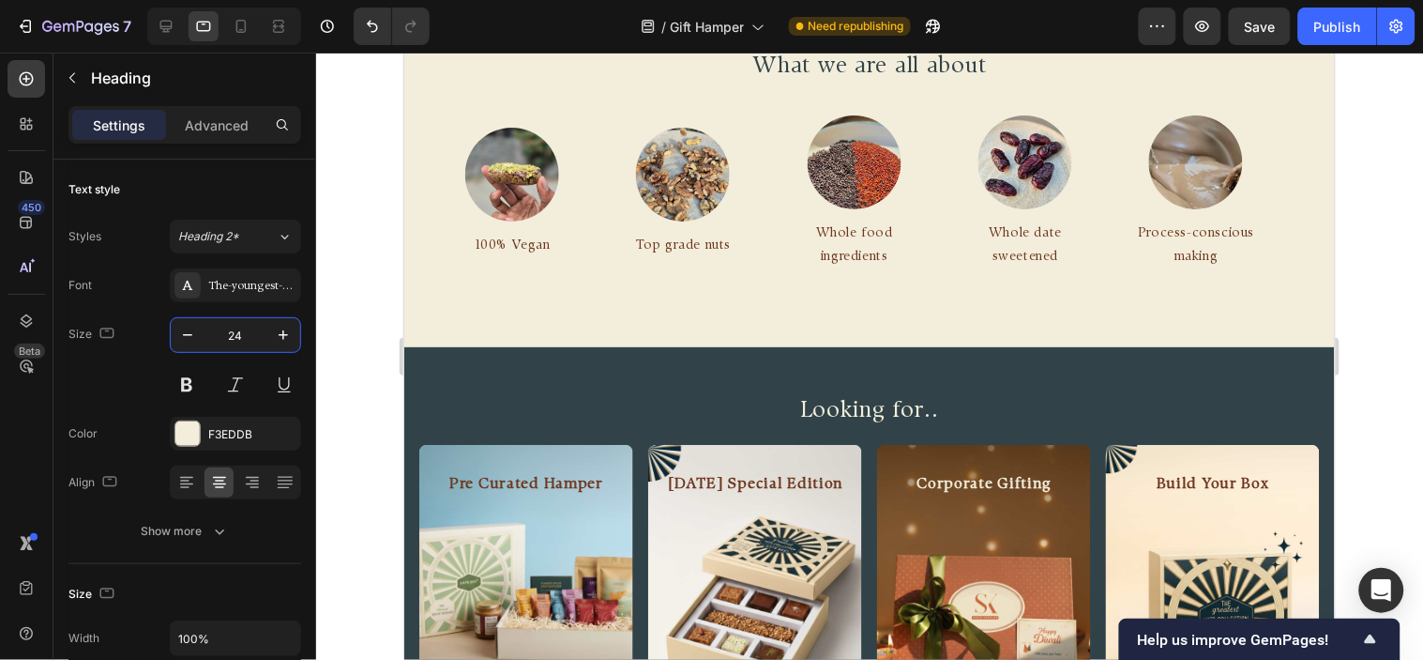
scroll to position [1806, 0]
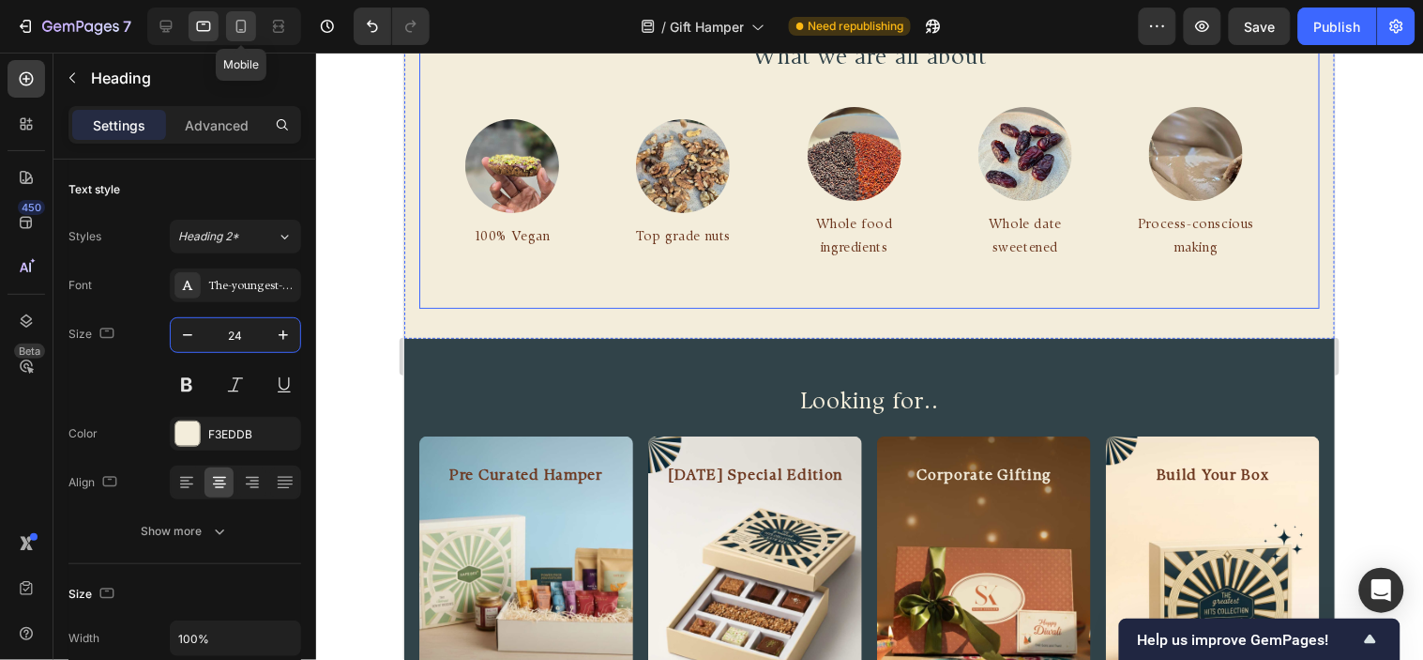
click at [235, 17] on icon at bounding box center [241, 26] width 19 height 19
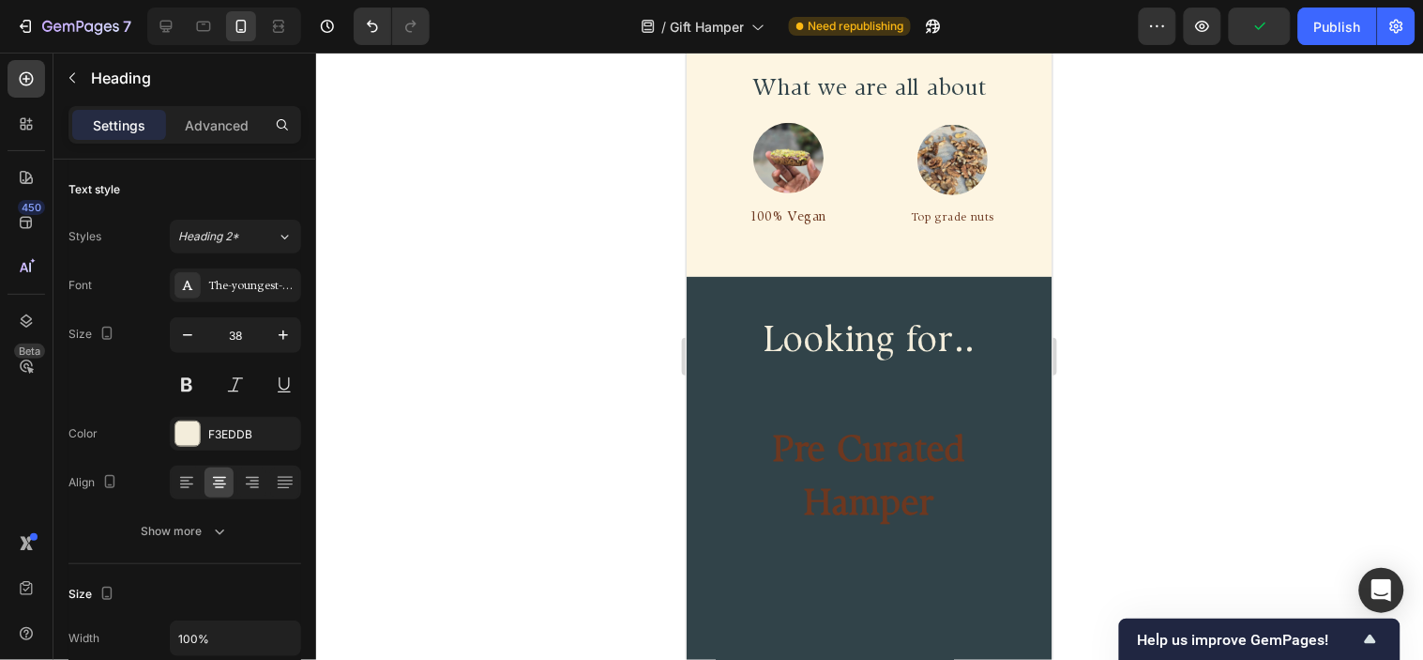
scroll to position [2085, 0]
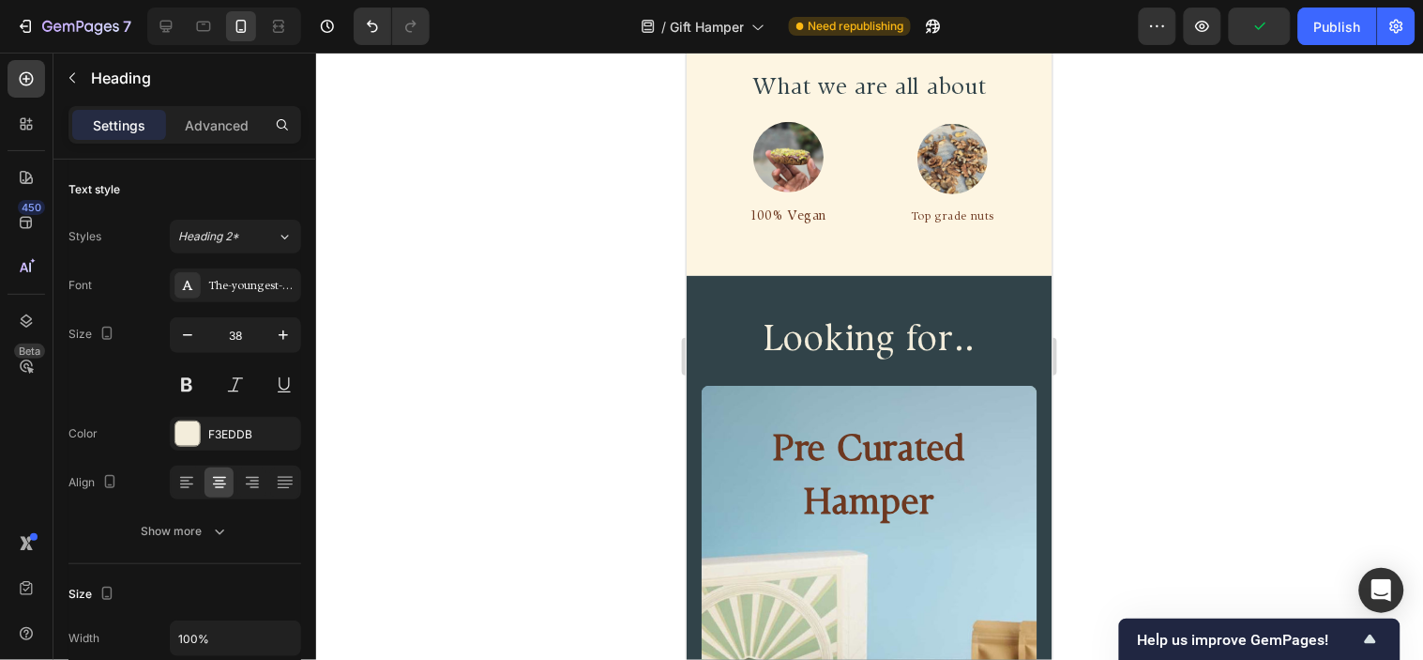
click at [938, 312] on h2 "Looking for.." at bounding box center [869, 340] width 366 height 57
click at [247, 319] on input "38" at bounding box center [236, 335] width 62 height 34
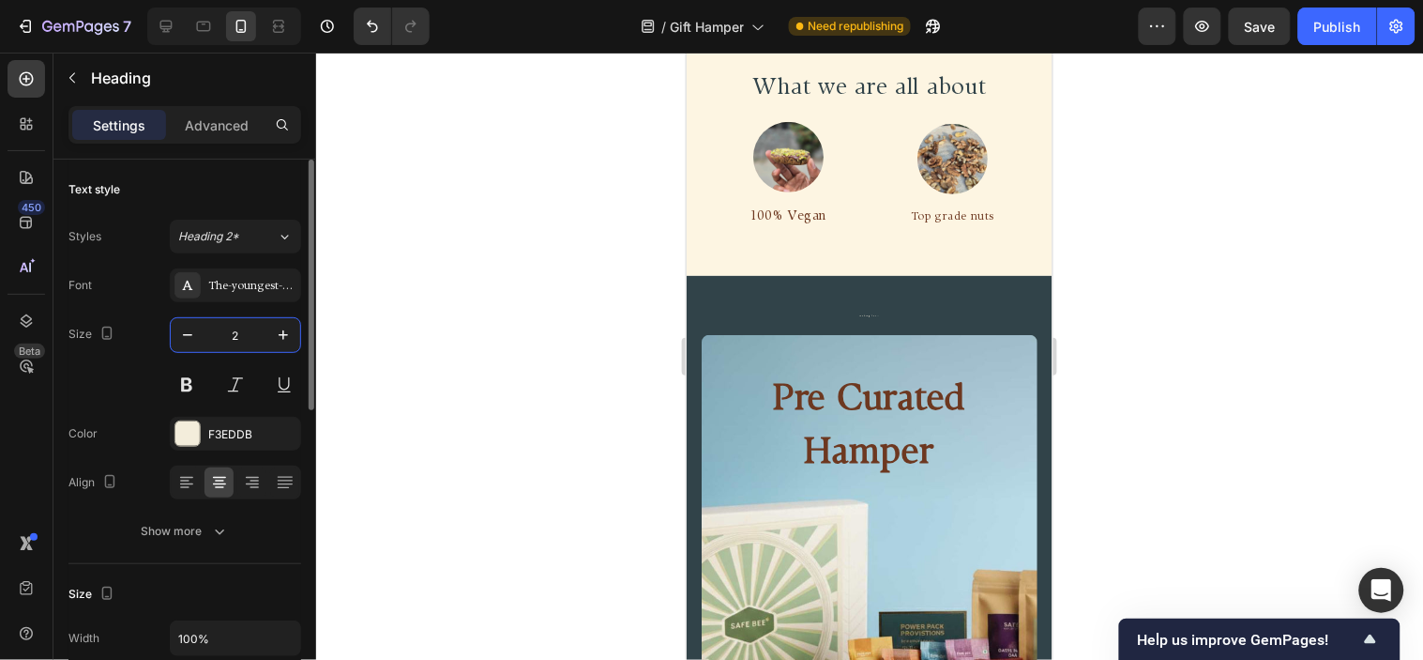
type input "24"
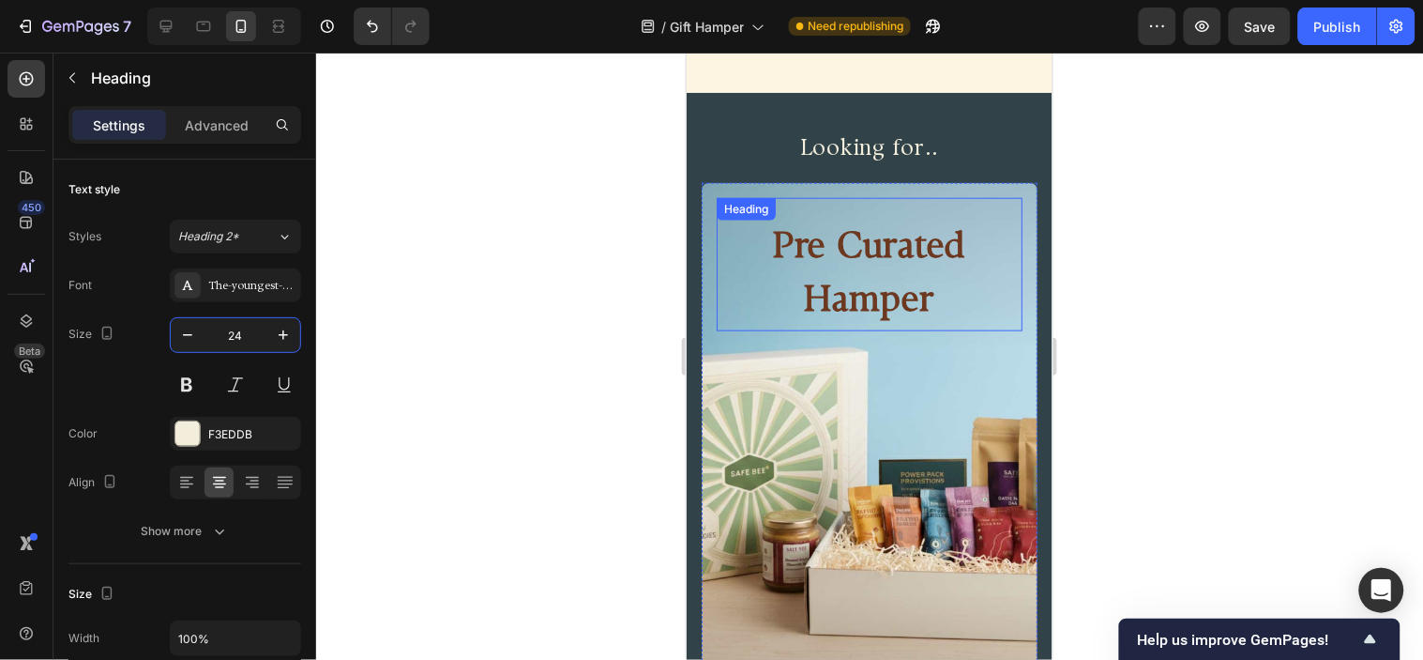
scroll to position [2502, 0]
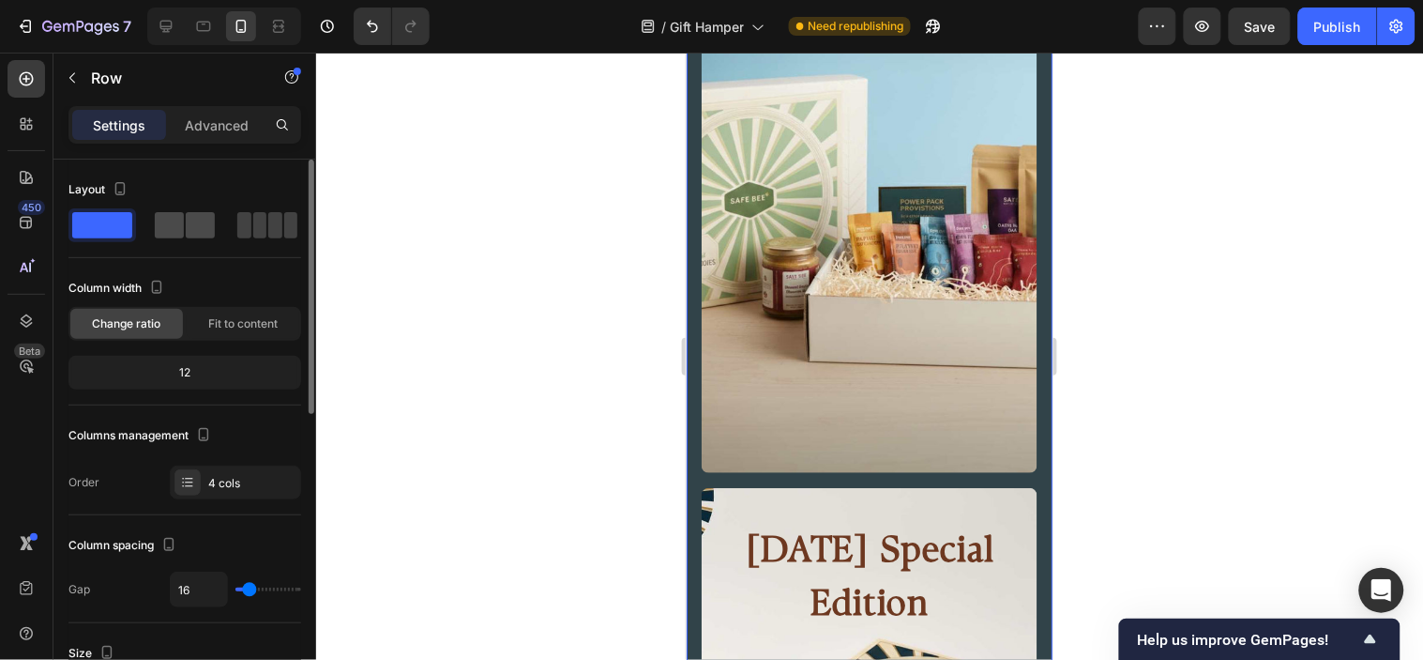
click at [176, 218] on span at bounding box center [169, 225] width 29 height 26
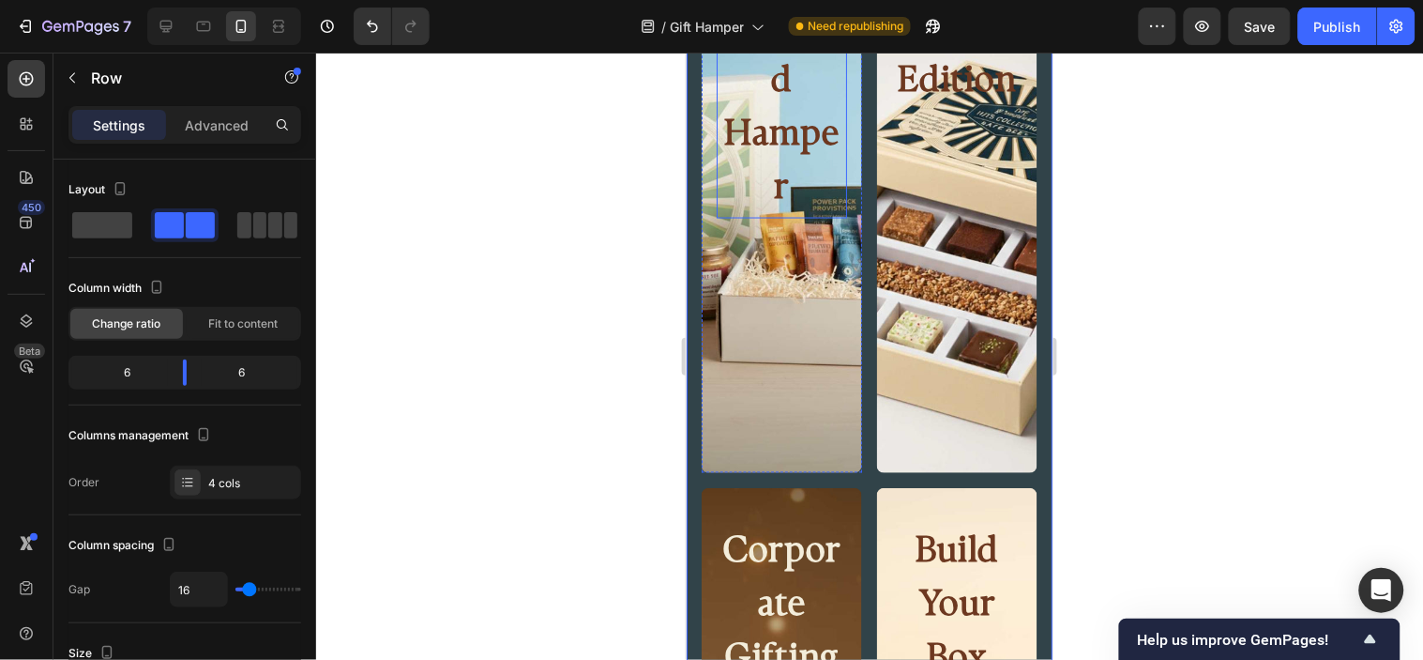
click at [760, 164] on h2 "Pre Curated Hamper" at bounding box center [781, 82] width 130 height 271
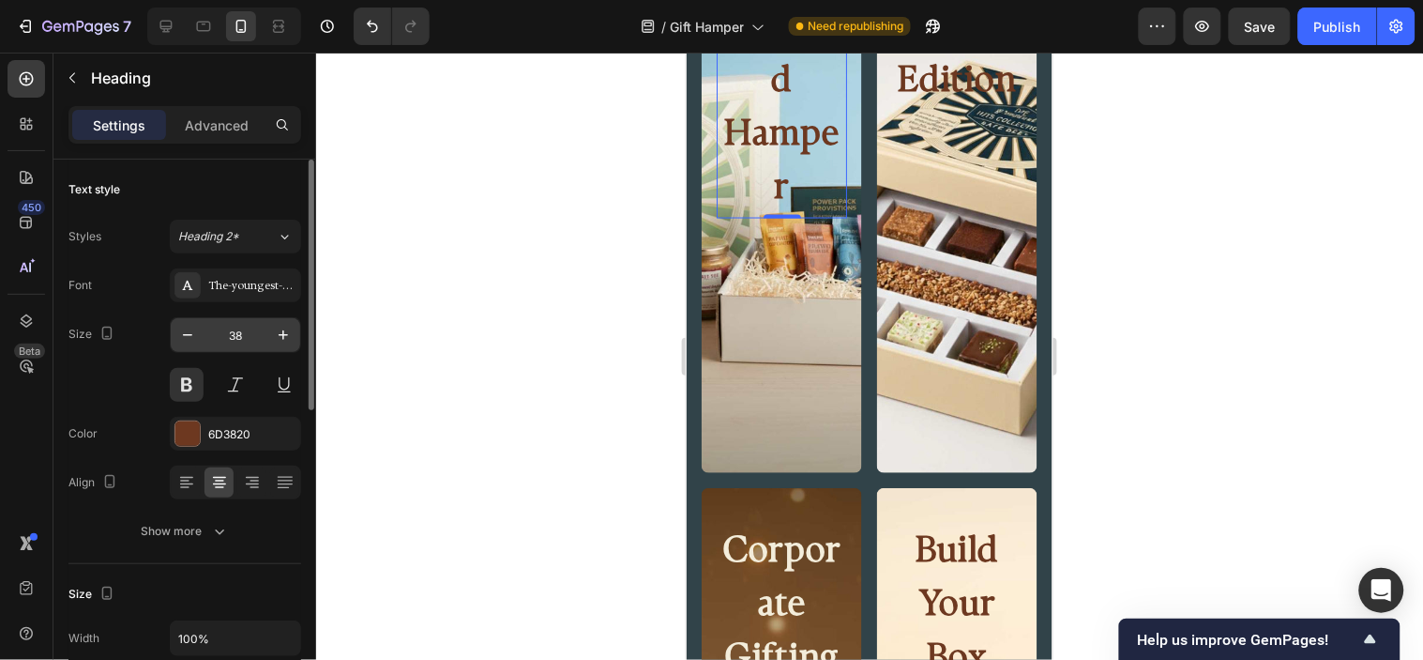
click at [233, 334] on input "38" at bounding box center [236, 335] width 62 height 34
type input "14"
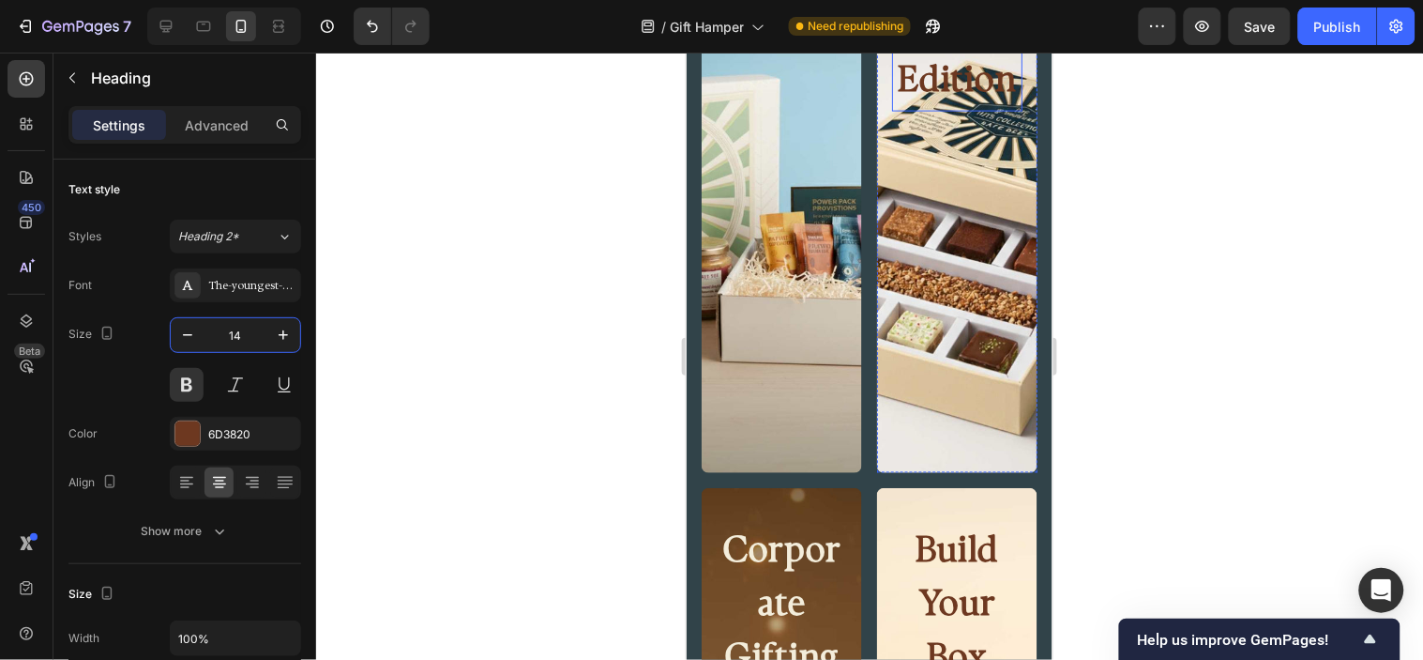
click at [933, 84] on h2 "[DATE] Special Edition" at bounding box center [956, 29] width 130 height 164
click at [241, 329] on input "38" at bounding box center [236, 335] width 62 height 34
type input "14"
click at [824, 586] on h2 "Corporate Gifting" at bounding box center [781, 607] width 130 height 164
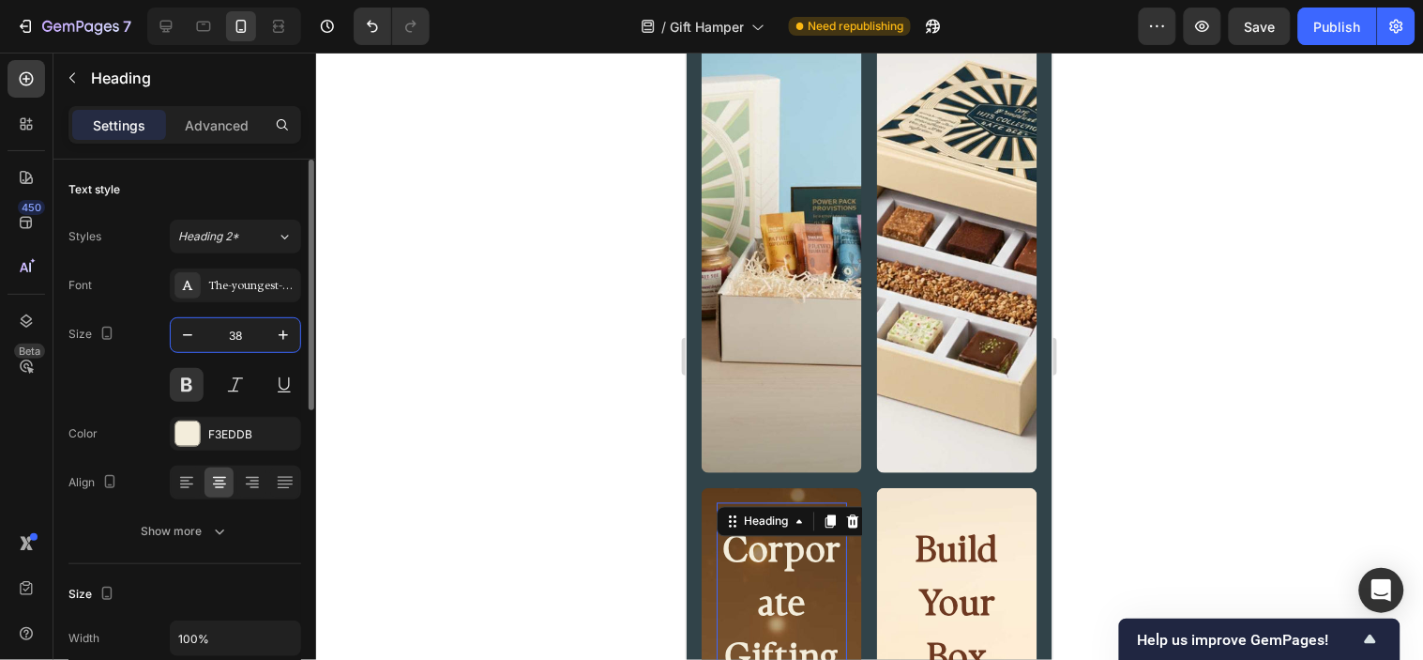
click at [244, 323] on input "38" at bounding box center [236, 335] width 62 height 34
type input "14"
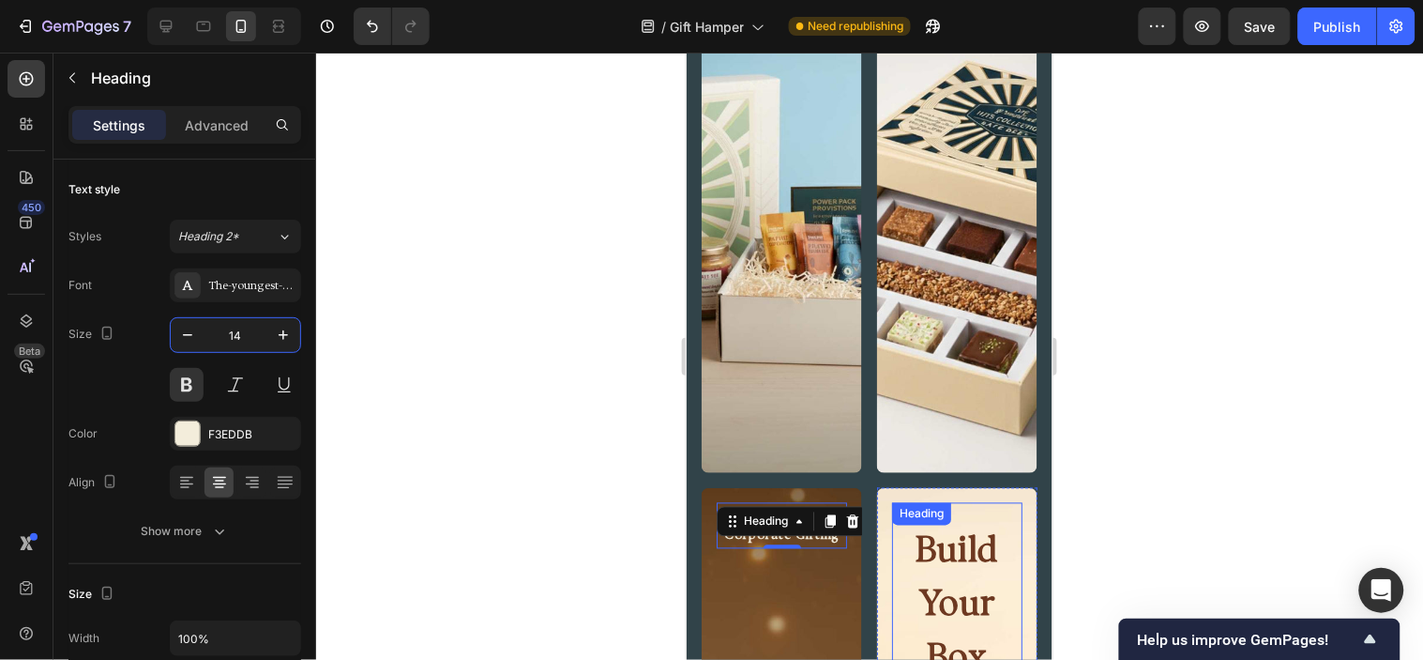
click at [920, 543] on h2 "Build Your Box" at bounding box center [956, 607] width 130 height 164
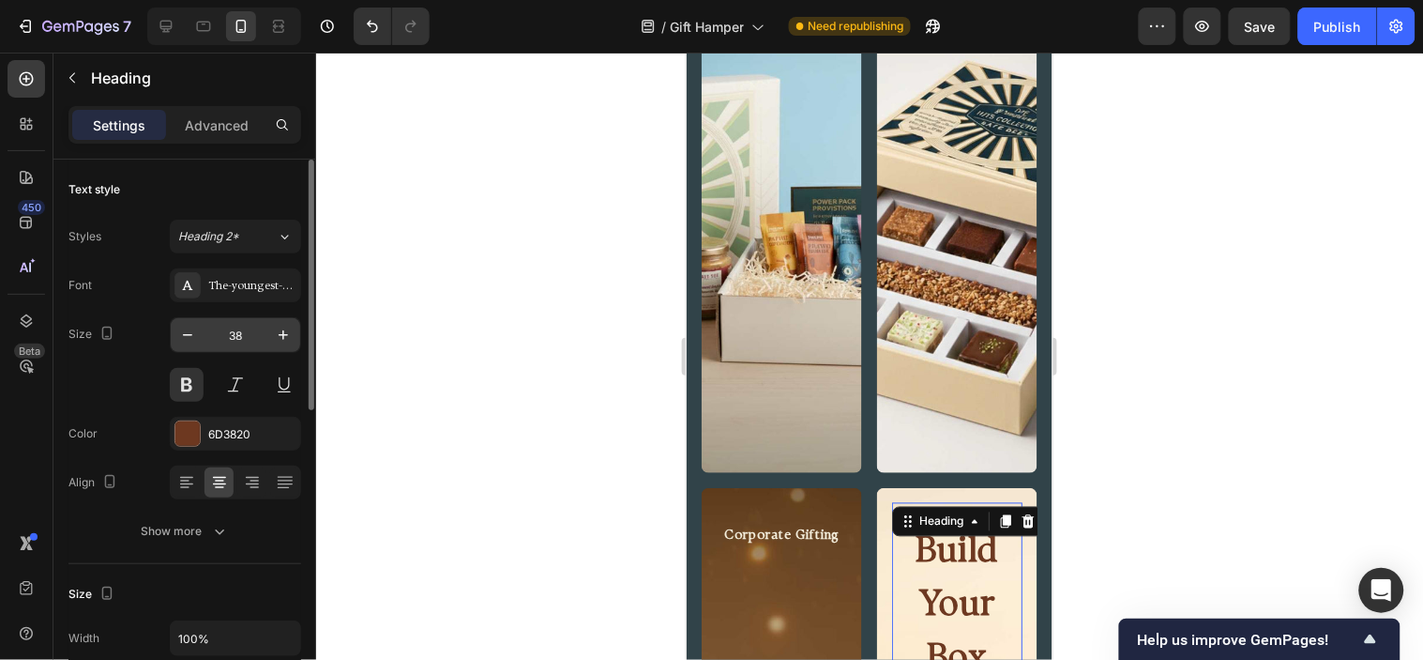
click at [214, 334] on input "38" at bounding box center [236, 335] width 62 height 34
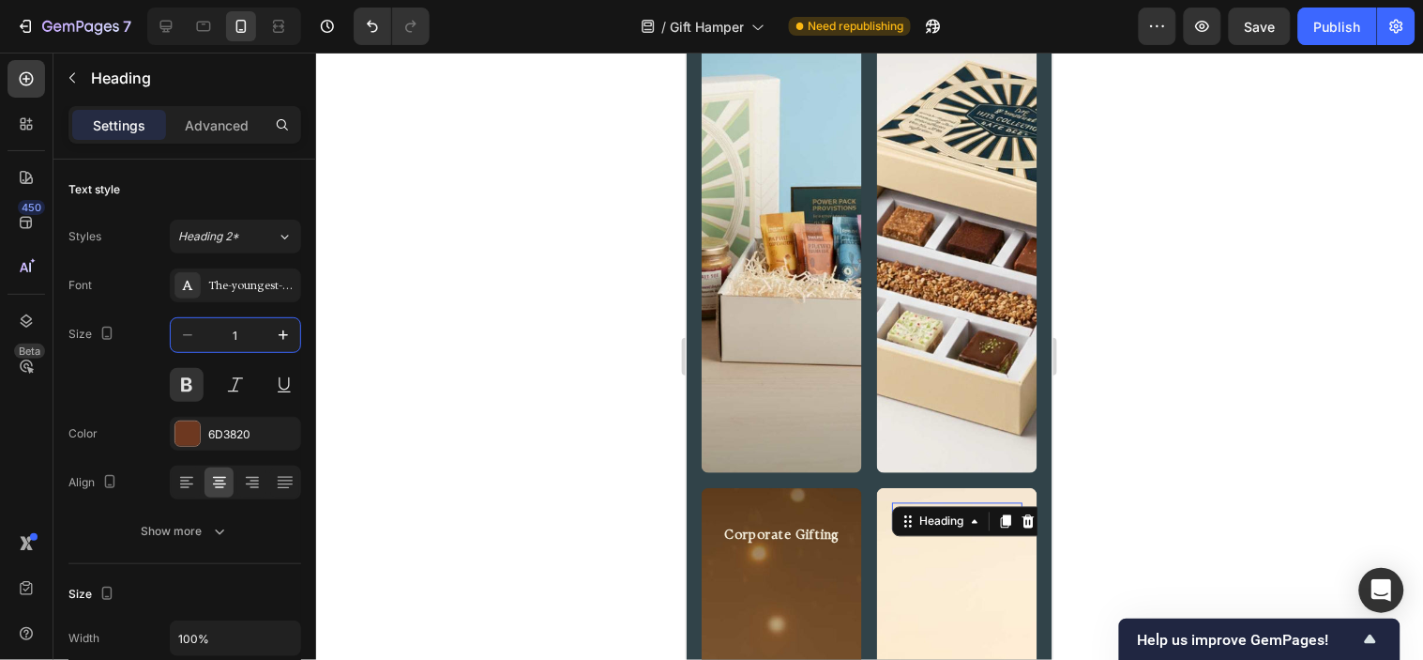
type input "14"
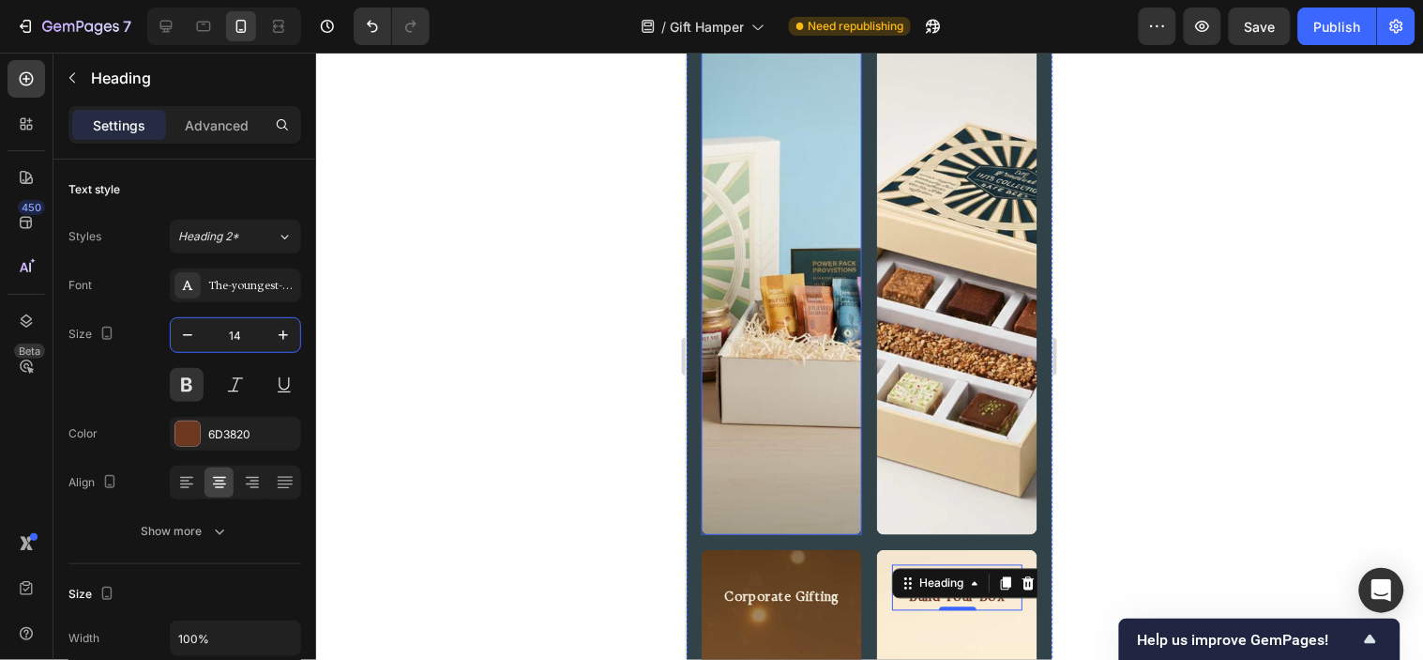
click at [758, 417] on div "Background Image" at bounding box center [781, 252] width 160 height 563
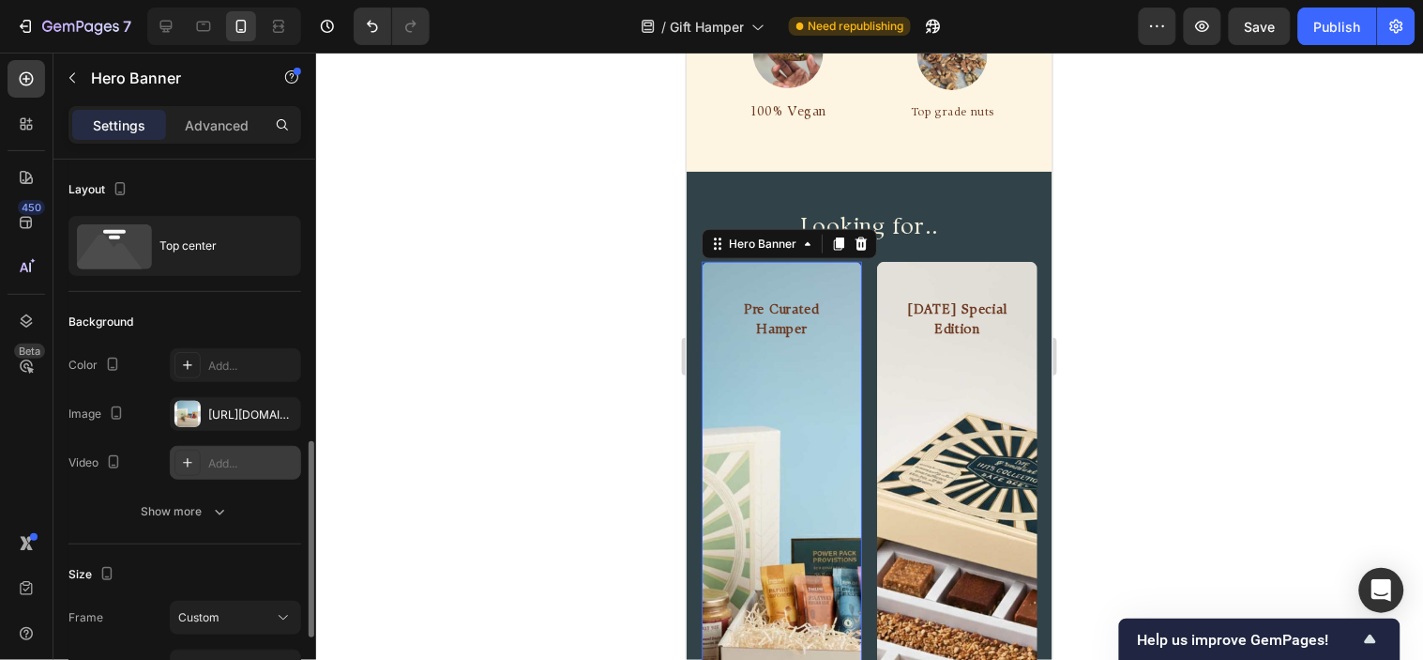
scroll to position [208, 0]
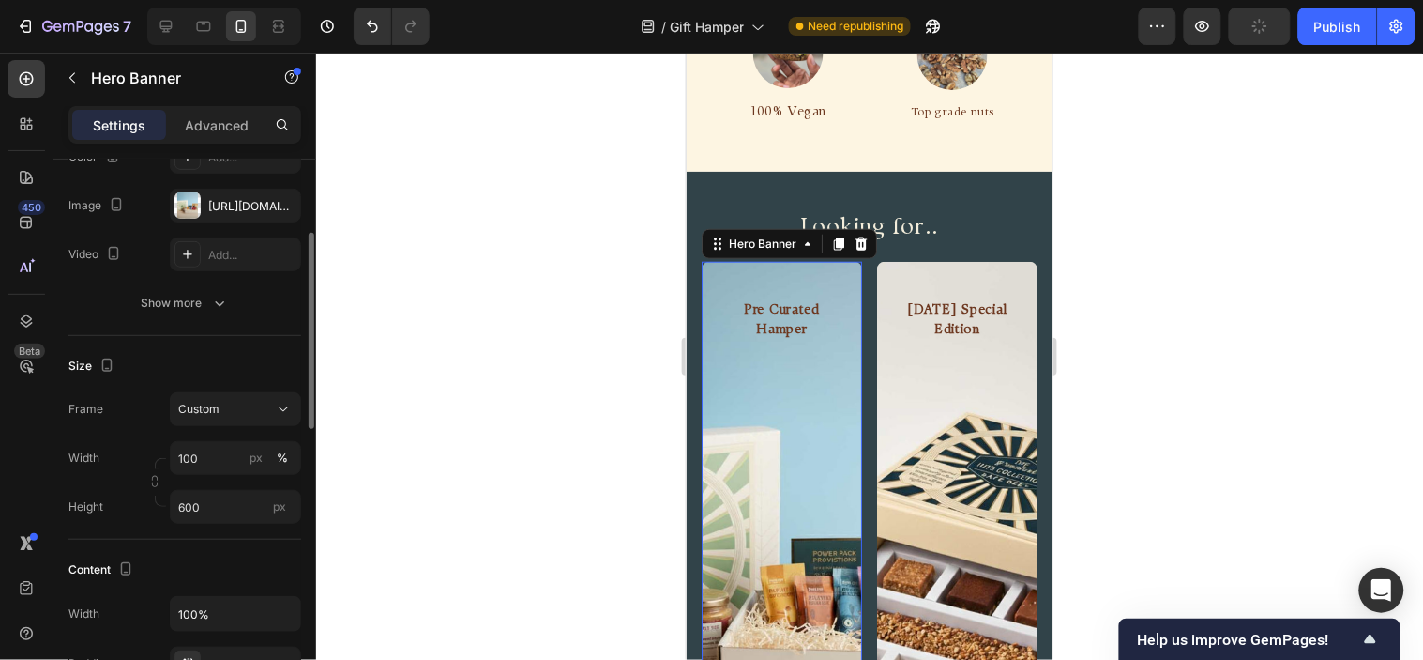
click at [239, 390] on div "Size Frame Custom Width 100 px % Height 600 px" at bounding box center [184, 438] width 233 height 204
click at [239, 401] on div "Custom" at bounding box center [224, 409] width 92 height 17
click at [260, 437] on div "As banner source" at bounding box center [219, 454] width 150 height 34
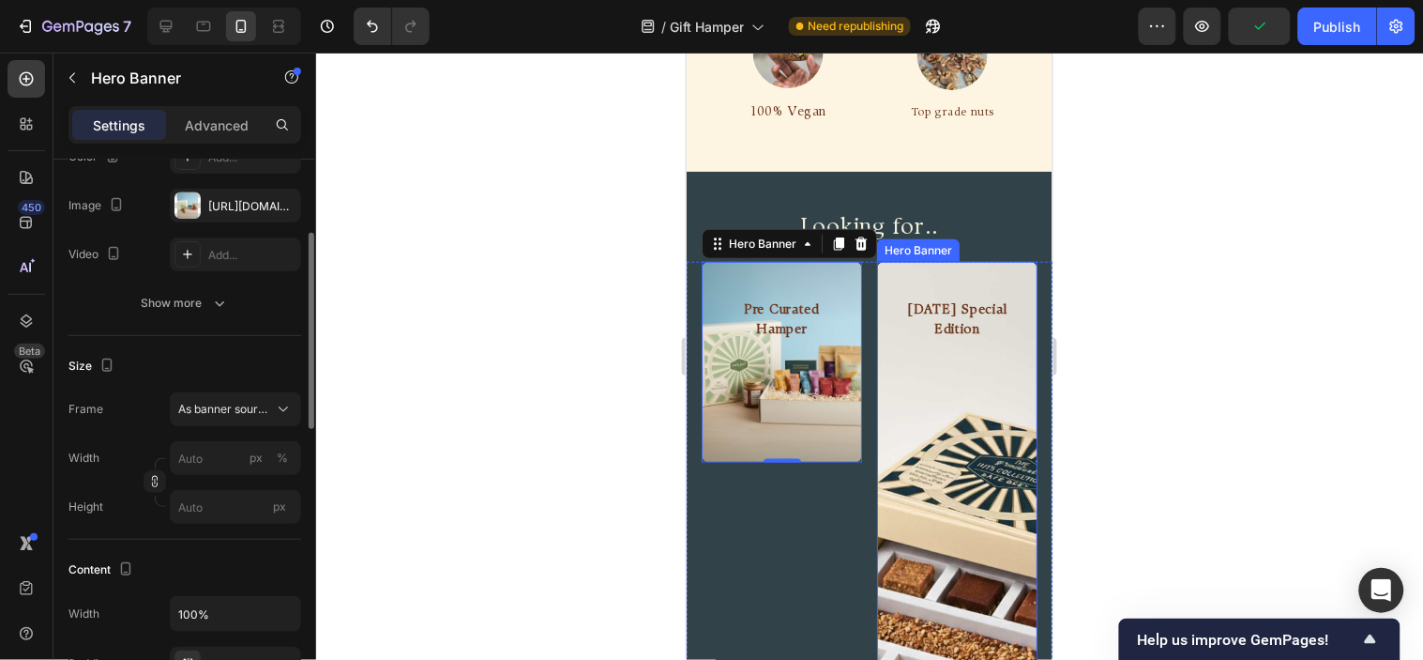
click at [953, 309] on div "[DATE] Special Edition Heading" at bounding box center [956, 309] width 160 height 96
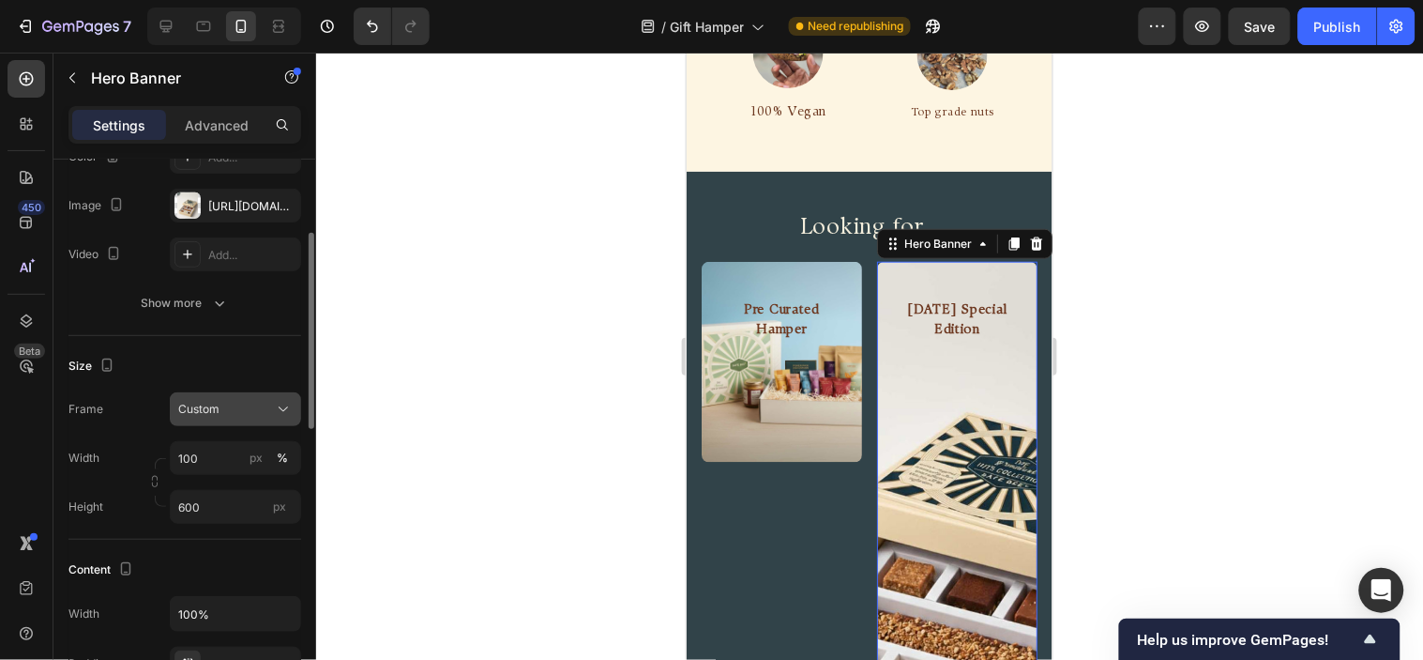
click at [282, 409] on icon at bounding box center [283, 409] width 19 height 19
click at [255, 452] on span "As banner source" at bounding box center [223, 454] width 93 height 17
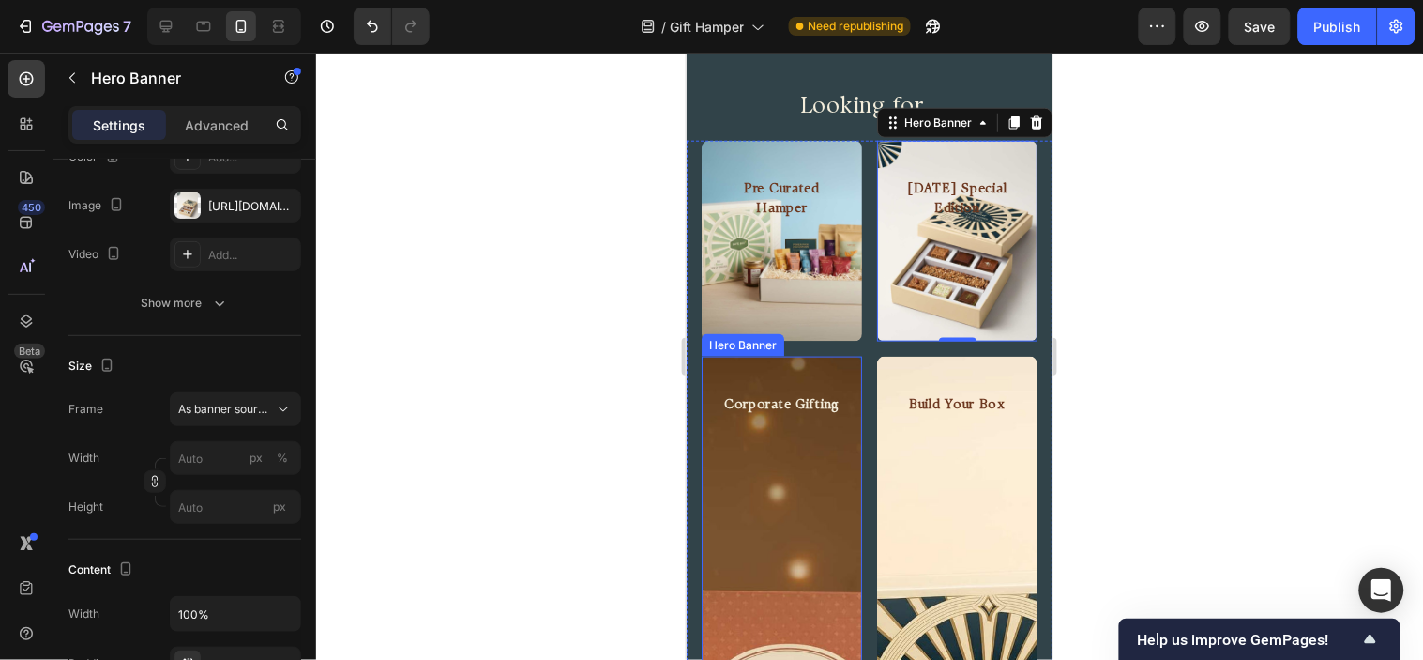
scroll to position [2293, 0]
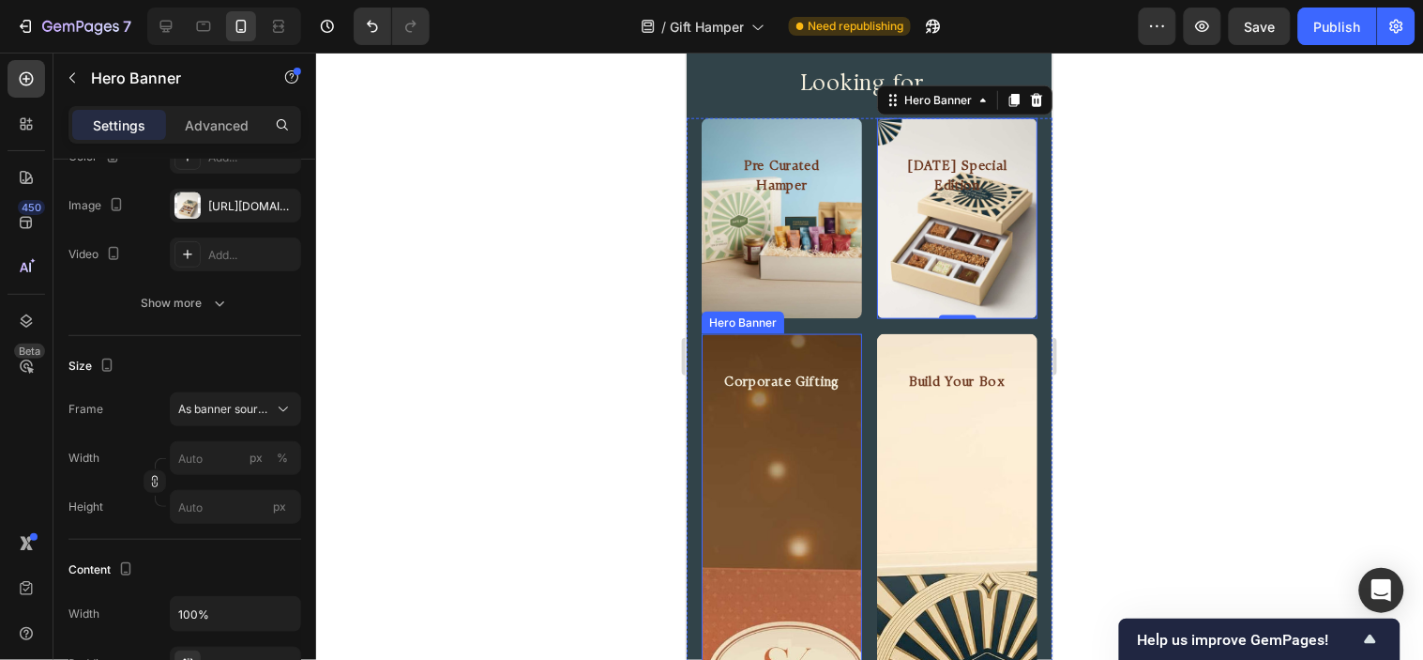
click at [776, 478] on div "Background Image" at bounding box center [781, 614] width 160 height 563
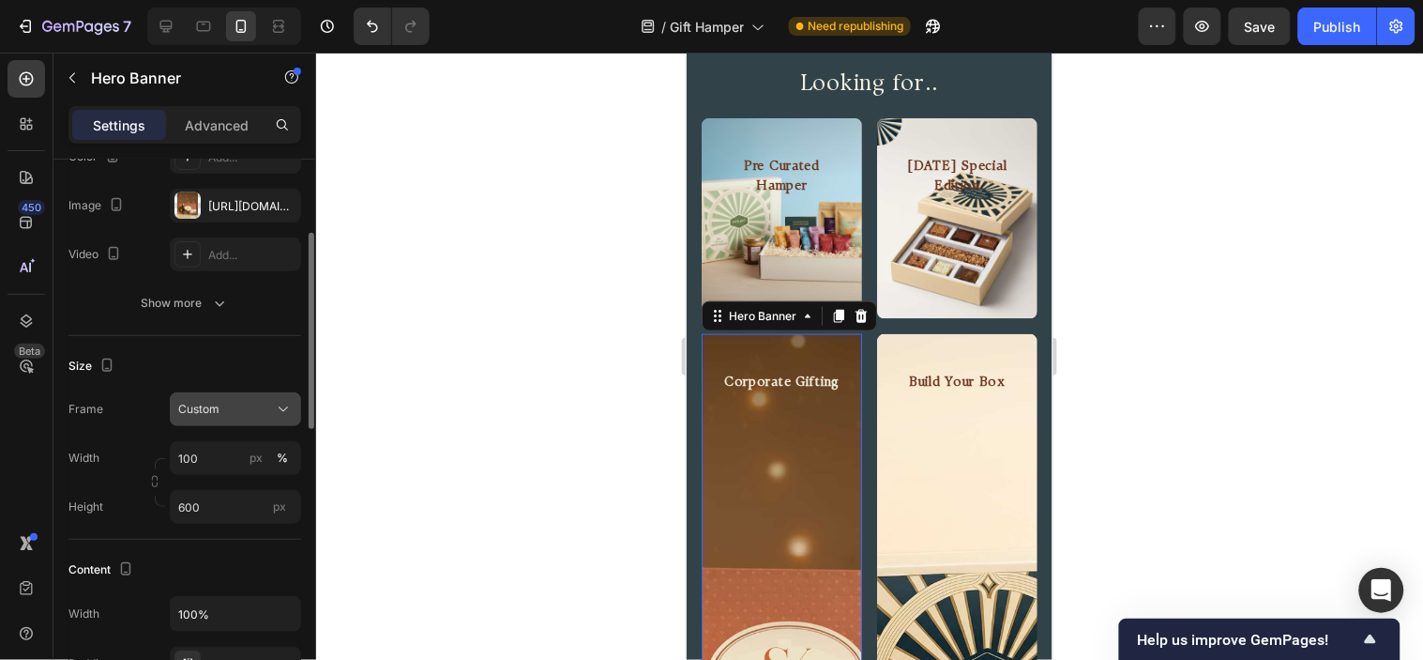
click at [238, 419] on button "Custom" at bounding box center [235, 409] width 131 height 34
click at [261, 455] on span "As banner source" at bounding box center [223, 454] width 93 height 17
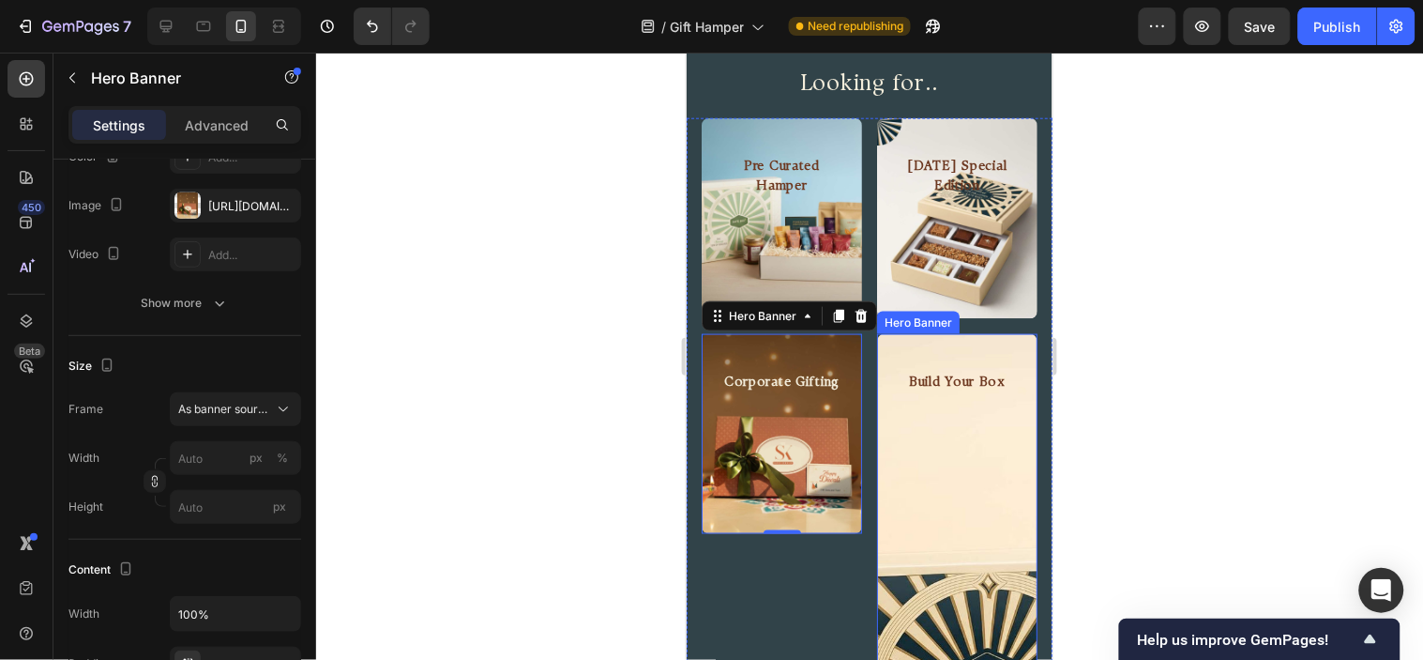
click at [909, 440] on div "Background Image" at bounding box center [956, 614] width 160 height 563
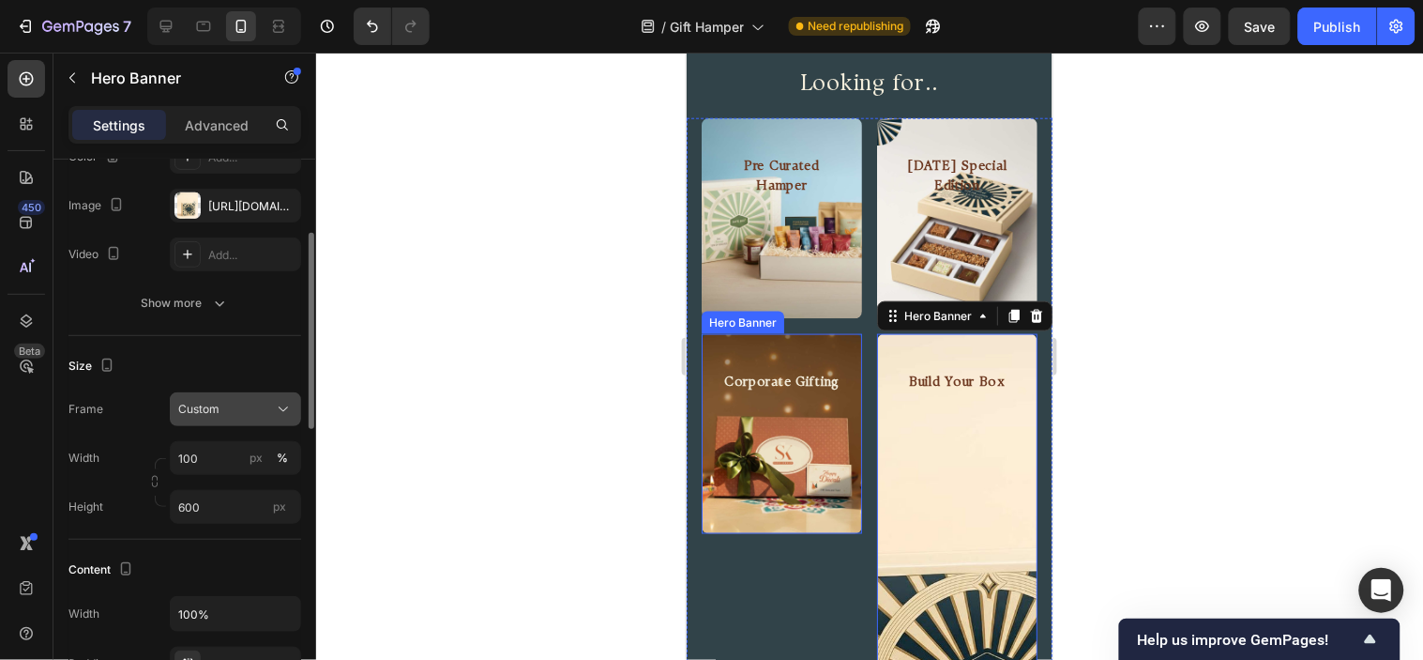
click at [228, 411] on div "Custom" at bounding box center [224, 409] width 92 height 17
click at [245, 446] on span "As banner source" at bounding box center [223, 454] width 93 height 17
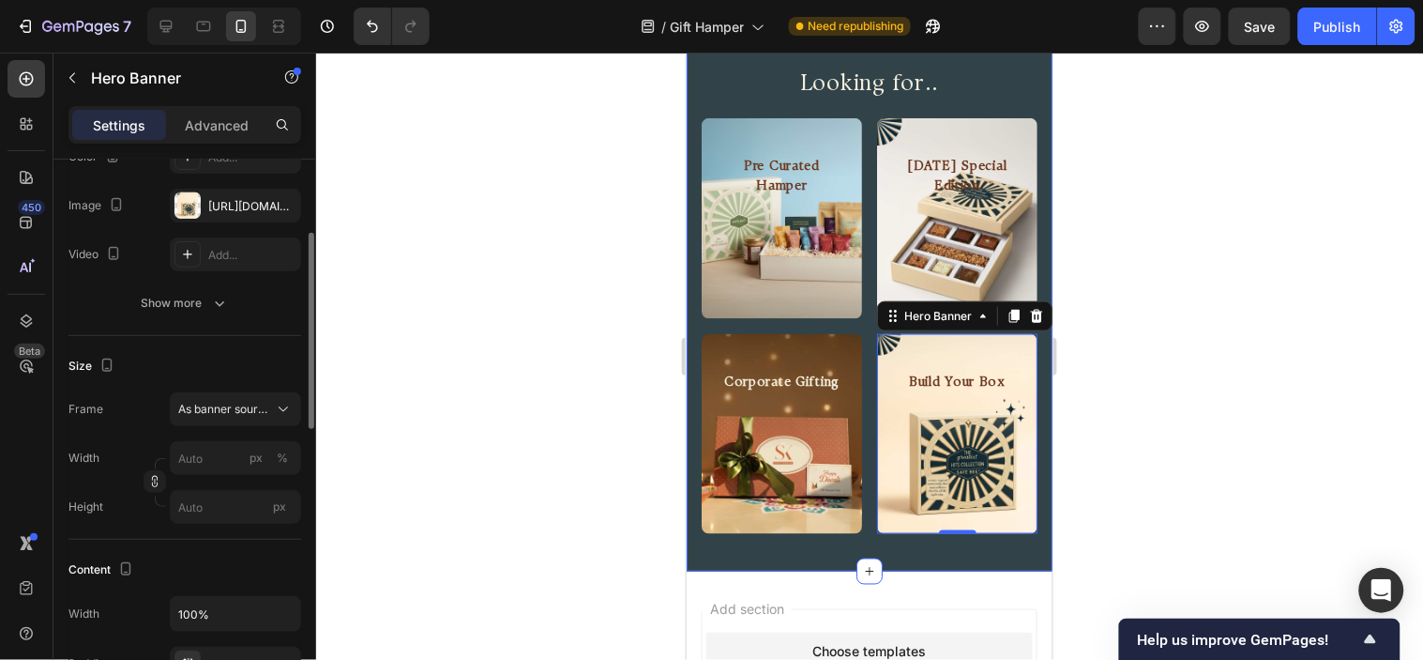
click at [863, 526] on div "Looking for.. Heading Row Pre Curated Hamper Heading Hero Banner [DATE] Special…" at bounding box center [869, 299] width 366 height 544
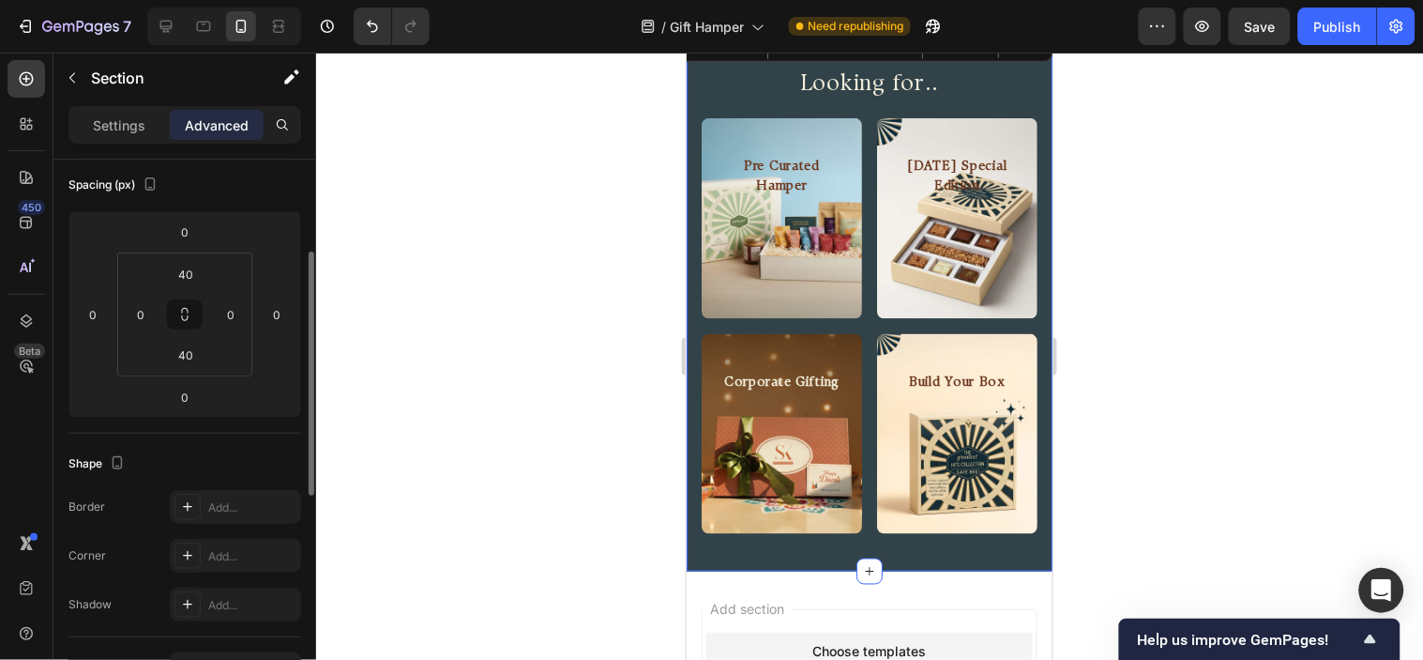
scroll to position [0, 0]
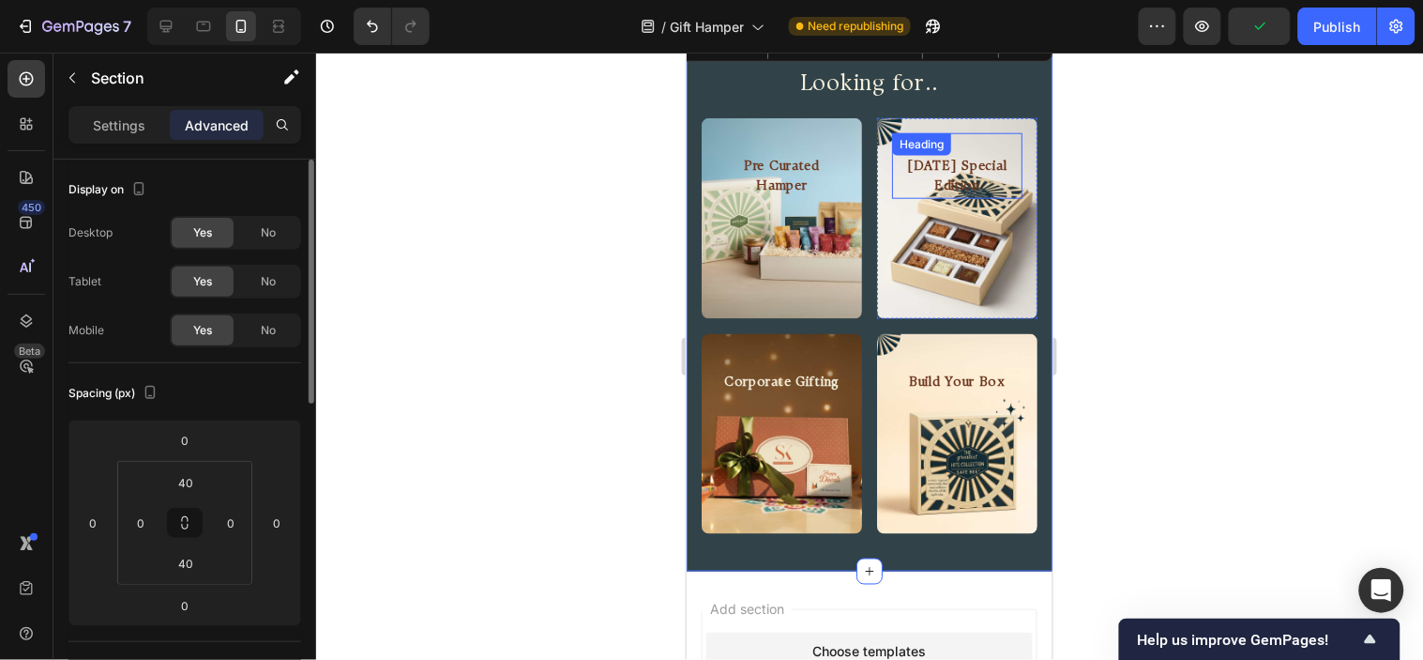
click at [951, 149] on div "[DATE] Special Edition Heading" at bounding box center [956, 165] width 130 height 66
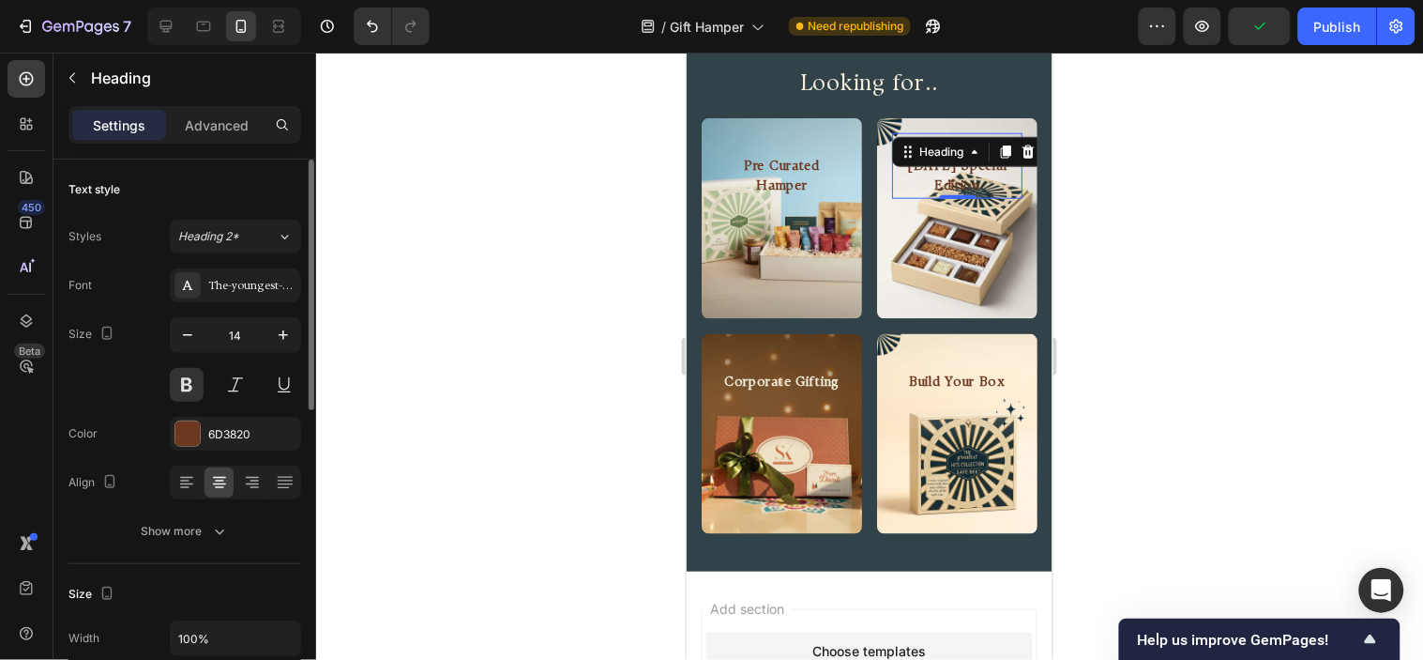
drag, startPoint x: 214, startPoint y: 122, endPoint x: 247, endPoint y: 179, distance: 66.0
click at [214, 120] on p "Advanced" at bounding box center [217, 125] width 64 height 20
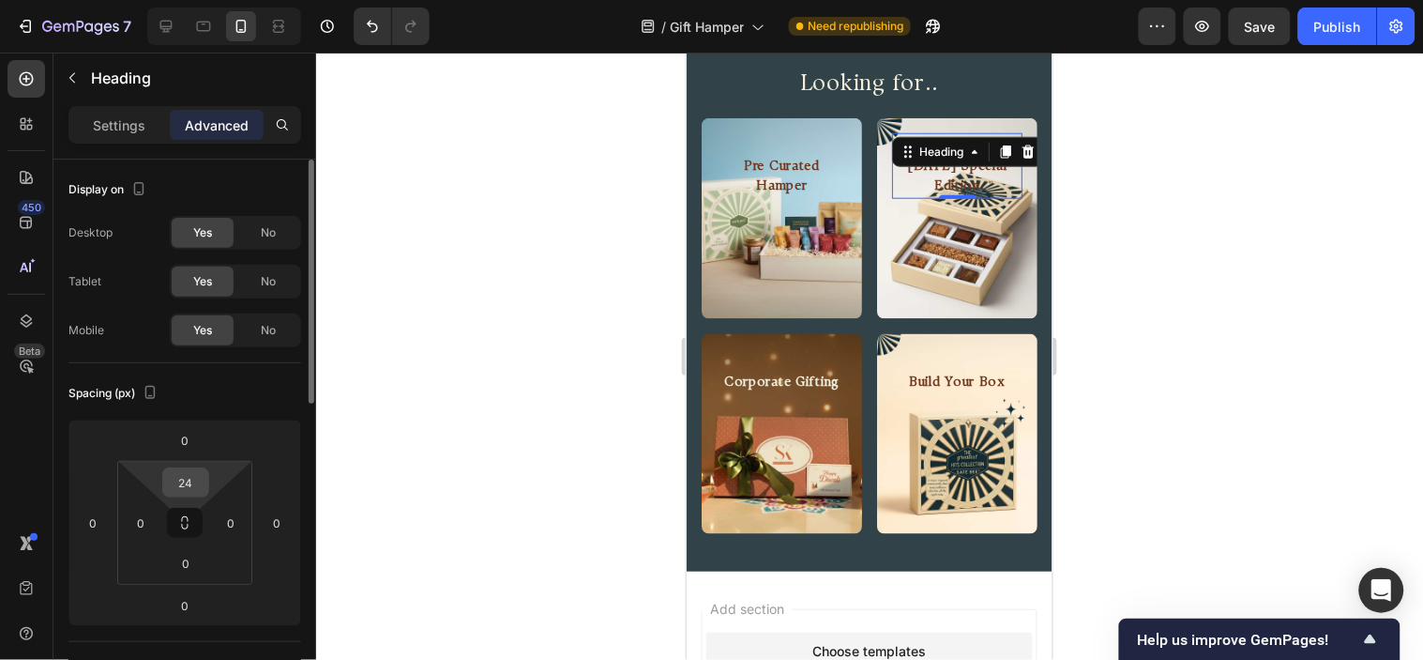
click at [207, 477] on div "24" at bounding box center [185, 482] width 47 height 30
click at [199, 472] on input "24" at bounding box center [186, 482] width 38 height 28
type input "8"
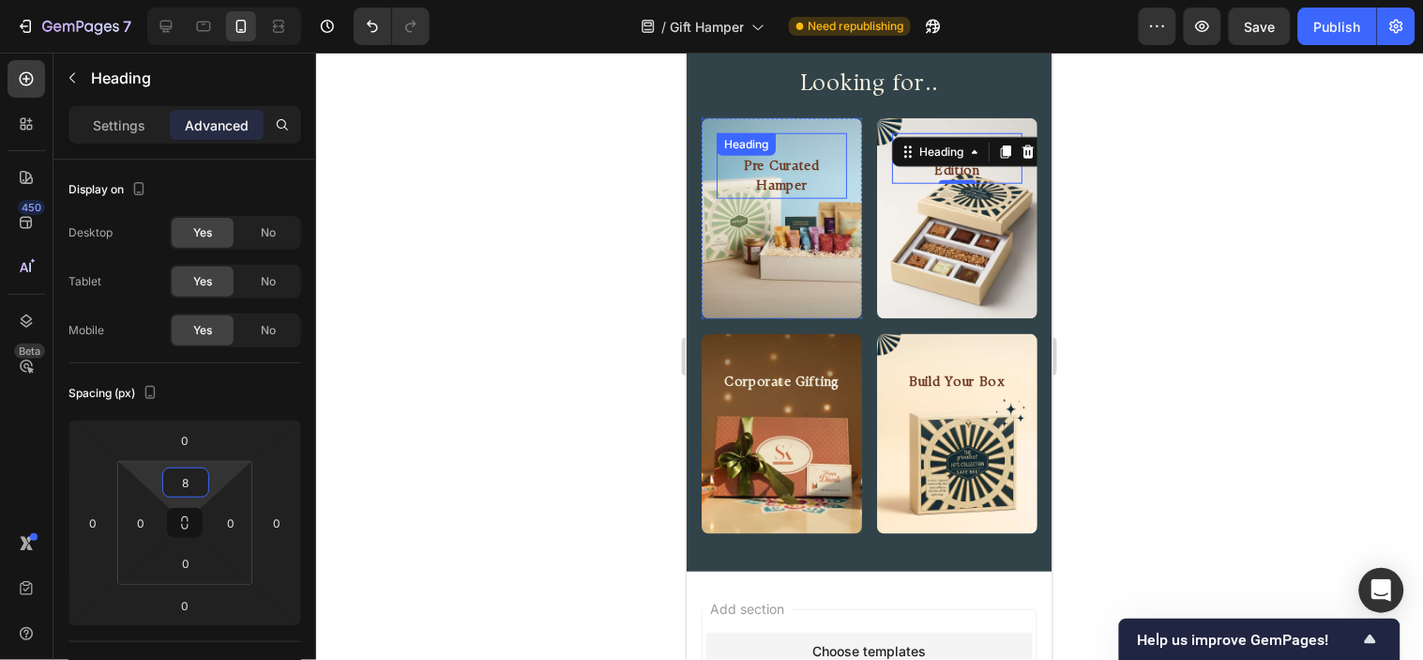
click at [796, 169] on h2 "Pre Curated Hamper" at bounding box center [781, 176] width 130 height 43
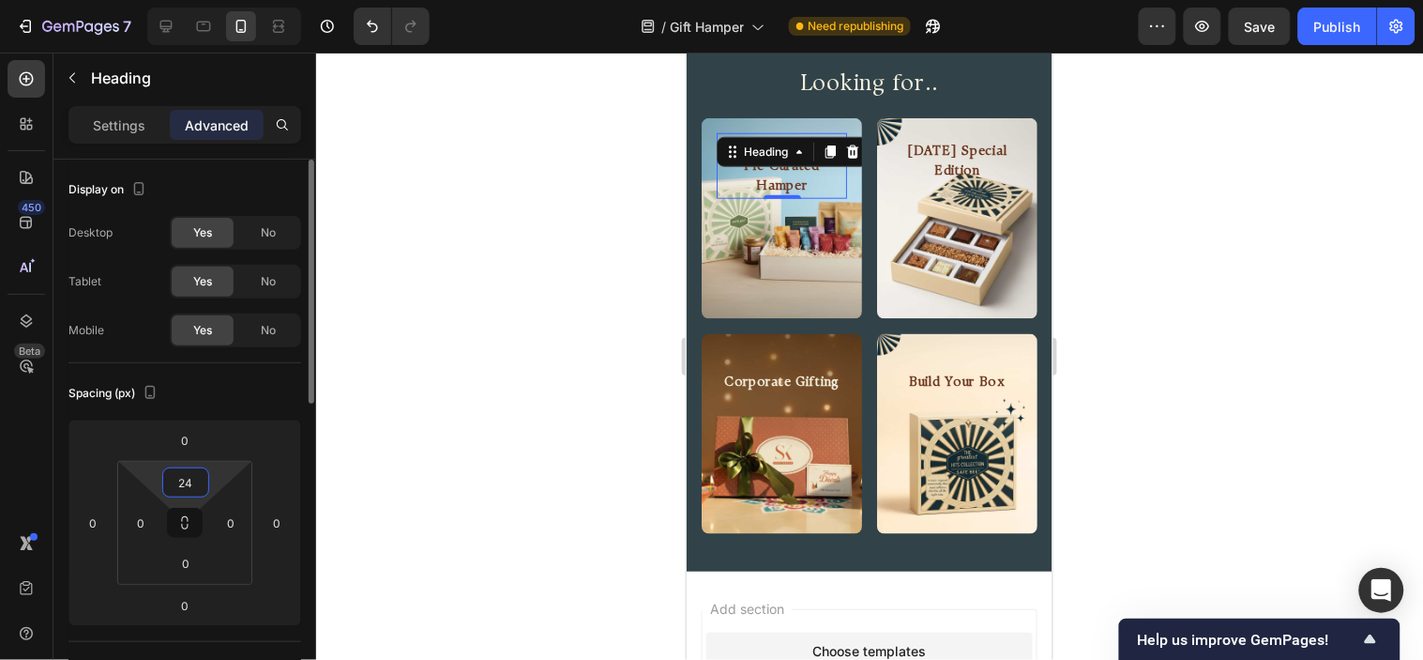
click at [193, 491] on input "24" at bounding box center [186, 482] width 38 height 28
type input "8"
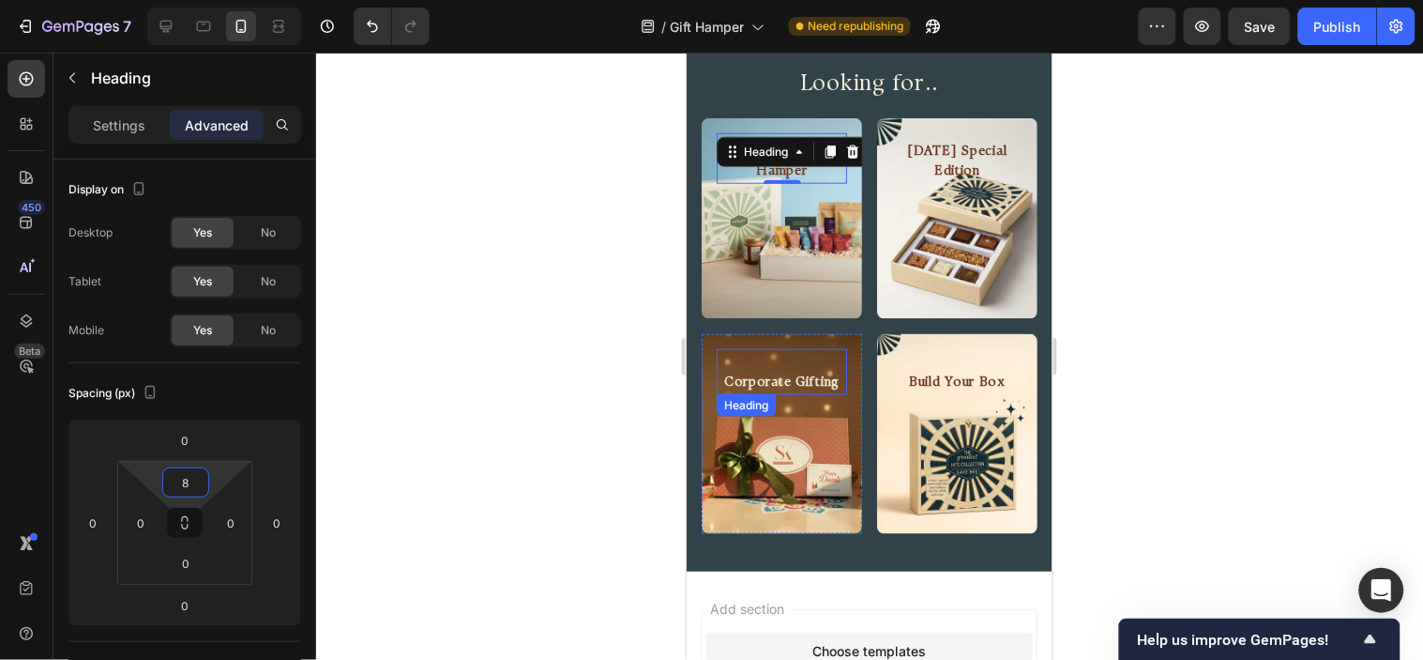
click at [801, 375] on h2 "Corporate Gifting" at bounding box center [781, 382] width 130 height 23
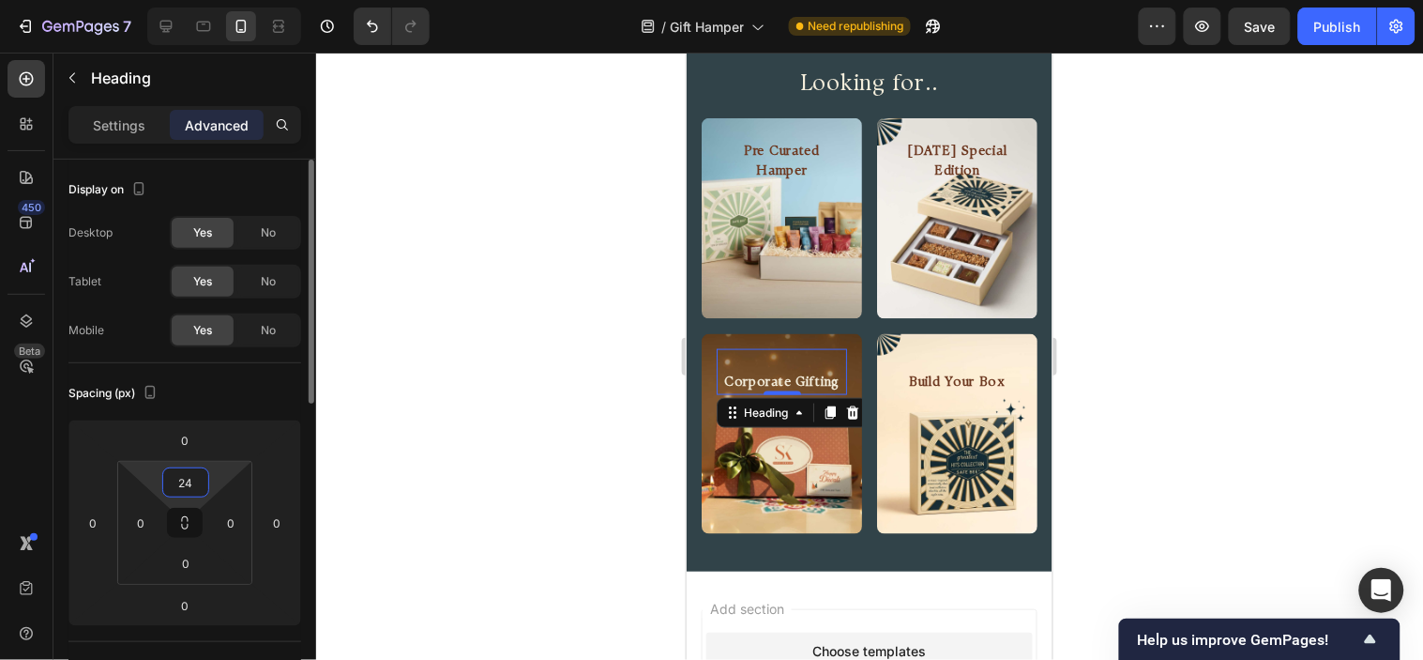
click at [202, 490] on input "24" at bounding box center [186, 482] width 38 height 28
type input "8"
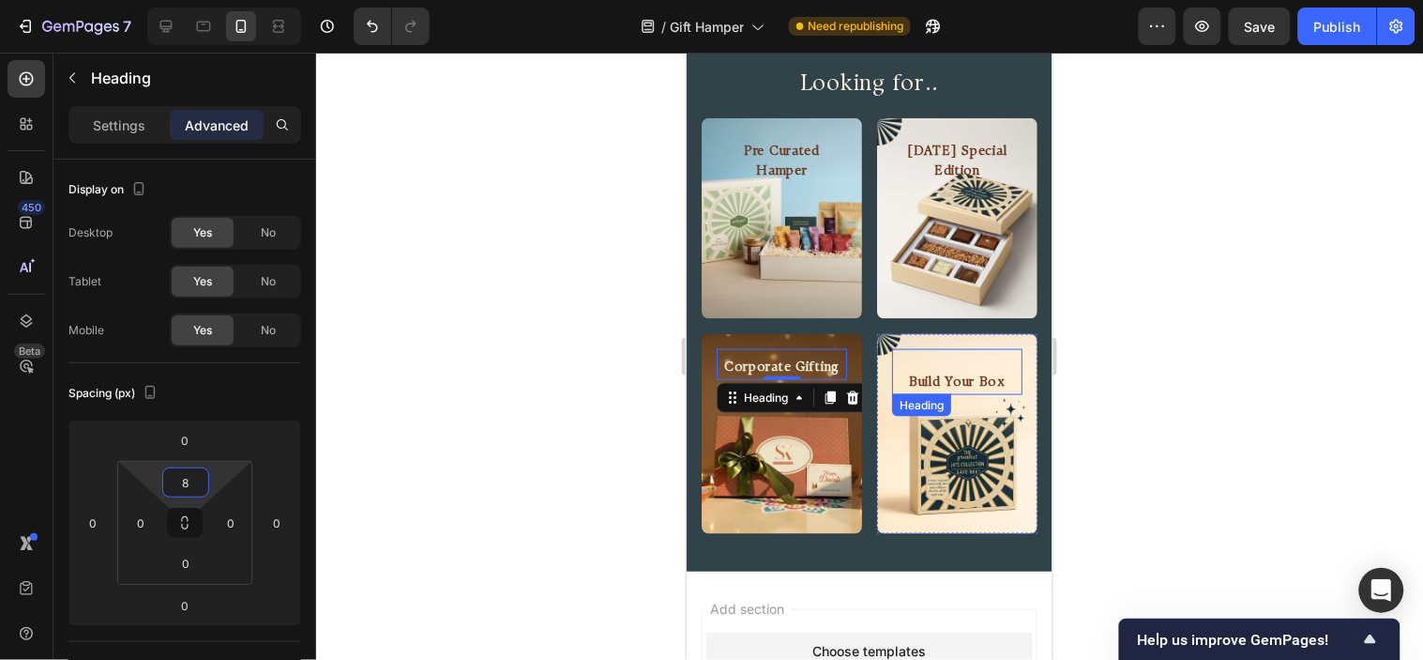
click at [971, 371] on h2 "Build Your Box" at bounding box center [956, 382] width 130 height 23
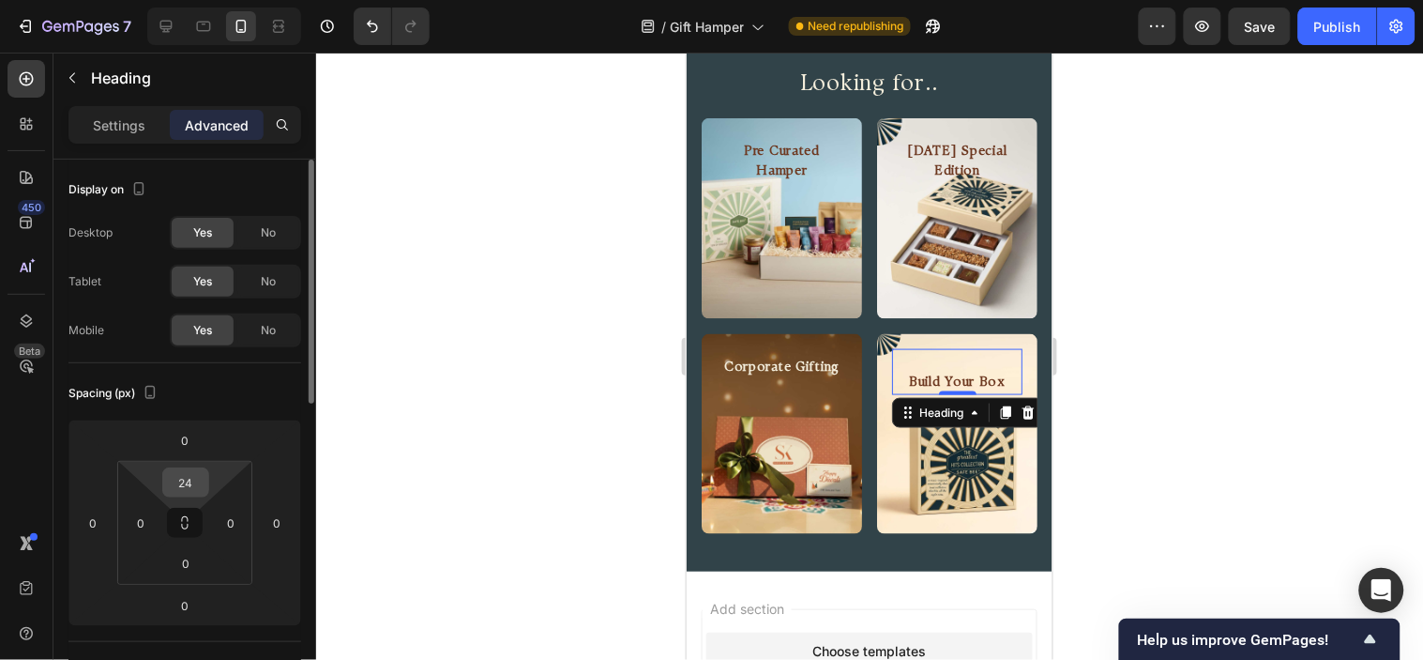
click at [167, 488] on input "24" at bounding box center [186, 482] width 38 height 28
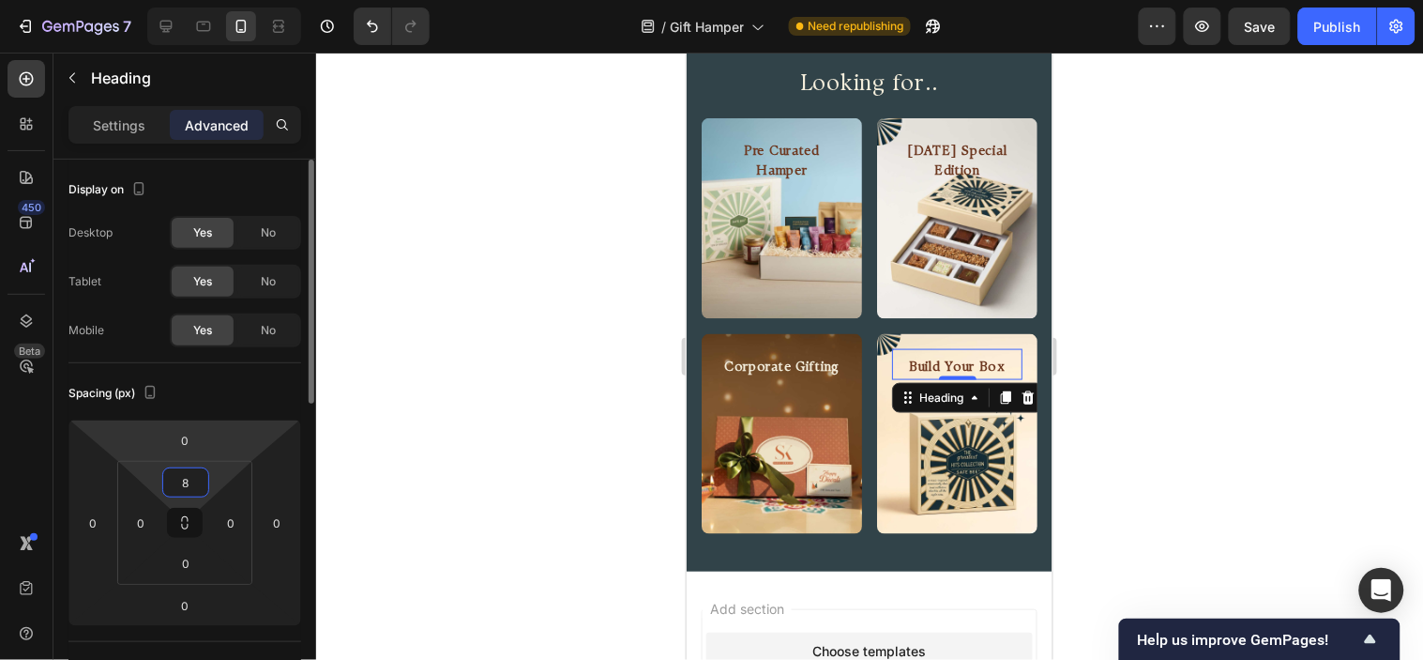
type input "8"
click at [221, 394] on div "Spacing (px)" at bounding box center [184, 393] width 233 height 30
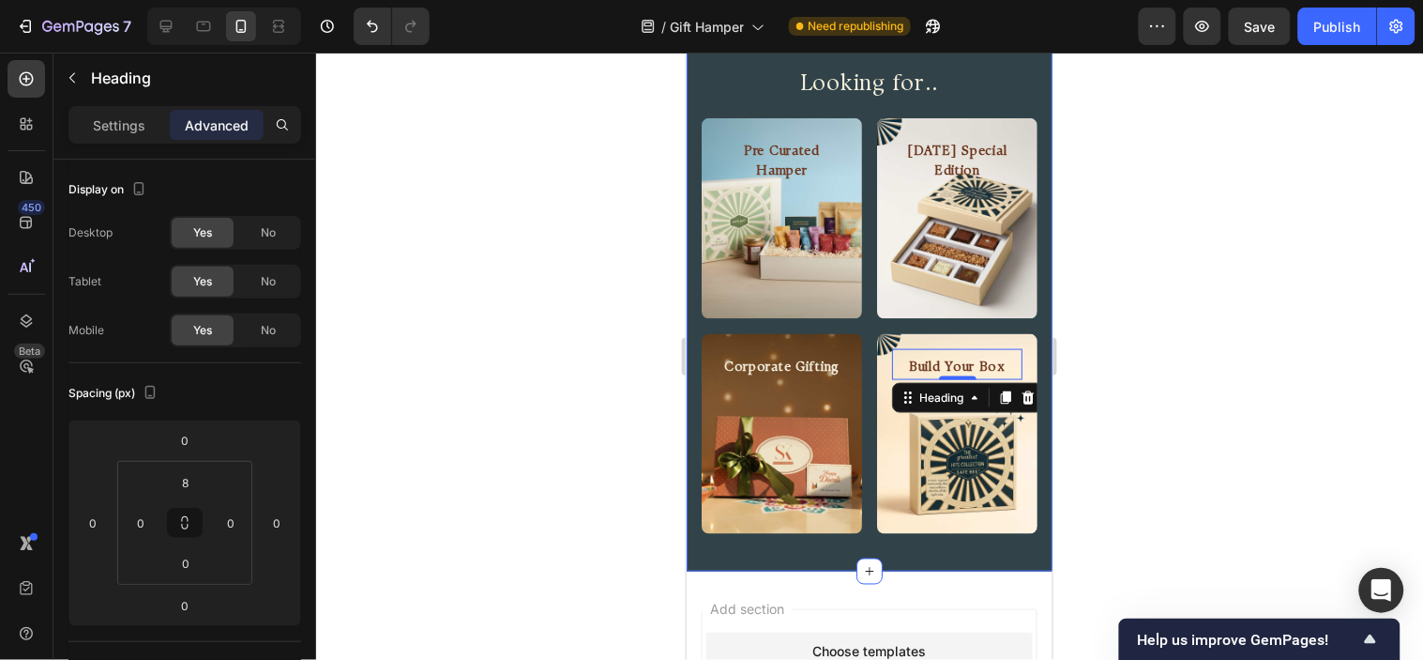
click at [786, 171] on div "Looking for.. Heading Row Pre Curated Hamper Heading Hero Banner [DATE] Special…" at bounding box center [869, 299] width 366 height 469
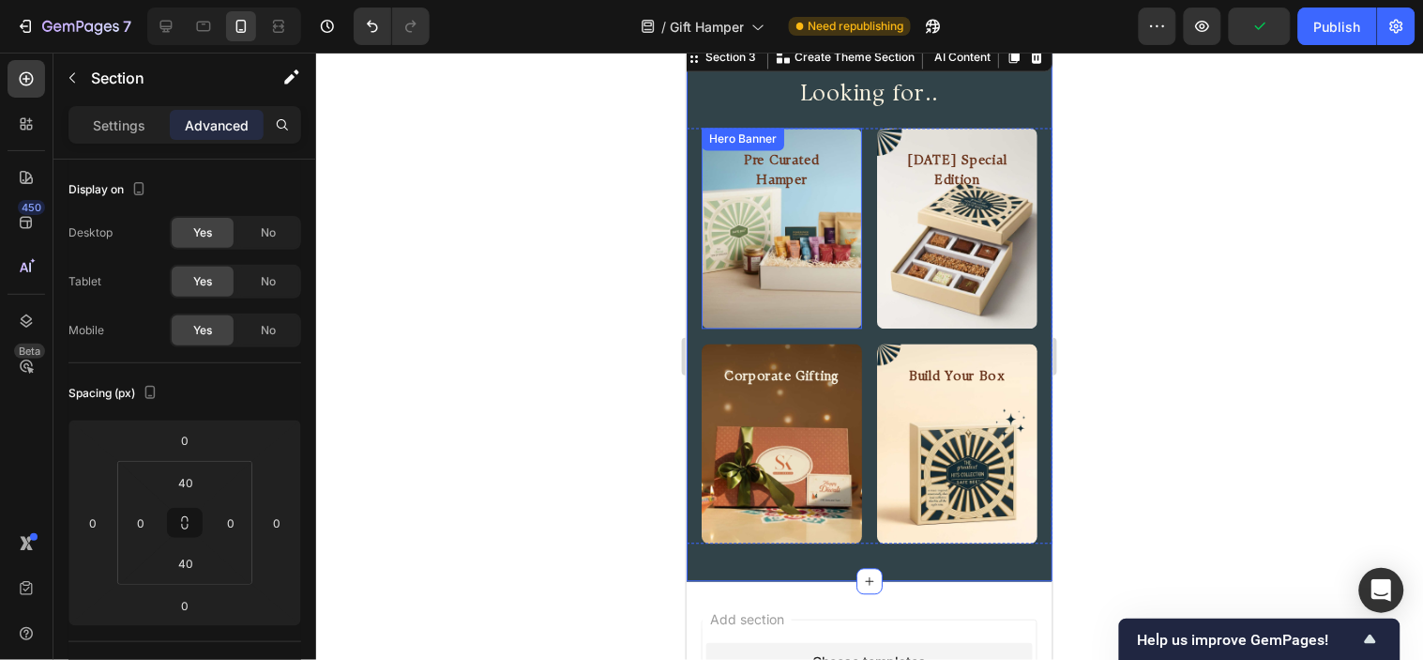
scroll to position [833, 0]
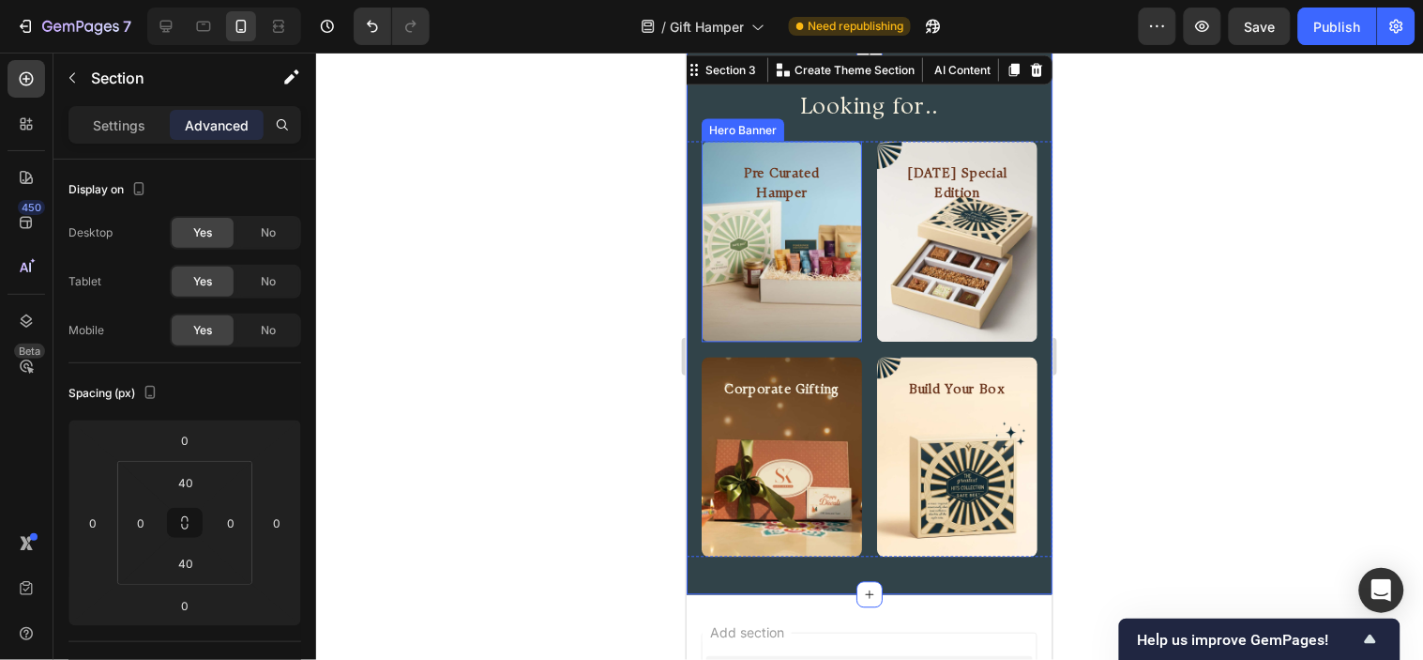
click at [802, 194] on h2 "Pre Curated Hamper" at bounding box center [781, 184] width 130 height 43
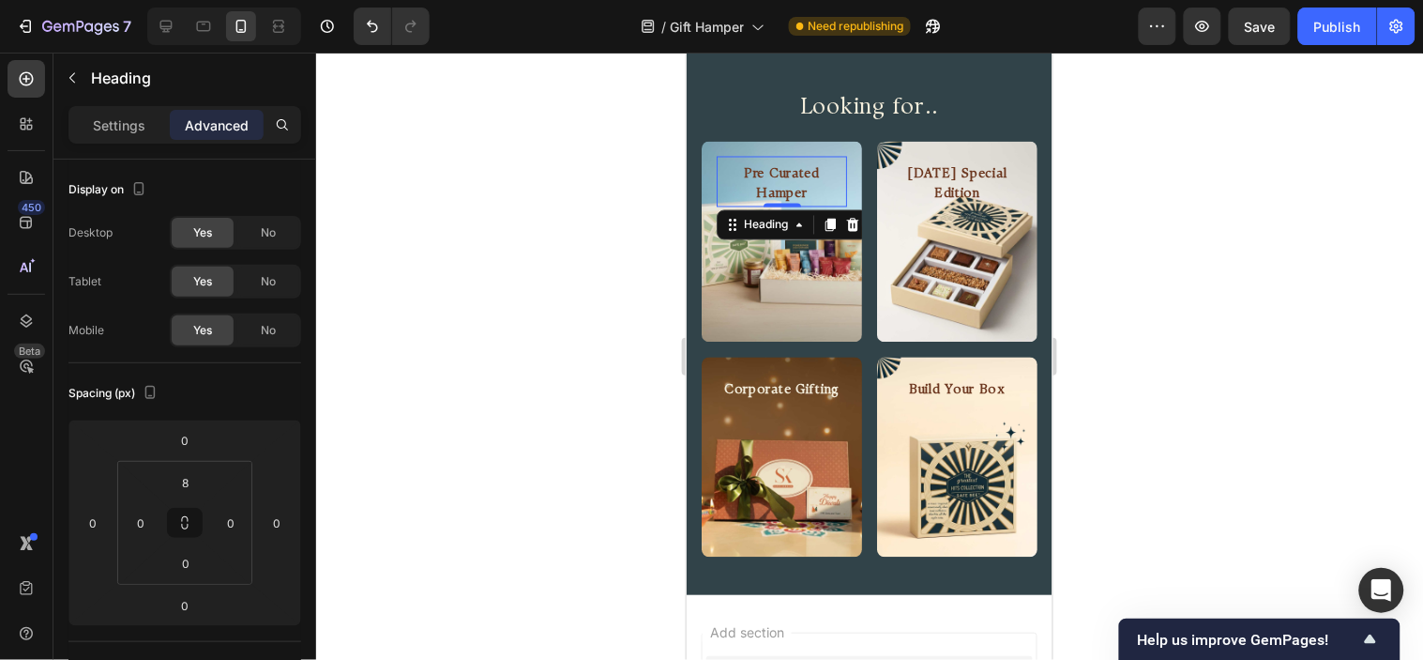
click at [111, 142] on div "Settings Advanced" at bounding box center [184, 125] width 233 height 38
click at [111, 138] on div "Settings" at bounding box center [119, 125] width 94 height 30
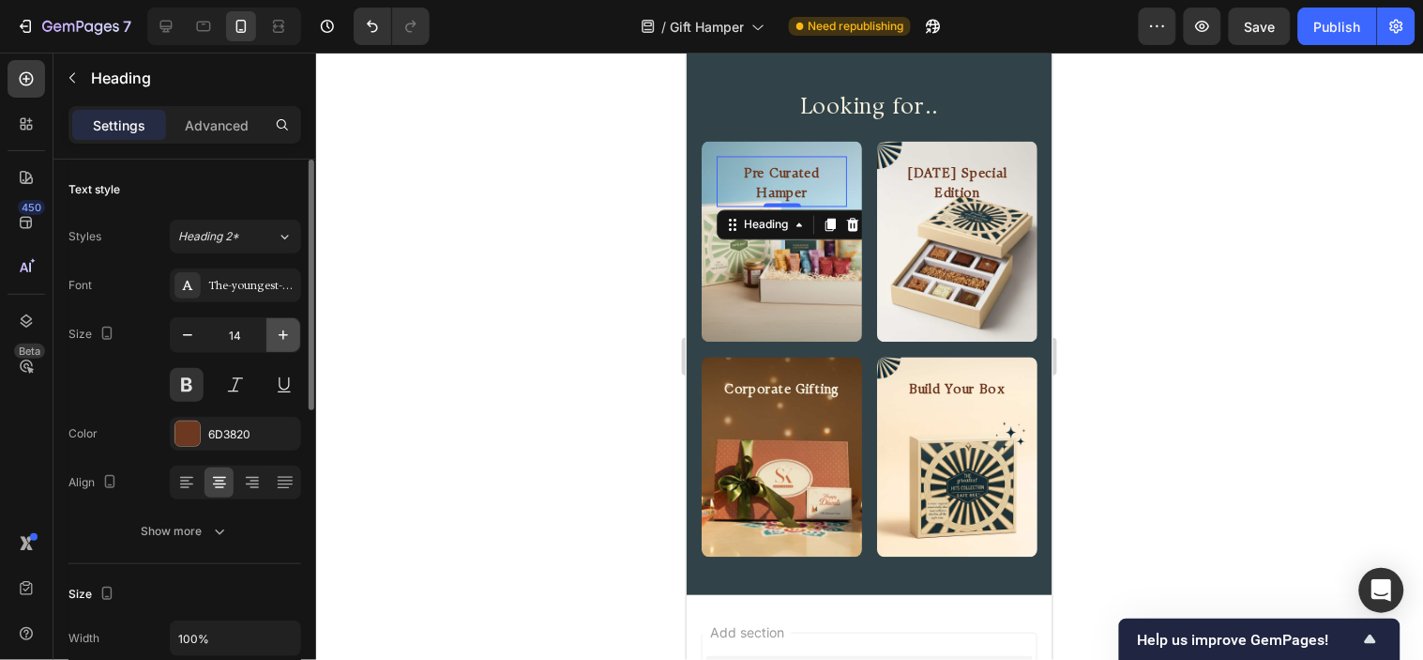
click at [286, 324] on button "button" at bounding box center [283, 335] width 34 height 34
click at [185, 331] on icon "button" at bounding box center [187, 335] width 19 height 19
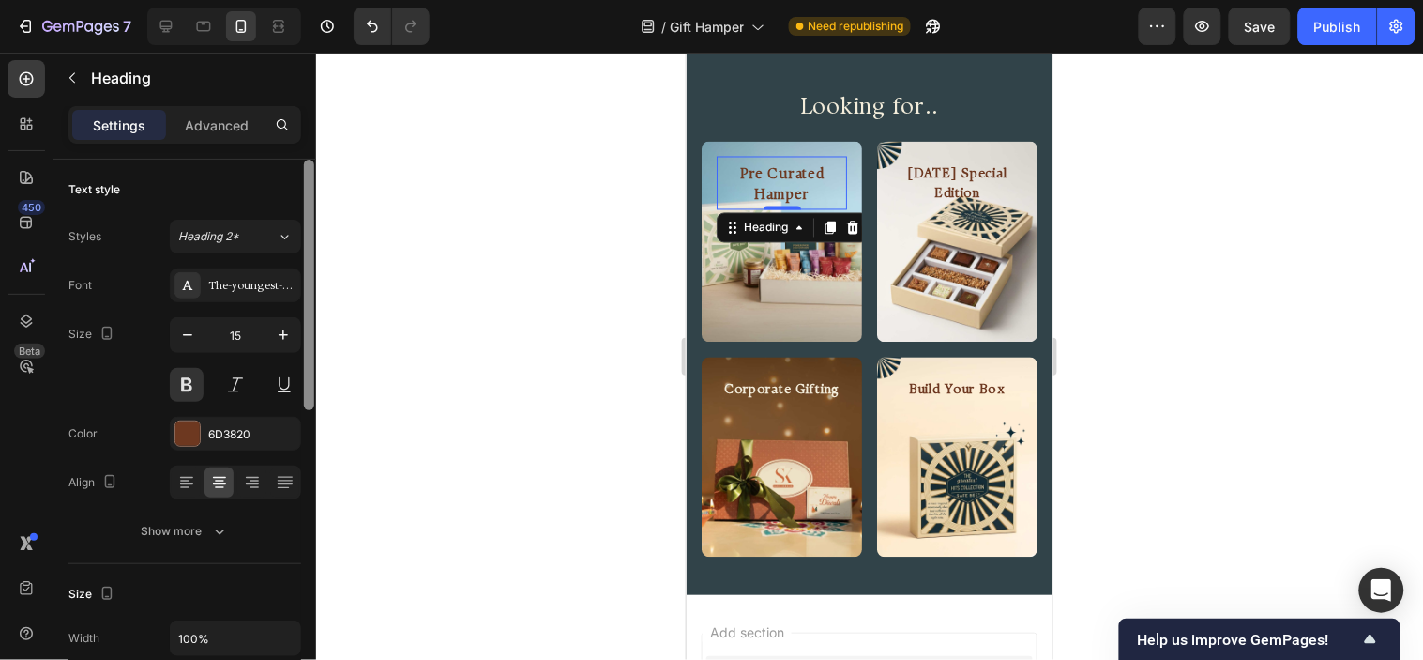
type input "14"
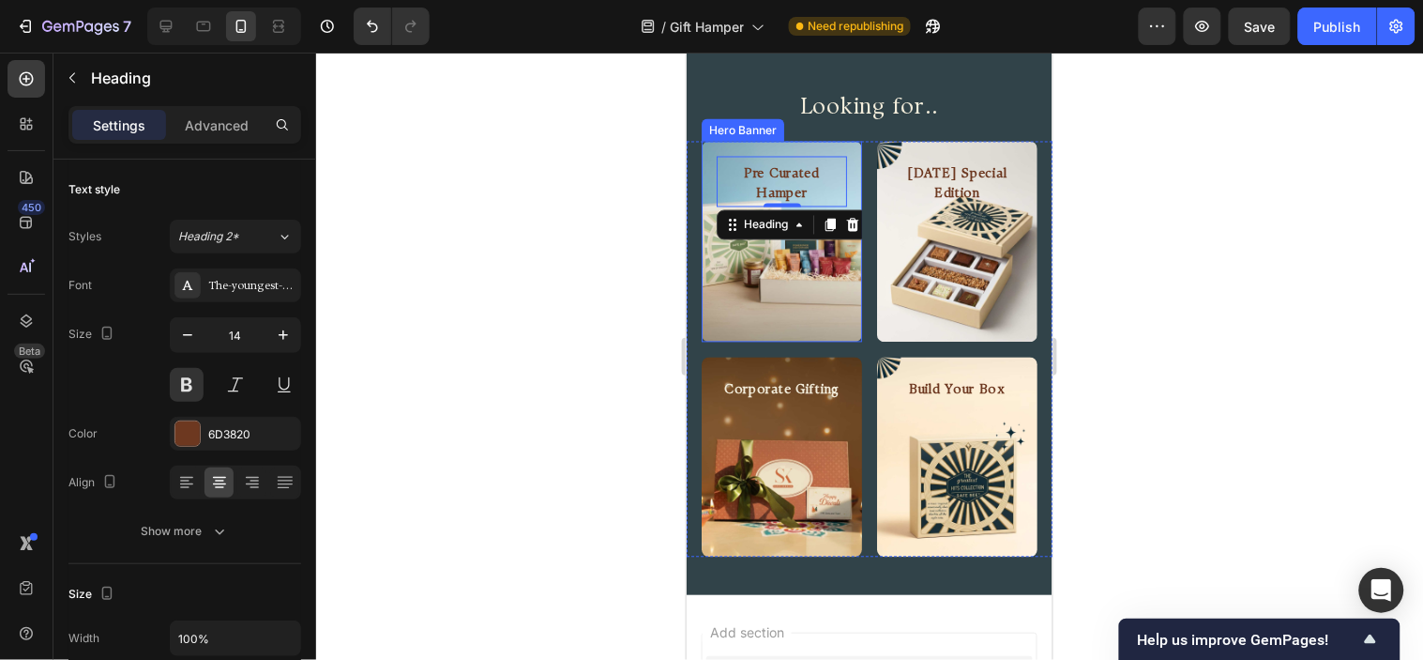
click at [725, 145] on div "Pre Curated Hamper Heading 0" at bounding box center [781, 181] width 160 height 81
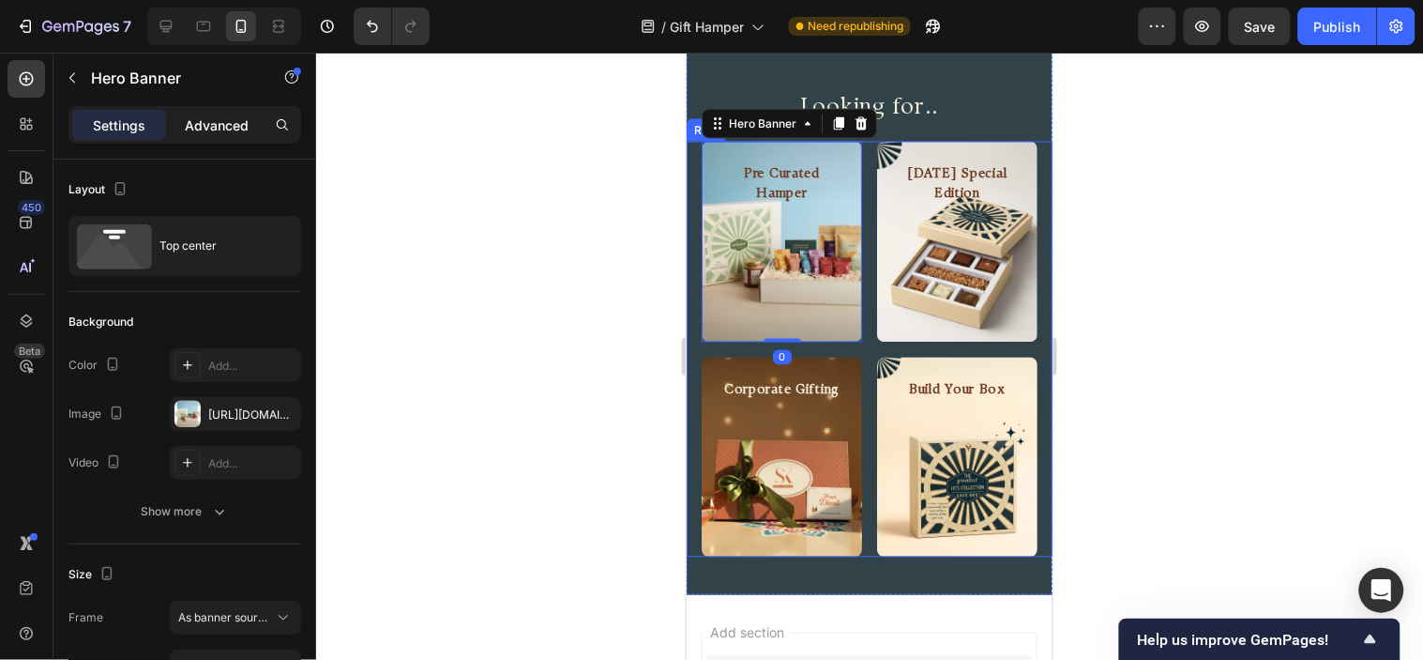
click at [172, 123] on div "Advanced" at bounding box center [217, 125] width 94 height 30
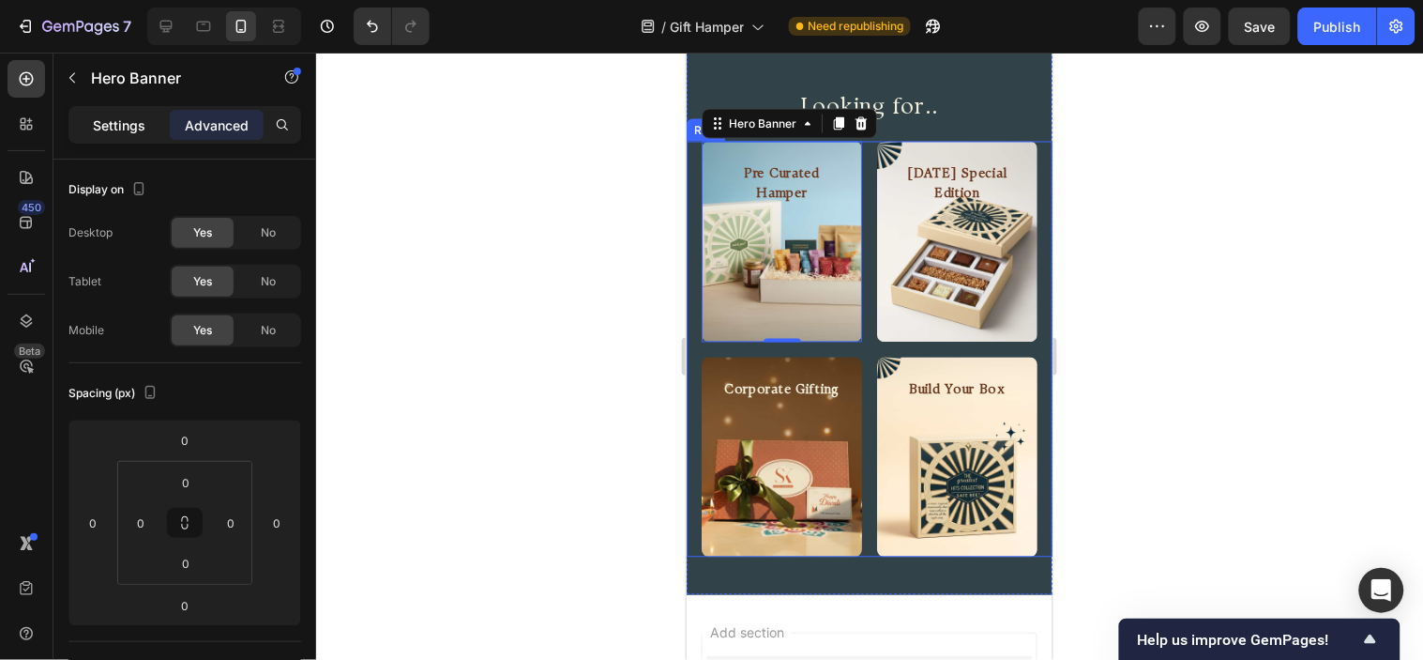
click at [137, 126] on p "Settings" at bounding box center [119, 125] width 53 height 20
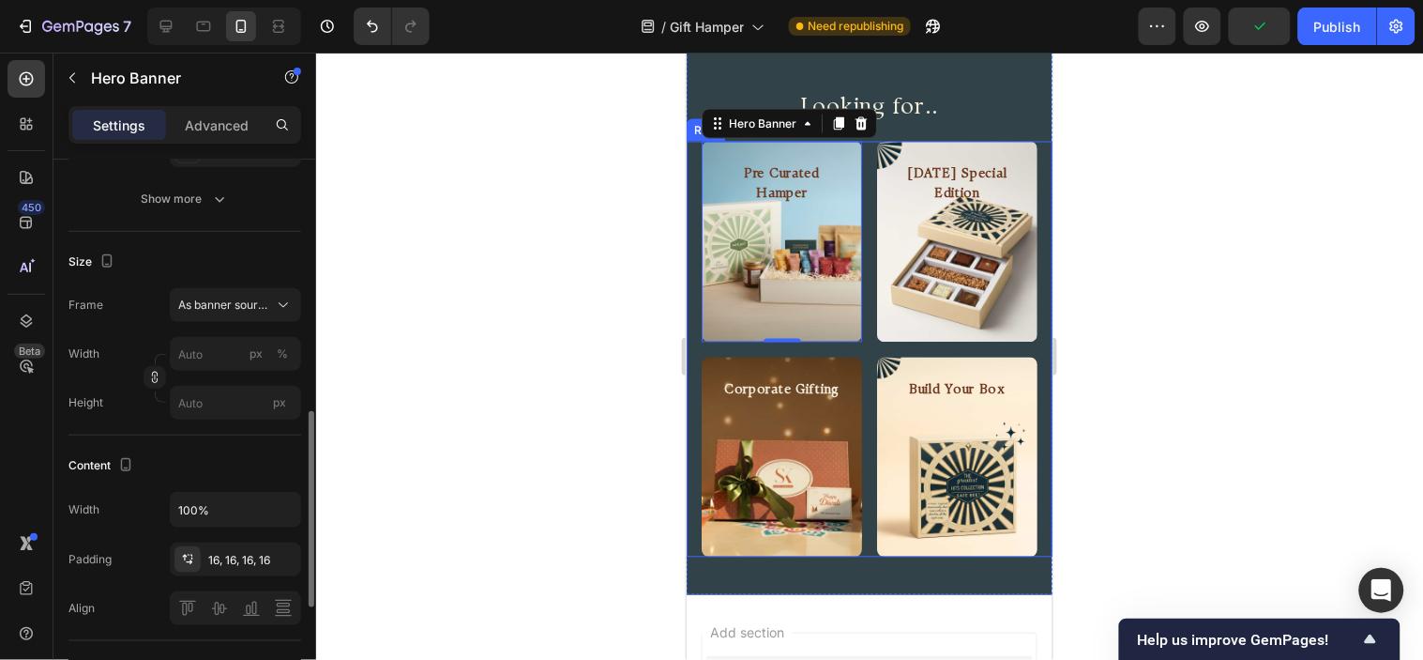
scroll to position [417, 0]
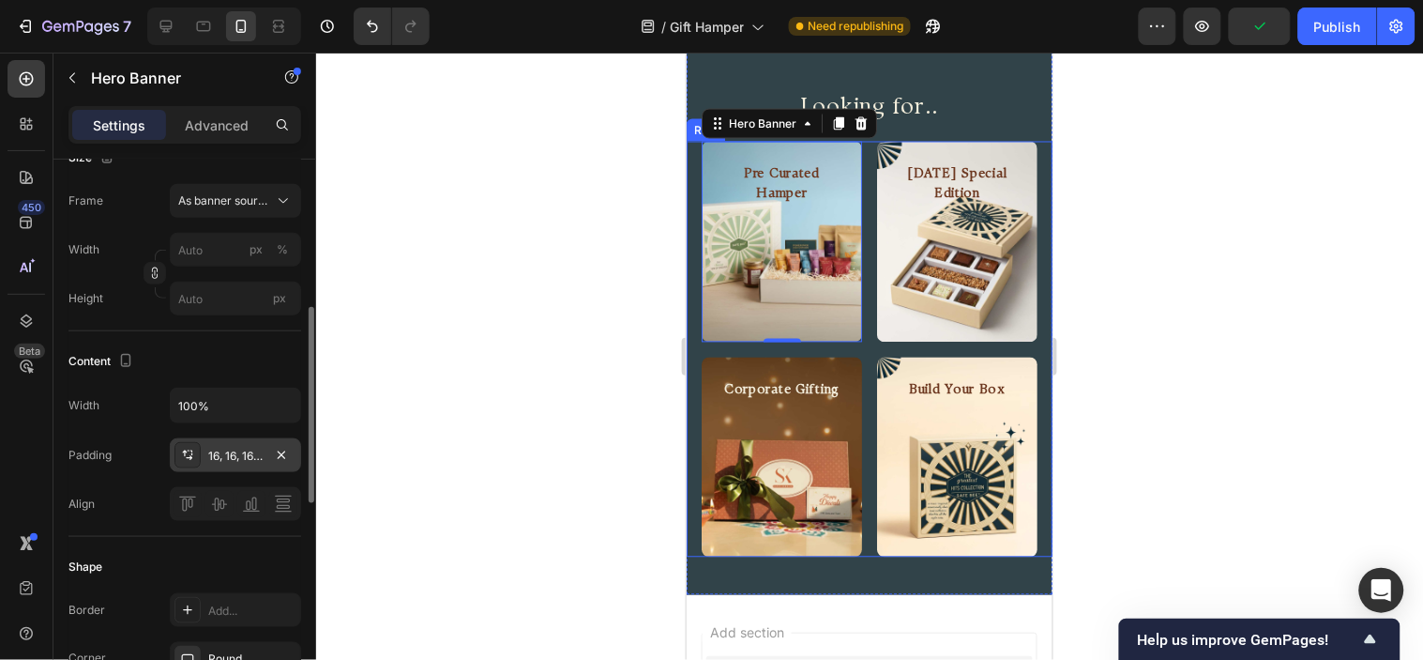
click at [257, 452] on div "16, 16, 16, 16" at bounding box center [235, 456] width 54 height 17
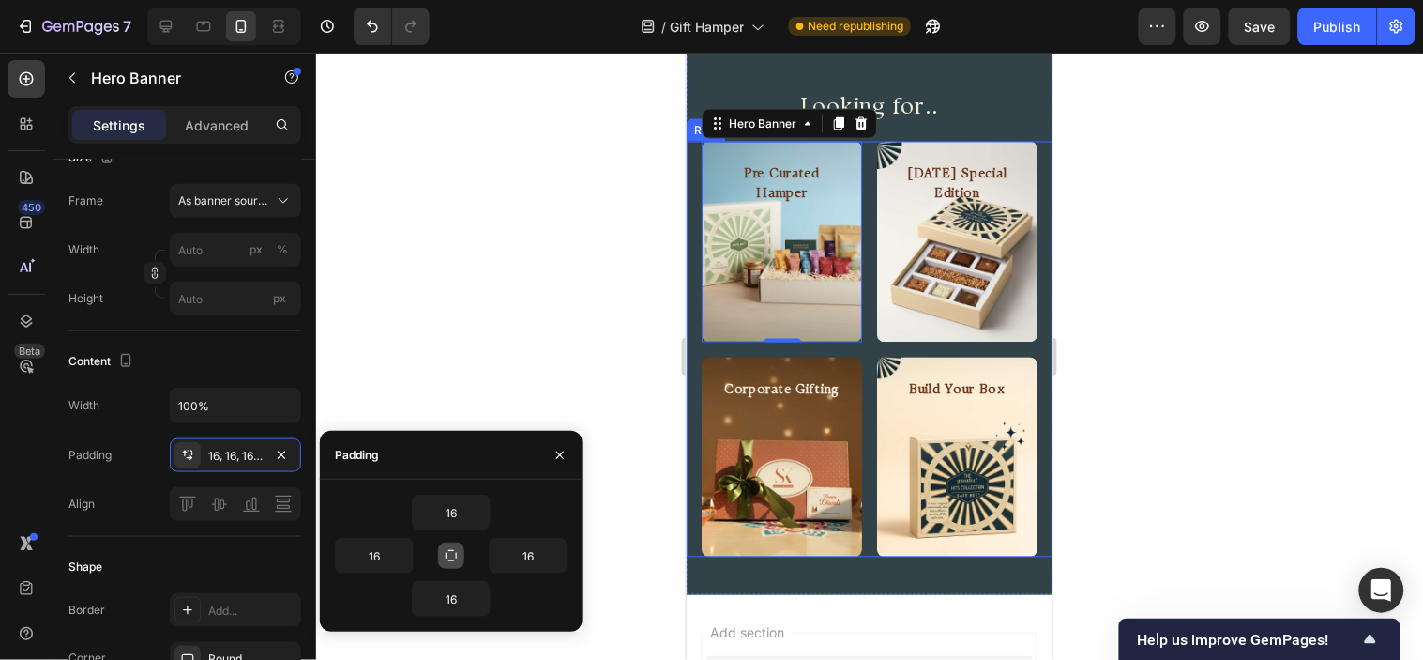
click at [444, 558] on icon "button" at bounding box center [451, 555] width 15 height 15
click at [448, 500] on input "16" at bounding box center [451, 512] width 77 height 34
type input "0"
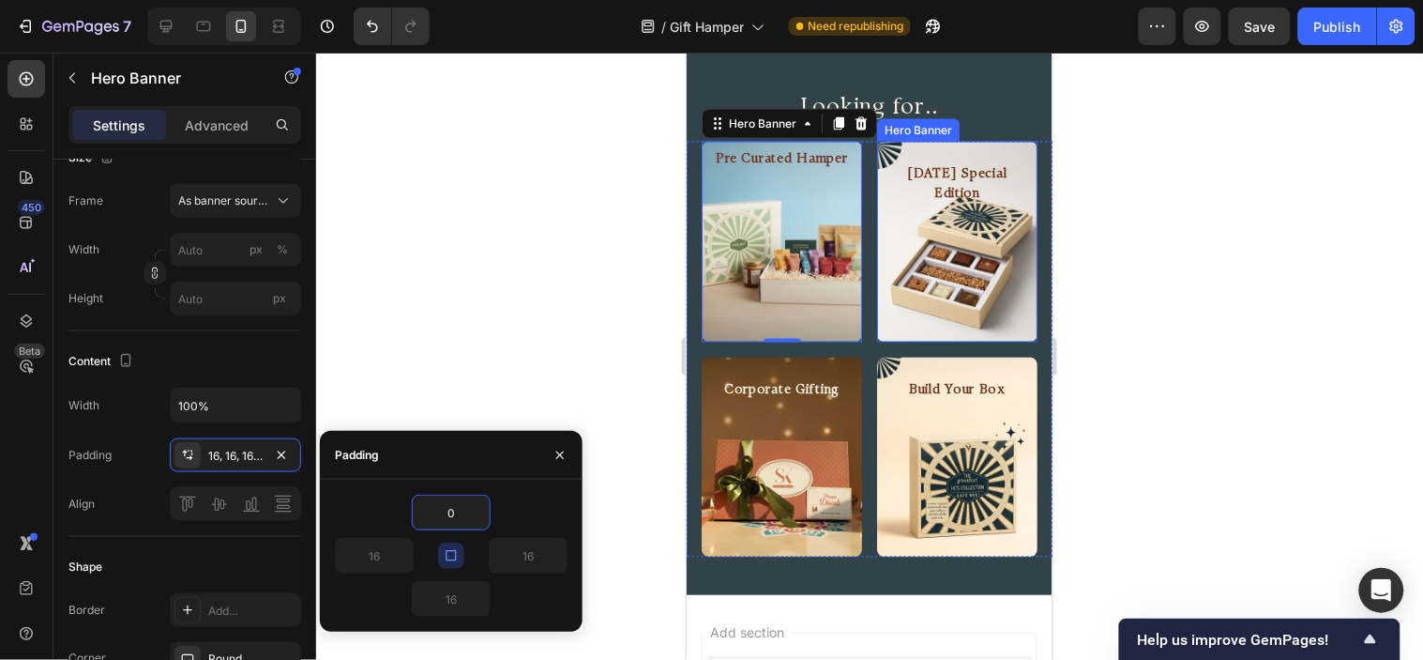
click at [926, 278] on div "Background Image" at bounding box center [956, 241] width 160 height 201
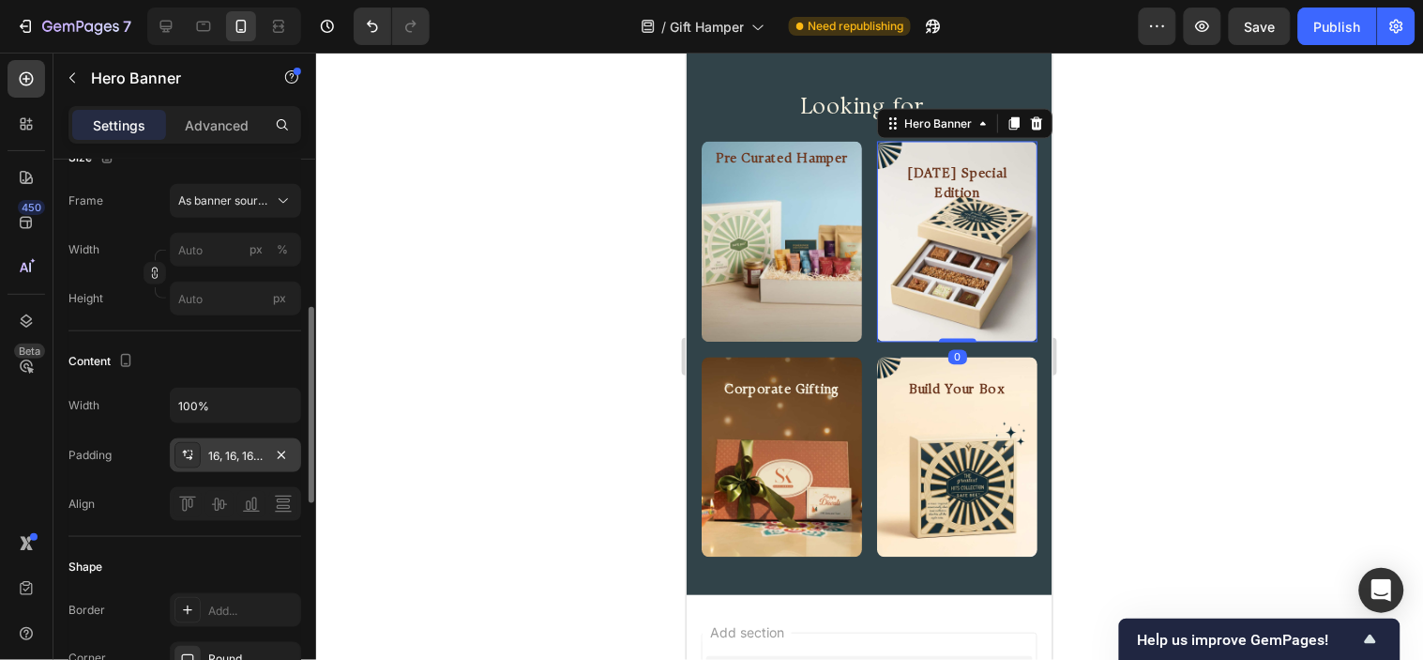
click at [239, 460] on div "16, 16, 16, 16" at bounding box center [235, 456] width 54 height 17
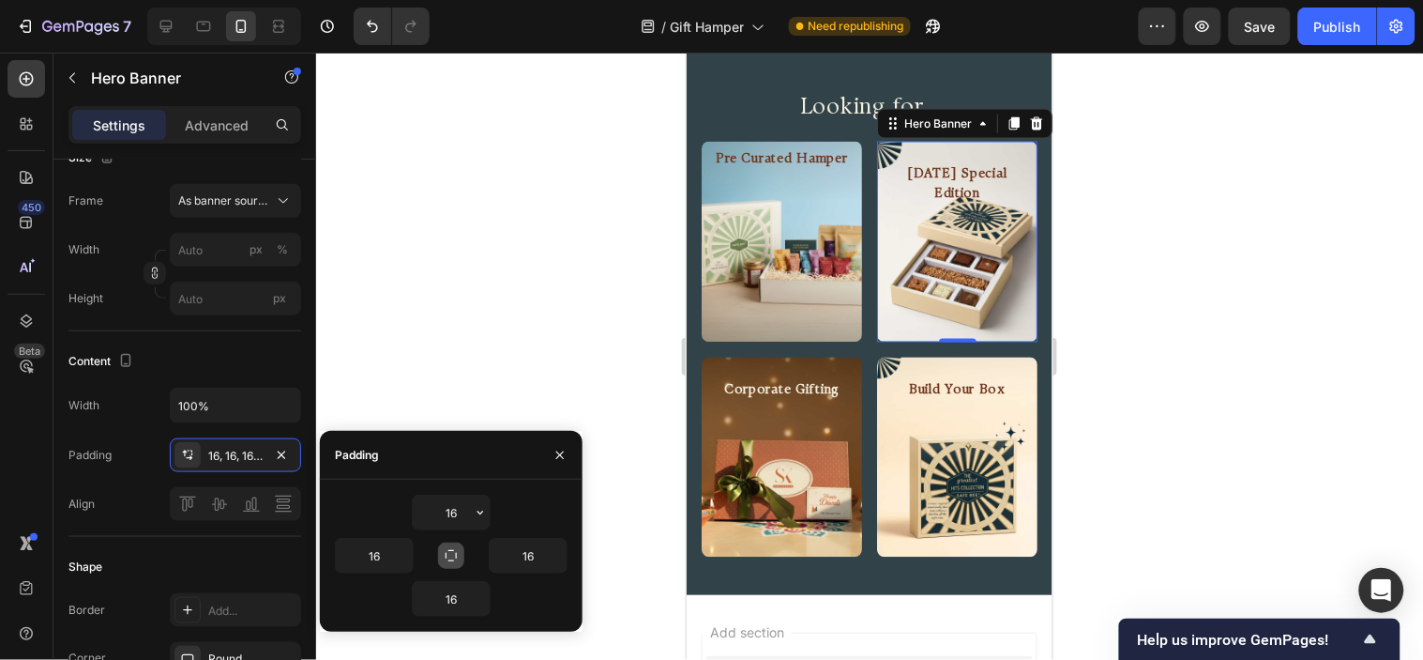
click at [447, 544] on button "button" at bounding box center [451, 555] width 26 height 26
click at [461, 498] on input "16" at bounding box center [451, 512] width 77 height 34
type input "0"
click at [956, 294] on div "Background Image" at bounding box center [956, 241] width 160 height 201
type input "0"
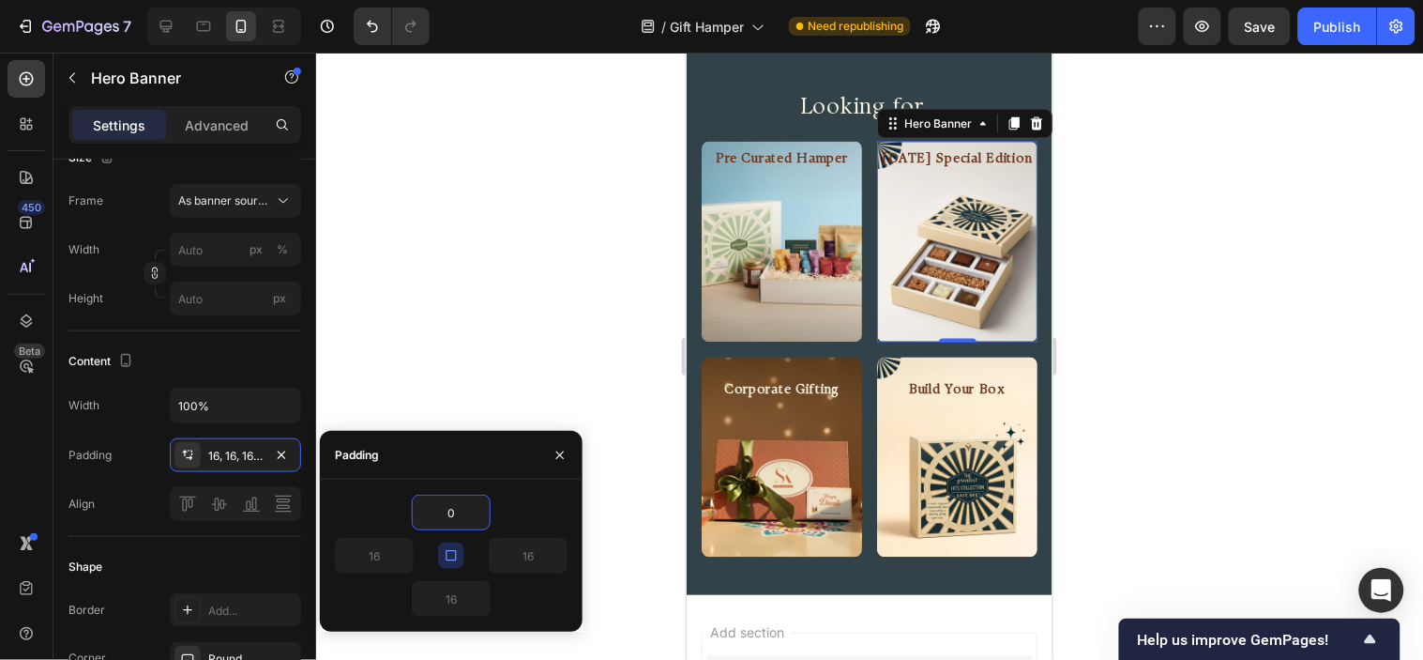
type input "0"
click at [458, 520] on input "0" at bounding box center [451, 512] width 77 height 34
type input "16"
click at [464, 457] on div "Padding" at bounding box center [451, 455] width 263 height 49
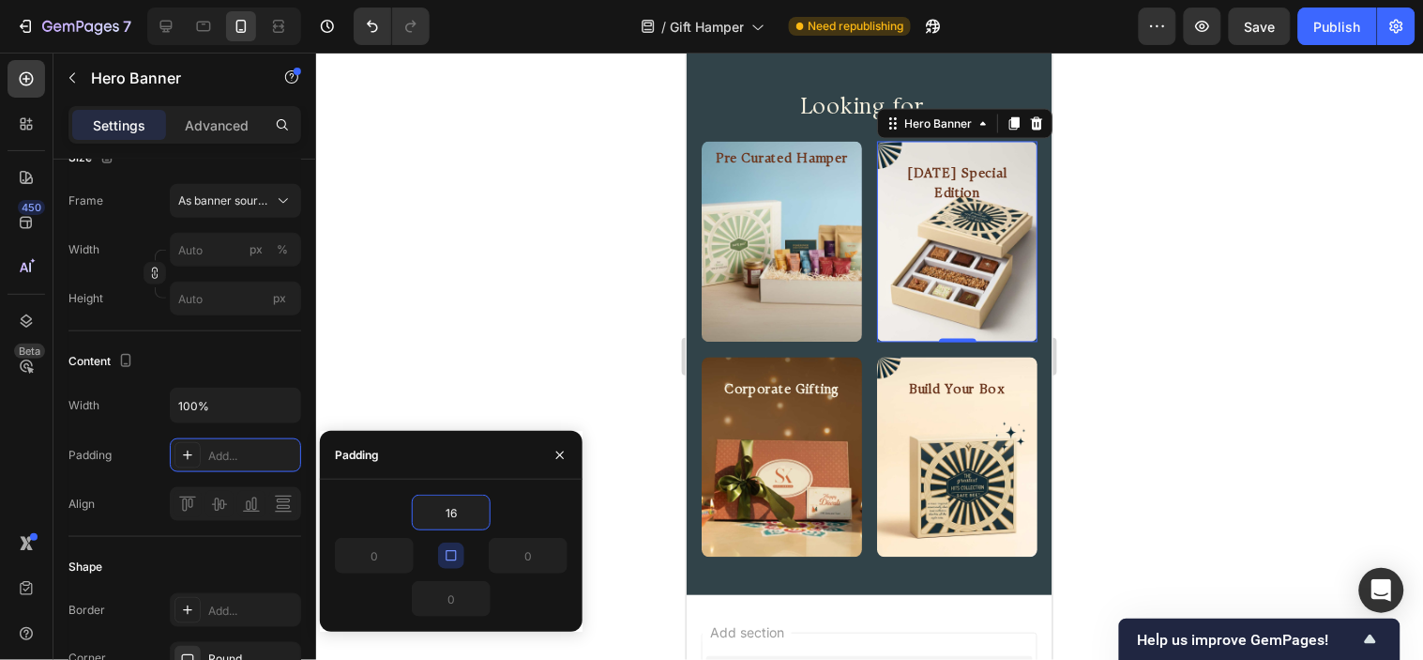
type input "16"
click at [749, 160] on h2 "Pre Curated Hamper" at bounding box center [781, 159] width 160 height 23
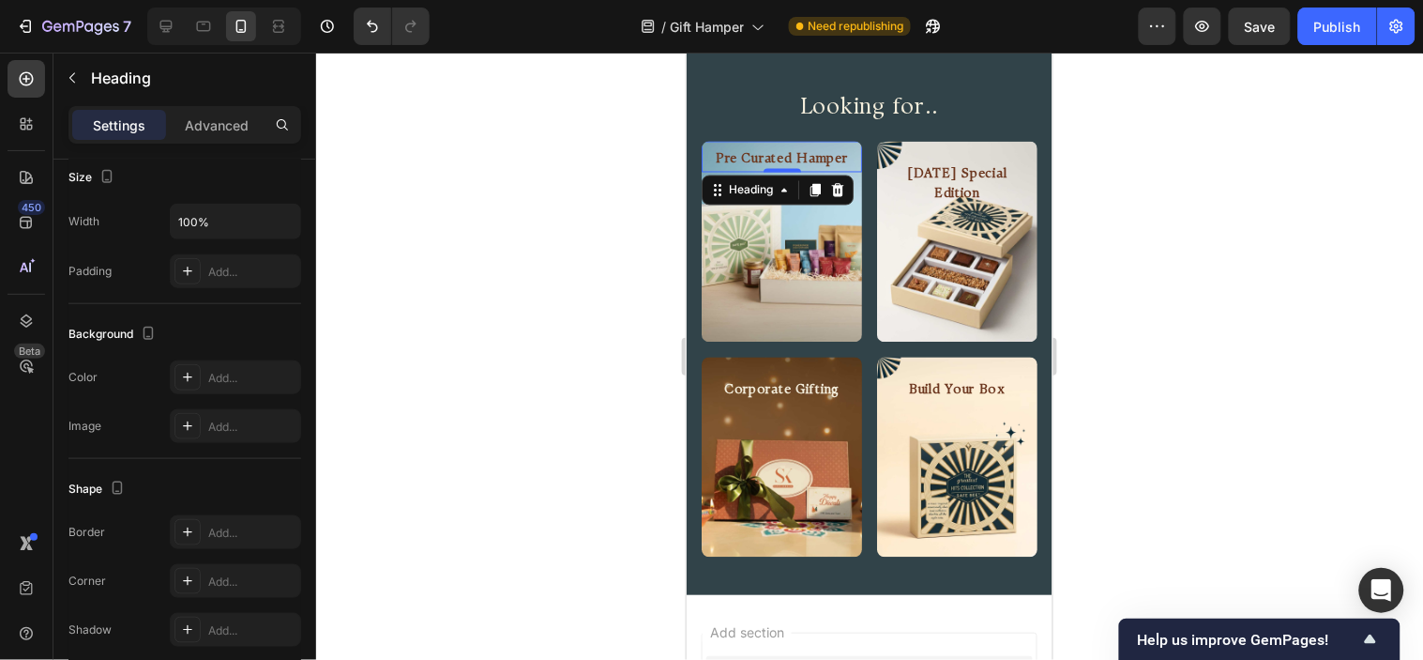
scroll to position [0, 0]
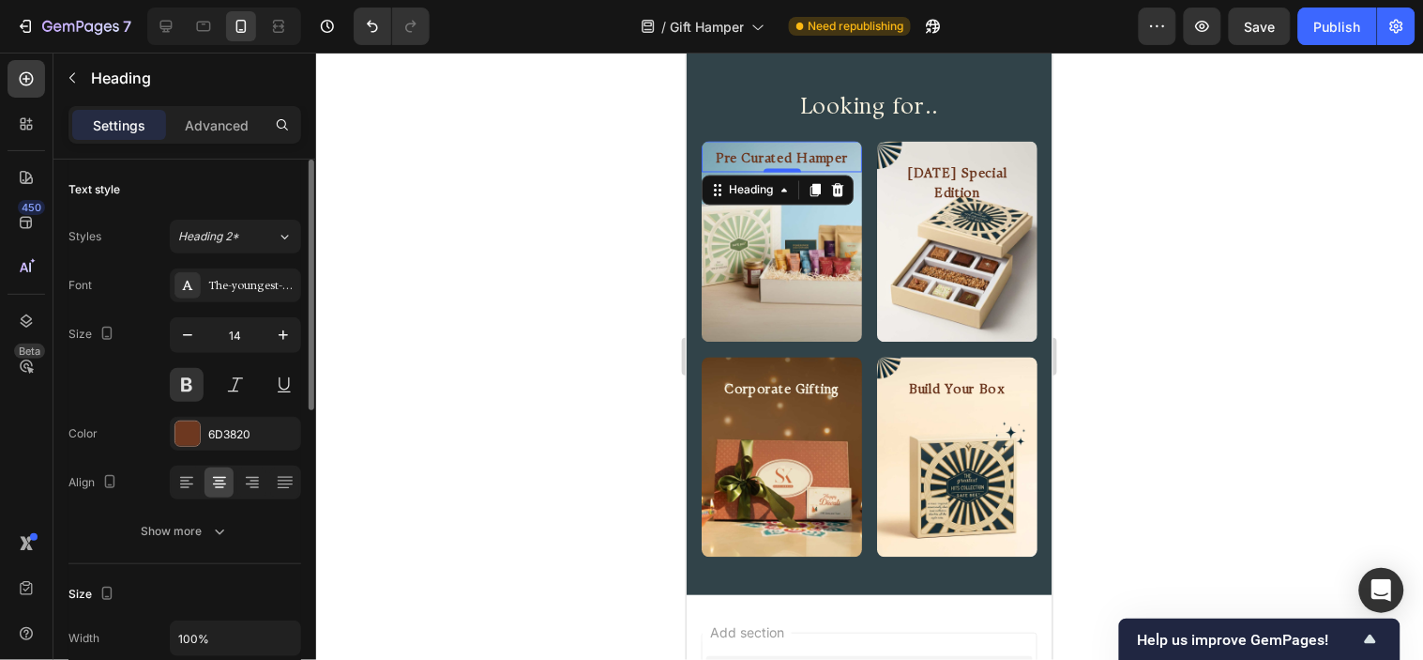
click at [756, 215] on div "Background Image" at bounding box center [781, 241] width 160 height 201
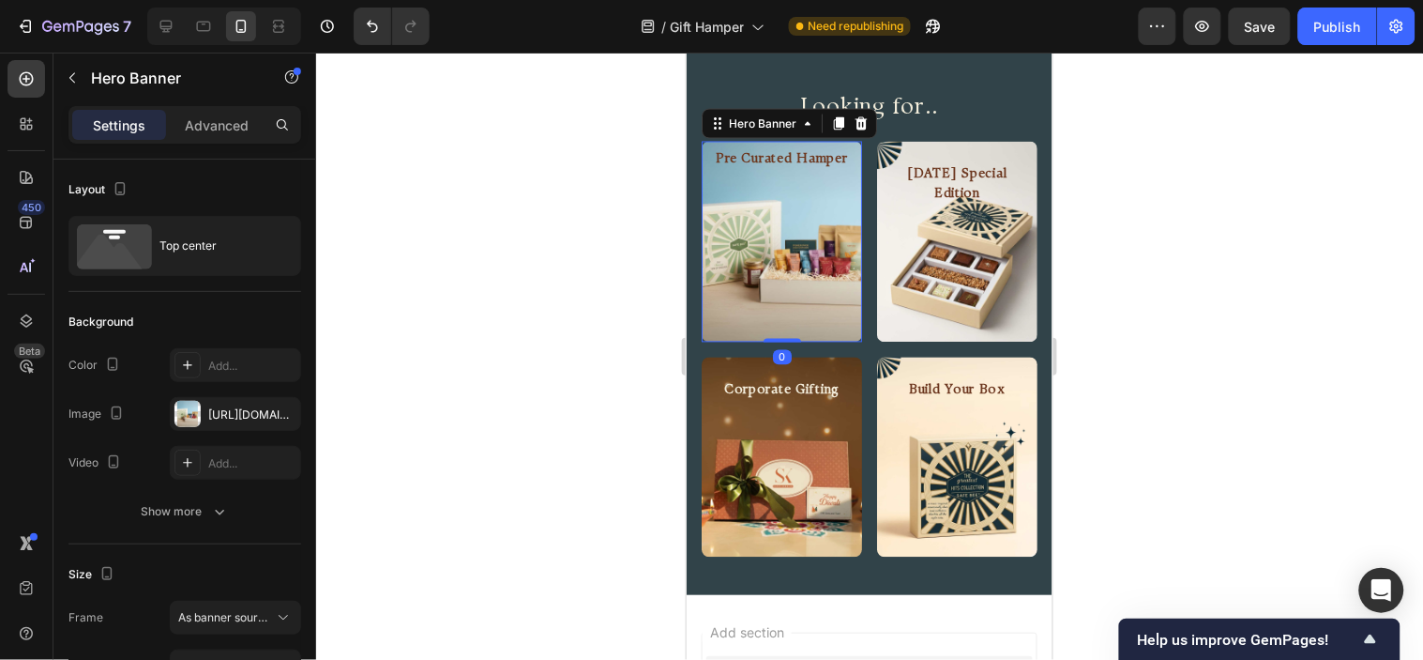
scroll to position [208, 0]
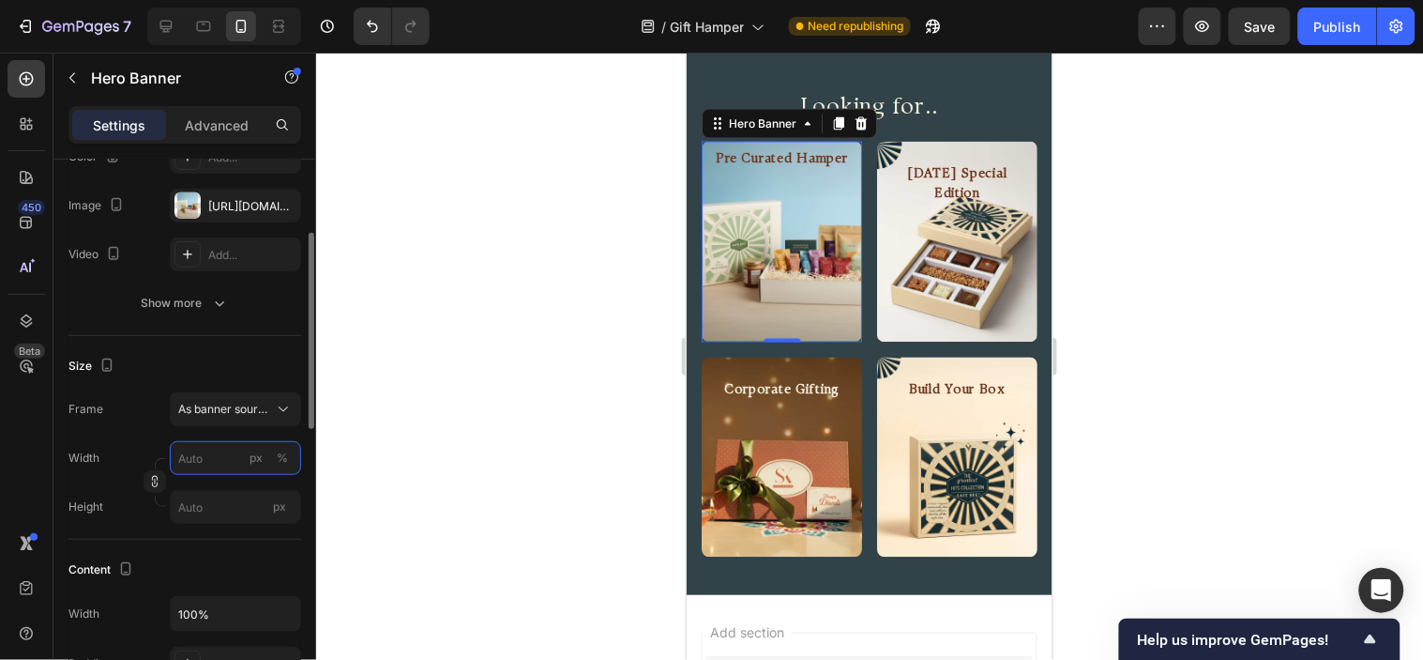
click at [221, 471] on input "px %" at bounding box center [235, 458] width 131 height 34
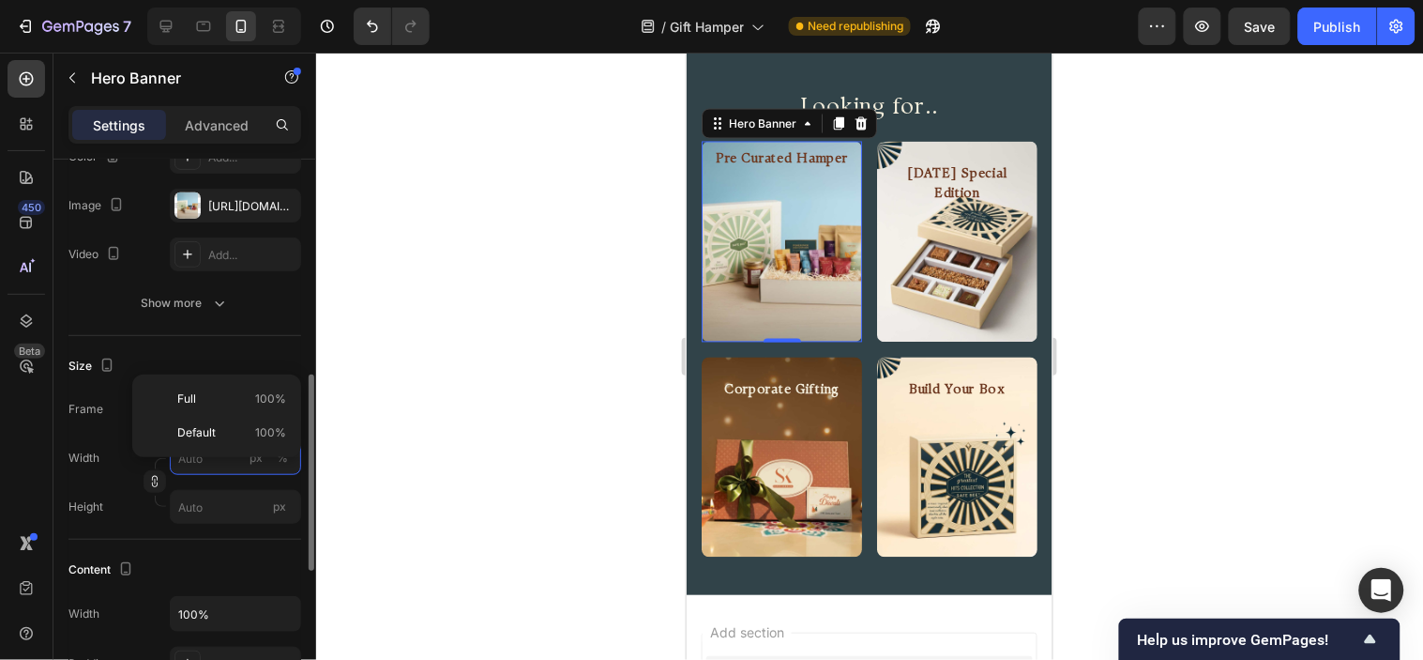
scroll to position [312, 0]
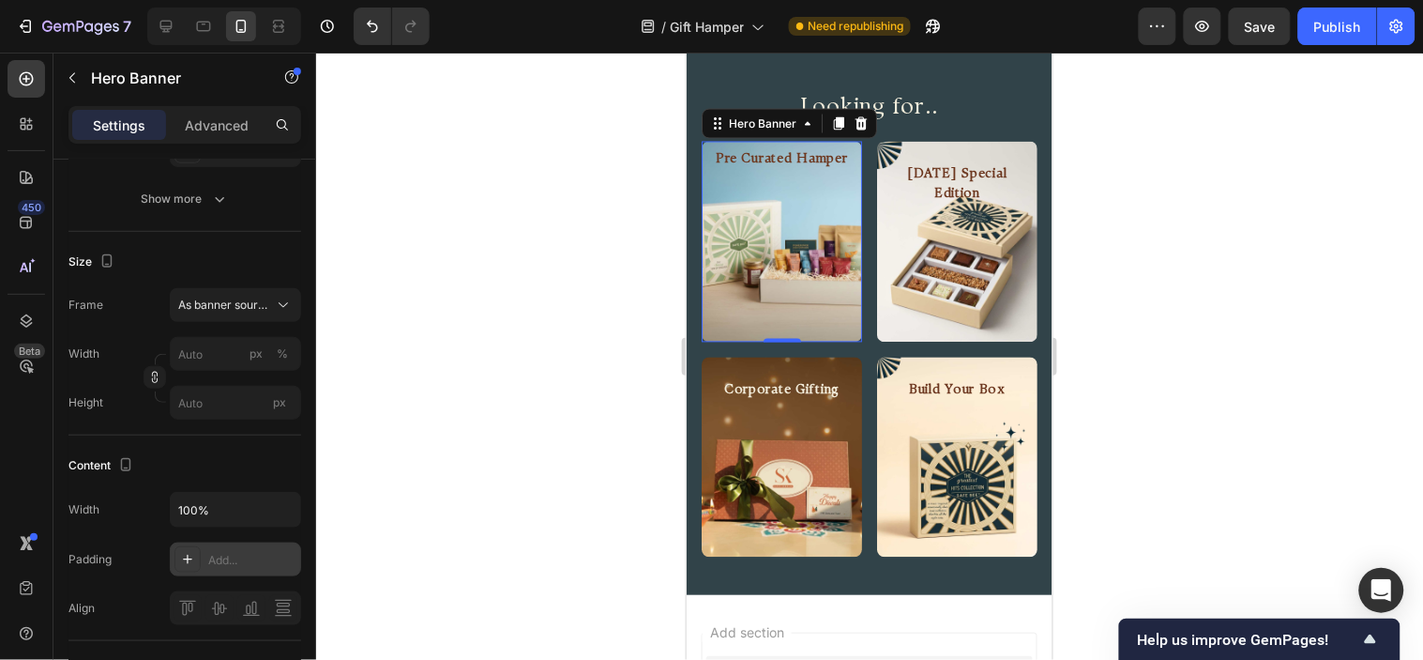
click at [231, 567] on div "Add..." at bounding box center [252, 560] width 88 height 17
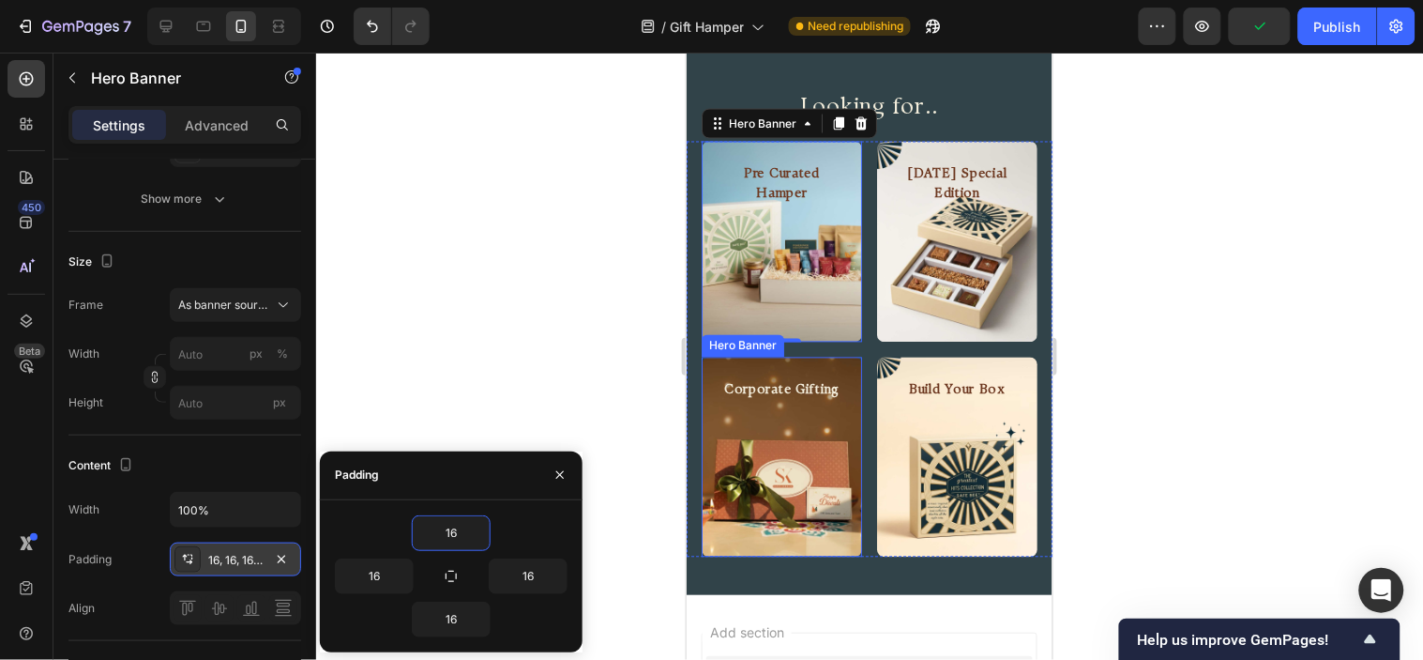
click at [760, 463] on div "Background Image" at bounding box center [781, 457] width 160 height 201
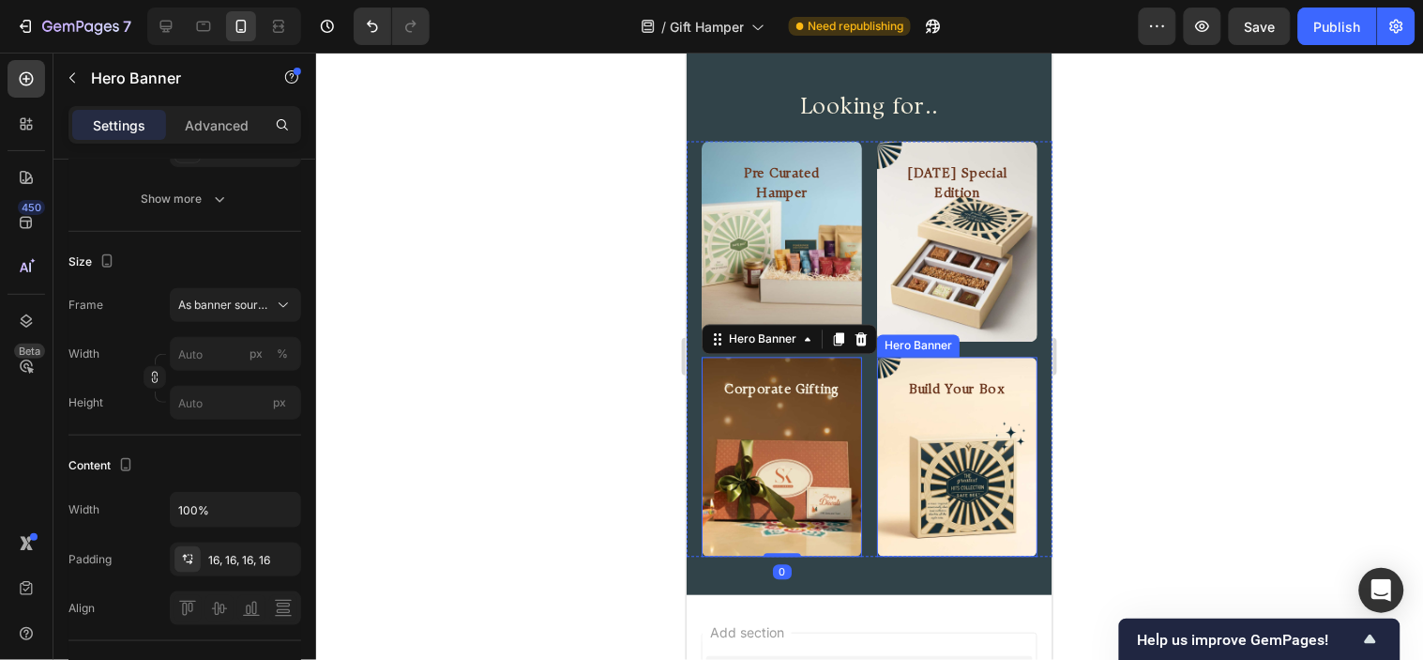
click at [989, 434] on div "Background Image" at bounding box center [956, 457] width 160 height 201
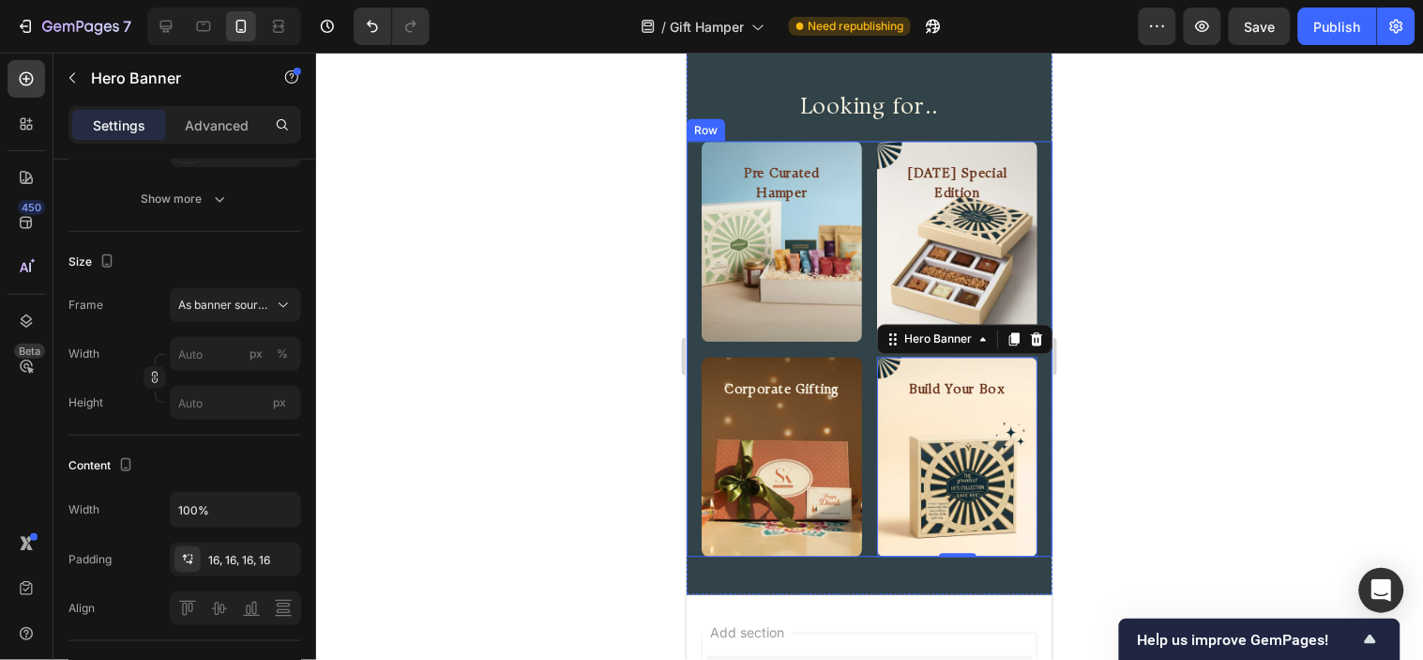
click at [866, 432] on div "Pre Curated Hamper Heading Hero Banner [DATE] Special Edition Heading Hero Bann…" at bounding box center [869, 349] width 366 height 417
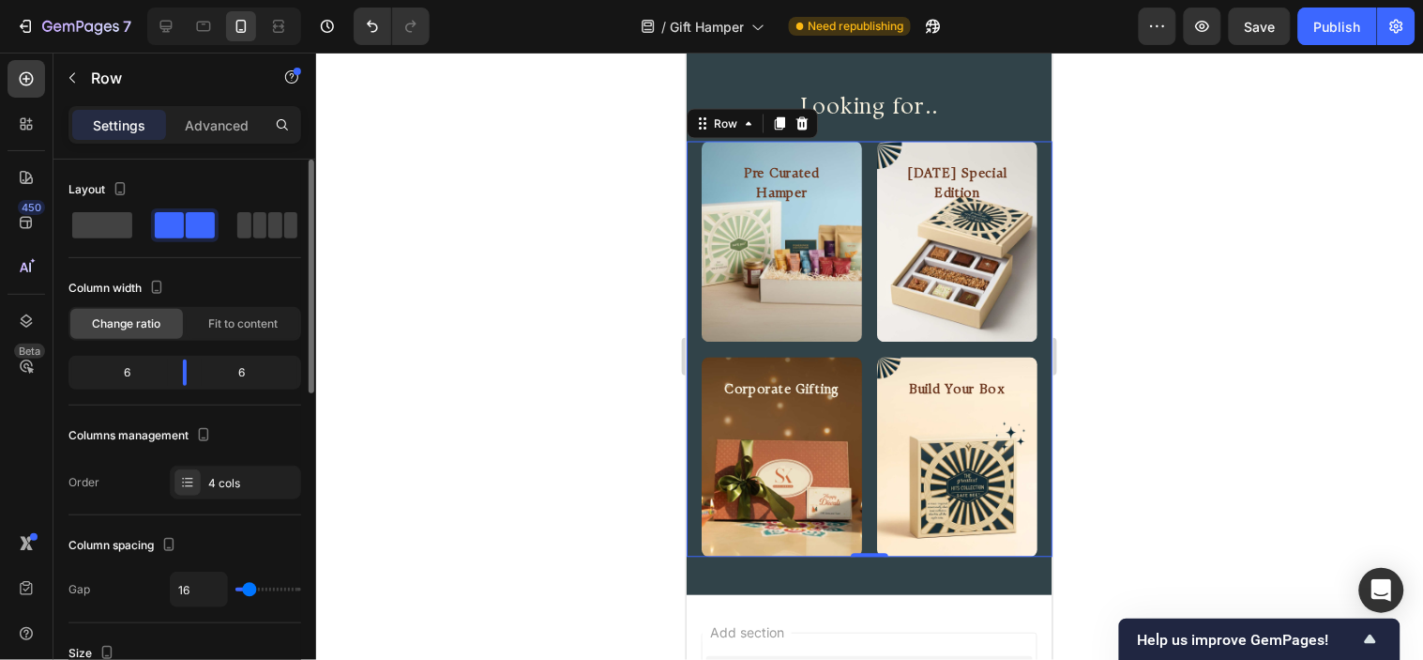
scroll to position [208, 0]
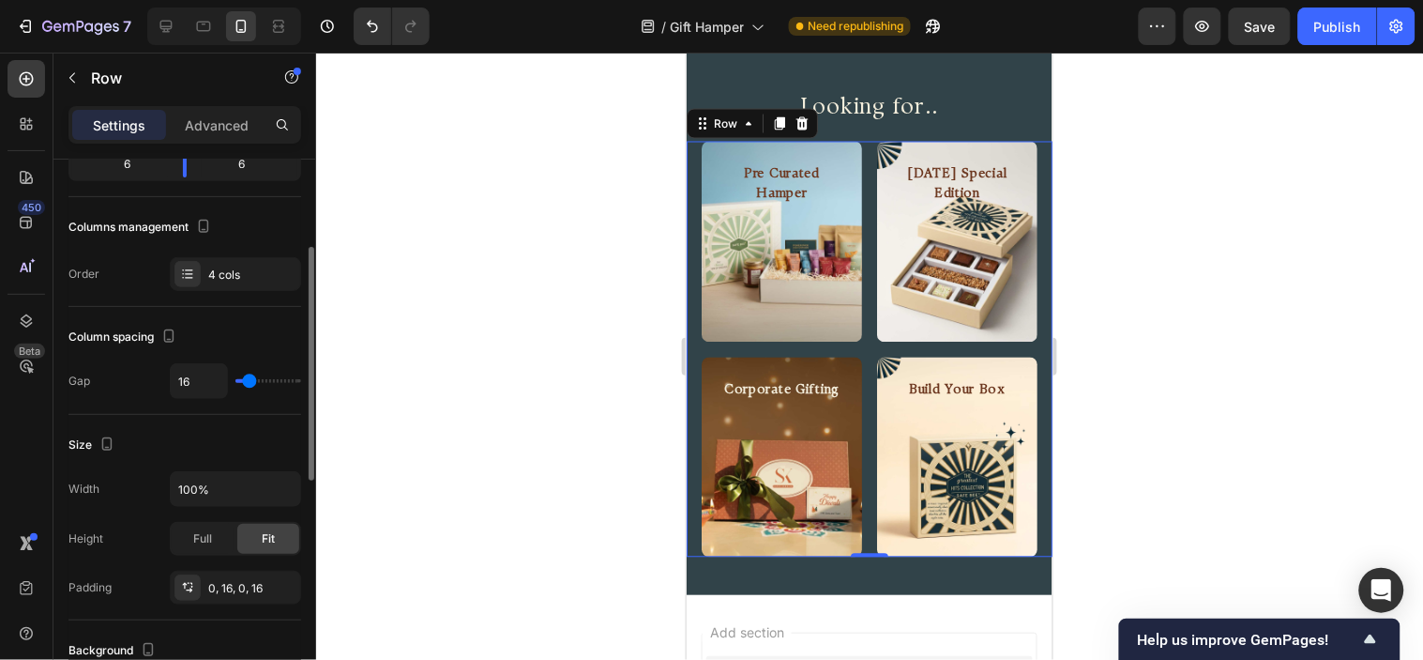
type input "2"
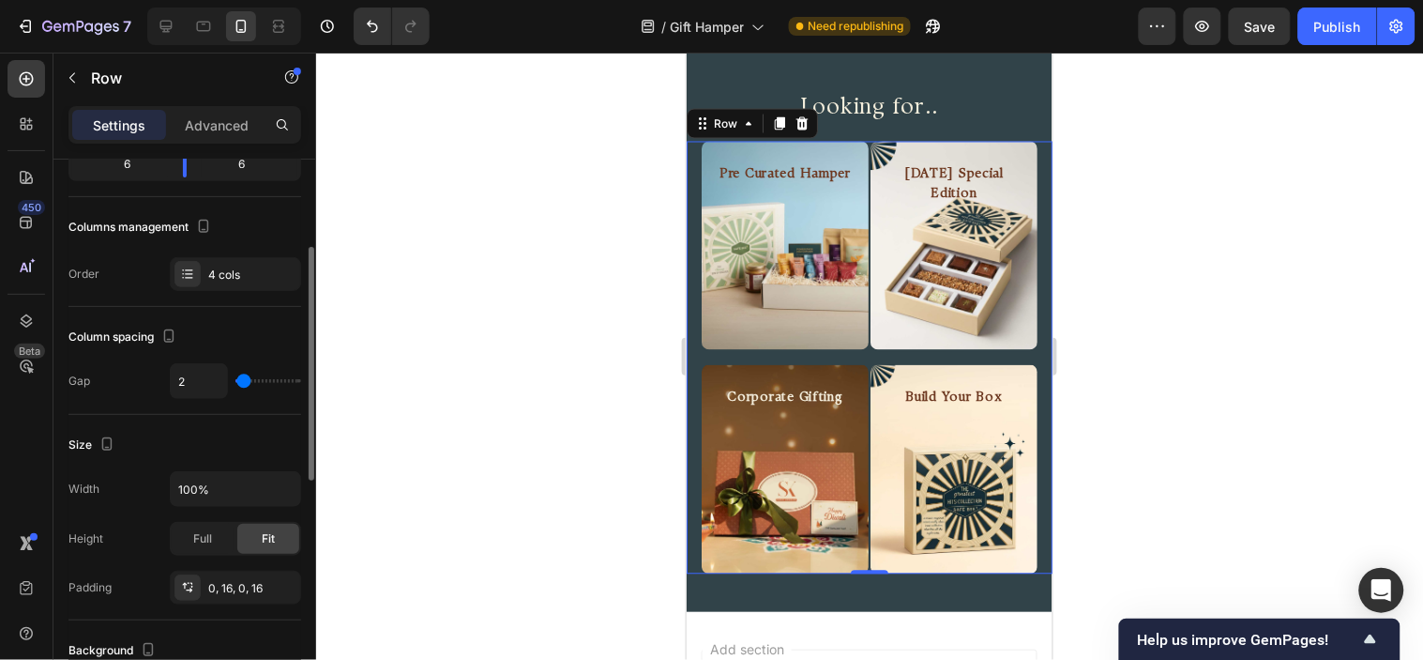
type input "7"
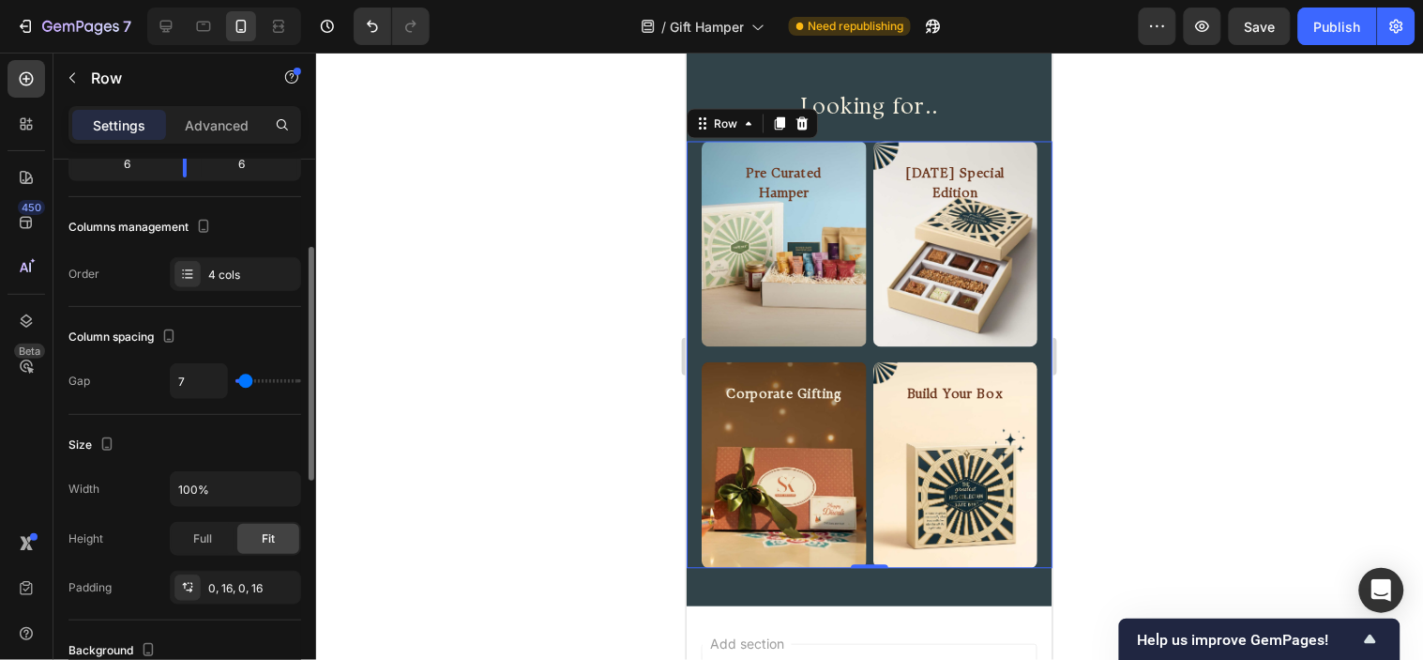
type input "10"
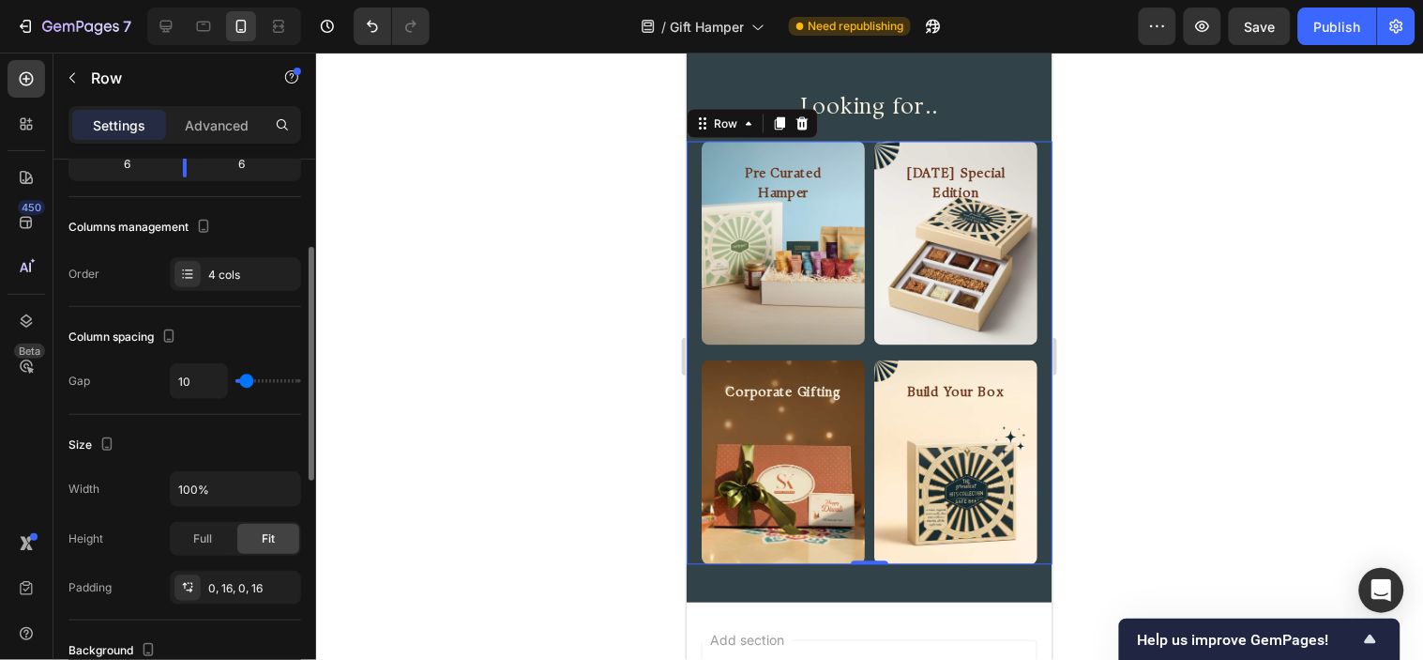
type input "10"
click at [247, 379] on input "range" at bounding box center [269, 381] width 66 height 4
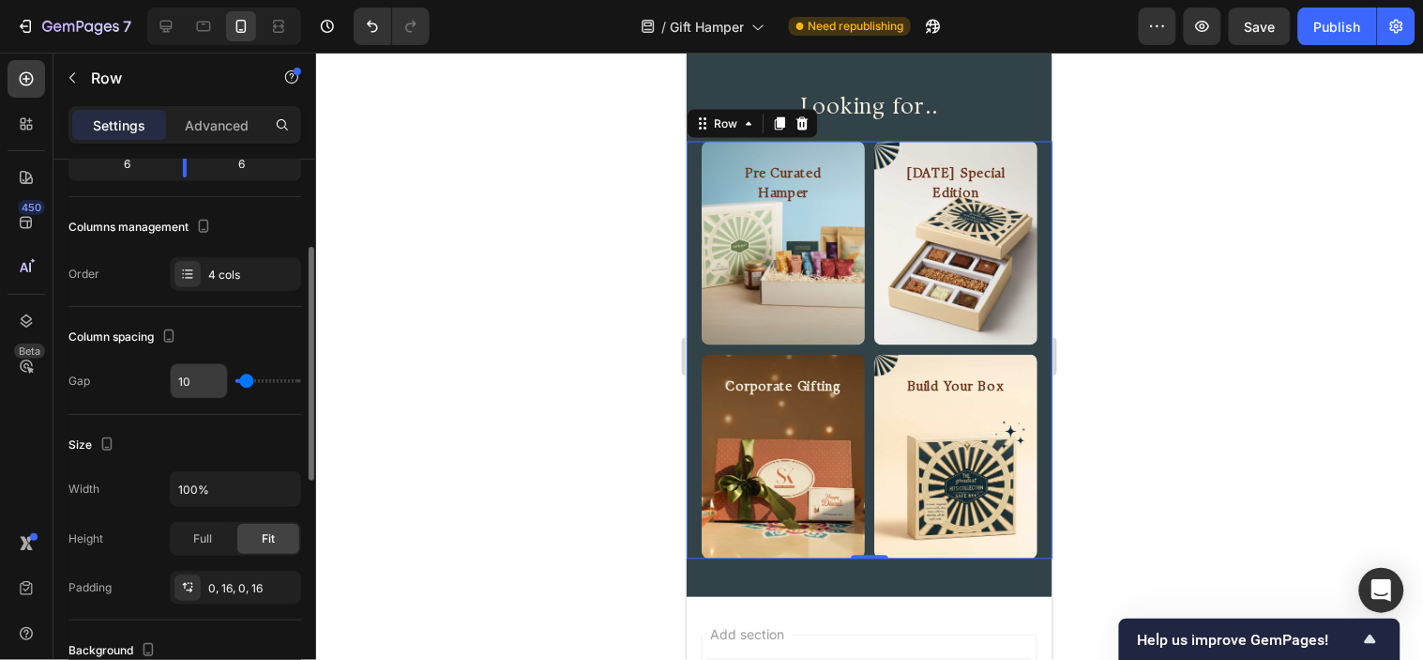
click at [185, 373] on input "10" at bounding box center [199, 381] width 56 height 34
type input "8"
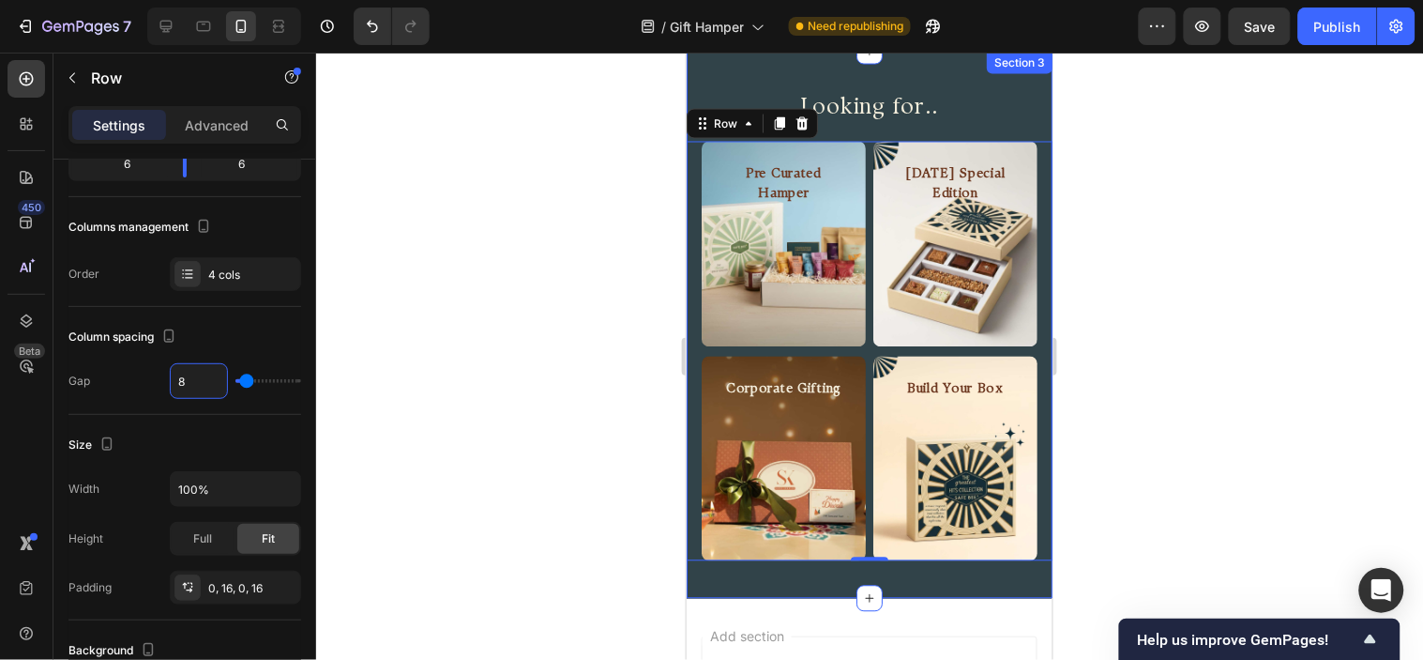
click at [873, 540] on div "Looking for.. Heading Row Pre Curated Hamper Heading Hero Banner Diwali Special…" at bounding box center [869, 325] width 366 height 548
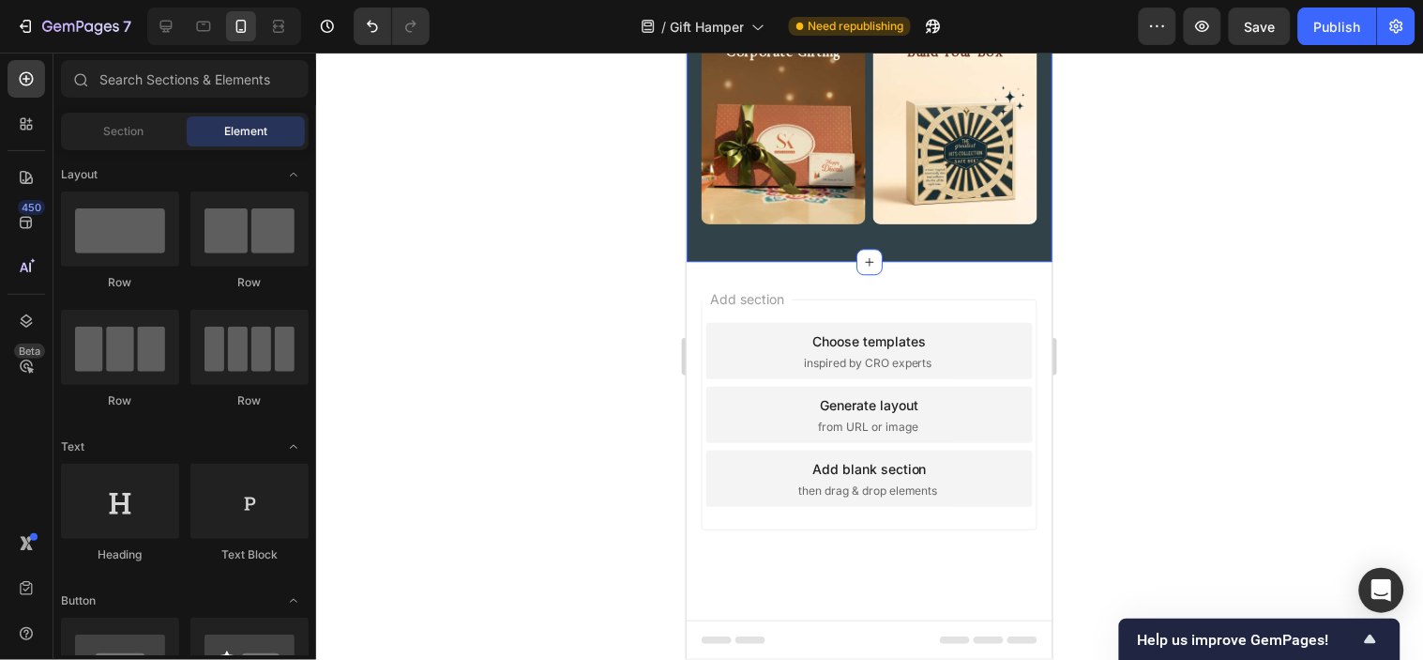
scroll to position [1149, 0]
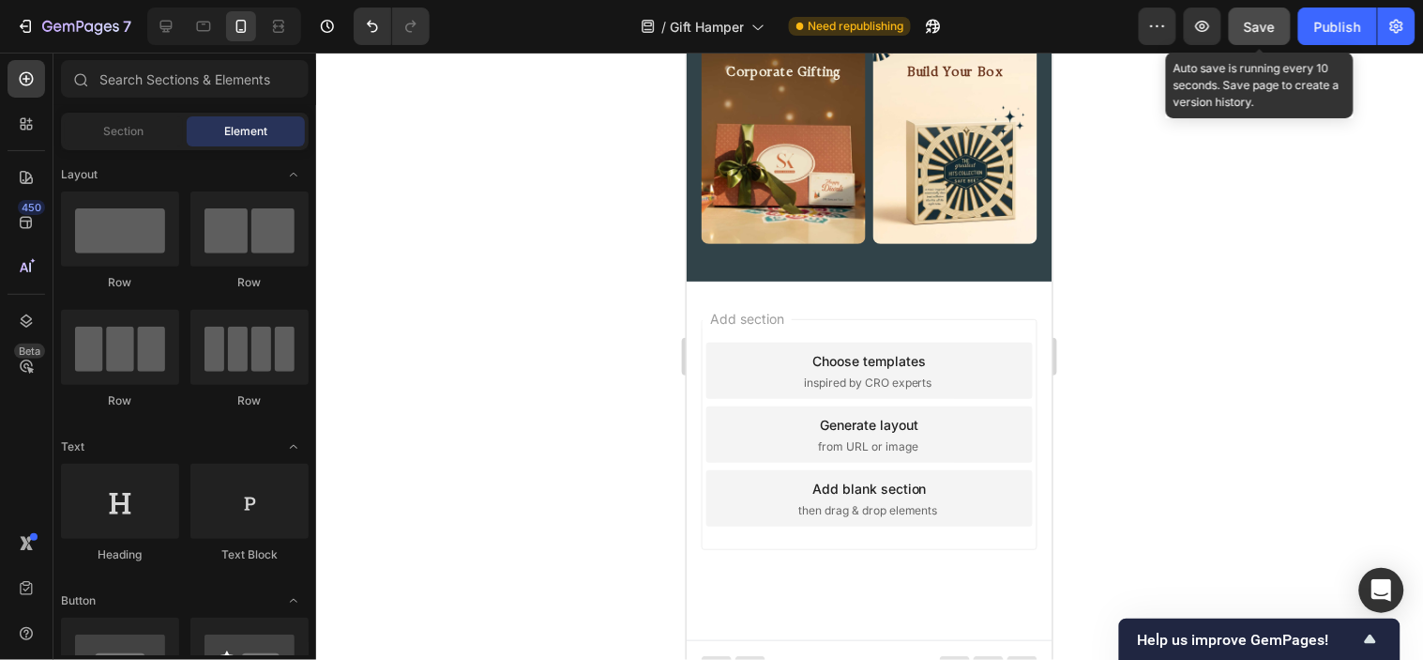
click at [1270, 32] on span "Save" at bounding box center [1260, 27] width 31 height 16
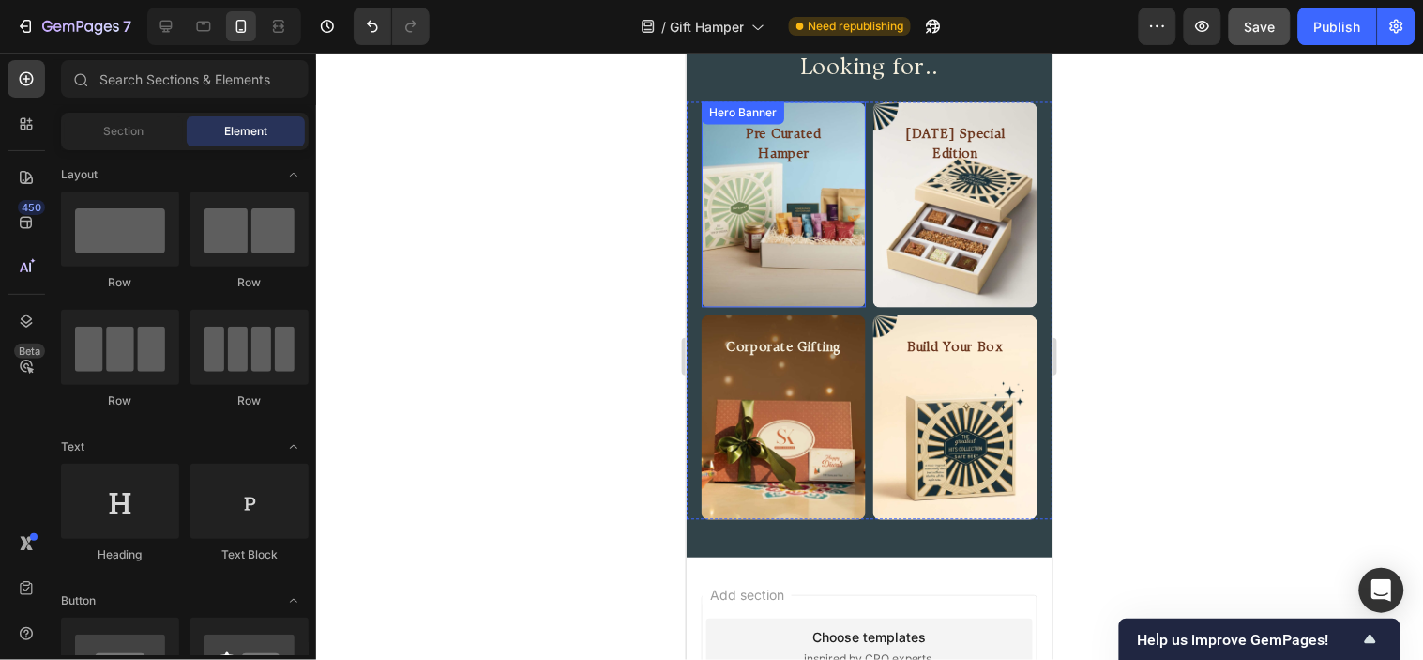
scroll to position [836, 0]
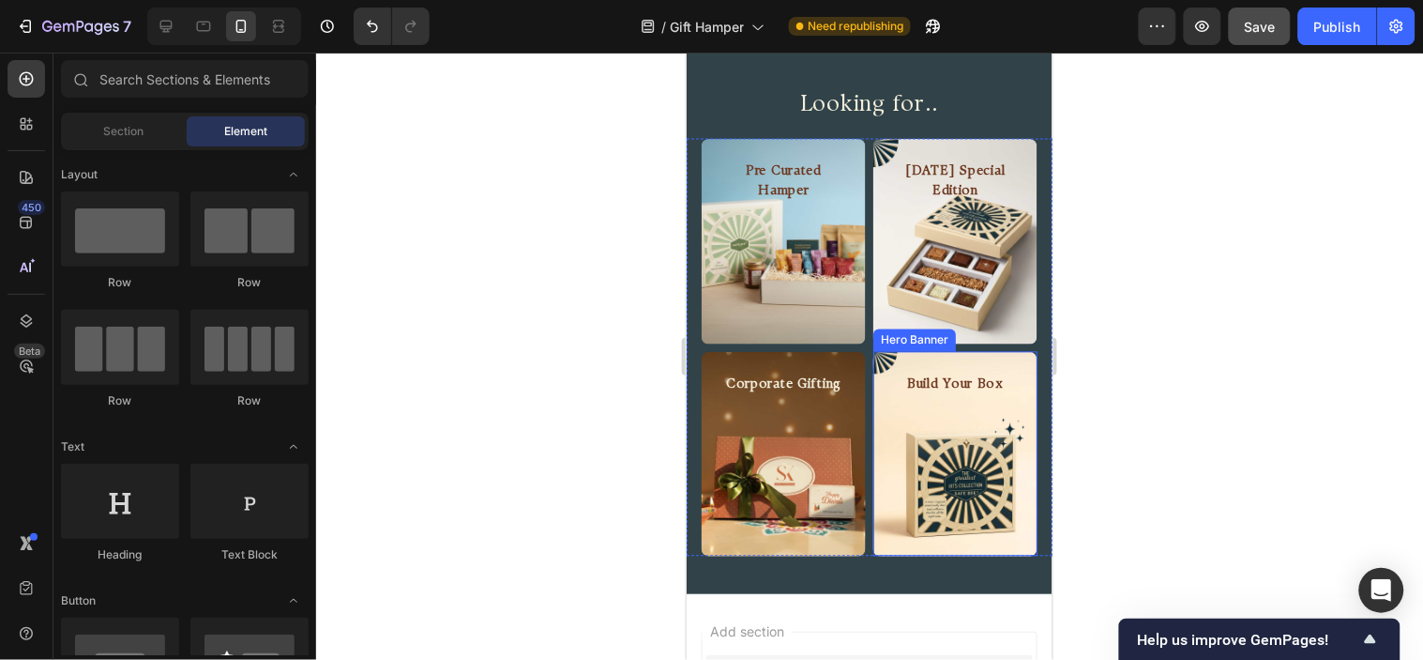
click at [873, 435] on div "Background Image" at bounding box center [955, 453] width 164 height 205
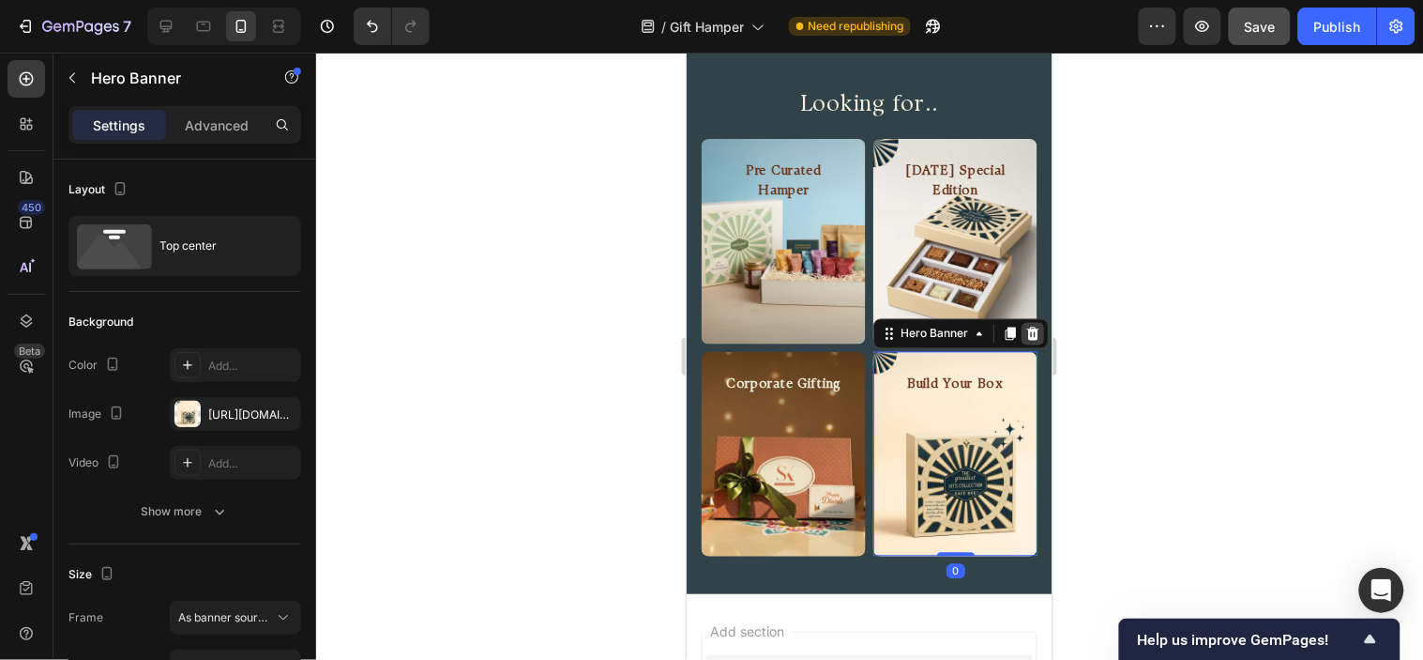
click at [1025, 326] on icon at bounding box center [1032, 333] width 15 height 15
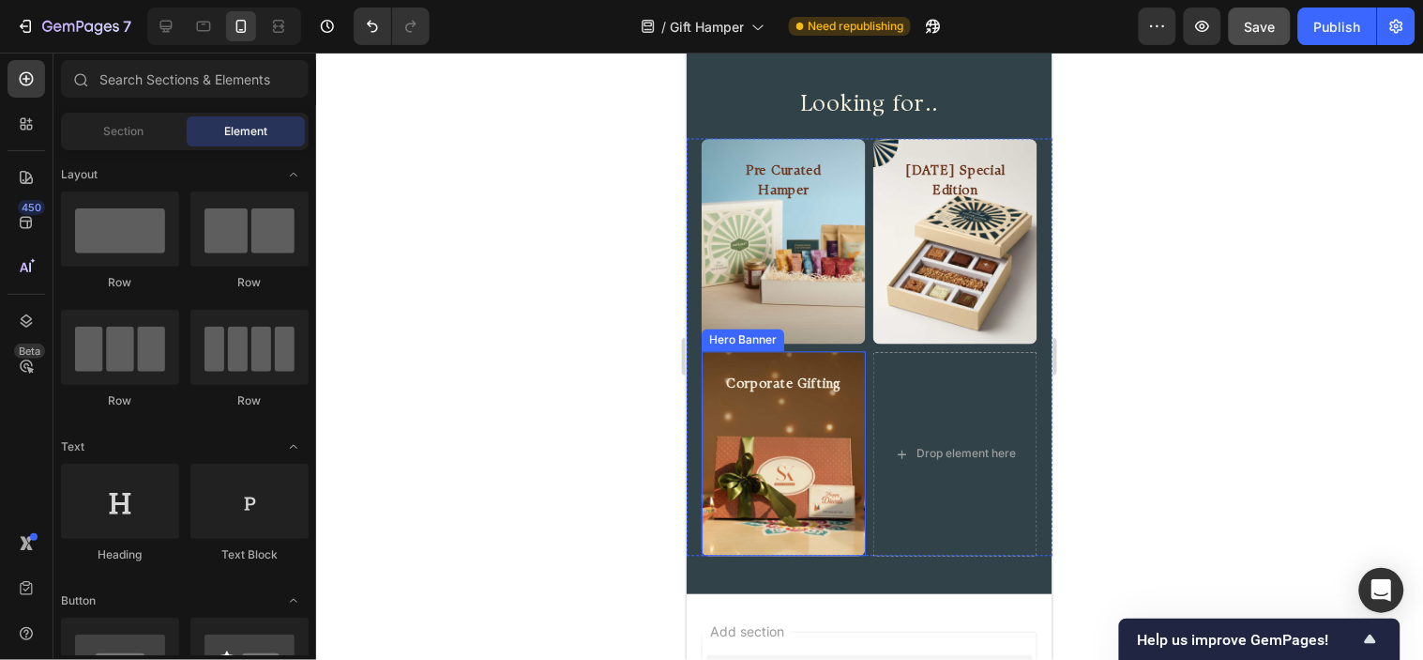
click at [853, 351] on div "Corporate Gifting Heading" at bounding box center [783, 381] width 164 height 61
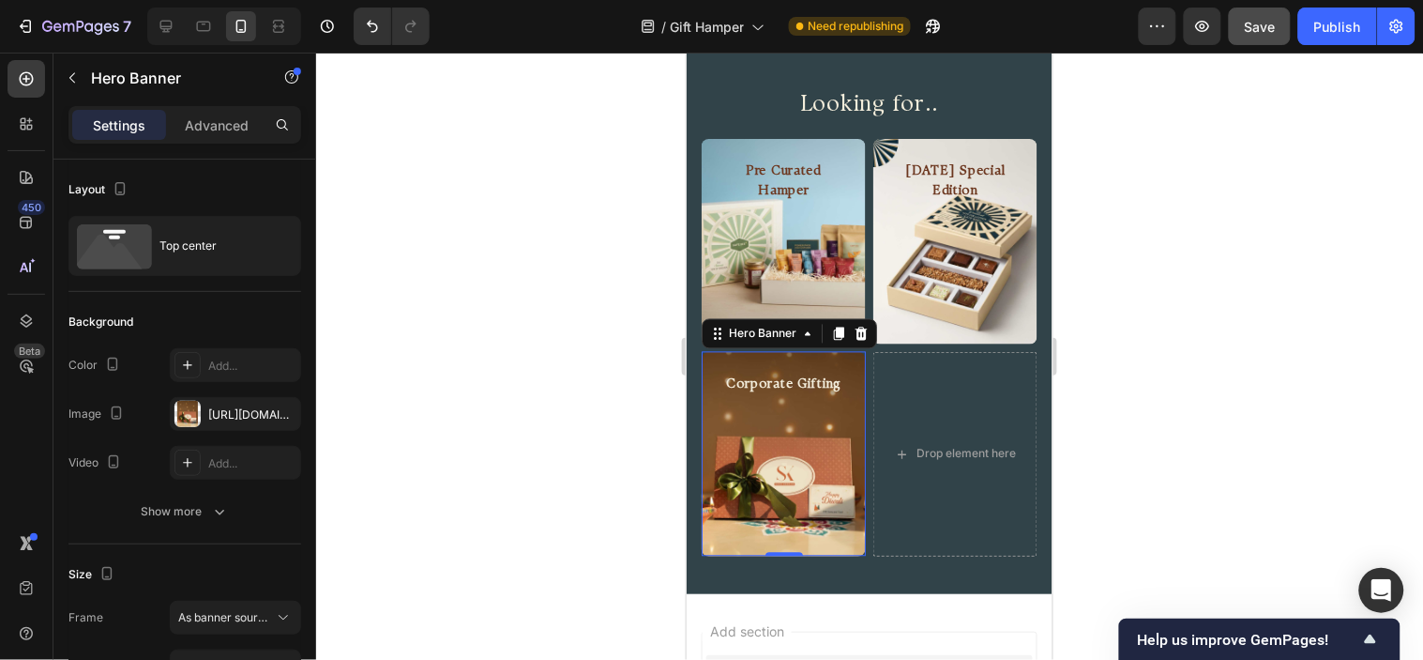
click at [171, 9] on div at bounding box center [224, 27] width 154 height 38
click at [175, 20] on icon at bounding box center [166, 26] width 19 height 19
type input "1200"
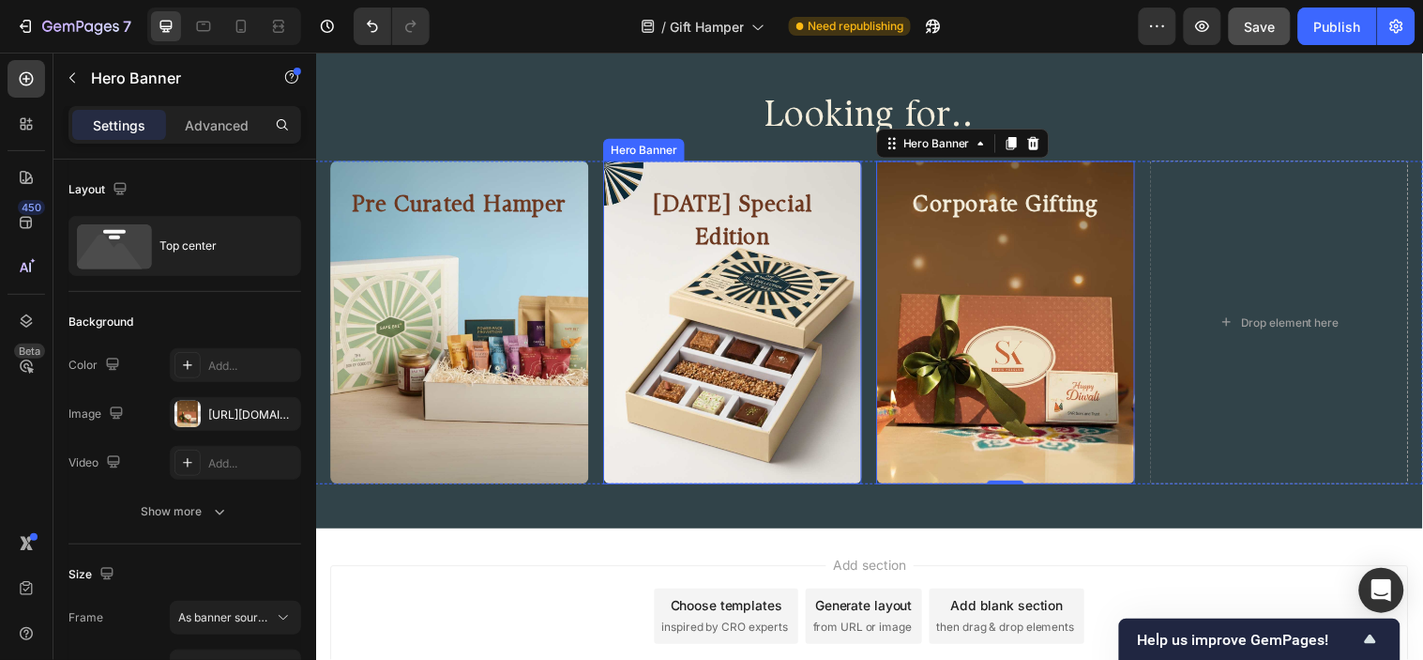
scroll to position [884, 0]
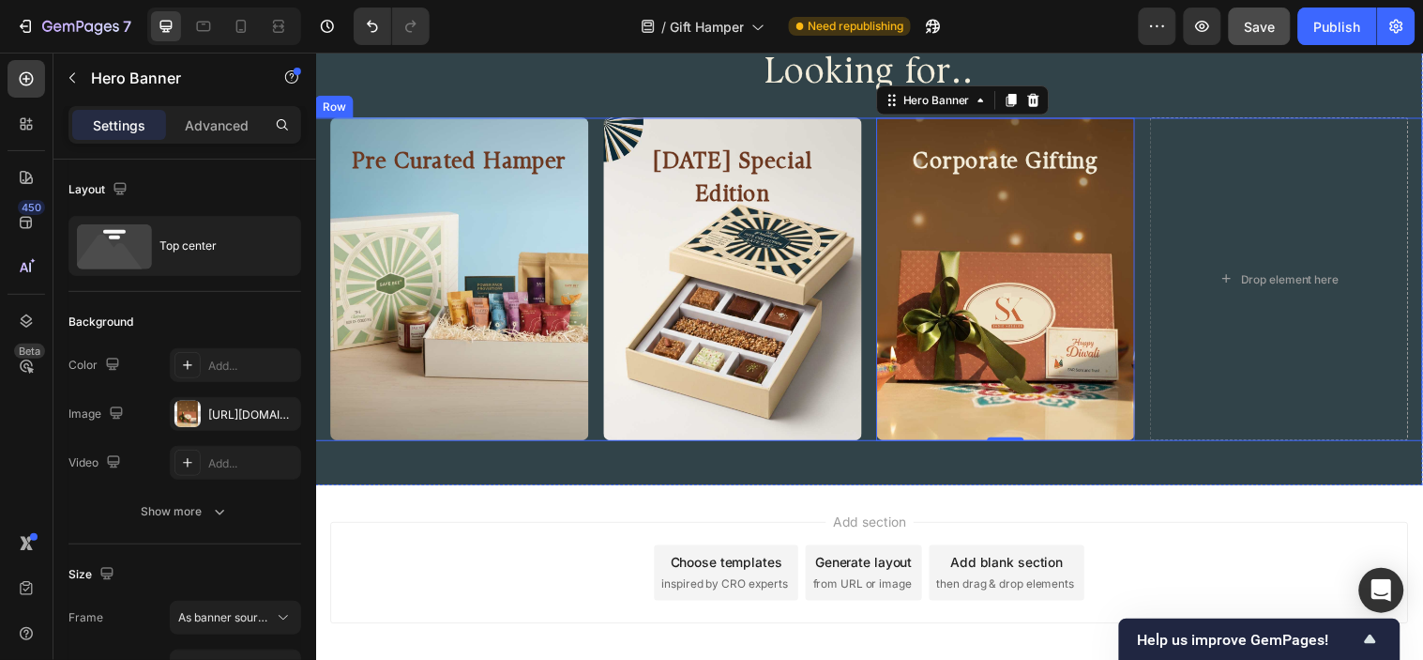
click at [1140, 254] on div "Pre Curated Hamper Heading Hero Banner Diwali Special Edition Heading Hero Bann…" at bounding box center [878, 281] width 1126 height 328
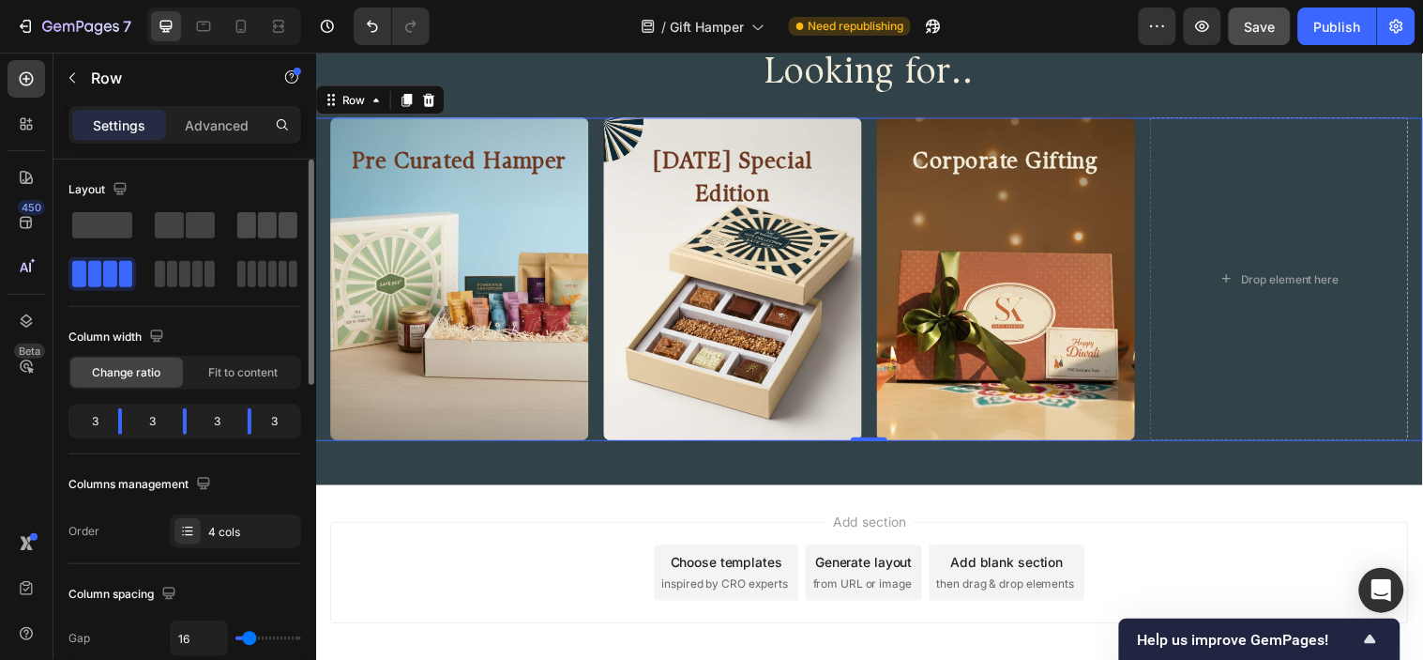
click at [274, 233] on span at bounding box center [267, 225] width 19 height 26
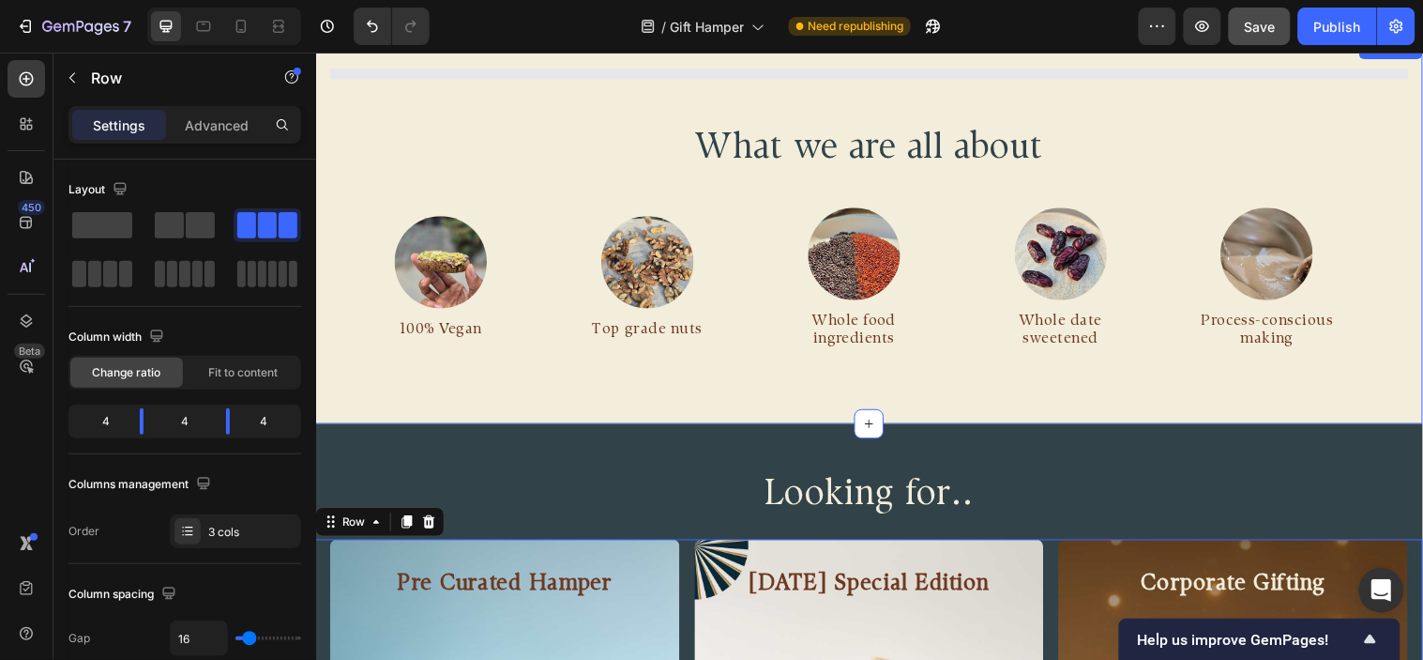
scroll to position [780, 0]
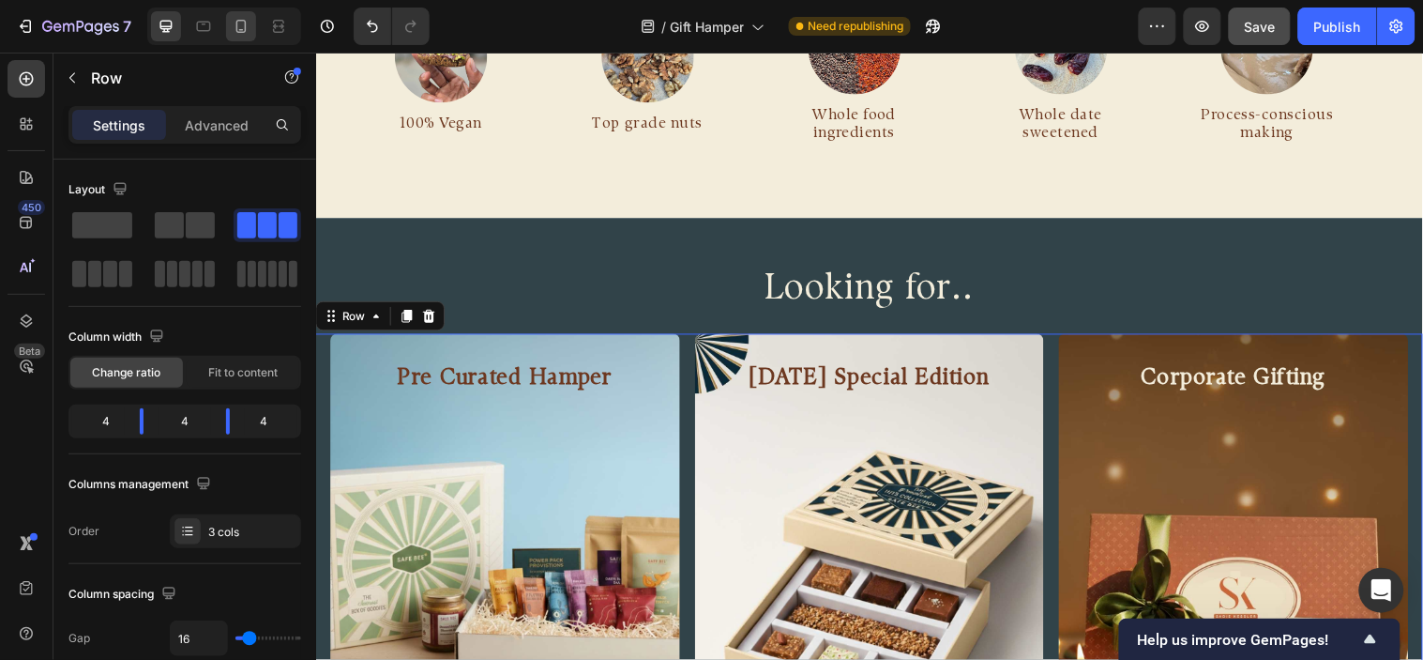
click at [251, 38] on div at bounding box center [241, 26] width 30 height 30
type input "8"
type input "100%"
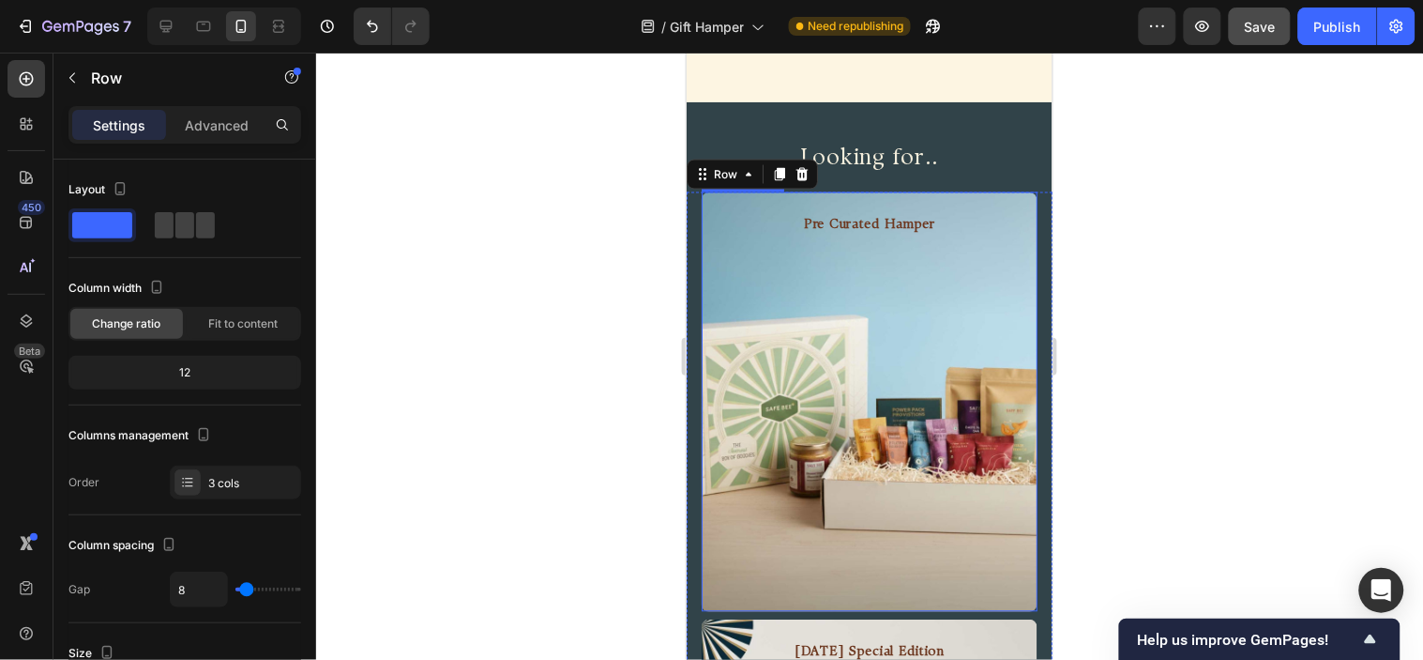
scroll to position [857, 0]
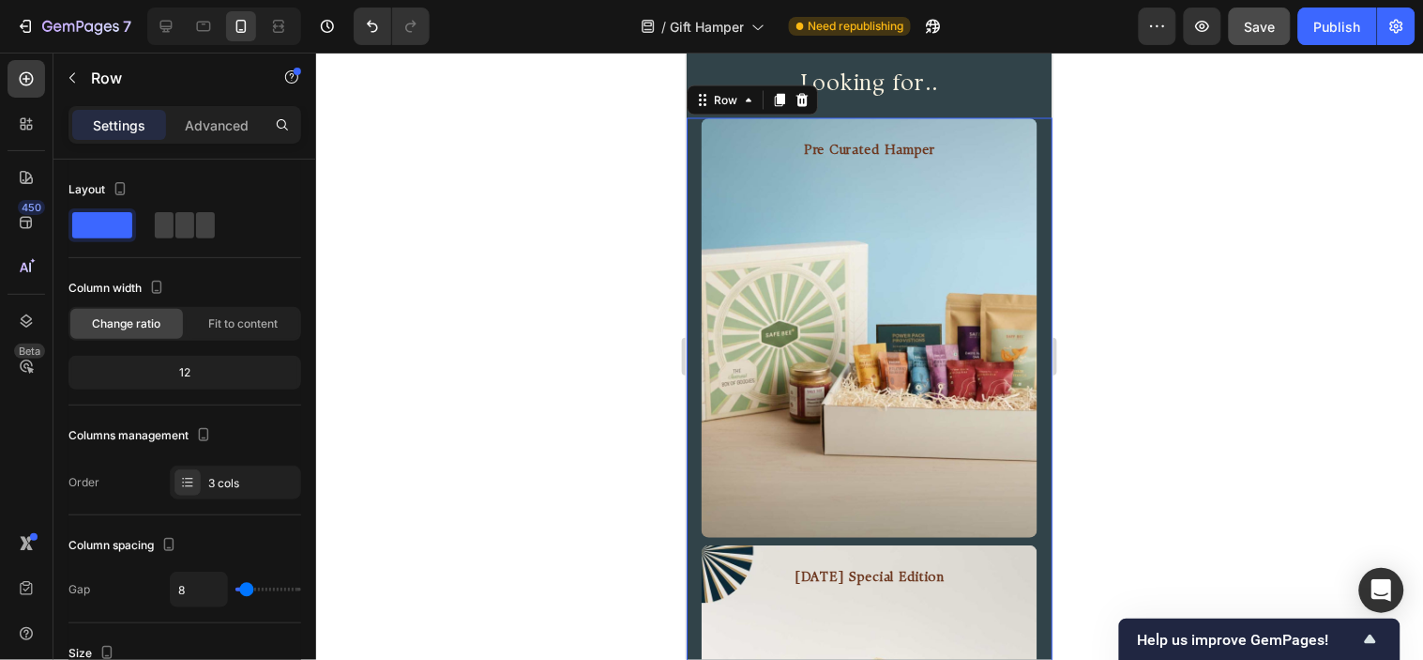
click at [178, 219] on span at bounding box center [184, 225] width 19 height 26
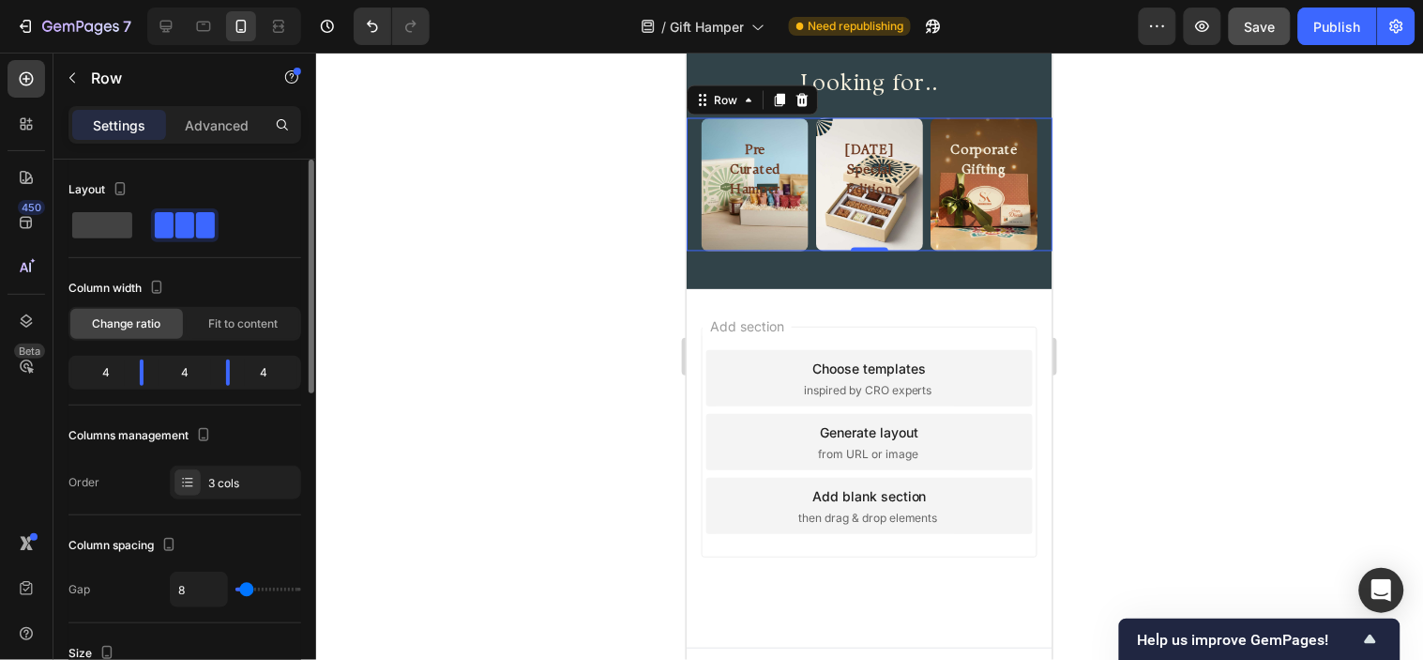
scroll to position [753, 0]
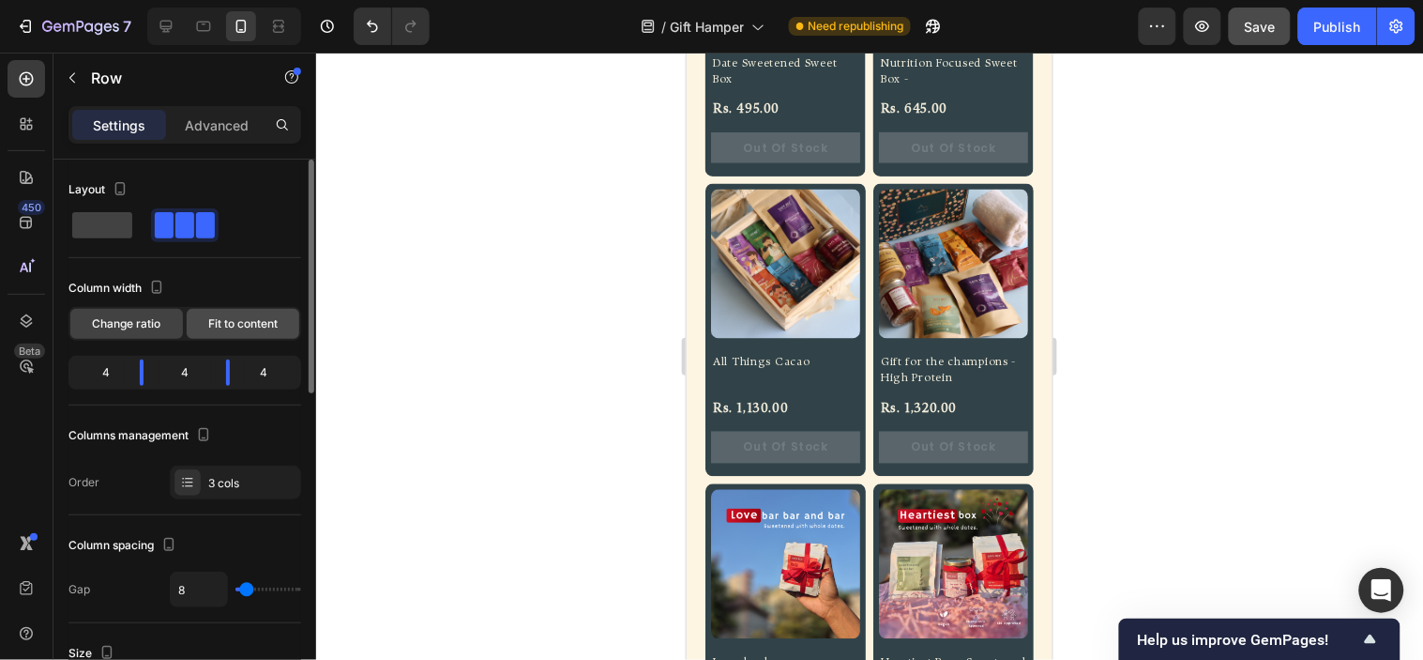
click at [230, 330] on span "Fit to content" at bounding box center [242, 323] width 69 height 17
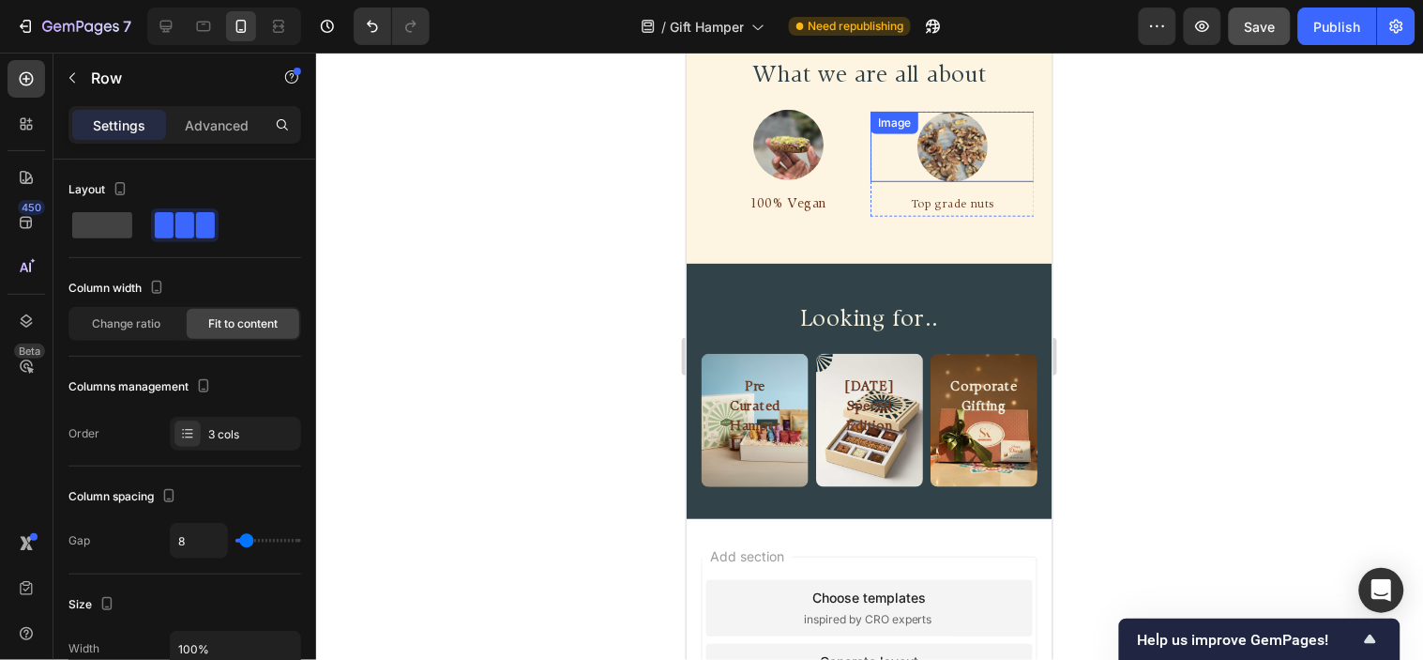
scroll to position [2108, 0]
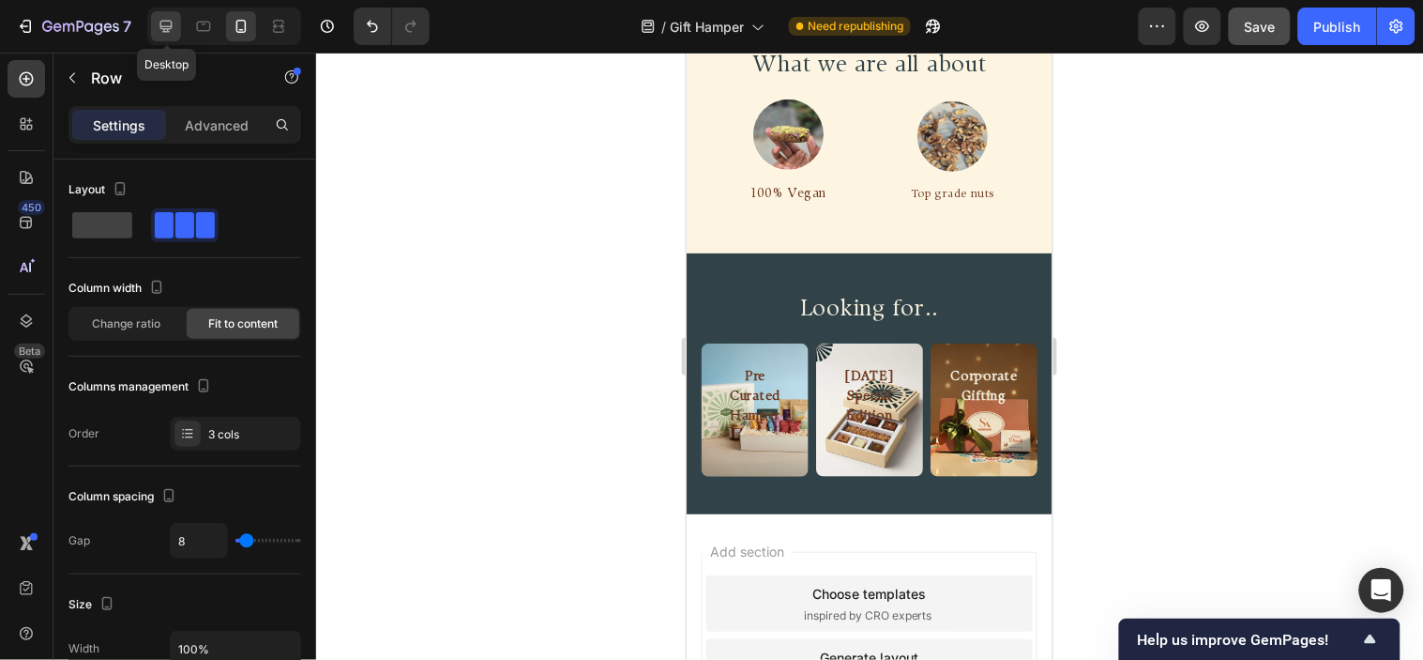
click at [155, 22] on div at bounding box center [166, 26] width 30 height 30
type input "16"
type input "1200"
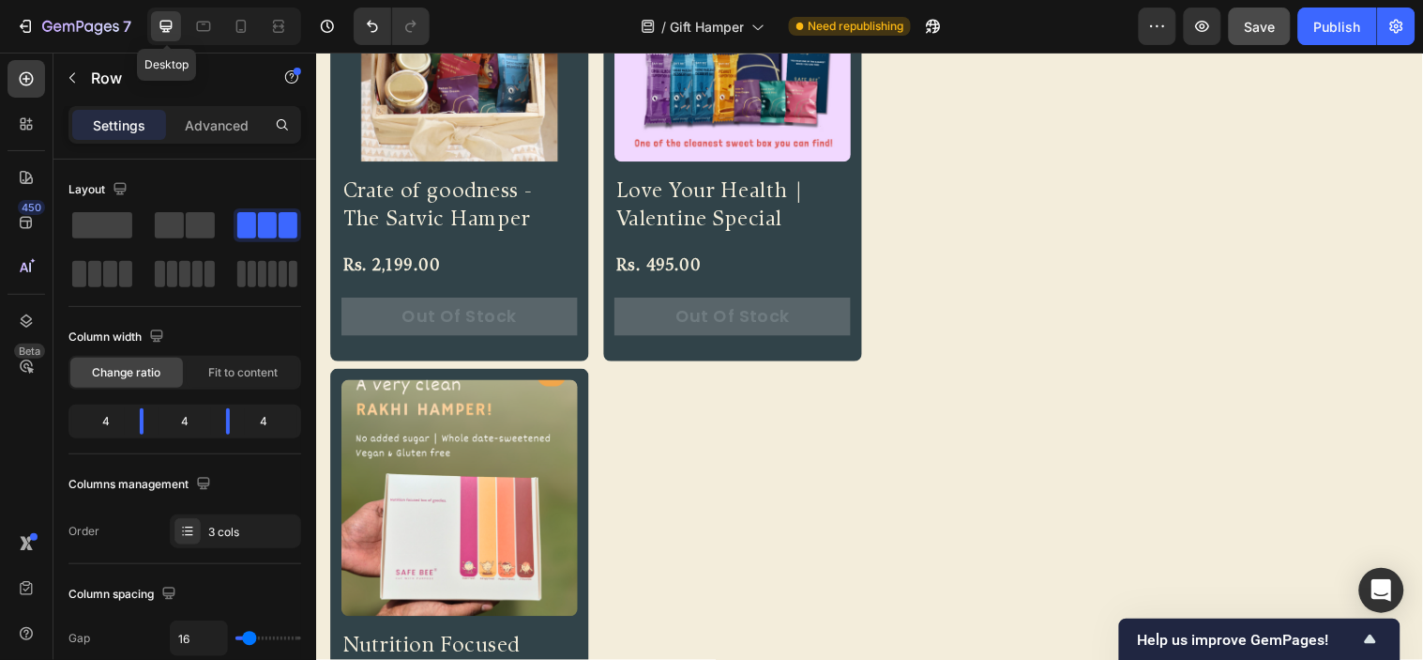
scroll to position [2468, 0]
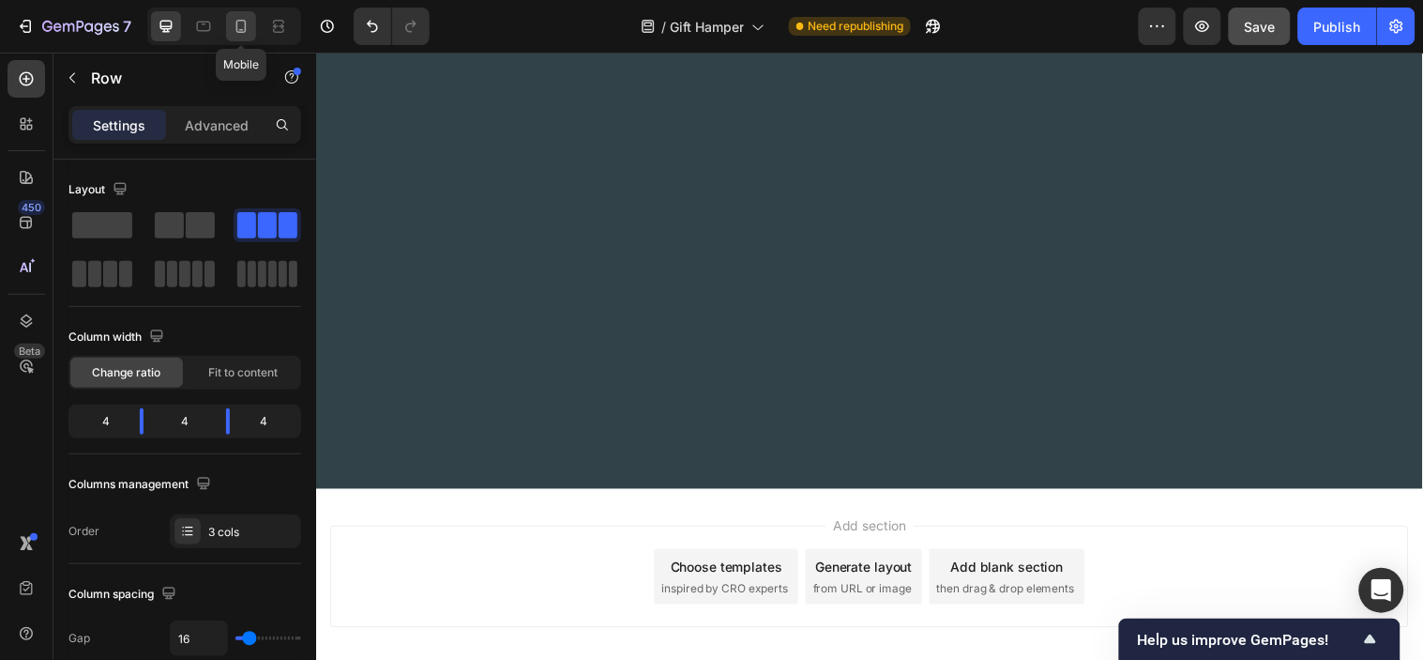
click at [235, 30] on icon at bounding box center [241, 26] width 19 height 19
type input "8"
type input "100%"
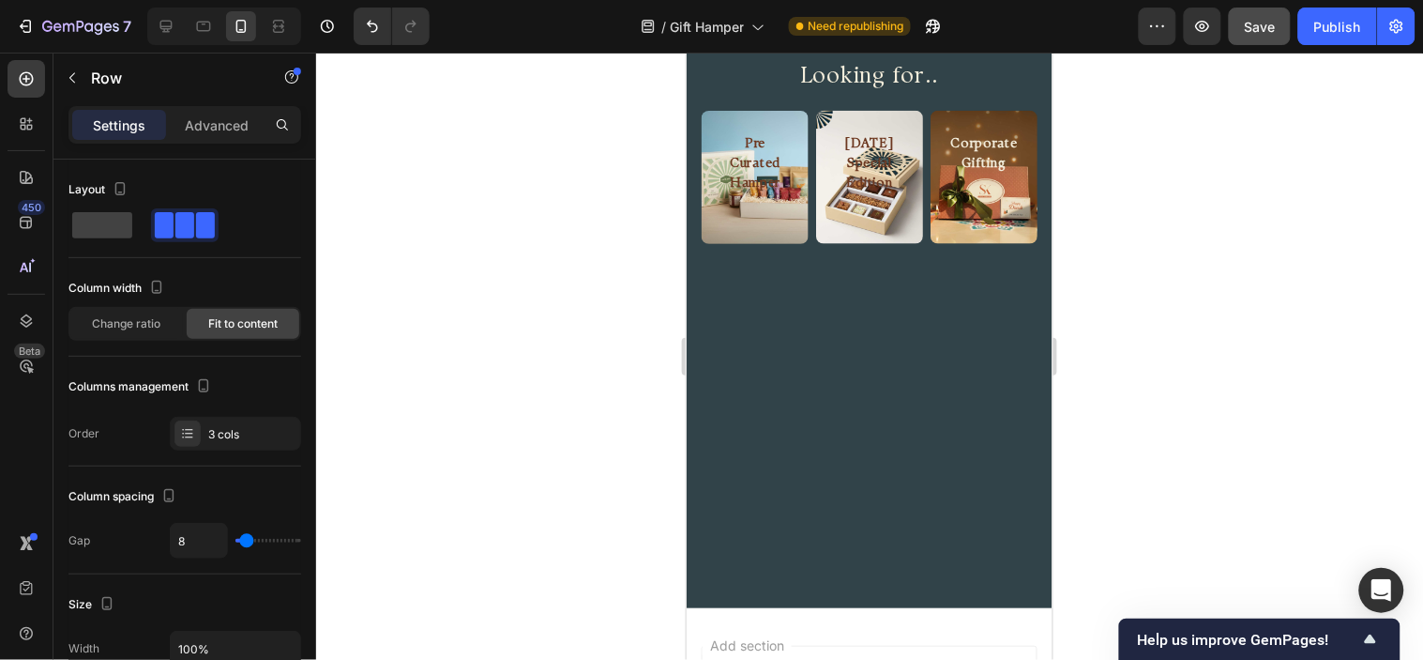
scroll to position [2335, 0]
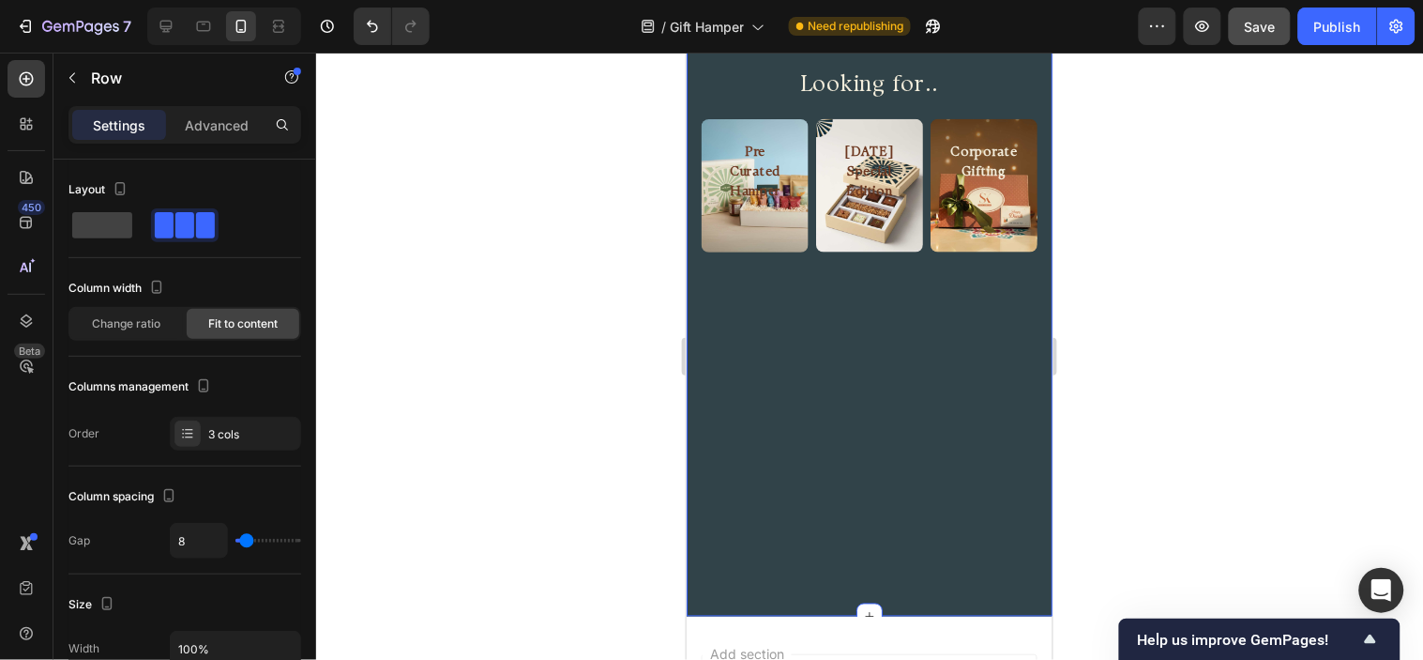
click at [58, 75] on button "button" at bounding box center [72, 78] width 30 height 30
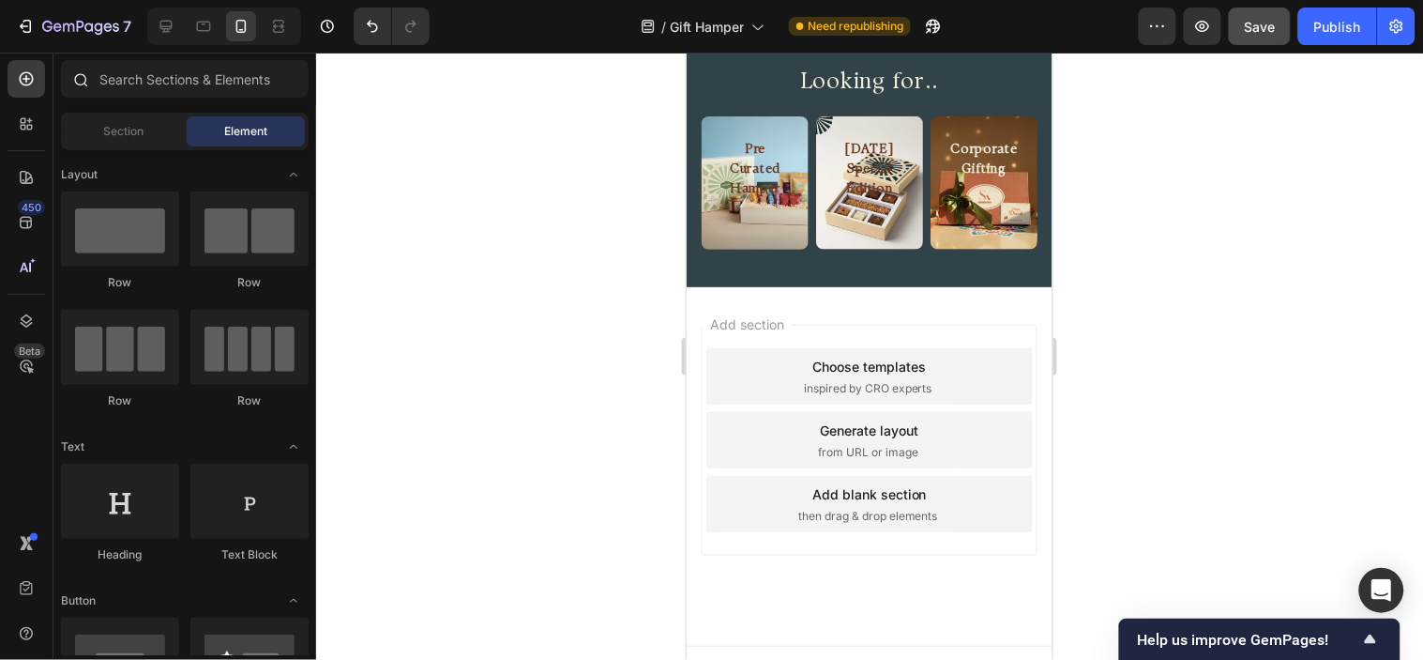
scroll to position [2126, 0]
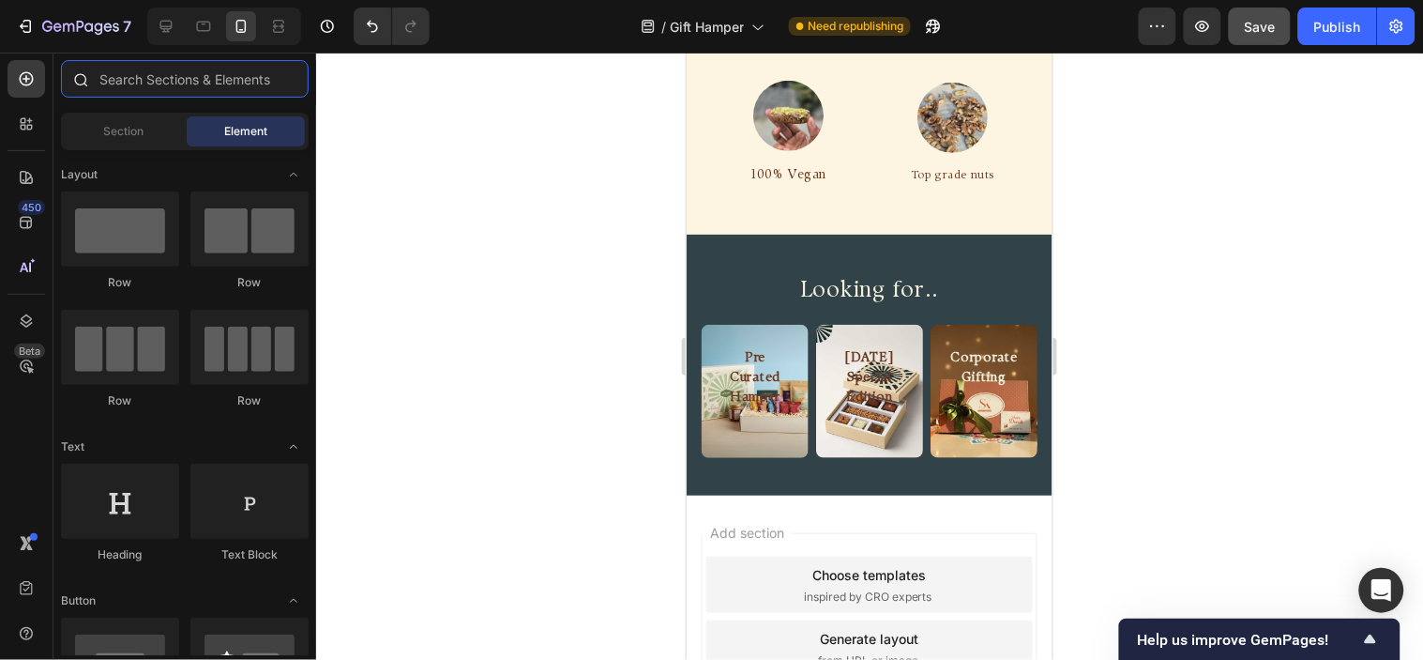
click at [153, 81] on input "text" at bounding box center [185, 79] width 248 height 38
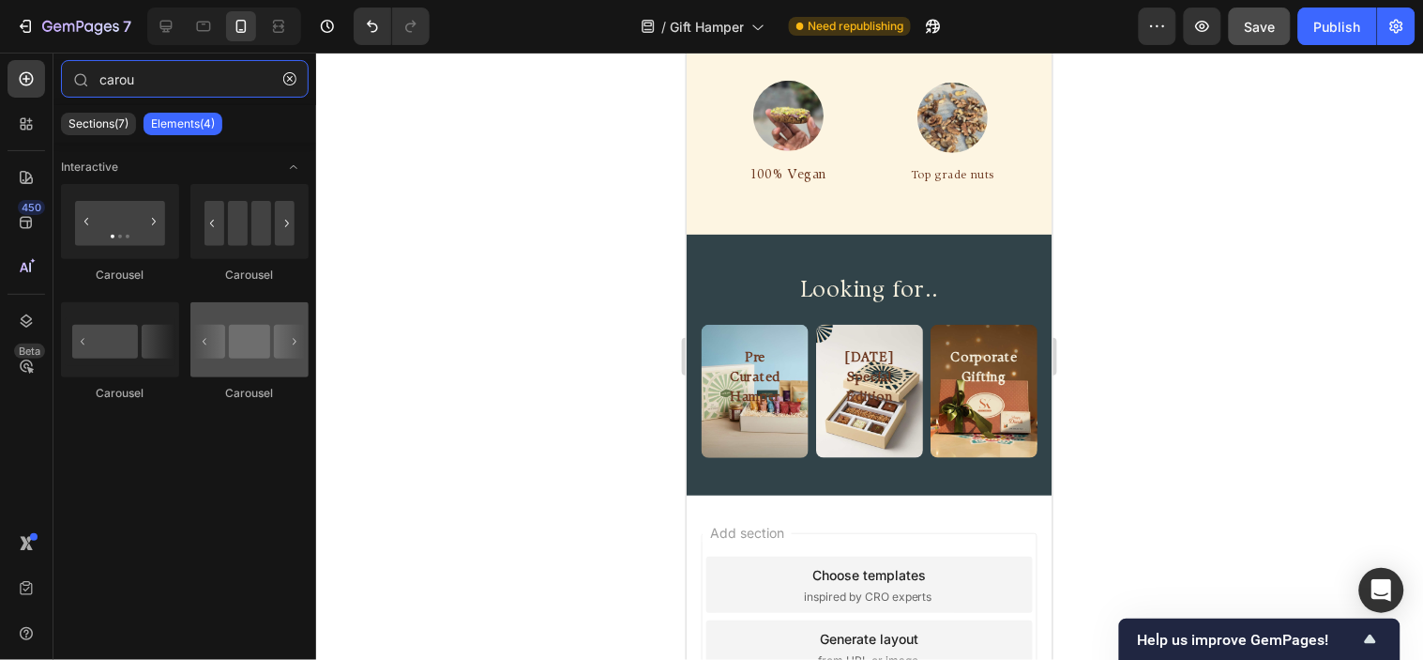
type input "carou"
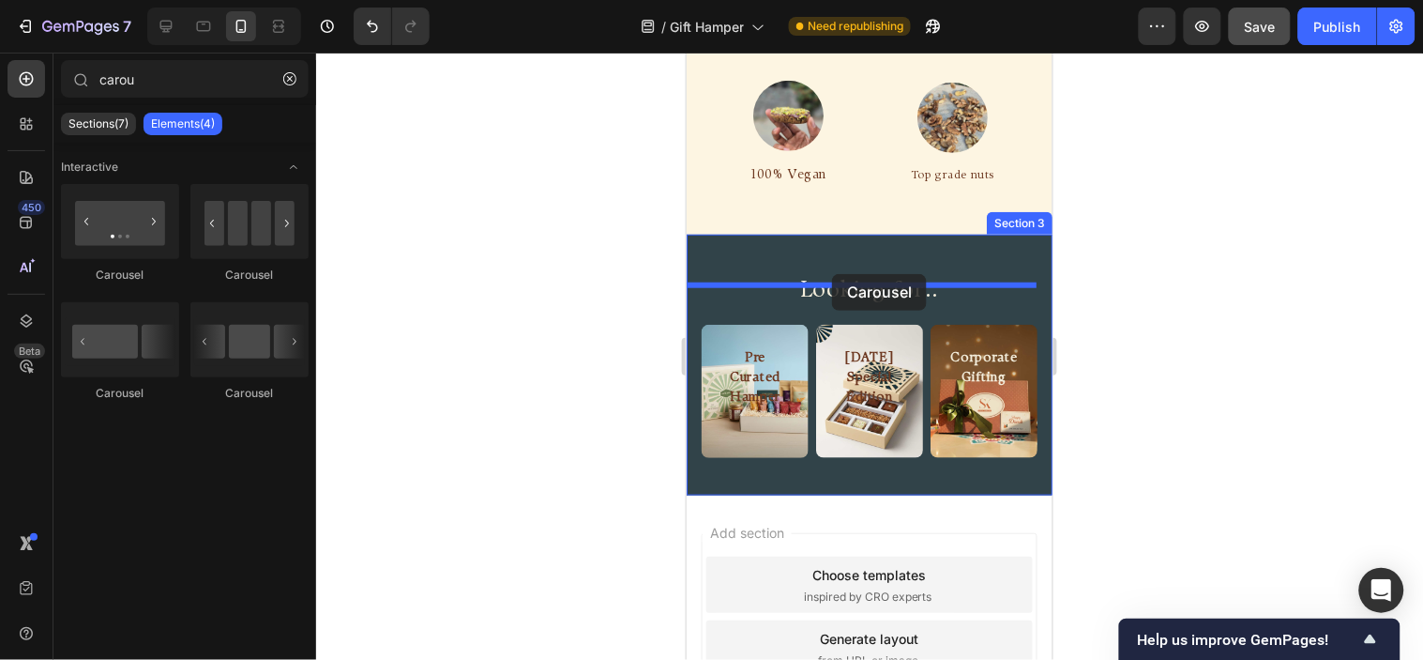
drag, startPoint x: 987, startPoint y: 411, endPoint x: 831, endPoint y: 273, distance: 208.1
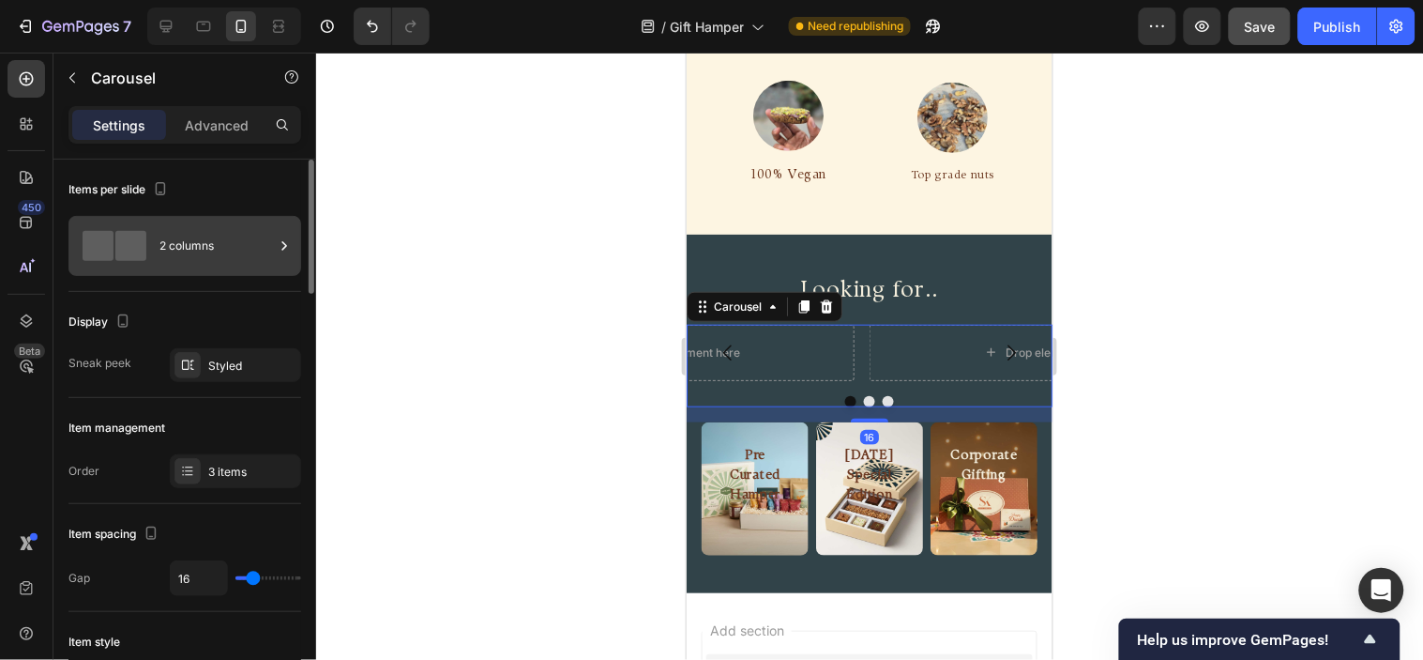
click at [231, 232] on div "2 columns" at bounding box center [217, 245] width 114 height 43
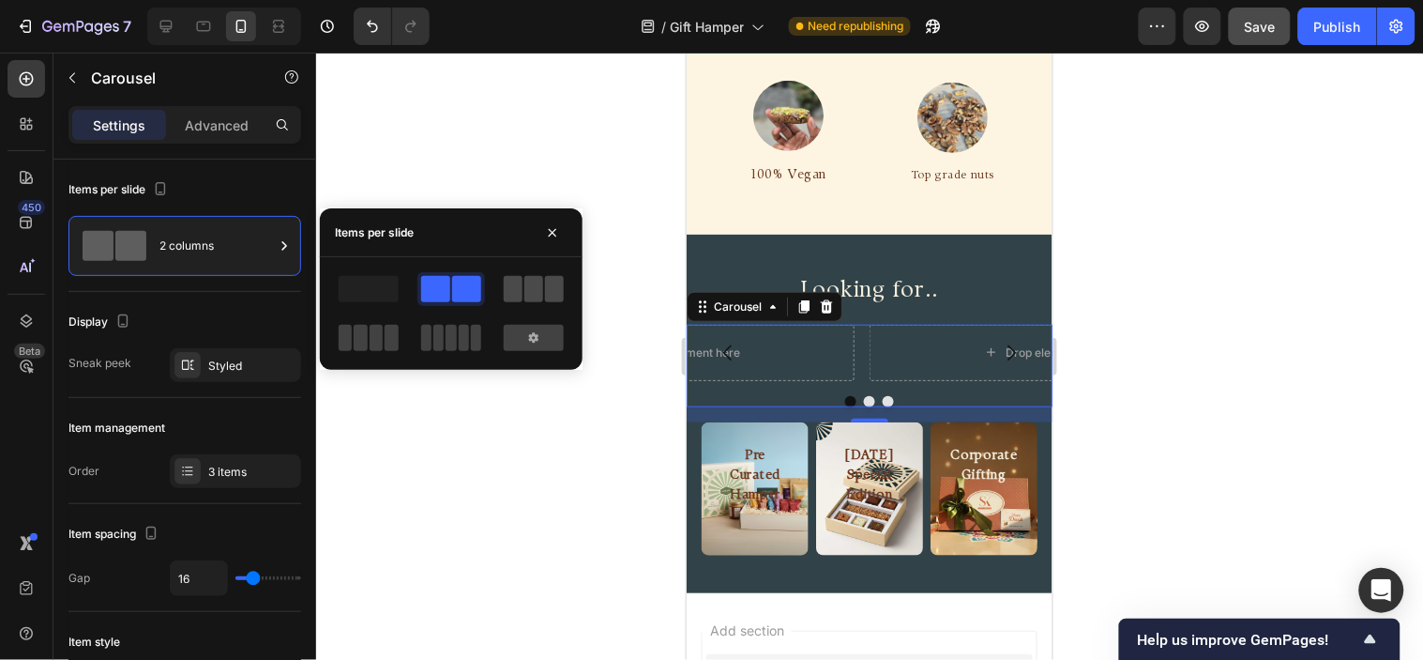
click at [528, 280] on span at bounding box center [534, 289] width 19 height 26
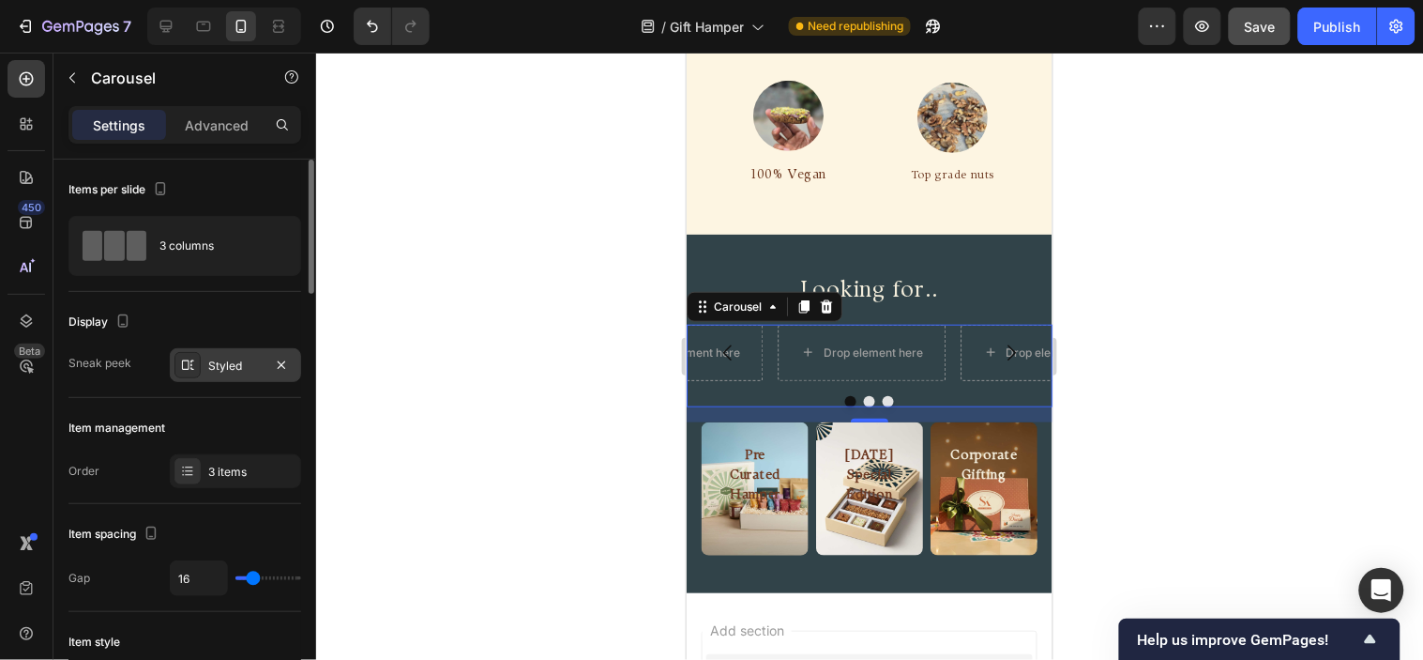
click at [239, 367] on div "Styled" at bounding box center [235, 366] width 54 height 17
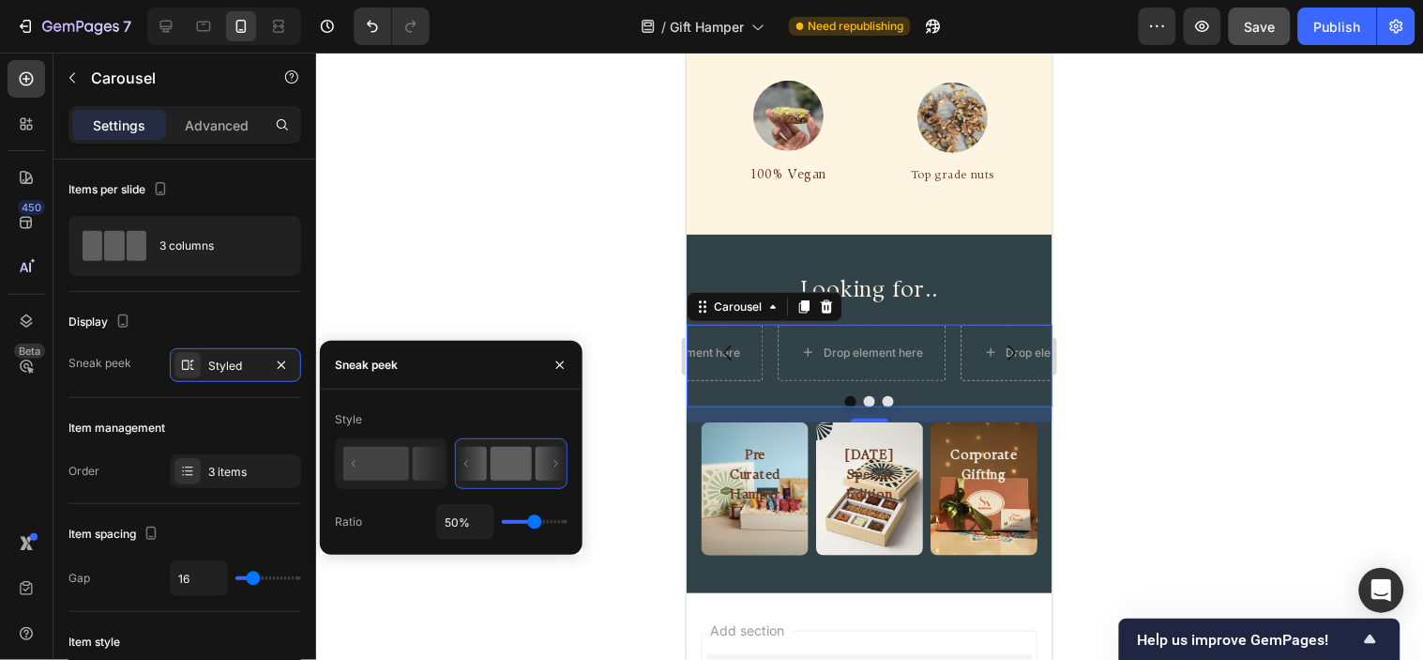
click at [503, 469] on rect at bounding box center [511, 464] width 41 height 34
click at [805, 421] on div "Pre Curated Hamper Heading Hero Banner Diwali Special Edition Heading Hero Bann…" at bounding box center [869, 488] width 366 height 134
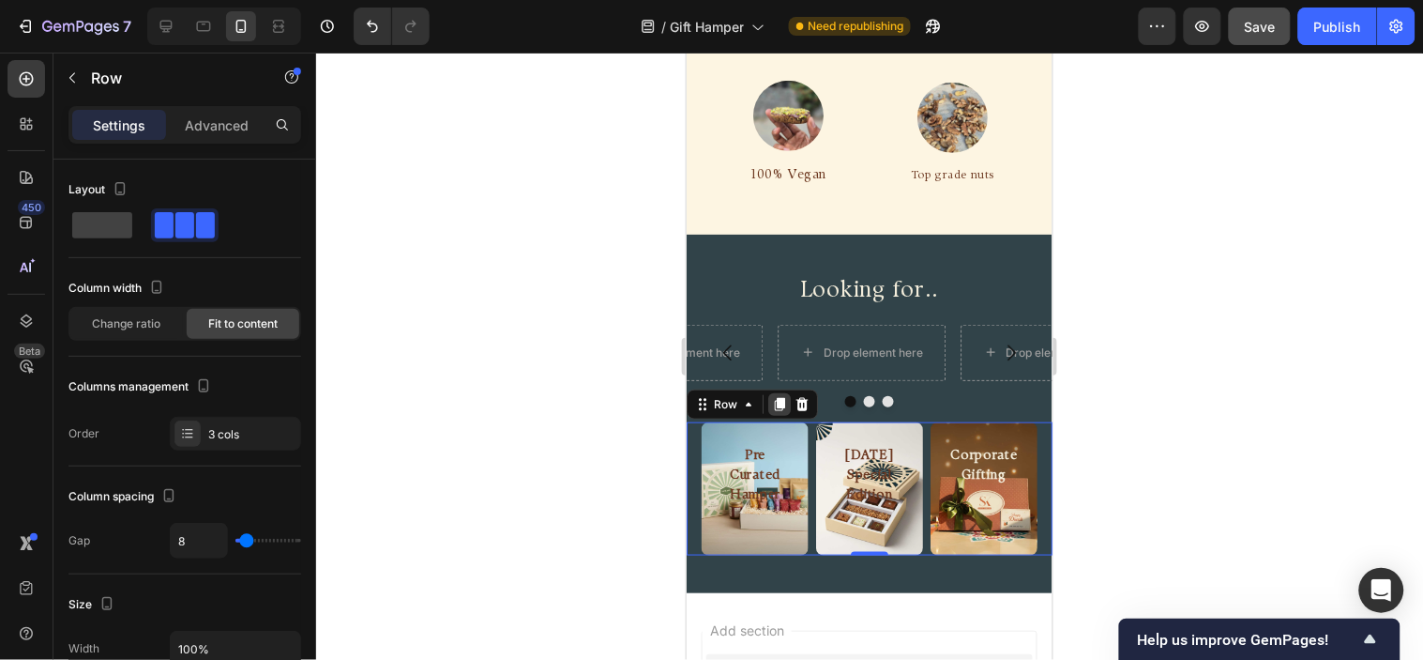
click at [780, 397] on icon at bounding box center [779, 403] width 10 height 13
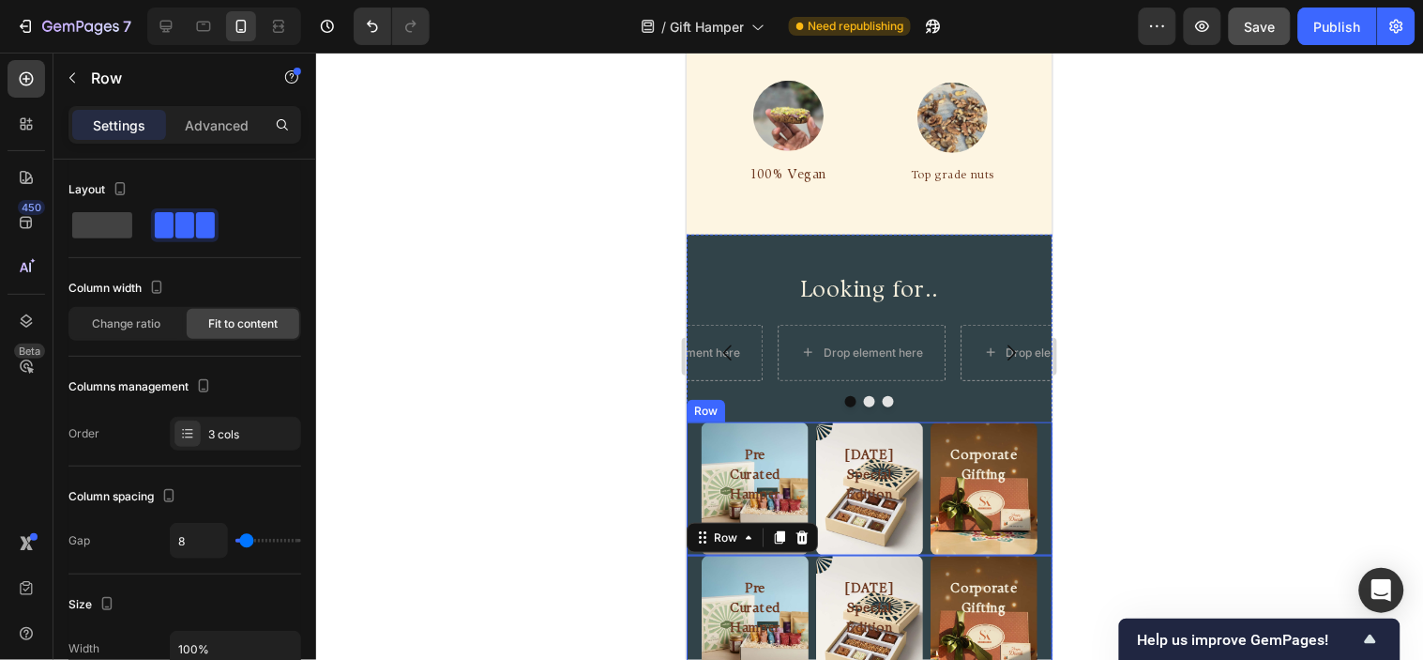
click at [805, 421] on div "Pre Curated Hamper Heading Hero Banner Diwali Special Edition Heading Hero Bann…" at bounding box center [869, 488] width 366 height 134
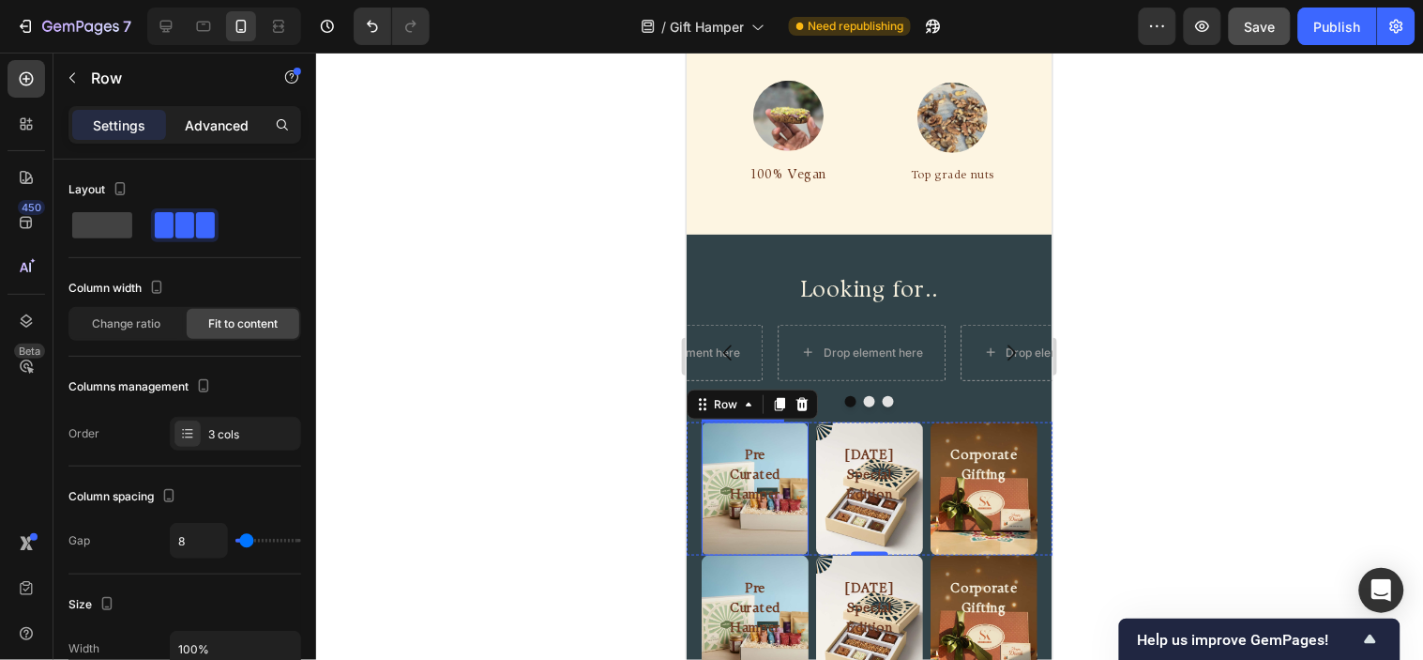
click at [212, 120] on p "Advanced" at bounding box center [217, 125] width 64 height 20
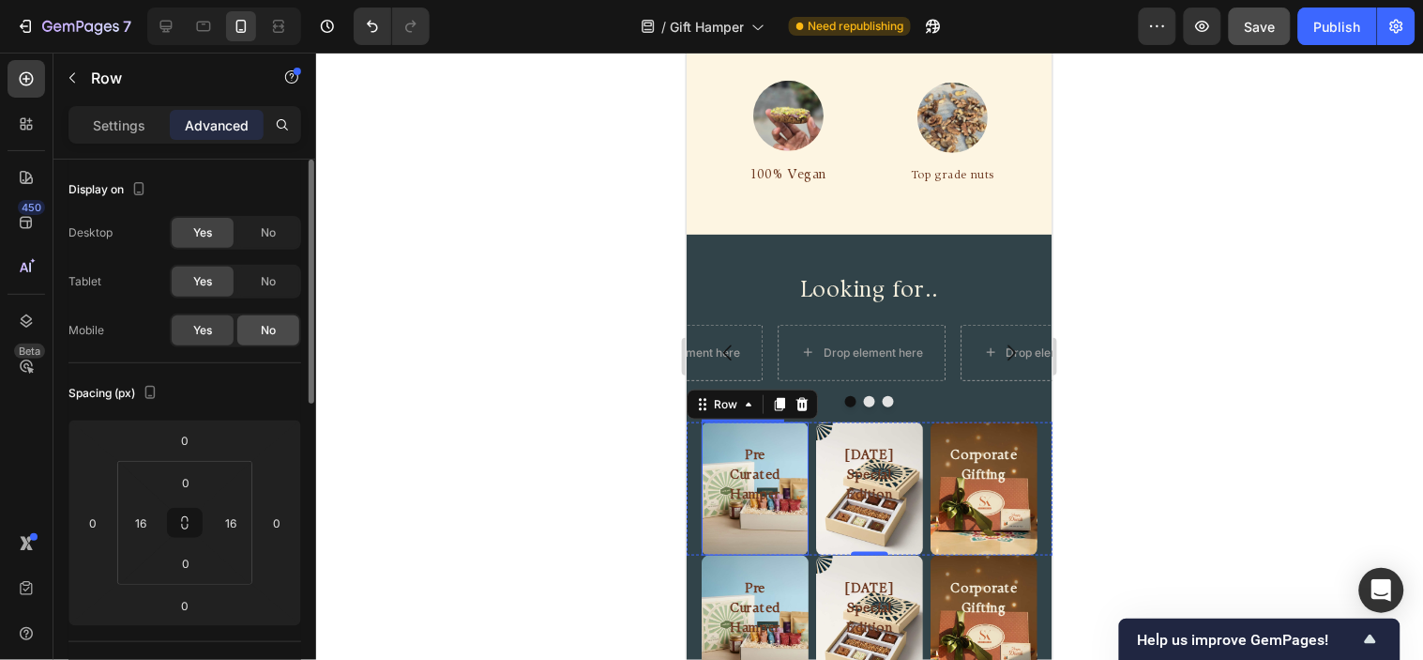
click at [274, 333] on span "No" at bounding box center [268, 330] width 15 height 17
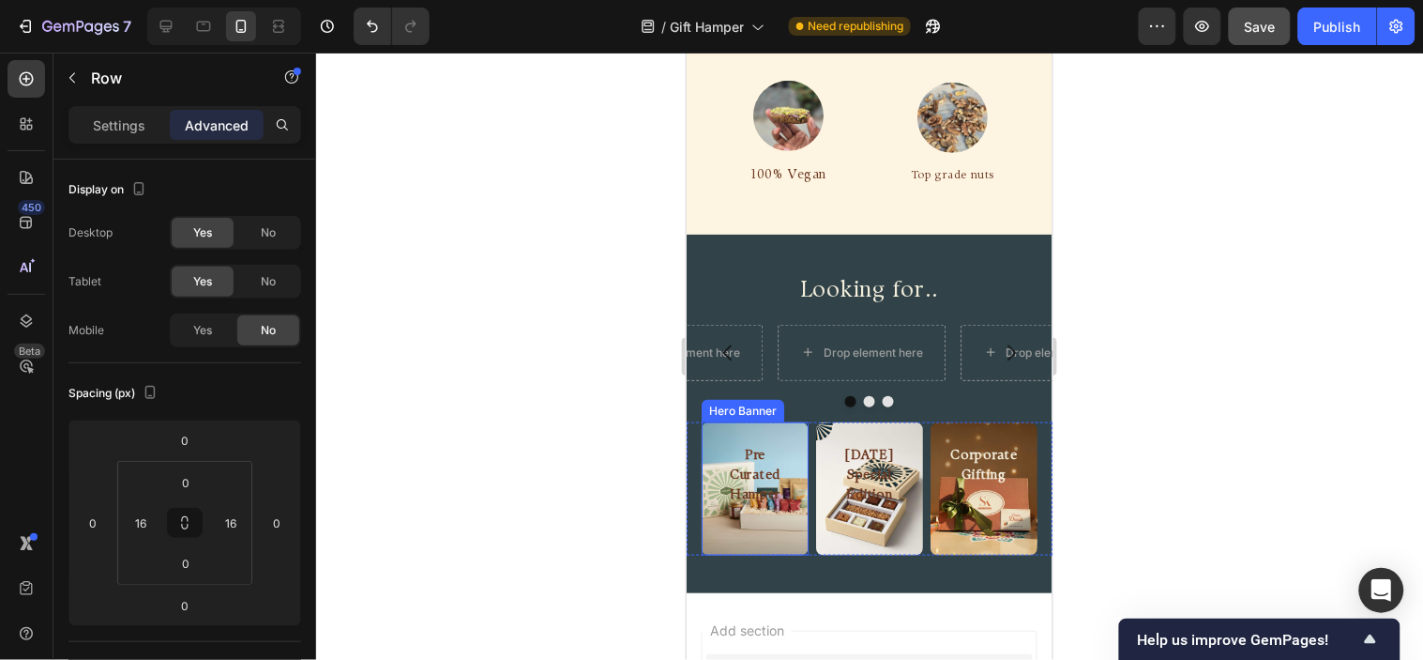
click at [767, 421] on div "Pre Curated Hamper Heading" at bounding box center [754, 471] width 107 height 100
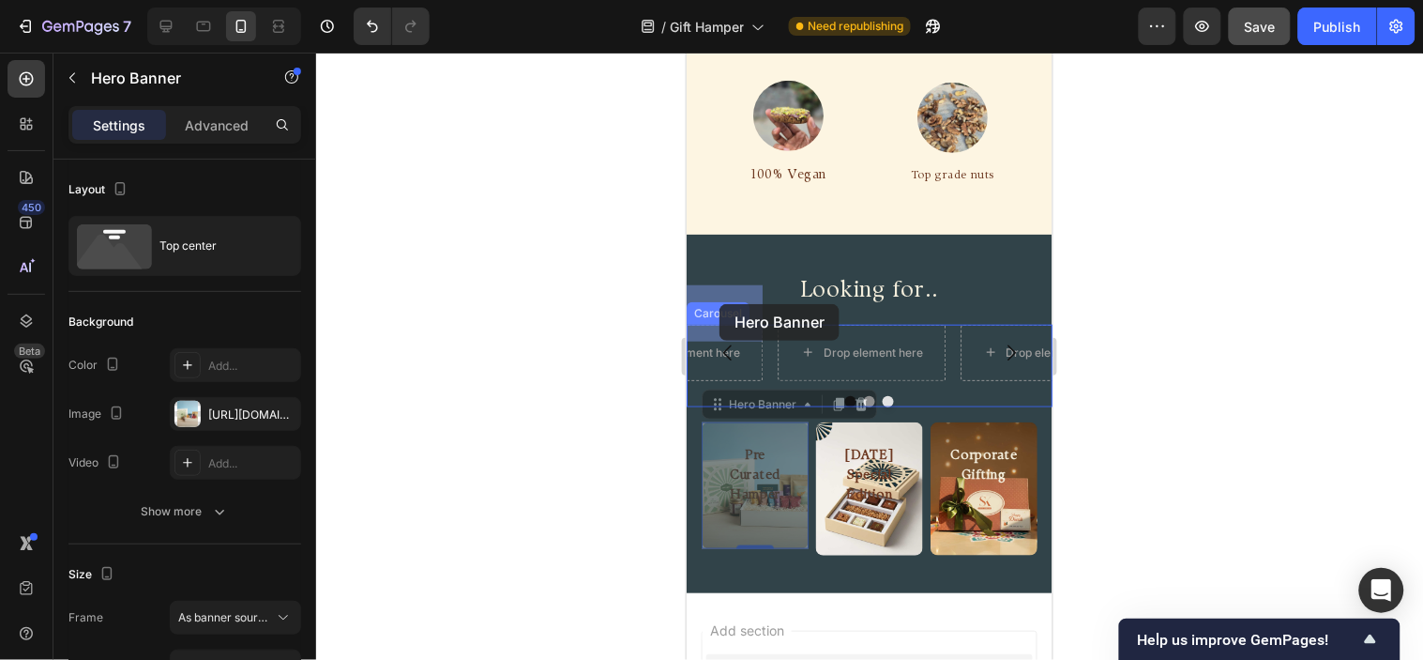
drag, startPoint x: 719, startPoint y: 365, endPoint x: 719, endPoint y: 304, distance: 61.0
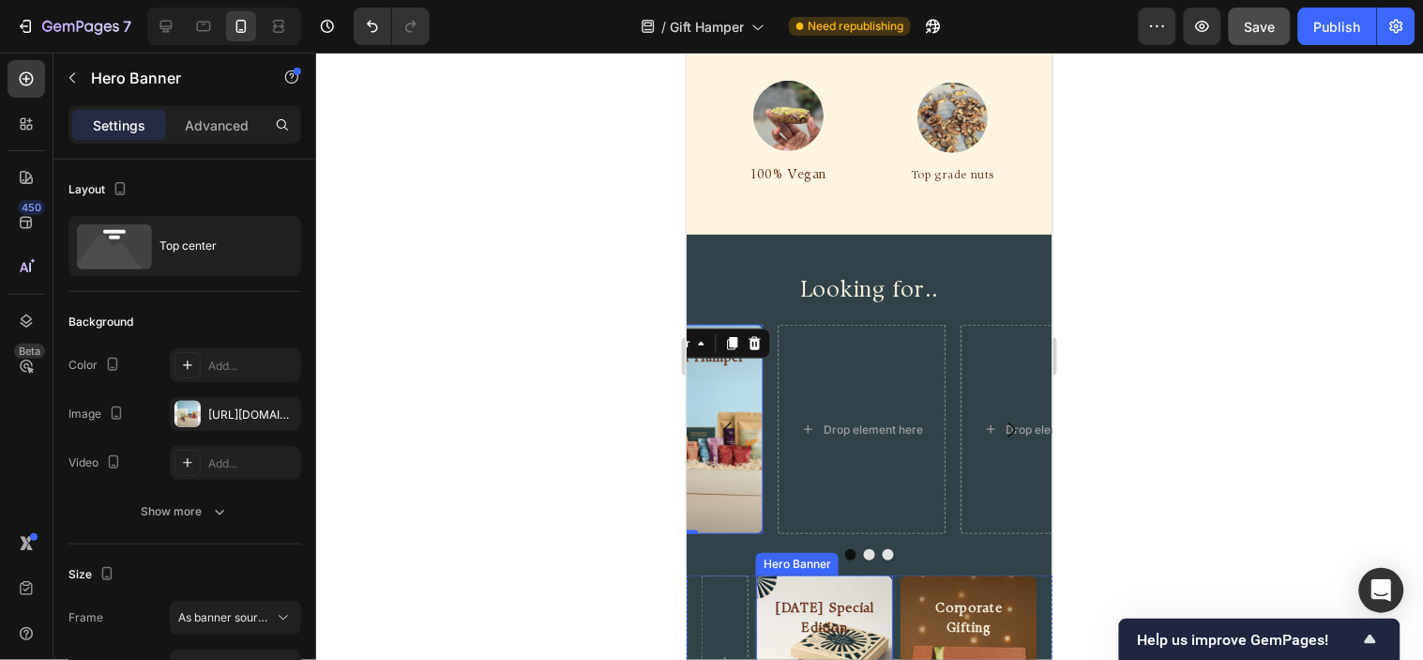
click at [768, 574] on div "Diwali Special Edition Heading" at bounding box center [823, 614] width 137 height 81
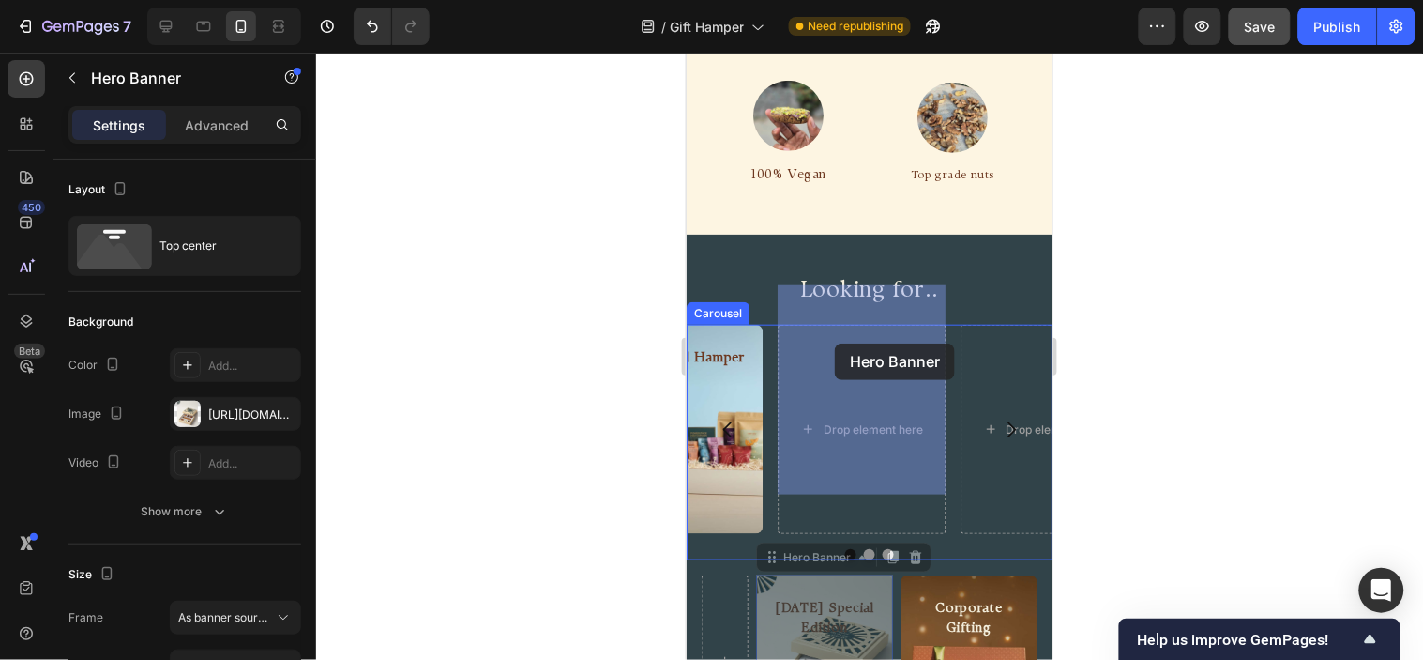
drag, startPoint x: 766, startPoint y: 515, endPoint x: 834, endPoint y: 342, distance: 185.7
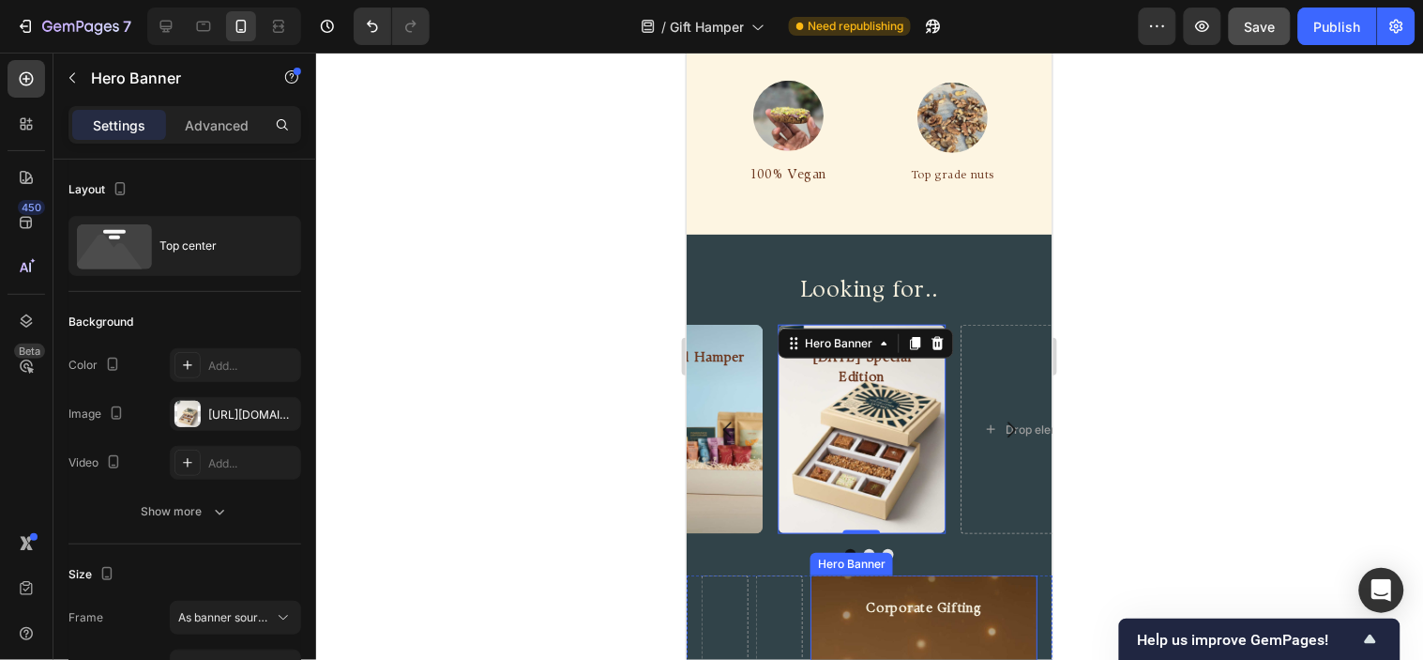
click at [849, 574] on div "Corporate Gifting Heading" at bounding box center [923, 604] width 227 height 61
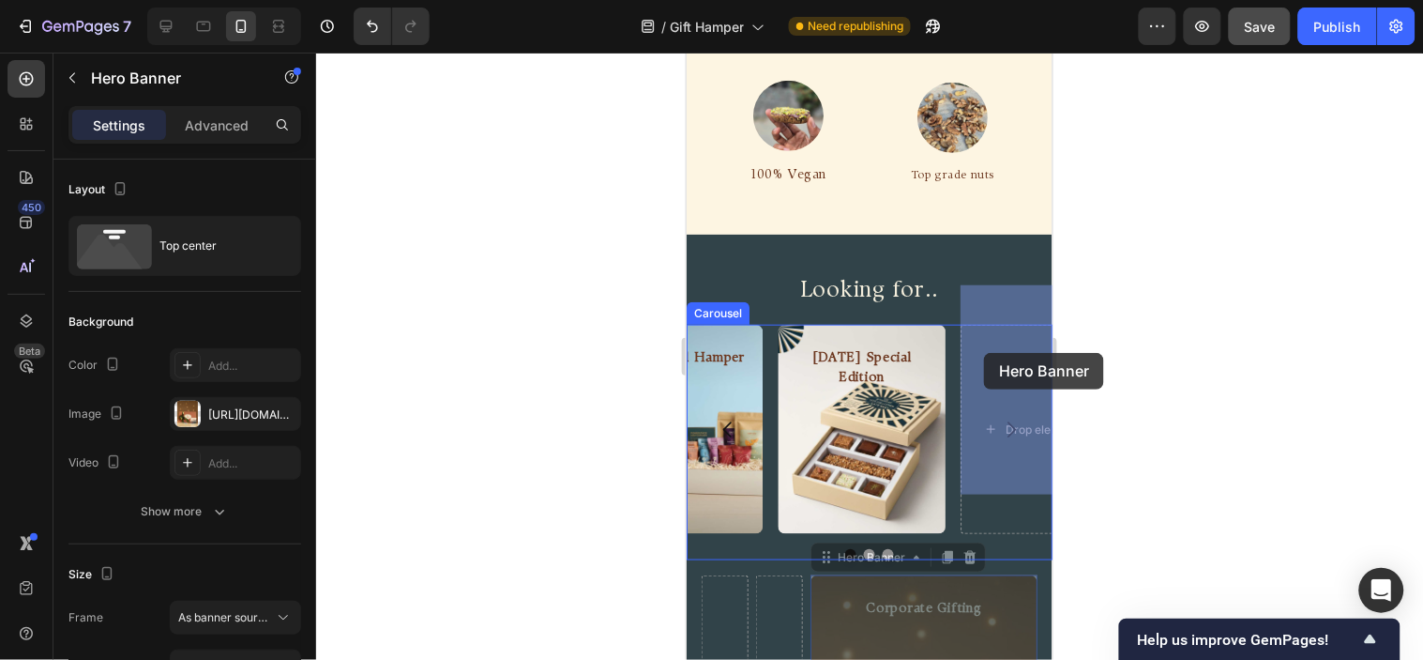
drag, startPoint x: 824, startPoint y: 511, endPoint x: 983, endPoint y: 352, distance: 225.6
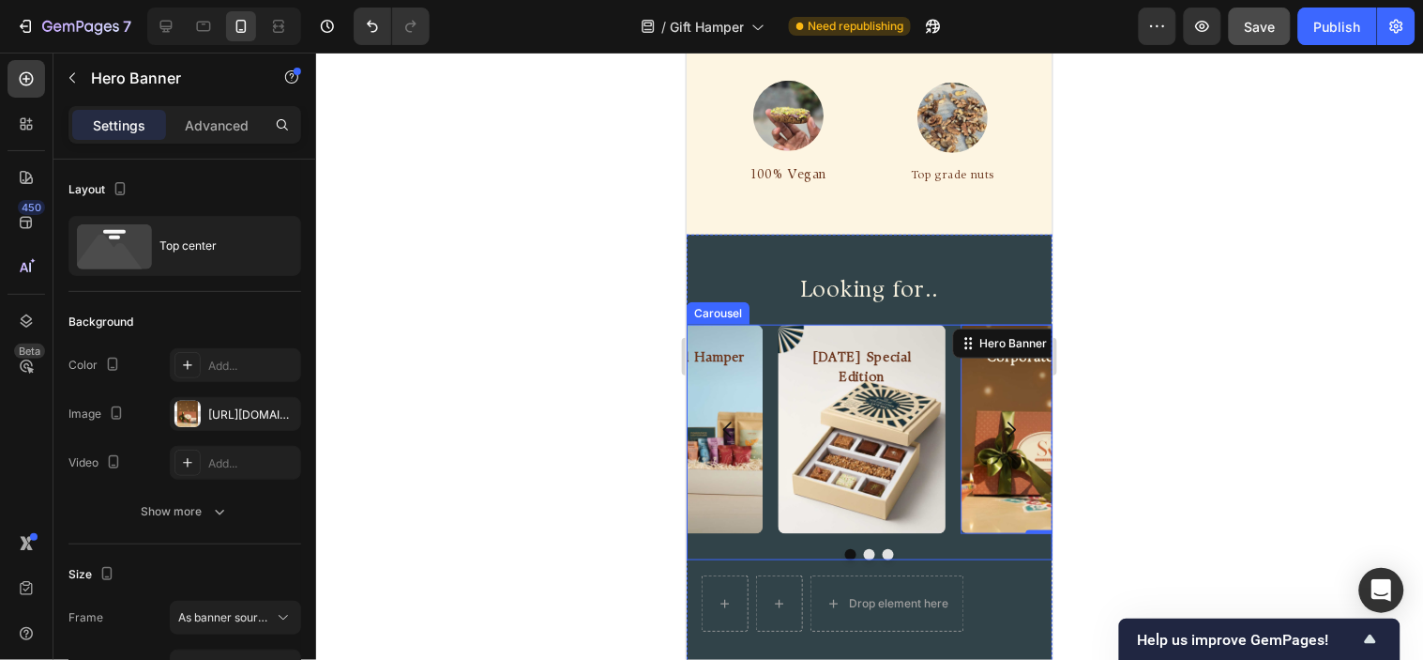
click at [949, 375] on div "Diwali Special Edition Heading Hero Banner Corporate Gifting Heading Hero Banne…" at bounding box center [869, 428] width 366 height 209
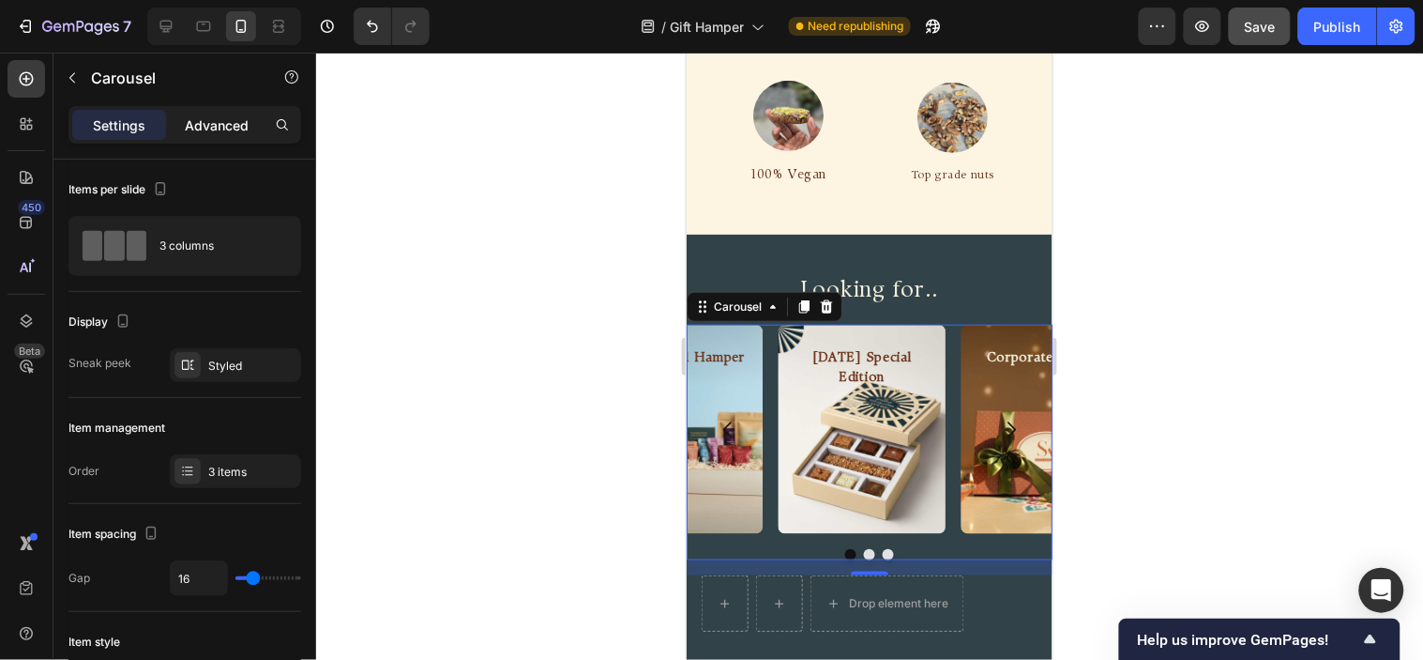
click at [186, 126] on p "Advanced" at bounding box center [217, 125] width 64 height 20
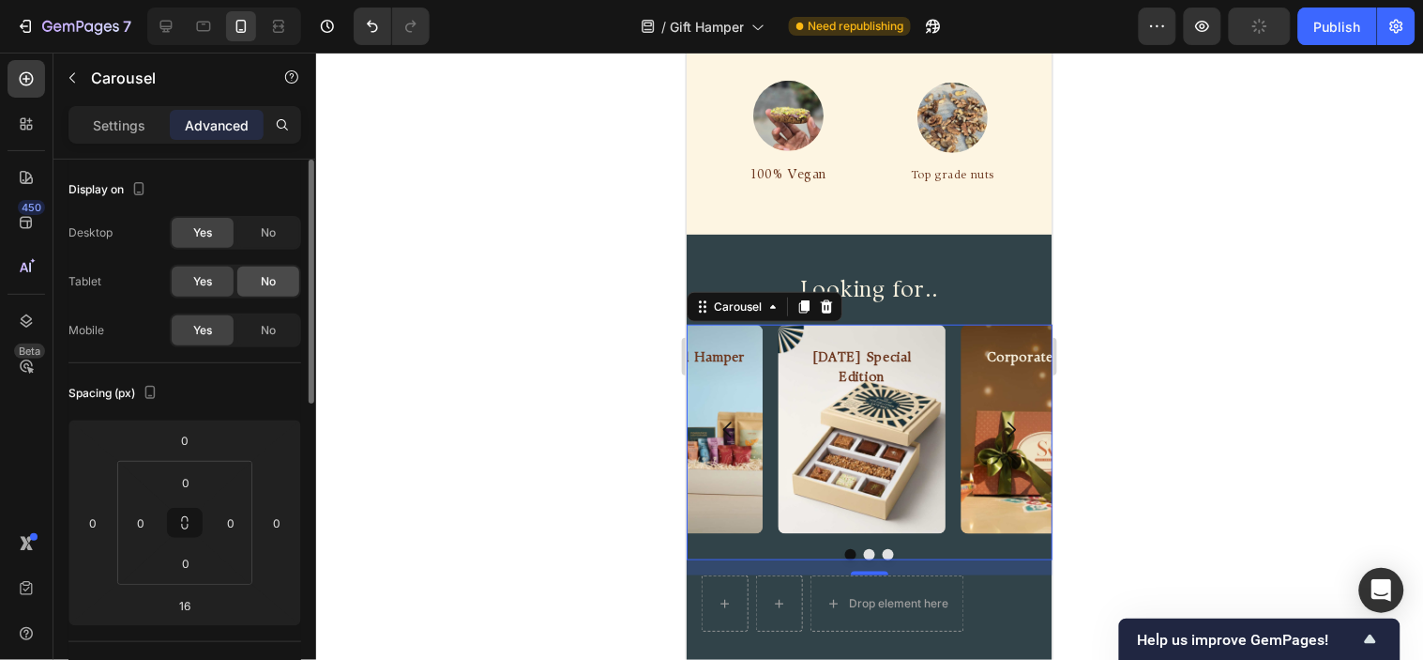
click at [261, 239] on span "No" at bounding box center [268, 232] width 15 height 17
click at [268, 278] on span "No" at bounding box center [268, 281] width 15 height 17
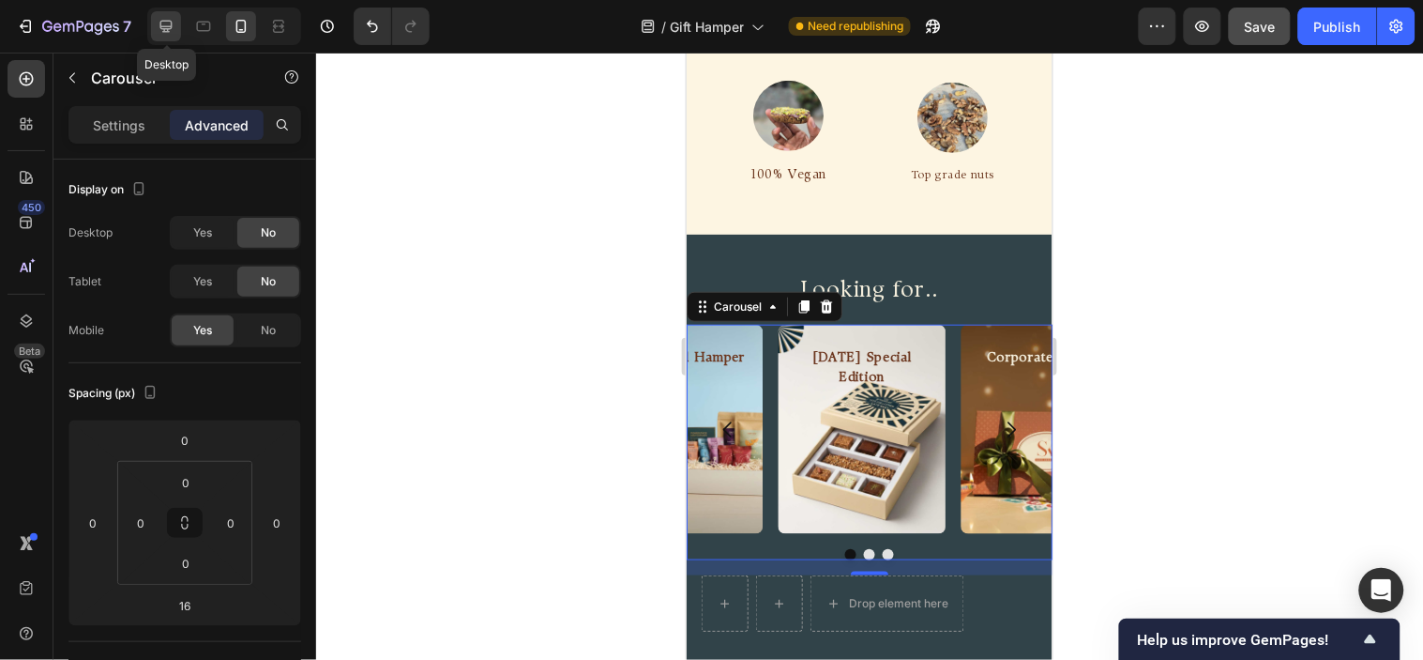
click at [167, 30] on icon at bounding box center [166, 27] width 12 height 12
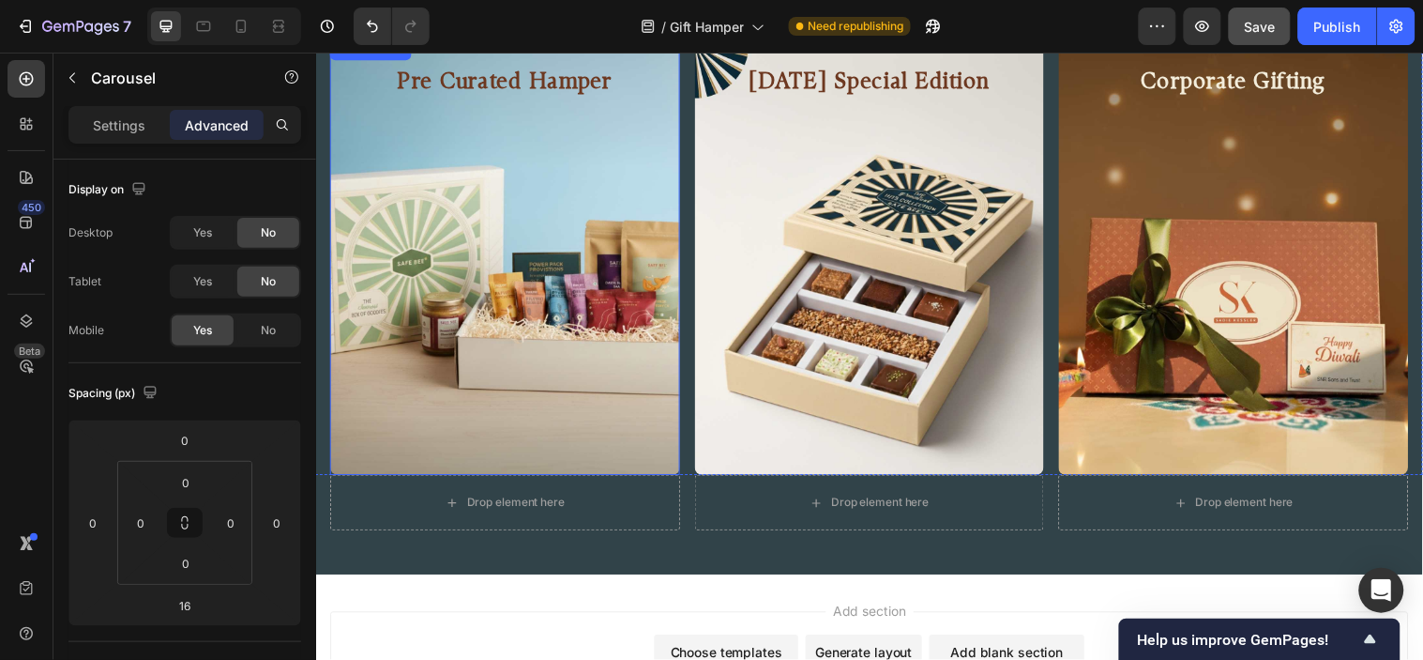
scroll to position [2544, 0]
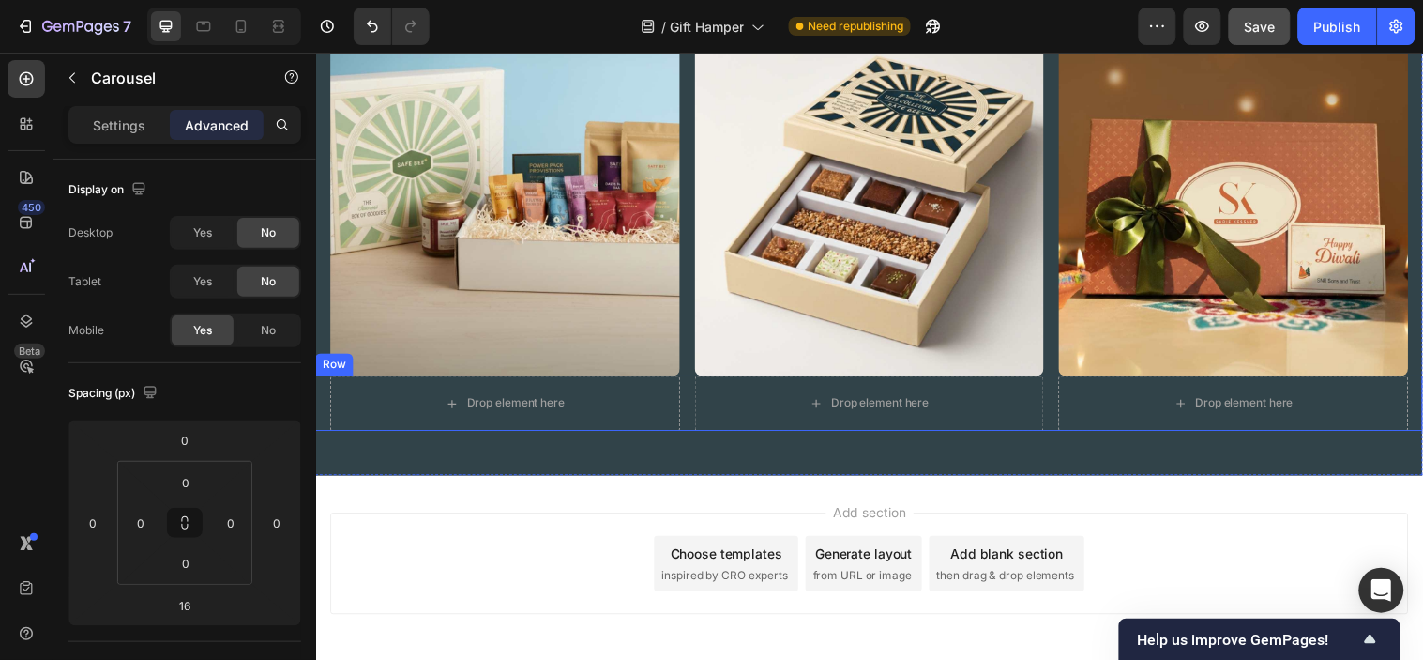
click at [684, 388] on div "Drop element here Drop element here Drop element here Row" at bounding box center [878, 408] width 1126 height 56
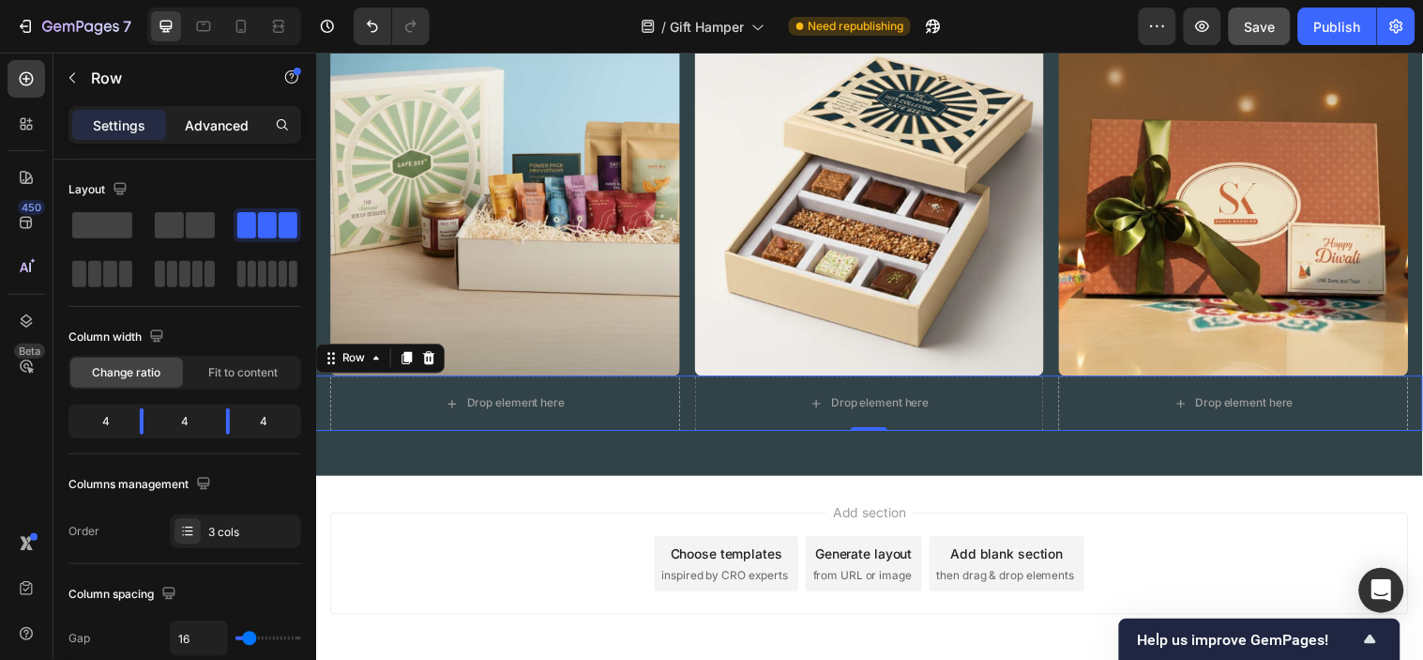
click at [220, 120] on p "Advanced" at bounding box center [217, 125] width 64 height 20
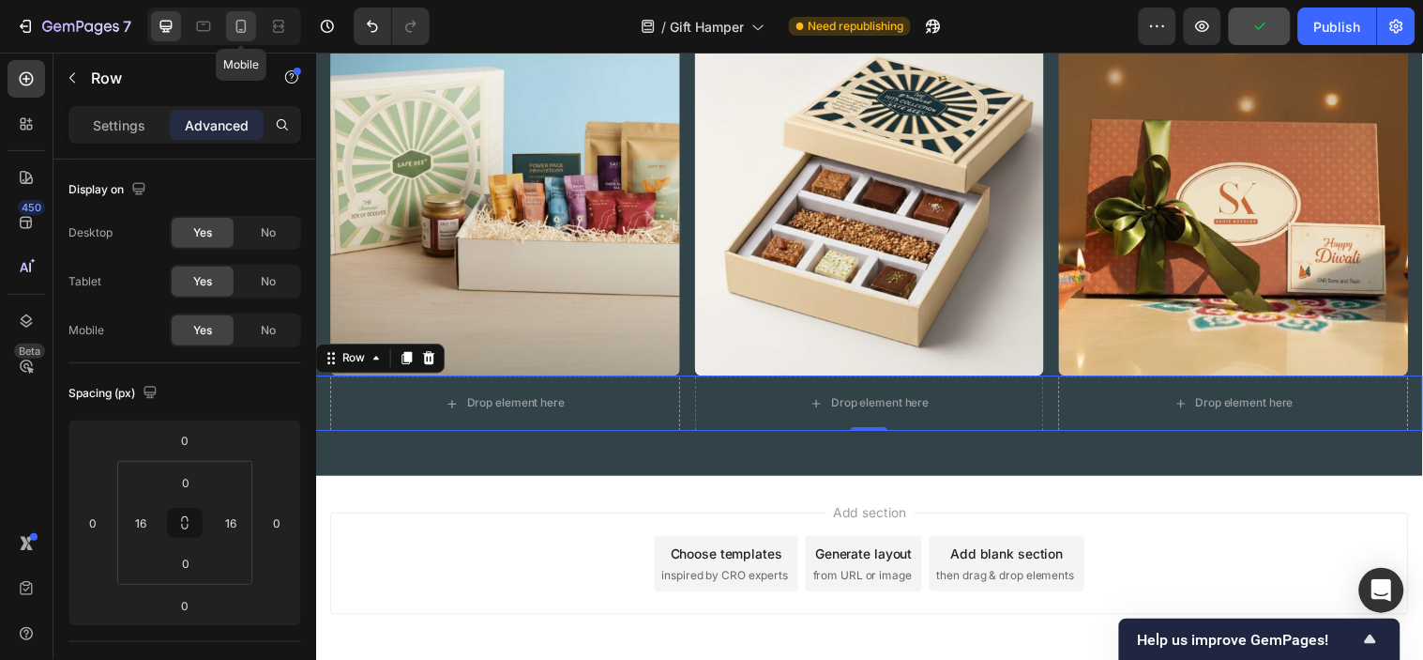
click at [228, 28] on div at bounding box center [241, 26] width 30 height 30
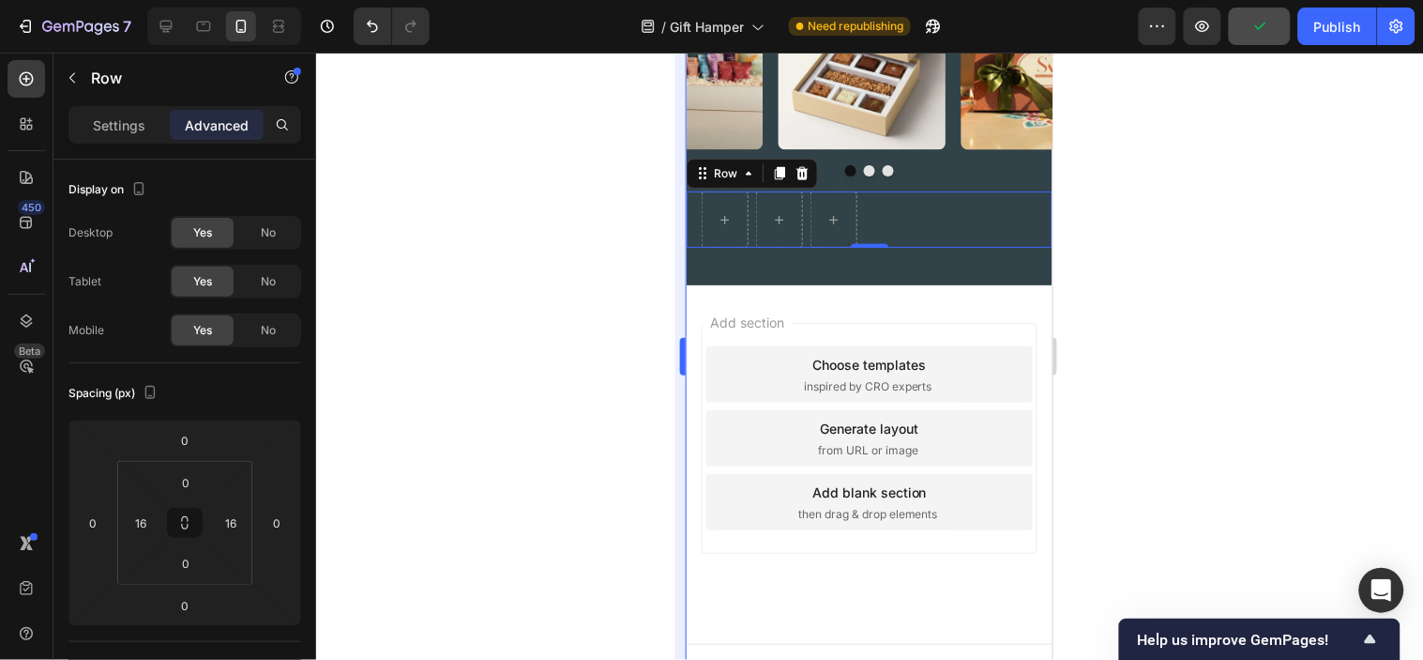
scroll to position [2536, 0]
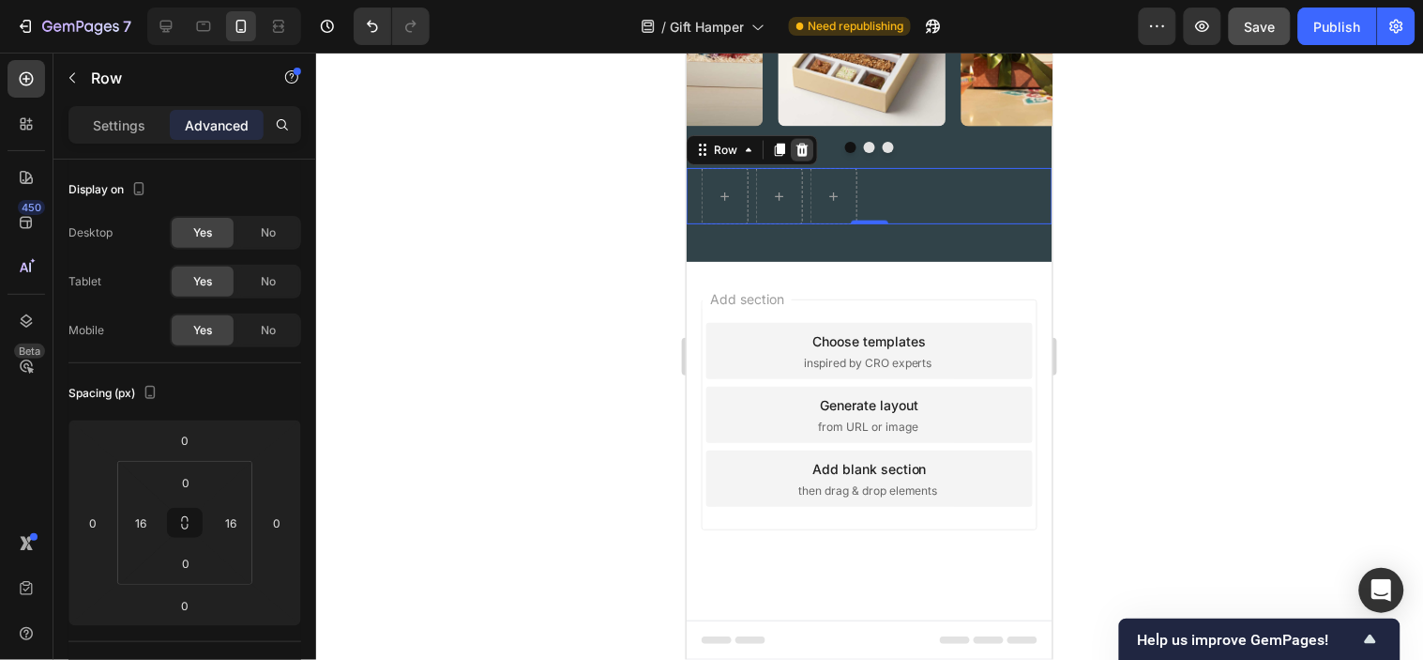
click at [795, 146] on icon at bounding box center [801, 149] width 15 height 15
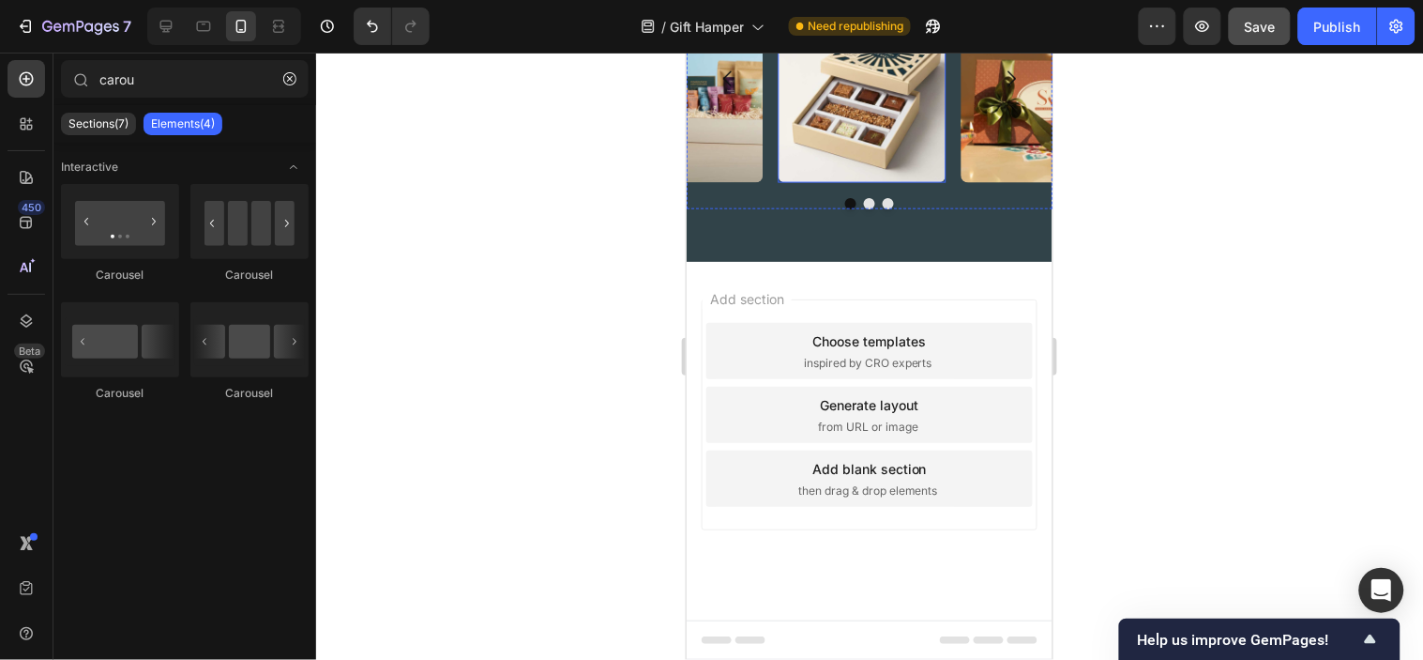
click at [768, 184] on div "Diwali Special Edition Heading Hero Banner Corporate Gifting Heading Hero Banne…" at bounding box center [869, 91] width 366 height 236
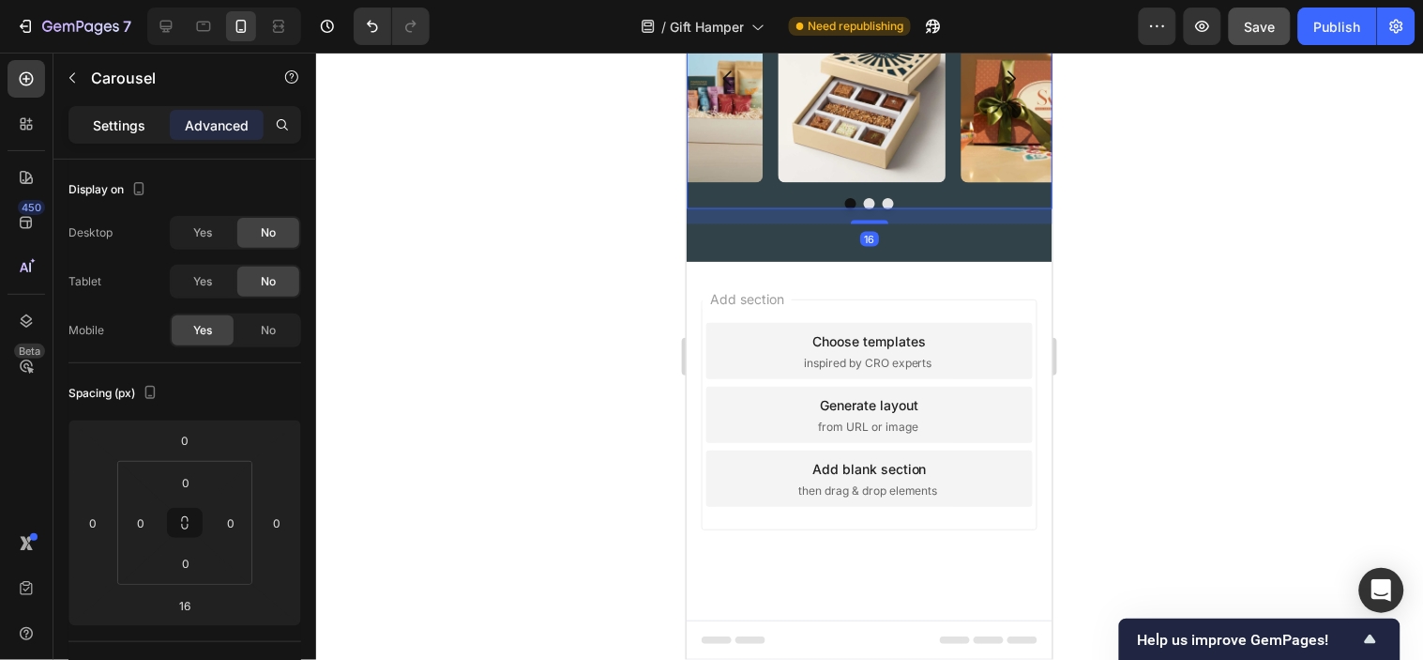
click at [89, 113] on div "Settings" at bounding box center [119, 125] width 94 height 30
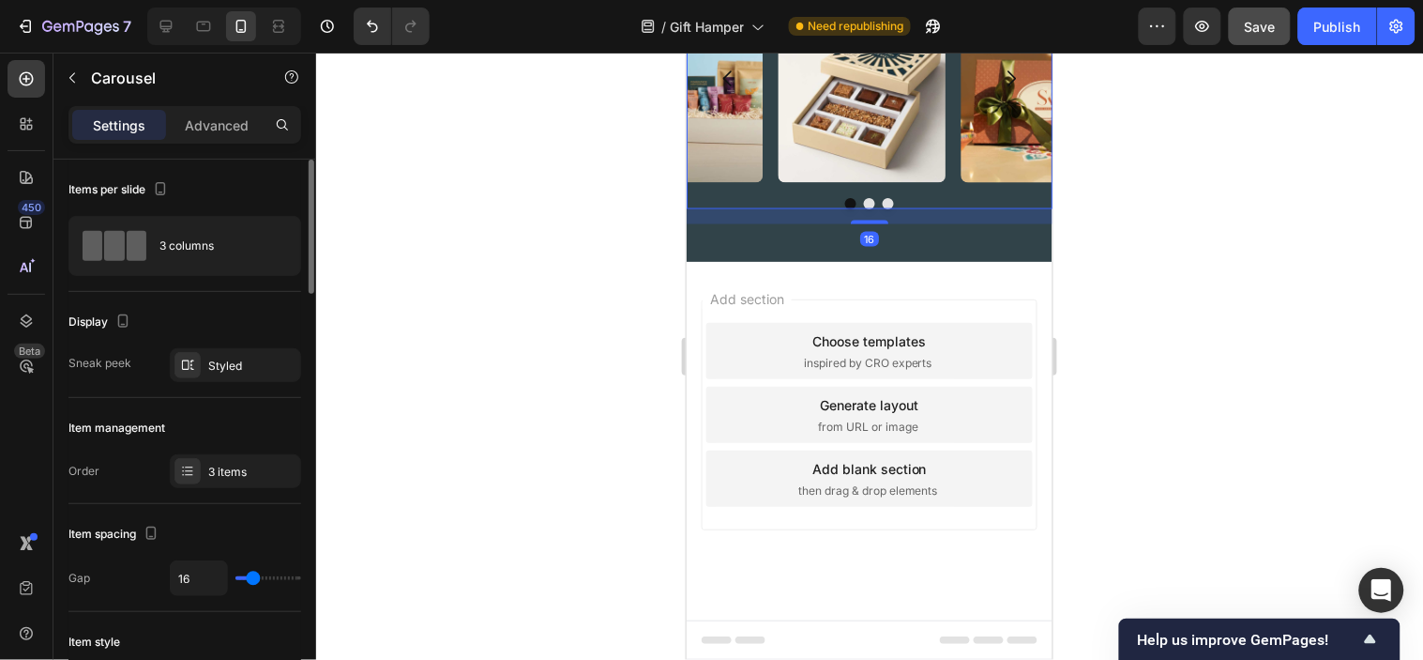
scroll to position [312, 0]
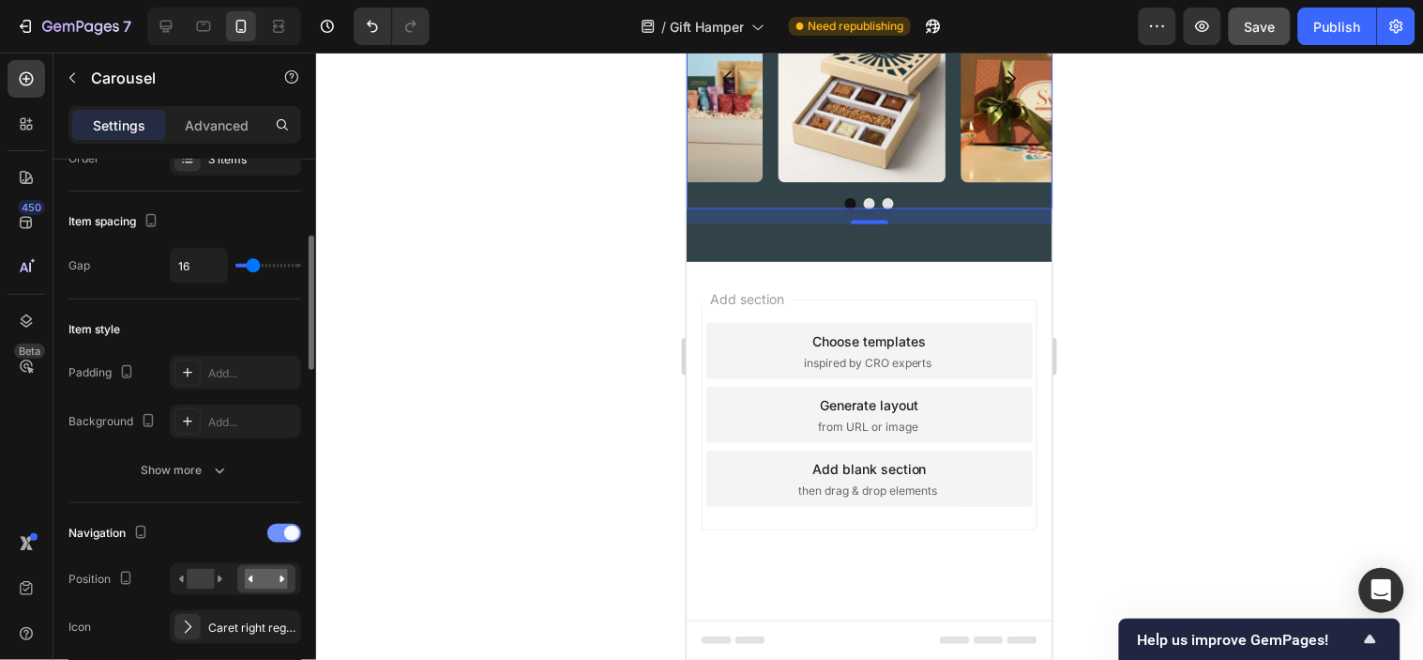
click at [279, 537] on div at bounding box center [284, 533] width 34 height 19
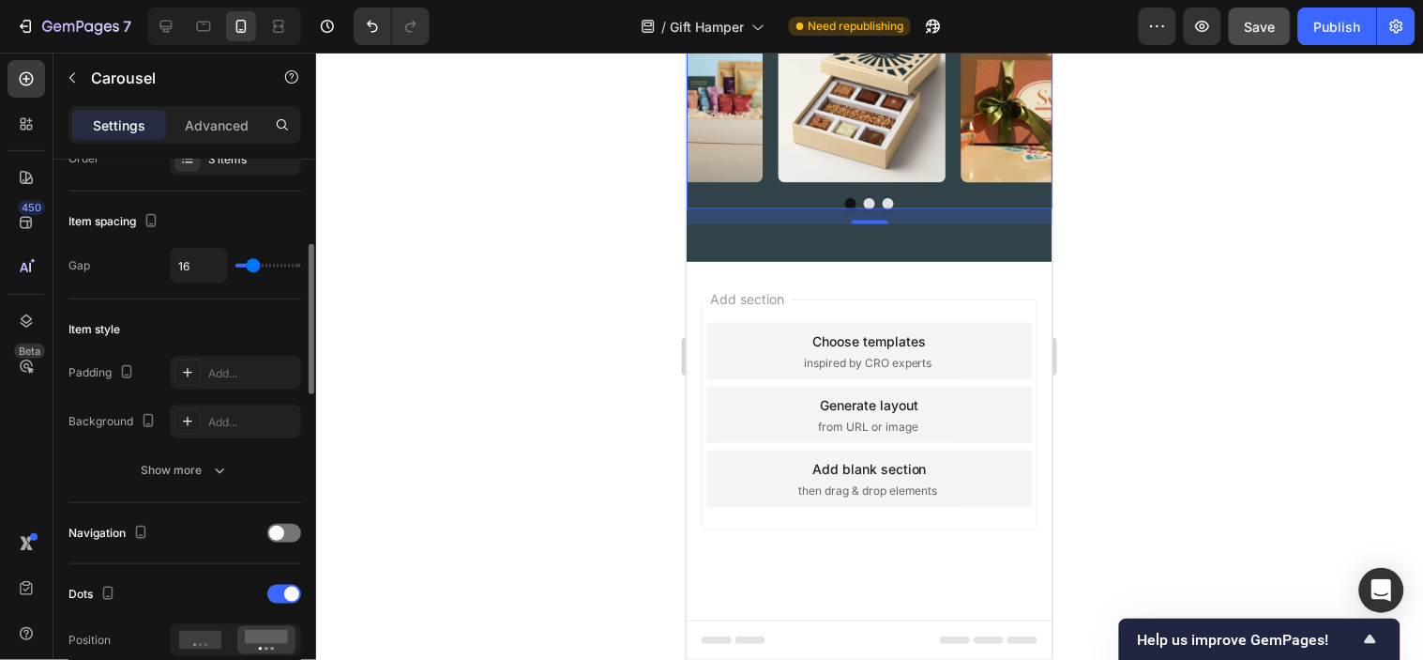
drag, startPoint x: 296, startPoint y: 532, endPoint x: 263, endPoint y: 523, distance: 34.2
click at [296, 531] on div at bounding box center [284, 533] width 34 height 19
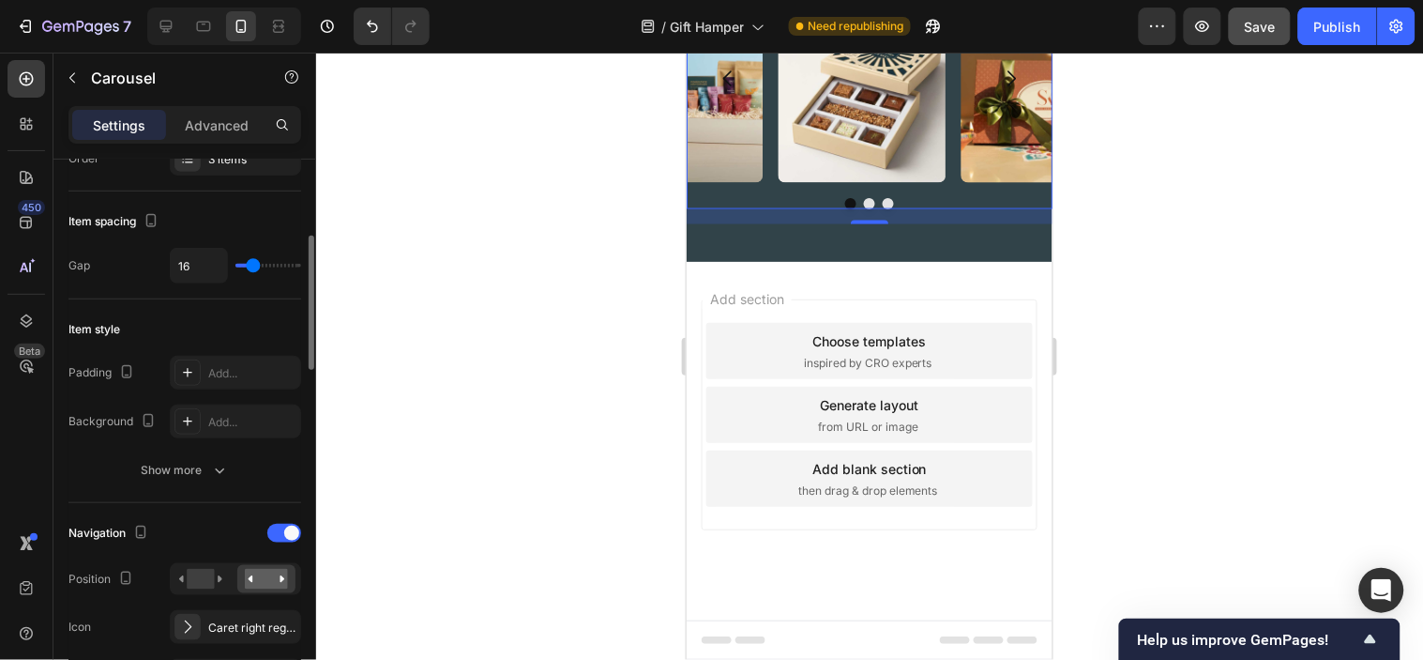
scroll to position [625, 0]
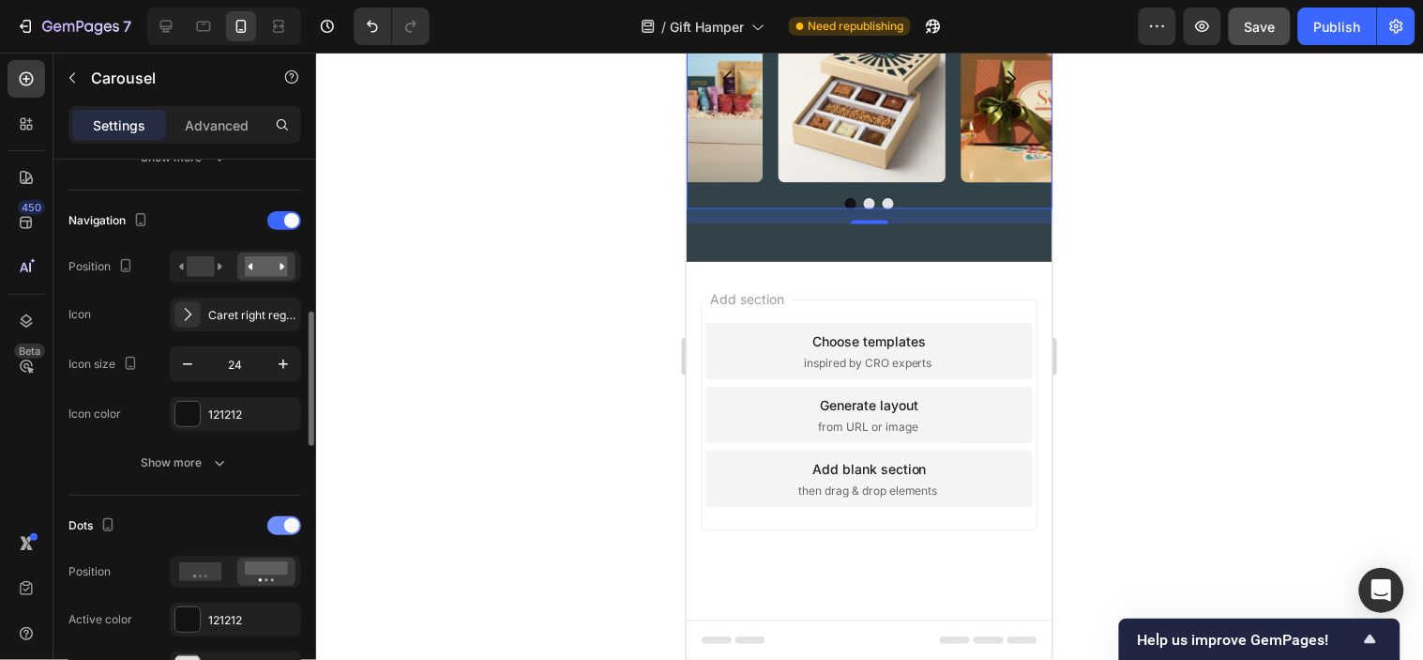
click at [282, 520] on div at bounding box center [284, 525] width 34 height 19
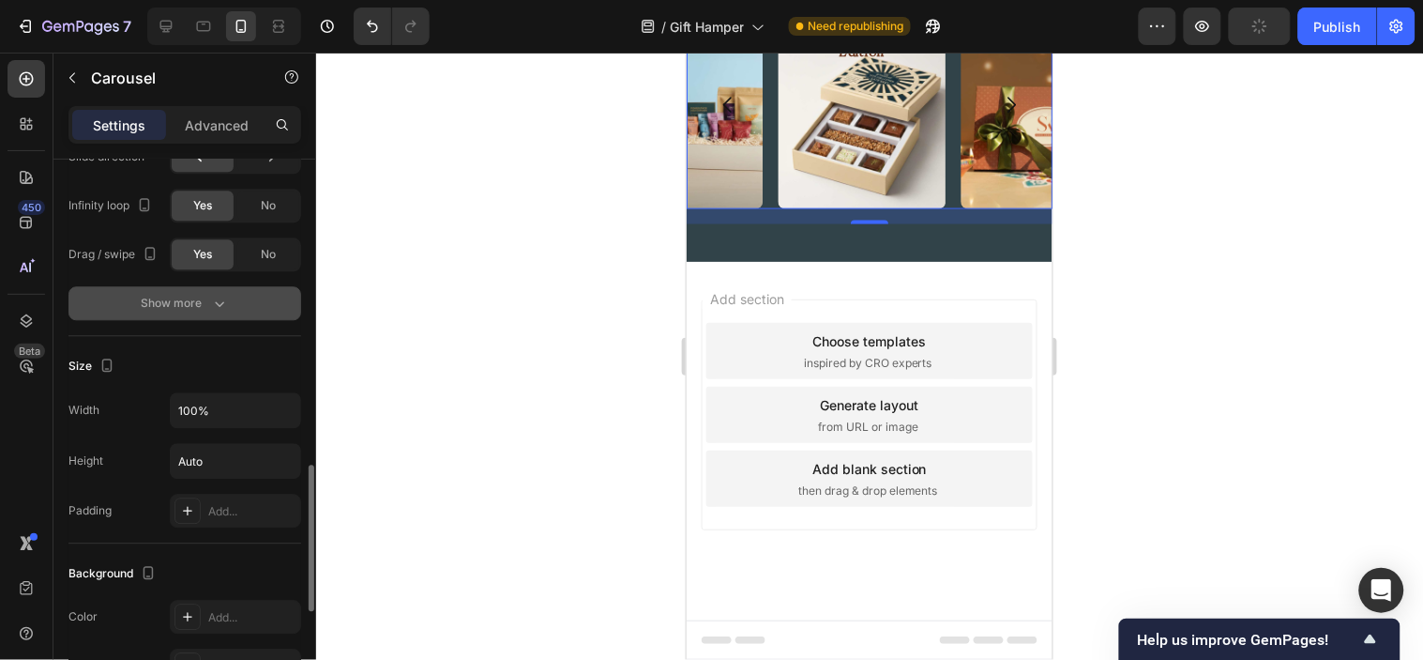
scroll to position [1042, 0]
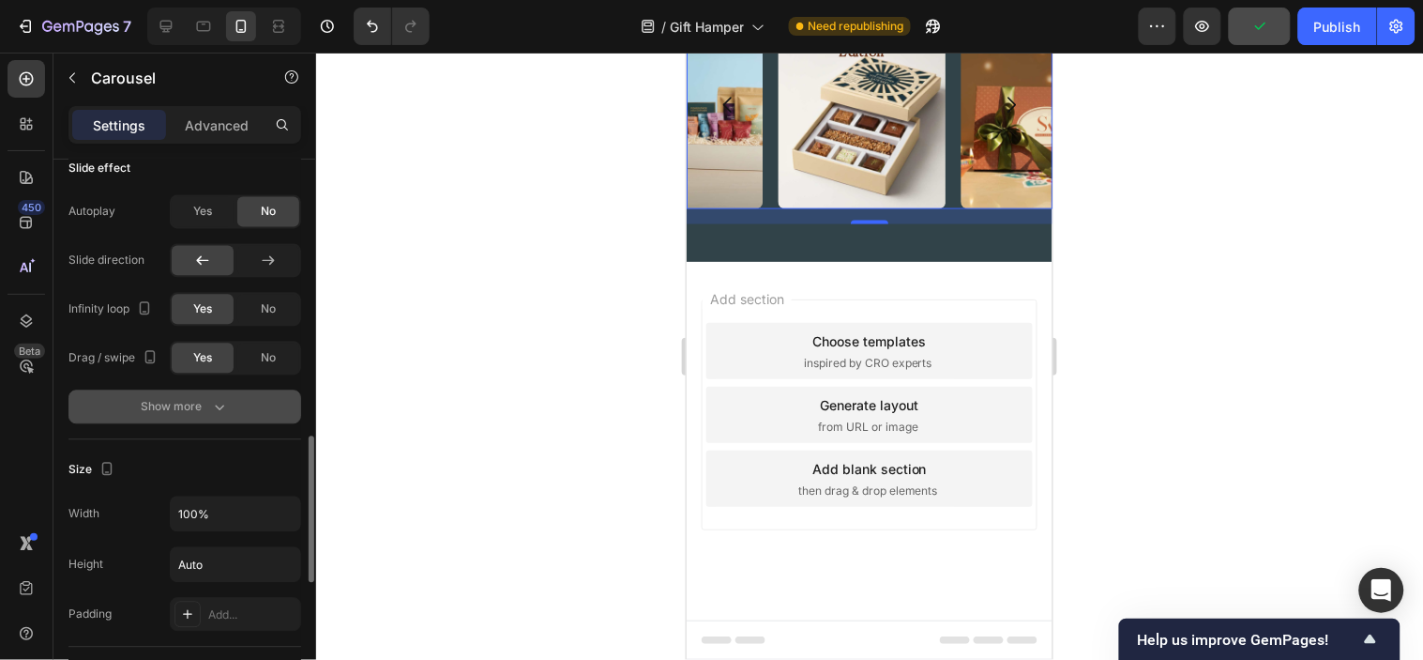
click at [201, 417] on div "Show more" at bounding box center [185, 407] width 87 height 19
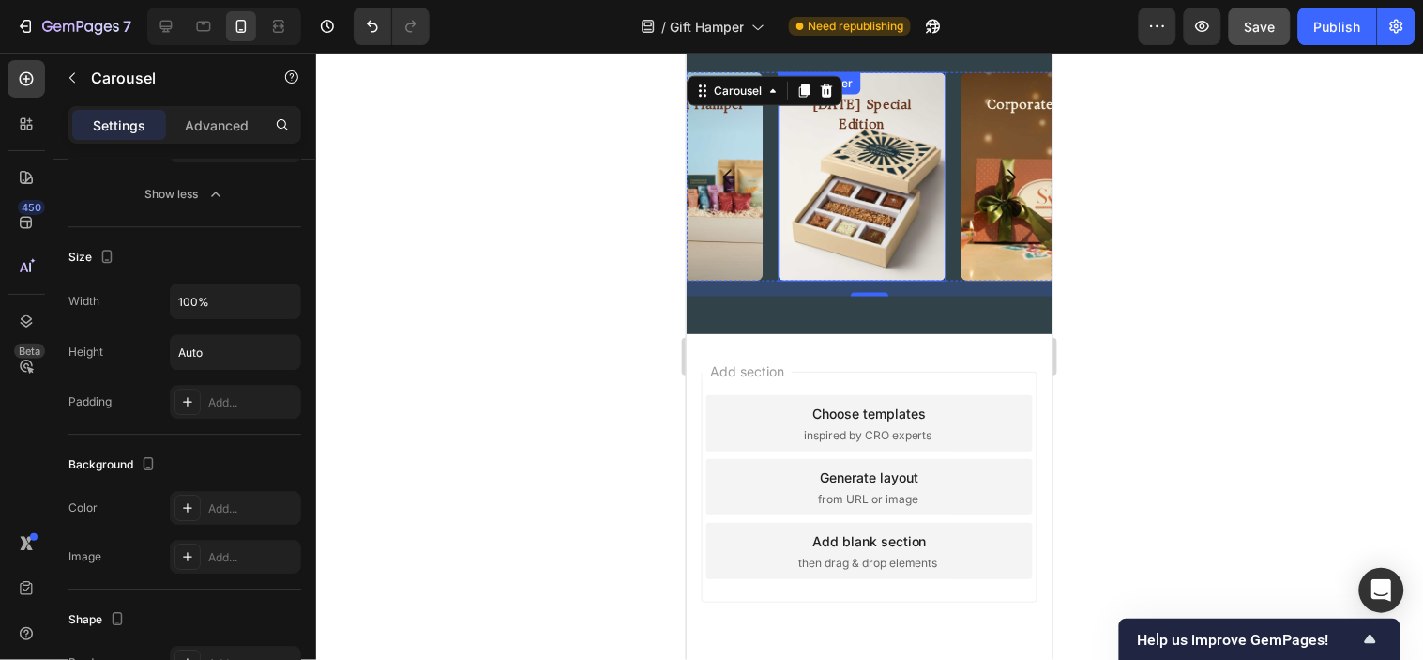
scroll to position [2350, 0]
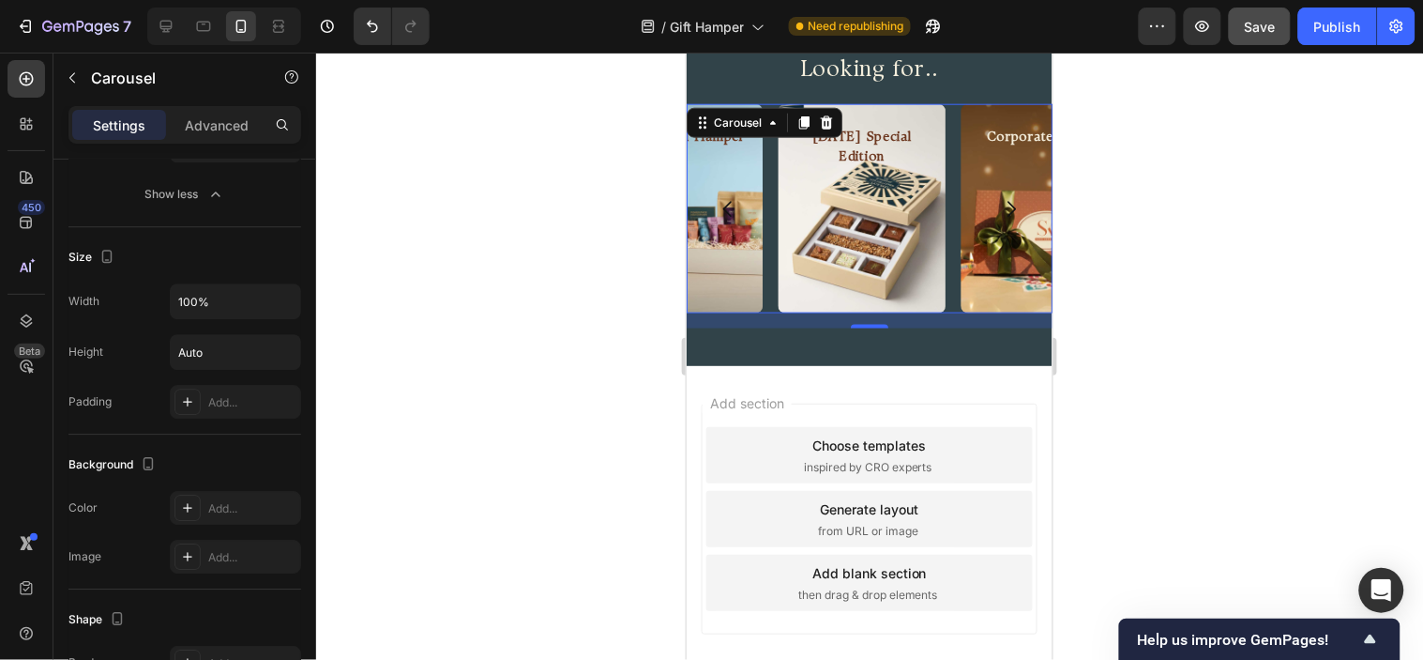
click at [985, 99] on div "Looking for.. Heading Row Diwali Special Edition Heading Hero Banner Corporate …" at bounding box center [869, 189] width 366 height 352
click at [984, 13] on div "Section 3" at bounding box center [1018, 2] width 68 height 23
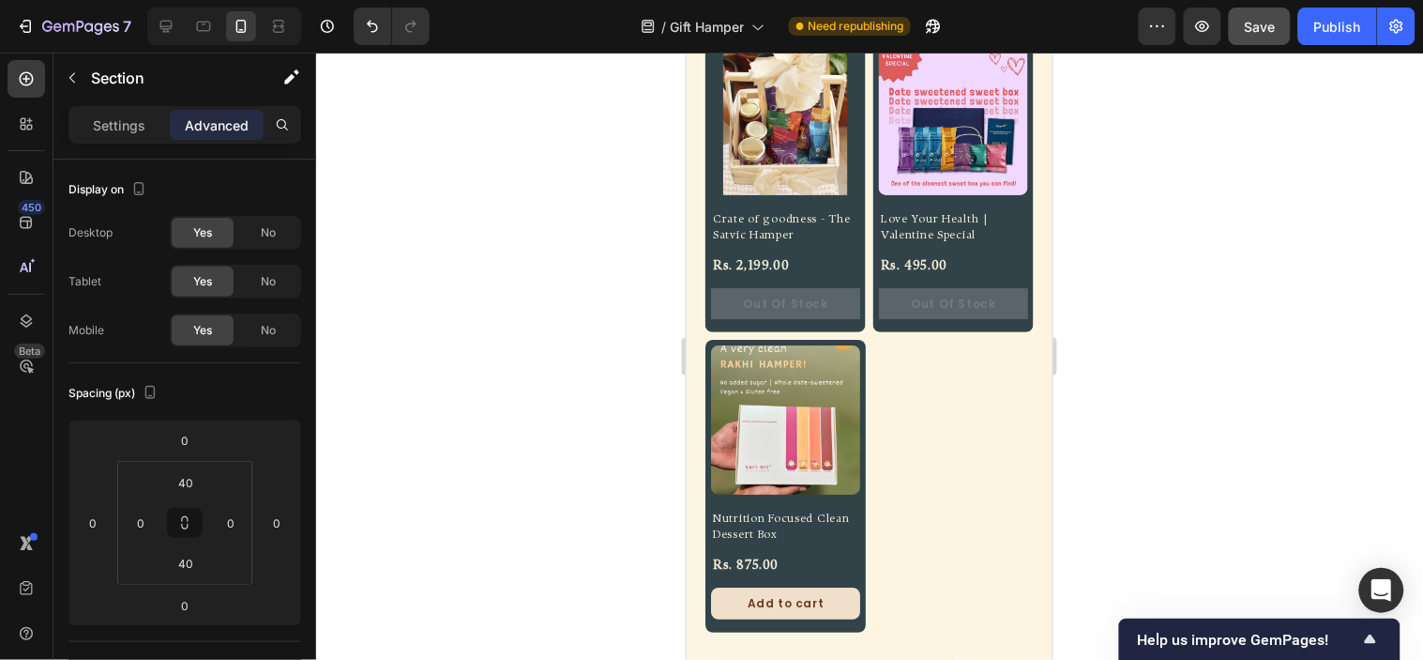
scroll to position [2122, 0]
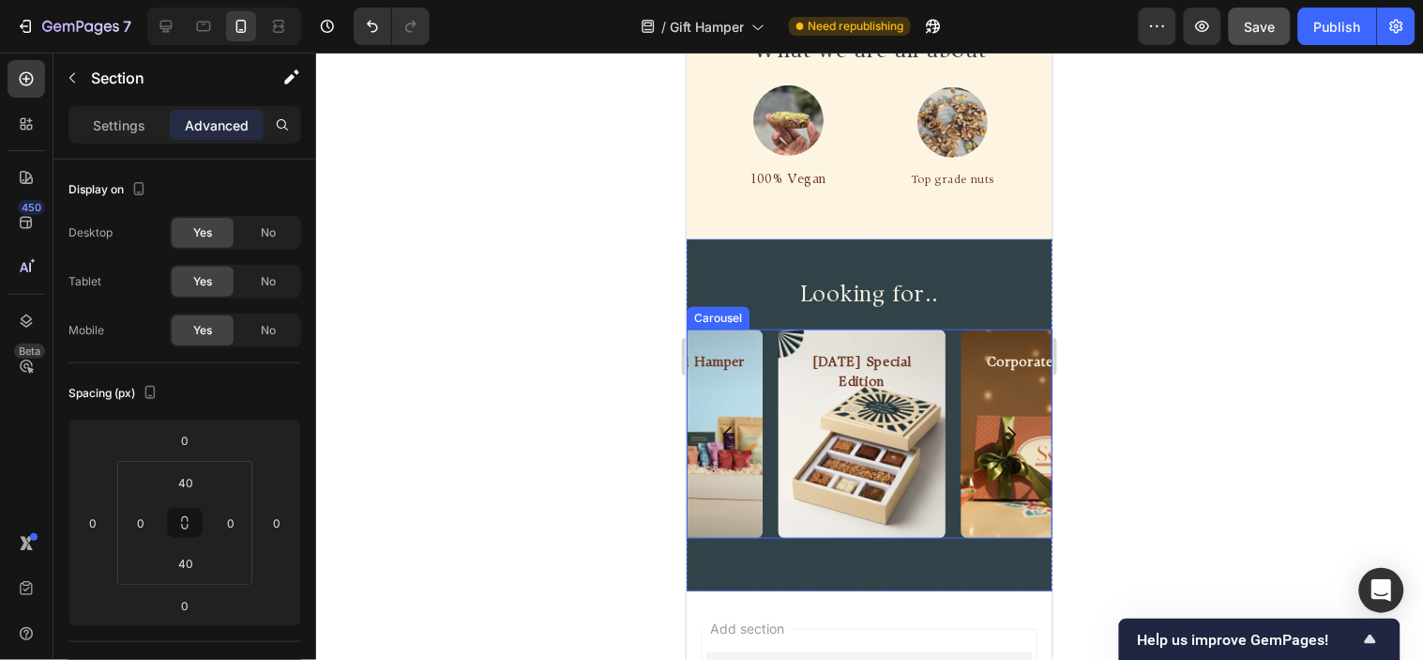
click at [767, 339] on div "Diwali Special Edition Heading Hero Banner Corporate Gifting Heading Hero Banne…" at bounding box center [869, 432] width 366 height 209
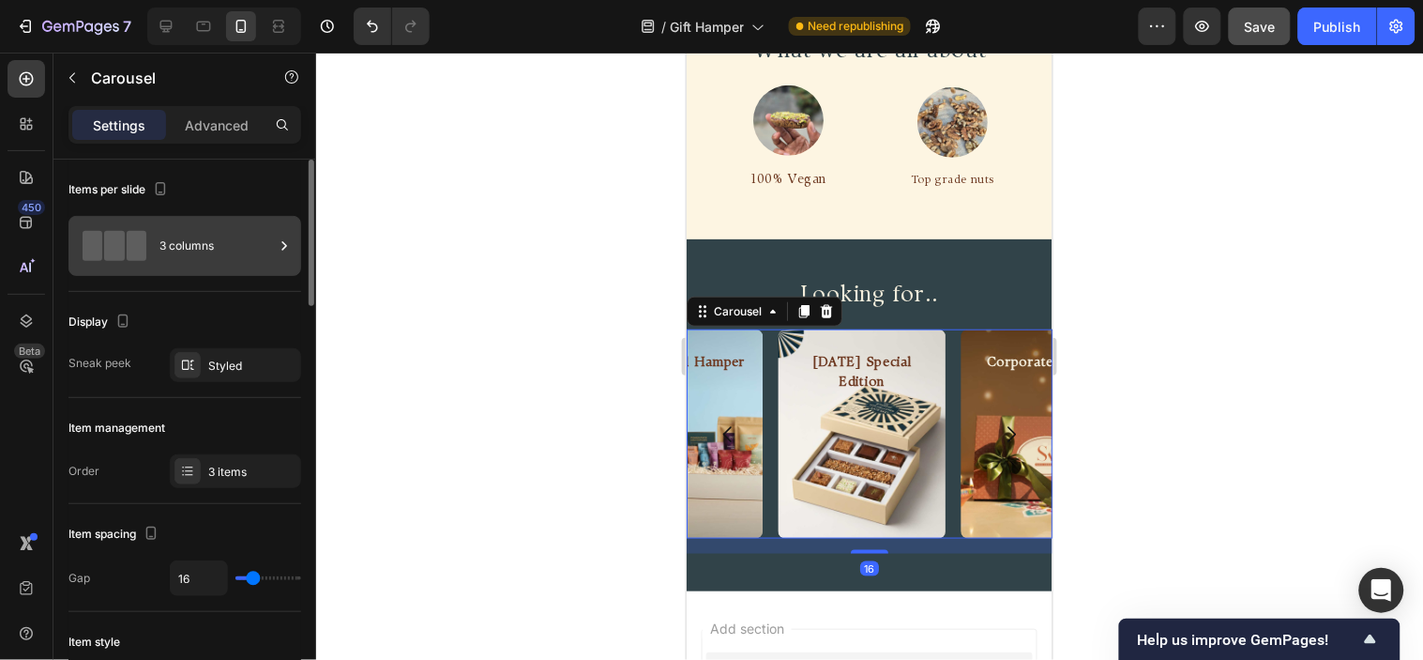
click at [226, 221] on div "3 columns" at bounding box center [184, 246] width 233 height 60
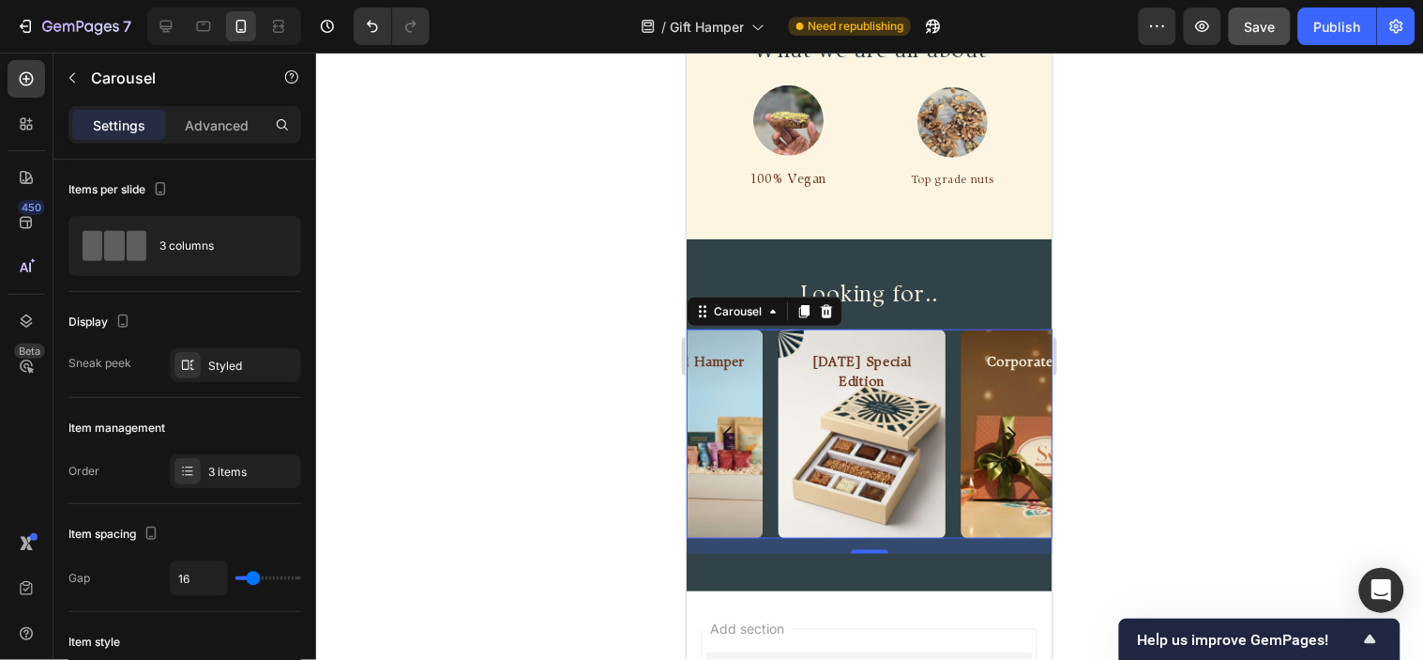
click at [954, 328] on div "Diwali Special Edition Heading Hero Banner Corporate Gifting Heading Hero Banne…" at bounding box center [869, 432] width 366 height 209
click at [182, 44] on div at bounding box center [224, 27] width 154 height 38
click at [178, 40] on div at bounding box center [166, 26] width 30 height 30
type input "1200"
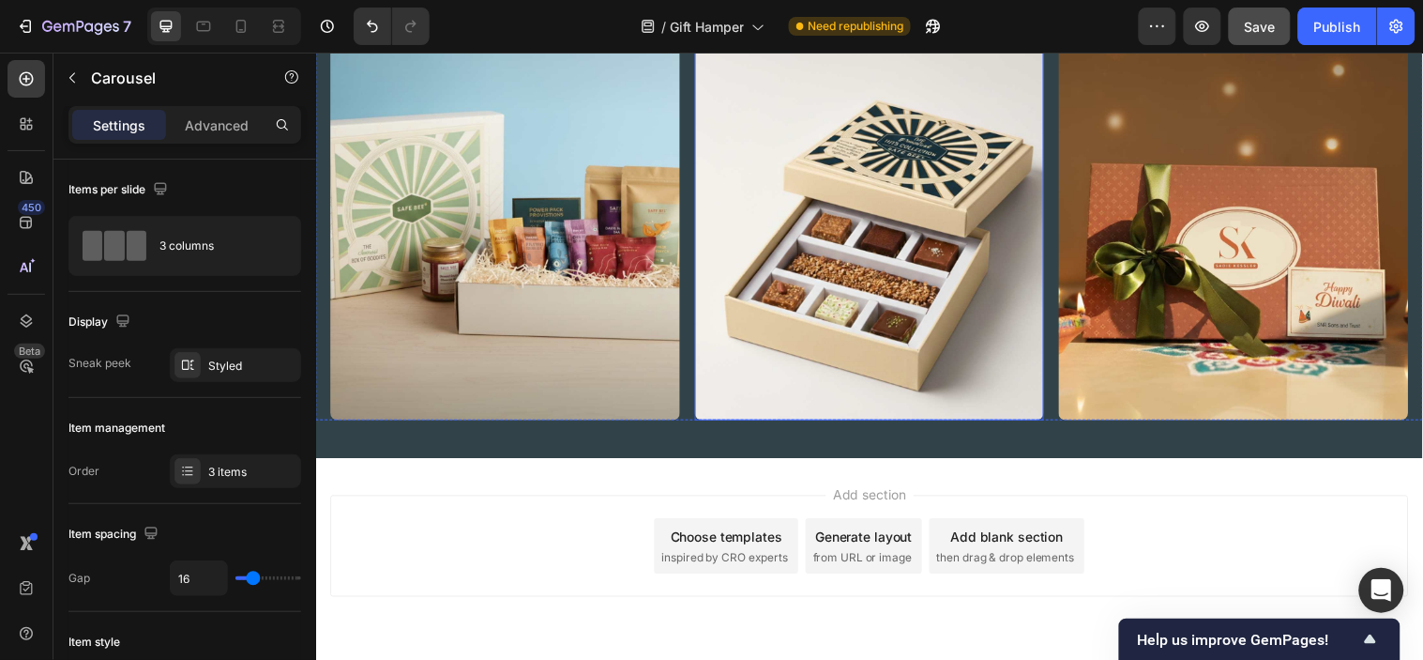
scroll to position [2547, 0]
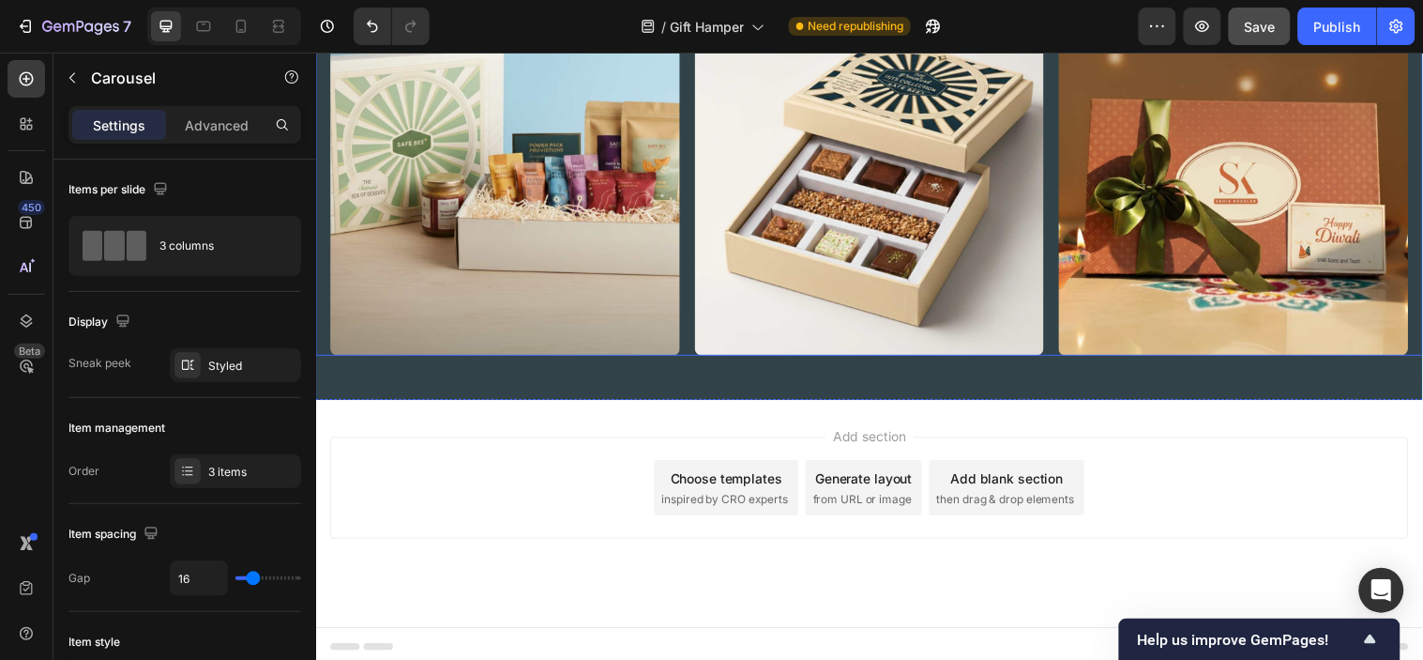
click at [689, 275] on div "Pre Curated Hamper Heading Hero Banner Diwali Special Edition Heading Hero Bann…" at bounding box center [878, 138] width 1126 height 444
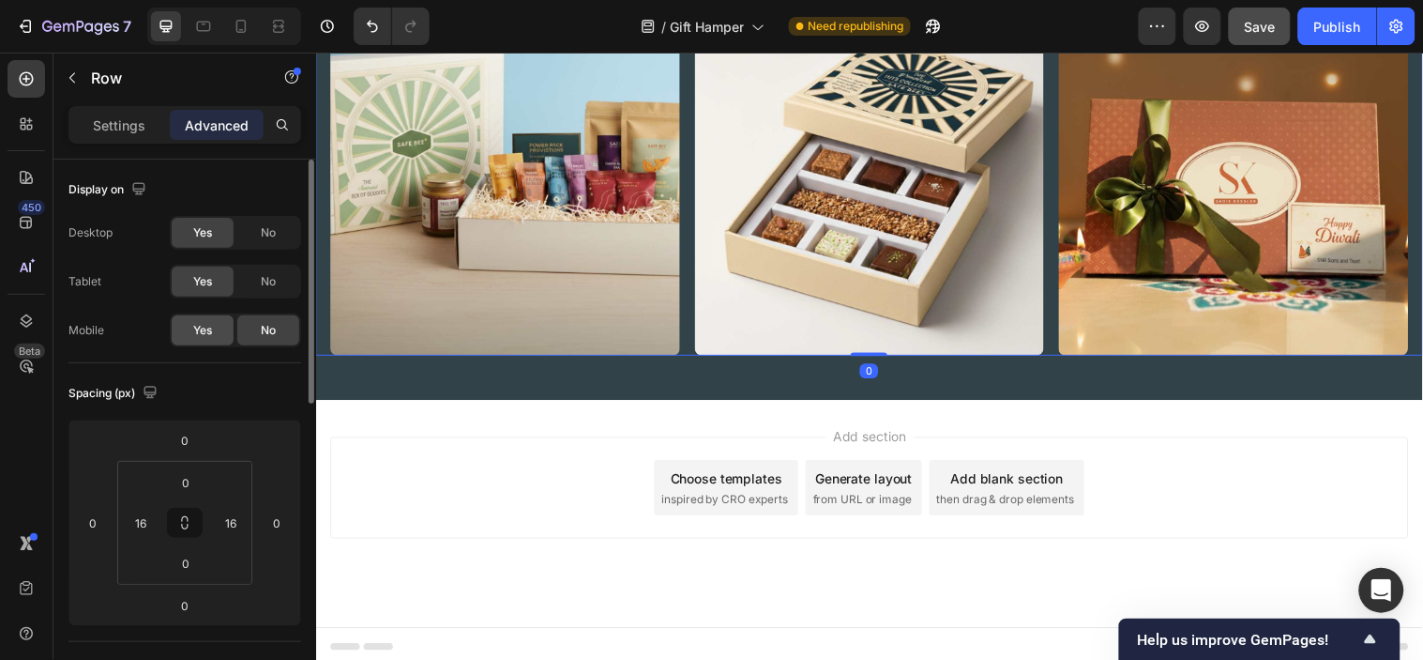
click at [207, 324] on span "Yes" at bounding box center [202, 330] width 19 height 17
click at [237, 28] on icon at bounding box center [241, 26] width 10 height 13
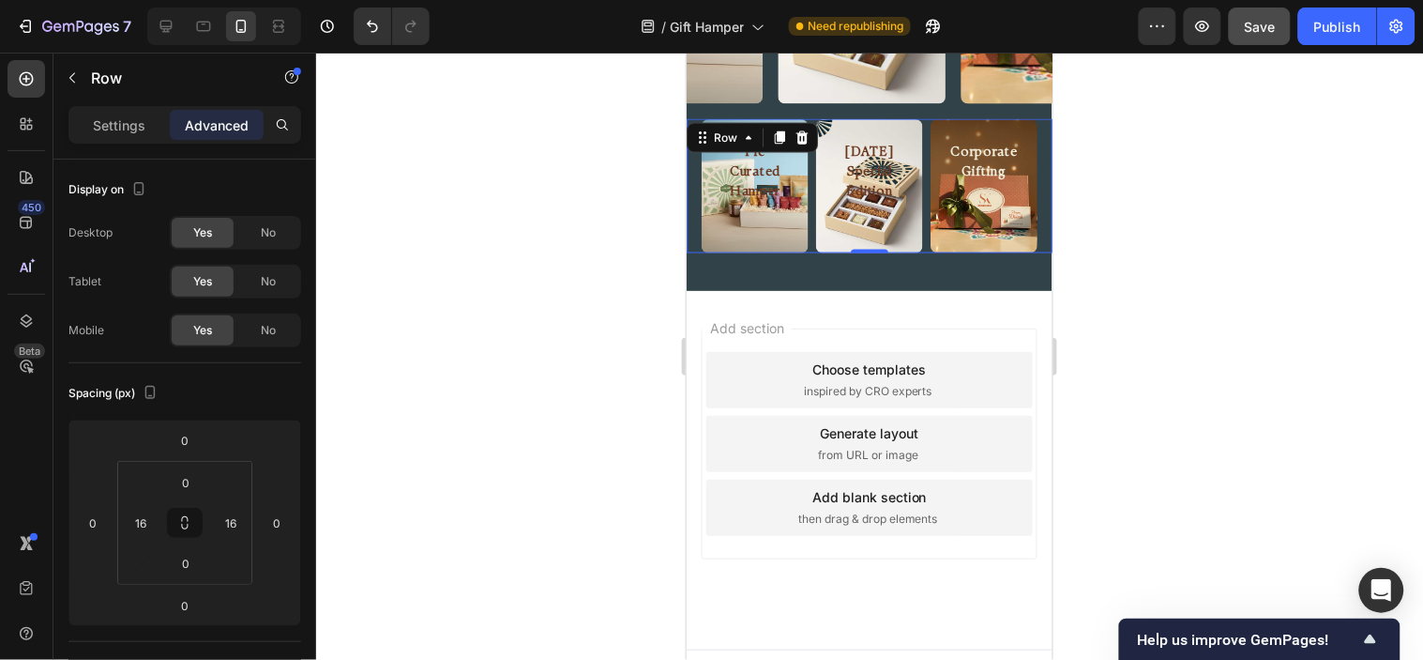
scroll to position [2437, 0]
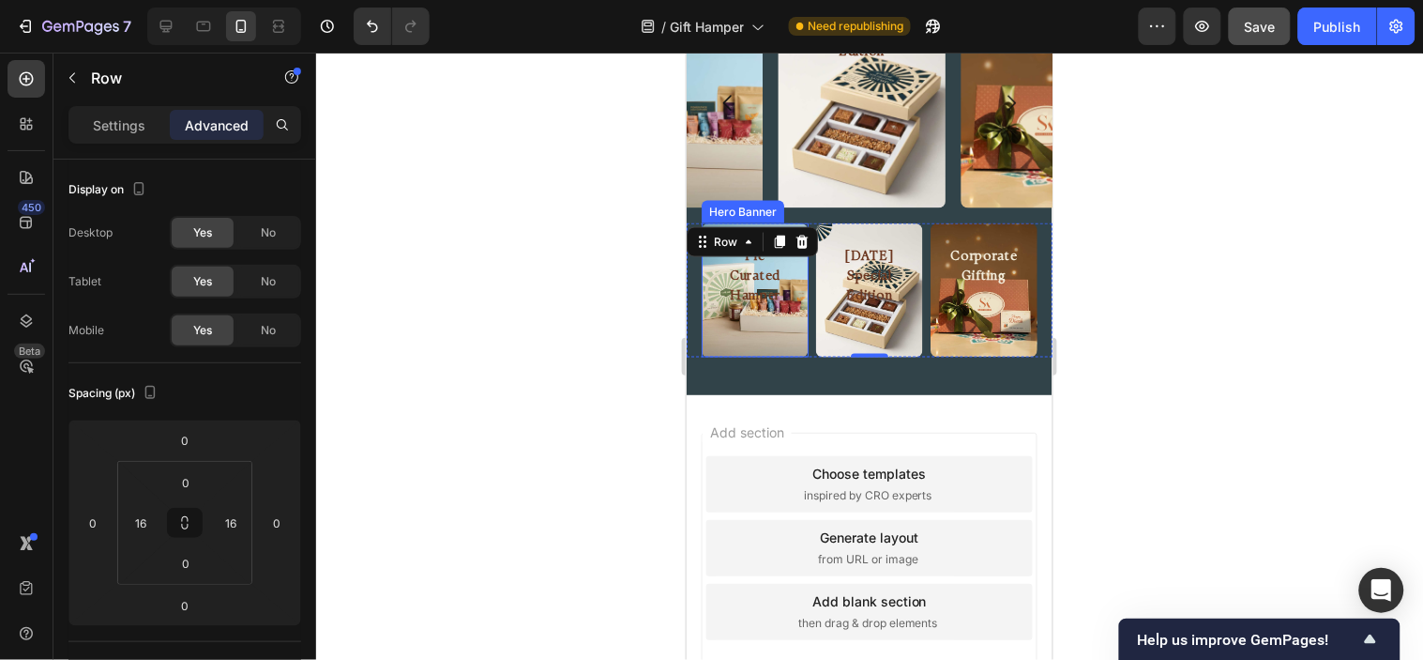
click at [768, 313] on div "Pre Curated Hamper Heading" at bounding box center [754, 272] width 107 height 100
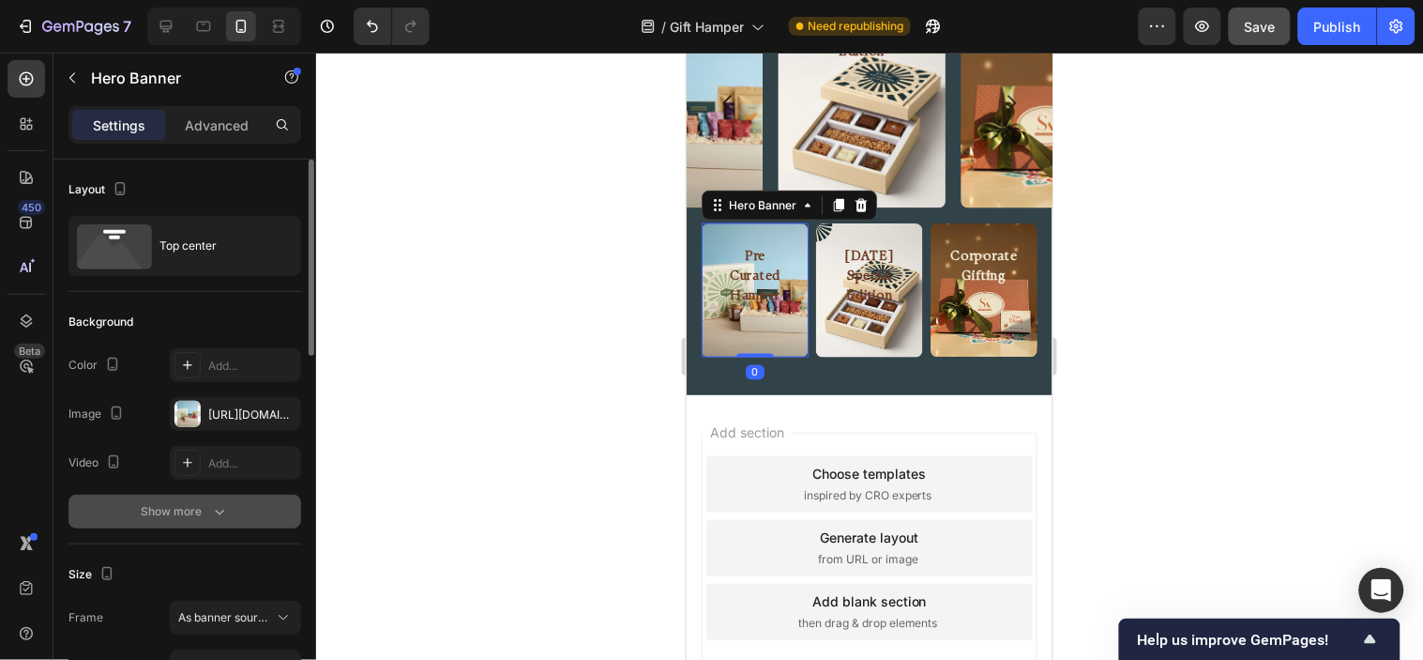
scroll to position [104, 0]
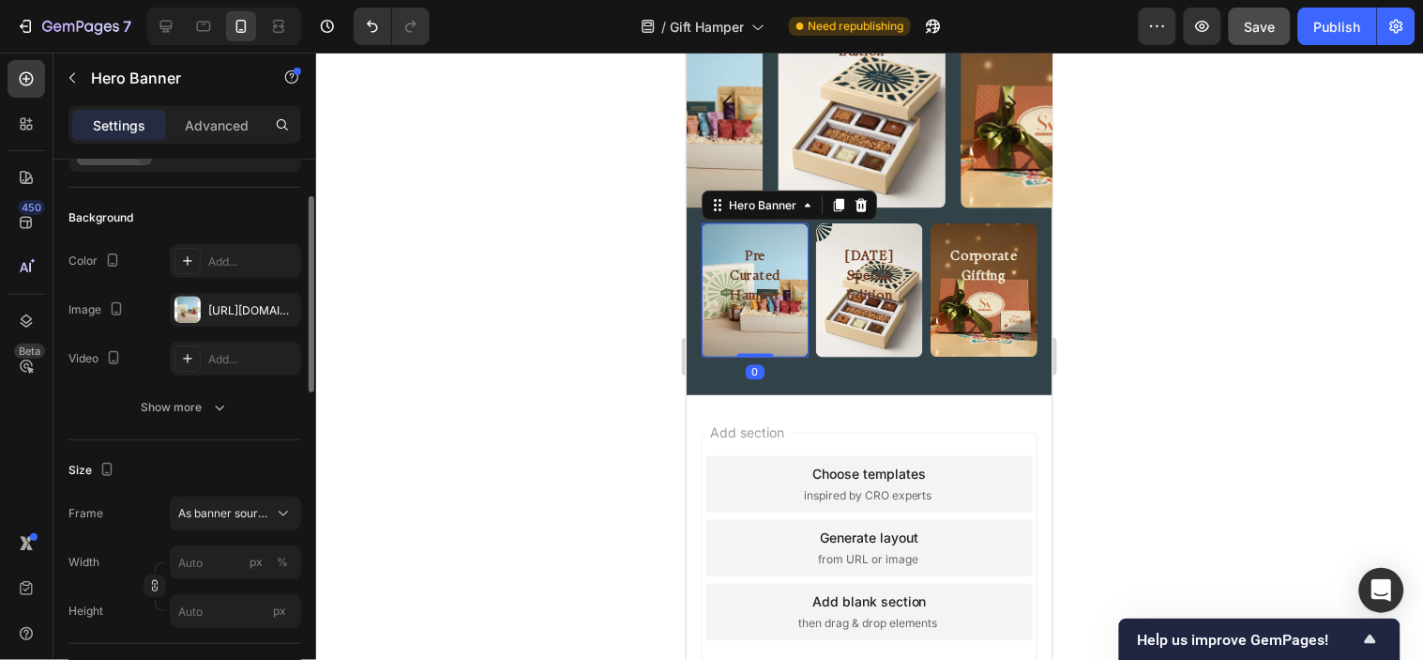
click at [239, 495] on div "Size Frame As banner source Width px % Height px" at bounding box center [184, 542] width 233 height 204
click at [239, 505] on span "As banner source" at bounding box center [224, 513] width 92 height 17
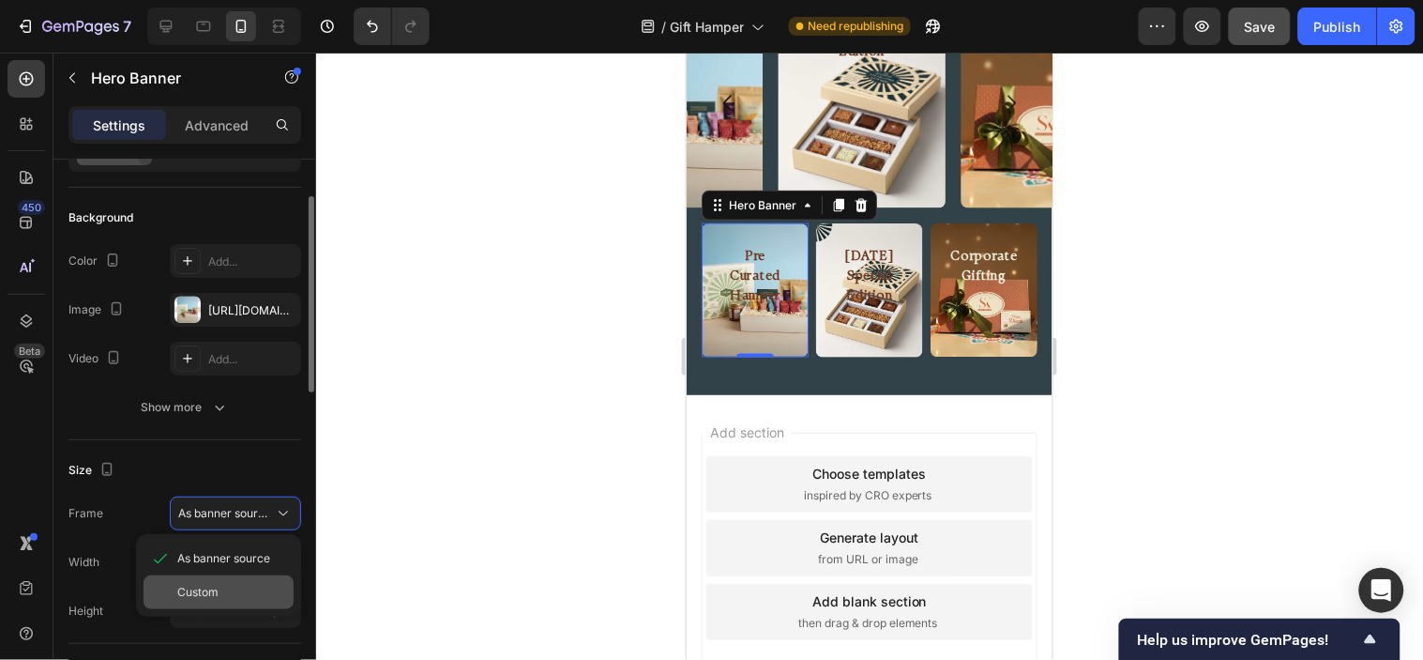
click at [225, 587] on div "Custom" at bounding box center [231, 592] width 109 height 17
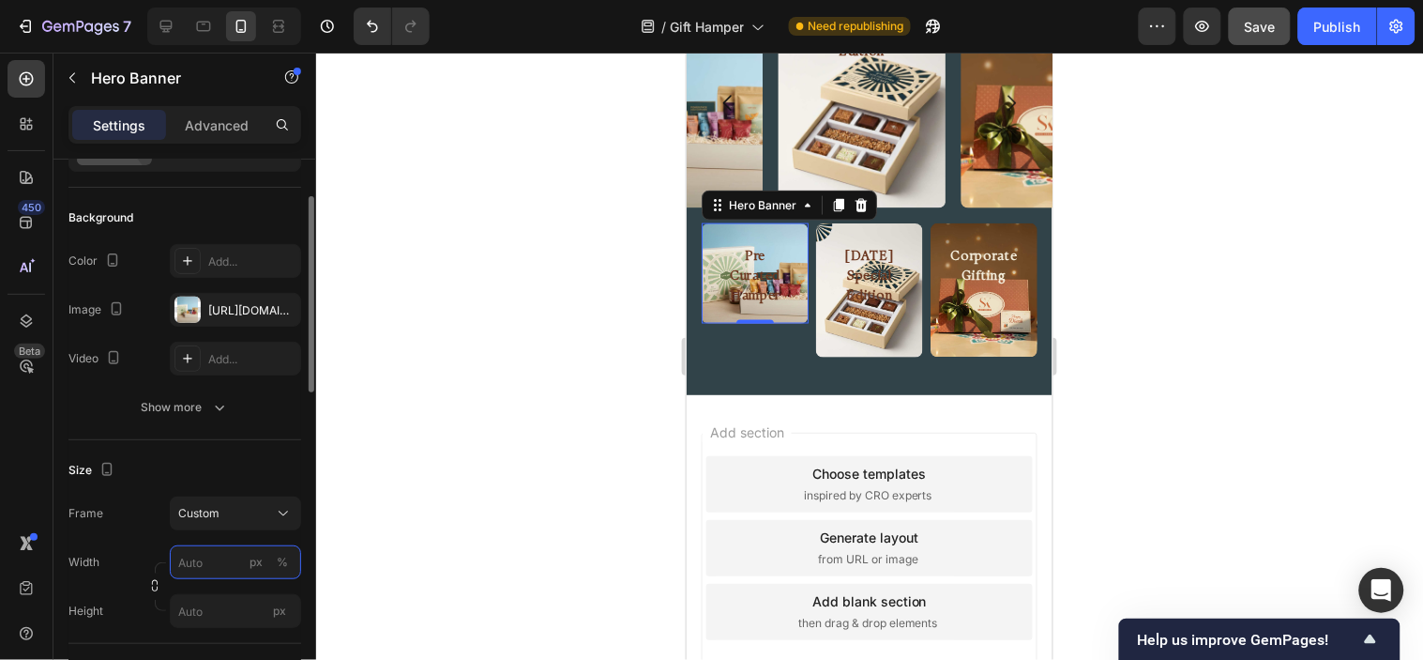
click at [229, 572] on input "px %" at bounding box center [235, 562] width 131 height 34
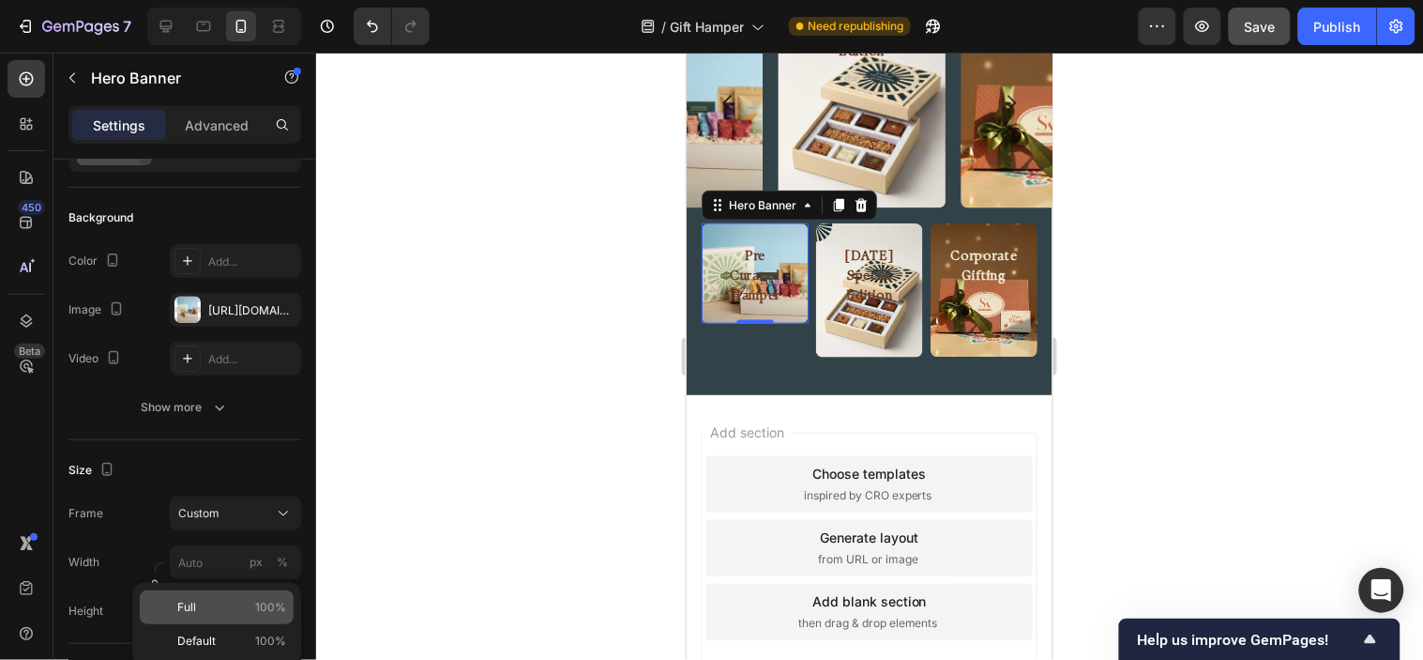
click at [230, 619] on div "Full 100%" at bounding box center [217, 607] width 154 height 34
type input "100"
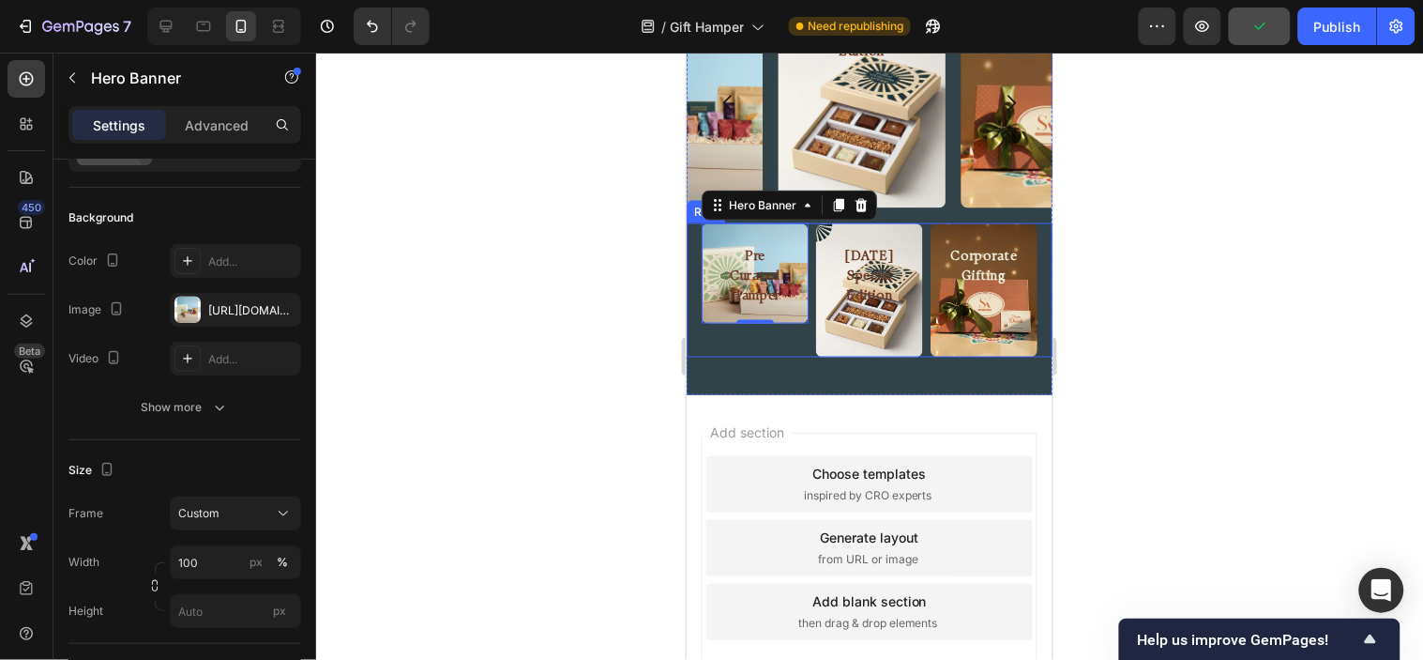
click at [797, 330] on div "Pre Curated Hamper Heading Hero Banner 0" at bounding box center [754, 289] width 107 height 134
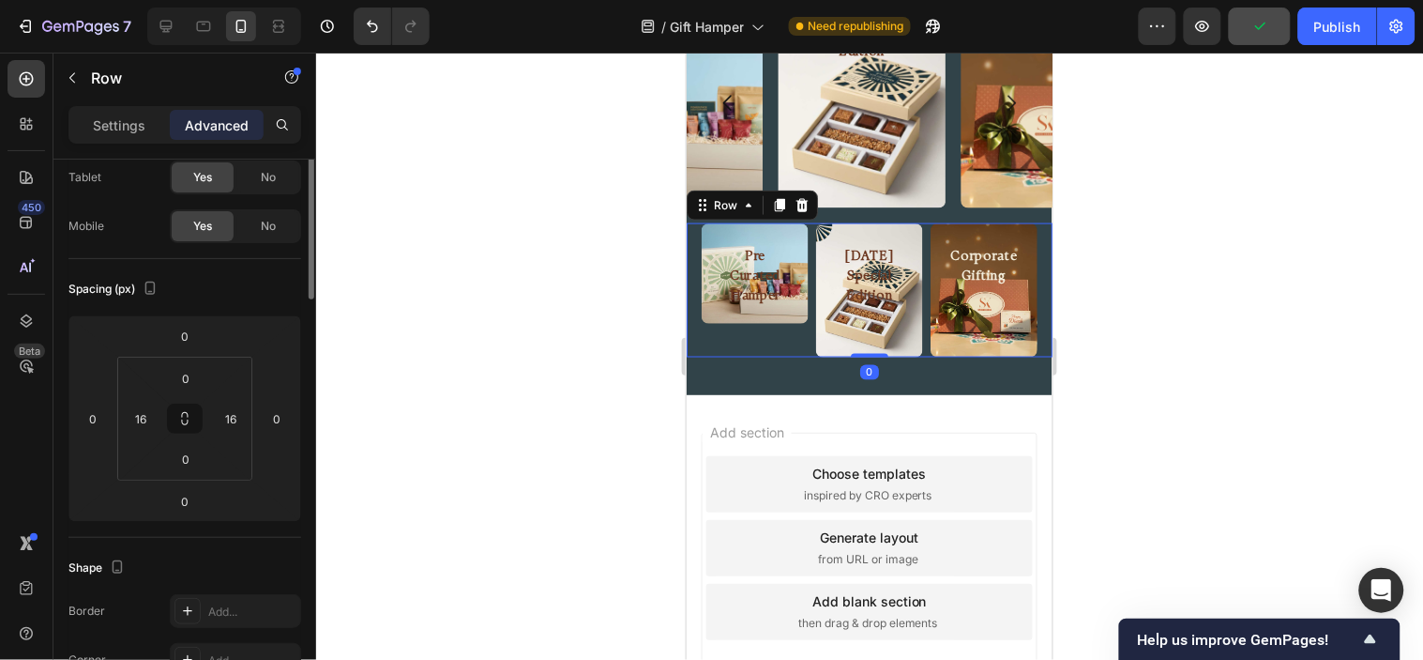
scroll to position [0, 0]
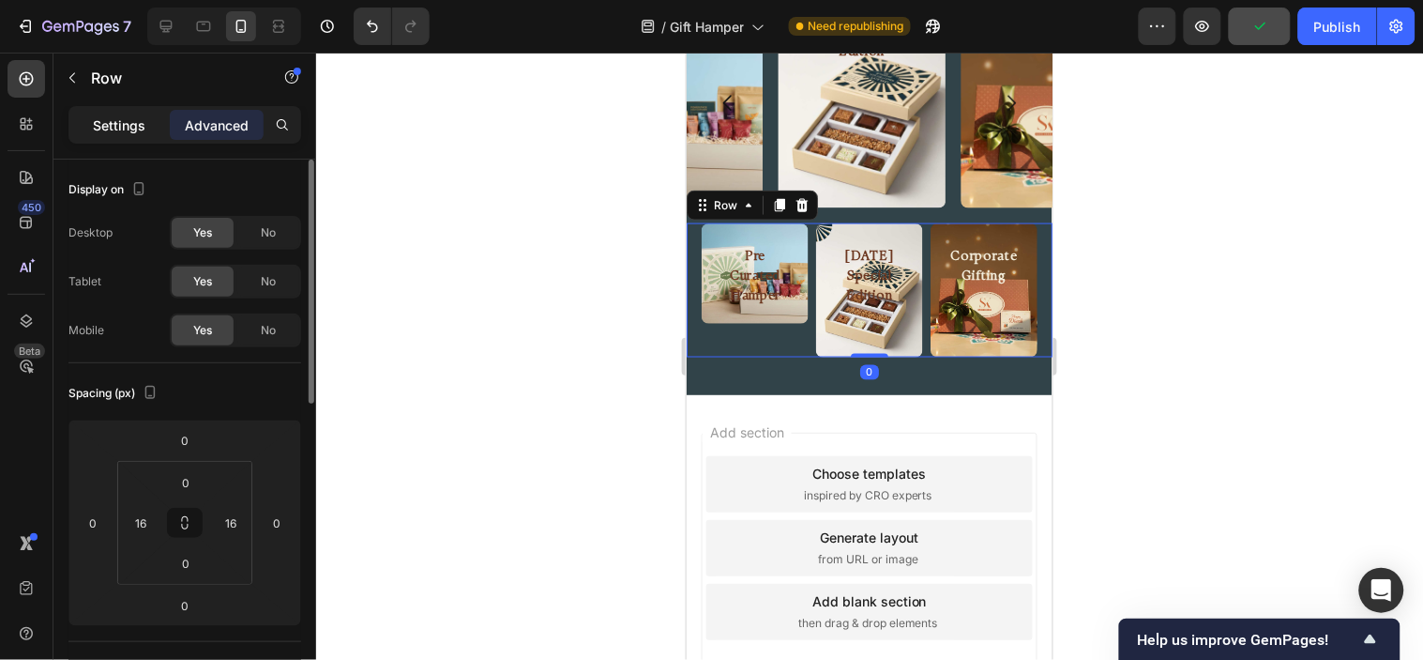
click at [99, 127] on p "Settings" at bounding box center [119, 125] width 53 height 20
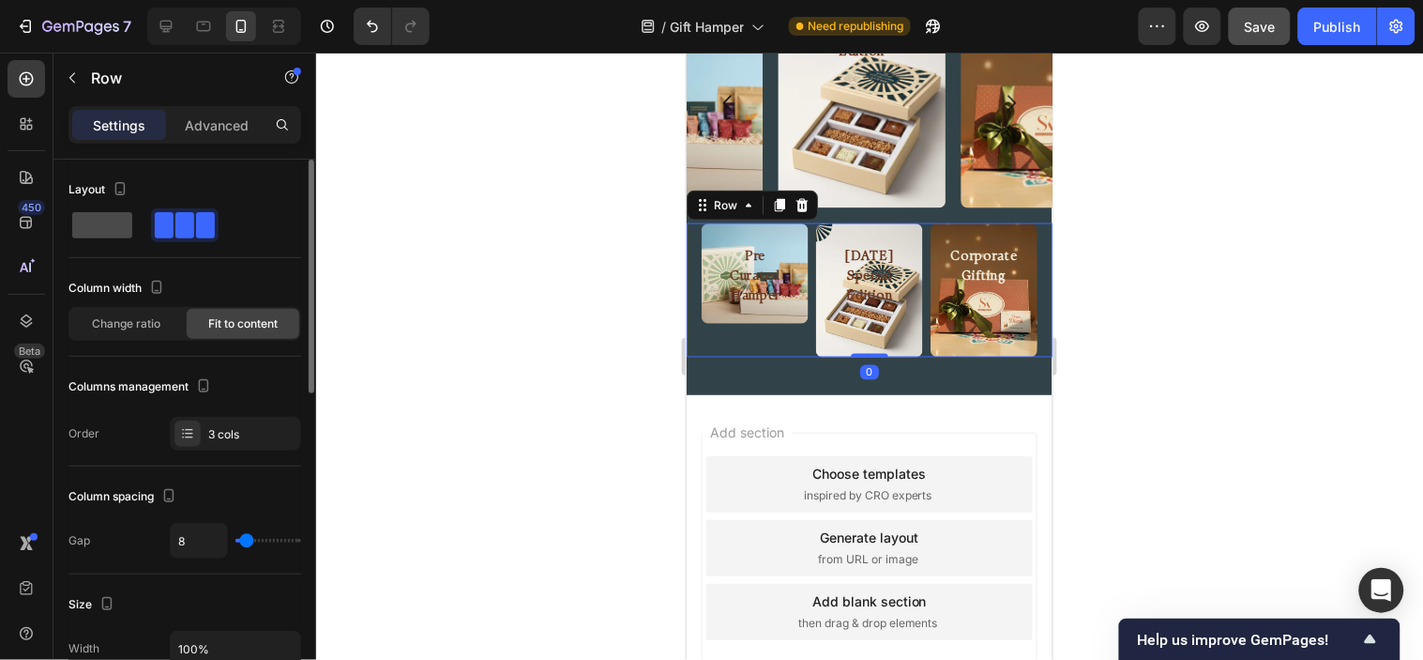
click at [101, 221] on span at bounding box center [102, 225] width 60 height 26
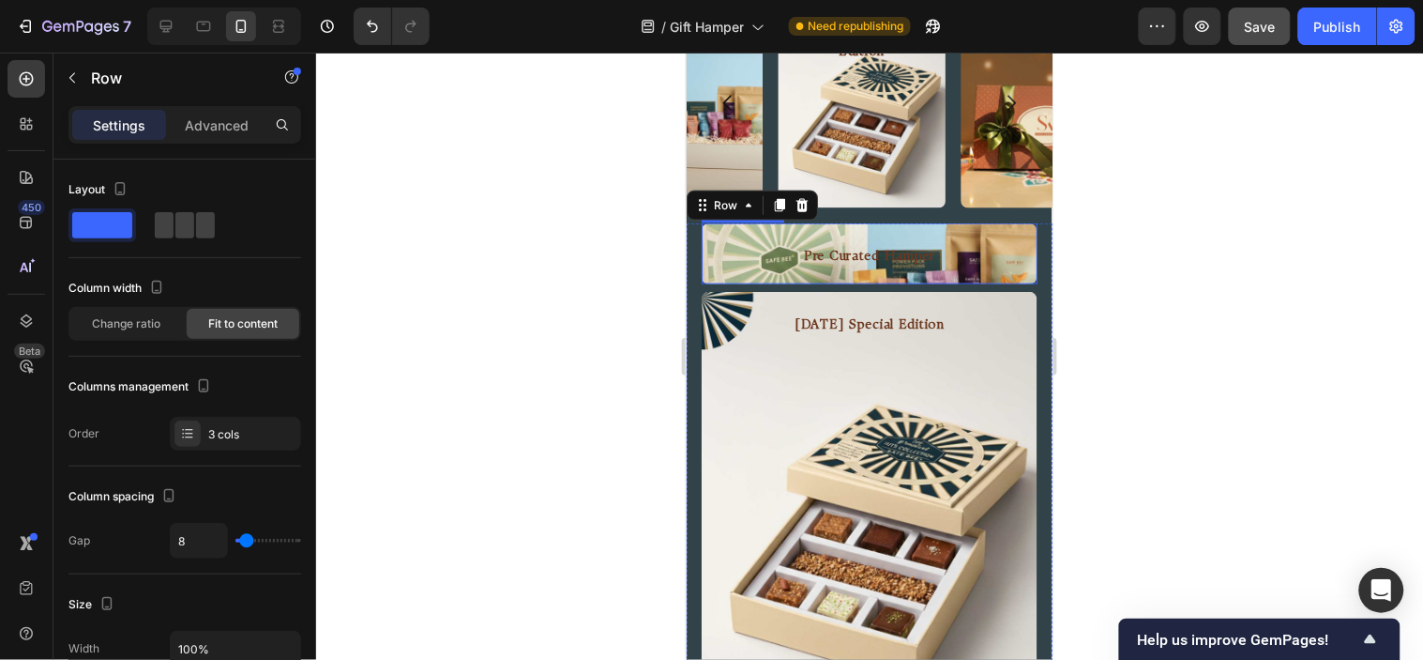
click at [973, 226] on div "Pre Curated Hamper Heading" at bounding box center [869, 252] width 336 height 61
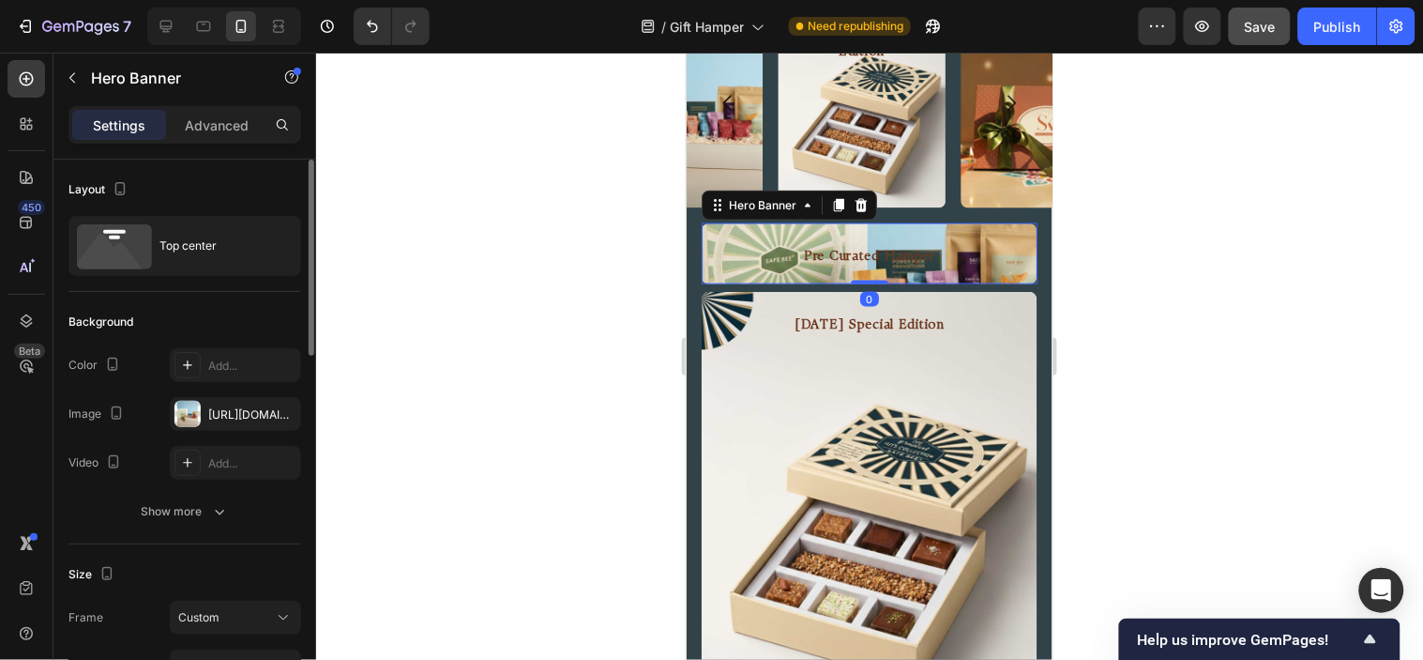
scroll to position [208, 0]
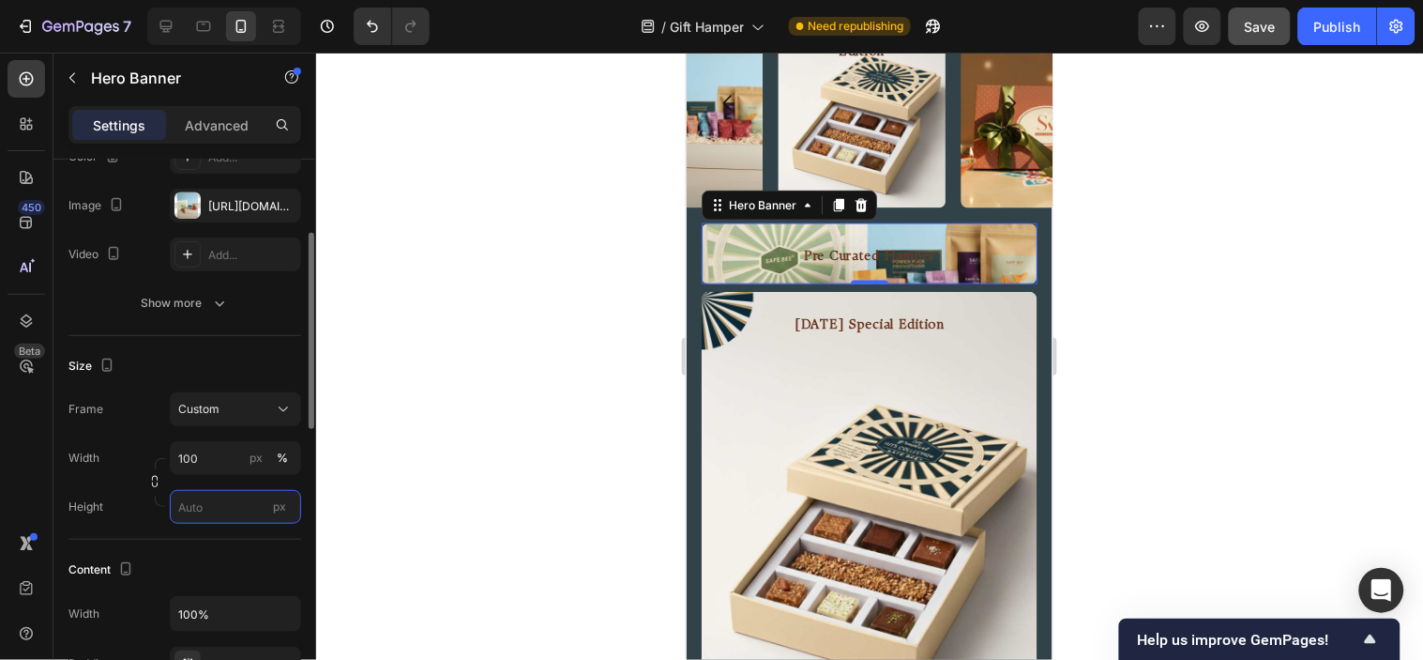
click at [212, 499] on input "px" at bounding box center [235, 507] width 131 height 34
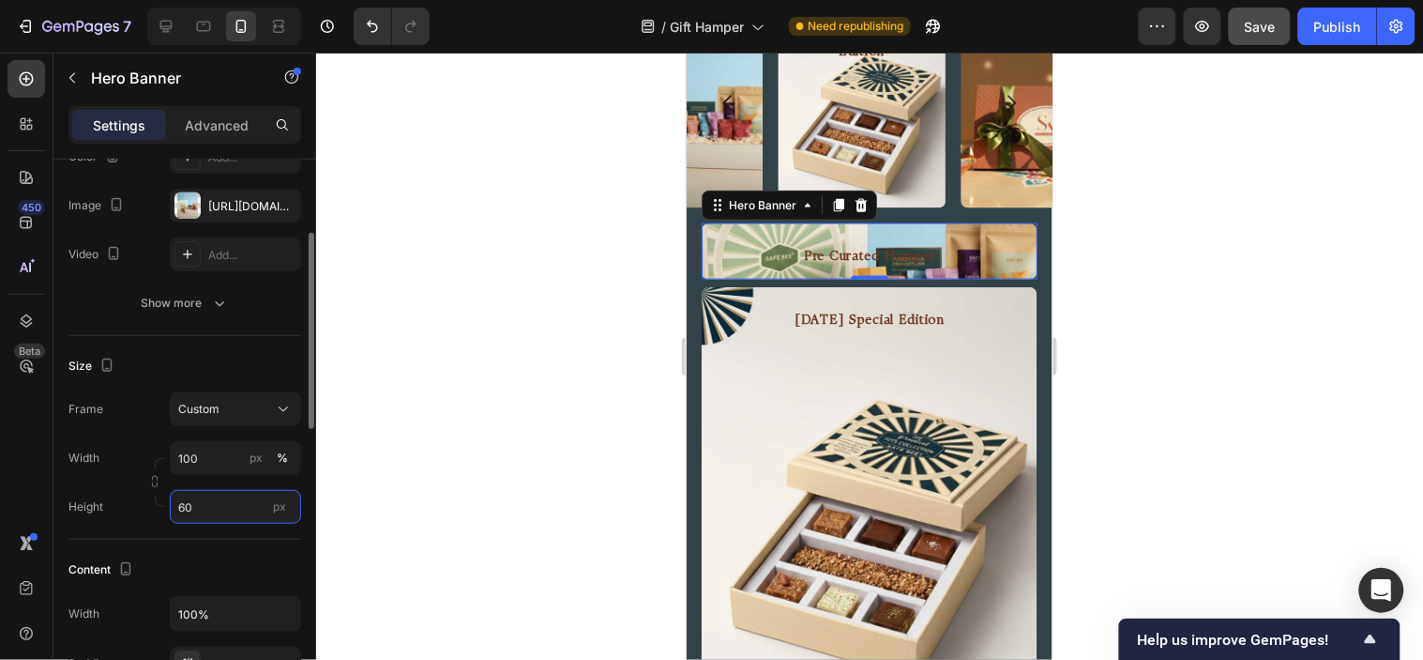
type input "6"
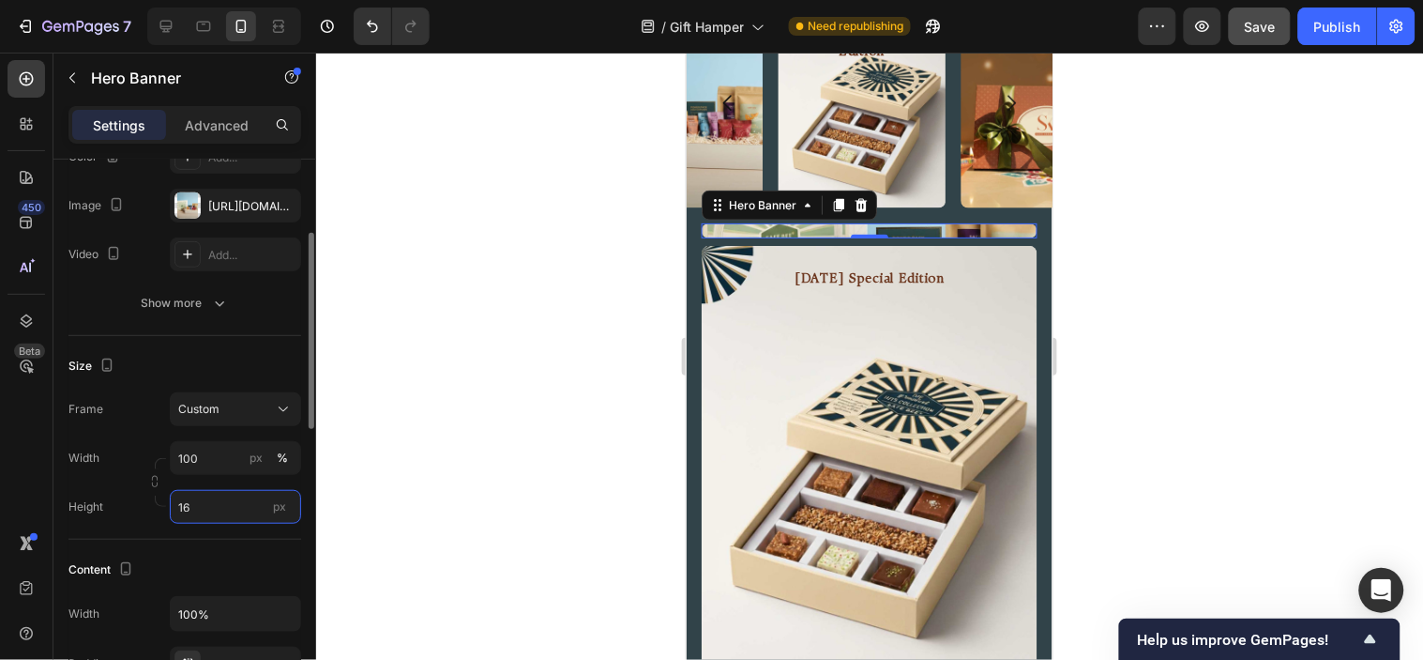
type input "160"
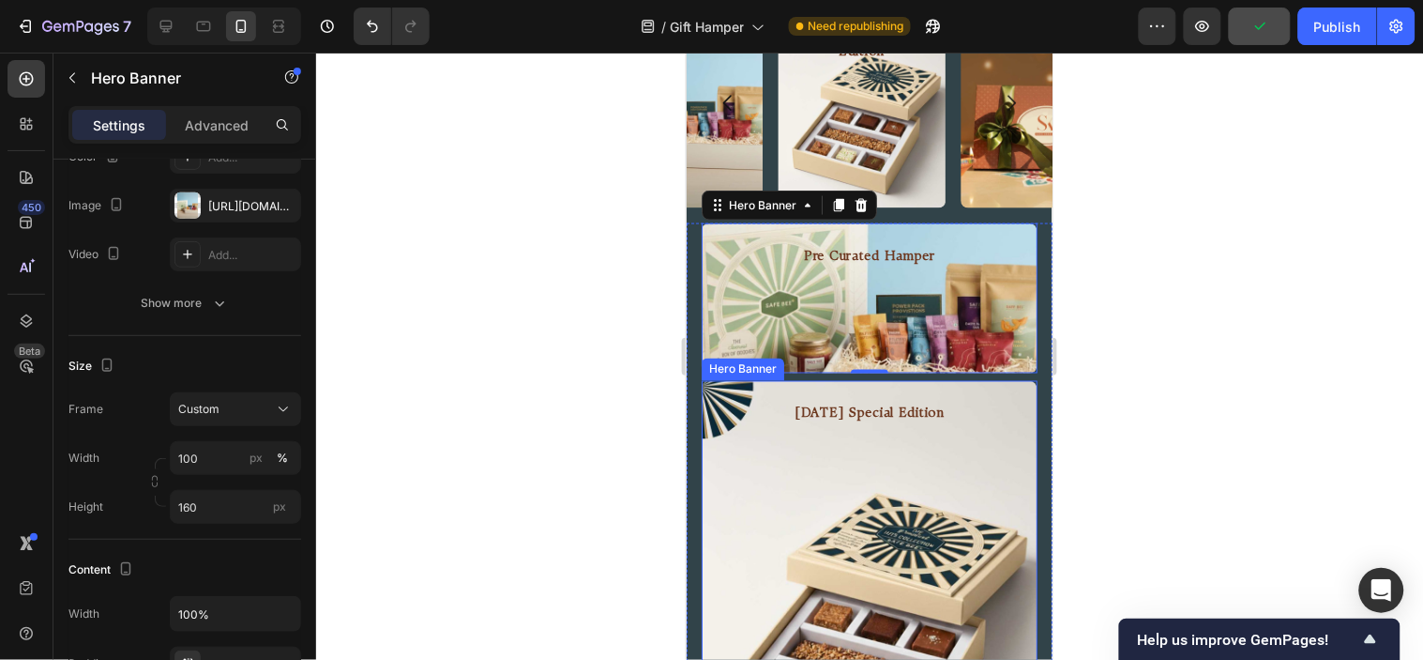
click at [773, 384] on div "Diwali Special Edition Heading" at bounding box center [869, 410] width 336 height 61
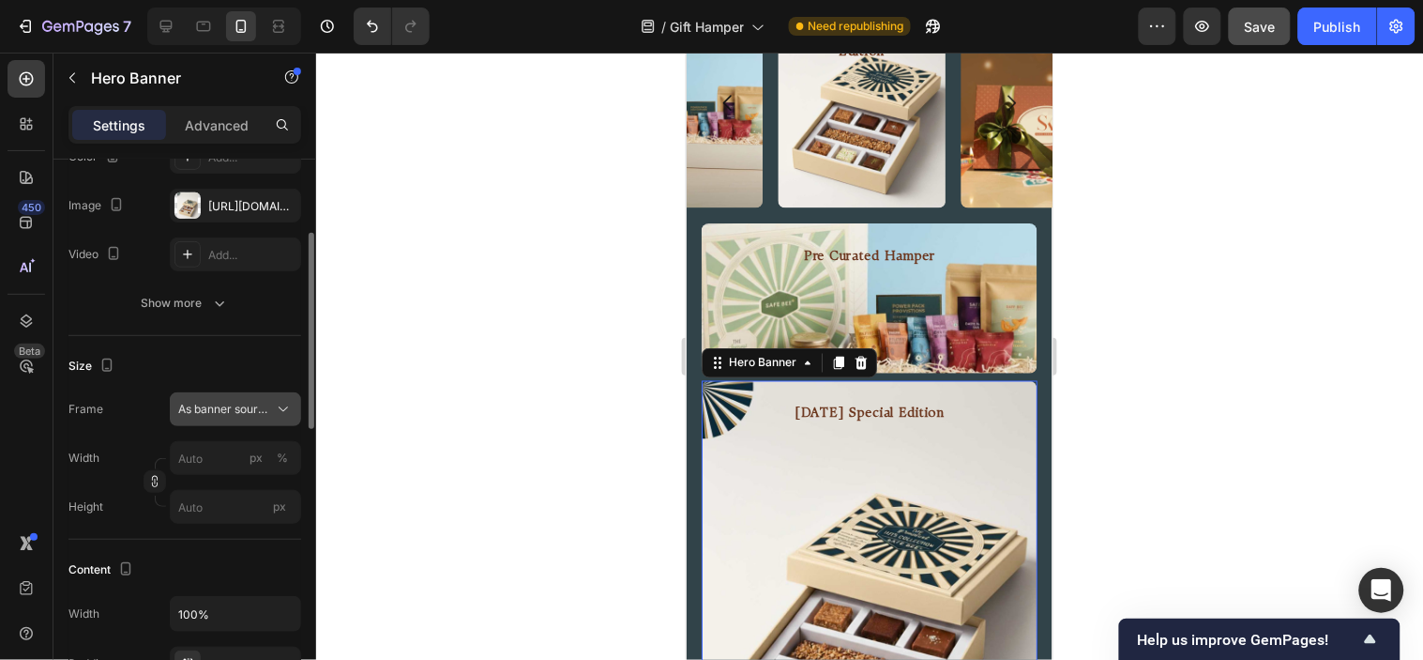
click at [233, 403] on span "As banner source" at bounding box center [224, 409] width 92 height 17
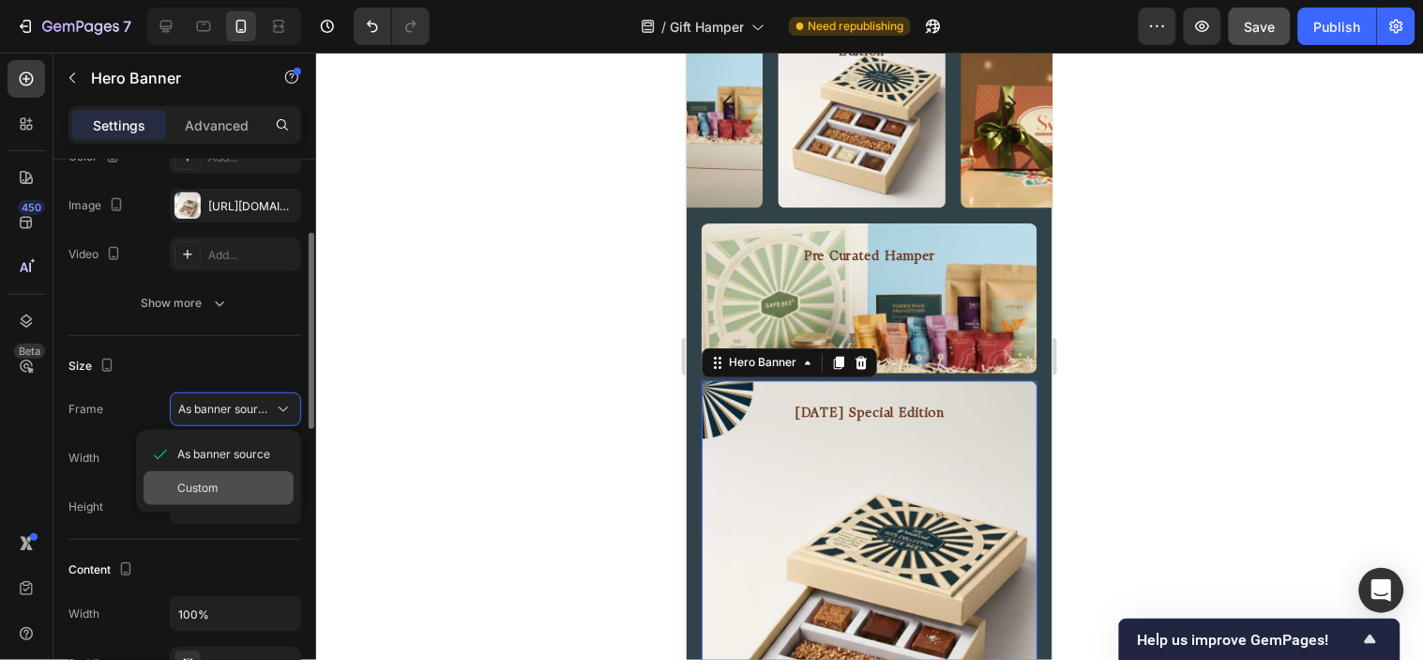
click at [212, 485] on span "Custom" at bounding box center [197, 487] width 41 height 17
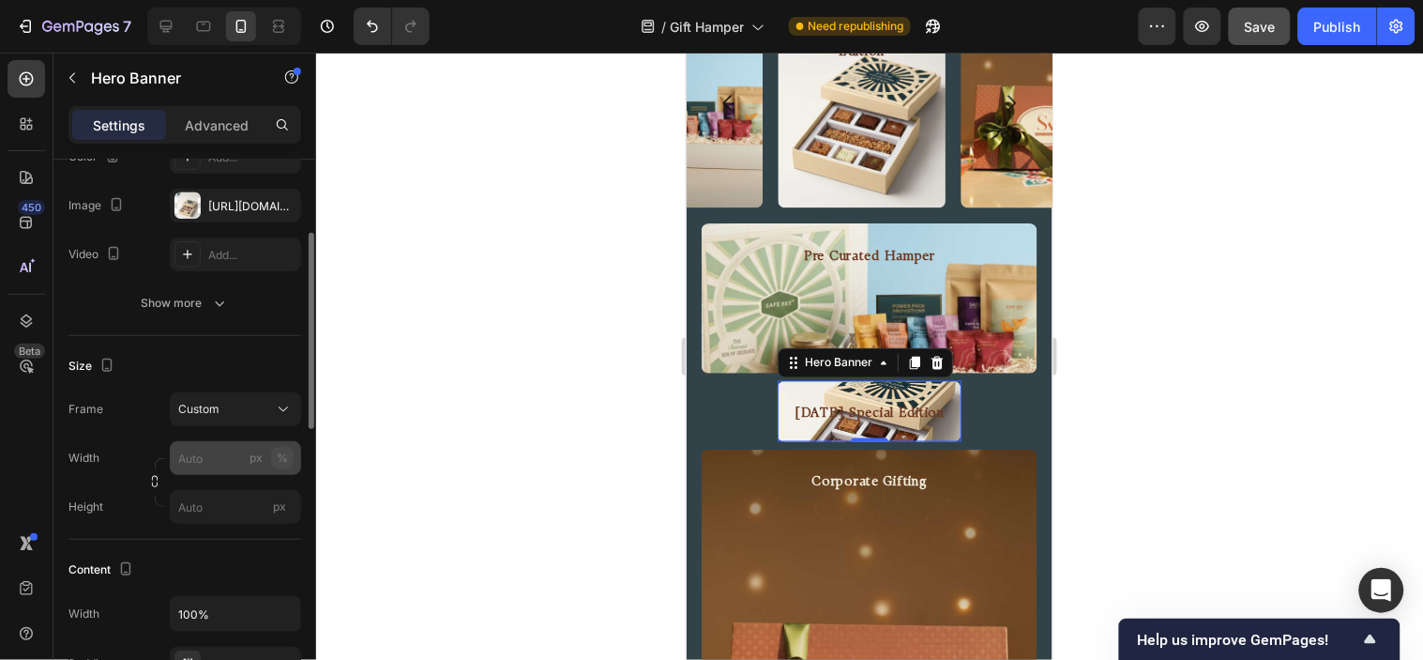
click at [282, 456] on div "%" at bounding box center [282, 457] width 11 height 17
click at [229, 458] on input "px %" at bounding box center [235, 458] width 131 height 34
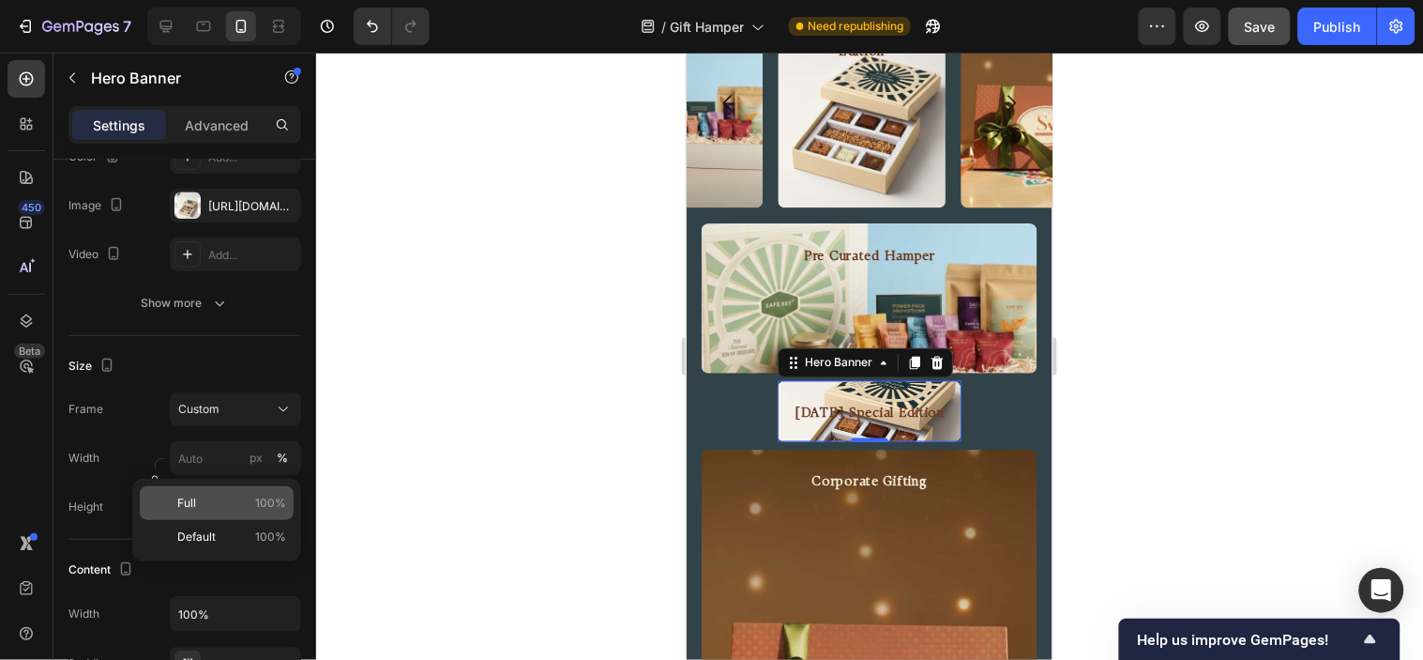
click at [209, 513] on div "Full 100%" at bounding box center [217, 503] width 154 height 34
type input "100"
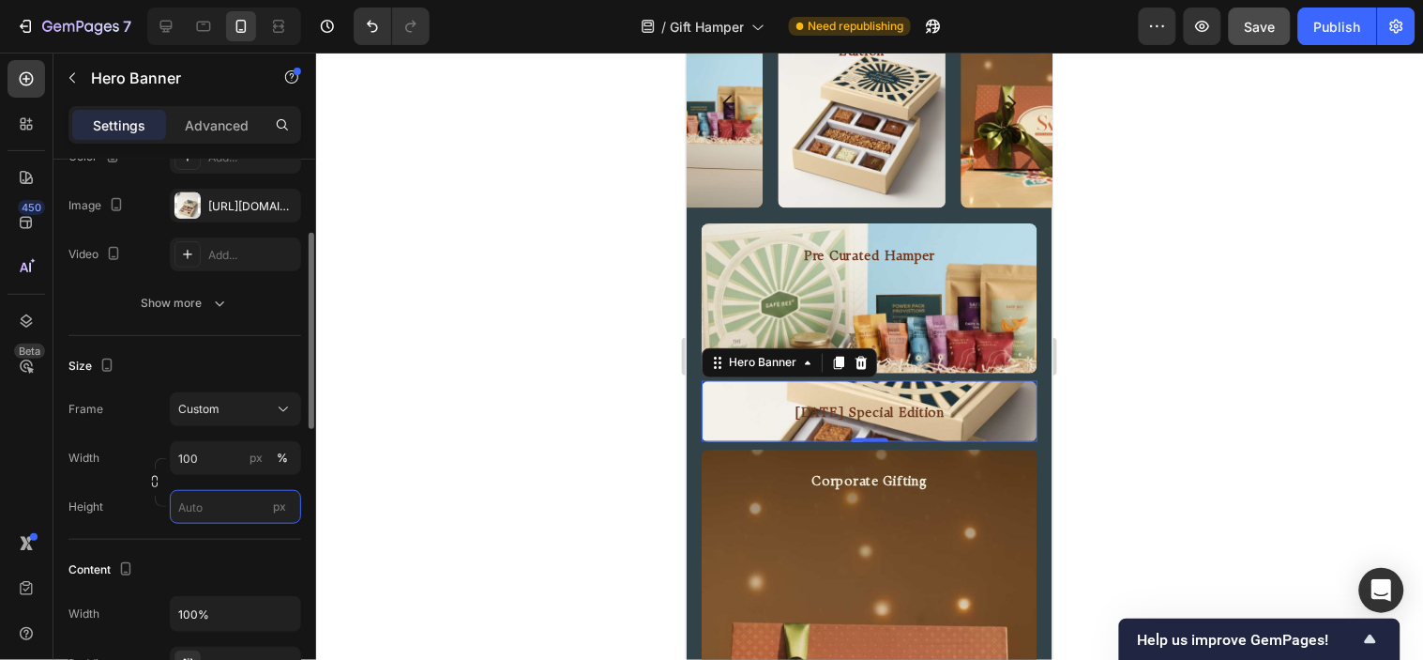
click at [198, 513] on input "px" at bounding box center [235, 507] width 131 height 34
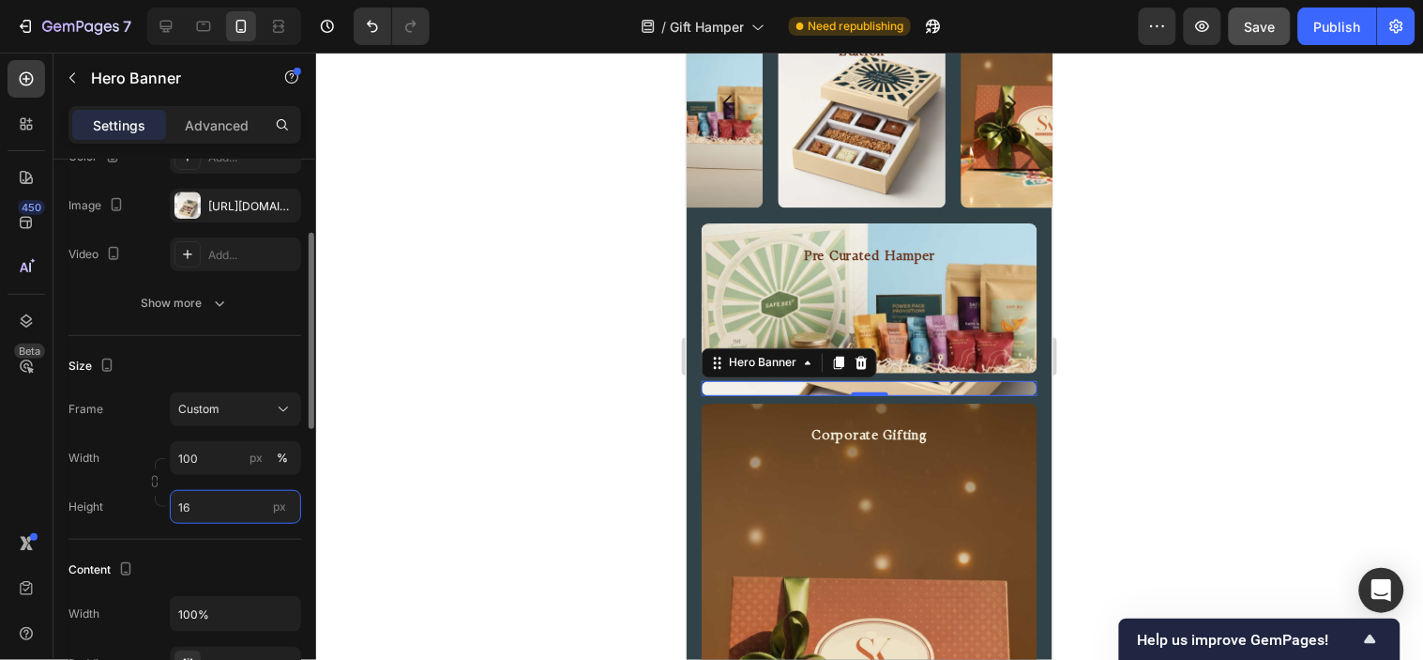
type input "165"
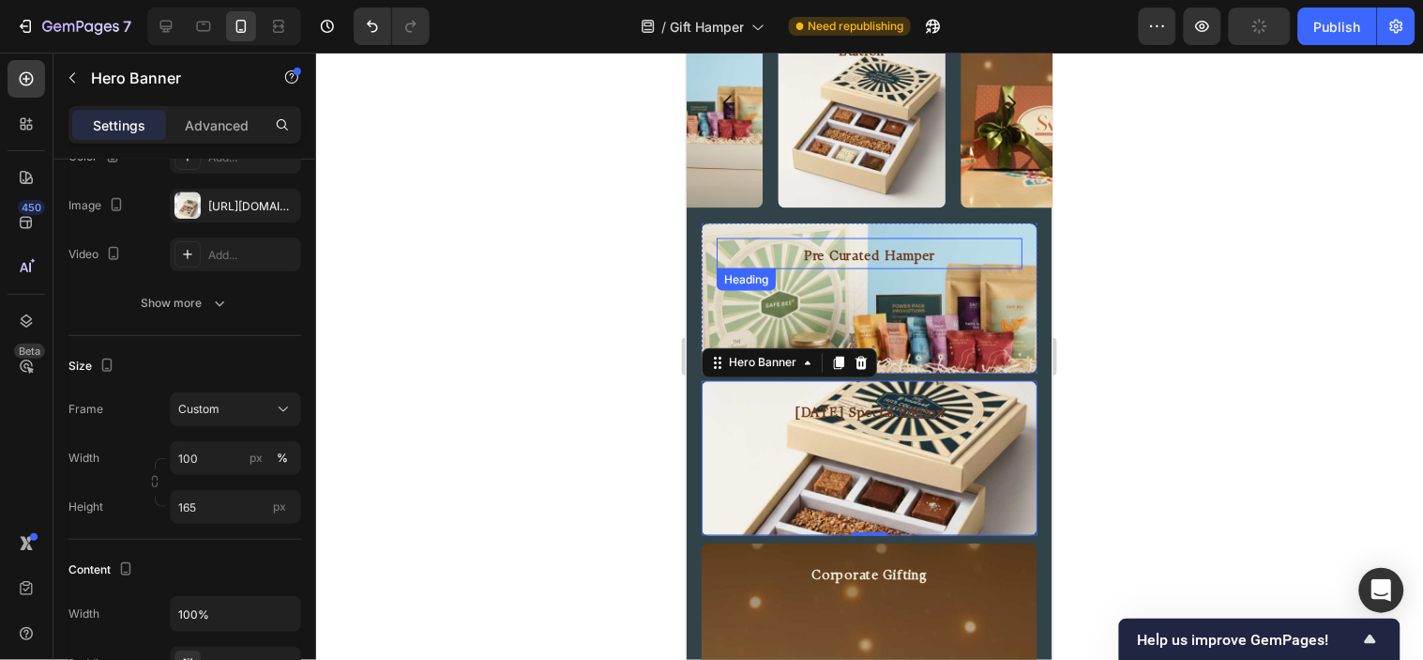
click at [746, 256] on h2 "Pre Curated Hamper" at bounding box center [869, 256] width 306 height 23
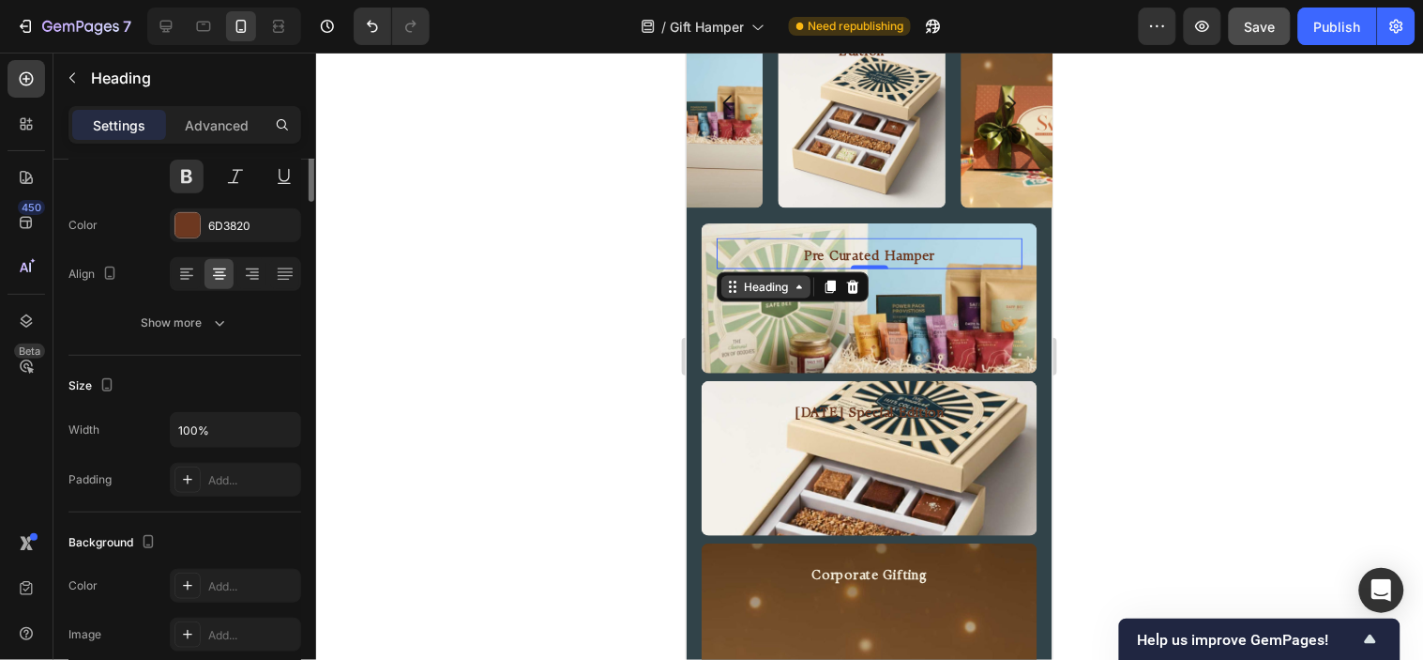
scroll to position [0, 0]
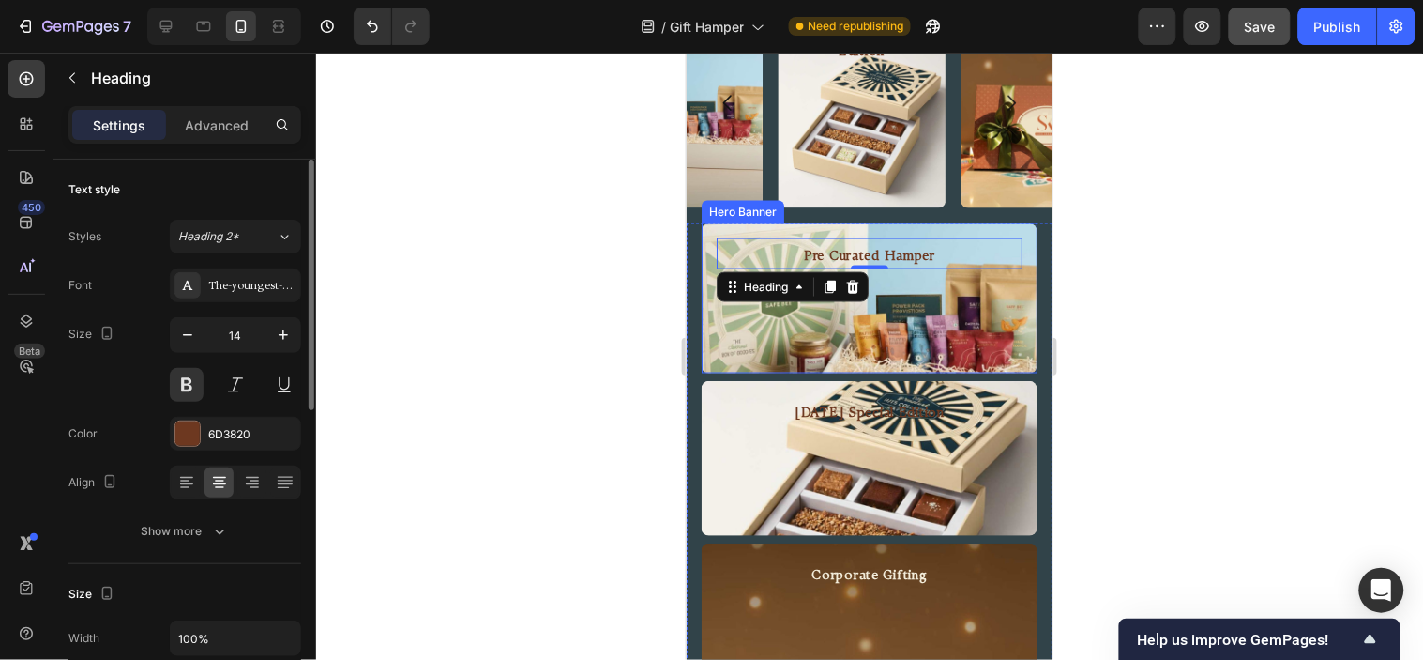
click at [792, 324] on div "Background Image" at bounding box center [869, 297] width 336 height 150
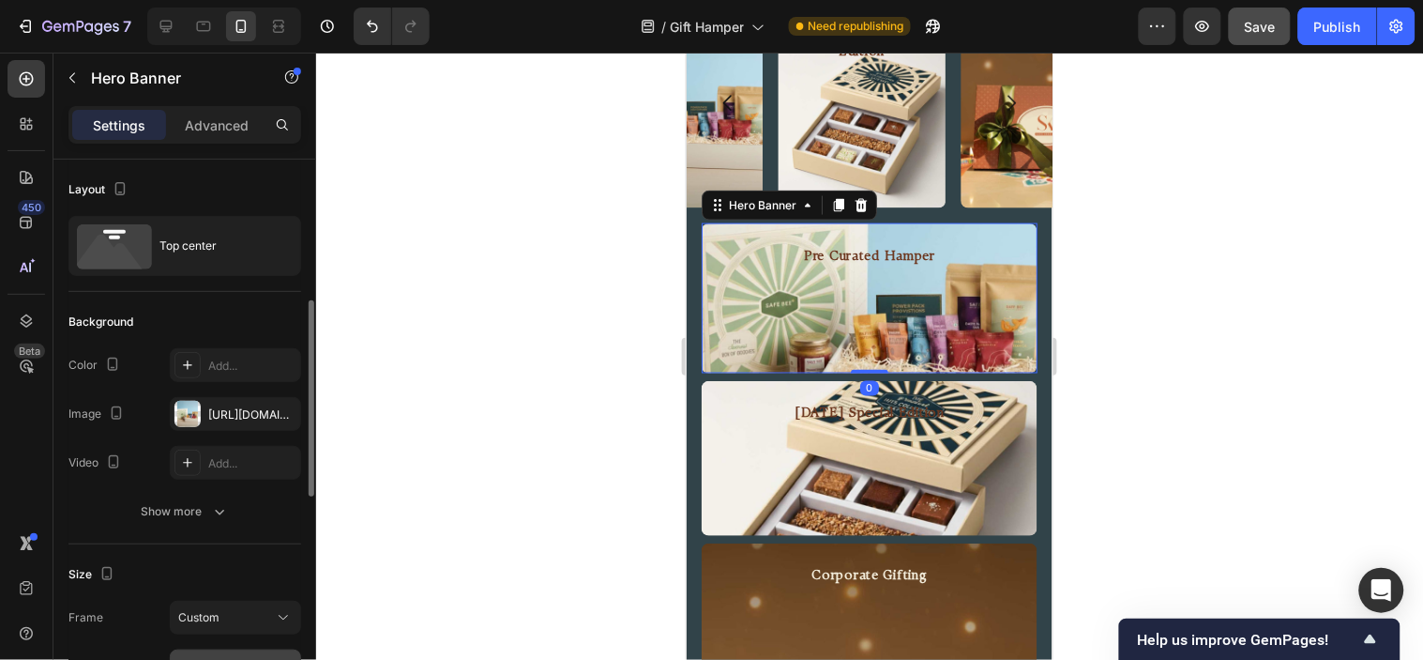
scroll to position [208, 0]
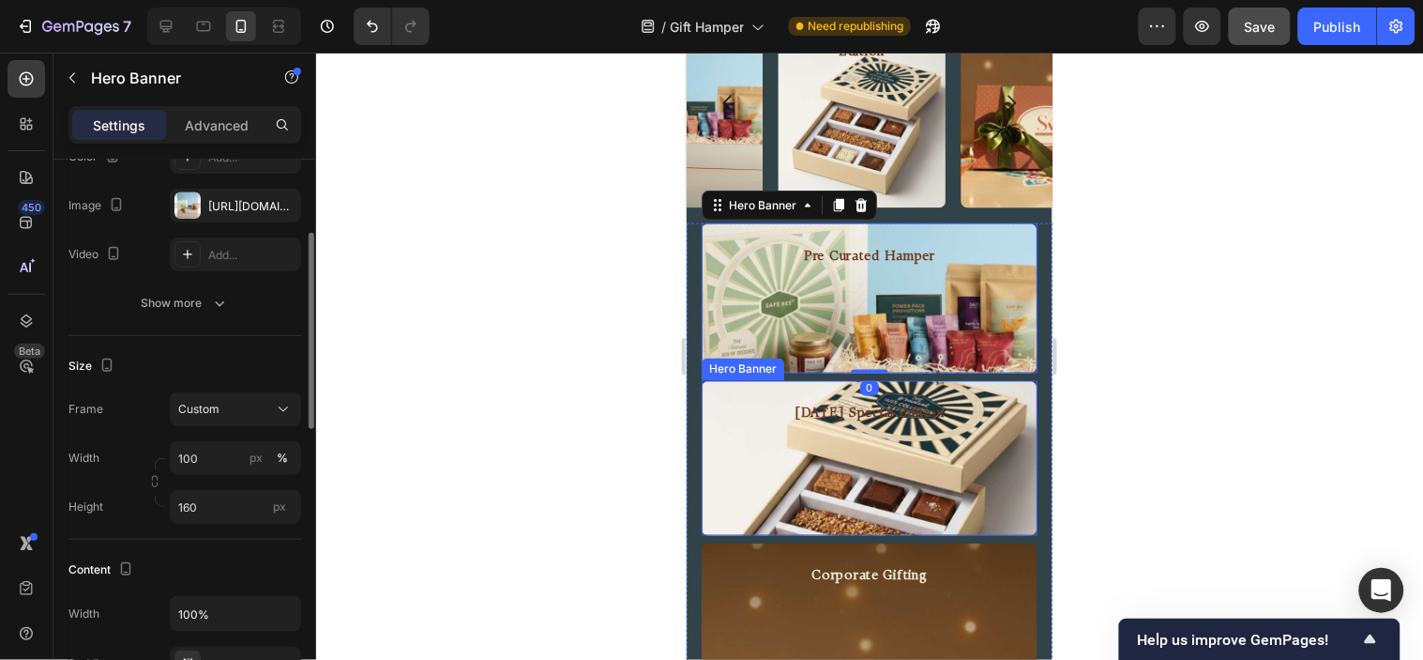
click at [744, 482] on div "Background Image" at bounding box center [869, 457] width 336 height 155
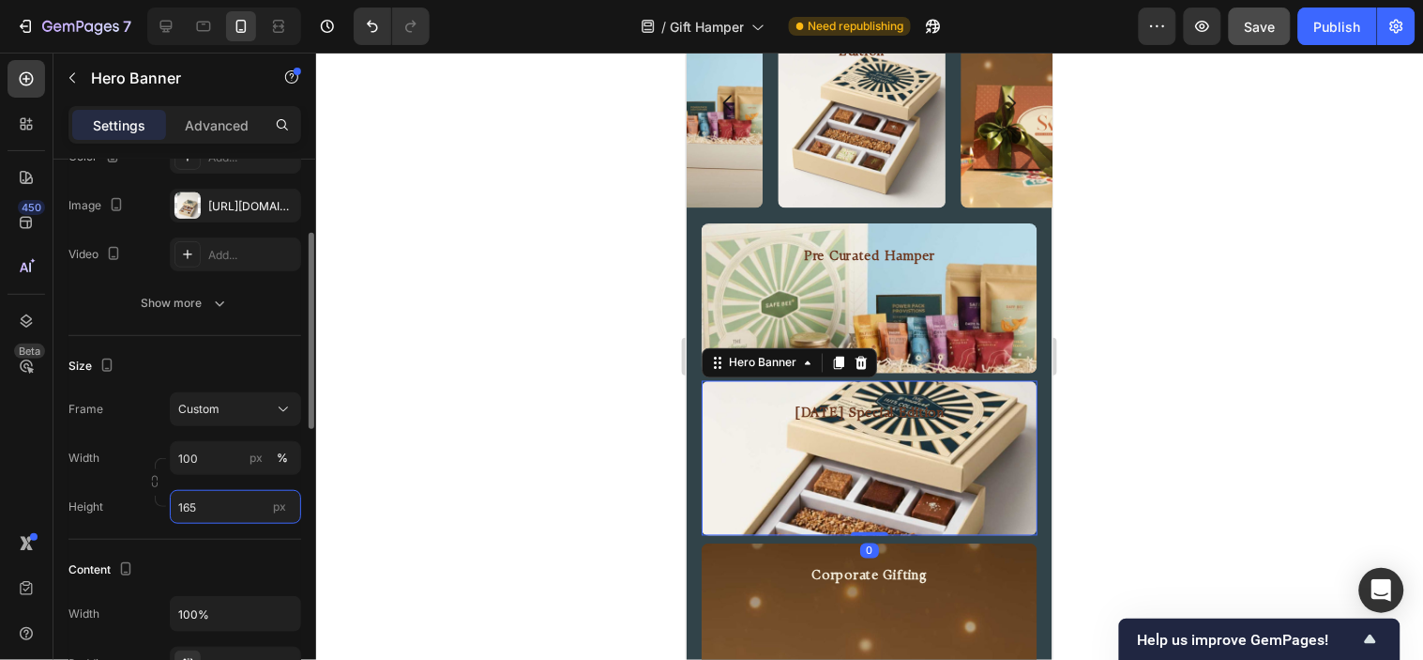
click at [217, 508] on input "165" at bounding box center [235, 507] width 131 height 34
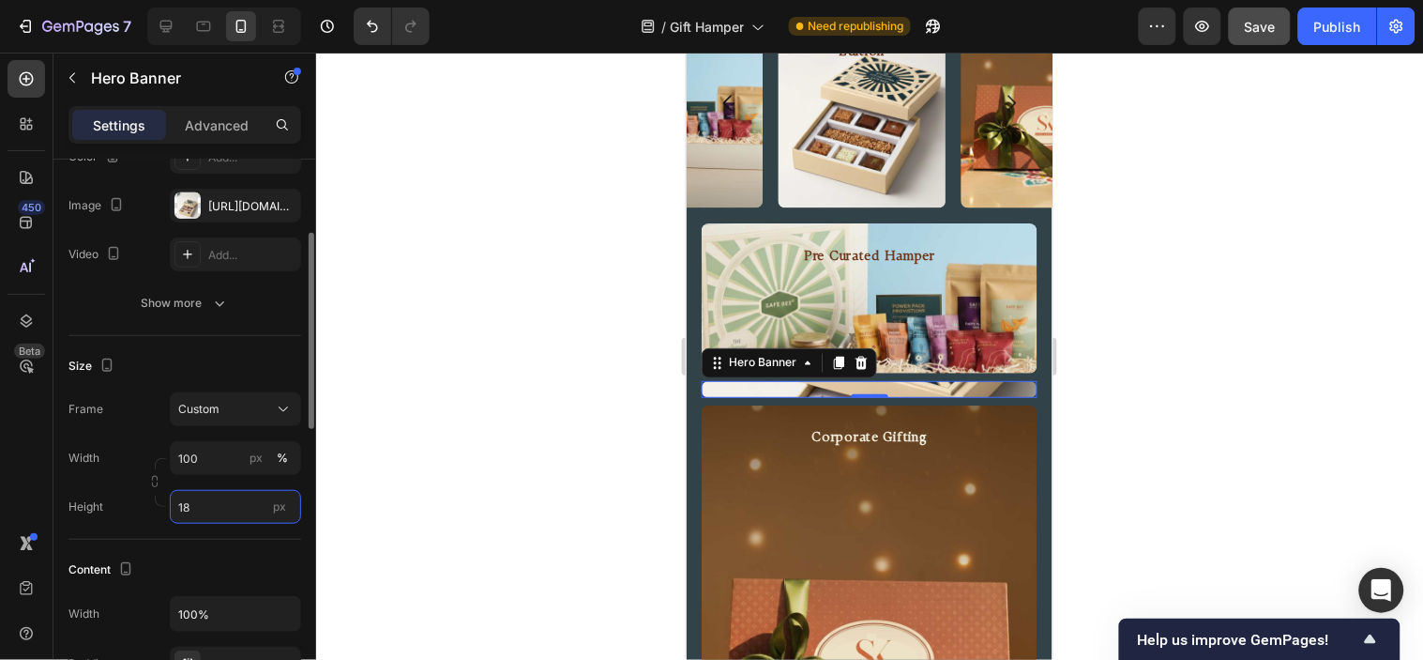
type input "180"
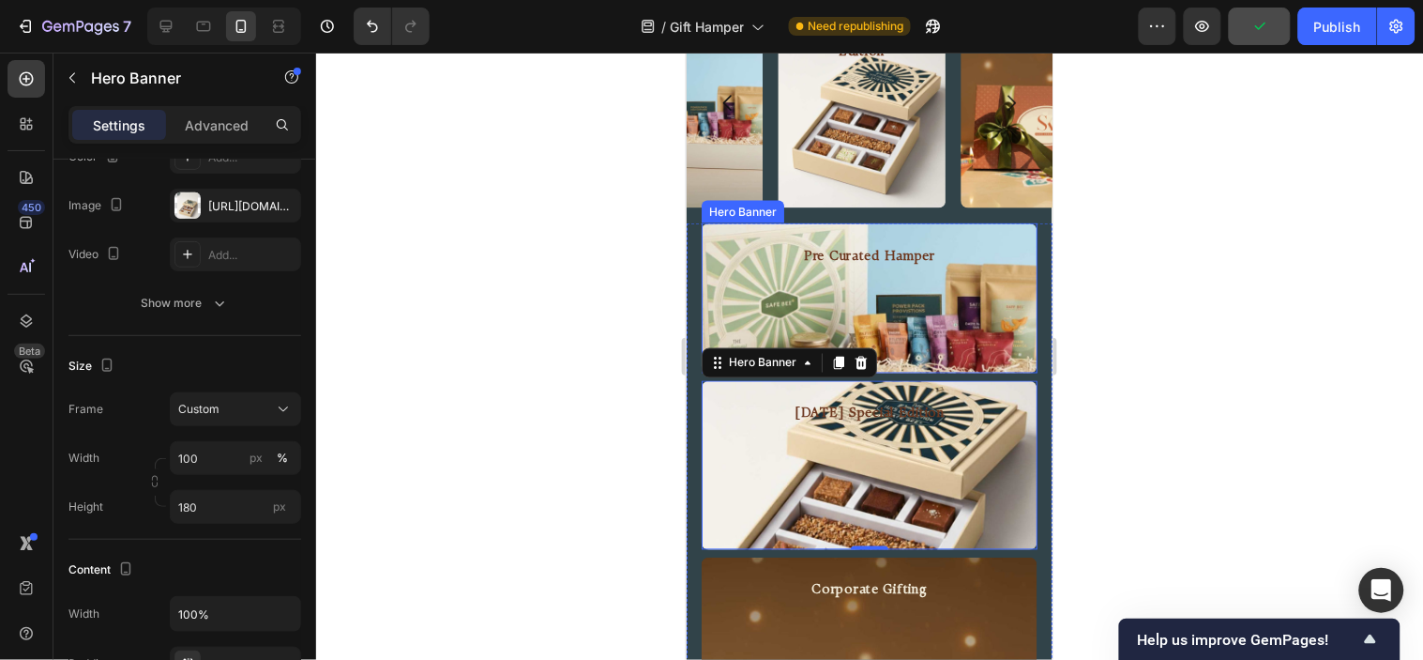
click at [907, 342] on div "Background Image" at bounding box center [869, 297] width 336 height 150
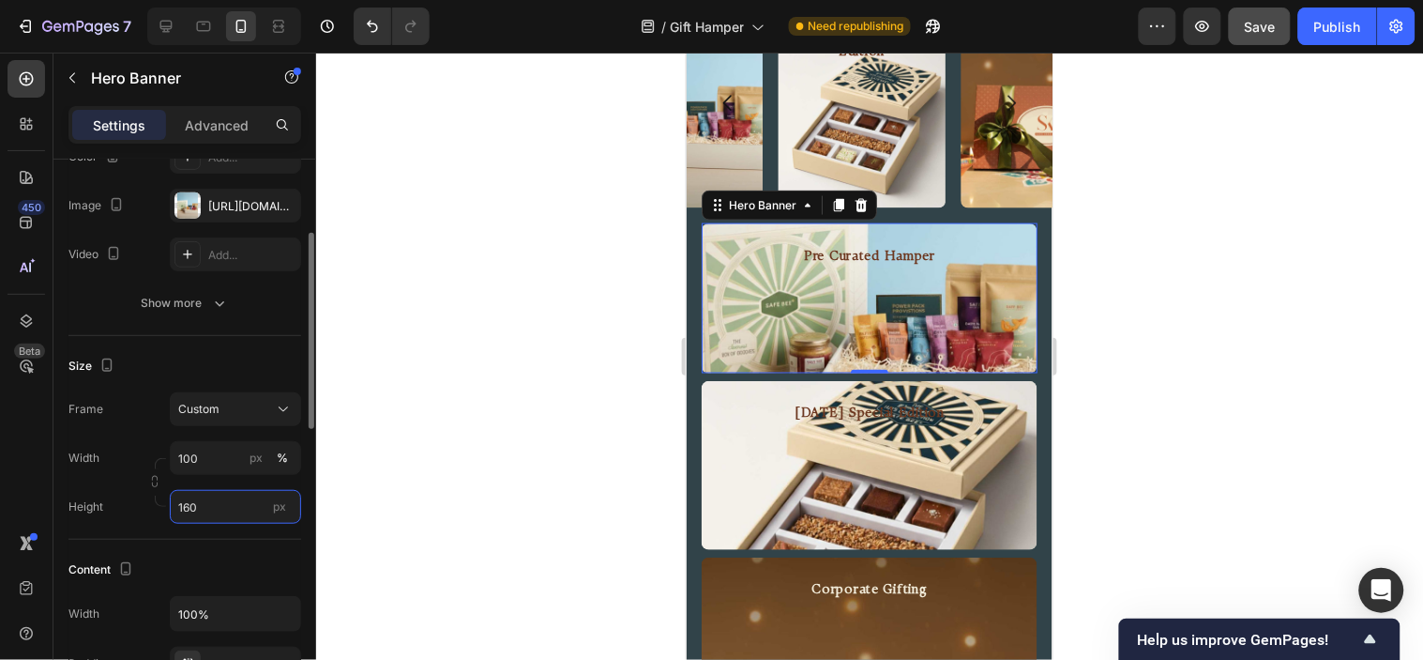
click at [218, 512] on input "160" at bounding box center [235, 507] width 131 height 34
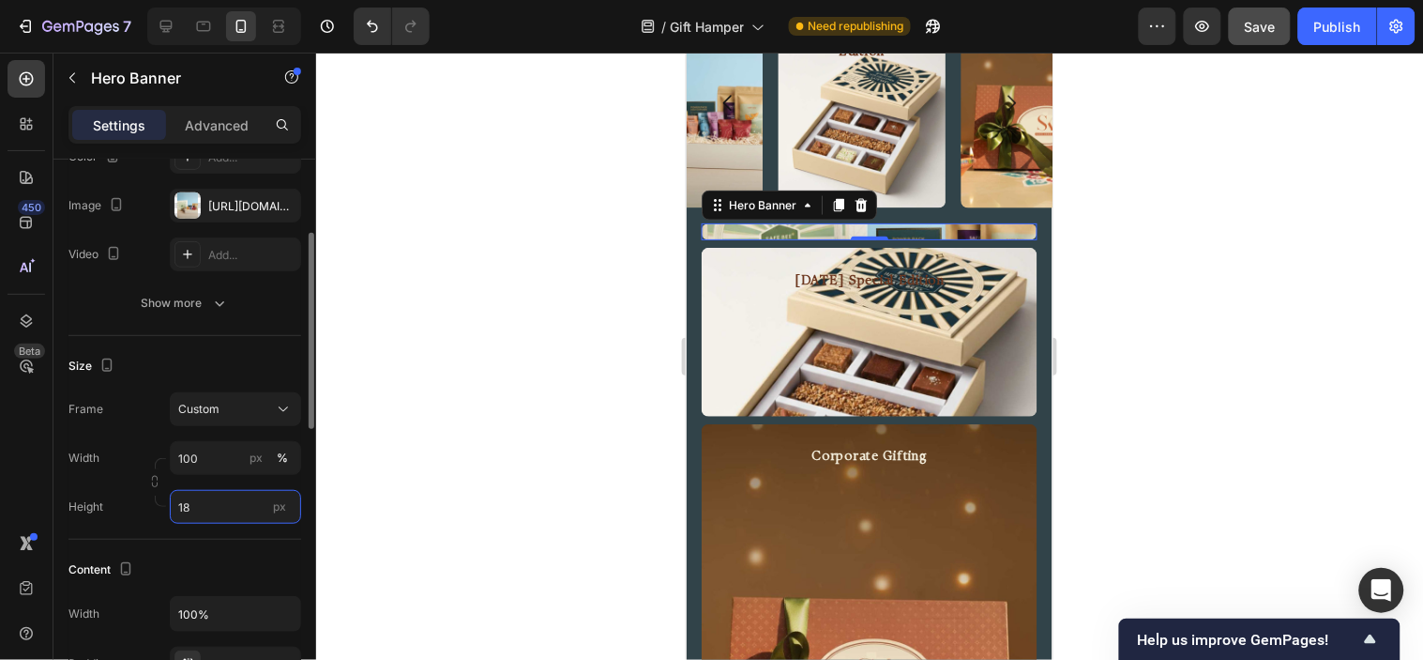
type input "180"
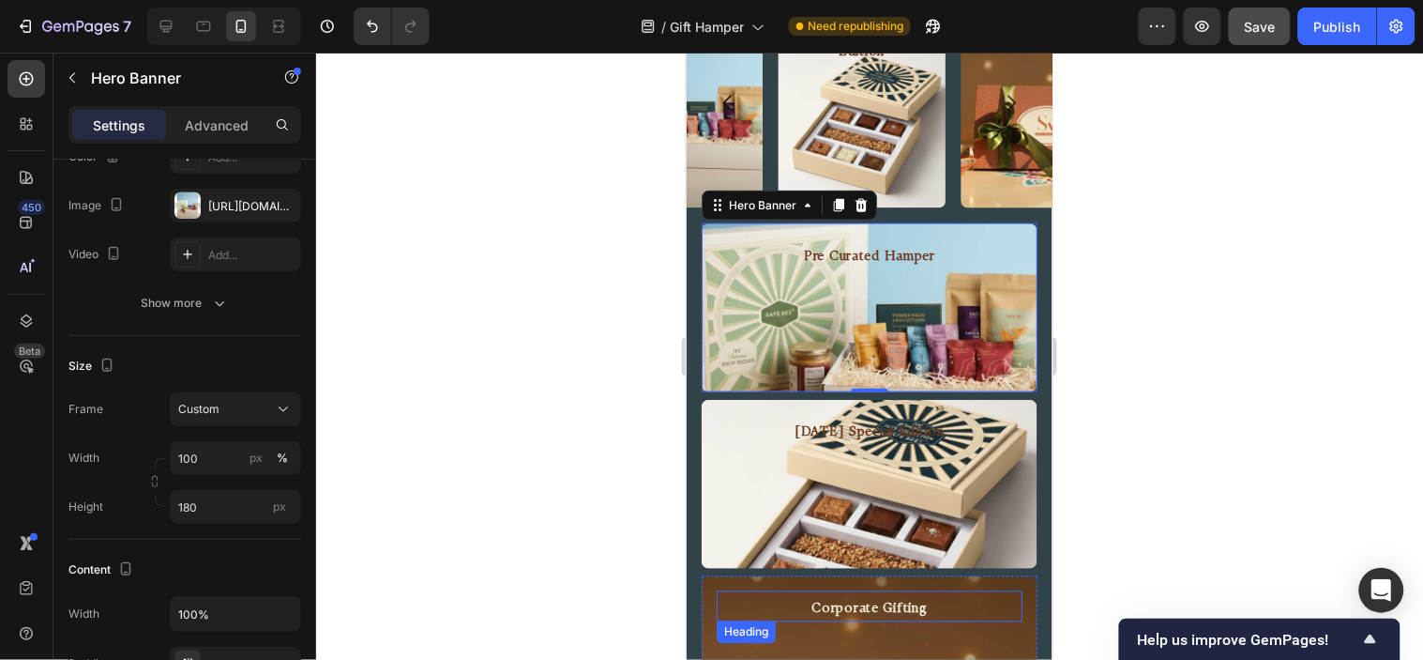
click at [780, 595] on div "Corporate Gifting Heading" at bounding box center [869, 605] width 306 height 31
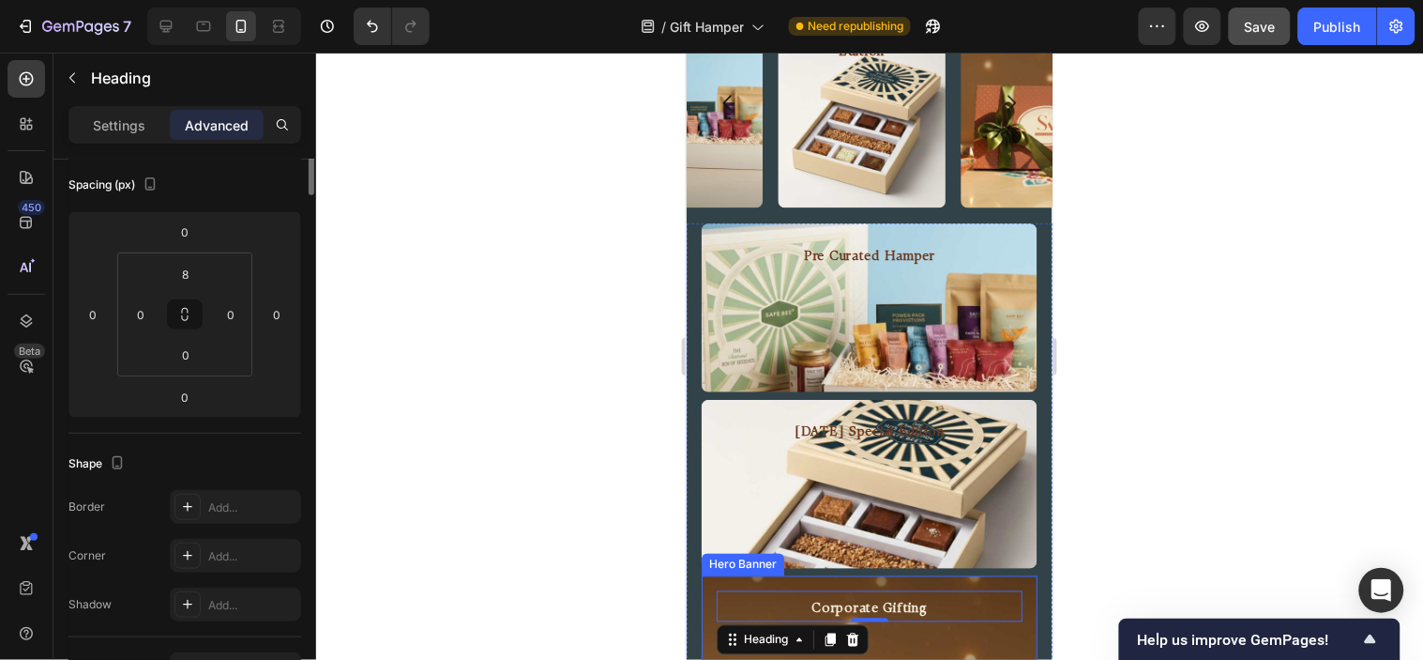
scroll to position [0, 0]
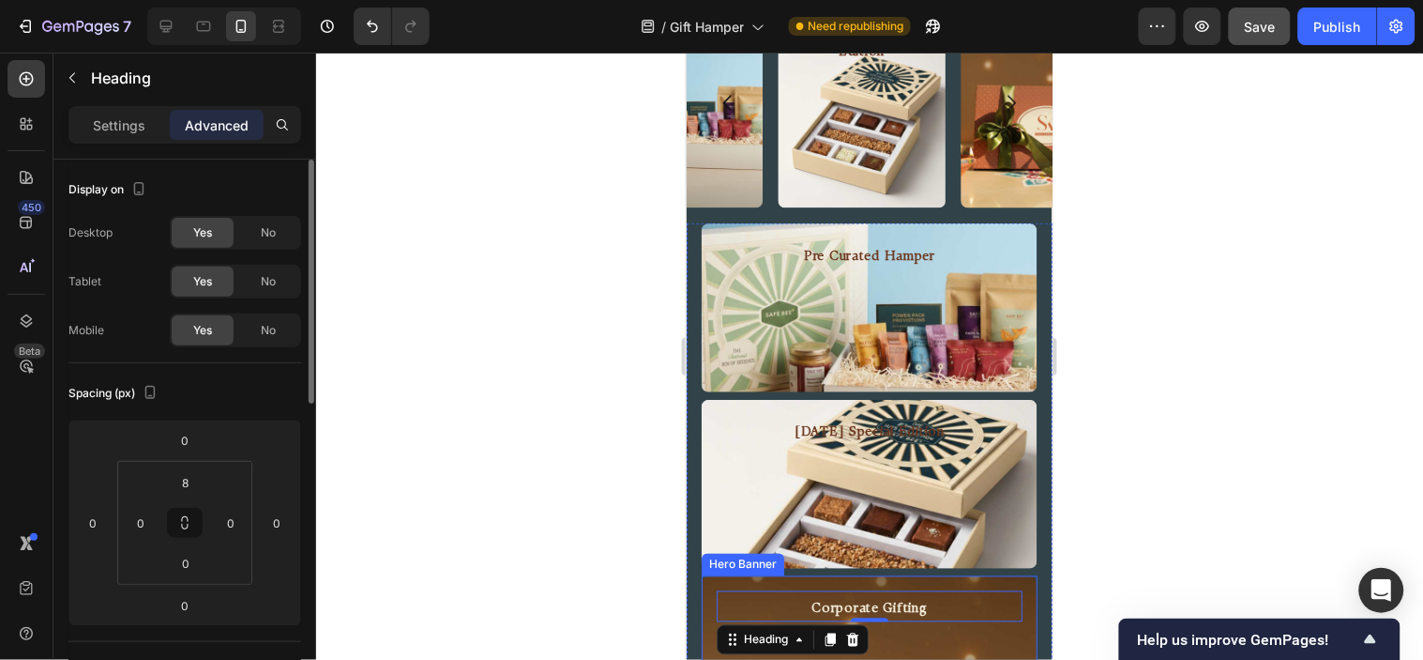
click at [793, 579] on div "Corporate Gifting Heading 0" at bounding box center [869, 605] width 336 height 61
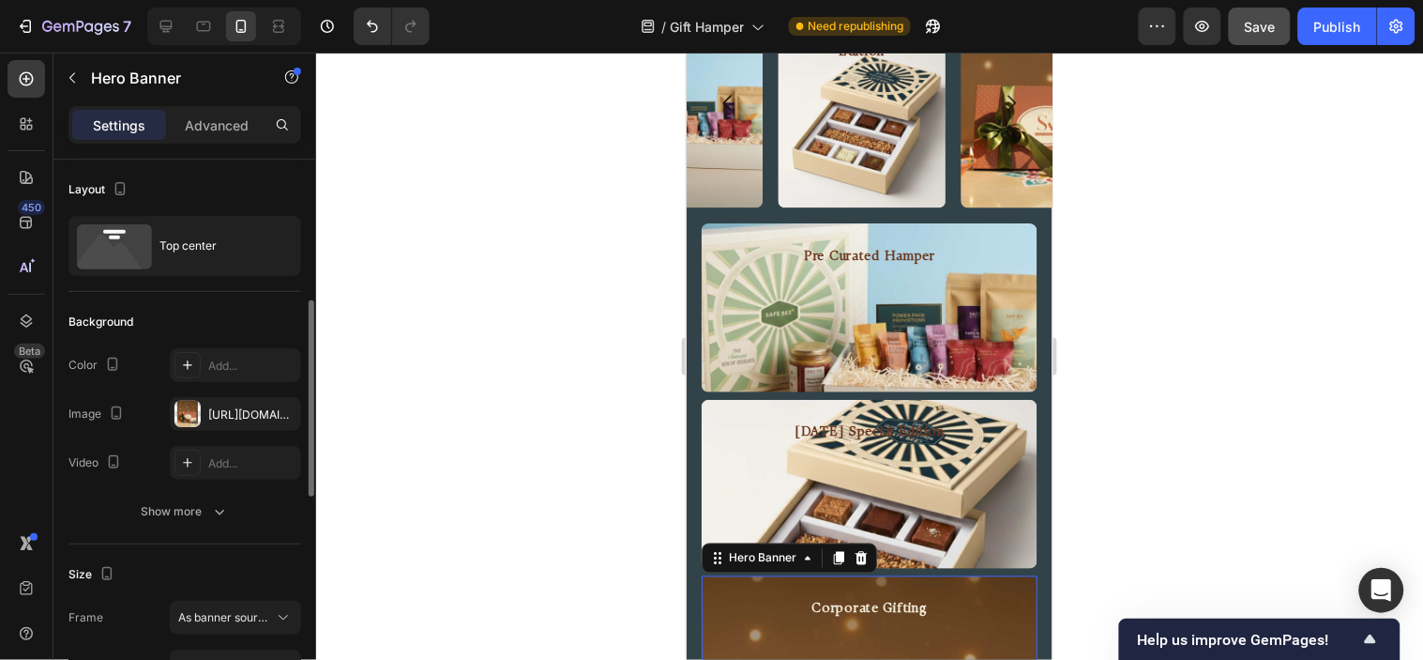
scroll to position [104, 0]
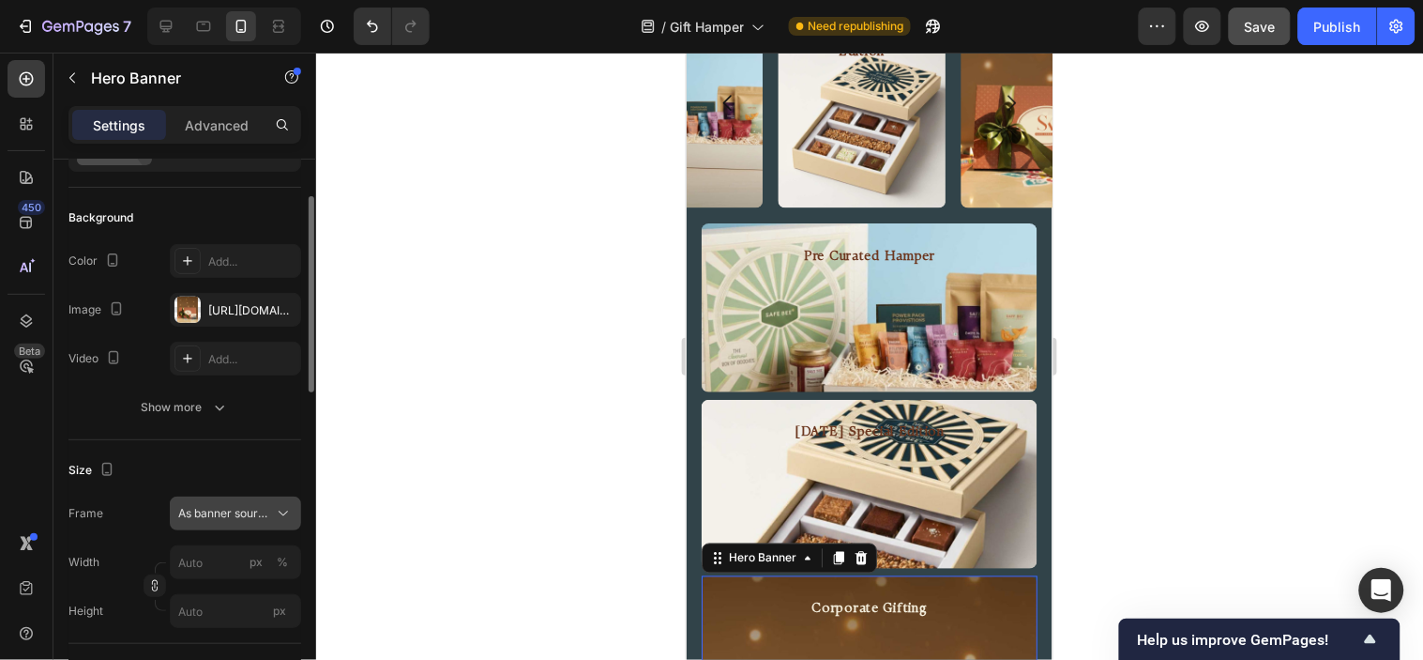
click at [223, 523] on button "As banner source" at bounding box center [235, 513] width 131 height 34
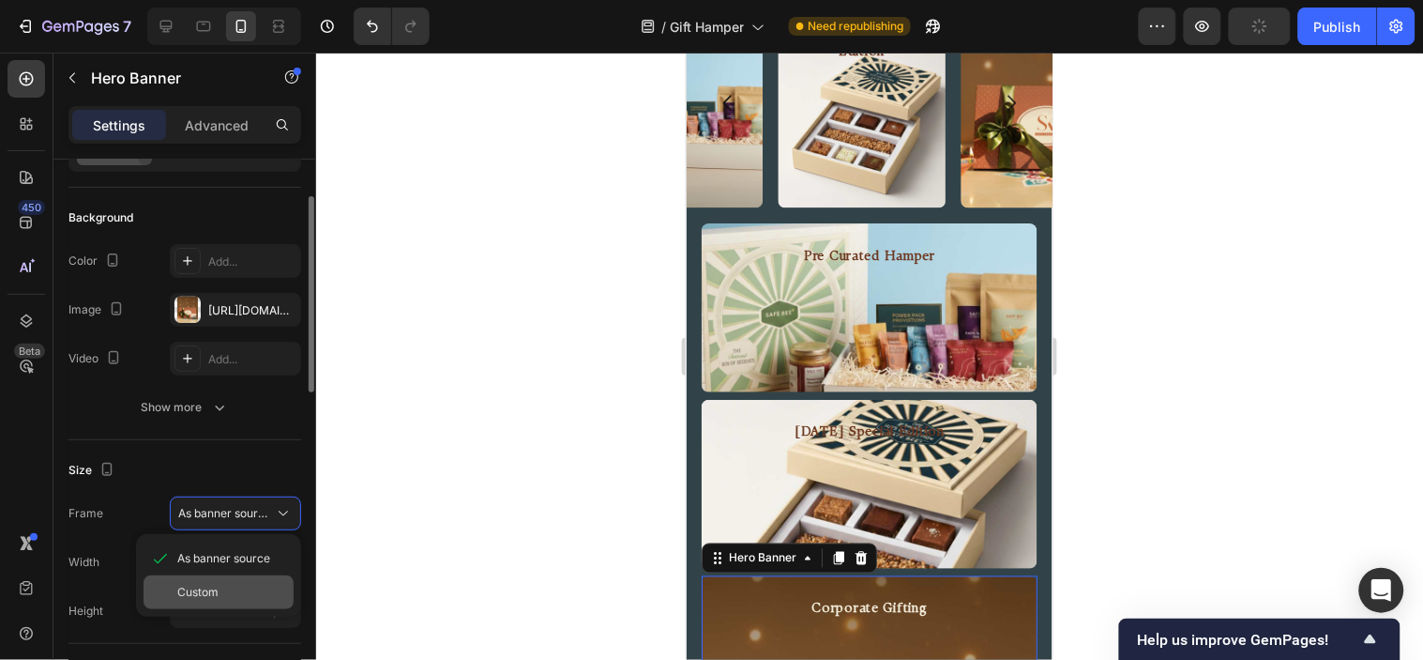
click at [221, 596] on div "Custom" at bounding box center [231, 592] width 109 height 17
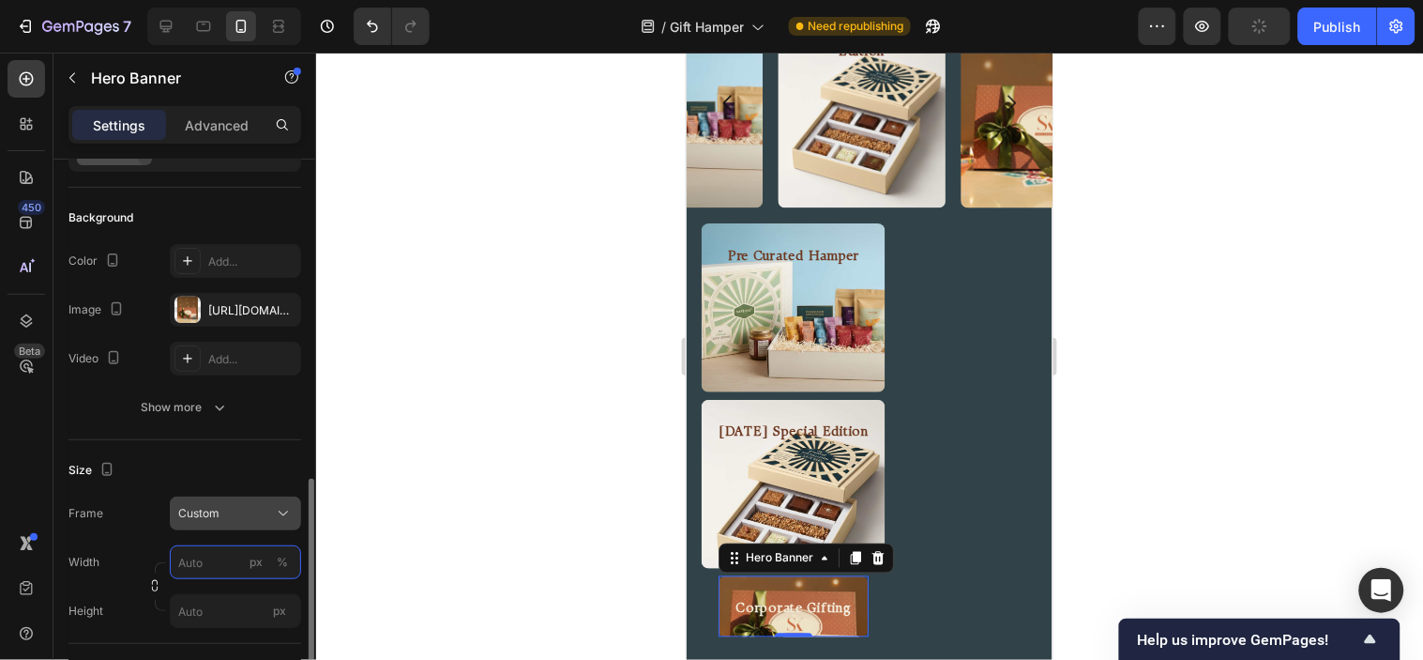
scroll to position [312, 0]
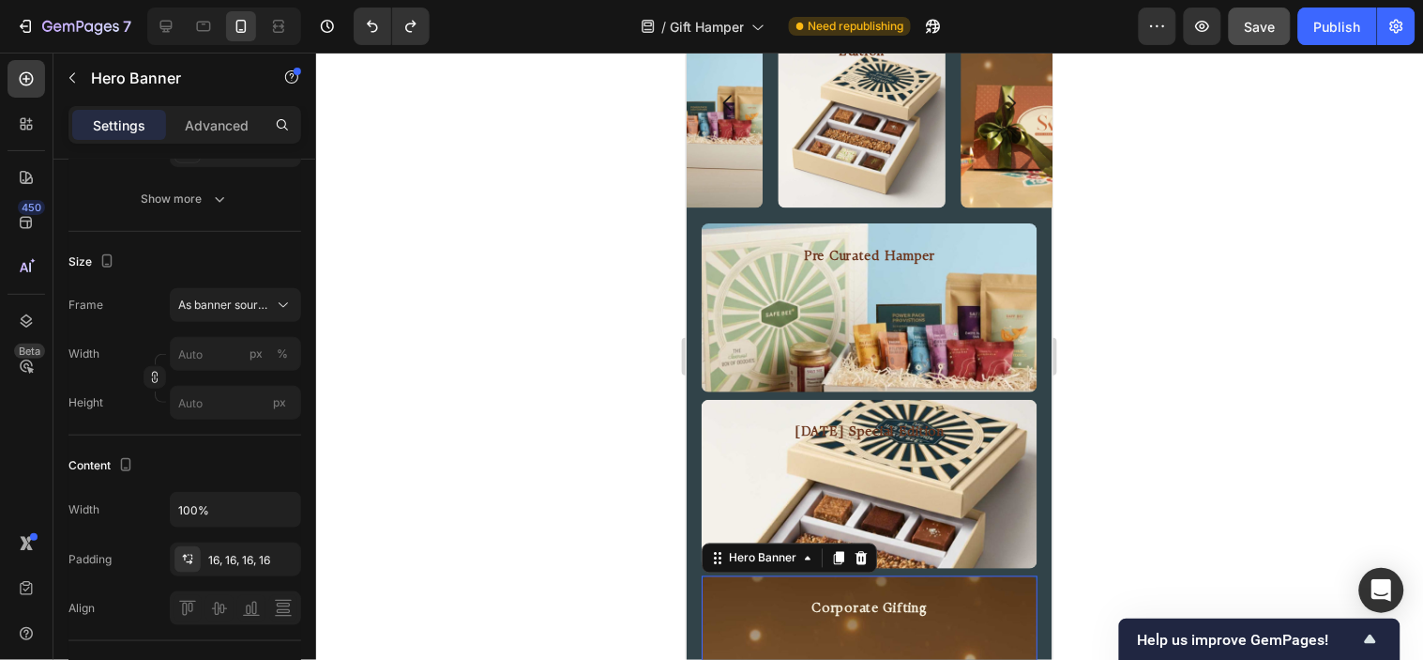
click at [737, 594] on div "Corporate Gifting Heading" at bounding box center [869, 605] width 306 height 31
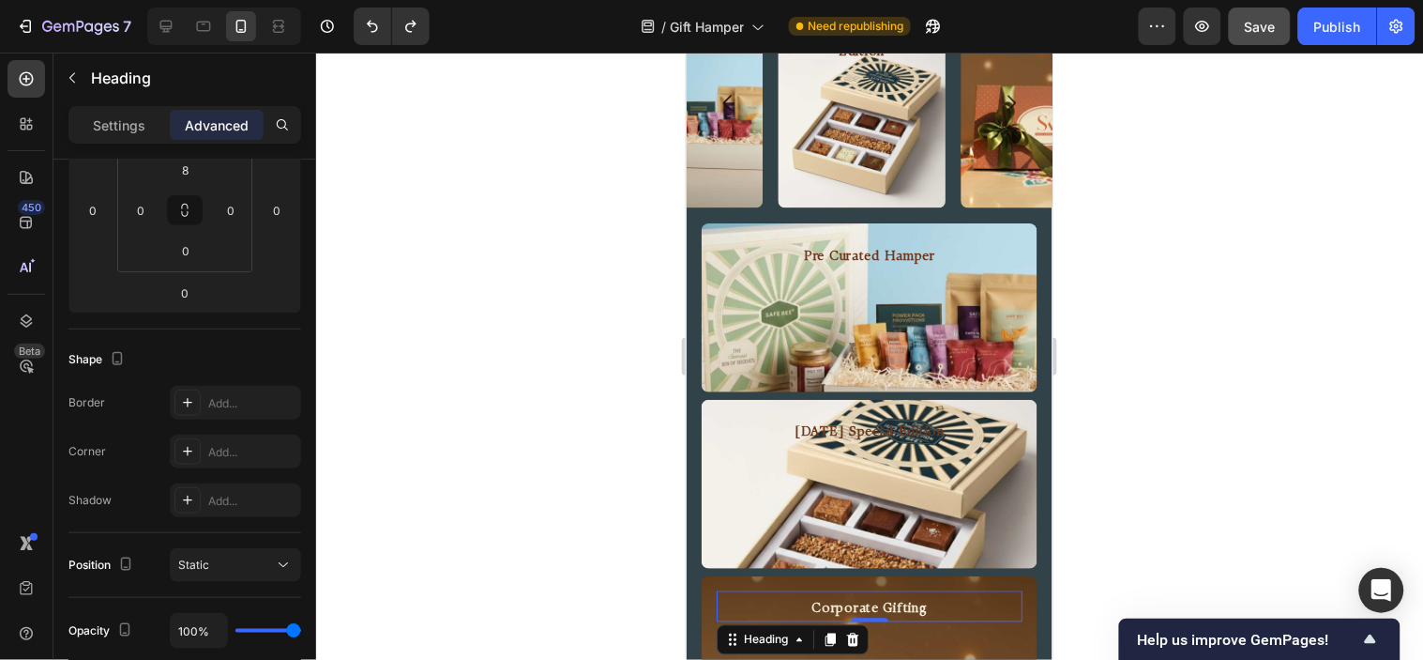
scroll to position [0, 0]
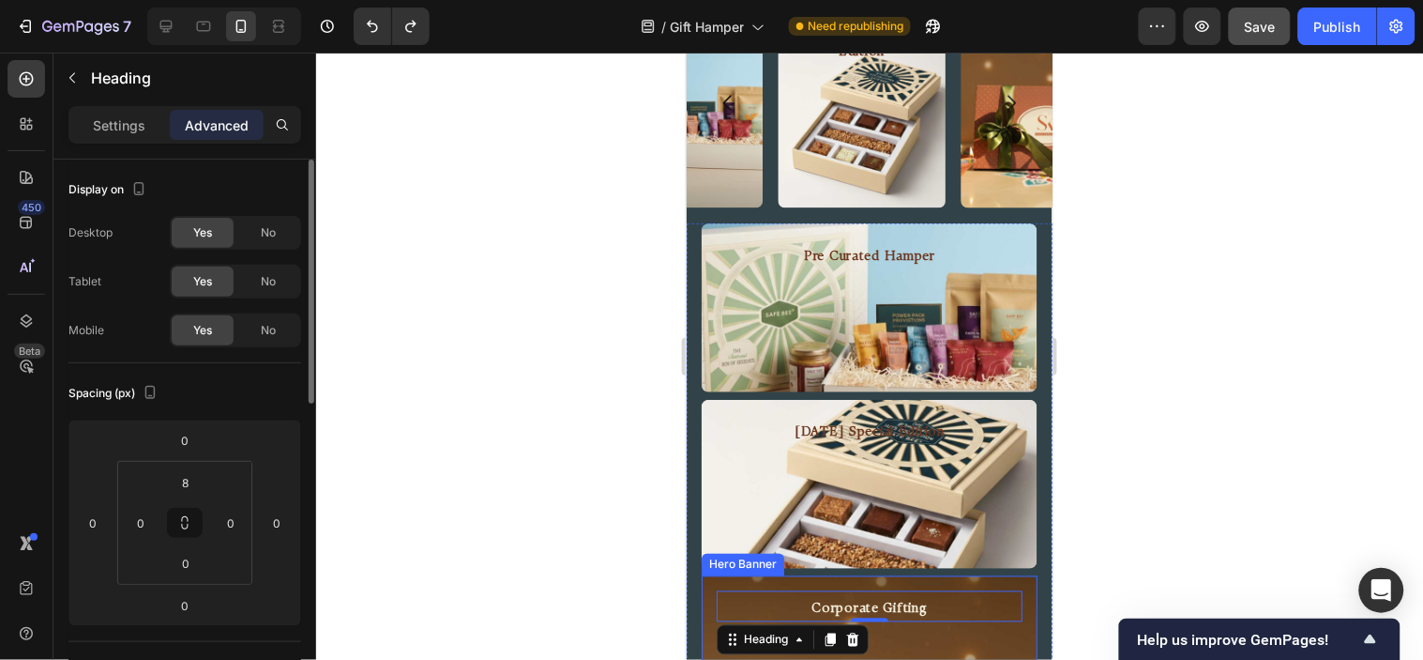
click at [718, 582] on div "Corporate Gifting Heading 0" at bounding box center [869, 605] width 336 height 61
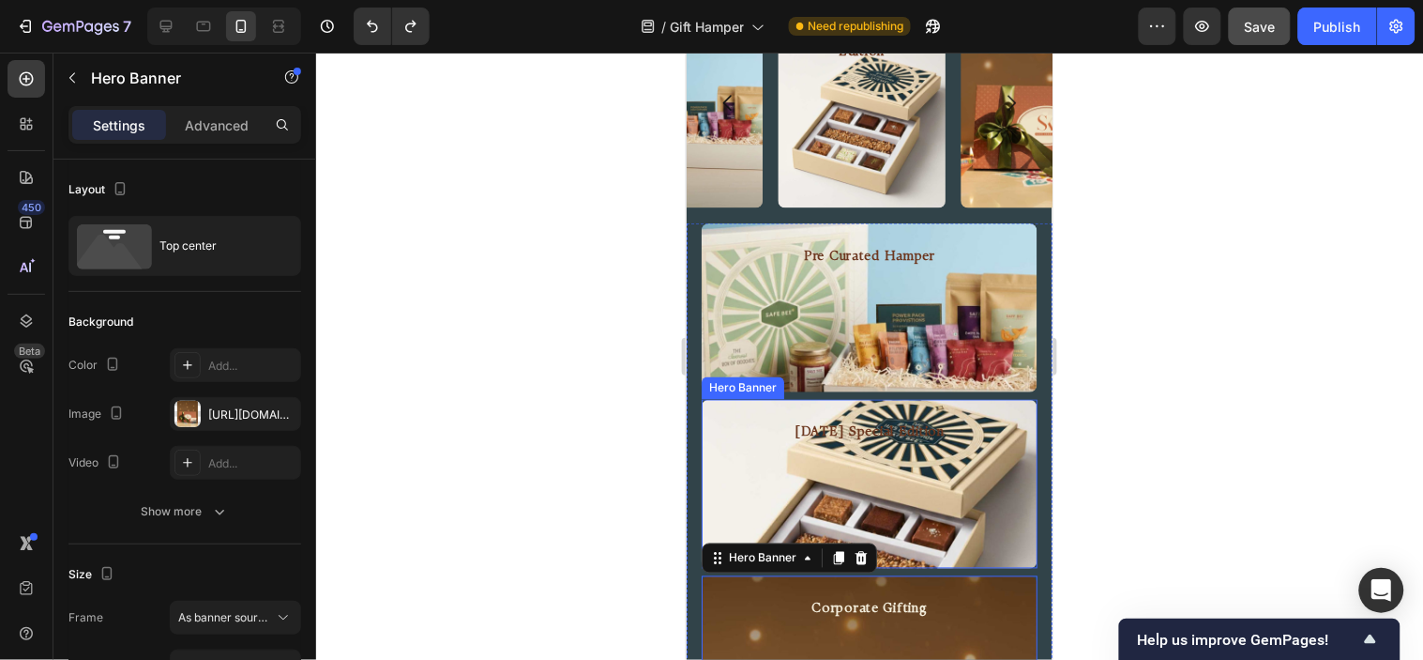
scroll to position [2646, 0]
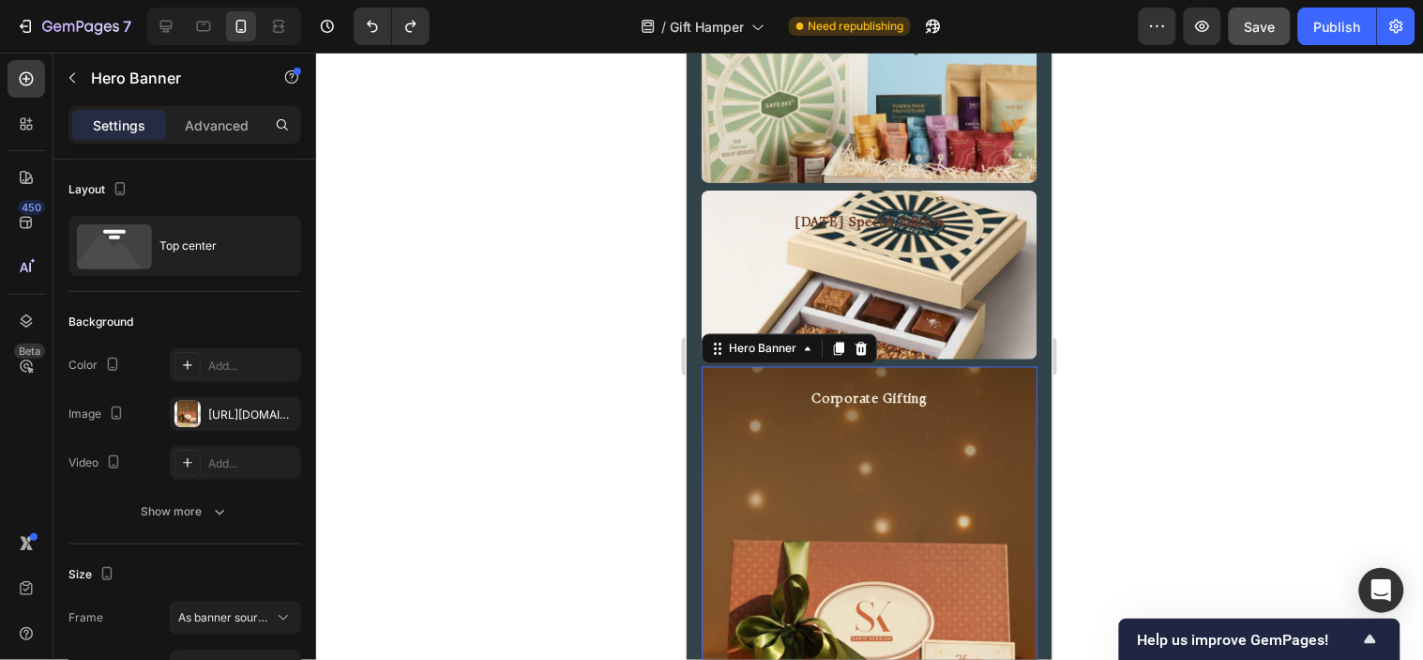
click at [823, 498] on div "Background Image" at bounding box center [869, 576] width 336 height 420
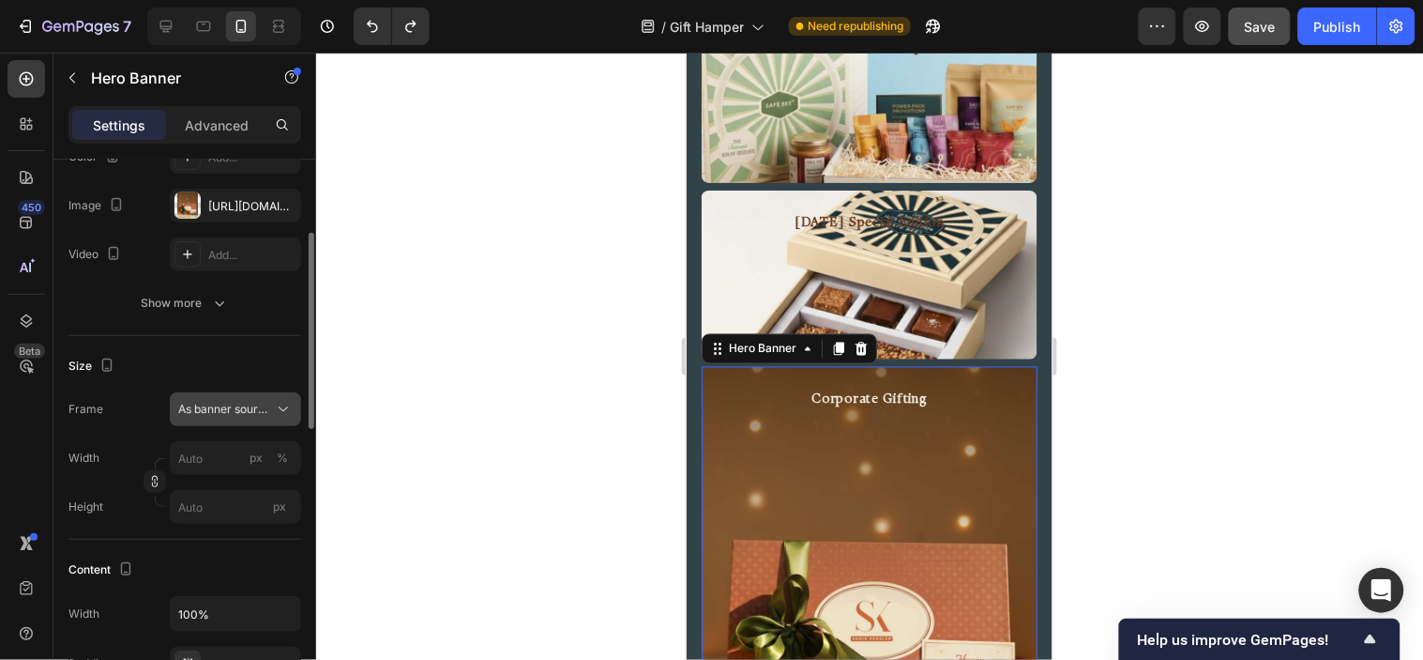
click at [227, 408] on span "As banner source" at bounding box center [224, 409] width 92 height 17
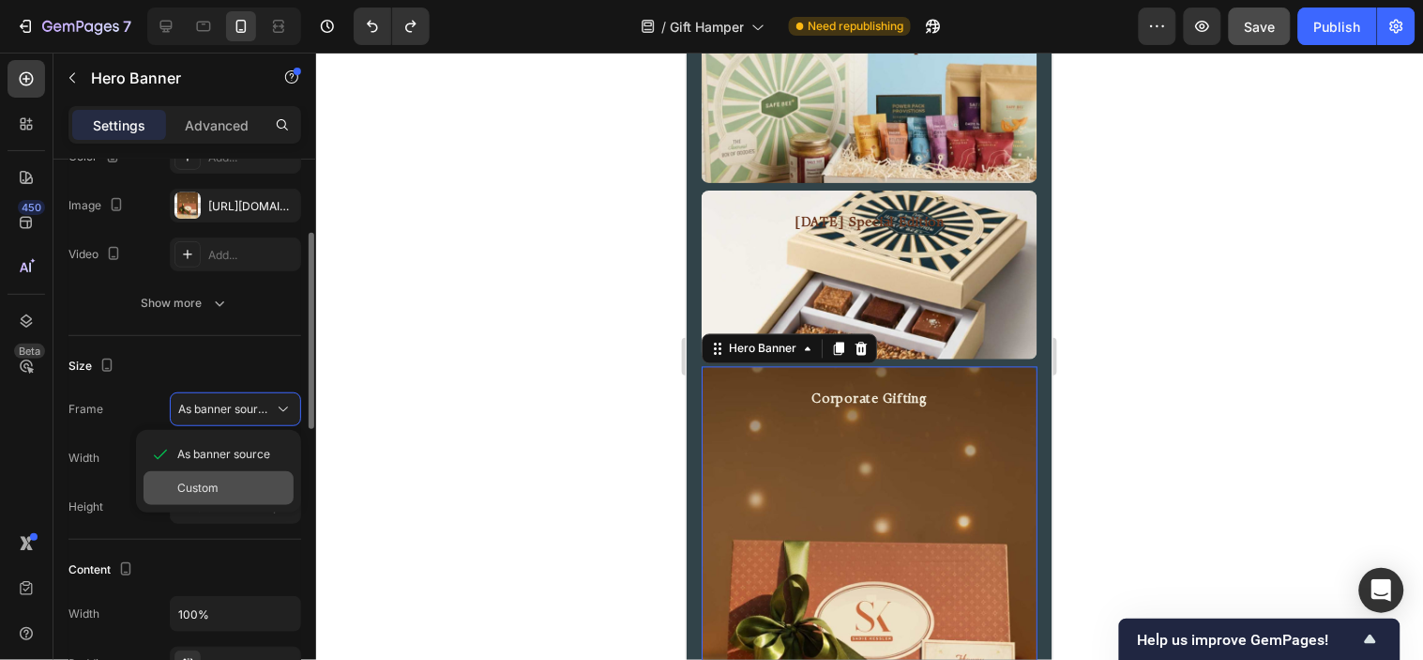
click at [207, 472] on div "Custom" at bounding box center [219, 488] width 150 height 34
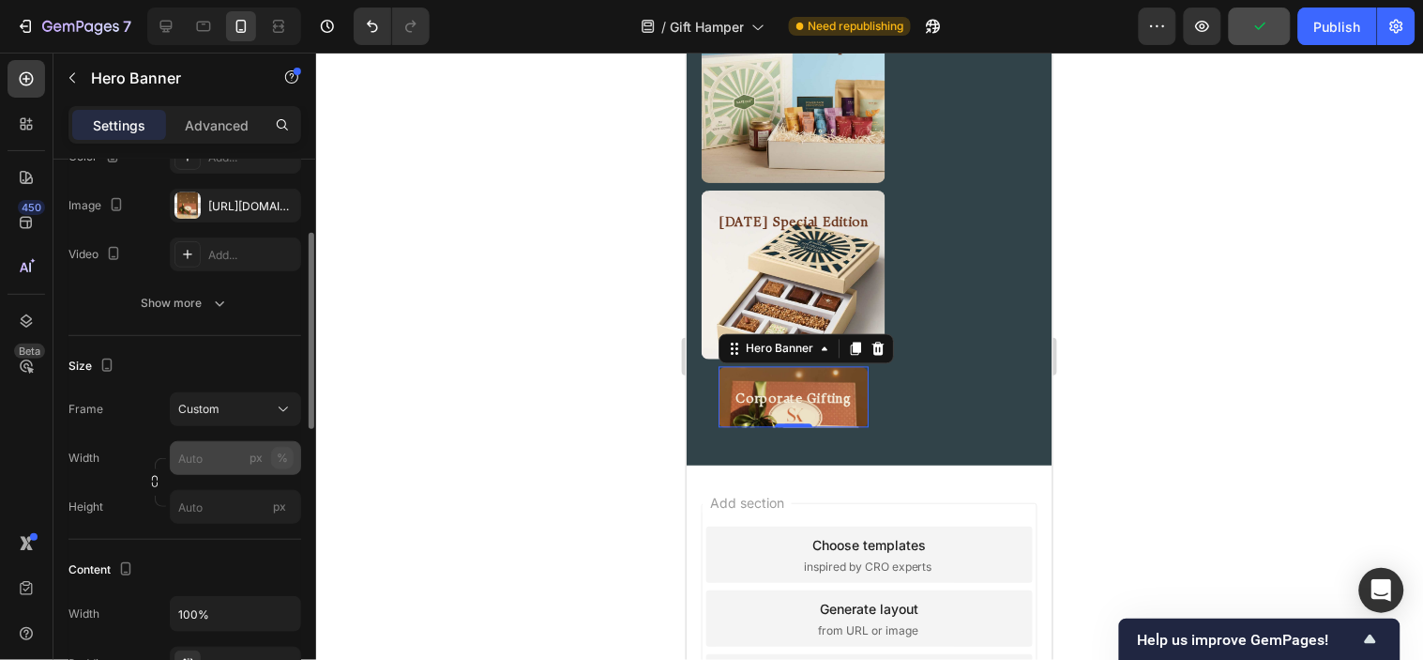
click at [287, 455] on div "%" at bounding box center [282, 457] width 11 height 17
click at [207, 463] on input "px %" at bounding box center [235, 458] width 131 height 34
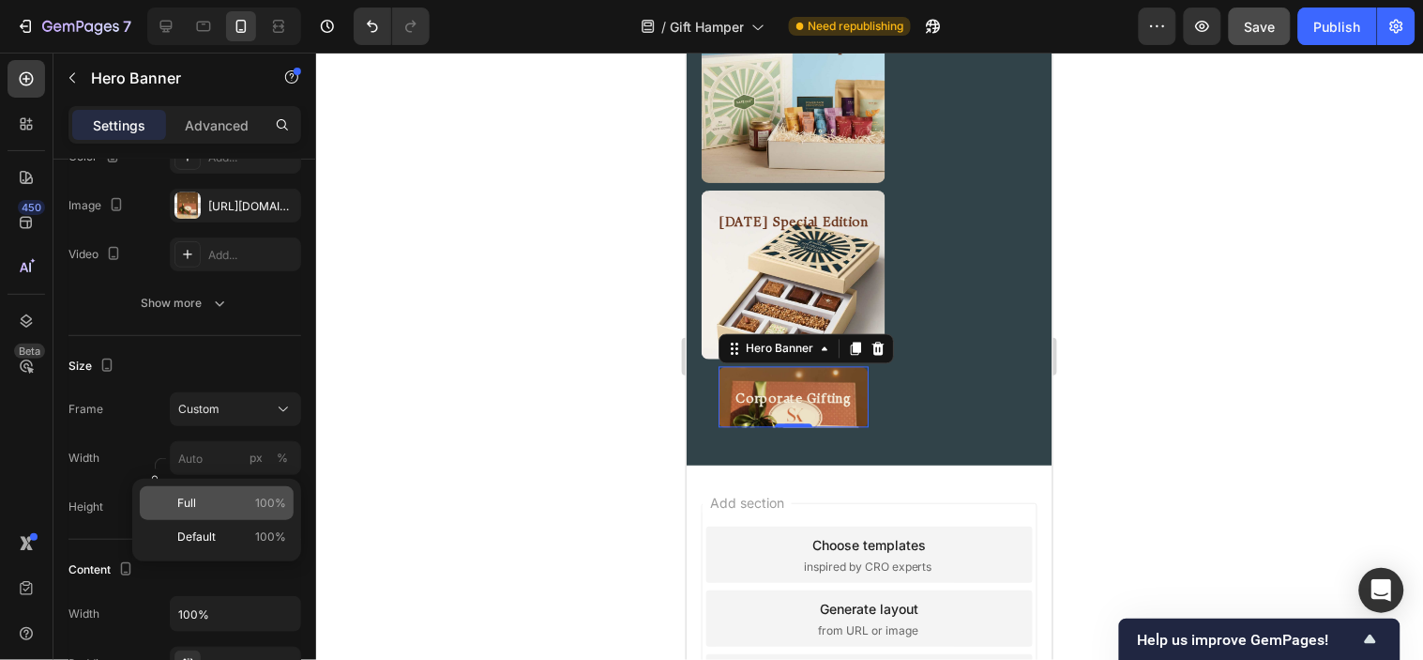
click at [203, 500] on p "Full 100%" at bounding box center [231, 503] width 109 height 17
type input "100"
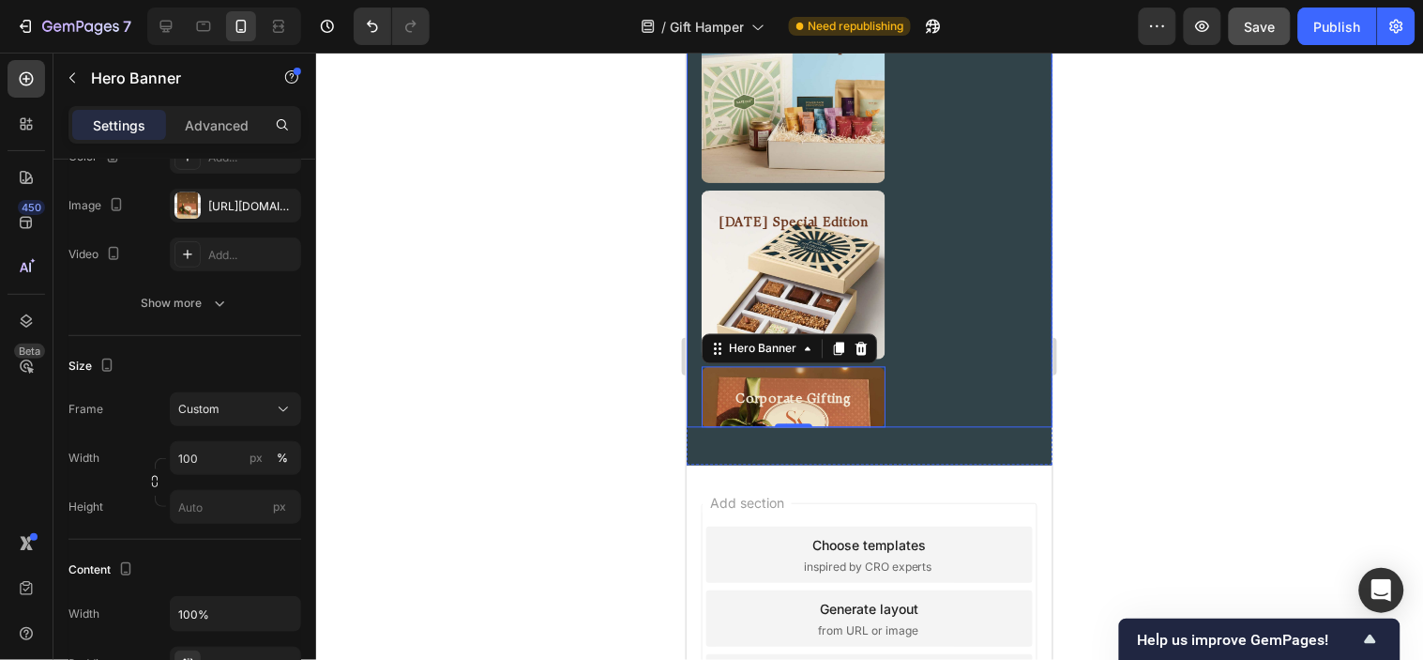
click at [910, 234] on div "Pre Curated Hamper Heading Hero Banner Diwali Special Edition Heading Hero Bann…" at bounding box center [869, 220] width 366 height 414
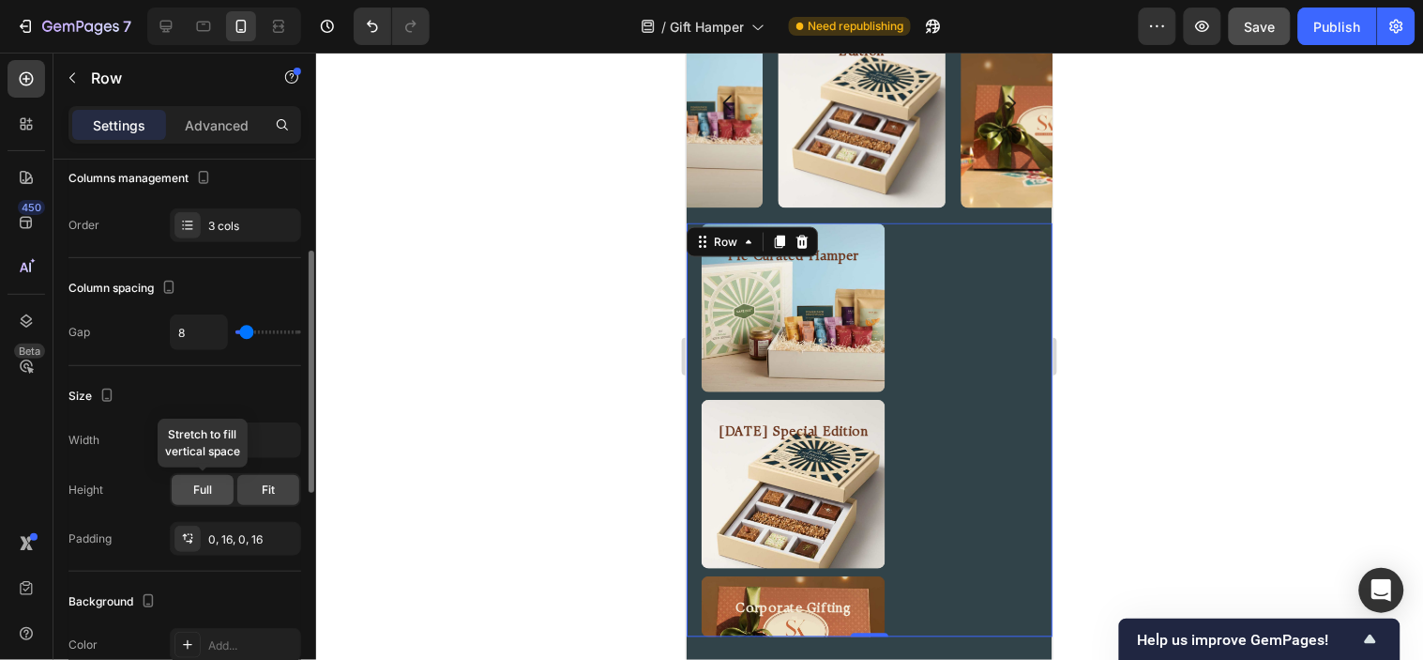
click at [204, 497] on span "Full" at bounding box center [202, 489] width 19 height 17
click at [278, 491] on div "Fit" at bounding box center [268, 490] width 62 height 30
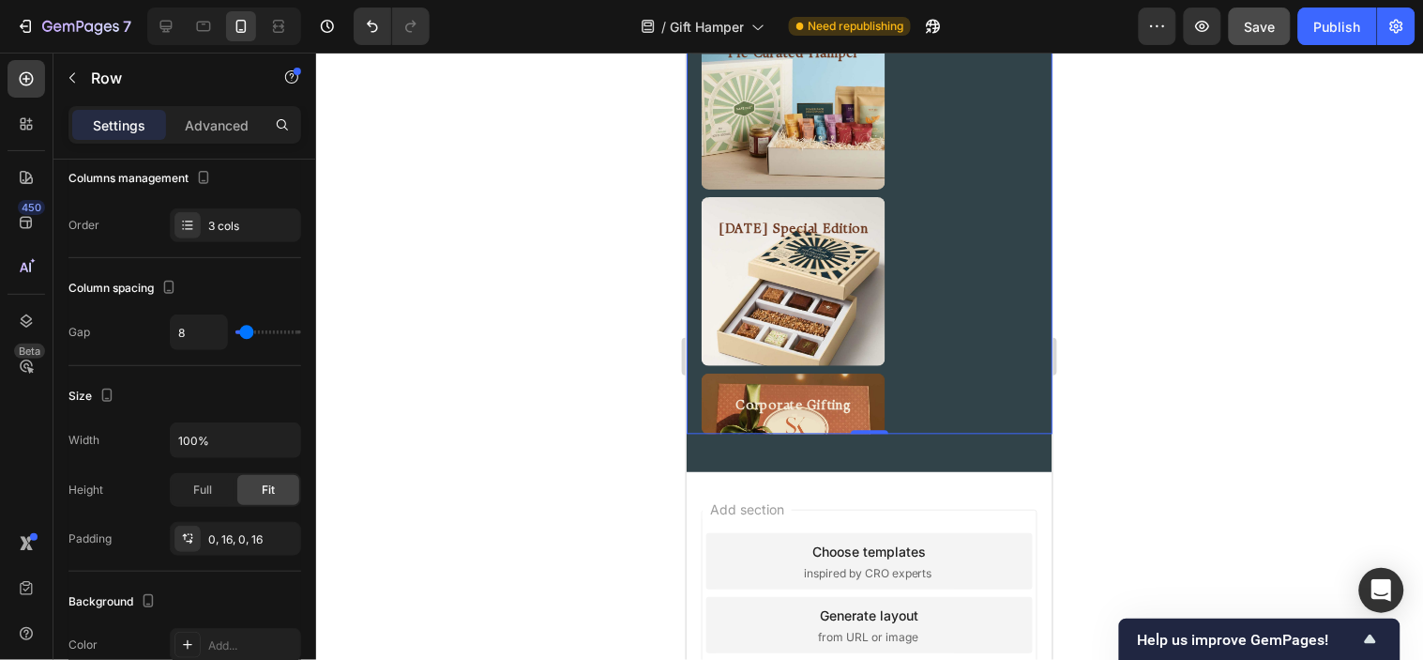
scroll to position [2646, 0]
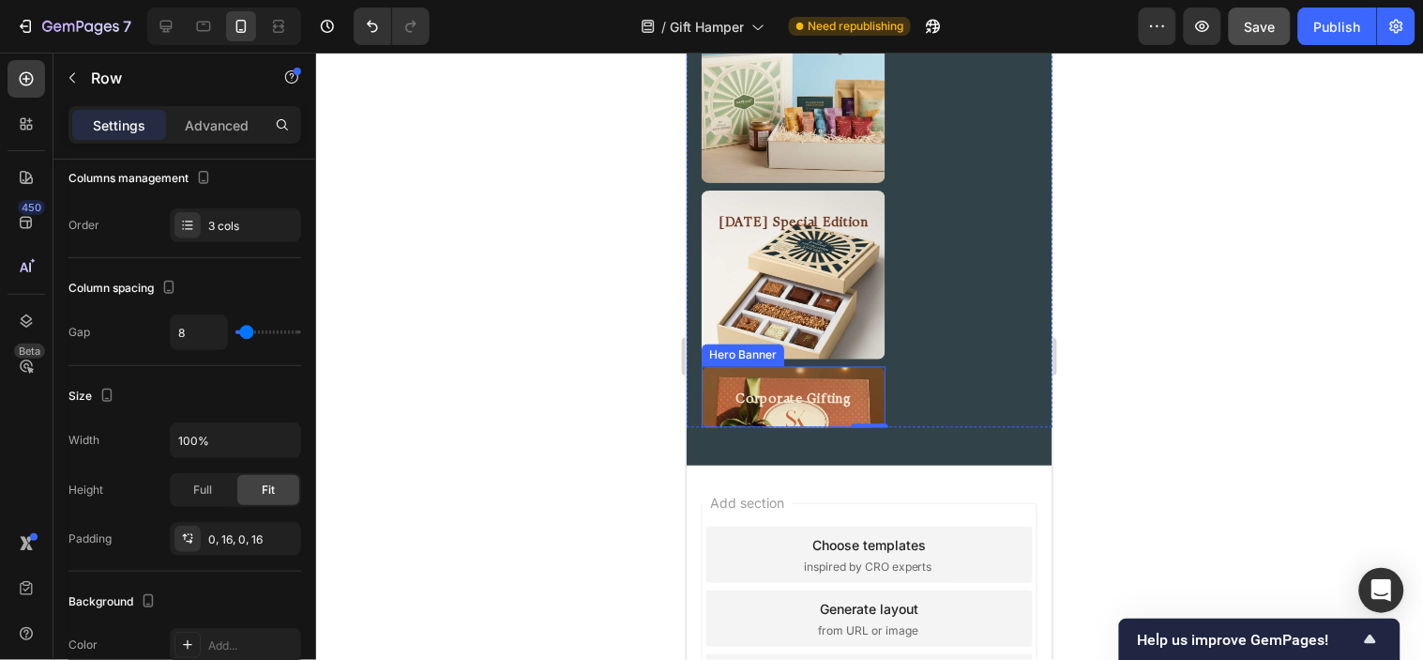
click at [814, 376] on div "Corporate Gifting Heading" at bounding box center [793, 396] width 184 height 61
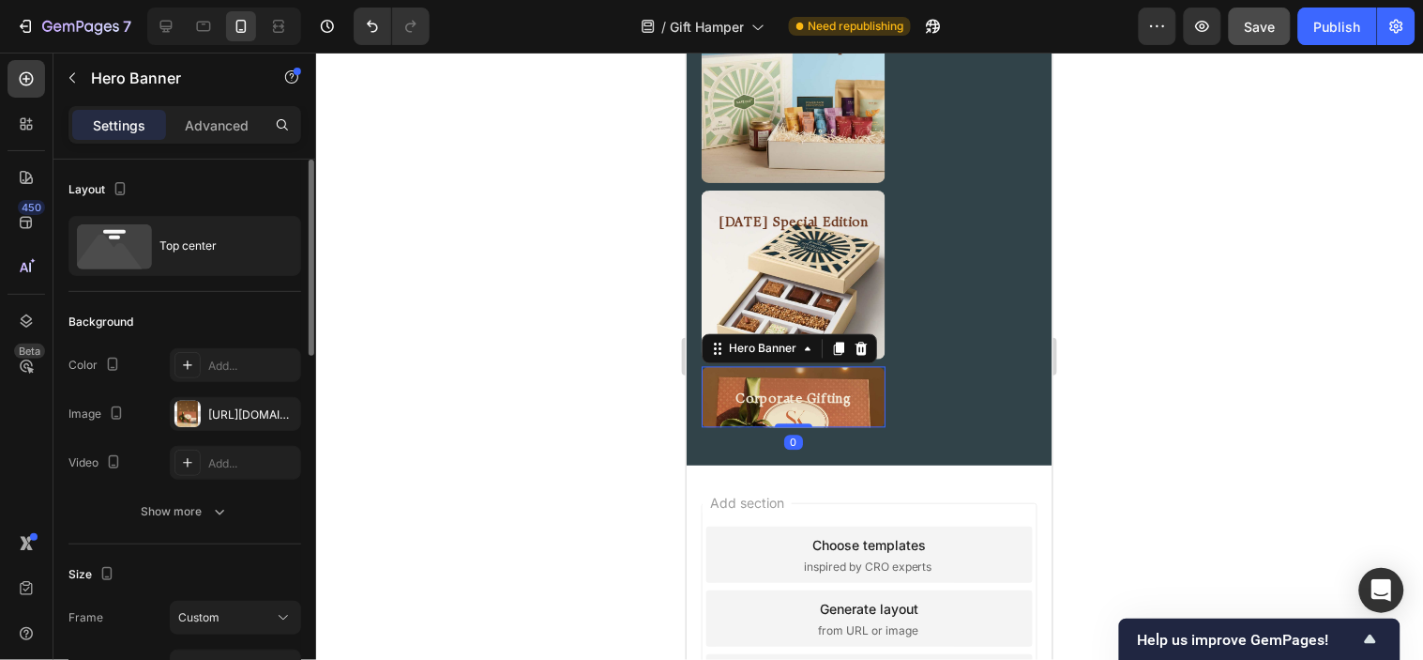
scroll to position [104, 0]
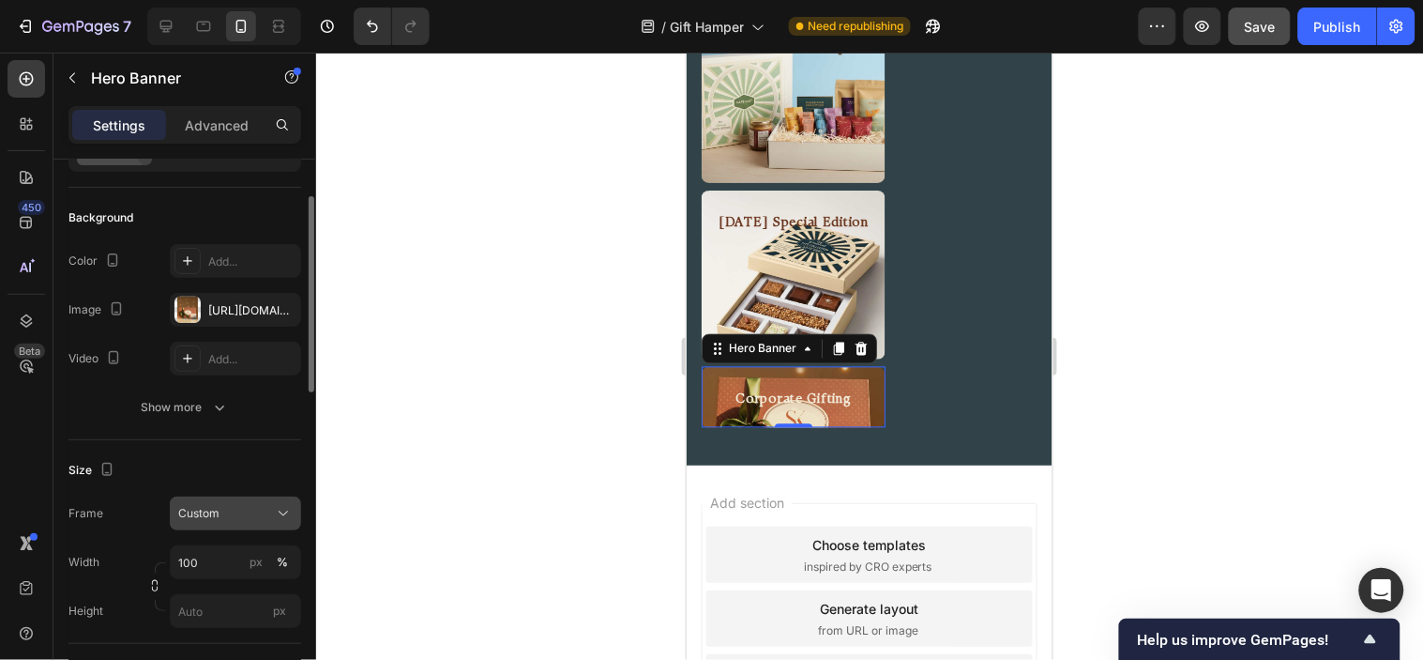
click at [250, 526] on button "Custom" at bounding box center [235, 513] width 131 height 34
click at [244, 523] on button "Custom" at bounding box center [235, 513] width 131 height 34
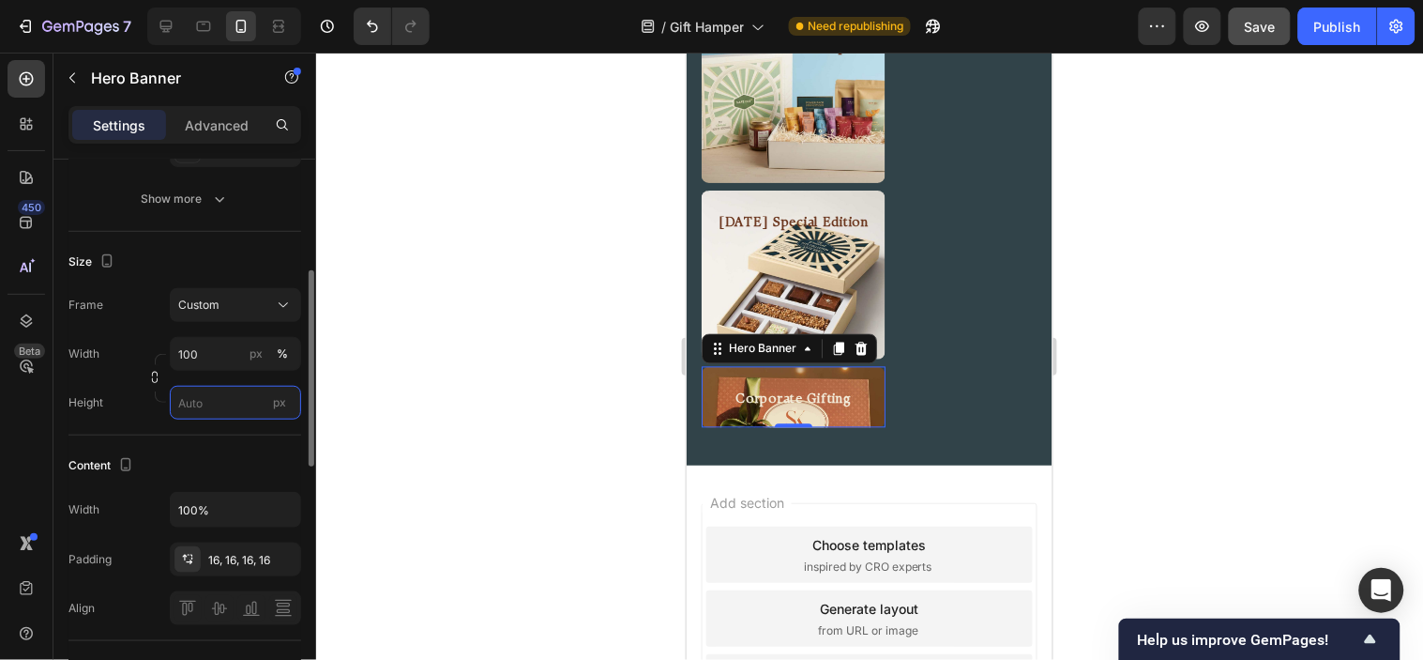
click at [225, 397] on input "px" at bounding box center [235, 403] width 131 height 34
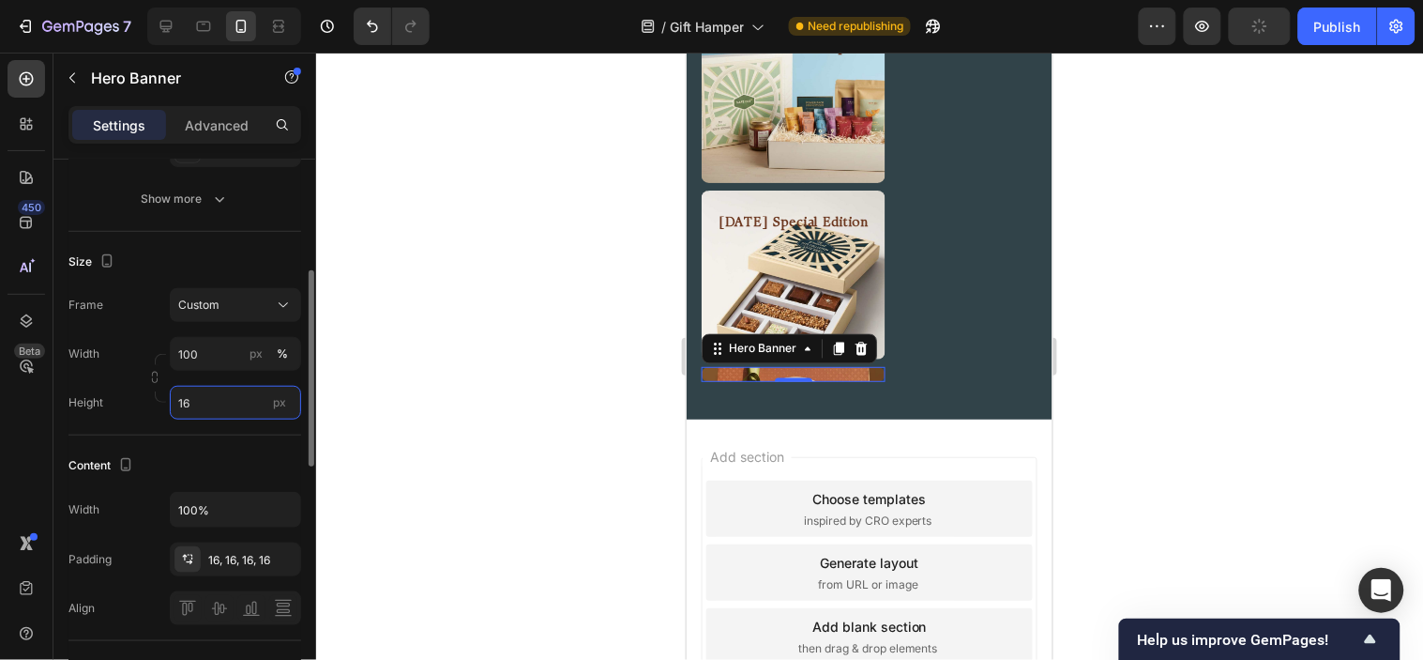
type input "160"
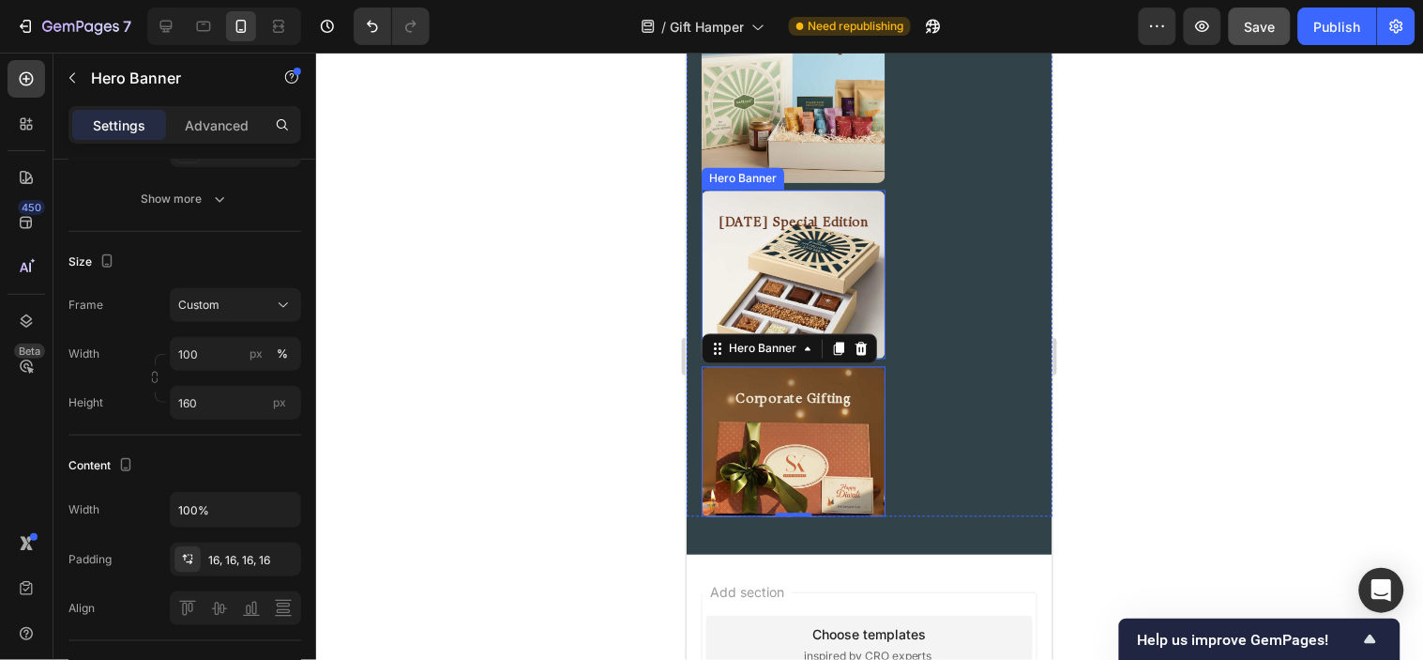
click at [835, 281] on div "Background Image" at bounding box center [793, 274] width 184 height 169
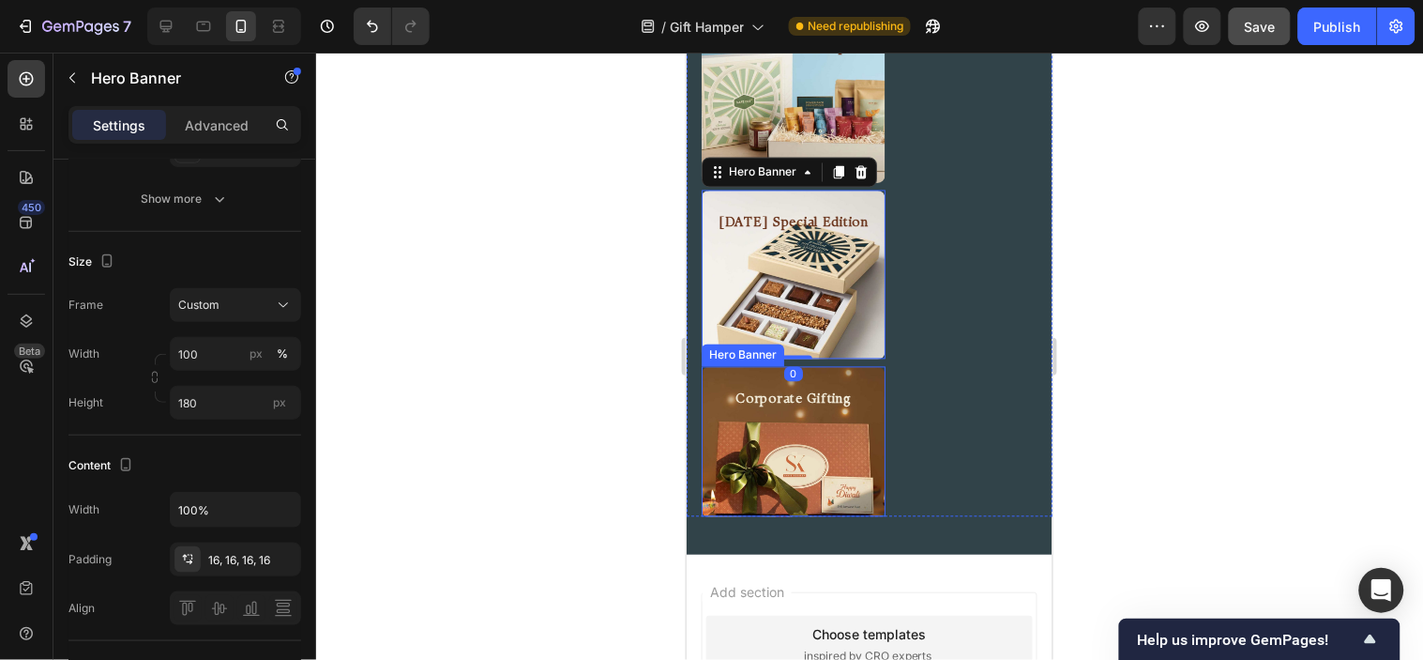
click at [814, 473] on div "Background Image" at bounding box center [793, 441] width 184 height 150
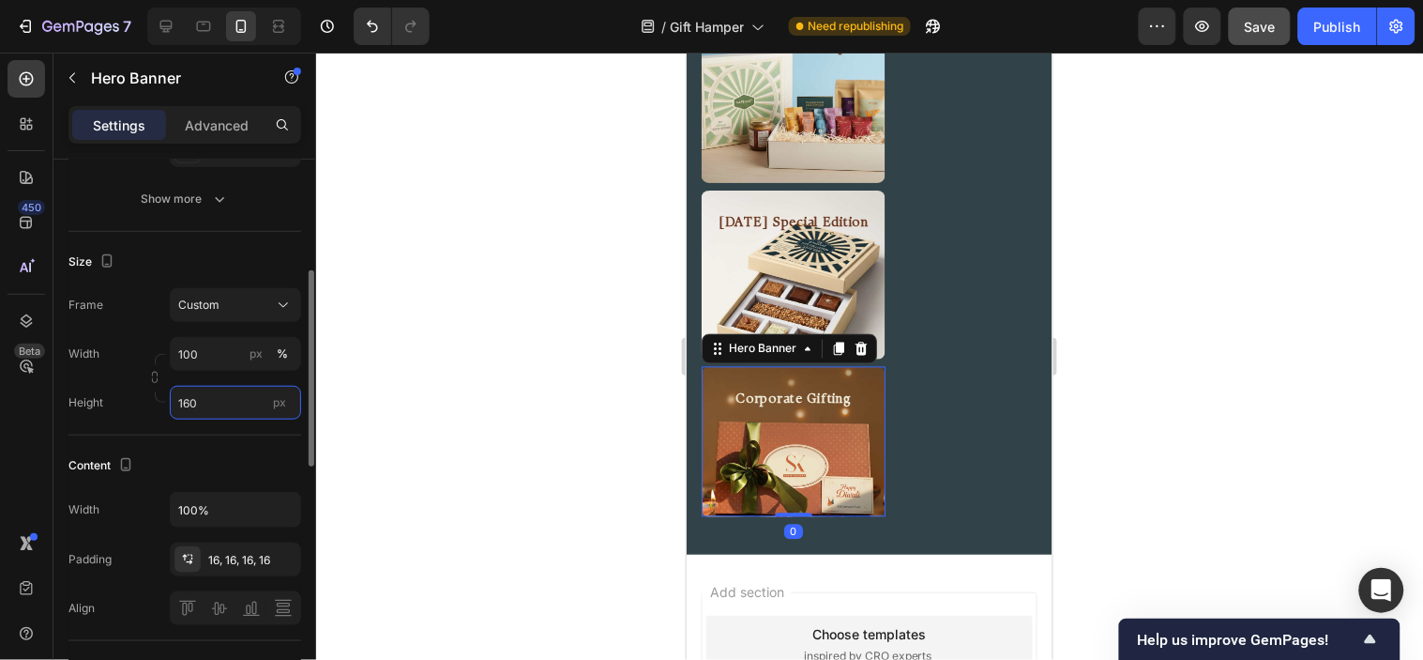
drag, startPoint x: 173, startPoint y: 401, endPoint x: 185, endPoint y: 402, distance: 12.2
click at [174, 402] on input "160" at bounding box center [235, 403] width 131 height 34
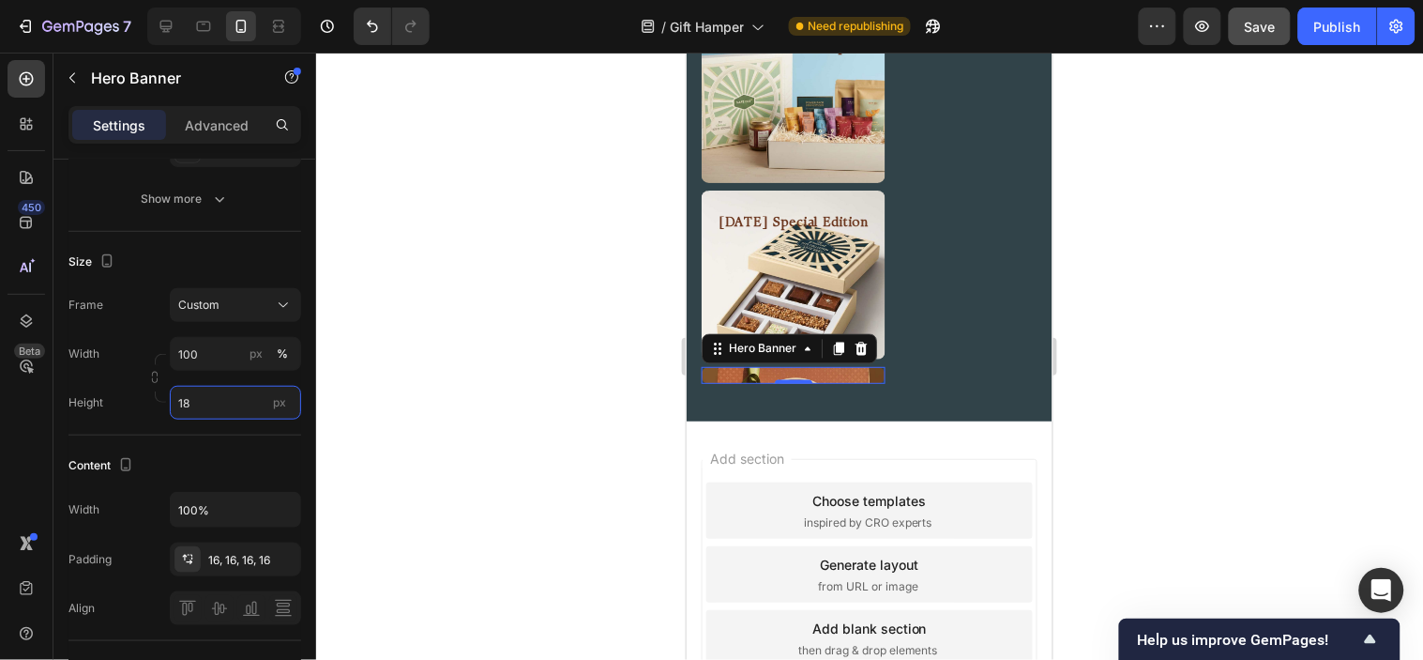
type input "180"
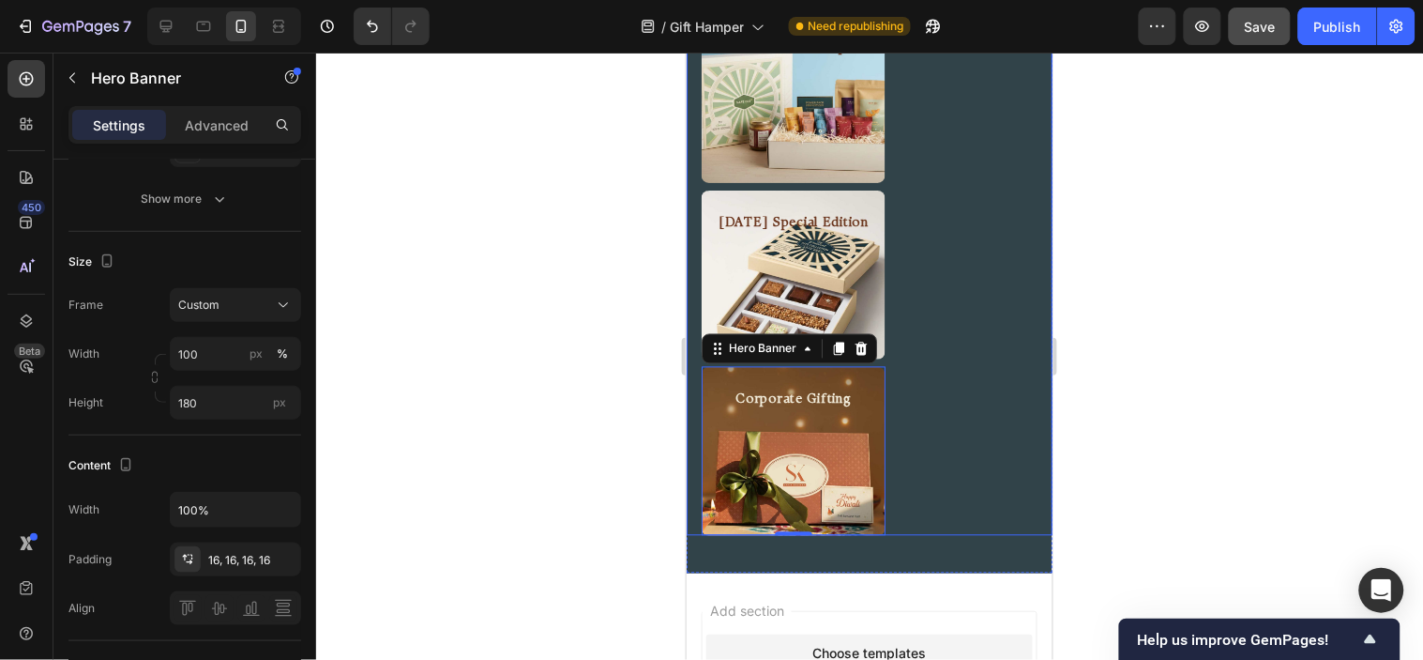
click at [983, 300] on div "Pre Curated Hamper Heading Hero Banner Diwali Special Edition Heading Hero Bann…" at bounding box center [869, 274] width 366 height 522
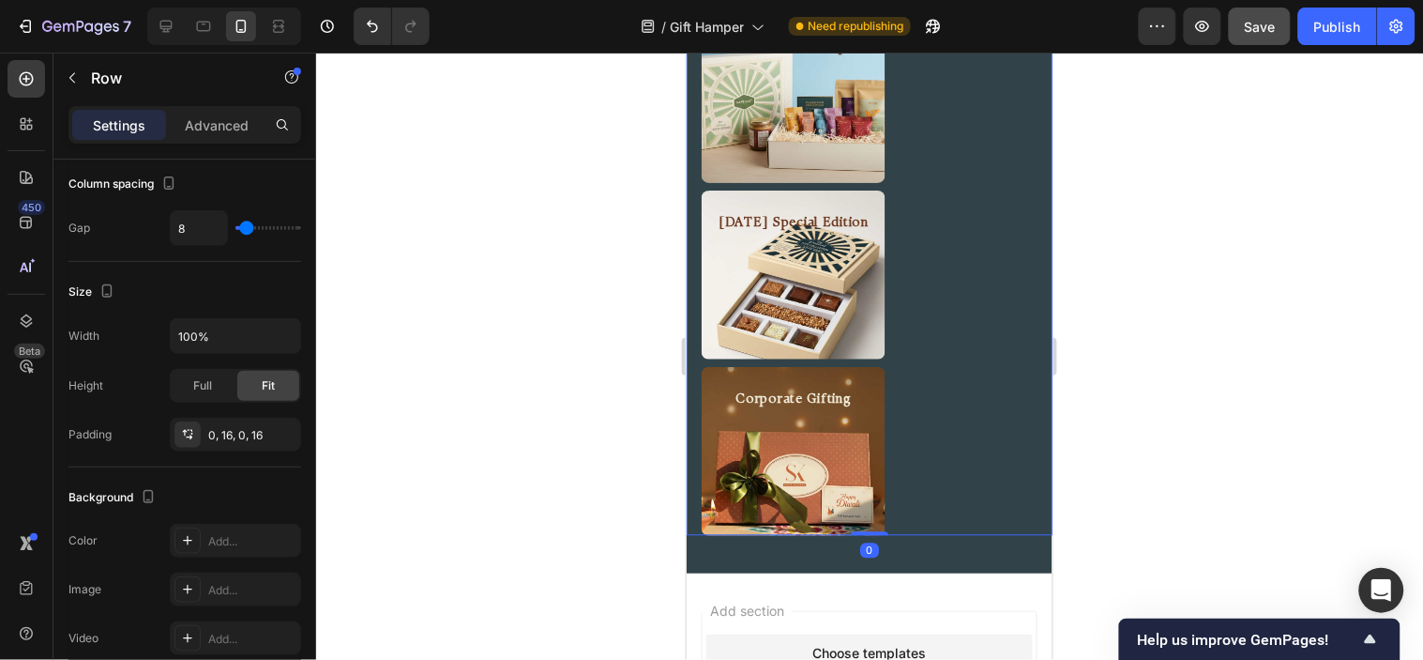
scroll to position [0, 0]
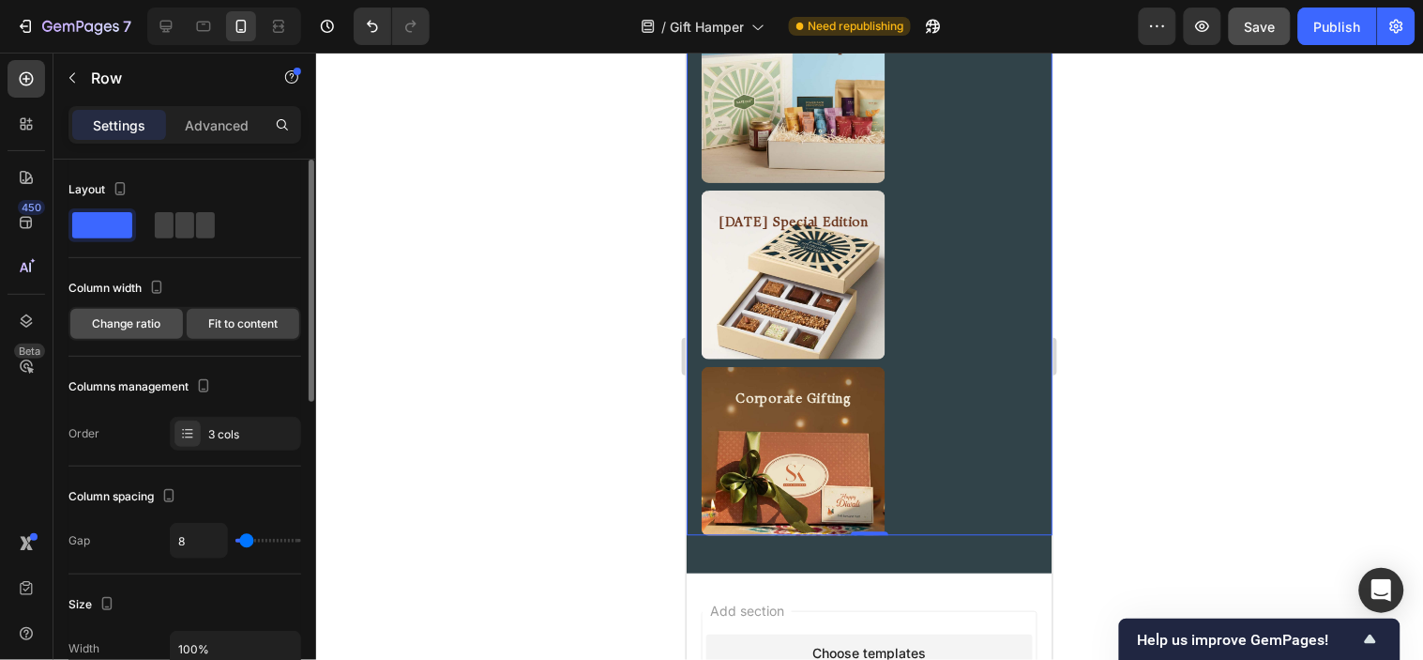
click at [161, 319] on div "Change ratio" at bounding box center [126, 324] width 113 height 30
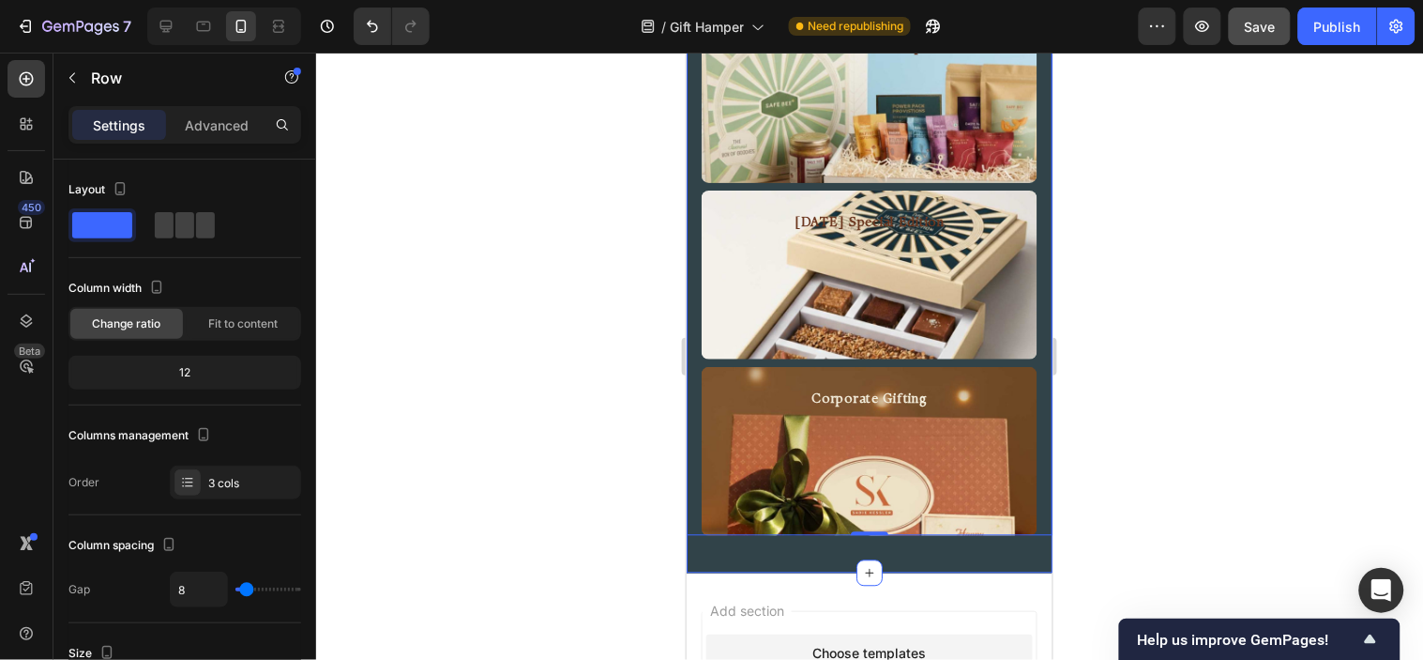
click at [917, 560] on div "Looking for.. Heading Row Diwali Special Edition Heading Hero Banner Corporate …" at bounding box center [869, 136] width 366 height 874
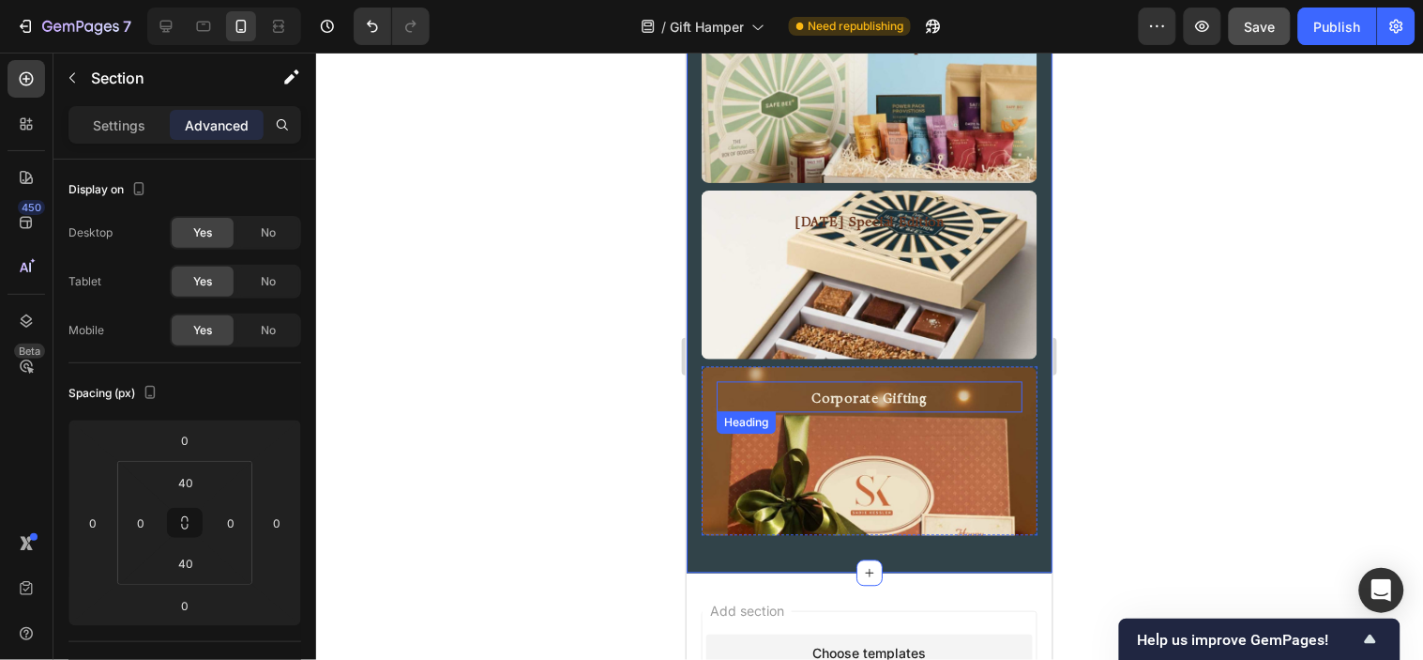
click at [930, 390] on h2 "Corporate Gifting" at bounding box center [869, 399] width 306 height 23
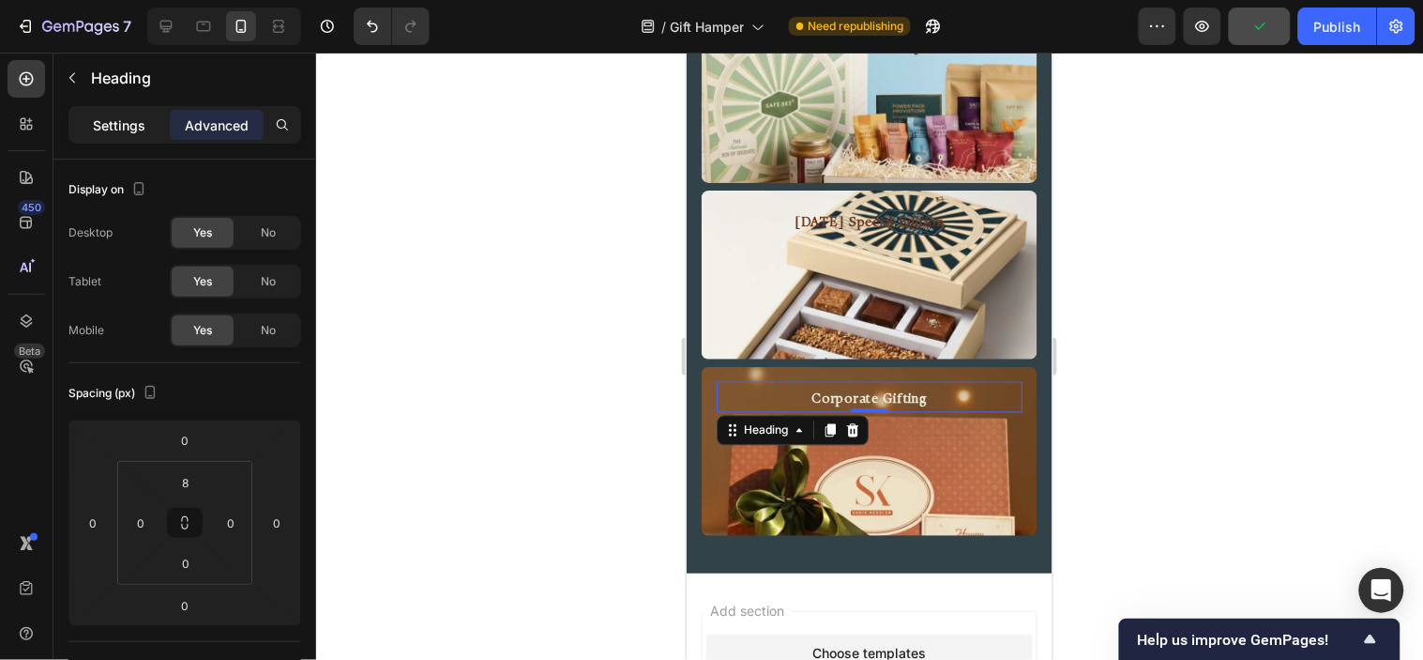
click at [100, 115] on p "Settings" at bounding box center [119, 125] width 53 height 20
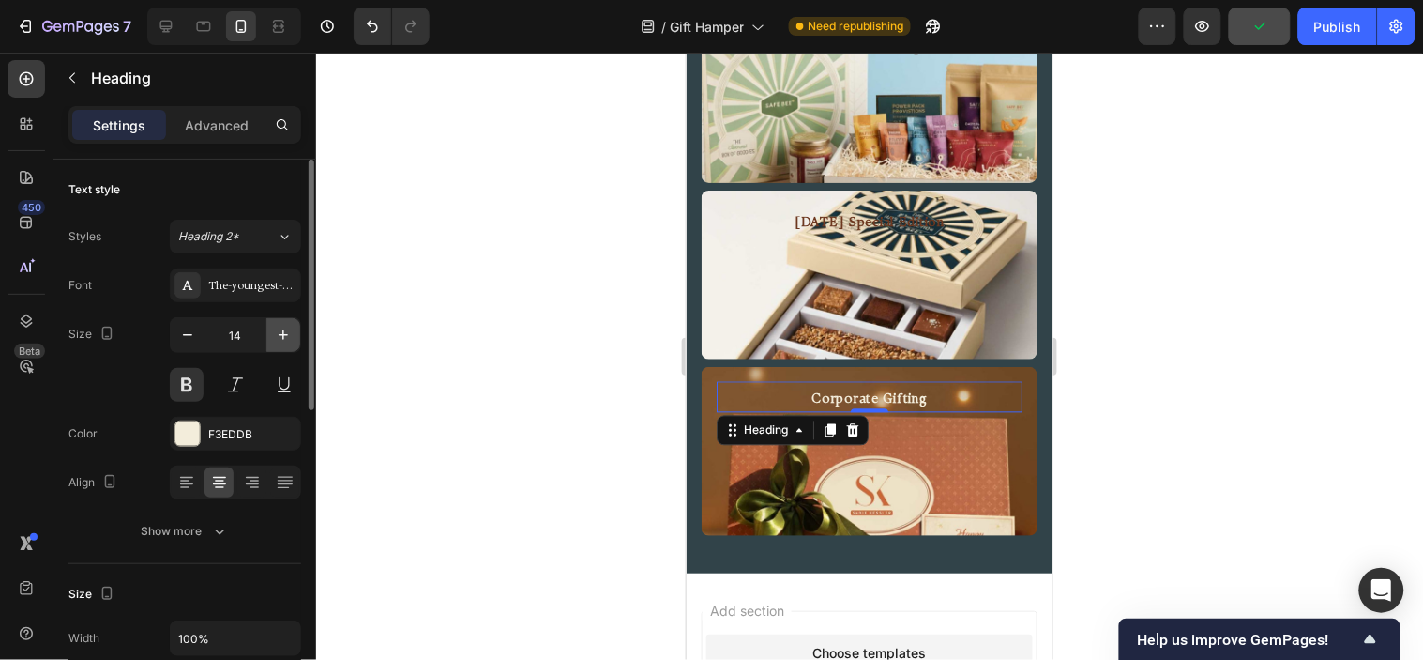
click at [282, 339] on icon "button" at bounding box center [283, 335] width 19 height 19
type input "17"
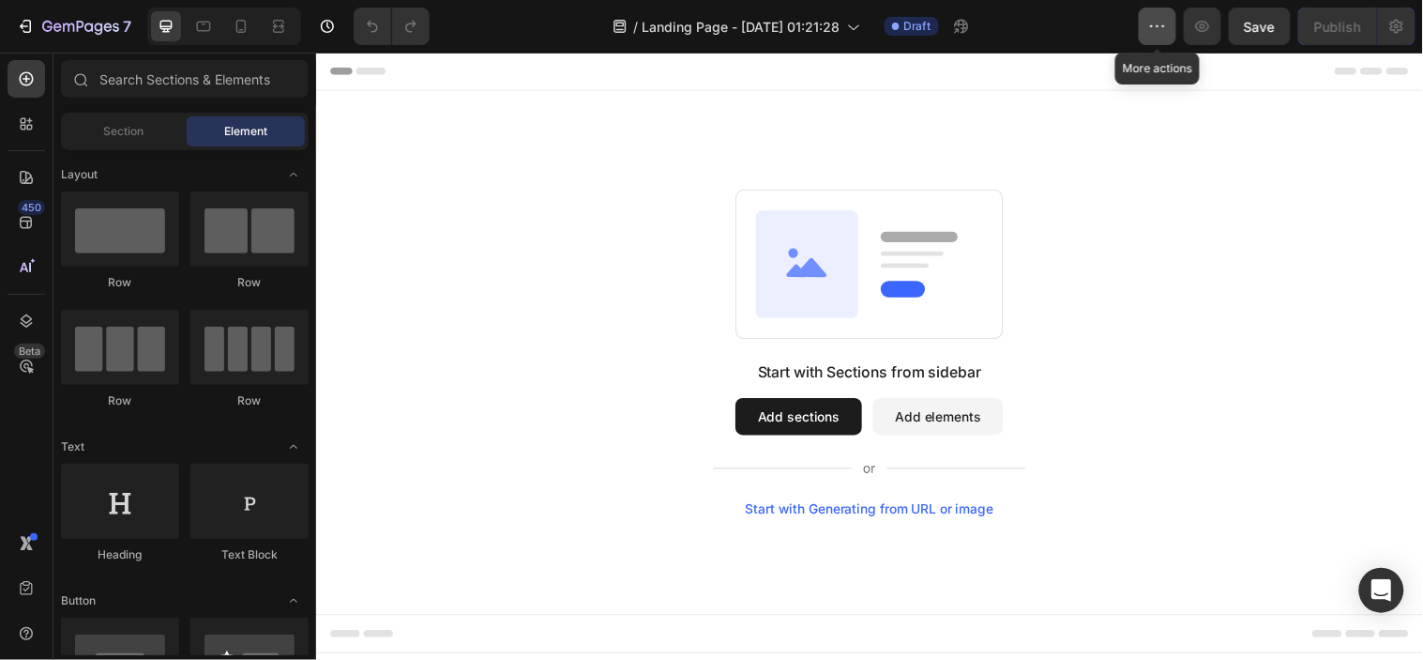
click at [1164, 32] on icon "button" at bounding box center [1158, 26] width 19 height 19
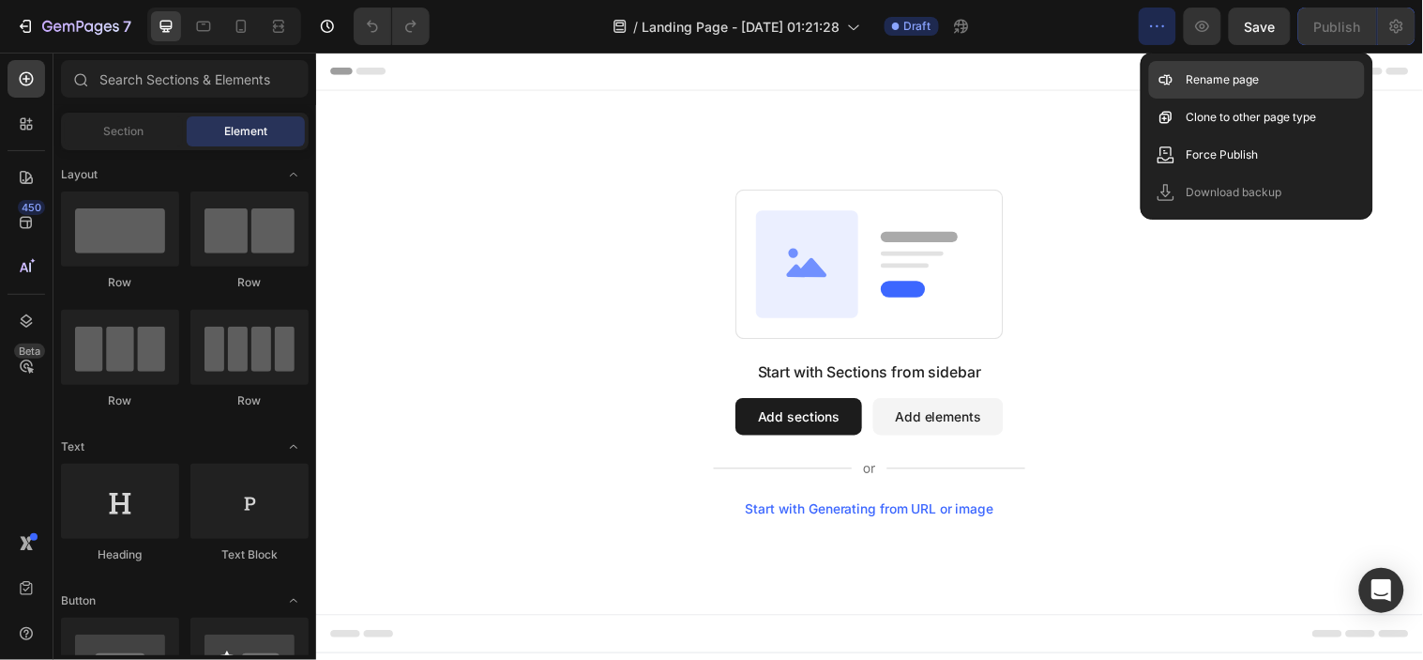
click at [1186, 79] on div "Rename page" at bounding box center [1257, 80] width 216 height 38
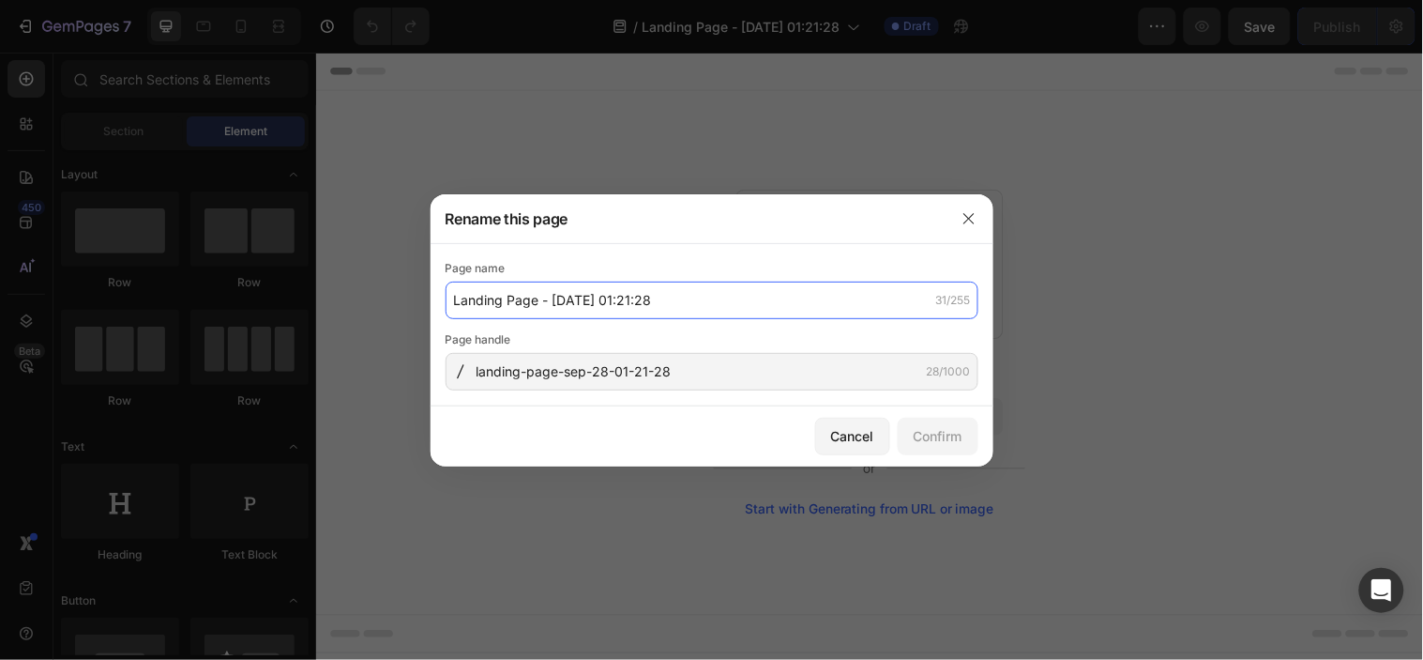
click at [782, 294] on input "Landing Page - Sep 28, 01:21:28" at bounding box center [712, 301] width 533 height 38
type input "Corporate Gifting"
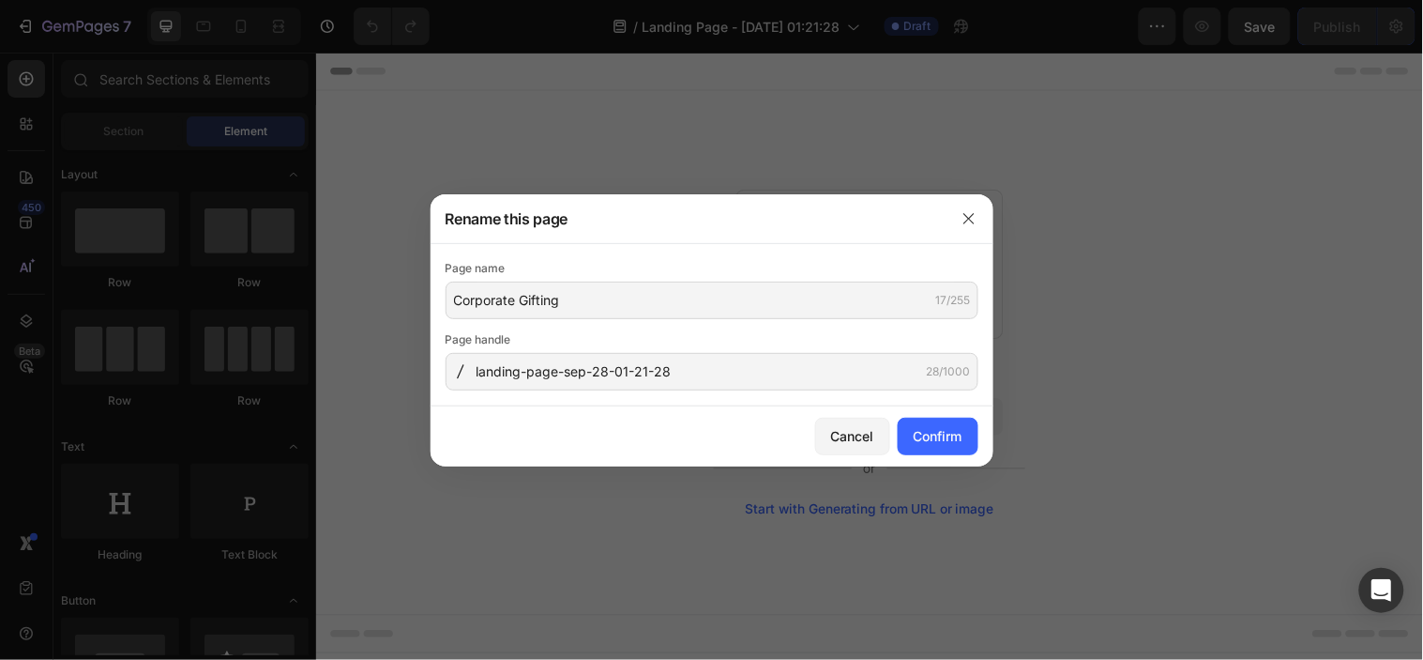
click at [683, 407] on div "Cancel Confirm" at bounding box center [712, 436] width 563 height 60
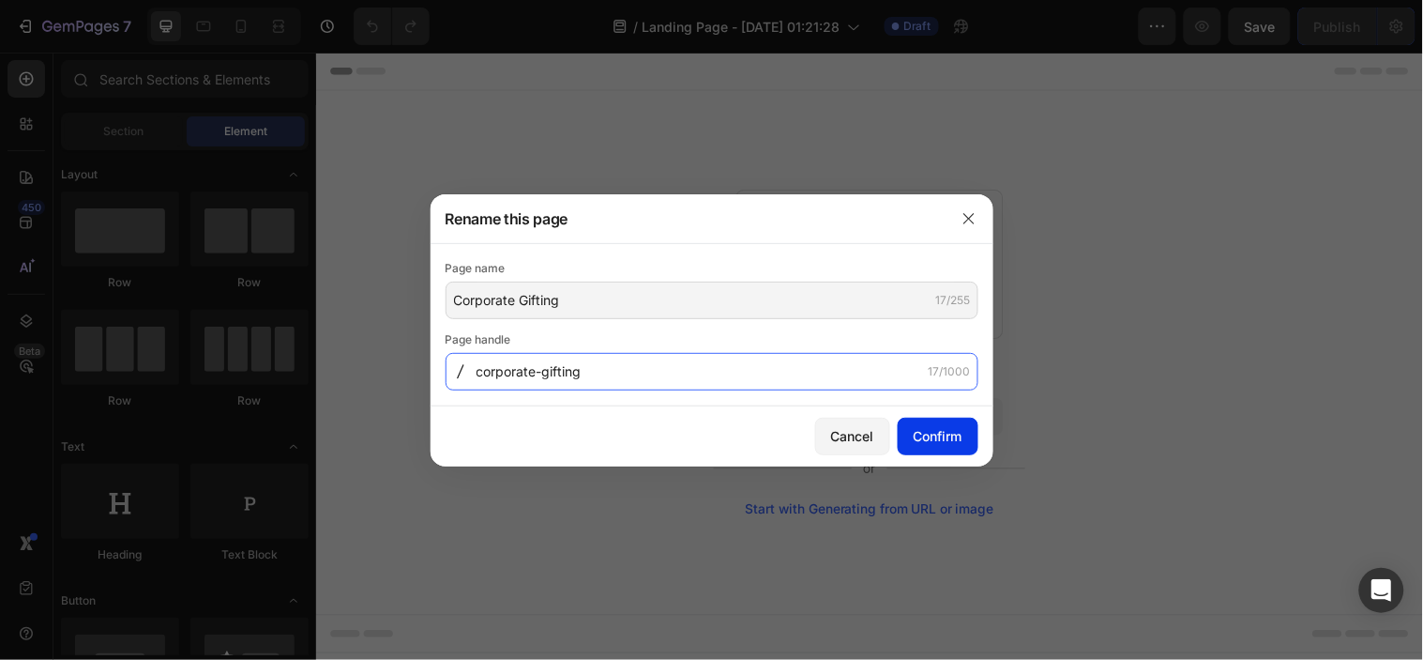
type input "corporate-gifting"
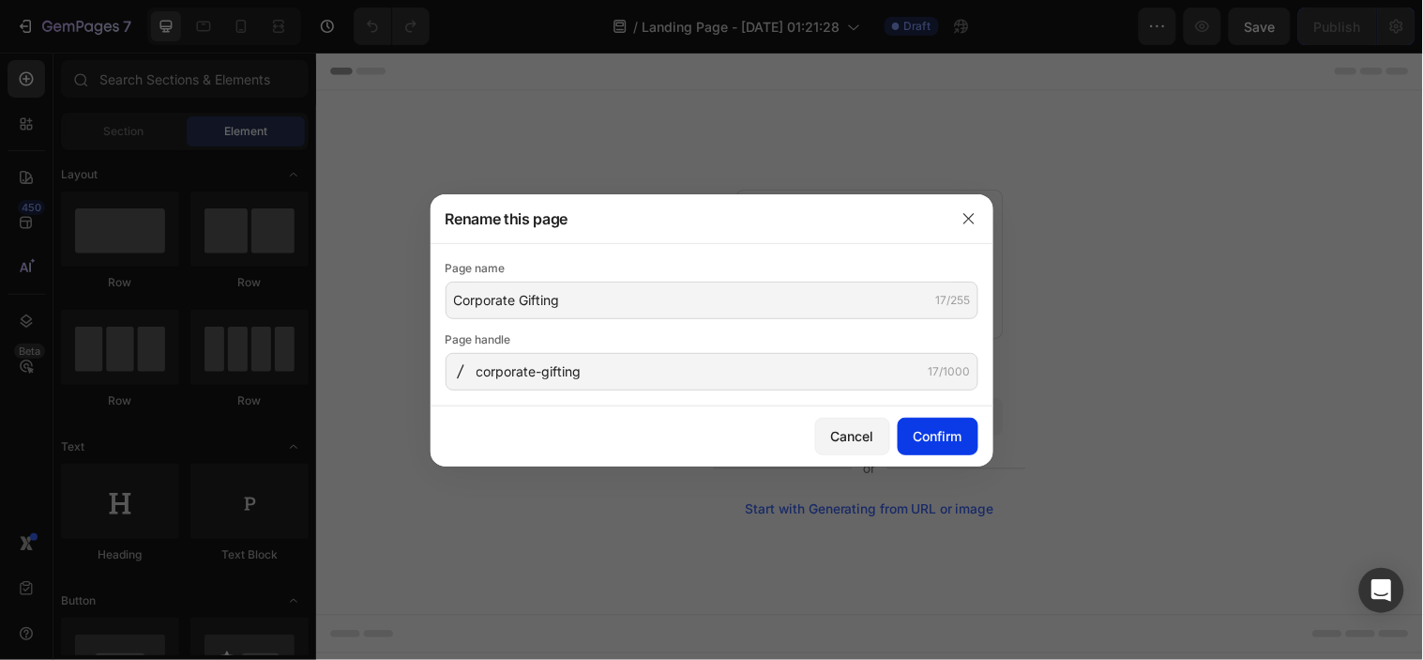
click at [954, 437] on div "Confirm" at bounding box center [938, 436] width 49 height 20
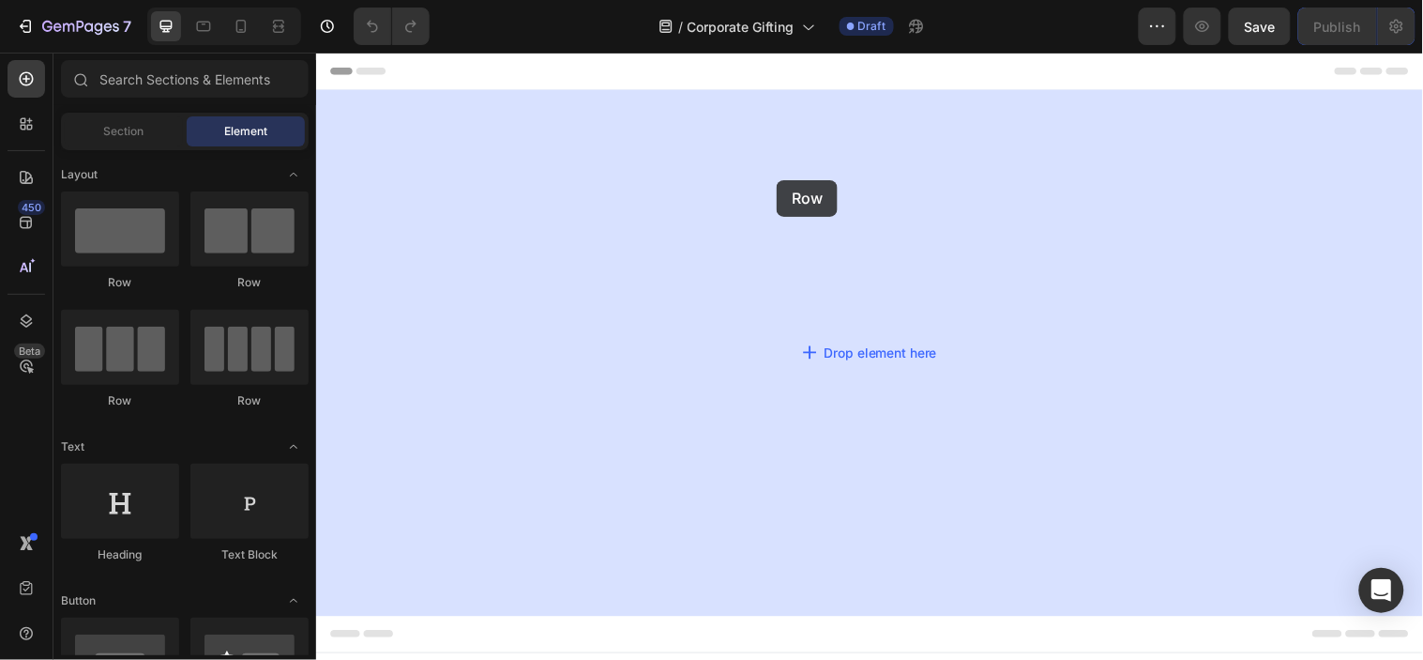
drag, startPoint x: 441, startPoint y: 275, endPoint x: 543, endPoint y: 198, distance: 128.0
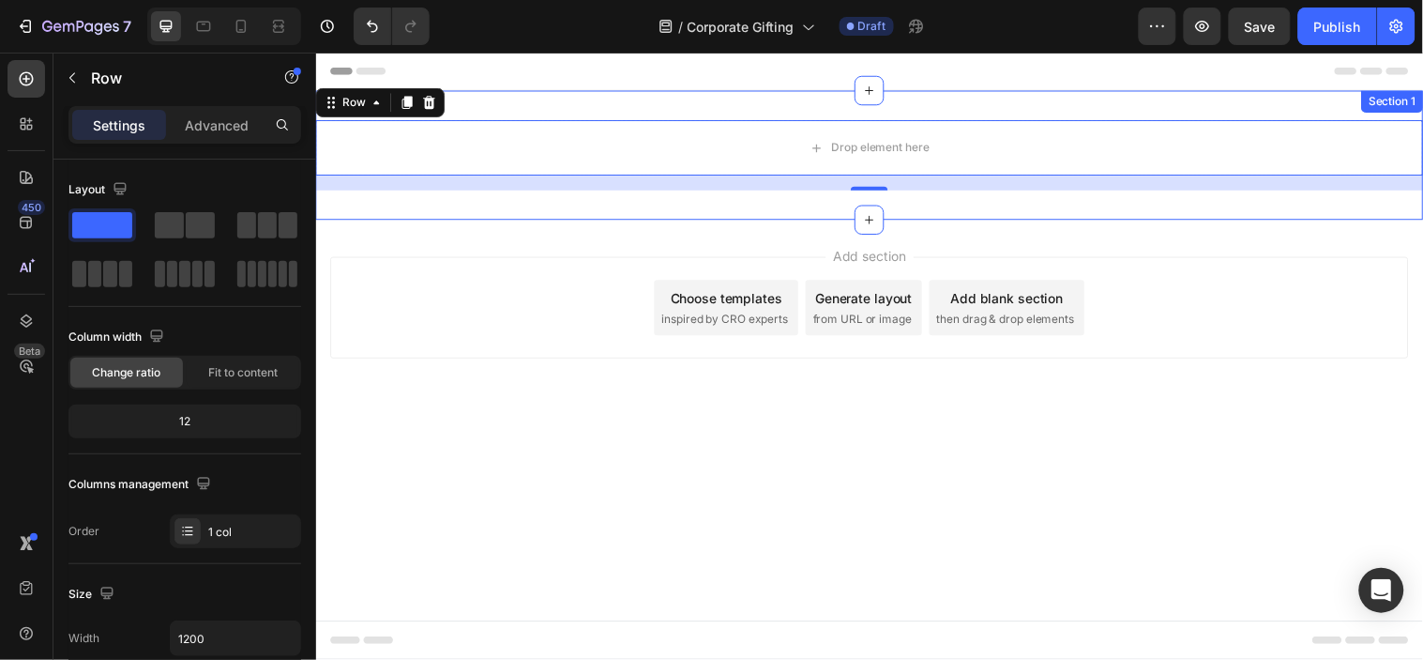
click at [541, 95] on div "Drop element here Row 16 Section 1" at bounding box center [878, 155] width 1126 height 131
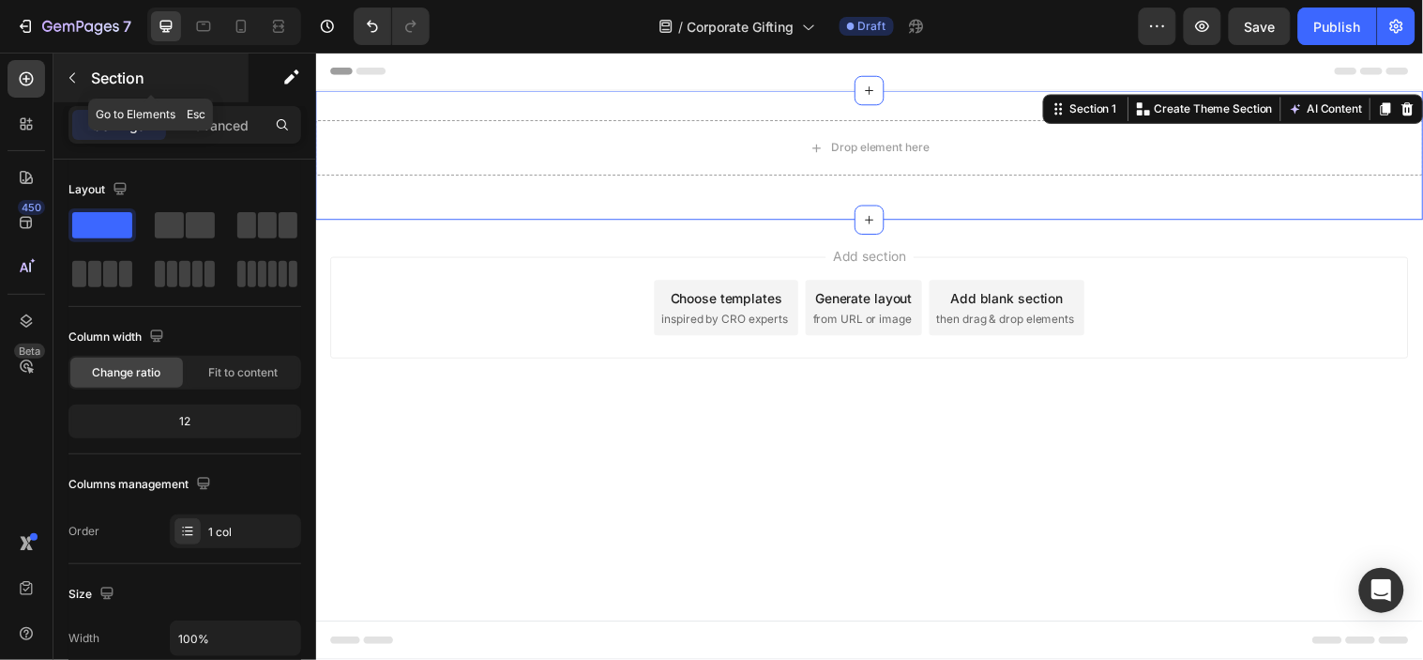
click at [79, 80] on icon "button" at bounding box center [72, 77] width 15 height 15
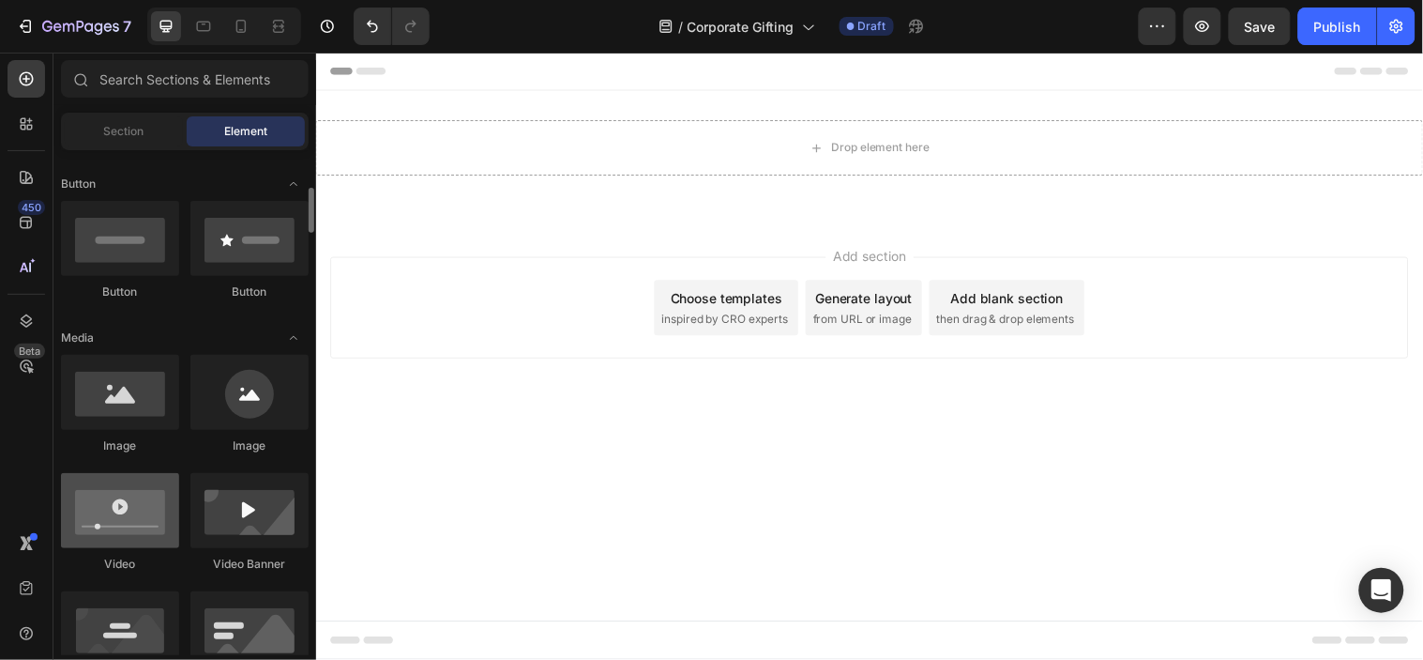
scroll to position [521, 0]
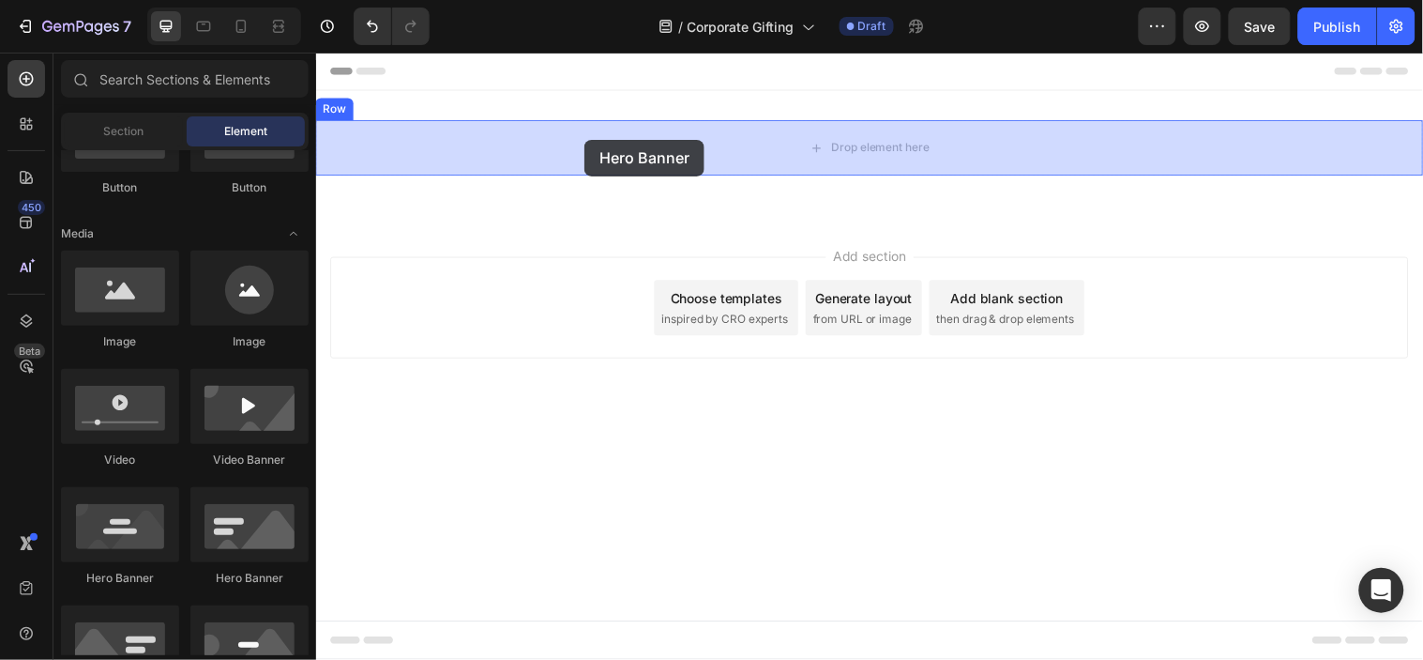
drag, startPoint x: 431, startPoint y: 591, endPoint x: 588, endPoint y: 140, distance: 478.1
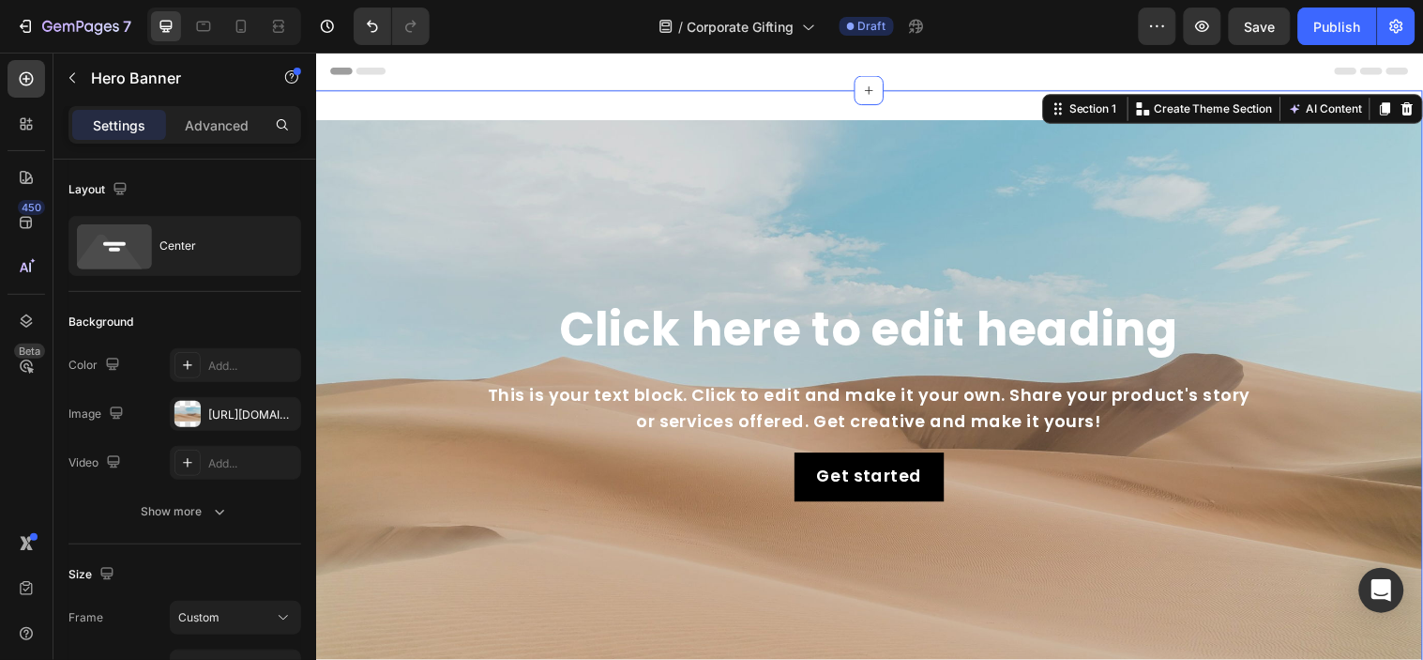
click at [657, 99] on div "Click here to edit heading Heading This is your text block. Click to edit and m…" at bounding box center [878, 409] width 1126 height 638
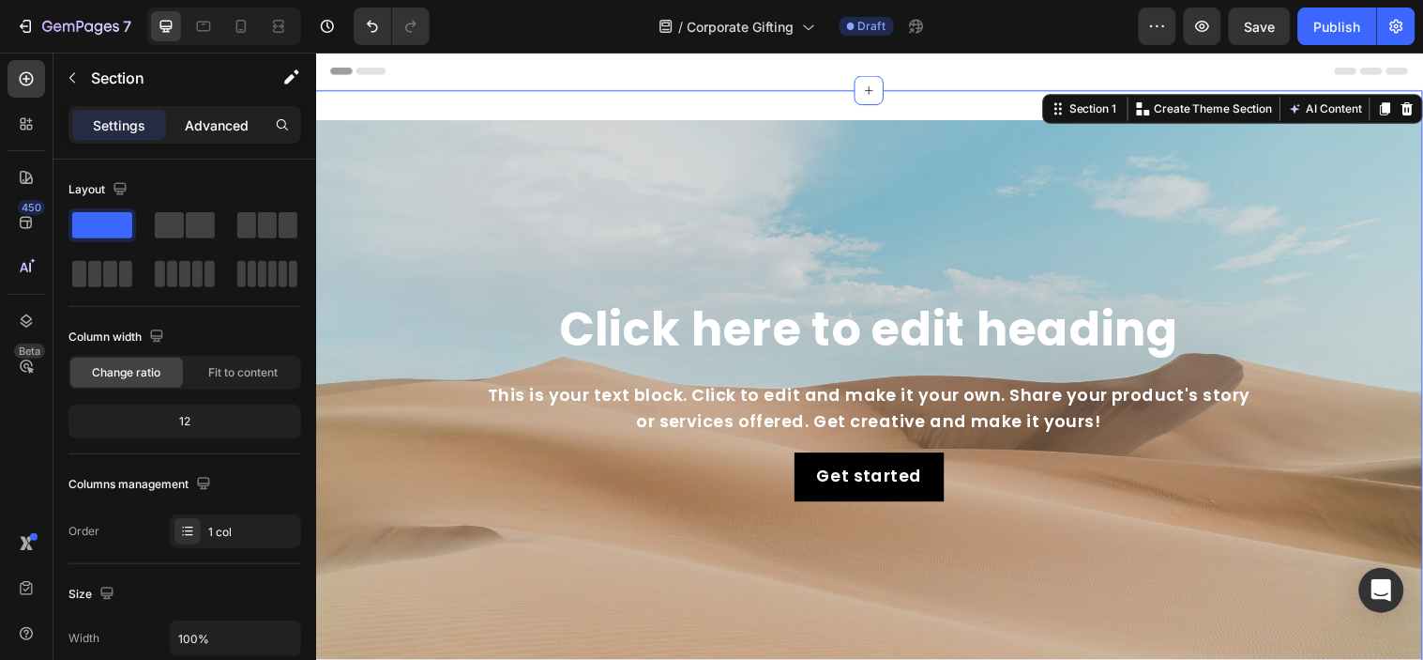
click at [236, 136] on div "Advanced" at bounding box center [217, 125] width 94 height 30
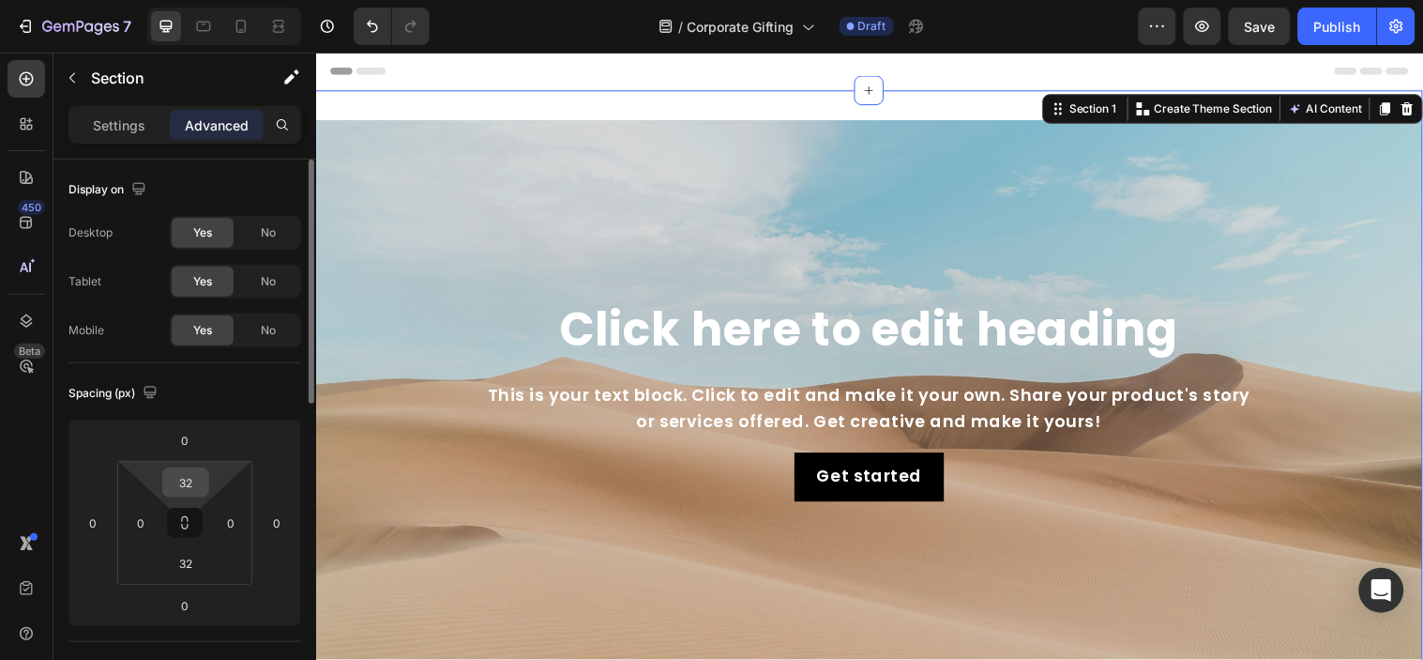
click at [195, 479] on input "32" at bounding box center [186, 482] width 38 height 28
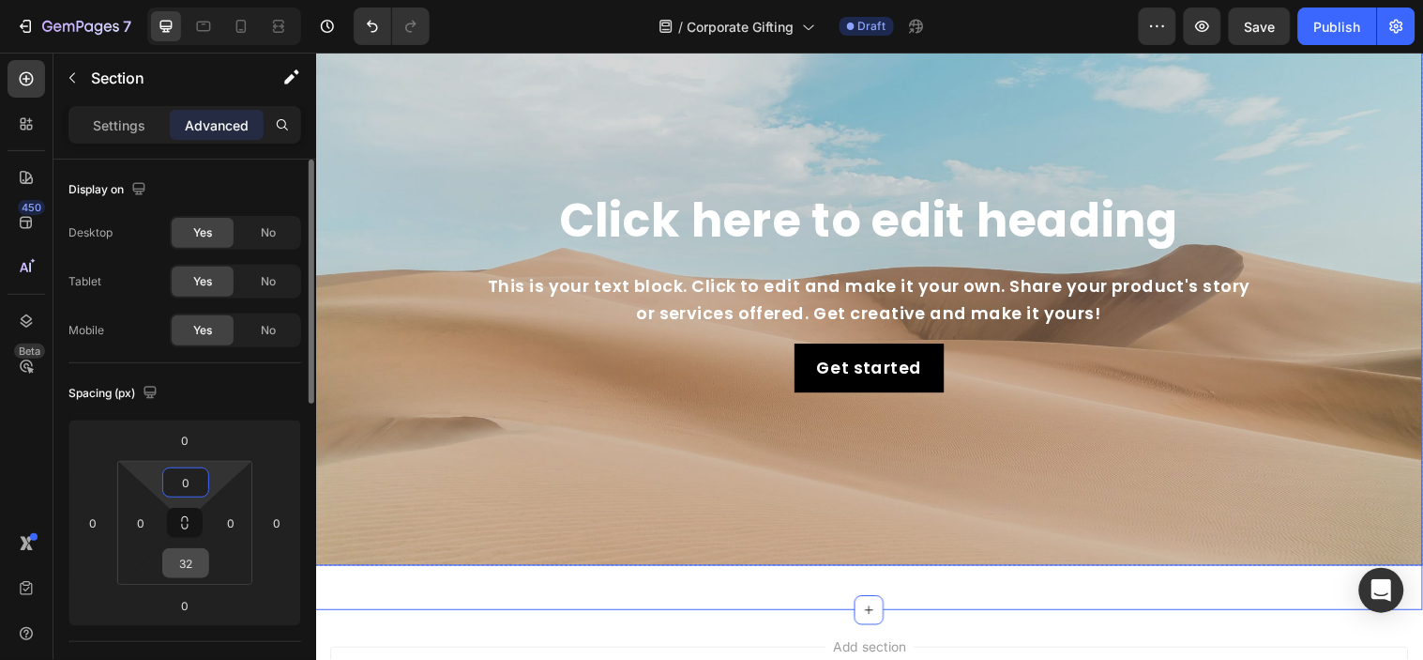
scroll to position [104, 0]
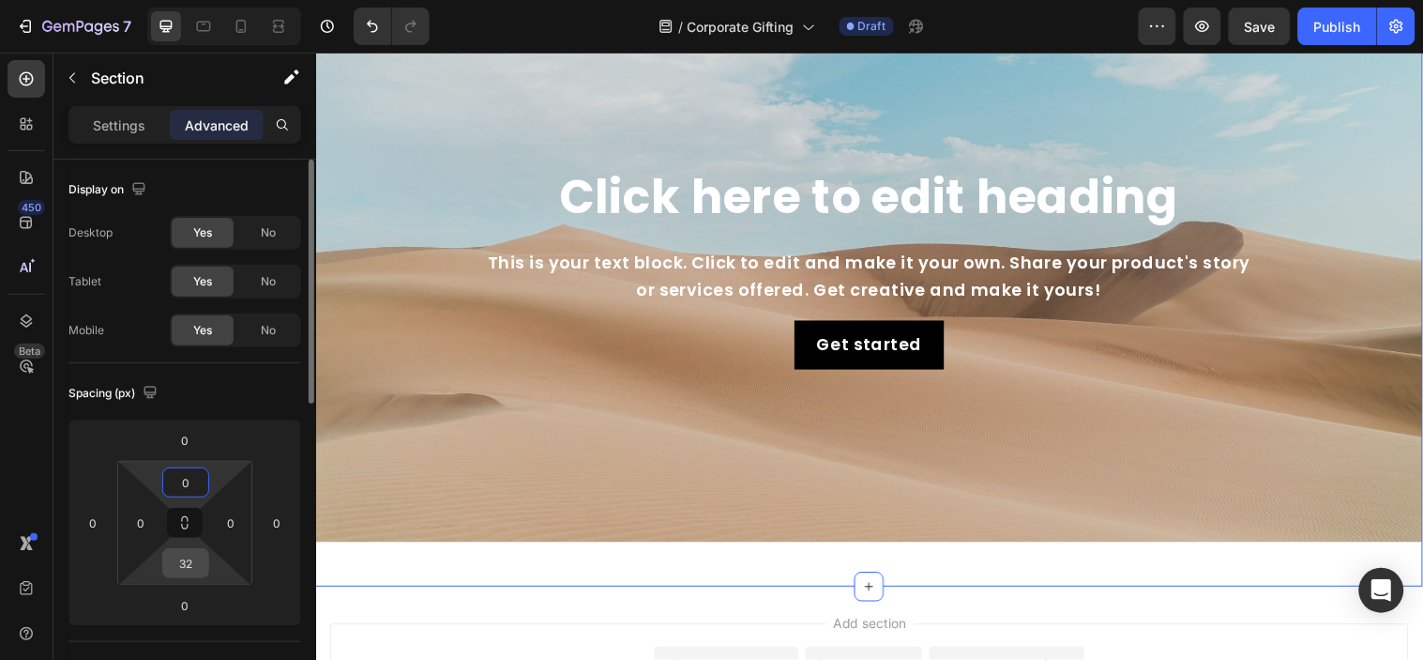
type input "0"
click at [198, 571] on input "32" at bounding box center [186, 563] width 38 height 28
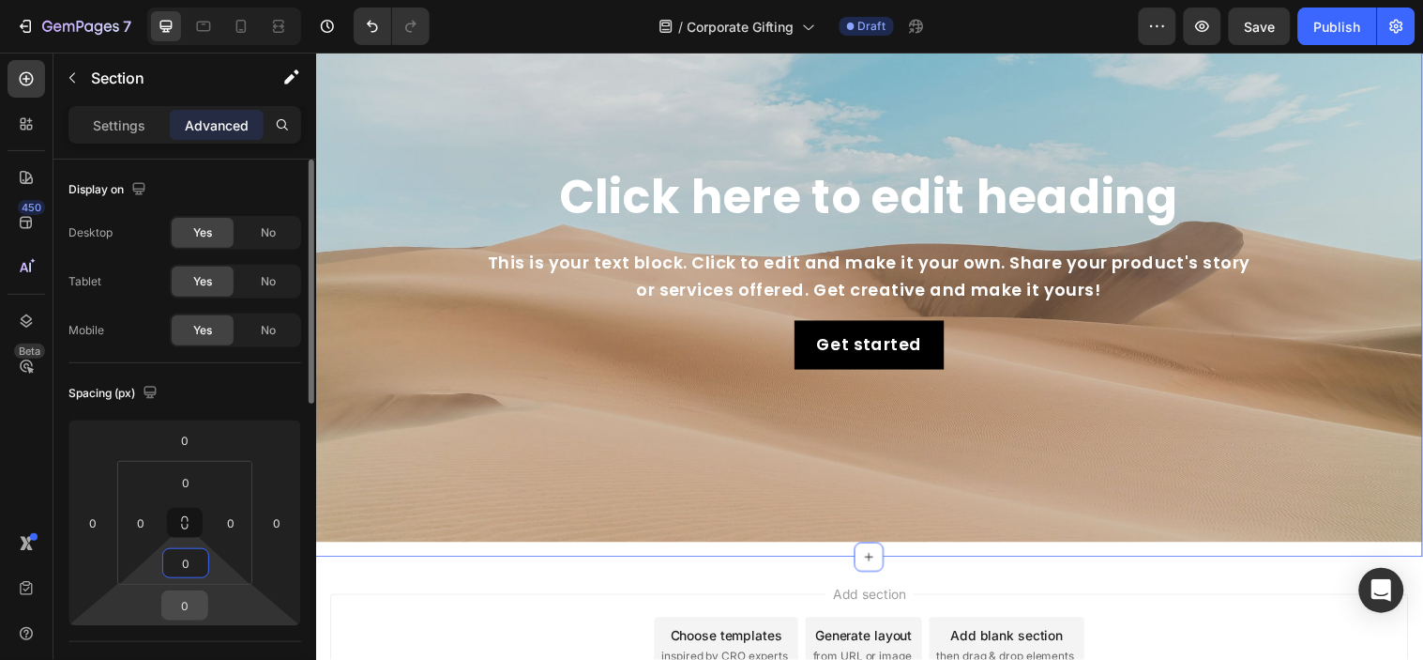
type input "0"
click at [179, 606] on input "0" at bounding box center [185, 605] width 38 height 28
type input "32"
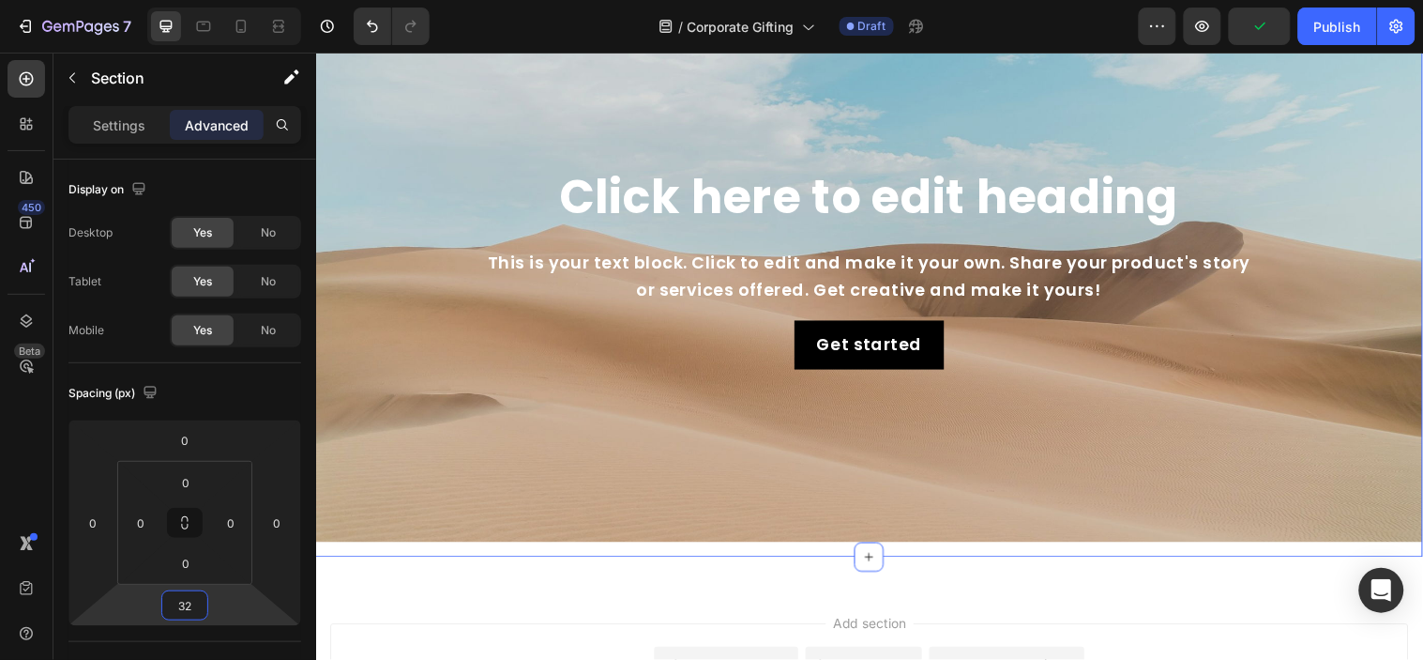
click at [443, 534] on div "Background Image" at bounding box center [878, 267] width 1126 height 563
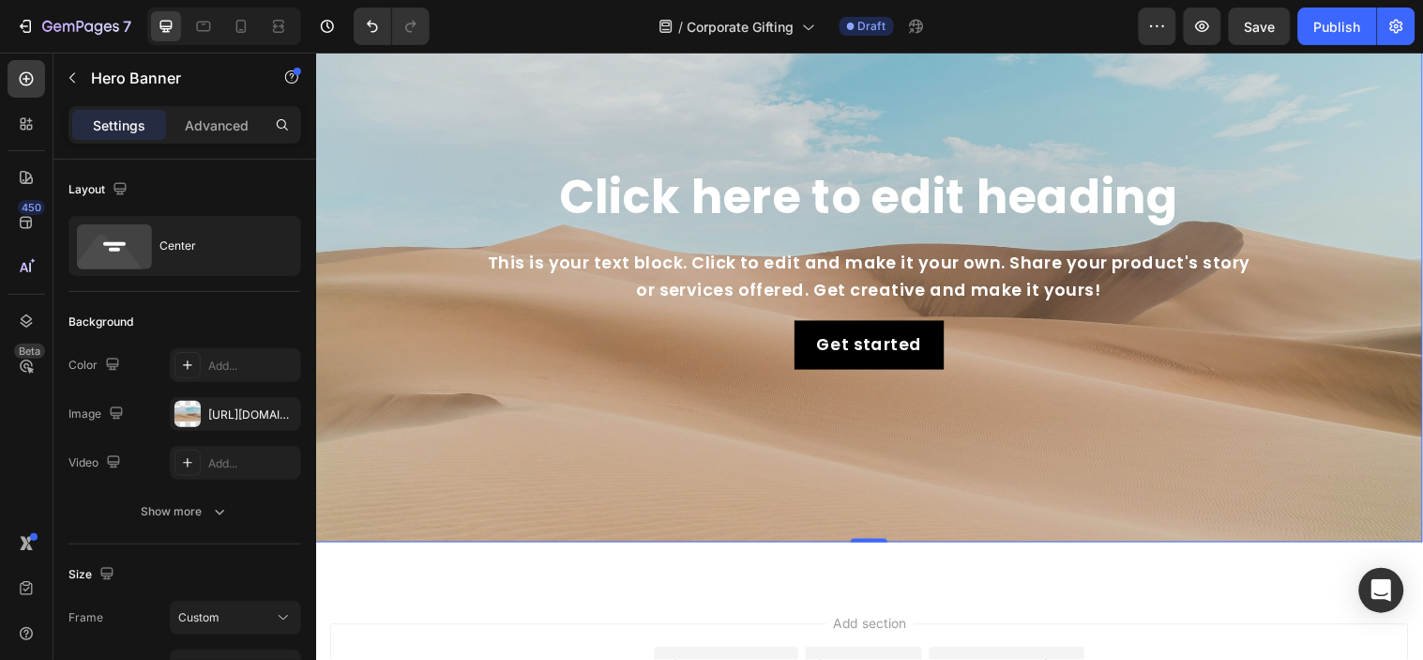
click at [461, 100] on div "Background Image" at bounding box center [878, 267] width 1126 height 563
click at [228, 408] on div "https://cdn.shopify.com/s/files/1/2005/9307/files/background_settings.jpg" at bounding box center [235, 414] width 54 height 17
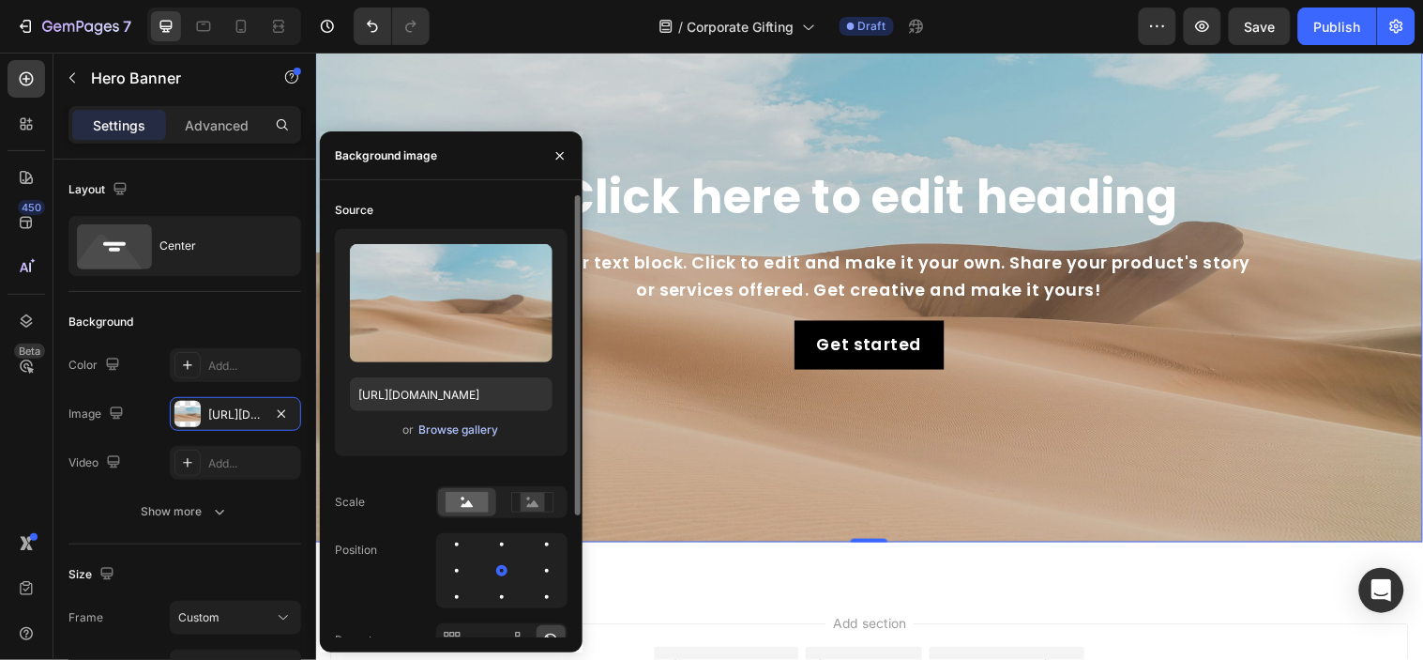
click at [462, 426] on div "Browse gallery" at bounding box center [458, 429] width 80 height 17
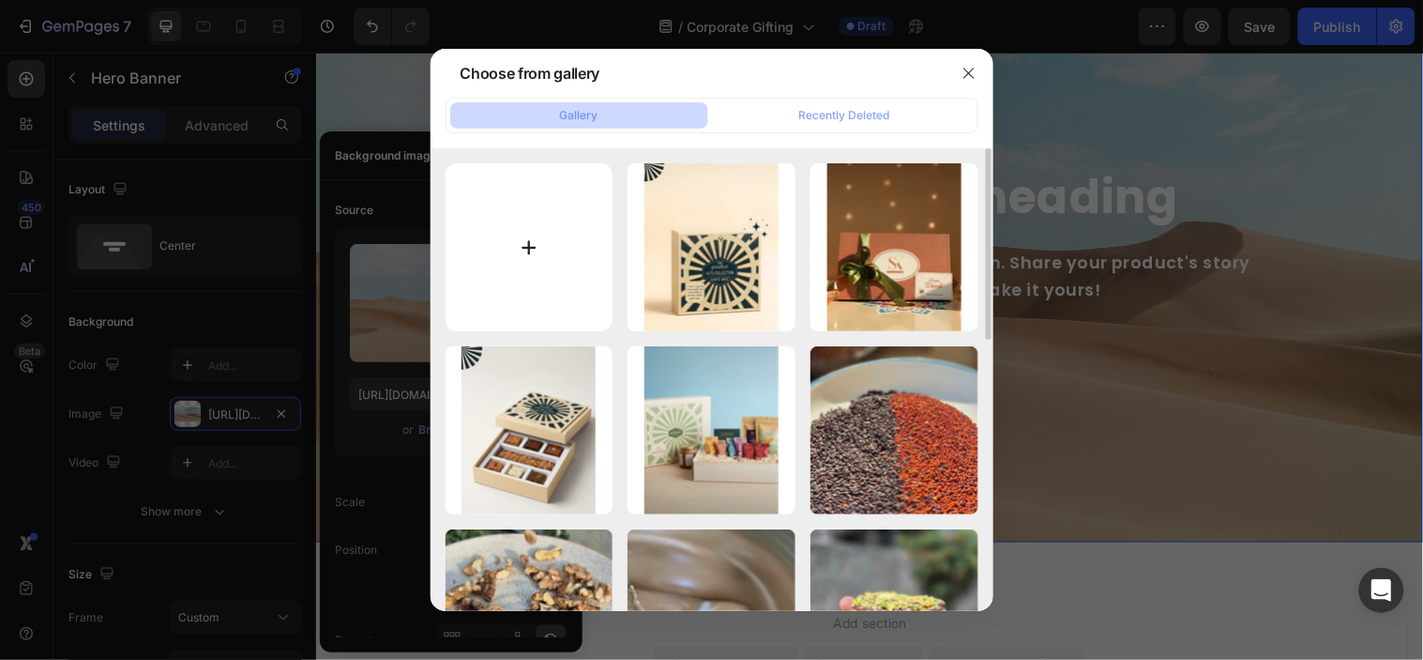
click at [573, 264] on input "file" at bounding box center [530, 247] width 168 height 168
type input "C:\fakepath\Website - desktop version (4).jpg"
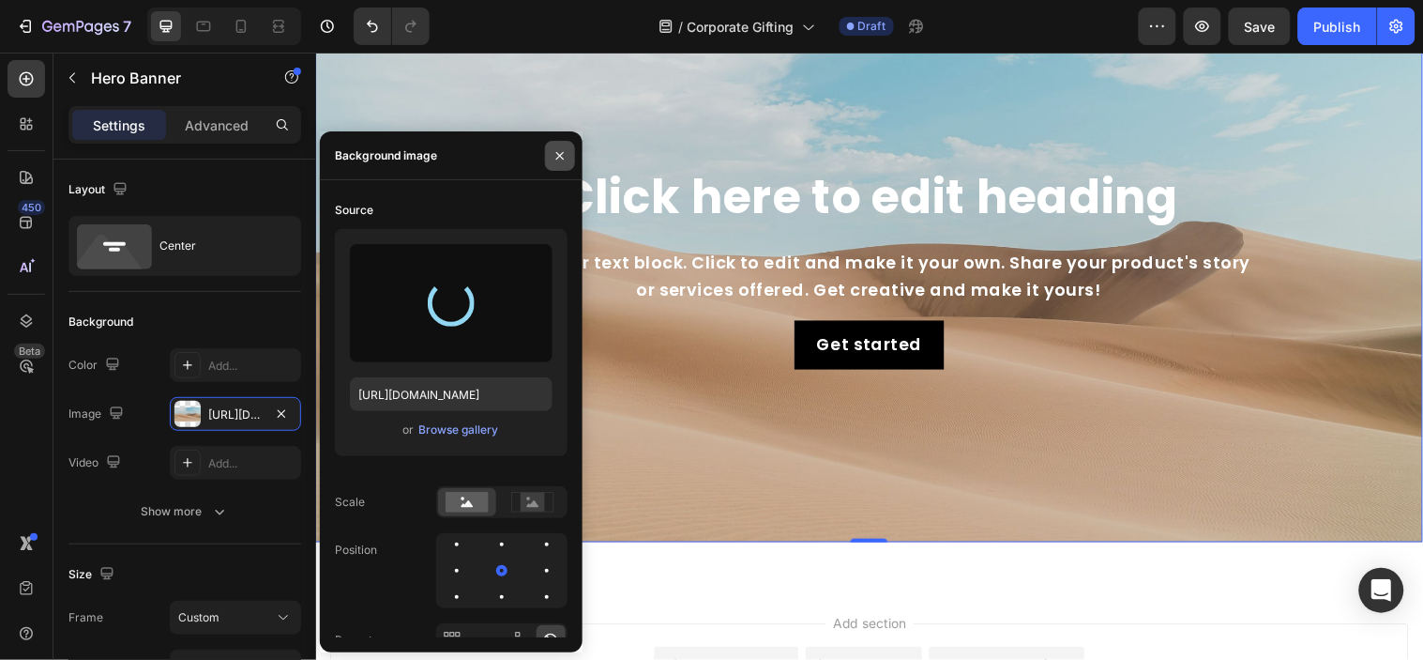
type input "[URL][DOMAIN_NAME]"
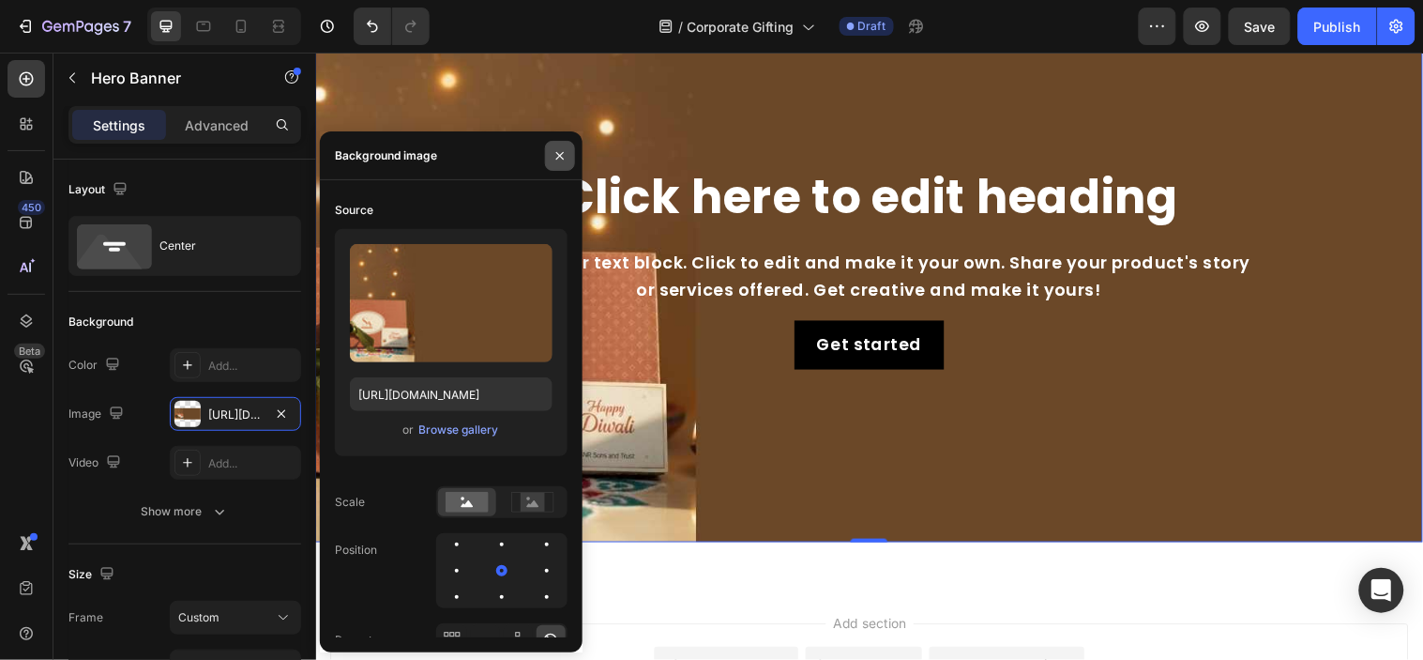
click at [559, 160] on icon "button" at bounding box center [560, 155] width 15 height 15
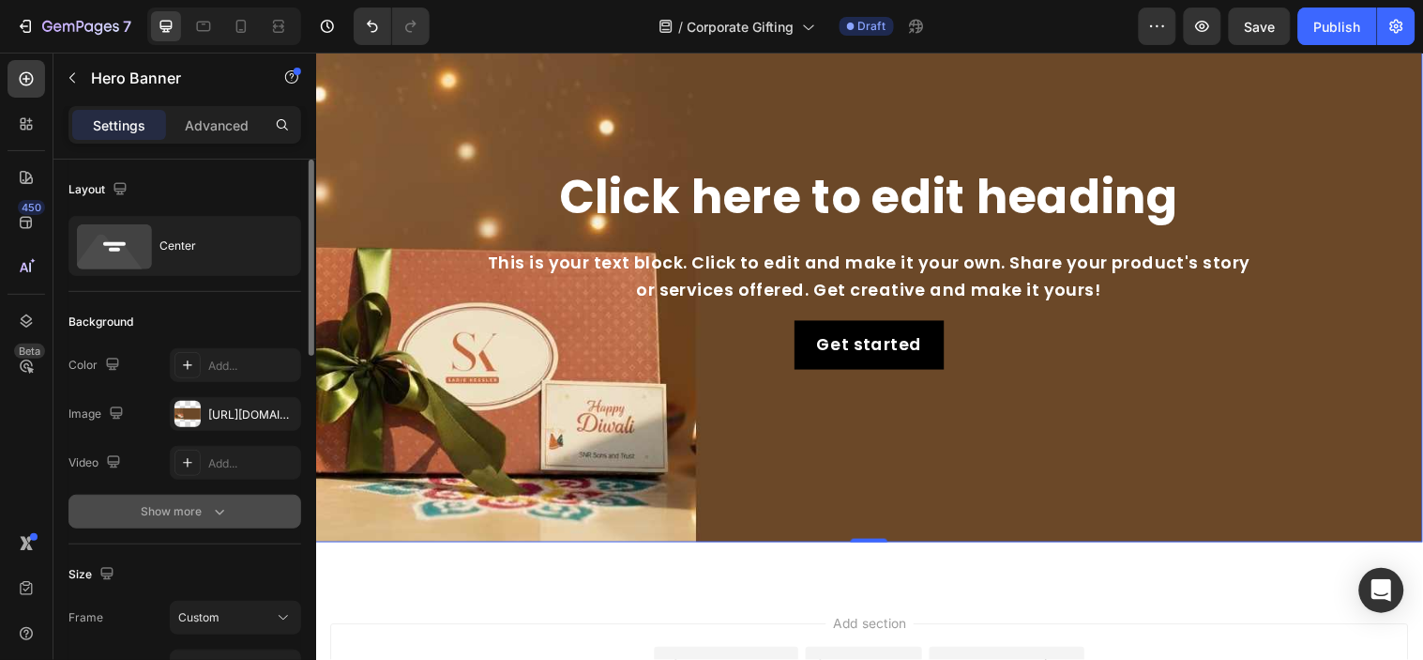
click at [201, 500] on button "Show more" at bounding box center [184, 512] width 233 height 34
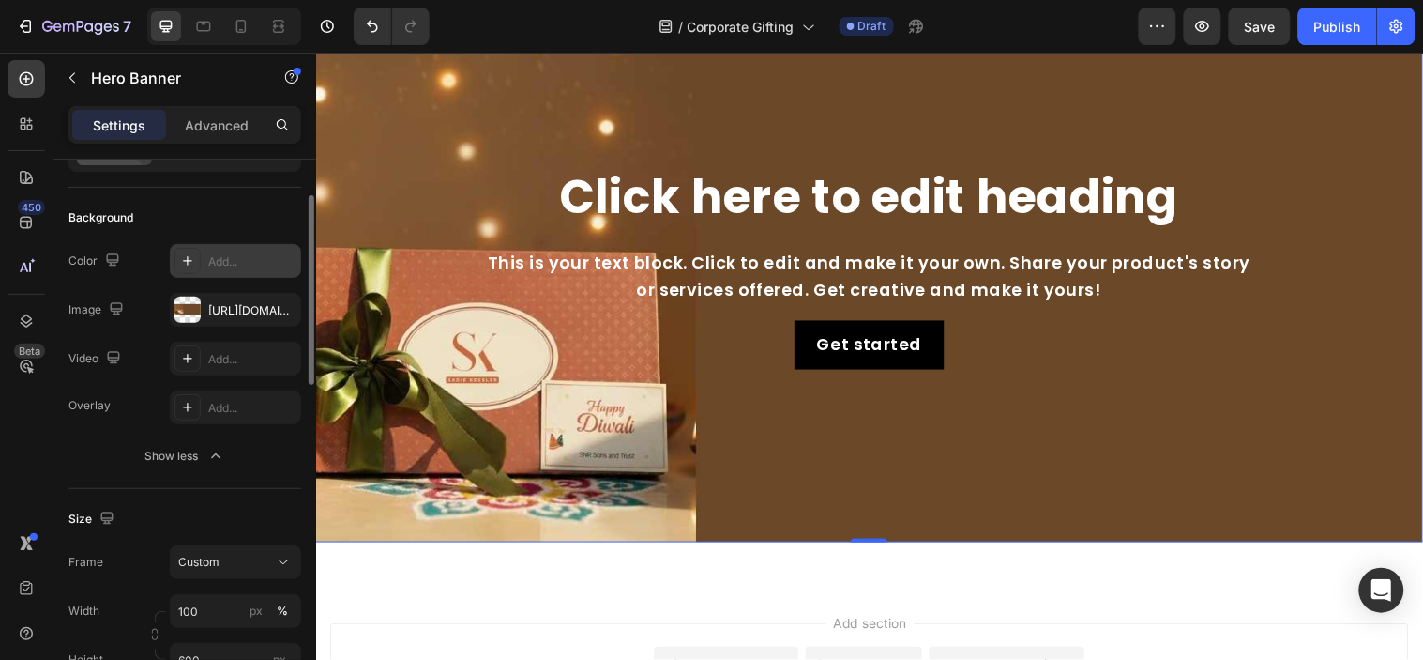
click at [230, 265] on div "Add..." at bounding box center [252, 261] width 88 height 17
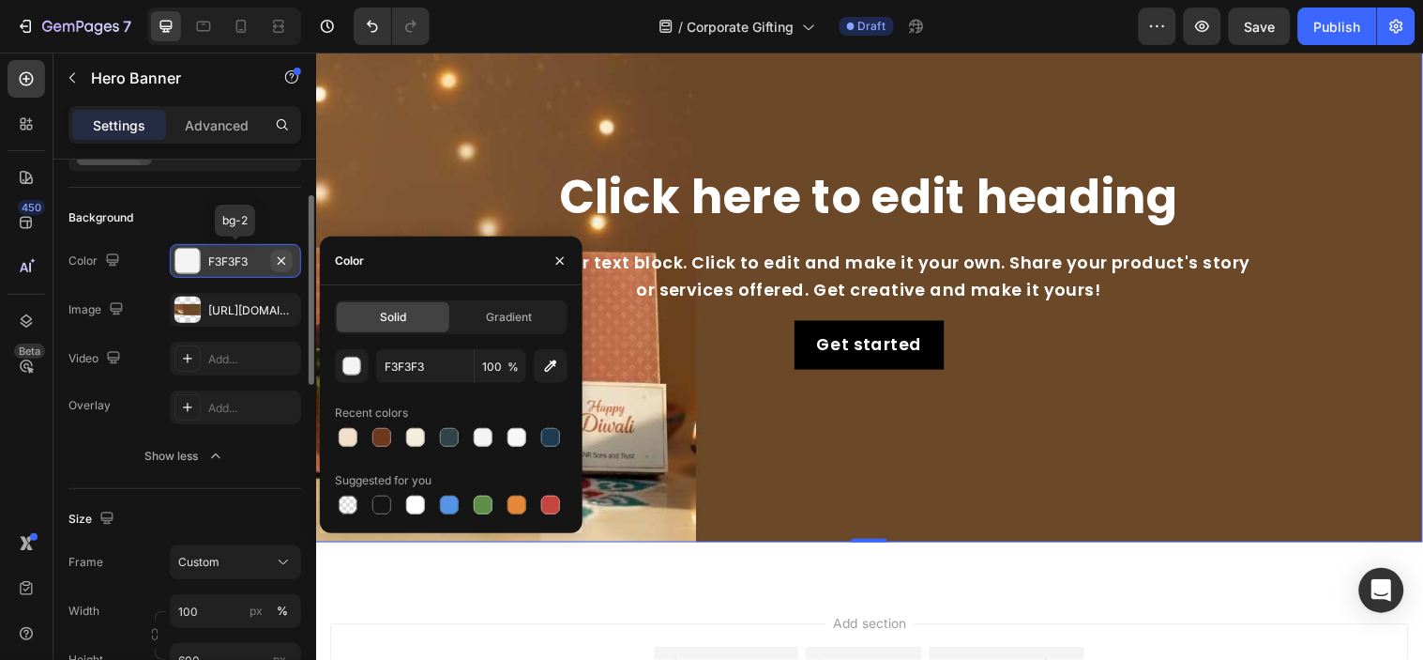
click at [283, 259] on icon "button" at bounding box center [281, 260] width 15 height 15
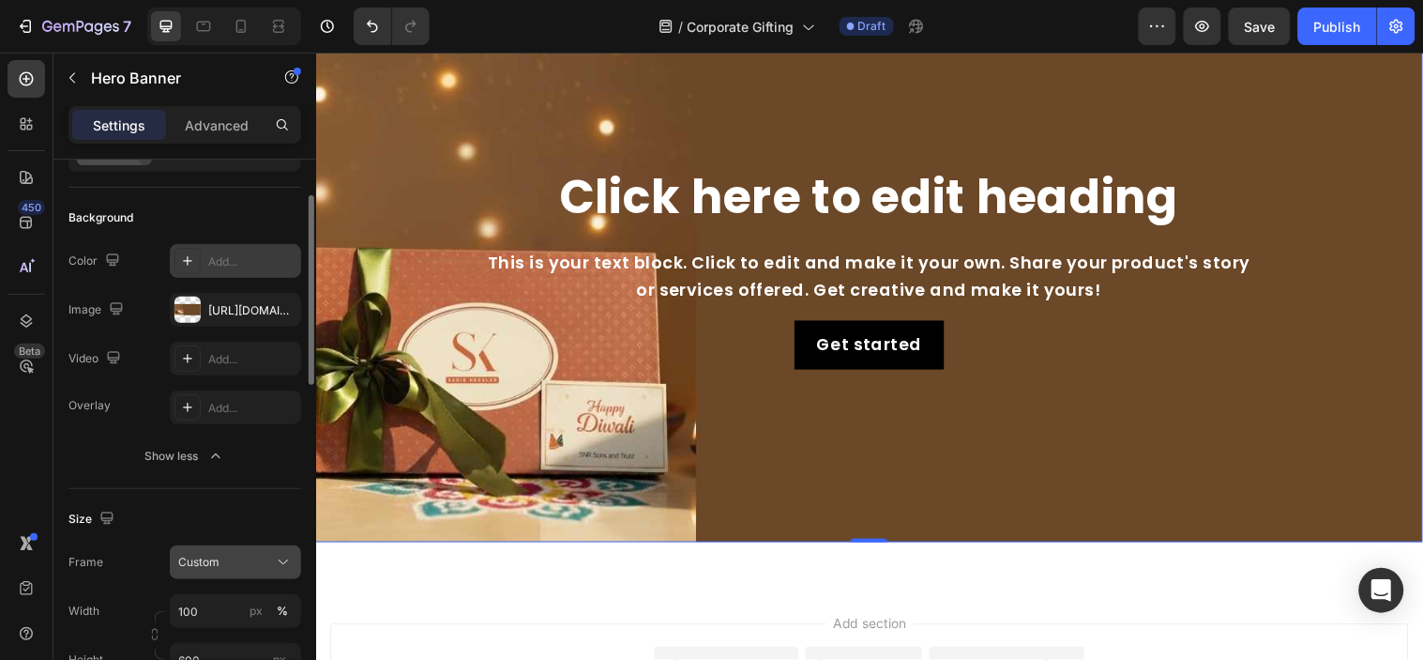
click at [258, 566] on div "Custom" at bounding box center [224, 562] width 92 height 17
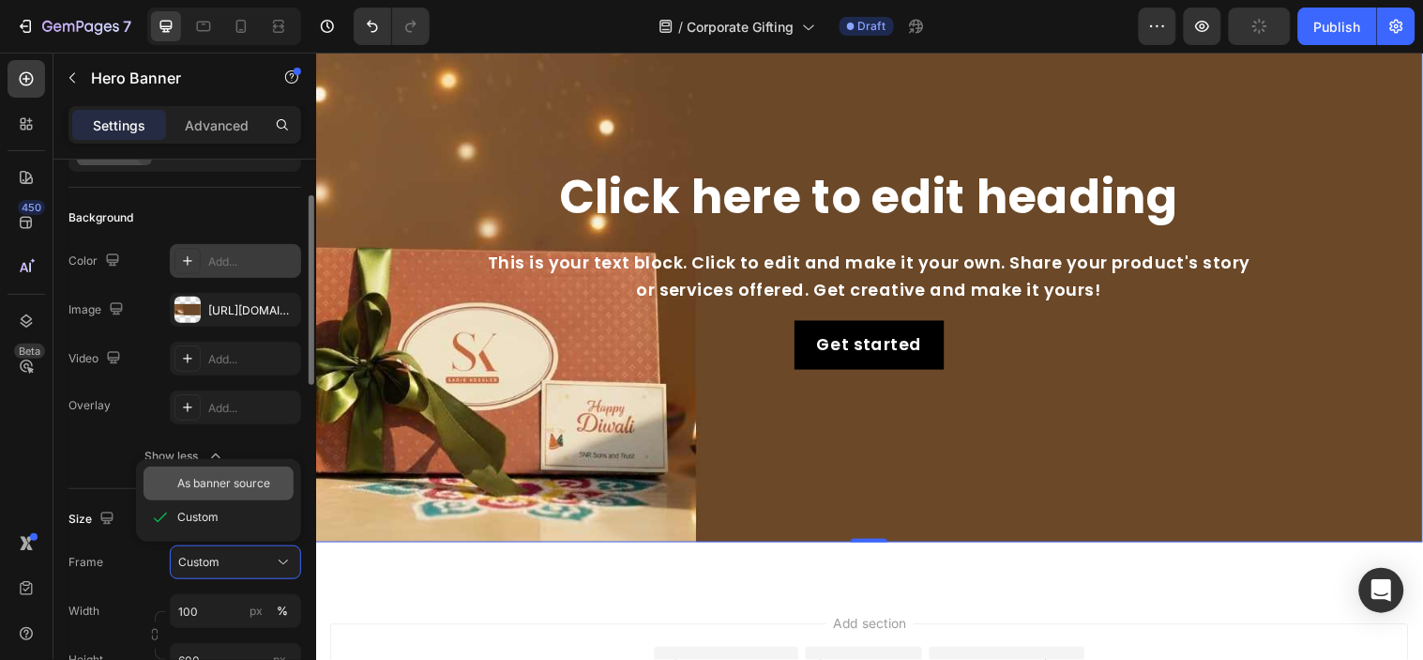
click at [235, 472] on div "As banner source" at bounding box center [219, 483] width 150 height 34
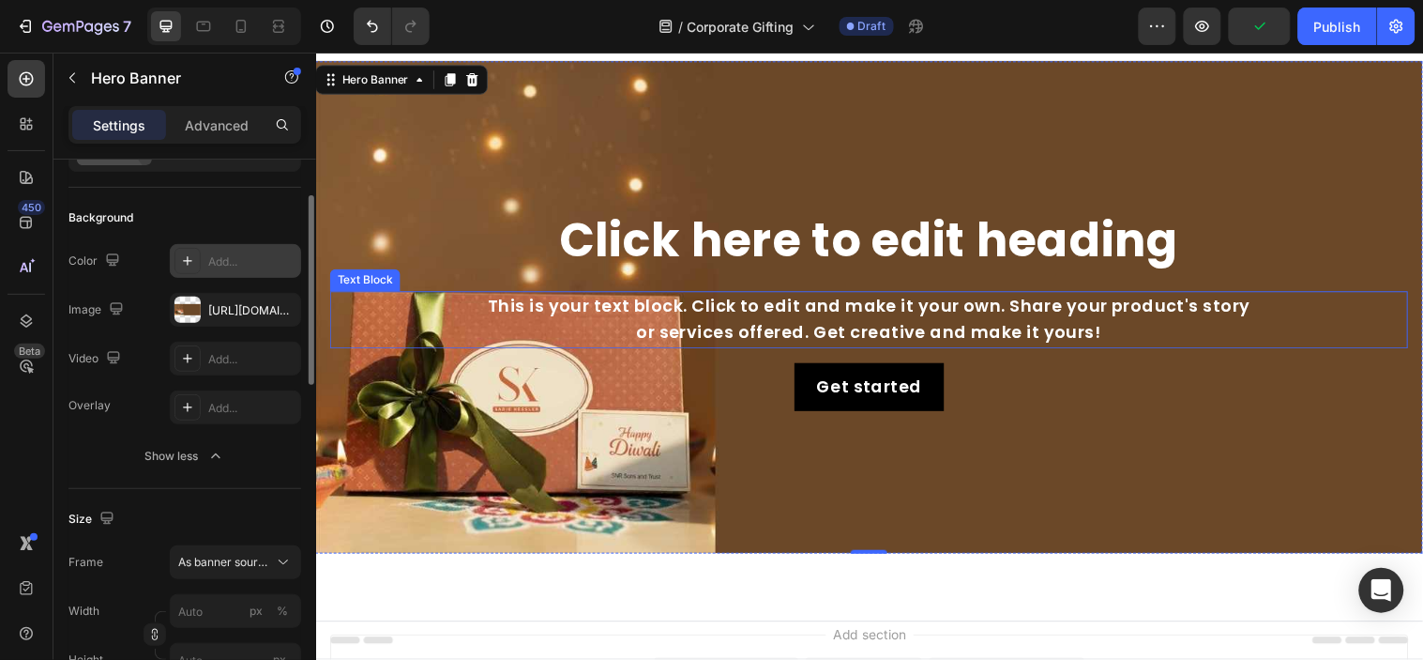
scroll to position [0, 0]
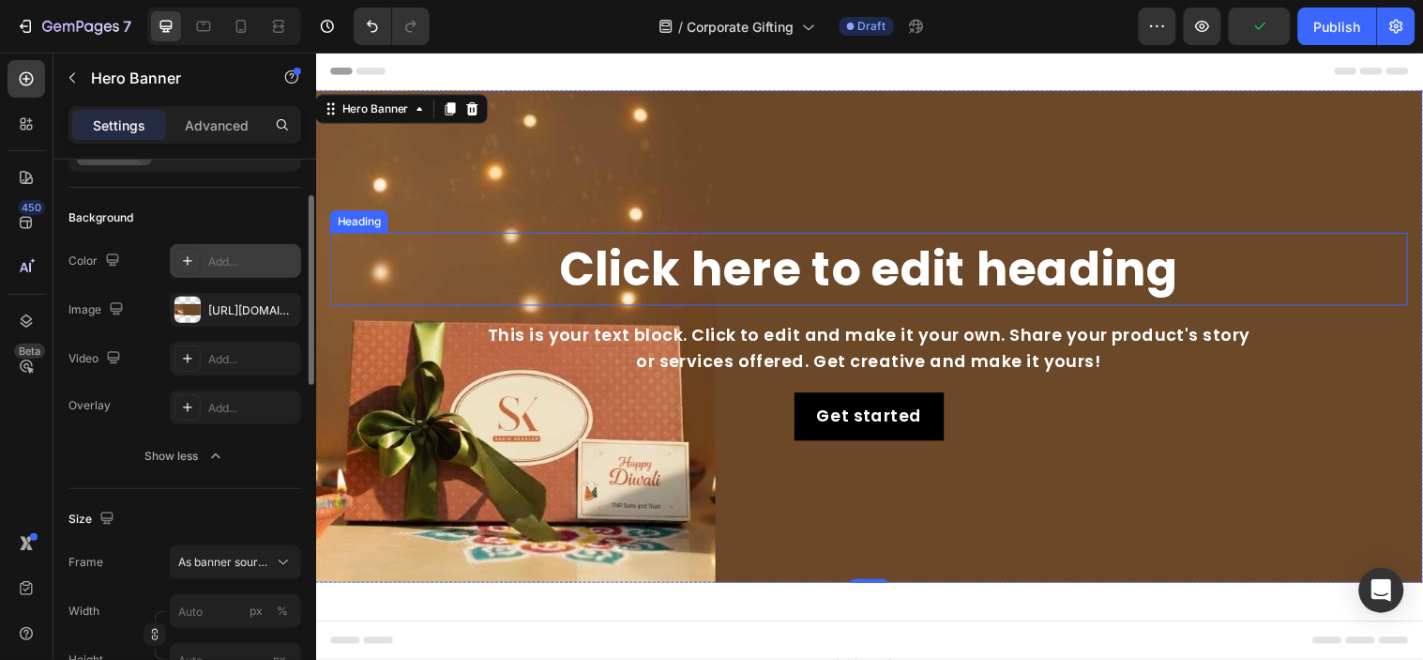
click at [997, 288] on h2 "Click here to edit heading" at bounding box center [878, 272] width 1096 height 74
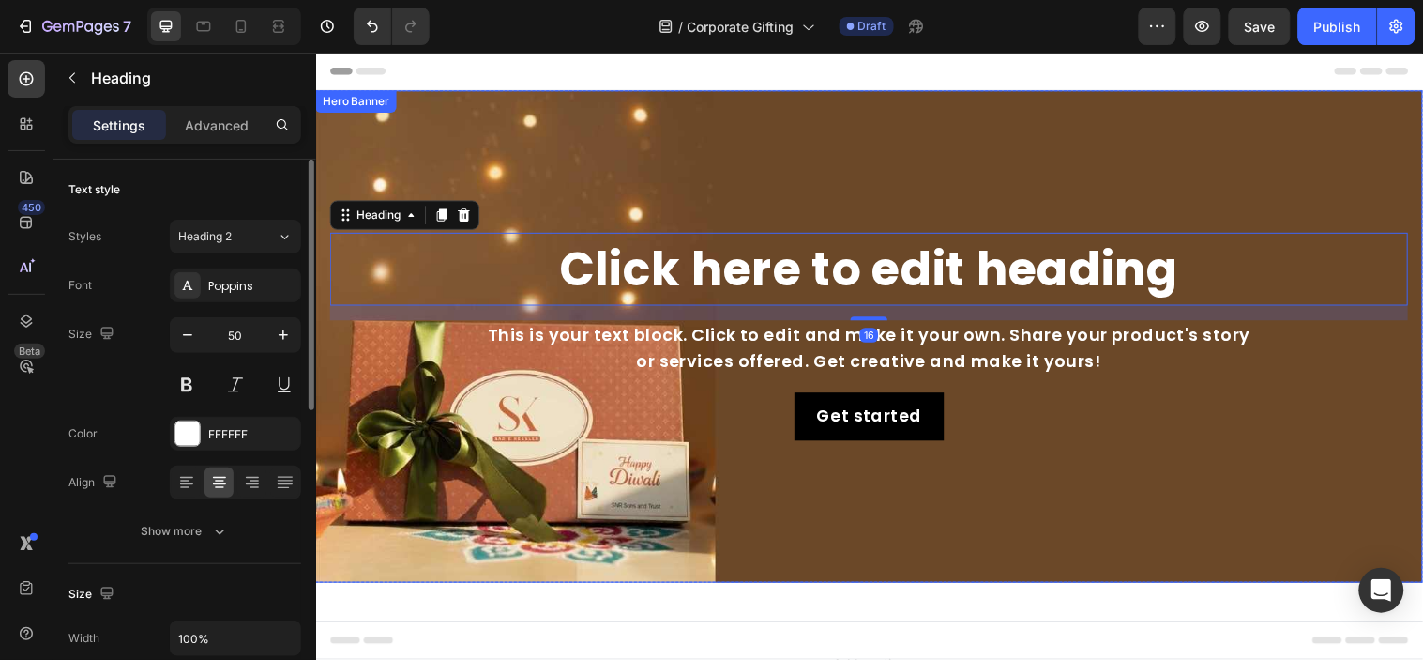
click at [667, 160] on div "Background Image" at bounding box center [878, 340] width 1126 height 500
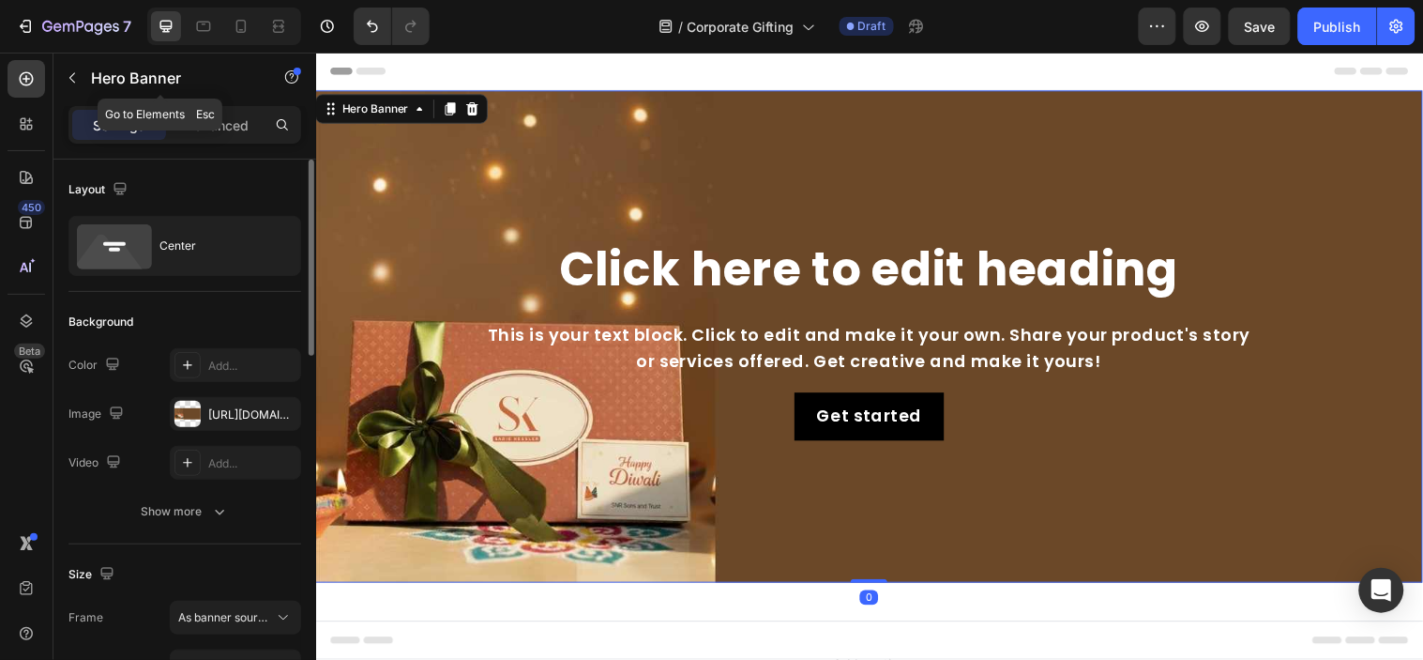
click at [70, 81] on icon "button" at bounding box center [72, 77] width 15 height 15
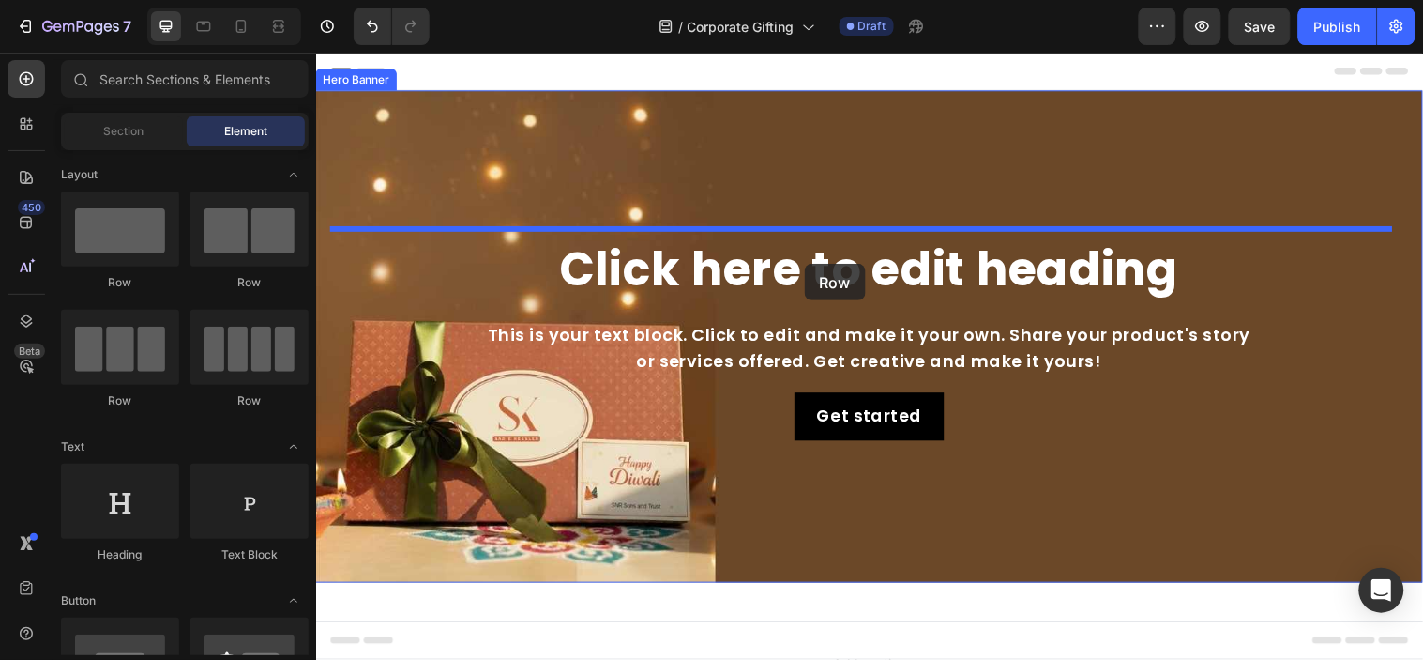
drag, startPoint x: 539, startPoint y: 301, endPoint x: 812, endPoint y: 266, distance: 275.3
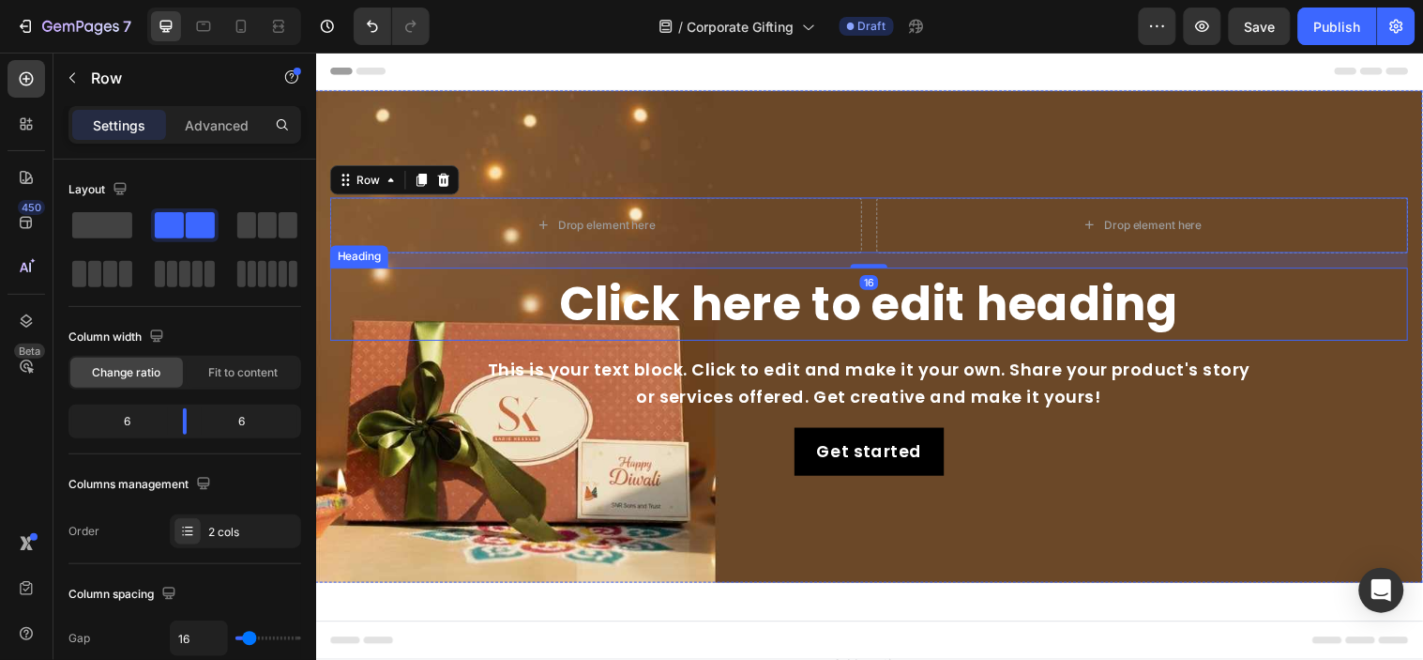
click at [803, 303] on h2 "Click here to edit heading" at bounding box center [878, 307] width 1096 height 74
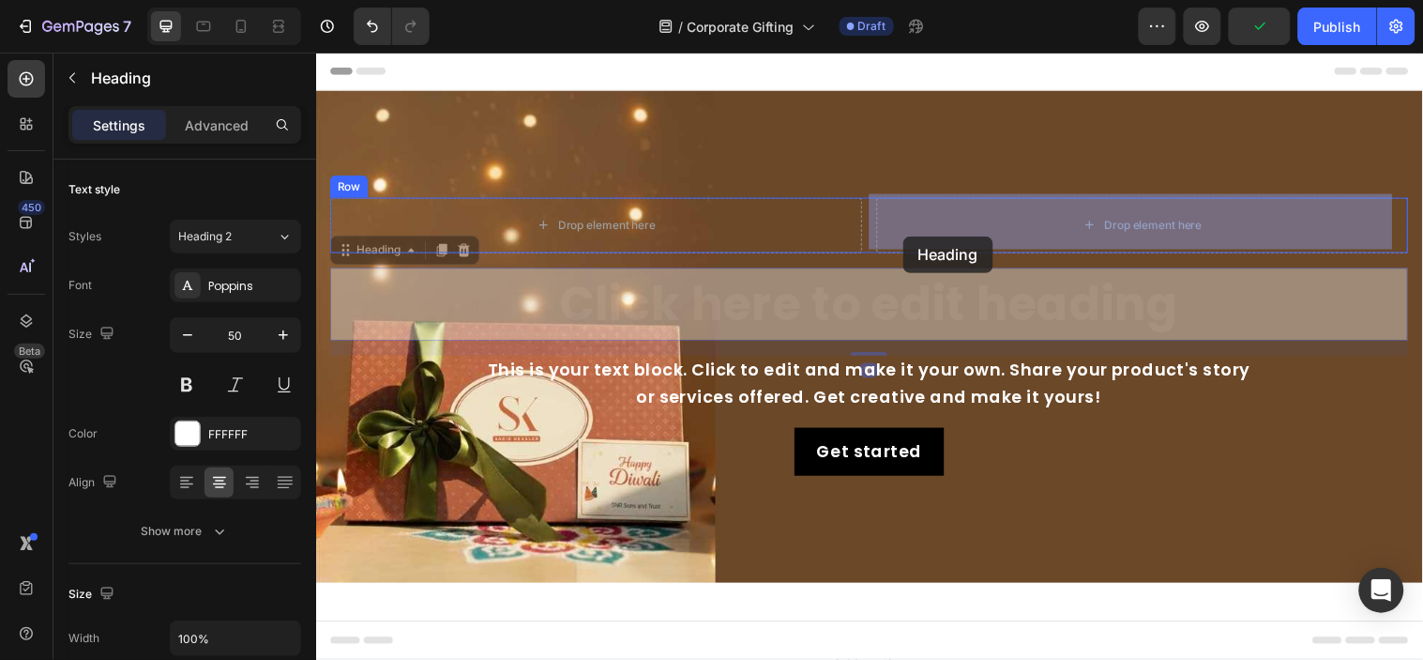
drag, startPoint x: 335, startPoint y: 255, endPoint x: 912, endPoint y: 238, distance: 577.3
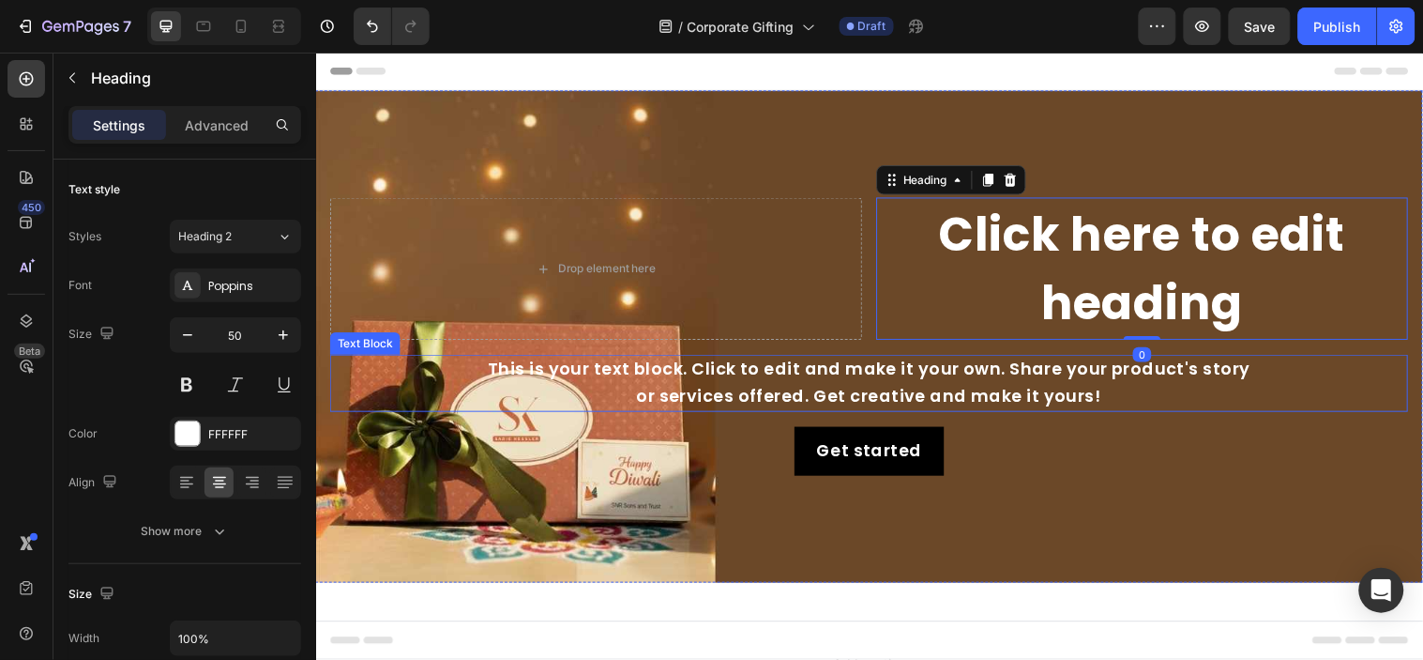
click at [794, 393] on div "This is your text block. Click to edit and make it your own. Share your product…" at bounding box center [878, 387] width 1096 height 58
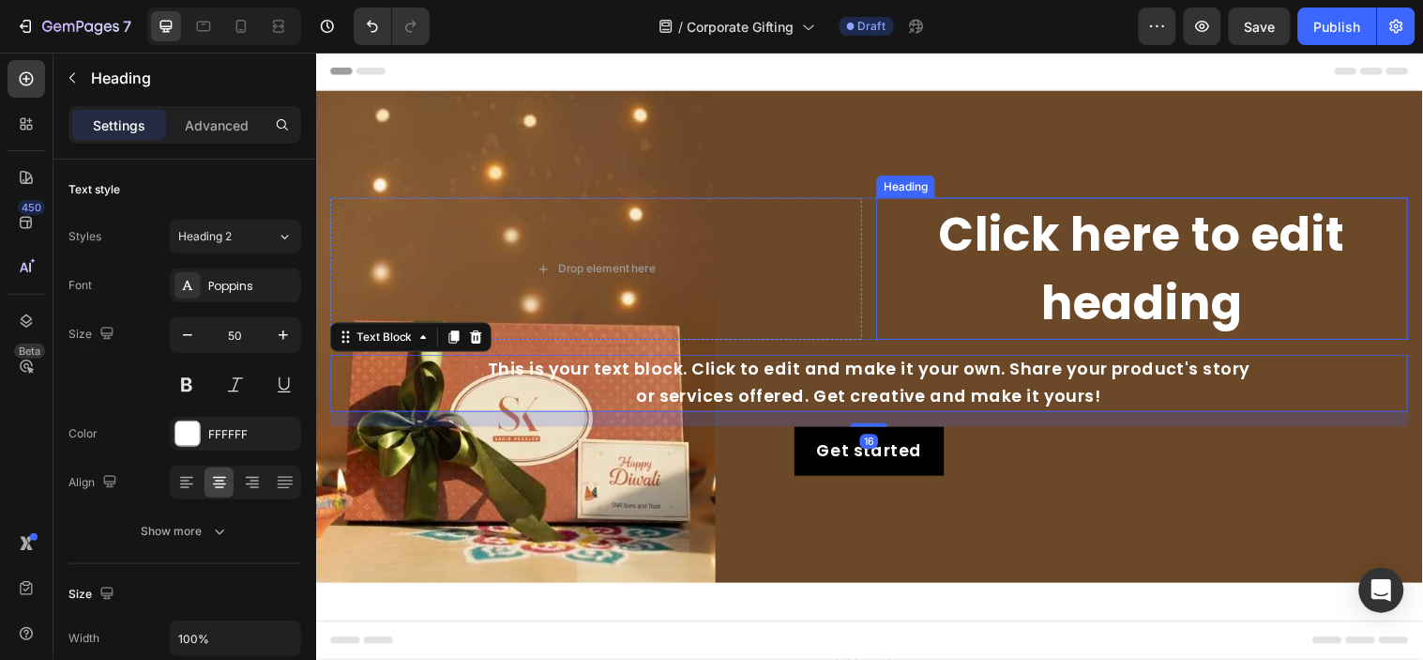
click at [1013, 205] on h2 "Click here to edit heading" at bounding box center [1156, 271] width 540 height 145
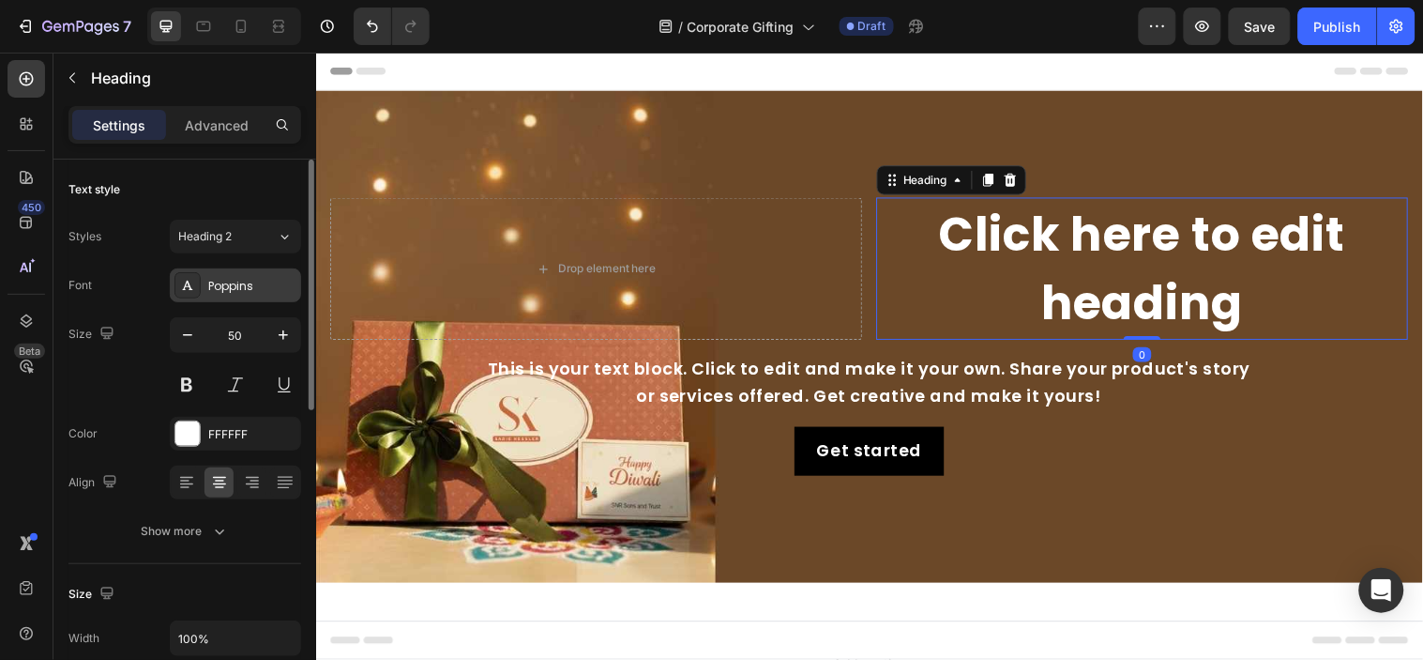
click at [237, 274] on div "Poppins" at bounding box center [235, 285] width 131 height 34
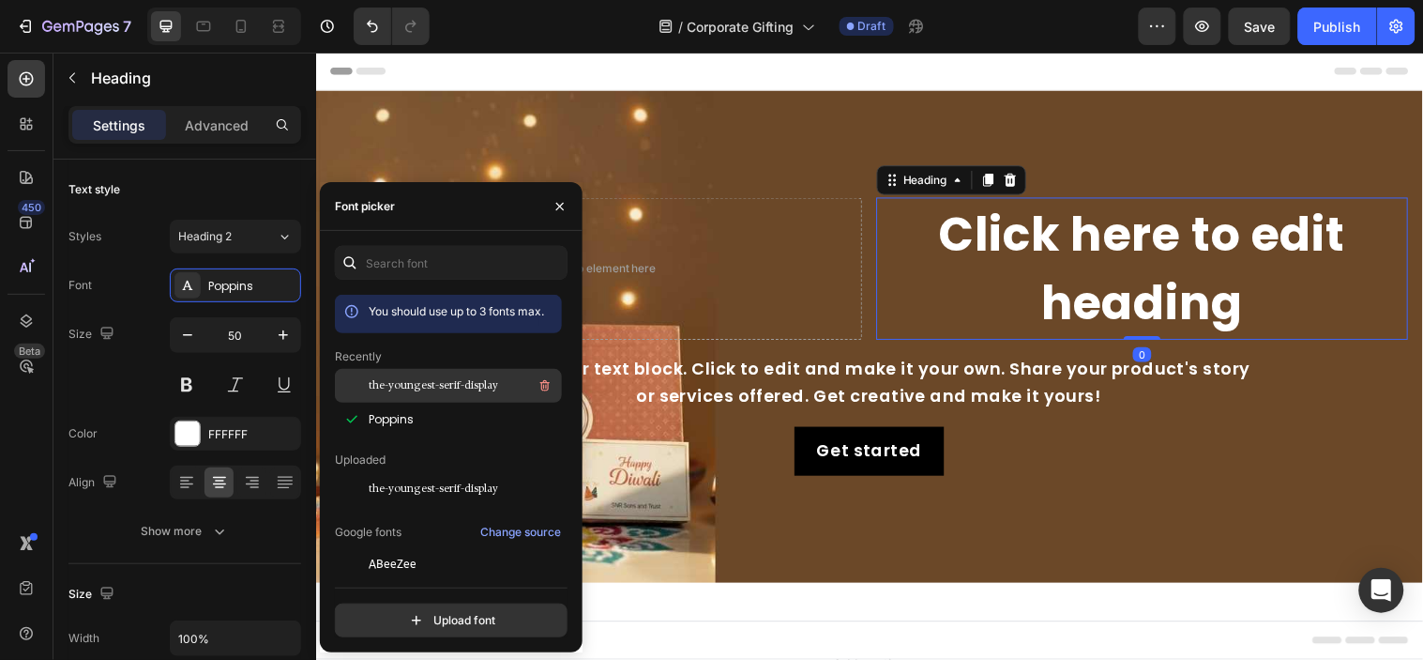
click at [414, 380] on span "the-youngest-serif-display" at bounding box center [433, 385] width 129 height 17
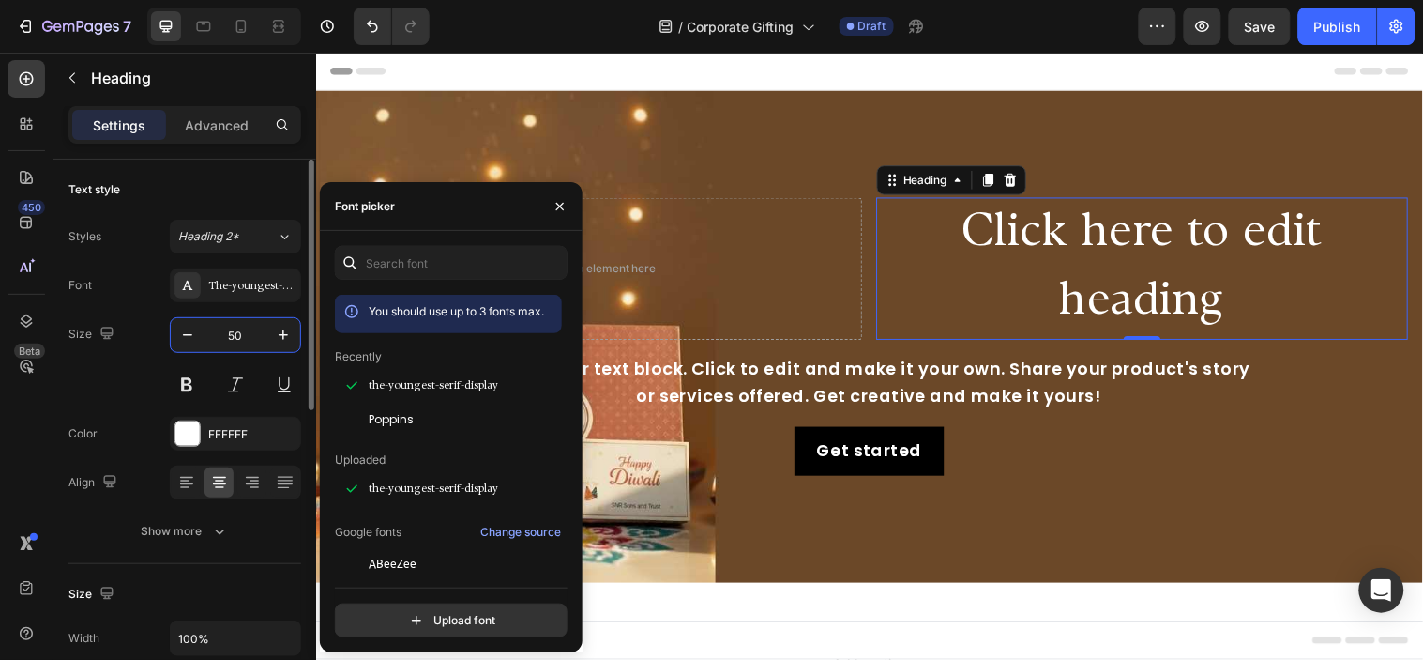
click at [233, 335] on input "50" at bounding box center [236, 335] width 62 height 34
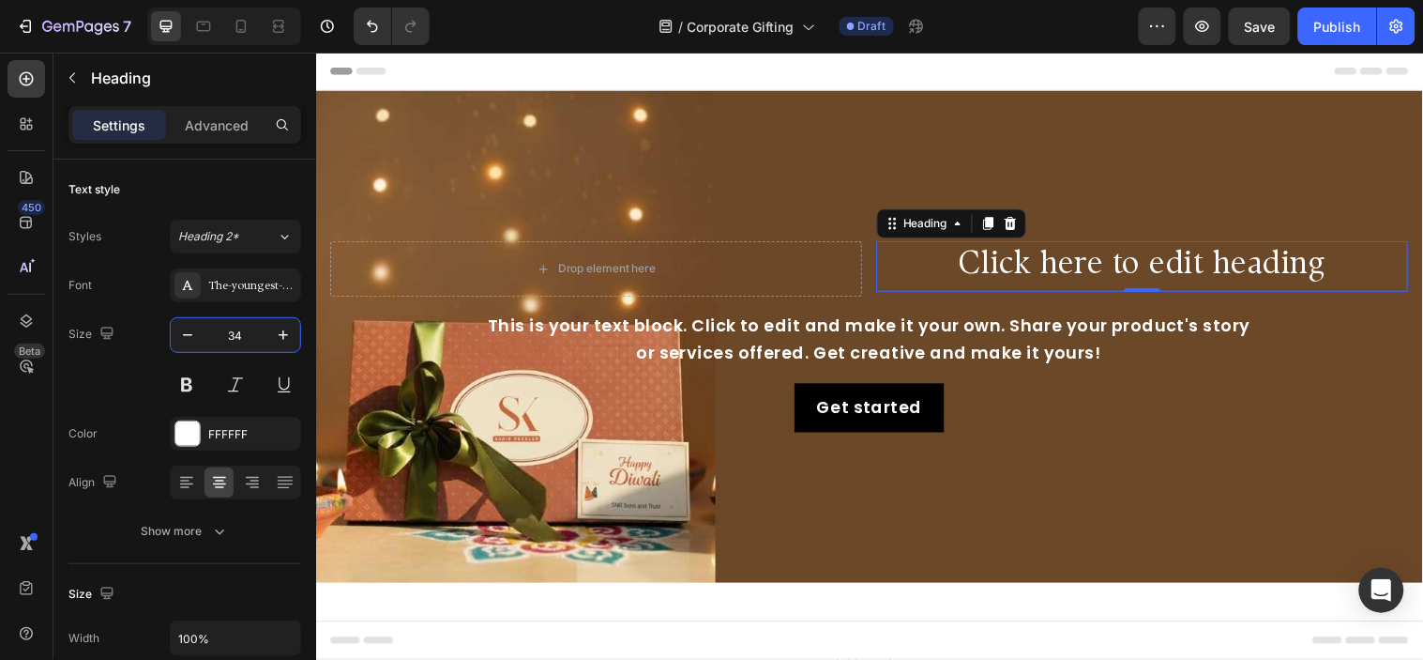
type input "34"
click at [997, 265] on h2 "Click here to edit heading" at bounding box center [1156, 269] width 540 height 52
click at [997, 265] on p "Click here to edit heading" at bounding box center [1156, 269] width 537 height 48
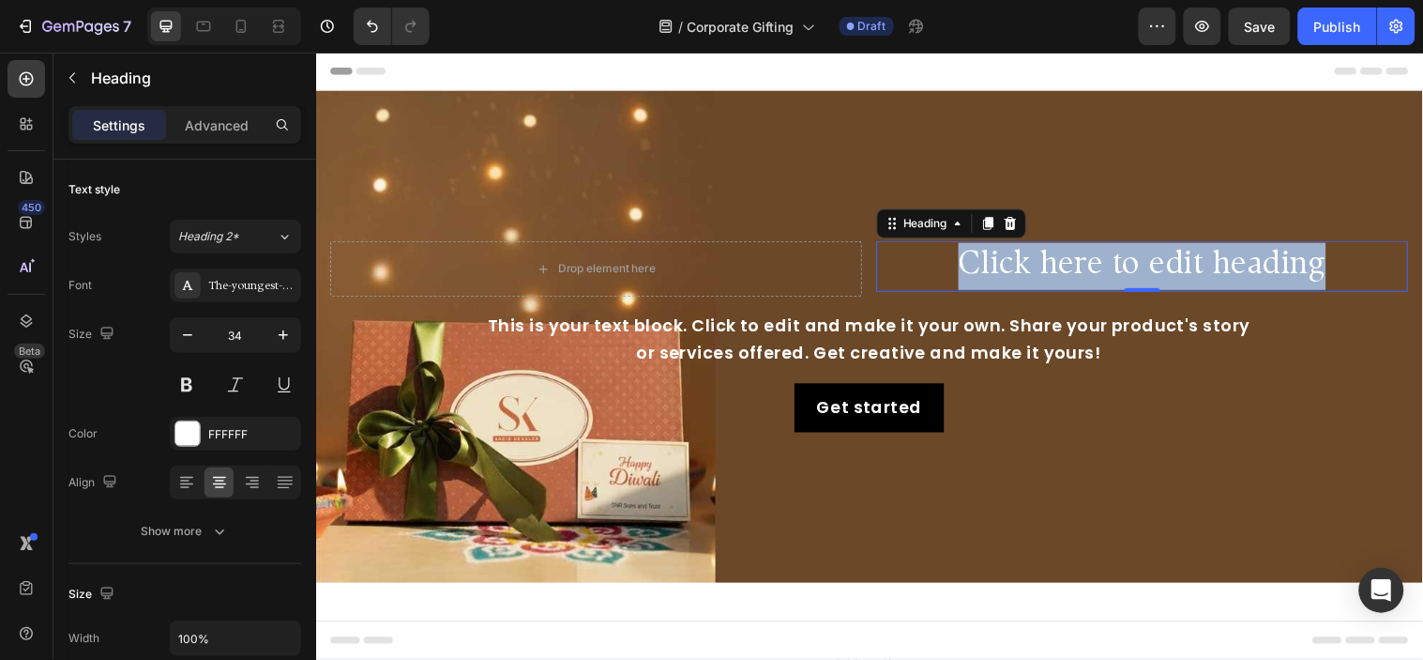
click at [997, 265] on p "Click here to edit heading" at bounding box center [1156, 269] width 537 height 48
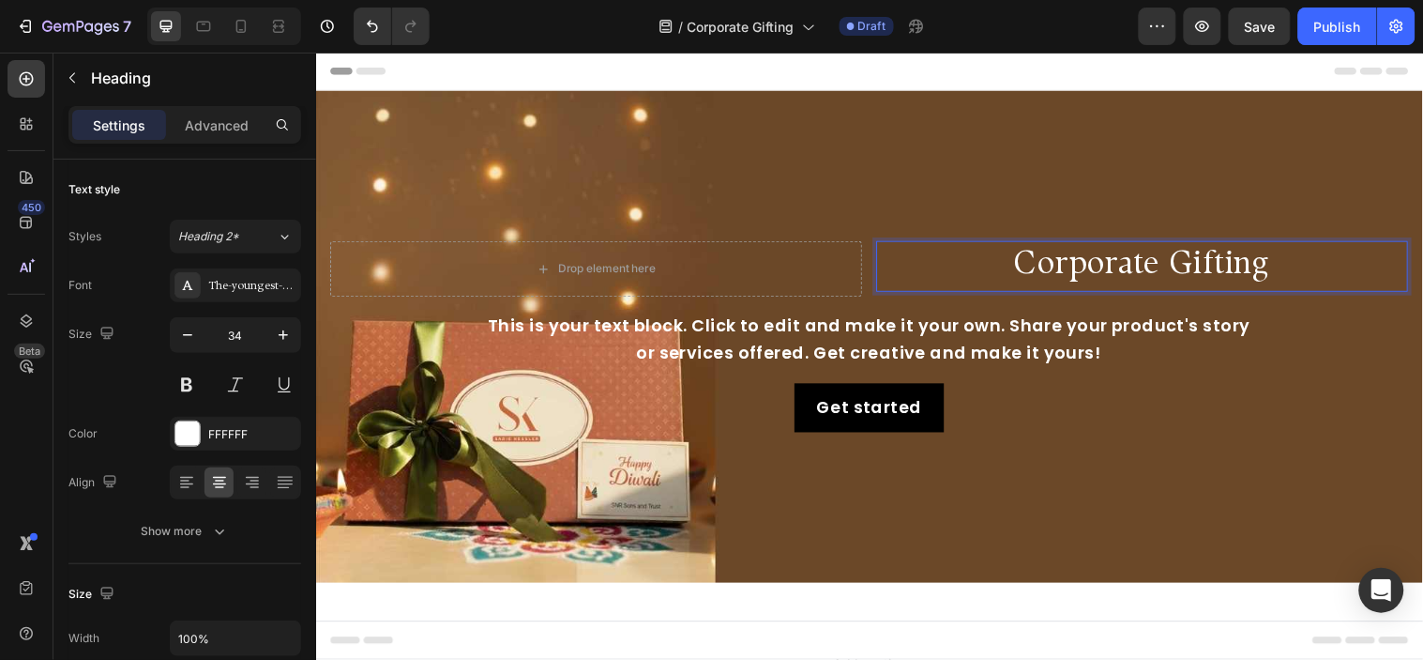
click at [987, 388] on div "Get started Button" at bounding box center [878, 413] width 1096 height 50
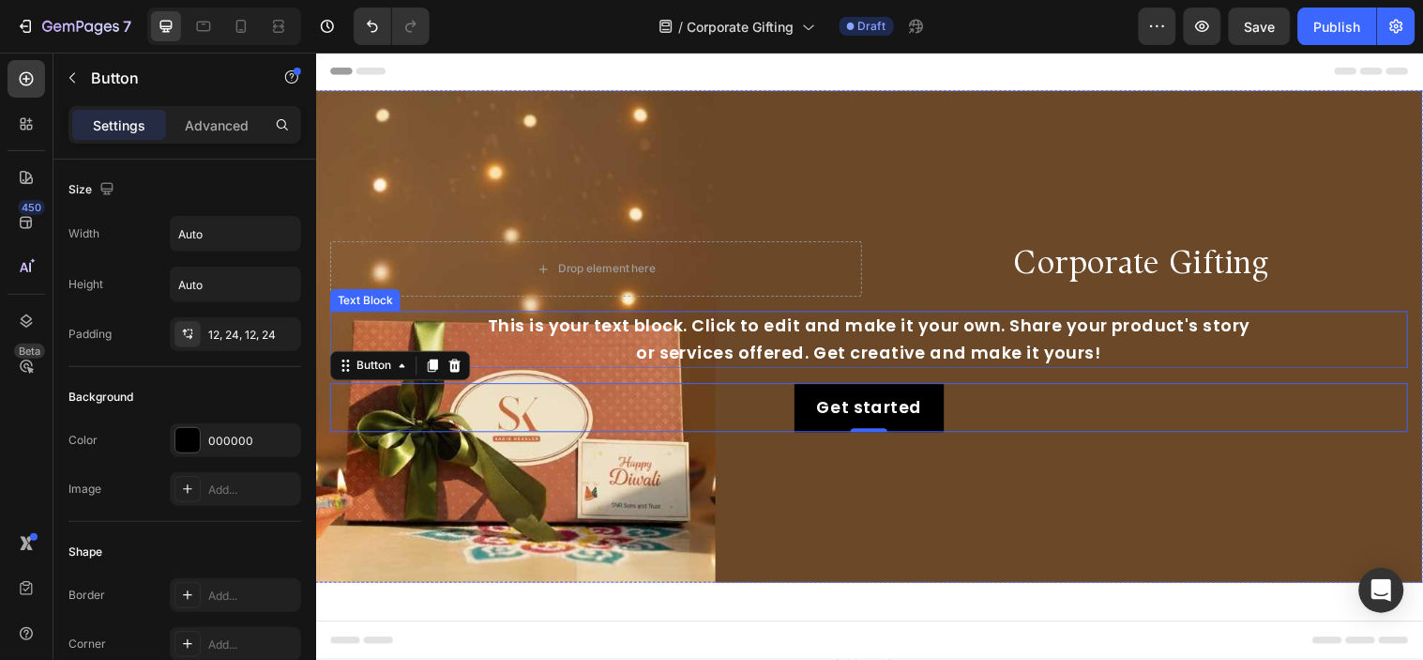
click at [985, 363] on div "This is your text block. Click to edit and make it your own. Share your product…" at bounding box center [878, 343] width 1096 height 58
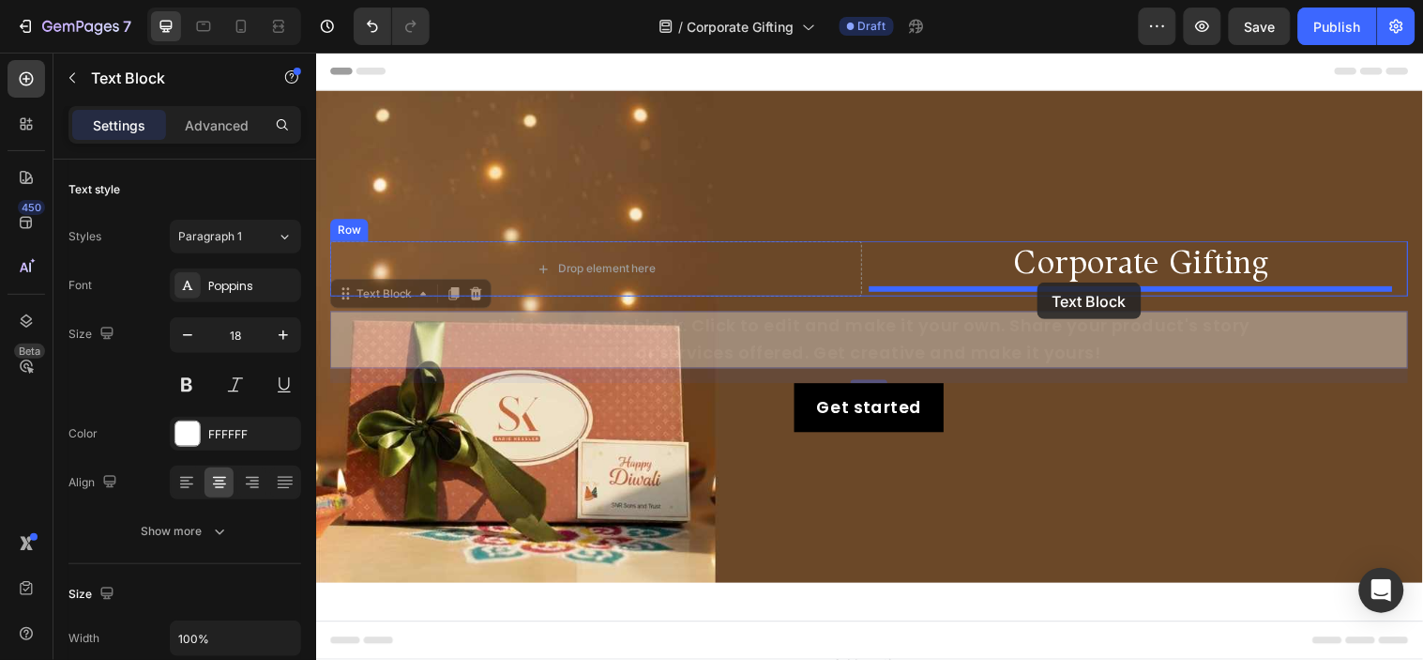
drag, startPoint x: 353, startPoint y: 296, endPoint x: 1048, endPoint y: 285, distance: 695.4
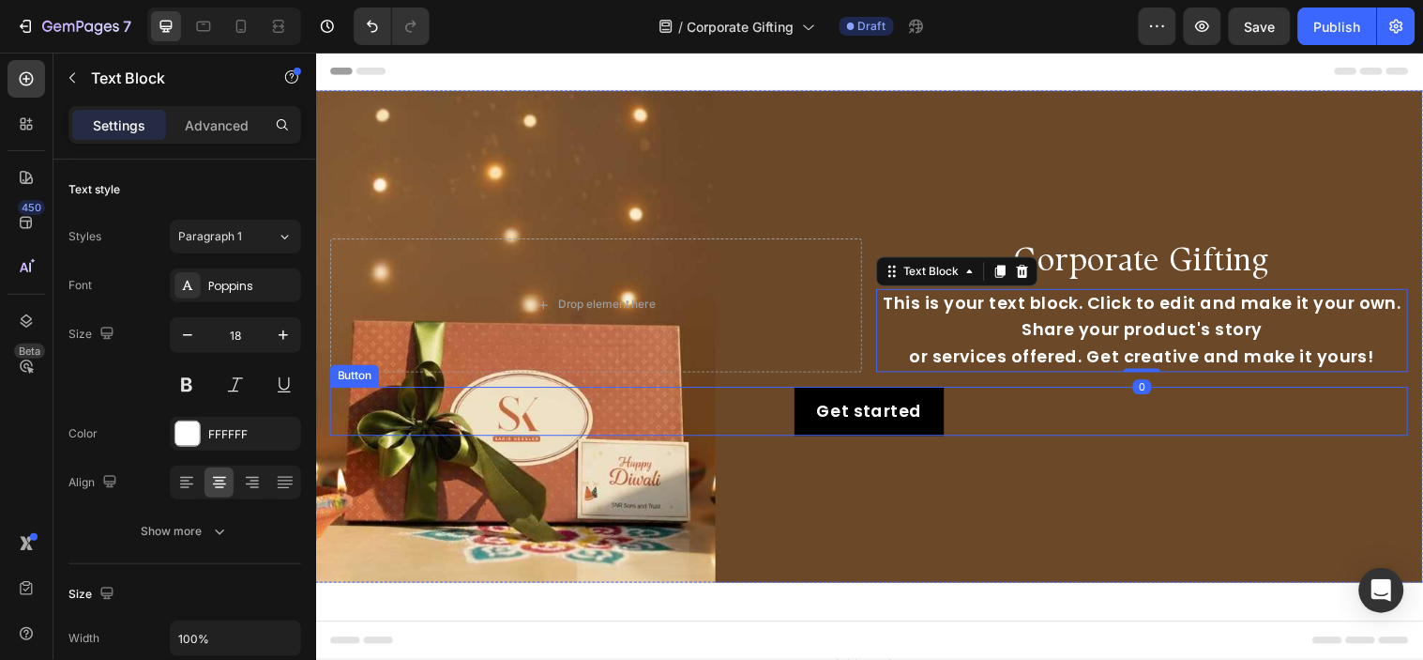
click at [1252, 456] on div "Background Image" at bounding box center [878, 340] width 1126 height 500
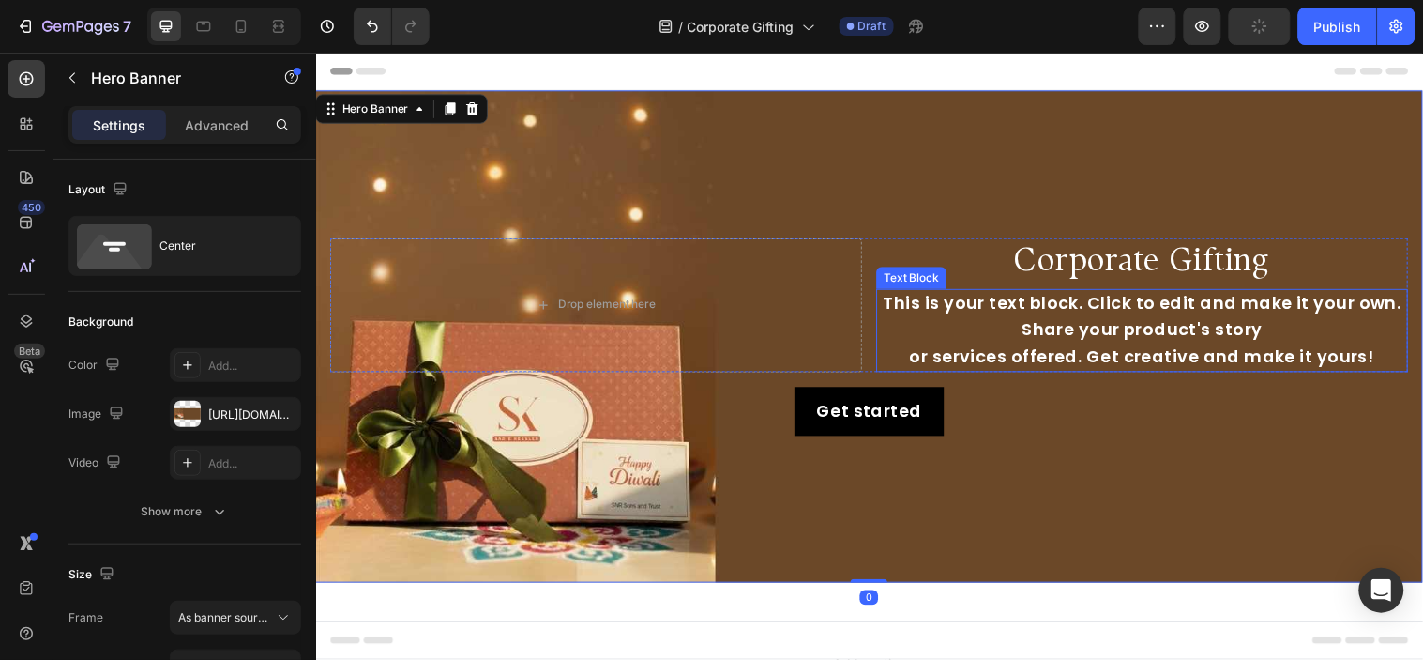
click at [1033, 292] on div "This is your text block. Click to edit and make it your own. Share your product…" at bounding box center [1156, 334] width 540 height 84
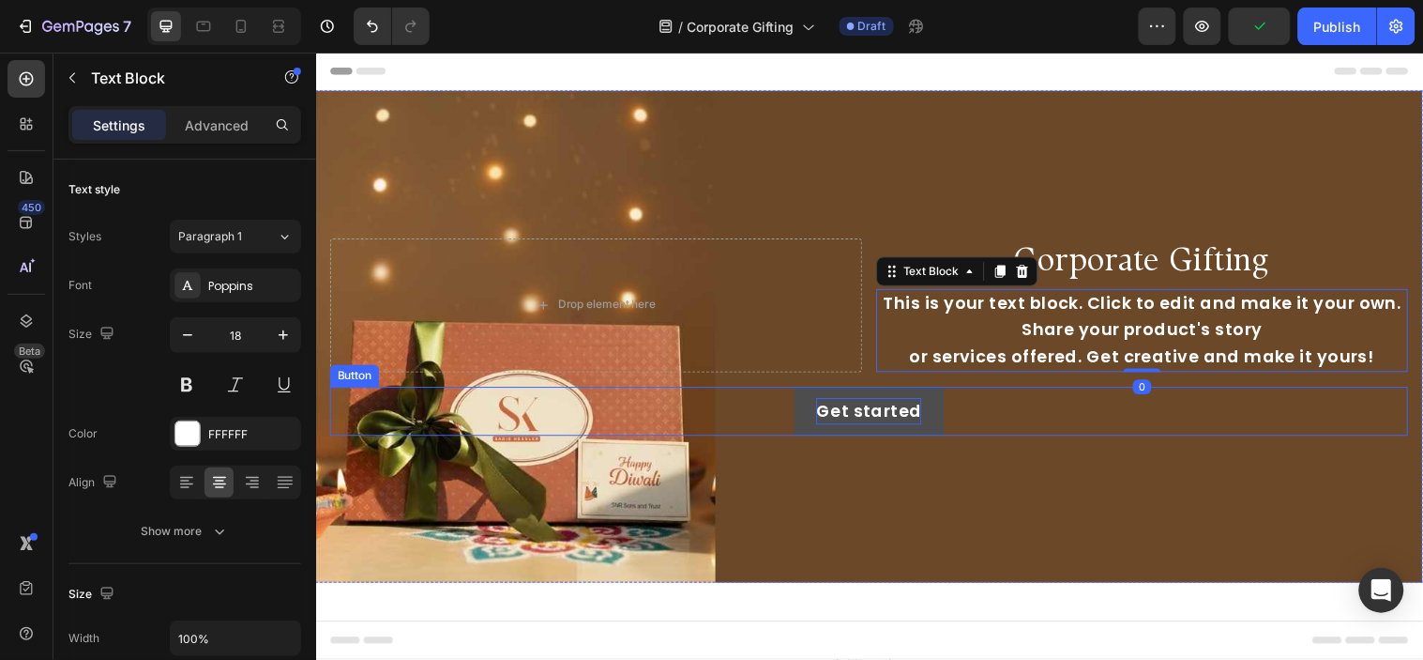
click at [904, 419] on div "Get started" at bounding box center [879, 416] width 108 height 27
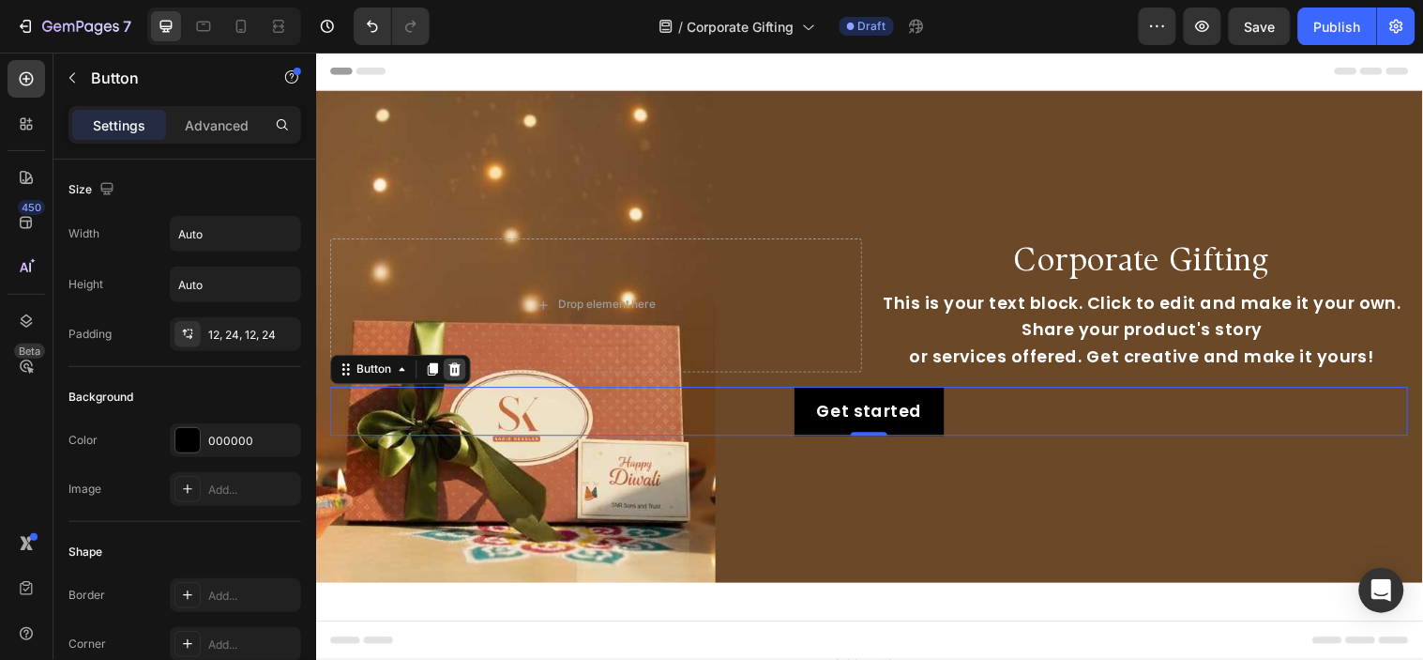
click at [453, 369] on icon at bounding box center [457, 373] width 12 height 13
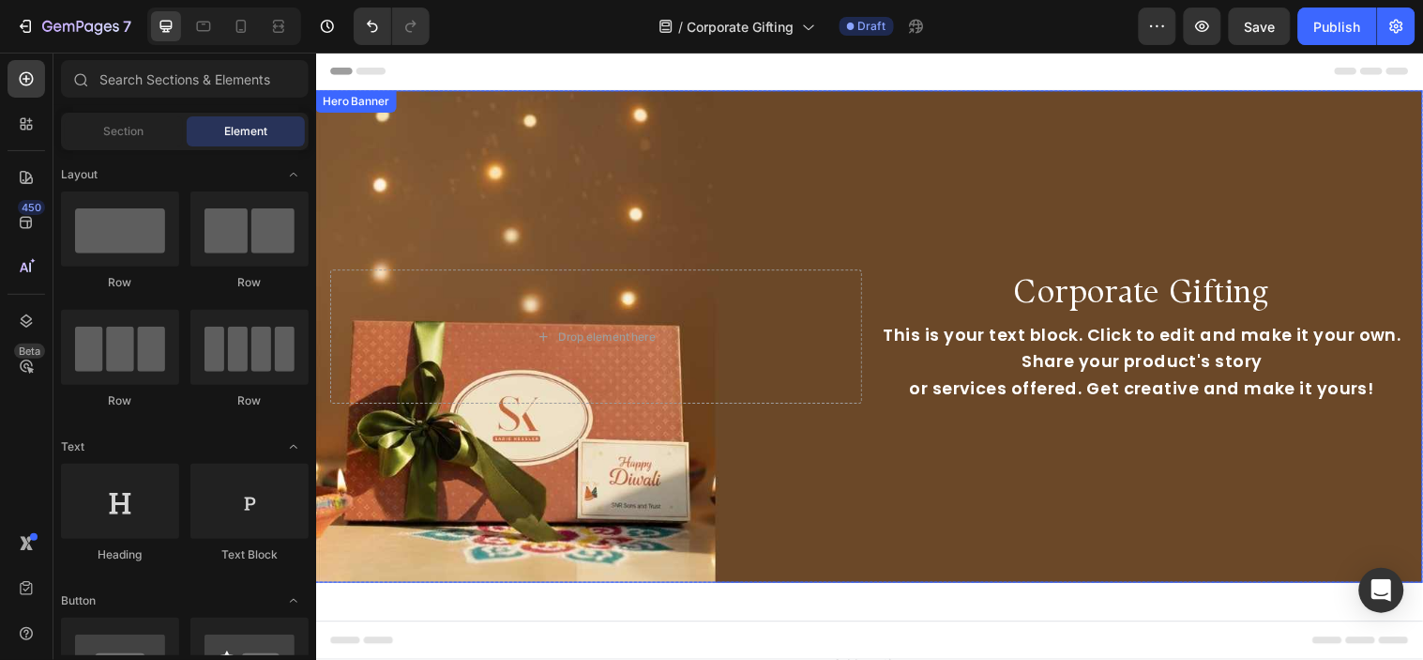
click at [1041, 458] on div "Background Image" at bounding box center [878, 340] width 1126 height 500
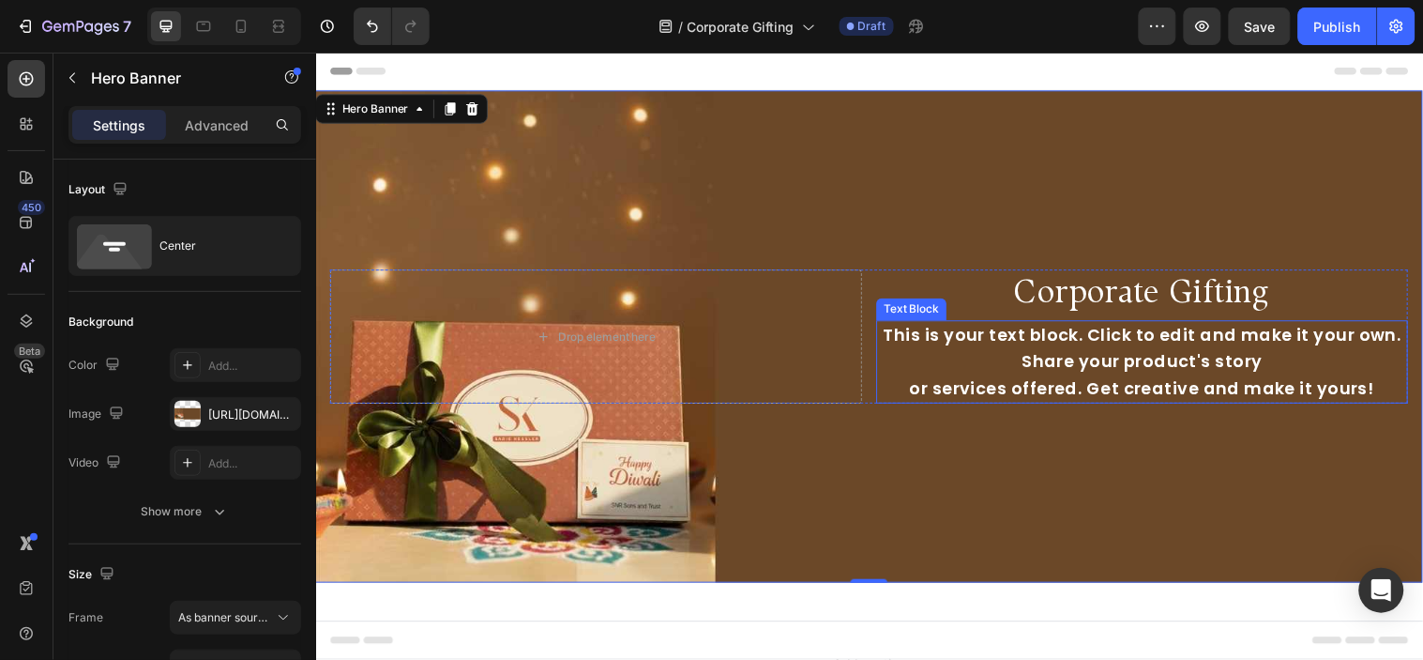
click at [1089, 390] on div "This is your text block. Click to edit and make it your own. Share your product…" at bounding box center [1156, 366] width 540 height 84
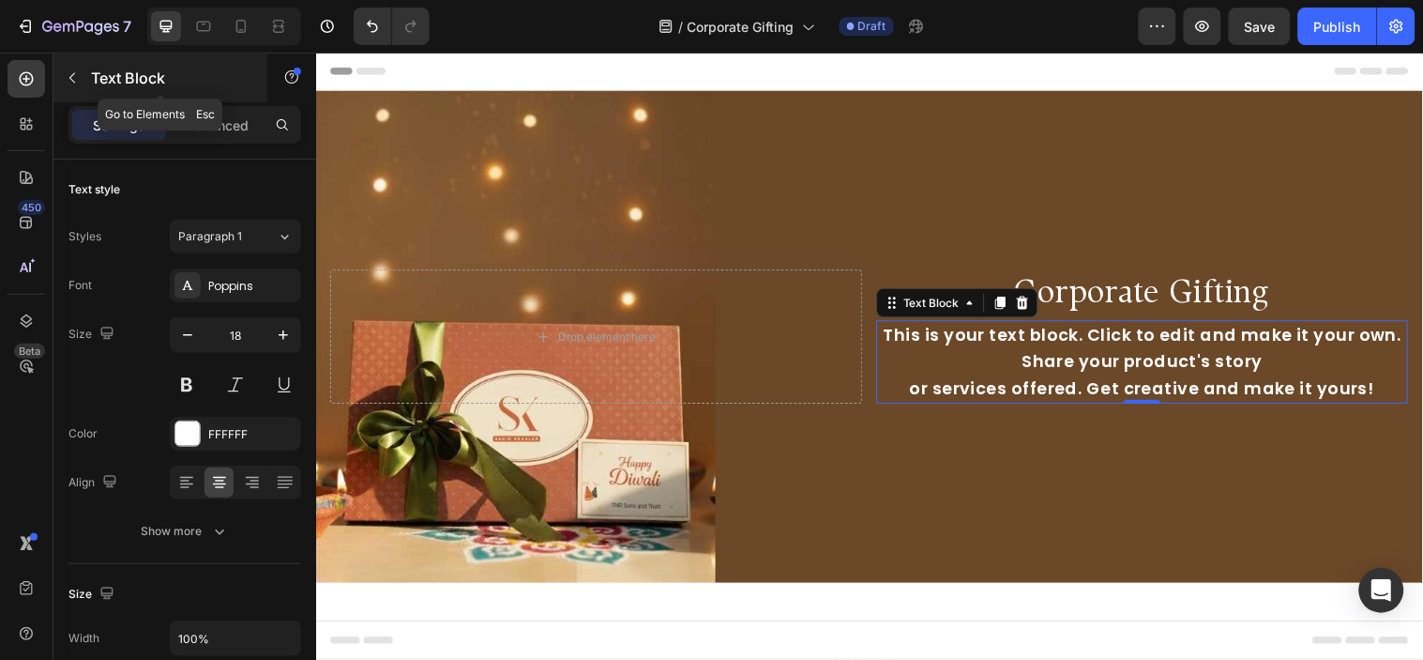
click at [71, 73] on icon "button" at bounding box center [72, 77] width 15 height 15
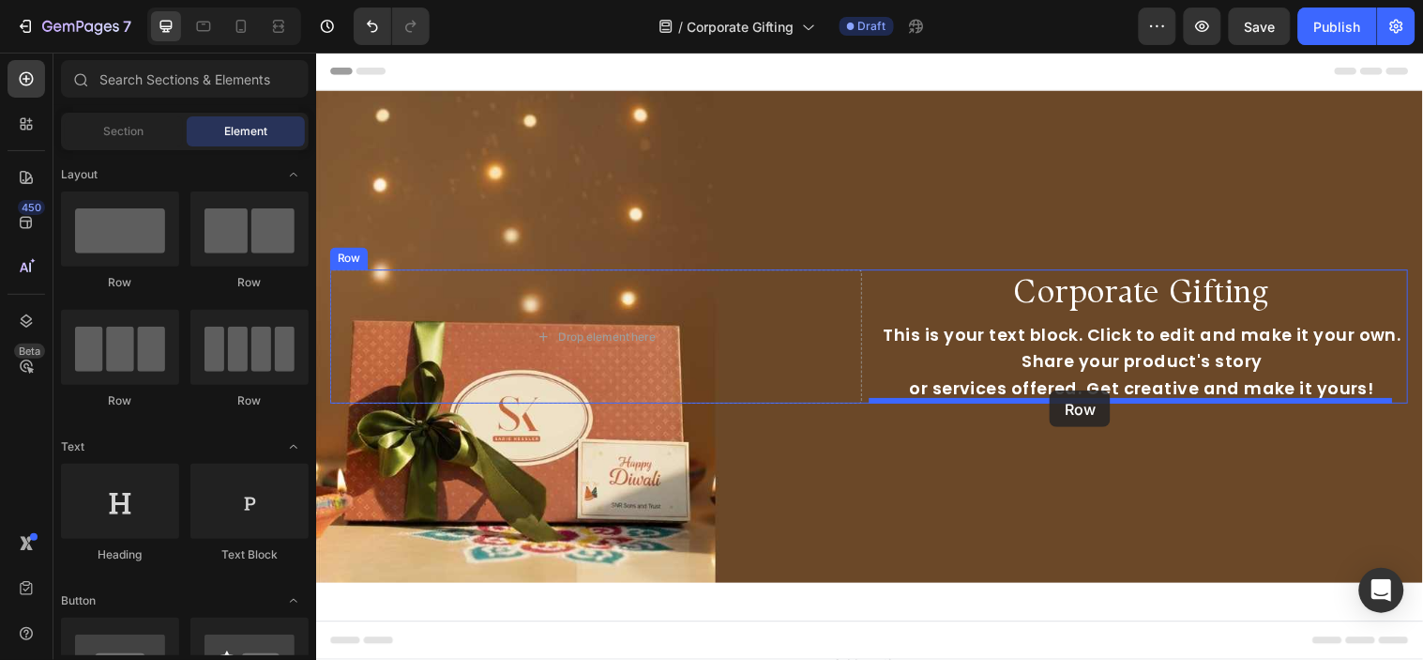
drag, startPoint x: 467, startPoint y: 405, endPoint x: 1061, endPoint y: 395, distance: 594.1
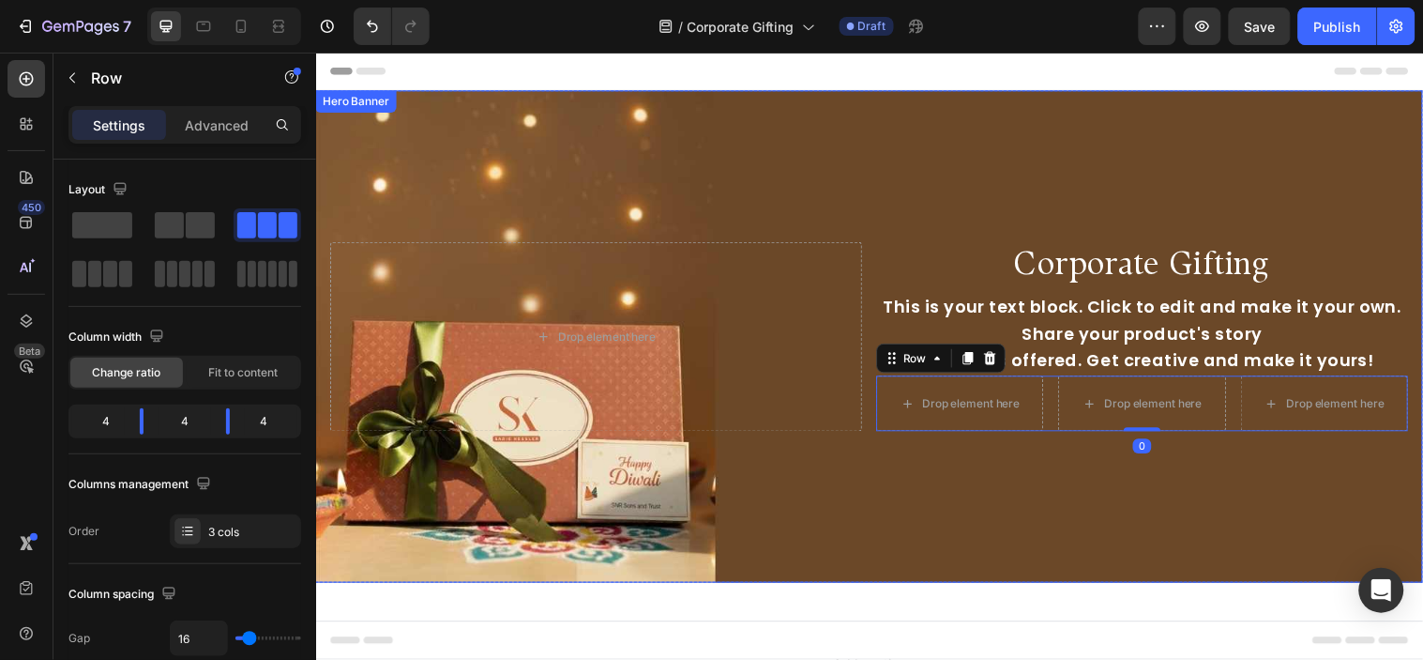
click at [1110, 502] on div "Background Image" at bounding box center [878, 340] width 1126 height 500
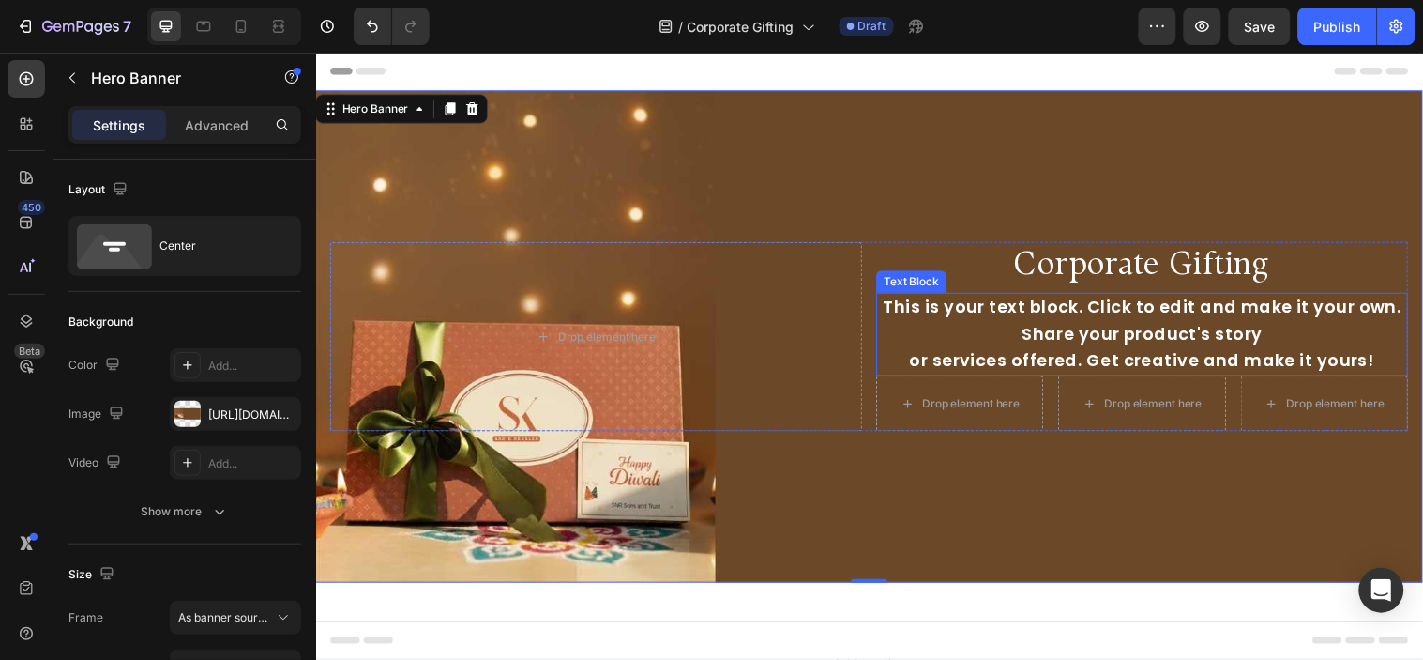
click at [1038, 323] on div "This is your text block. Click to edit and make it your own. Share your product…" at bounding box center [1156, 338] width 540 height 84
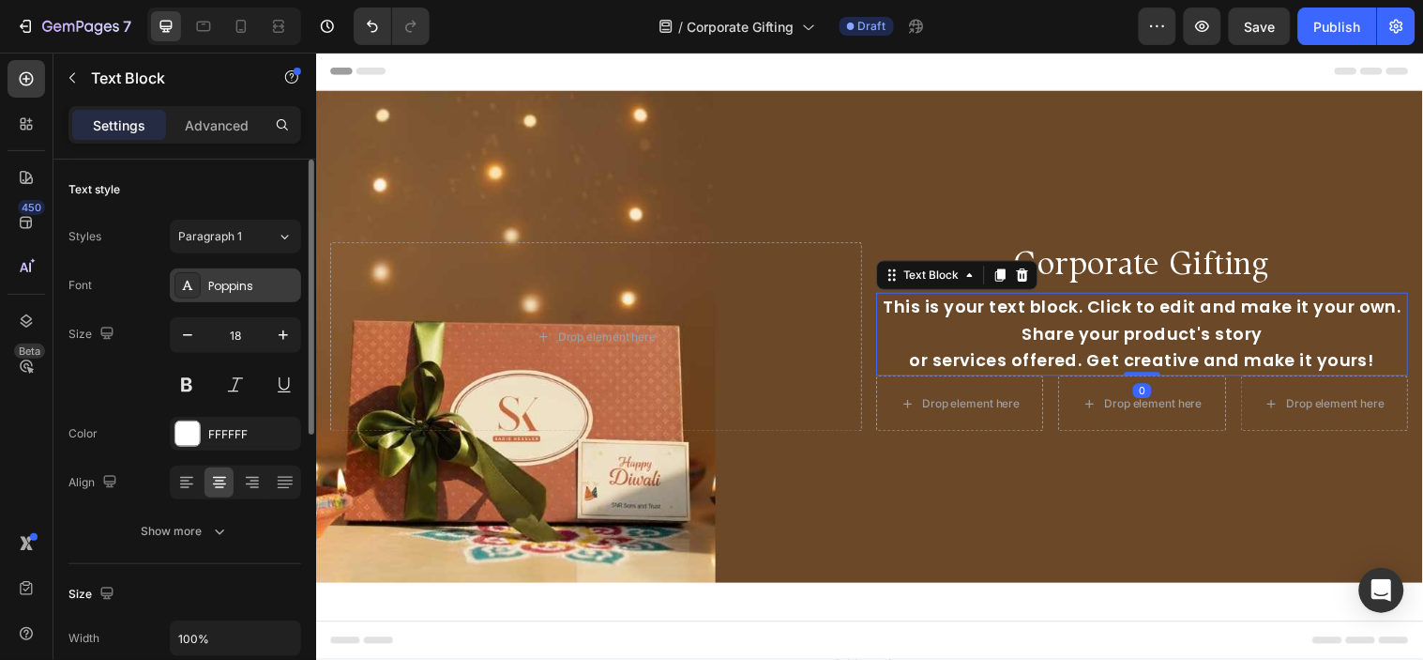
click at [218, 278] on div "Poppins" at bounding box center [252, 286] width 88 height 17
click at [189, 341] on icon "button" at bounding box center [187, 335] width 19 height 19
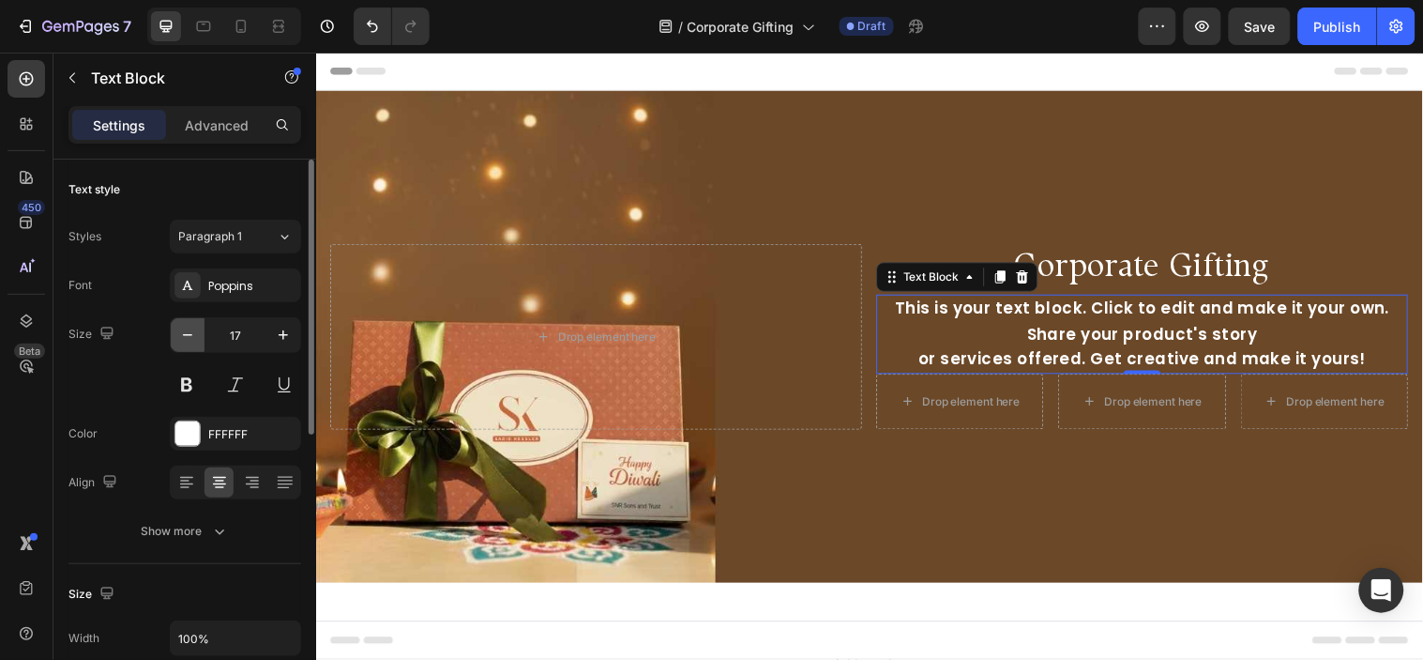
type input "16"
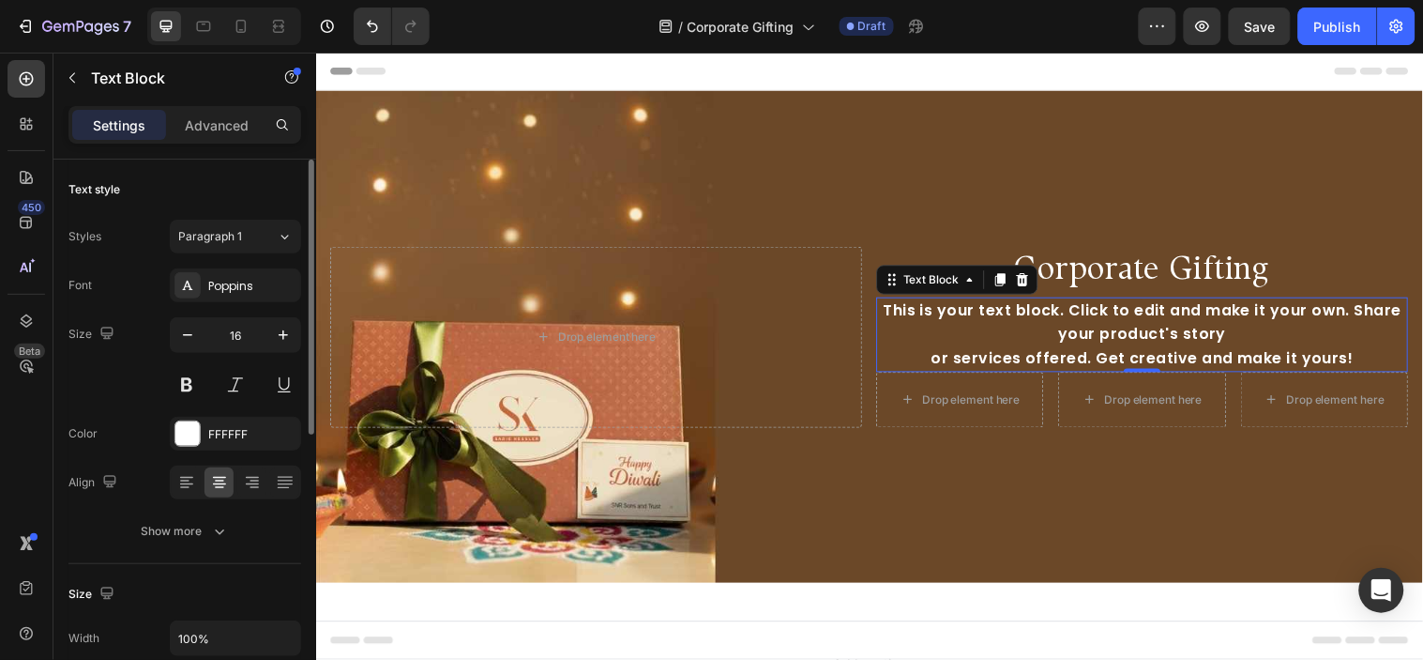
click at [228, 548] on div "Text style Styles Paragraph 1 Font Poppins Size 16 Color FFFFFF Align Show more" at bounding box center [184, 362] width 233 height 404
click at [229, 542] on button "Show more" at bounding box center [184, 531] width 233 height 34
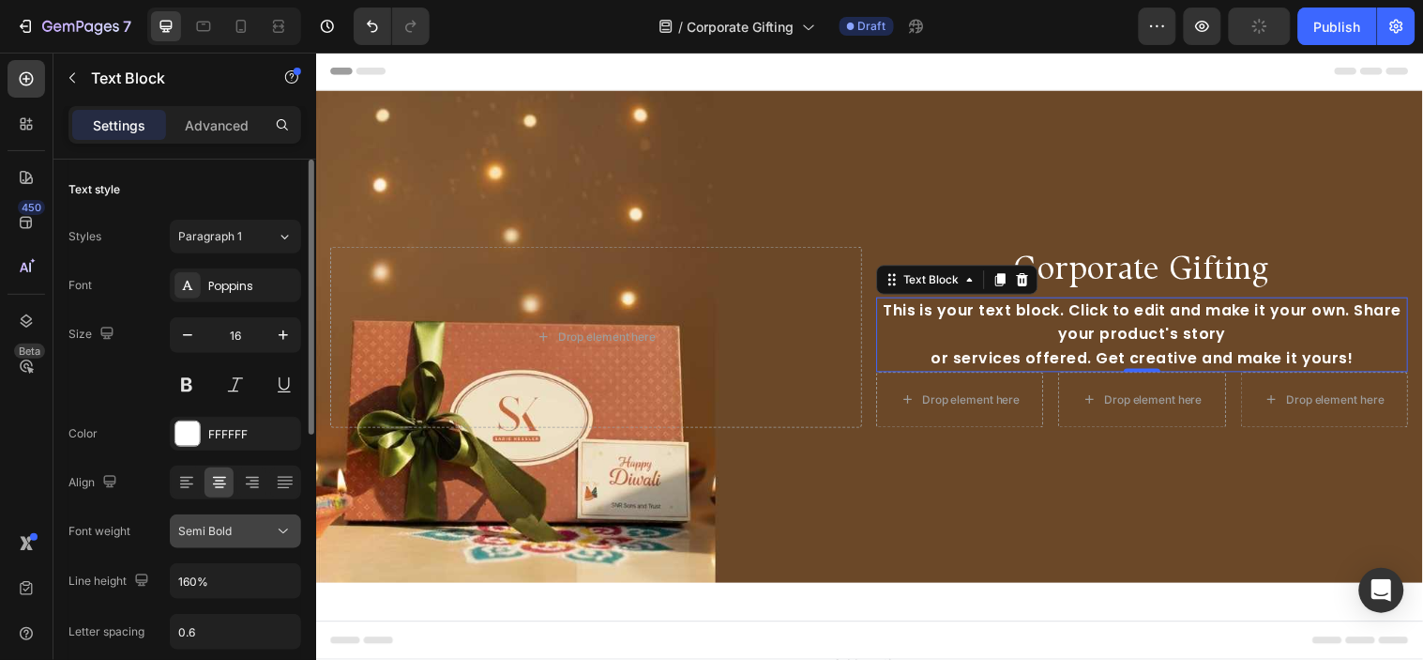
click at [240, 533] on div "Semi Bold" at bounding box center [226, 531] width 96 height 17
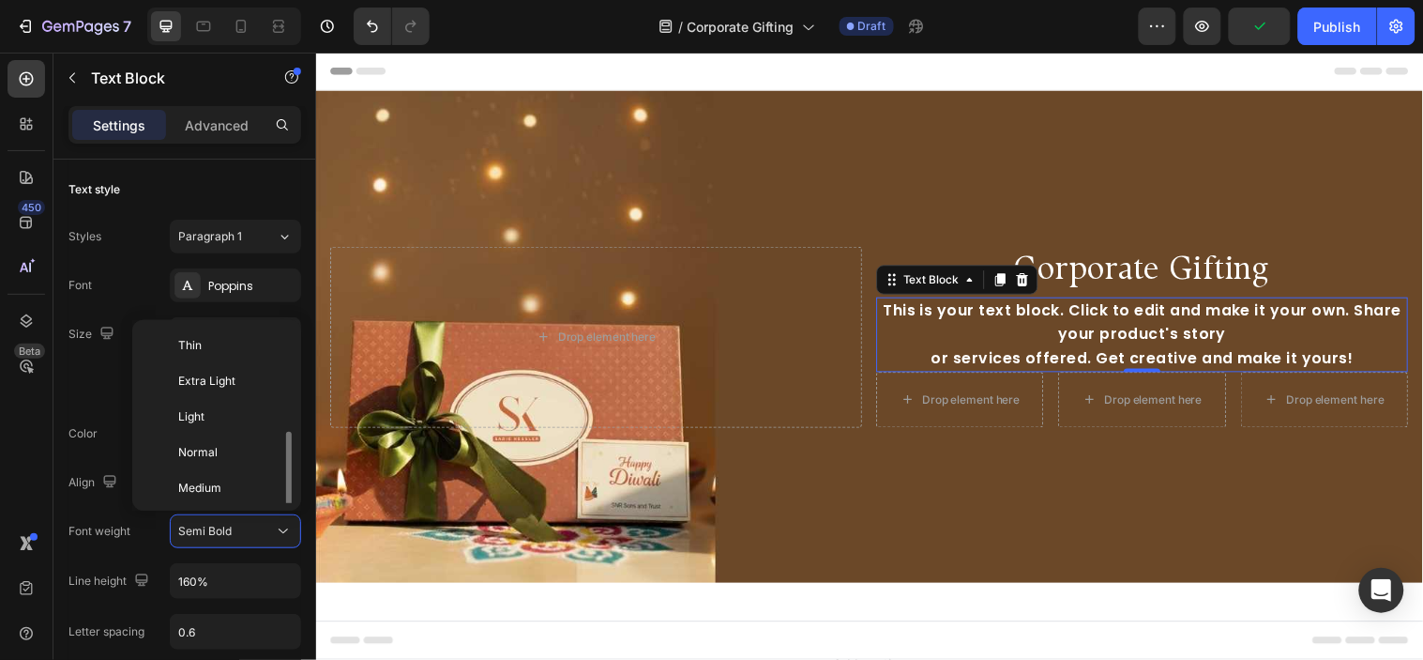
scroll to position [68, 0]
click at [227, 425] on p "Medium" at bounding box center [227, 420] width 99 height 17
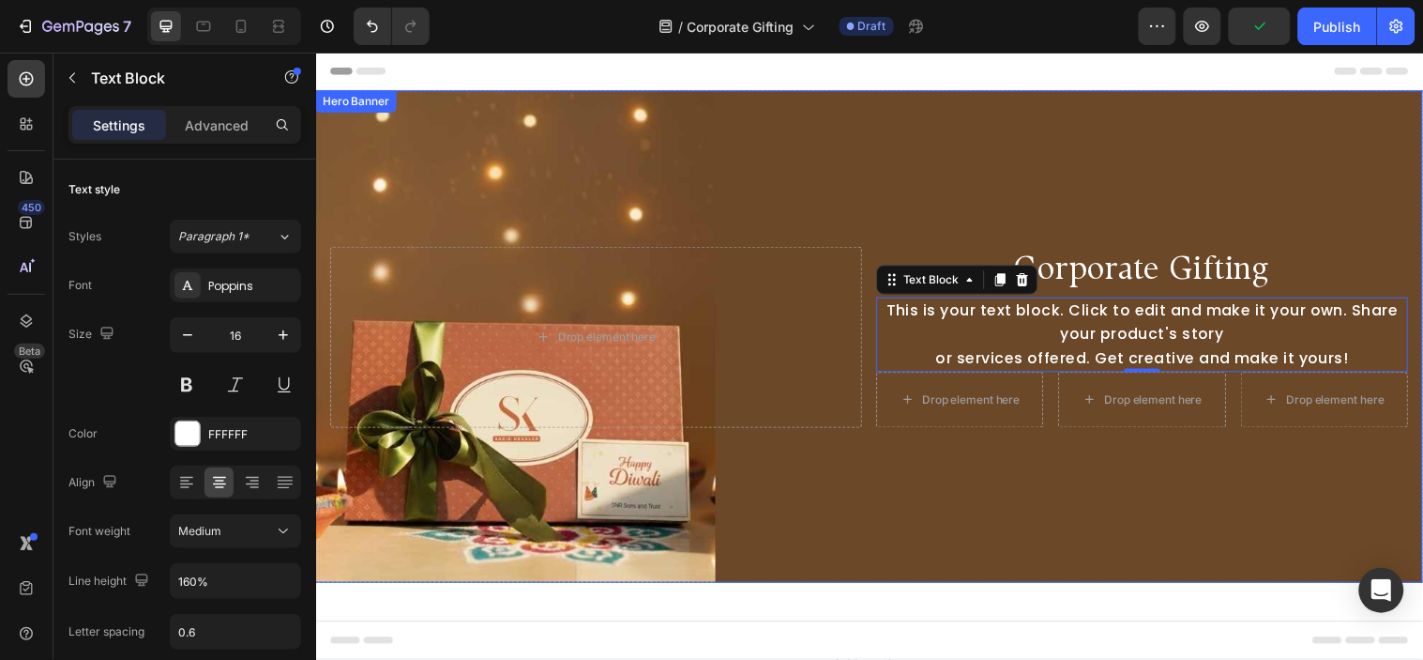
click at [1109, 478] on div "Background Image" at bounding box center [878, 340] width 1126 height 500
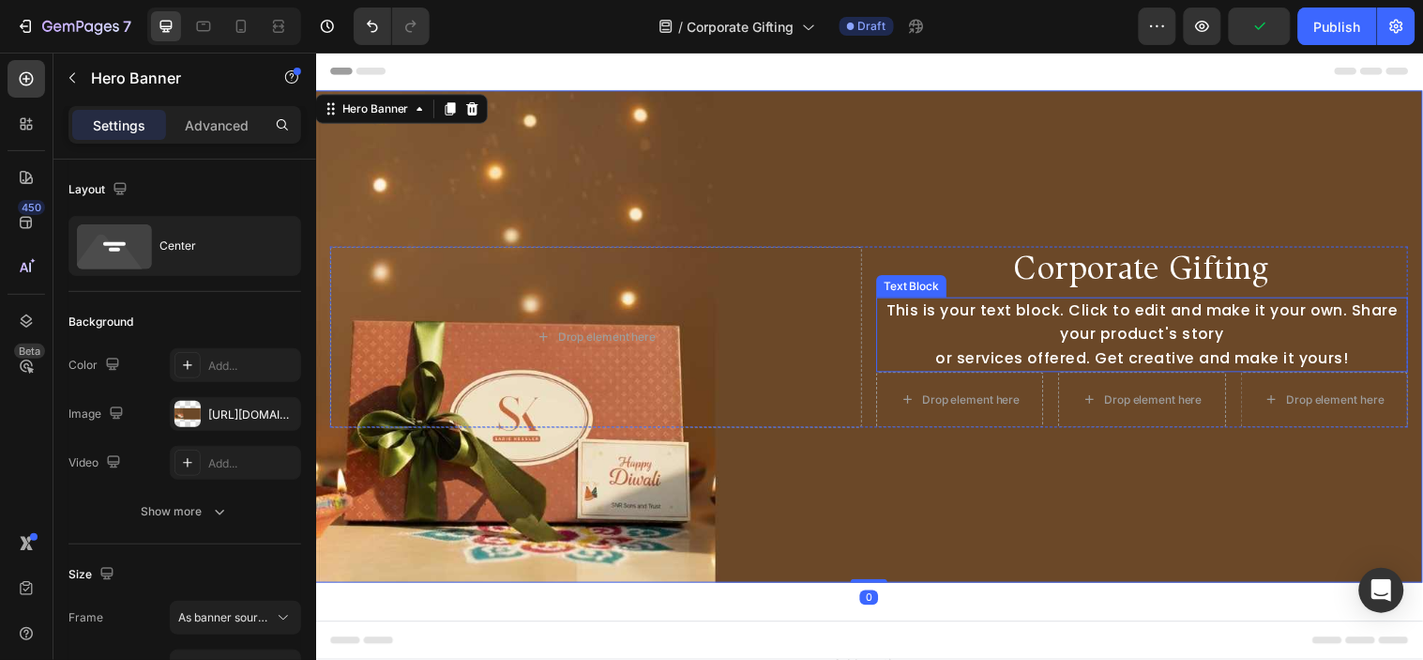
click at [1000, 327] on div "This is your text block. Click to edit and make it your own. Share your product…" at bounding box center [1156, 338] width 540 height 76
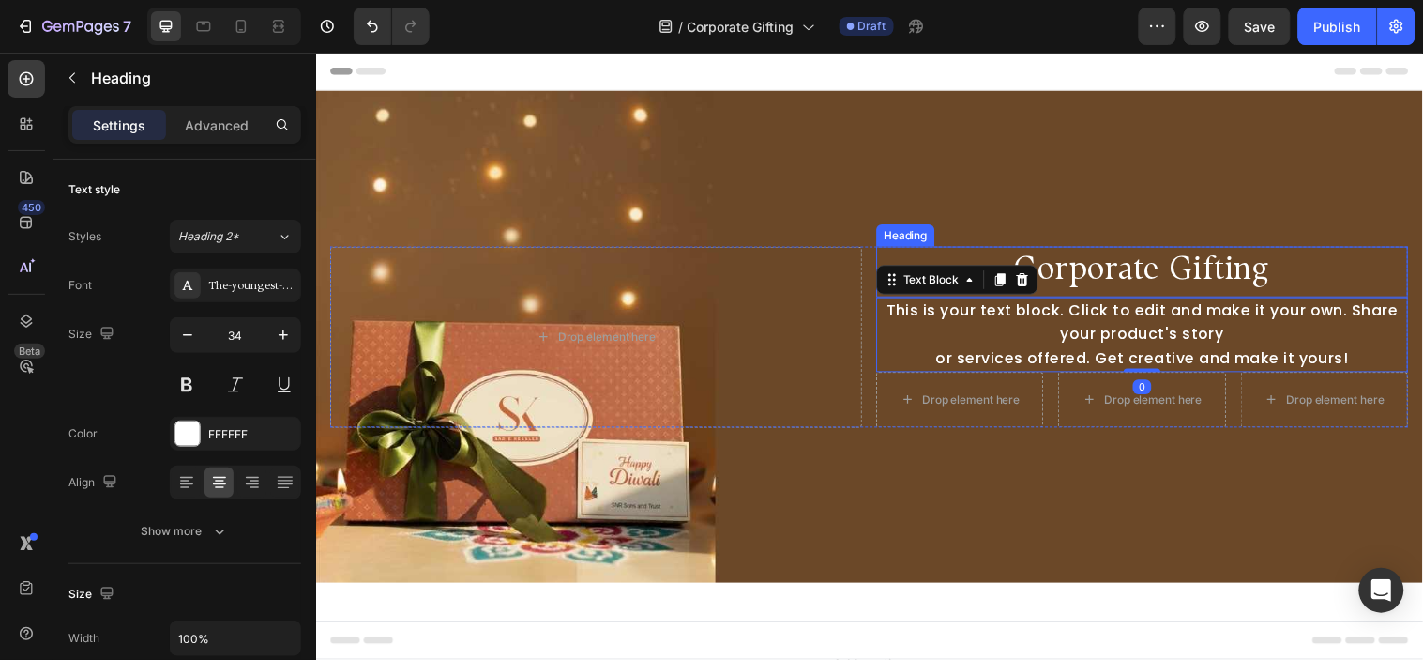
click at [1135, 289] on p "Corporate Gifting" at bounding box center [1156, 275] width 537 height 48
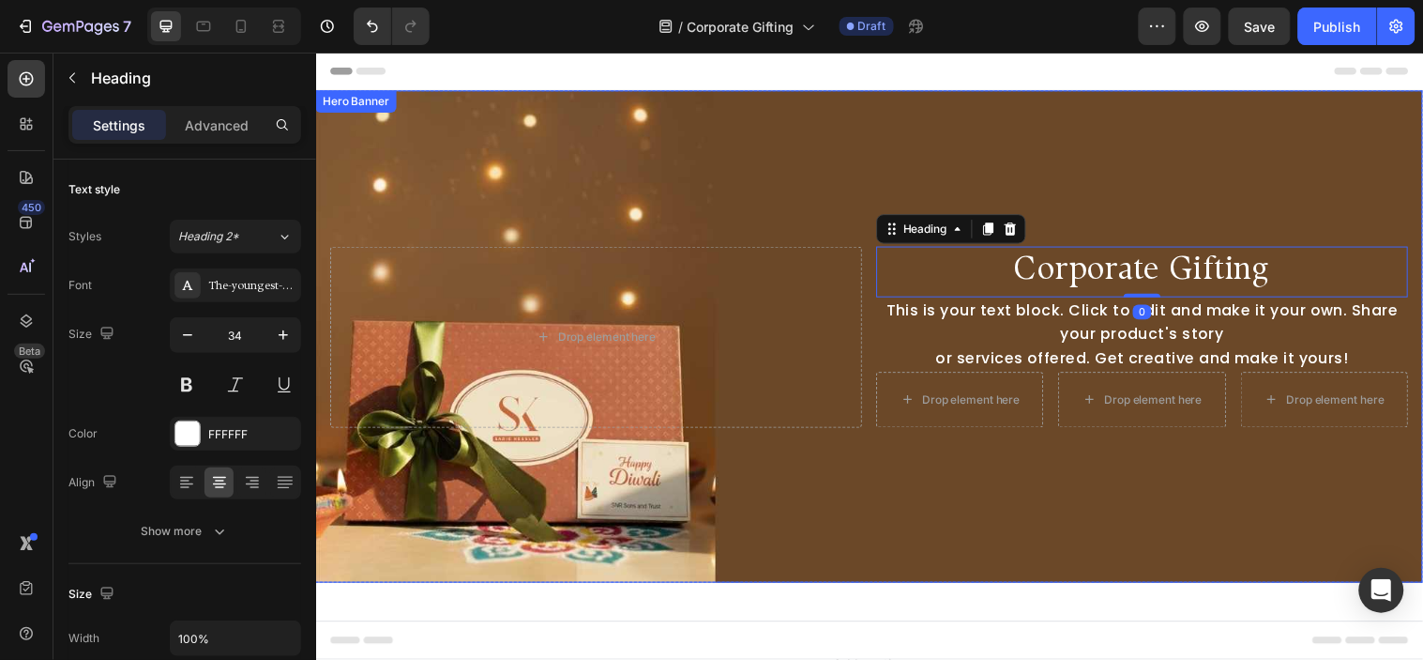
click at [925, 516] on div "Background Image" at bounding box center [878, 340] width 1126 height 500
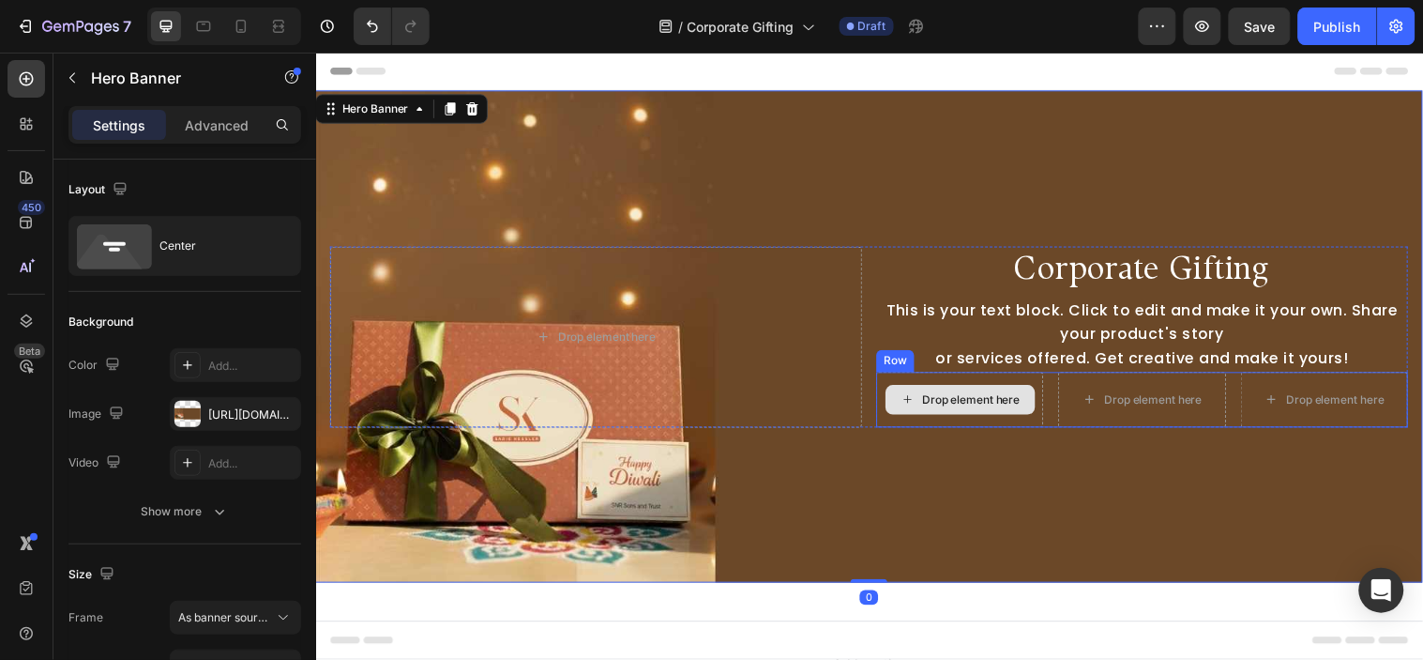
click at [1042, 412] on div "Drop element here" at bounding box center [971, 404] width 170 height 56
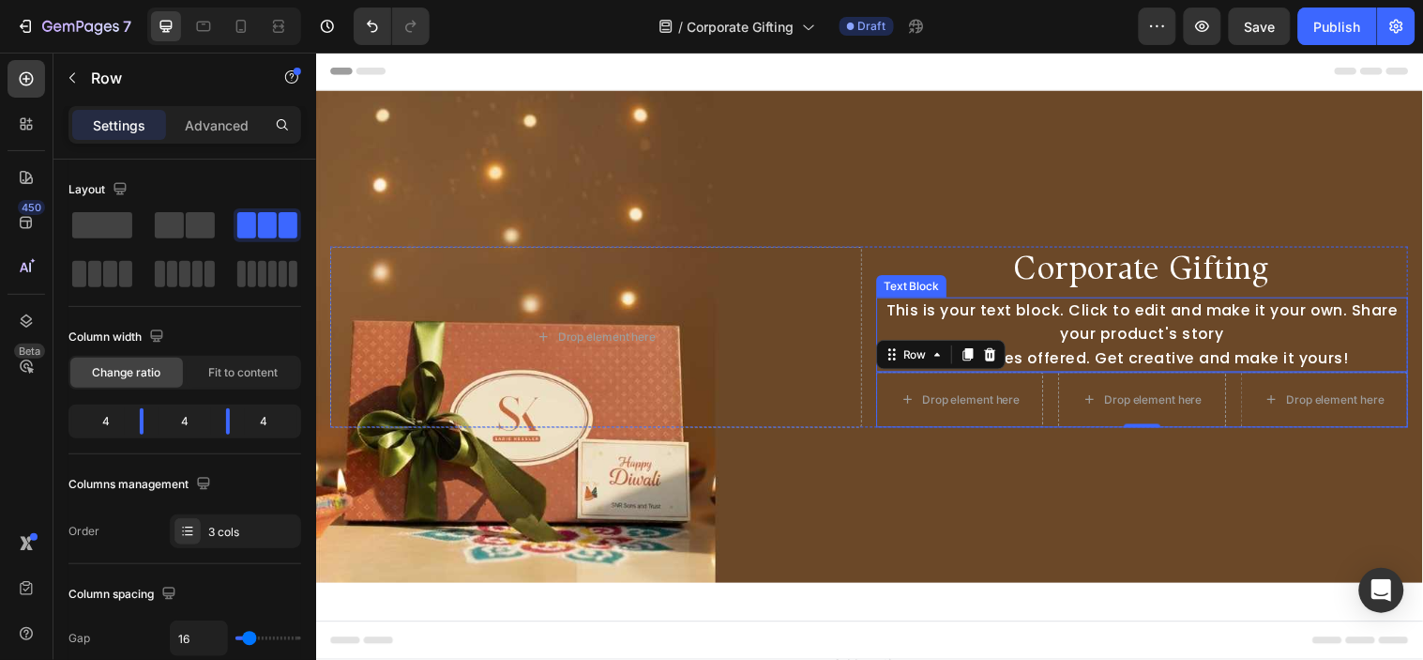
click at [1050, 312] on div "This is your text block. Click to edit and make it your own. Share your product…" at bounding box center [1156, 338] width 540 height 76
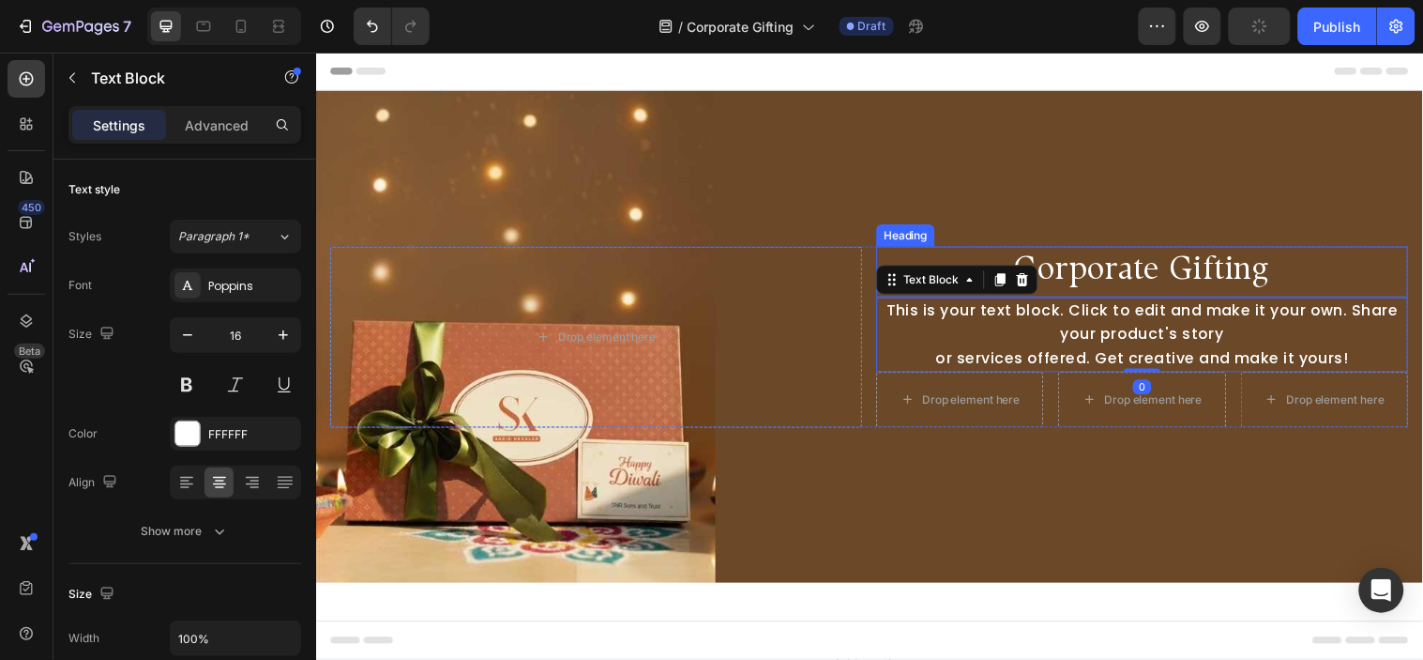
click at [1148, 274] on p "Corporate Gifting" at bounding box center [1156, 275] width 537 height 48
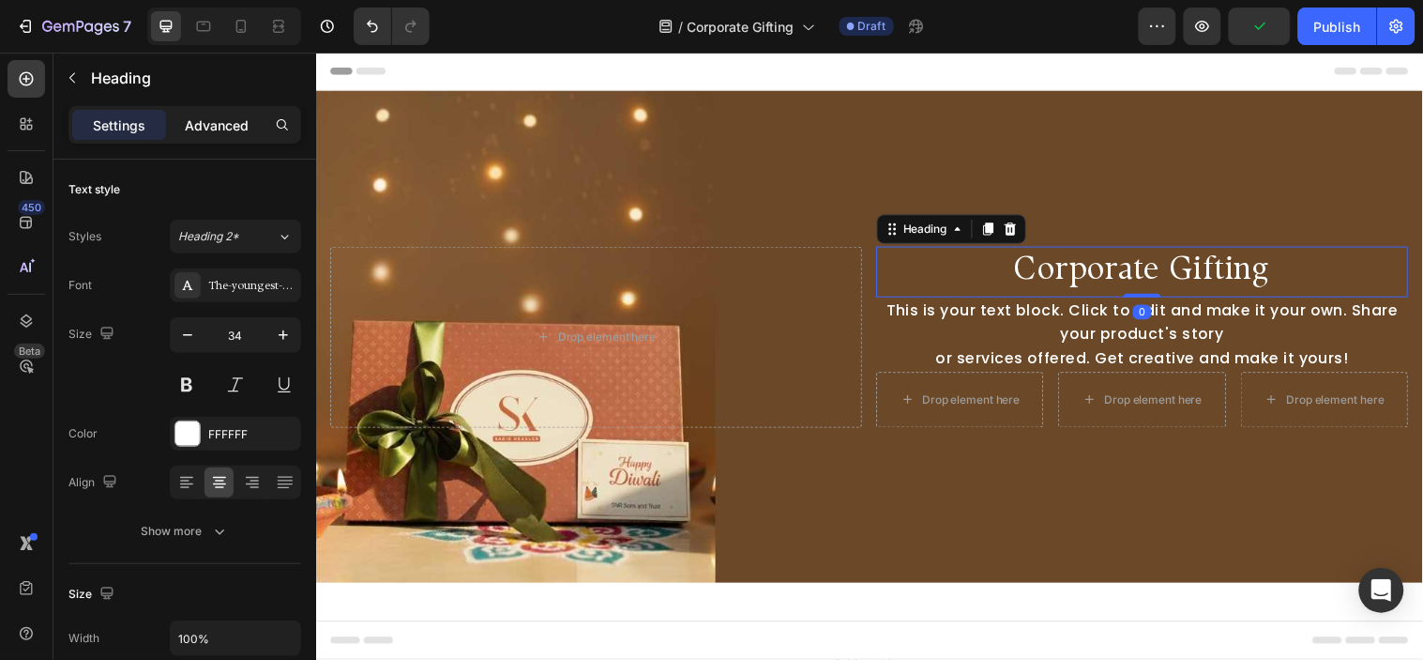
click at [202, 129] on p "Advanced" at bounding box center [217, 125] width 64 height 20
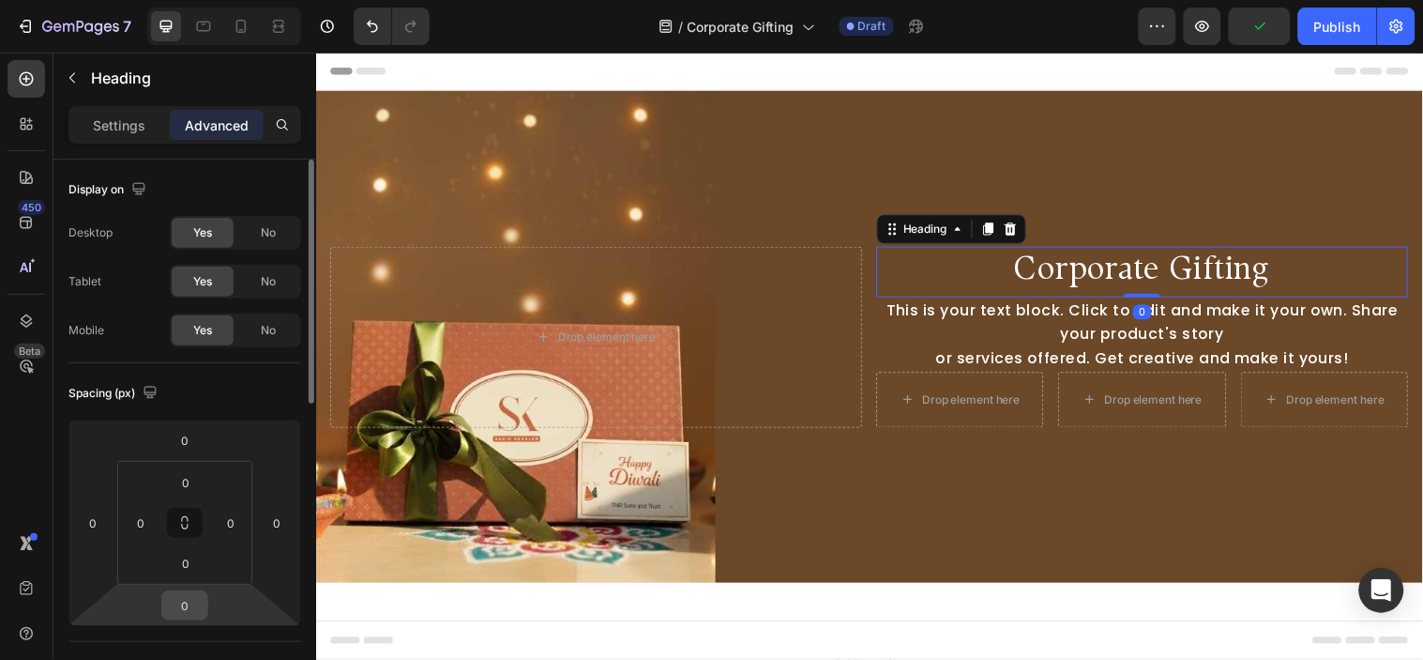
click at [174, 611] on input "0" at bounding box center [185, 605] width 38 height 28
type input "16"
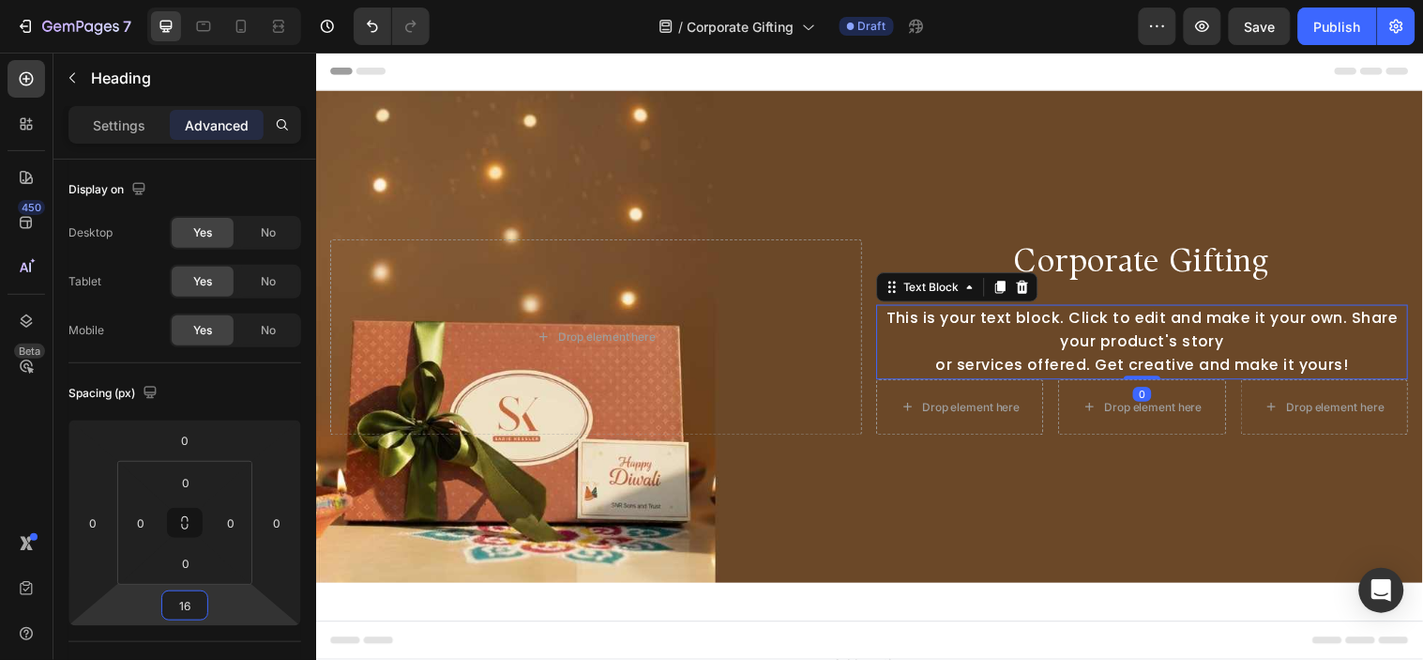
click at [954, 333] on div "This is your text block. Click to edit and make it your own. Share your product…" at bounding box center [1156, 346] width 540 height 76
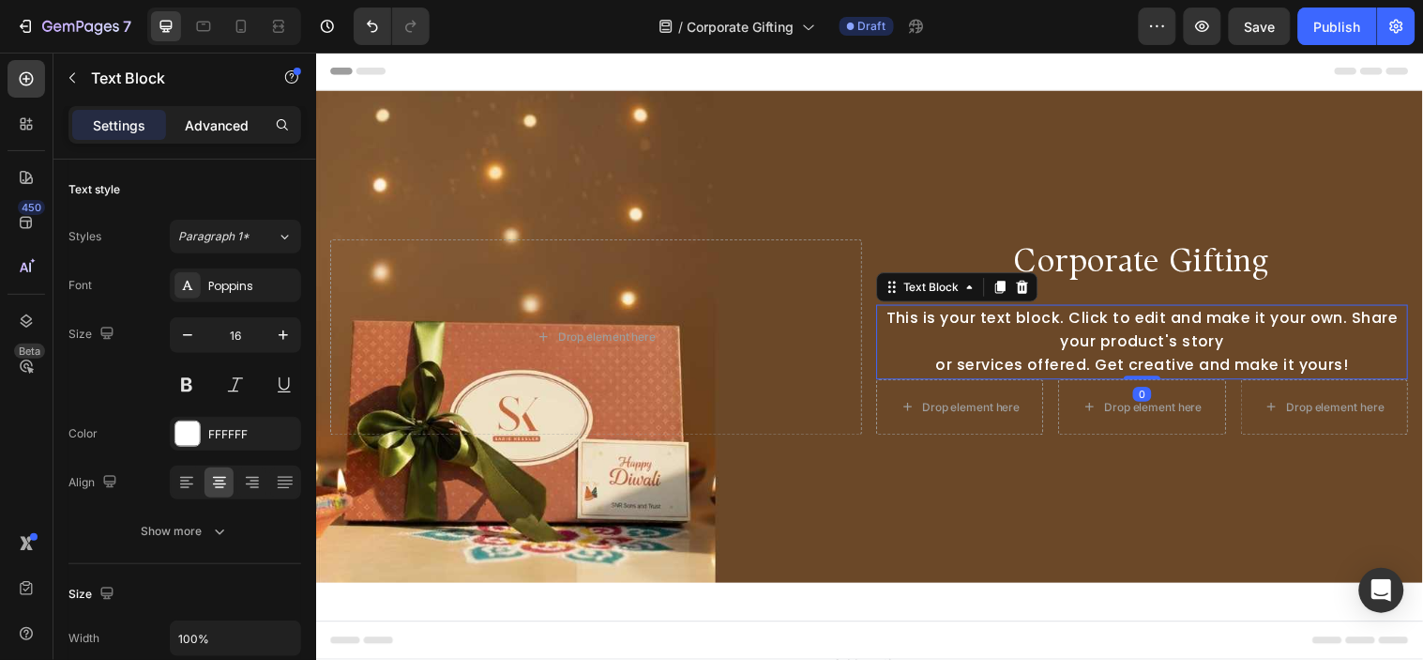
click at [212, 110] on div "Advanced" at bounding box center [217, 125] width 94 height 30
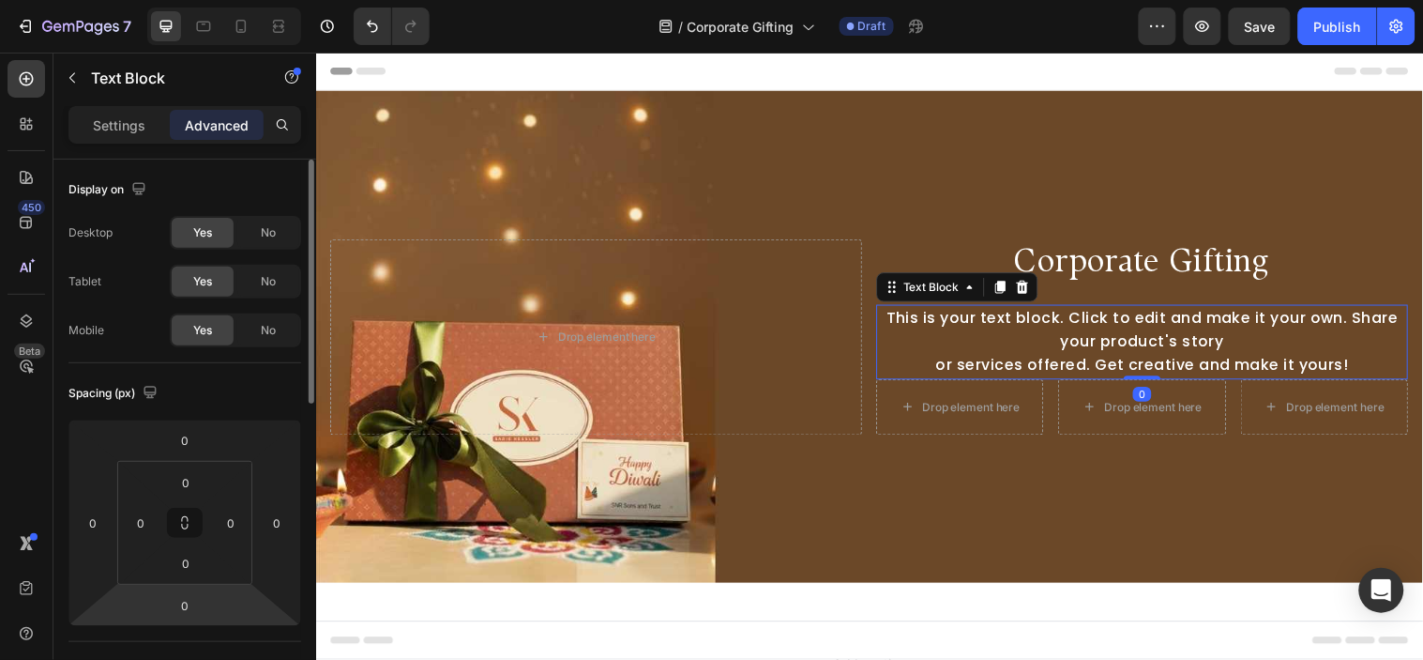
click at [186, 0] on html "7 Version history / Corporate Gifting Draft Preview Save Publish 450 Beta Secti…" at bounding box center [711, 0] width 1423 height 0
click at [186, 616] on input "0" at bounding box center [185, 605] width 38 height 28
type input "016"
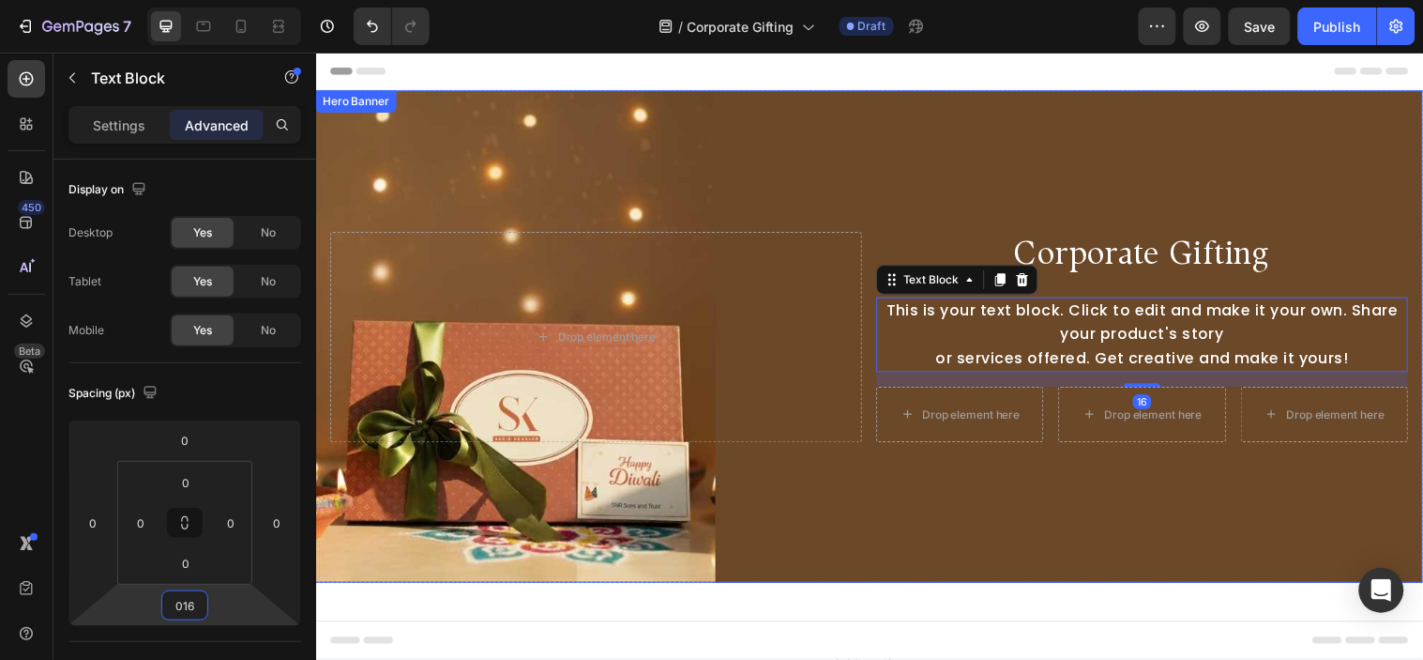
click at [978, 504] on div "Background Image" at bounding box center [878, 340] width 1126 height 500
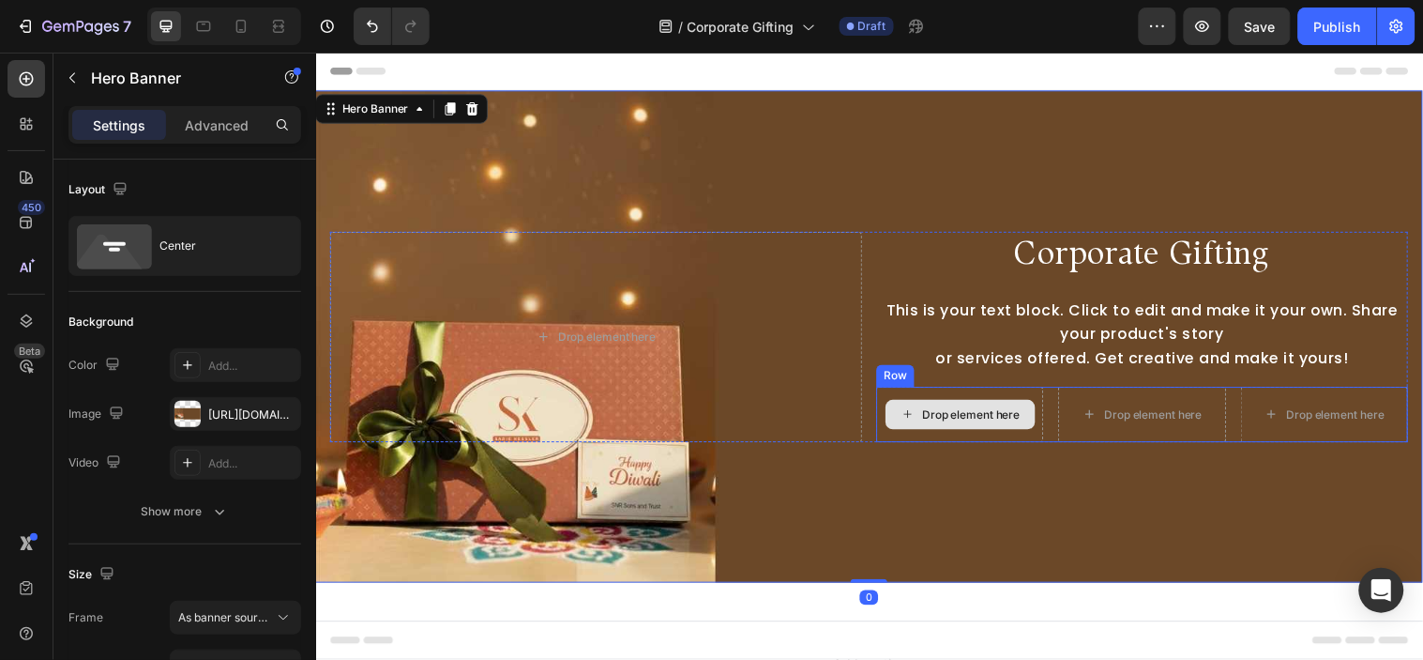
click at [1010, 412] on div "Drop element here" at bounding box center [982, 419] width 99 height 15
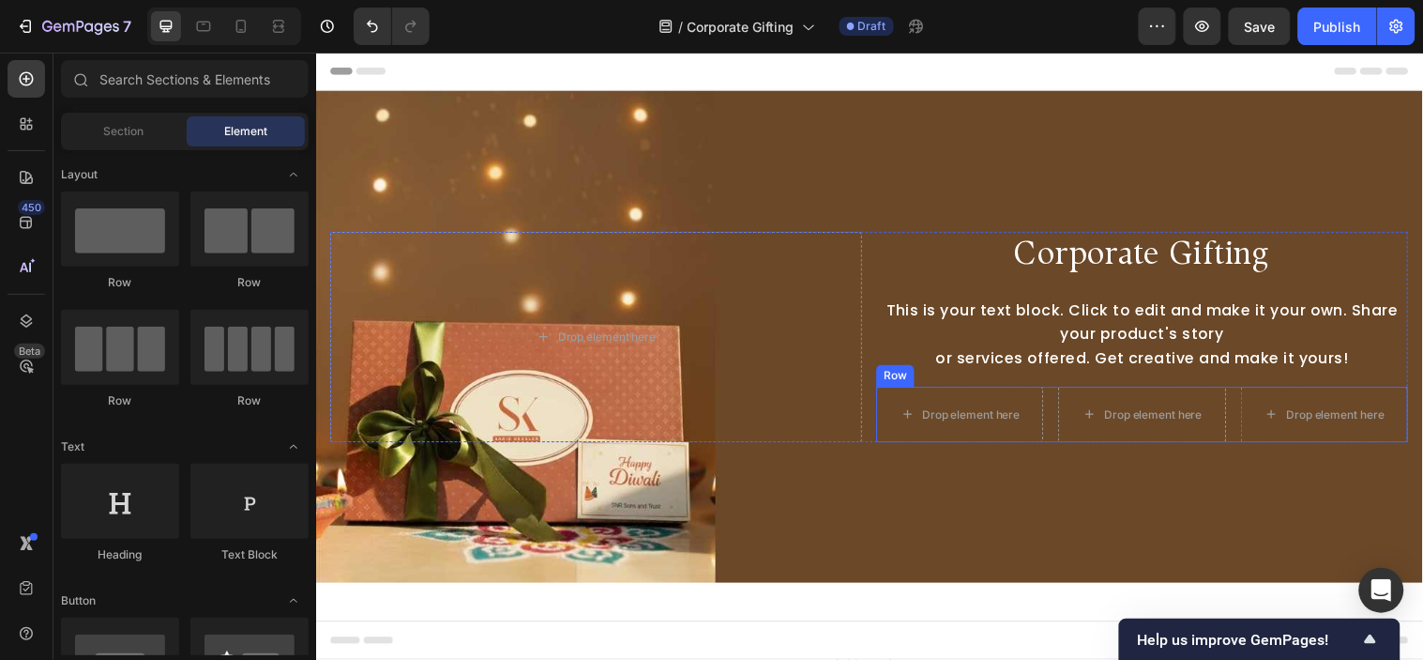
click at [1049, 399] on div "Drop element here Drop element here Drop element here Row" at bounding box center [1156, 419] width 540 height 56
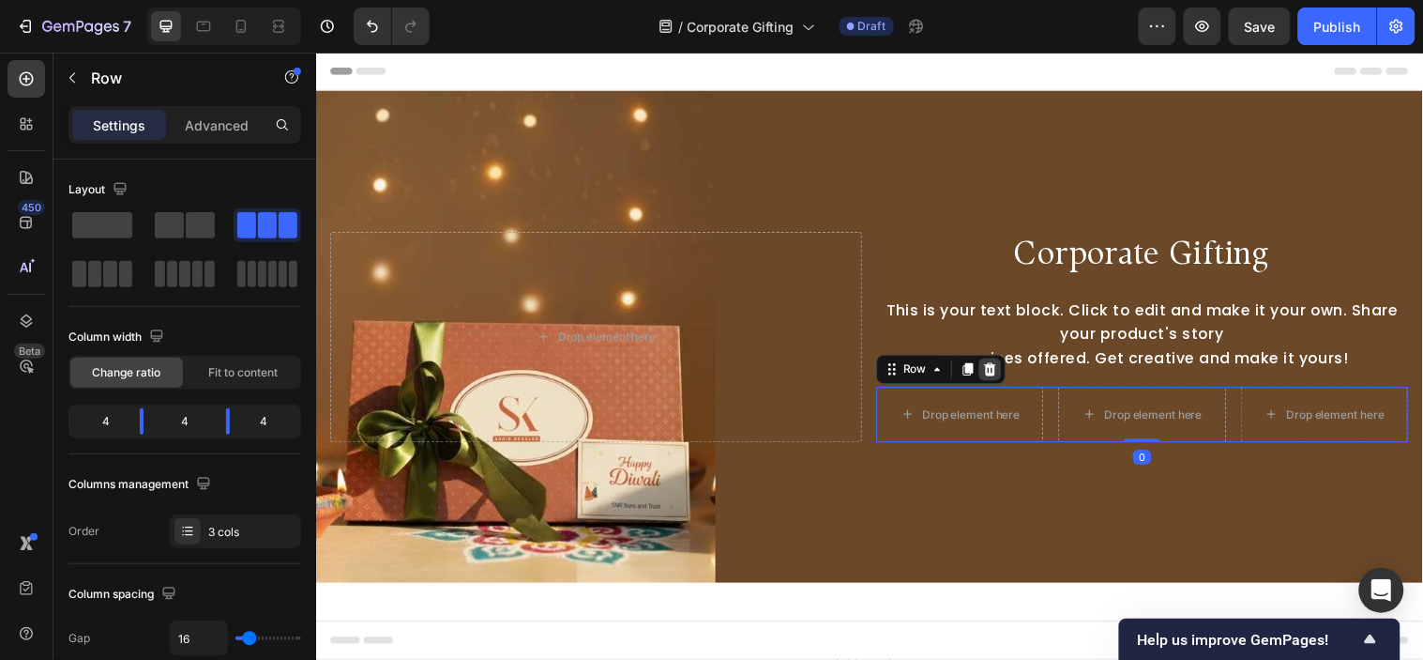
click at [996, 371] on icon at bounding box center [1002, 372] width 12 height 13
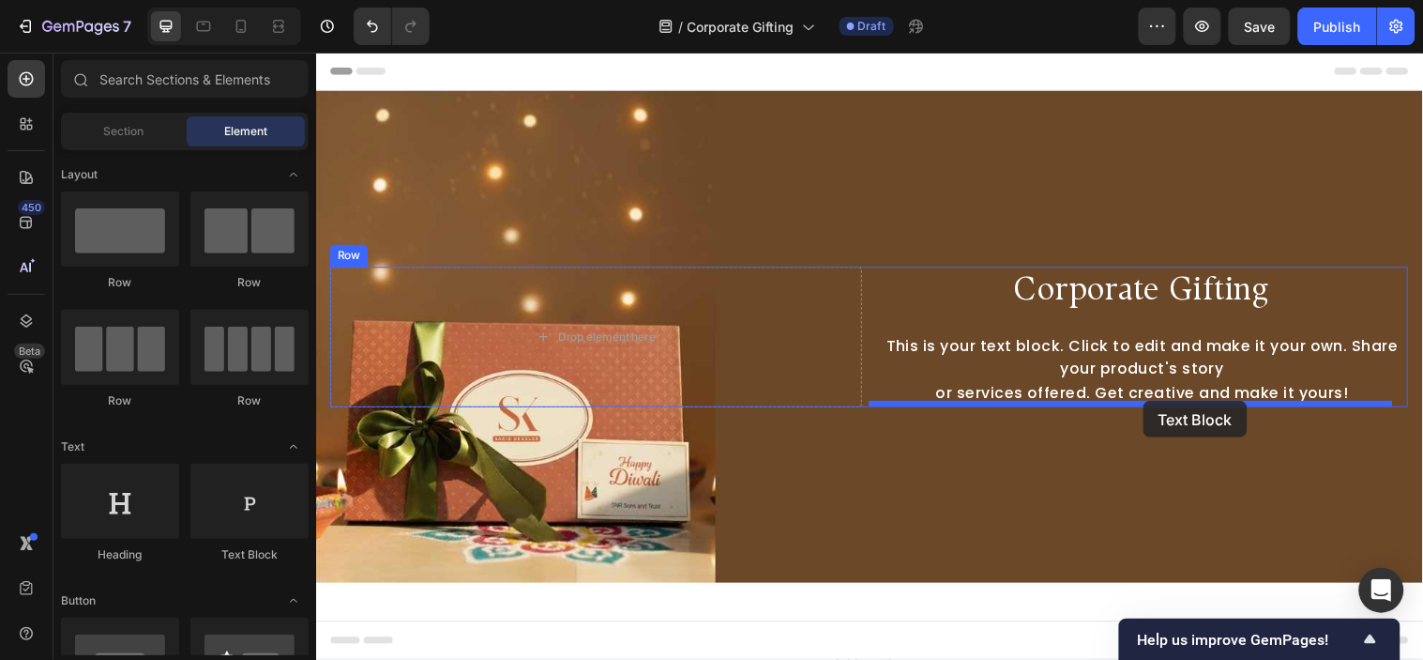
drag, startPoint x: 588, startPoint y: 546, endPoint x: 1156, endPoint y: 405, distance: 584.9
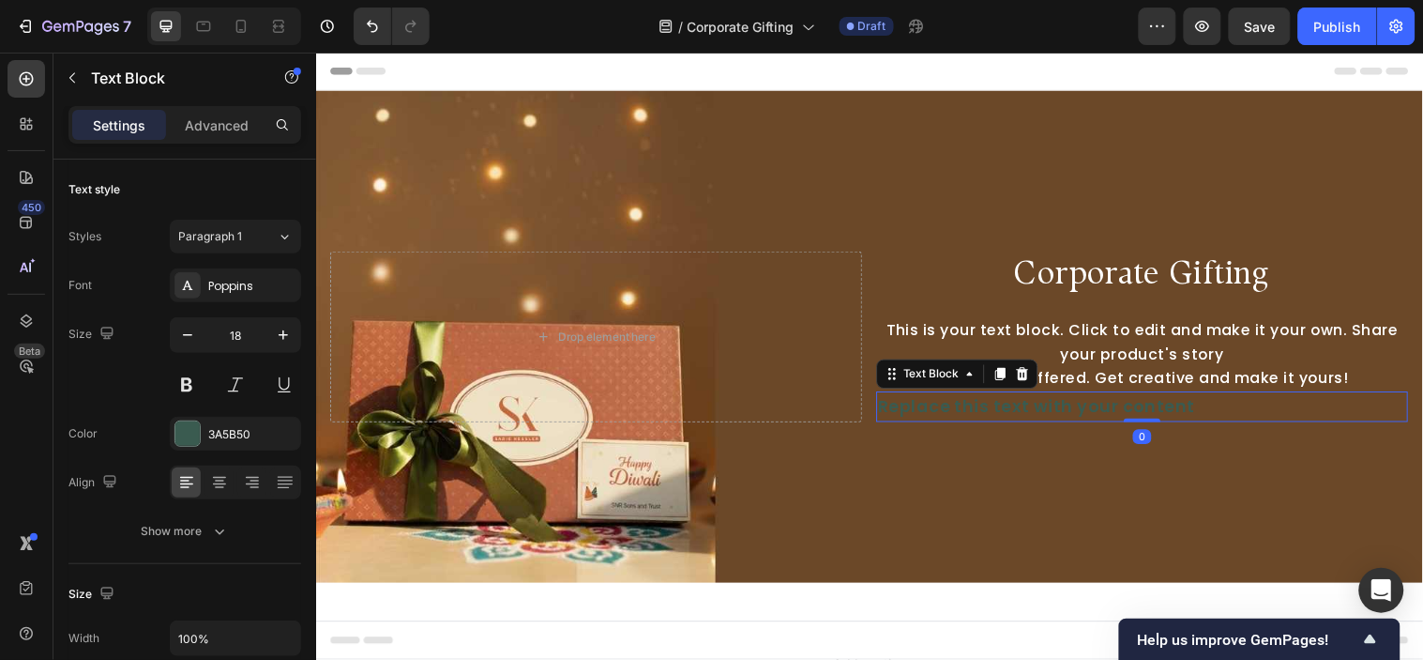
click at [1143, 409] on div "Replace this text with your content" at bounding box center [1156, 411] width 540 height 31
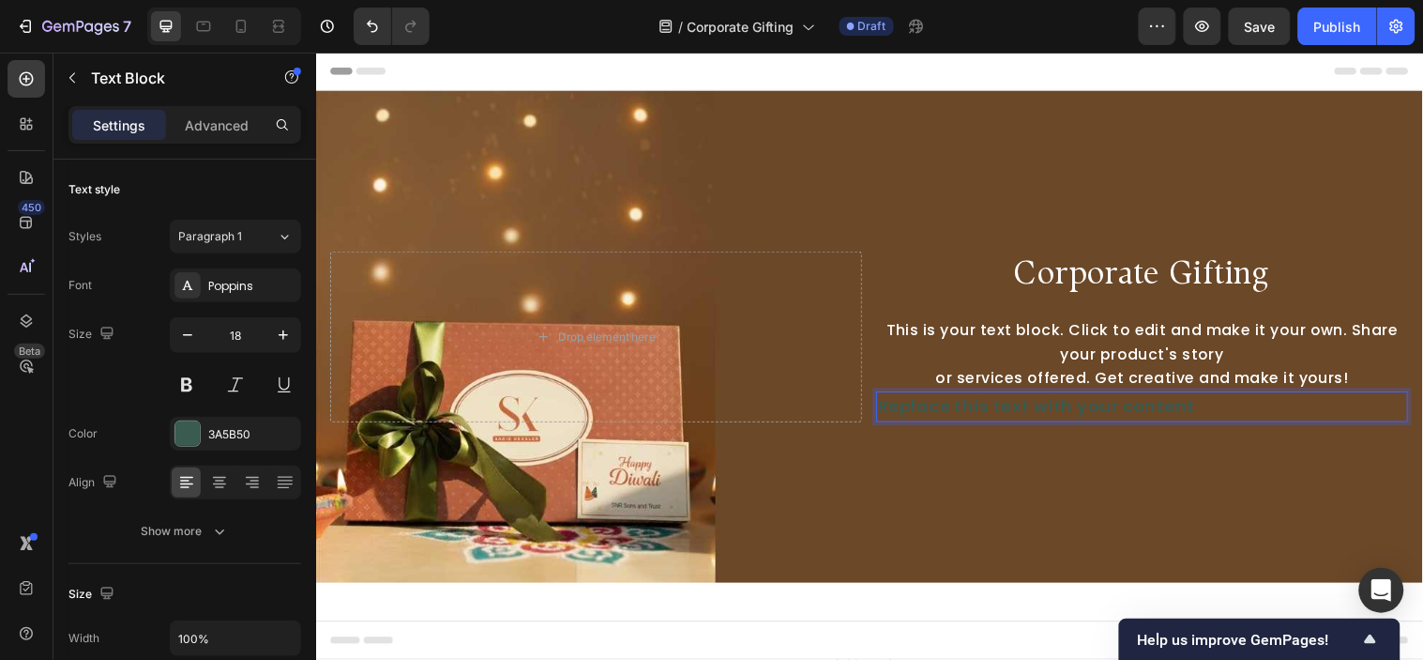
click at [1143, 409] on p "Replace this text with your content" at bounding box center [1156, 411] width 537 height 27
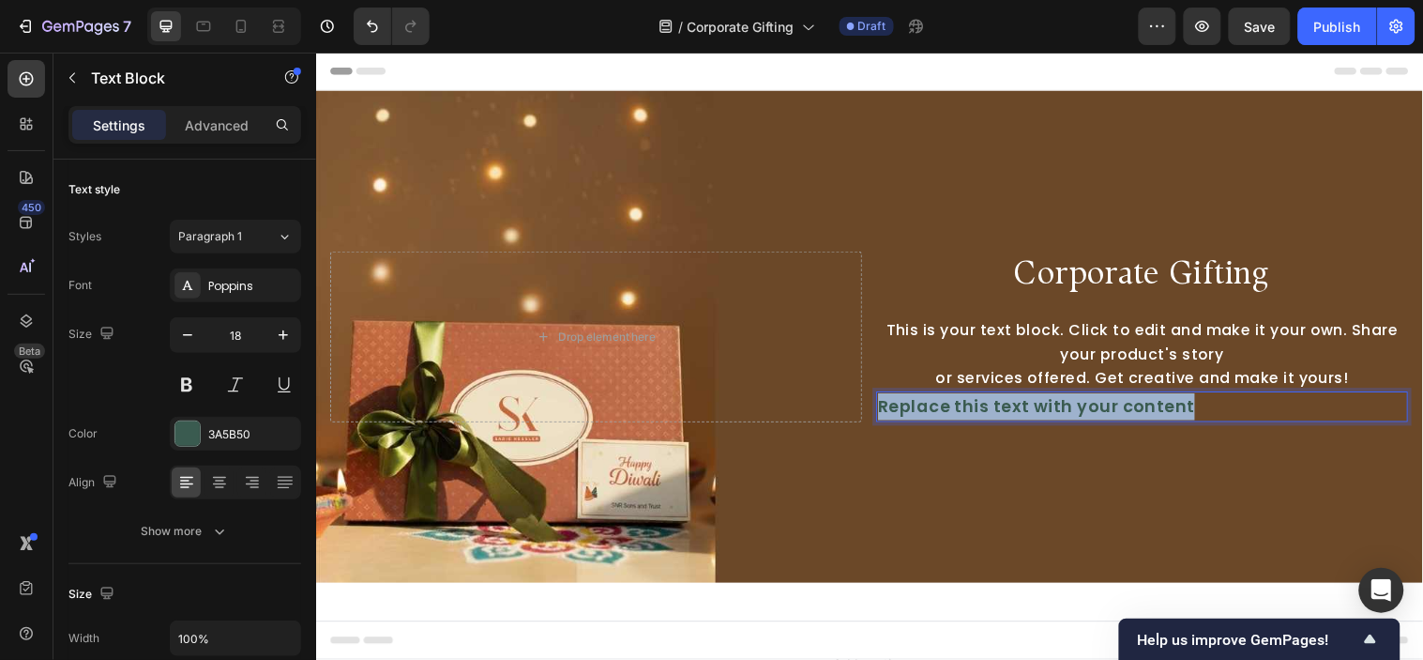
click at [1143, 409] on p "Replace this text with your content" at bounding box center [1156, 411] width 537 height 27
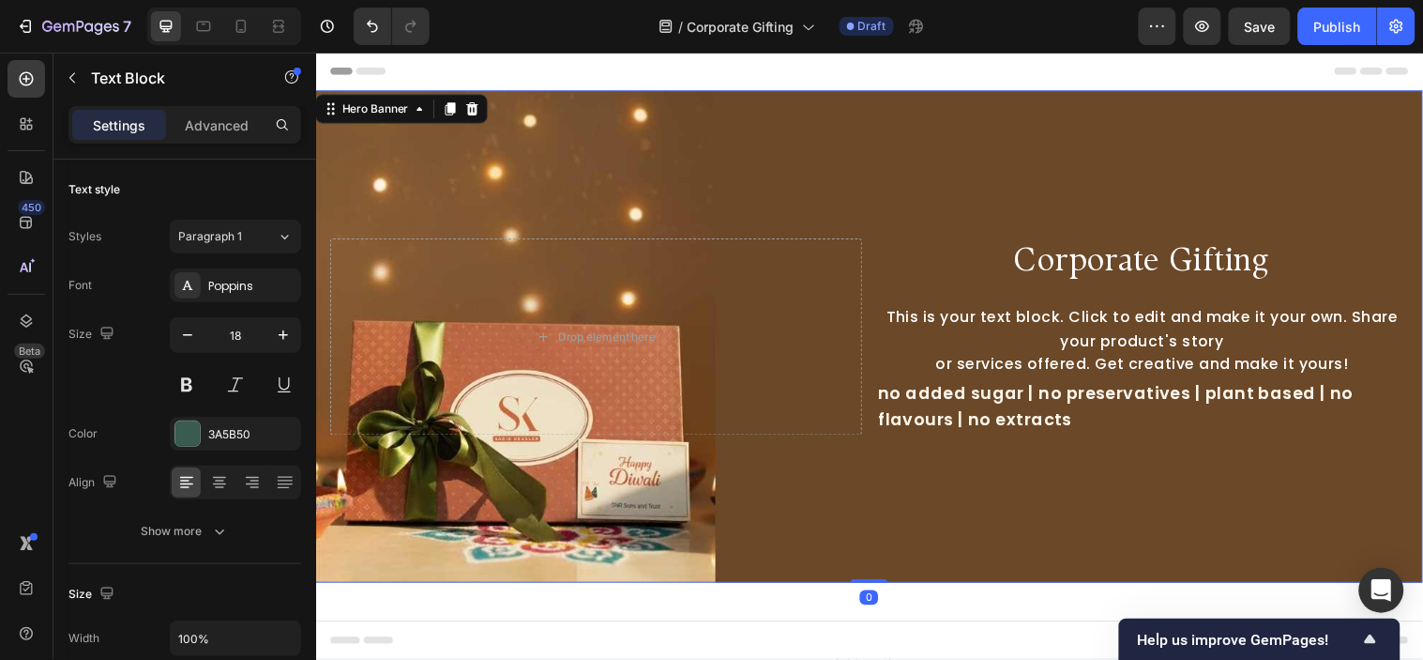
click at [1105, 462] on div "Background Image" at bounding box center [878, 340] width 1126 height 500
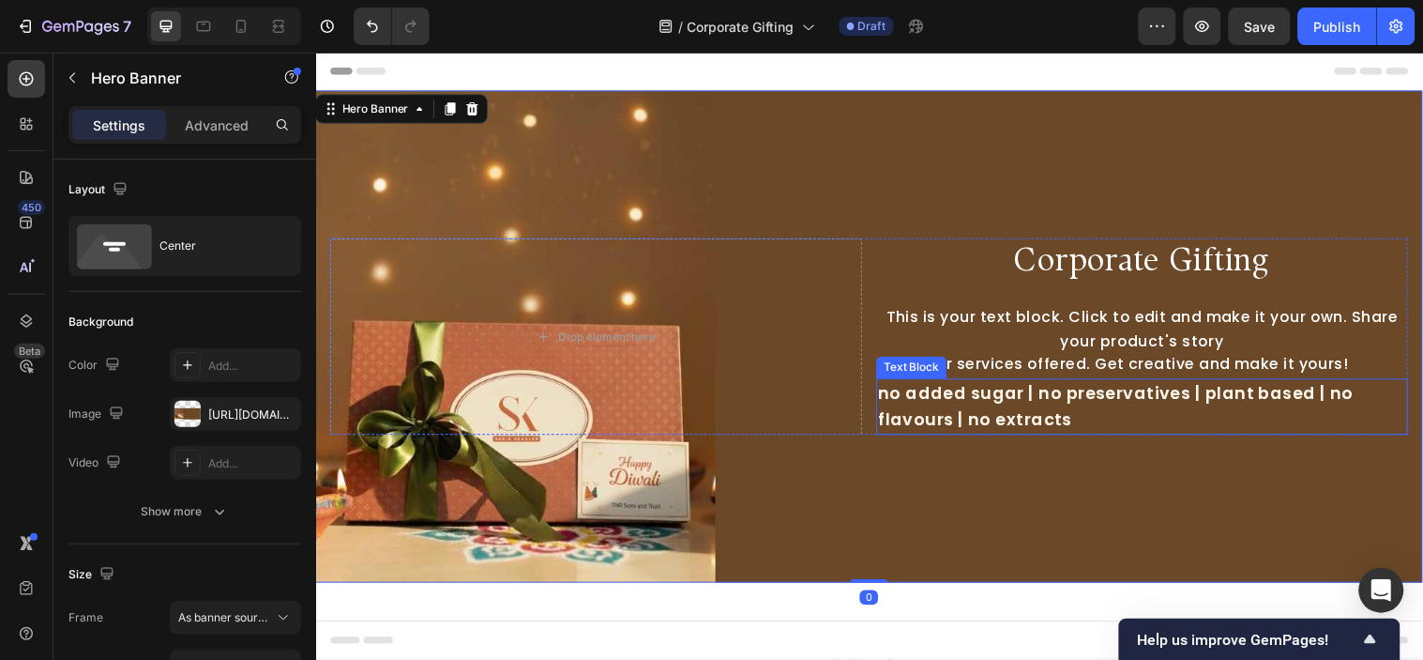
click at [1115, 425] on p "no added sugar | no preservatives | plant based | no flavours | no extracts" at bounding box center [1156, 412] width 537 height 54
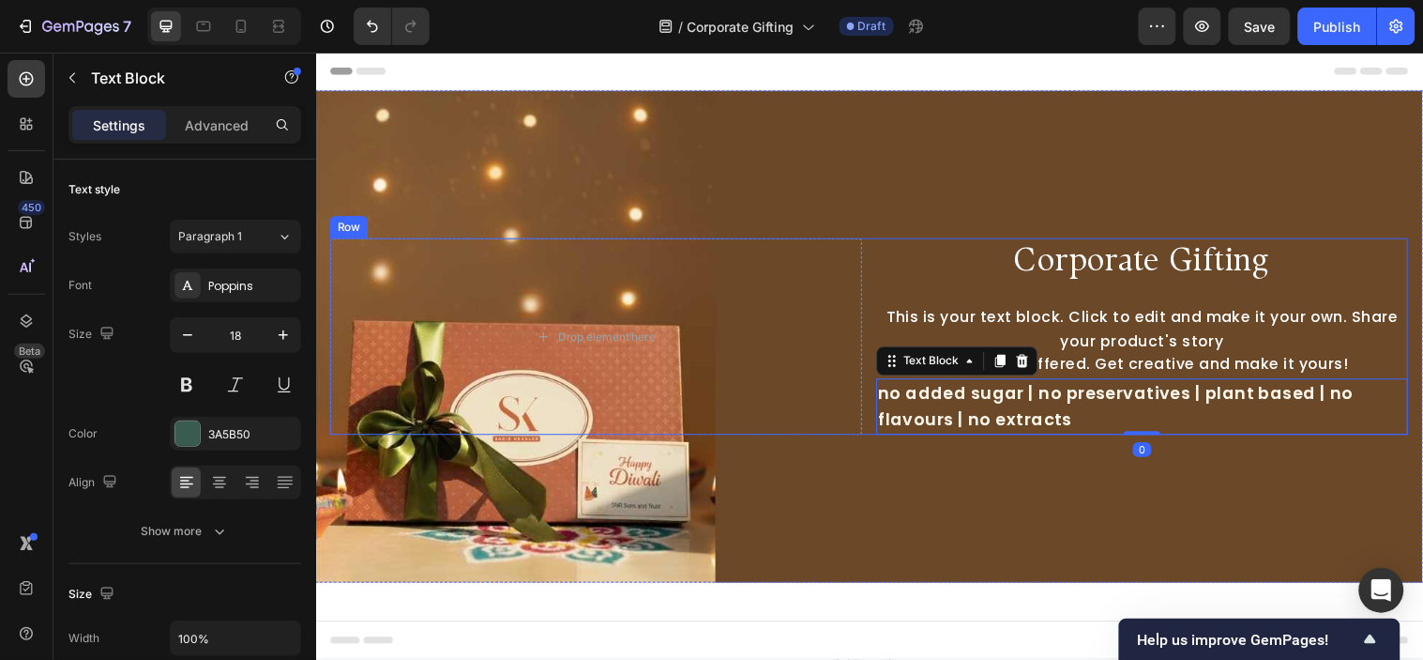
click at [873, 316] on div "Drop element here Corporate Gifting Heading This is your text block. Click to e…" at bounding box center [878, 340] width 1096 height 200
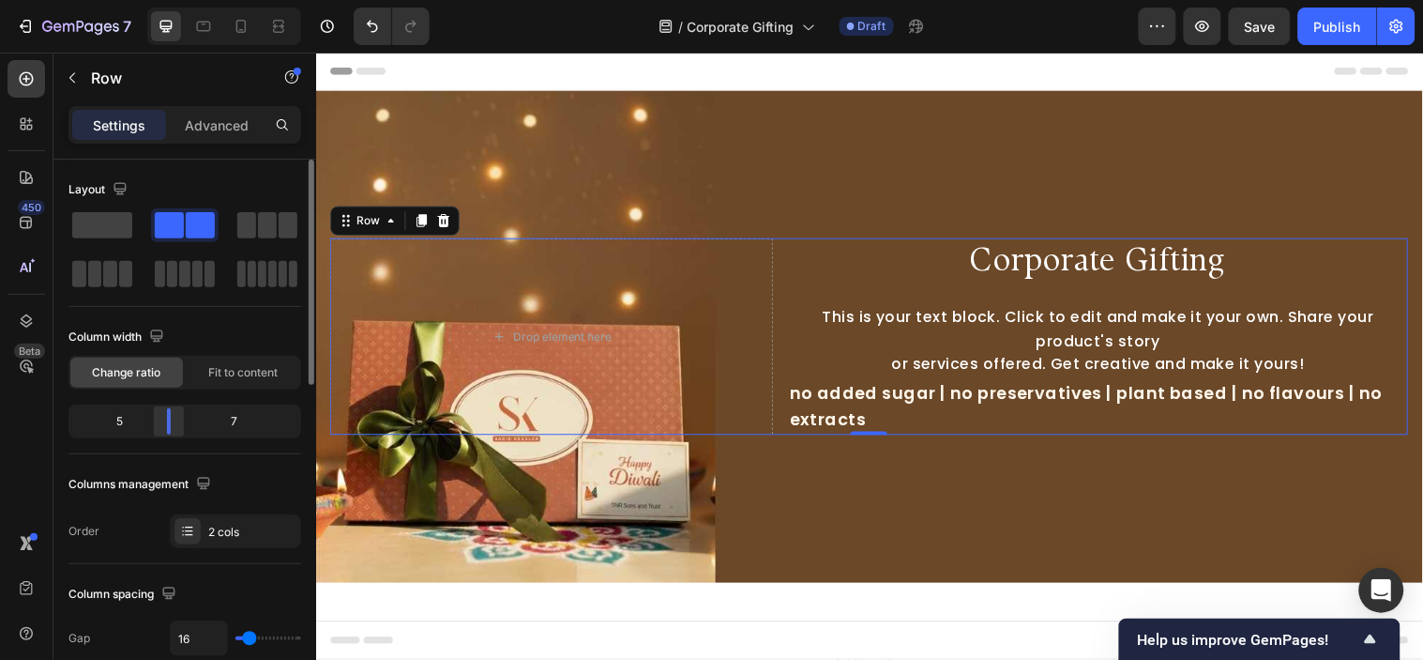
drag, startPoint x: 181, startPoint y: 413, endPoint x: 165, endPoint y: 414, distance: 16.0
click at [165, 414] on div at bounding box center [169, 421] width 34 height 26
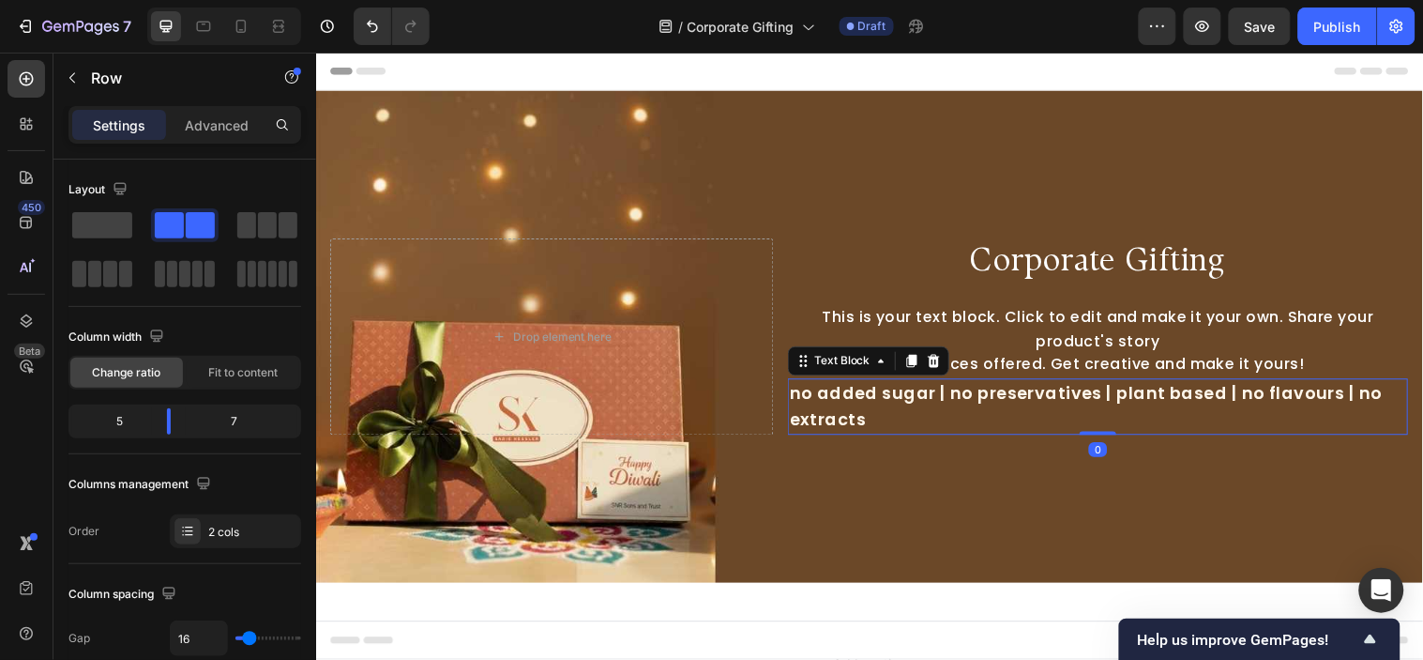
click at [903, 418] on p "no added sugar | no preservatives | plant based | no flavours | no extracts" at bounding box center [1111, 412] width 627 height 54
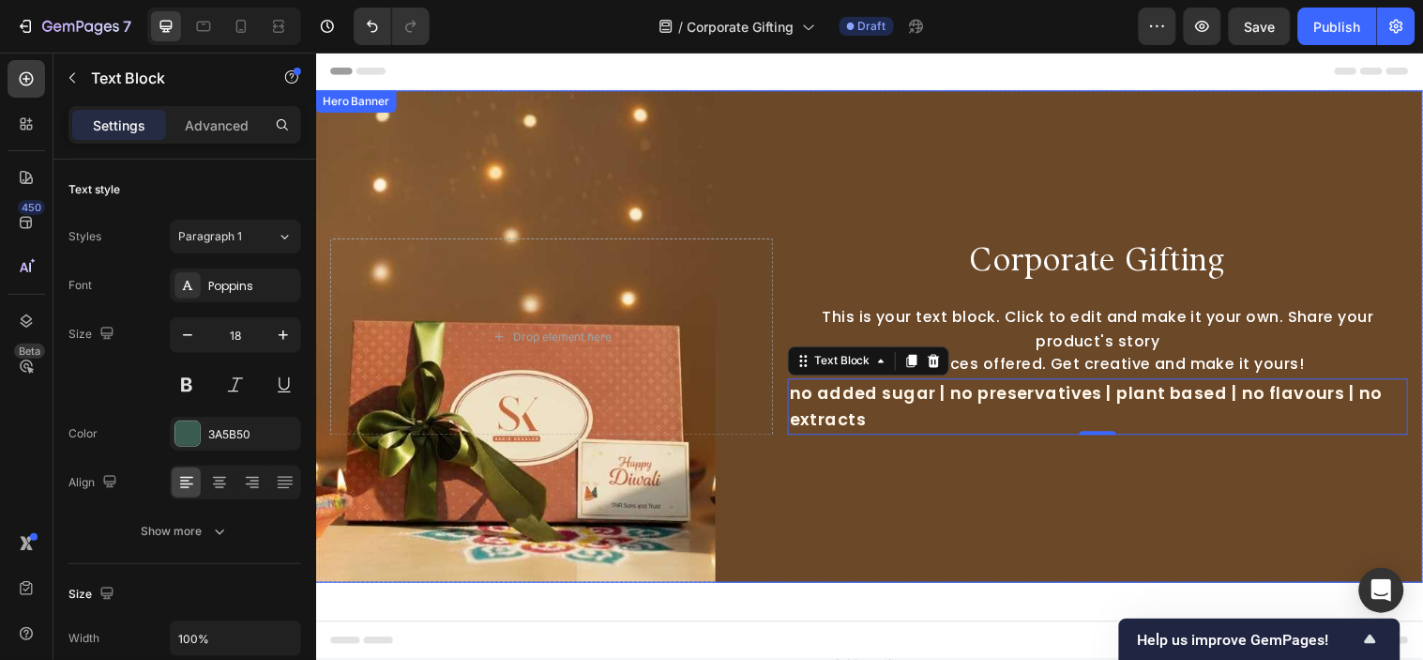
click at [797, 502] on div "Background Image" at bounding box center [878, 340] width 1126 height 500
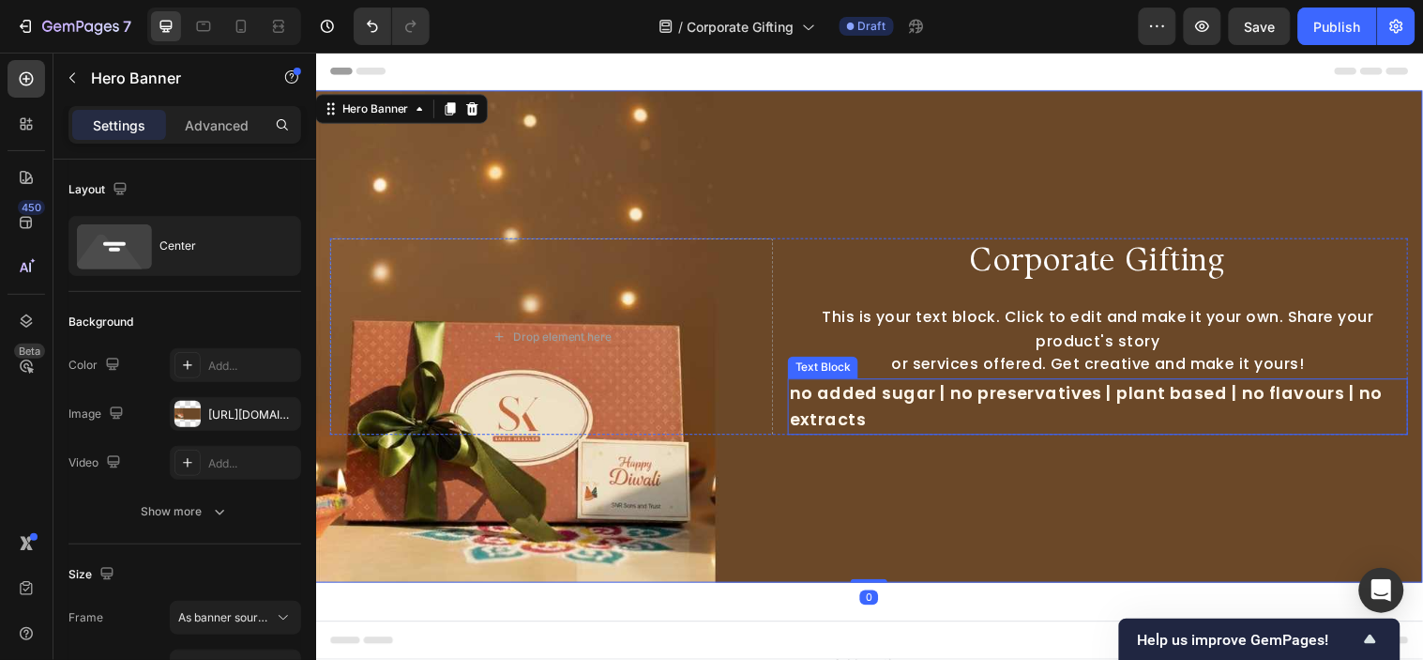
click at [908, 387] on span "no added sugar | no preservatives | plant based | no flavours | no extracts" at bounding box center [1099, 411] width 603 height 51
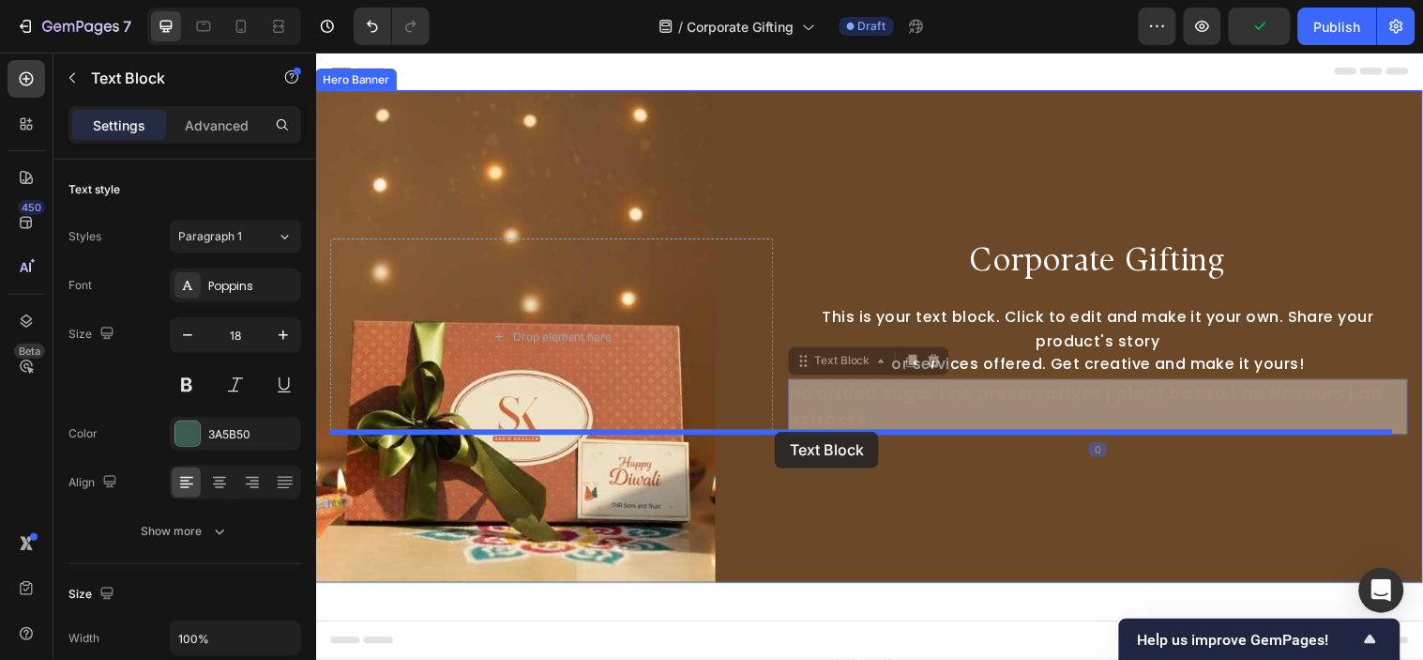
drag, startPoint x: 808, startPoint y: 368, endPoint x: 782, endPoint y: 436, distance: 73.4
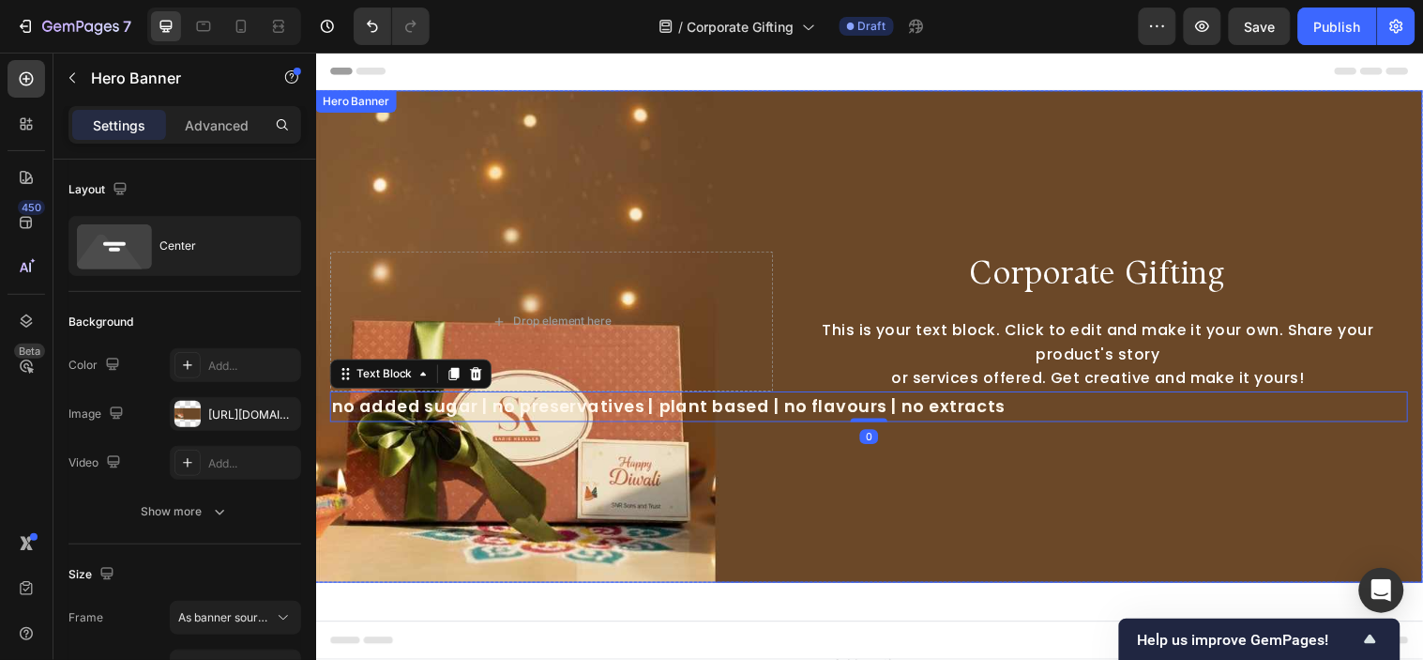
click at [918, 494] on div "Background Image" at bounding box center [878, 340] width 1126 height 500
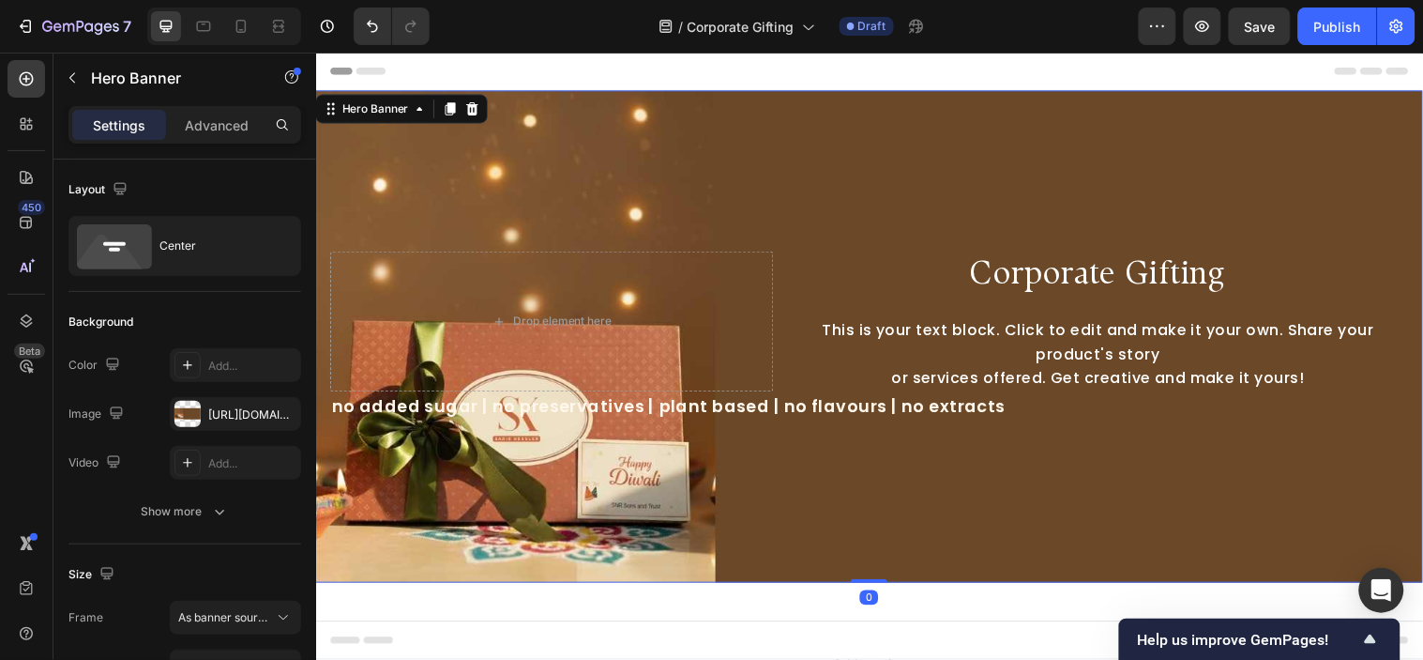
click at [961, 472] on div "Background Image" at bounding box center [878, 340] width 1126 height 500
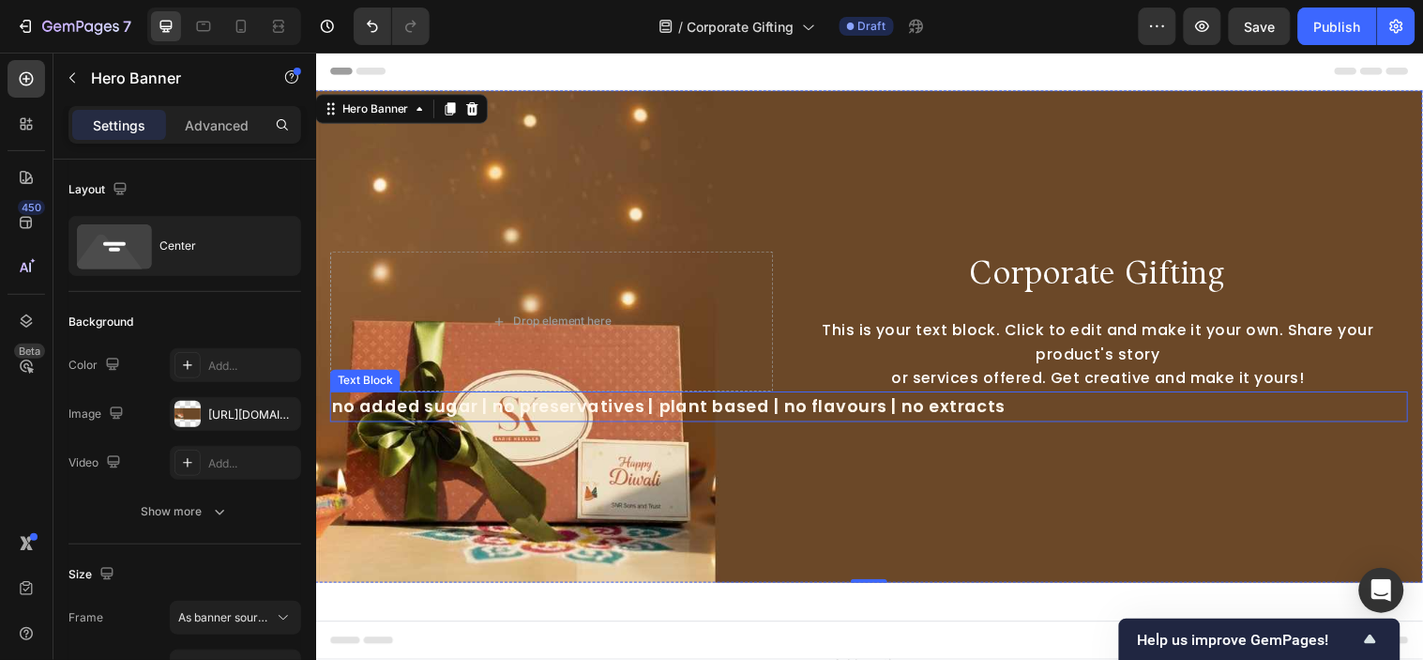
click at [829, 417] on span "no added sugar | no preservatives | plant based | no flavours | no extracts" at bounding box center [674, 410] width 685 height 23
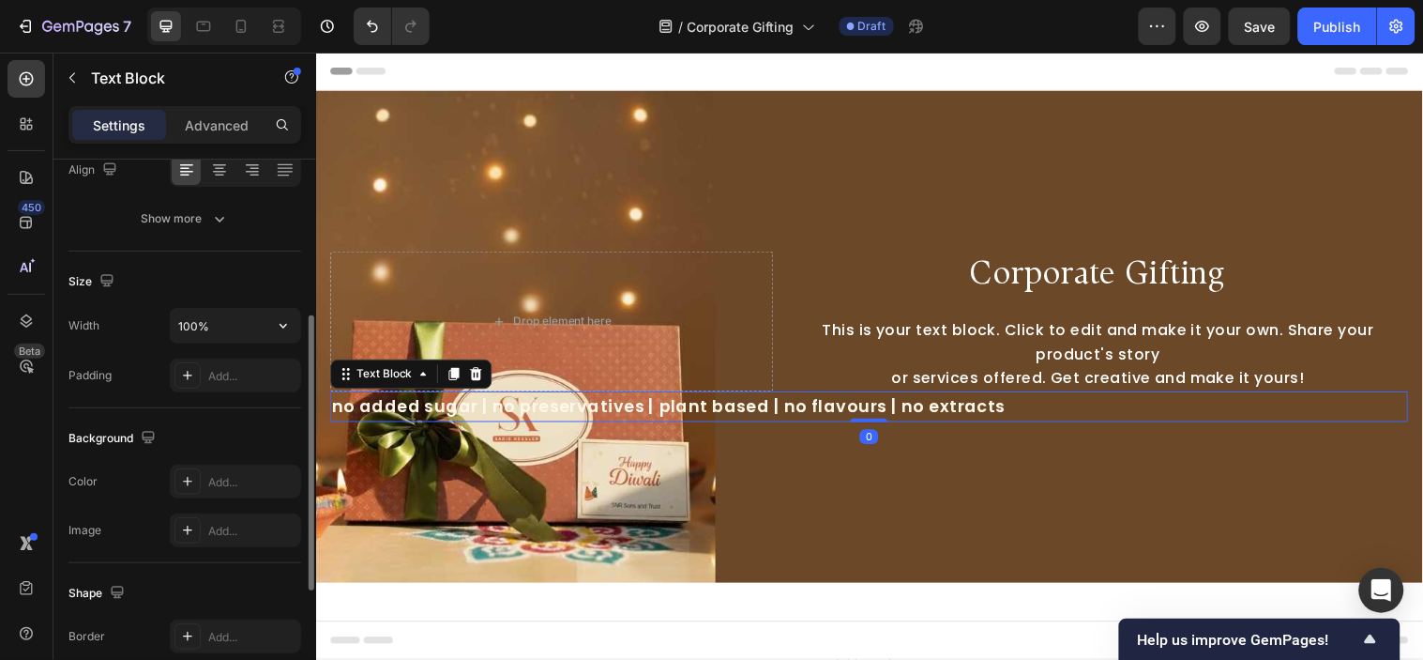
scroll to position [558, 0]
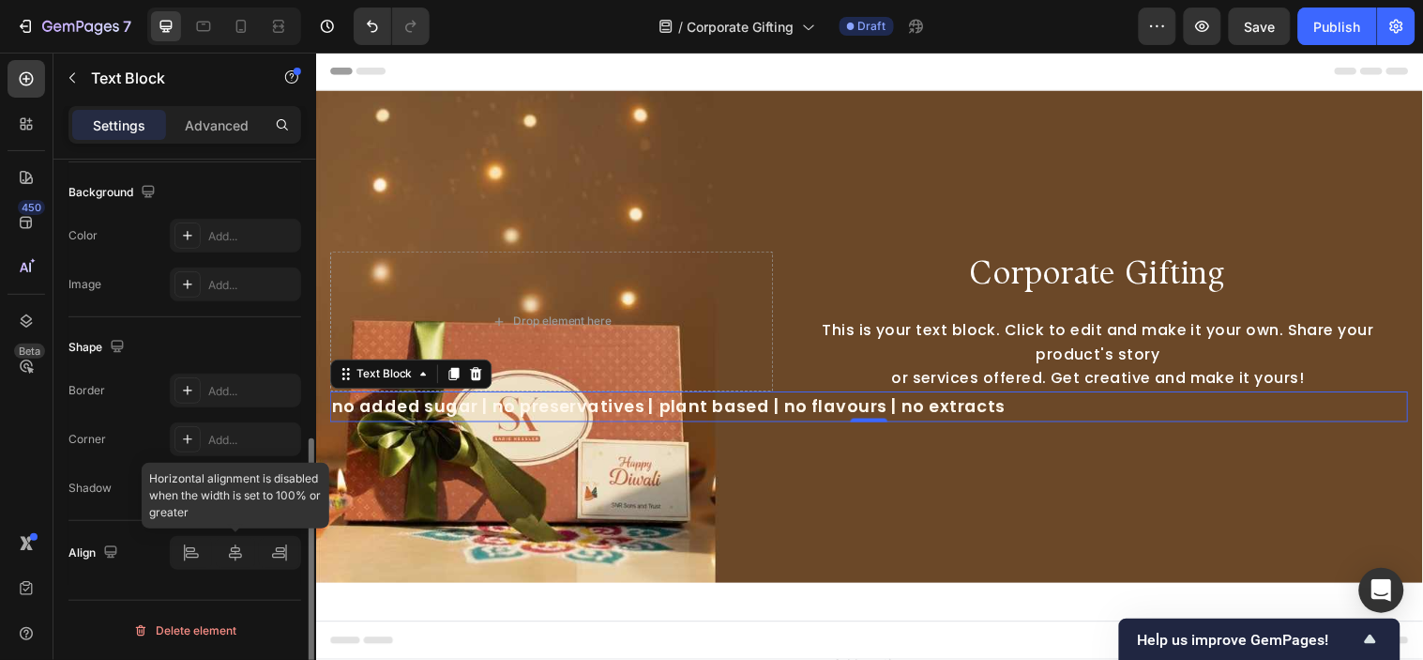
click at [236, 554] on div at bounding box center [235, 553] width 131 height 34
click at [295, 560] on div at bounding box center [235, 553] width 131 height 34
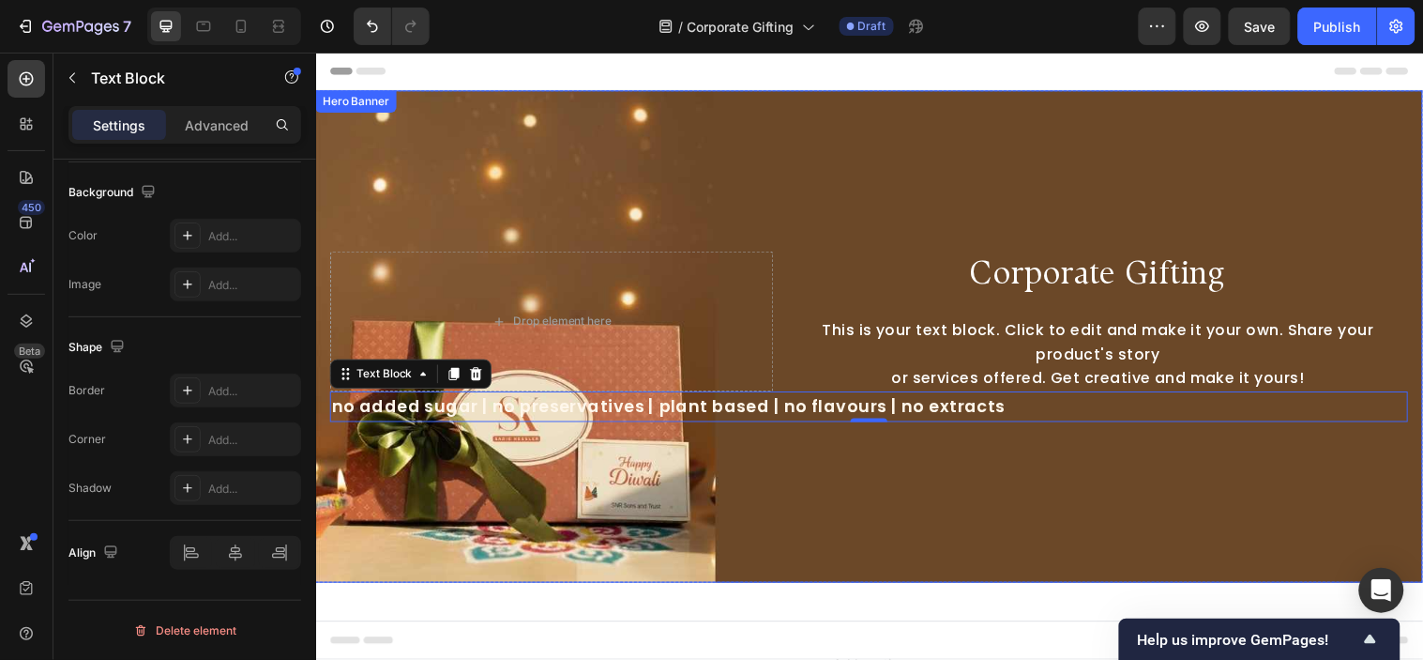
click at [1100, 425] on div "Drop element here Corporate Gifting Heading This is your text block. Click to e…" at bounding box center [878, 340] width 1126 height 181
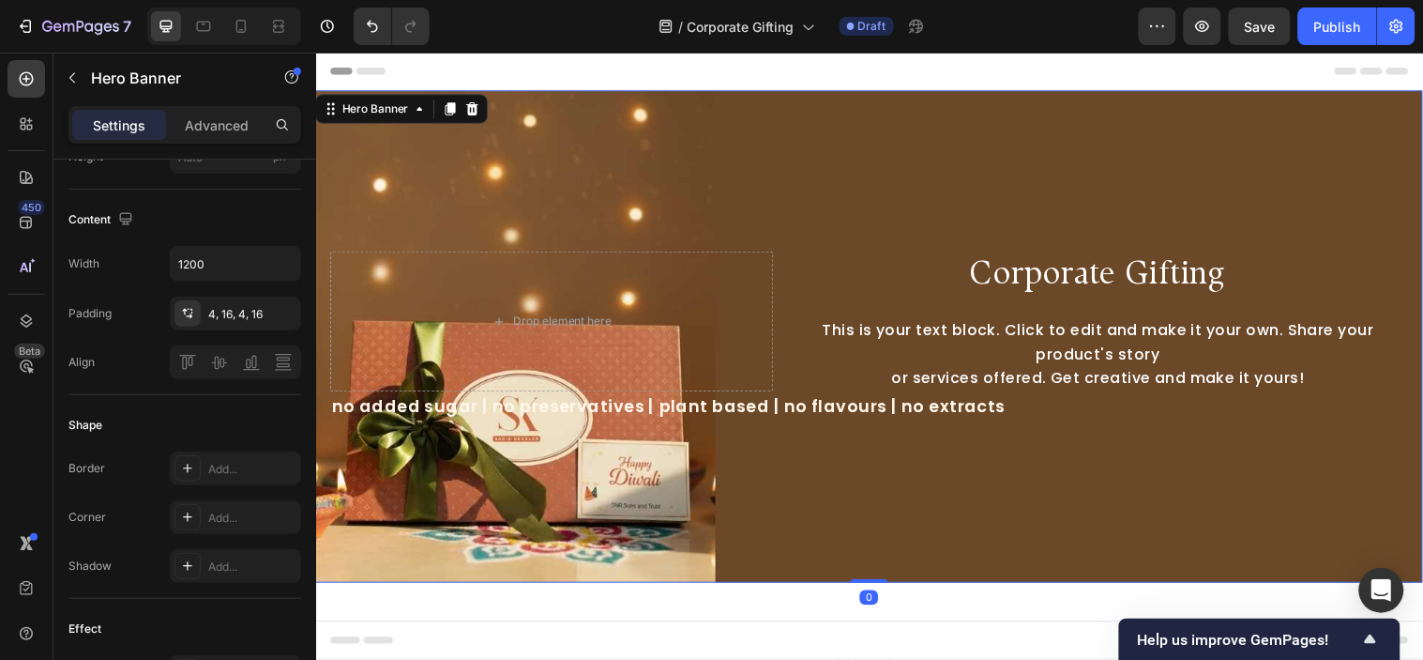
scroll to position [0, 0]
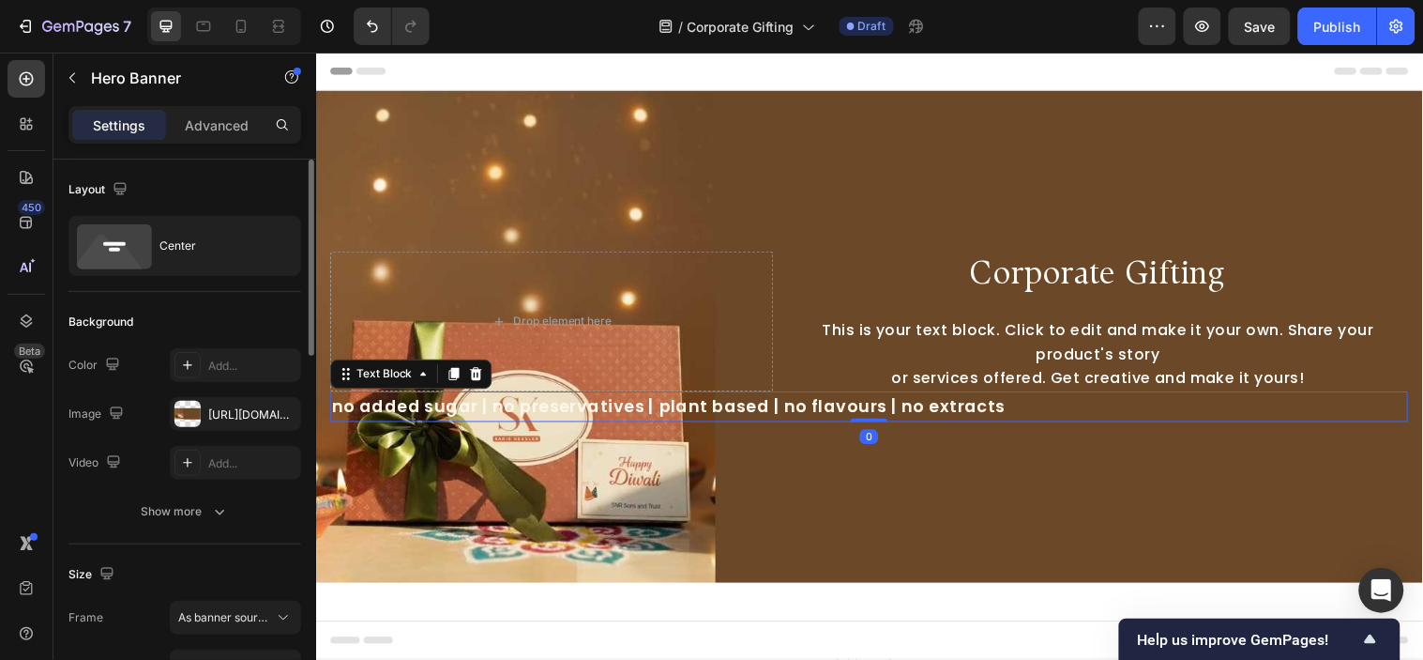
click at [1025, 409] on p "no added sugar | no preservatives | plant based | no flavours | no extracts" at bounding box center [878, 411] width 1092 height 27
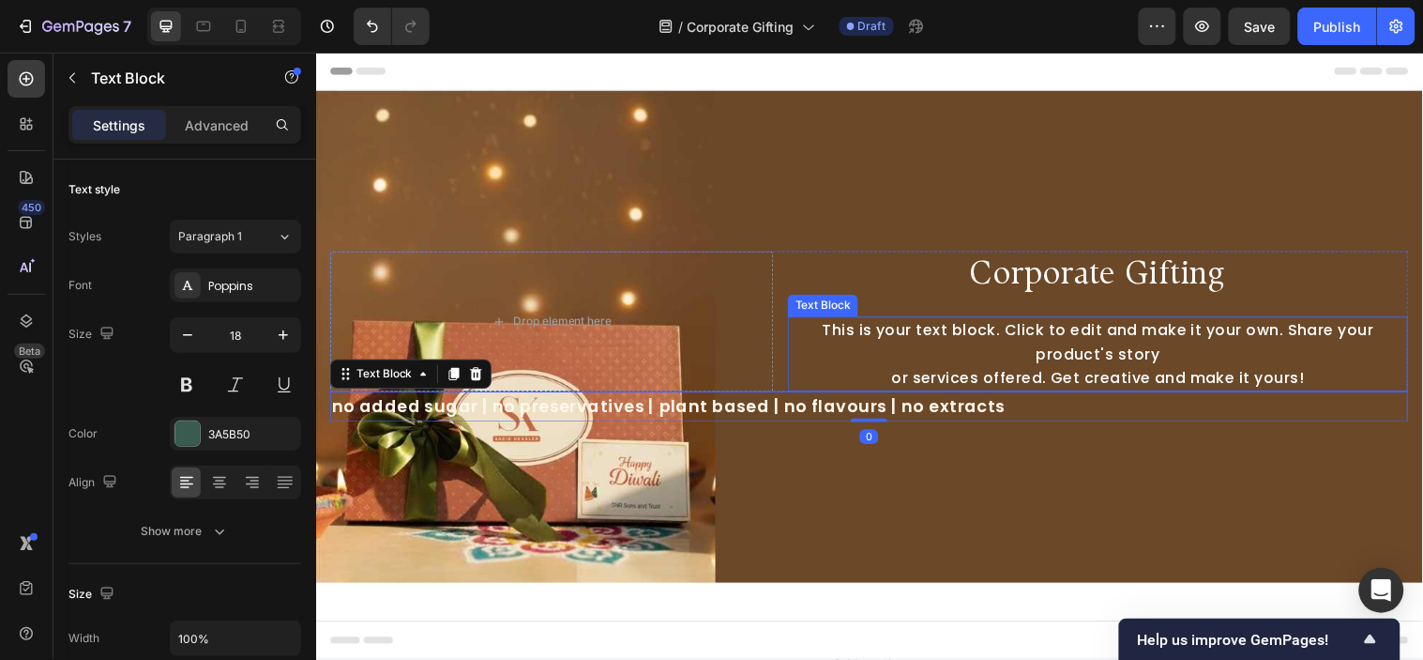
click at [1067, 351] on div "This is your text block. Click to edit and make it your own. Share your product…" at bounding box center [1111, 358] width 631 height 76
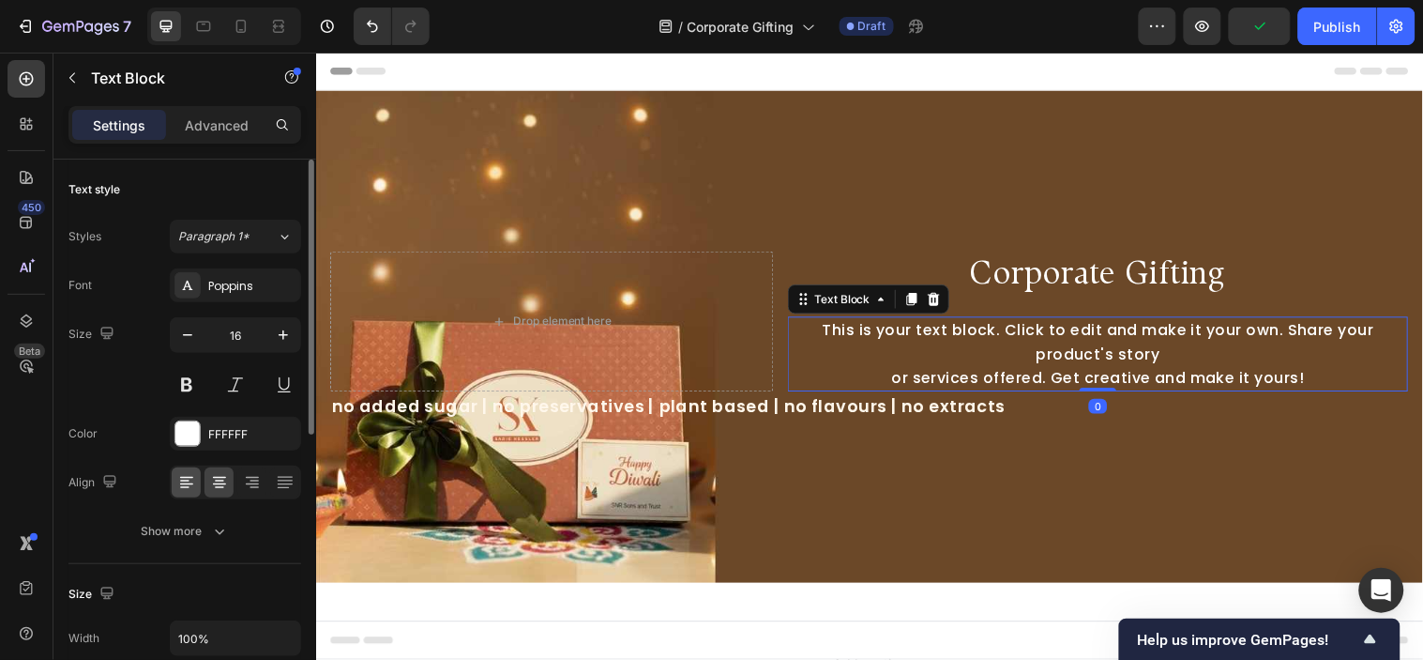
click at [173, 479] on div at bounding box center [186, 482] width 29 height 30
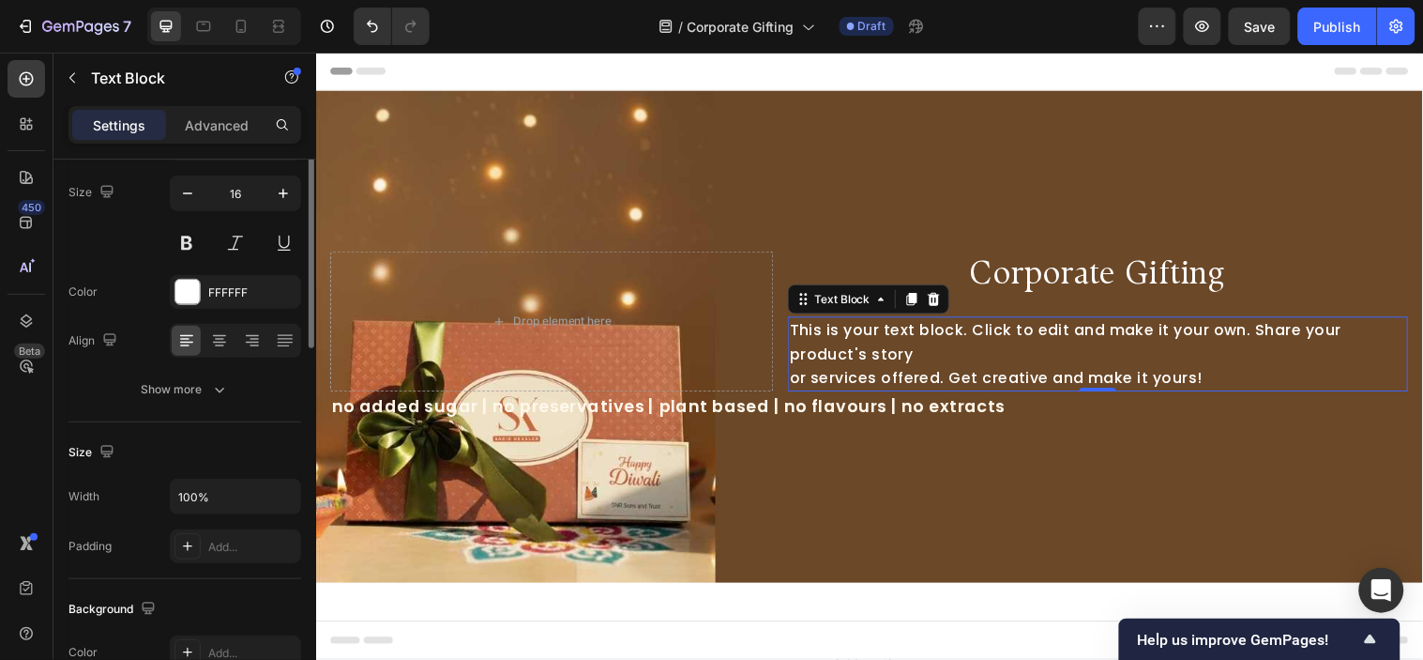
scroll to position [38, 0]
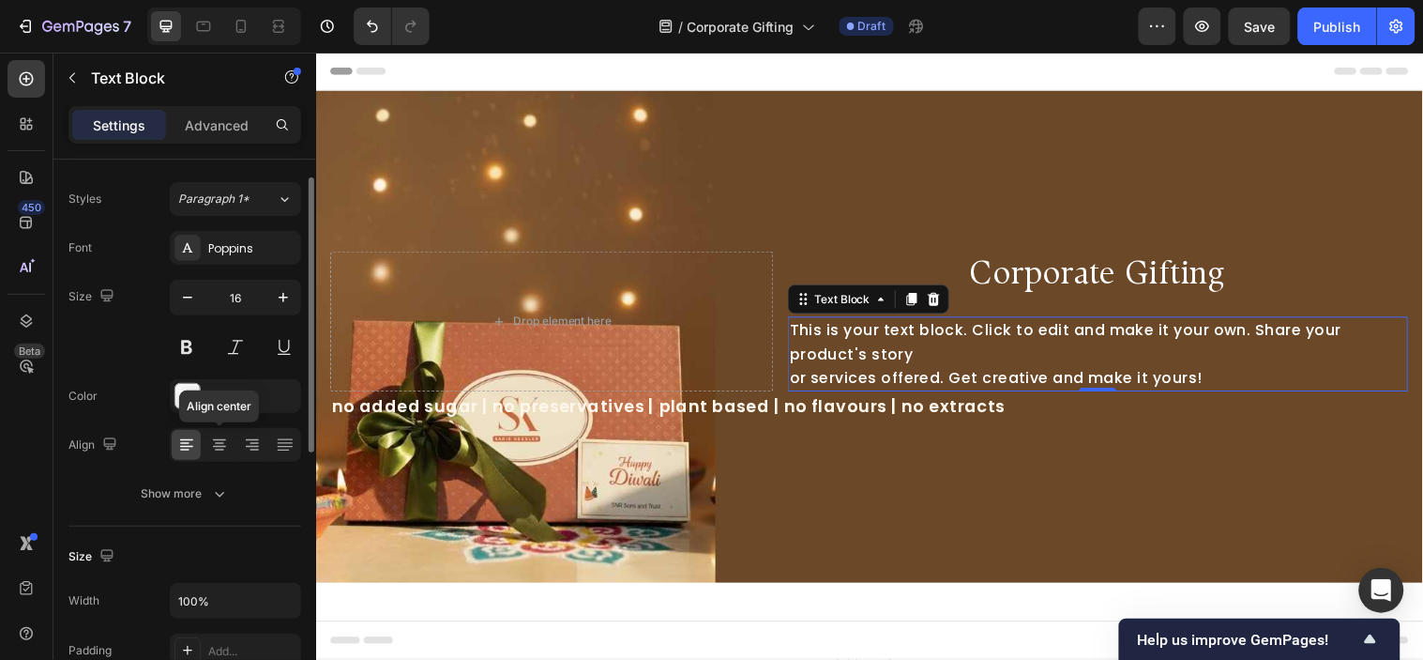
drag, startPoint x: 217, startPoint y: 437, endPoint x: 269, endPoint y: 425, distance: 53.9
click at [218, 437] on icon at bounding box center [219, 444] width 19 height 19
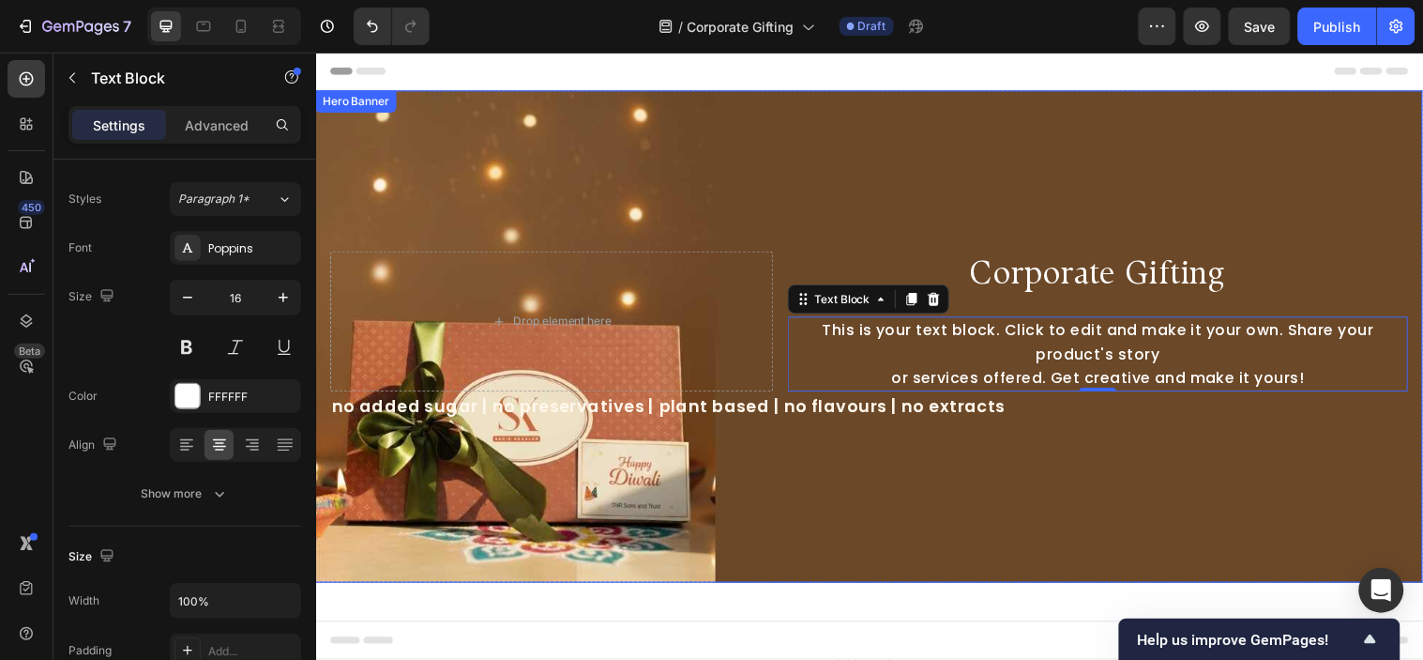
click at [1164, 455] on div "Background Image" at bounding box center [878, 340] width 1126 height 500
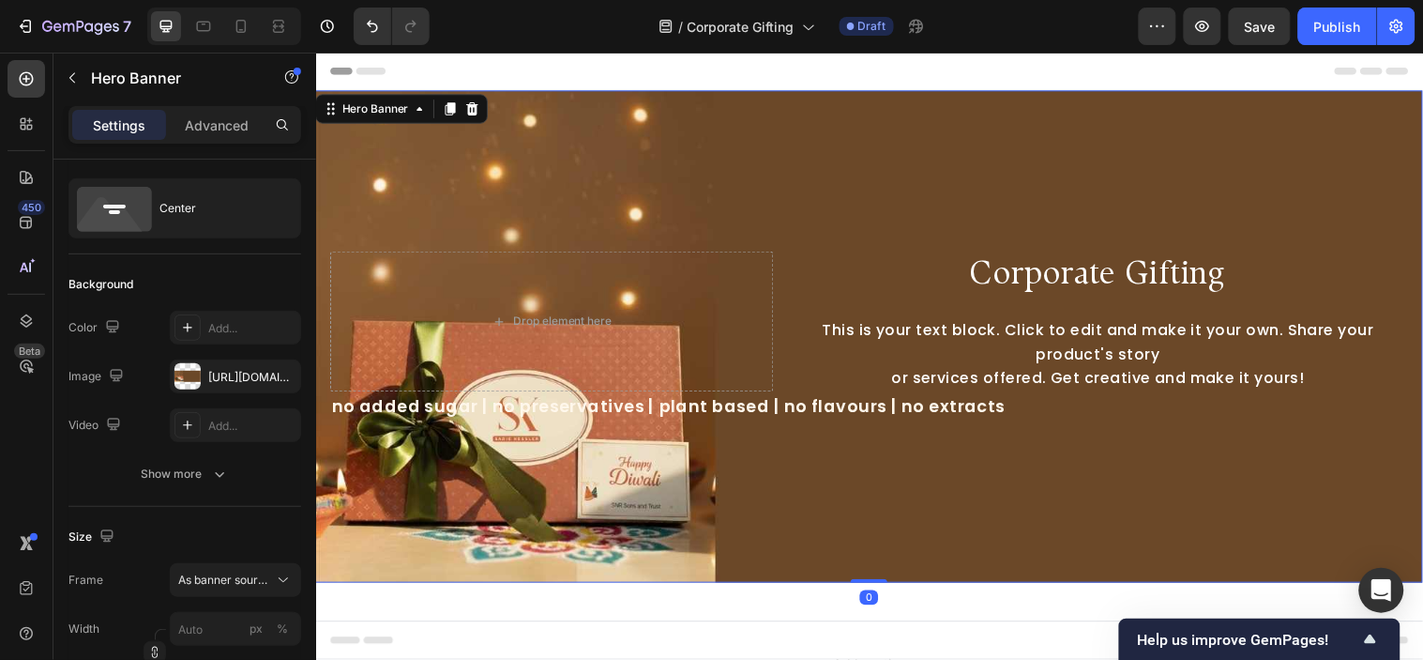
scroll to position [0, 0]
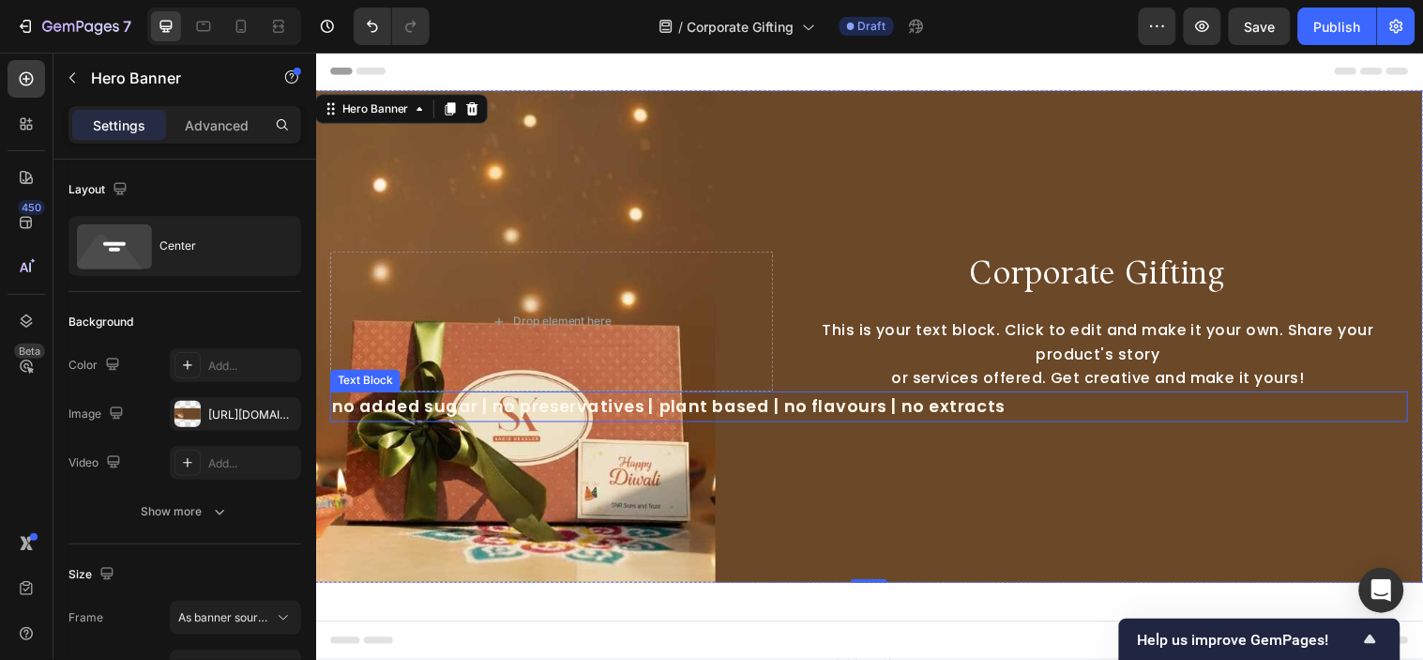
click at [994, 401] on span "no added sugar | no preservatives | plant based | no flavours | no extracts" at bounding box center [674, 410] width 685 height 23
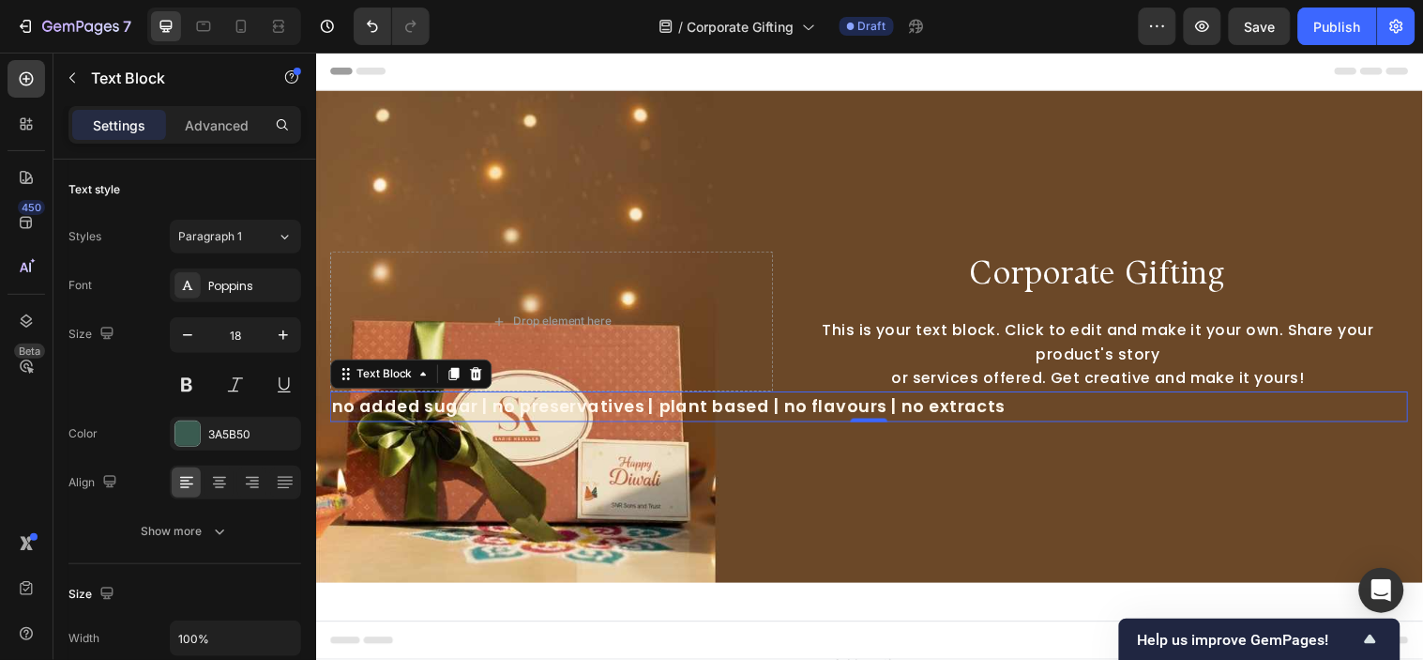
click at [651, 404] on span "no added sugar | no preservatives | plant based | no flavours | no extracts" at bounding box center [674, 410] width 685 height 23
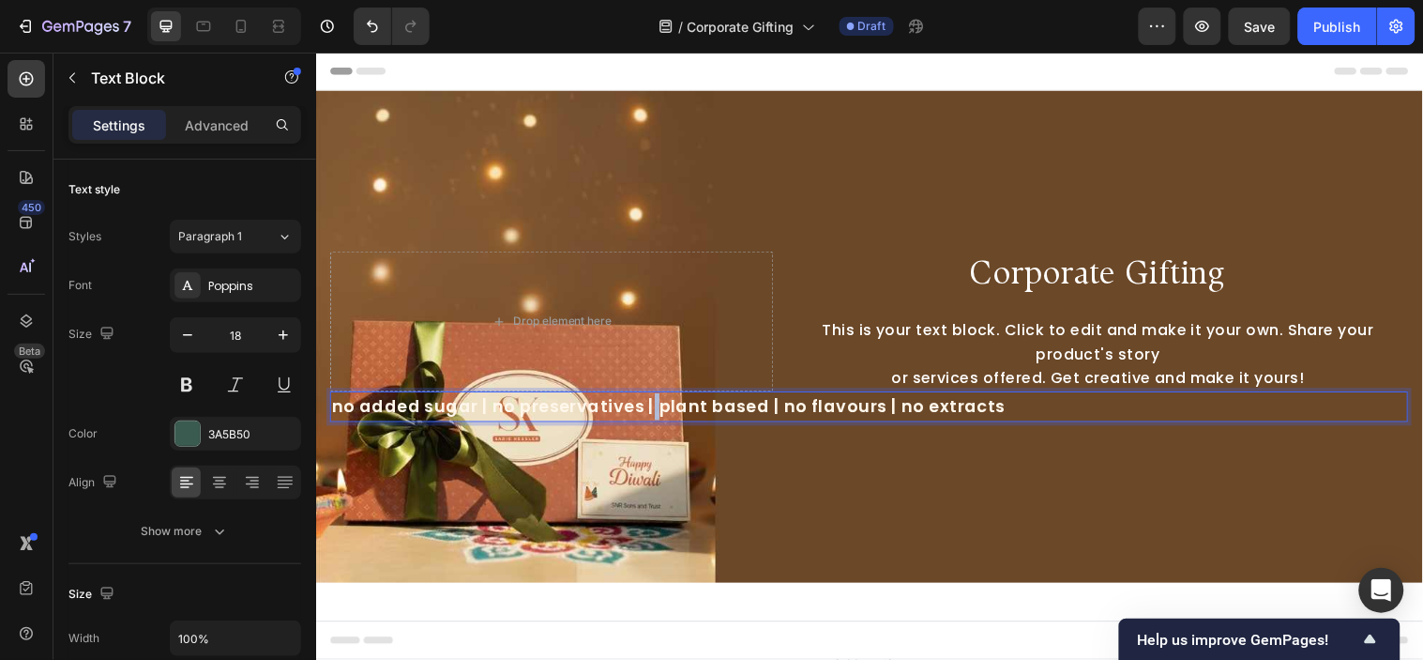
click at [651, 404] on span "no added sugar | no preservatives | plant based | no flavours | no extracts" at bounding box center [674, 410] width 685 height 23
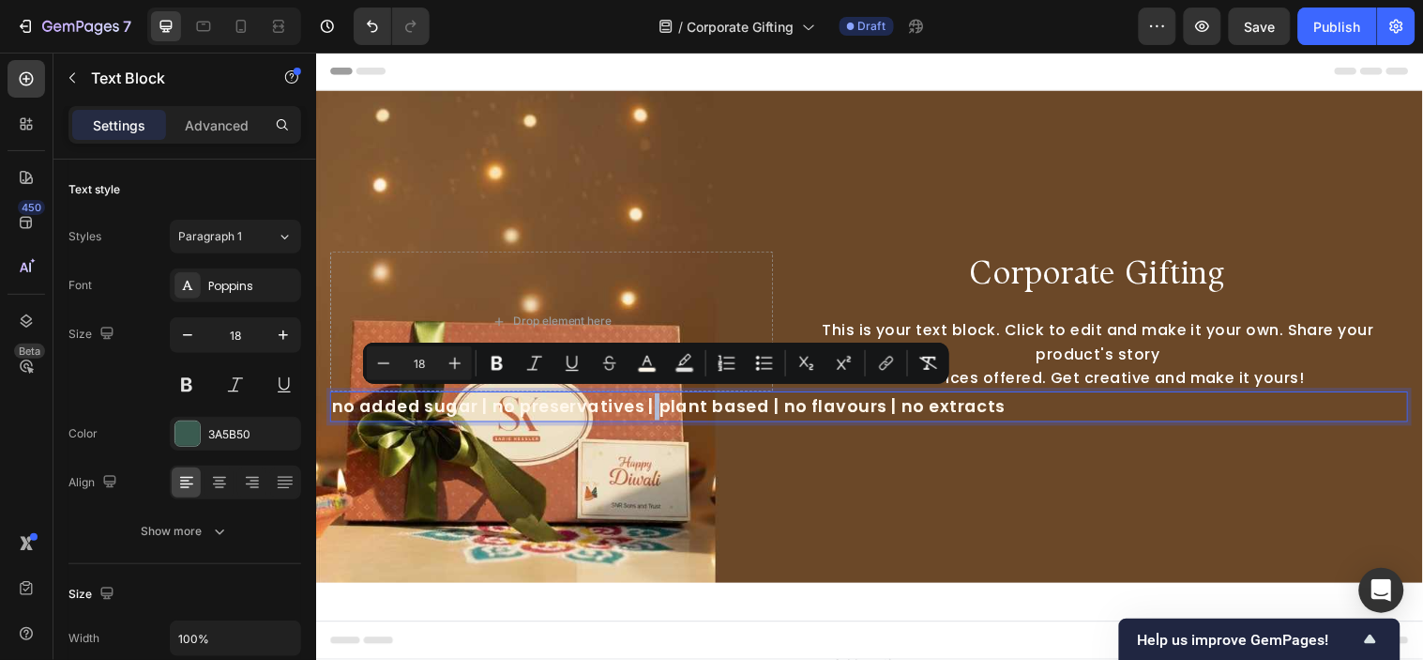
click at [657, 404] on span "no added sugar | no preservatives | plant based | no flavours | no extracts" at bounding box center [674, 410] width 685 height 23
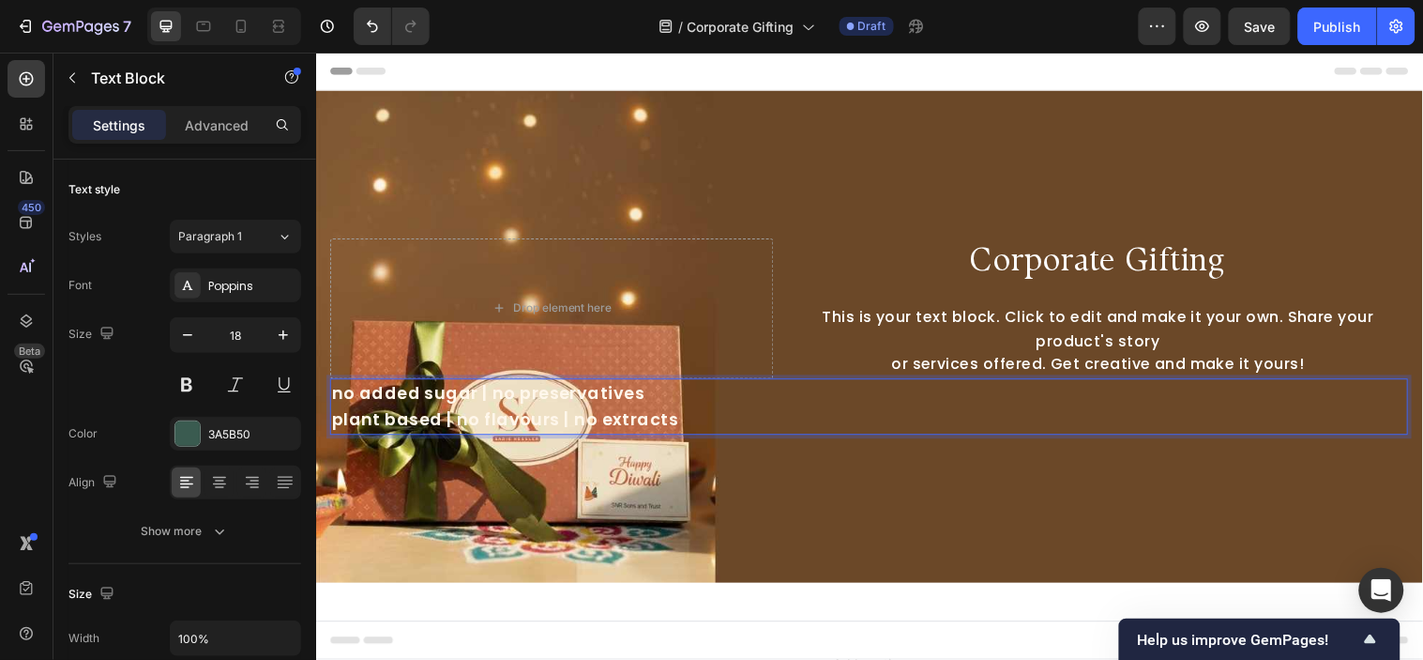
click at [890, 403] on p "no added sugar | no preservatives" at bounding box center [878, 398] width 1092 height 27
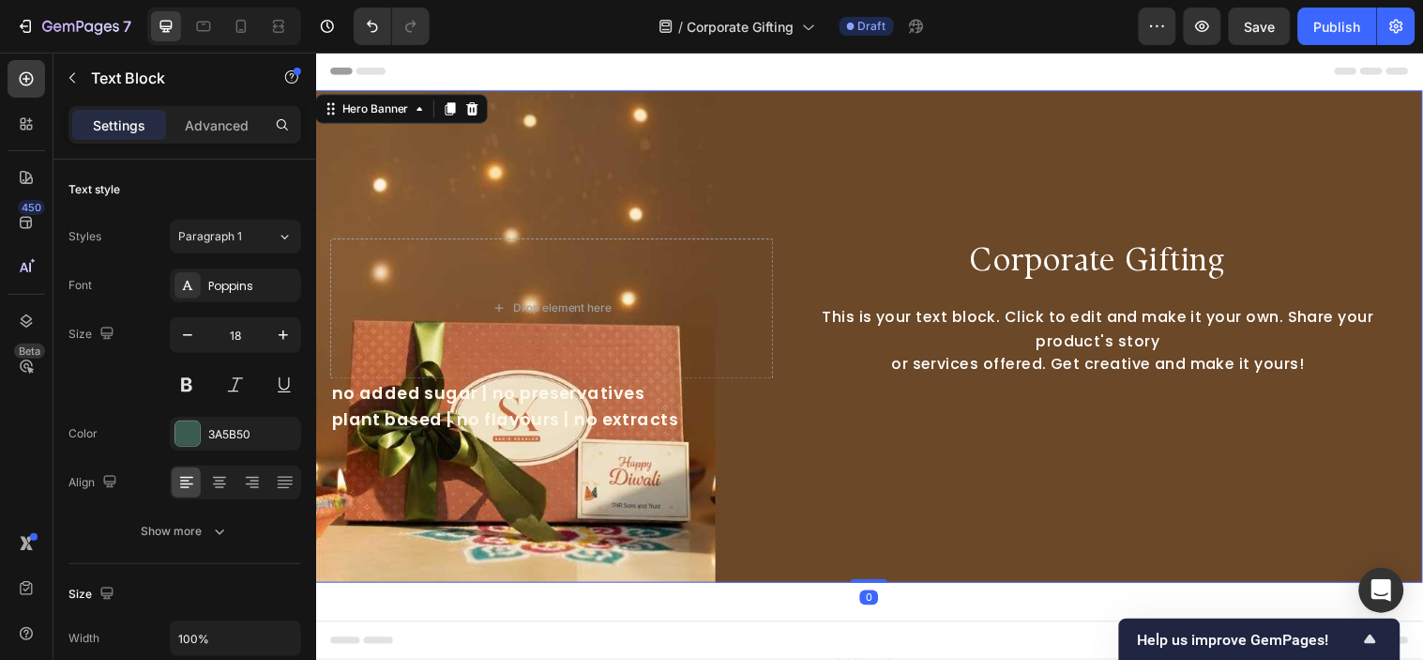
click at [792, 552] on div "Background Image" at bounding box center [878, 340] width 1126 height 500
click at [712, 412] on p "plant based | no flavours | no extracts" at bounding box center [878, 425] width 1092 height 27
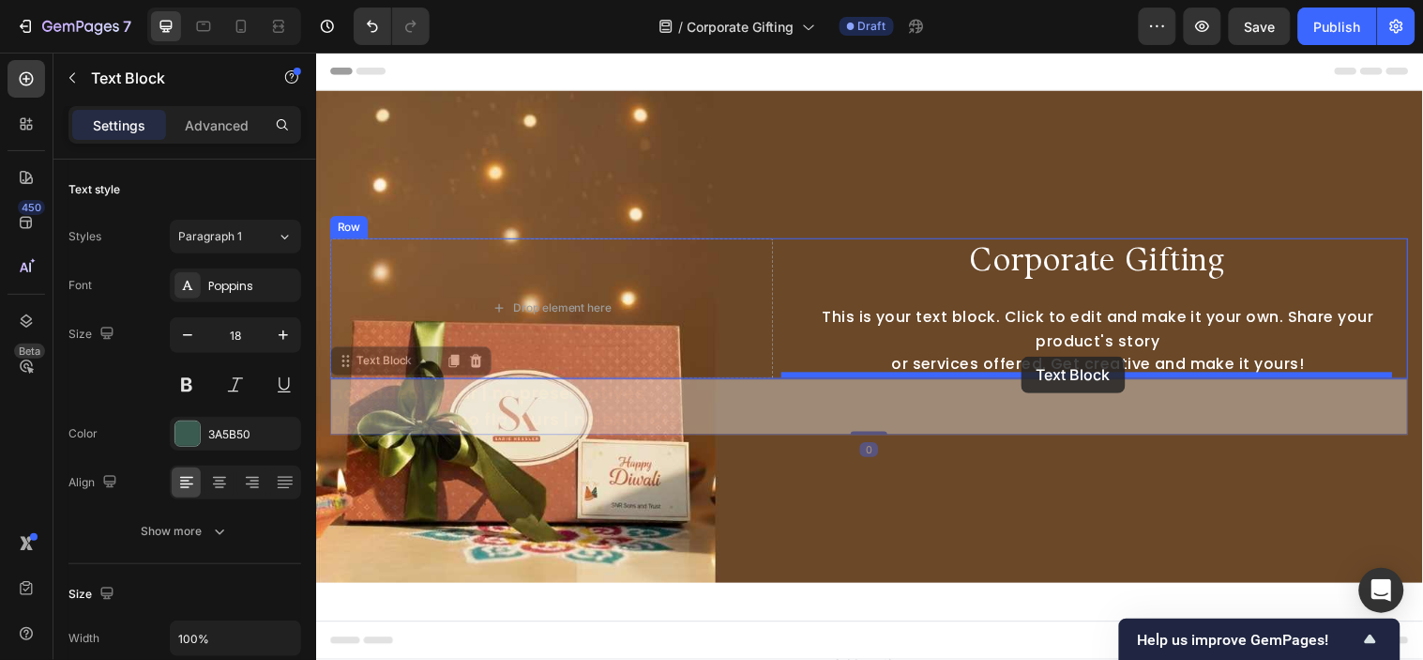
drag, startPoint x: 351, startPoint y: 362, endPoint x: 1032, endPoint y: 360, distance: 681.2
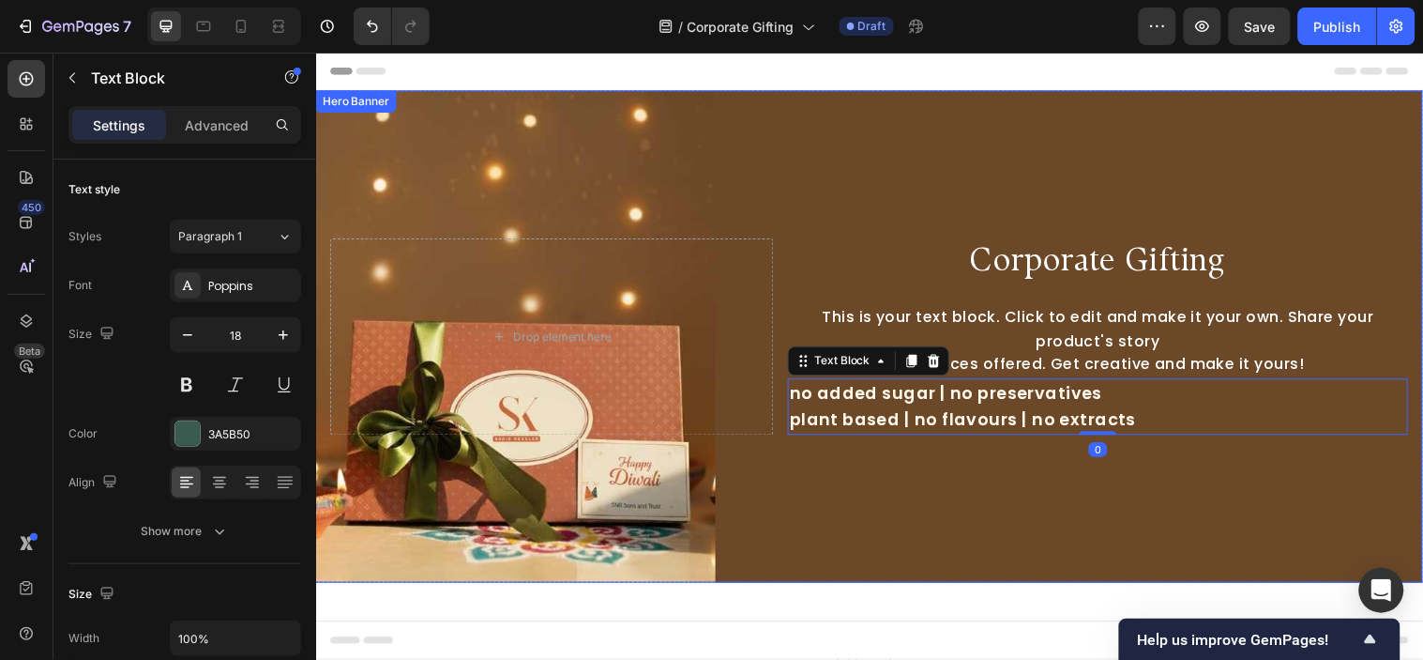
click at [977, 494] on div "Background Image" at bounding box center [878, 340] width 1126 height 500
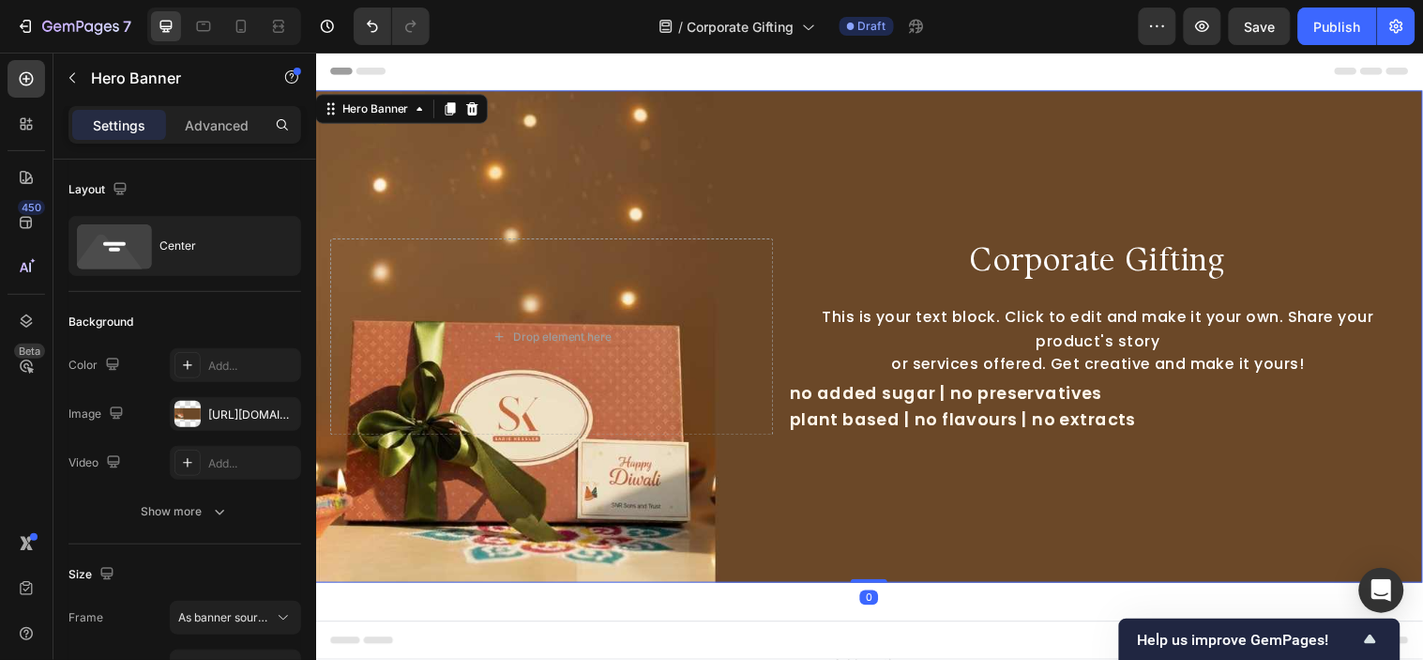
click at [1110, 393] on p "no added sugar | no preservatives" at bounding box center [1111, 398] width 627 height 27
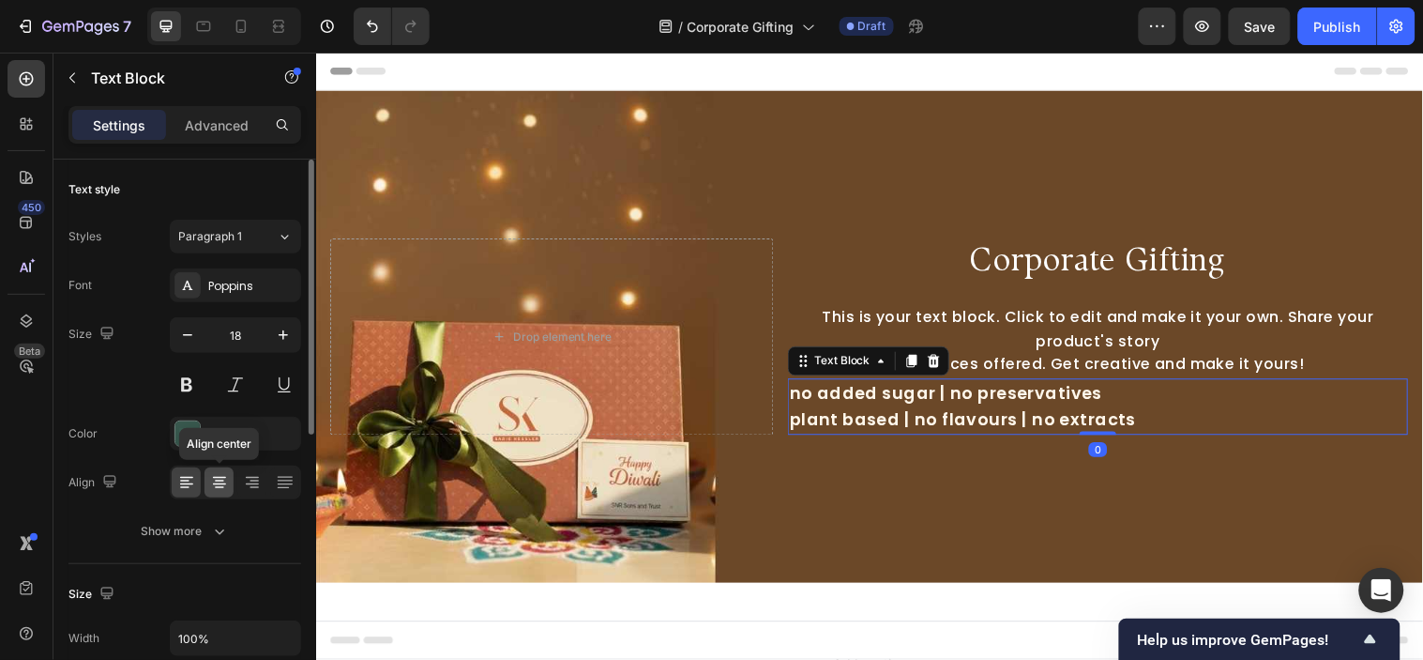
click at [223, 491] on icon at bounding box center [219, 482] width 19 height 19
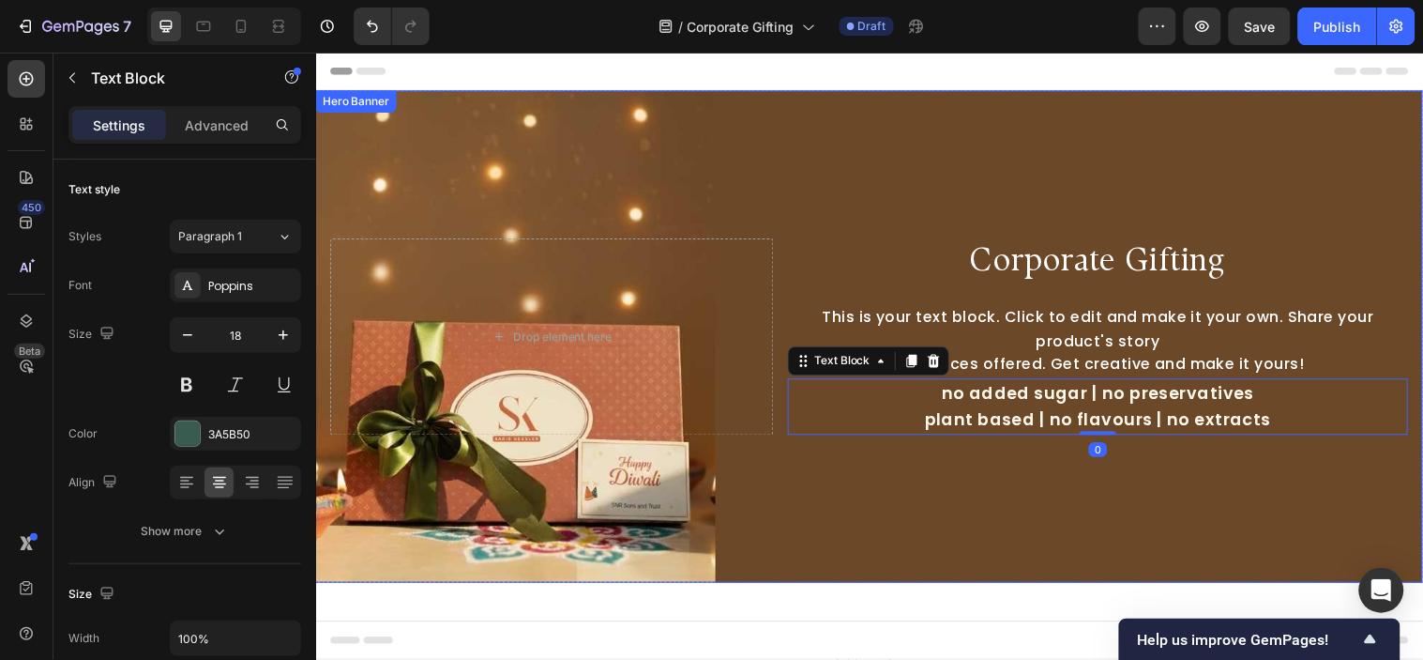
click at [1019, 508] on div "Background Image" at bounding box center [878, 340] width 1126 height 500
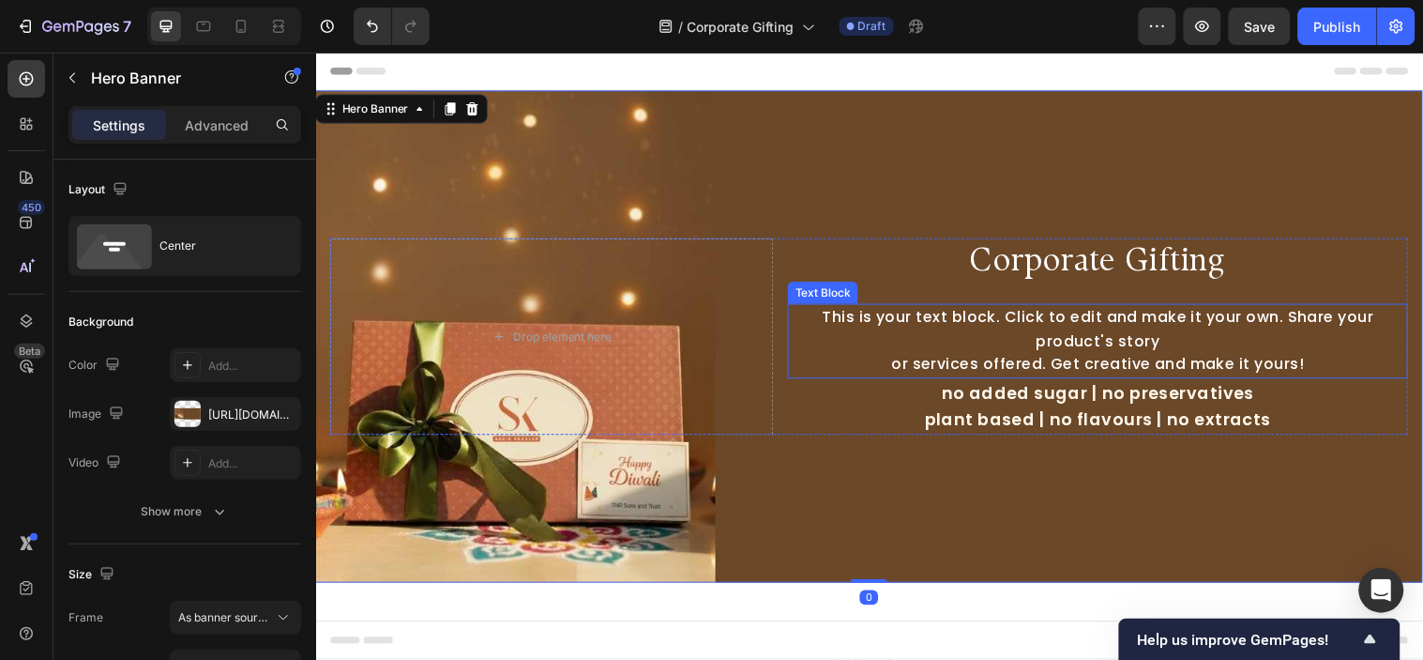
click at [1091, 342] on div "This is your text block. Click to edit and make it your own. Share your product…" at bounding box center [1111, 345] width 631 height 76
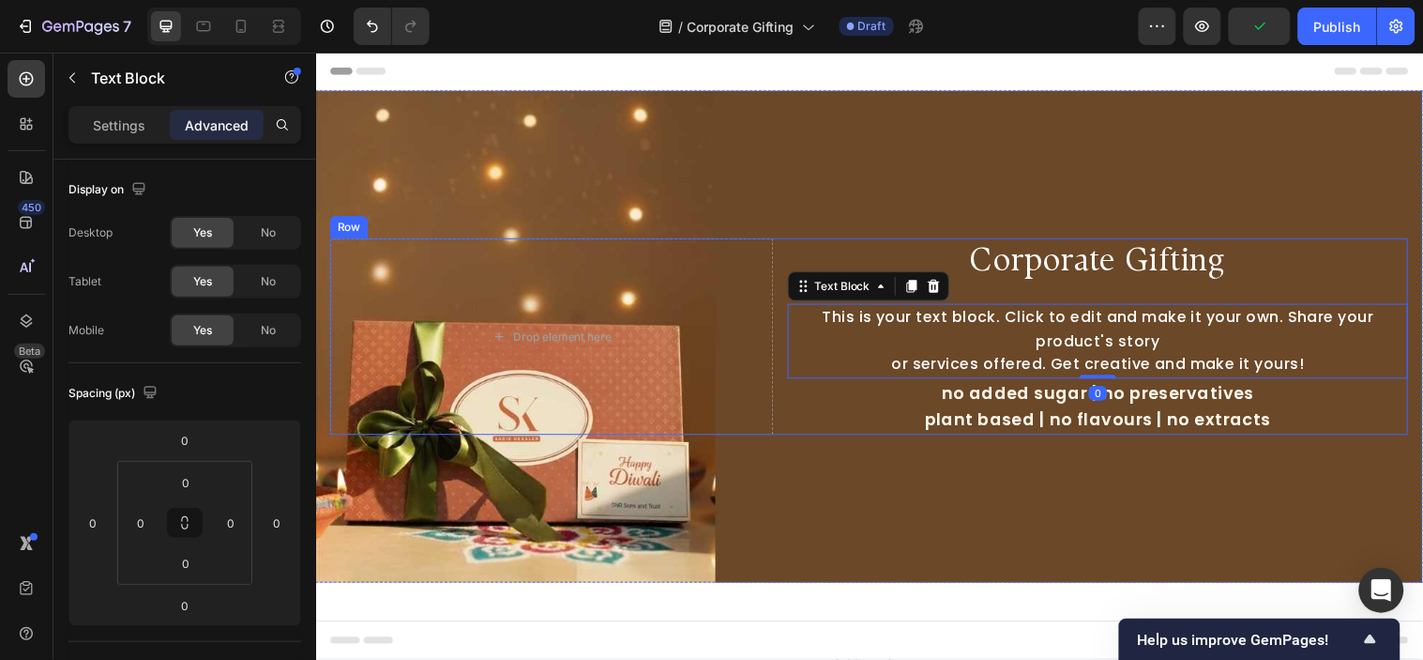
click at [1055, 277] on p "Corporate Gifting" at bounding box center [1111, 266] width 627 height 48
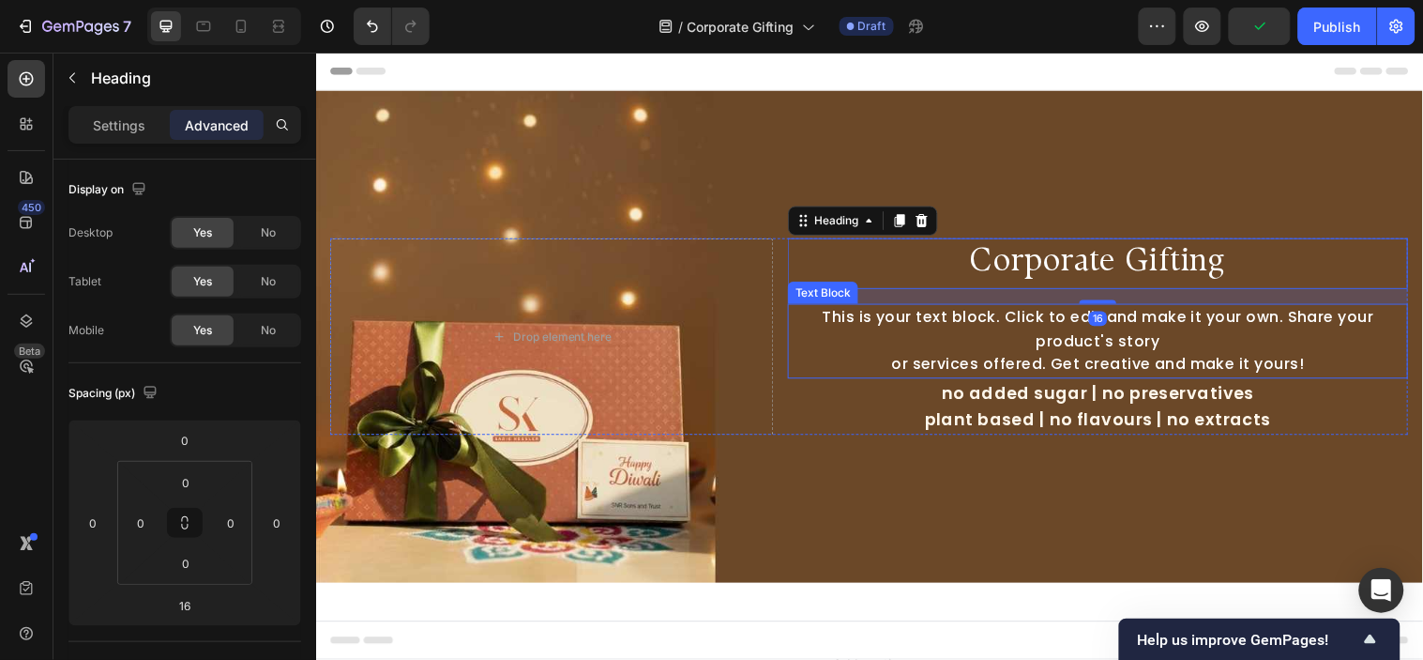
click at [1073, 356] on div "This is your text block. Click to edit and make it your own. Share your product…" at bounding box center [1111, 345] width 631 height 76
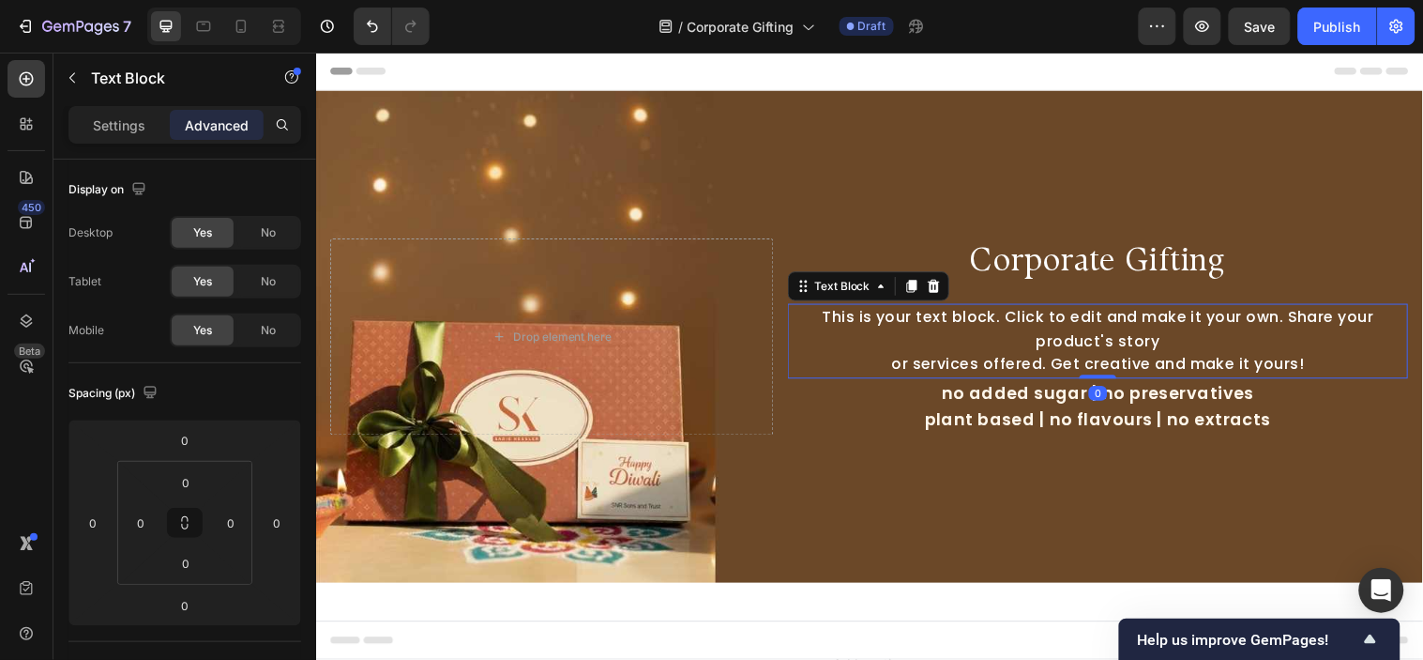
click at [230, 117] on p "Advanced" at bounding box center [217, 125] width 64 height 20
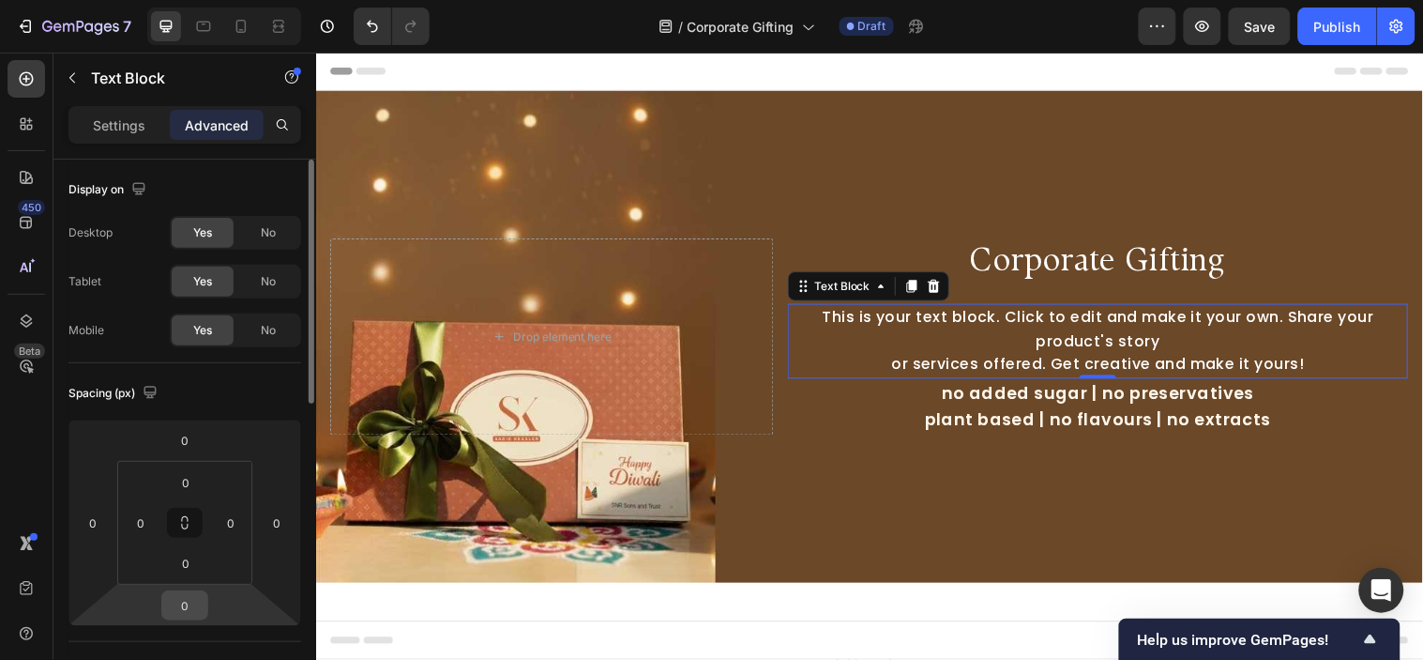
click at [178, 603] on input "0" at bounding box center [185, 605] width 38 height 28
type input "16"
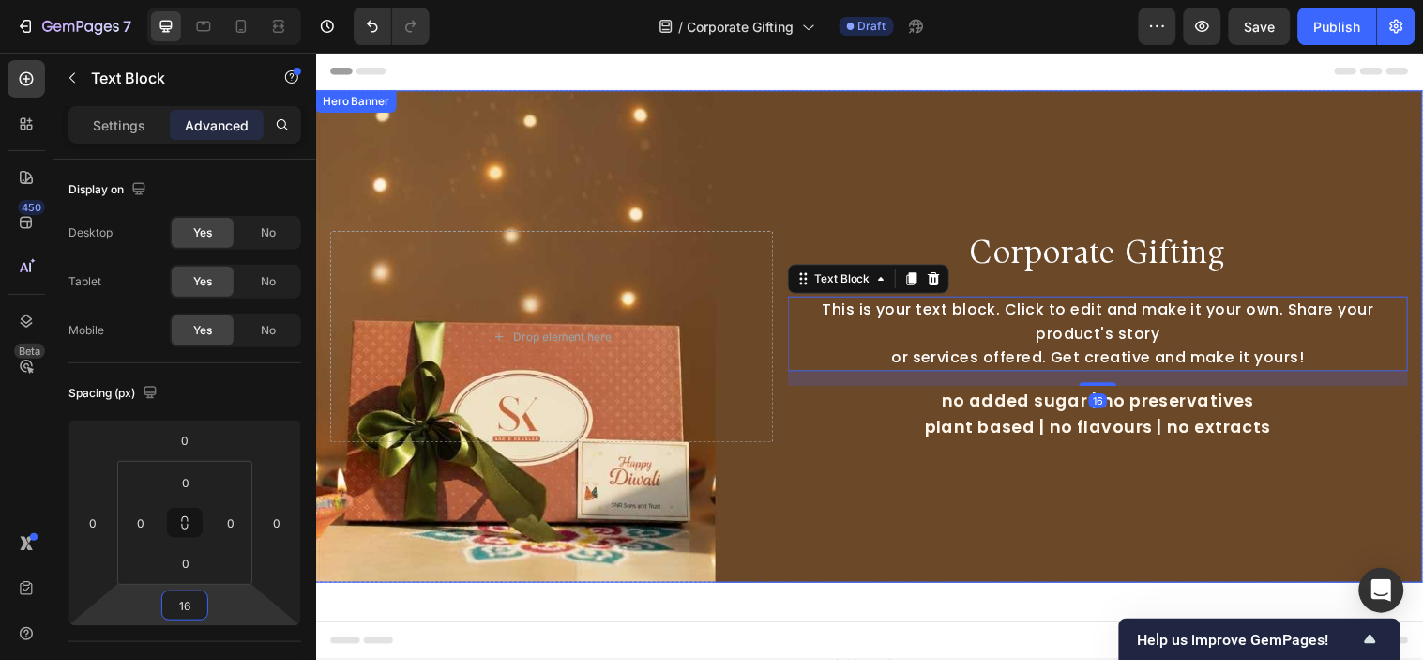
click at [977, 463] on div "Background Image" at bounding box center [878, 340] width 1126 height 500
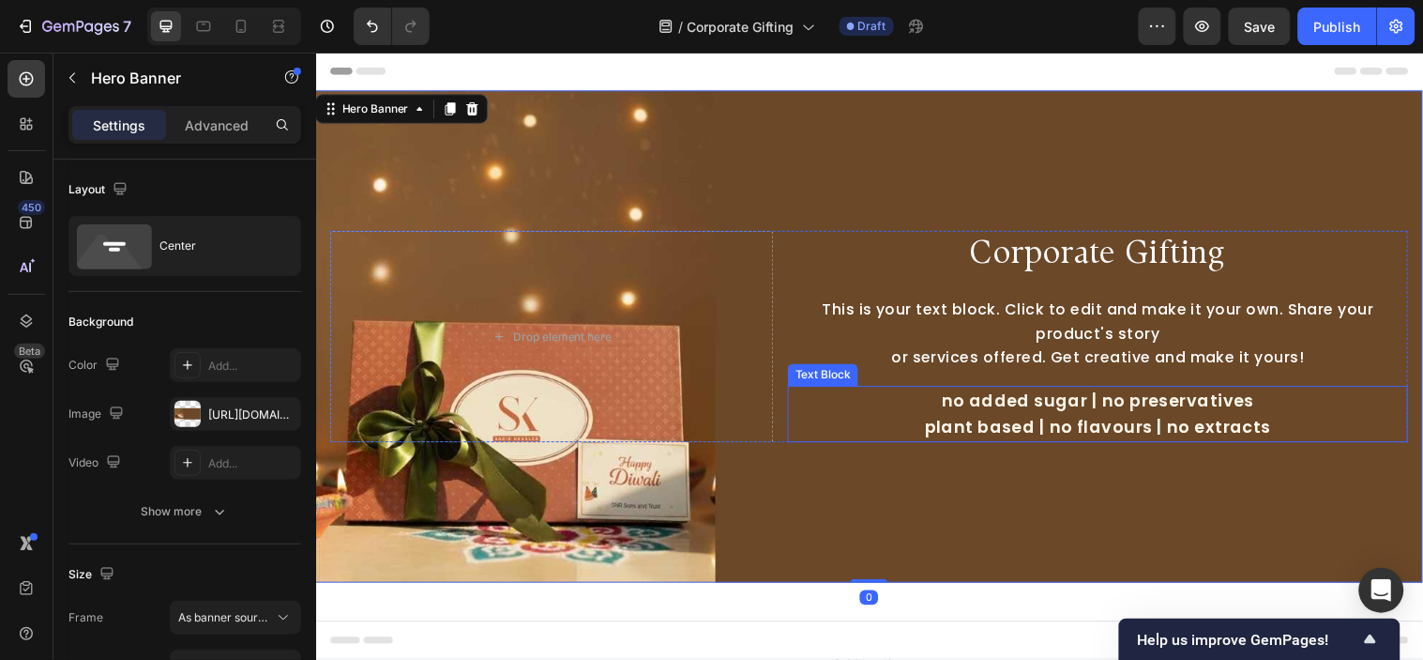
click at [1065, 397] on span "no added sugar | no preservatives" at bounding box center [1111, 404] width 318 height 23
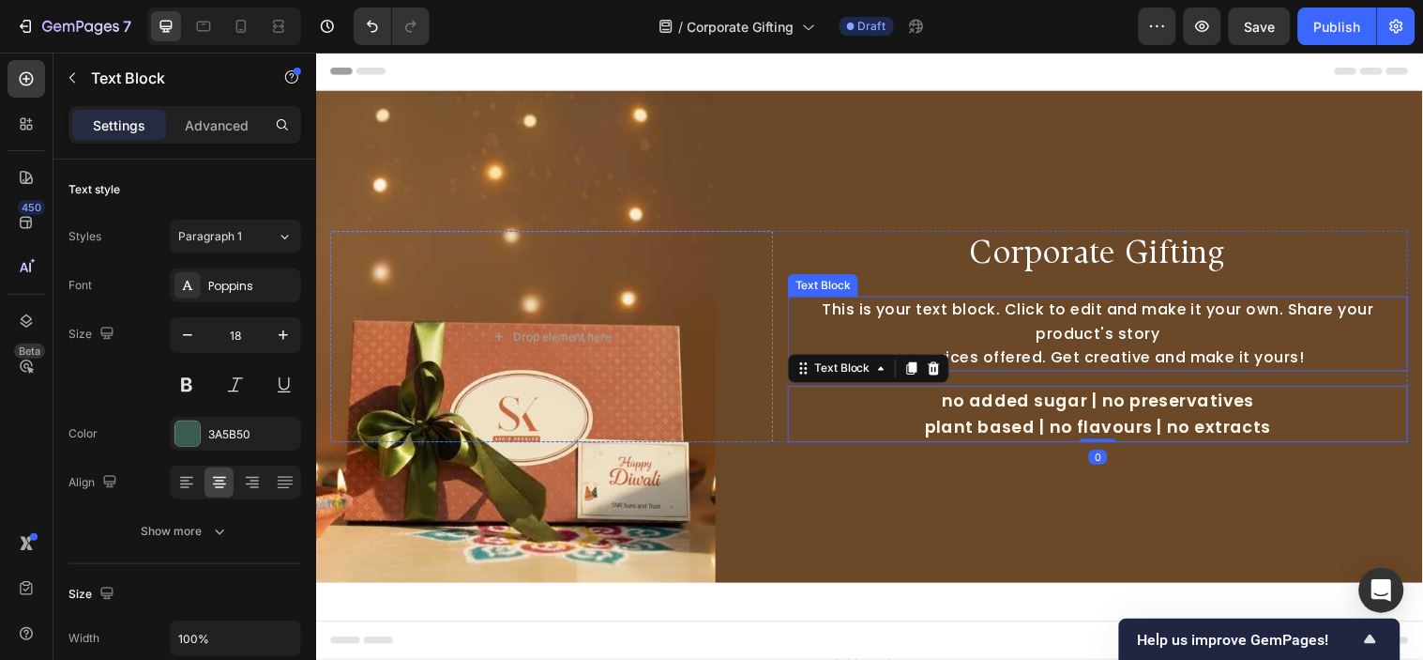
click at [1043, 332] on div "This is your text block. Click to edit and make it your own. Share your product…" at bounding box center [1111, 337] width 631 height 76
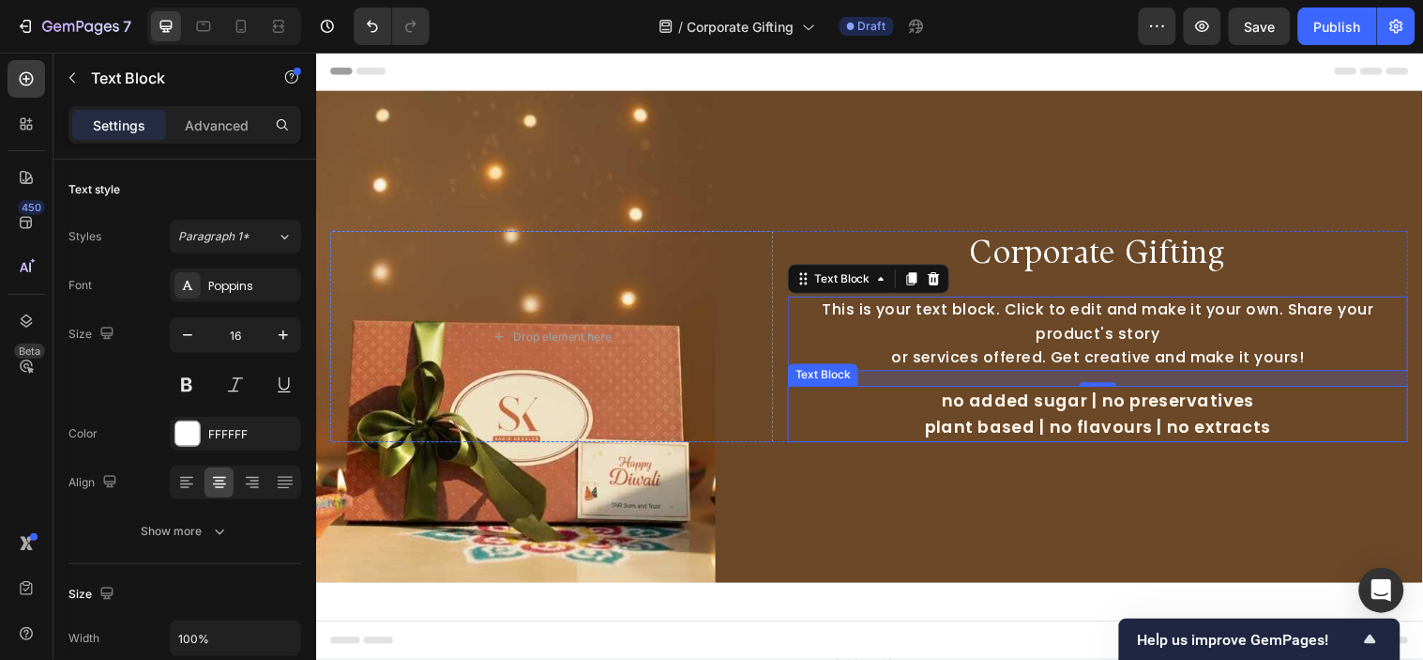
click at [1036, 411] on span "no added sugar | no preservatives" at bounding box center [1111, 404] width 318 height 23
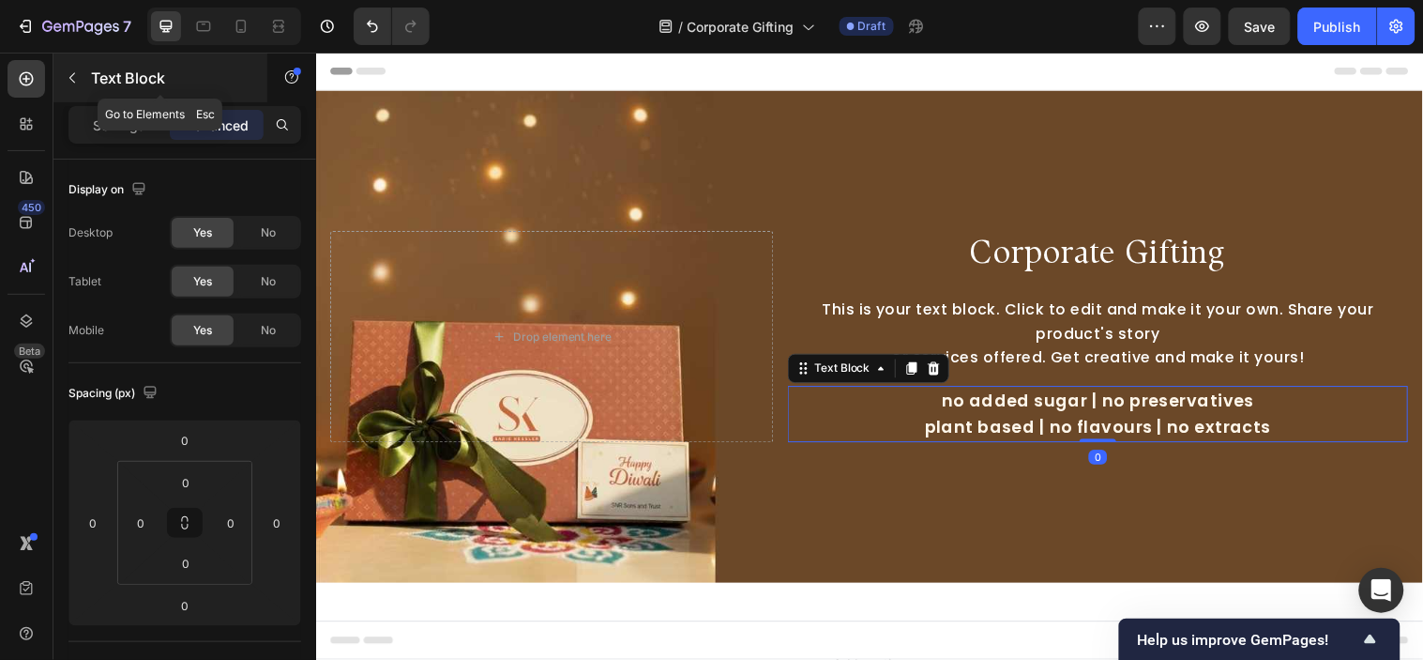
click at [68, 70] on icon "button" at bounding box center [72, 77] width 15 height 15
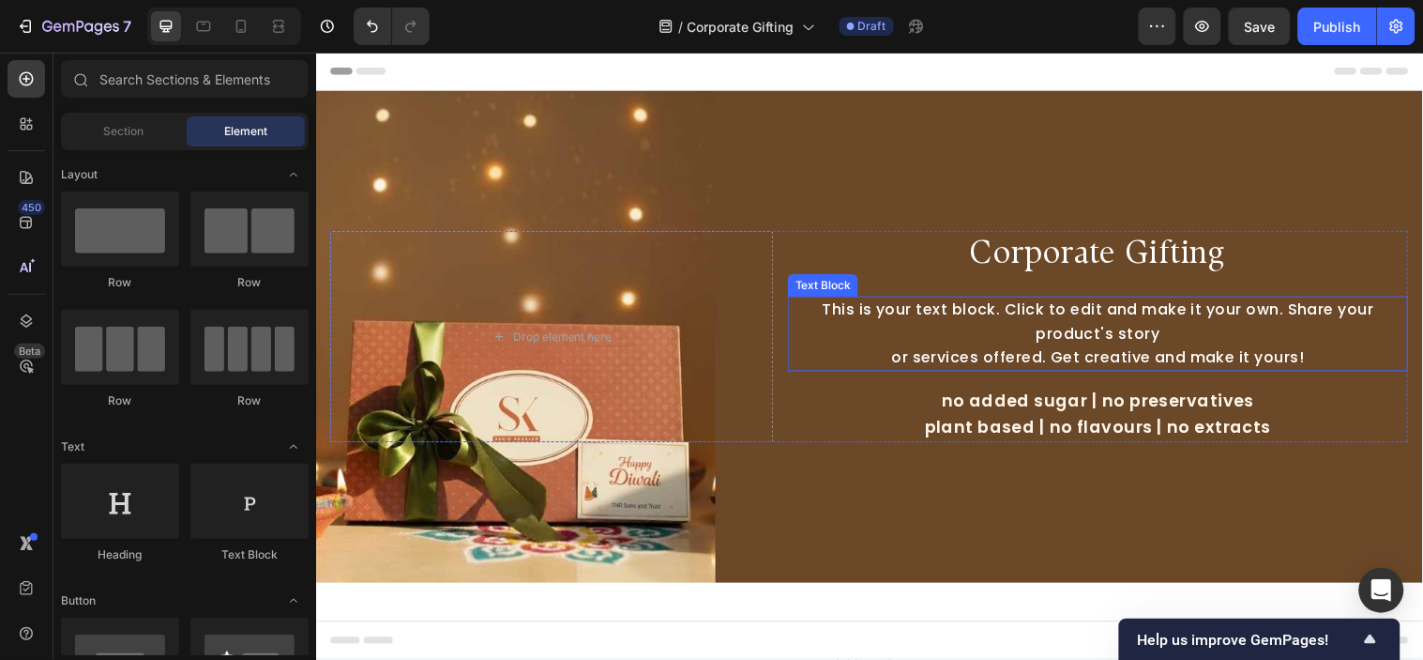
click at [958, 401] on span "no added sugar | no preservatives" at bounding box center [1111, 404] width 318 height 23
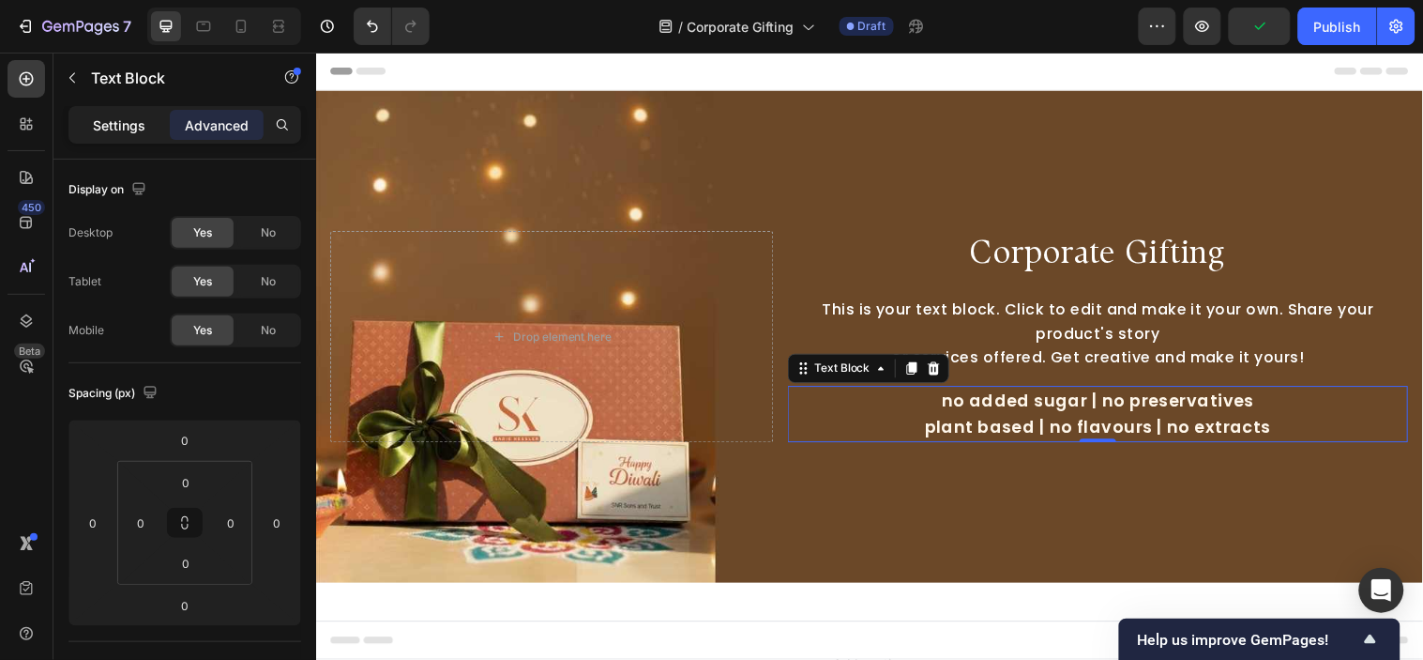
click at [91, 137] on div "Settings" at bounding box center [119, 125] width 94 height 30
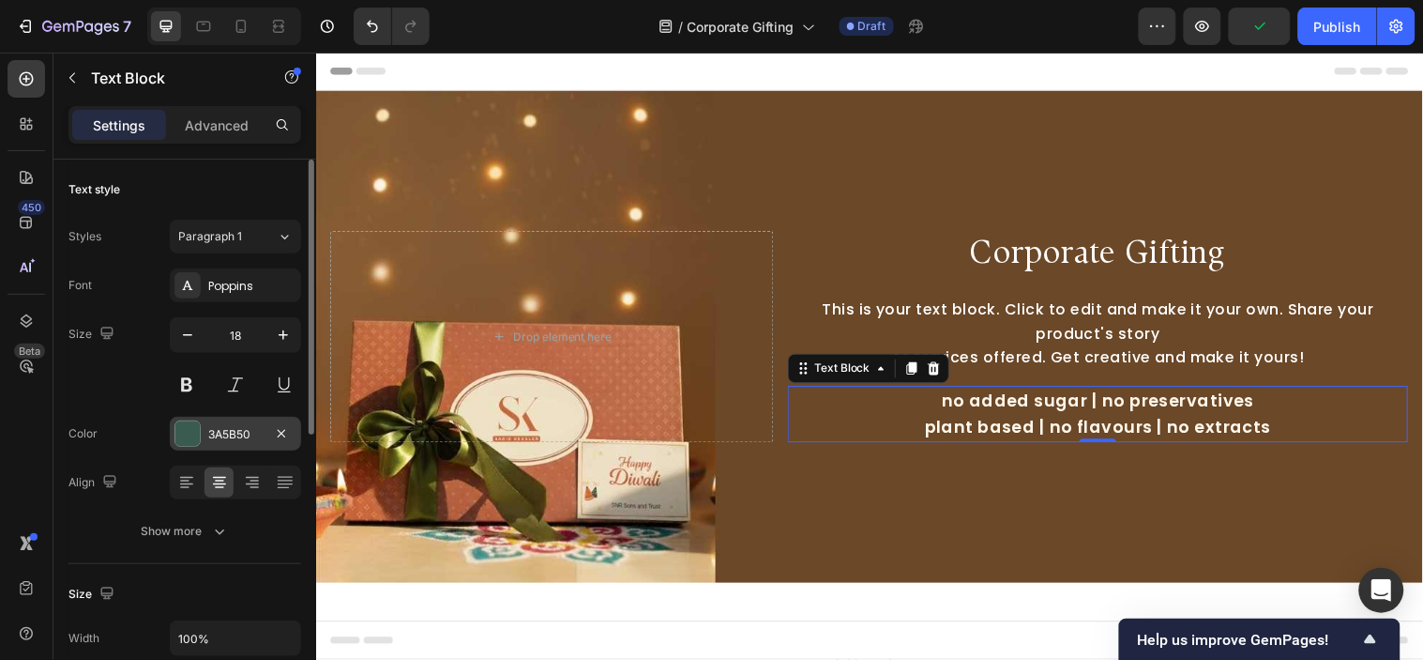
click at [190, 430] on div at bounding box center [187, 433] width 24 height 24
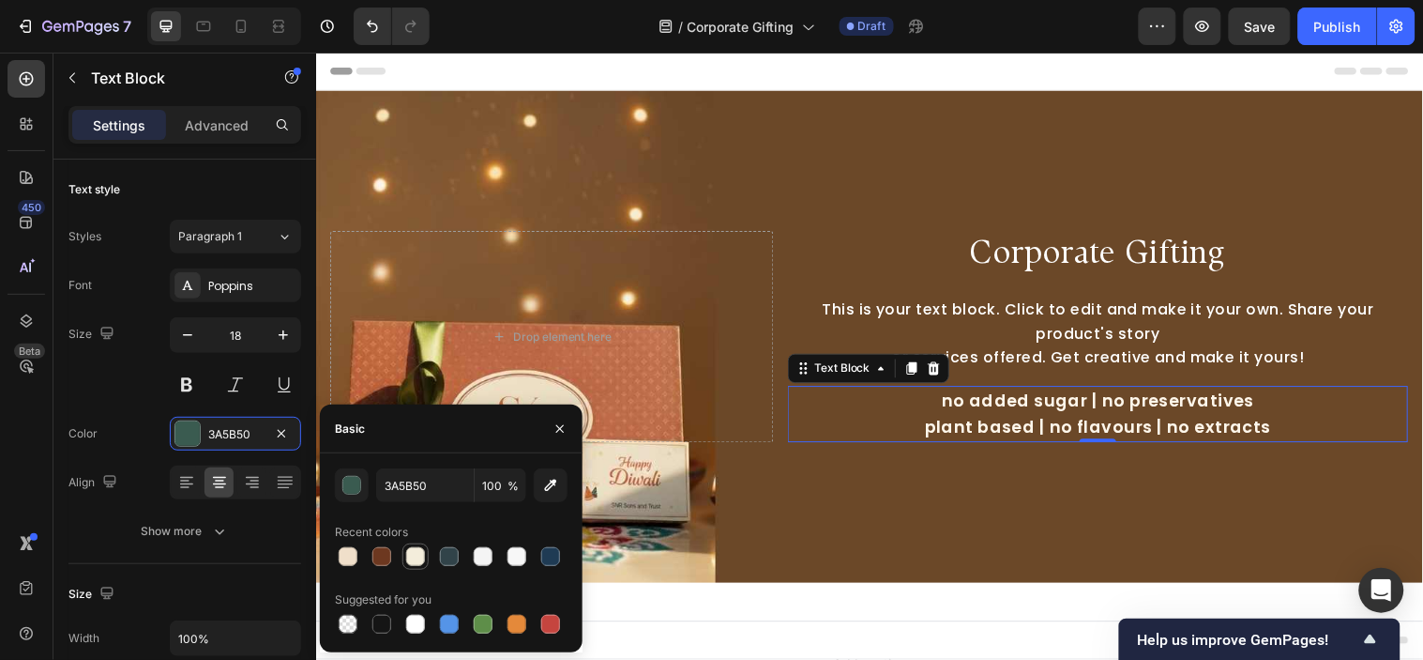
click at [418, 556] on div at bounding box center [415, 556] width 19 height 19
type input "F3EDDB"
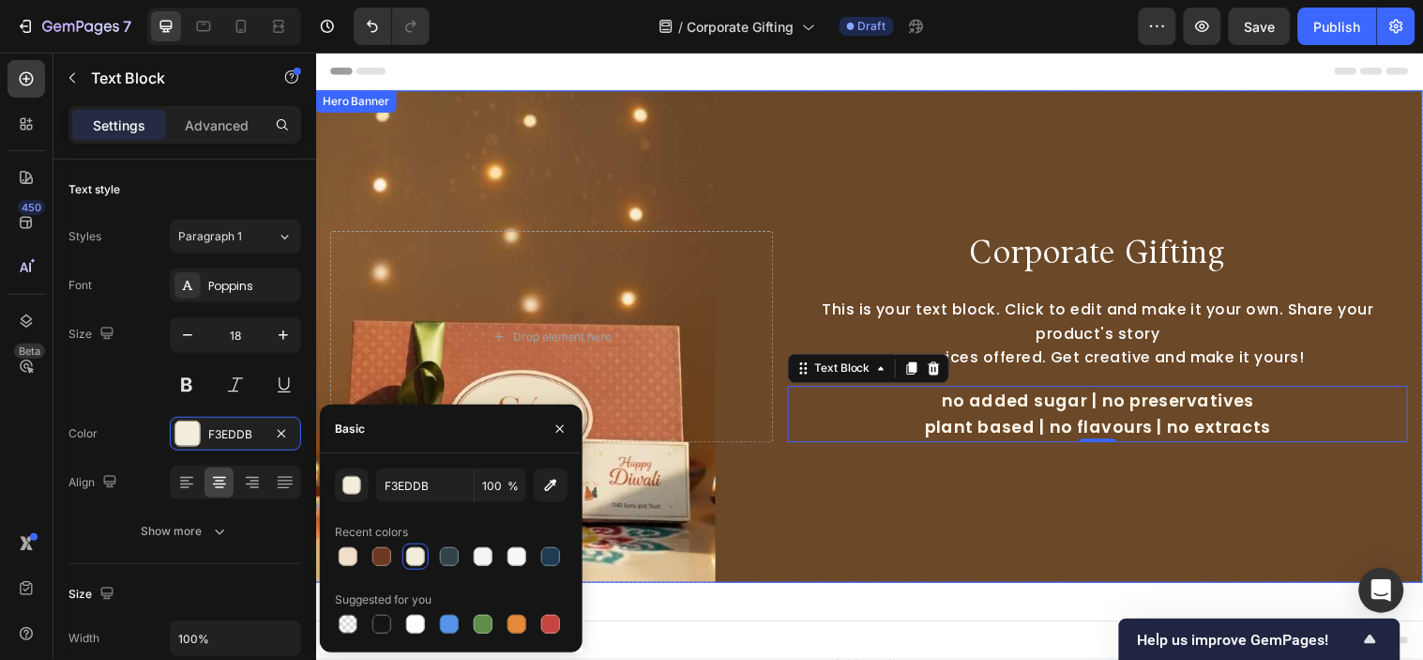
click at [889, 529] on div "Background Image" at bounding box center [878, 340] width 1126 height 500
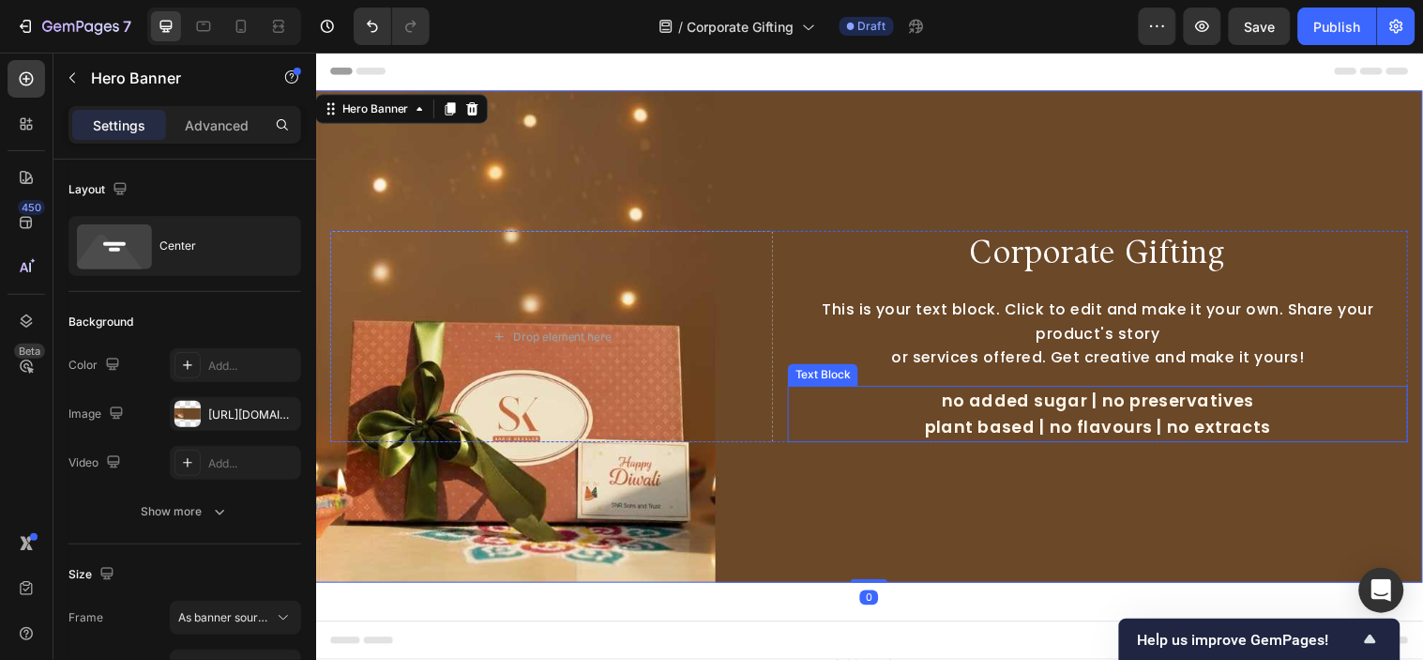
click at [888, 414] on p "no added sugar | no preservatives" at bounding box center [1111, 405] width 627 height 27
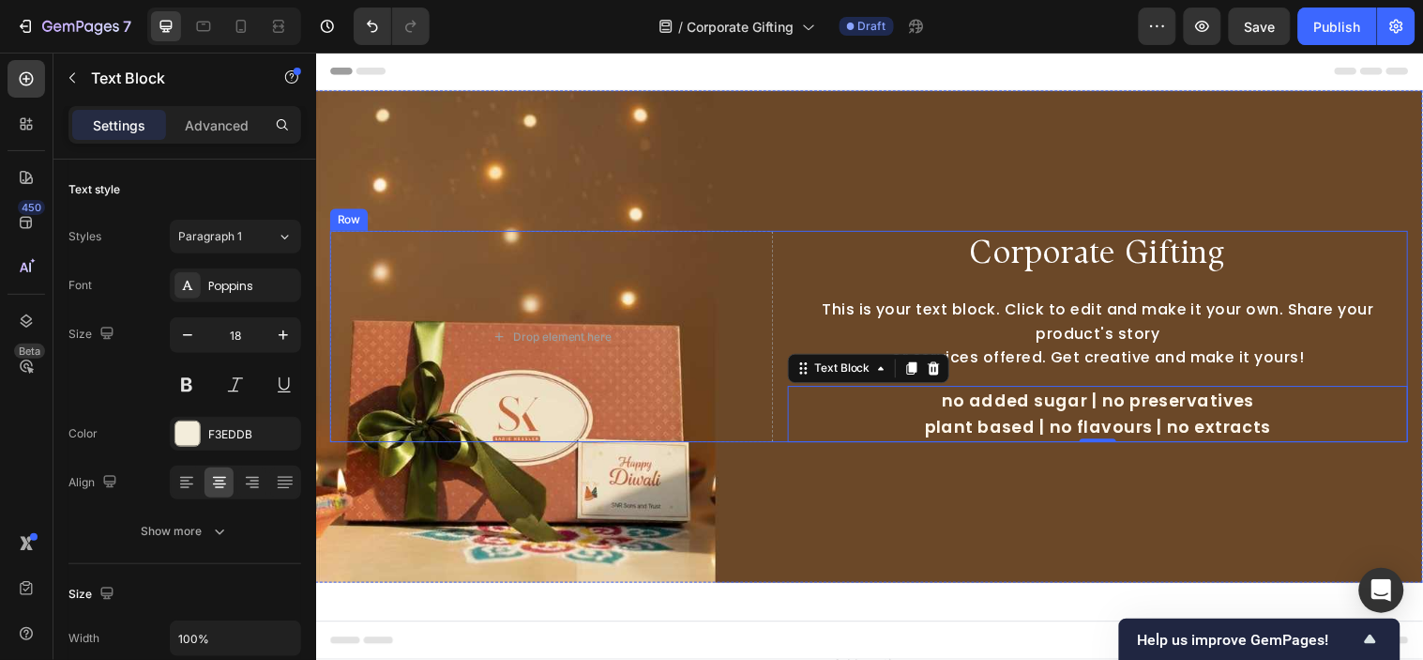
click at [1049, 328] on div "This is your text block. Click to edit and make it your own. Share your product…" at bounding box center [1111, 337] width 631 height 76
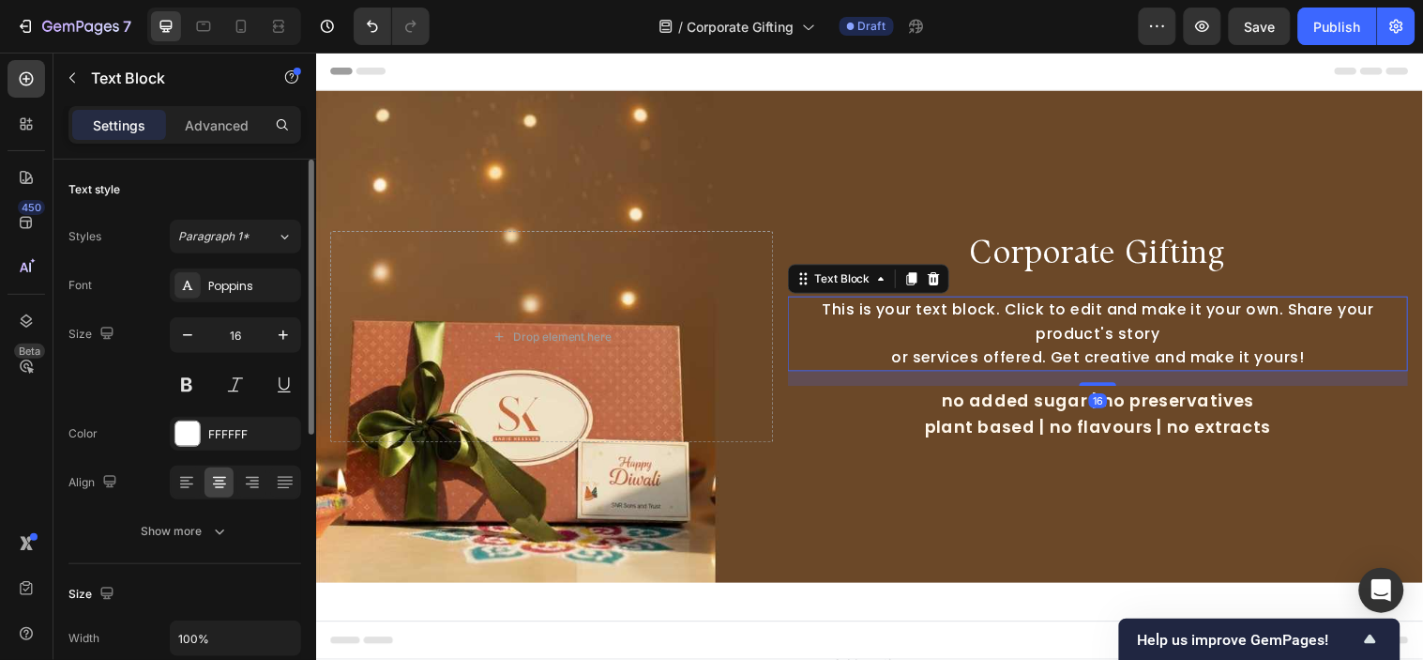
click at [164, 441] on div "Color FFFFFF" at bounding box center [184, 434] width 233 height 34
click at [181, 444] on div at bounding box center [187, 433] width 24 height 24
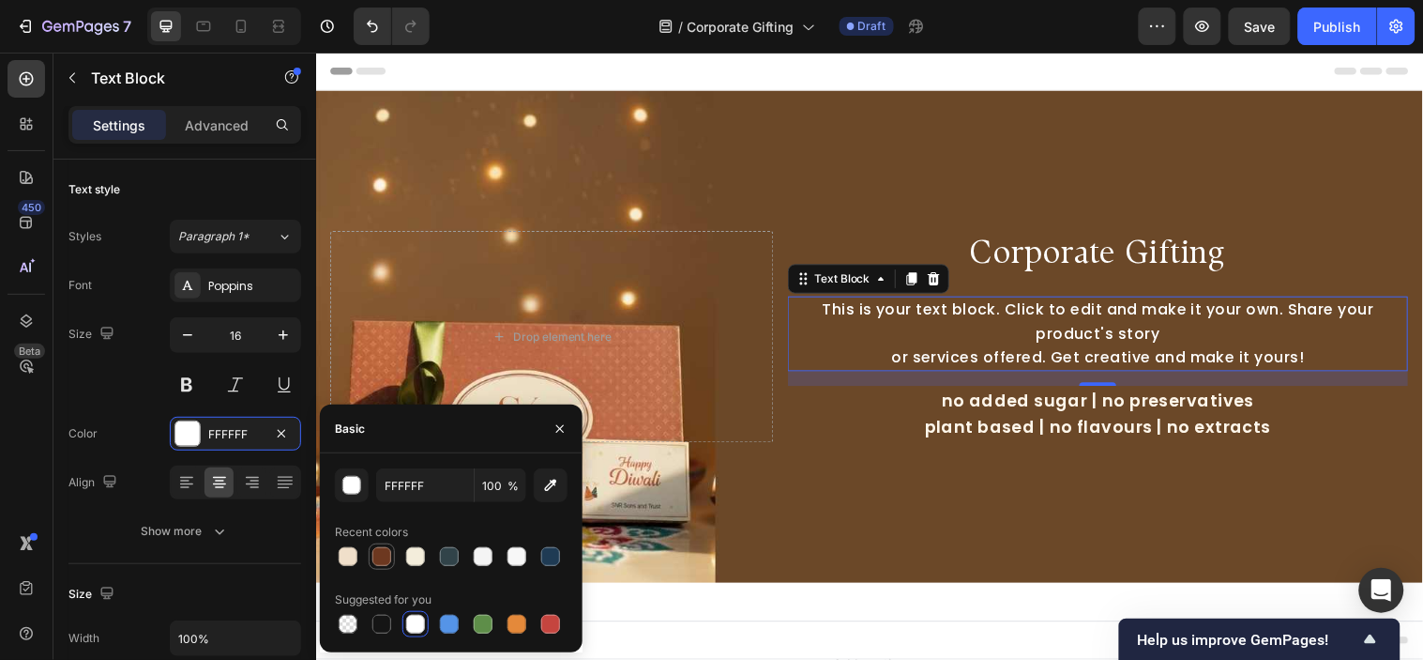
click at [383, 554] on div at bounding box center [382, 556] width 19 height 19
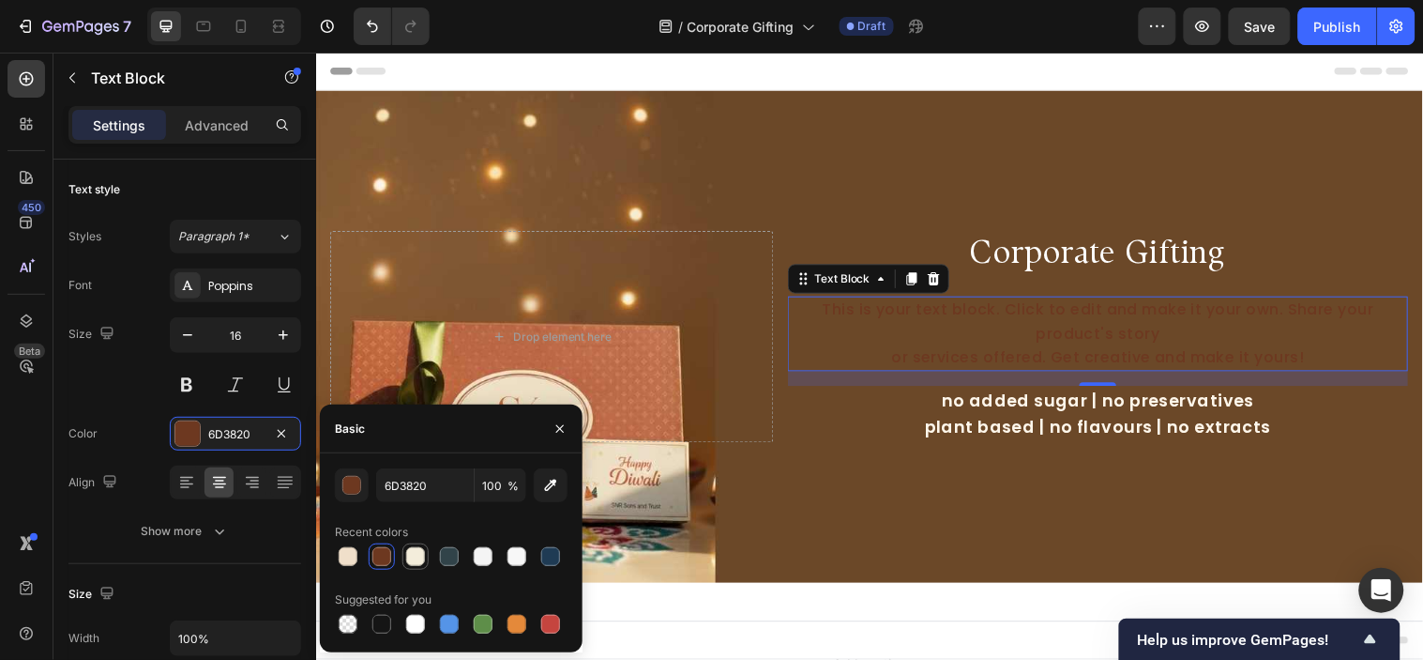
click at [418, 550] on div at bounding box center [415, 556] width 19 height 19
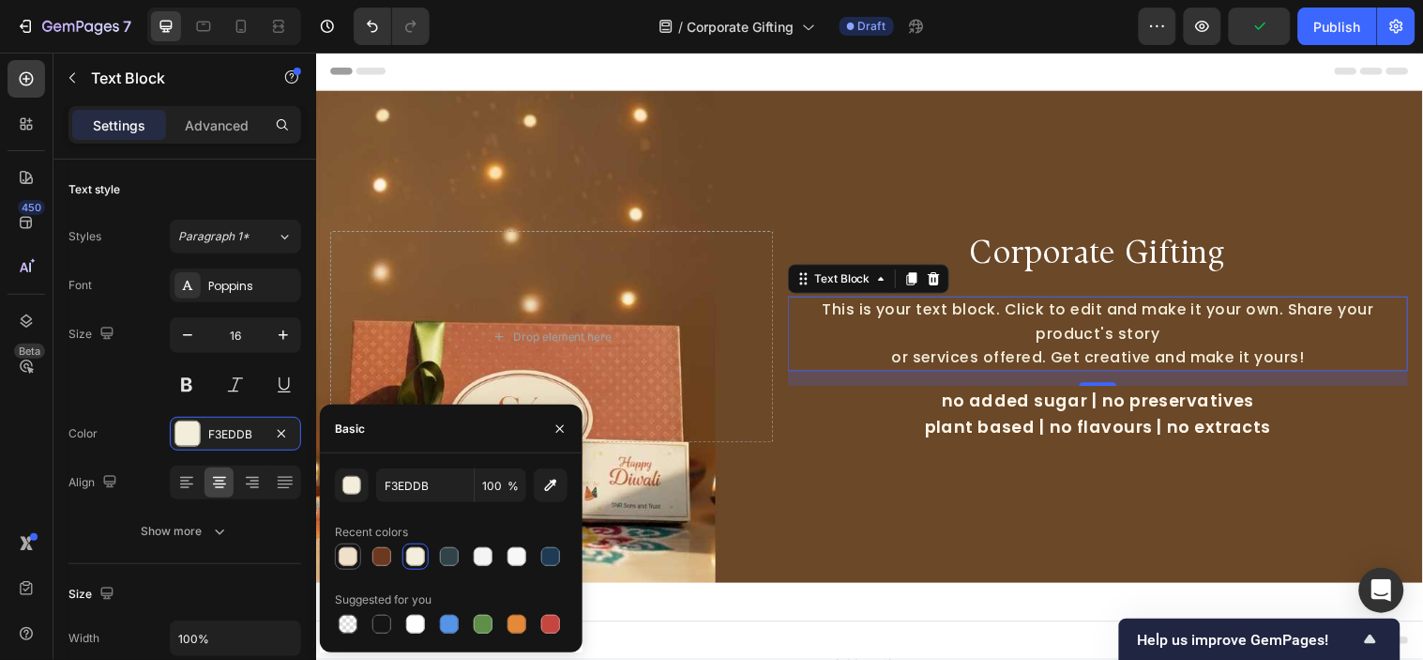
click at [351, 565] on div at bounding box center [348, 556] width 19 height 19
click at [406, 551] on div at bounding box center [415, 556] width 19 height 19
type input "F3EDDB"
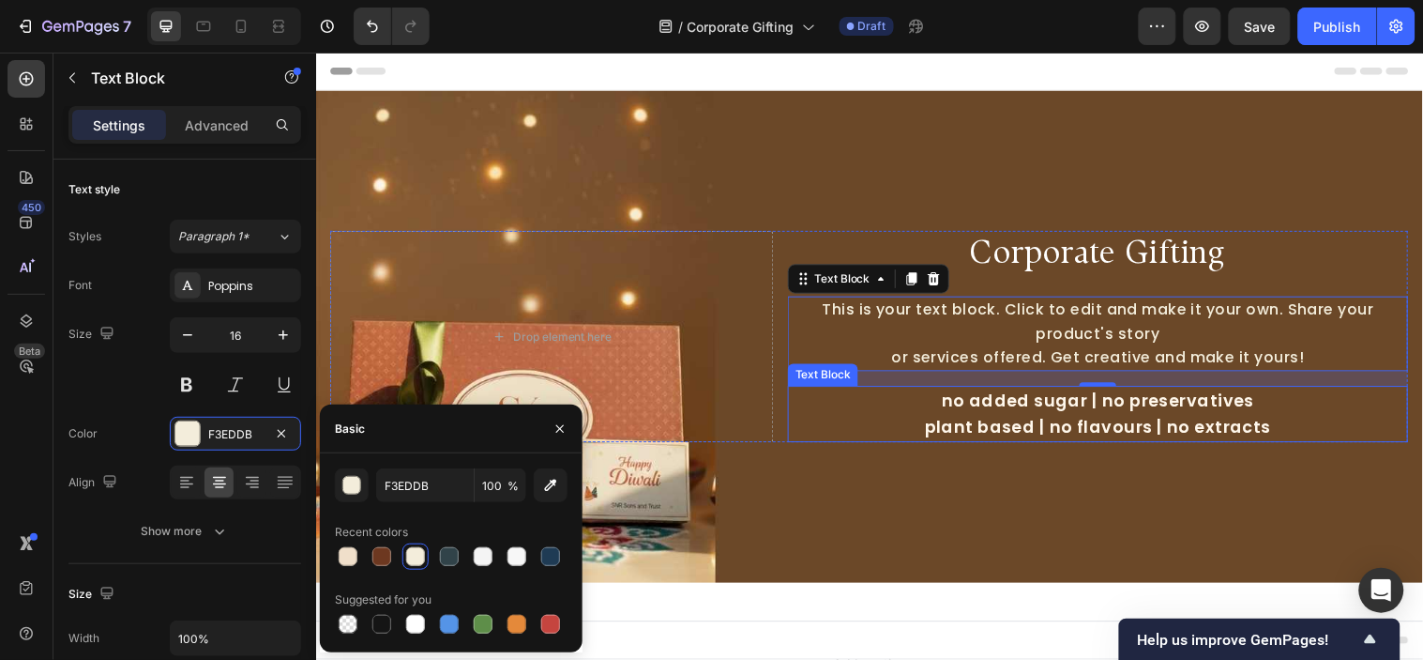
click at [1055, 414] on p "no added sugar | no preservatives" at bounding box center [1111, 405] width 627 height 27
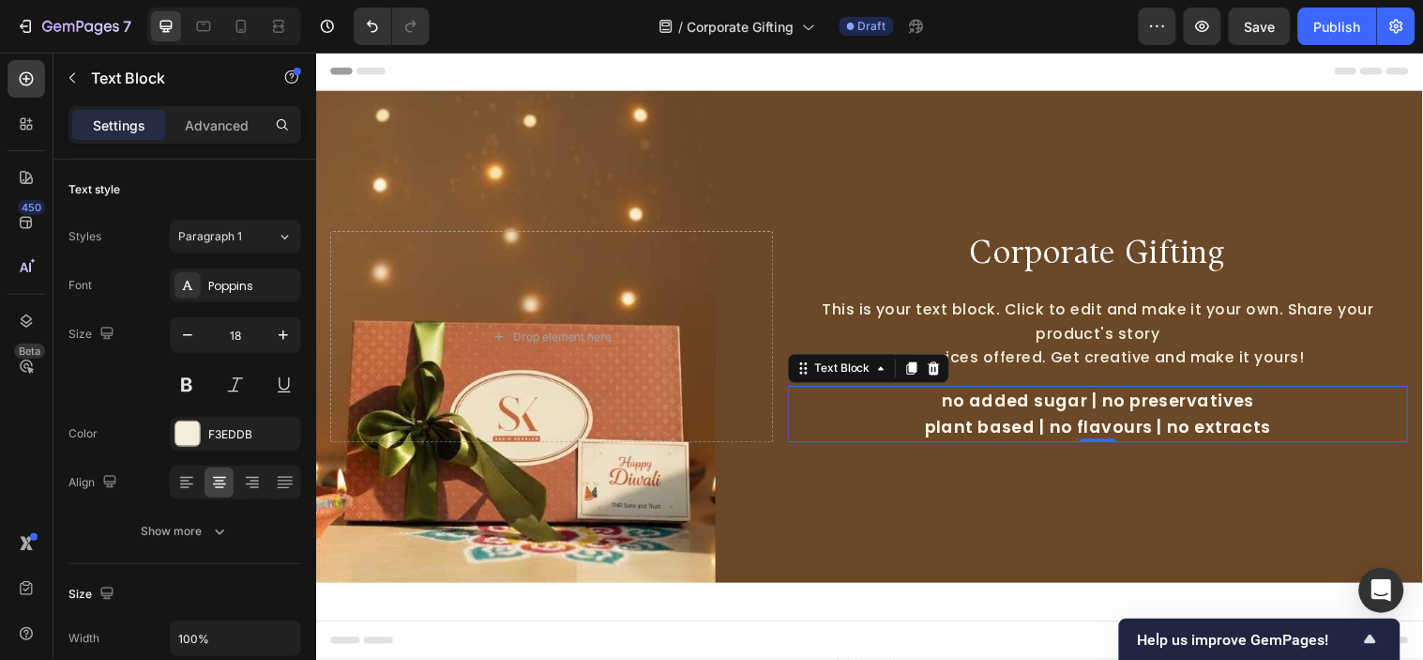
click at [1046, 420] on span "plant based | no flavours | no extracts" at bounding box center [1111, 431] width 352 height 23
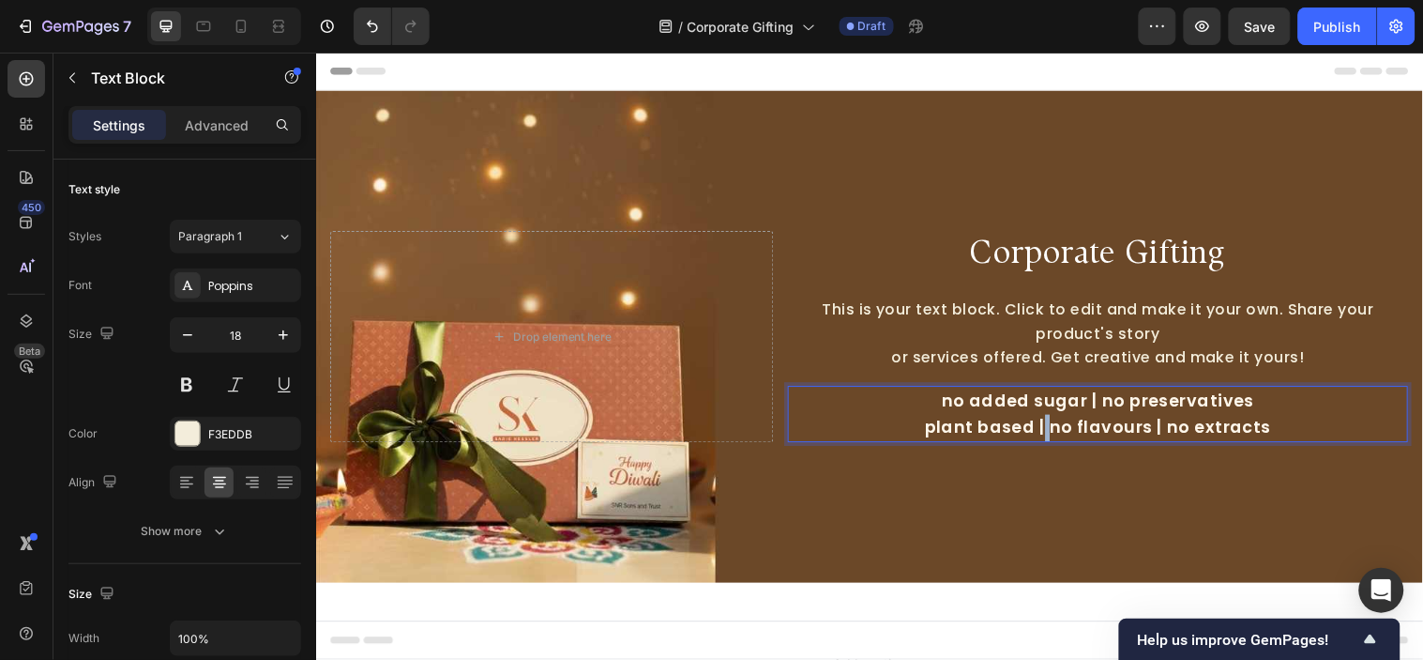
click at [1046, 420] on span "plant based | no flavours | no extracts" at bounding box center [1111, 431] width 352 height 23
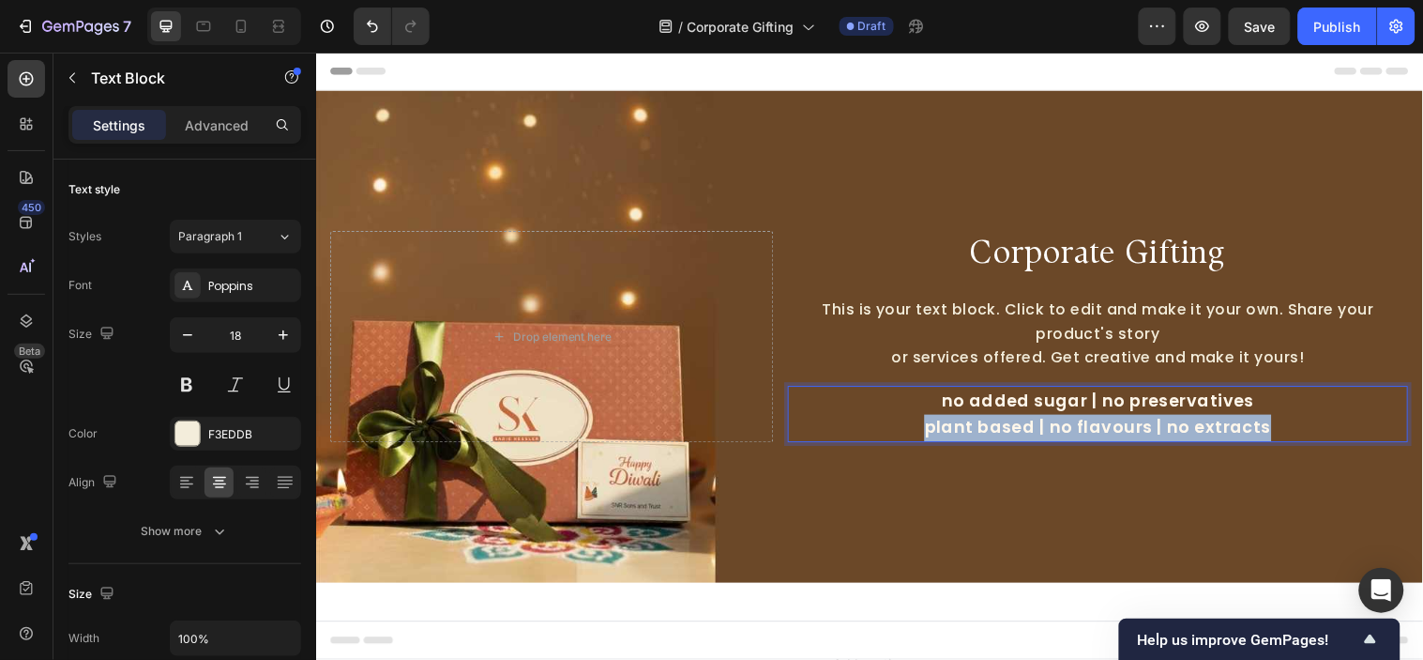
click at [1045, 414] on div "no added sugar | no preservatives plant based | no flavours | no extracts" at bounding box center [1111, 419] width 631 height 58
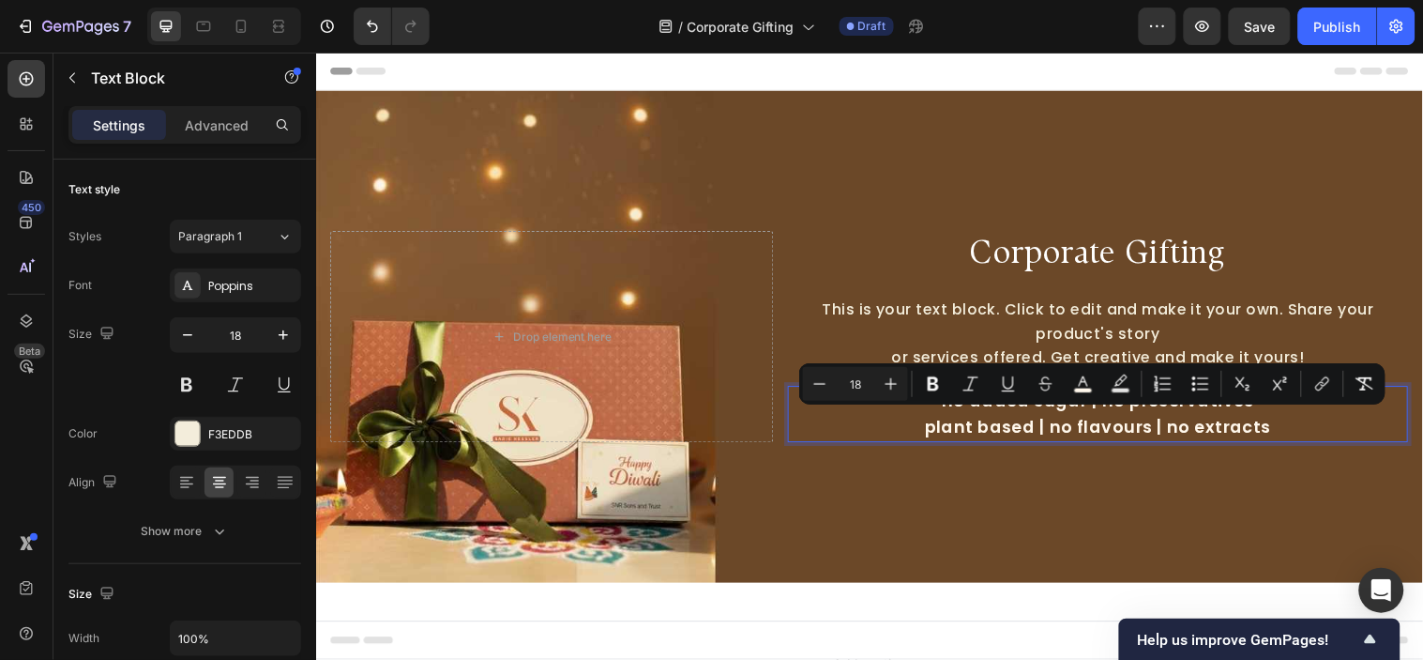
click at [1046, 412] on span "no added sugar | no preservatives" at bounding box center [1111, 404] width 318 height 23
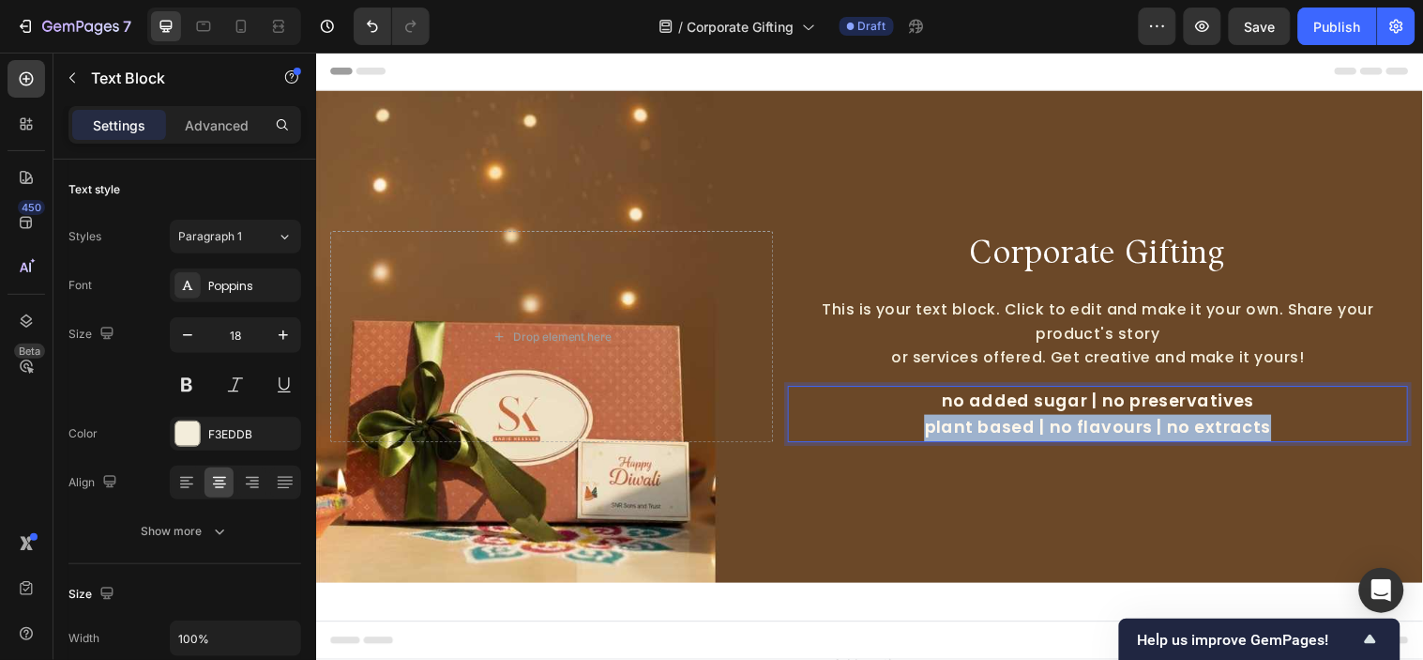
drag, startPoint x: 1291, startPoint y: 421, endPoint x: 898, endPoint y: 415, distance: 393.2
click at [898, 419] on p "plant based | no flavours | no extracts" at bounding box center [1111, 432] width 627 height 27
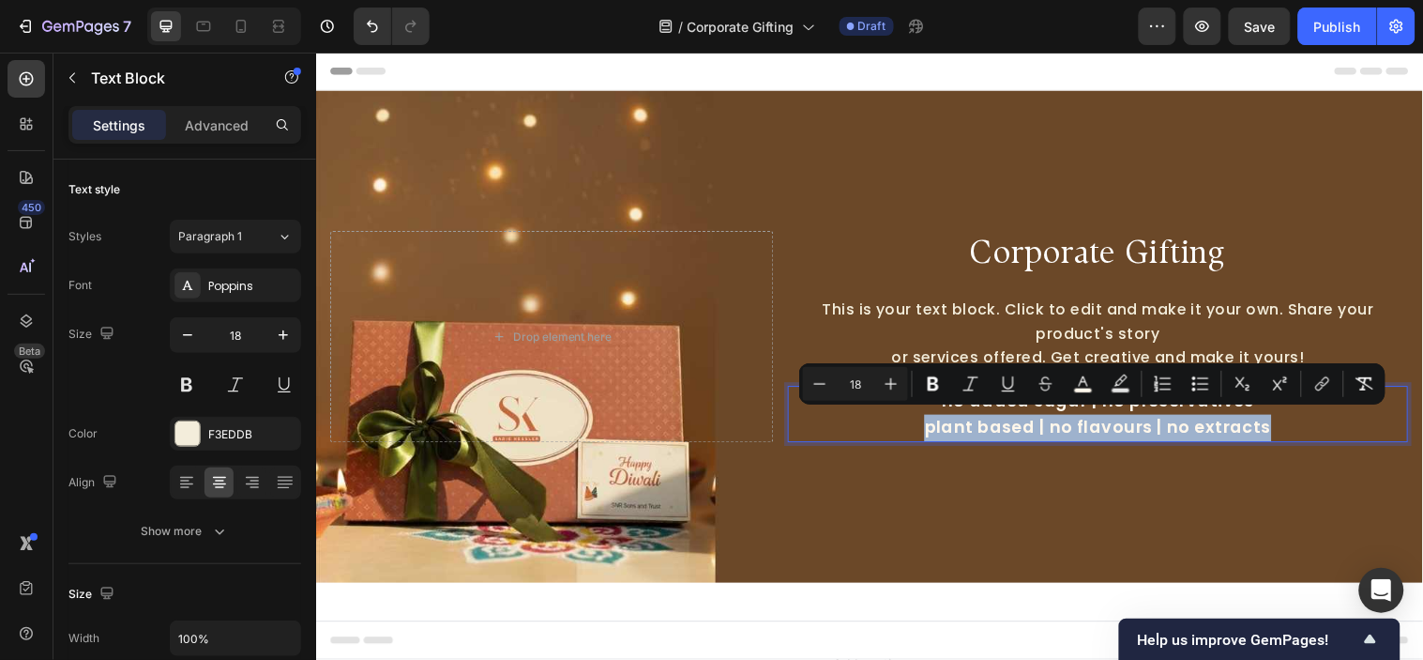
click at [1300, 458] on div "Background Image" at bounding box center [878, 340] width 1126 height 500
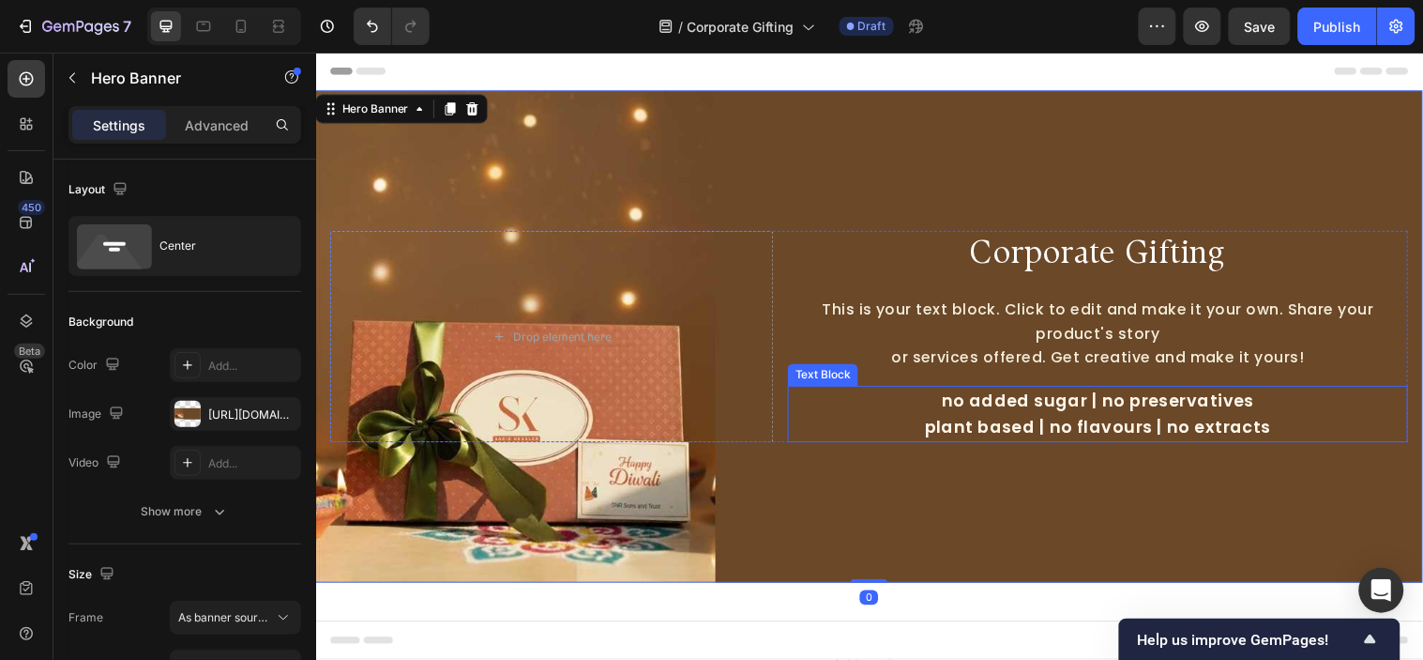
click at [1305, 434] on p "plant based | no flavours | no extracts" at bounding box center [1111, 432] width 627 height 27
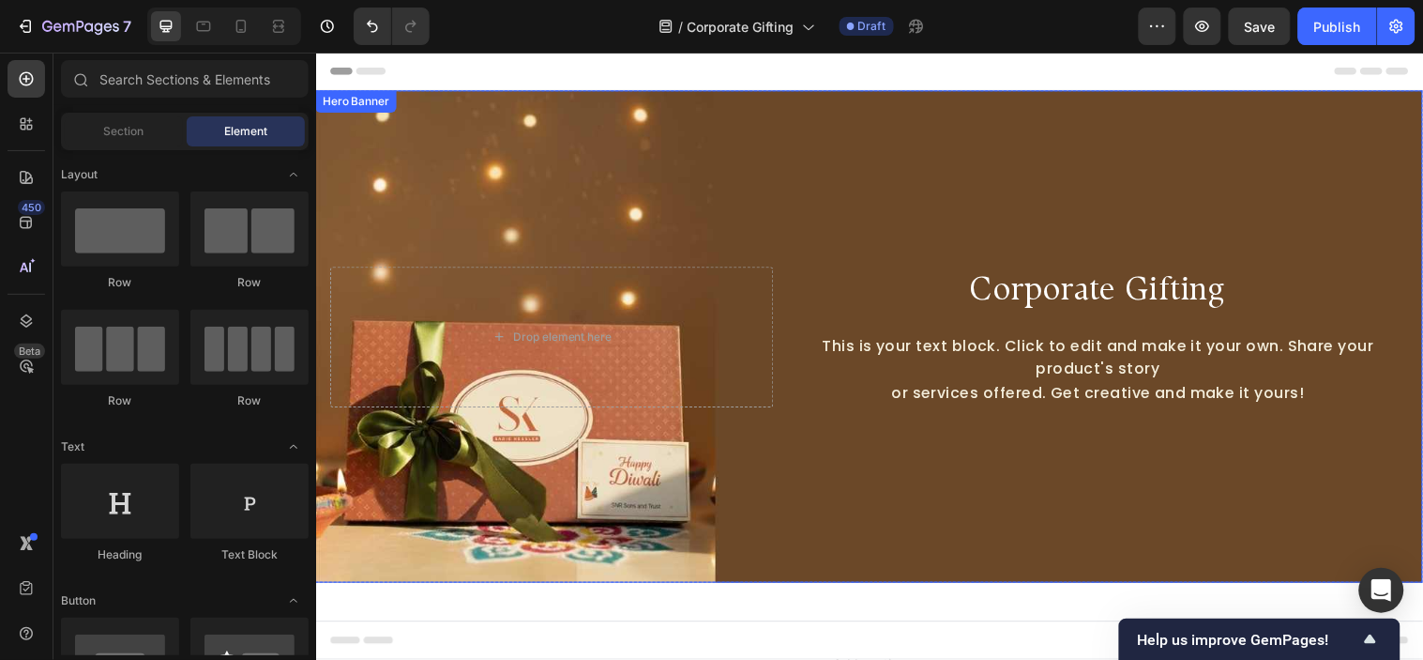
click at [1158, 503] on div "Background Image" at bounding box center [878, 340] width 1126 height 500
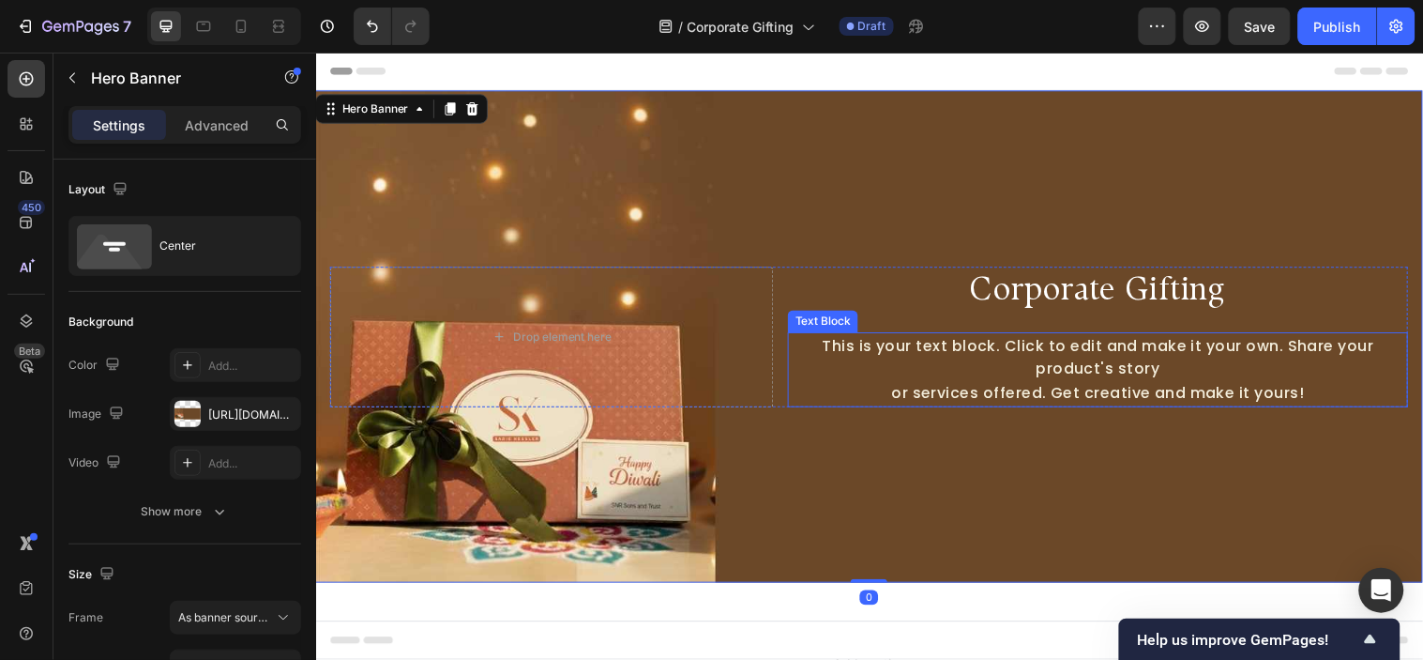
click at [1089, 373] on div "This is your text block. Click to edit and make it your own. Share your product…" at bounding box center [1111, 374] width 631 height 76
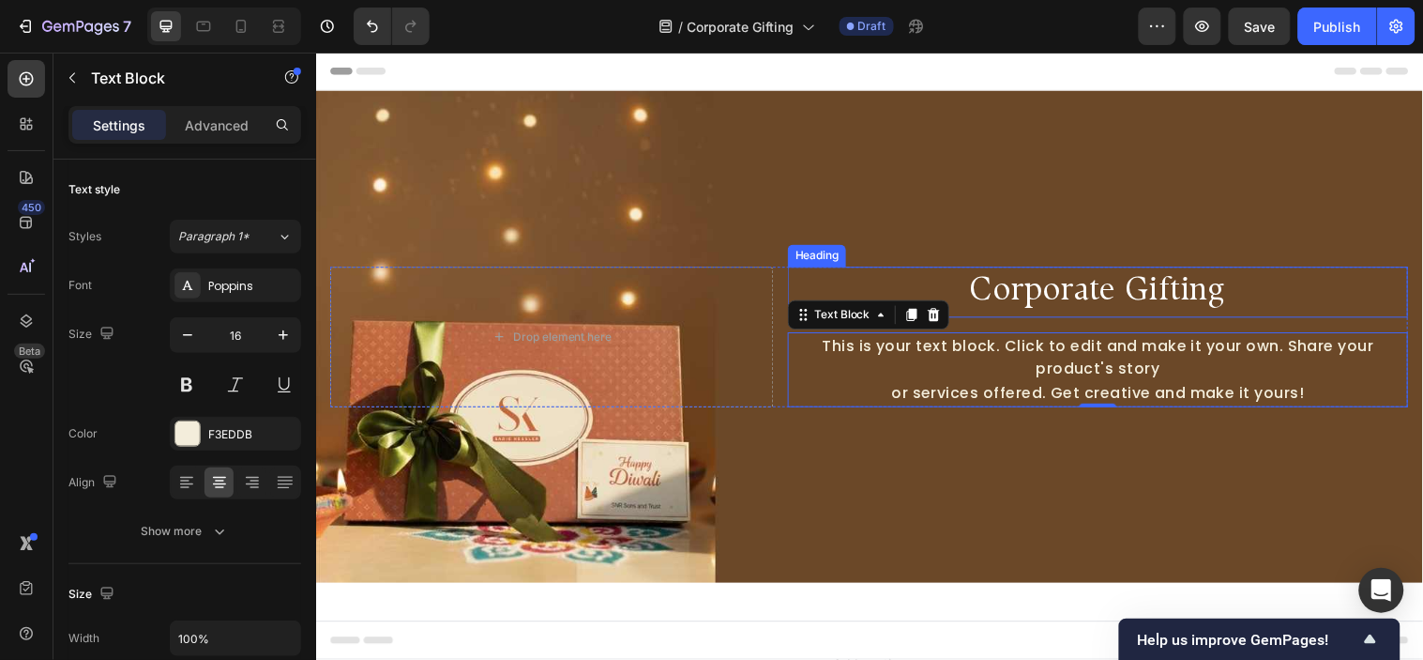
click at [1153, 312] on p "Corporate Gifting" at bounding box center [1111, 295] width 627 height 48
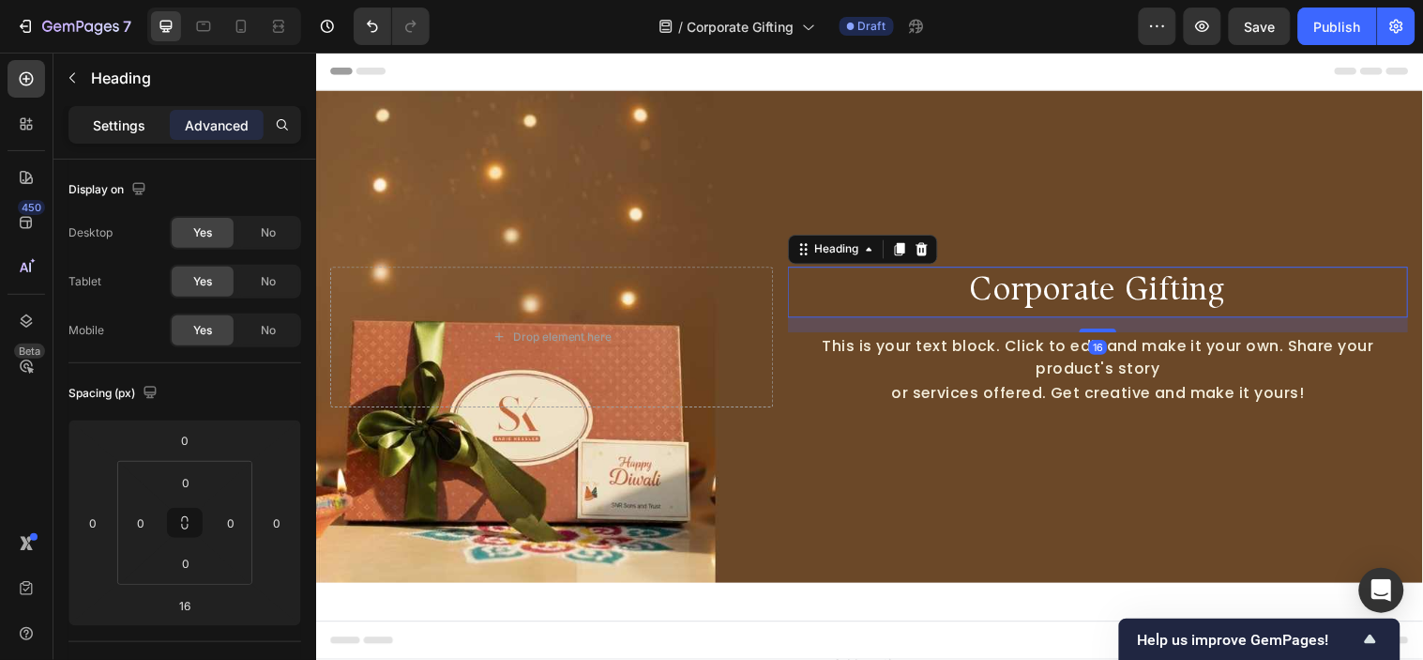
click at [123, 122] on p "Settings" at bounding box center [119, 125] width 53 height 20
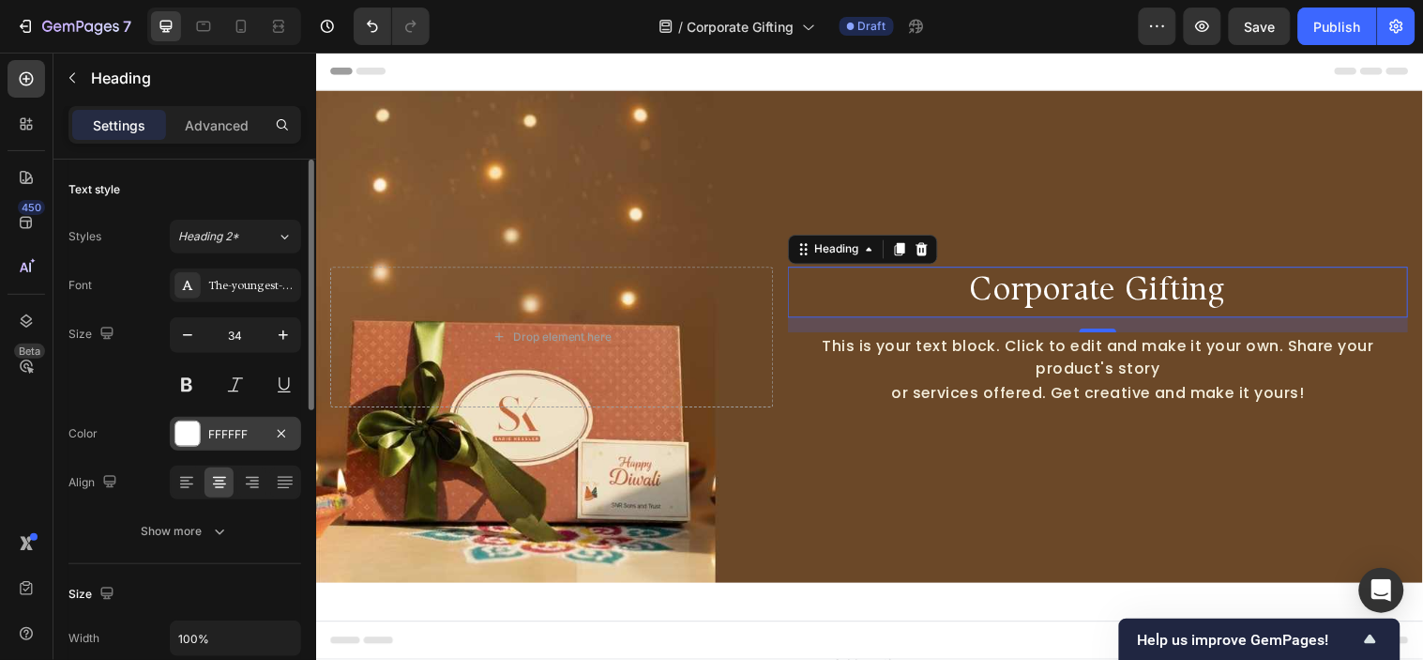
click at [246, 430] on div "FFFFFF" at bounding box center [235, 434] width 54 height 17
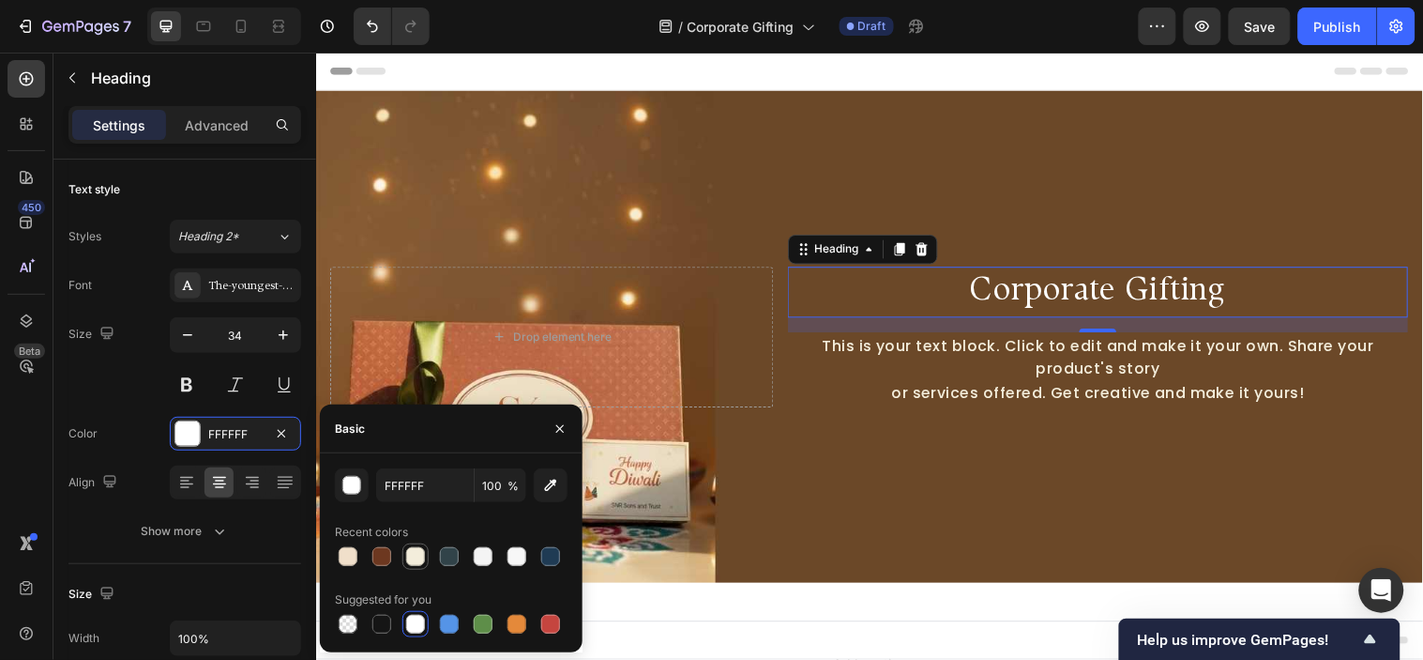
click at [409, 557] on div at bounding box center [415, 556] width 19 height 19
type input "F3EDDB"
click at [1154, 13] on button "button" at bounding box center [1158, 27] width 38 height 38
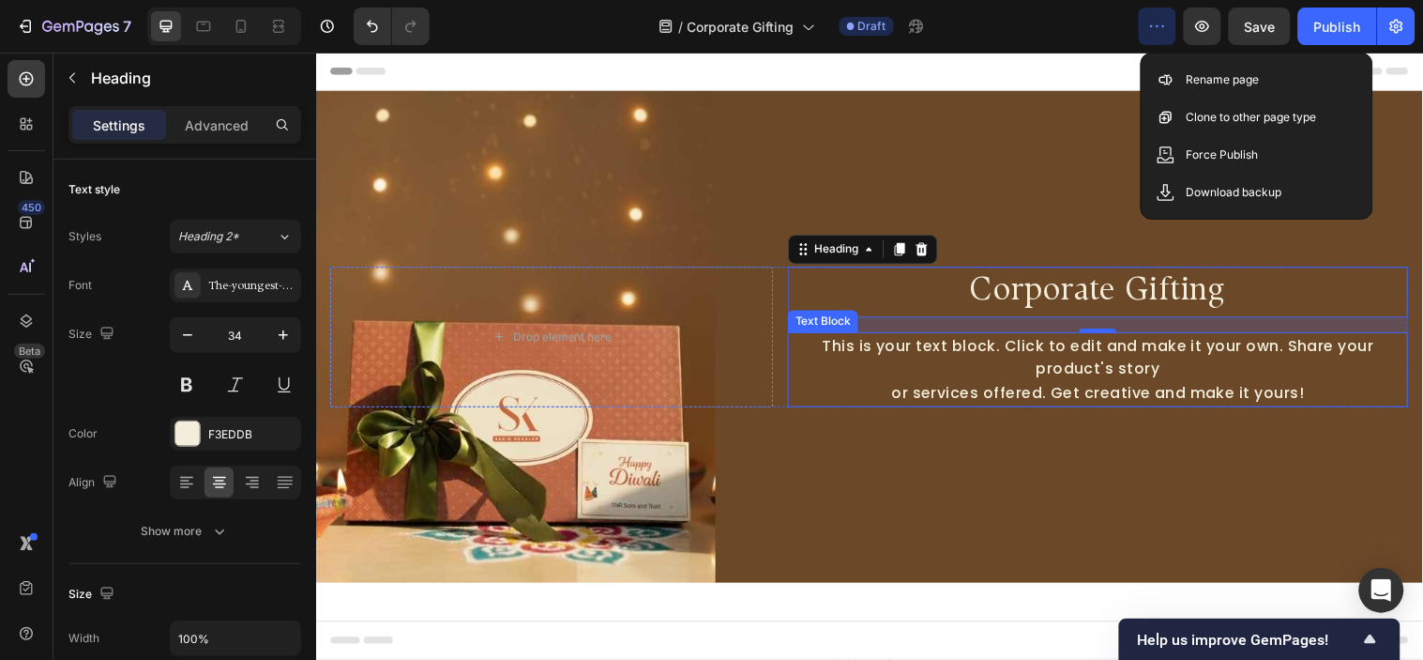
click at [1003, 376] on div "This is your text block. Click to edit and make it your own. Share your product…" at bounding box center [1111, 374] width 631 height 76
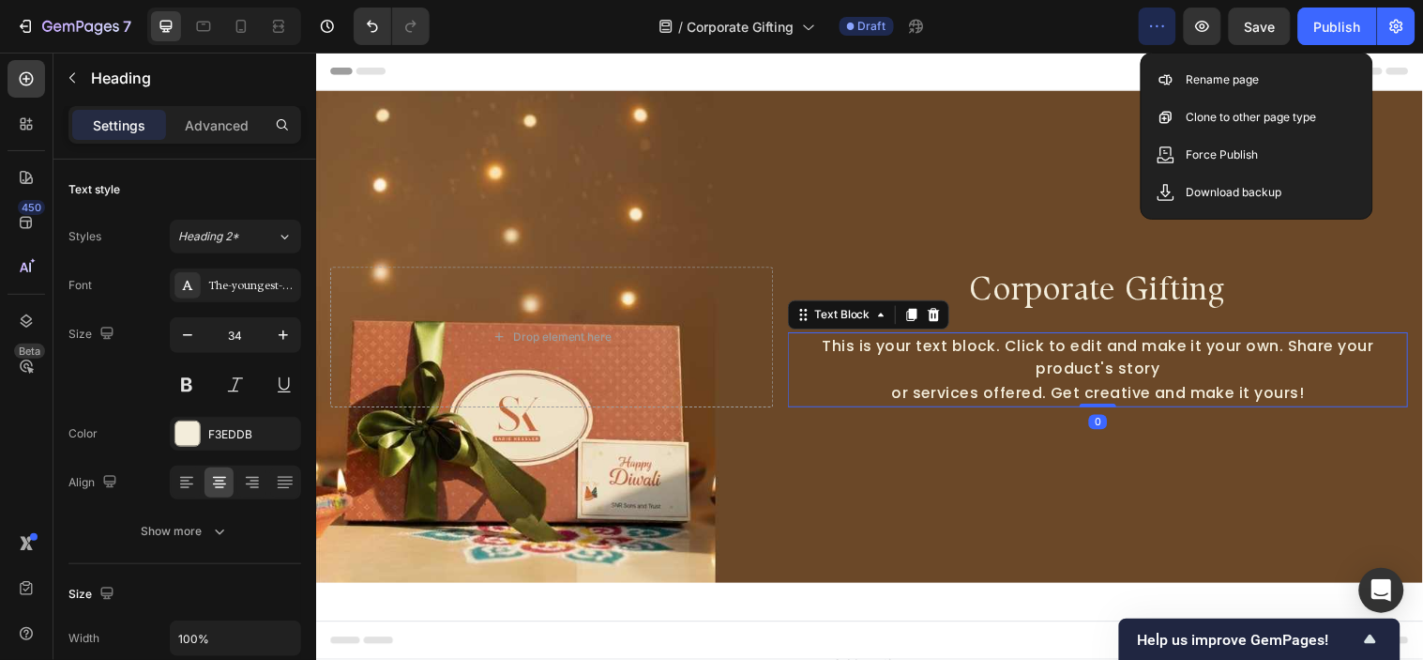
click at [1003, 376] on div "This is your text block. Click to edit and make it your own. Share your product…" at bounding box center [1111, 374] width 631 height 76
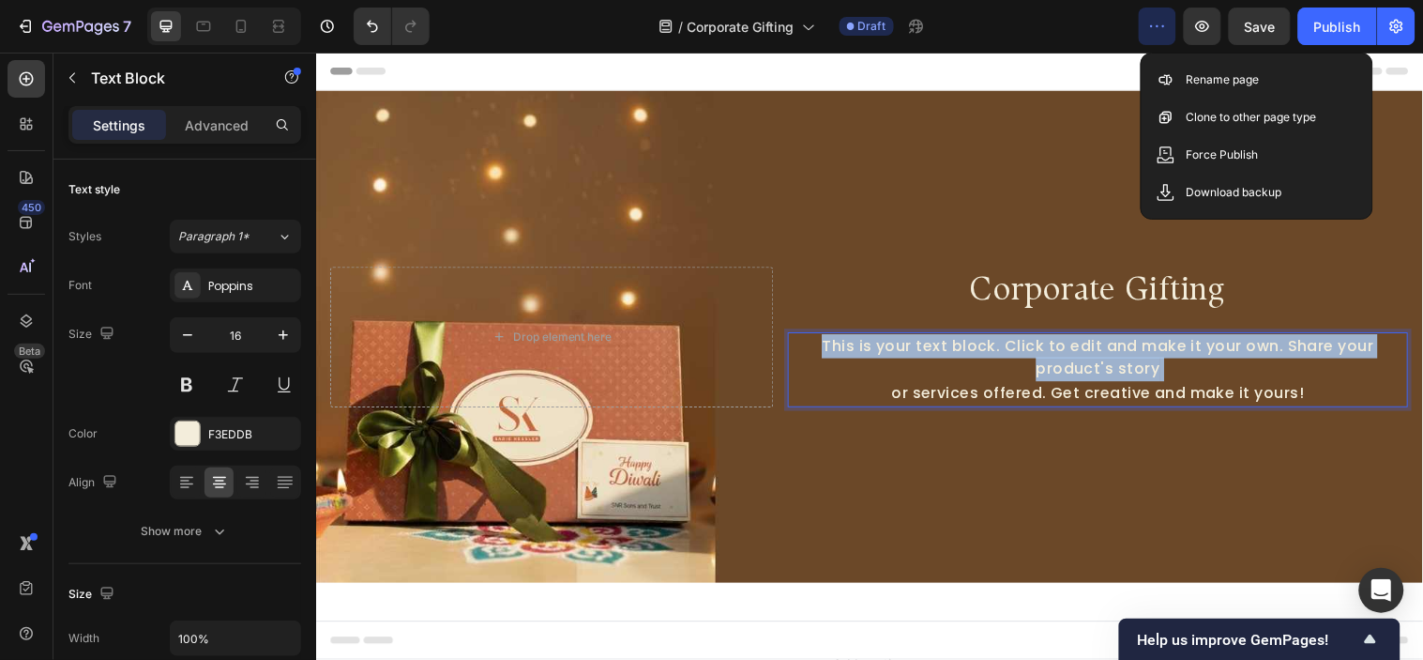
click at [1003, 376] on p "This is your text block. Click to edit and make it your own. Share your product…" at bounding box center [1111, 374] width 627 height 72
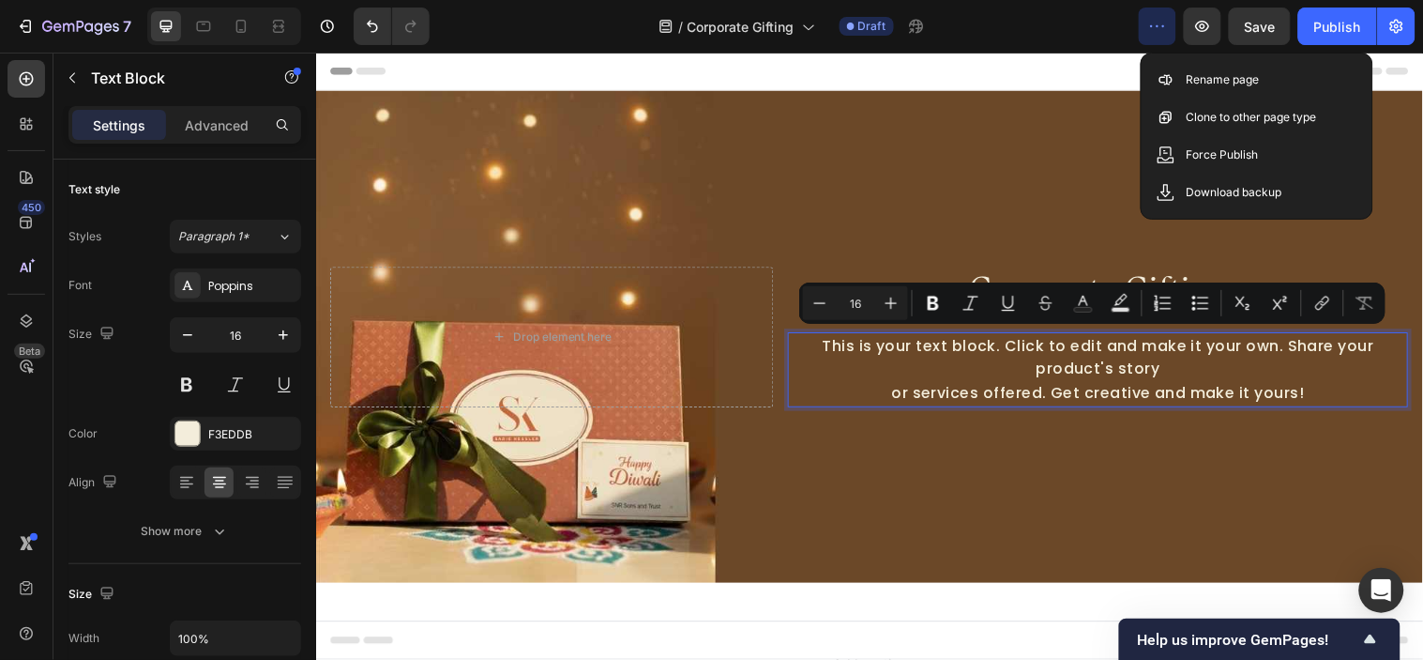
click at [1338, 387] on p "This is your text block. Click to edit and make it your own. Share your product…" at bounding box center [1111, 374] width 627 height 72
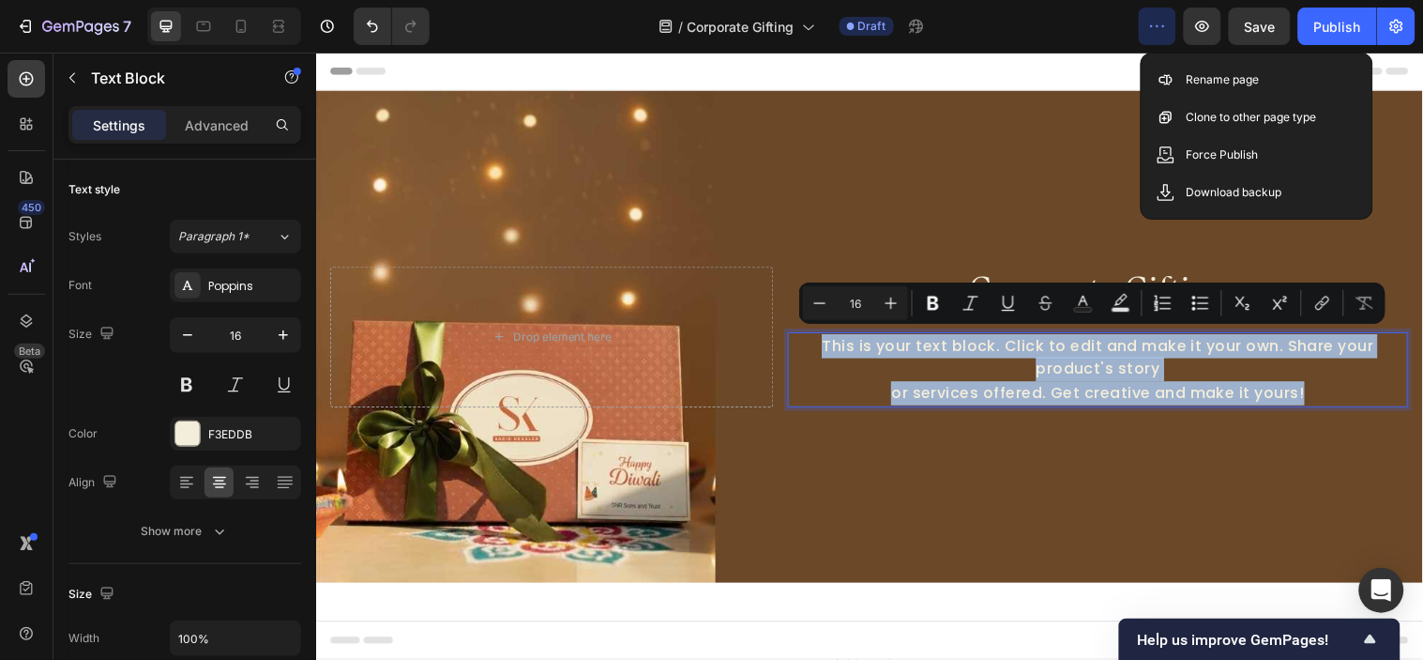
drag, startPoint x: 1337, startPoint y: 387, endPoint x: 816, endPoint y: 337, distance: 523.1
click at [816, 338] on p "This is your text block. Click to edit and make it your own. Share your product…" at bounding box center [1111, 374] width 627 height 72
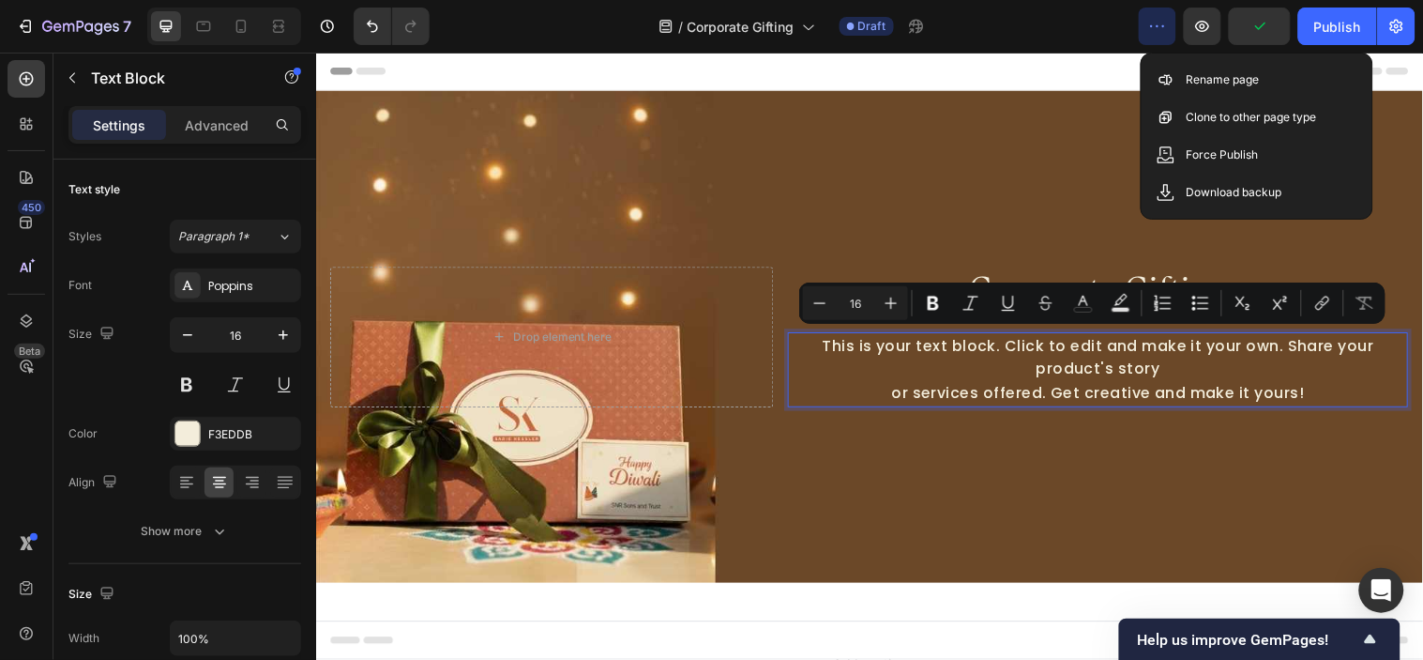
click at [1035, 359] on p "This is your text block. Click to edit and make it your own. Share your product…" at bounding box center [1111, 374] width 627 height 72
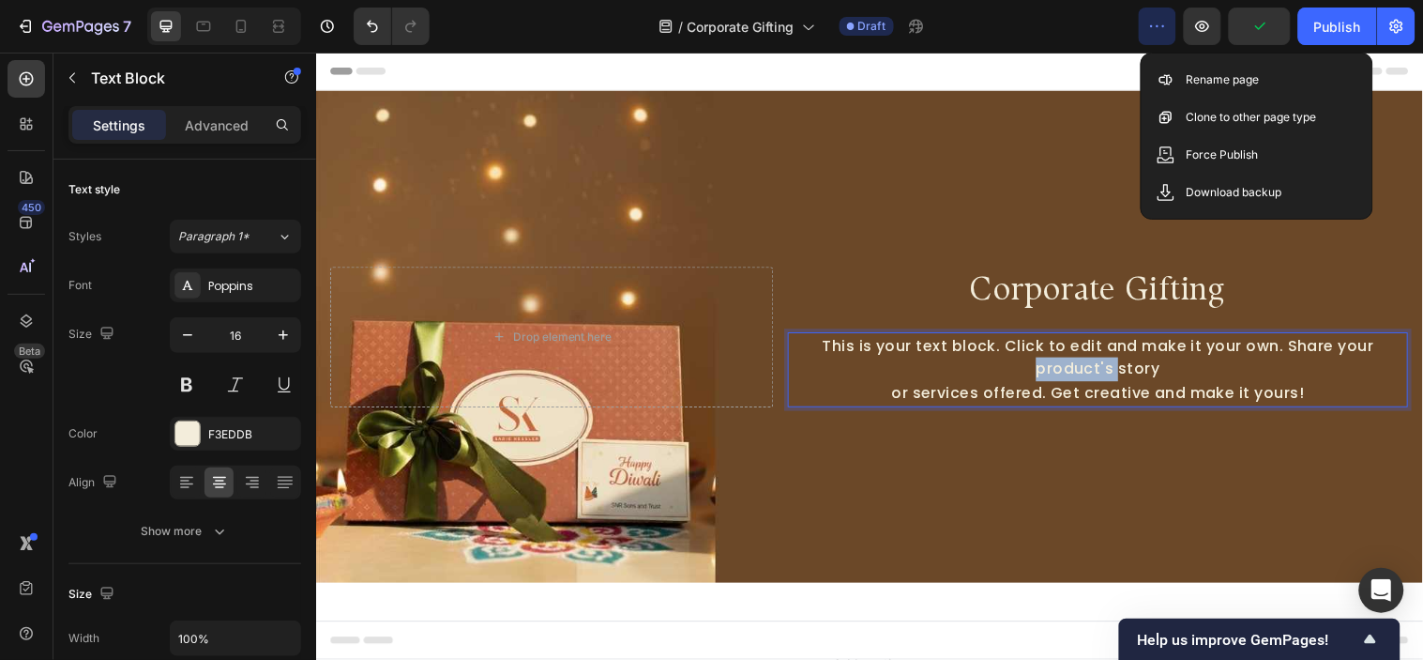
click at [1035, 359] on p "This is your text block. Click to edit and make it your own. Share your product…" at bounding box center [1111, 374] width 627 height 72
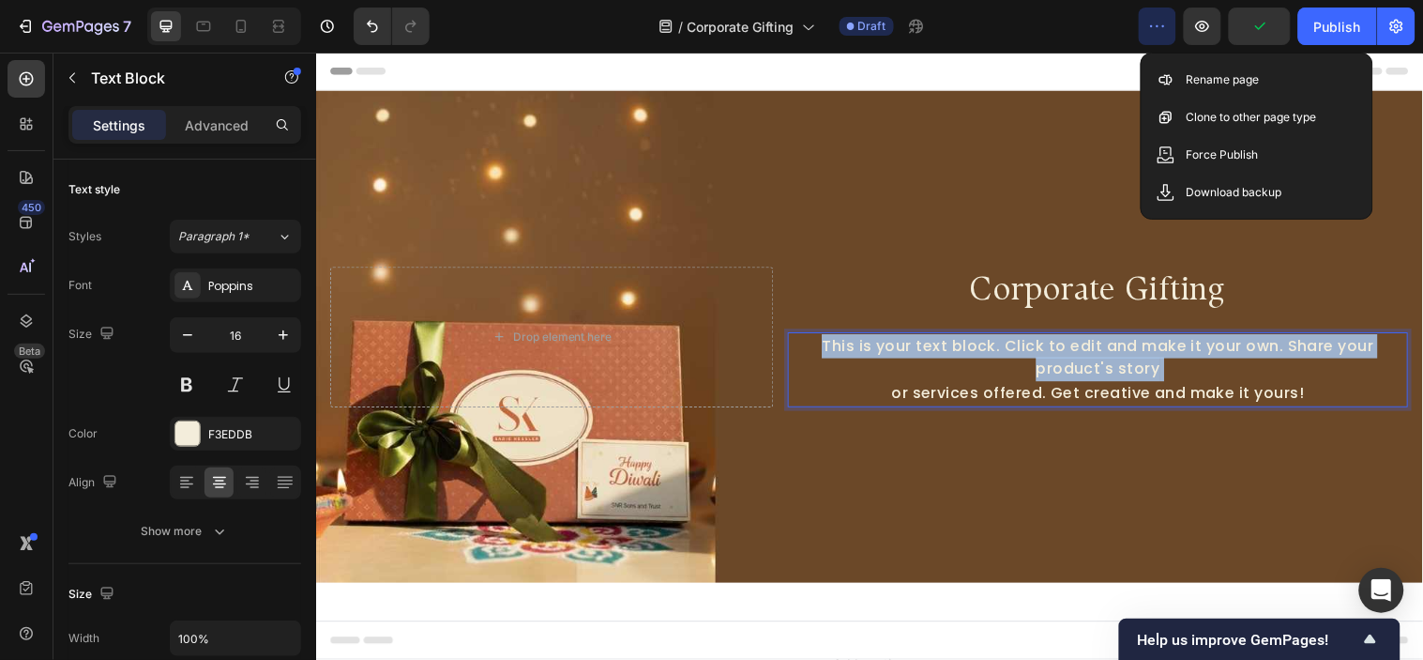
click at [1035, 359] on p "This is your text block. Click to edit and make it your own. Share your product…" at bounding box center [1111, 374] width 627 height 72
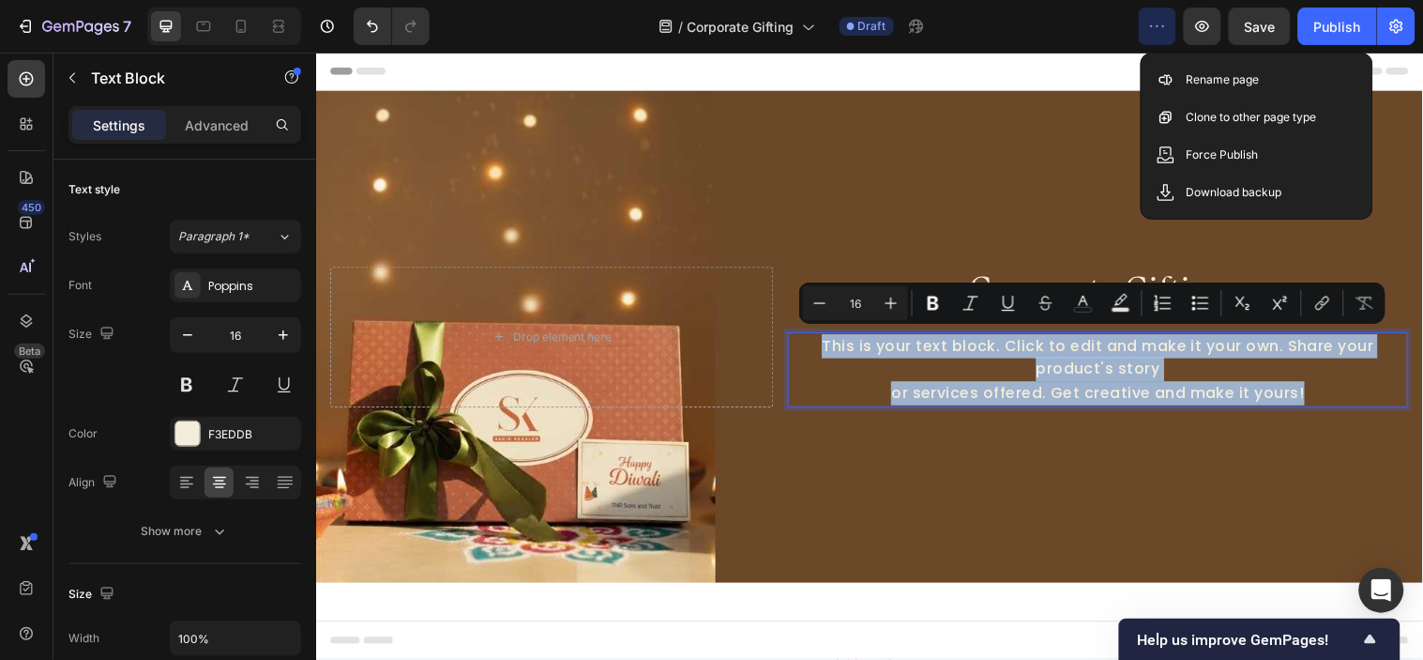
drag, startPoint x: 1340, startPoint y: 393, endPoint x: 812, endPoint y: 341, distance: 530.9
click at [812, 341] on p "This is your text block. Click to edit and make it your own. Share your product…" at bounding box center [1111, 374] width 627 height 72
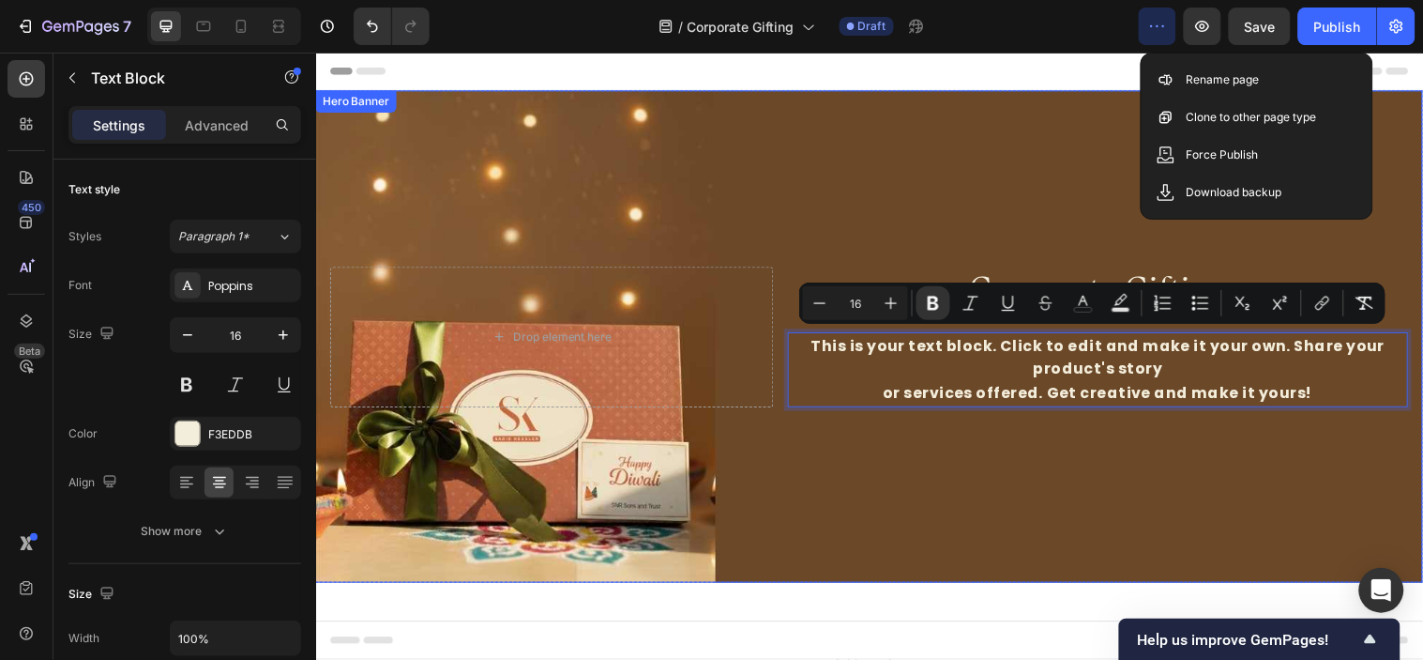
click at [1105, 479] on div "Background Image" at bounding box center [878, 340] width 1126 height 500
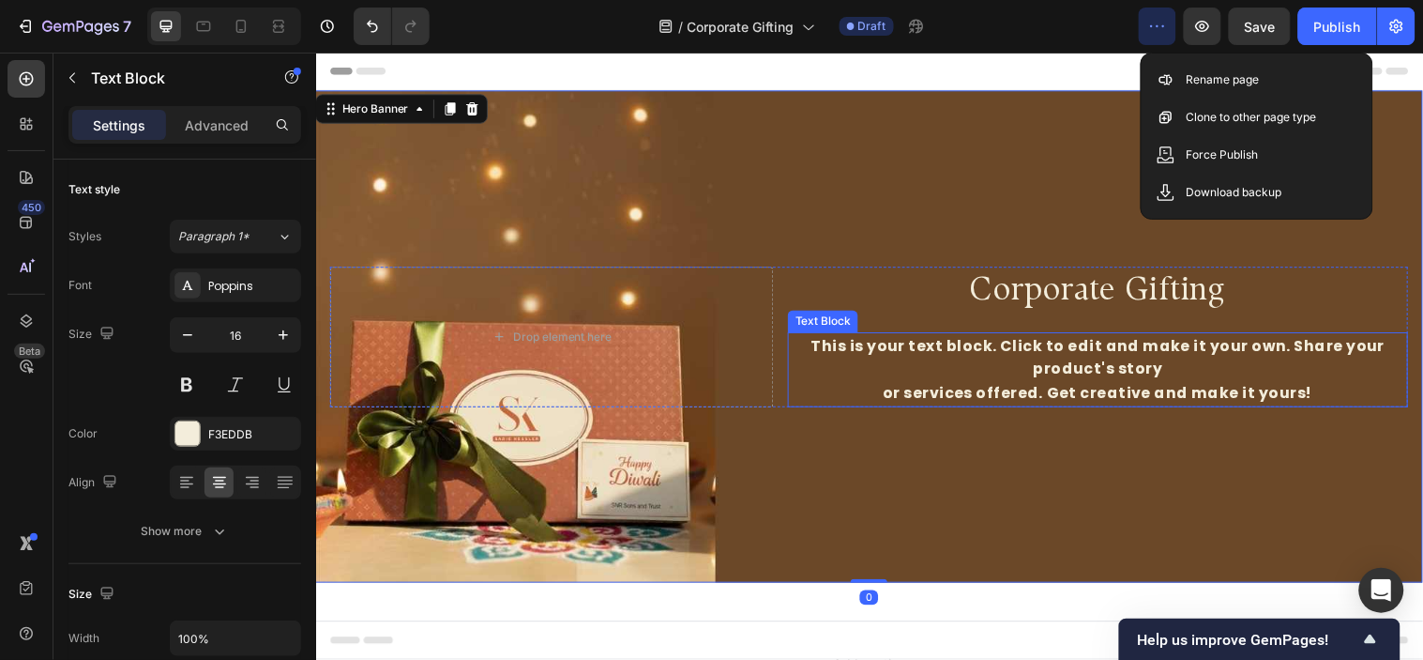
click at [1069, 377] on strong "This is your text block. Click to edit and make it your own. Share your product…" at bounding box center [1111, 362] width 584 height 46
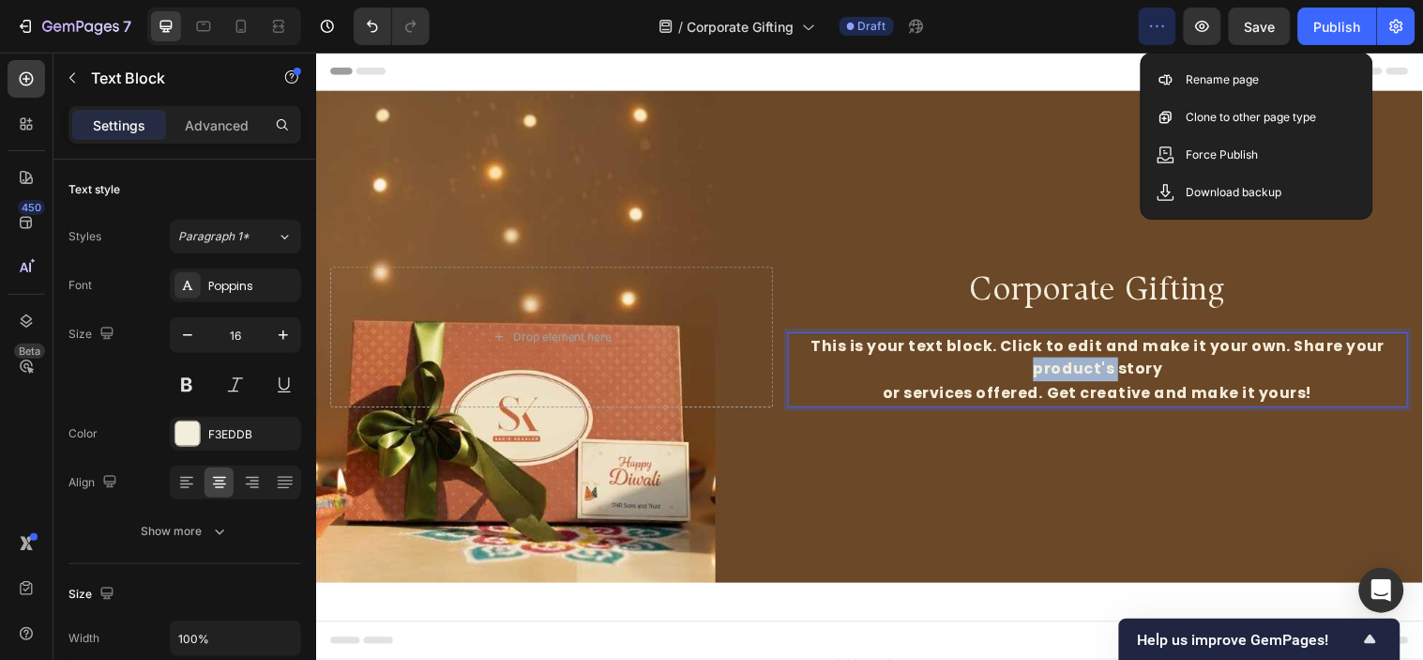
click at [1062, 380] on p "This is your text block. Click to edit and make it your own. Share your product…" at bounding box center [1111, 374] width 627 height 72
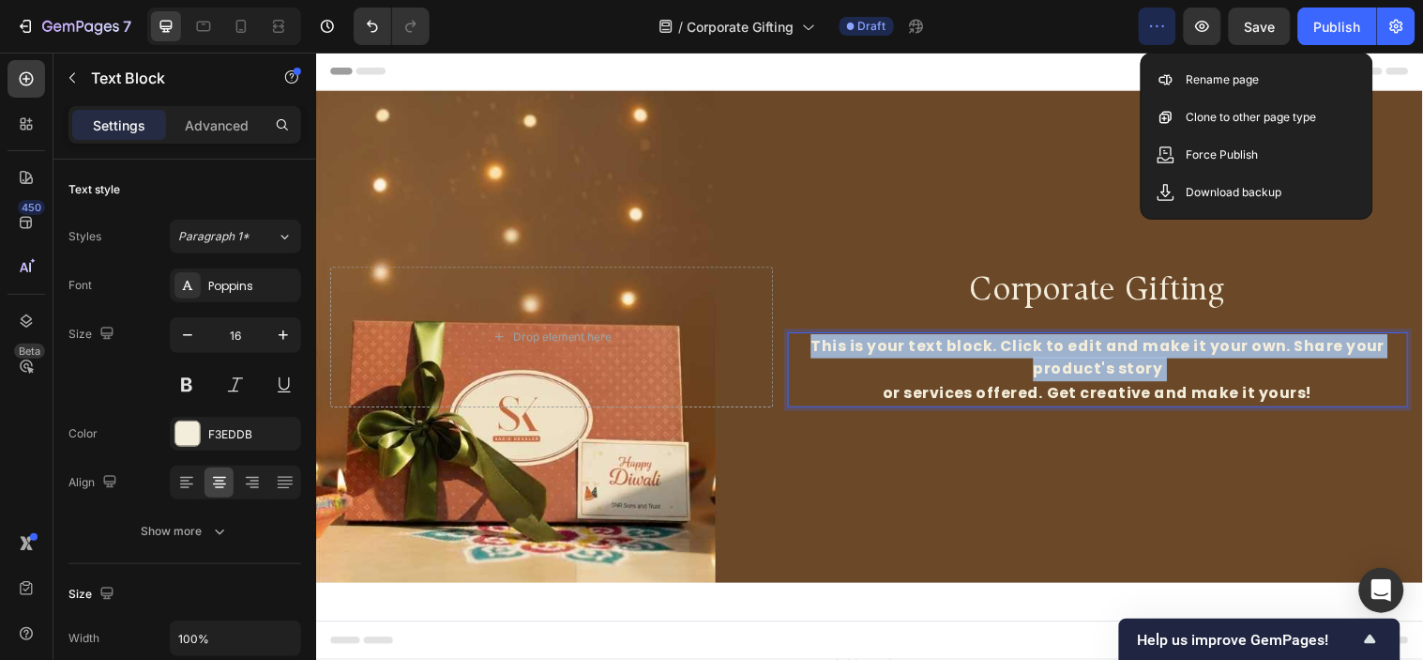
click at [1062, 380] on p "This is your text block. Click to edit and make it your own. Share your product…" at bounding box center [1111, 374] width 627 height 72
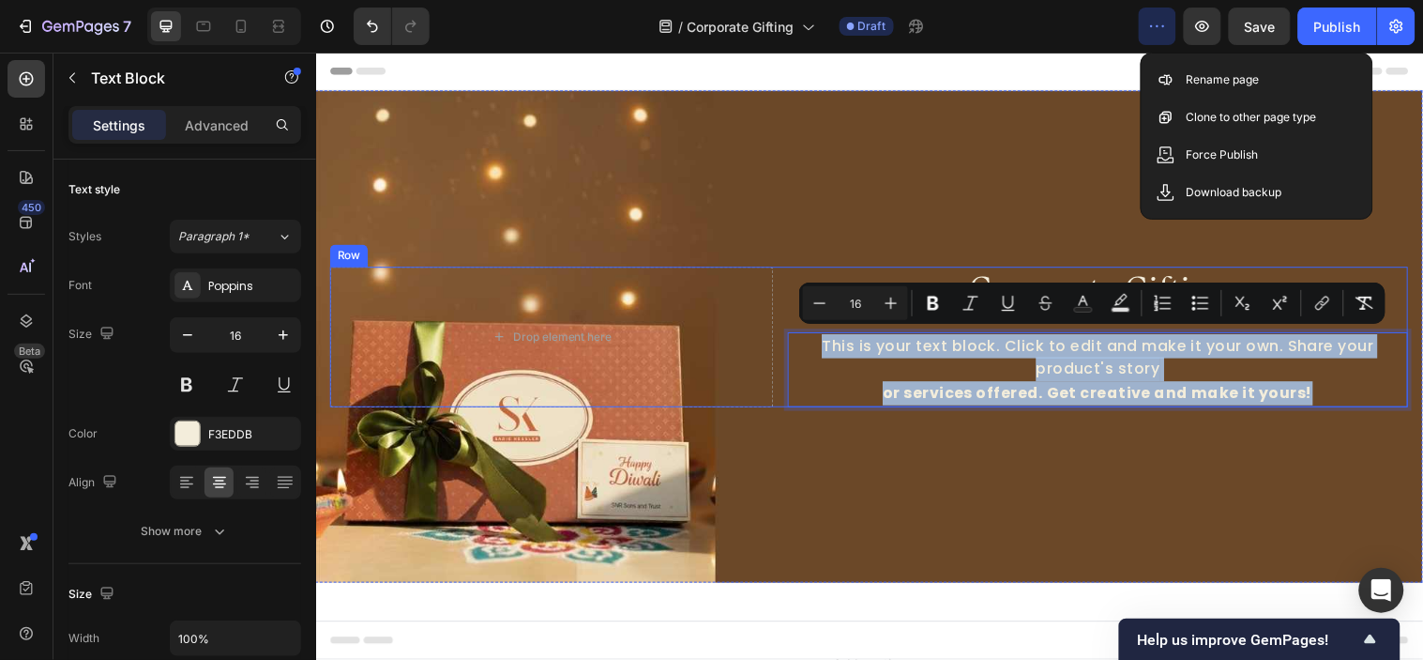
drag, startPoint x: 1334, startPoint y: 387, endPoint x: 779, endPoint y: 351, distance: 556.6
click at [779, 351] on div "Drop element here Corporate Gifting Heading This is your text block. Click to e…" at bounding box center [878, 340] width 1096 height 143
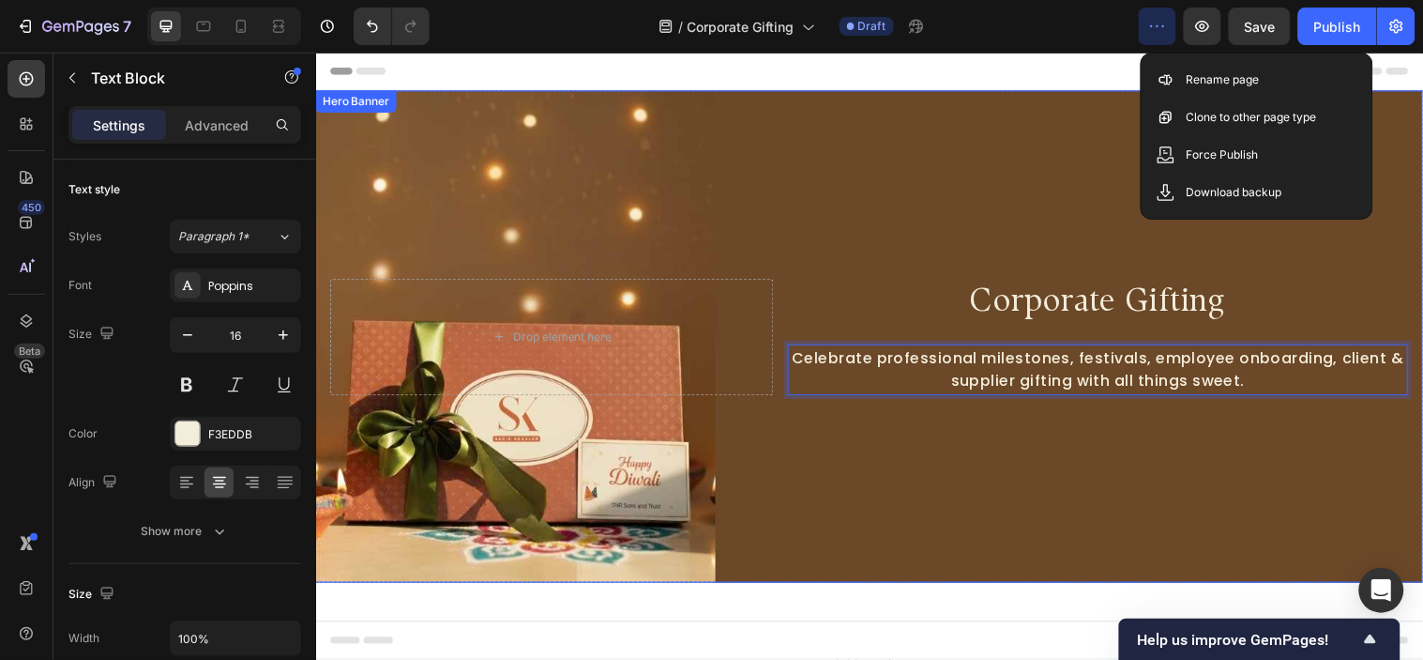
click at [1140, 418] on div "Background Image" at bounding box center [878, 340] width 1126 height 500
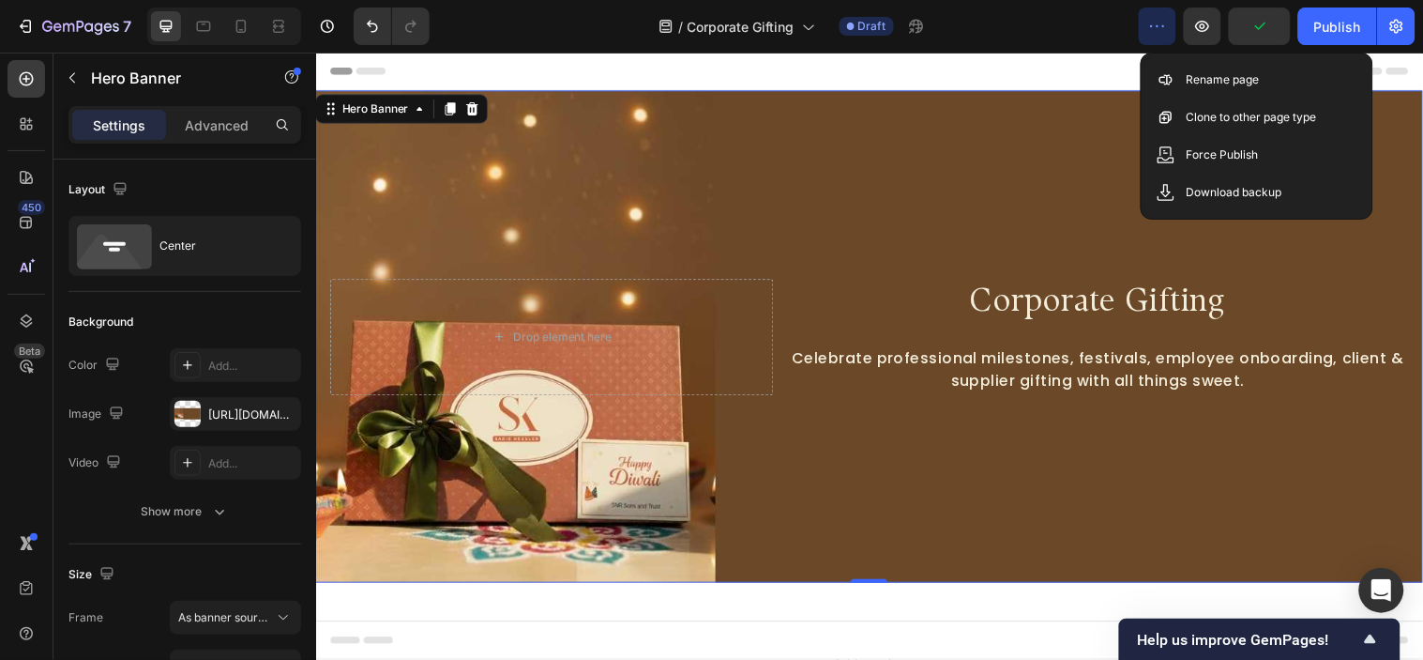
click at [932, 493] on div "Background Image" at bounding box center [878, 340] width 1126 height 500
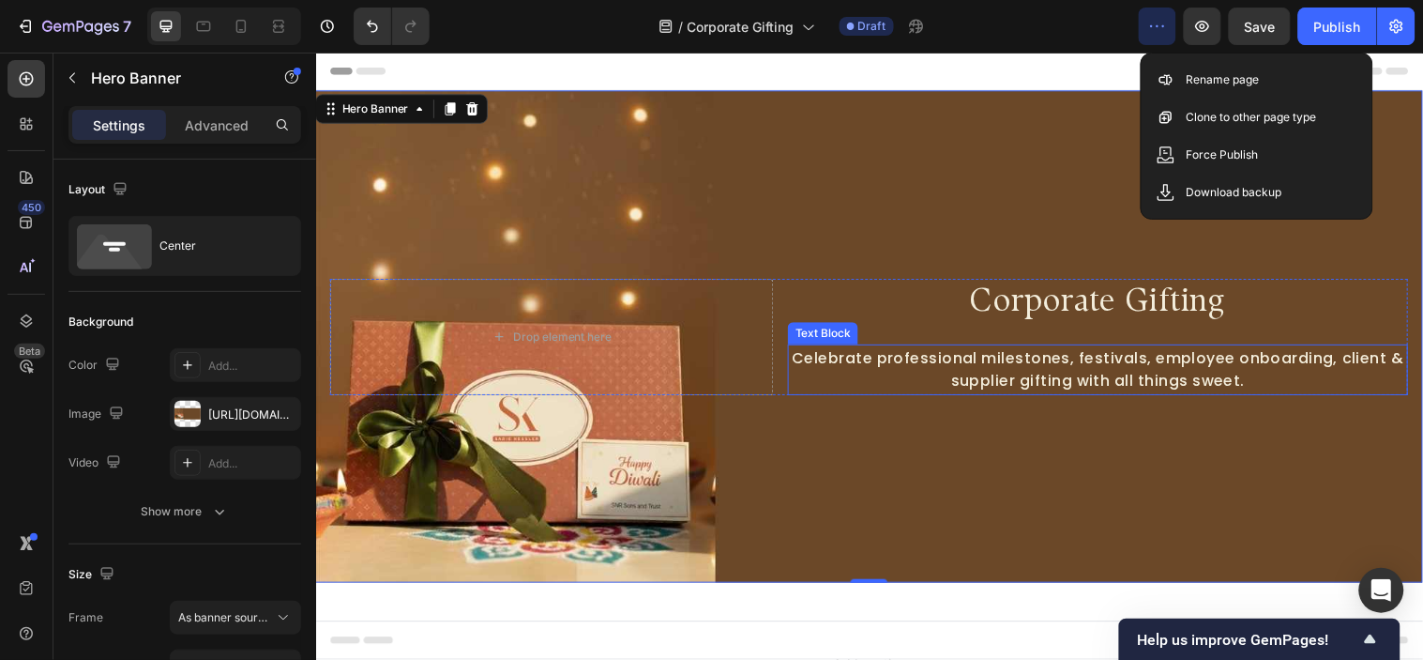
click at [1279, 381] on p "Celebrate professional milestones, festivals, employee onboarding, client & sup…" at bounding box center [1111, 374] width 627 height 48
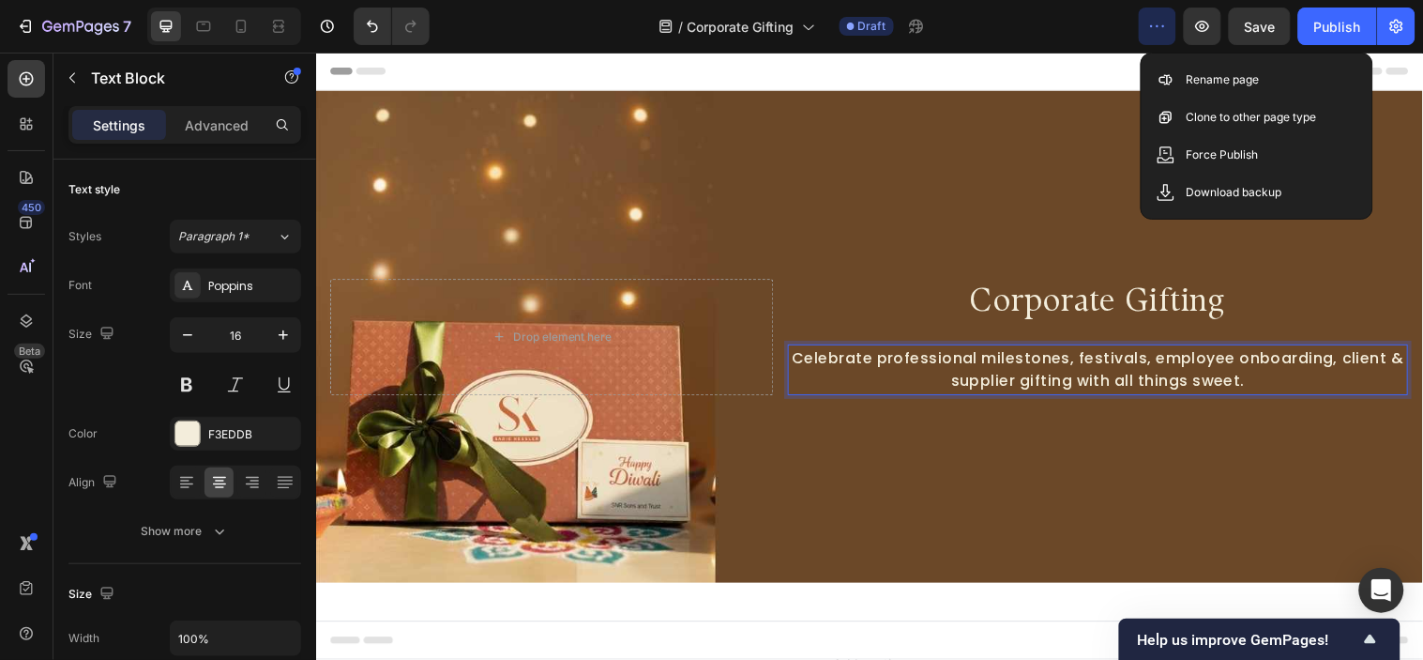
click at [1288, 387] on p "Celebrate professional milestones, festivals, employee onboarding, client & sup…" at bounding box center [1111, 374] width 627 height 48
click at [1287, 386] on p "Celebrate professional milestones, festivals, employee onboarding, client & sup…" at bounding box center [1111, 374] width 627 height 48
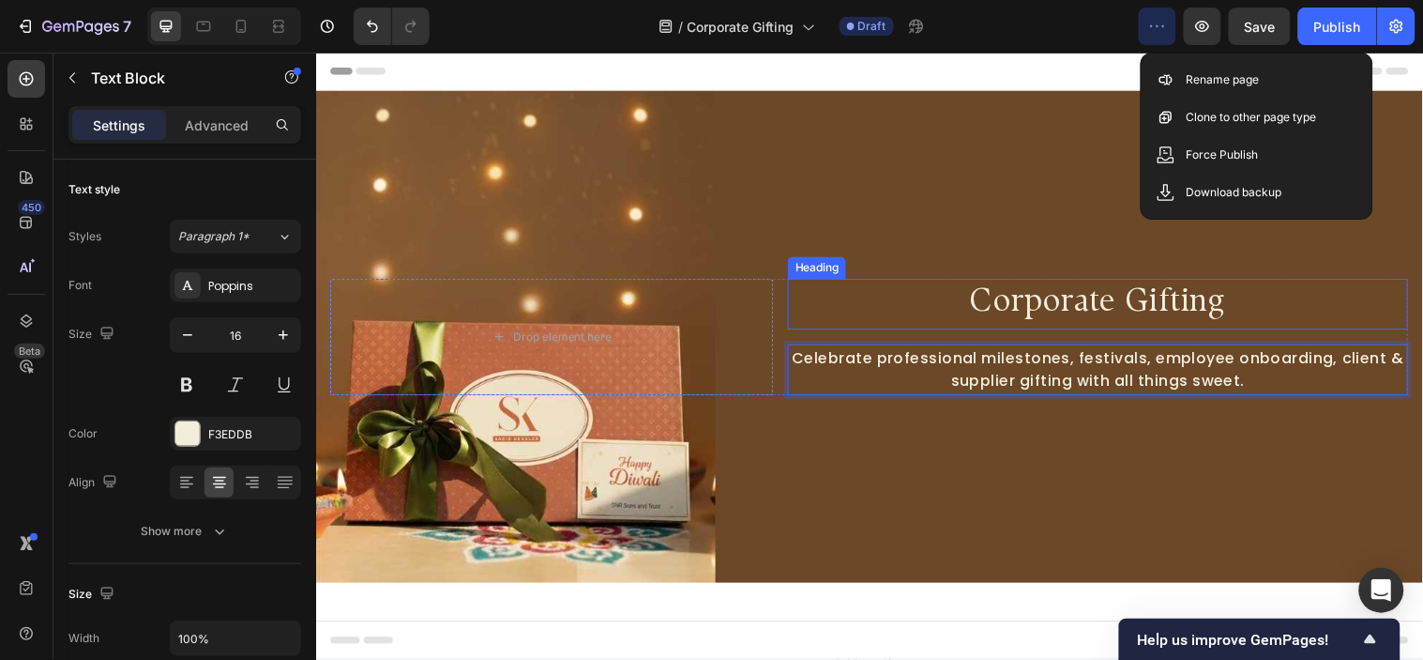
click at [1165, 311] on p "Corporate Gifting" at bounding box center [1111, 307] width 627 height 48
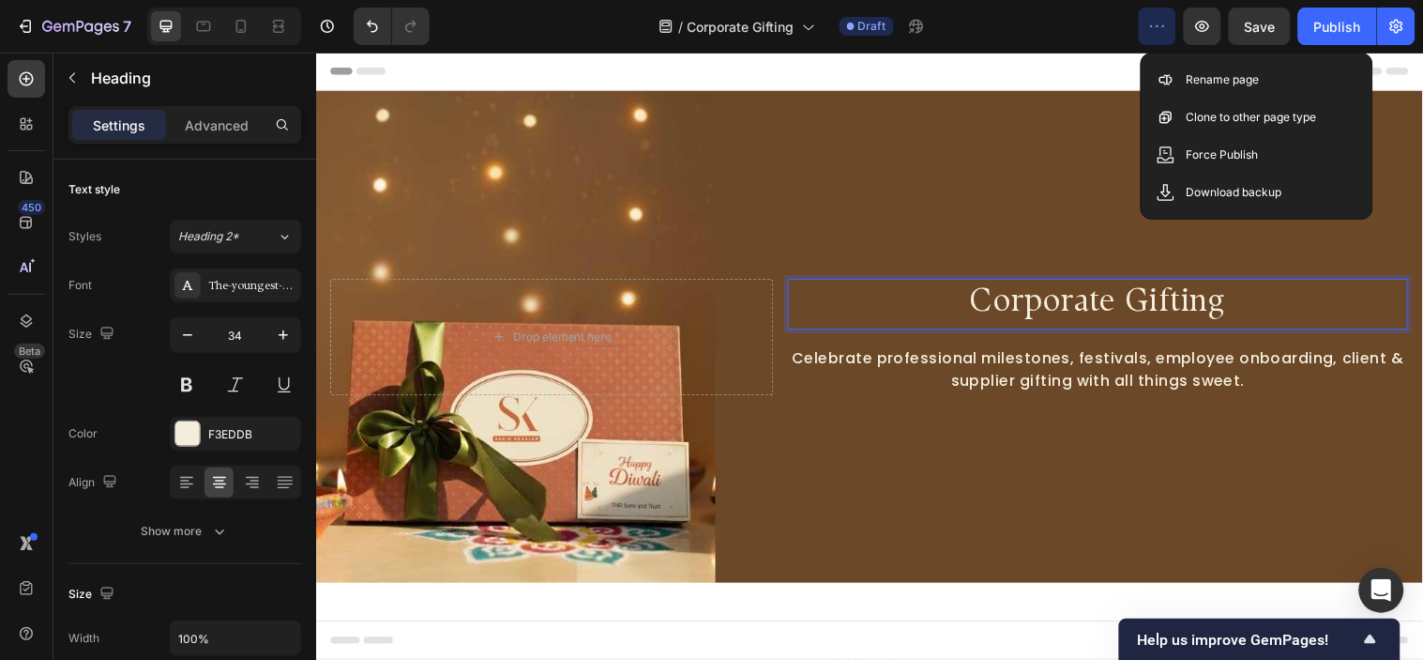
click at [1085, 312] on p "Corporate Gifting" at bounding box center [1111, 307] width 627 height 48
click at [1098, 314] on p "Customised Gifting" at bounding box center [1111, 307] width 627 height 48
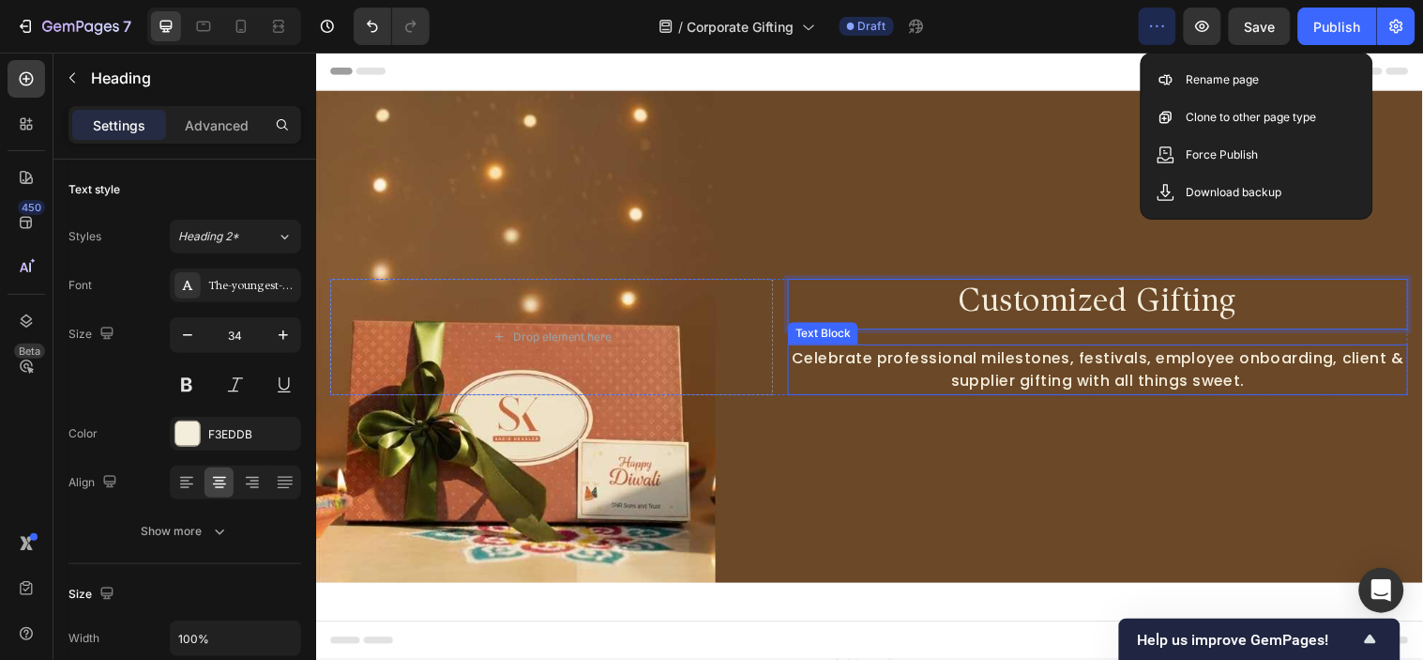
click at [1296, 390] on p "Celebrate professional milestones, festivals, employee onboarding, client & sup…" at bounding box center [1111, 374] width 627 height 48
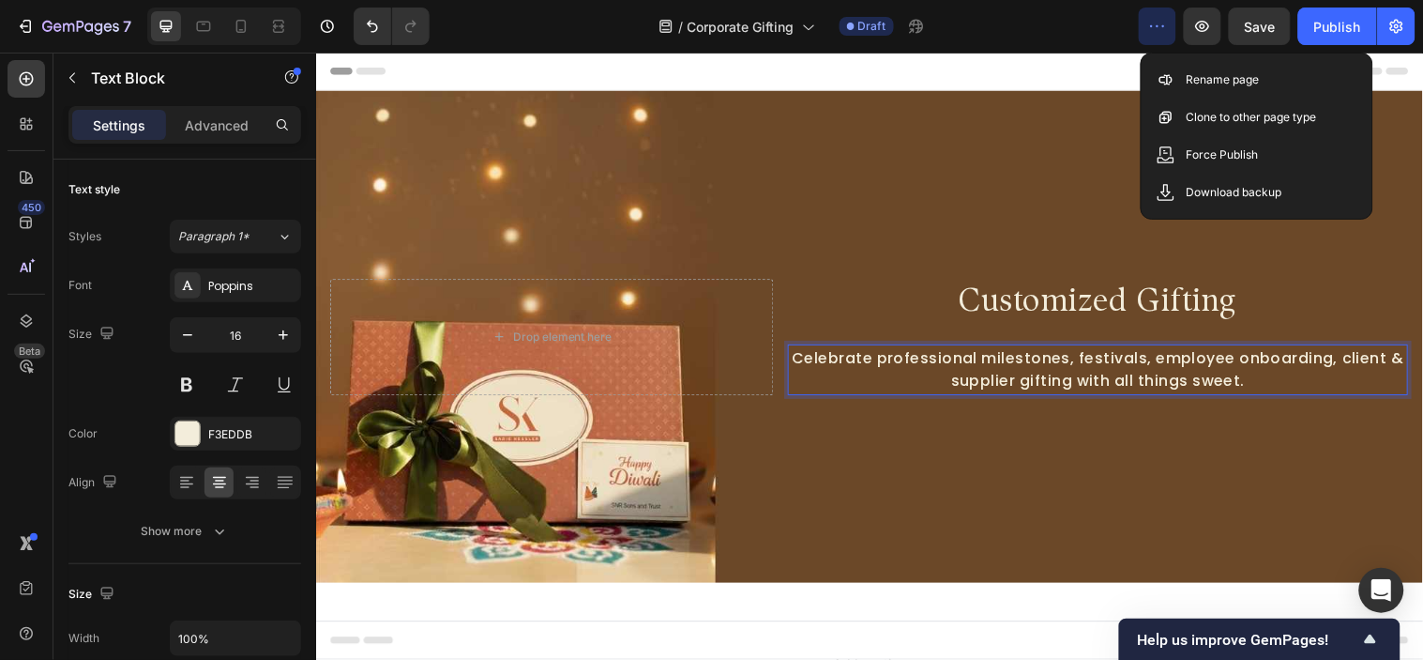
click at [1295, 384] on p "Celebrate professional milestones, festivals, employee onboarding, client & sup…" at bounding box center [1111, 374] width 627 height 48
click at [1058, 365] on p "Celebrate professional milestones, festivals, employee onboarding, client & sup…" at bounding box center [1111, 374] width 627 height 48
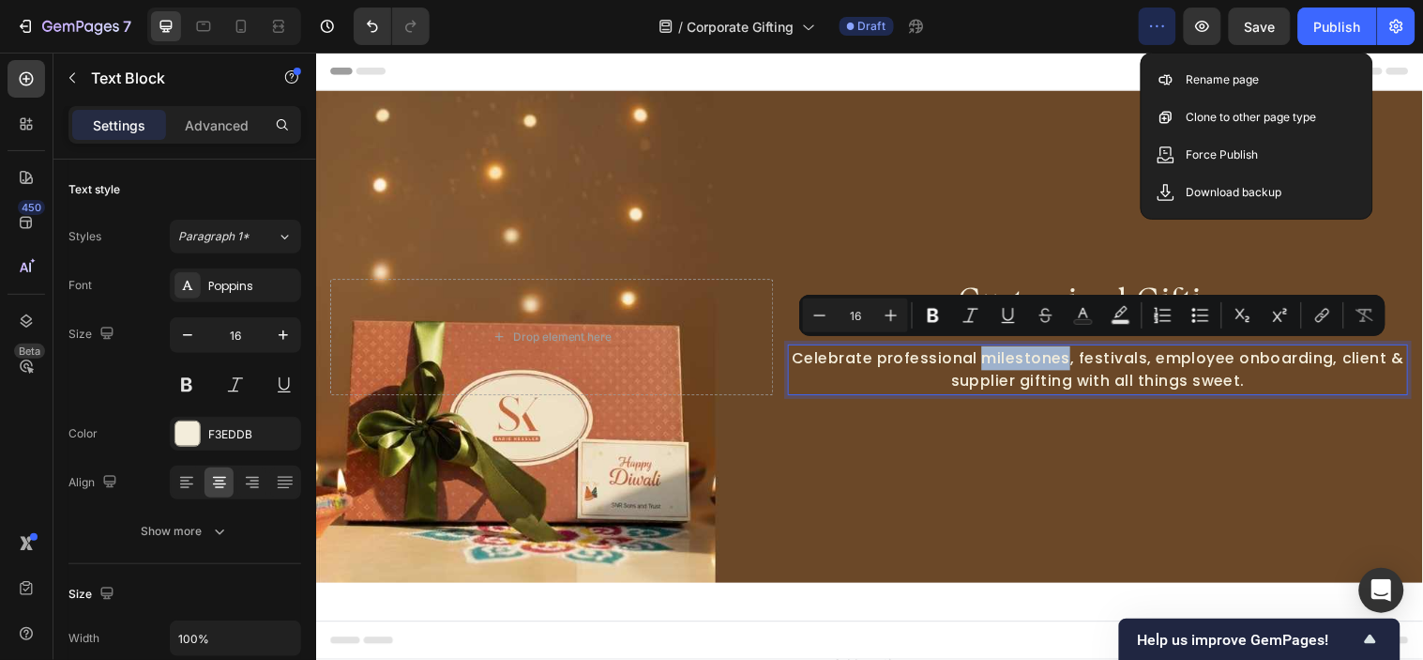
click at [914, 380] on p "Celebrate professional milestones, festivals, employee onboarding, client & sup…" at bounding box center [1111, 374] width 627 height 48
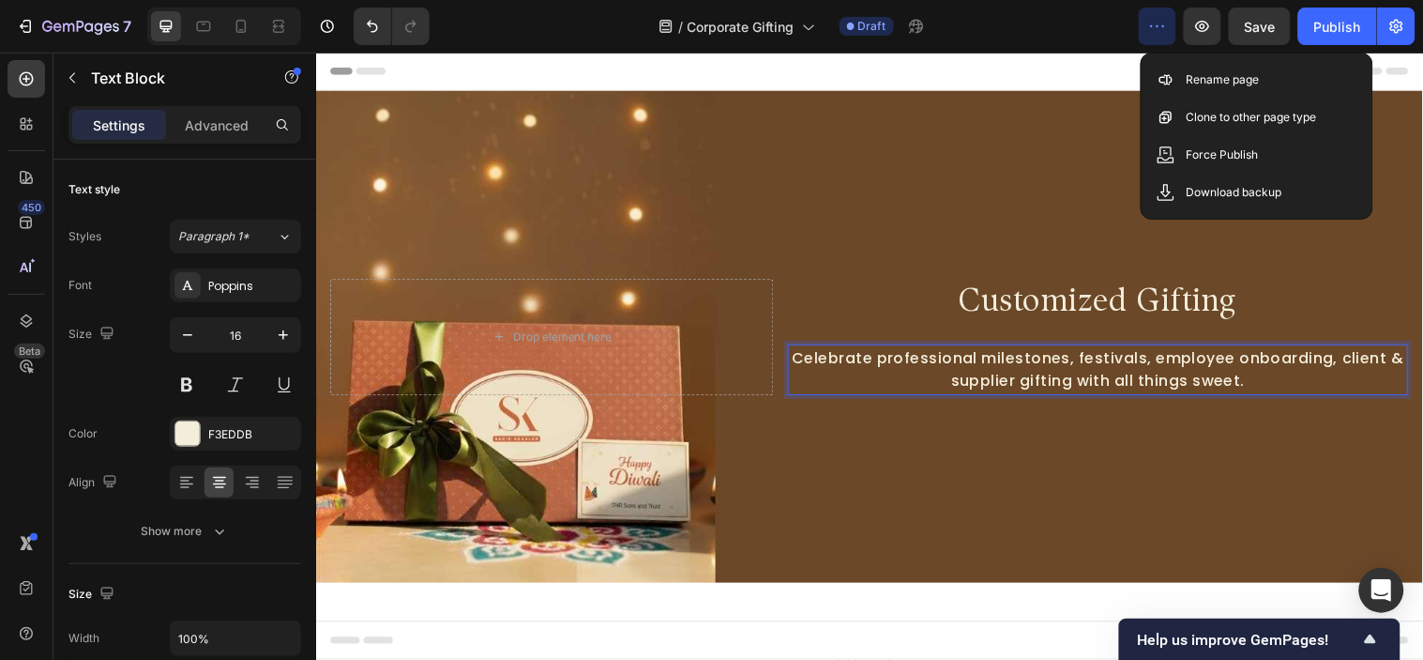
click at [798, 357] on p "Celebrate professional milestones, festivals, employee onboarding, client & sup…" at bounding box center [1111, 374] width 627 height 48
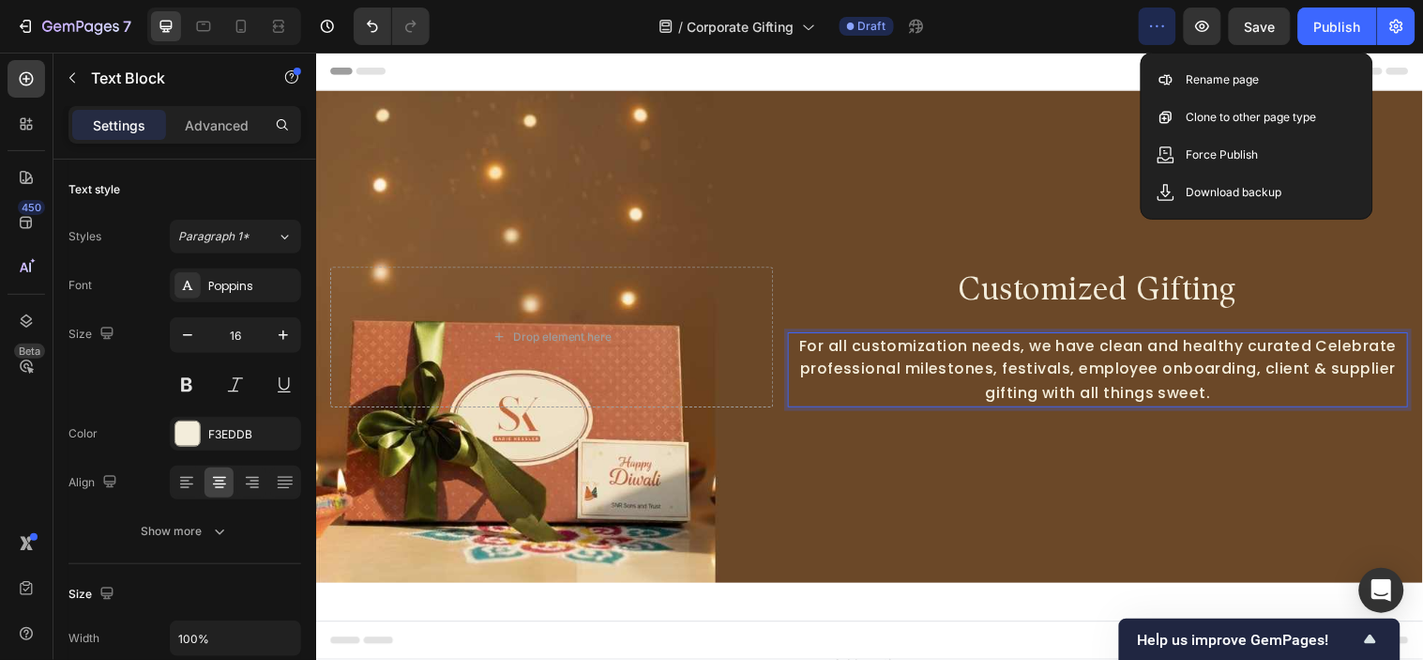
click at [1151, 344] on p "For all customization needs, we have clean and healthy curated Celebrate profes…" at bounding box center [1111, 374] width 627 height 72
drag, startPoint x: 1151, startPoint y: 344, endPoint x: 1316, endPoint y: 349, distance: 164.3
click at [1316, 349] on p "For all customization needs, we have clean and healthy curated Celebrate profes…" at bounding box center [1111, 374] width 627 height 72
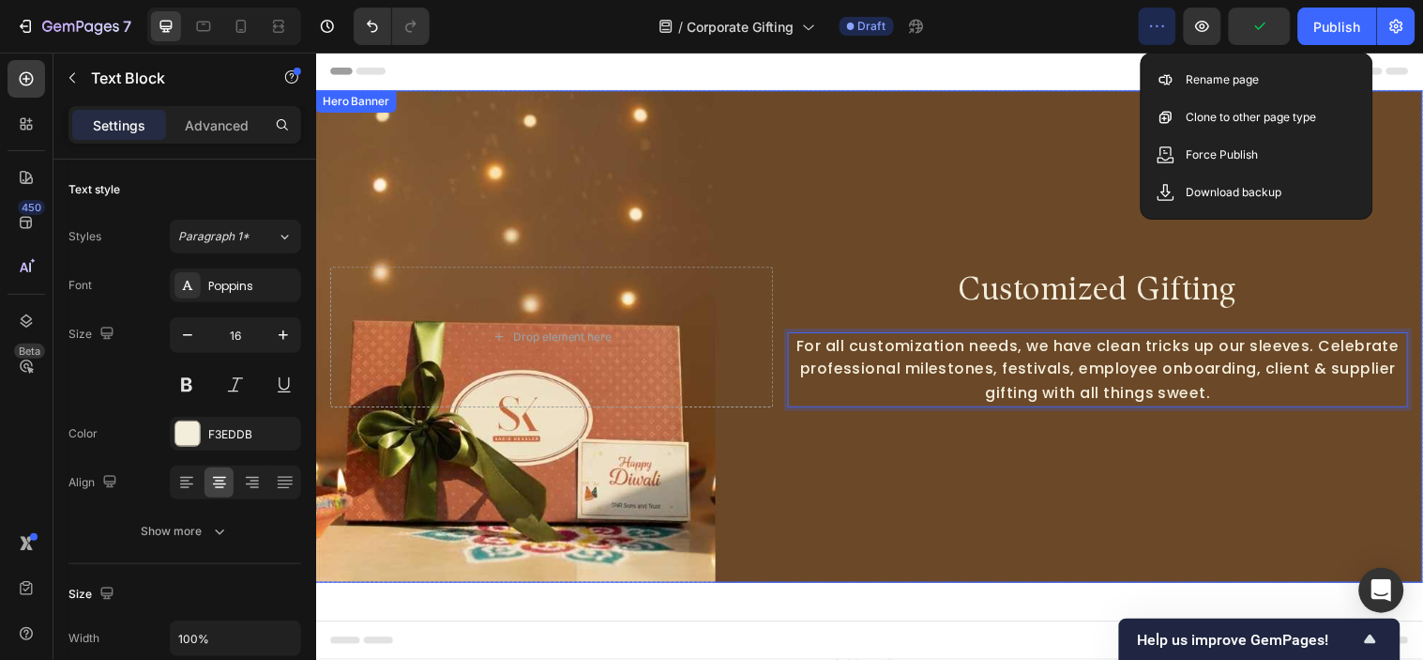
click at [1233, 504] on div "Background Image" at bounding box center [878, 340] width 1126 height 500
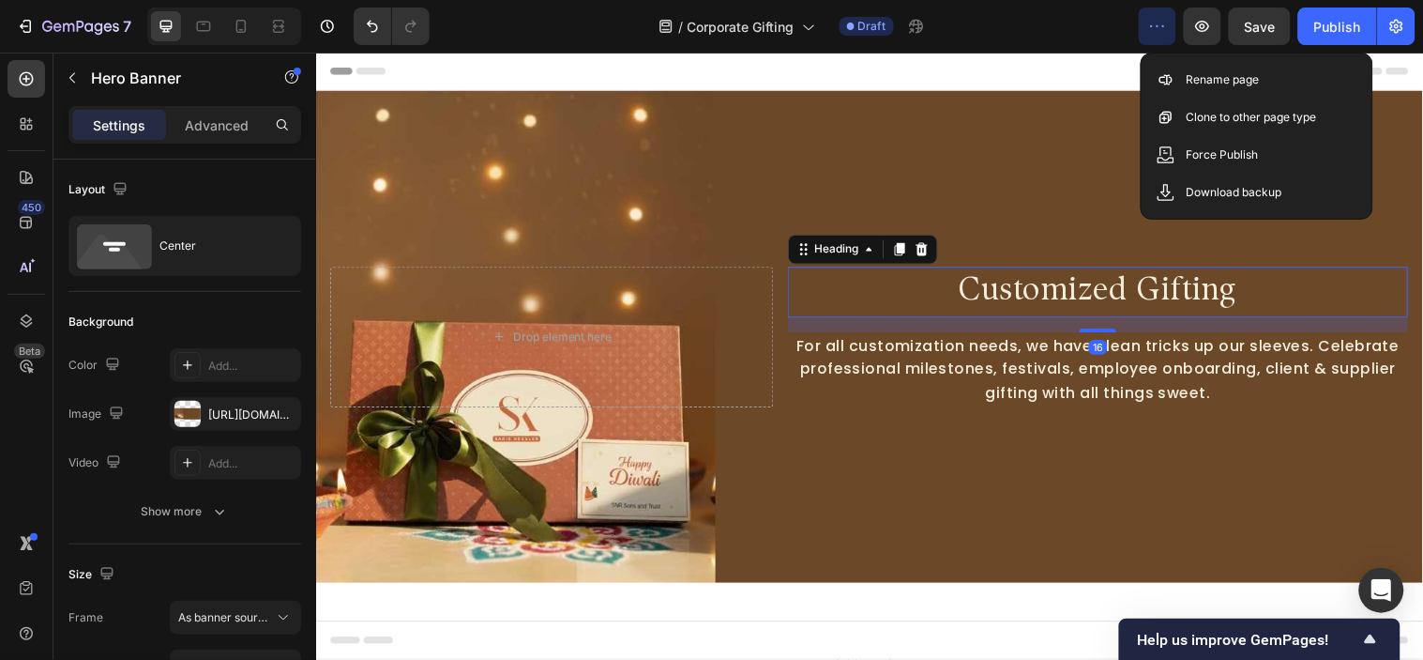
click at [972, 297] on p "Customized Gifting" at bounding box center [1111, 295] width 627 height 48
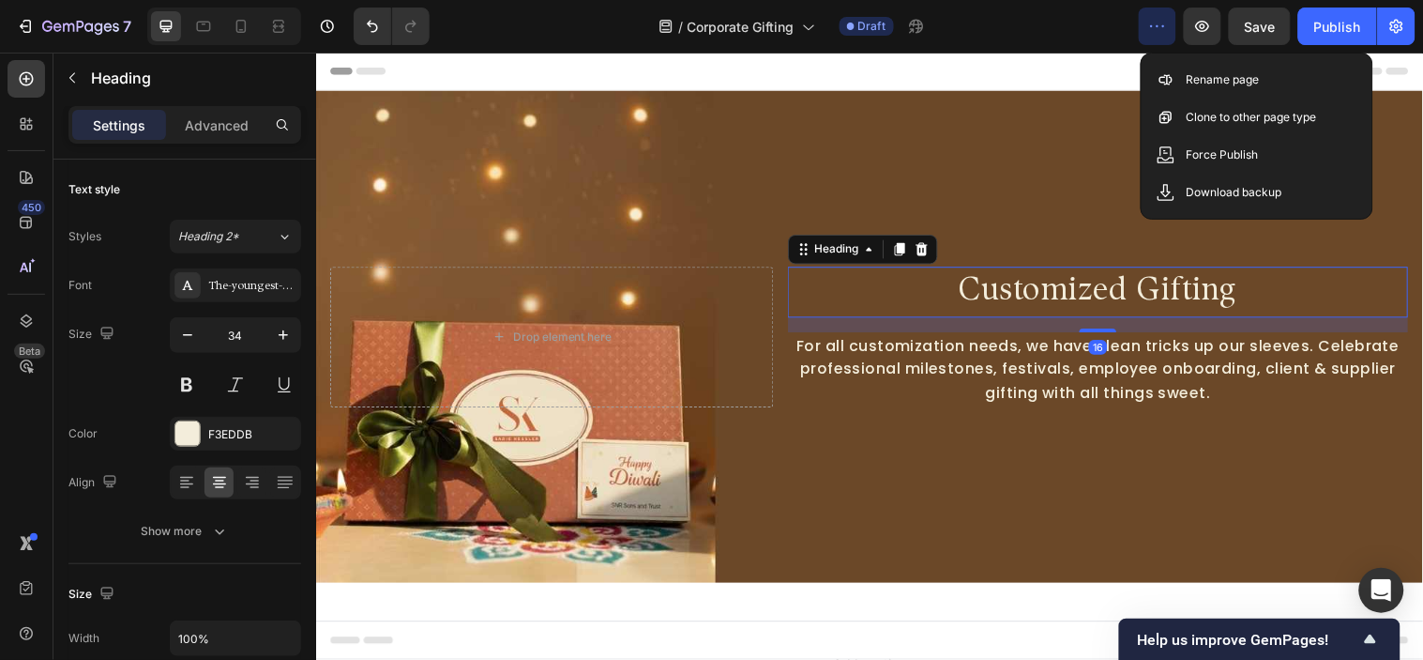
click at [917, 205] on div "Background Image" at bounding box center [878, 340] width 1126 height 500
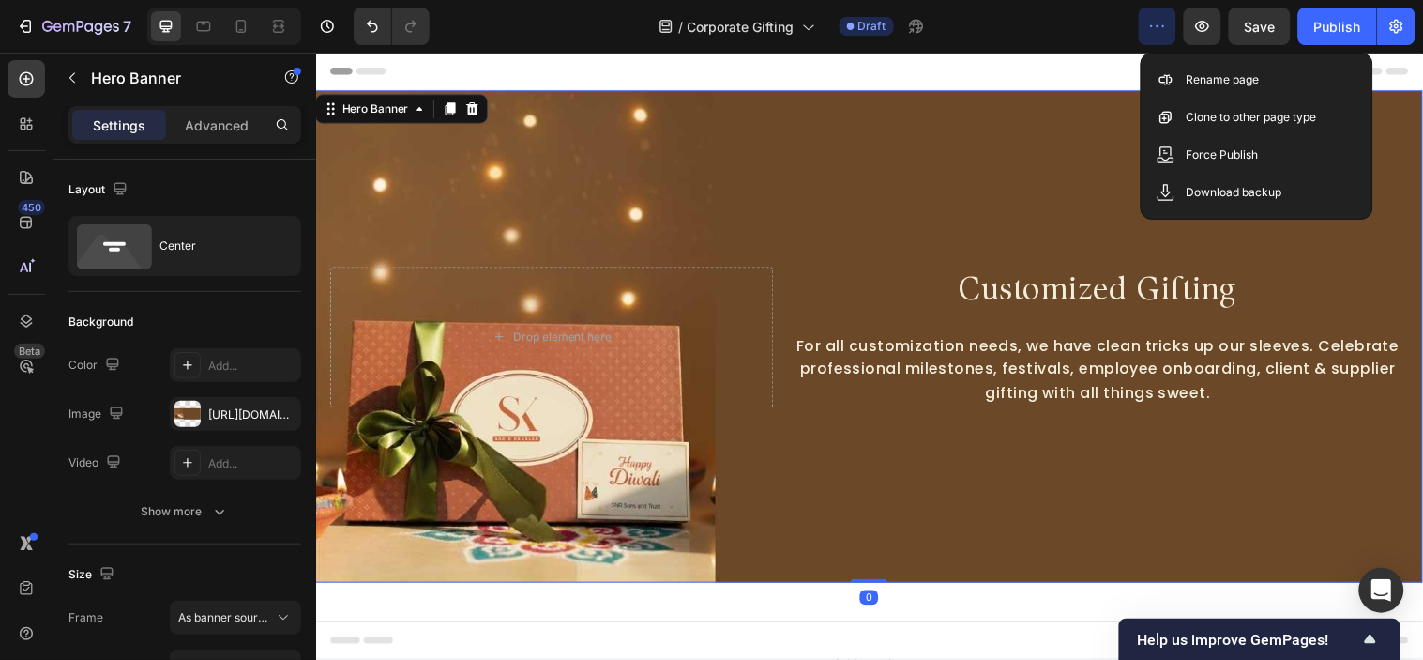
scroll to position [417, 0]
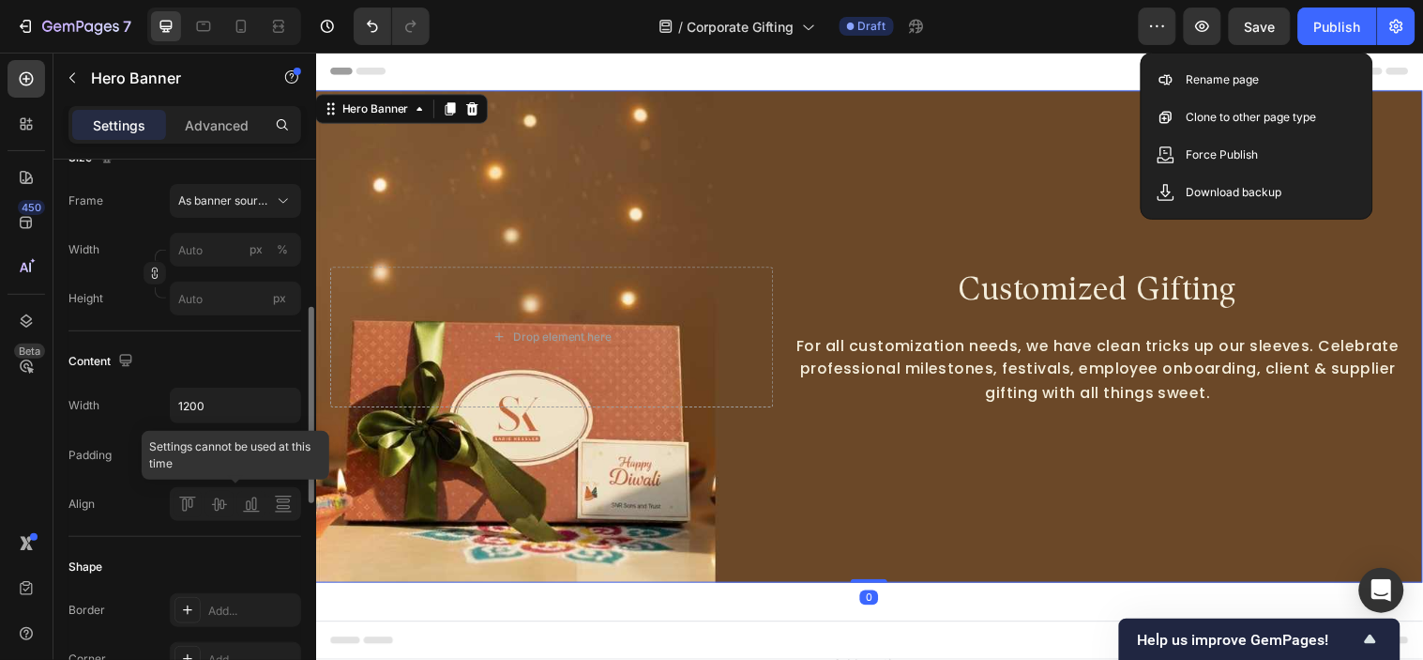
click at [222, 509] on div at bounding box center [235, 504] width 131 height 34
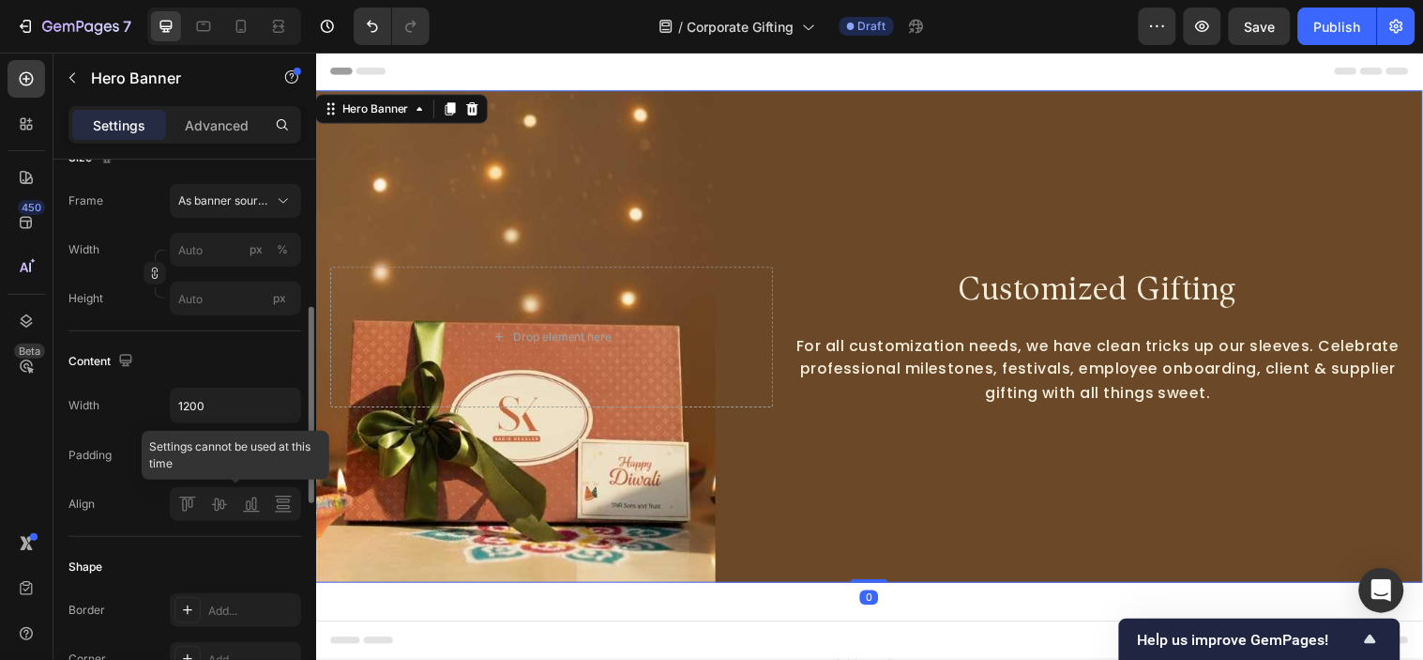
click div
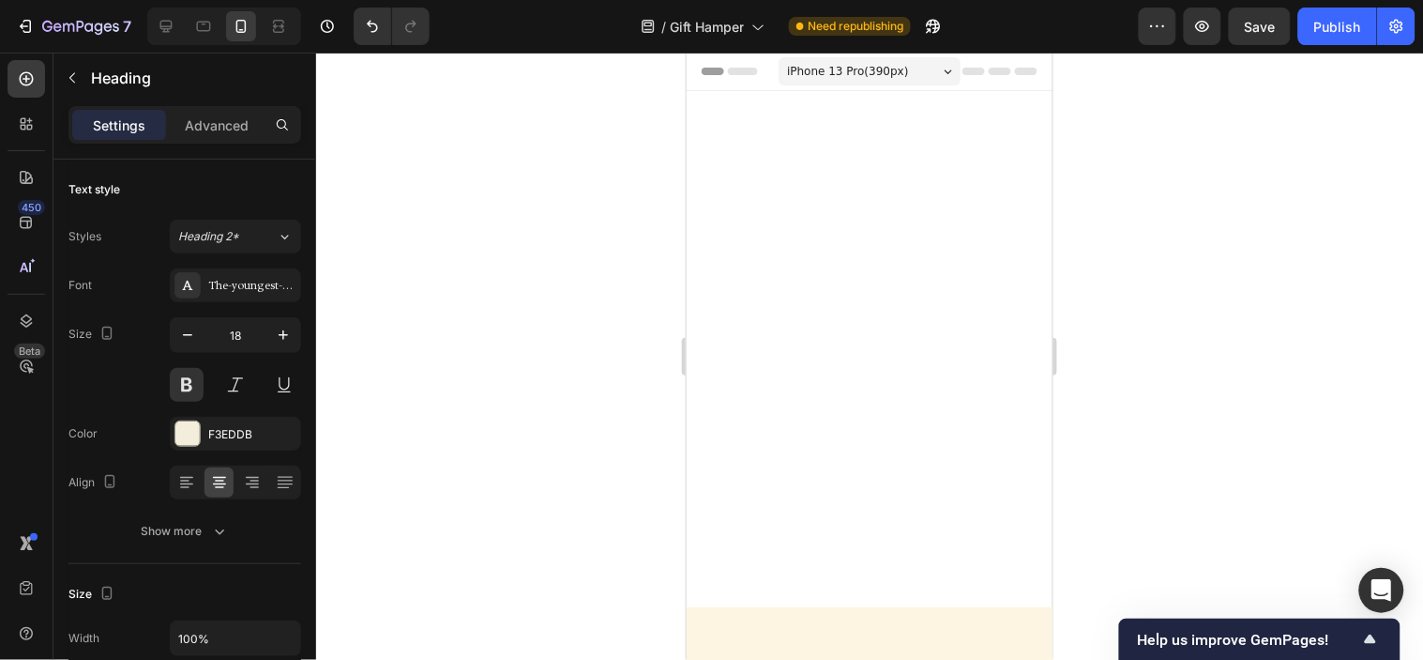
scroll to position [2646, 0]
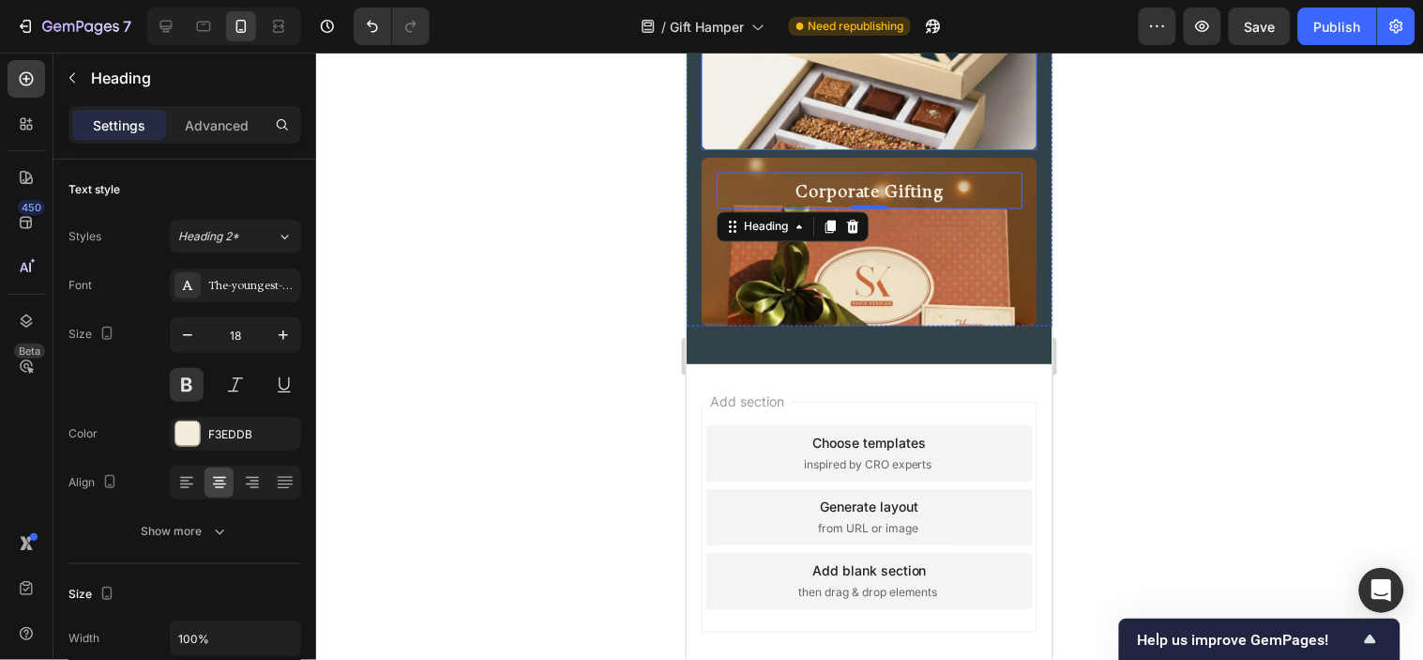
click at [916, 26] on h2 "[DATE] Special Edition" at bounding box center [869, 14] width 306 height 23
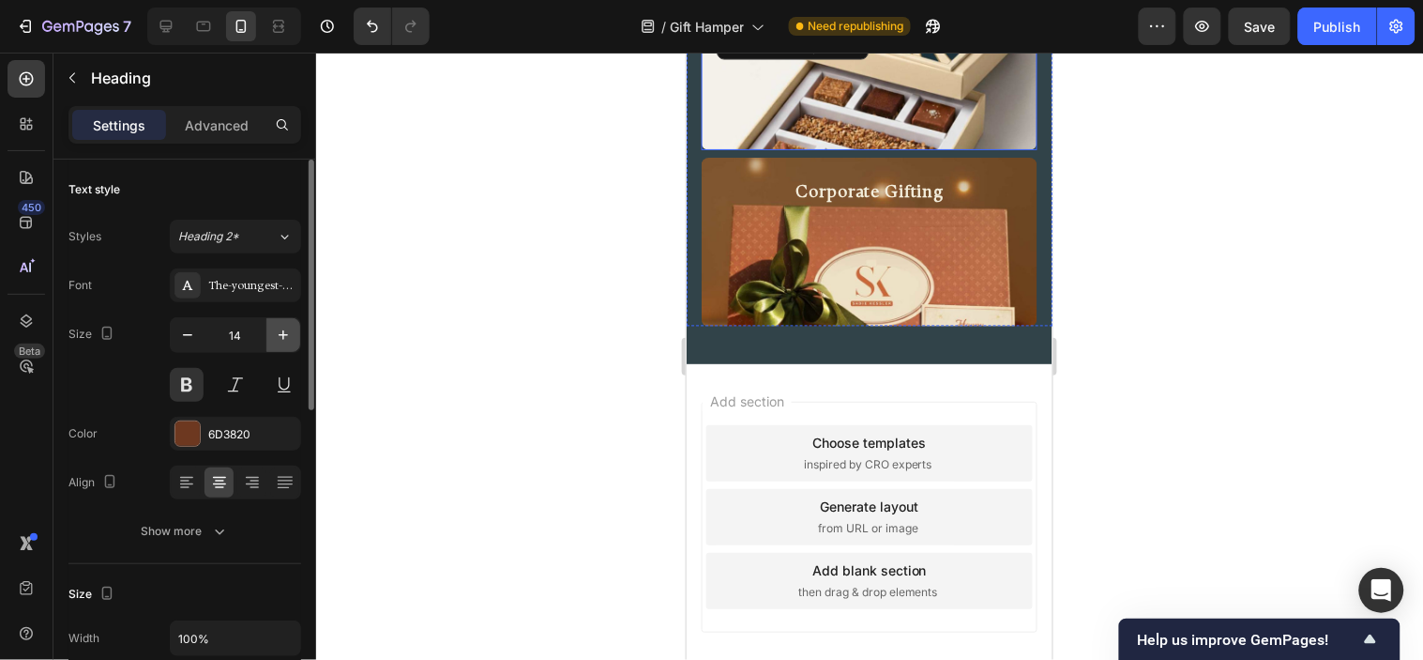
click at [282, 331] on icon "button" at bounding box center [283, 335] width 19 height 19
click at [274, 324] on button "button" at bounding box center [283, 335] width 34 height 34
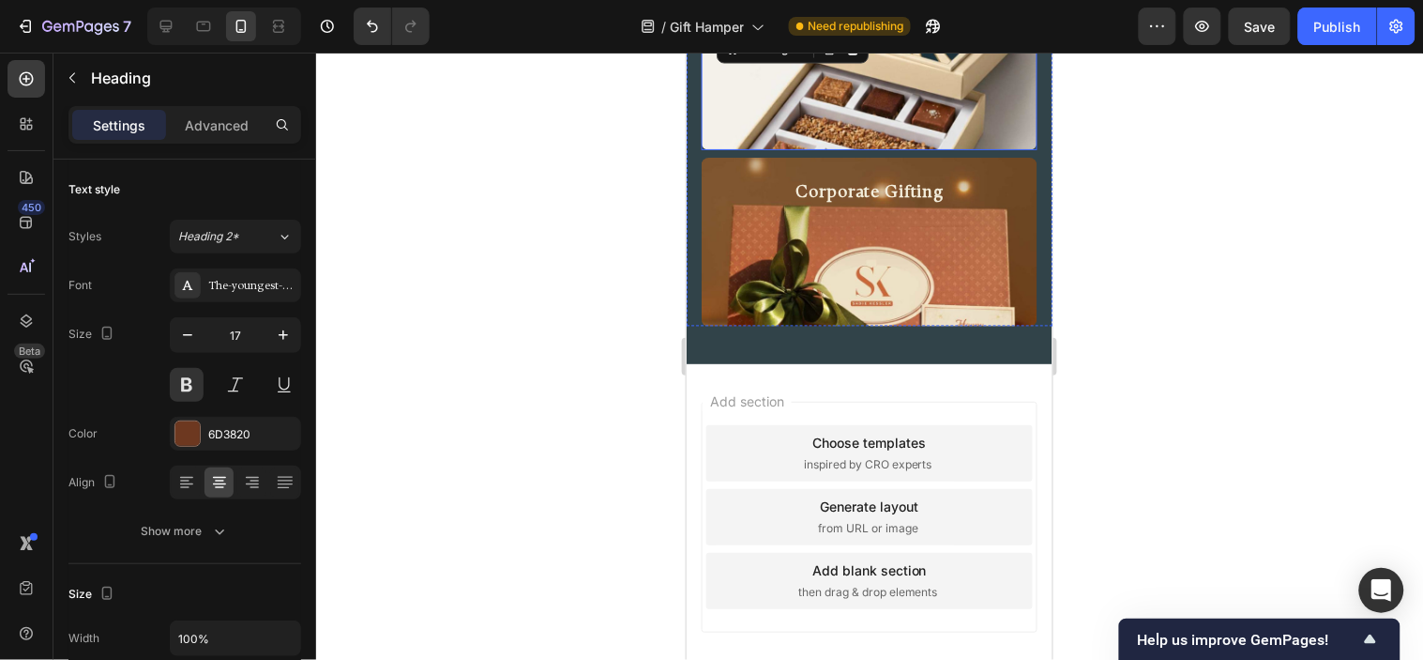
type input "18"
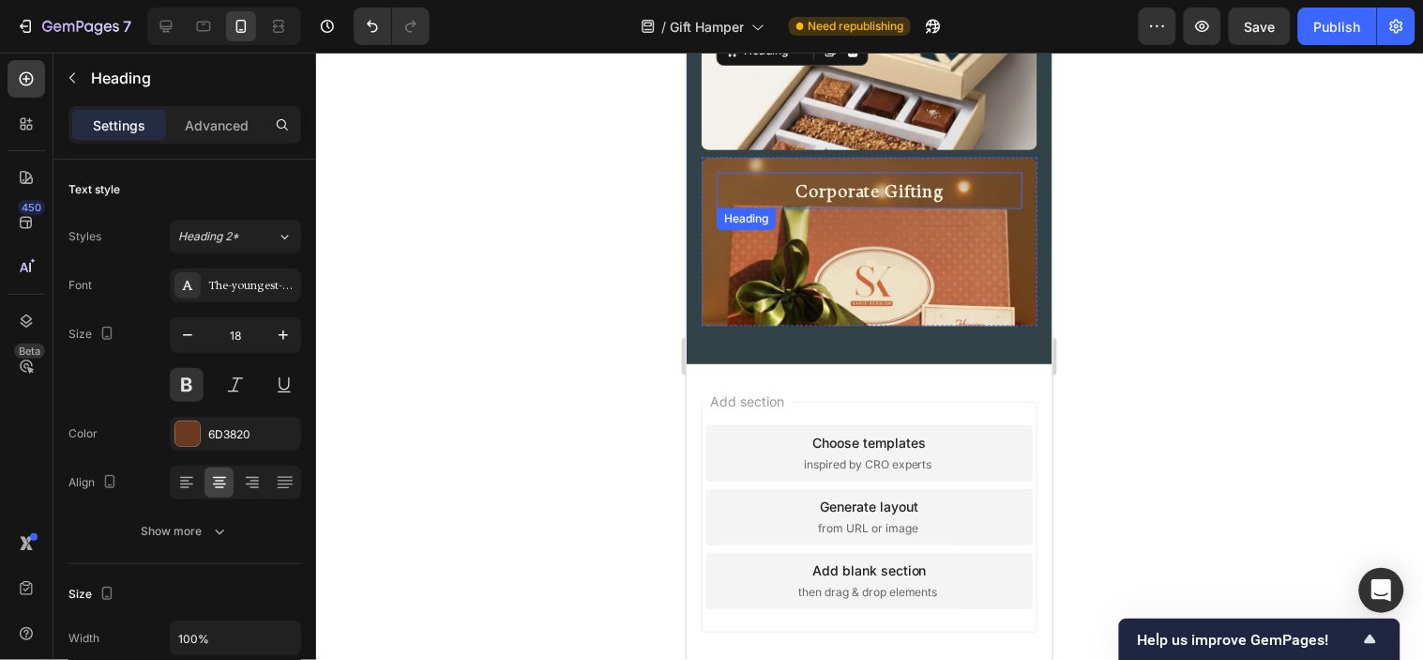
click at [858, 208] on h2 "Corporate Gifting" at bounding box center [869, 193] width 306 height 29
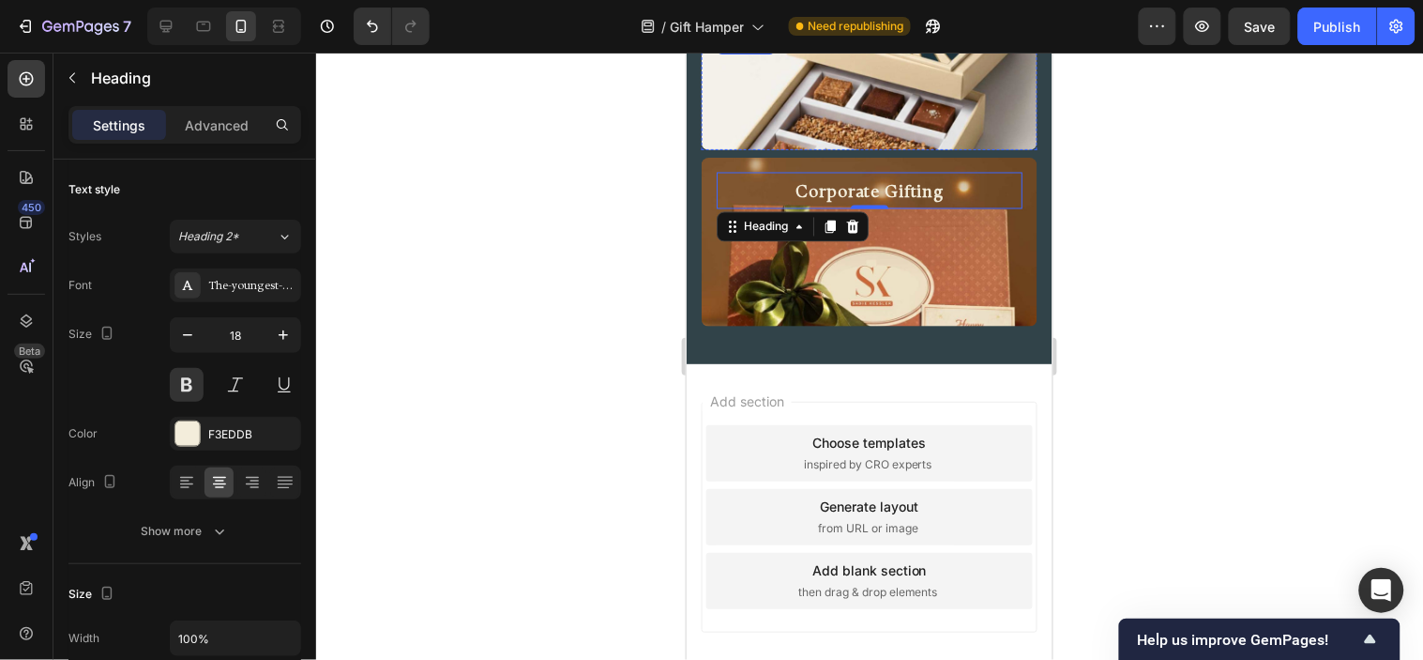
click at [839, 32] on h2 "[DATE] Special Edition" at bounding box center [869, 17] width 306 height 29
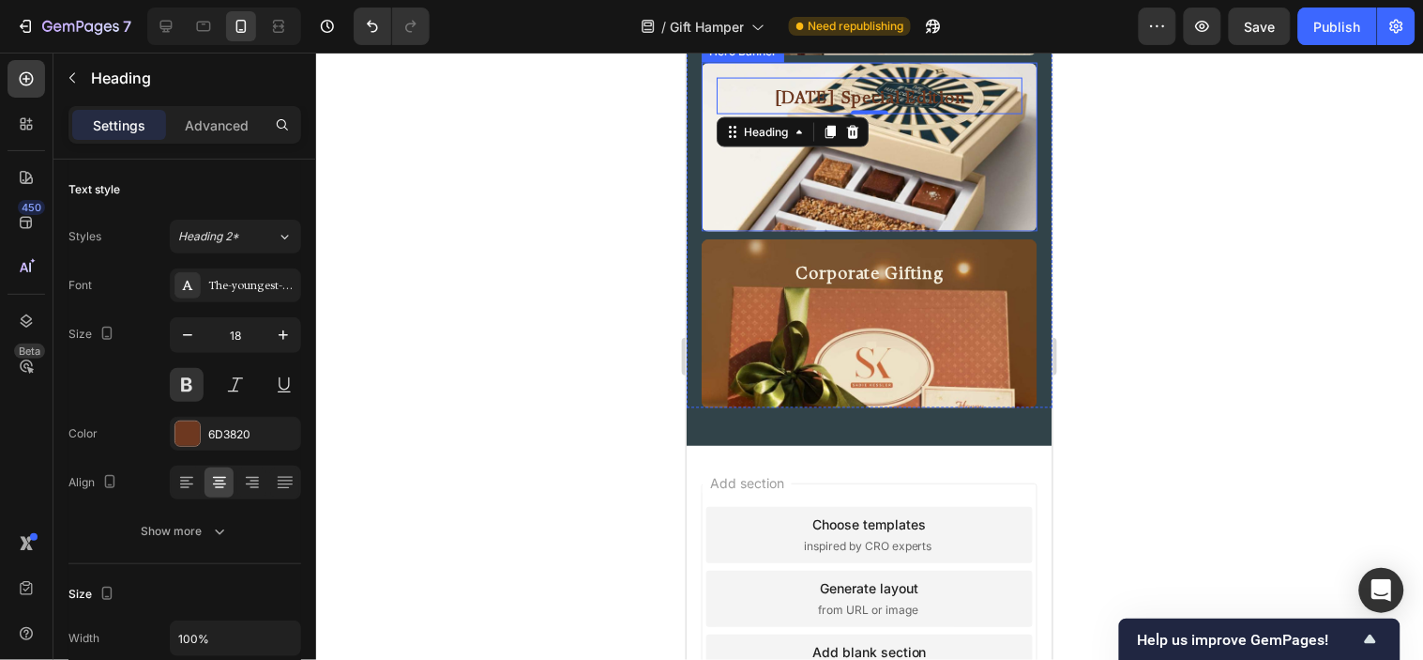
scroll to position [2333, 0]
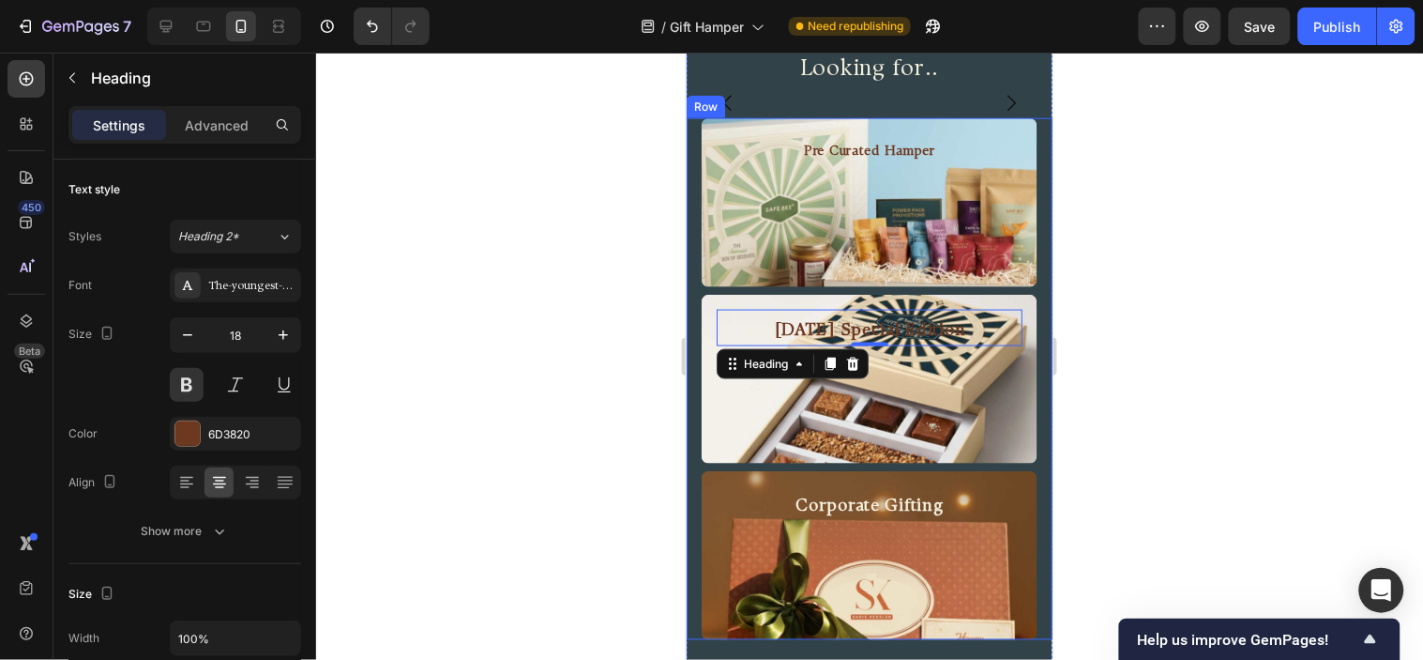
click at [952, 102] on div "[DATE] Special Edition Heading Hero Banner Corporate Gifting Heading Hero Banne…" at bounding box center [869, 102] width 366 height 0
click at [772, 102] on div "[DATE] Special Edition Heading Hero Banner Corporate Gifting Heading Hero Banne…" at bounding box center [869, 102] width 366 height 0
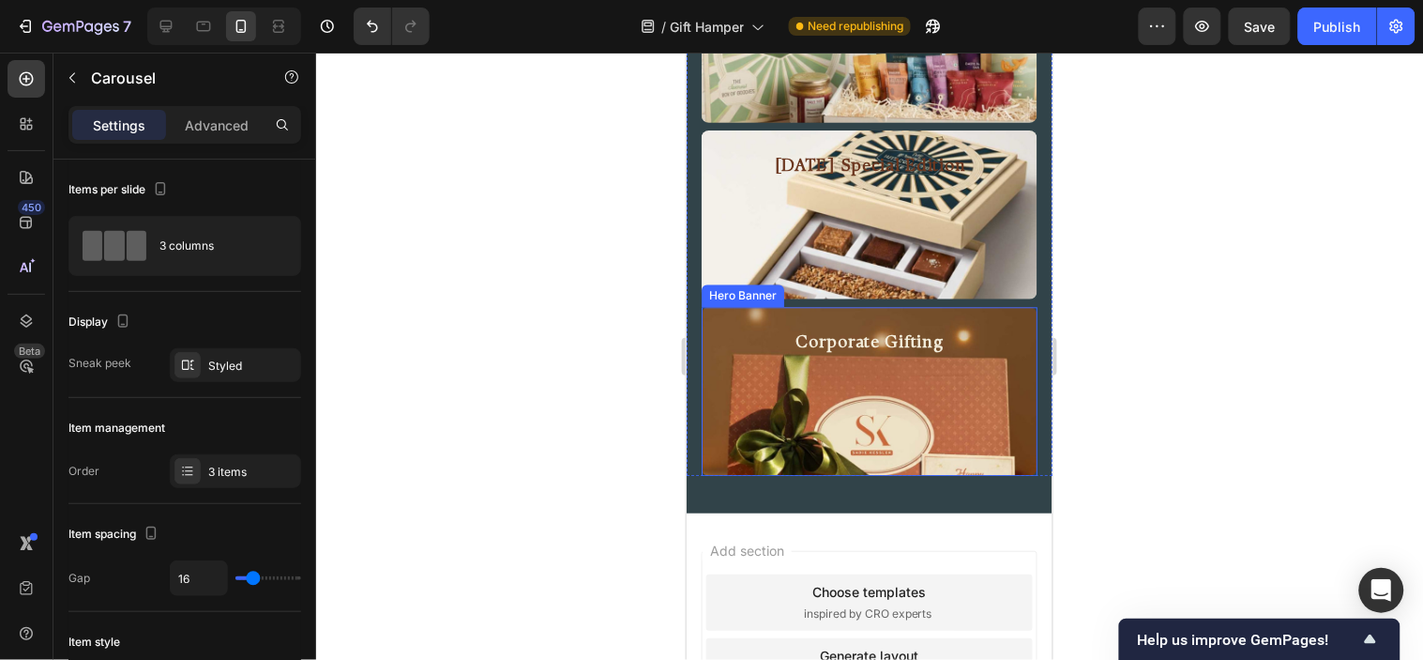
scroll to position [974, 0]
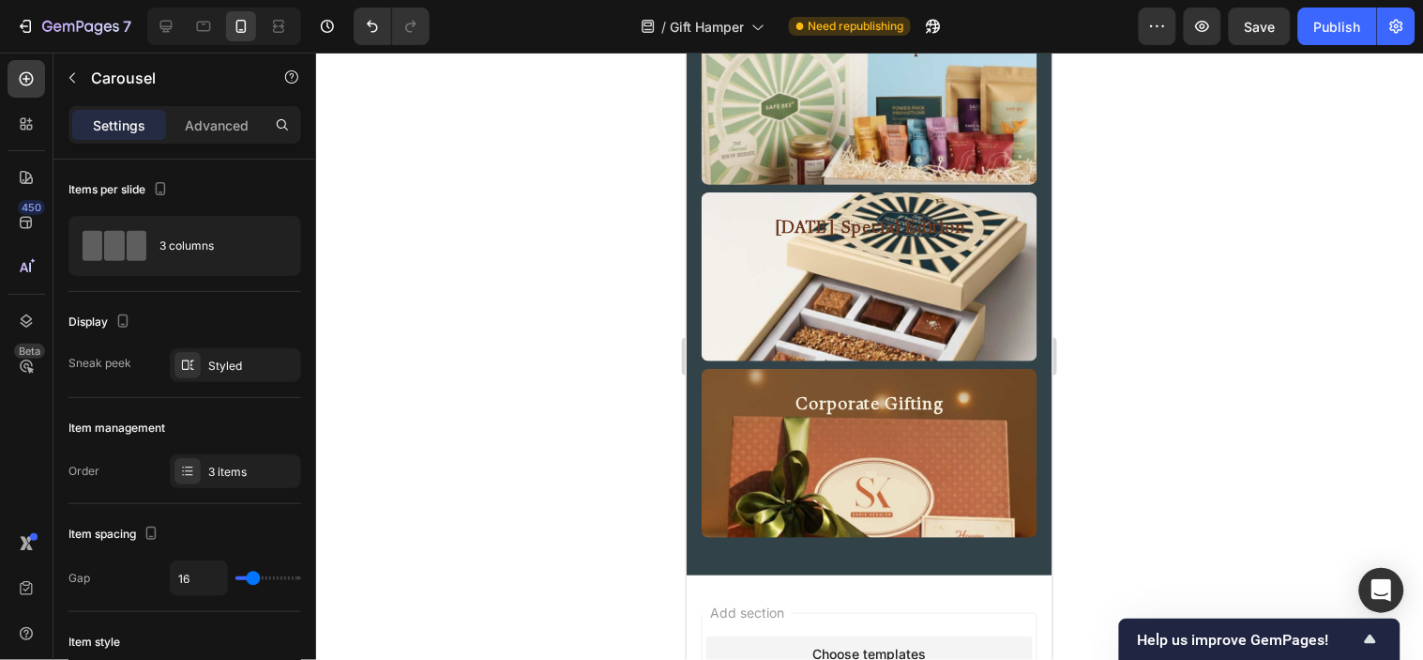
click at [944, 0] on div "Background Image" at bounding box center [861, 0] width 168 height 0
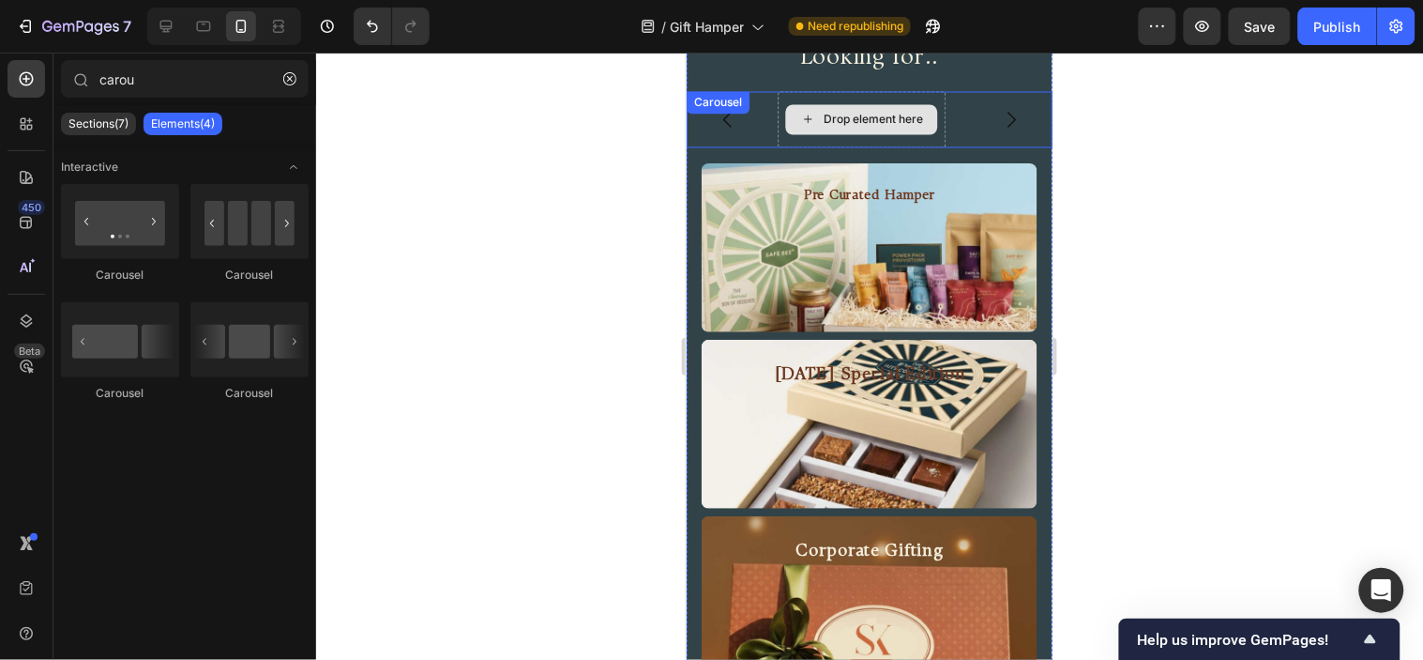
scroll to position [870, 0]
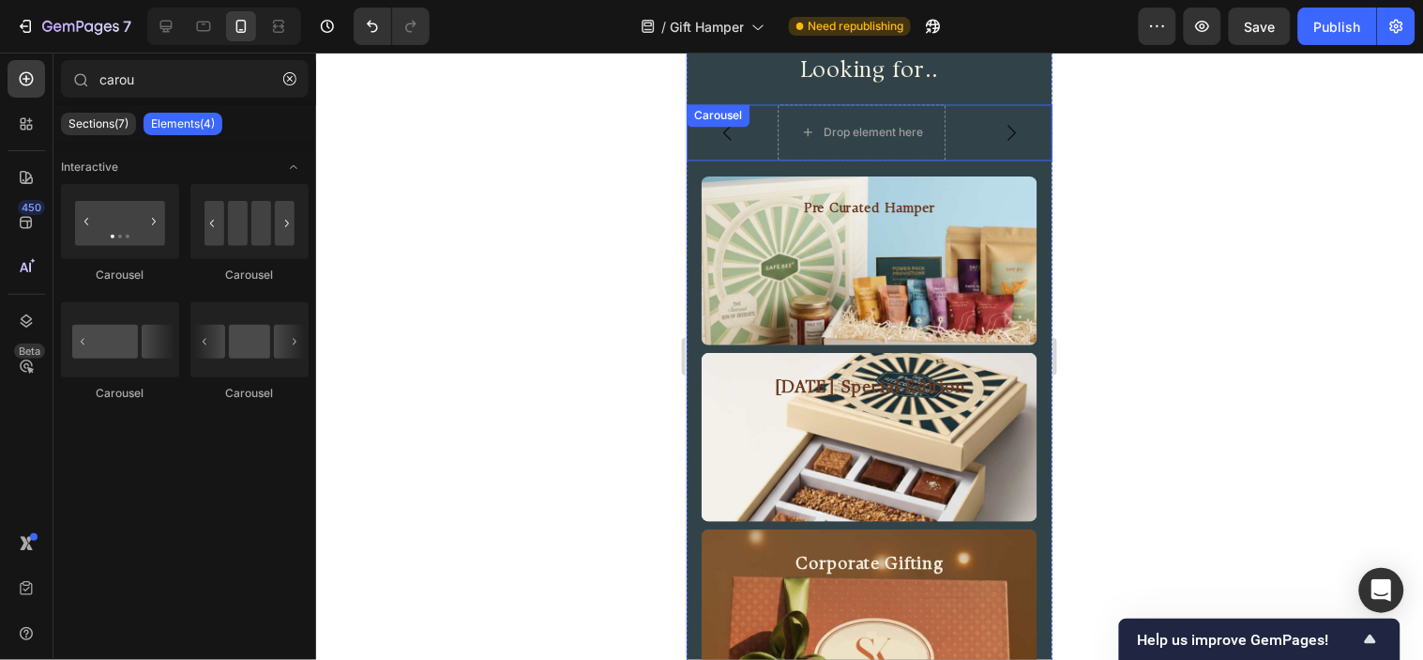
click at [947, 159] on div "Drop element here Corporate Gifting Heading Hero Banner Pre Curated Hamper Head…" at bounding box center [869, 132] width 366 height 56
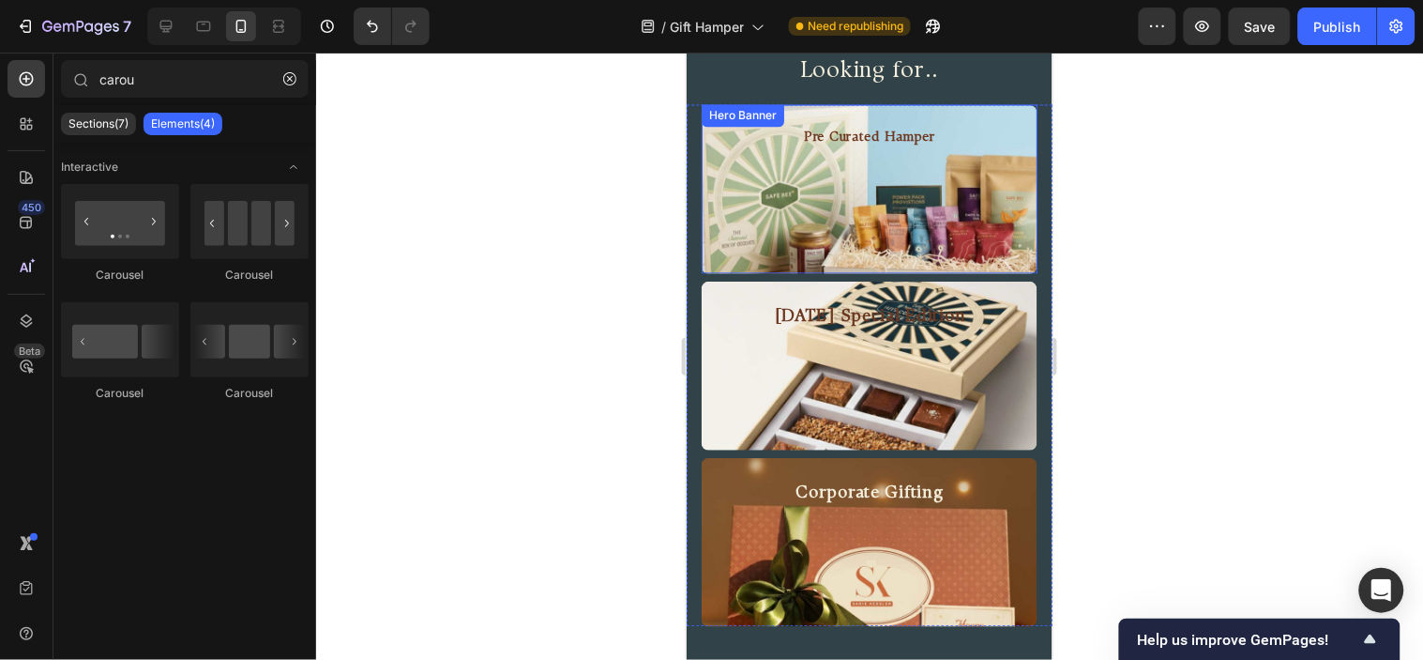
click at [923, 255] on div "Background Image" at bounding box center [869, 188] width 336 height 169
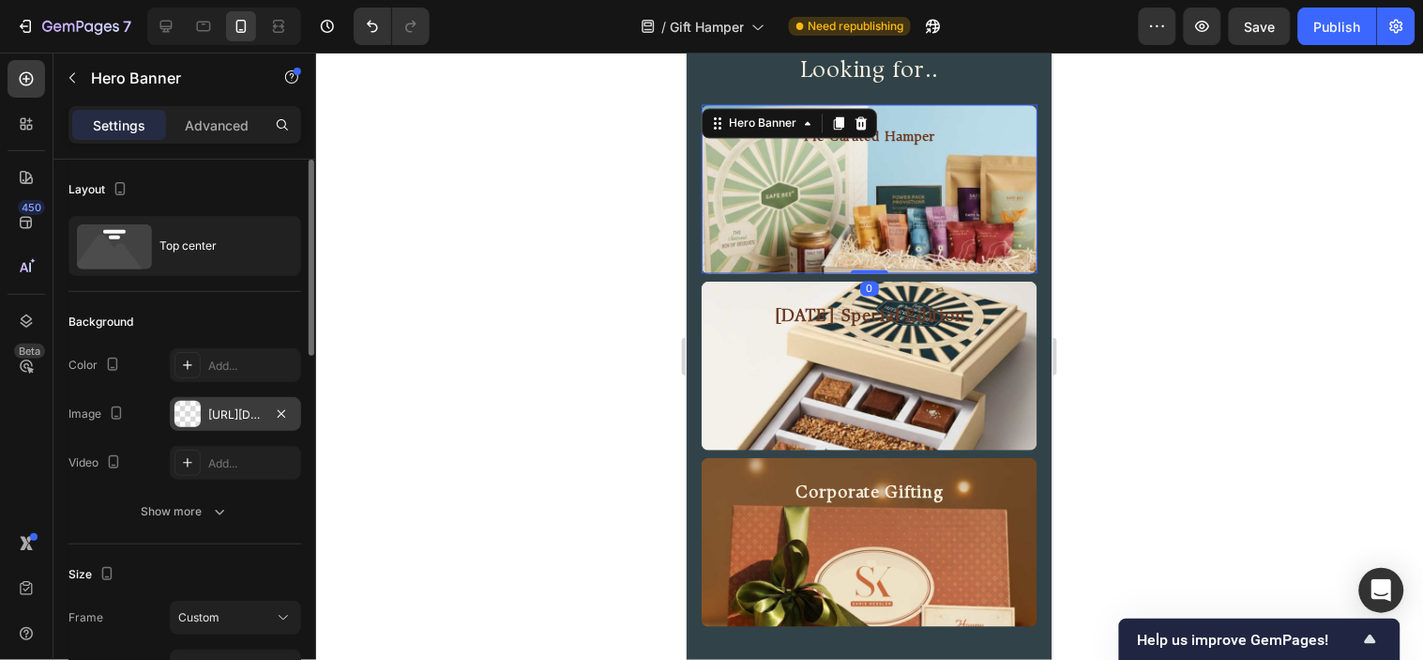
scroll to position [104, 0]
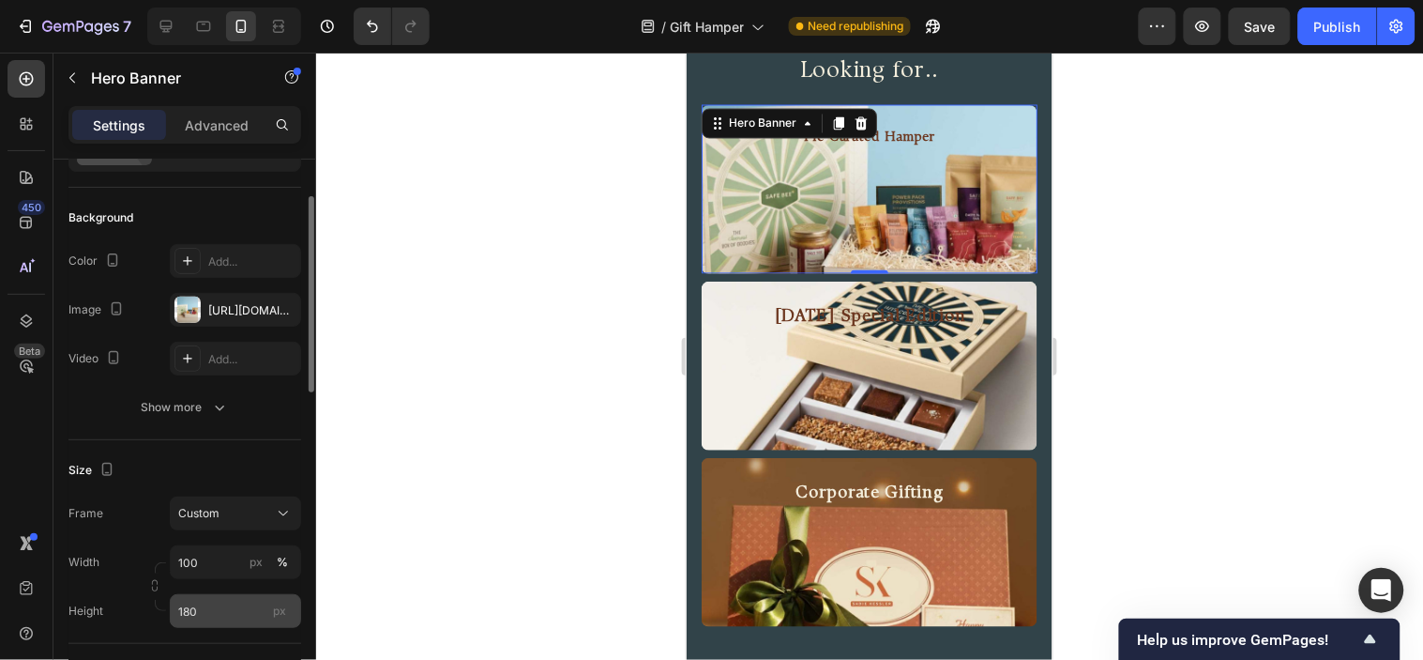
click at [279, 611] on span "px" at bounding box center [279, 610] width 13 height 14
click at [279, 611] on input "180" at bounding box center [235, 611] width 131 height 34
click at [218, 611] on input "180" at bounding box center [235, 611] width 131 height 34
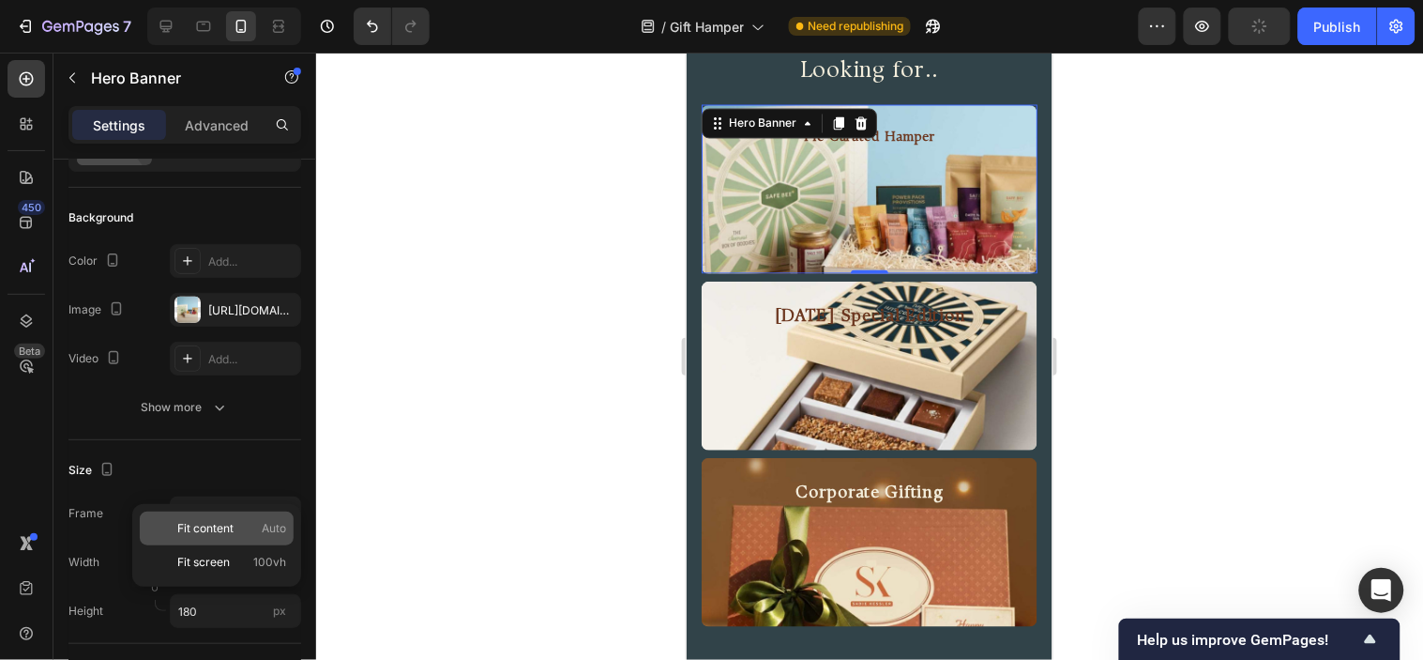
click at [210, 537] on div "Fit content Auto" at bounding box center [217, 528] width 154 height 34
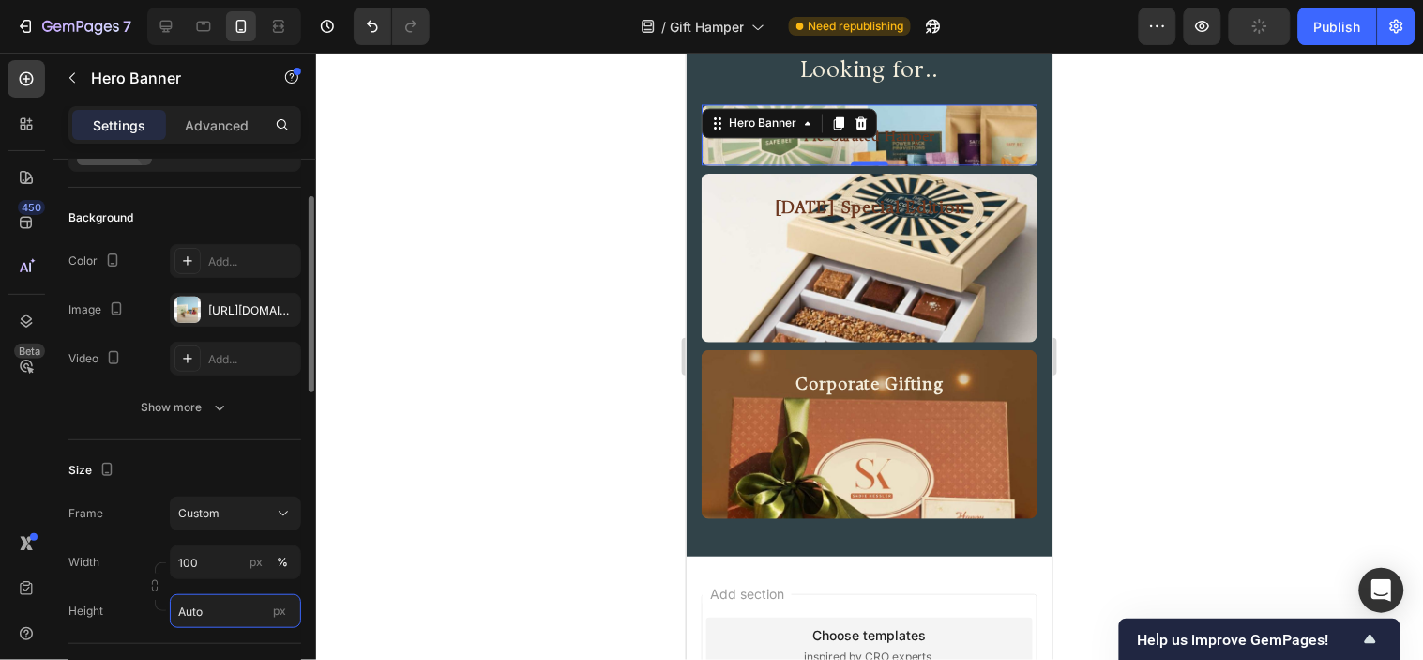
click at [219, 603] on input "Auto" at bounding box center [235, 611] width 131 height 34
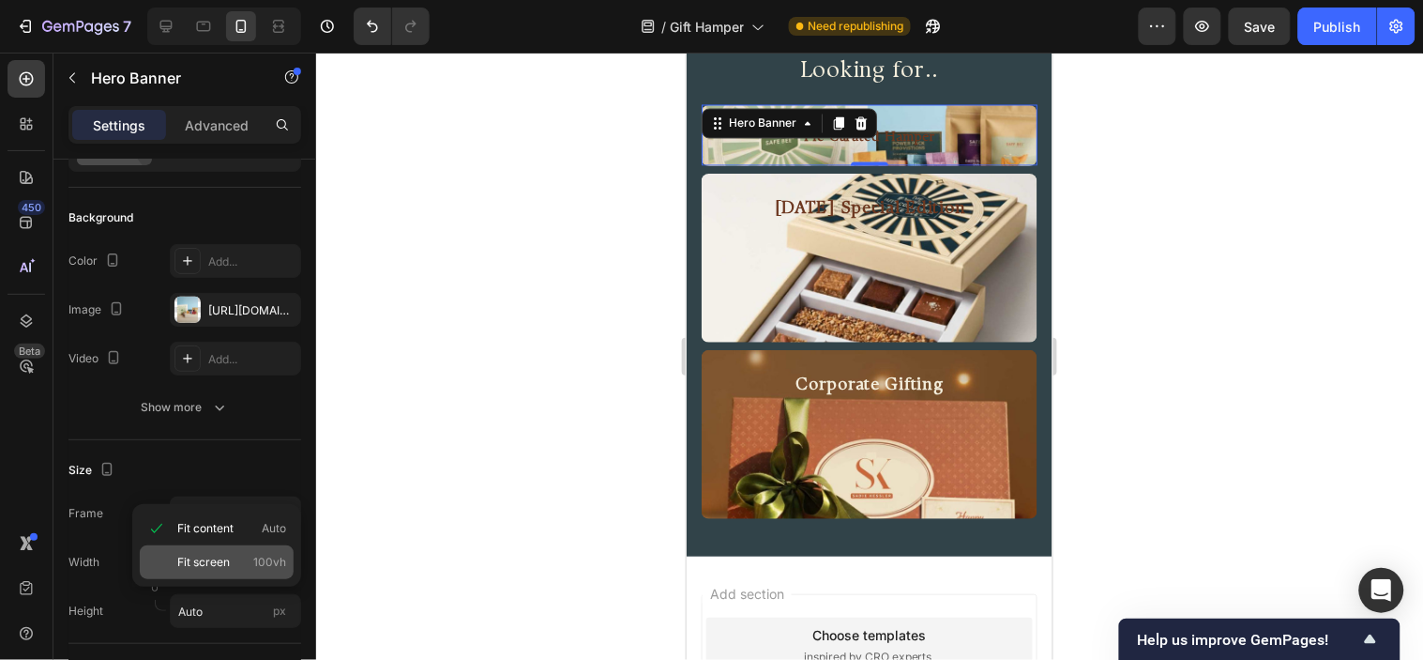
click at [222, 576] on div "Fit screen 100vh" at bounding box center [217, 562] width 154 height 34
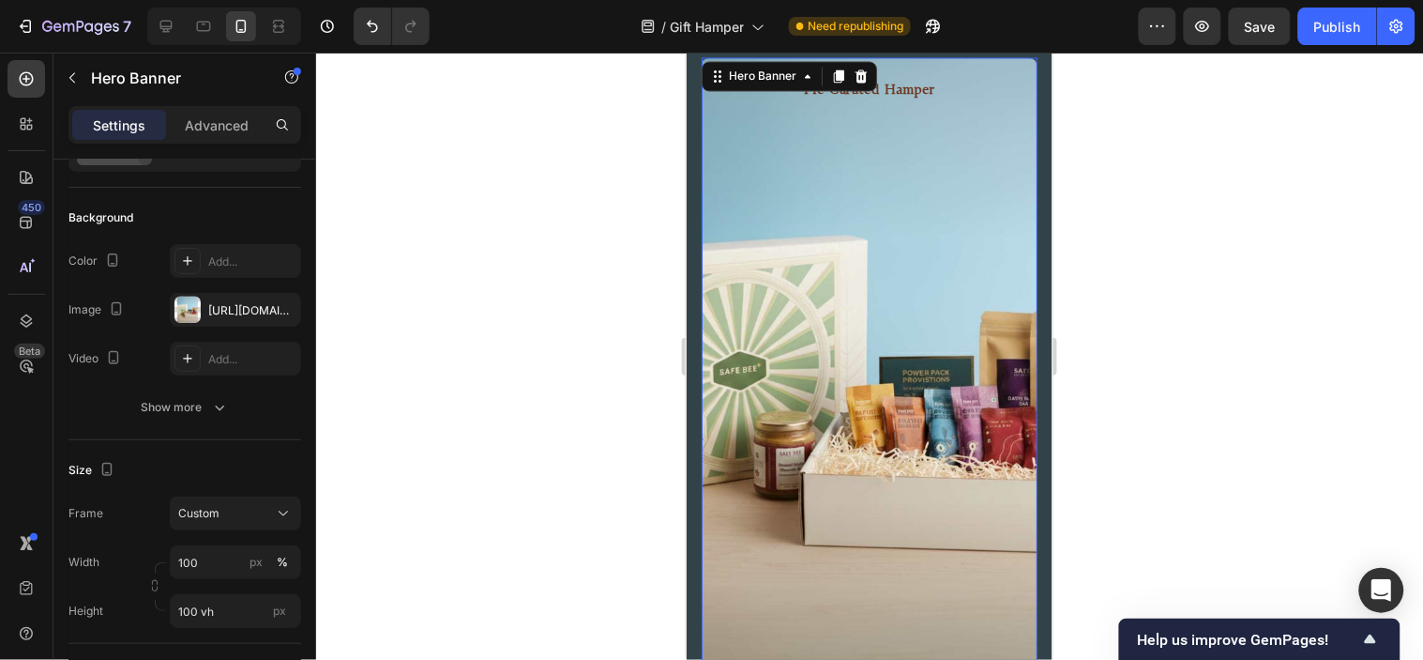
scroll to position [870, 0]
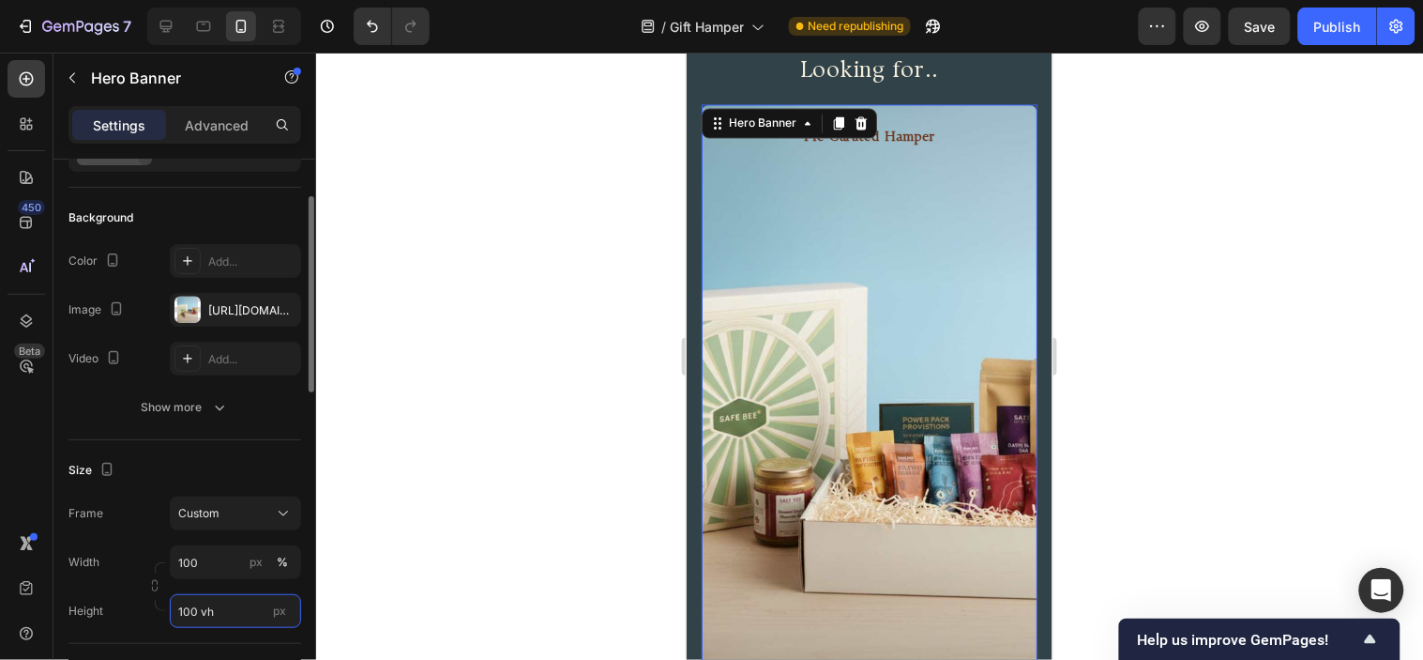
click at [217, 594] on input "100 vh" at bounding box center [235, 611] width 131 height 34
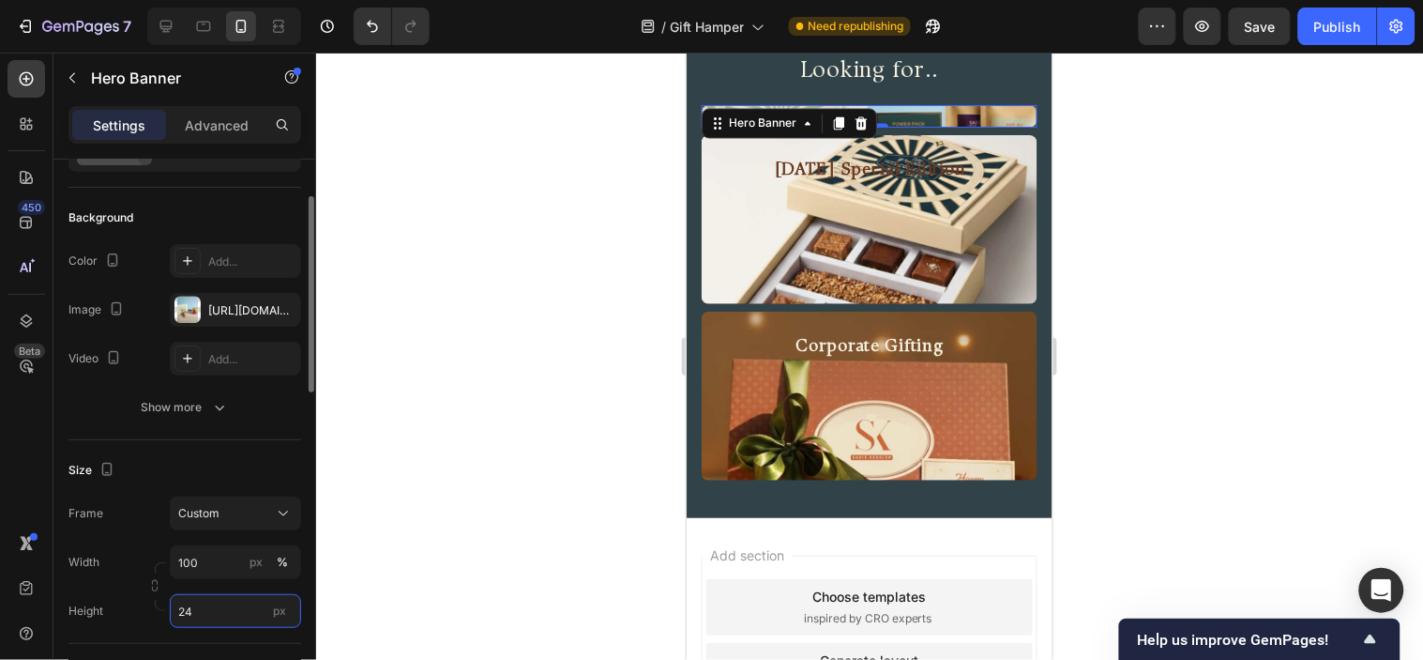
type input "240"
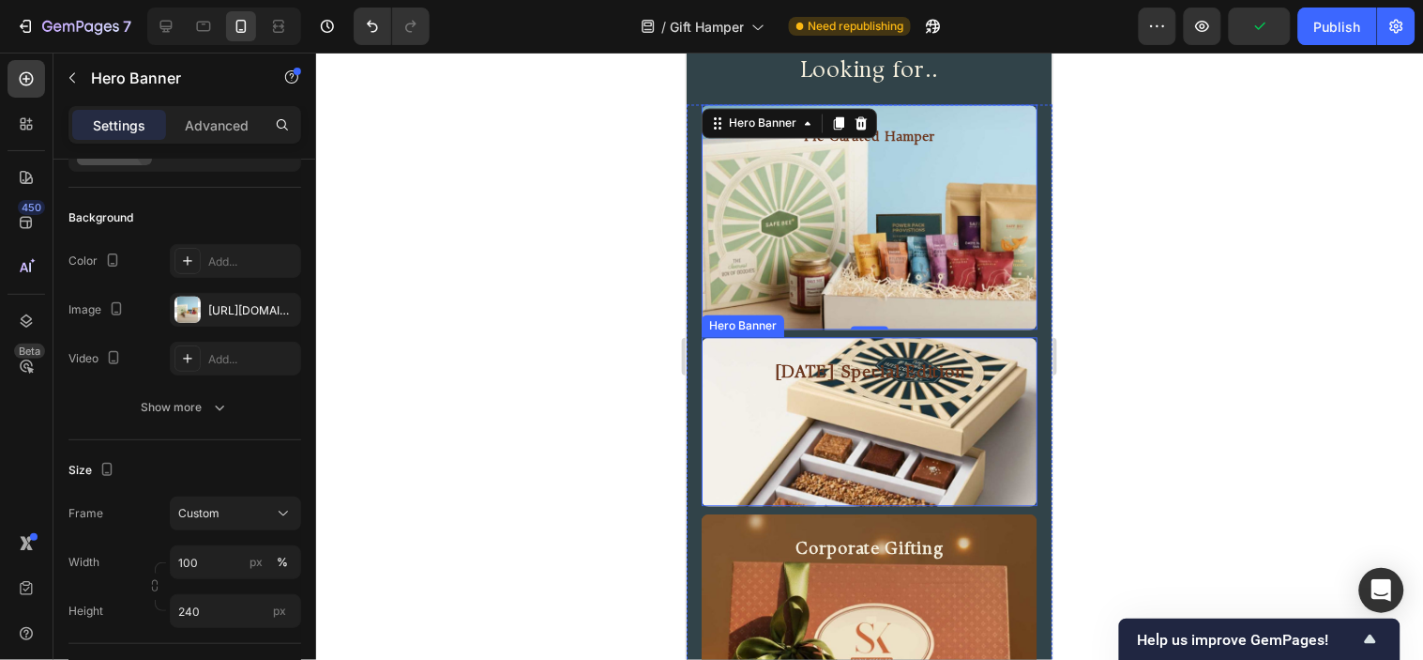
click at [814, 468] on div "Background Image" at bounding box center [869, 421] width 336 height 169
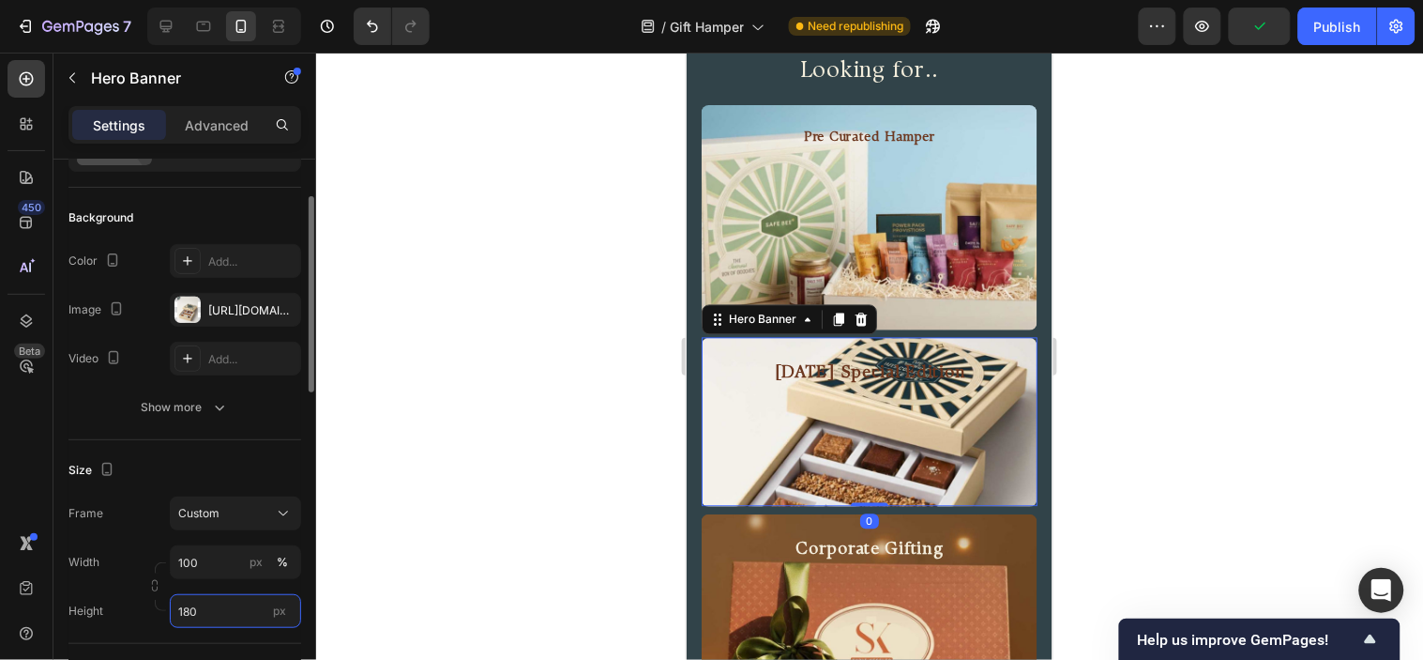
click at [205, 601] on input "180" at bounding box center [235, 611] width 131 height 34
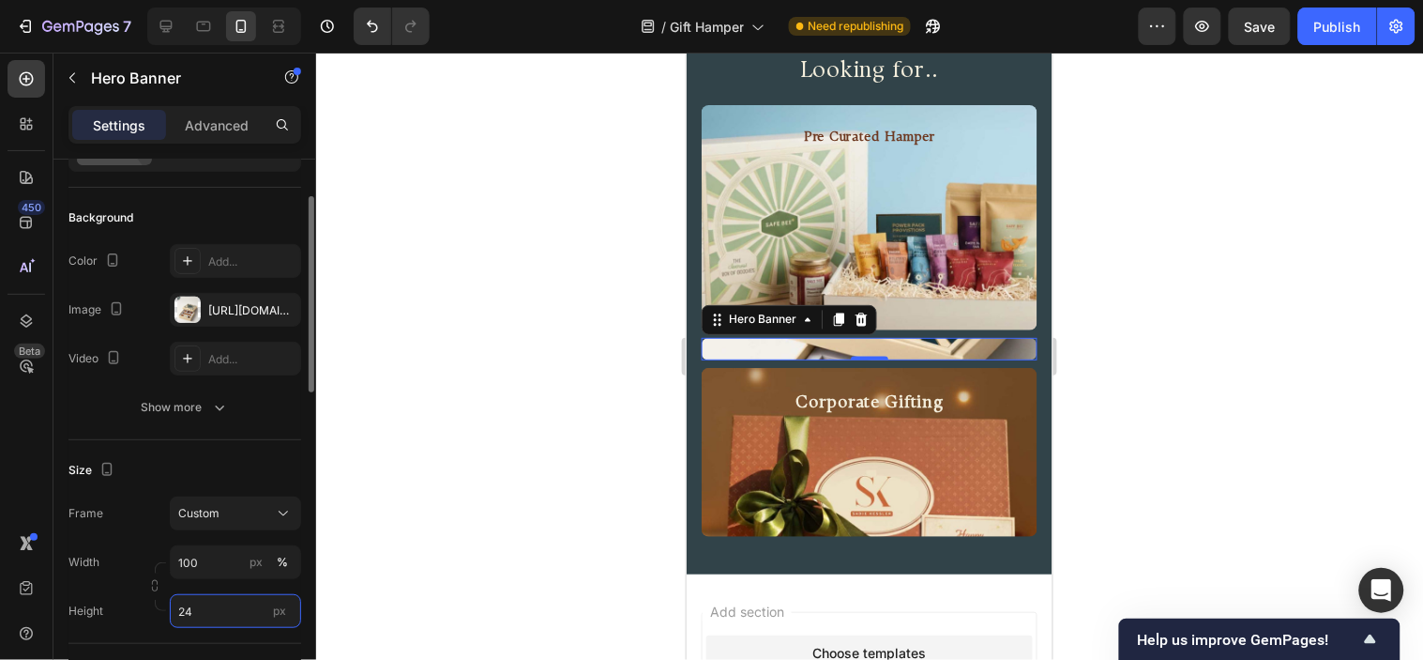
type input "240"
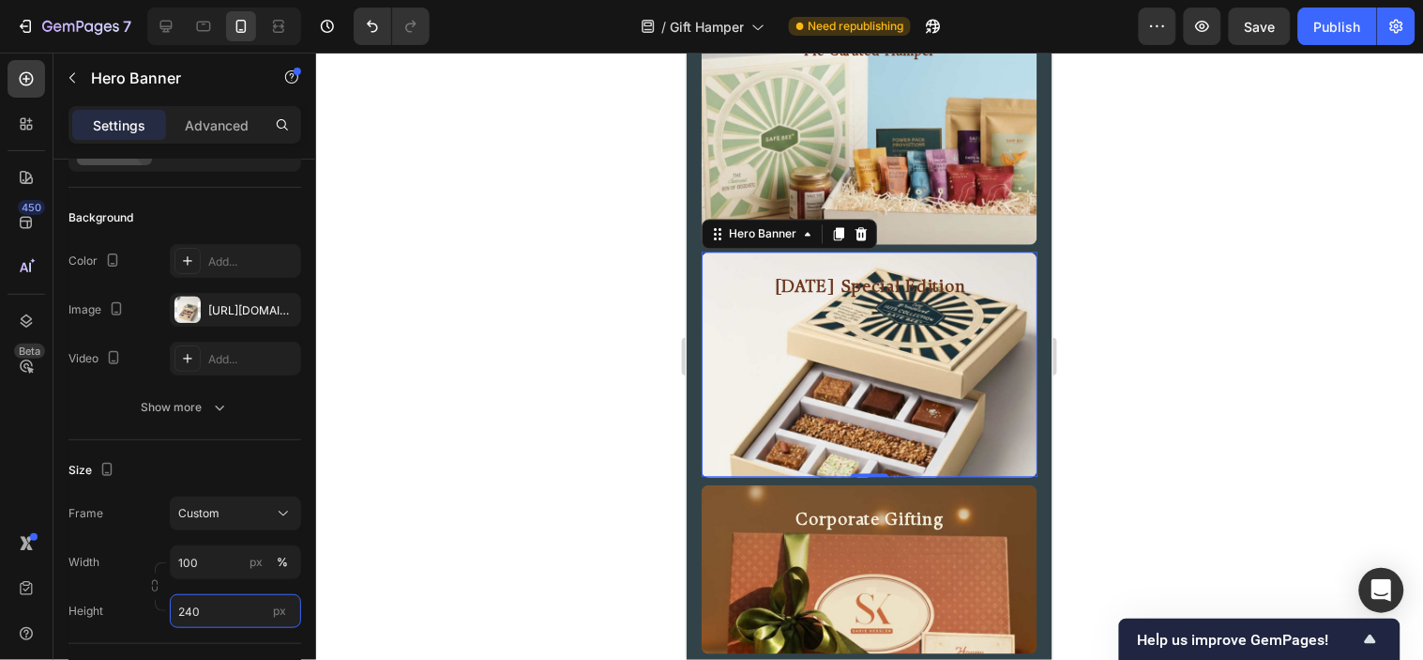
scroll to position [1079, 0]
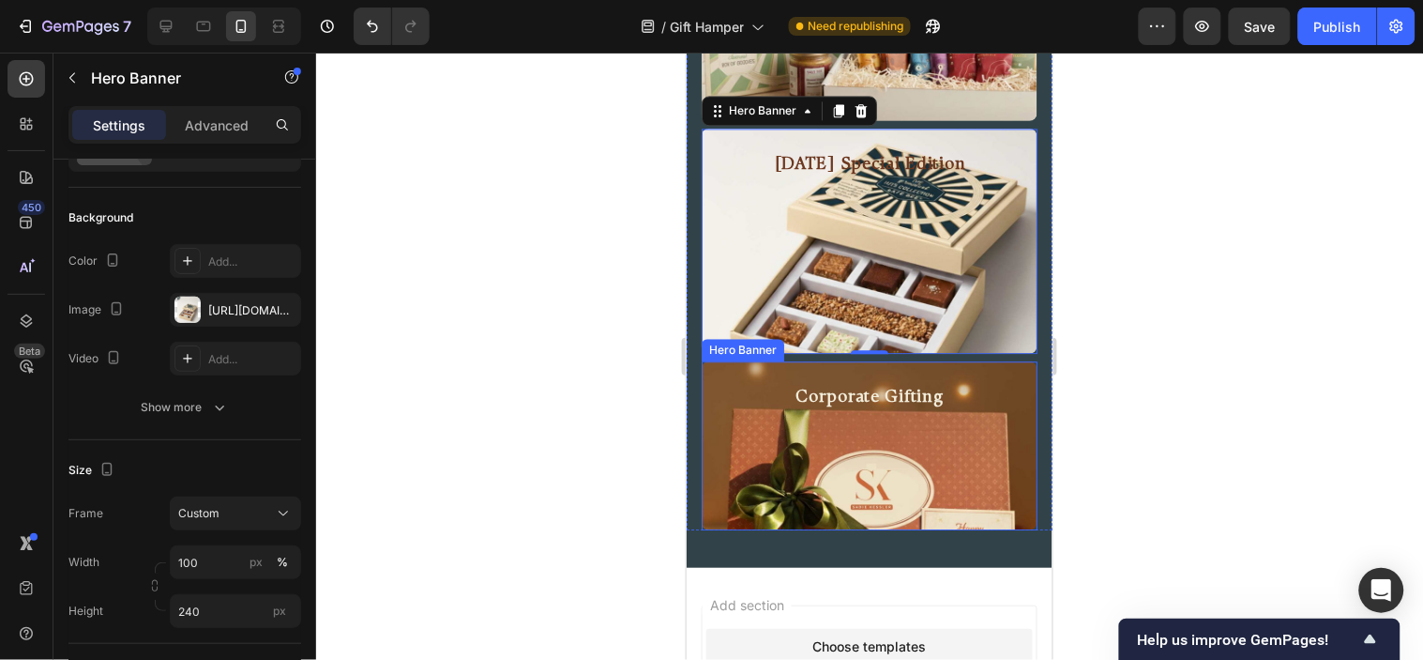
click at [902, 463] on div "Background Image" at bounding box center [869, 444] width 336 height 169
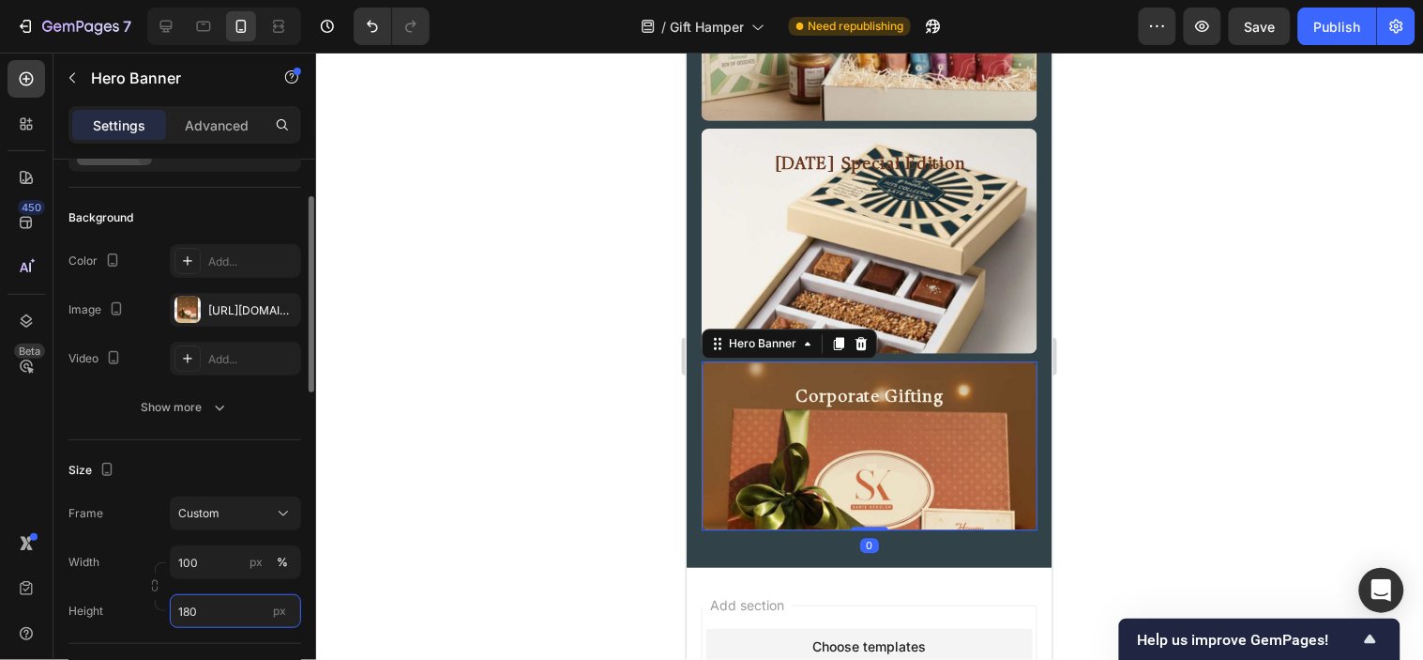
click at [205, 608] on input "180" at bounding box center [235, 611] width 131 height 34
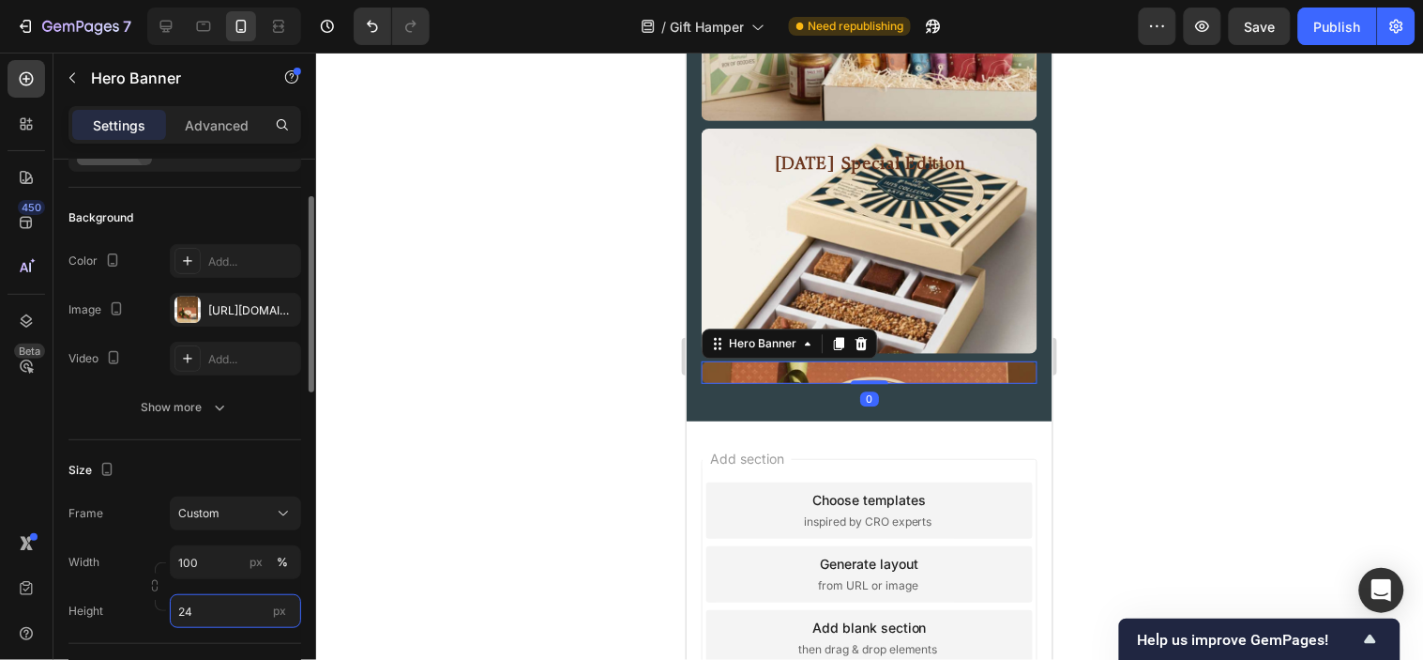
type input "240"
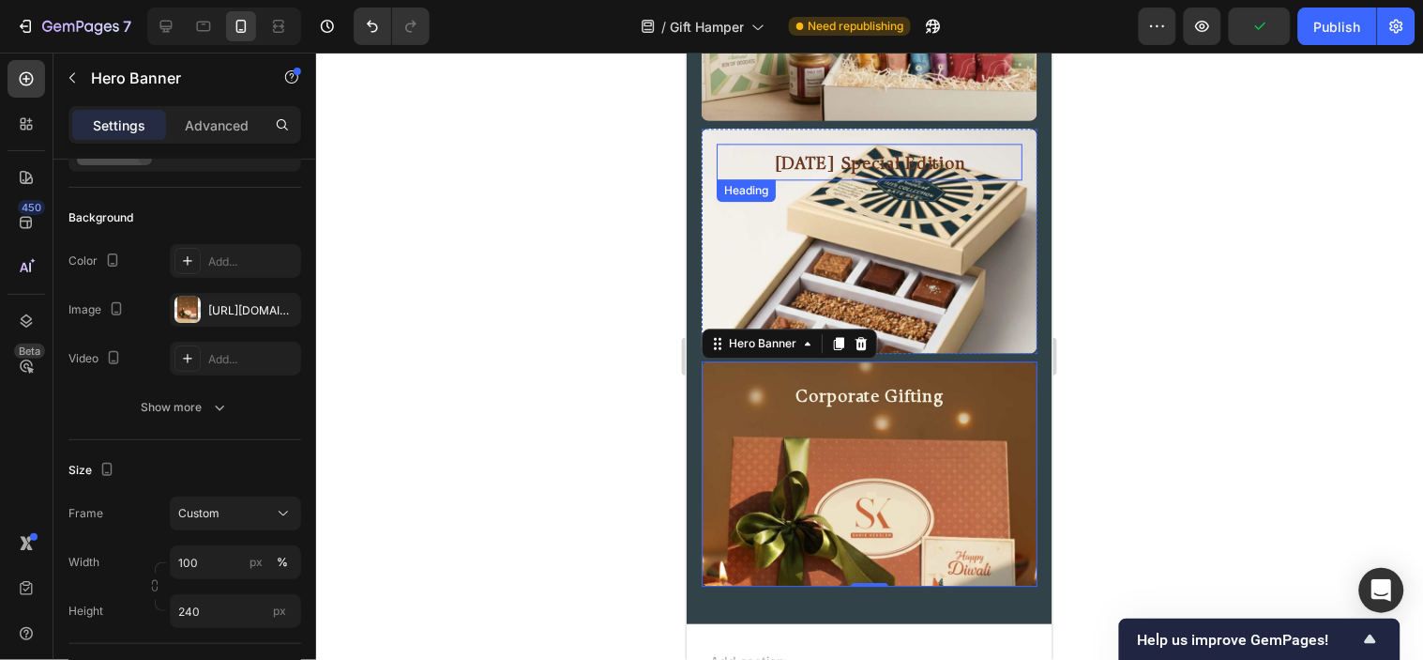
click at [854, 164] on h2 "[DATE] Special Edition" at bounding box center [869, 164] width 306 height 29
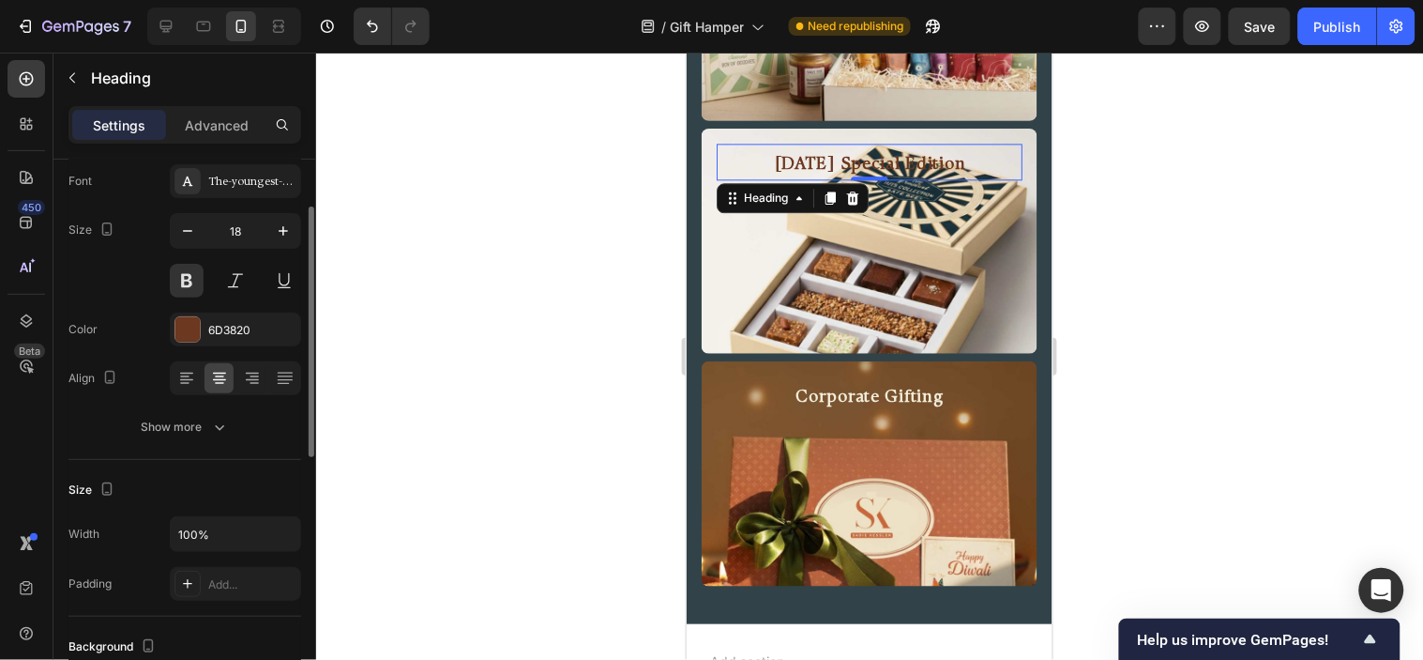
scroll to position [208, 0]
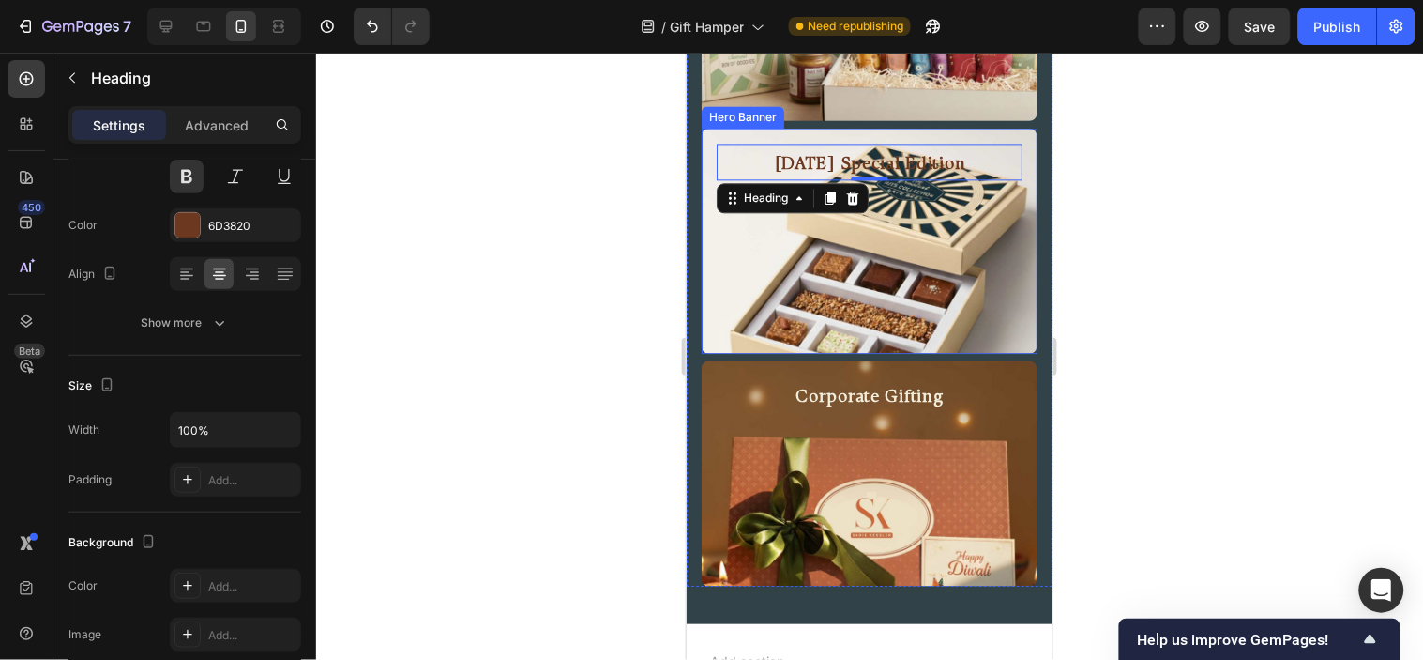
click at [872, 312] on div "Background Image" at bounding box center [869, 240] width 336 height 225
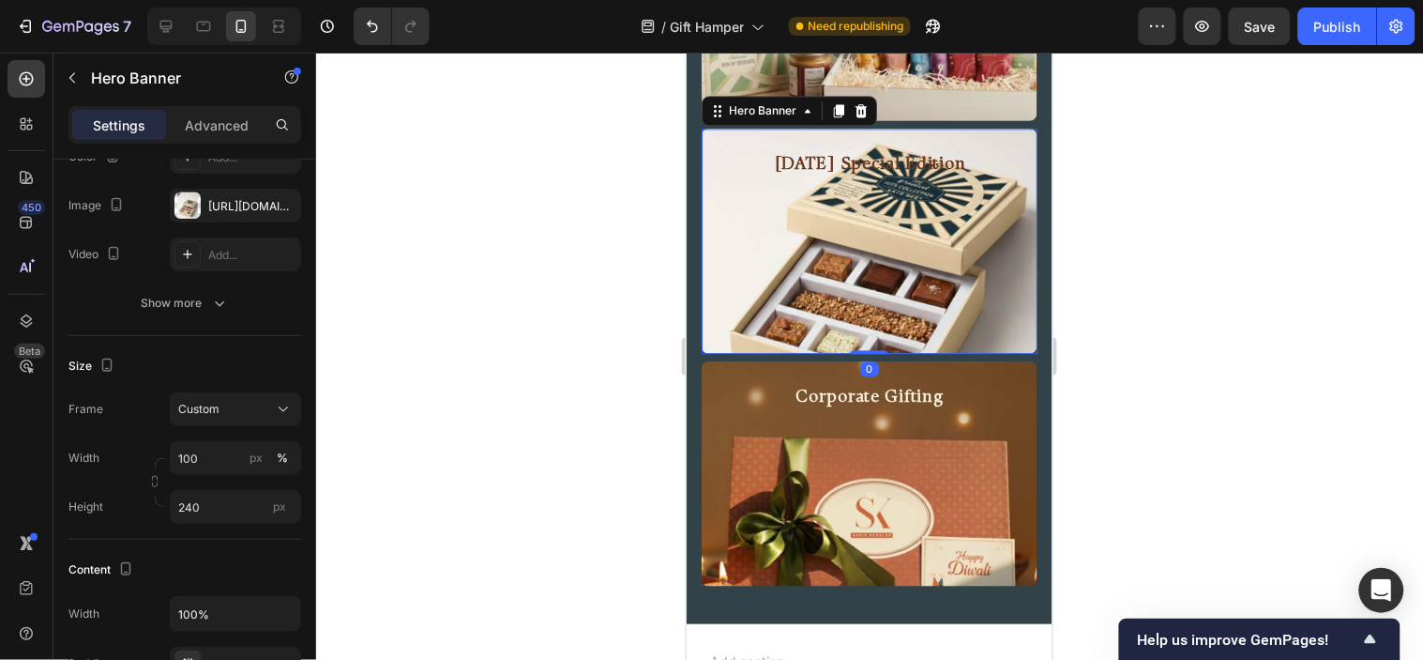
scroll to position [0, 0]
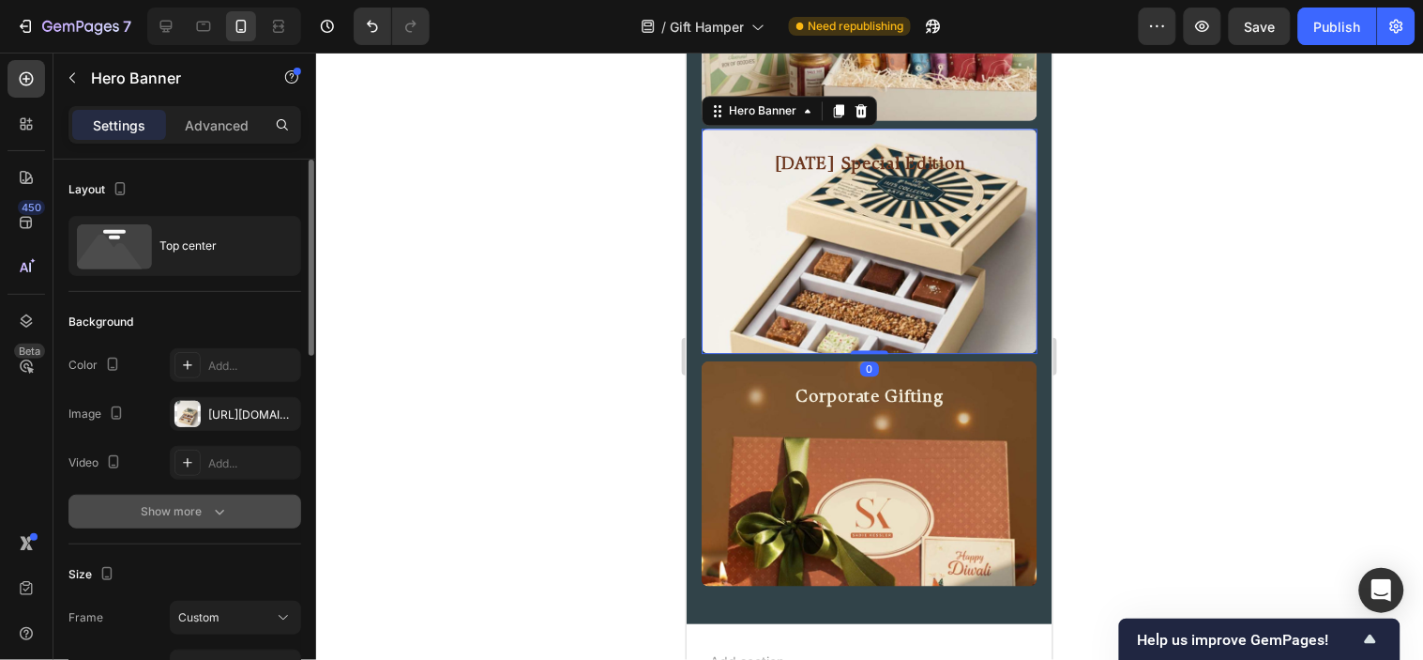
click at [246, 503] on button "Show more" at bounding box center [184, 512] width 233 height 34
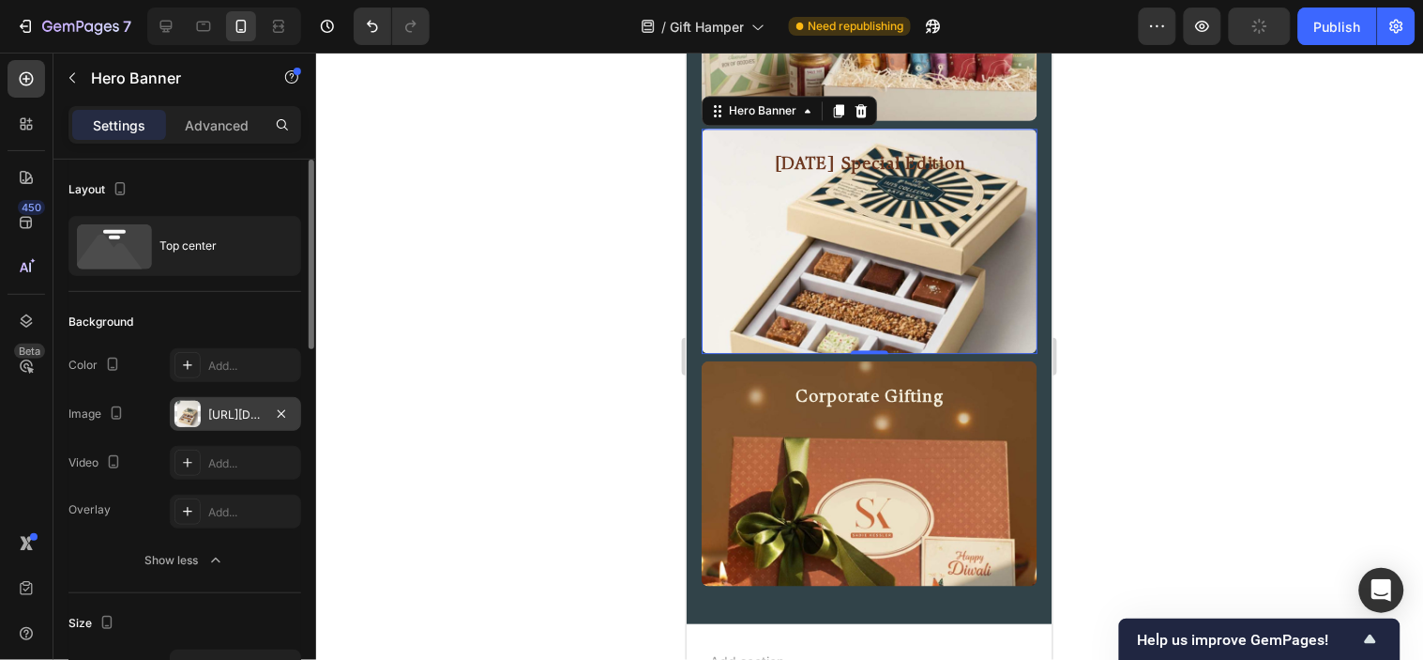
click at [233, 413] on div "[URL][DOMAIN_NAME]" at bounding box center [235, 414] width 54 height 17
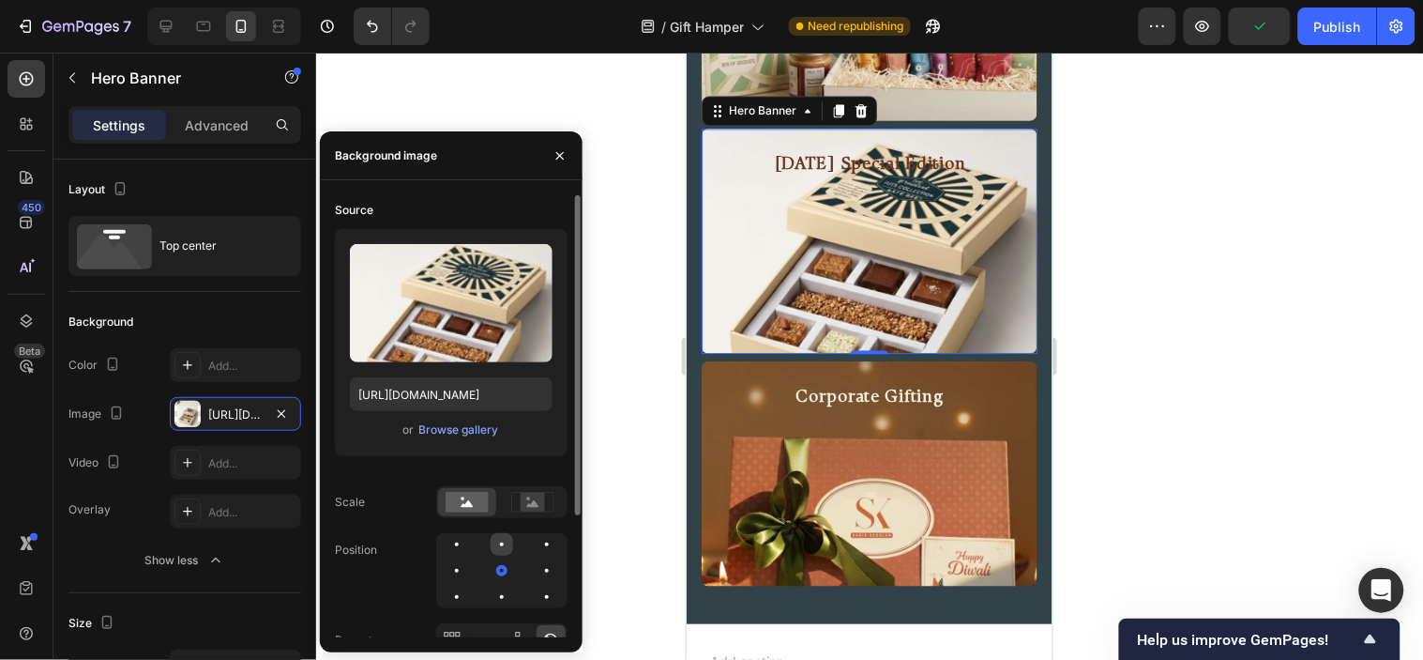
click at [504, 544] on div at bounding box center [502, 544] width 23 height 23
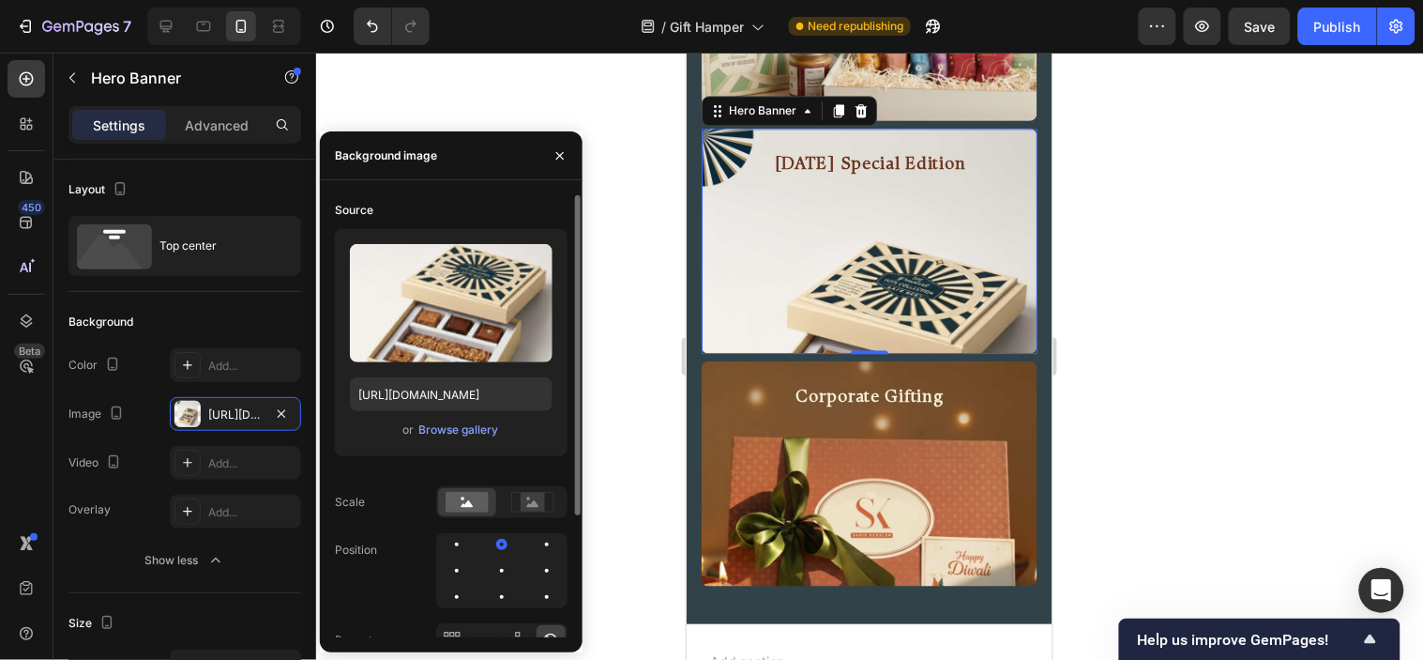
click at [504, 584] on div at bounding box center [501, 570] width 131 height 75
click at [502, 588] on div at bounding box center [502, 597] width 23 height 23
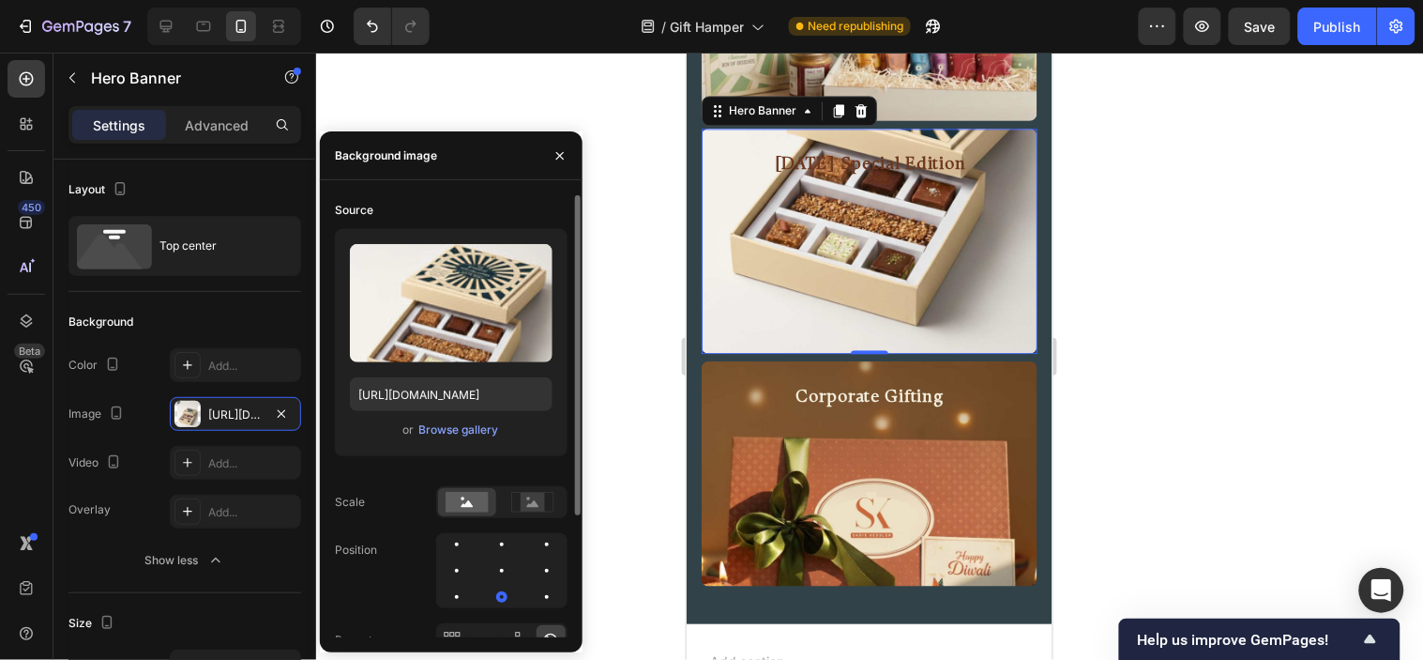
click at [514, 544] on div at bounding box center [501, 570] width 131 height 75
click at [501, 542] on div at bounding box center [502, 544] width 4 height 4
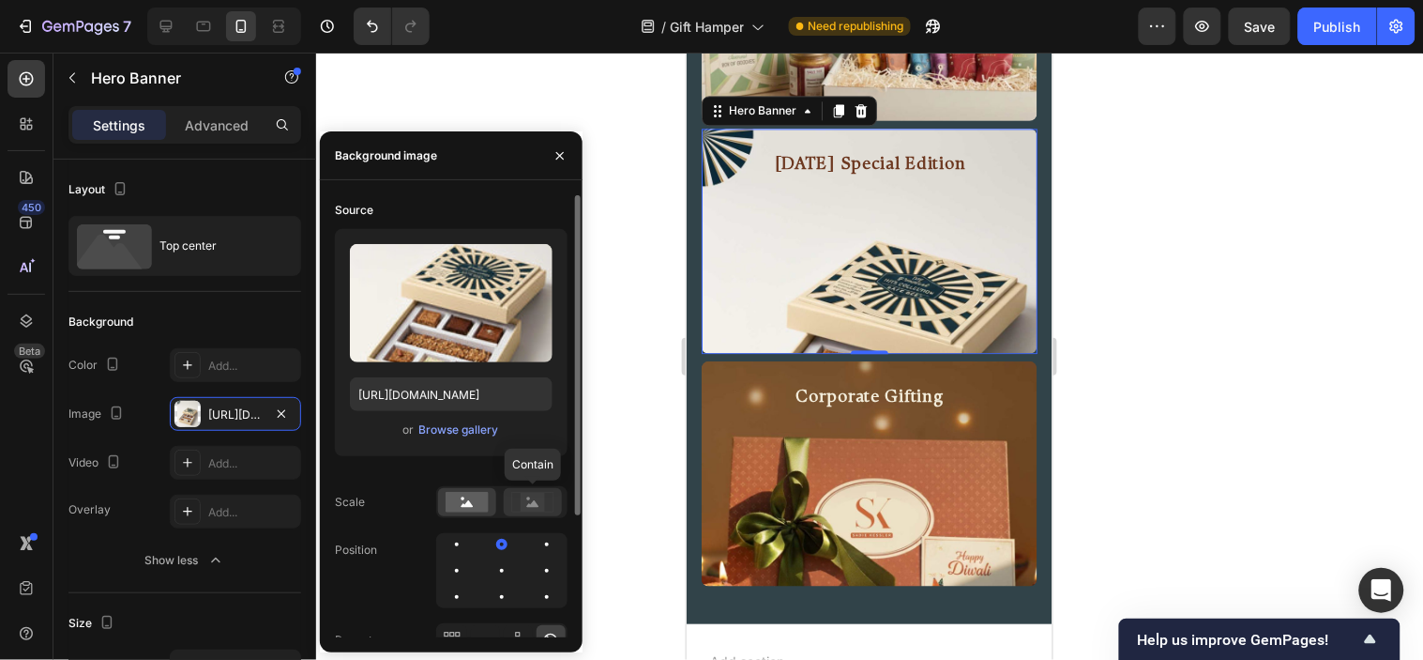
click at [541, 510] on rect at bounding box center [533, 502] width 24 height 19
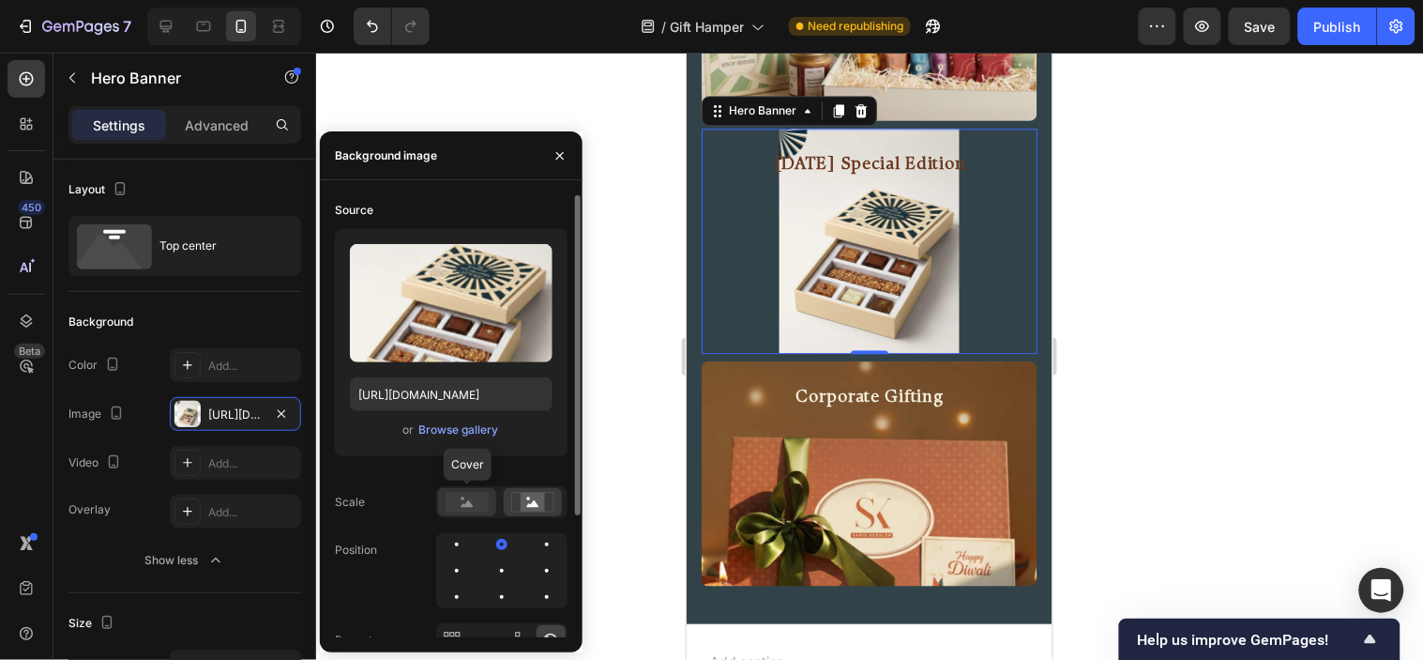
click at [457, 510] on rect at bounding box center [467, 502] width 43 height 21
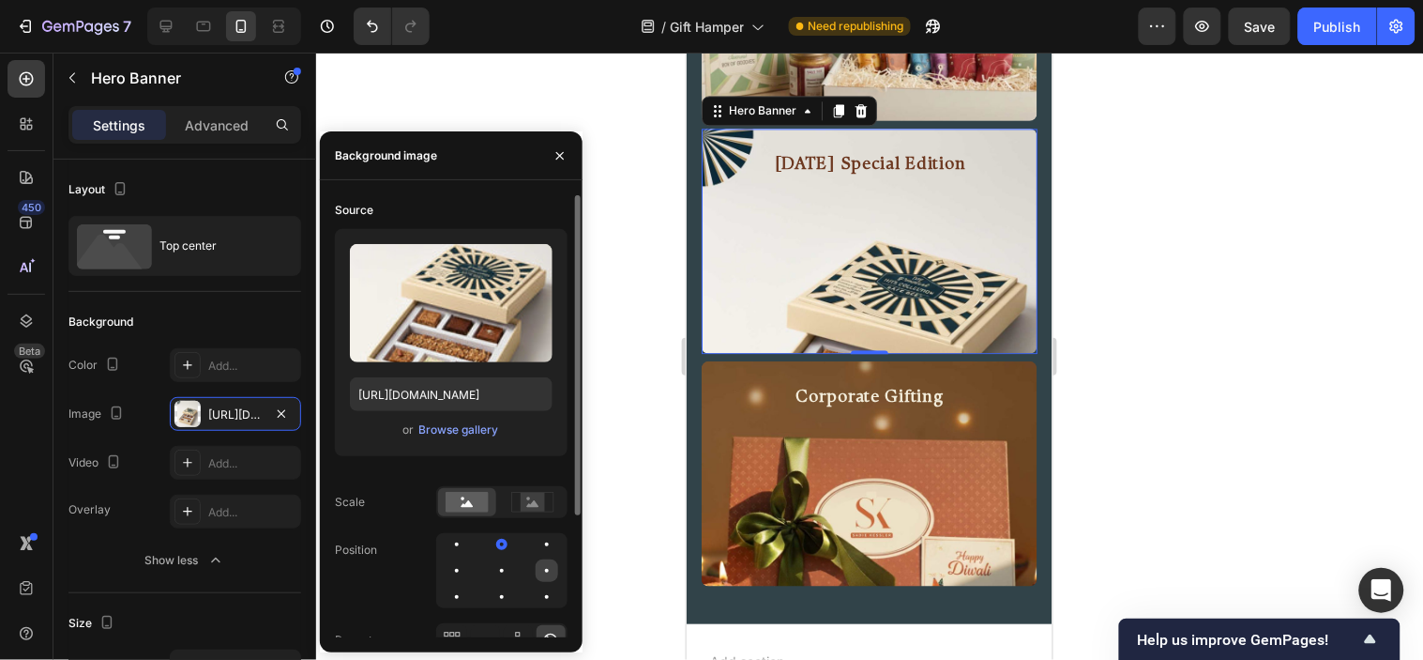
click at [547, 572] on div at bounding box center [547, 570] width 23 height 23
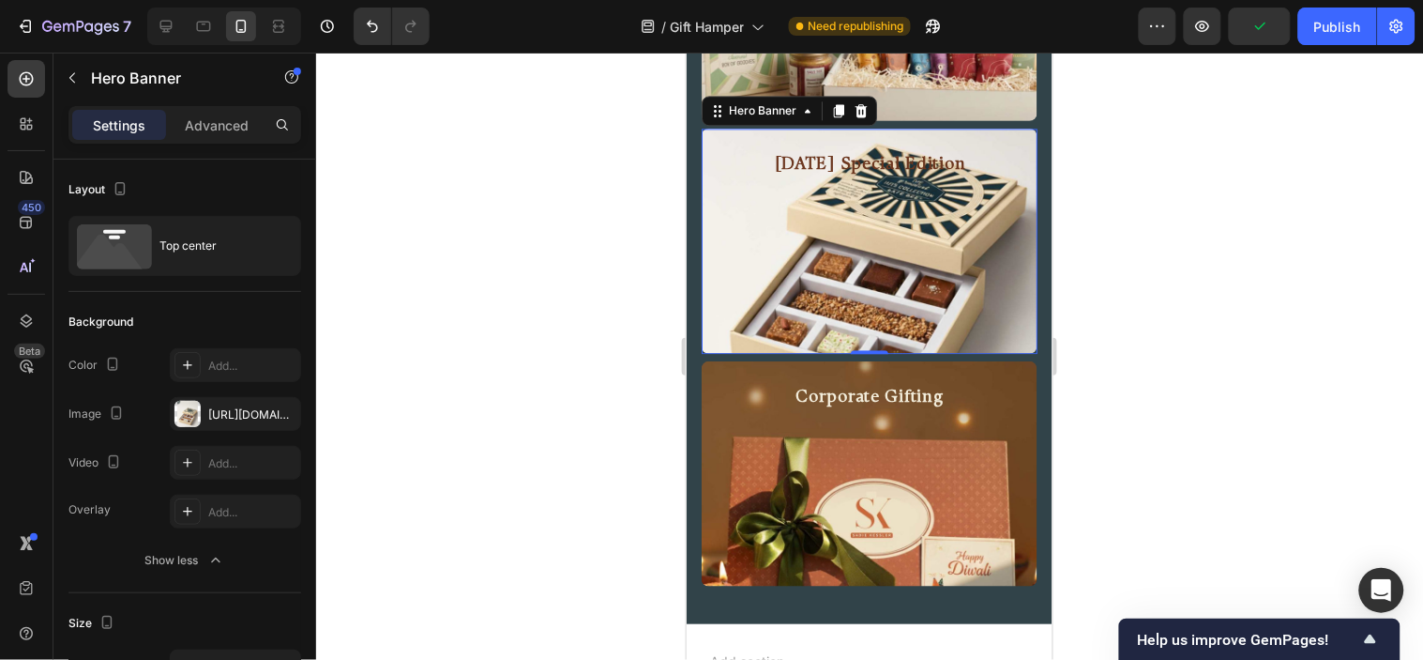
click at [1121, 256] on div at bounding box center [869, 356] width 1107 height 607
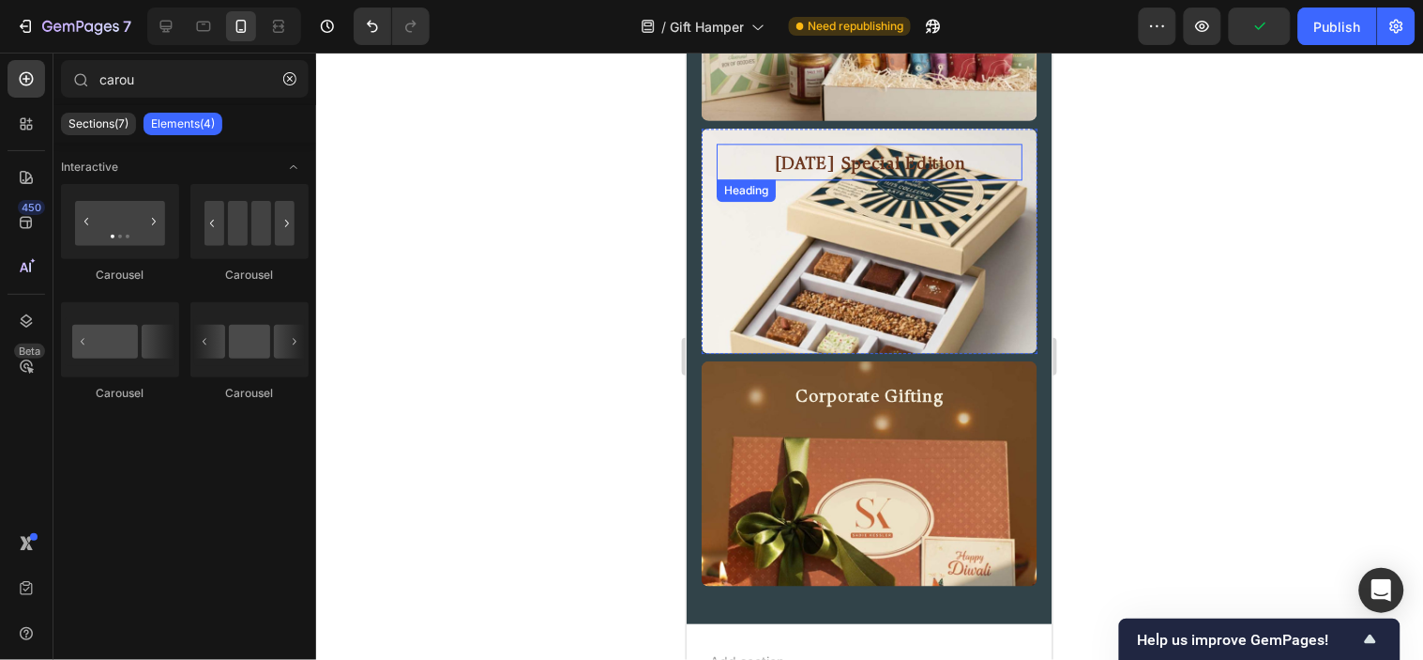
click at [905, 152] on h2 "[DATE] Special Edition" at bounding box center [869, 164] width 306 height 29
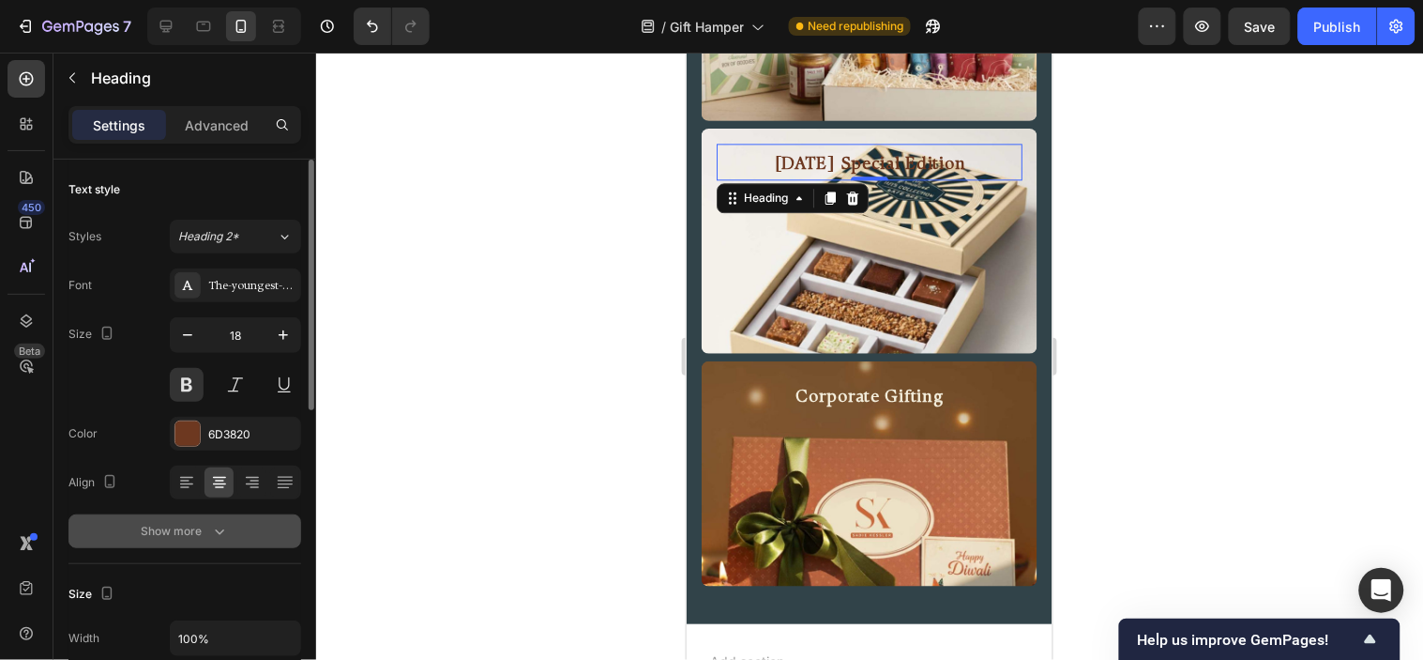
click at [221, 535] on icon "button" at bounding box center [219, 531] width 19 height 19
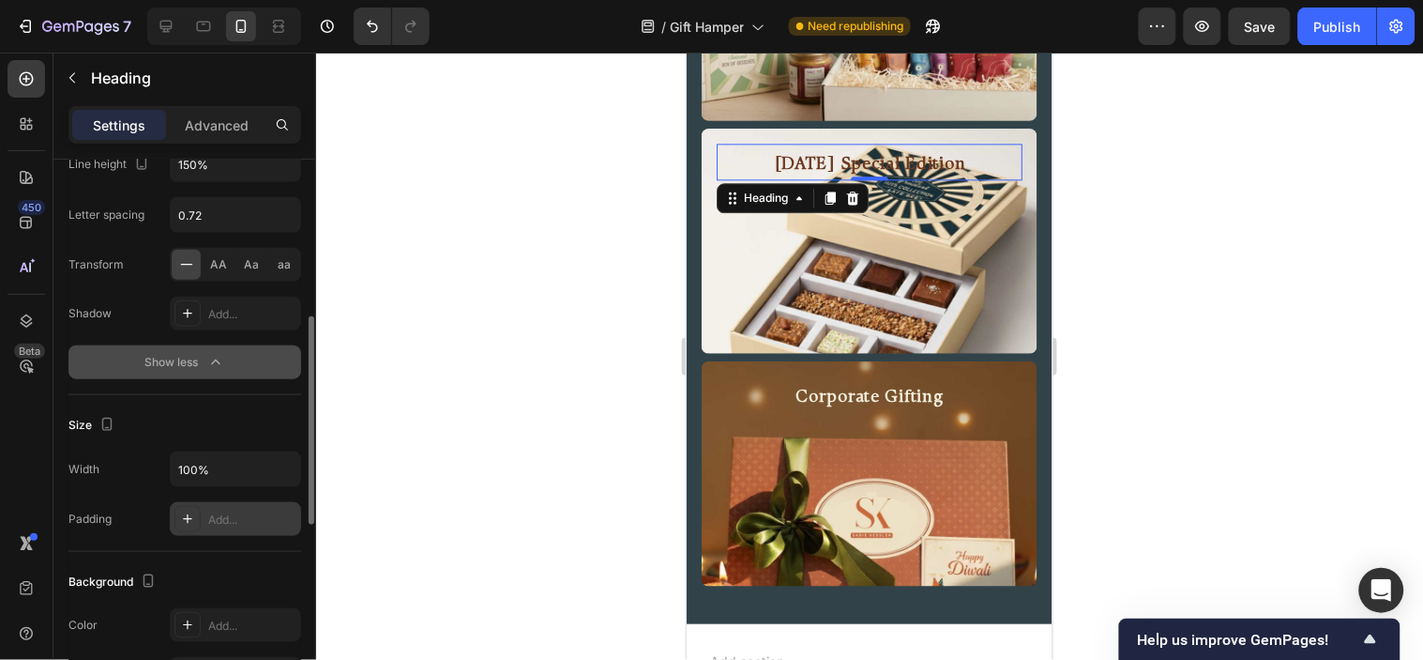
scroll to position [521, 0]
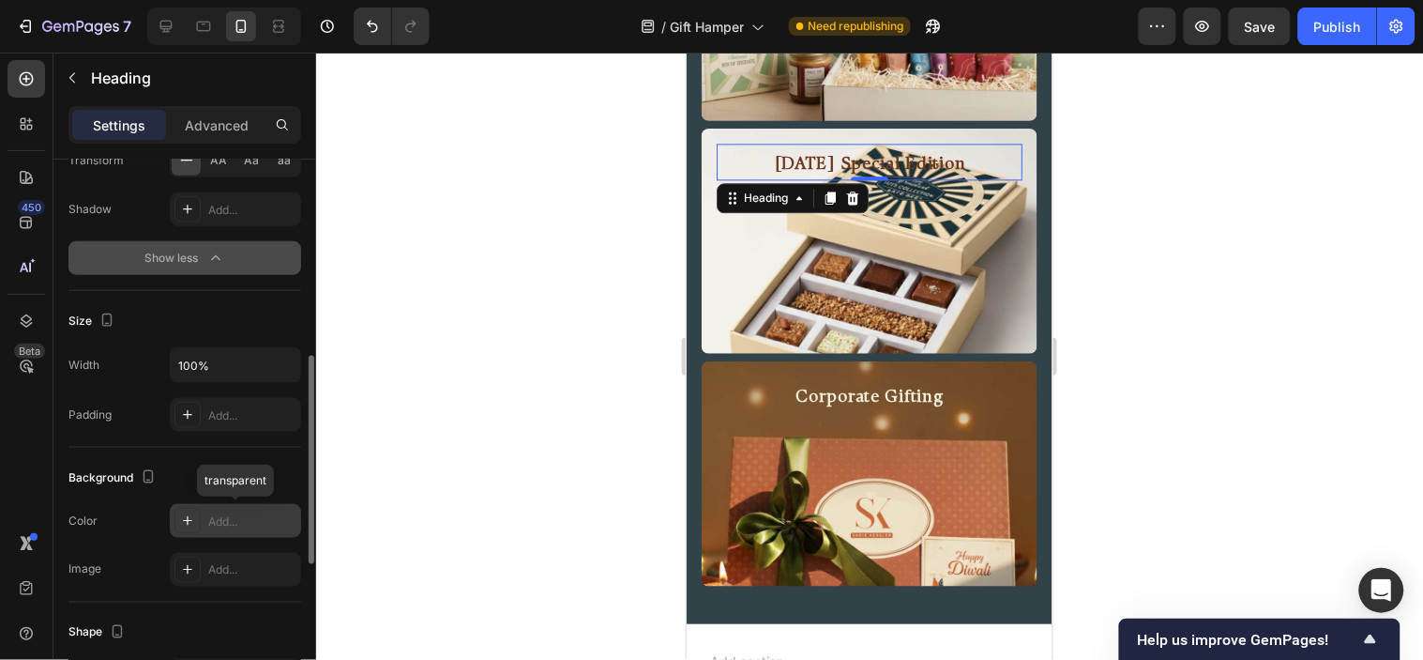
click at [220, 521] on div "Add..." at bounding box center [252, 521] width 88 height 17
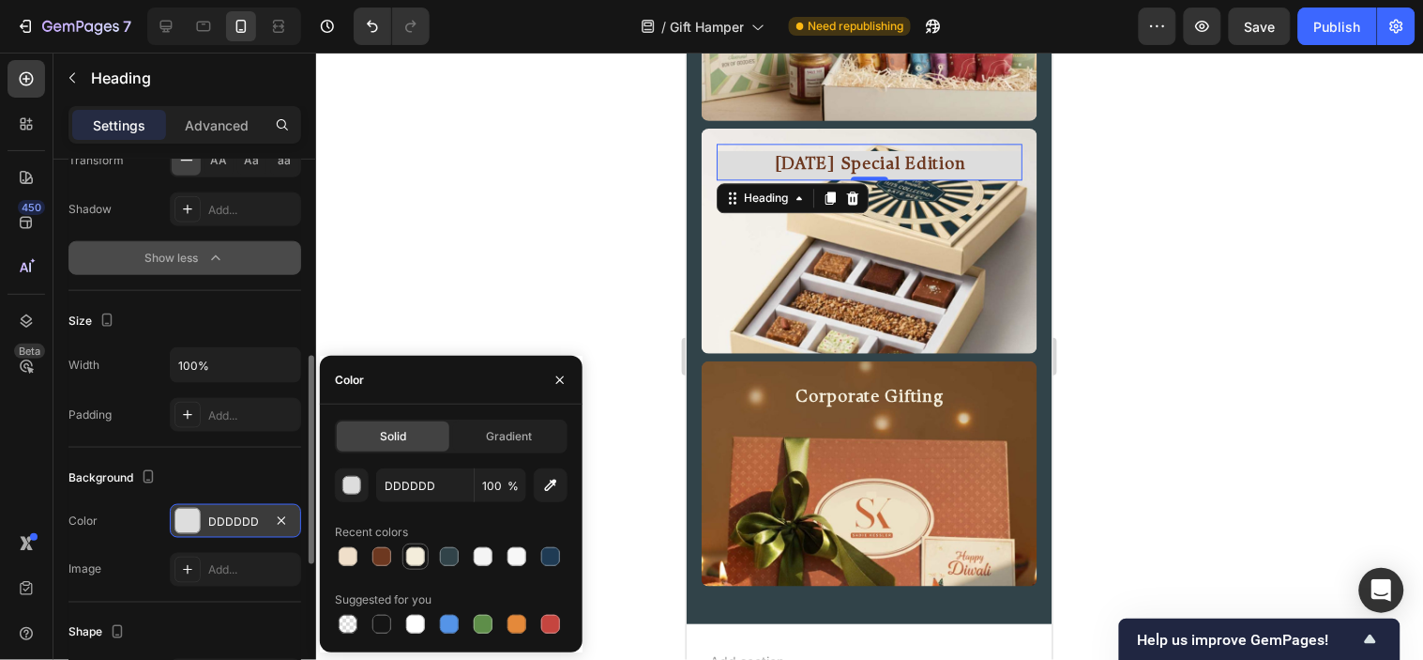
click at [410, 555] on div at bounding box center [415, 556] width 19 height 19
click at [382, 554] on div at bounding box center [382, 556] width 19 height 19
type input "6D3820"
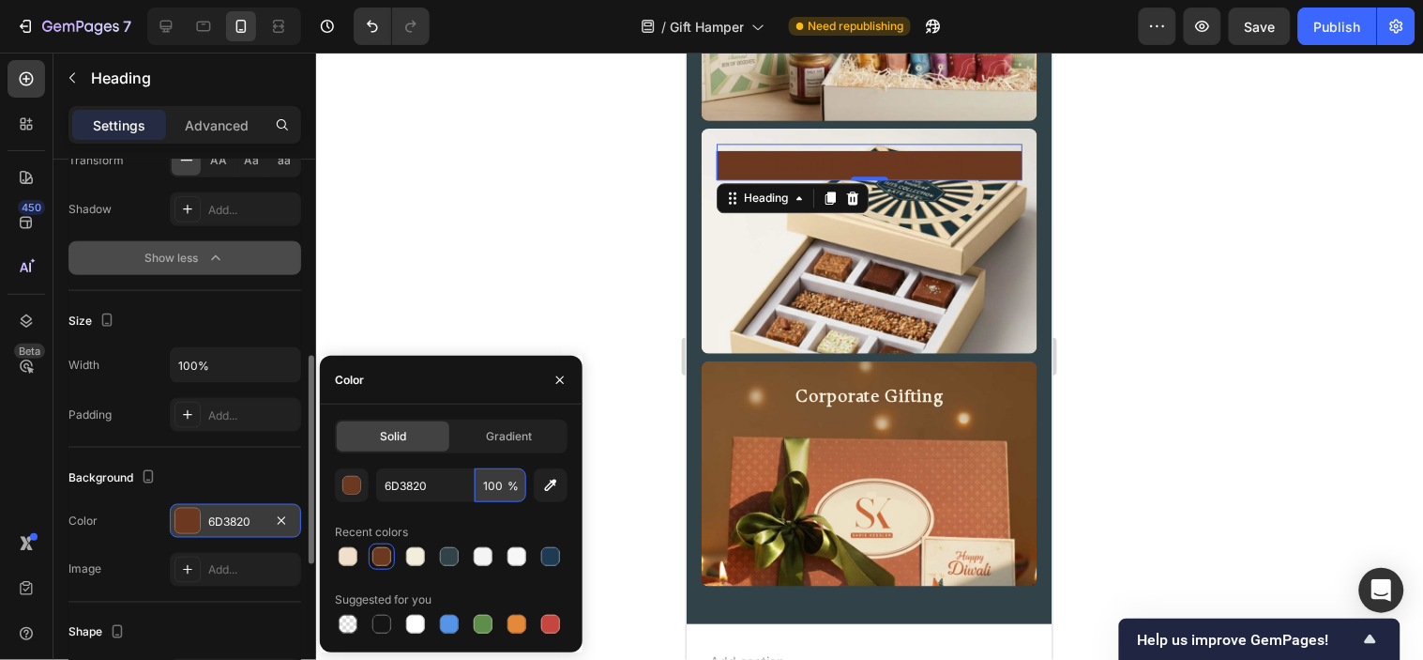
click at [495, 484] on input "100" at bounding box center [501, 485] width 52 height 34
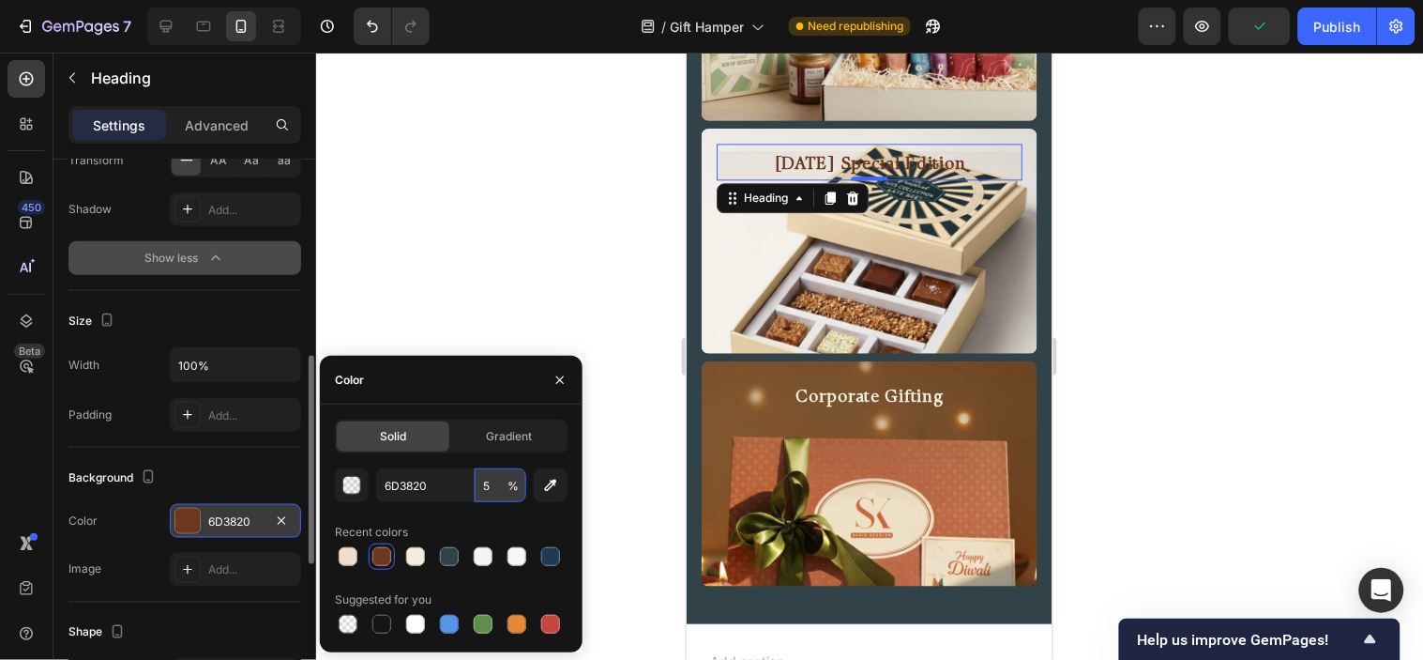
type input "50"
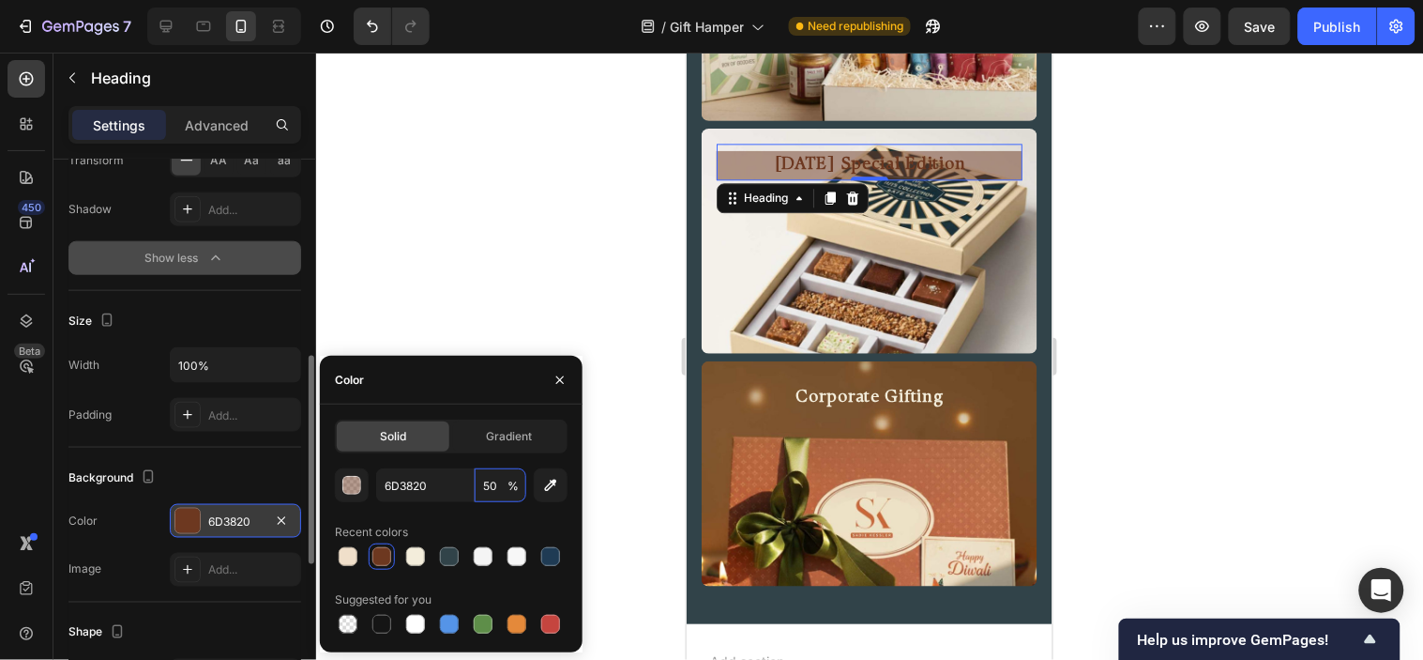
scroll to position [208, 0]
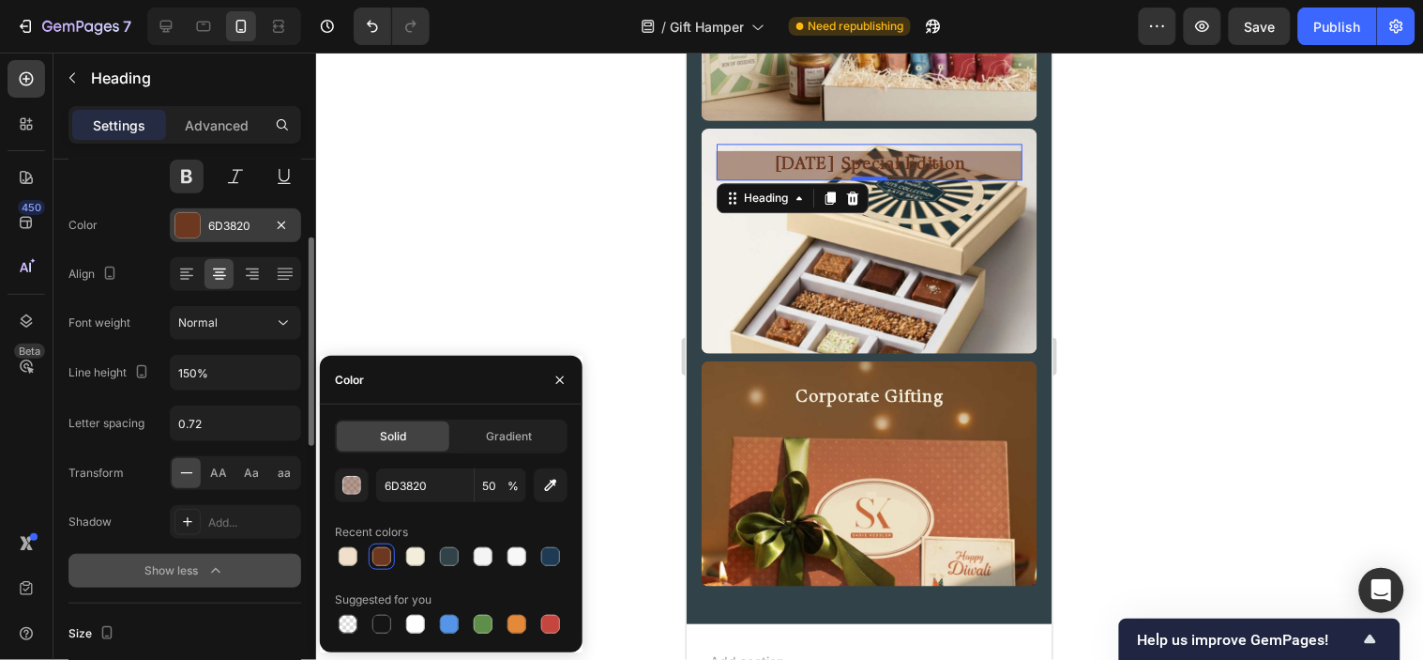
click at [192, 233] on div at bounding box center [187, 225] width 24 height 24
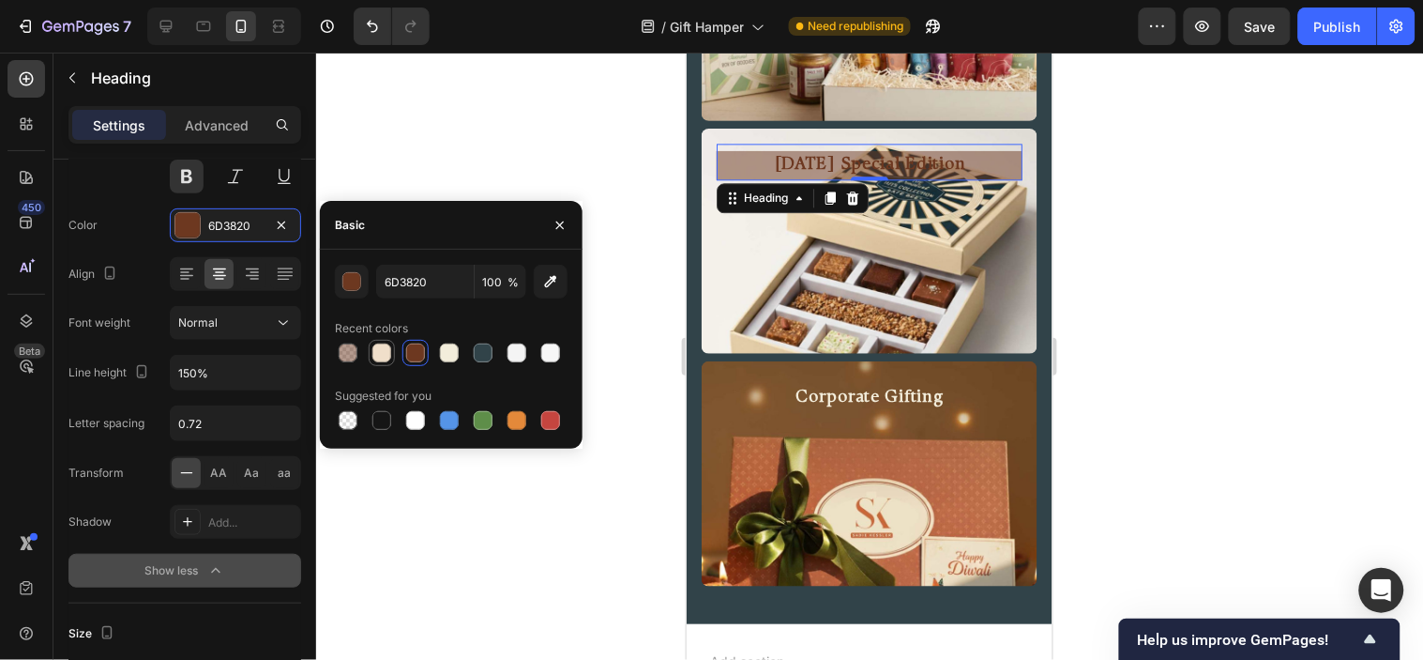
click at [385, 350] on div at bounding box center [382, 352] width 19 height 19
click at [451, 347] on div at bounding box center [449, 352] width 19 height 19
type input "F3EDDB"
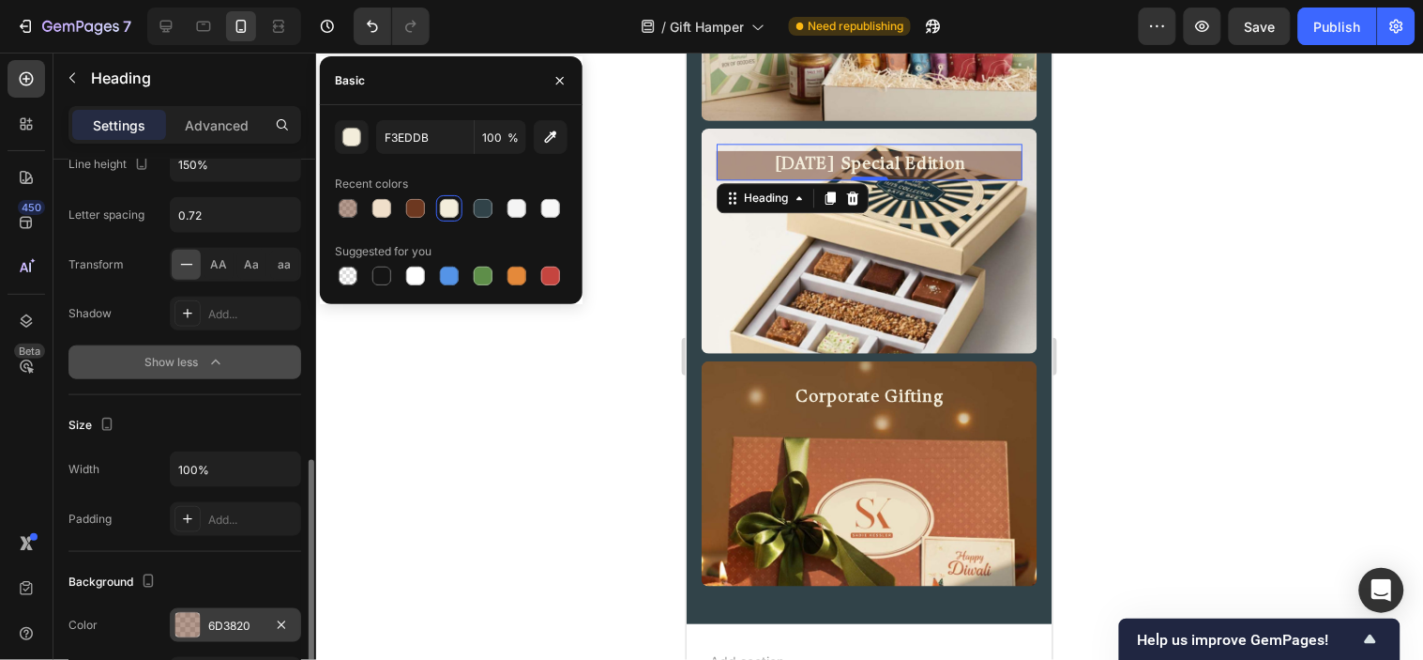
scroll to position [625, 0]
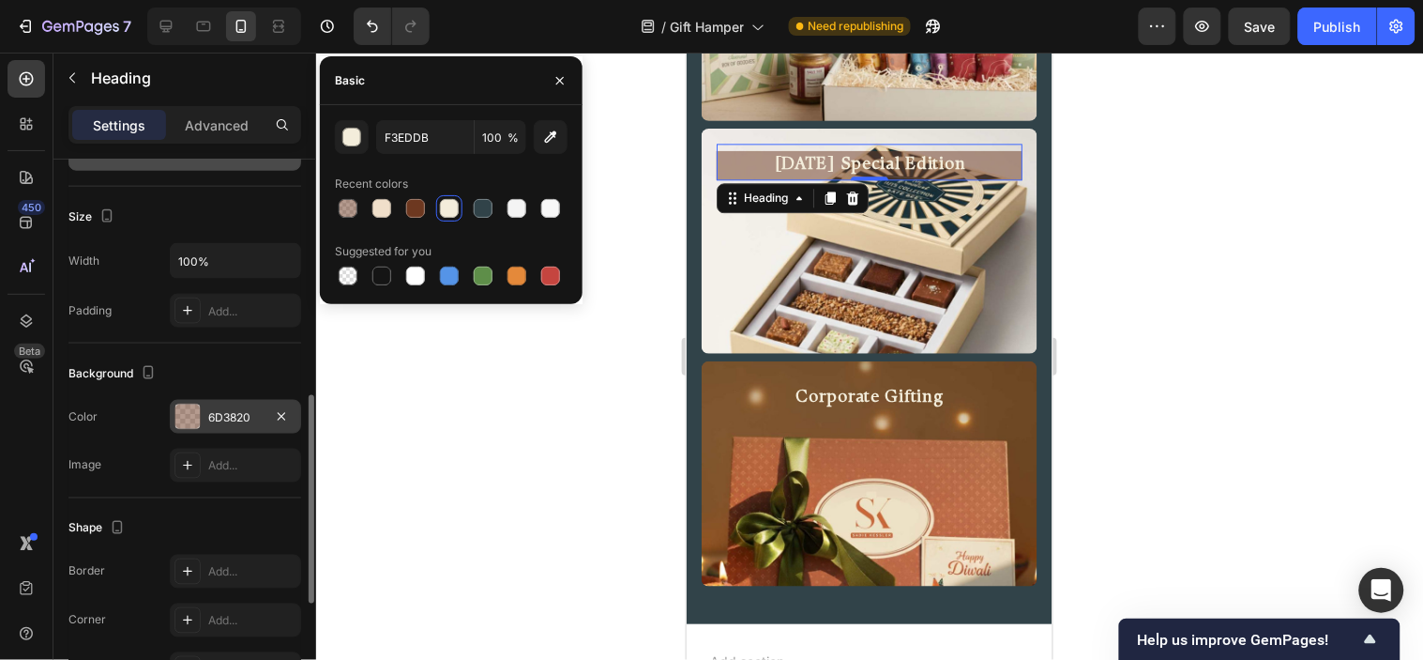
click at [191, 418] on div at bounding box center [187, 416] width 24 height 24
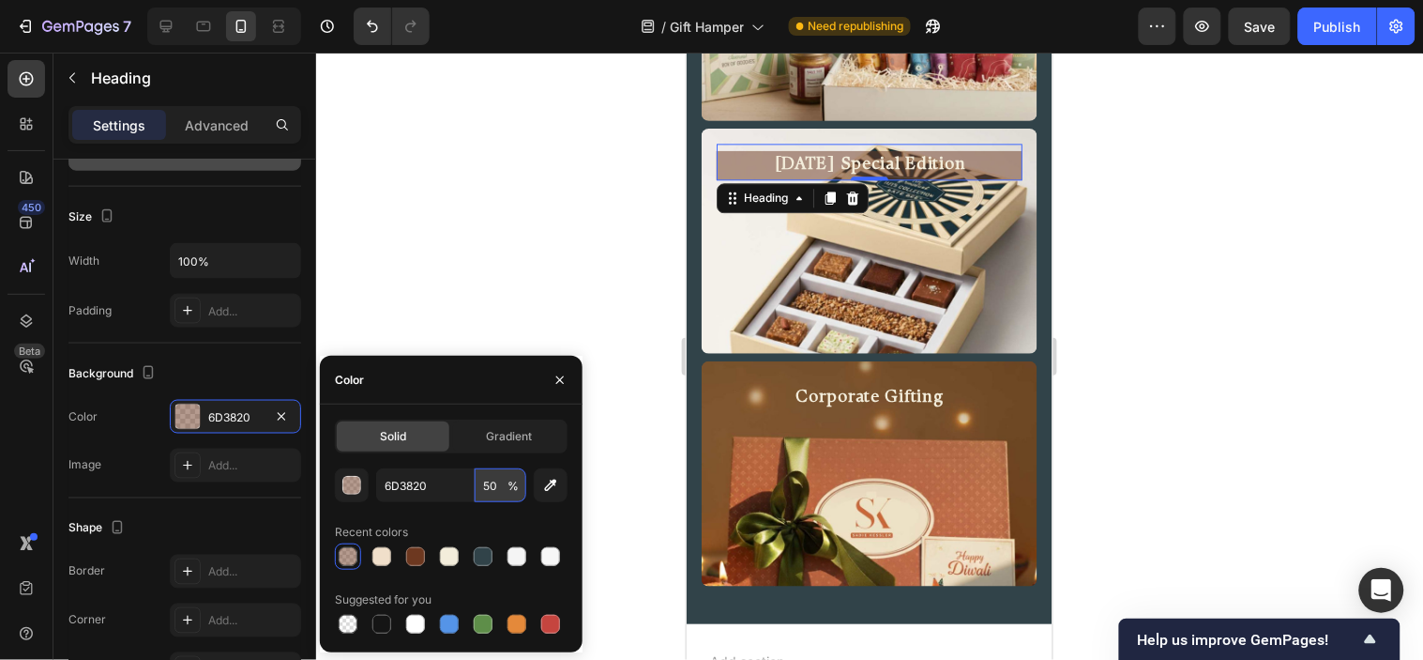
click at [495, 476] on input "50" at bounding box center [501, 485] width 52 height 34
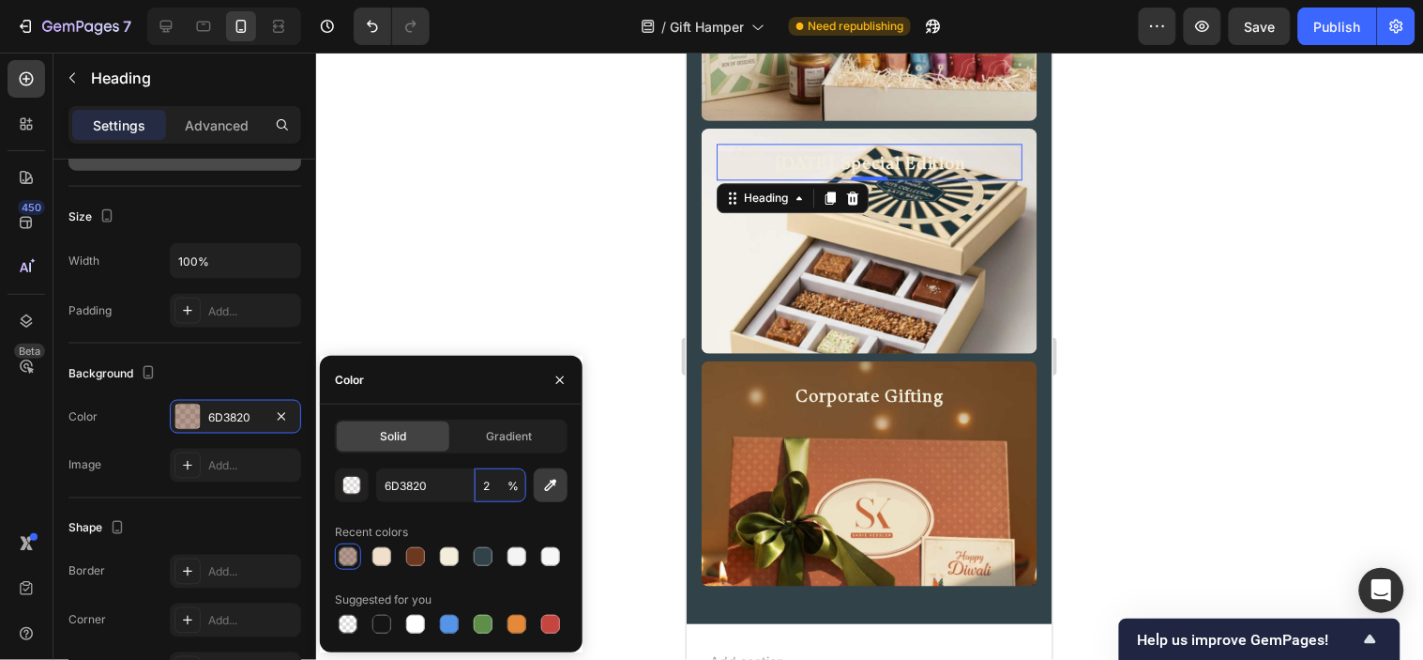
type input "20"
click at [922, 162] on h2 "[DATE] Special Edition" at bounding box center [869, 164] width 306 height 29
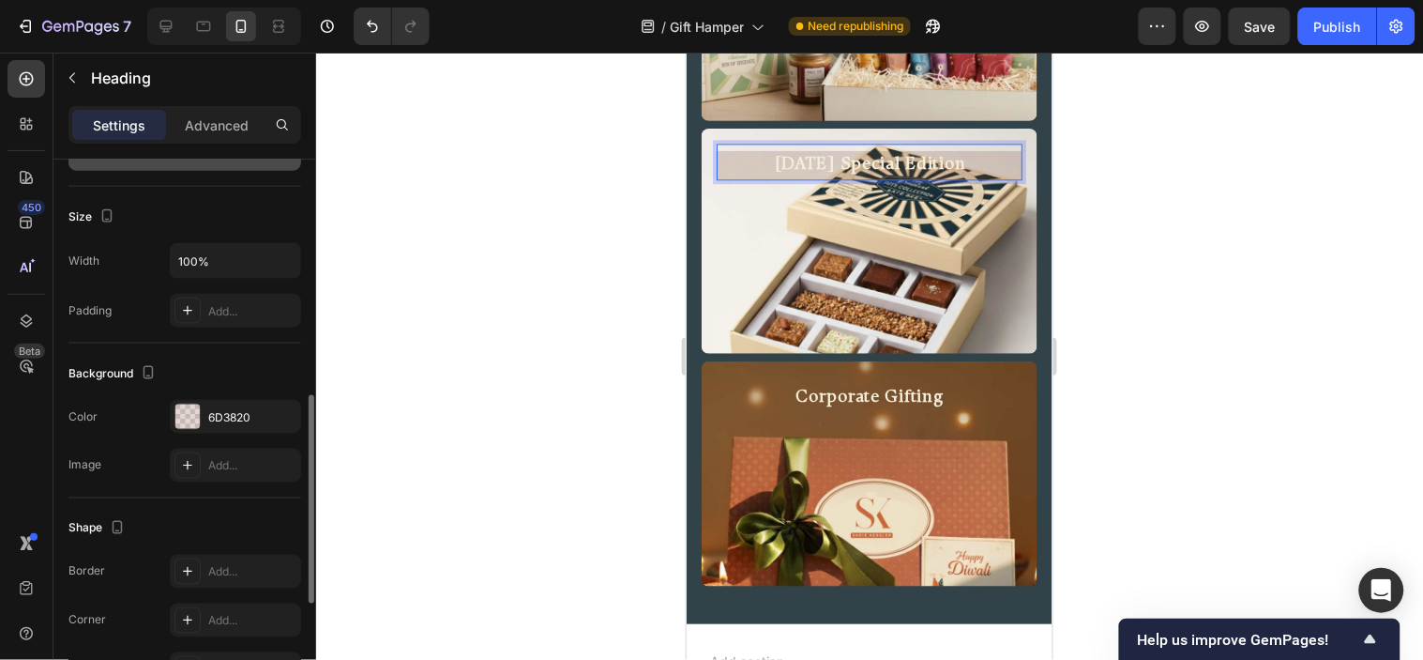
scroll to position [104, 0]
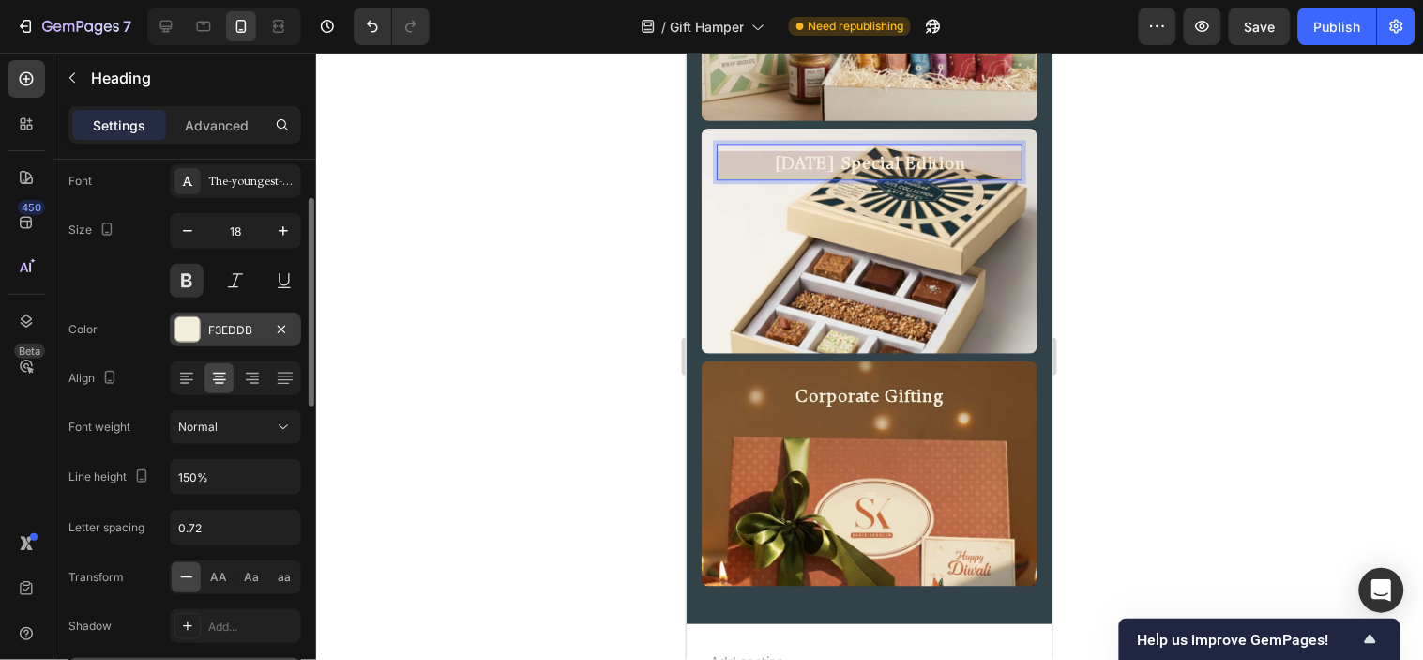
click at [173, 328] on div "F3EDDB" at bounding box center [235, 329] width 131 height 34
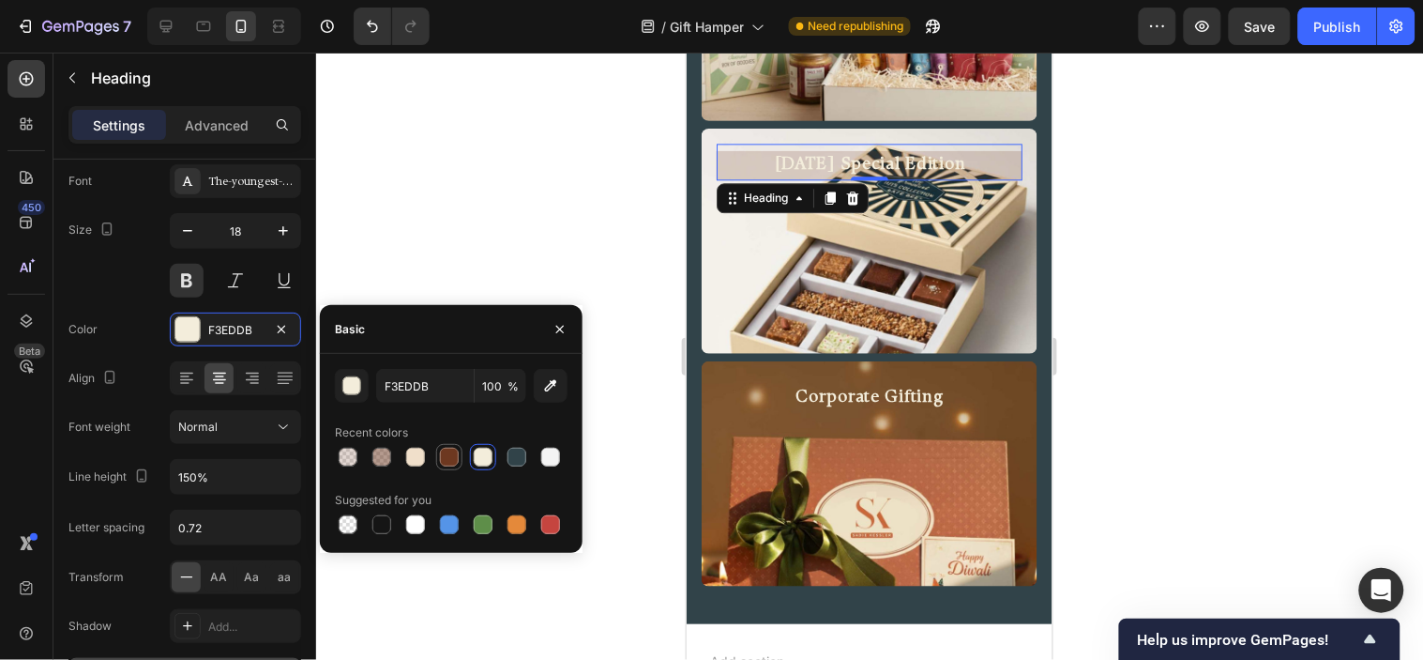
click at [450, 455] on div at bounding box center [449, 457] width 19 height 19
type input "6D3820"
click at [390, 449] on div at bounding box center [382, 457] width 23 height 23
type input "50"
click at [407, 451] on div at bounding box center [415, 457] width 19 height 19
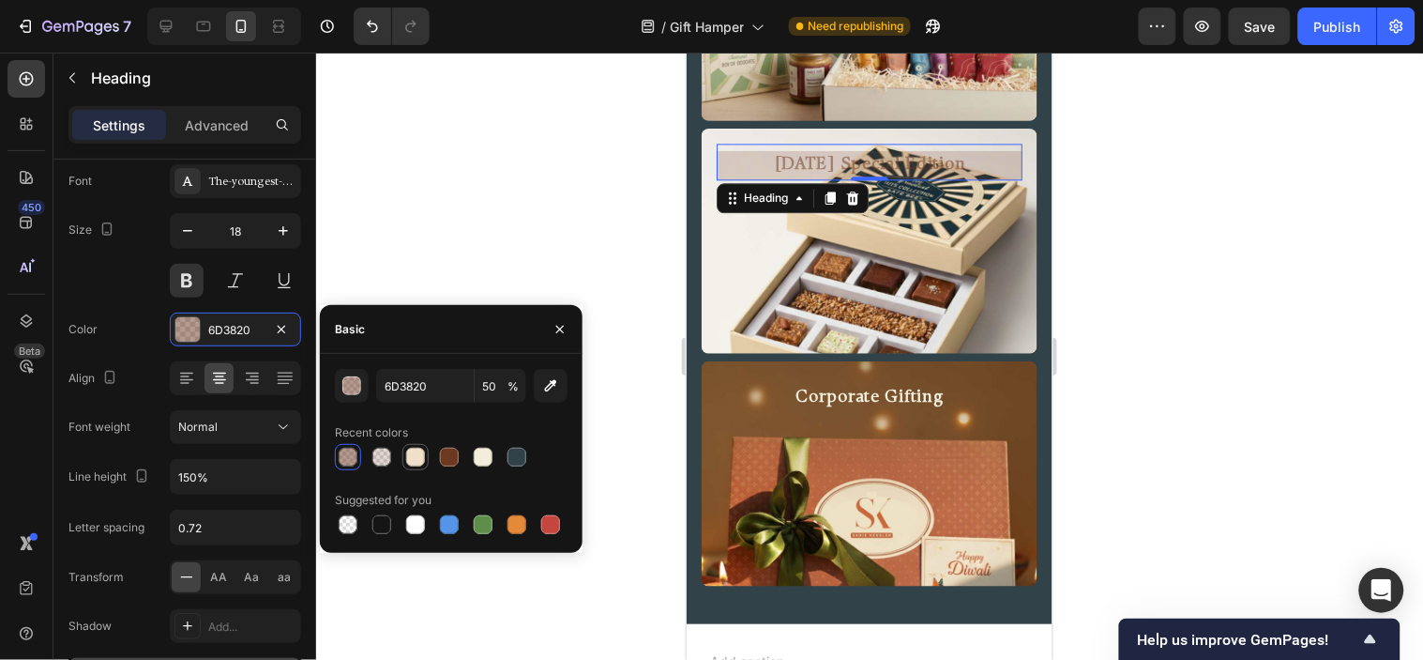
type input "F0DFCA"
type input "100"
click at [488, 455] on div at bounding box center [483, 457] width 19 height 19
click at [511, 463] on div at bounding box center [517, 457] width 19 height 19
type input "314349"
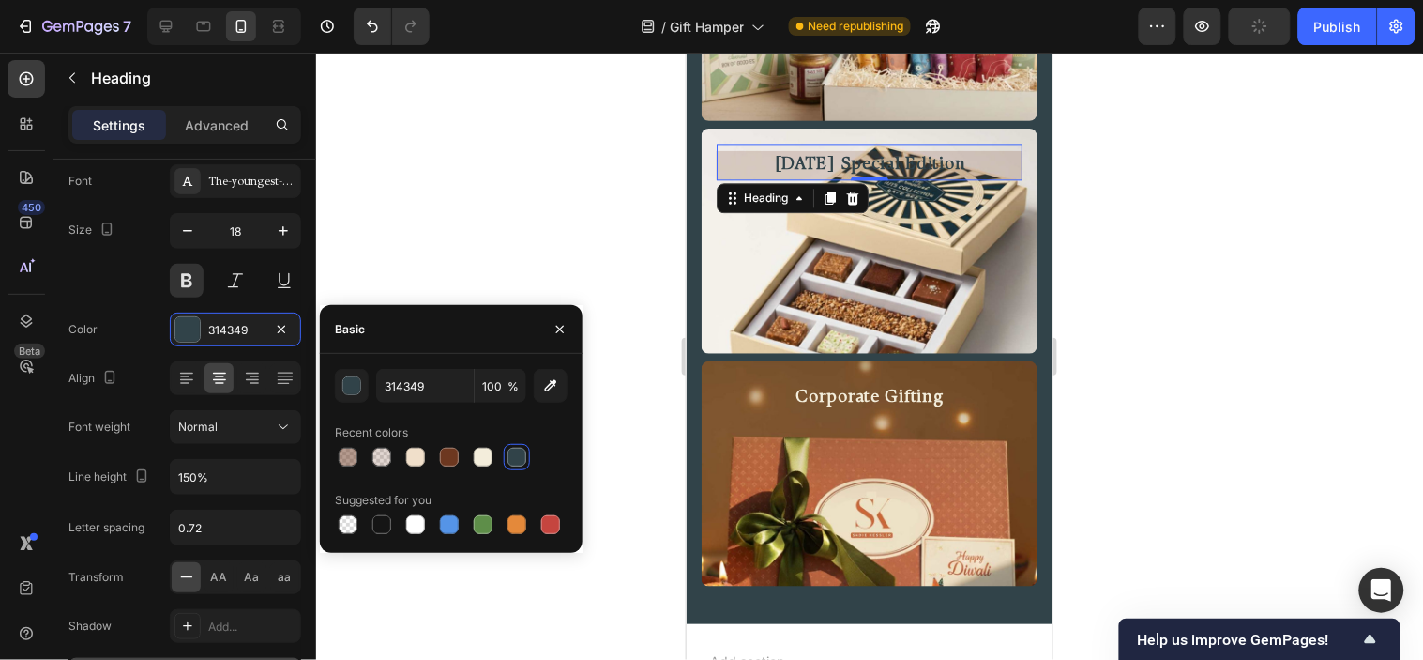
click at [1190, 300] on div at bounding box center [869, 356] width 1107 height 607
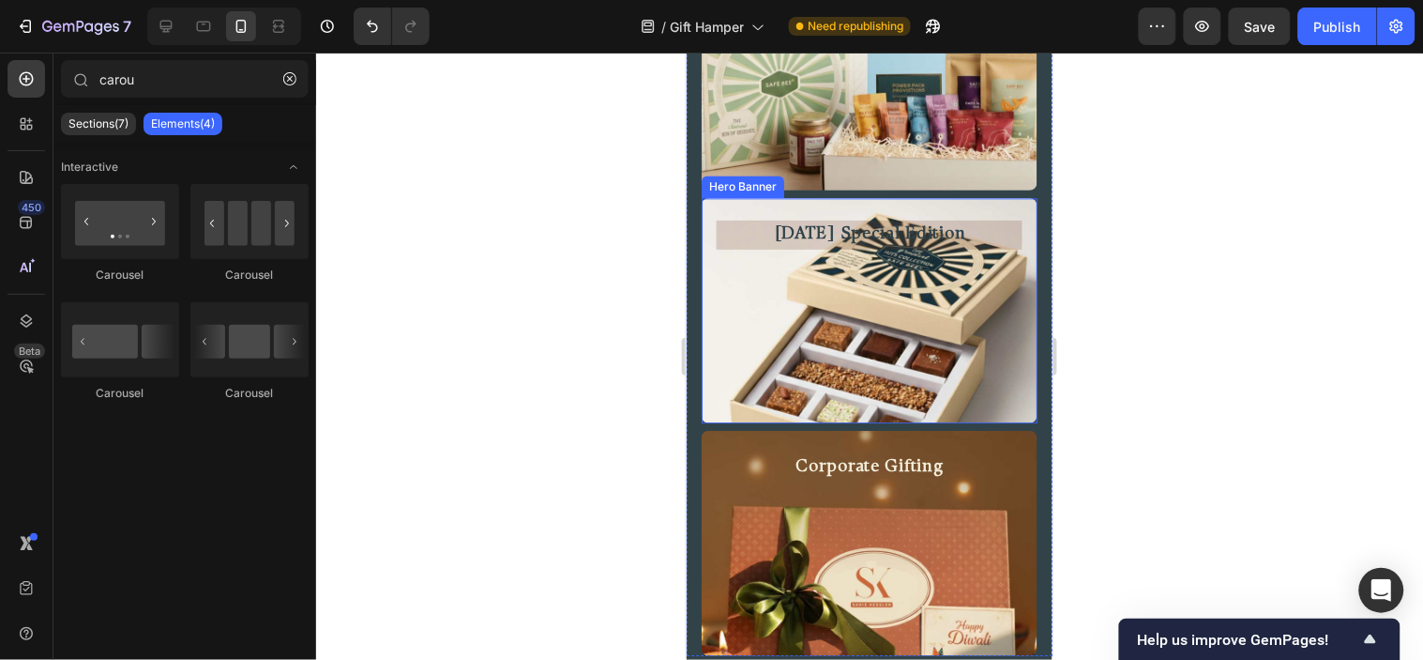
scroll to position [974, 0]
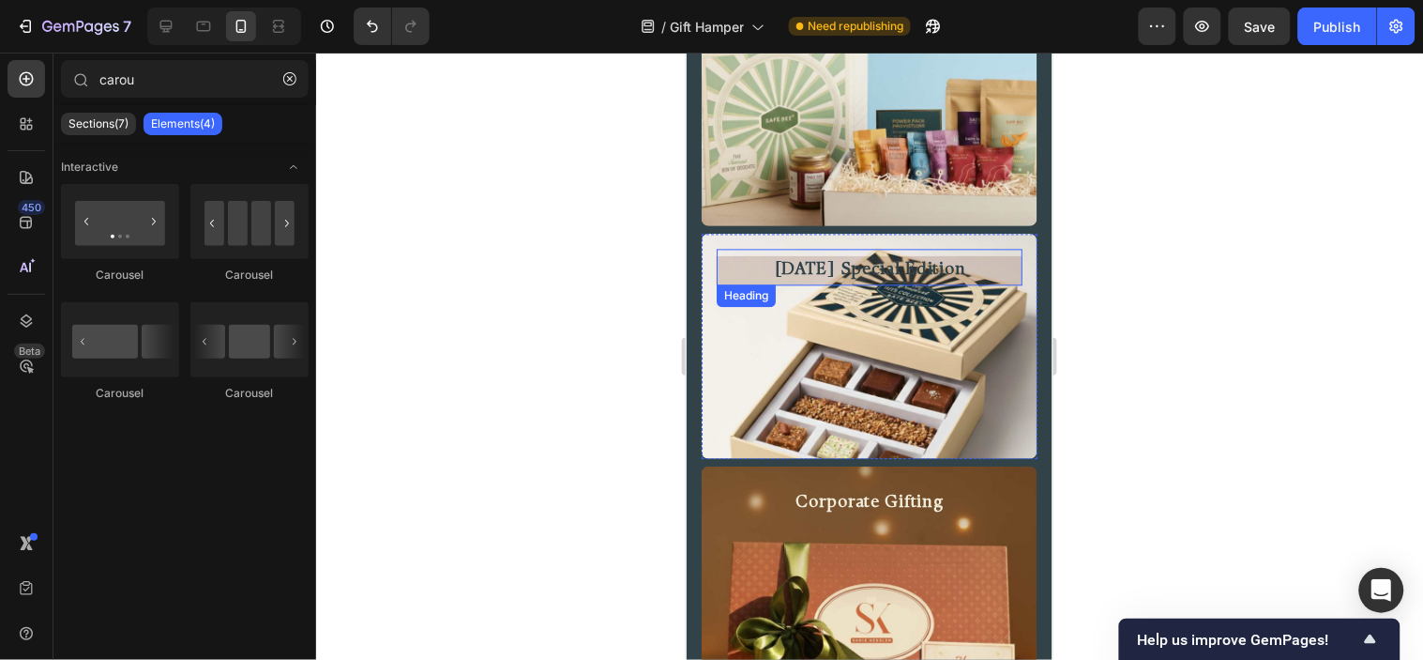
click at [854, 272] on p "[DATE] Special Edition" at bounding box center [869, 269] width 302 height 25
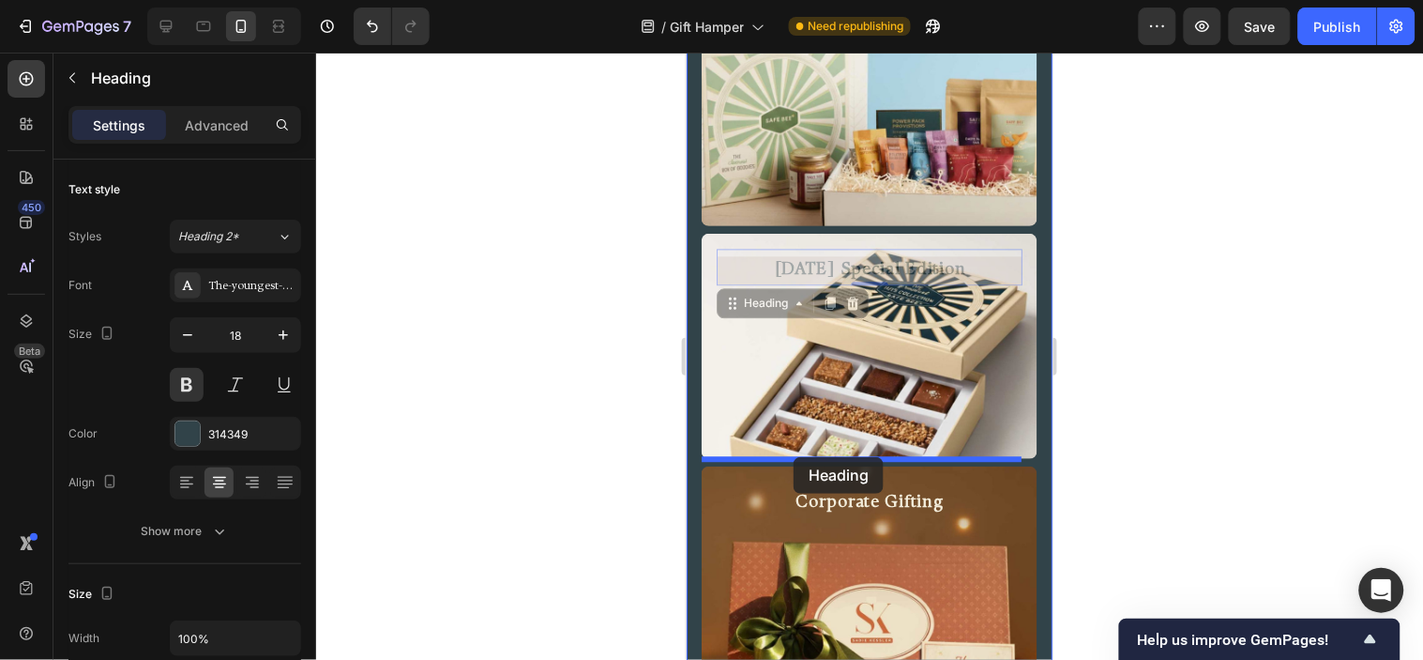
drag, startPoint x: 733, startPoint y: 297, endPoint x: 793, endPoint y: 456, distance: 169.6
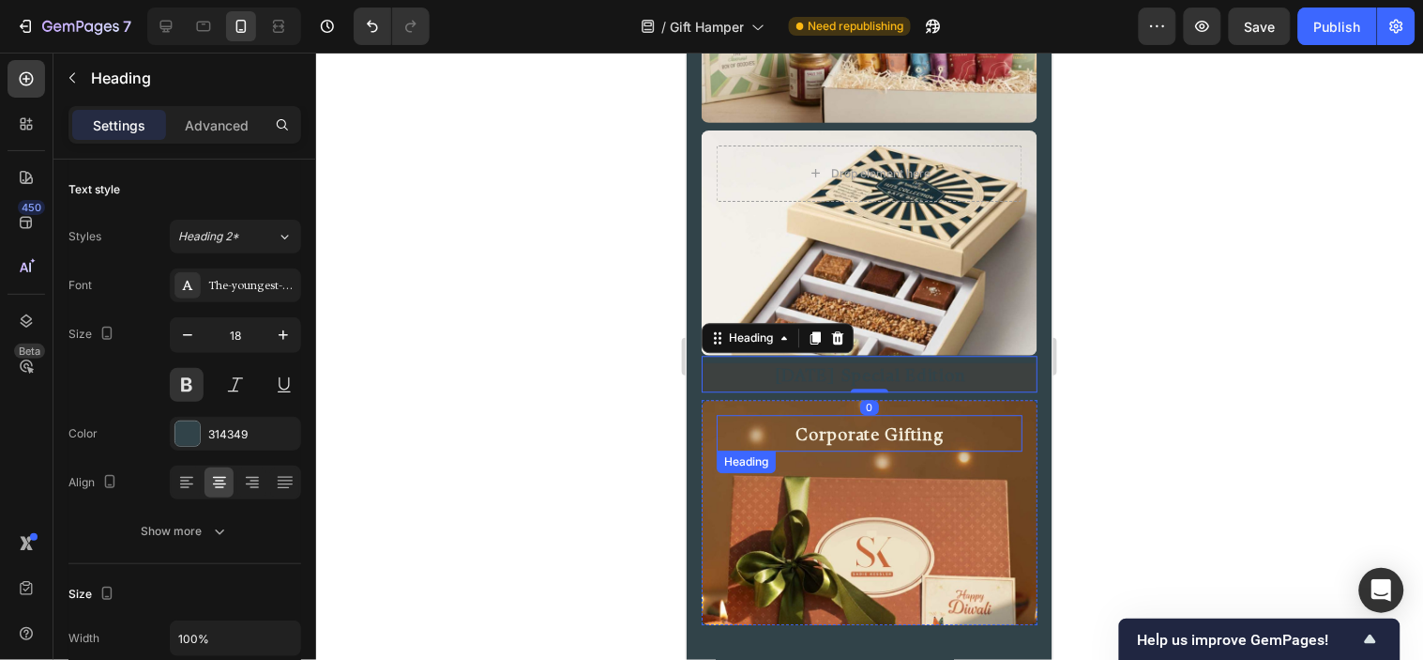
scroll to position [1079, 0]
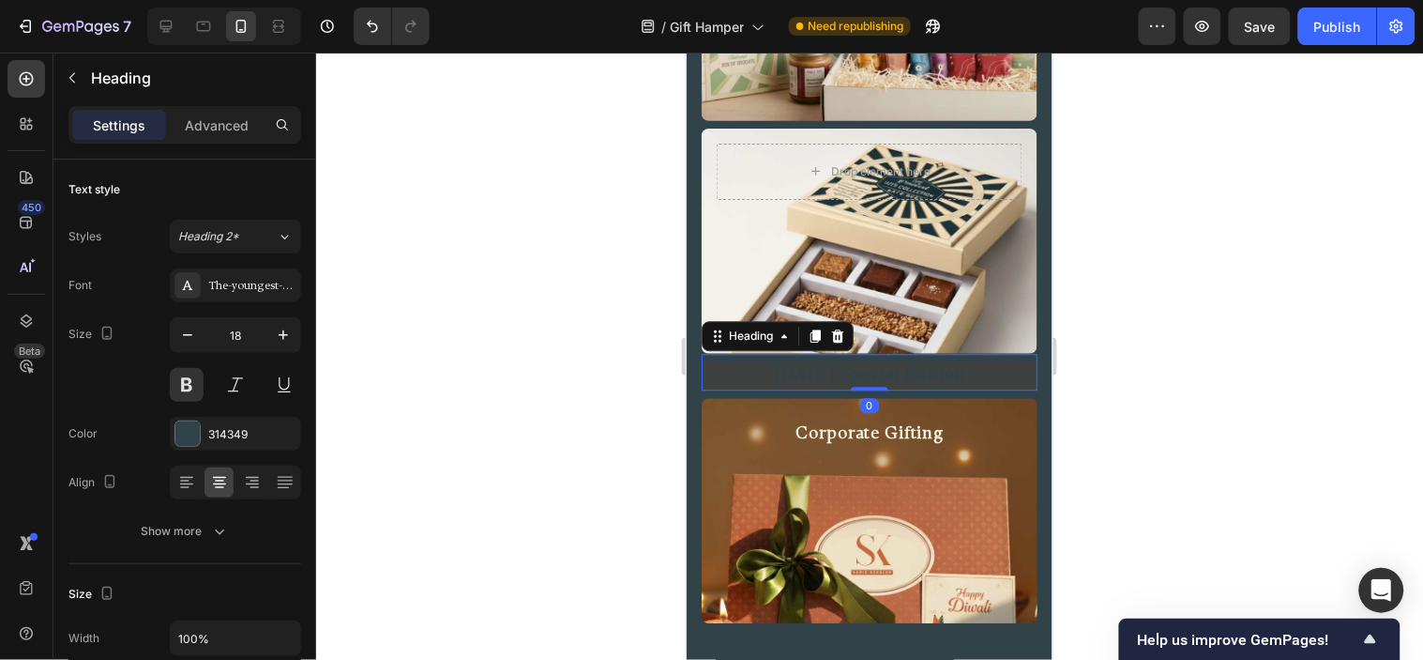
click at [907, 363] on h2 "[DATE] Special Edition" at bounding box center [869, 374] width 336 height 29
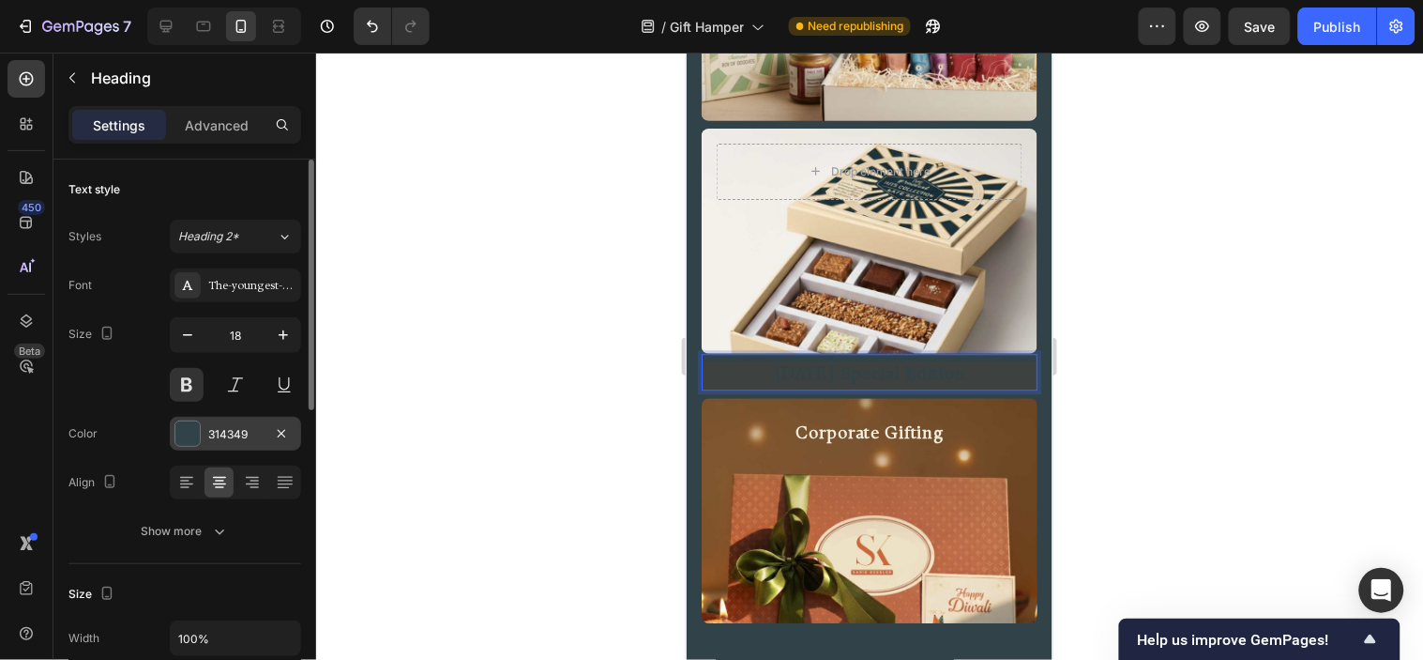
click at [183, 420] on div at bounding box center [188, 433] width 26 height 26
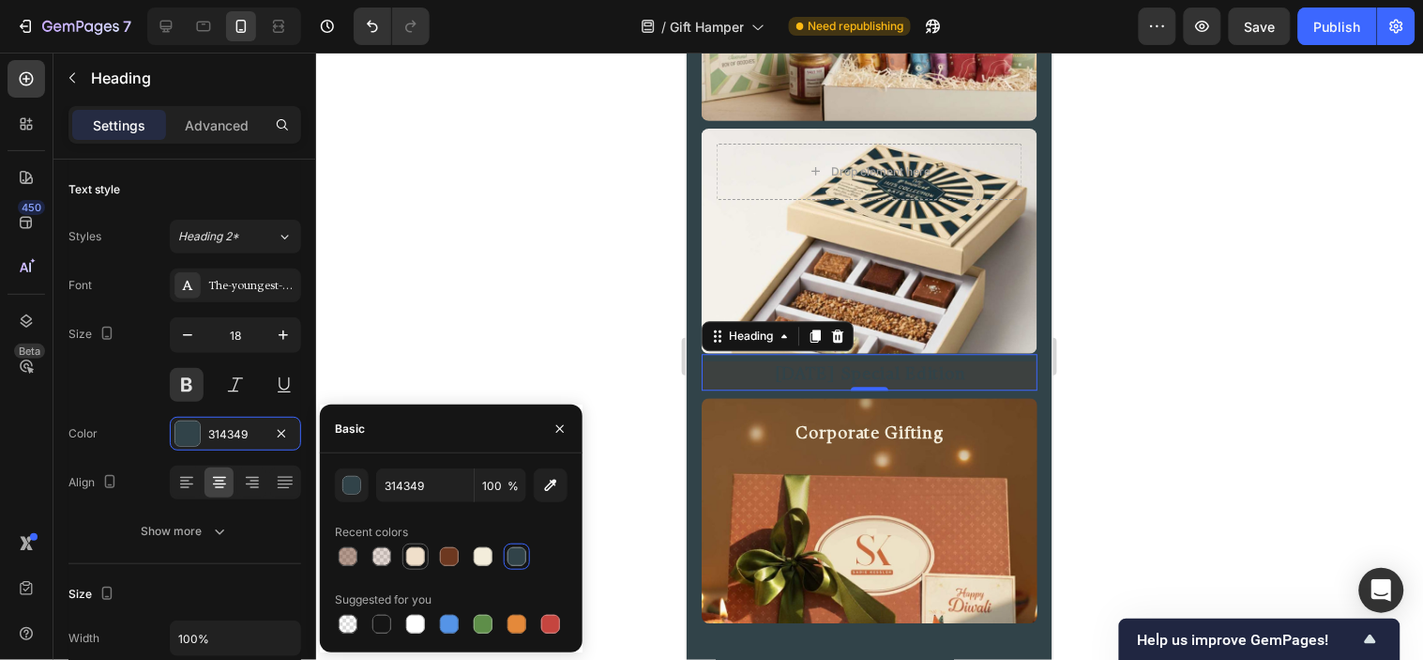
click at [409, 547] on div at bounding box center [415, 556] width 19 height 19
click at [477, 547] on div at bounding box center [483, 556] width 19 height 19
type input "F3EDDB"
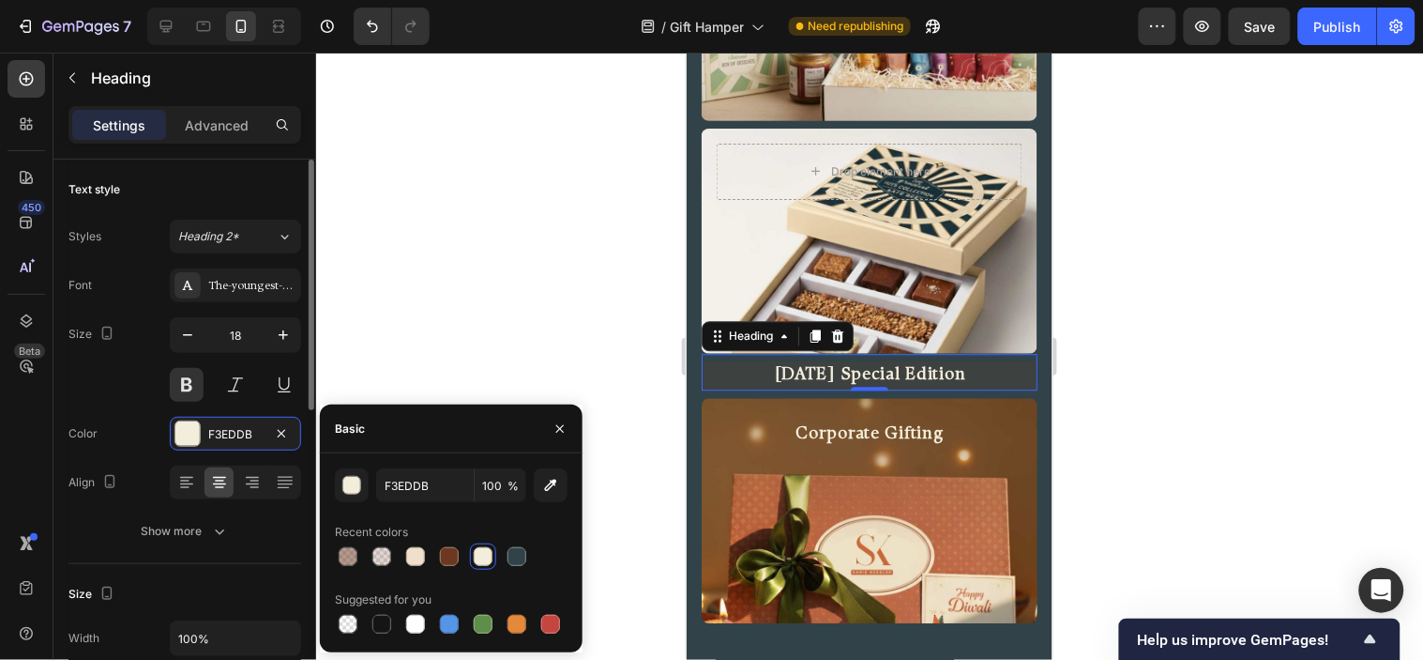
click at [128, 362] on div "Size 18" at bounding box center [184, 359] width 233 height 84
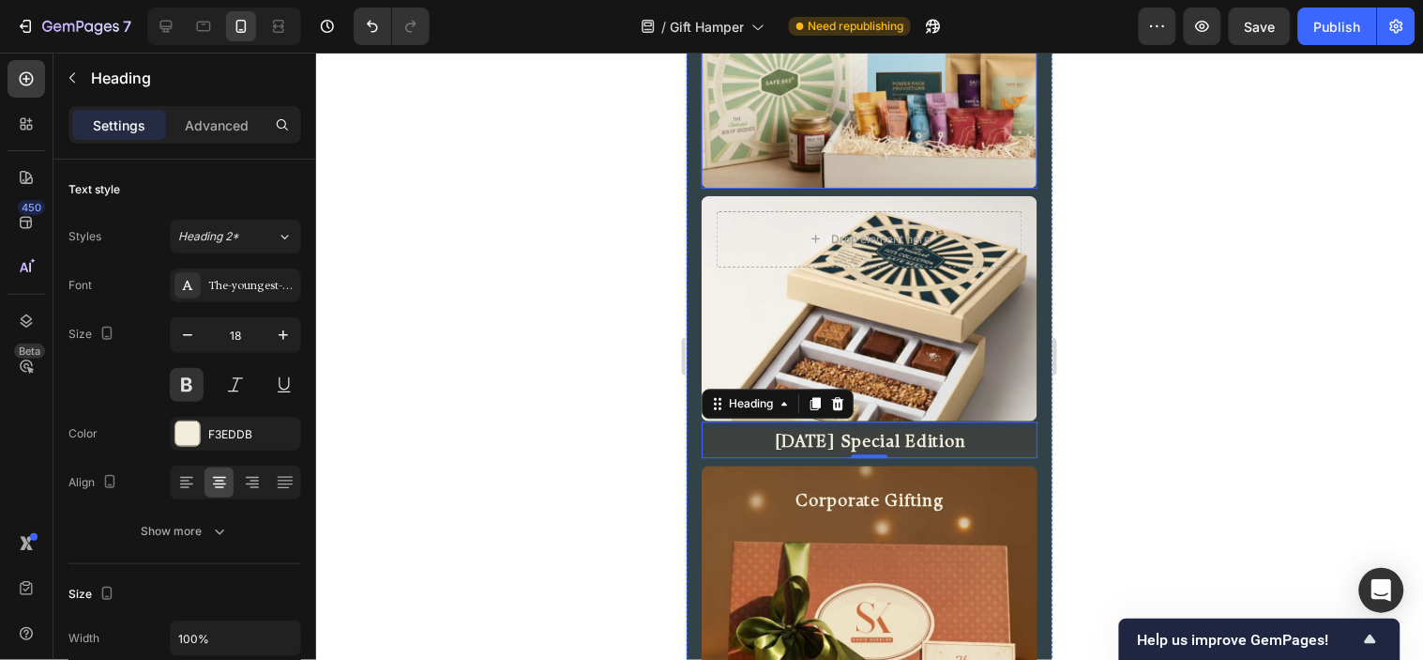
scroll to position [870, 0]
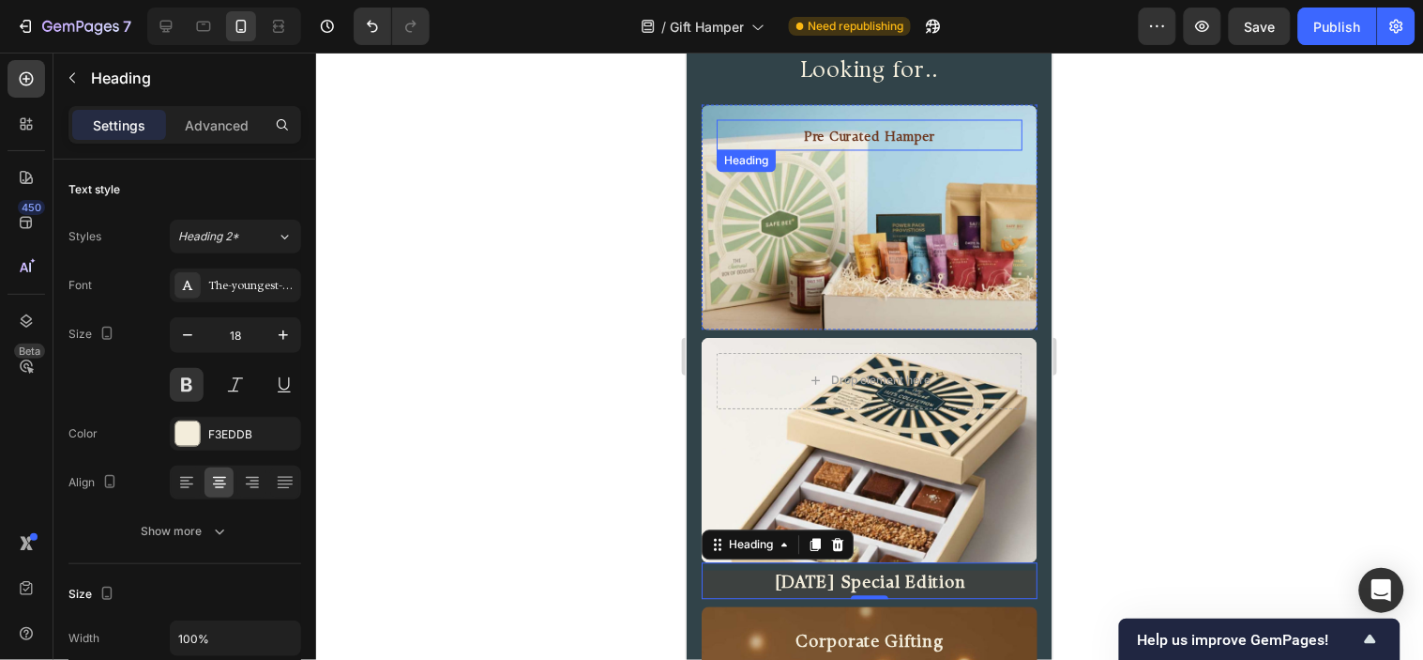
click at [852, 127] on h2 "Pre Curated Hamper" at bounding box center [869, 138] width 306 height 23
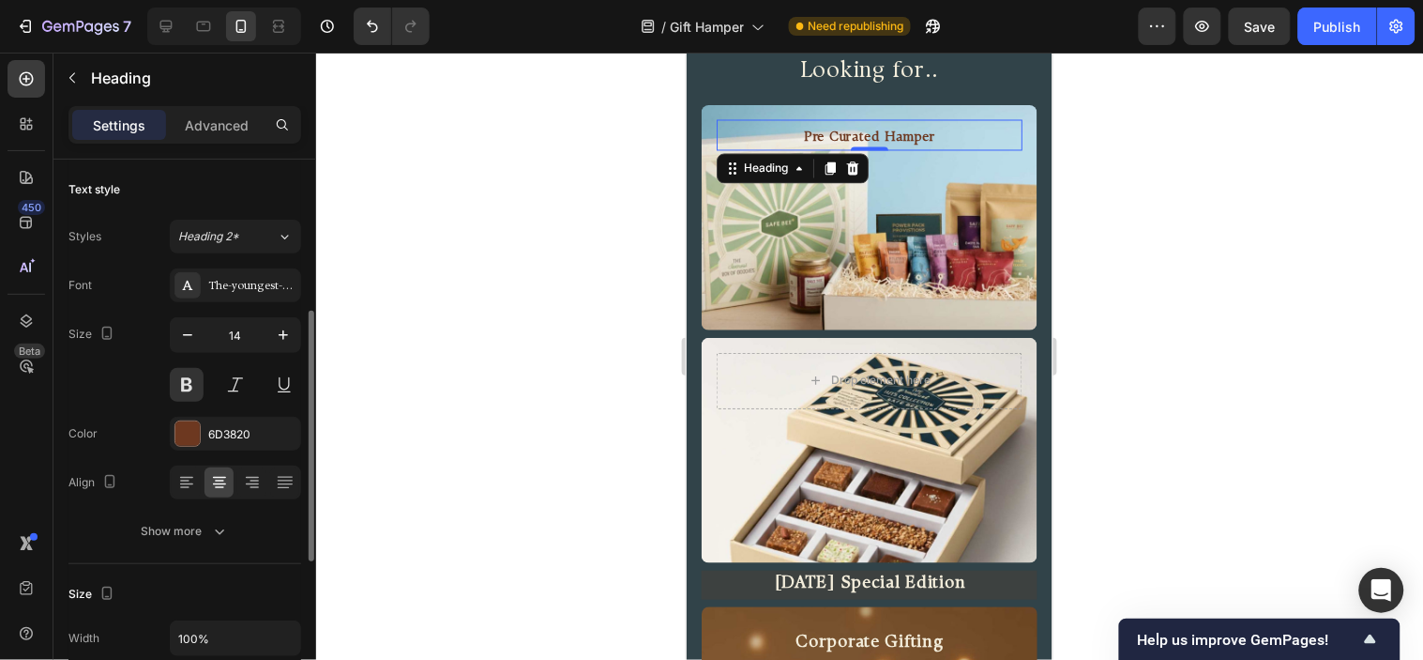
scroll to position [104, 0]
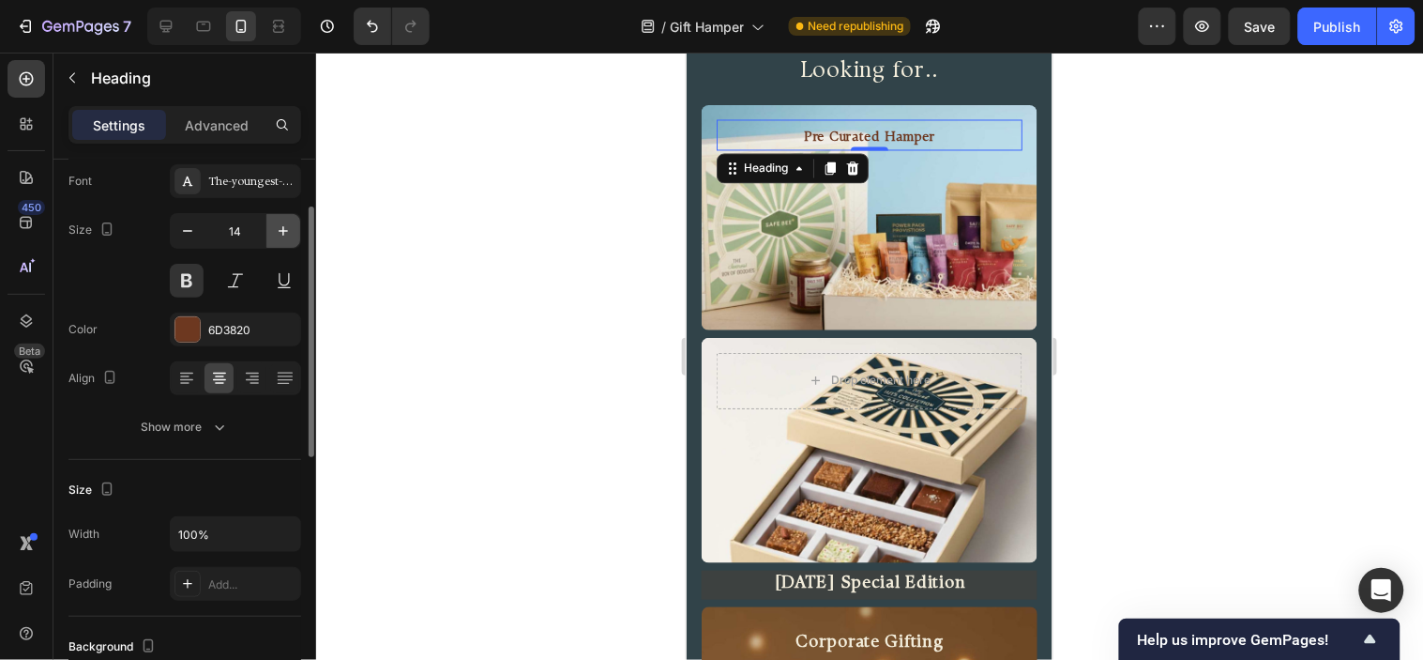
click at [284, 223] on icon "button" at bounding box center [283, 230] width 19 height 19
type input "18"
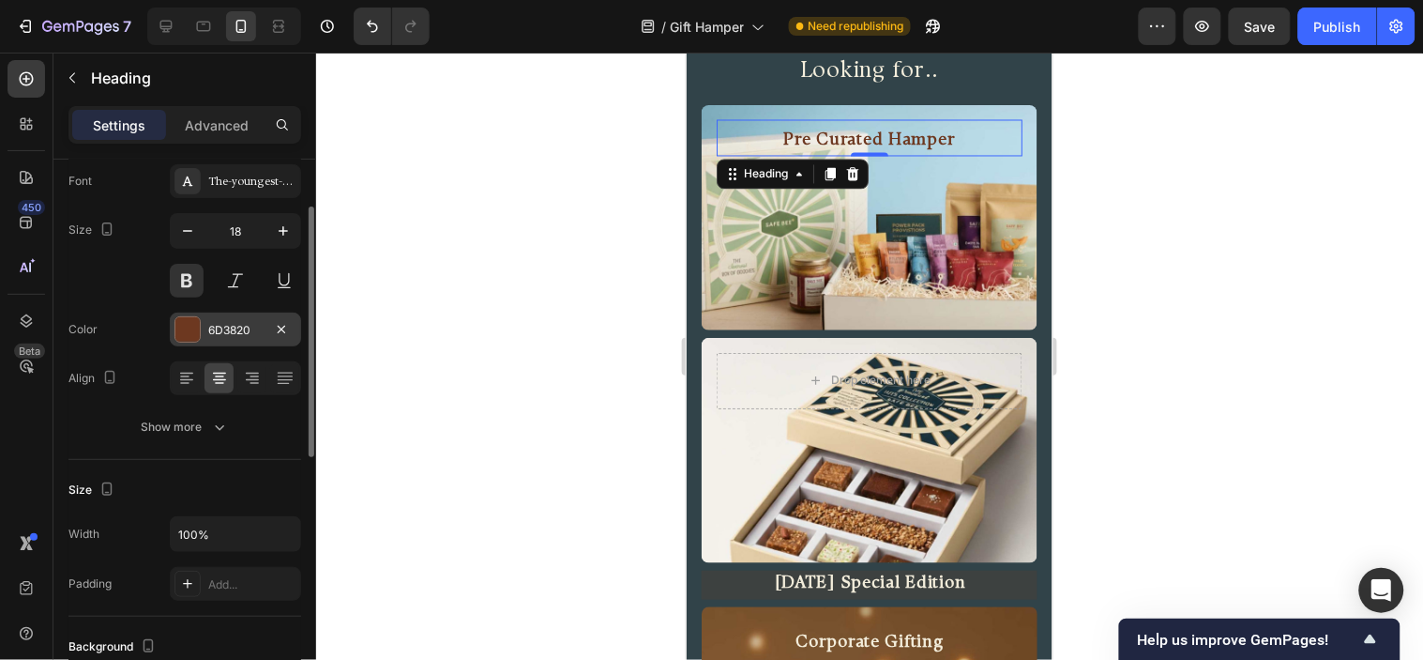
click at [190, 320] on div at bounding box center [187, 329] width 24 height 24
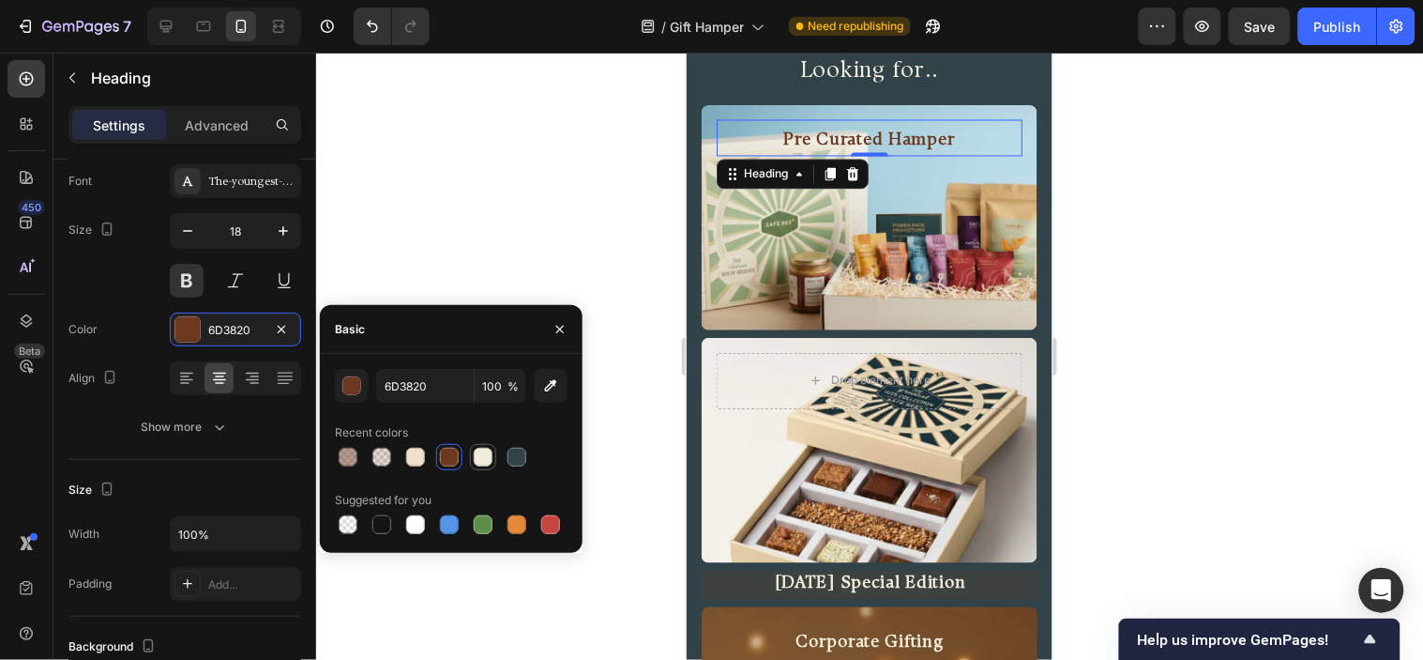
click at [475, 450] on div at bounding box center [483, 457] width 19 height 19
type input "F3EDDB"
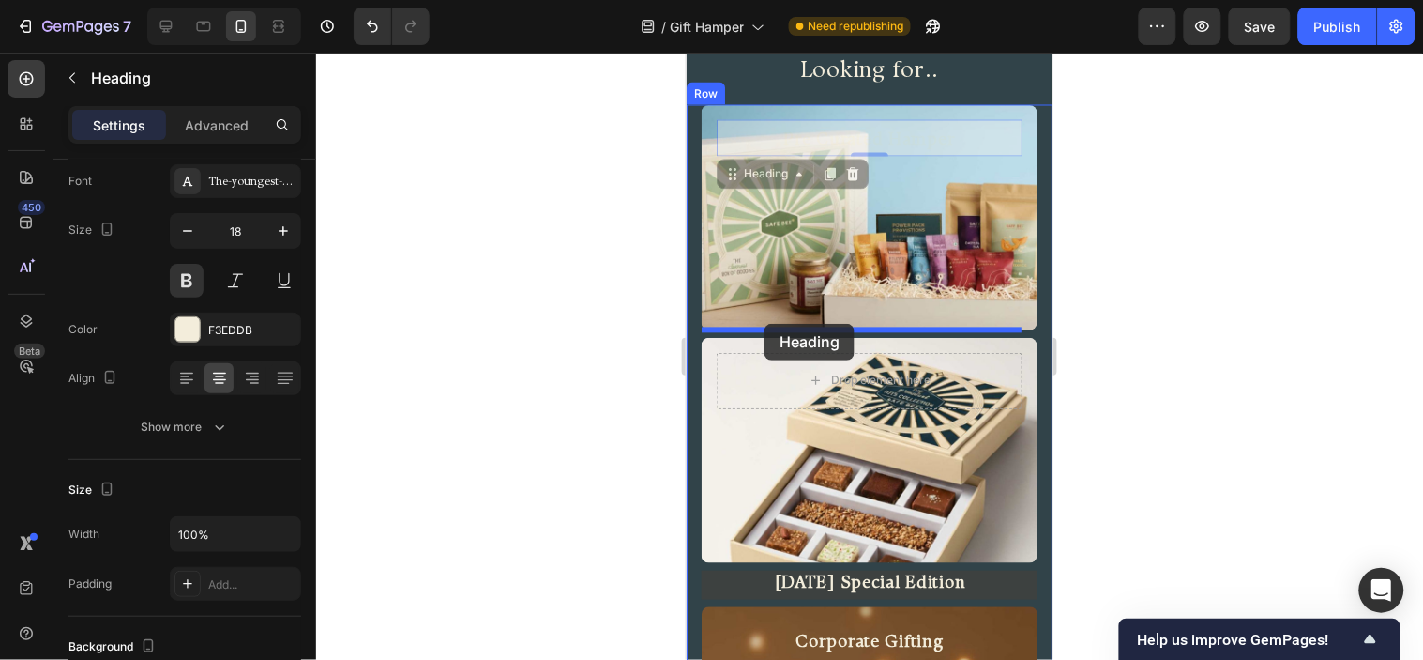
drag, startPoint x: 730, startPoint y: 169, endPoint x: 764, endPoint y: 323, distance: 157.6
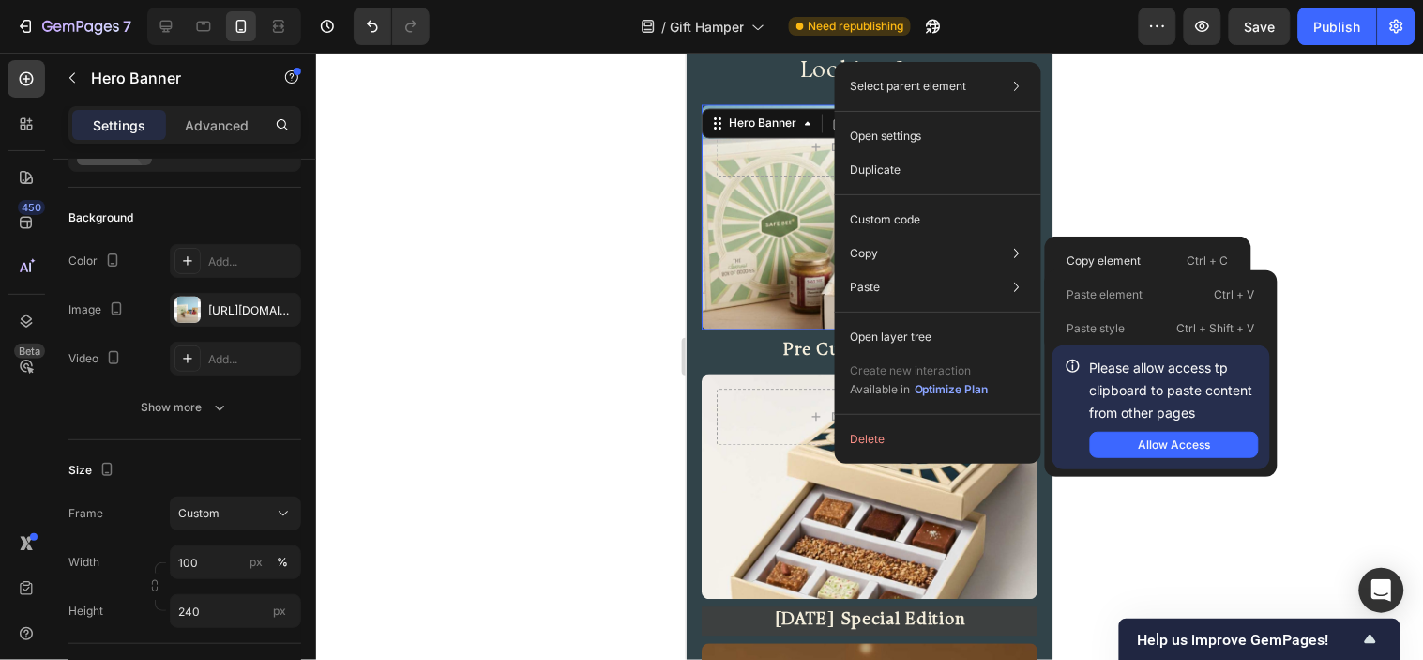
scroll to position [0, 0]
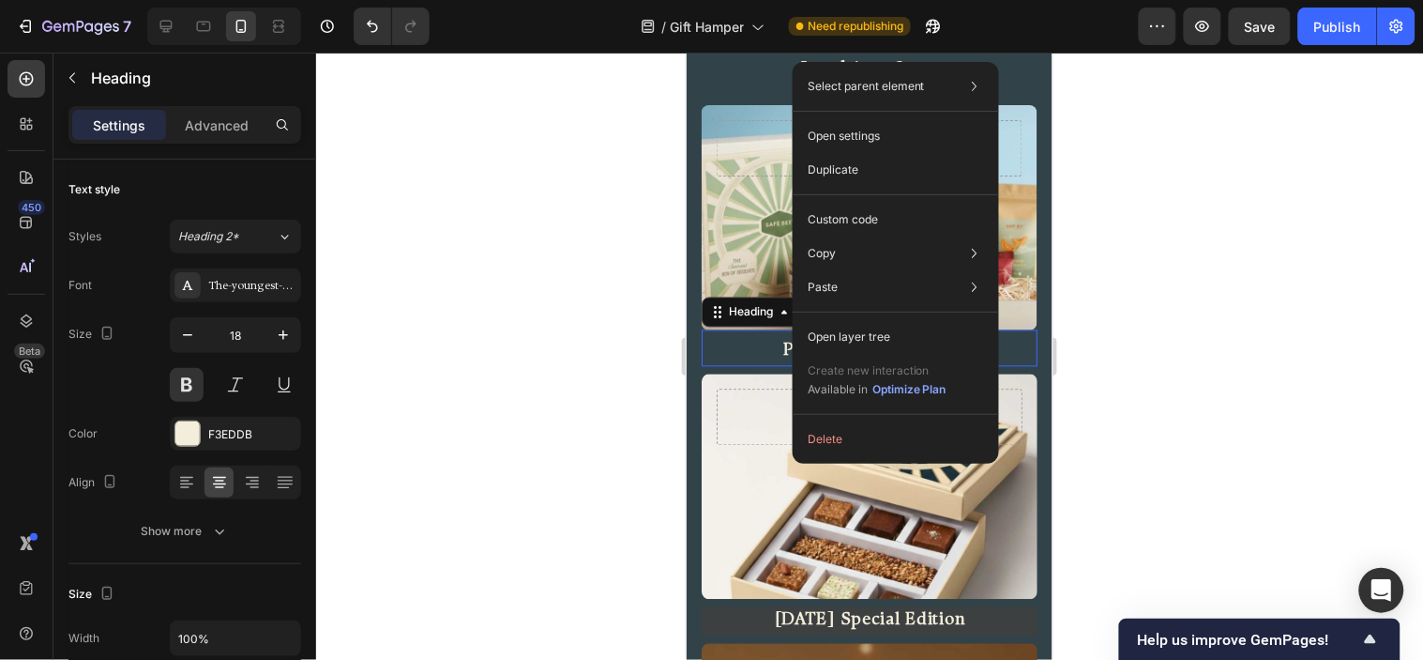
drag, startPoint x: 567, startPoint y: 360, endPoint x: 592, endPoint y: 354, distance: 26.2
click at [568, 360] on div at bounding box center [869, 356] width 1107 height 607
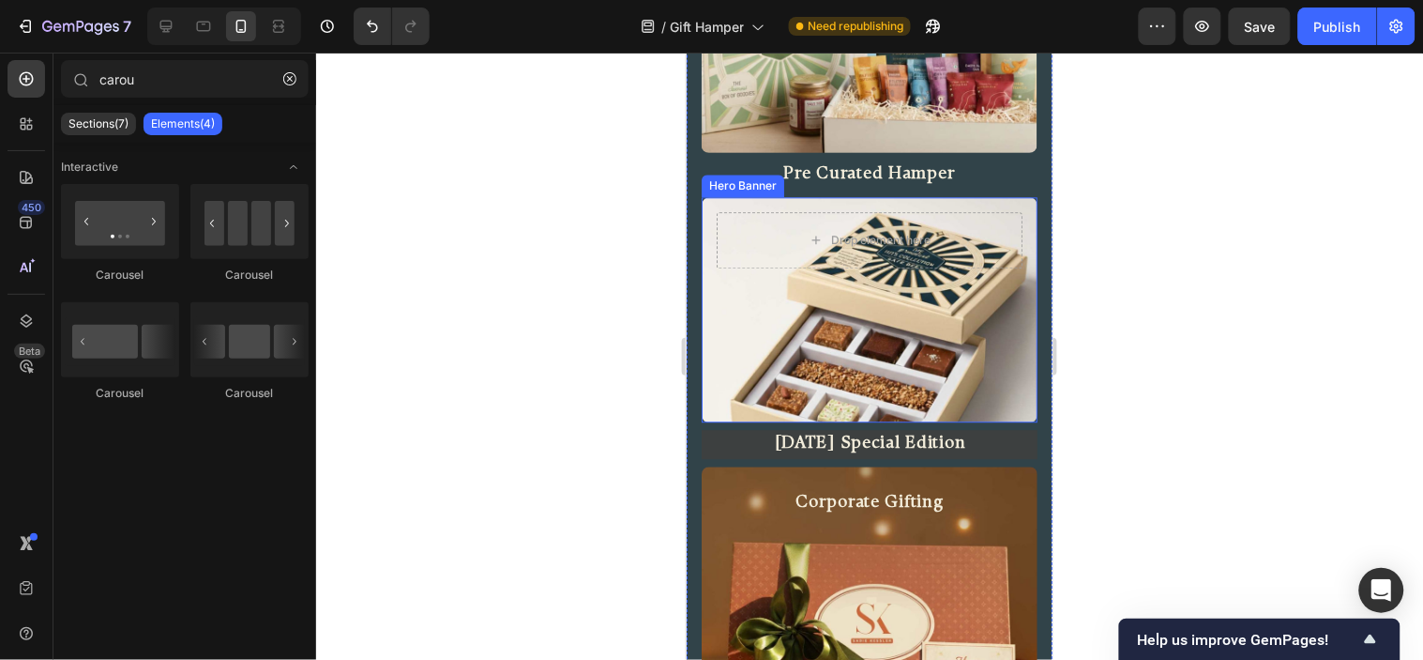
scroll to position [1079, 0]
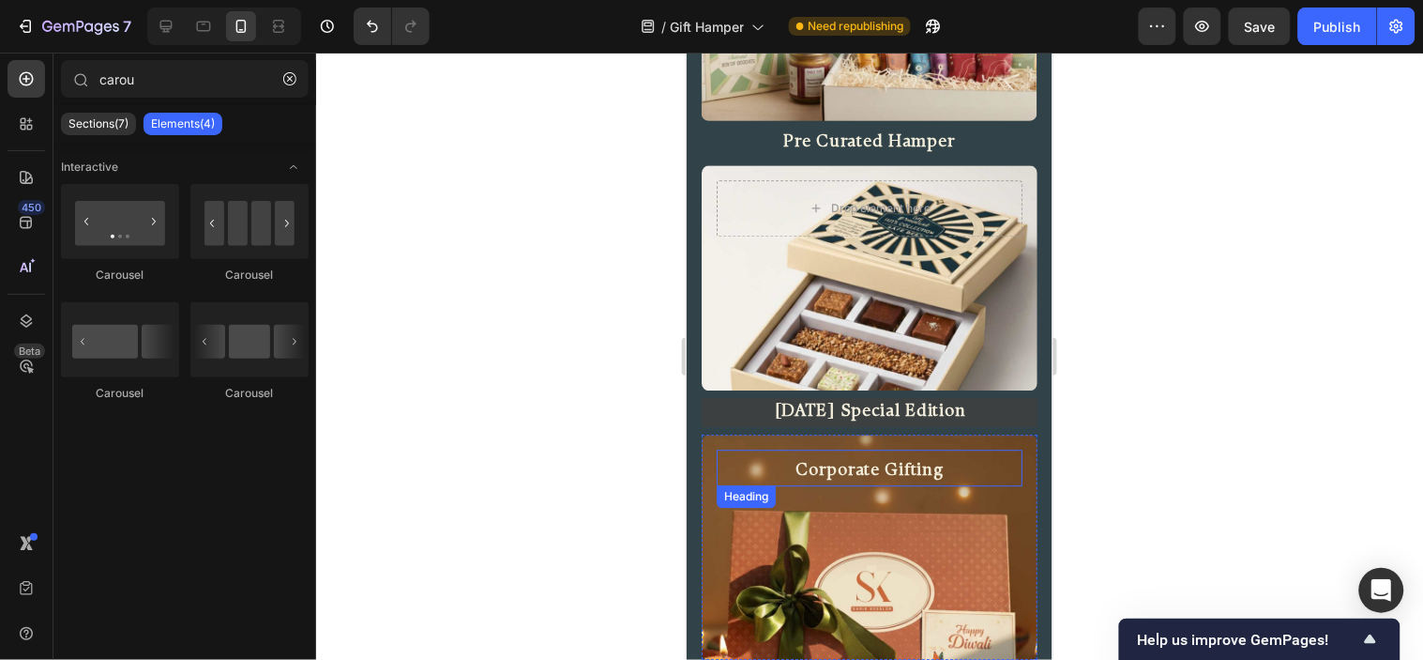
click at [901, 469] on h2 "Corporate Gifting" at bounding box center [869, 470] width 306 height 29
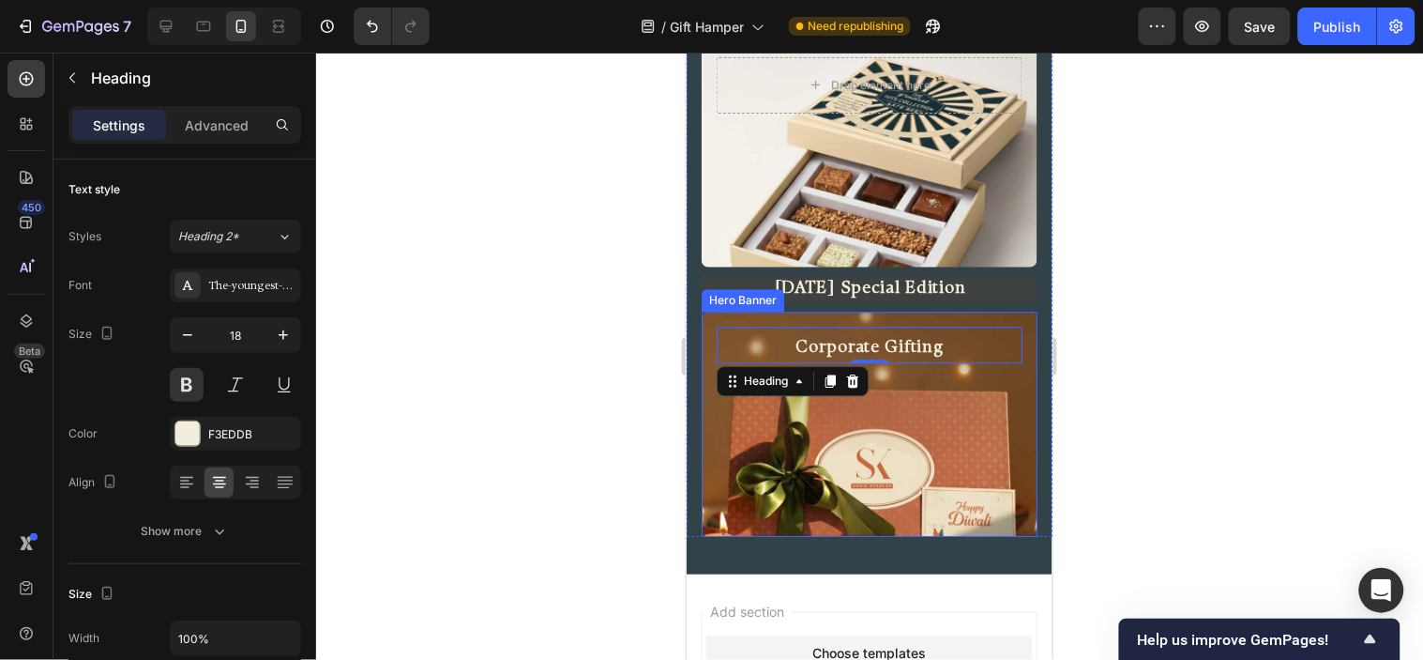
scroll to position [1287, 0]
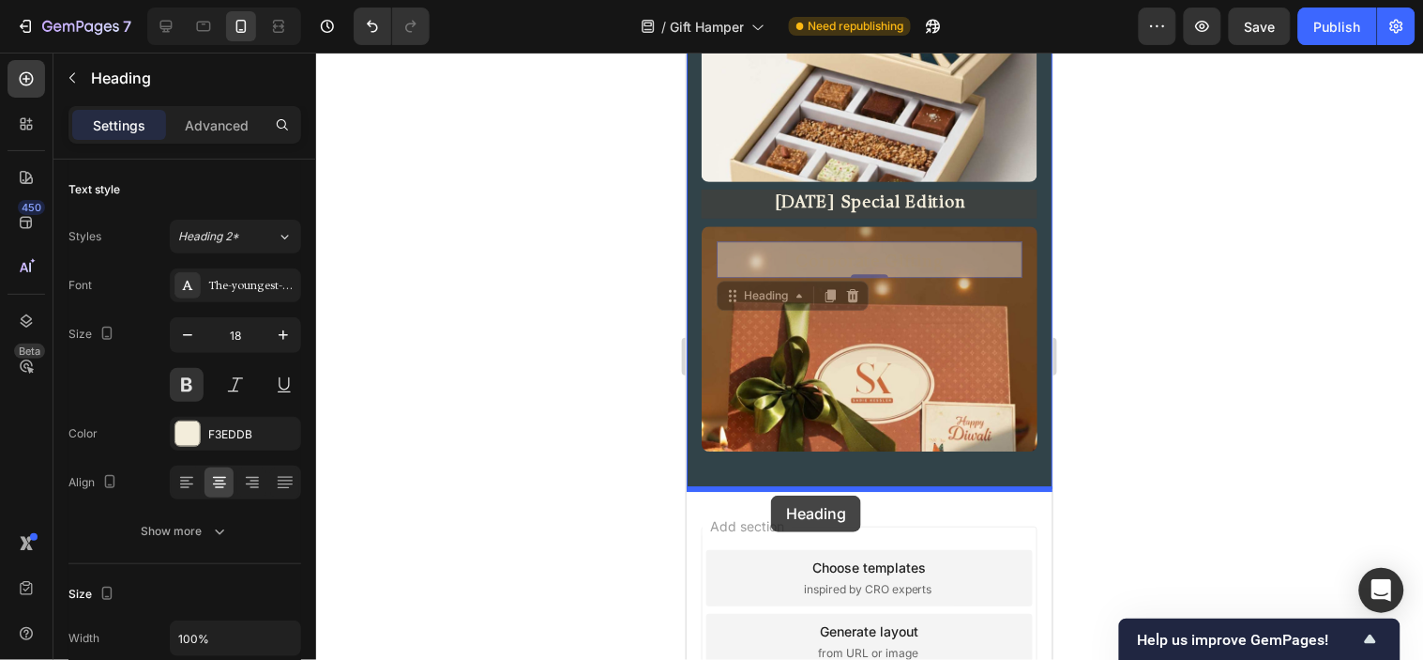
drag, startPoint x: 729, startPoint y: 294, endPoint x: 770, endPoint y: 495, distance: 205.0
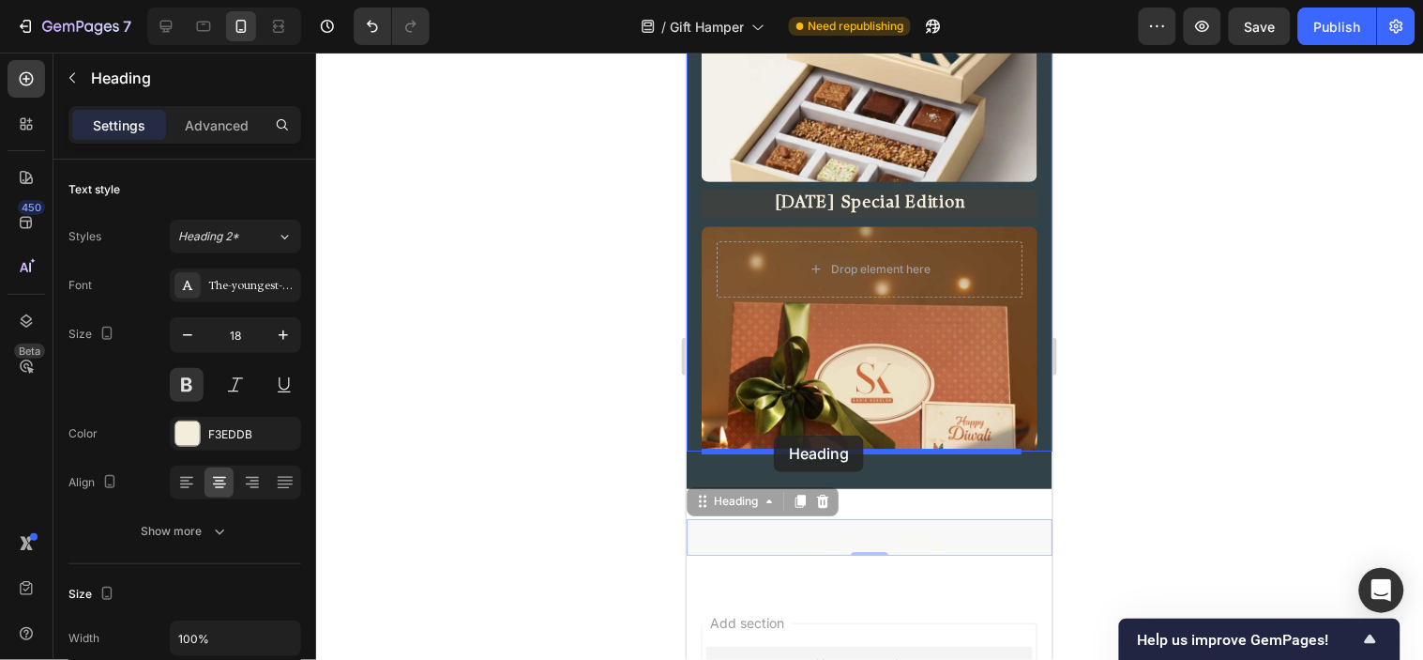
drag, startPoint x: 698, startPoint y: 507, endPoint x: 1826, endPoint y: 410, distance: 1132.0
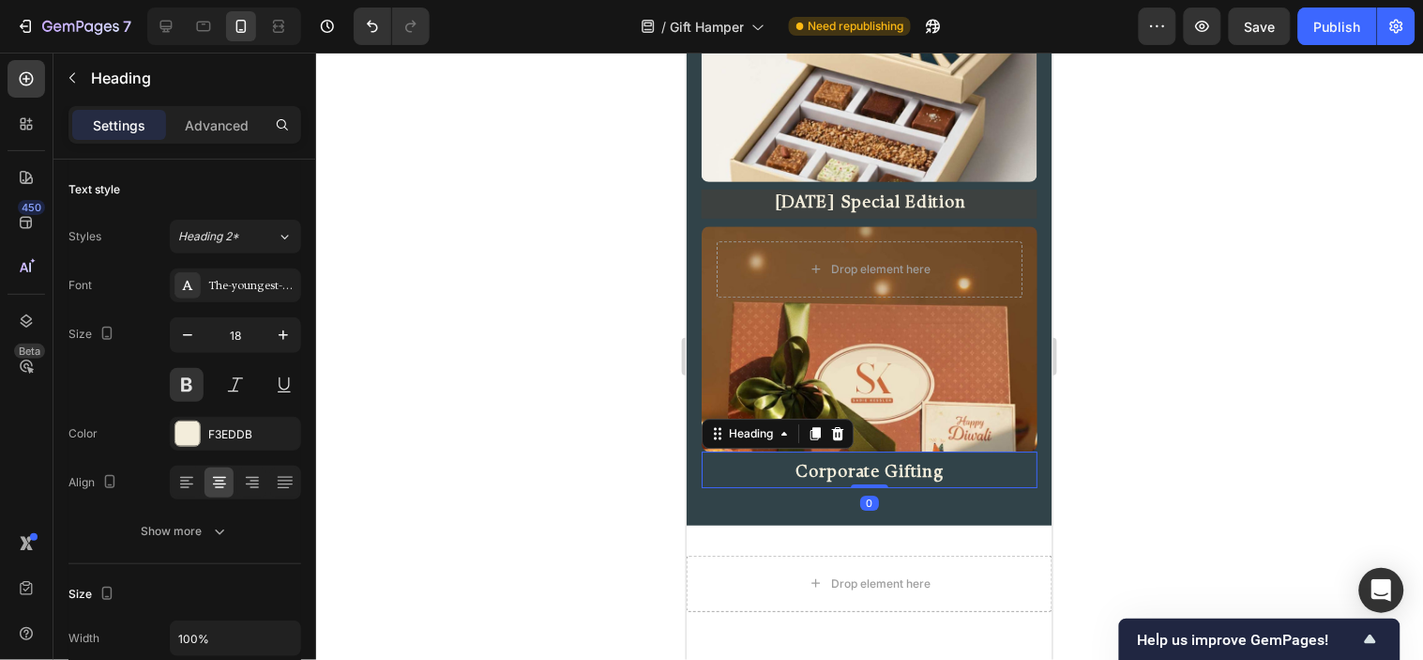
drag, startPoint x: 1231, startPoint y: 333, endPoint x: 1209, endPoint y: 330, distance: 22.7
click at [1234, 333] on div at bounding box center [869, 356] width 1107 height 607
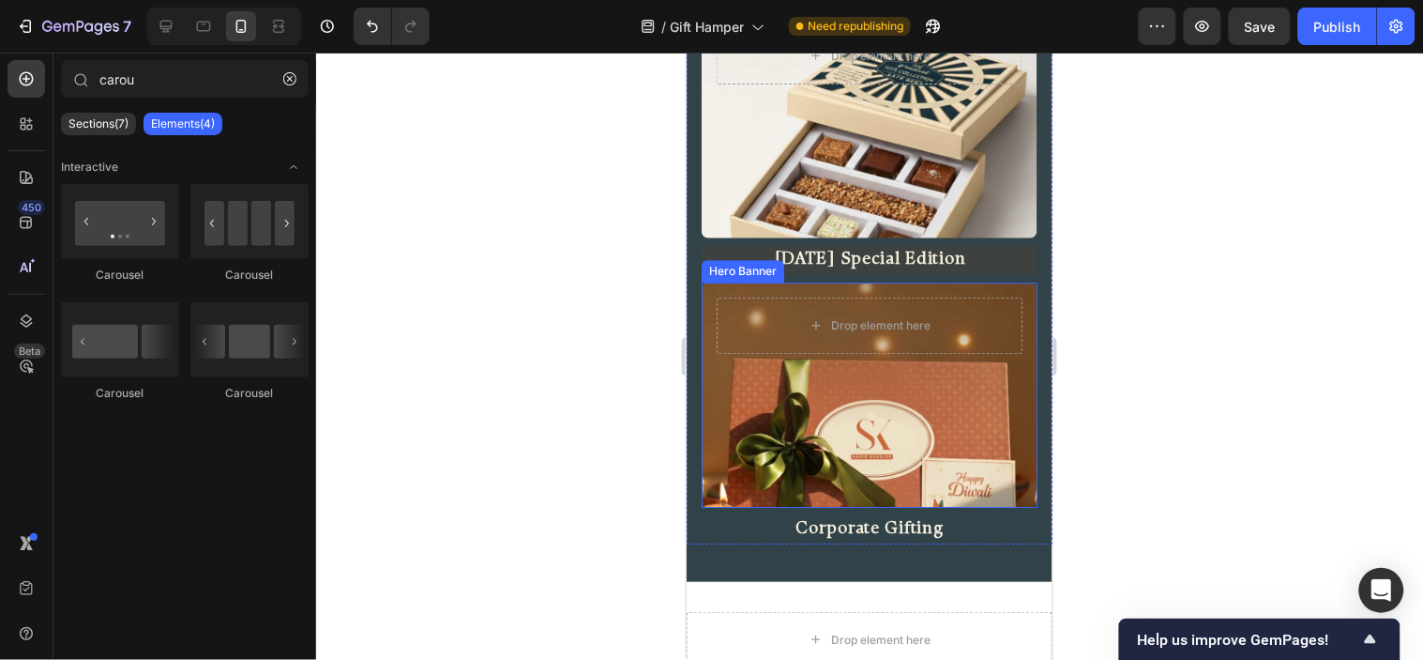
scroll to position [1183, 0]
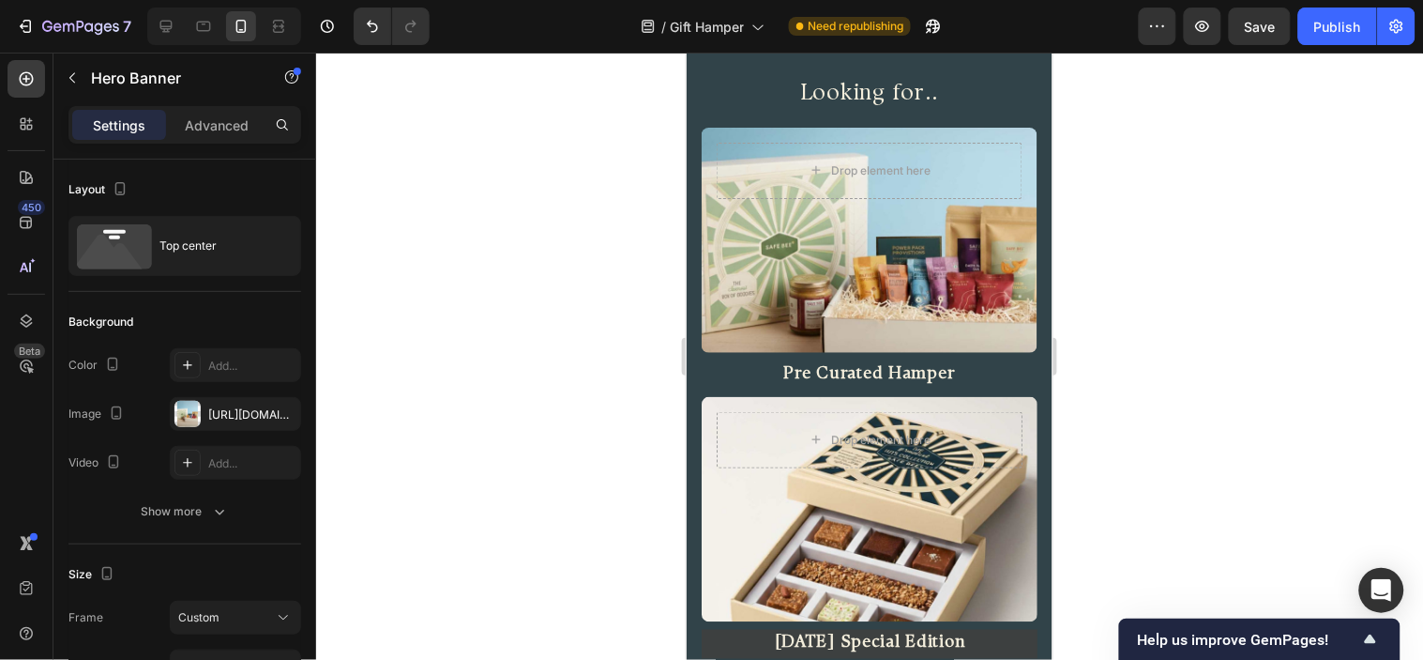
scroll to position [2330, 0]
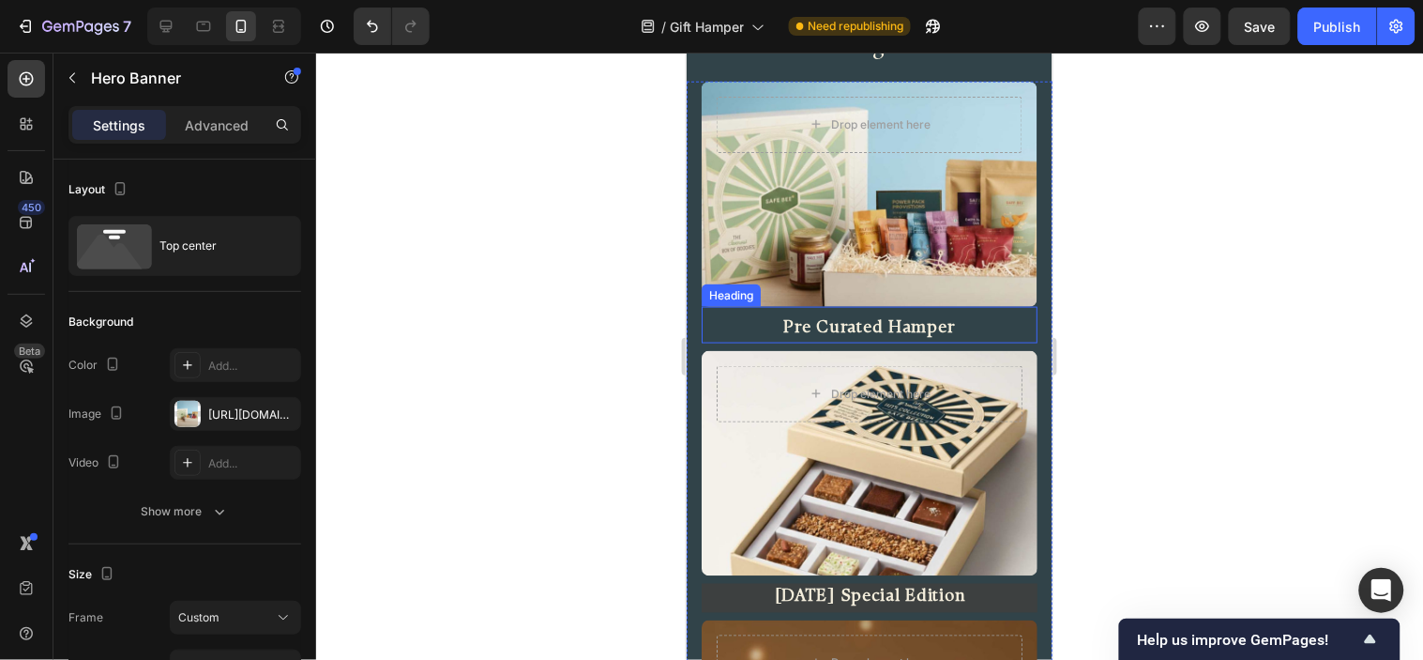
click at [735, 327] on h2 "Pre Curated Hamper" at bounding box center [869, 327] width 336 height 29
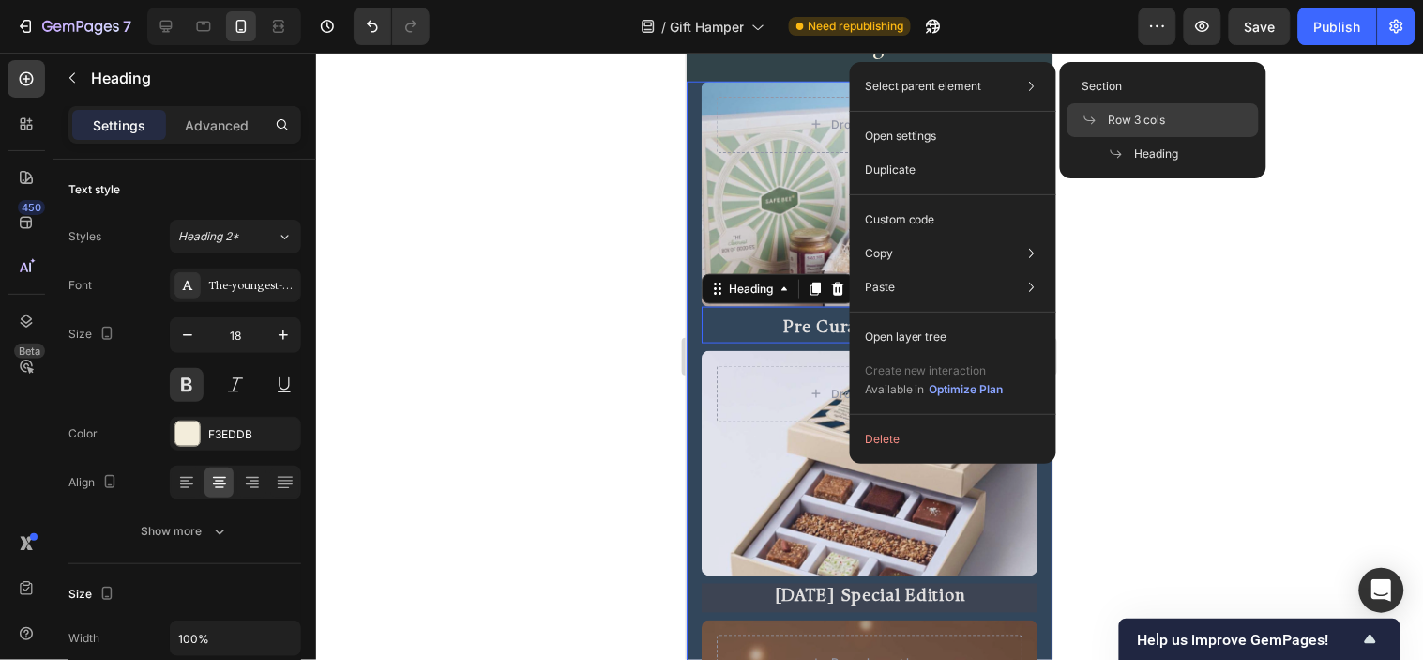
click at [1157, 118] on span "Row 3 cols" at bounding box center [1137, 120] width 57 height 17
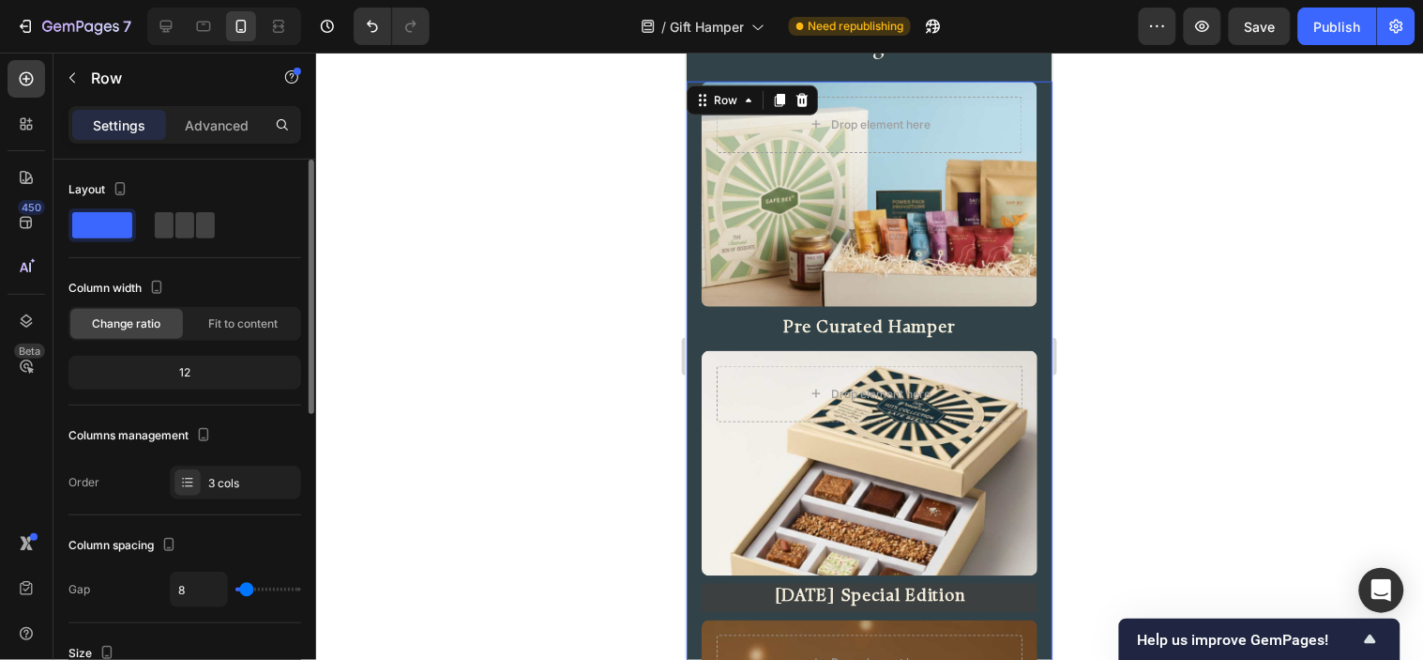
type input "27"
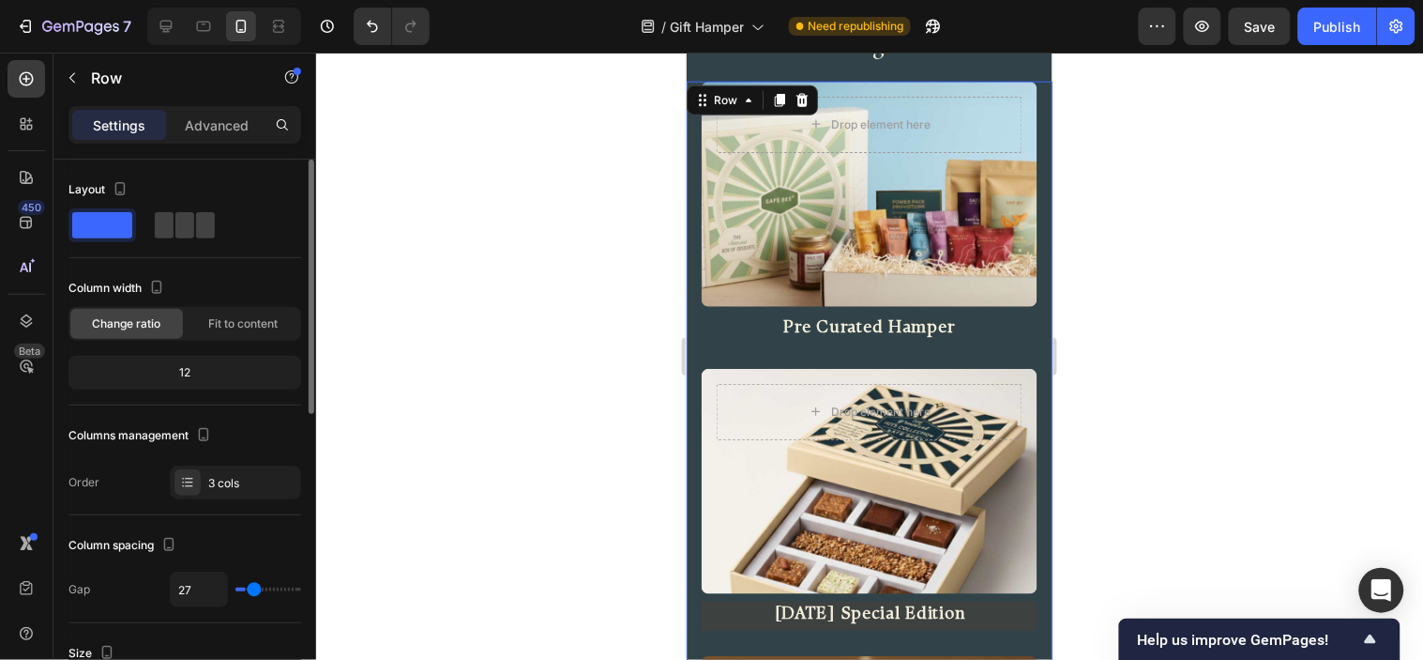
type input "37"
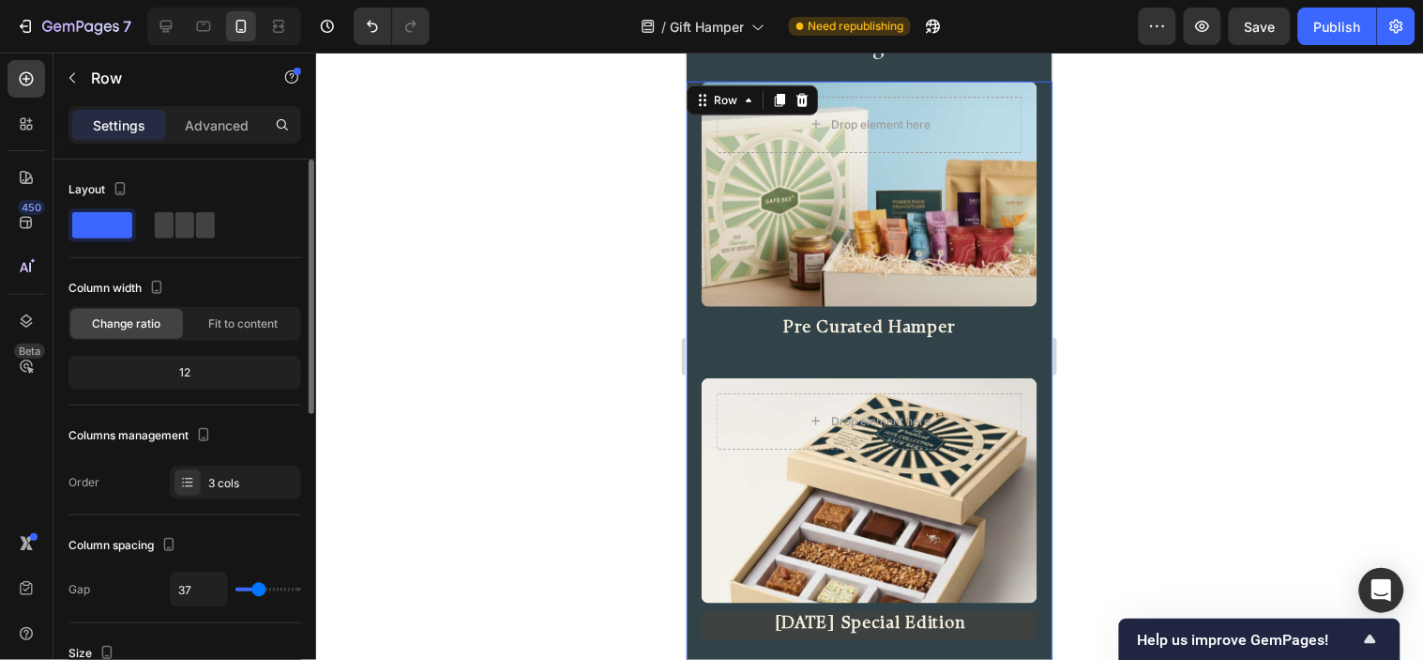
type input "34"
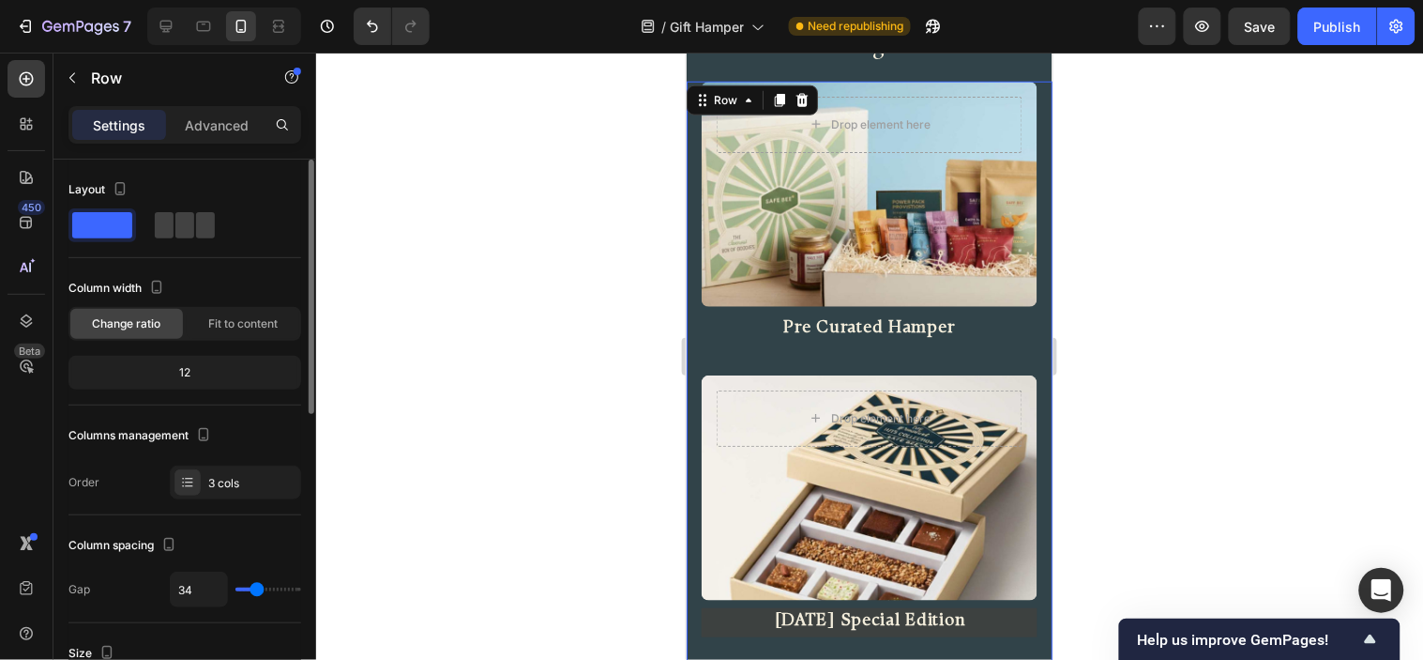
type input "29"
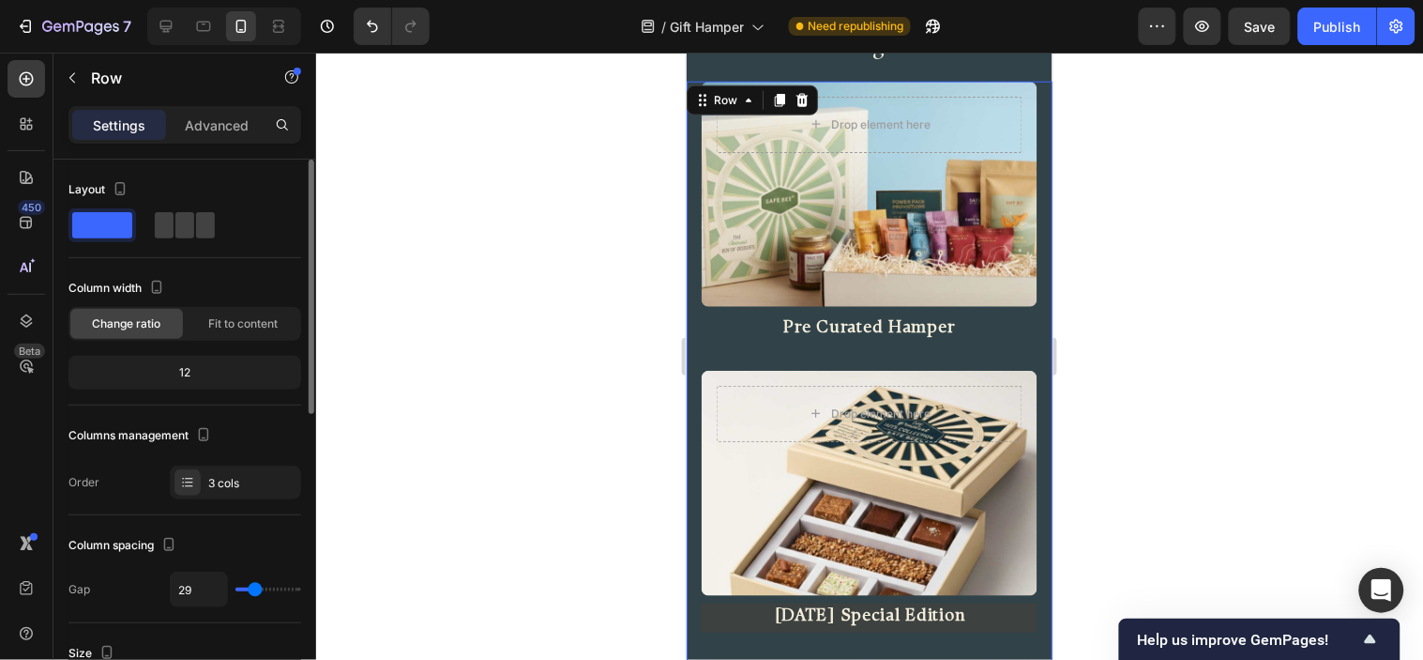
type input "27"
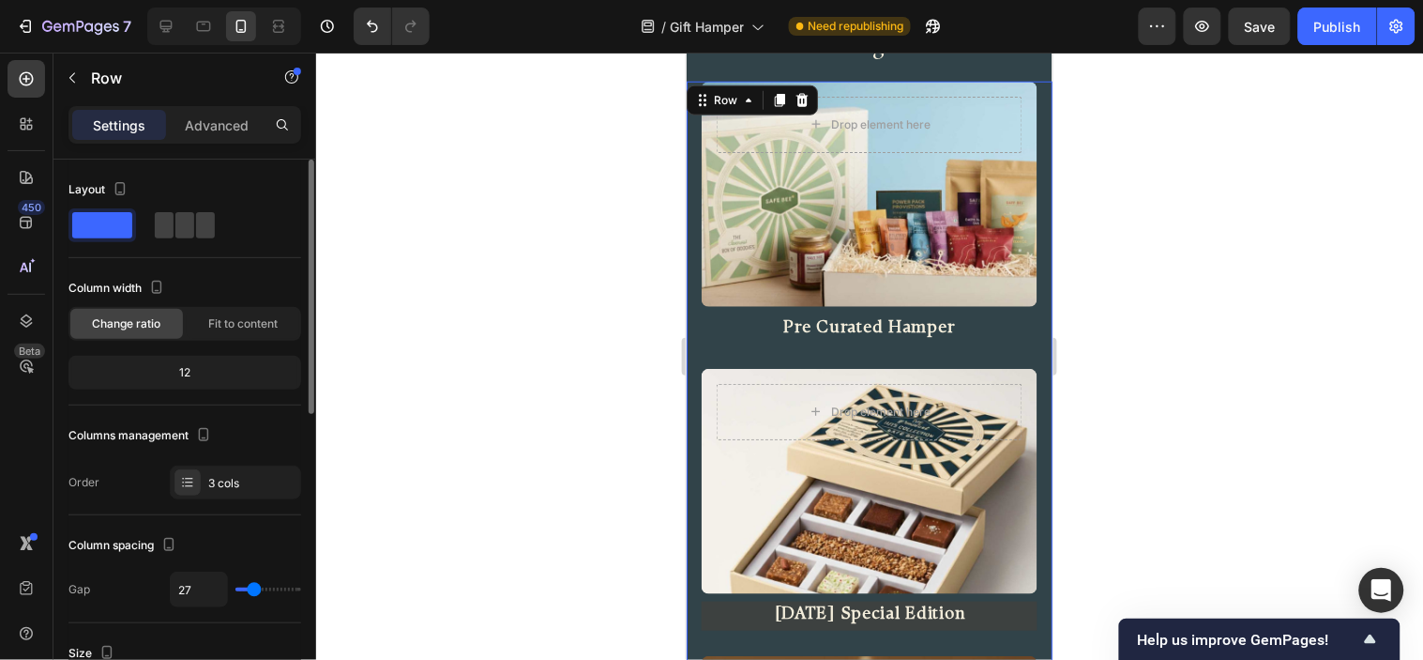
type input "25"
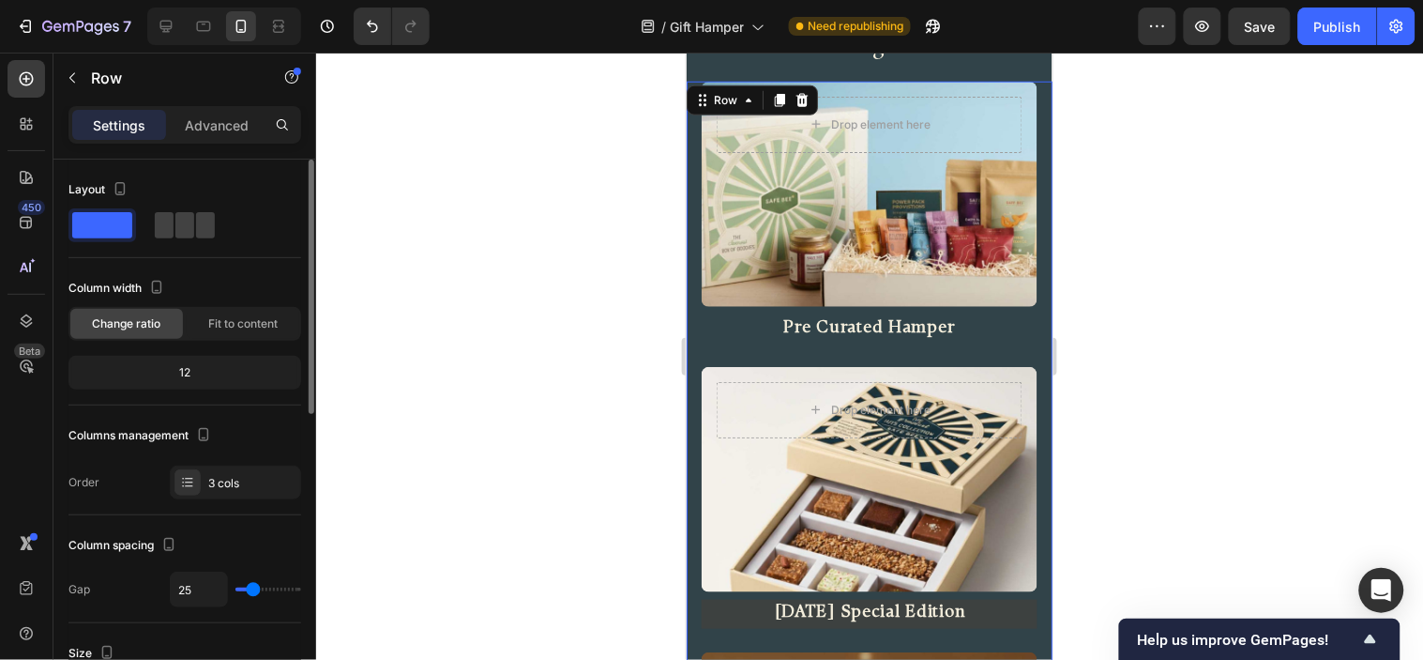
type input "25"
click at [253, 588] on input "range" at bounding box center [269, 589] width 66 height 4
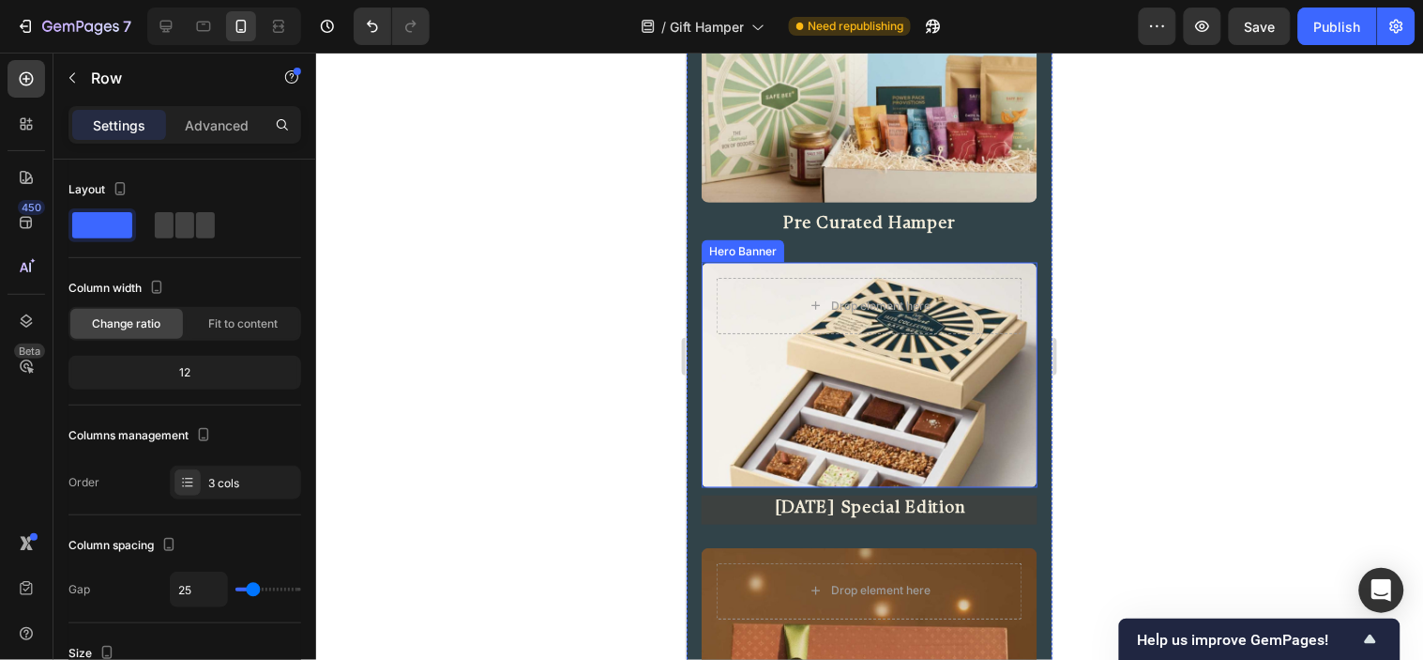
scroll to position [2294, 0]
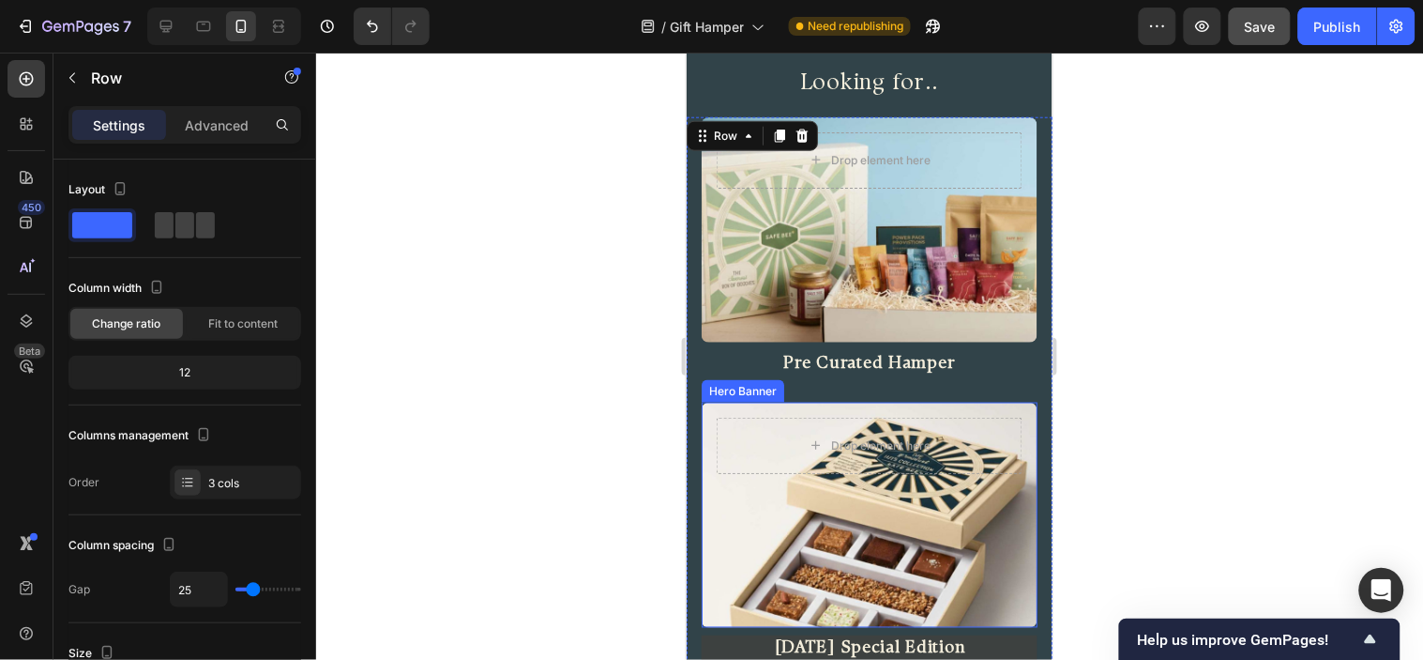
click at [1268, 23] on span "Save" at bounding box center [1260, 27] width 31 height 16
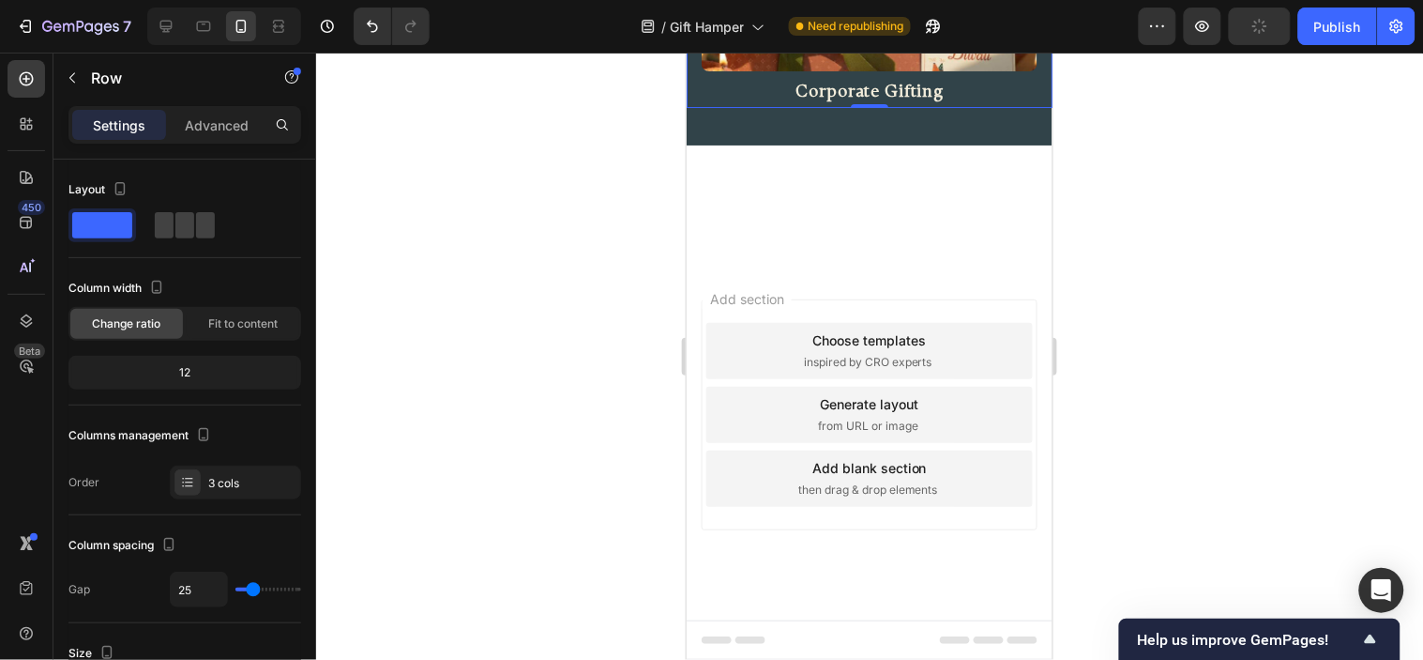
scroll to position [1699, 0]
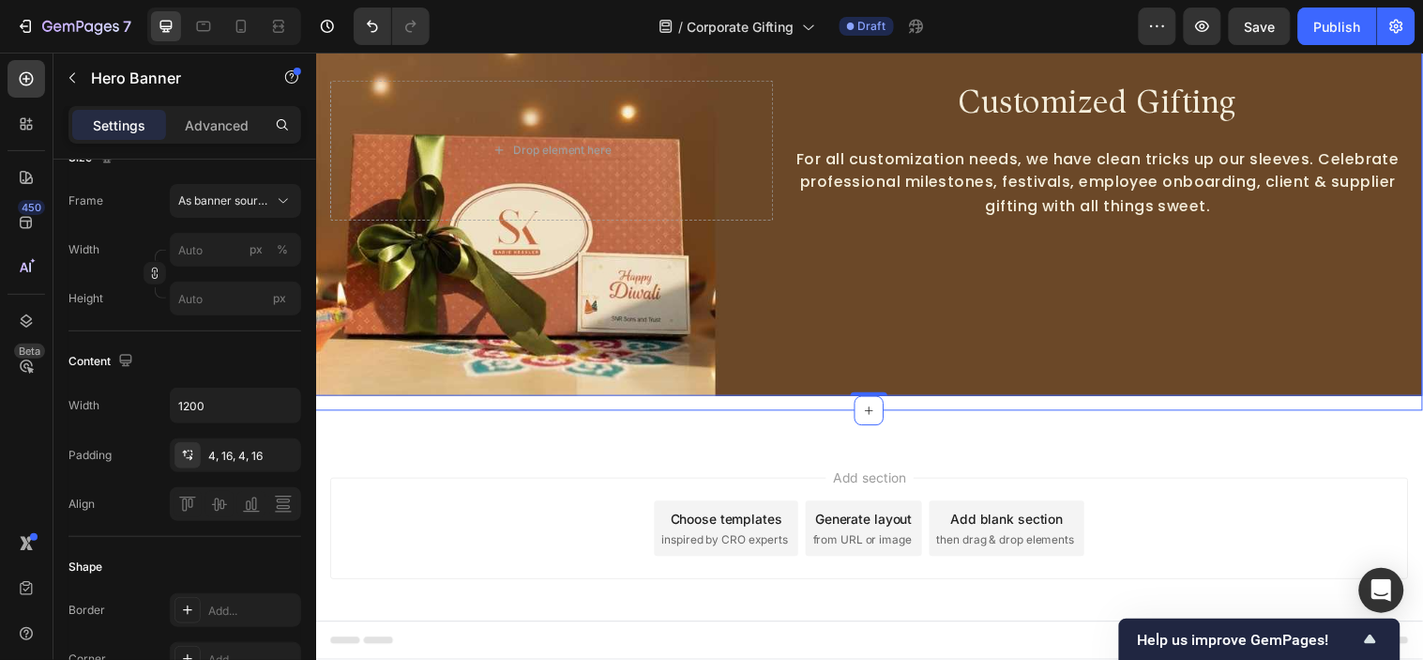
scroll to position [190, 0]
click at [876, 407] on icon at bounding box center [878, 414] width 15 height 15
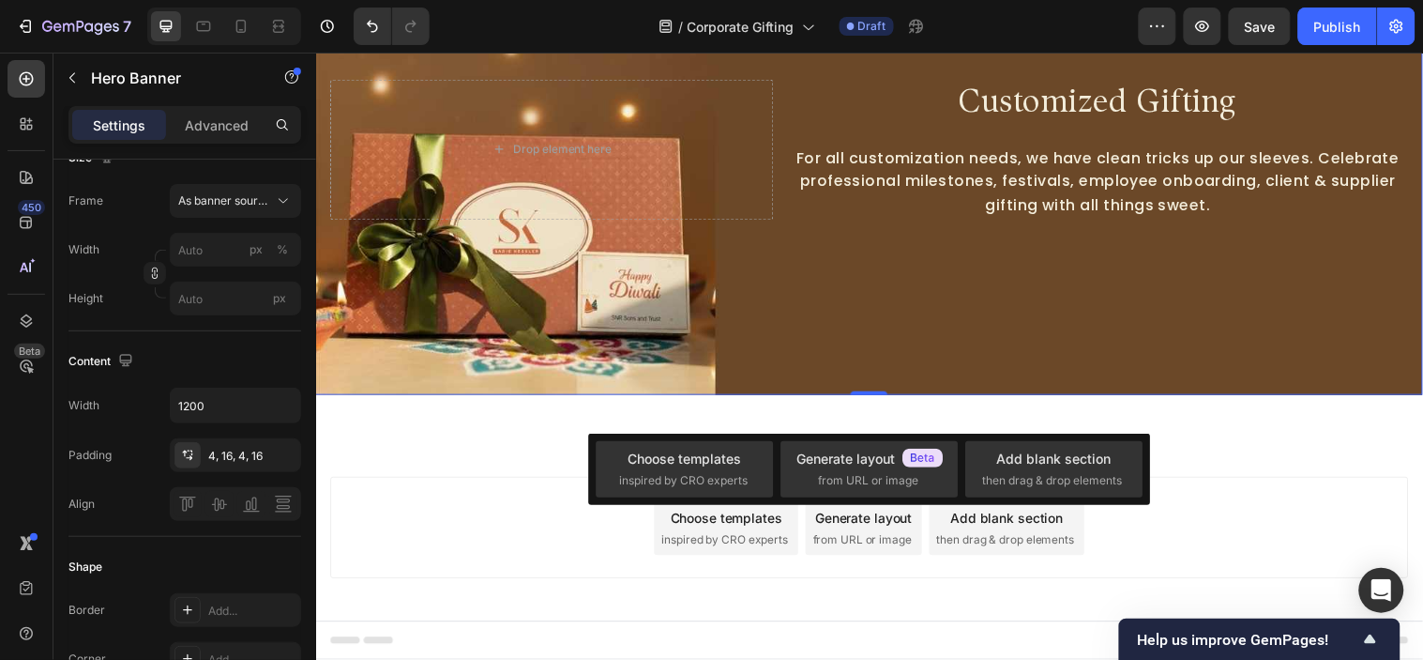
click at [979, 382] on div "Background Image" at bounding box center [878, 150] width 1126 height 500
click at [210, 133] on p "Advanced" at bounding box center [217, 125] width 64 height 20
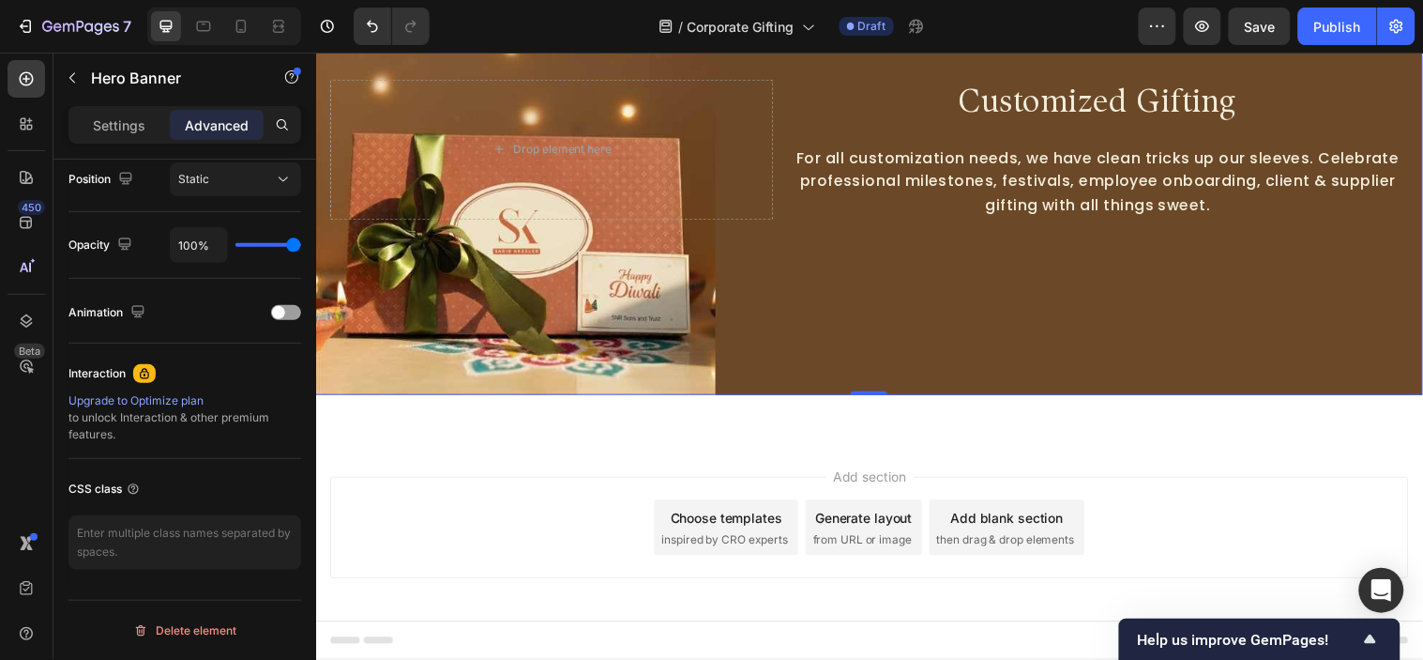
scroll to position [0, 0]
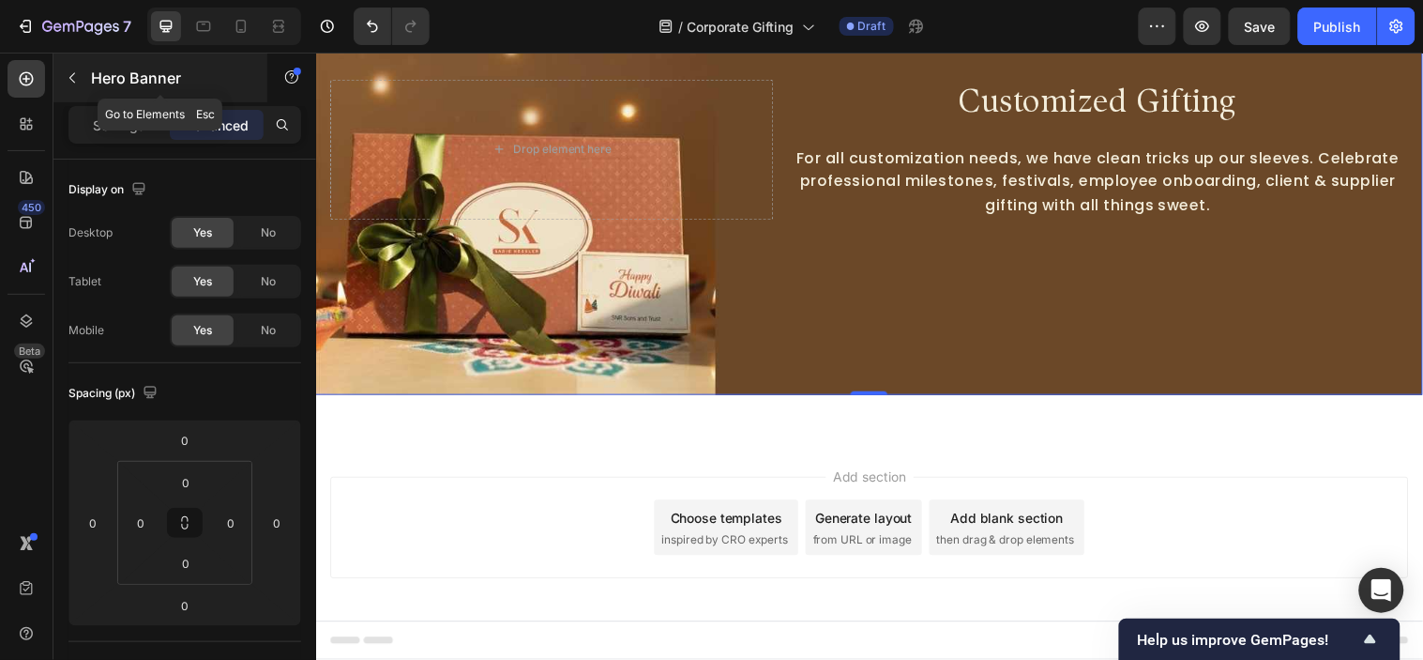
click at [73, 80] on icon "button" at bounding box center [72, 77] width 15 height 15
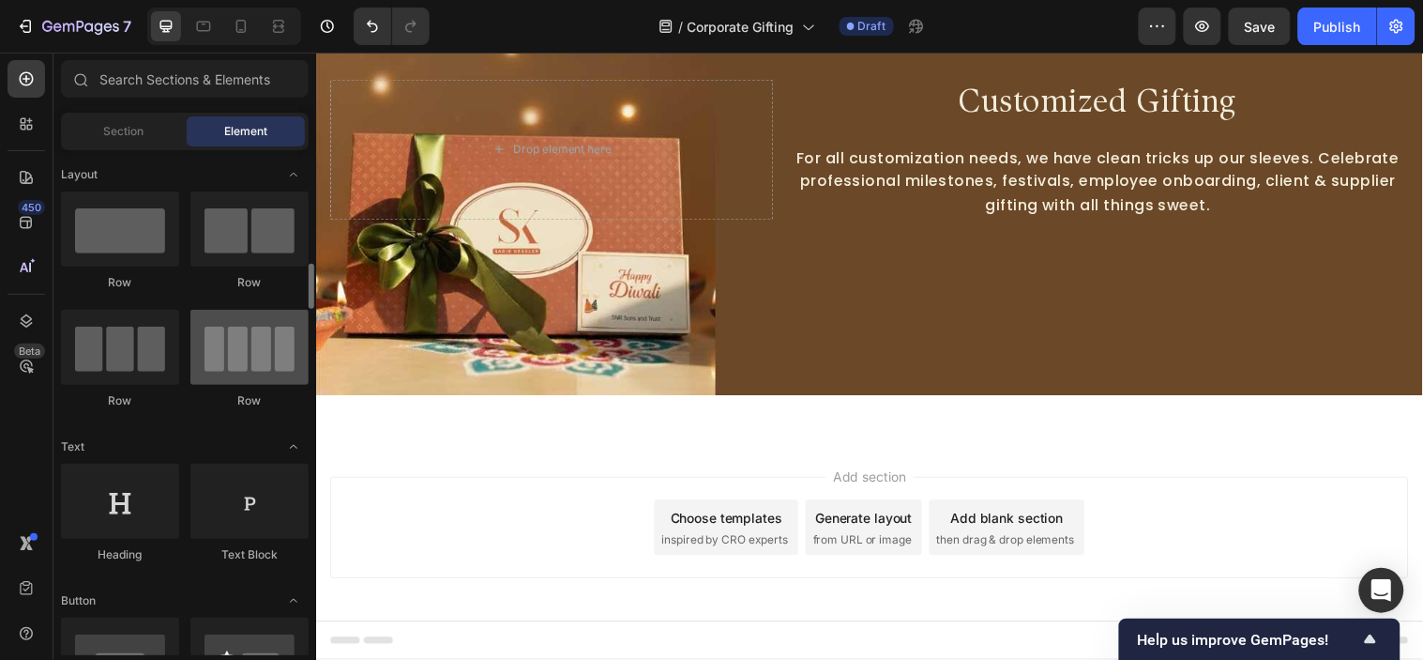
scroll to position [208, 0]
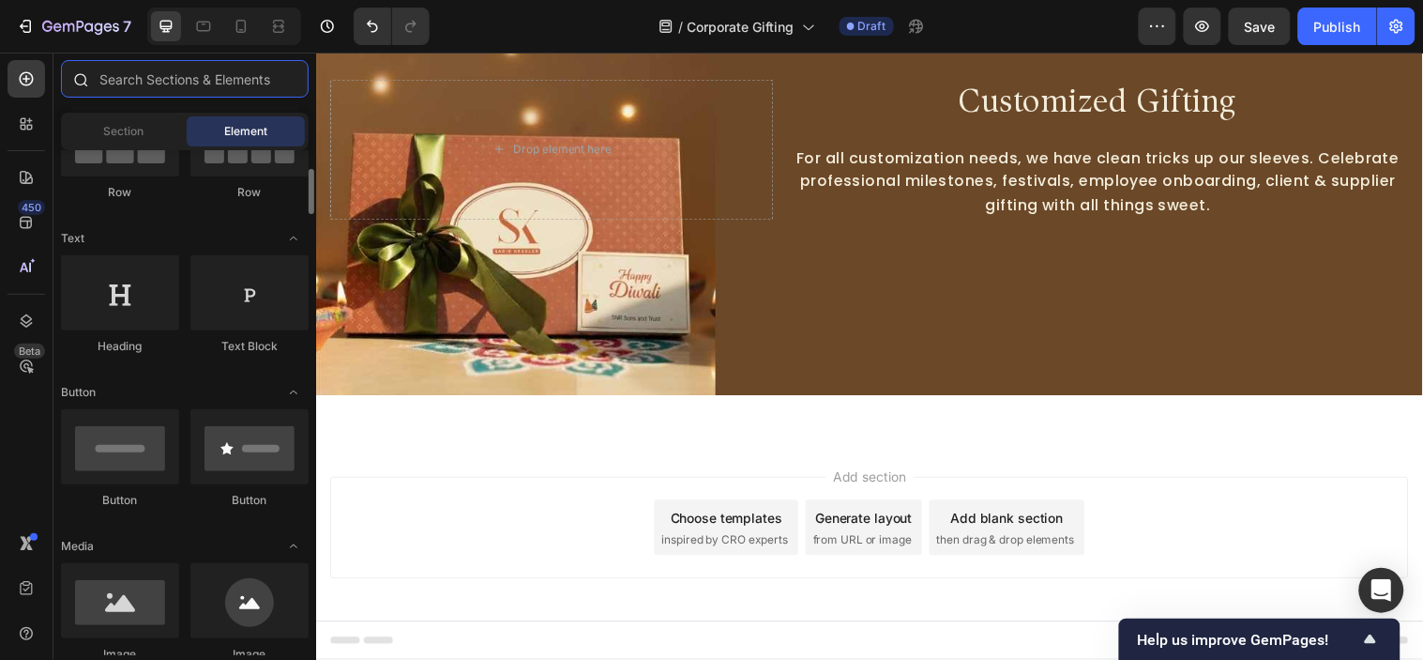
click at [165, 89] on input "text" at bounding box center [185, 79] width 248 height 38
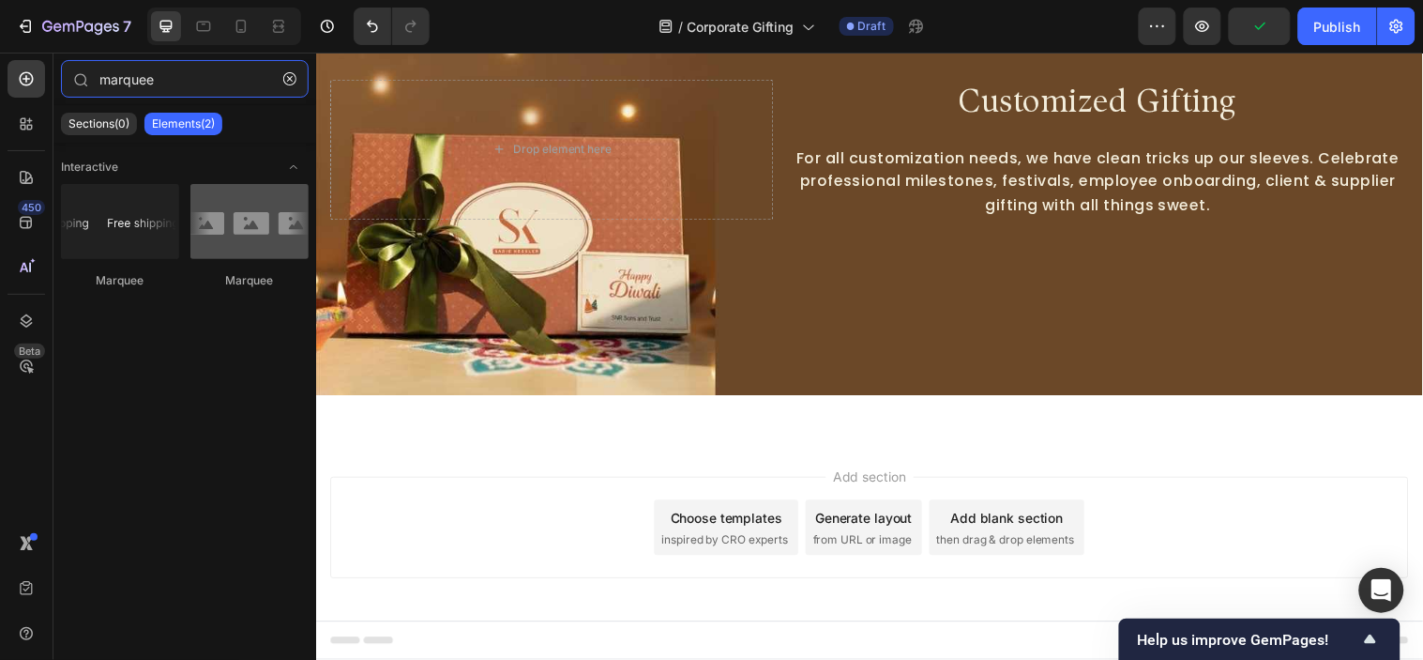
type input "marquee"
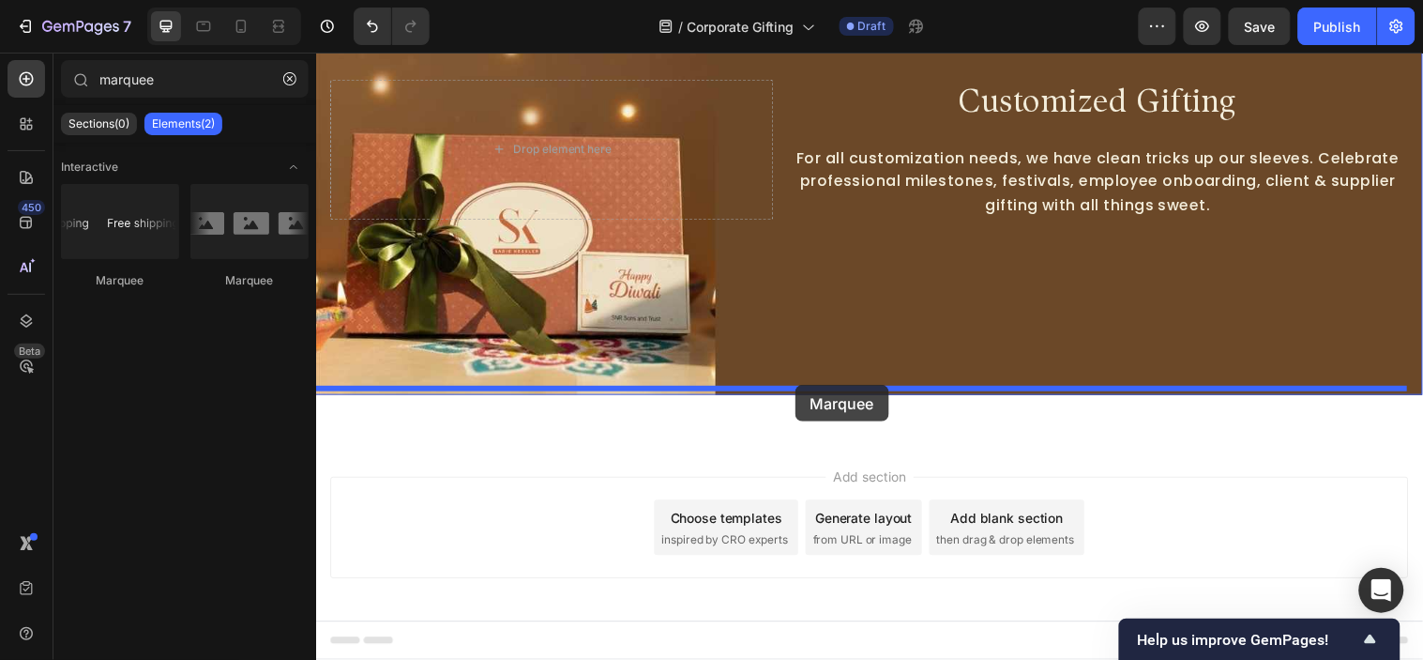
drag, startPoint x: 552, startPoint y: 272, endPoint x: 802, endPoint y: 389, distance: 276.6
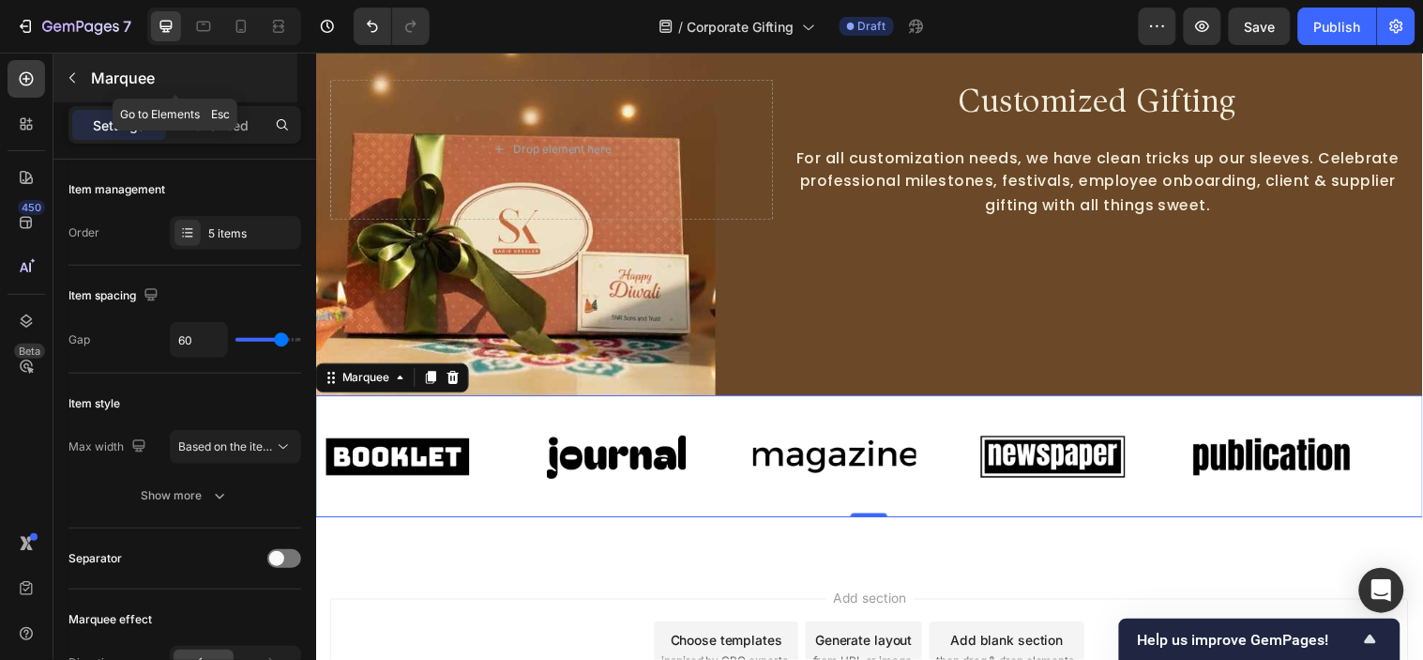
click at [78, 82] on icon "button" at bounding box center [72, 77] width 15 height 15
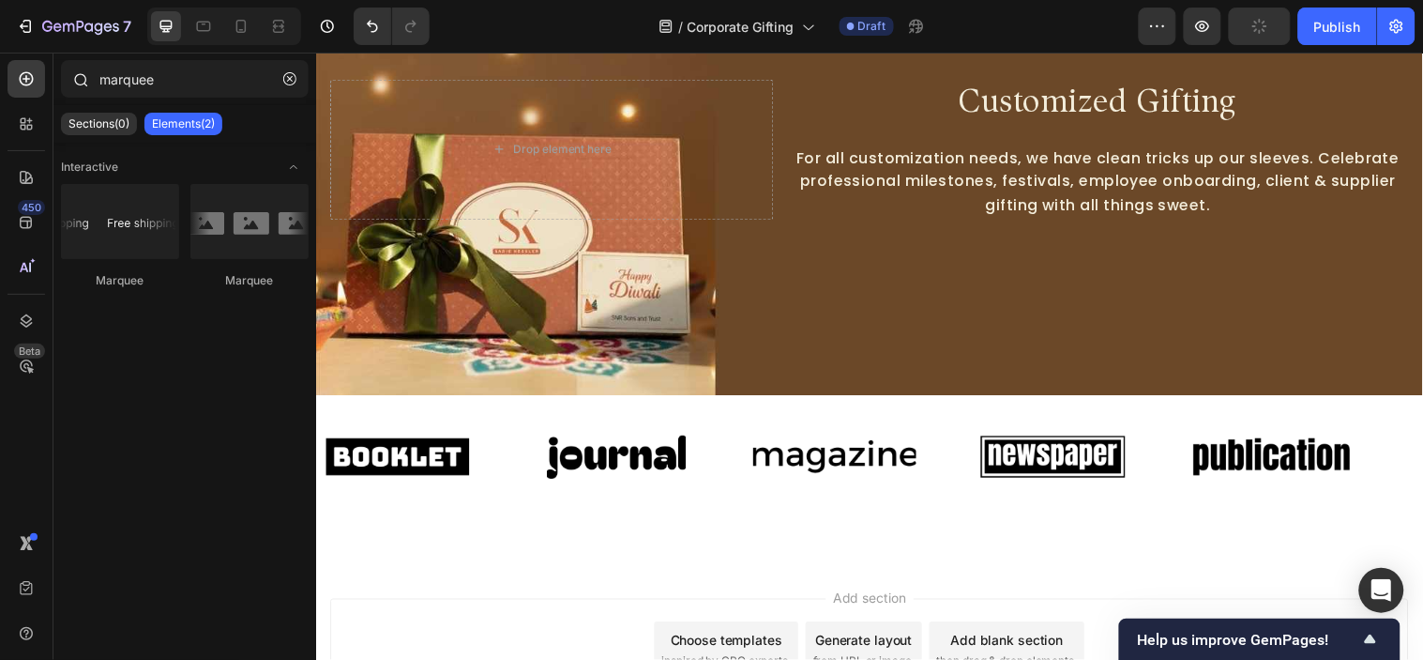
click at [81, 82] on icon at bounding box center [79, 78] width 15 height 15
click at [283, 68] on button "button" at bounding box center [290, 79] width 30 height 30
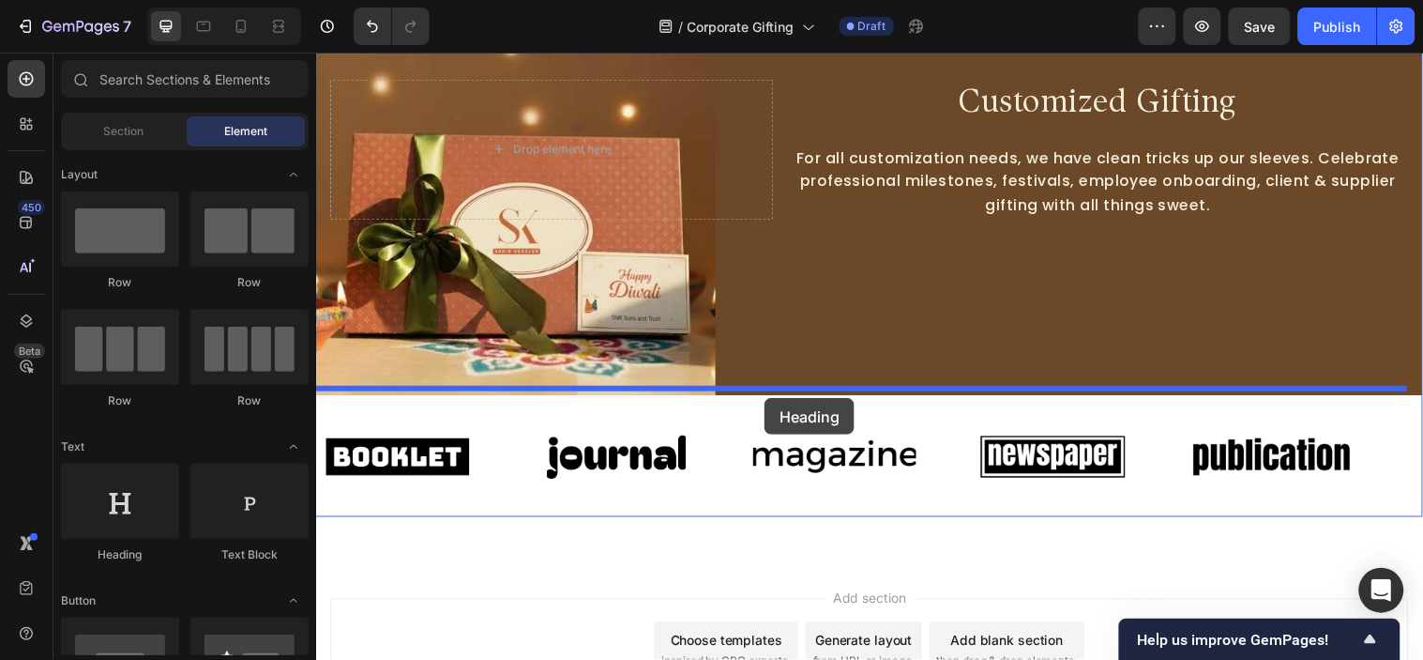
drag, startPoint x: 495, startPoint y: 563, endPoint x: 771, endPoint y: 403, distance: 319.5
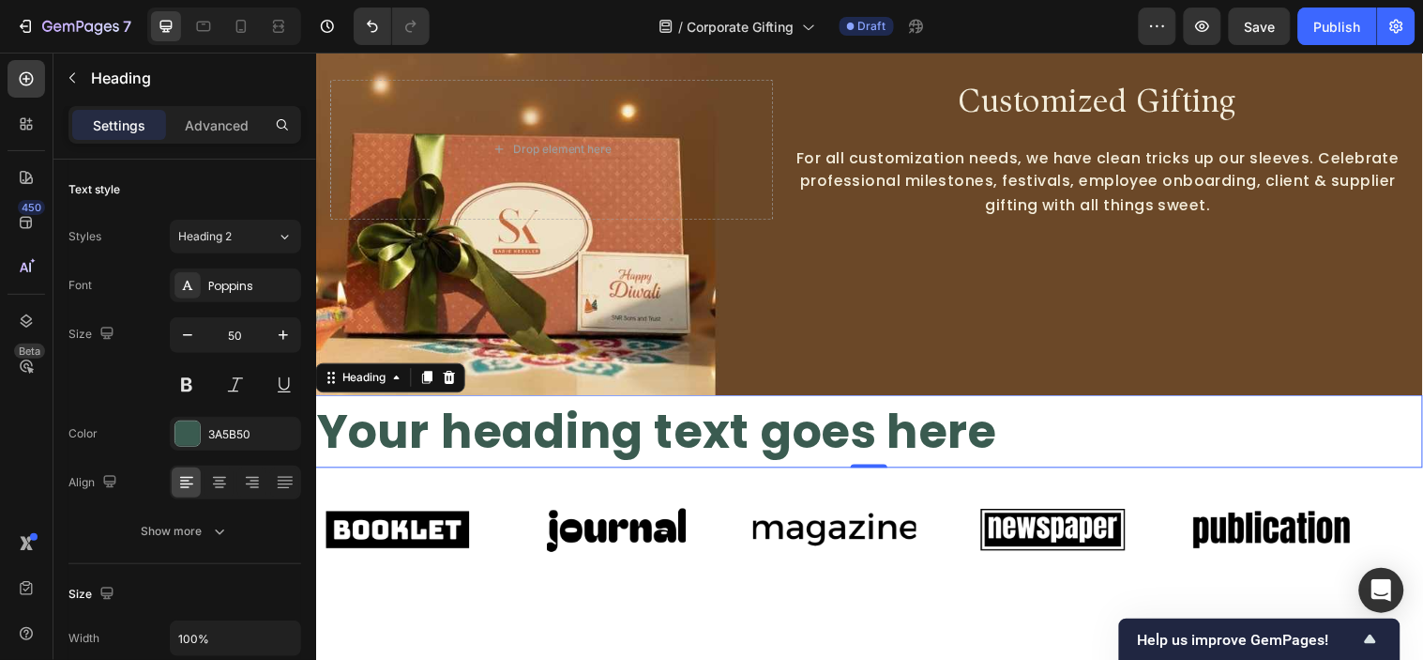
click at [1090, 412] on h2 "Your heading text goes here" at bounding box center [878, 437] width 1126 height 74
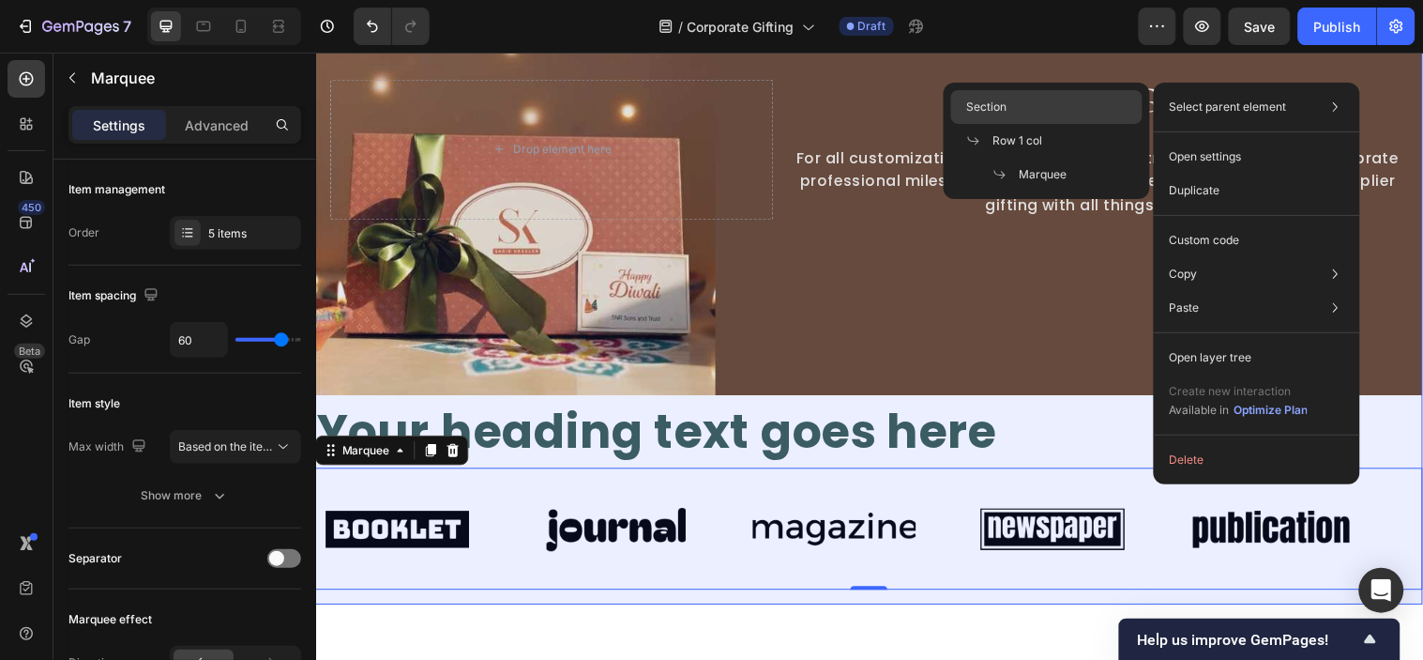
click at [998, 108] on span "Section" at bounding box center [986, 107] width 40 height 17
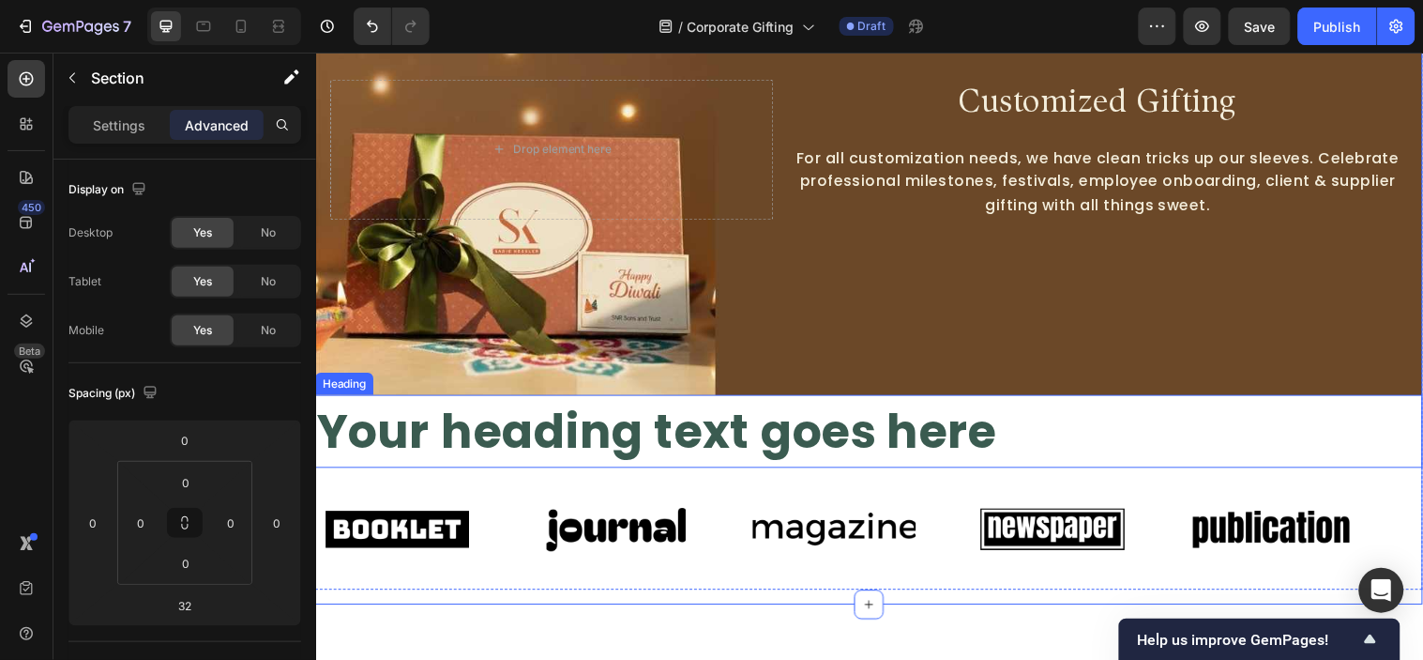
click at [1004, 412] on p "Your heading text goes here" at bounding box center [878, 437] width 1122 height 70
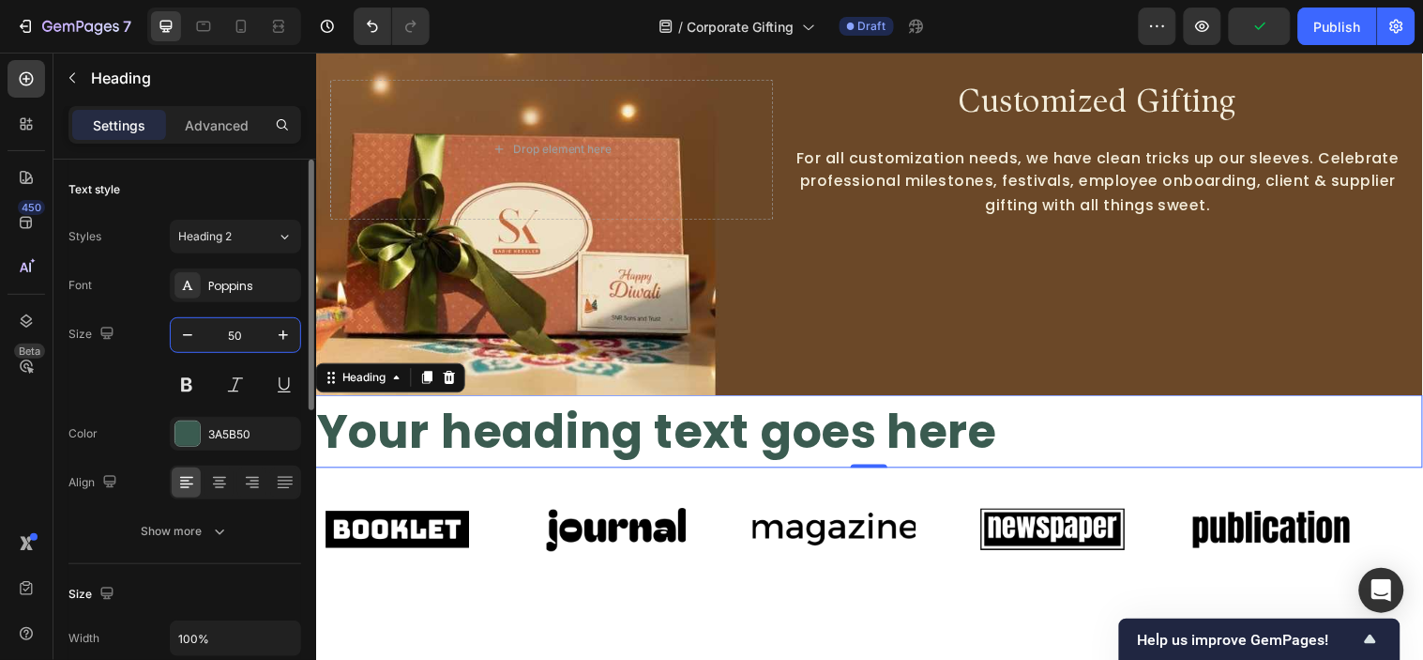
click at [250, 318] on input "50" at bounding box center [236, 335] width 62 height 34
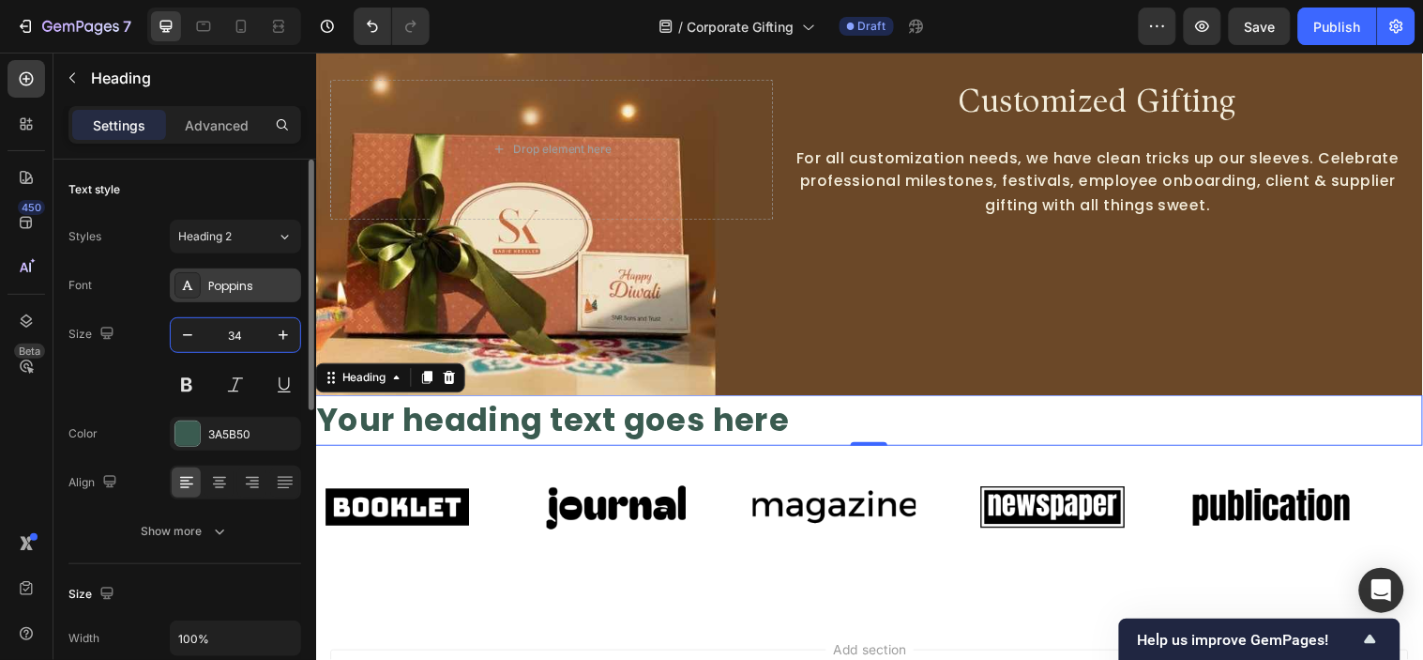
type input "34"
click at [242, 282] on div "Poppins" at bounding box center [252, 286] width 88 height 17
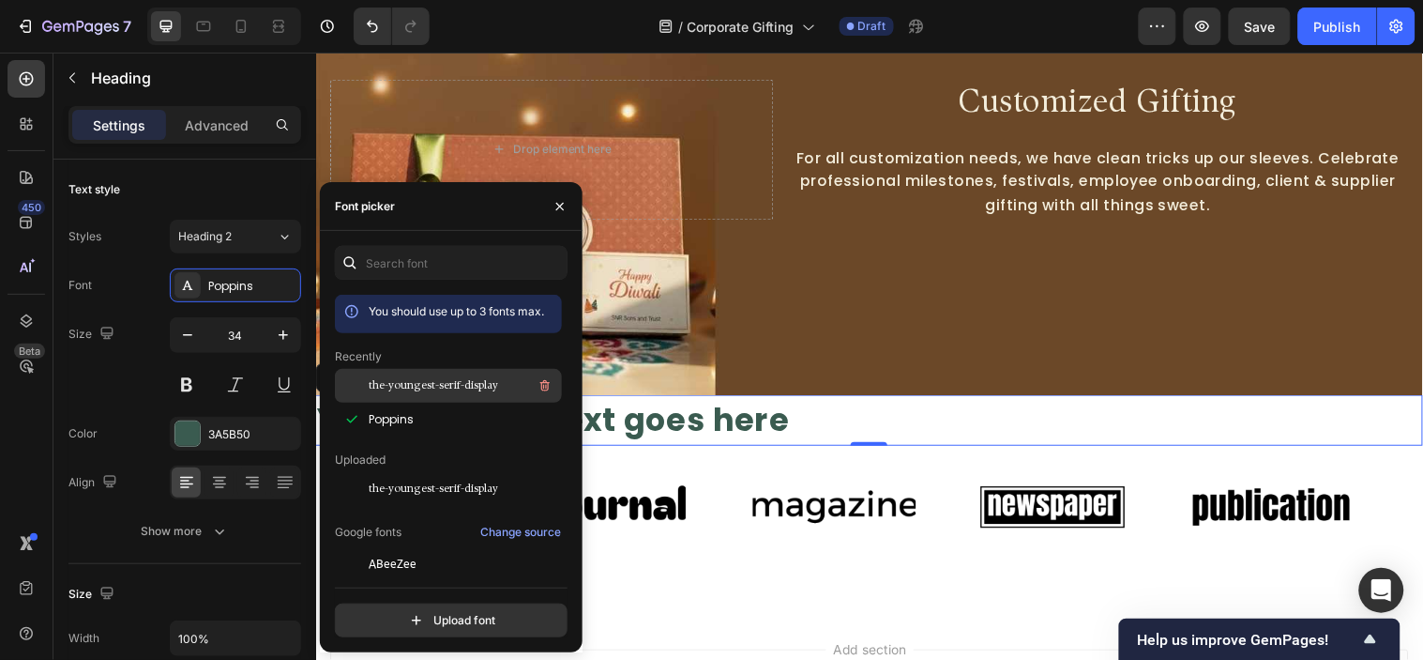
click at [373, 392] on span "the-youngest-serif-display" at bounding box center [433, 385] width 129 height 17
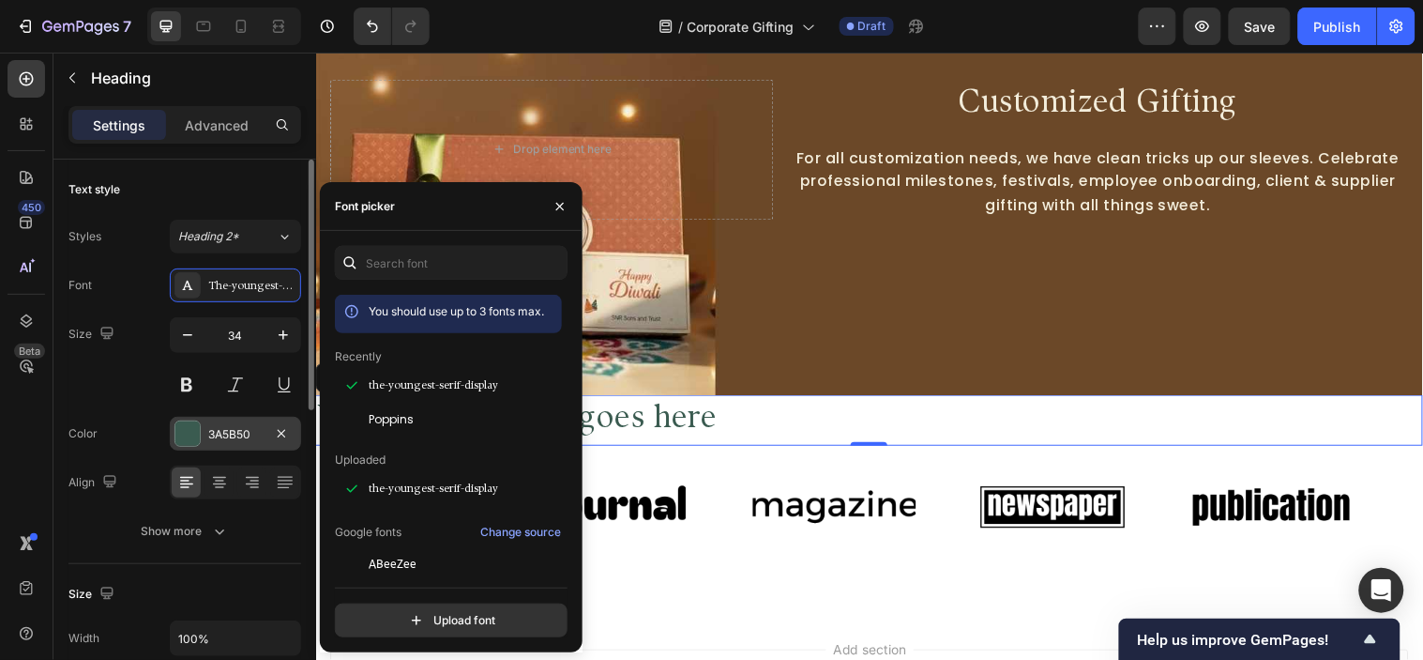
click at [198, 420] on div at bounding box center [188, 433] width 26 height 26
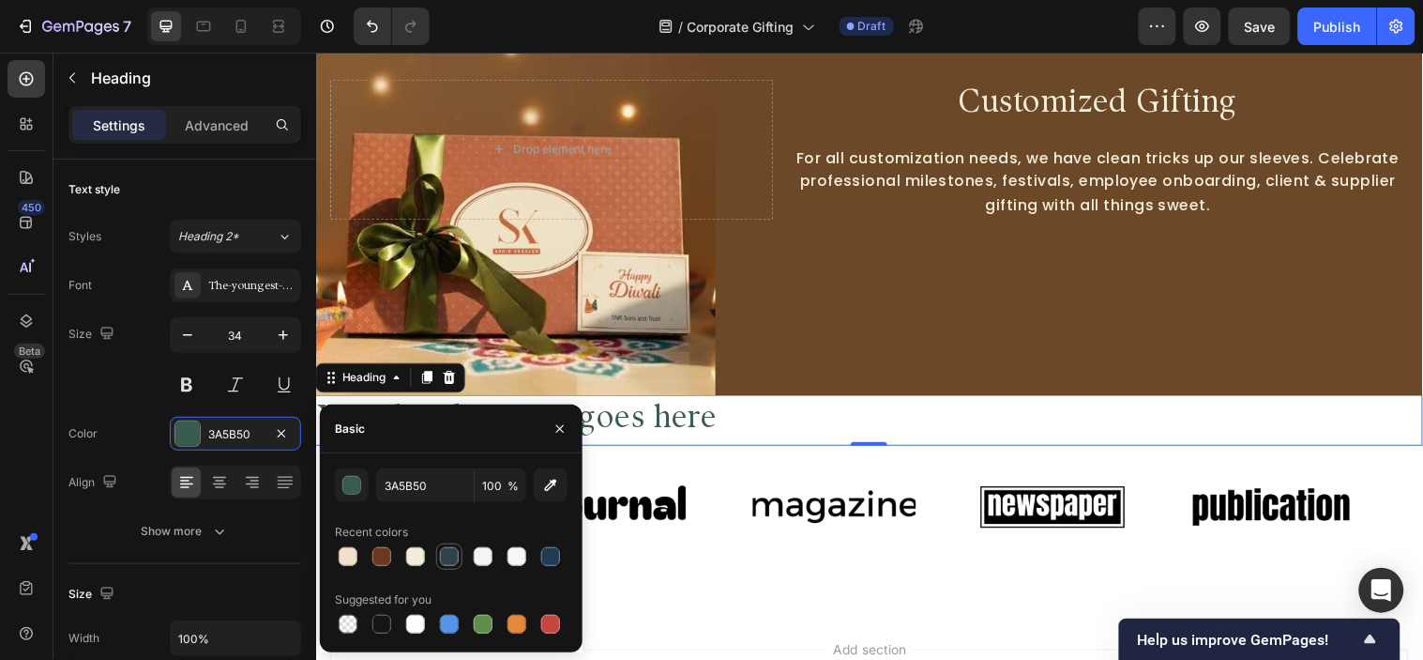
click at [455, 564] on div at bounding box center [449, 556] width 19 height 19
type input "314349"
click at [129, 407] on div "Font The-youngest-serif-display Size 34 Color 314349 Align Show more" at bounding box center [184, 408] width 233 height 280
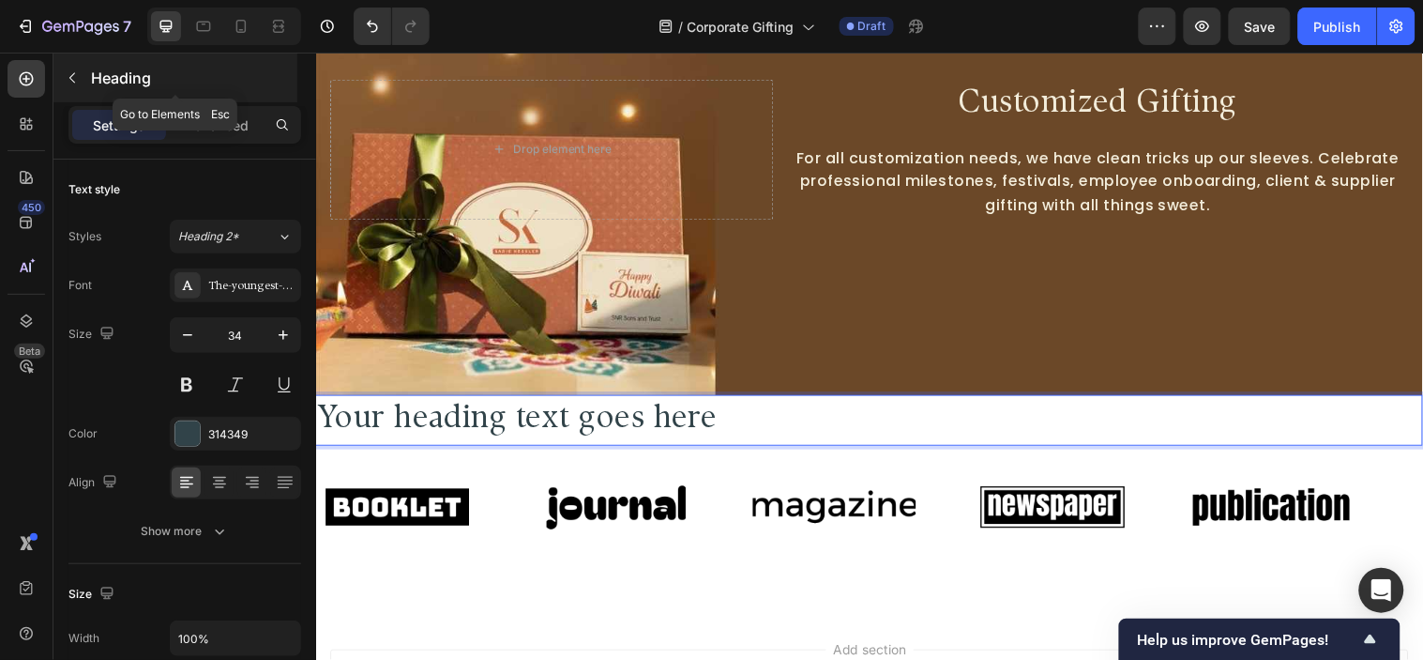
click at [185, 92] on div "Heading" at bounding box center [175, 77] width 244 height 49
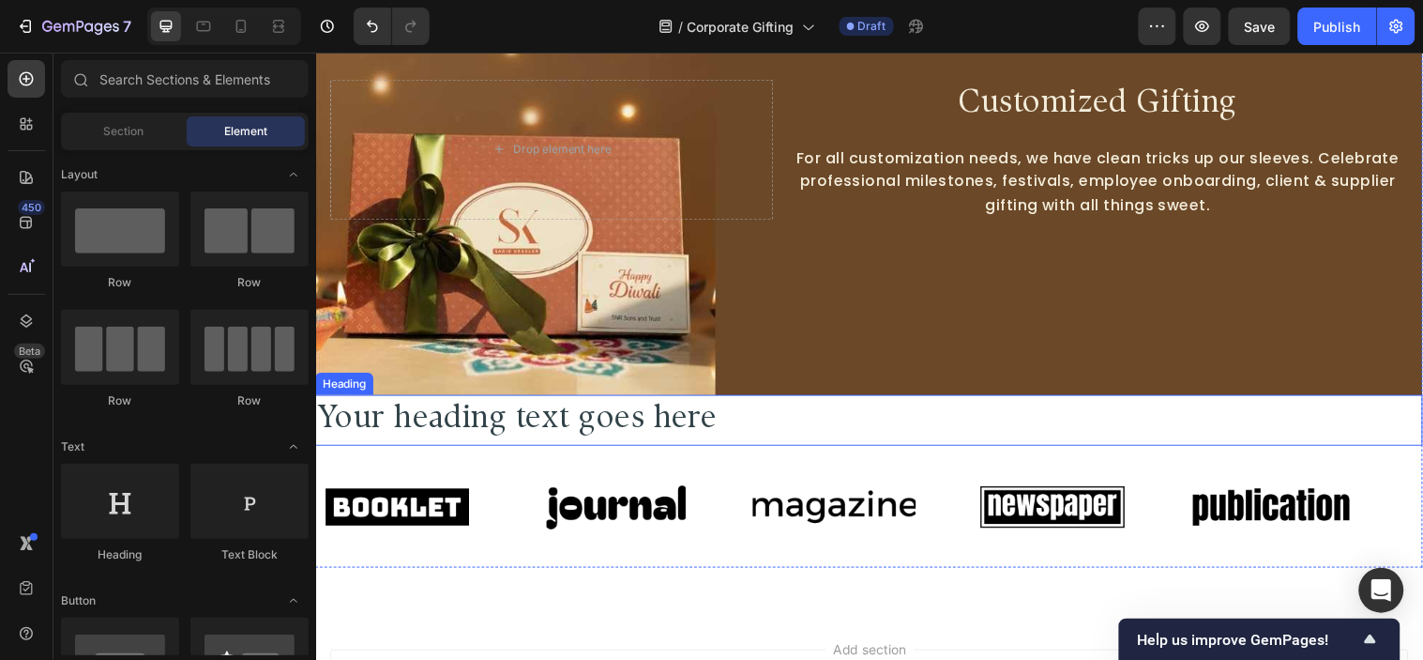
click at [825, 418] on p "Your heading text goes here" at bounding box center [878, 426] width 1122 height 48
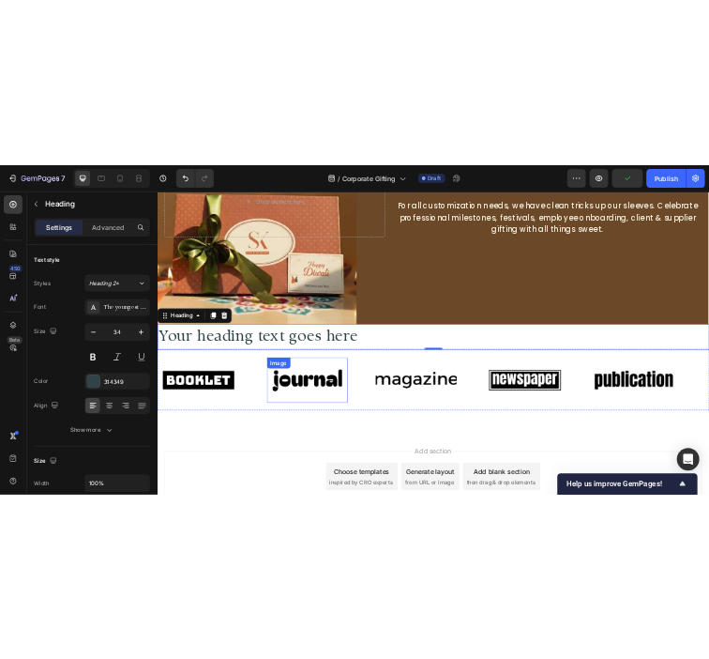
scroll to position [399, 0]
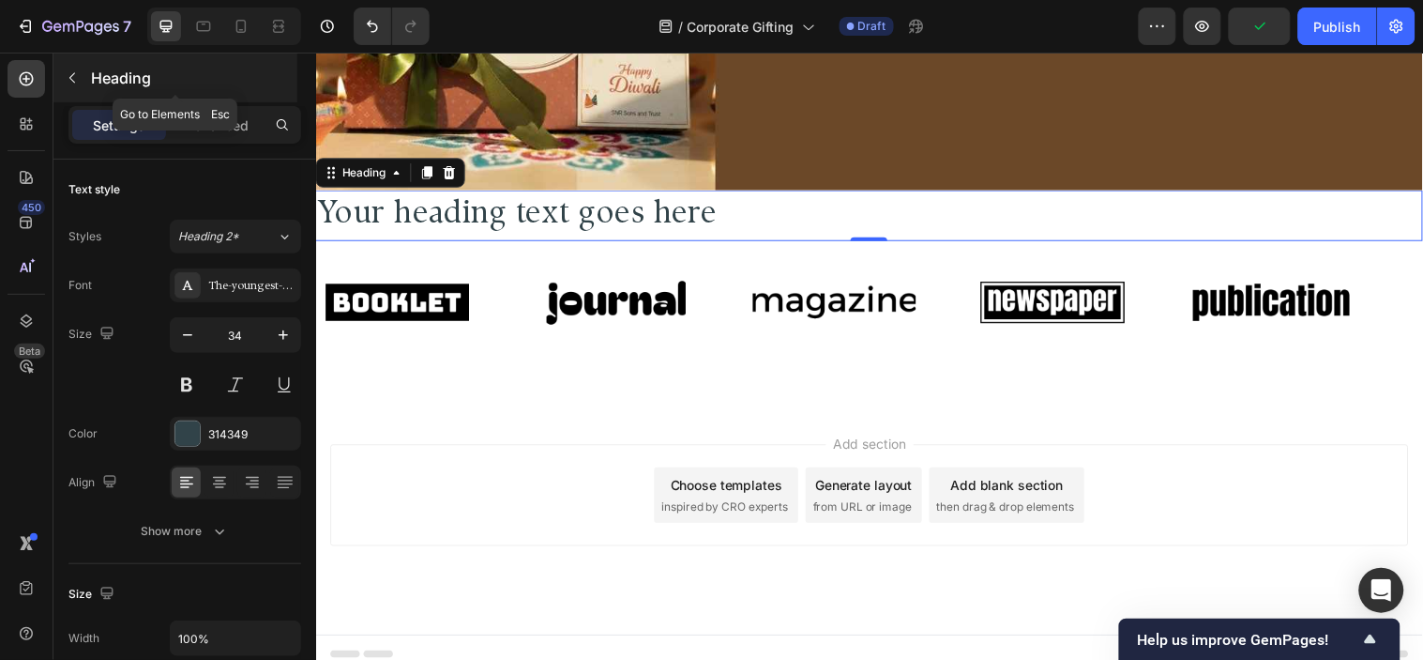
click at [63, 69] on button "button" at bounding box center [72, 78] width 30 height 30
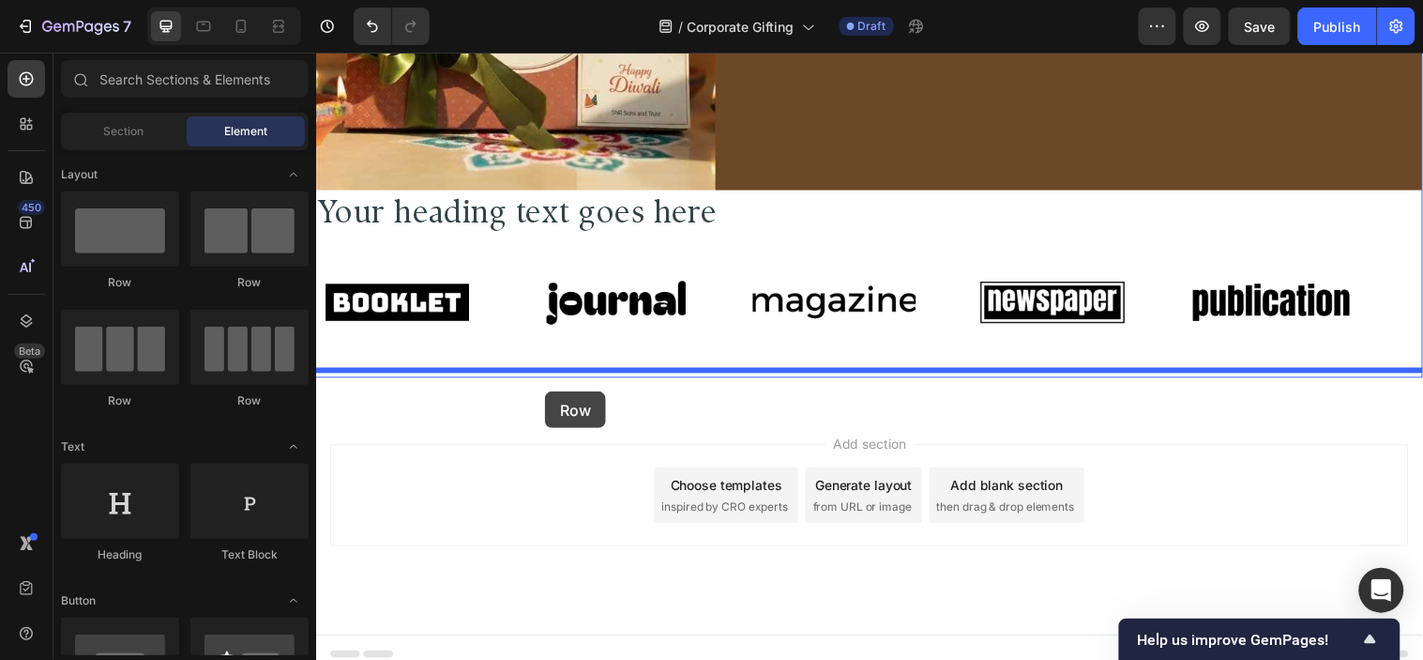
drag, startPoint x: 445, startPoint y: 303, endPoint x: 548, endPoint y: 396, distance: 138.9
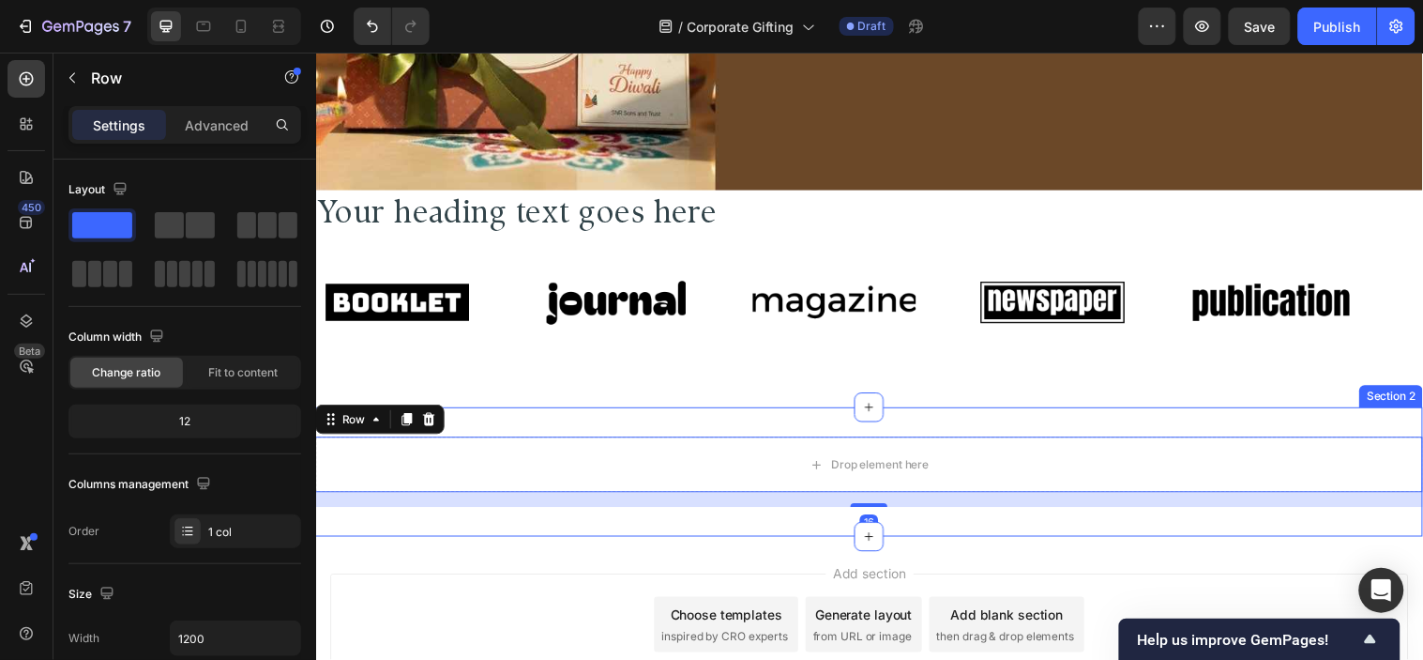
click at [698, 419] on div "Drop element here Row 16 Section 2" at bounding box center [878, 477] width 1126 height 131
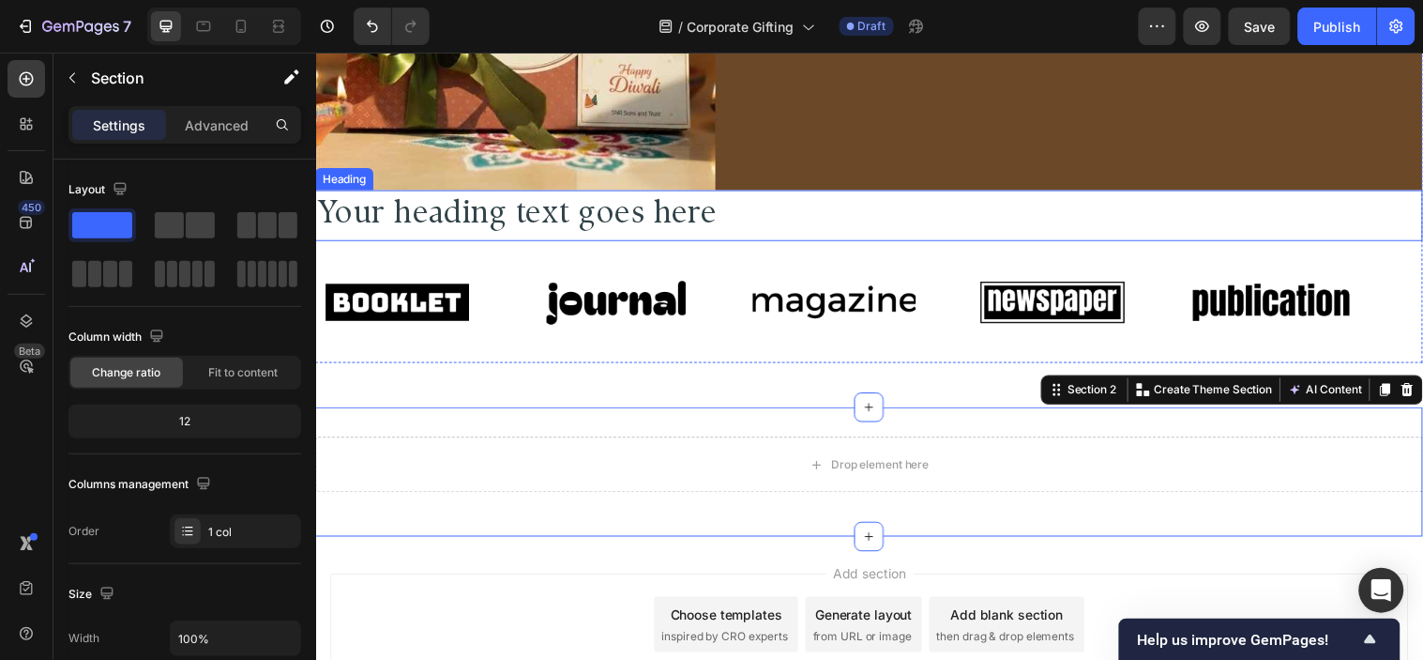
click at [523, 212] on p "Your heading text goes here" at bounding box center [878, 217] width 1122 height 48
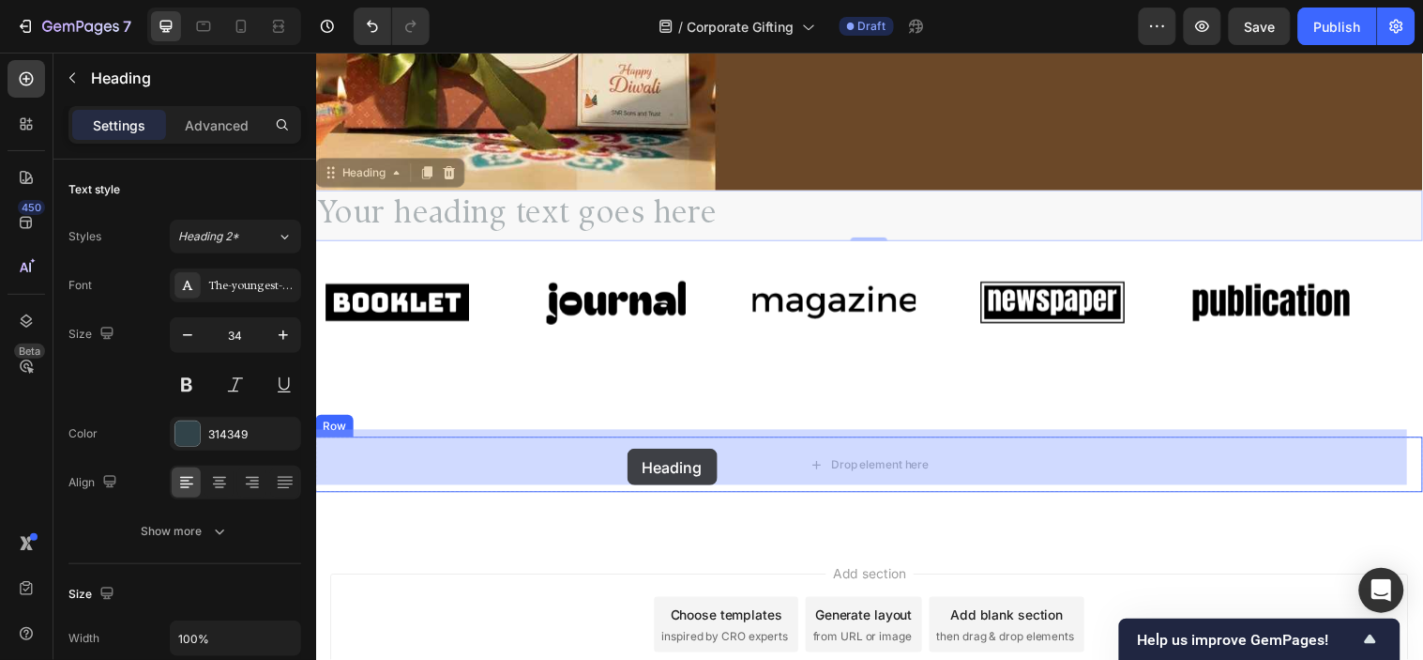
drag, startPoint x: 327, startPoint y: 175, endPoint x: 625, endPoint y: 446, distance: 401.9
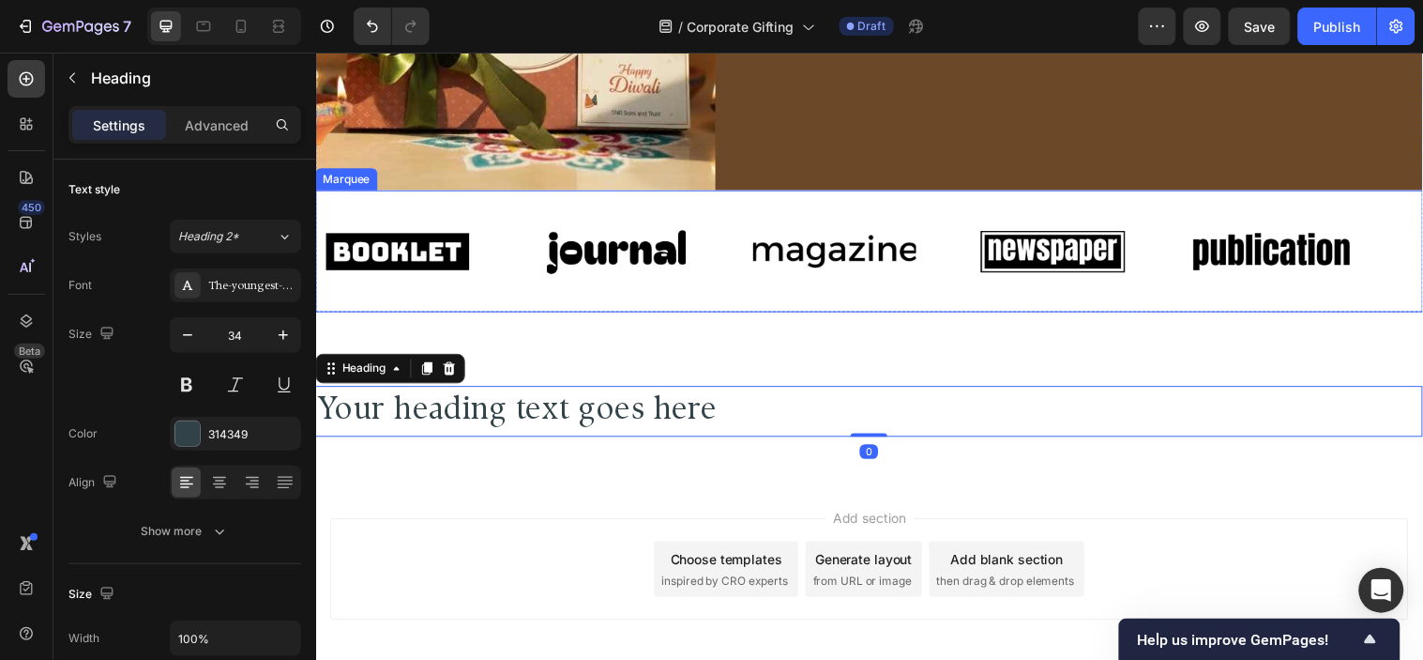
click at [510, 250] on div "Image" at bounding box center [427, 253] width 222 height 93
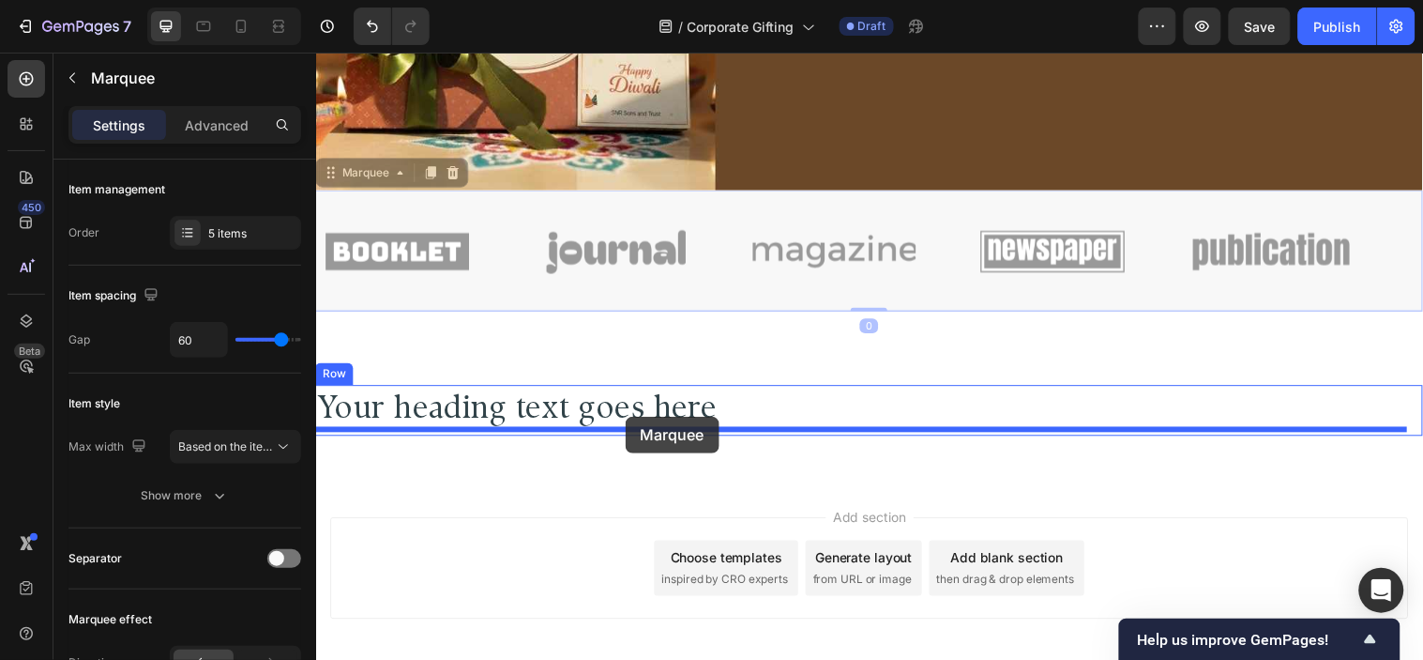
drag, startPoint x: 332, startPoint y: 163, endPoint x: 630, endPoint y: 421, distance: 393.8
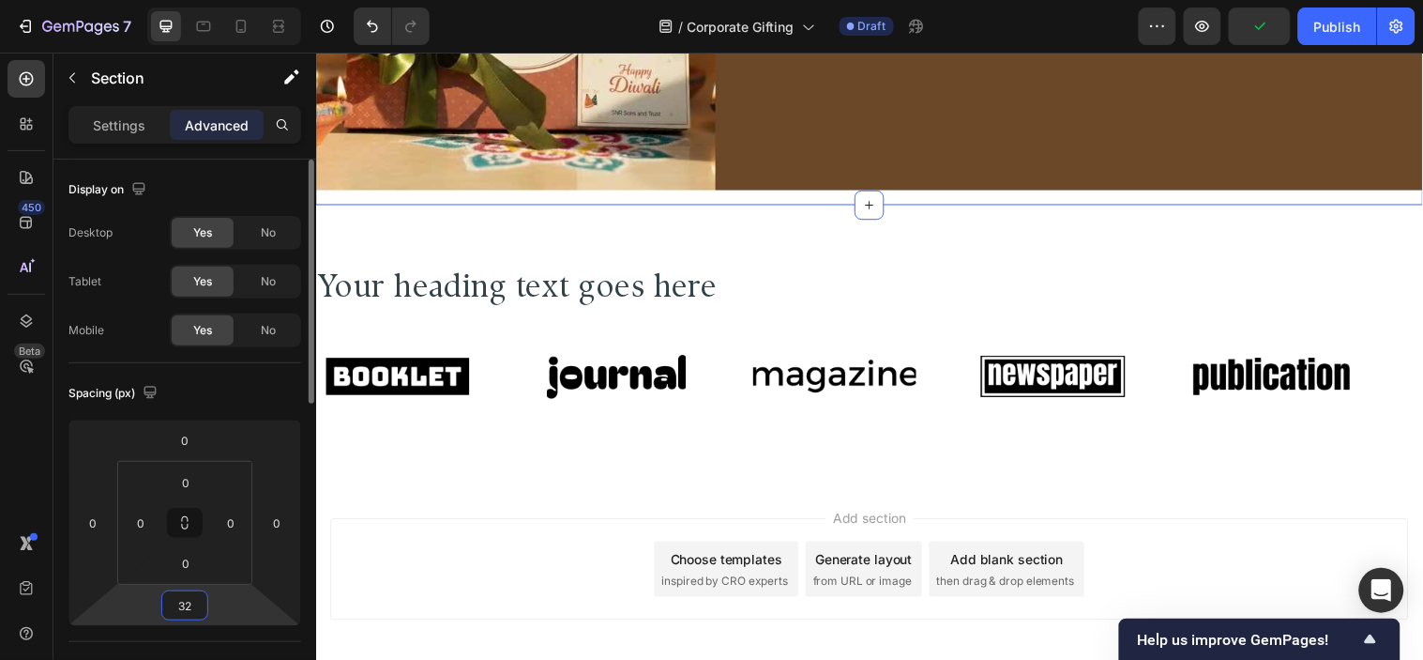
click at [198, 610] on input "32" at bounding box center [185, 605] width 38 height 28
type input "0"
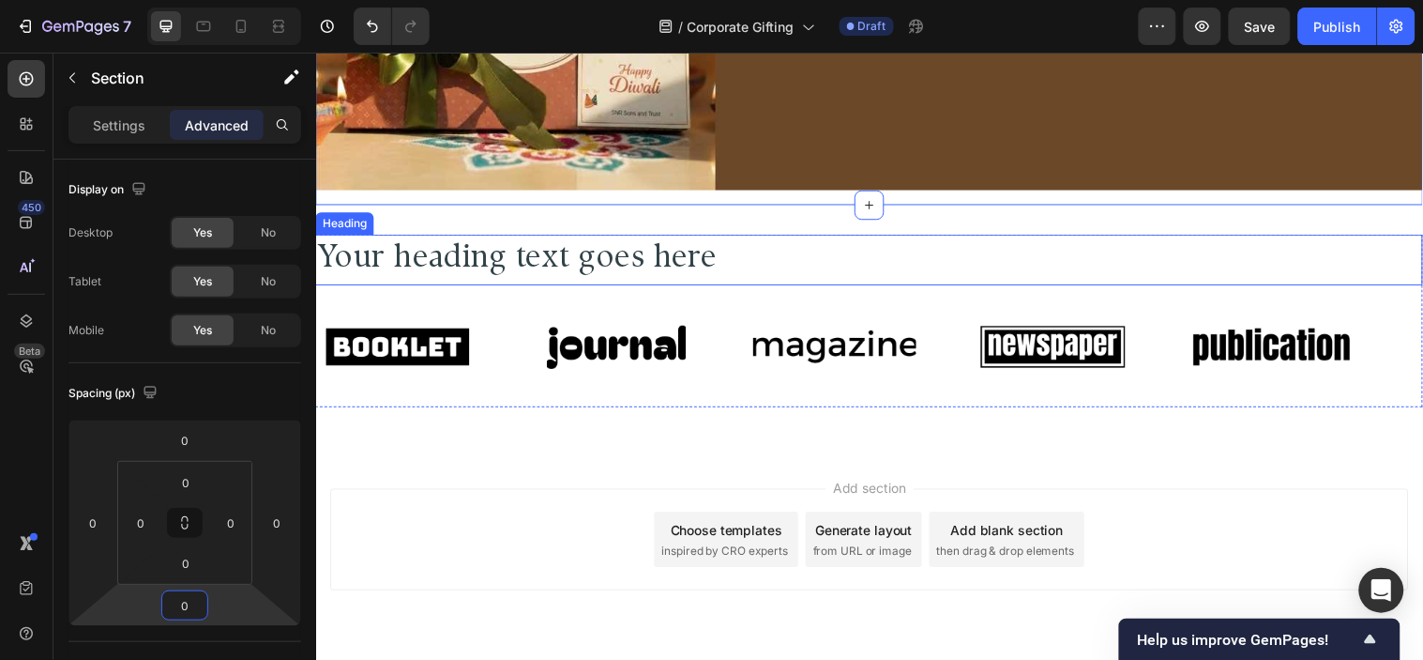
click at [746, 238] on h2 "Your heading text goes here" at bounding box center [878, 262] width 1126 height 52
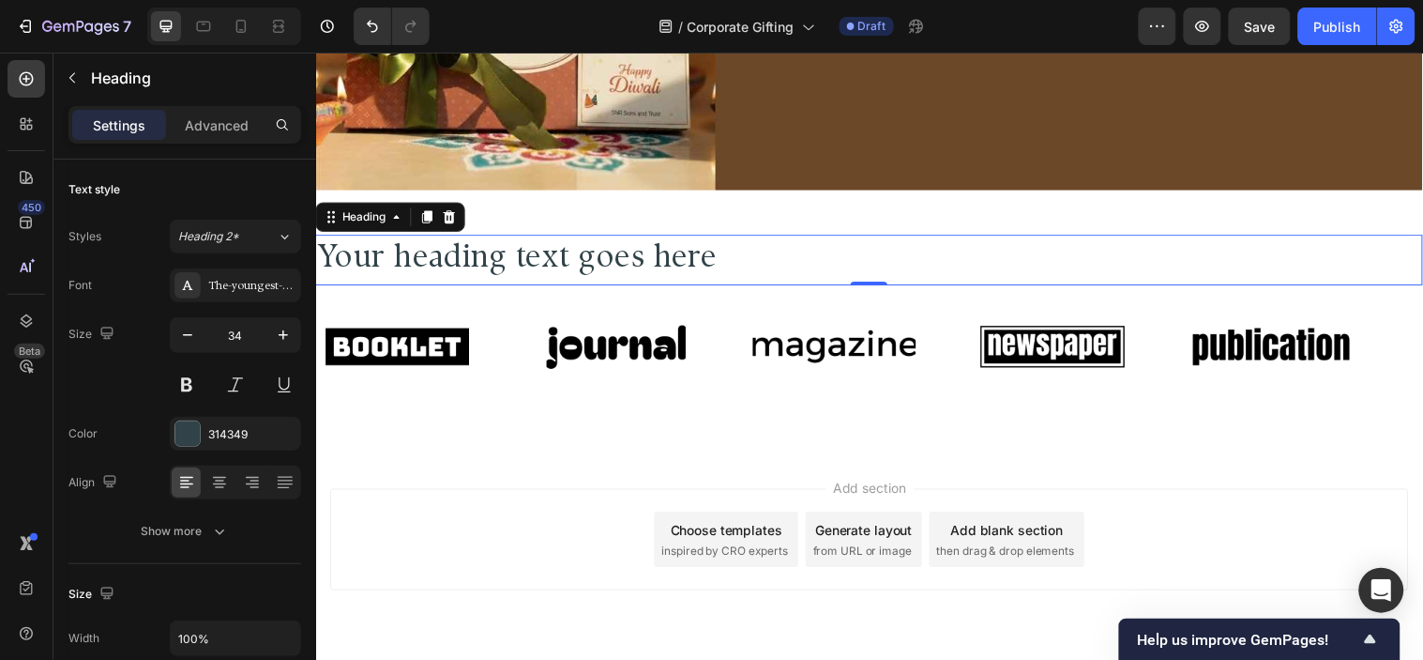
click at [695, 265] on h2 "Your heading text goes here" at bounding box center [878, 262] width 1126 height 52
click at [695, 265] on p "Your heading text goes here" at bounding box center [878, 262] width 1122 height 48
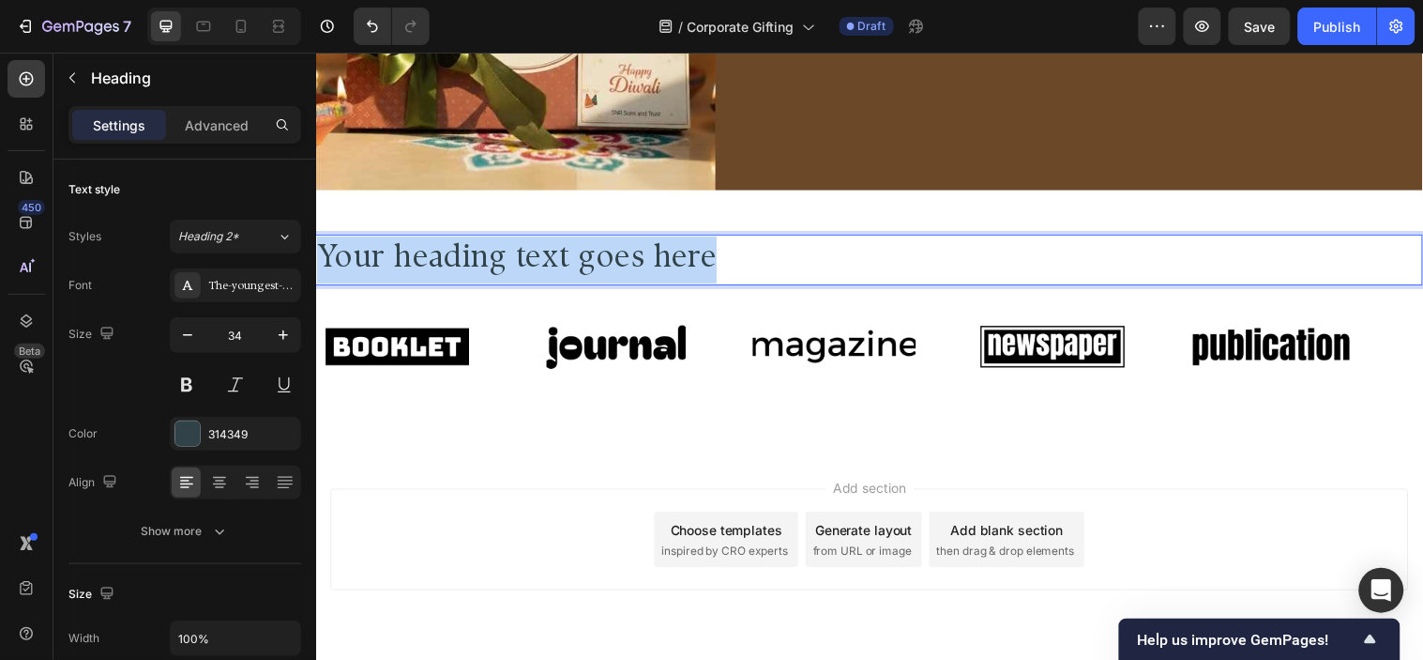
click at [695, 265] on p "Your heading text goes here" at bounding box center [878, 262] width 1122 height 48
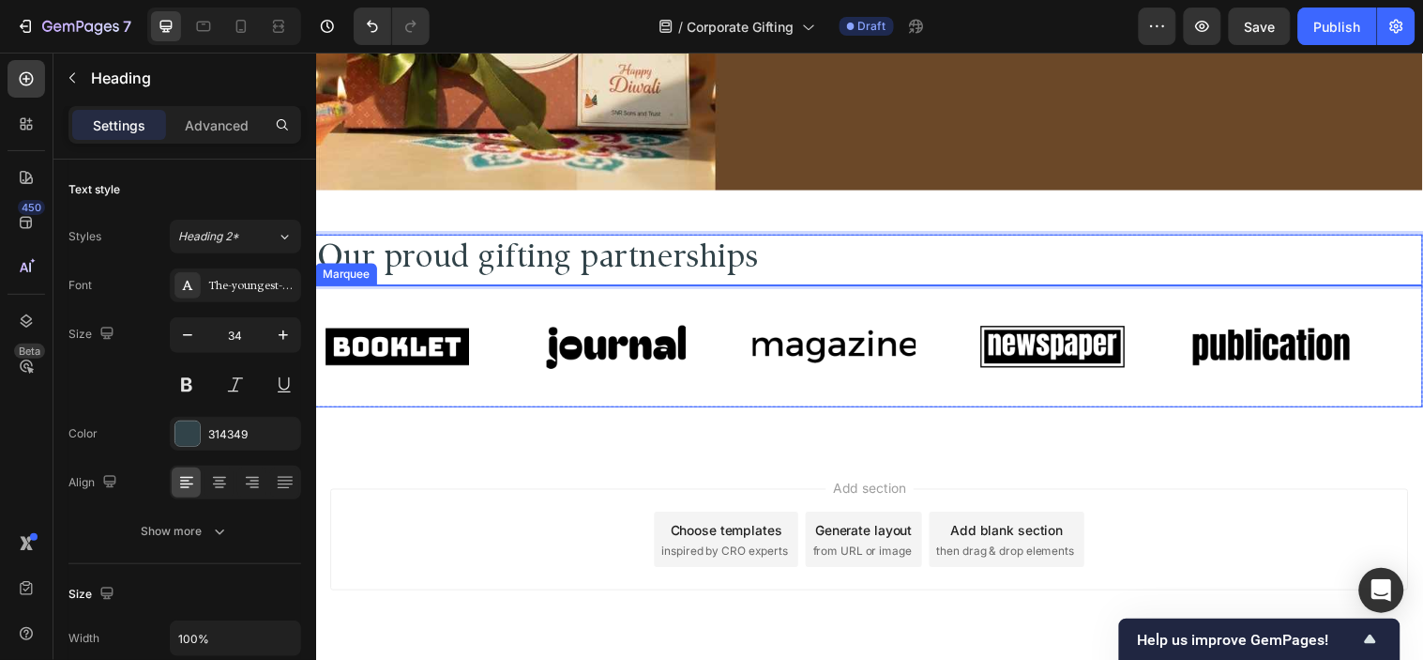
click at [945, 288] on div "Image Image Image Image Image Image Image Image Image Image Marquee" at bounding box center [878, 350] width 1126 height 124
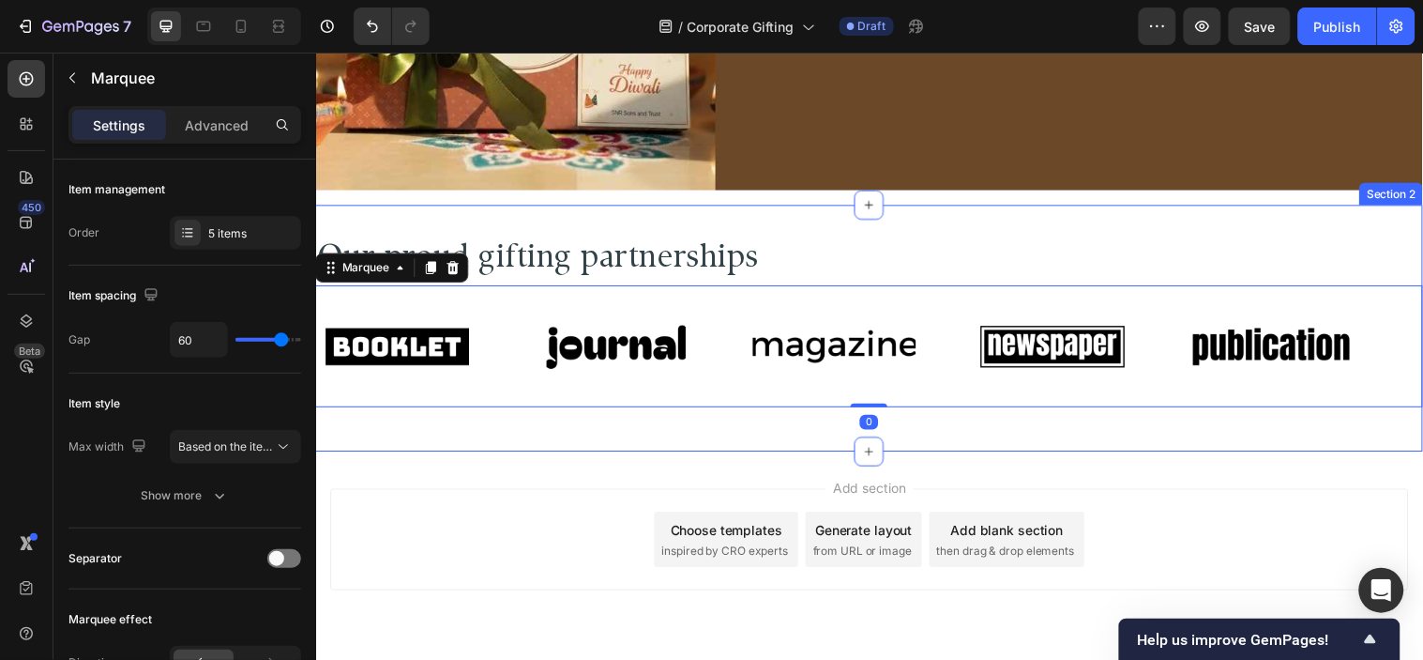
click at [889, 211] on div "Our proud gifting partnerships Heading Image Image Image Image Image Image Imag…" at bounding box center [878, 331] width 1126 height 251
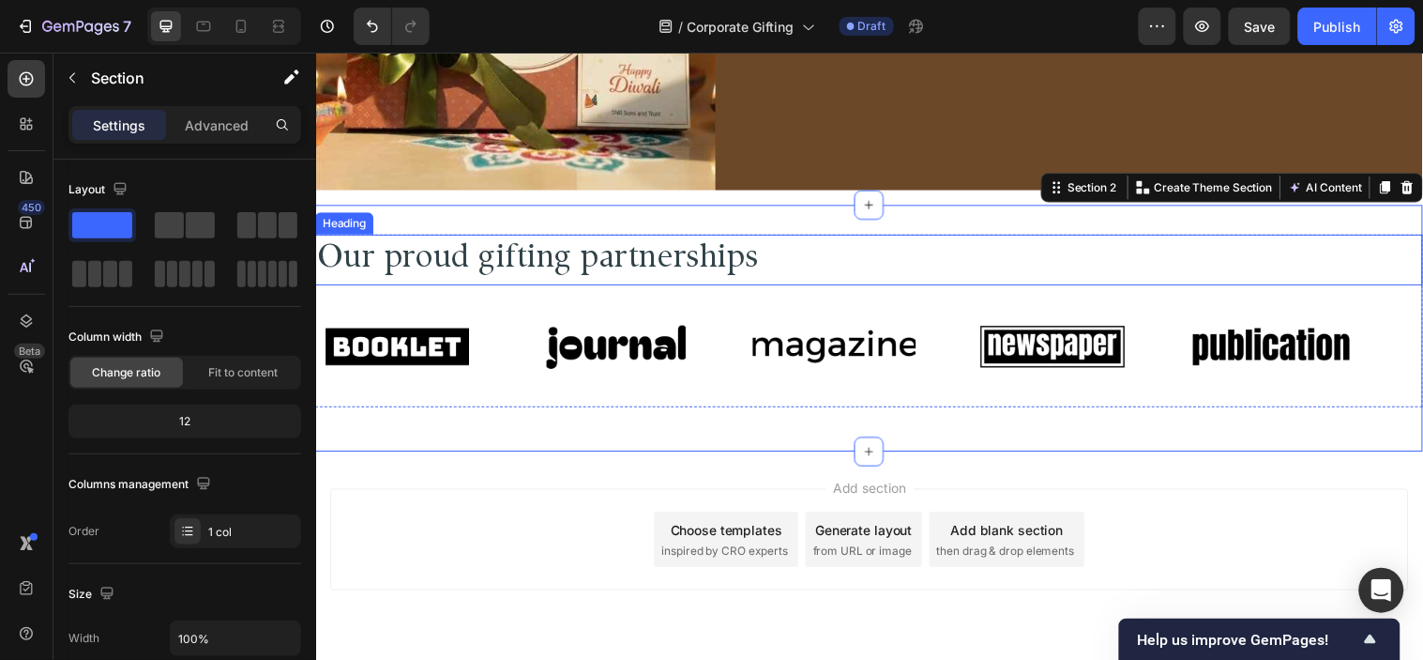
click at [893, 248] on p "Our proud gifting partnerships" at bounding box center [878, 262] width 1122 height 48
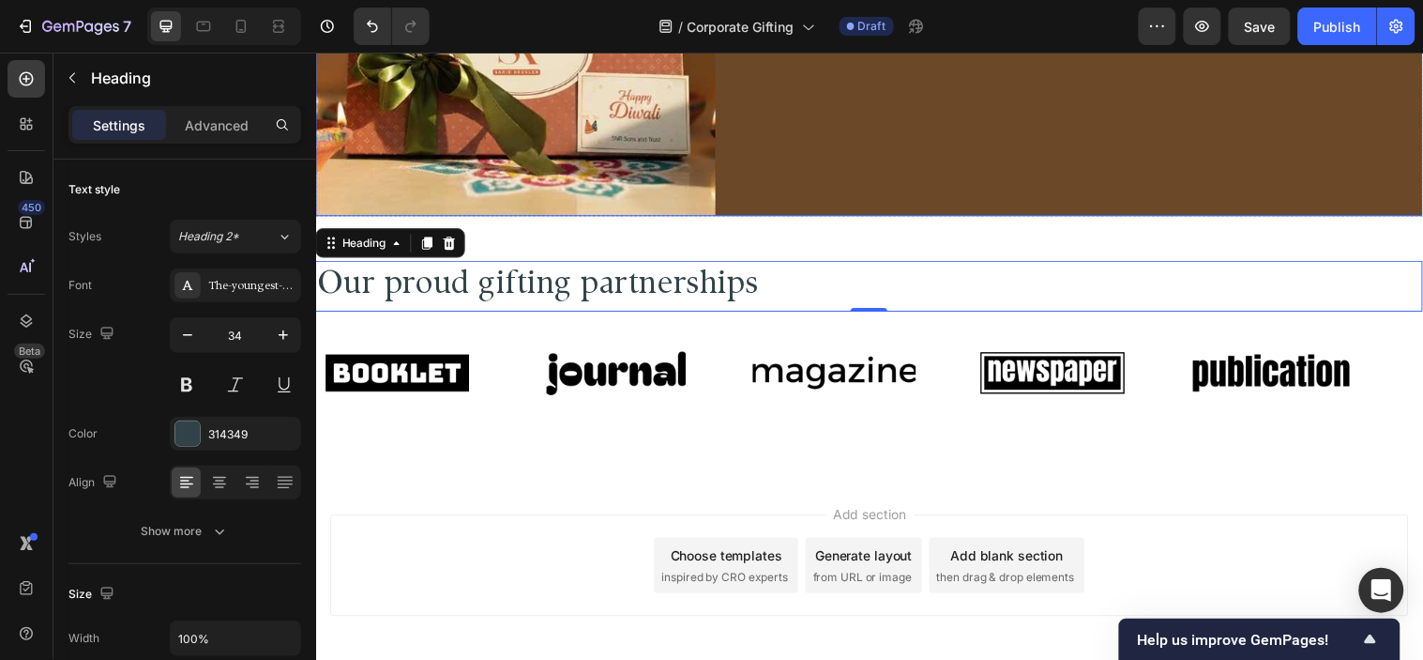
scroll to position [417, 0]
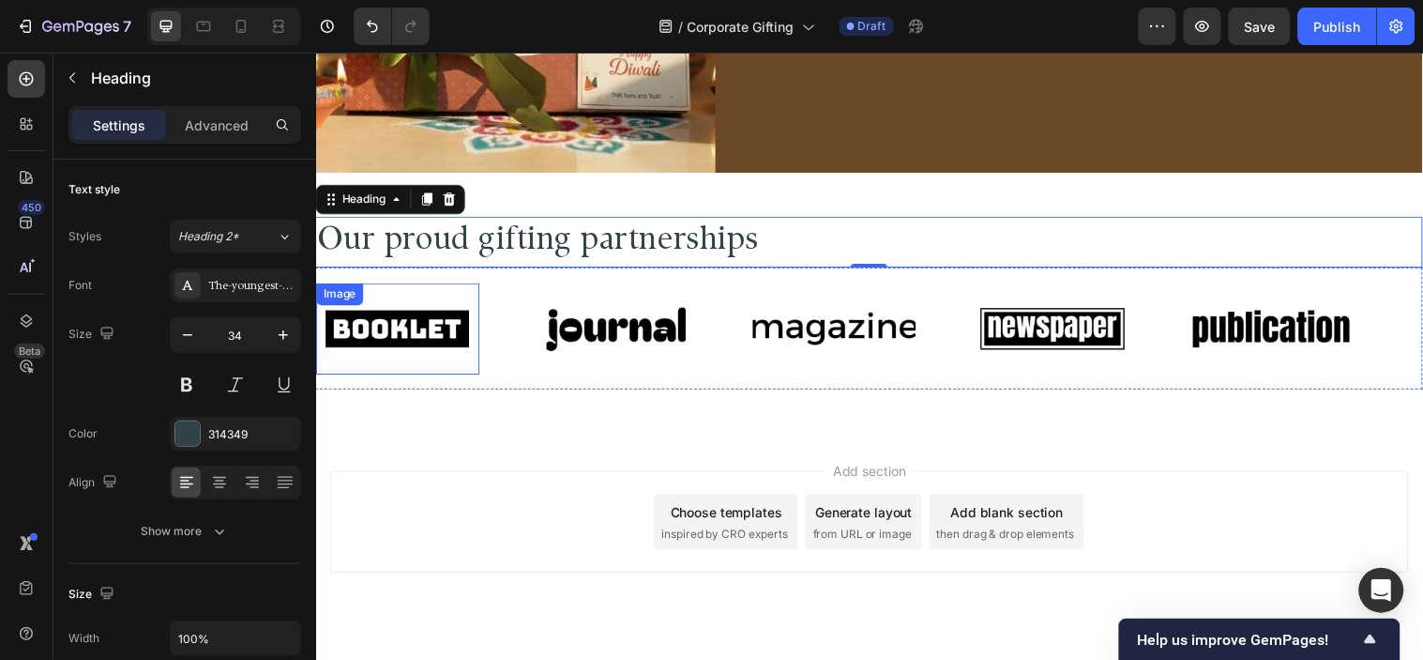
click at [446, 355] on img at bounding box center [399, 332] width 166 height 70
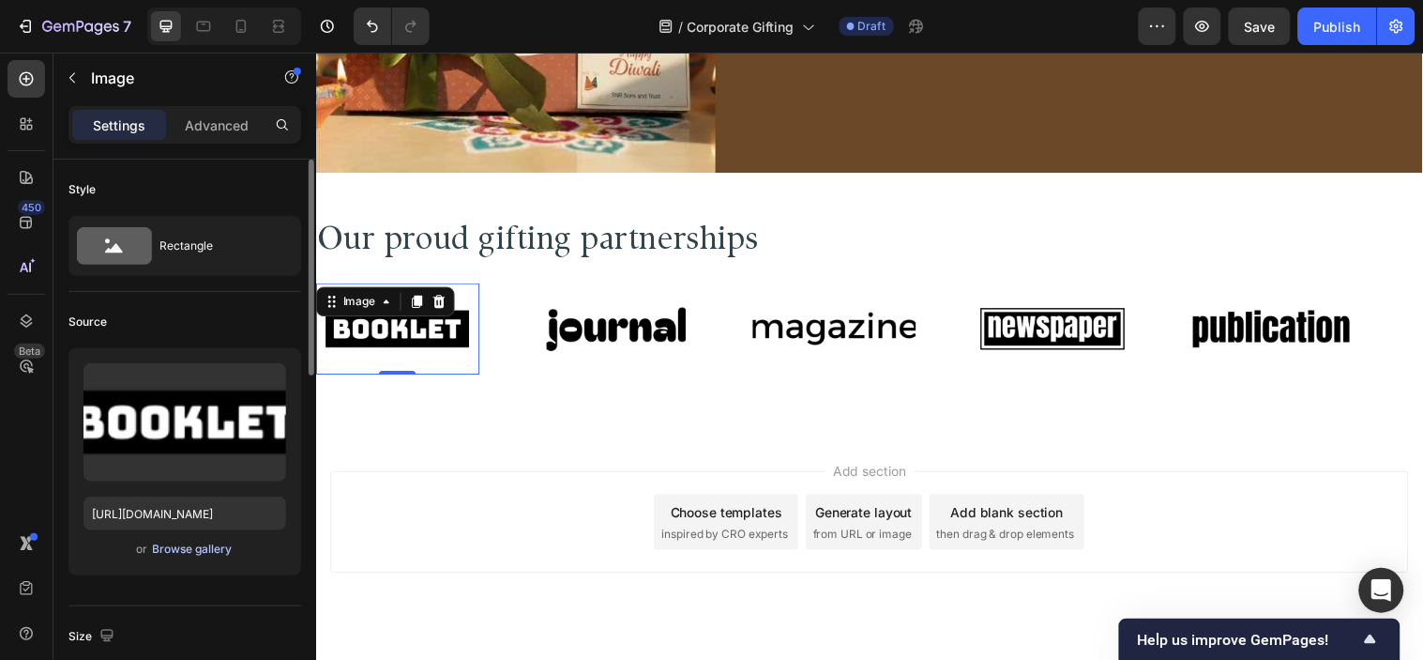
click at [184, 551] on div "Browse gallery" at bounding box center [193, 548] width 80 height 17
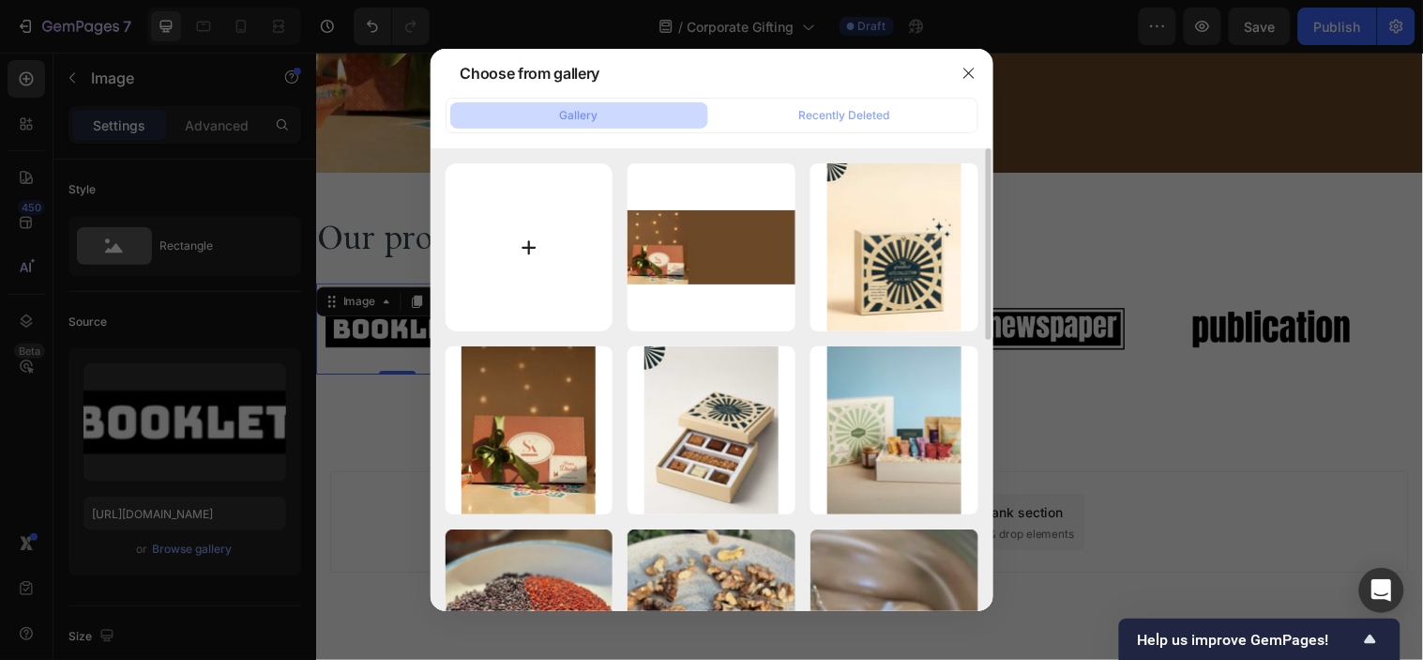
click at [566, 213] on input "file" at bounding box center [530, 247] width 168 height 168
type input "C:\fakepath\1.png"
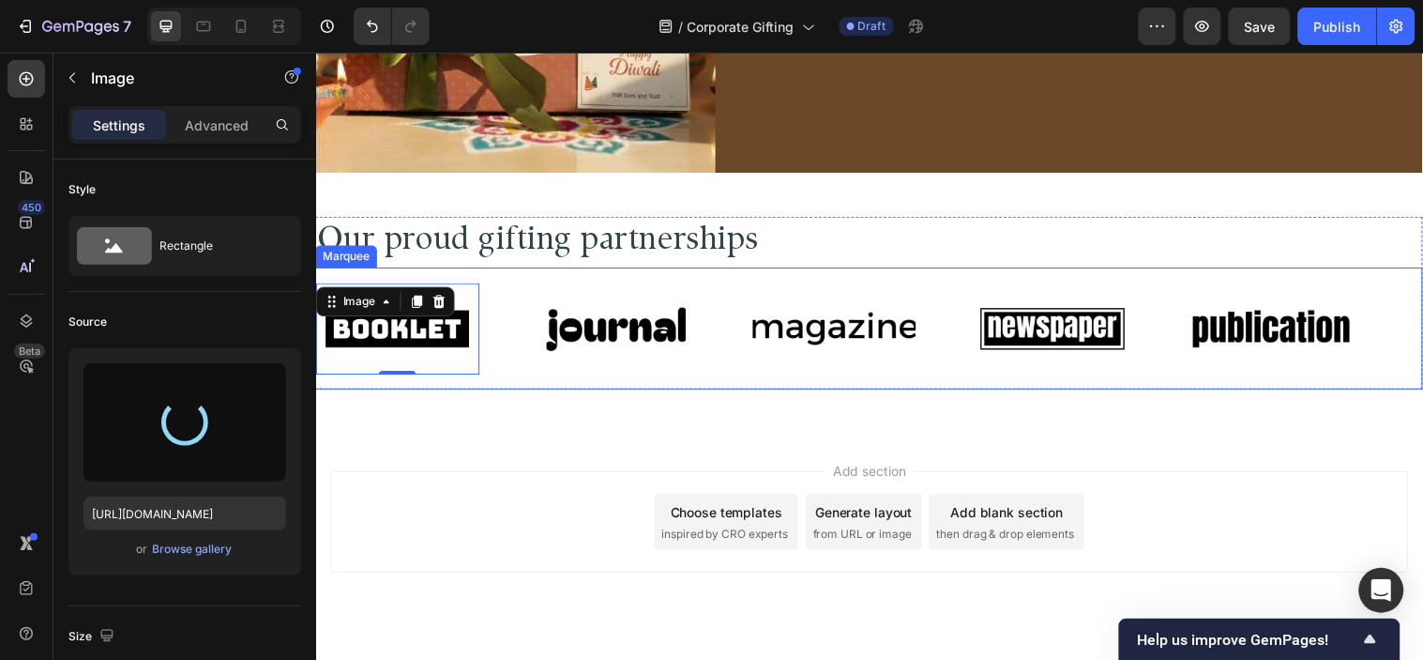
type input "[URL][DOMAIN_NAME]"
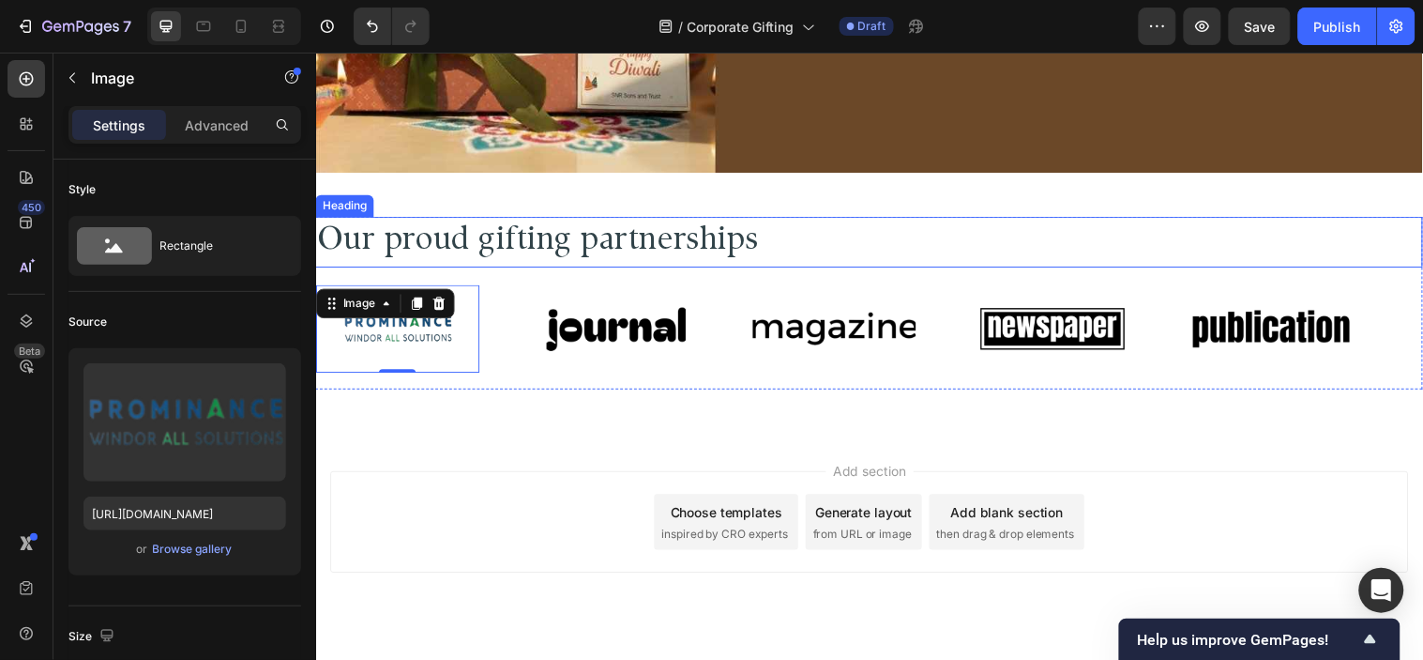
click at [816, 241] on p "Our proud gifting partnerships" at bounding box center [878, 245] width 1122 height 48
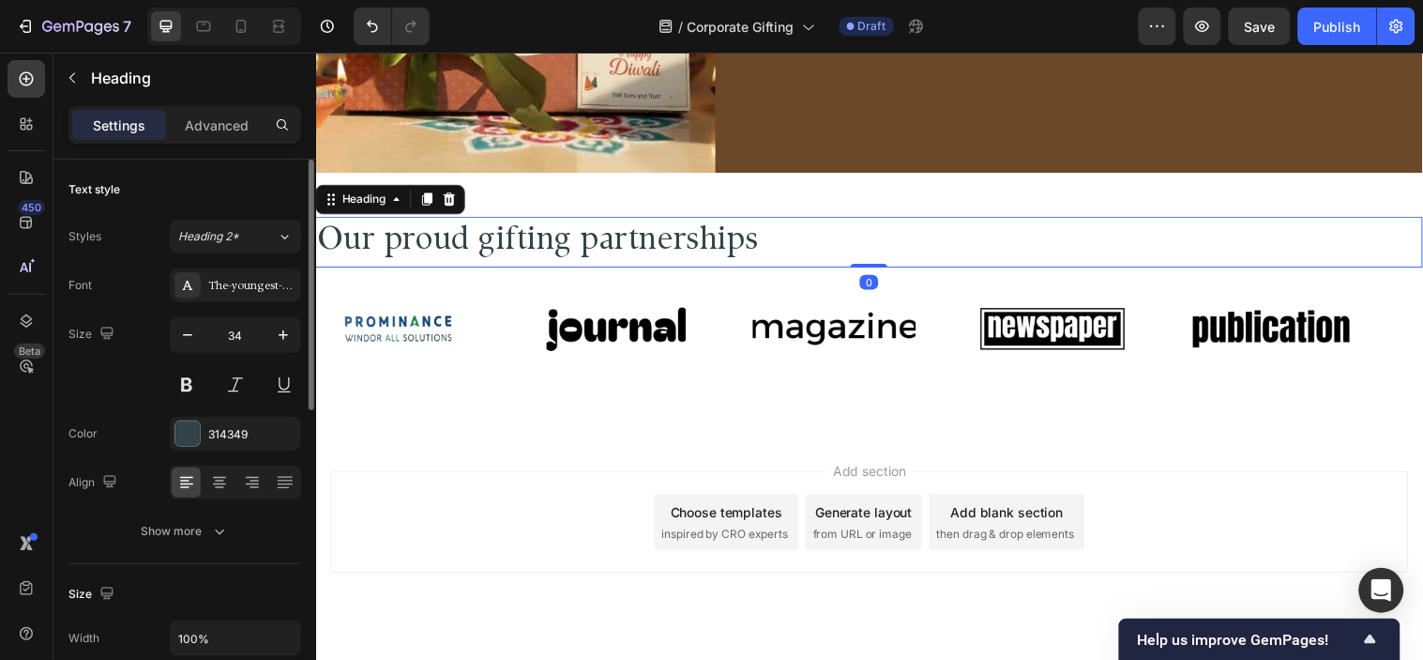
click at [211, 504] on div "Font The-youngest-serif-display Size 34 Color 314349 Align Show more" at bounding box center [184, 408] width 233 height 280
click at [214, 498] on div at bounding box center [235, 482] width 131 height 34
click at [227, 484] on icon at bounding box center [219, 482] width 19 height 19
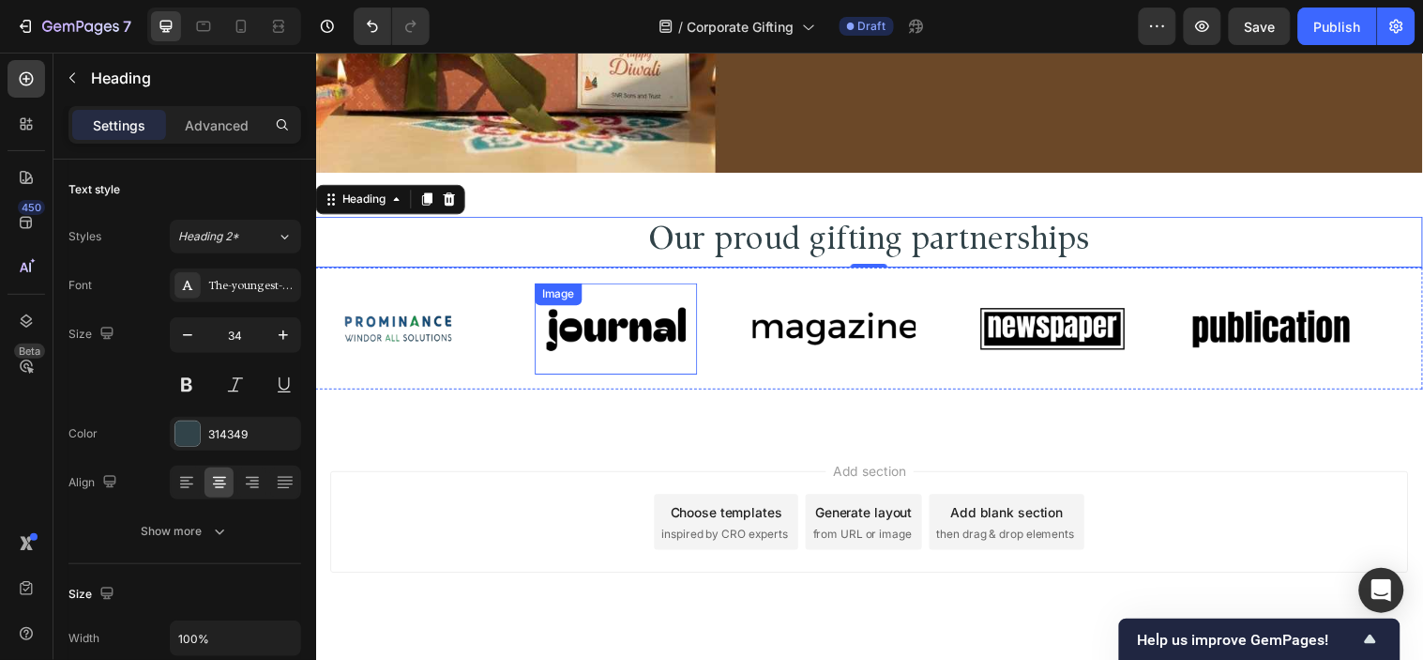
click at [599, 327] on img at bounding box center [622, 332] width 166 height 70
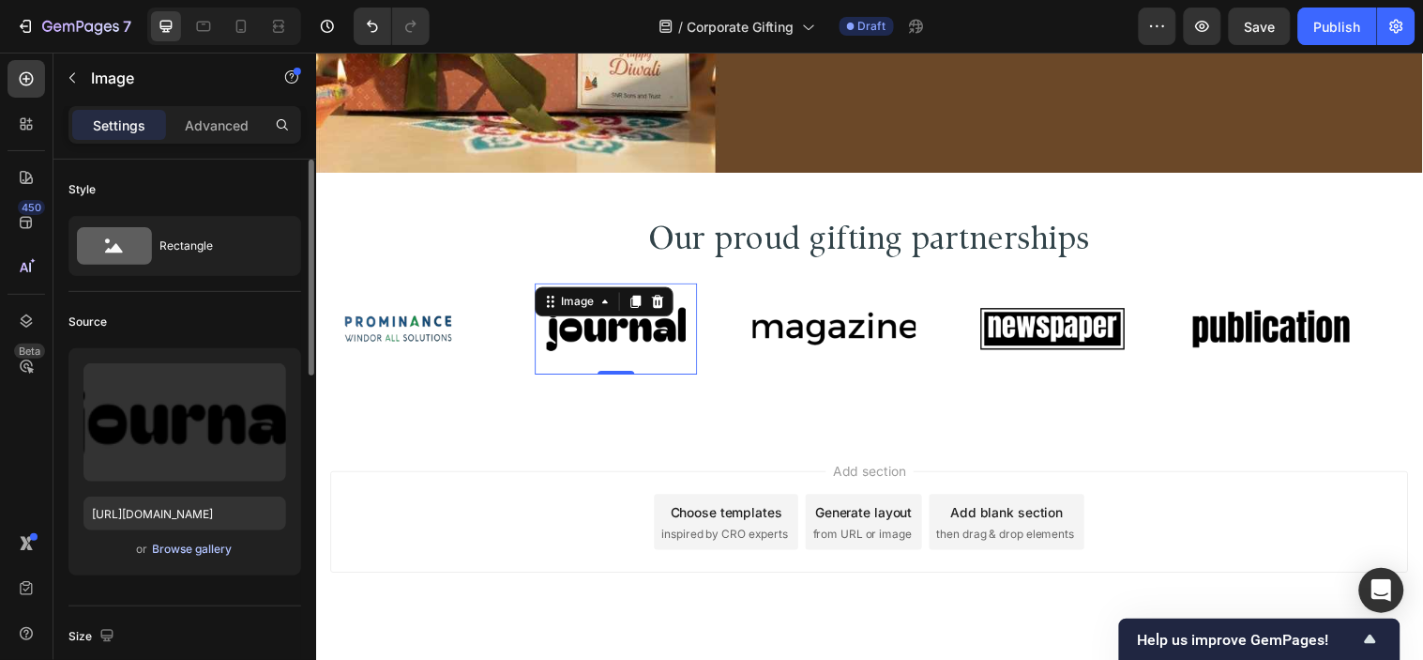
click at [188, 544] on div "Browse gallery" at bounding box center [193, 548] width 80 height 17
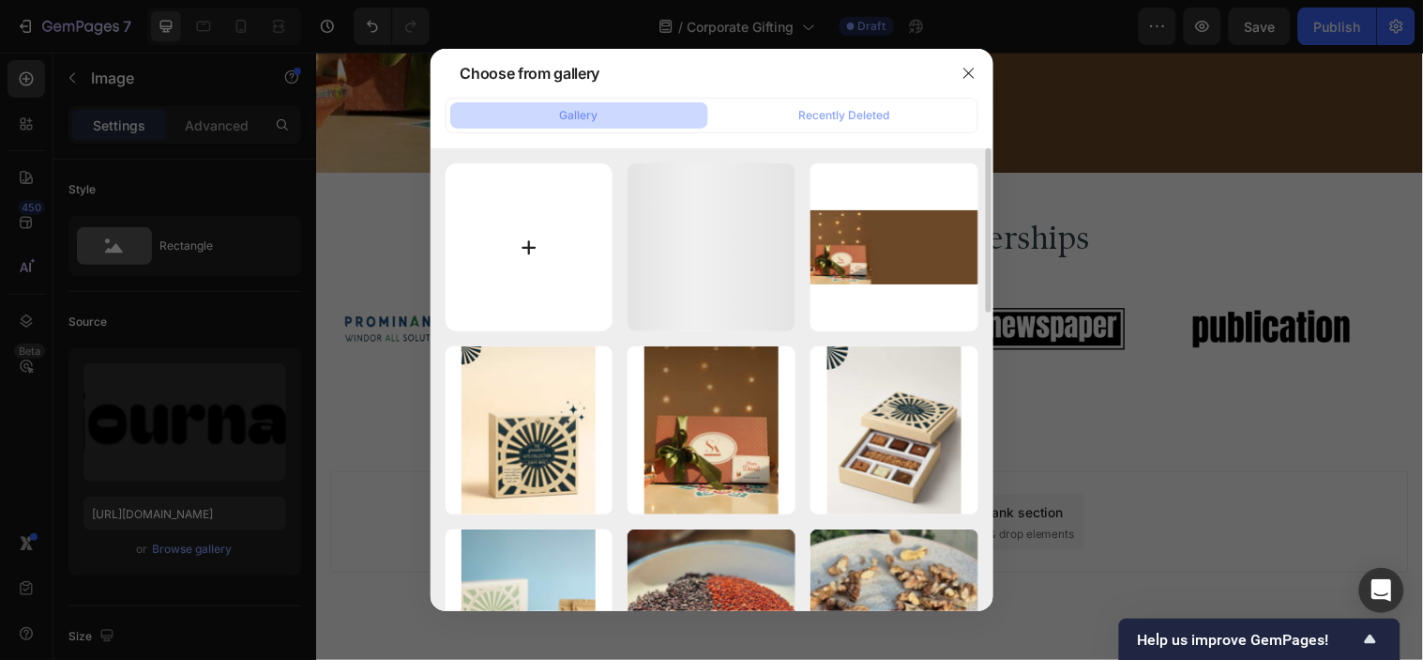
click at [512, 273] on input "file" at bounding box center [530, 247] width 168 height 168
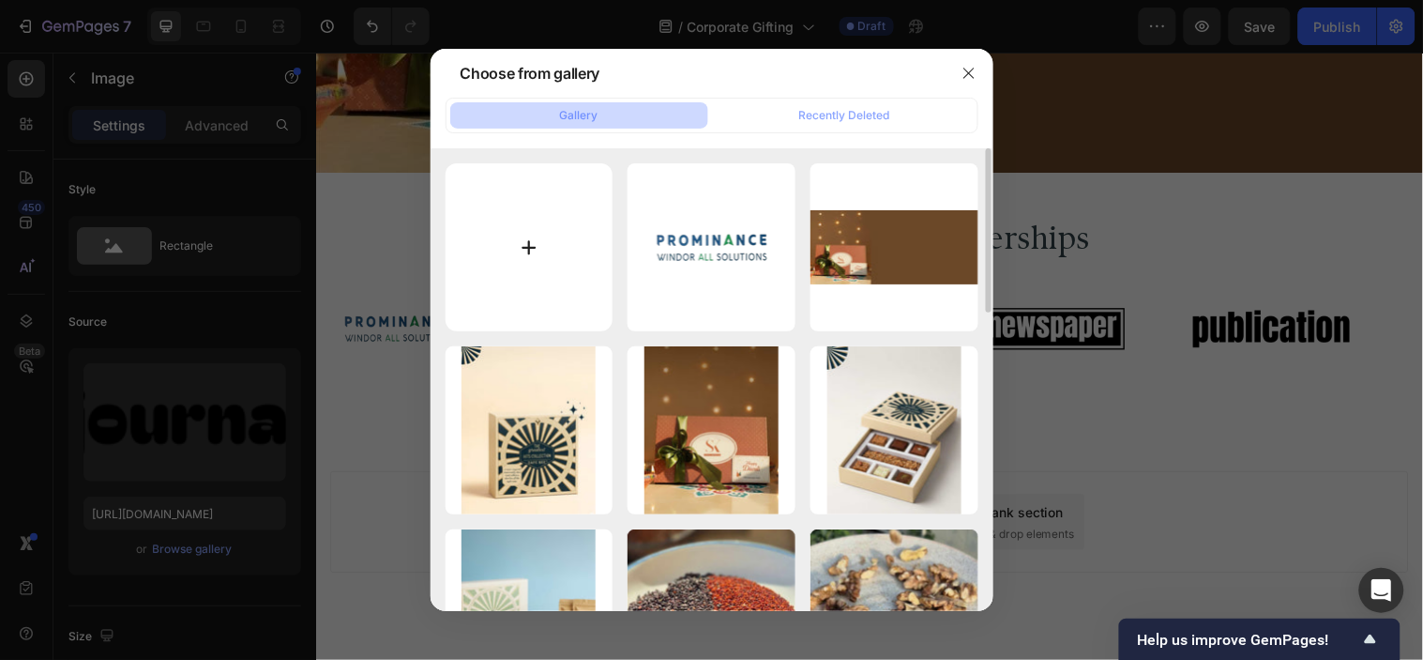
type input "C:\fakepath\2.png"
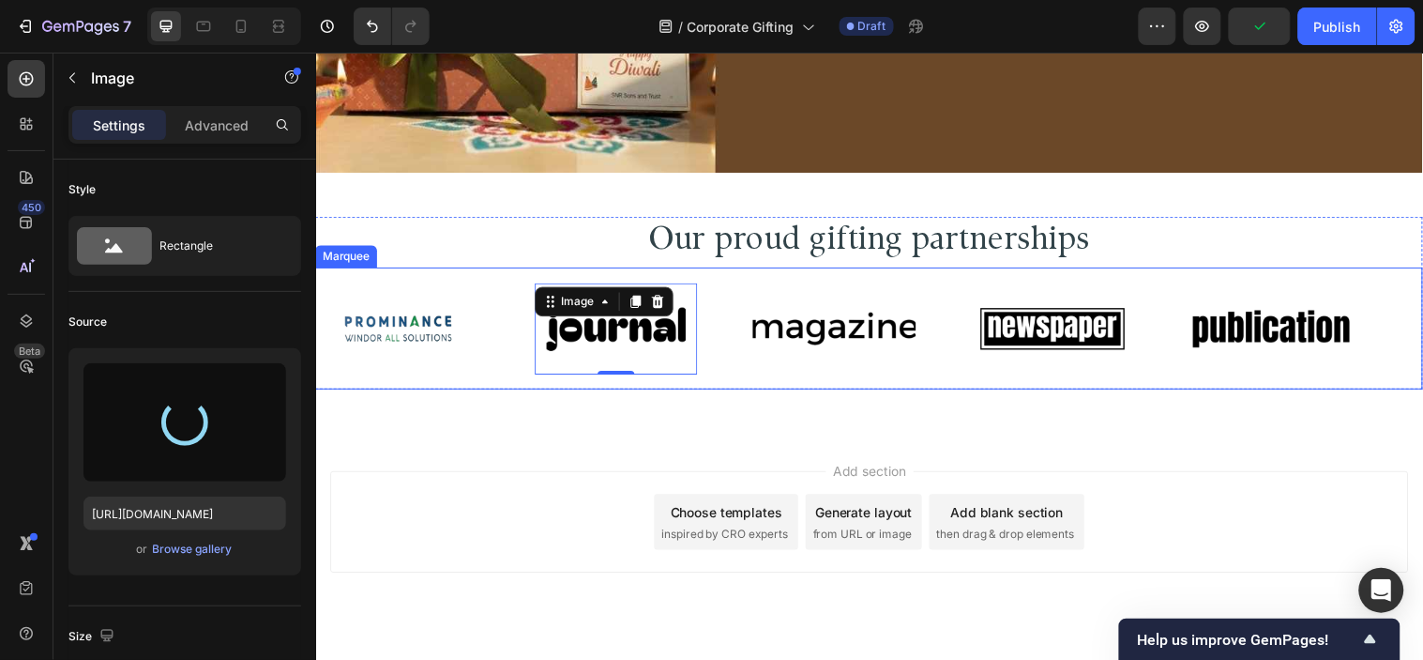
type input "[URL][DOMAIN_NAME]"
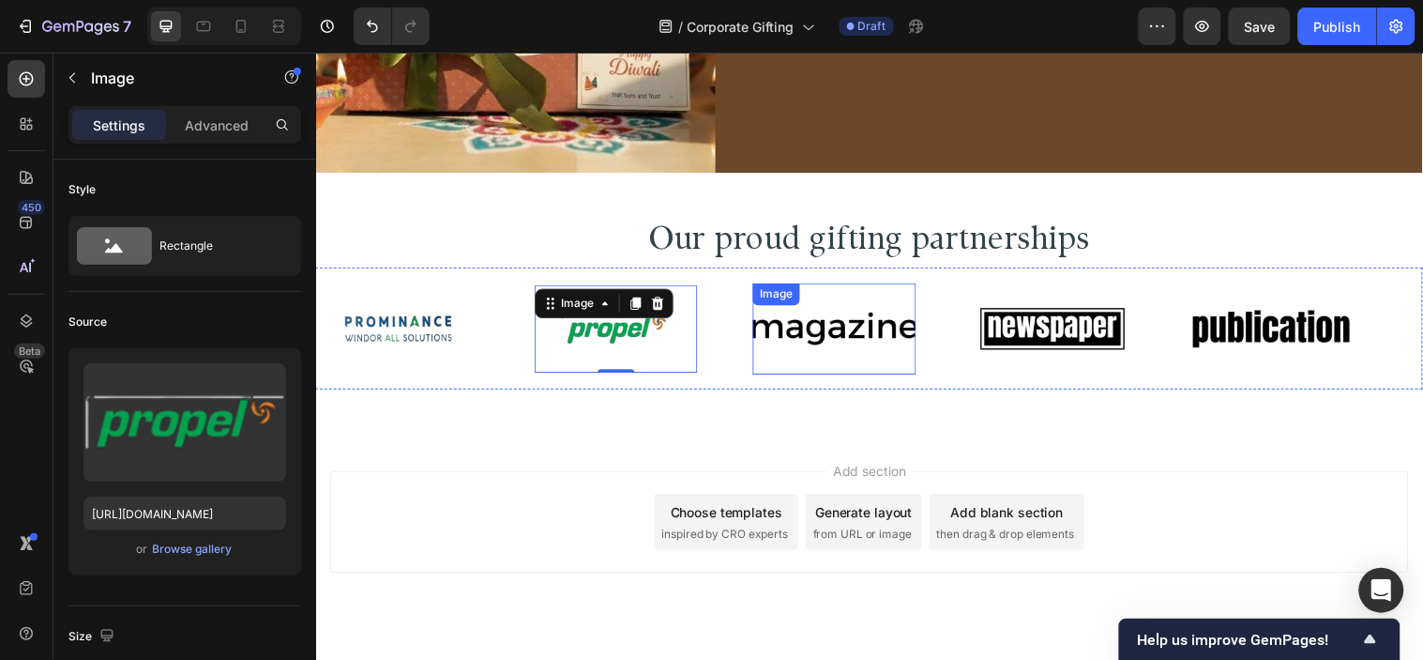
click at [880, 336] on img at bounding box center [843, 332] width 166 height 70
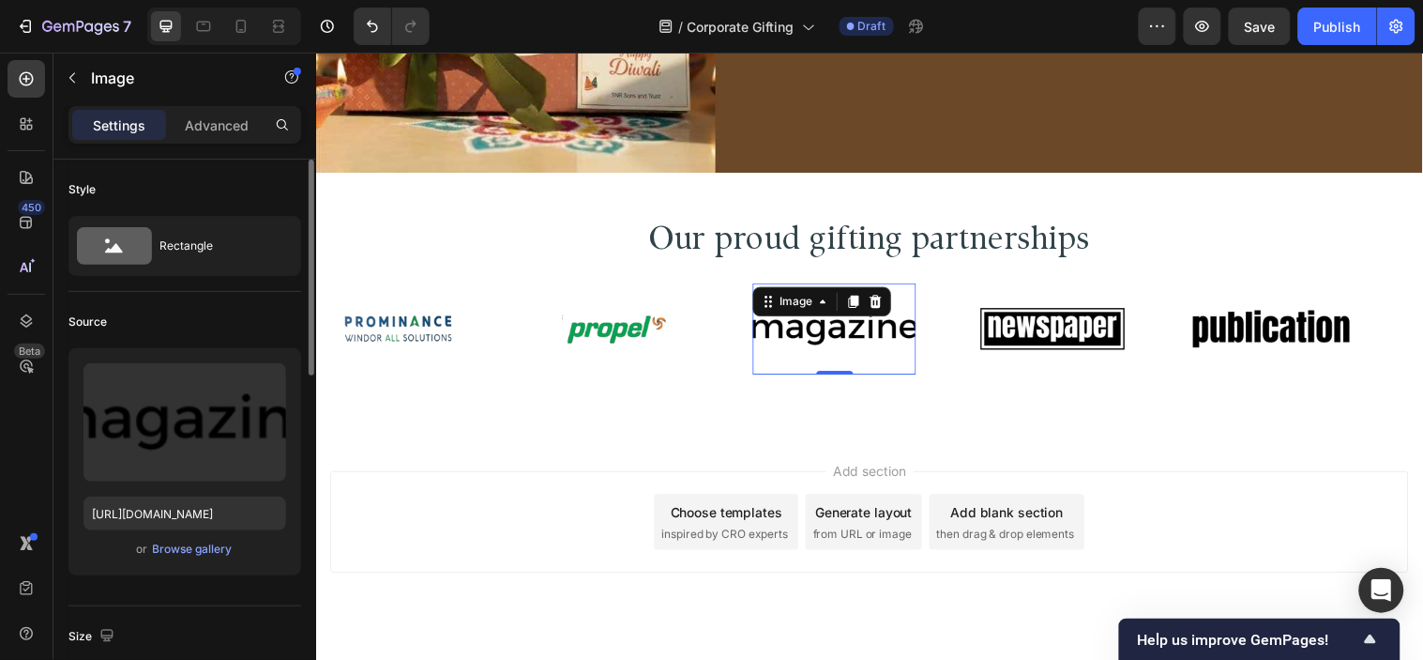
click at [191, 559] on div "or Browse gallery" at bounding box center [185, 549] width 203 height 23
click at [191, 556] on div "Browse gallery" at bounding box center [193, 548] width 80 height 17
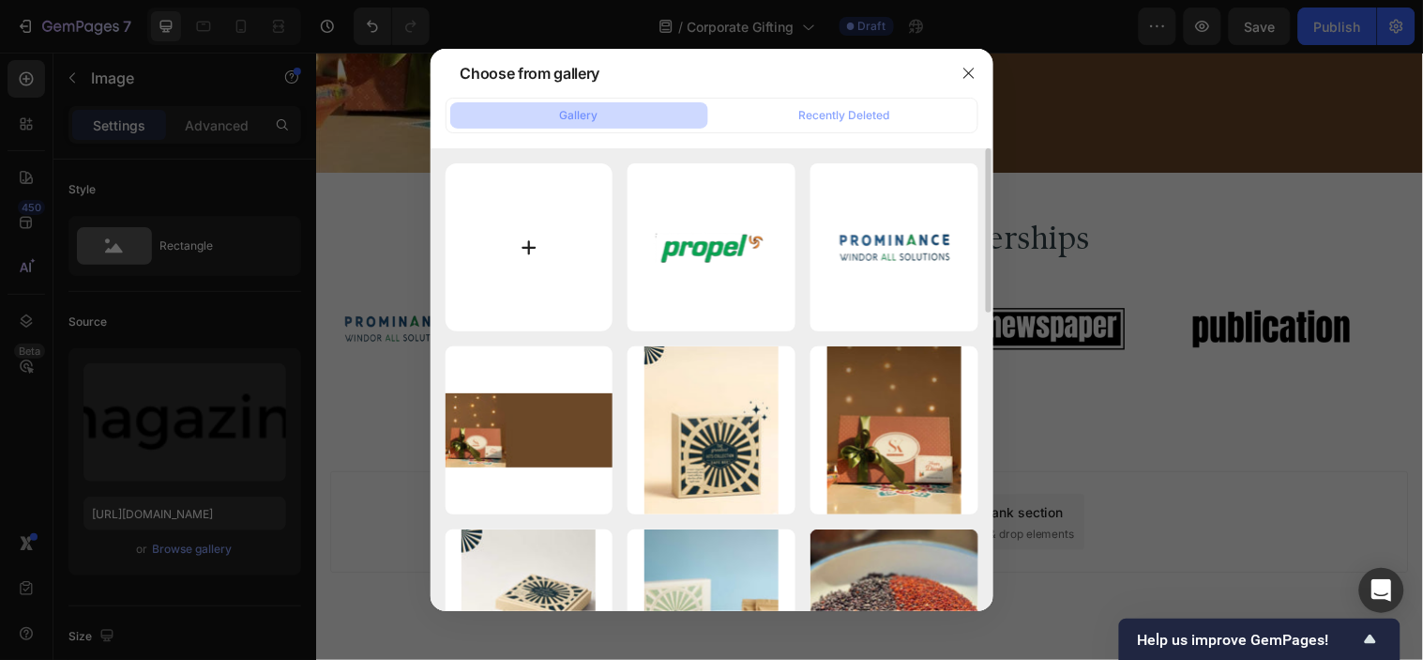
click at [521, 245] on input "file" at bounding box center [530, 247] width 168 height 168
type input "C:\fakepath\3.png"
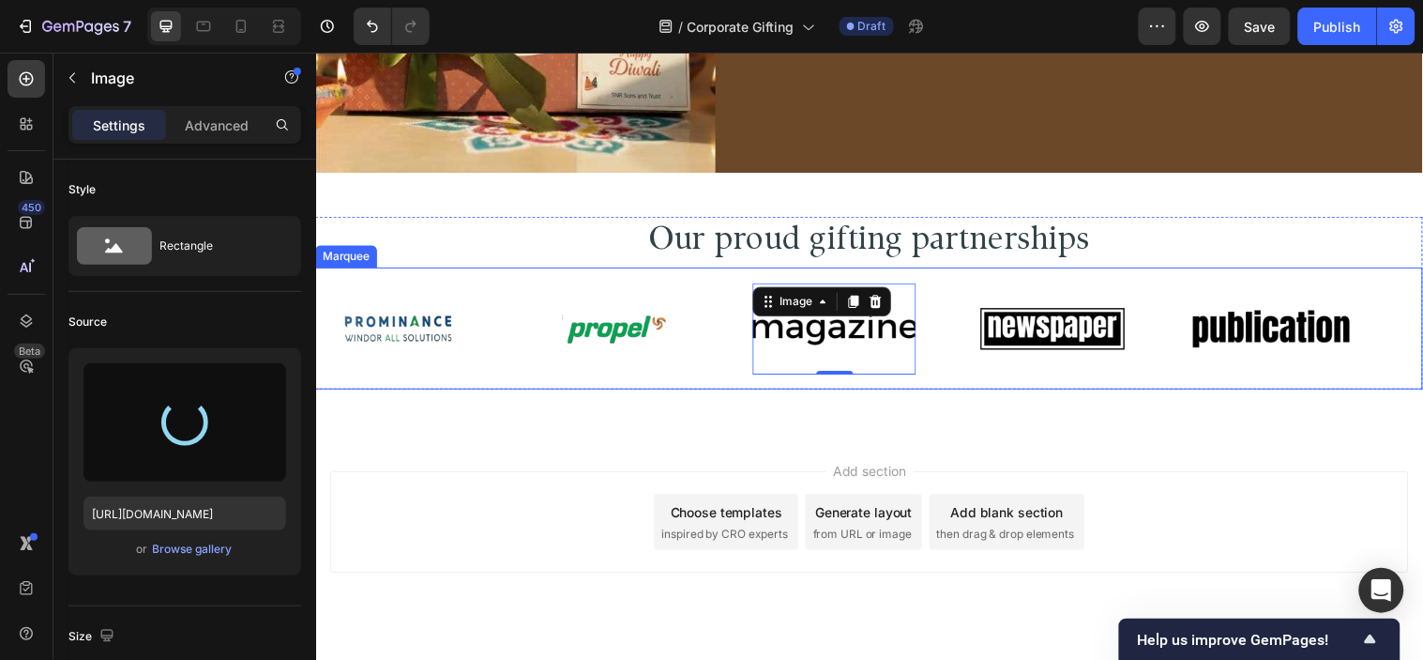
type input "[URL][DOMAIN_NAME]"
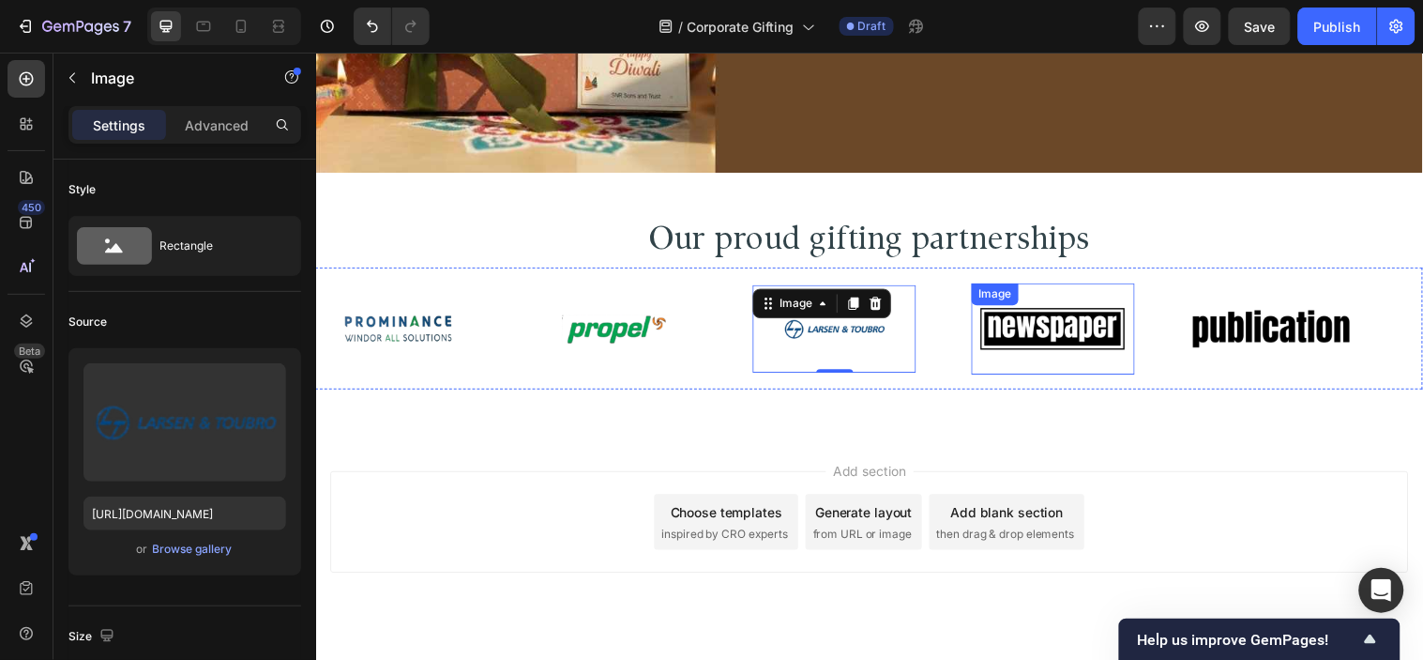
click at [1048, 311] on div "Image" at bounding box center [1065, 332] width 166 height 93
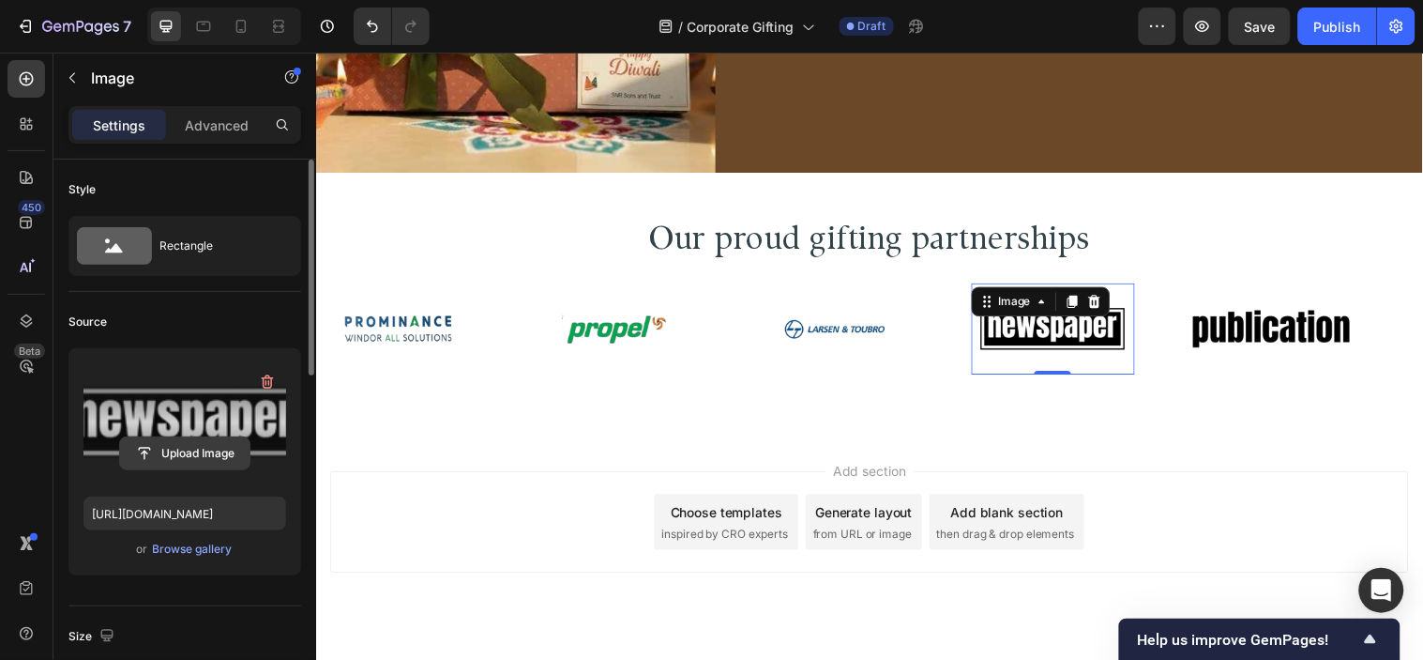
click at [211, 447] on input "file" at bounding box center [184, 453] width 129 height 32
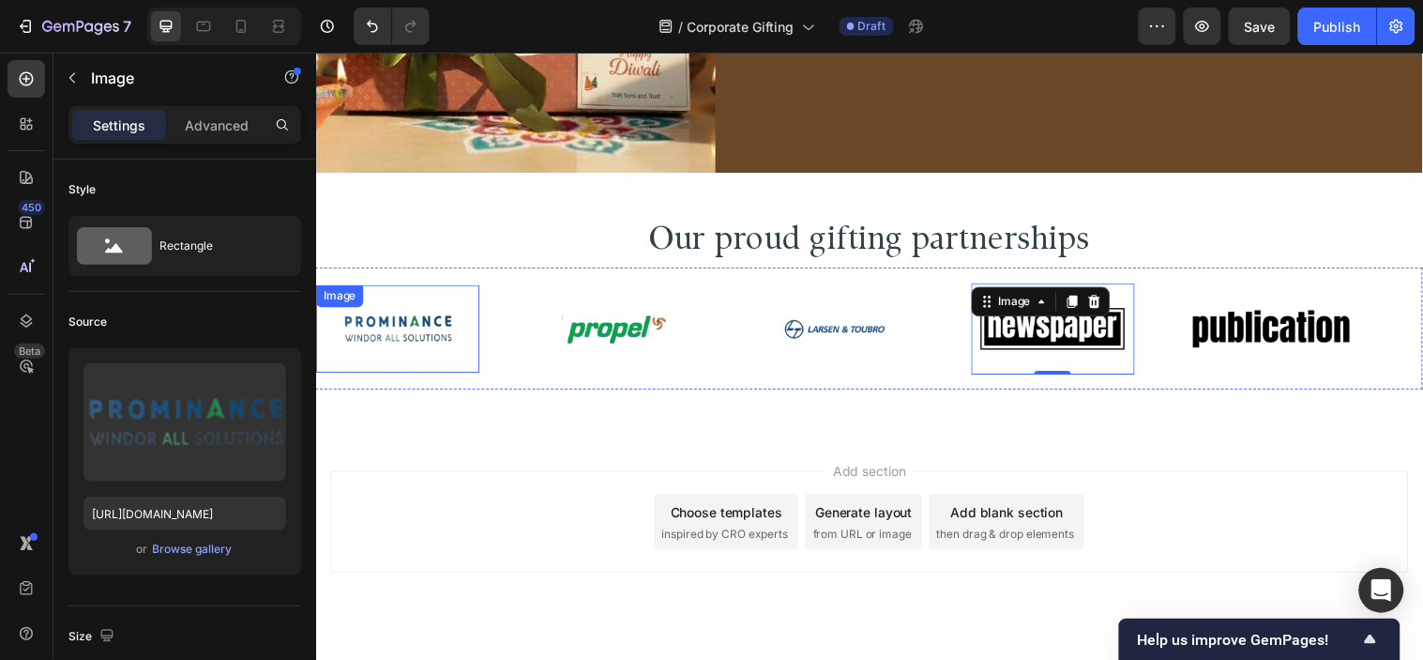
click at [446, 343] on img at bounding box center [399, 332] width 166 height 67
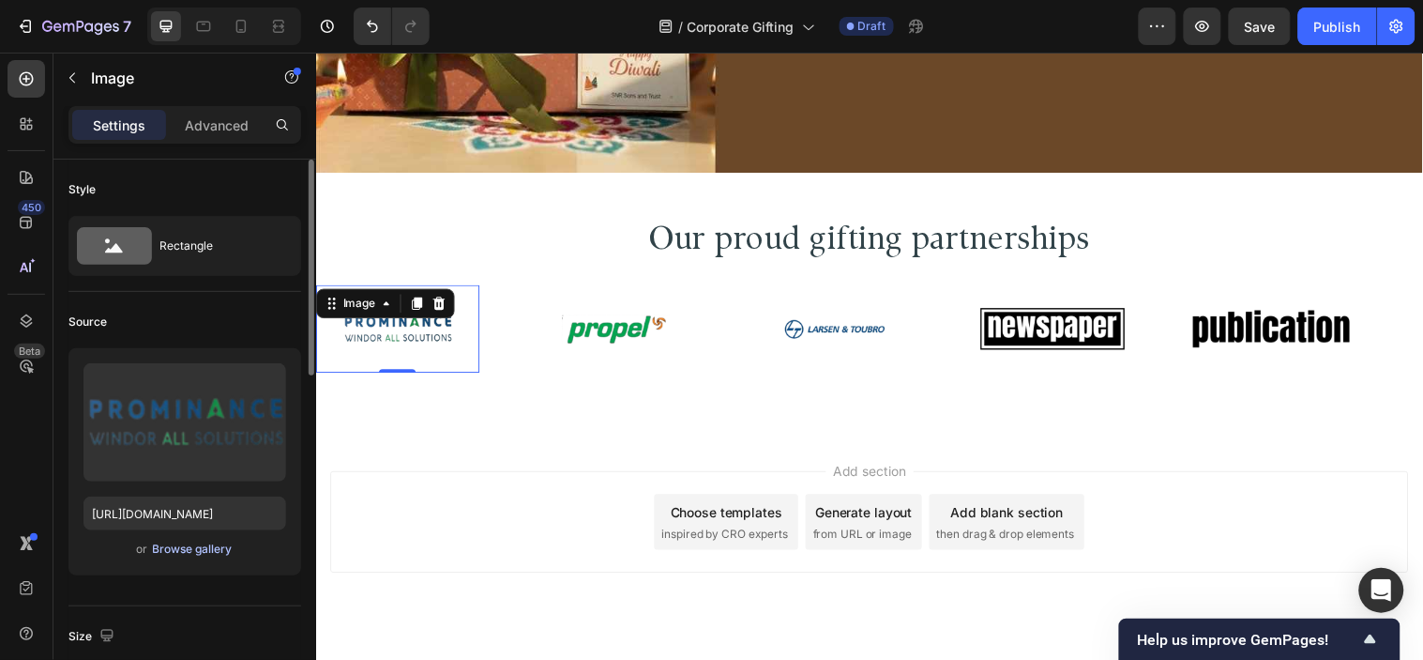
click at [206, 547] on div "Browse gallery" at bounding box center [193, 548] width 80 height 17
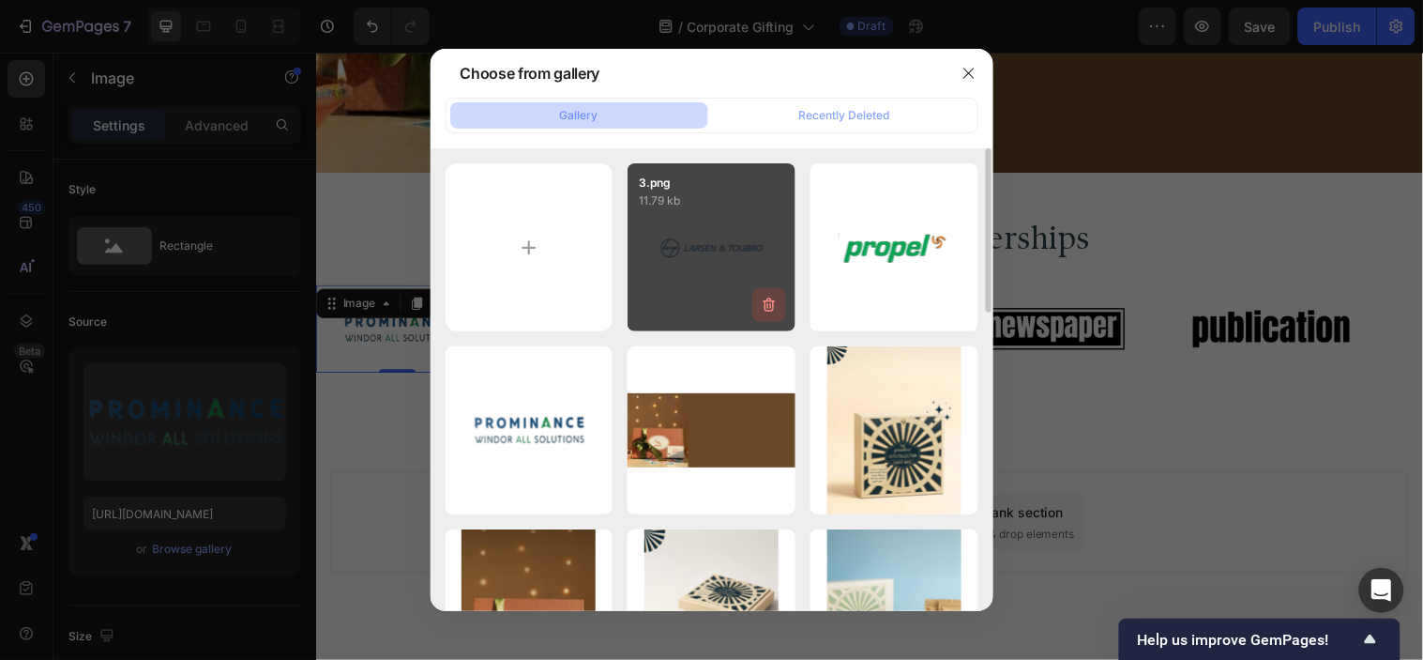
click at [771, 298] on icon "button" at bounding box center [769, 305] width 12 height 14
click at [771, 298] on button "Delete" at bounding box center [759, 308] width 52 height 23
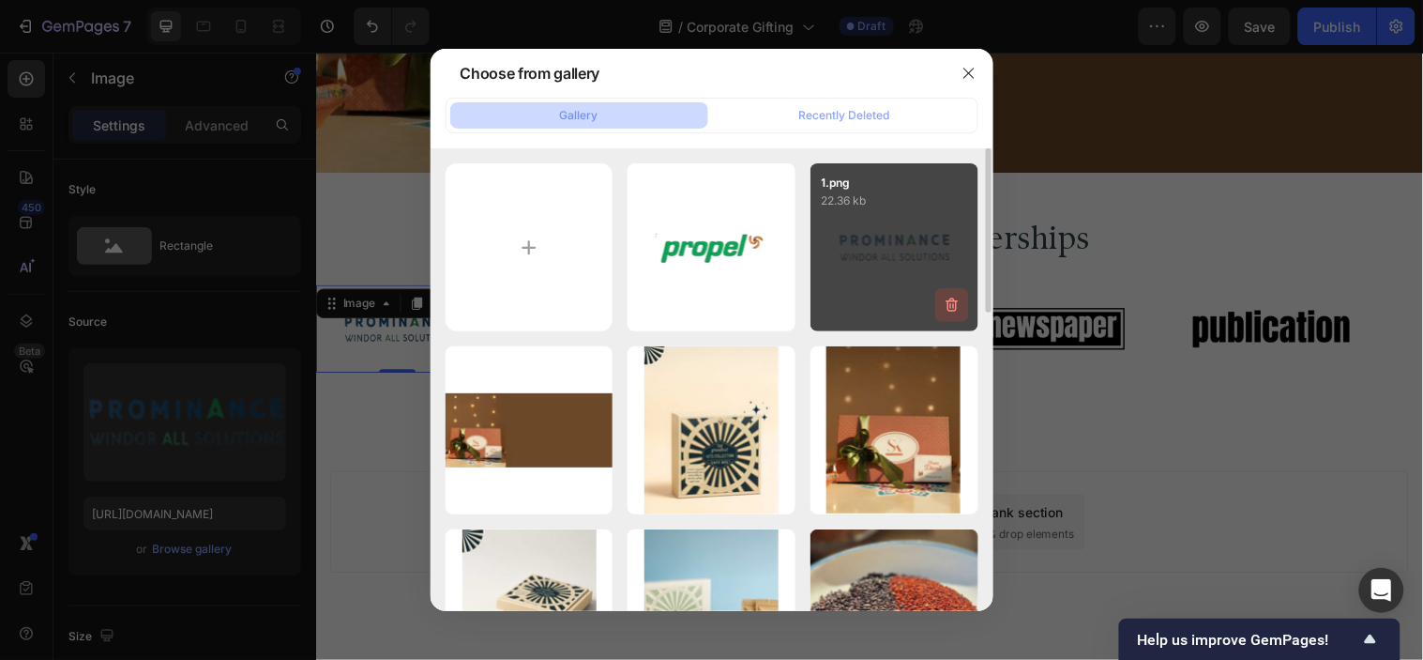
click at [952, 296] on icon "button" at bounding box center [952, 305] width 19 height 19
click at [952, 296] on div "Delete Image? 22.36 kb Cancel Delete" at bounding box center [895, 247] width 168 height 168
click at [934, 312] on div "Delete" at bounding box center [941, 308] width 35 height 17
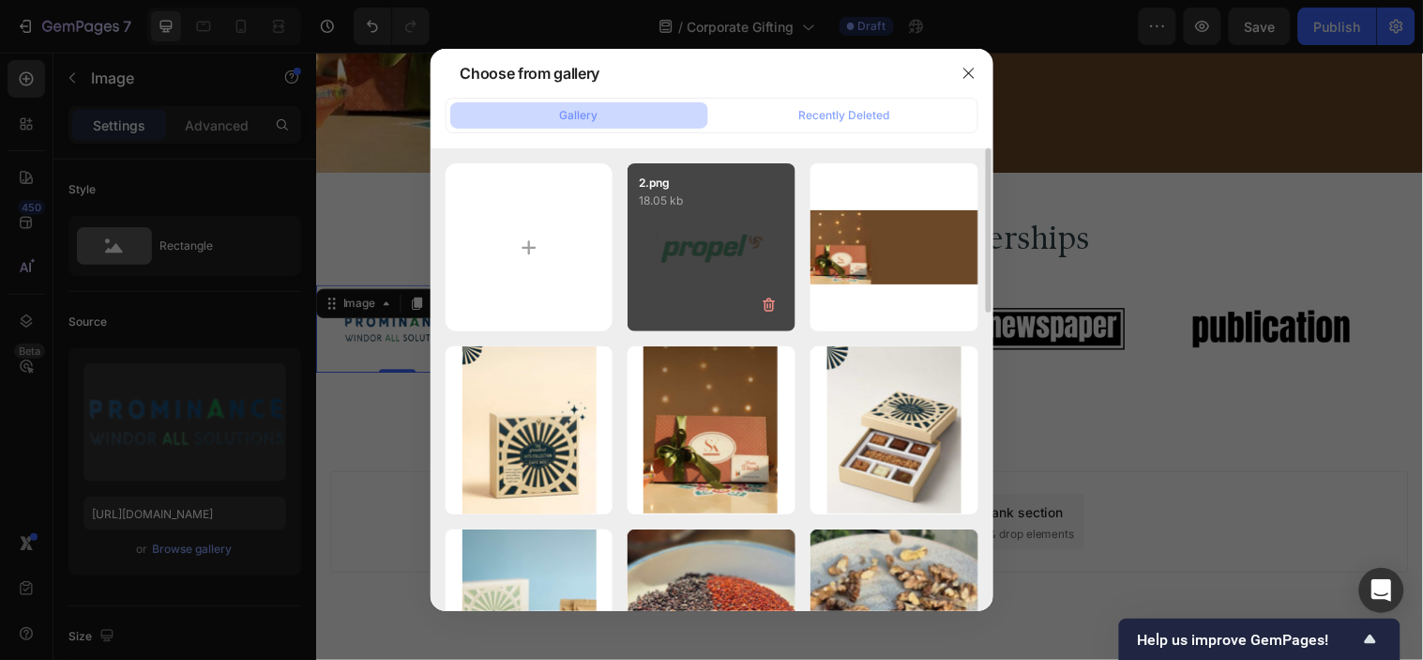
click at [735, 301] on div "2.png 18.05 kb" at bounding box center [712, 247] width 168 height 168
type input "[URL][DOMAIN_NAME]"
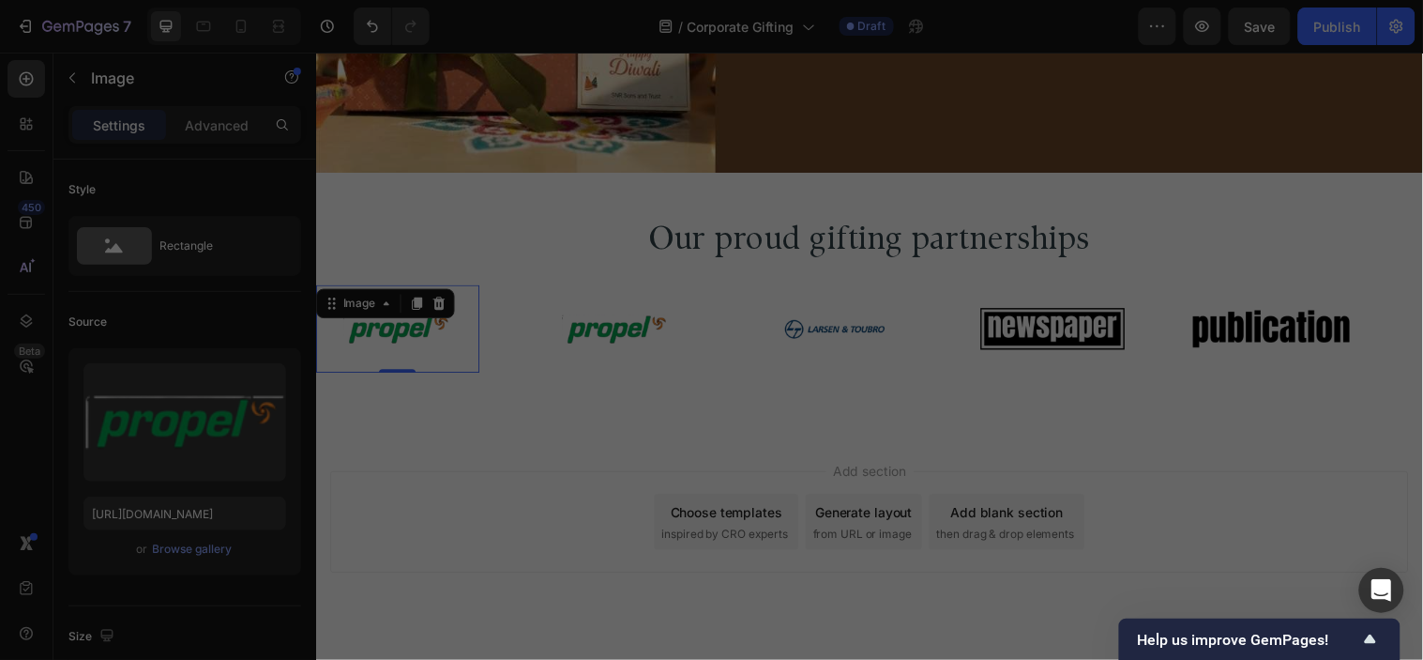
click at [782, 310] on div "Image" at bounding box center [843, 332] width 166 height 89
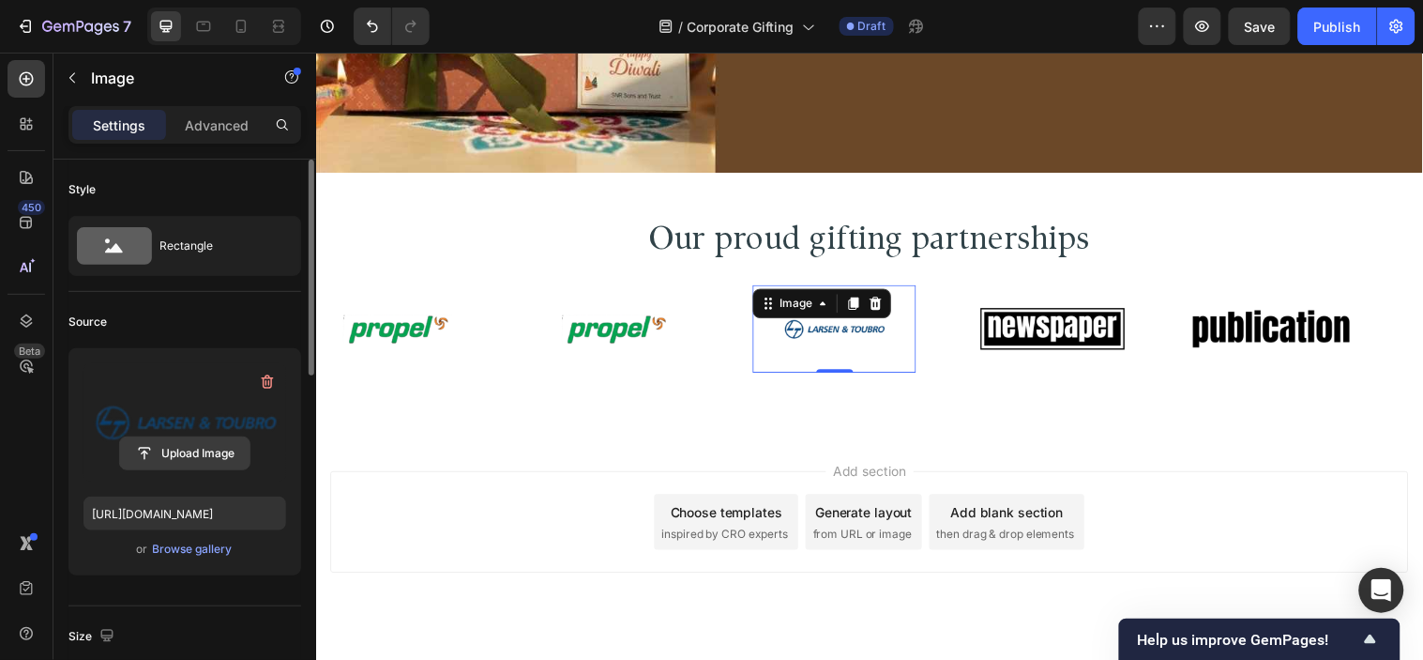
click at [188, 457] on input "file" at bounding box center [184, 453] width 129 height 32
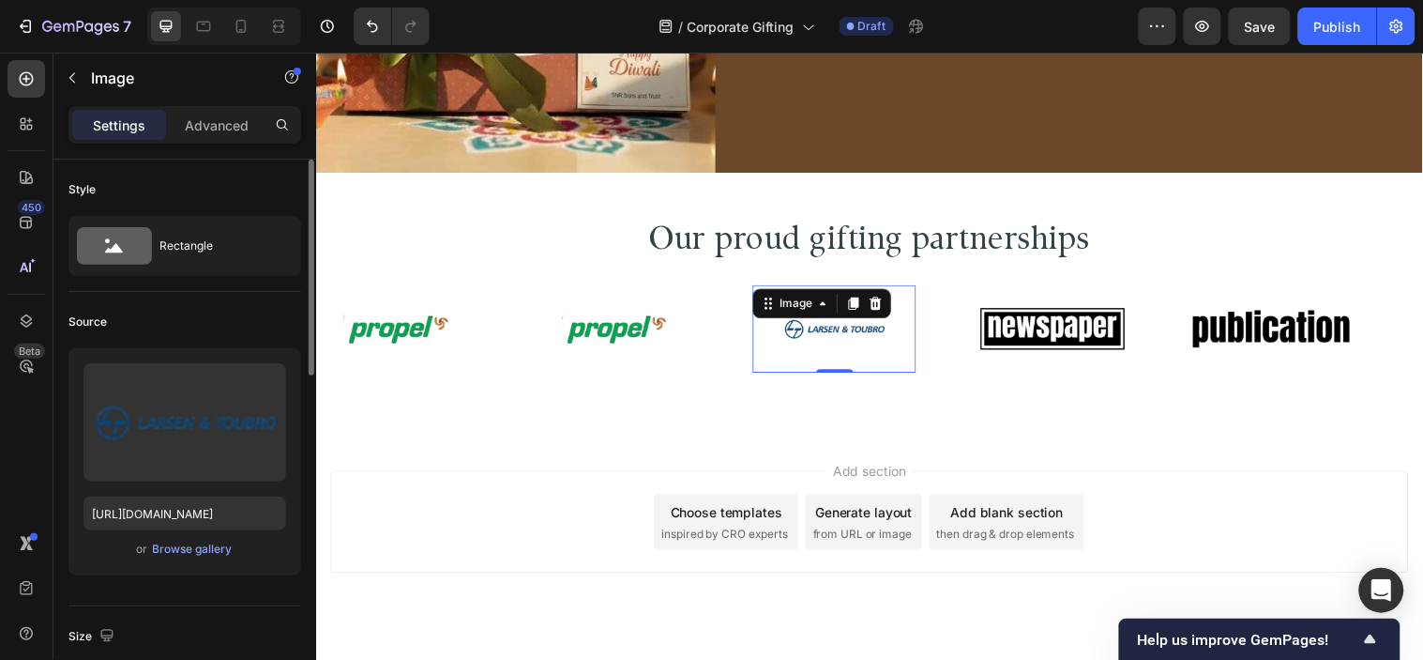
click at [219, 558] on div "or Browse gallery" at bounding box center [185, 549] width 203 height 23
click at [225, 545] on div "Browse gallery" at bounding box center [193, 548] width 80 height 17
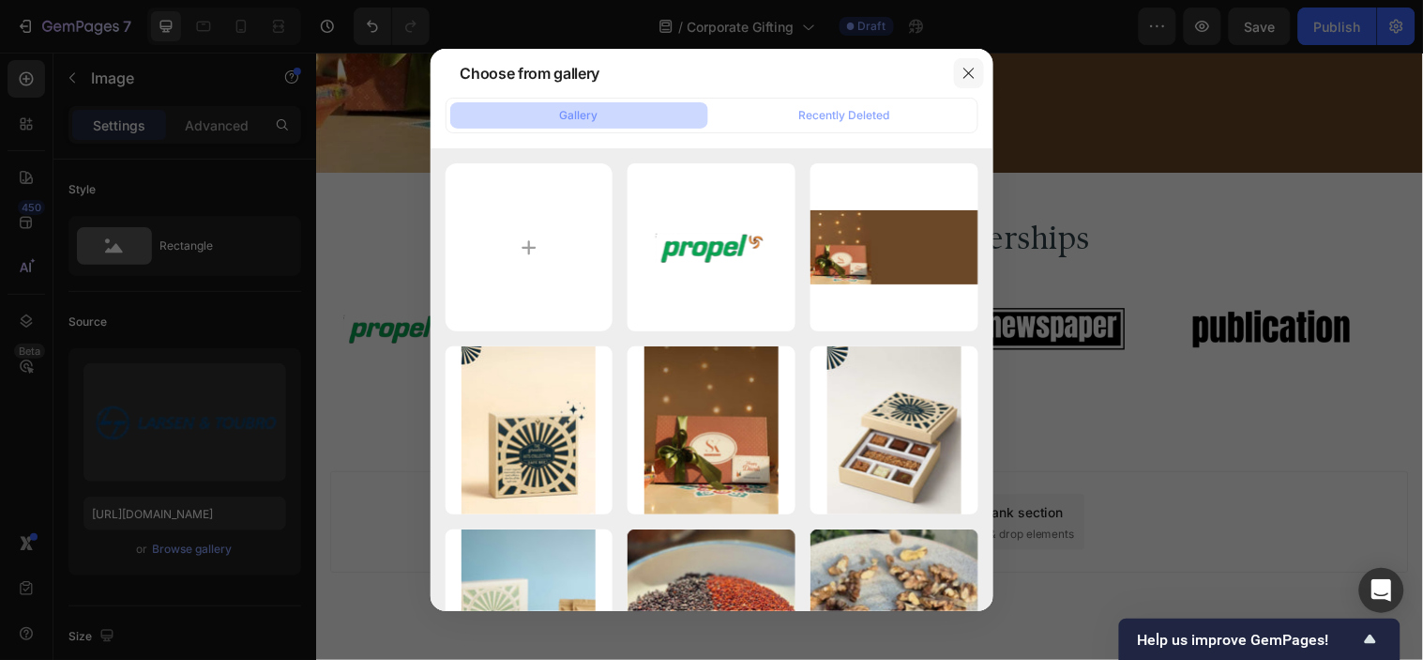
click at [963, 66] on icon "button" at bounding box center [969, 73] width 15 height 15
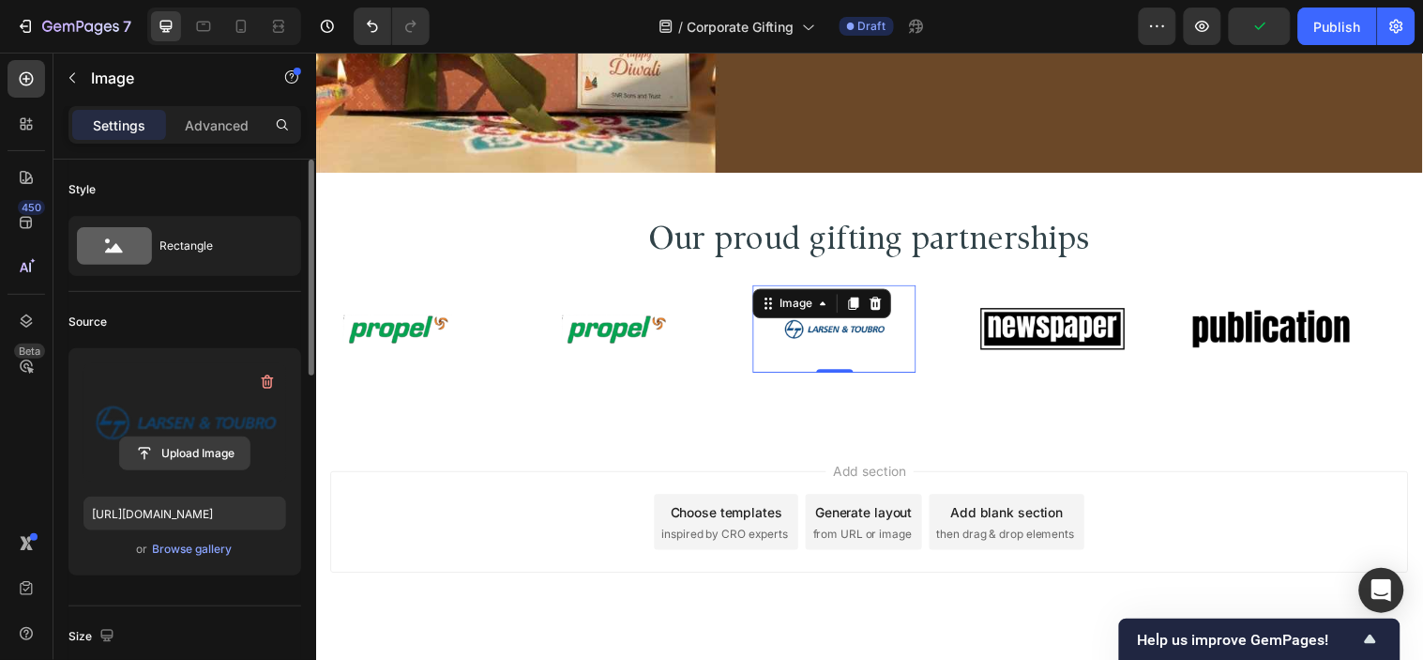
click at [228, 455] on input "file" at bounding box center [184, 453] width 129 height 32
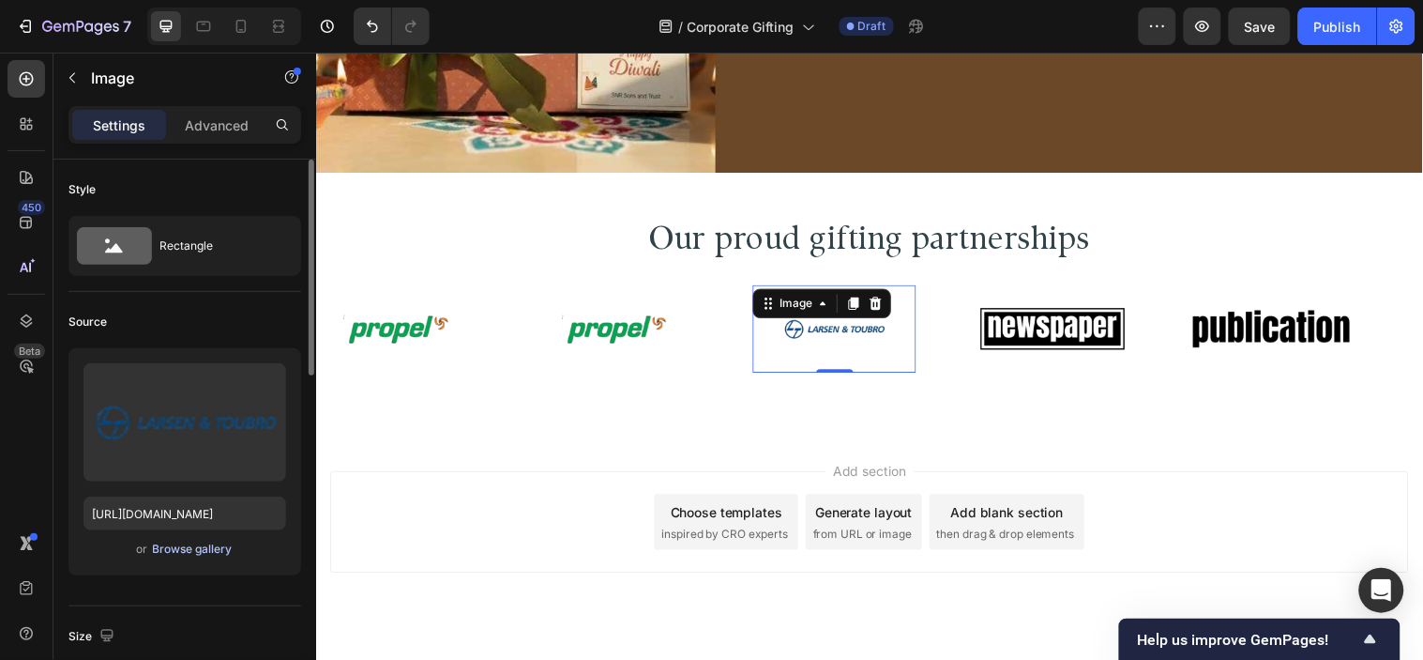
click at [210, 554] on div "Browse gallery" at bounding box center [193, 548] width 80 height 17
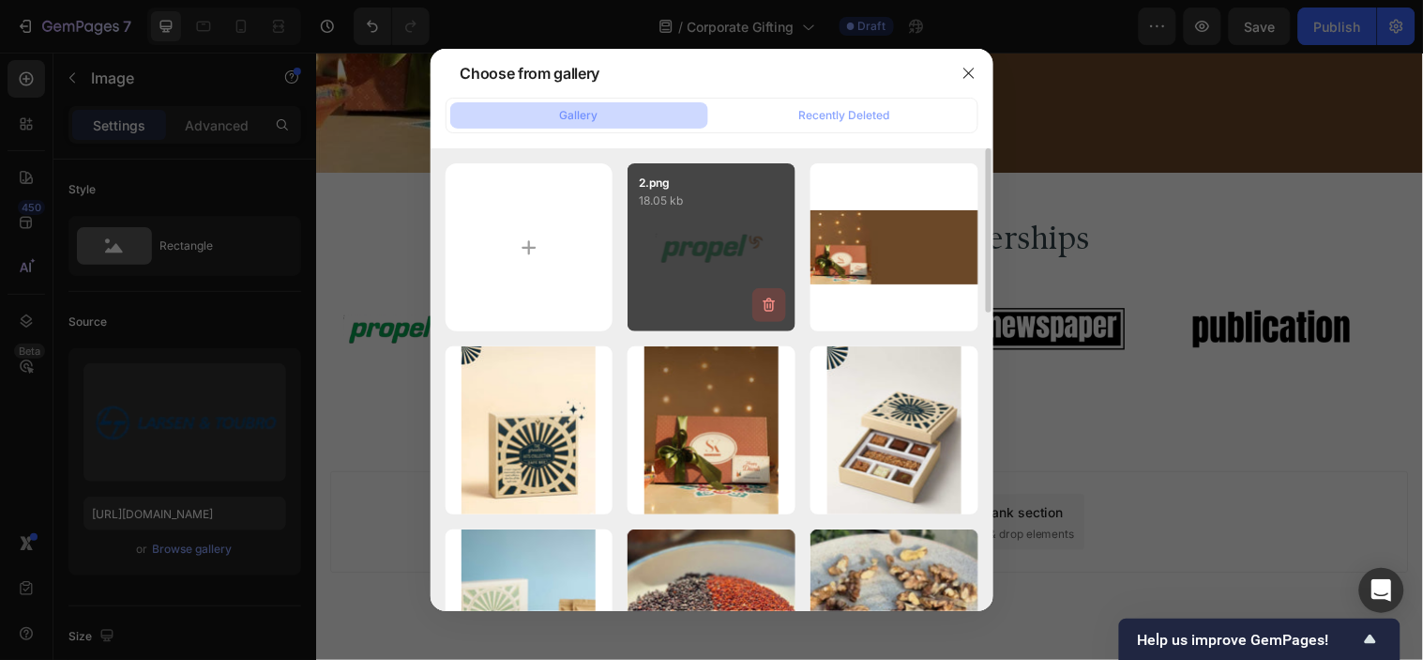
click at [768, 302] on icon "button" at bounding box center [769, 305] width 19 height 19
click at [768, 302] on div "Delete" at bounding box center [758, 308] width 35 height 17
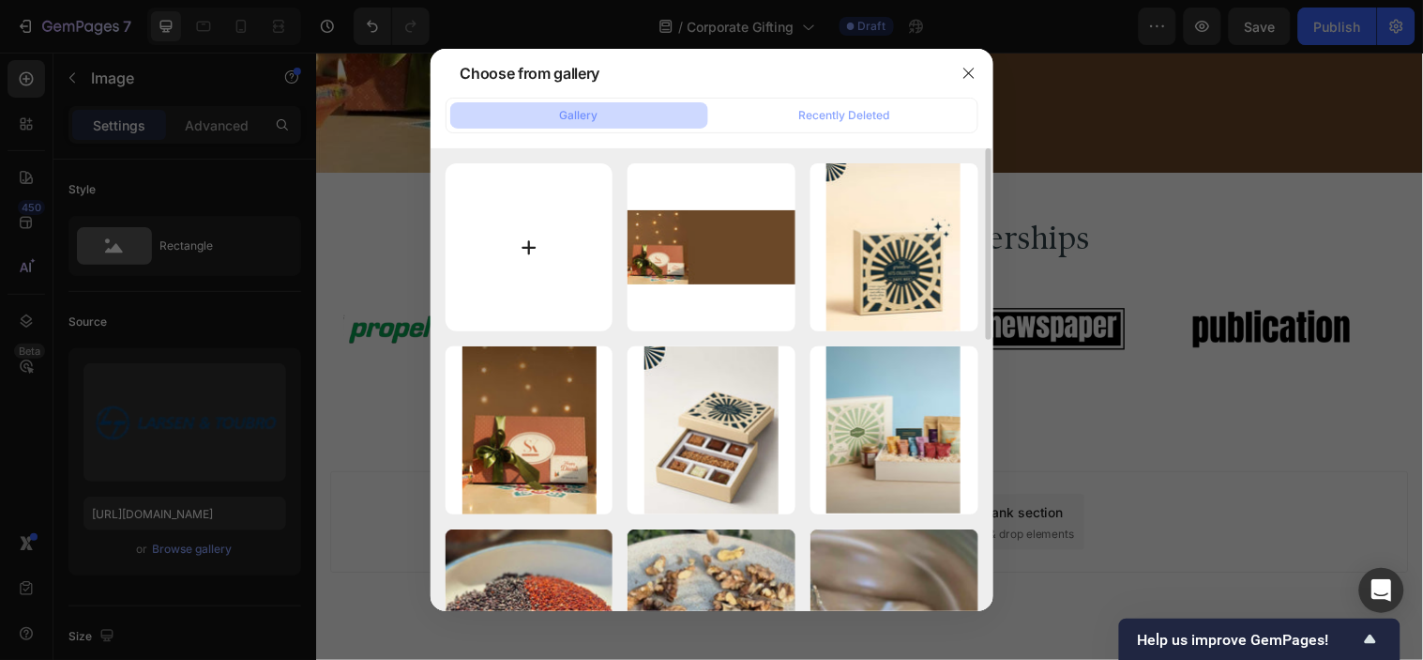
click at [535, 247] on input "file" at bounding box center [530, 247] width 168 height 168
type input "C:\fakepath\1.png"
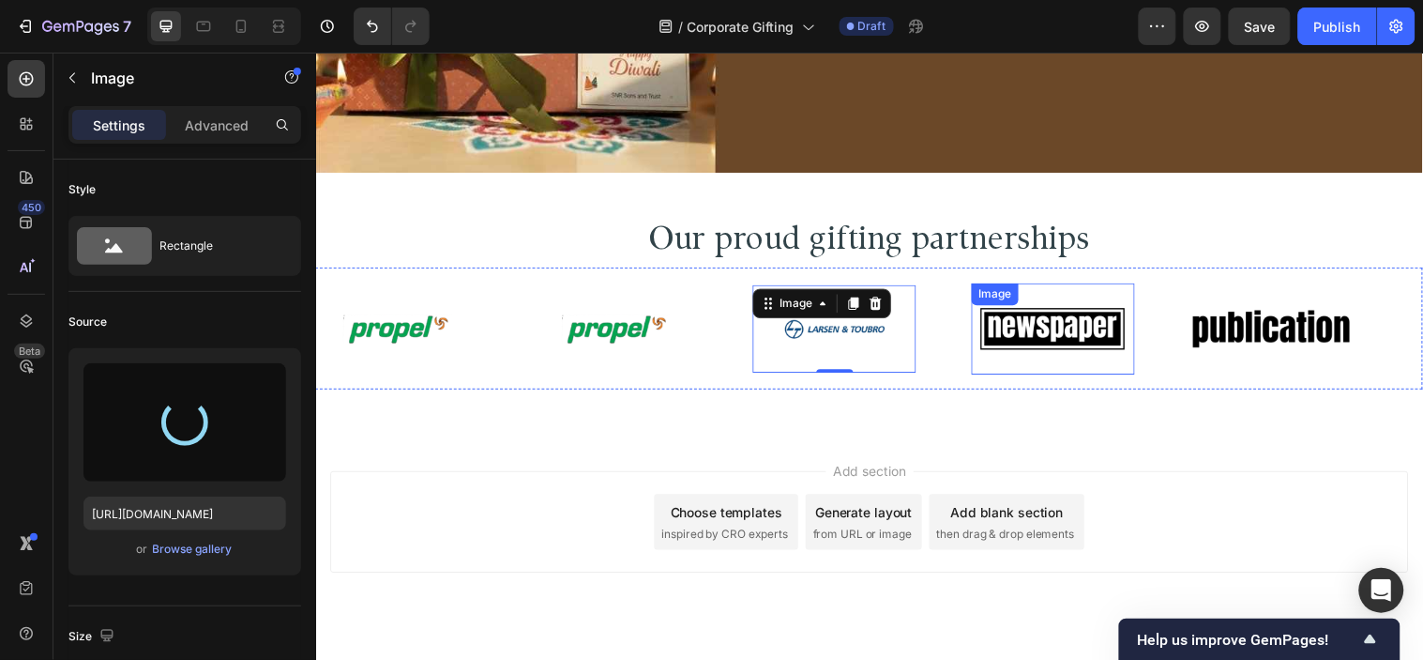
click at [1042, 324] on img at bounding box center [1065, 332] width 166 height 70
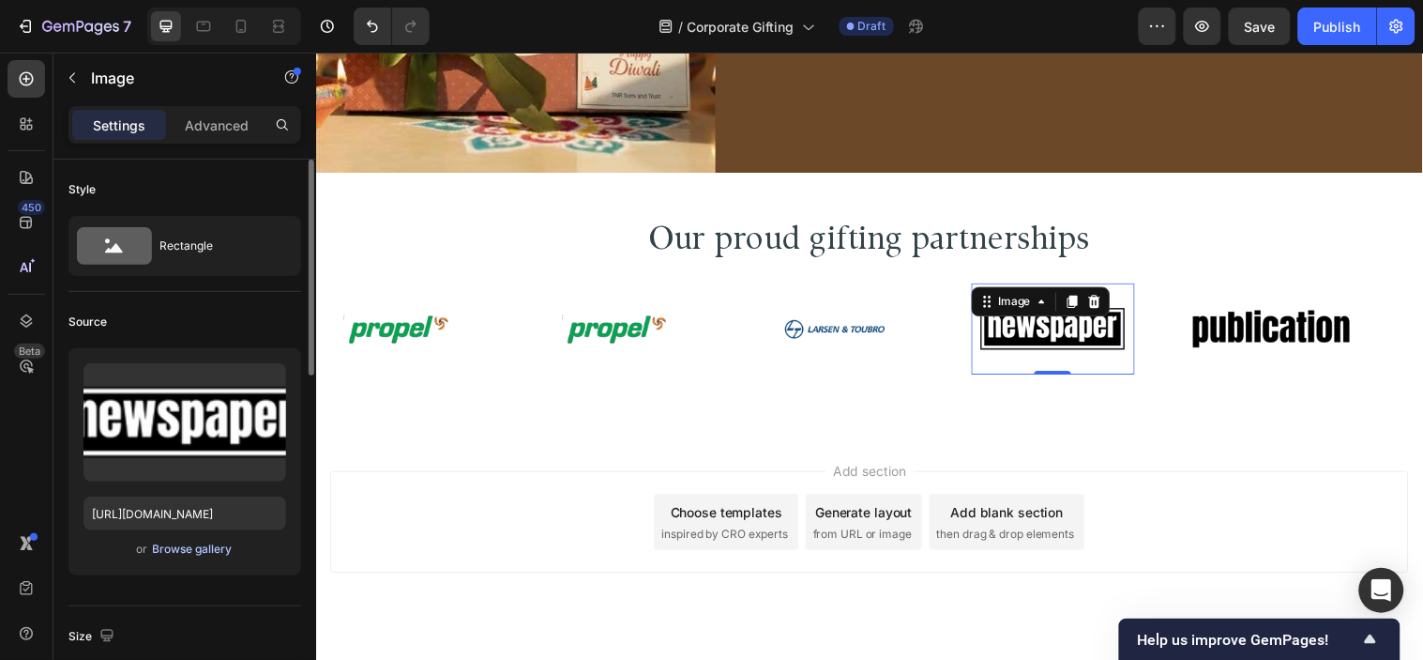
click at [171, 557] on button "Browse gallery" at bounding box center [193, 549] width 82 height 19
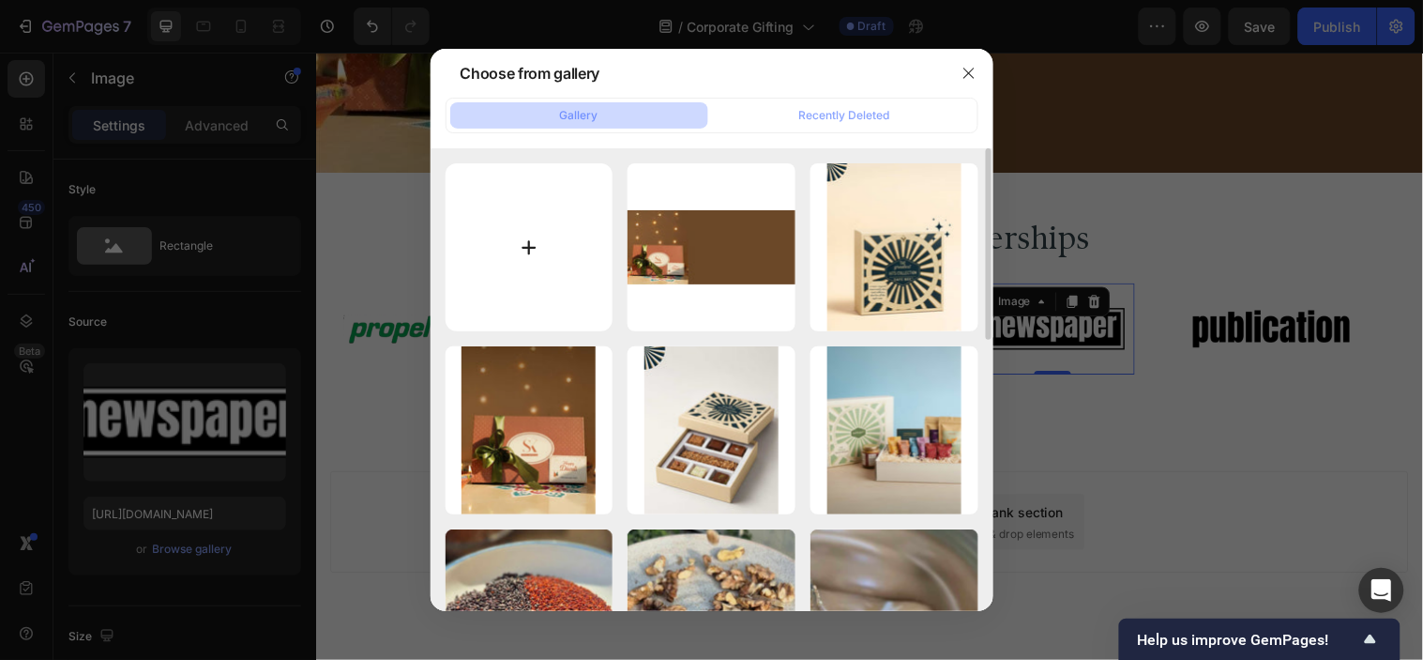
click at [499, 289] on input "file" at bounding box center [530, 247] width 168 height 168
type input "C:\fakepath\2.png"
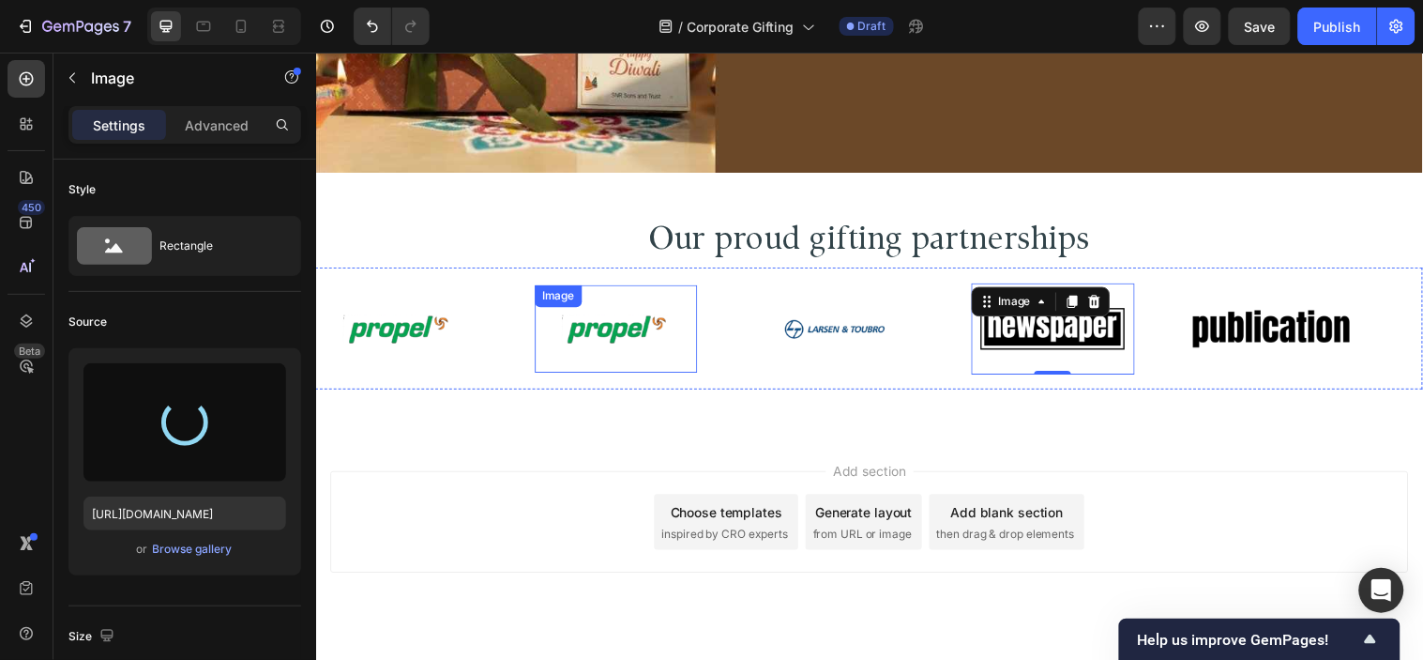
type input "[URL][DOMAIN_NAME]"
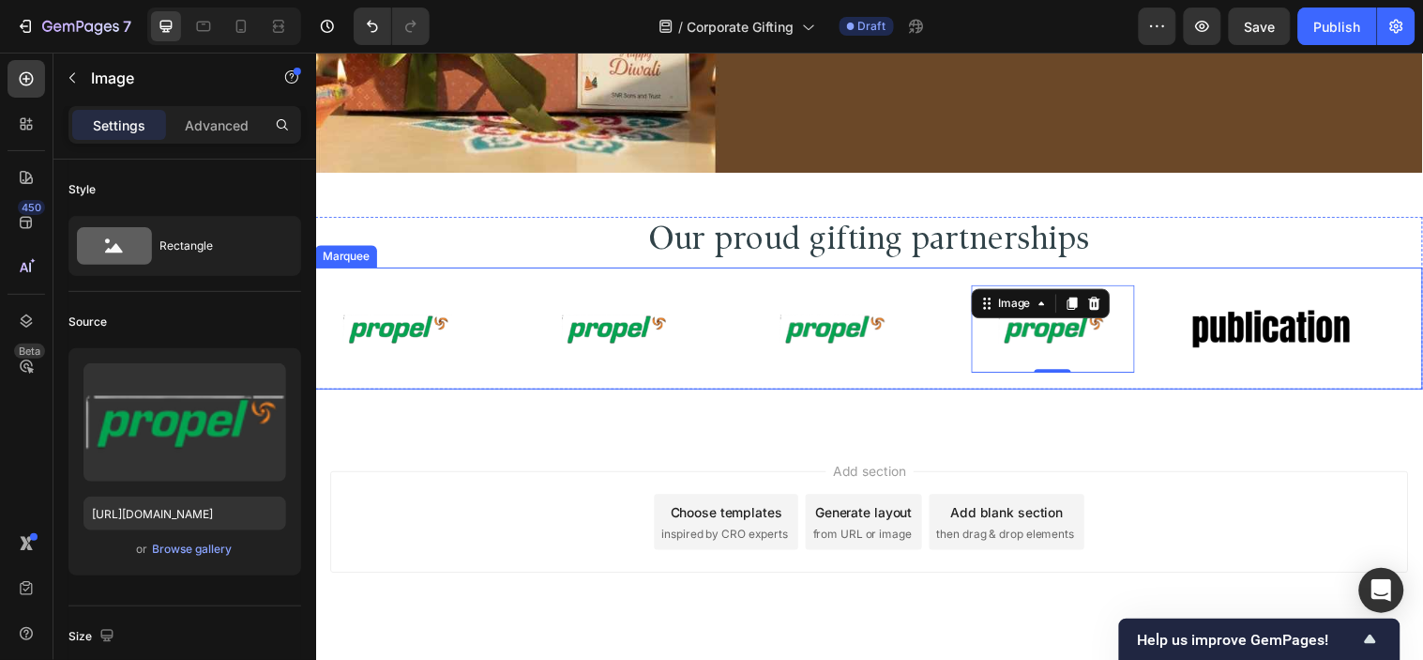
click at [861, 340] on img at bounding box center [843, 332] width 166 height 67
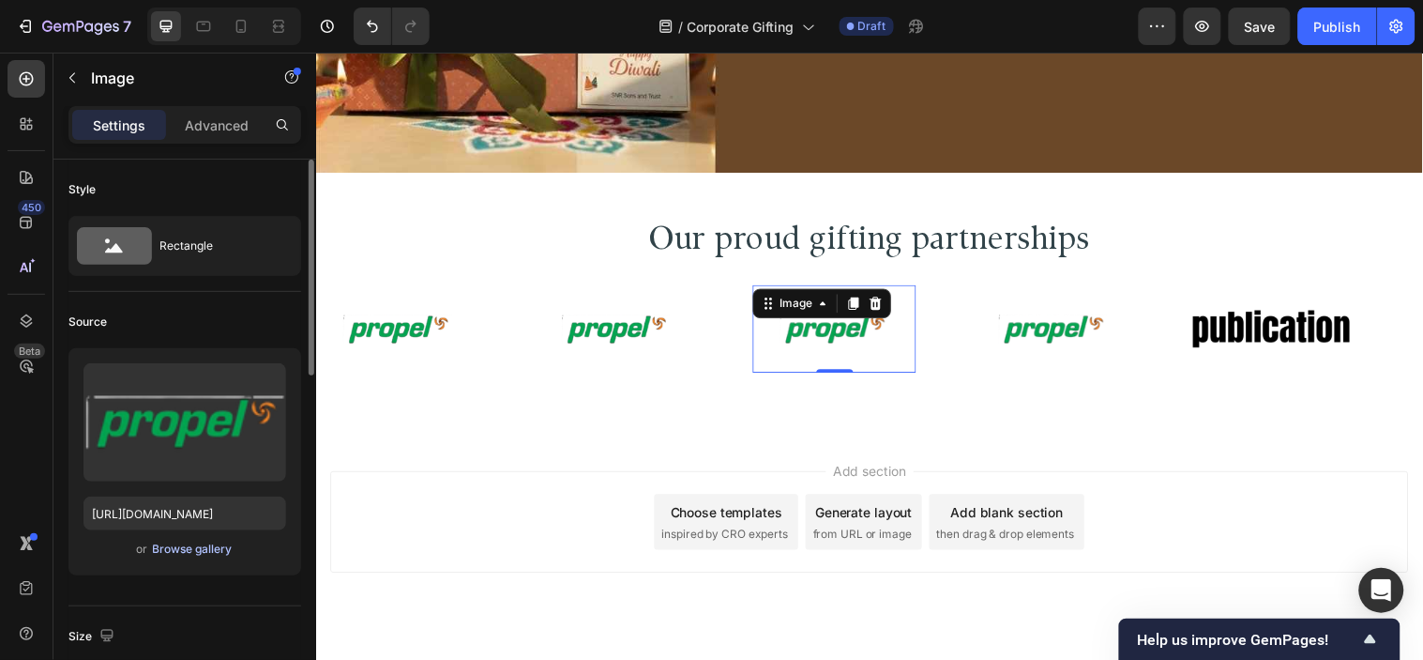
click at [212, 549] on div "Browse gallery" at bounding box center [193, 548] width 80 height 17
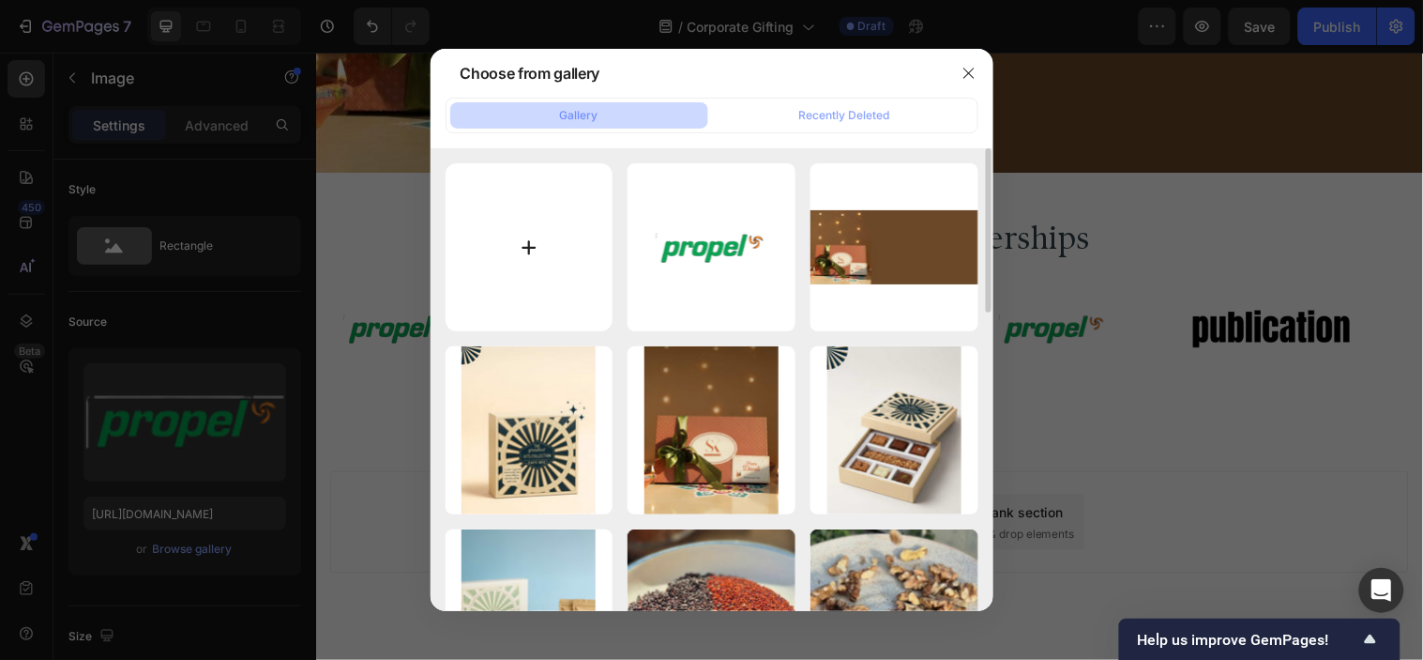
click at [533, 212] on input "file" at bounding box center [530, 247] width 168 height 168
type input "C:\fakepath\1.png"
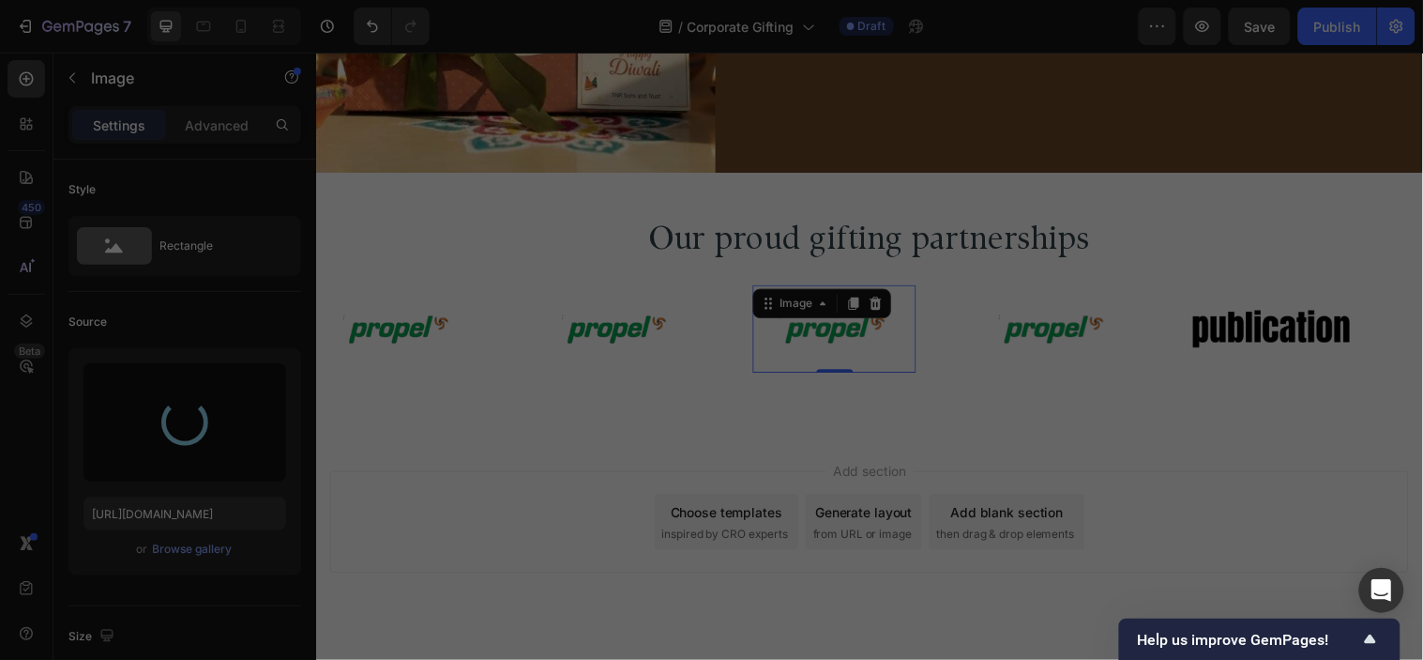
type input "[URL][DOMAIN_NAME]"
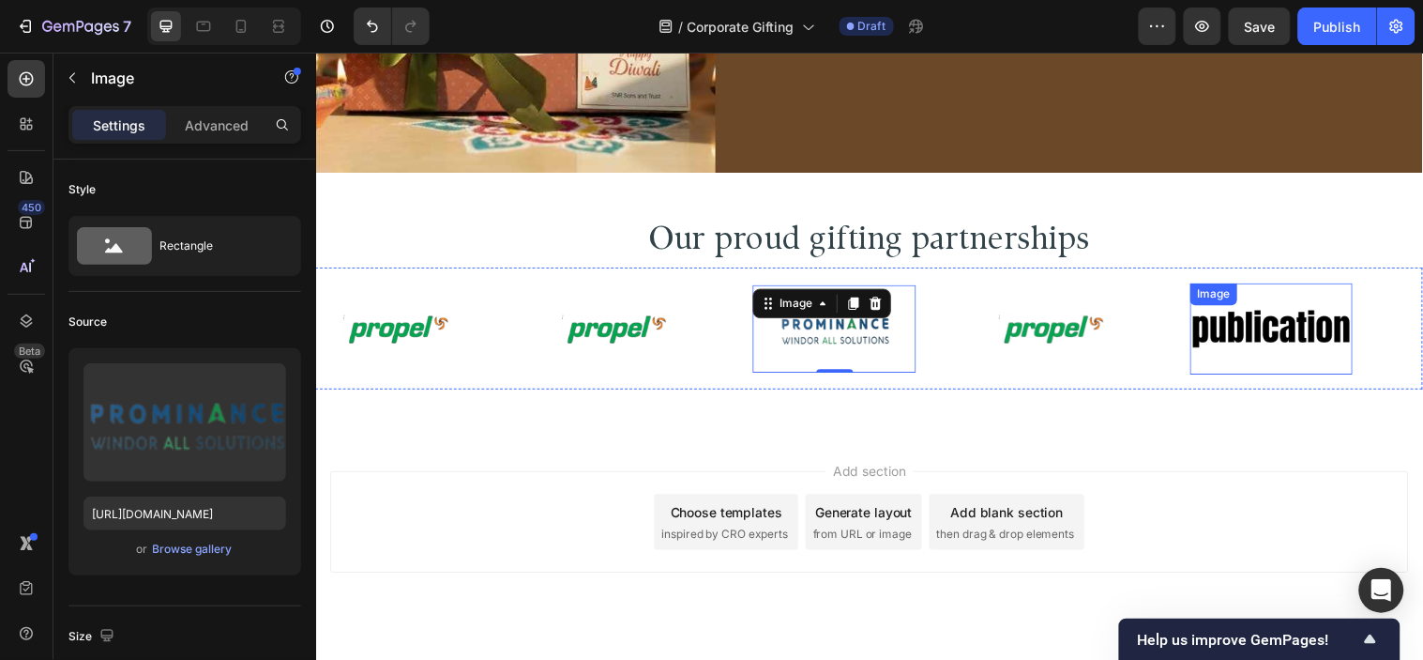
click at [1275, 323] on img at bounding box center [1288, 332] width 166 height 70
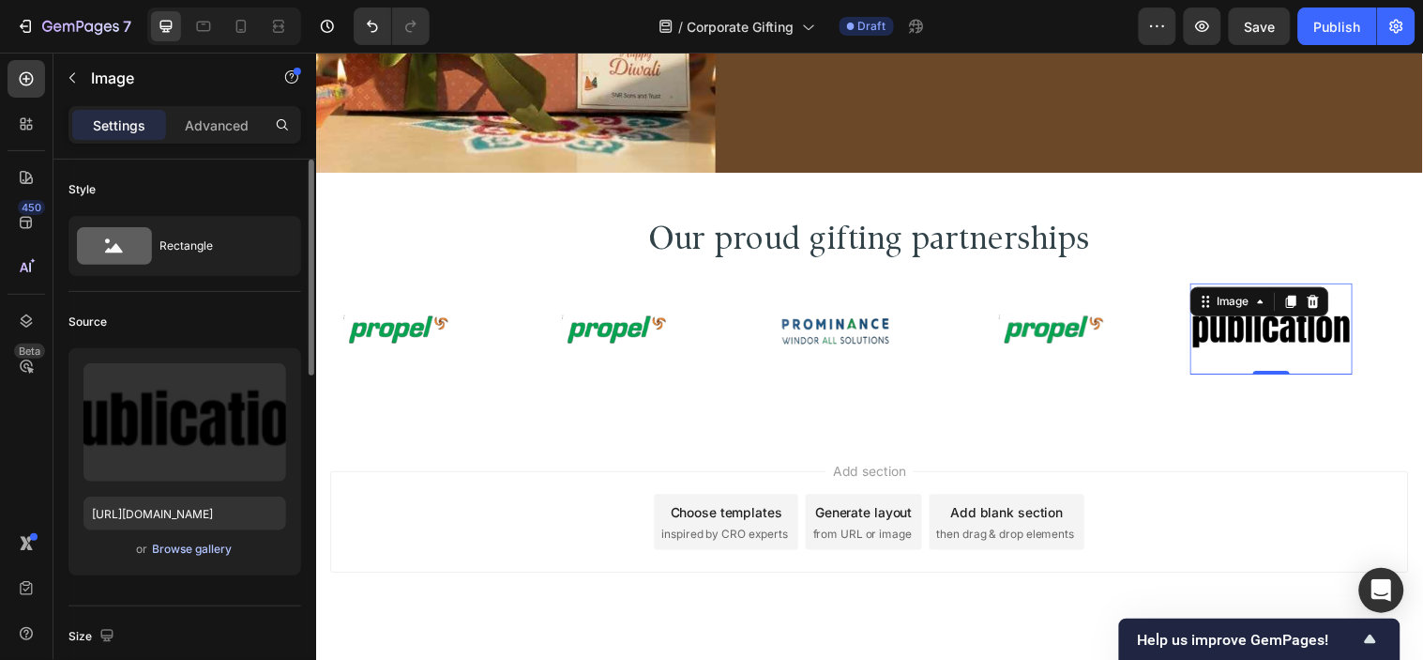
click at [226, 545] on div "Browse gallery" at bounding box center [193, 548] width 80 height 17
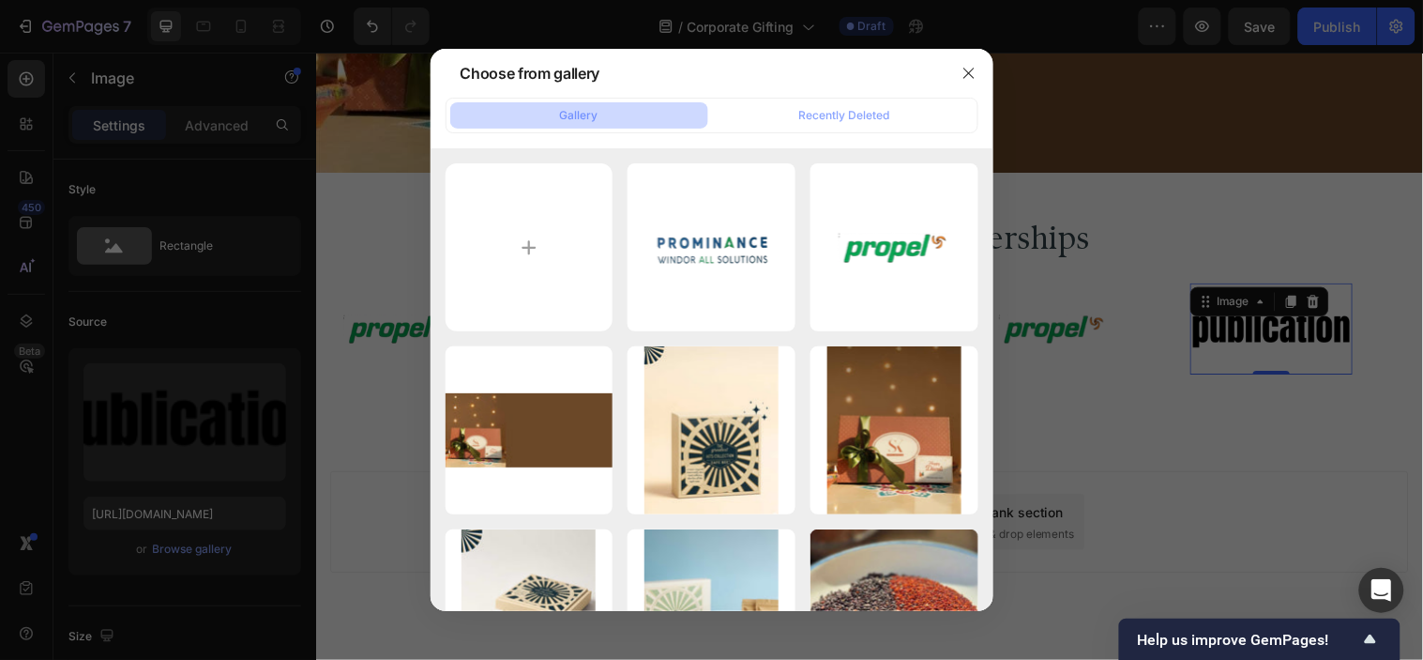
click at [584, 117] on div "Gallery" at bounding box center [579, 115] width 38 height 17
click at [569, 233] on input "file" at bounding box center [530, 247] width 168 height 168
type input "C:\fakepath\3.png"
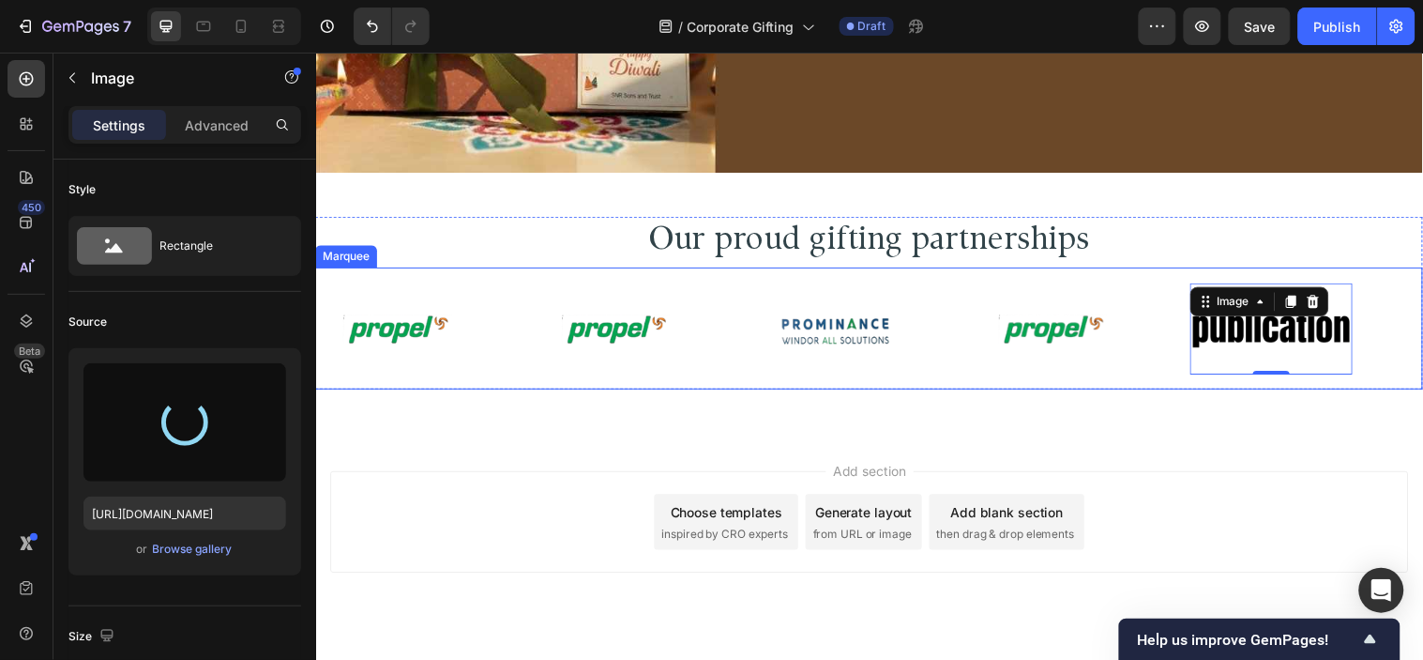
type input "[URL][DOMAIN_NAME]"
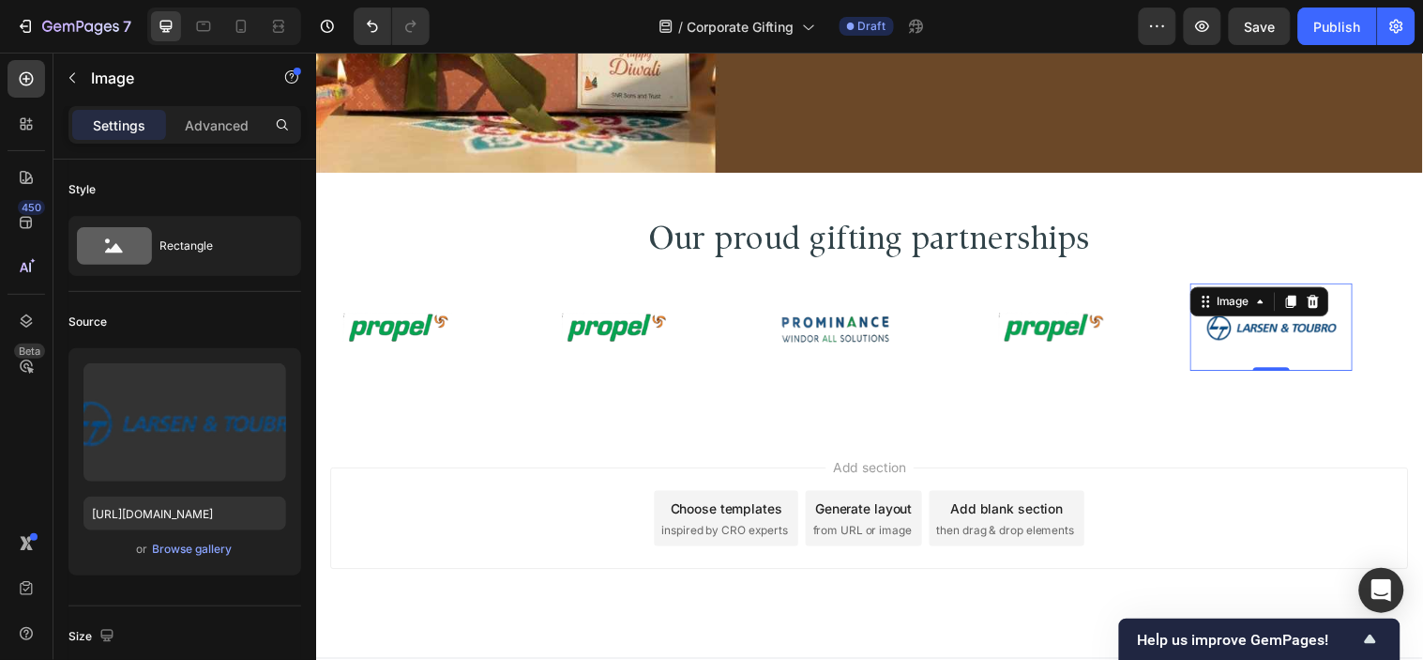
click at [1255, 417] on div "Our proud gifting partnerships Heading Image Image Image Image Image 0 Image Im…" at bounding box center [878, 312] width 1126 height 247
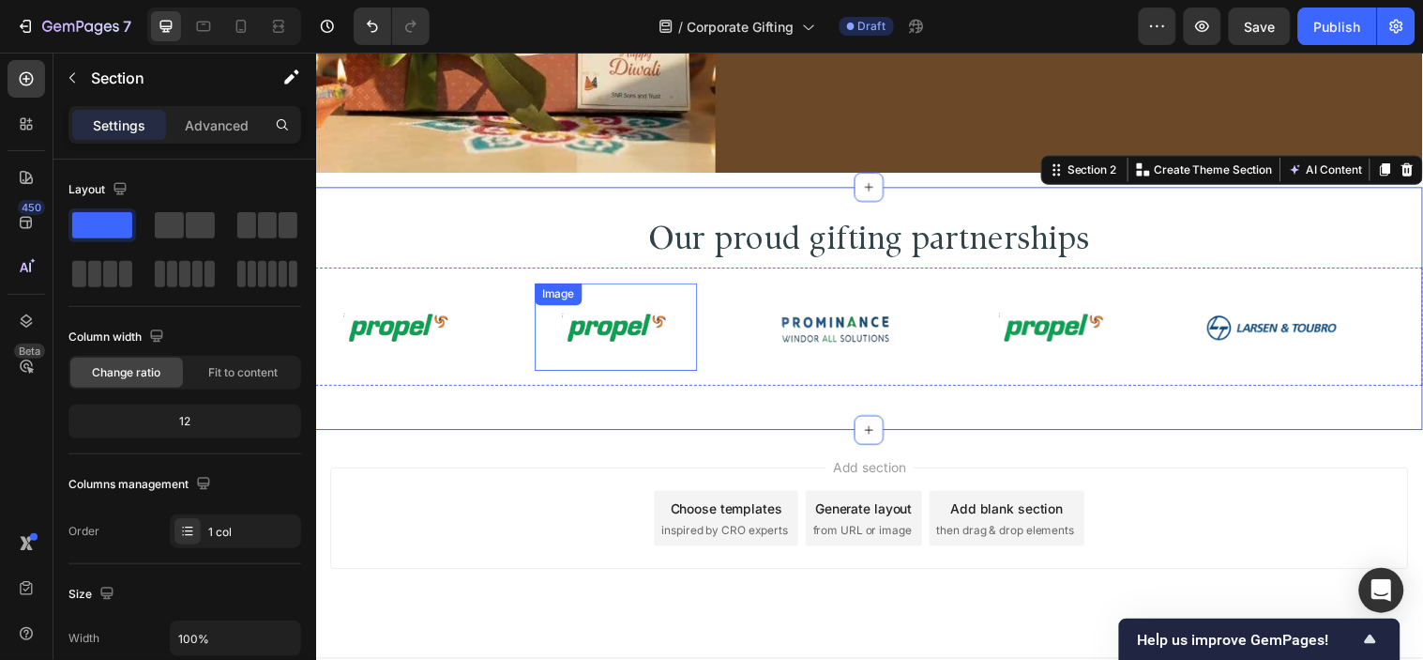
click at [624, 332] on img at bounding box center [622, 330] width 166 height 67
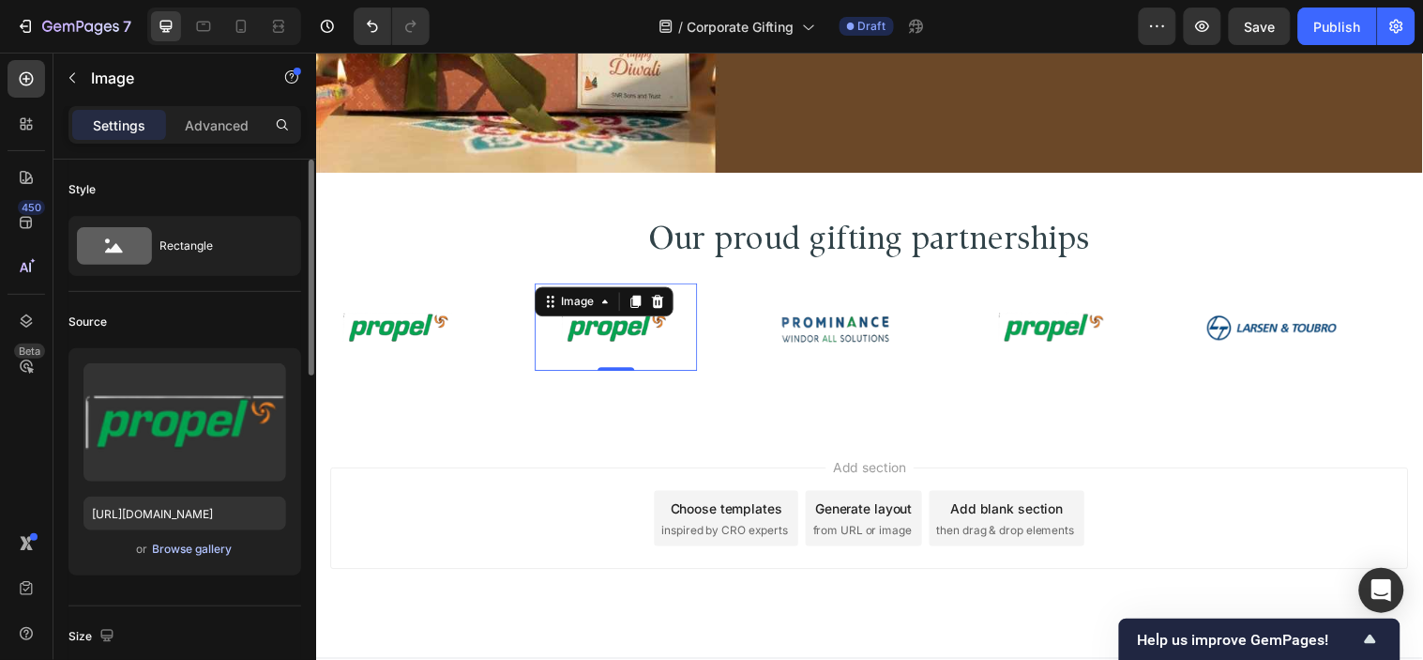
click at [186, 547] on div "Browse gallery" at bounding box center [193, 548] width 80 height 17
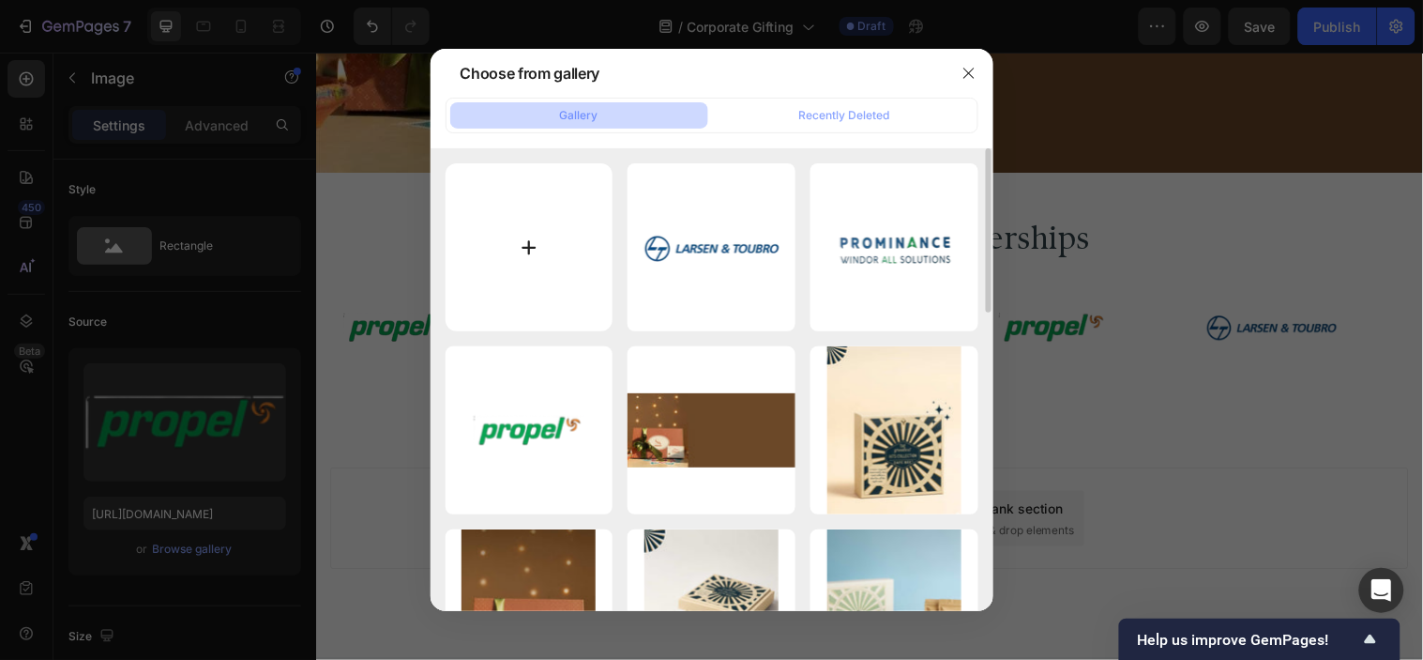
click at [539, 278] on input "file" at bounding box center [530, 247] width 168 height 168
type input "C:\fakepath\4.png"
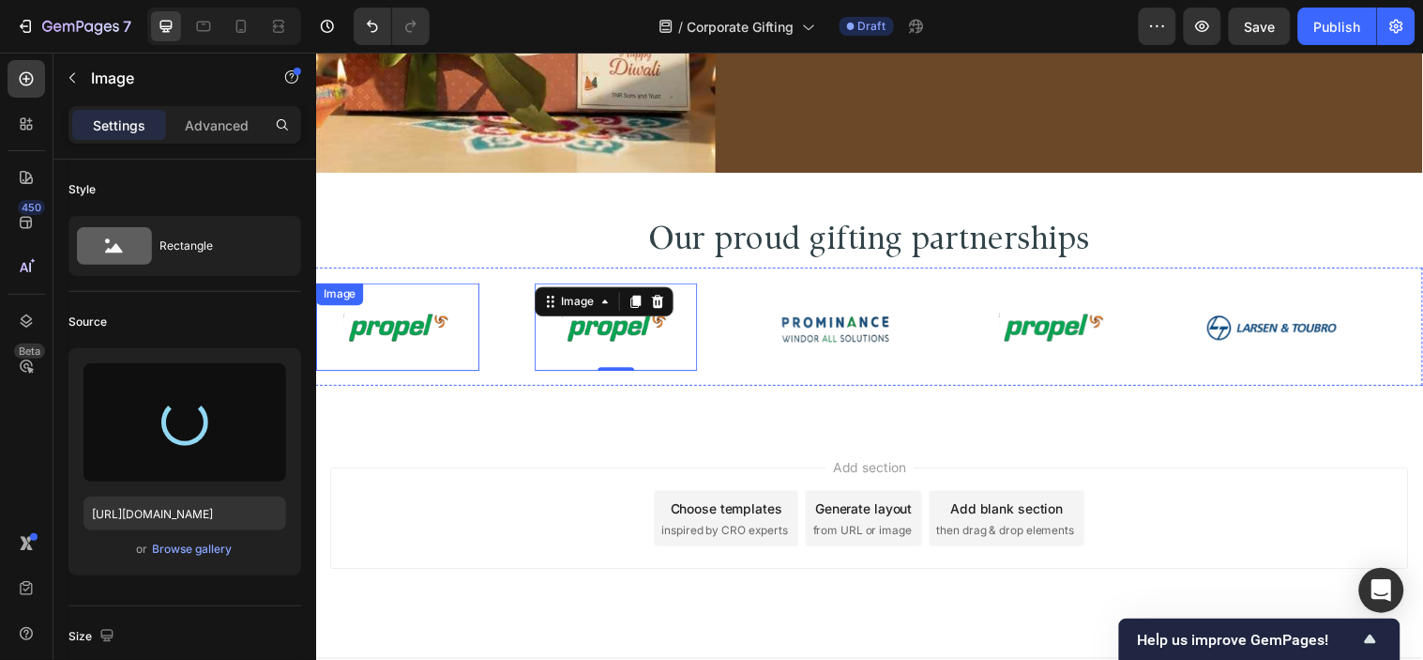
type input "[URL][DOMAIN_NAME]"
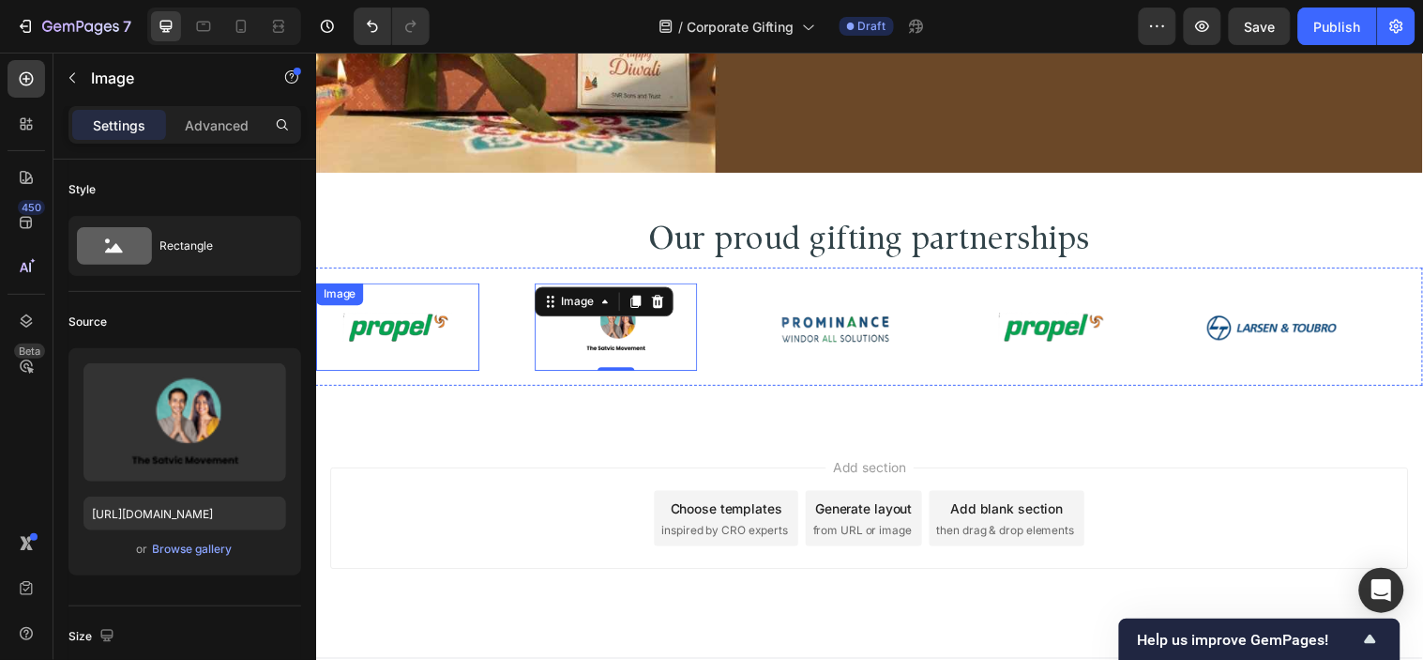
click at [453, 335] on img at bounding box center [399, 330] width 166 height 67
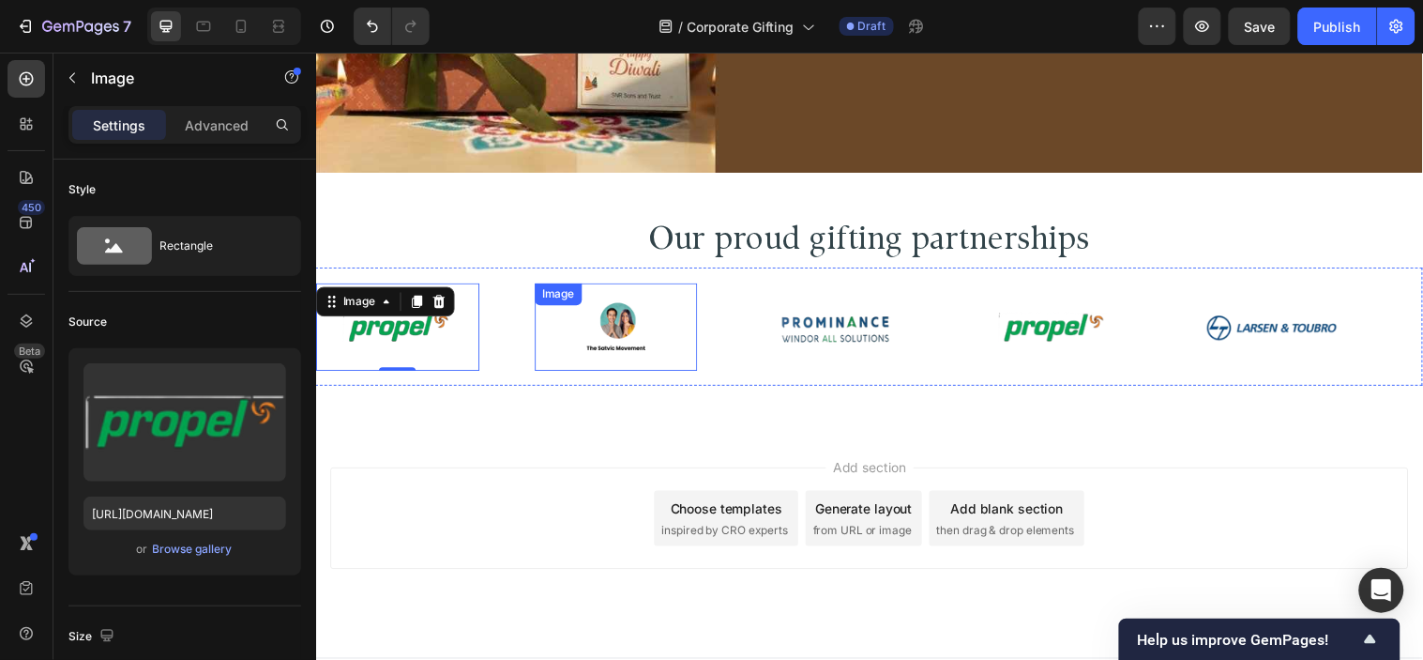
click at [681, 358] on div "Image" at bounding box center [622, 330] width 166 height 89
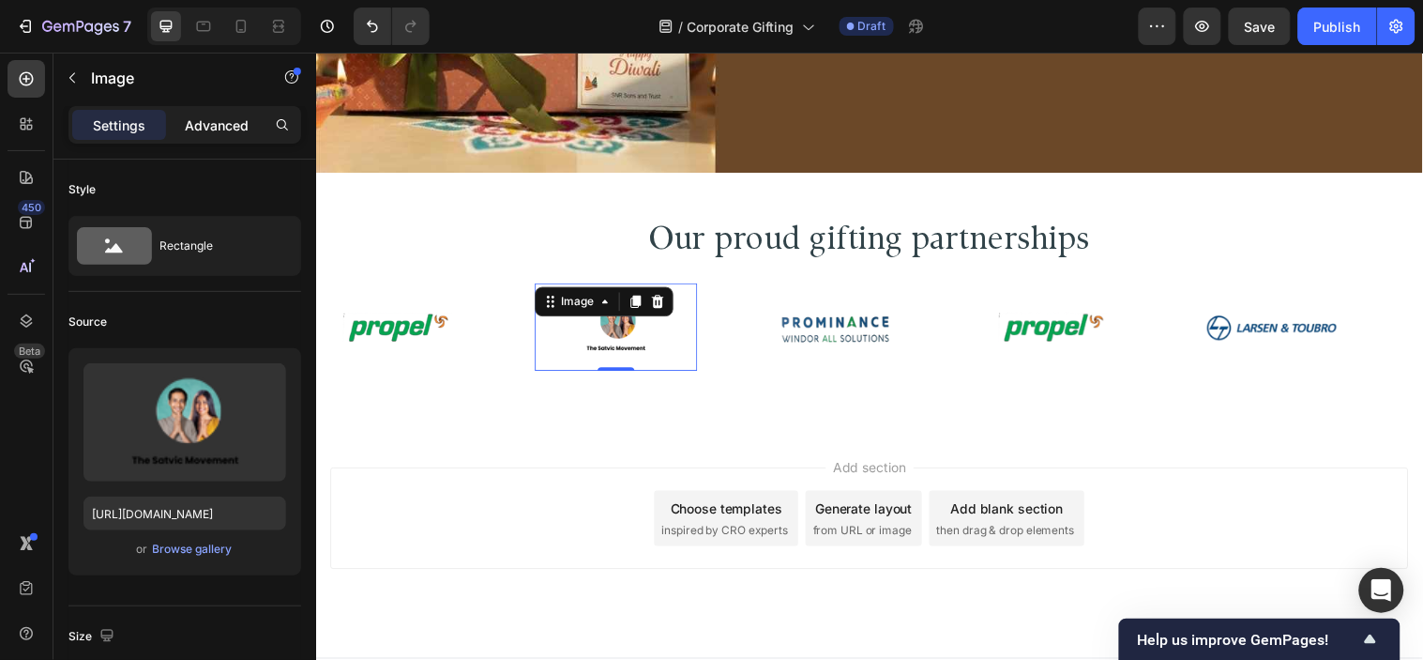
click at [237, 122] on p "Advanced" at bounding box center [217, 125] width 64 height 20
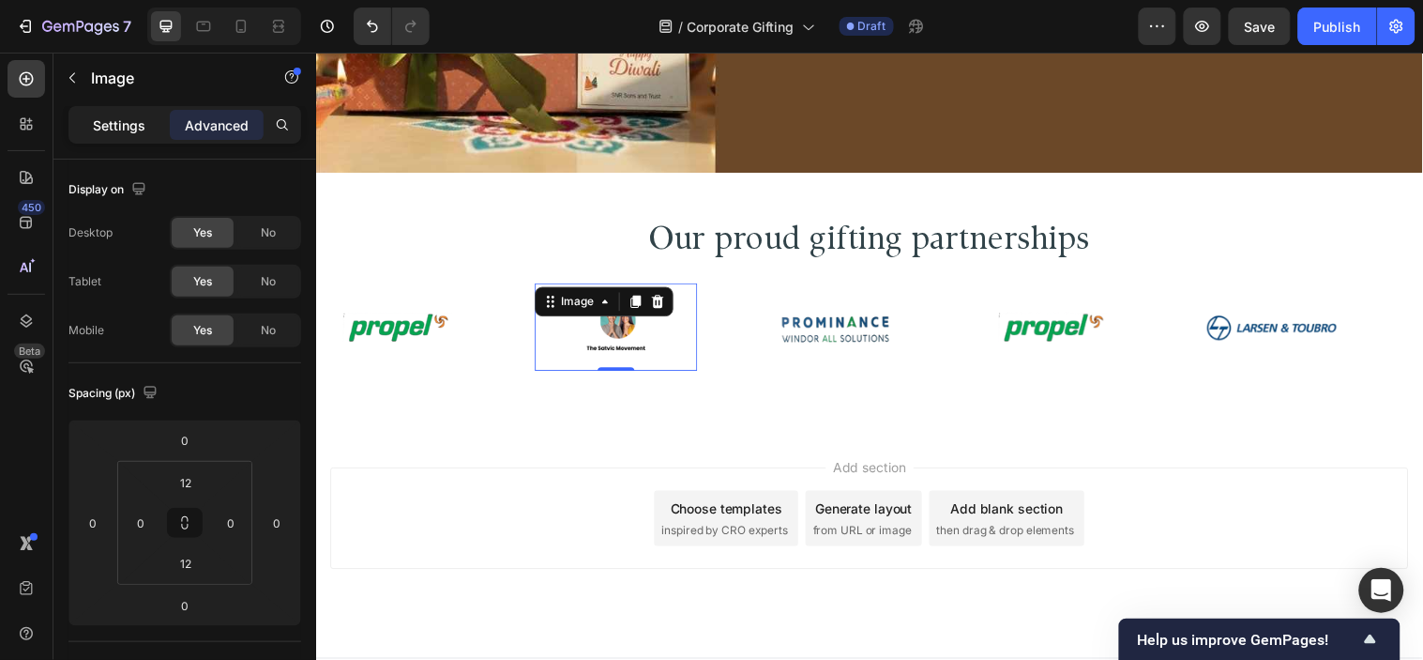
drag, startPoint x: 265, startPoint y: 148, endPoint x: 128, endPoint y: 131, distance: 138.0
click at [128, 131] on p "Settings" at bounding box center [119, 125] width 53 height 20
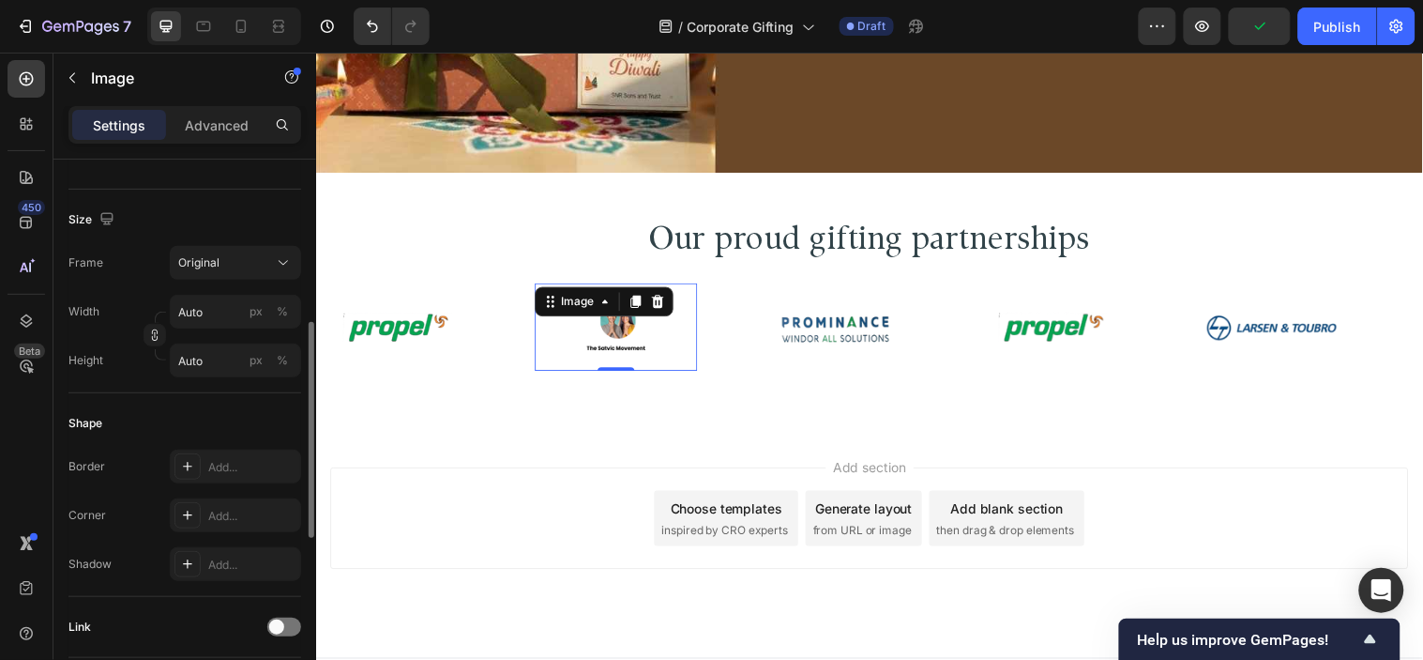
scroll to position [521, 0]
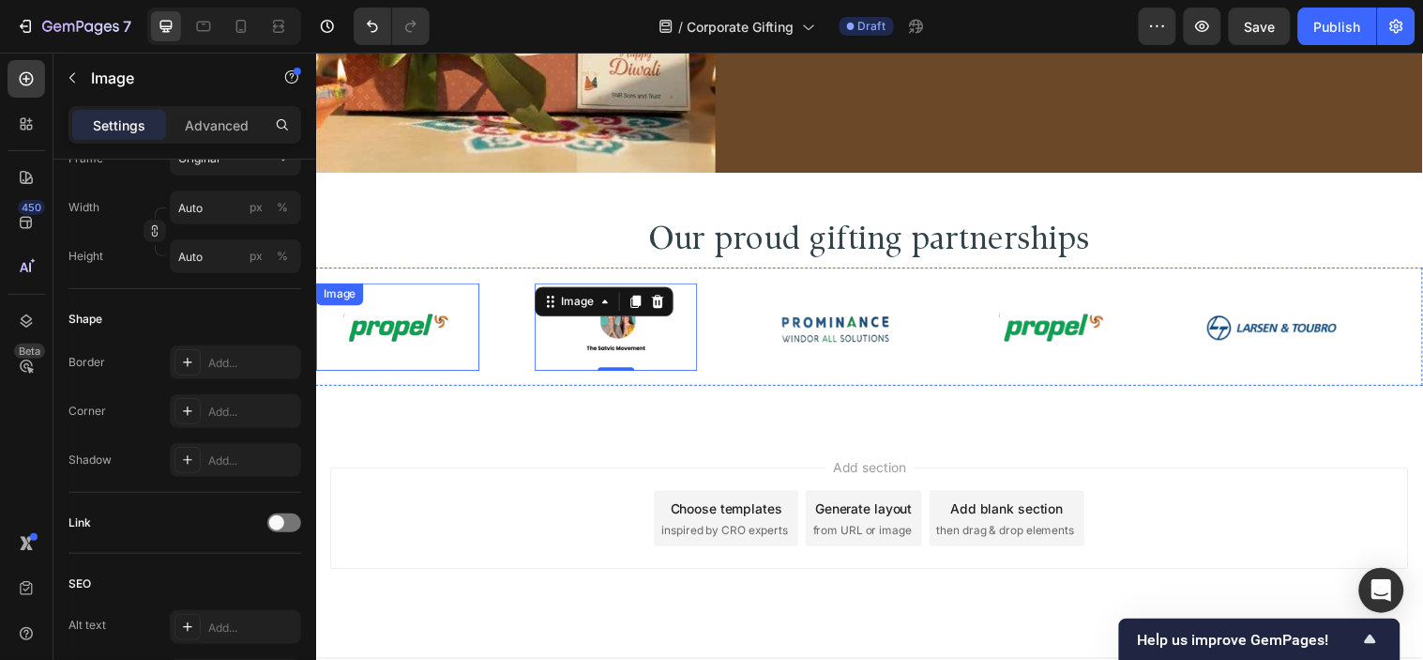
click at [442, 312] on div "Image" at bounding box center [399, 330] width 166 height 89
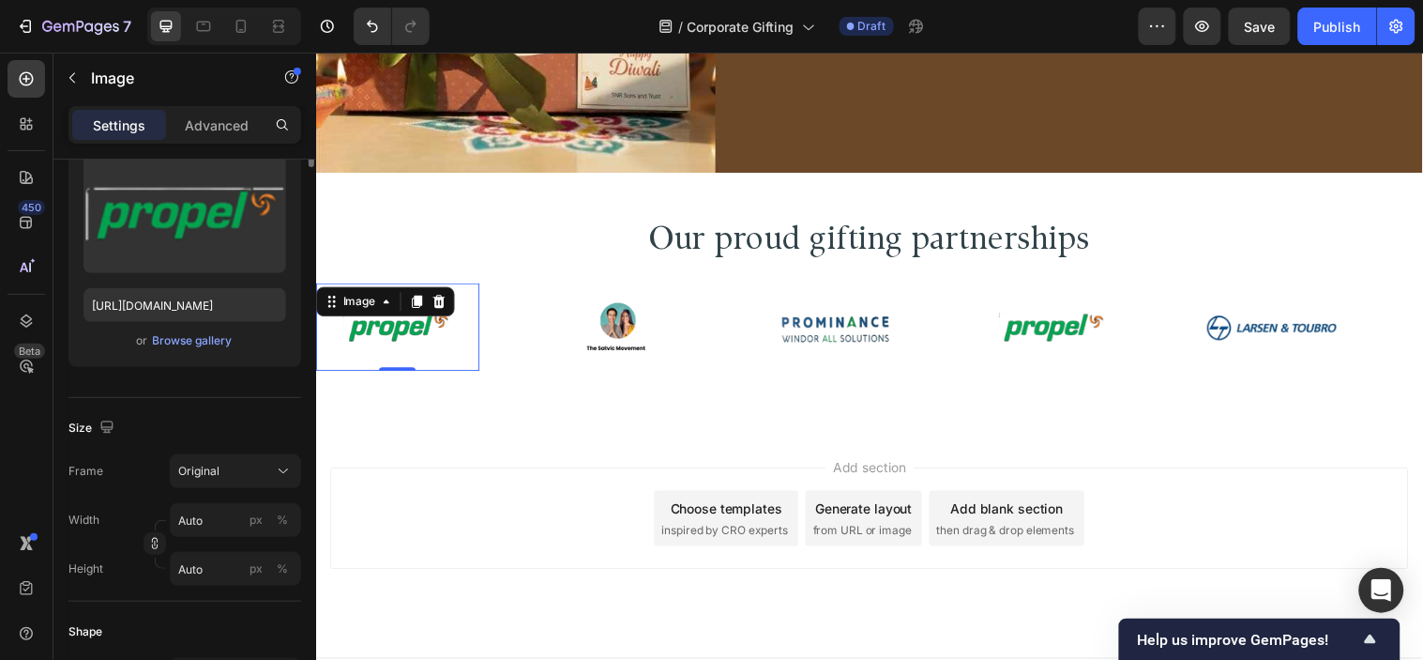
scroll to position [0, 0]
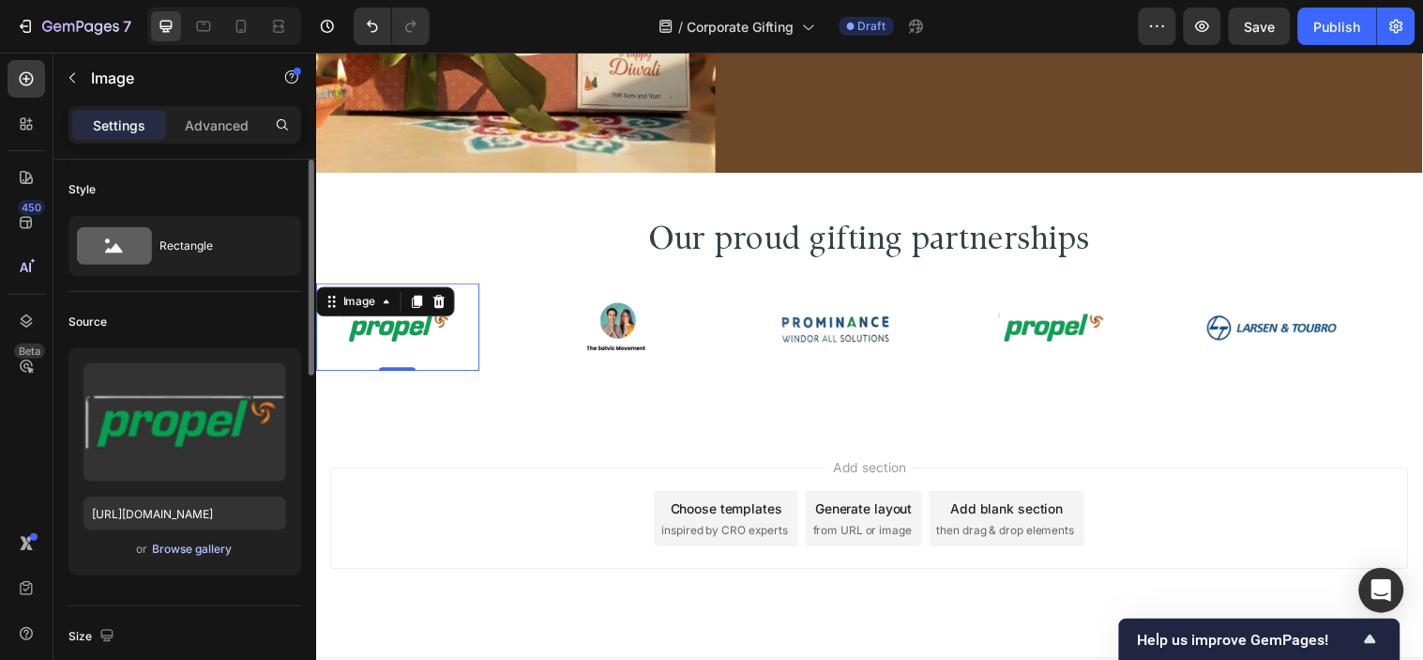
click at [193, 552] on div "Browse gallery" at bounding box center [193, 548] width 80 height 17
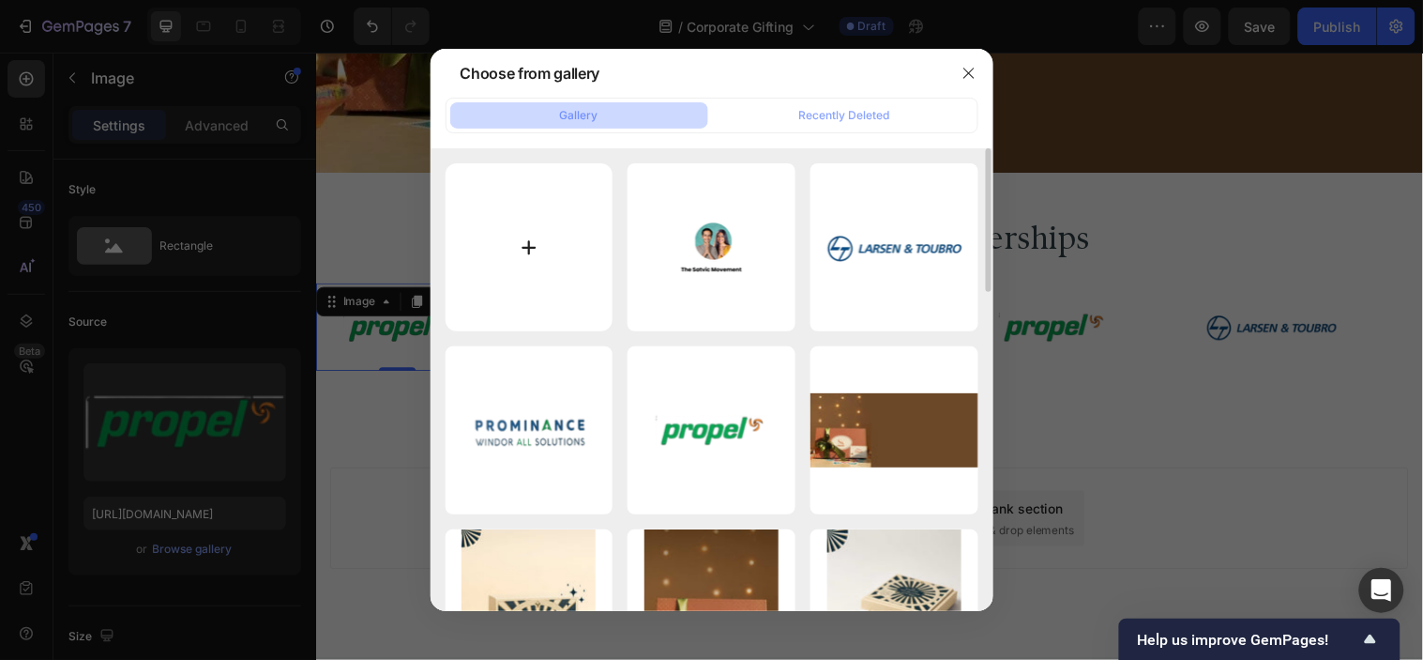
click at [549, 213] on input "file" at bounding box center [530, 247] width 168 height 168
type input "C:\fakepath\5.png"
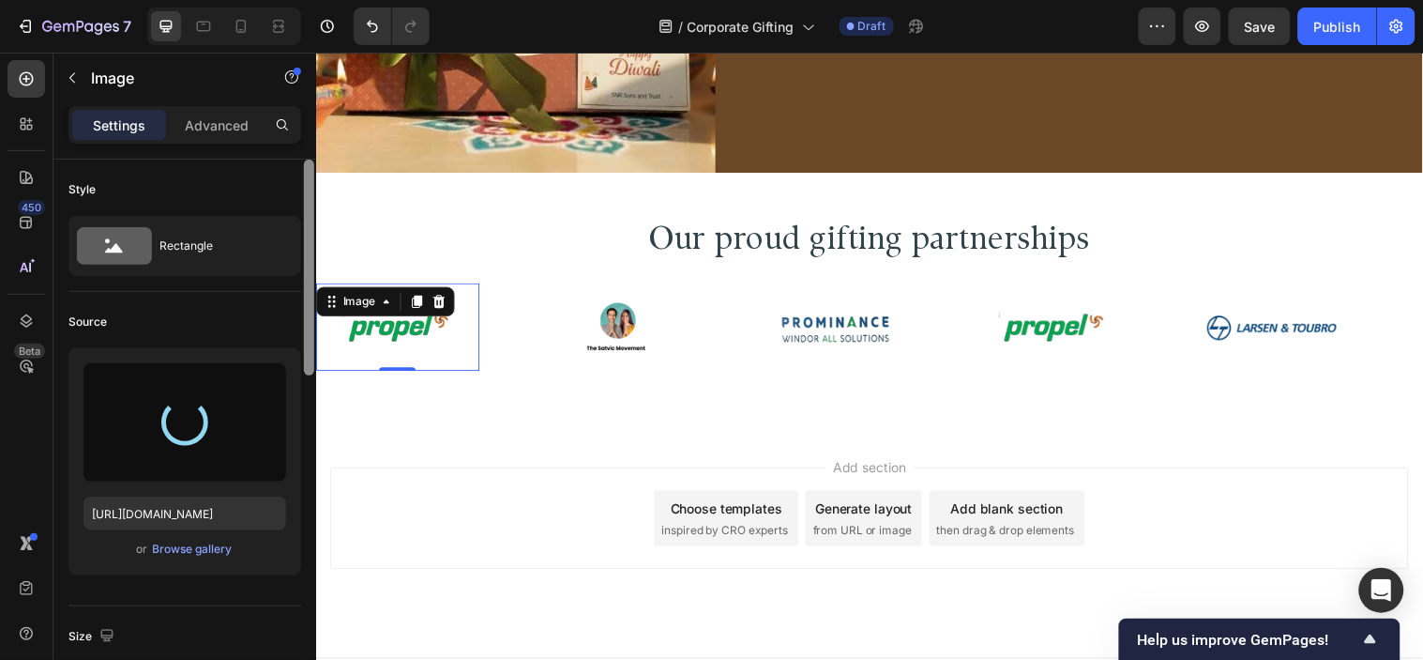
type input "[URL][DOMAIN_NAME]"
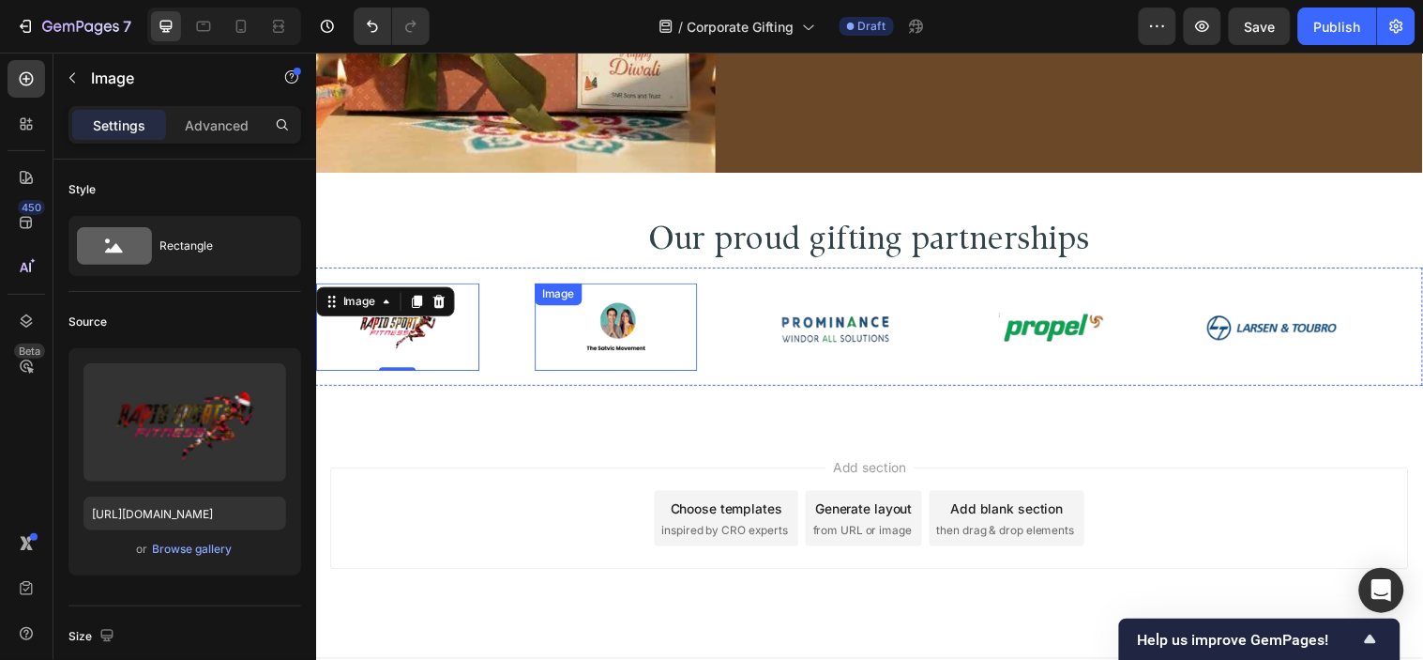
click at [551, 357] on div "Image" at bounding box center [622, 330] width 166 height 89
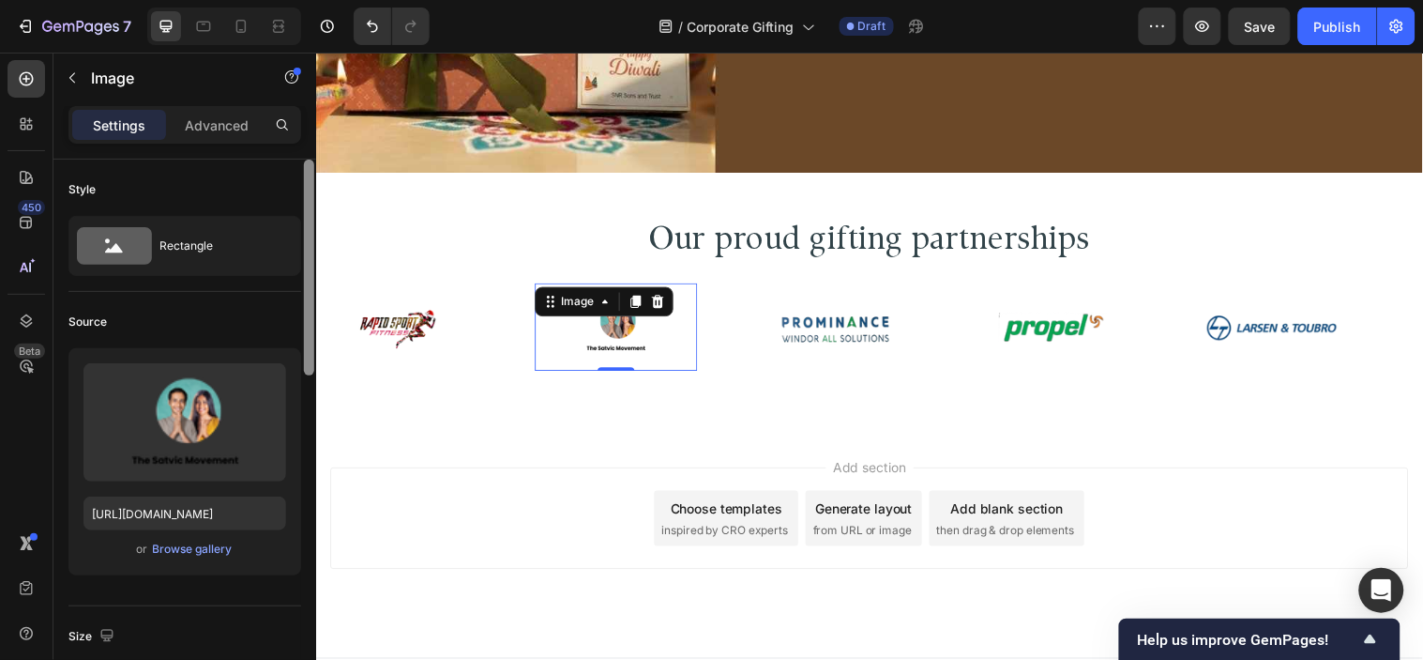
scroll to position [208, 0]
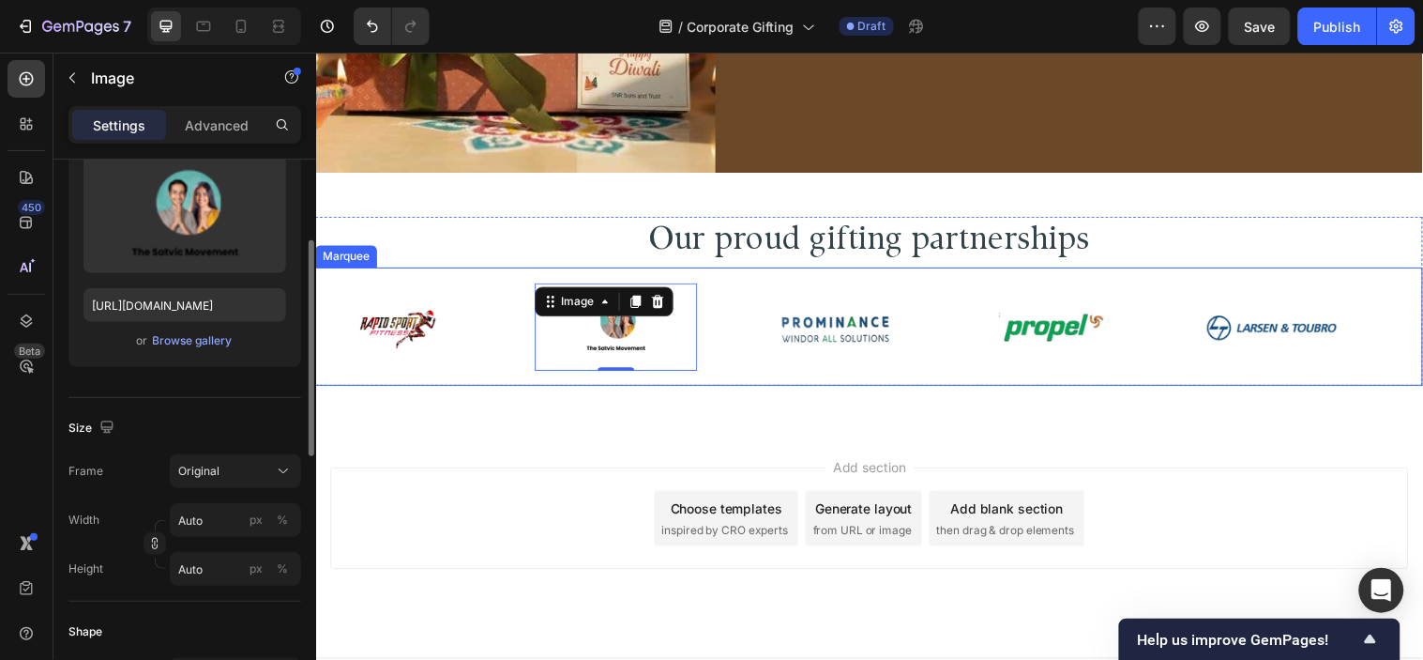
click at [507, 342] on div "Image" at bounding box center [427, 330] width 222 height 89
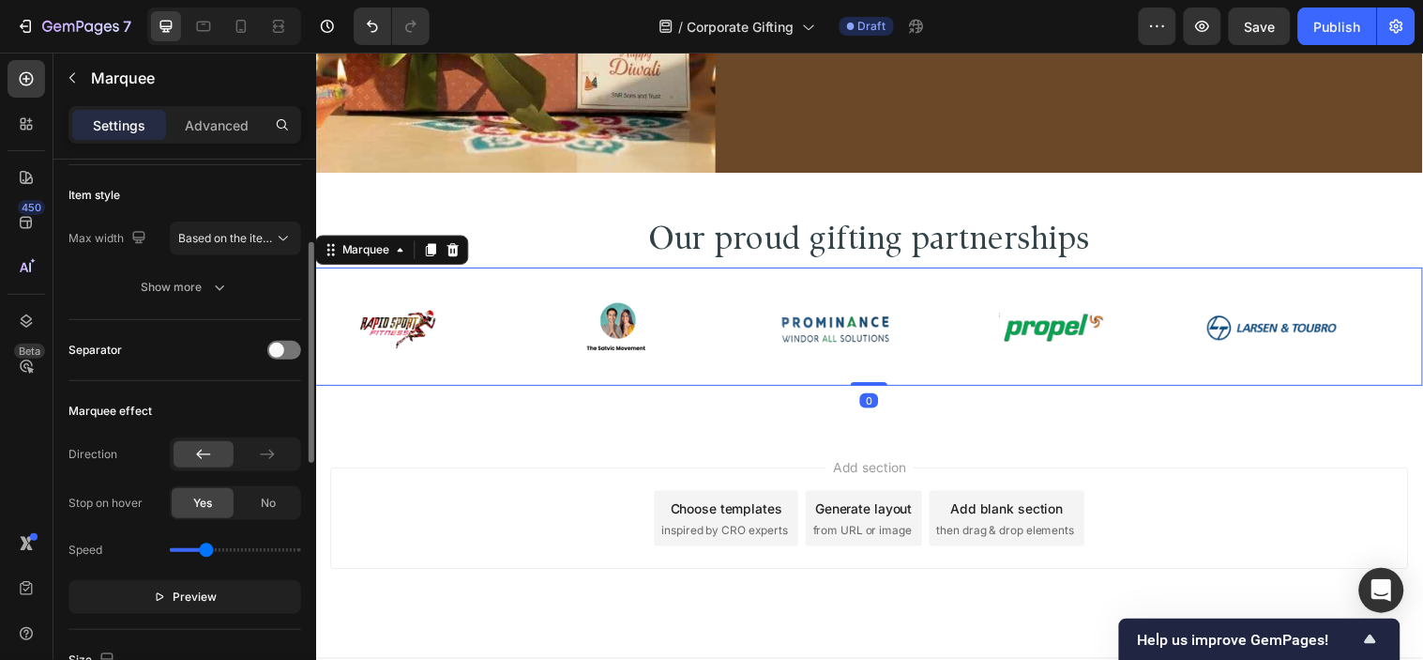
scroll to position [0, 0]
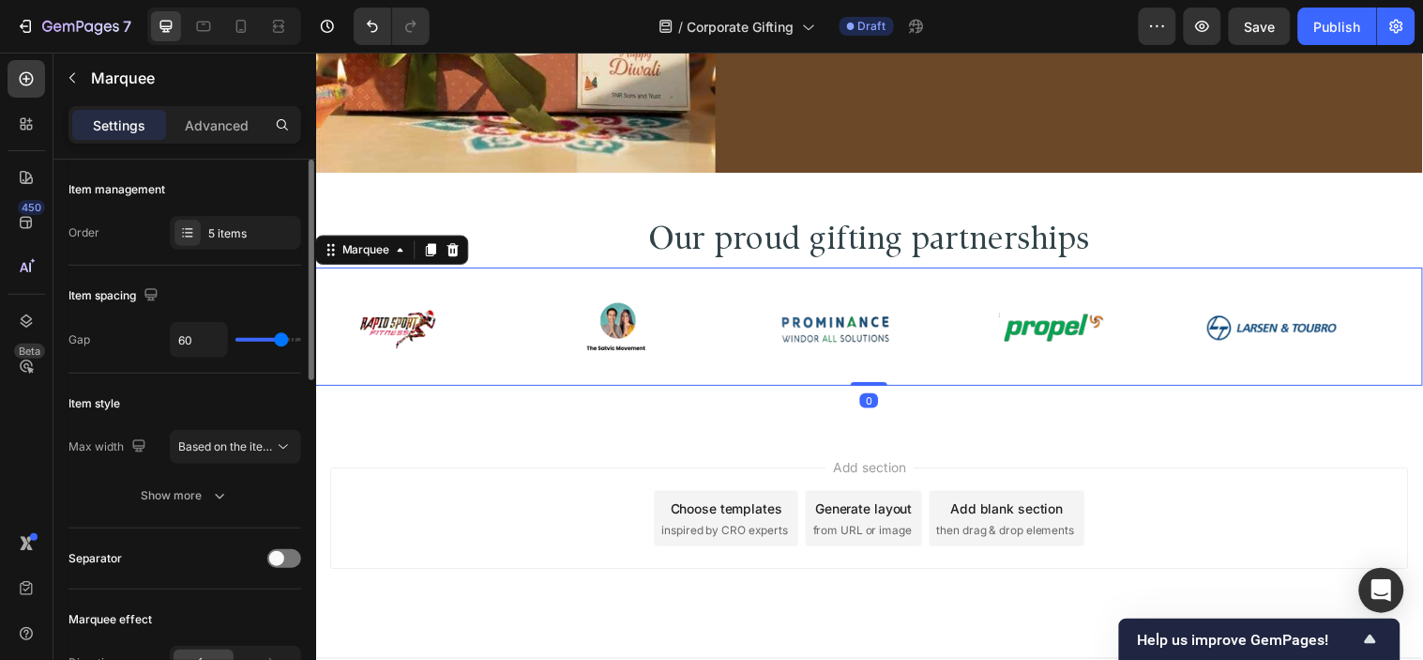
type input "30"
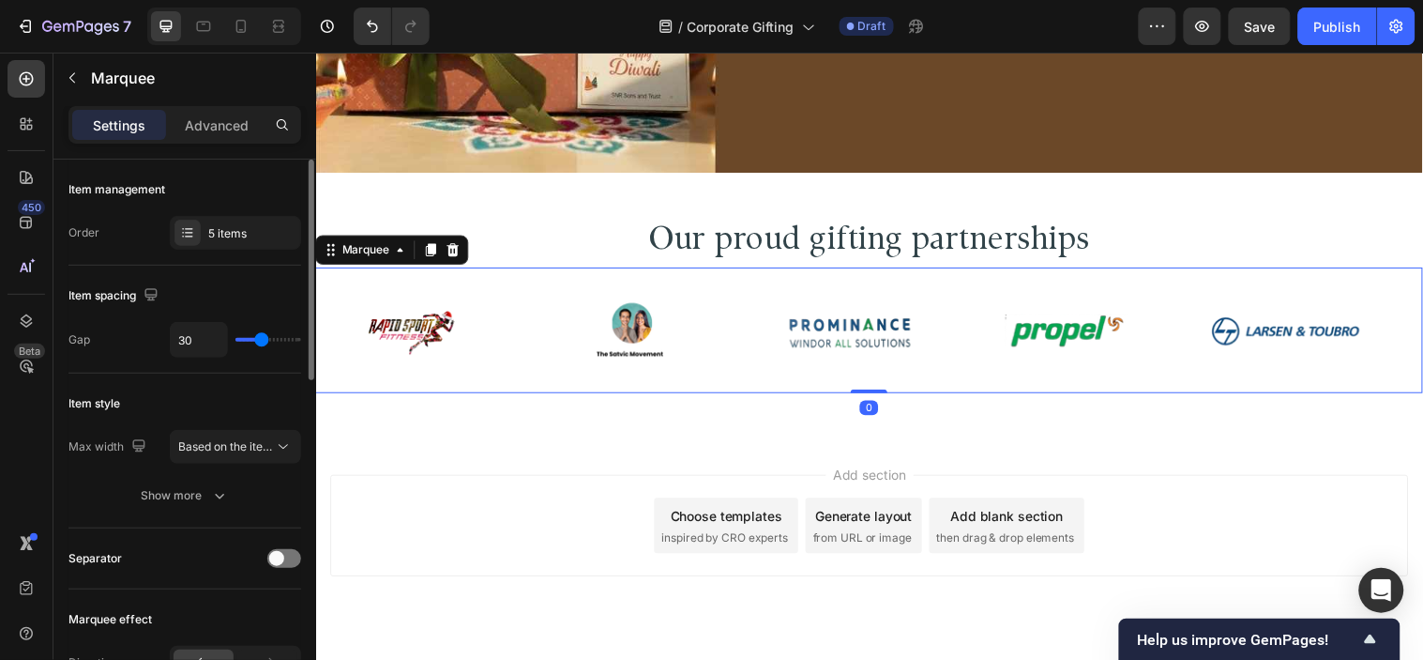
type input "25"
type input "16"
type input "0"
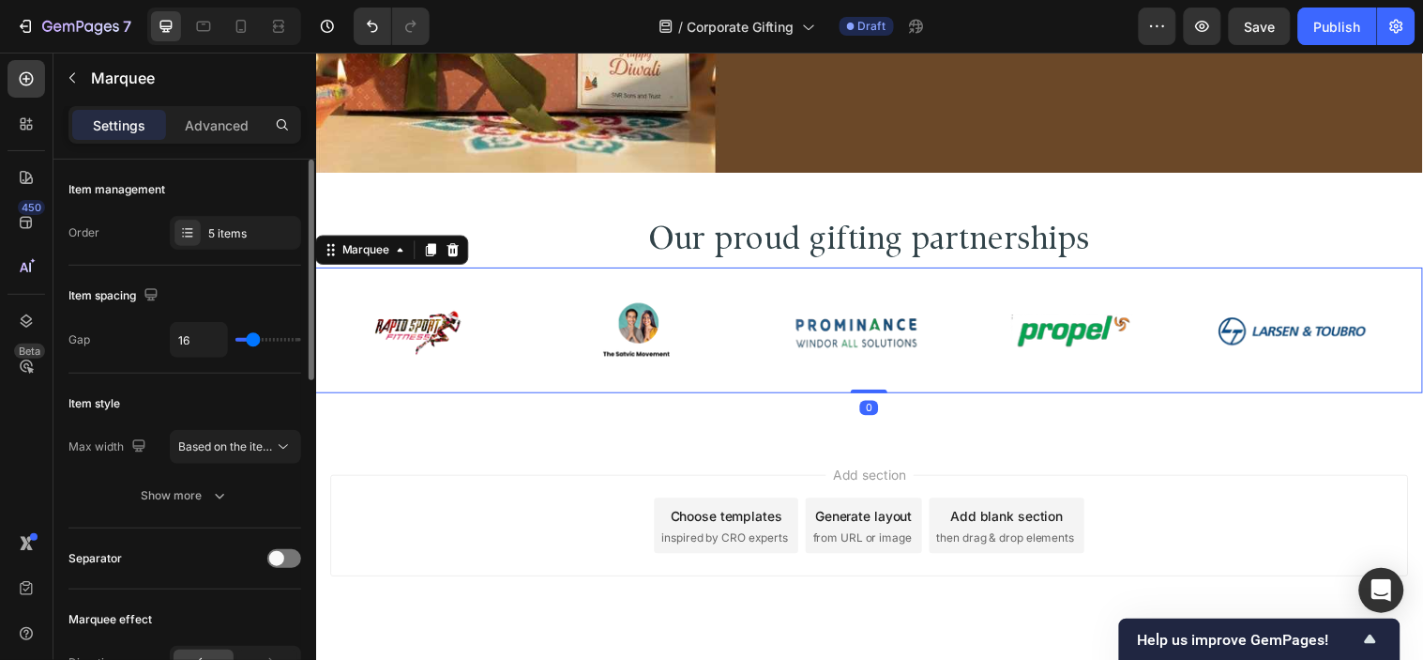
type input "0"
type input "15"
type input "18"
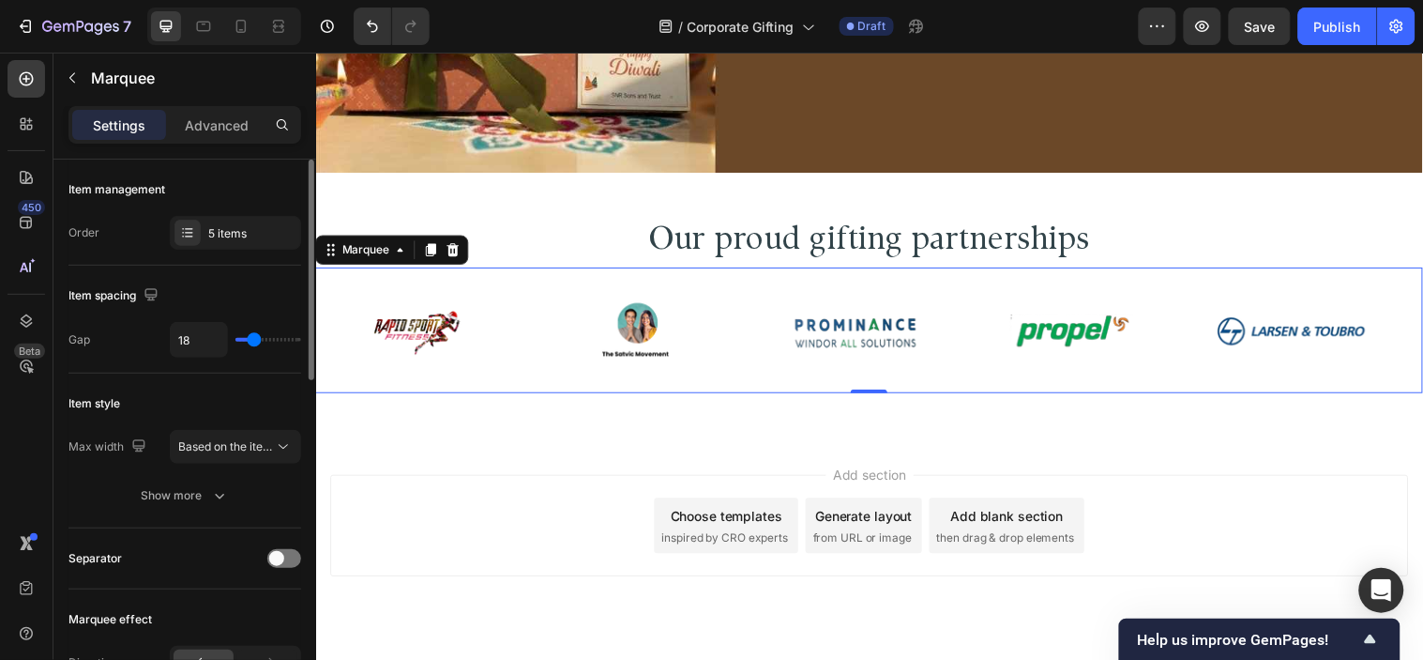
click at [254, 342] on input "range" at bounding box center [269, 340] width 66 height 4
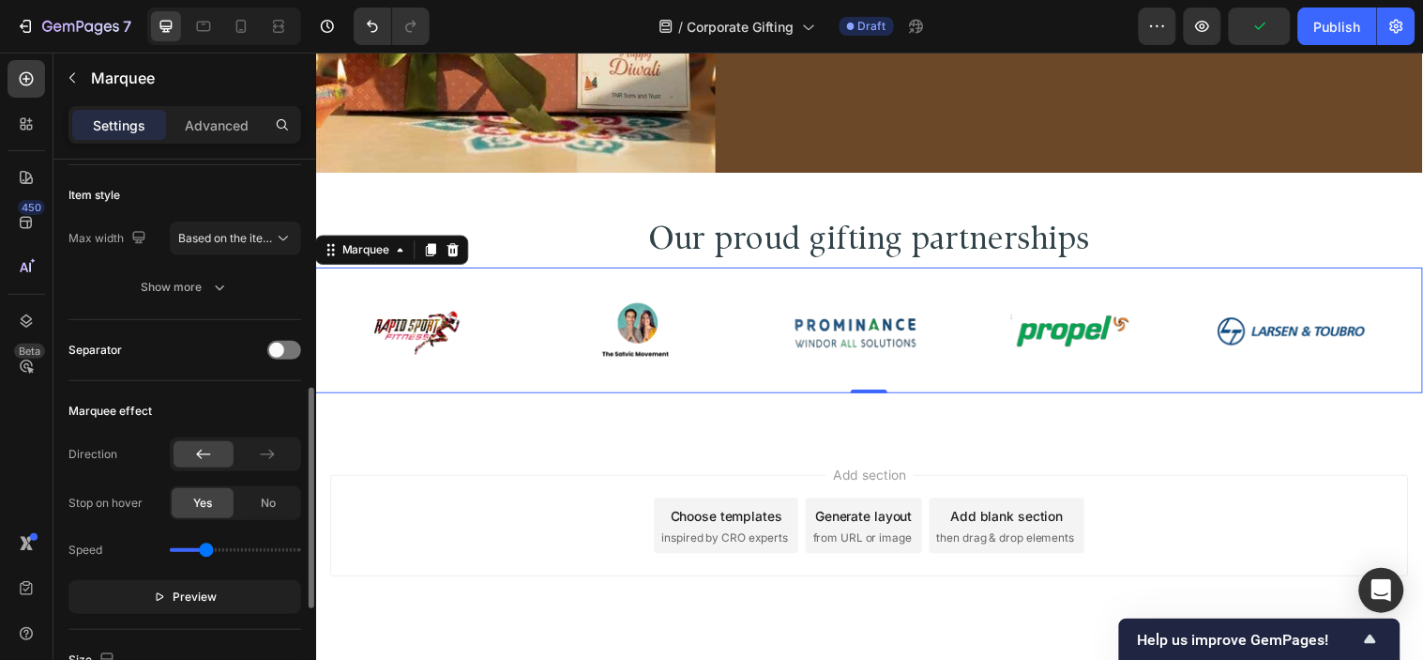
scroll to position [312, 0]
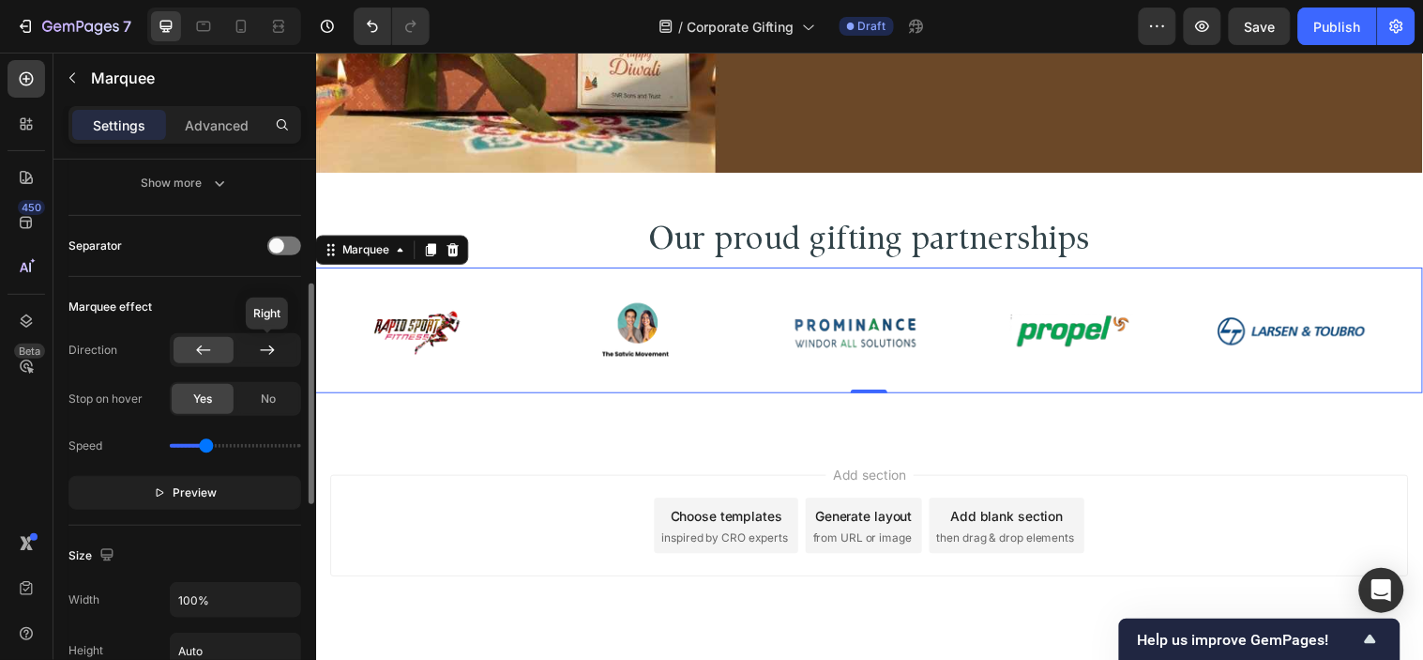
click at [248, 347] on div at bounding box center [267, 350] width 60 height 26
click at [200, 348] on icon at bounding box center [203, 350] width 19 height 19
click at [1111, 376] on div "Image Image Image Image Image Image Image Image Image Image Marquee 0" at bounding box center [878, 334] width 1126 height 128
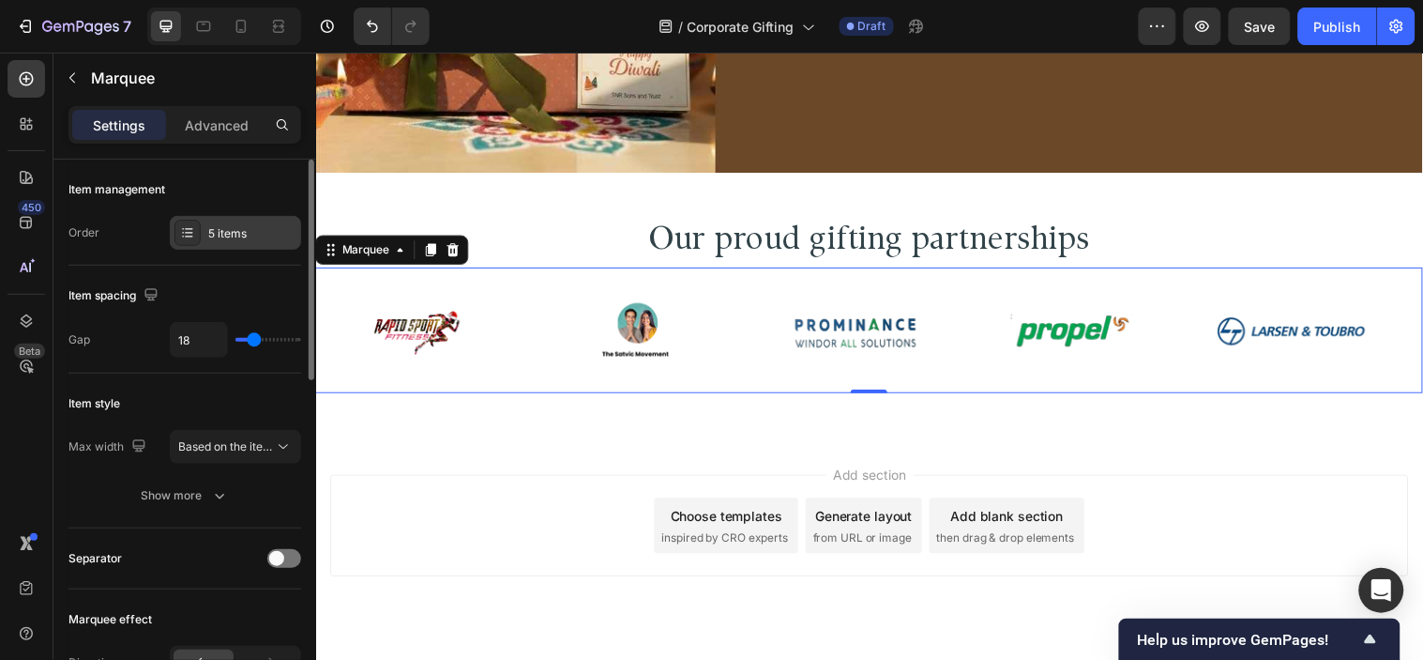
click at [239, 235] on div "5 items" at bounding box center [252, 233] width 88 height 17
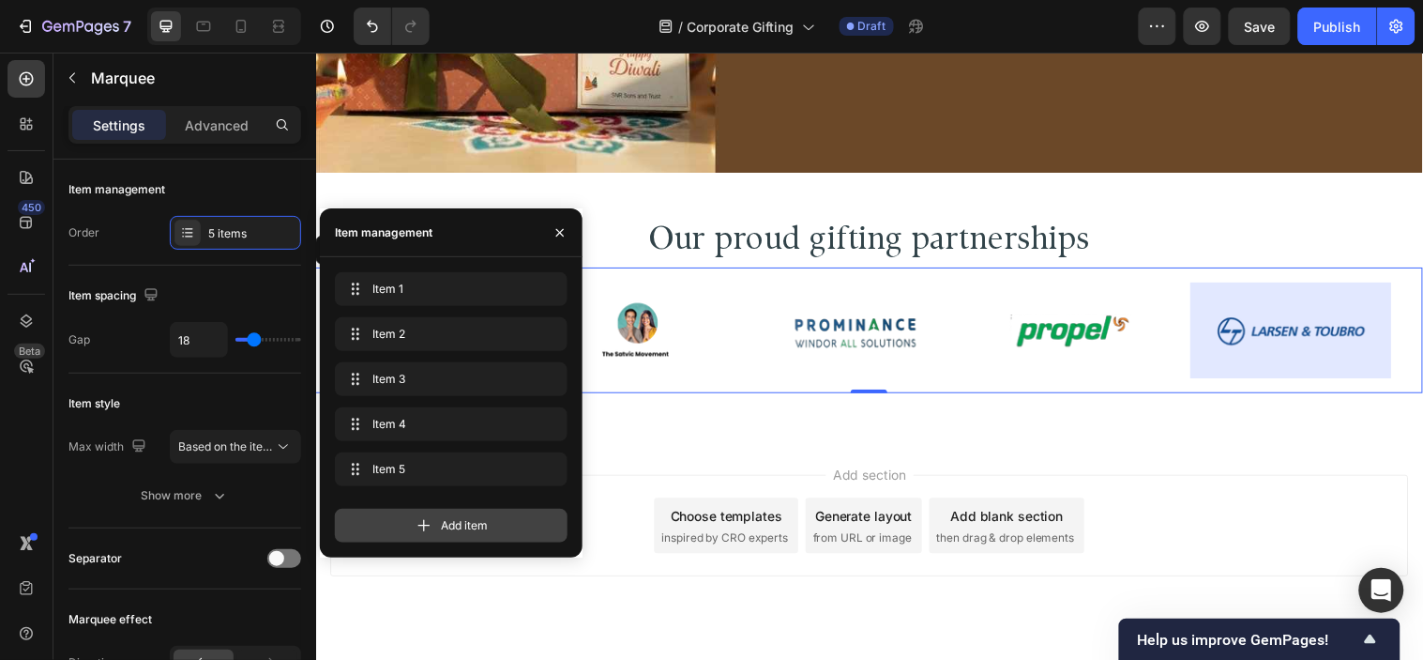
click at [457, 522] on span "Add item" at bounding box center [464, 525] width 47 height 17
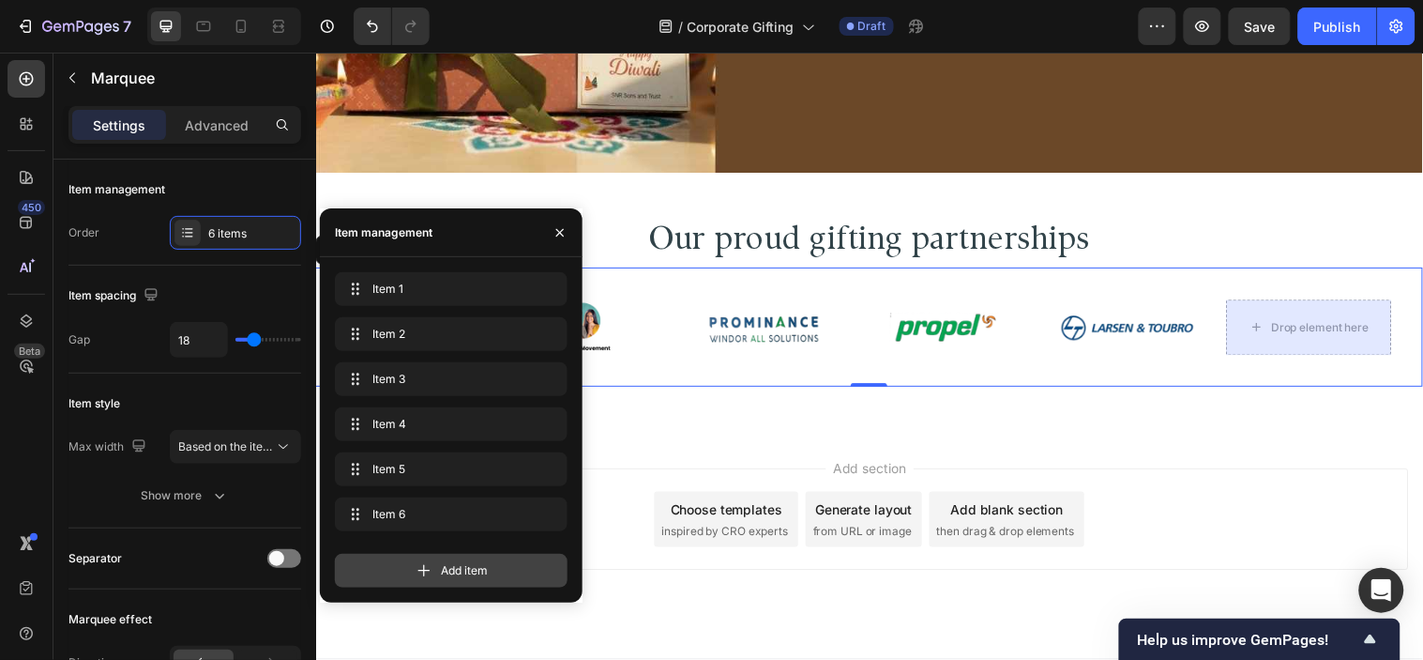
click at [463, 572] on span "Add item" at bounding box center [464, 570] width 47 height 17
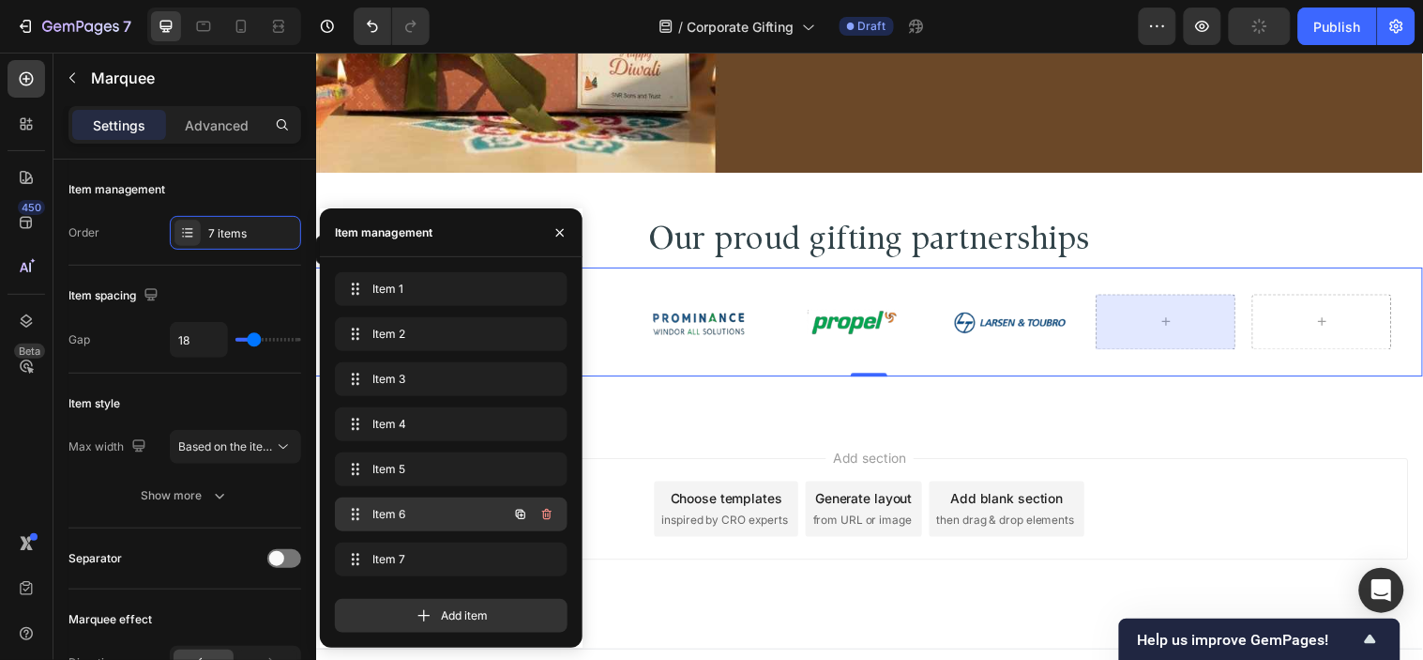
click at [436, 520] on span "Item 6" at bounding box center [426, 514] width 106 height 17
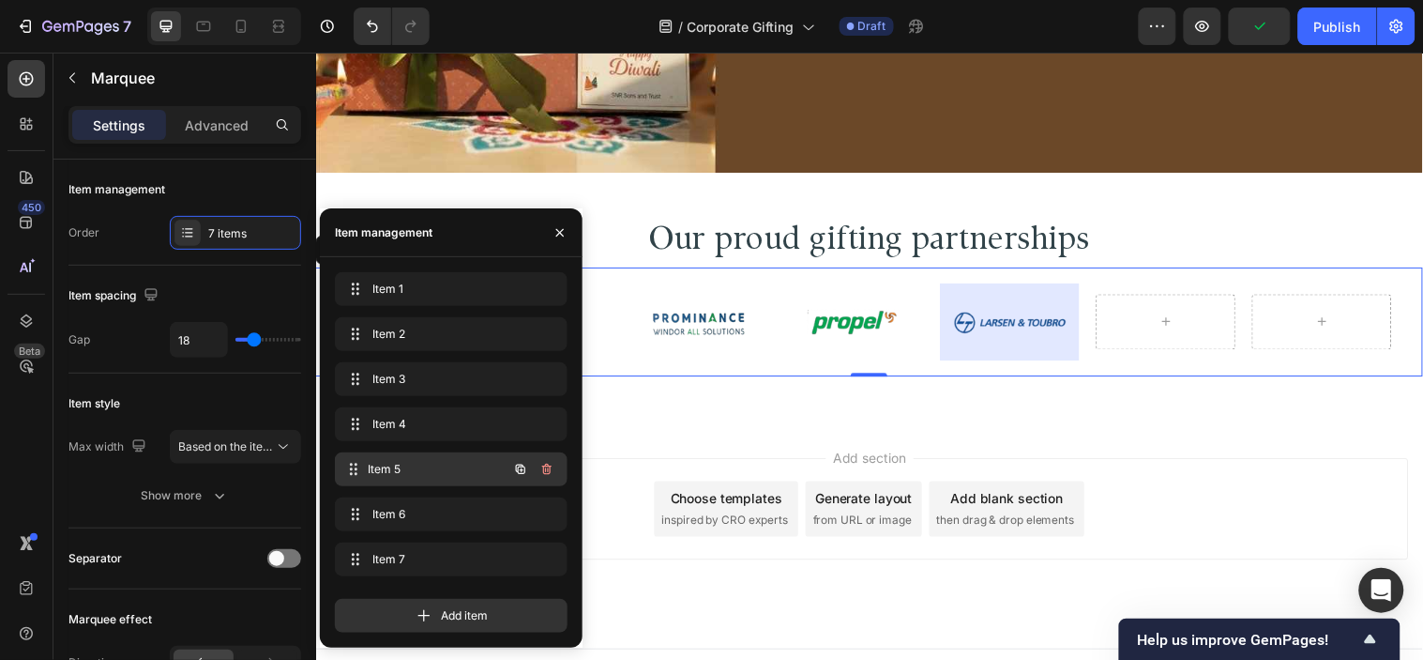
click at [483, 470] on div "Item 5 Item 5" at bounding box center [424, 469] width 165 height 26
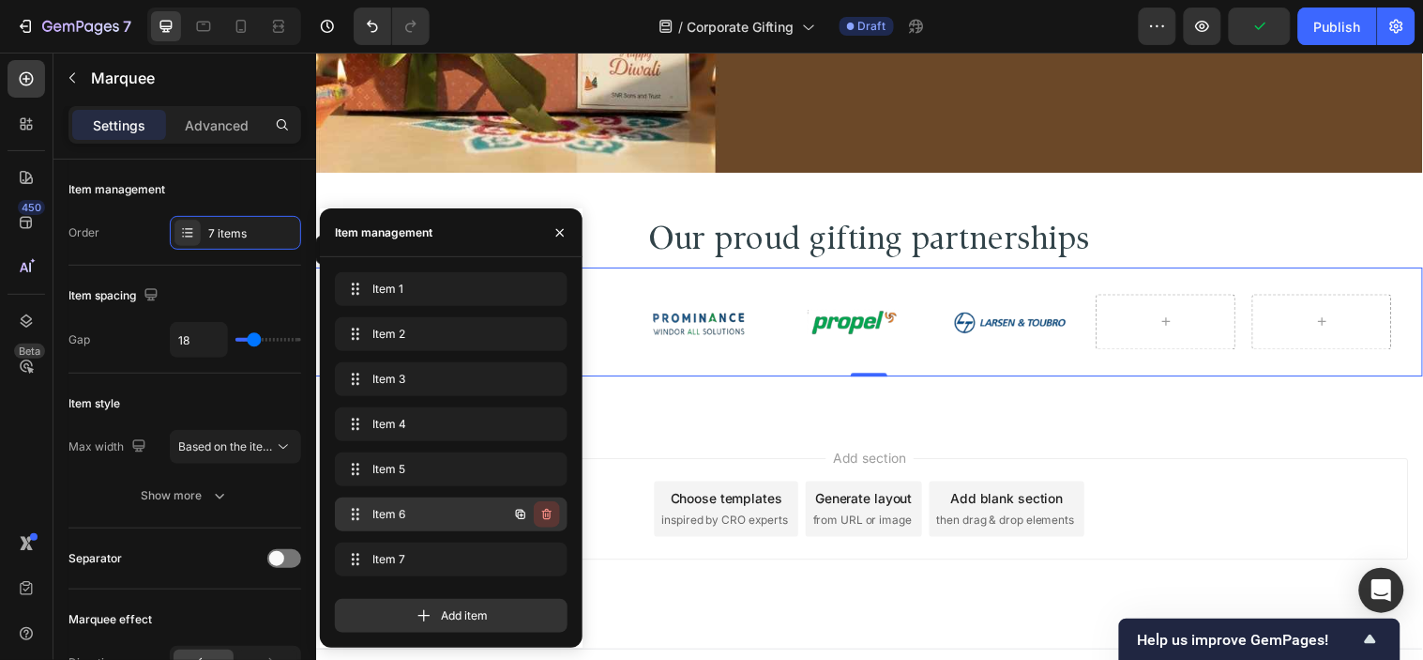
click at [541, 512] on icon "button" at bounding box center [547, 514] width 15 height 15
click at [541, 512] on div "Delete" at bounding box center [534, 514] width 35 height 17
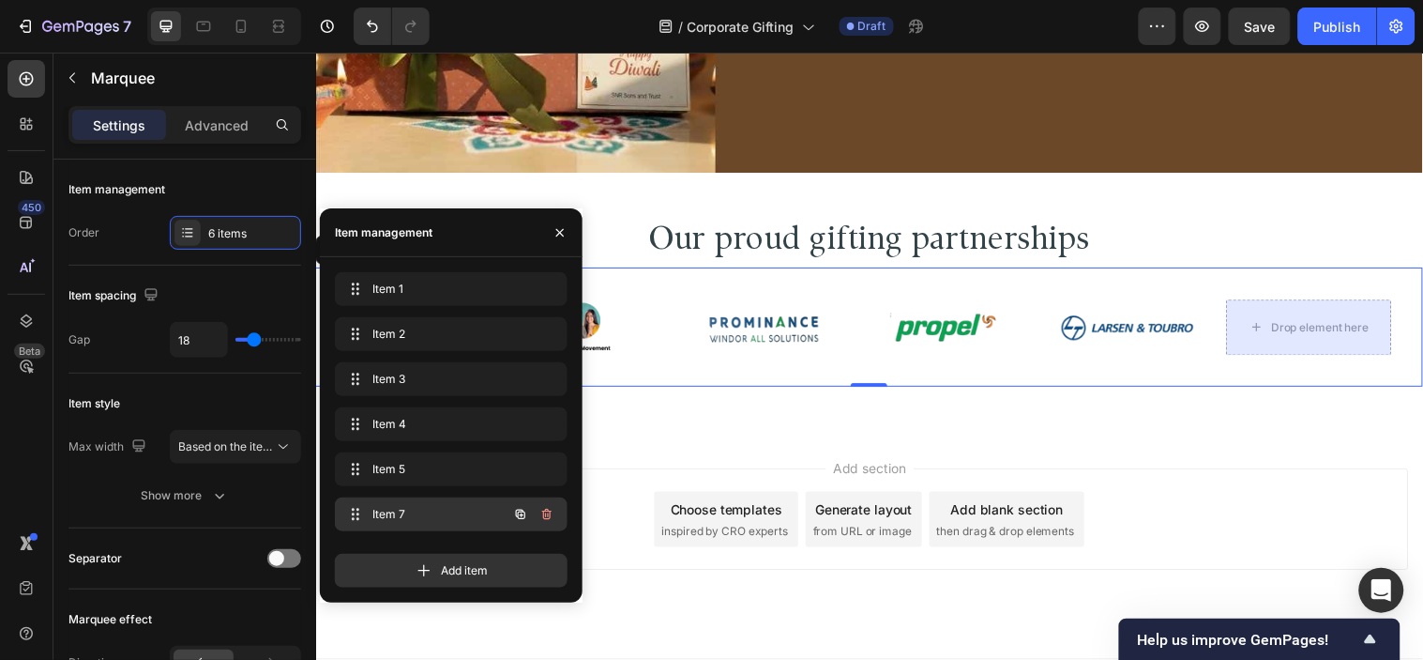
click at [547, 513] on icon "button" at bounding box center [547, 514] width 15 height 15
click at [547, 513] on div "Delete" at bounding box center [534, 514] width 35 height 17
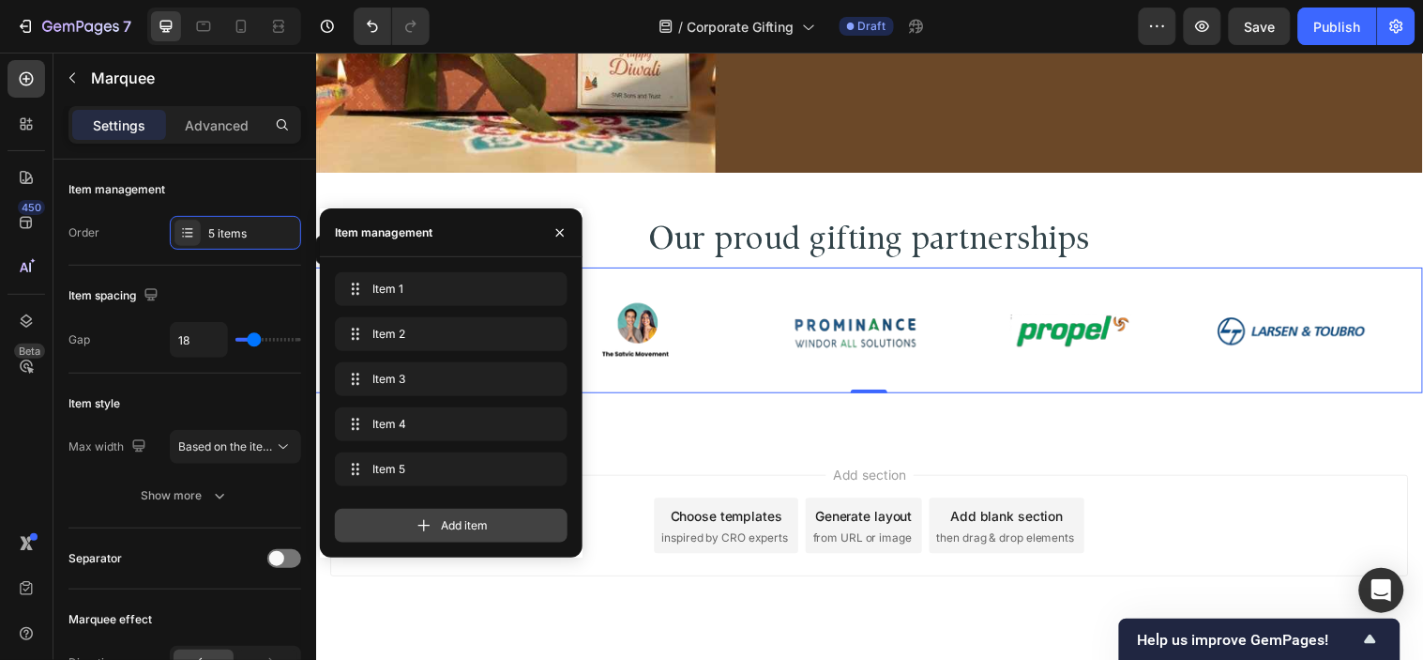
click at [544, 512] on div "Add item" at bounding box center [451, 526] width 233 height 34
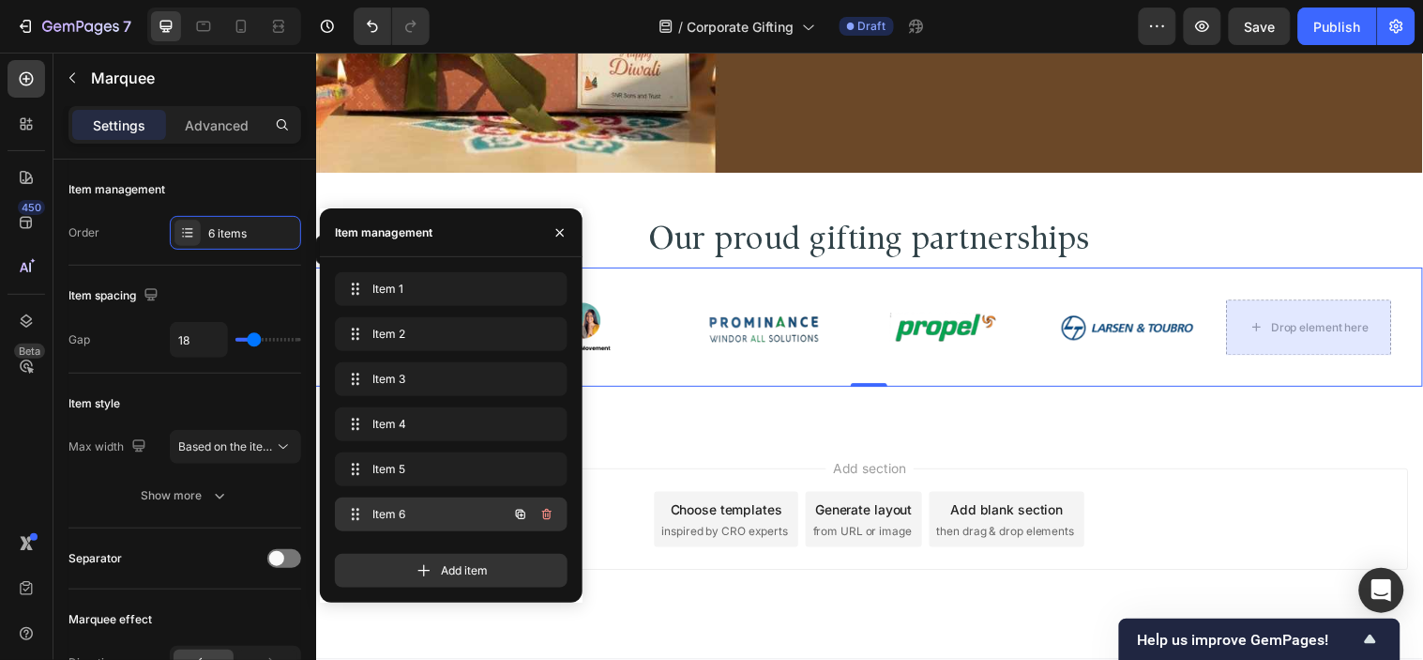
click at [439, 512] on span "Item 6" at bounding box center [426, 514] width 106 height 17
click at [548, 517] on icon "button" at bounding box center [547, 514] width 15 height 15
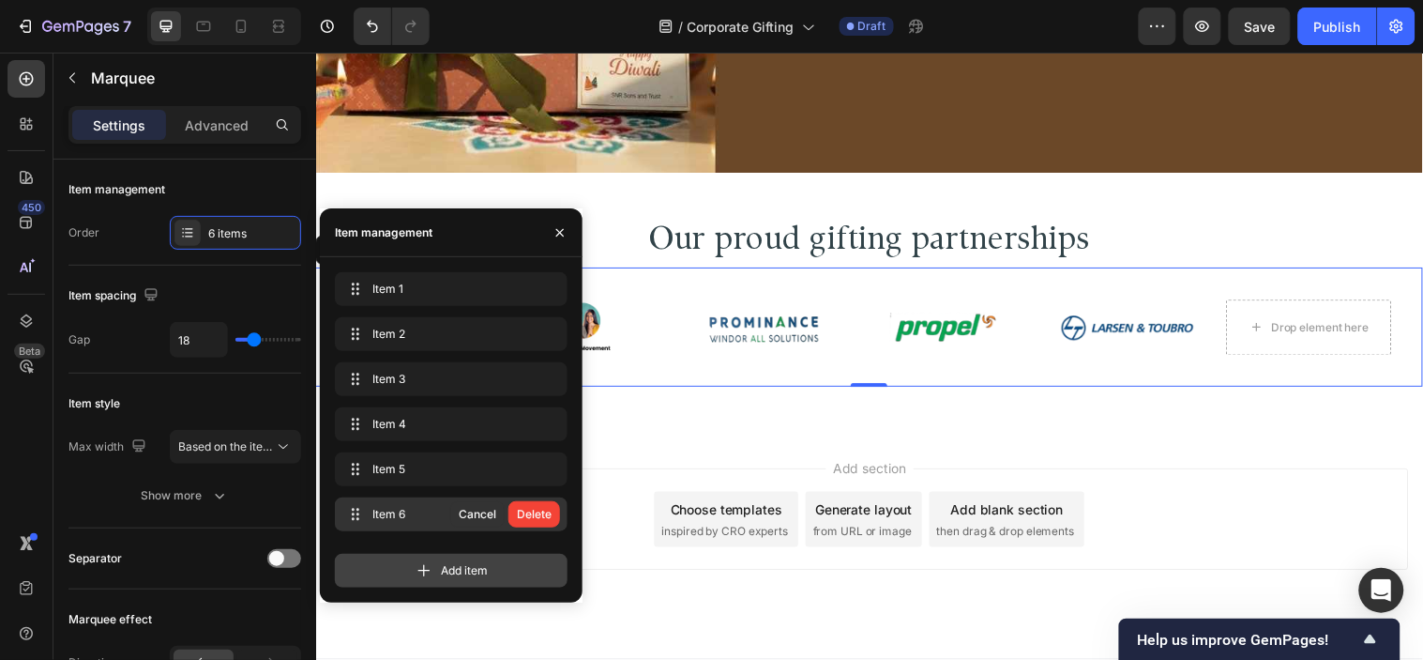
click at [540, 513] on div "Delete" at bounding box center [534, 514] width 35 height 17
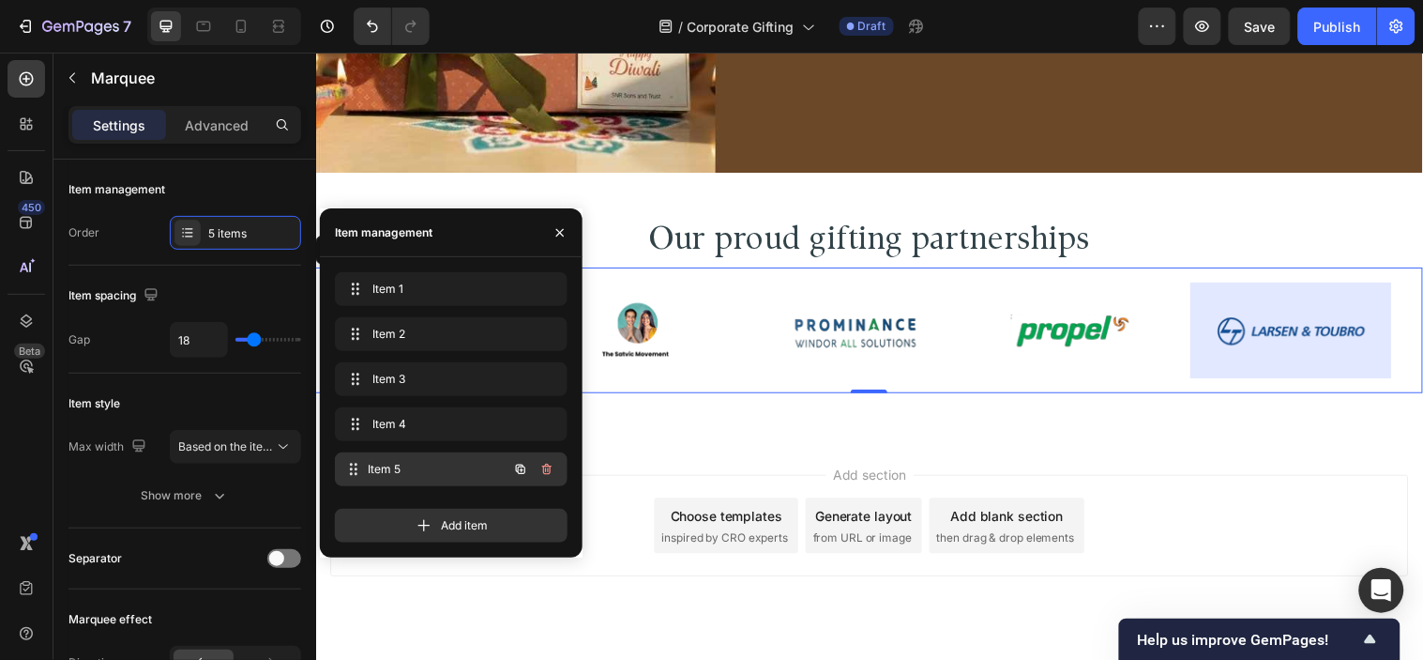
click at [484, 472] on div "Item 5 Item 5" at bounding box center [424, 469] width 165 height 26
click at [519, 470] on icon "button" at bounding box center [520, 469] width 15 height 15
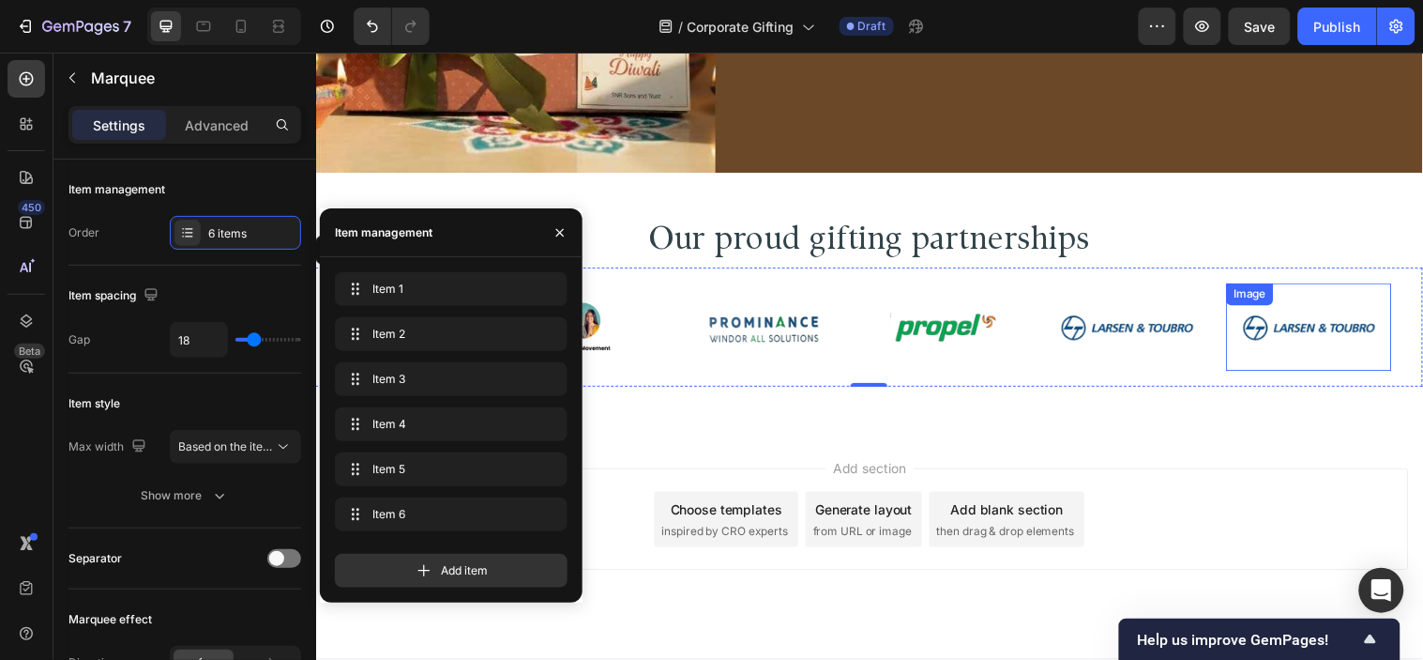
click at [285, 344] on img at bounding box center [201, 331] width 168 height 68
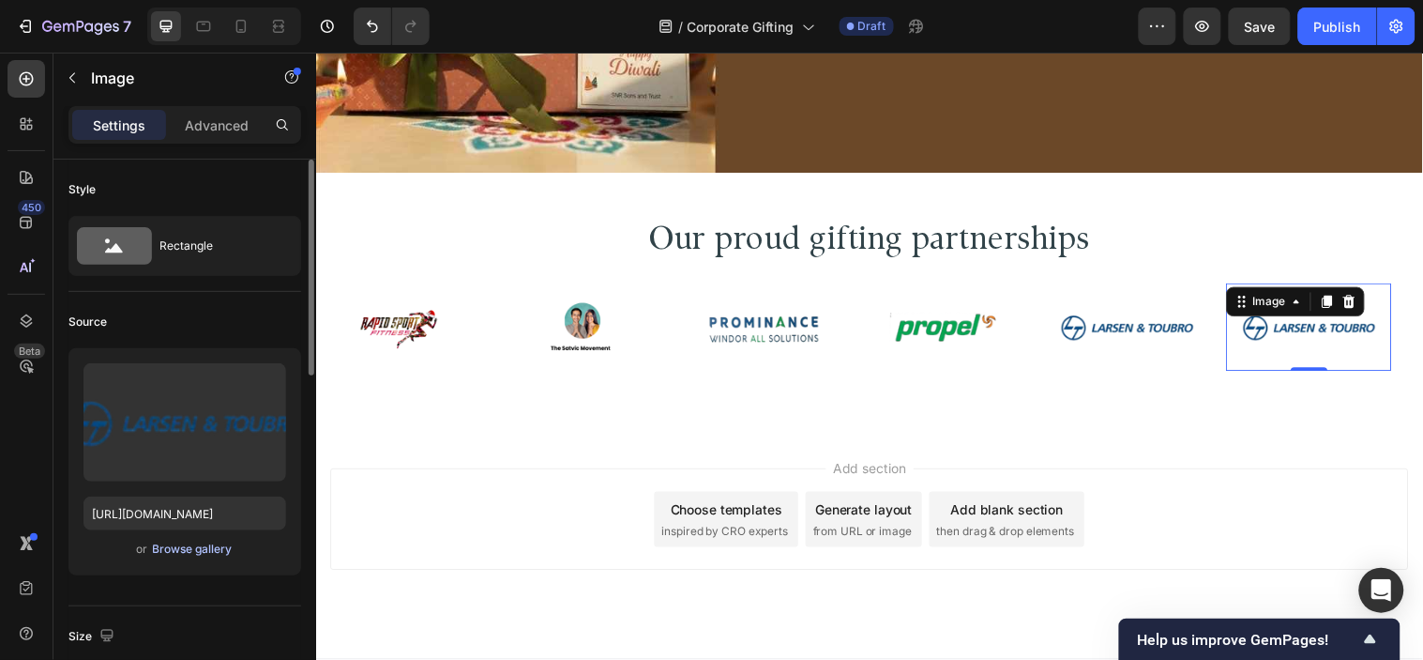
click at [199, 544] on div "Browse gallery" at bounding box center [193, 548] width 80 height 17
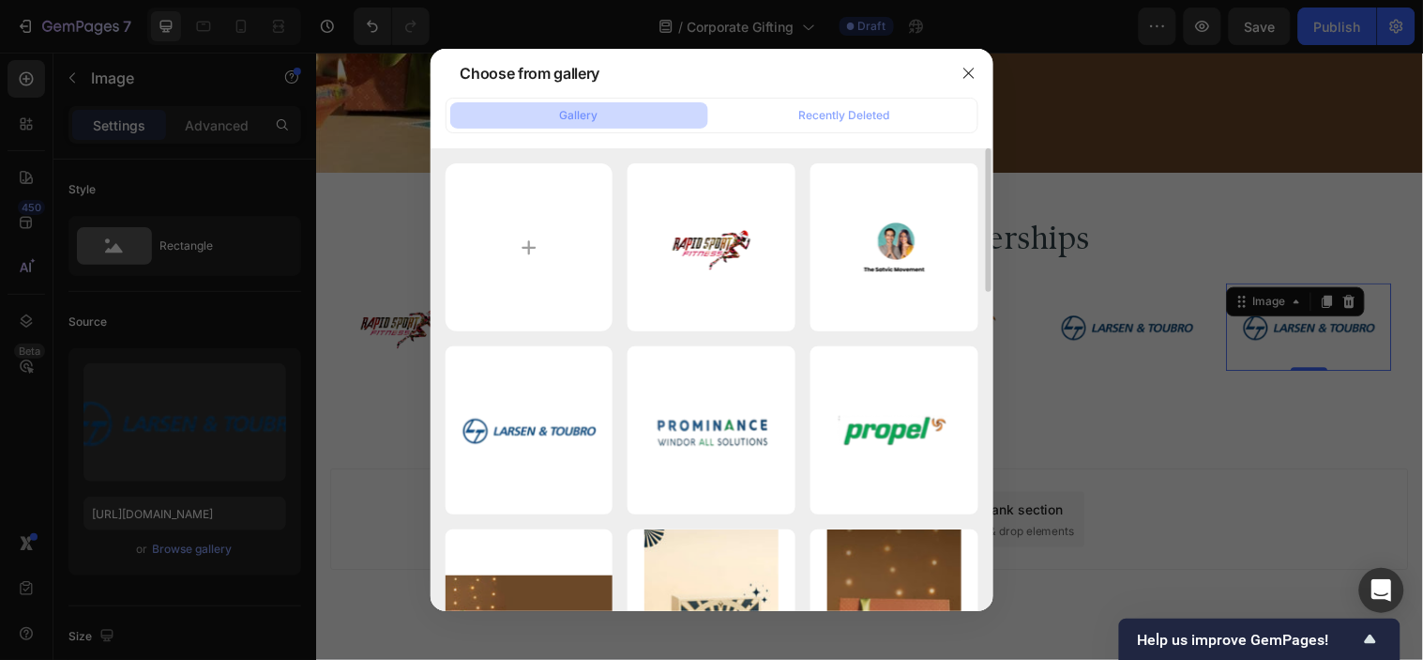
click at [433, 222] on div "5.png 11.79 kb 4.png 9.18 kb 3.png 12.28 kb 1.png 16.53 kb 2.png 13.02 kb Websi…" at bounding box center [712, 379] width 563 height 462
click at [491, 227] on input "file" at bounding box center [530, 247] width 168 height 168
type input "C:\fakepath\6.png"
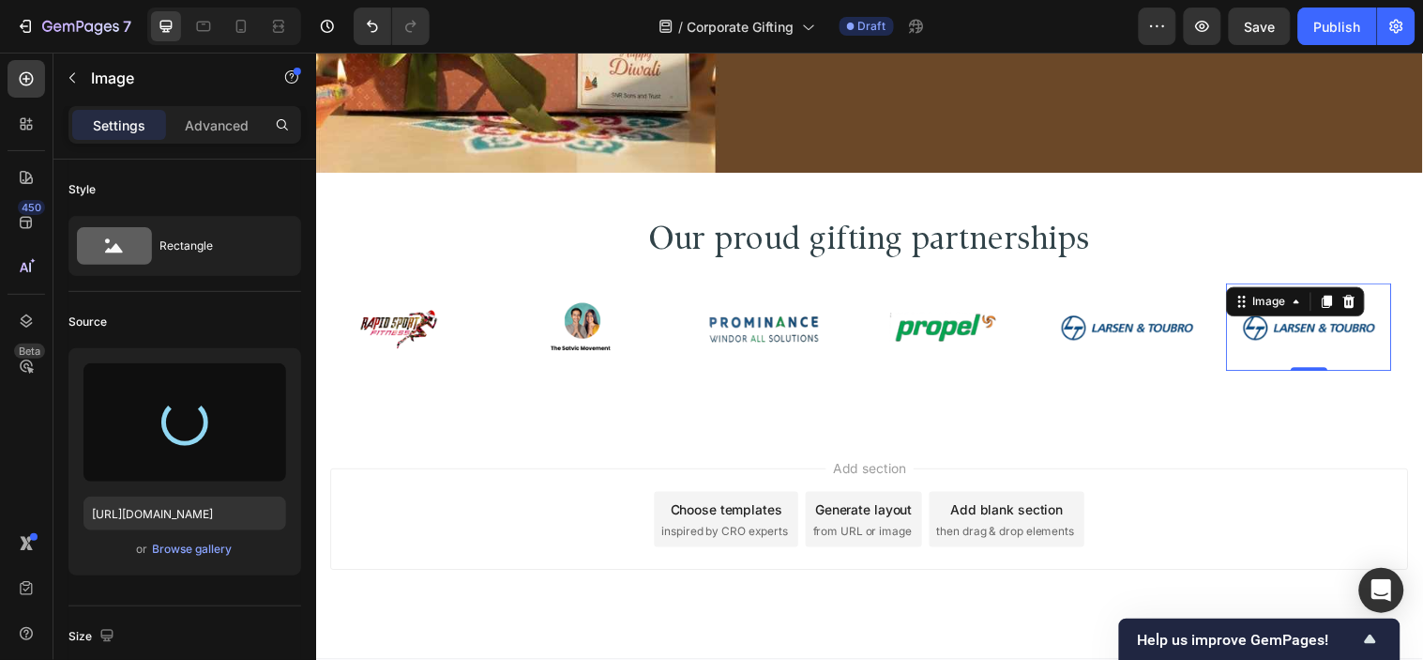
type input "[URL][DOMAIN_NAME]"
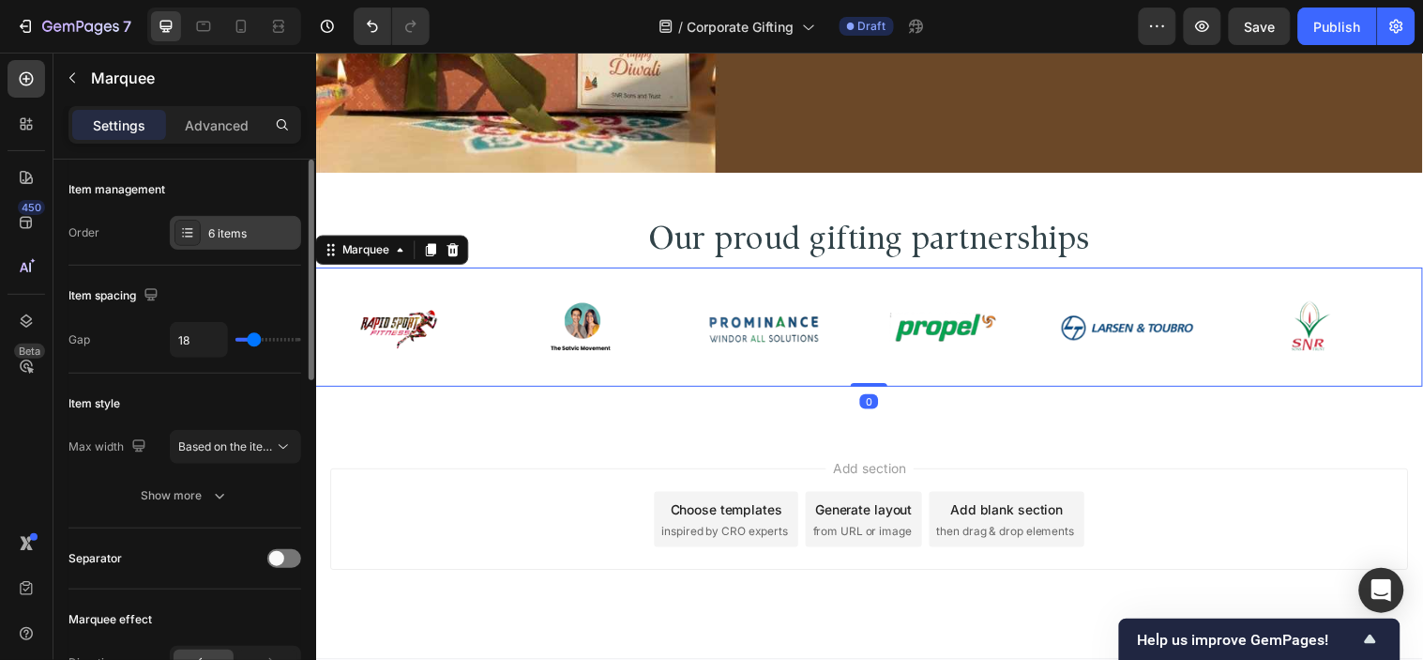
click at [247, 227] on div "6 items" at bounding box center [252, 233] width 88 height 17
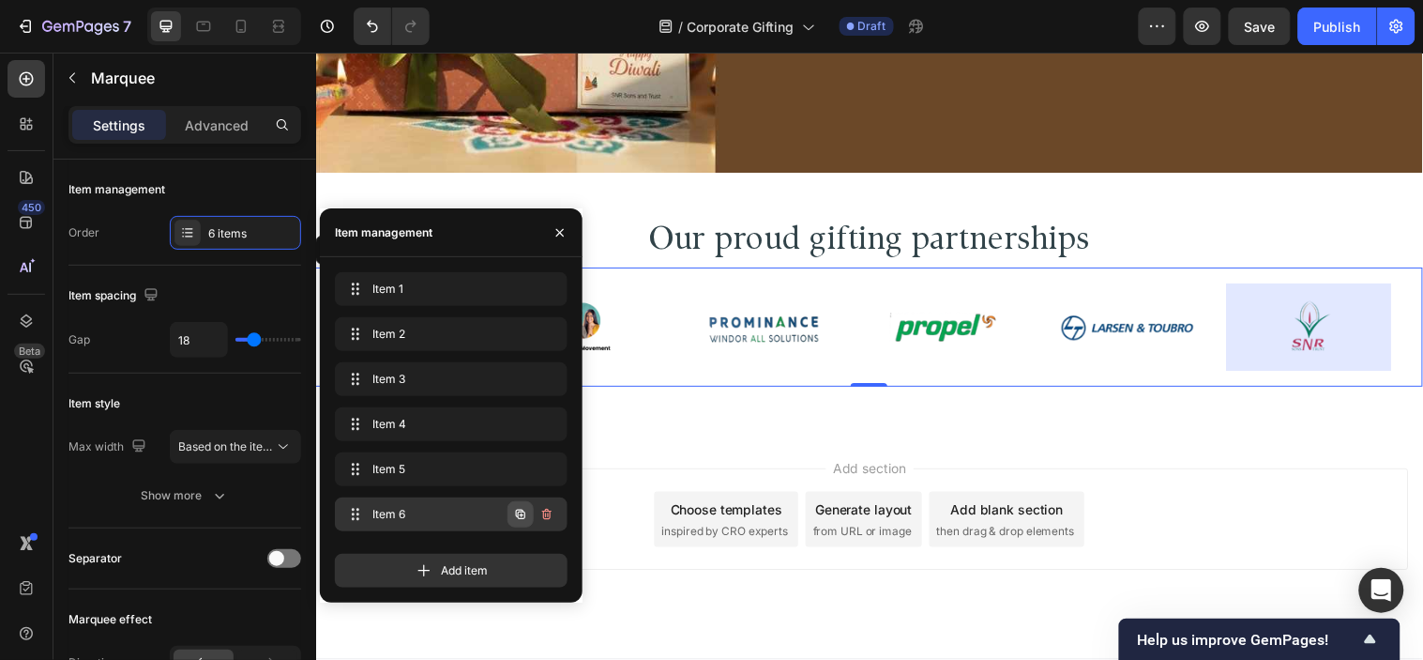
click at [517, 517] on icon "button" at bounding box center [520, 514] width 15 height 15
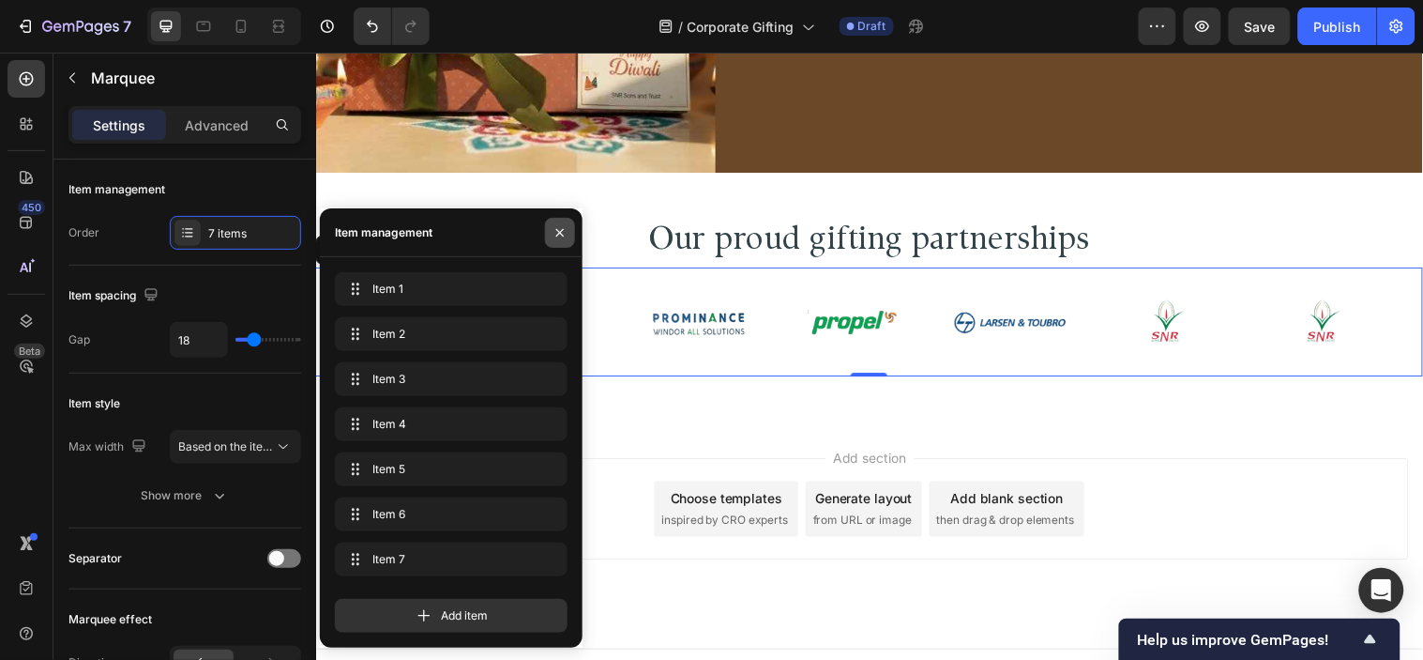
click at [570, 236] on button "button" at bounding box center [560, 233] width 30 height 30
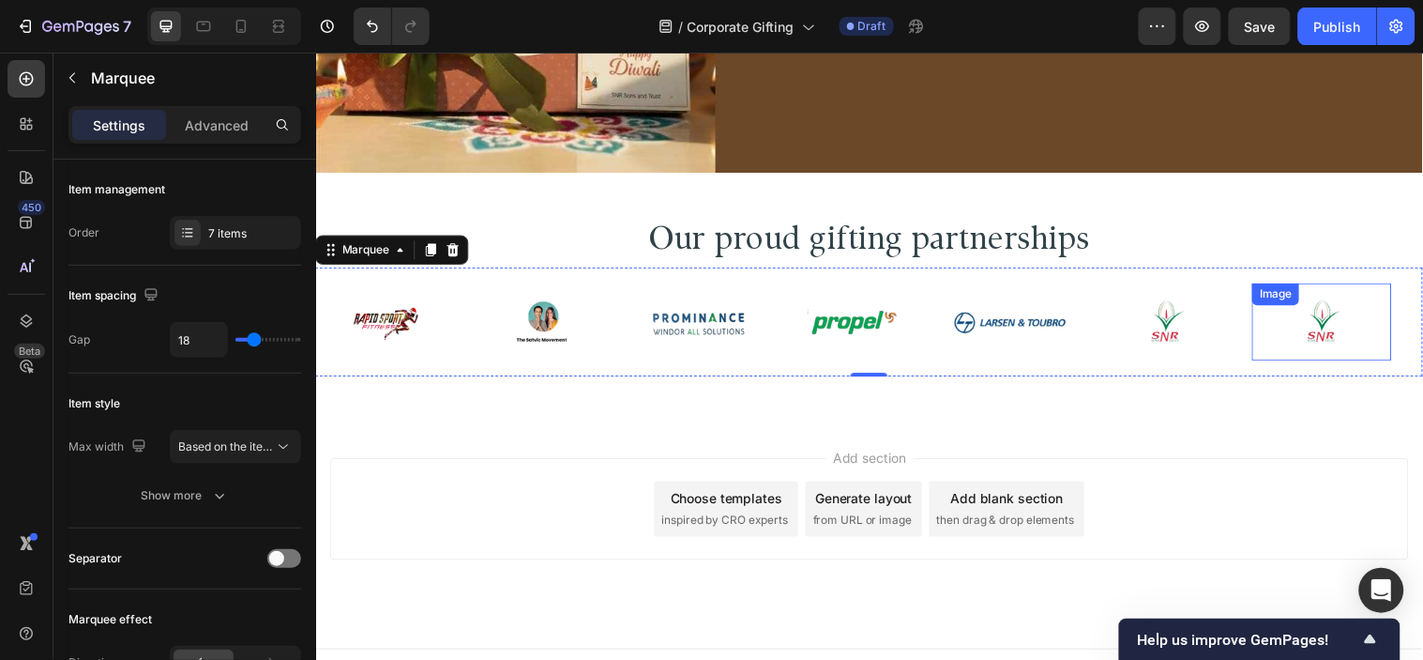
click at [283, 325] on img at bounding box center [213, 325] width 142 height 56
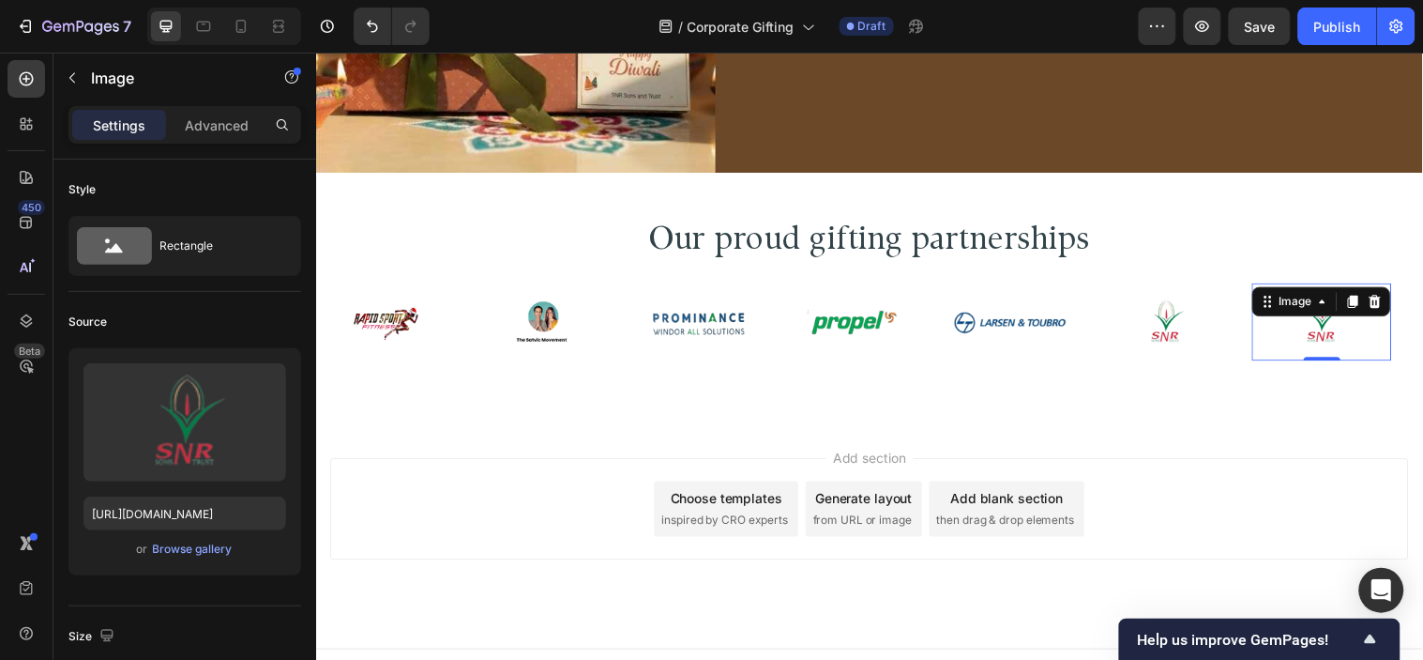
click at [285, 332] on img at bounding box center [215, 325] width 142 height 56
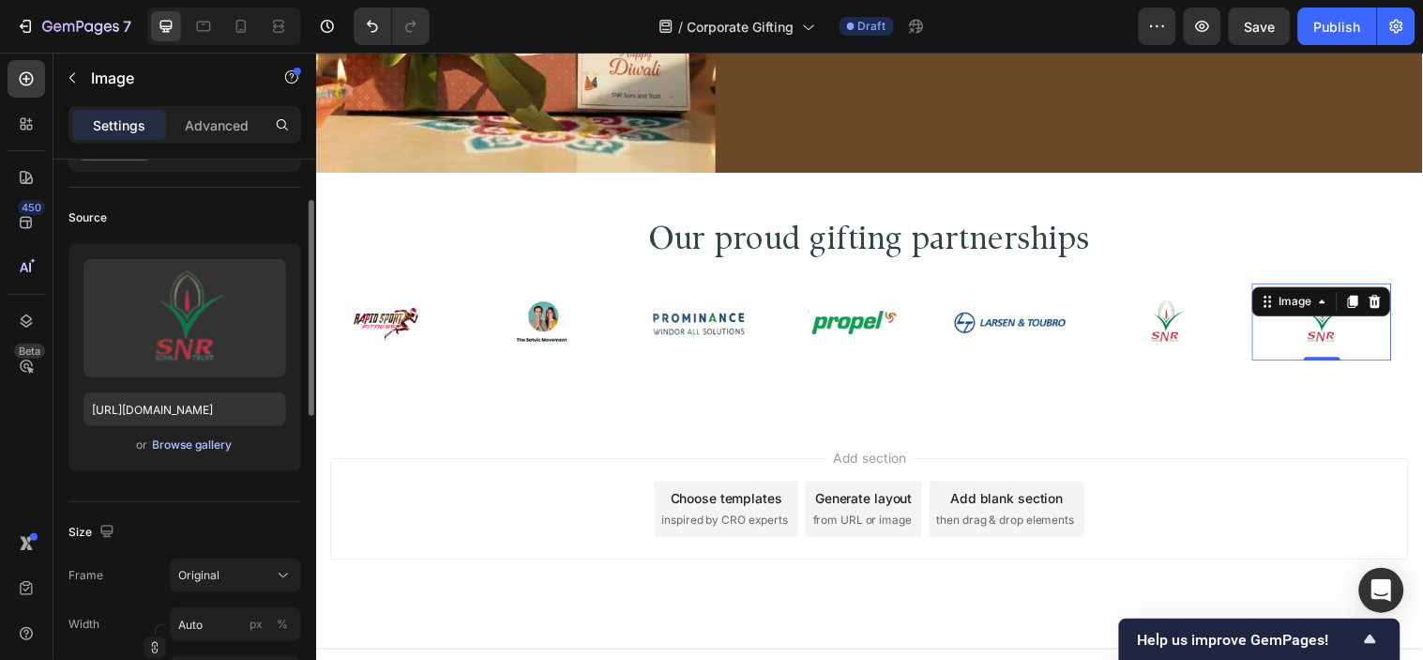
click at [212, 447] on div "Browse gallery" at bounding box center [193, 444] width 80 height 17
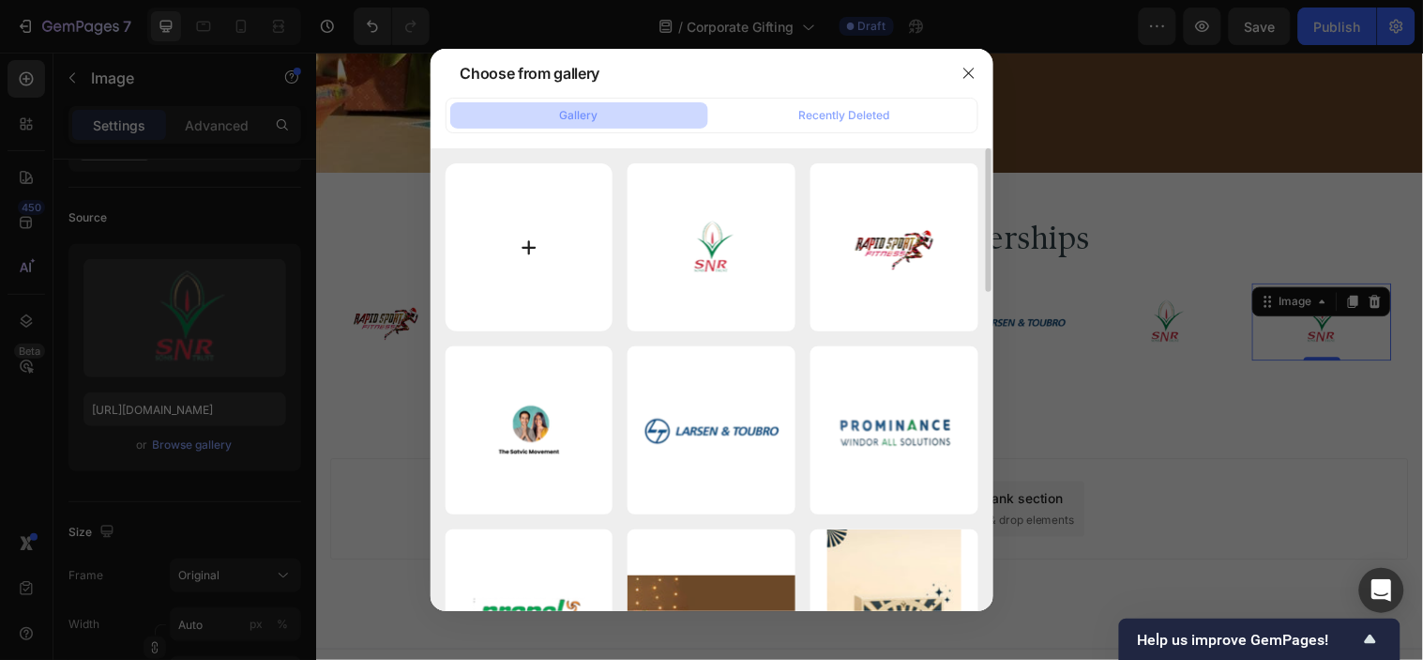
click at [539, 207] on input "file" at bounding box center [530, 247] width 168 height 168
type input "C:\fakepath\7.png"
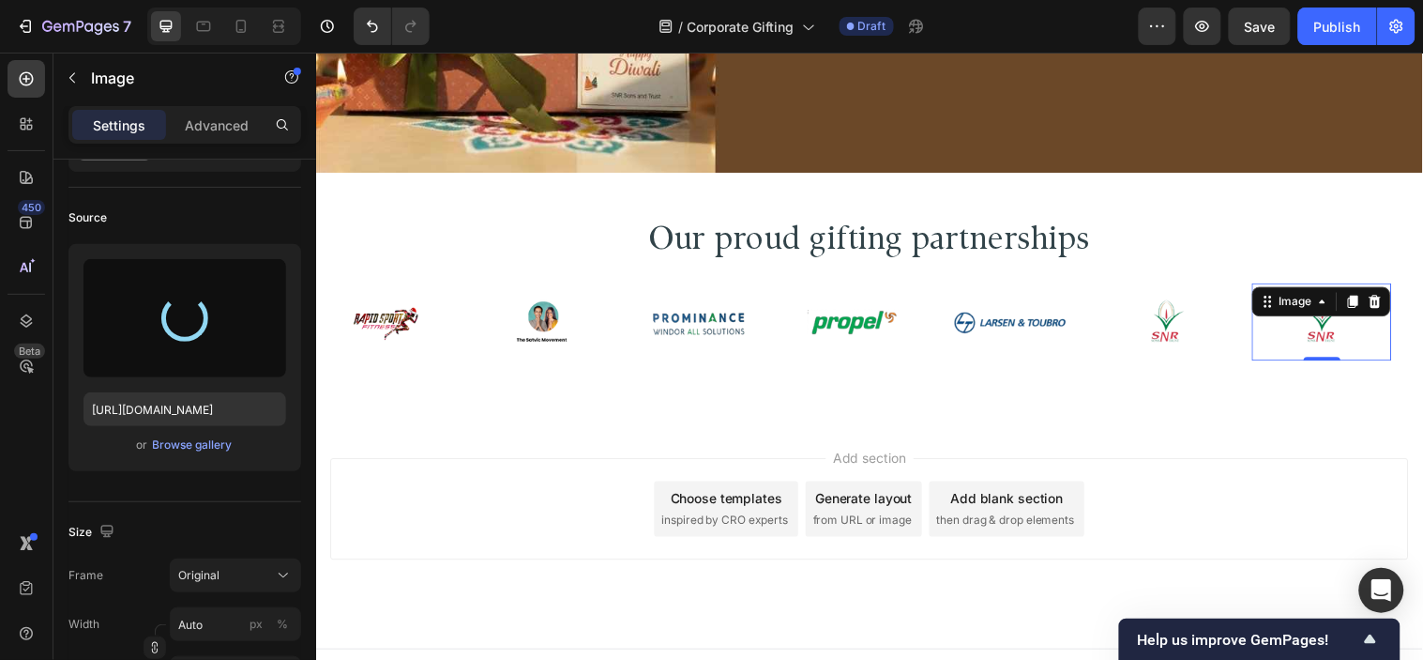
type input "[URL][DOMAIN_NAME]"
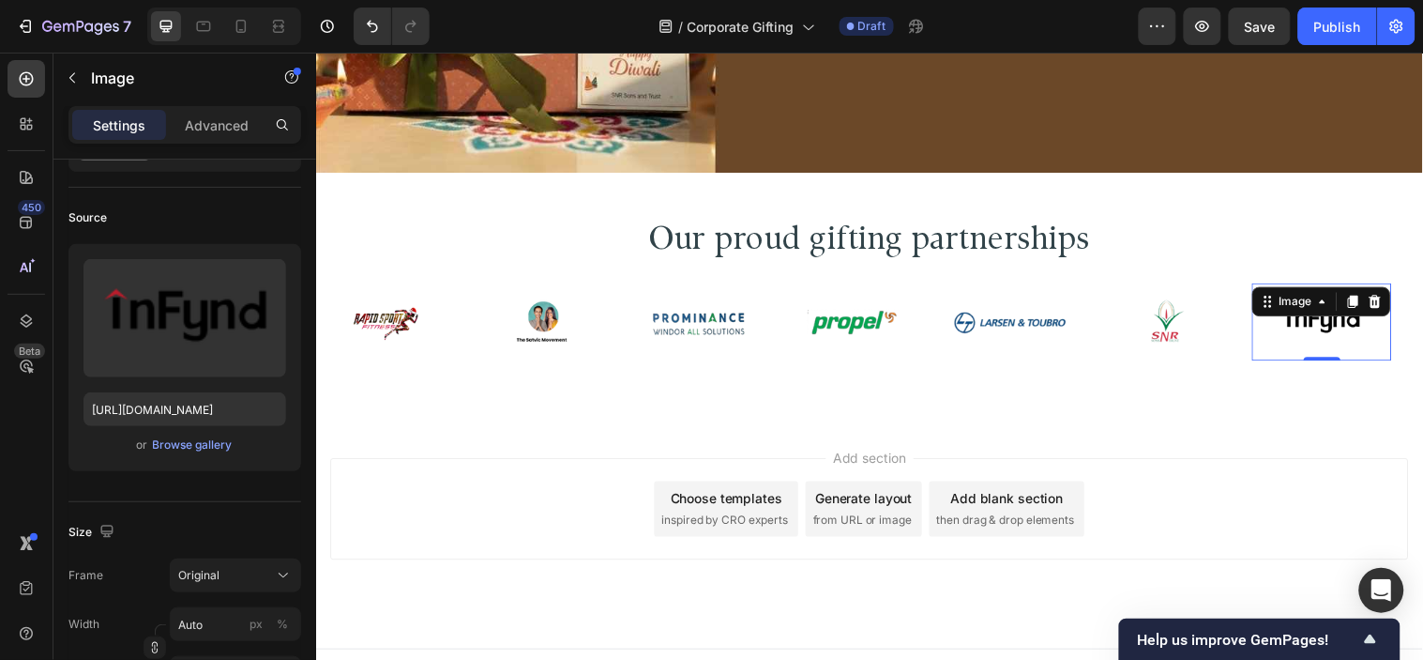
click at [1049, 435] on div "Add section Choose templates inspired by CRO experts Generate layout from URL o…" at bounding box center [878, 541] width 1126 height 231
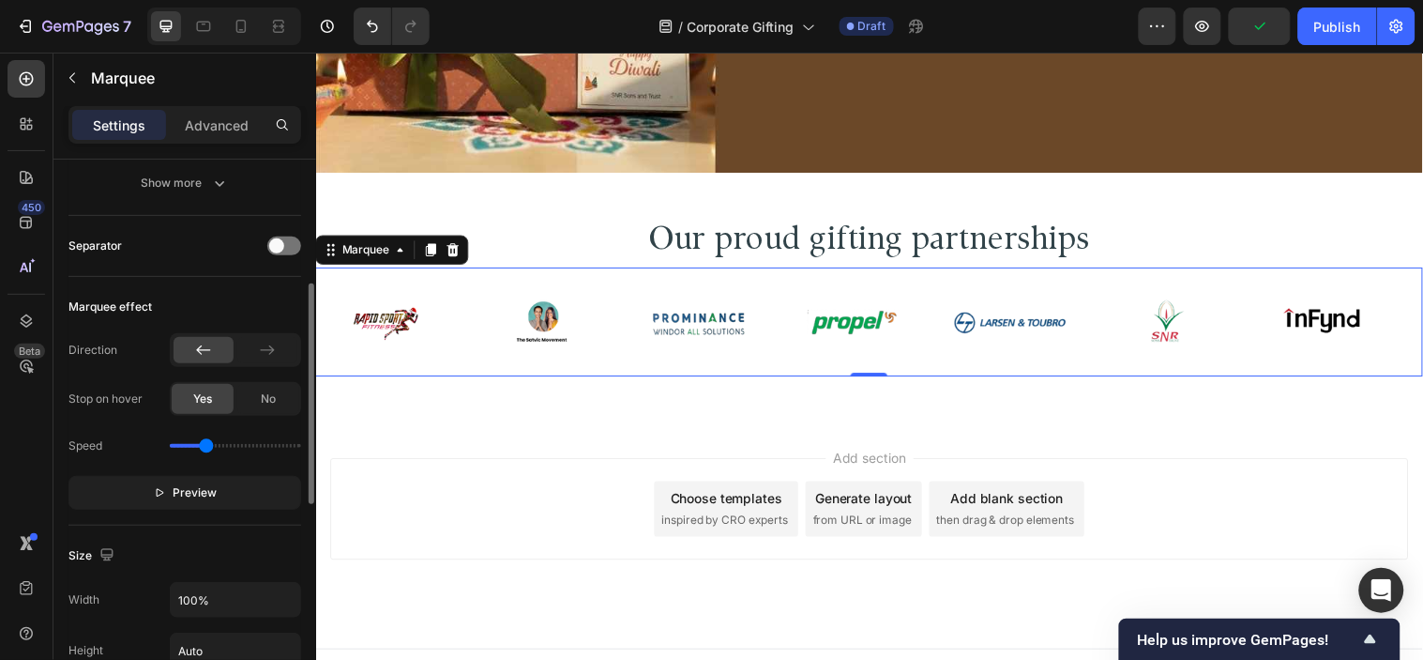
scroll to position [521, 0]
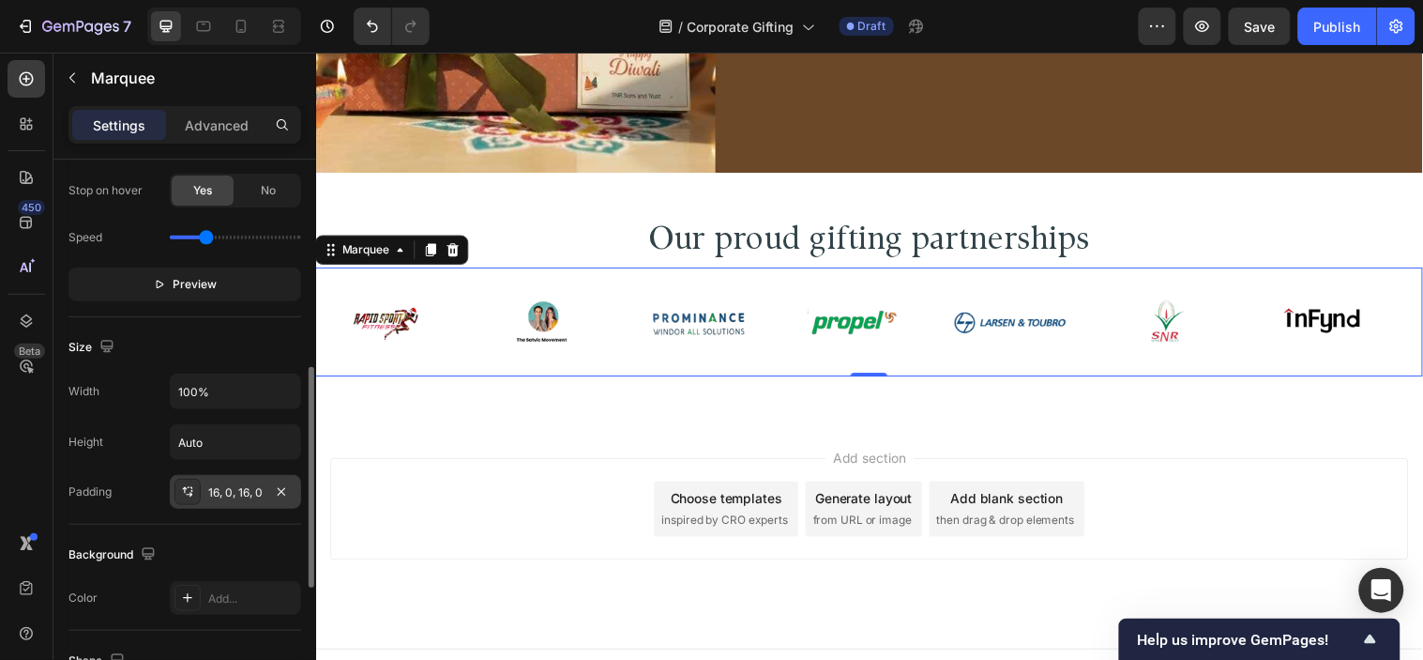
click at [250, 495] on div "16, 0, 16, 0" at bounding box center [235, 492] width 54 height 17
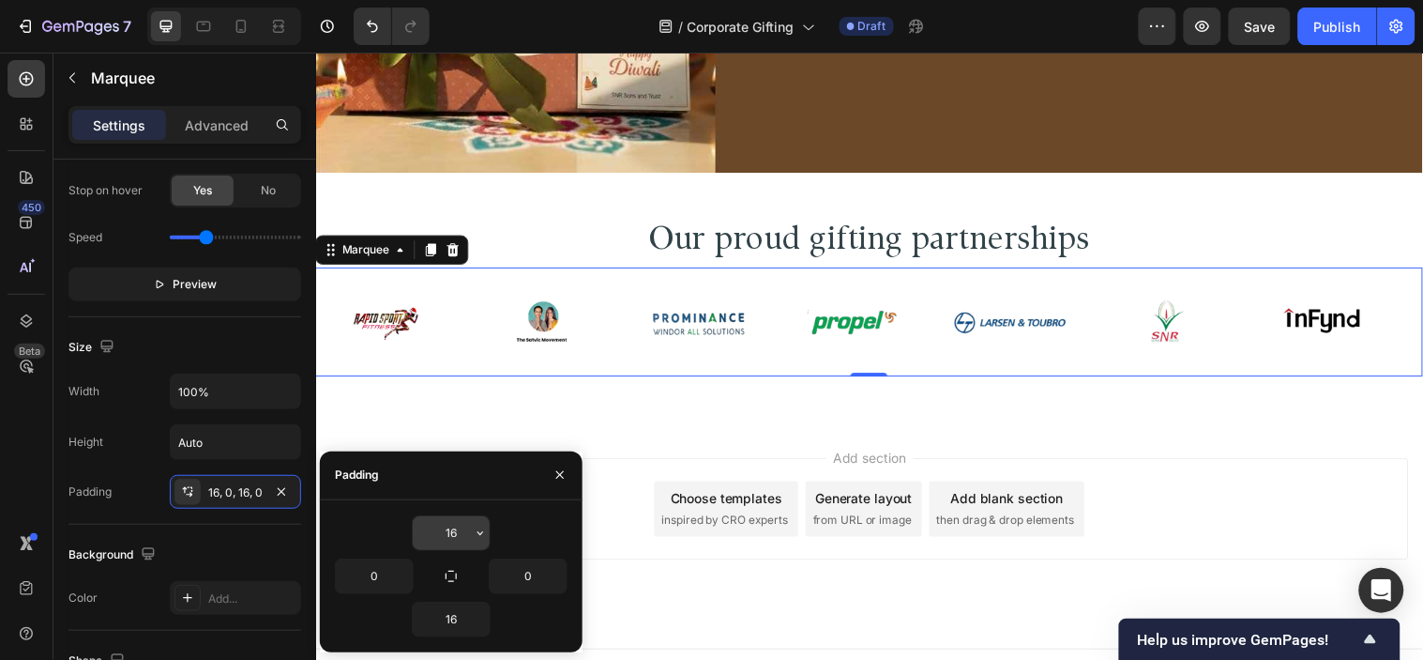
click at [473, 535] on icon "button" at bounding box center [480, 532] width 15 height 15
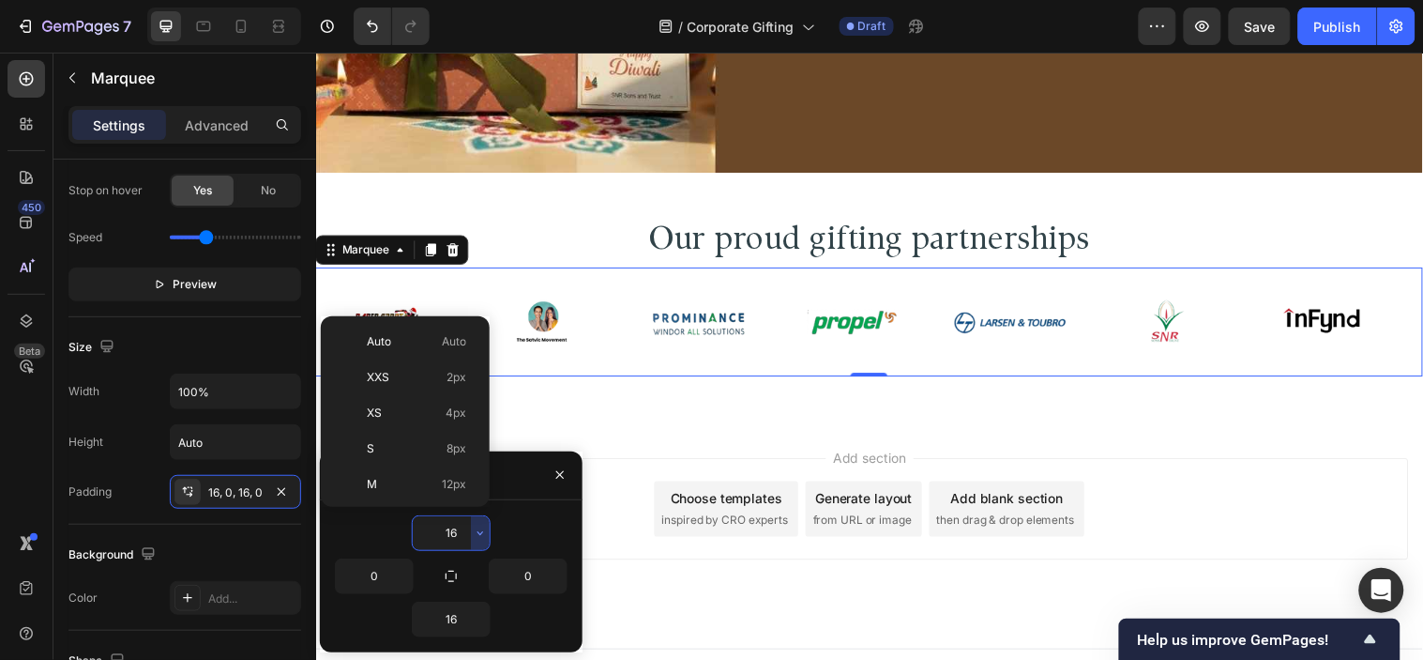
click at [456, 537] on input "16" at bounding box center [451, 533] width 77 height 34
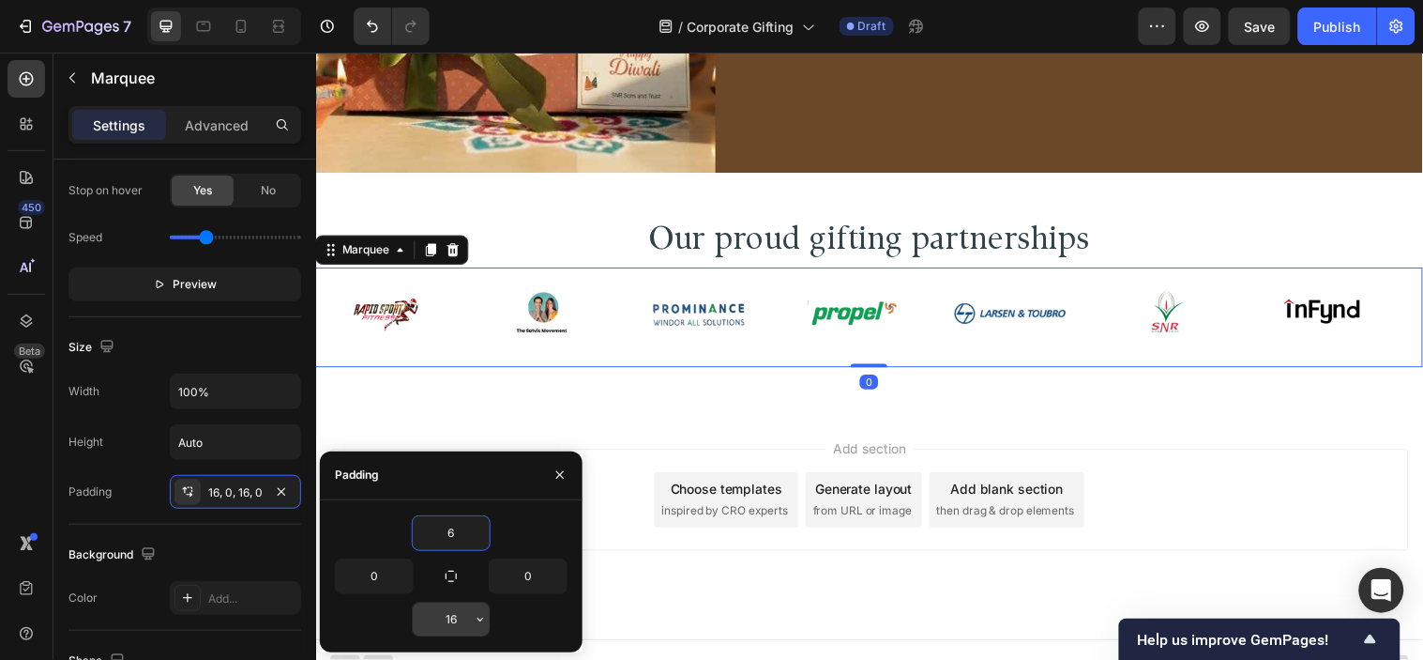
type input "6"
click at [449, 613] on input "16" at bounding box center [451, 619] width 77 height 34
type input "6"
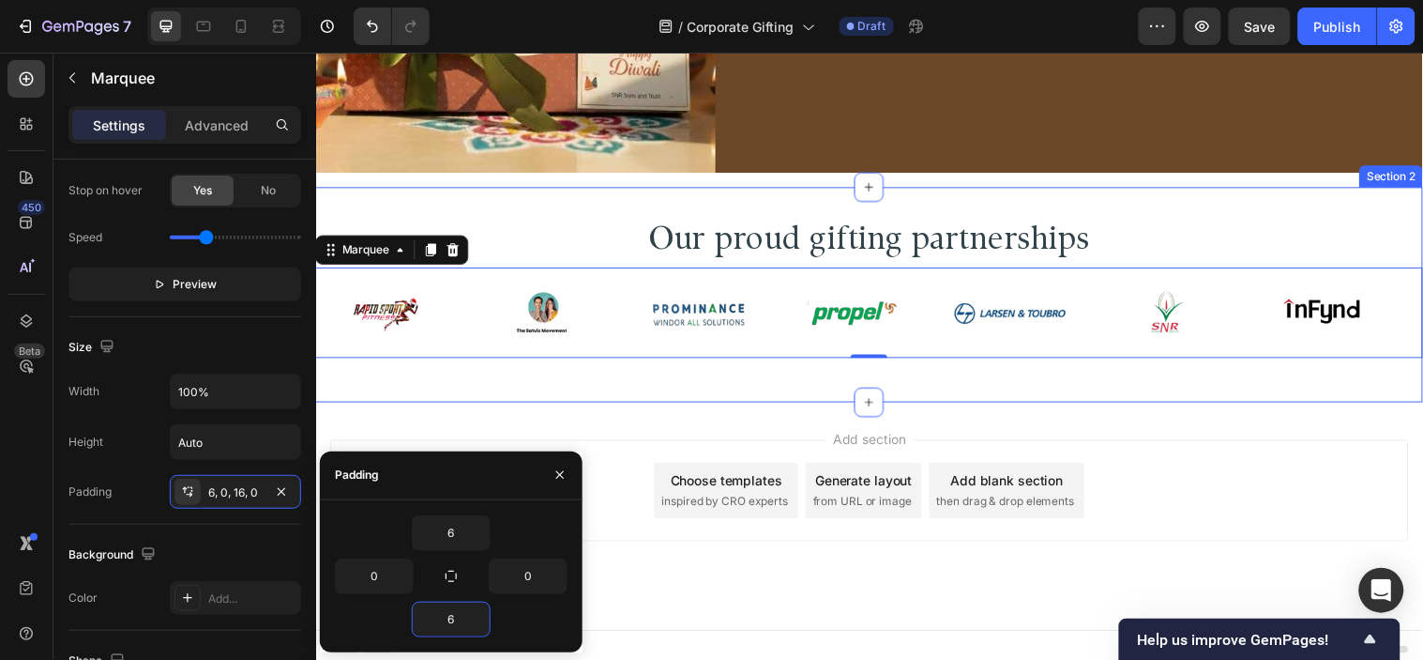
click at [647, 395] on div "Our proud gifting partnerships Heading Image Image Image Image Image Image Imag…" at bounding box center [878, 298] width 1126 height 218
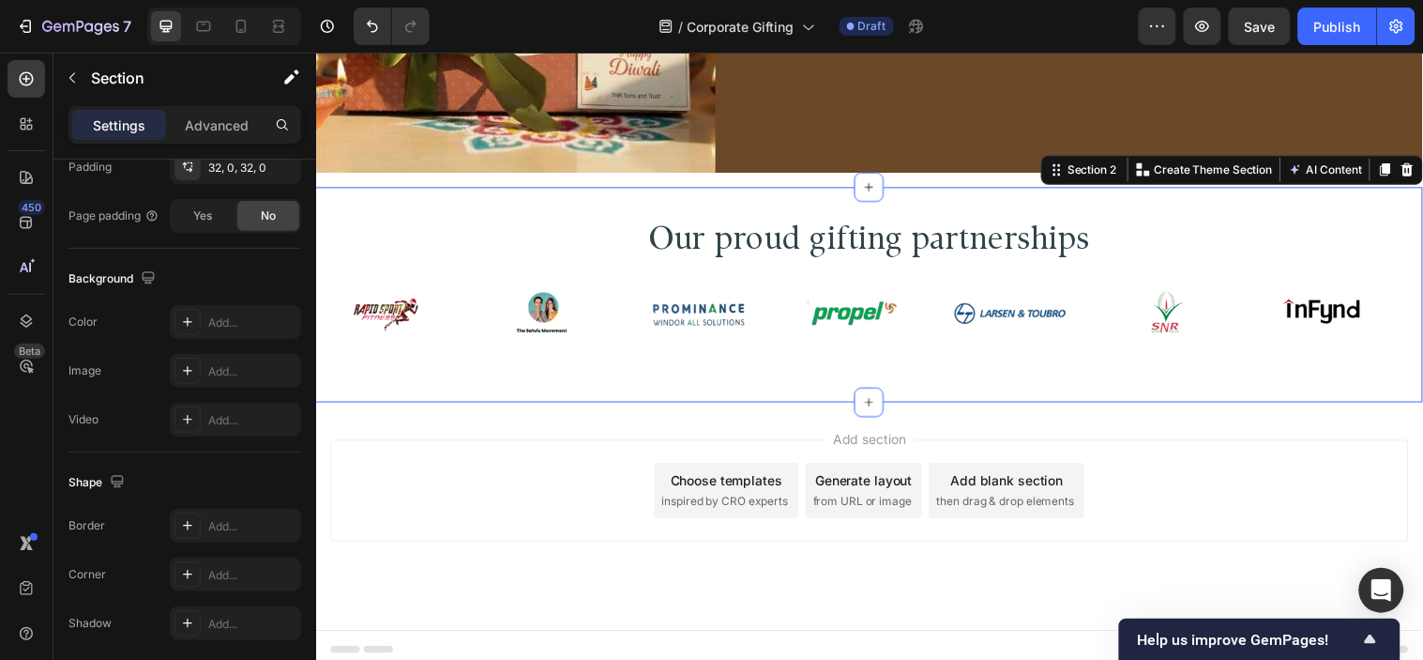
scroll to position [0, 0]
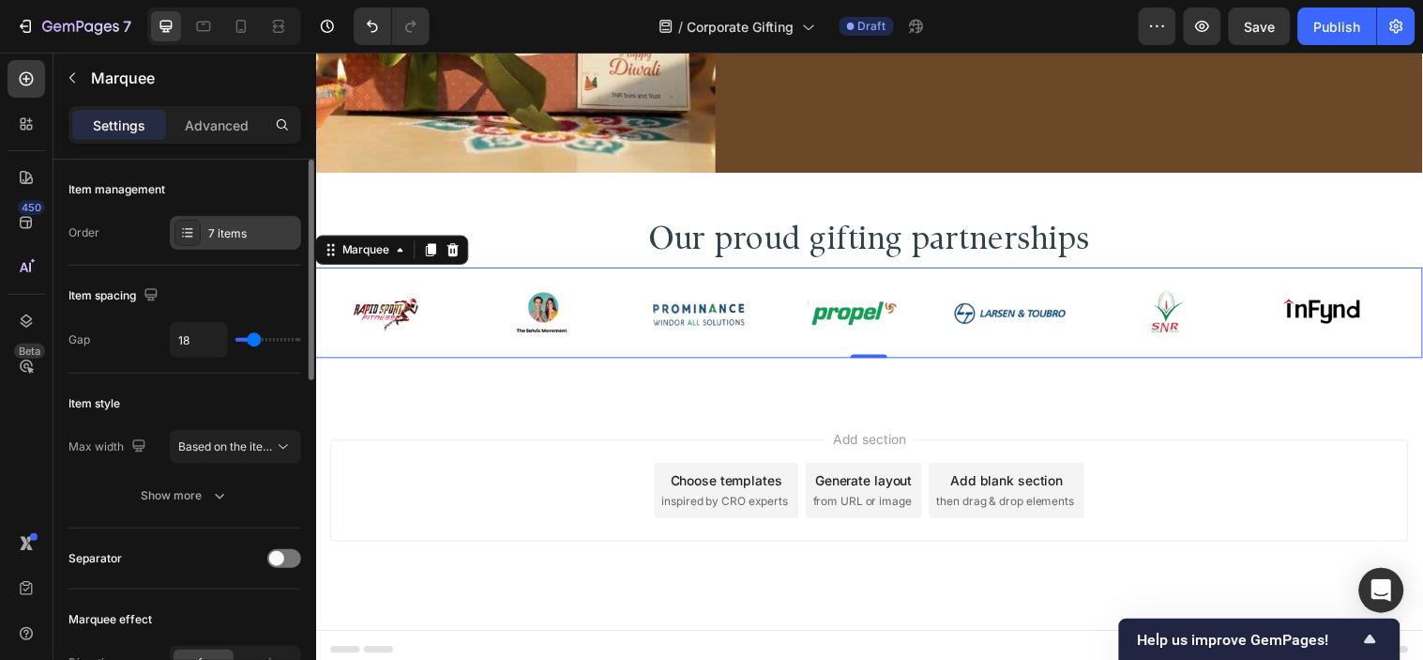
click at [233, 229] on div "7 items" at bounding box center [252, 233] width 88 height 17
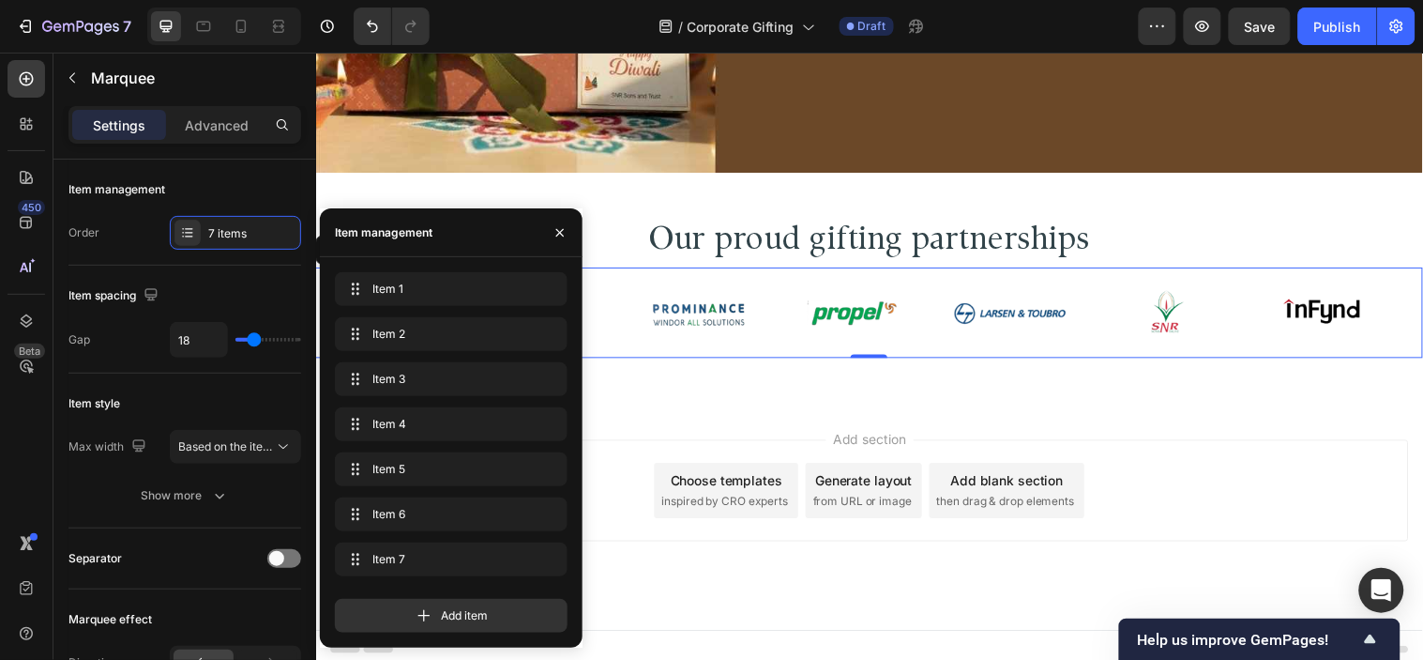
click at [1217, 393] on div "Our proud gifting partnerships Heading Image Image Image Image Image Image Imag…" at bounding box center [878, 298] width 1126 height 218
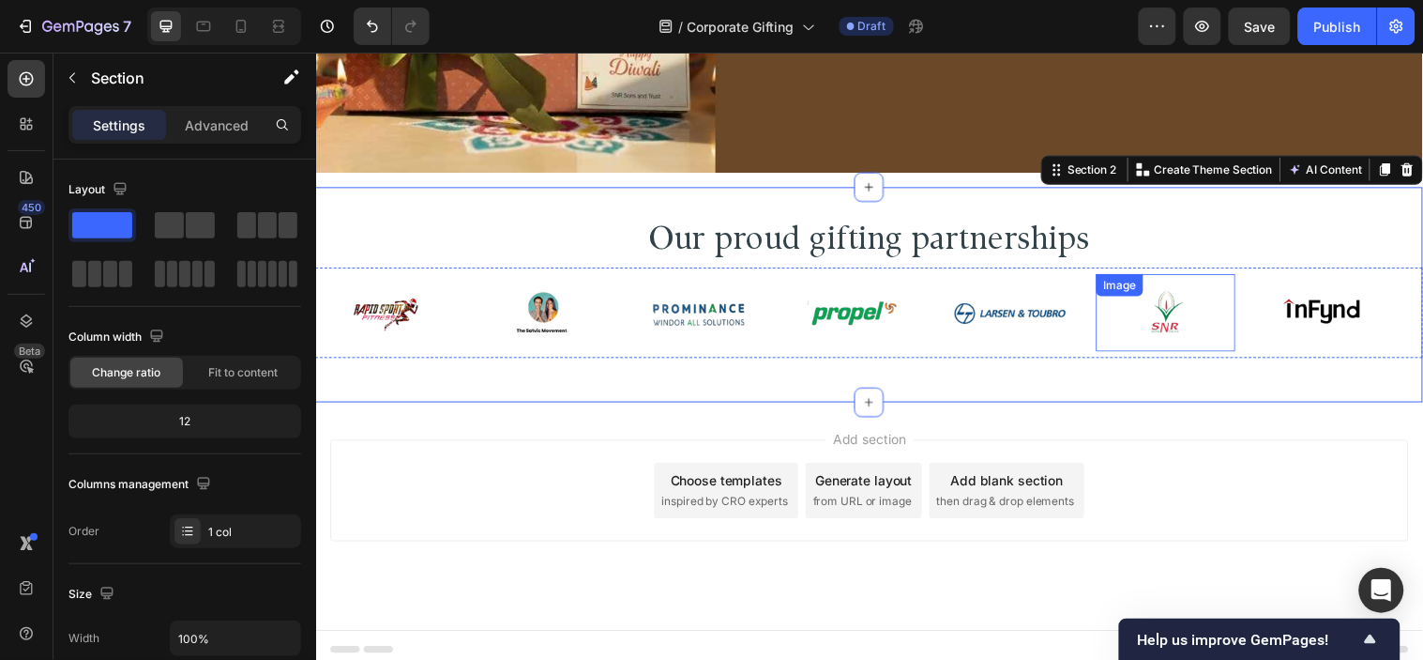
click at [125, 347] on div "Image" at bounding box center [54, 316] width 142 height 79
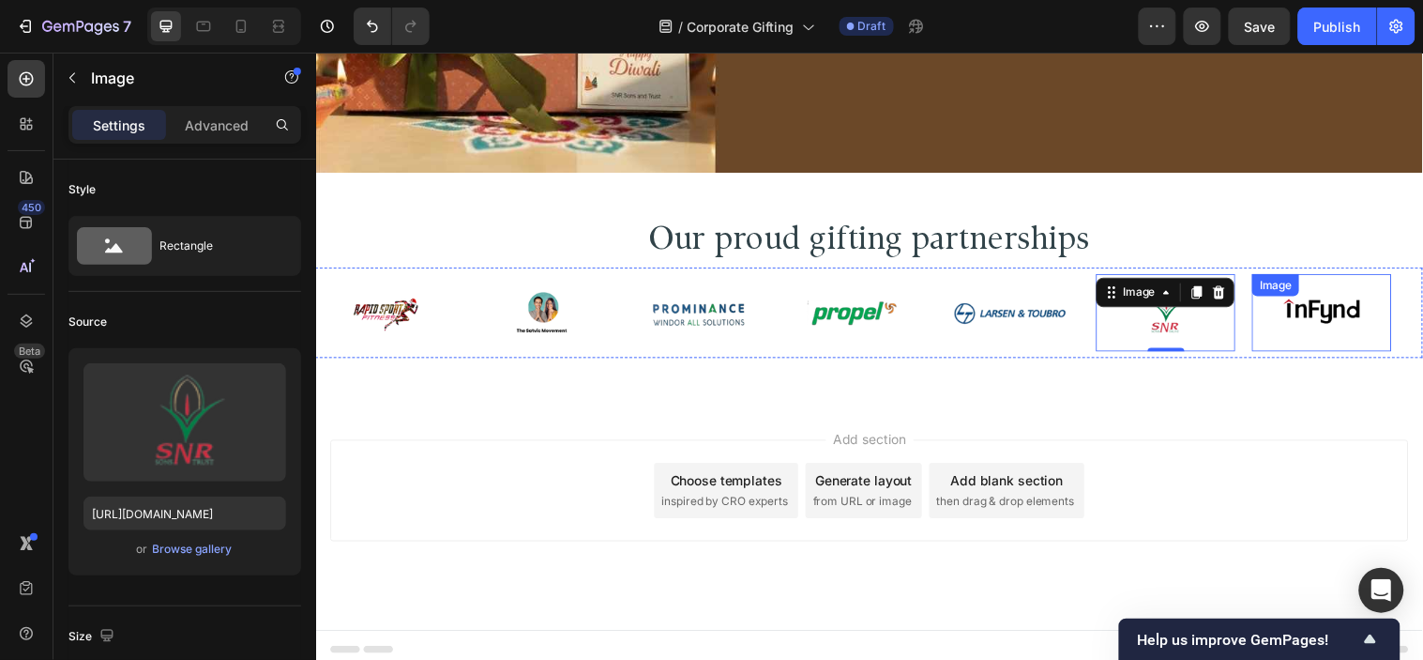
click at [285, 346] on div "Image" at bounding box center [215, 316] width 142 height 79
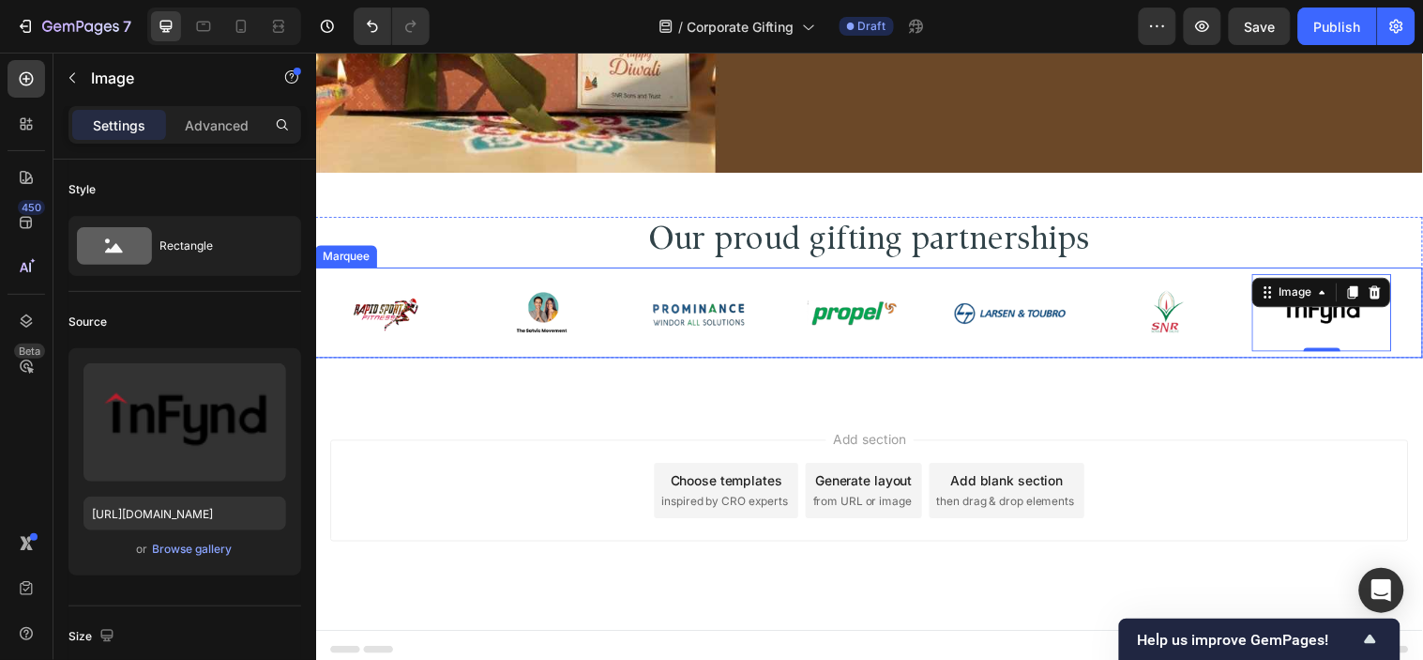
click at [142, 346] on div "Image" at bounding box center [62, 316] width 159 height 79
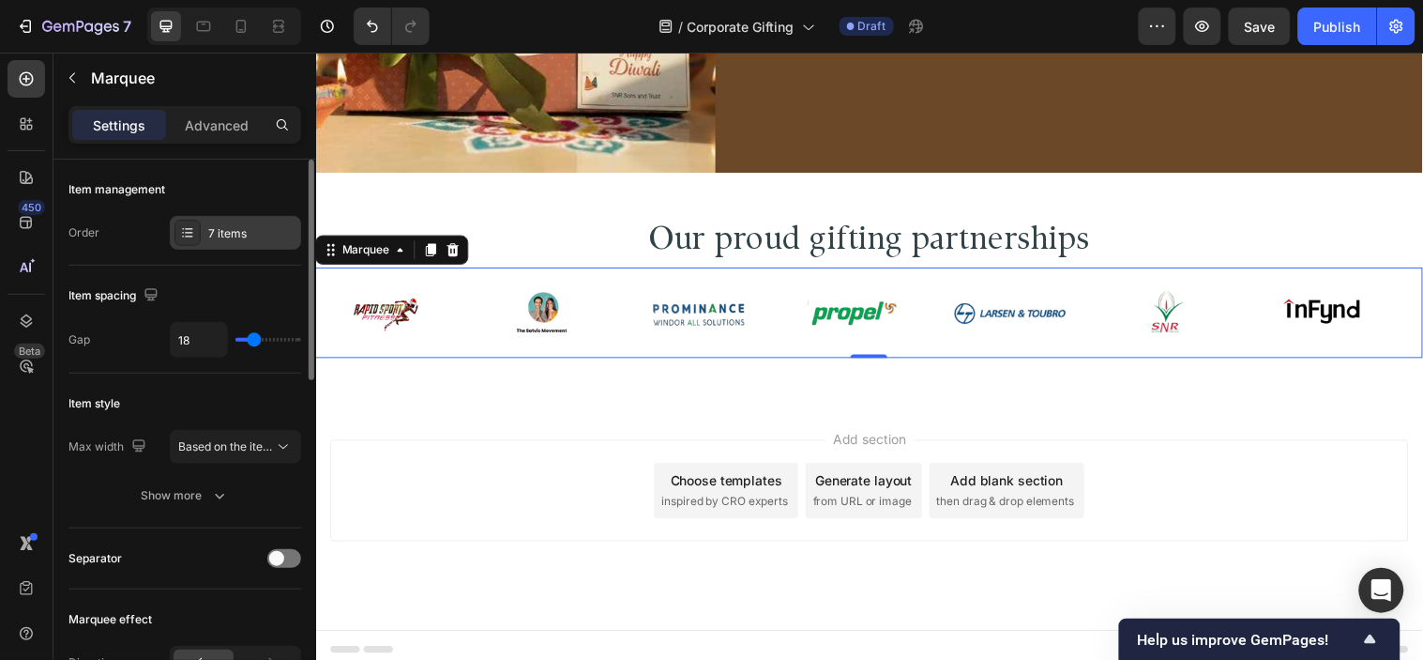
click at [244, 228] on div "7 items" at bounding box center [252, 233] width 88 height 17
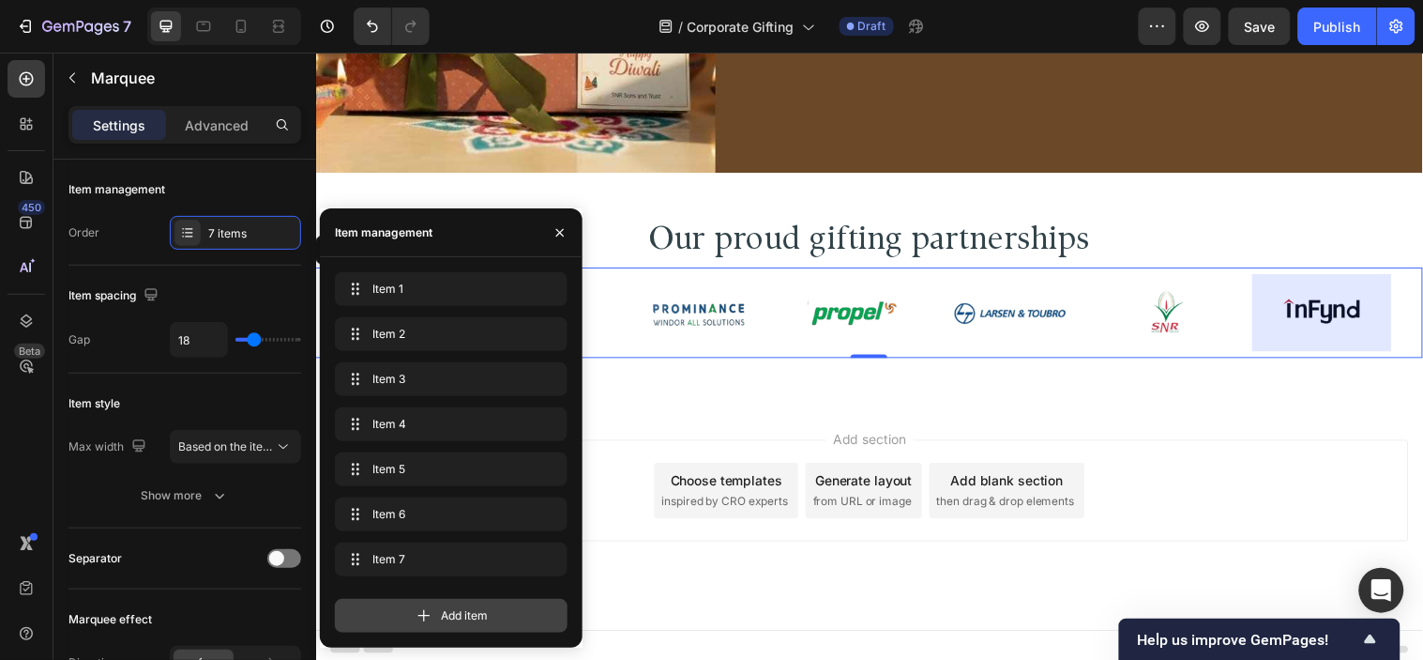
click at [426, 616] on icon at bounding box center [424, 615] width 19 height 19
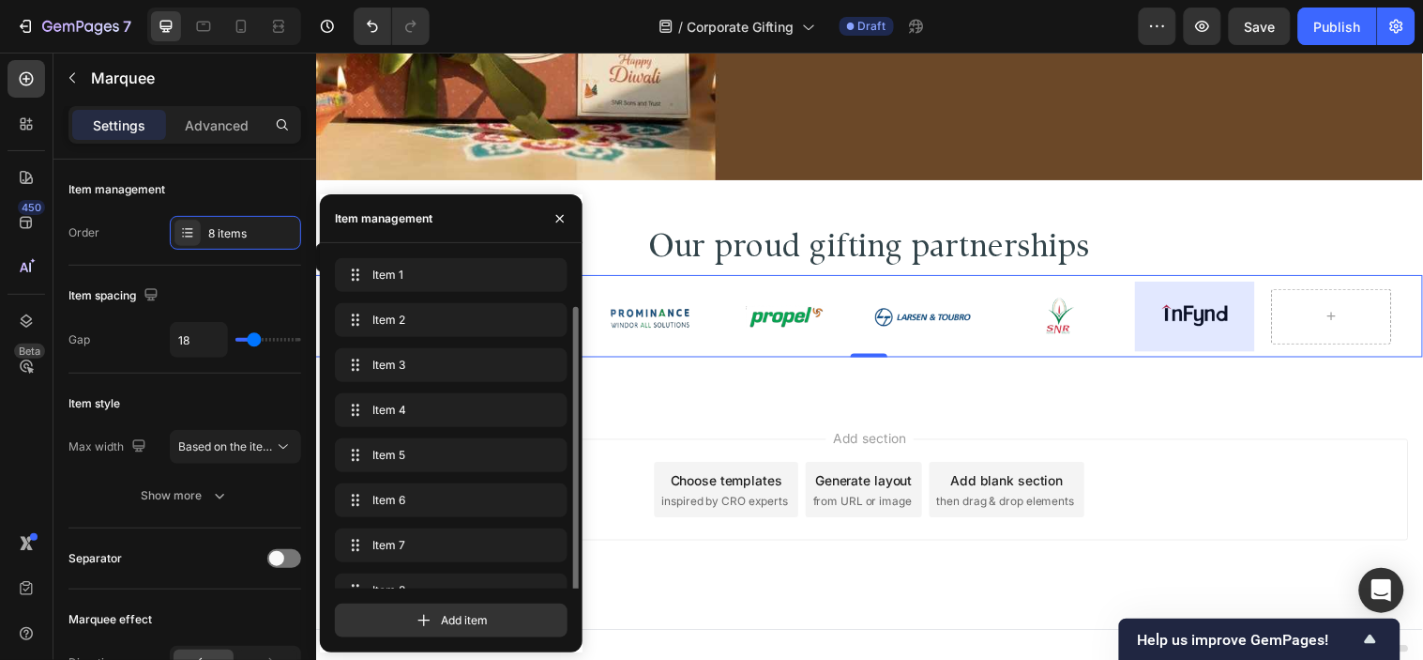
scroll to position [25, 0]
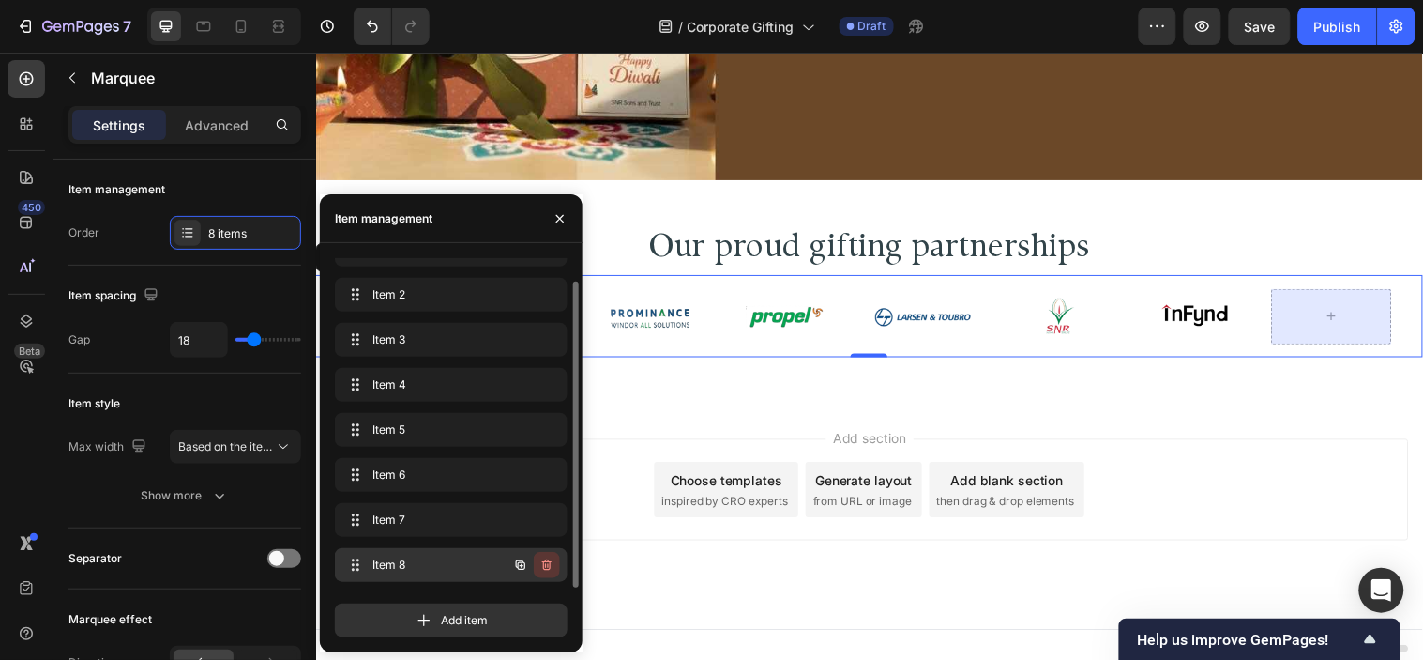
click at [545, 560] on icon "button" at bounding box center [546, 564] width 9 height 11
click at [545, 560] on div "Delete" at bounding box center [534, 564] width 35 height 17
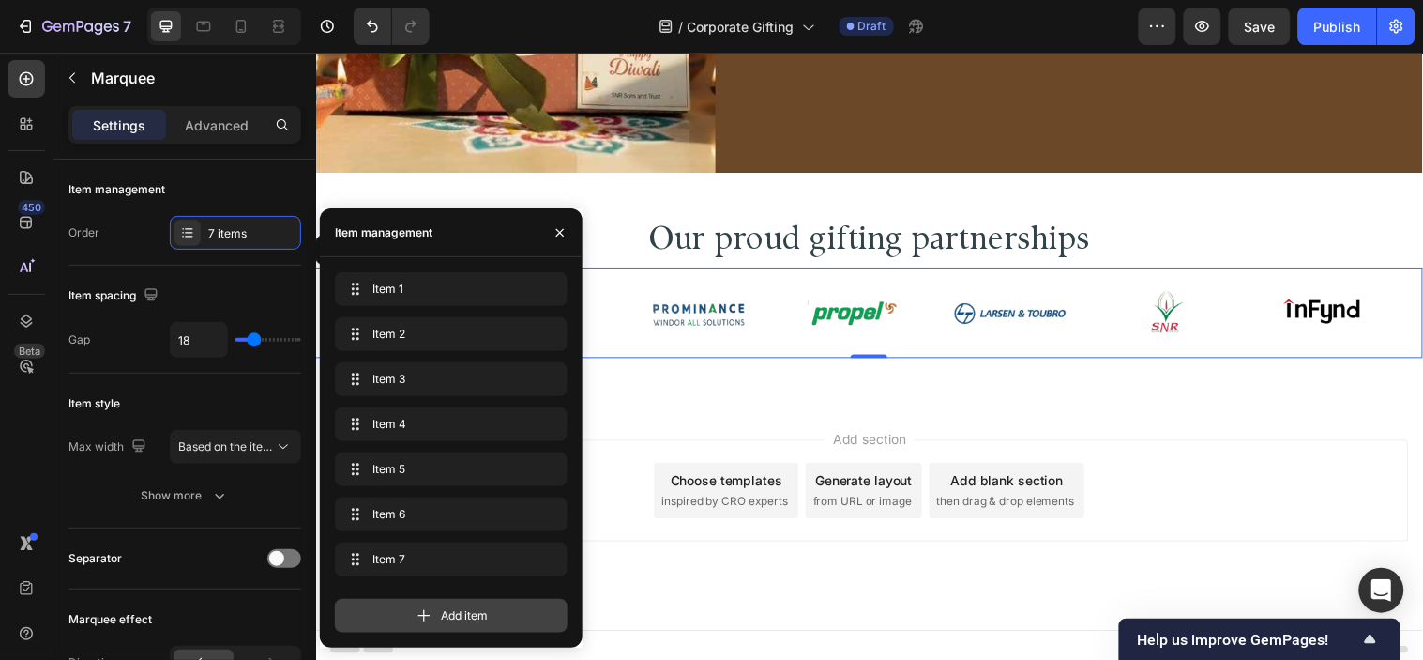
scroll to position [0, 0]
click at [477, 603] on div "Add item" at bounding box center [451, 616] width 233 height 34
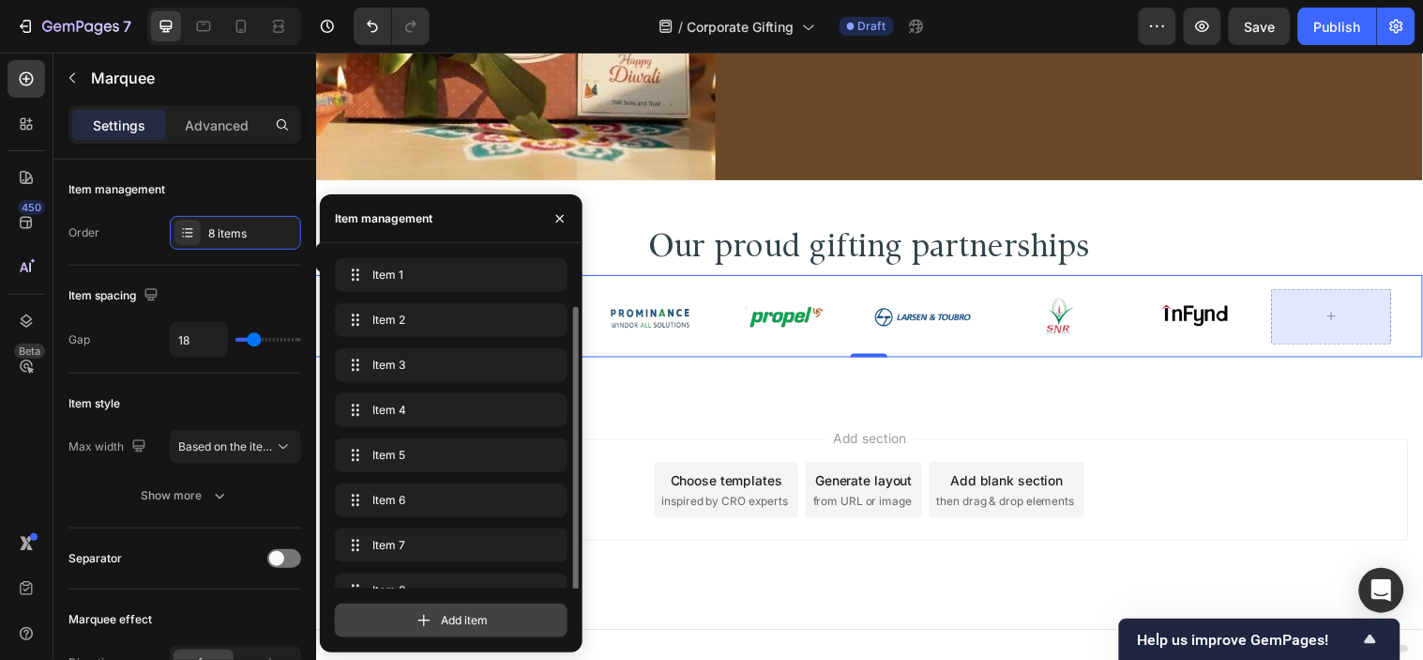
scroll to position [25, 0]
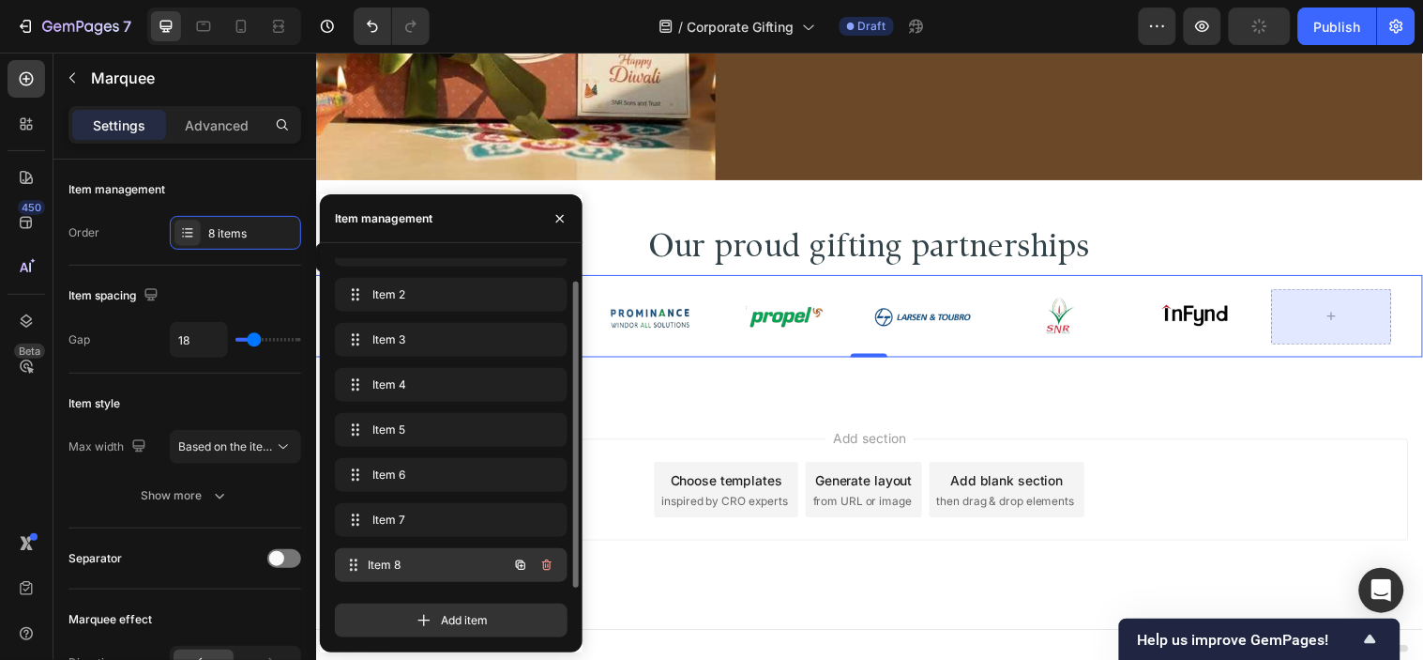
click at [450, 575] on div "Item 8 Item 8" at bounding box center [424, 565] width 165 height 26
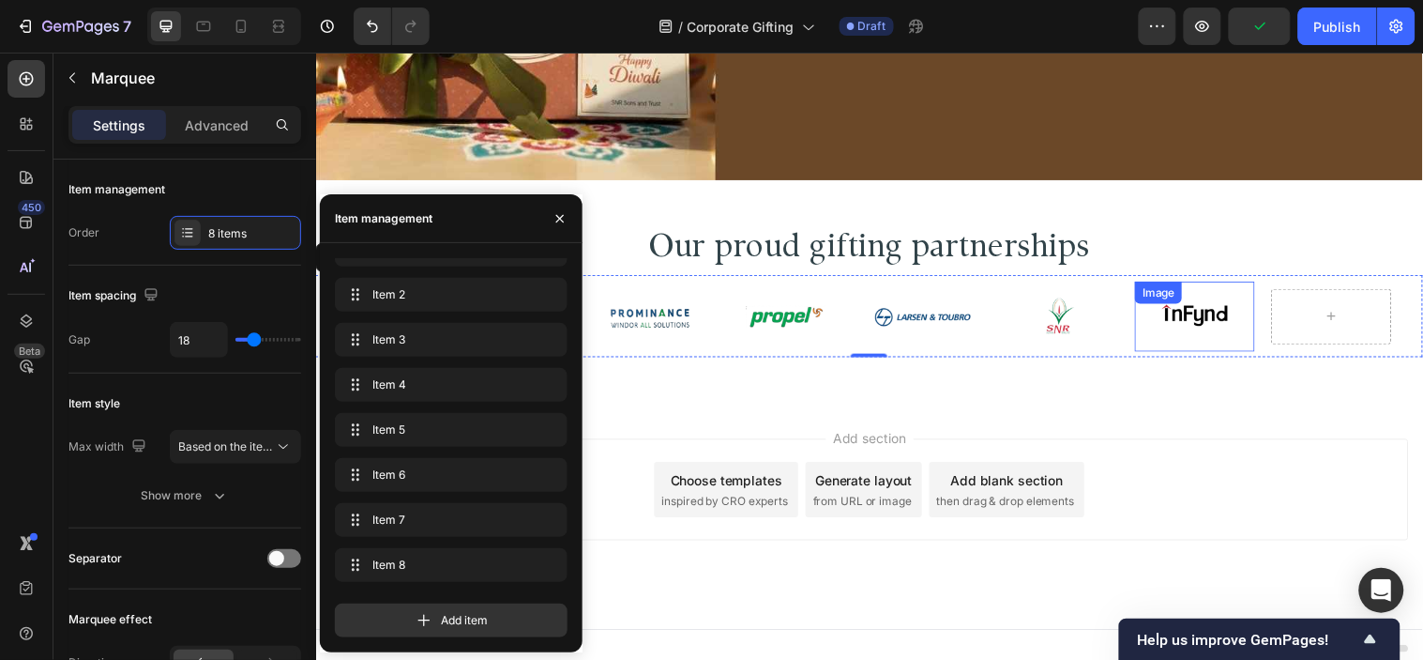
click at [150, 311] on img at bounding box center [89, 320] width 122 height 49
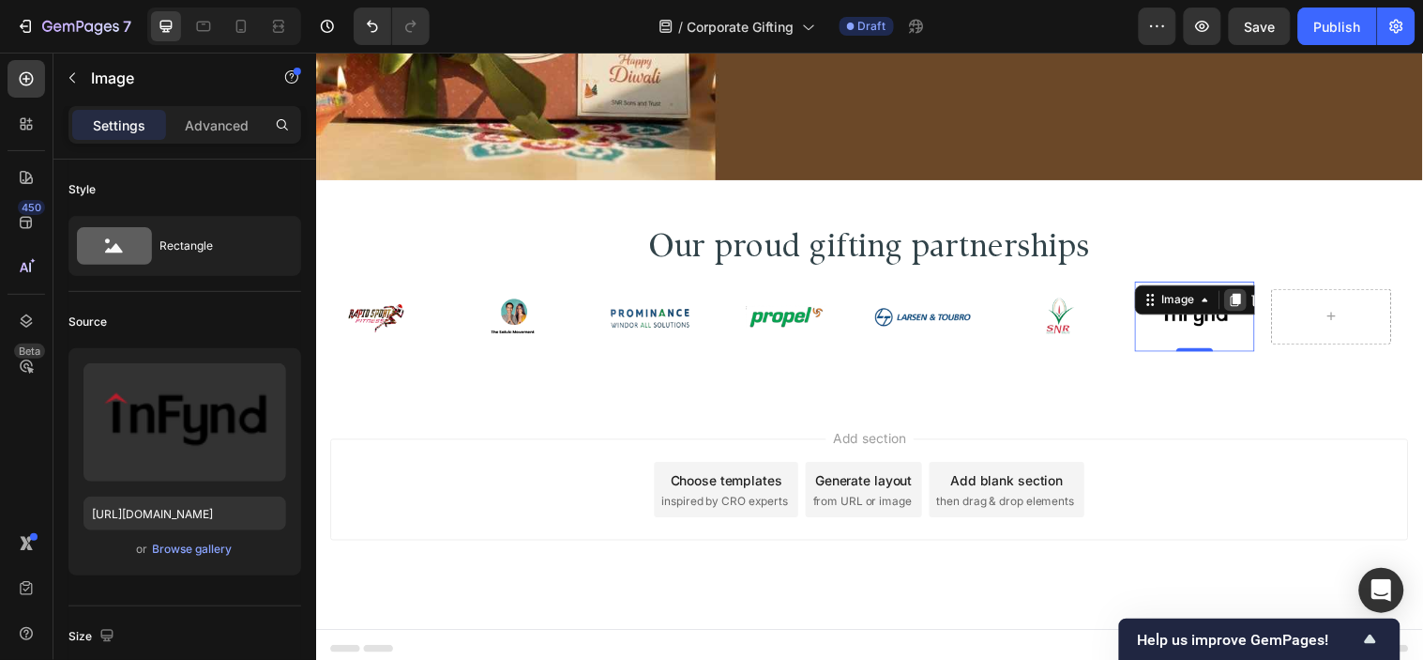
click at [134, 297] on icon at bounding box center [126, 303] width 15 height 15
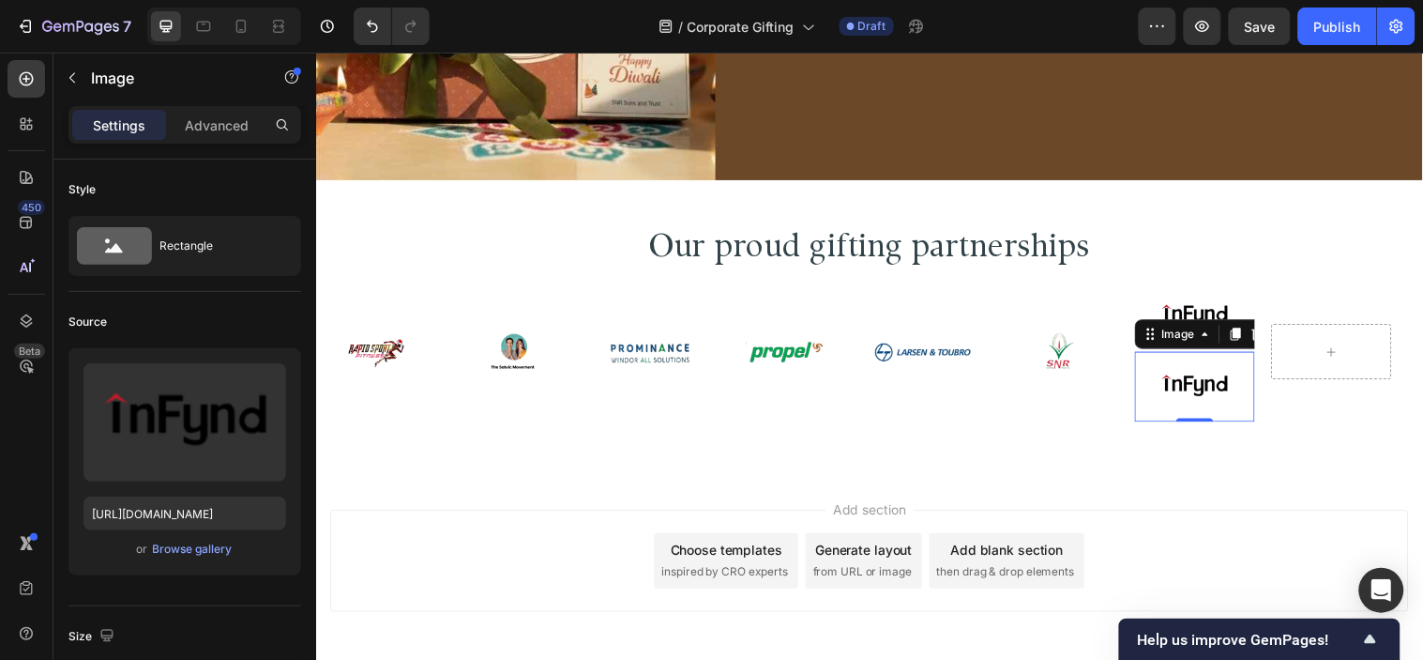
scroll to position [417, 0]
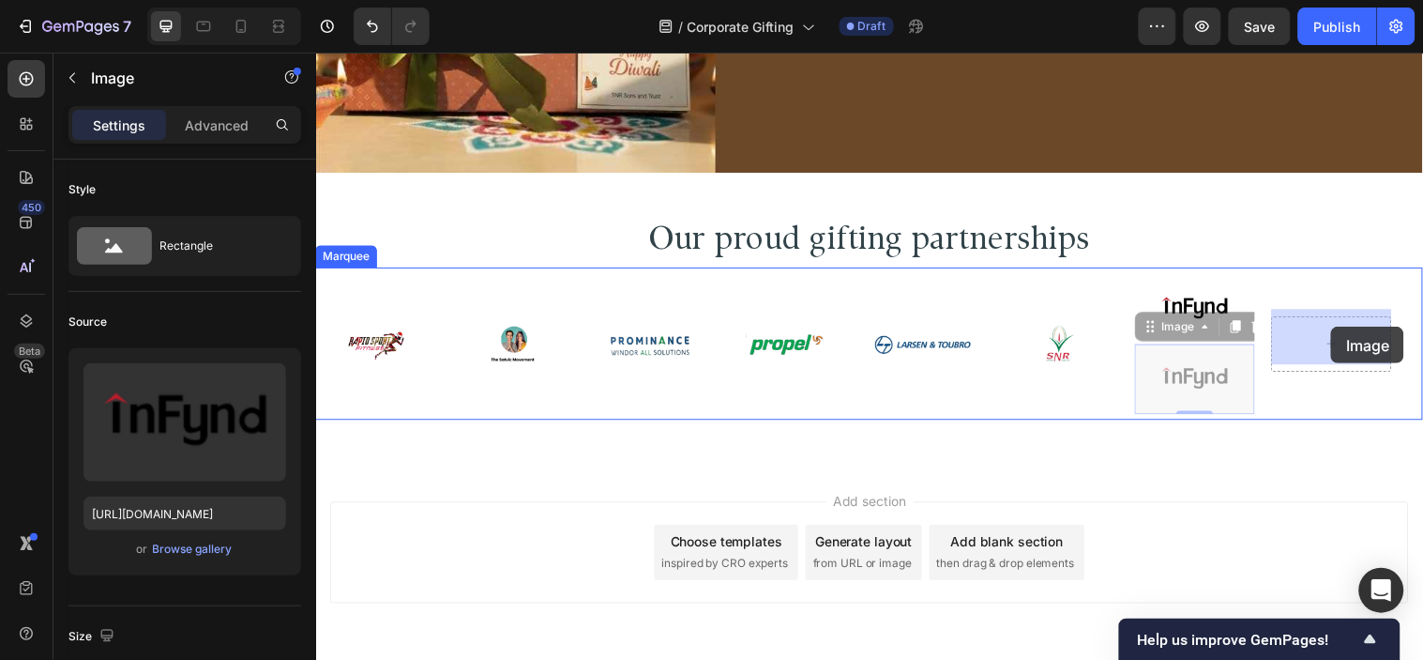
drag, startPoint x: 1165, startPoint y: 322, endPoint x: 1344, endPoint y: 327, distance: 178.3
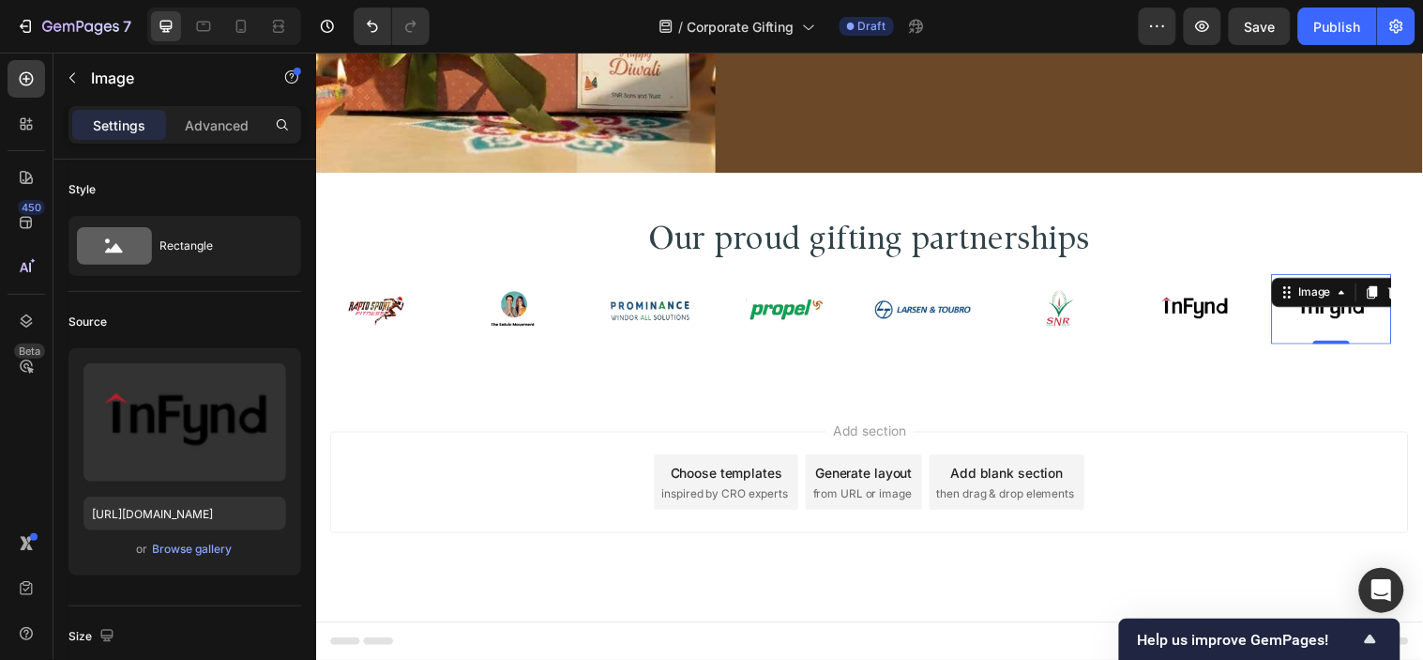
scroll to position [409, 0]
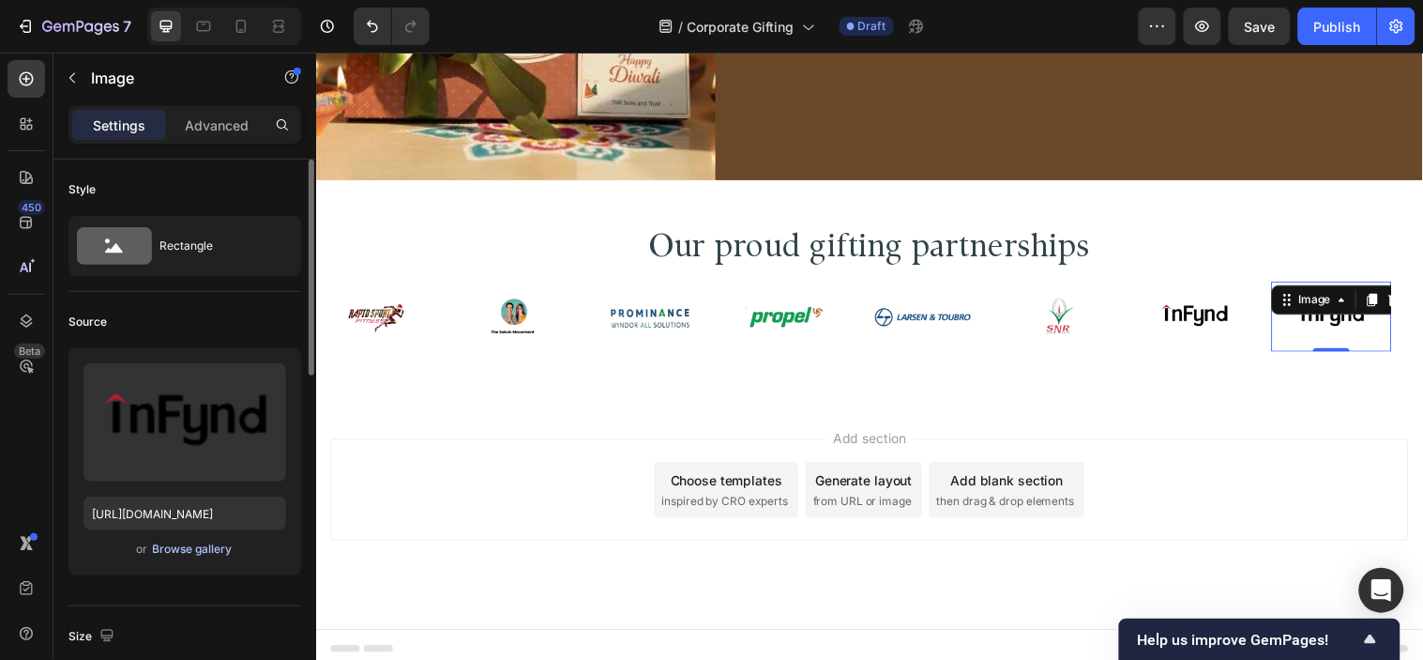
click at [216, 546] on div "Browse gallery" at bounding box center [193, 548] width 80 height 17
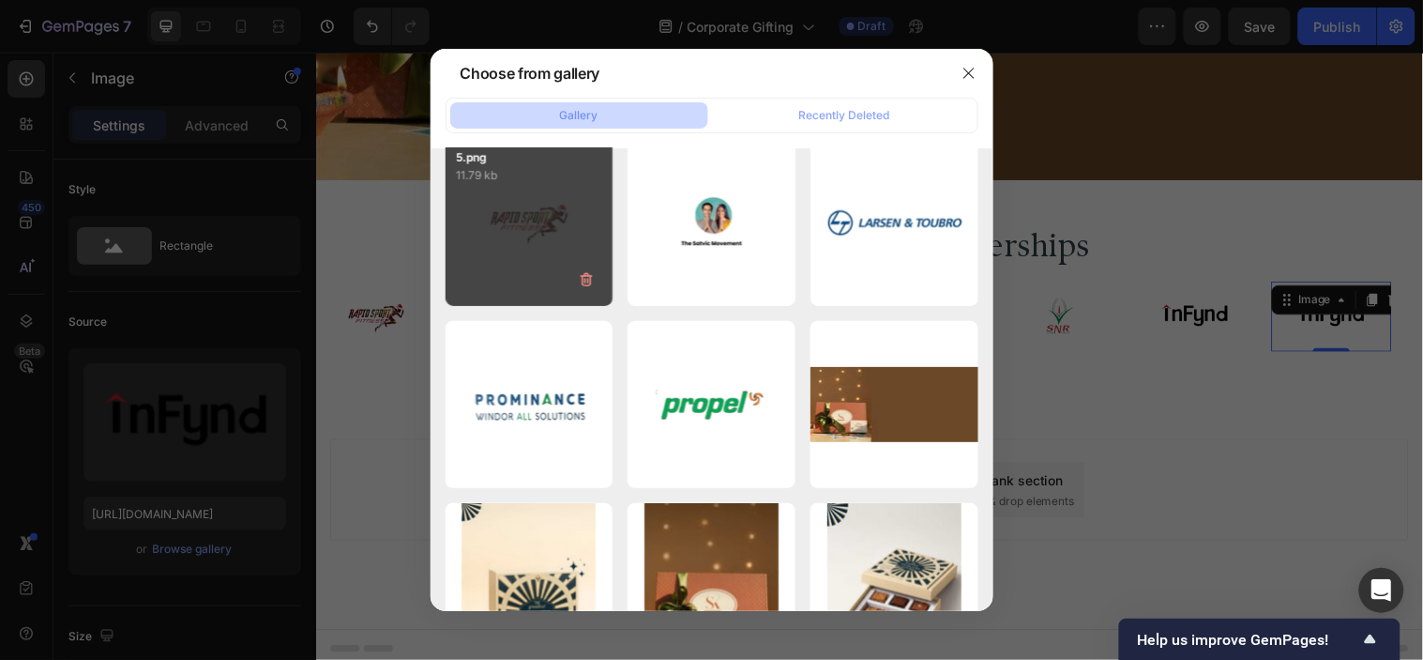
scroll to position [0, 0]
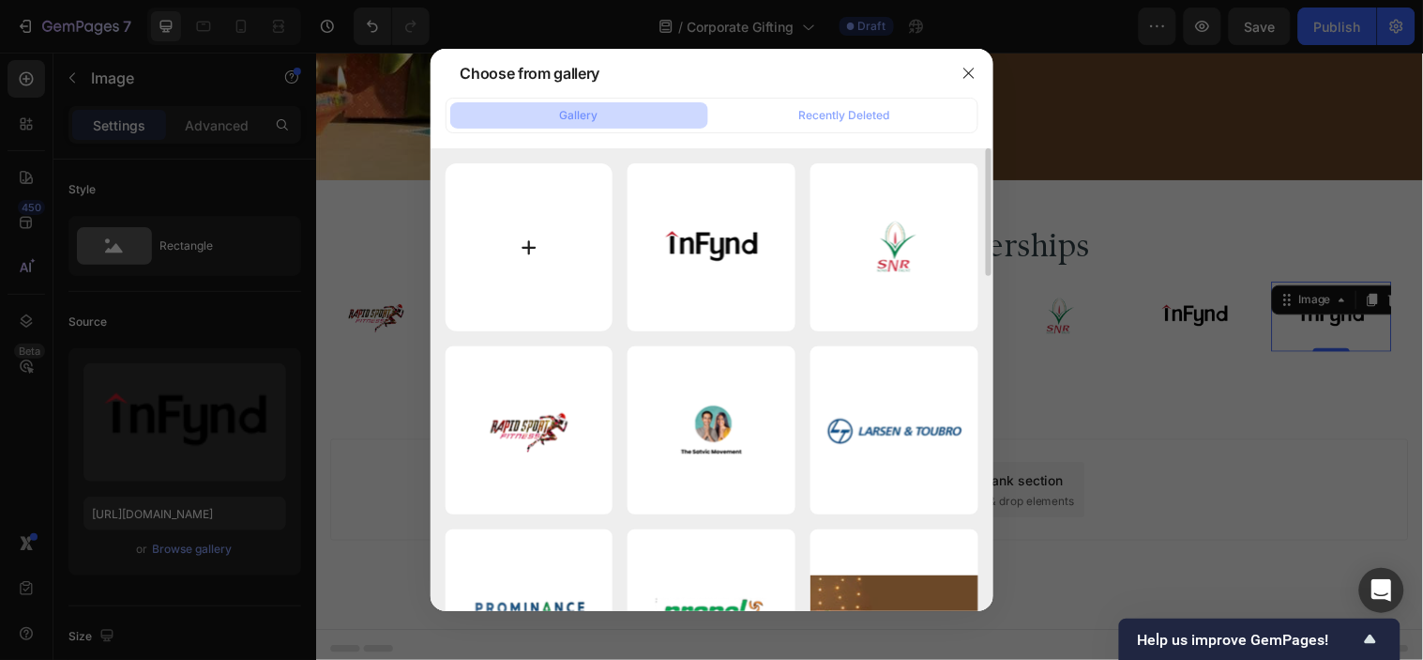
click at [527, 258] on input "file" at bounding box center [530, 247] width 168 height 168
type input "C:\fakepath\8.png"
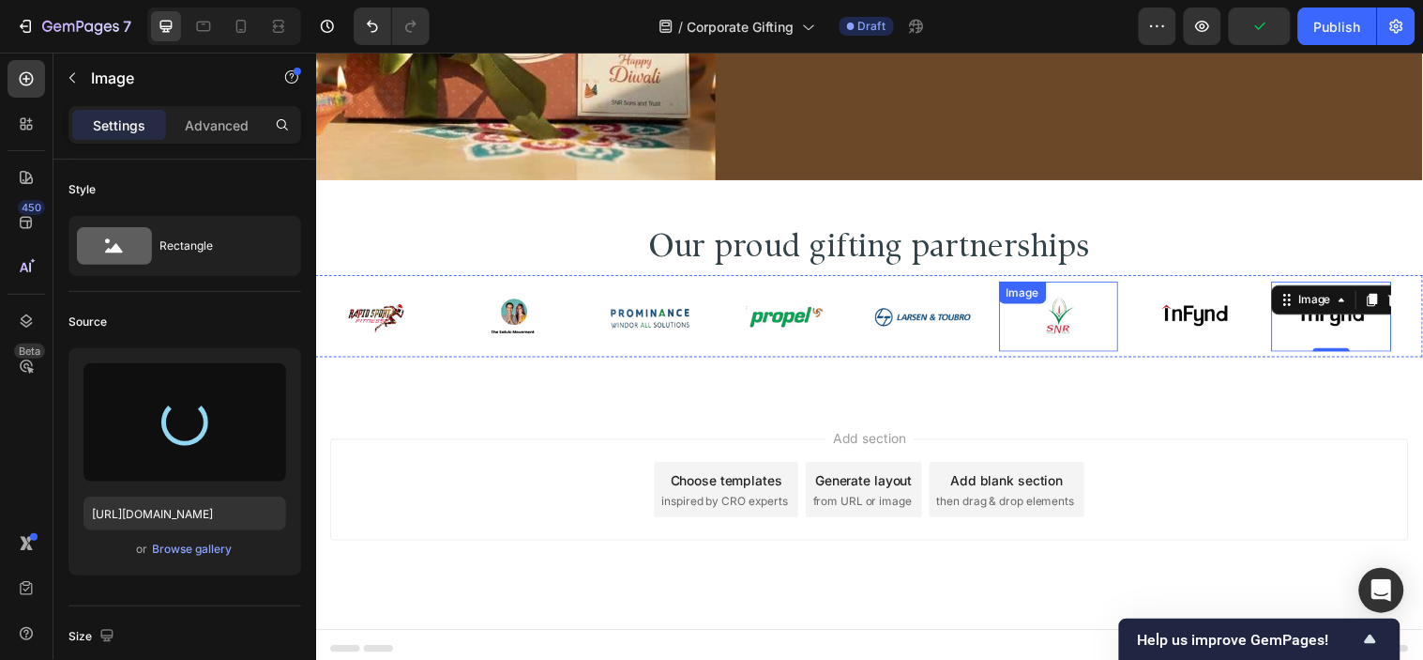
type input "[URL][DOMAIN_NAME]"
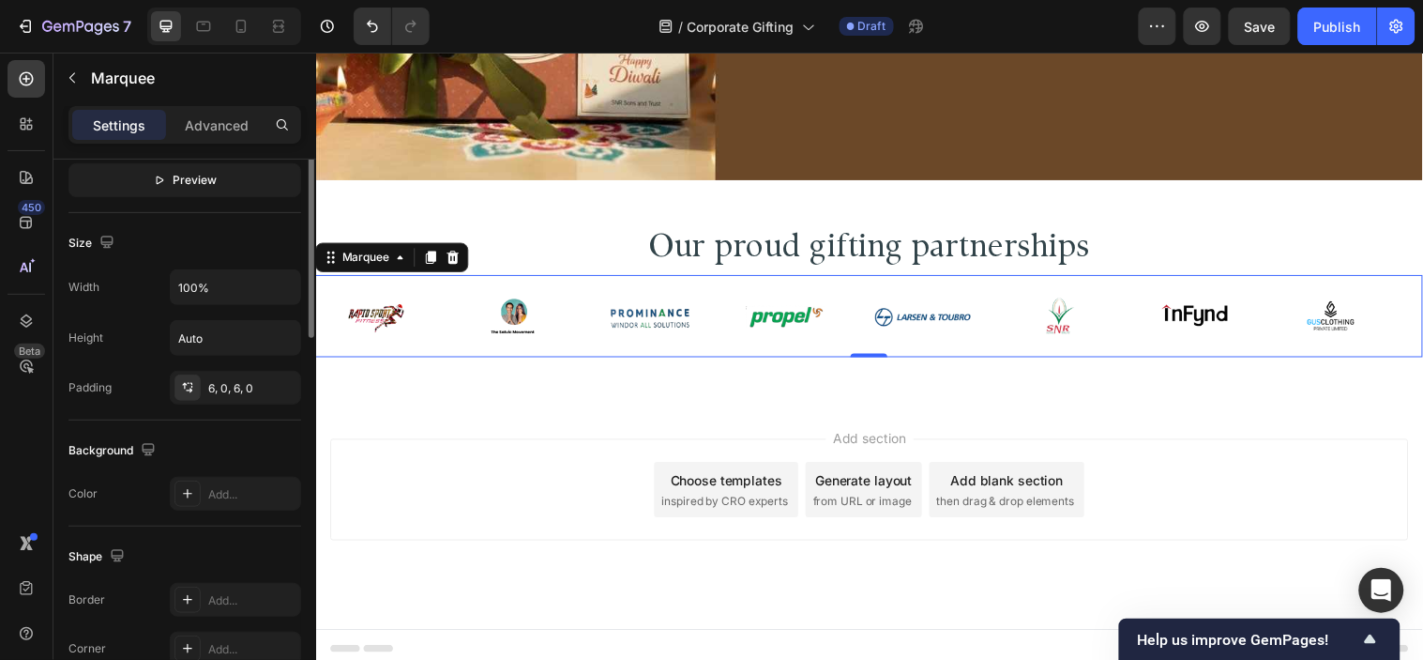
scroll to position [312, 0]
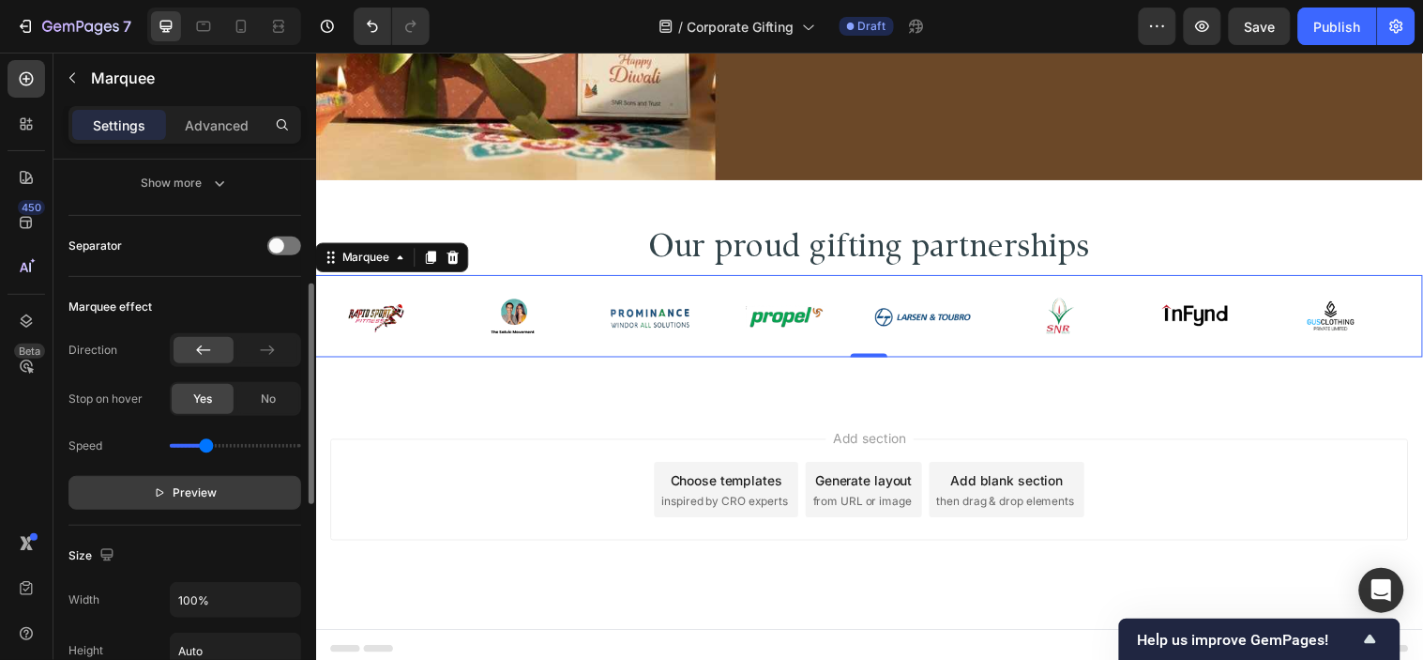
click at [188, 479] on button "Preview" at bounding box center [184, 493] width 233 height 34
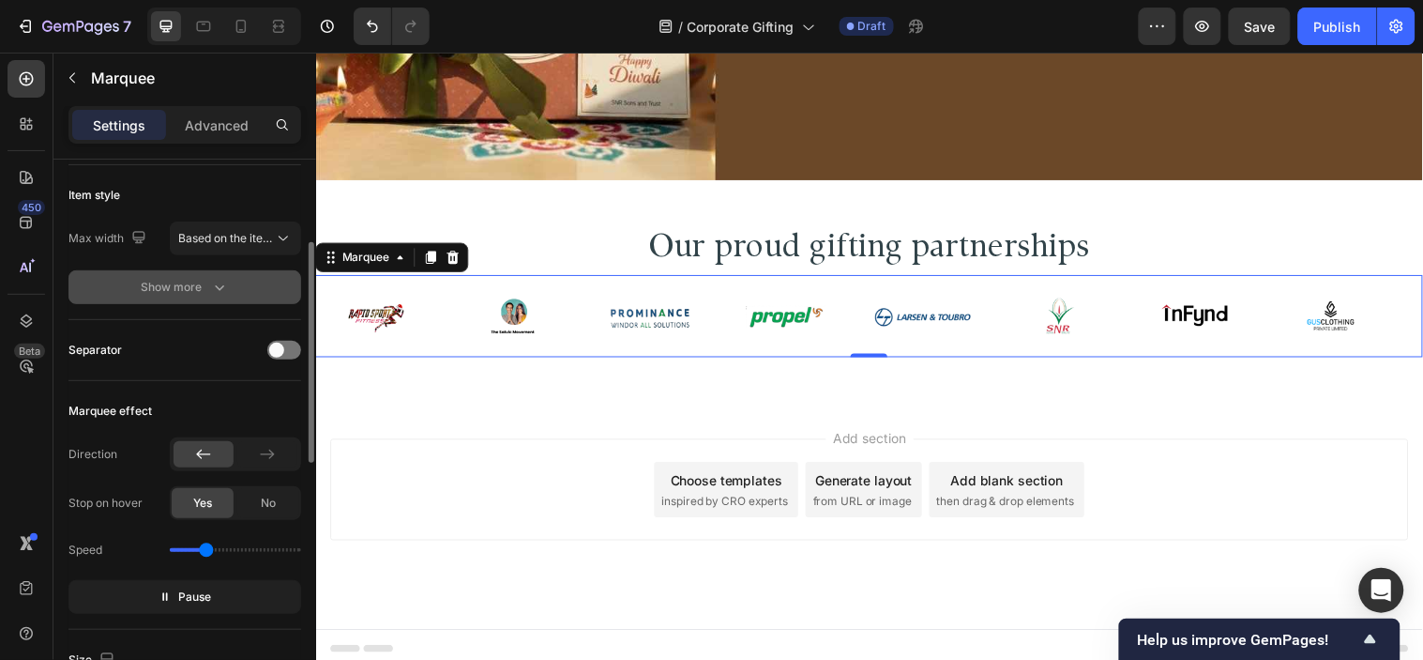
click at [213, 282] on icon "button" at bounding box center [219, 287] width 19 height 19
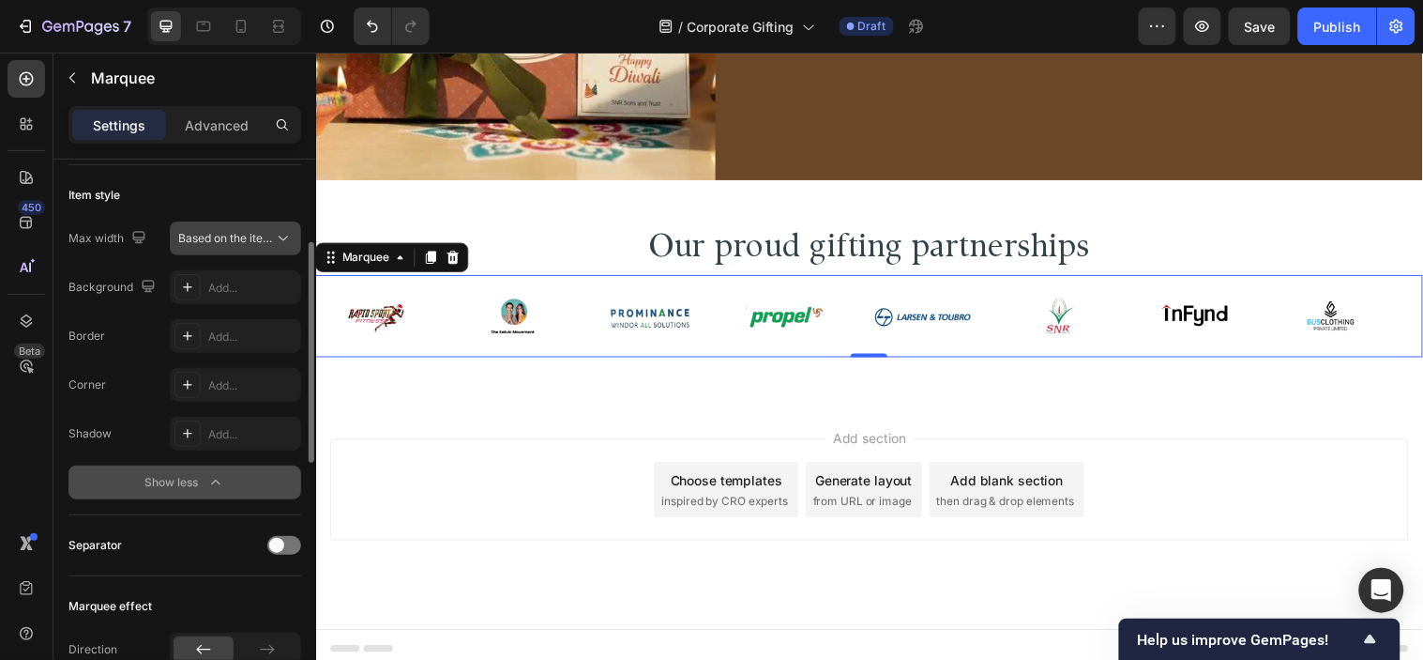
click at [279, 241] on icon at bounding box center [283, 238] width 19 height 19
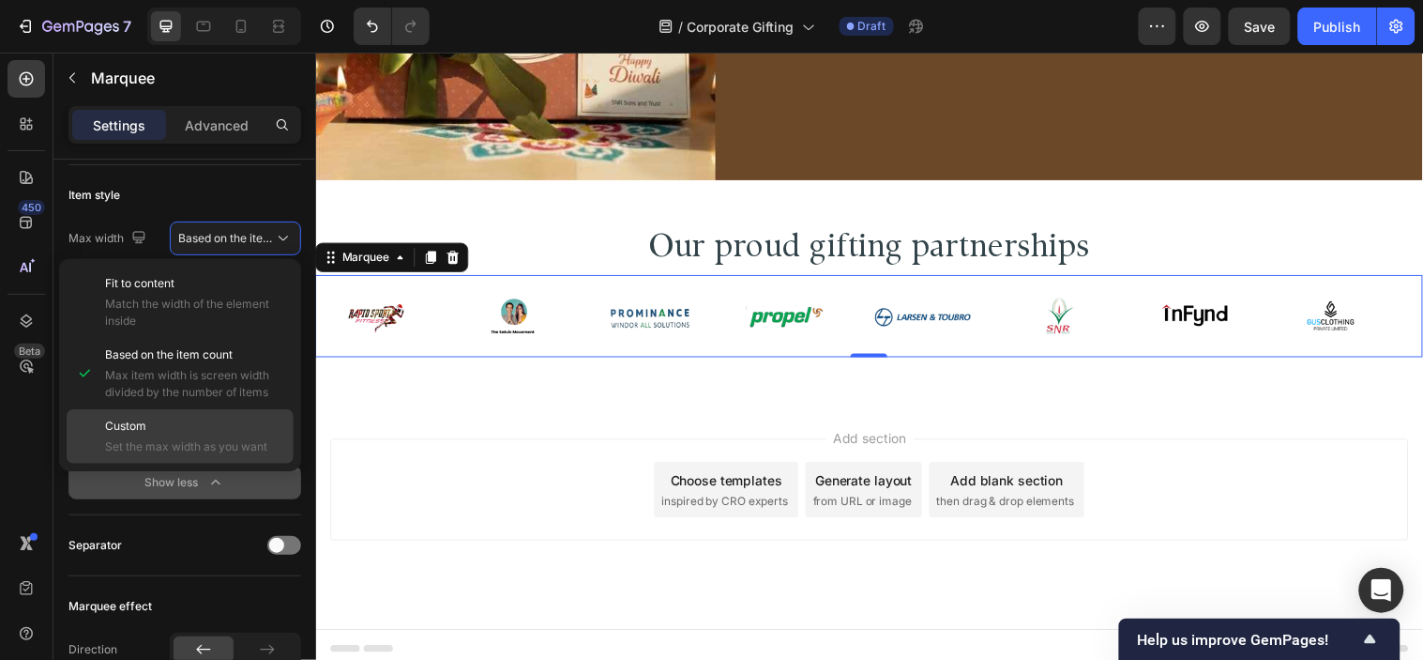
click at [269, 429] on p "Custom" at bounding box center [195, 426] width 180 height 17
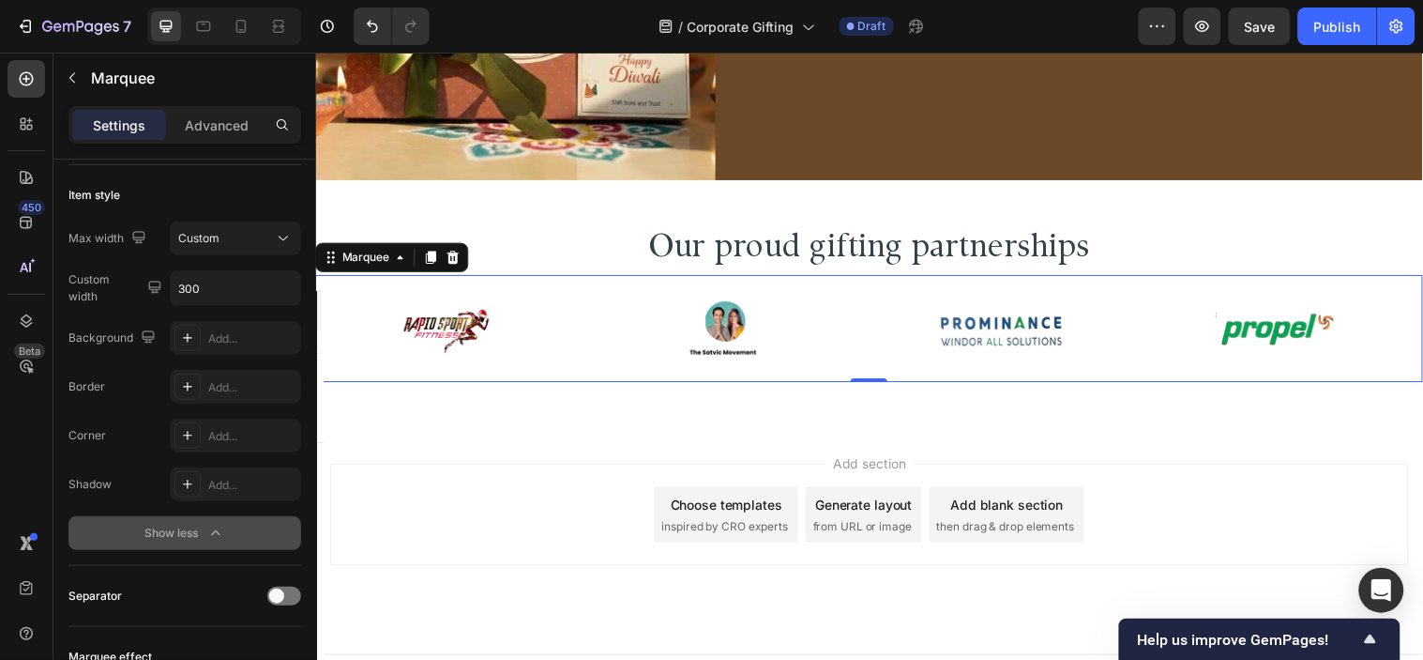
scroll to position [417, 0]
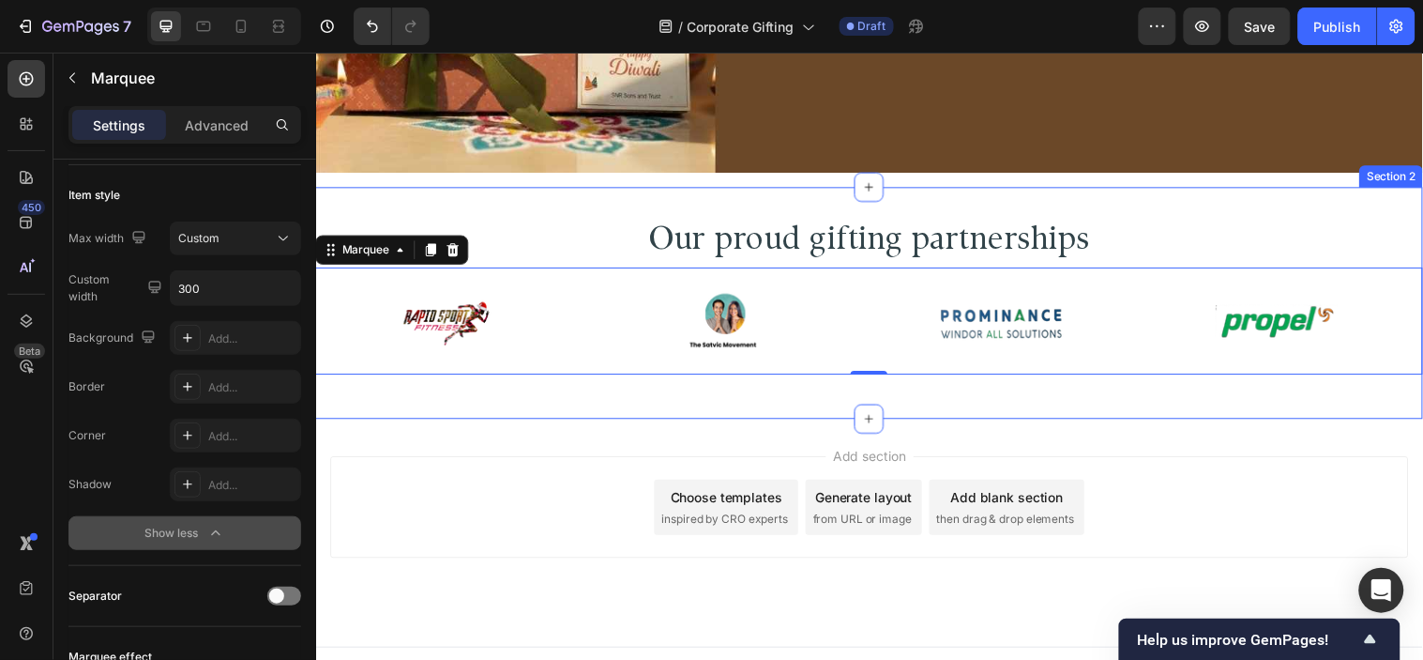
click at [606, 403] on div "Our proud gifting partnerships Heading Image Image Image Image Image Image Imag…" at bounding box center [878, 307] width 1126 height 236
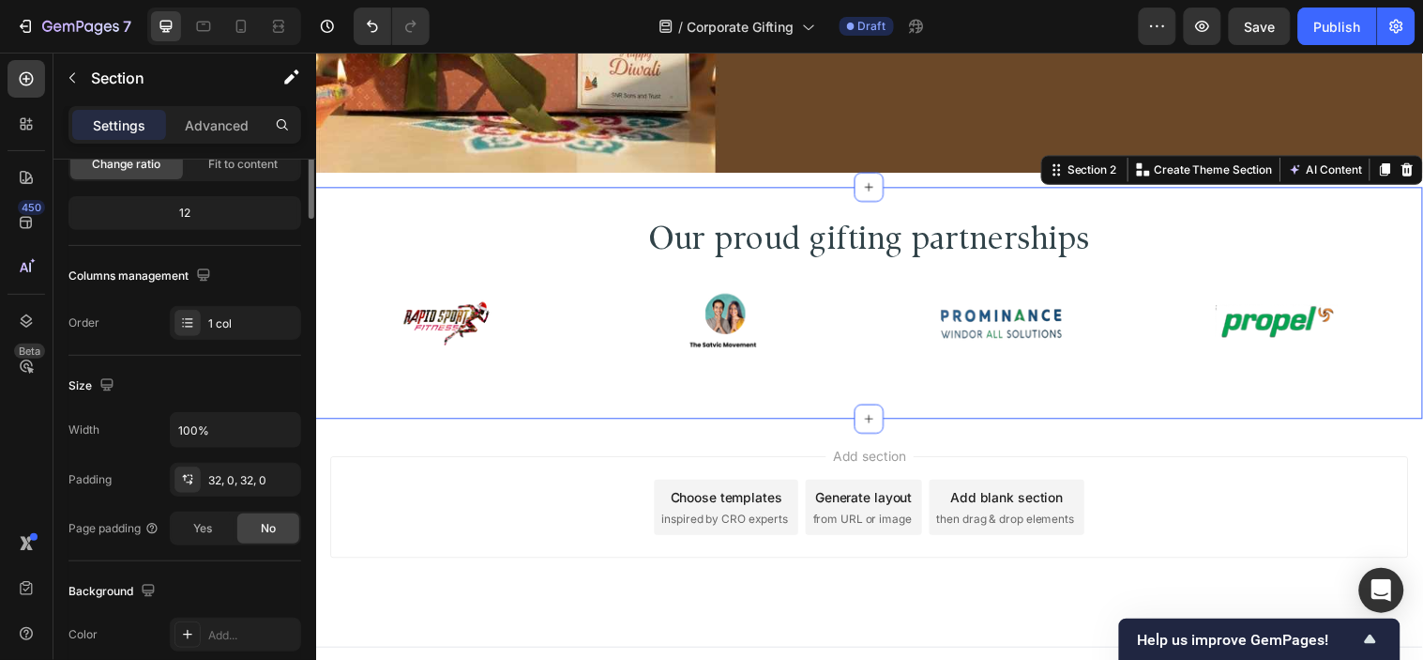
scroll to position [0, 0]
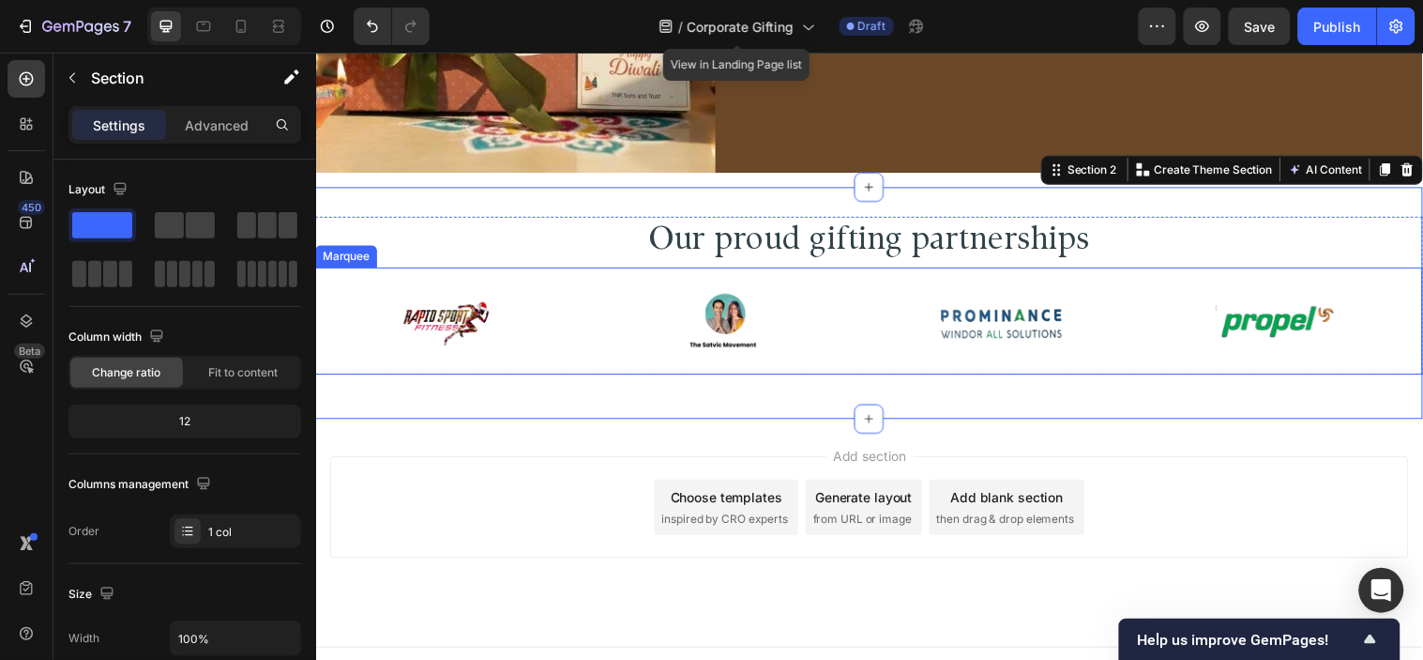
click at [598, 341] on div "Image" at bounding box center [457, 325] width 282 height 98
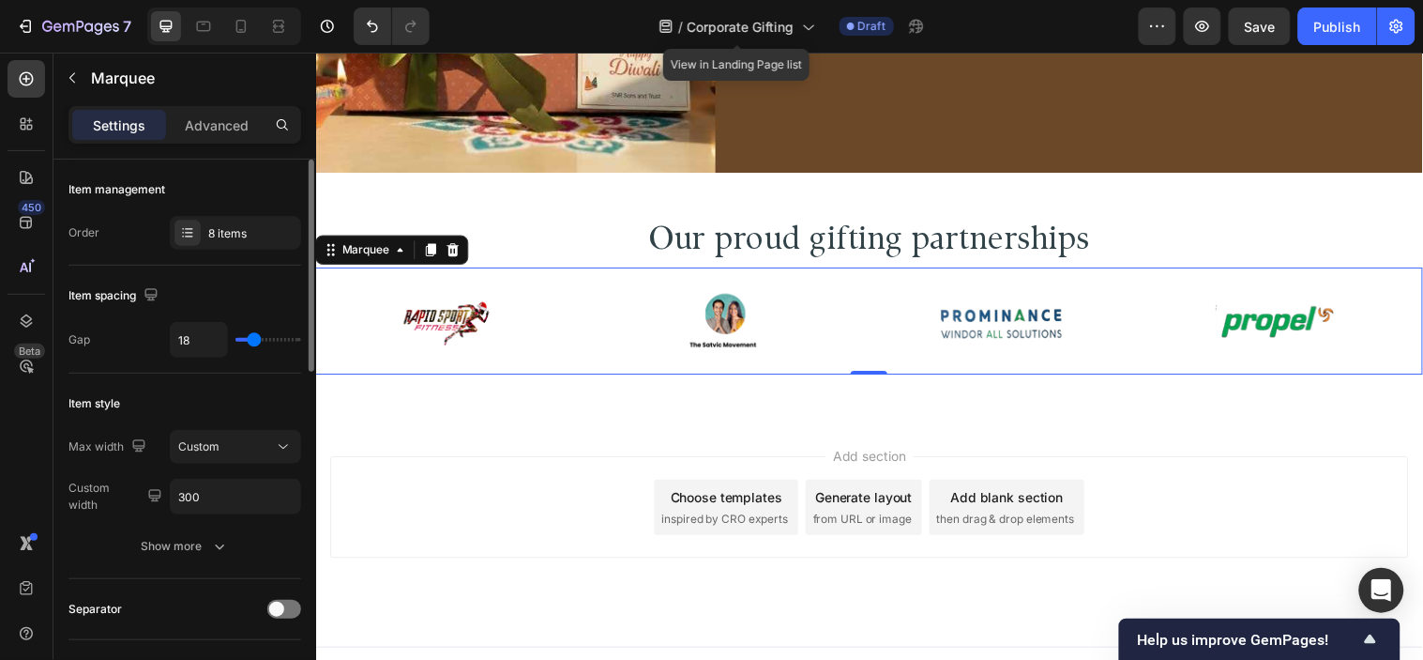
scroll to position [104, 0]
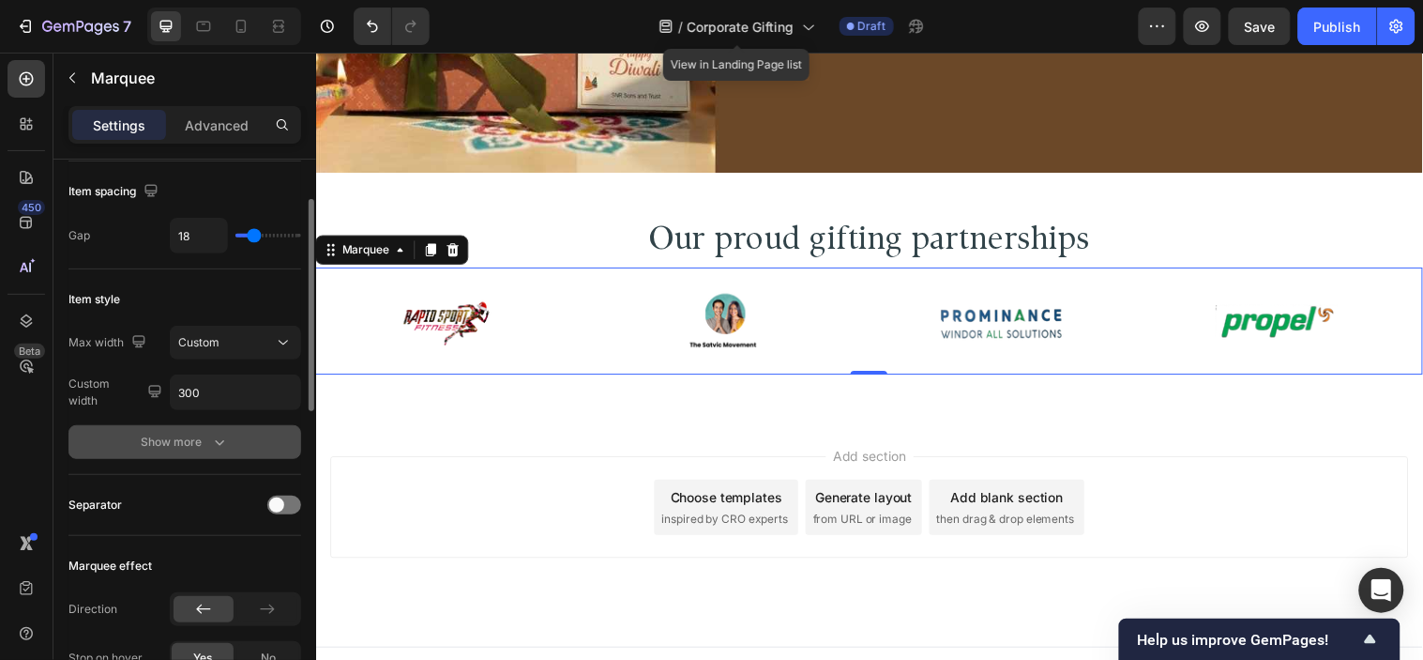
click at [221, 434] on icon "button" at bounding box center [219, 442] width 19 height 19
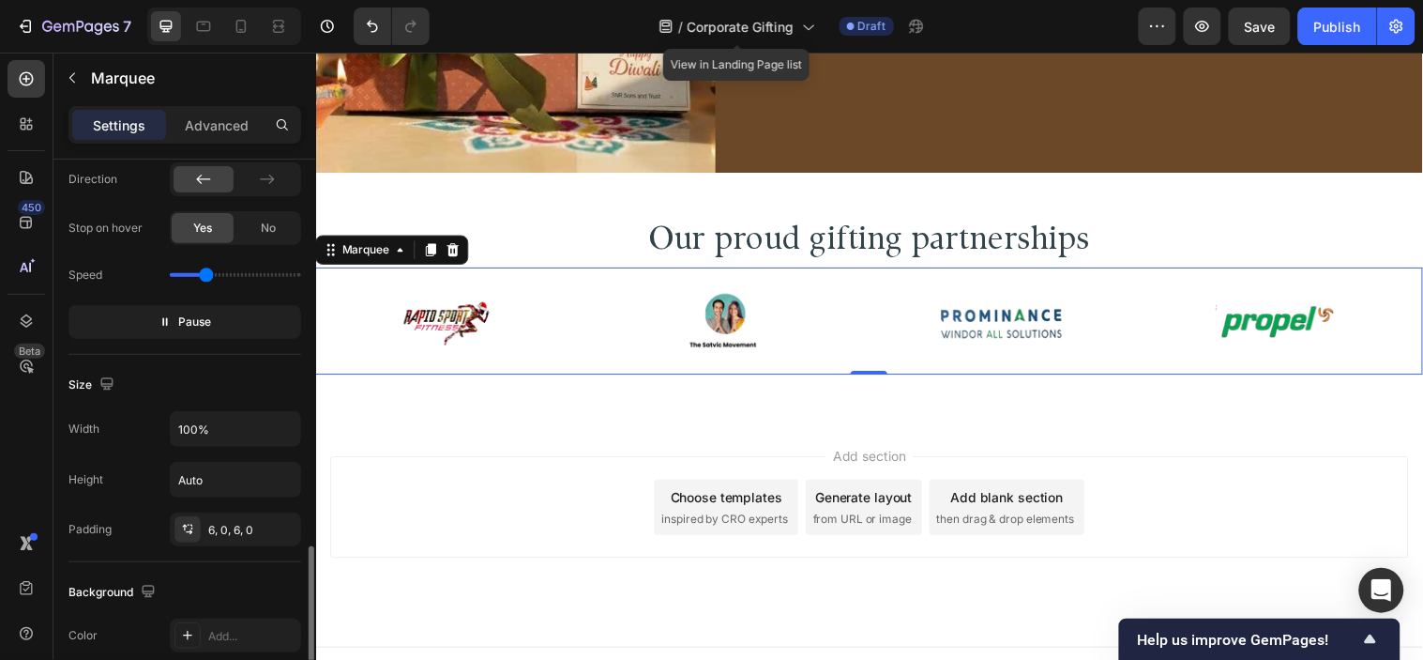
scroll to position [833, 0]
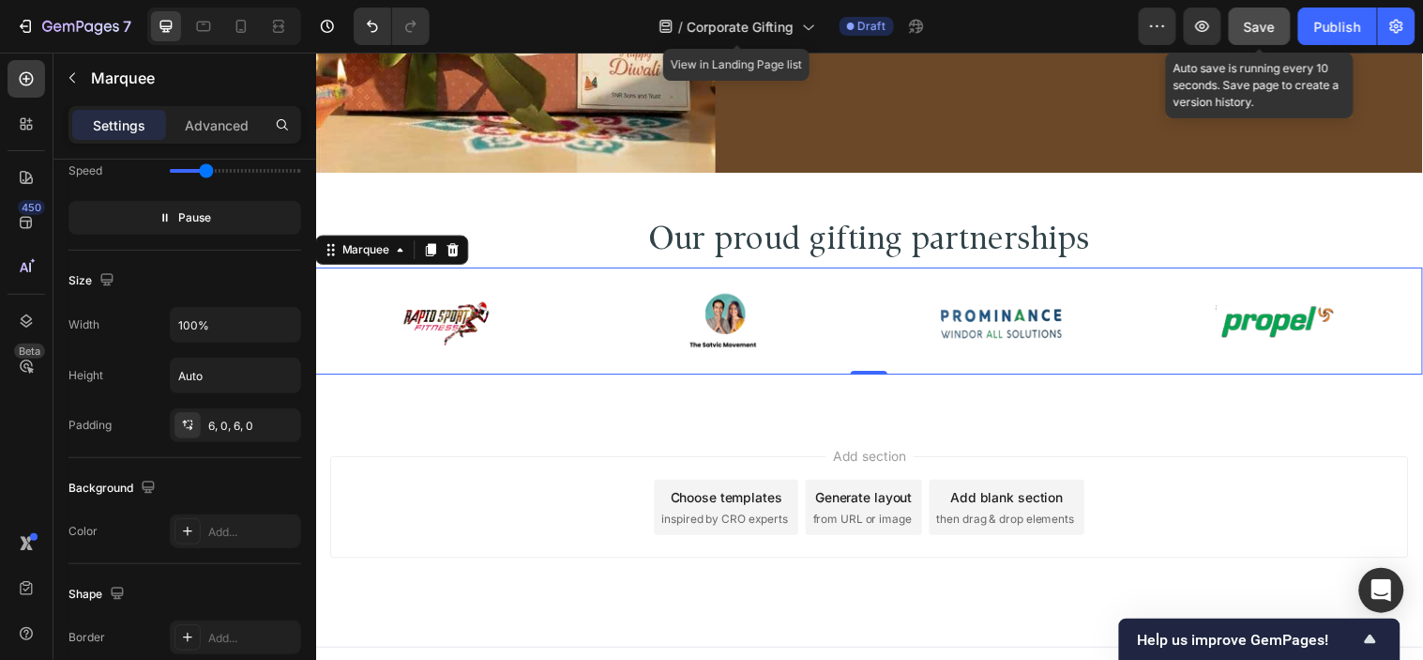
click at [1258, 13] on button "Save" at bounding box center [1260, 27] width 62 height 38
